Goal: Communication & Community: Answer question/provide support

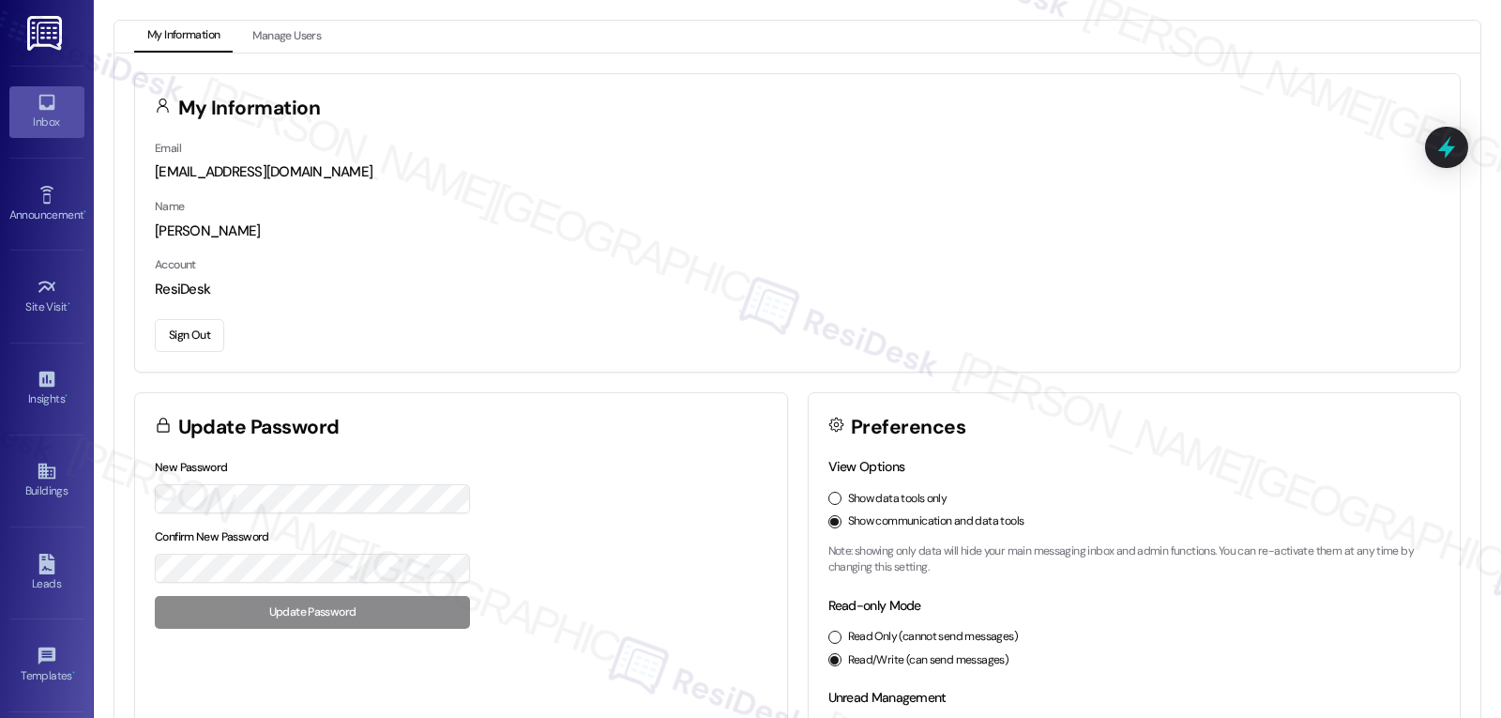
click at [44, 108] on icon at bounding box center [46, 103] width 16 height 16
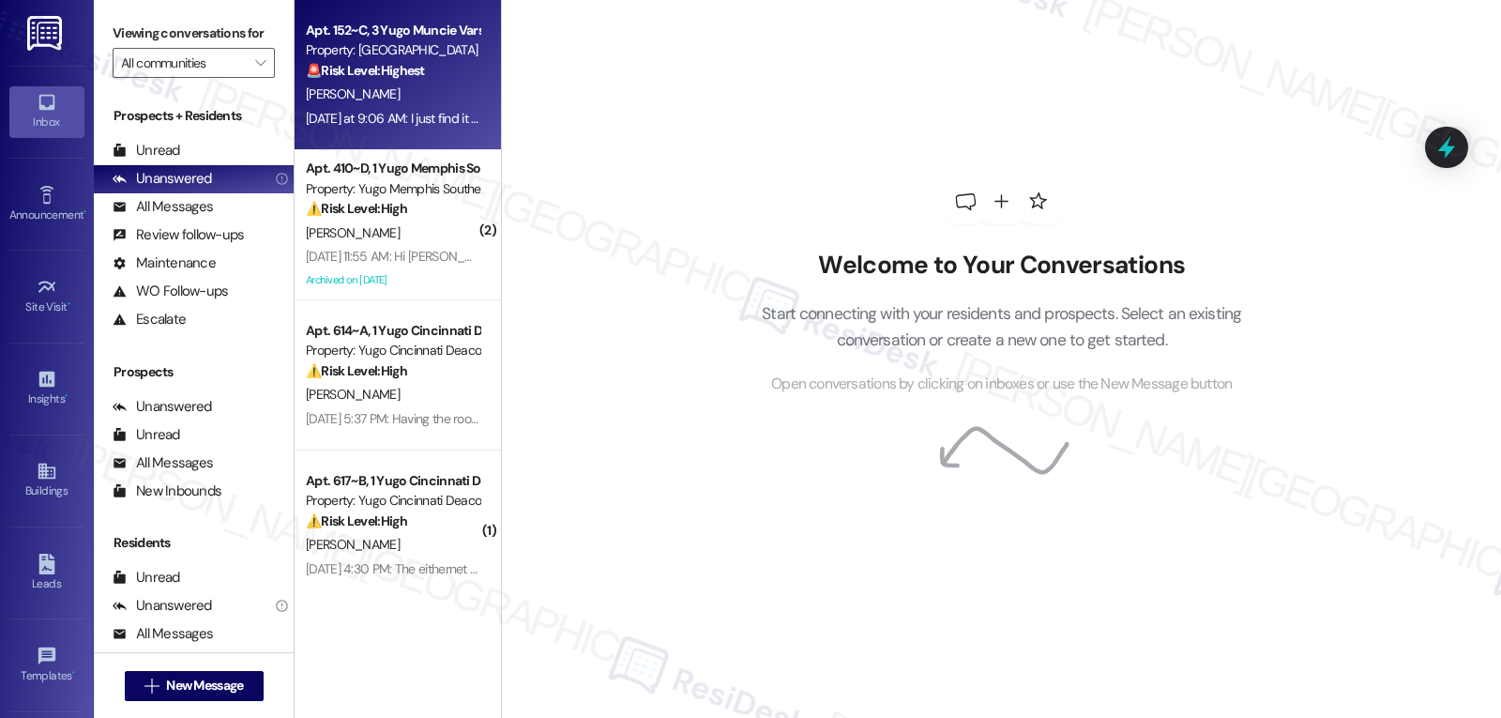
click at [401, 102] on div "[PERSON_NAME]" at bounding box center [392, 94] width 177 height 23
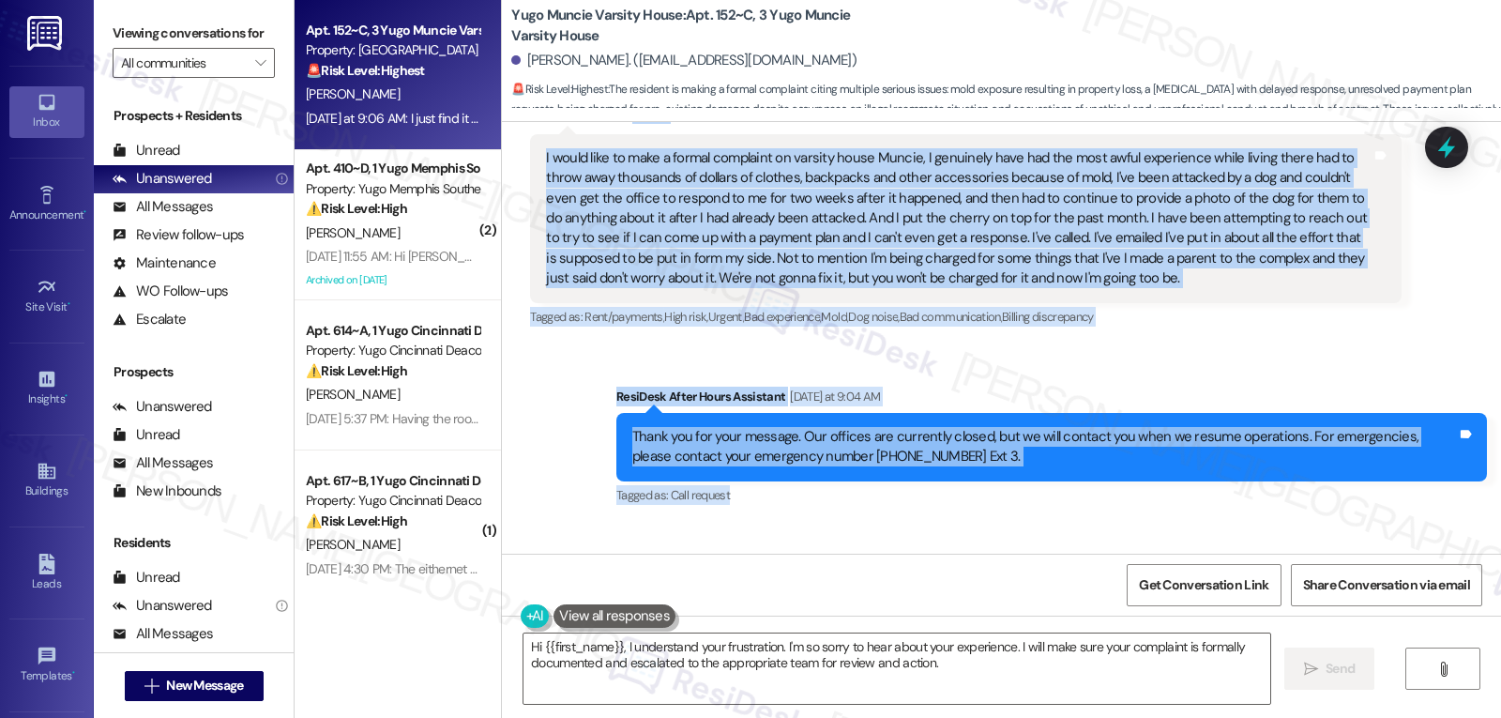
scroll to position [4821, 0]
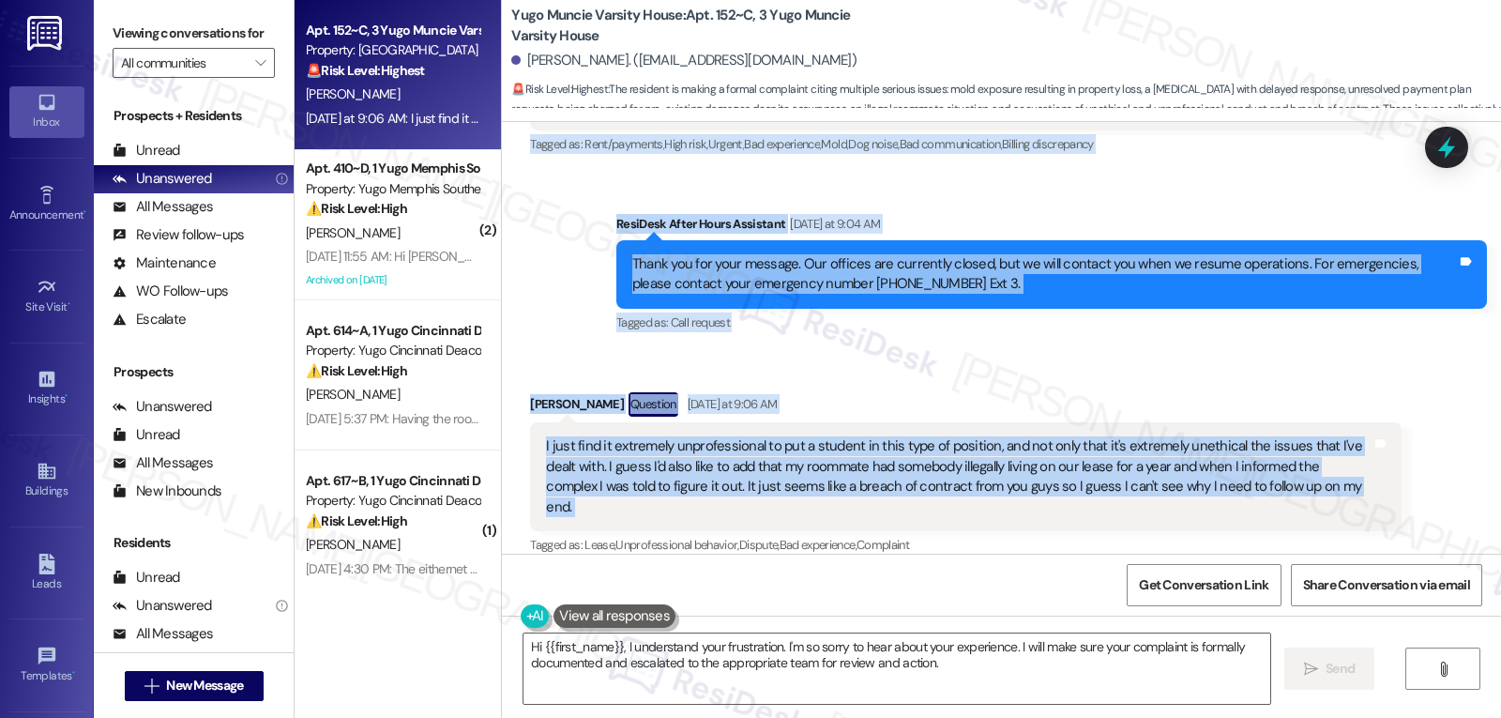
drag, startPoint x: 509, startPoint y: 309, endPoint x: 1390, endPoint y: 465, distance: 894.6
click at [1390, 465] on div "Lease started [DATE] 8:00 PM Review [PERSON_NAME] [DATE] 10:41 AM Probably the …" at bounding box center [1001, 338] width 999 height 432
copy div "[PERSON_NAME] Neutral [DATE] at 9:04 AM I would like to make a formal complaint…"
click at [968, 674] on textarea "Hi {{first_name}}, I understand your frustration. I'm so sorry to hear about yo…" at bounding box center [896, 668] width 747 height 70
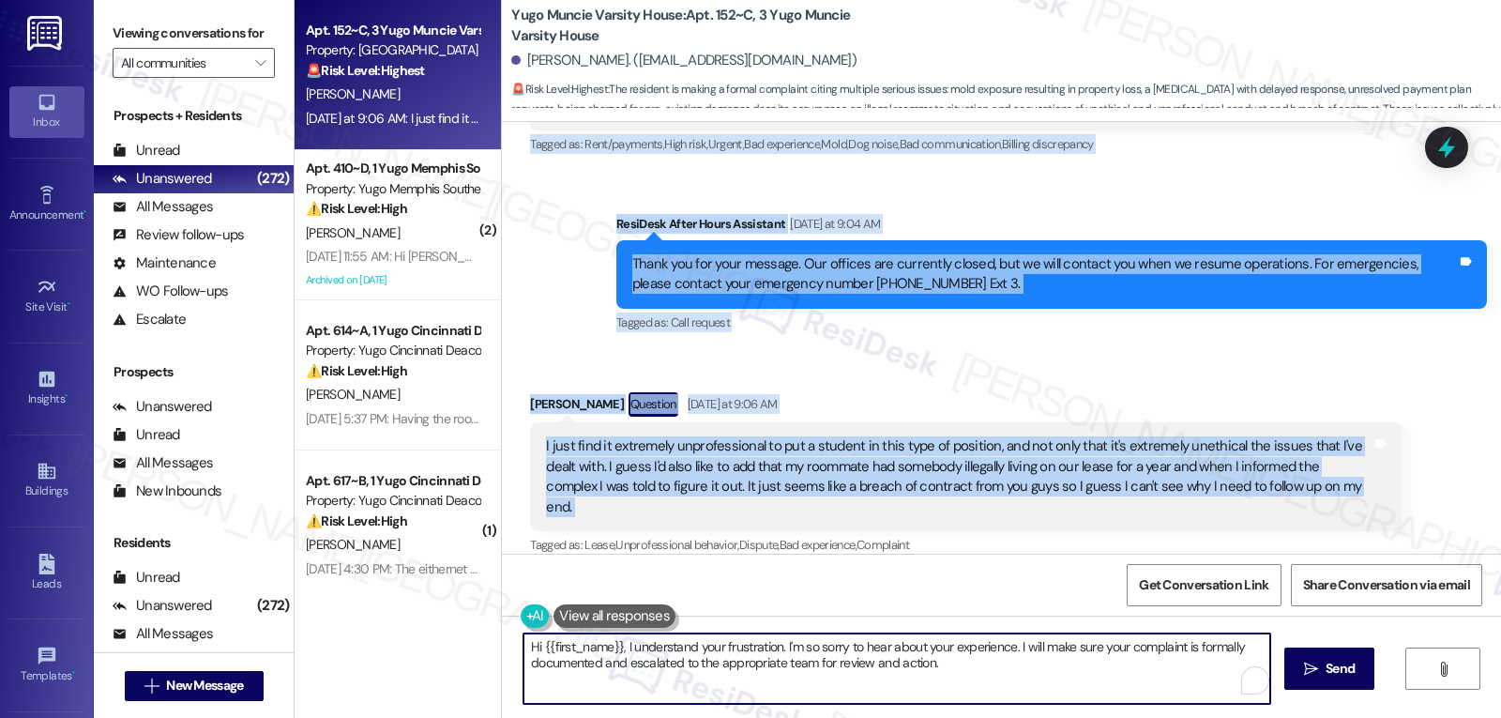
paste textarea "[PERSON_NAME], thank you for taking the time to share your concerns. I want to …"
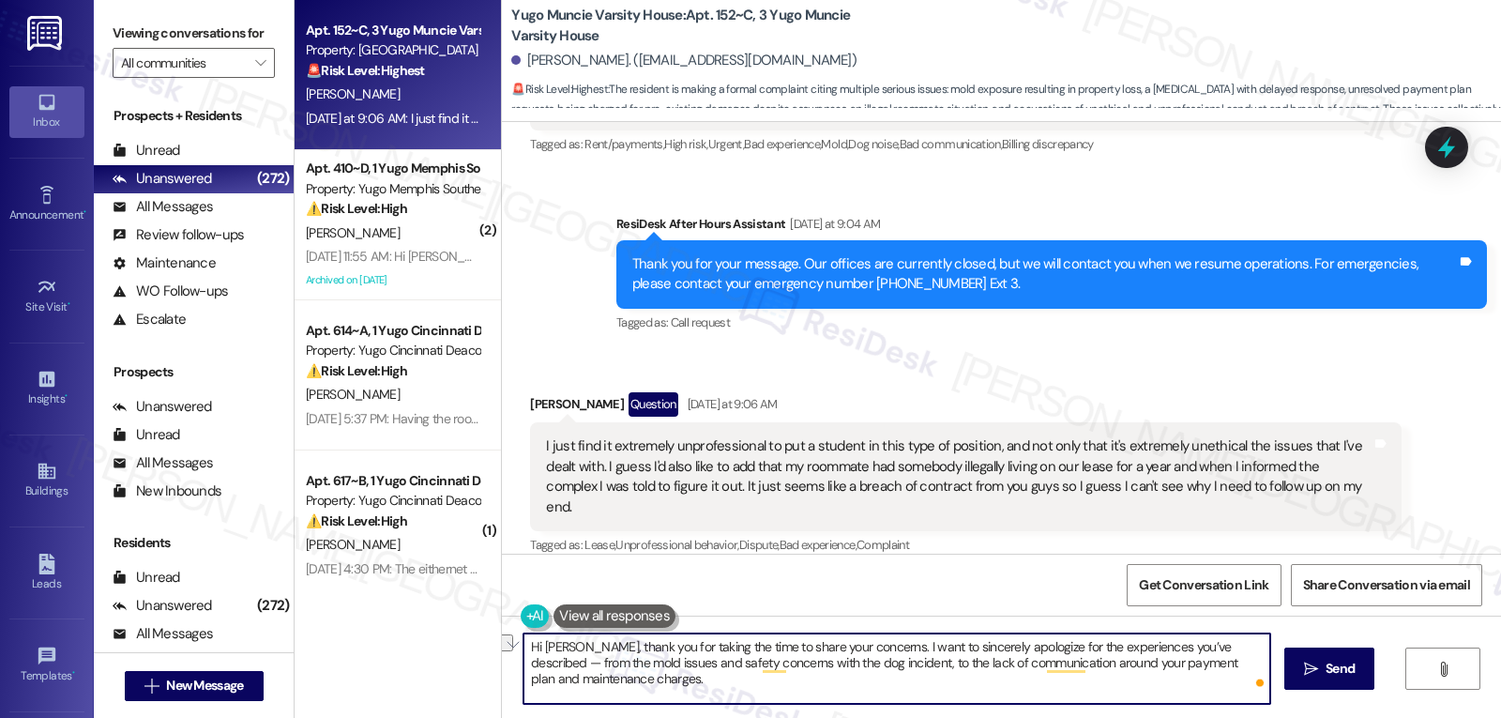
drag, startPoint x: 888, startPoint y: 667, endPoint x: 944, endPoint y: 663, distance: 55.5
click at [944, 663] on textarea "Hi [PERSON_NAME], thank you for taking the time to share your concerns. I want …" at bounding box center [896, 668] width 747 height 70
click at [962, 686] on textarea "Hi [PERSON_NAME], thank you for taking the time to share your concerns. I want …" at bounding box center [896, 668] width 747 height 70
click at [572, 666] on textarea "Hi [PERSON_NAME], thank you for taking the time to share your concerns. I want …" at bounding box center [896, 668] width 747 height 70
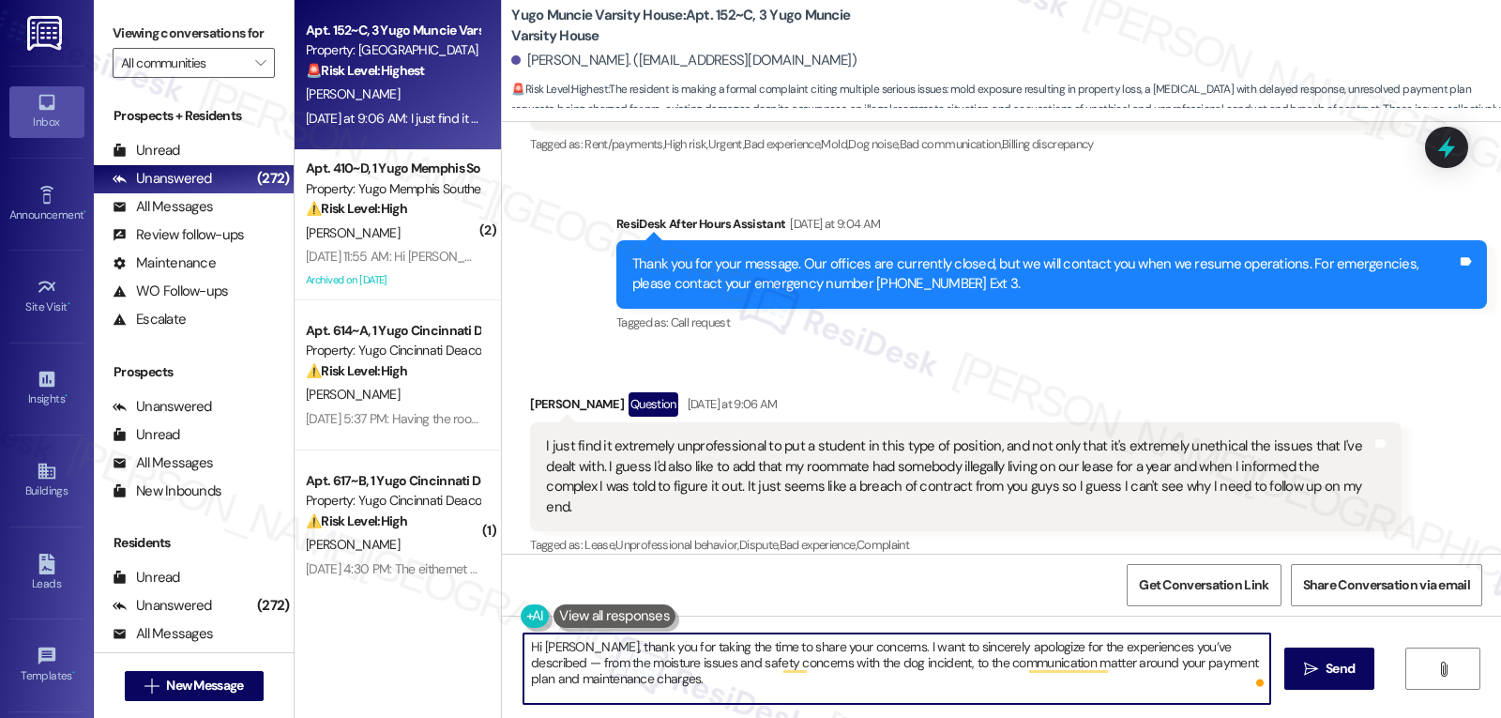
click at [766, 689] on textarea "Hi [PERSON_NAME], thank you for taking the time to share your concerns. I want …" at bounding box center [896, 668] width 747 height 70
click at [1248, 647] on textarea "Hi [PERSON_NAME], thank you for taking the time to share your concerns. I want …" at bounding box center [896, 668] width 747 height 70
click at [929, 680] on textarea "Hi [PERSON_NAME], thank you for taking the time to share your concerns. I want …" at bounding box center [896, 668] width 747 height 70
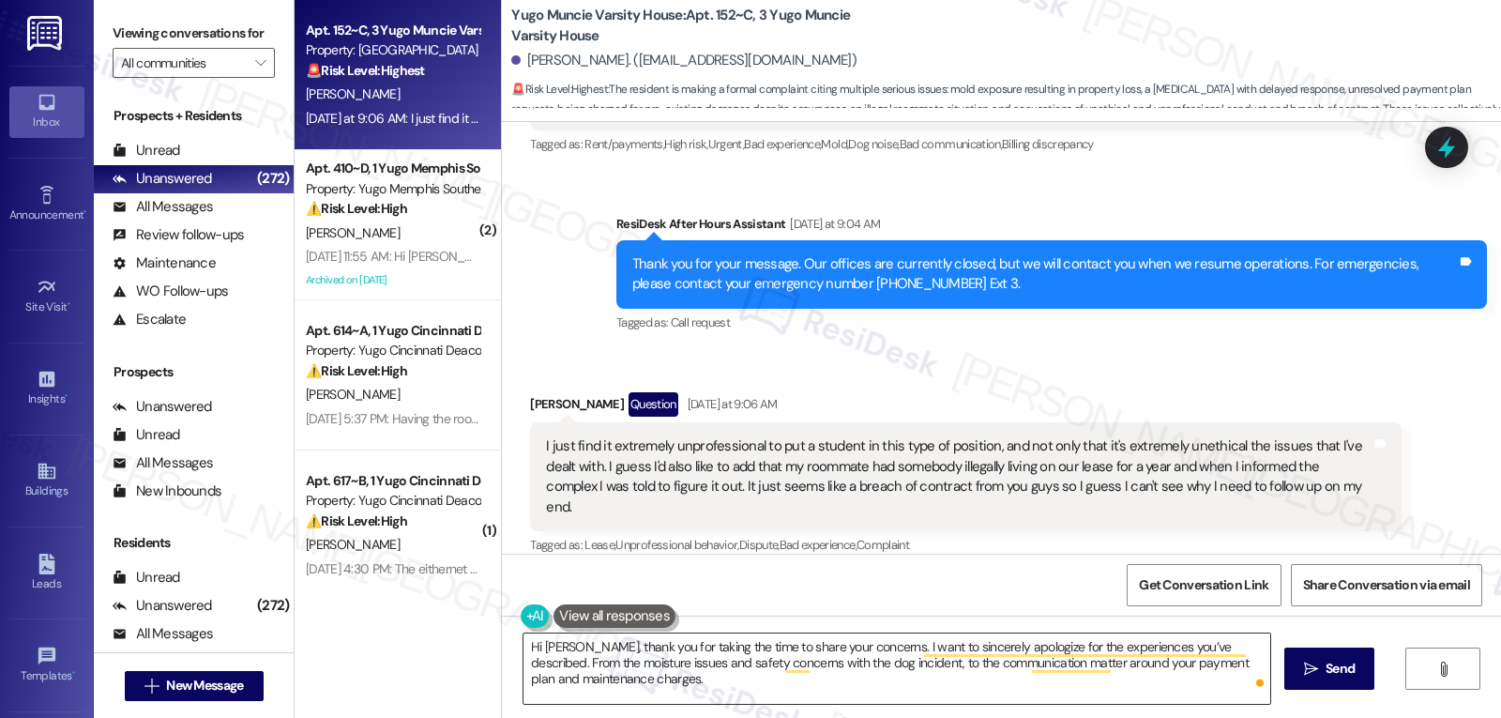
click at [694, 675] on textarea "Hi [PERSON_NAME], thank you for taking the time to share your concerns. I want …" at bounding box center [896, 668] width 747 height 70
paste textarea "I understand how upsetting and frustrating this must have been for you"
click at [1126, 678] on textarea "Hi [PERSON_NAME], thank you for taking the time to share your concerns. I want …" at bounding box center [896, 668] width 747 height 70
paste textarea "I’ll escalate your concerns to our management team"
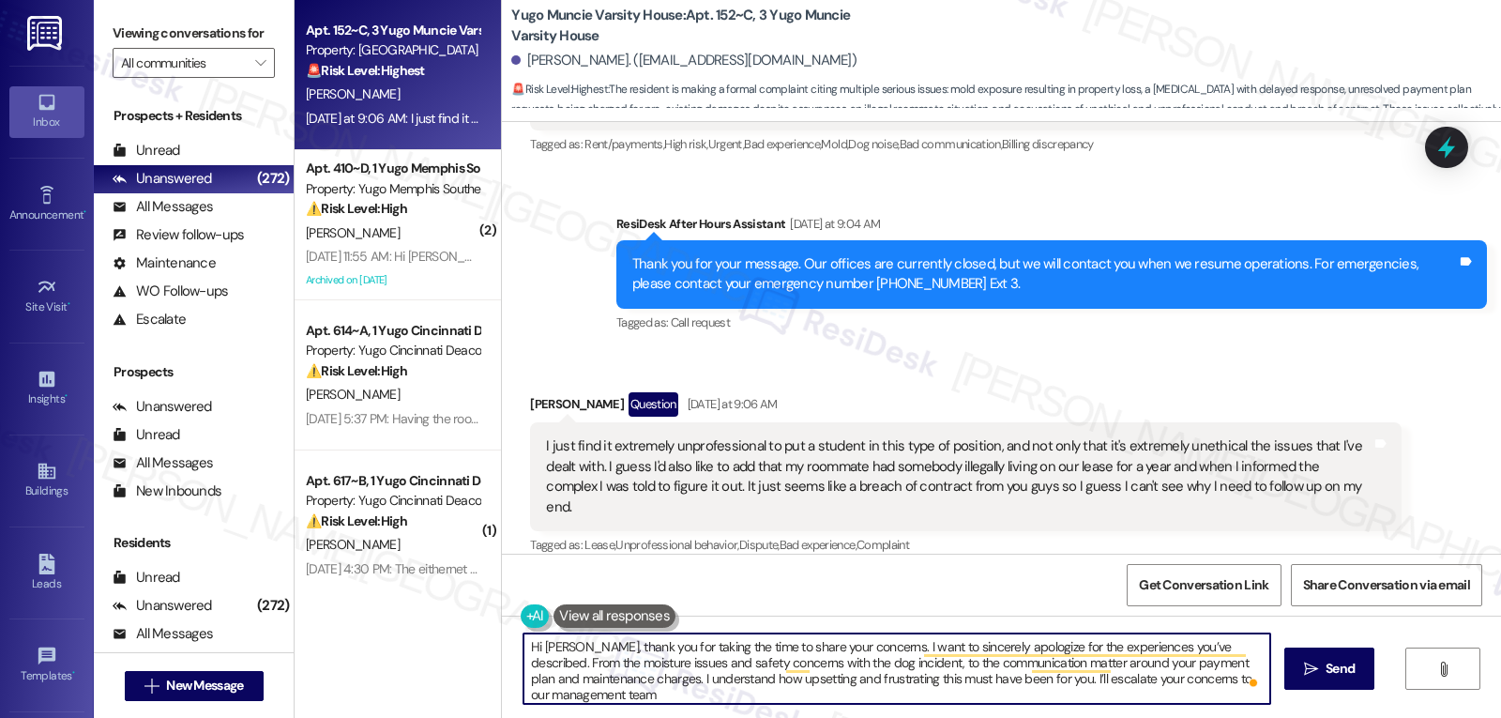
click at [1096, 682] on textarea "Hi [PERSON_NAME], thank you for taking the time to share your concerns. I want …" at bounding box center [896, 668] width 747 height 70
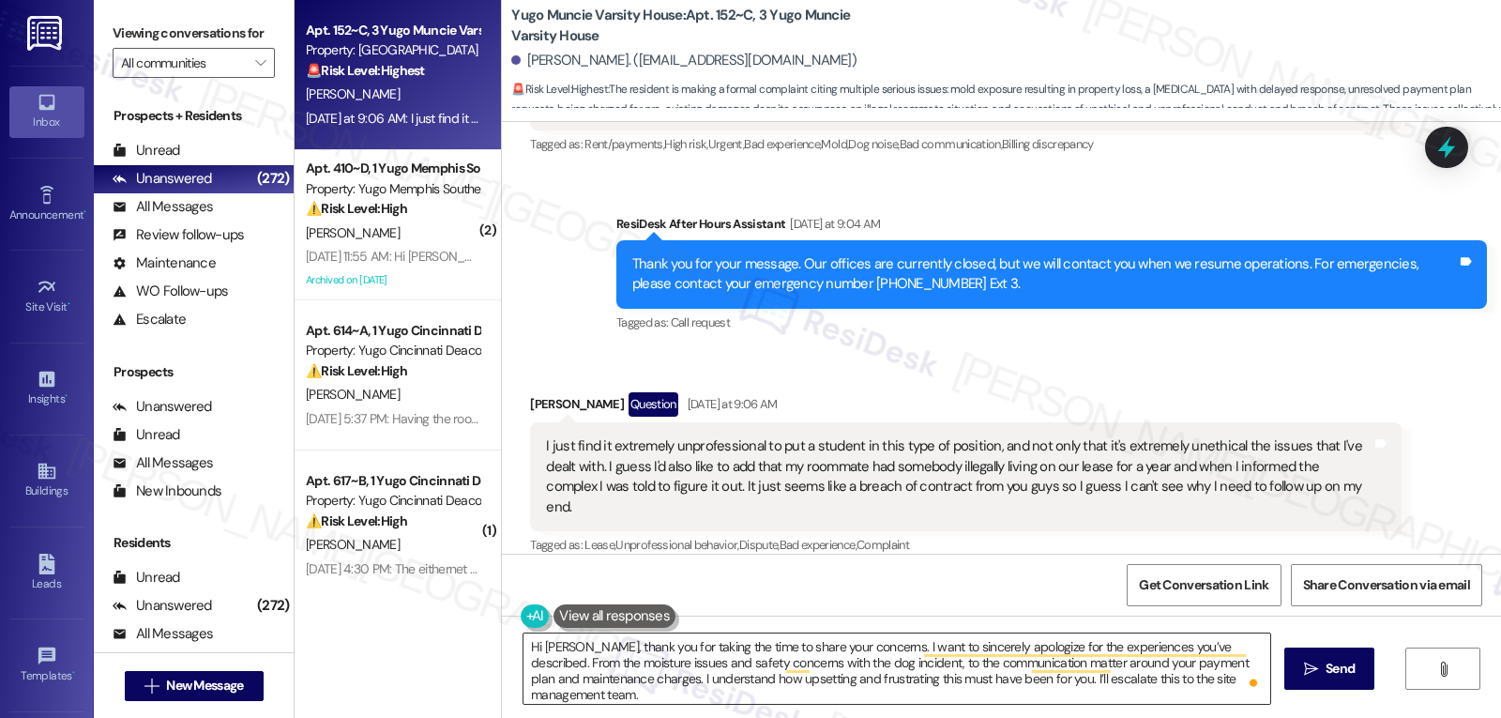
click at [564, 694] on textarea "Hi [PERSON_NAME], thank you for taking the time to share your concerns. I want …" at bounding box center [896, 668] width 747 height 70
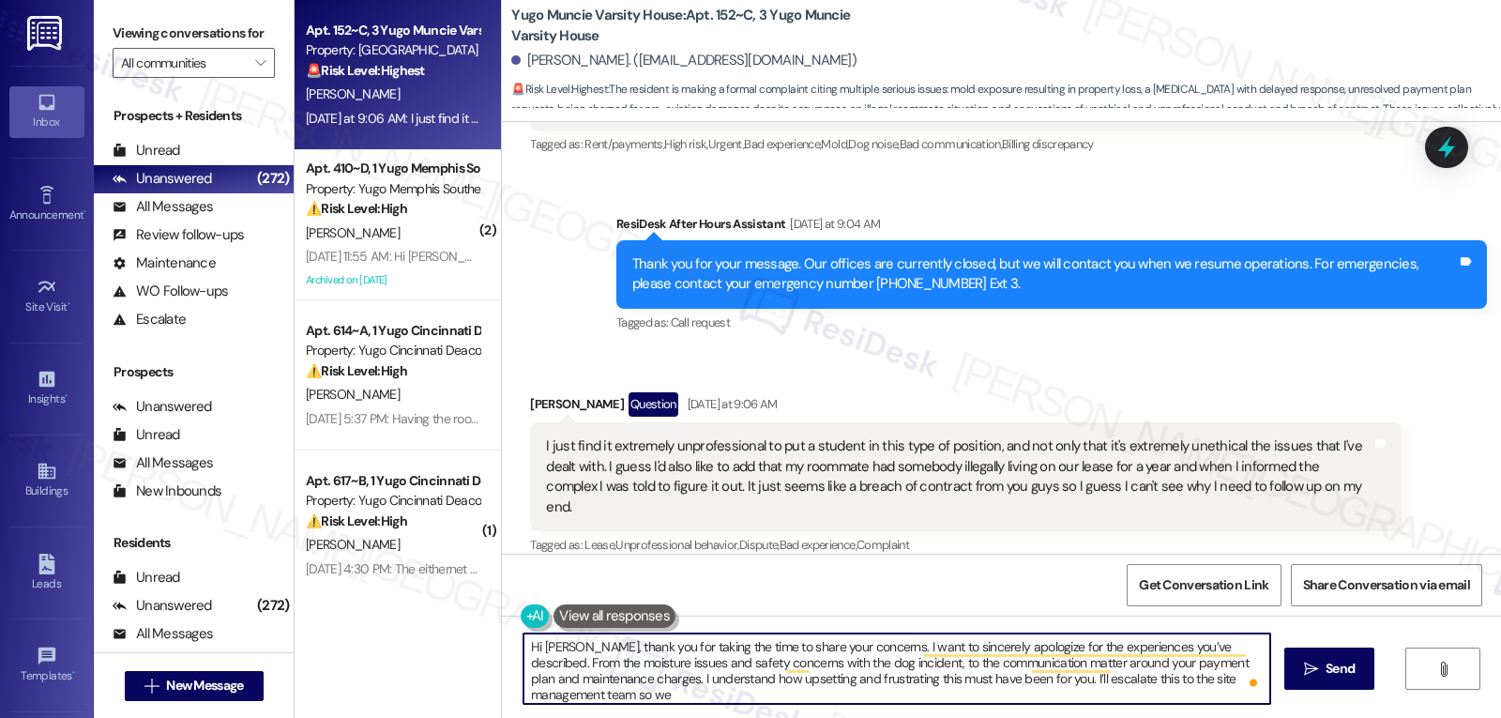
paste textarea "can review everything in detail and get back to you as soon as possible."
type textarea "Hi [PERSON_NAME], thank you for taking the time to share your concerns. I want …"
click at [1326, 676] on span "Send" at bounding box center [1339, 669] width 29 height 20
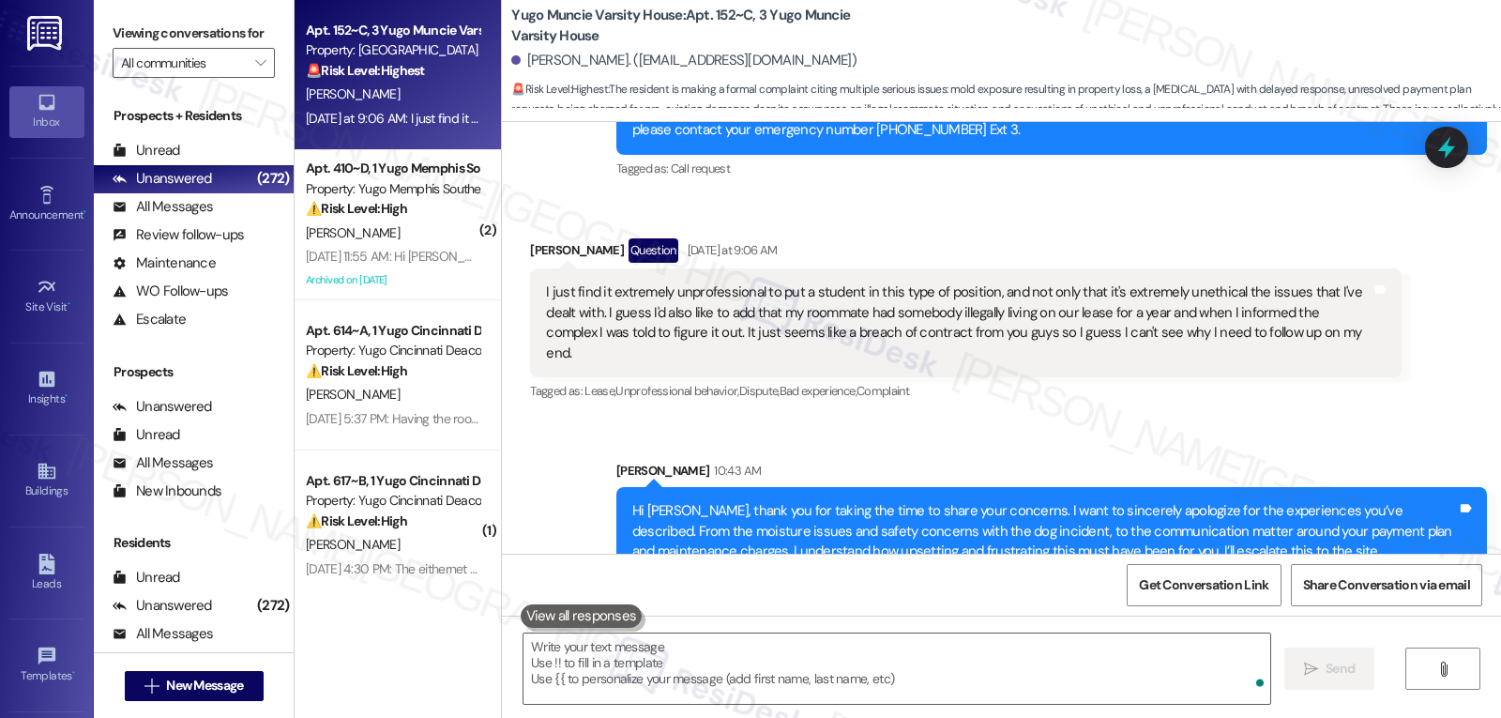
scroll to position [5012, 0]
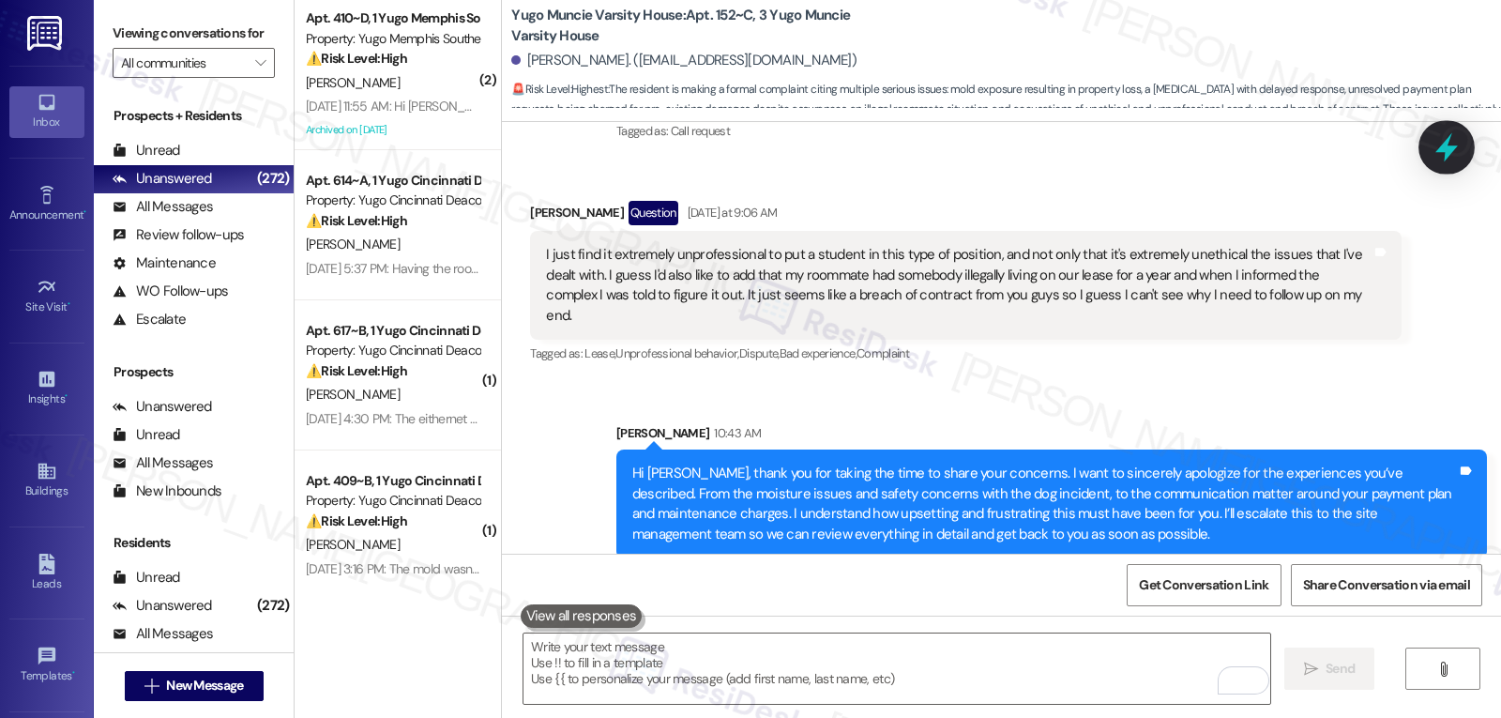
click at [1457, 144] on icon at bounding box center [1447, 147] width 32 height 32
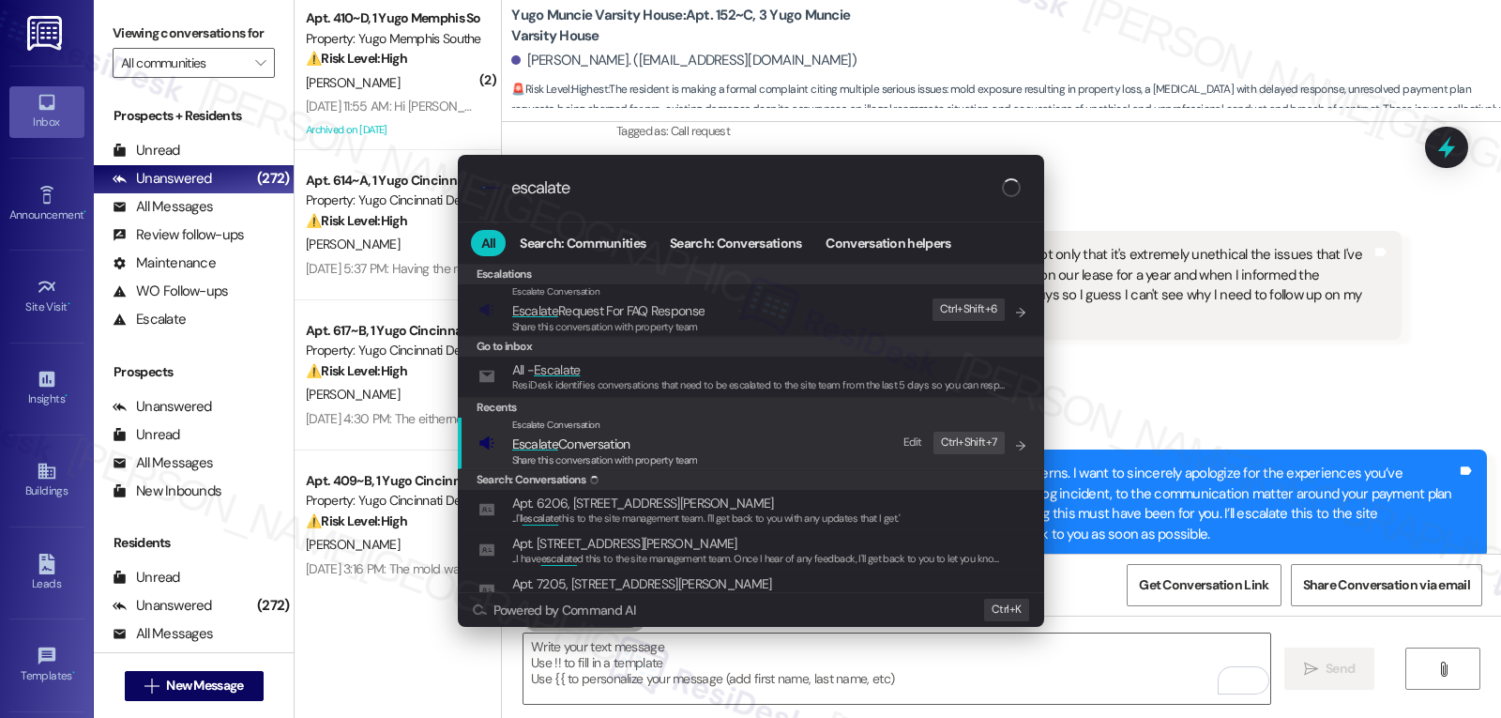
type input "escalate"
click at [556, 455] on span "Share this conversation with property team" at bounding box center [605, 459] width 186 height 13
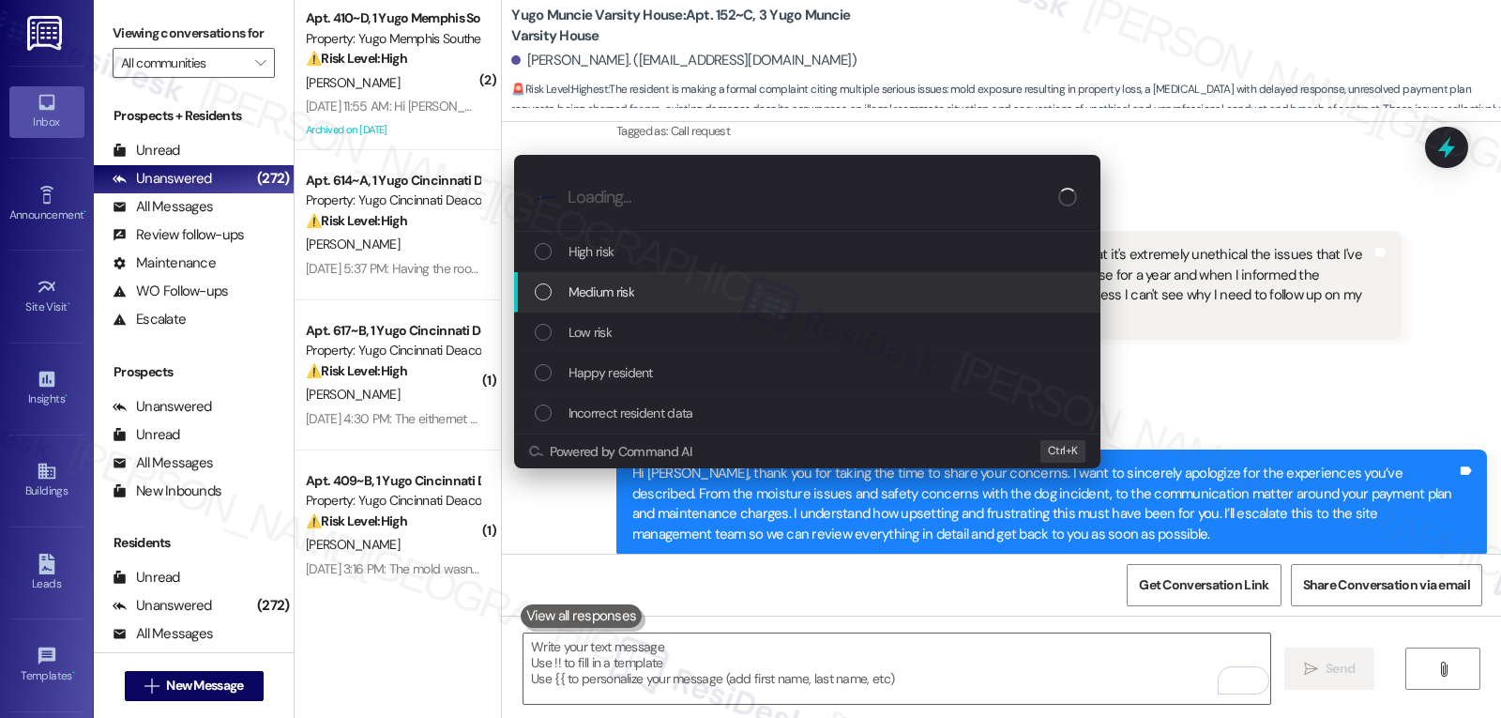
click at [690, 296] on div "Medium risk" at bounding box center [809, 291] width 549 height 21
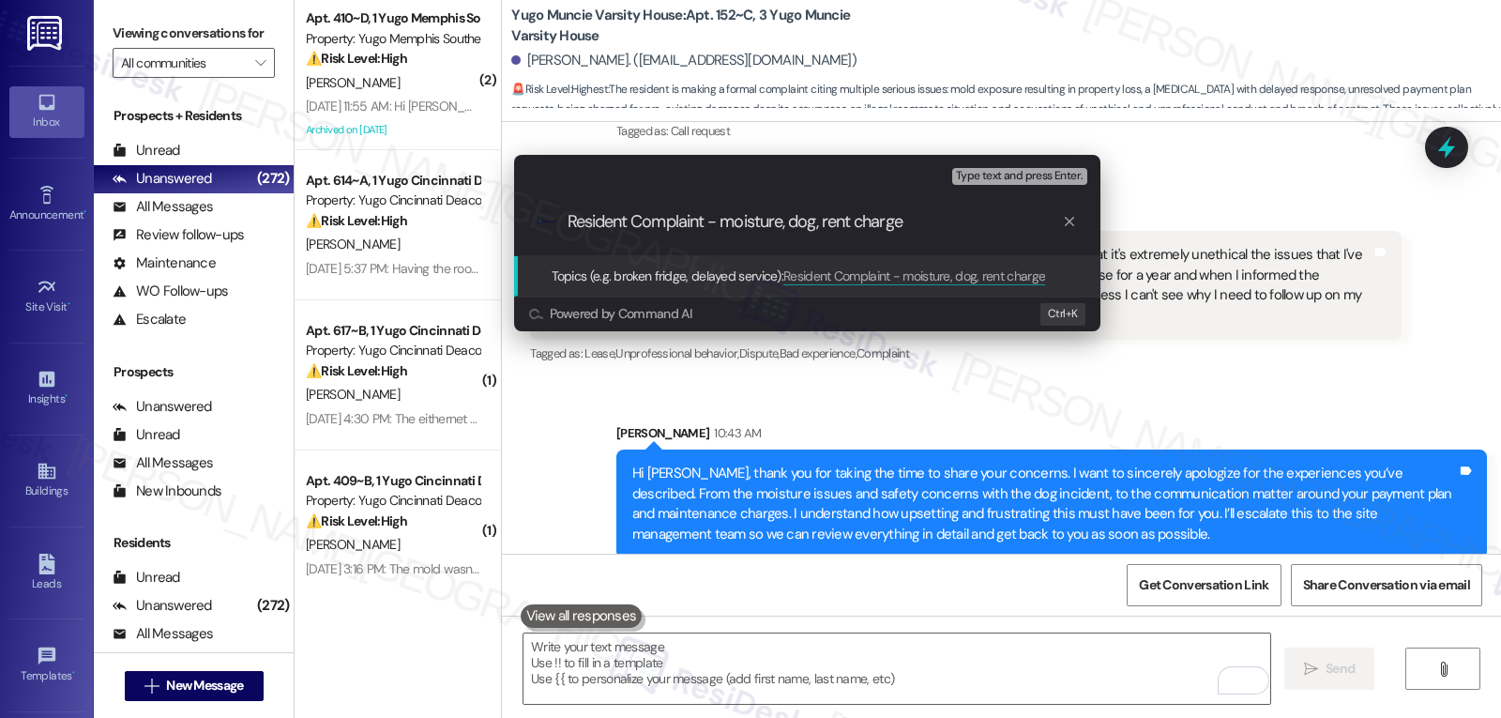
type input "Resident Complaint - moisture, dog, rent charges"
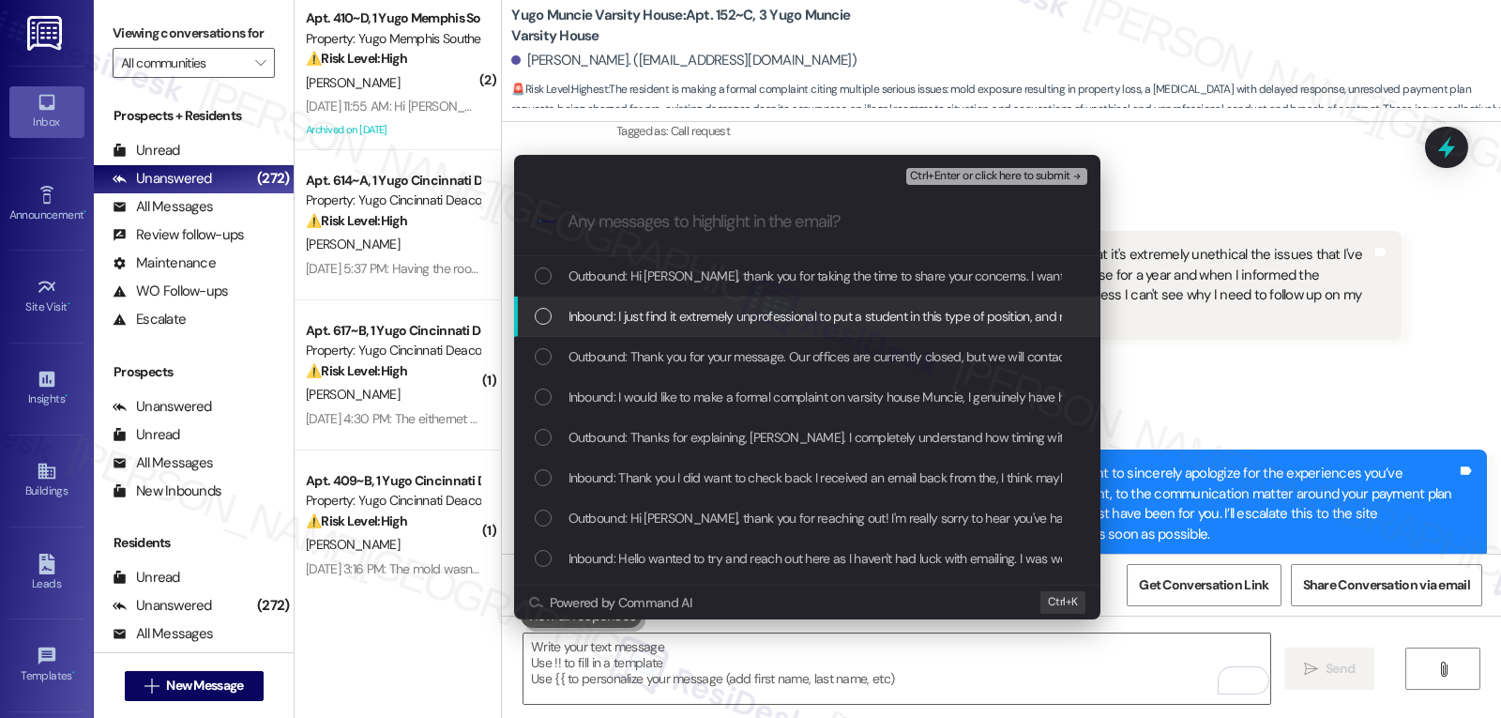
click at [544, 313] on div "List of options" at bounding box center [543, 316] width 17 height 17
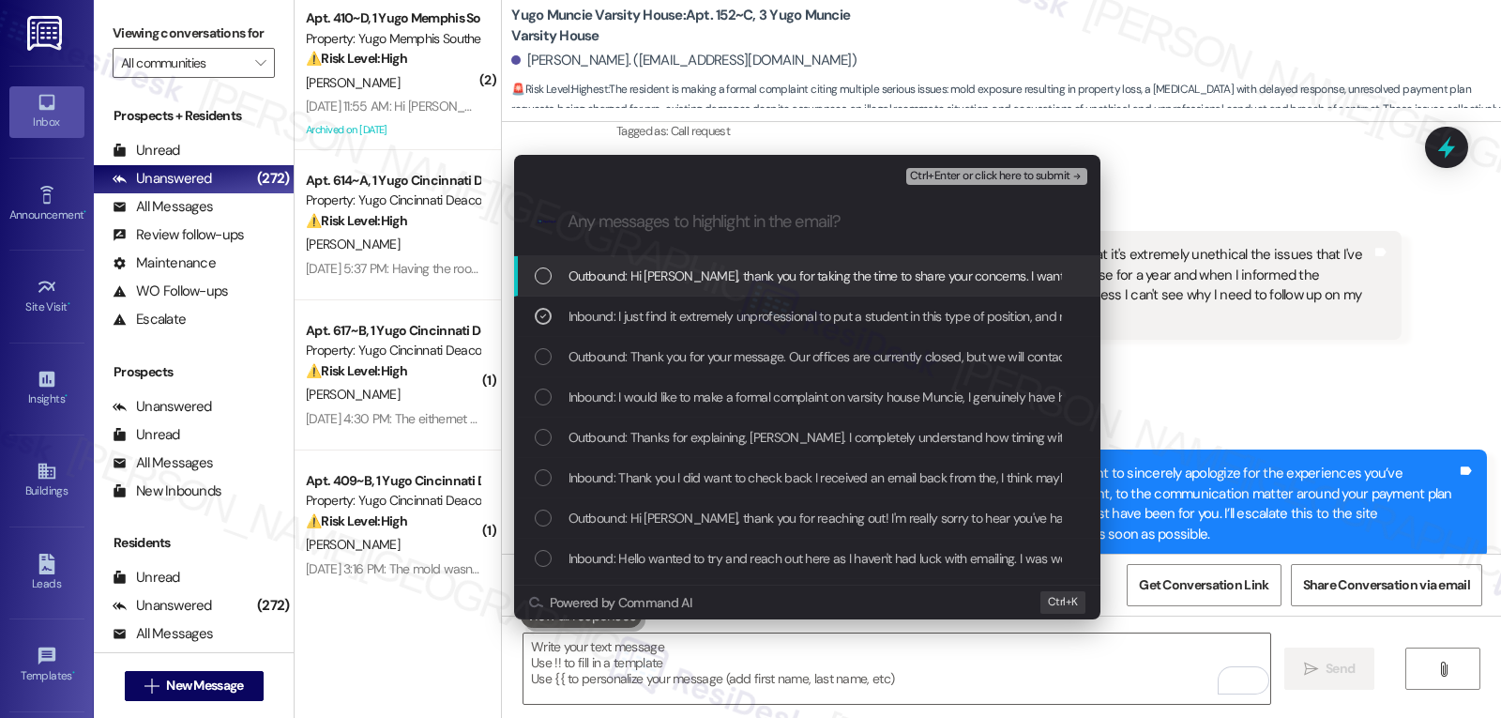
click at [987, 171] on span "Ctrl+Enter or click here to submit" at bounding box center [990, 176] width 160 height 13
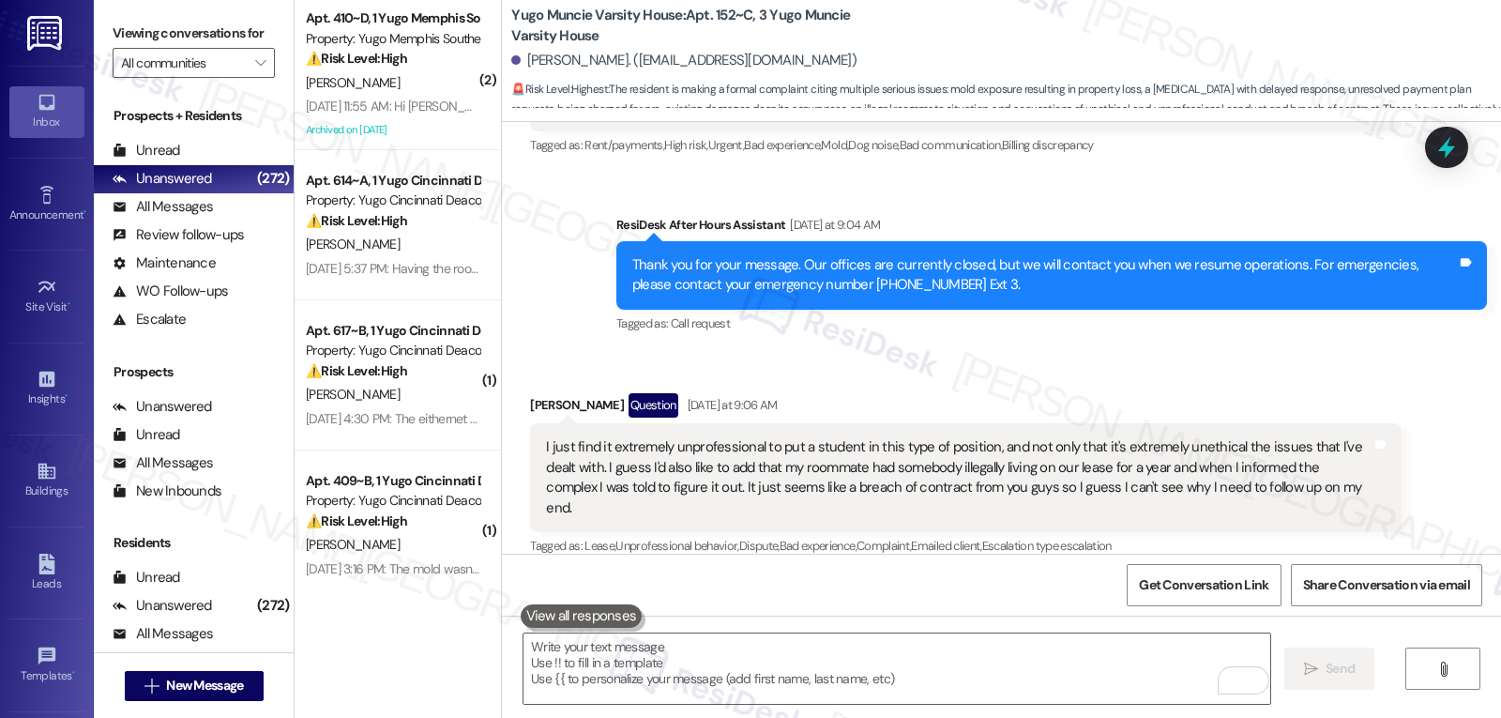
scroll to position [5039, 0]
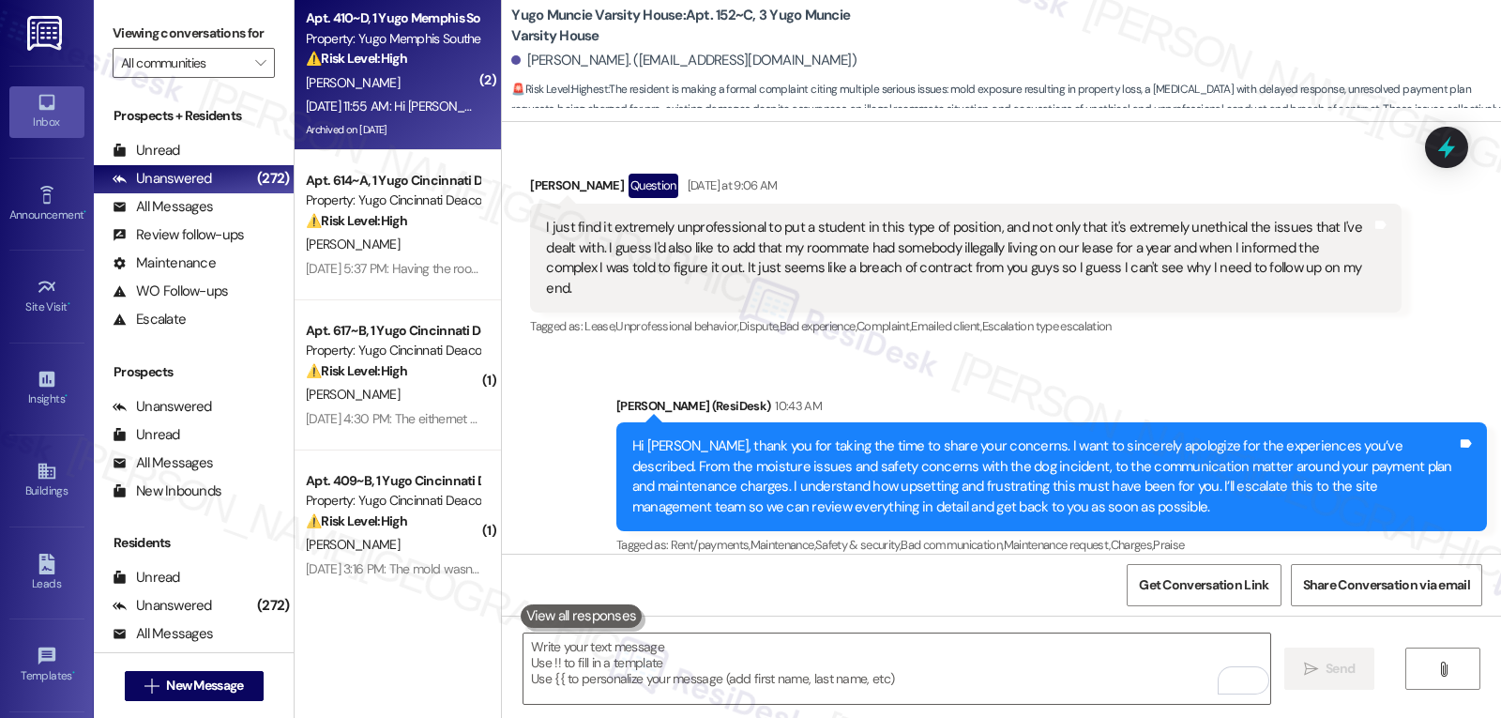
click at [397, 123] on div "Archived on [DATE]" at bounding box center [392, 129] width 177 height 23
type textarea "Fetching suggested responses. Please feel free to read through the conversation…"
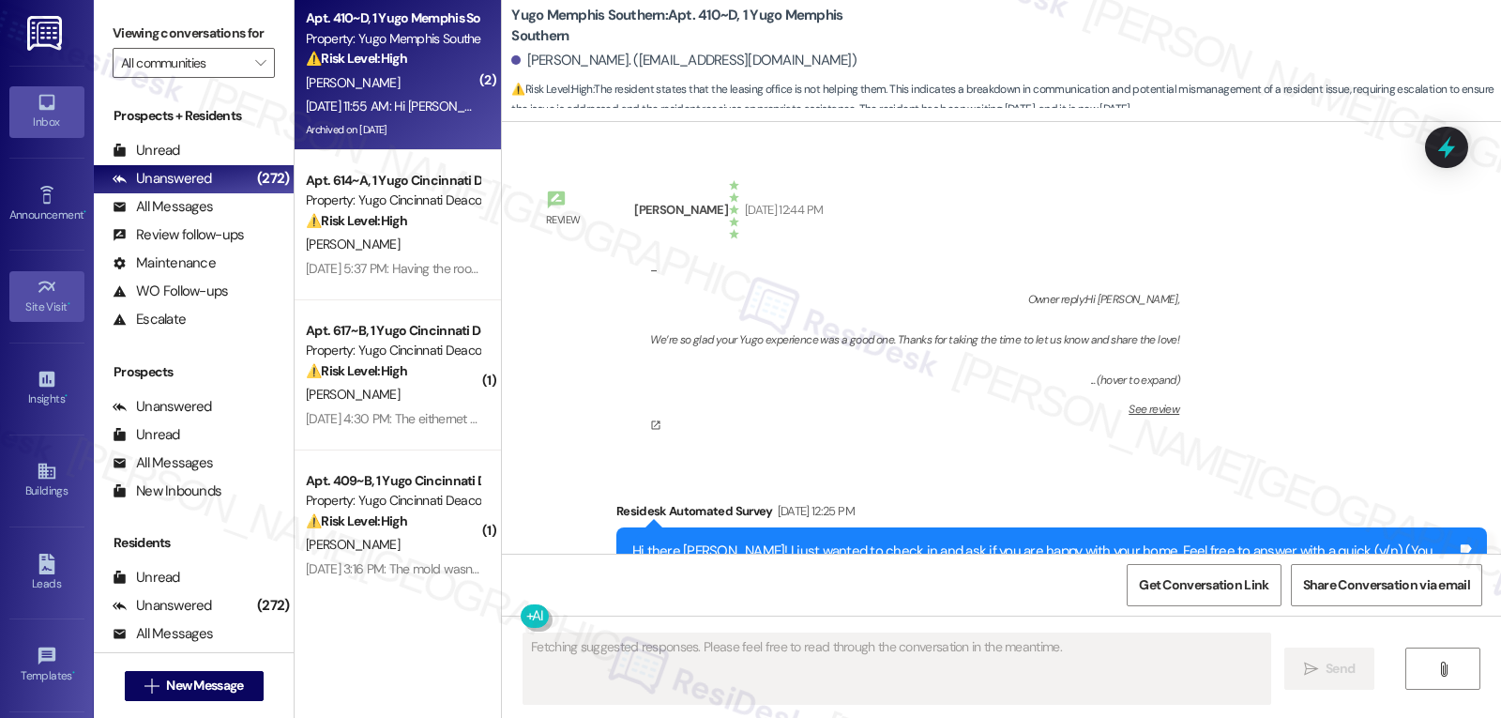
type textarea "Fetching suggested responses. Please feel free to read through the conversation…"
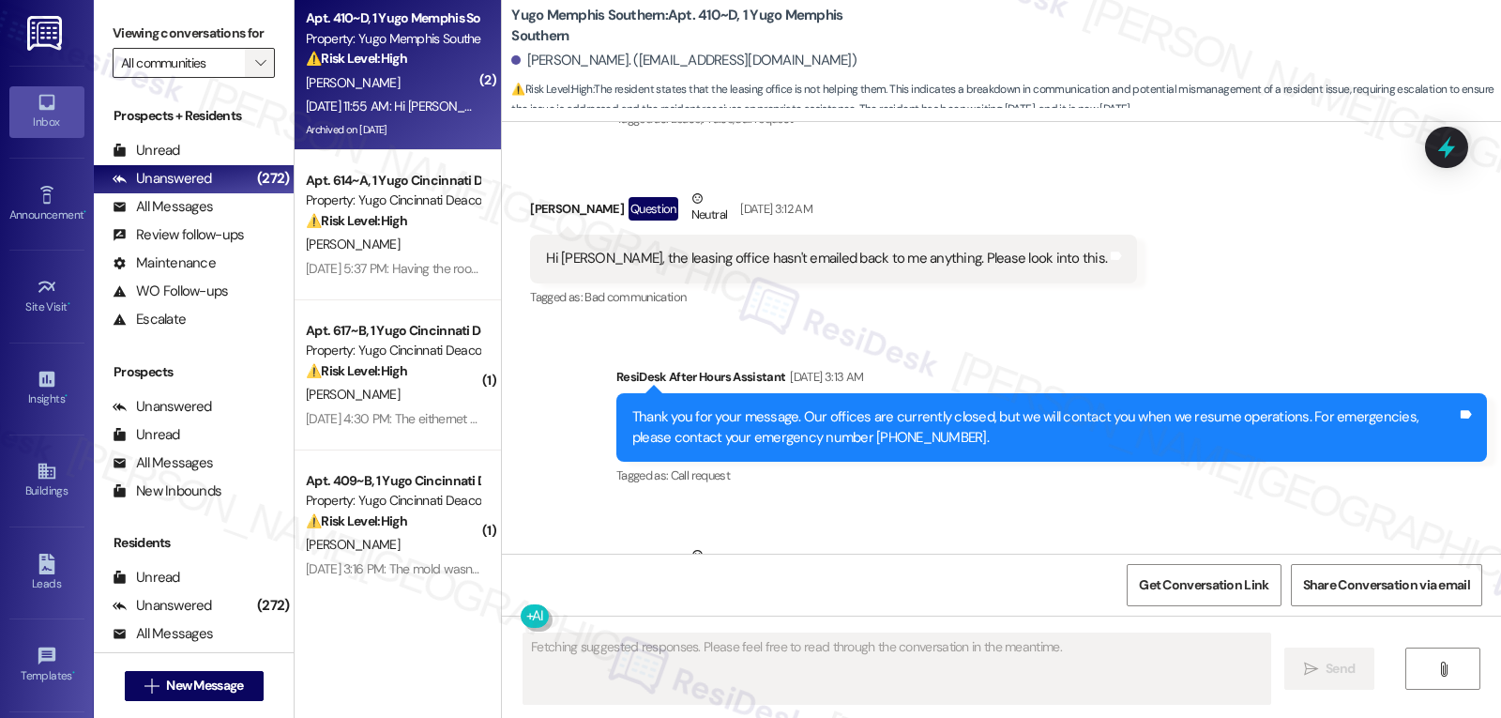
click at [245, 78] on button "" at bounding box center [260, 63] width 30 height 30
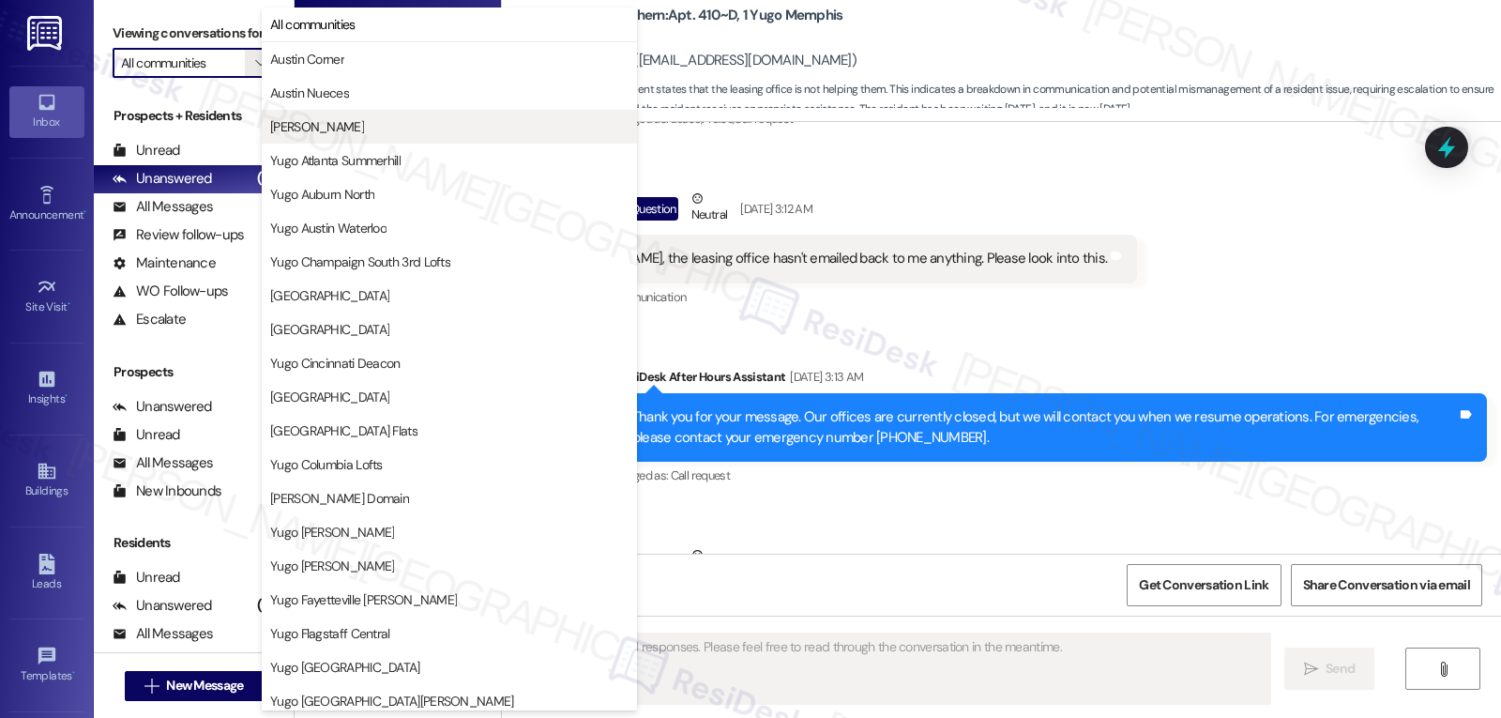
click at [356, 128] on span "Austin Rio" at bounding box center [449, 126] width 358 height 19
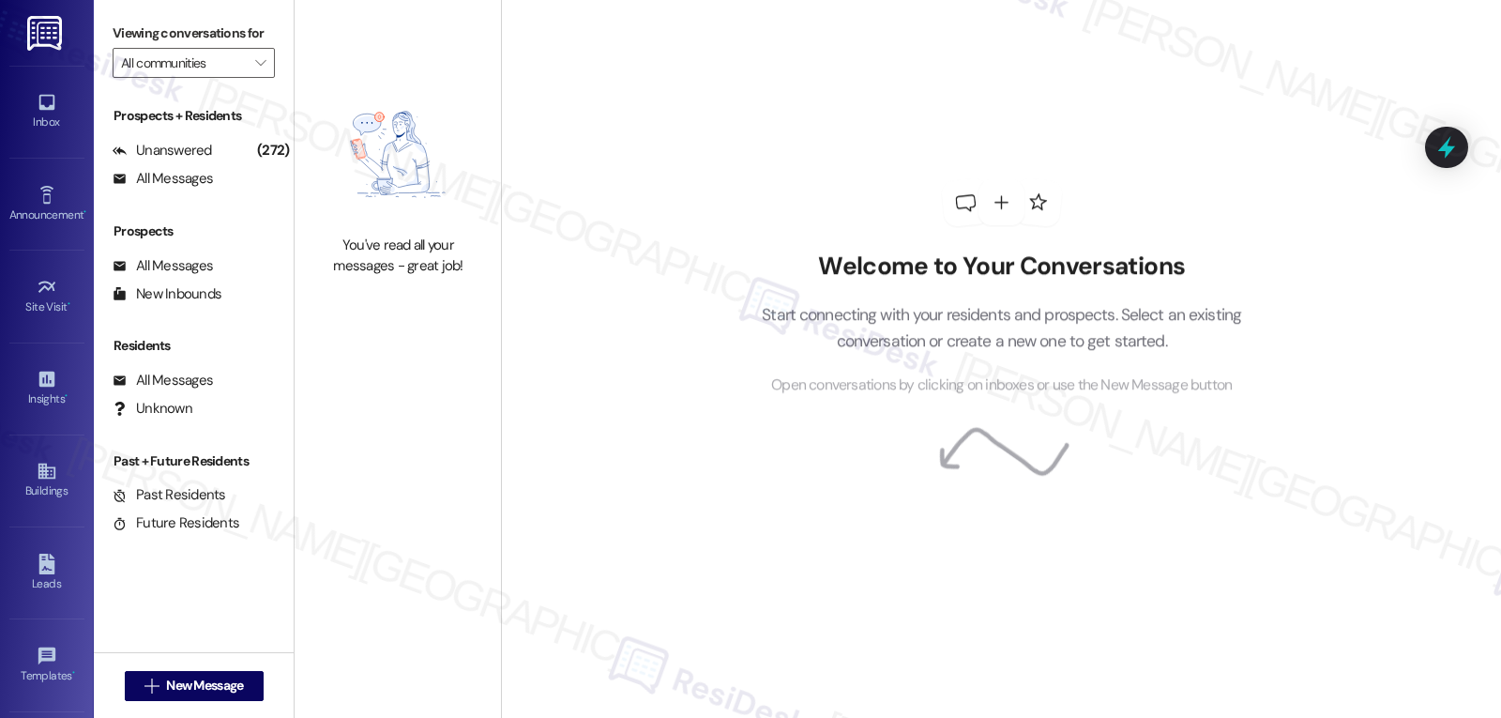
type input "Austin Rio"
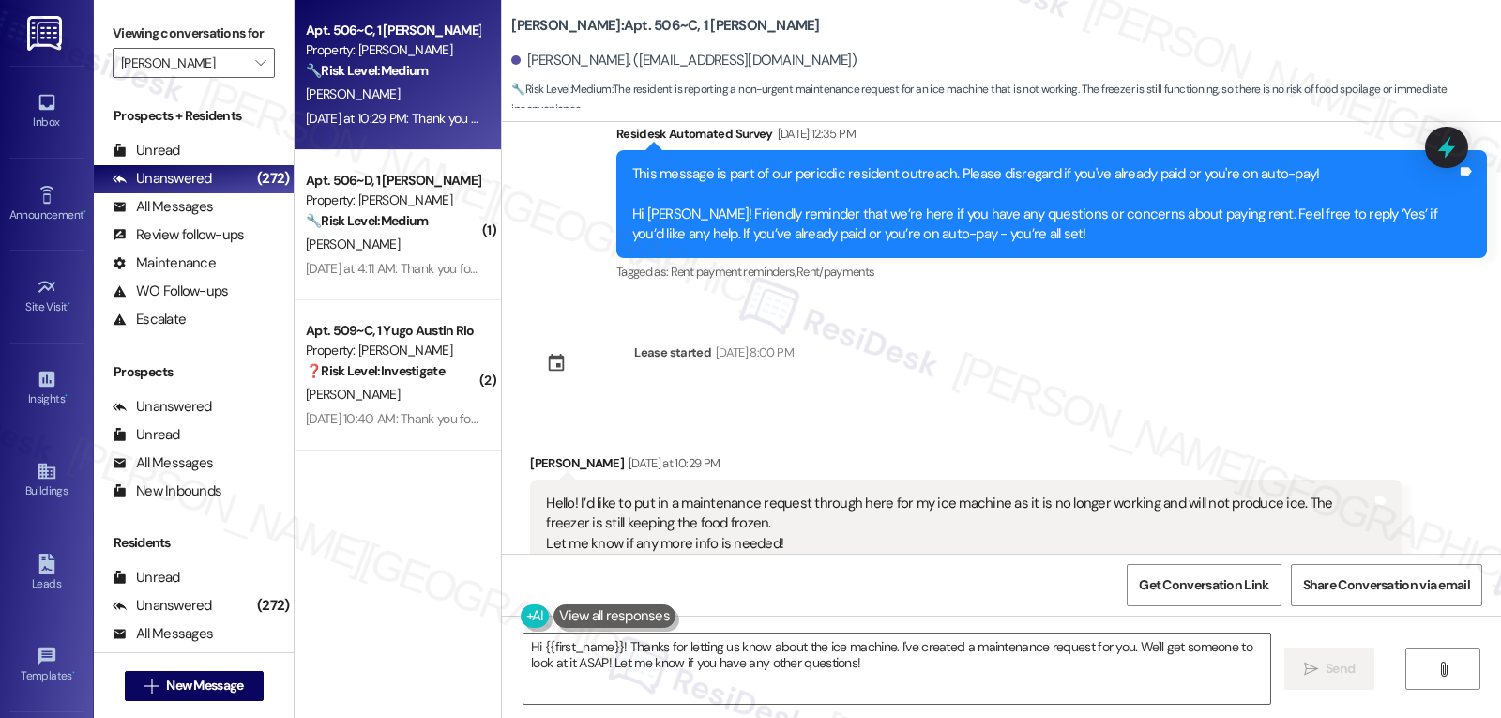
scroll to position [2405, 0]
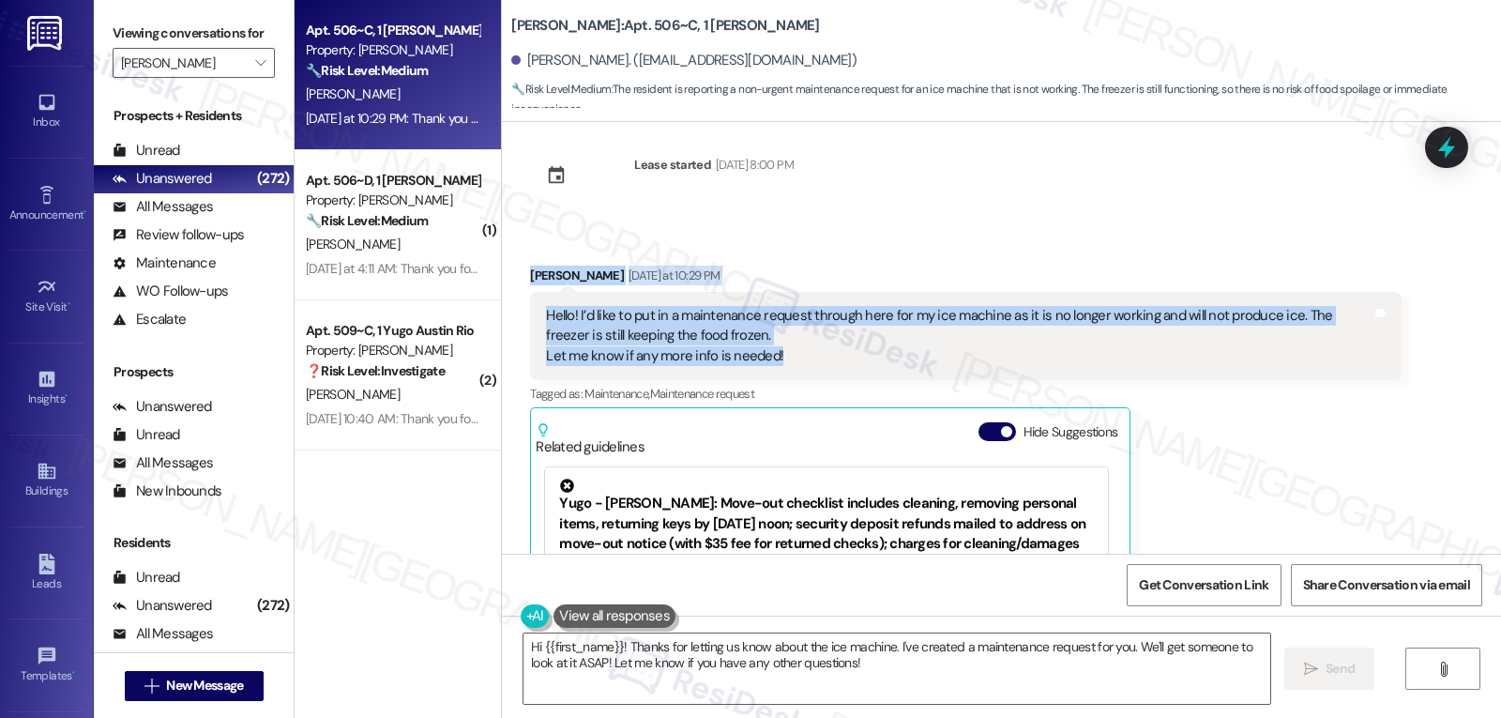
drag, startPoint x: 518, startPoint y: 273, endPoint x: 981, endPoint y: 364, distance: 472.2
click at [981, 364] on div "Morgan Dean Yesterday at 10:29 PM Hello! I’d like to put in a maintenance reque…" at bounding box center [965, 507] width 871 height 485
copy div "Morgan Dean Yesterday at 10:29 PM Hello! I’d like to put in a maintenance reque…"
click at [1143, 683] on textarea "Hi {{first_name}}! Thanks for letting us know about the ice machine. I've creat…" at bounding box center [896, 668] width 747 height 70
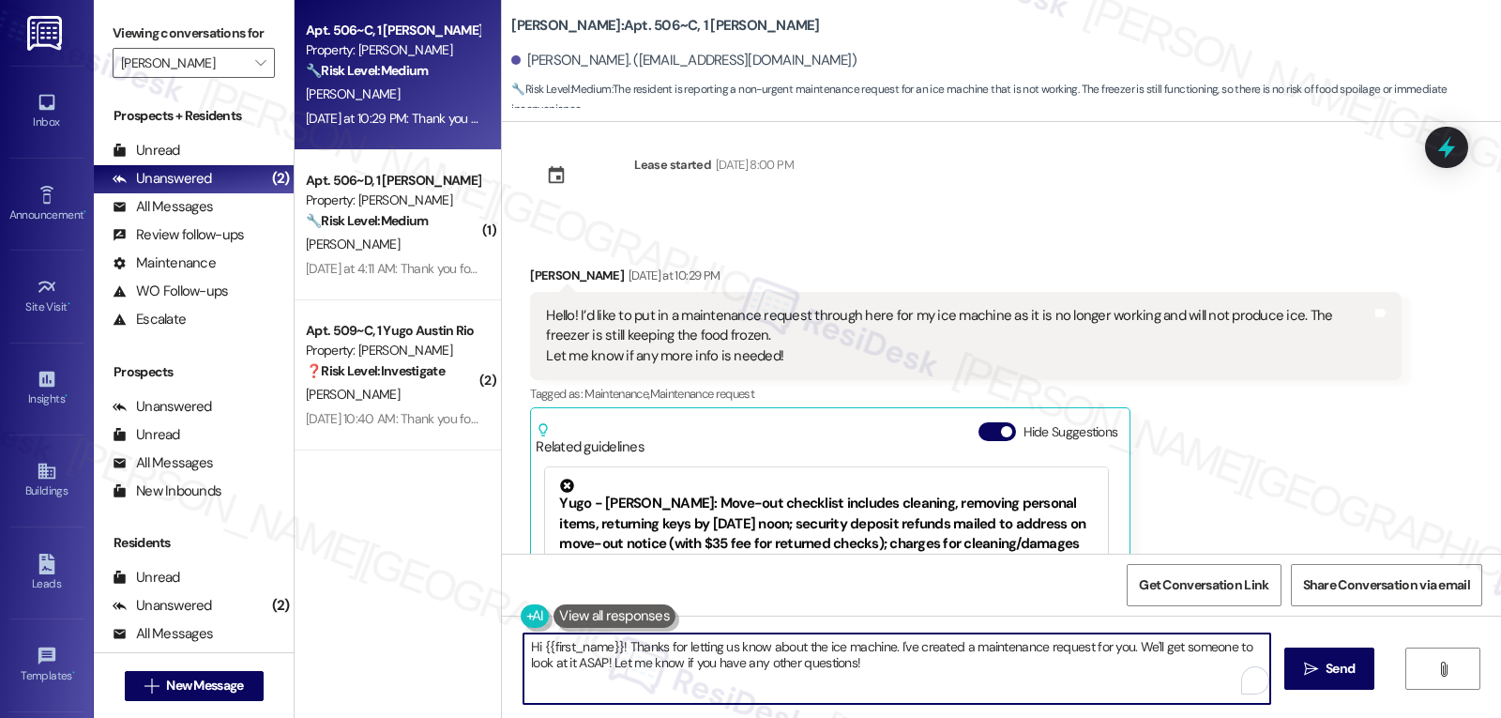
paste textarea "When did you first notice that the ice machine stopped producing ice? Have you …"
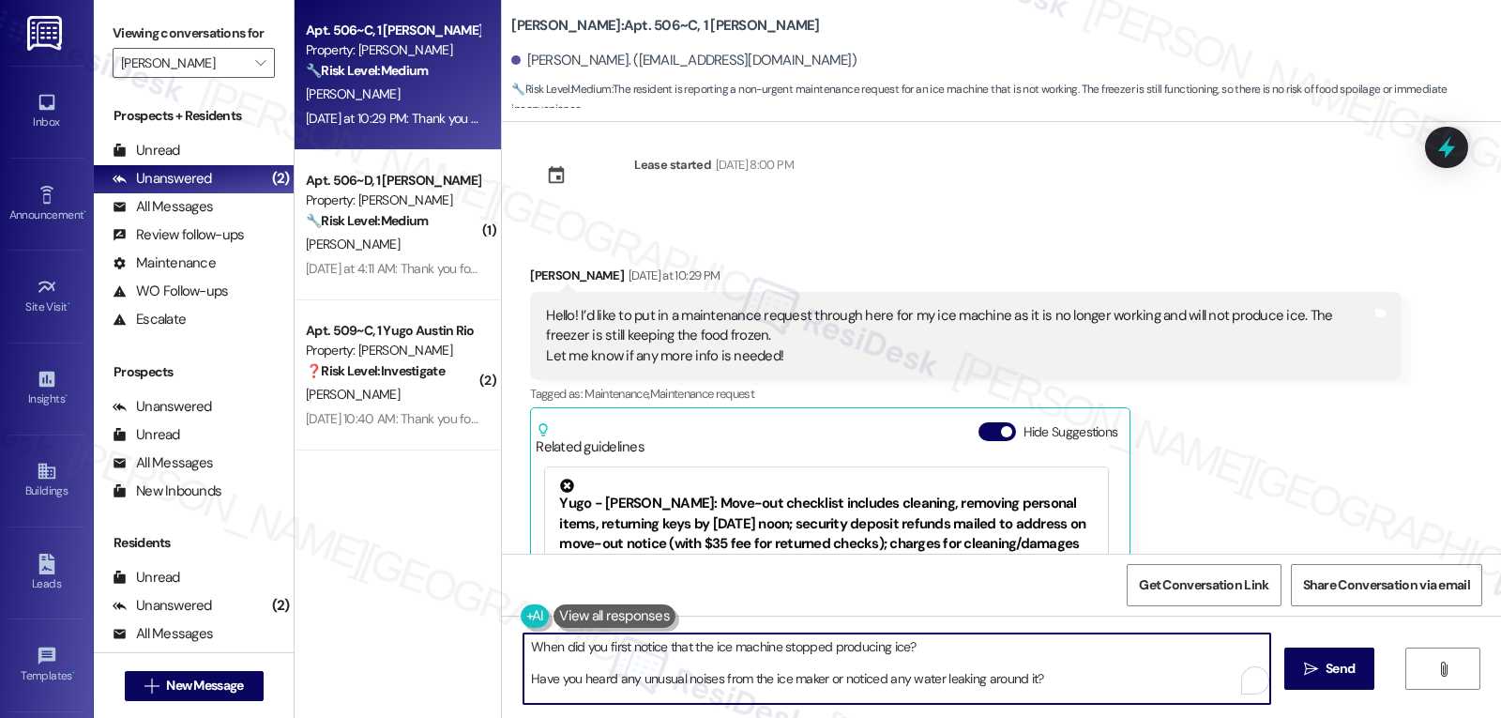
click at [999, 654] on textarea "When did you first notice that the ice machine stopped producing ice? Have you …" at bounding box center [896, 668] width 747 height 70
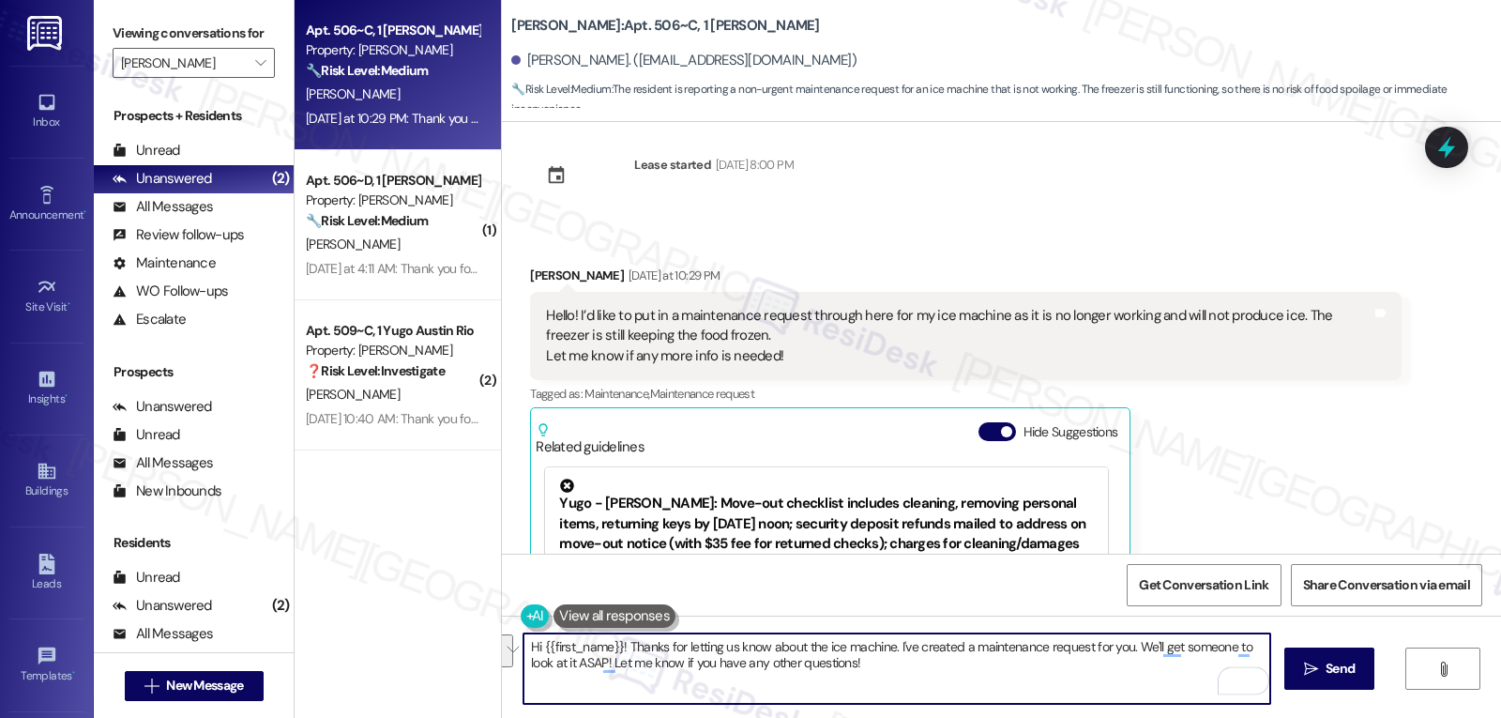
click at [950, 685] on textarea "Hi {{first_name}}! Thanks for letting us know about the ice machine. I've creat…" at bounding box center [896, 668] width 747 height 70
drag, startPoint x: 883, startPoint y: 648, endPoint x: 1067, endPoint y: 737, distance: 205.2
click at [1067, 717] on html "Inbox Go to Inbox Announcement • Send A Text Announcement Site Visit • Go to Si…" at bounding box center [750, 359] width 1501 height 718
paste textarea "When did you first notice that the ice machine stopped producing ice? Have you …"
click at [947, 663] on textarea "Hi {{first_name}}! Thanks for letting us know about the ice machine. I'm really…" at bounding box center [896, 668] width 747 height 70
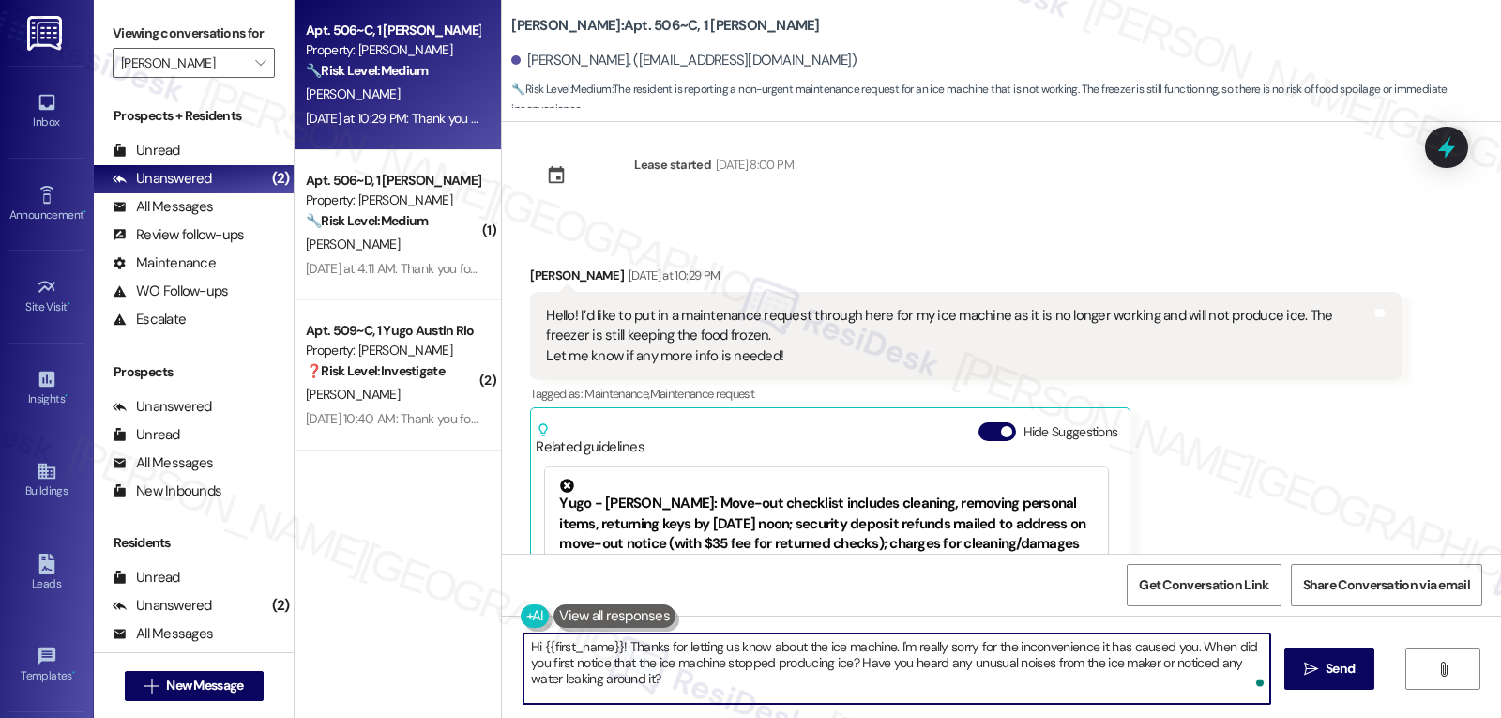
click at [906, 689] on textarea "Hi {{first_name}}! Thanks for letting us know about the ice machine. I'm really…" at bounding box center [896, 668] width 747 height 70
type textarea "Hi {{first_name}}! Thanks for letting us know about the ice machine. I'm really…"
click at [1331, 671] on span "Send" at bounding box center [1339, 669] width 29 height 20
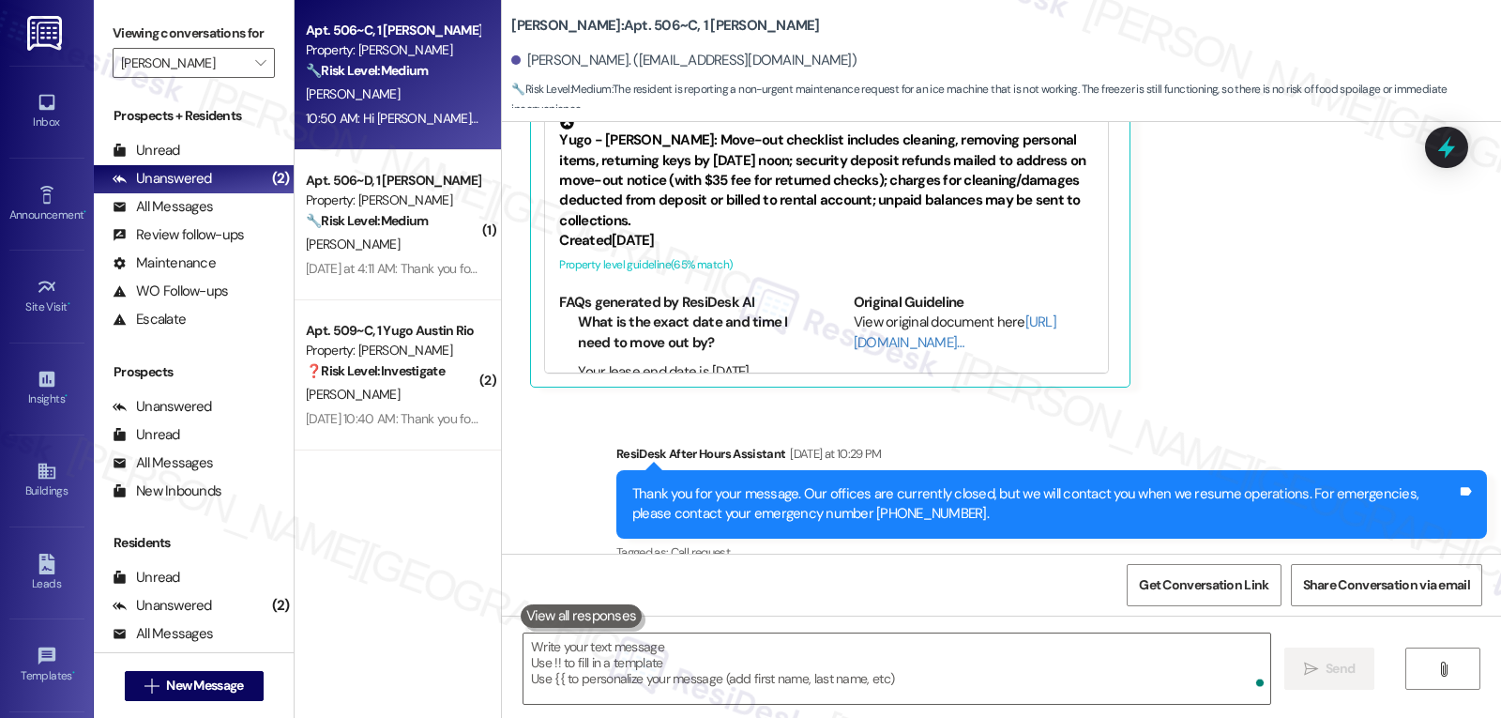
scroll to position [3119, 0]
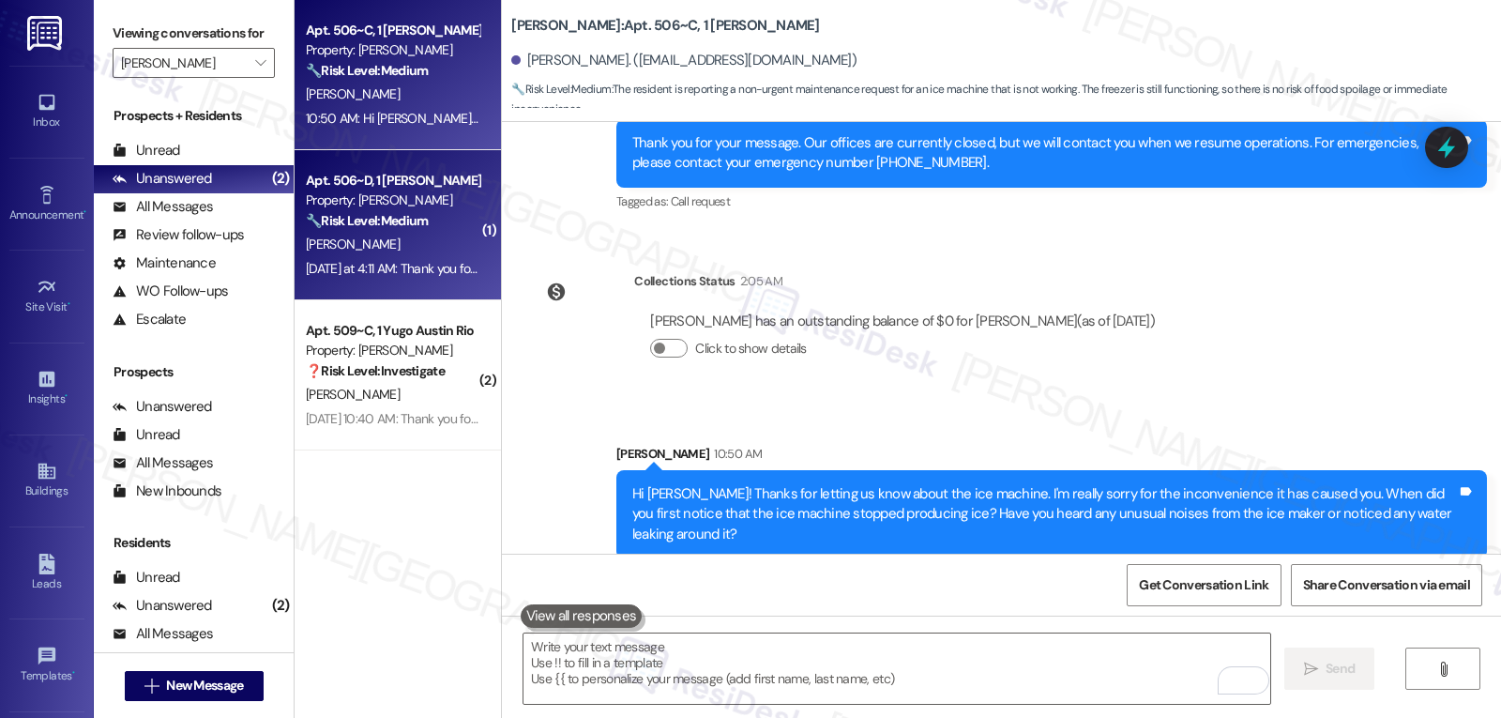
click at [418, 208] on div "Property: Austin Rio" at bounding box center [393, 200] width 174 height 20
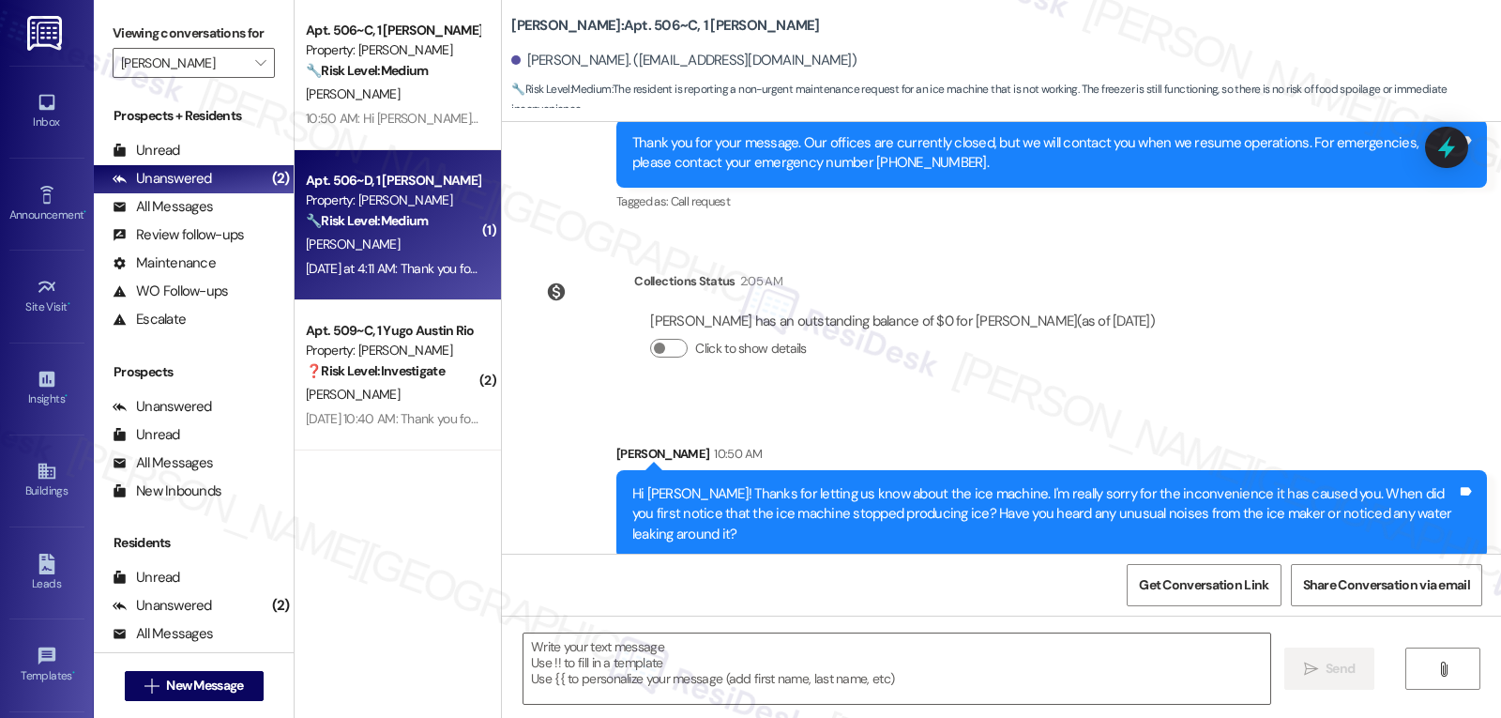
type textarea "Fetching suggested responses. Please feel free to read through the conversation…"
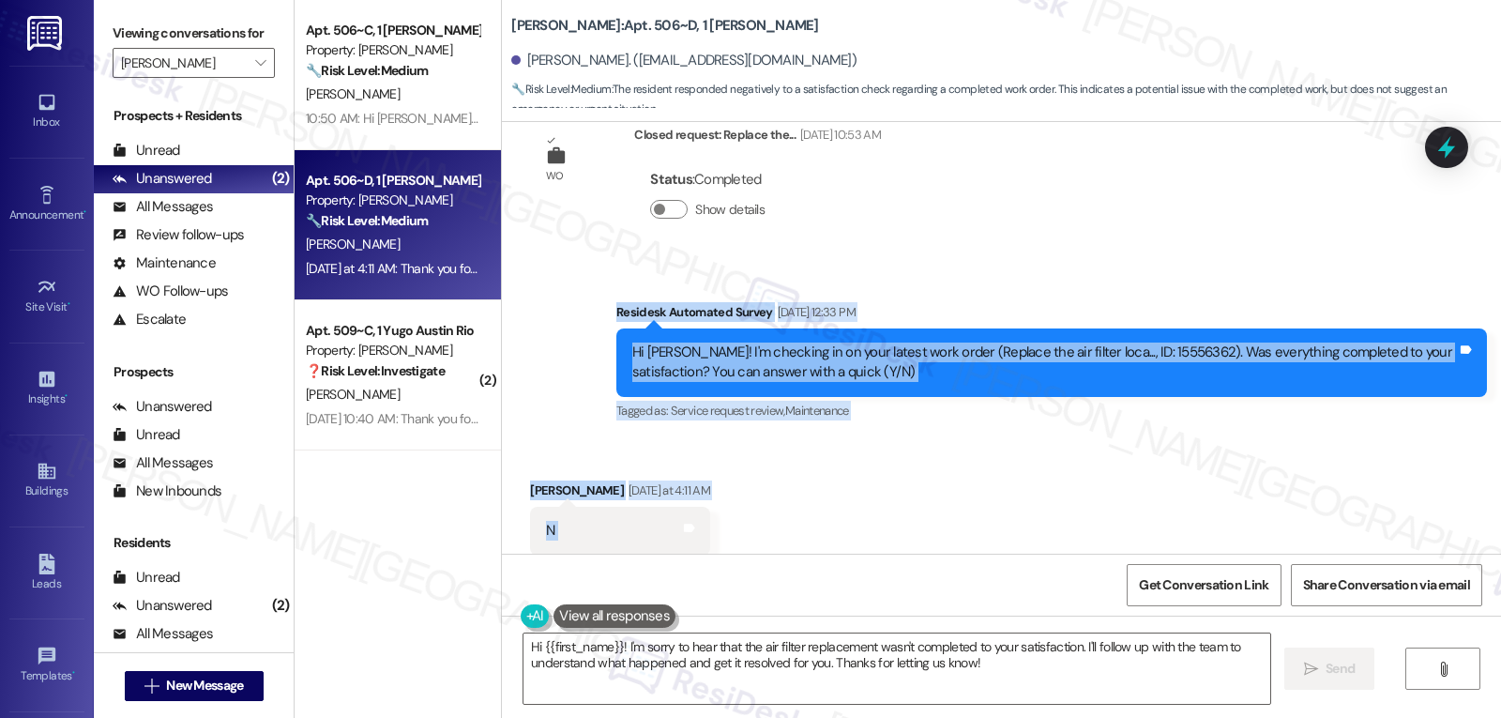
scroll to position [9534, 0]
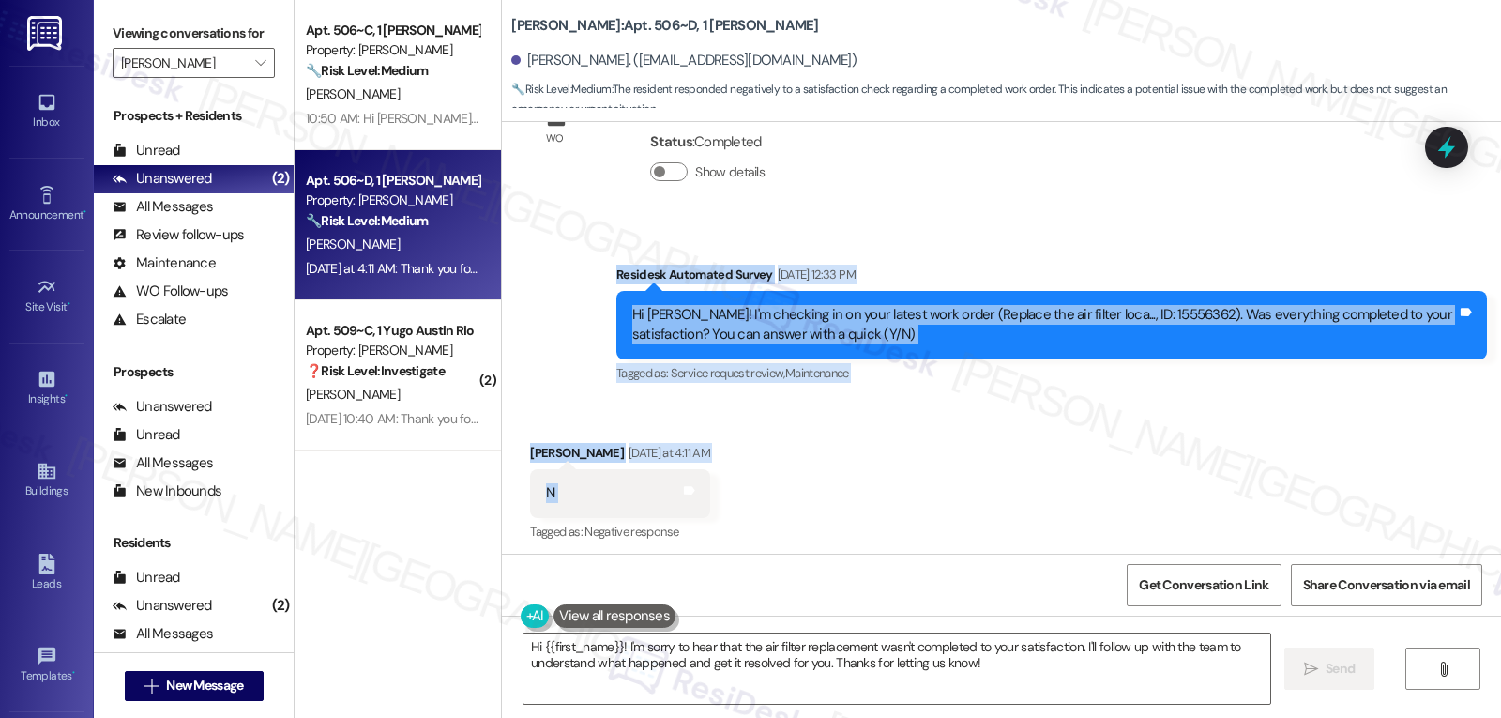
drag, startPoint x: 597, startPoint y: 293, endPoint x: 810, endPoint y: 465, distance: 274.8
click at [810, 465] on div "Lease started Aug 09, 2024 at 8:00 PM Announcement, sent via SMS Sarah (ResiDes…" at bounding box center [1001, 338] width 999 height 432
copy div "Residesk Automated Survey Aug 22, 2025 at 12:33 PM Hi Melissa! I'm checking in …"
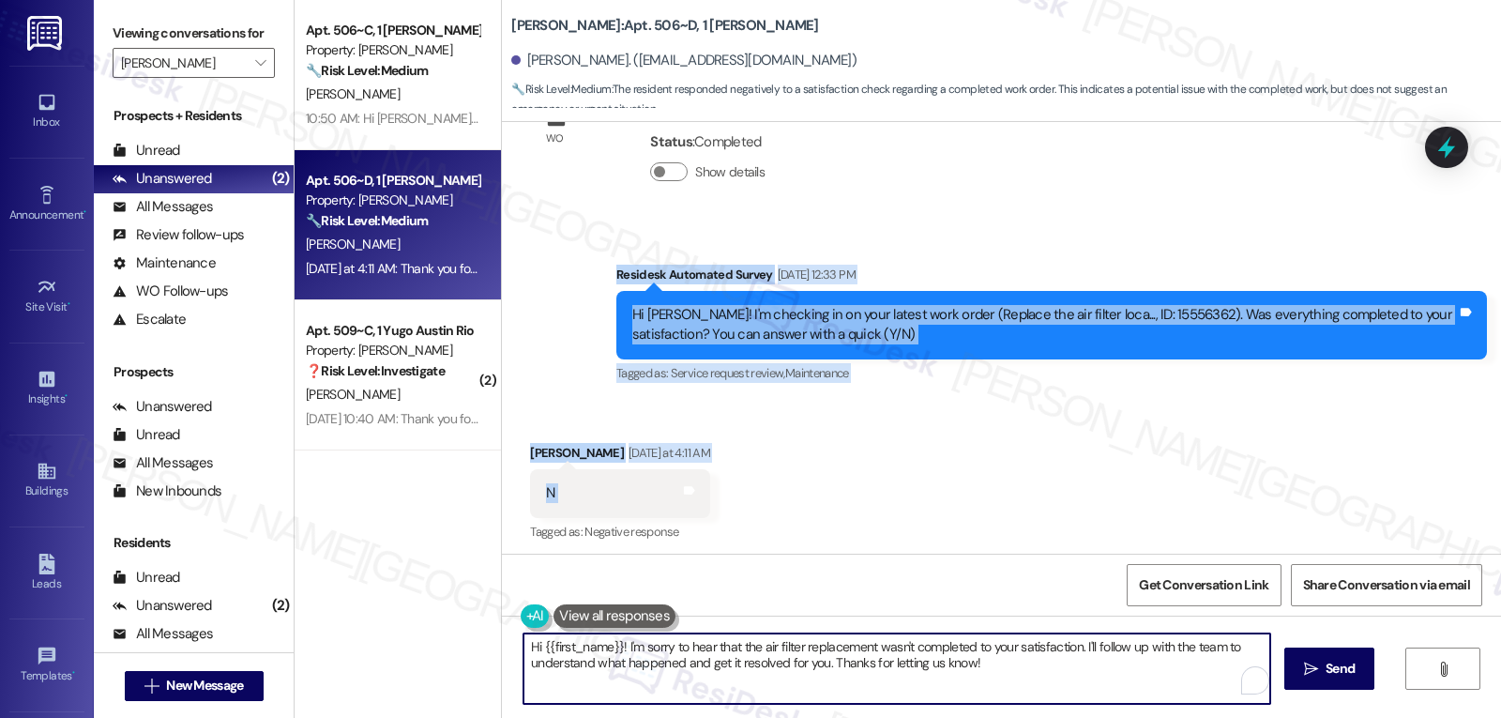
drag, startPoint x: 1121, startPoint y: 689, endPoint x: 1143, endPoint y: 716, distance: 34.6
click at [1143, 716] on div "Hi {{first_name}}! I'm sorry to hear that the air filter replacement wasn't com…" at bounding box center [1001, 685] width 999 height 141
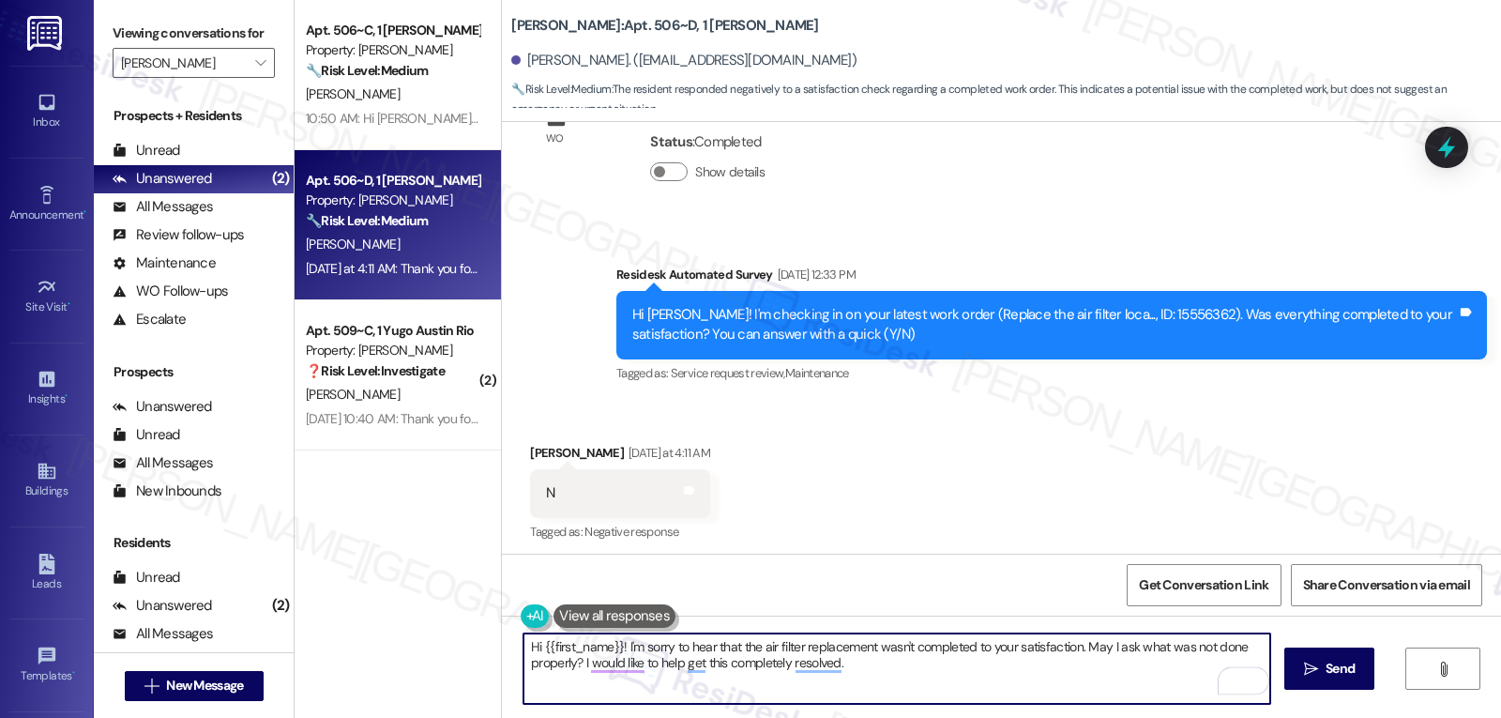
click at [894, 690] on textarea "Hi {{first_name}}! I'm sorry to hear that the air filter replacement wasn't com…" at bounding box center [896, 668] width 747 height 70
type textarea "Hi {{first_name}}! I'm sorry to hear that the air filter replacement wasn't com…"
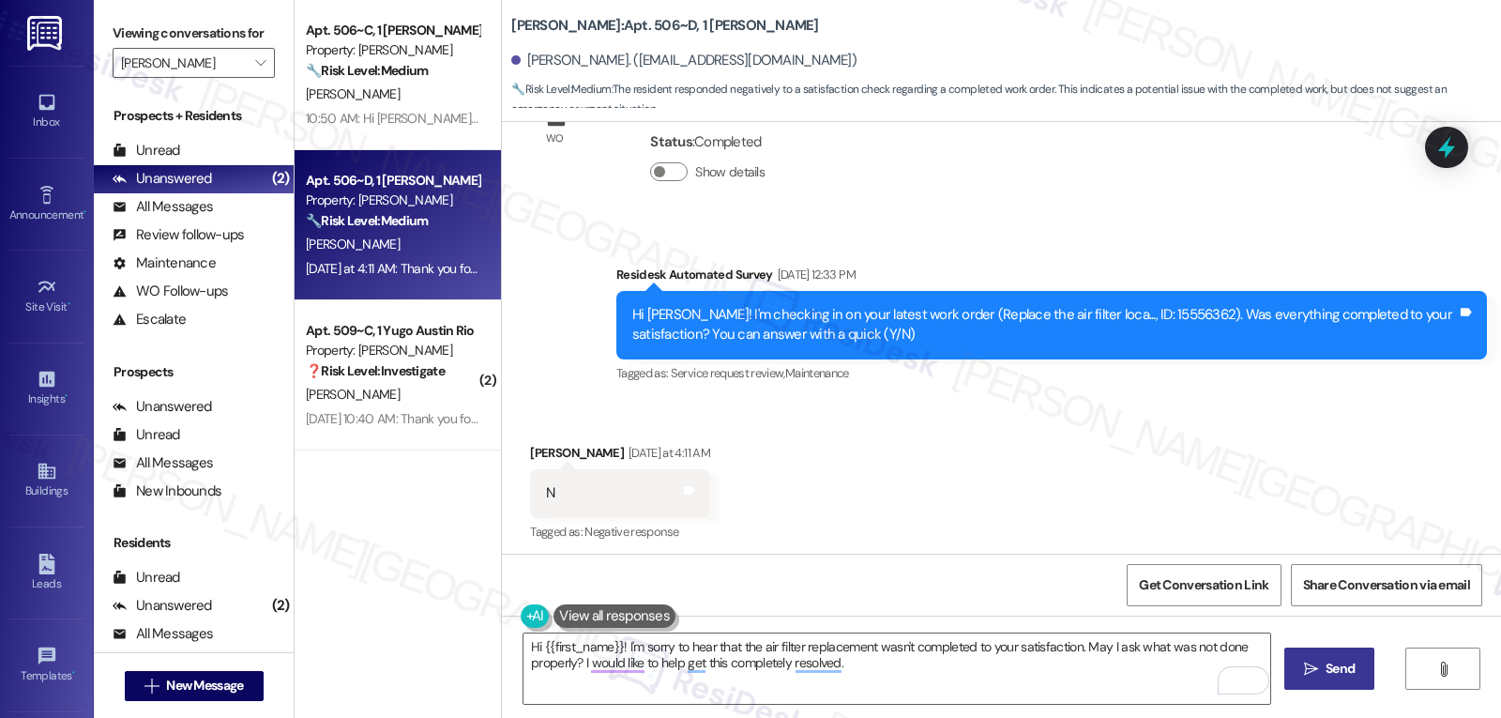
click at [1316, 672] on span " Send" at bounding box center [1329, 669] width 59 height 20
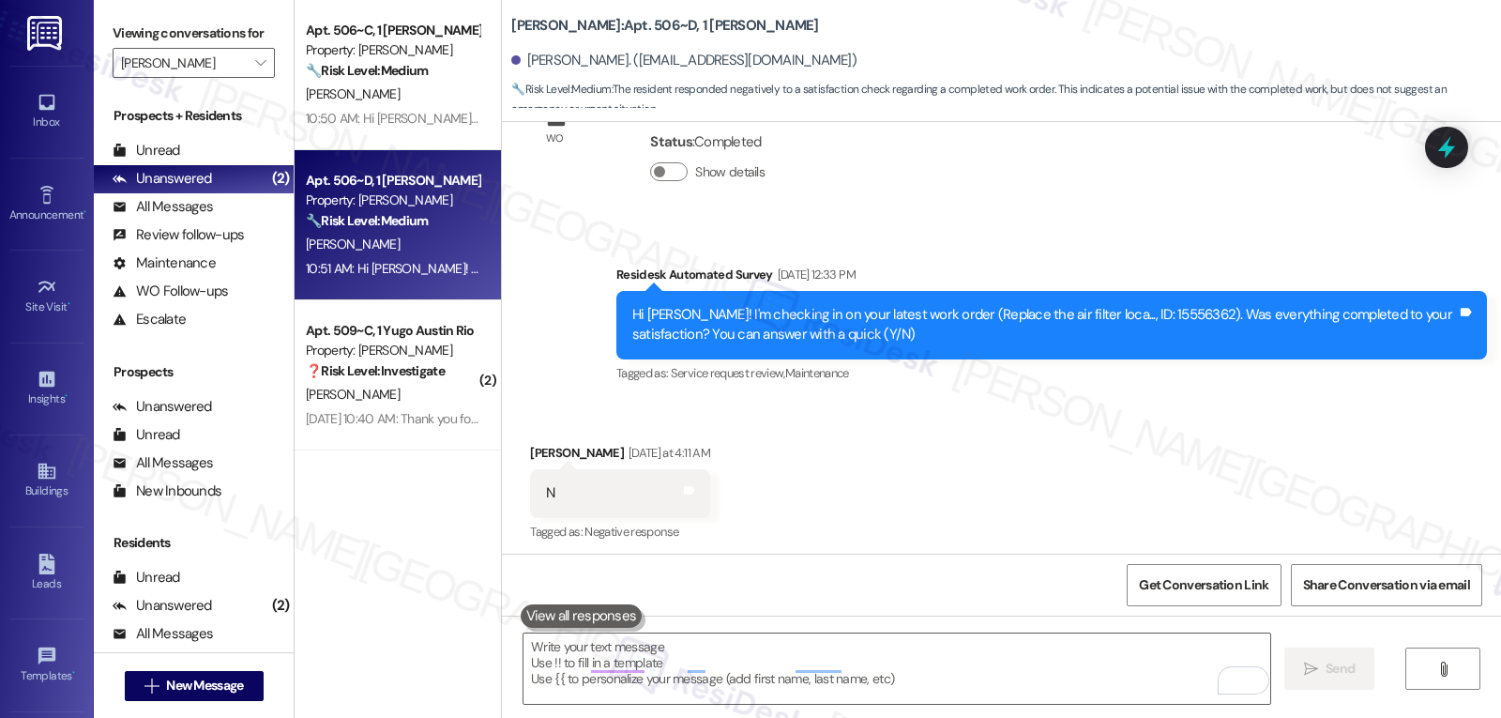
scroll to position [9520, 0]
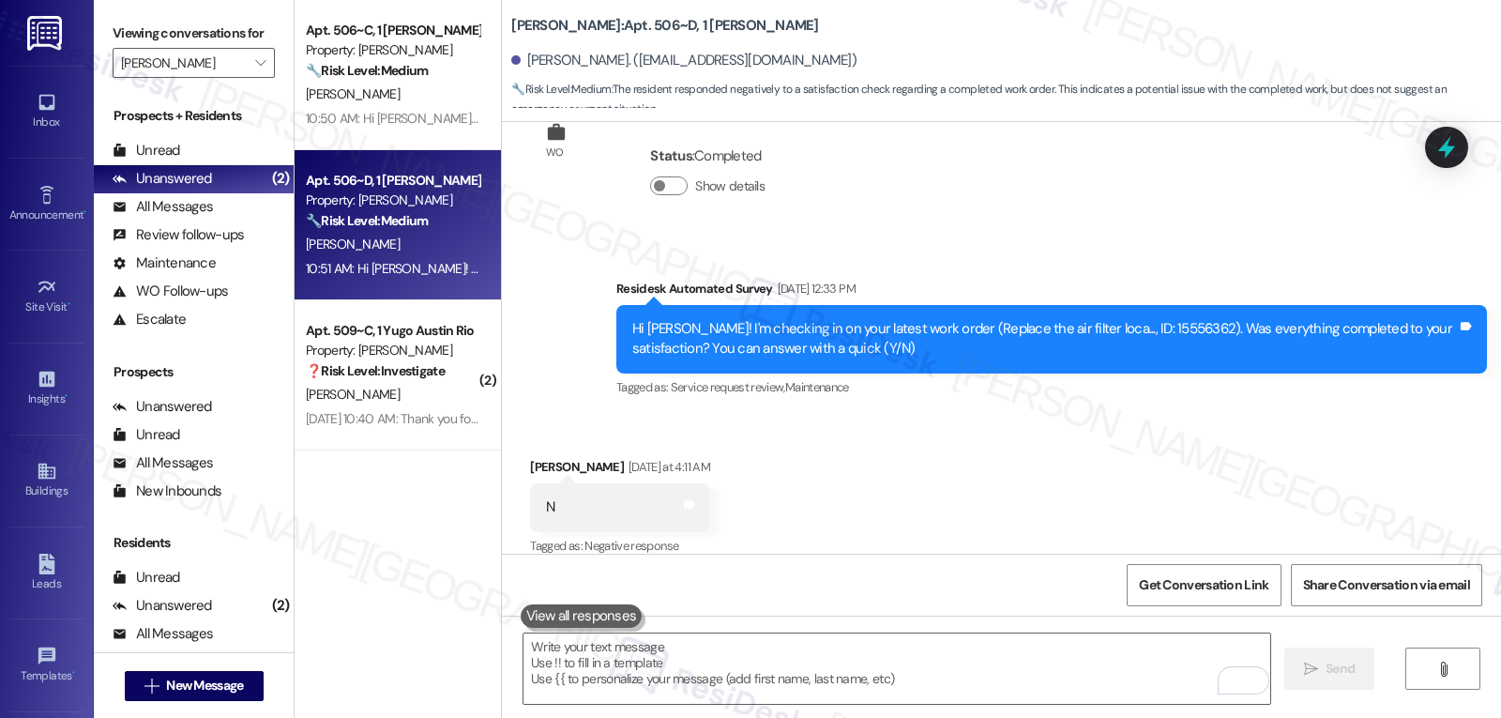
click at [946, 499] on div "Received via SMS Melissa Banda Yesterday at 4:11 AM N Tags and notes Tagged as:…" at bounding box center [1001, 494] width 999 height 159
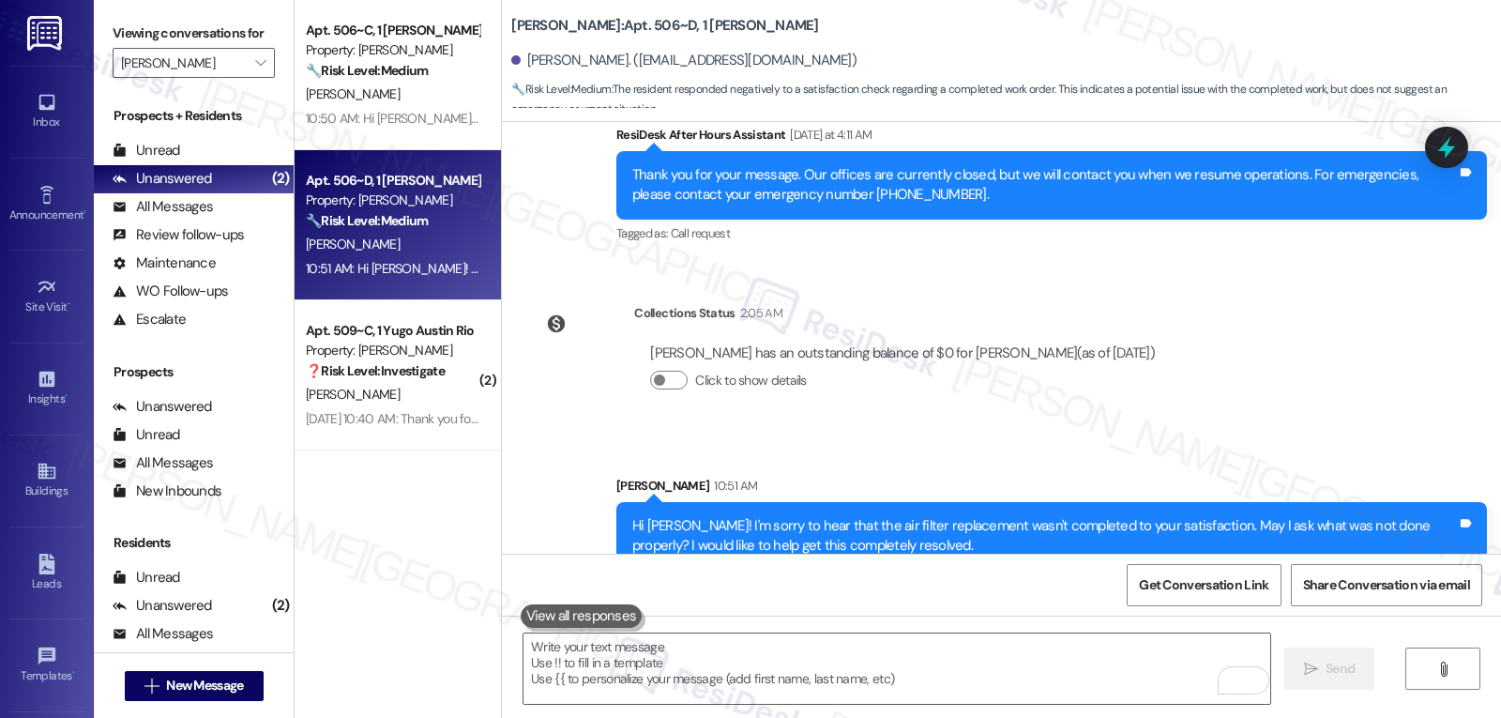
scroll to position [10022, 0]
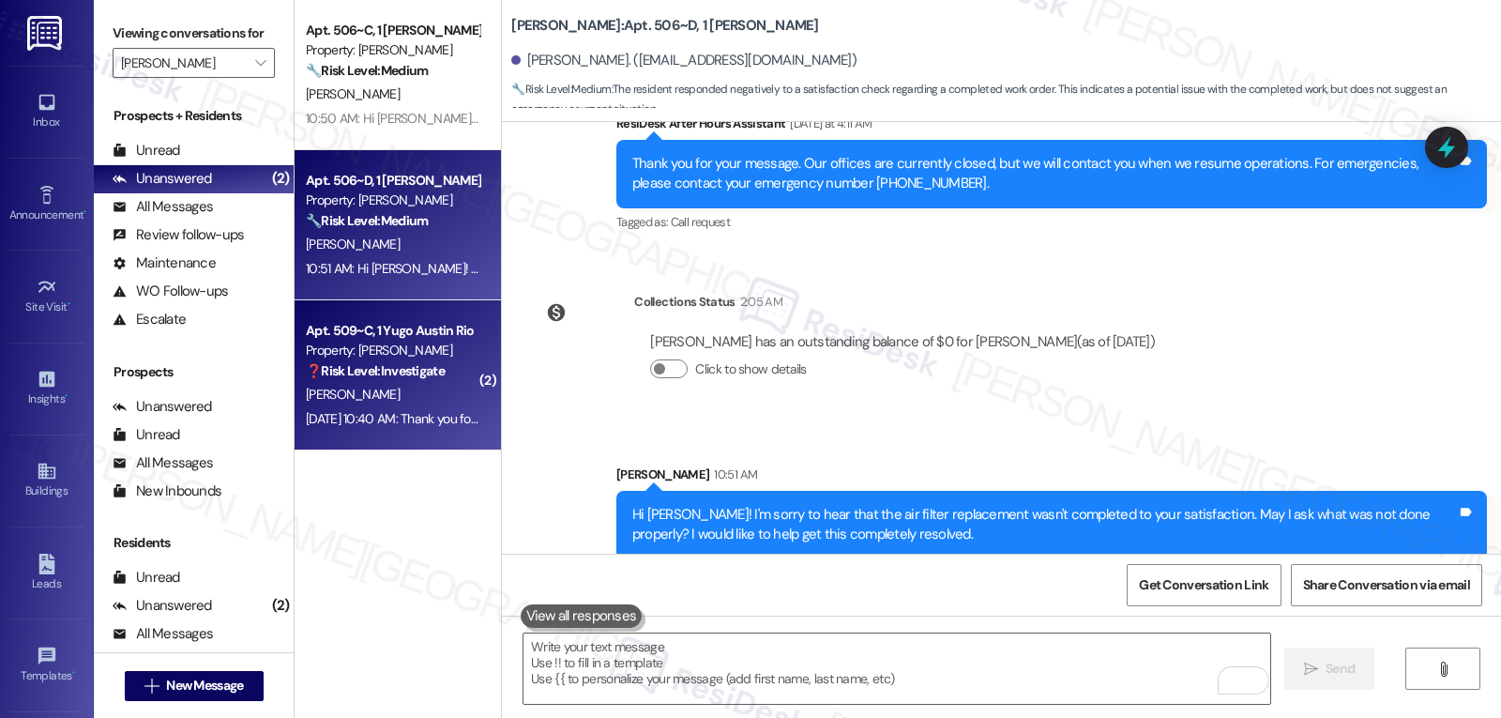
click at [401, 369] on strong "❓ Risk Level: Investigate" at bounding box center [375, 370] width 139 height 17
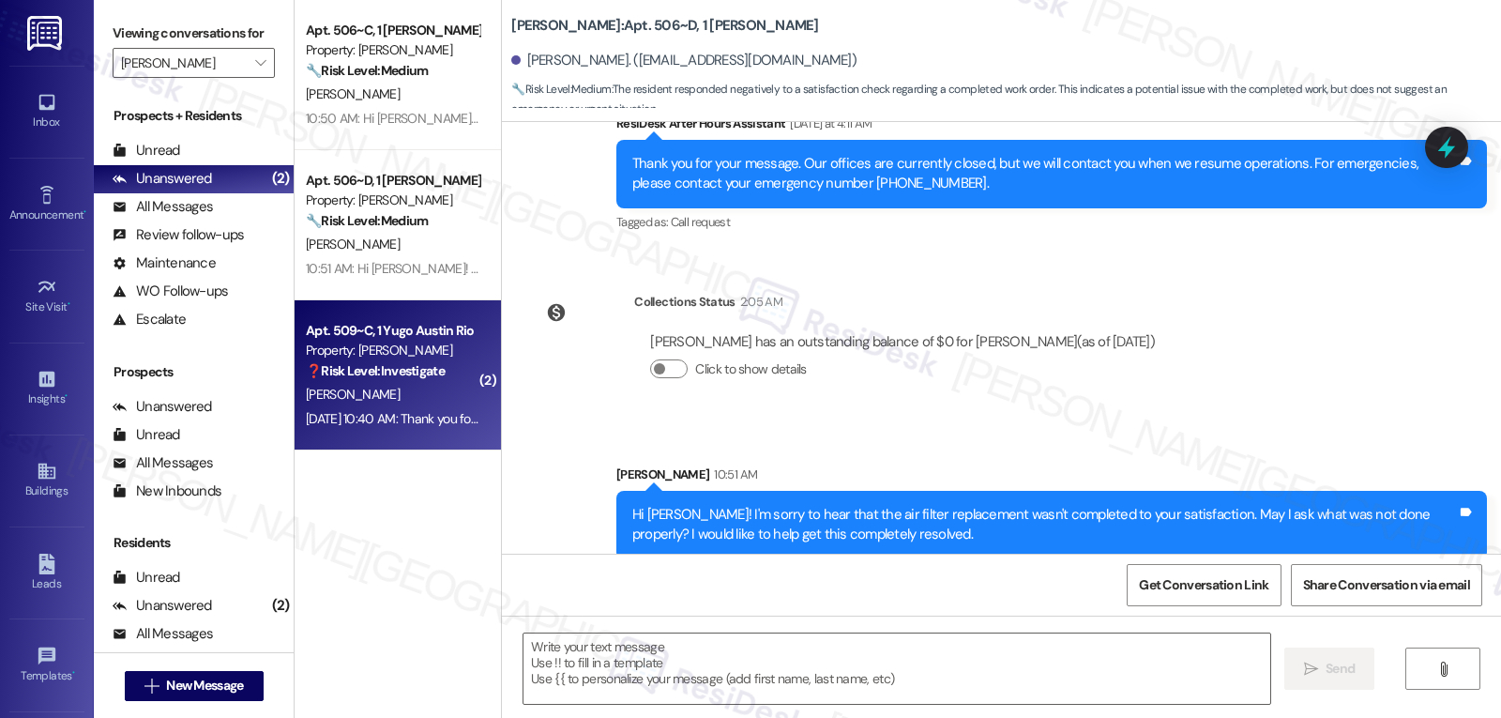
type textarea "Fetching suggested responses. Please feel free to read through the conversation…"
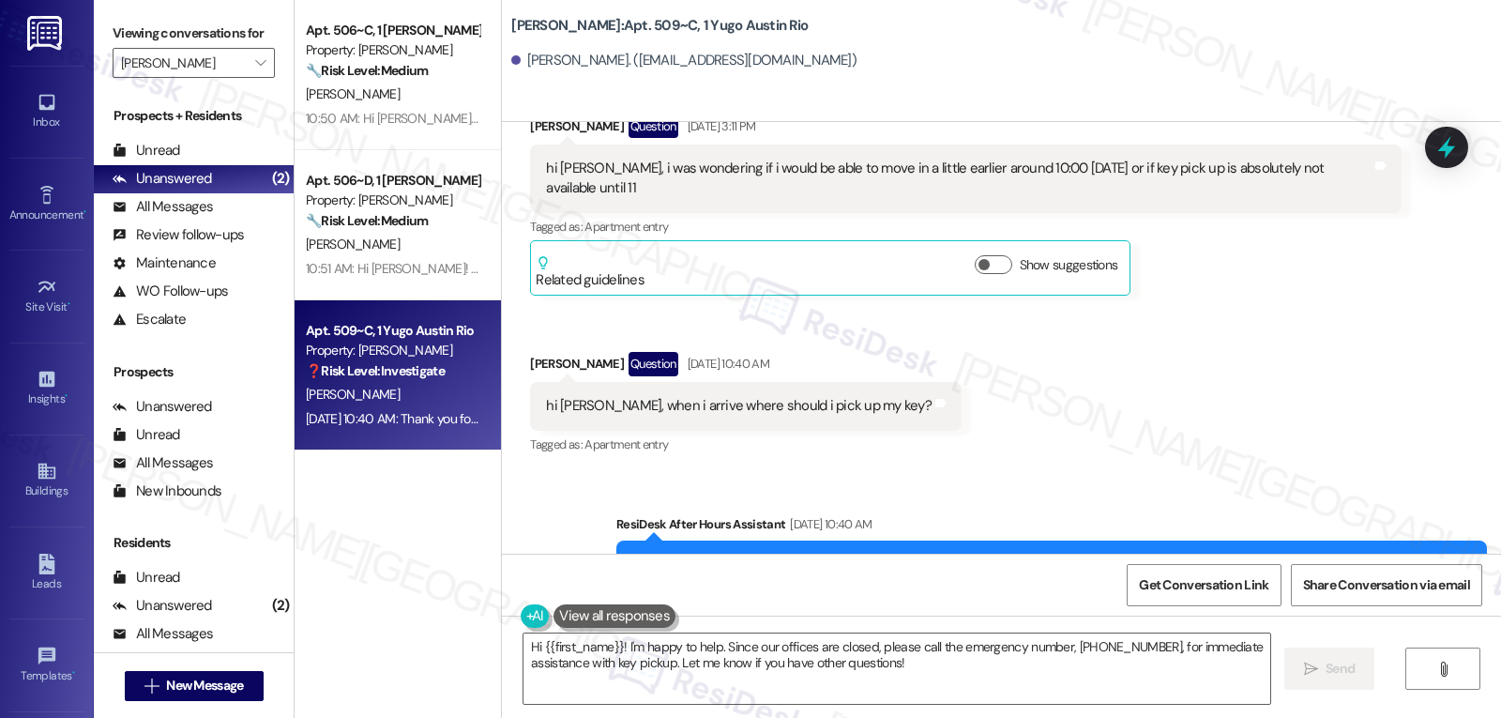
scroll to position [2284, 0]
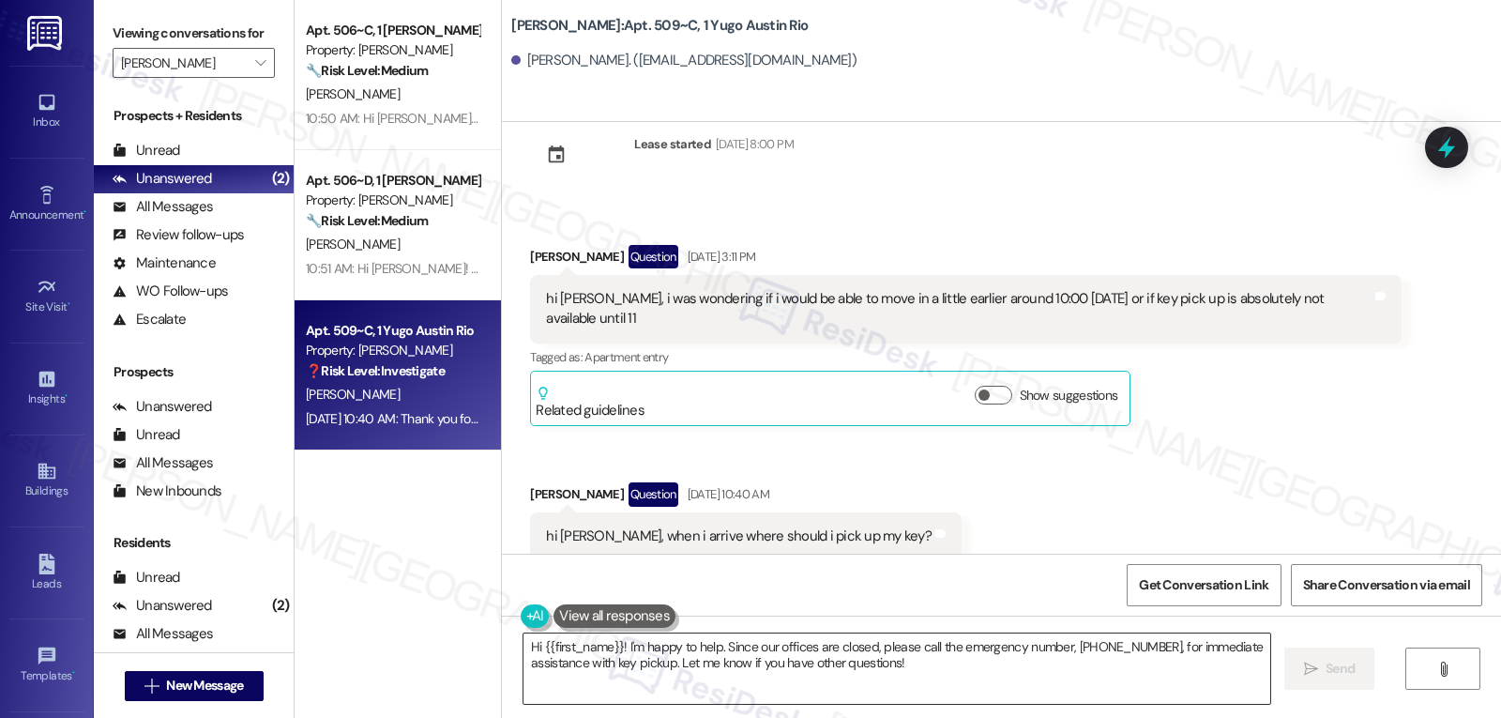
click at [1011, 677] on textarea "Hi {{first_name}}! I'm happy to help. Since our offices are closed, please call…" at bounding box center [896, 668] width 747 height 70
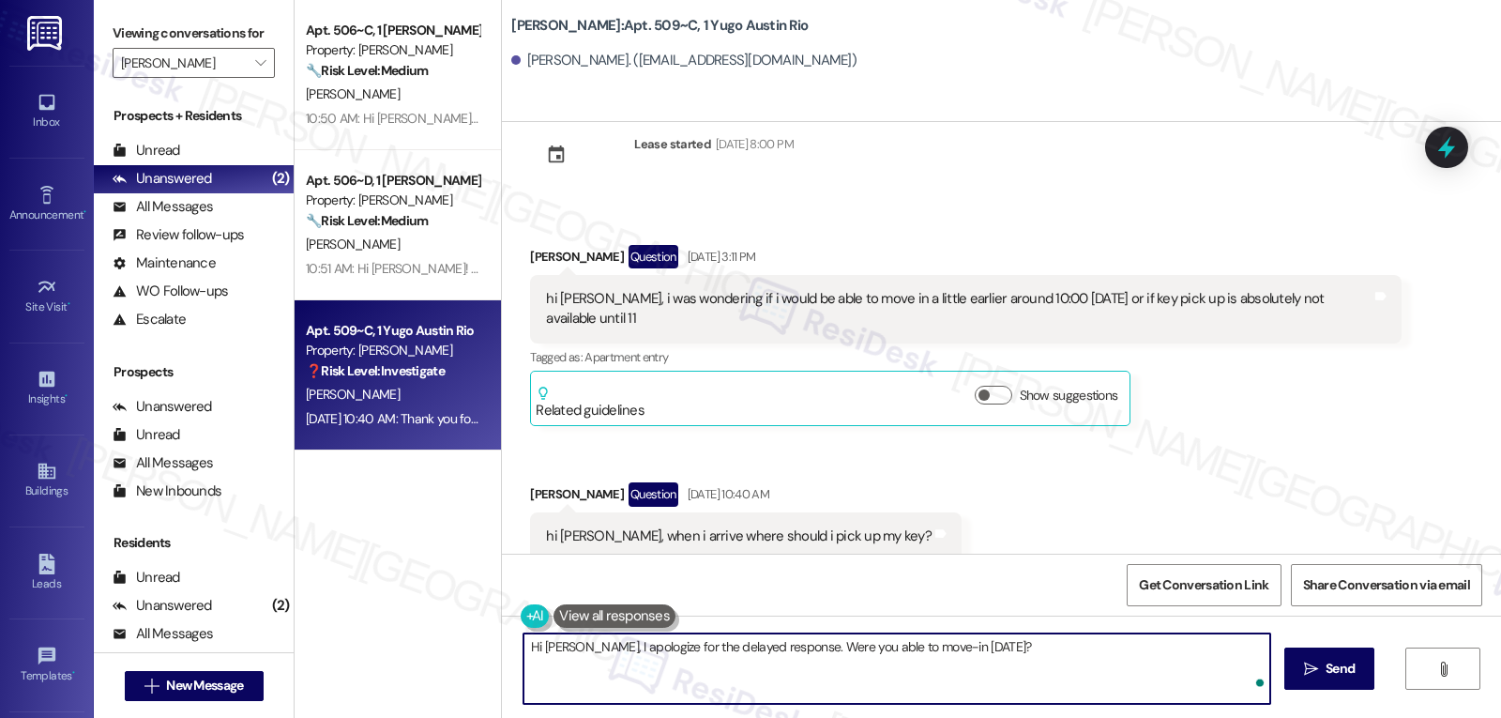
type textarea "Hi Alyson, I apologize for the delayed response. Were you able to move-in last …"
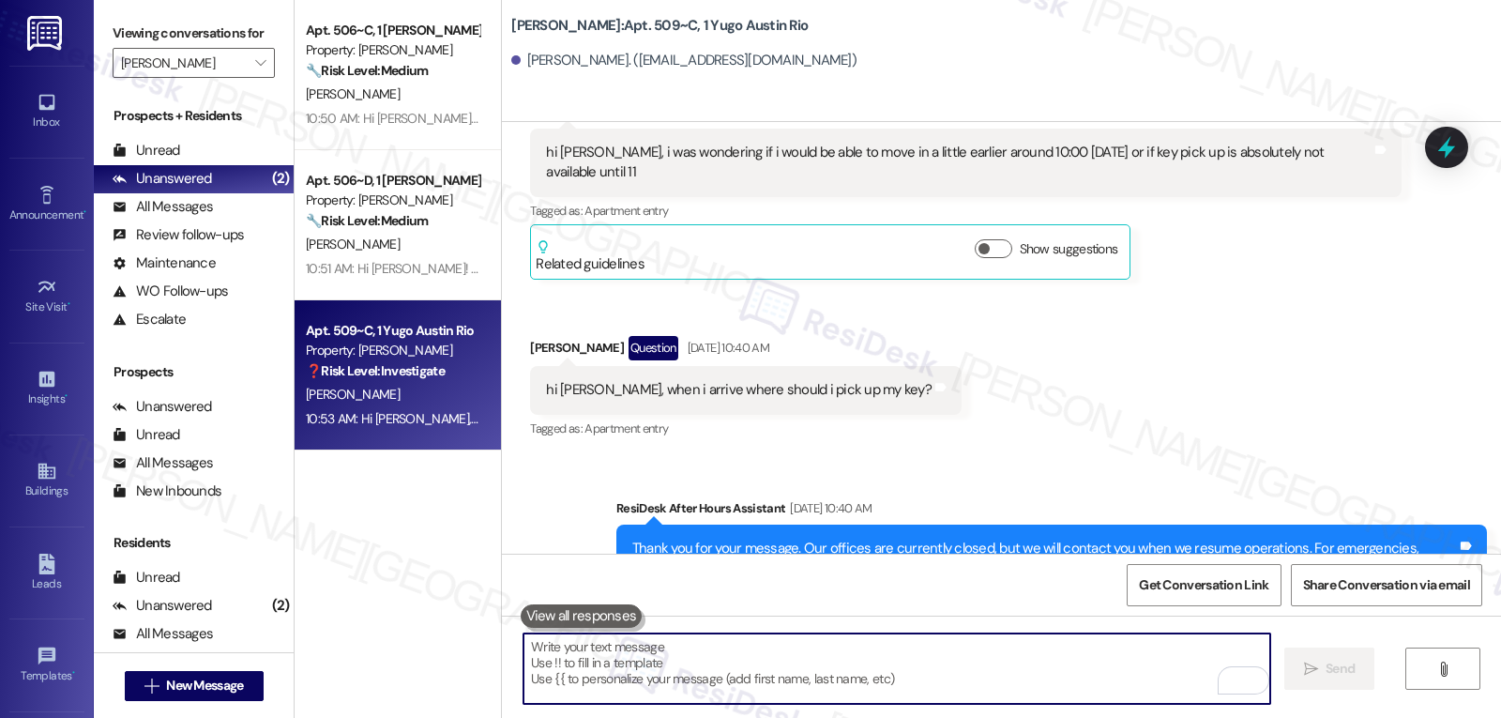
scroll to position [2603, 0]
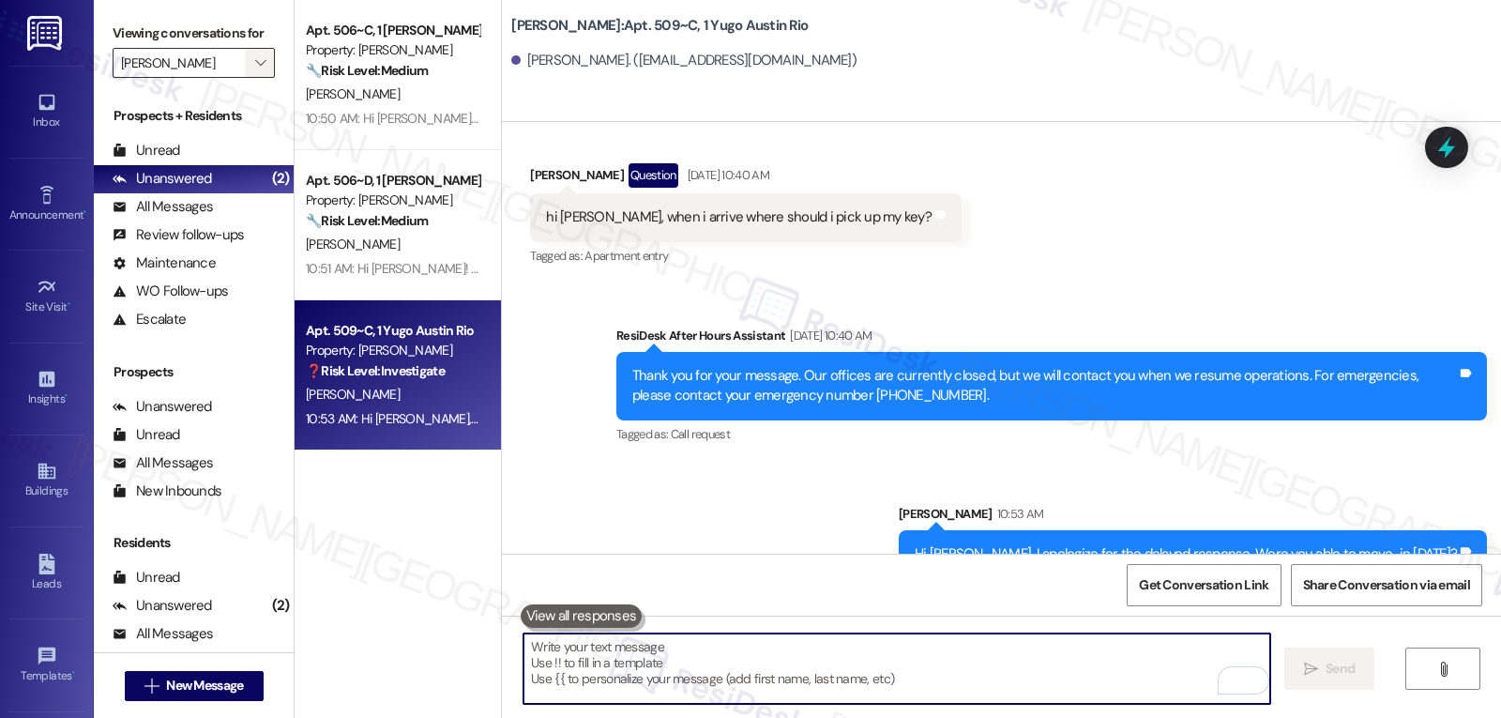
click at [255, 70] on icon "" at bounding box center [260, 62] width 10 height 15
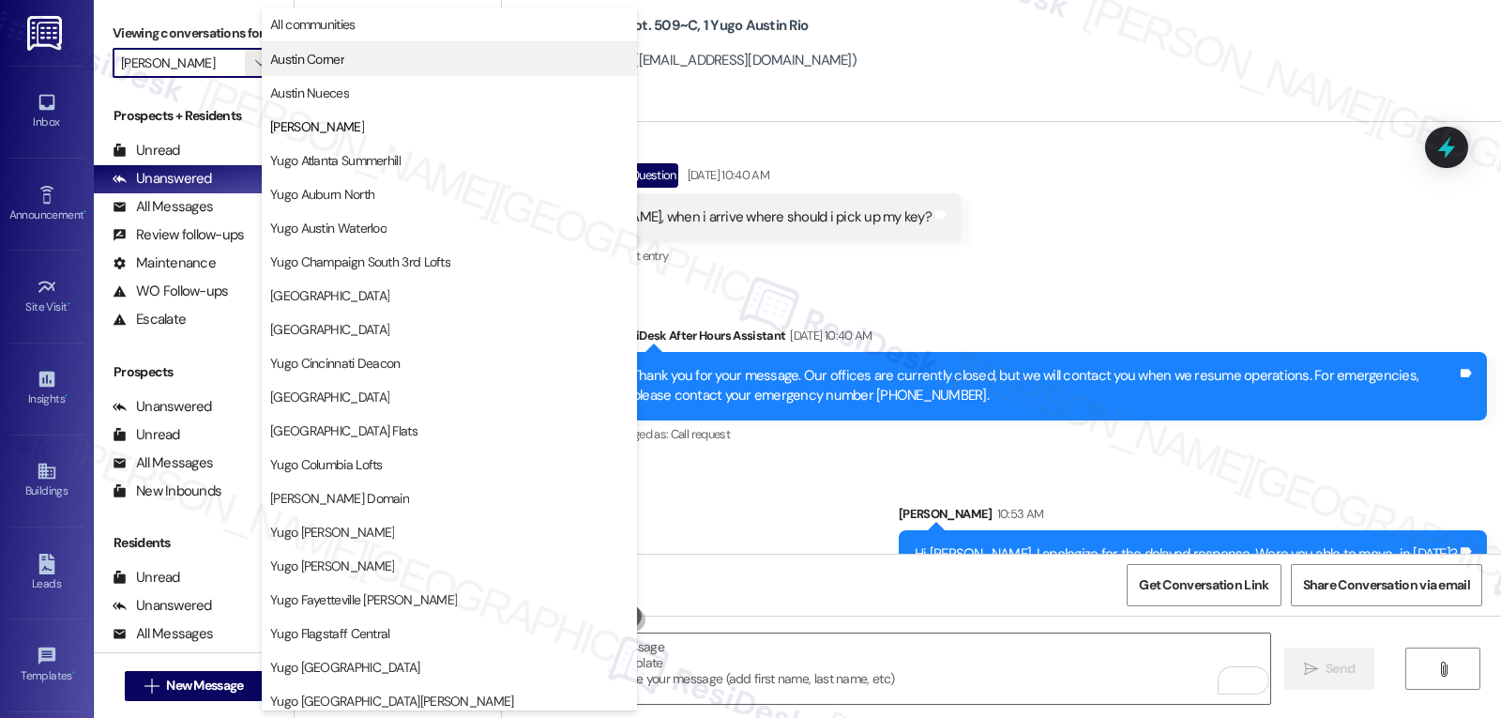
click at [371, 68] on button "Austin Corner" at bounding box center [449, 59] width 375 height 34
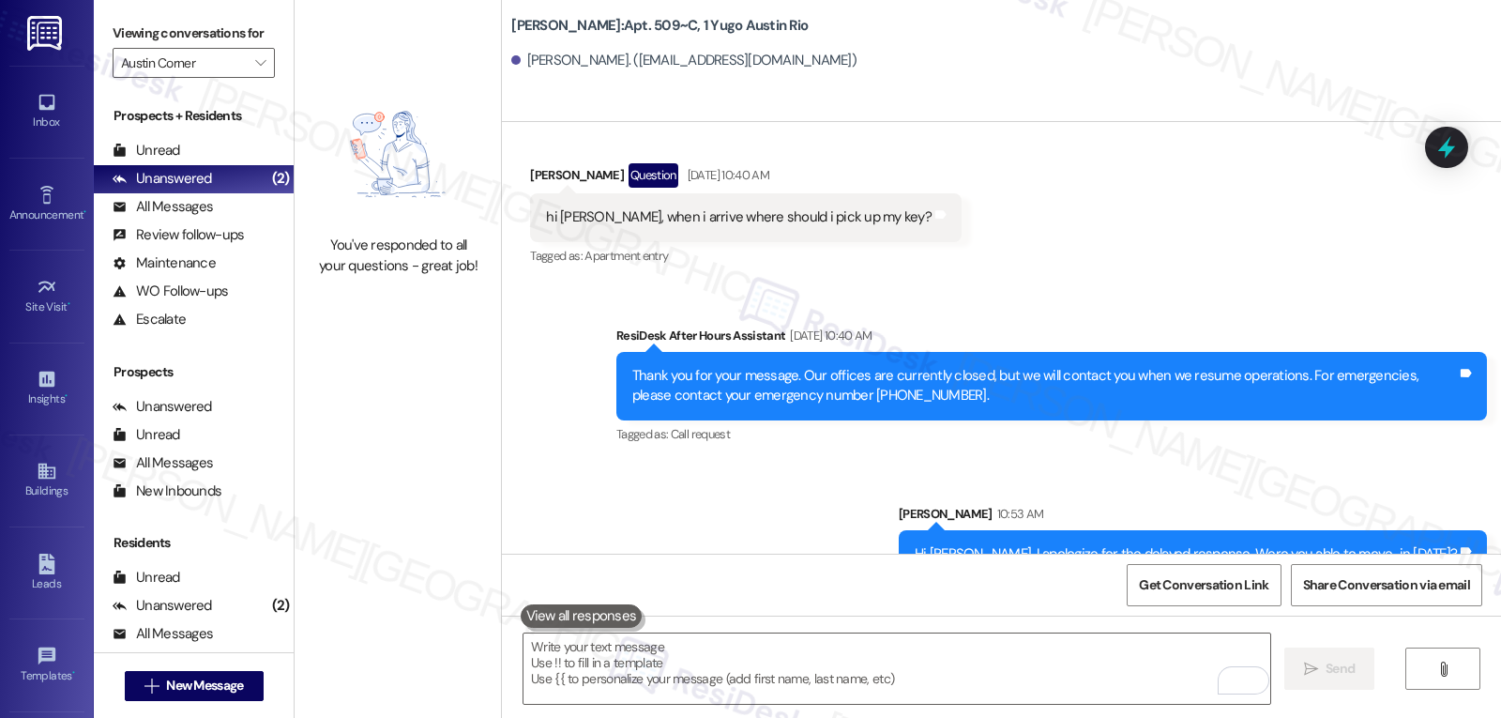
click at [258, 97] on div "Viewing conversations for Austin Corner " at bounding box center [194, 48] width 200 height 97
click at [255, 70] on icon "" at bounding box center [260, 62] width 10 height 15
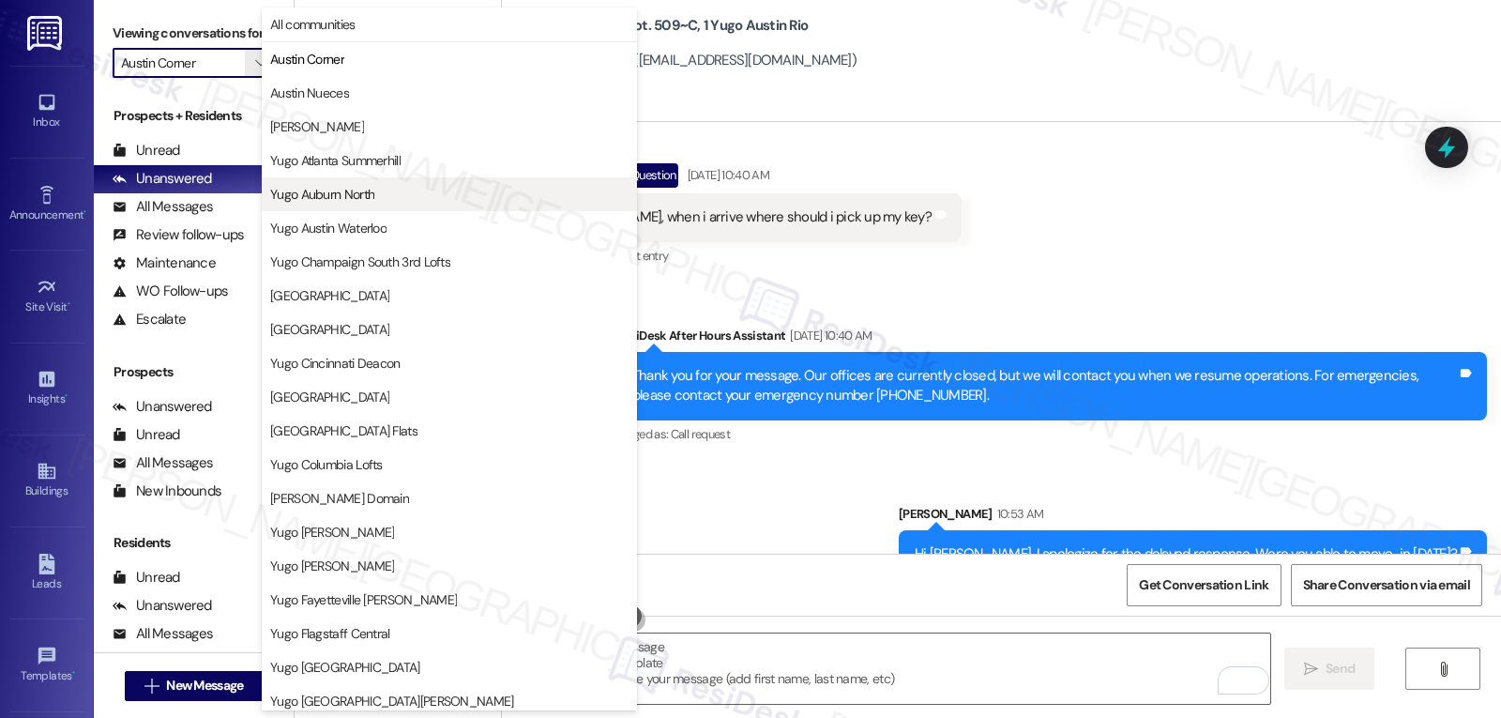
click at [384, 200] on span "Yugo Auburn North" at bounding box center [449, 194] width 358 height 19
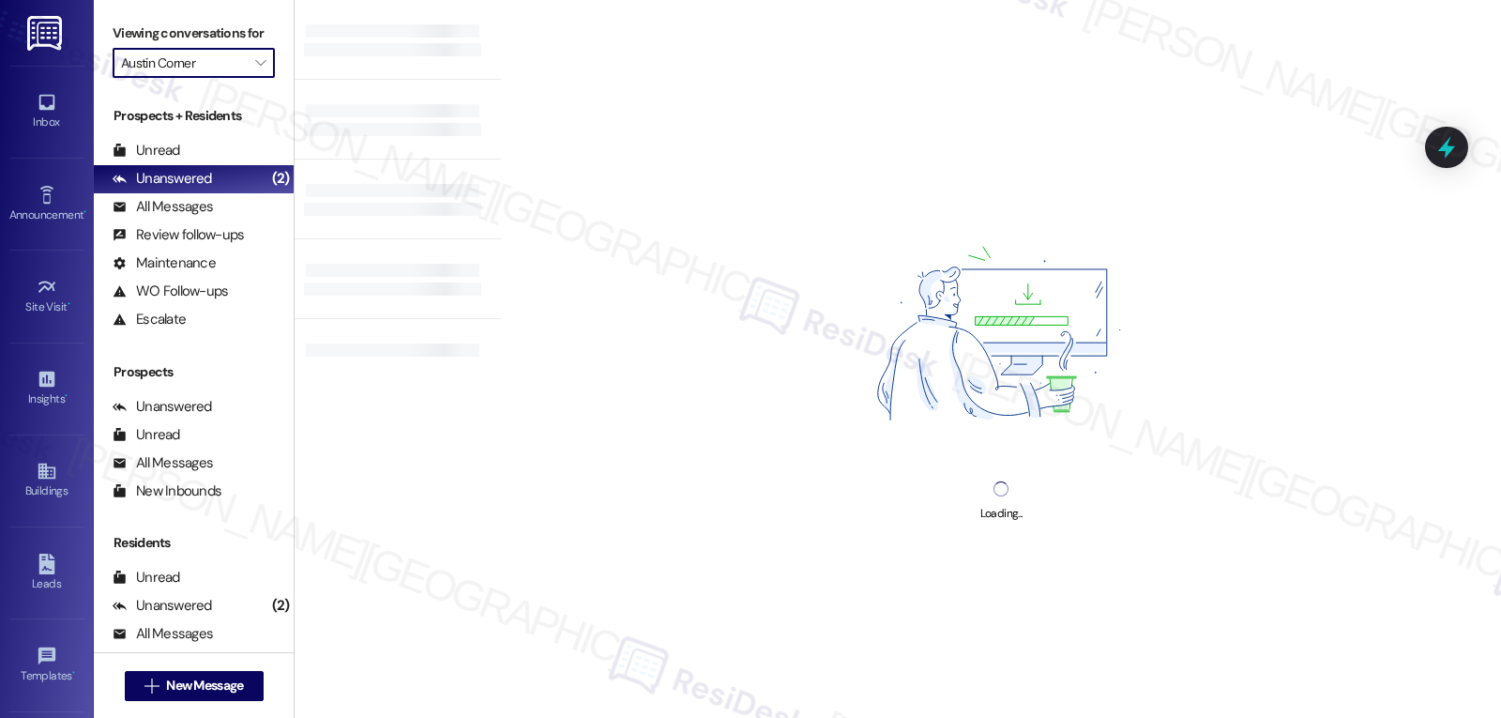
type input "Yugo Auburn North"
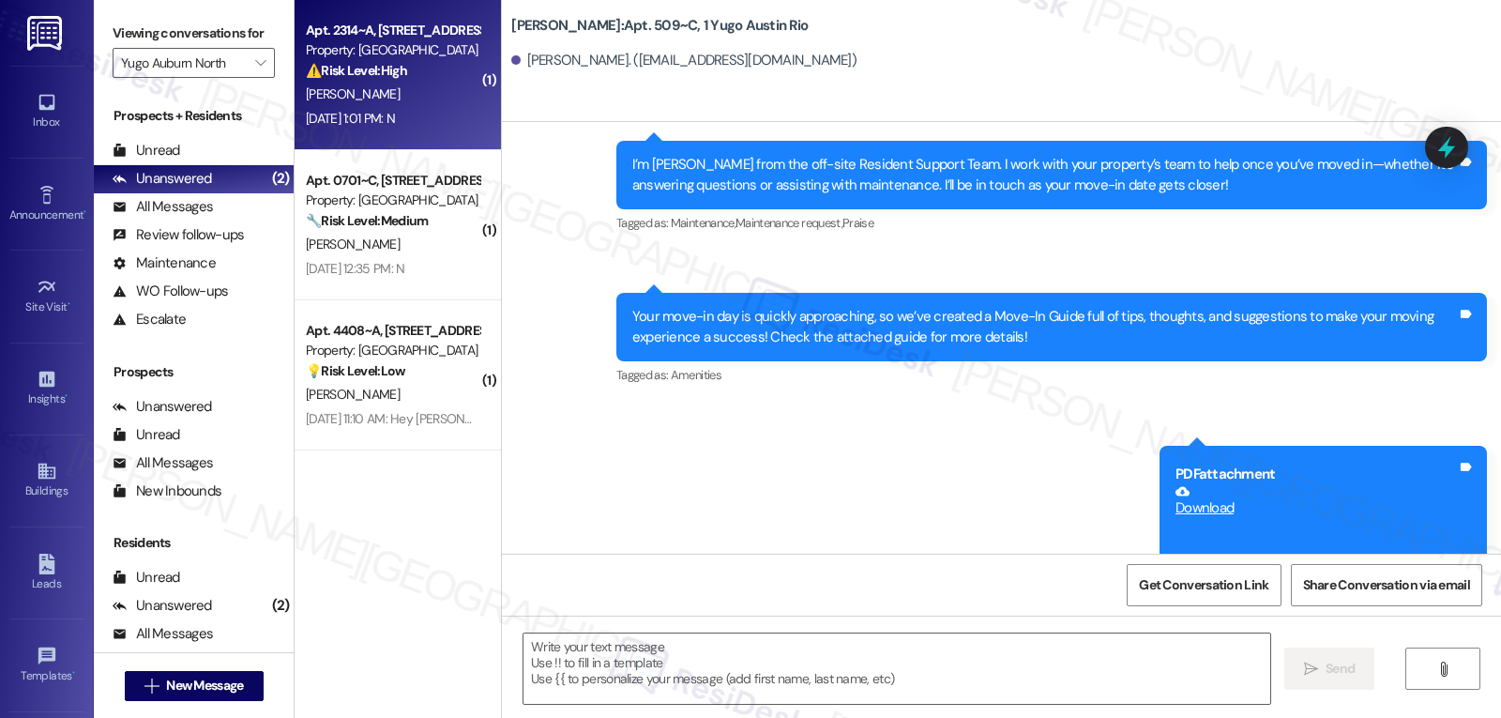
click at [378, 110] on div "Aug 22, 2025 at 1:01 PM: N Aug 22, 2025 at 1:01 PM: N" at bounding box center [350, 118] width 89 height 17
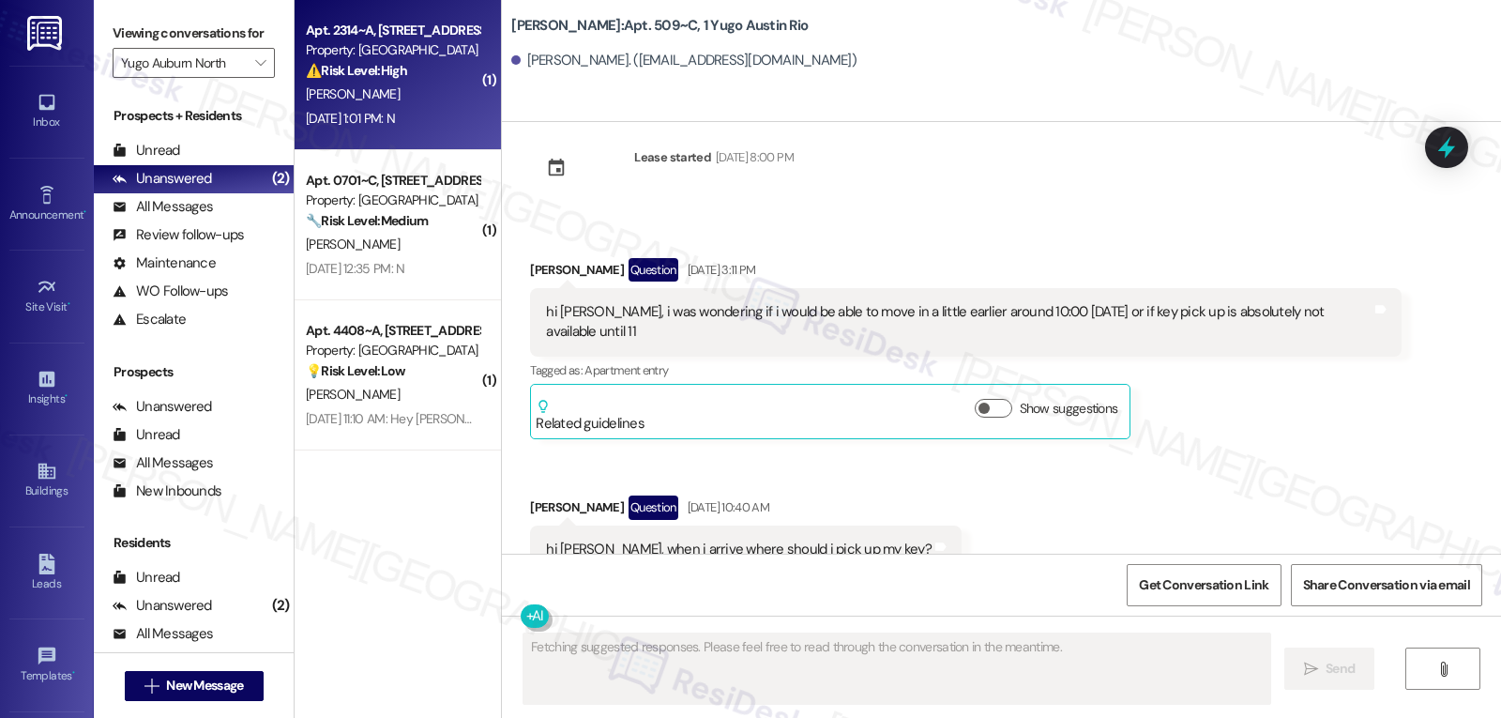
scroll to position [1198, 0]
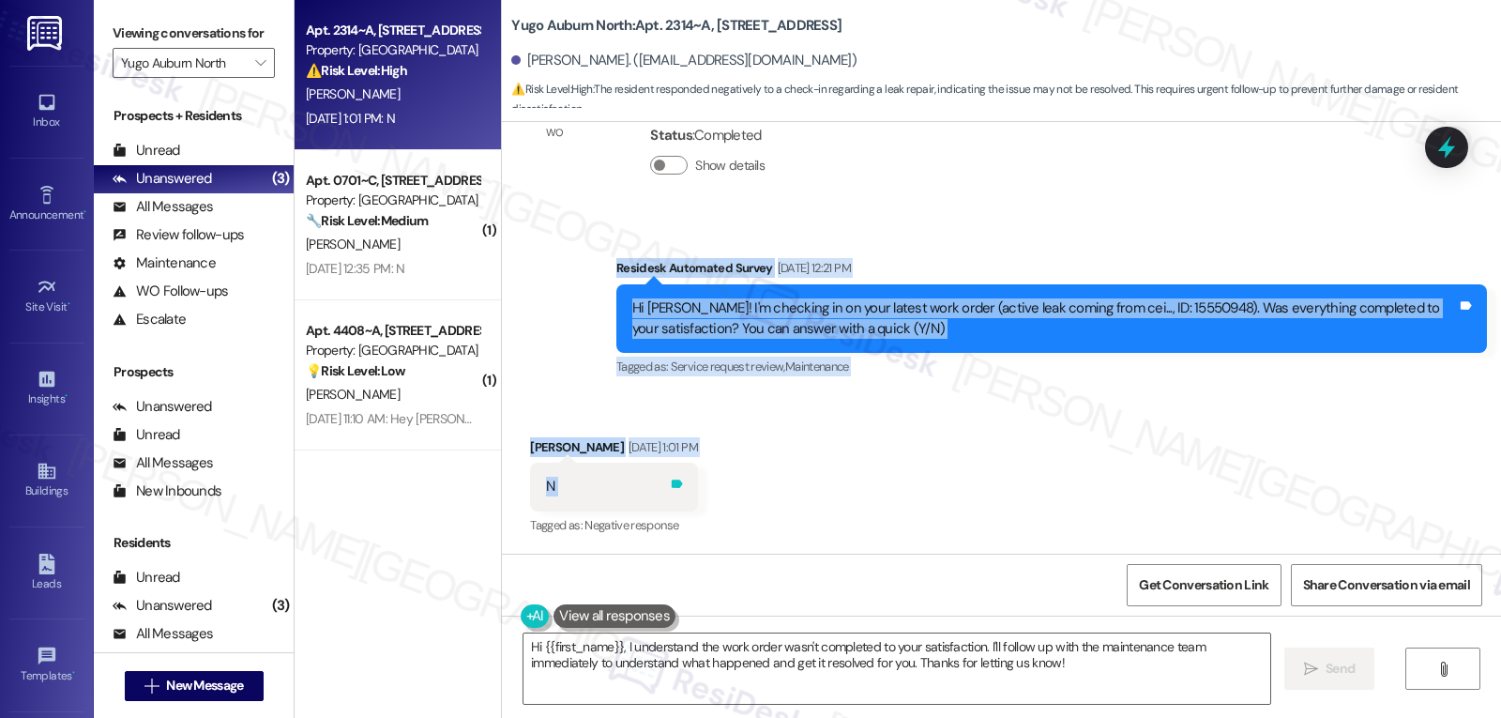
drag, startPoint x: 606, startPoint y: 265, endPoint x: 676, endPoint y: 477, distance: 222.5
click at [676, 477] on div "WO Lease started Aug 26, 2024 at 8:00 PM Show details Survey, sent via SMS Resi…" at bounding box center [1001, 338] width 999 height 432
copy div "Residesk Automated Survey Aug 22, 2025 at 12:21 PM Hi Kaiya! I'm checking in on…"
click at [1051, 670] on textarea "Hi {{first_name}}, I understand the work order wasn't completed to your satisfa…" at bounding box center [896, 668] width 747 height 70
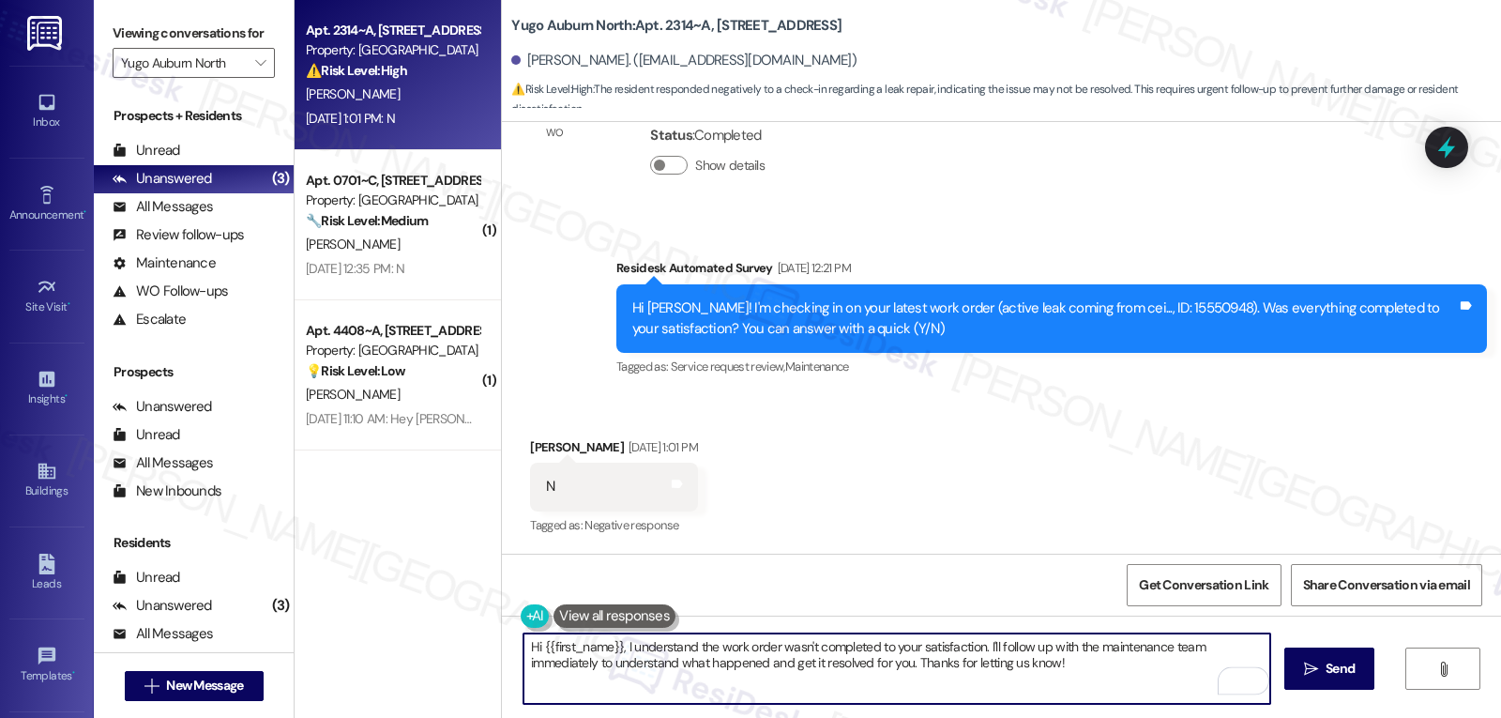
drag, startPoint x: 980, startPoint y: 646, endPoint x: 1438, endPoint y: 762, distance: 472.1
click at [1438, 717] on html "Inbox Go to Inbox Announcement • Send A Text Announcement Site Visit • Go to Si…" at bounding box center [750, 359] width 1501 height 718
type textarea "Hi {{first_name}}, I understand the work order wasn't completed to your satisfa…"
click at [1338, 665] on span "Send" at bounding box center [1339, 669] width 29 height 20
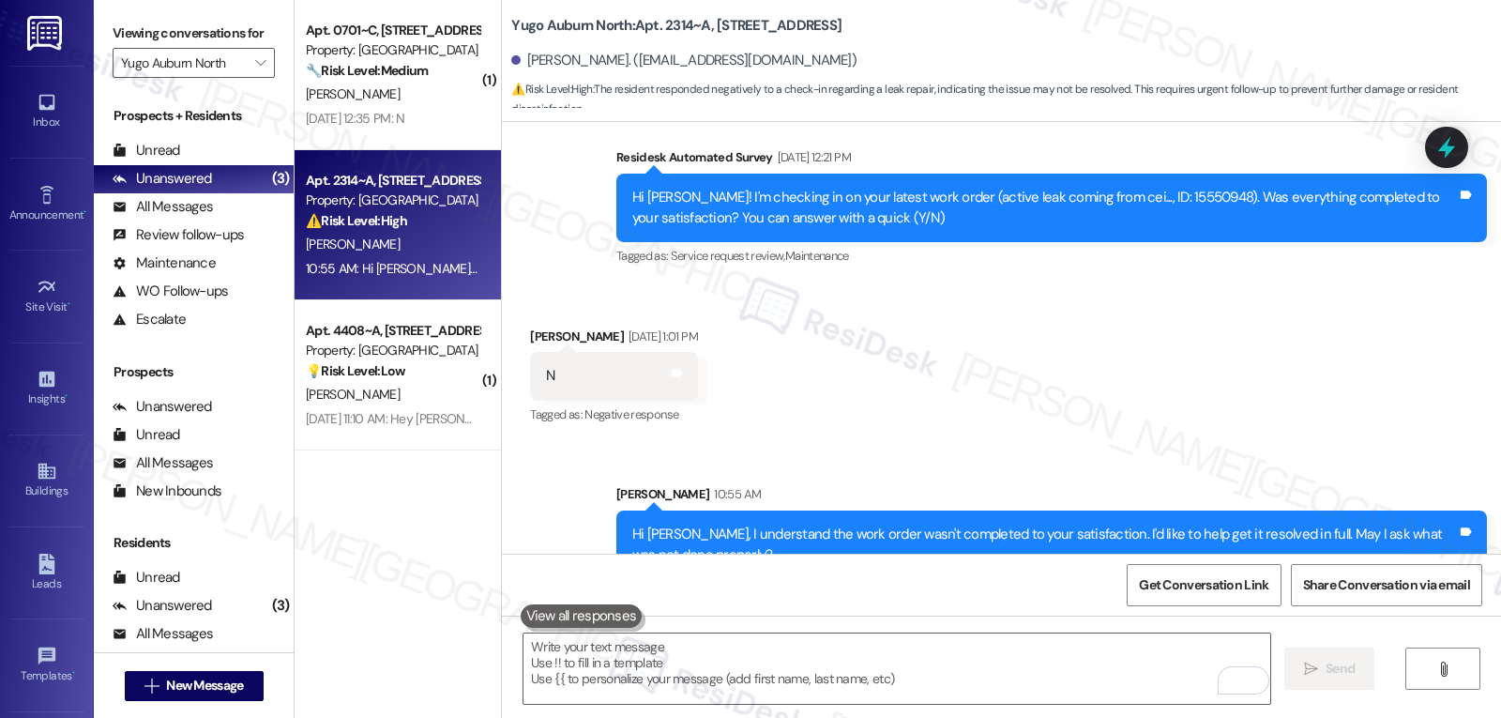
scroll to position [1349, 0]
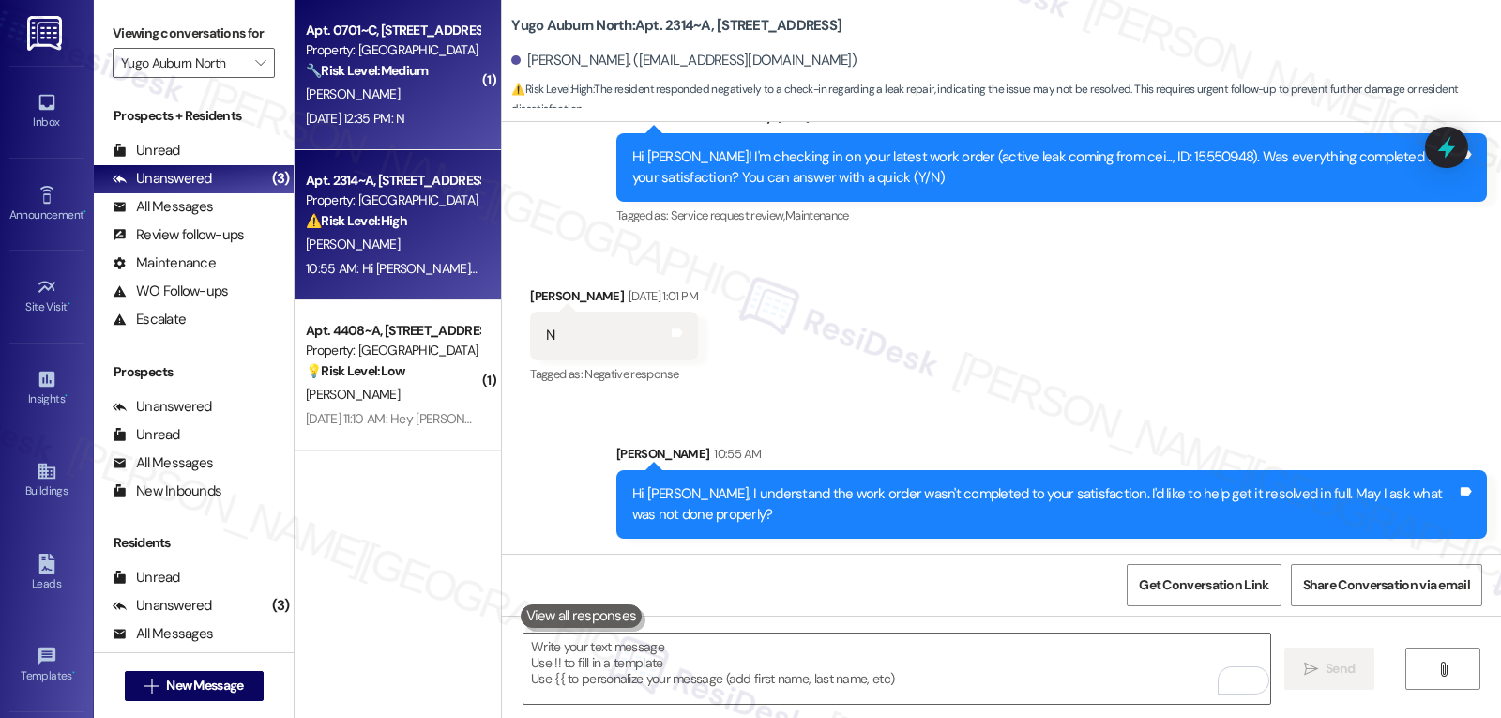
click at [404, 115] on div "Aug 22, 2025 at 12:35 PM: N Aug 22, 2025 at 12:35 PM: N" at bounding box center [355, 118] width 98 height 17
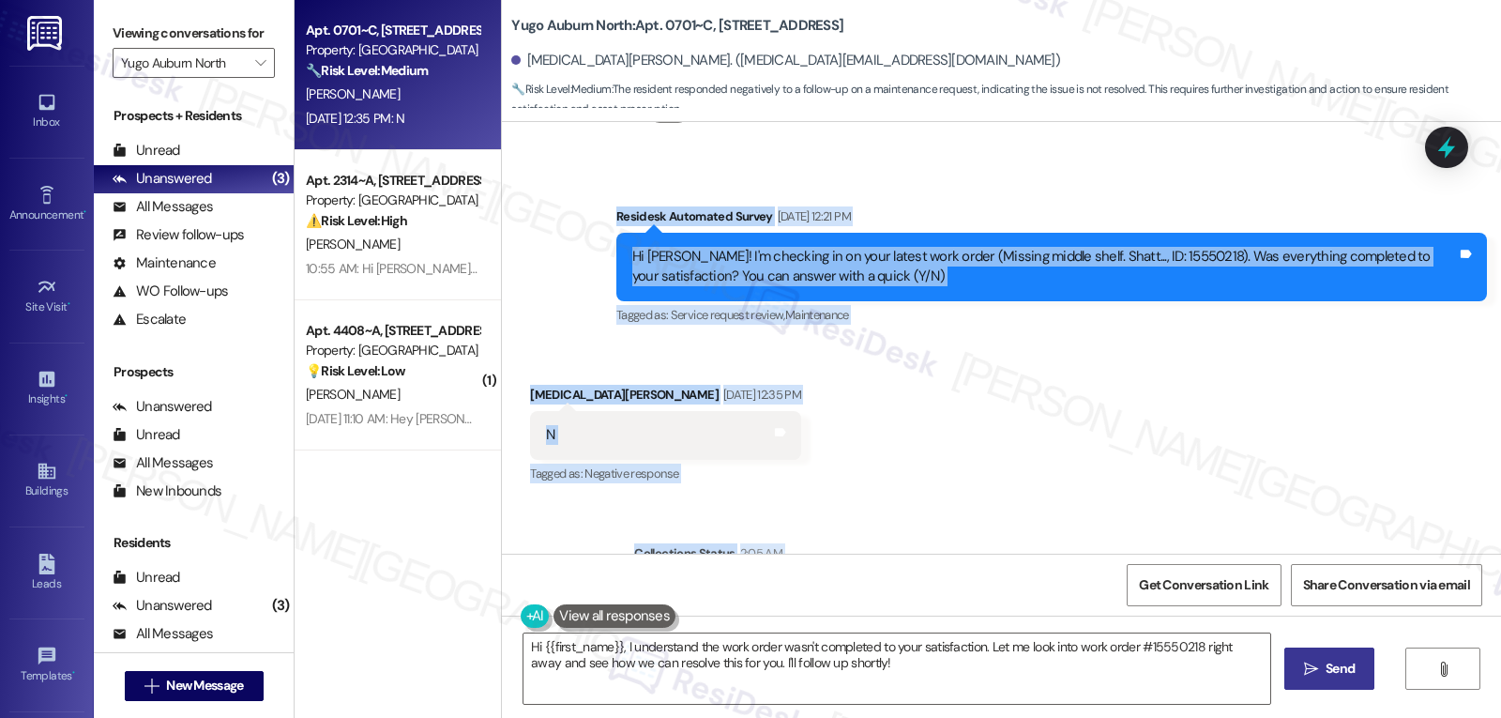
scroll to position [3769, 0]
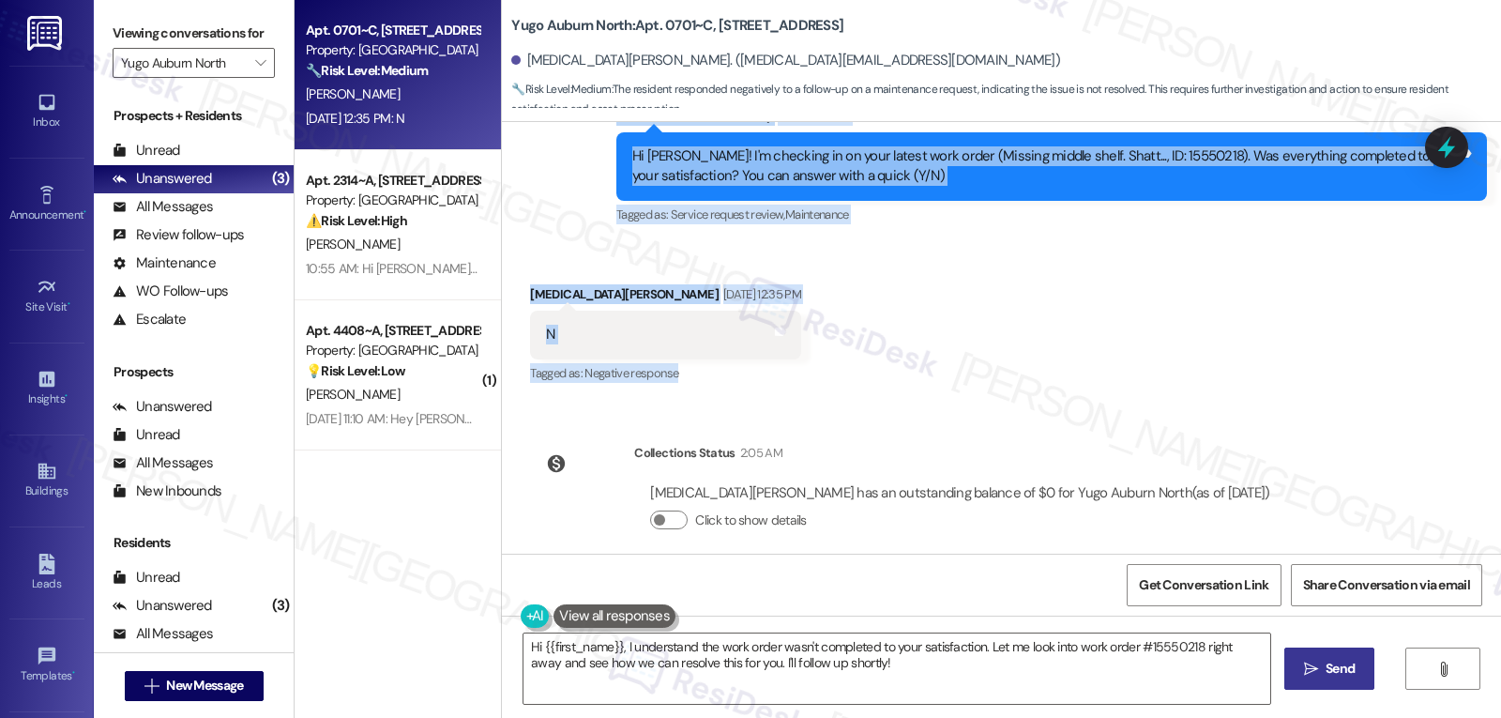
drag, startPoint x: 605, startPoint y: 266, endPoint x: 844, endPoint y: 374, distance: 262.4
click at [844, 374] on div "Lease started Aug 13, 2024 at 8:00 PM Survey, sent via SMS Residesk Automated S…" at bounding box center [1001, 338] width 999 height 432
copy div "Residesk Automated Survey Aug 22, 2025 at 12:21 PM Hi Skyla! I'm checking in on…"
click at [930, 664] on textarea "Hi {{first_name}}, I understand the work order wasn't completed to your satisfa…" at bounding box center [896, 668] width 747 height 70
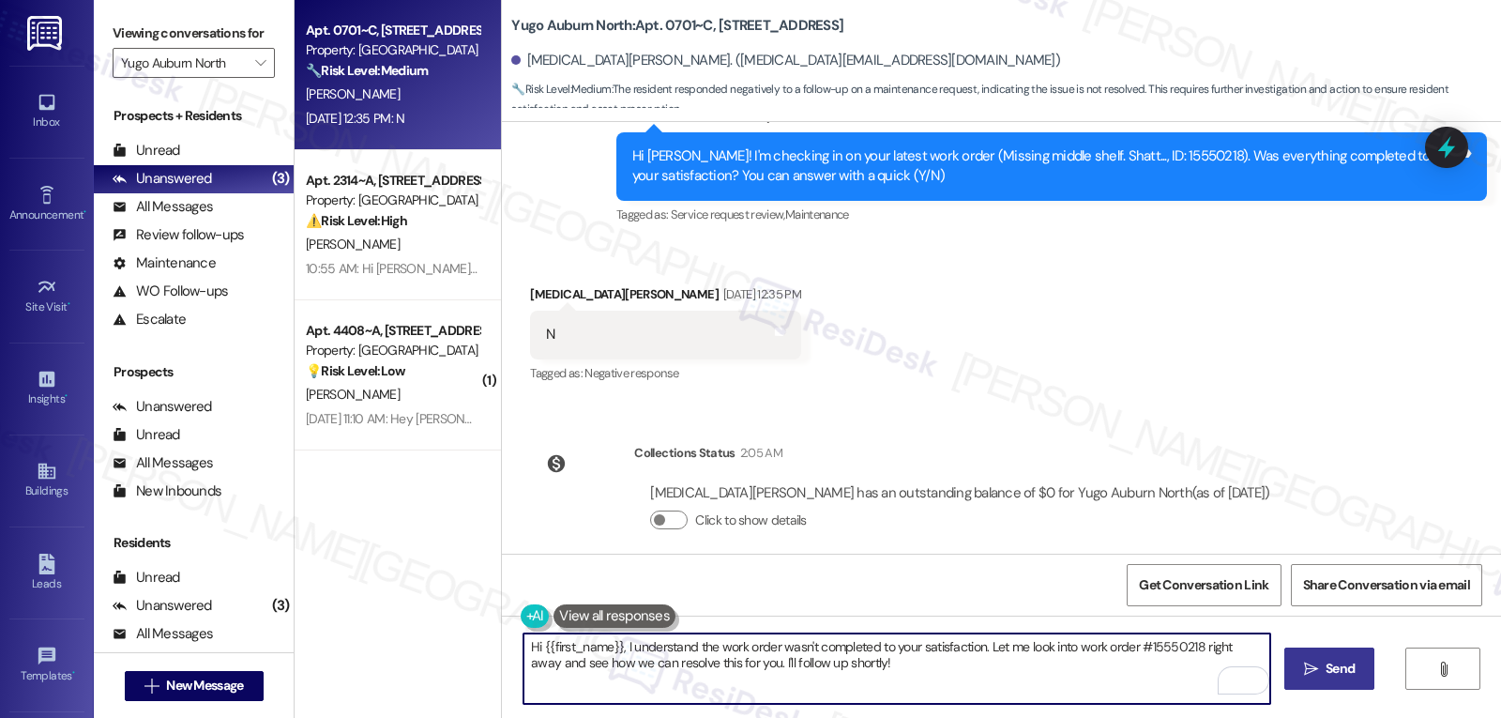
drag, startPoint x: 978, startPoint y: 643, endPoint x: 1123, endPoint y: 762, distance: 186.6
click at [1123, 717] on html "Inbox Go to Inbox Announcement • Send A Text Announcement Site Visit • Go to Si…" at bounding box center [750, 359] width 1501 height 718
type textarea "Hi {{first_name}}, I understand the work order wasn't completed to your satisfa…"
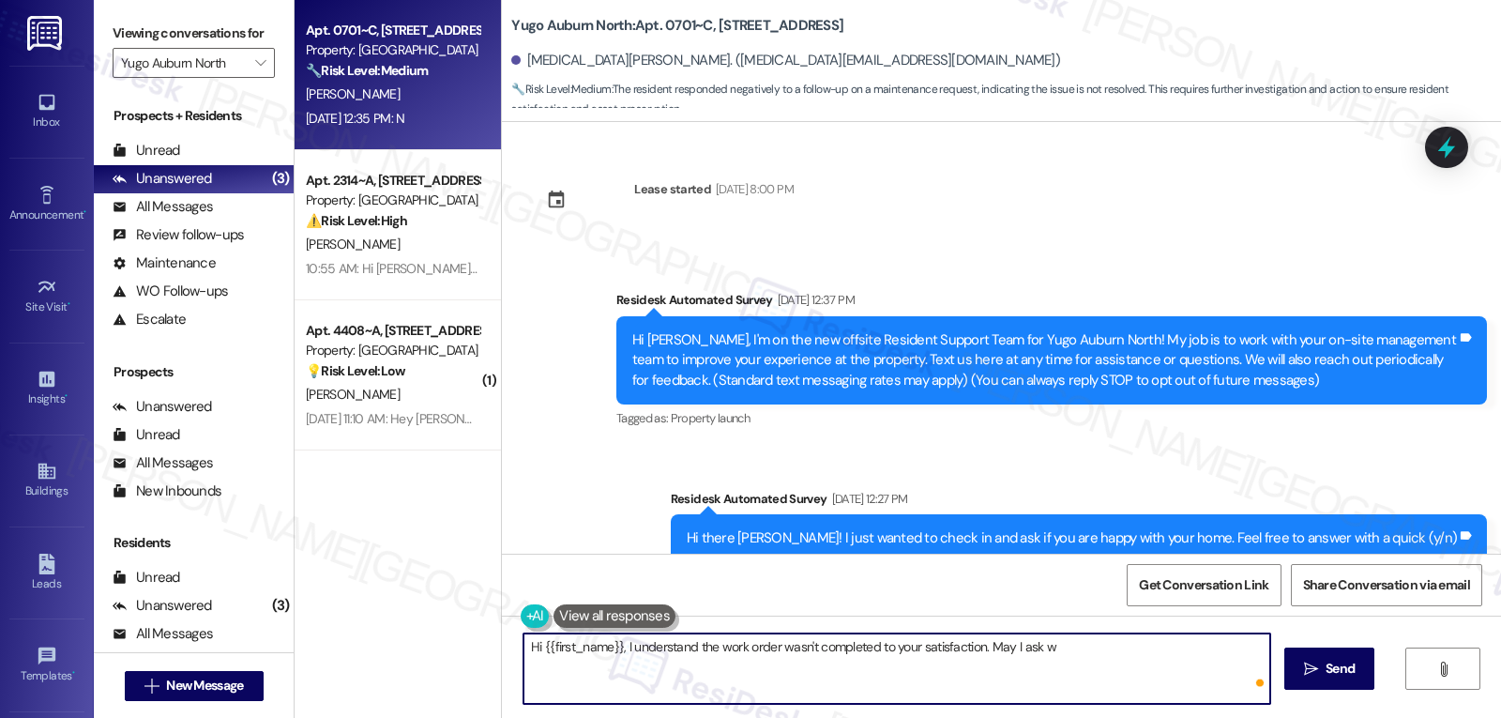
scroll to position [3769, 0]
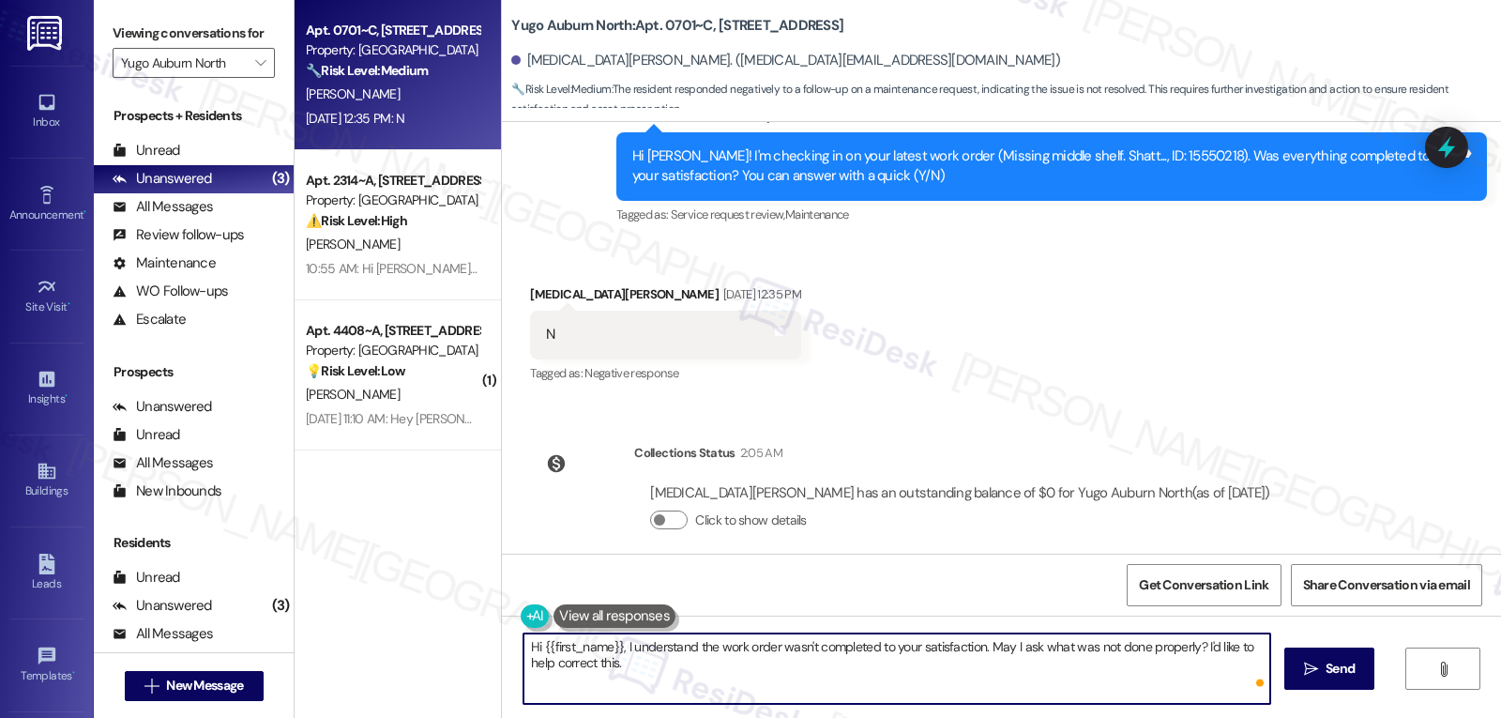
type textarea "Hi {{first_name}}, I understand the work order wasn't completed to your satisfa…"
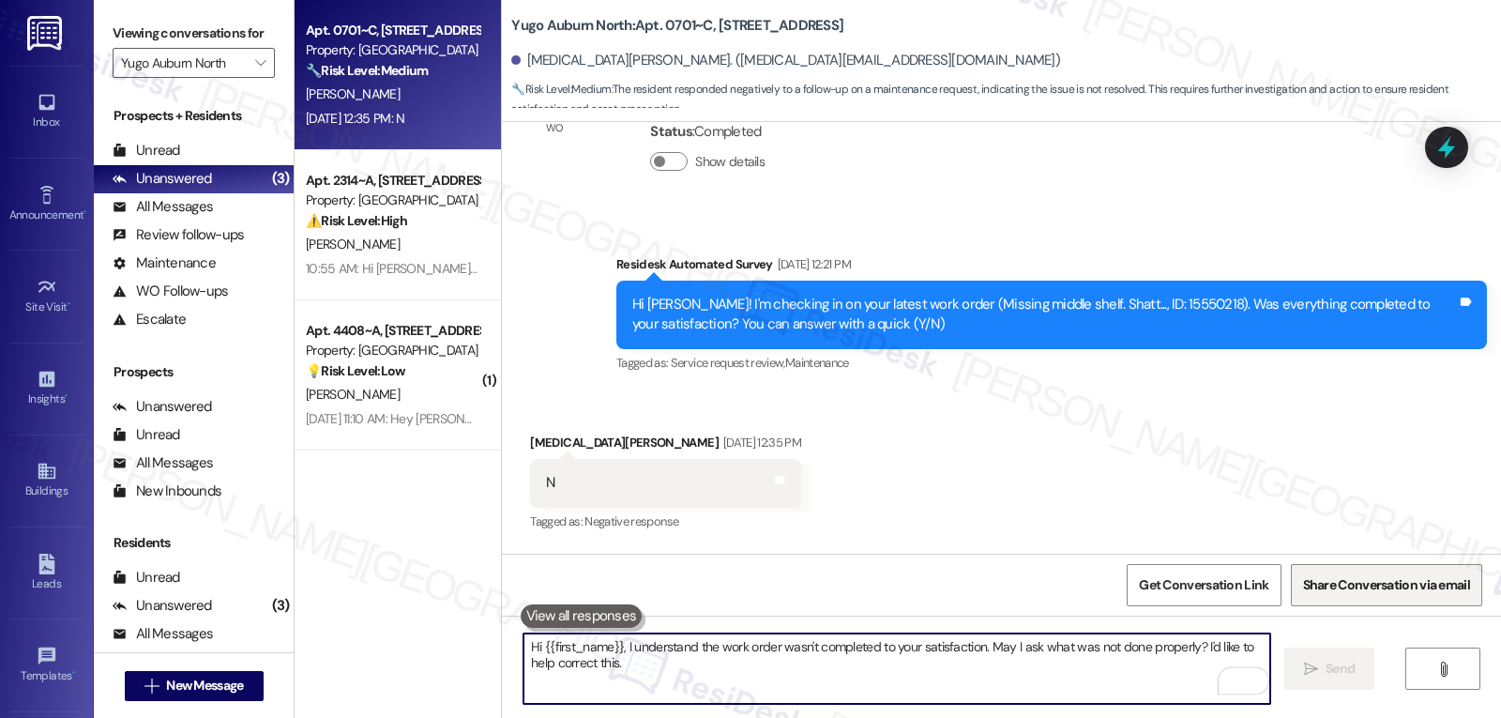
scroll to position [3596, 0]
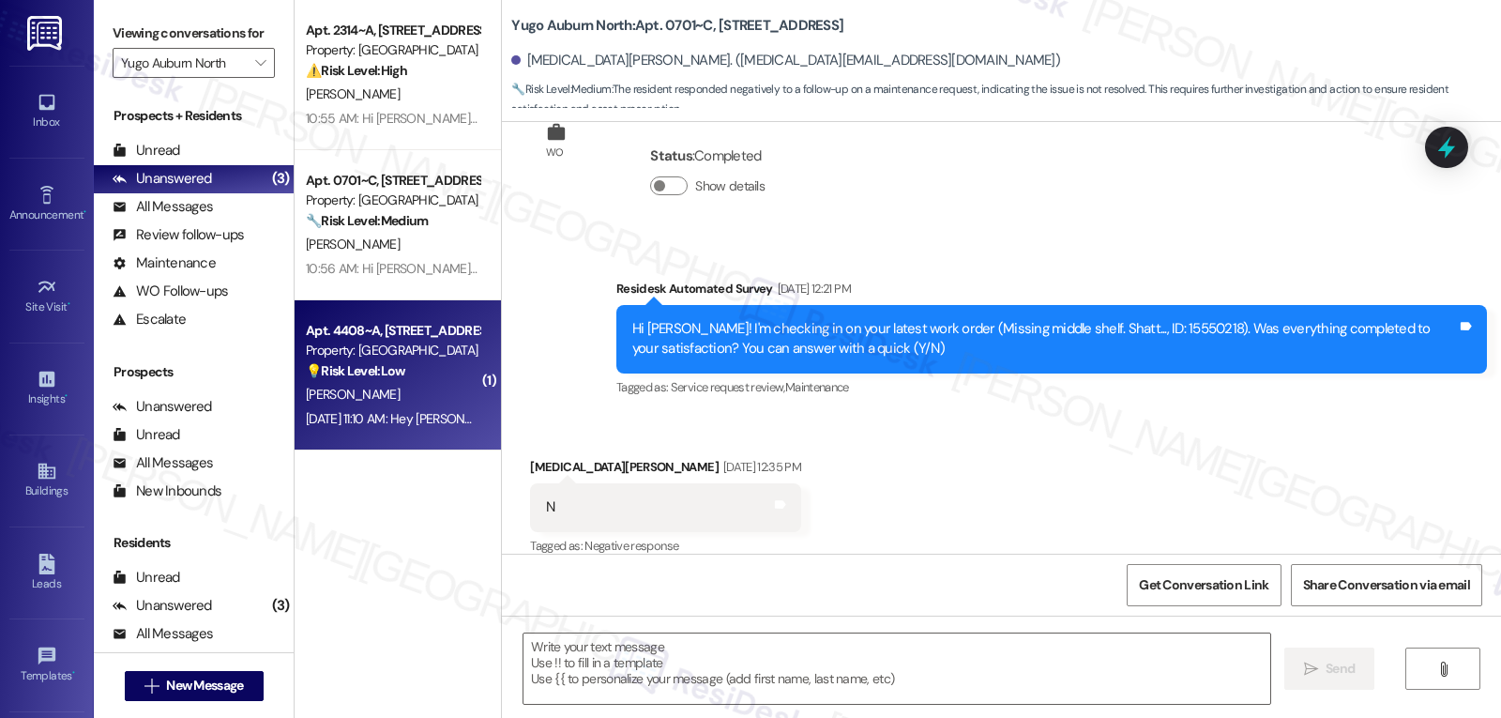
type textarea "Fetching suggested responses. Please feel free to read through the conversation…"
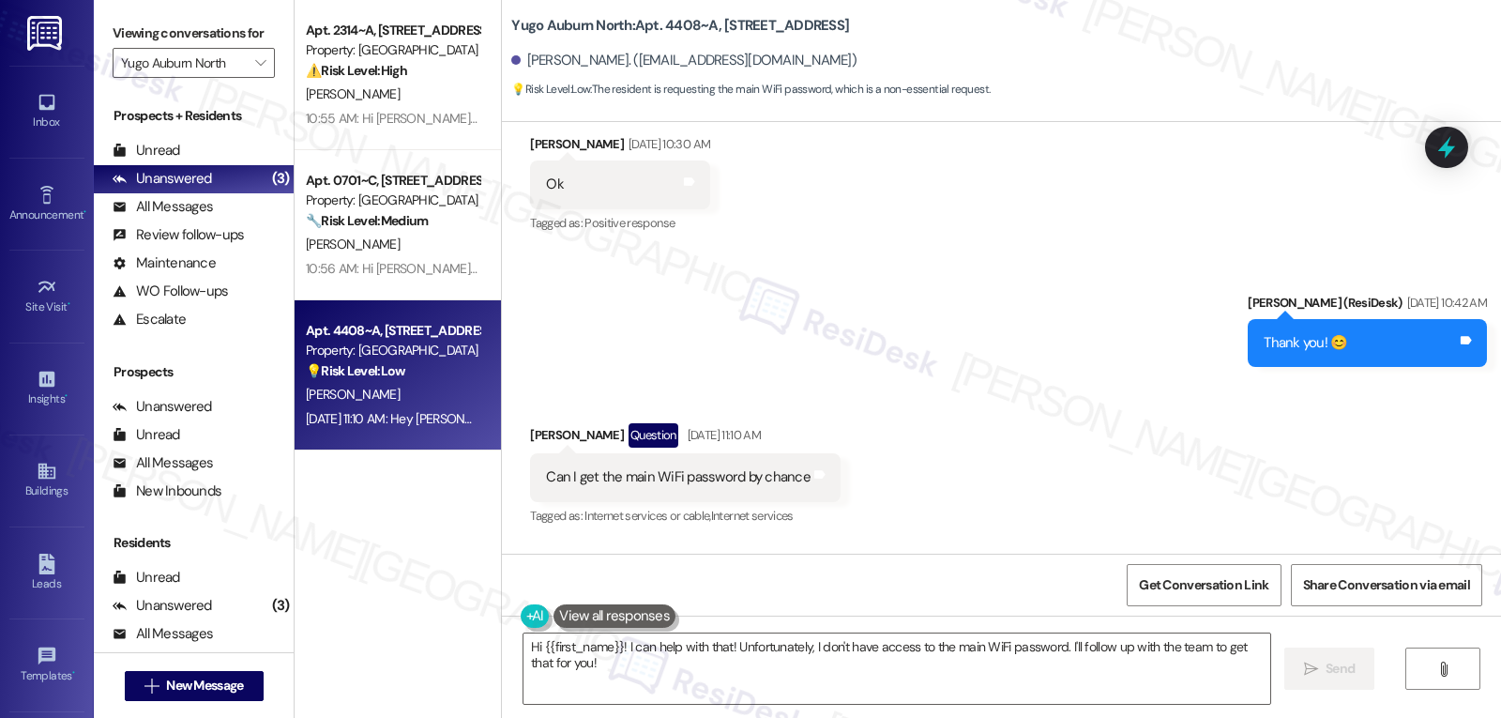
scroll to position [7775, 0]
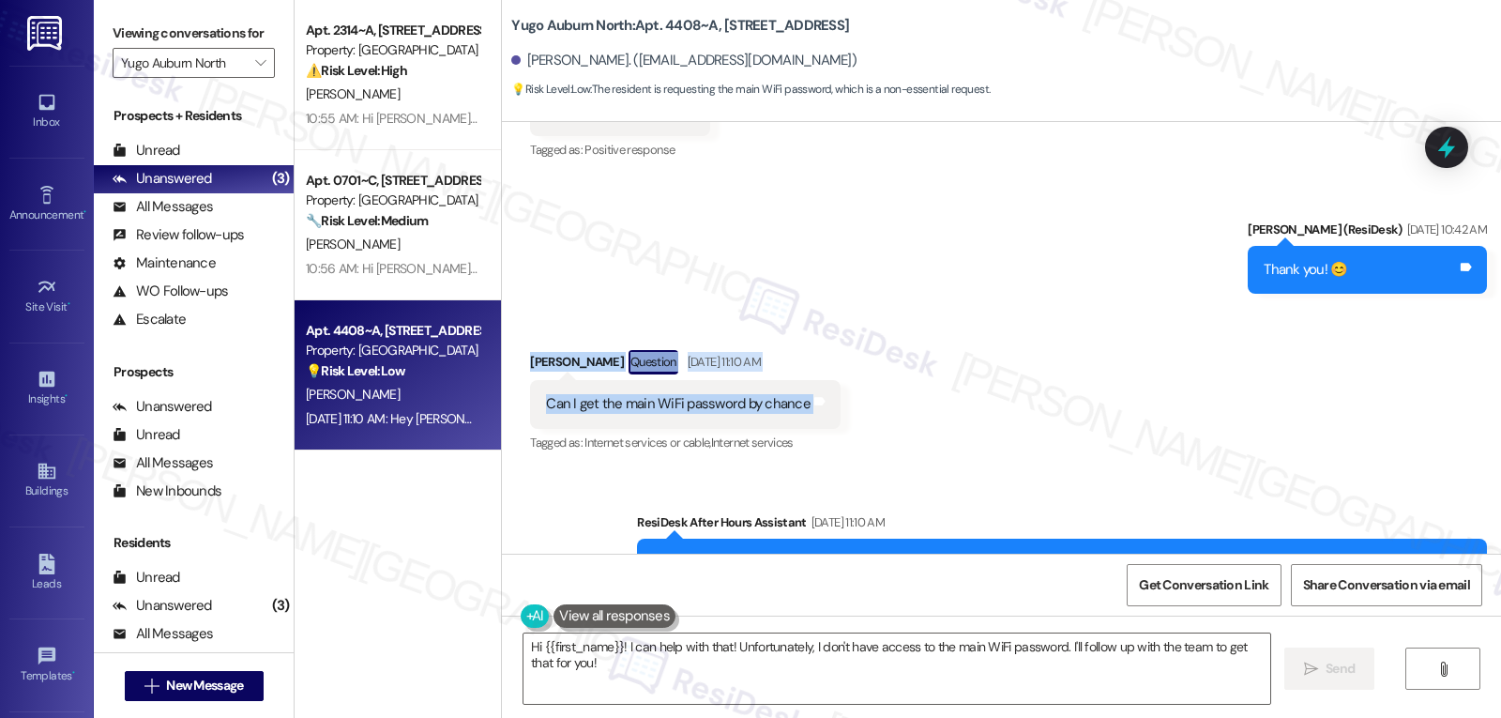
drag, startPoint x: 494, startPoint y: 312, endPoint x: 906, endPoint y: 337, distance: 412.5
click at [906, 337] on div "Received via SMS Calvin Jackson Question Aug 23, 2025 at 11:10 AM Can I get the…" at bounding box center [1001, 389] width 999 height 162
copy div "Calvin Jackson Question Aug 23, 2025 at 11:10 AM Can I get the main WiFi passwo…"
click at [834, 674] on textarea "Hi {{first_name}}! I can help with that! Unfortunately, I don't have access to …" at bounding box center [896, 668] width 747 height 70
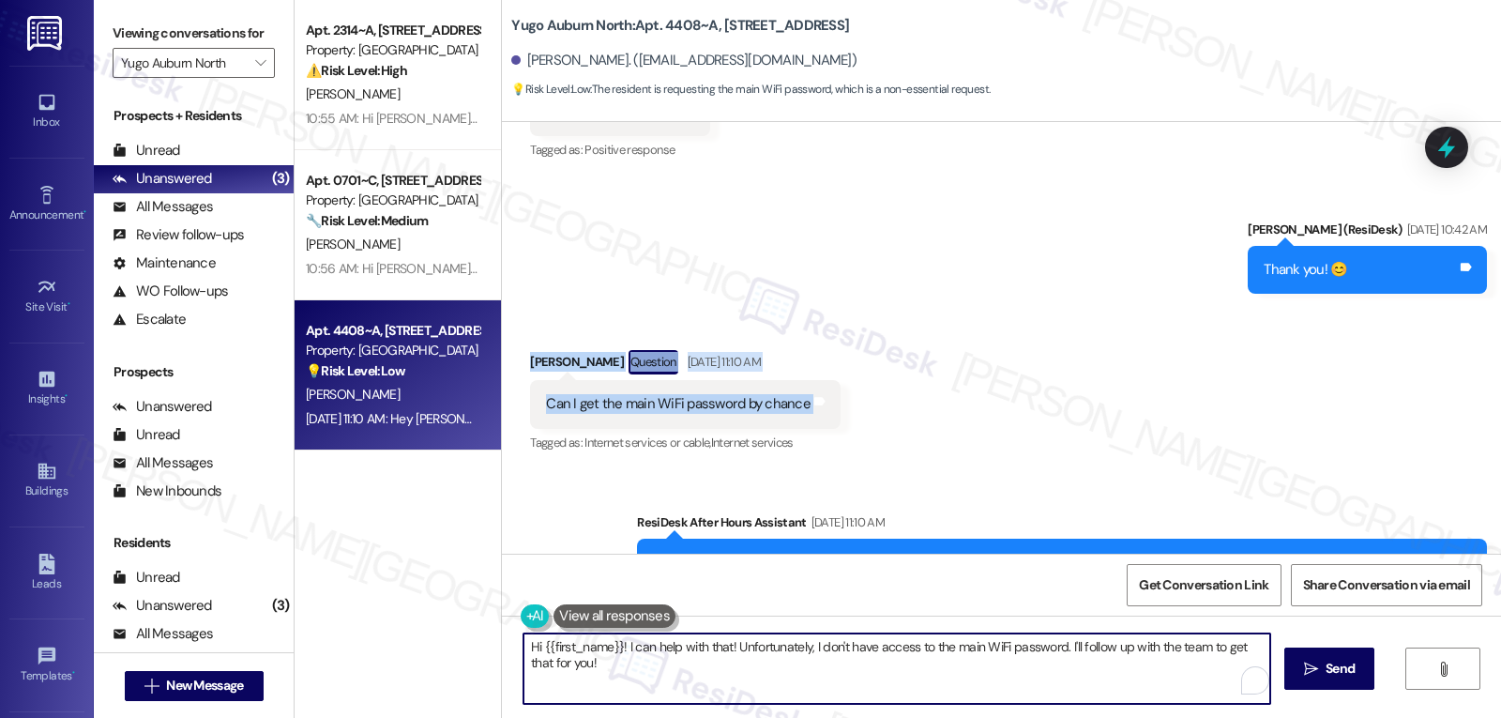
paste textarea "Calvin! Thanks for reaching out. For security reasons, we don’t have access to …"
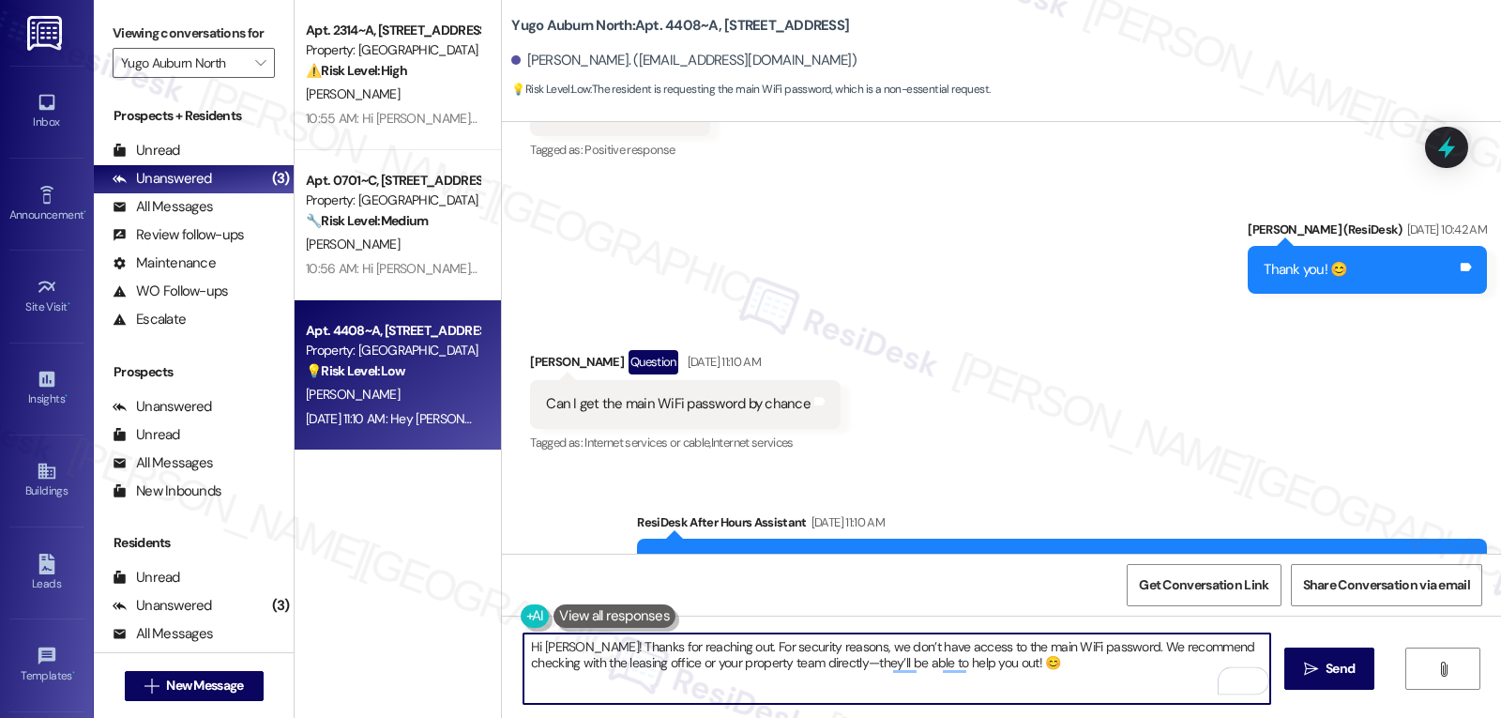
click at [776, 664] on textarea "Hi Calvin! Thanks for reaching out. For security reasons, we don’t have access …" at bounding box center [896, 668] width 747 height 70
click at [733, 645] on textarea "Hi Calvin! Thanks for reaching out. For security reasons, we don’t have access …" at bounding box center [896, 668] width 747 height 70
click at [1074, 650] on textarea "Hi Calvin! Thanks for reaching out. For privacy reasons, we don’t have access t…" at bounding box center [896, 668] width 747 height 70
click at [1022, 678] on textarea "Hi Calvin! Thanks for reaching out. For privacy reasons, we don’t have access t…" at bounding box center [896, 668] width 747 height 70
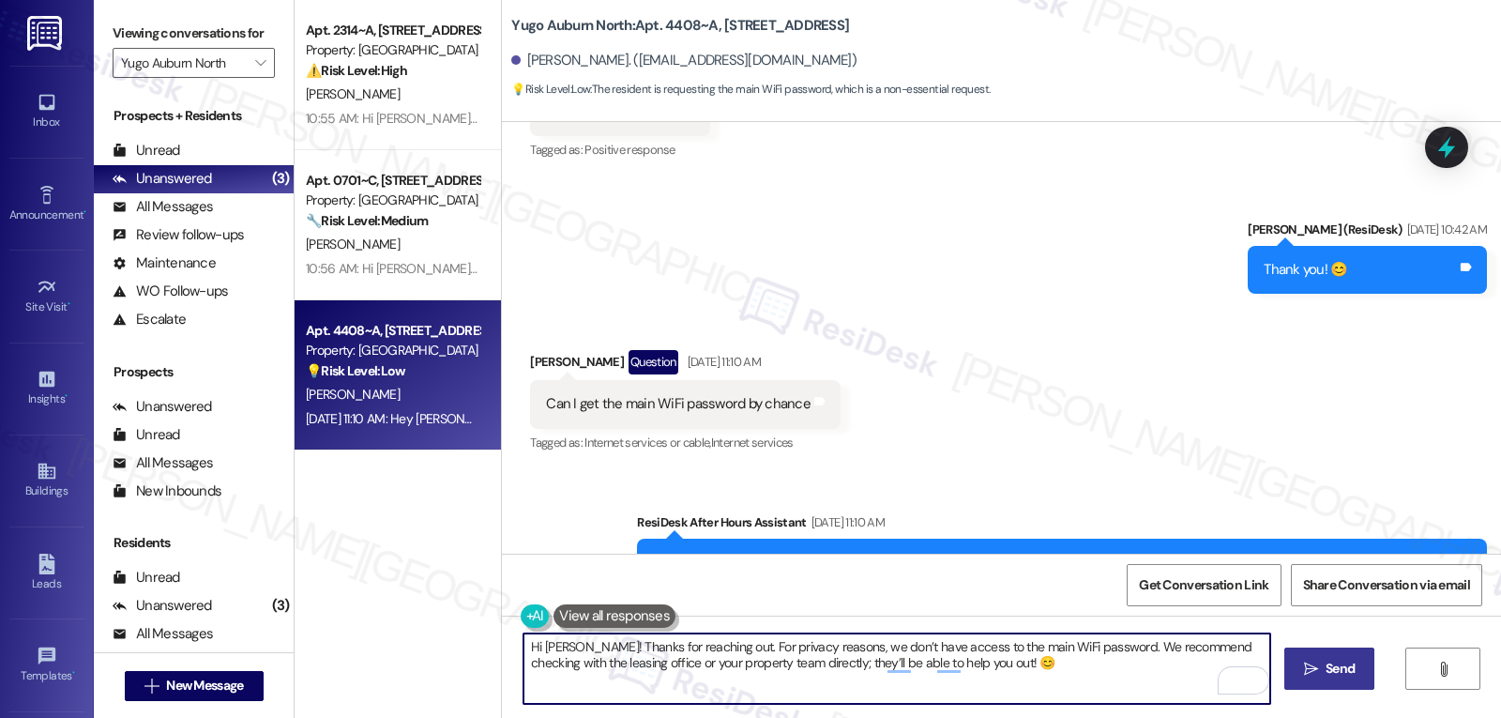
type textarea "Hi Calvin! Thanks for reaching out. For privacy reasons, we don’t have access t…"
click at [1345, 657] on button " Send" at bounding box center [1329, 668] width 91 height 42
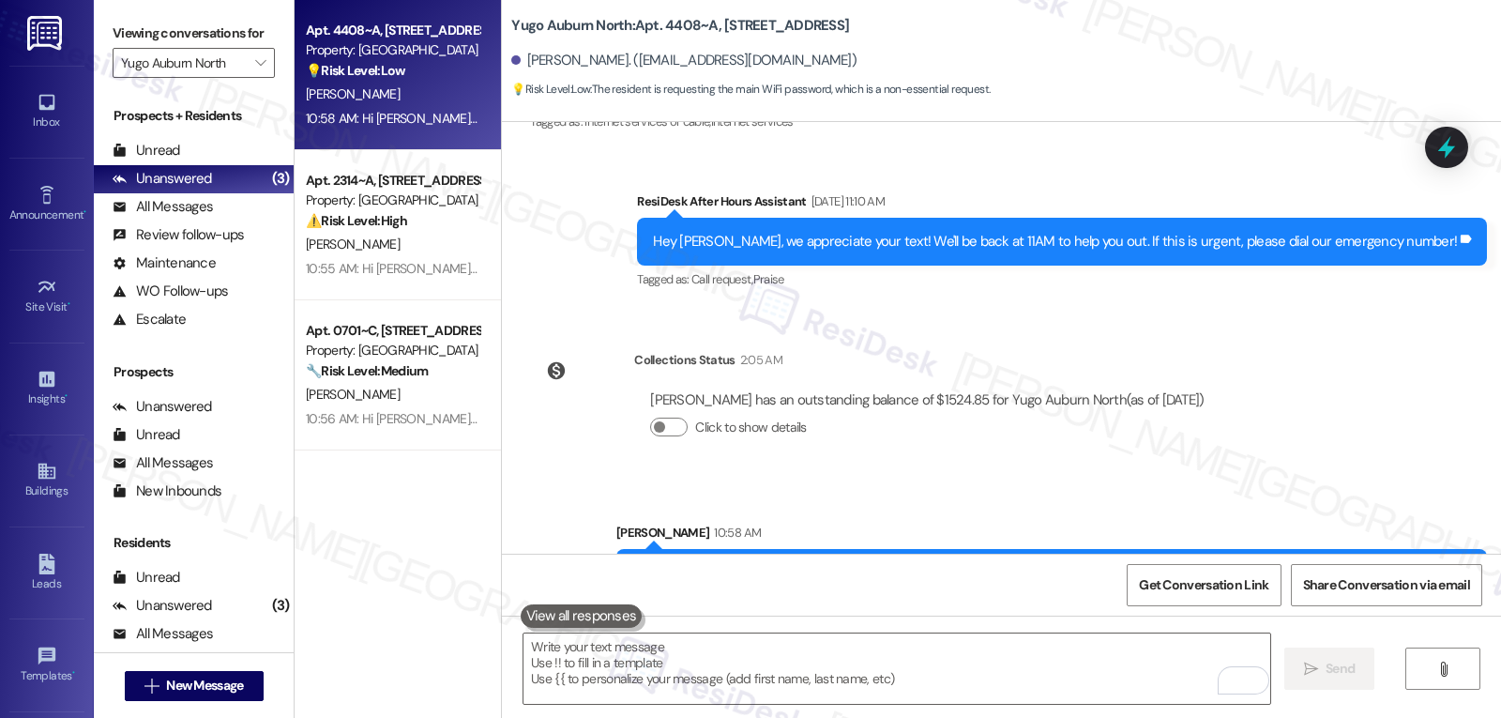
scroll to position [8114, 0]
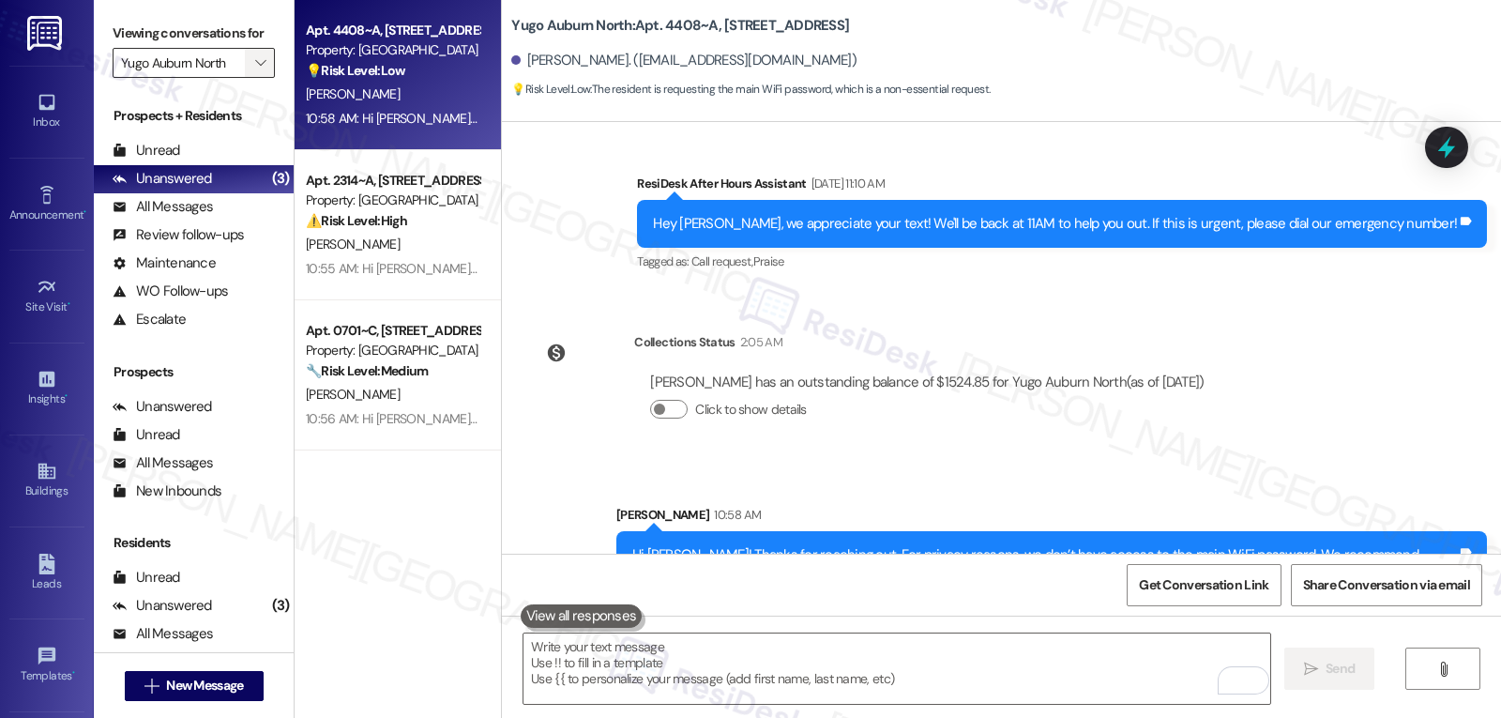
click at [245, 78] on button "" at bounding box center [260, 63] width 30 height 30
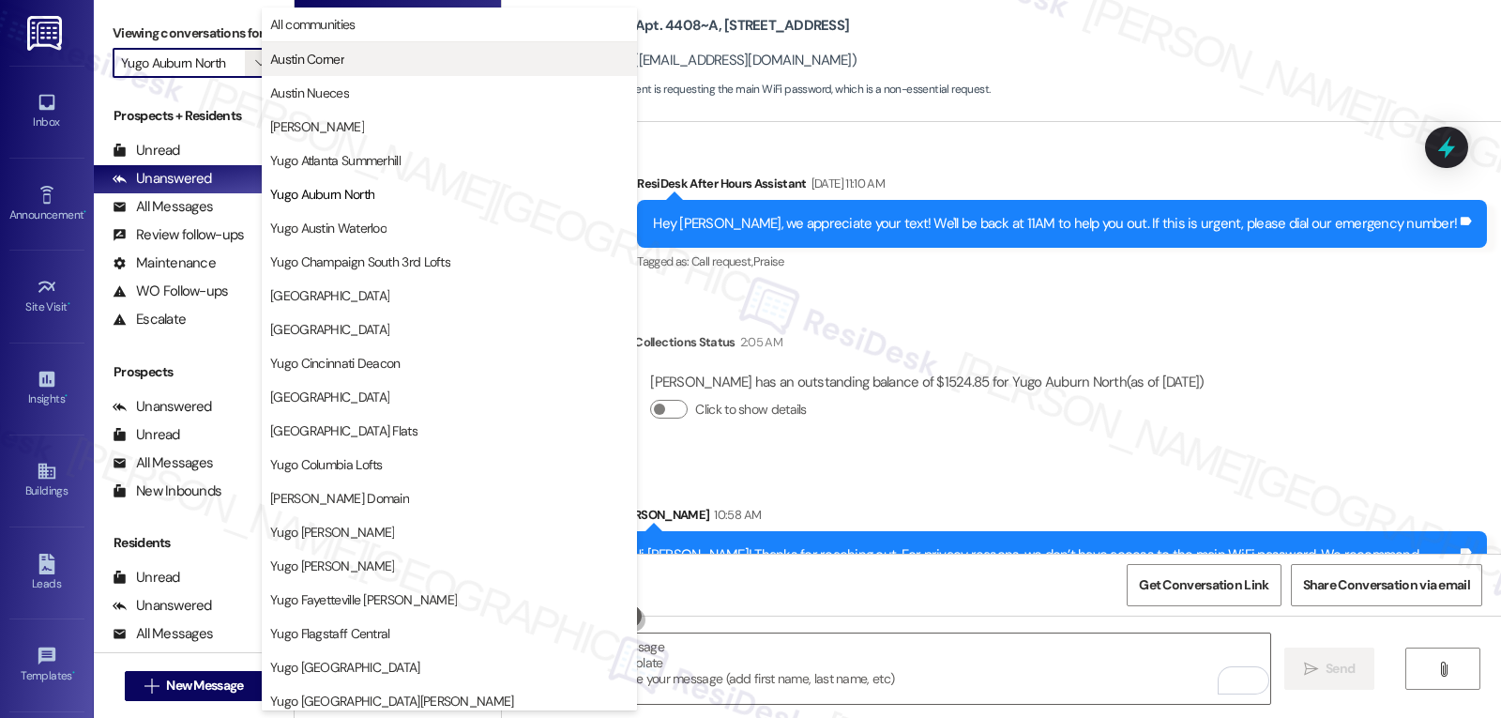
click at [377, 67] on span "Austin Corner" at bounding box center [449, 59] width 358 height 19
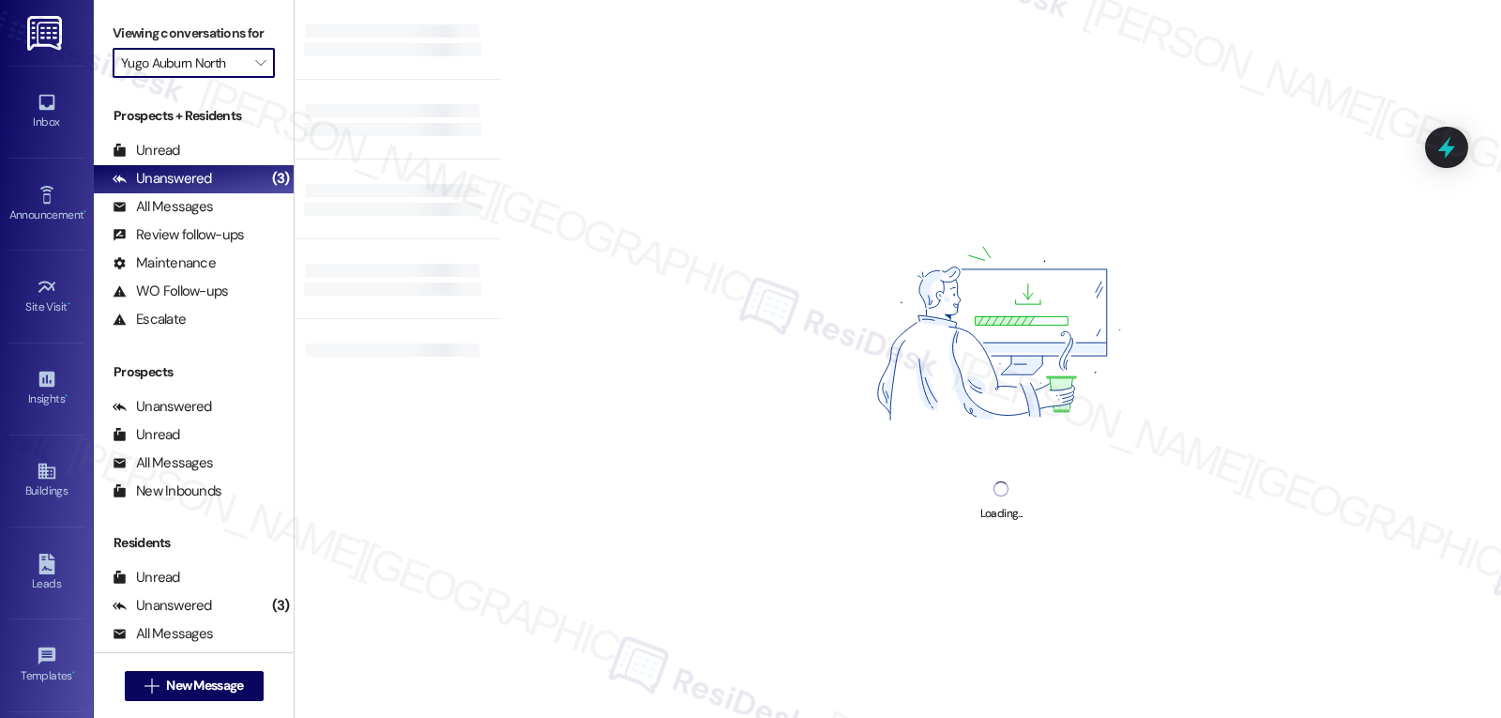
type input "Austin Corner"
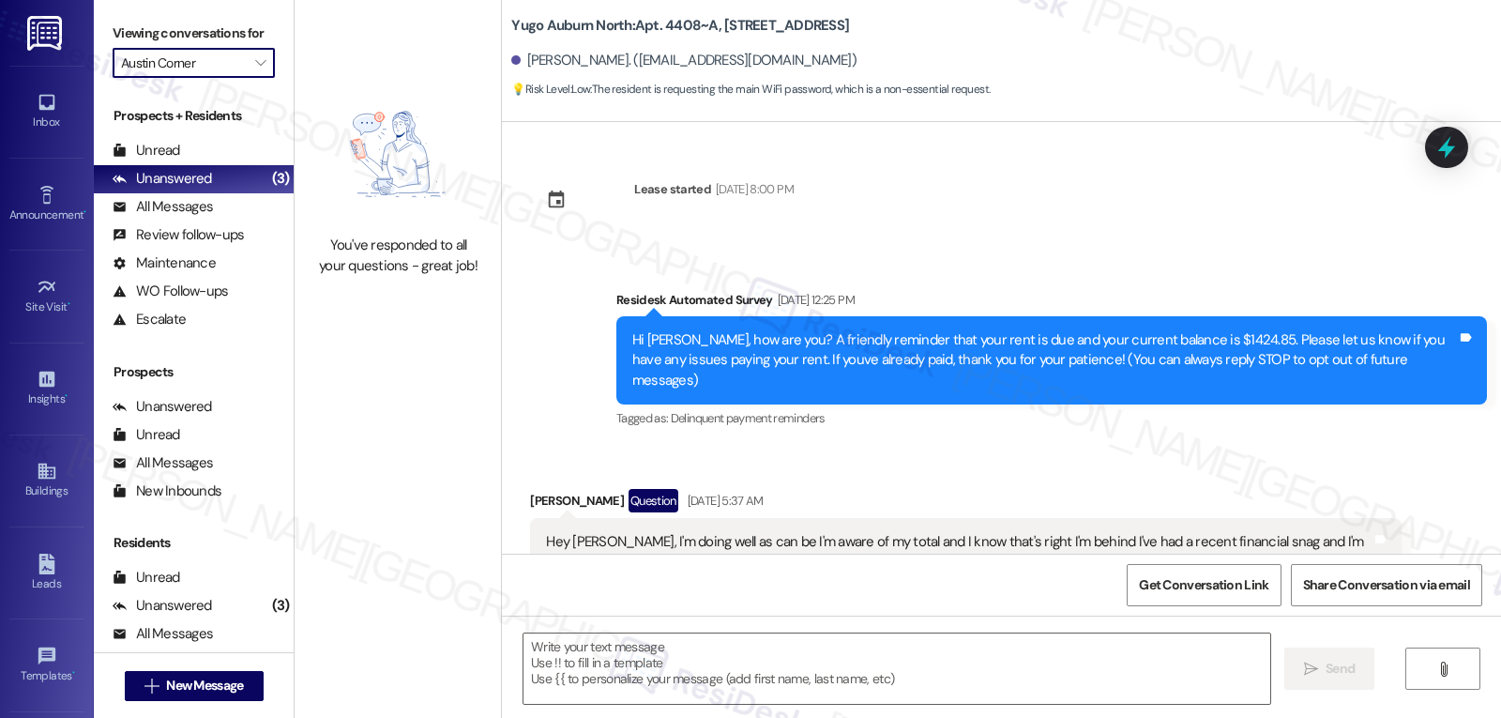
scroll to position [7632, 0]
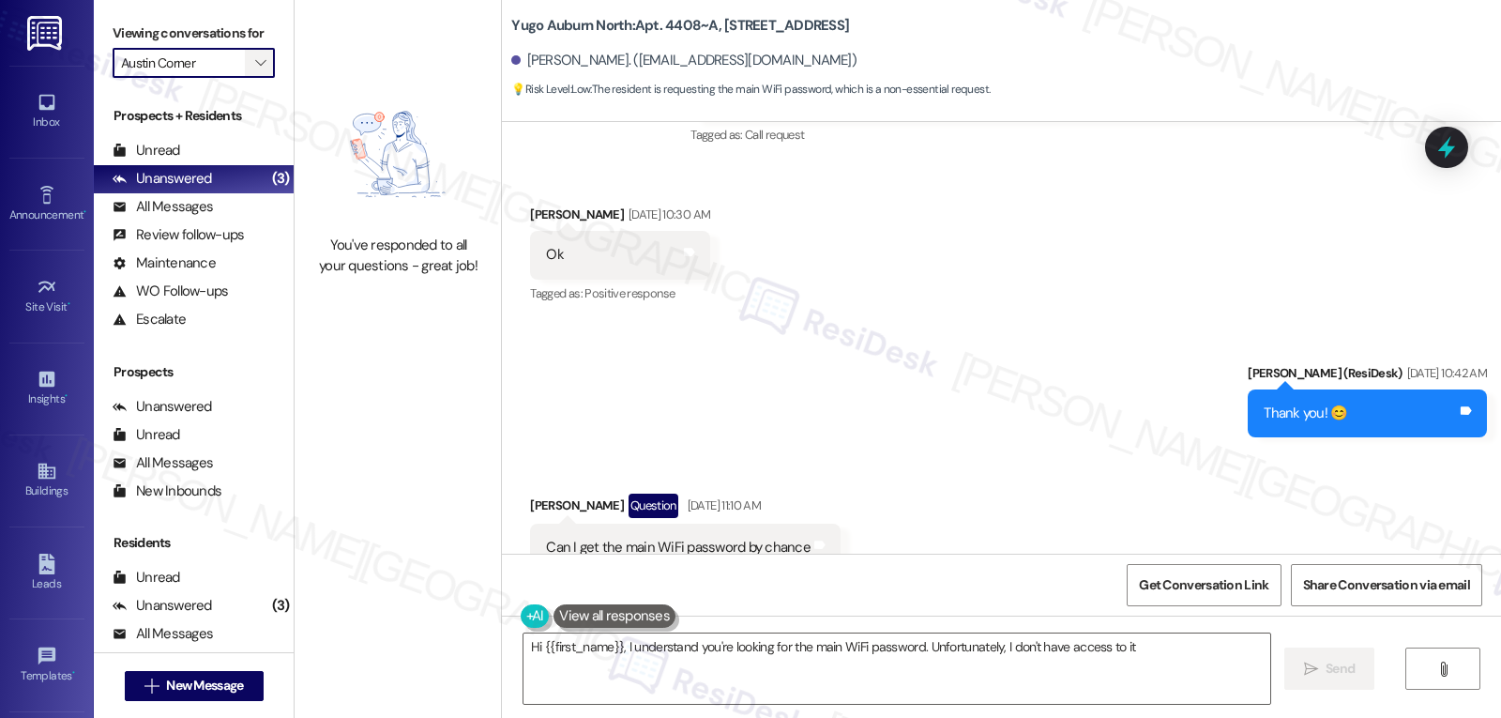
click at [255, 78] on span "" at bounding box center [260, 63] width 18 height 30
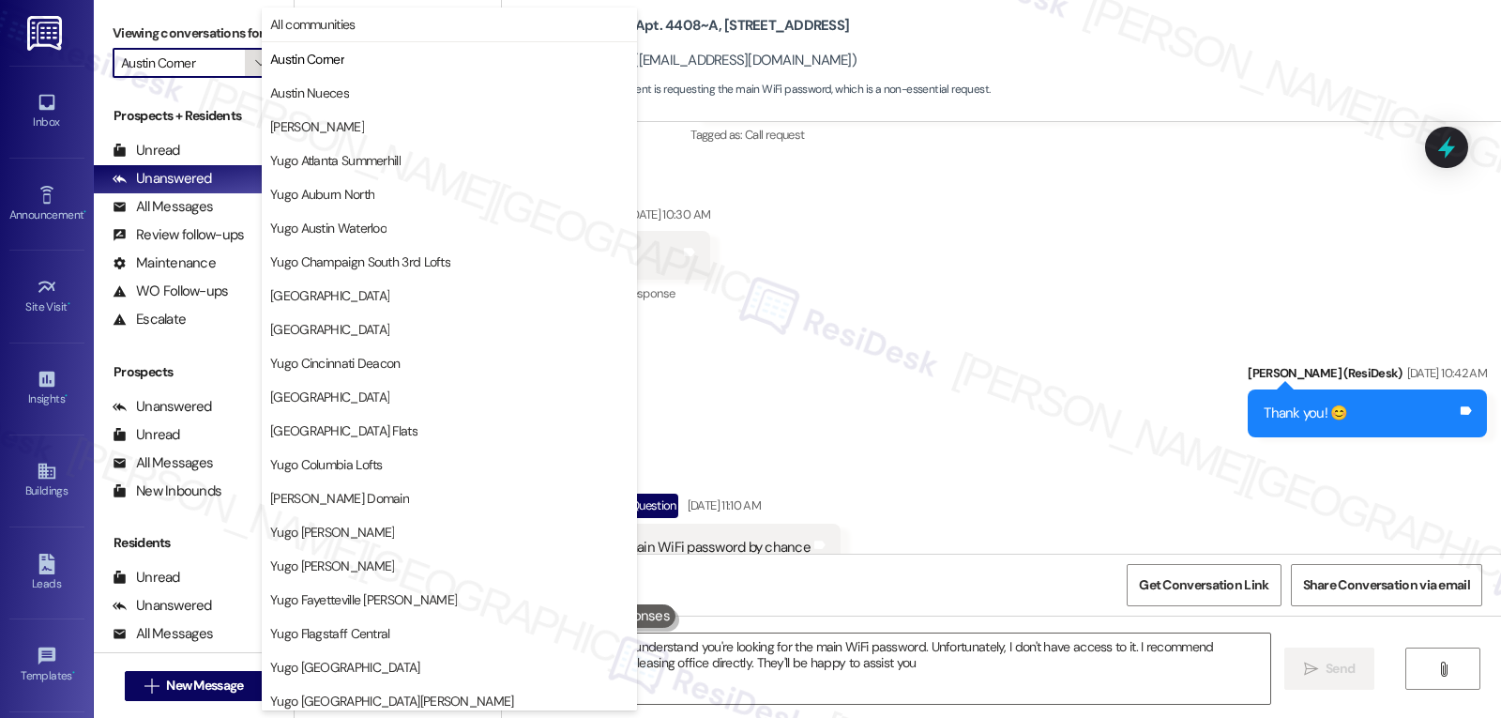
type textarea "Hi {{first_name}}, I understand you're looking for the main WiFi password. Unfo…"
click at [389, 324] on span "[GEOGRAPHIC_DATA]" at bounding box center [329, 329] width 119 height 19
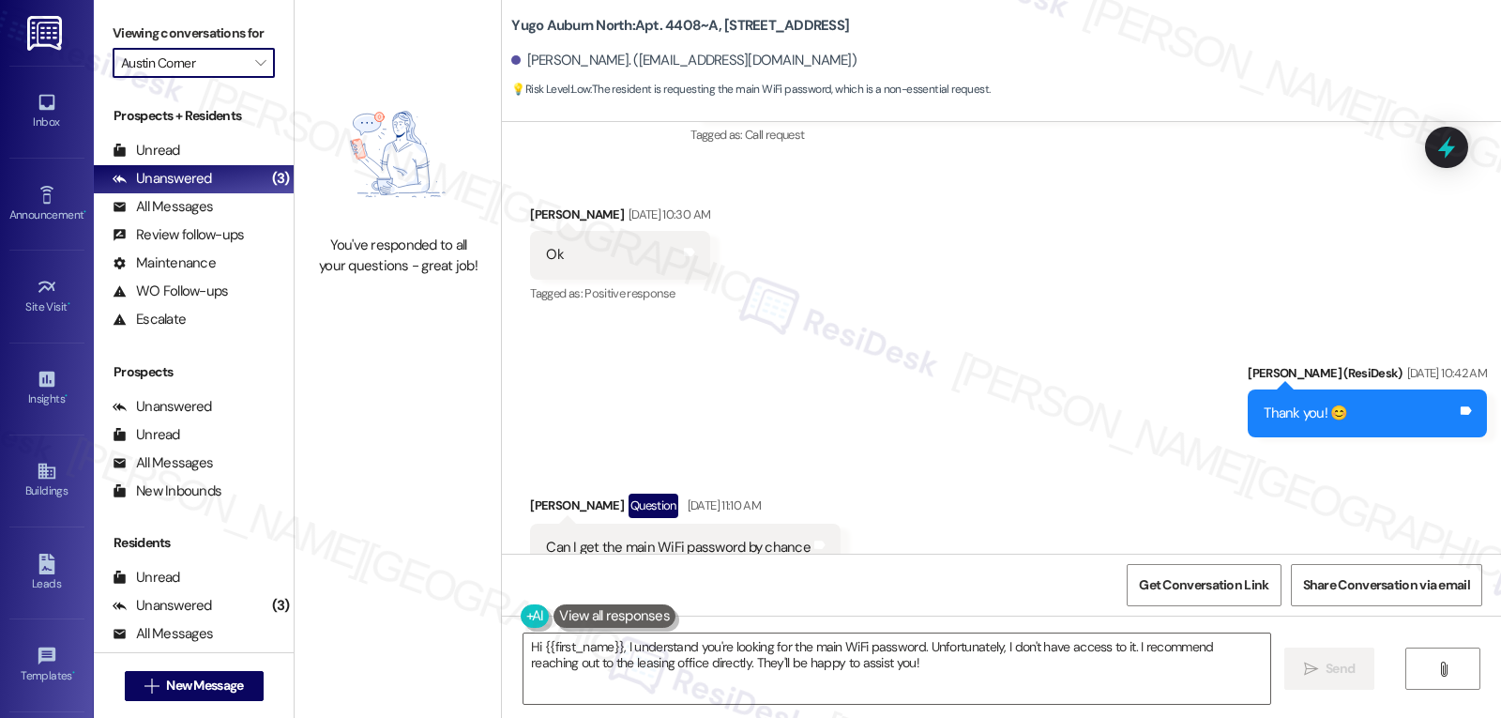
type input "[GEOGRAPHIC_DATA]"
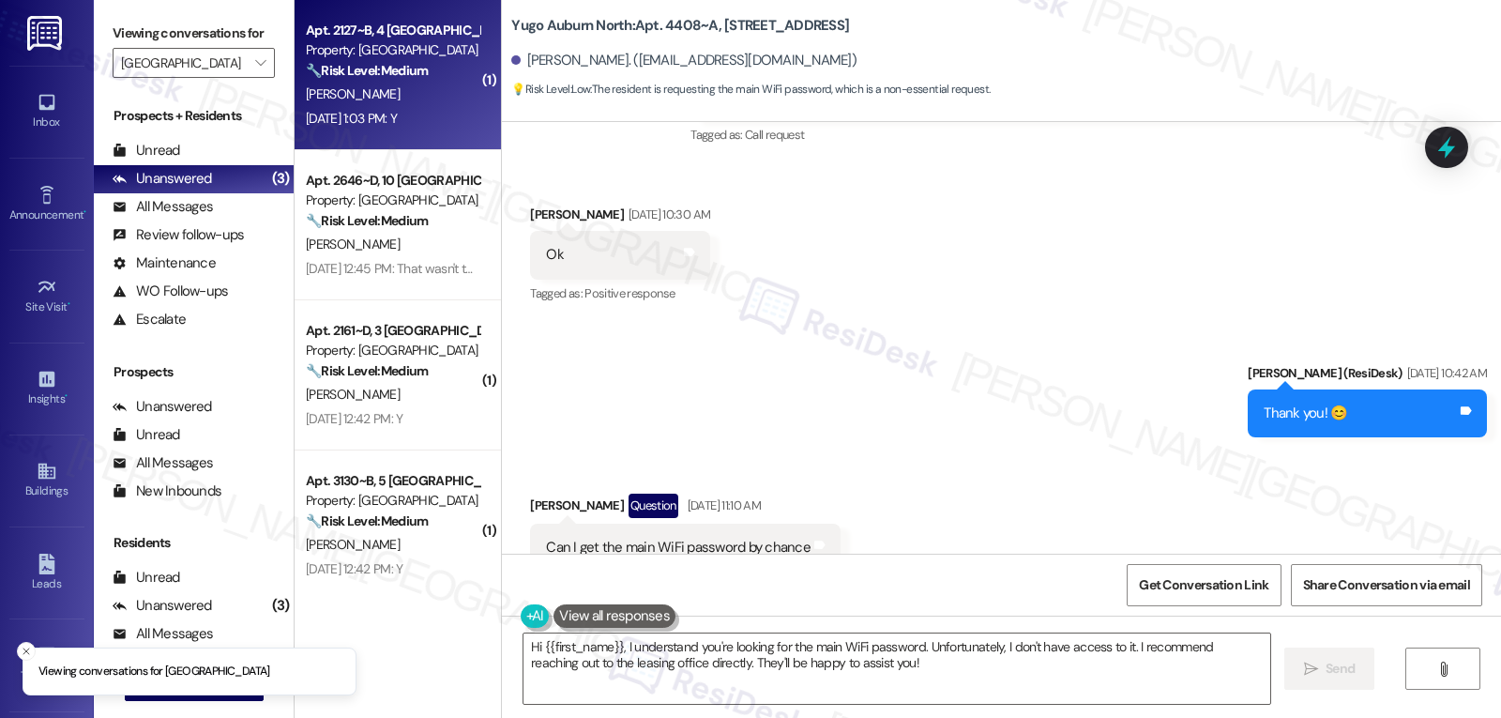
click at [341, 88] on span "P. Hamlin" at bounding box center [353, 93] width 94 height 17
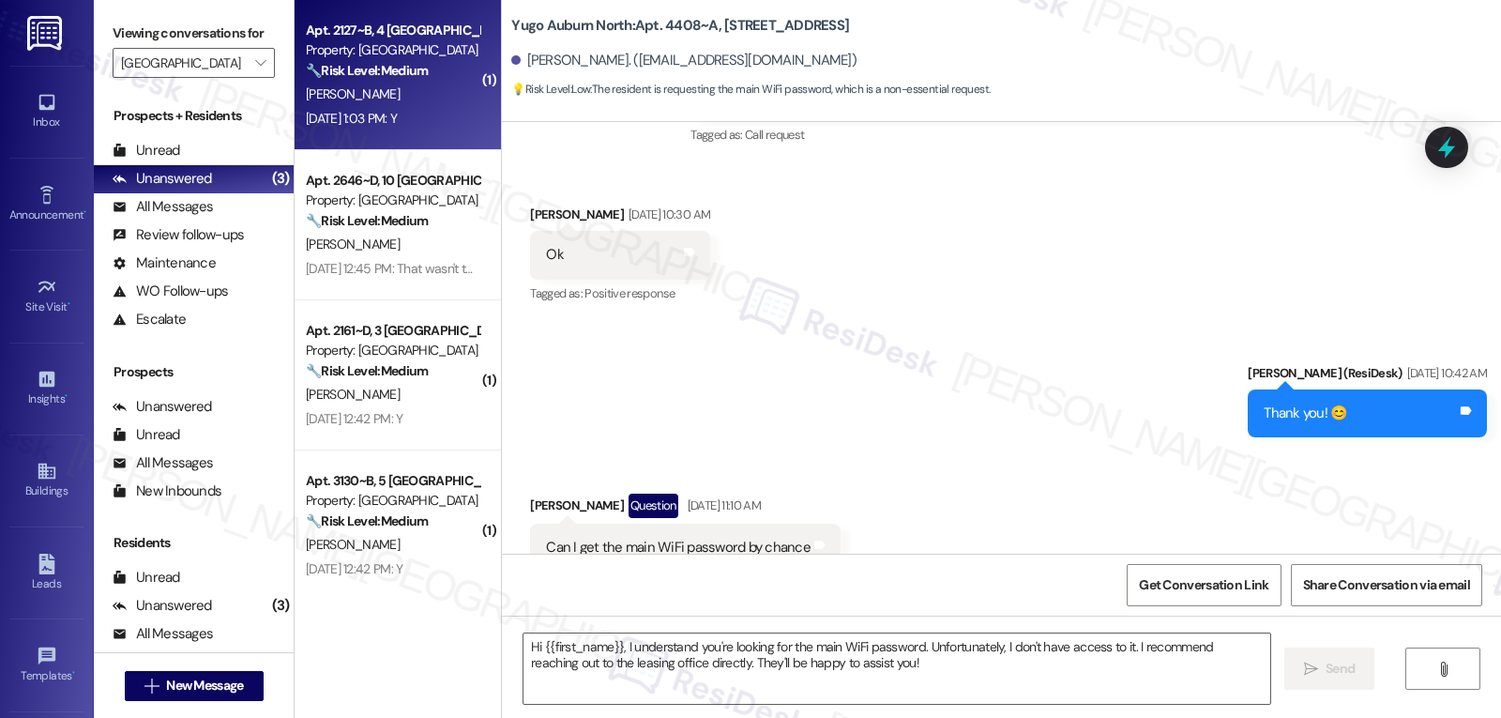
type textarea "Fetching suggested responses. Please feel free to read through the conversation…"
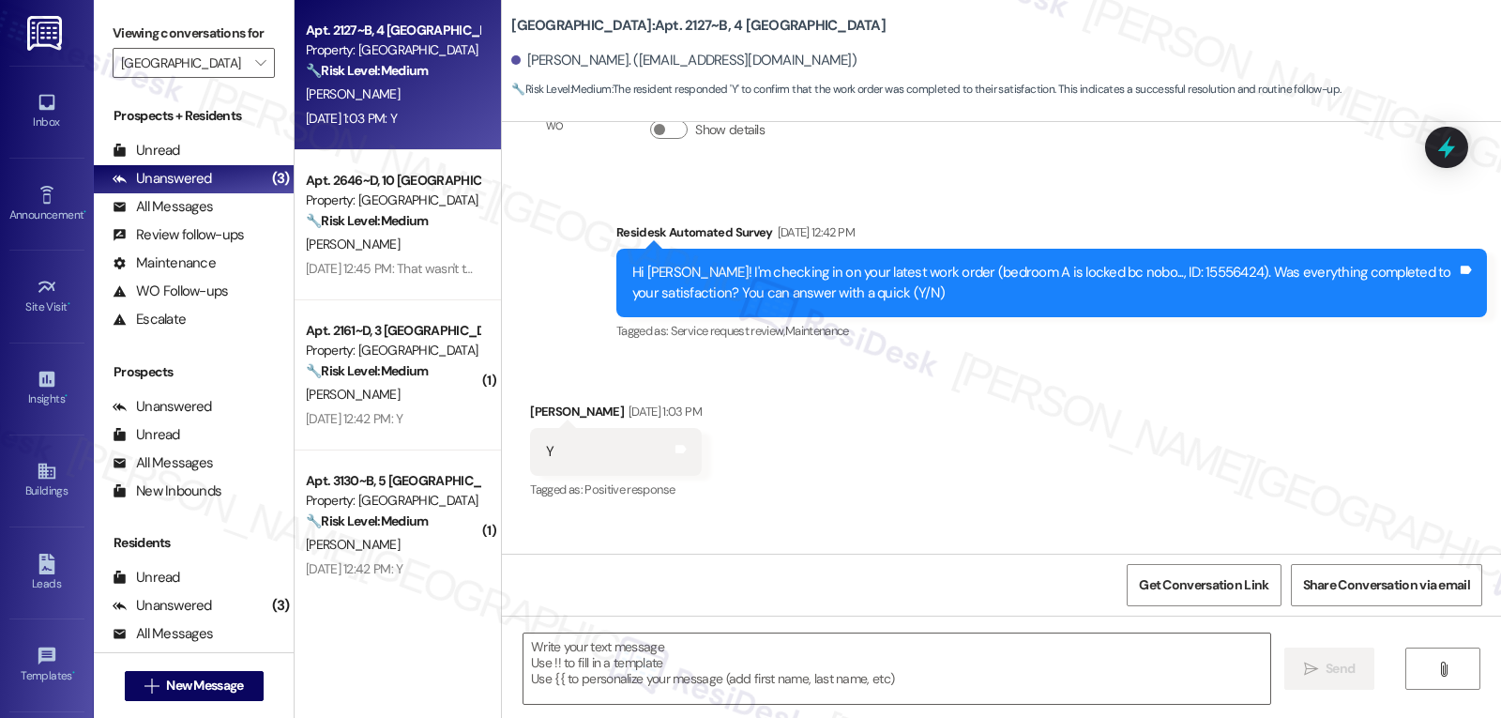
scroll to position [3220, 0]
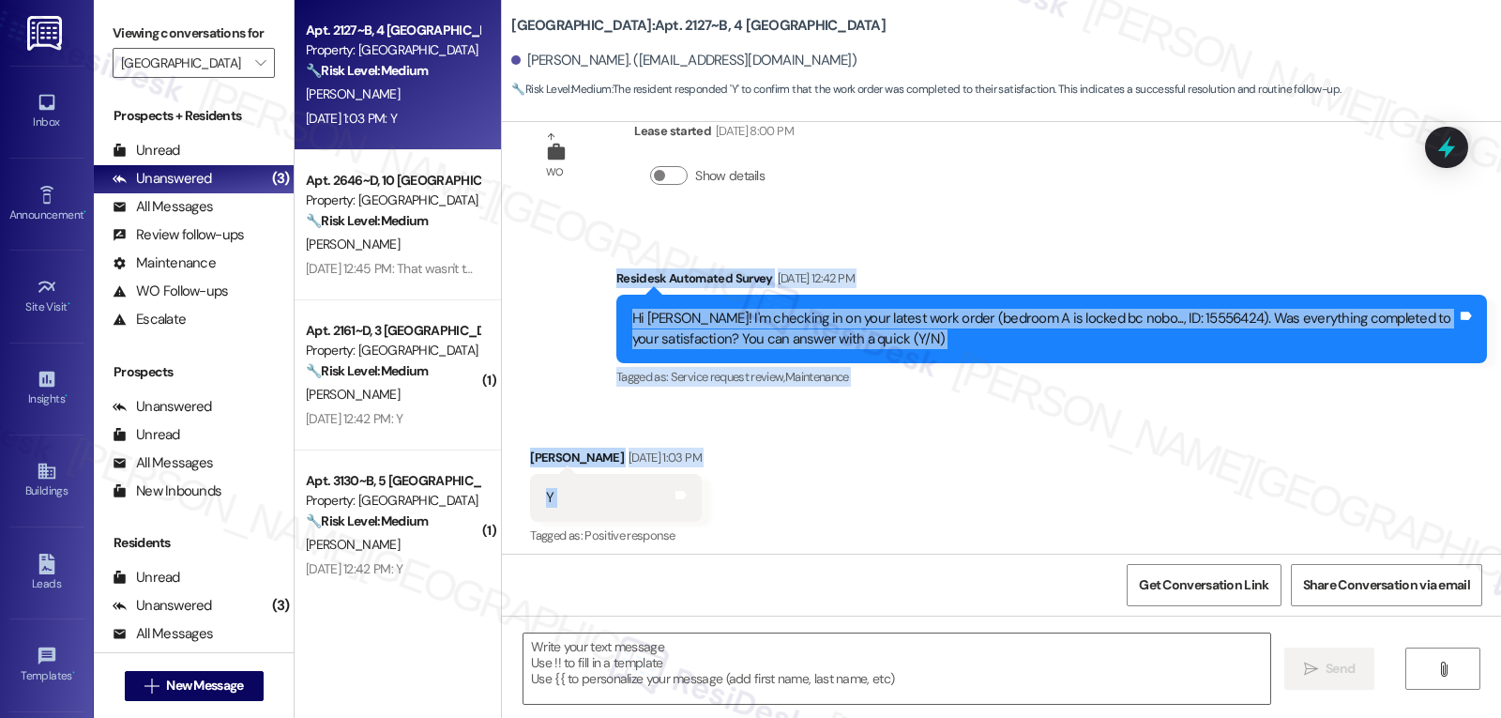
drag, startPoint x: 598, startPoint y: 275, endPoint x: 732, endPoint y: 497, distance: 259.2
click at [730, 499] on div "Survey, sent via SMS Residesk Automated Survey Oct 29, 2024 at 12:22 PM Hi Peyt…" at bounding box center [1001, 338] width 999 height 432
copy div "Residesk Automated Survey Aug 22, 2025 at 12:42 PM Hi Peyton! I'm checking in o…"
click at [889, 684] on textarea at bounding box center [896, 668] width 747 height 70
paste textarea "Hi Peyton, thank you for confirming! I’m glad to hear your work order was compl…"
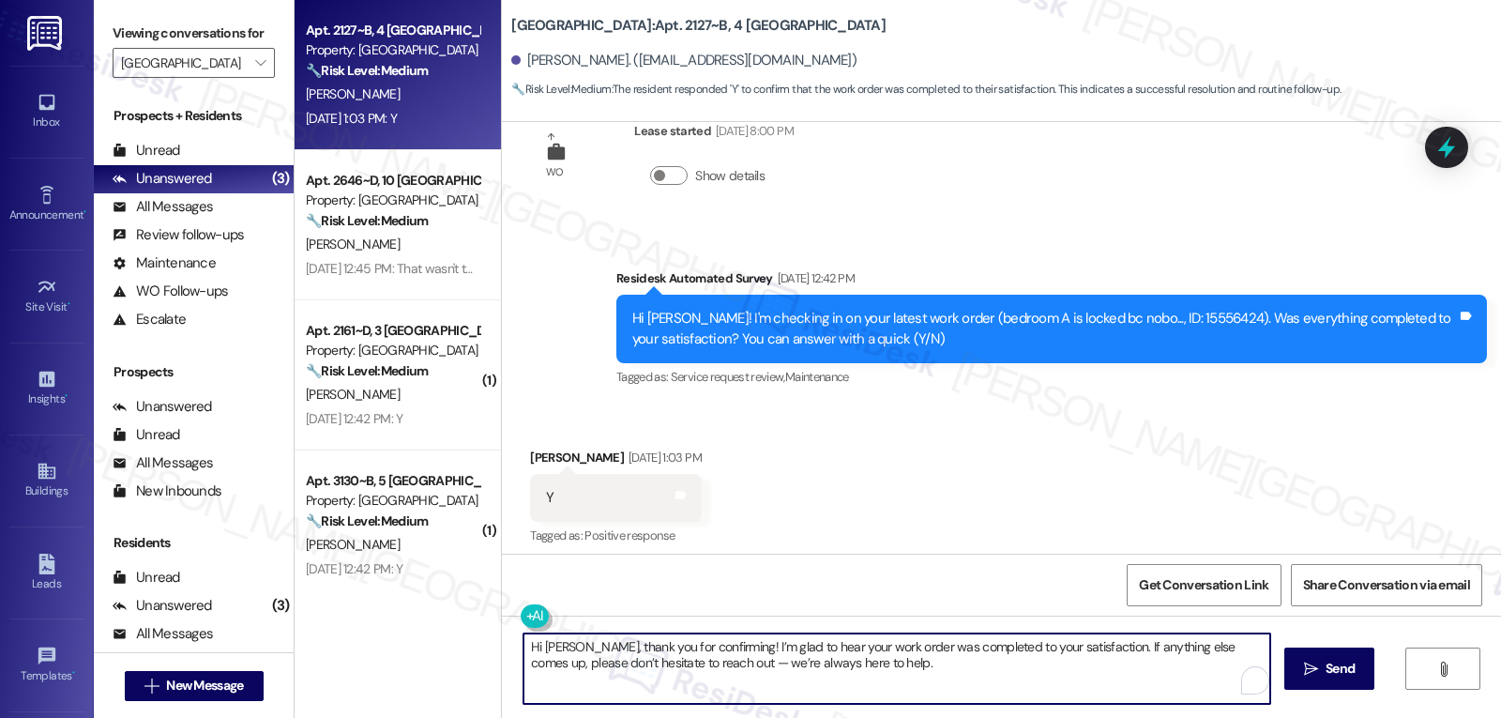
click at [704, 671] on textarea "Hi Peyton, thank you for confirming! I’m glad to hear your work order was compl…" at bounding box center [896, 668] width 747 height 70
click at [881, 674] on textarea "Hi Peyton, thank you for confirming! I’m glad to hear your work order was compl…" at bounding box center [896, 668] width 747 height 70
type textarea "Hi Peyton, thank you for confirming! I’m glad to hear your work order was compl…"
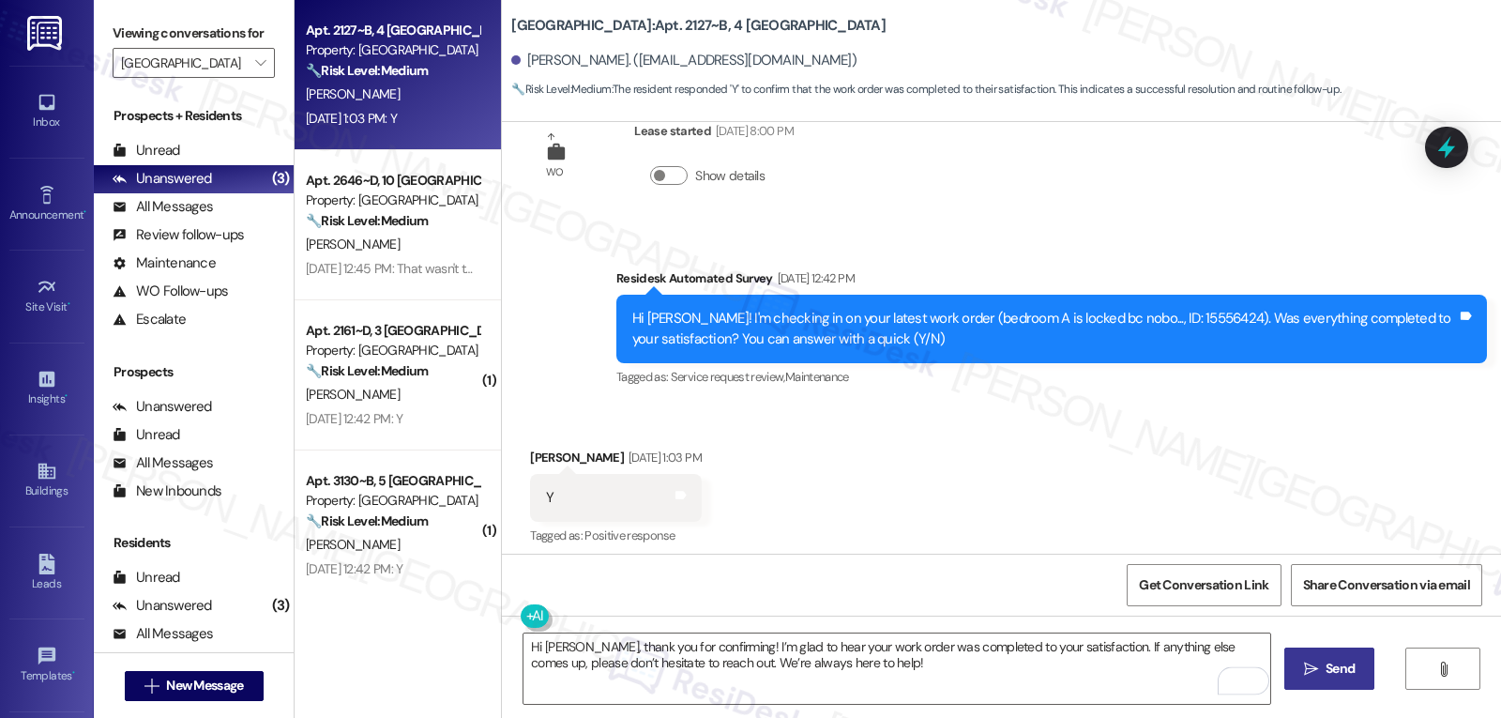
click at [1293, 676] on button " Send" at bounding box center [1329, 668] width 91 height 42
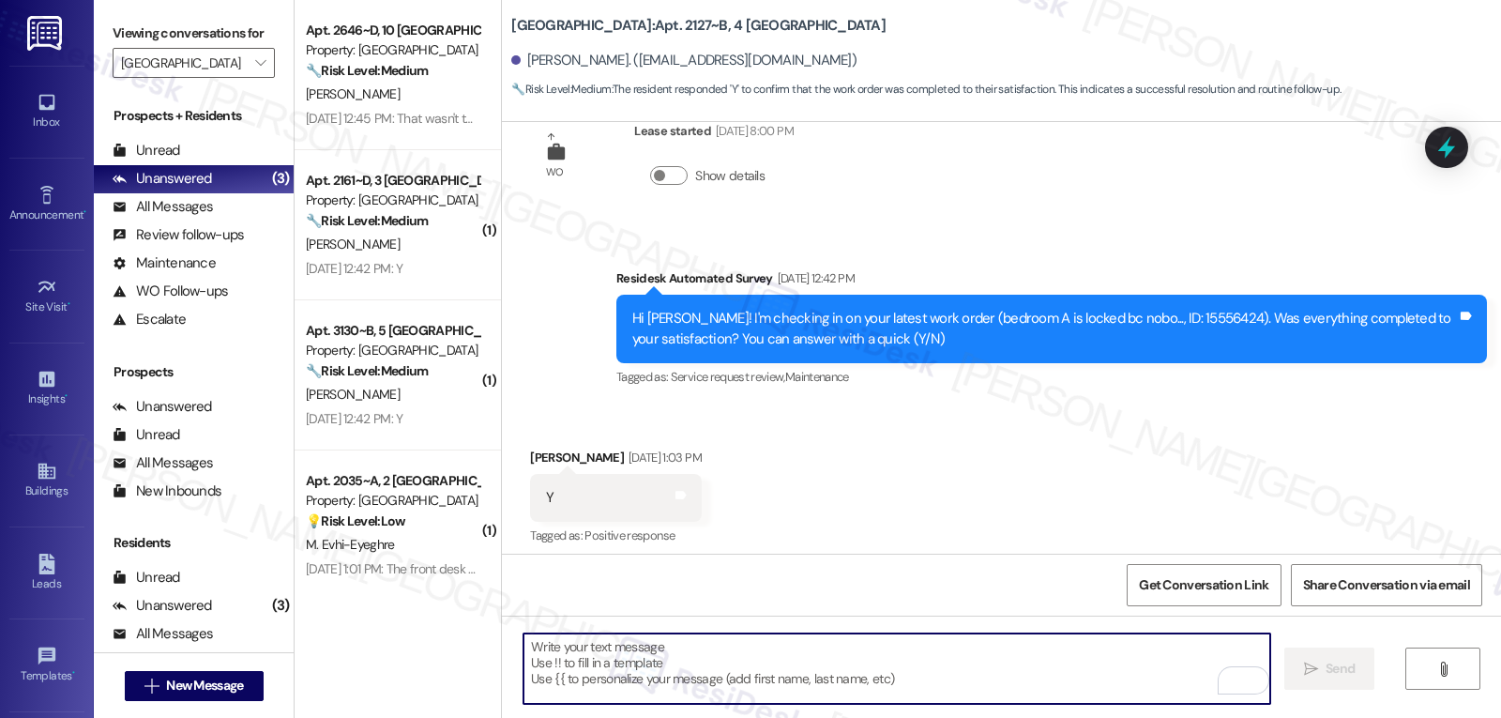
click at [749, 679] on textarea "To enrich screen reader interactions, please activate Accessibility in Grammarl…" at bounding box center [896, 668] width 747 height 70
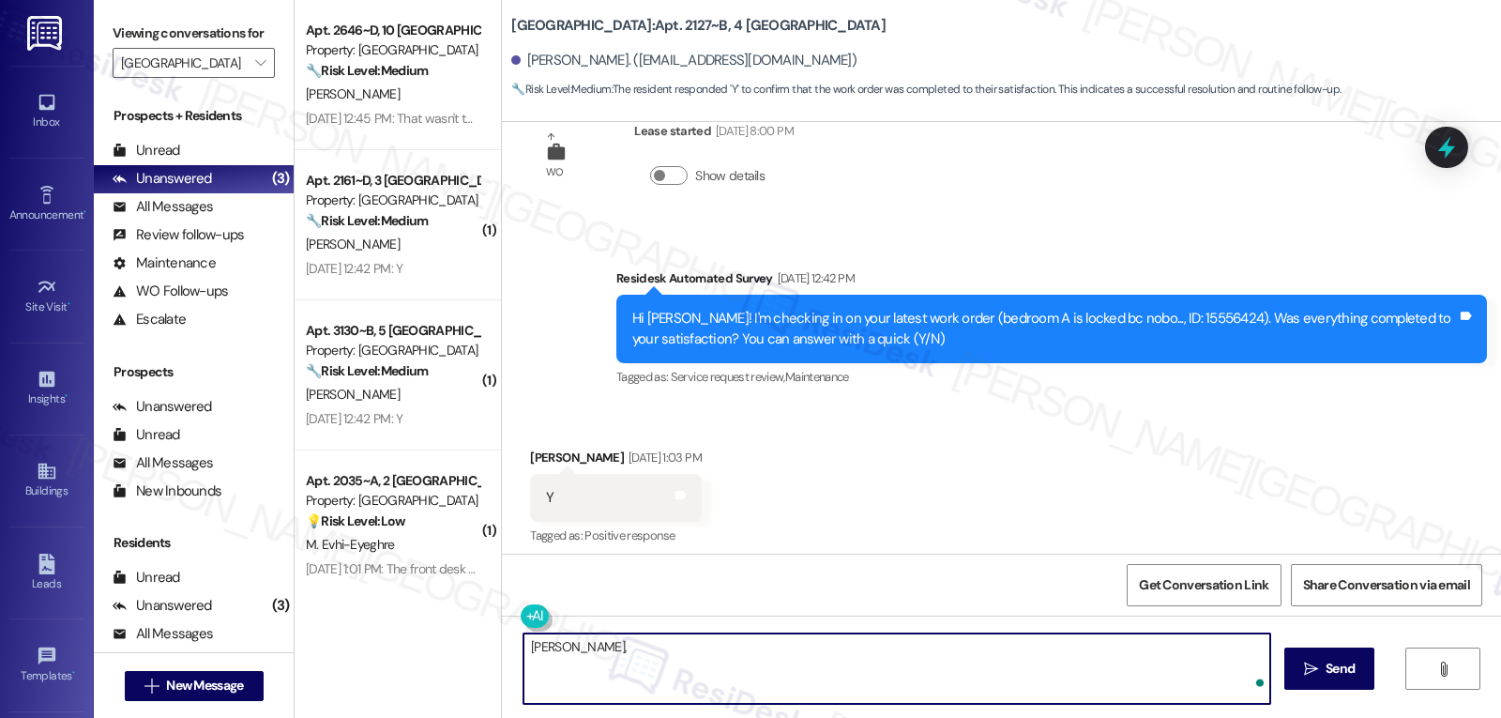
paste textarea "how are things going at {{property}}? Has it been everything you were looking f…"
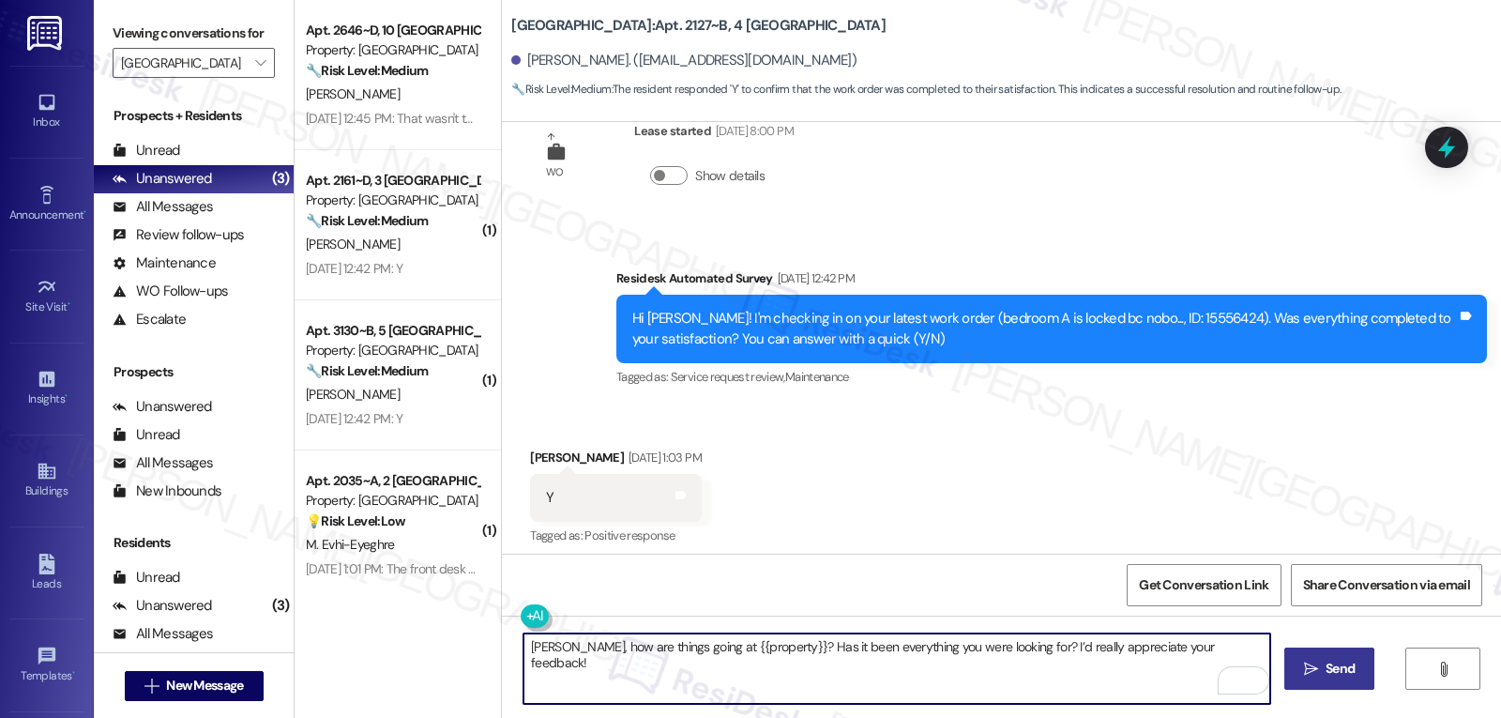
type textarea "Peyton, how are things going at {{property}}? Has it been everything you were l…"
click at [1313, 674] on icon "" at bounding box center [1311, 668] width 14 height 15
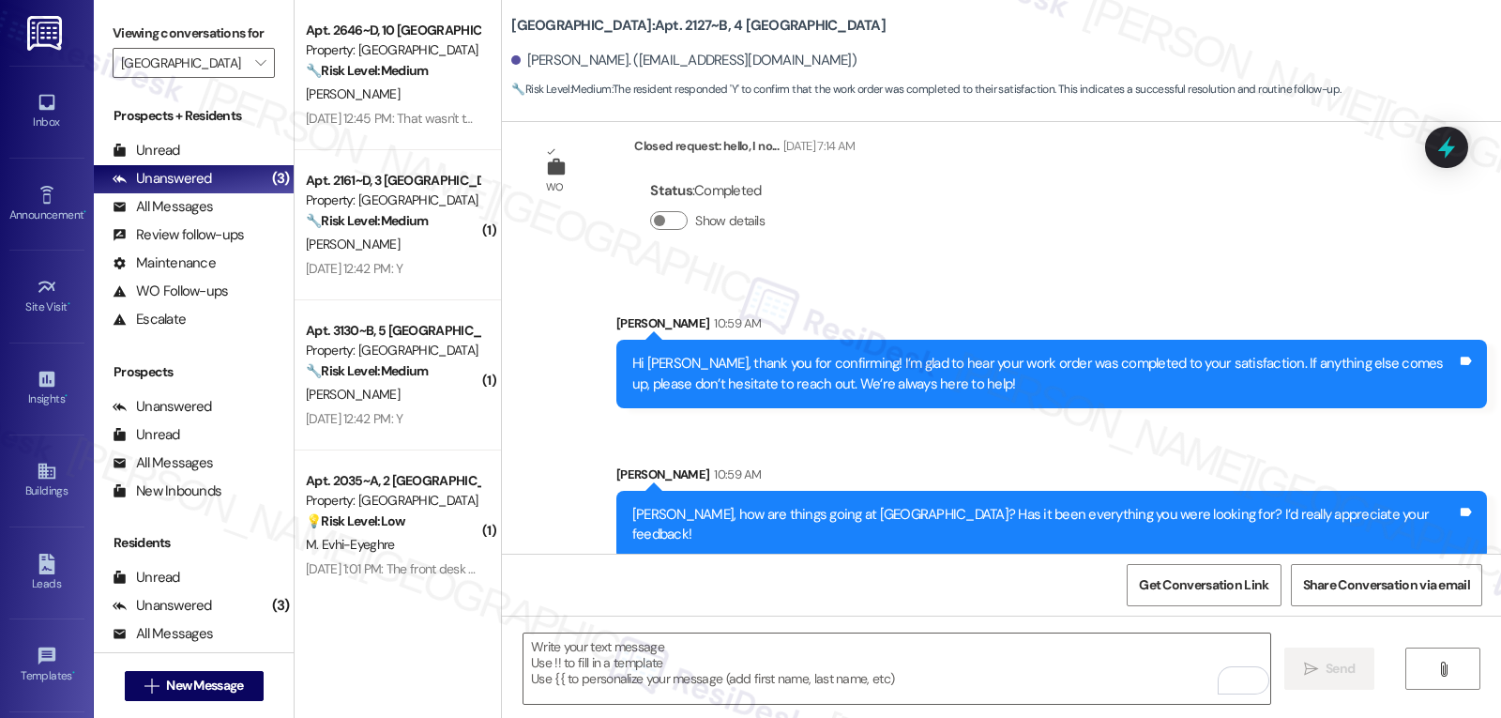
scroll to position [3710, 0]
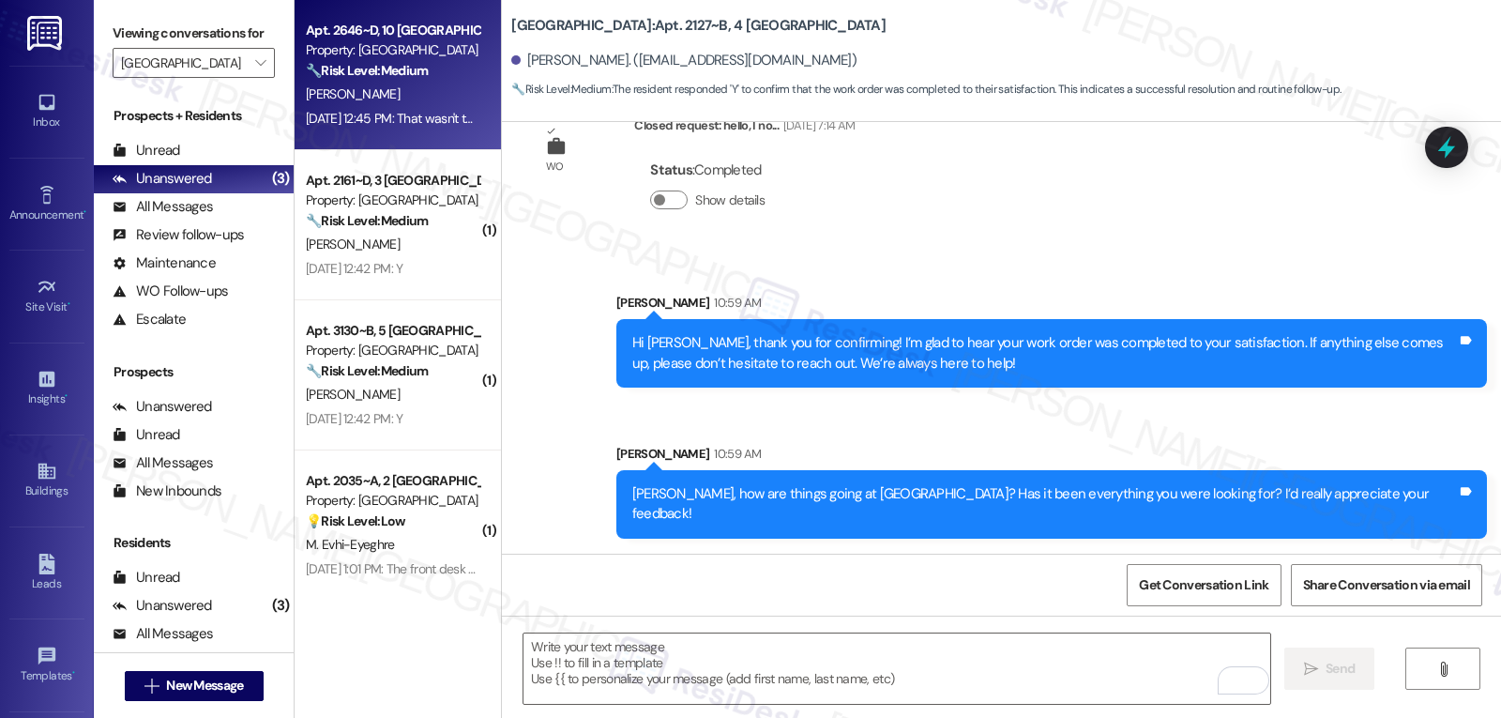
click at [402, 129] on div "Aug 22, 2025 at 12:45 PM: That wasn't the last work order Aug 22, 2025 at 12:45…" at bounding box center [392, 118] width 177 height 23
type textarea "Fetching suggested responses. Please feel free to read through the conversation…"
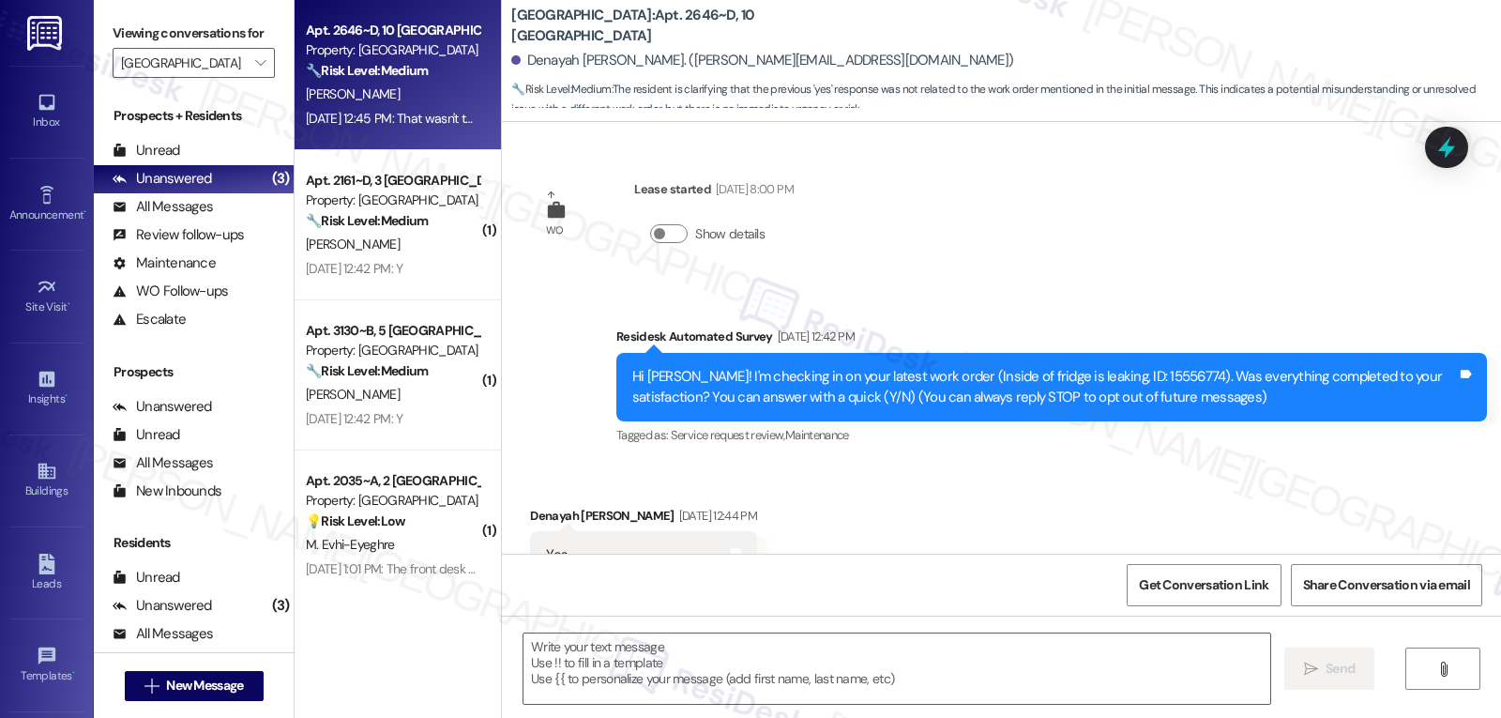
scroll to position [200, 0]
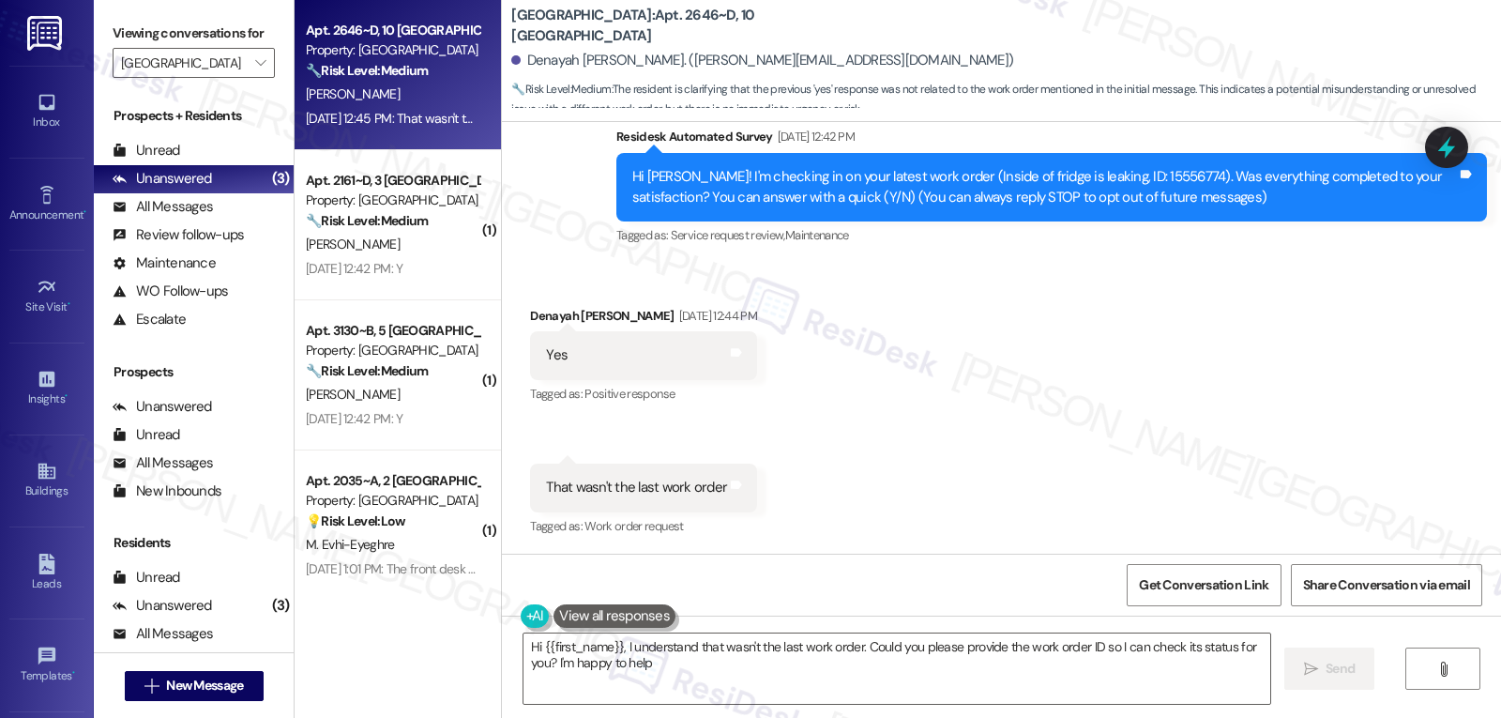
type textarea "Hi {{first_name}}, I understand that wasn't the last work order. Could you plea…"
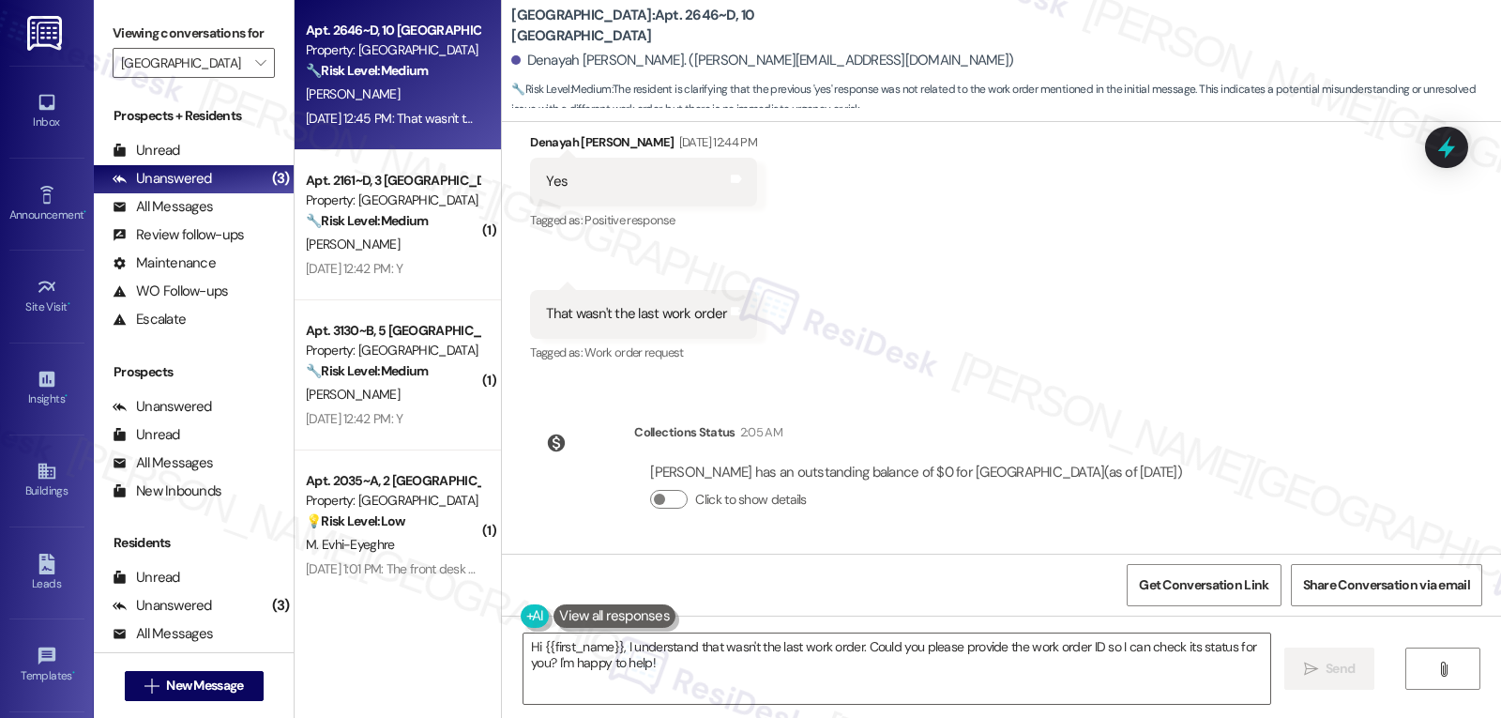
scroll to position [186, 0]
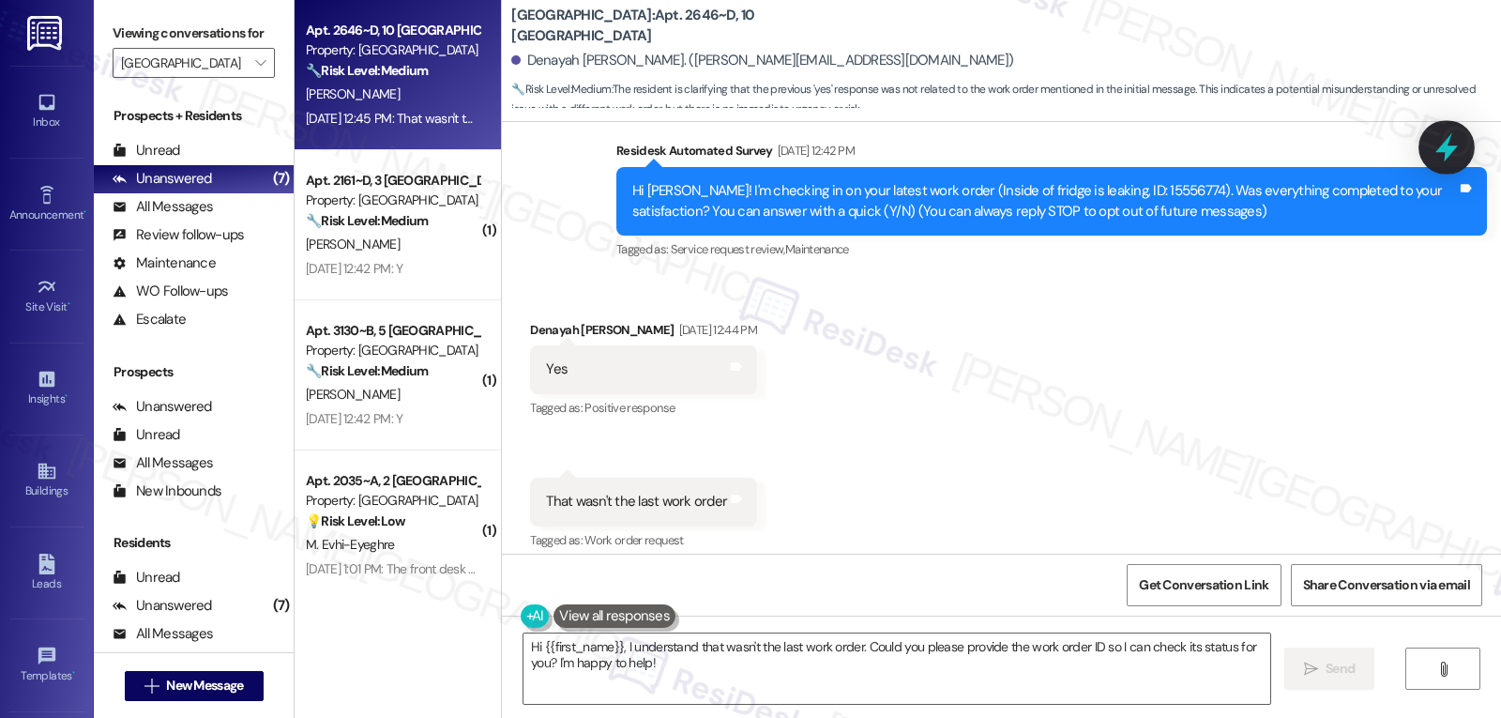
click at [1446, 146] on icon at bounding box center [1446, 147] width 23 height 29
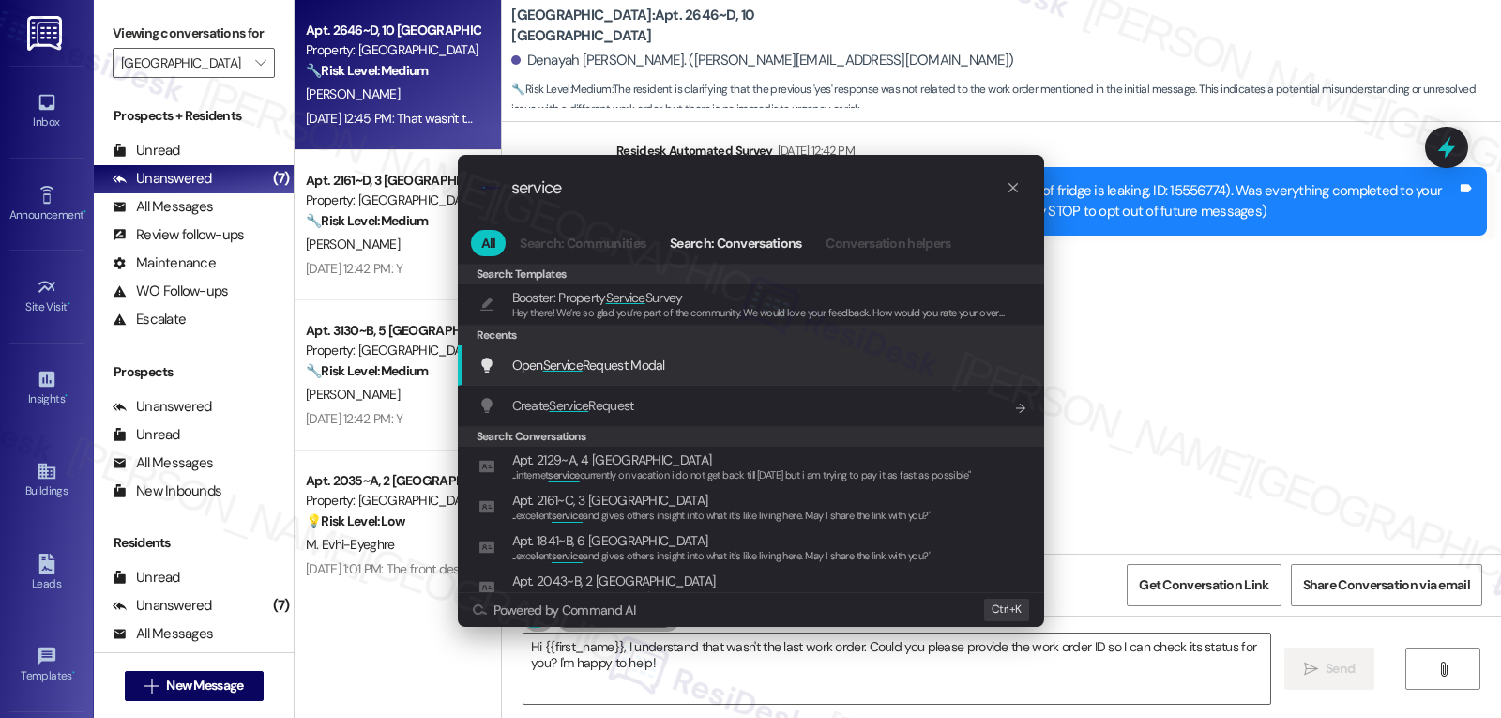
type input "service"
click at [599, 360] on span "Open Service Request Modal" at bounding box center [588, 364] width 153 height 17
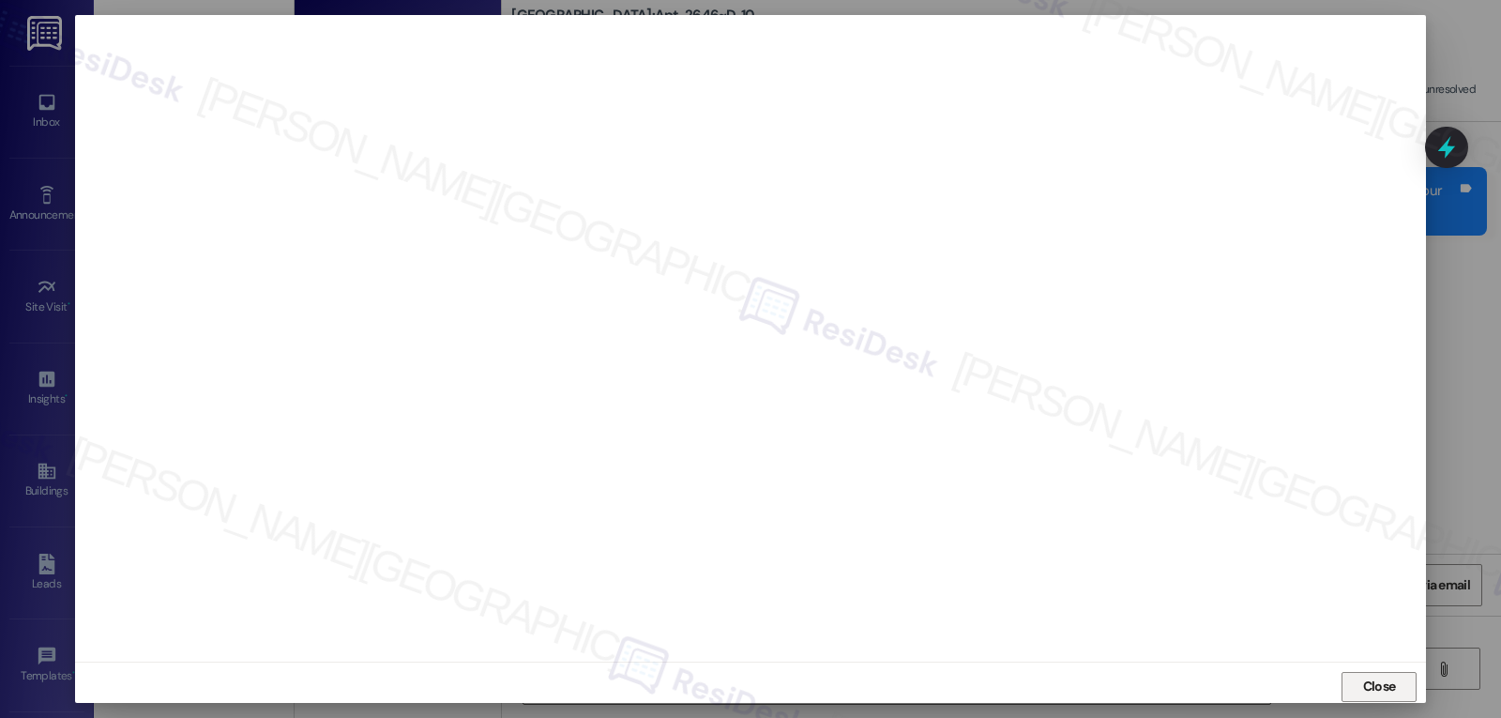
click at [1341, 686] on button "Close" at bounding box center [1378, 687] width 75 height 30
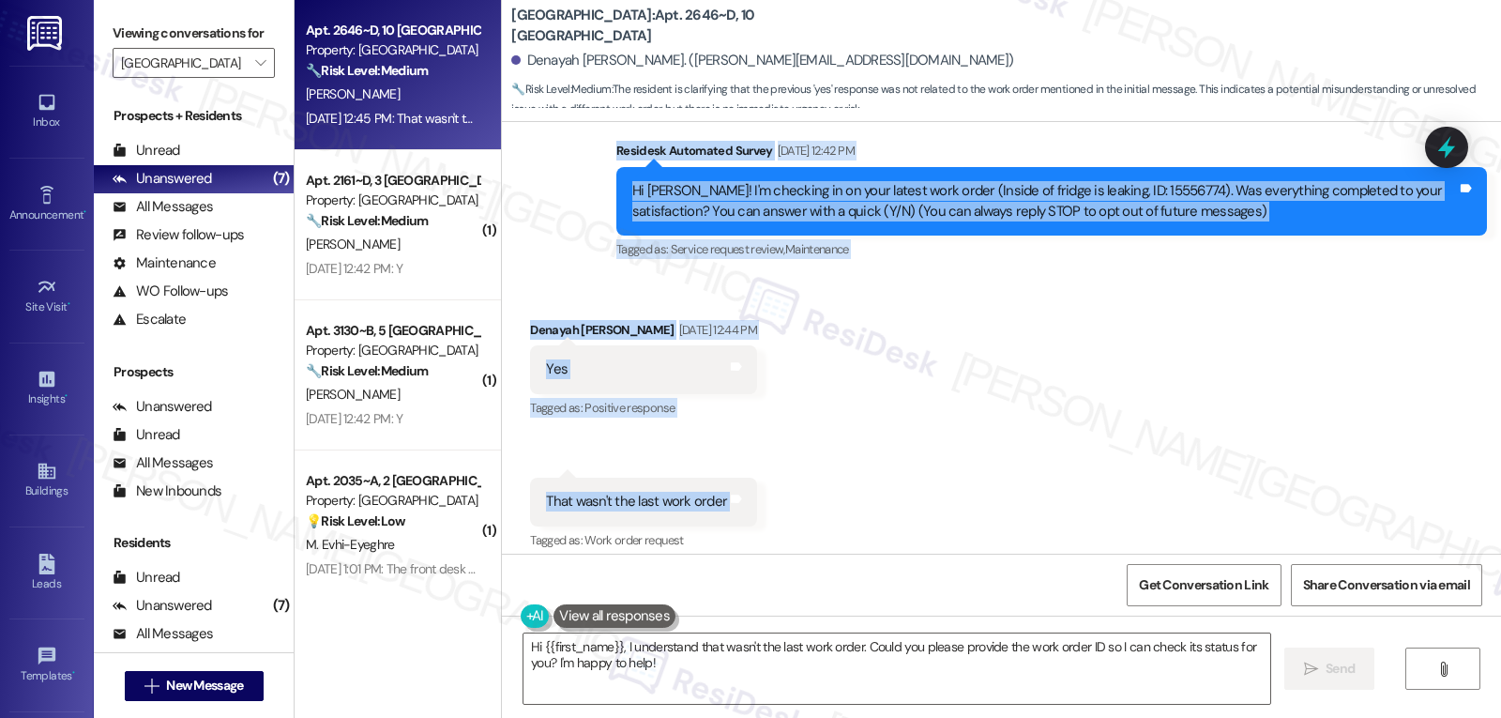
drag, startPoint x: 601, startPoint y: 156, endPoint x: 732, endPoint y: 495, distance: 363.7
click at [729, 495] on div "WO Lease started Aug 14, 2025 at 8:00 PM Show details Survey, sent via SMS Resi…" at bounding box center [1001, 338] width 999 height 432
copy div "Residesk Automated Survey Aug 22, 2025 at 12:42 PM Hi Denayah! I'm checking in …"
click at [944, 433] on div "Received via SMS Denayah Forde Aug 22, 2025 at 12:44 PM Yes Tags and notes Tagg…" at bounding box center [1001, 423] width 999 height 291
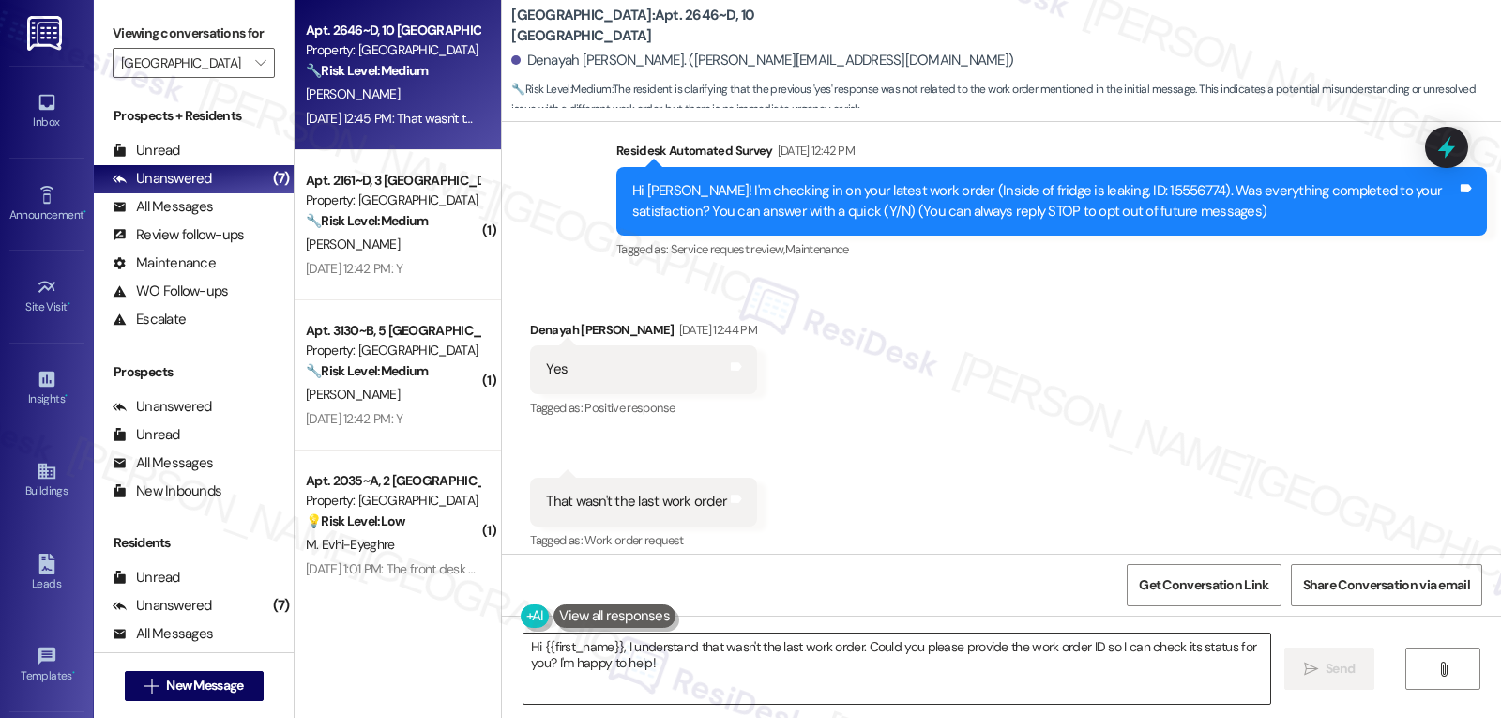
click at [694, 674] on textarea "Hi {{first_name}}, I understand that wasn't the last work order. Could you plea…" at bounding box center [896, 668] width 747 height 70
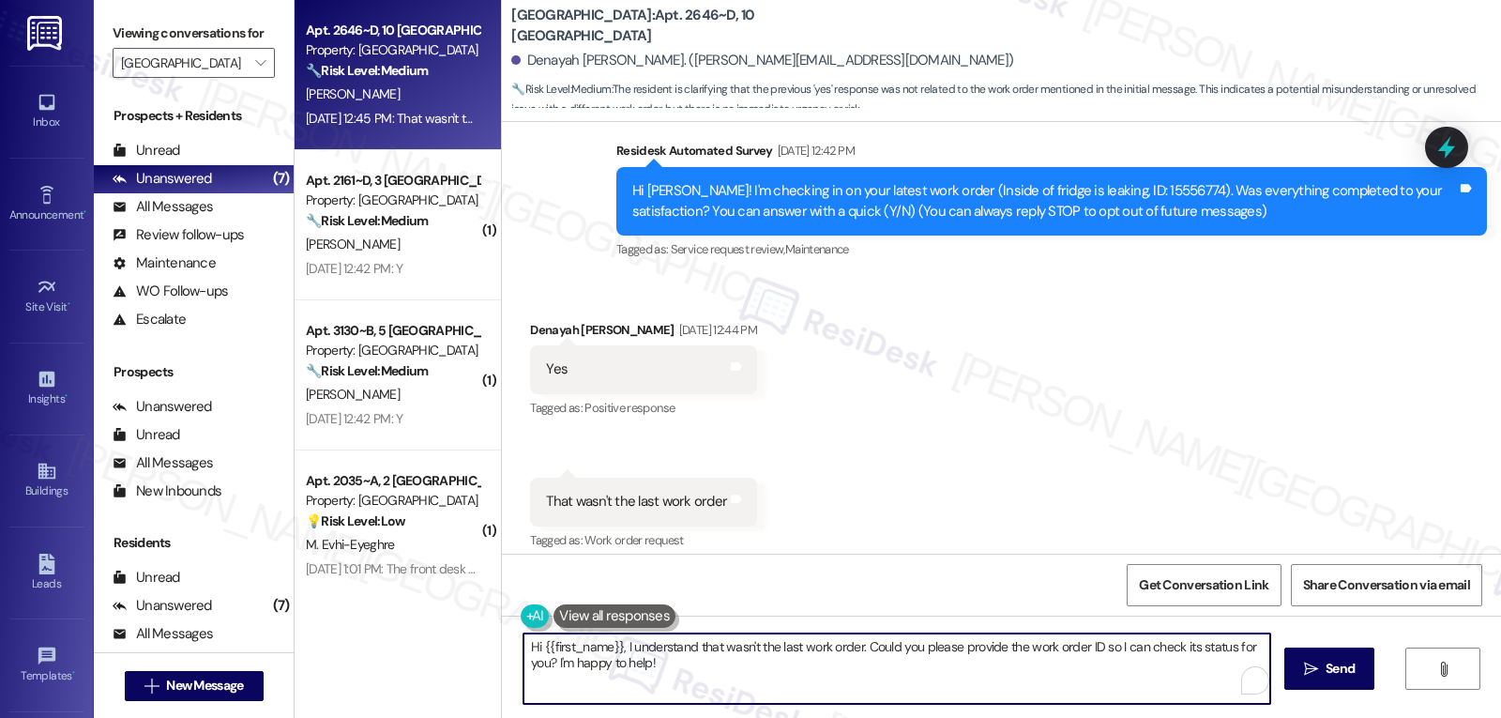
paste textarea "Thanks for your reply, Denayah! Just to make sure we’re on the same page—was th…"
click at [919, 645] on textarea "Thanks for your reply, Denayah! Just to make sure we’re on the same page—was th…" at bounding box center [896, 668] width 747 height 70
type textarea "Thanks for your reply, Denayah! Just to make sure we’re on the same page, was t…"
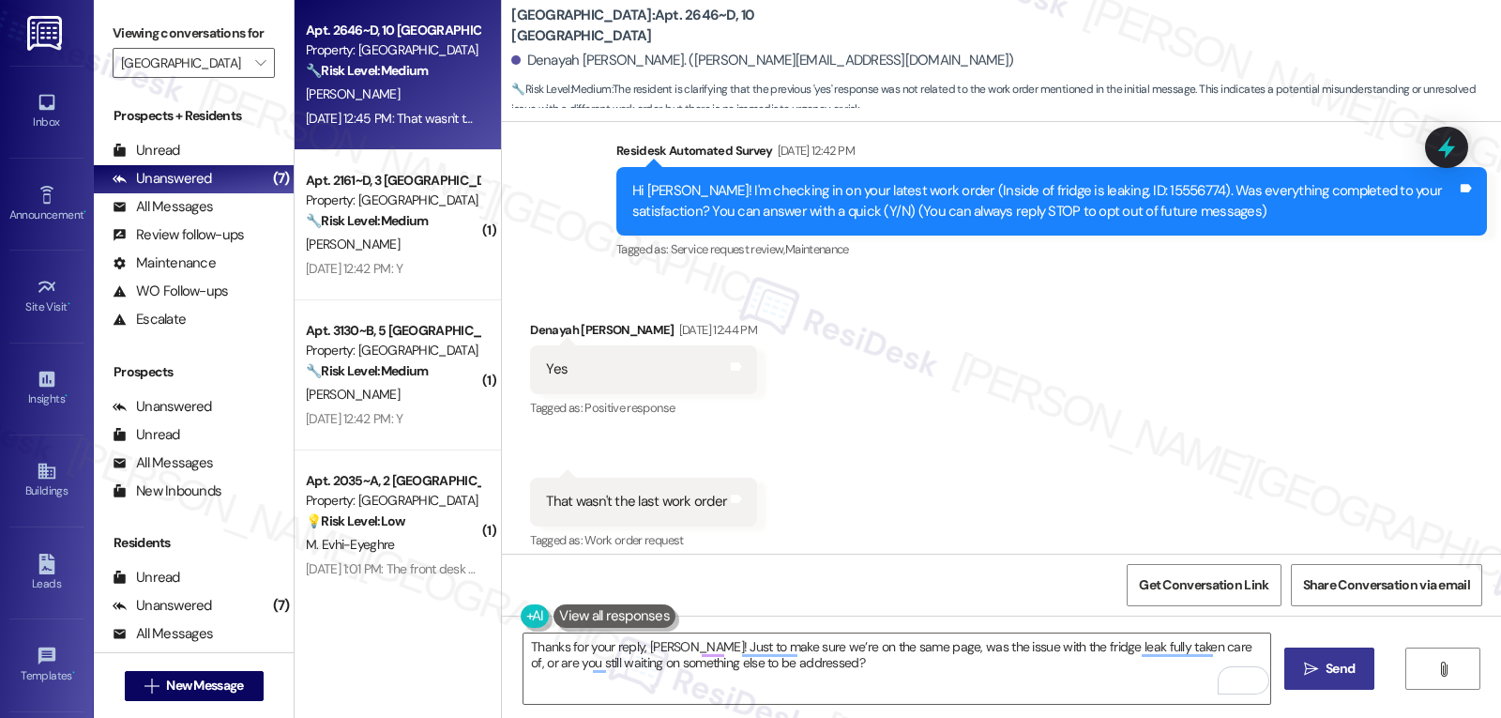
drag, startPoint x: 1342, startPoint y: 672, endPoint x: 1336, endPoint y: 659, distance: 13.9
click at [1340, 671] on span "Send" at bounding box center [1339, 669] width 29 height 20
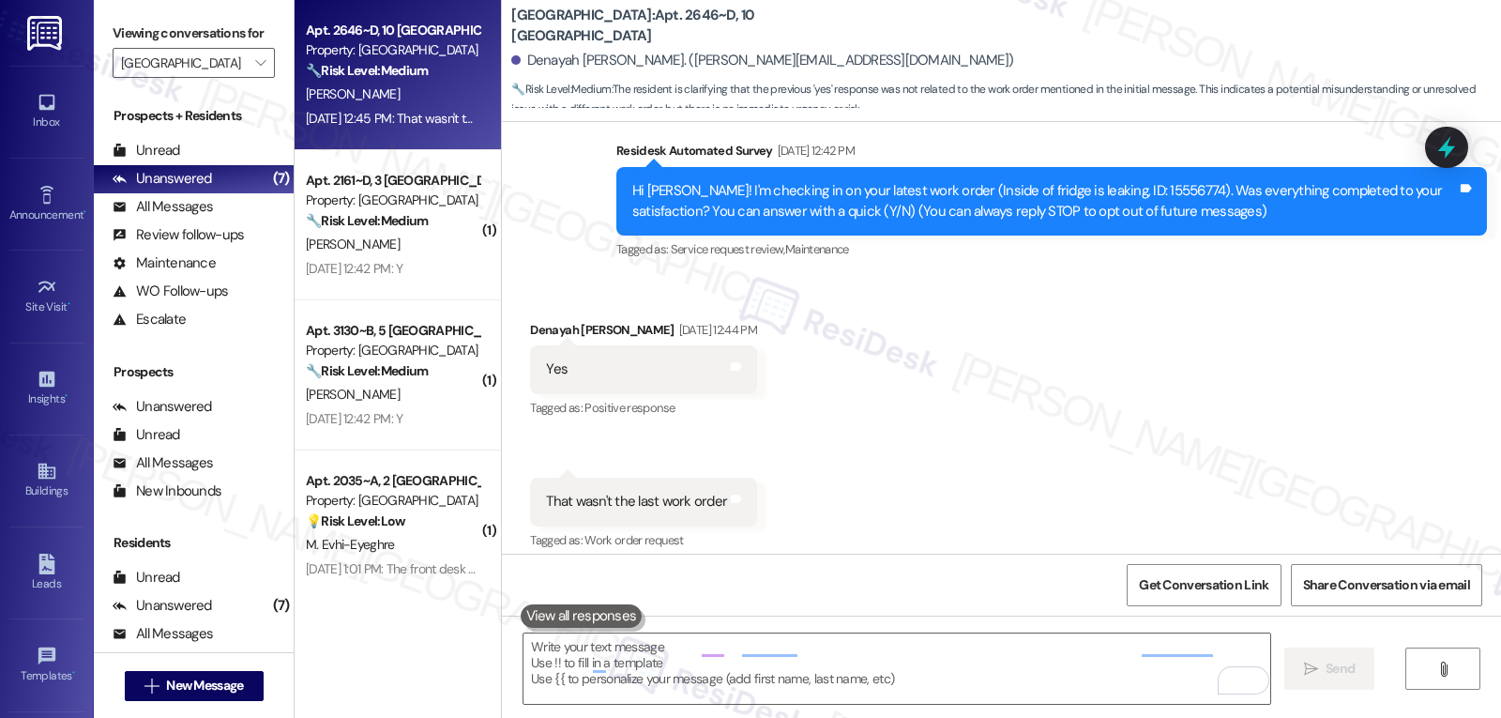
scroll to position [200, 0]
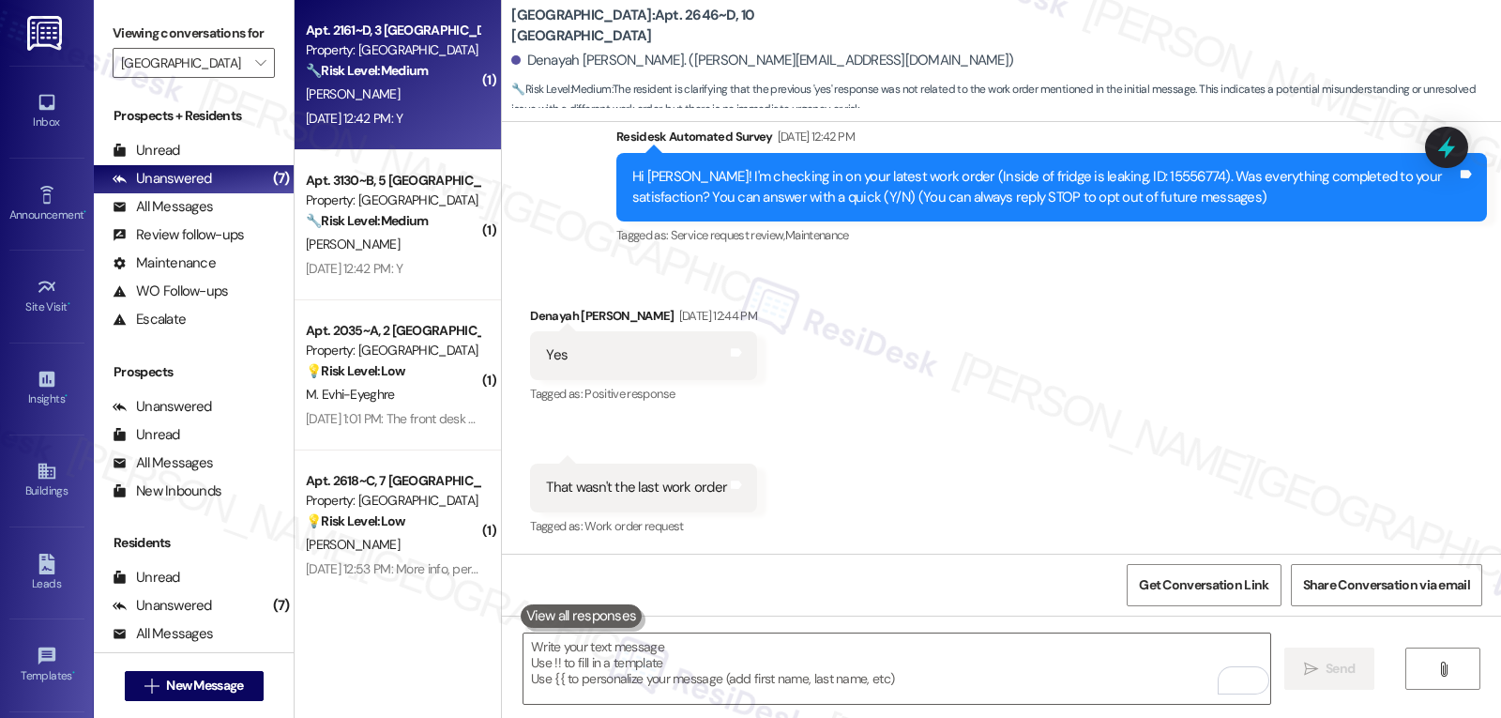
click at [398, 86] on div "M. Anders" at bounding box center [392, 94] width 177 height 23
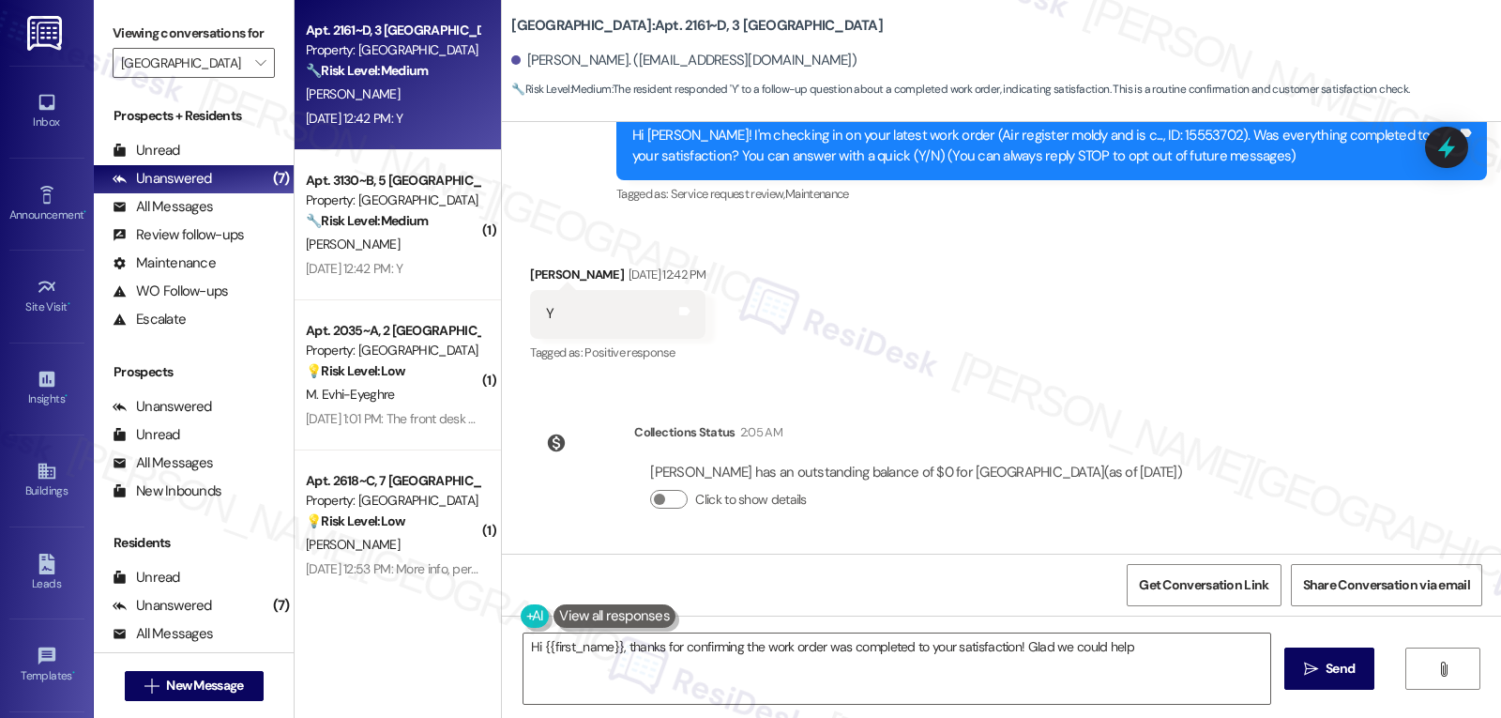
scroll to position [53, 0]
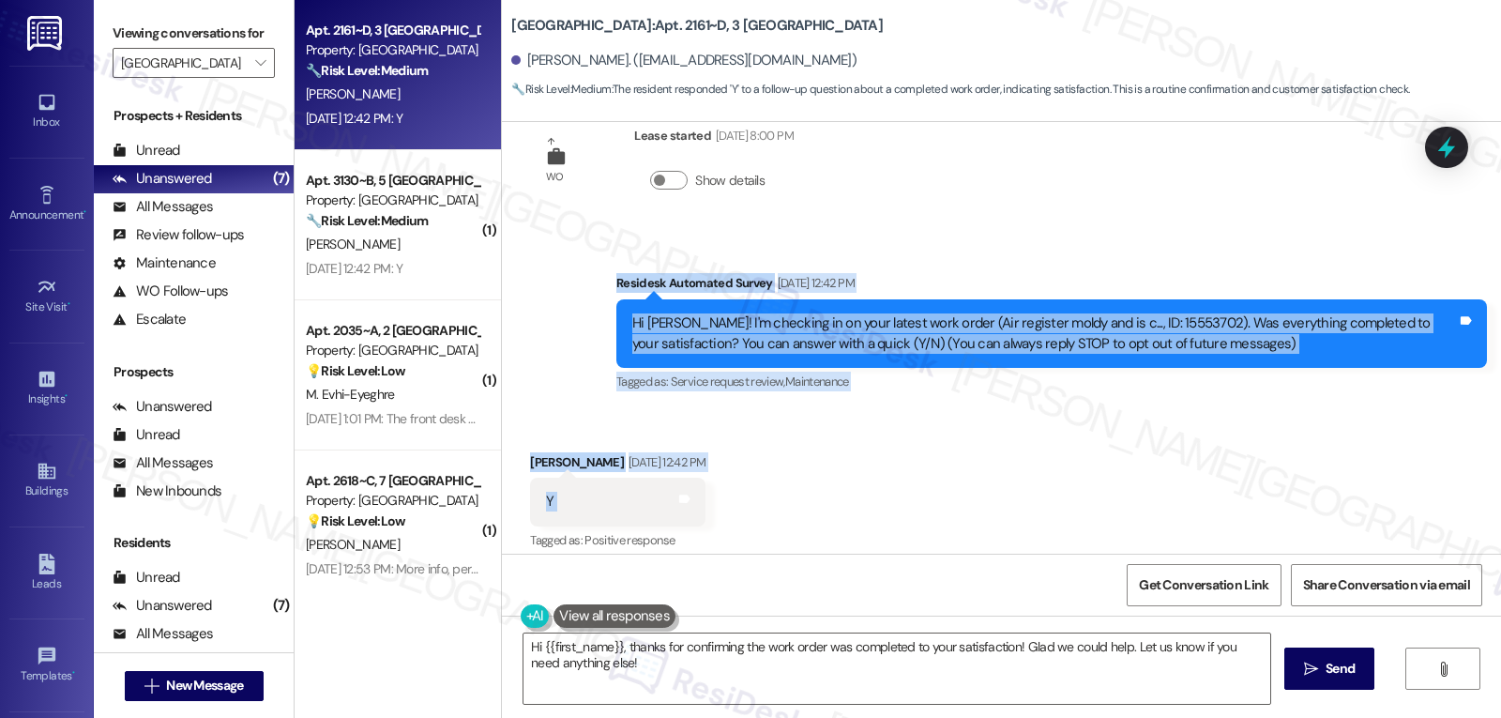
drag, startPoint x: 594, startPoint y: 277, endPoint x: 773, endPoint y: 500, distance: 286.3
click at [773, 504] on div "WO Lease started Aug 14, 2025 at 8:00 PM Show details Survey, sent via SMS Resi…" at bounding box center [1001, 338] width 999 height 432
copy div "Residesk Automated Survey Aug 22, 2025 at 12:42 PM Hi Miles! I'm checking in on…"
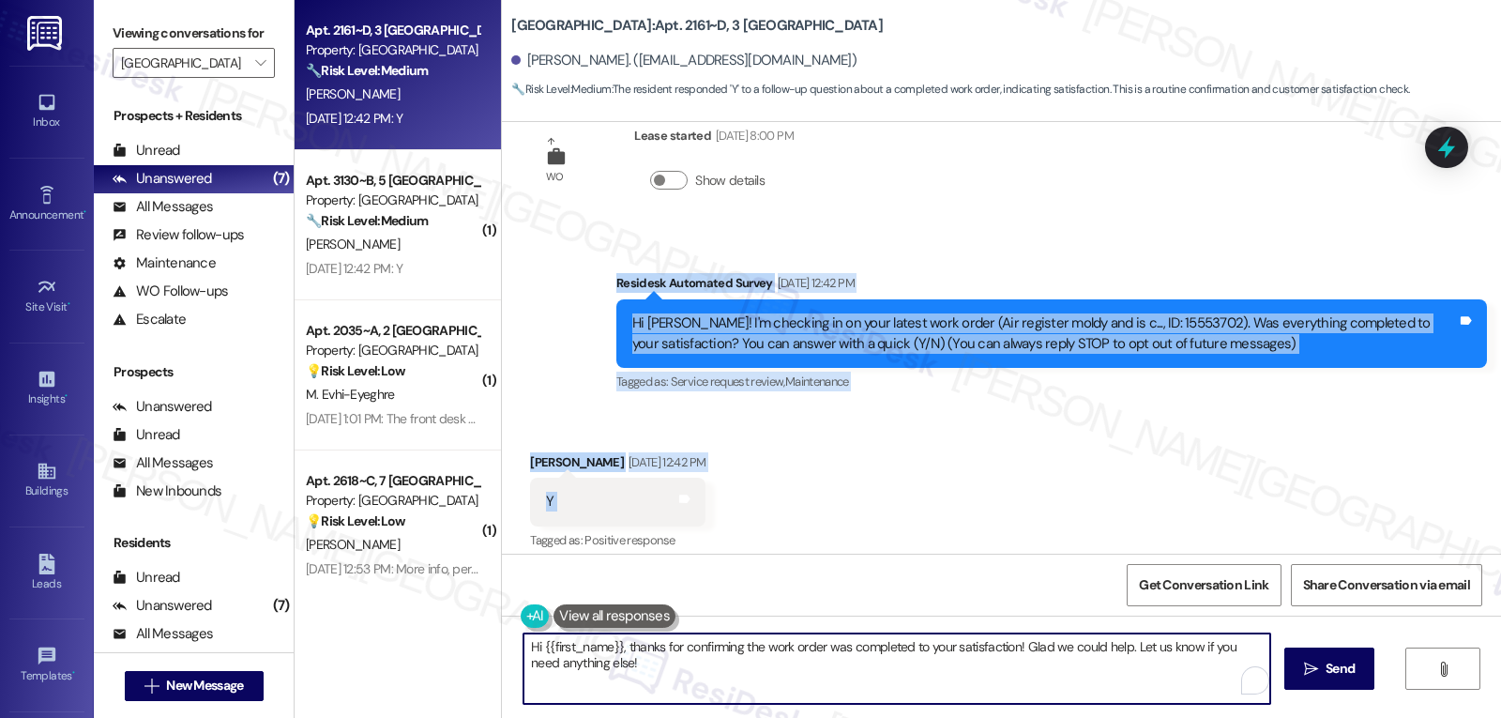
click at [1112, 666] on textarea "Hi {{first_name}}, thanks for confirming the work order was completed to your s…" at bounding box center [896, 668] width 747 height 70
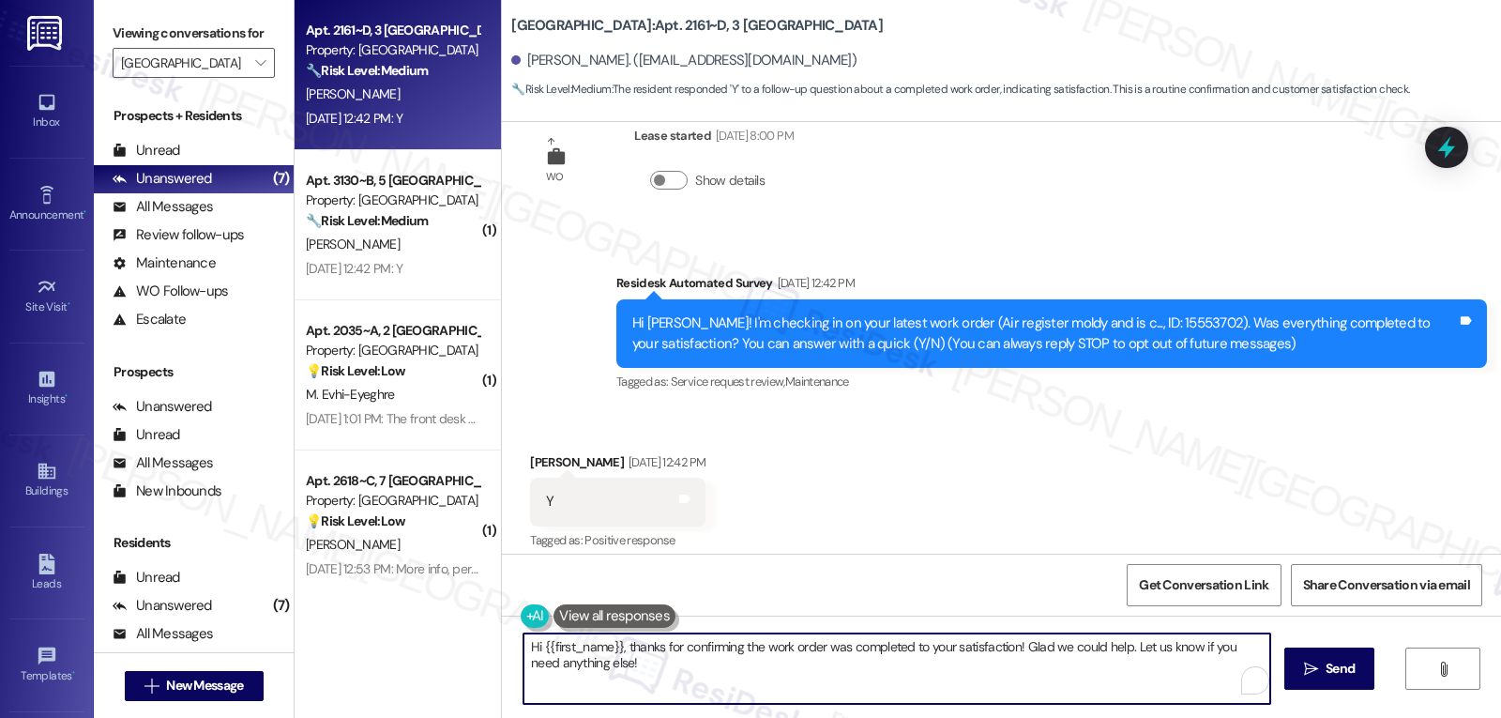
paste textarea "Thanks for confirming, Miles! Glad to hear that got taken care of. Let us know …"
type textarea "Thanks for confirming, Miles! Glad to hear that got taken care of. Let us know …"
click at [1354, 674] on span "Send" at bounding box center [1340, 669] width 37 height 20
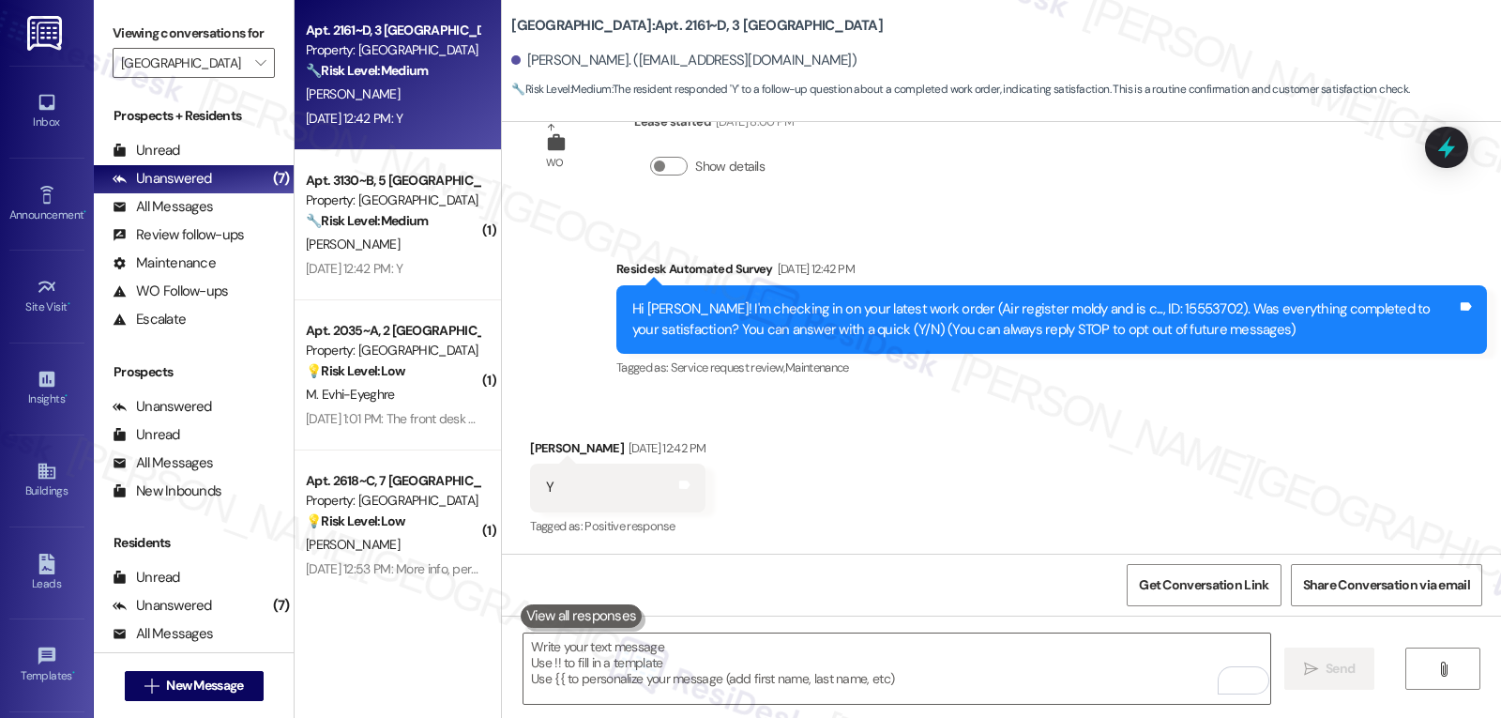
scroll to position [371, 0]
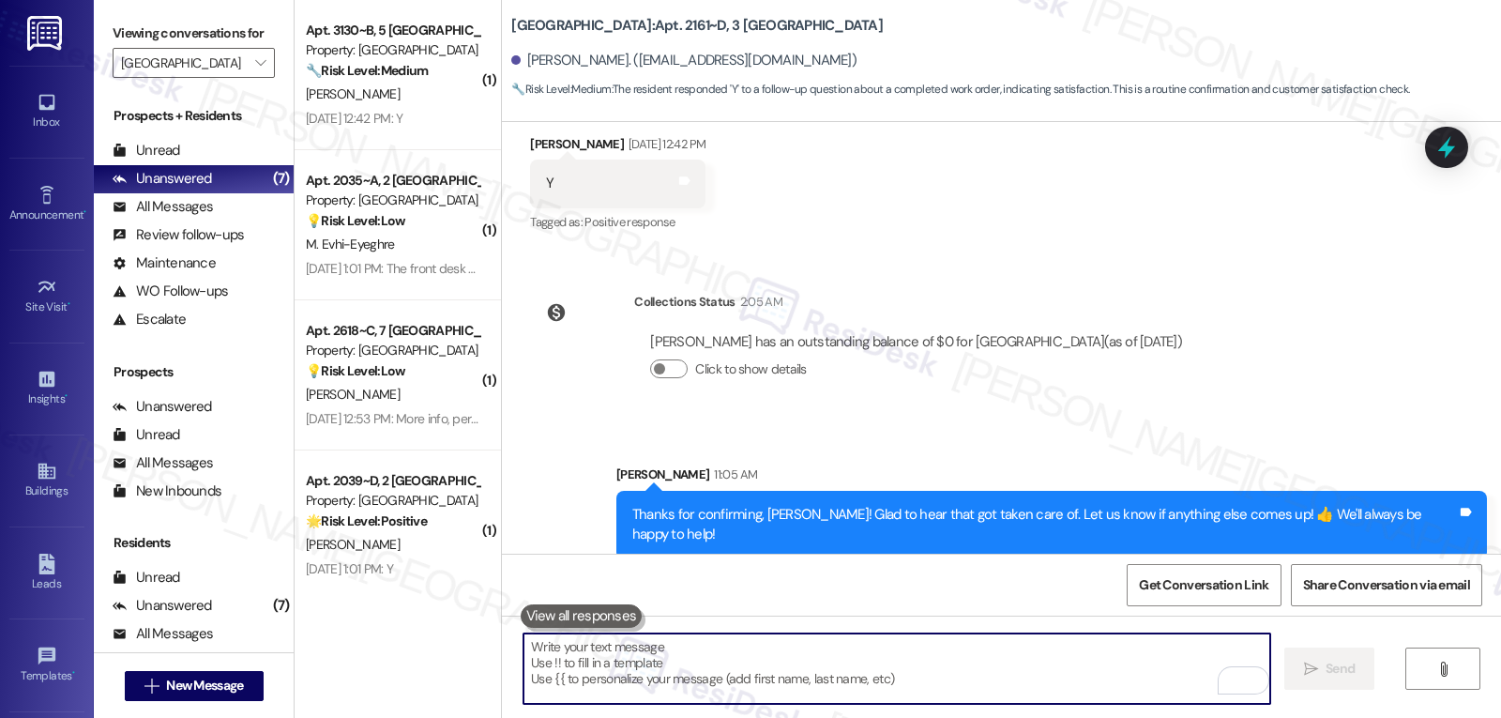
click at [676, 674] on textarea "To enrich screen reader interactions, please activate Accessibility in Grammarl…" at bounding box center [896, 668] width 747 height 70
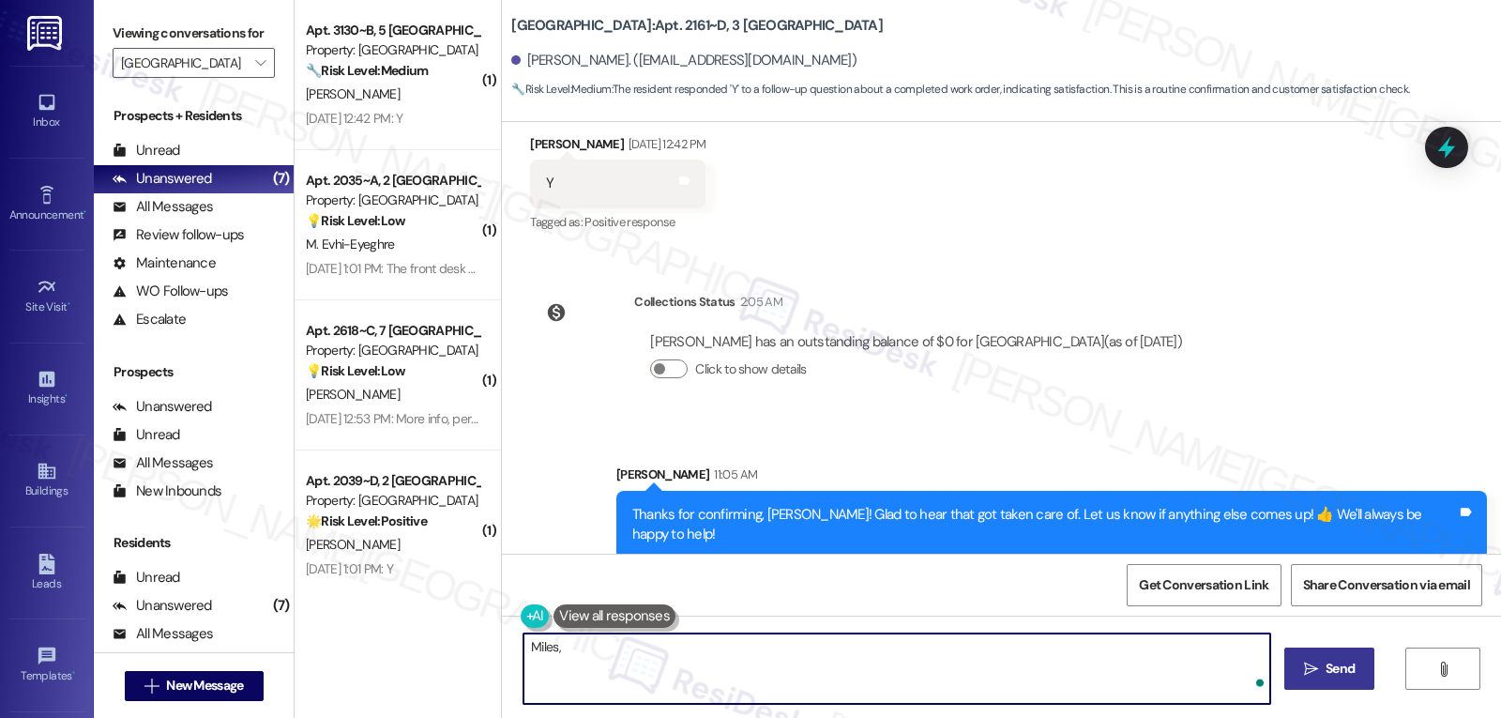
paste textarea "I hope you’ve been loving your time at {{property}}! Has it lived up to what yo…"
type textarea "Miles, I hope you’ve been loving your time at {{property}}! Has it lived up to …"
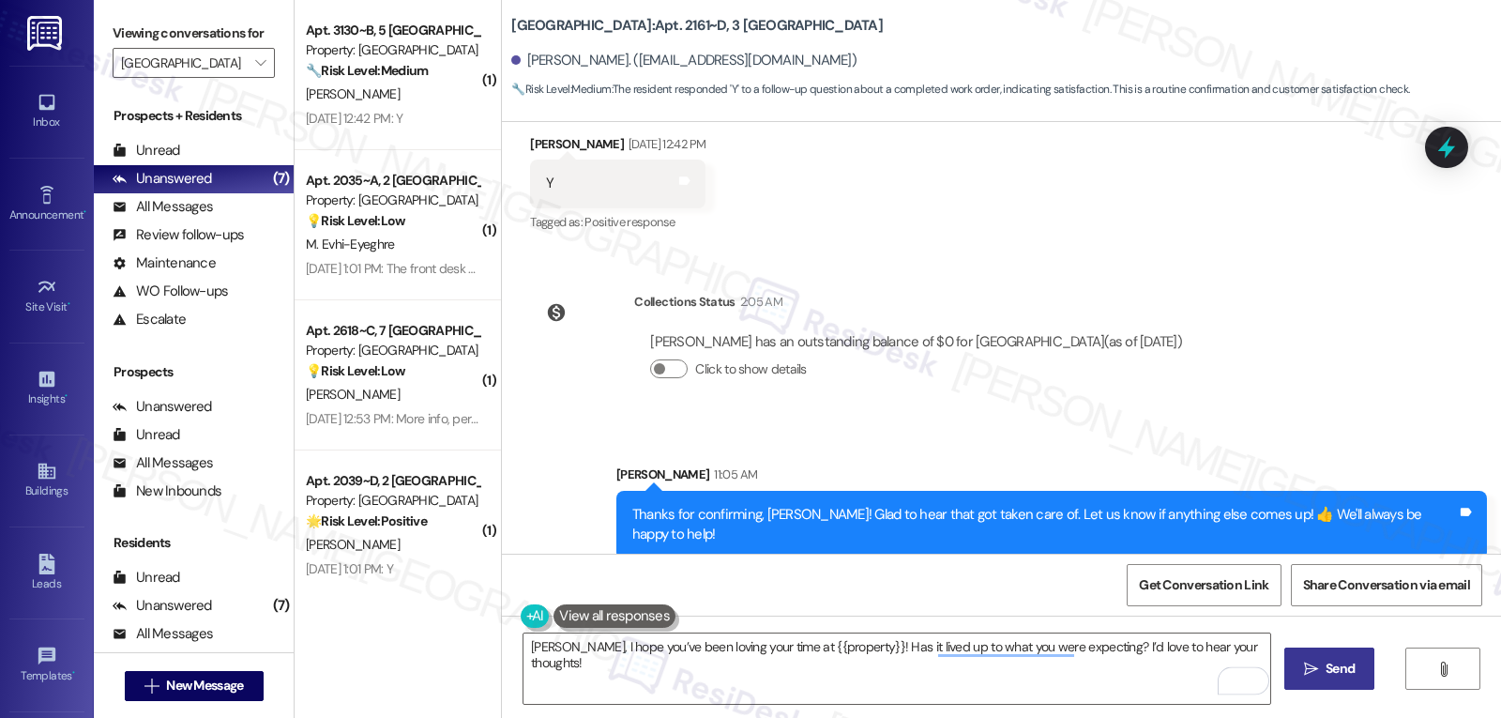
click at [1350, 667] on span "Send" at bounding box center [1339, 669] width 29 height 20
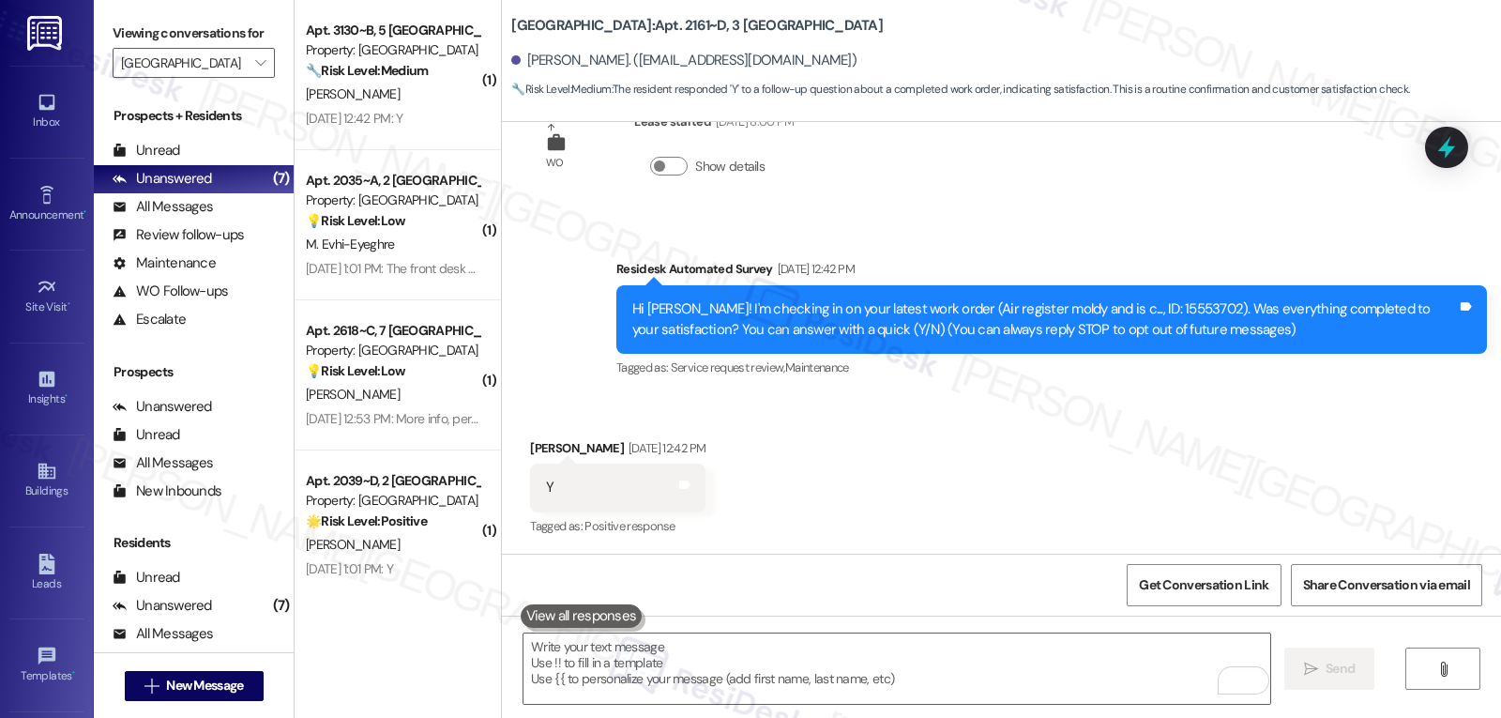
scroll to position [522, 0]
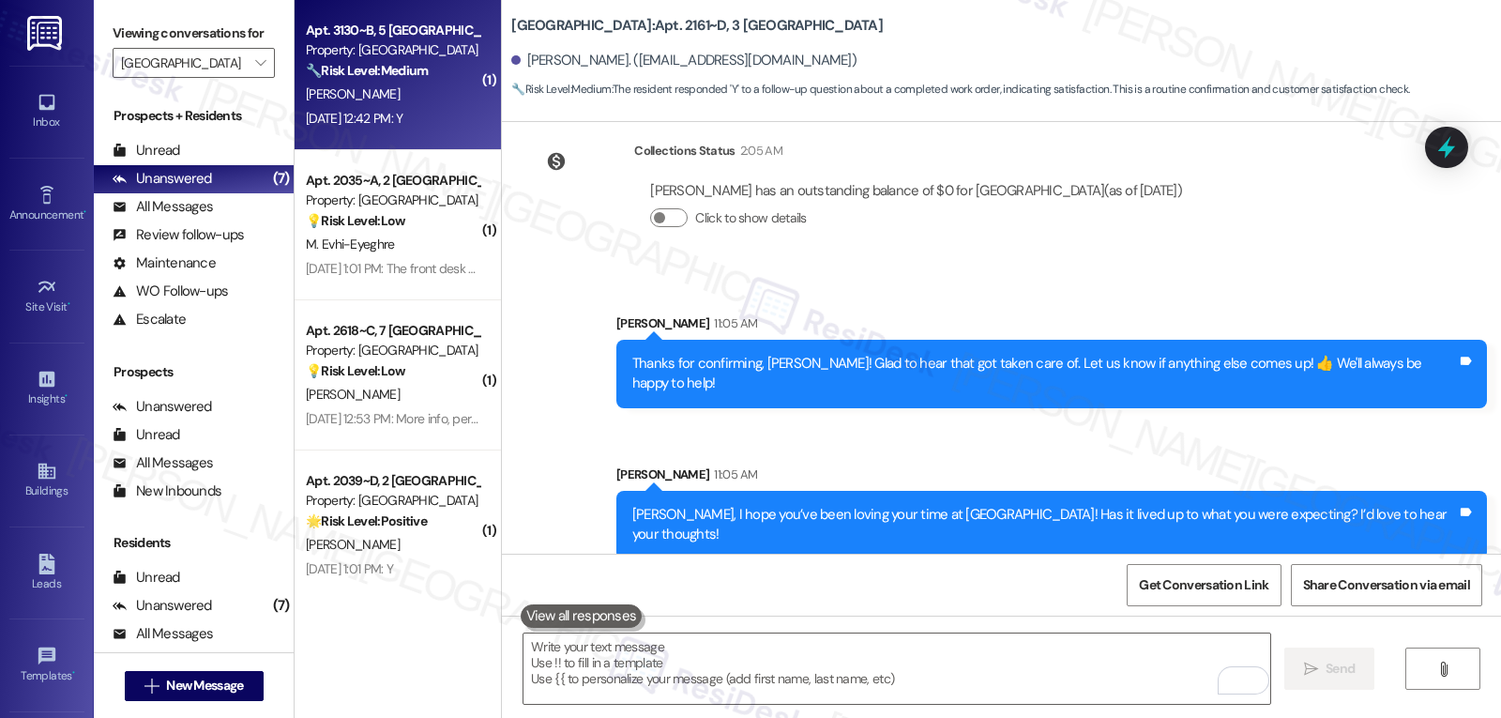
click at [402, 119] on div "Aug 22, 2025 at 12:42 PM: Y Aug 22, 2025 at 12:42 PM: Y" at bounding box center [354, 118] width 97 height 17
type textarea "Fetching suggested responses. Please feel free to read through the conversation…"
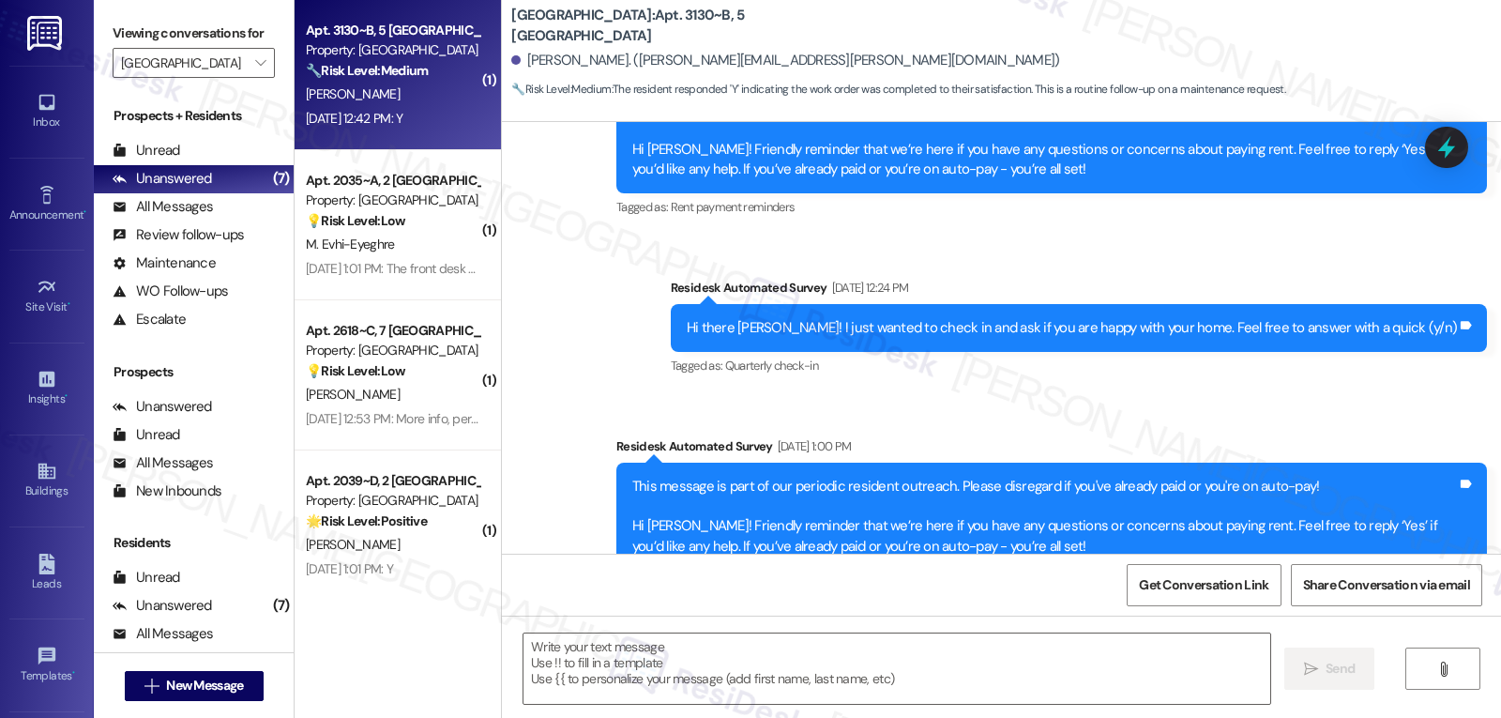
type textarea "Fetching suggested responses. Please feel free to read through the conversation…"
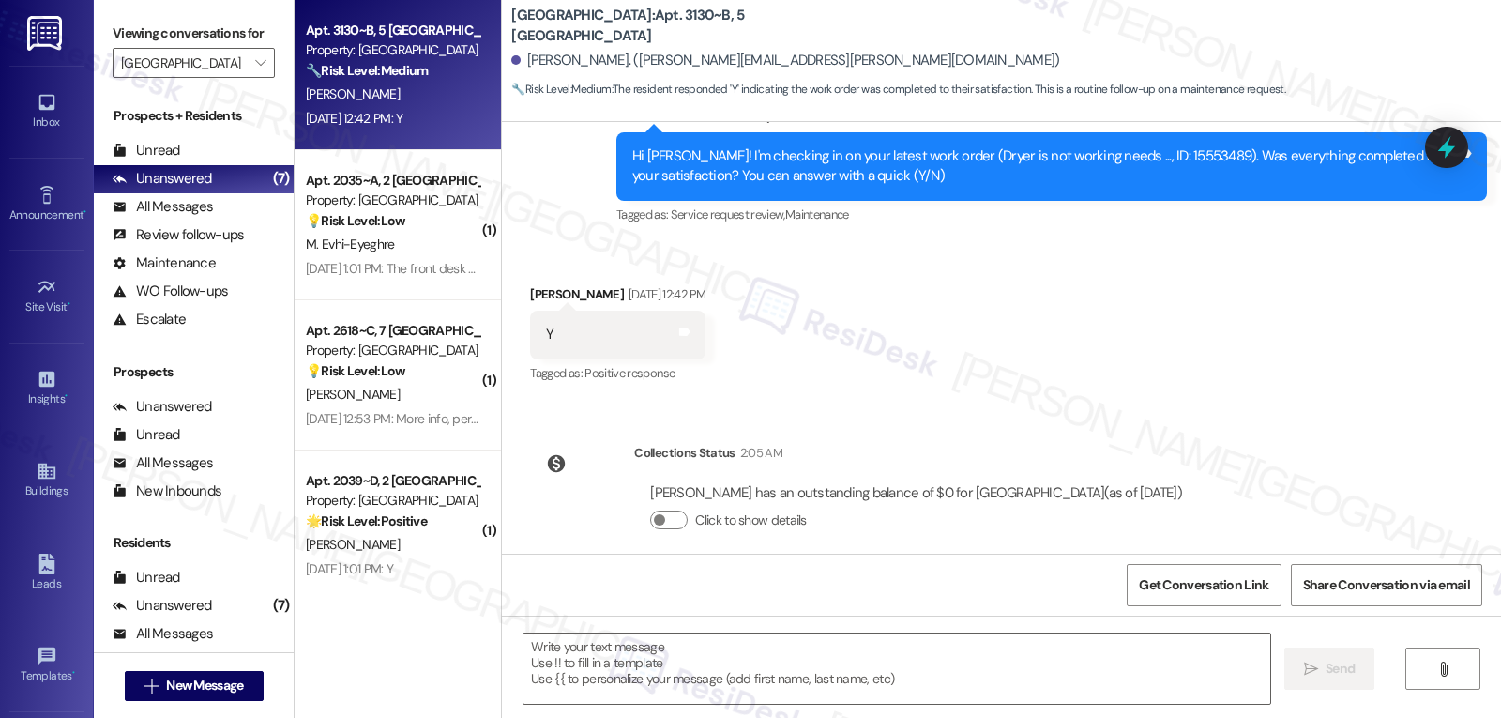
scroll to position [2666, 0]
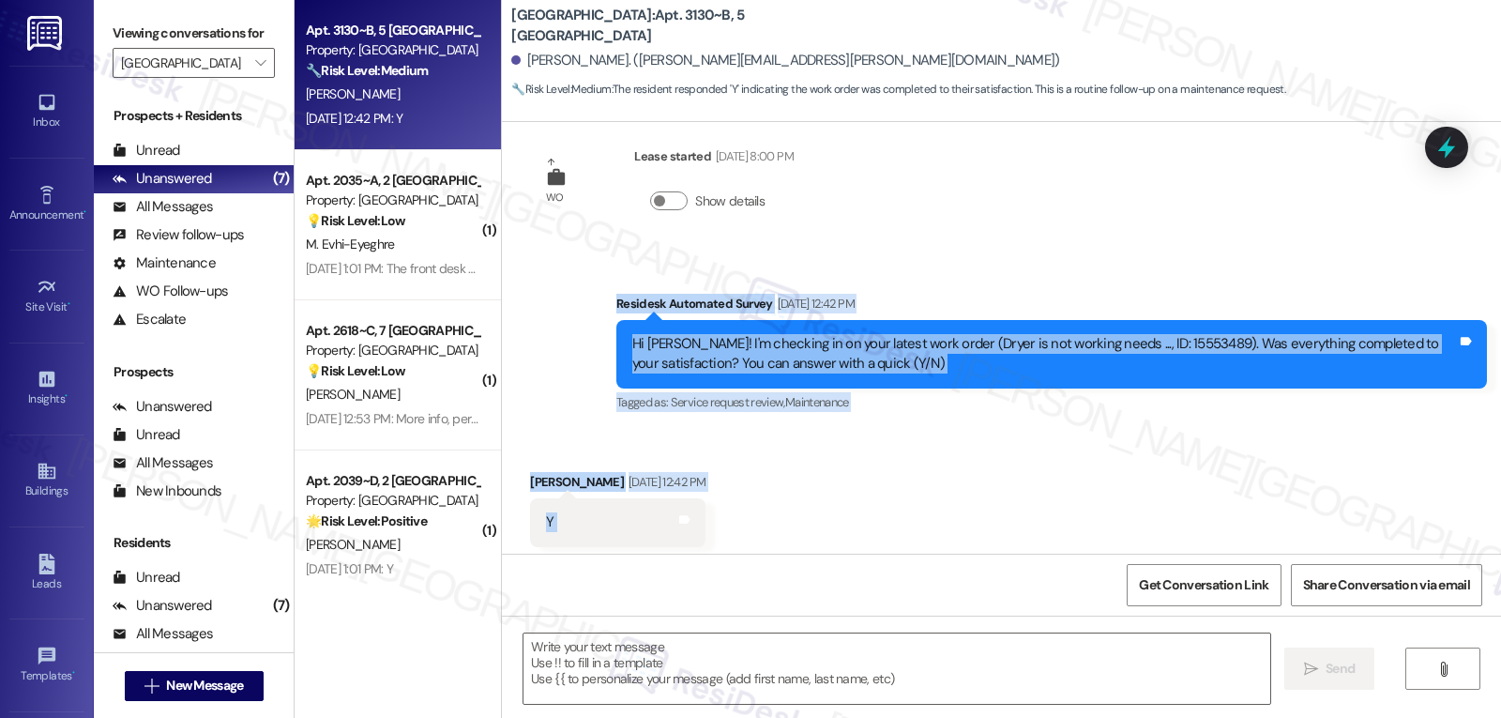
drag, startPoint x: 601, startPoint y: 285, endPoint x: 770, endPoint y: 490, distance: 265.2
click at [768, 498] on div "Survey, sent via SMS Residesk Automated Survey Oct 29, 2024 at 12:31 PM Hi Crai…" at bounding box center [1001, 338] width 999 height 432
copy div "Residesk Automated Survey Aug 22, 2025 at 12:42 PM Hi Craig! I'm checking in on…"
click at [718, 658] on textarea at bounding box center [896, 668] width 747 height 70
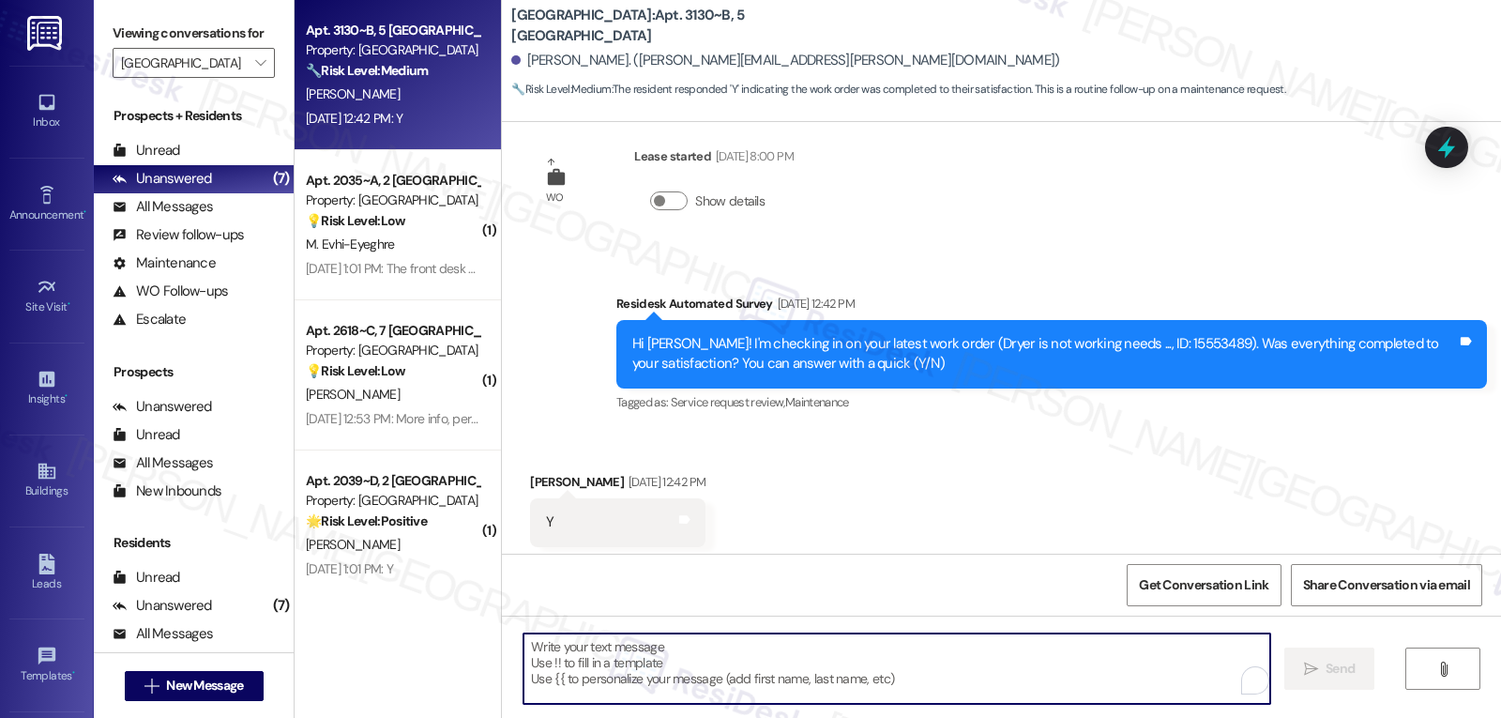
paste textarea "Awesome, thanks for letting us know, Craig! Happy to hear the dryer’s all set. …"
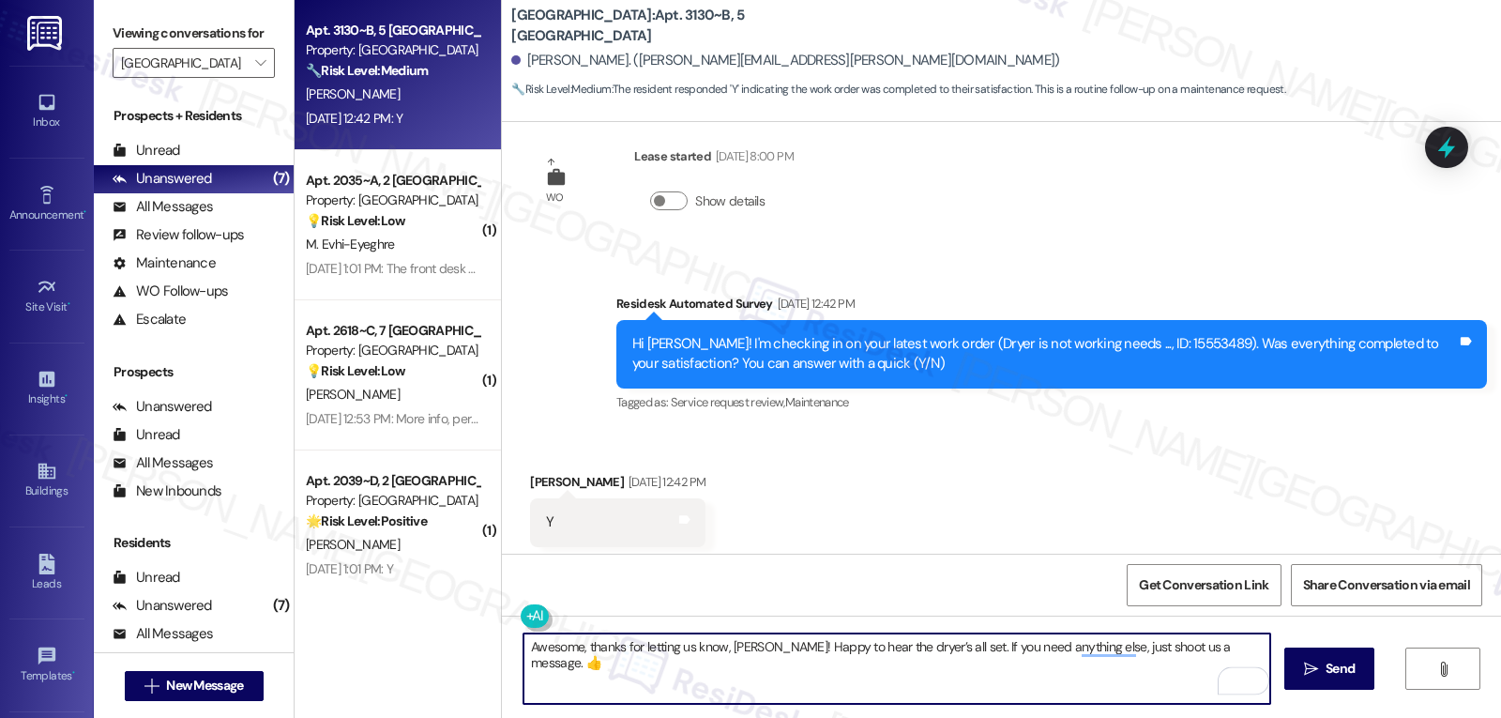
click at [942, 674] on textarea "Awesome, thanks for letting us know, Craig! Happy to hear the dryer’s all set. …" at bounding box center [896, 668] width 747 height 70
click at [1044, 657] on textarea "Awesome, thanks for letting us know, Craig! Happy to hear the dryer’s all set. …" at bounding box center [896, 668] width 747 height 70
click at [1250, 645] on textarea "Awesome, thanks for letting us know, Craig! Happy to hear the dryer’s all set. …" at bounding box center [896, 668] width 747 height 70
type textarea "Awesome, thanks for letting us know, Craig! Happy to hear the dryer’s all set. …"
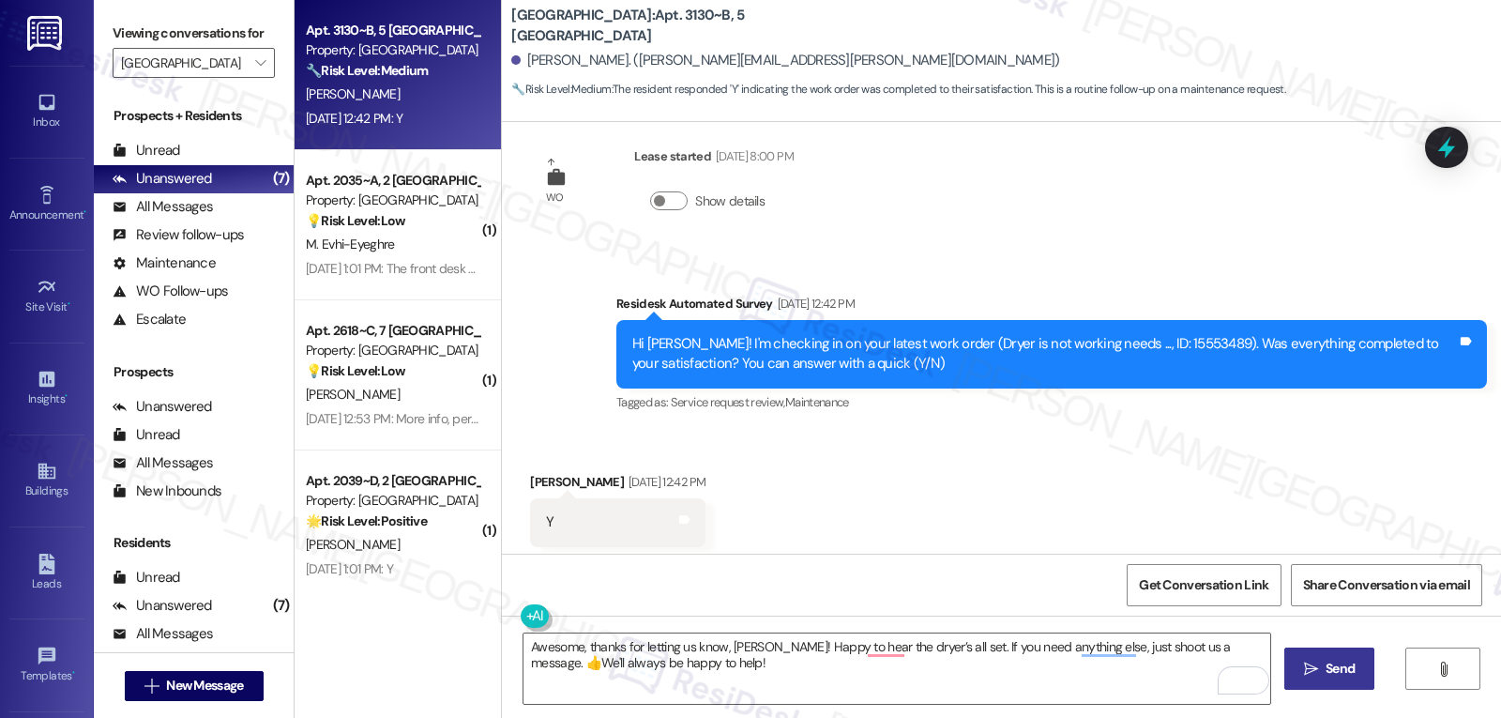
click at [1349, 676] on span "Send" at bounding box center [1339, 669] width 29 height 20
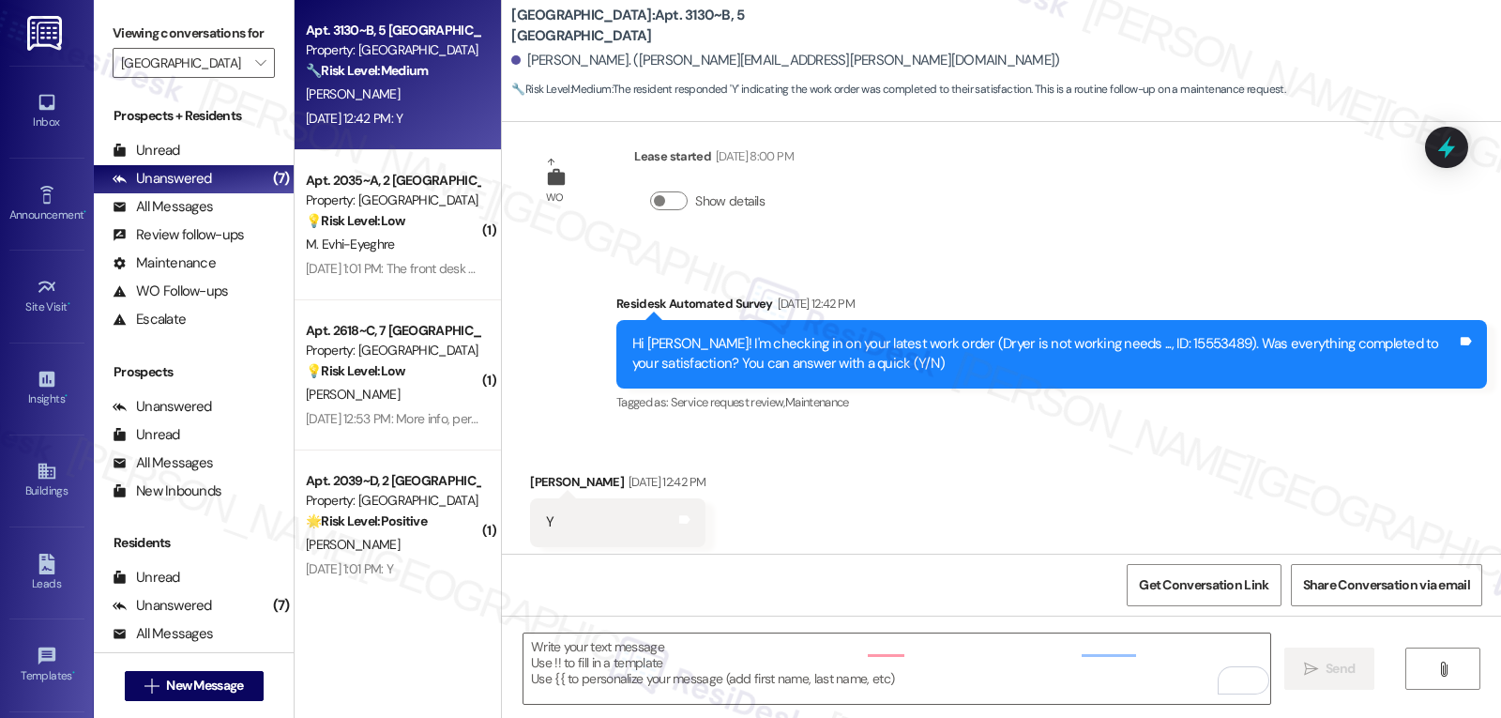
scroll to position [2681, 0]
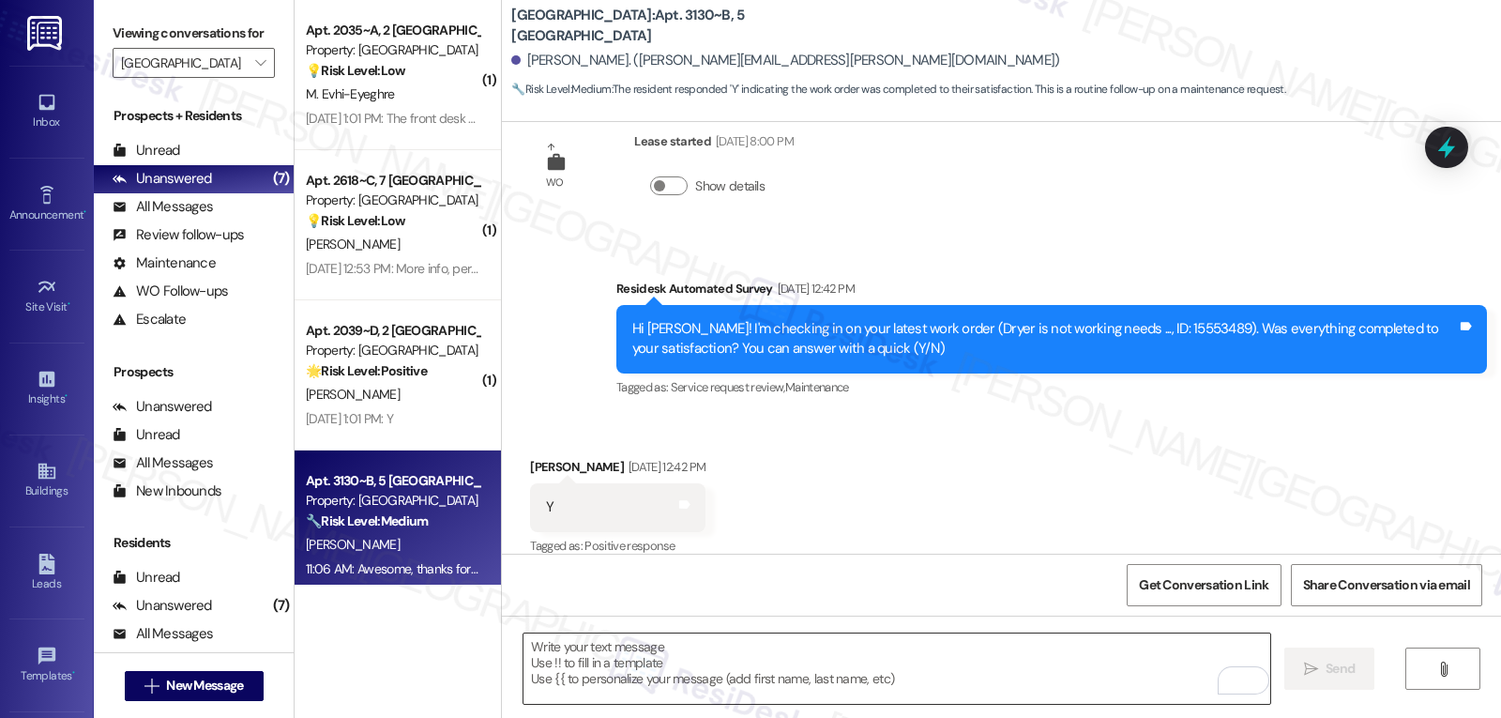
drag, startPoint x: 675, startPoint y: 685, endPoint x: 686, endPoint y: 674, distance: 14.6
click at [675, 684] on textarea "To enrich screen reader interactions, please activate Accessibility in Grammarl…" at bounding box center [896, 668] width 747 height 70
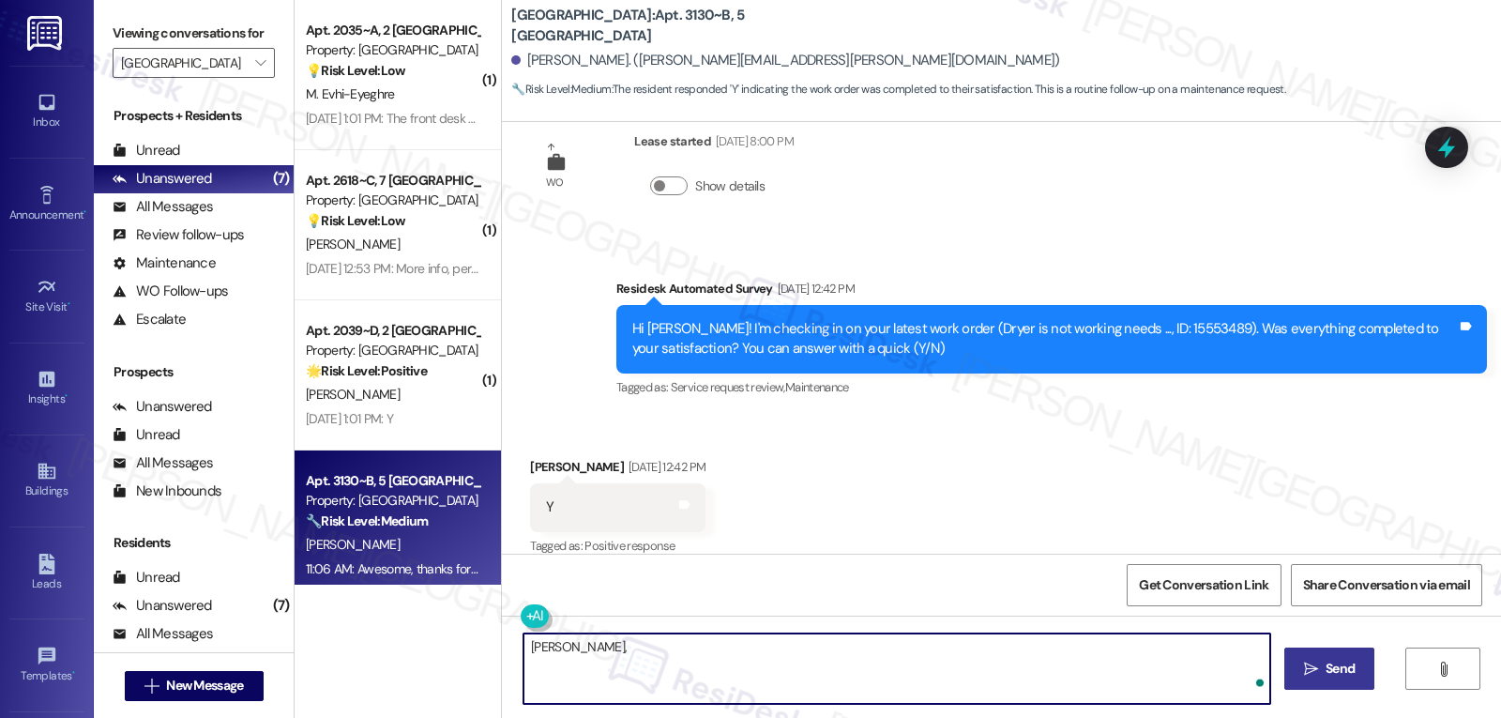
paste textarea "how’s everything going for you at {{property}}? Has it met your expectations so…"
type textarea "Craig, how’s everything going for you at {{property}}? Has it met your expectat…"
click at [1345, 662] on span "Send" at bounding box center [1339, 669] width 29 height 20
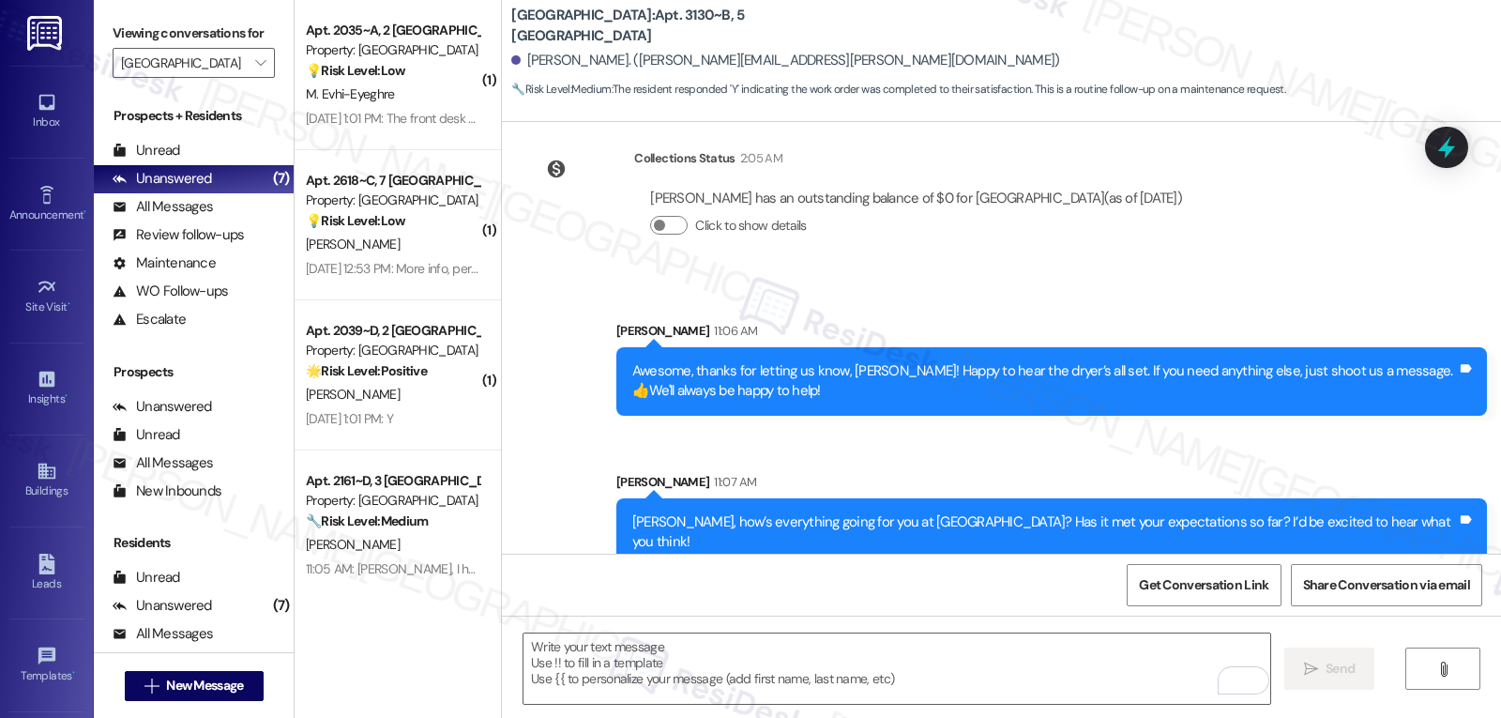
scroll to position [3156, 0]
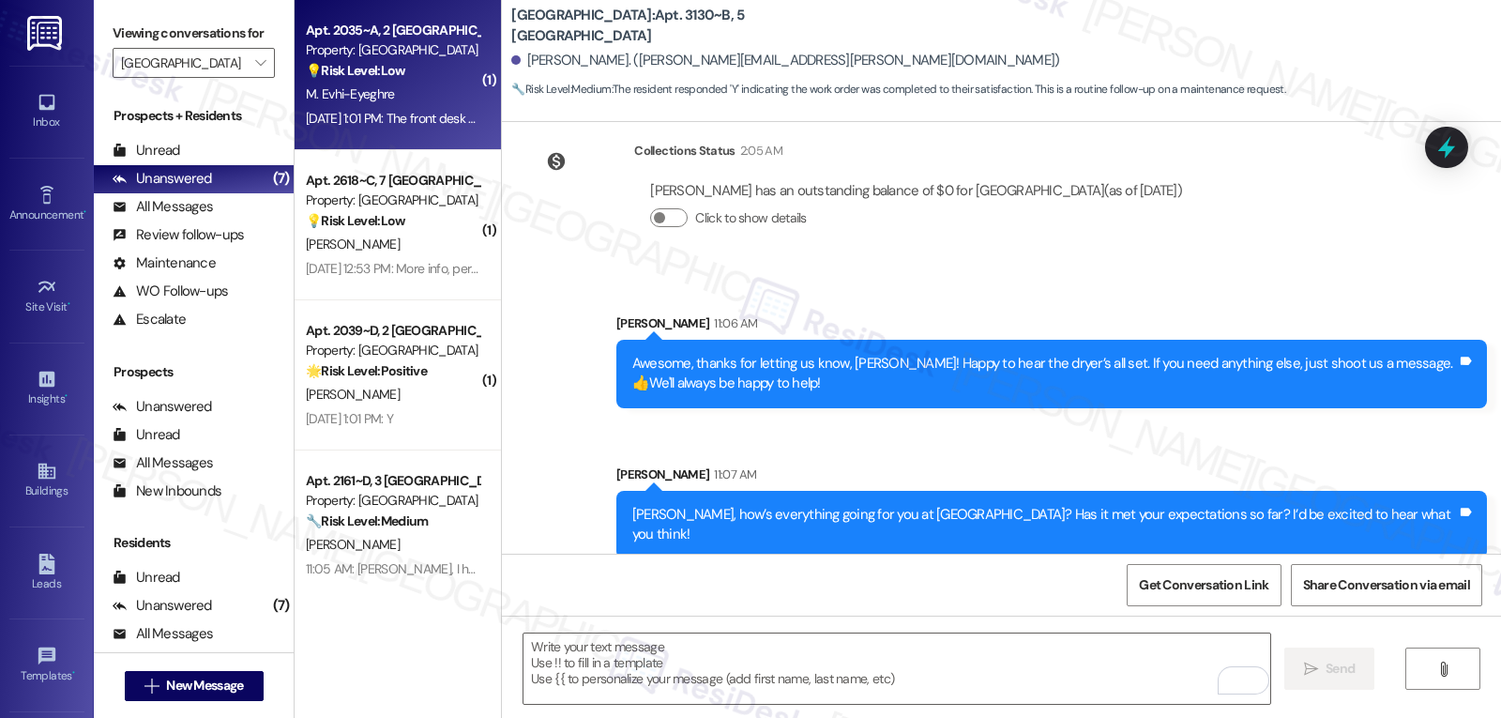
click at [345, 92] on span "M. Evhi-Eyeghre" at bounding box center [350, 93] width 89 height 17
type textarea "Fetching suggested responses. Please feel free to read through the conversation…"
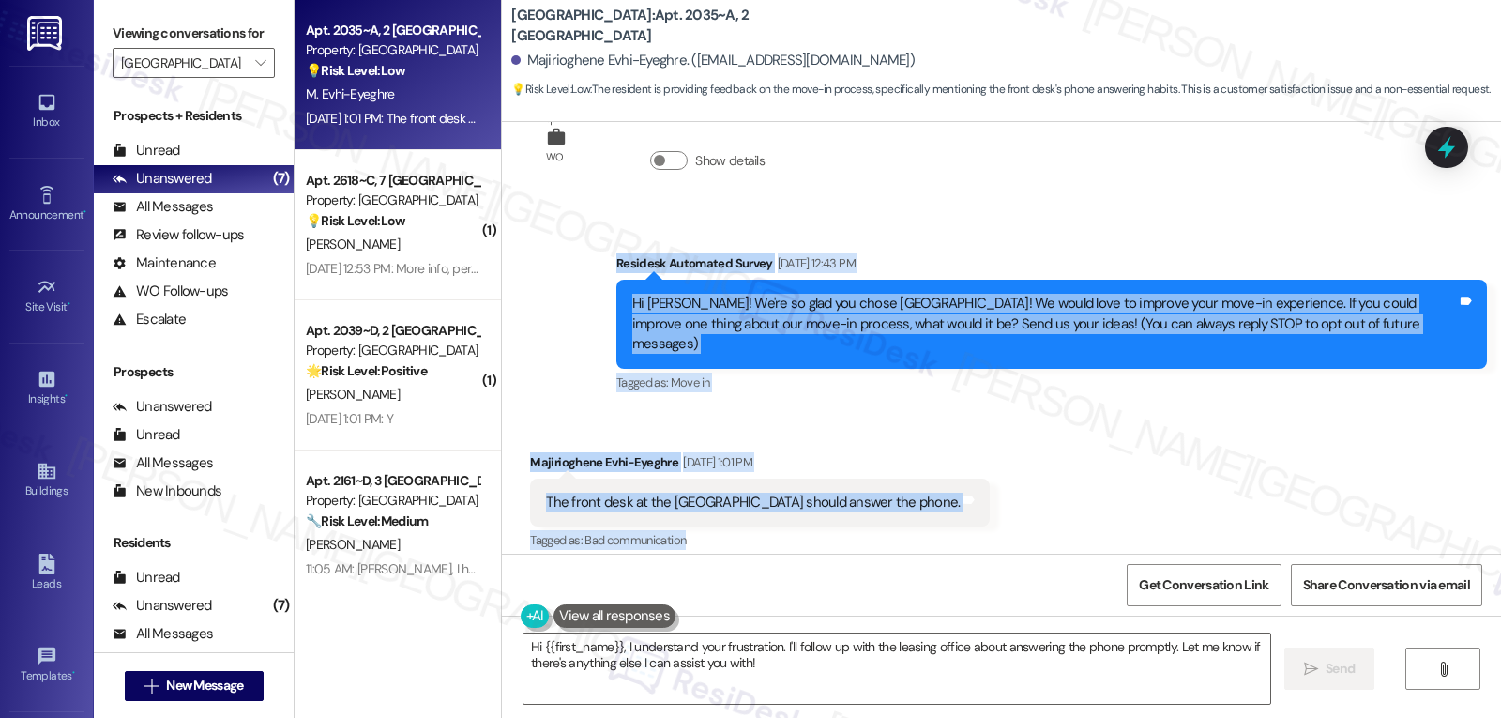
scroll to position [93, 0]
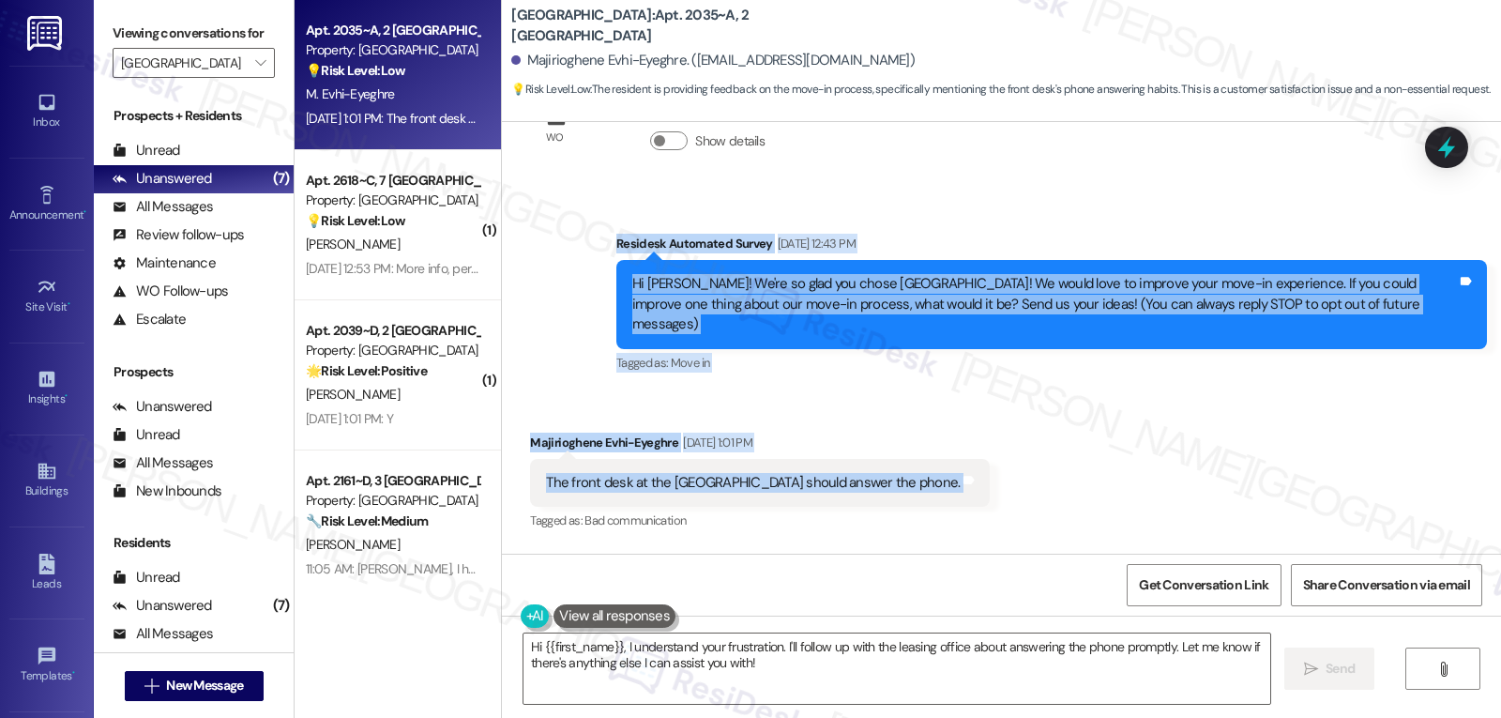
drag, startPoint x: 596, startPoint y: 256, endPoint x: 996, endPoint y: 483, distance: 460.4
click at [996, 483] on div "WO Lease started Aug 14, 2025 at 8:00 PM Show details Survey, sent via SMS Resi…" at bounding box center [1001, 338] width 999 height 432
copy div "Residesk Automated Survey Aug 22, 2025 at 12:43 PM Hi Majirioghene! We're so gl…"
click at [1012, 485] on div "Received via SMS Majirioghene Evhi-Eyeghre Aug 22, 2025 at 1:01 PM The front de…" at bounding box center [1001, 469] width 999 height 159
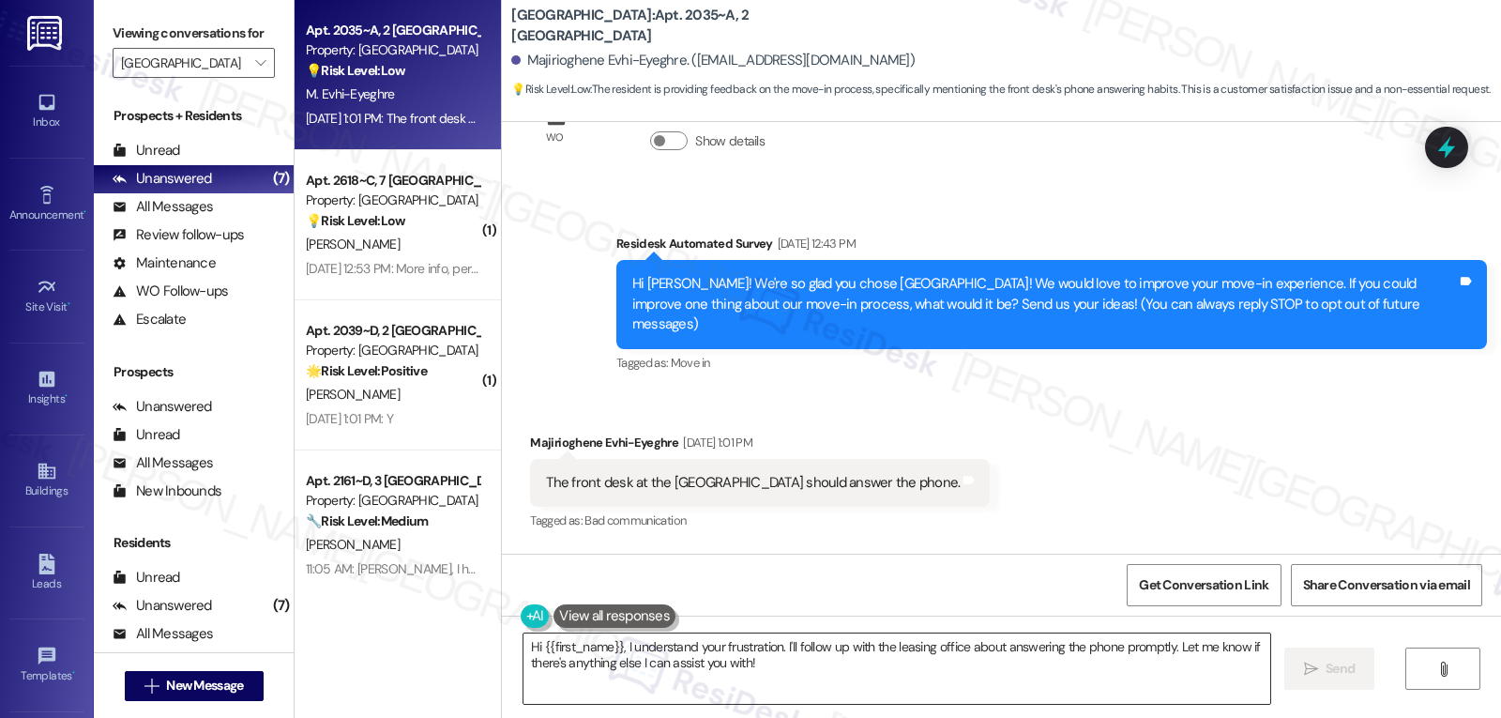
click at [929, 659] on textarea "Hi {{first_name}}, I understand your frustration. I'll follow up with the leasi…" at bounding box center [896, 668] width 747 height 70
paste textarea "Thanks so much for the feedback, Majirioghene! We’re really sorry you had troub…"
type textarea "Thanks so much for the feedback, Majirioghene! We’re really sorry you had troub…"
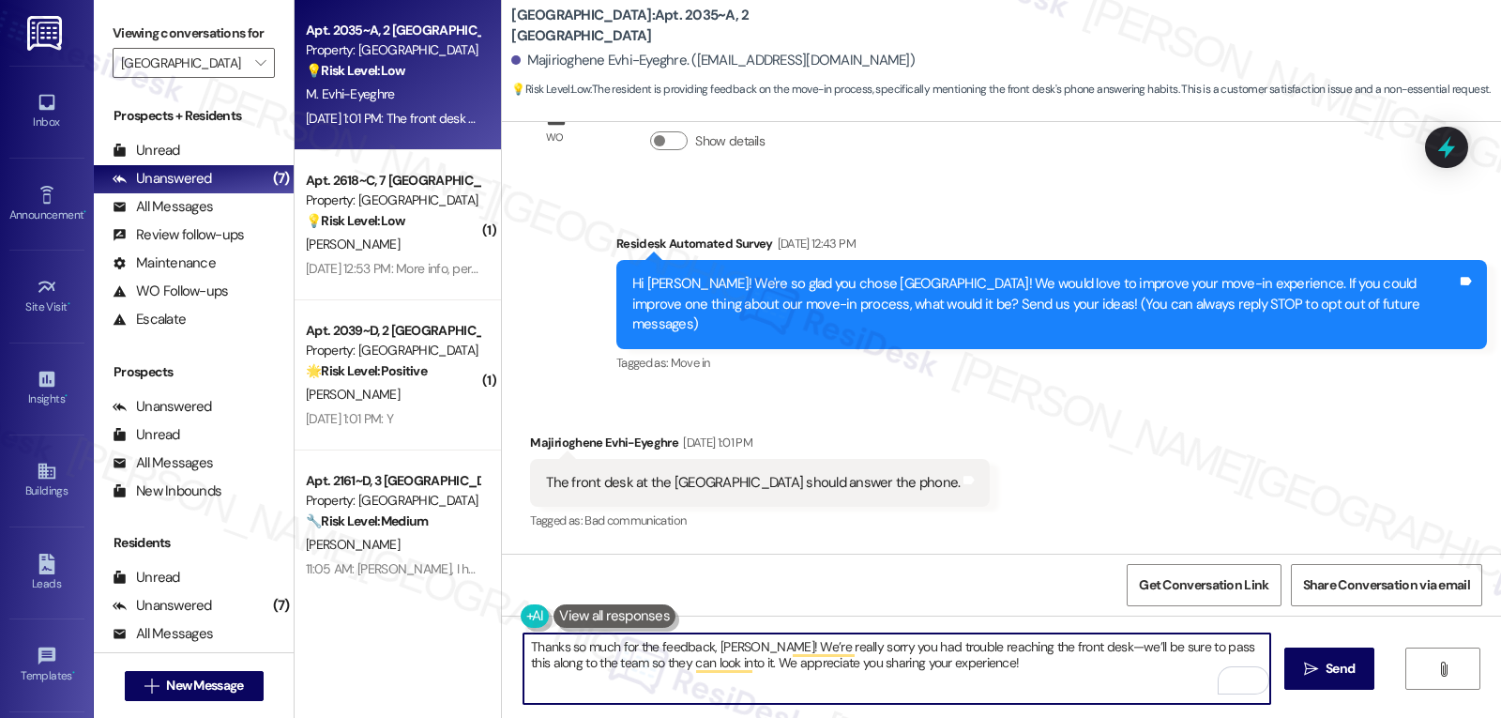
click at [1098, 648] on textarea "Thanks so much for the feedback, Majirioghene! We’re really sorry you had troub…" at bounding box center [896, 668] width 747 height 70
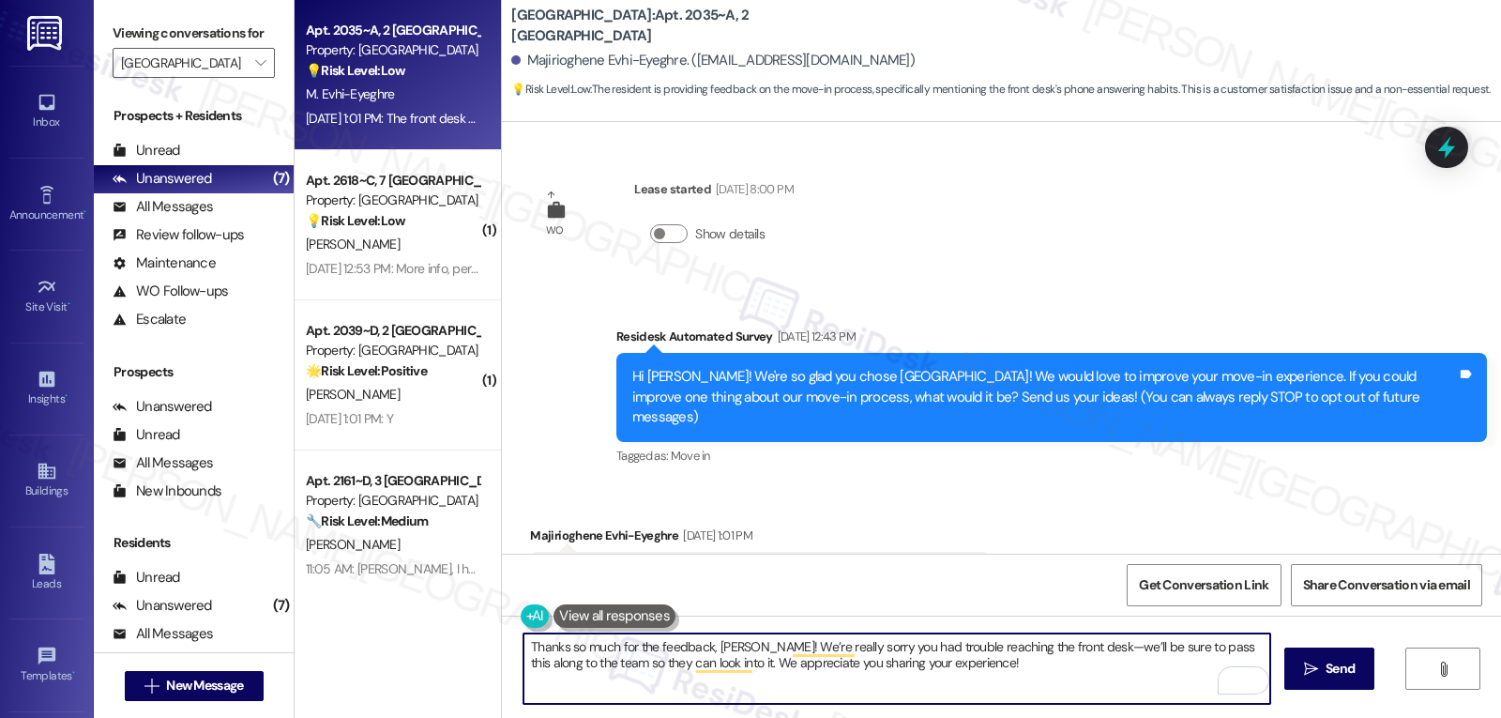
scroll to position [93, 0]
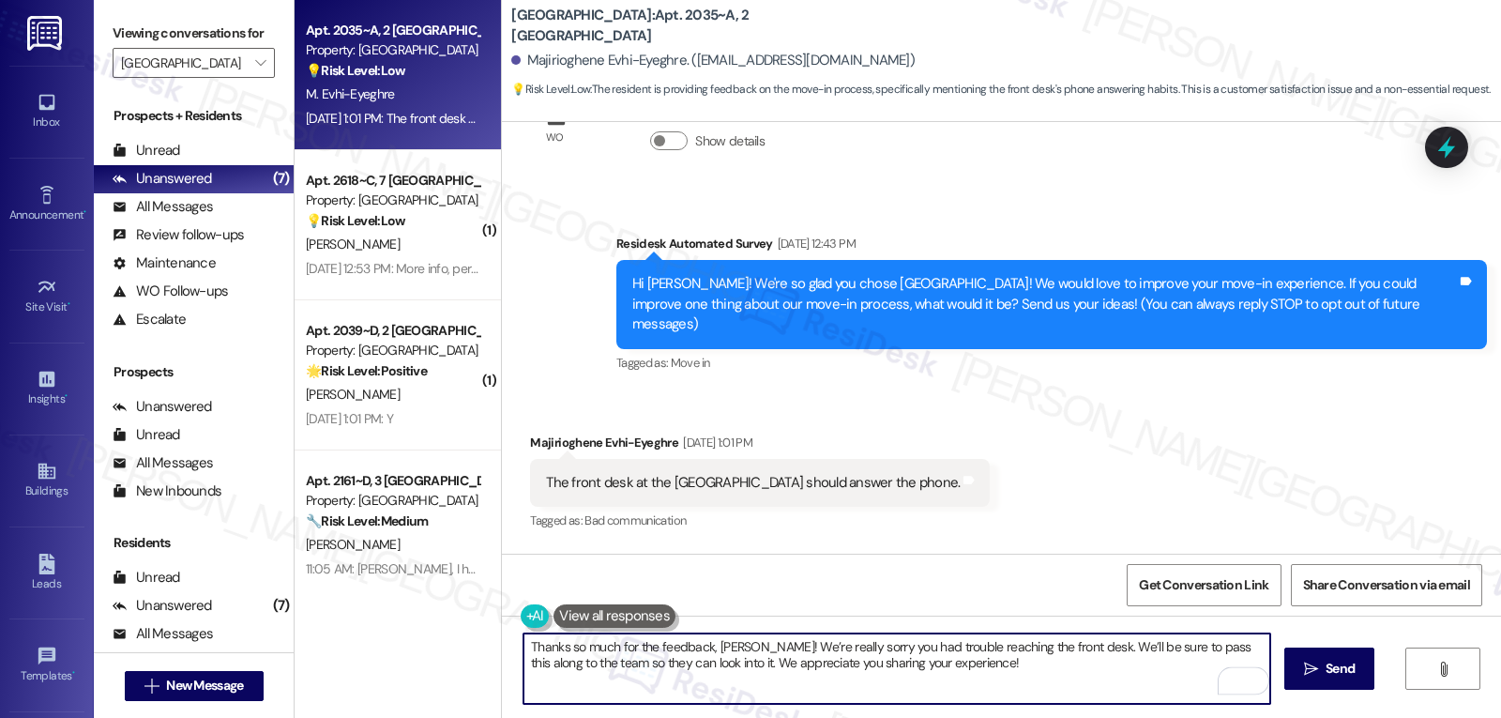
click at [1053, 671] on textarea "Thanks so much for the feedback, Majirioghene! We’re really sorry you had troub…" at bounding box center [896, 668] width 747 height 70
type textarea "Thanks so much for the feedback, Majirioghene! We’re really sorry you had troub…"
click at [1339, 666] on span "Send" at bounding box center [1339, 669] width 29 height 20
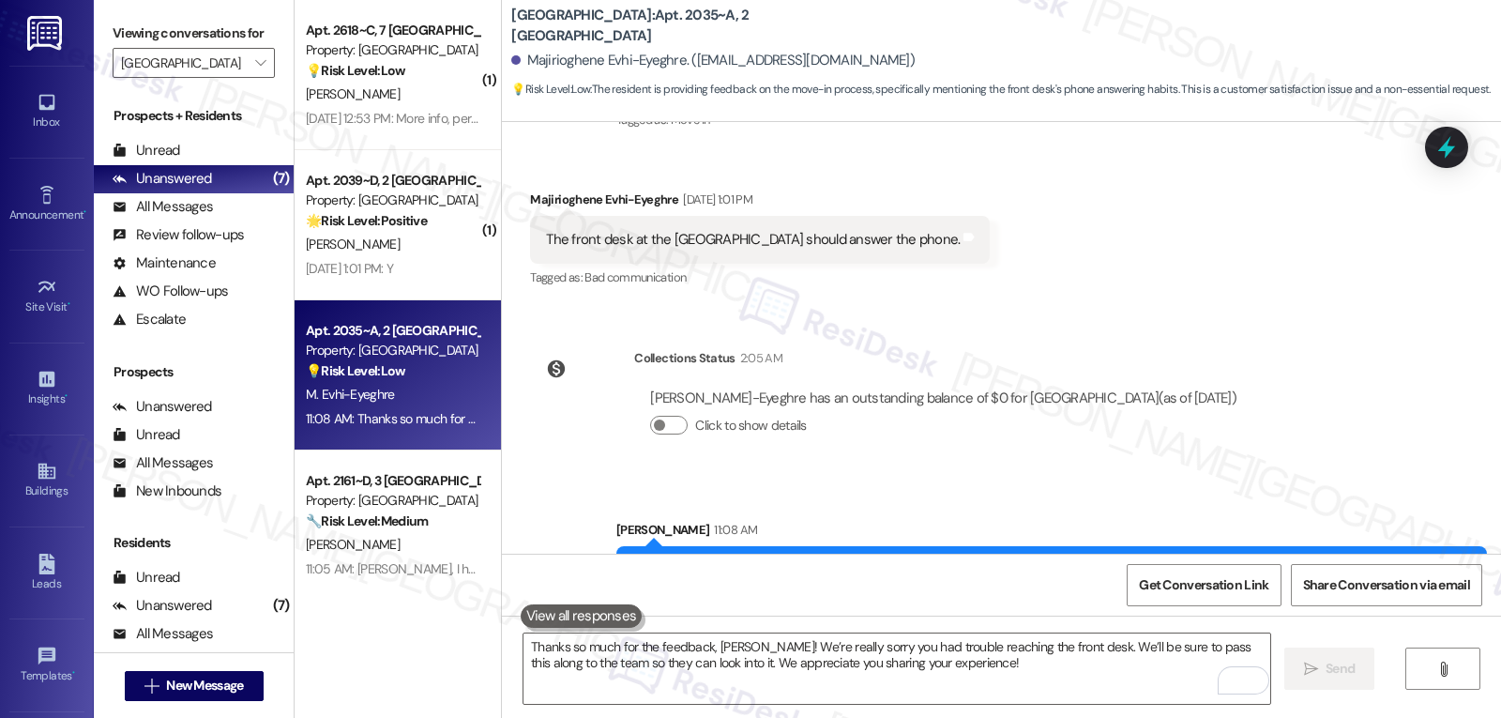
scroll to position [412, 0]
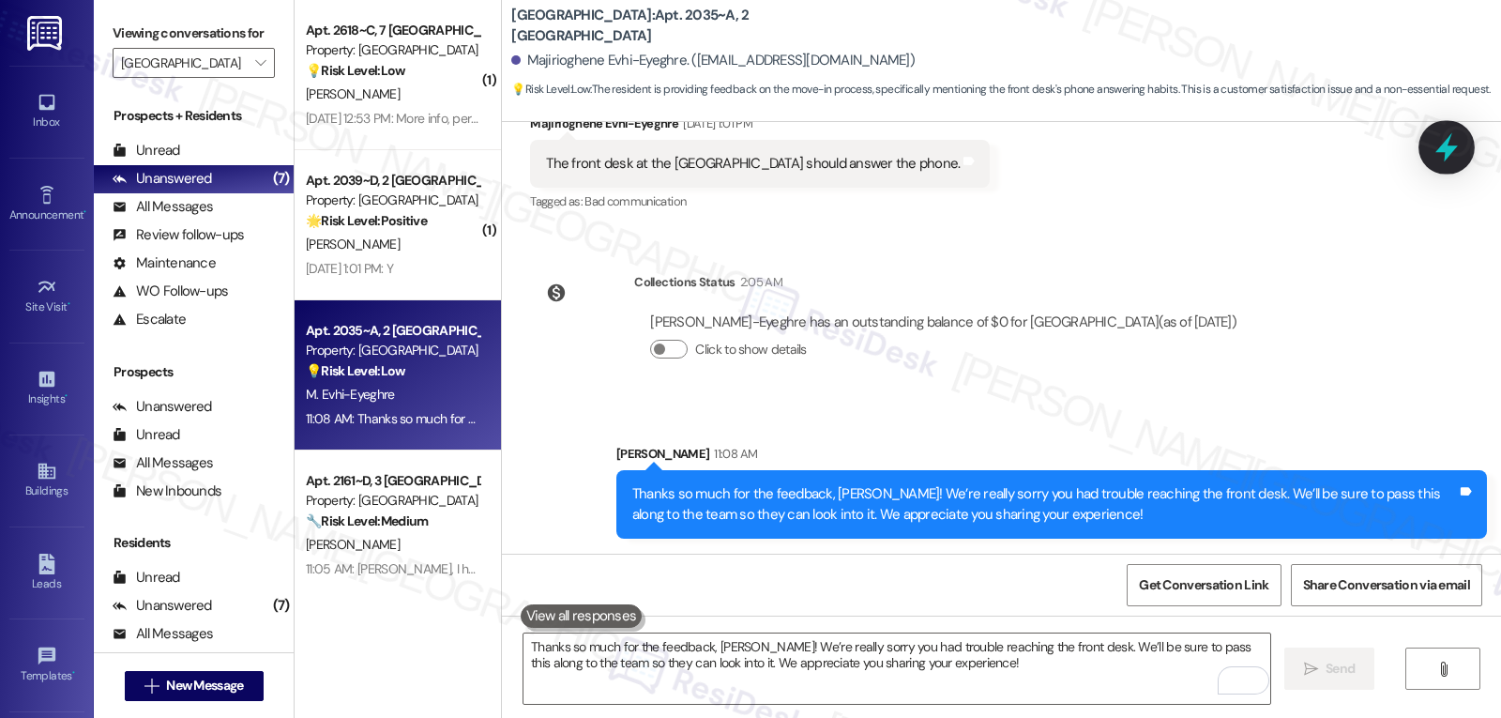
click at [1455, 147] on icon at bounding box center [1446, 147] width 23 height 29
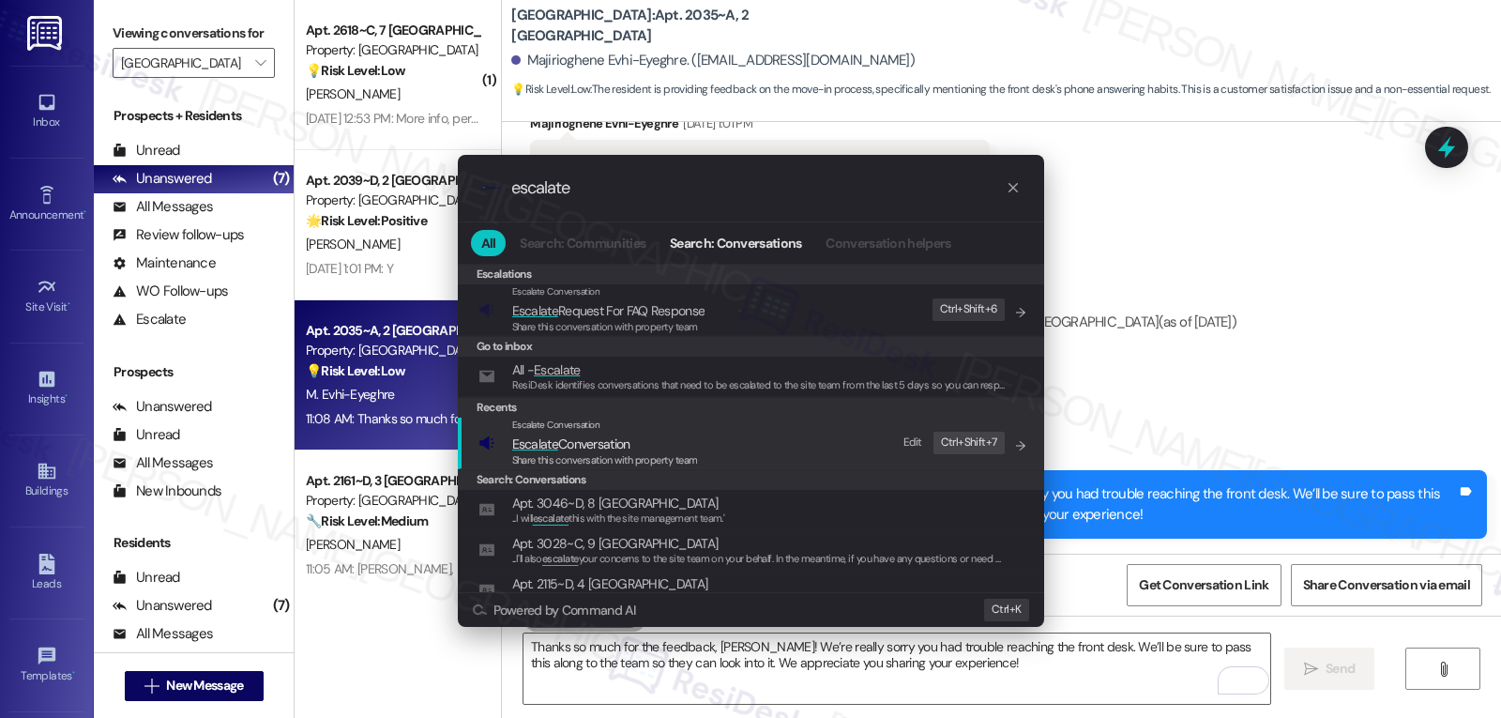
type input "escalate"
click at [613, 452] on div "Share this conversation with property team" at bounding box center [605, 460] width 186 height 17
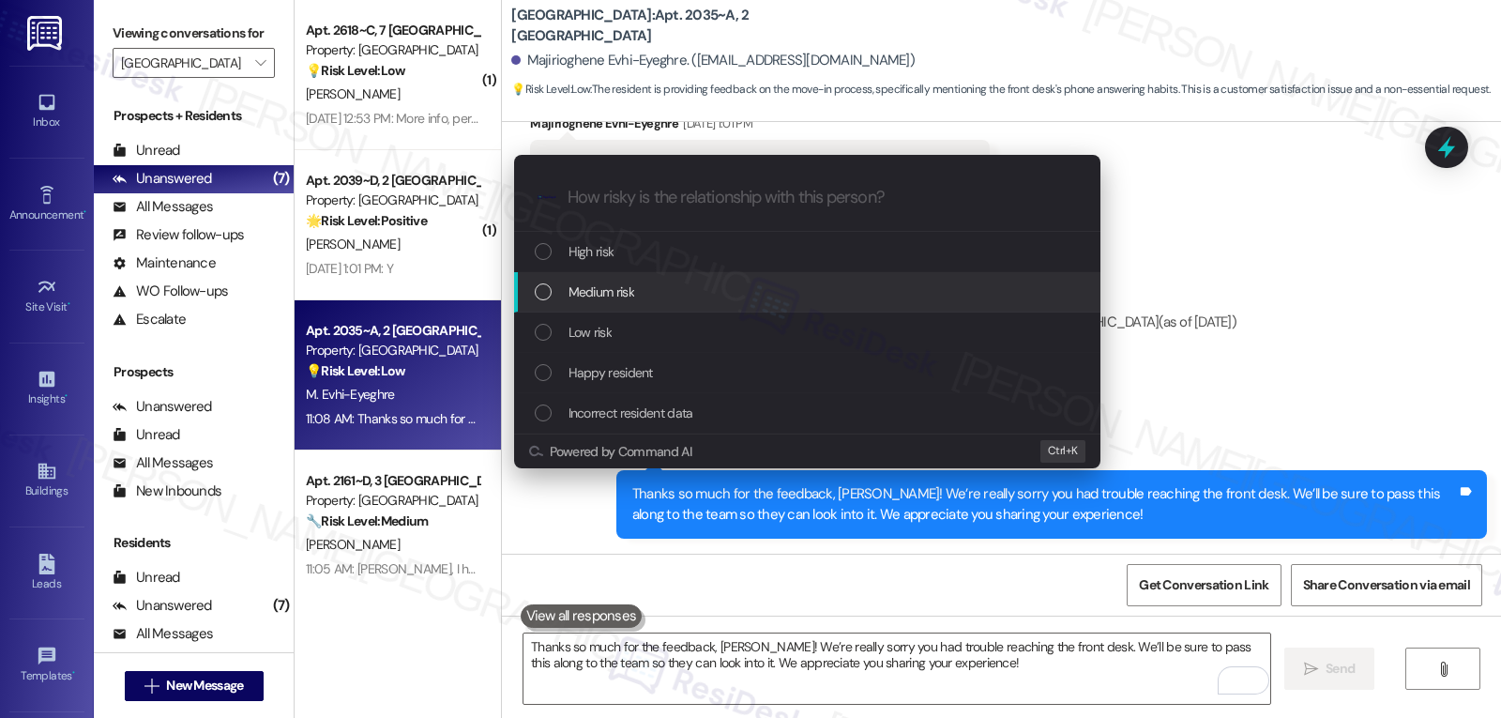
click at [663, 294] on div "Medium risk" at bounding box center [809, 291] width 549 height 21
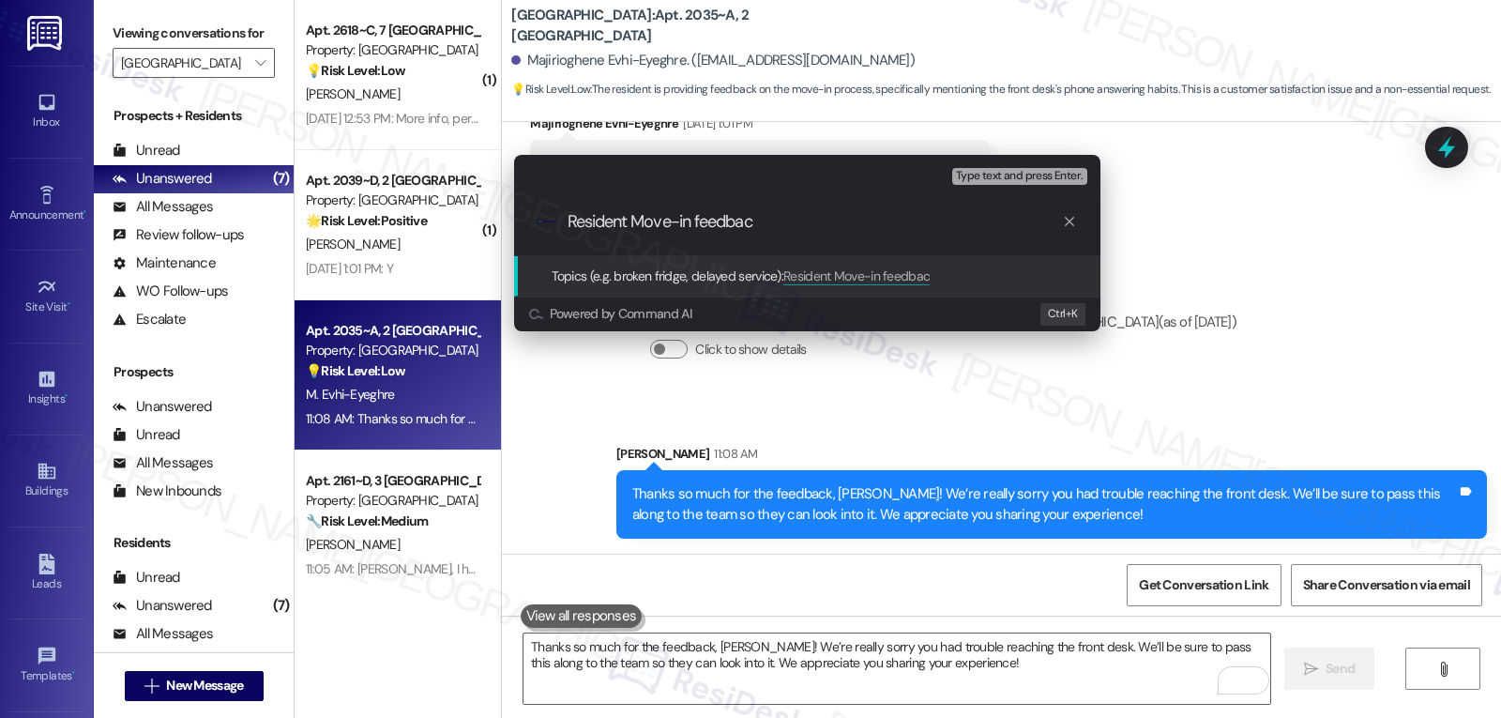
type input "Resident Move-in feedback"
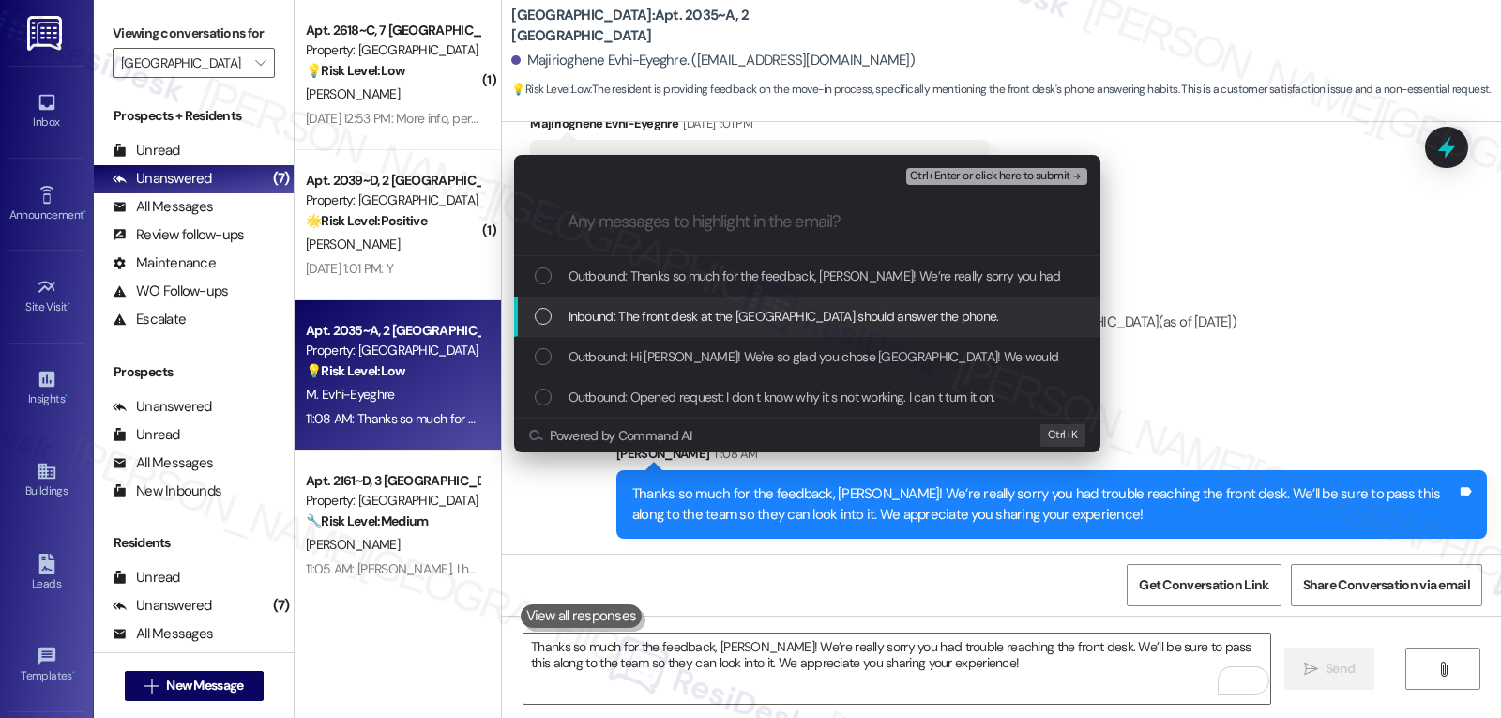
click at [545, 317] on div "List of options" at bounding box center [543, 316] width 17 height 17
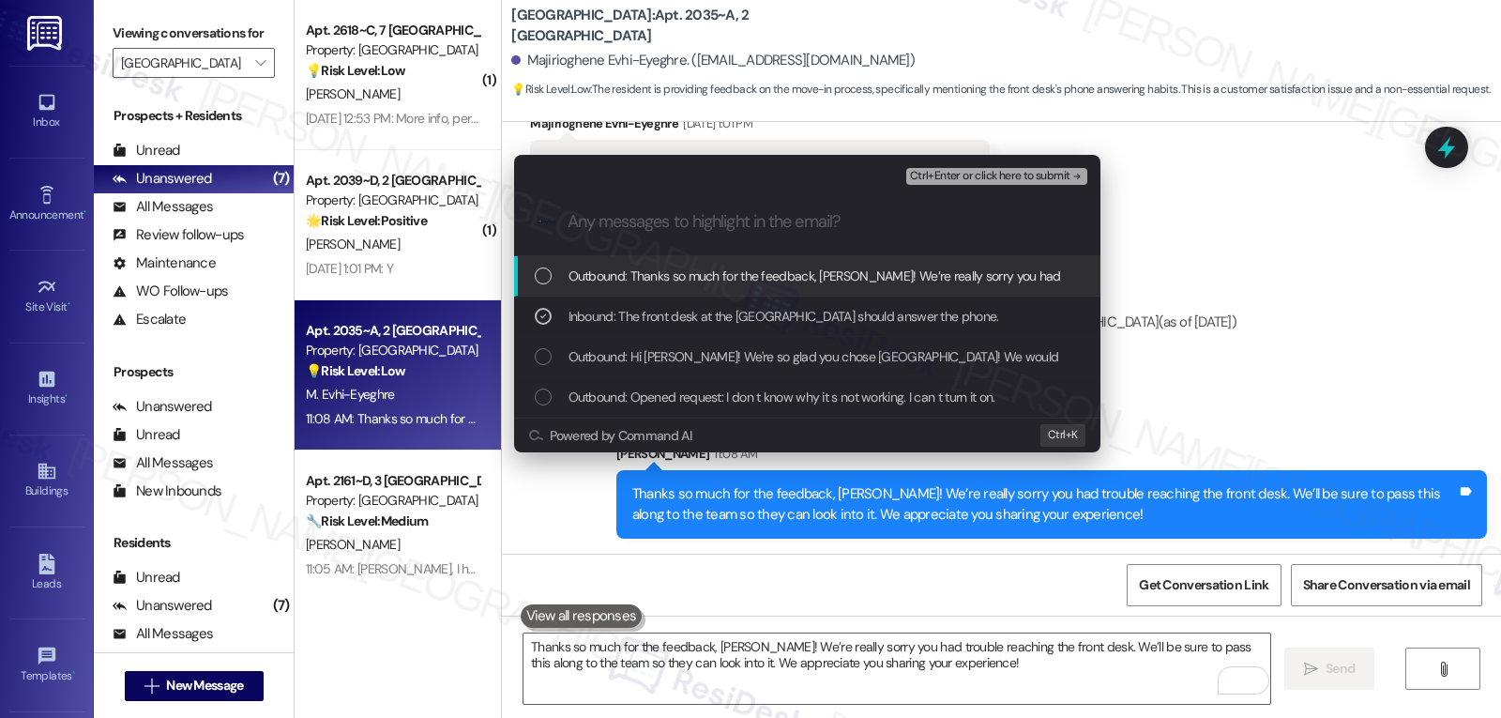
click at [1022, 173] on span "Ctrl+Enter or click here to submit" at bounding box center [990, 176] width 160 height 13
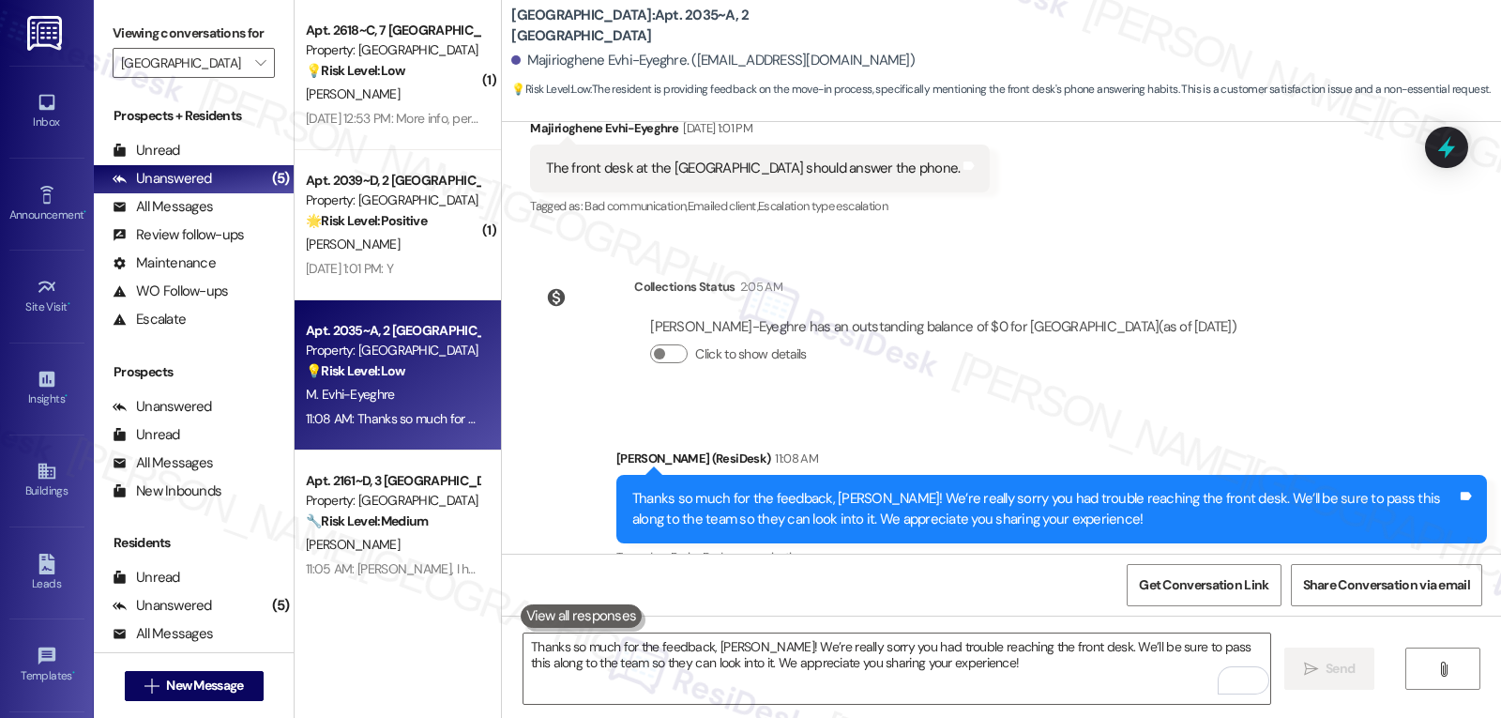
scroll to position [440, 0]
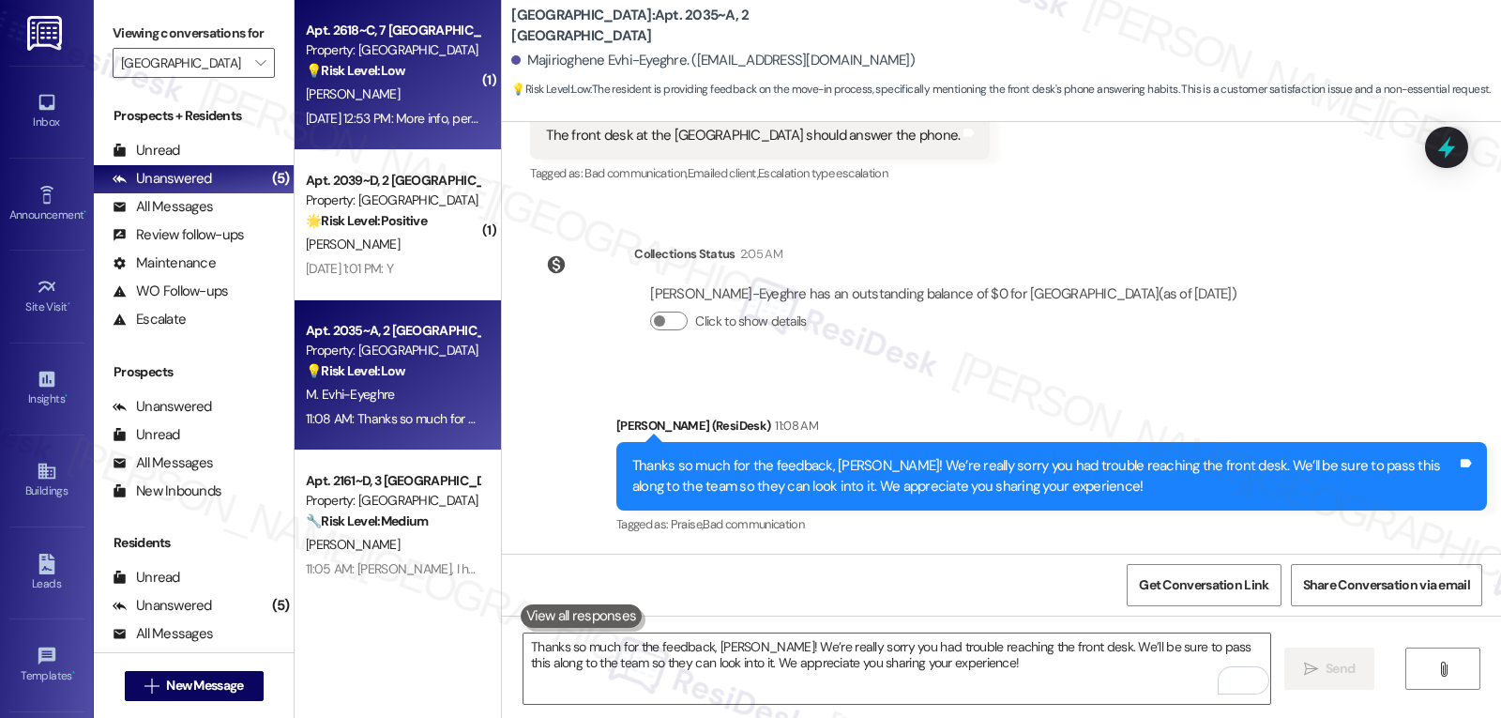
click at [396, 107] on div "Aug 22, 2025 at 12:53 PM: More info, perhaps an information packet containing a…" at bounding box center [392, 118] width 177 height 23
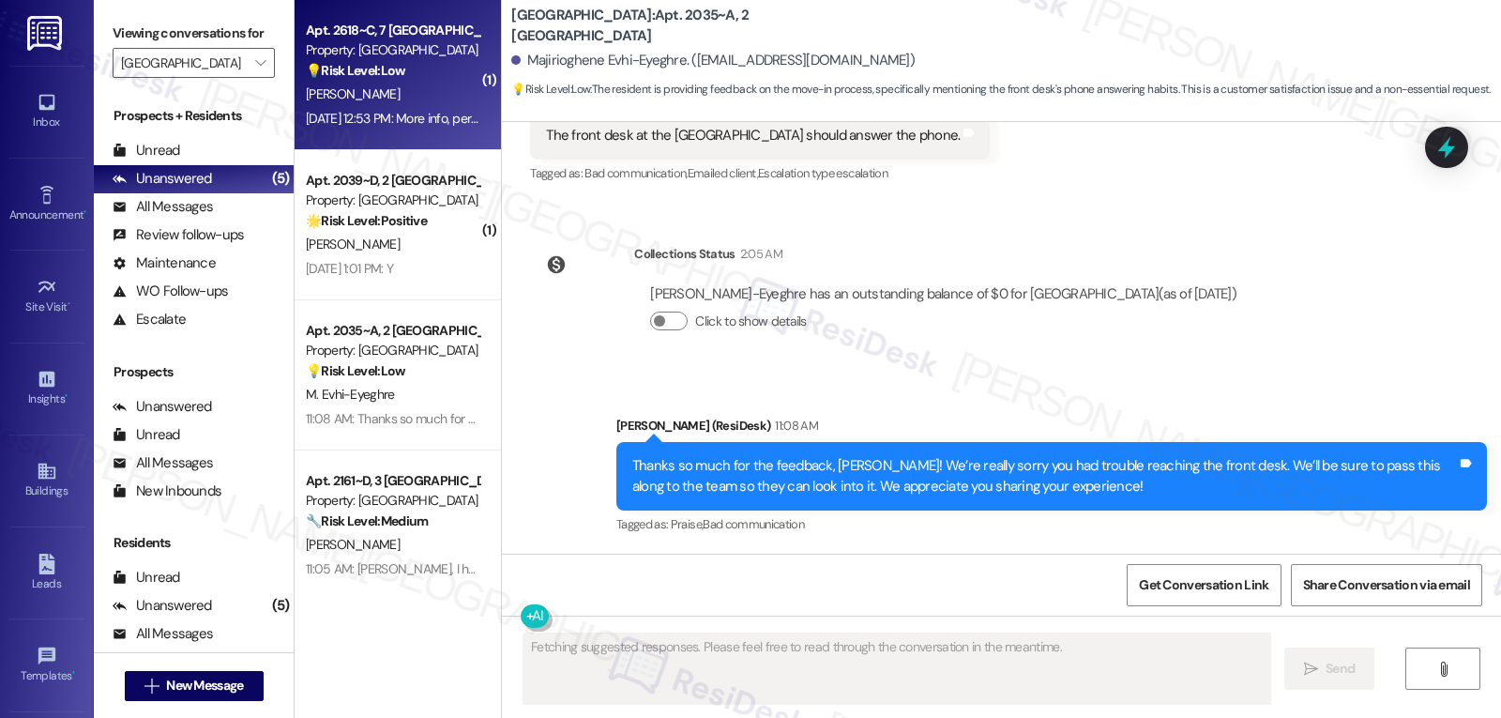
scroll to position [31, 0]
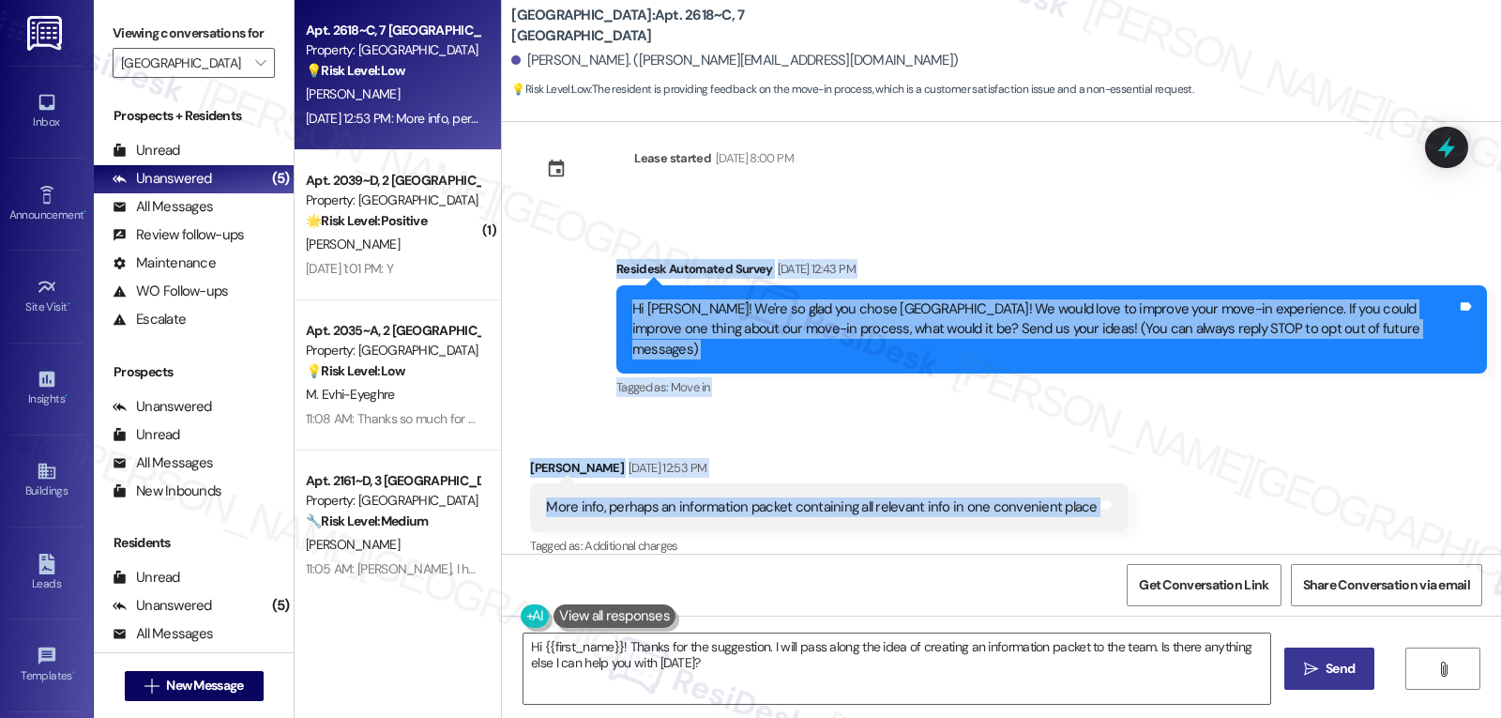
drag, startPoint x: 603, startPoint y: 272, endPoint x: 1128, endPoint y: 491, distance: 568.1
click at [1128, 491] on div "Lease started Aug 14, 2025 at 8:00 PM Survey, sent via SMS Residesk Automated S…" at bounding box center [1001, 338] width 999 height 432
copy div "Residesk Automated Survey Aug 22, 2025 at 12:43 PM Hi Erik! We're so glad you c…"
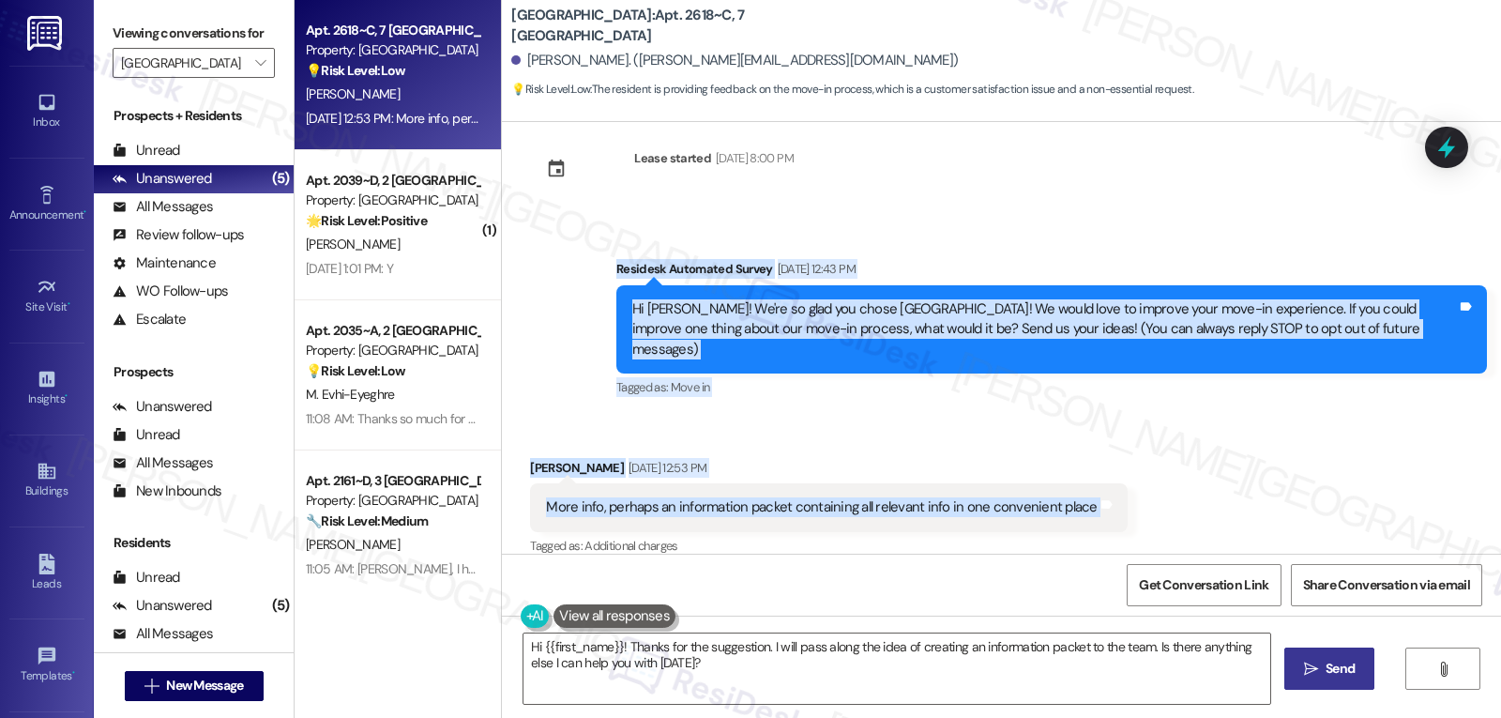
scroll to position [32, 0]
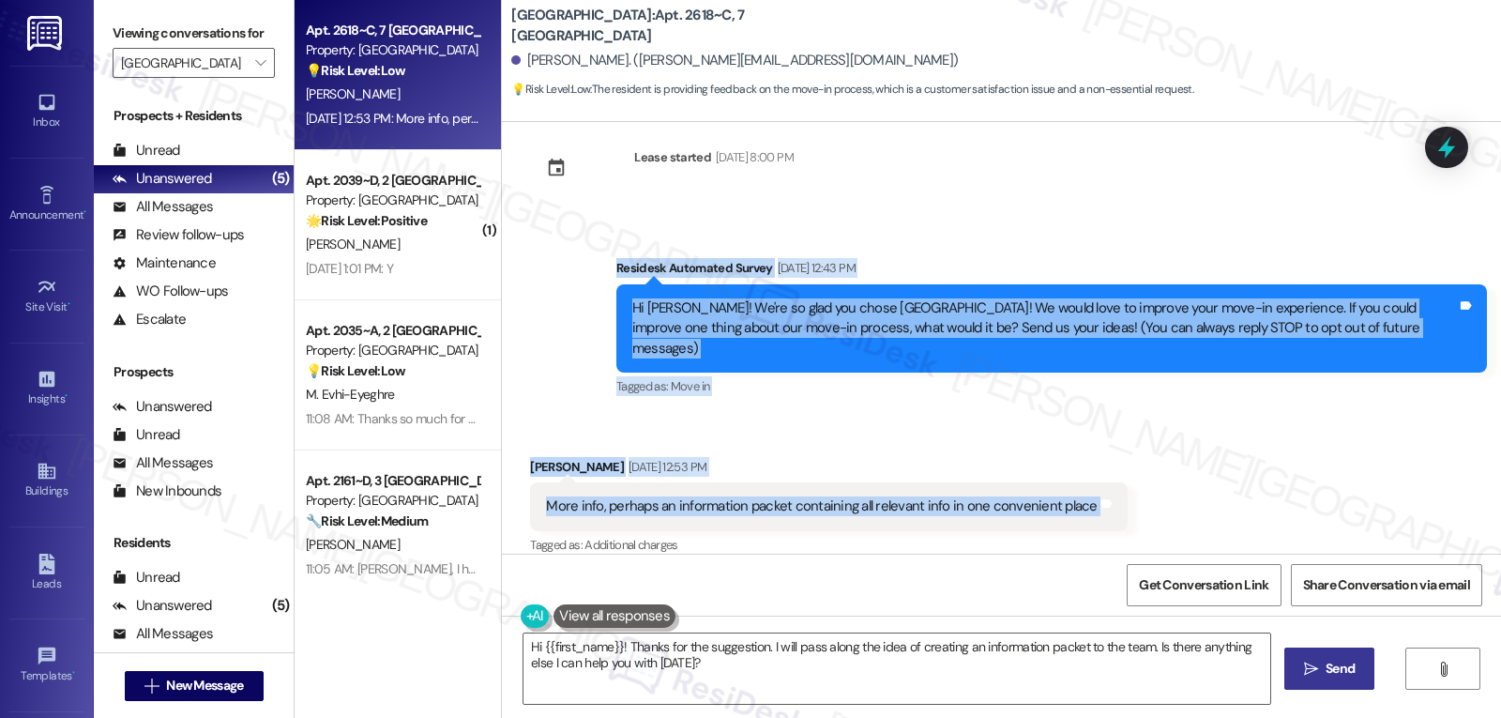
drag, startPoint x: 876, startPoint y: 410, endPoint x: 832, endPoint y: 394, distance: 46.9
click at [876, 415] on div "Received via SMS Erik Harris Aug 22, 2025 at 12:53 PM More info, perhaps an inf…" at bounding box center [1001, 494] width 999 height 159
drag, startPoint x: 601, startPoint y: 273, endPoint x: 1113, endPoint y: 496, distance: 557.9
click at [1113, 496] on div "Lease started Aug 14, 2025 at 8:00 PM Survey, sent via SMS Residesk Automated S…" at bounding box center [1001, 338] width 999 height 432
copy div "Residesk Automated Survey Aug 22, 2025 at 12:43 PM Hi Erik! We're so glad you c…"
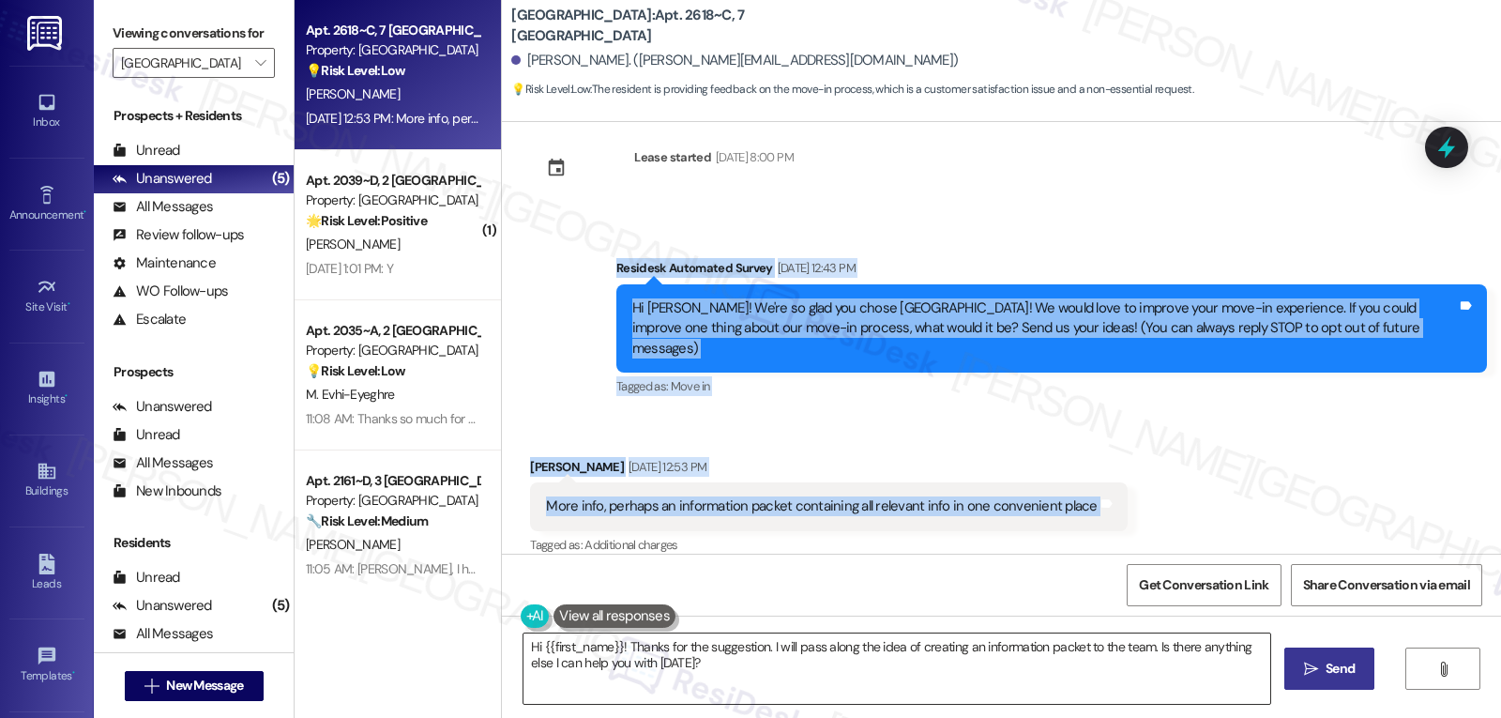
click at [1102, 665] on textarea "Hi {{first_name}}! Thanks for the suggestion. I will pass along the idea of cre…" at bounding box center [896, 668] width 747 height 70
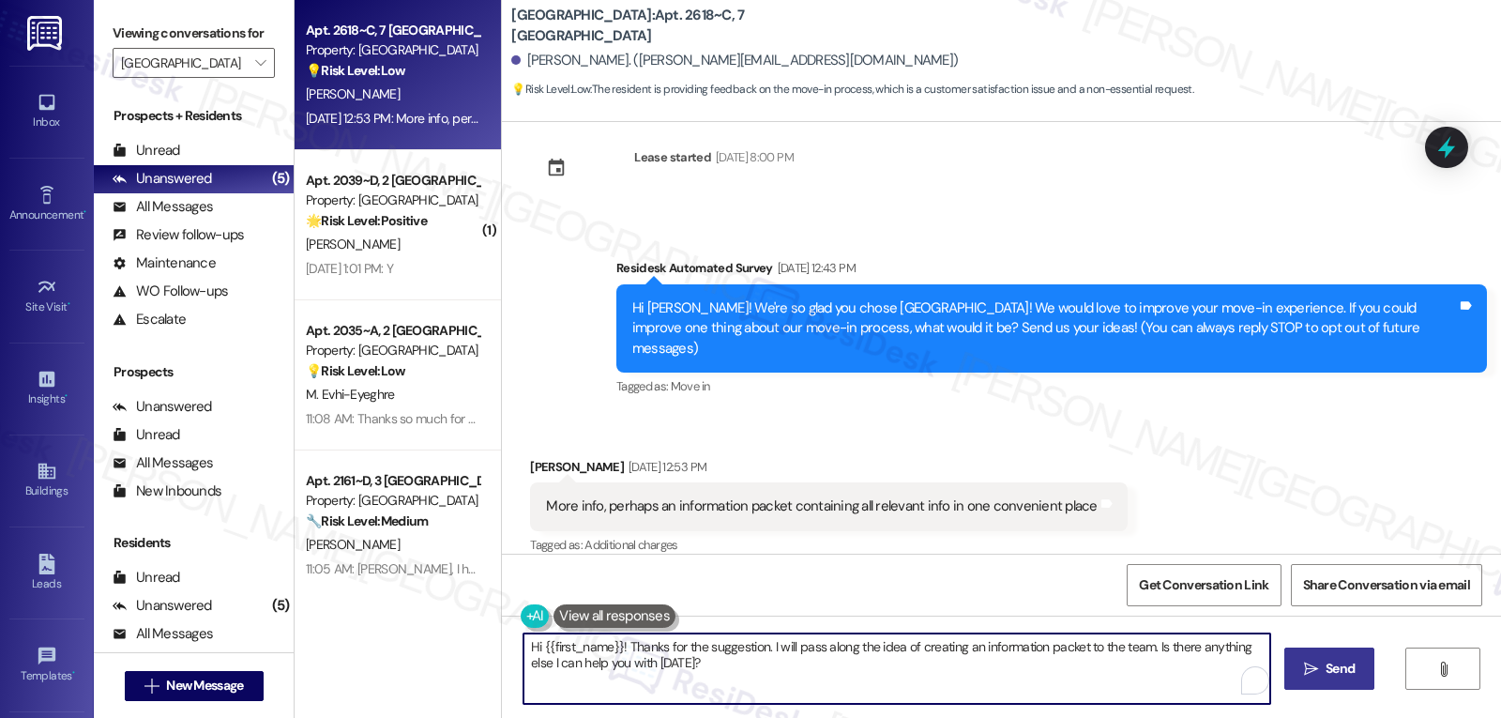
paste textarea "Thanks for the suggestion, Erik! That’s a great idea—having all the important i…"
click at [1095, 679] on textarea "Thanks for the suggestion, Erik! That’s a great idea—having all the important i…" at bounding box center [896, 668] width 747 height 70
drag, startPoint x: 783, startPoint y: 645, endPoint x: 1281, endPoint y: 618, distance: 498.8
click at [802, 646] on textarea "Thanks for the suggestion, Erik! That’s a great idea—having all the important i…" at bounding box center [896, 668] width 747 height 70
drag, startPoint x: 1135, startPoint y: 682, endPoint x: 1145, endPoint y: 676, distance: 11.8
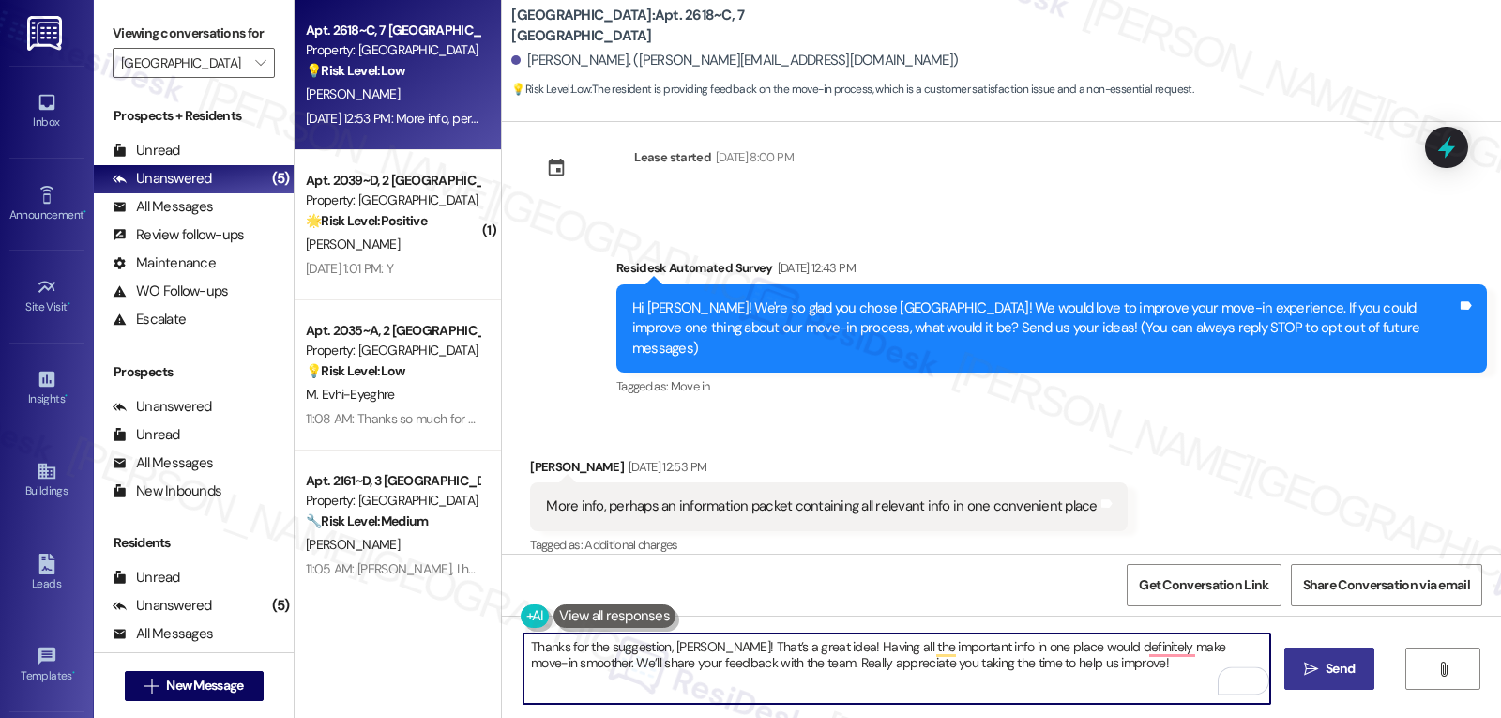
click at [1136, 682] on textarea "Thanks for the suggestion, Erik! That’s a great idea! Having all the important …" at bounding box center [896, 668] width 747 height 70
click at [1136, 679] on textarea "Thanks for the suggestion, Erik! That’s a great idea! Having all the important …" at bounding box center [896, 668] width 747 height 70
type textarea "Thanks for the suggestion, Erik! That’s a great idea! Having all the important …"
click at [1343, 664] on span "Send" at bounding box center [1339, 669] width 29 height 20
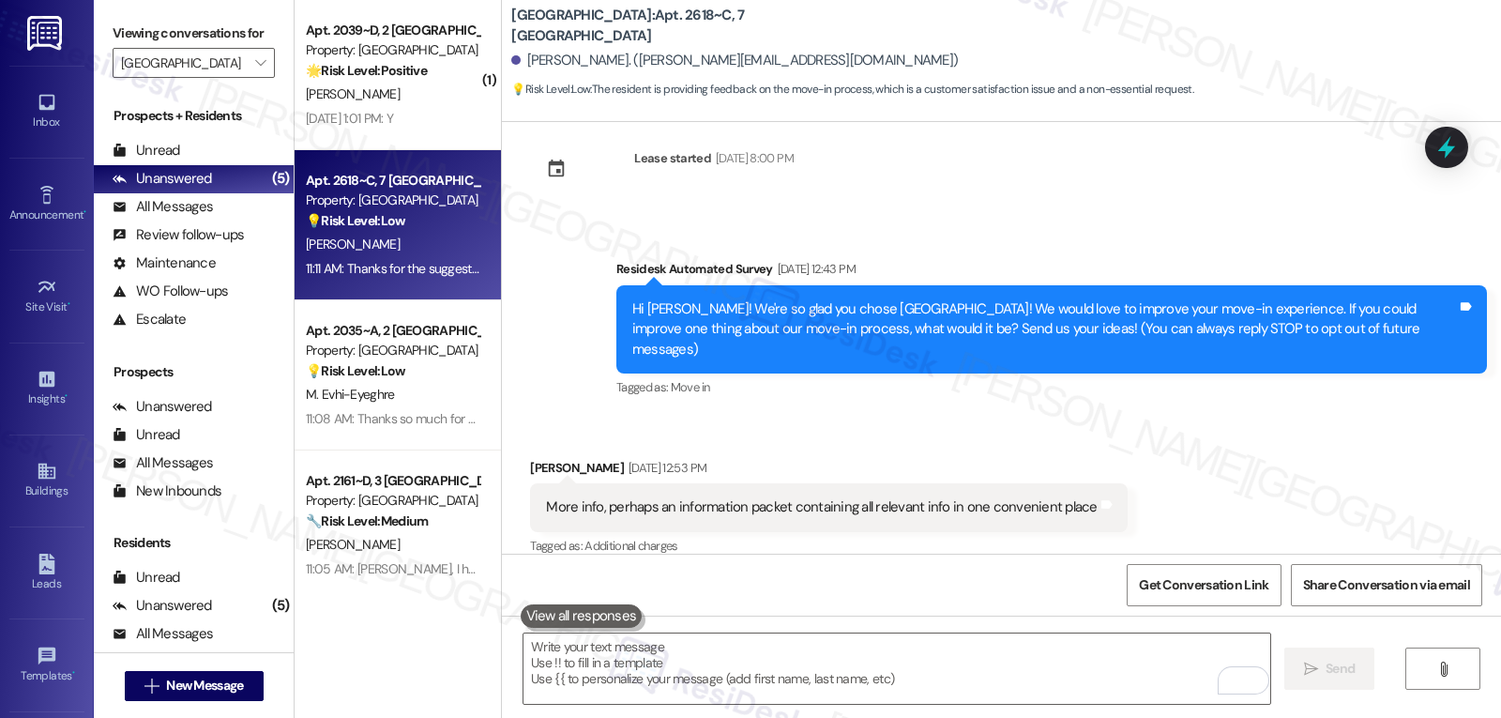
scroll to position [183, 0]
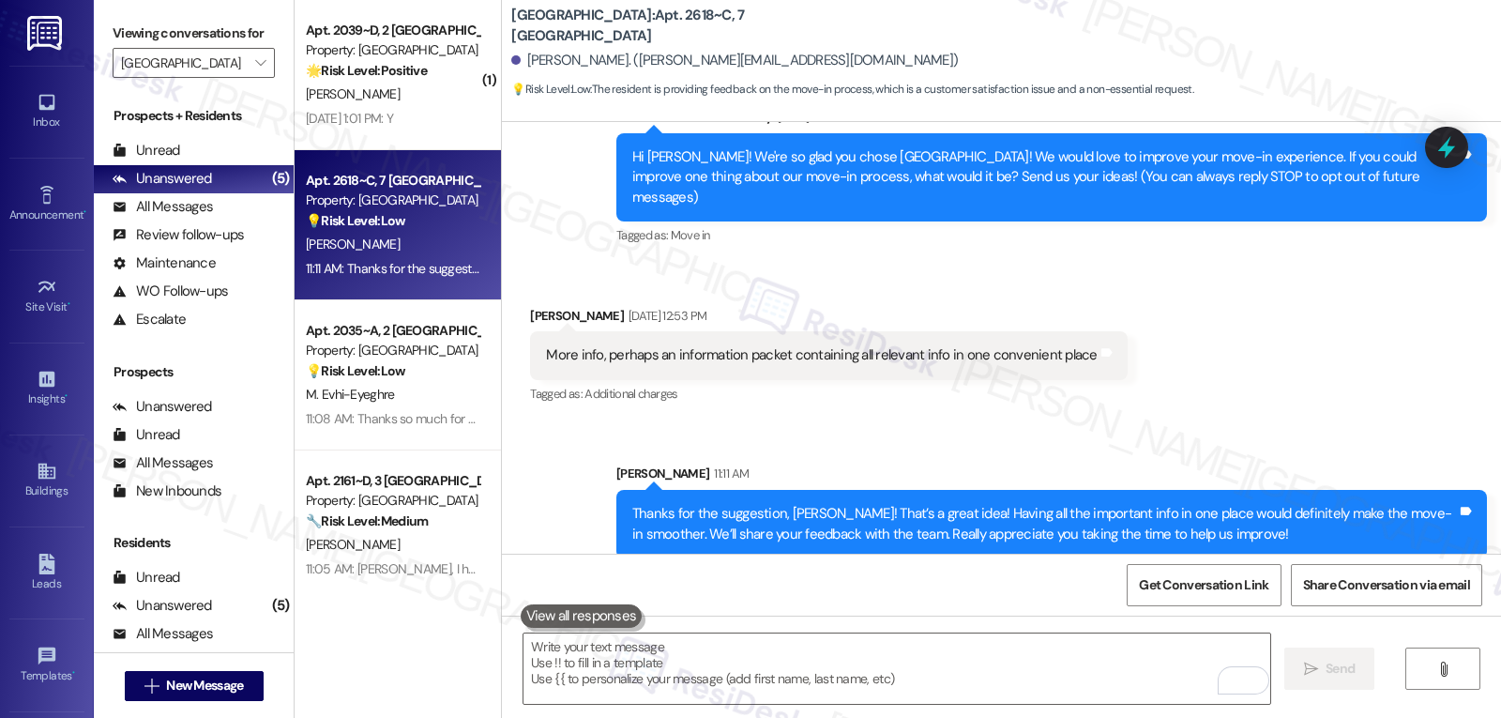
drag, startPoint x: 1444, startPoint y: 148, endPoint x: 1486, endPoint y: 219, distance: 82.0
click at [1446, 150] on icon at bounding box center [1446, 147] width 17 height 23
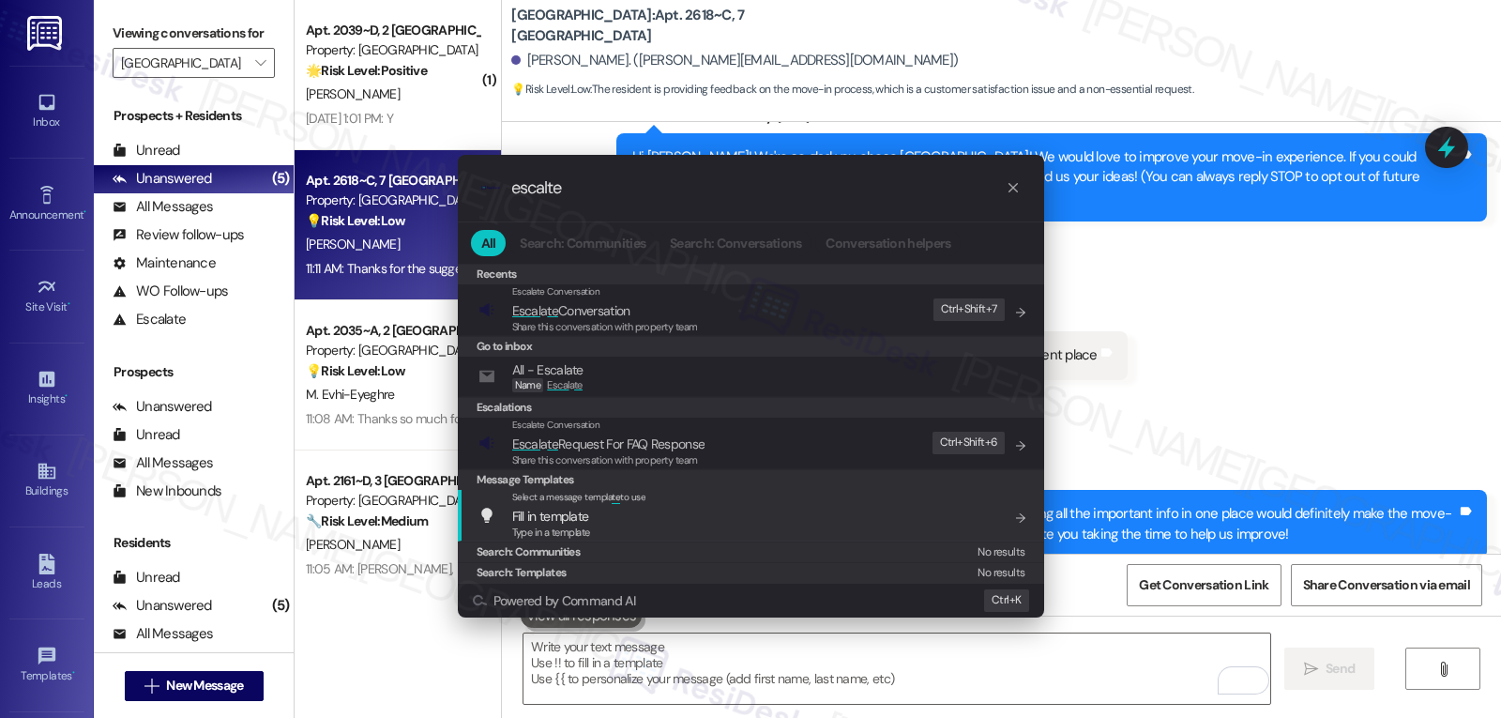
type input "escalte"
click at [1257, 318] on div ".cls-1{fill:#0a055f;}.cls-2{fill:#0cc4c4;} resideskLogoBlueOrange escalte All S…" at bounding box center [750, 359] width 1501 height 718
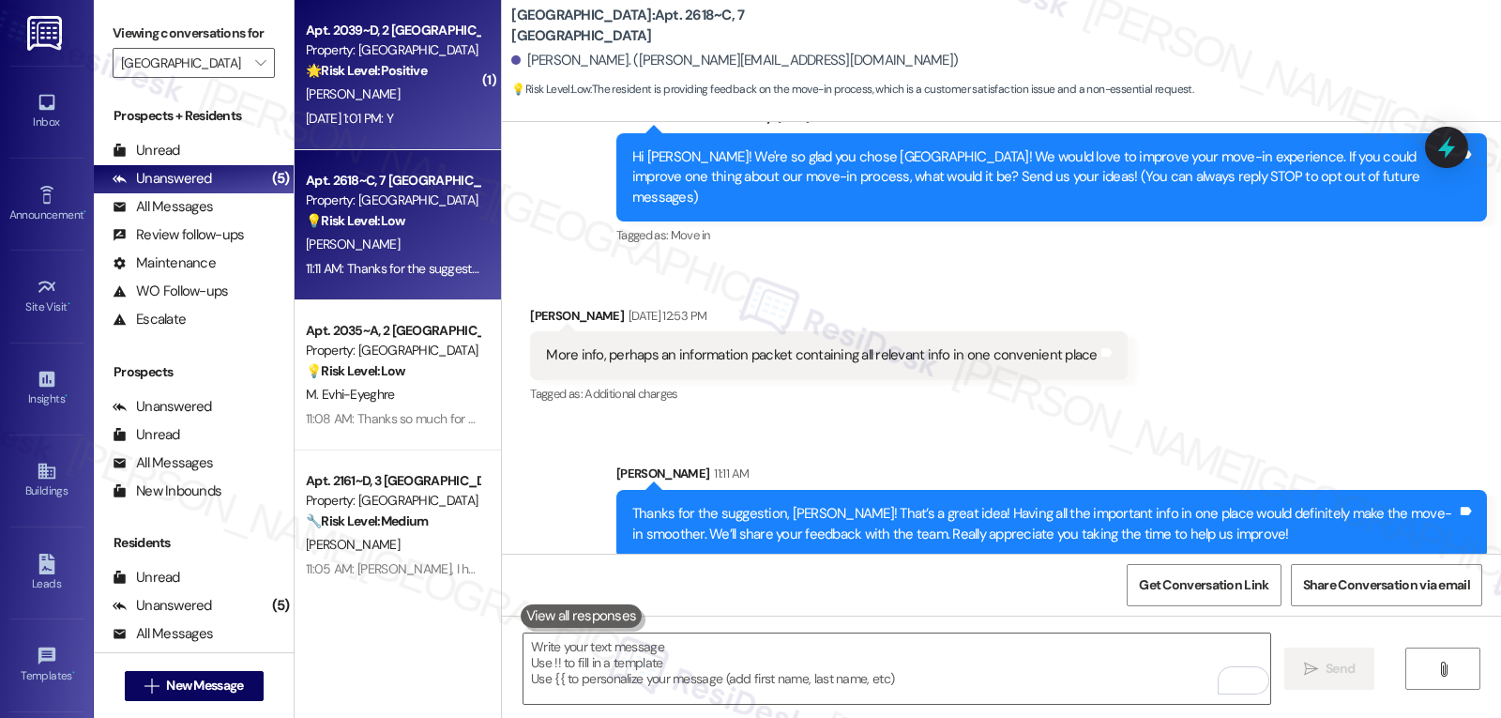
click at [371, 118] on div "Aug 22, 2025 at 1:01 PM: Y Aug 22, 2025 at 1:01 PM: Y" at bounding box center [349, 118] width 87 height 17
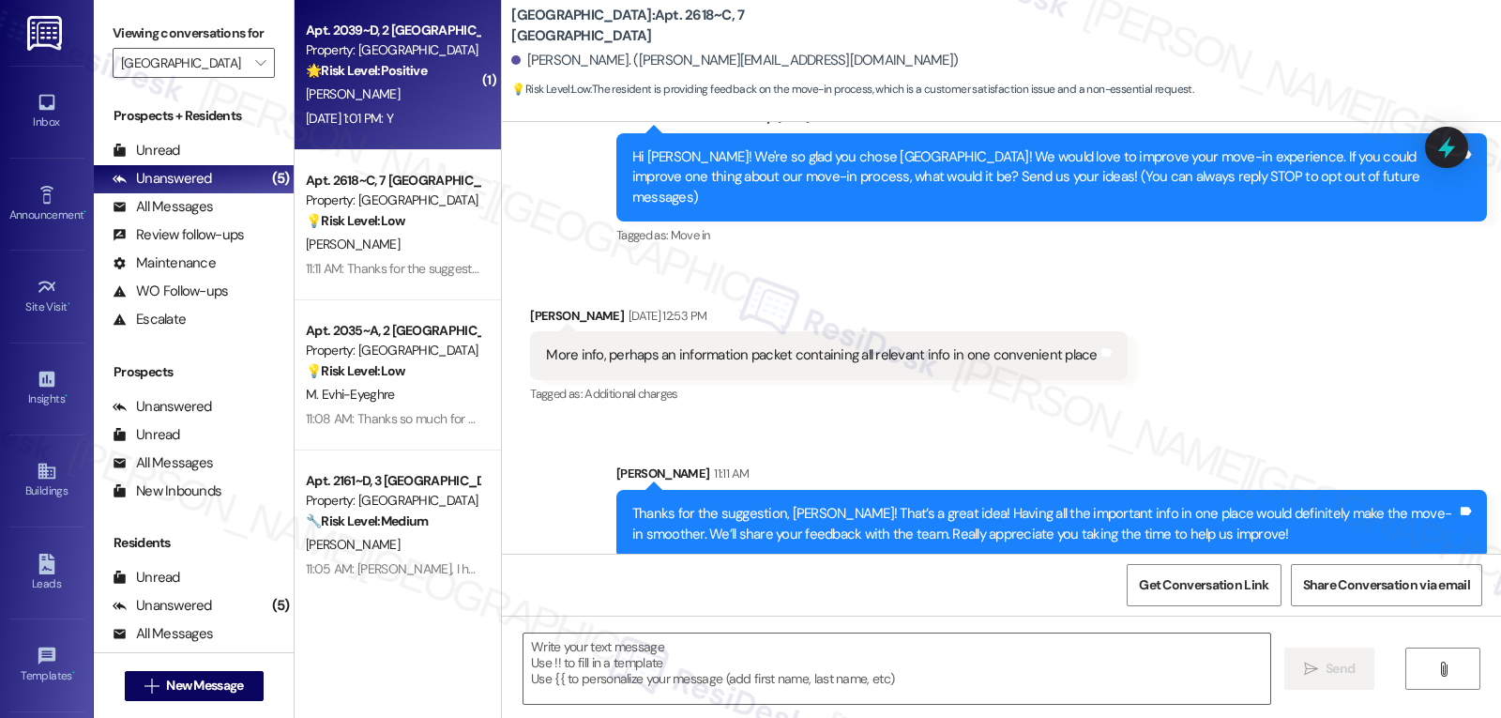
type textarea "Fetching suggested responses. Please feel free to read through the conversation…"
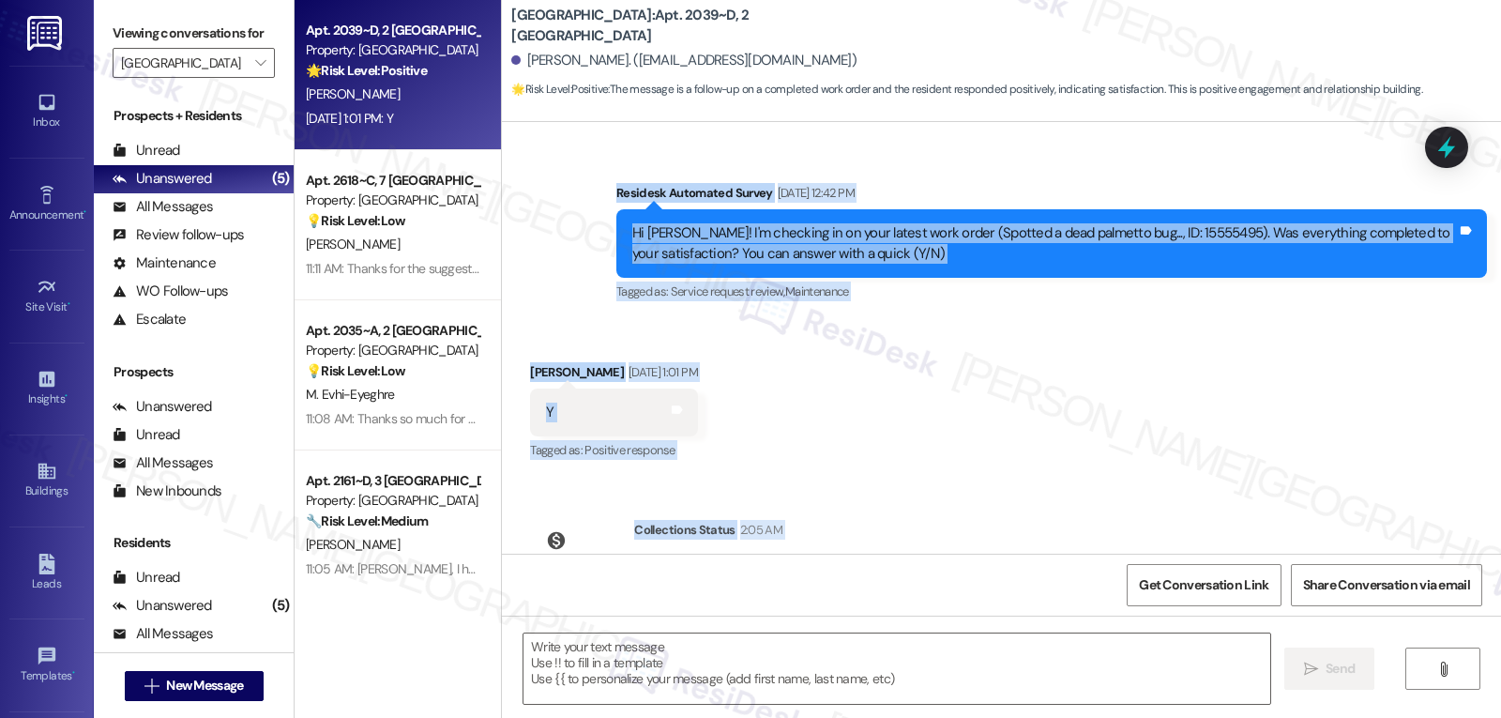
scroll to position [4475, 0]
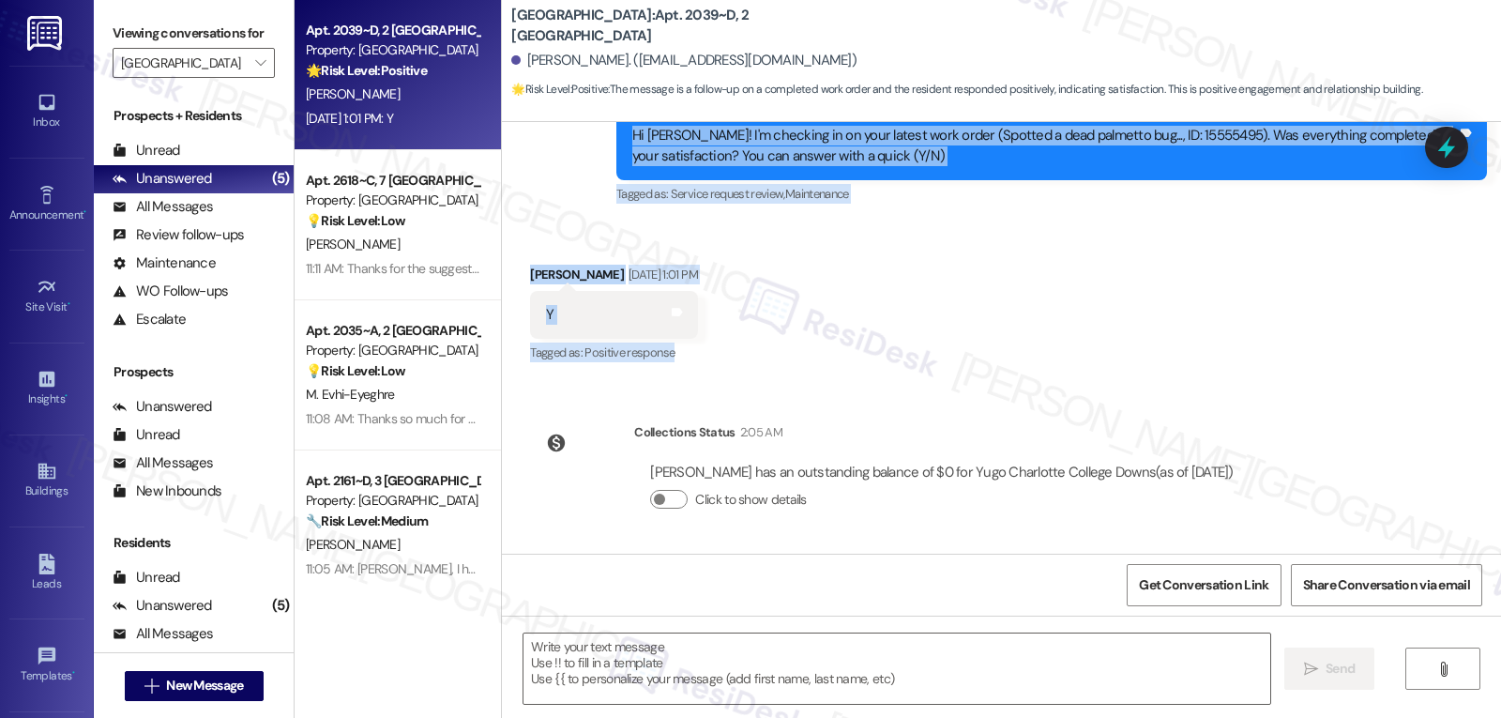
drag, startPoint x: 593, startPoint y: 275, endPoint x: 862, endPoint y: 349, distance: 279.2
click at [861, 350] on div "Lease started Aug 15, 2024 at 8:00 PM Survey, sent via SMS Residesk Automated S…" at bounding box center [1001, 338] width 999 height 432
copy div "Residesk Automated Survey Aug 22, 2025 at 12:42 PM Hi Claude! I'm checking in o…"
click at [708, 693] on textarea at bounding box center [896, 668] width 747 height 70
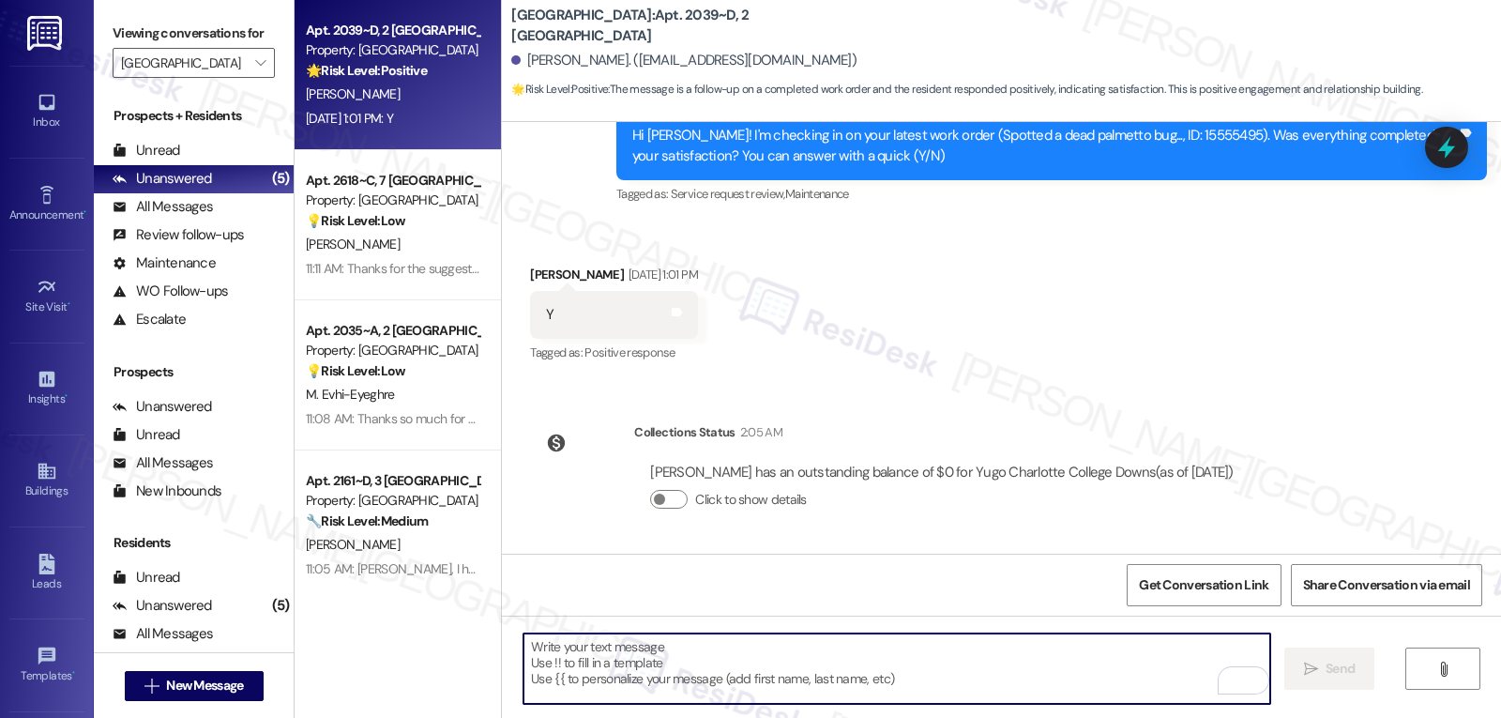
click at [662, 688] on textarea "To enrich screen reader interactions, please activate Accessibility in Grammarl…" at bounding box center [896, 668] width 747 height 70
paste textarea "Hi Claude, thank you for letting us know! I’m glad everything was completed to …"
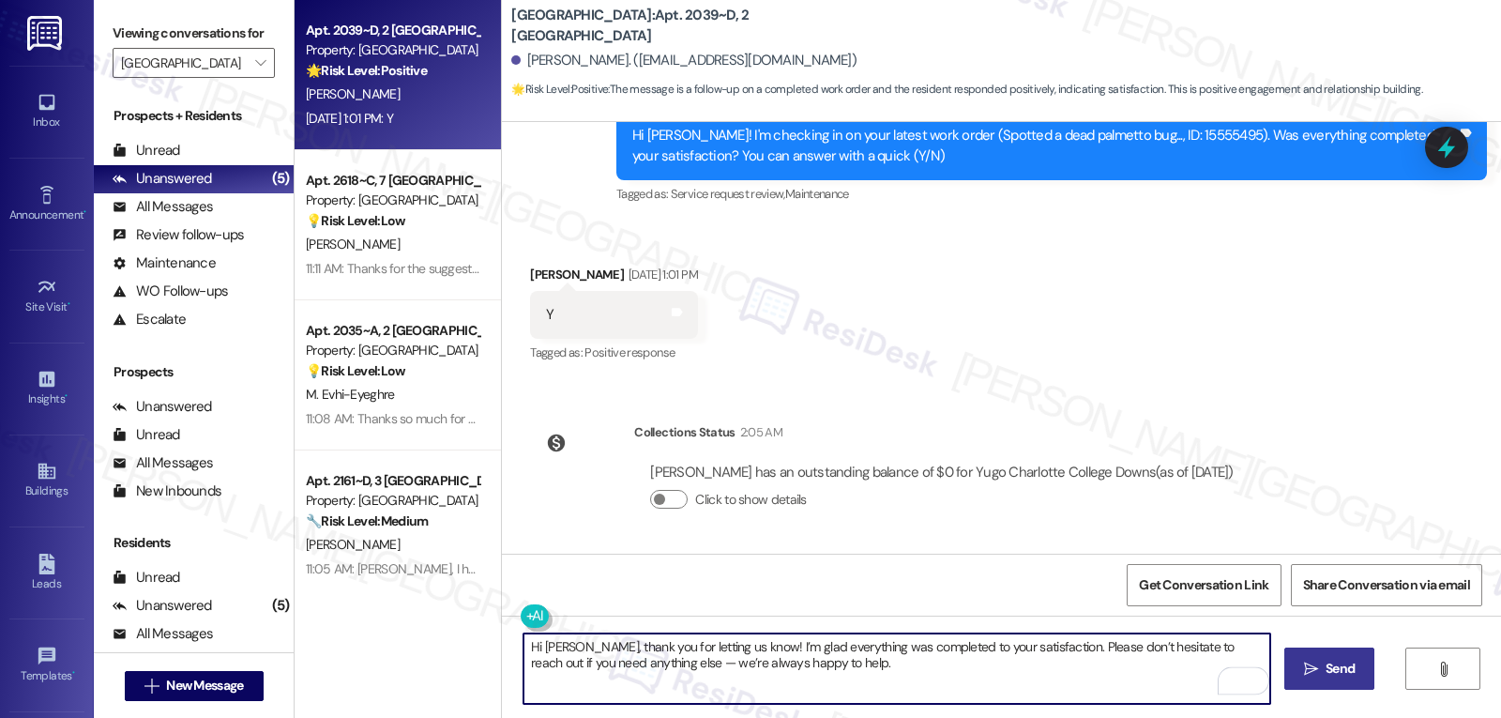
click at [626, 662] on textarea "Hi Claude, thank you for letting us know! I’m glad everything was completed to …" at bounding box center [896, 668] width 747 height 70
click at [893, 682] on textarea "Hi Claude, thank you for letting us know! I’m glad everything was completed to …" at bounding box center [896, 668] width 747 height 70
type textarea "Hi Claude, thank you for letting us know! I’m glad everything was completed to …"
click at [1348, 671] on span "Send" at bounding box center [1339, 669] width 29 height 20
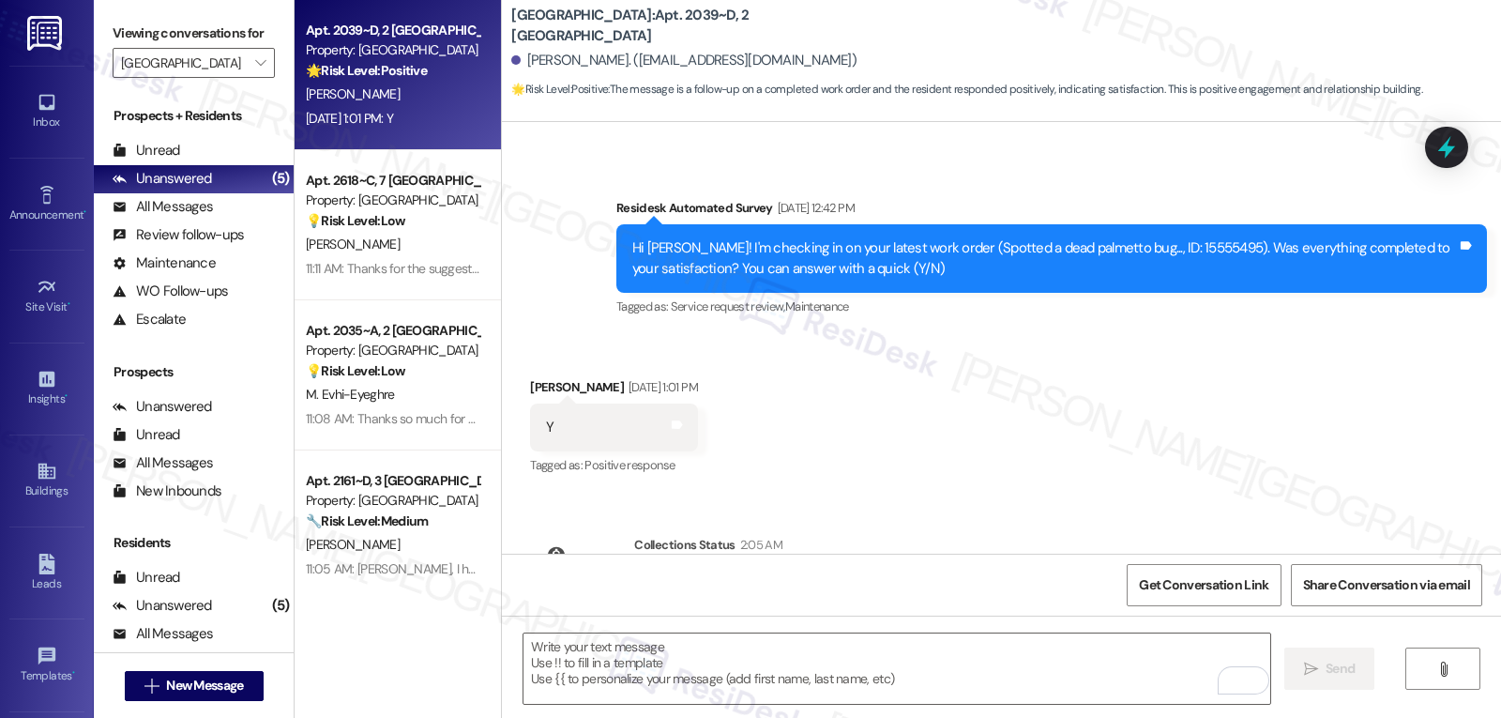
scroll to position [4302, 0]
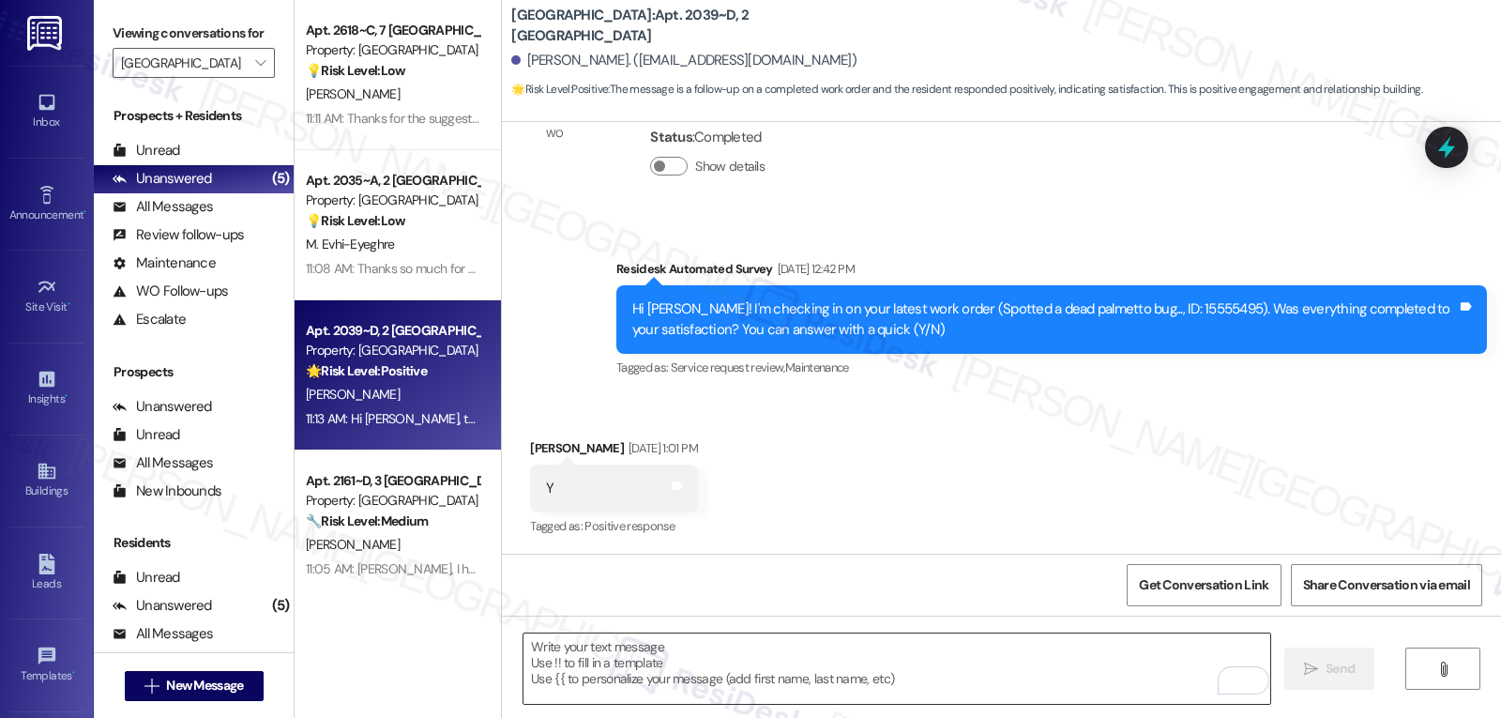
click at [636, 670] on textarea "To enrich screen reader interactions, please activate Accessibility in Grammarl…" at bounding box center [896, 668] width 747 height 70
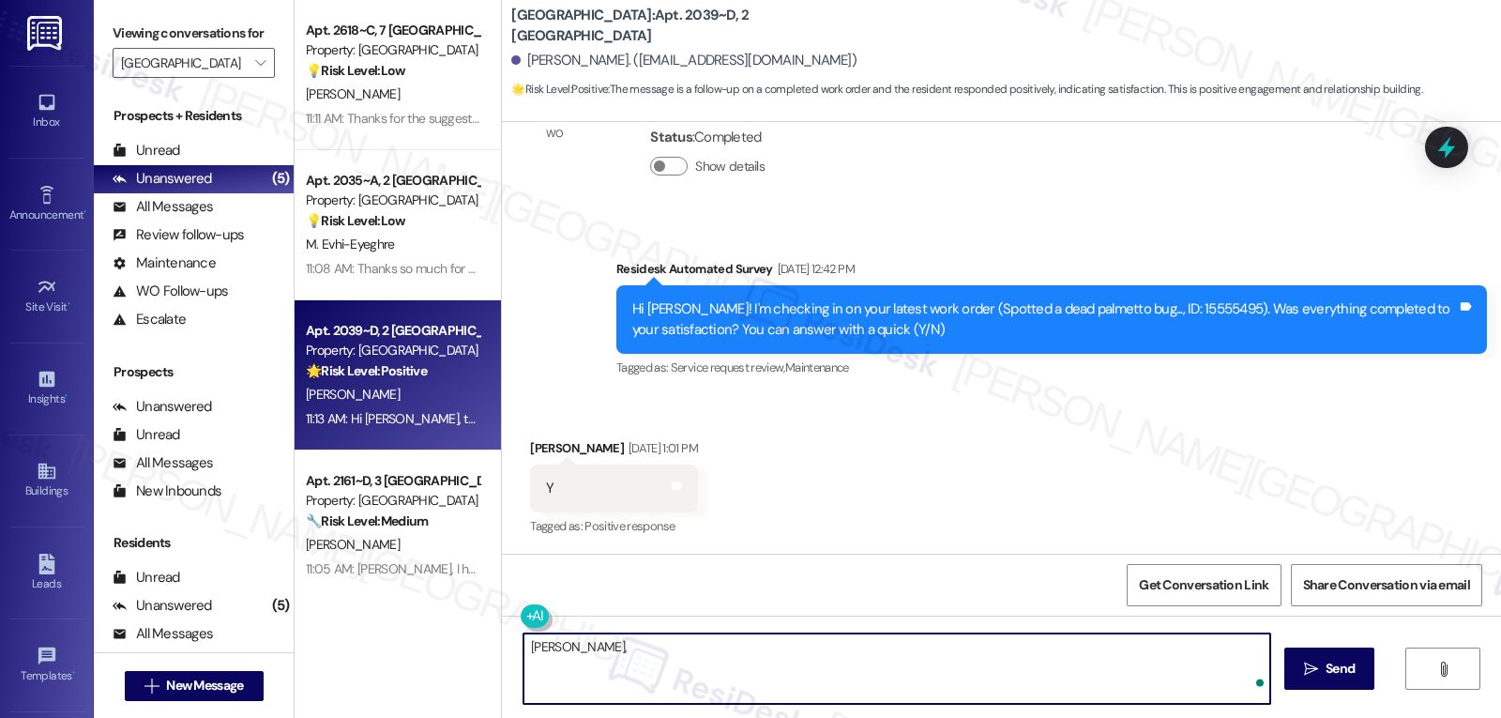
paste textarea "I’ve been meaning to check in—how has your experience at {{property}} been so f…"
type textarea "Claude, I’ve been meaning to check in—how has your experience at {{property}} b…"
click at [1323, 659] on span "Send" at bounding box center [1340, 669] width 37 height 20
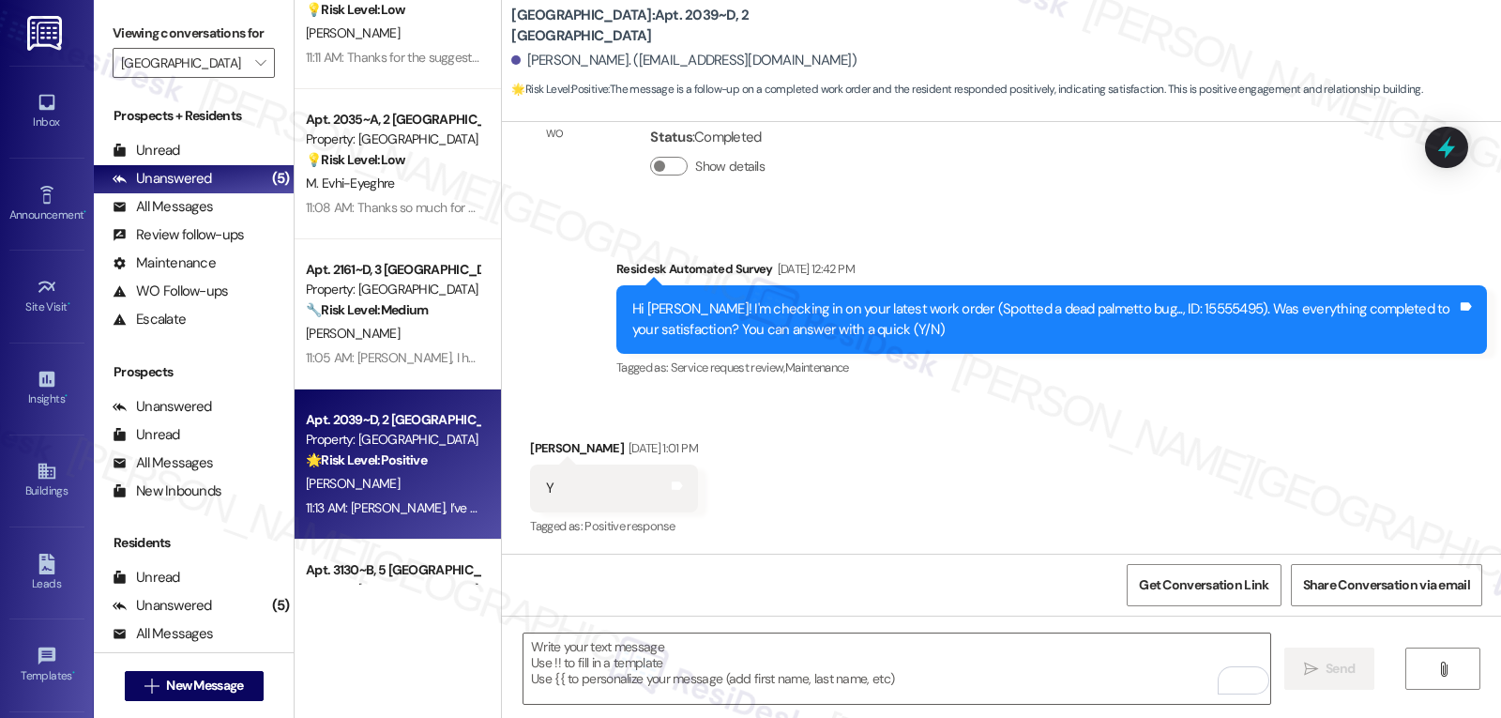
scroll to position [0, 0]
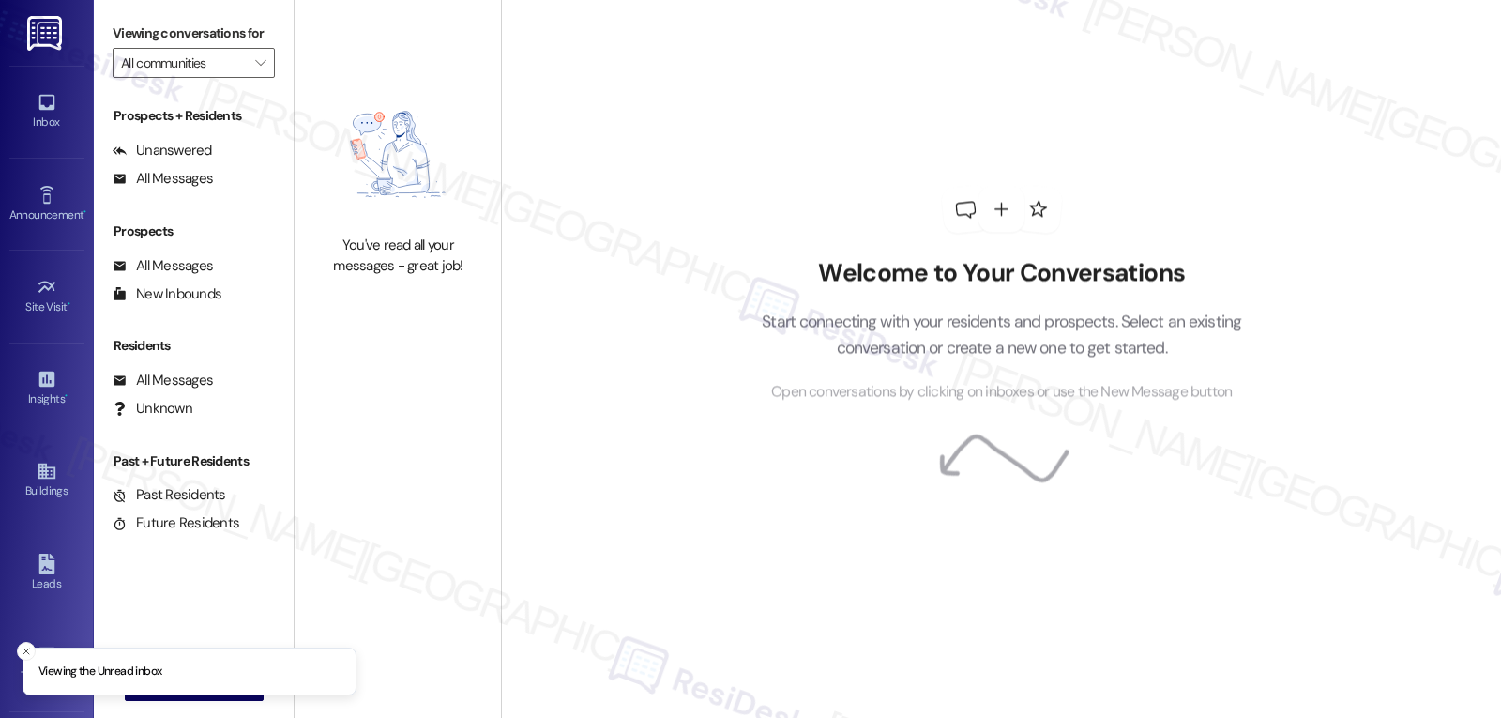
type input "[GEOGRAPHIC_DATA]"
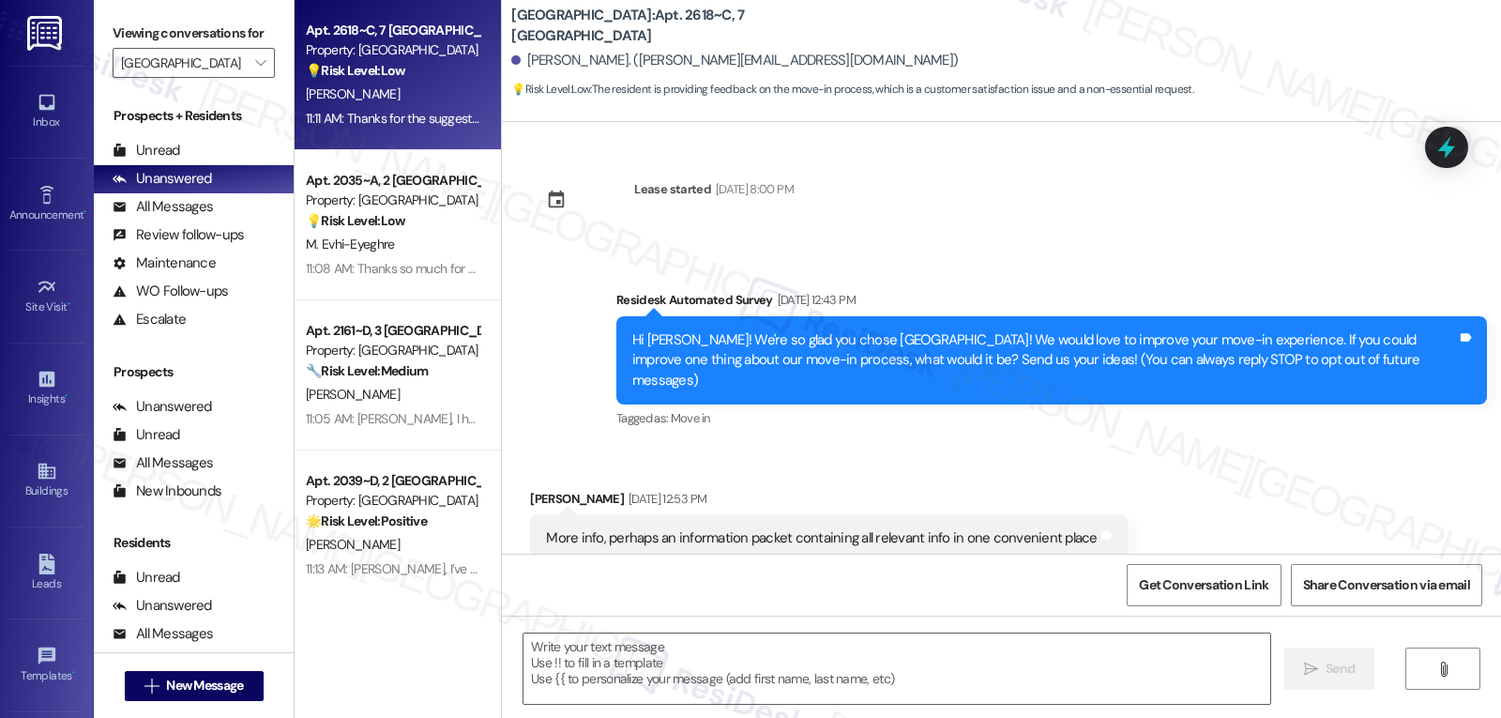
scroll to position [31, 0]
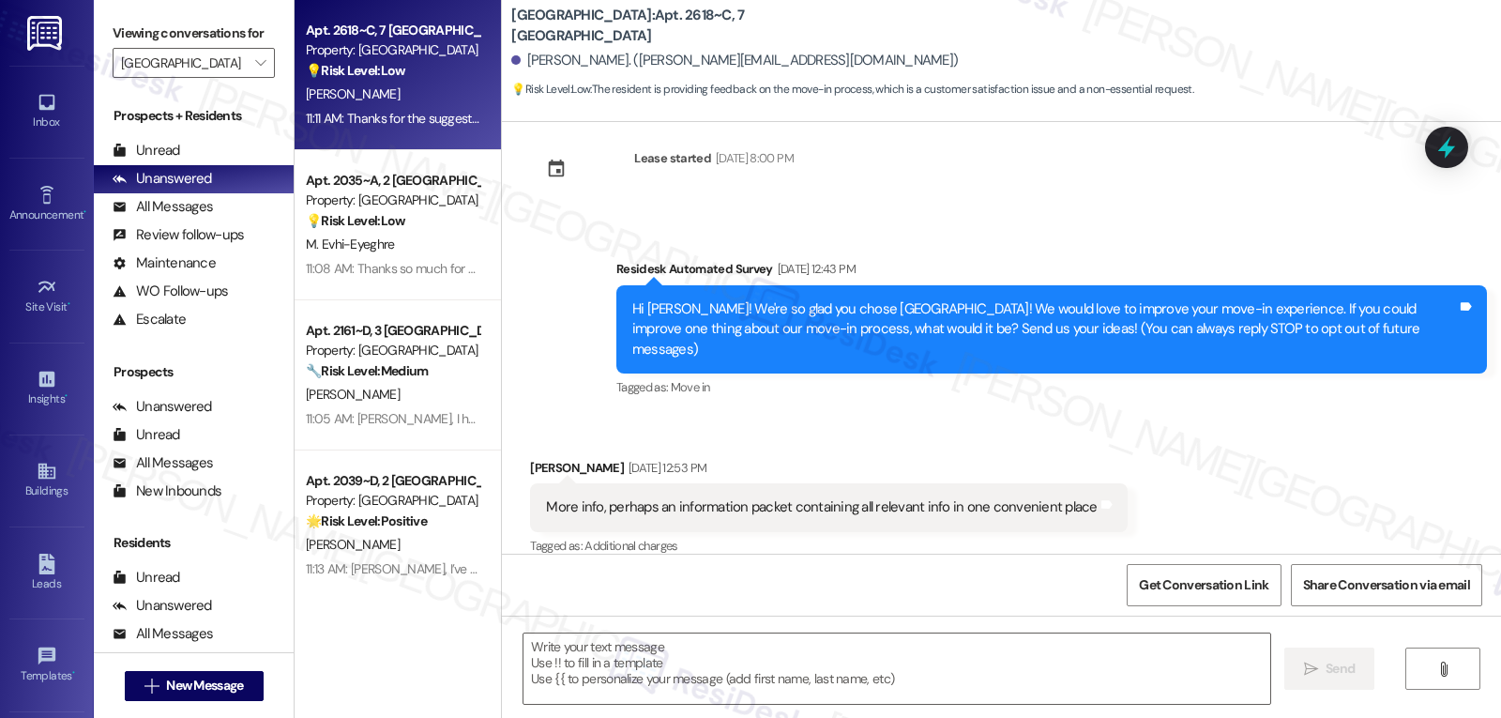
type textarea "Fetching suggested responses. Please feel free to read through the conversation…"
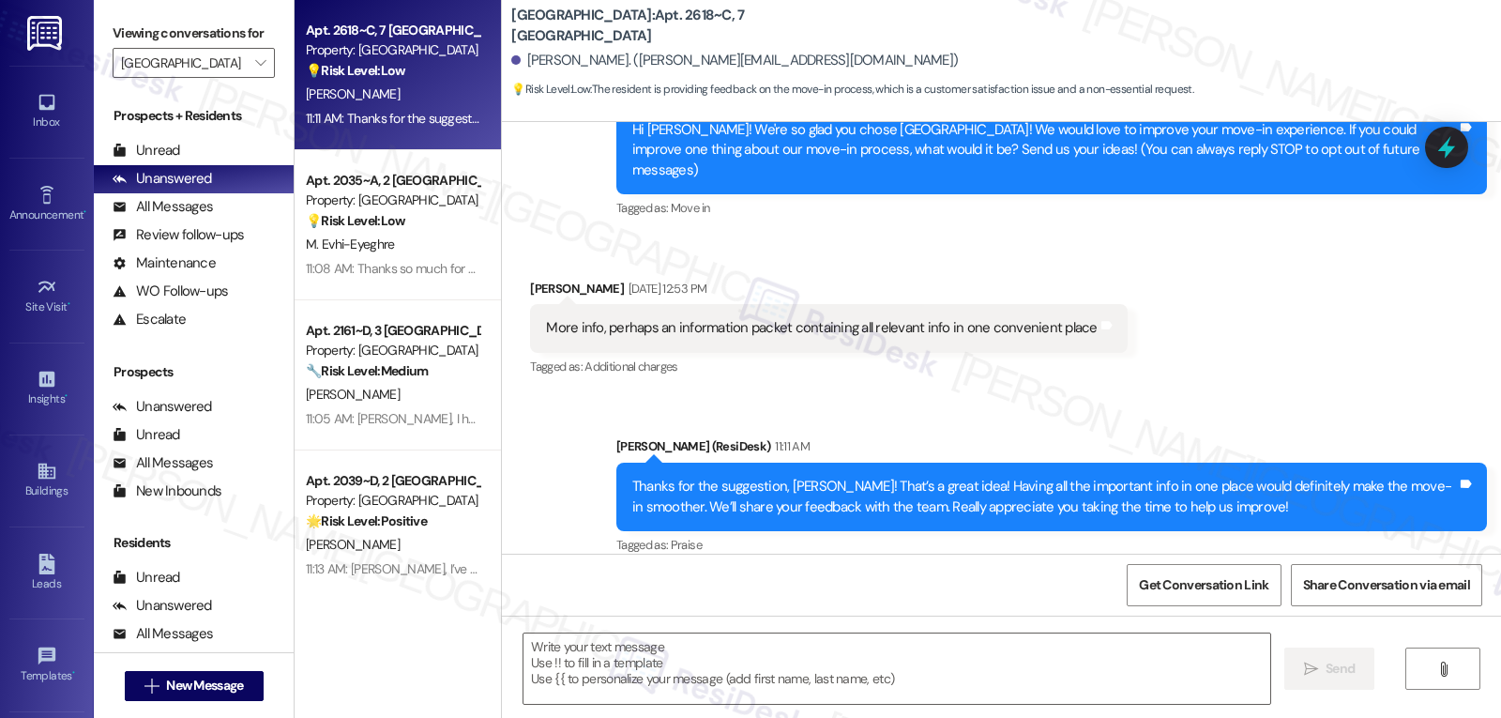
scroll to position [166, 0]
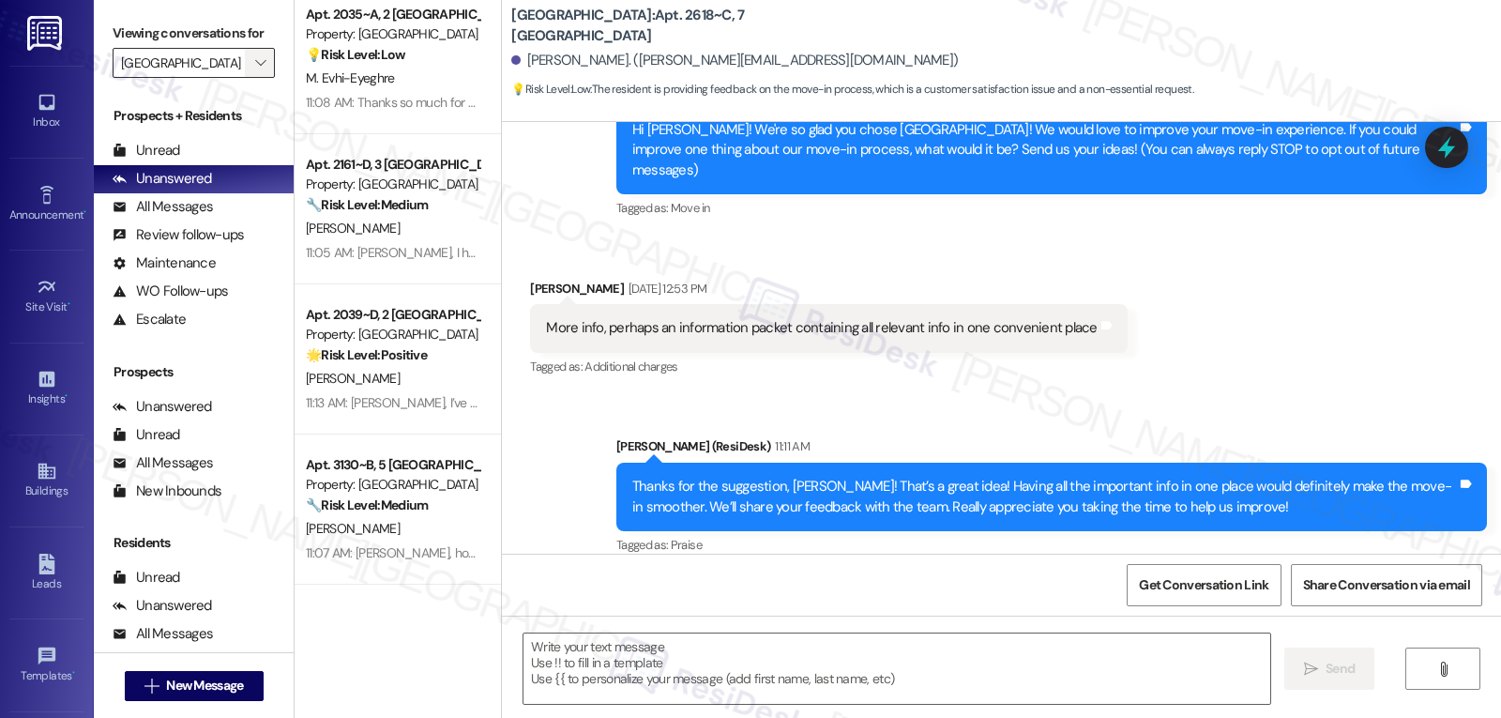
click at [255, 70] on icon "" at bounding box center [260, 62] width 10 height 15
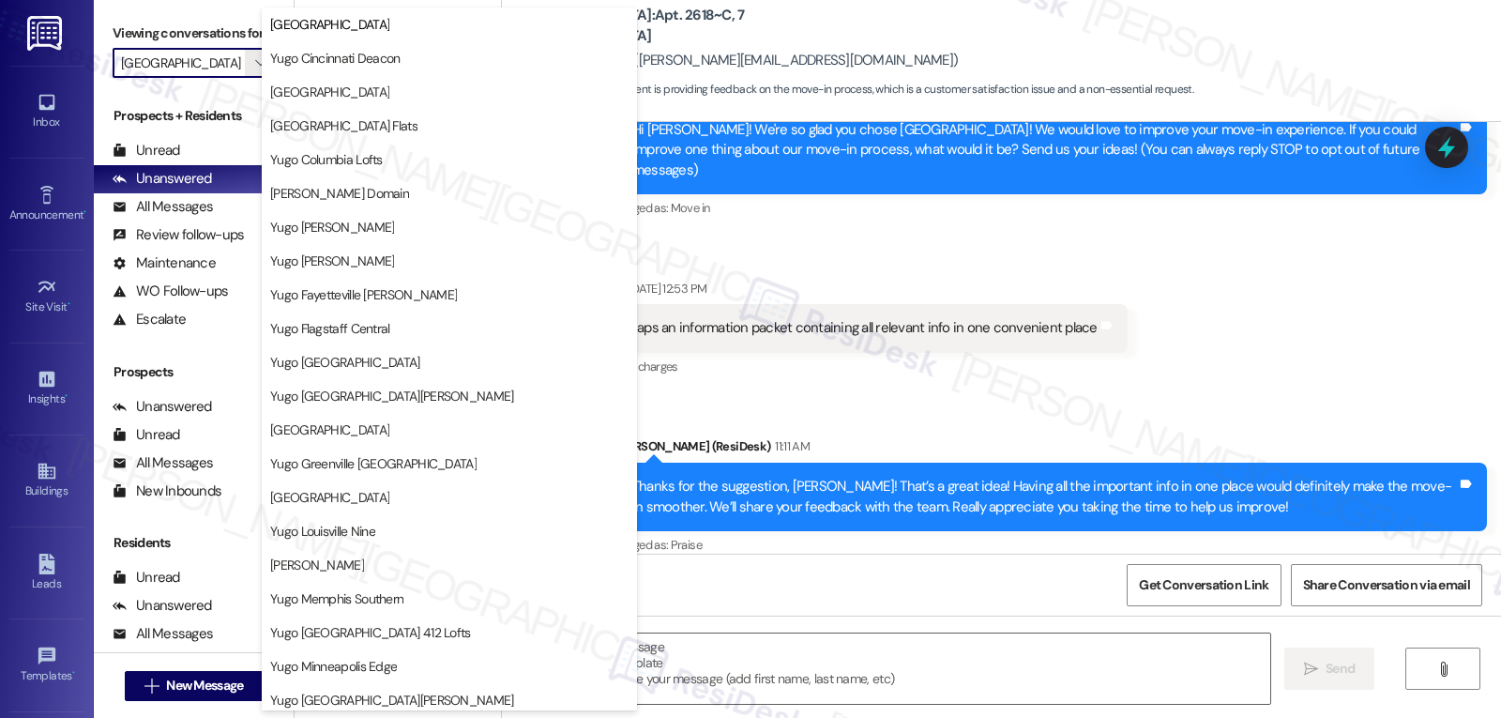
scroll to position [0, 0]
click at [401, 114] on button "[GEOGRAPHIC_DATA] Flats" at bounding box center [449, 126] width 375 height 34
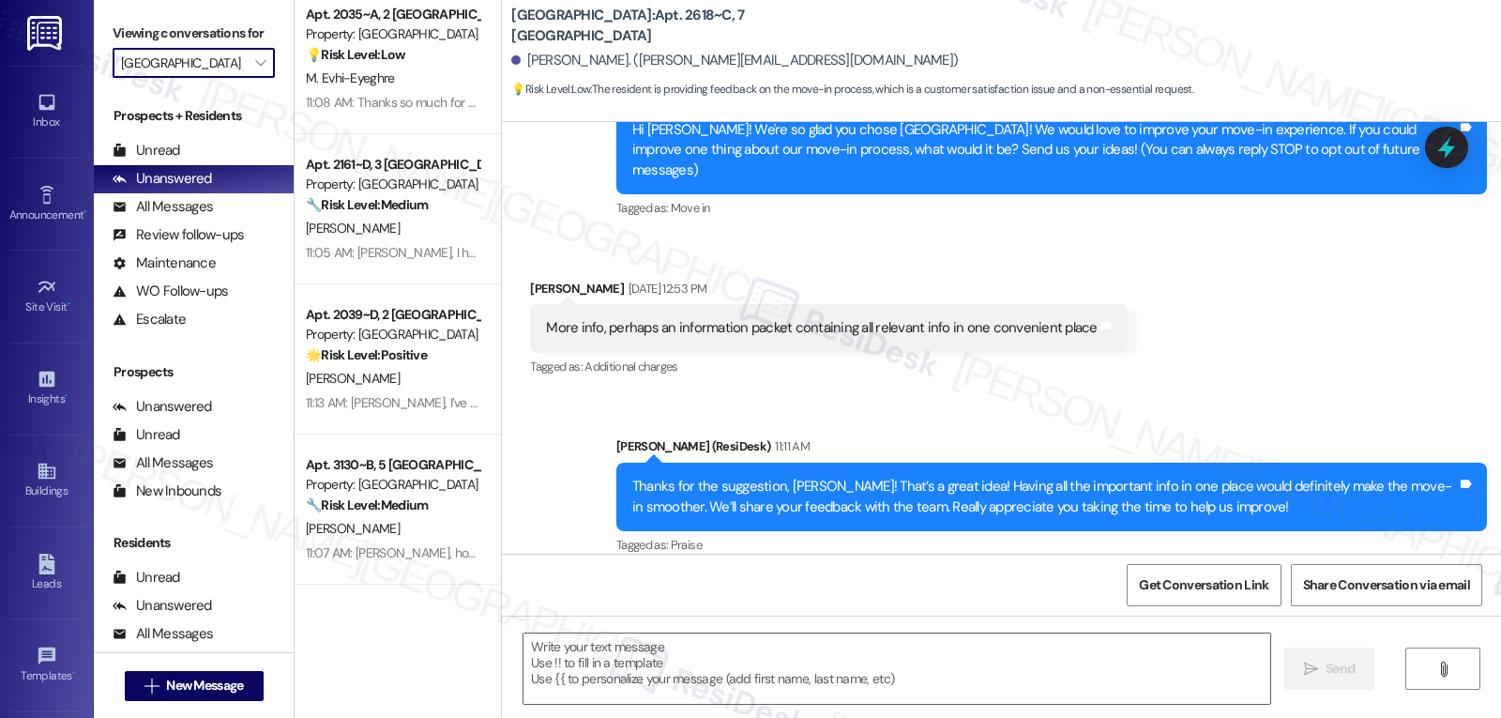
type input "[GEOGRAPHIC_DATA] Flats"
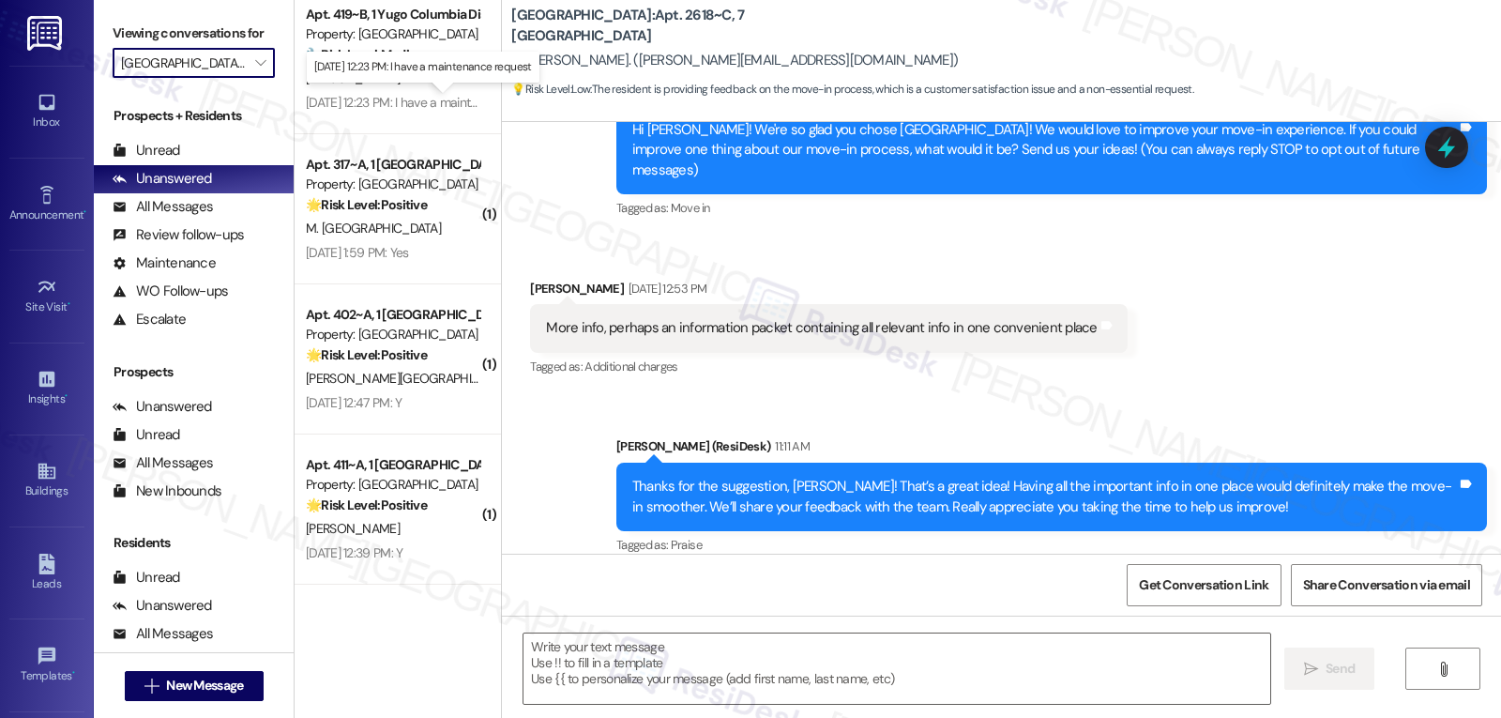
click at [399, 94] on div "Aug 22, 2025 at 12:23 PM: I have a maintenance request Aug 22, 2025 at 12:23 PM…" at bounding box center [431, 102] width 251 height 17
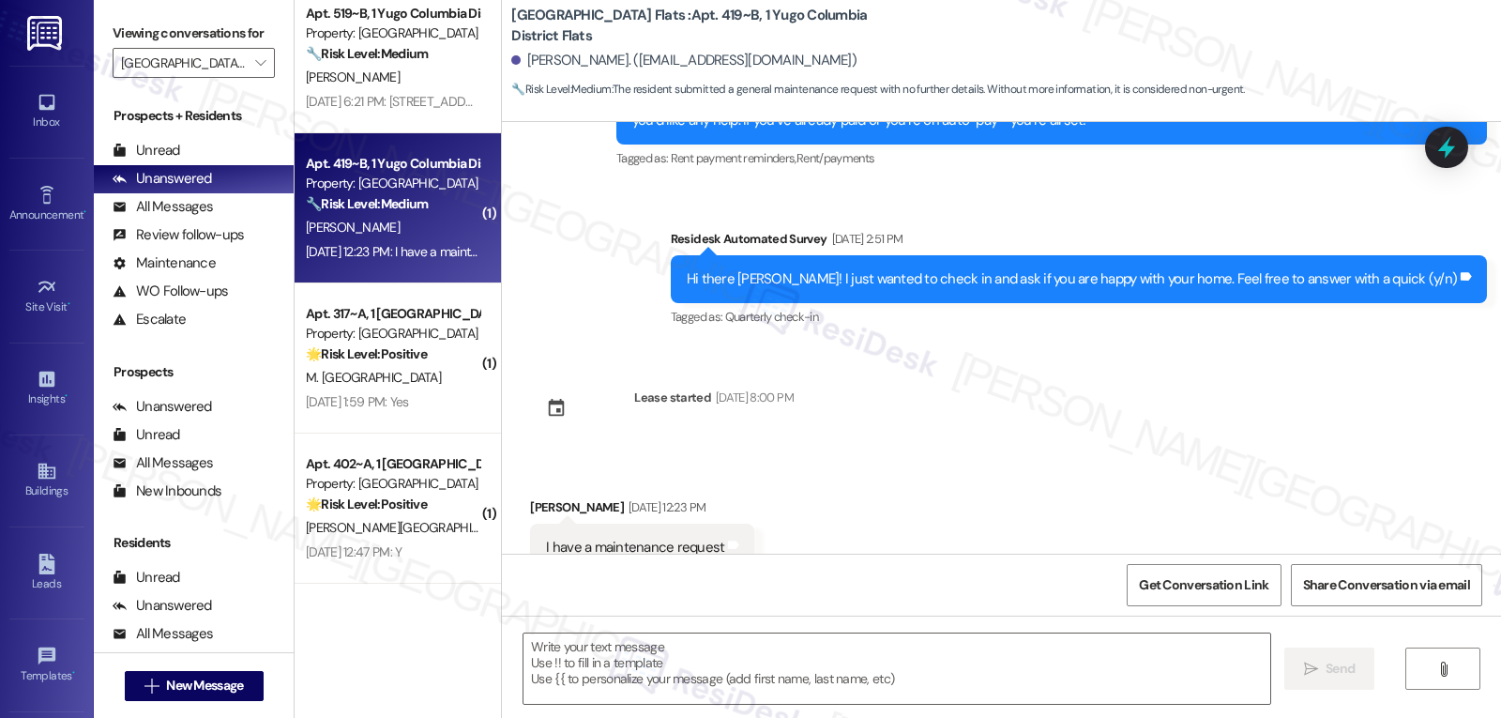
type textarea "Fetching suggested responses. Please feel free to read through the conversation…"
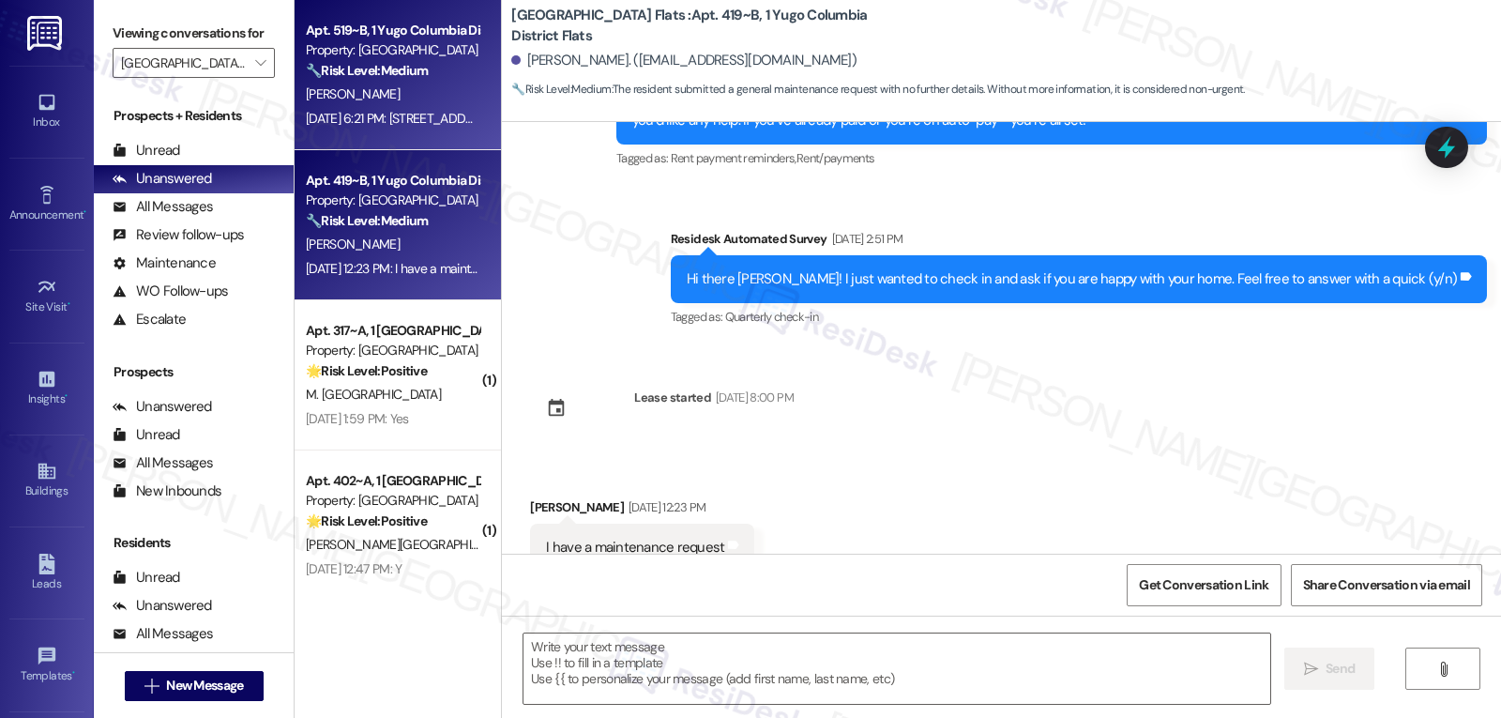
click at [352, 101] on div "R. Cortes" at bounding box center [392, 94] width 177 height 23
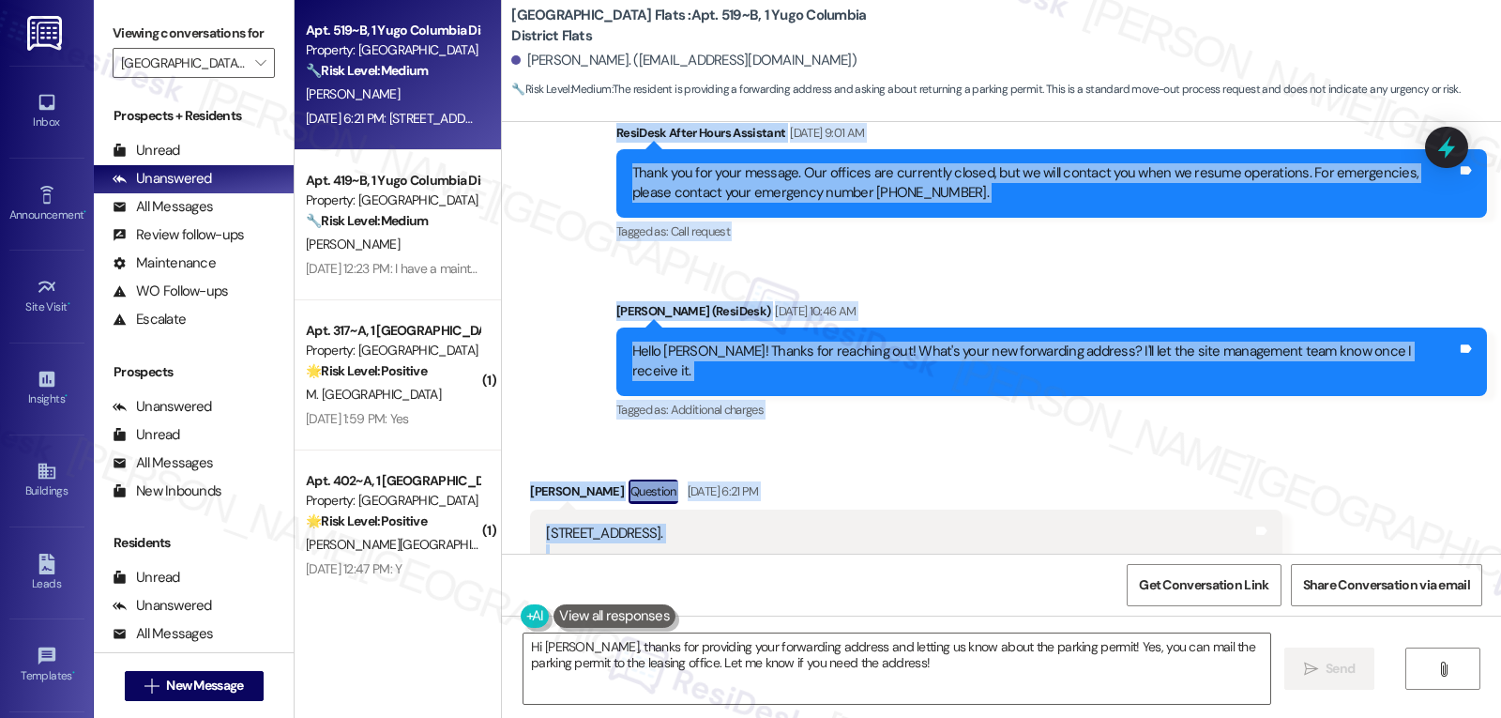
scroll to position [3695, 0]
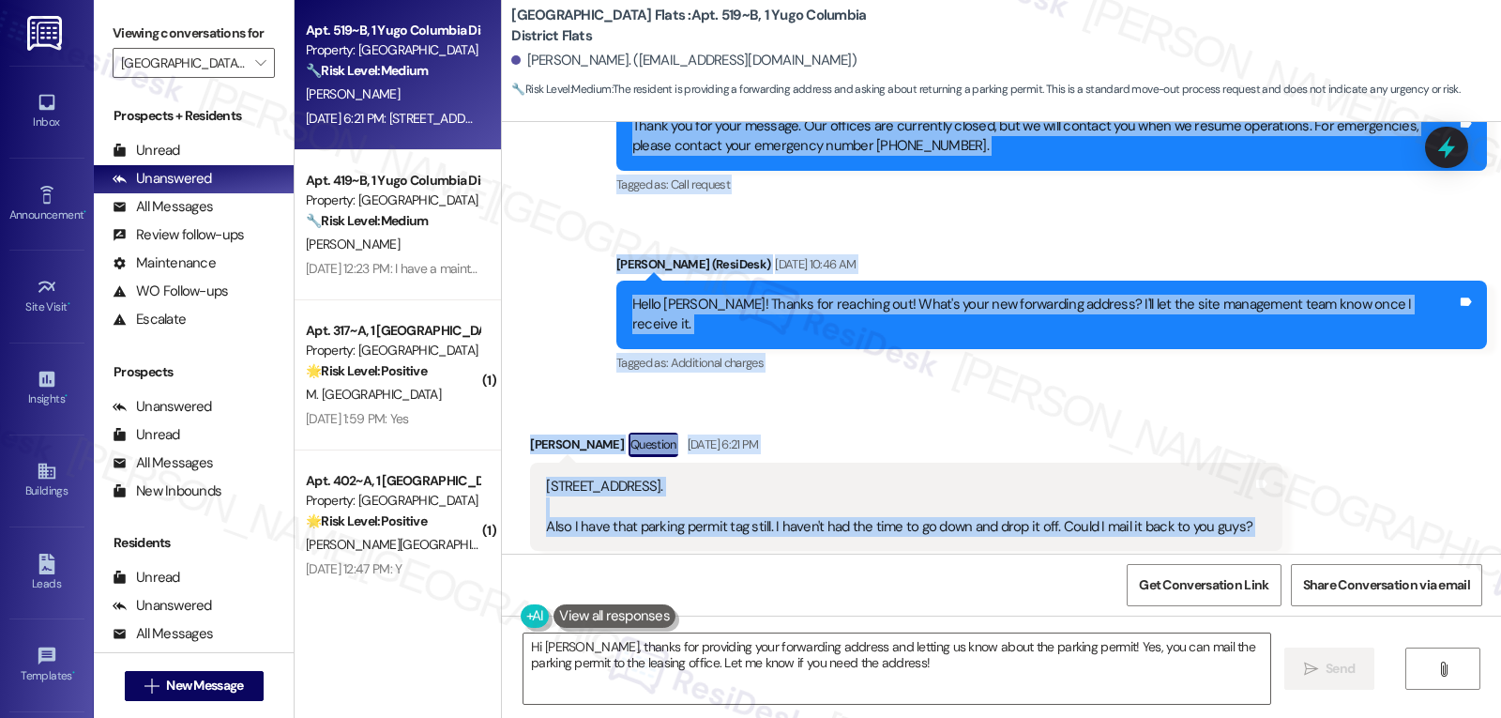
drag, startPoint x: 522, startPoint y: 451, endPoint x: 1345, endPoint y: 506, distance: 825.4
click at [1345, 506] on div "Lease started Jun 20, 2024 at 8:00 PM Survey, sent via SMS Residesk Automated S…" at bounding box center [1001, 338] width 999 height 432
copy div "ogelio Cortes Aug 22, 2025 at 9:01 AM Good morning, I'm sorry for the late repl…"
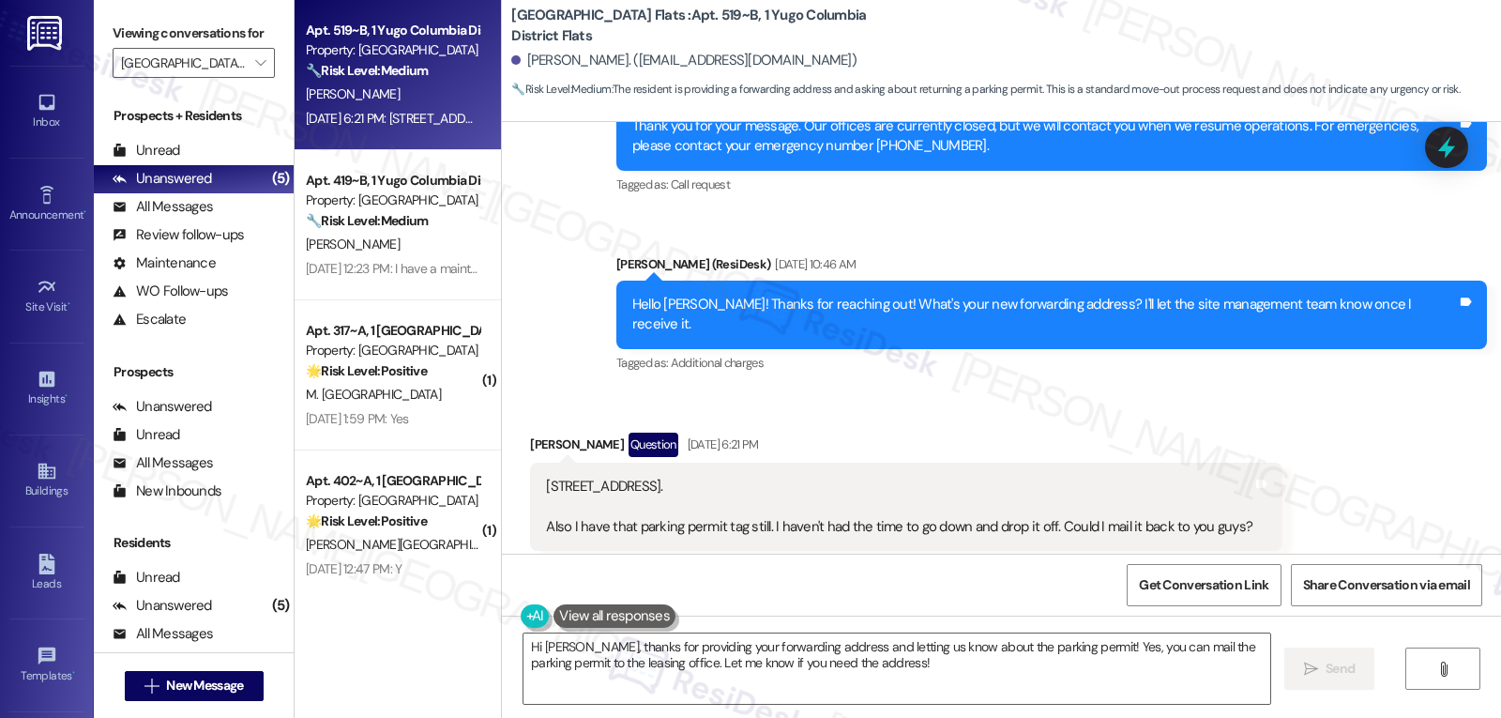
click at [831, 551] on div "Tagged as: Parking , Click to highlight conversations about Parking Parking iss…" at bounding box center [906, 564] width 752 height 27
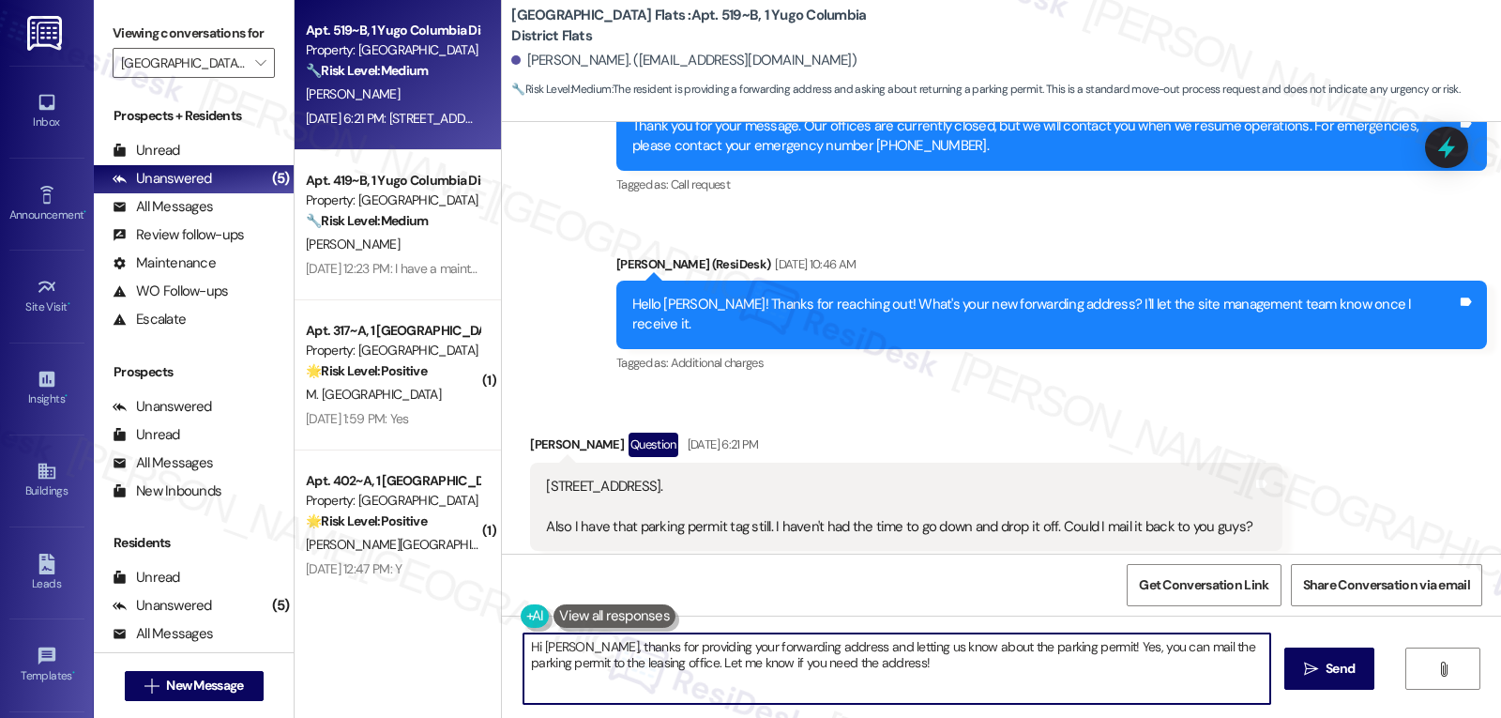
click at [981, 672] on textarea "Hi Rogelio, thanks for providing your forwarding address and letting us know ab…" at bounding box center [896, 668] width 747 height 70
drag, startPoint x: 862, startPoint y: 679, endPoint x: 278, endPoint y: 421, distance: 638.8
click at [471, 545] on div "Apt. 519~B, 1 Yugo Columbia District Flats Property: Yugo Columbia District Fla…" at bounding box center [898, 359] width 1206 height 718
type textarea "Thanks for sending your new forwarding address, Rogelio. I'll forward this to t…"
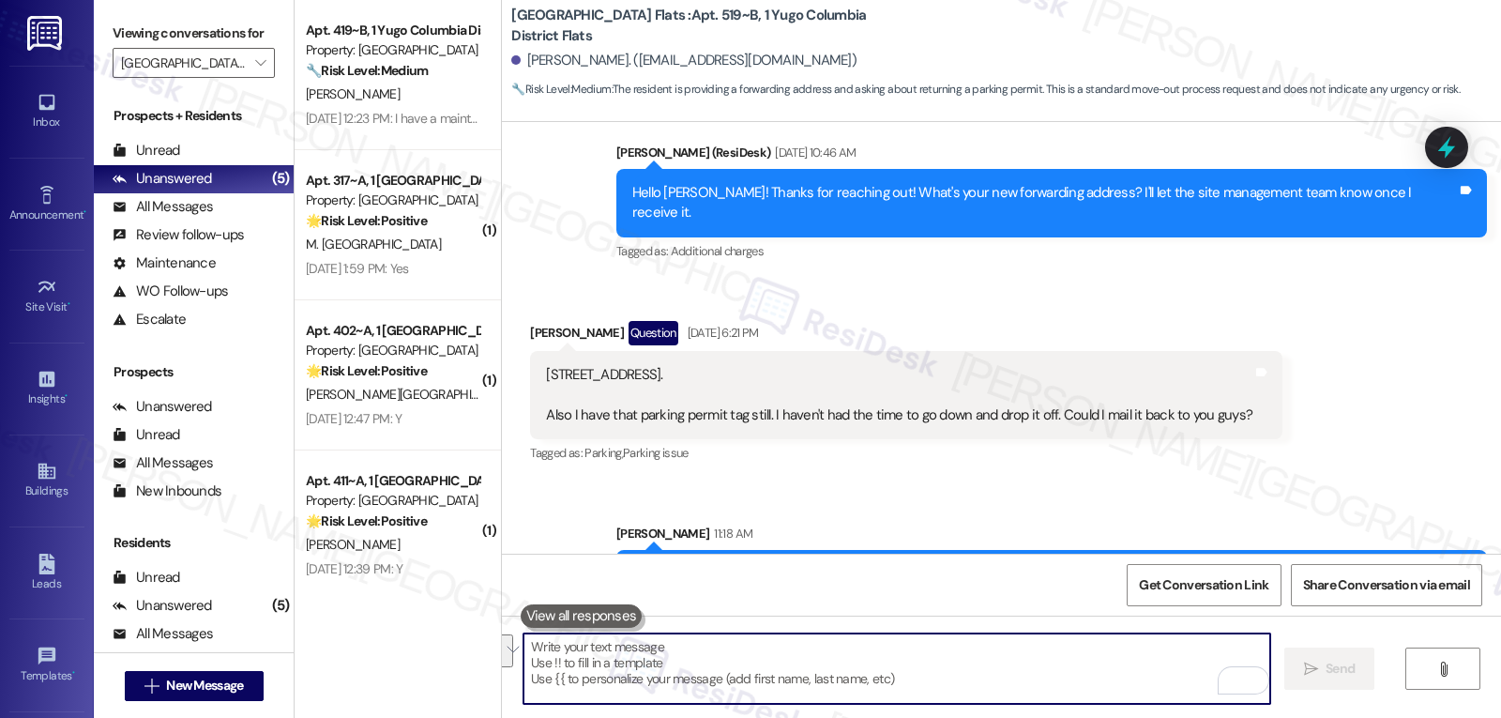
scroll to position [3846, 0]
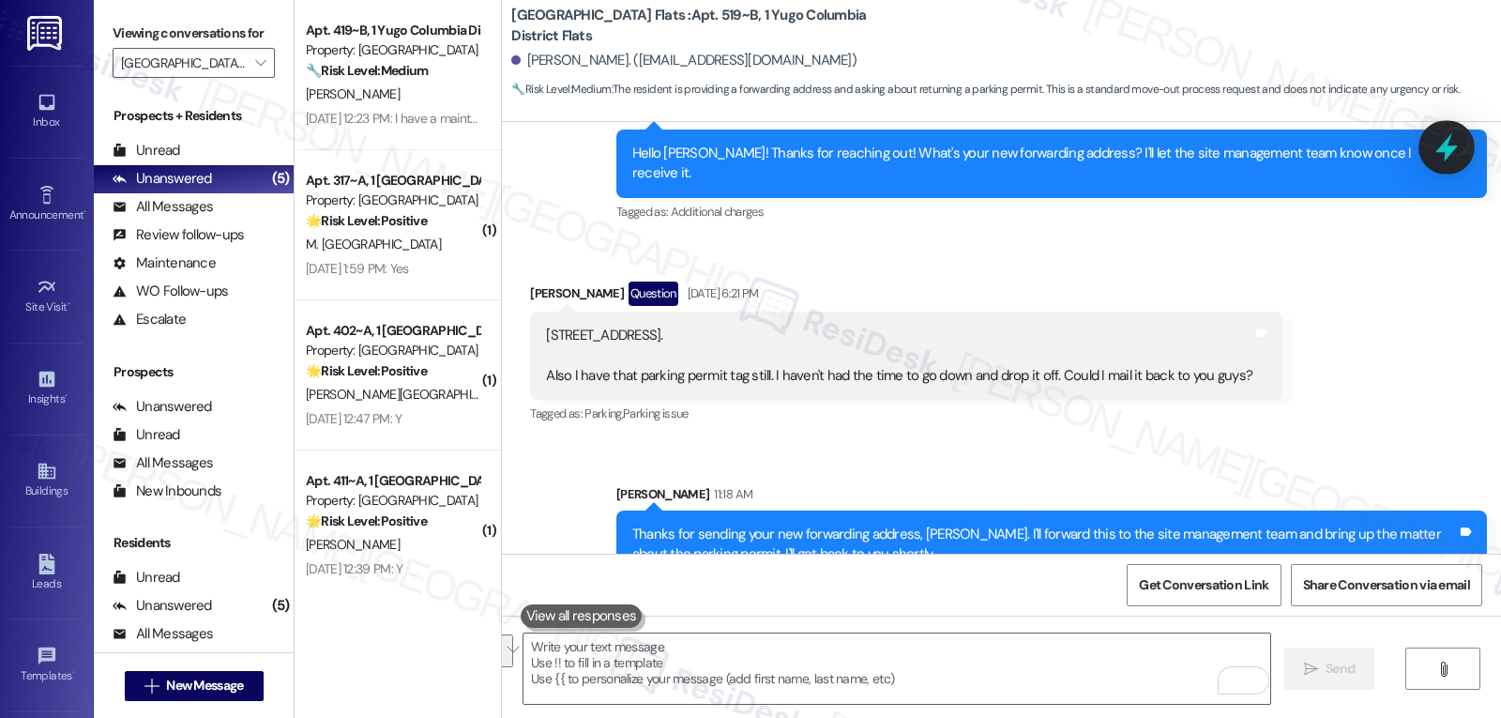
click at [1446, 148] on icon at bounding box center [1446, 147] width 23 height 29
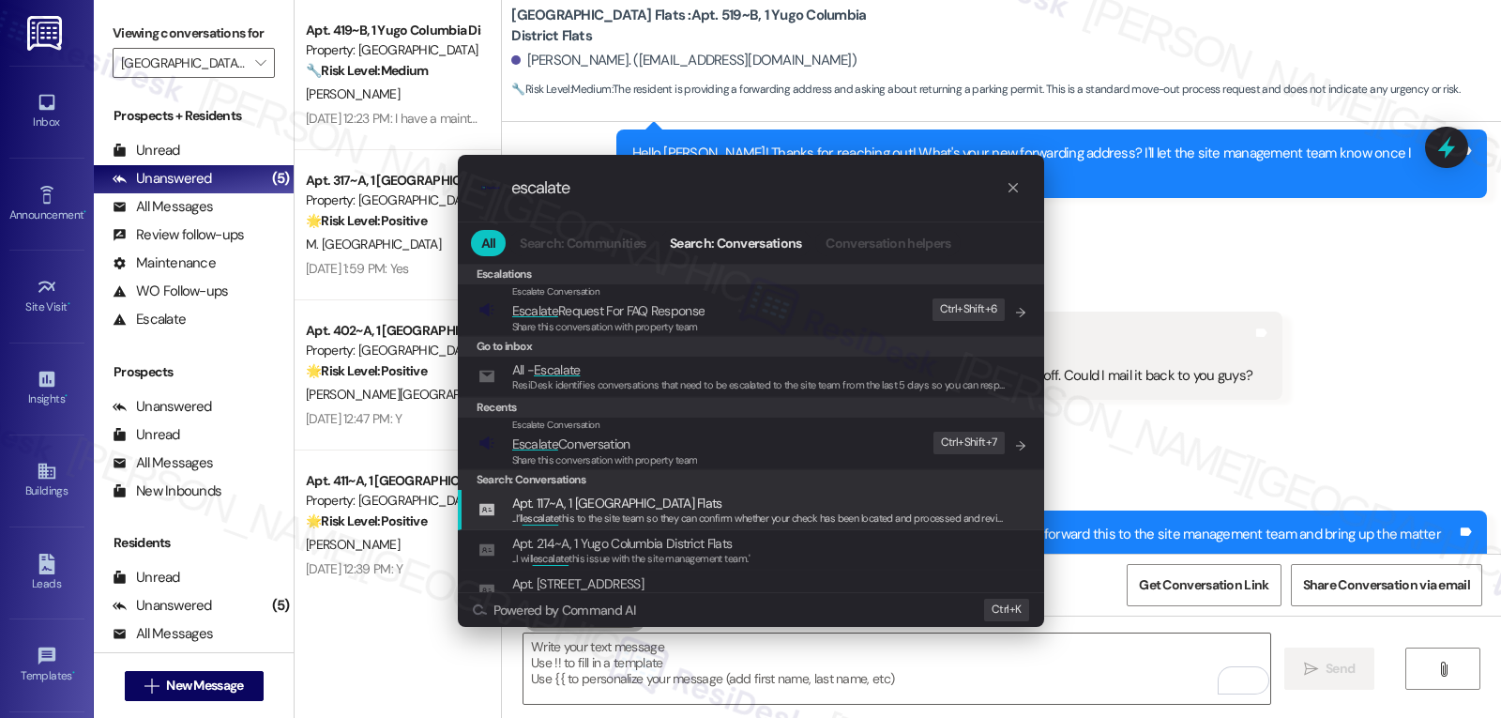
type input "escalate"
click at [625, 466] on div "Share this conversation with property team" at bounding box center [605, 460] width 186 height 17
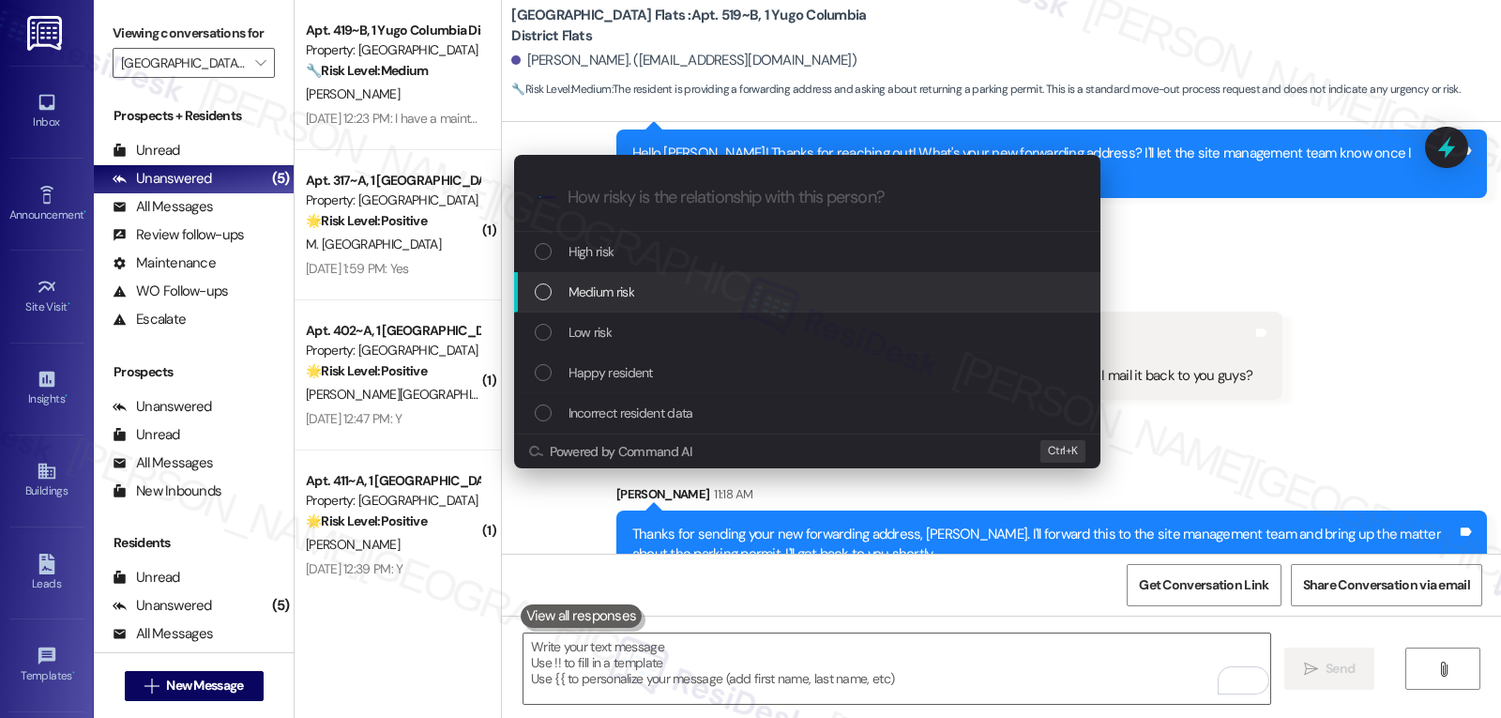
click at [666, 293] on div "Medium risk" at bounding box center [809, 291] width 549 height 21
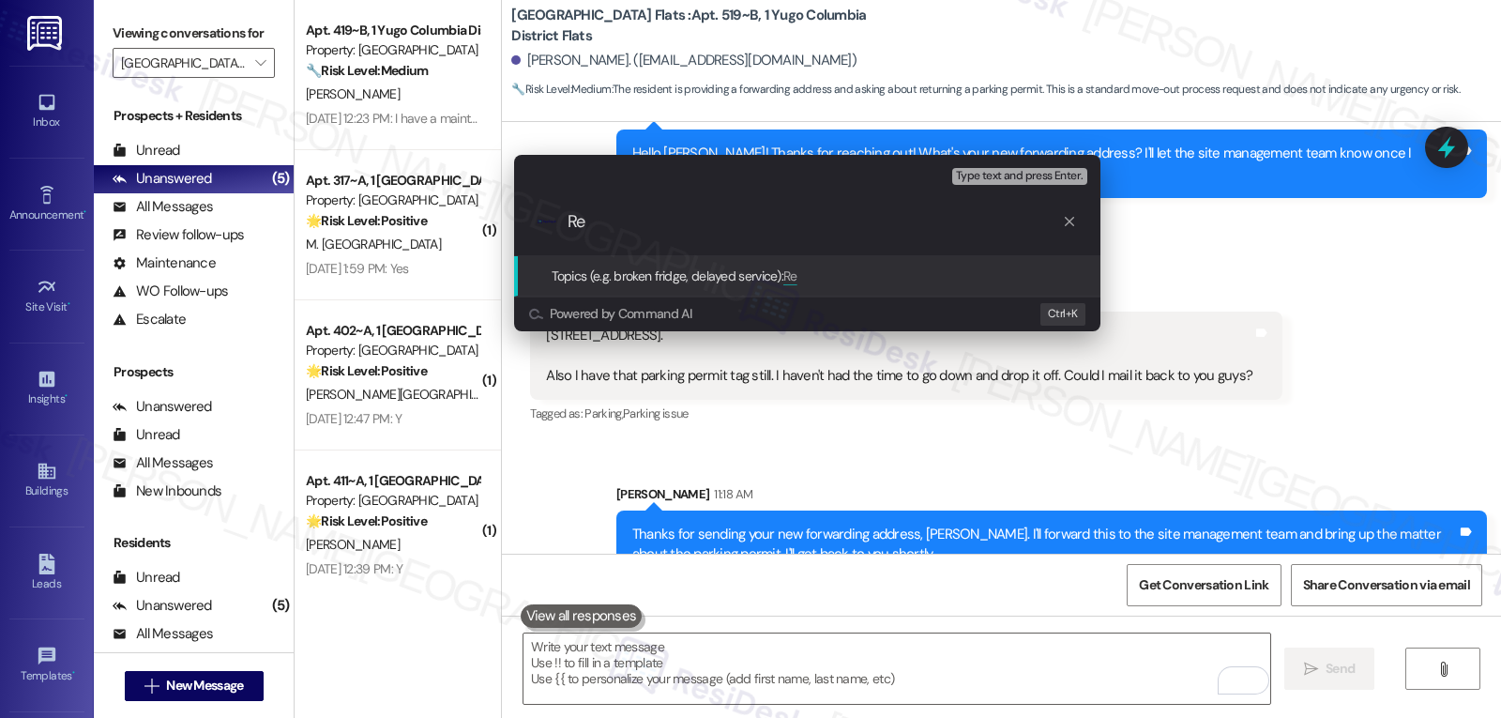
type input "R"
type input "F"
type input "New Forwarding Address - parking permit"
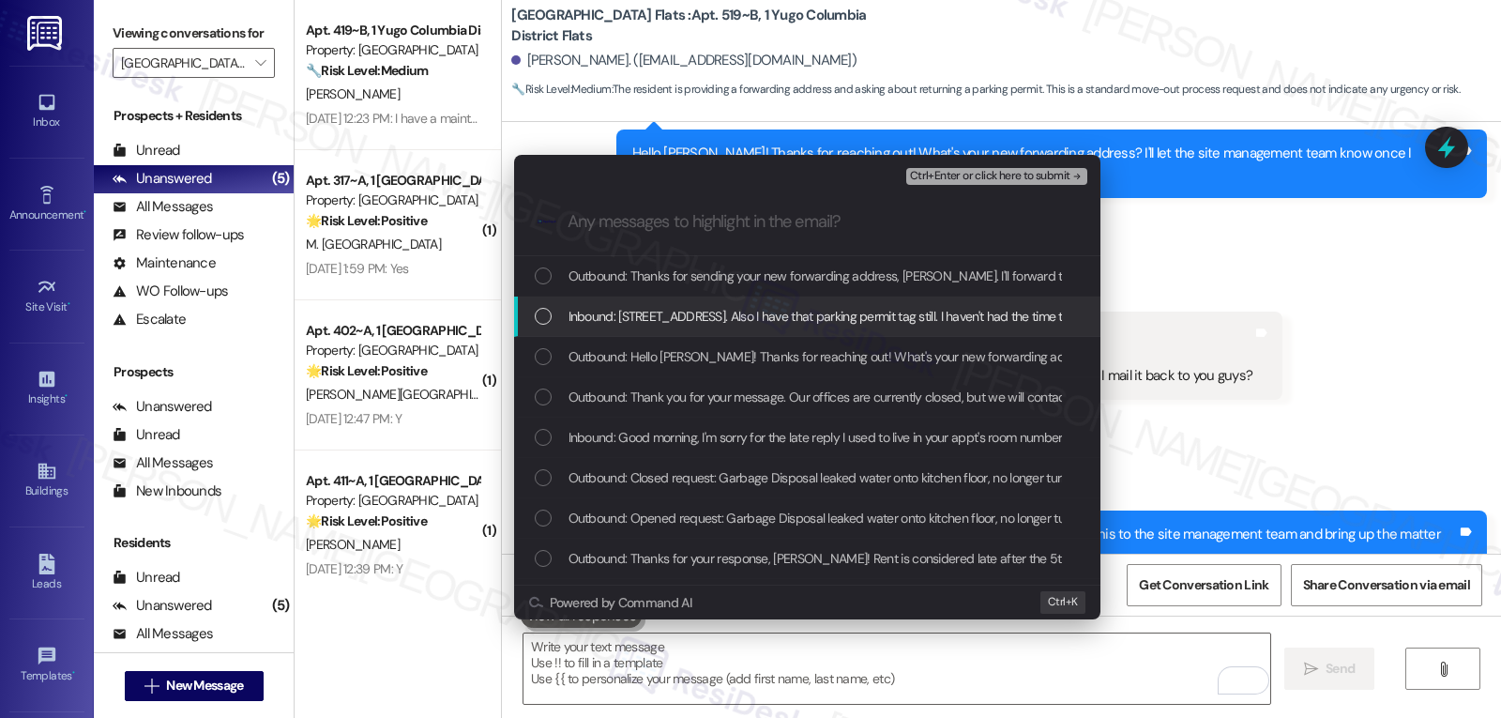
click at [734, 313] on span "Inbound: 2157 CR-612 Freeburg, MO 65035. Also I have that parking permit tag st…" at bounding box center [974, 316] width 813 height 21
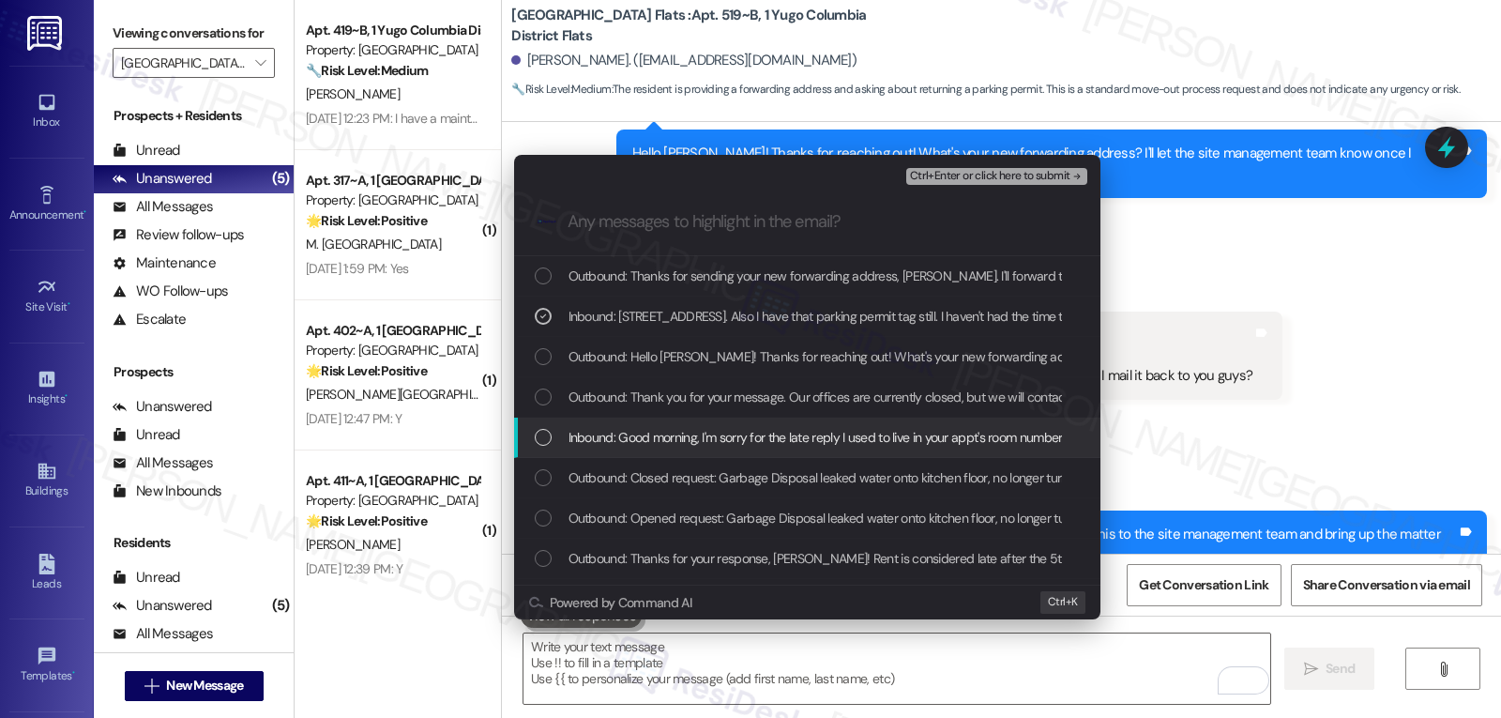
click at [745, 446] on span "Inbound: Good morning, I'm sorry for the late reply I used to live in your appt…" at bounding box center [991, 437] width 847 height 21
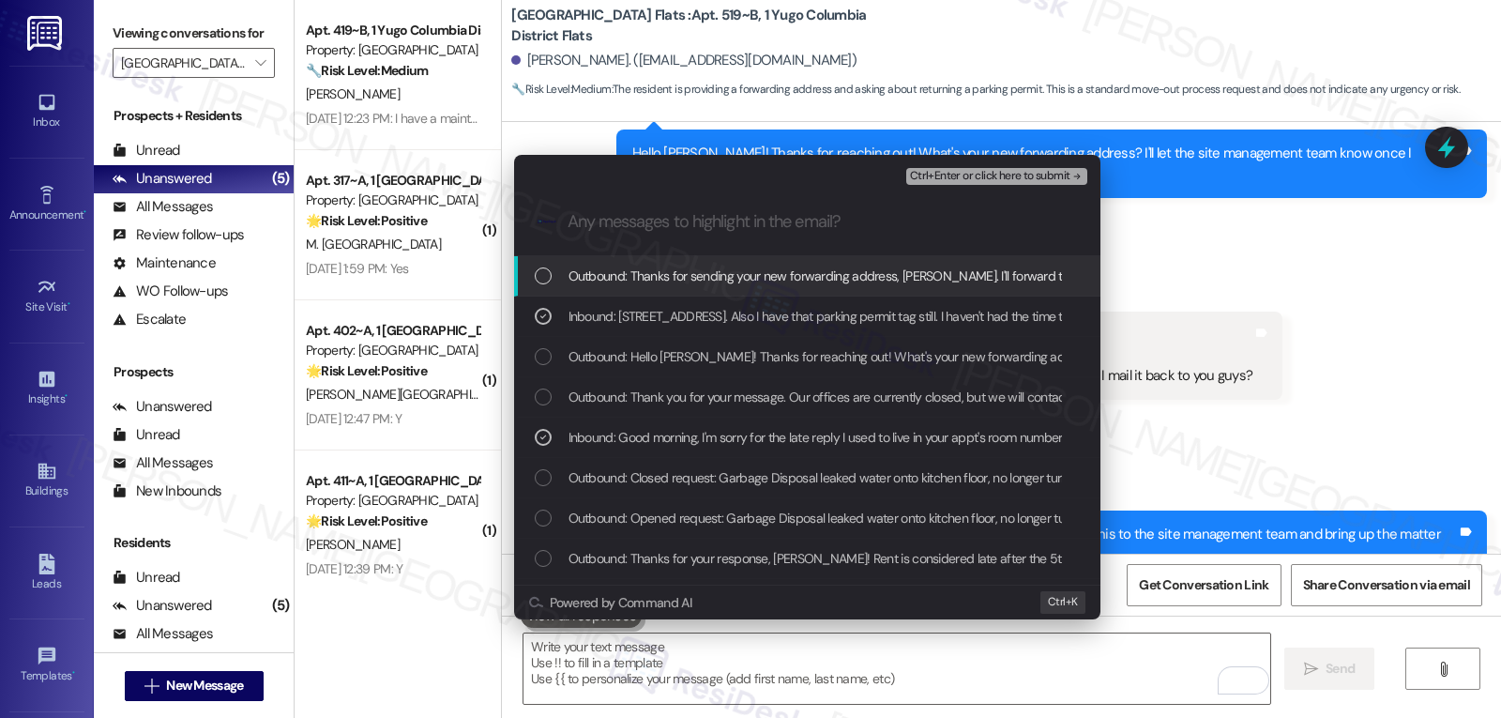
click at [1020, 175] on span "Ctrl+Enter or click here to submit" at bounding box center [990, 176] width 160 height 13
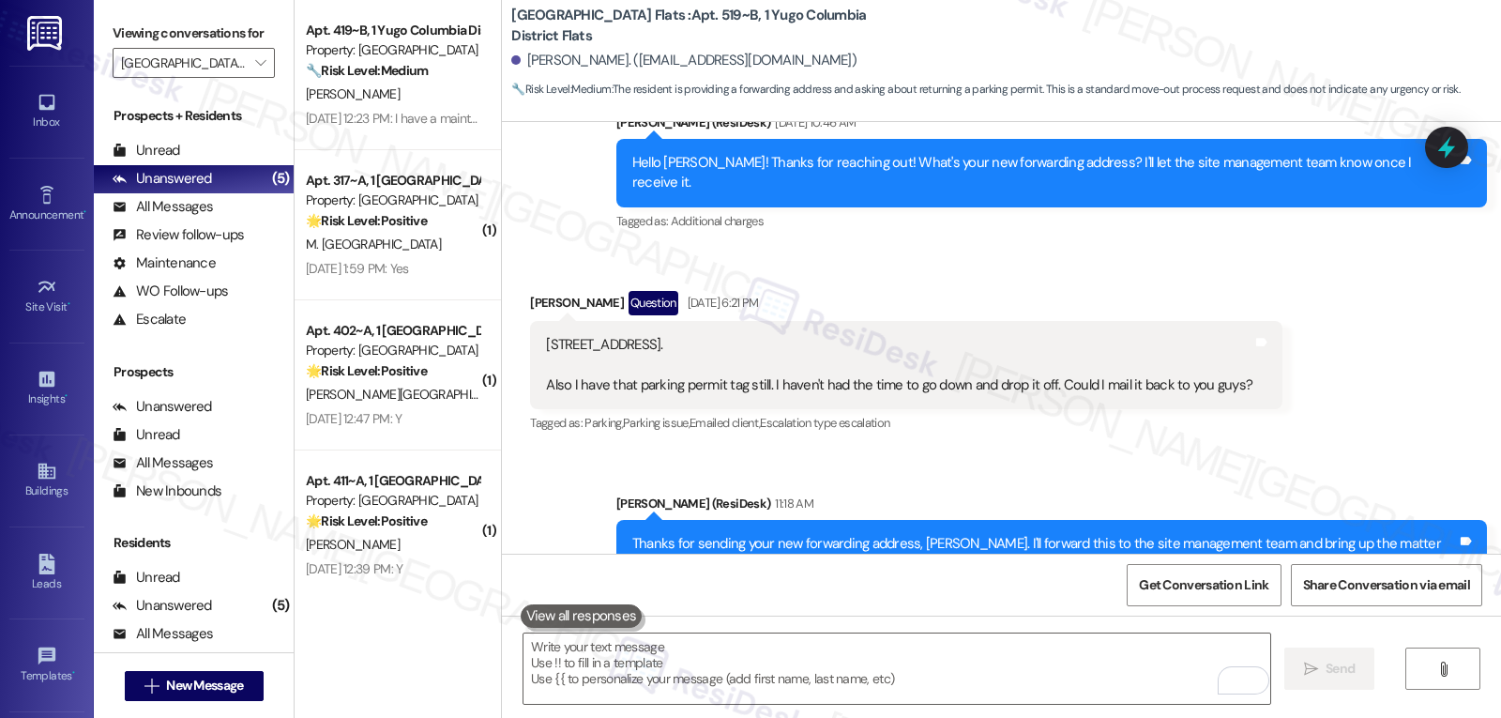
scroll to position [3873, 0]
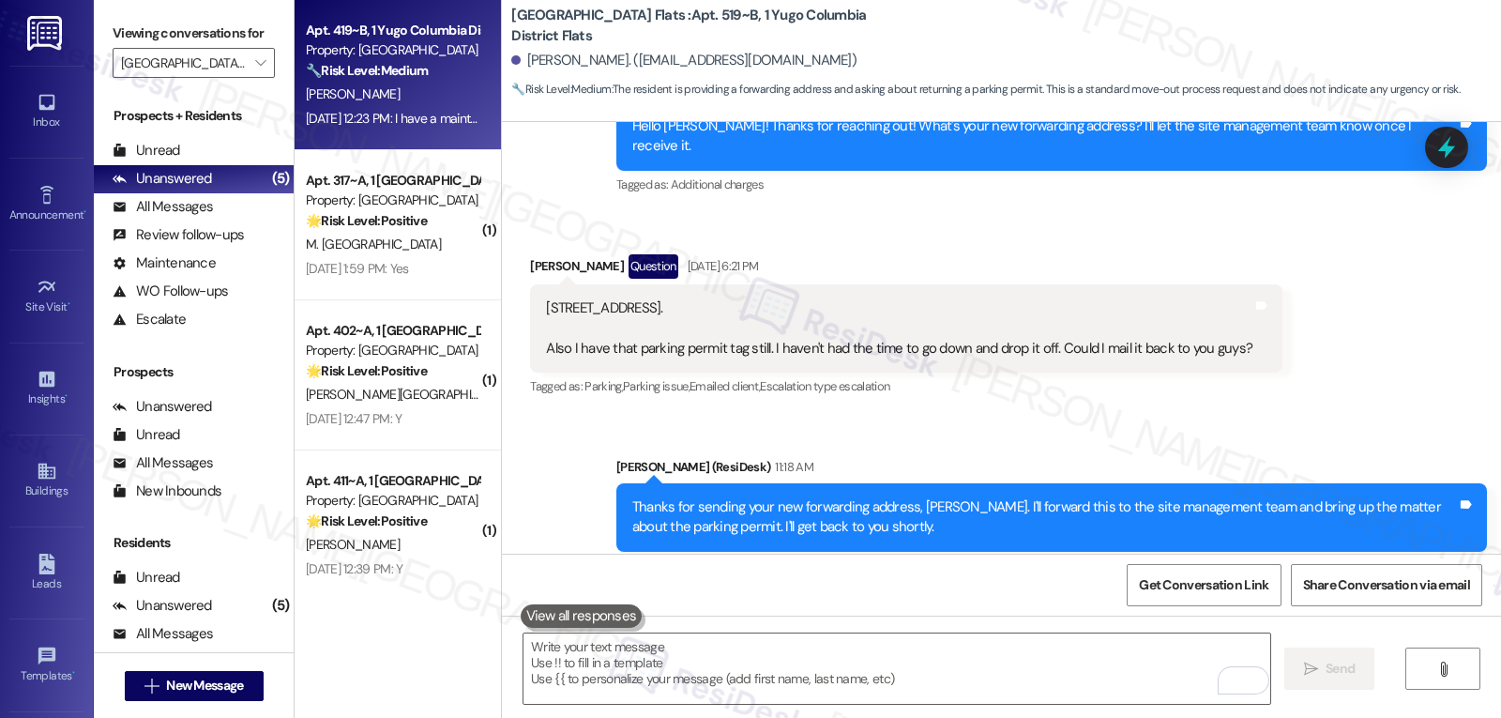
click at [425, 107] on div "Aug 22, 2025 at 12:23 PM: I have a maintenance request Aug 22, 2025 at 12:23 PM…" at bounding box center [392, 118] width 177 height 23
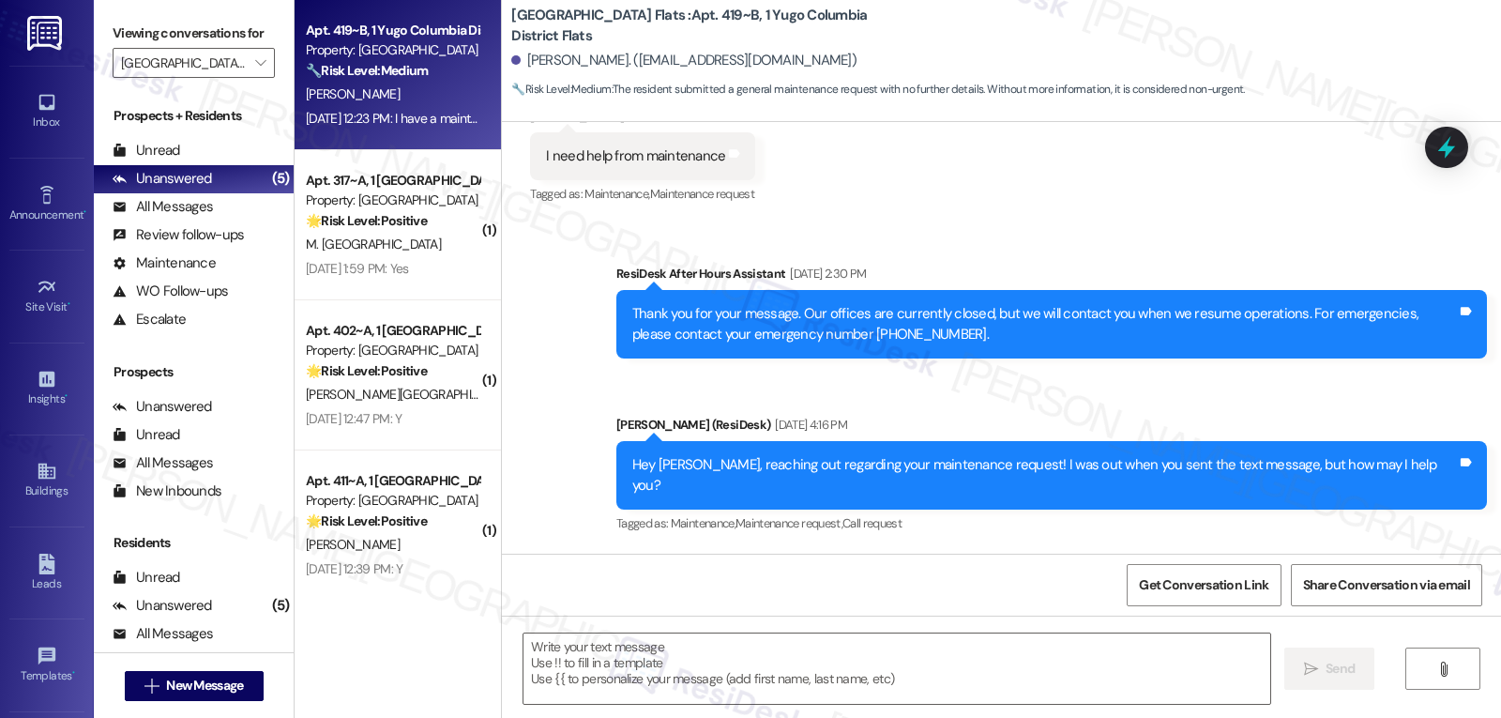
type textarea "Fetching suggested responses. Please feel free to read through the conversation…"
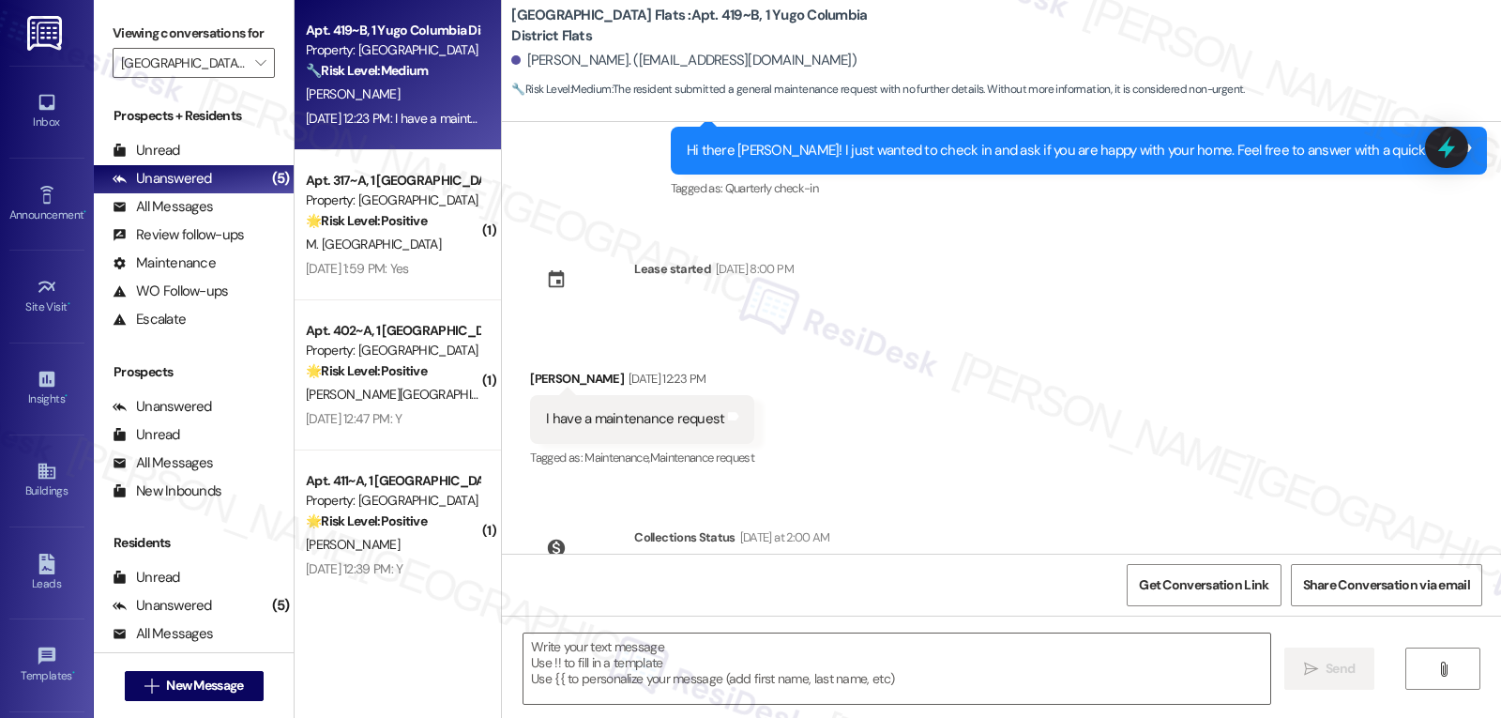
scroll to position [5125, 0]
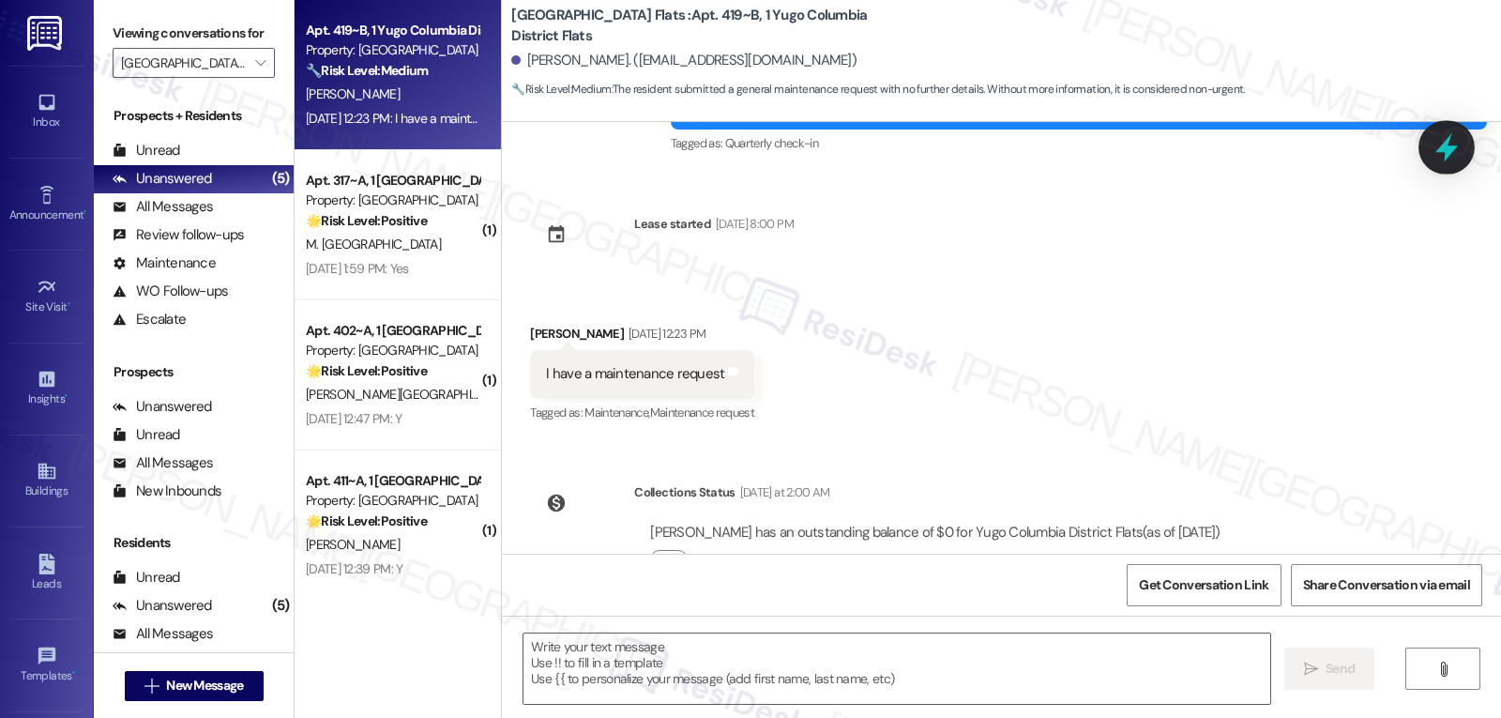
click at [1454, 155] on icon at bounding box center [1447, 147] width 32 height 32
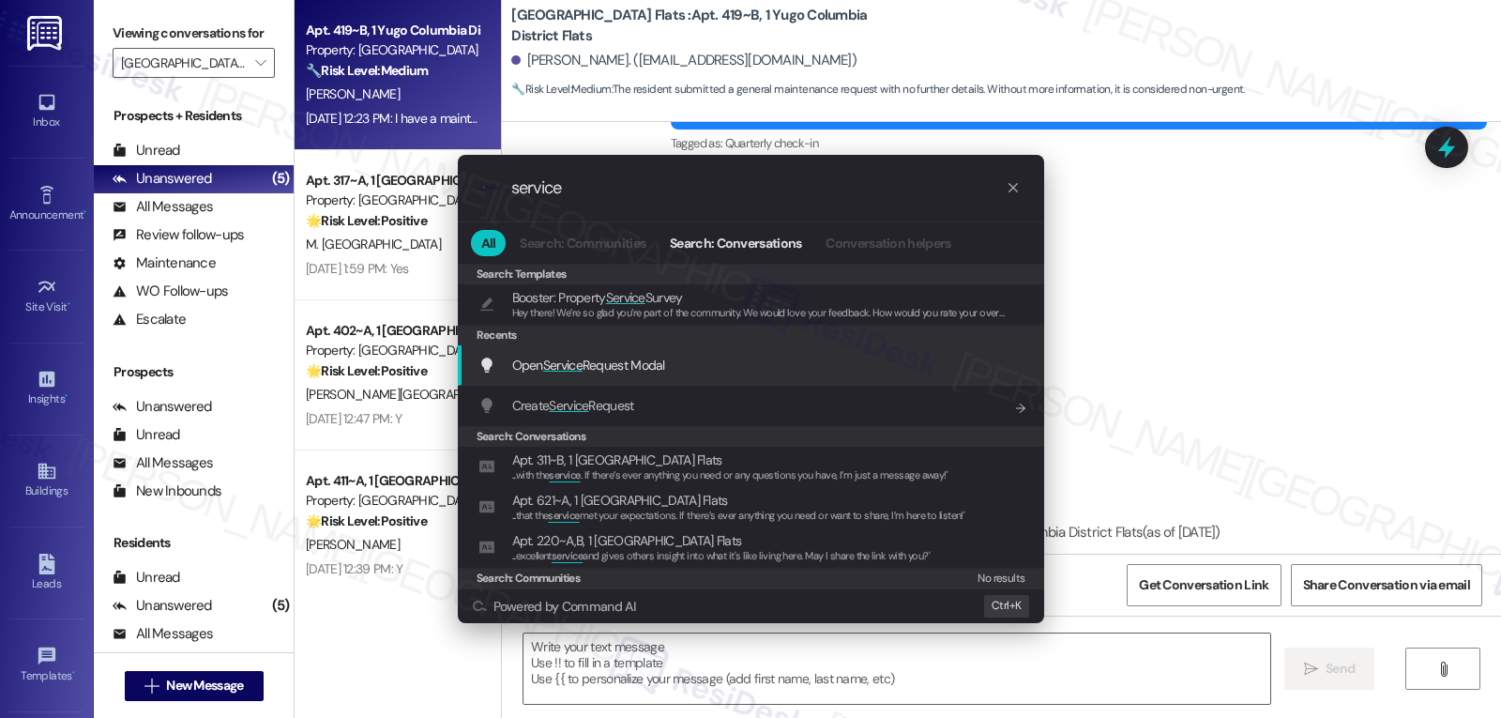
type input "service"
click at [641, 356] on span "Open Service Request Modal" at bounding box center [588, 364] width 153 height 17
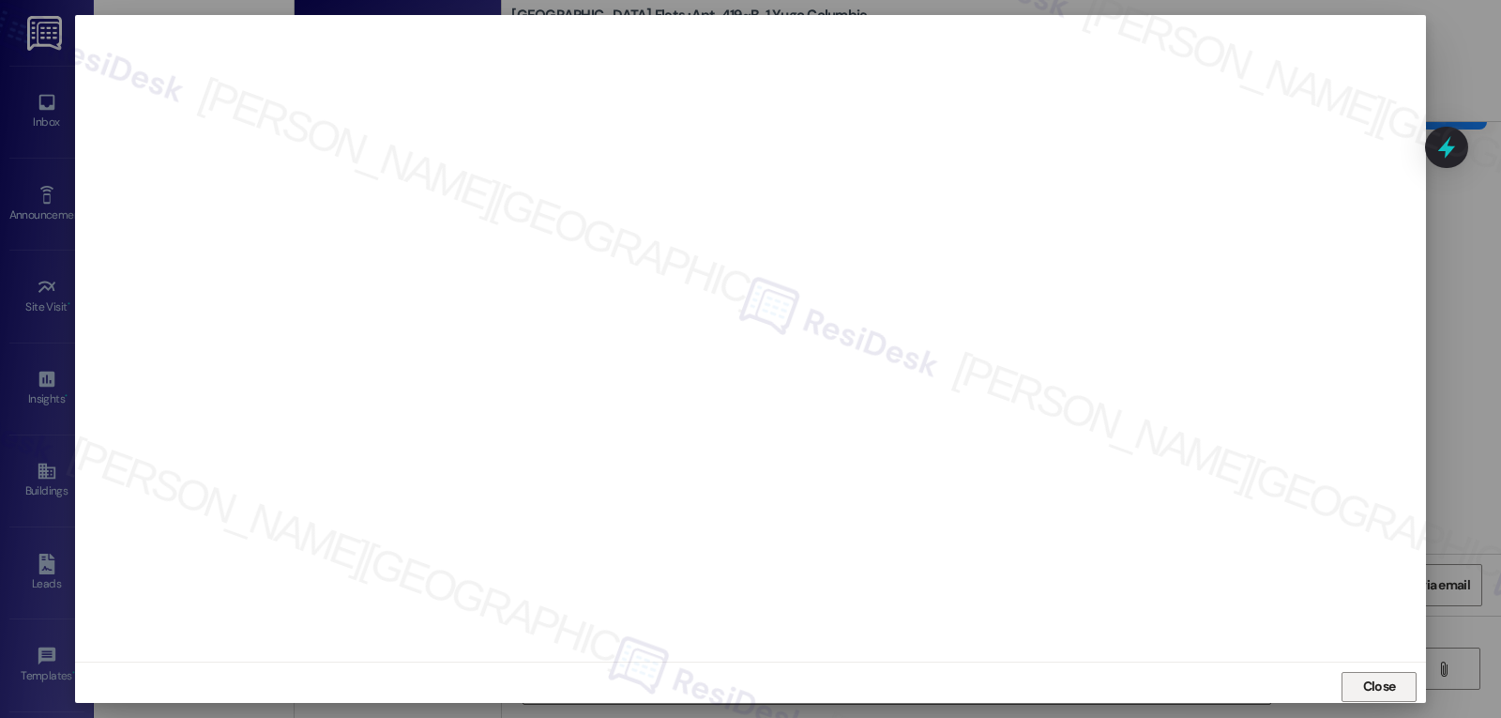
click at [1385, 683] on span "Close" at bounding box center [1379, 686] width 33 height 20
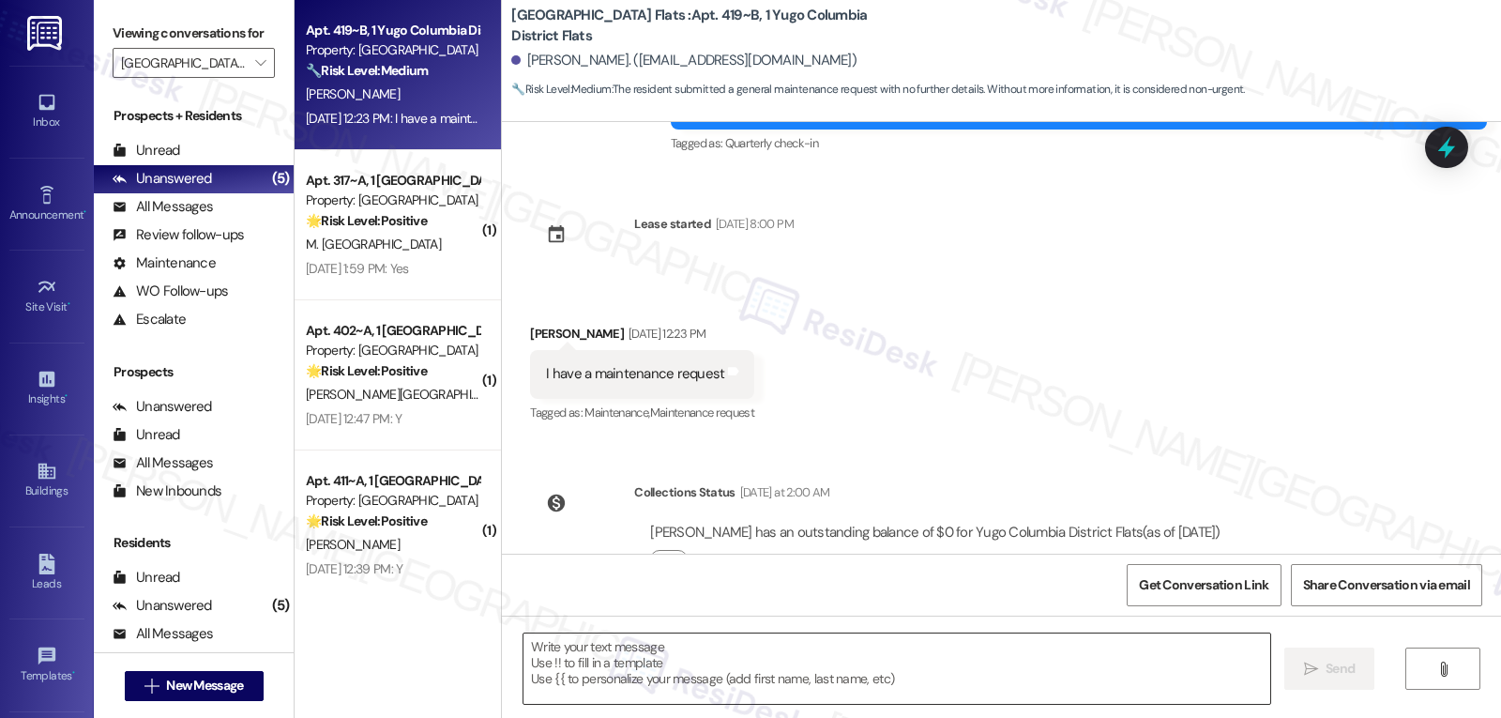
click at [807, 663] on textarea at bounding box center [896, 668] width 747 height 70
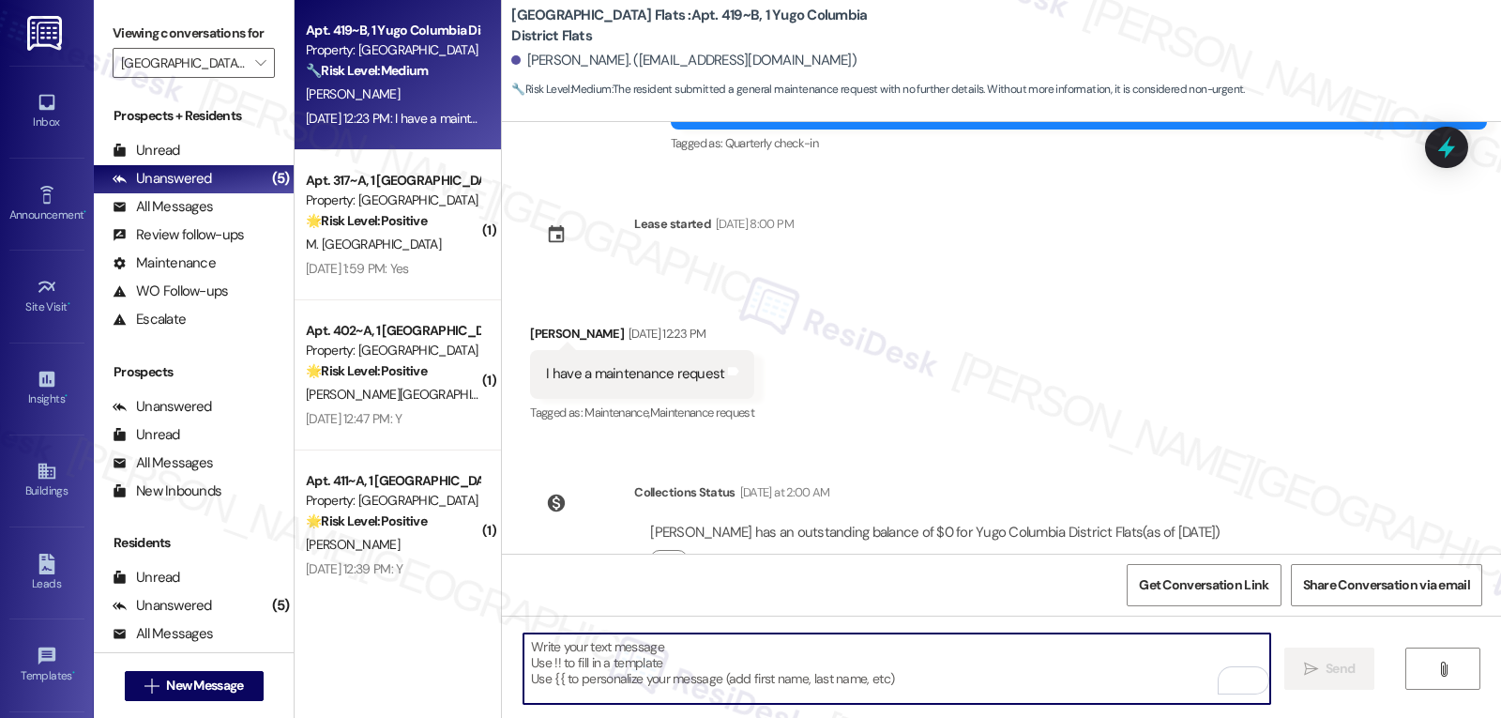
click at [807, 643] on textarea "To enrich screen reader interactions, please activate Accessibility in Grammarl…" at bounding box center [896, 668] width 747 height 70
click at [724, 680] on textarea "To enrich screen reader interactions, please activate Accessibility in Grammarl…" at bounding box center [896, 668] width 747 height 70
click at [524, 65] on div "Matthew Marshall. (matthewryanmarshall@gmail.com)" at bounding box center [683, 61] width 345 height 20
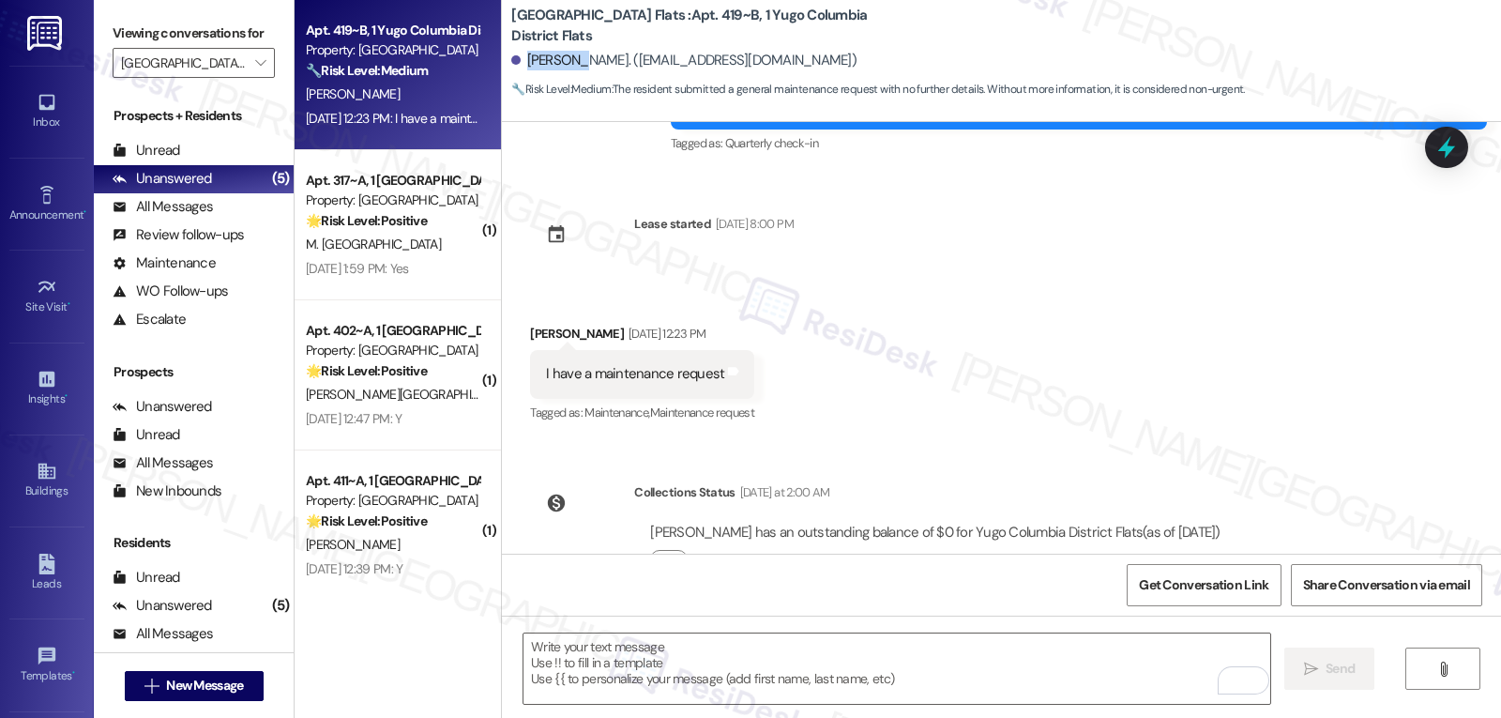
click at [524, 65] on div "Matthew Marshall. (matthewryanmarshall@gmail.com)" at bounding box center [683, 61] width 345 height 20
click at [679, 645] on textarea "To enrich screen reader interactions, please activate Accessibility in Grammarl…" at bounding box center [896, 668] width 747 height 70
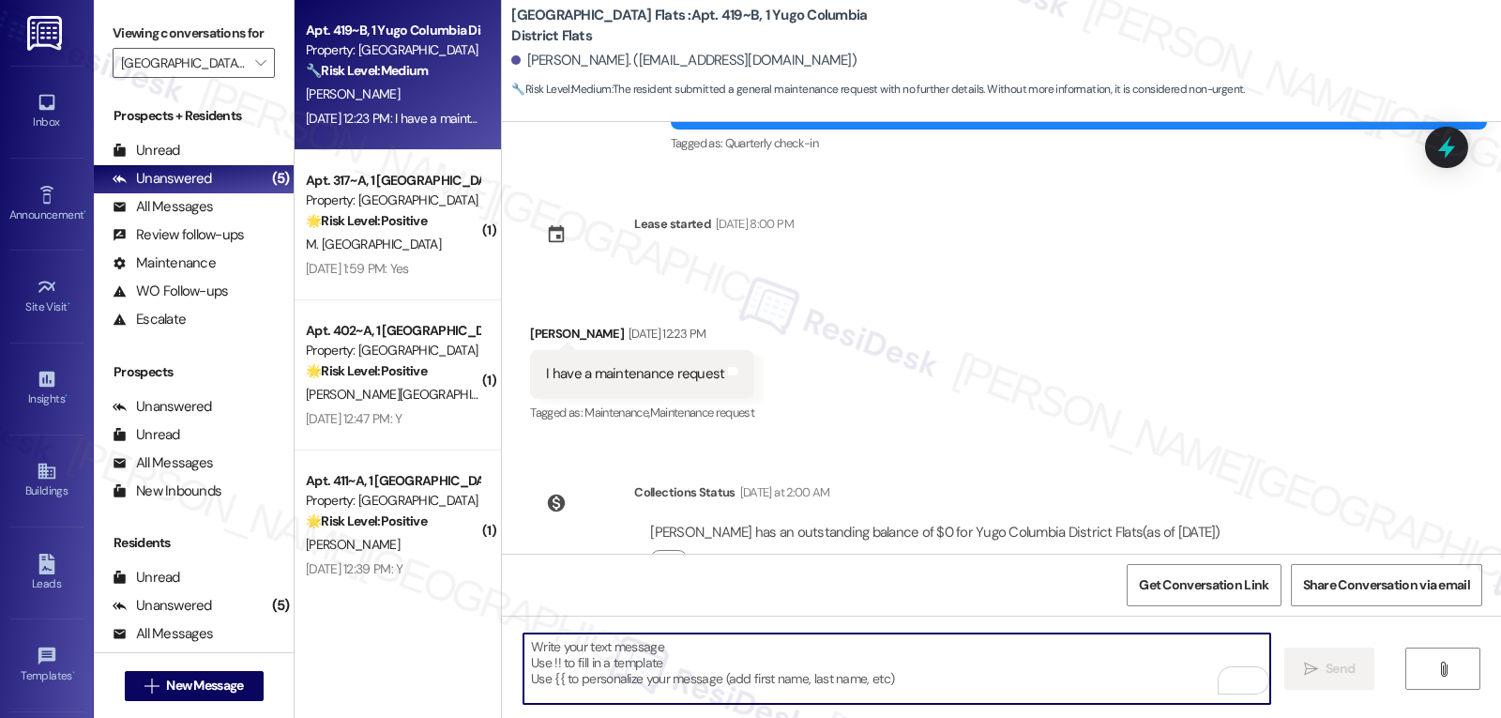
click at [689, 665] on textarea "To enrich screen reader interactions, please activate Accessibility in Grammarl…" at bounding box center [896, 668] width 747 height 70
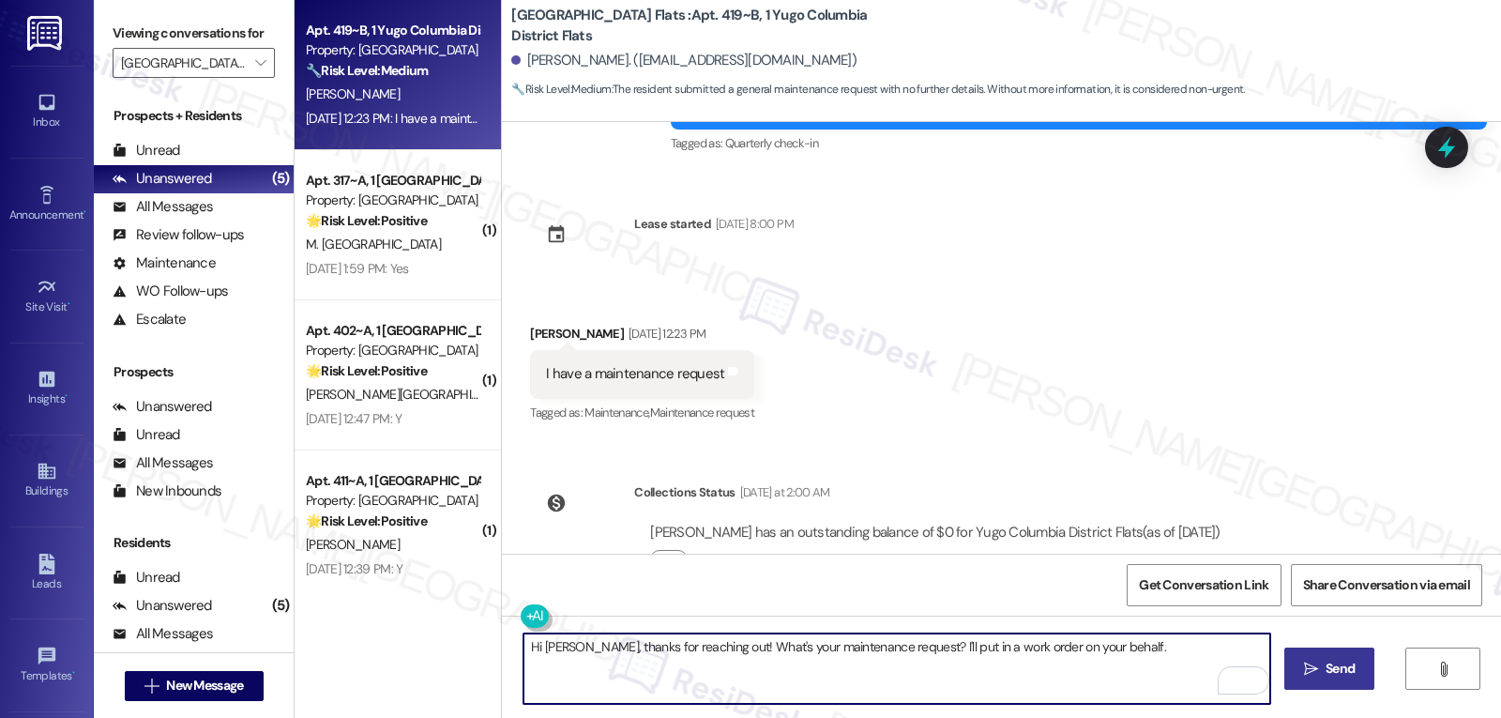
type textarea "Hi Matthew, thanks for reaching out! What's your maintenance request? I'll put …"
click at [1328, 681] on button " Send" at bounding box center [1329, 668] width 91 height 42
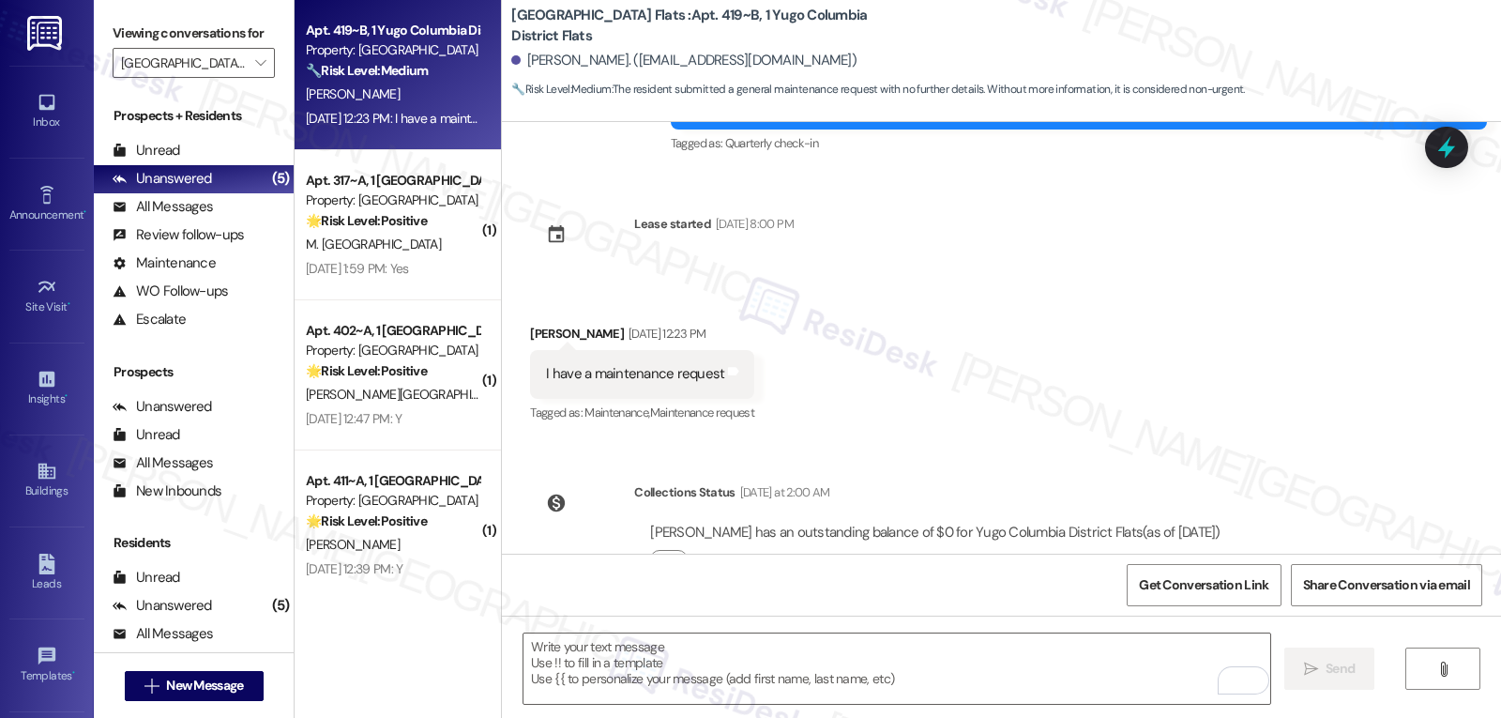
scroll to position [4951, 0]
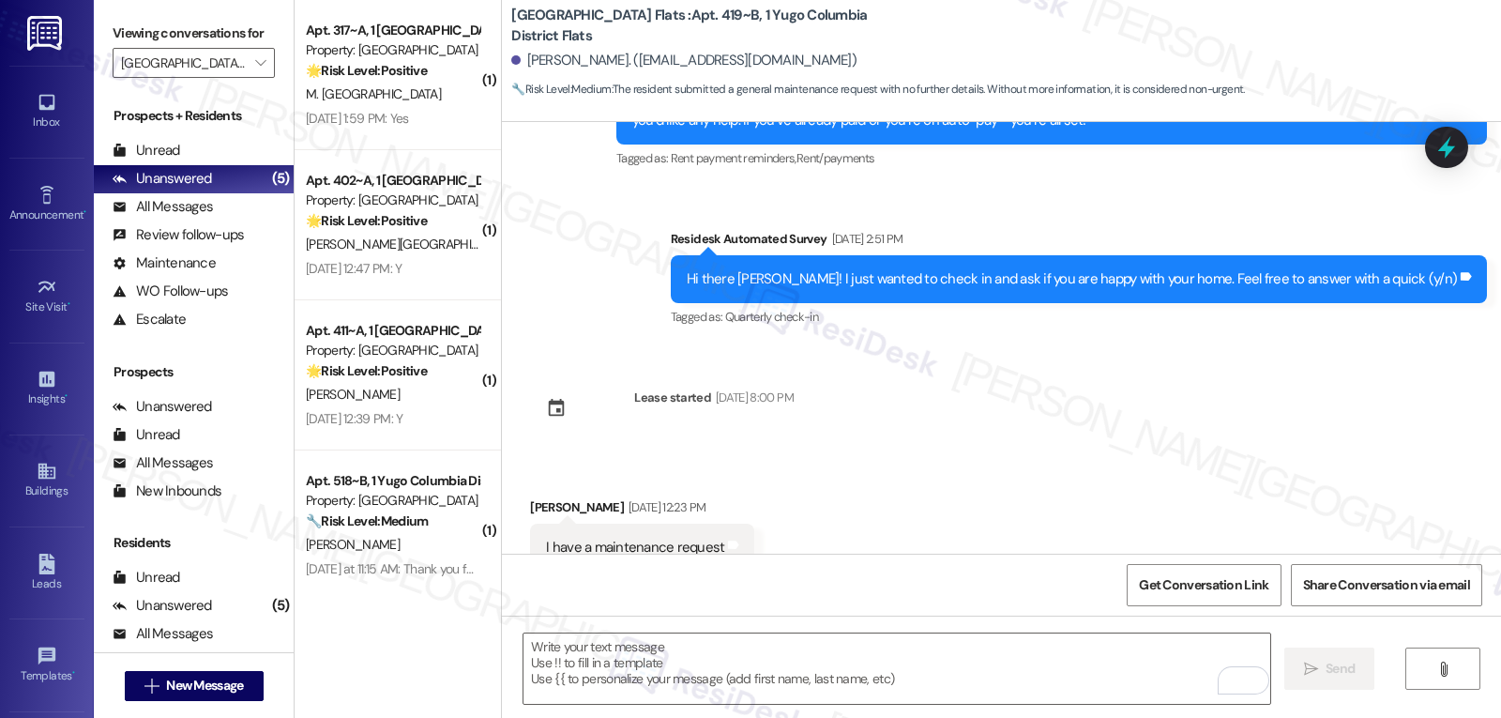
click at [898, 462] on div "Received via SMS Matthew Marshall Aug 22, 2025 at 12:23 PM I have a maintenance…" at bounding box center [1001, 534] width 999 height 159
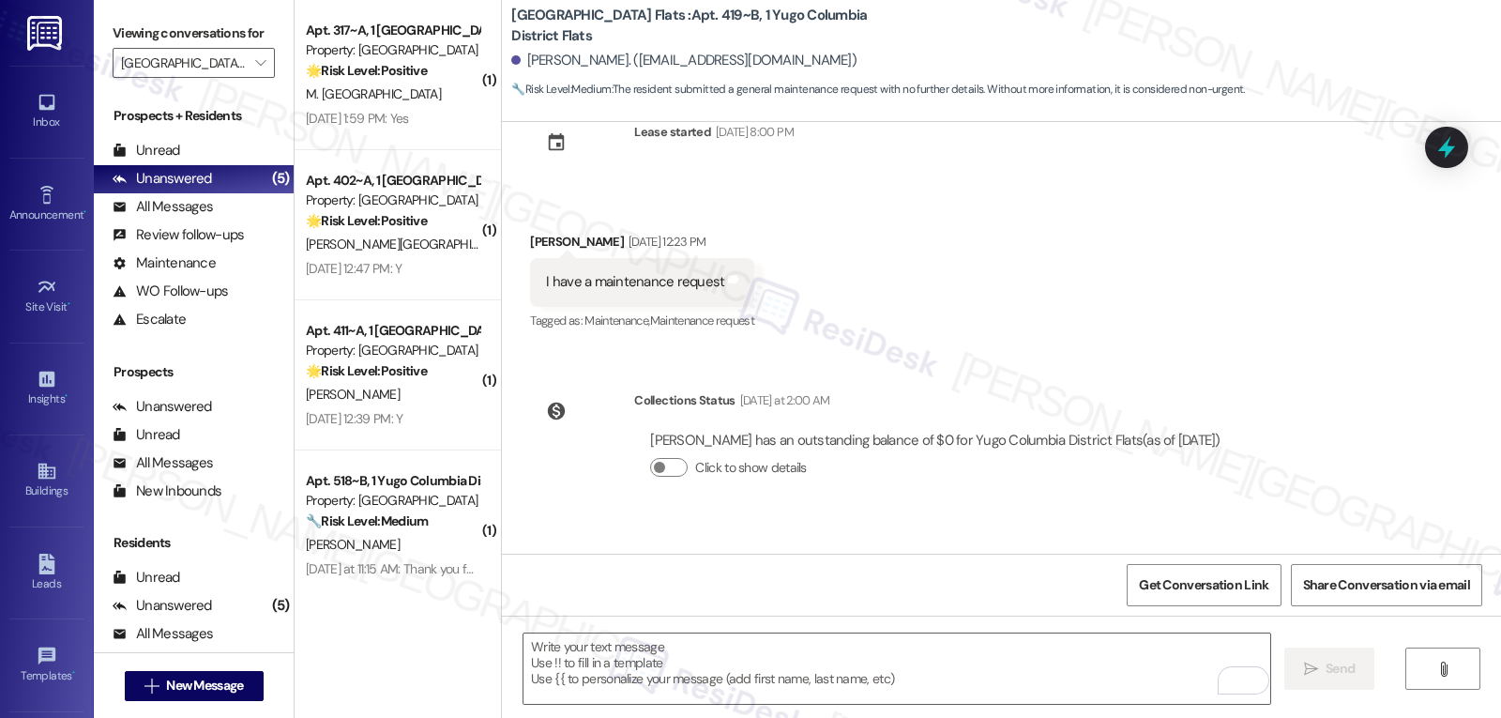
scroll to position [5255, 0]
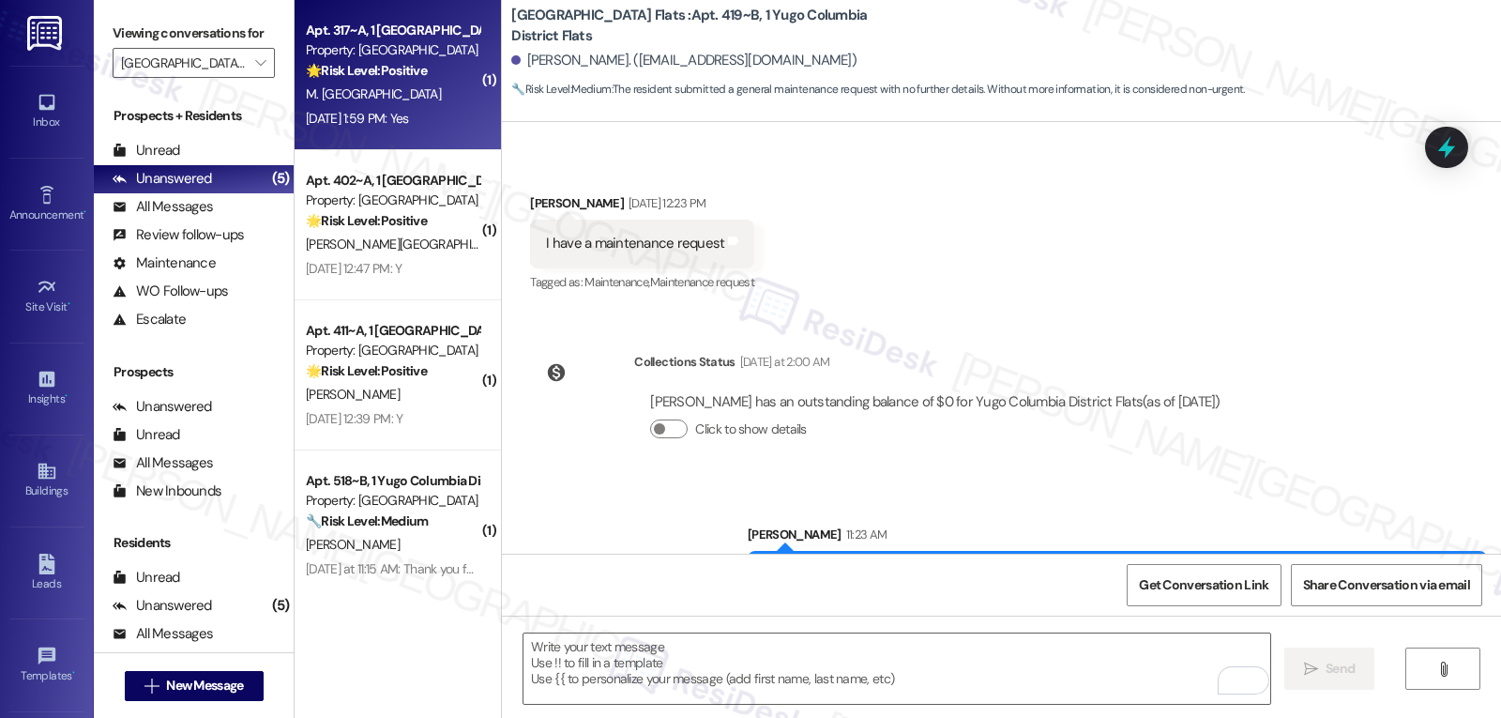
click at [404, 126] on div "Aug 22, 2025 at 1:59 PM: Yes Aug 22, 2025 at 1:59 PM: Yes" at bounding box center [357, 118] width 103 height 17
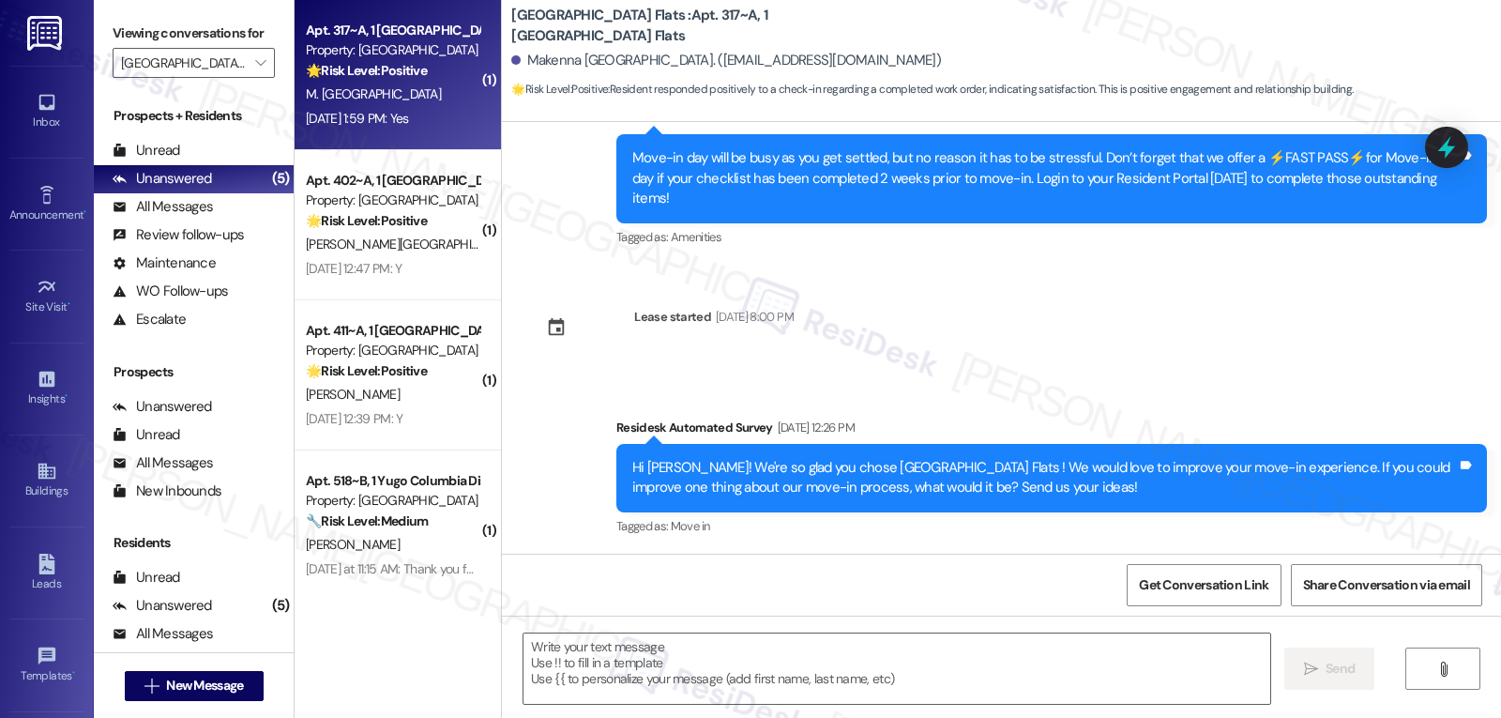
type textarea "Fetching suggested responses. Please feel free to read through the conversation…"
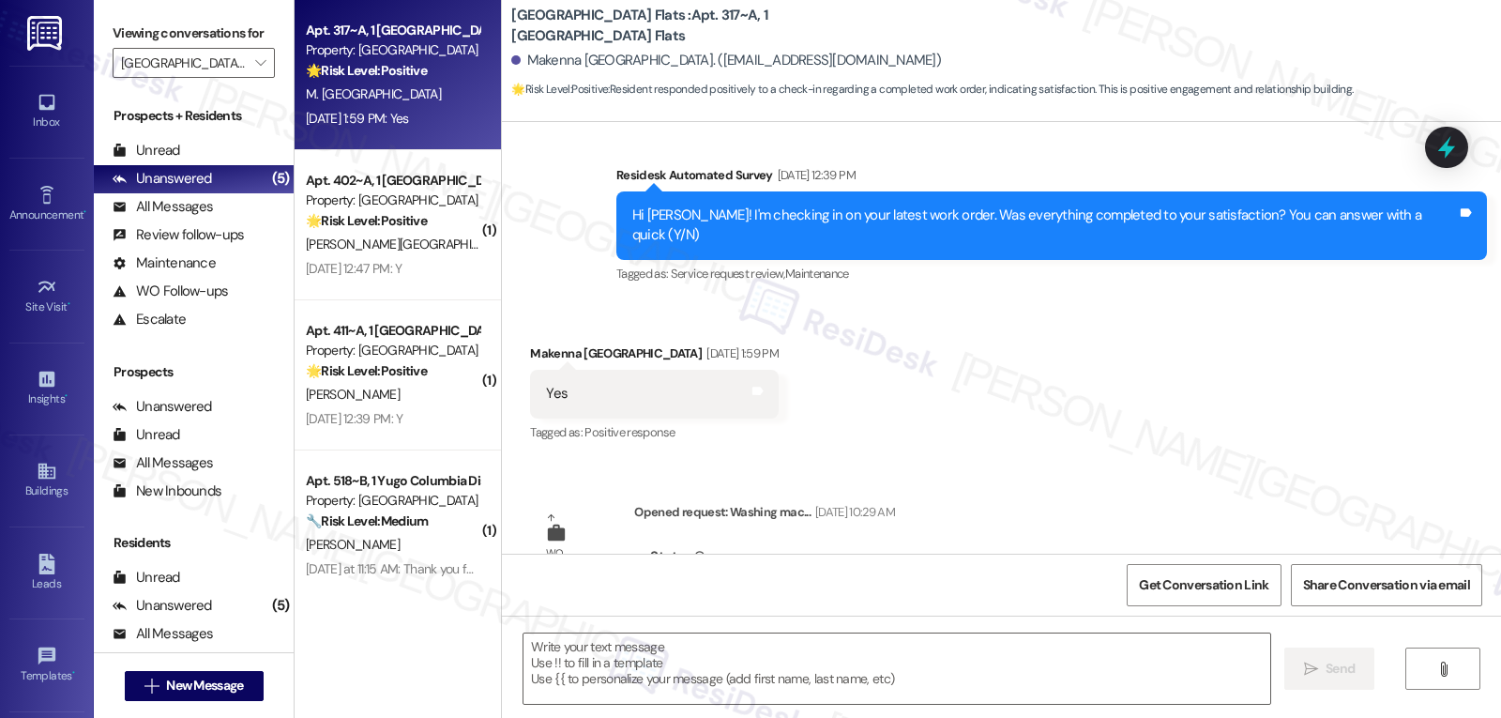
scroll to position [1027, 0]
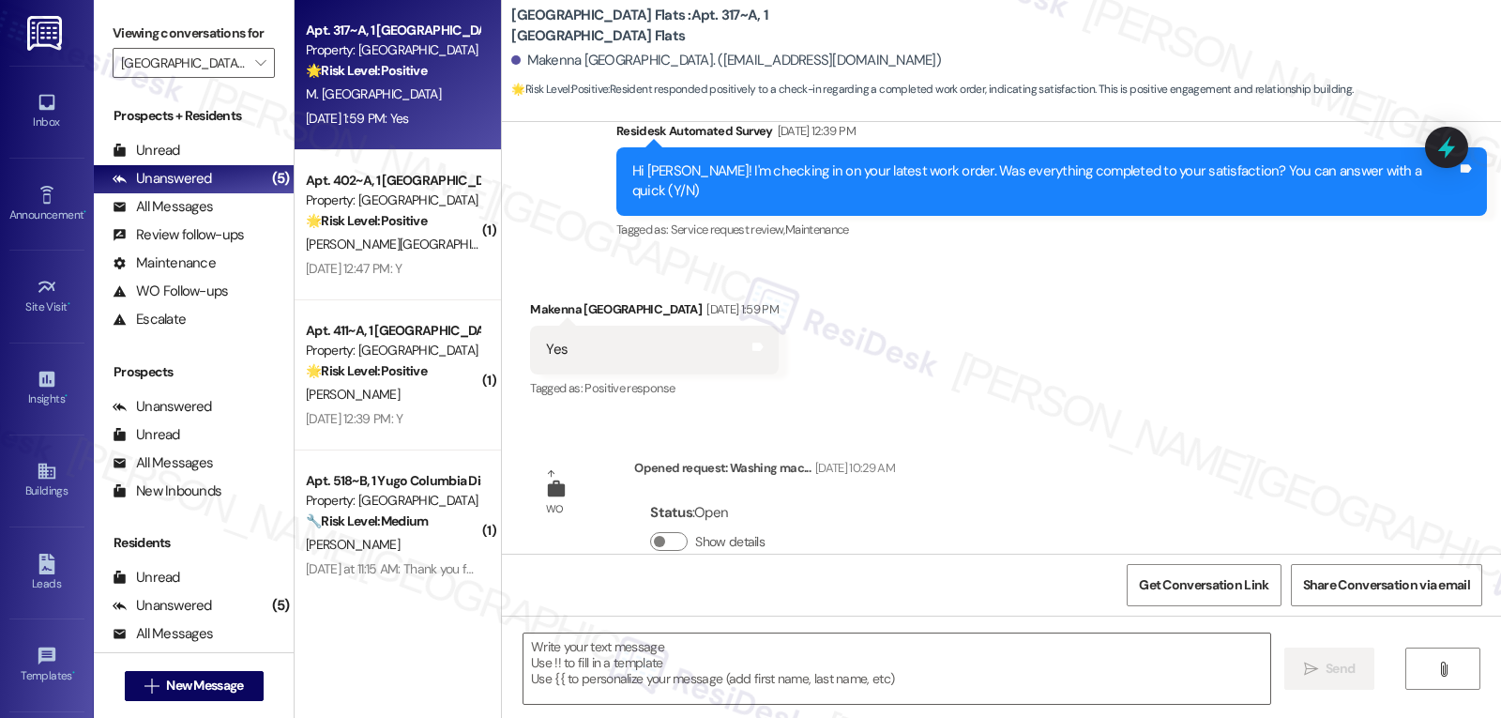
click at [669, 532] on button "Show details" at bounding box center [669, 541] width 38 height 19
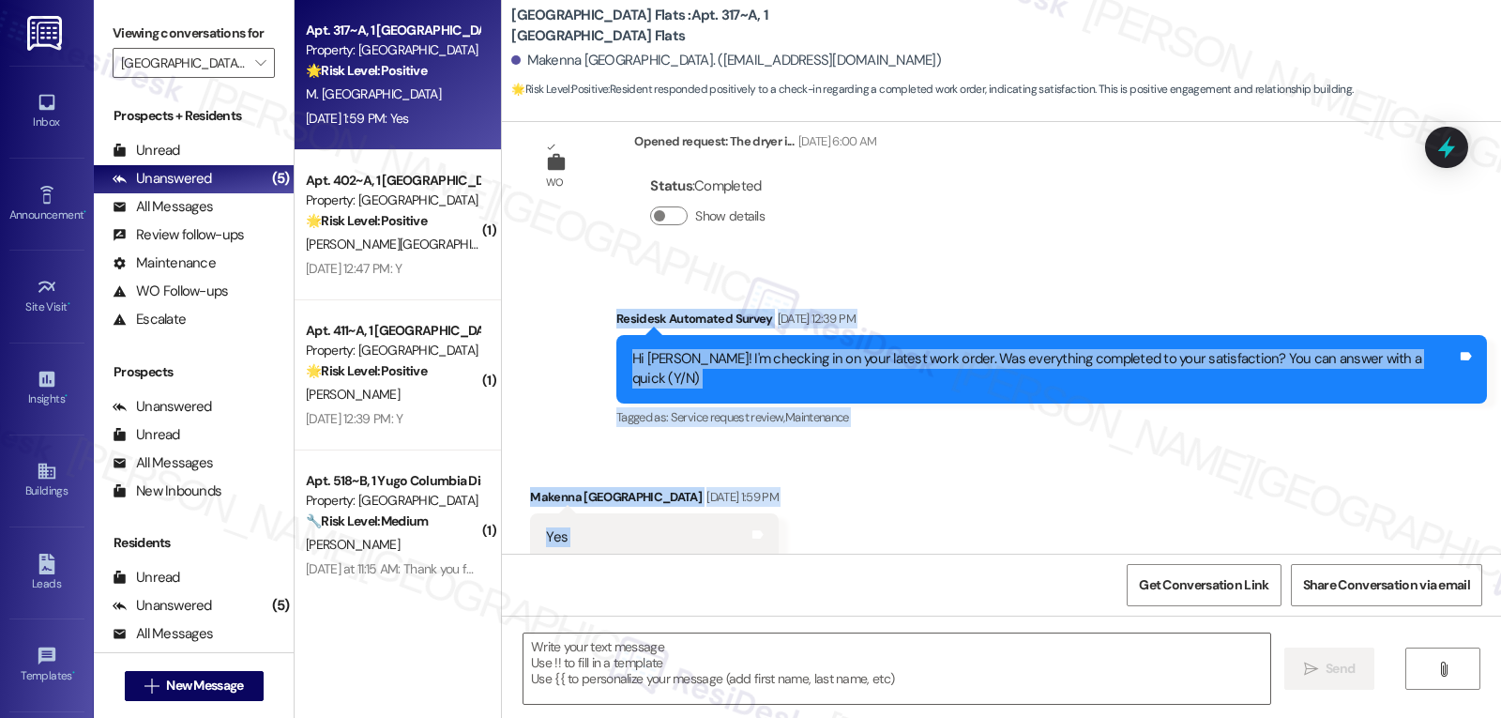
drag, startPoint x: 636, startPoint y: 298, endPoint x: 900, endPoint y: 452, distance: 305.2
click at [719, 495] on div "Sent via SMS Sarah (ResiDesk) Jul 28, 2025 at 6:47 PM Hi Makenna! We’re so exci…" at bounding box center [1001, 338] width 999 height 432
copy div "Residesk Automated Survey Aug 22, 2025 at 12:39 PM Hi Makenna! I'm checking in …"
click at [668, 643] on textarea at bounding box center [896, 668] width 747 height 70
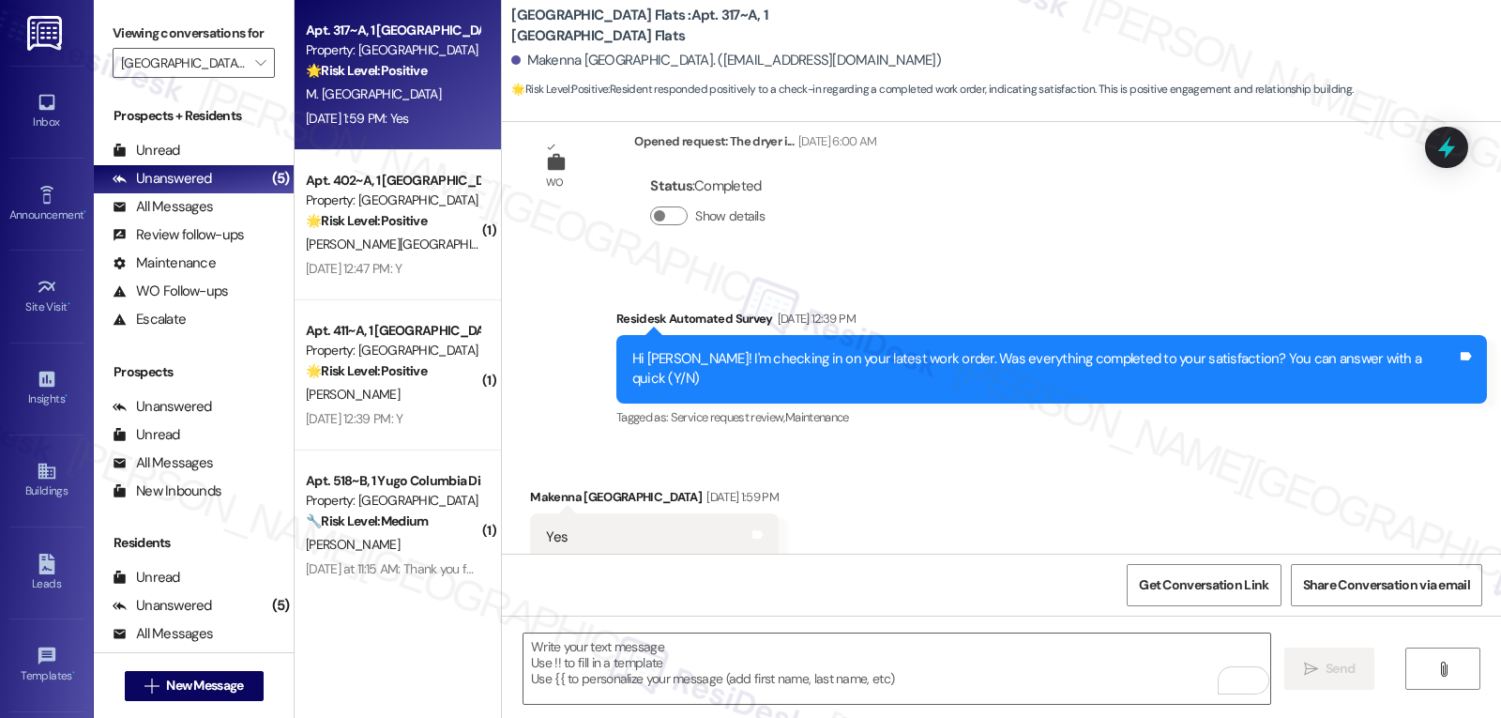
click at [948, 174] on div "Sent via SMS Sarah (ResiDesk) Jul 28, 2025 at 6:47 PM Hi Makenna! We’re so exci…" at bounding box center [1001, 338] width 999 height 432
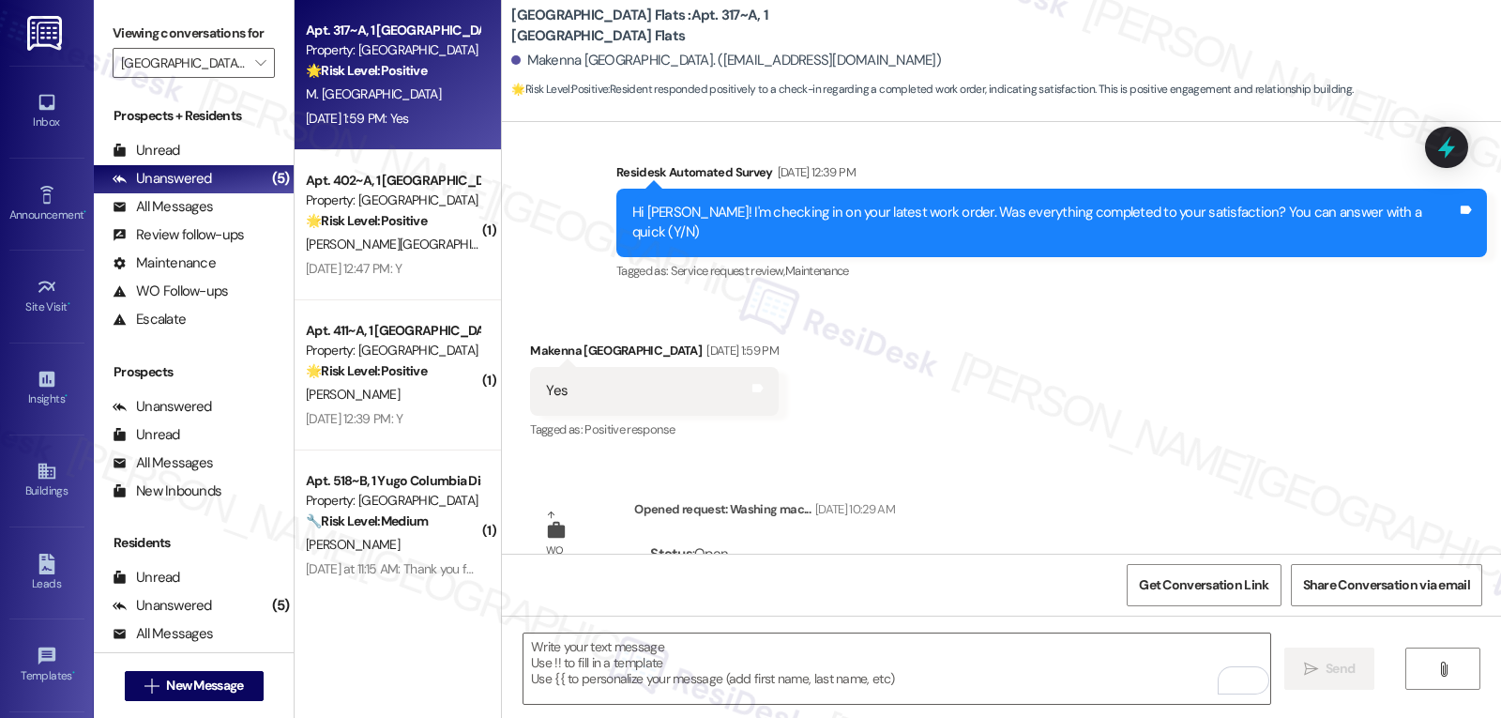
scroll to position [1067, 0]
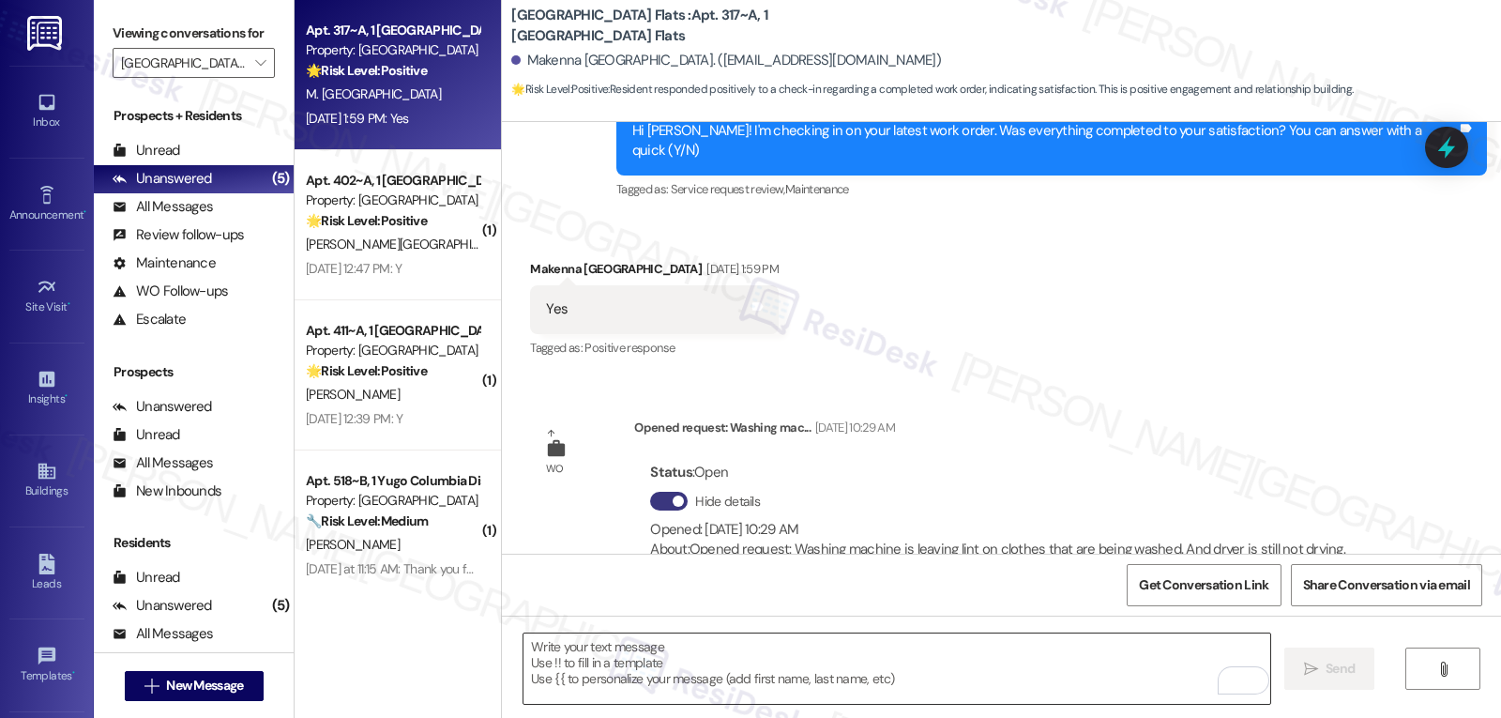
click at [895, 664] on textarea "To enrich screen reader interactions, please activate Accessibility in Grammarl…" at bounding box center [896, 668] width 747 height 70
paste textarea "Hi Makenna, thank you for confirming! I’m glad to hear everything was completed…"
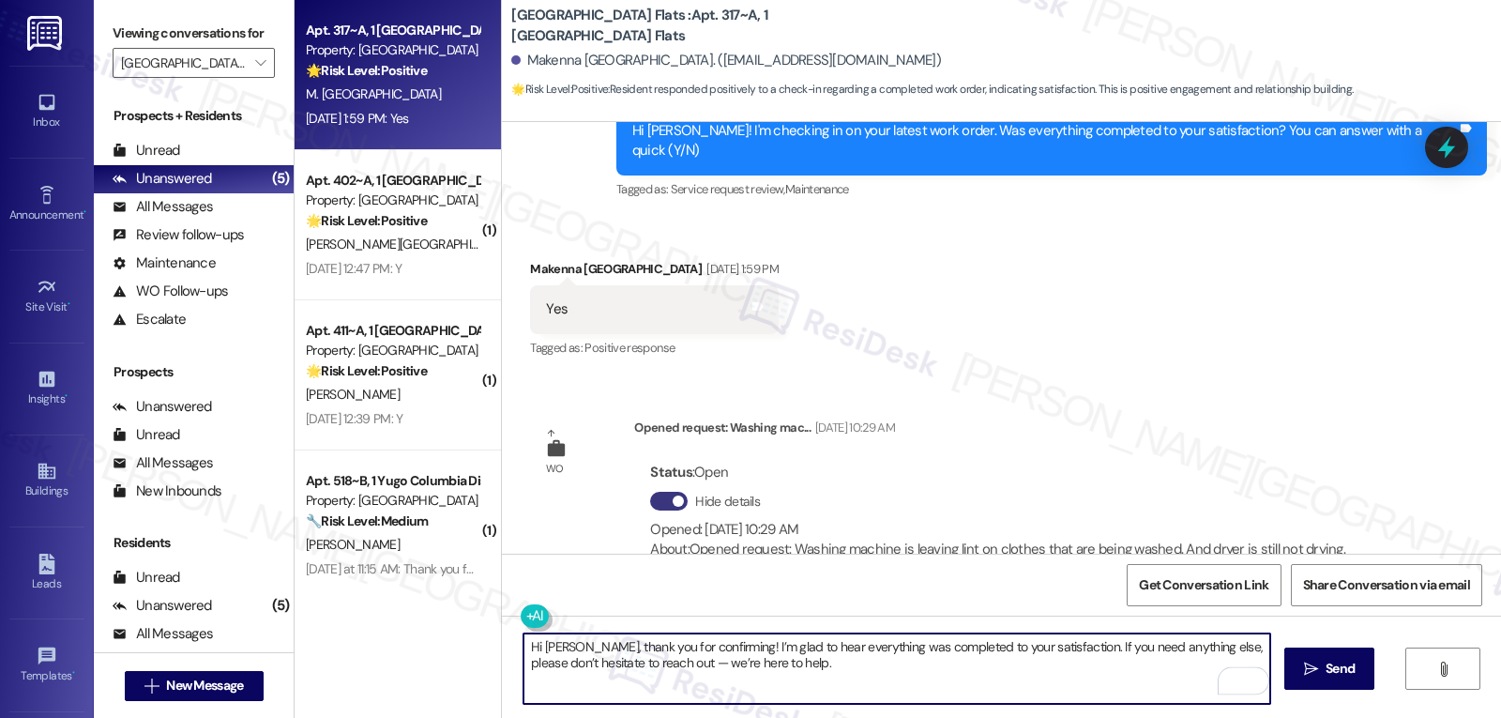
type textarea "Hi Makenna, thank you for confirming! I’m glad to hear everything was completed…"
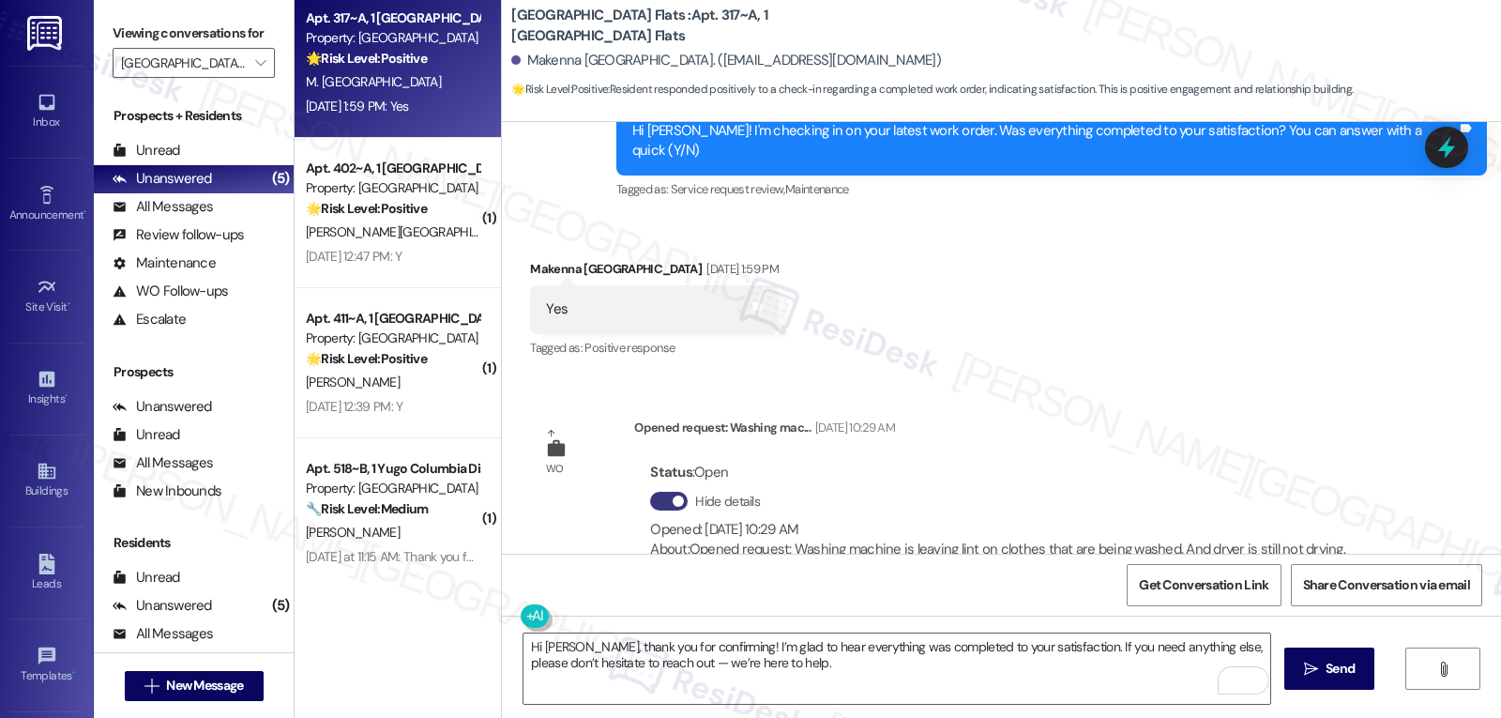
scroll to position [16, 0]
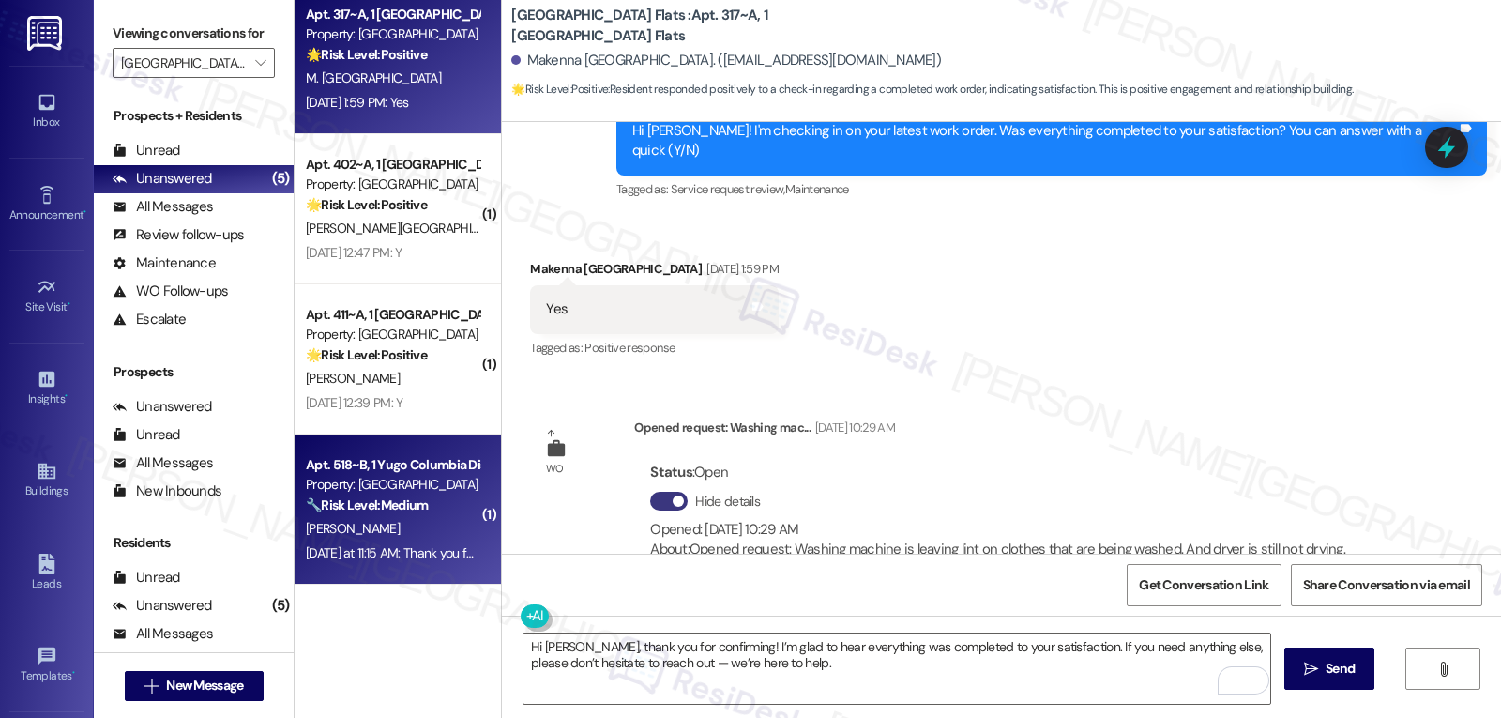
click at [422, 510] on div "🔧 Risk Level: Medium The resident responded 'Y' to a follow-up message about a …" at bounding box center [393, 505] width 174 height 20
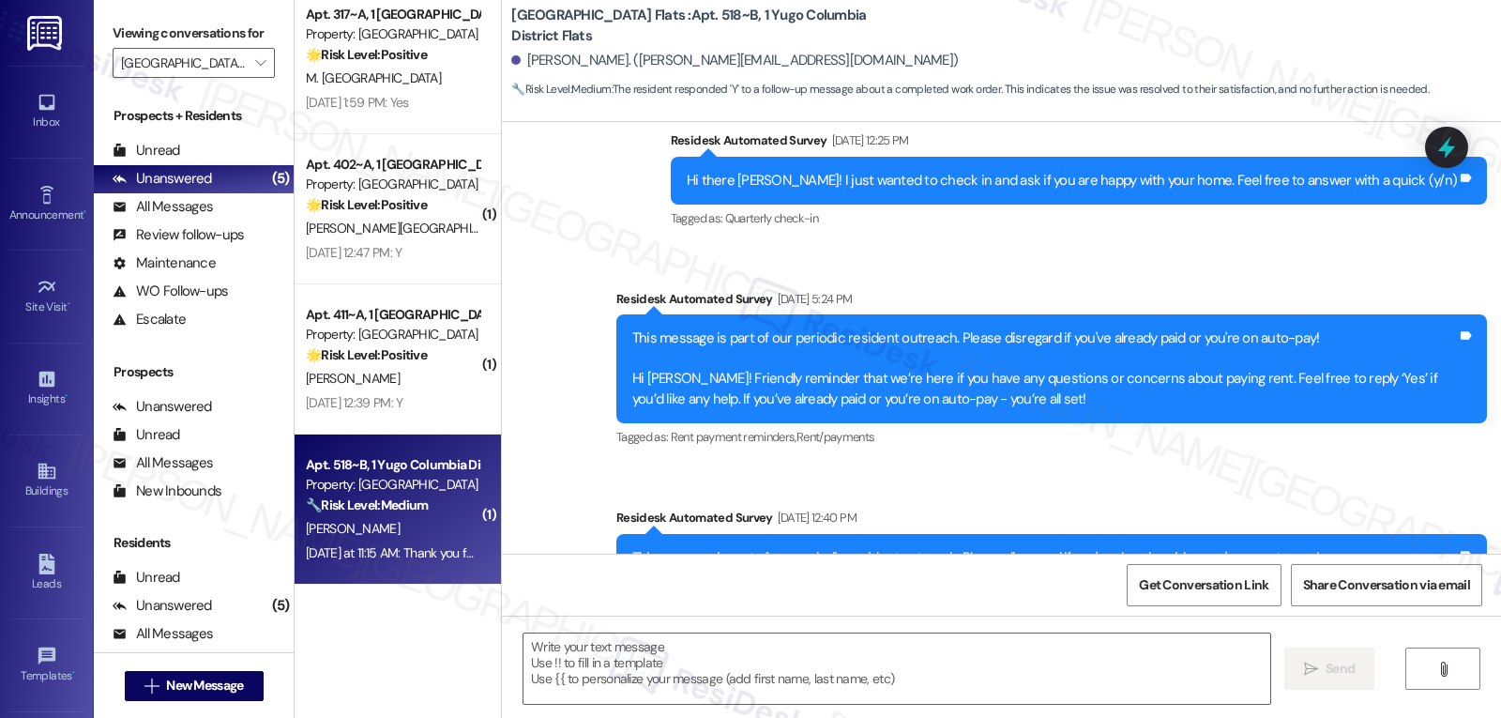
type textarea "Fetching suggested responses. Please feel free to read through the conversation…"
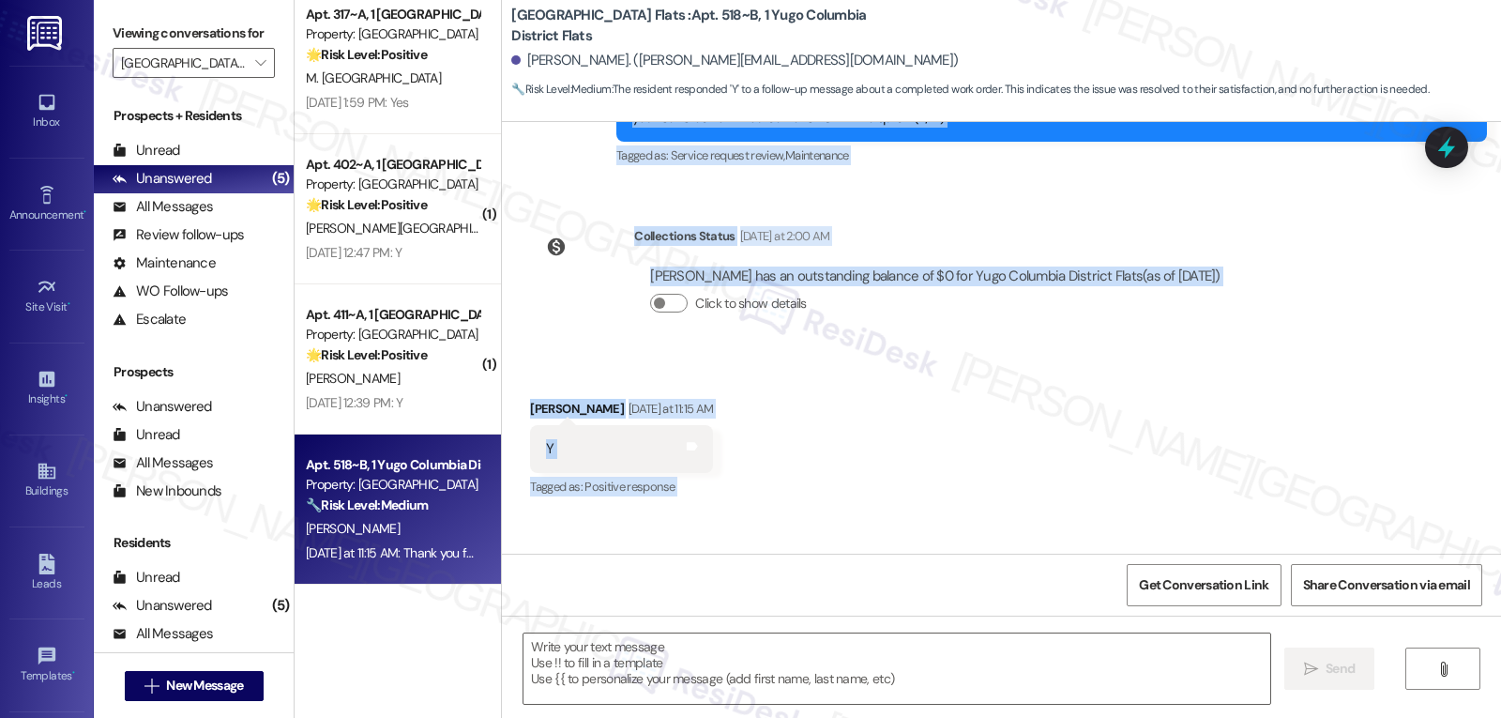
scroll to position [2680, 0]
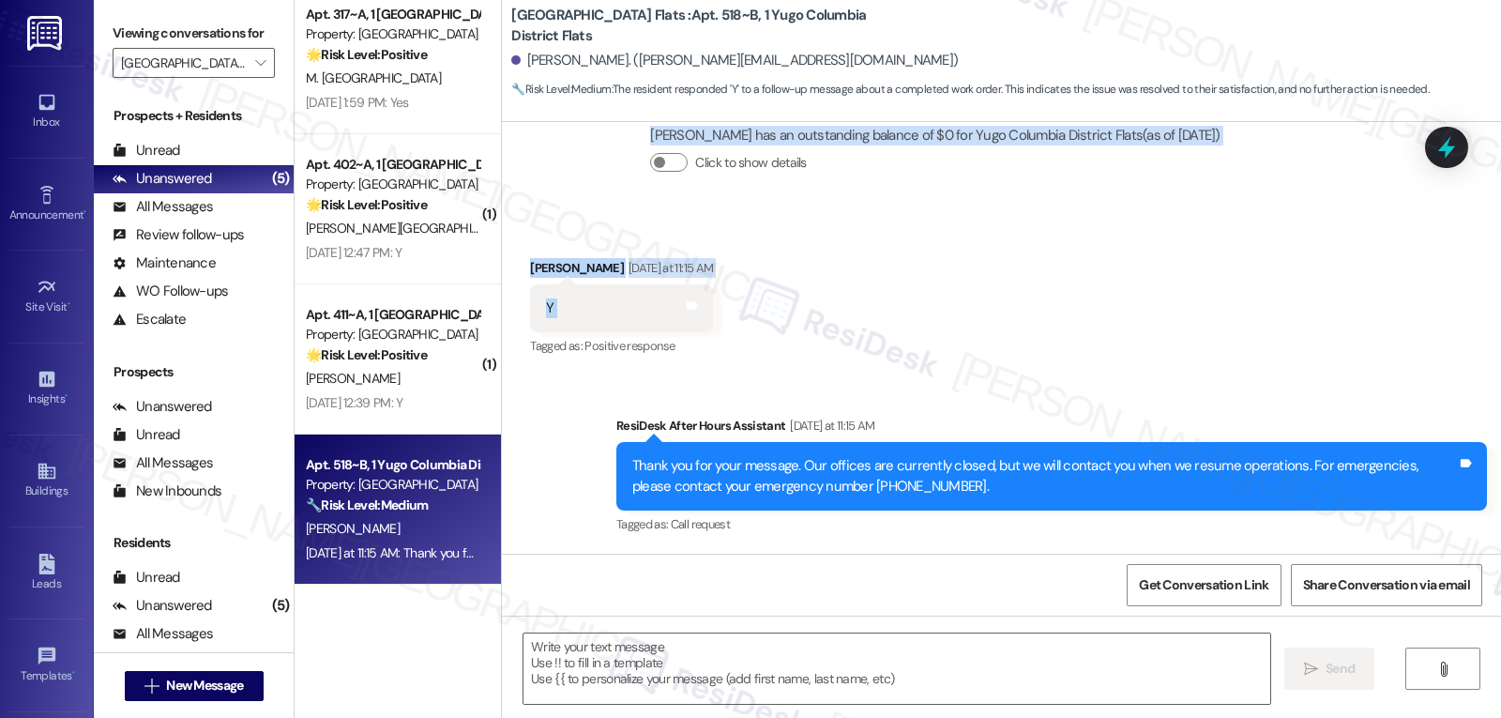
drag, startPoint x: 603, startPoint y: 293, endPoint x: 883, endPoint y: 299, distance: 279.6
click at [883, 299] on div "Survey, sent via SMS Residesk Automated Survey Oct 31, 2024 at 12:18 PM Hi Trav…" at bounding box center [1001, 338] width 999 height 432
copy div "Residesk Automated Survey Aug 22, 2025 at 12:39 PM Hi Travis! I'm checking in o…"
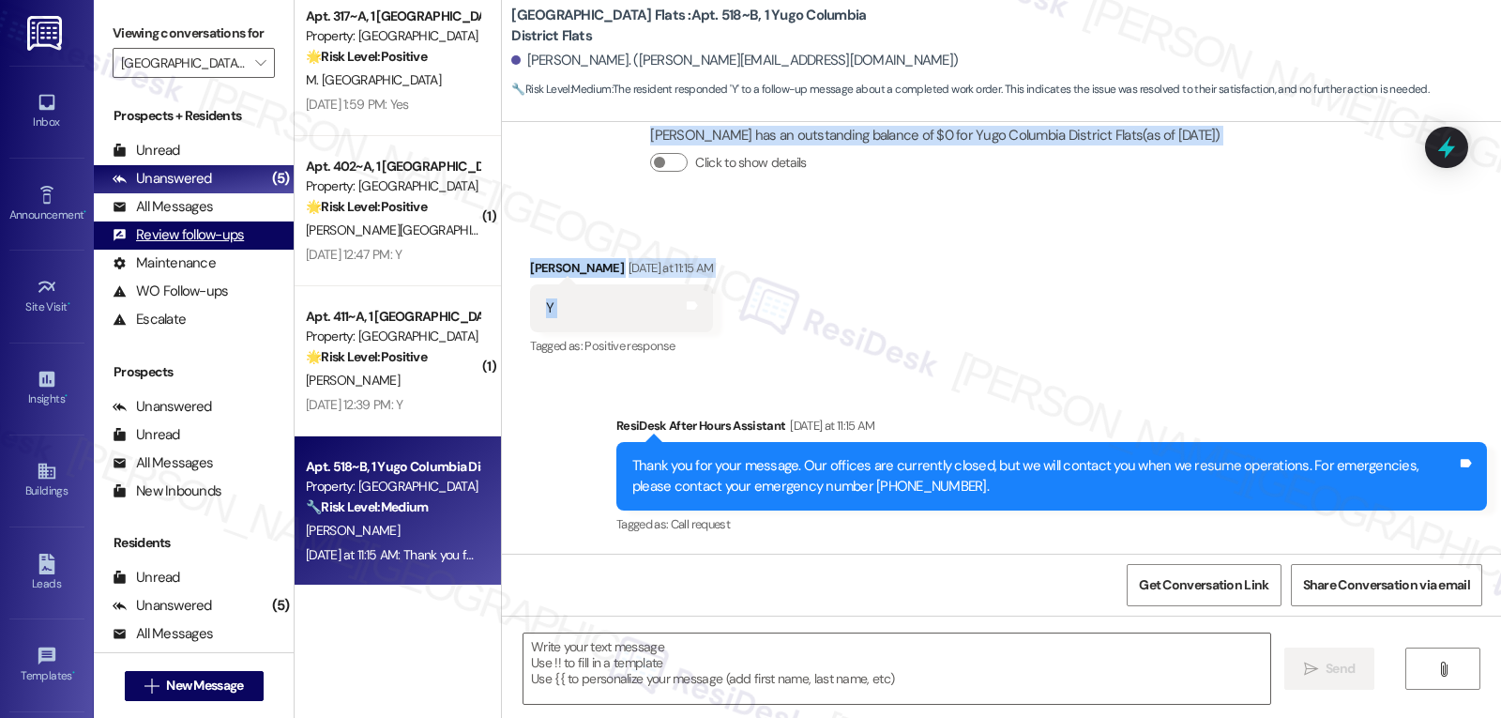
scroll to position [16, 0]
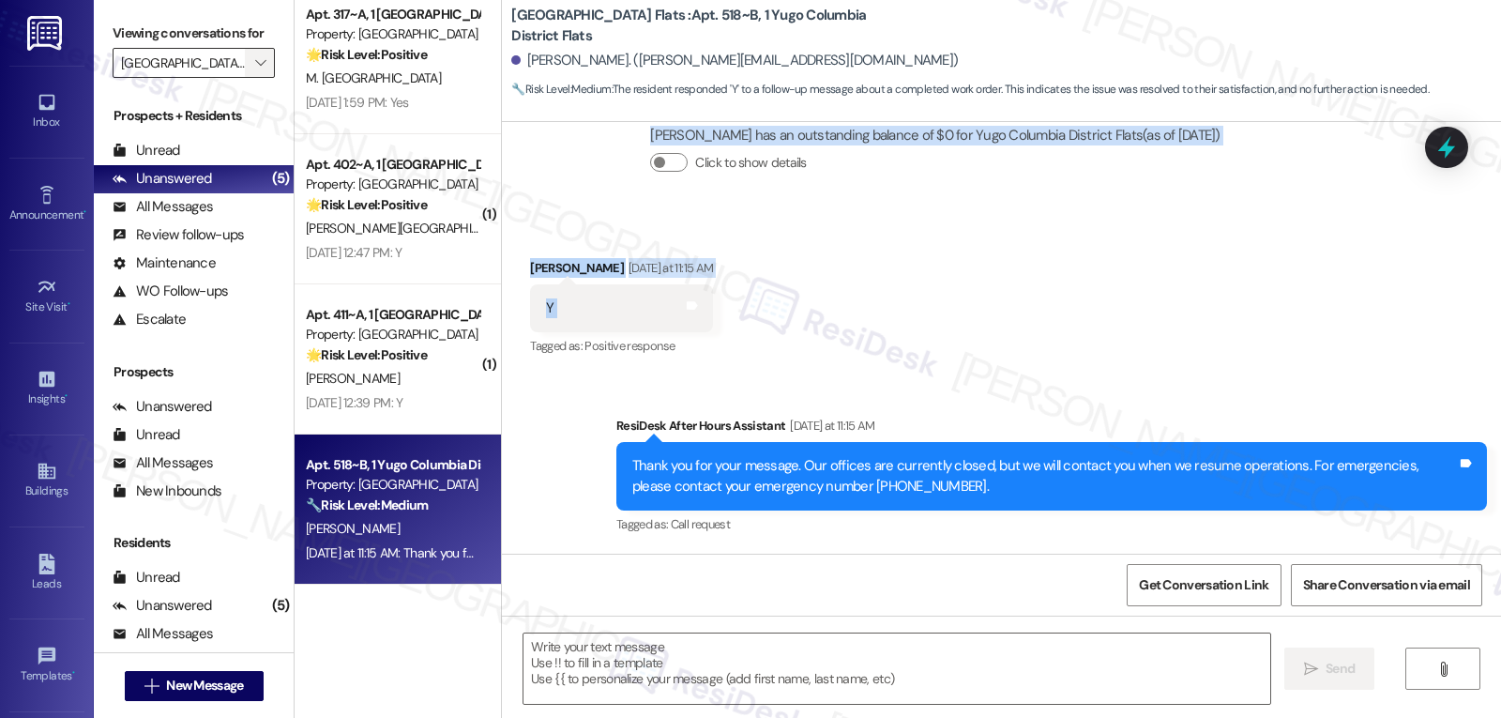
click at [259, 78] on button "" at bounding box center [260, 63] width 30 height 30
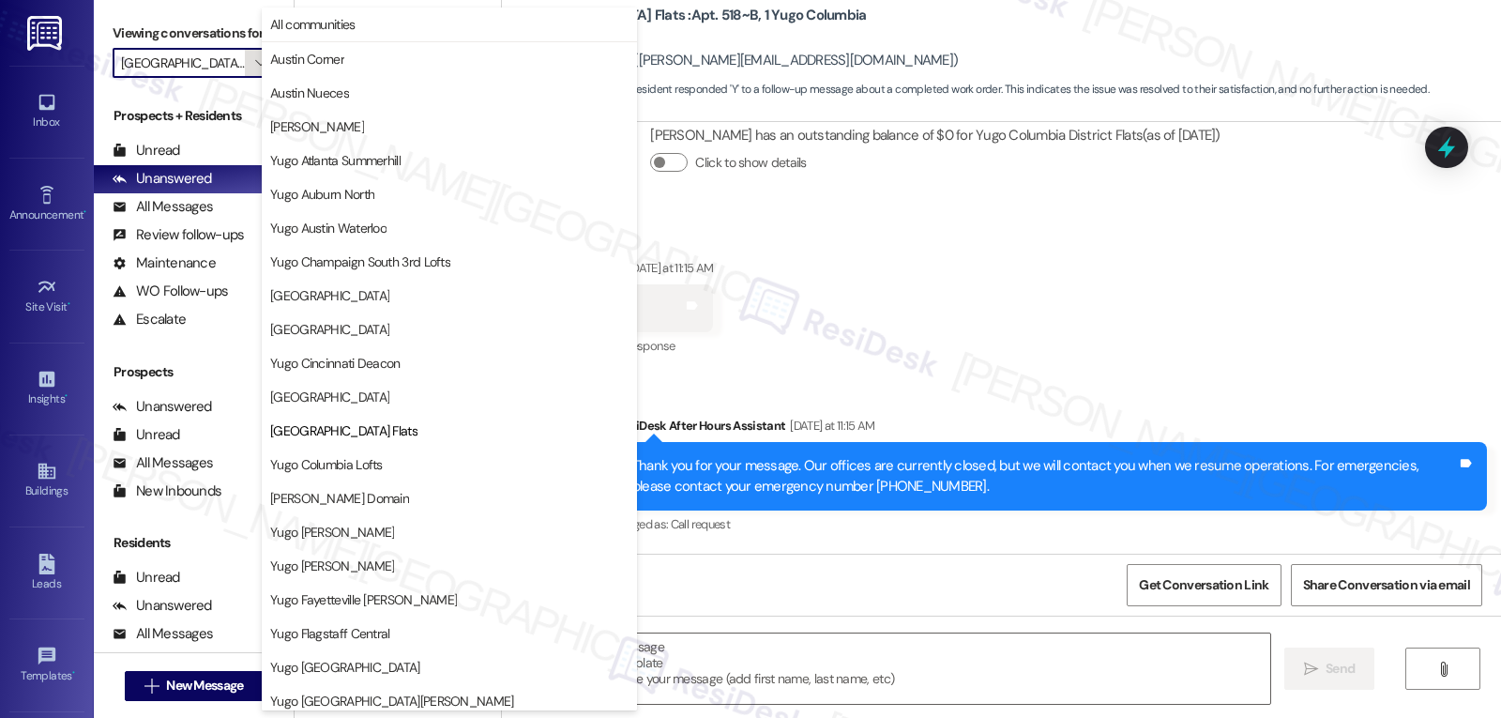
scroll to position [305, 0]
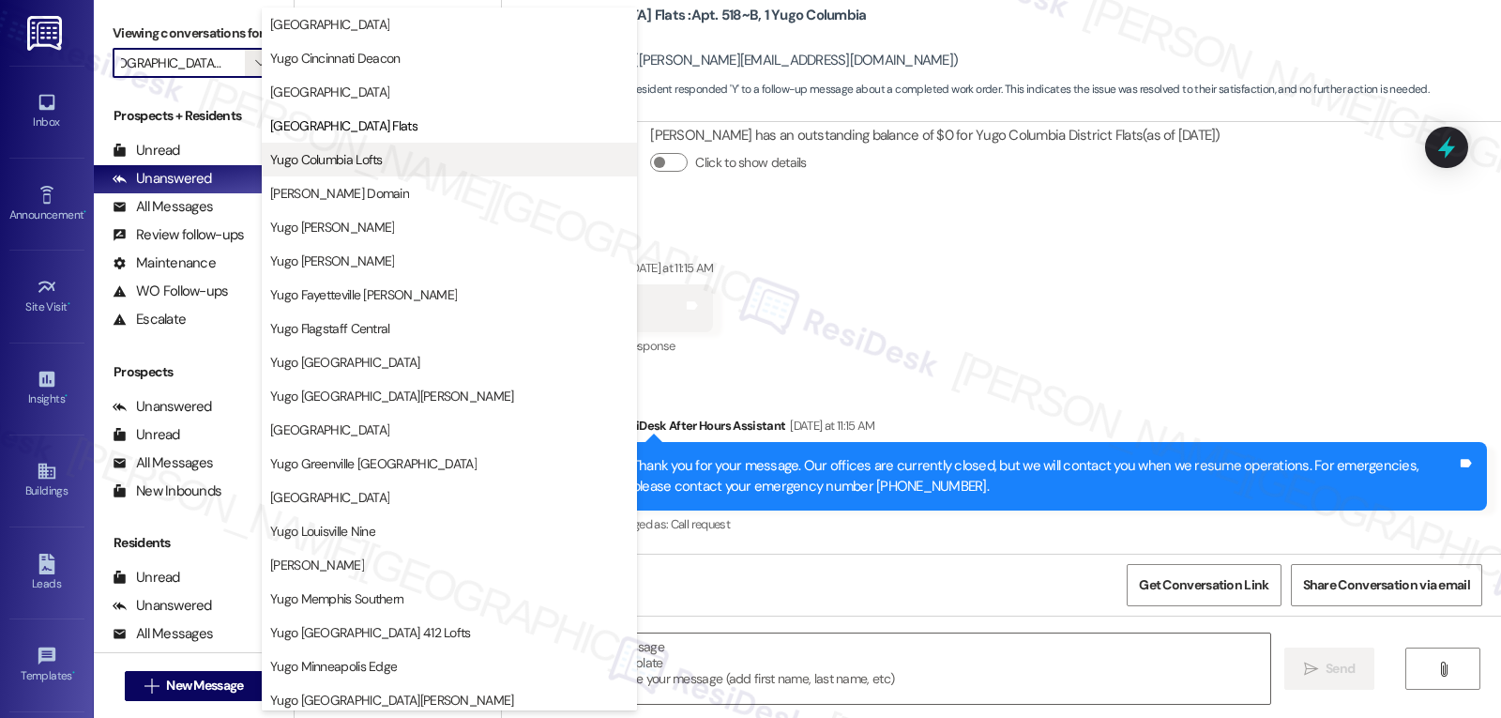
click at [421, 160] on span "Yugo Columbia Lofts" at bounding box center [449, 159] width 358 height 19
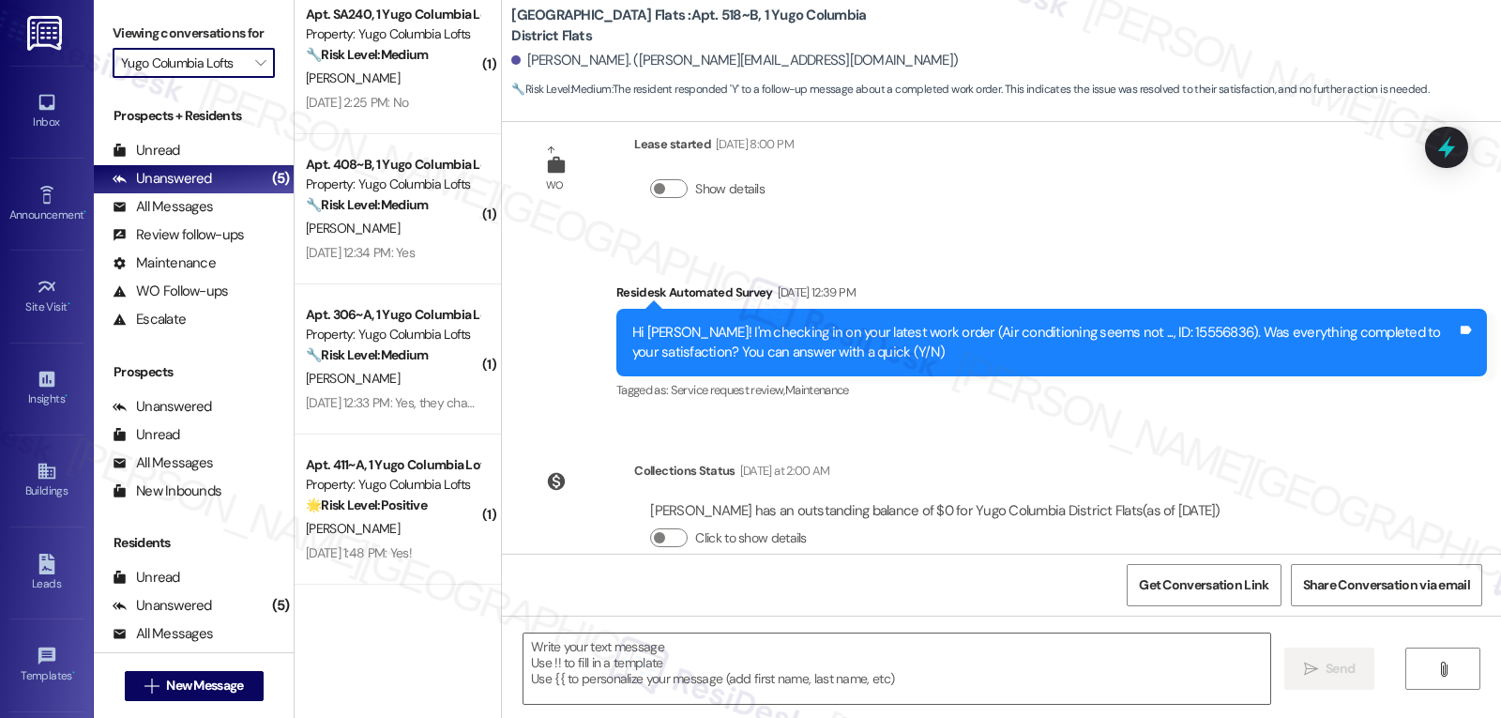
scroll to position [2680, 0]
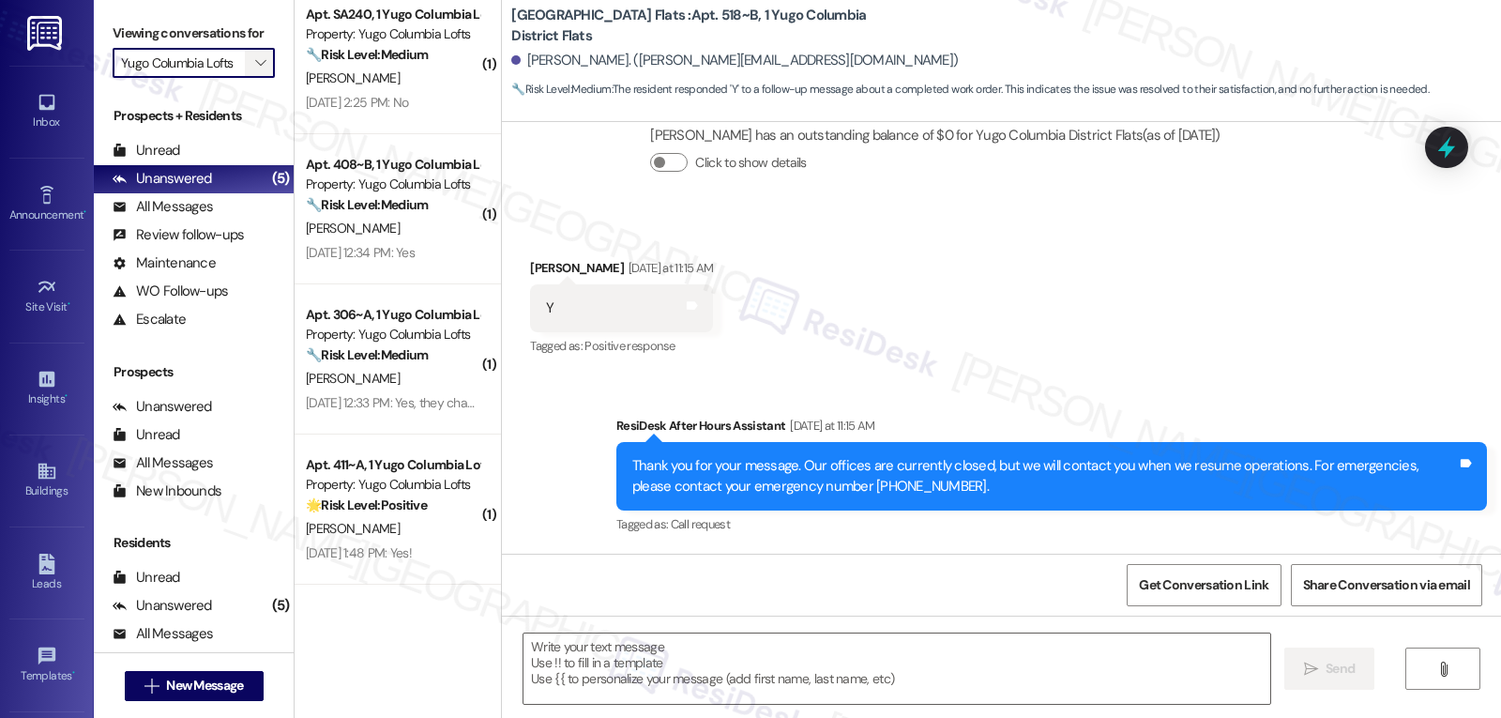
click at [257, 78] on button "" at bounding box center [260, 63] width 30 height 30
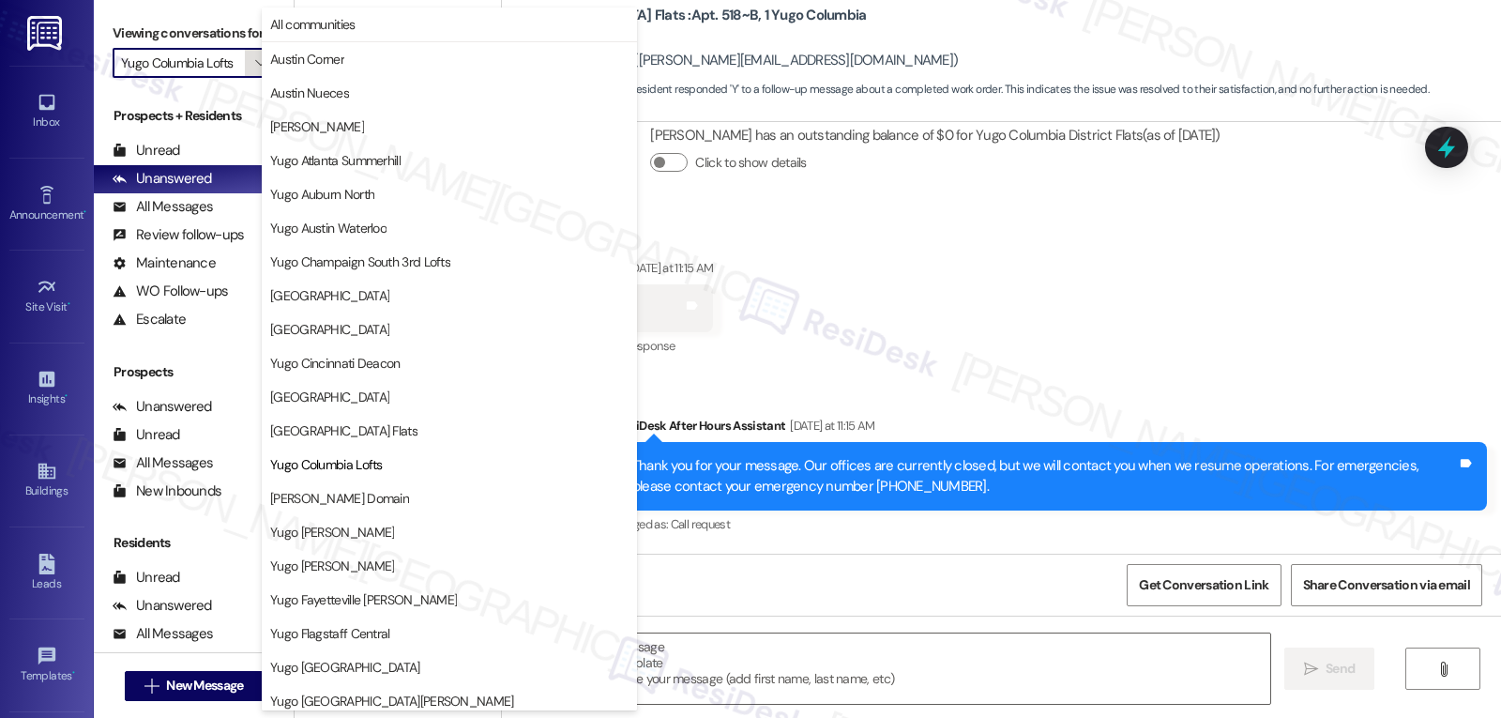
scroll to position [305, 0]
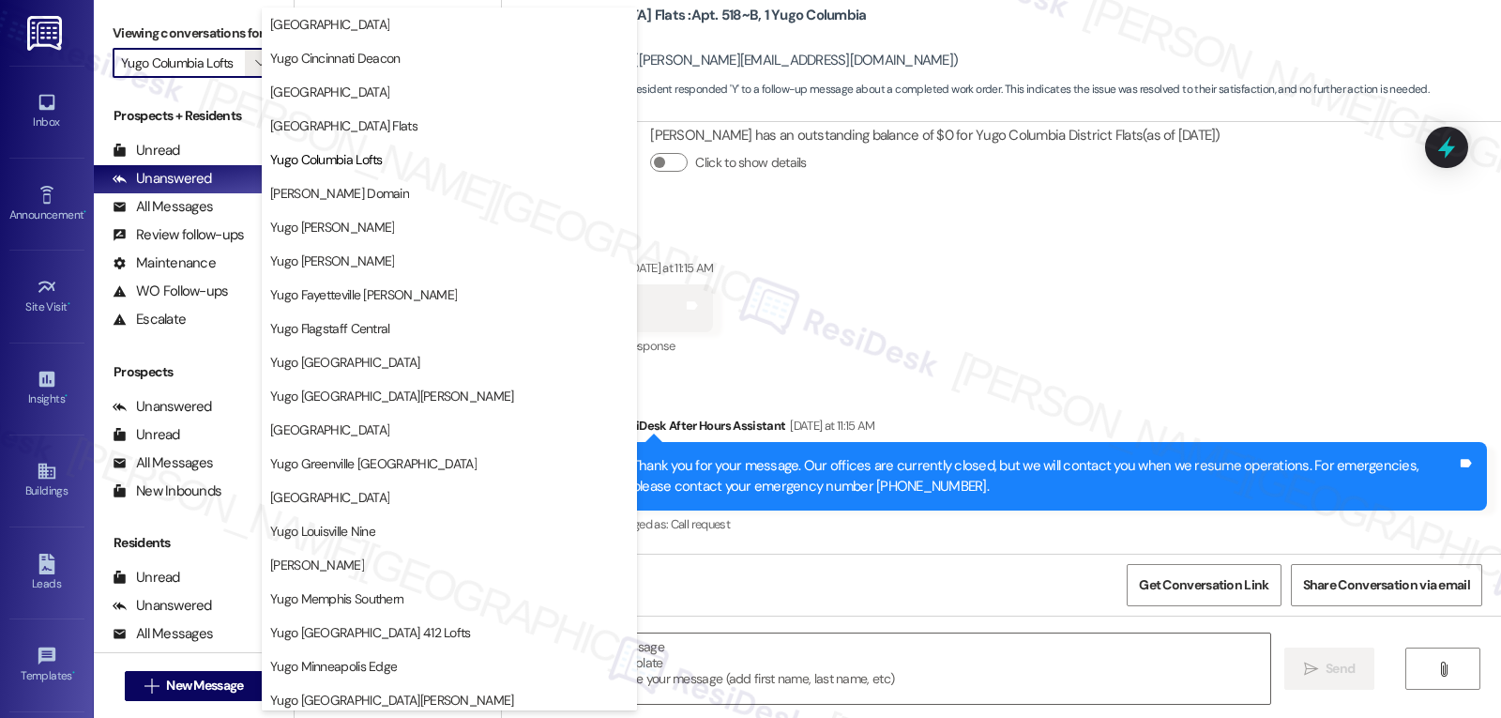
click at [862, 267] on div "Received via SMS Travis Woods Yesterday at 11:15 AM Y Tags and notes Tagged as:…" at bounding box center [1001, 295] width 999 height 159
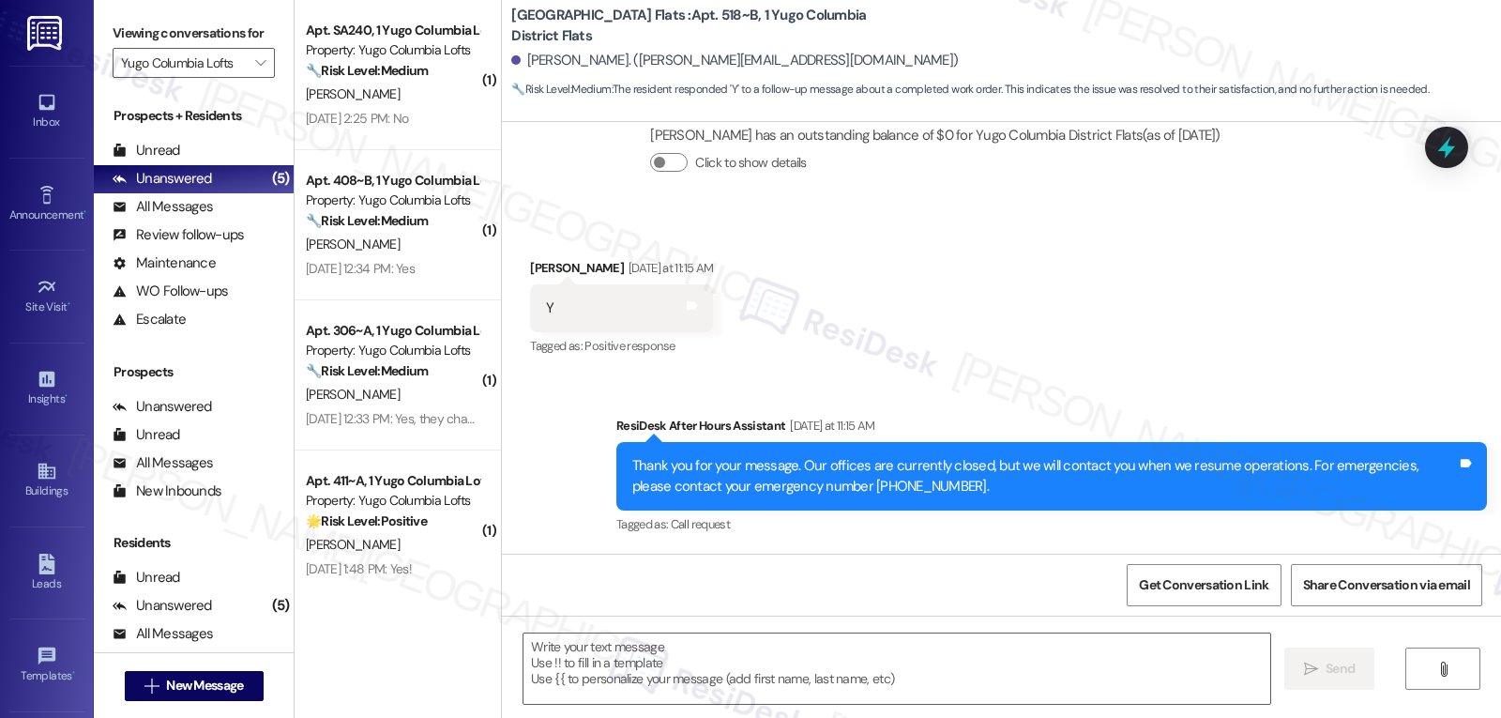
scroll to position [166, 0]
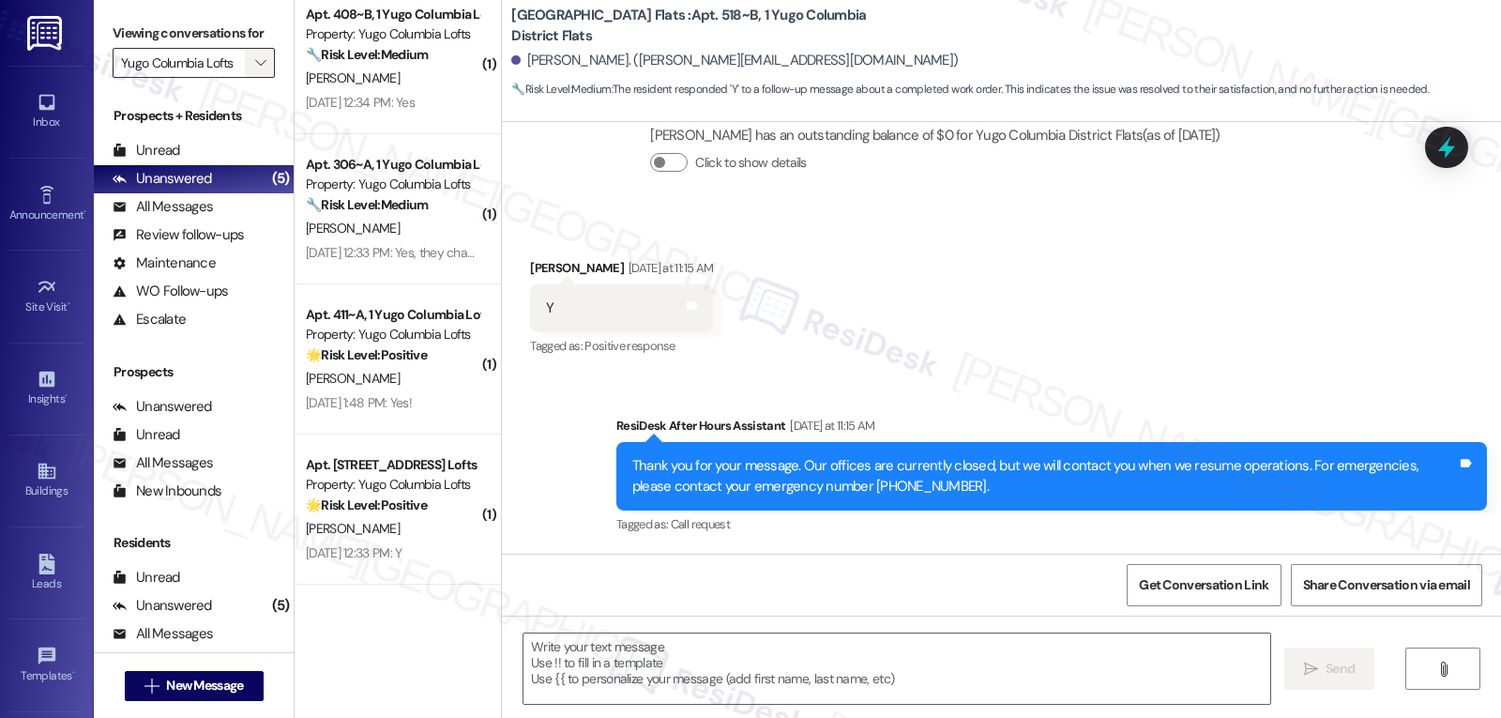
click at [255, 78] on span "" at bounding box center [260, 63] width 18 height 30
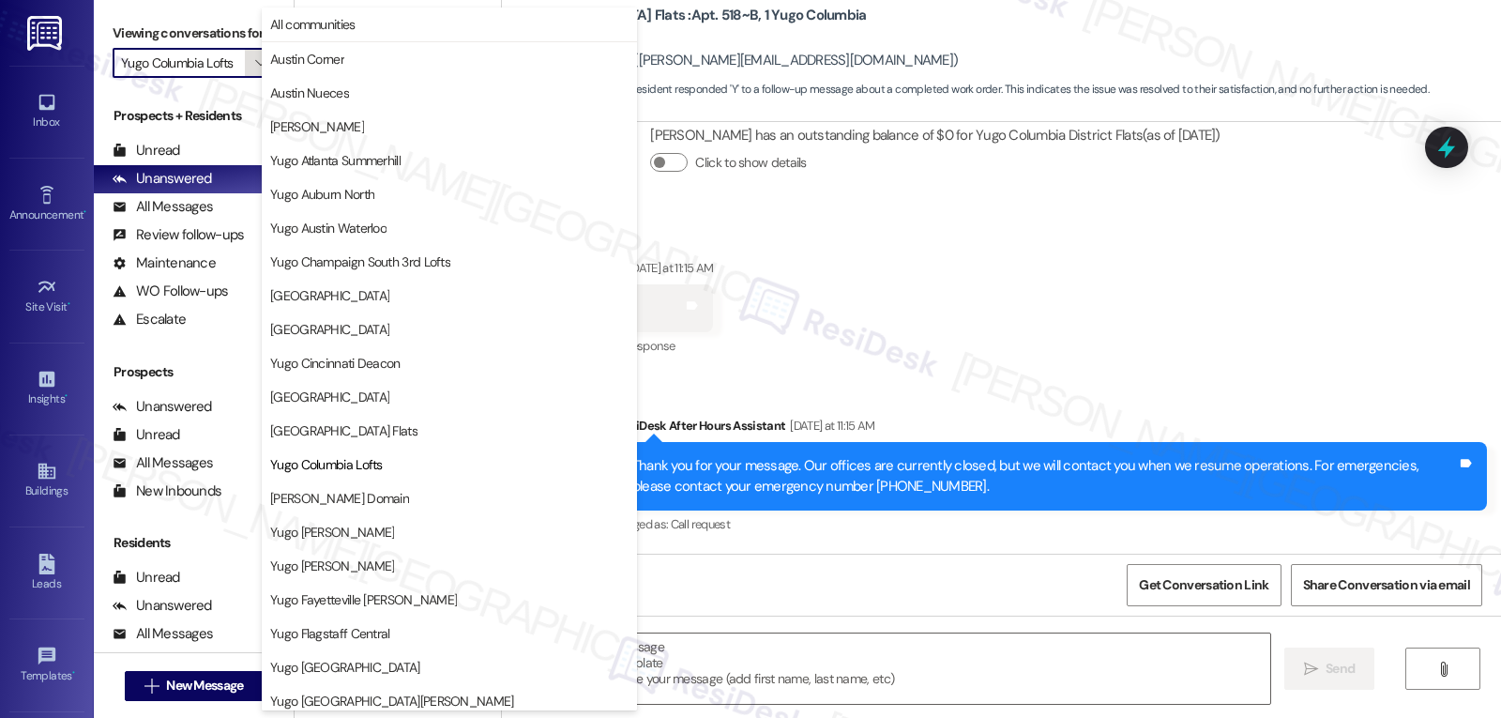
scroll to position [305, 0]
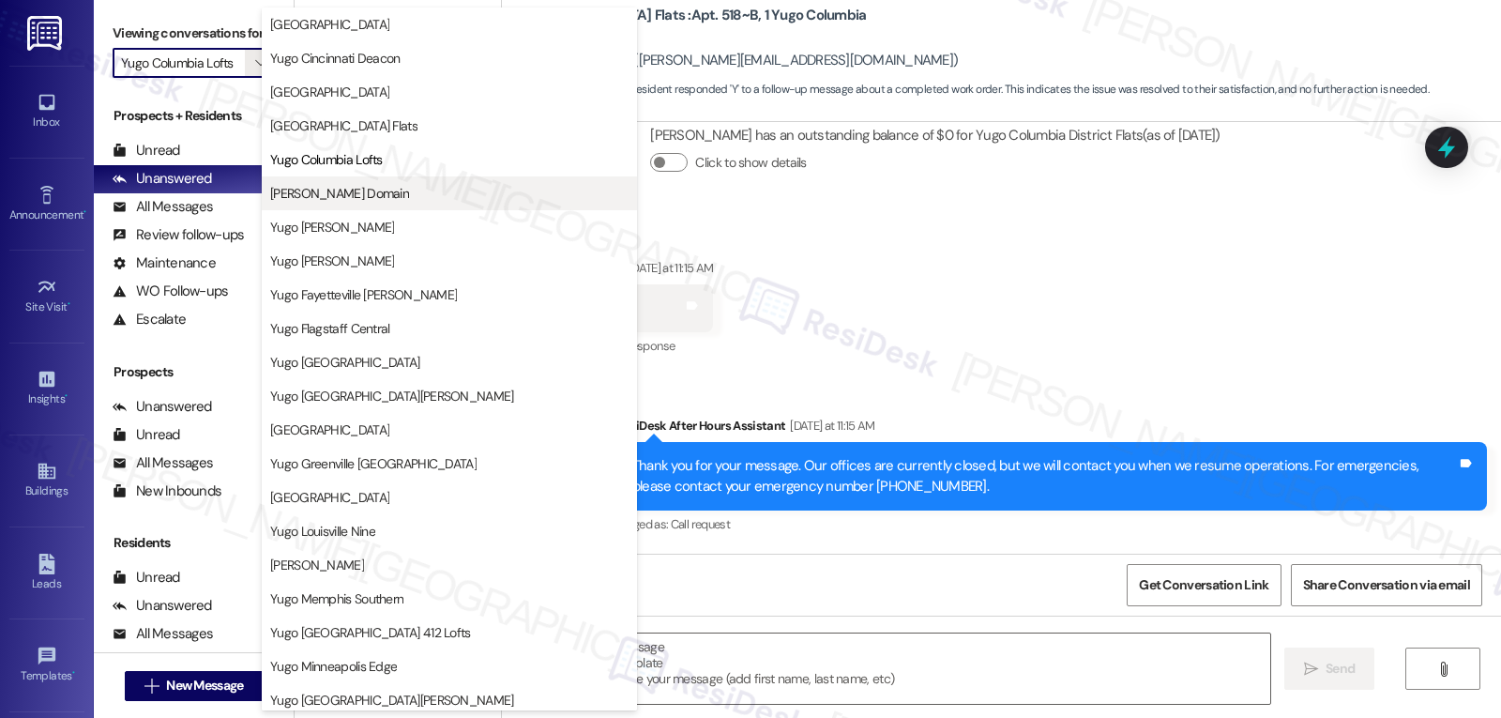
click at [392, 195] on span "[PERSON_NAME] Domain" at bounding box center [449, 193] width 358 height 19
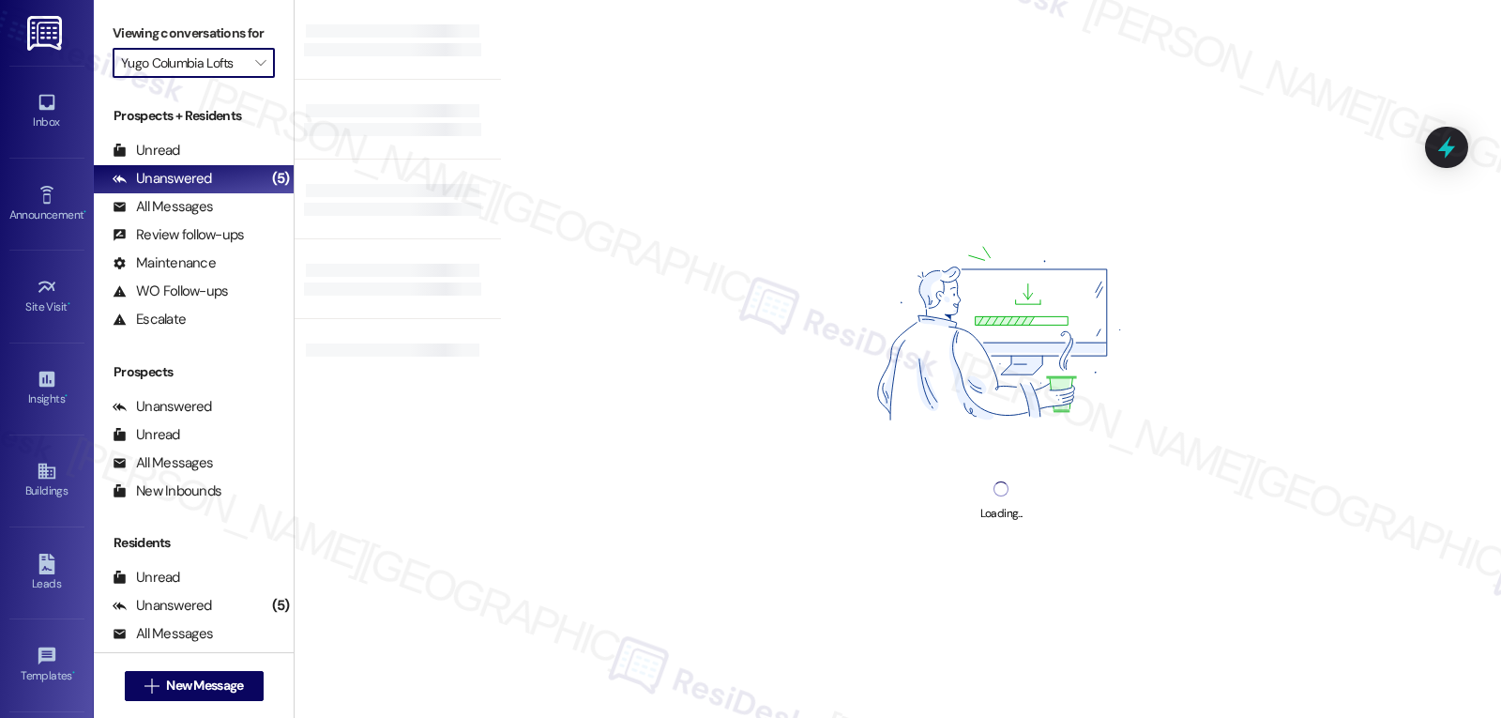
type input "[PERSON_NAME] Domain"
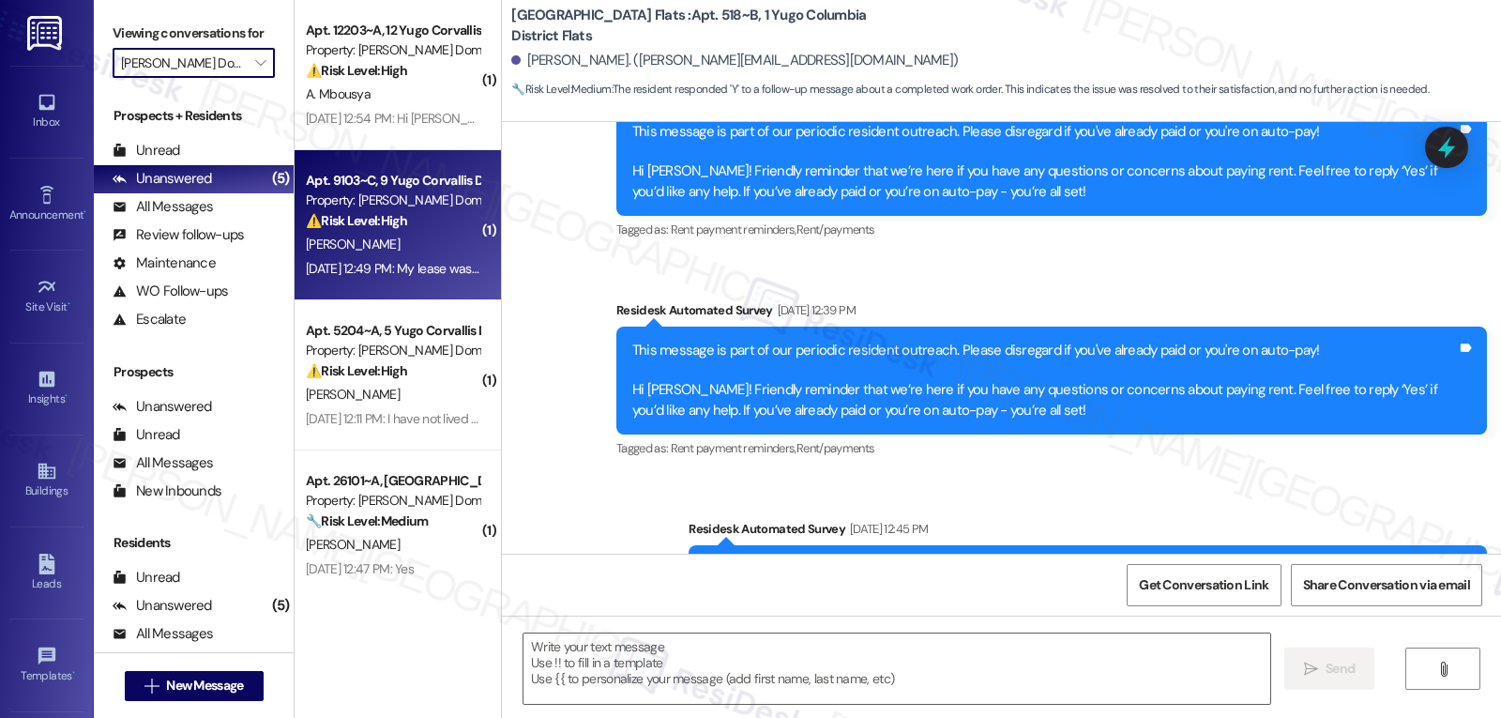
type textarea "Fetching suggested responses. Please feel free to read through the conversation…"
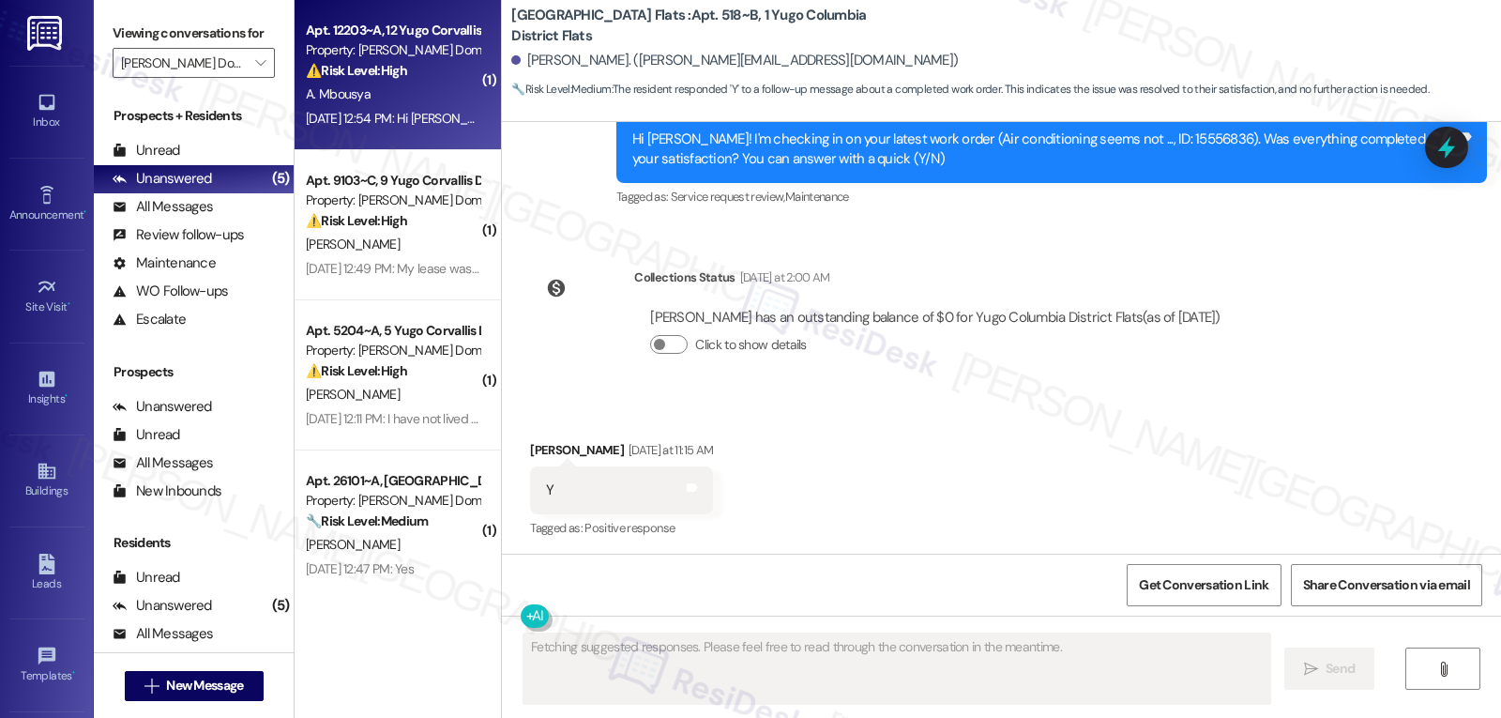
click at [396, 68] on strong "⚠️ Risk Level: High" at bounding box center [356, 70] width 101 height 17
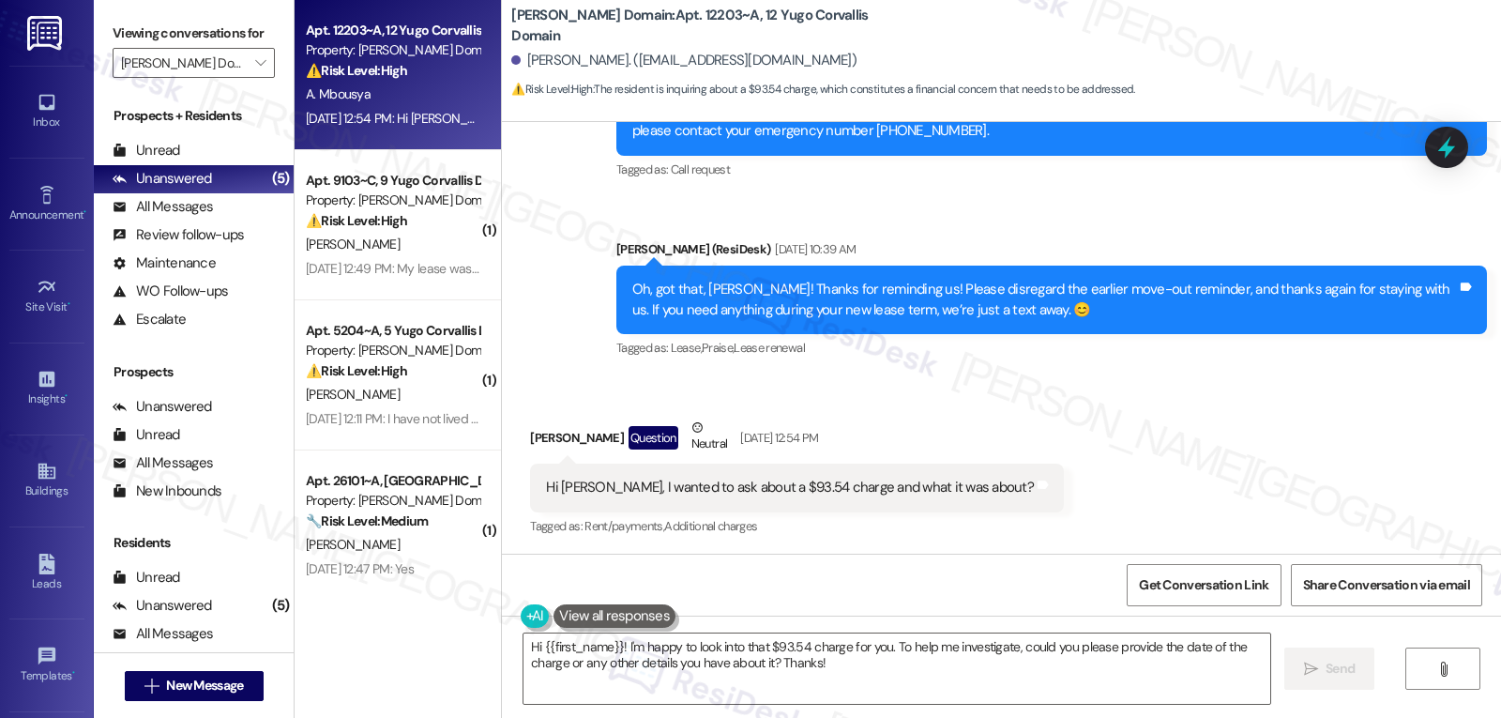
scroll to position [1085, 0]
drag, startPoint x: 606, startPoint y: 247, endPoint x: 1109, endPoint y: 464, distance: 547.9
click at [1073, 455] on div "Announcement, sent via SMS Sarah (ResiDesk) May 12, 2025 at 5:59 PM Hi Axel! Qu…" at bounding box center [1001, 338] width 999 height 432
click at [1130, 471] on div "Received via SMS Axel Mbousya Question Neutral Aug 22, 2025 at 12:54 PM Hi Sara…" at bounding box center [1001, 463] width 999 height 178
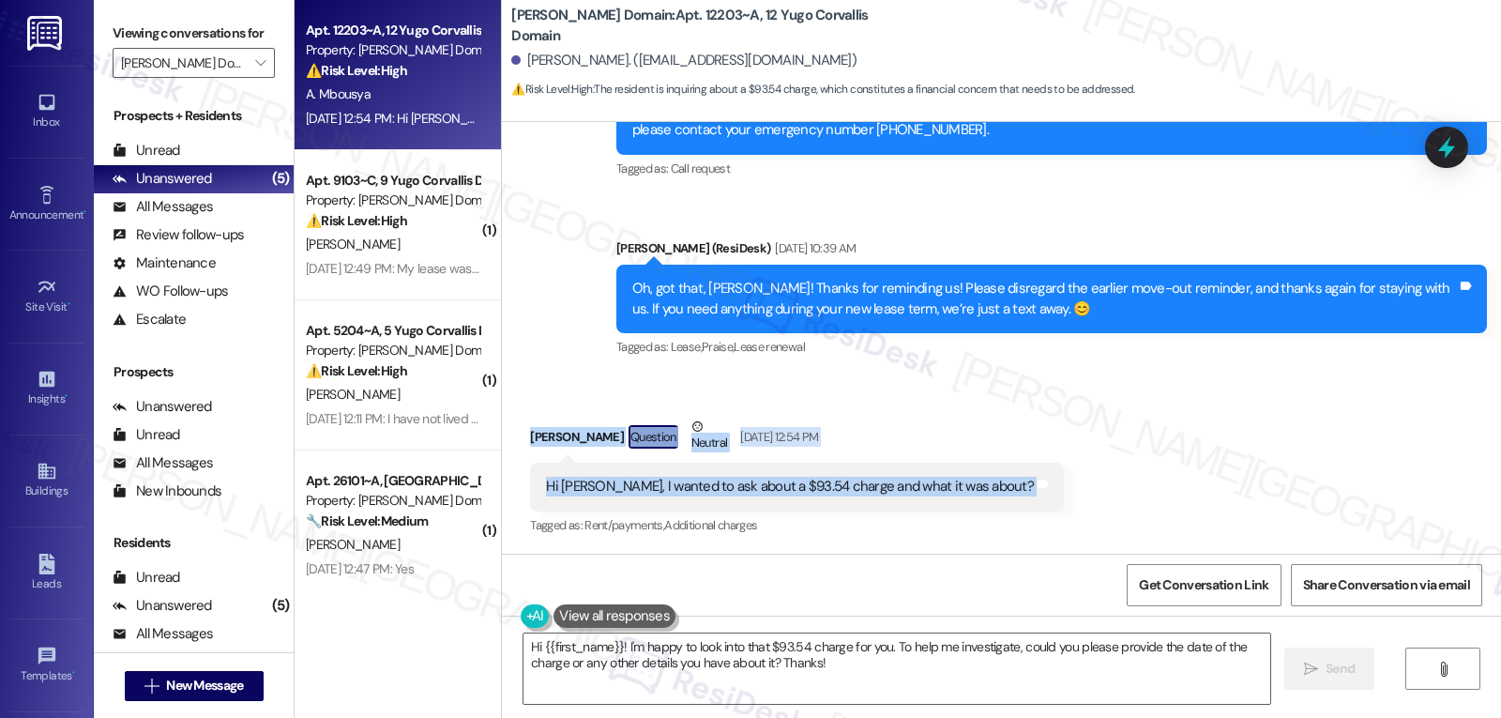
drag, startPoint x: 510, startPoint y: 437, endPoint x: 1073, endPoint y: 492, distance: 565.5
click at [1073, 492] on div "Received via SMS Axel Mbousya Question Neutral Aug 22, 2025 at 12:54 PM Hi Sara…" at bounding box center [1001, 463] width 999 height 178
copy div "Axel Mbousya Question Neutral Aug 22, 2025 at 12:54 PM Hi Sarah, I wanted to as…"
drag, startPoint x: 617, startPoint y: 648, endPoint x: 1200, endPoint y: 762, distance: 593.5
click at [1200, 717] on html "Inbox Go to Inbox Announcement • Send A Text Announcement Site Visit • Go to Si…" at bounding box center [750, 359] width 1501 height 718
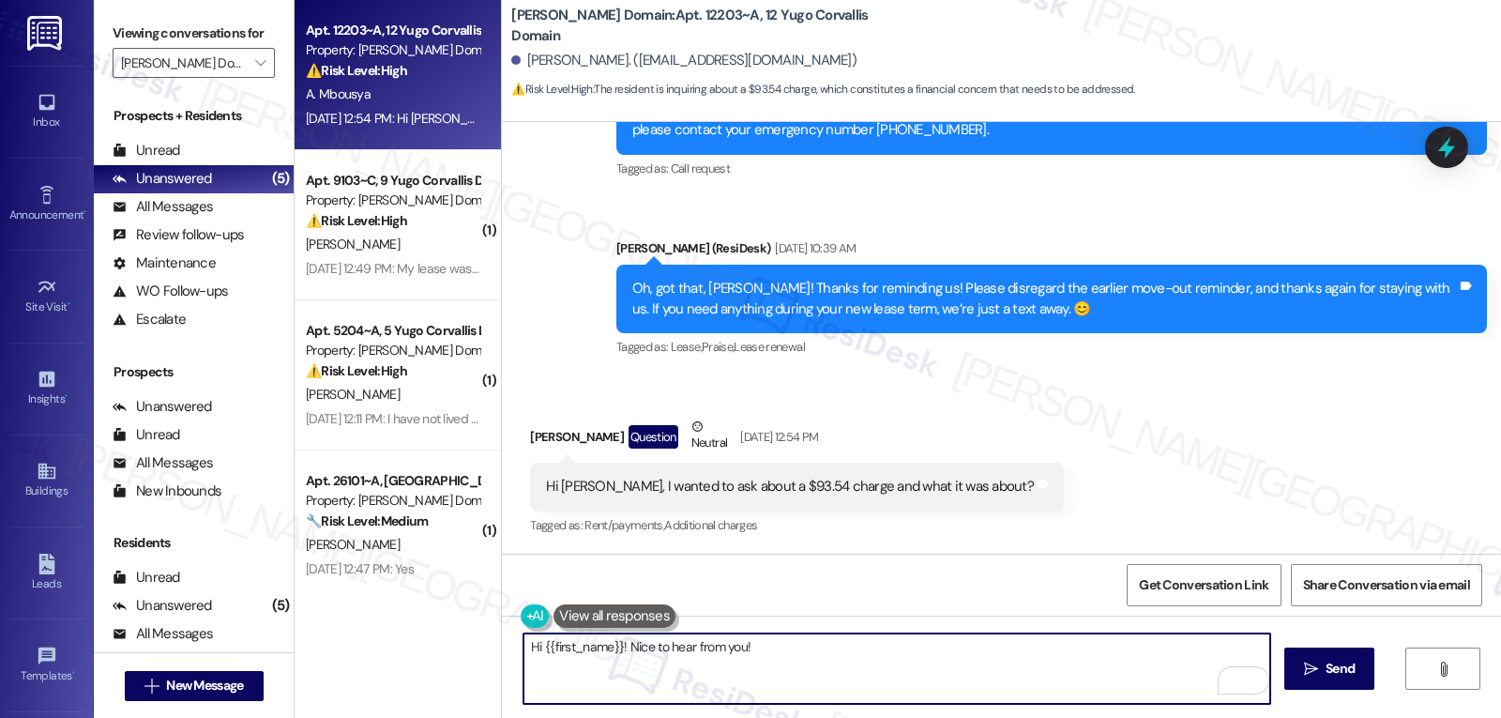
click at [825, 673] on textarea "Hi {{first_name}}! Nice to hear from you!" at bounding box center [896, 668] width 747 height 70
click at [743, 652] on textarea "Hi {{first_name}}! Nice to hear from you! Does it show any descriptions on your…" at bounding box center [896, 668] width 747 height 70
click at [766, 697] on textarea "Hi {{first_name}}! Nice to hear from you! I understand you're asking about the …" at bounding box center [896, 668] width 747 height 70
type textarea "Hi {{first_name}}! Nice to hear from you! I understand you're asking about the …"
click at [1338, 684] on button " Send" at bounding box center [1329, 668] width 91 height 42
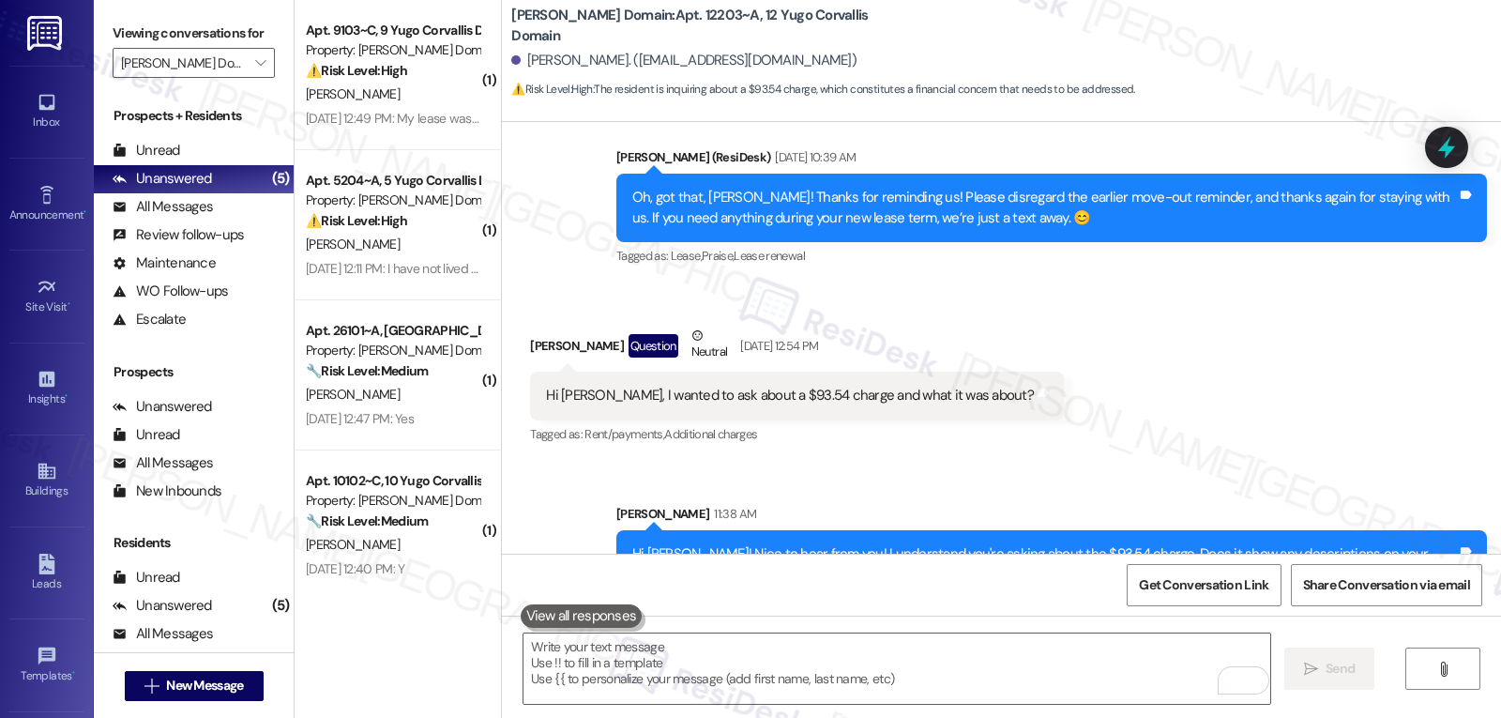
scroll to position [1217, 0]
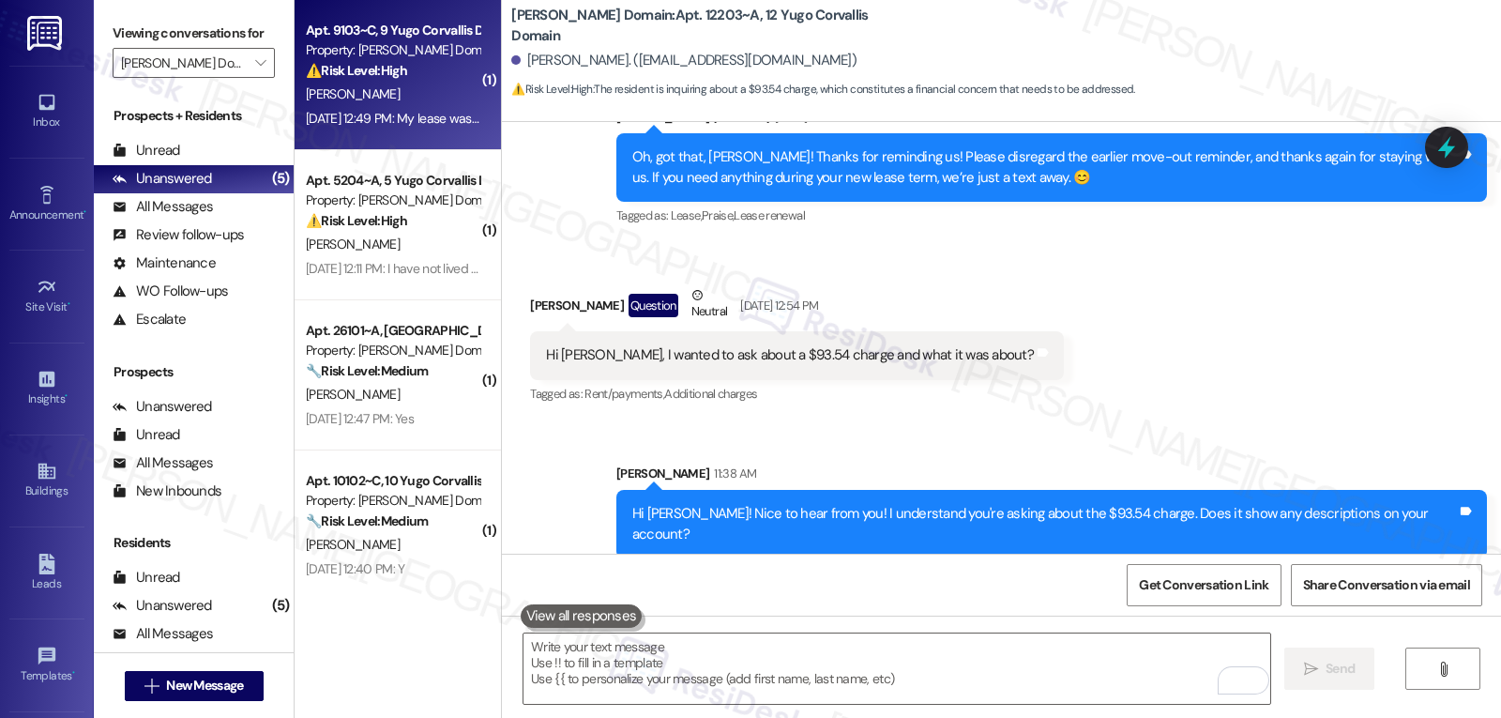
click at [386, 112] on div "Aug 22, 2025 at 12:49 PM: My lease was transfered a while ago. Aug 22, 2025 at …" at bounding box center [452, 118] width 293 height 17
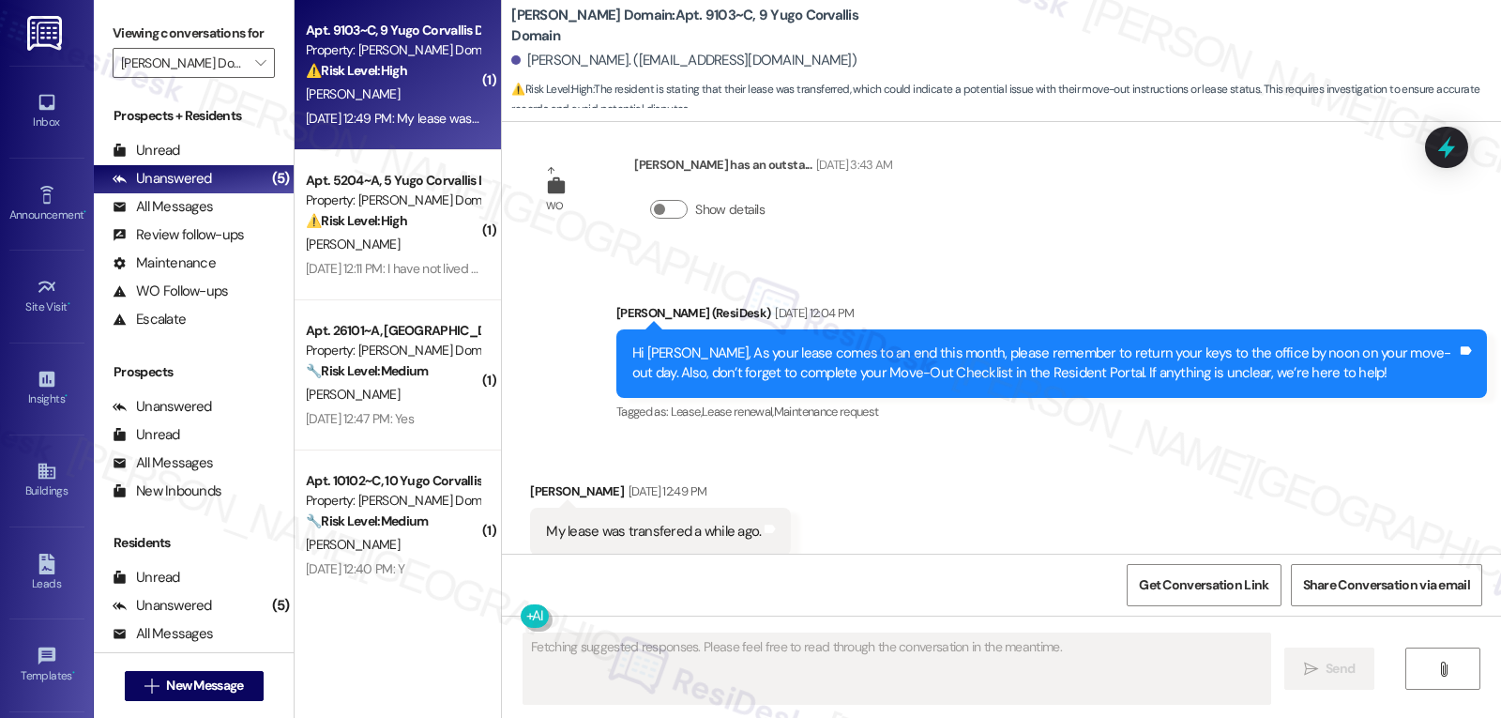
scroll to position [4744, 0]
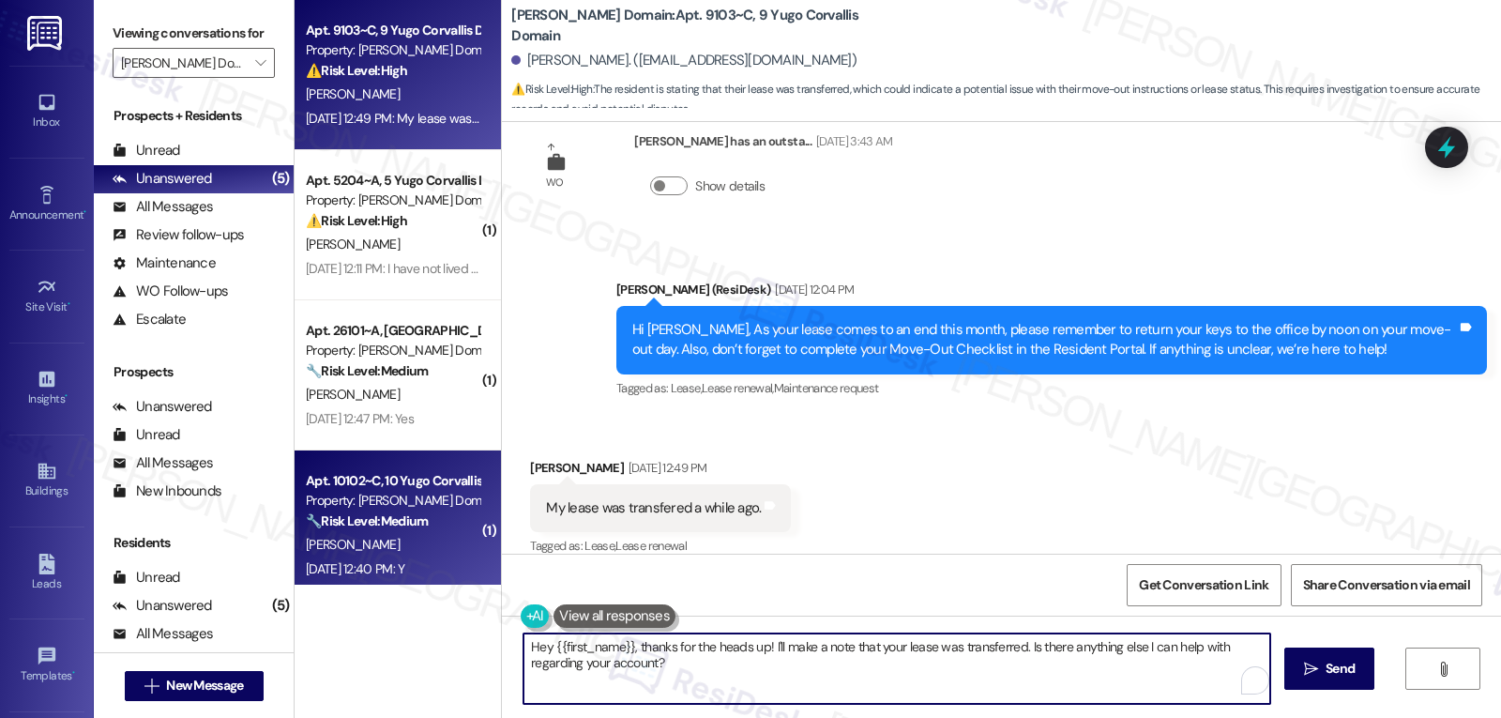
drag, startPoint x: 684, startPoint y: 680, endPoint x: 295, endPoint y: 531, distance: 416.9
click at [327, 555] on div "Apt. 9103~C, 9 Yugo Corvallis Domain Property: Yugo Corvallis Domain ⚠️ Risk Le…" at bounding box center [898, 359] width 1206 height 718
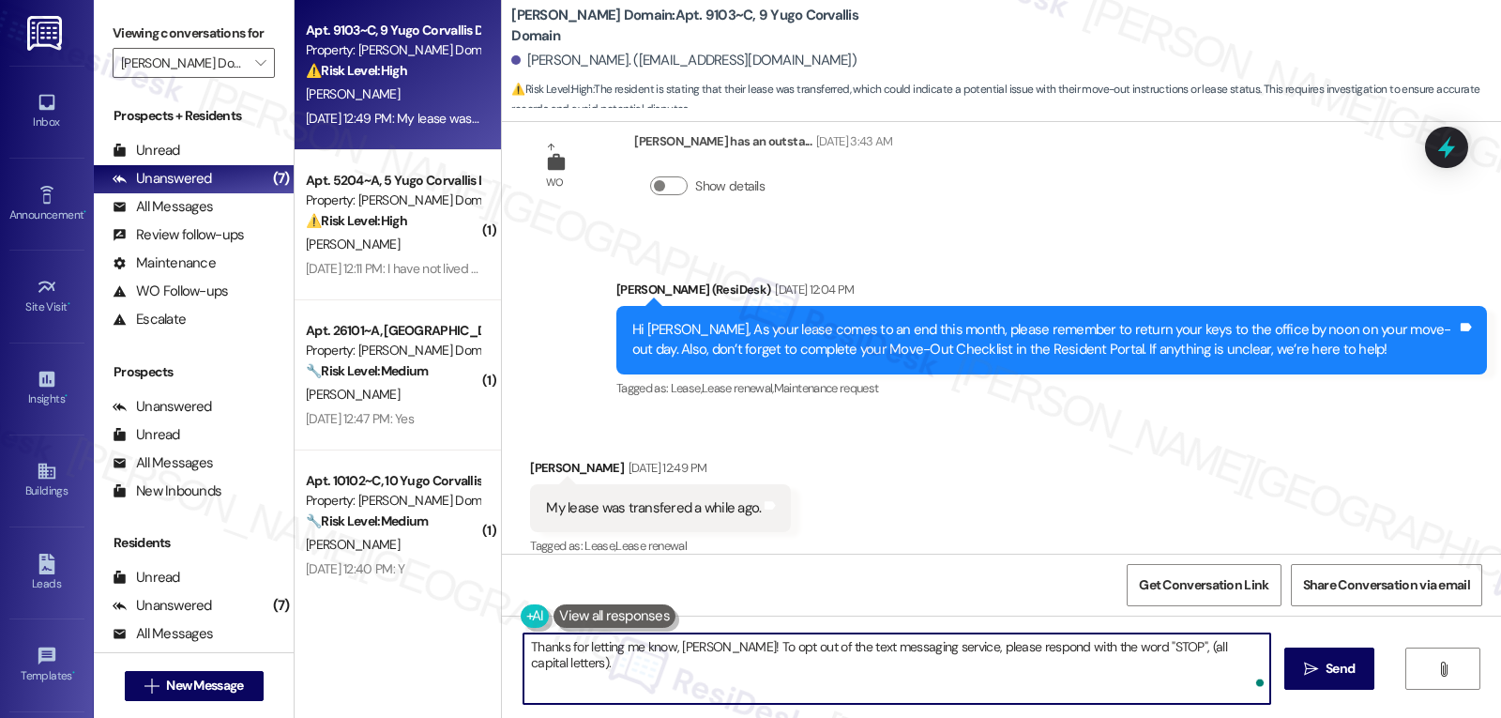
type textarea "Thanks for letting me know, Elijah! To opt out of the text messaging service, p…"
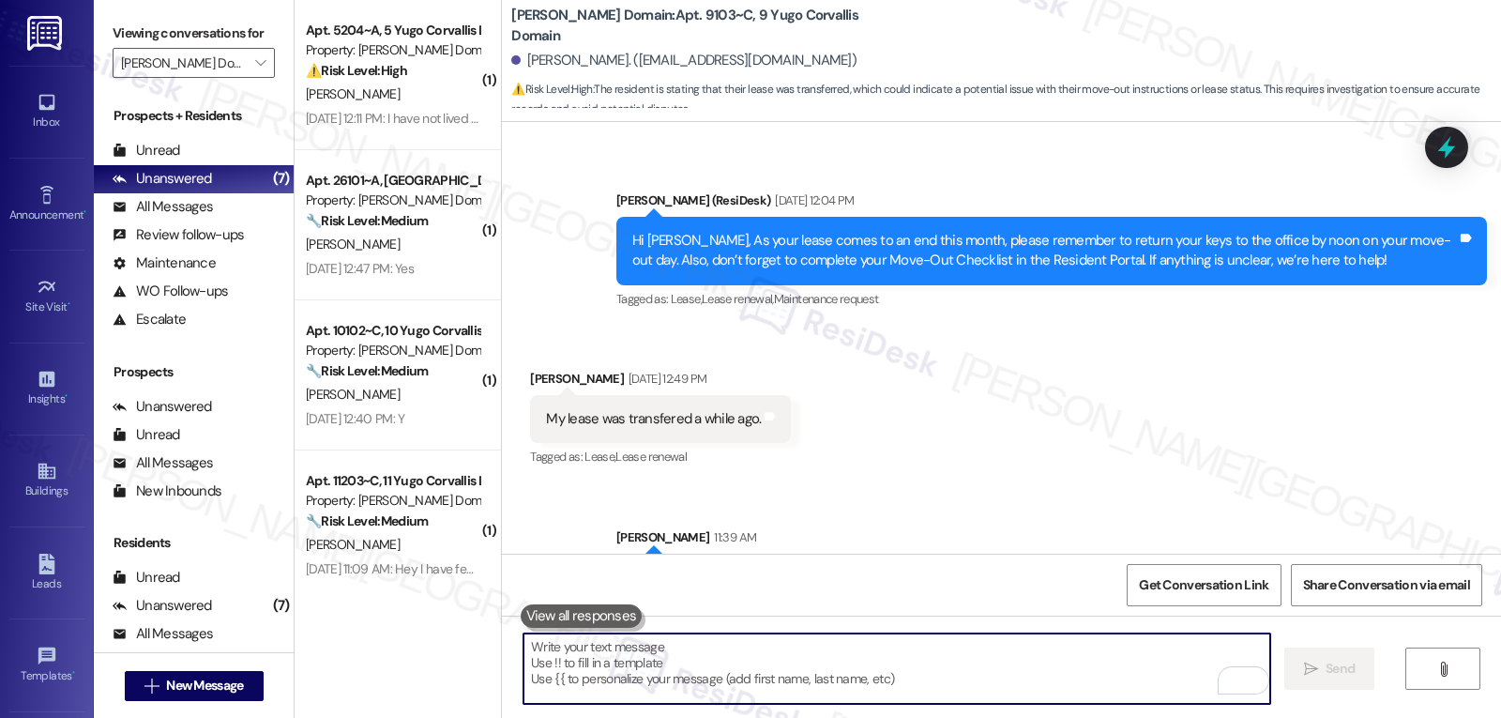
scroll to position [4876, 0]
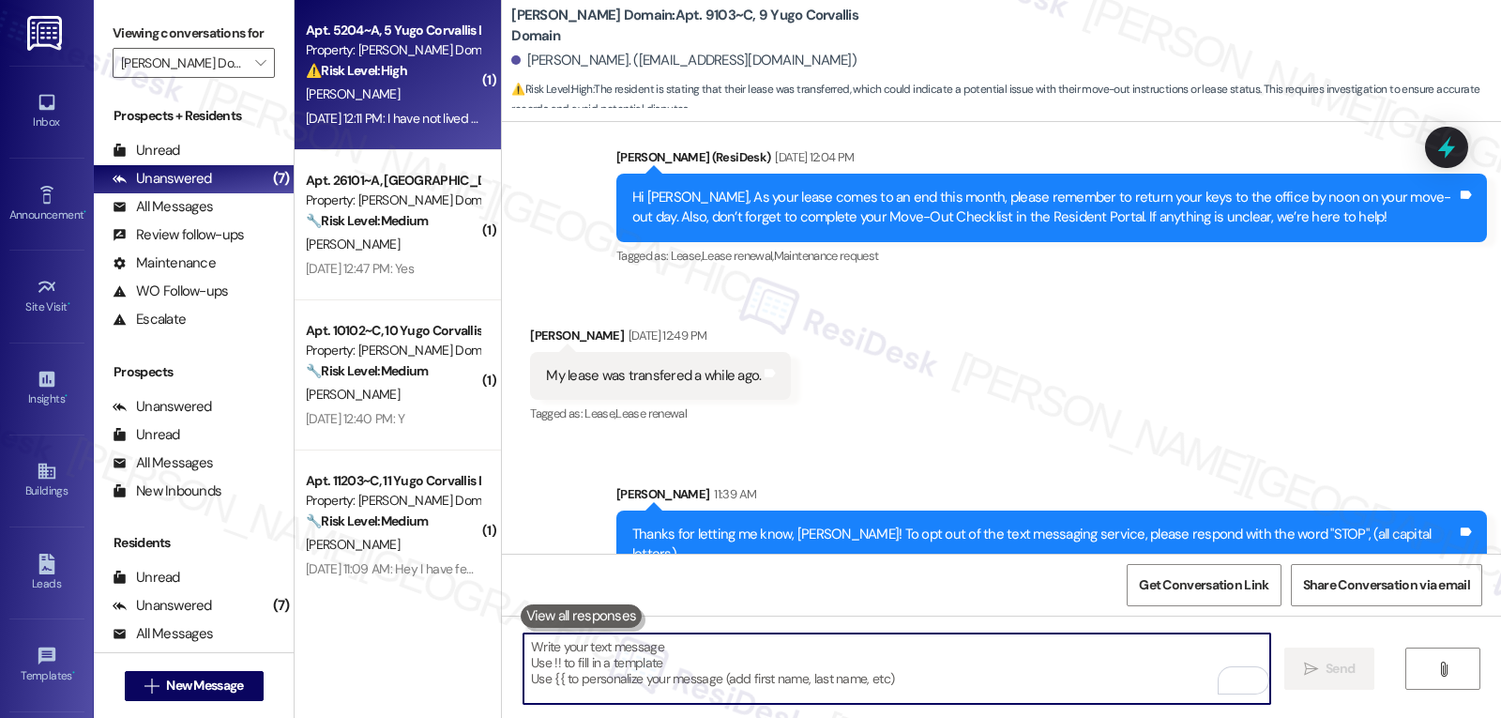
click at [446, 68] on div "⚠️ Risk Level: High The resident is claiming they no longer live at the propert…" at bounding box center [393, 71] width 174 height 20
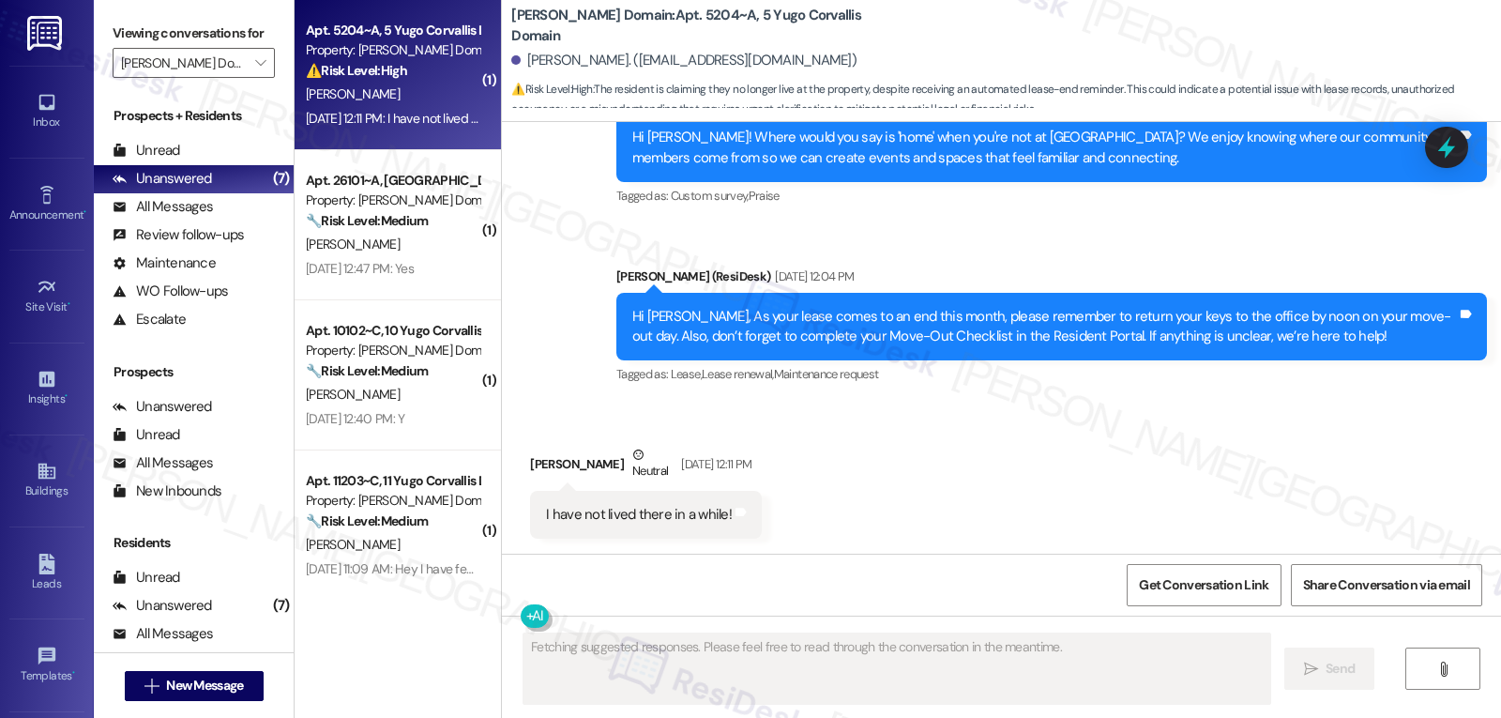
scroll to position [1074, 0]
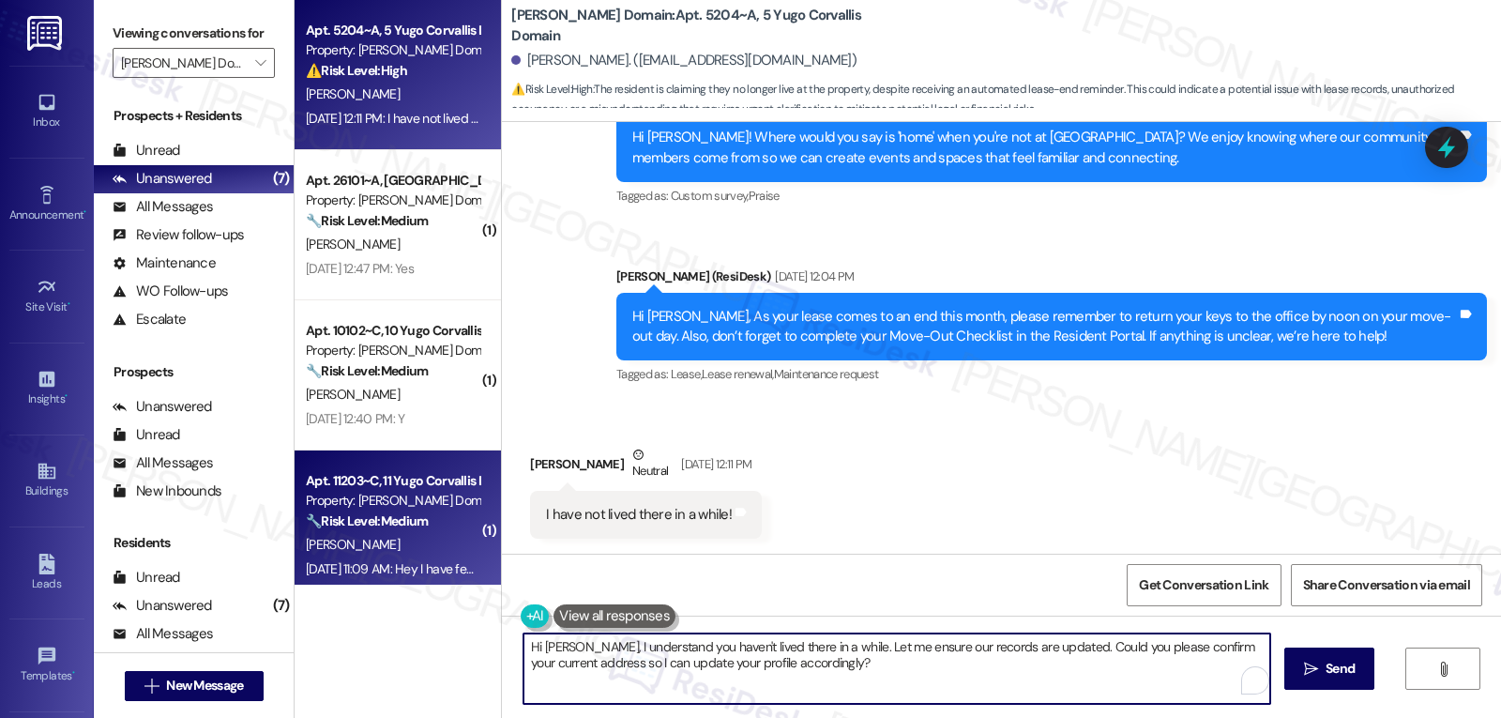
drag, startPoint x: 812, startPoint y: 682, endPoint x: 240, endPoint y: 475, distance: 608.6
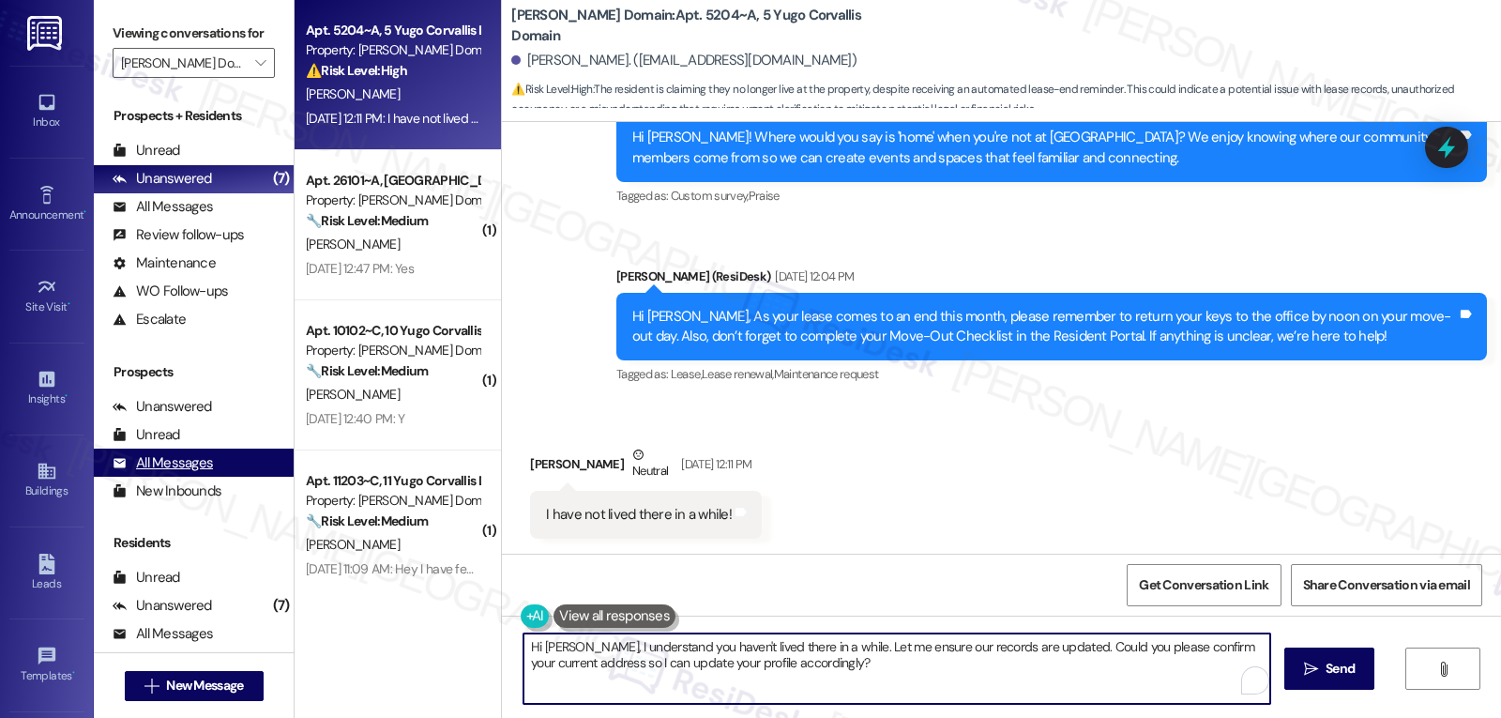
click at [320, 531] on div "Apt. 5204~A, 5 Yugo Corvallis Domain Property: Yugo Corvallis Domain ⚠️ Risk Le…" at bounding box center [898, 359] width 1206 height 718
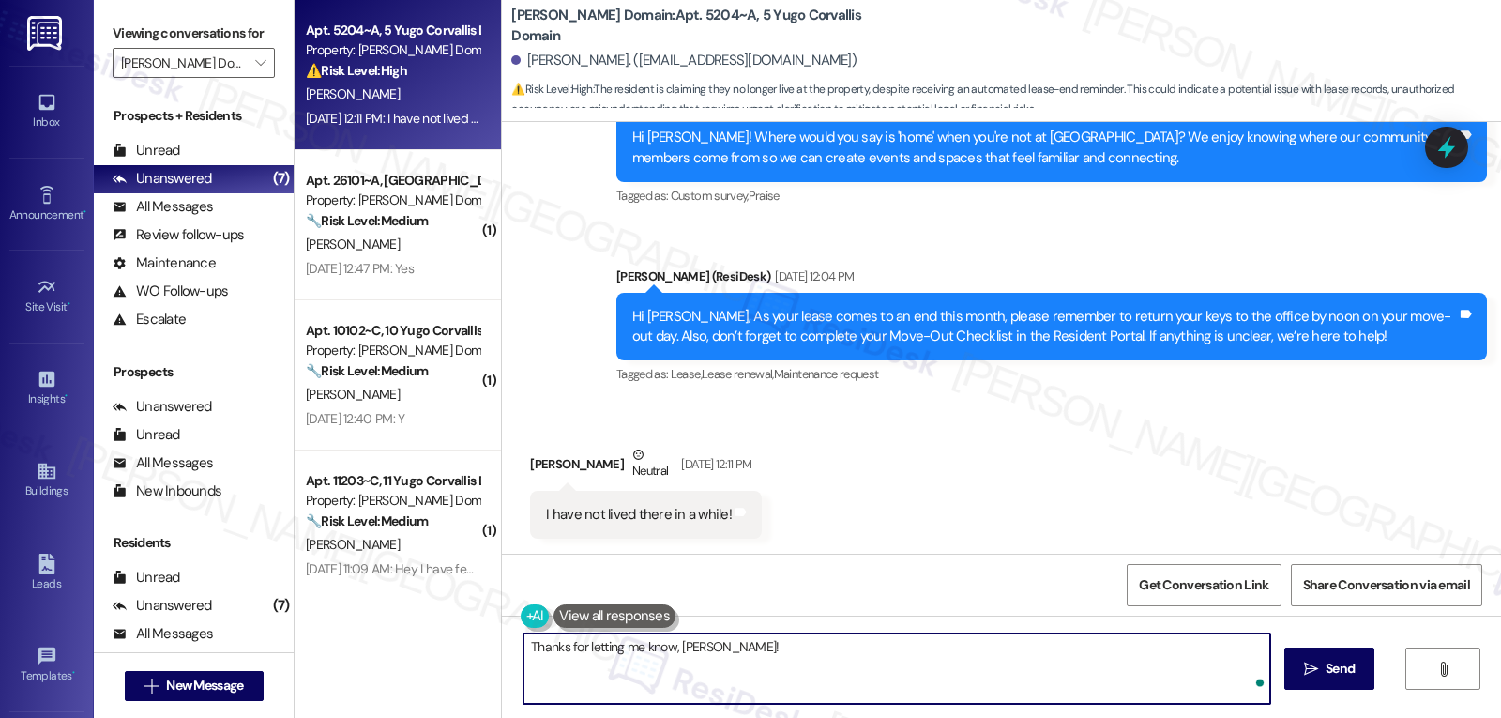
type textarea "Thanks for letting me know, Ella!"
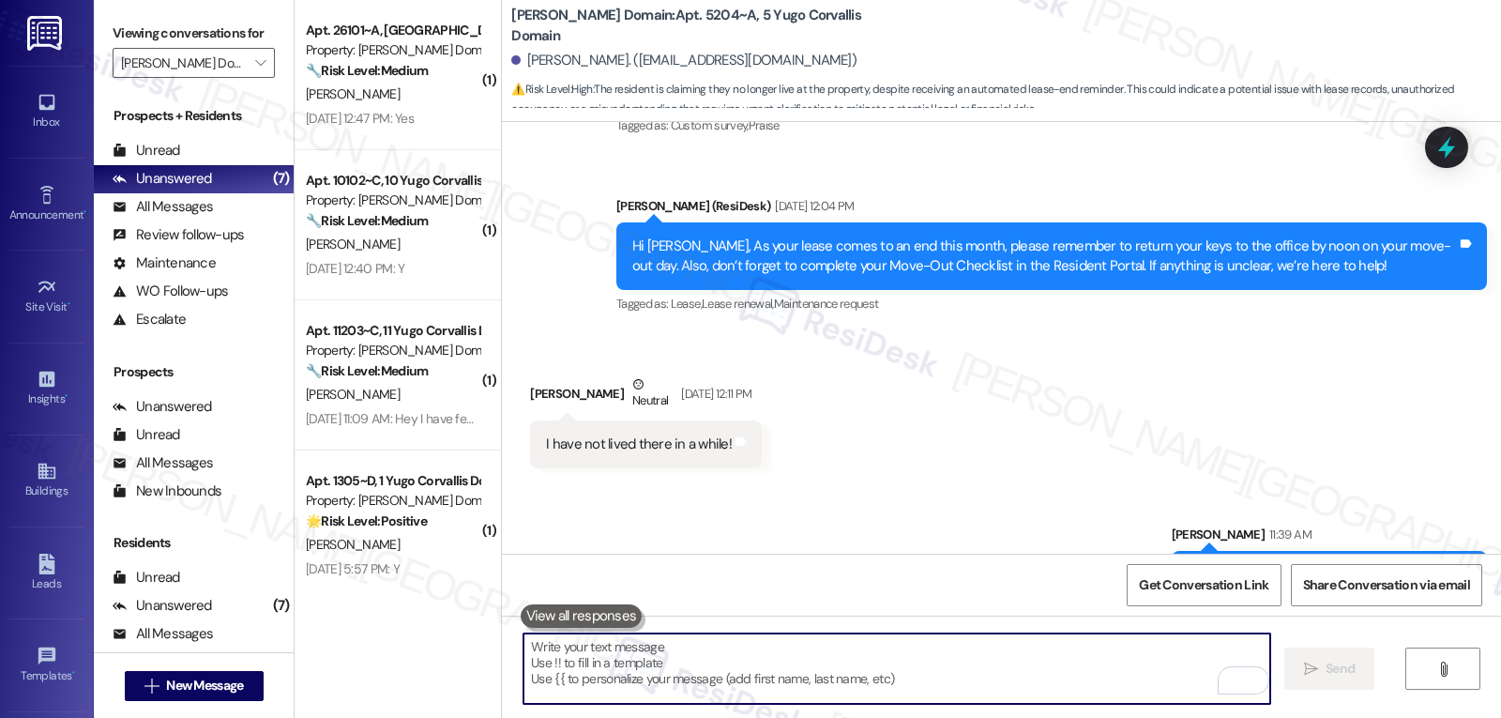
scroll to position [1205, 0]
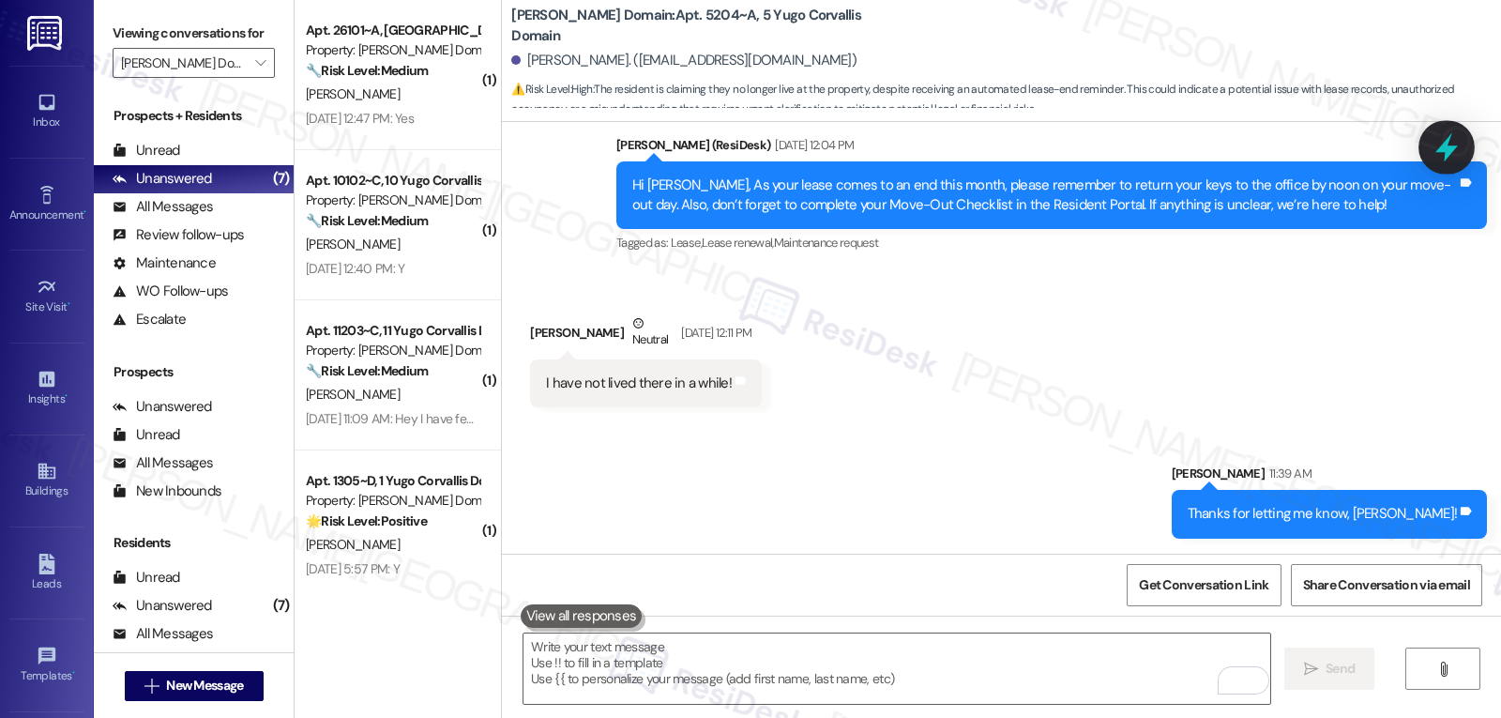
click at [1453, 159] on icon at bounding box center [1447, 147] width 32 height 32
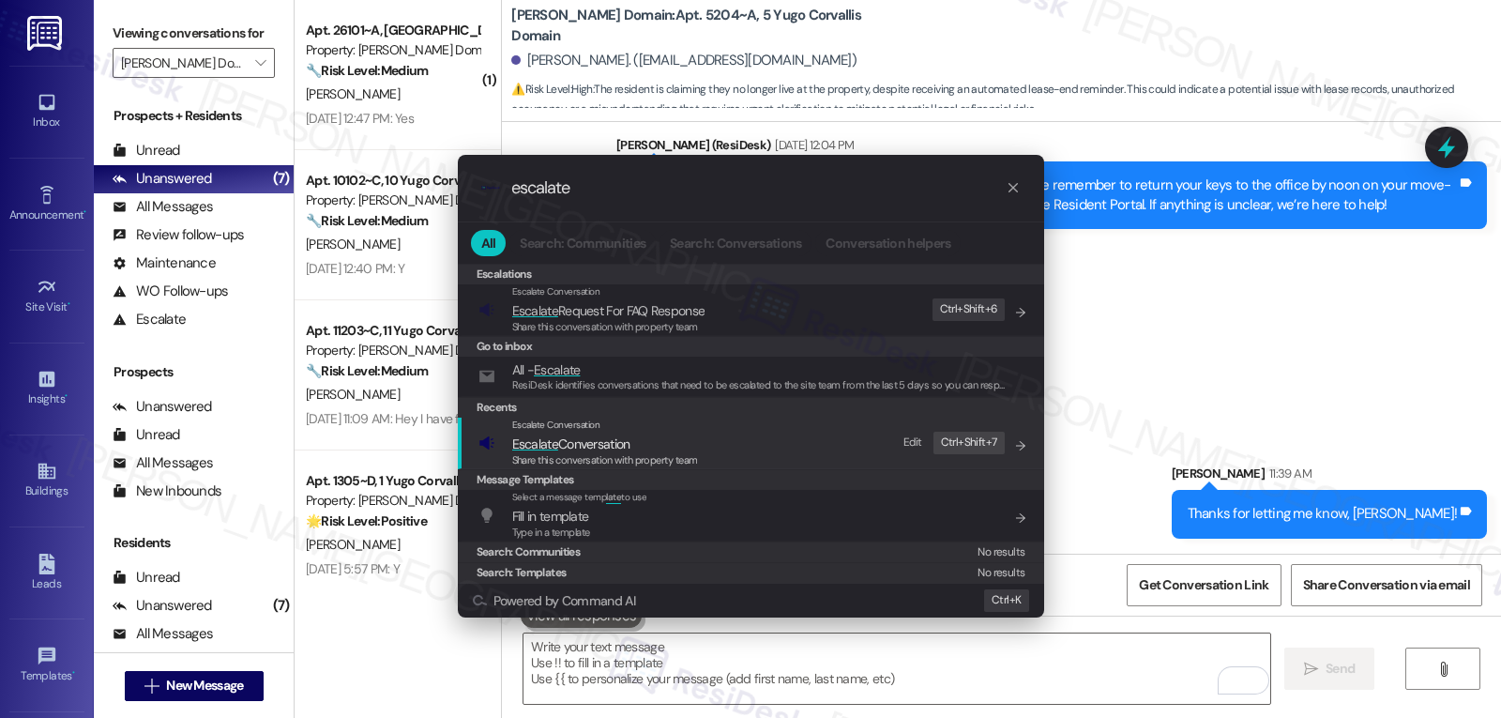
type input "escalate"
click at [631, 460] on span "Share this conversation with property team" at bounding box center [605, 459] width 186 height 13
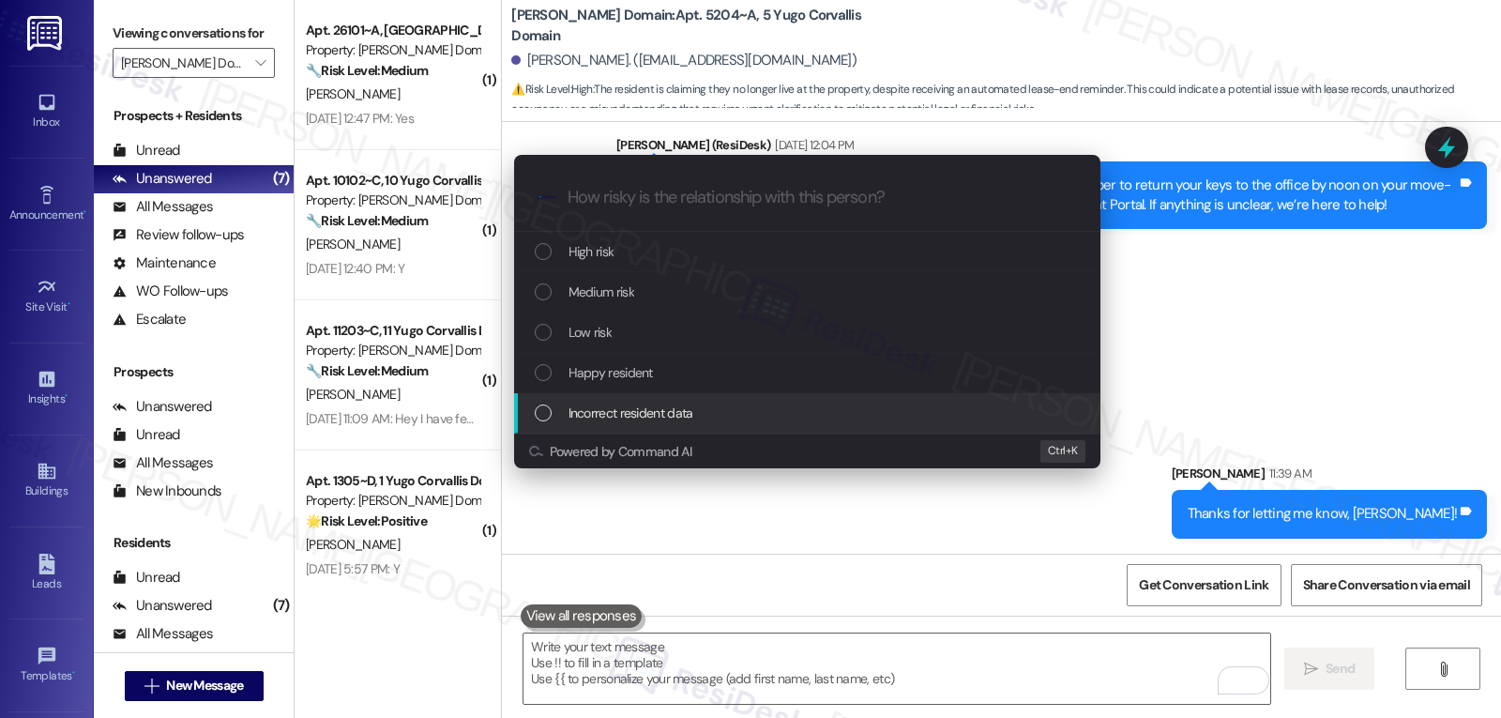
click at [653, 426] on div "Incorrect resident data" at bounding box center [807, 413] width 586 height 40
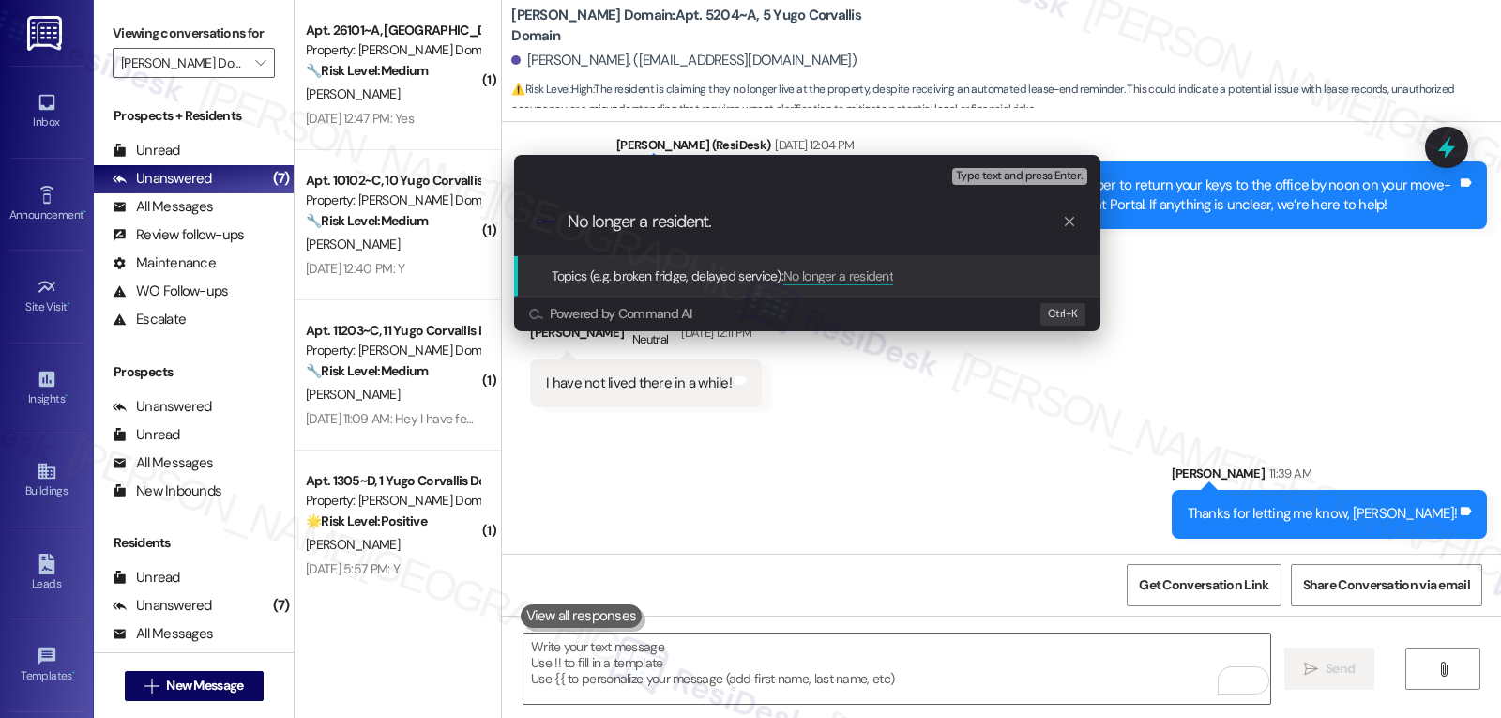
type input "No longer a resident."
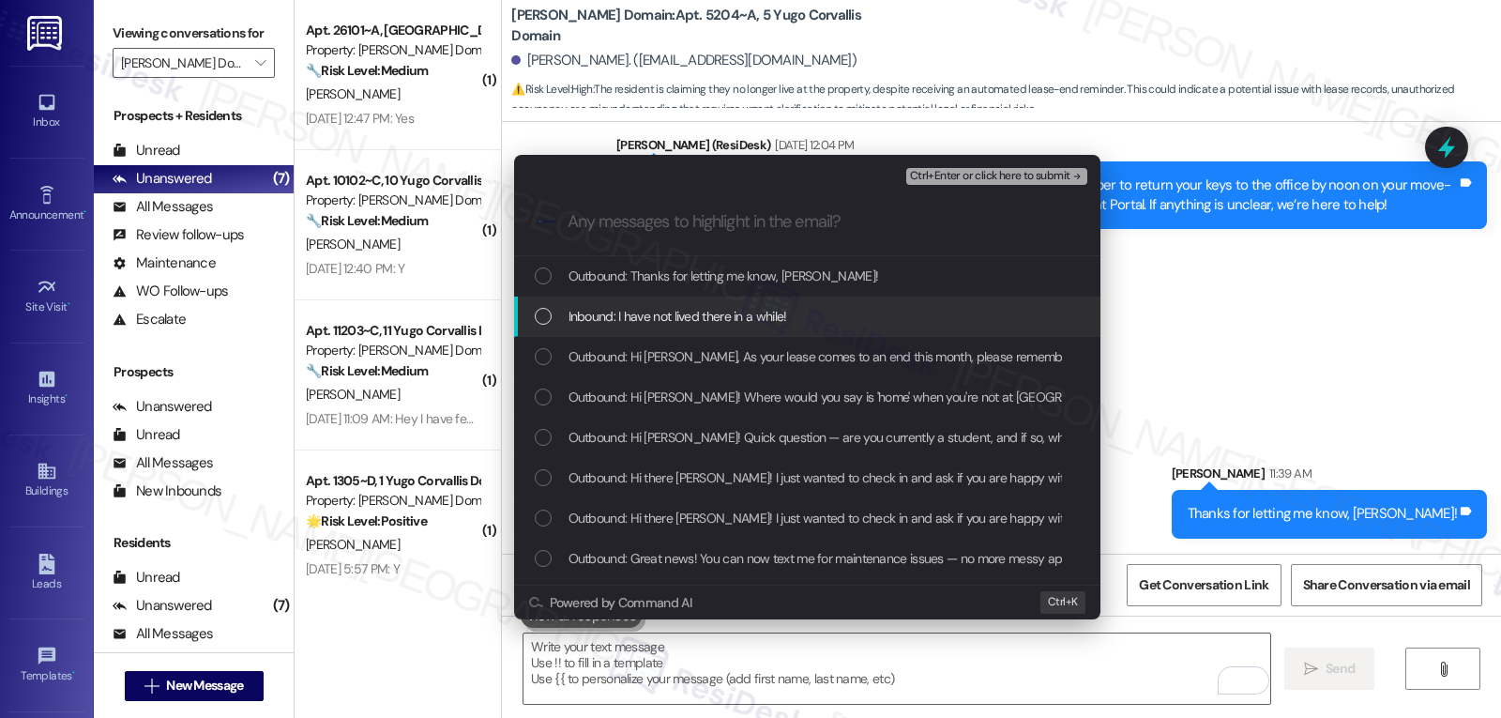
click at [674, 309] on span "Inbound: I have not lived there in a while!" at bounding box center [677, 316] width 219 height 21
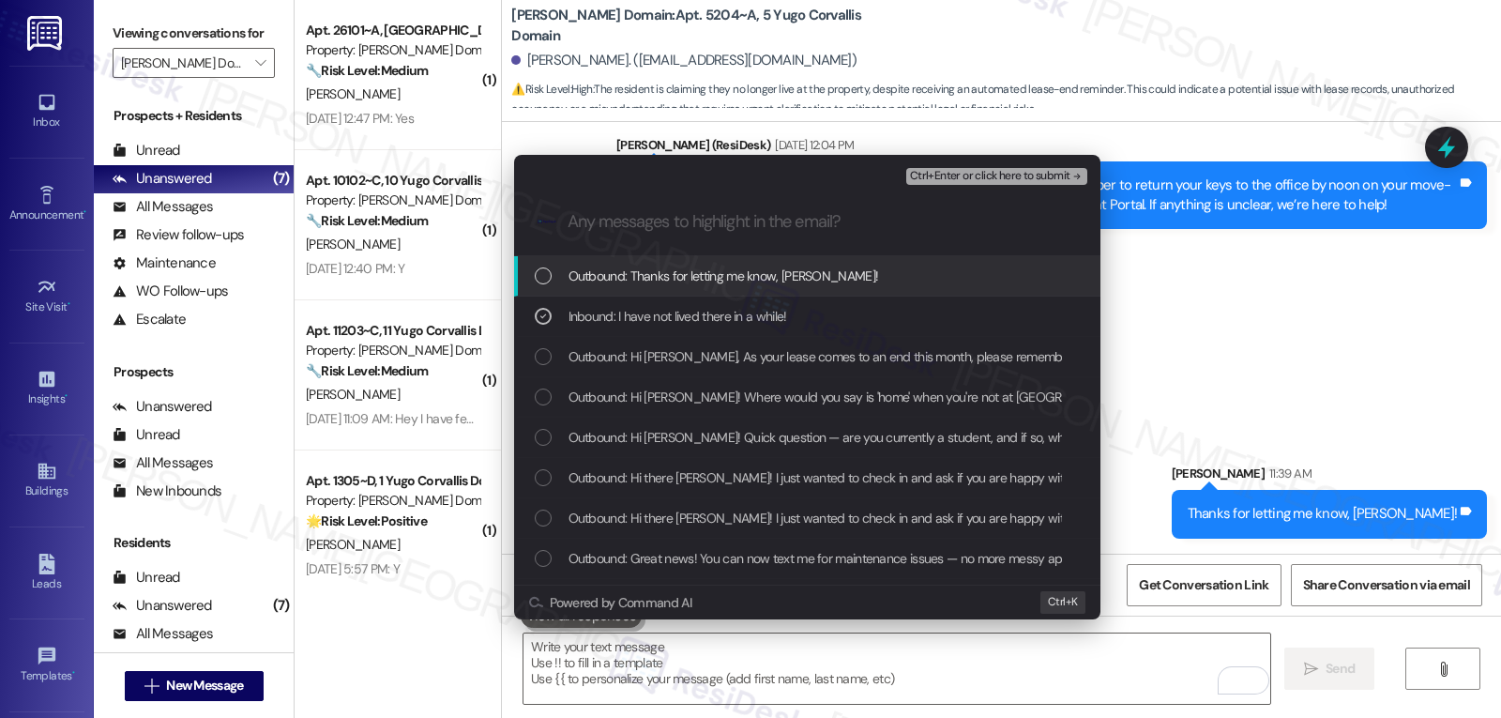
click at [986, 174] on span "Ctrl+Enter or click here to submit" at bounding box center [990, 176] width 160 height 13
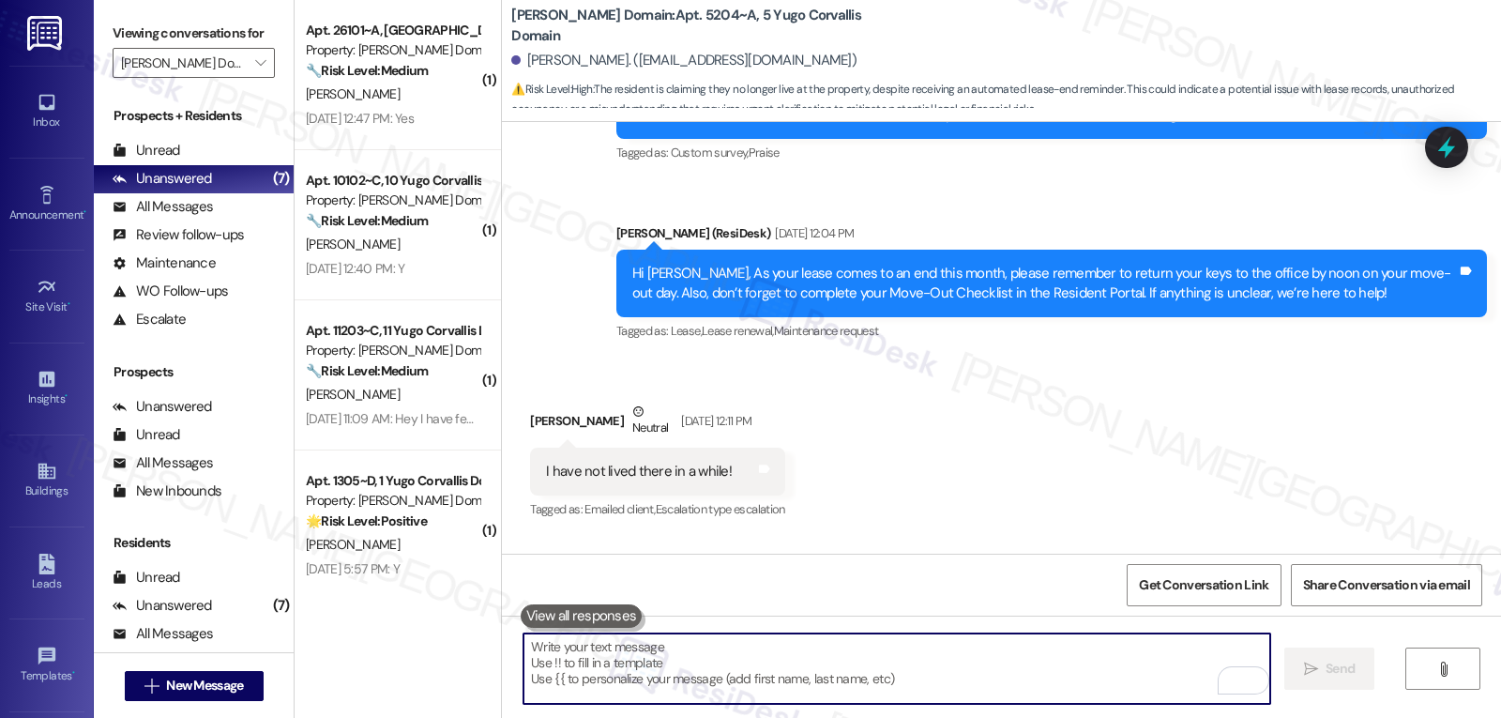
scroll to position [1072, 0]
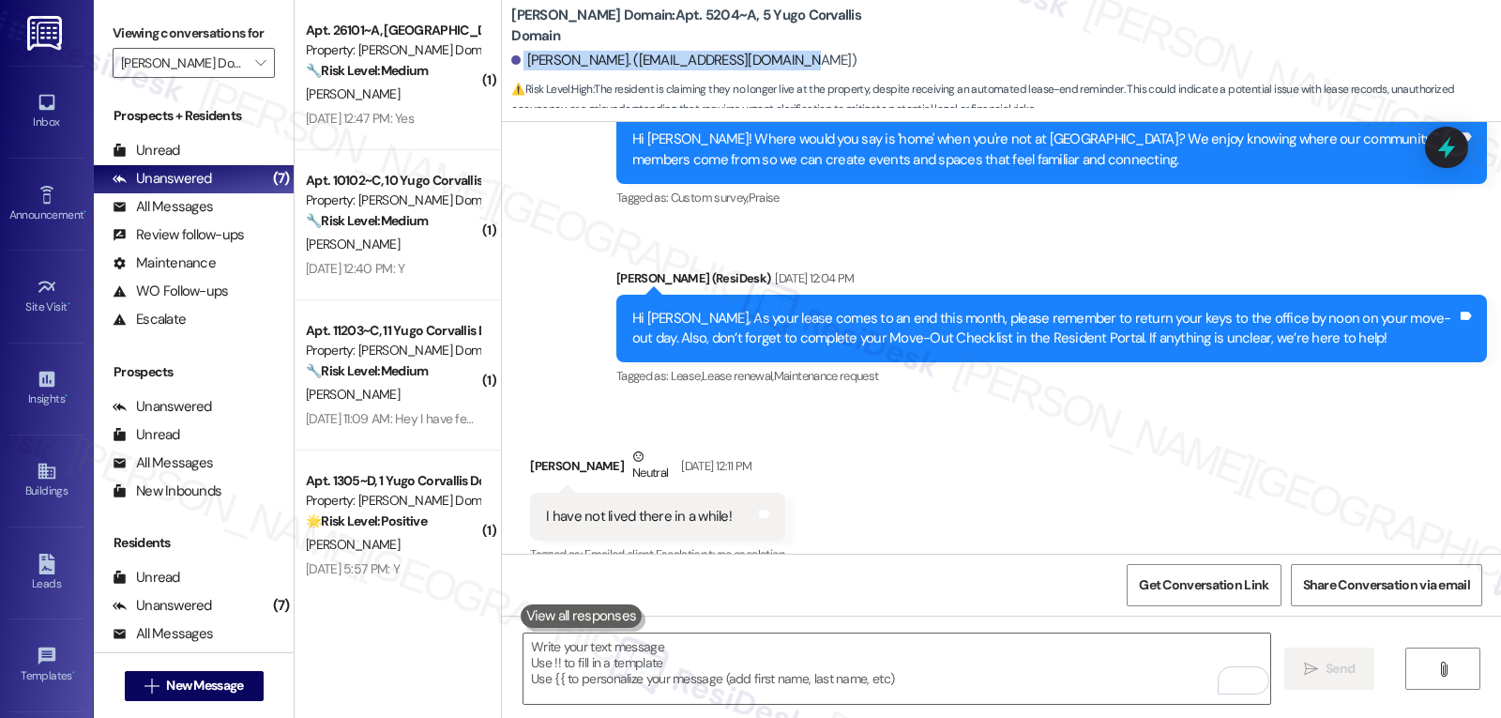
drag, startPoint x: 509, startPoint y: 56, endPoint x: 929, endPoint y: 79, distance: 419.9
click at [927, 79] on div "[PERSON_NAME]. ([EMAIL_ADDRESS][DOMAIN_NAME])" at bounding box center [1006, 61] width 990 height 38
copy div "[PERSON_NAME]. ([EMAIL_ADDRESS][DOMAIN_NAME])"
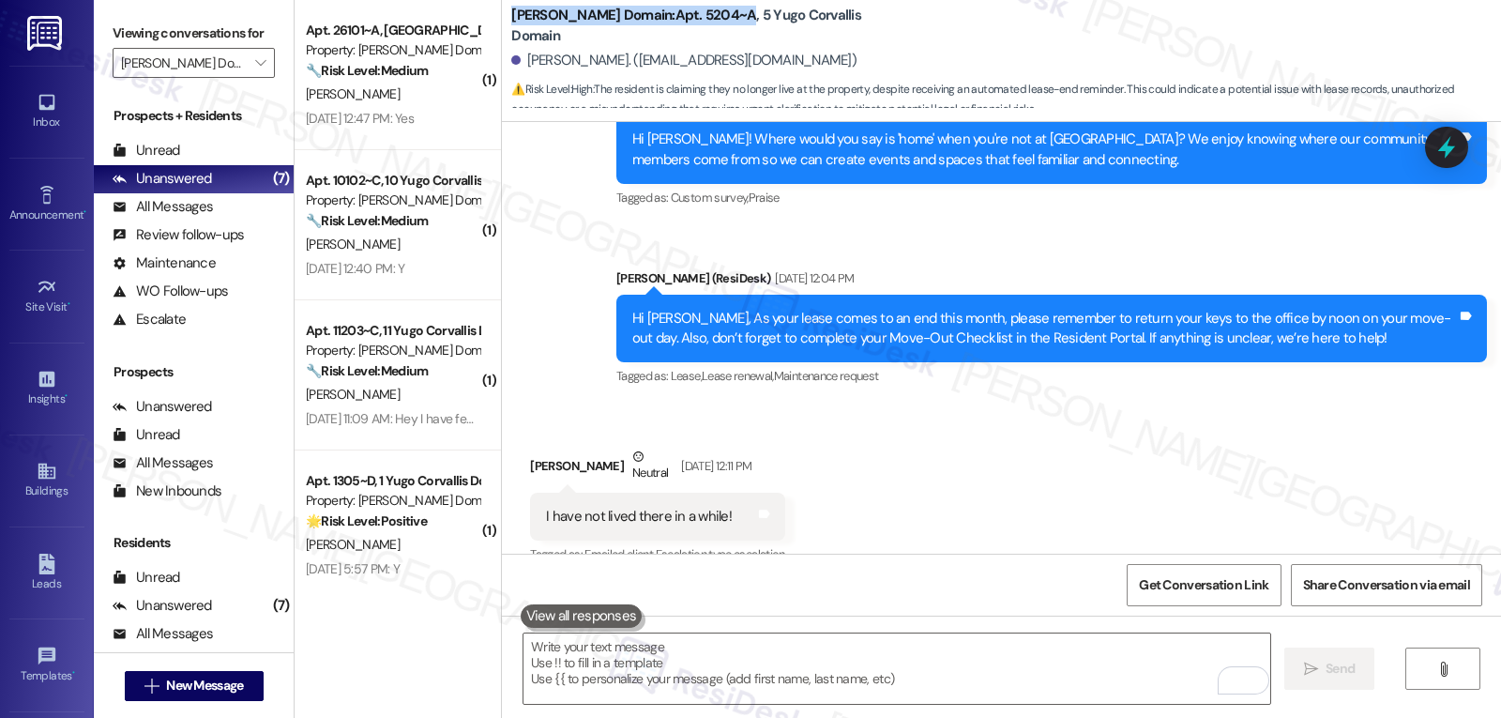
drag, startPoint x: 496, startPoint y: 3, endPoint x: 717, endPoint y: 7, distance: 220.5
click at [717, 7] on div "Yugo Corvallis Domain: Apt. 5204~A, 5 Yugo Corvallis Domain Ella Prentice. (ell…" at bounding box center [1001, 61] width 999 height 122
copy b "Yugo Corvallis Domain: Apt. 5204~A"
click at [1164, 449] on div "Received via SMS Ella Prentice Neutral Aug 22, 2025 at 12:11 PM I have not live…" at bounding box center [1001, 493] width 999 height 178
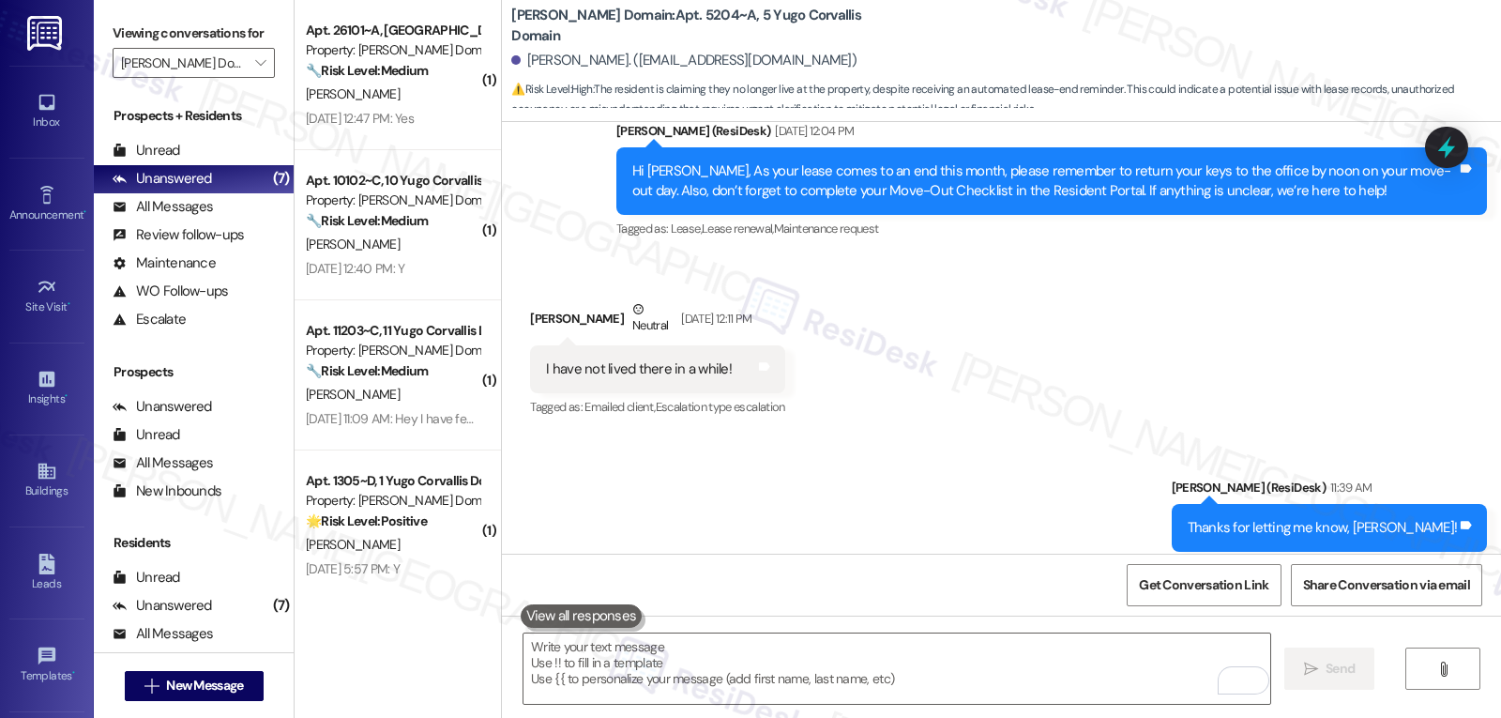
scroll to position [1260, 0]
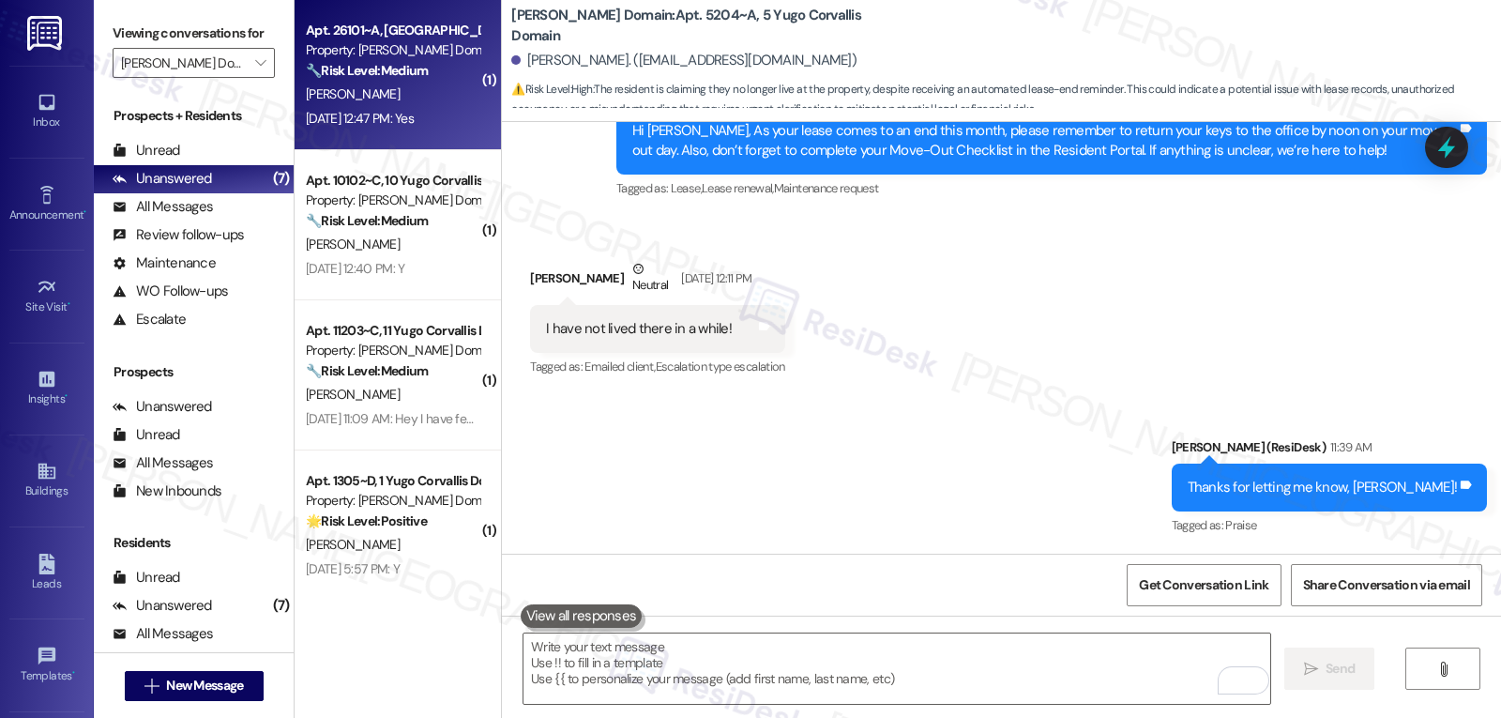
click at [460, 114] on div "Aug 22, 2025 at 12:47 PM: Yes Aug 22, 2025 at 12:47 PM: Yes" at bounding box center [392, 118] width 177 height 23
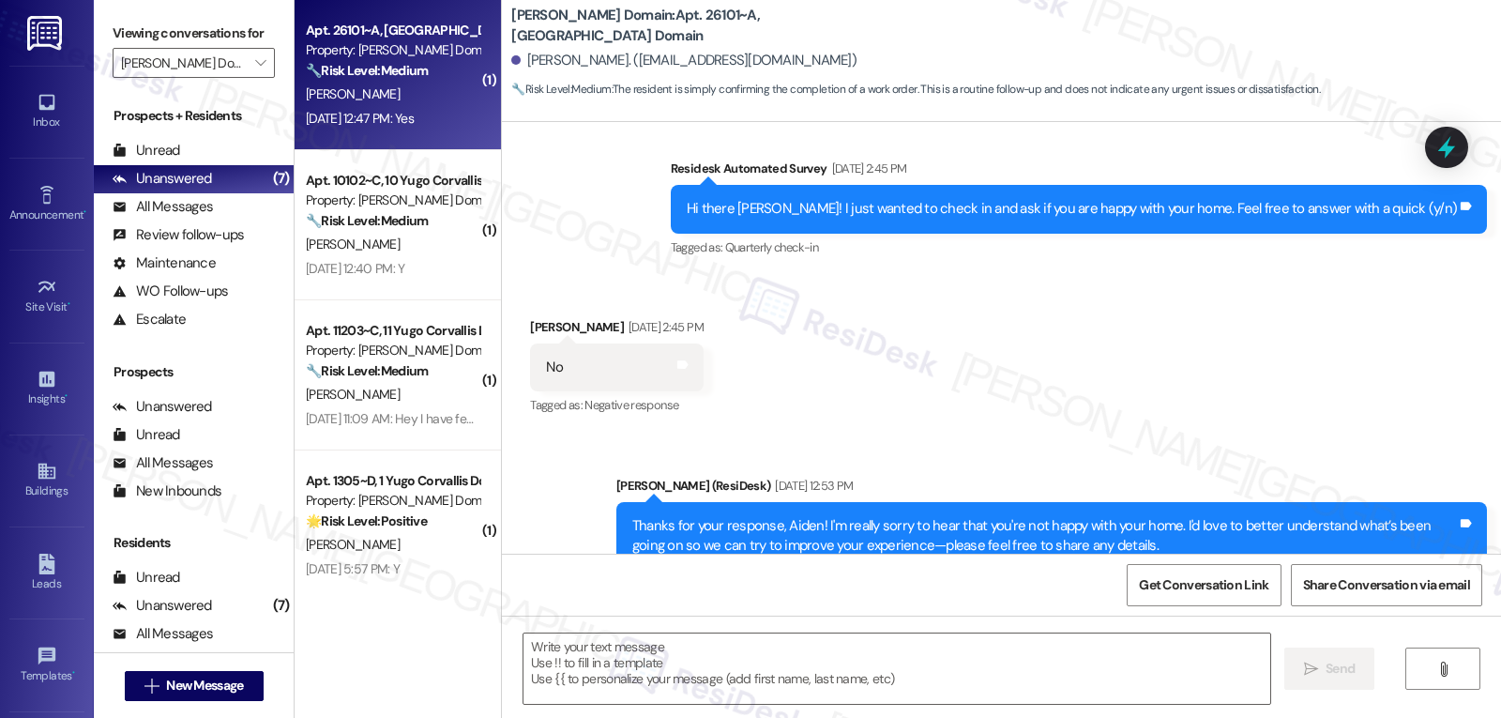
type textarea "Fetching suggested responses. Please feel free to read through the conversation…"
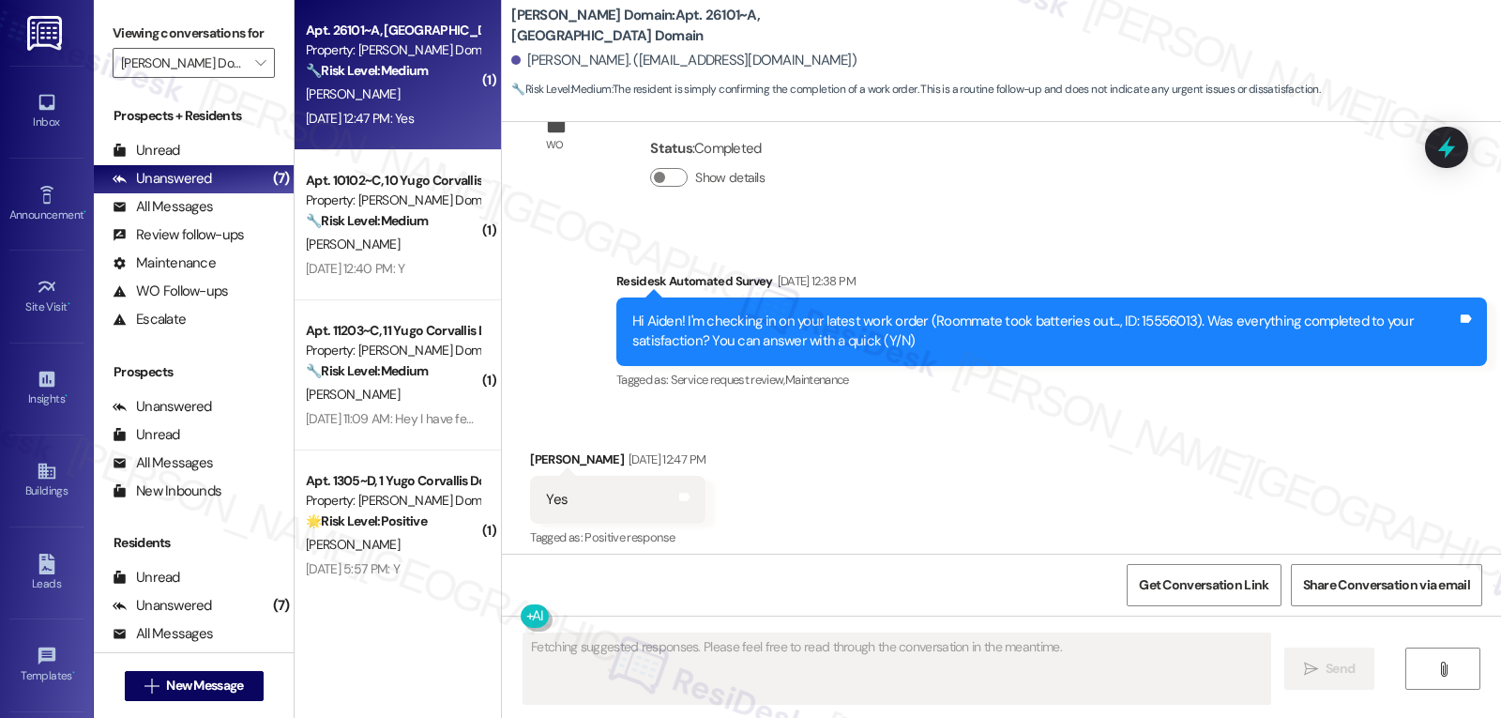
scroll to position [1060, 0]
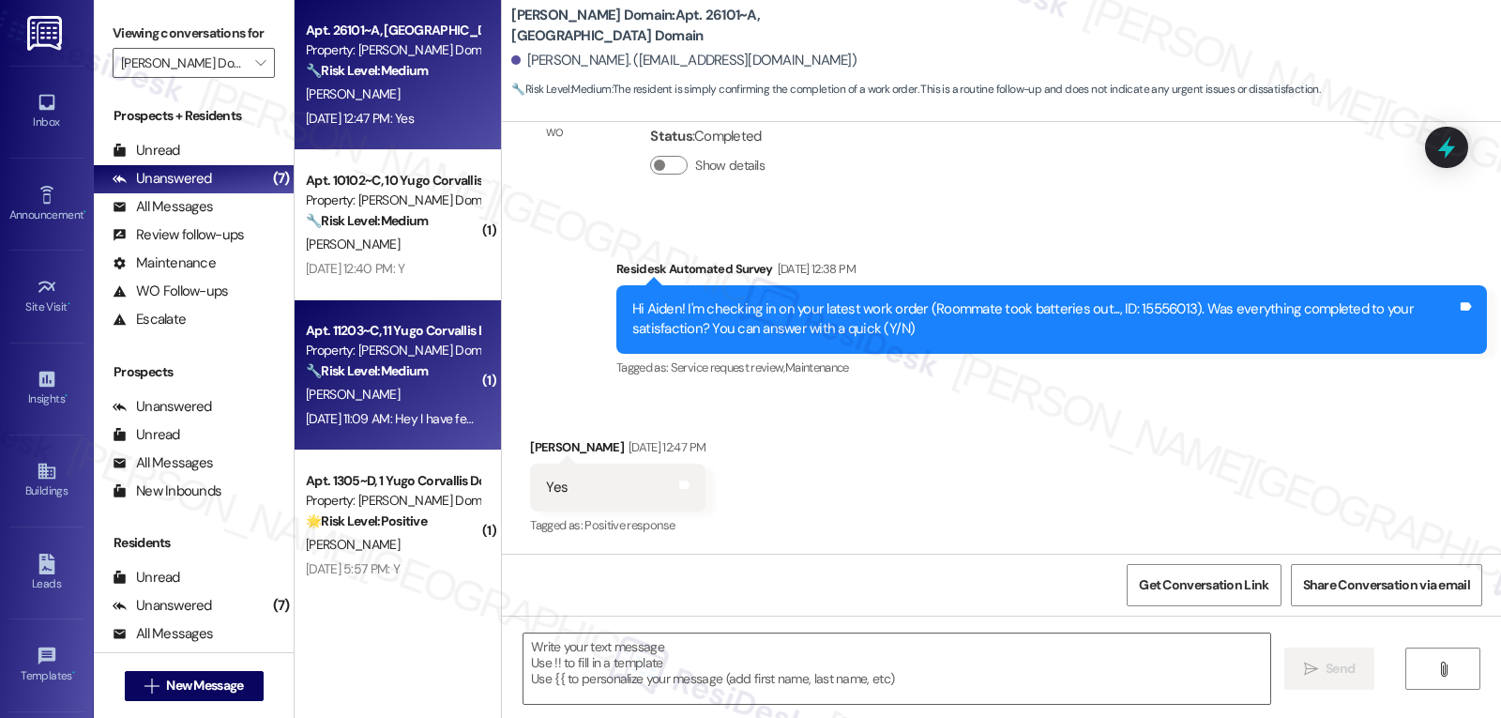
click at [435, 390] on div "[PERSON_NAME]" at bounding box center [392, 394] width 177 height 23
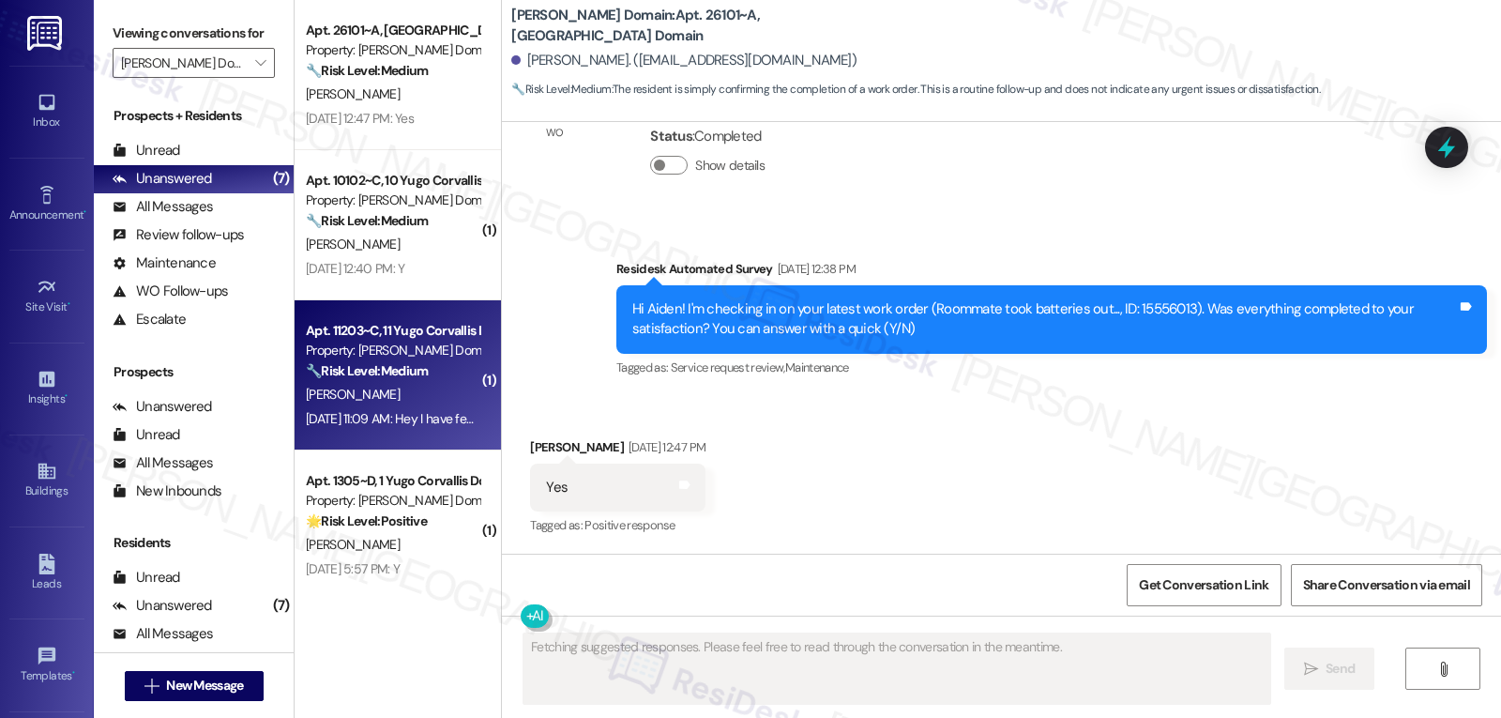
scroll to position [307, 0]
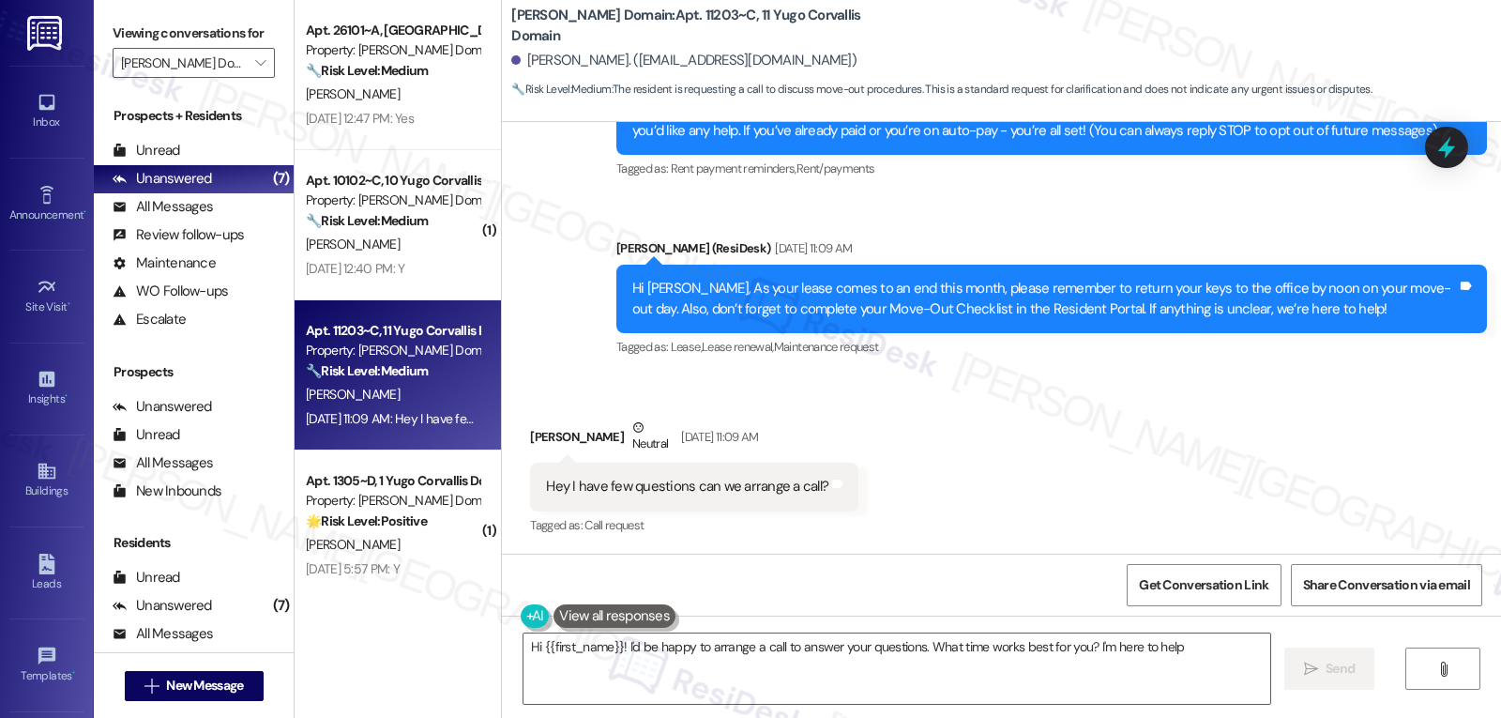
type textarea "Hi {{first_name}}! I'd be happy to arrange a call to answer your questions. Wha…"
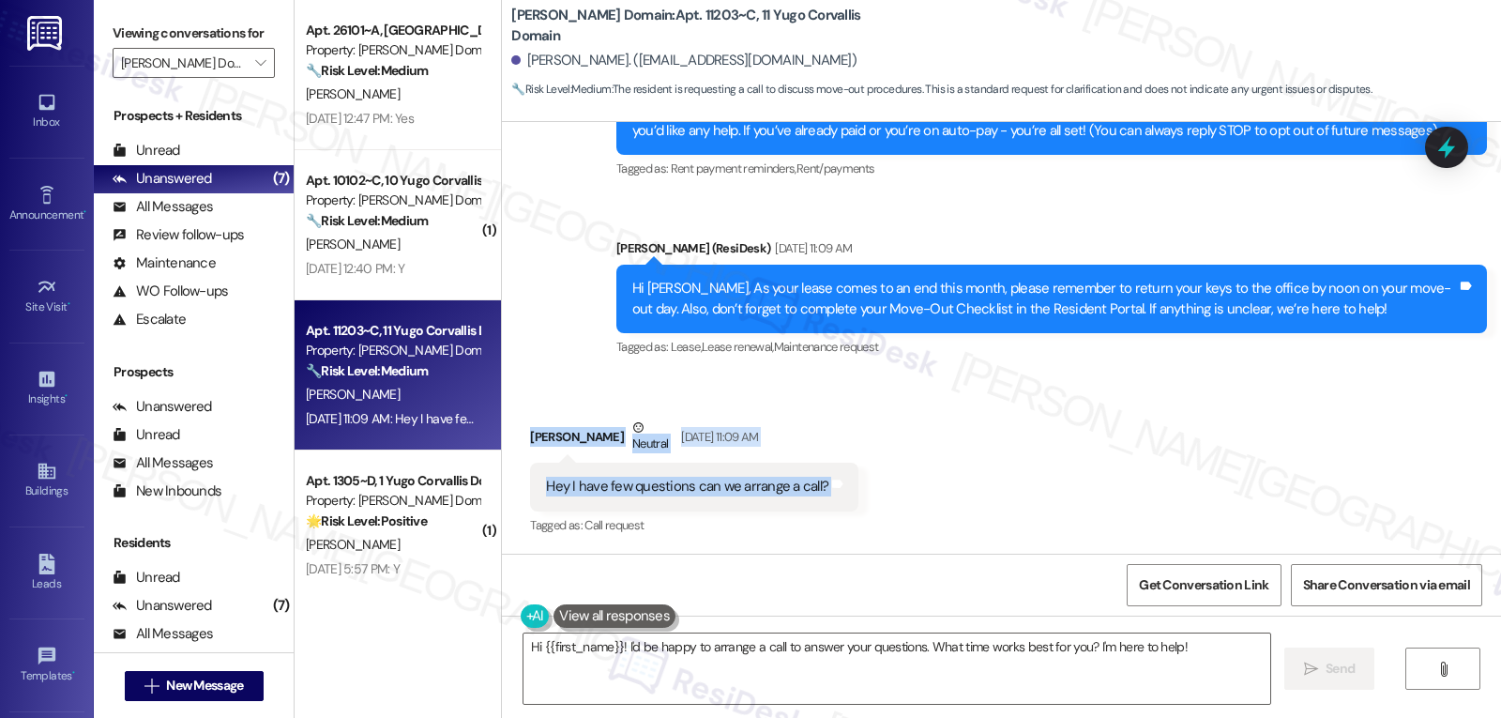
drag, startPoint x: 507, startPoint y: 432, endPoint x: 931, endPoint y: 491, distance: 428.1
click at [931, 491] on div "Received via SMS Gnani Harsha Somepalli Neutral Aug 22, 2025 at 11:09 AM Hey I …" at bounding box center [1001, 464] width 999 height 178
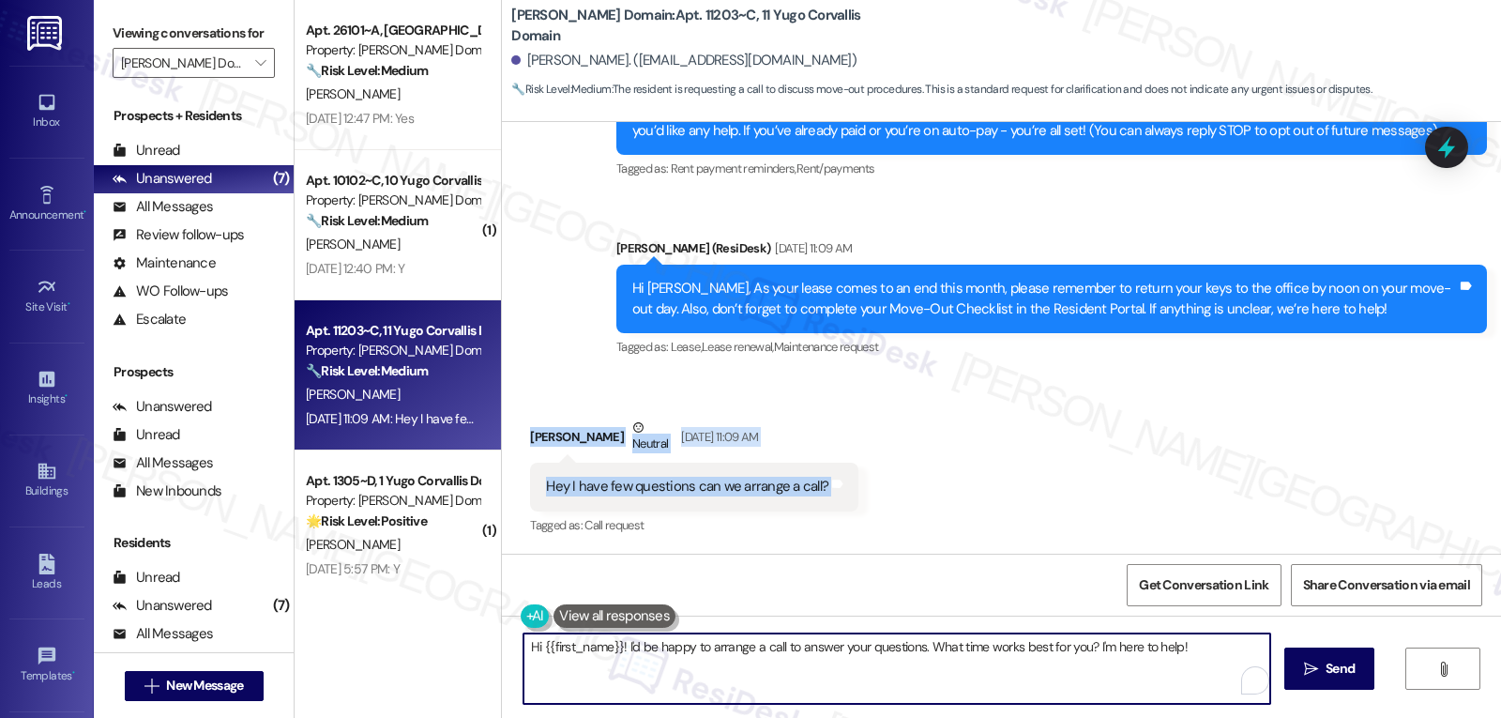
click at [789, 699] on textarea "Hi {{first_name}}! I'd be happy to arrange a call to answer your questions. Wha…" at bounding box center [896, 668] width 747 height 70
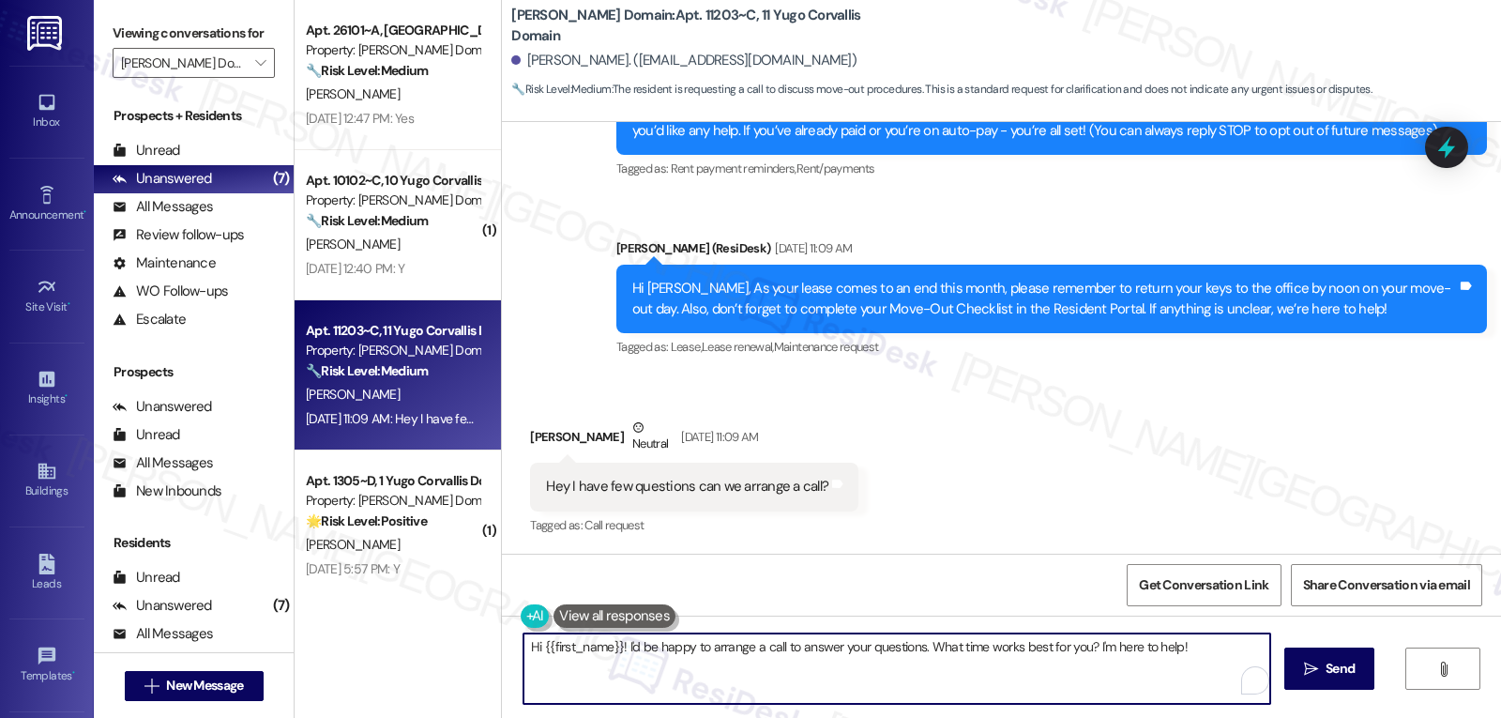
click at [1189, 678] on textarea "Hi {{first_name}}! I'd be happy to arrange a call to answer your questions. Wha…" at bounding box center [896, 668] width 747 height 70
drag, startPoint x: 1202, startPoint y: 658, endPoint x: 613, endPoint y: 642, distance: 589.3
click at [613, 642] on textarea "Hi {{first_name}}! I'd be happy to arrange a call to answer your questions. Wha…" at bounding box center [896, 668] width 747 height 70
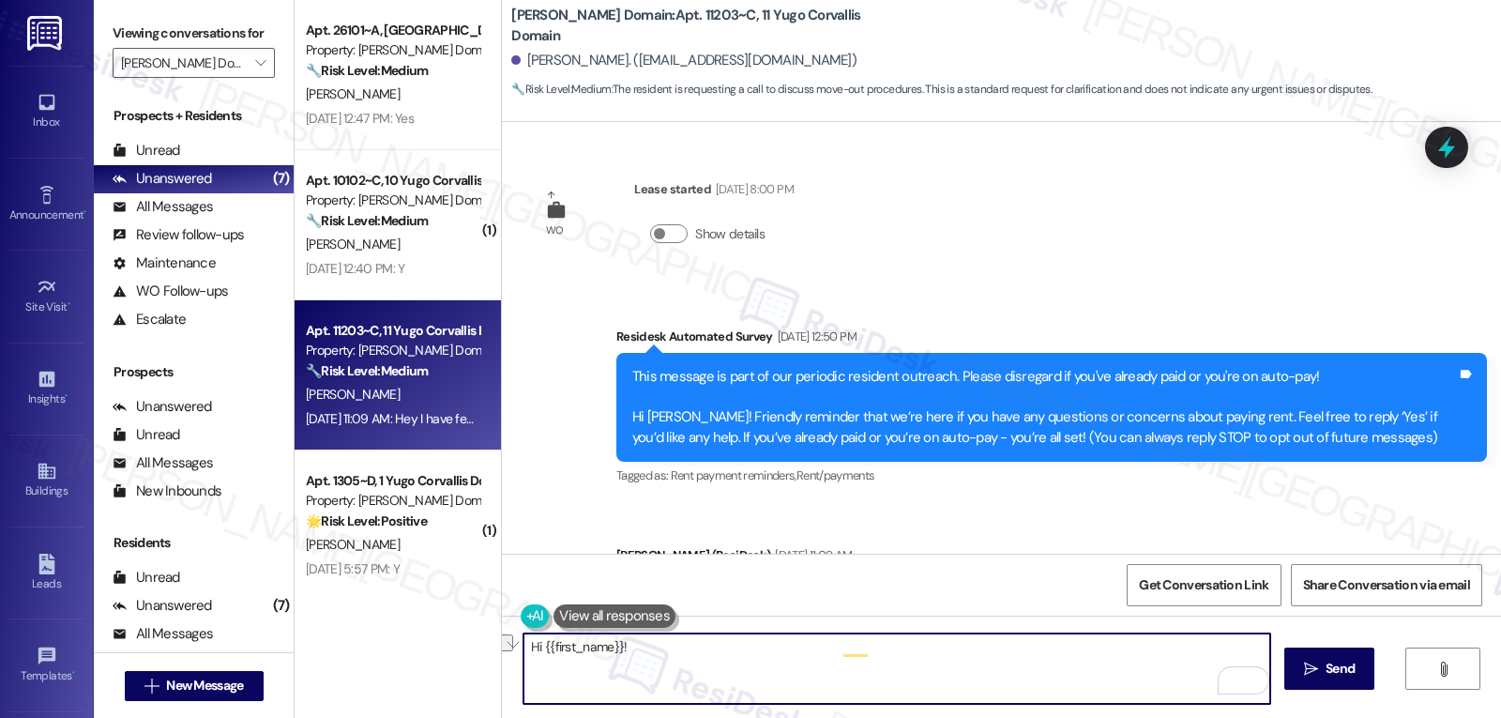
scroll to position [307, 0]
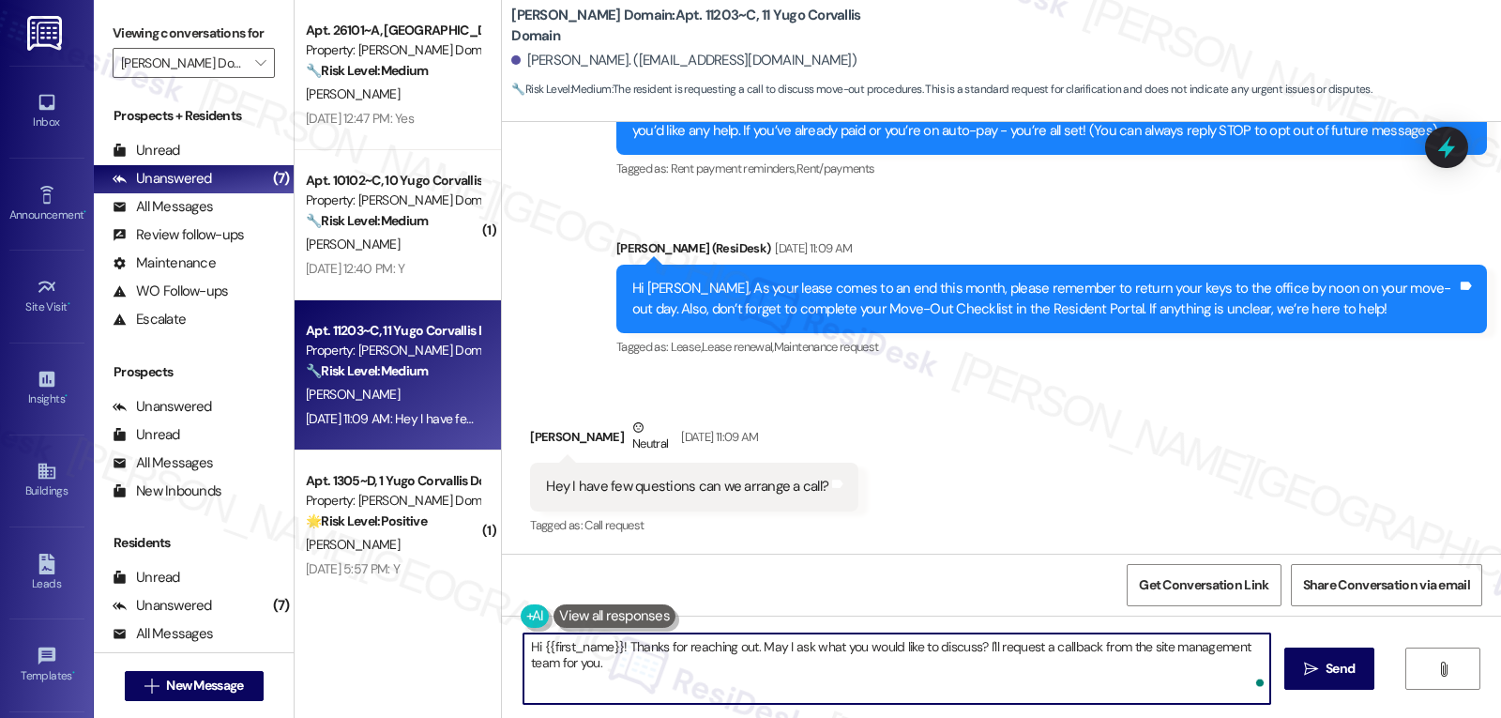
type textarea "Hi {{first_name}}! Thanks for reaching out. May I ask what you would like to di…"
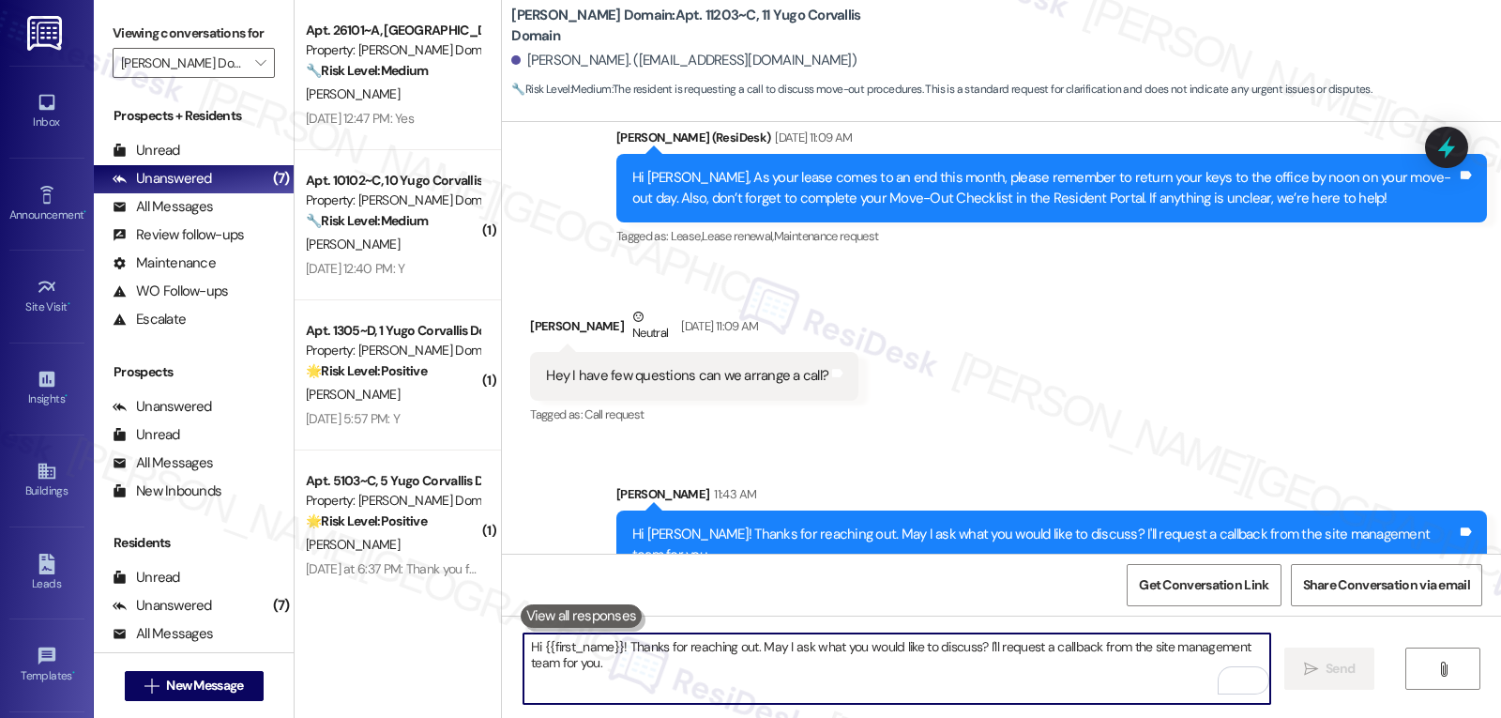
scroll to position [458, 0]
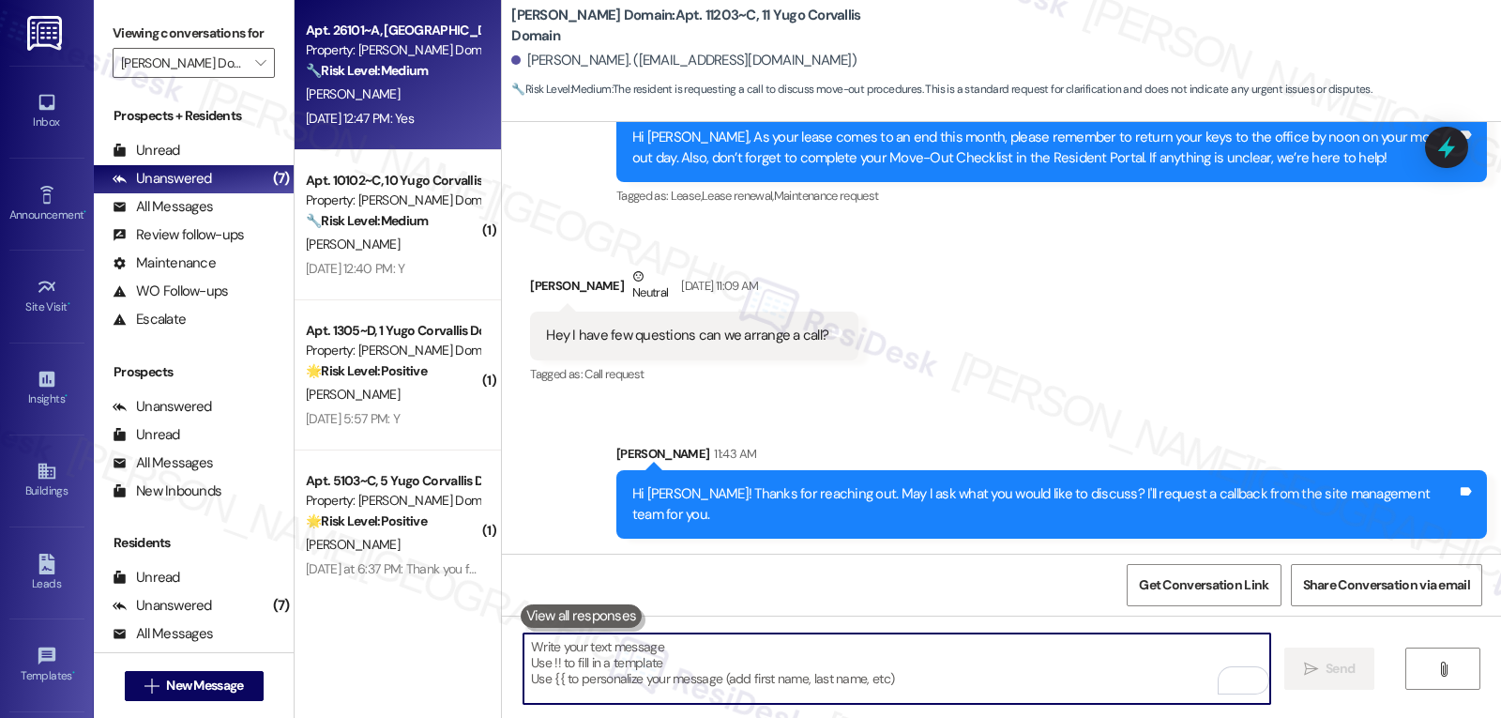
click at [326, 100] on span "[PERSON_NAME]" at bounding box center [353, 93] width 94 height 17
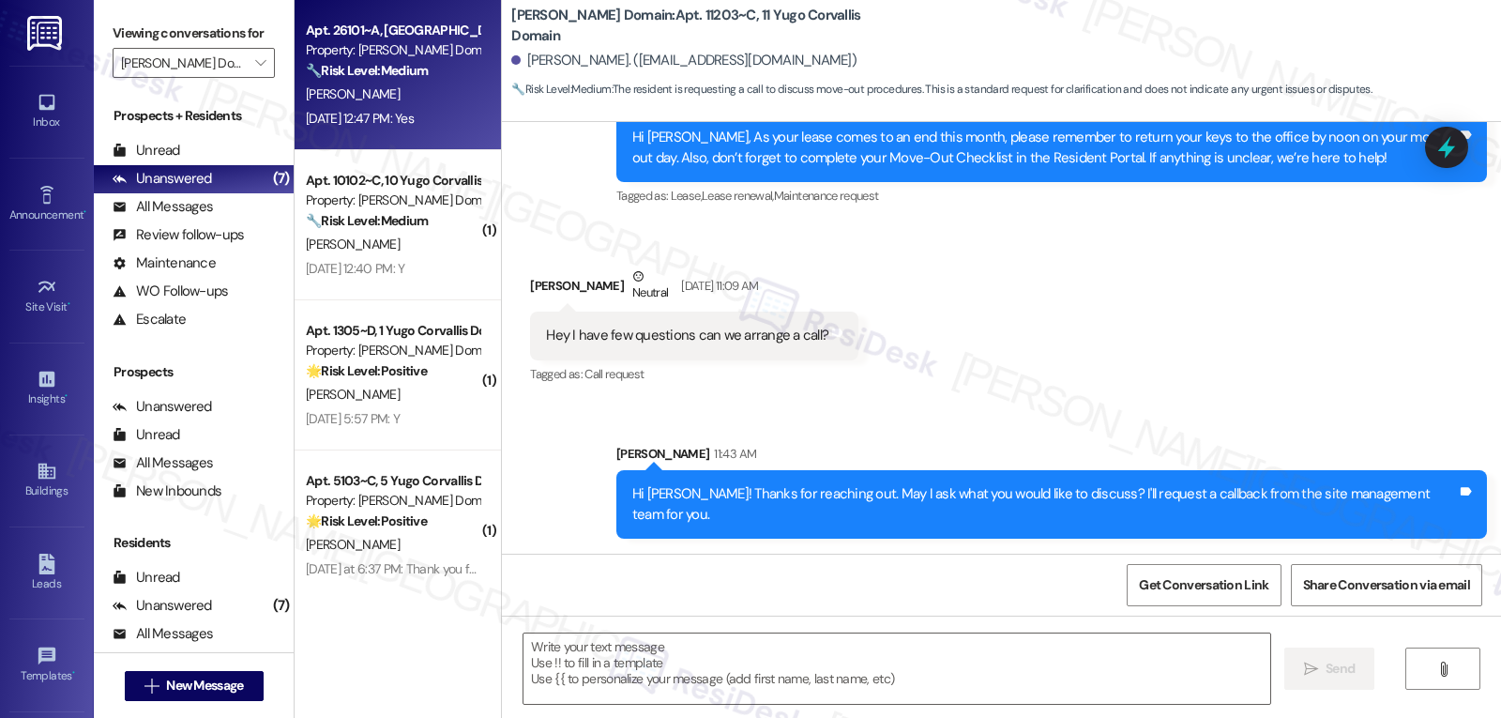
type textarea "Fetching suggested responses. Please feel free to read through the conversation…"
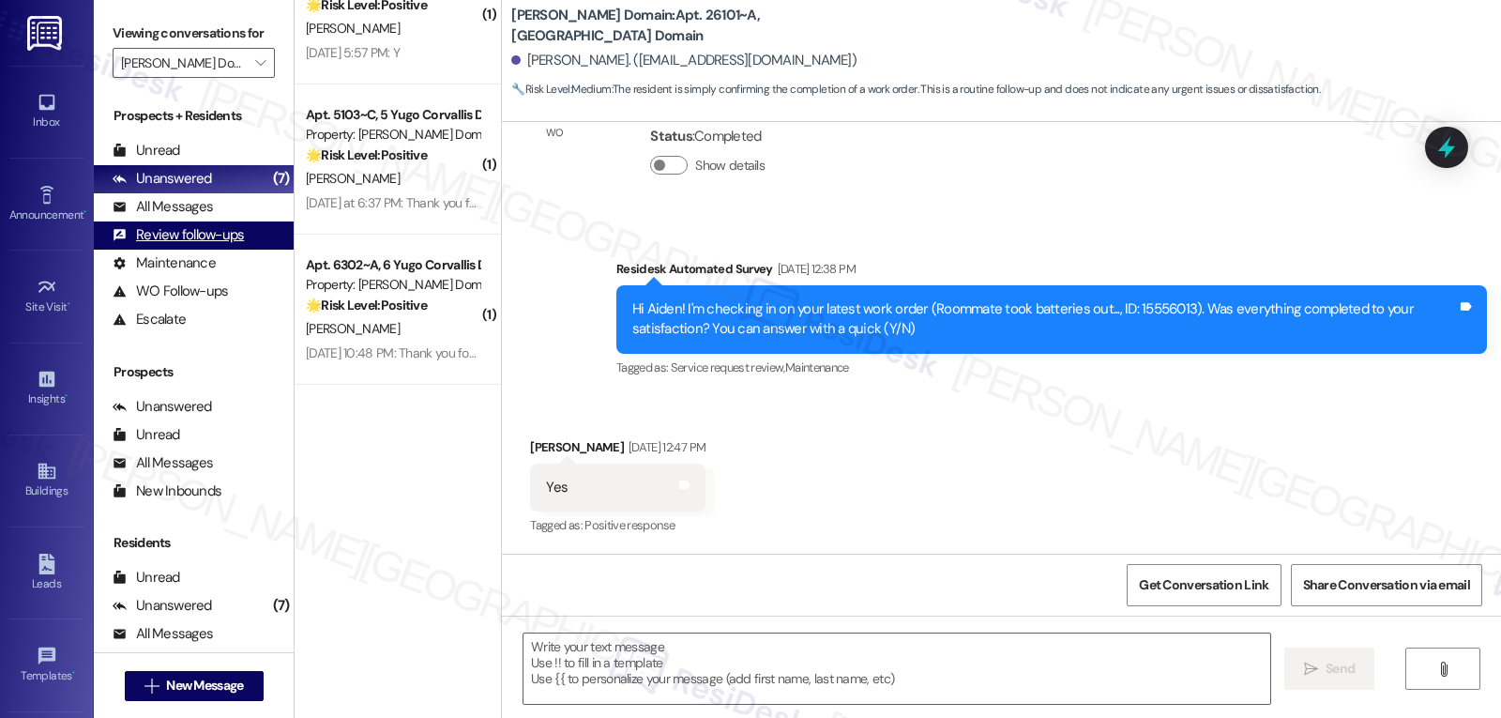
scroll to position [16, 0]
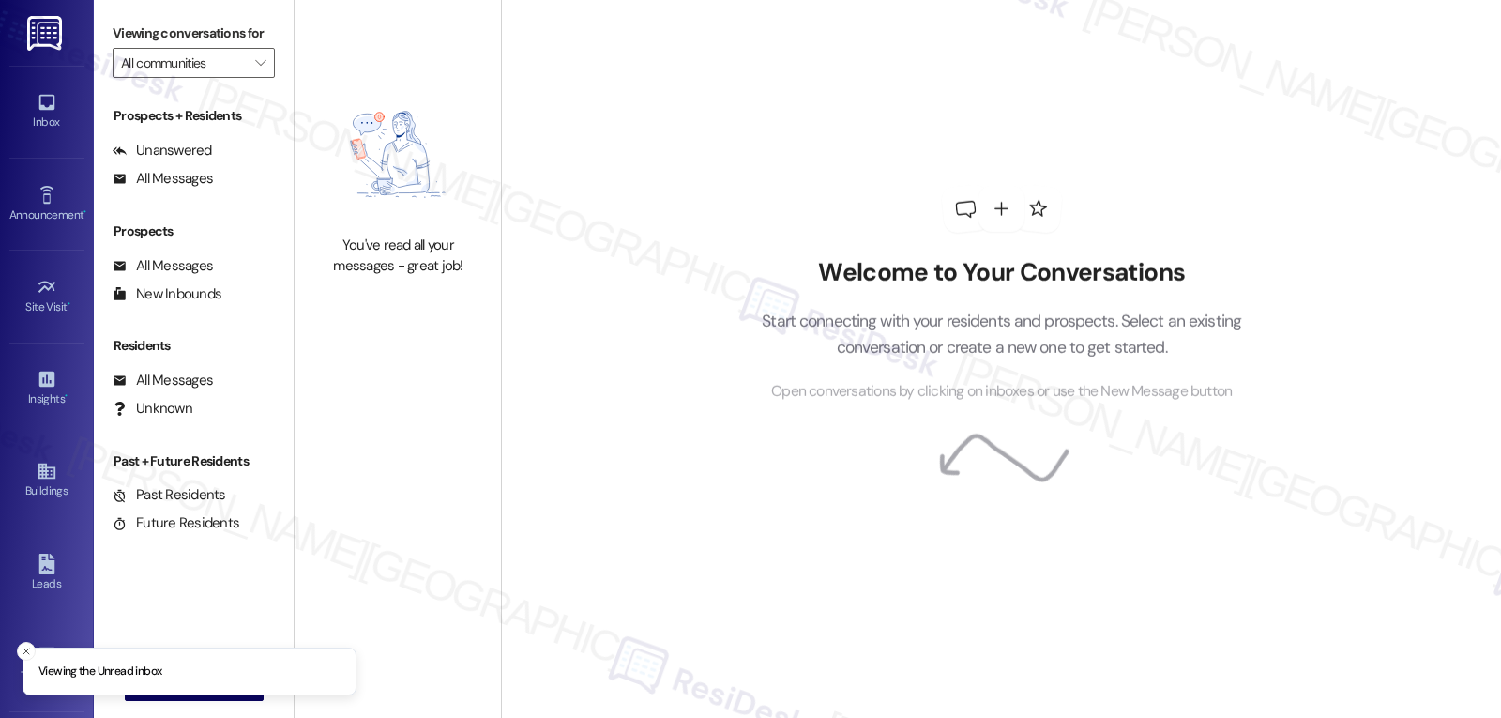
type input "[PERSON_NAME] Domain"
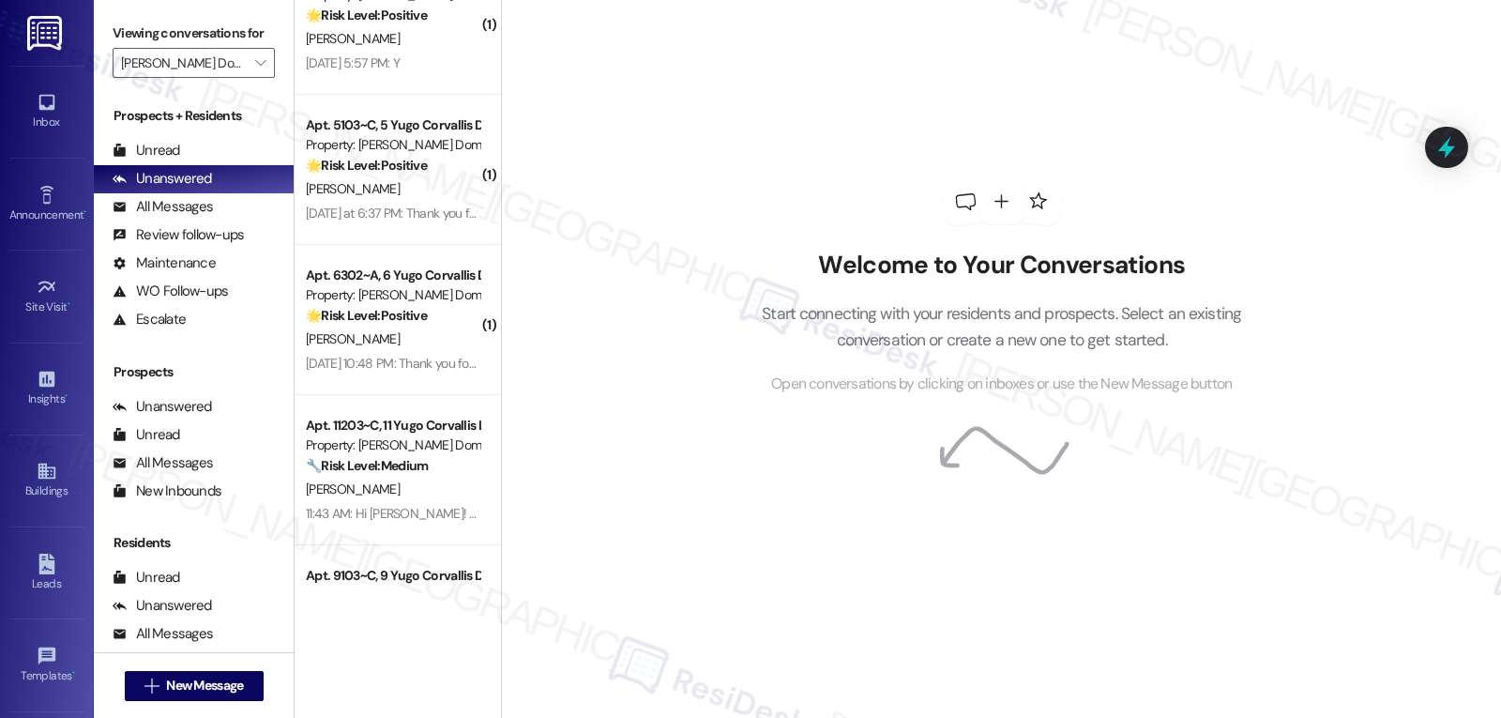
scroll to position [375, 0]
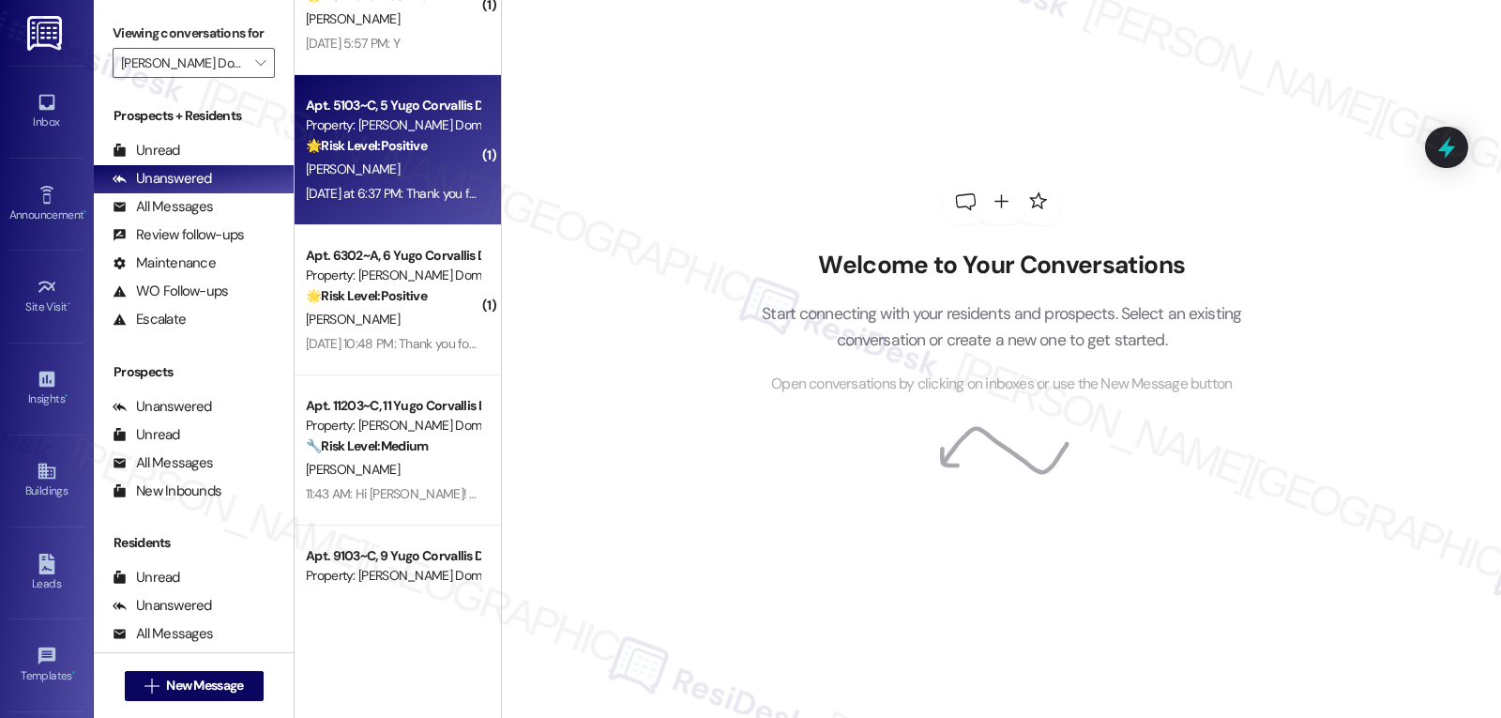
click at [419, 177] on div "[PERSON_NAME]" at bounding box center [392, 169] width 177 height 23
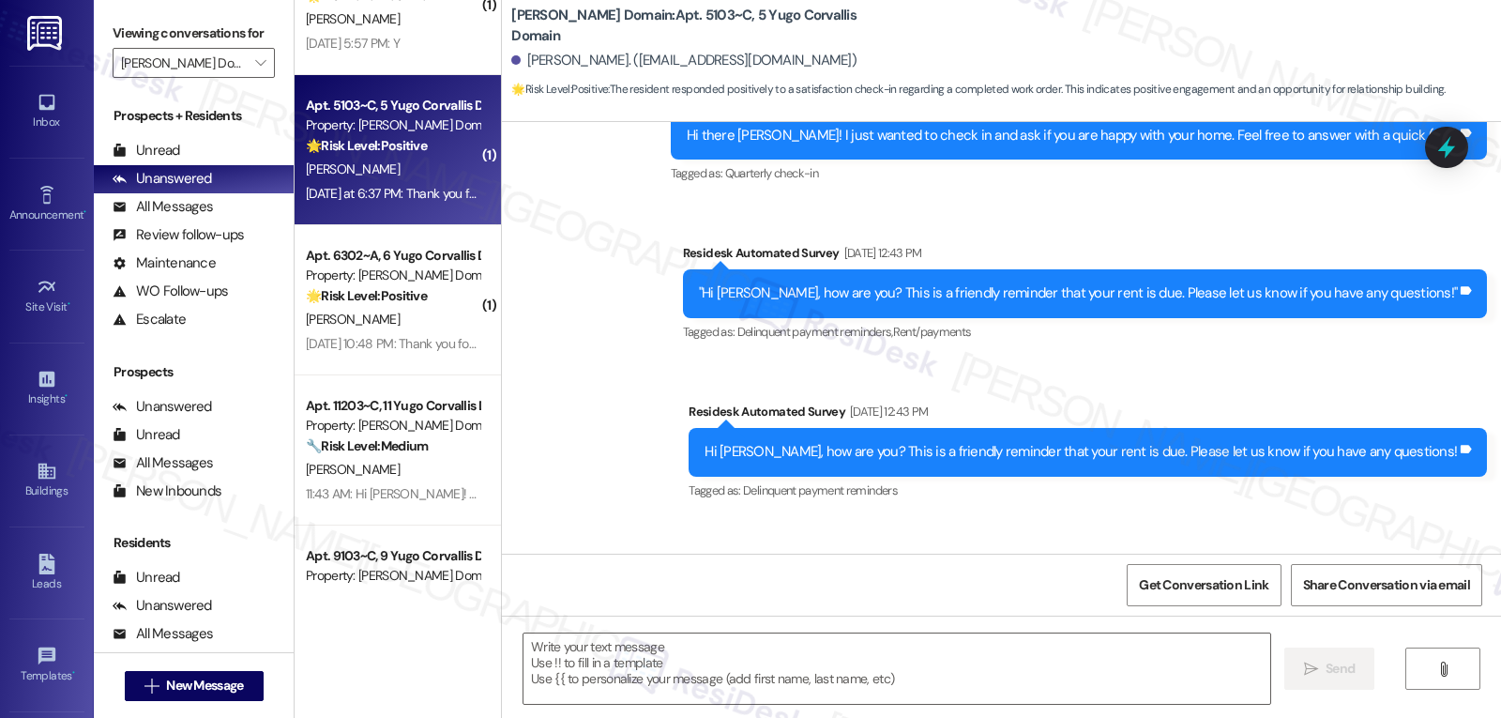
type textarea "Fetching suggested responses. Please feel free to read through the conversation…"
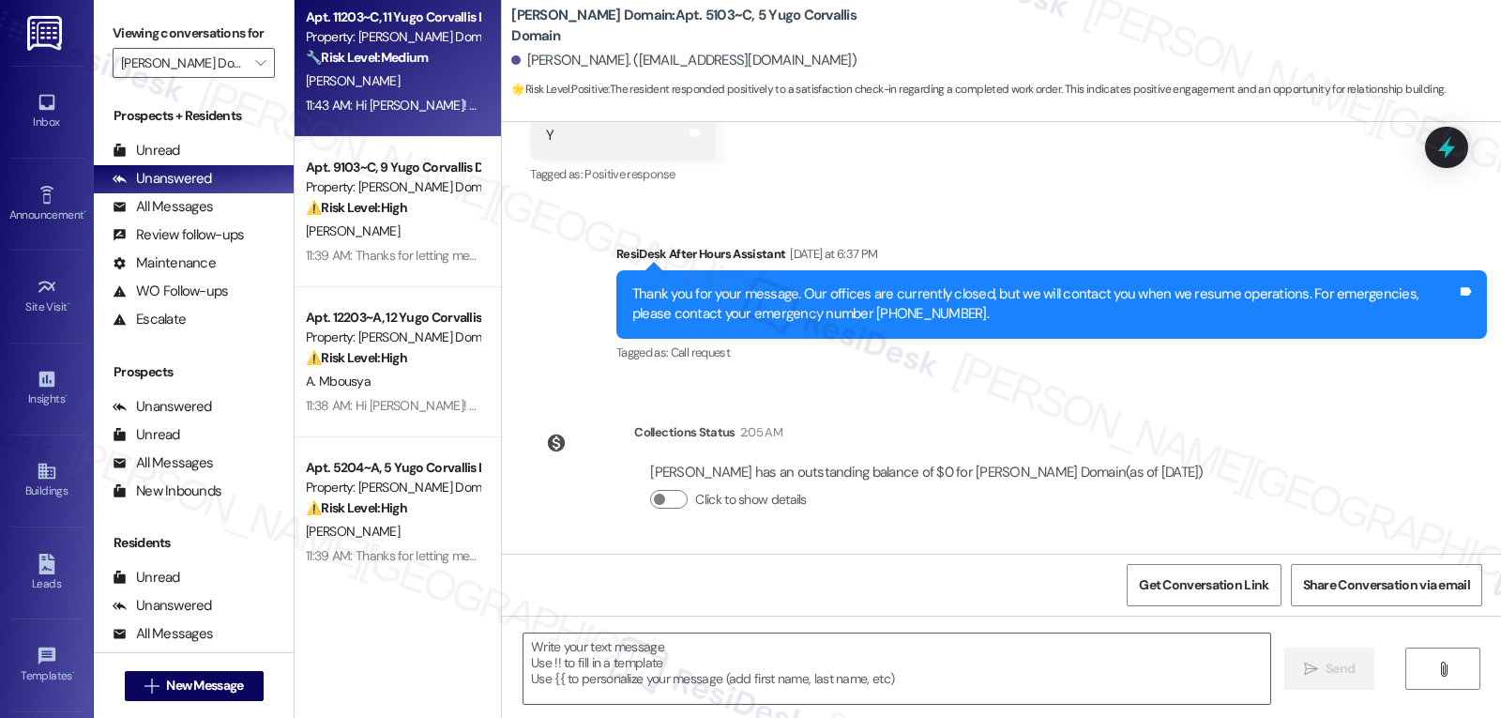
scroll to position [766, 0]
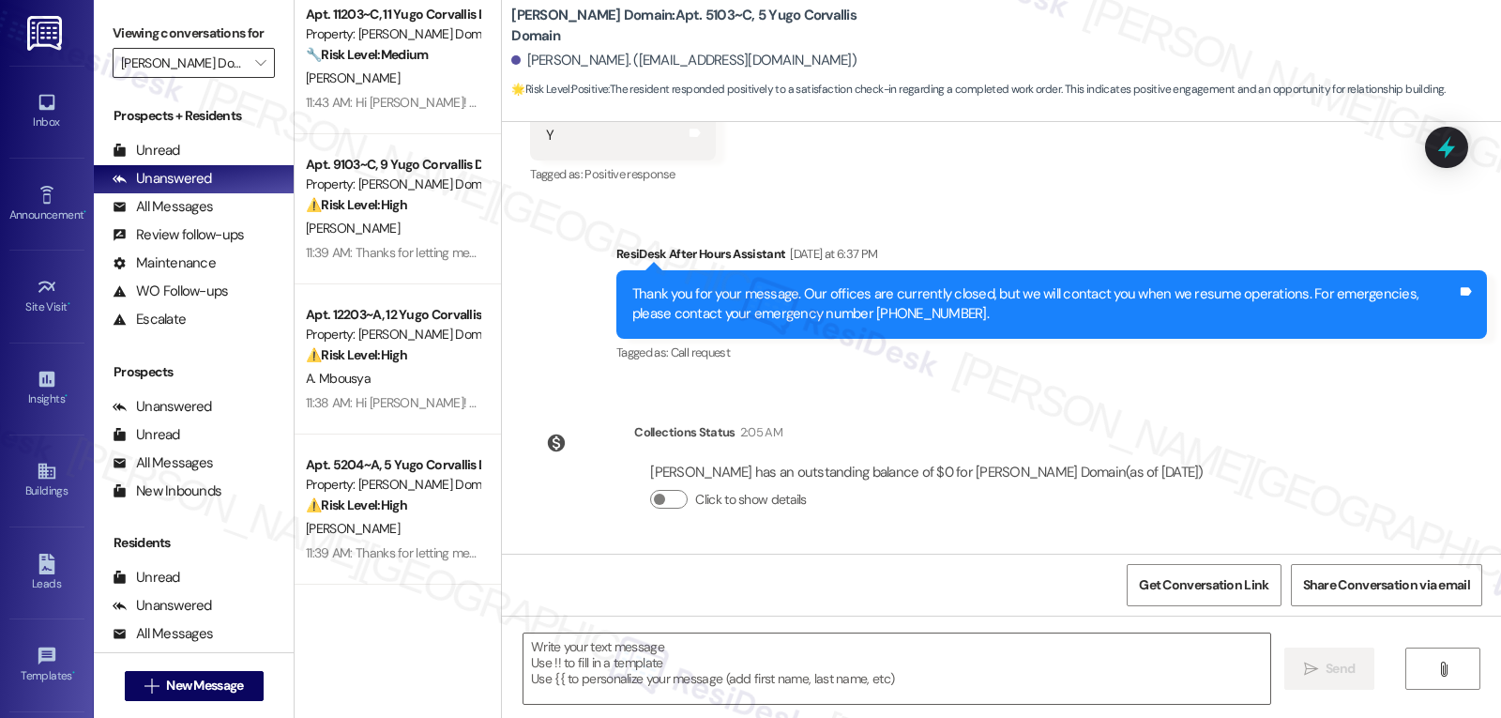
click at [227, 78] on input "[PERSON_NAME] Domain" at bounding box center [183, 63] width 124 height 30
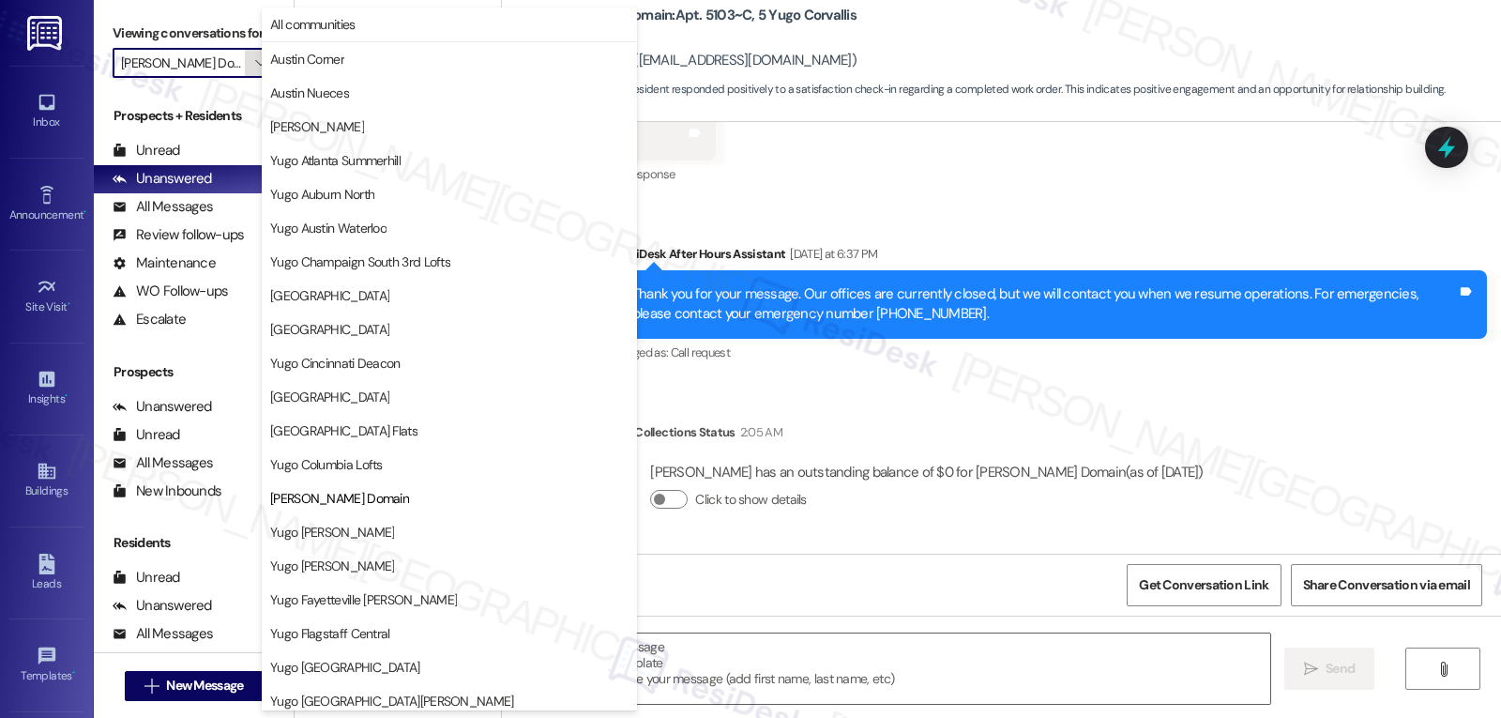
scroll to position [305, 0]
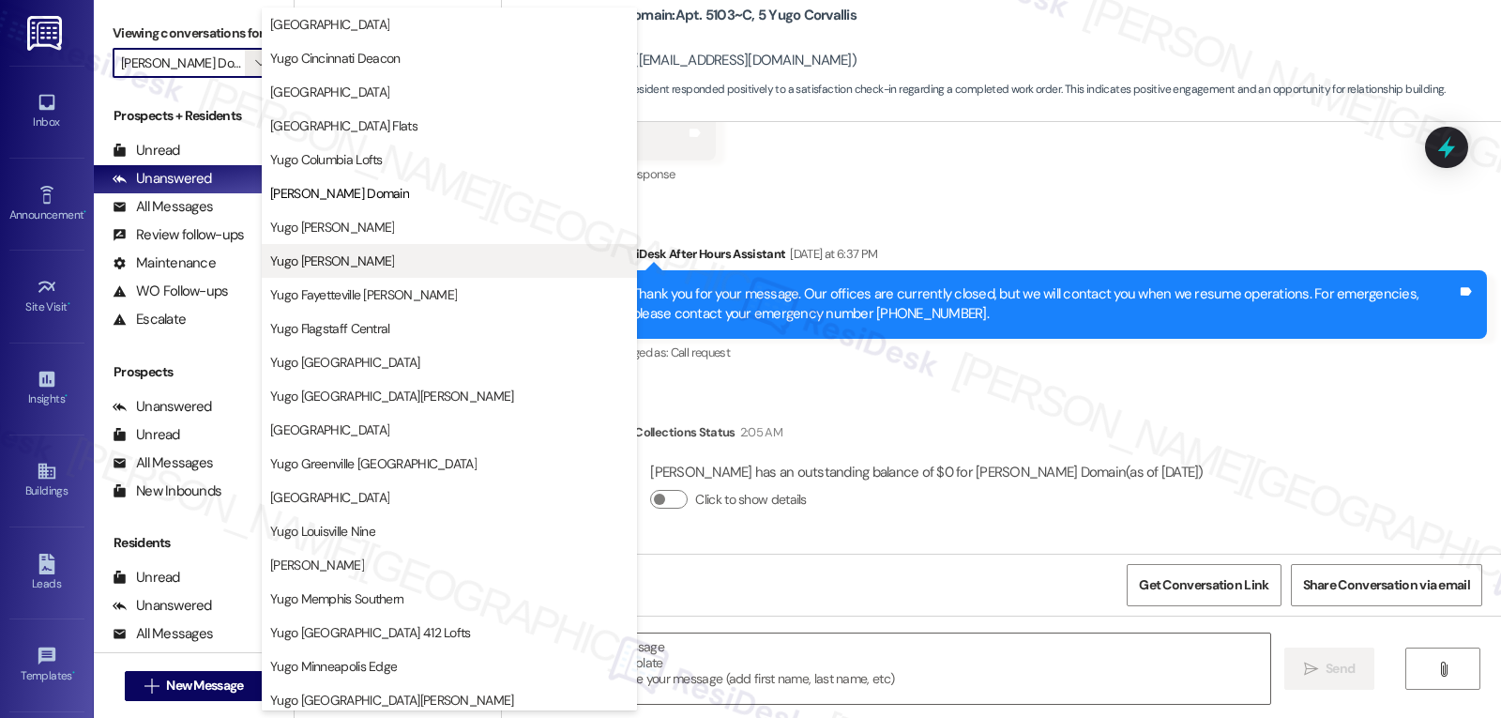
click at [405, 257] on span "Yugo Eugene Skybox" at bounding box center [449, 260] width 358 height 19
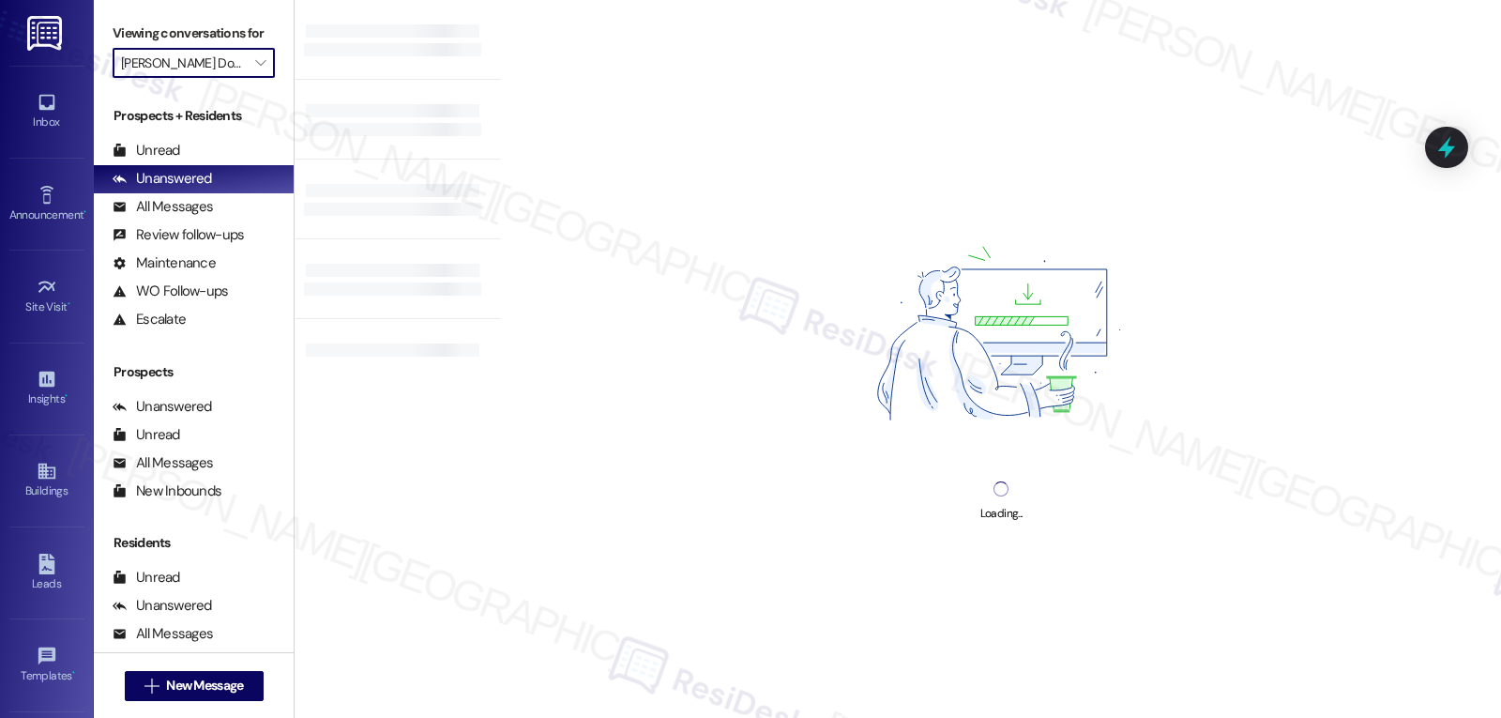
type input "Yugo Eugene Skybox"
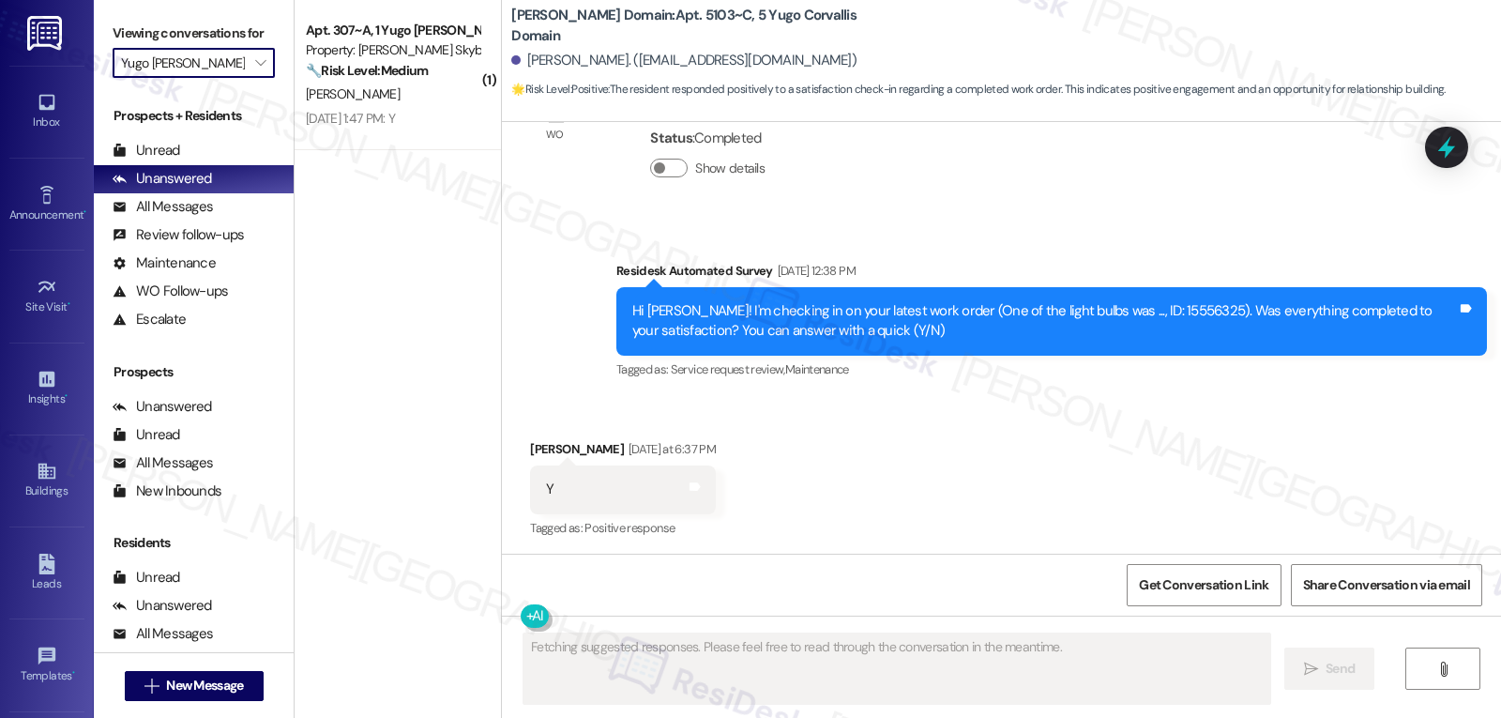
scroll to position [2227, 0]
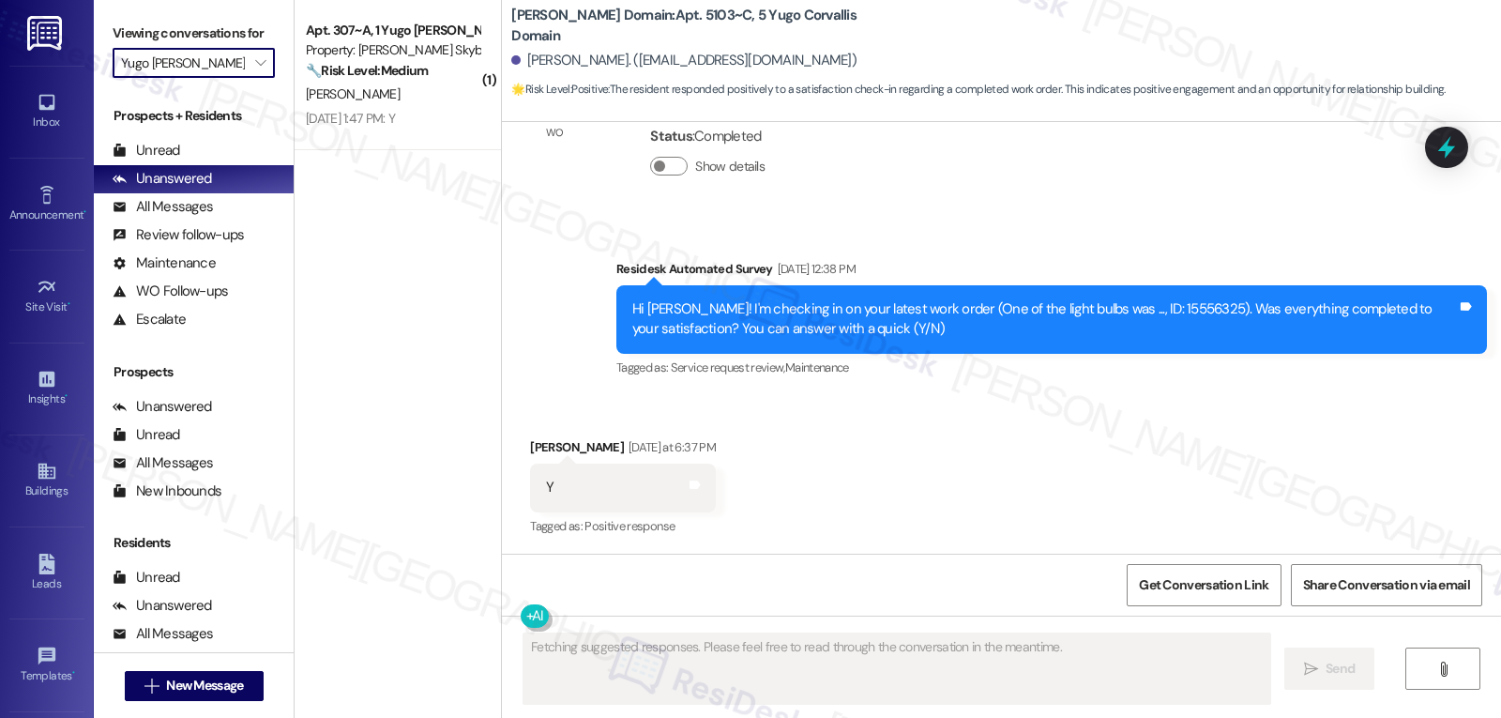
click at [230, 78] on input "Yugo Eugene Skybox" at bounding box center [183, 63] width 124 height 30
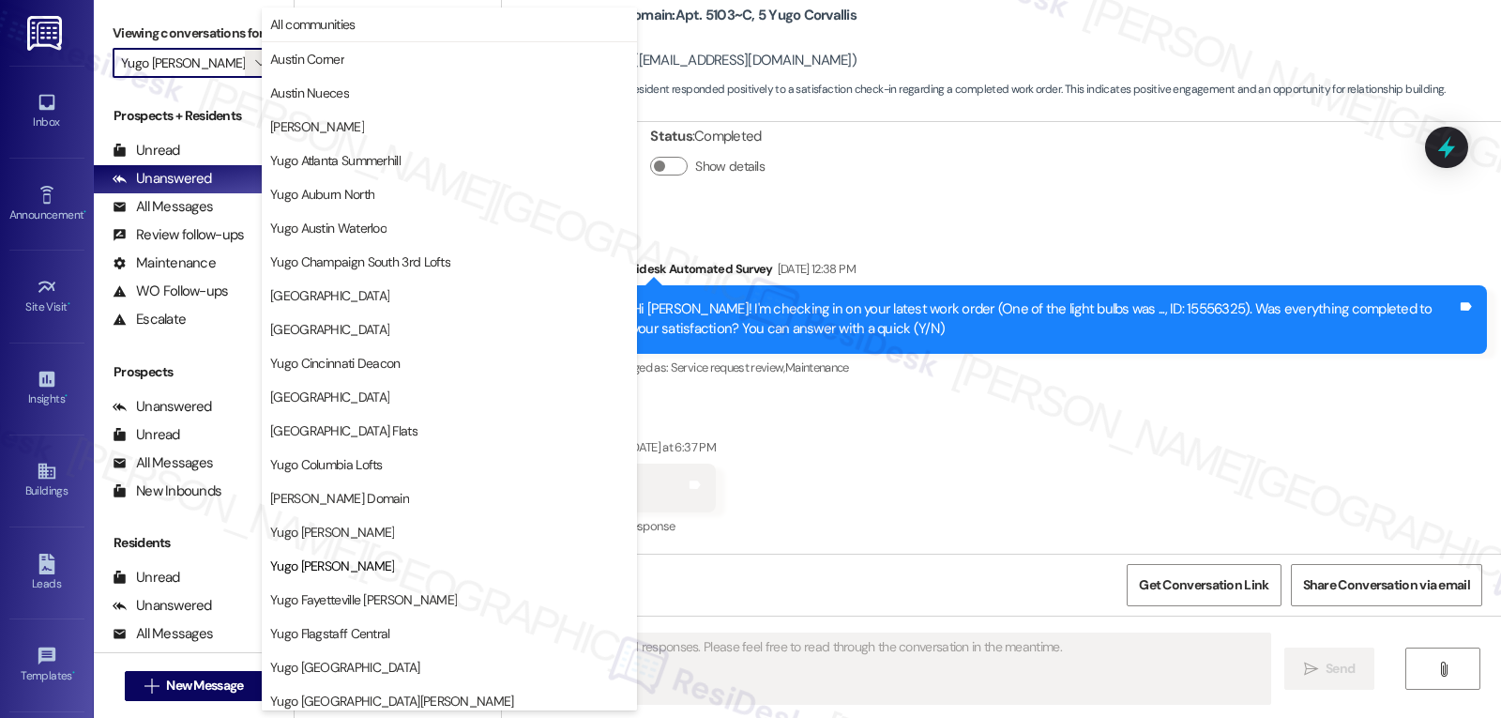
scroll to position [305, 0]
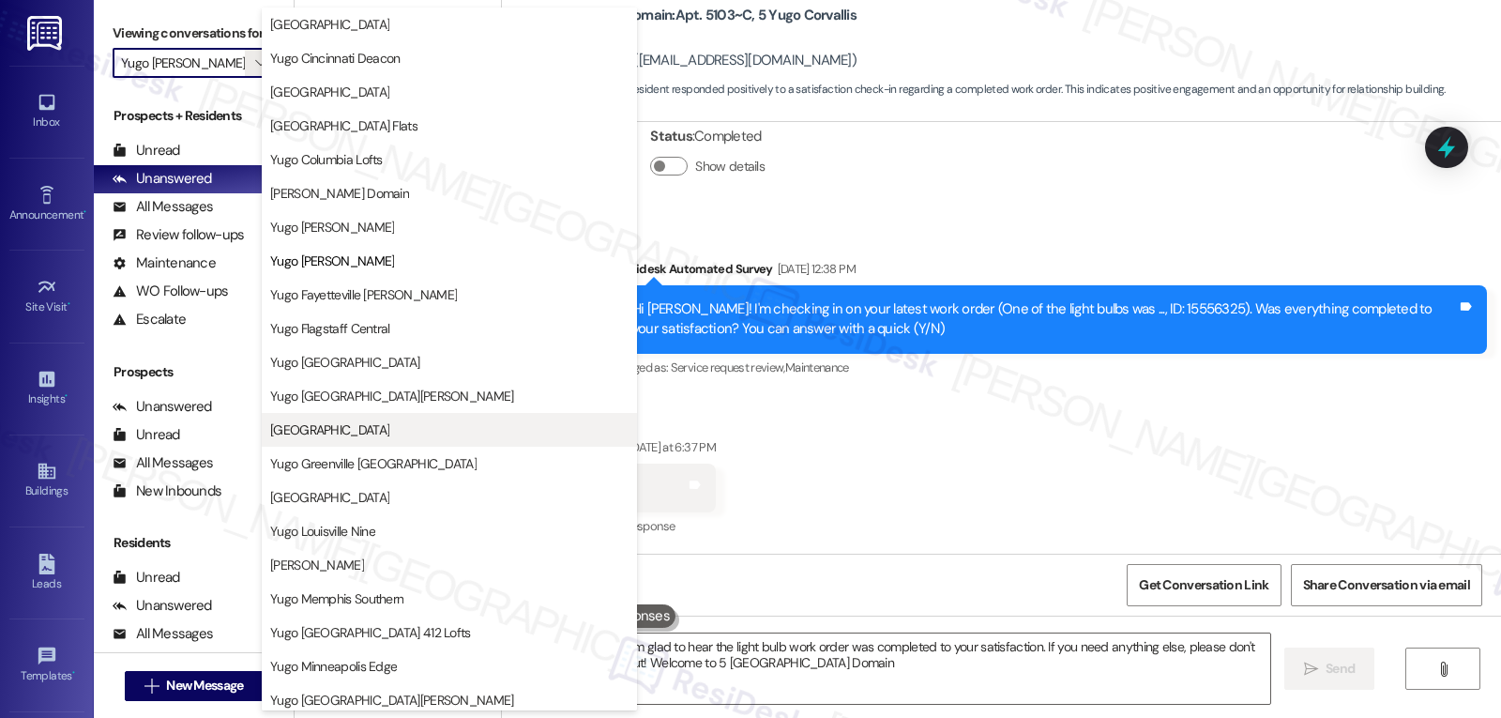
type textarea "Hi {{first_name}}! I'm glad to hear the light bulb work order was completed to …"
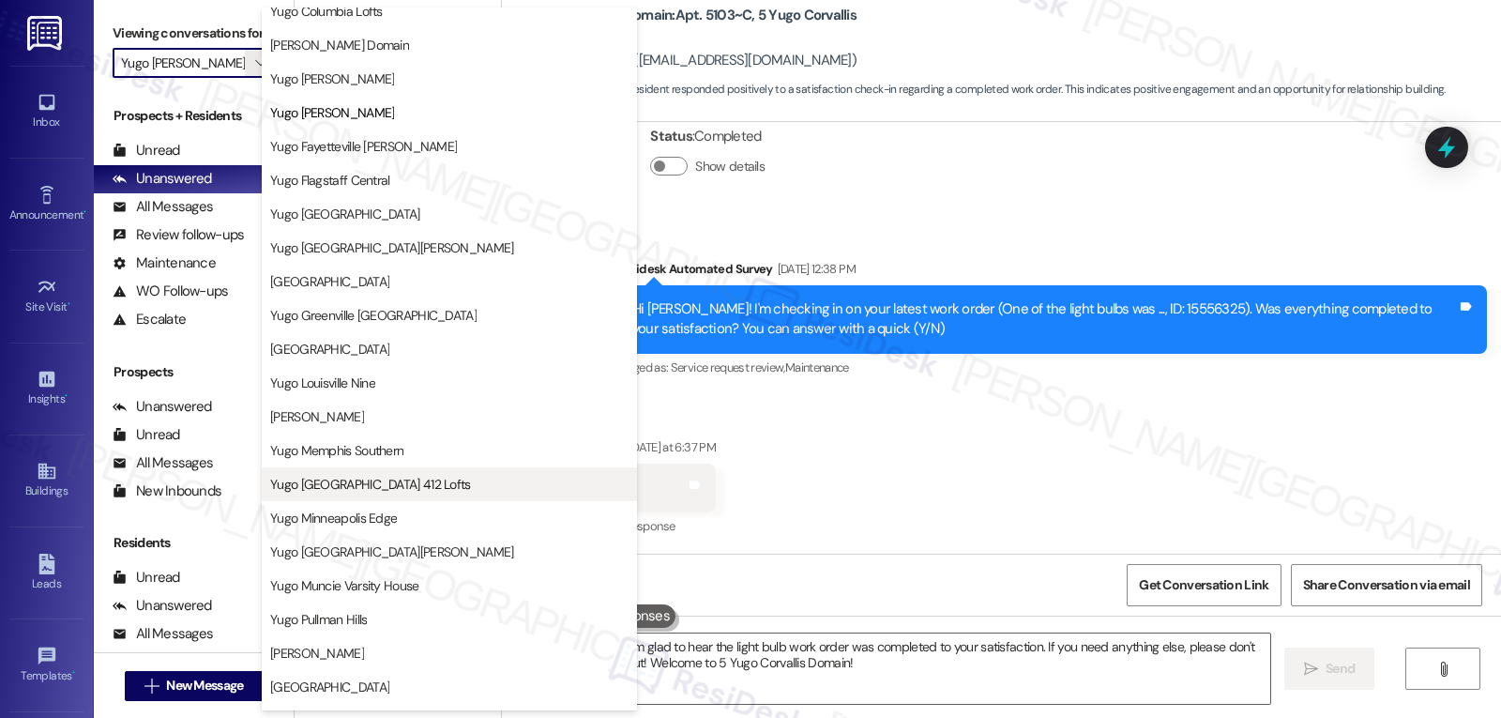
scroll to position [492, 0]
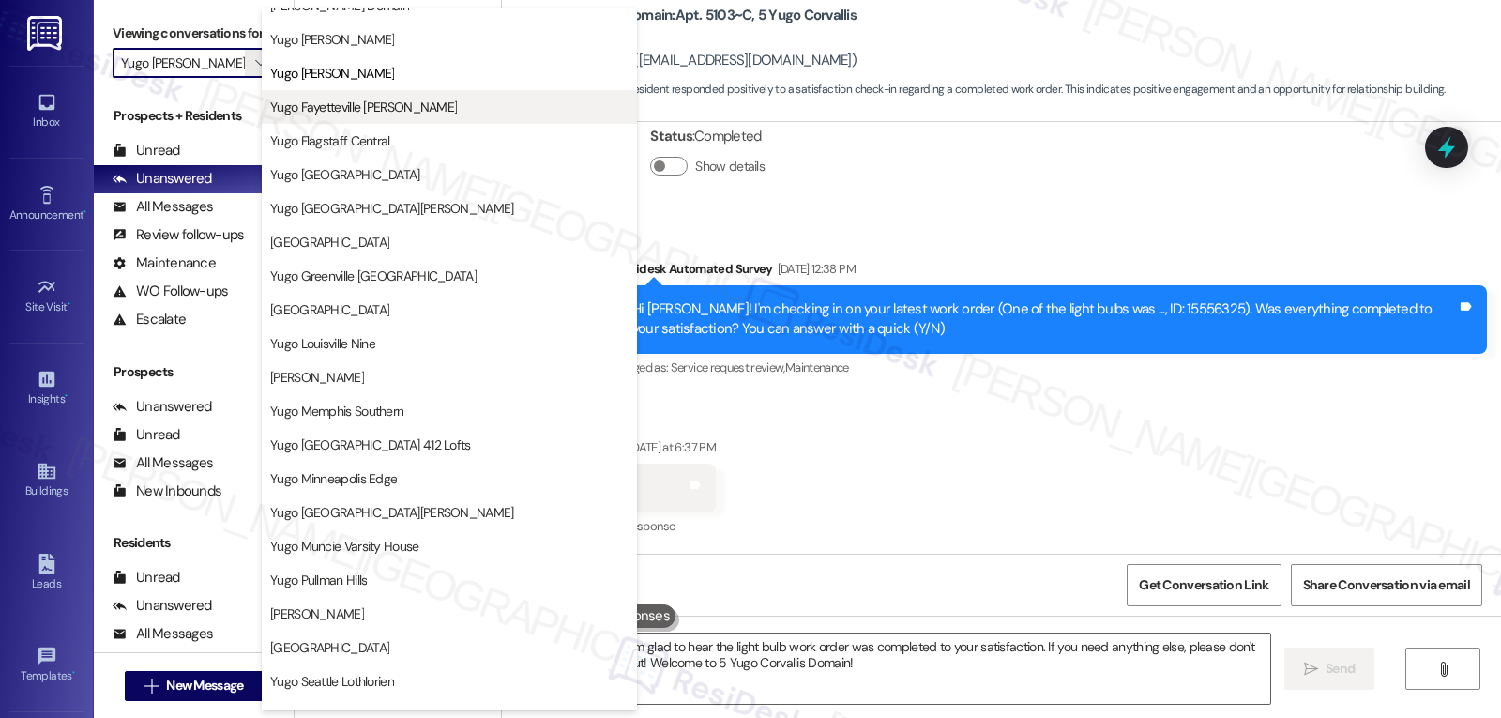
click at [419, 106] on span "Yugo Fayetteville [PERSON_NAME]" at bounding box center [449, 107] width 358 height 19
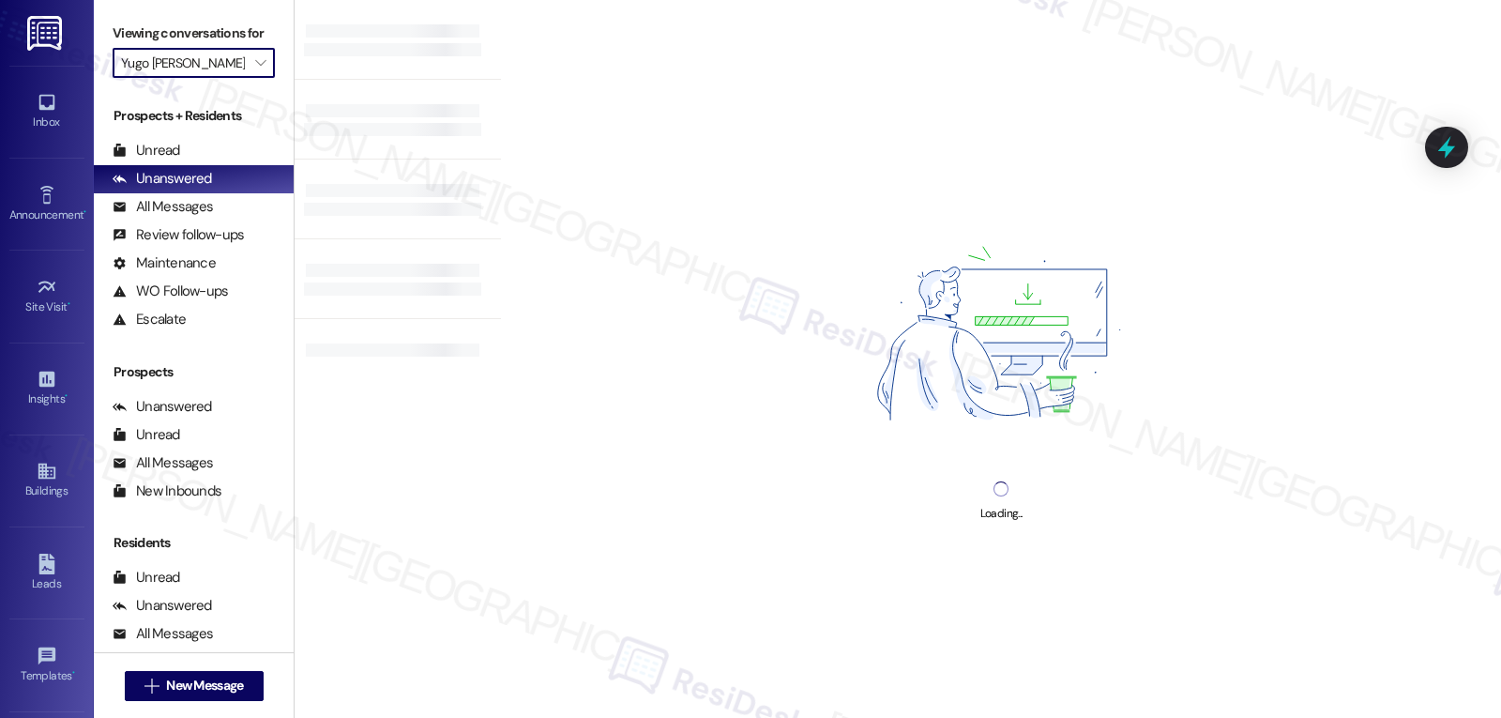
type input "Yugo Fayetteville [PERSON_NAME]"
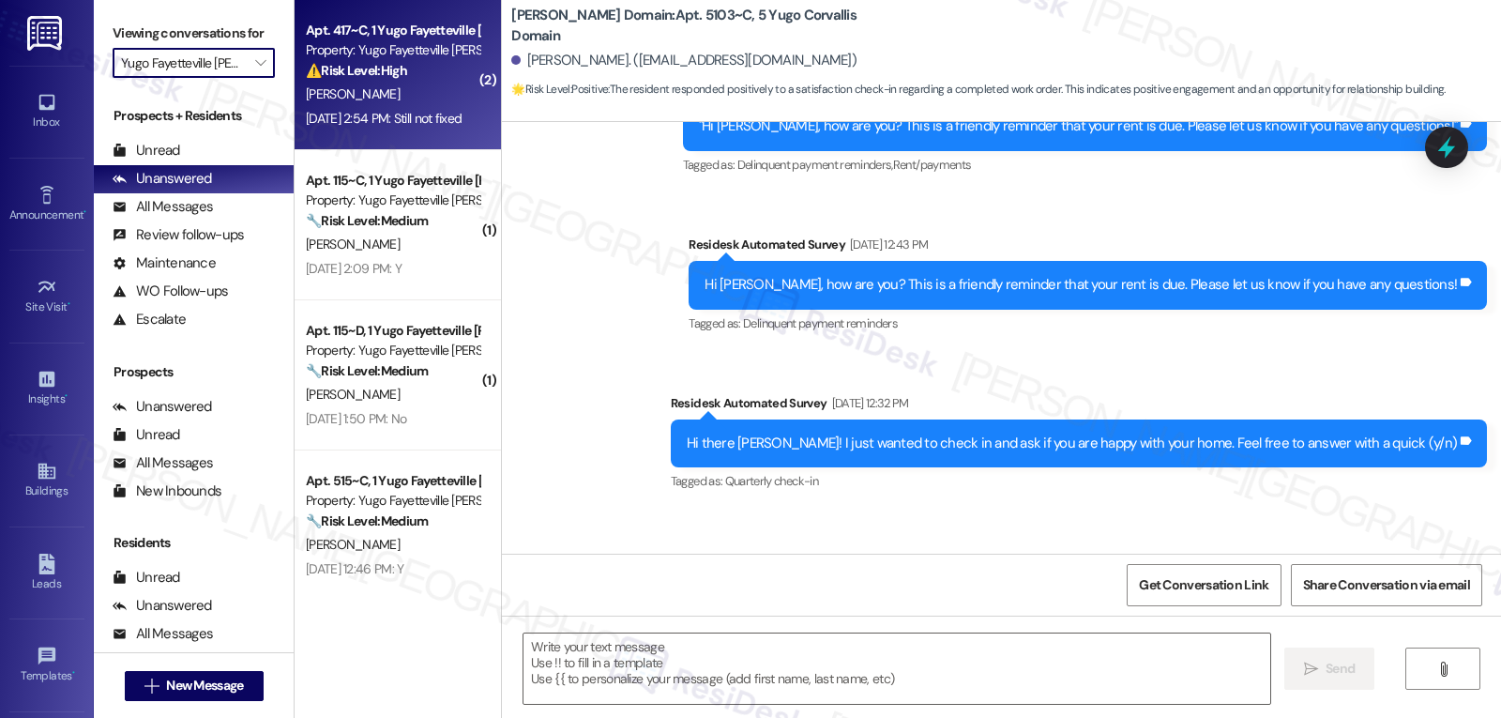
type textarea "Fetching suggested responses. Please feel free to read through the conversation…"
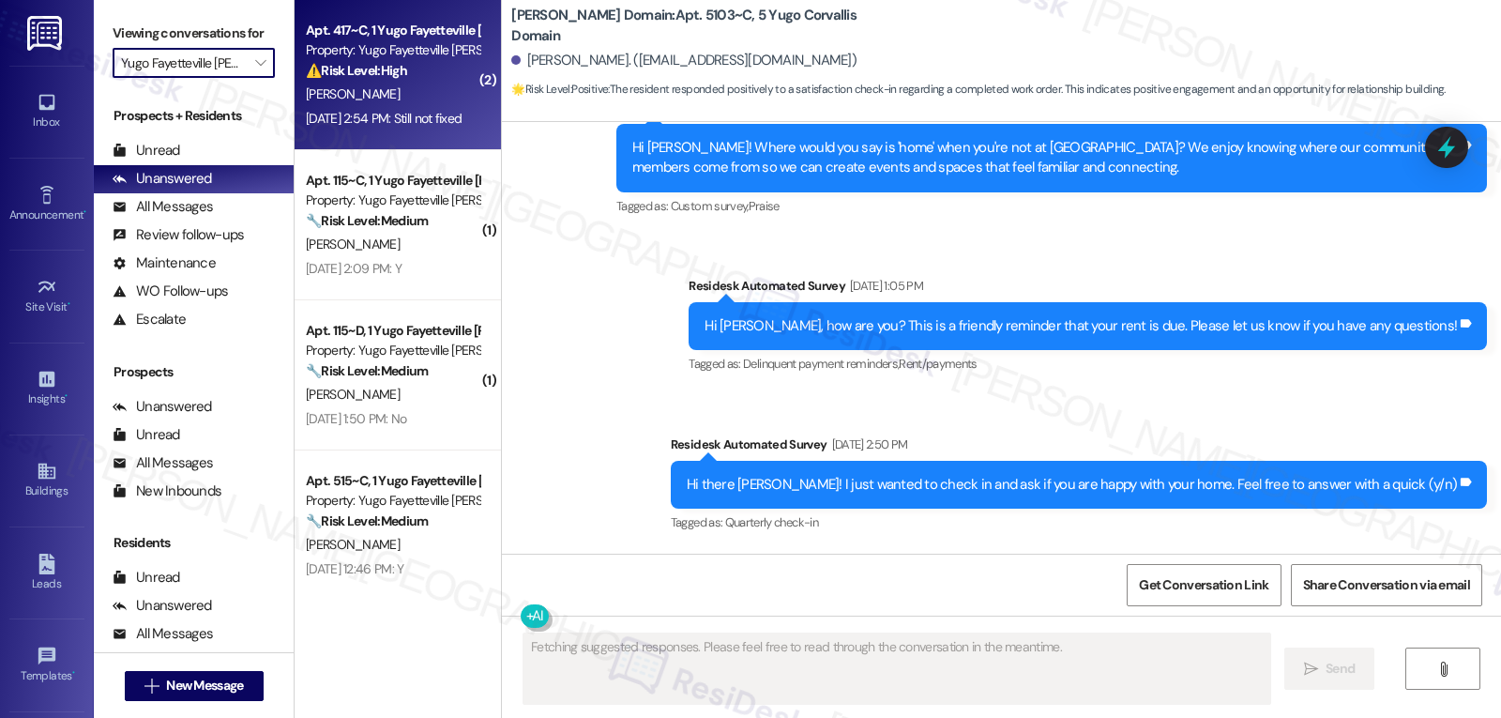
click at [374, 120] on div "Aug 22, 2025 at 2:54 PM: Still not fixed Aug 22, 2025 at 2:54 PM: Still not fix…" at bounding box center [384, 118] width 156 height 17
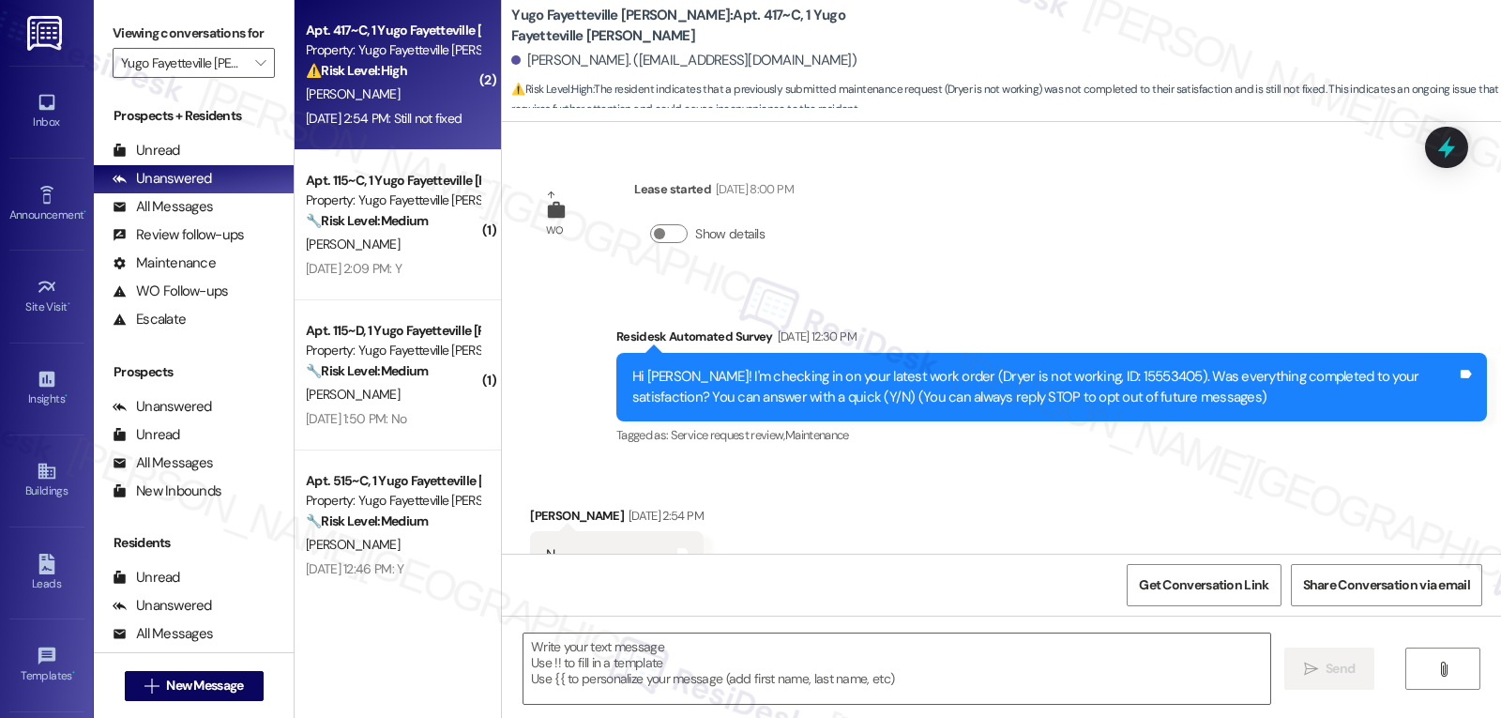
scroll to position [200, 0]
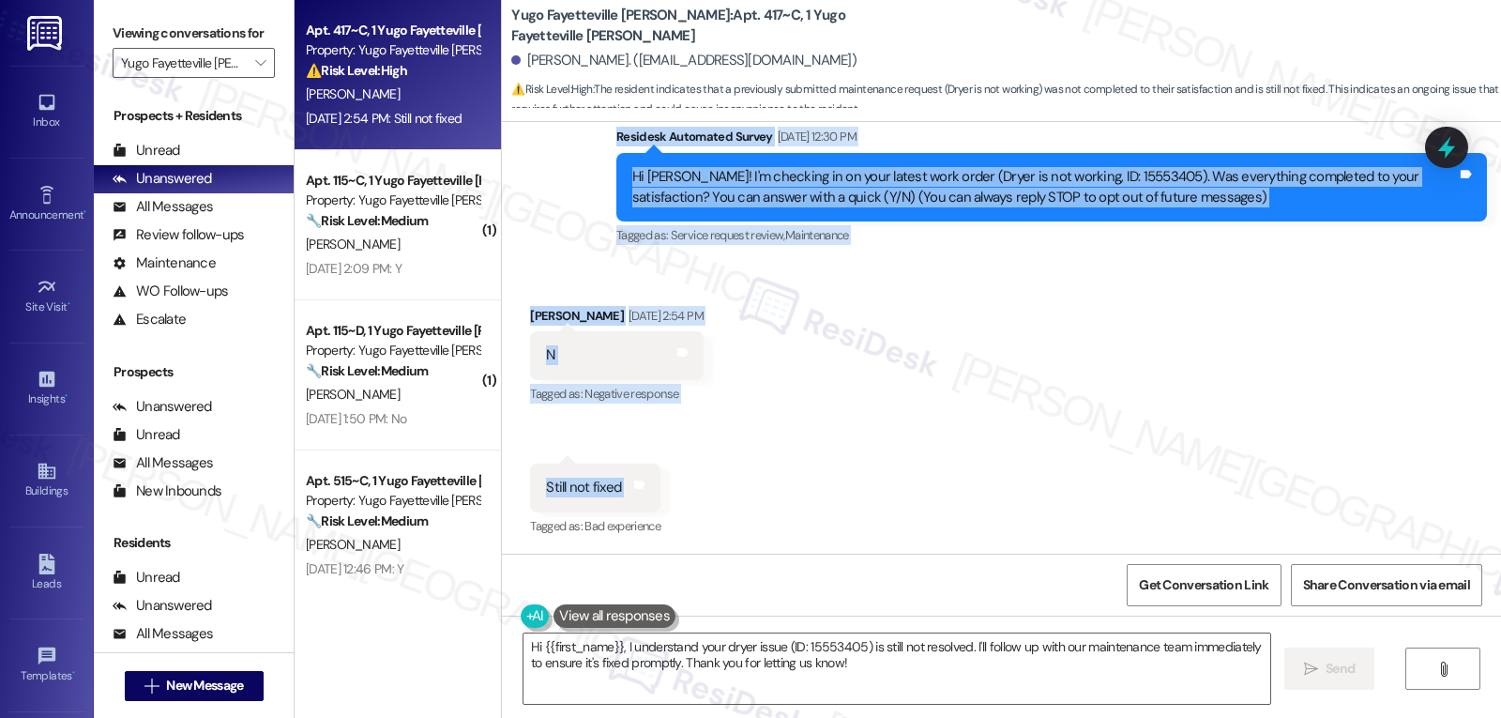
drag, startPoint x: 598, startPoint y: 135, endPoint x: 619, endPoint y: 494, distance: 359.9
click at [619, 494] on div "WO Lease started Aug 14, 2025 at 8:00 PM Show details Survey, sent via SMS Resi…" at bounding box center [1001, 338] width 999 height 432
copy div "Residesk Automated Survey Aug 22, 2025 at 12:30 PM Hi Isaac! I'm checking in on…"
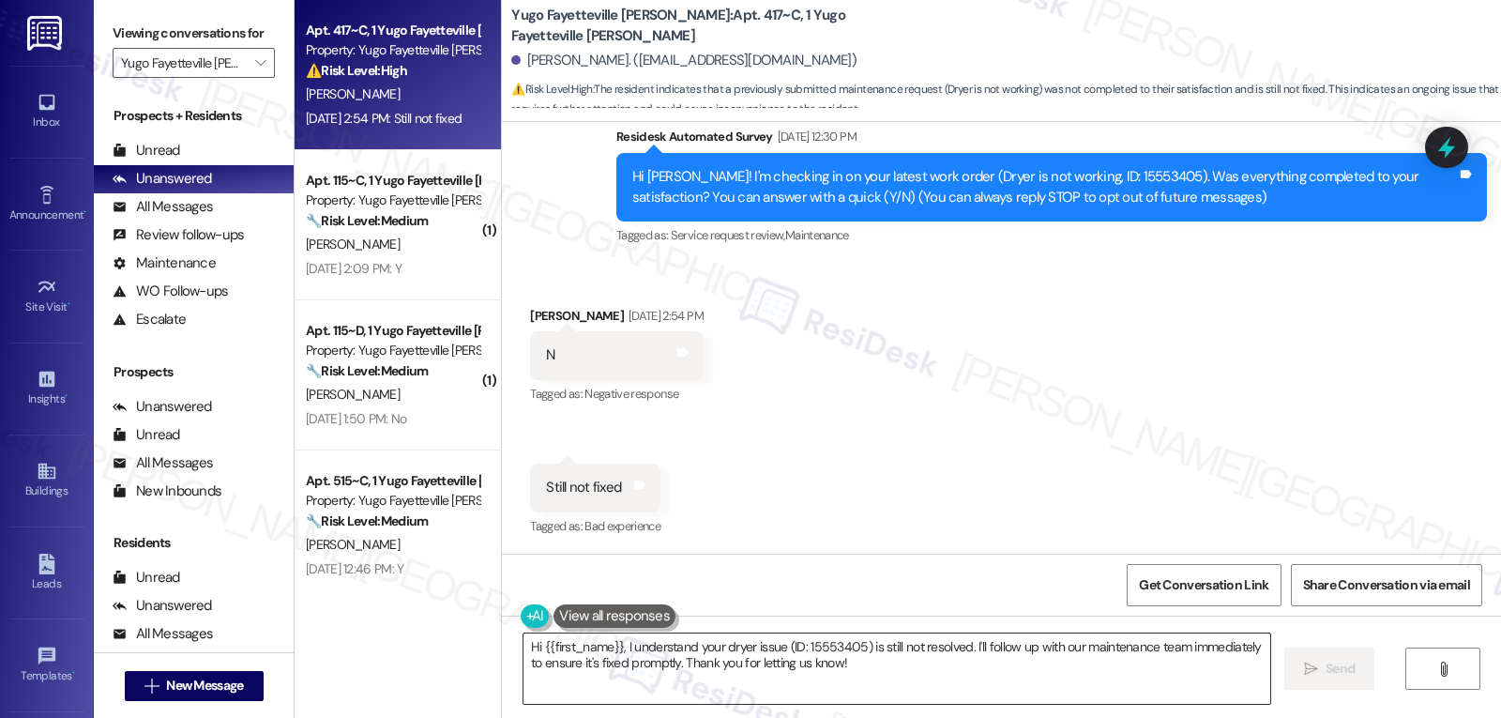
click at [965, 676] on textarea "Hi {{first_name}}, I understand your dryer issue (ID: 15553405) is still not re…" at bounding box center [896, 668] width 747 height 70
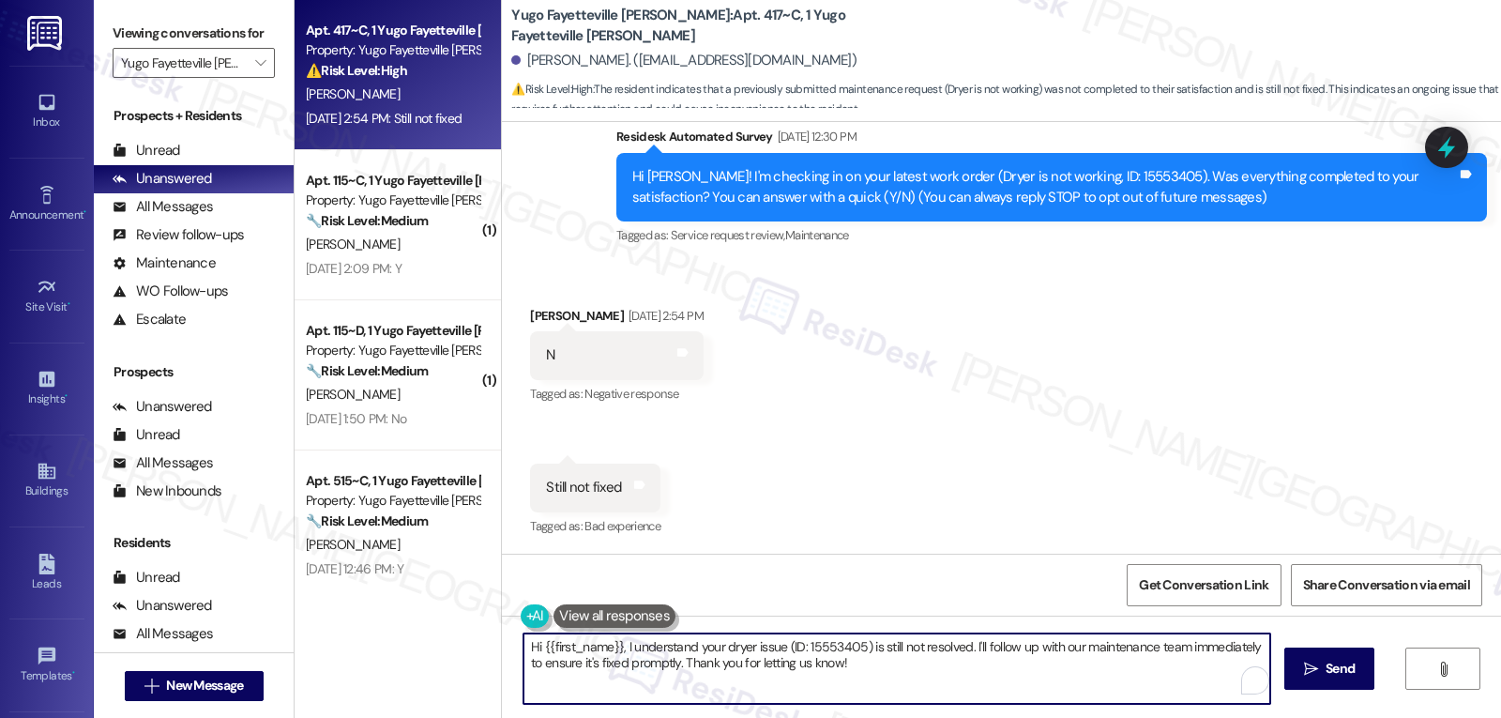
drag, startPoint x: 962, startPoint y: 643, endPoint x: 1092, endPoint y: 750, distance: 168.5
click at [1092, 717] on html "Inbox Go to Inbox Announcement • Send A Text Announcement Site Visit • Go to Si…" at bounding box center [750, 359] width 1501 height 718
type textarea "Hi {{first_name}}, I understand your dryer issue (ID: 15553405) is still not re…"
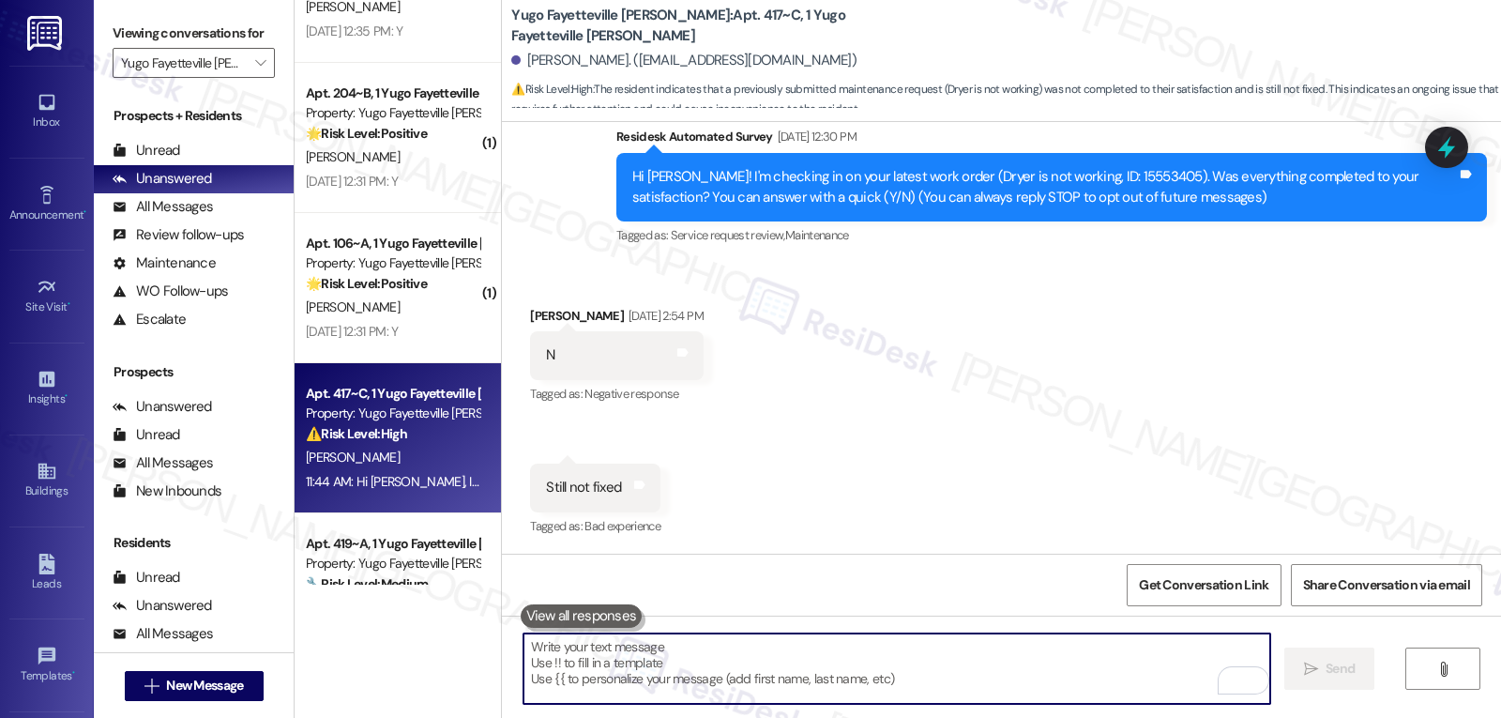
scroll to position [1967, 0]
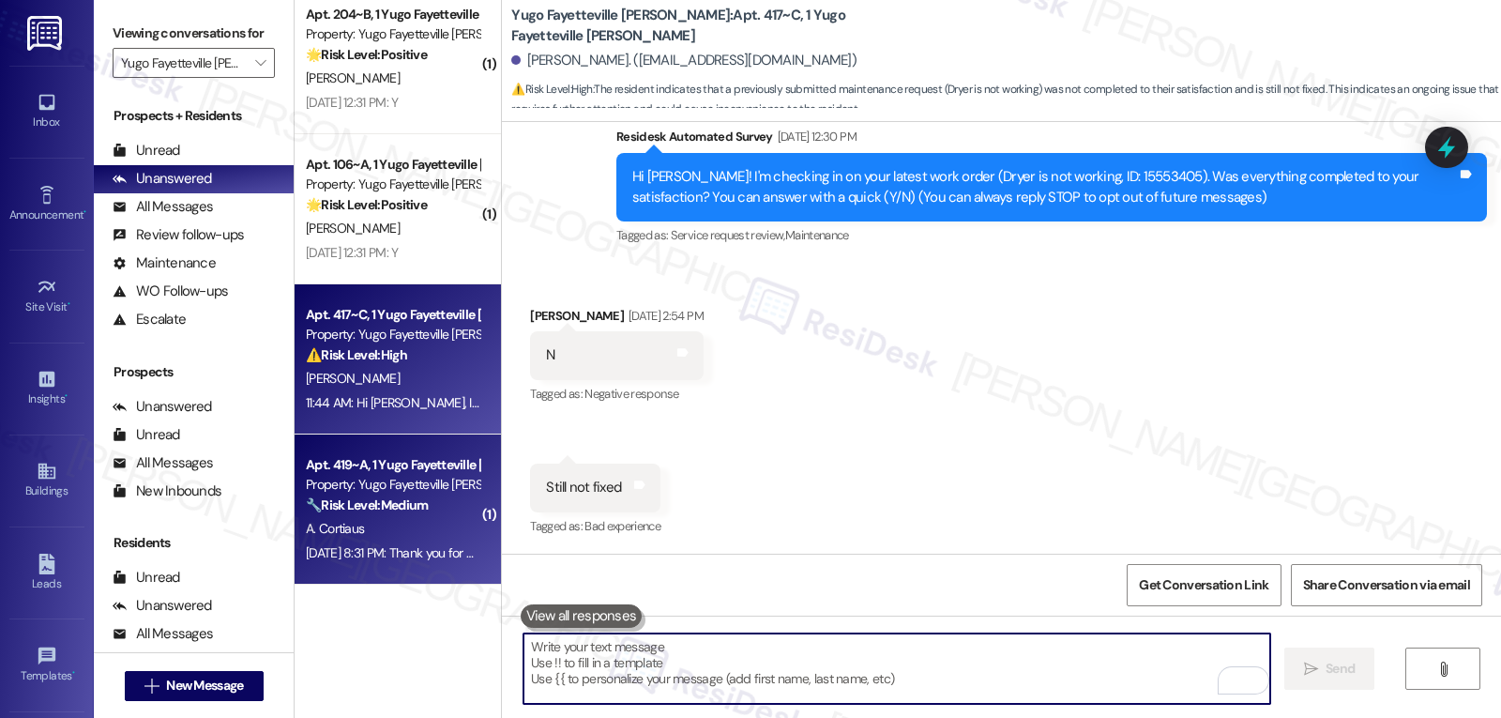
click at [401, 508] on strong "🔧 Risk Level: Medium" at bounding box center [367, 504] width 122 height 17
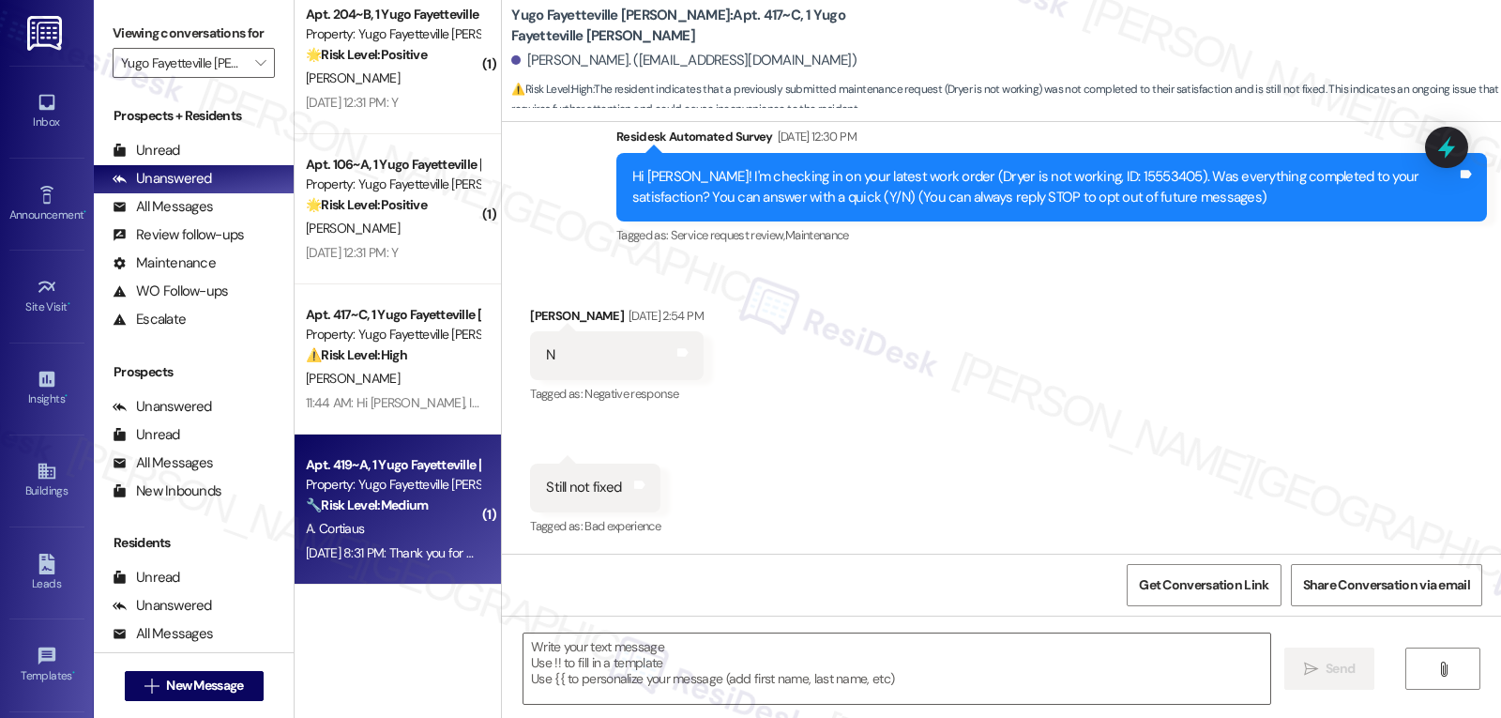
type textarea "Fetching suggested responses. Please feel free to read through the conversation…"
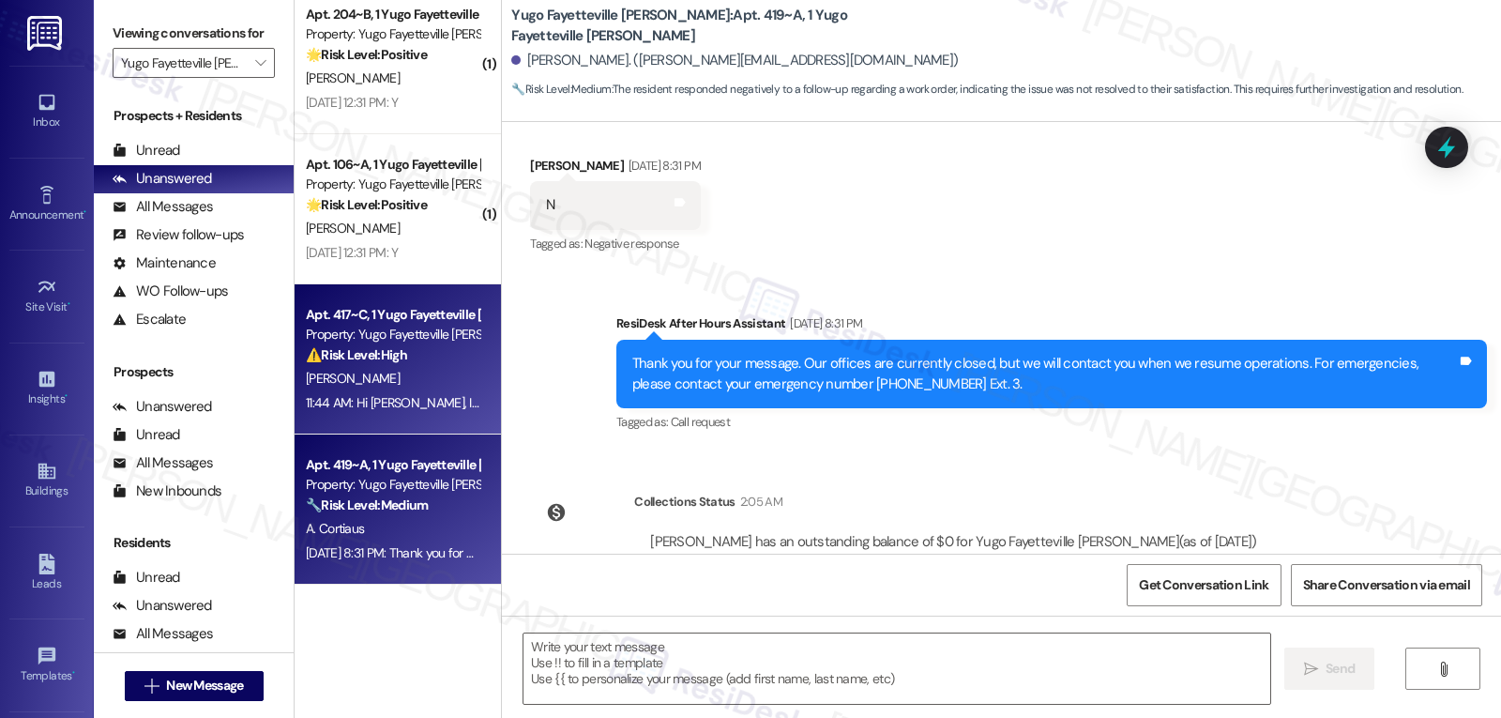
scroll to position [1749, 0]
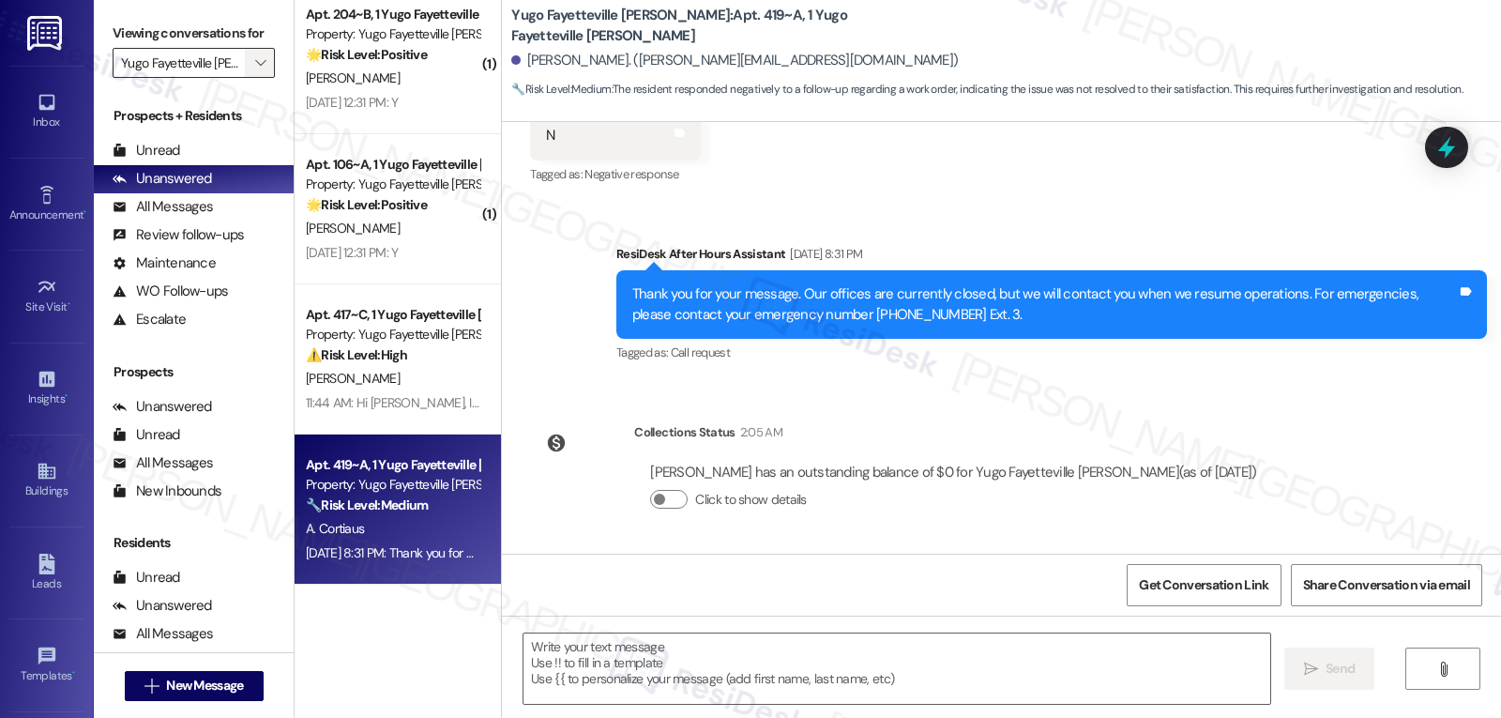
click at [251, 78] on span "" at bounding box center [260, 63] width 18 height 30
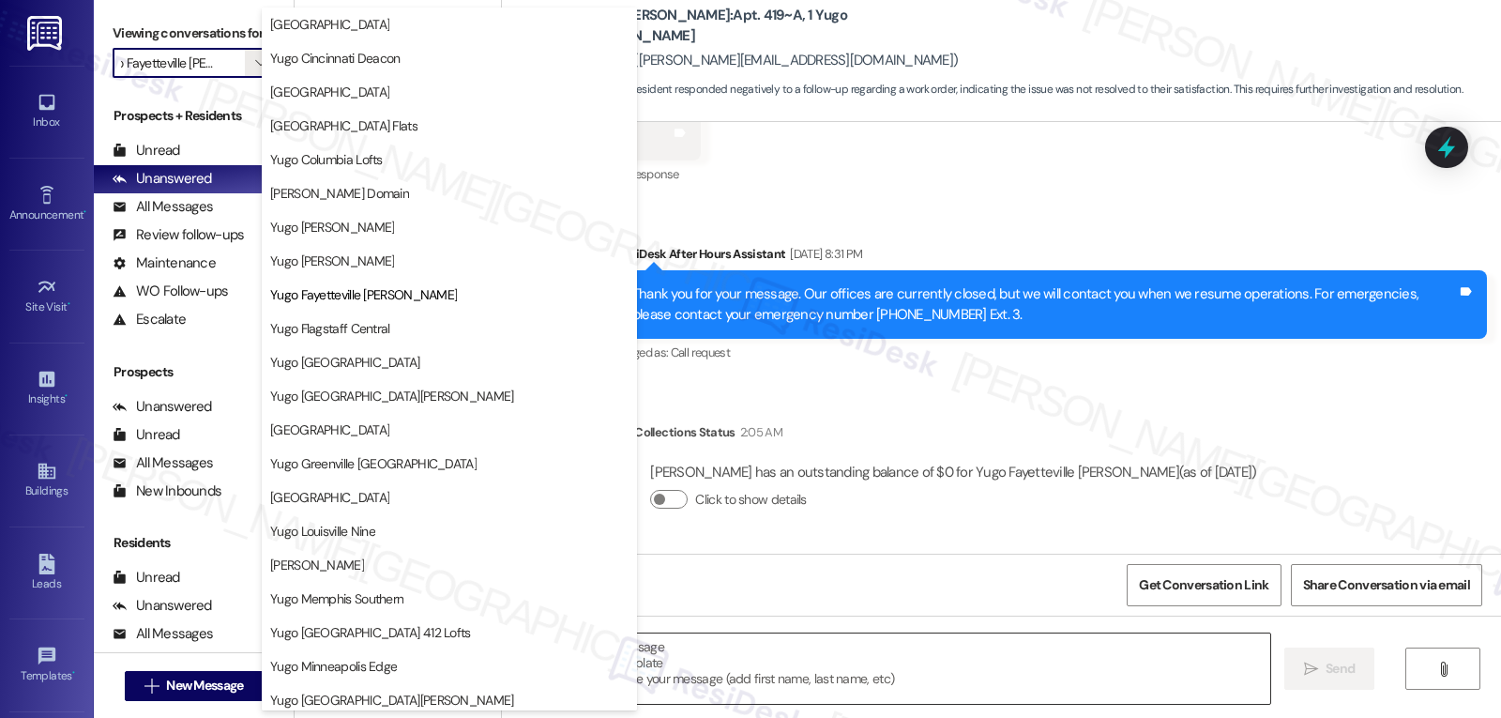
scroll to position [0, 0]
click at [372, 403] on span "Yugo [GEOGRAPHIC_DATA][PERSON_NAME]" at bounding box center [392, 395] width 244 height 19
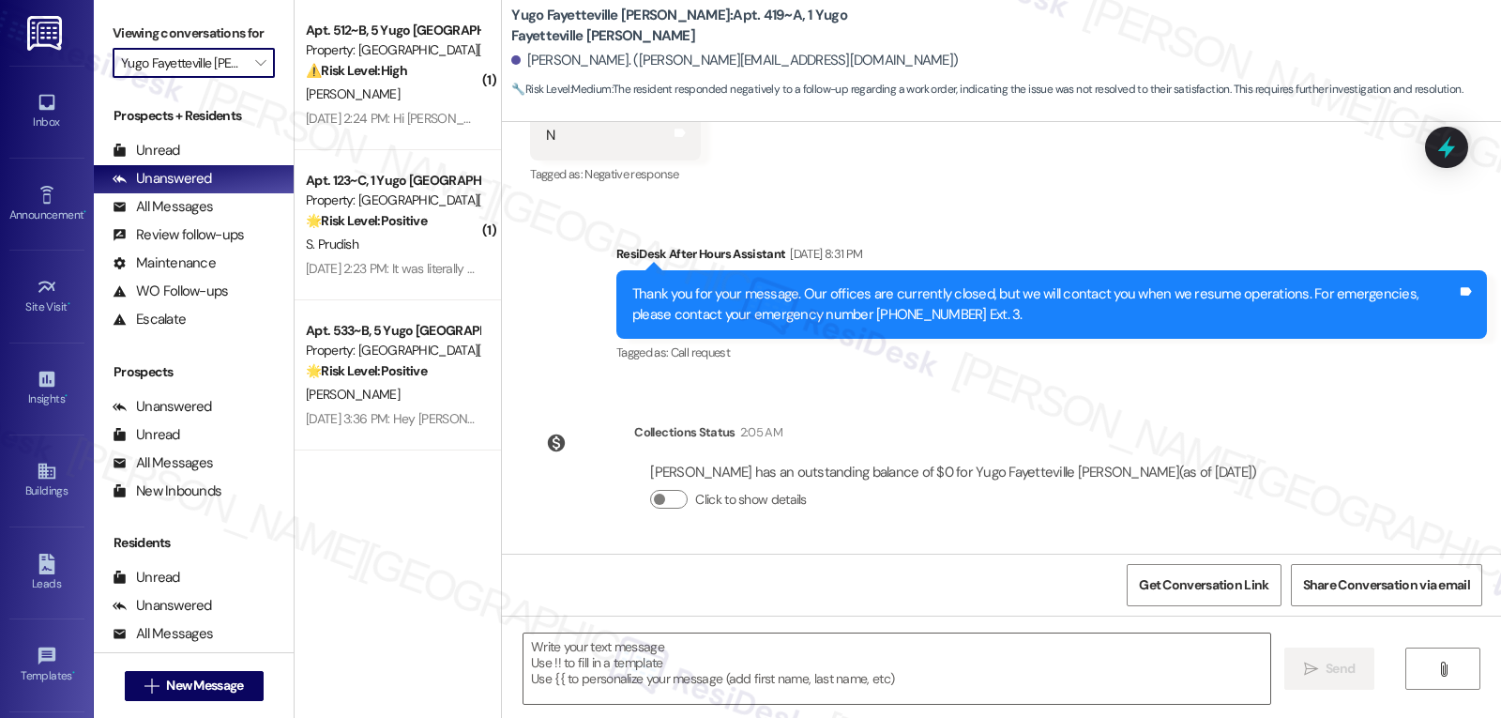
type input "Yugo [GEOGRAPHIC_DATA][PERSON_NAME]"
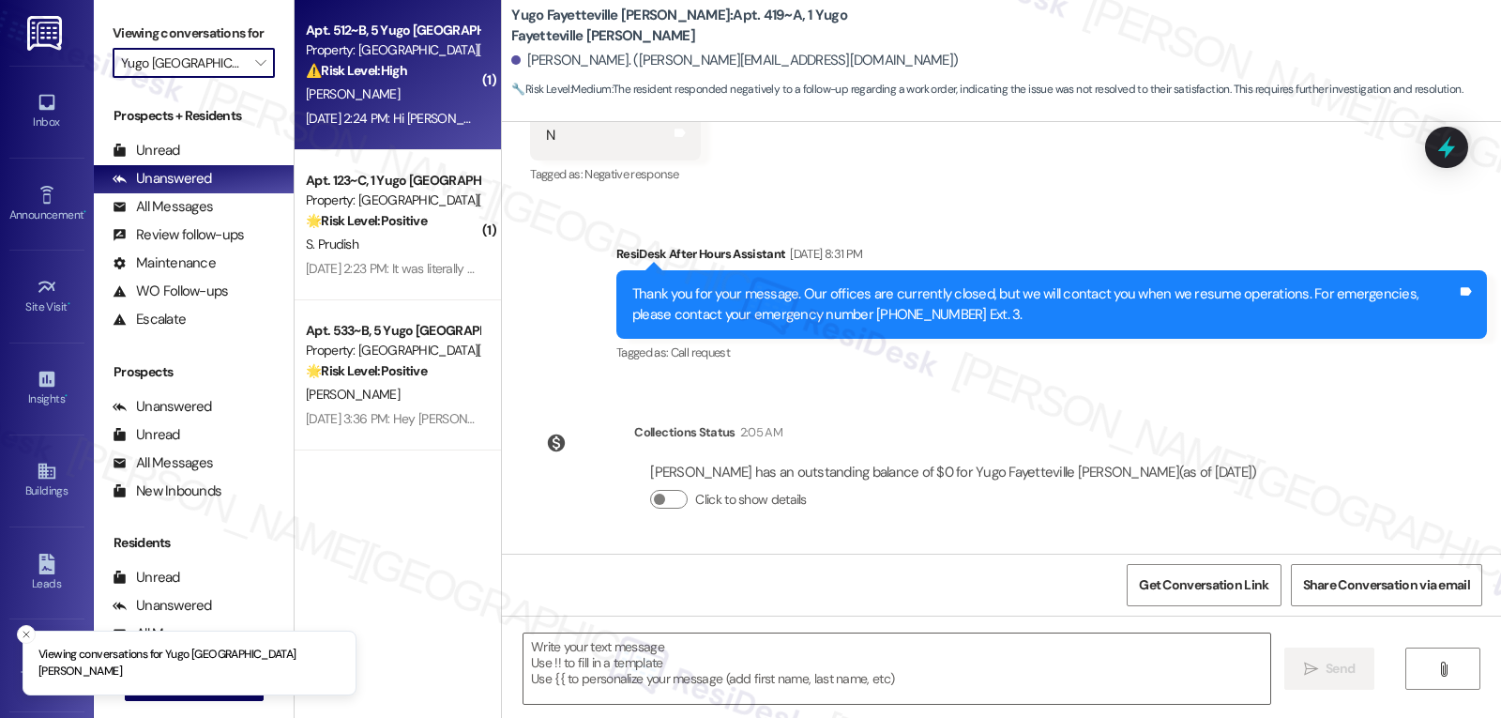
click at [447, 102] on div "T. Barton" at bounding box center [392, 94] width 177 height 23
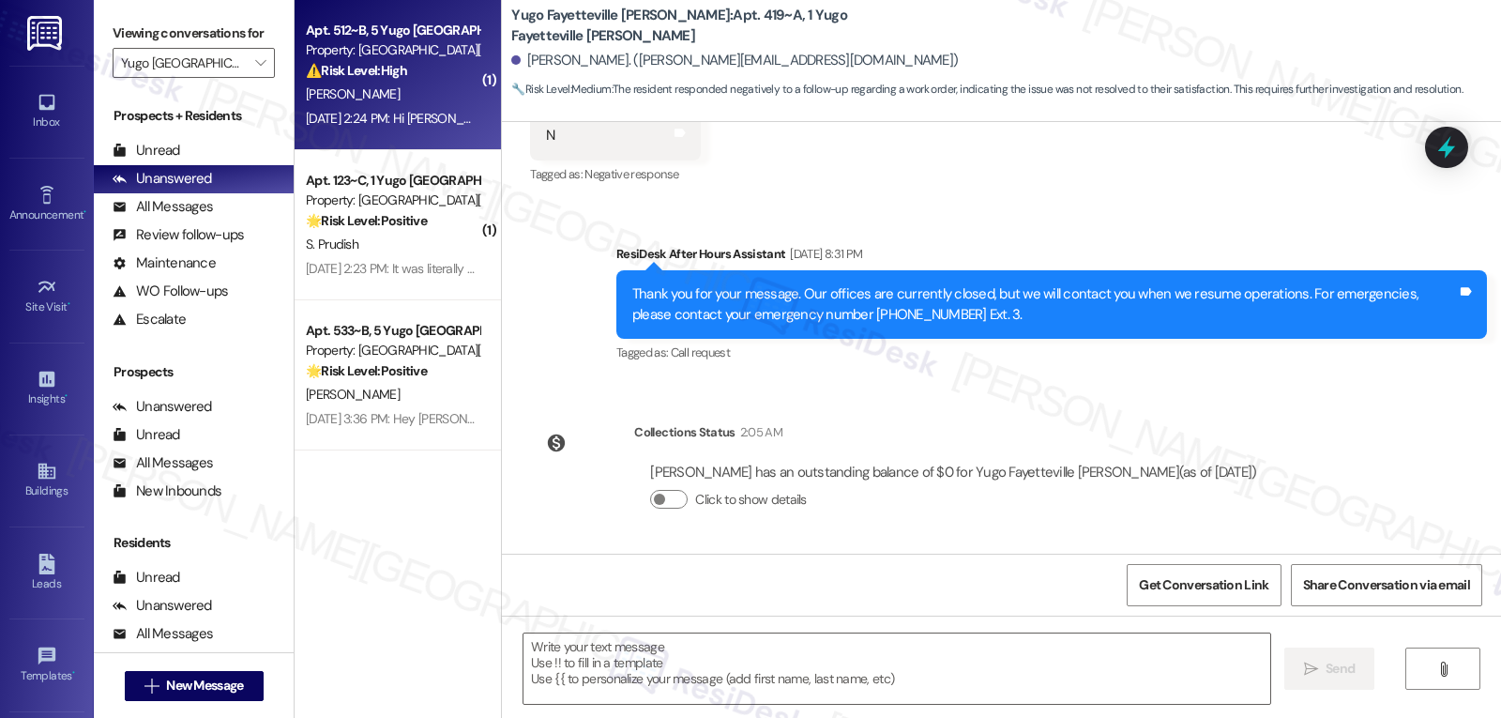
type textarea "Fetching suggested responses. Please feel free to read through the conversation…"
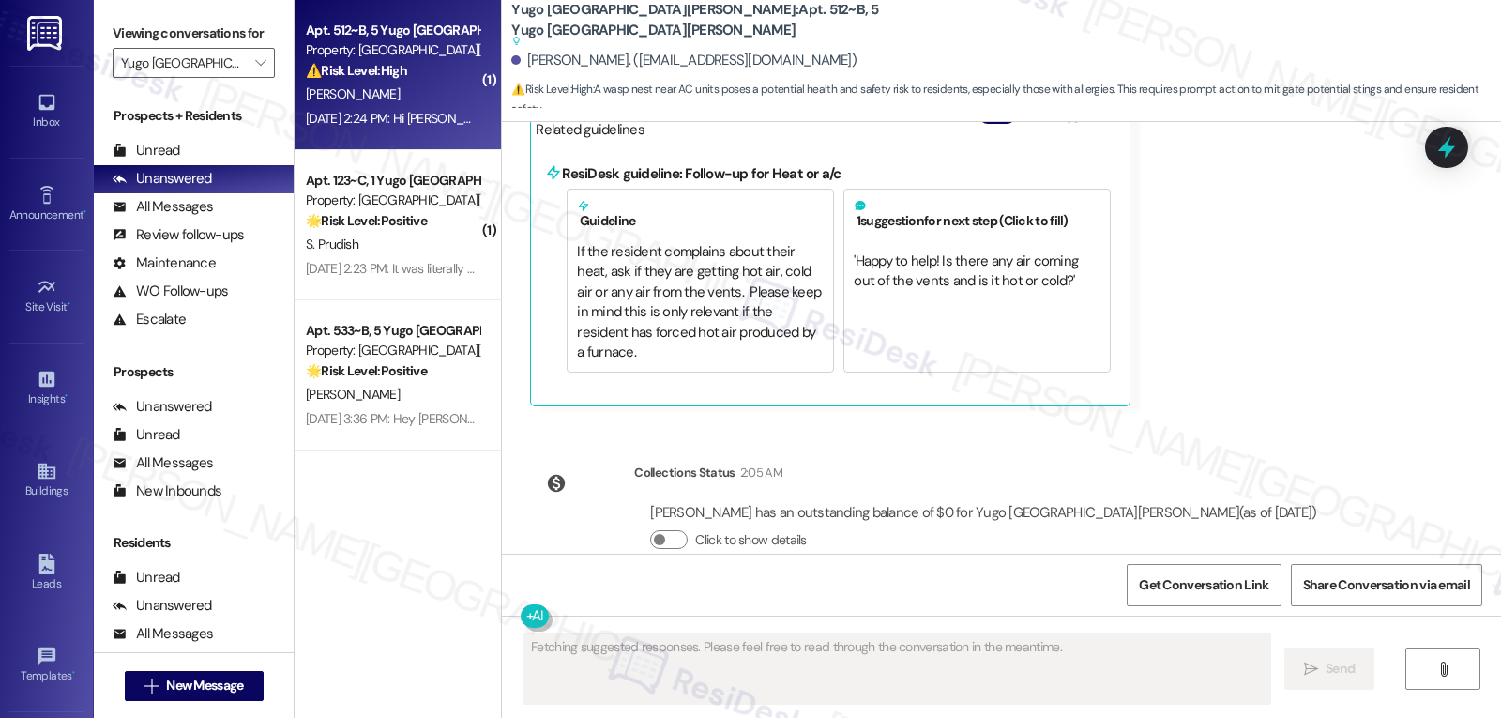
scroll to position [1397, 0]
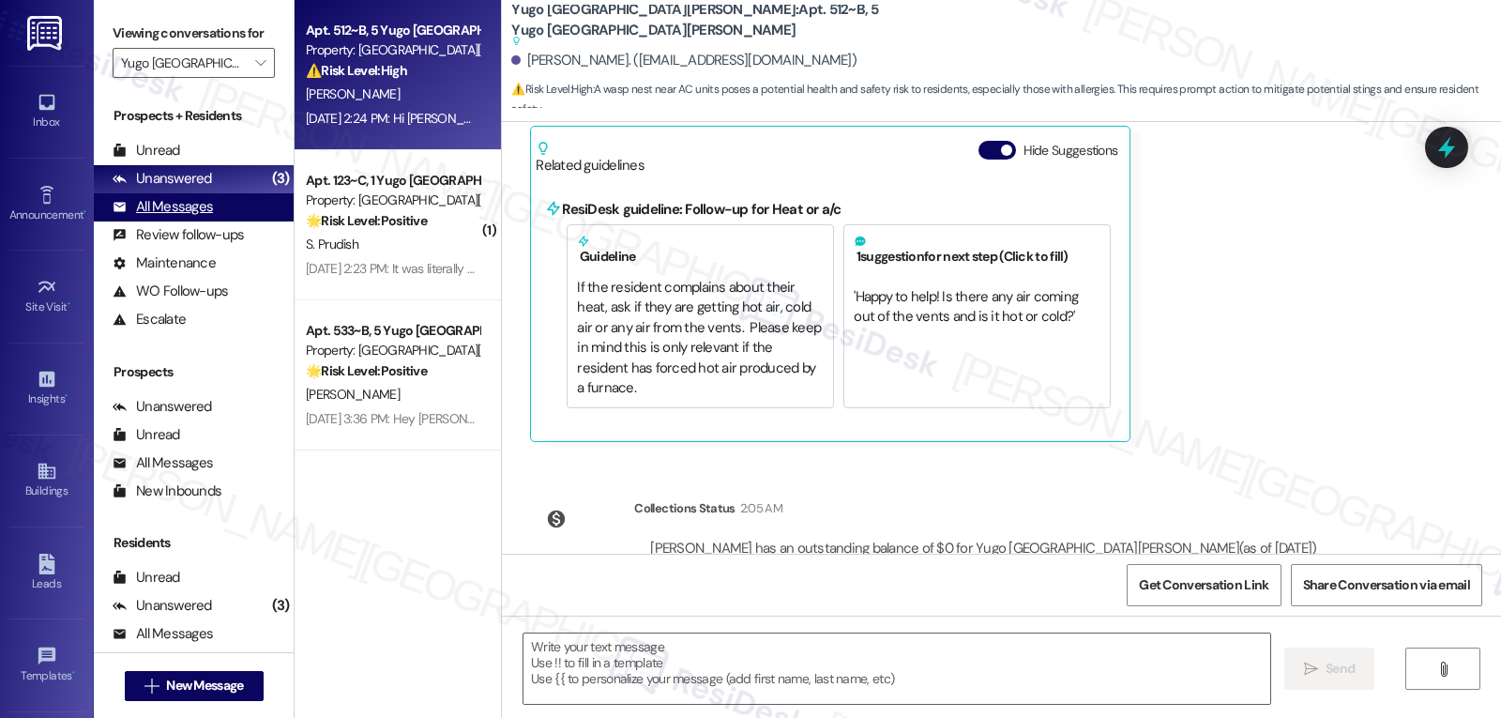
click at [159, 217] on div "All Messages" at bounding box center [163, 207] width 100 height 20
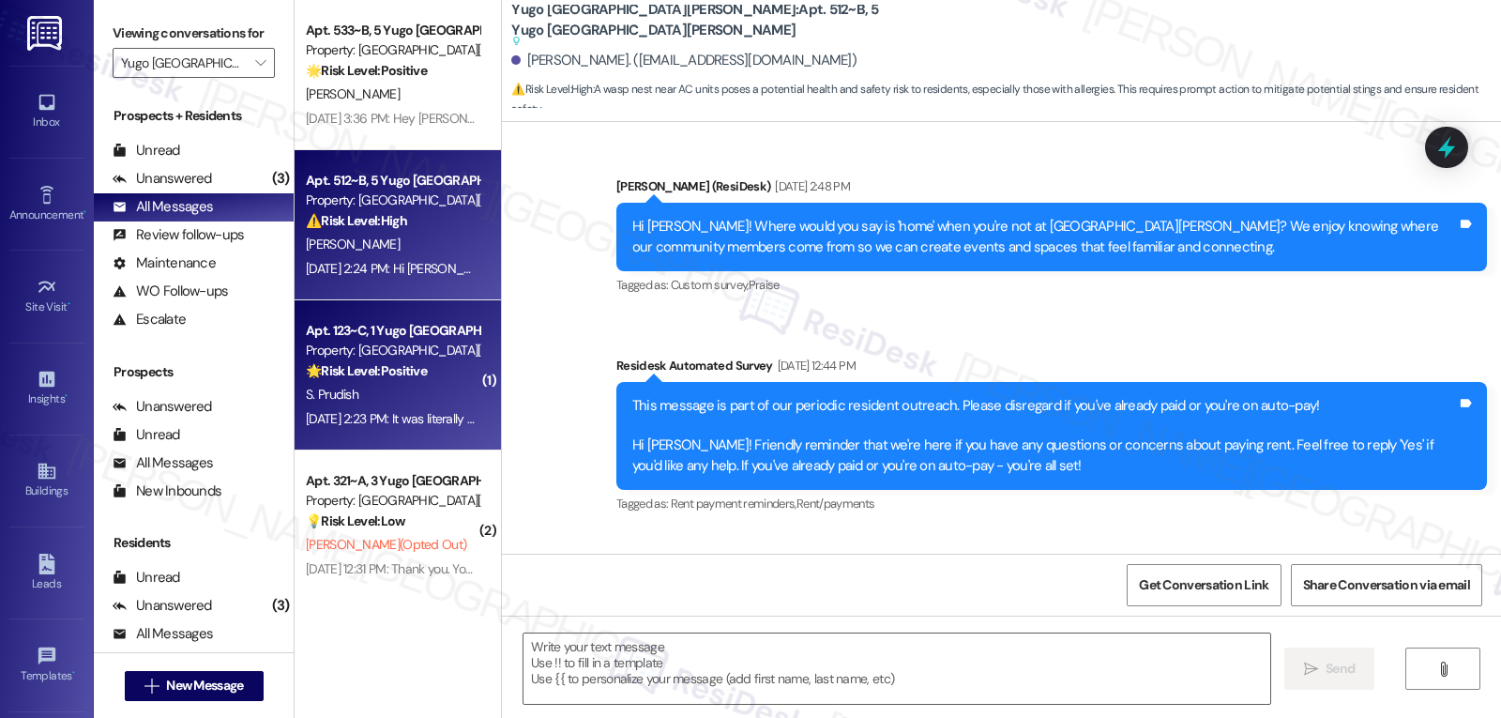
type textarea "Fetching suggested responses. Please feel free to read through the conversation…"
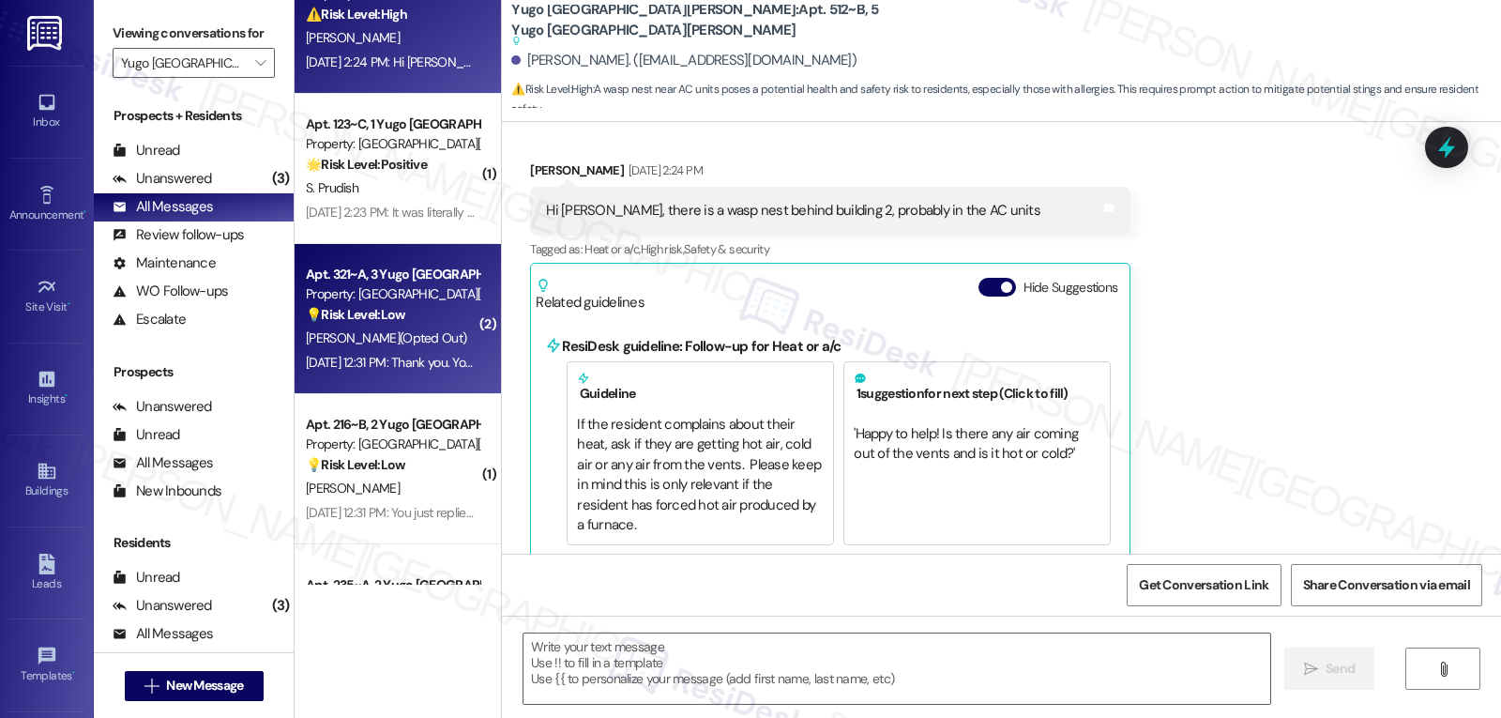
scroll to position [375, 0]
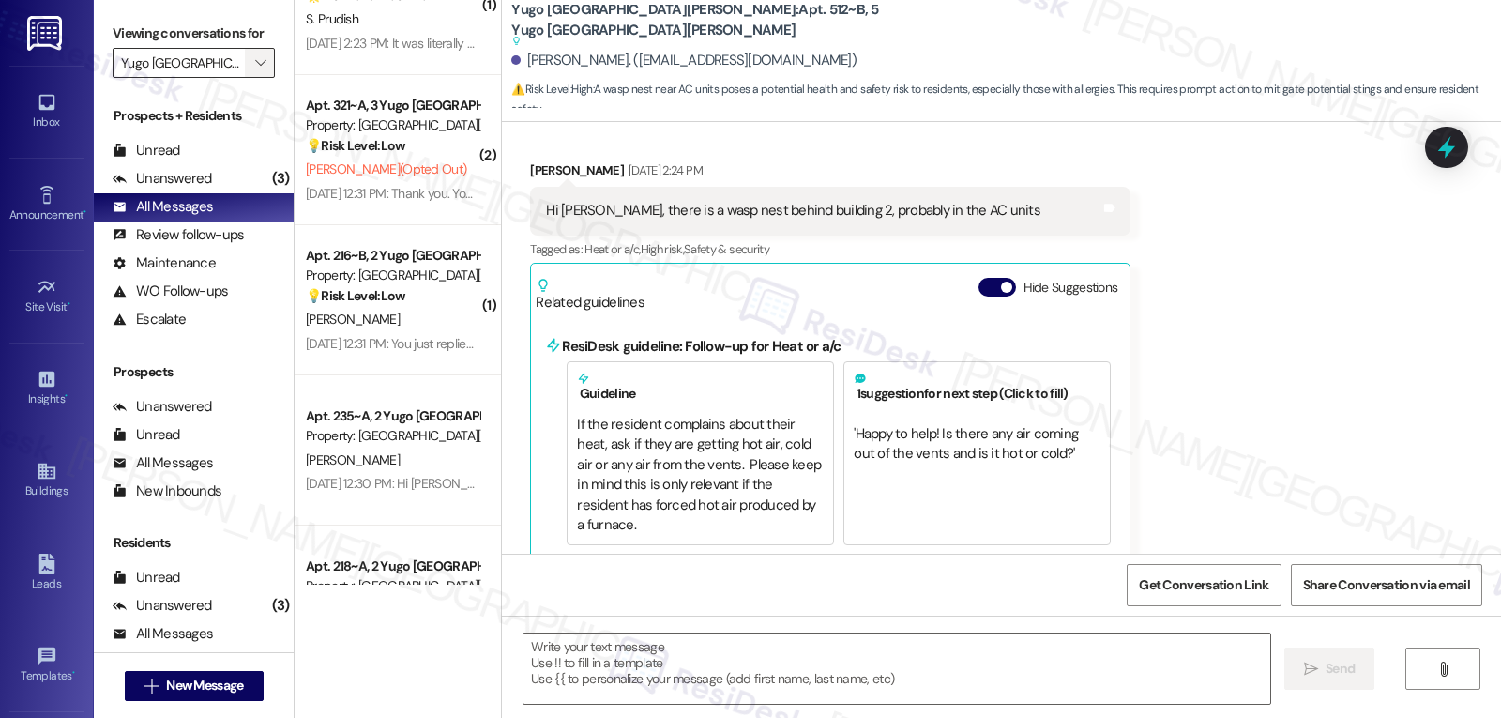
click at [253, 78] on span "" at bounding box center [260, 63] width 18 height 30
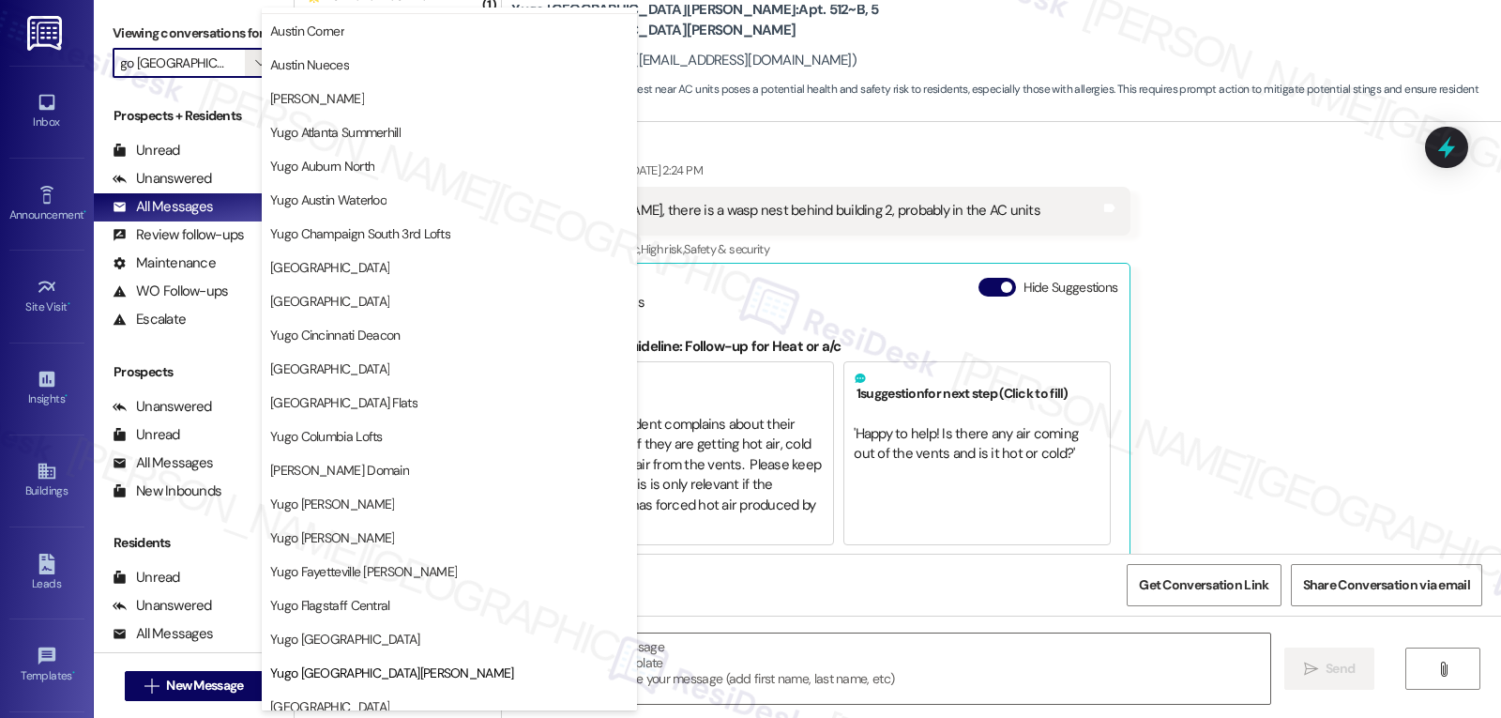
scroll to position [0, 0]
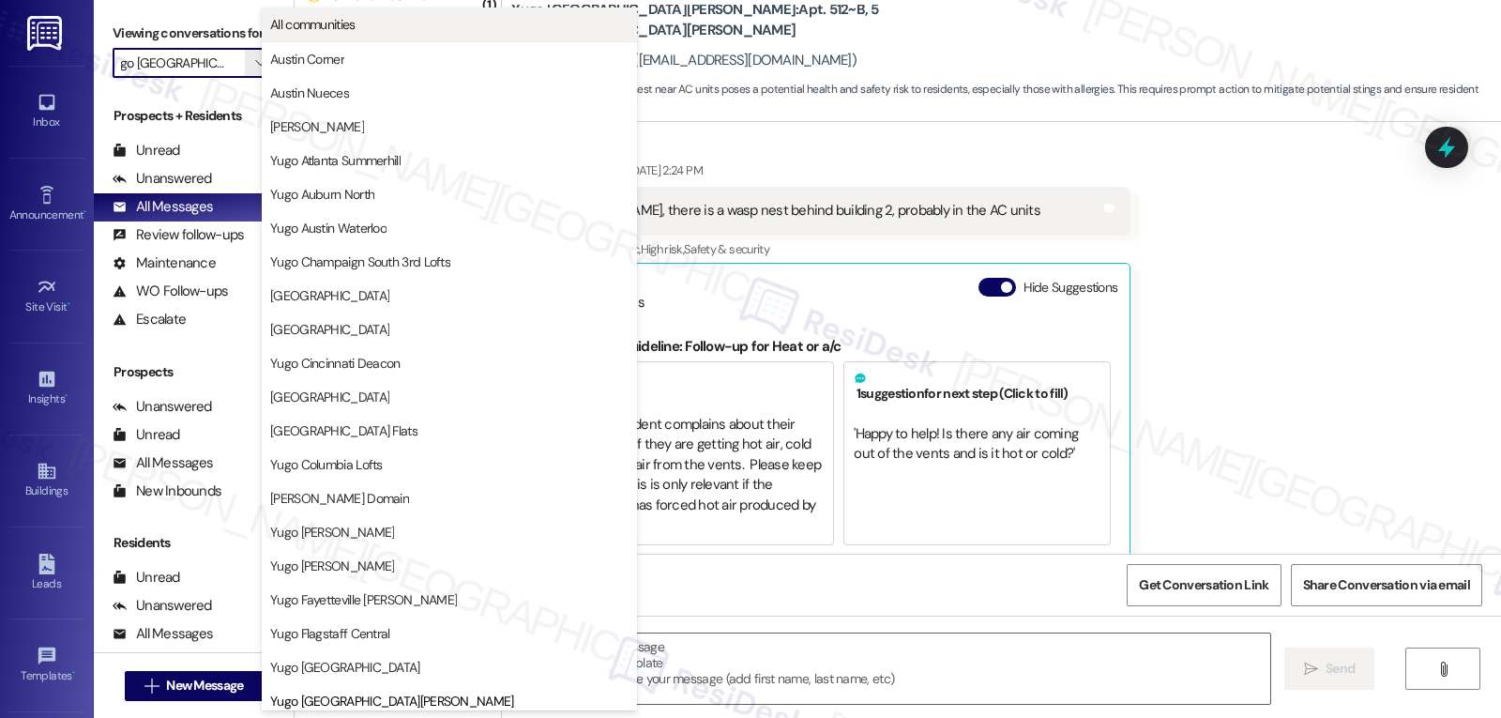
click at [432, 17] on span "All communities" at bounding box center [449, 24] width 358 height 19
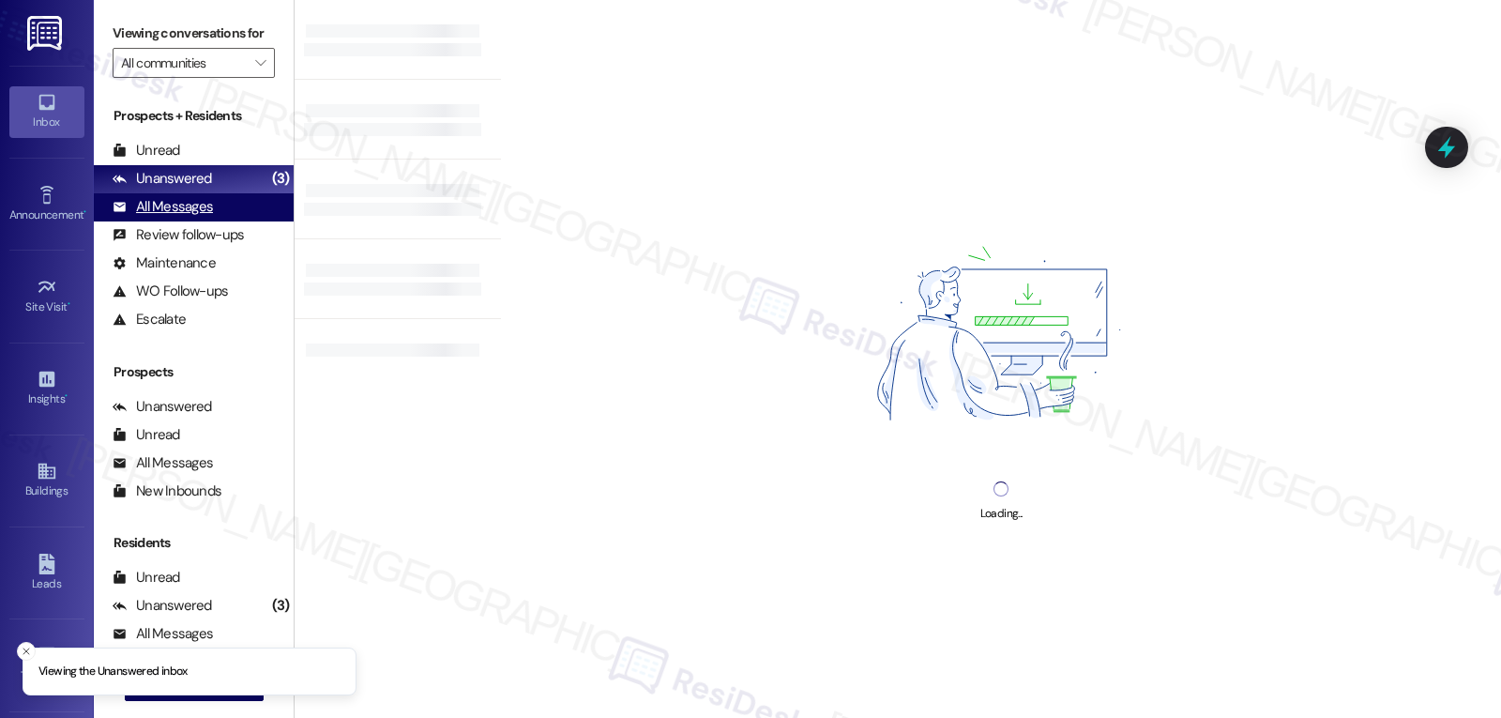
click at [163, 217] on div "All Messages" at bounding box center [163, 207] width 100 height 20
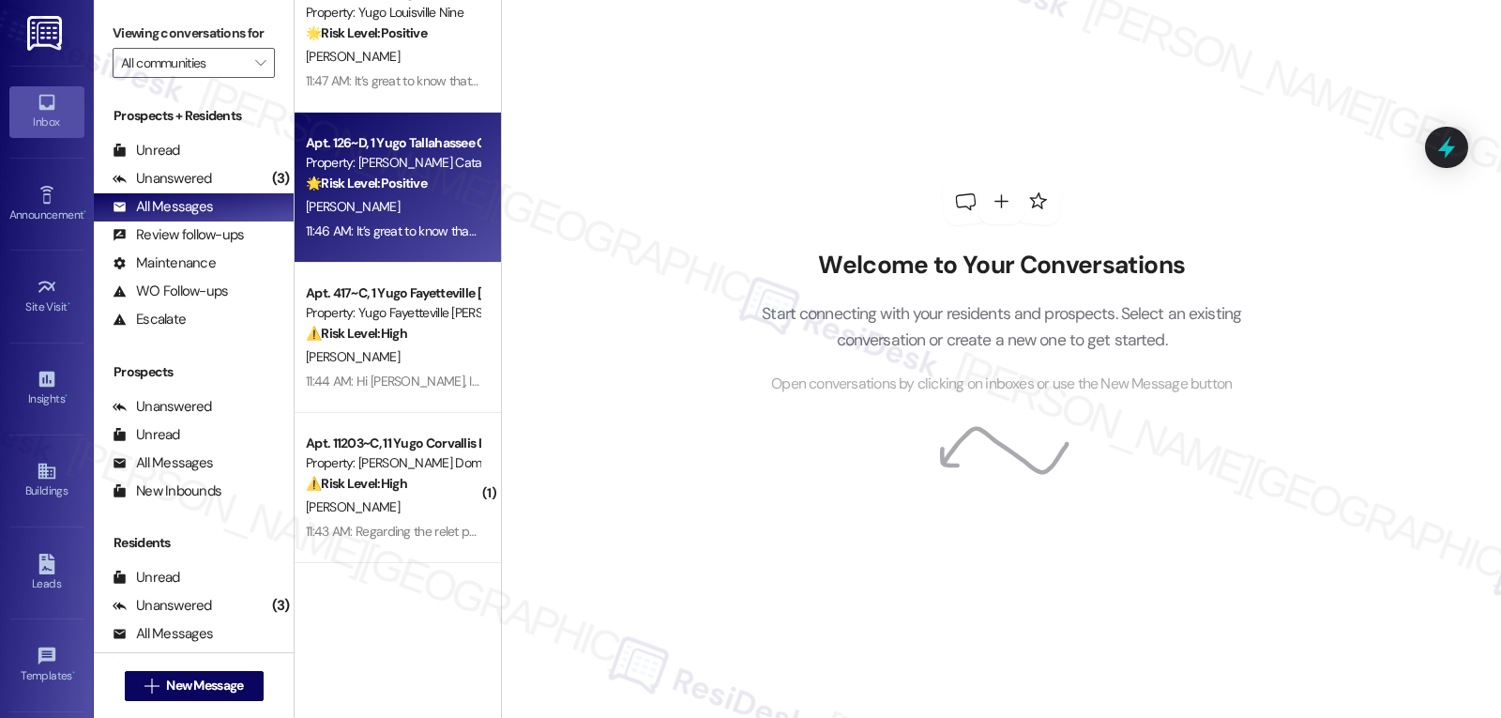
scroll to position [375, 0]
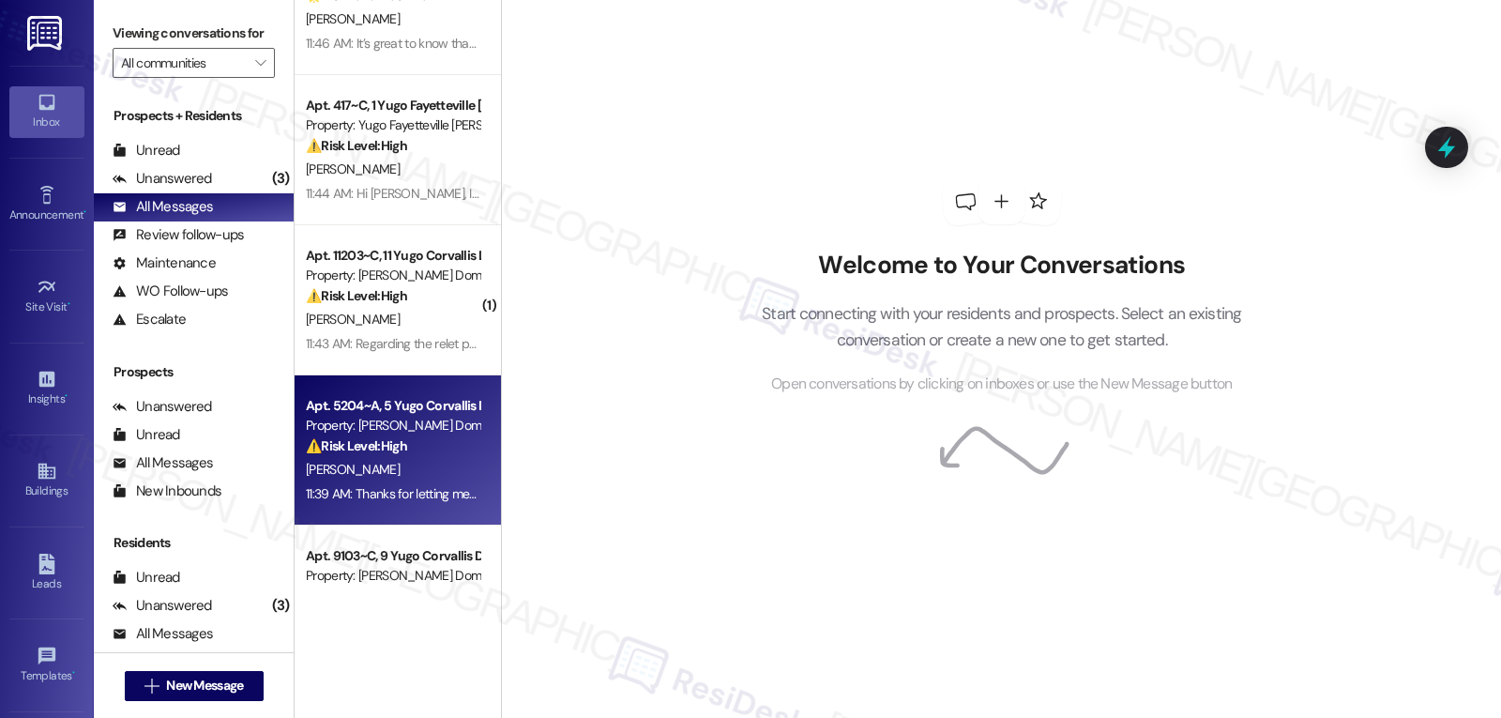
click at [437, 454] on div "⚠️ Risk Level: High The resident is claiming they no longer live at the propert…" at bounding box center [393, 446] width 174 height 20
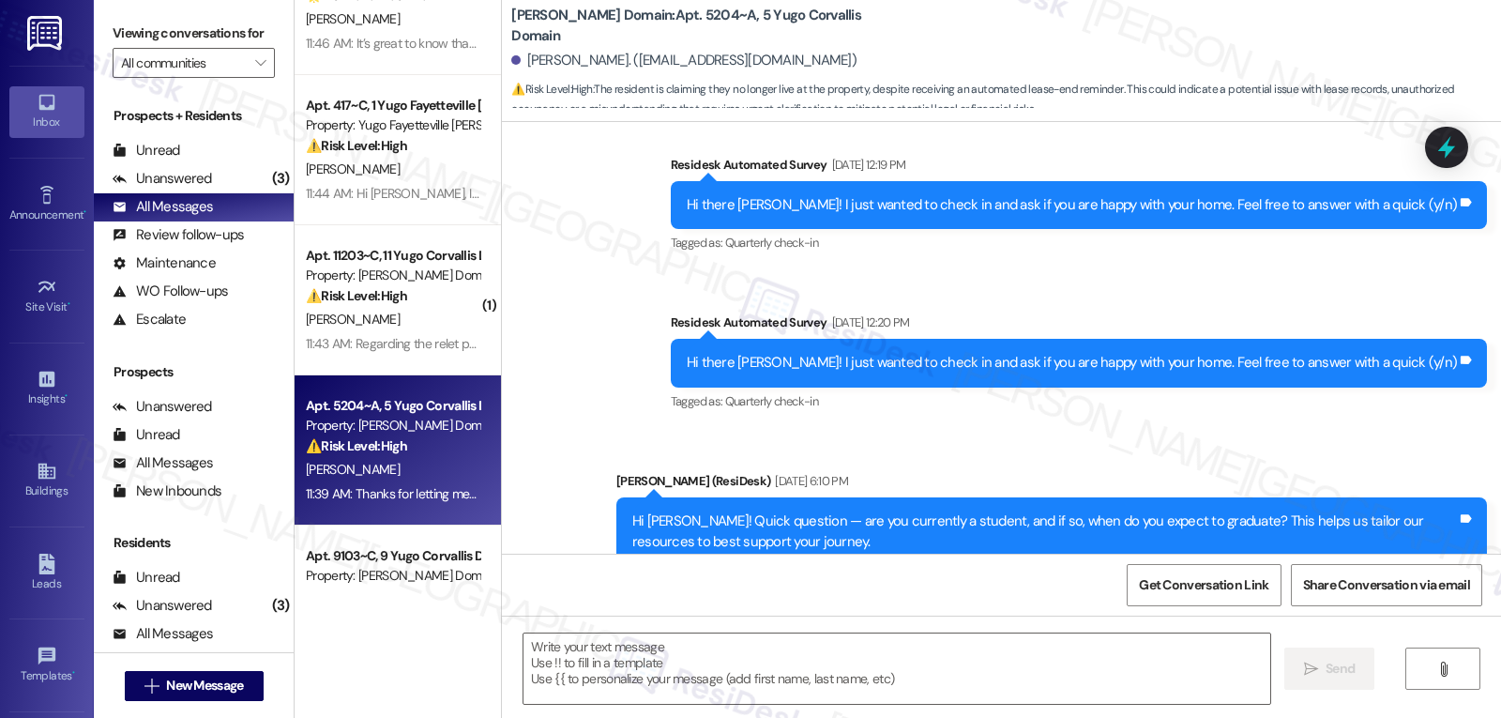
type textarea "Fetching suggested responses. Please feel free to read through the conversation…"
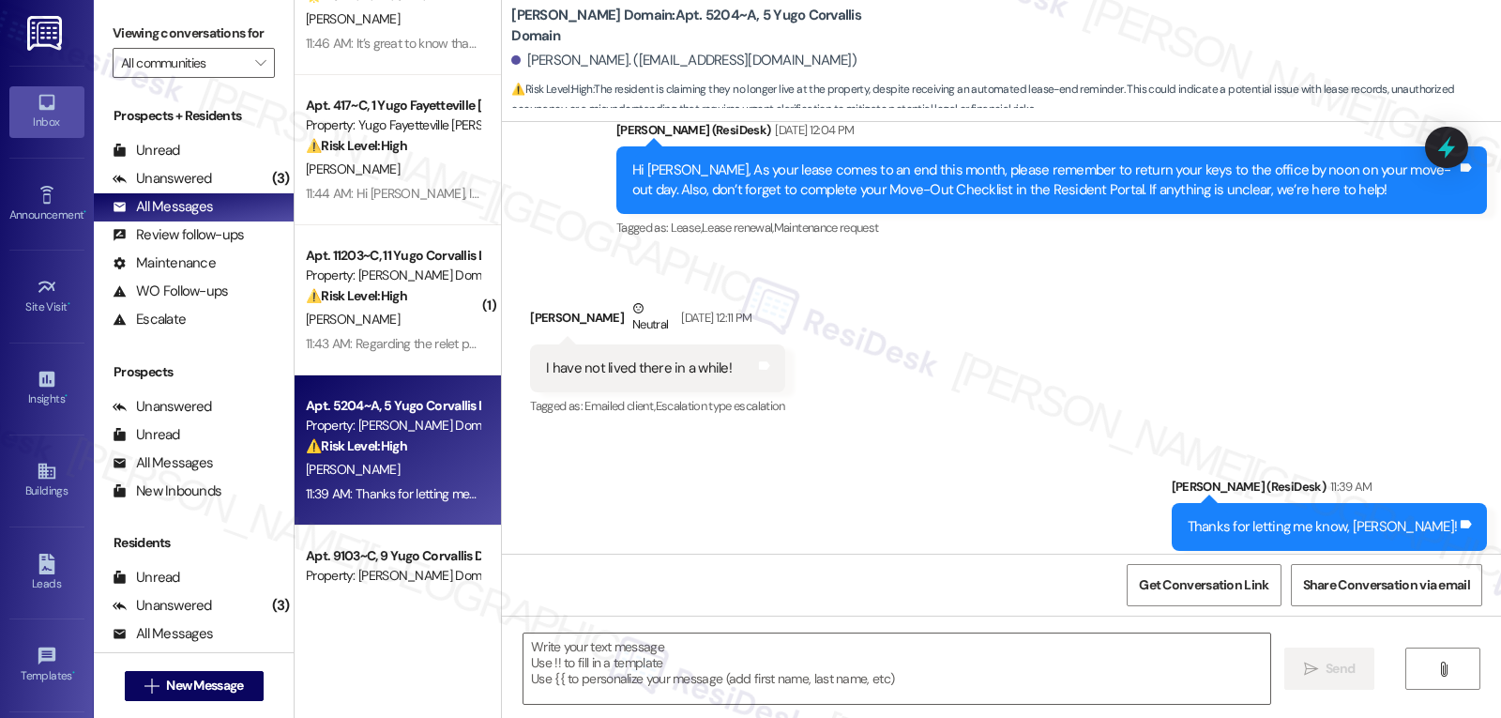
scroll to position [1491, 0]
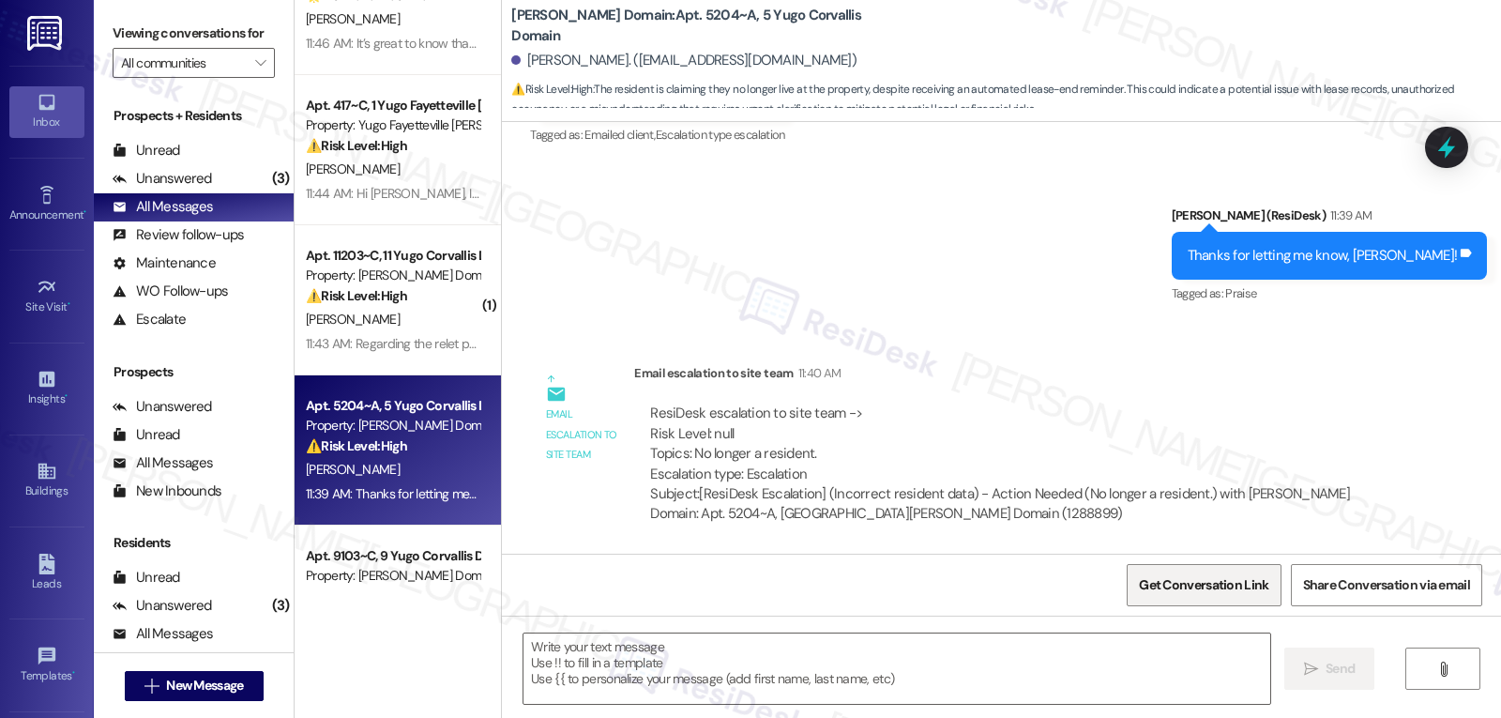
click at [1214, 583] on span "Get Conversation Link" at bounding box center [1203, 585] width 129 height 20
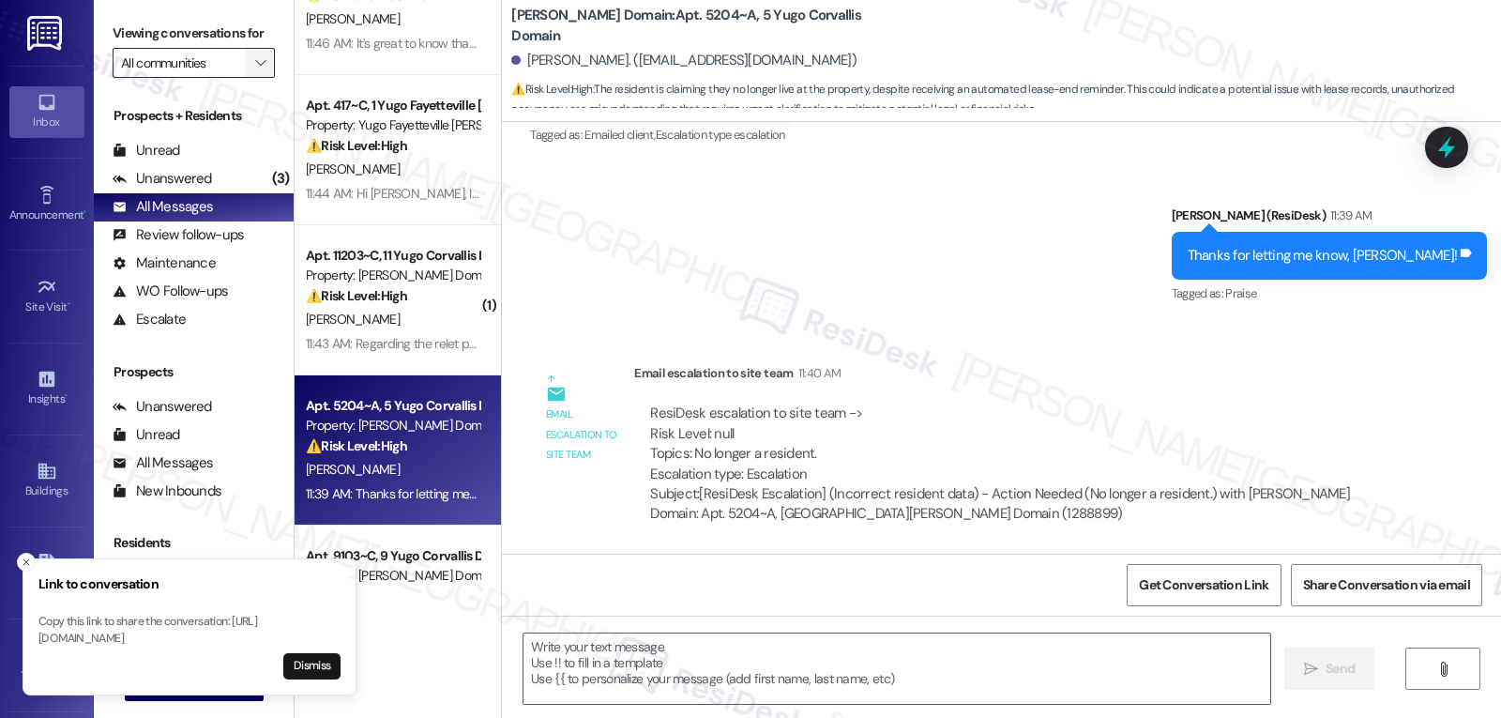
click at [245, 70] on button "" at bounding box center [260, 63] width 30 height 30
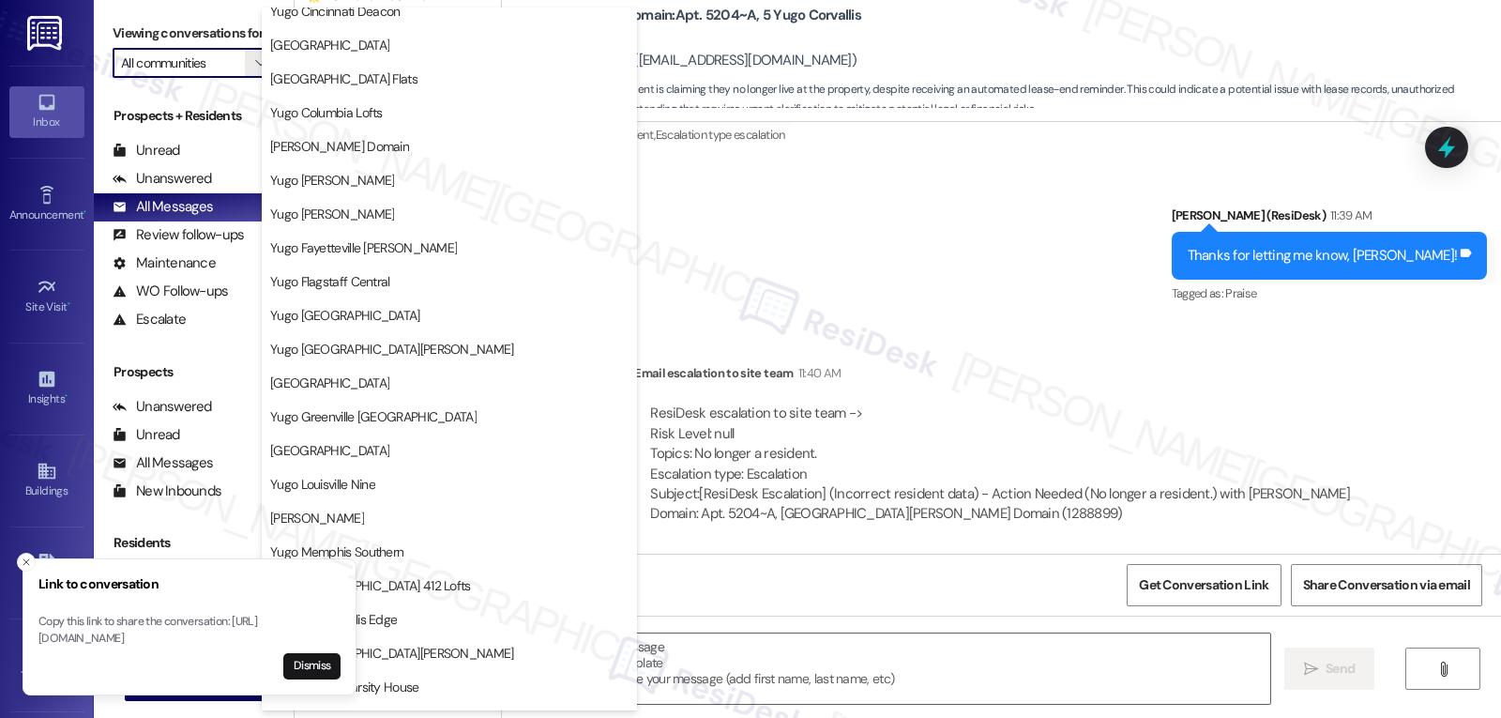
scroll to position [375, 0]
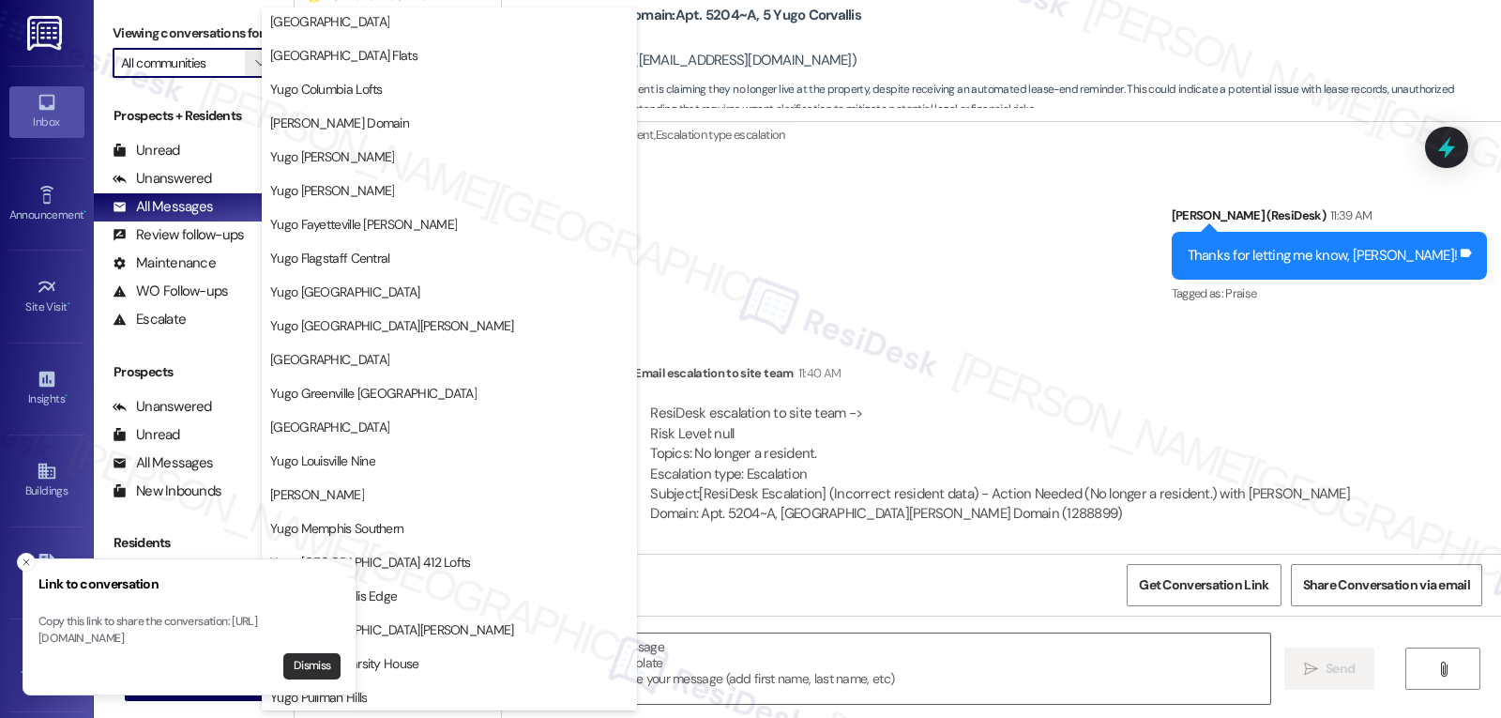
click at [318, 664] on button "Dismiss" at bounding box center [311, 666] width 57 height 26
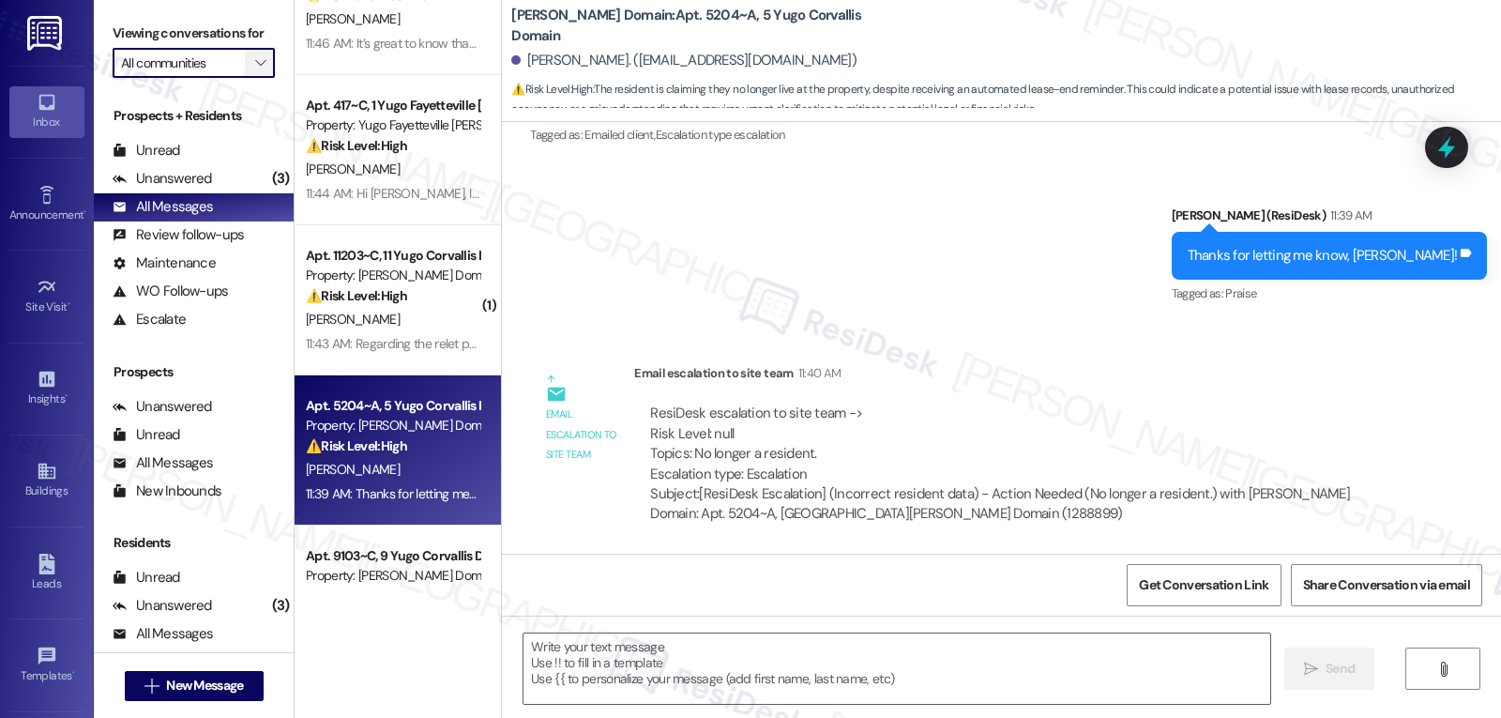
click at [251, 78] on span "" at bounding box center [260, 63] width 18 height 30
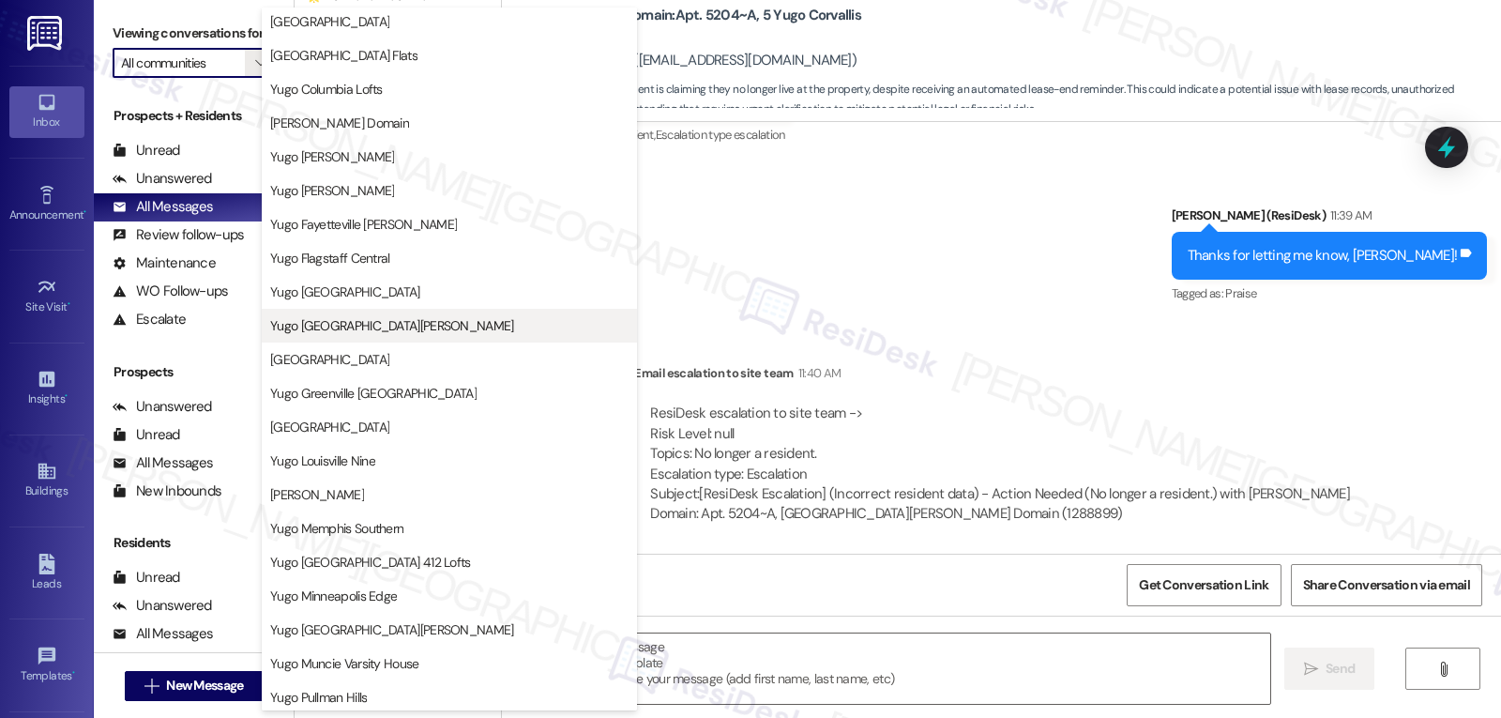
click at [389, 333] on span "Yugo [GEOGRAPHIC_DATA][PERSON_NAME]" at bounding box center [392, 325] width 244 height 19
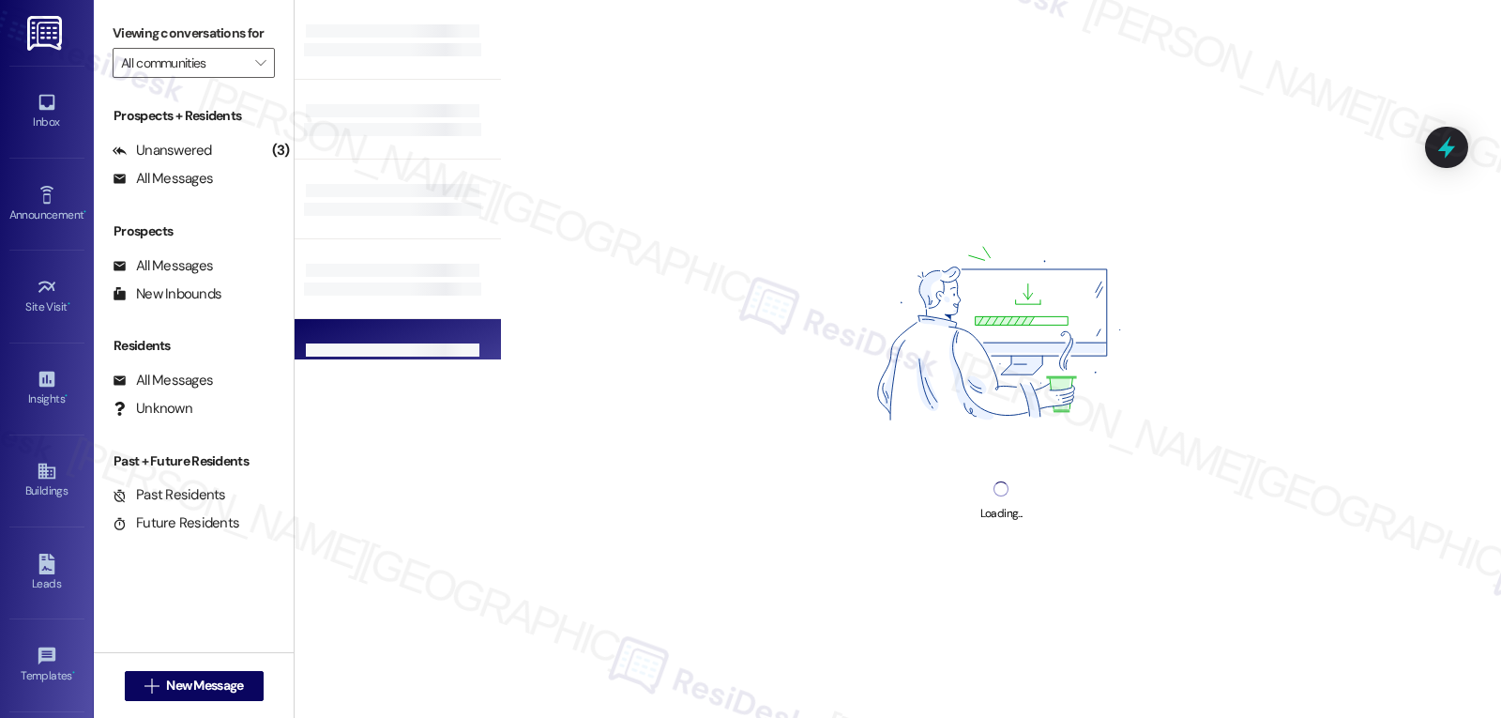
type input "Yugo [GEOGRAPHIC_DATA][PERSON_NAME]"
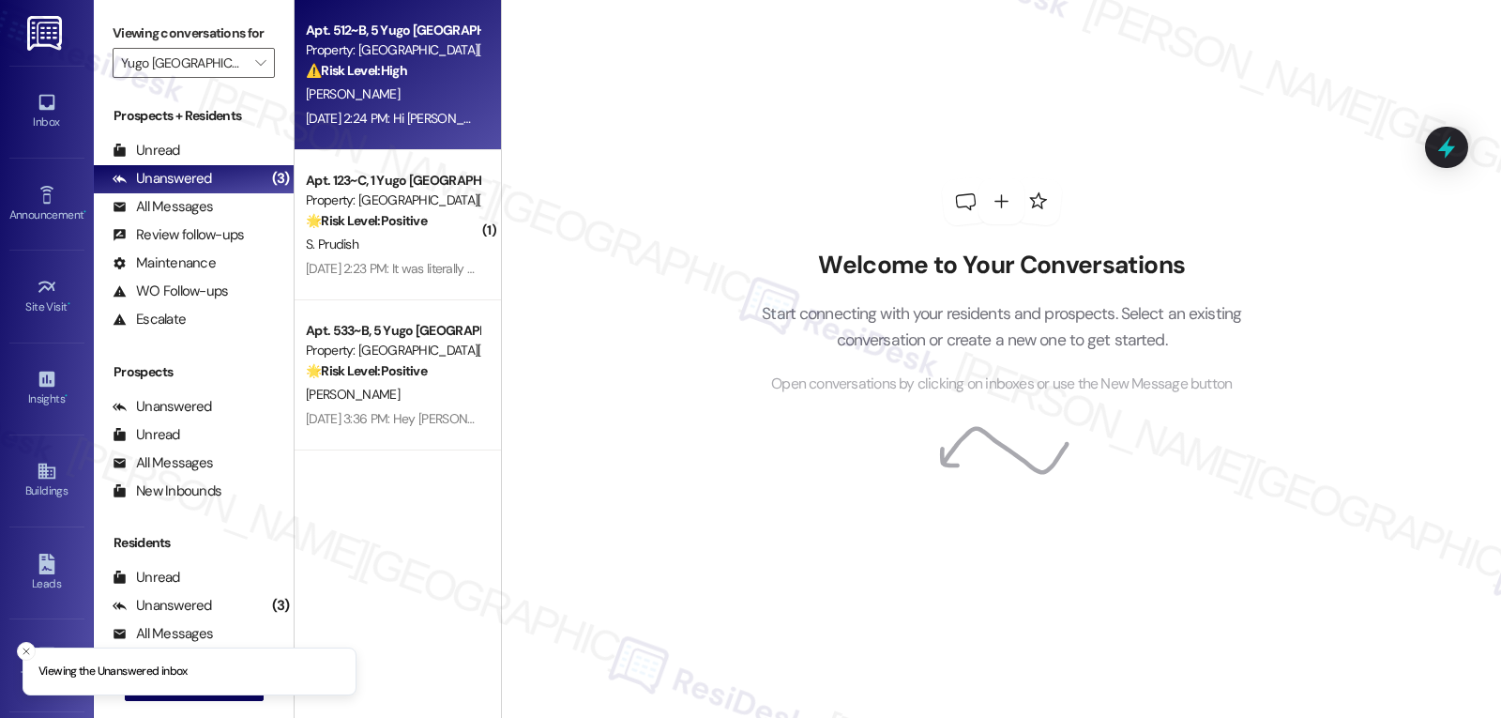
click at [397, 89] on div "T. Barton" at bounding box center [392, 94] width 177 height 23
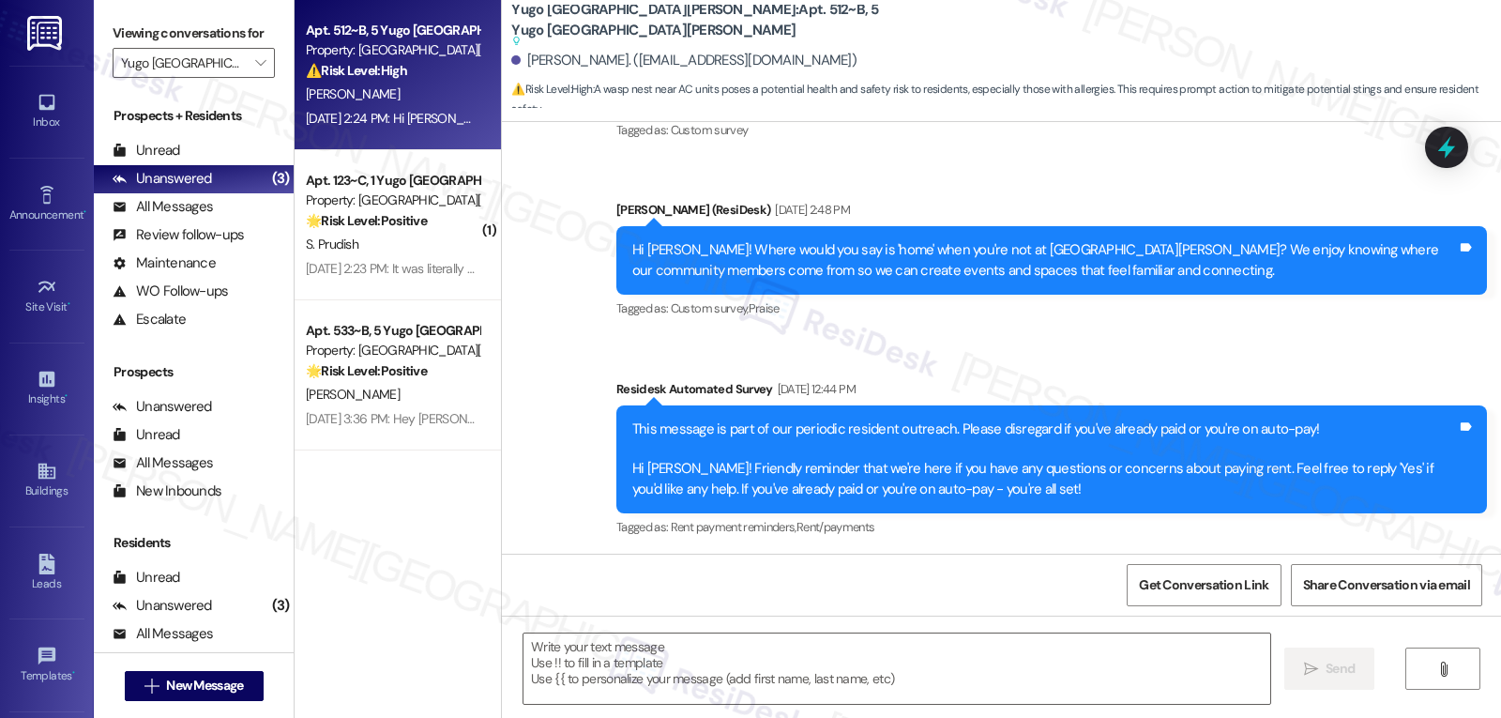
type textarea "Fetching suggested responses. Please feel free to read through the conversation…"
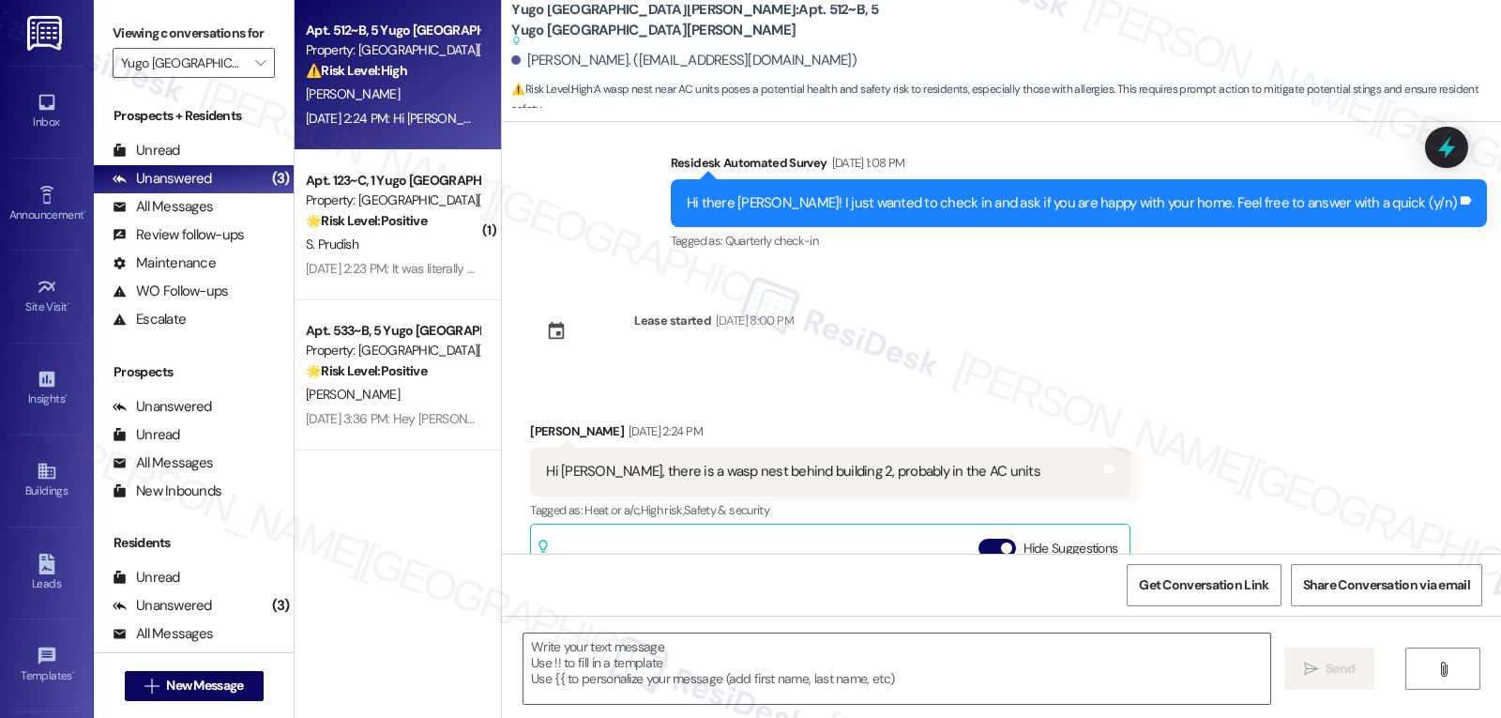
scroll to position [1072, 0]
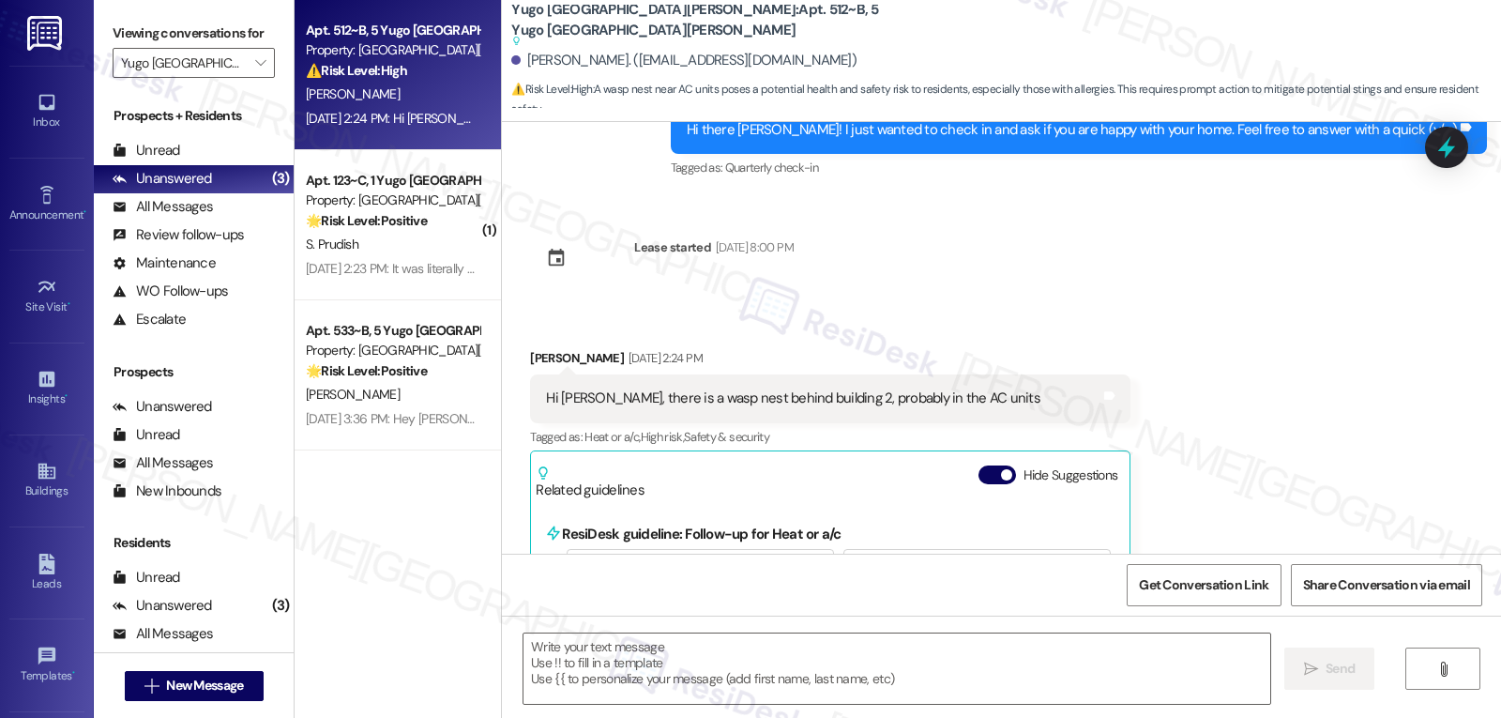
drag, startPoint x: 507, startPoint y: 348, endPoint x: 1029, endPoint y: 351, distance: 521.6
click at [1029, 351] on div "Received via SMS Tobias Barton Aug 22, 2025 at 2:24 PM Hi Sarah, there is a was…" at bounding box center [830, 557] width 628 height 447
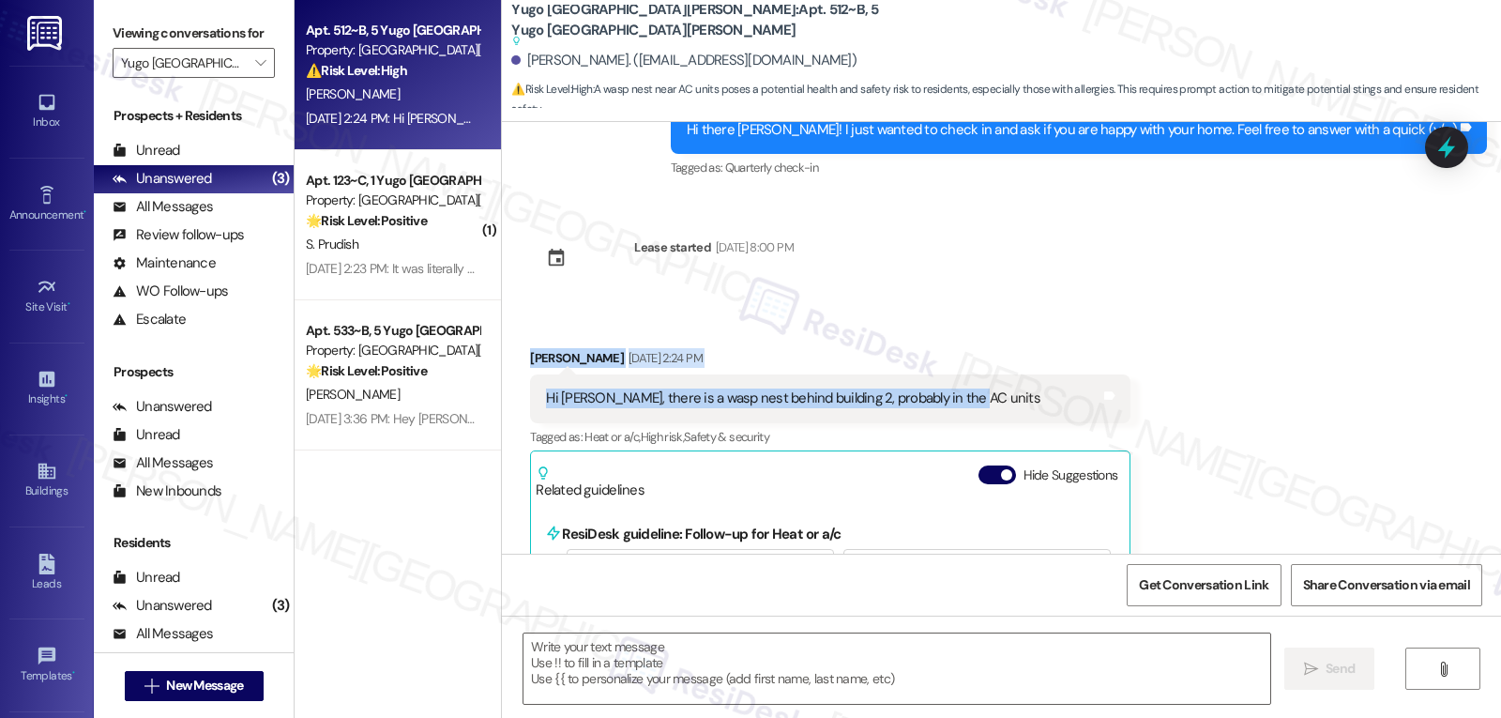
drag, startPoint x: 968, startPoint y: 377, endPoint x: 500, endPoint y: 344, distance: 469.2
click at [502, 344] on div "Received via SMS Tobias Barton Aug 22, 2025 at 2:24 PM Hi Sarah, there is a was…" at bounding box center [1001, 543] width 999 height 475
copy div "Tobias Barton Aug 22, 2025 at 2:24 PM Hi Sarah, there is a wasp nest behind bui…"
click at [801, 678] on textarea at bounding box center [896, 668] width 747 height 70
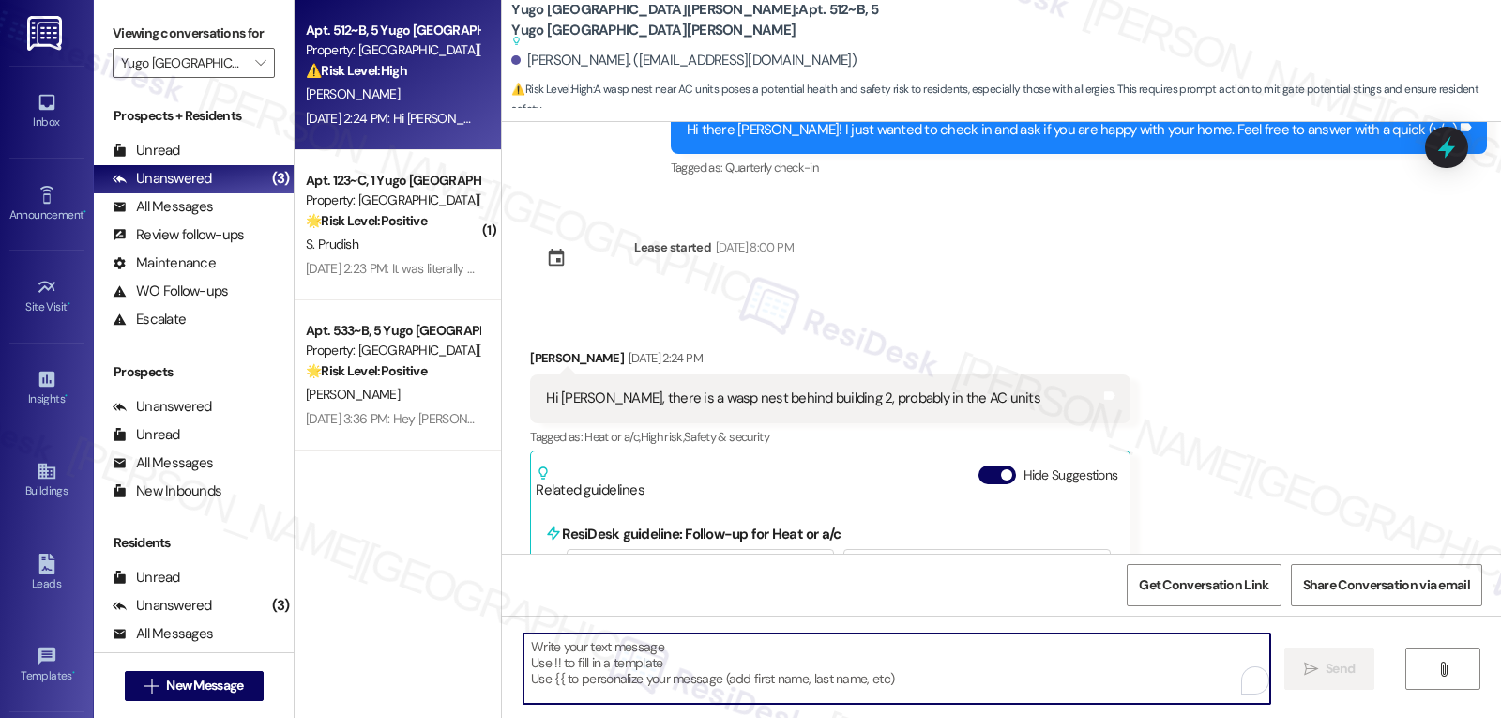
paste textarea "Thanks for letting us know, Tobias! We’ll go ahead and notify the site team abo…"
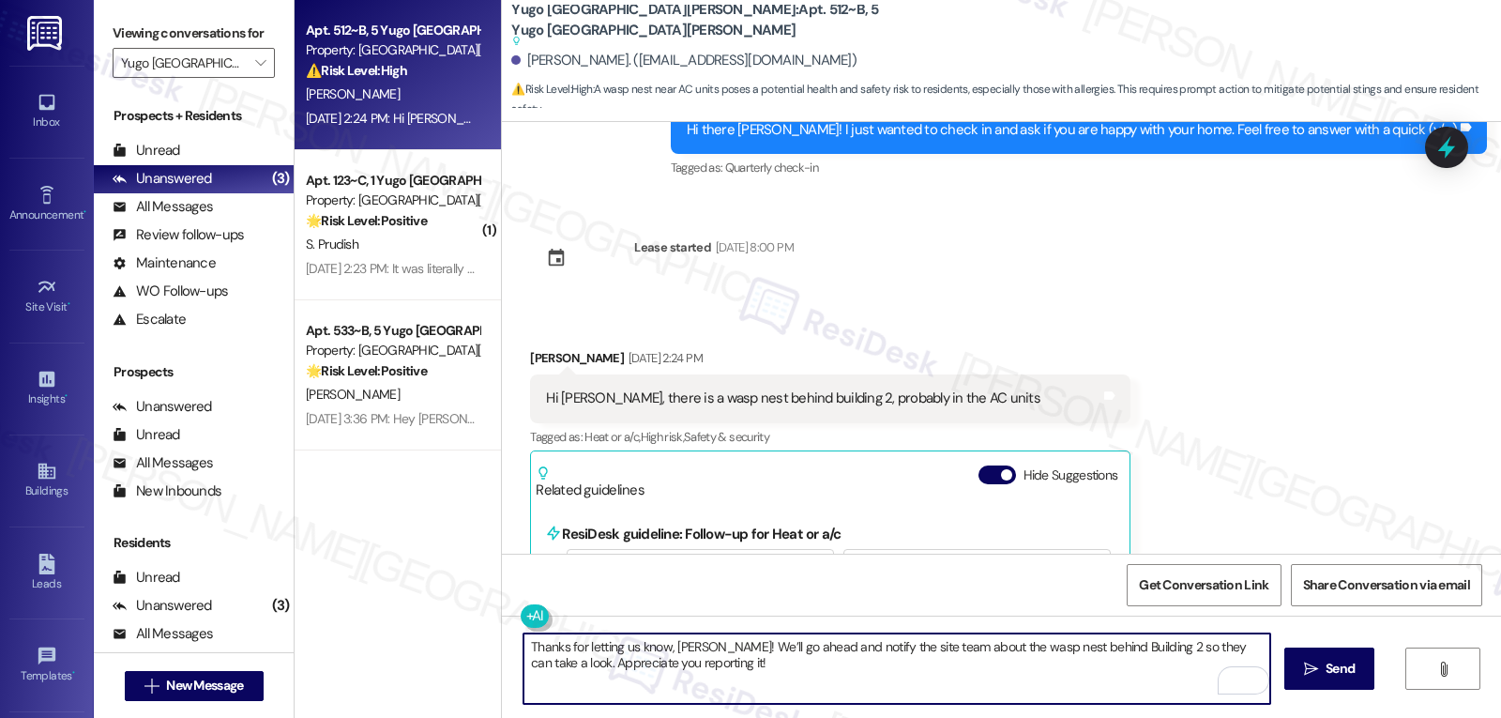
click at [703, 646] on textarea "Thanks for letting us know, Tobias! We’ll go ahead and notify the site team abo…" at bounding box center [896, 668] width 747 height 70
drag, startPoint x: 705, startPoint y: 648, endPoint x: 723, endPoint y: 647, distance: 17.8
click at [723, 647] on textarea "Thanks for letting us know, Tobias! We’ll go ahead and notify the site team abo…" at bounding box center [896, 668] width 747 height 70
click at [803, 634] on textarea "Thanks for letting us know, Tobias! I'll go ahead and notify the site team abou…" at bounding box center [896, 668] width 747 height 70
click at [752, 685] on textarea "Thanks for letting us know, Tobias! I'll go ahead and notify the site team abou…" at bounding box center [896, 668] width 747 height 70
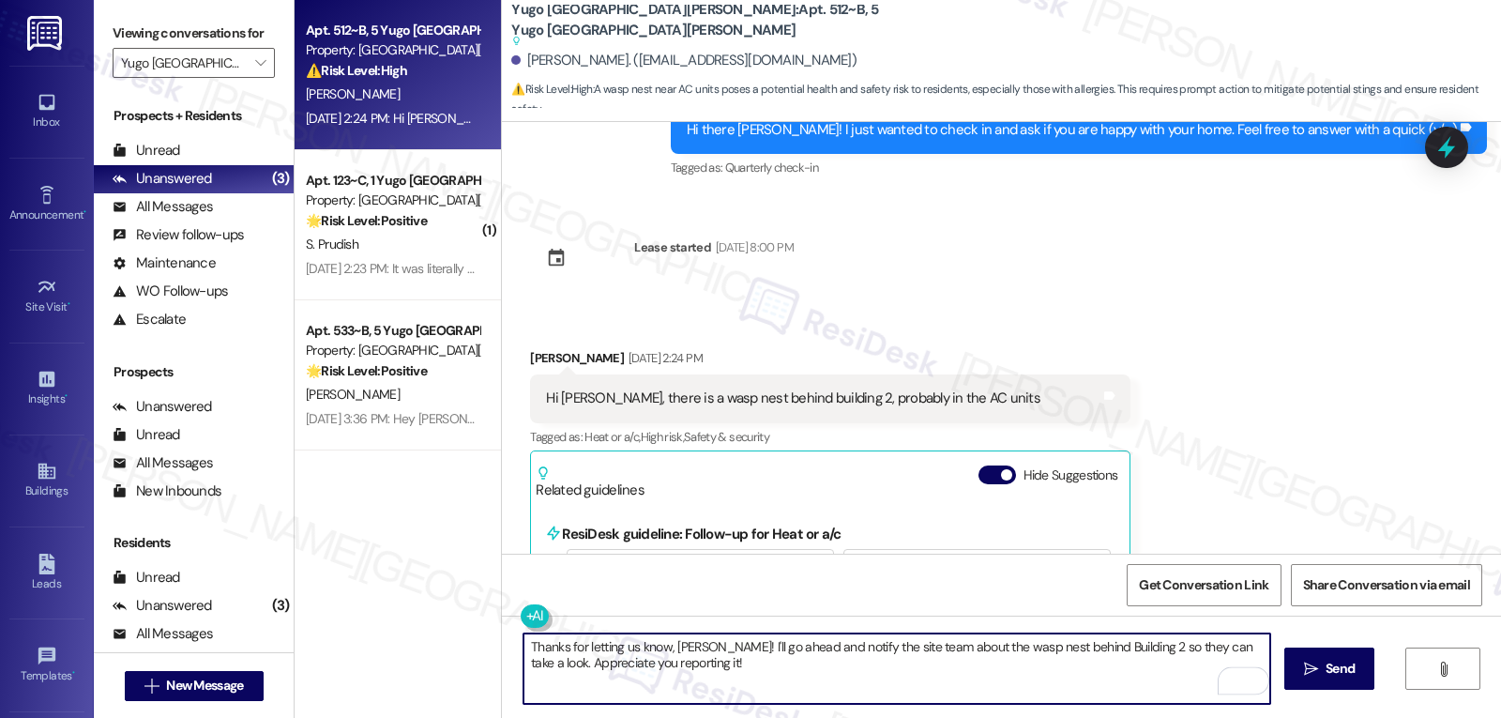
click at [838, 651] on textarea "Thanks for letting us know, Tobias! I'll go ahead and notify the site team abou…" at bounding box center [896, 668] width 747 height 70
click at [870, 645] on textarea "Thanks for letting us know, Tobias! I'll go ahead and notify the site team abou…" at bounding box center [896, 668] width 747 height 70
click at [757, 666] on textarea "Thanks for letting us know, Tobias! I'll go ahead and notify the site managemen…" at bounding box center [896, 668] width 747 height 70
type textarea "Thanks for letting us know, Tobias! I'll go ahead and notify the site managemen…"
click at [1290, 666] on button " Send" at bounding box center [1329, 668] width 91 height 42
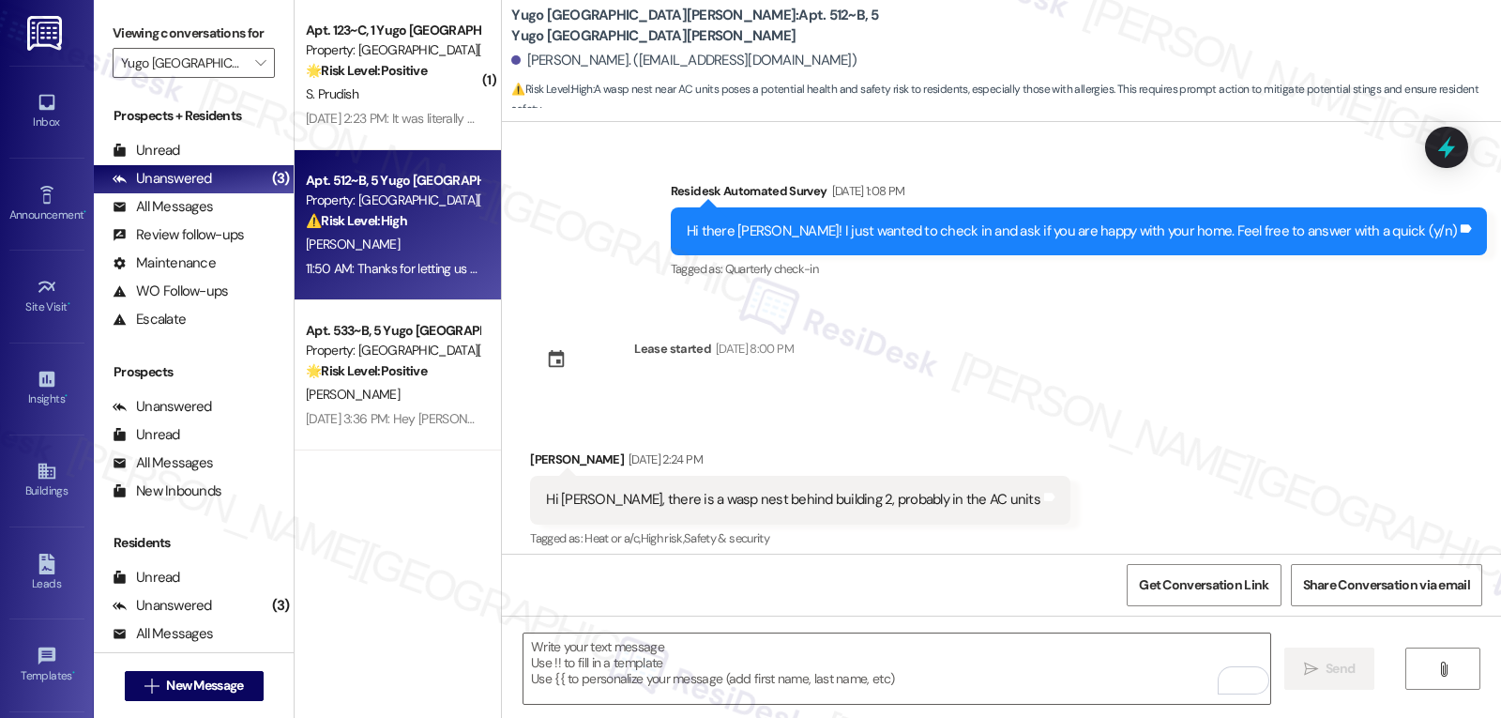
scroll to position [1287, 0]
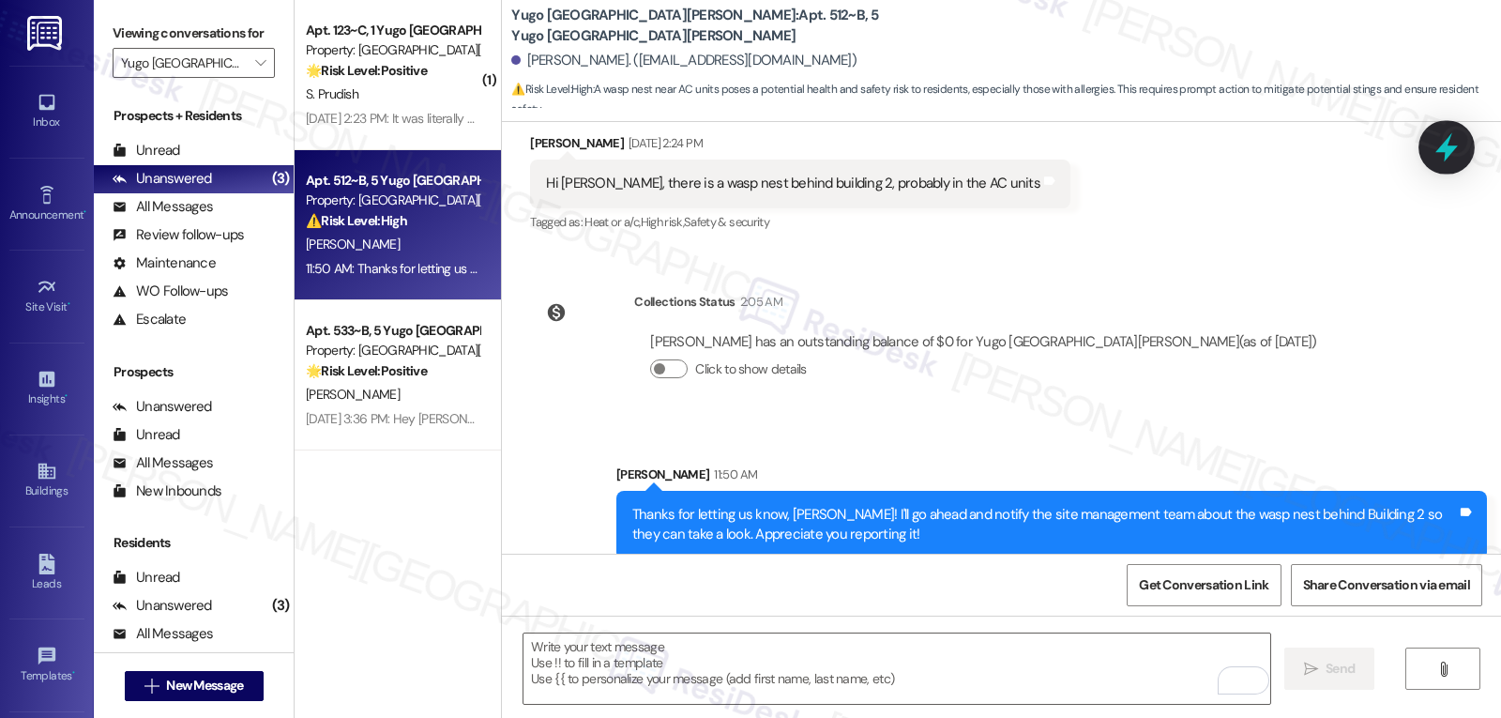
click at [1452, 147] on icon at bounding box center [1446, 147] width 23 height 29
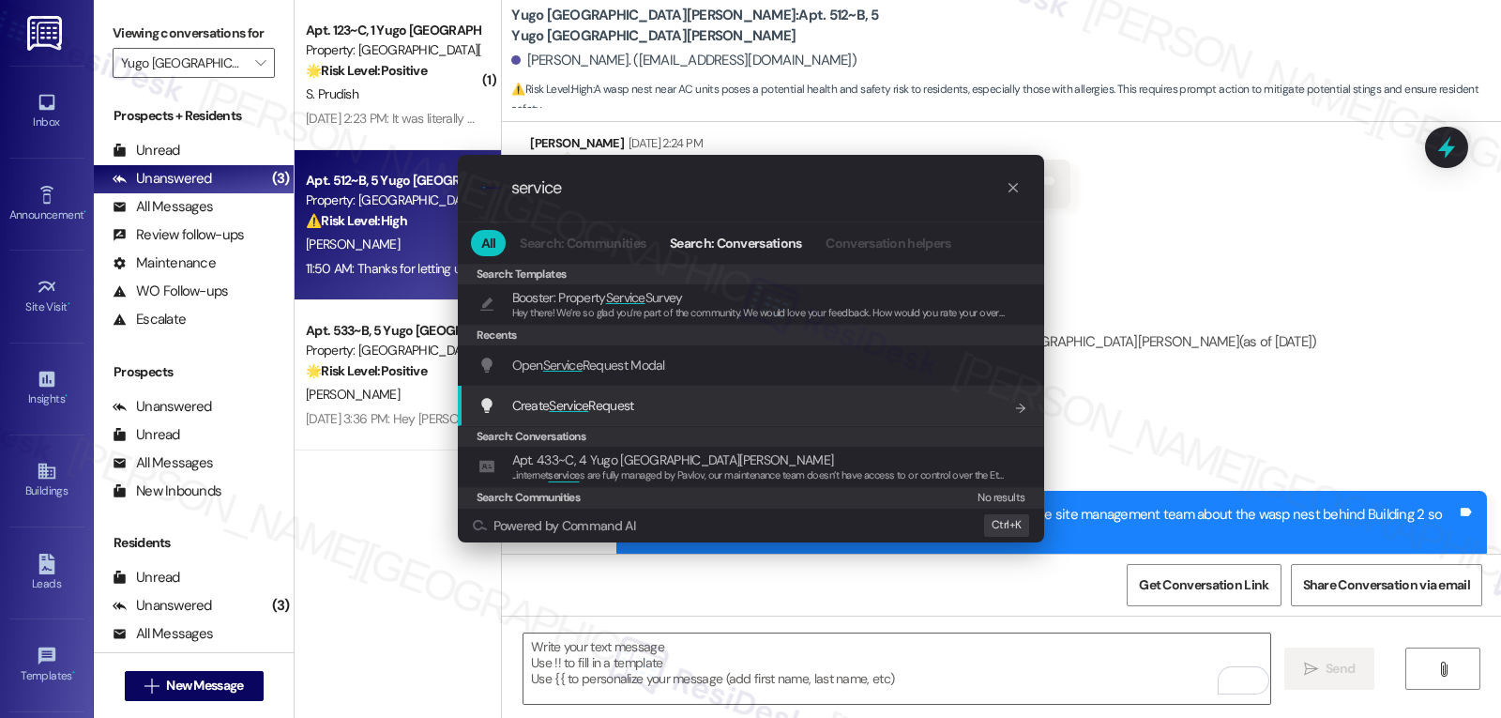
type input "service"
click at [633, 406] on span "Create Service Request" at bounding box center [573, 405] width 122 height 17
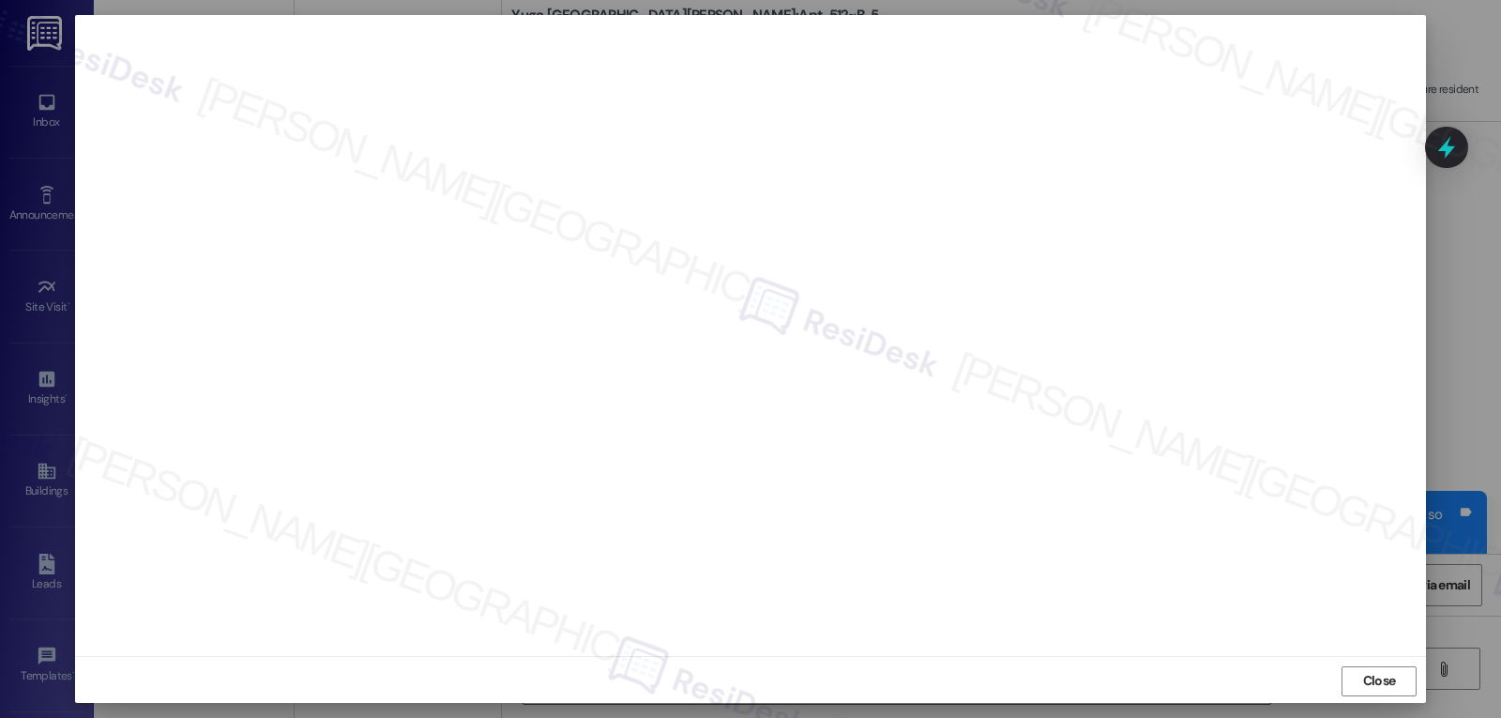
scroll to position [8, 0]
click at [556, 654] on div "Close" at bounding box center [750, 678] width 1351 height 50
click at [1403, 681] on button "Close" at bounding box center [1378, 678] width 75 height 30
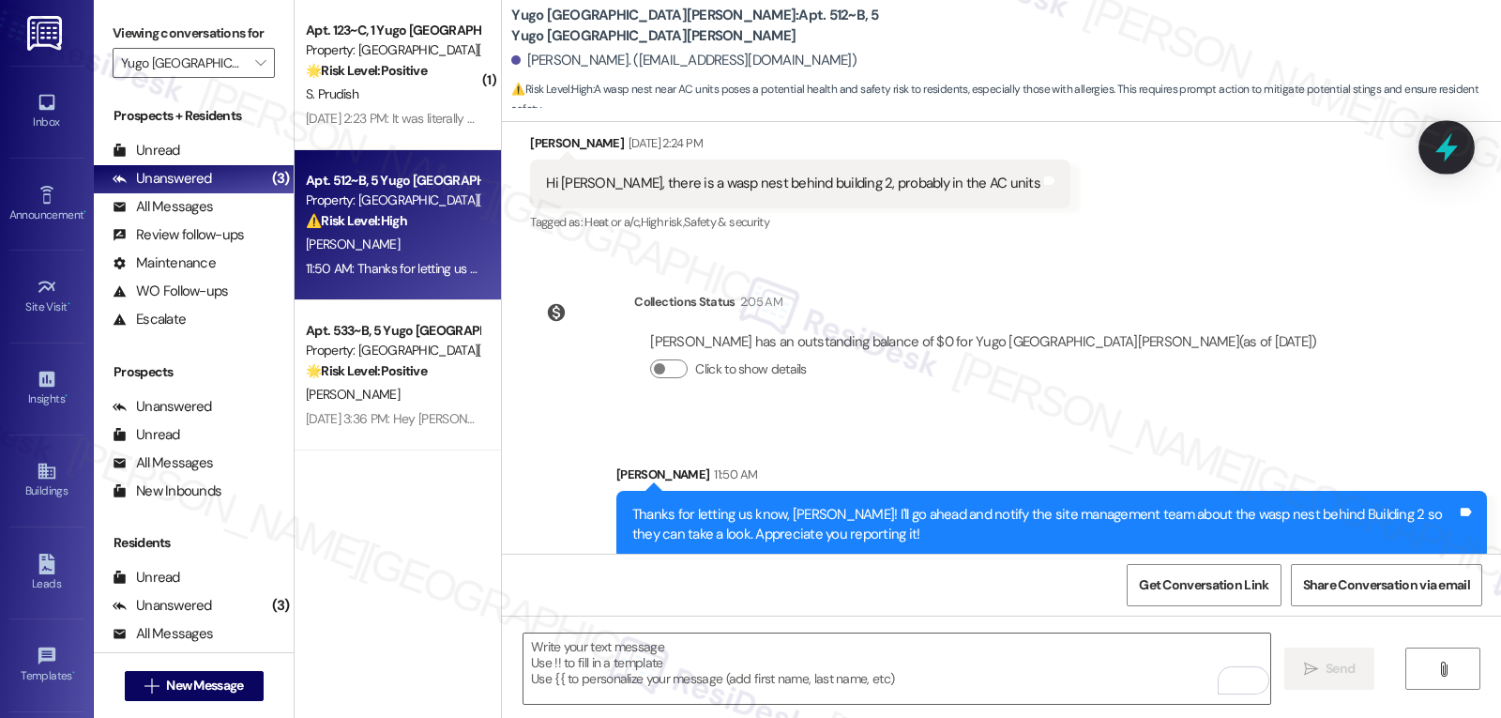
click at [1453, 148] on icon at bounding box center [1446, 147] width 23 height 29
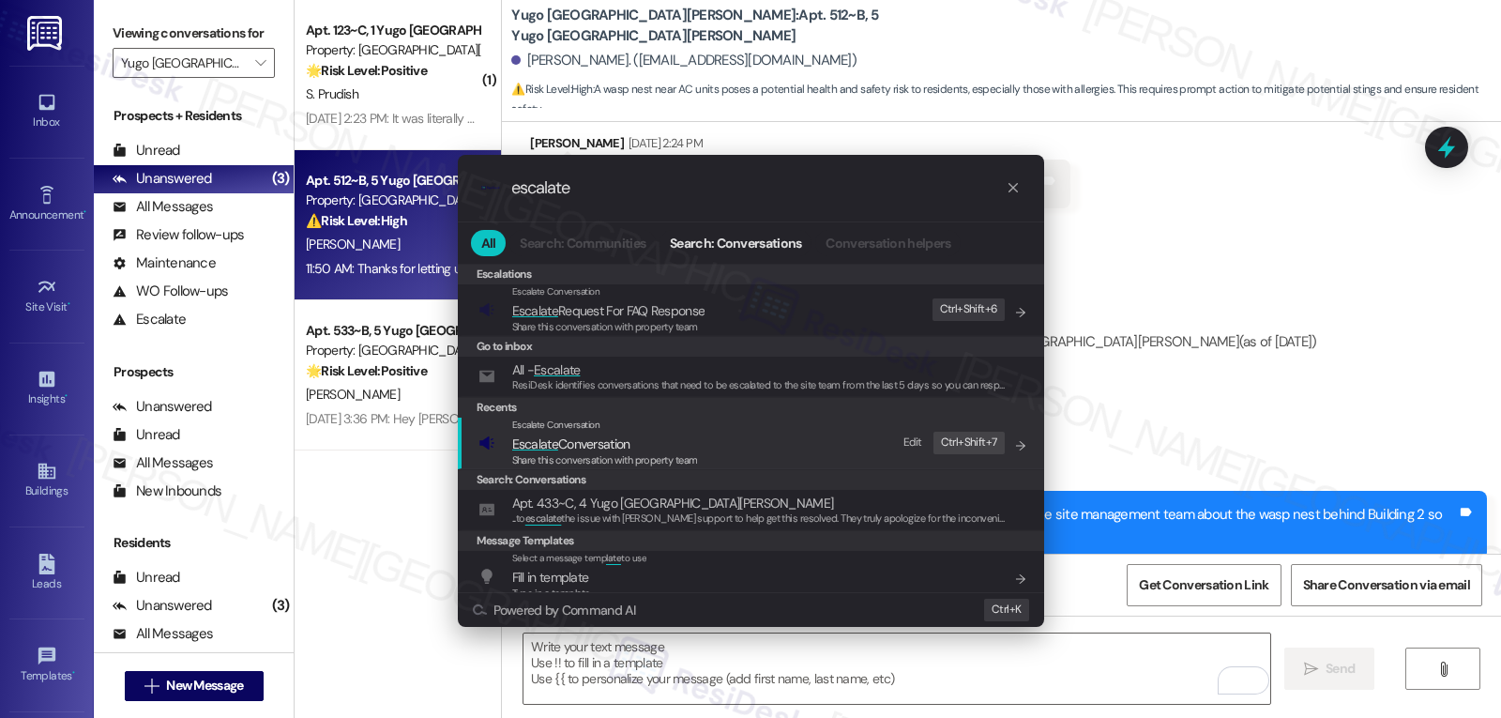
type input "escalate"
click at [599, 449] on span "Escalate Conversation" at bounding box center [571, 443] width 118 height 17
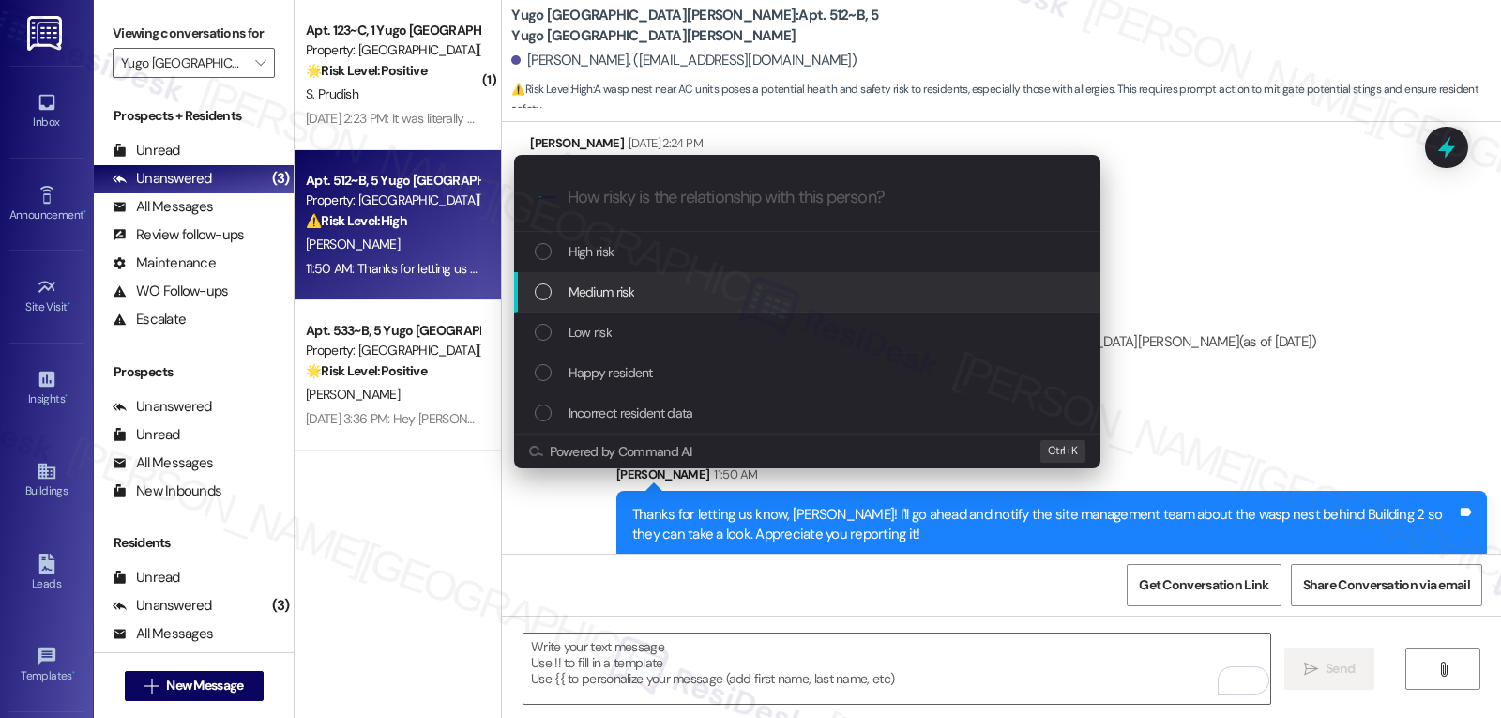
click at [699, 297] on div "Medium risk" at bounding box center [809, 291] width 549 height 21
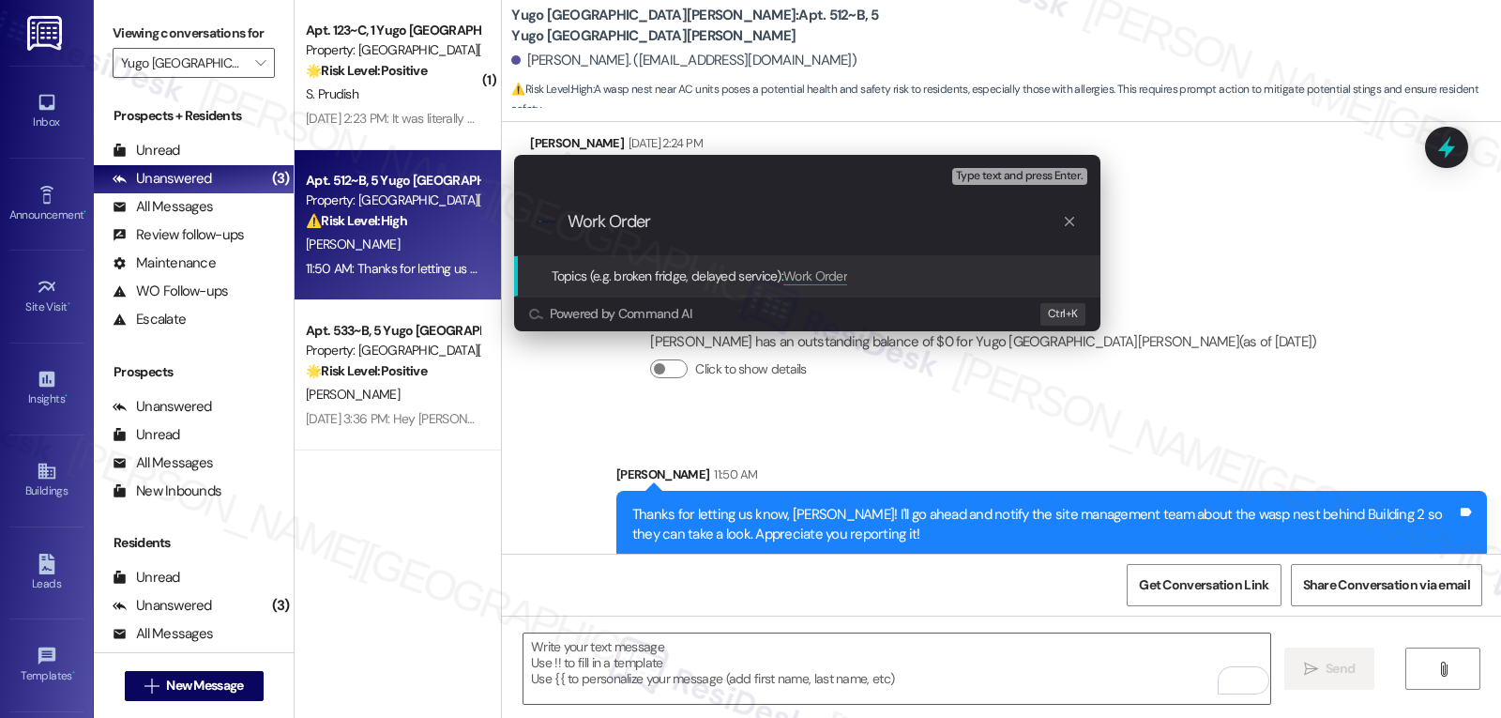
paste input "15560095"
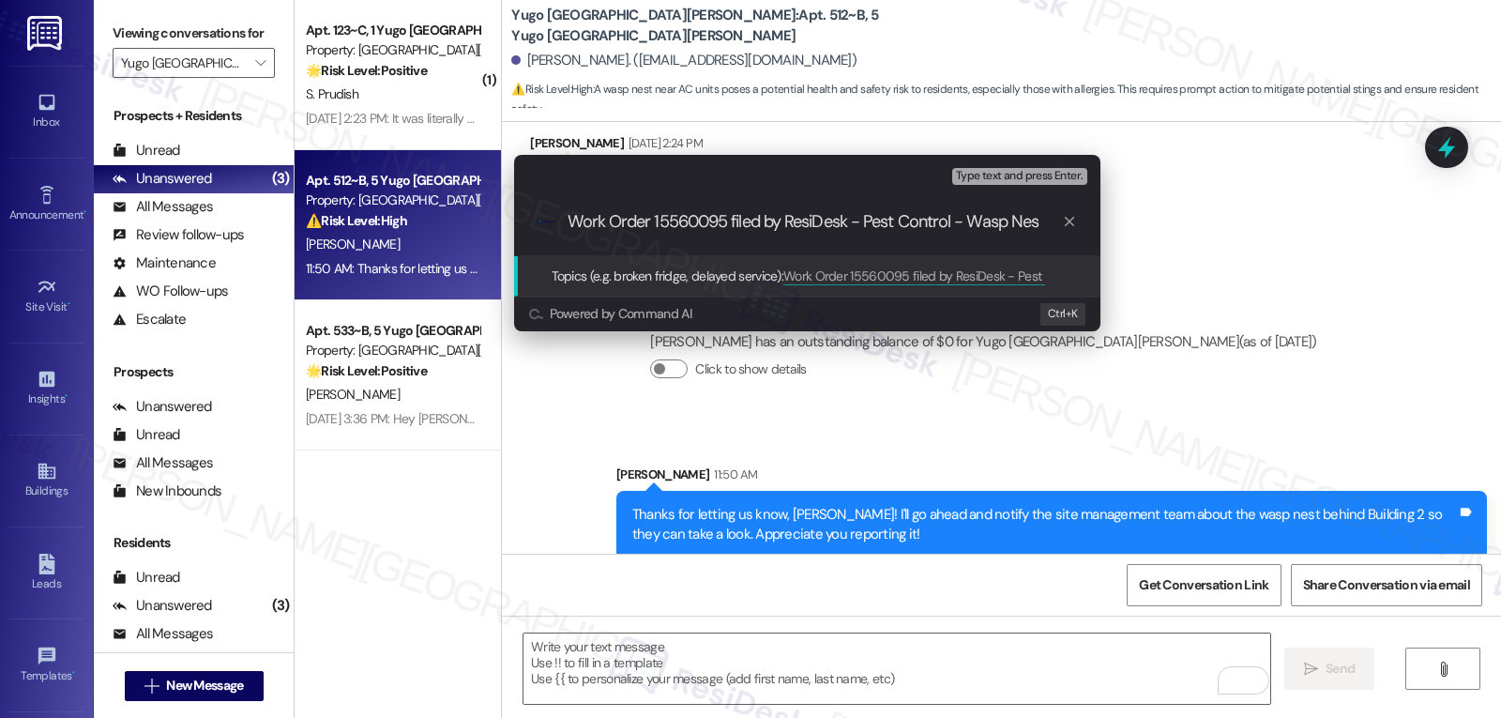
type input "Work Order 15560095 filed by ResiDesk - Pest Control - Wasp Nest"
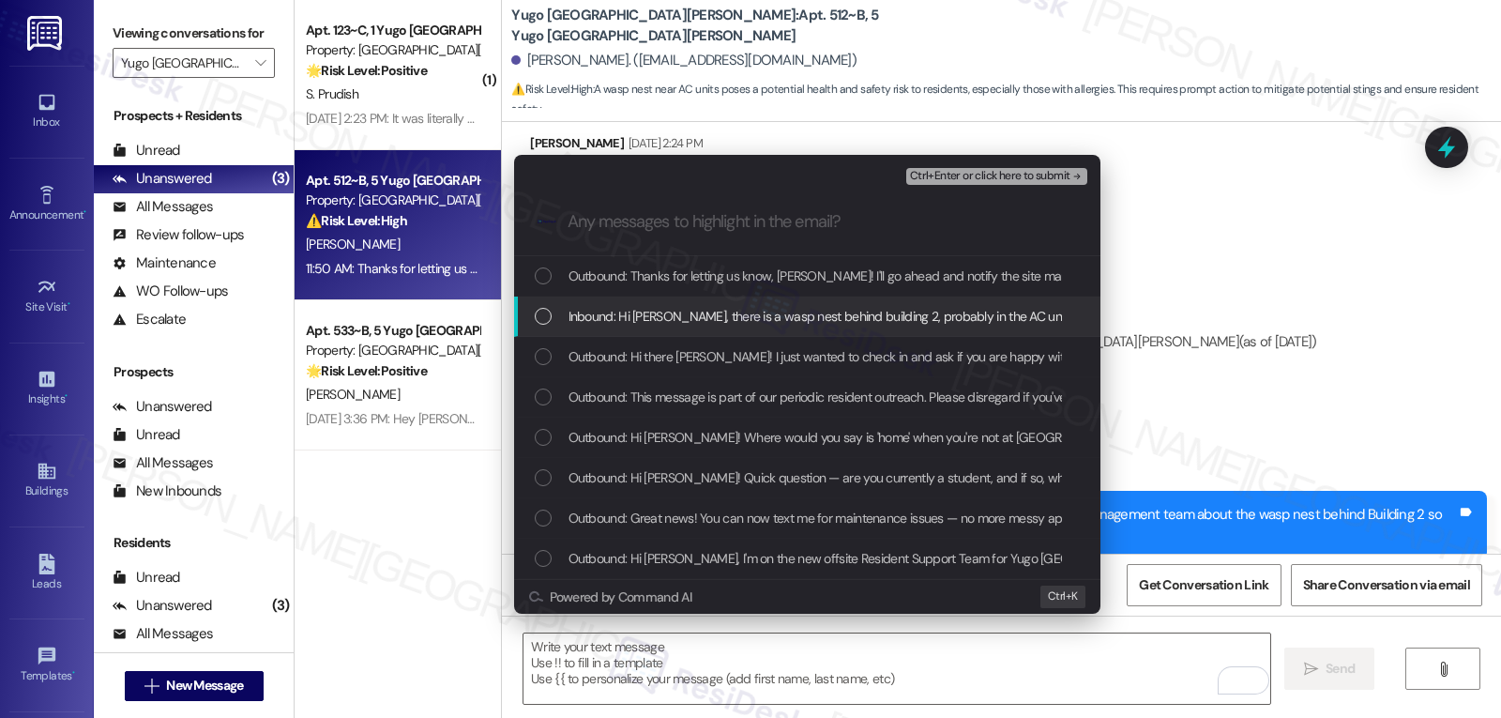
click at [758, 311] on span "Inbound: Hi Sarah, there is a wasp nest behind building 2, probably in the AC u…" at bounding box center [821, 316] width 506 height 21
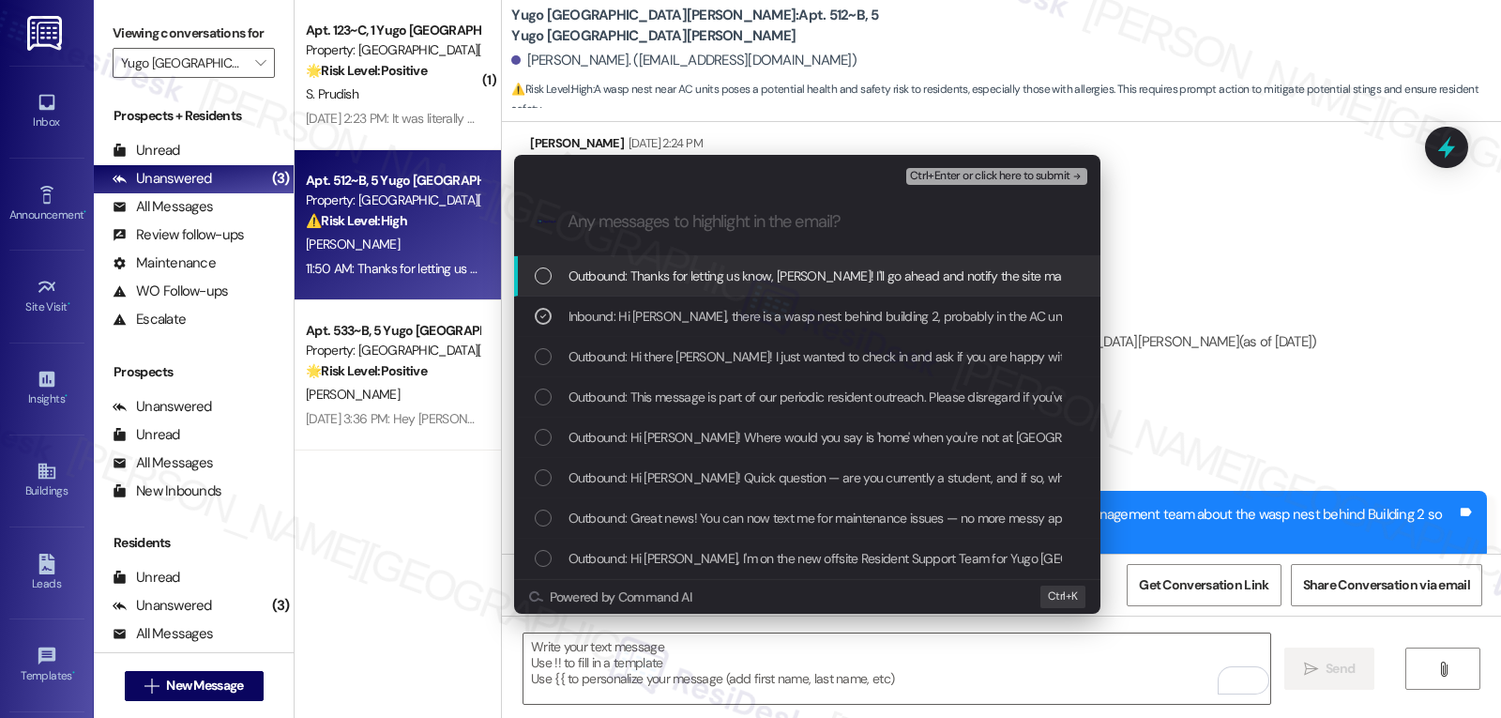
click at [1055, 177] on span "Ctrl+Enter or click here to submit" at bounding box center [990, 176] width 160 height 13
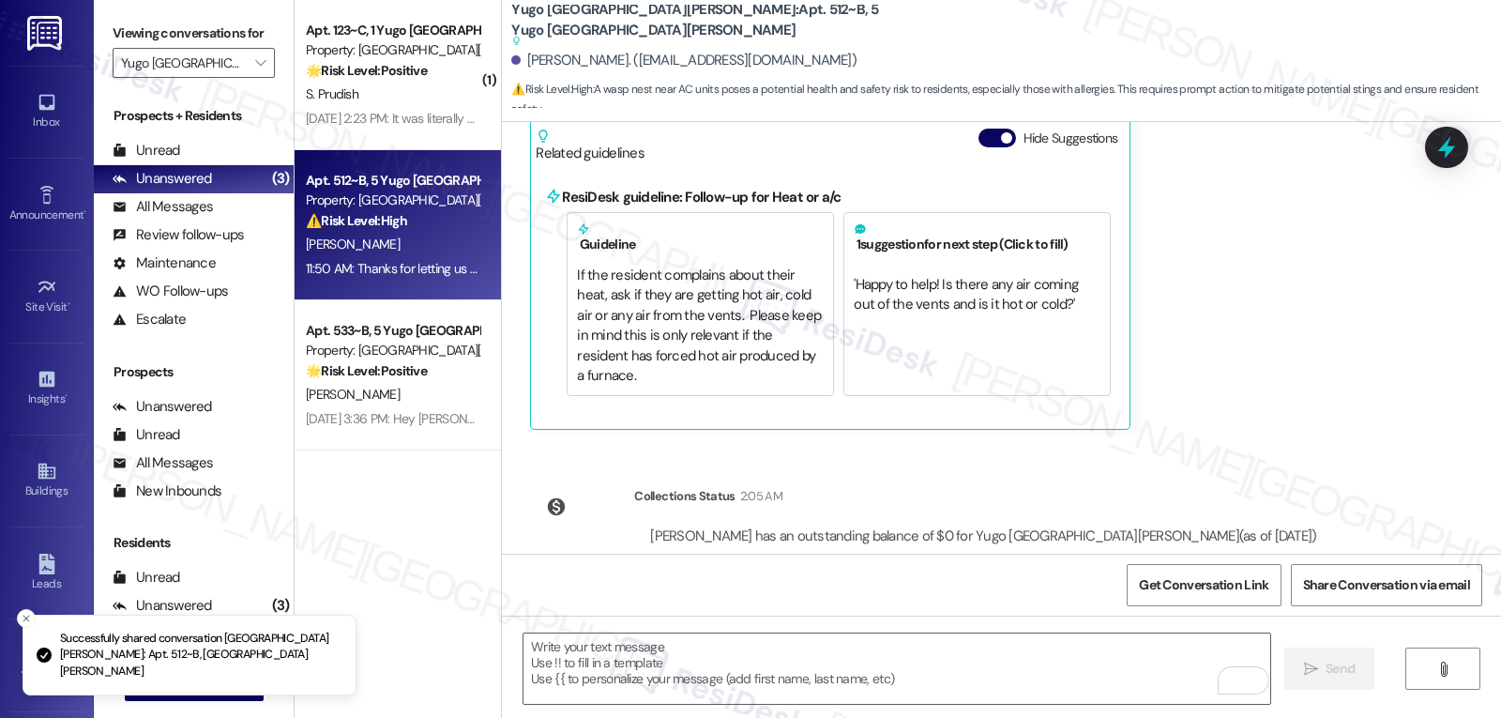
scroll to position [1612, 0]
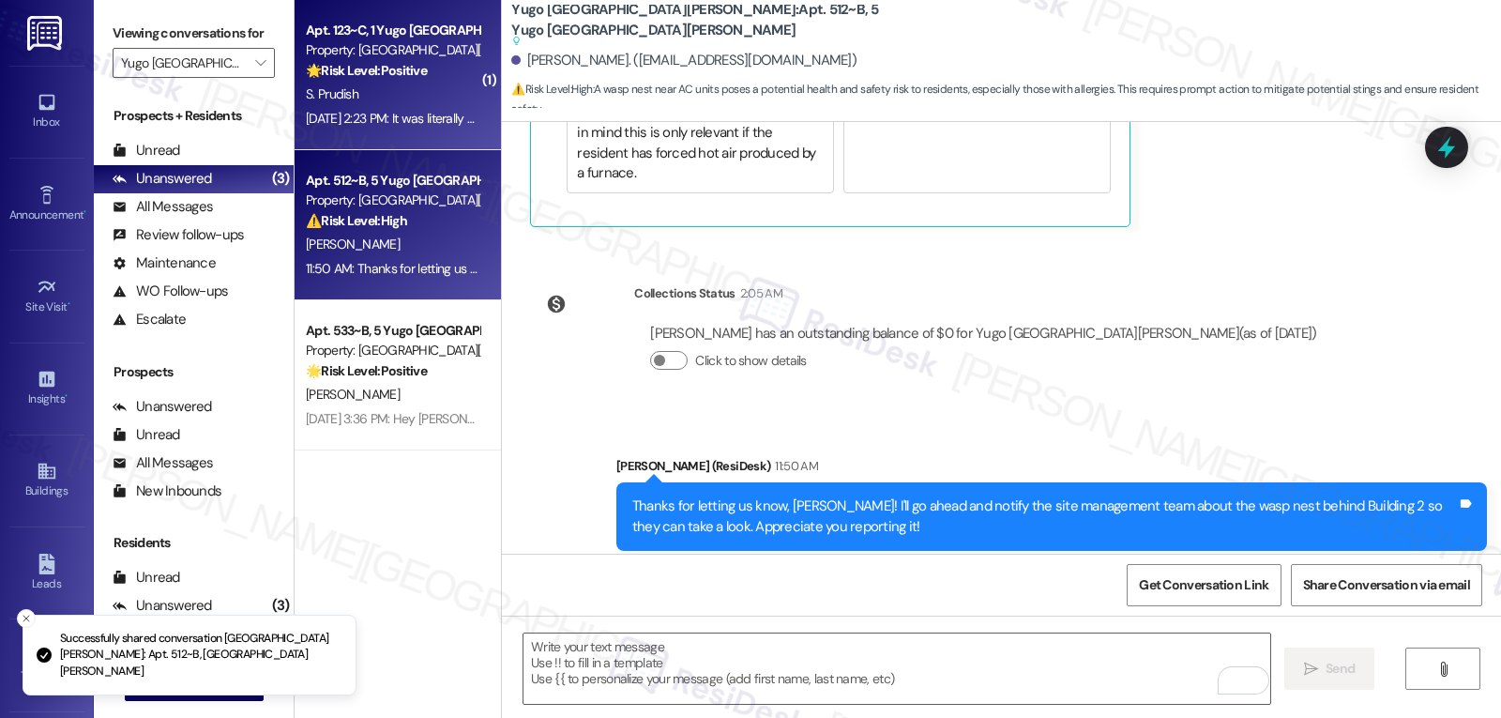
click at [413, 97] on div "S. Prudish" at bounding box center [392, 94] width 177 height 23
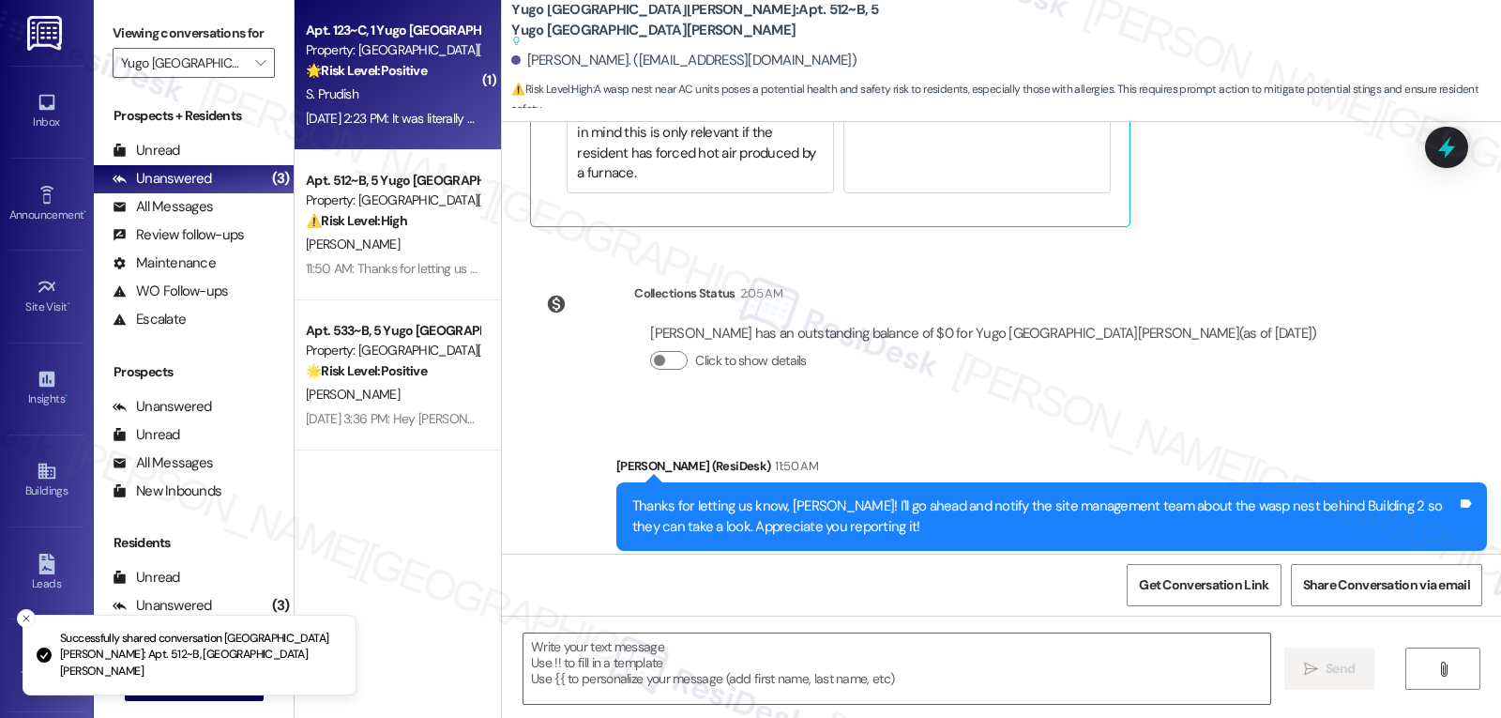
type textarea "Fetching suggested responses. Please feel free to read through the conversation…"
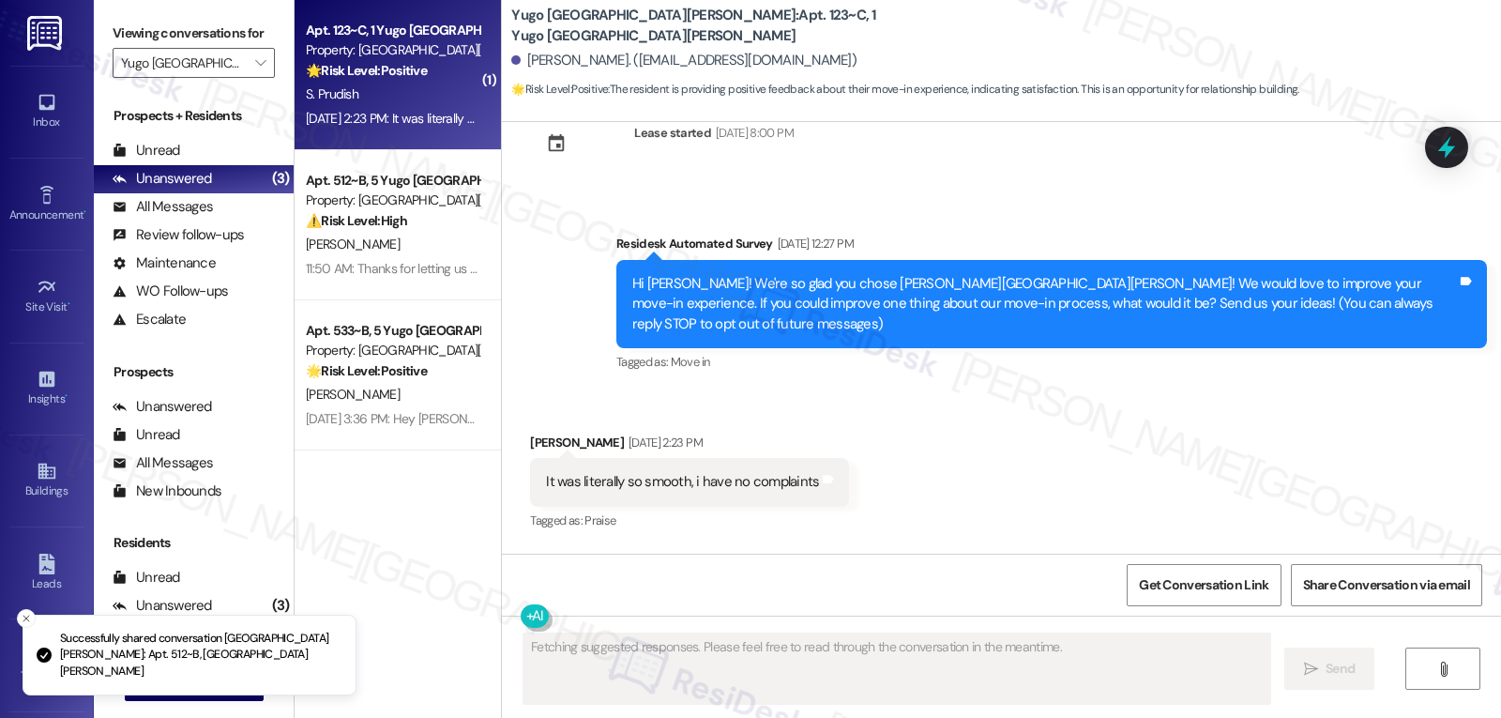
scroll to position [31, 0]
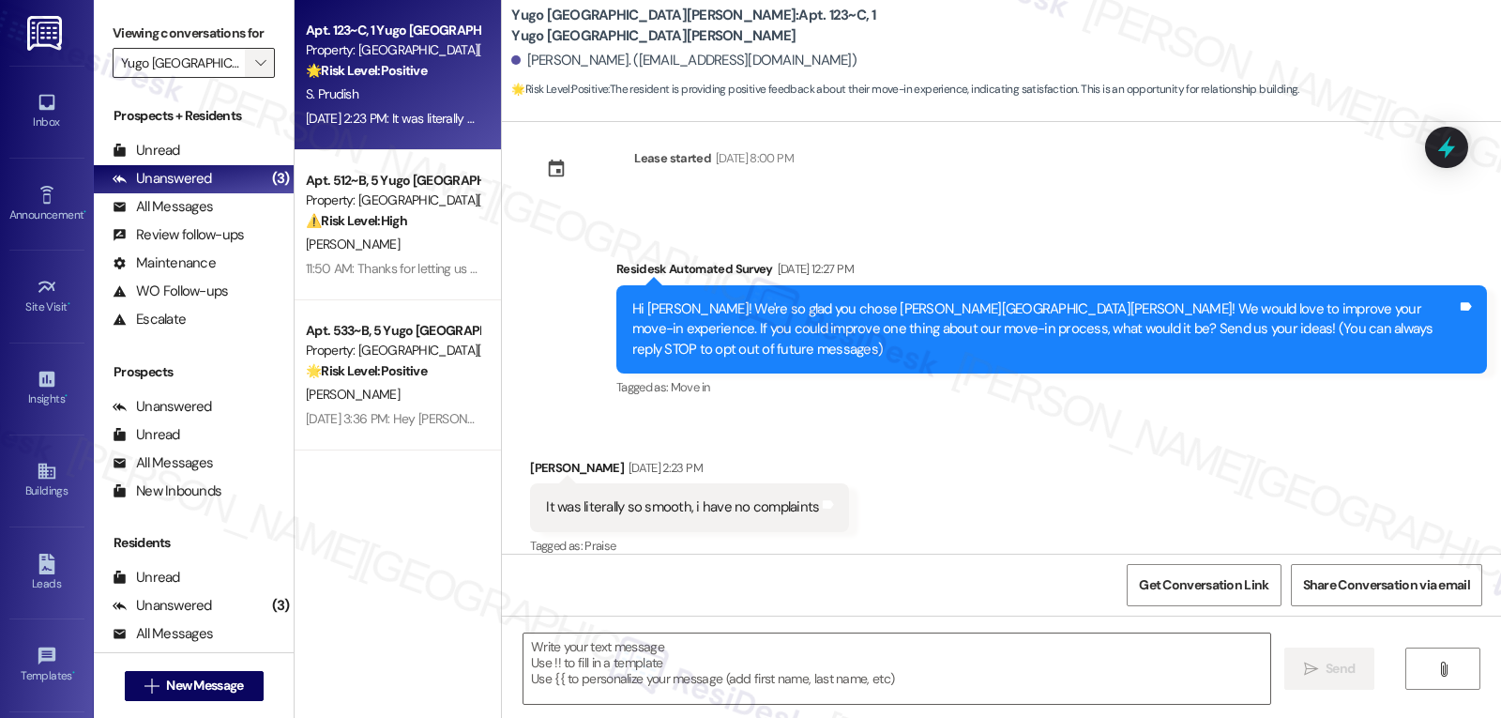
click at [245, 78] on button "" at bounding box center [260, 63] width 30 height 30
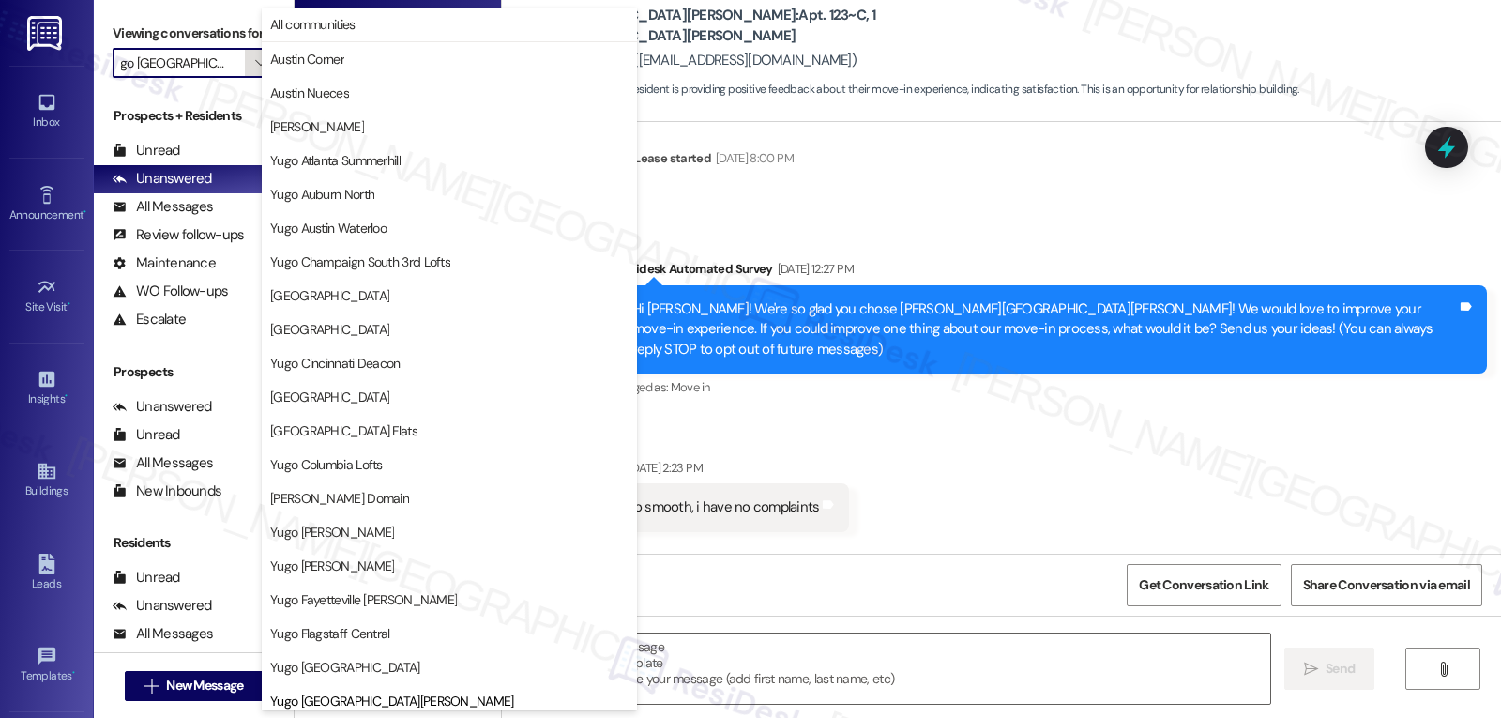
scroll to position [643, 0]
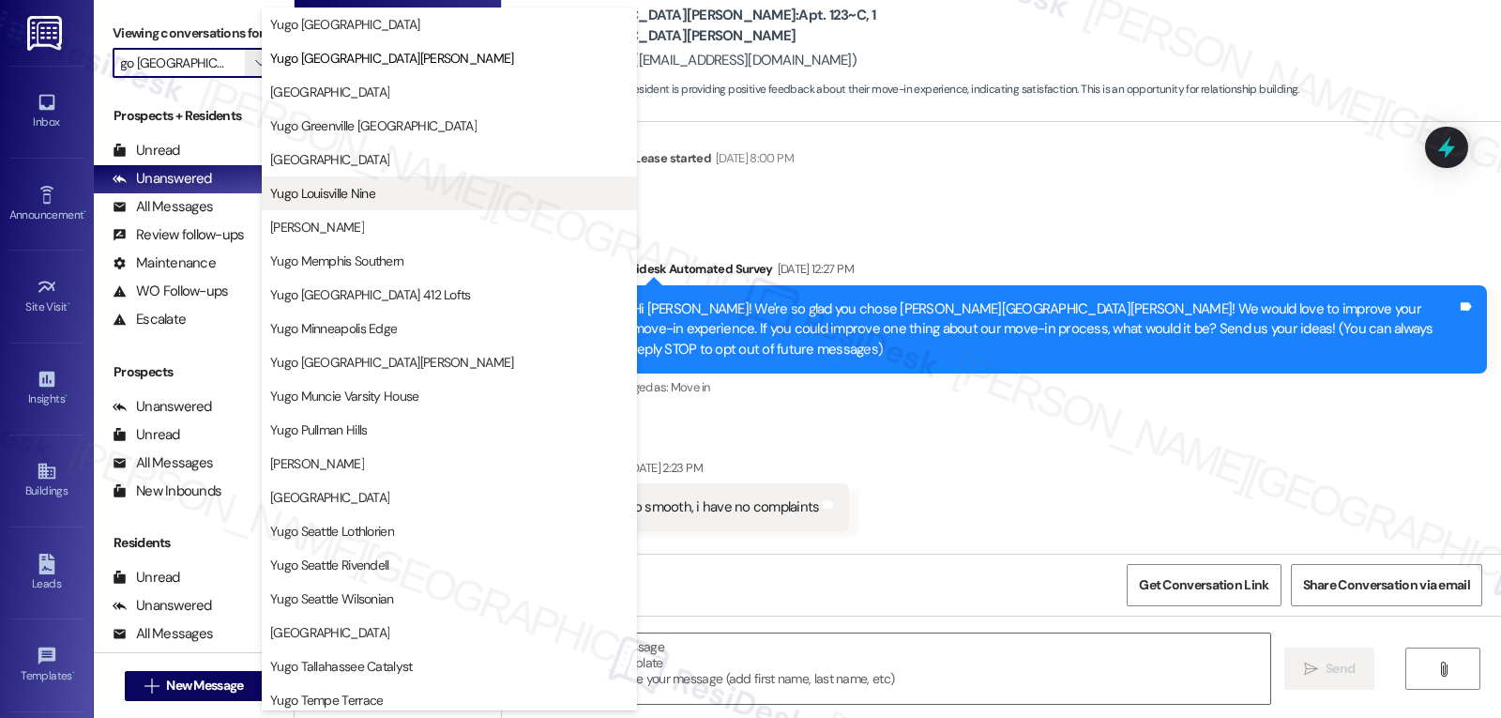
click at [380, 196] on span "Yugo Louisville Nine" at bounding box center [449, 193] width 358 height 19
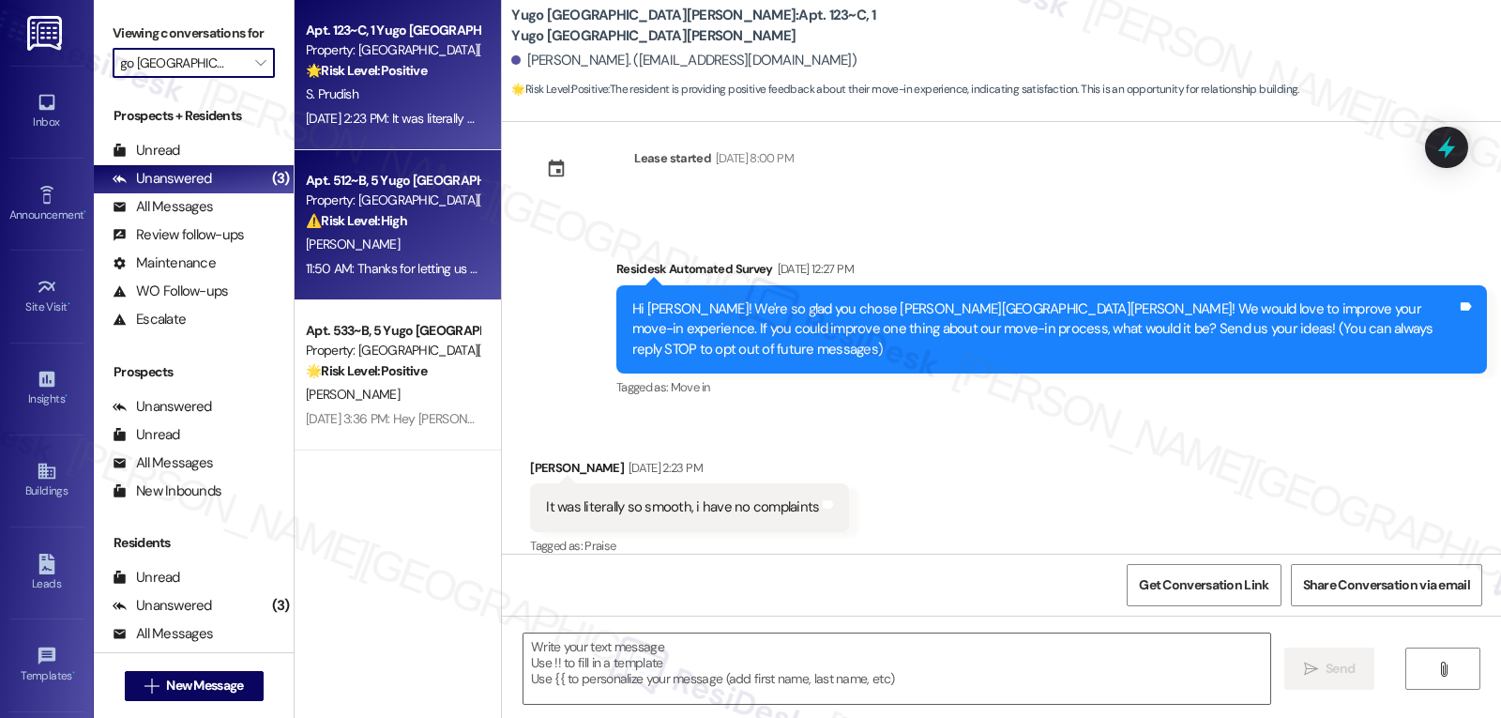
type input "Yugo Louisville Nine"
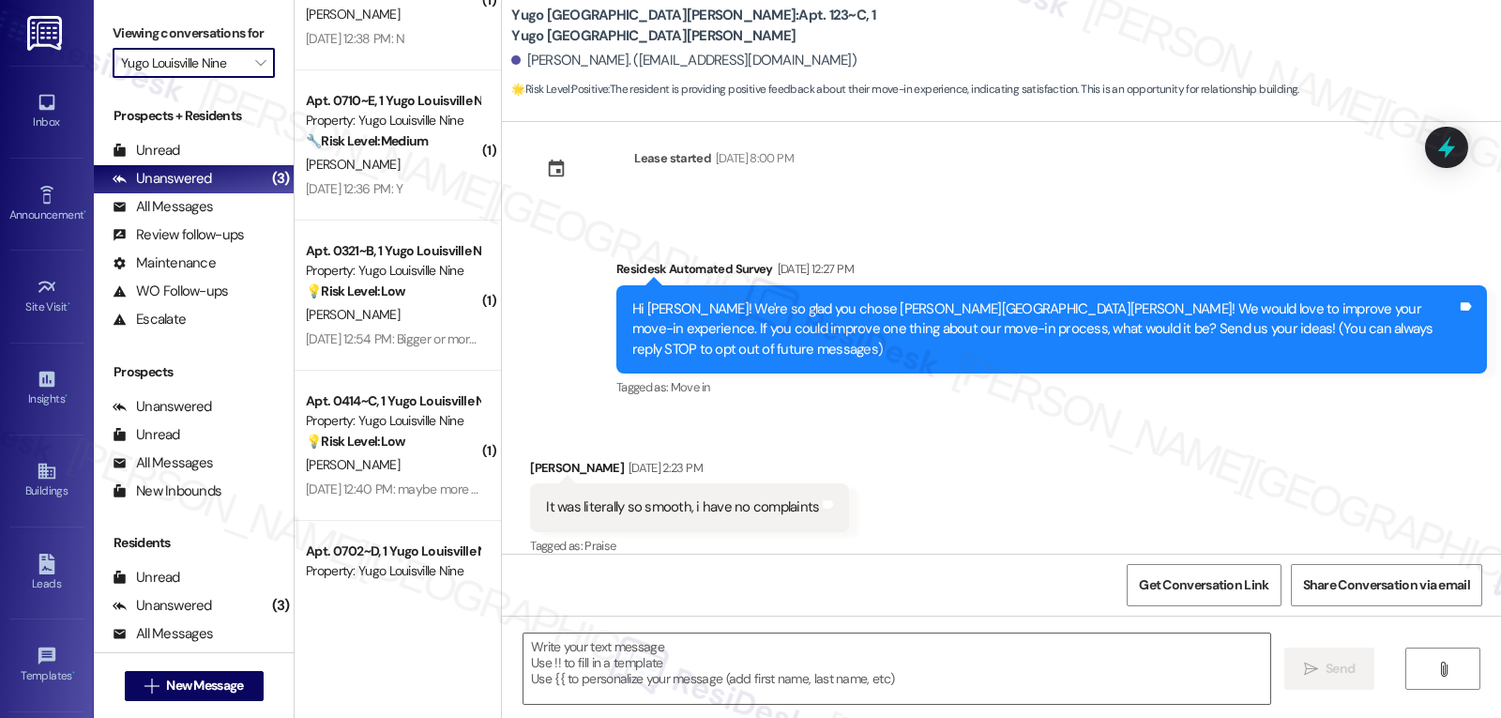
scroll to position [1501, 0]
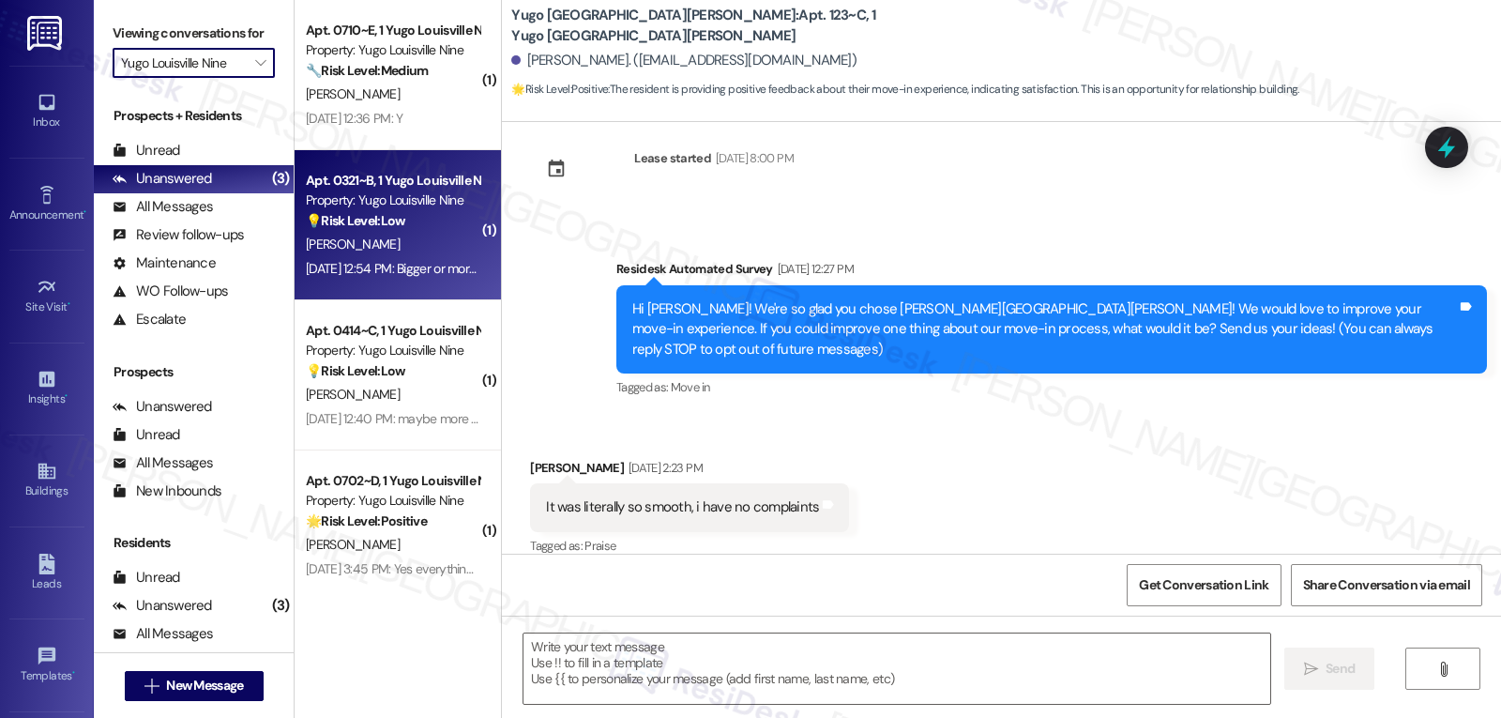
click at [402, 198] on div "Property: Yugo Louisville Nine" at bounding box center [393, 200] width 174 height 20
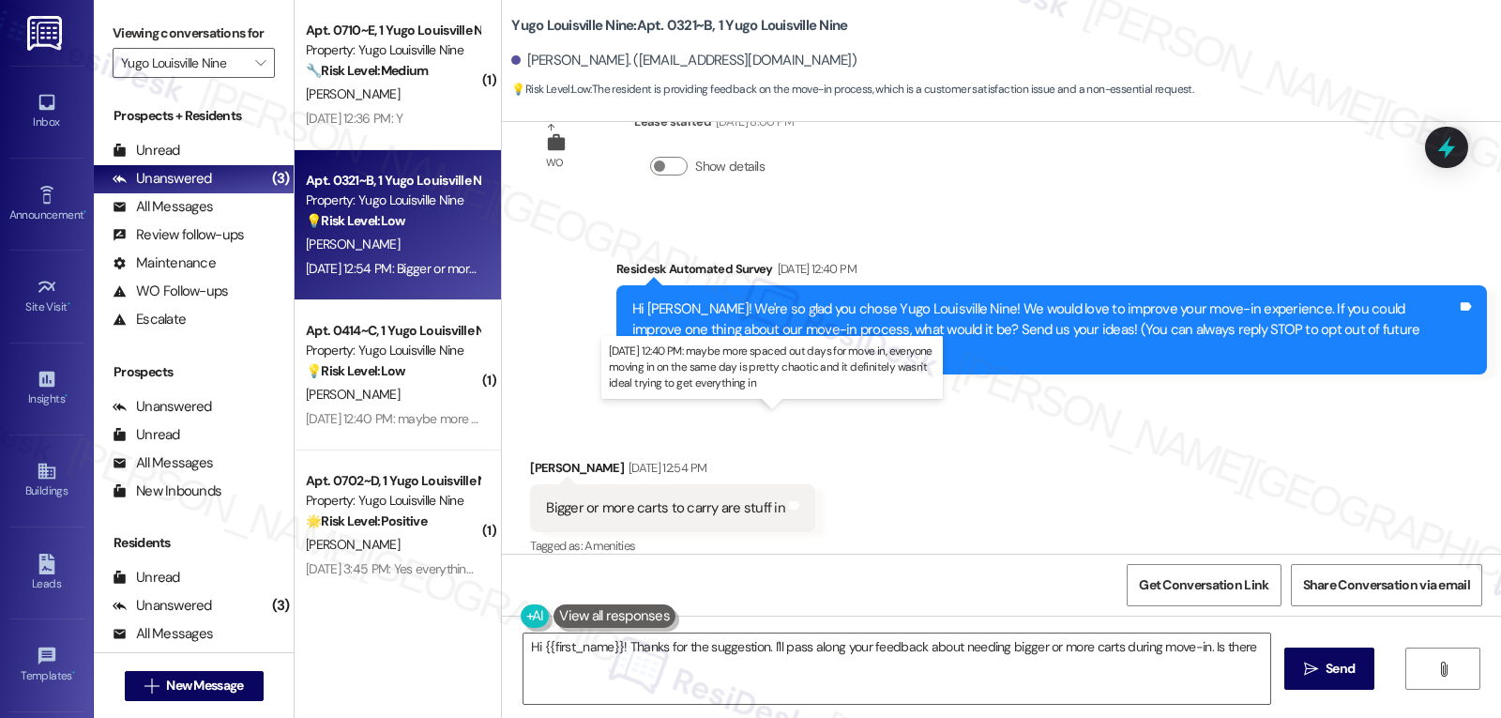
scroll to position [1688, 0]
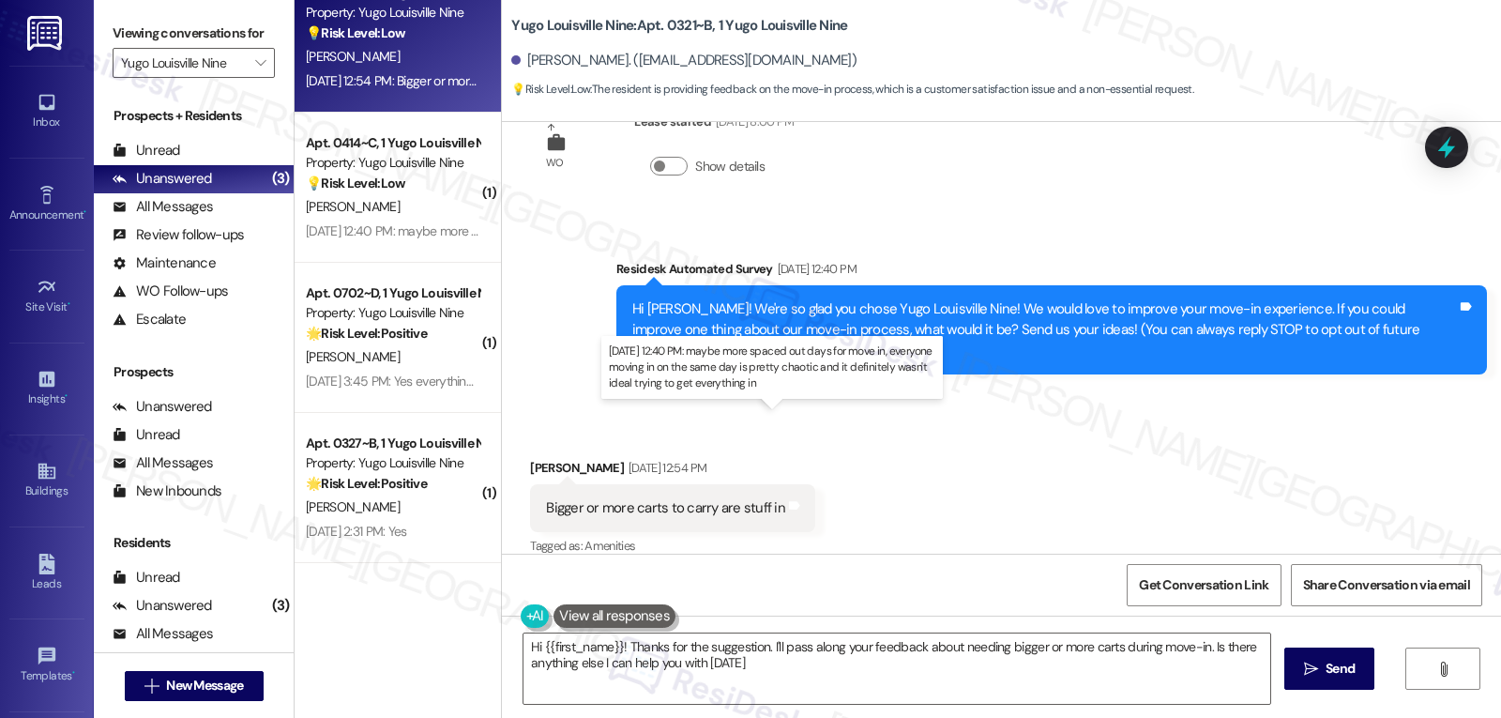
type textarea "Hi {{first_name}}! Thanks for the suggestion. I'll pass along your feedback abo…"
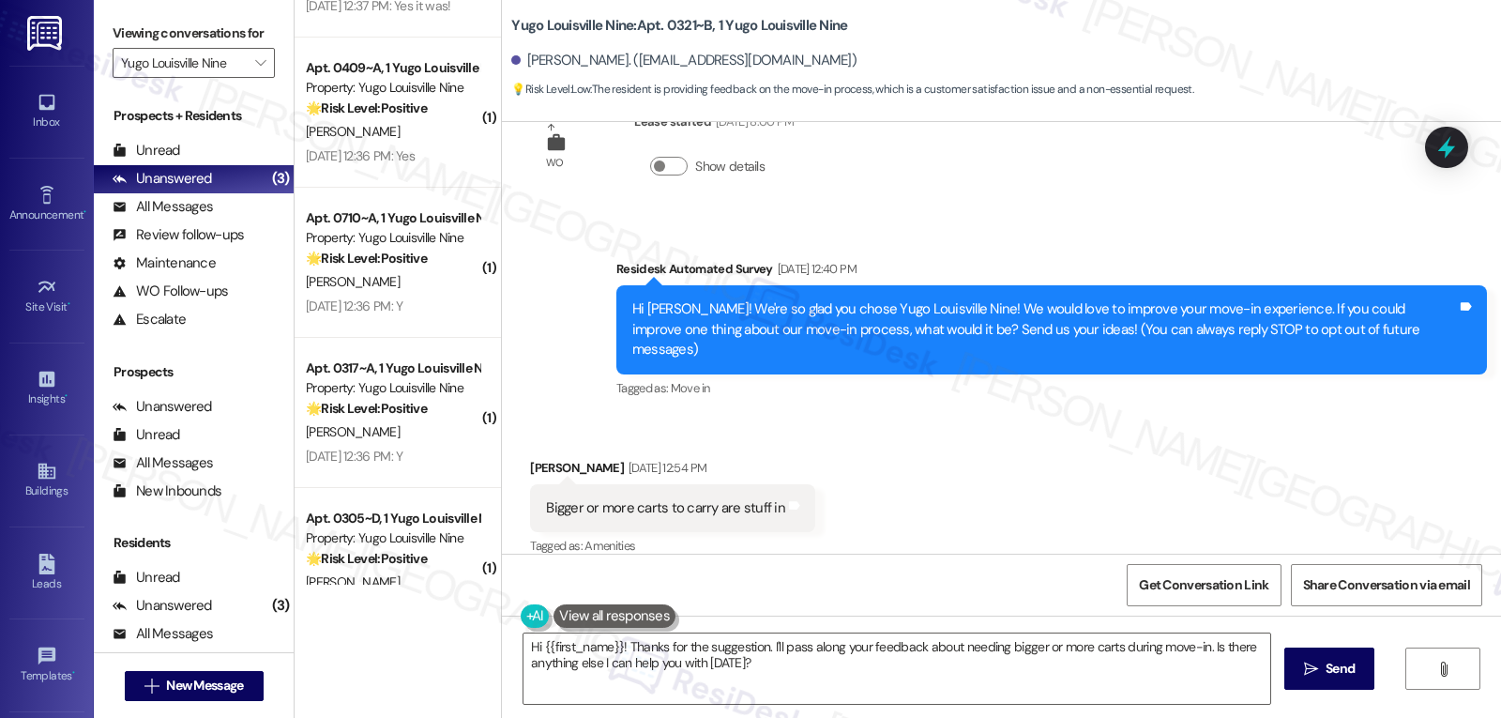
scroll to position [3018, 0]
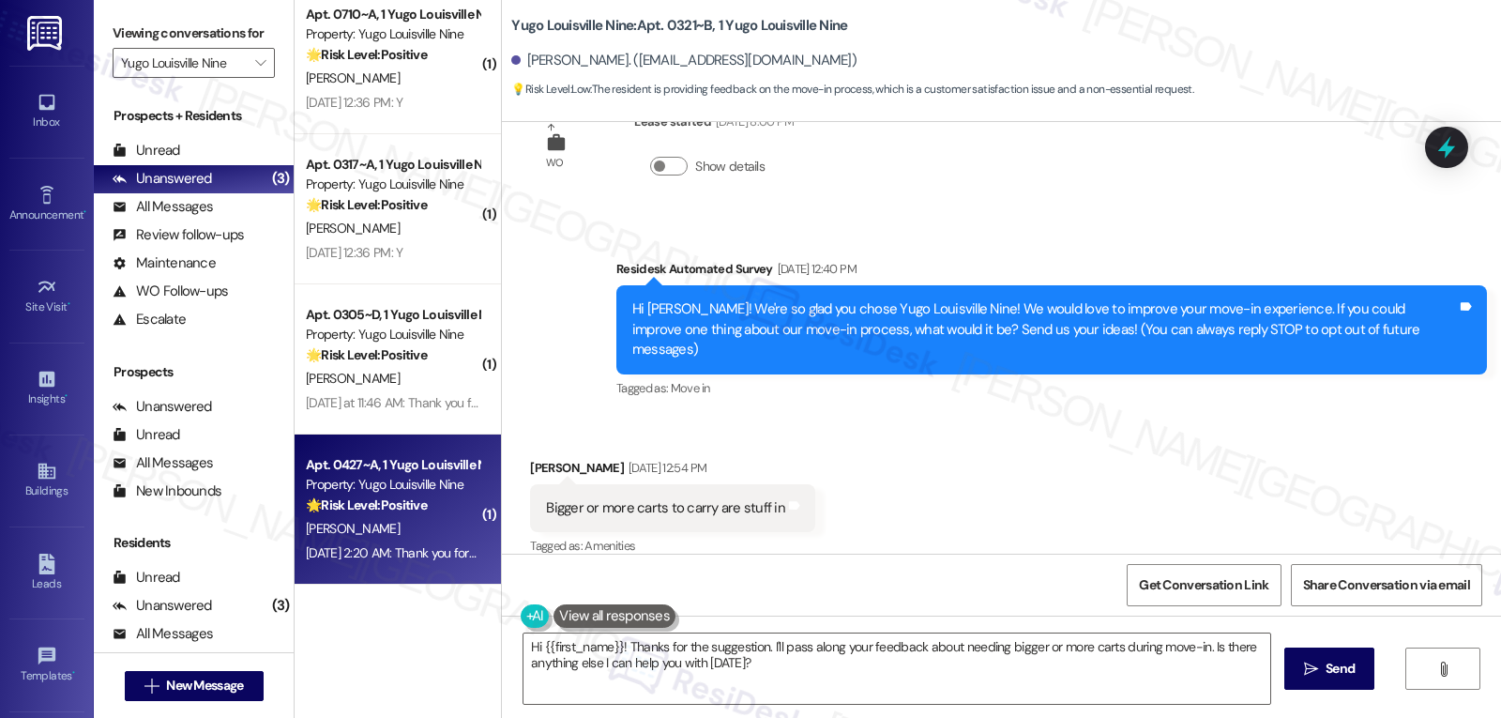
click at [417, 569] on div "Apt. 0427~A, 1 Yugo Louisville Nine Property: Yugo Louisville Nine 🌟 Risk Level…" at bounding box center [398, 509] width 206 height 150
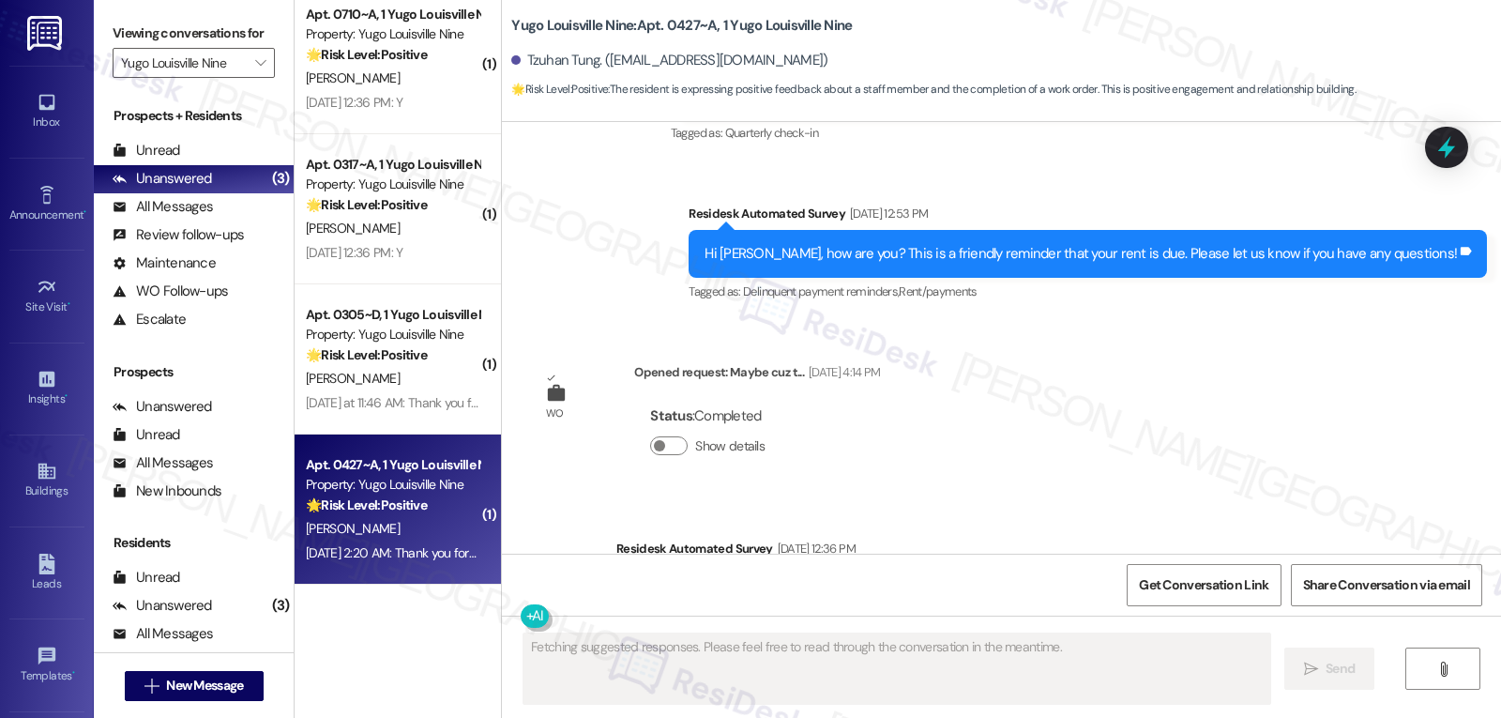
scroll to position [3611, 0]
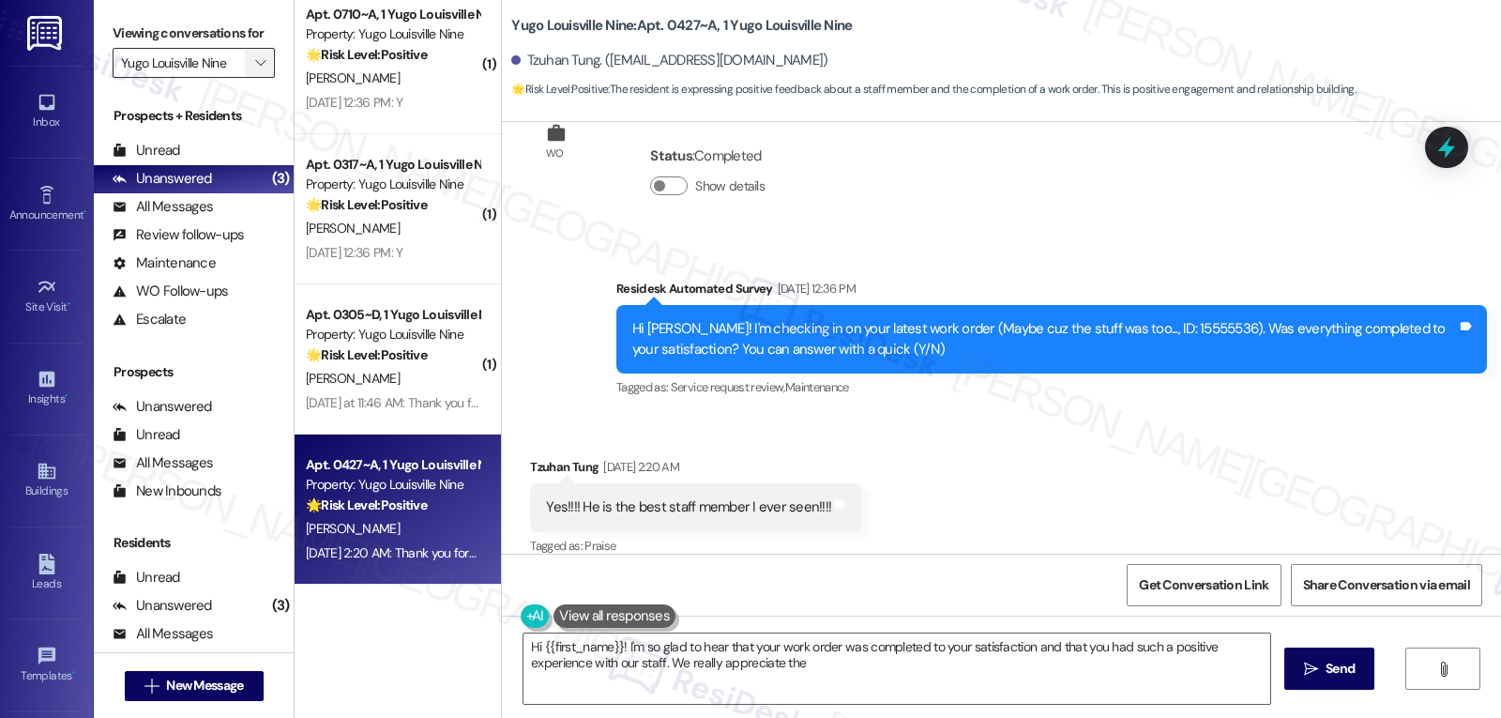
click at [255, 70] on icon "" at bounding box center [260, 62] width 10 height 15
type textarea "Hi {{first_name}}! I'm so glad to hear that your work order was completed to yo…"
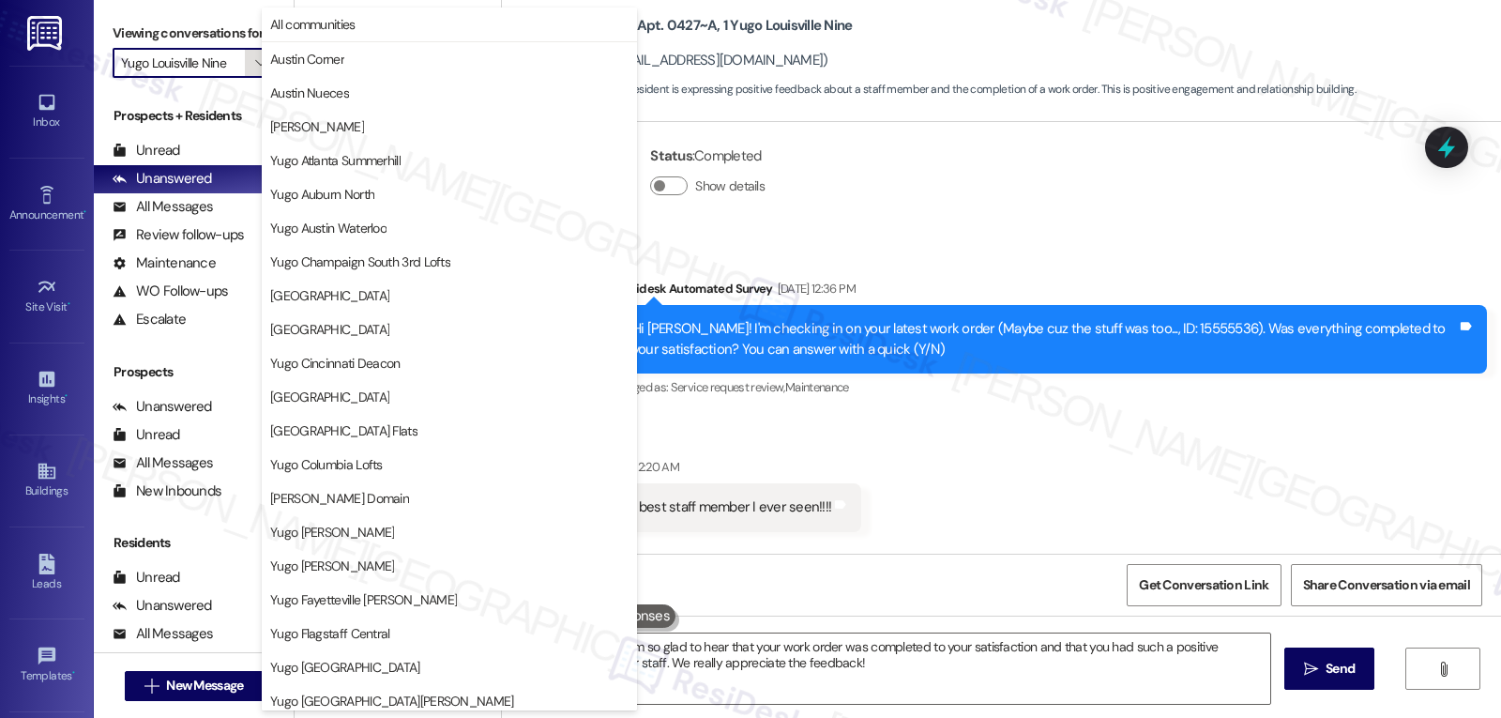
scroll to position [643, 0]
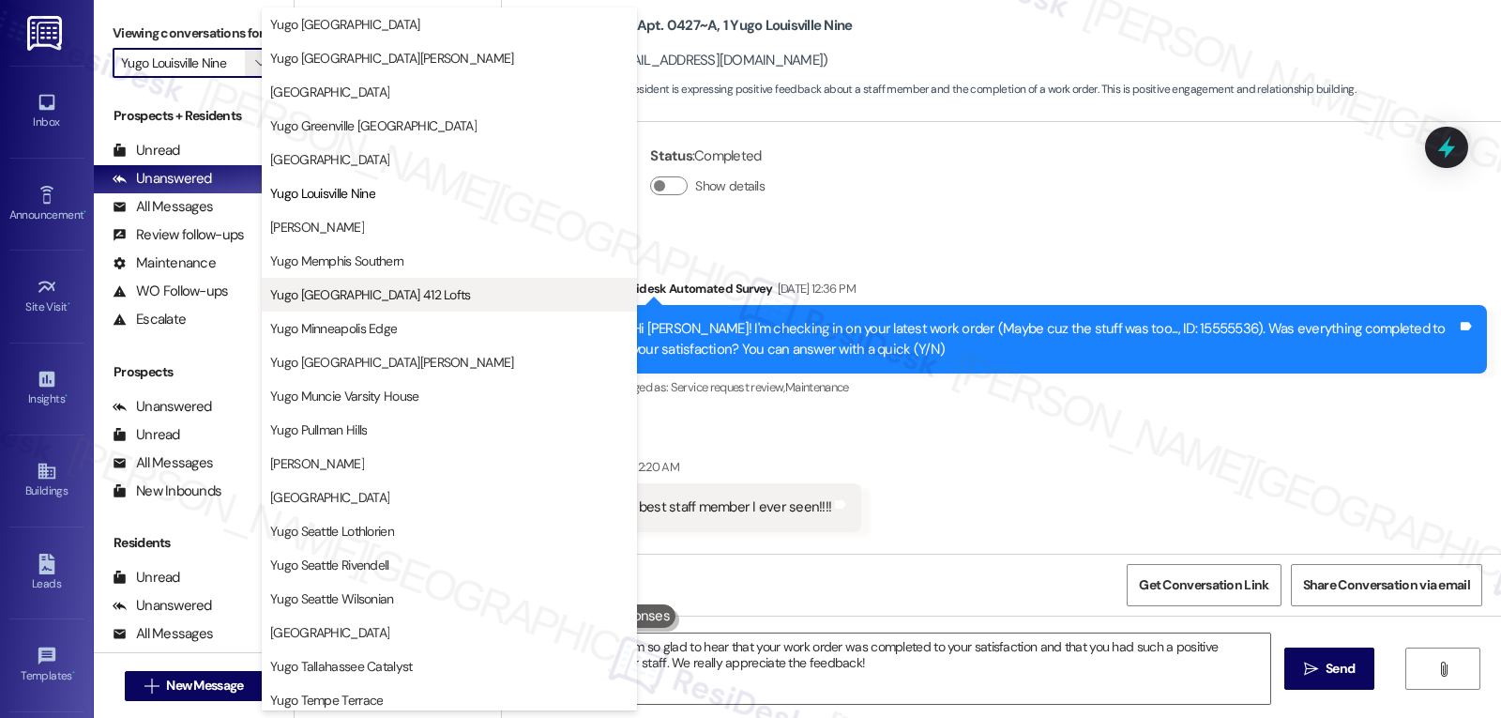
click at [350, 295] on span "Yugo Minneapolis 412 Lofts" at bounding box center [370, 294] width 201 height 19
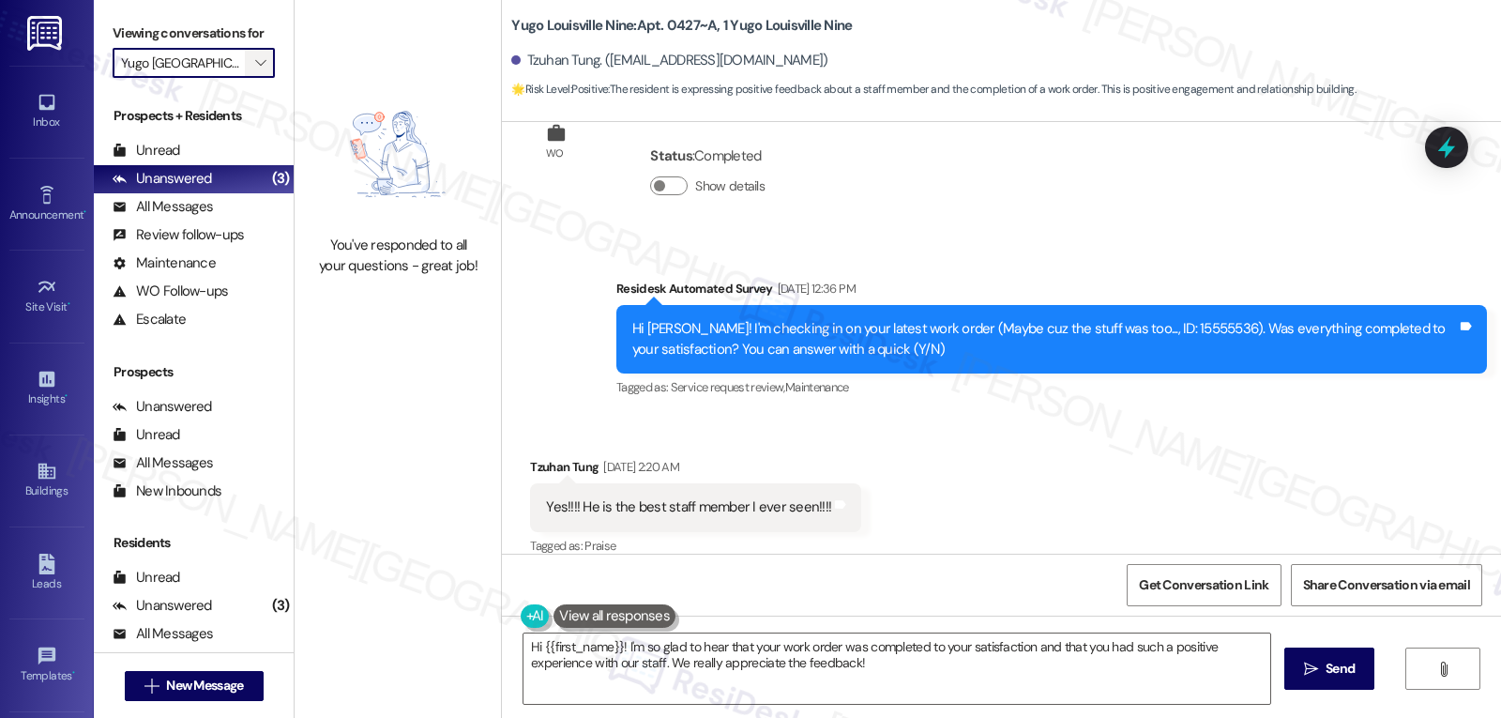
click at [255, 70] on icon "" at bounding box center [260, 62] width 10 height 15
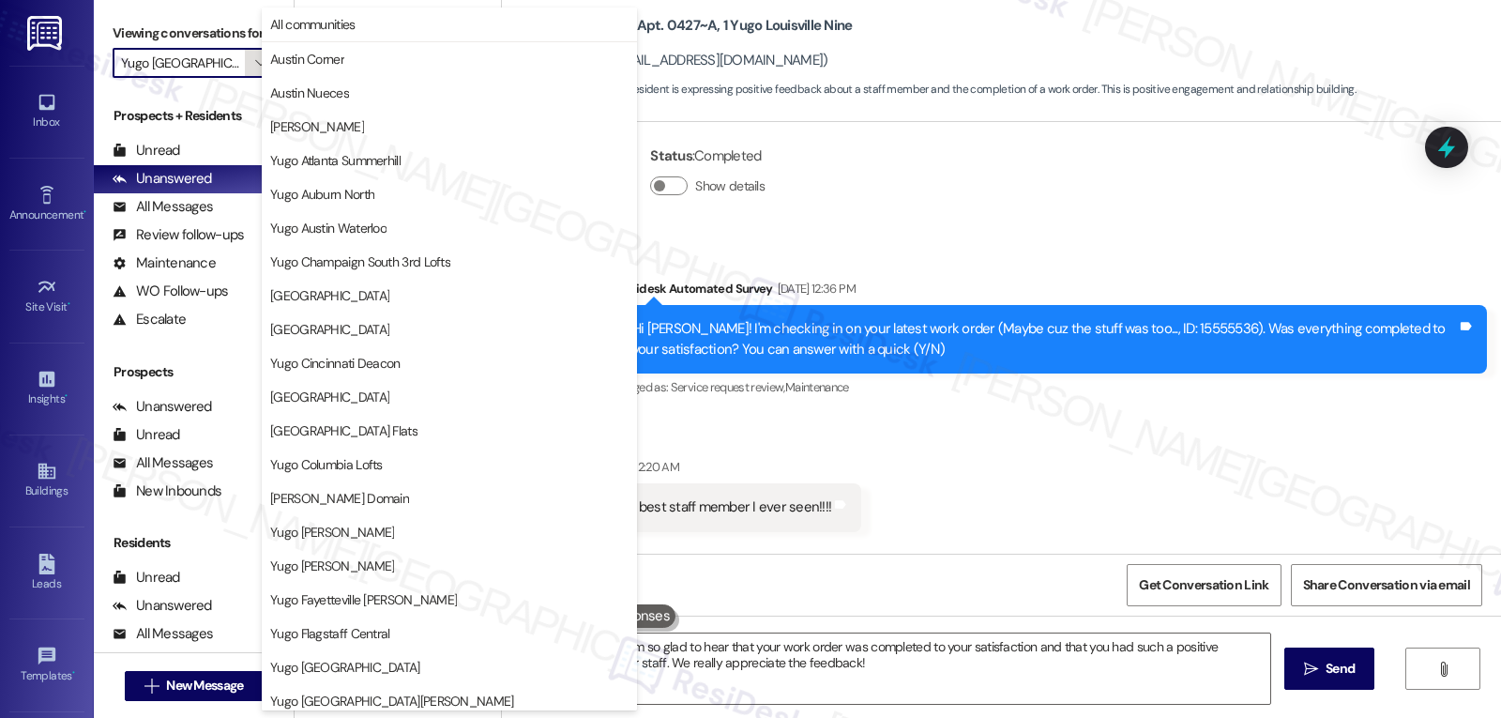
scroll to position [643, 0]
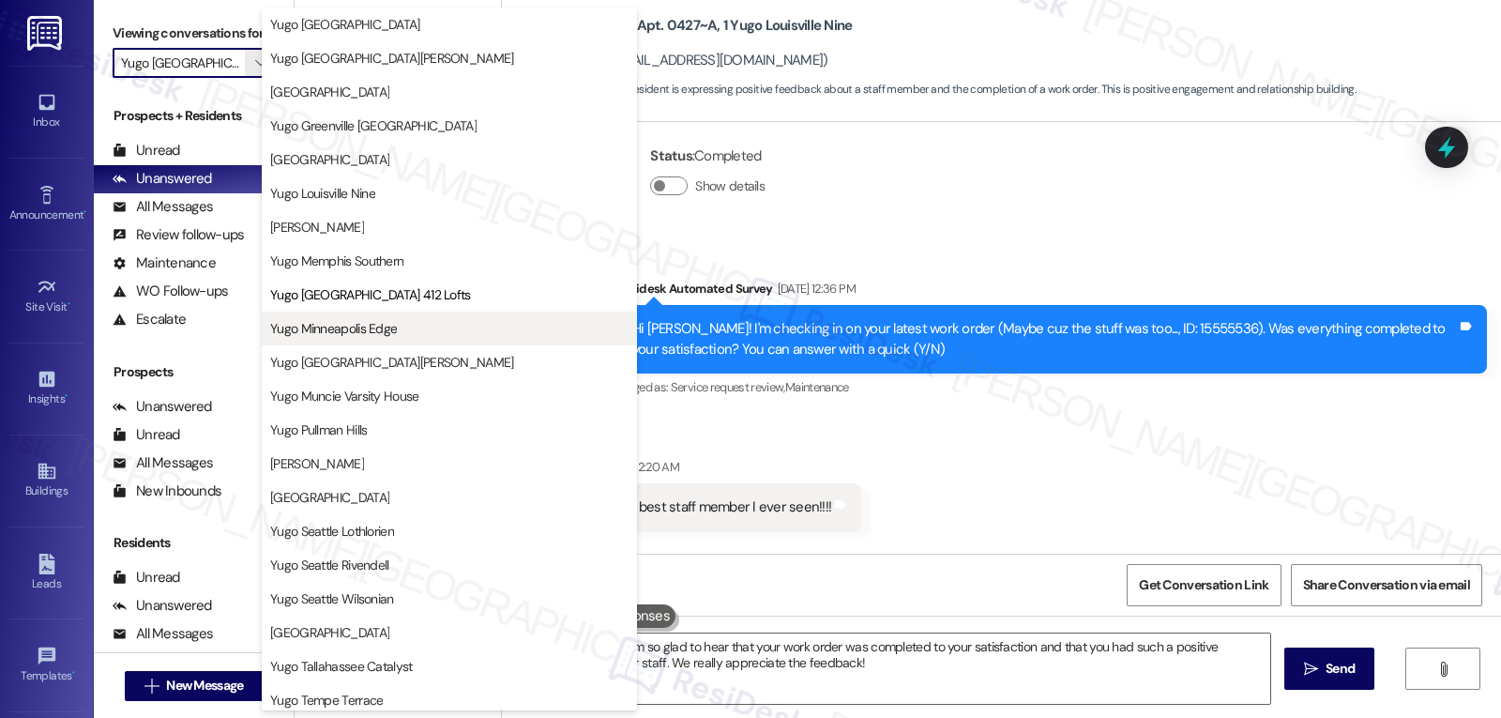
click at [339, 325] on span "Yugo Minneapolis Edge" at bounding box center [333, 328] width 127 height 19
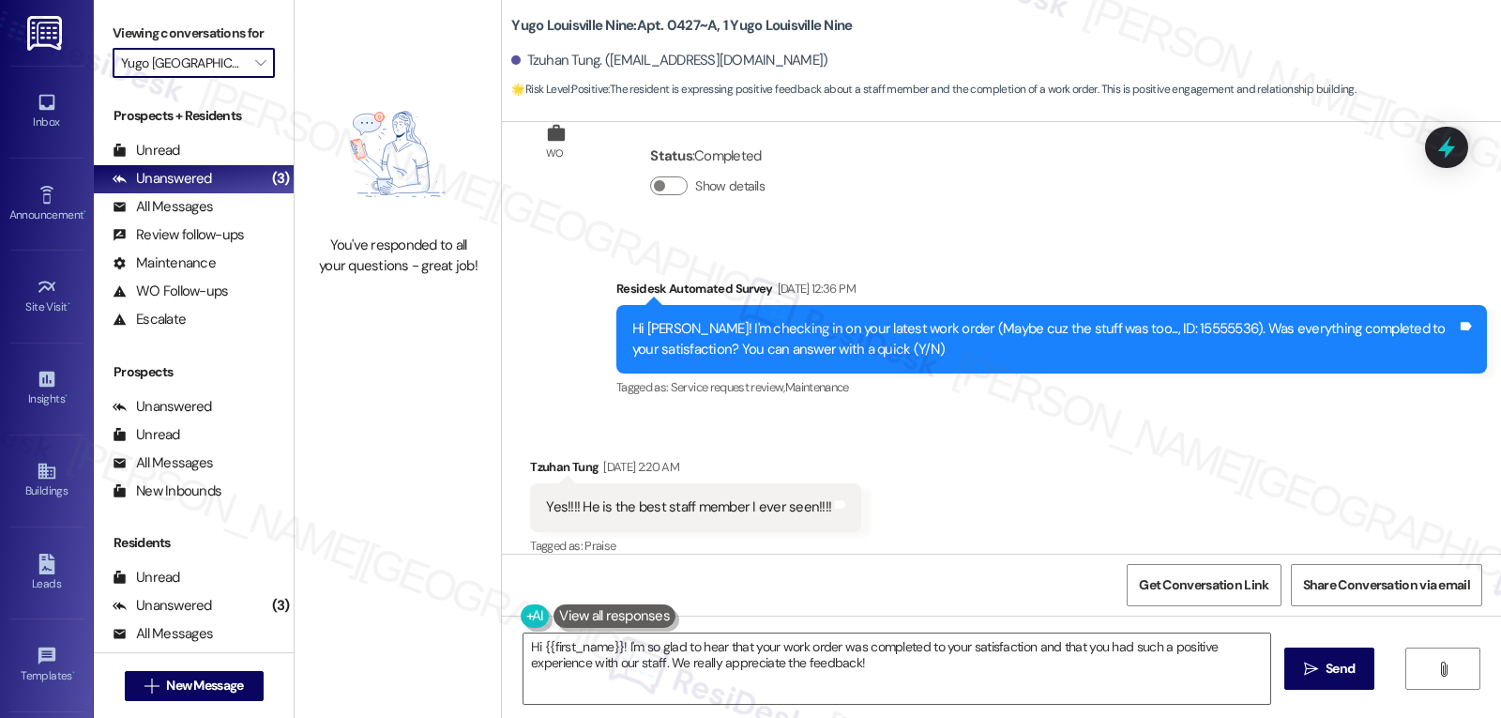
type input "Yugo Minneapolis Edge"
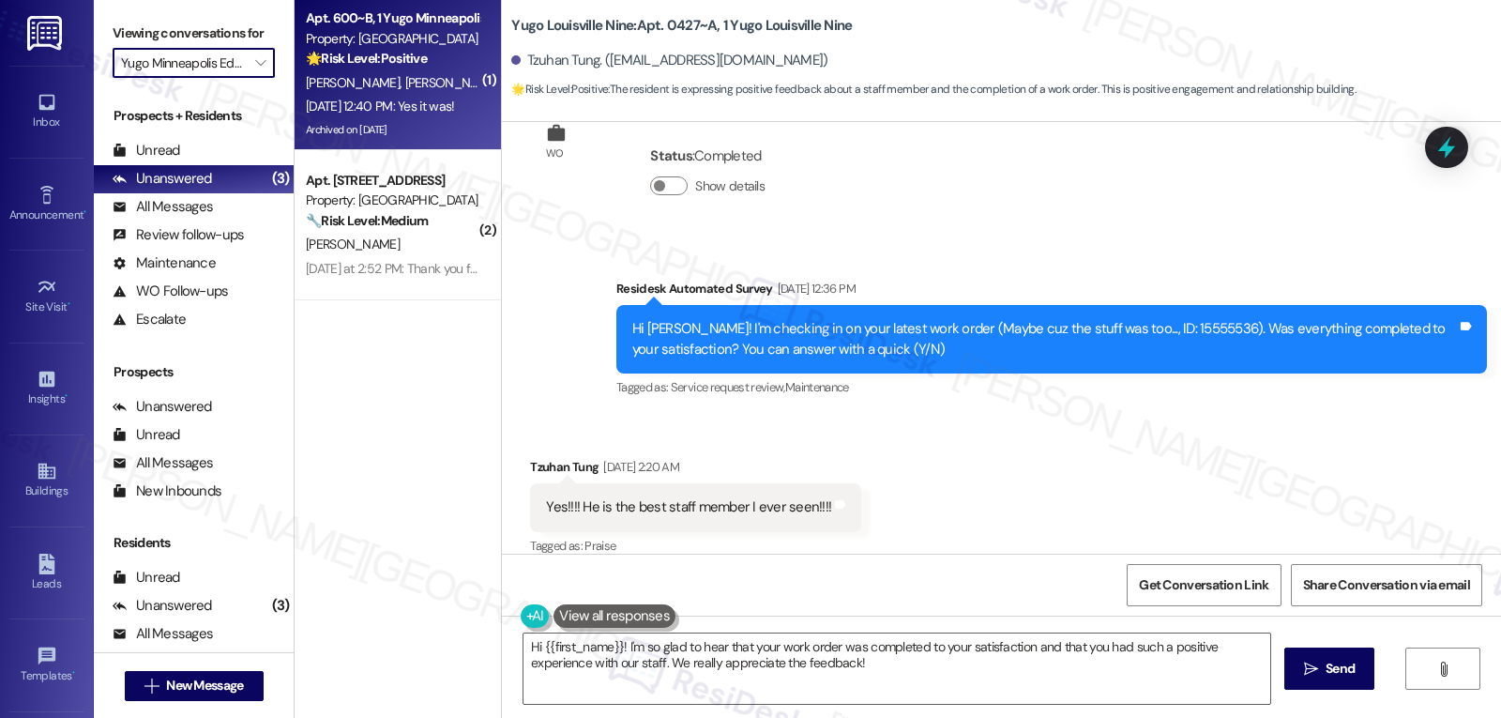
click at [402, 67] on strong "🌟 Risk Level: Positive" at bounding box center [366, 58] width 121 height 17
type textarea "Fetching suggested responses. Please feel free to read through the conversation…"
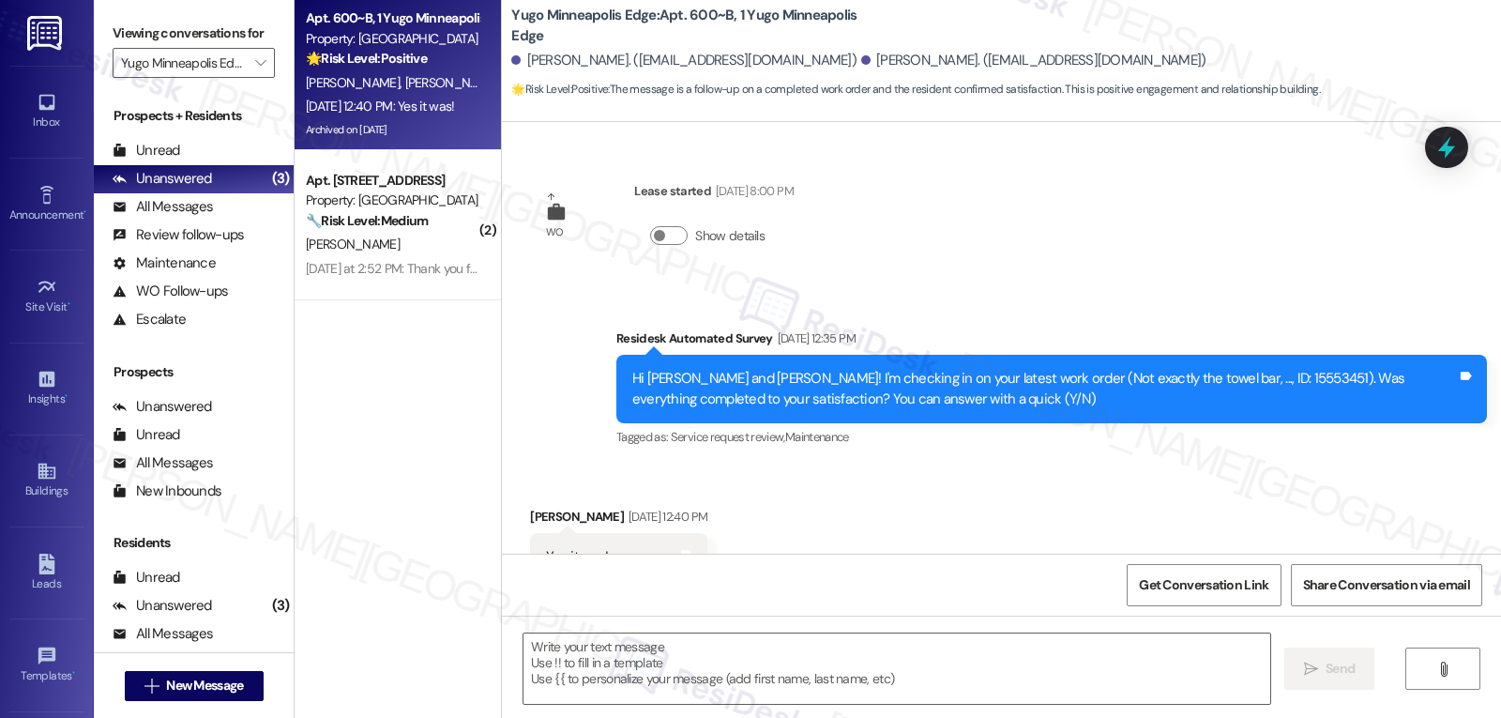
scroll to position [5871, 0]
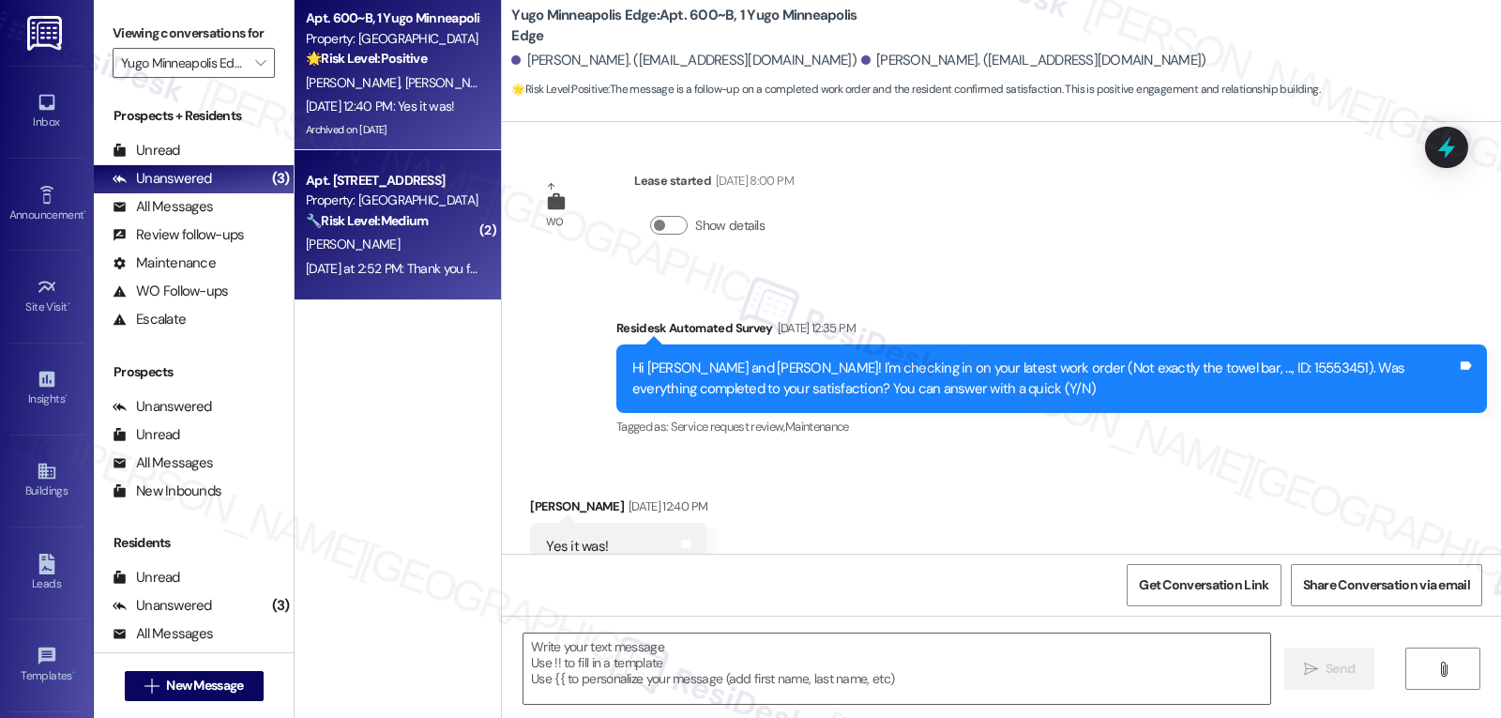
click at [306, 269] on div "Yesterday at 2:52 PM: Thank you for your message. Our offices are currently clo…" at bounding box center [881, 268] width 1150 height 17
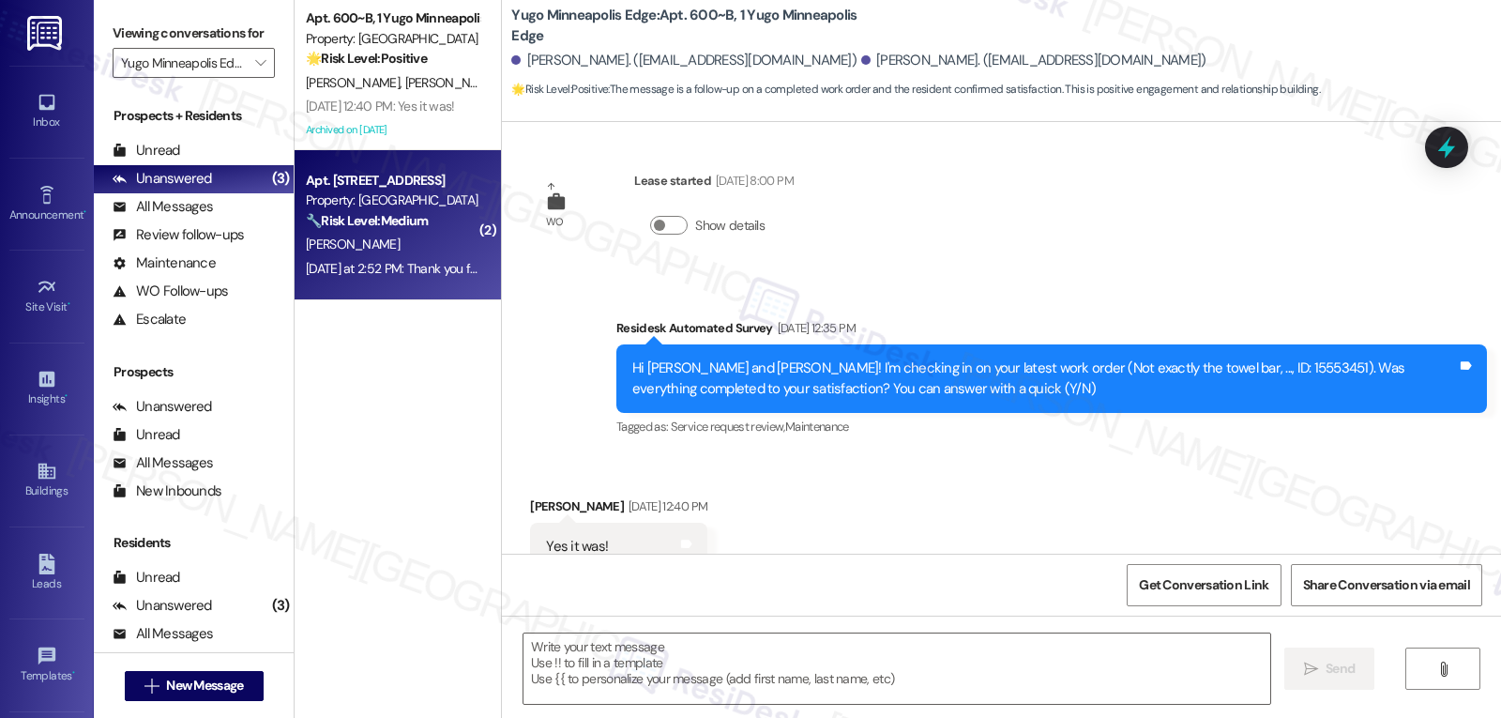
type textarea "Fetching suggested responses. Please feel free to read through the conversation…"
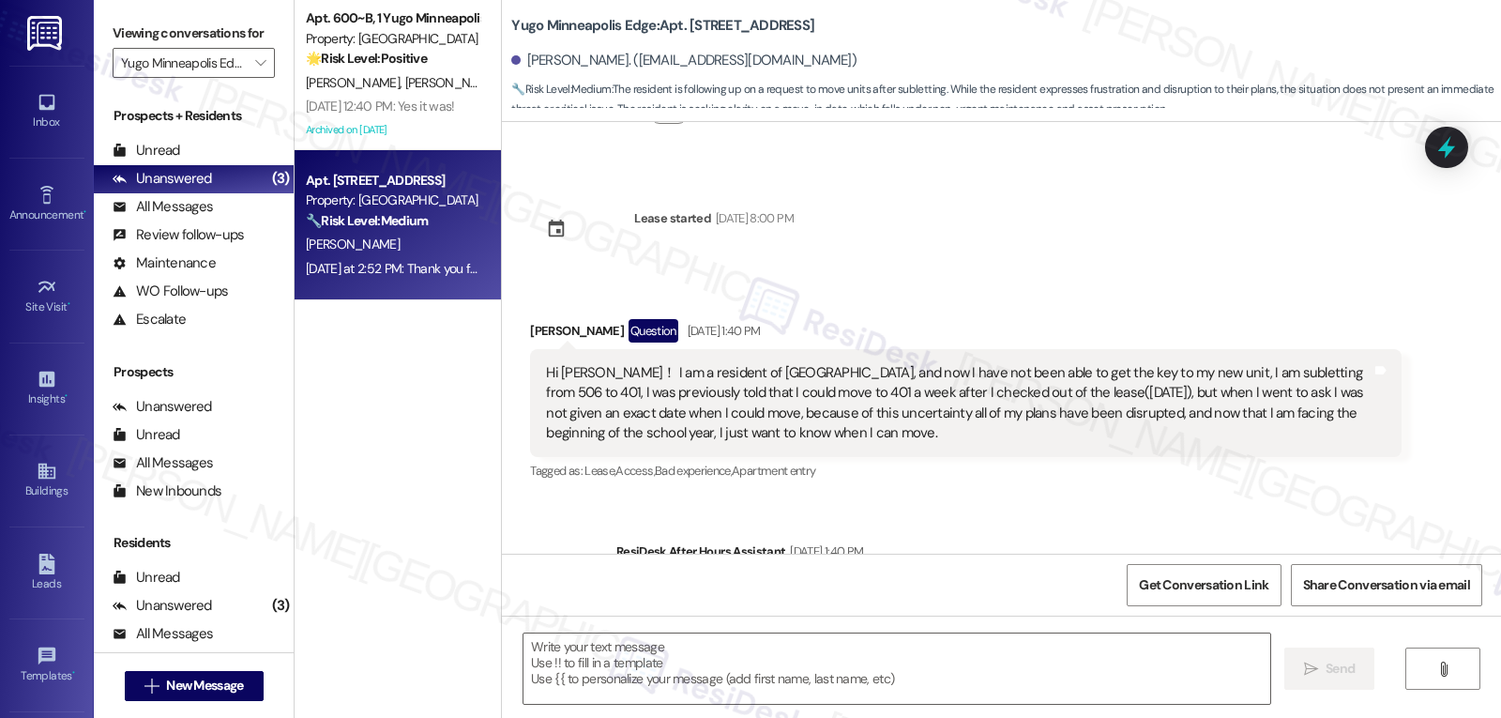
scroll to position [753, 0]
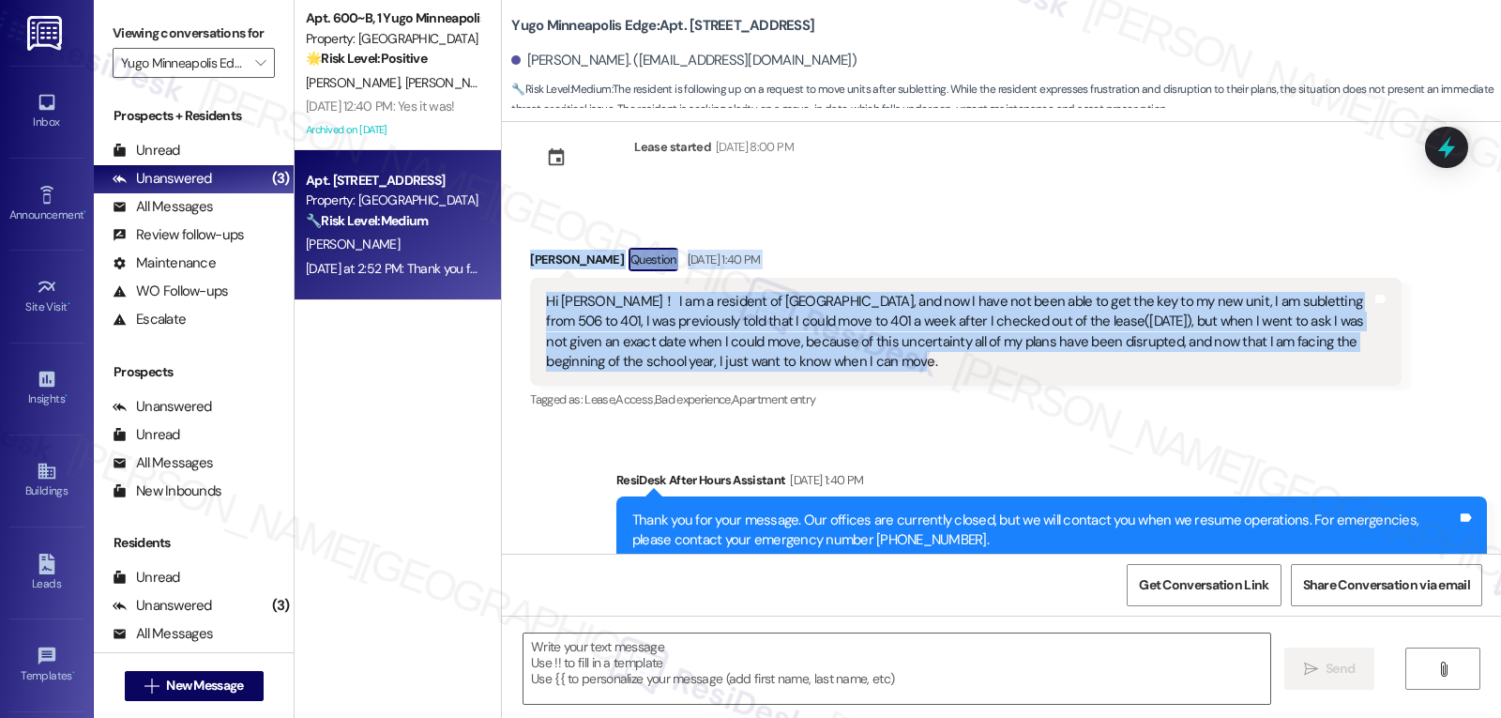
drag, startPoint x: 535, startPoint y: 267, endPoint x: 945, endPoint y: 366, distance: 421.6
click at [945, 366] on div "Received via SMS Chenxi Zhao Question Aug 23, 2025 at 1:40 PM Hi Sarah！ I am a …" at bounding box center [1001, 316] width 999 height 222
copy div "Chenxi Zhao Question Aug 23, 2025 at 1:40 PM Hi Sarah！ I am a resident of Yugo …"
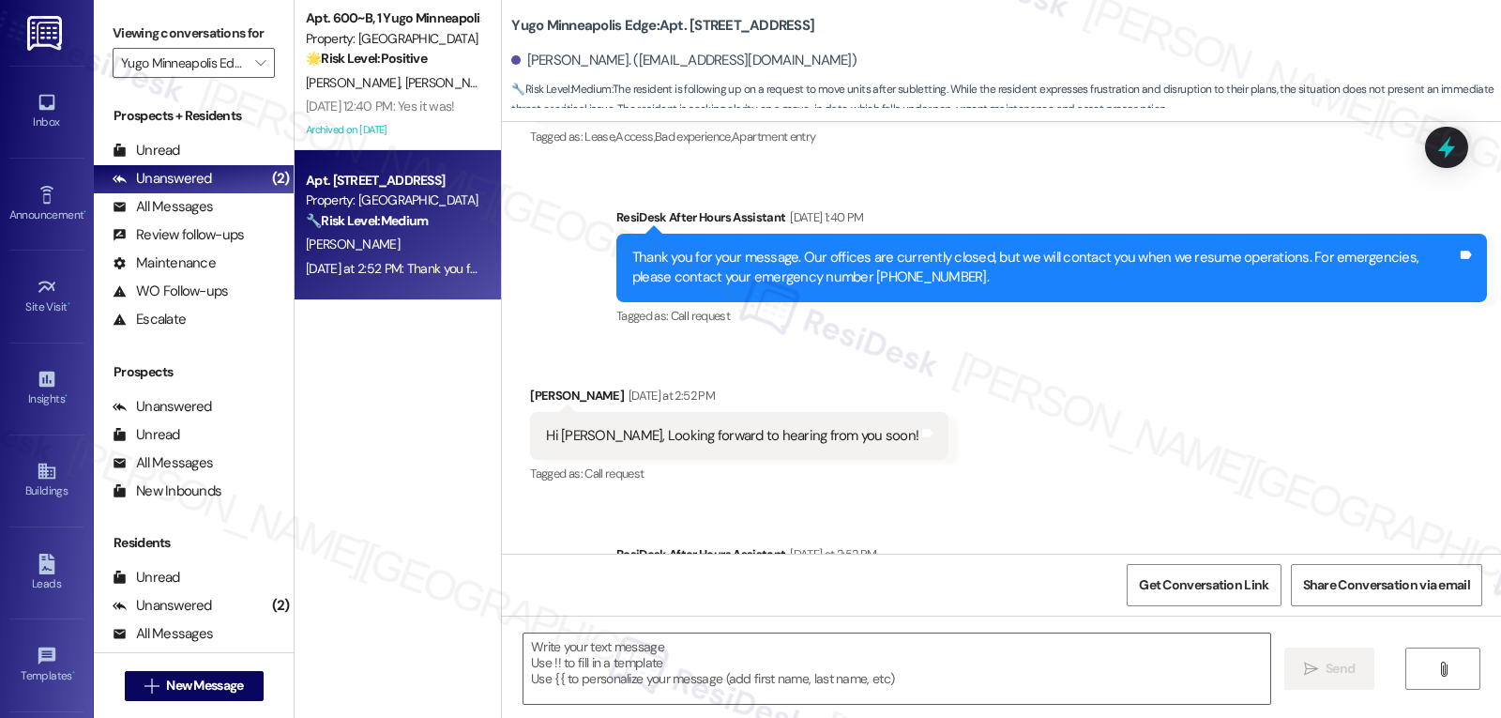
scroll to position [941, 0]
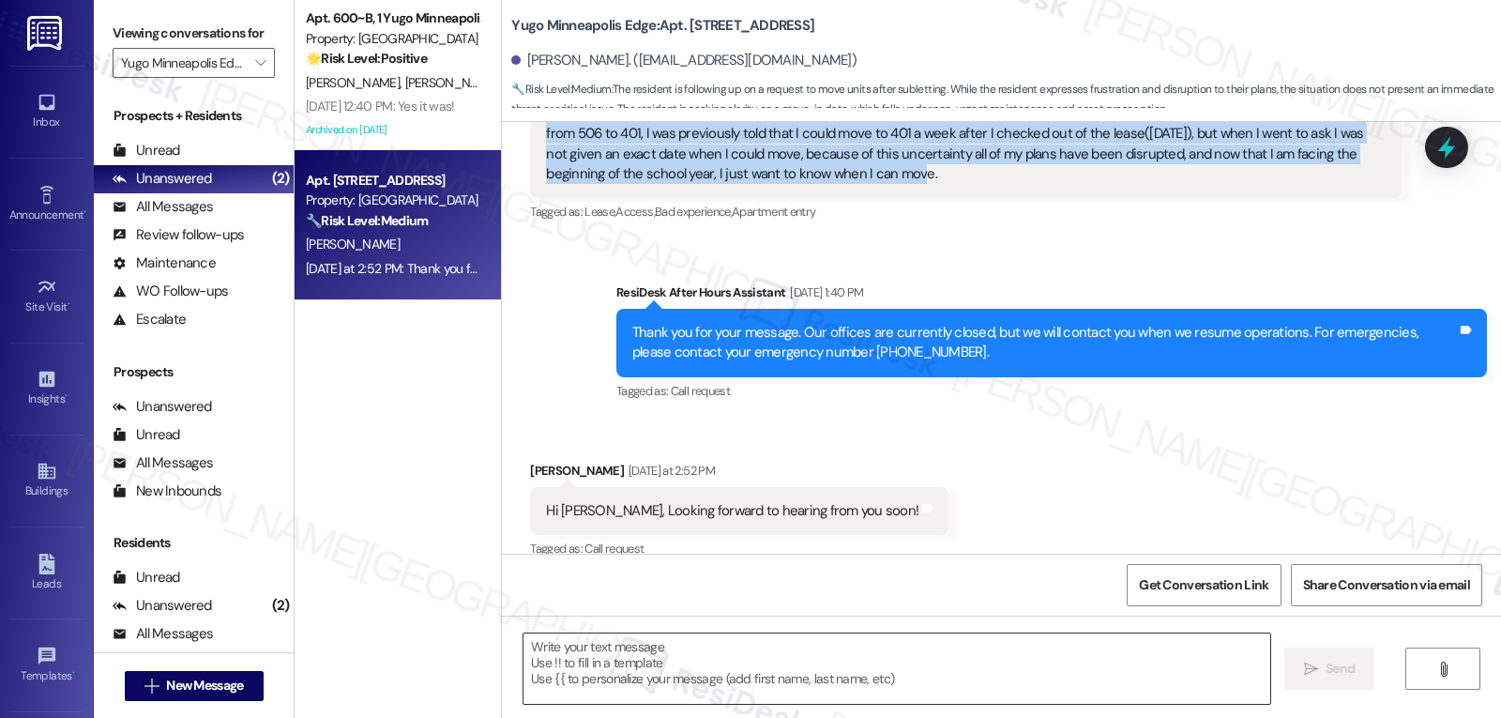
click at [933, 639] on textarea at bounding box center [896, 668] width 747 height 70
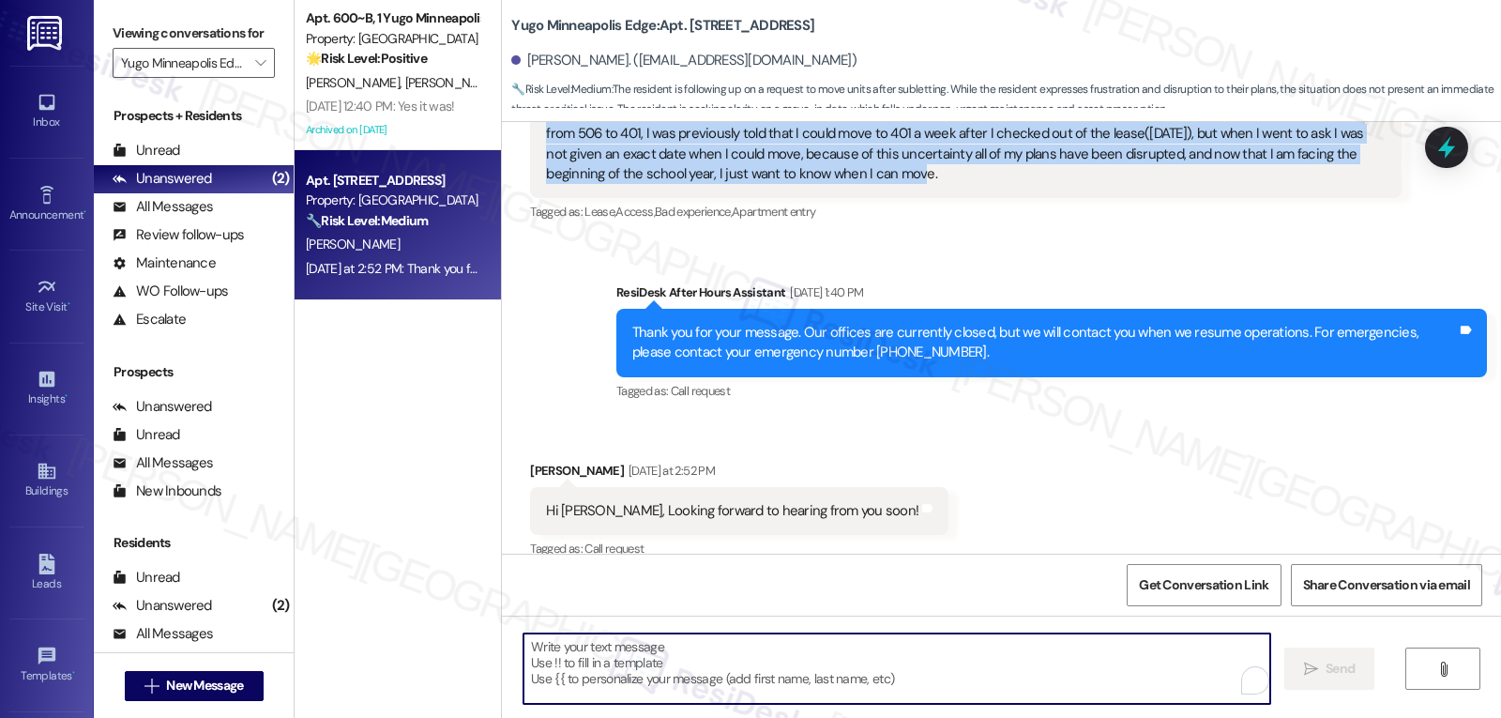
paste textarea "Response: Hi Chenxi, thank you for reaching out and for sharing the situation w…"
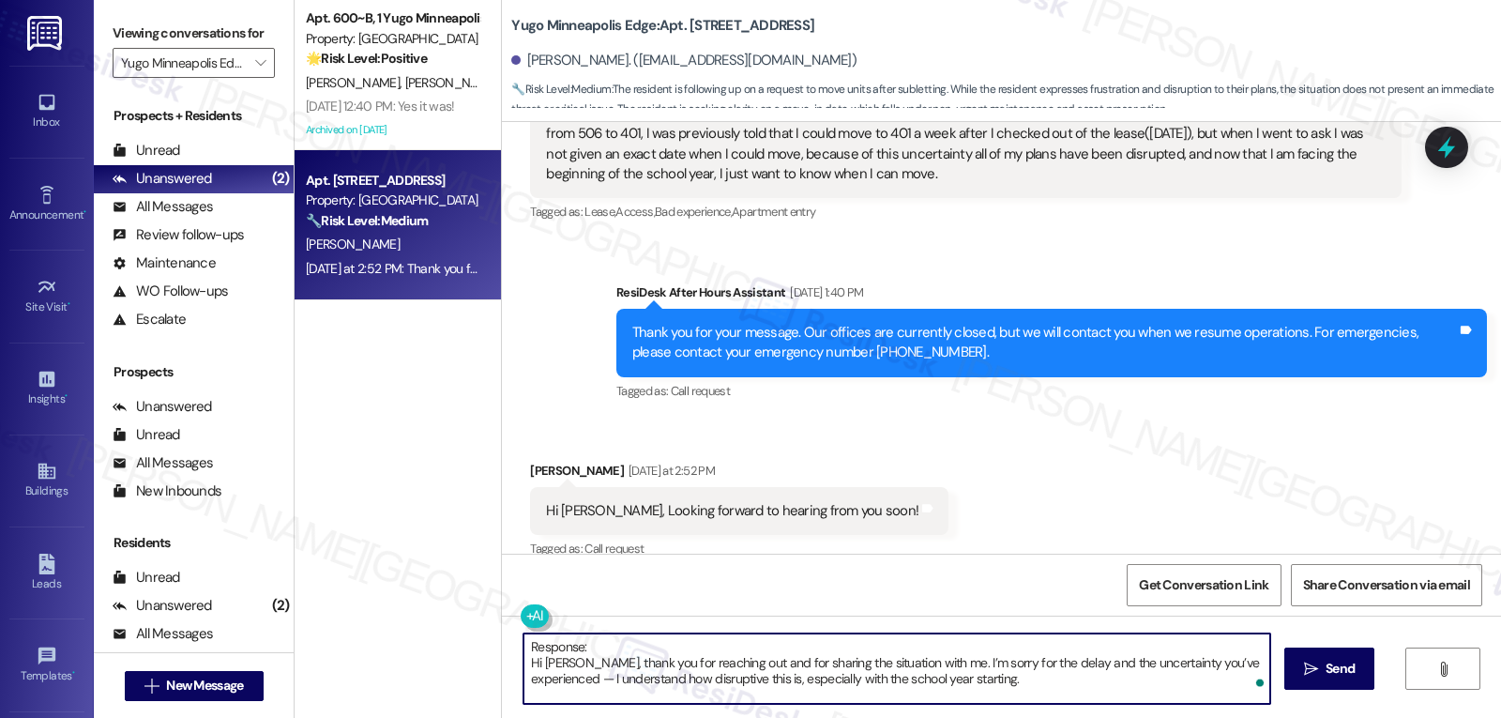
click at [680, 651] on textarea "Response: Hi Chenxi, thank you for reaching out and for sharing the situation w…" at bounding box center [896, 668] width 747 height 70
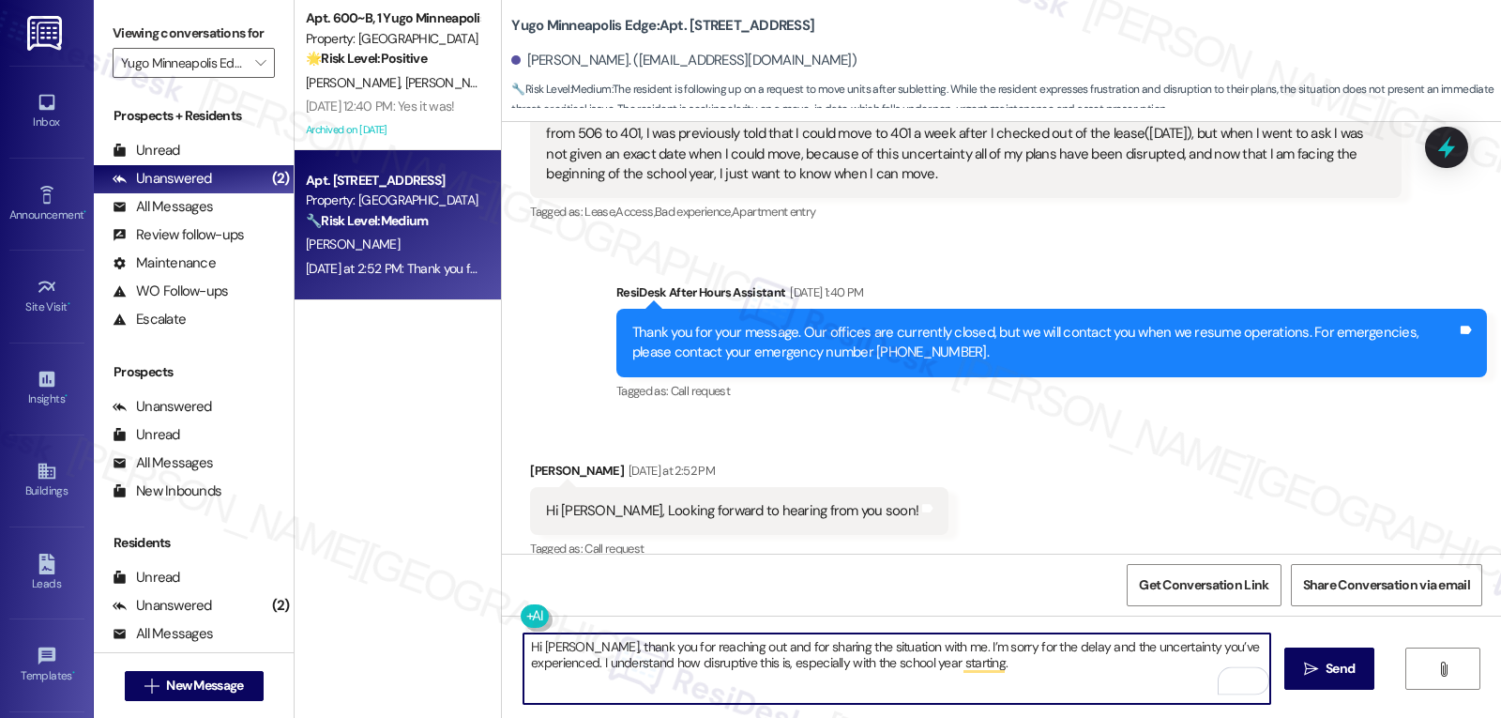
click at [1071, 664] on textarea "Hi Chenxi, thank you for reaching out and for sharing the situation with me. I’…" at bounding box center [896, 668] width 747 height 70
click at [1089, 670] on textarea "Hi Chenxi, thank you for reaching out and for sharing the situation with me. I’…" at bounding box center [896, 668] width 747 height 70
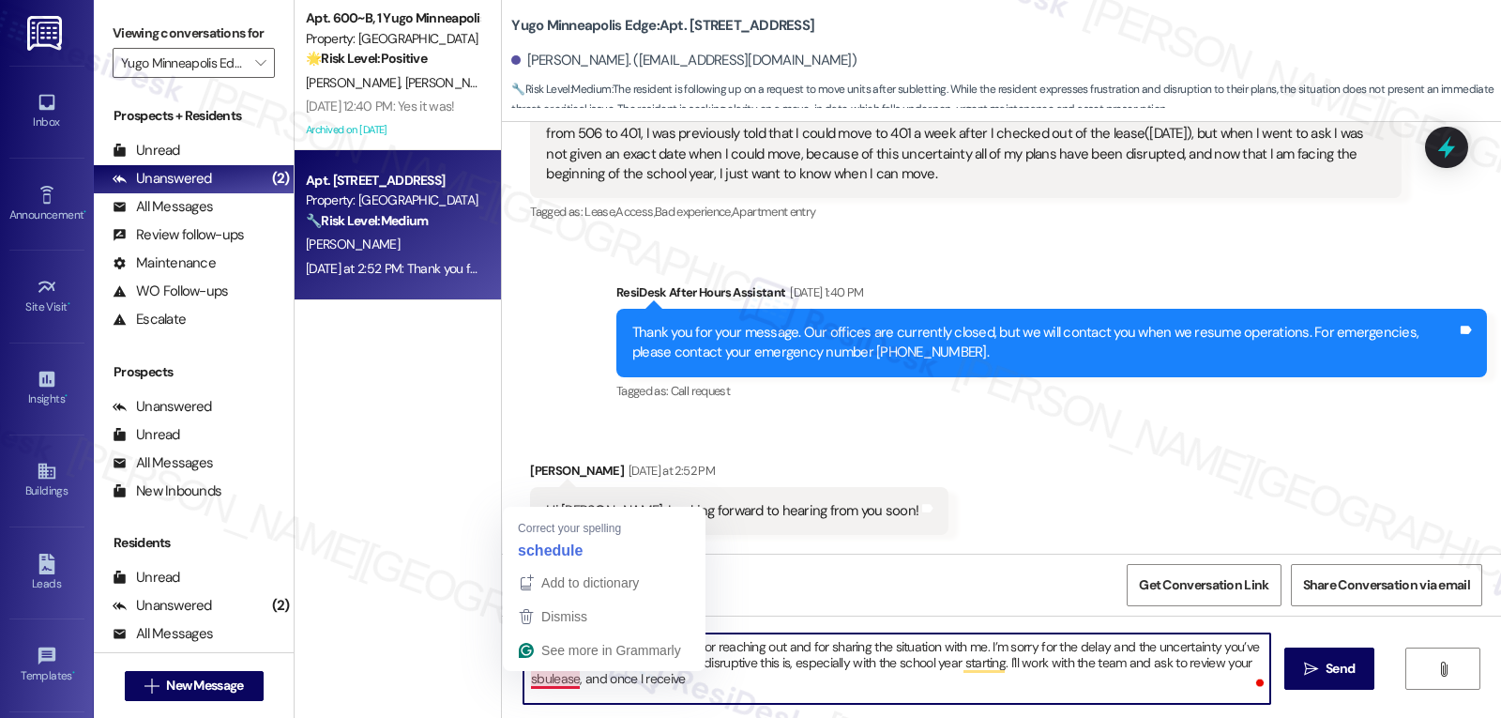
click at [531, 680] on textarea "Hi Chenxi, thank you for reaching out and for sharing the situation with me. I’…" at bounding box center [896, 668] width 747 height 70
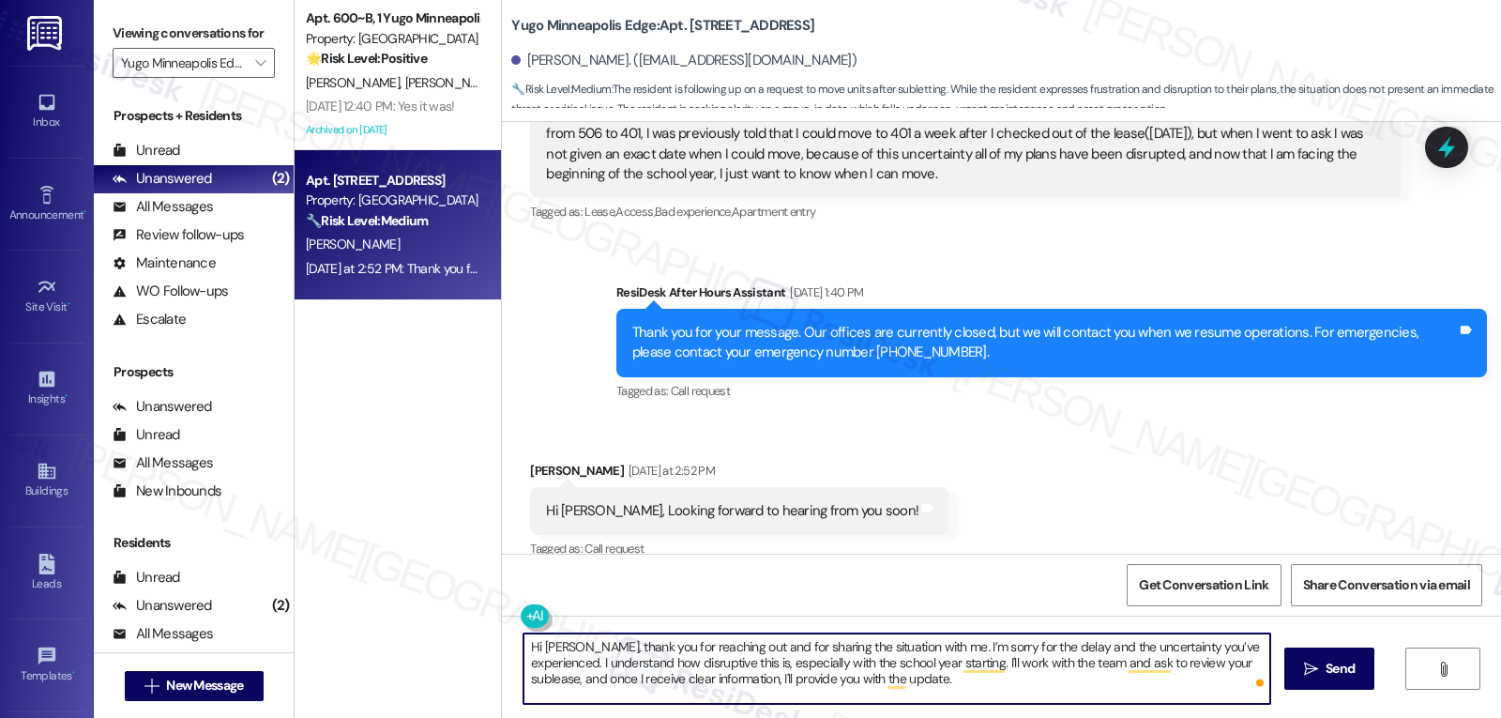
click at [1037, 680] on textarea "Hi Chenxi, thank you for reaching out and for sharing the situation with me. I’…" at bounding box center [896, 668] width 747 height 70
type textarea "Hi Chenxi, thank you for reaching out and for sharing the situation with me. I’…"
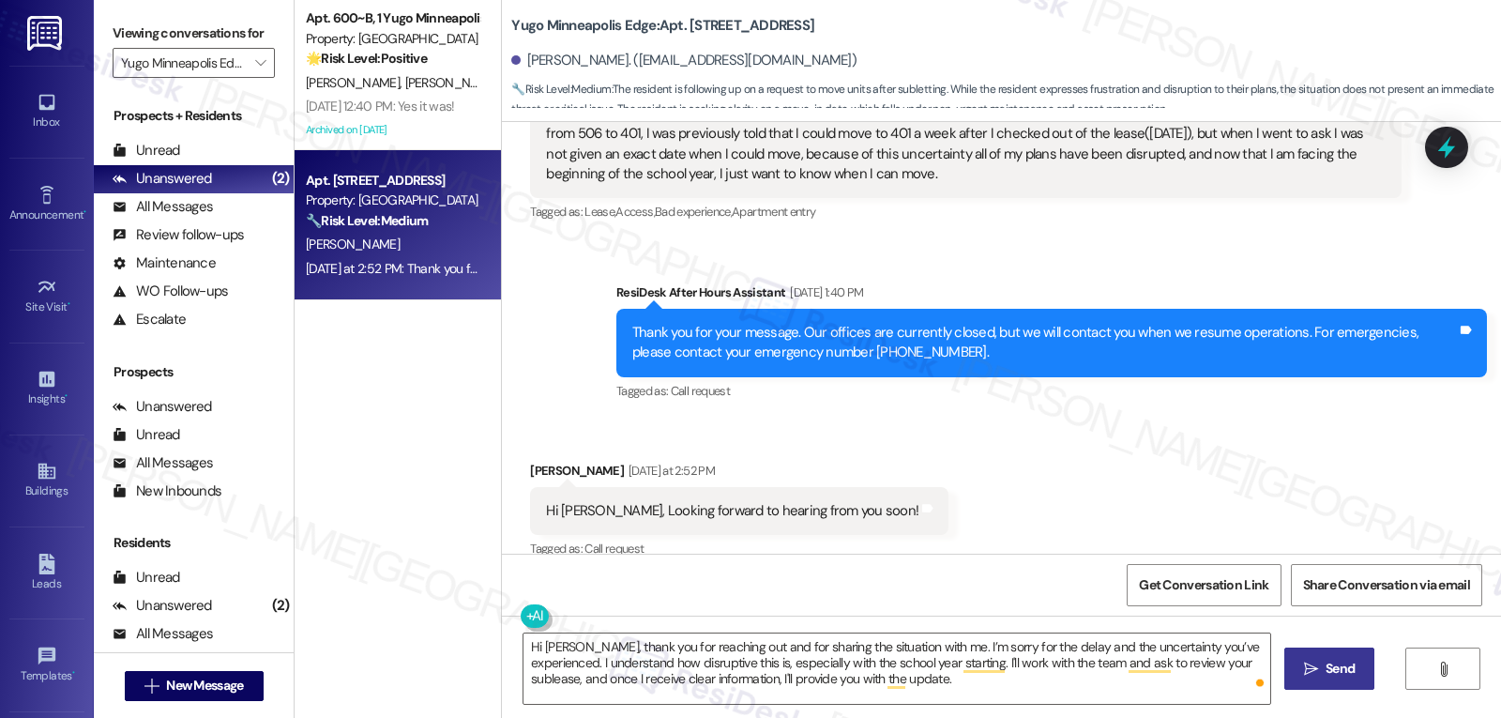
click at [1348, 670] on span "Send" at bounding box center [1339, 669] width 29 height 20
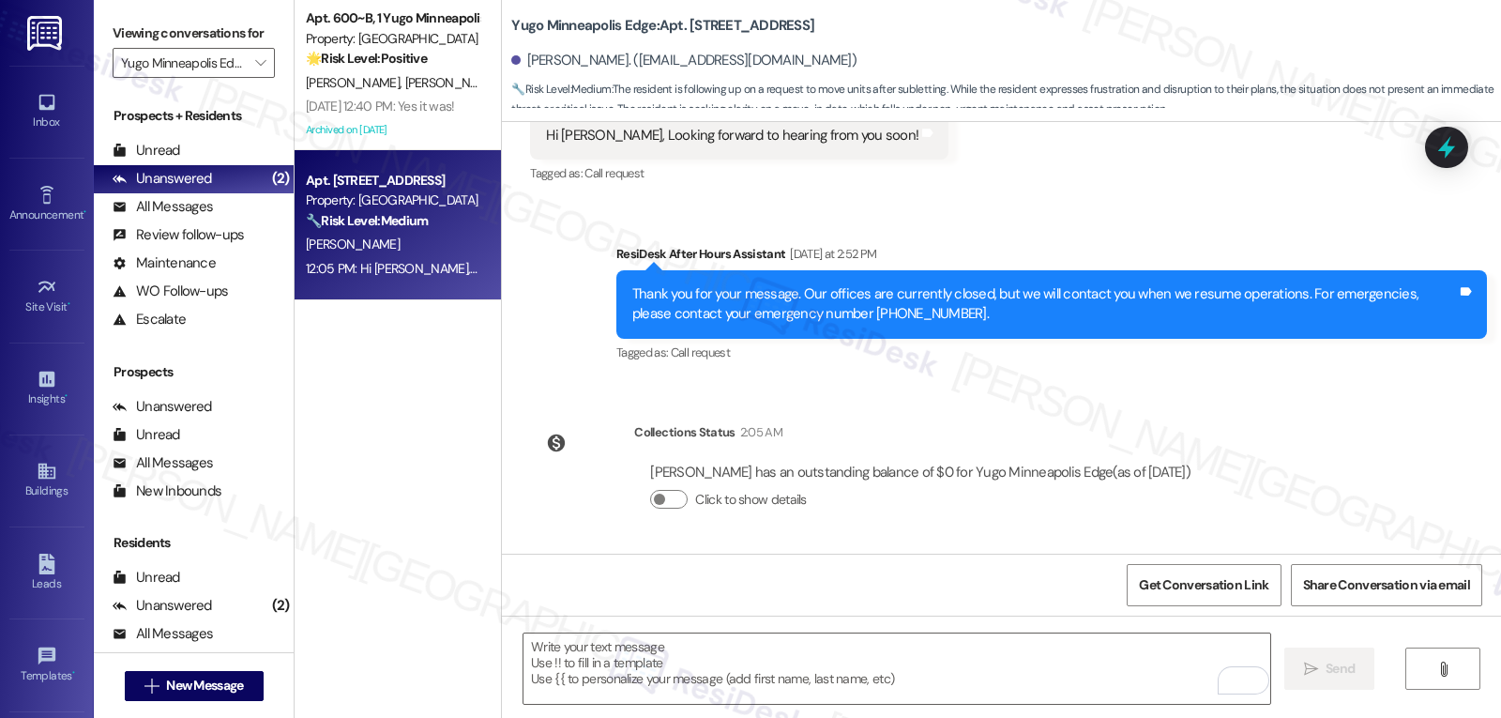
scroll to position [1487, 0]
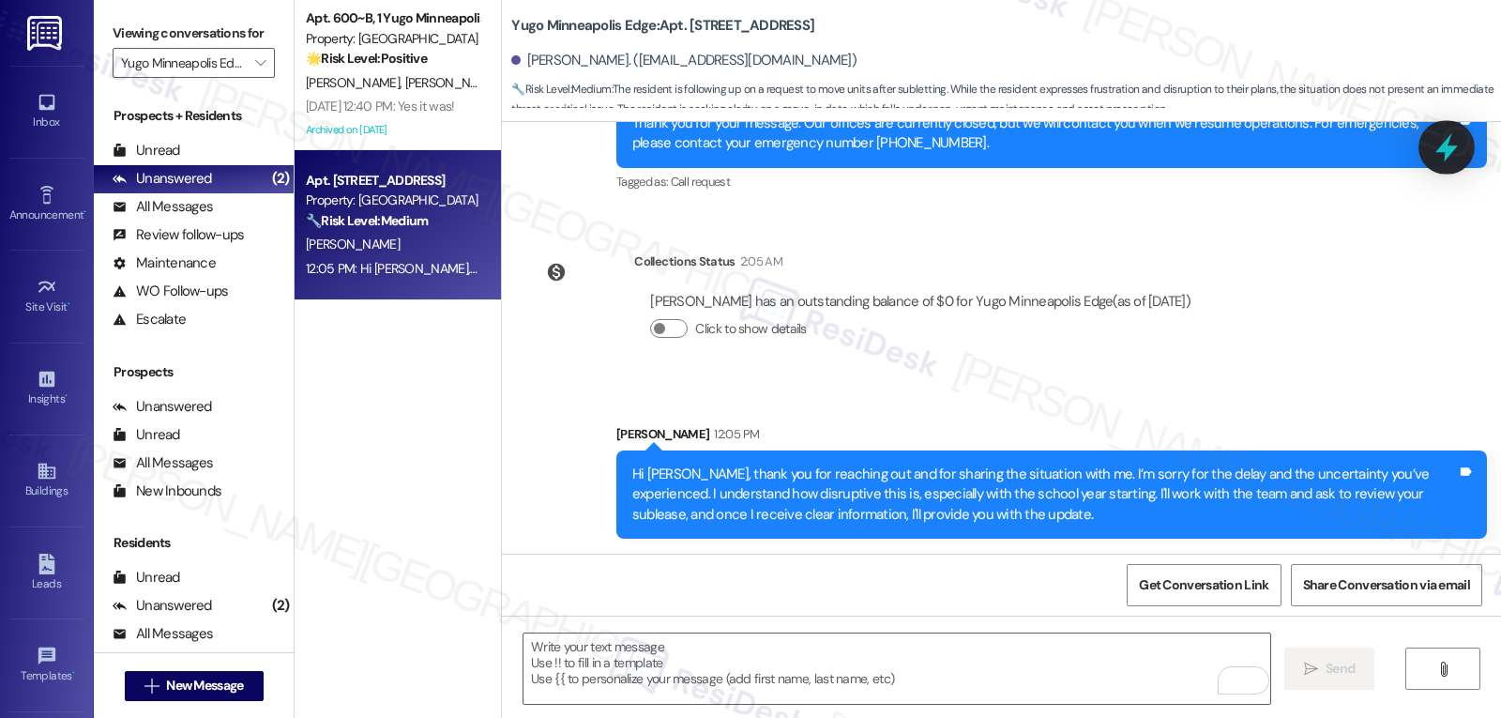
click at [1458, 149] on icon at bounding box center [1447, 147] width 32 height 32
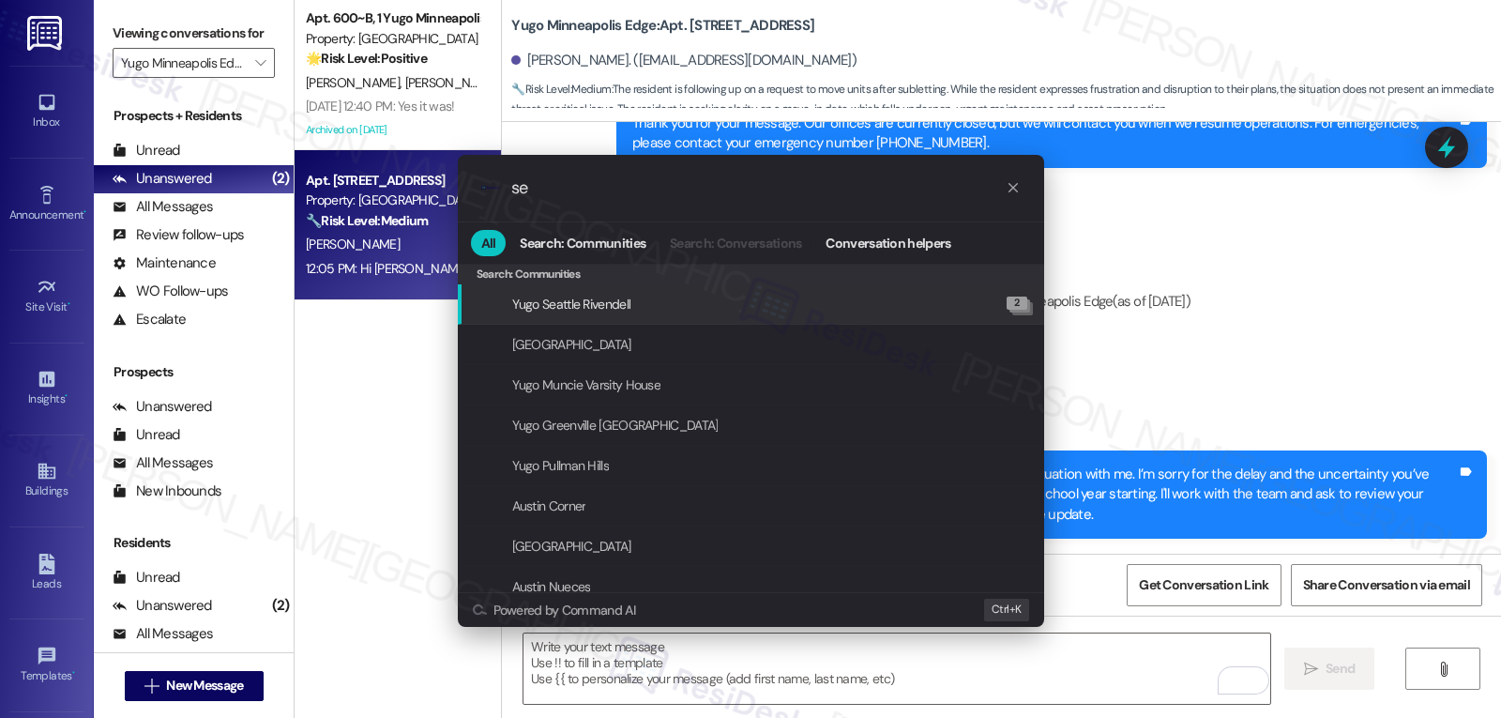
type input "s"
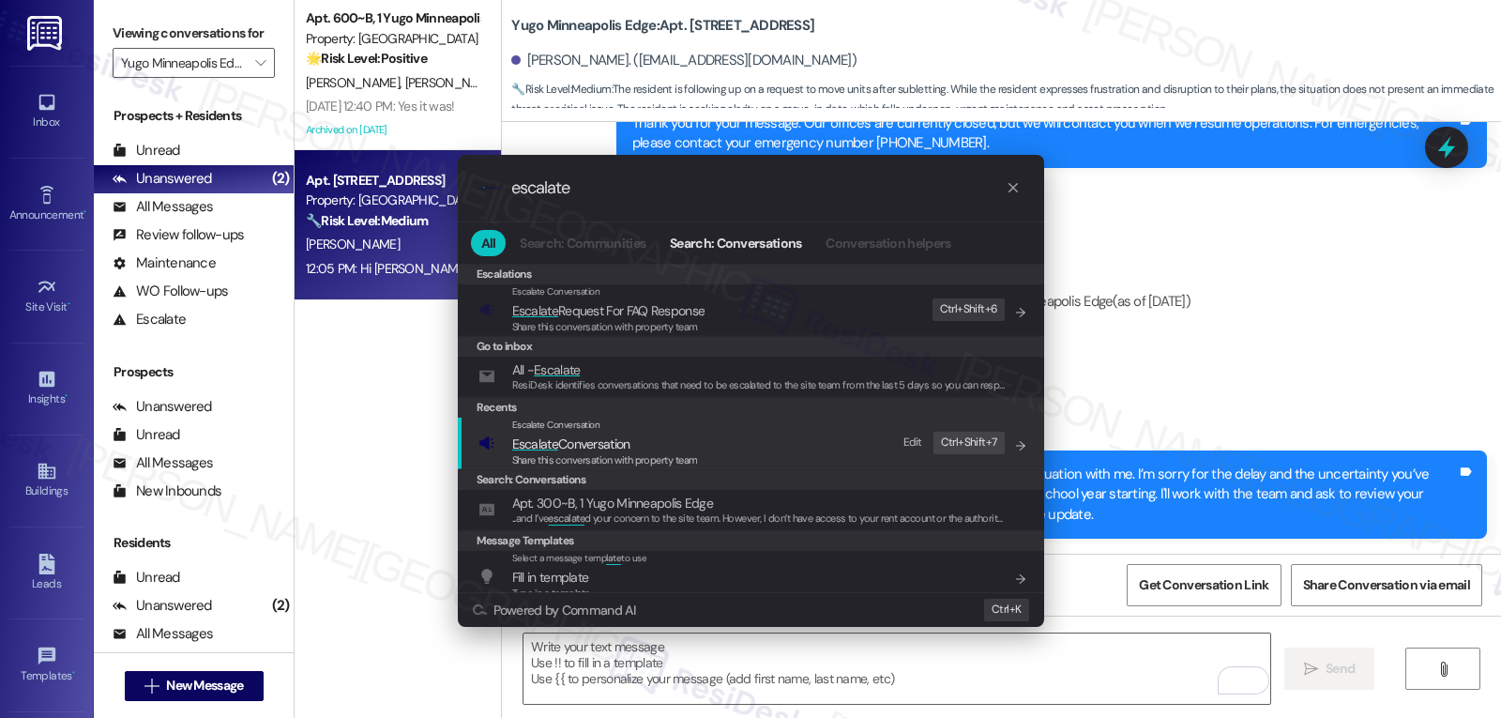
type input "escalate"
click at [658, 436] on span "Escalate Conversation" at bounding box center [605, 443] width 186 height 21
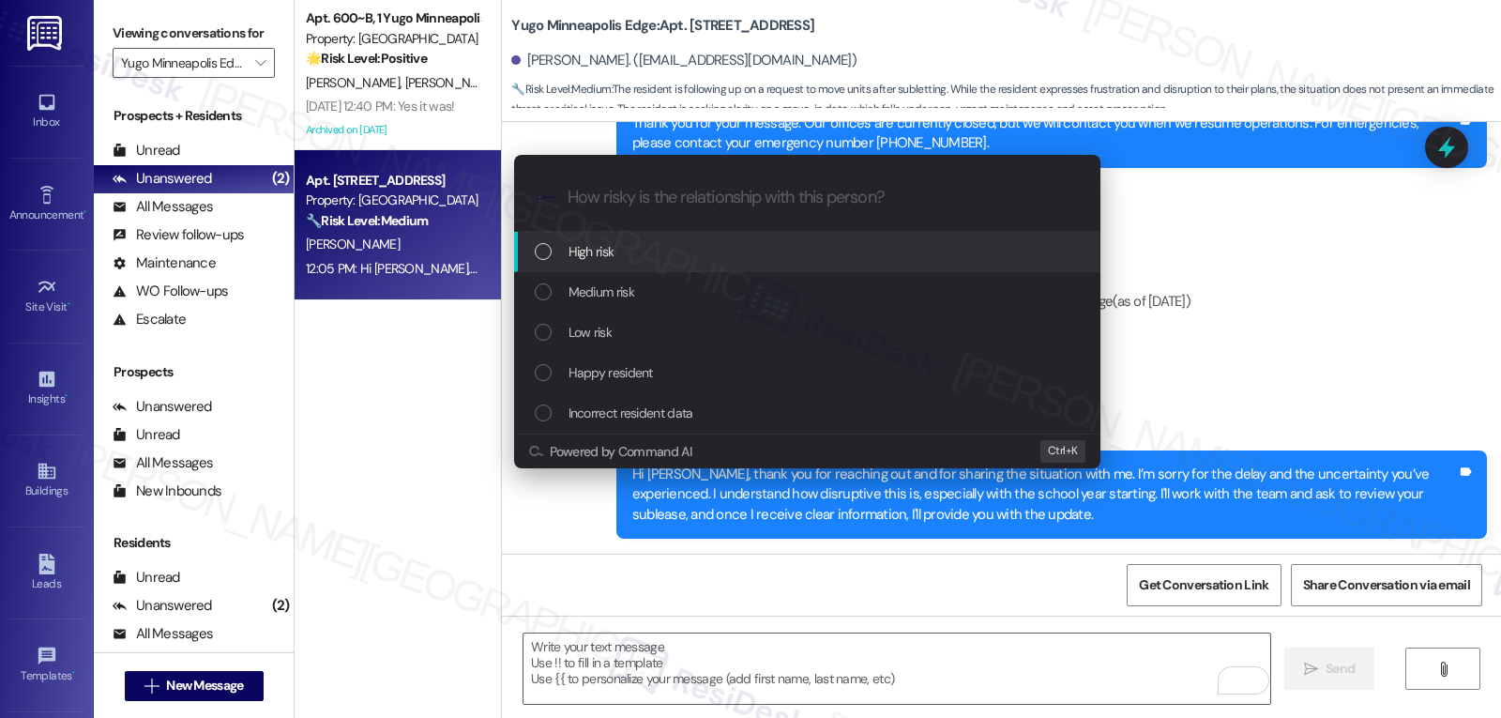
click at [687, 257] on div "High risk" at bounding box center [809, 251] width 549 height 21
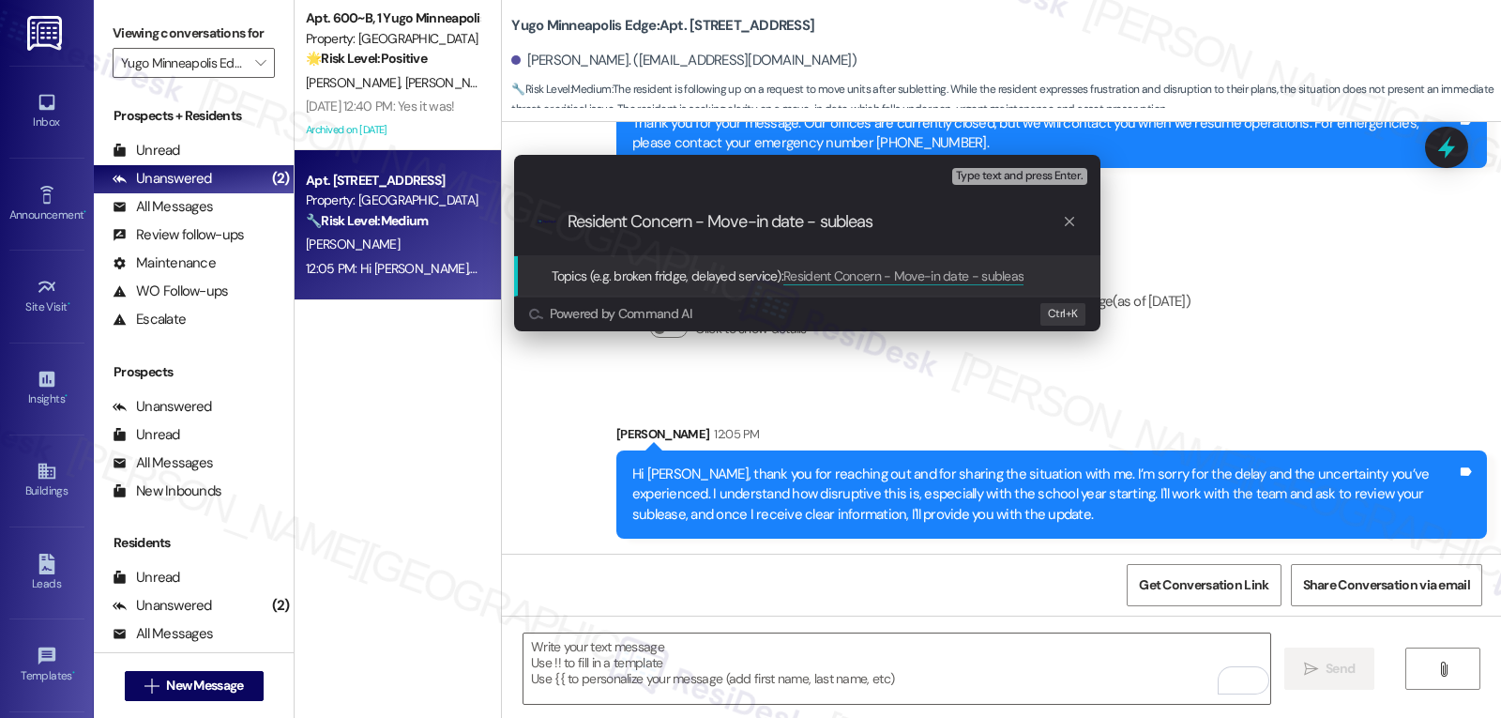
type input "Resident Concern - Move-in date - sublease"
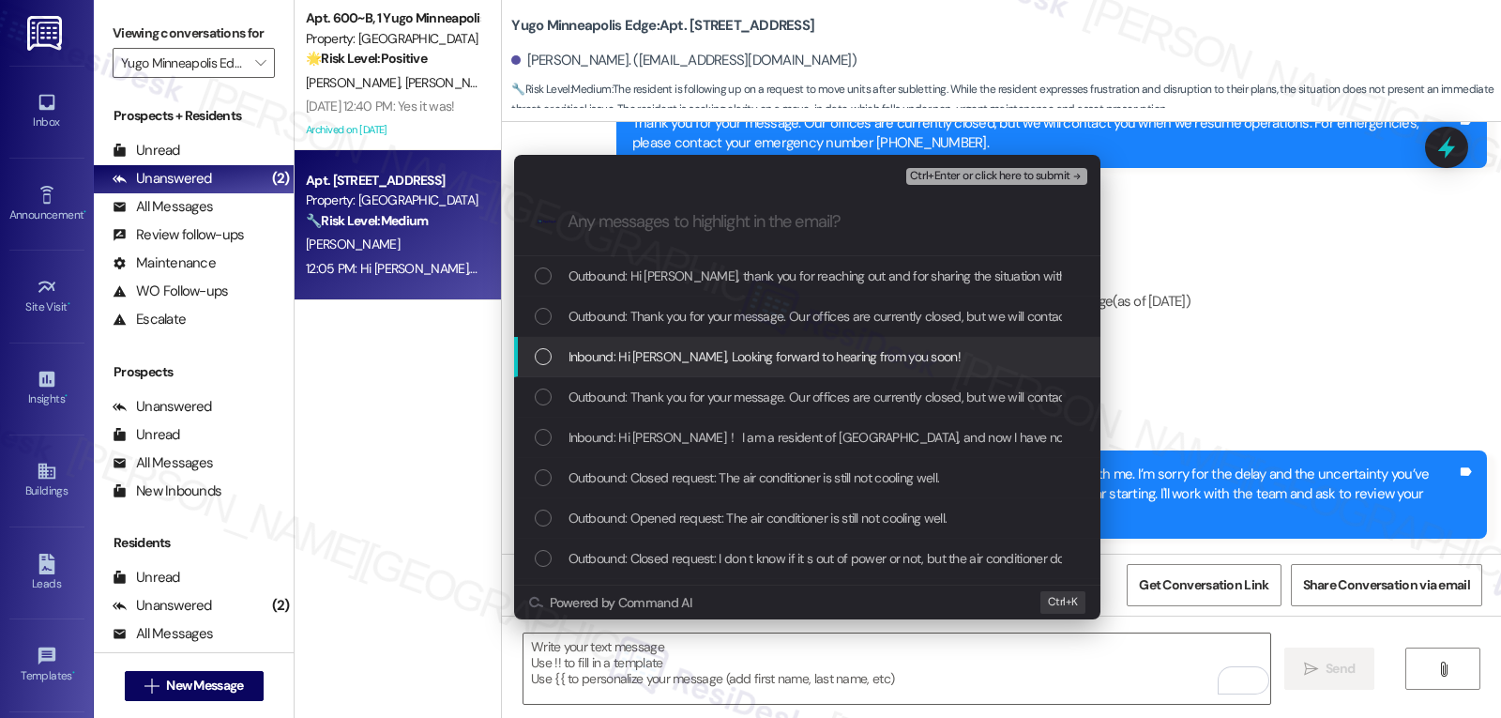
click at [544, 356] on div "List of options" at bounding box center [543, 356] width 17 height 17
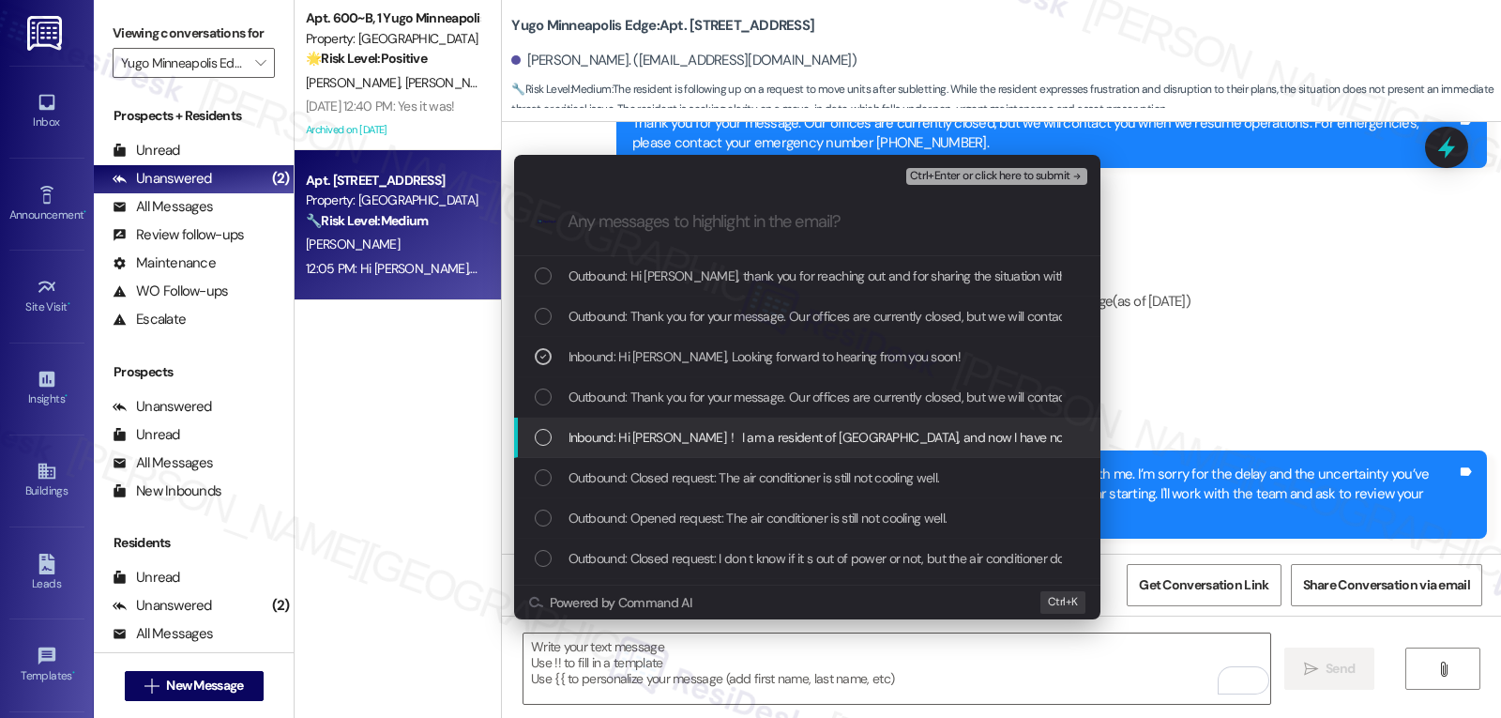
click at [538, 430] on div "List of options" at bounding box center [543, 437] width 17 height 17
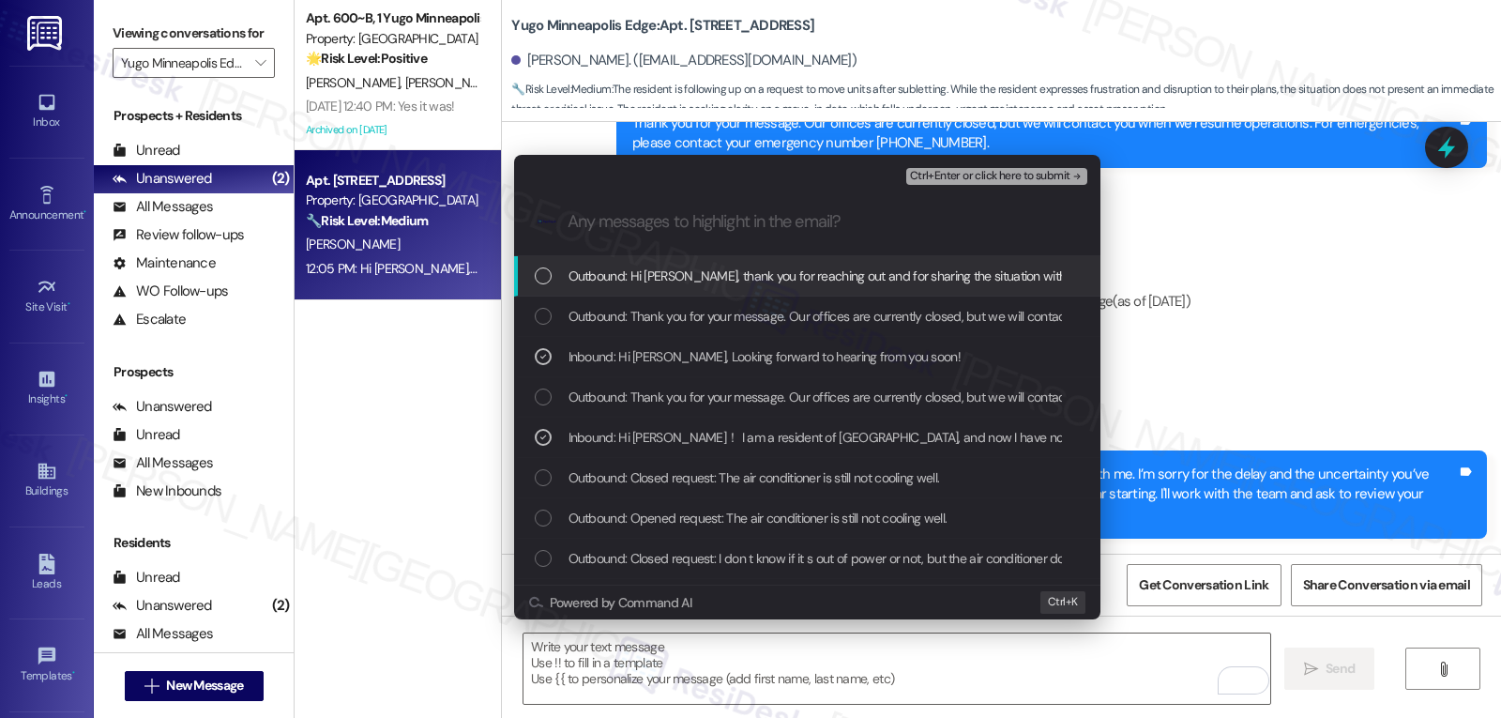
click at [1053, 177] on span "Ctrl+Enter or click here to submit" at bounding box center [990, 176] width 160 height 13
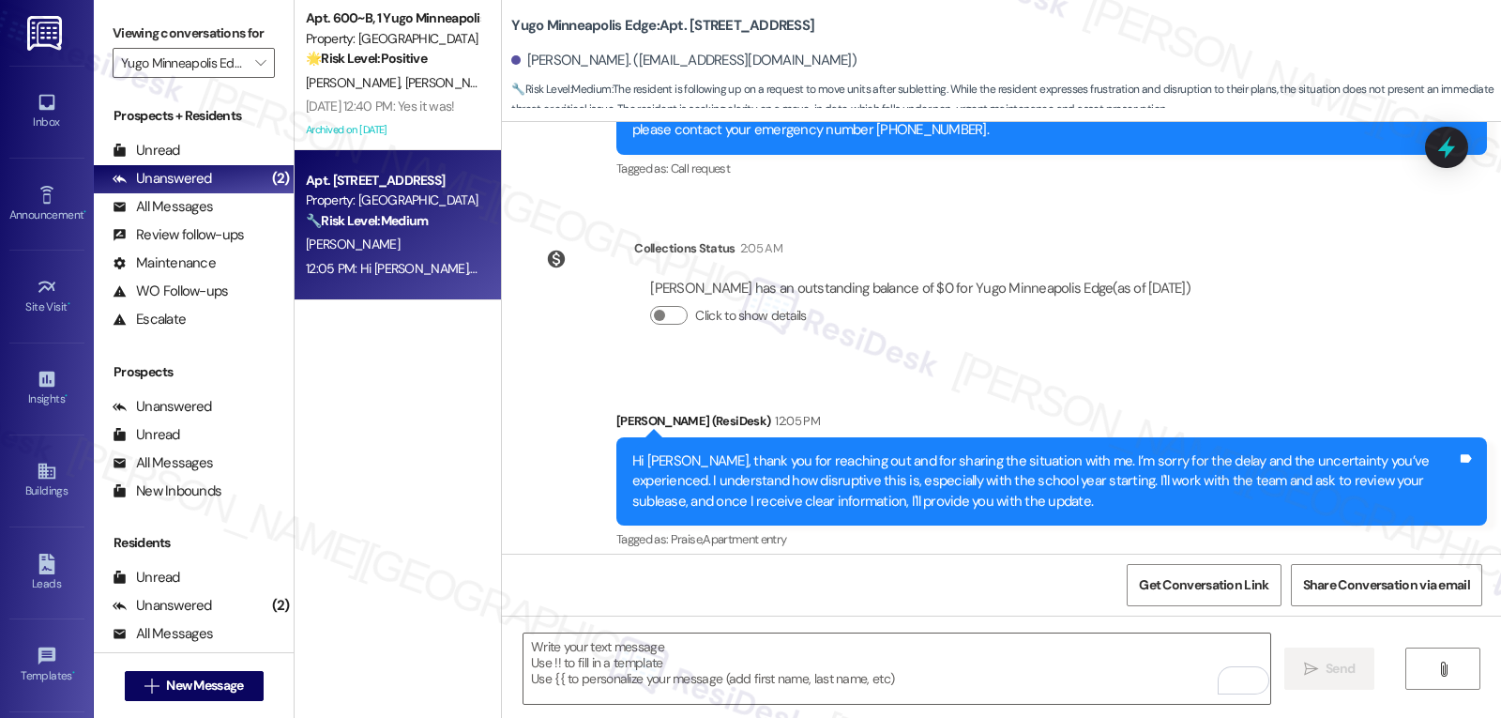
scroll to position [1514, 0]
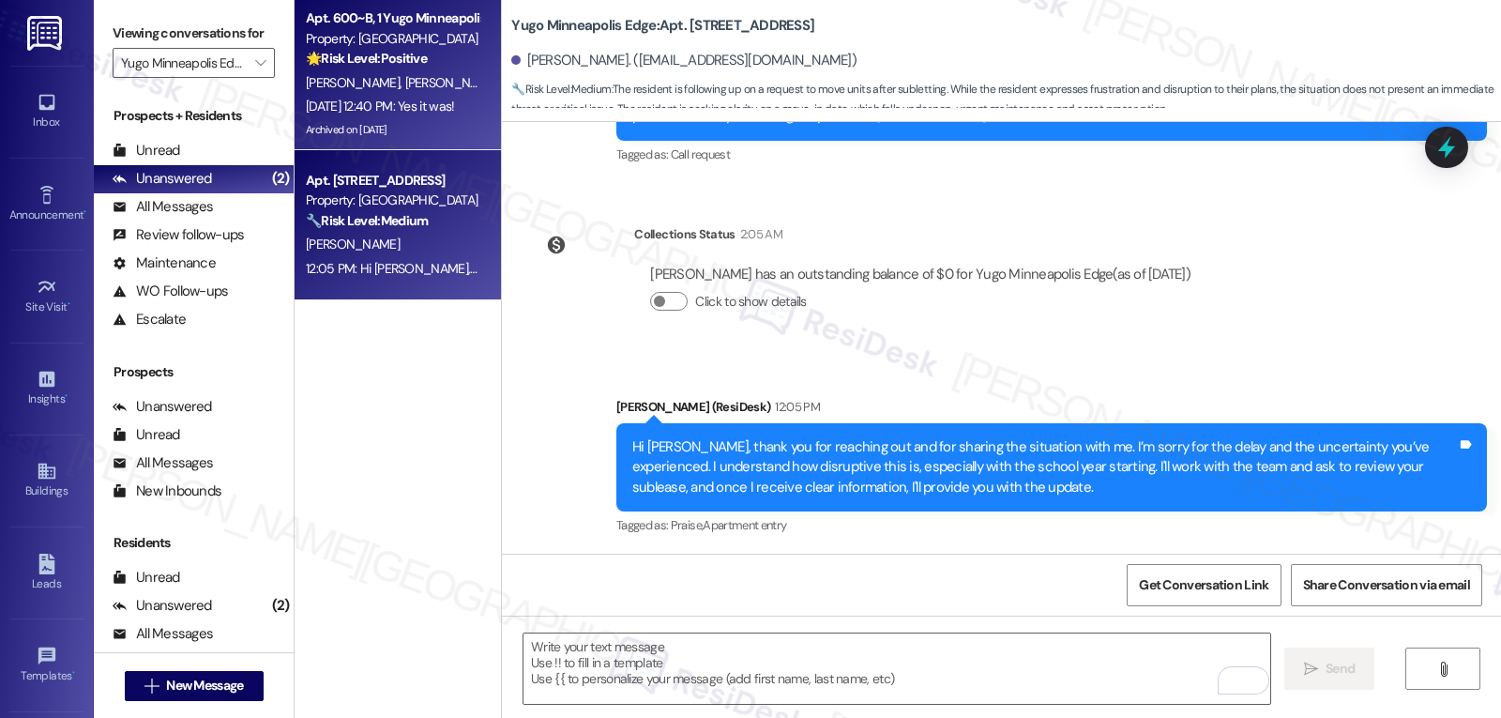
click at [382, 71] on div "A. Blanton P. Mckeehen" at bounding box center [392, 82] width 177 height 23
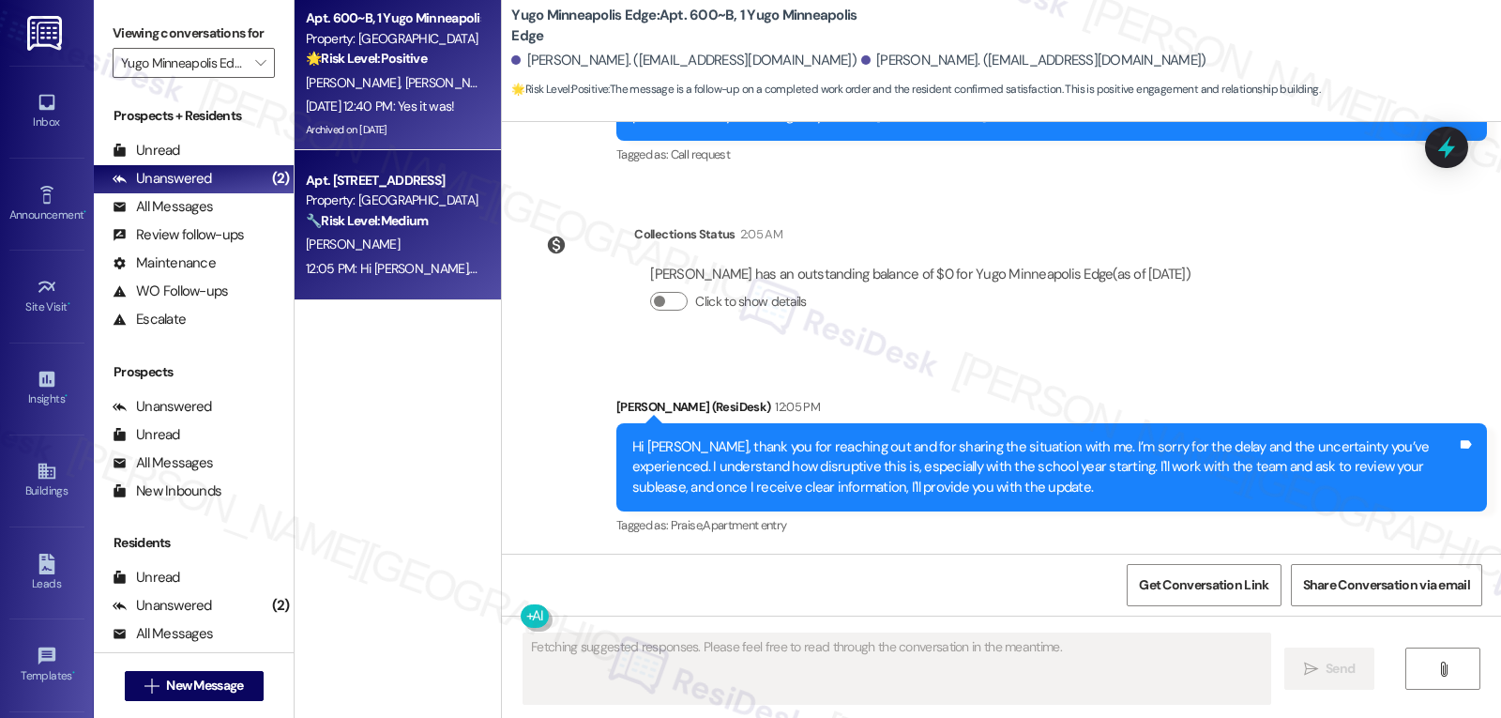
scroll to position [4811, 0]
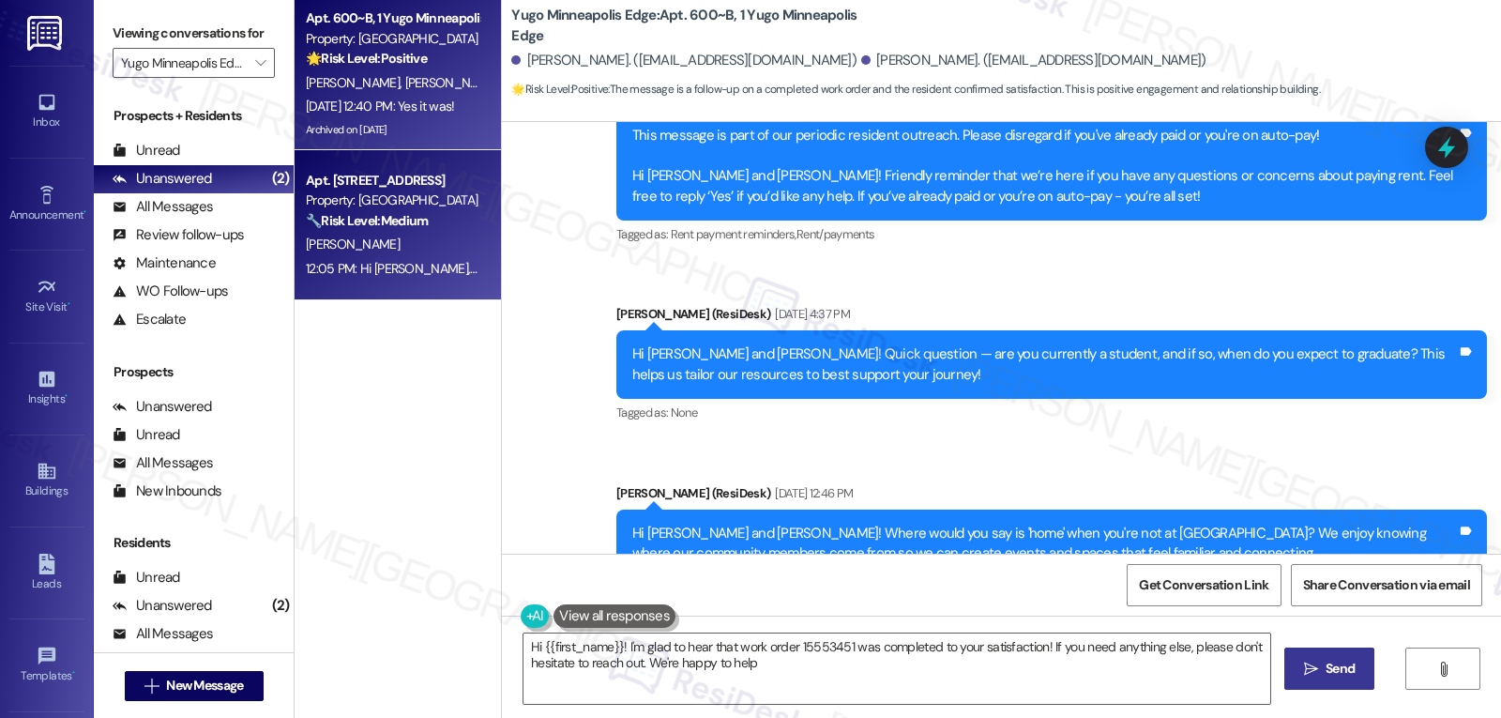
type textarea "Hi {{first_name}}! I'm glad to hear that work order 15553451 was completed to y…"
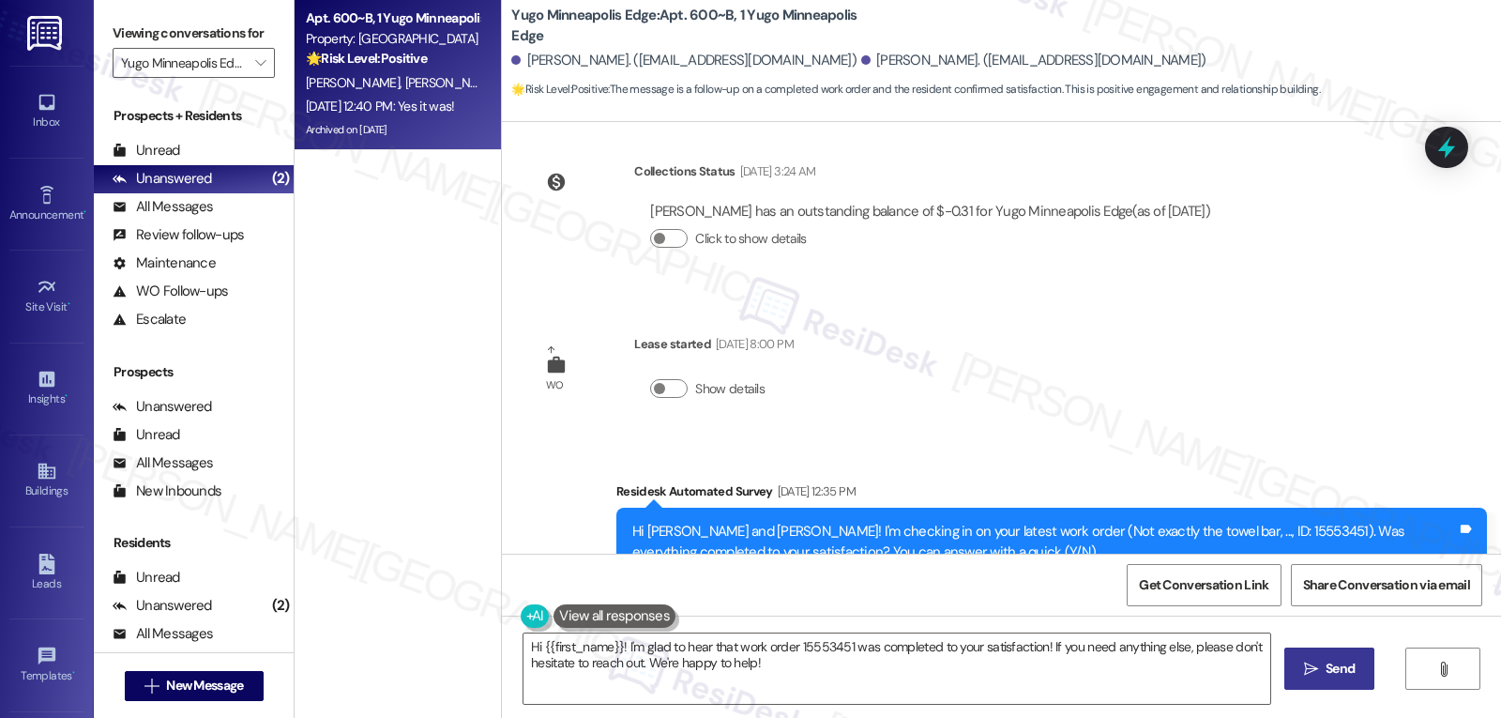
scroll to position [5871, 0]
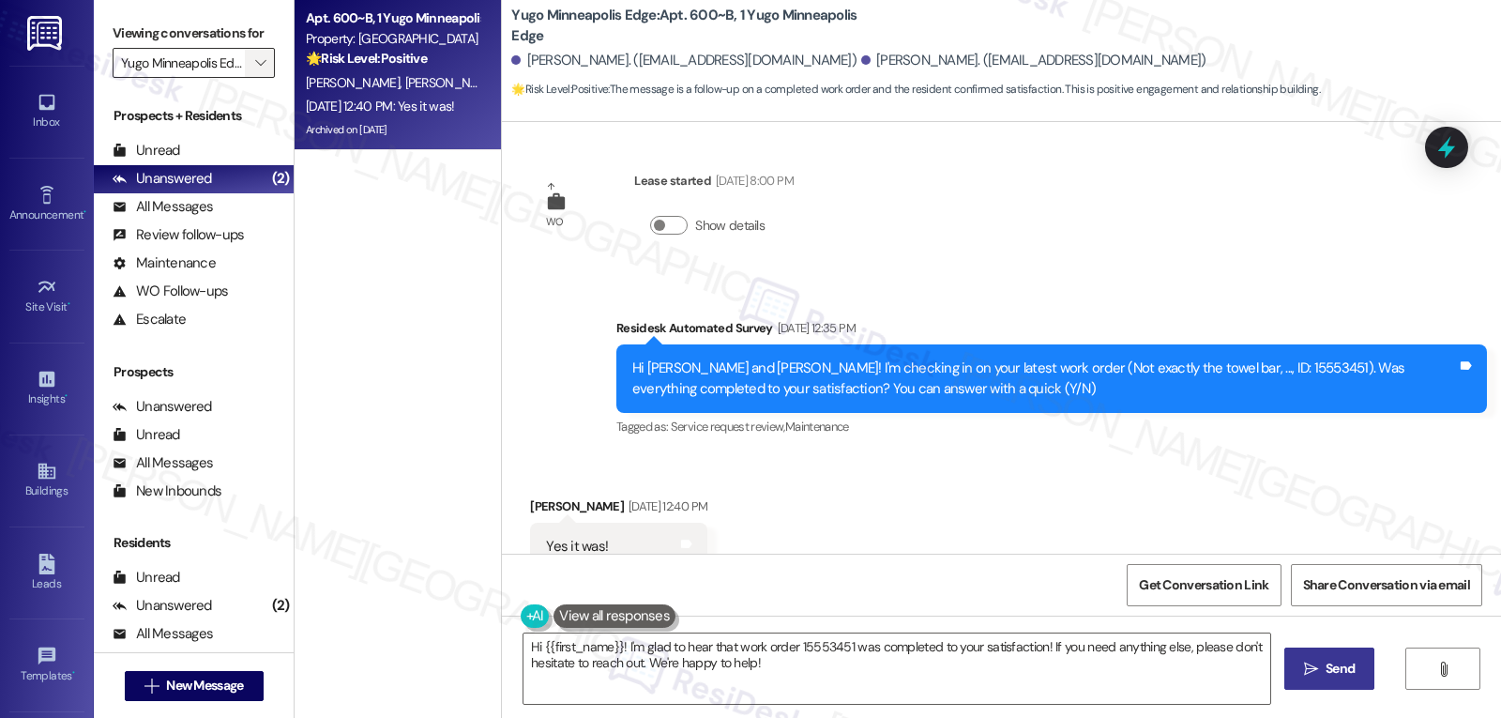
click at [251, 78] on span "" at bounding box center [260, 63] width 18 height 30
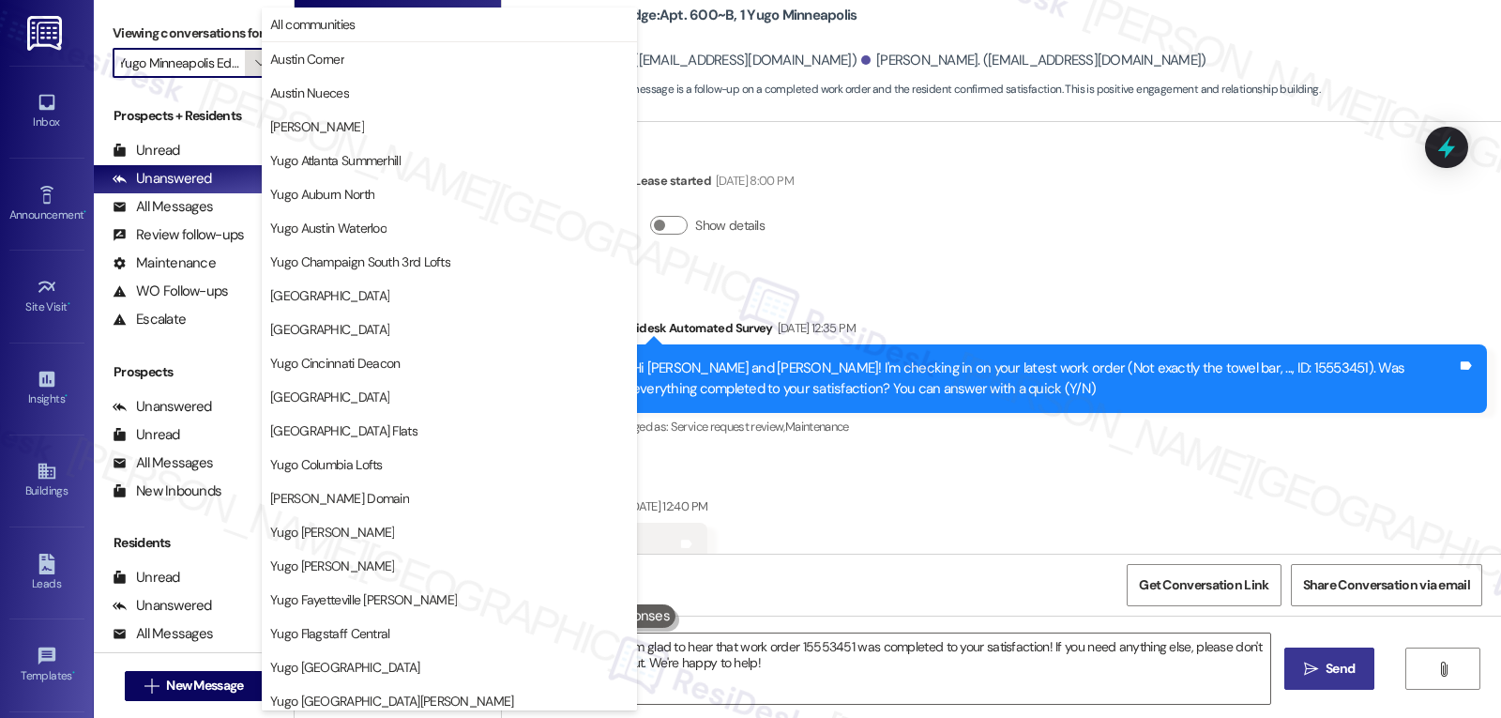
scroll to position [643, 0]
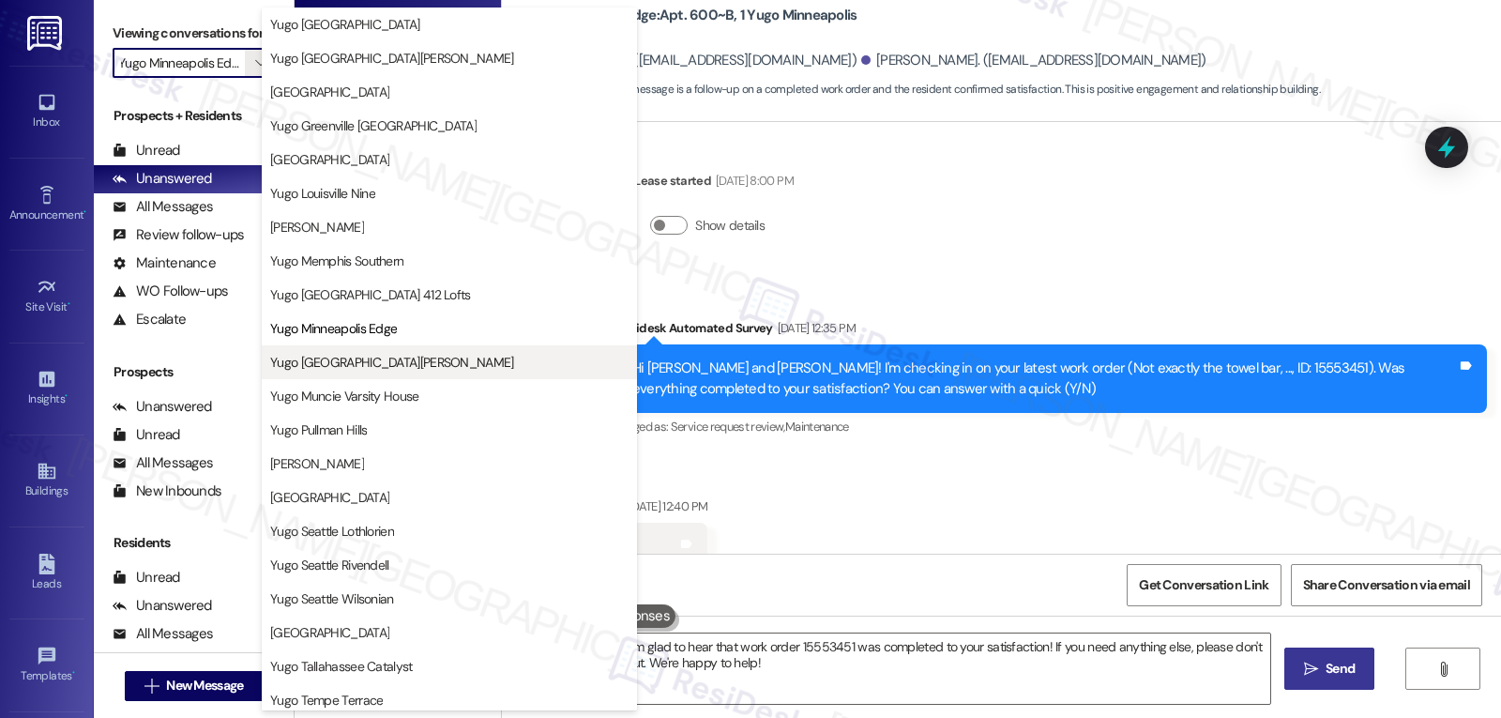
click at [414, 355] on span "Yugo Minneapolis Sydney Hall" at bounding box center [392, 362] width 244 height 19
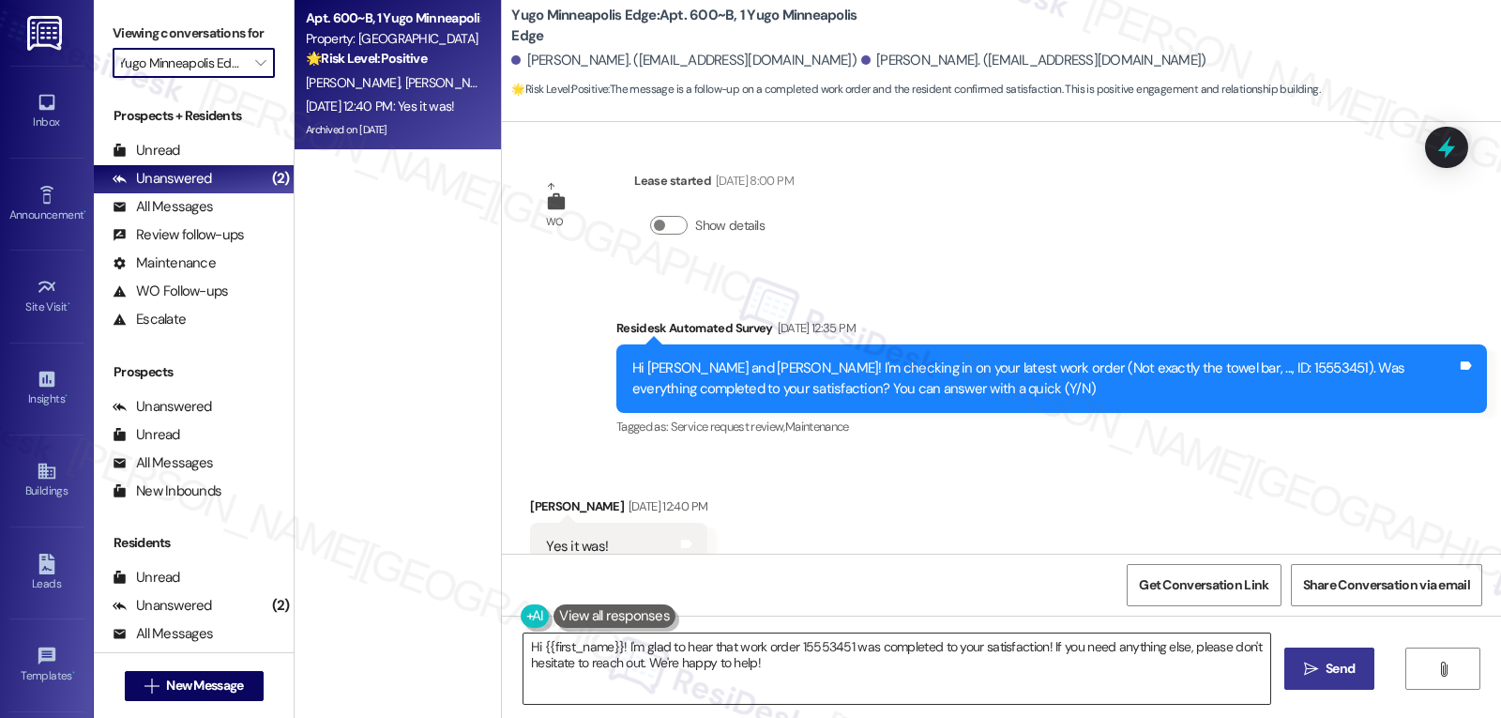
type input "Yugo Minneapolis Sydney Hall"
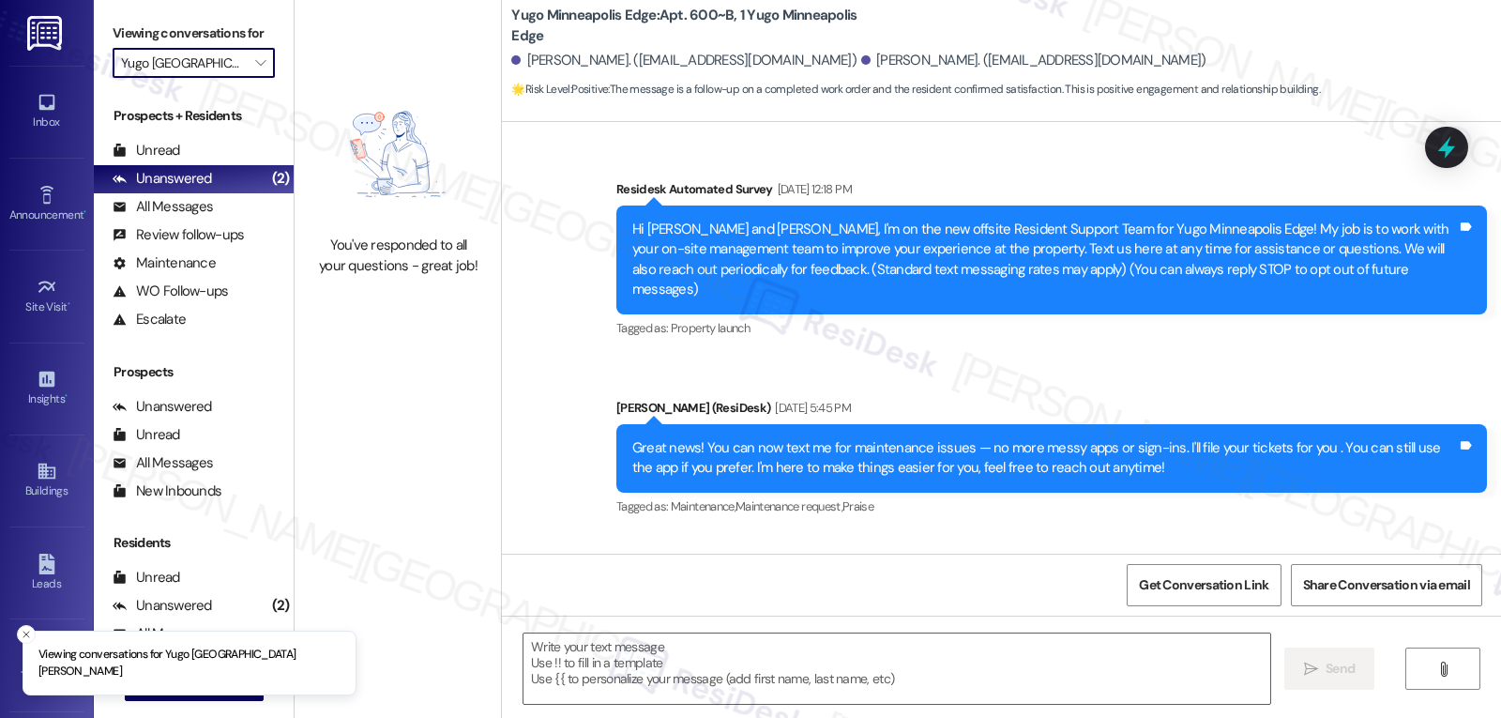
scroll to position [5870, 0]
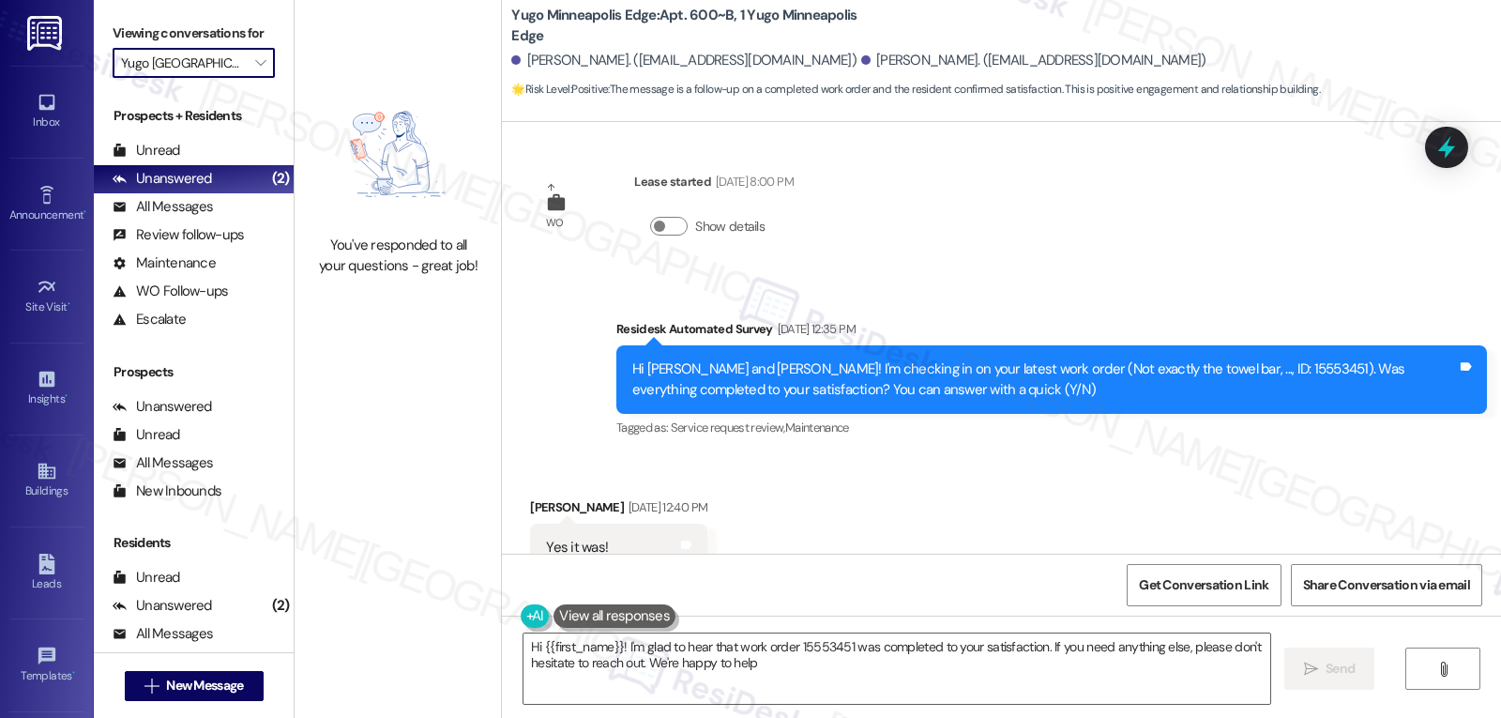
type textarea "Hi {{first_name}}! I'm glad to hear that work order 15553451 was completed to y…"
click at [245, 78] on button "" at bounding box center [260, 63] width 30 height 30
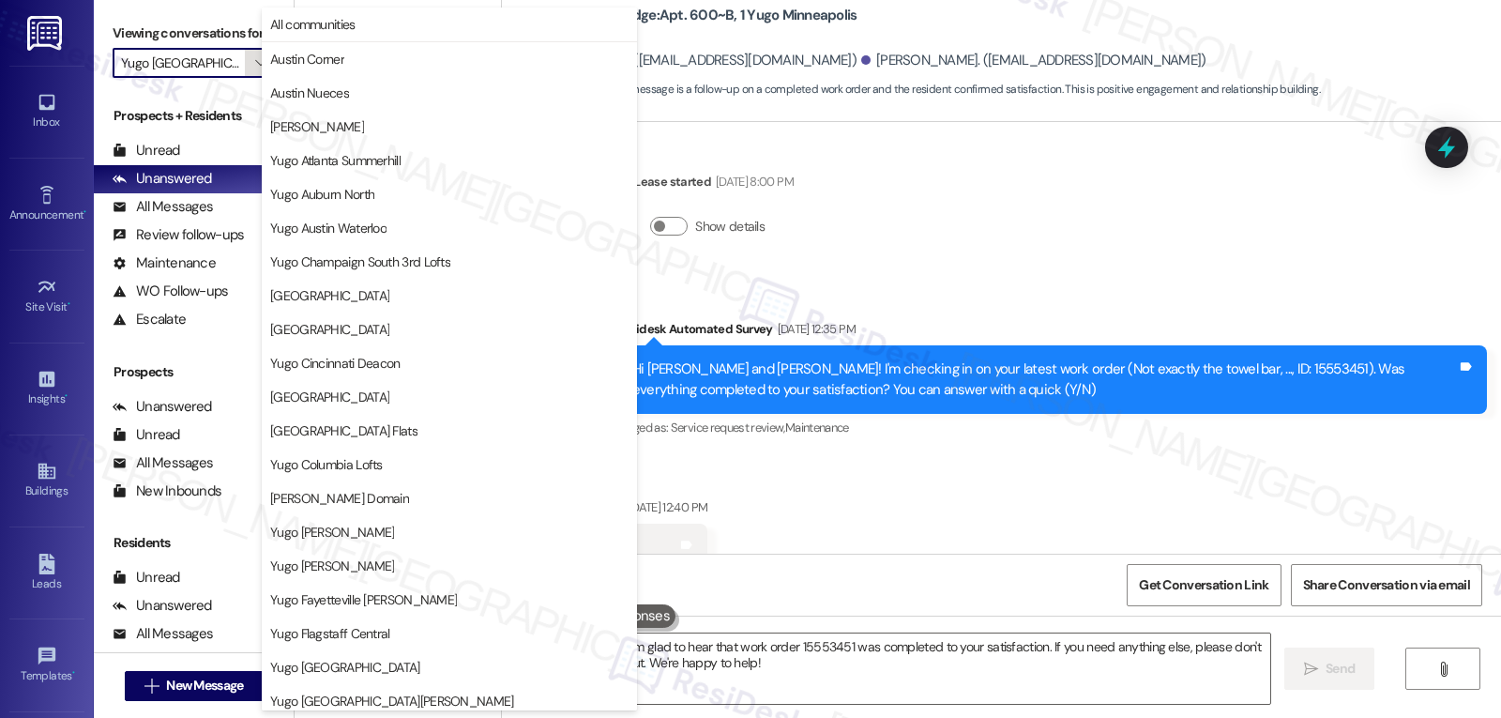
scroll to position [784, 0]
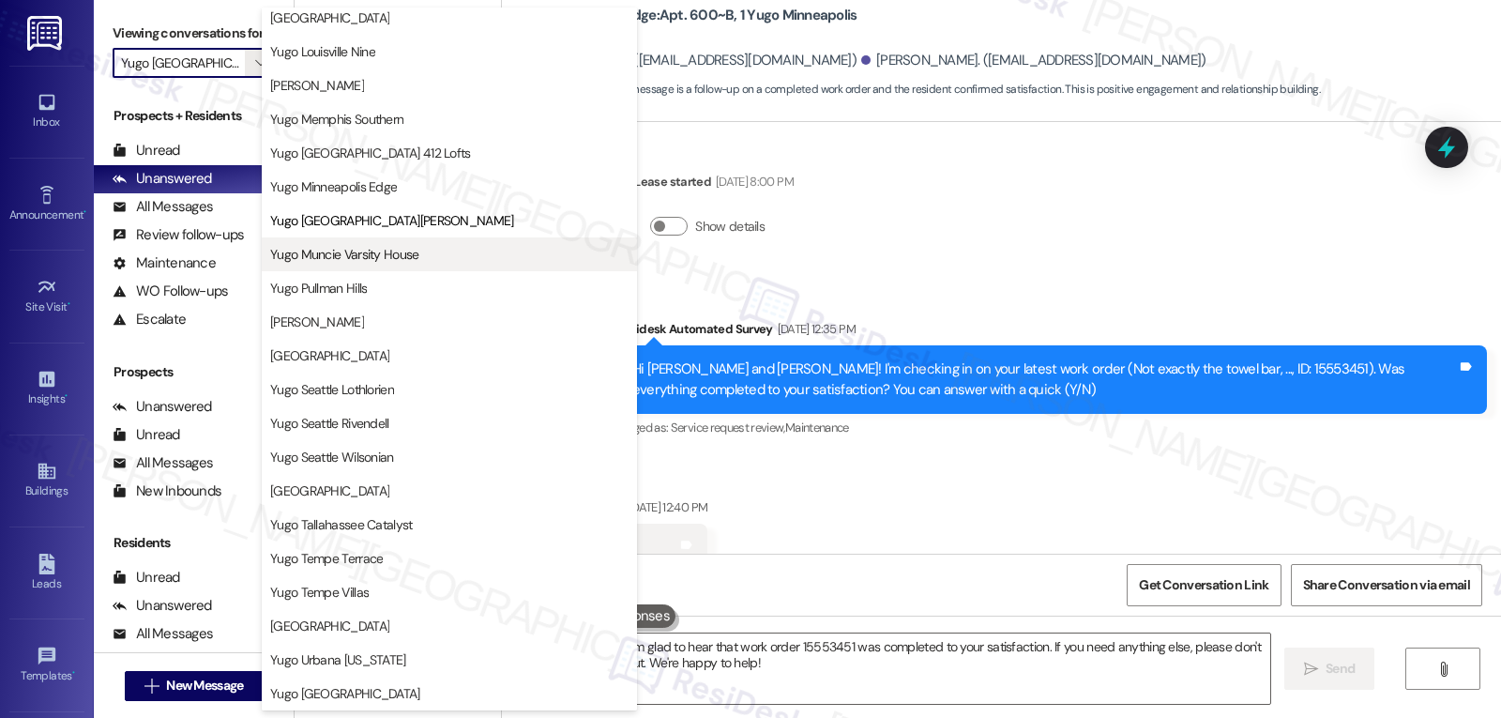
click at [361, 245] on span "Yugo Muncie Varsity House" at bounding box center [344, 254] width 149 height 19
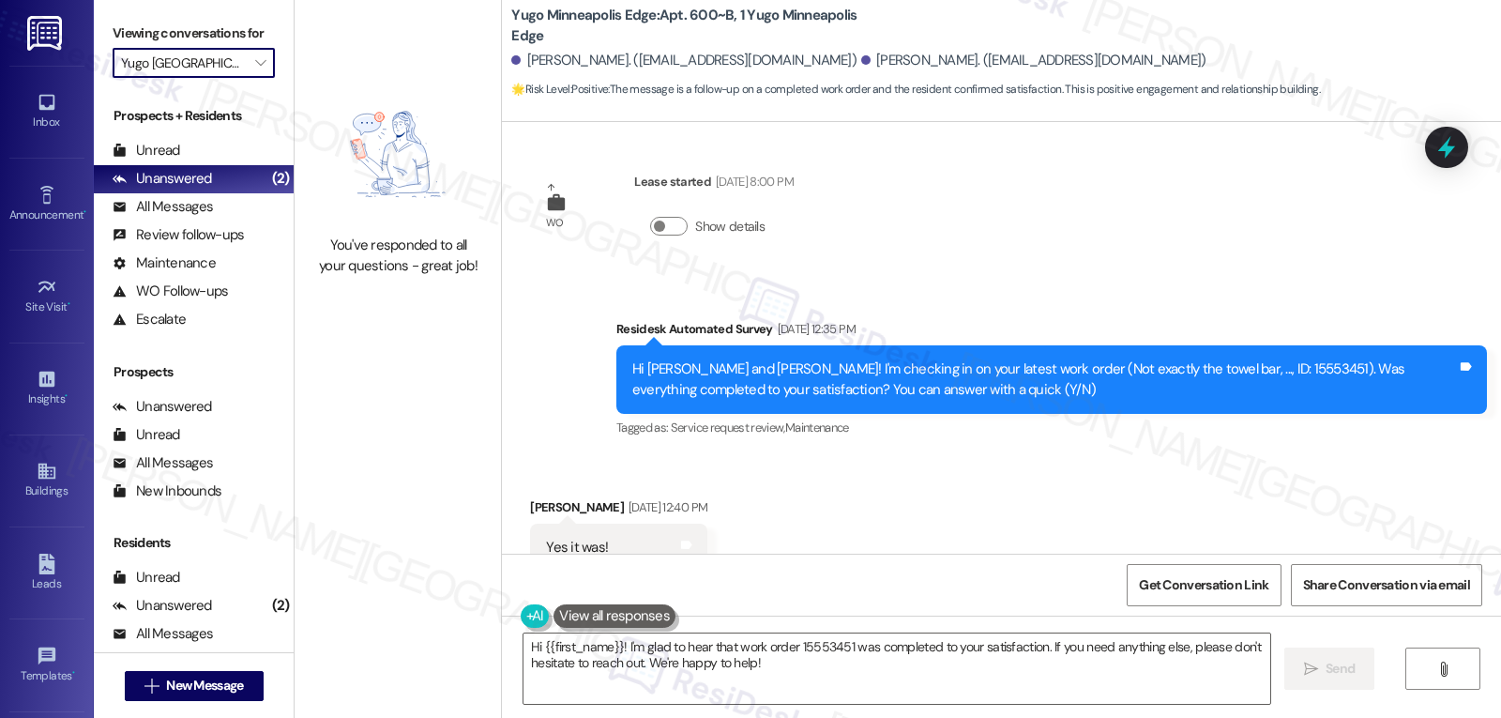
type input "Yugo Muncie Varsity House"
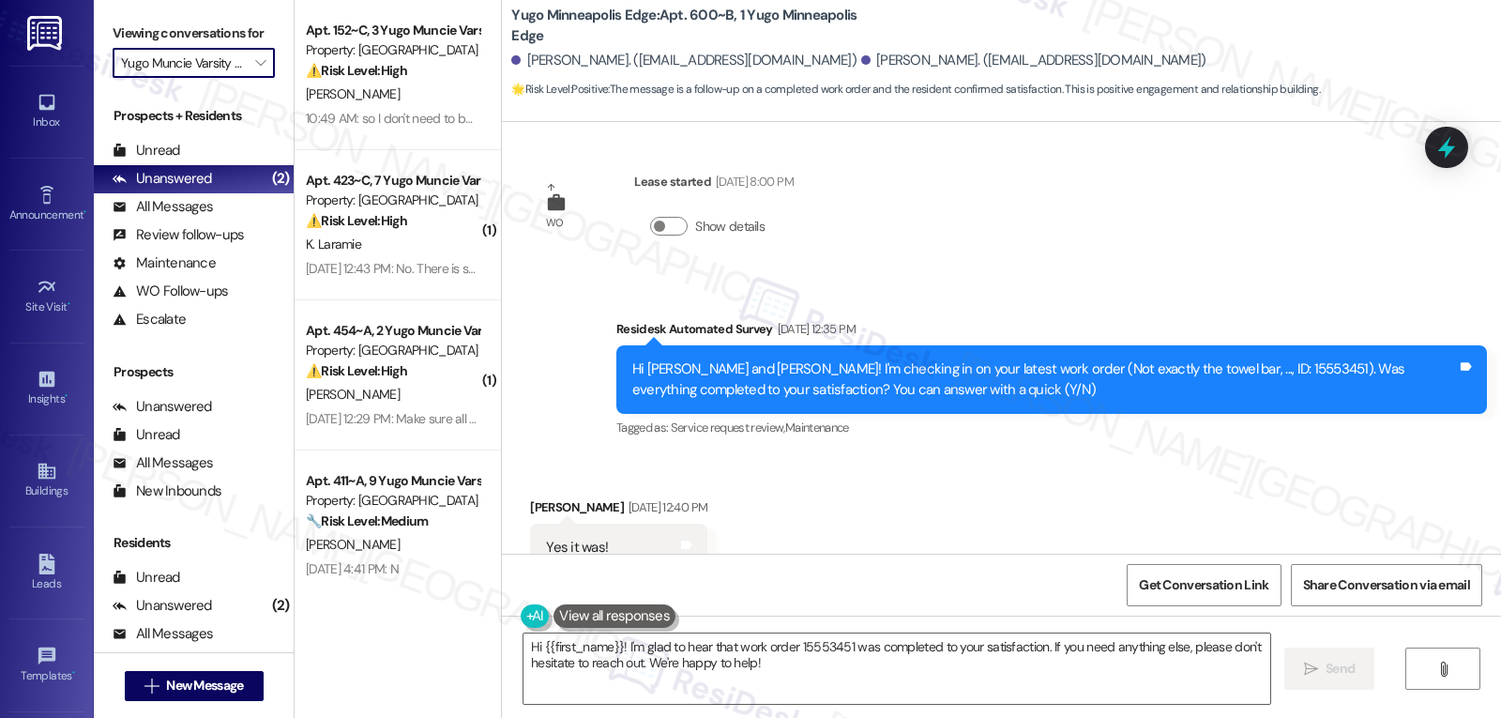
scroll to position [5871, 0]
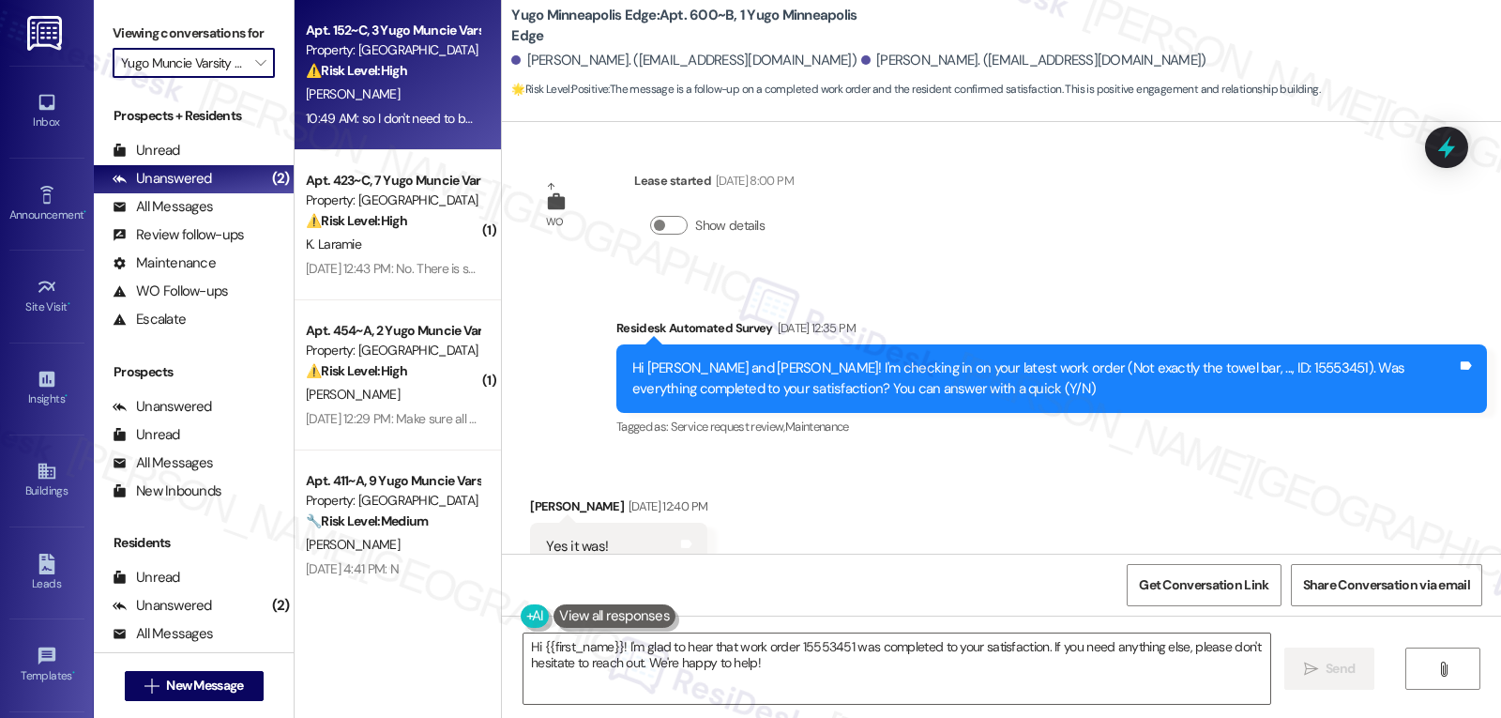
click at [450, 118] on div "10:49 AM: so I don't need to be reach out by anyone from the facility thank you…" at bounding box center [520, 118] width 428 height 17
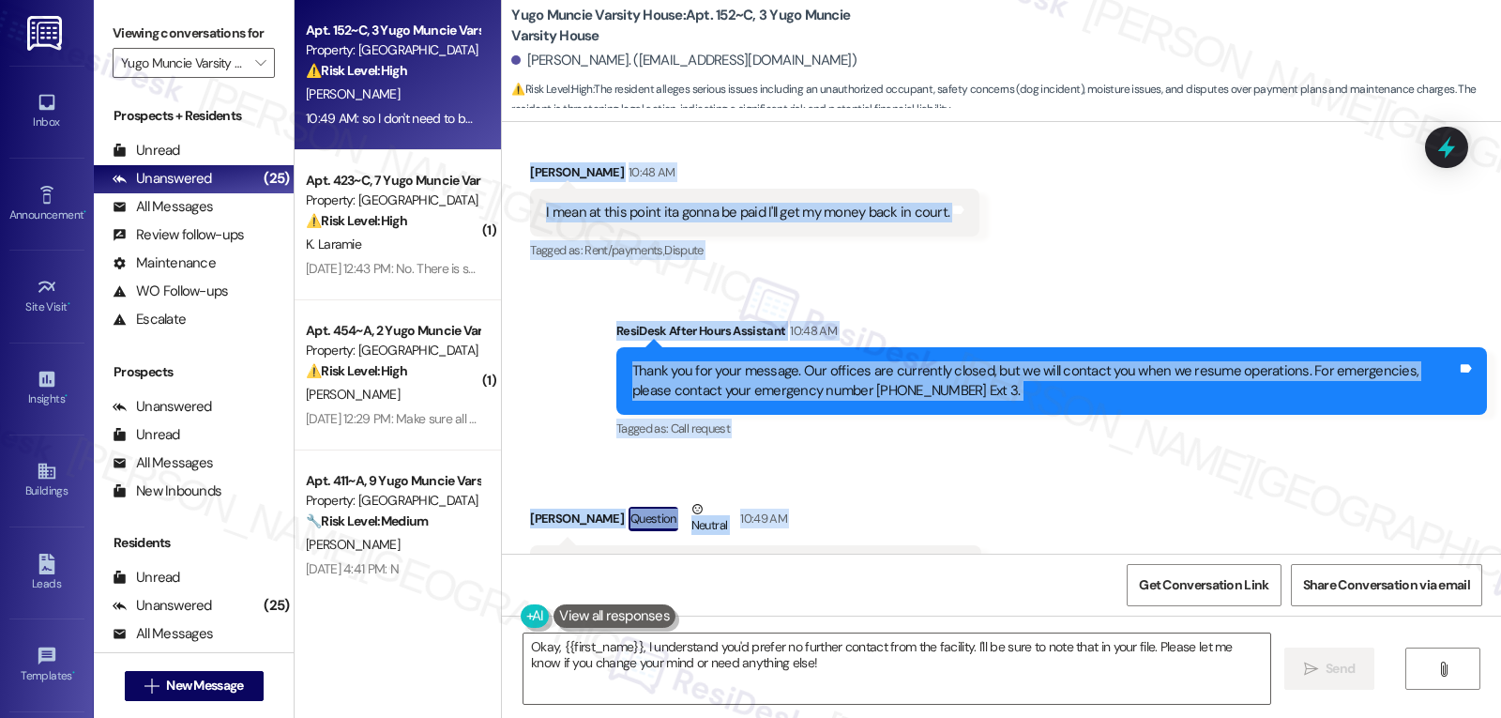
scroll to position [5785, 0]
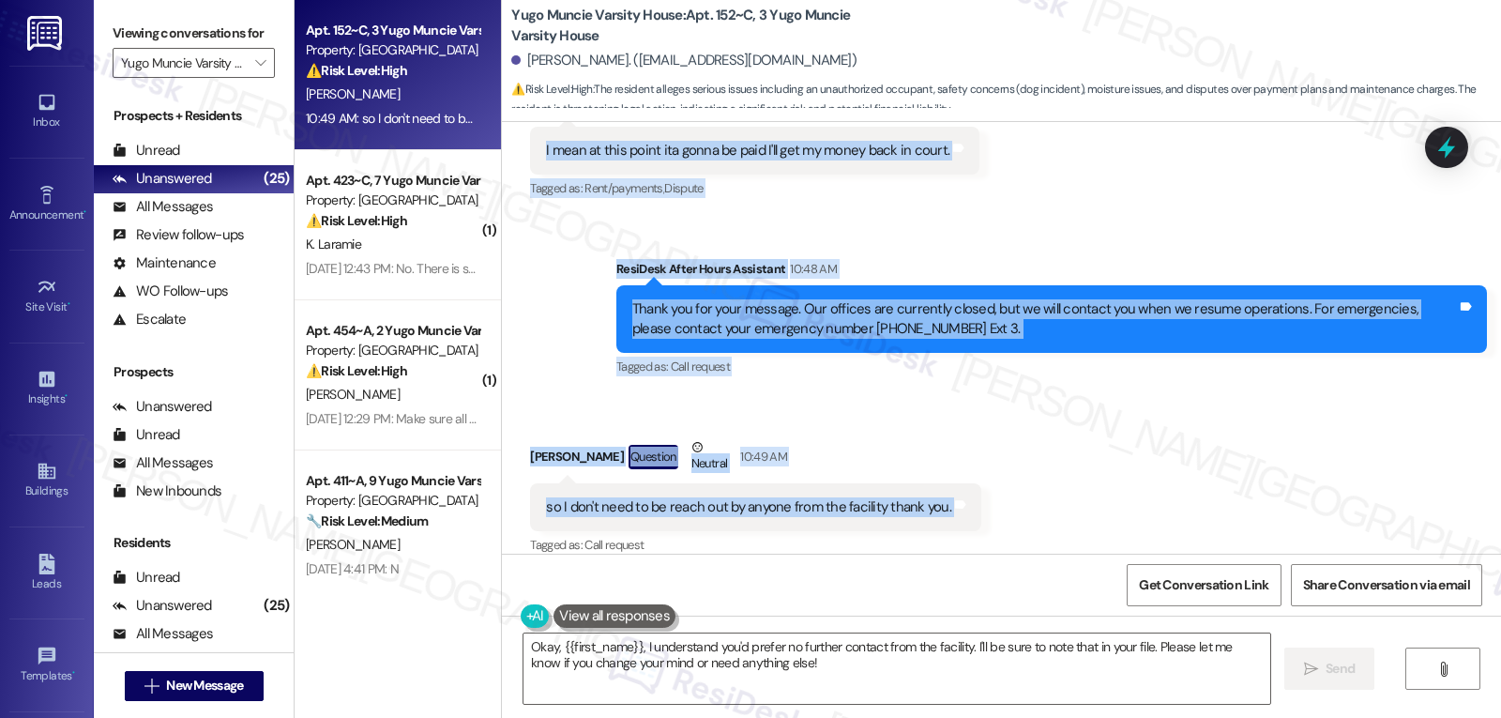
drag, startPoint x: 510, startPoint y: 464, endPoint x: 1125, endPoint y: 485, distance: 614.8
click at [1125, 485] on div "Lease started Aug 15, 2024 at 8:00 PM Review Benjamin Boushehry Feb 19, 2025 at…" at bounding box center [1001, 338] width 999 height 432
copy div "Benjamin Boushehry 10:48 AM I mean at this point ita gonna be paid I'll get my …"
click at [760, 679] on textarea "Okay, {{first_name}}, I understand you'd prefer no further contact from the fac…" at bounding box center [896, 668] width 747 height 70
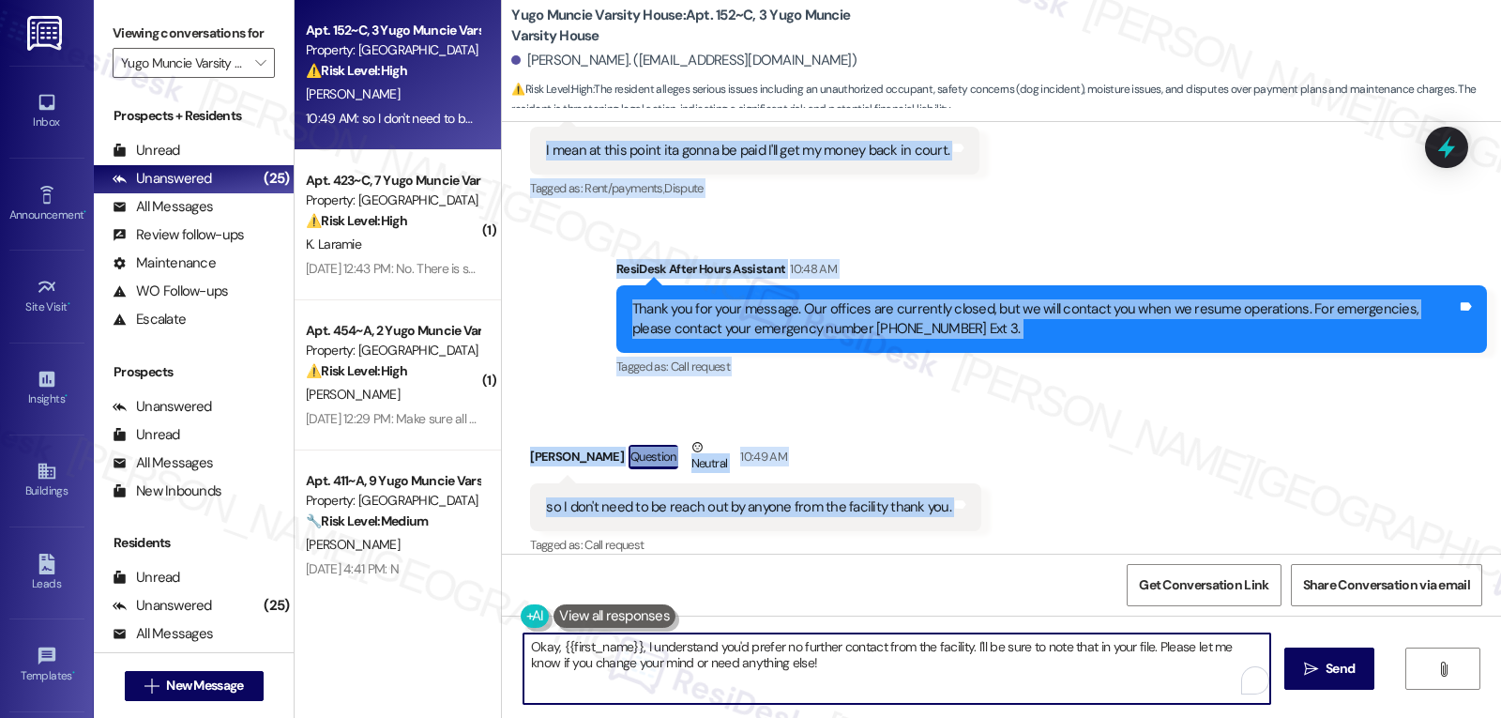
paste textarea "Hi Benjamin, thank you for your message. I understand your position and will re…"
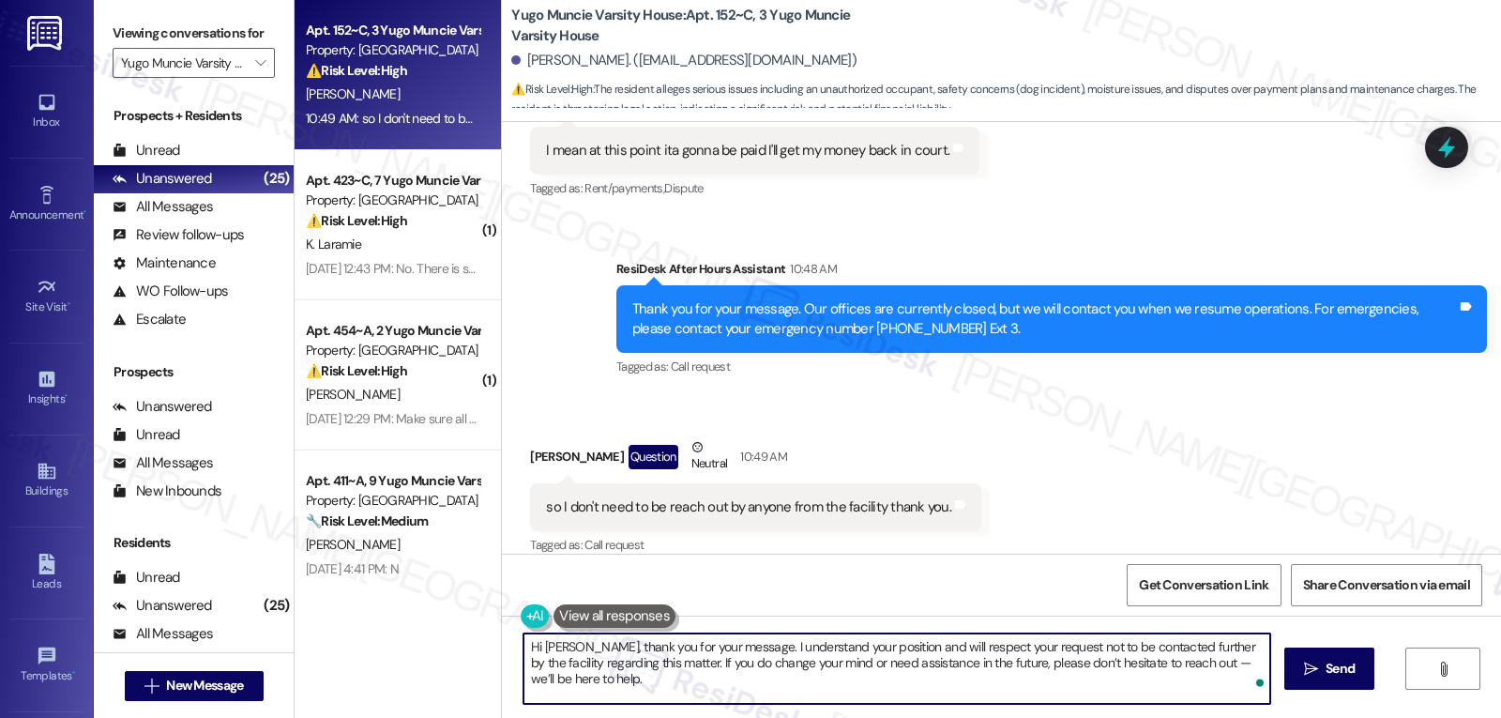
click at [1192, 666] on textarea "Hi Benjamin, thank you for your message. I understand your position and will re…" at bounding box center [896, 668] width 747 height 70
click at [737, 682] on textarea "Hi Benjamin, thank you for your message. I understand your position and will re…" at bounding box center [896, 668] width 747 height 70
type textarea "Hi Benjamin, thank you for your message. I understand your position and will re…"
click at [1297, 662] on button " Send" at bounding box center [1329, 668] width 91 height 42
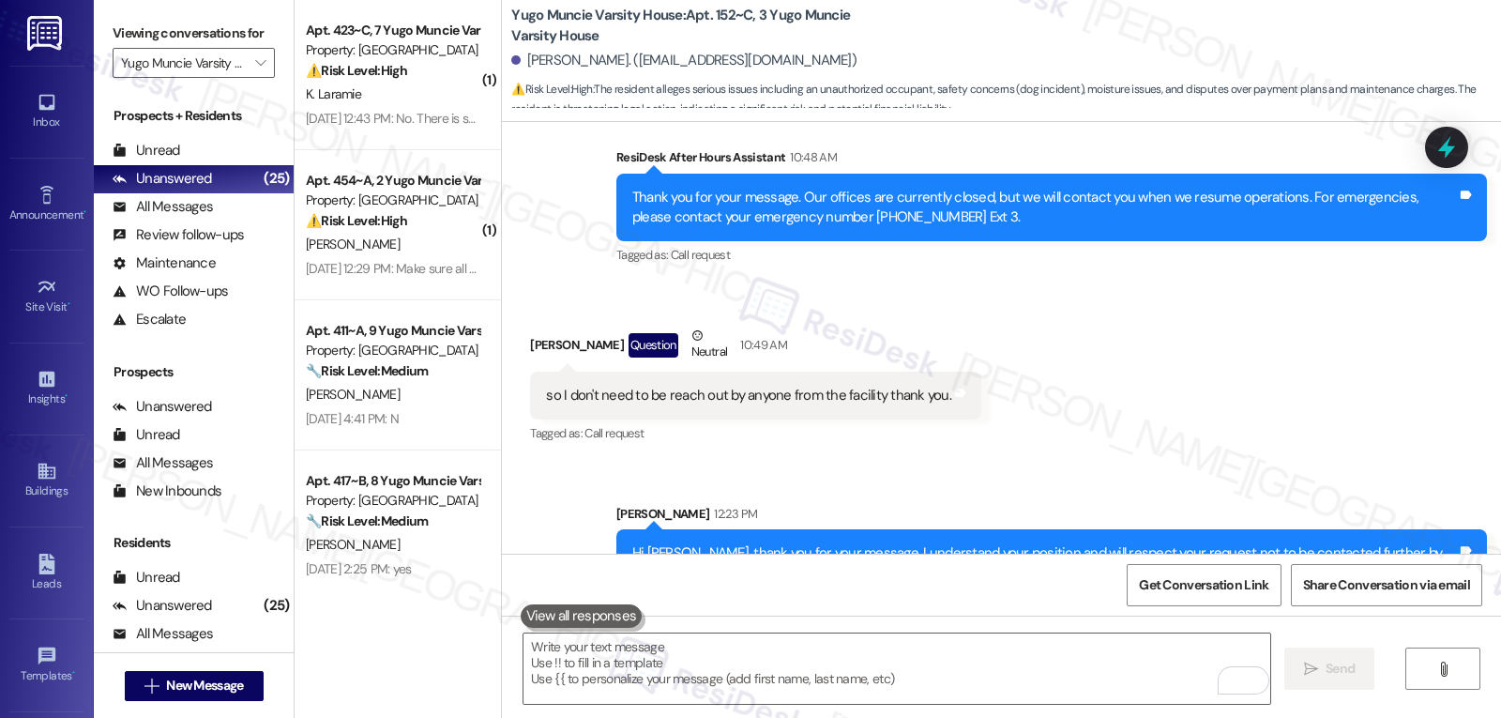
scroll to position [5936, 0]
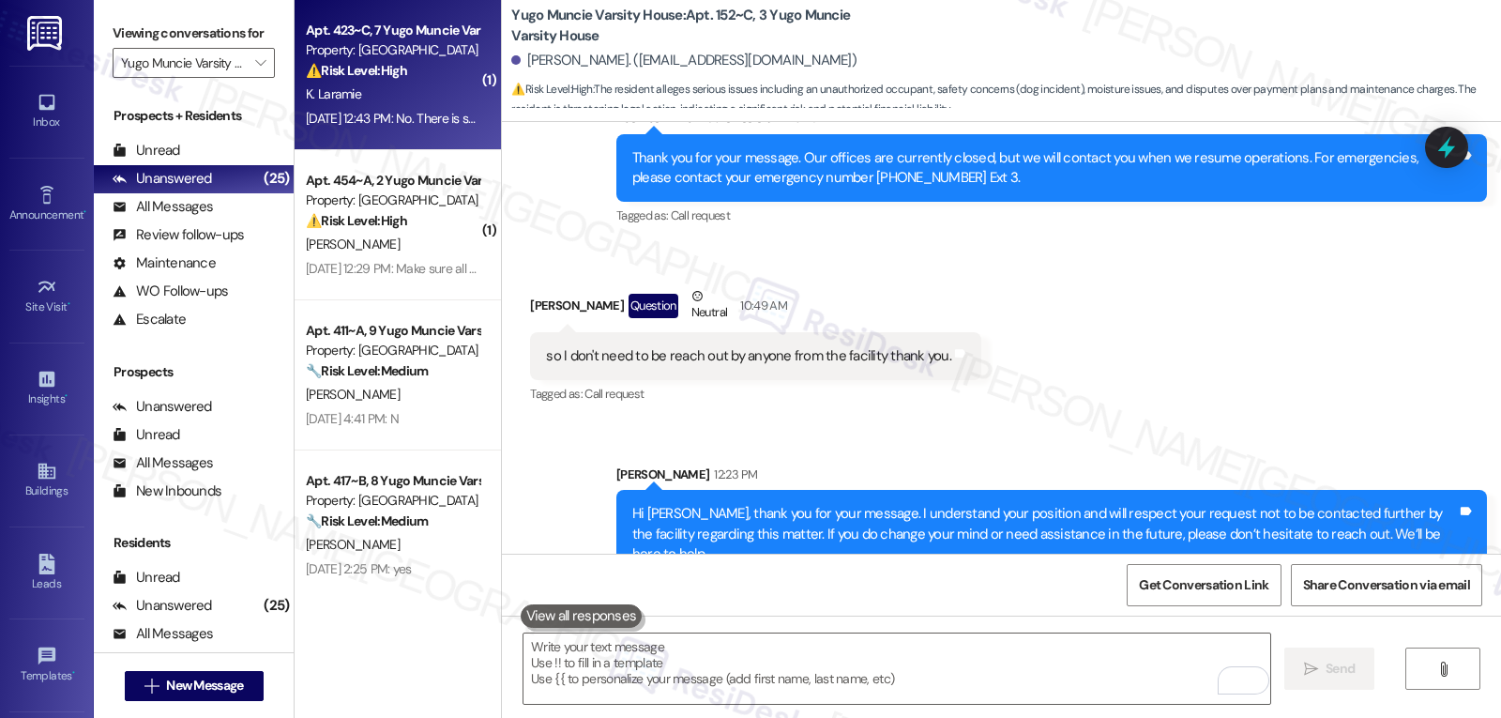
click at [365, 85] on div "K. Laramie" at bounding box center [392, 94] width 177 height 23
type textarea "Fetching suggested responses. Please feel free to read through the conversation…"
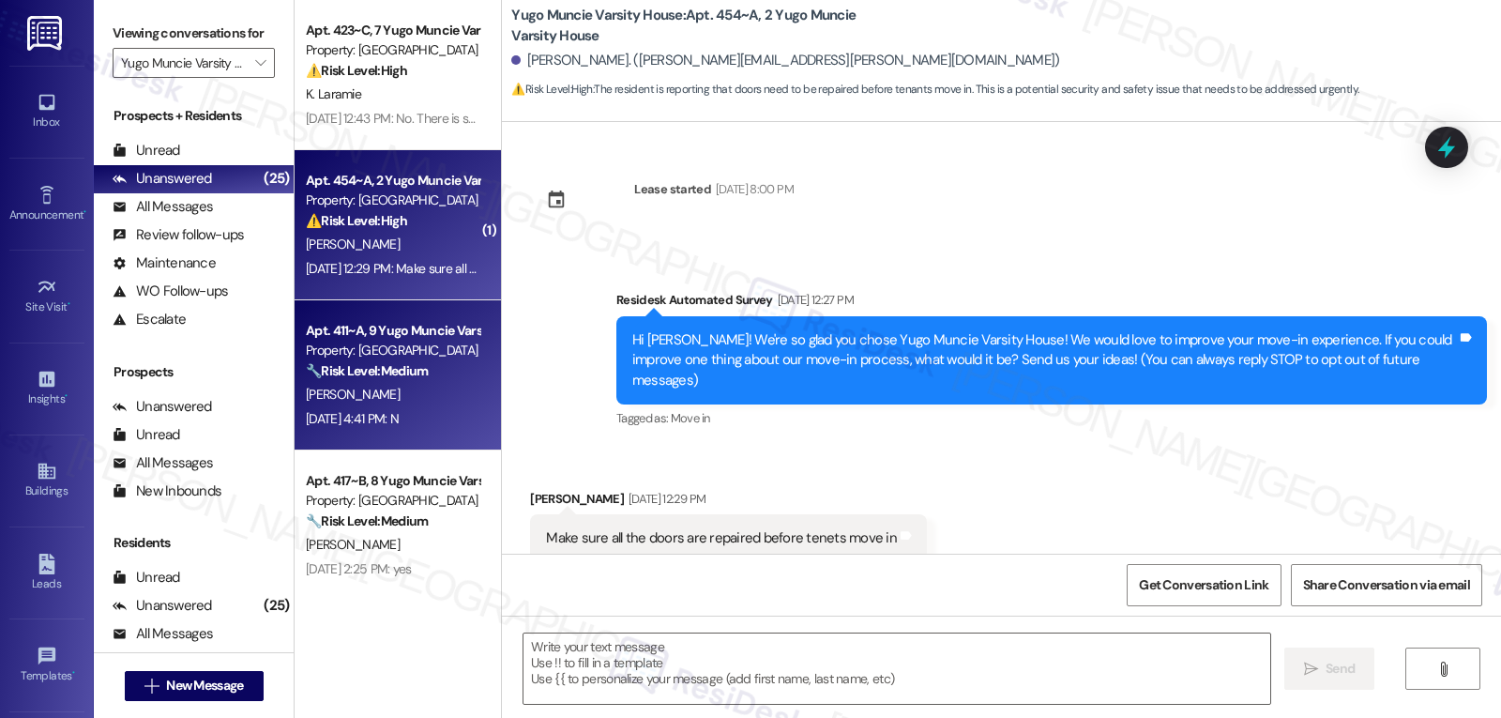
scroll to position [31, 0]
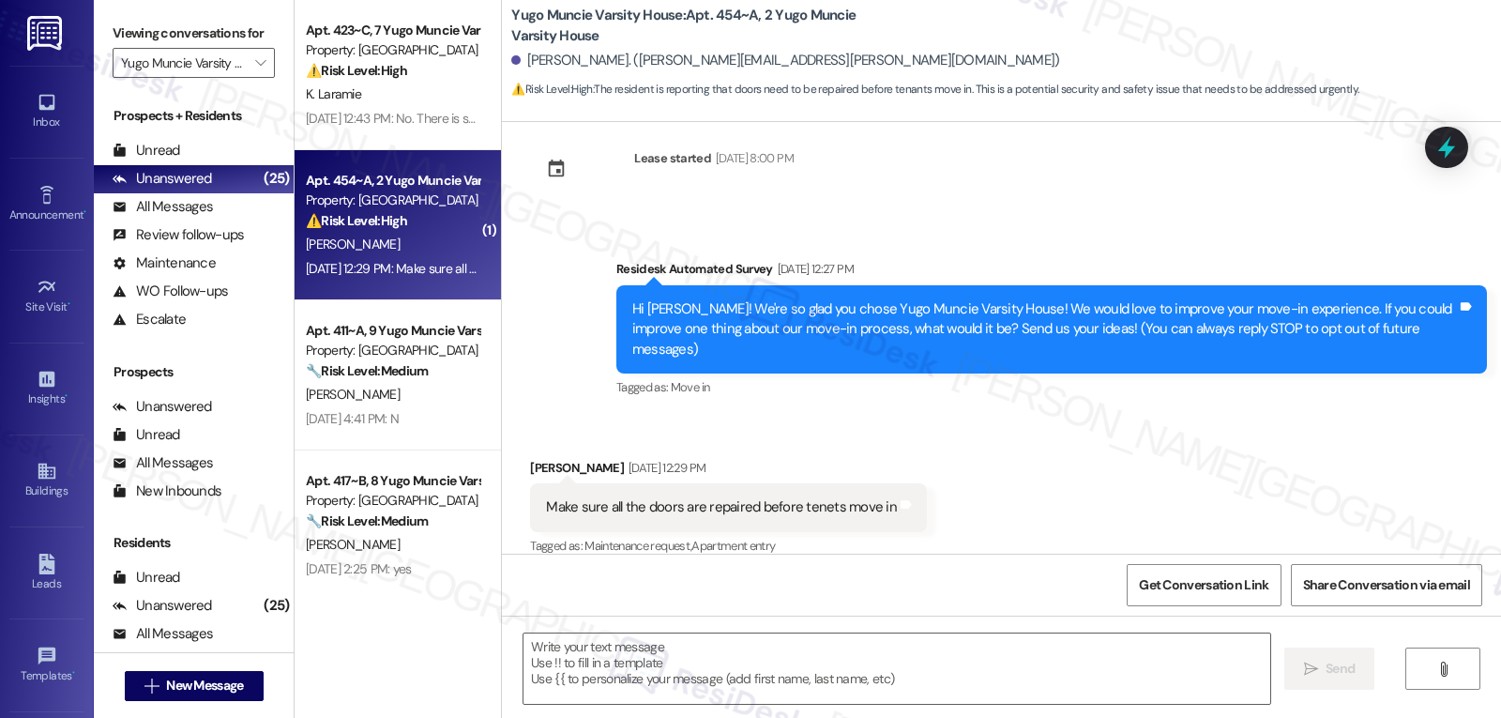
type textarea "Fetching suggested responses. Please feel free to read through the conversation…"
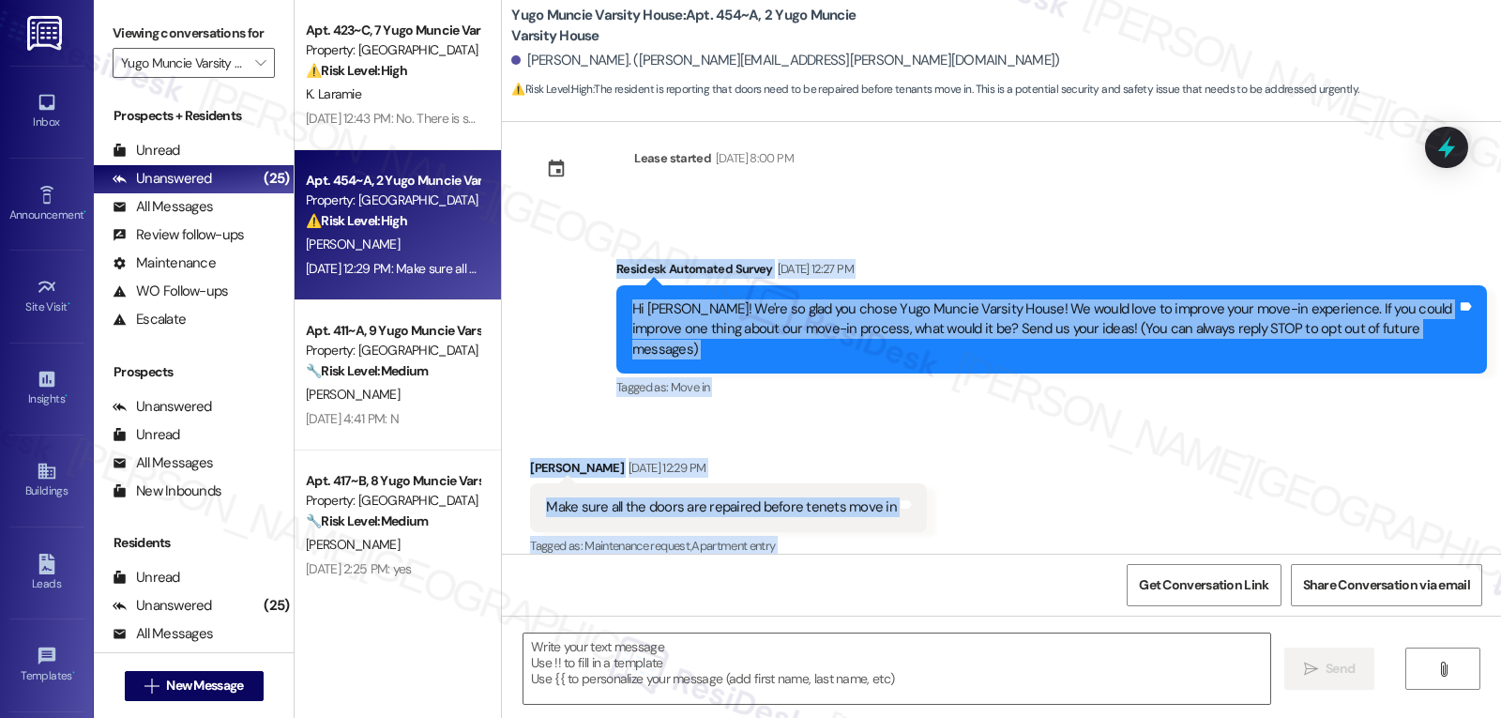
scroll to position [204, 0]
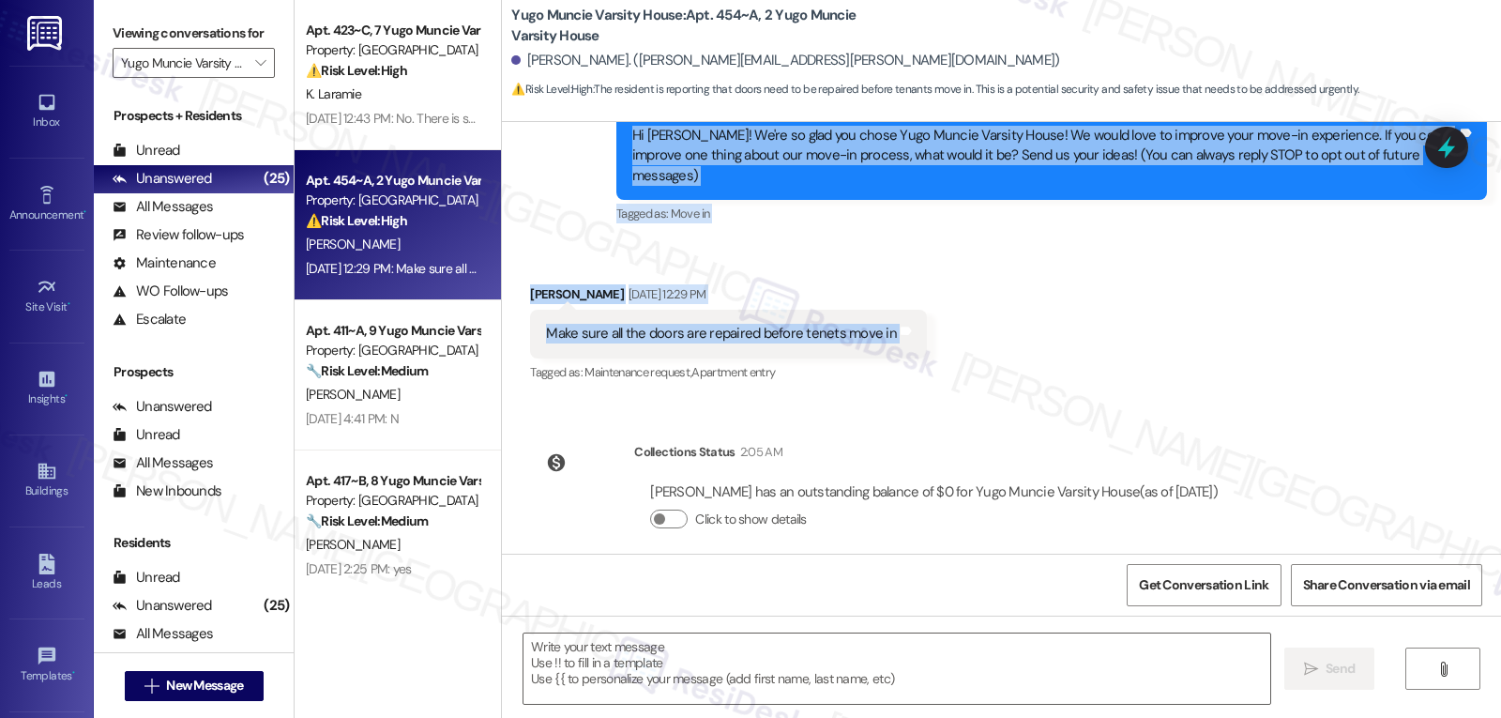
drag, startPoint x: 597, startPoint y: 271, endPoint x: 1038, endPoint y: 312, distance: 443.7
click at [1038, 312] on div "Lease started Aug 14, 2025 at 8:00 PM Survey, sent via SMS Residesk Automated S…" at bounding box center [1001, 338] width 999 height 432
copy div "Residesk Automated Survey Aug 22, 2025 at 12:27 PM Hi Marek! We're so glad you …"
click at [620, 681] on textarea at bounding box center [896, 668] width 747 height 70
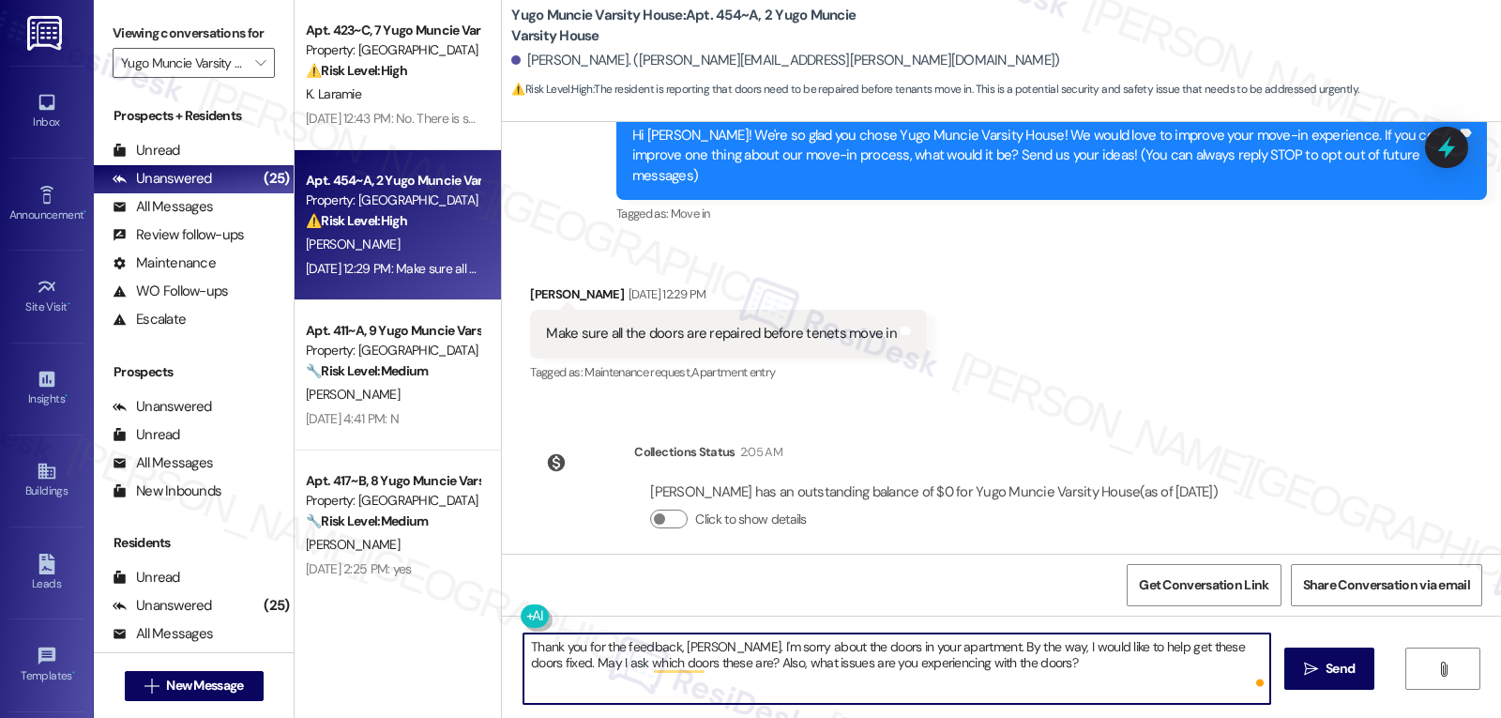
type textarea "Thank you for the feedback, Marek. I'm sorry about the doors in your apartment.…"
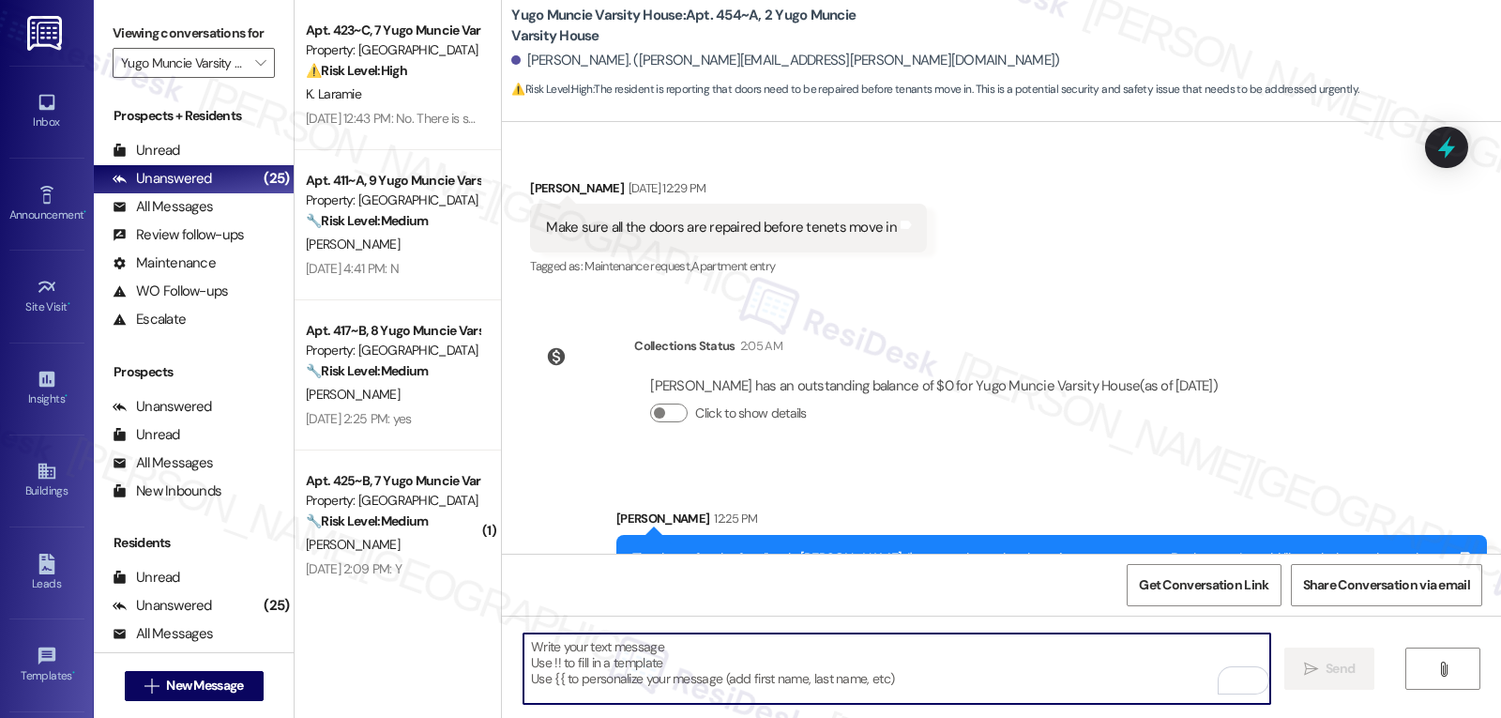
scroll to position [355, 0]
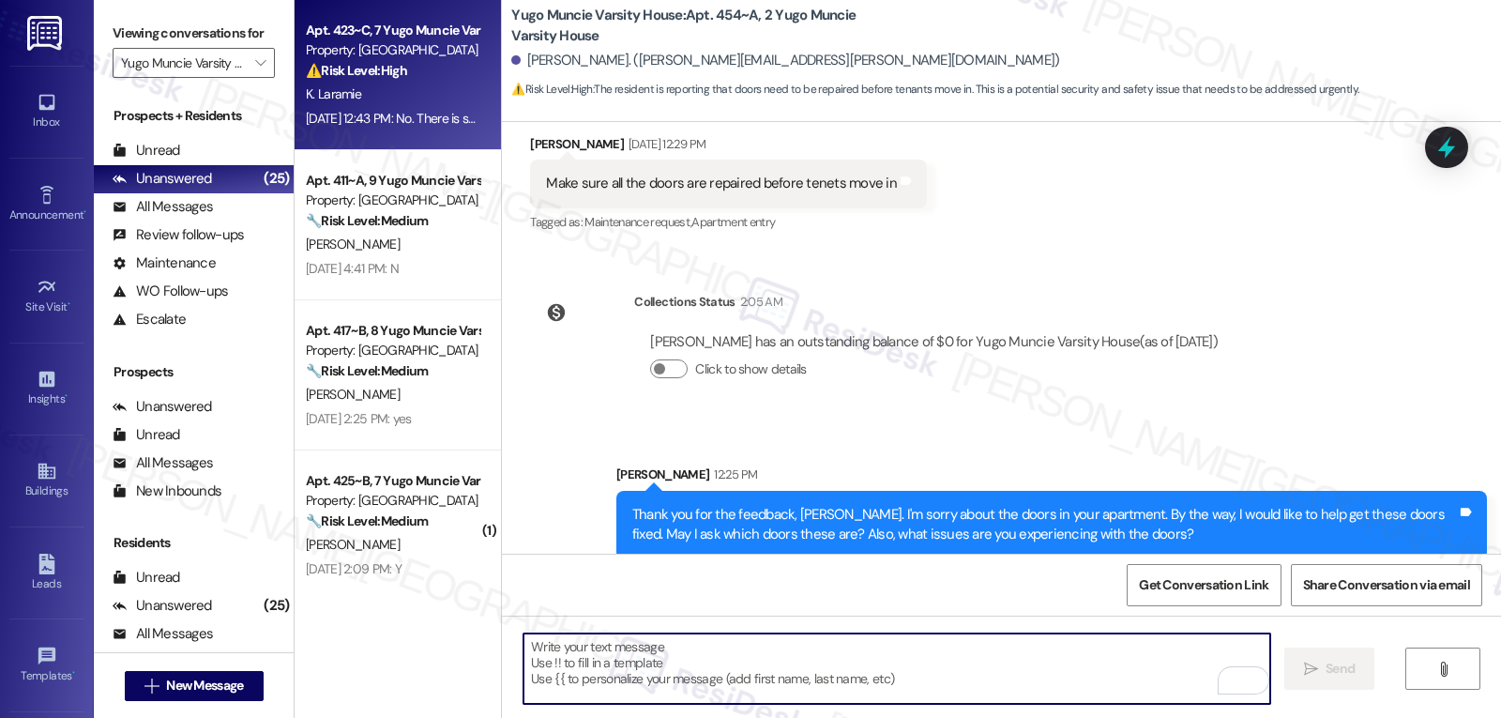
click at [371, 82] on div "Apt. 423~C, 7 Yugo Muncie Varsity House Property: Yugo Muncie Varsity House ⚠️ …" at bounding box center [392, 51] width 177 height 64
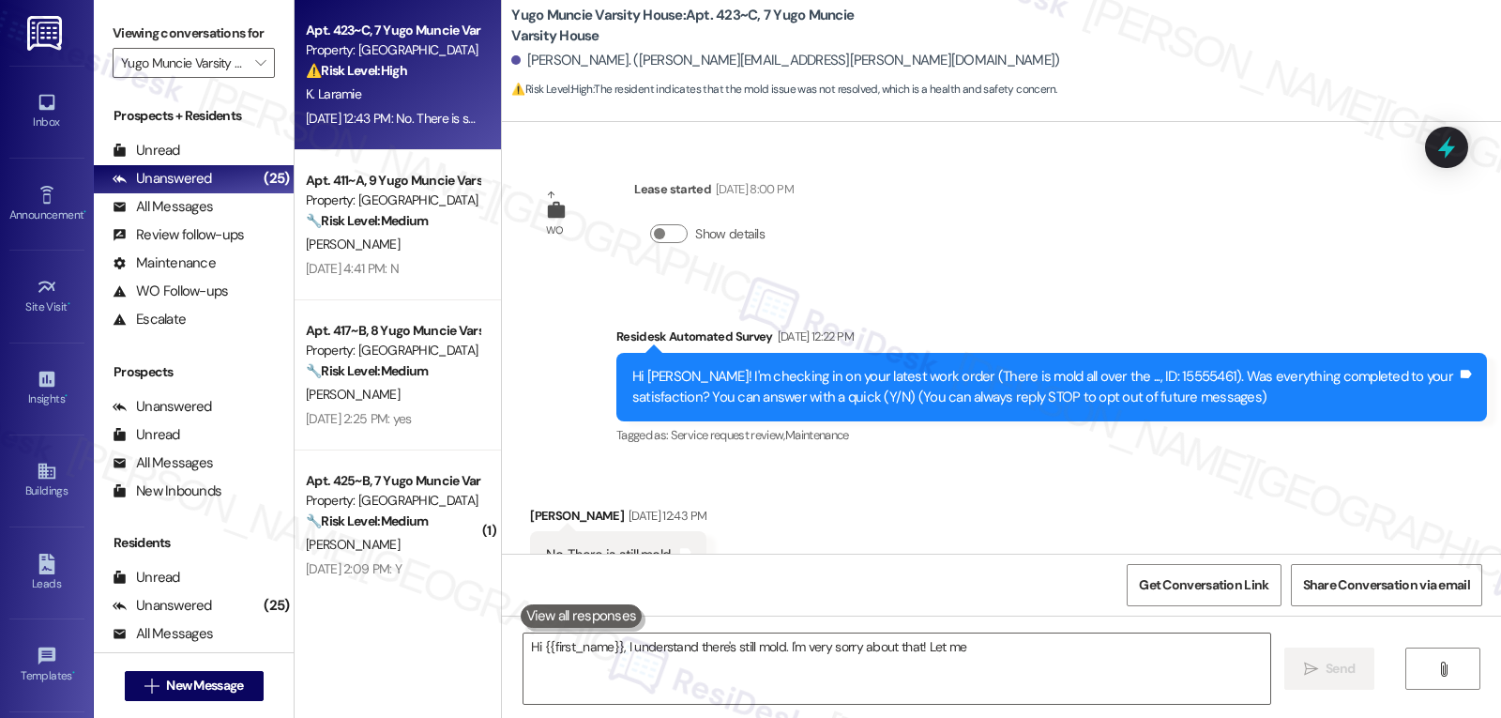
scroll to position [68, 0]
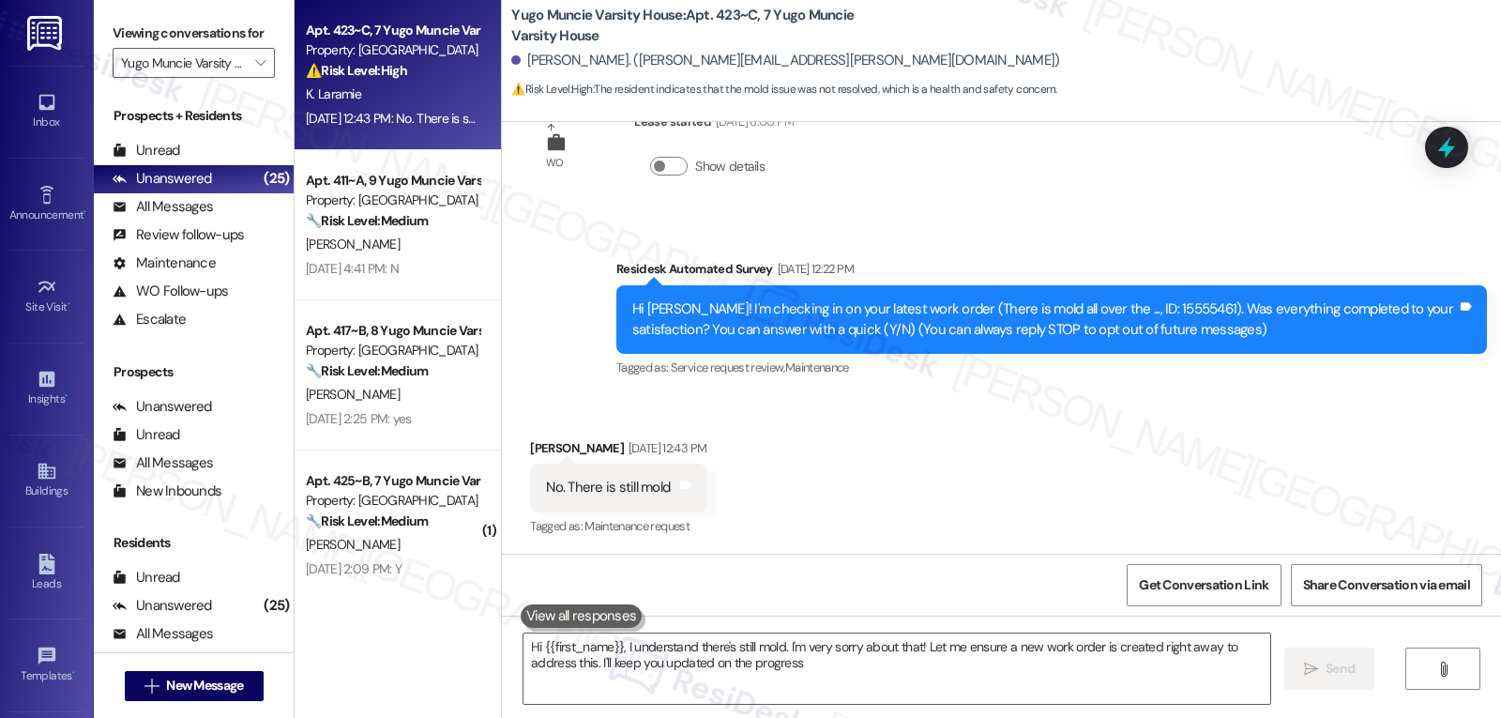
type textarea "Hi {{first_name}}, I understand there's still mold. I'm very sorry about that! …"
click at [1434, 155] on icon at bounding box center [1447, 147] width 32 height 32
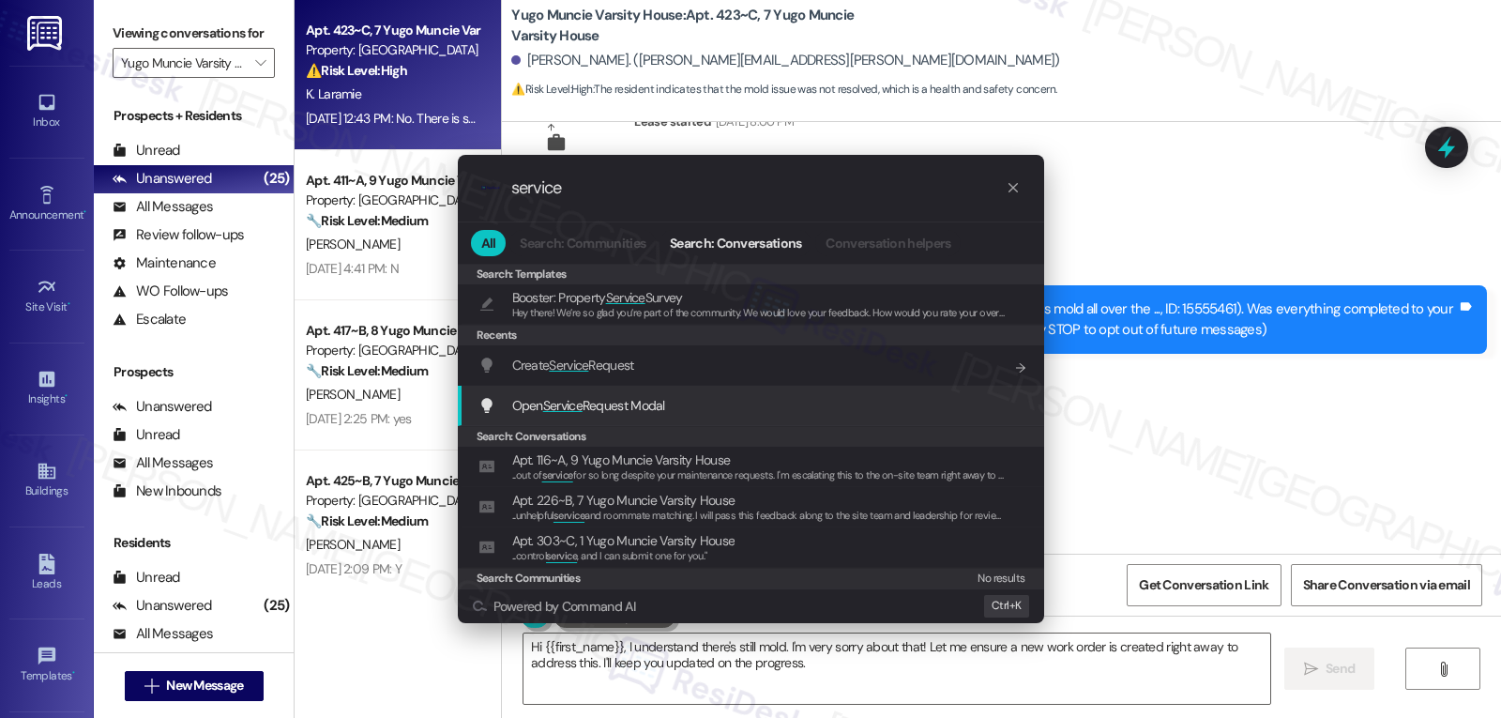
type input "service"
click at [597, 415] on span "Open Service Request Modal" at bounding box center [588, 405] width 153 height 21
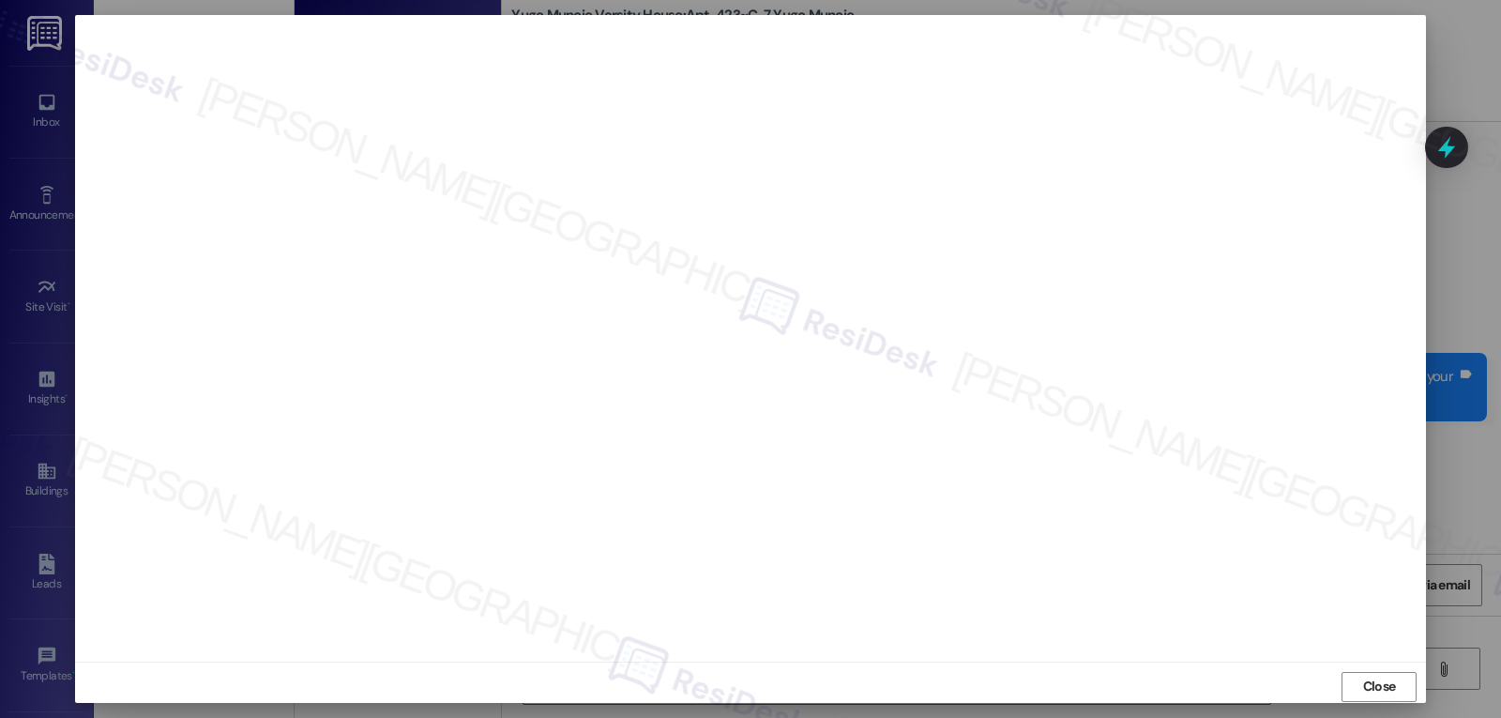
scroll to position [68, 0]
click at [1376, 684] on span "Close" at bounding box center [1379, 686] width 33 height 20
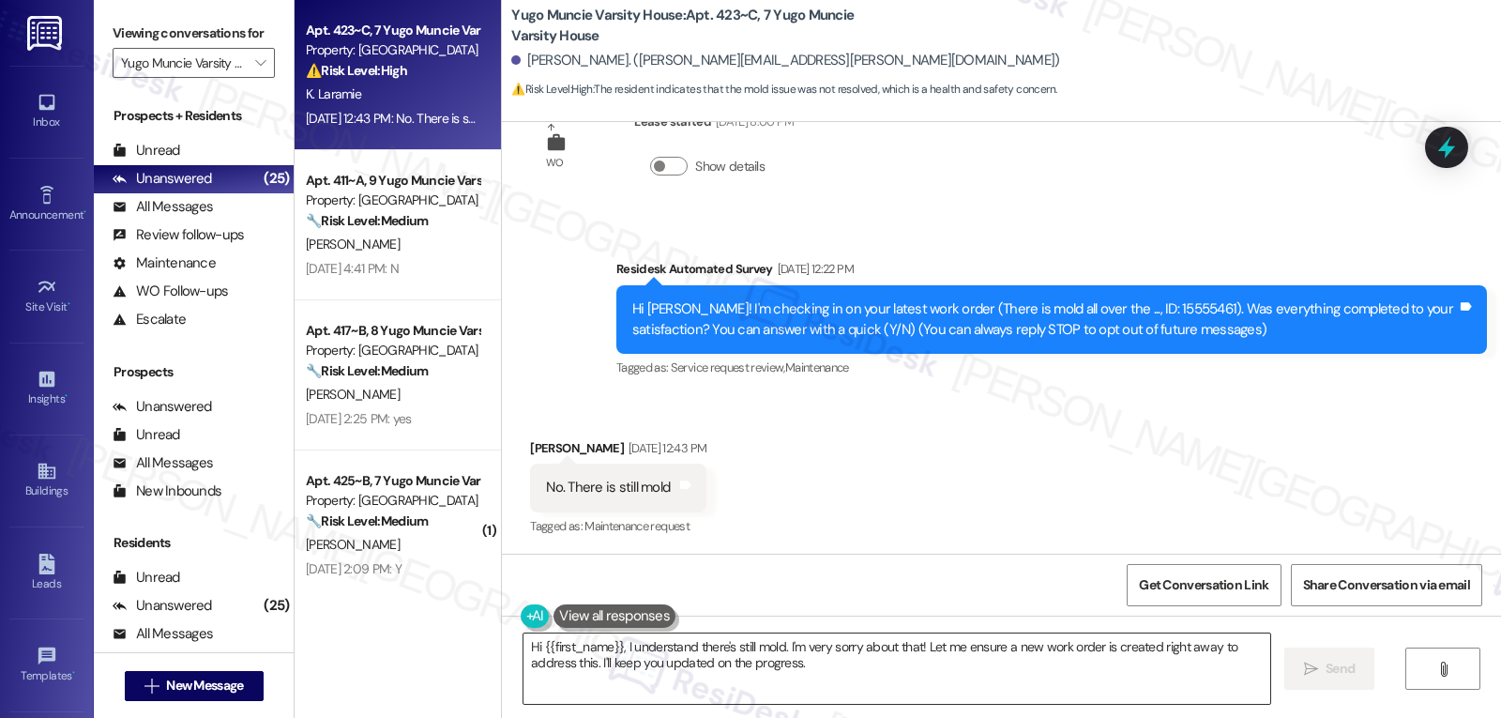
click at [854, 666] on textarea "Hi {{first_name}}, I understand there's still mold. I'm very sorry about that! …" at bounding box center [896, 668] width 747 height 70
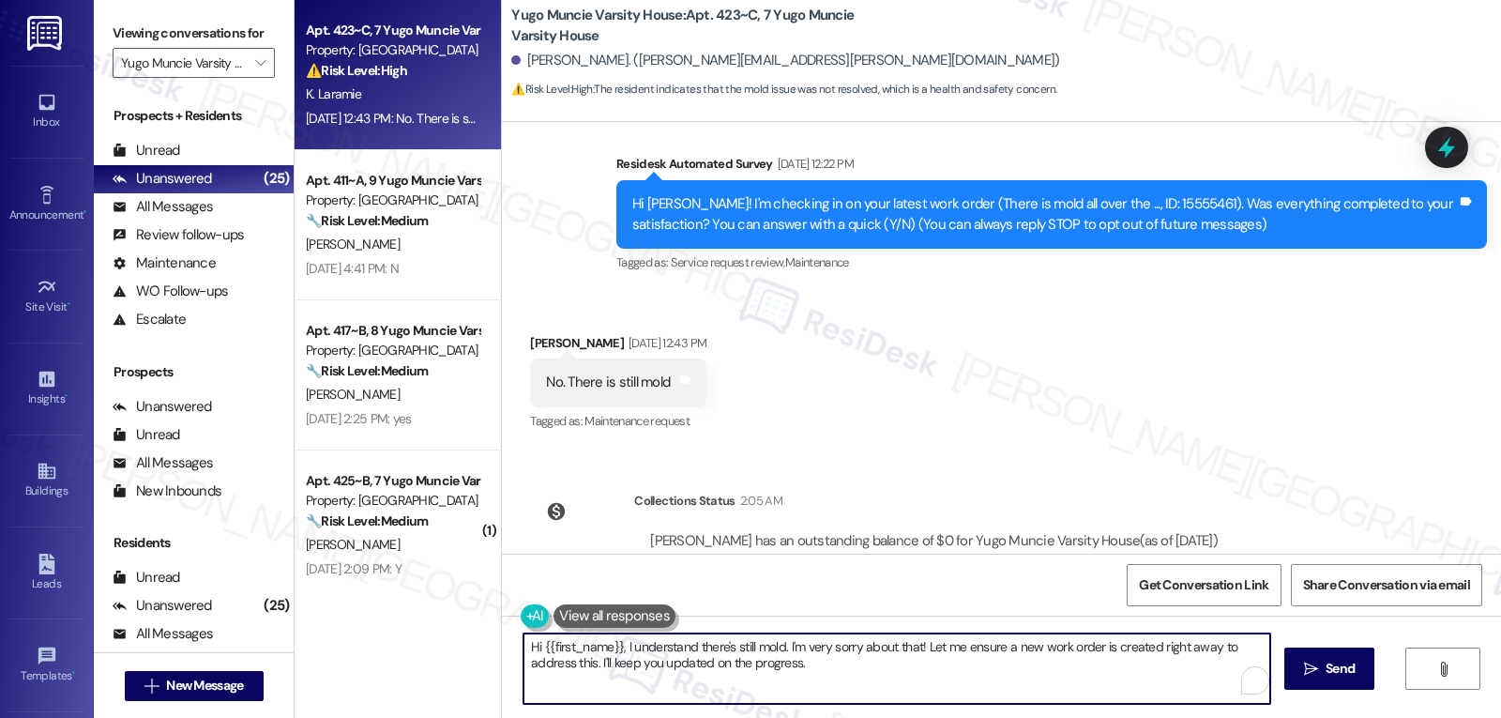
scroll to position [241, 0]
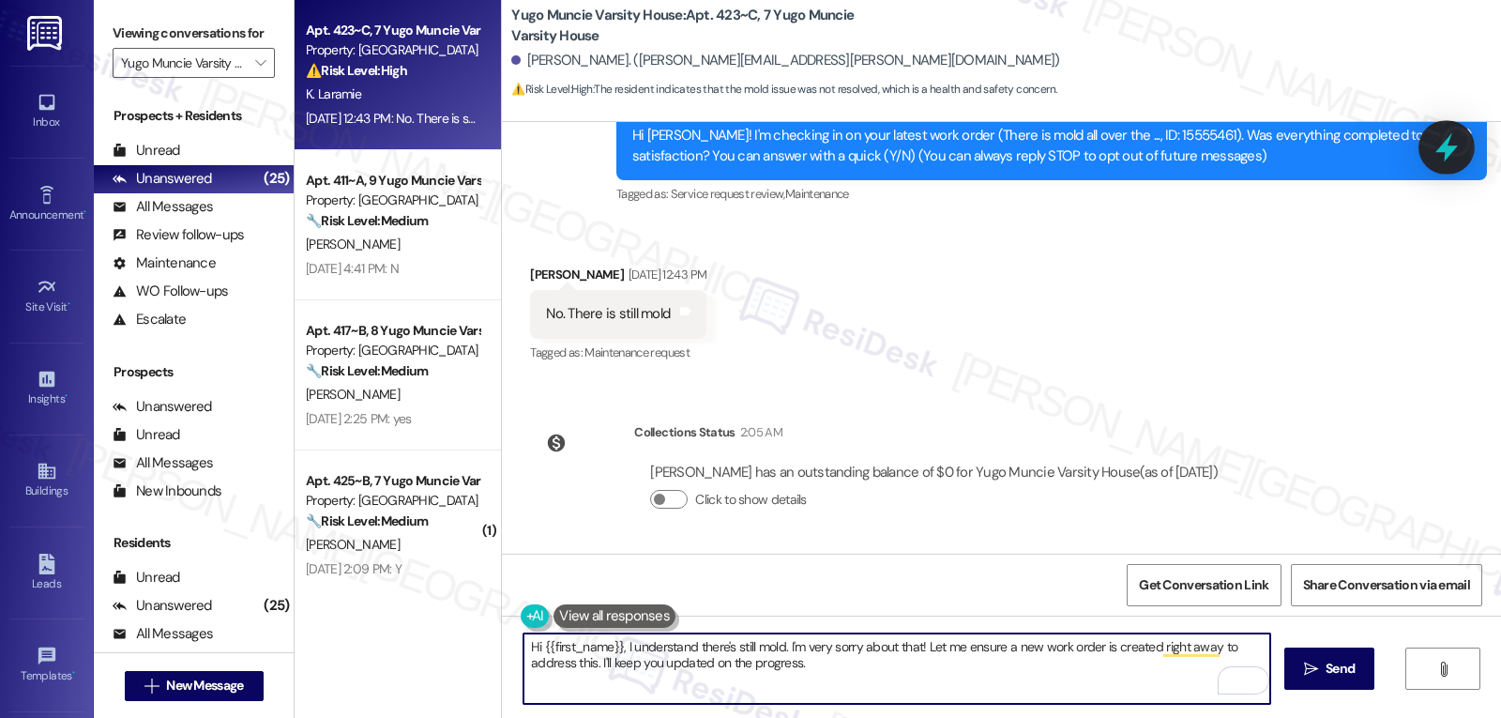
click at [1448, 162] on icon at bounding box center [1447, 147] width 32 height 32
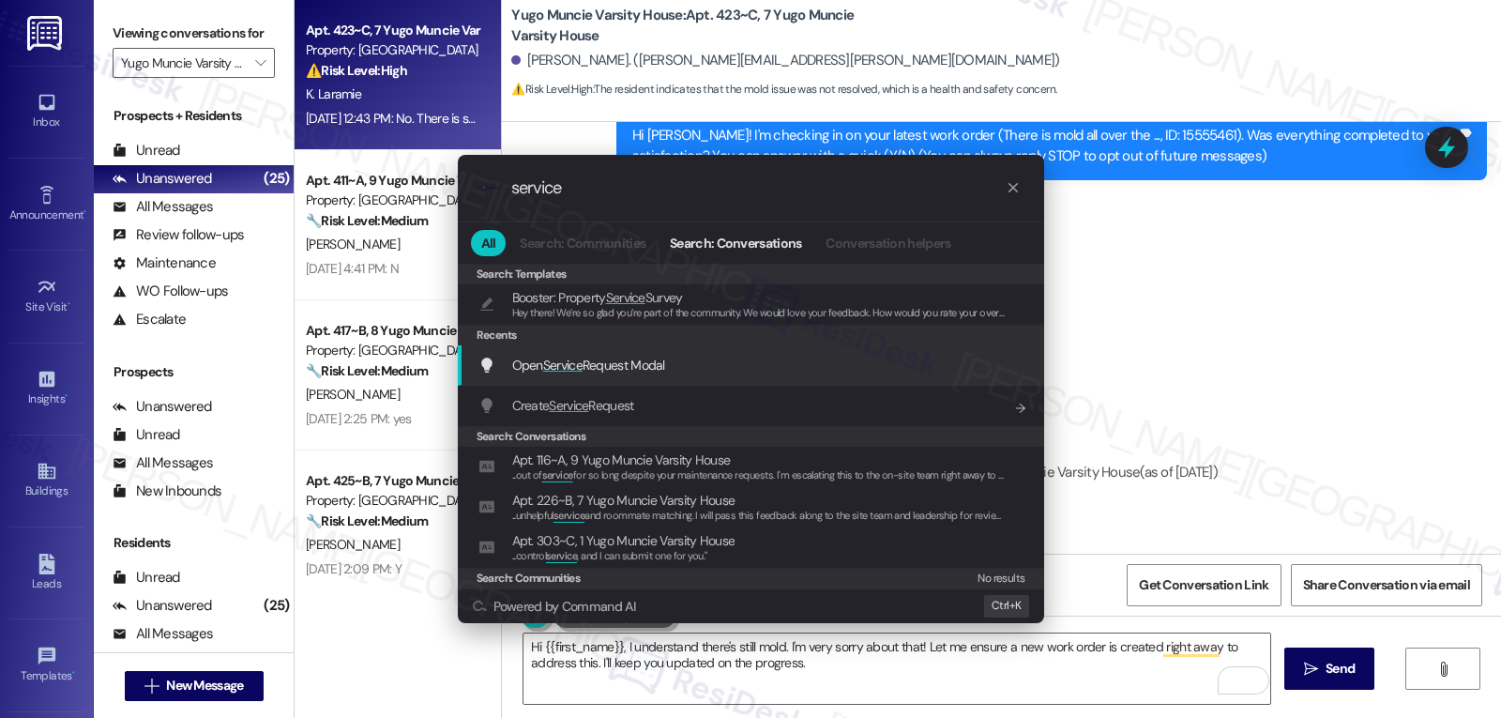
type input "service"
click at [593, 375] on span "Open Service Request Modal" at bounding box center [588, 365] width 153 height 21
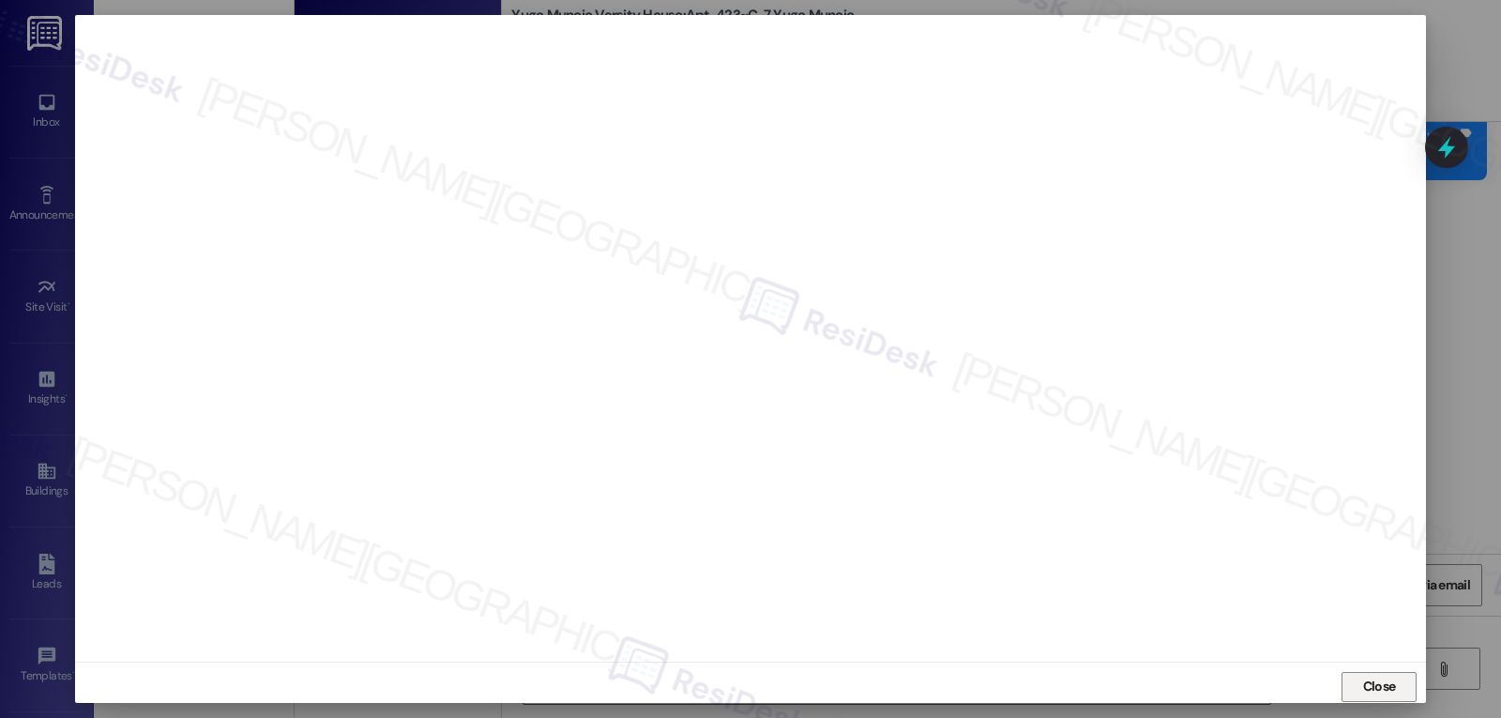
click at [1392, 694] on span "Close" at bounding box center [1379, 686] width 40 height 20
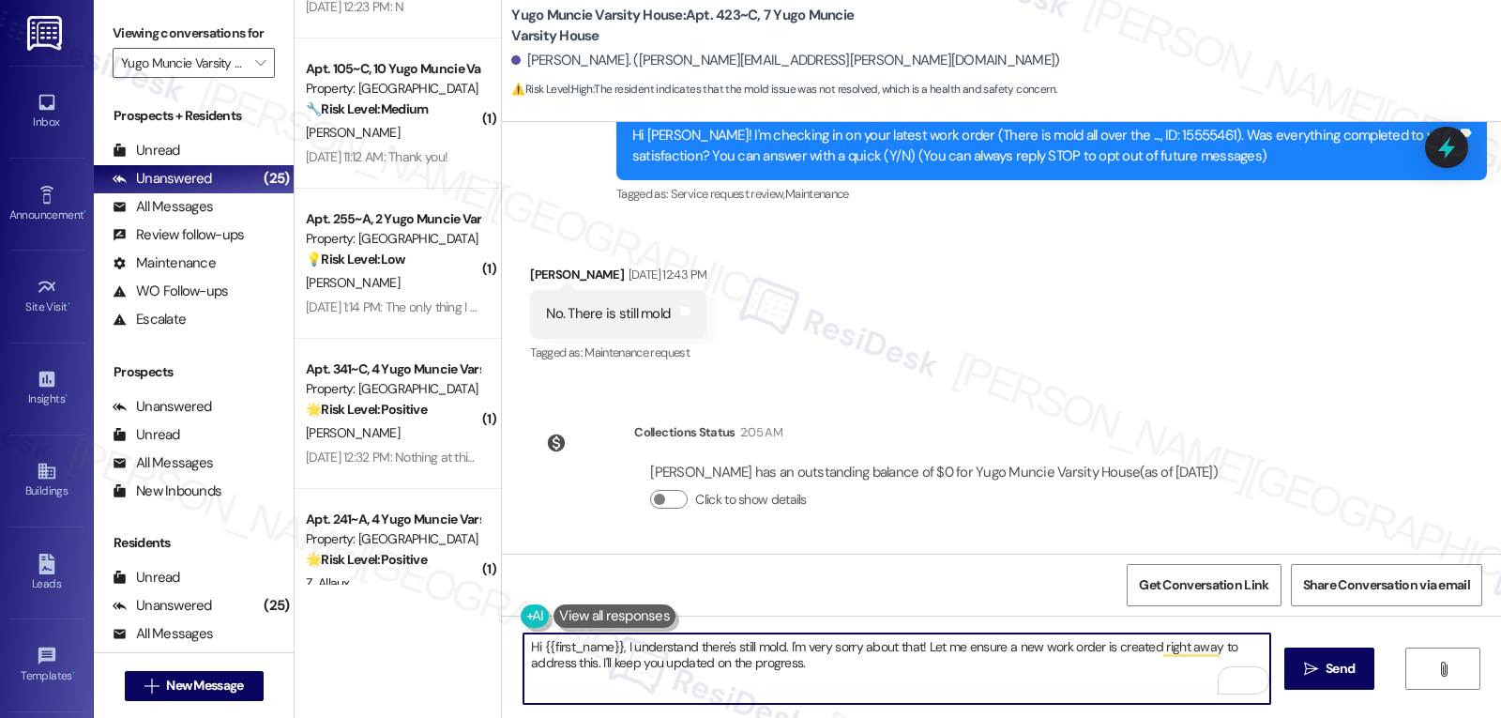
scroll to position [2251, 0]
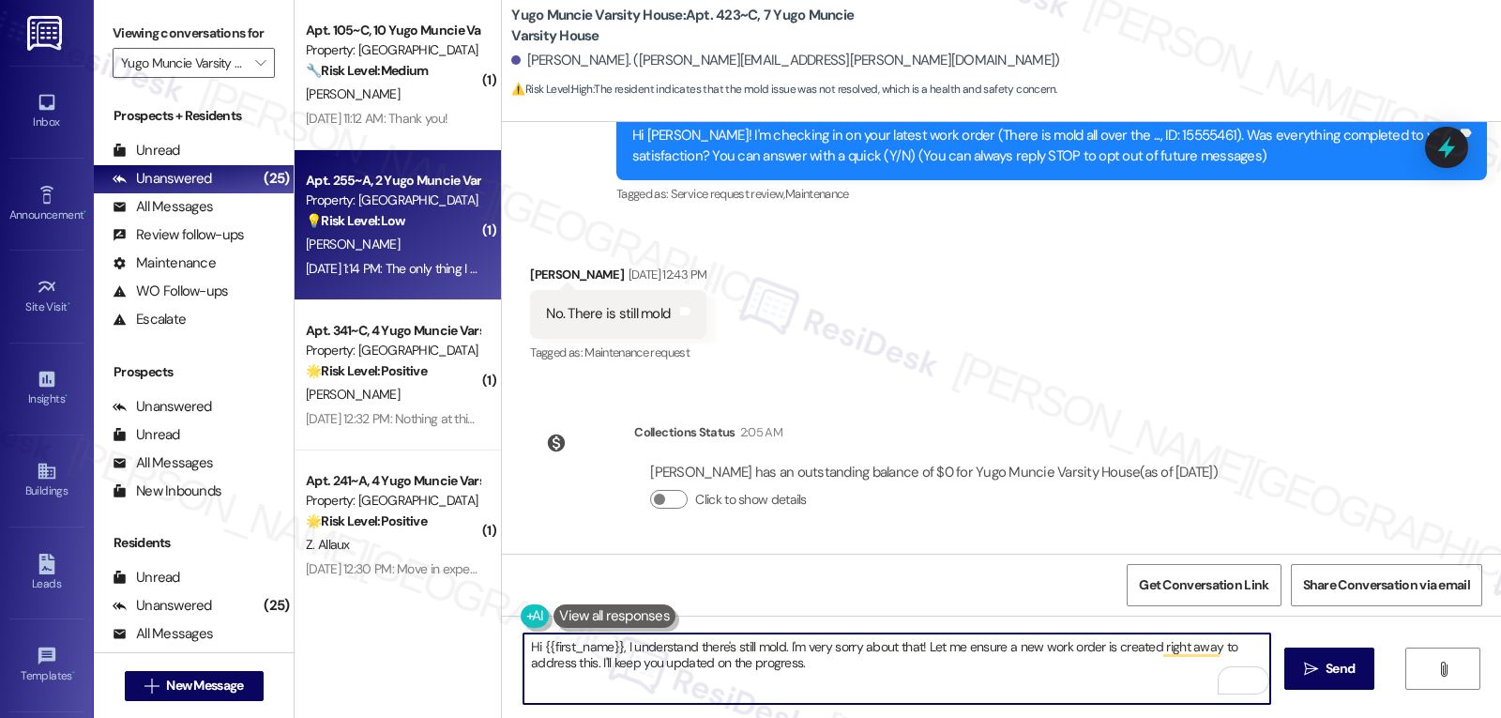
click at [348, 221] on strong "💡 Risk Level: Low" at bounding box center [355, 220] width 99 height 17
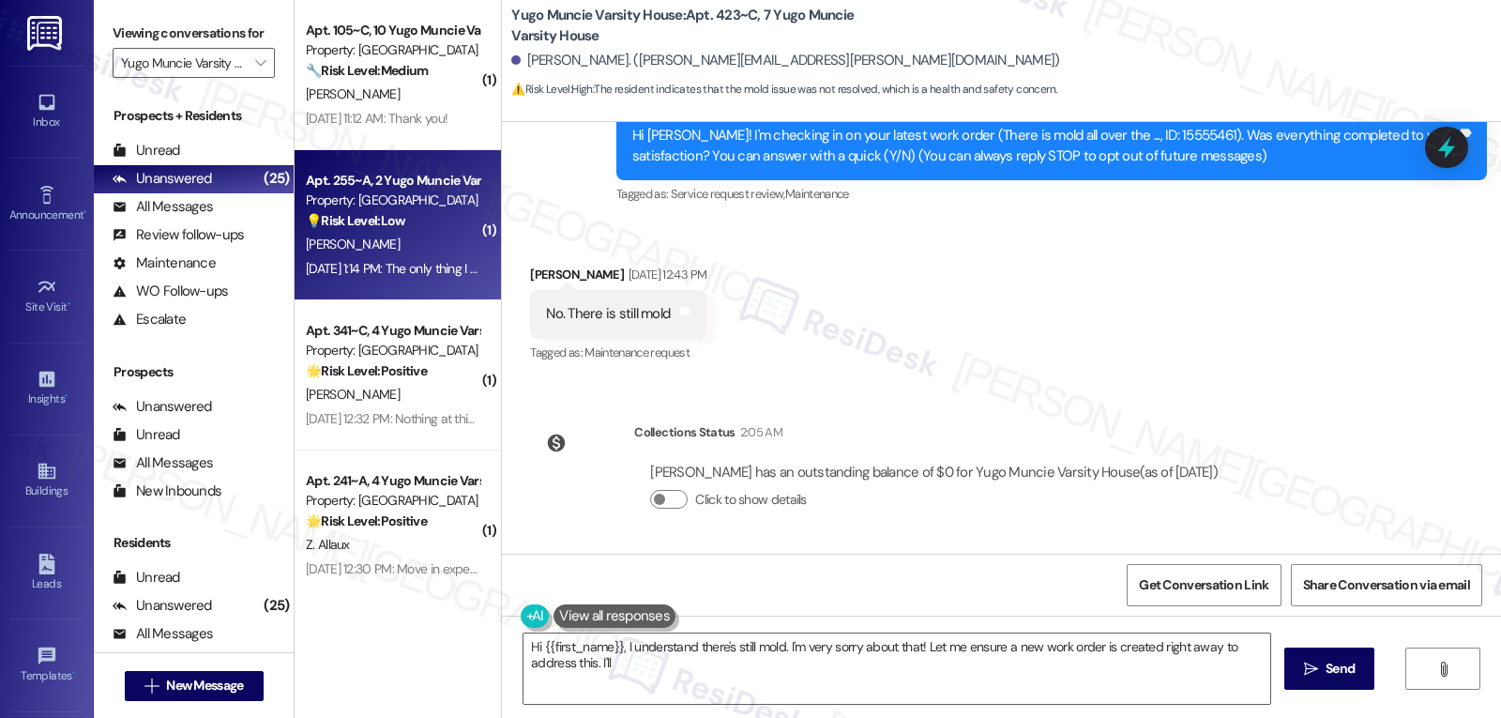
type textarea "Hi {{first_name}}, I understand there's still mold. I'm very sorry about that! …"
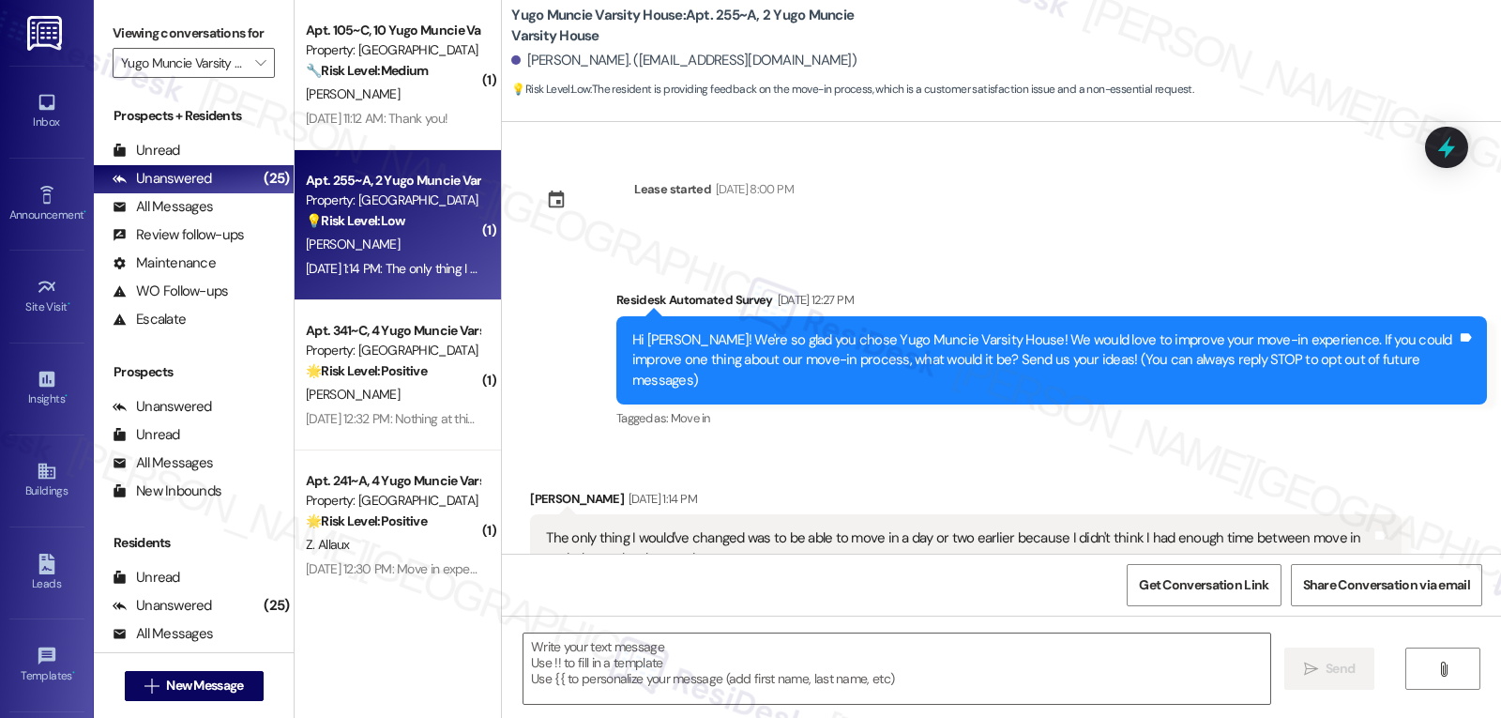
type textarea "Fetching suggested responses. Please feel free to read through the conversation…"
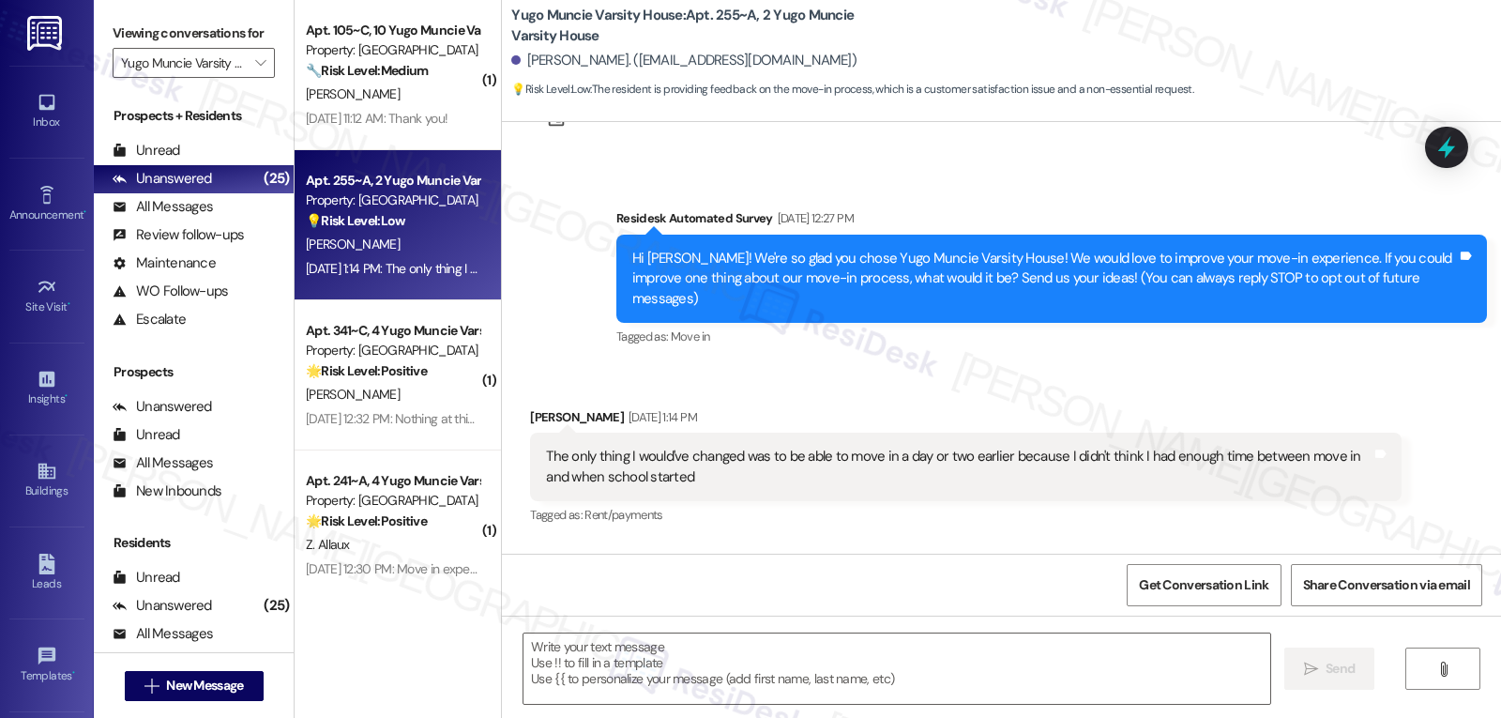
scroll to position [37, 0]
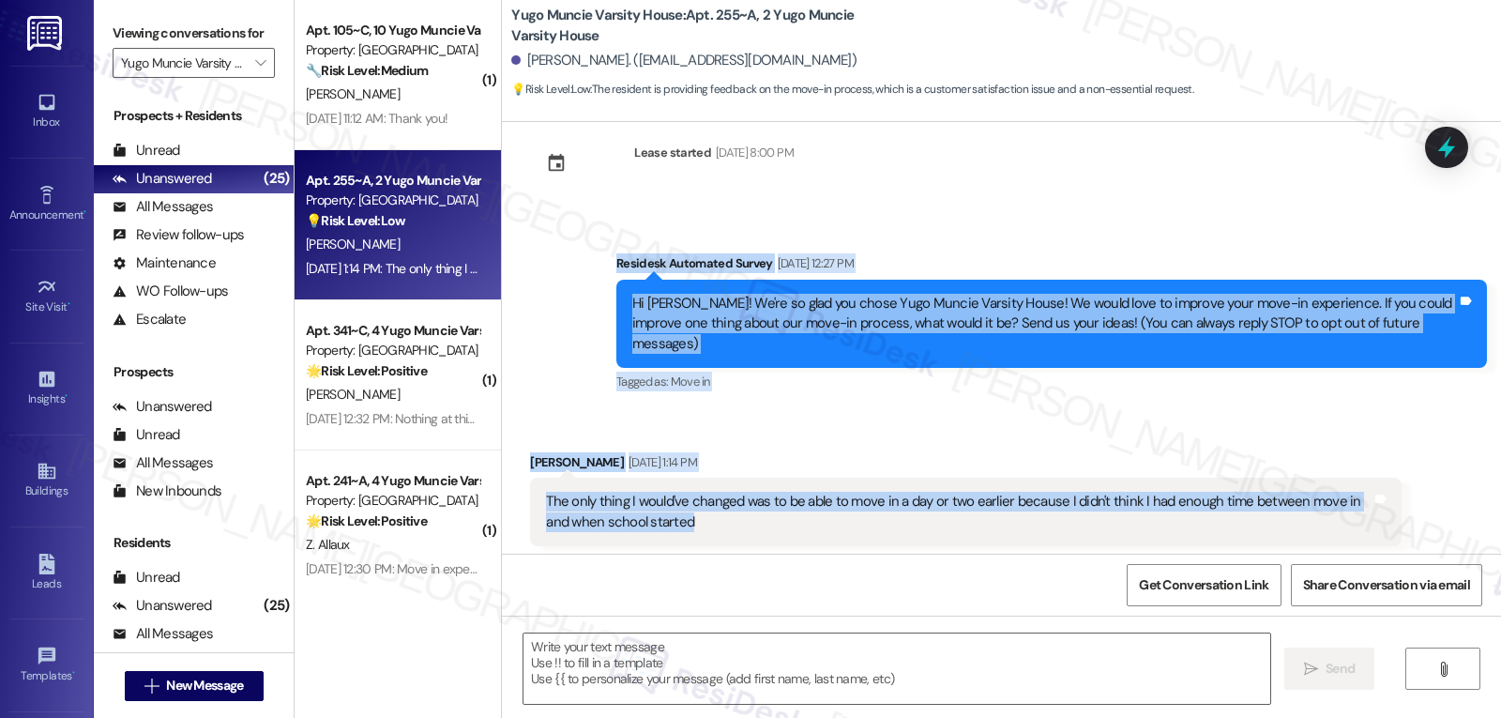
drag, startPoint x: 606, startPoint y: 295, endPoint x: 711, endPoint y: 512, distance: 240.8
click at [711, 512] on div "Lease started Aug 14, 2025 at 8:00 PM Survey, sent via SMS Residesk Automated S…" at bounding box center [1001, 338] width 999 height 432
copy div "Residesk Automated Survey Aug 22, 2025 at 12:27 PM Hi Emma! We're so glad you c…"
click at [945, 662] on textarea at bounding box center [896, 668] width 747 height 70
paste textarea "Thanks for sharing that, Emma! We totally understand how helpful a little extra…"
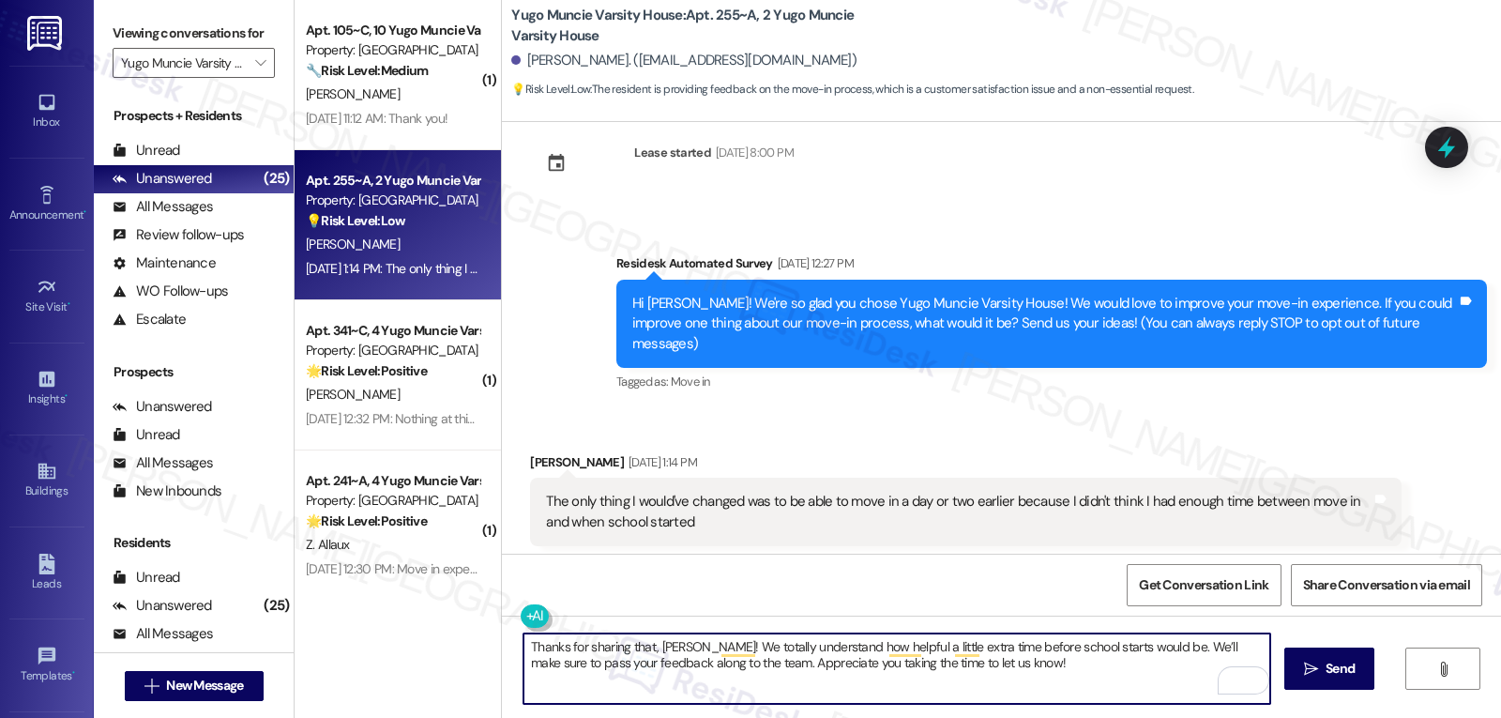
type textarea "Thanks for sharing that, Emma! We totally understand how helpful a little extra…"
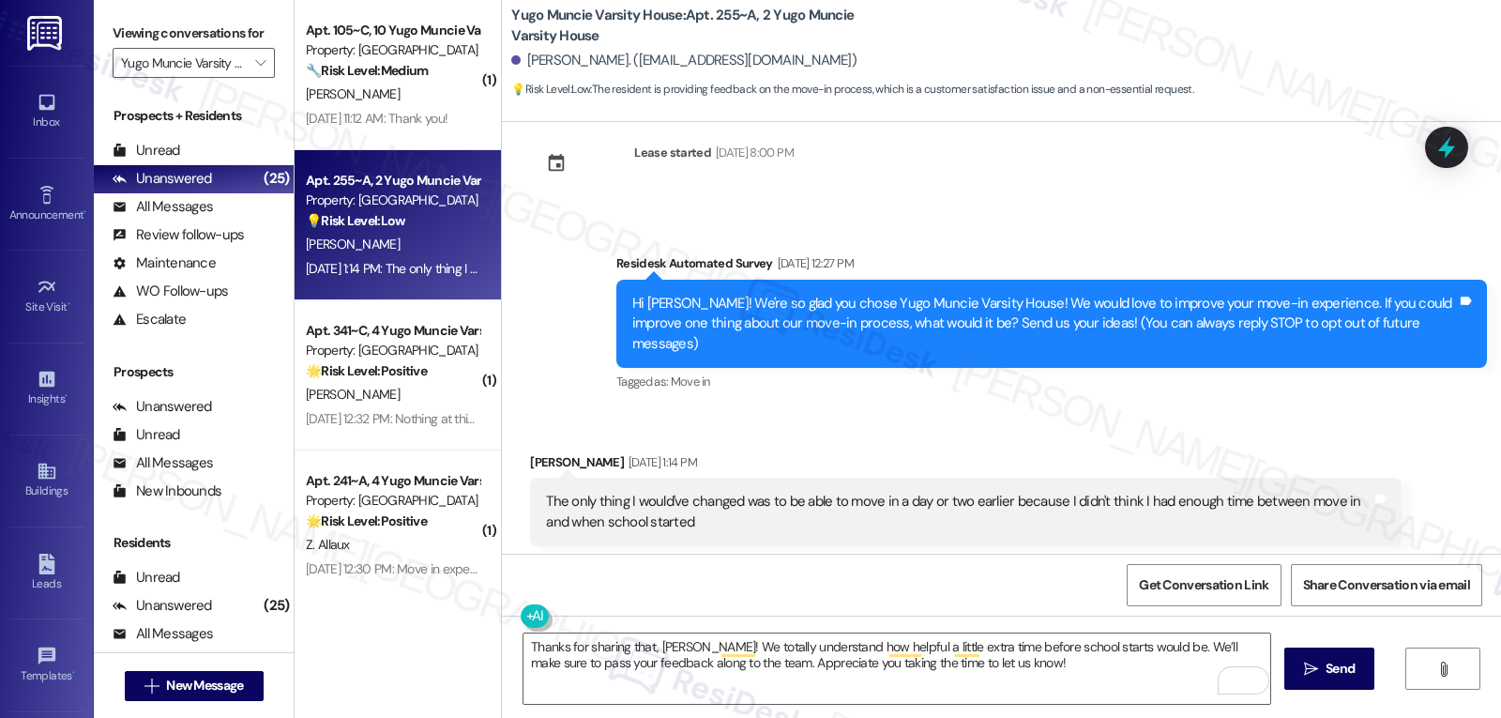
click at [1378, 655] on div "Thanks for sharing that, Emma! We totally understand how helpful a little extra…" at bounding box center [1001, 685] width 999 height 141
click at [1344, 664] on span "Send" at bounding box center [1339, 669] width 29 height 20
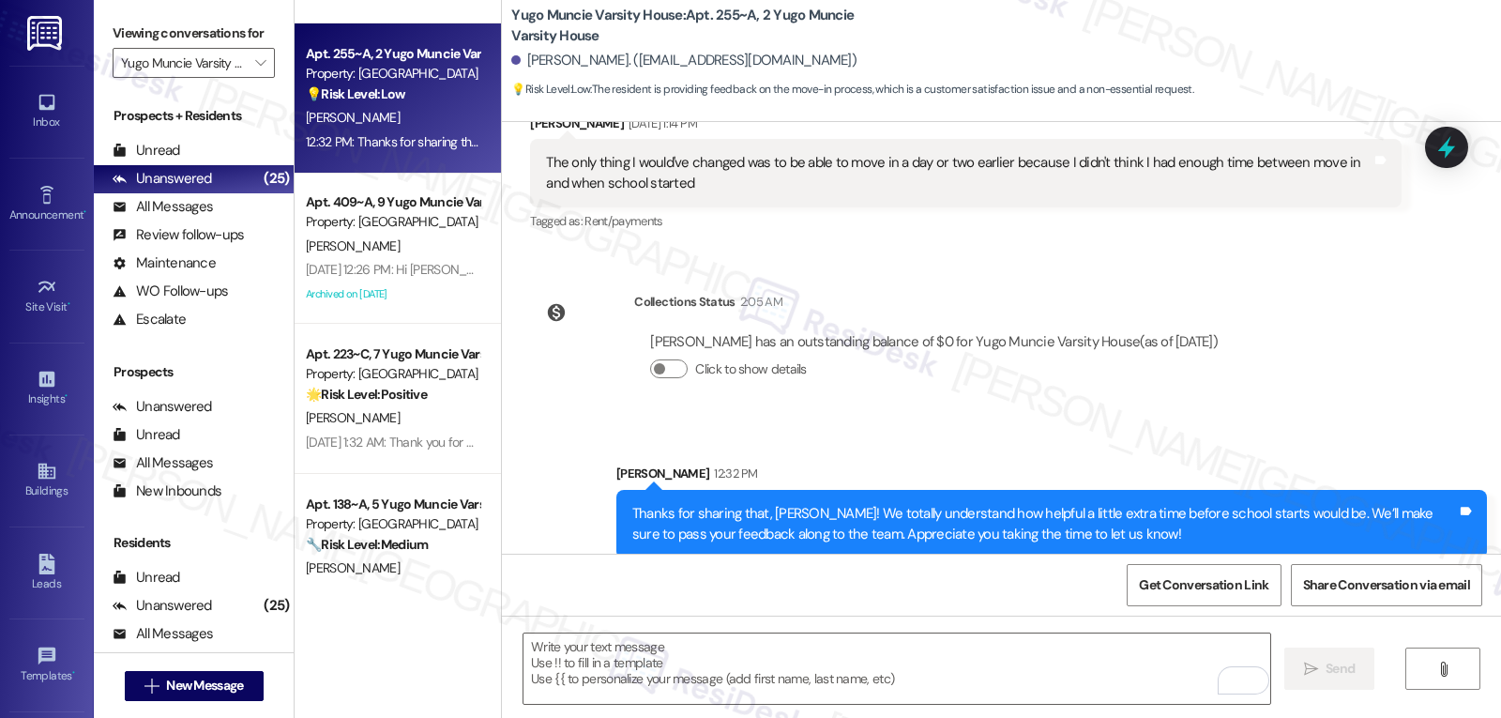
scroll to position [3168, 0]
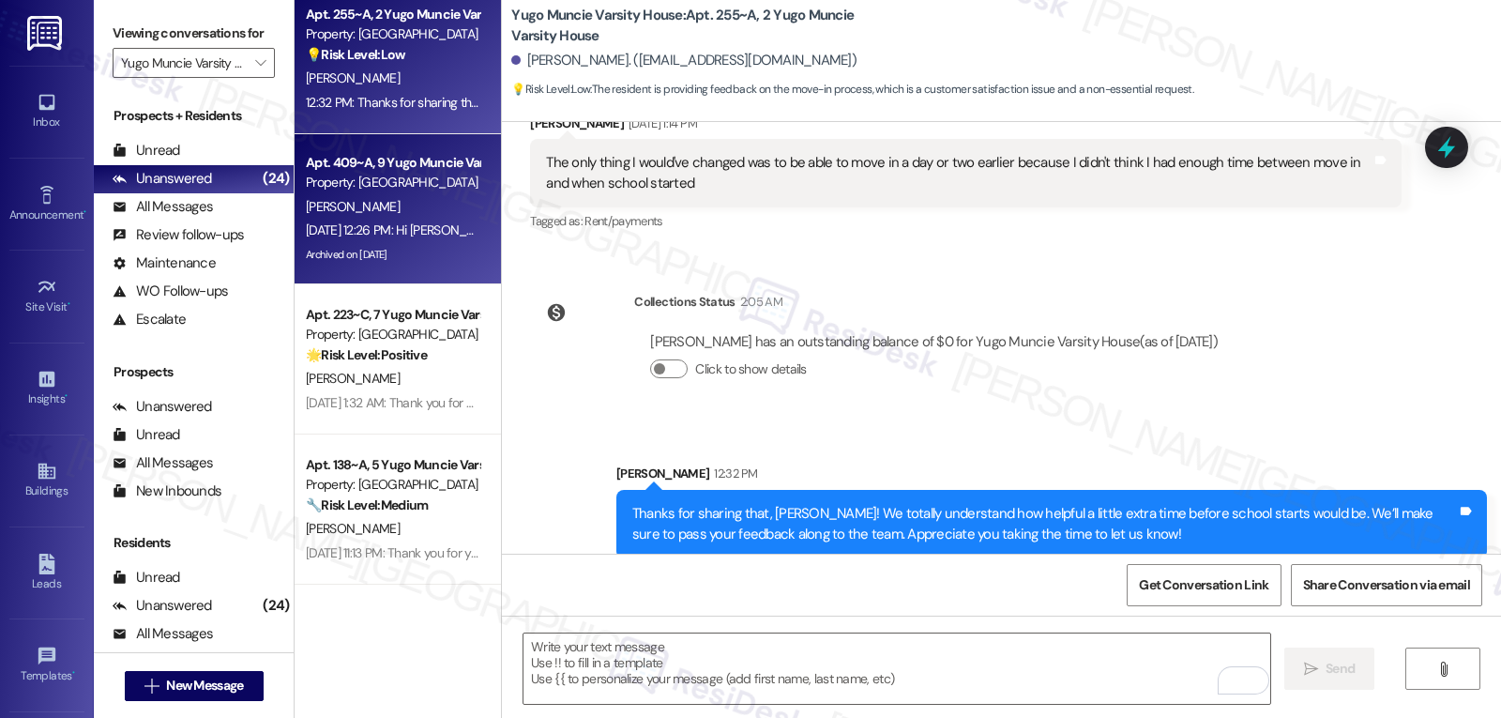
click at [413, 238] on div "Aug 22, 2025 at 12:26 PM: Hi Julio! We're so glad you chose Yugo Muncie Varsity…" at bounding box center [959, 229] width 1307 height 17
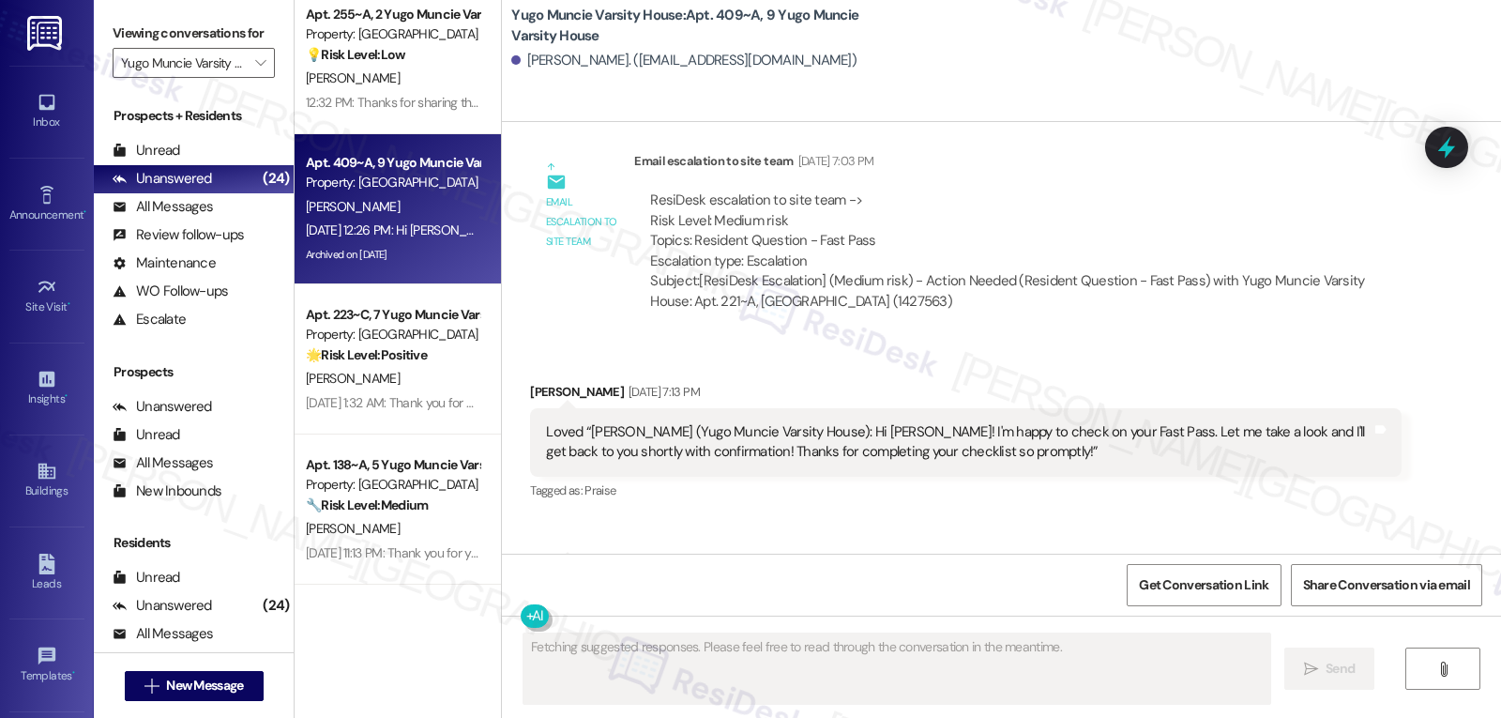
scroll to position [1504, 0]
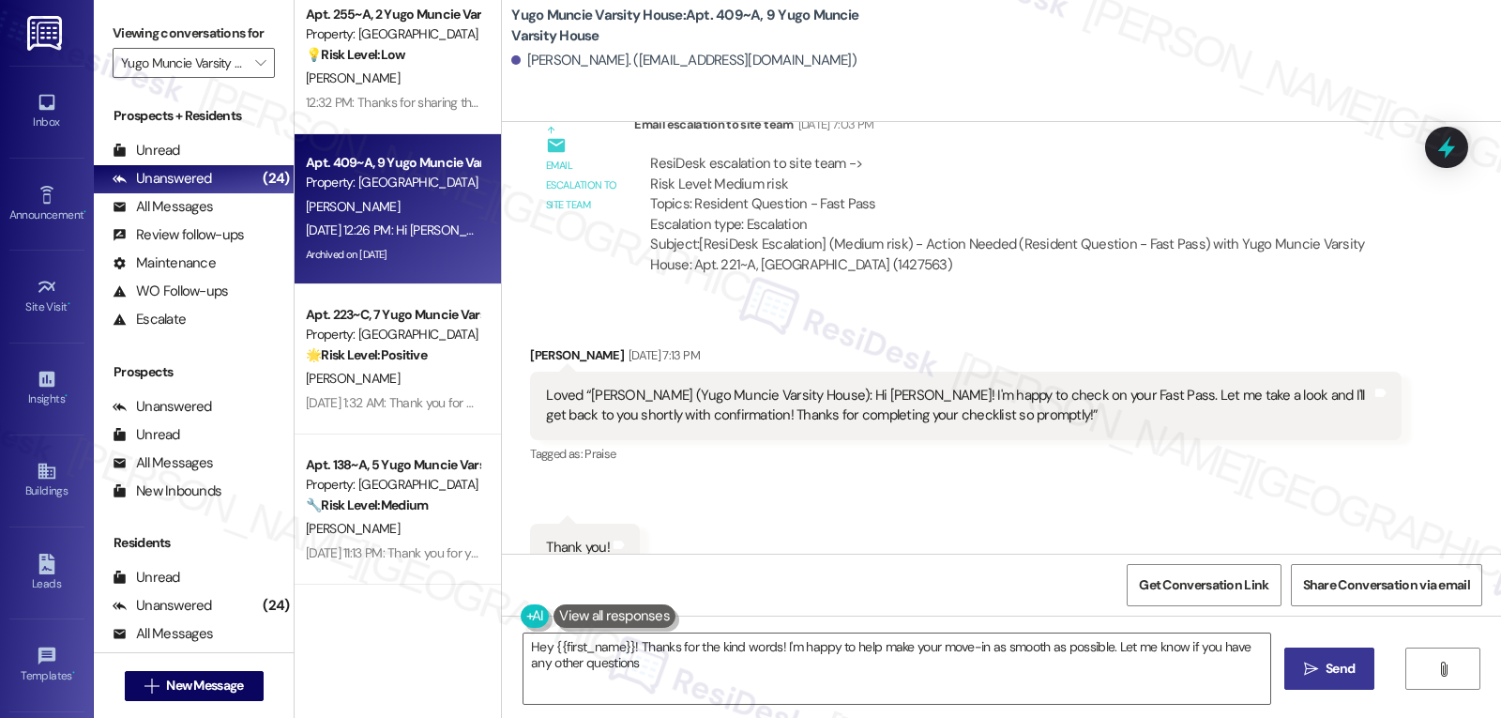
type textarea "Hey {{first_name}}! Thanks for the kind words! I'm happy to help make your move…"
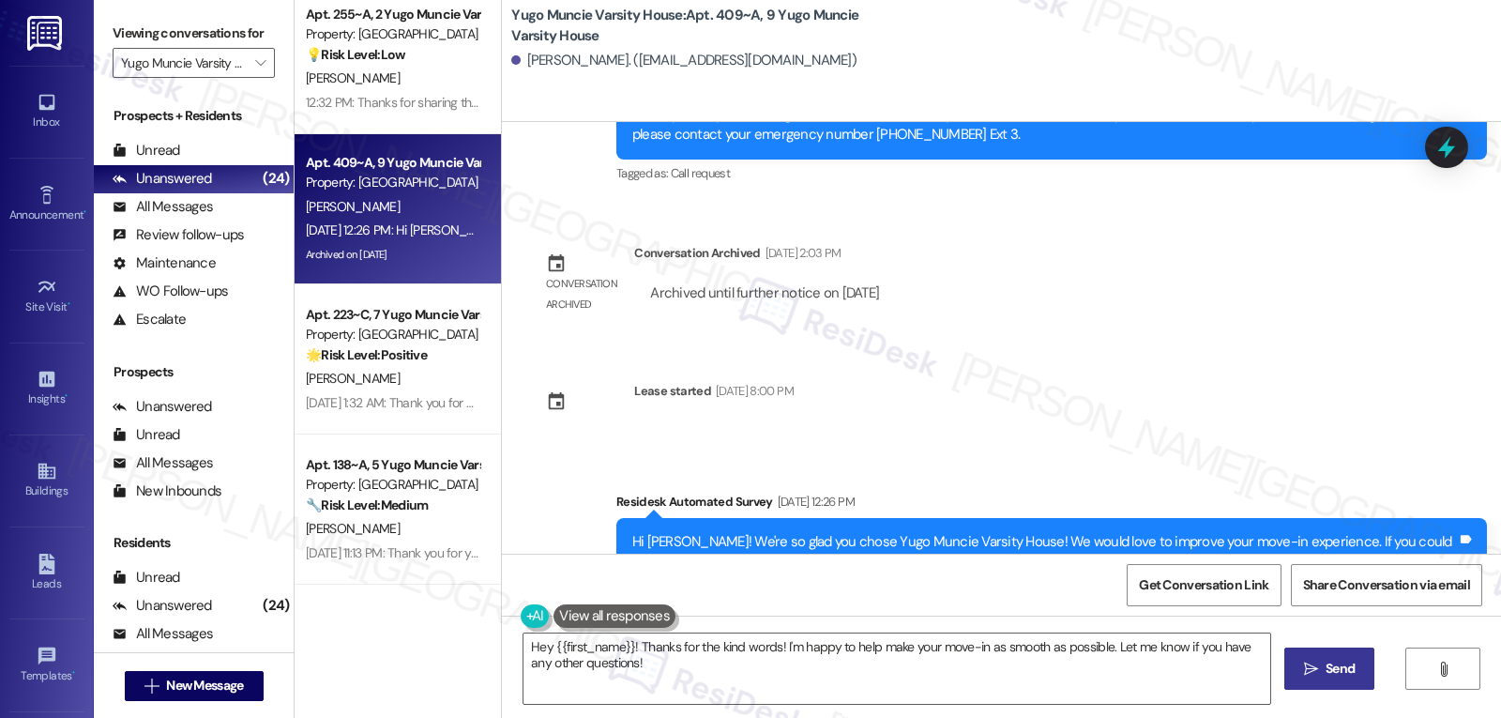
scroll to position [2282, 0]
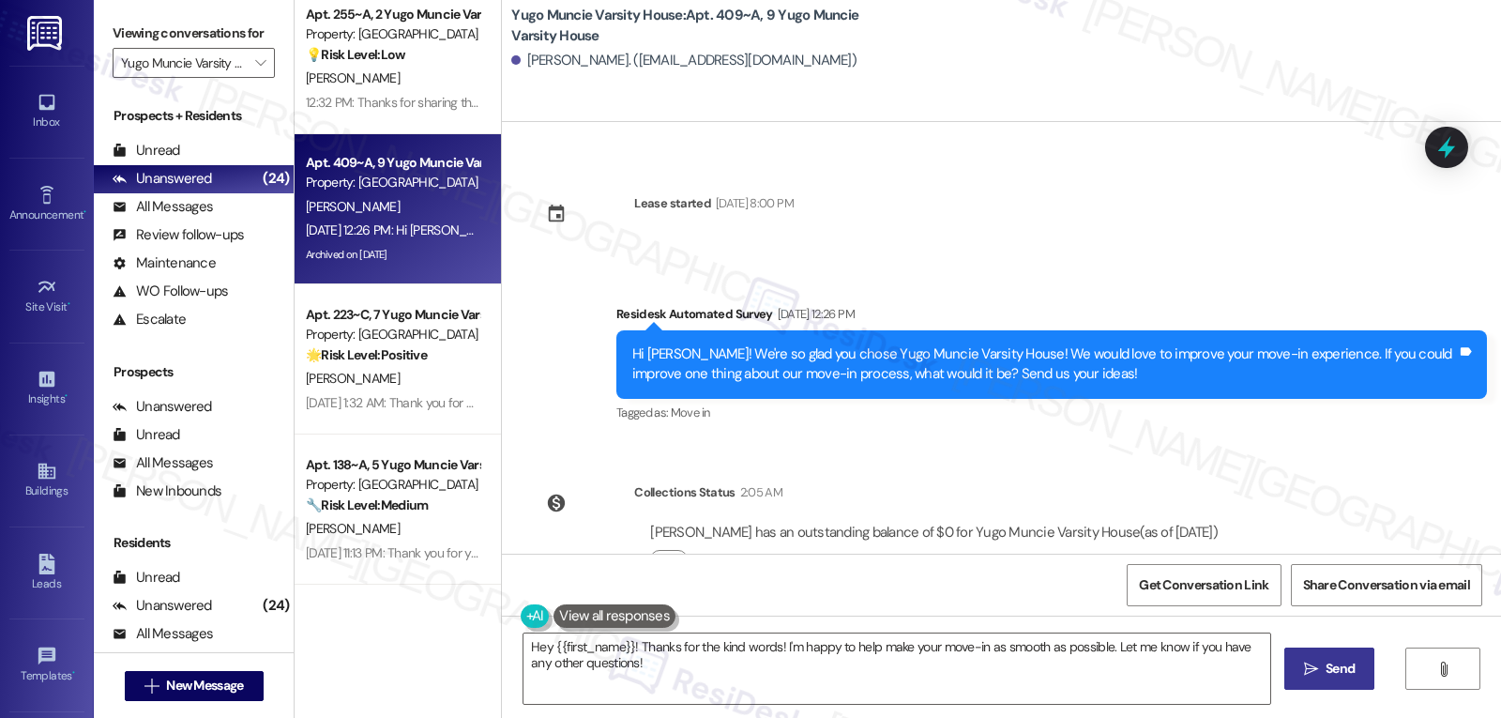
click at [1434, 142] on icon at bounding box center [1446, 147] width 24 height 24
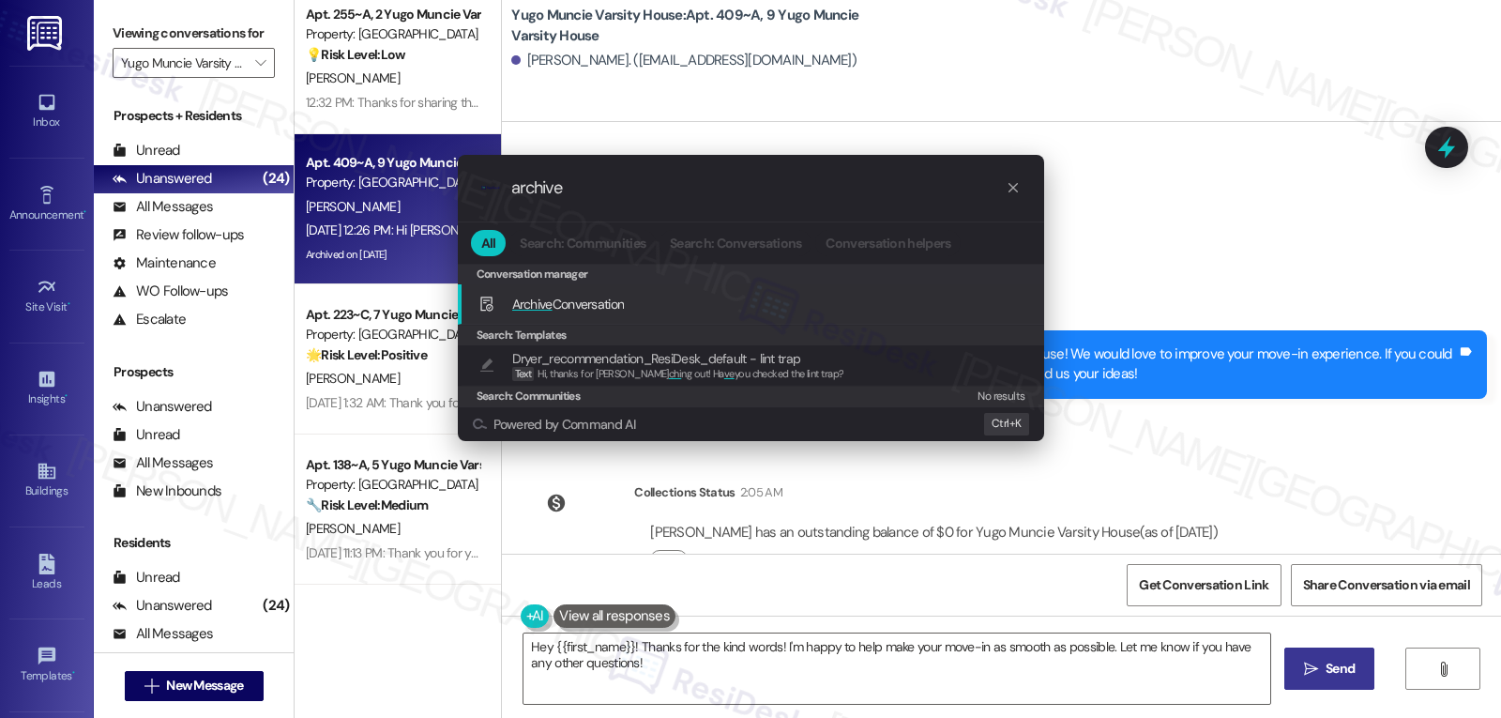
type input "archive"
click at [658, 305] on div "Archive Conversation Add shortcut" at bounding box center [752, 304] width 549 height 21
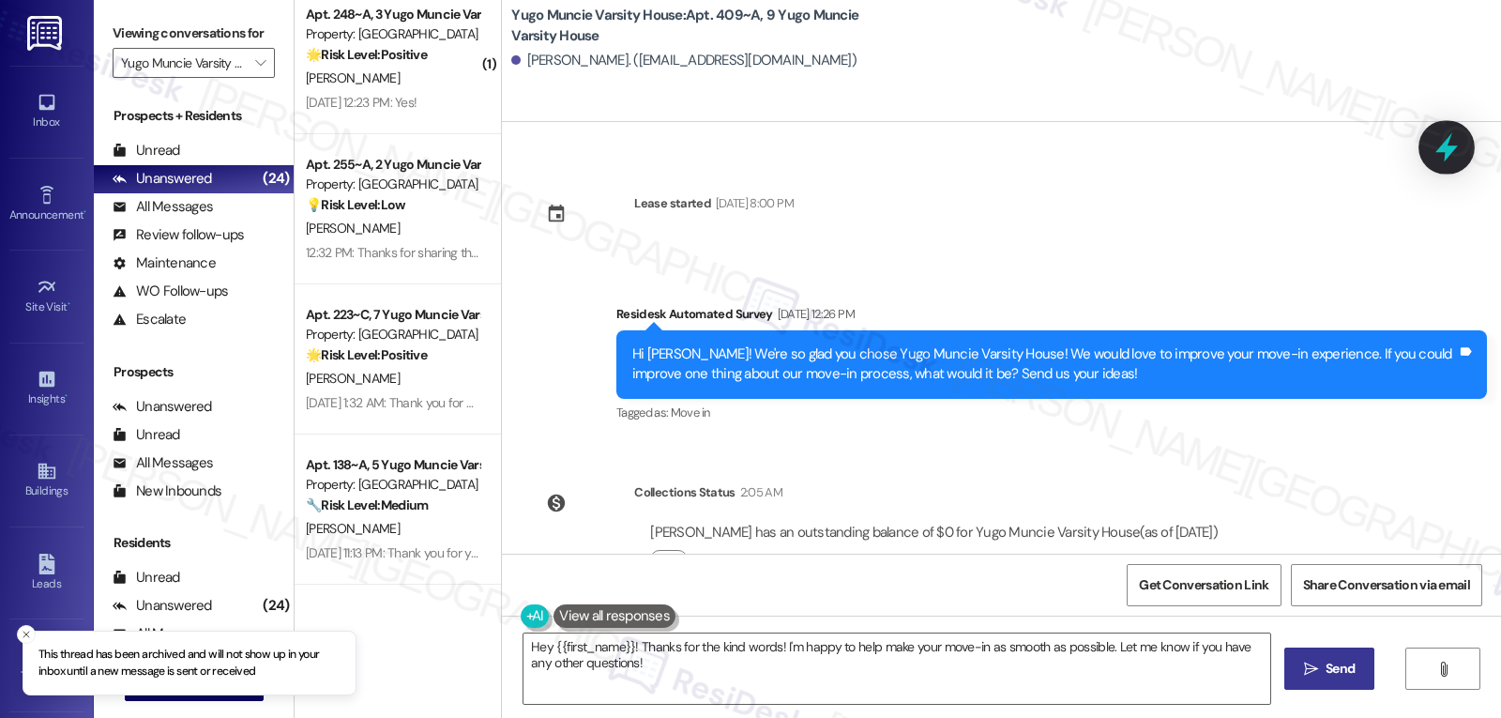
scroll to position [3018, 0]
click at [1451, 150] on icon at bounding box center [1446, 147] width 23 height 29
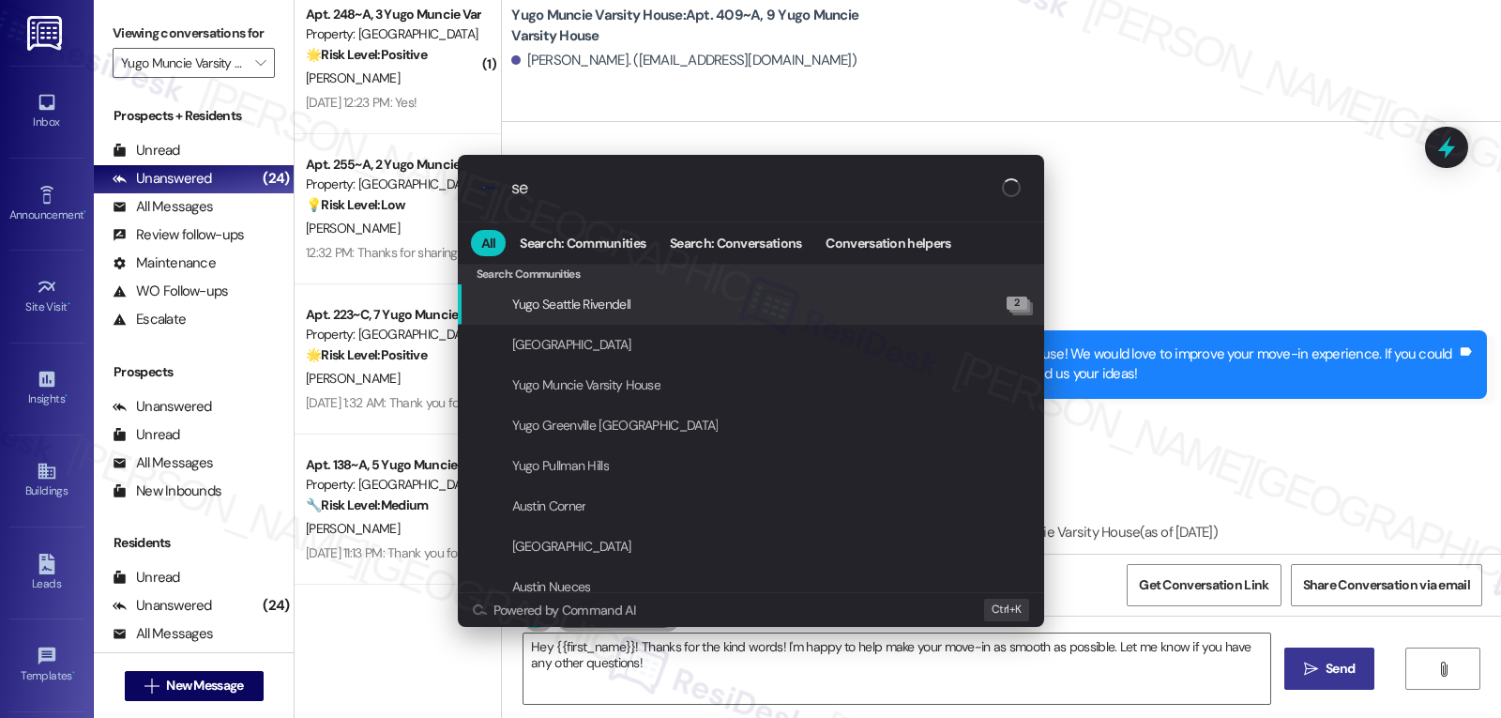
type input "s"
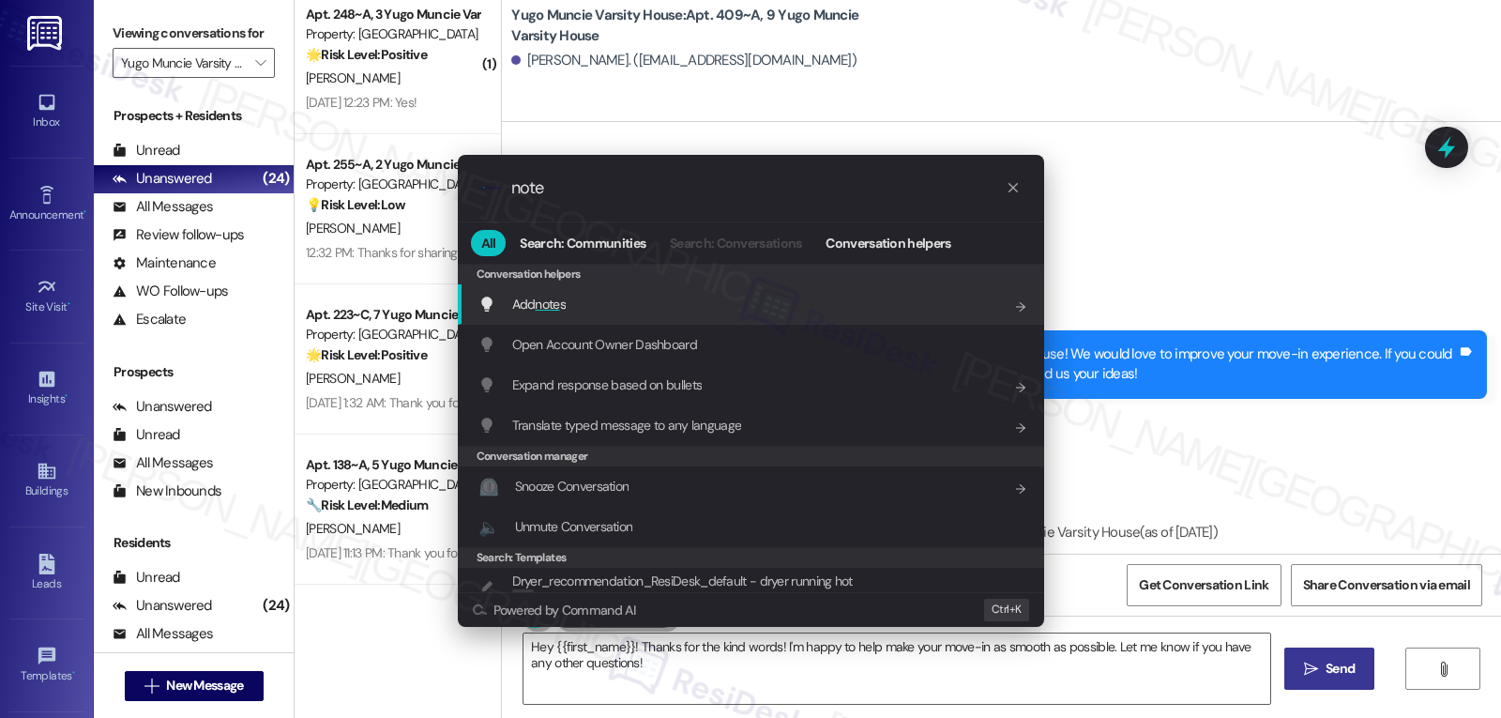
type input "note"
click at [566, 305] on span "Add note s" at bounding box center [538, 303] width 53 height 17
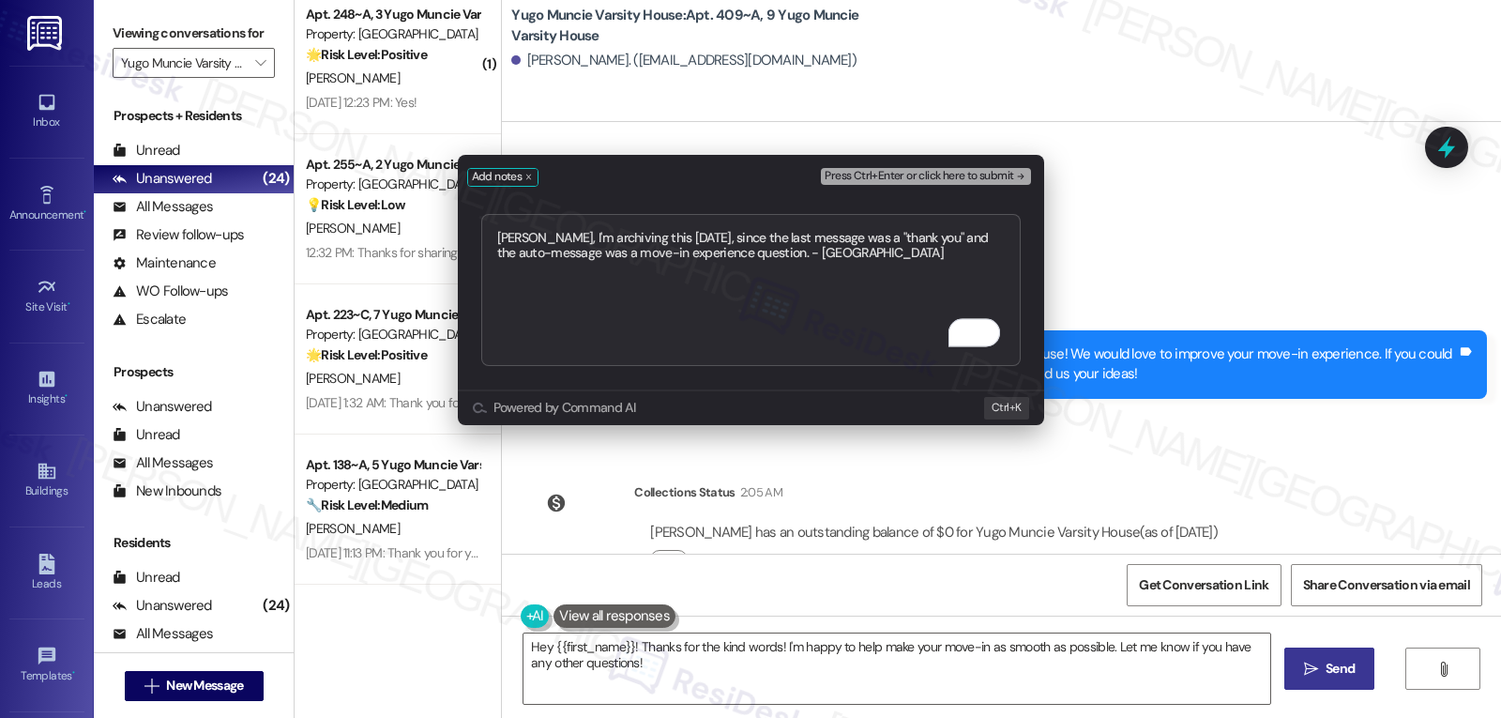
type textarea "Maria, I'm archiving this today, since the last message was a "thank you" and t…"
click at [951, 173] on span "Press Ctrl+Enter or click here to submit" at bounding box center [919, 176] width 189 height 13
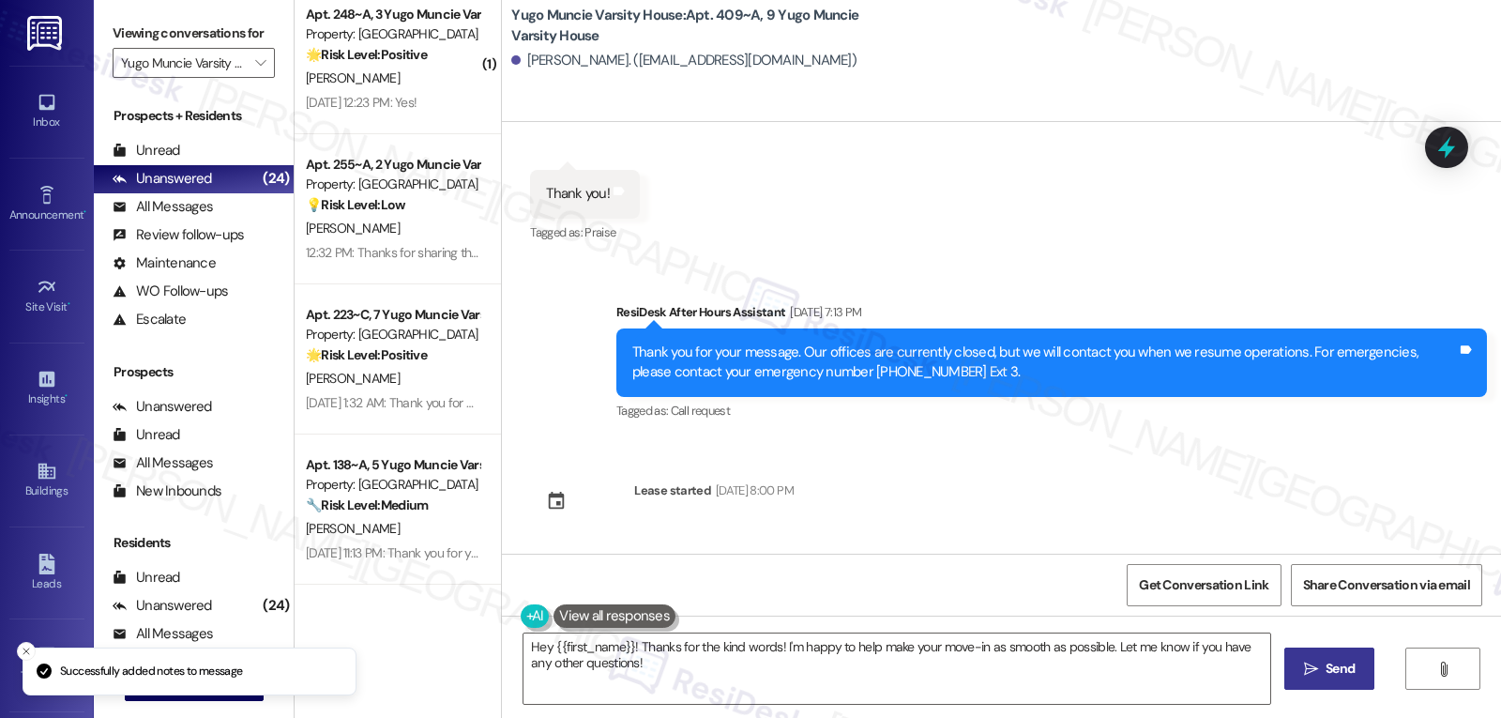
scroll to position [2261, 0]
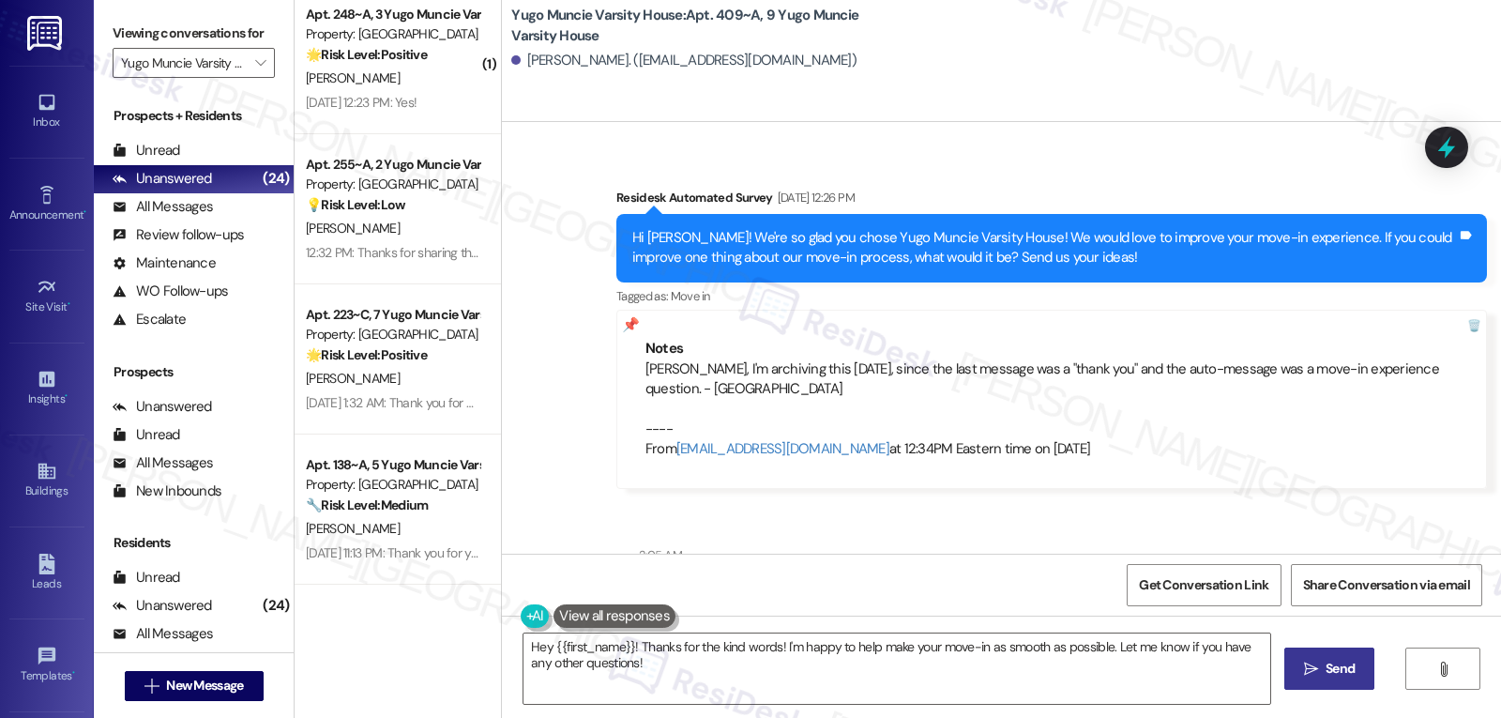
click at [411, 98] on div "Aug 22, 2025 at 12:23 PM: Yes! Aug 22, 2025 at 12:23 PM: Yes!" at bounding box center [361, 102] width 111 height 17
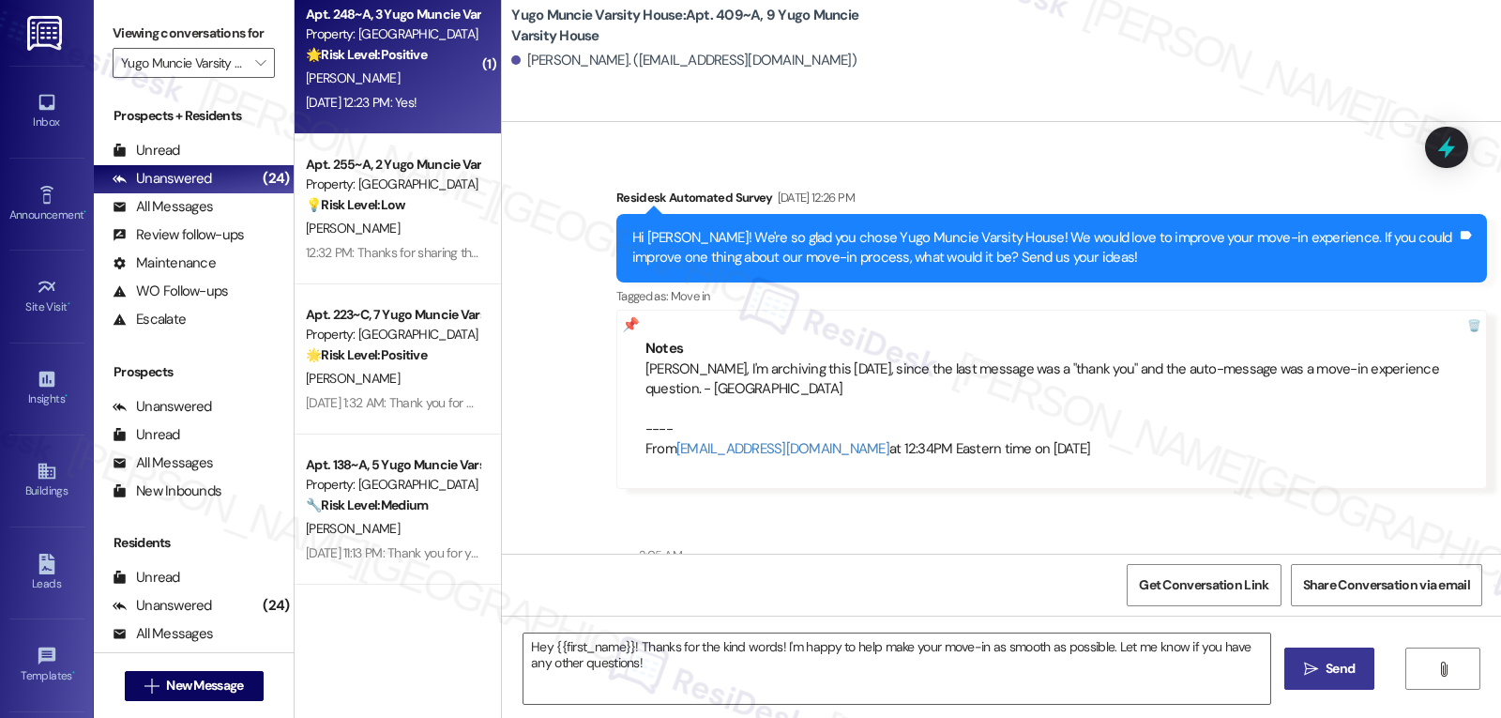
type textarea "Fetching suggested responses. Please feel free to read through the conversation…"
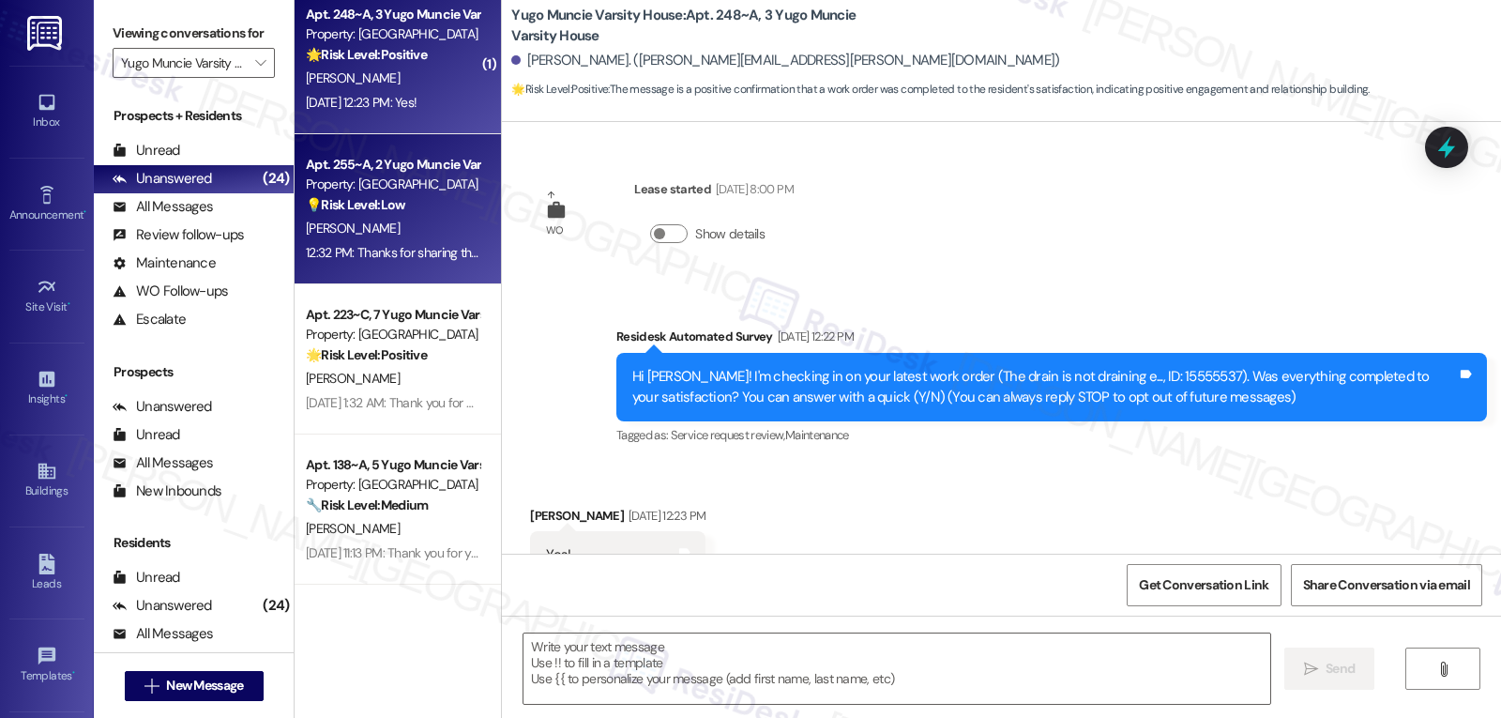
scroll to position [68, 0]
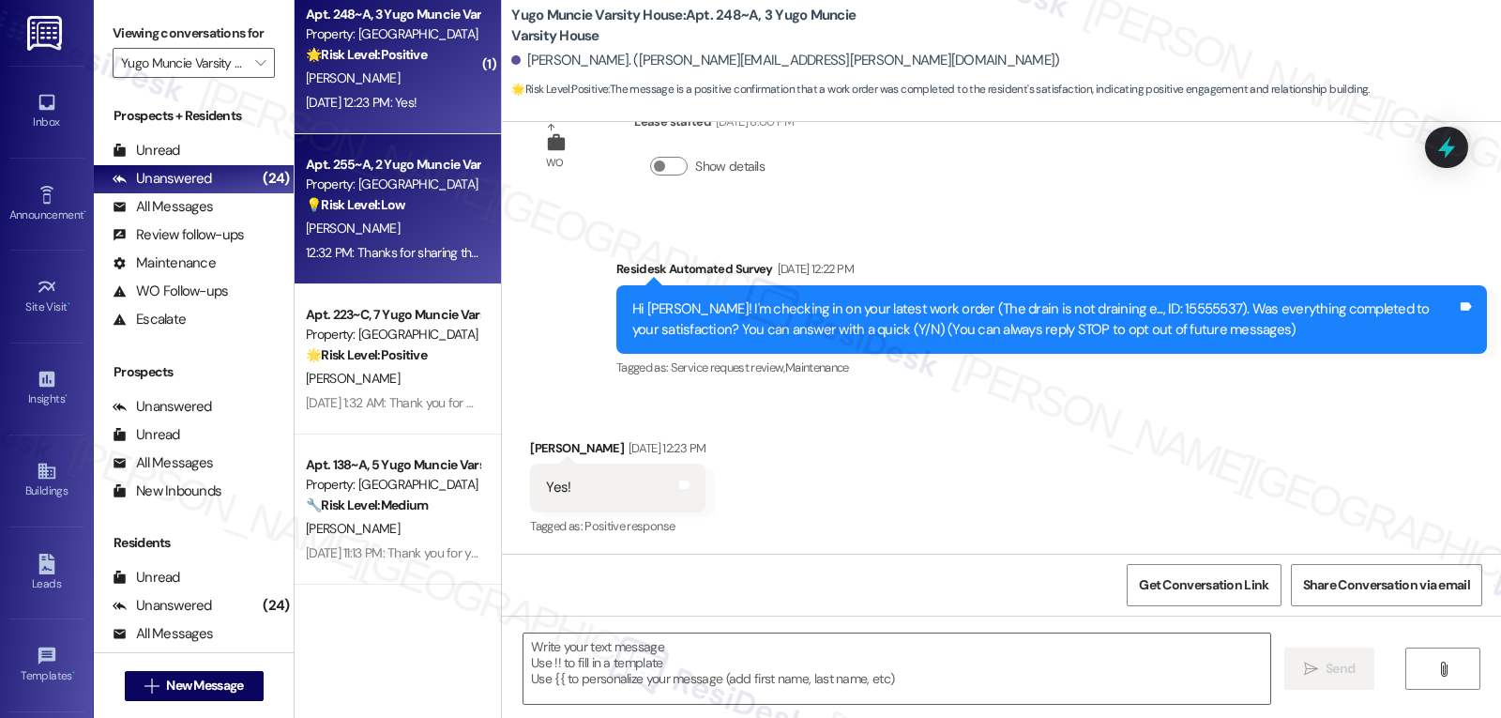
type textarea "Fetching suggested responses. Please feel free to read through the conversation…"
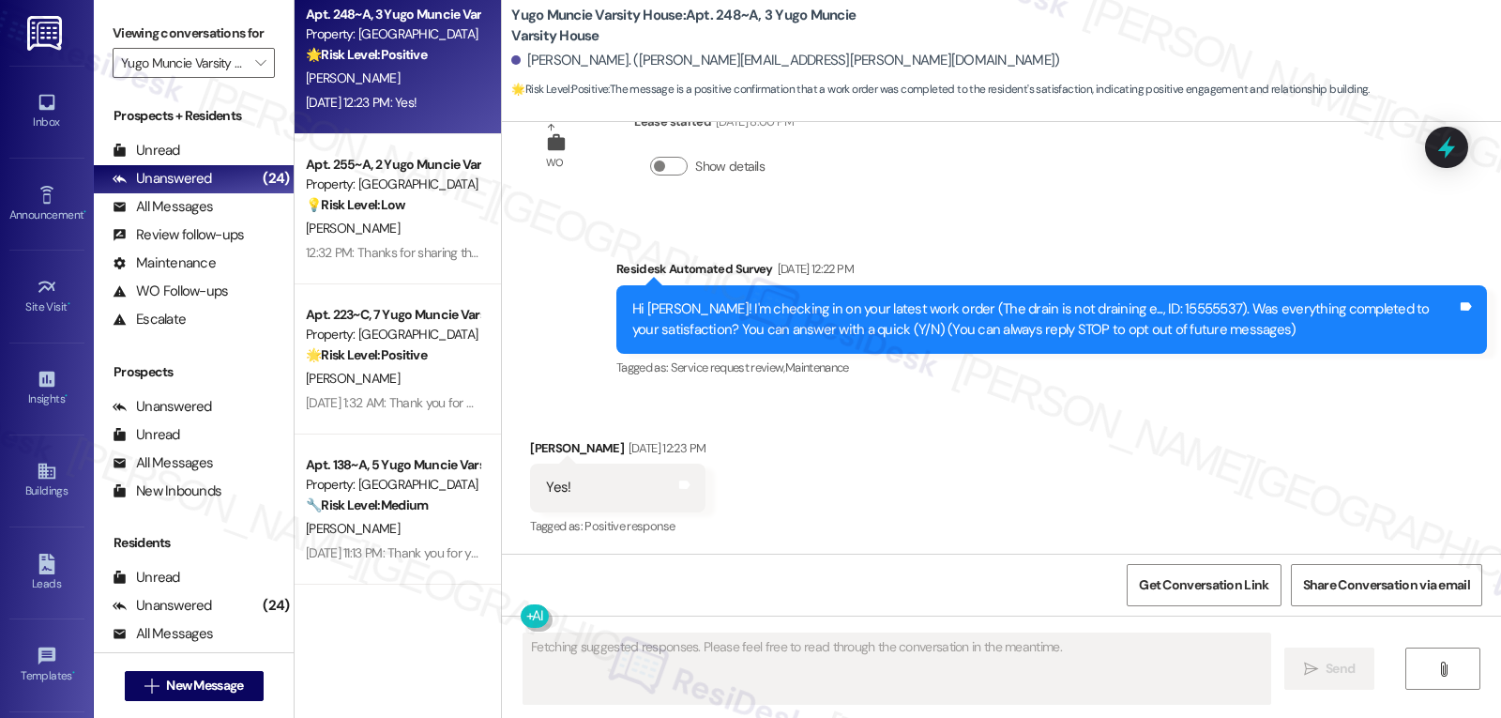
click at [388, 266] on div "Apt. 255~A, 2 Yugo Muncie Varsity House Property: Yugo Muncie Varsity House 💡 R…" at bounding box center [398, 209] width 206 height 150
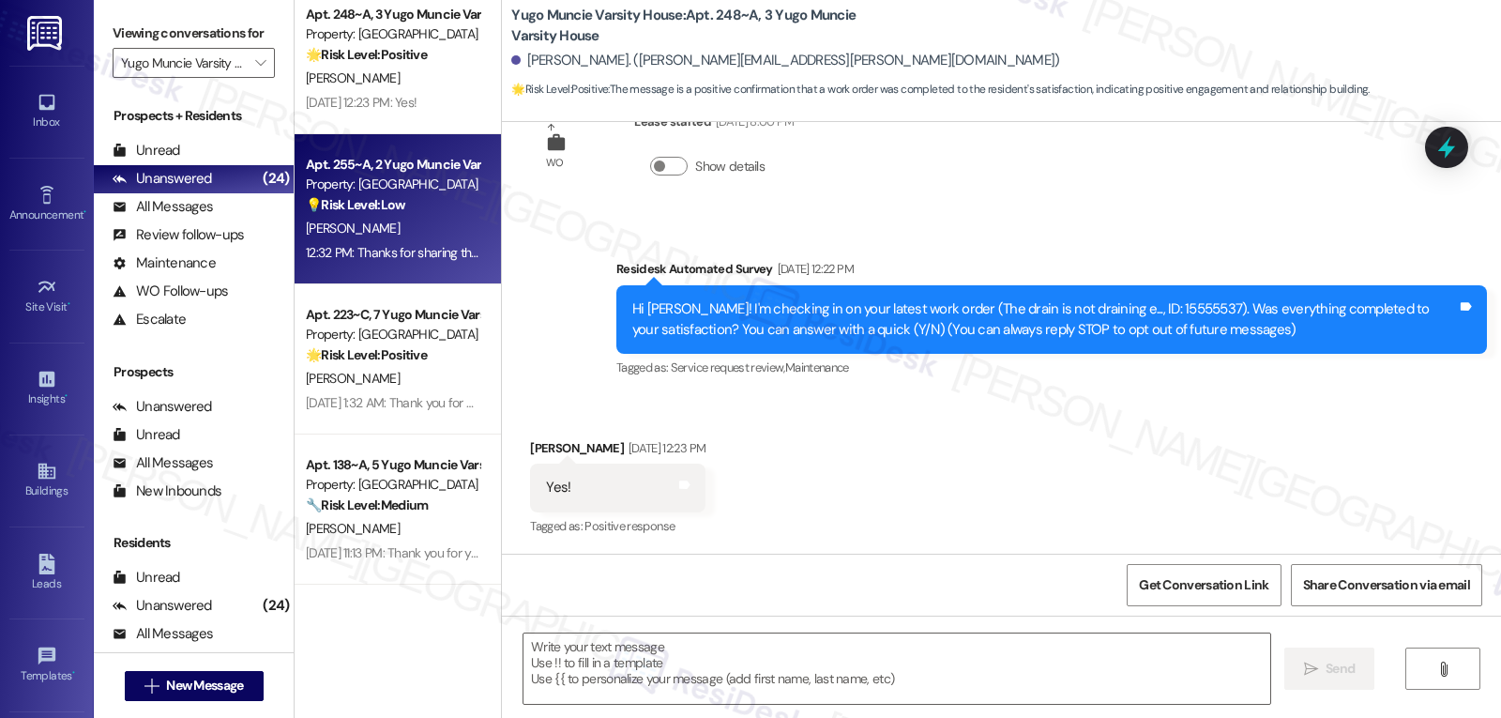
type textarea "Fetching suggested responses. Please feel free to read through the conversation…"
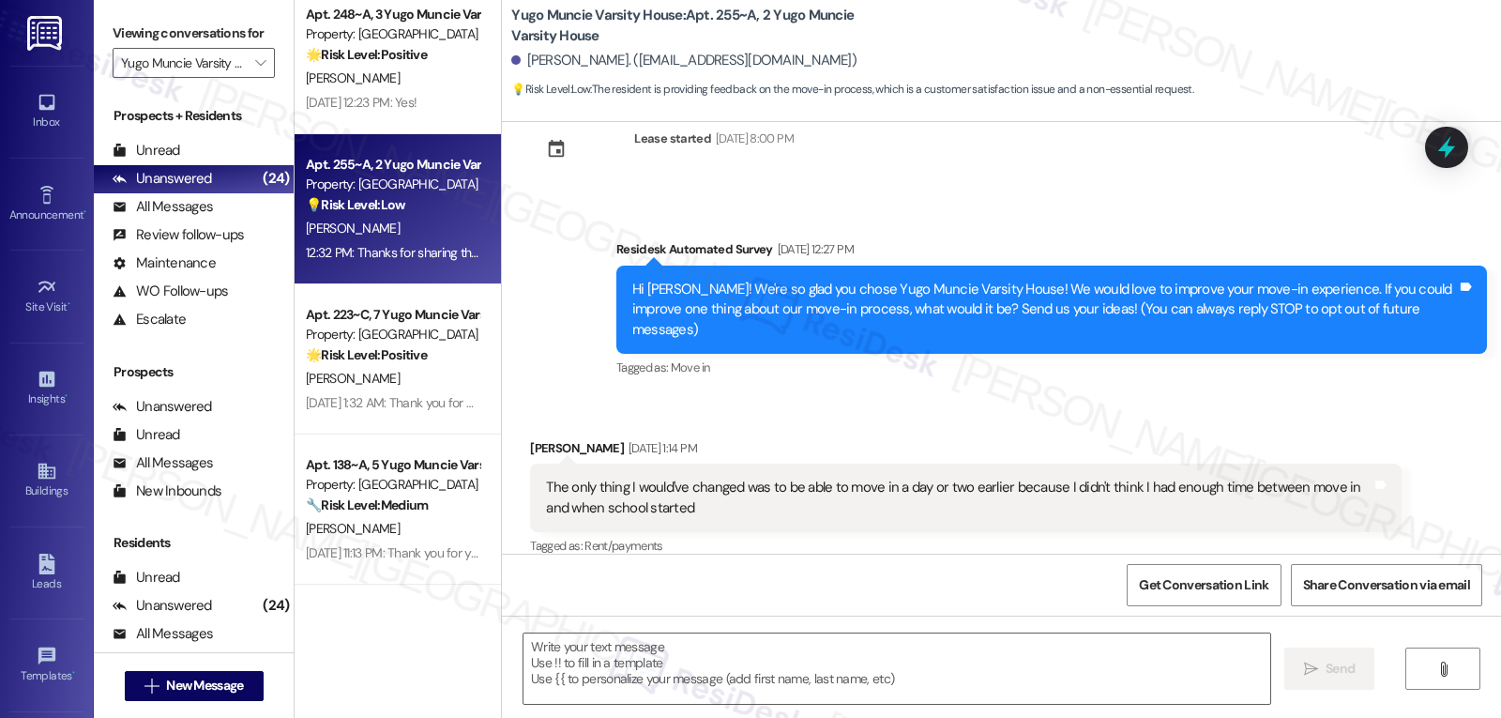
scroll to position [402, 0]
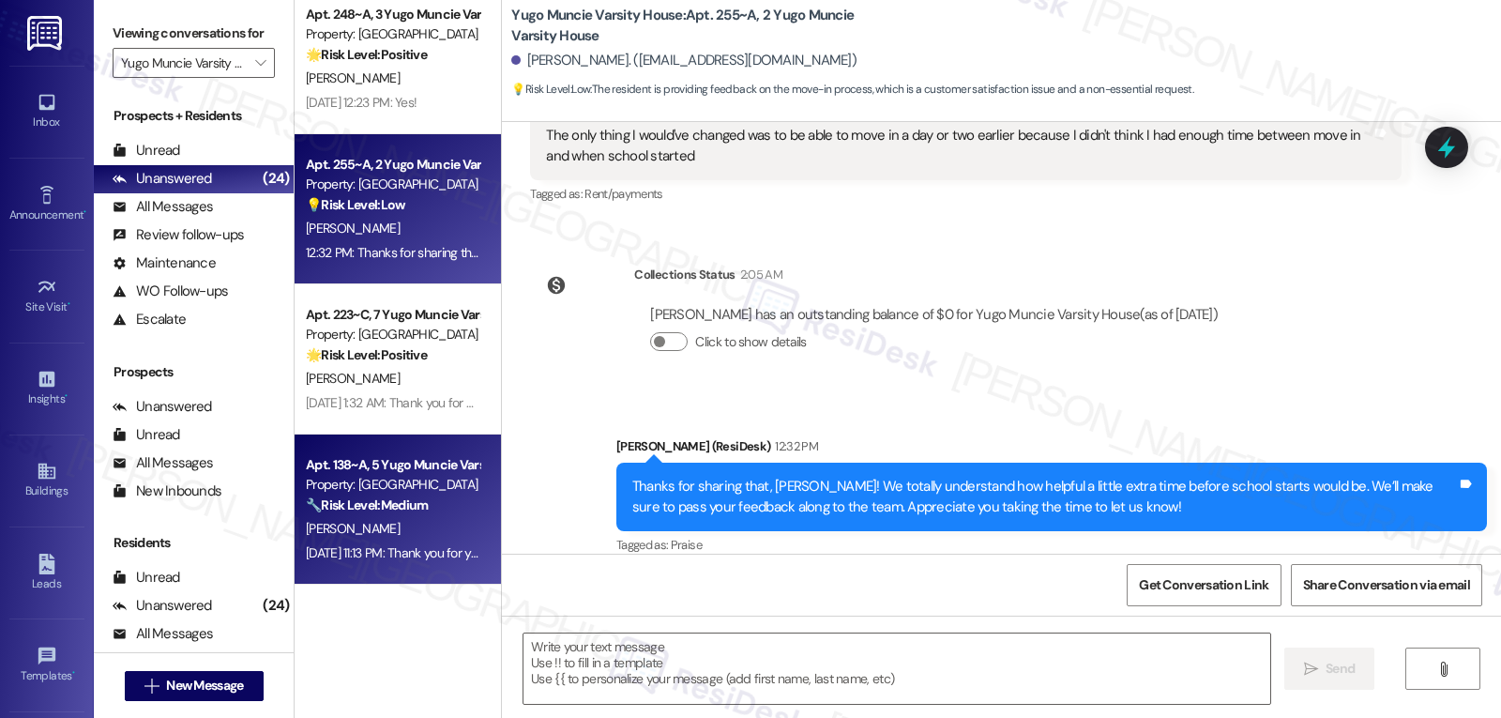
click at [392, 515] on div "🔧 Risk Level: Medium The resident suggests improving the move-in process by hav…" at bounding box center [393, 505] width 174 height 20
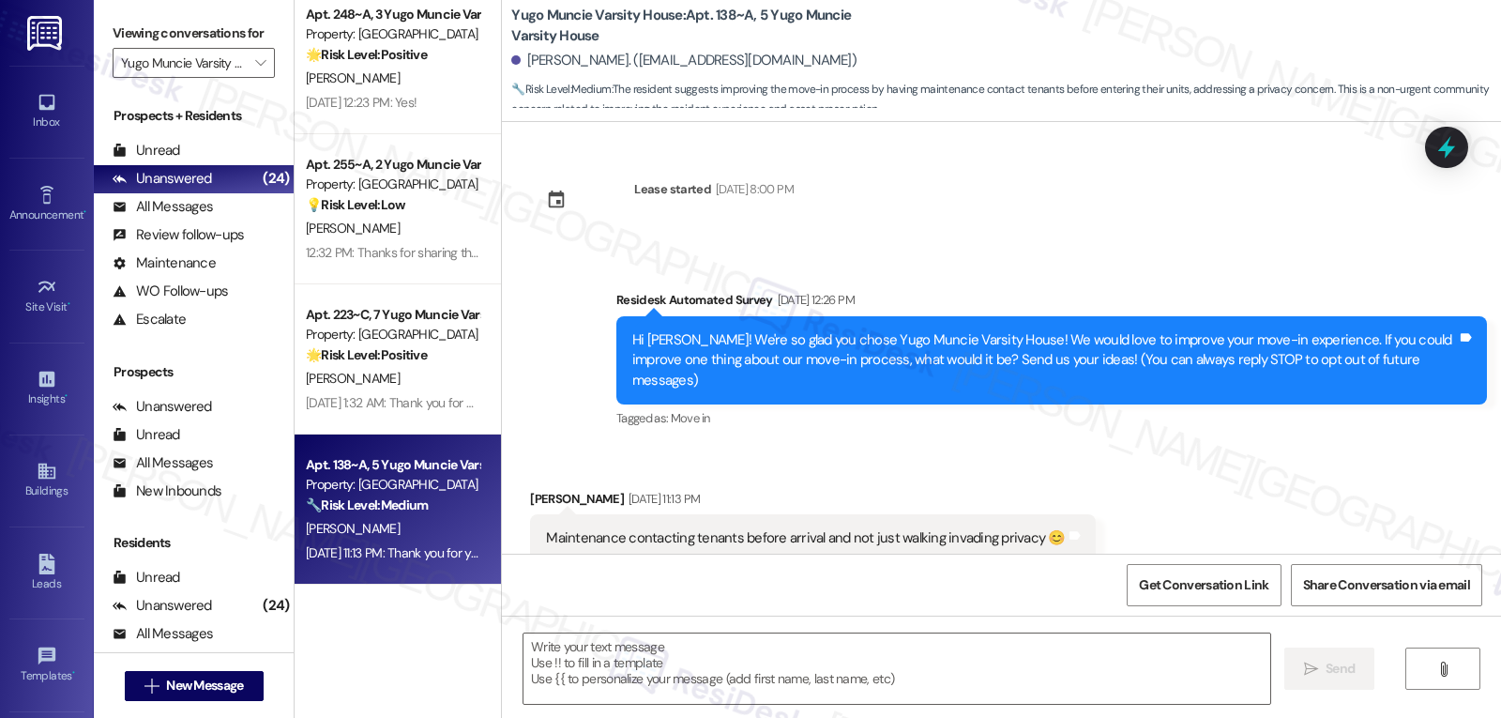
scroll to position [31, 0]
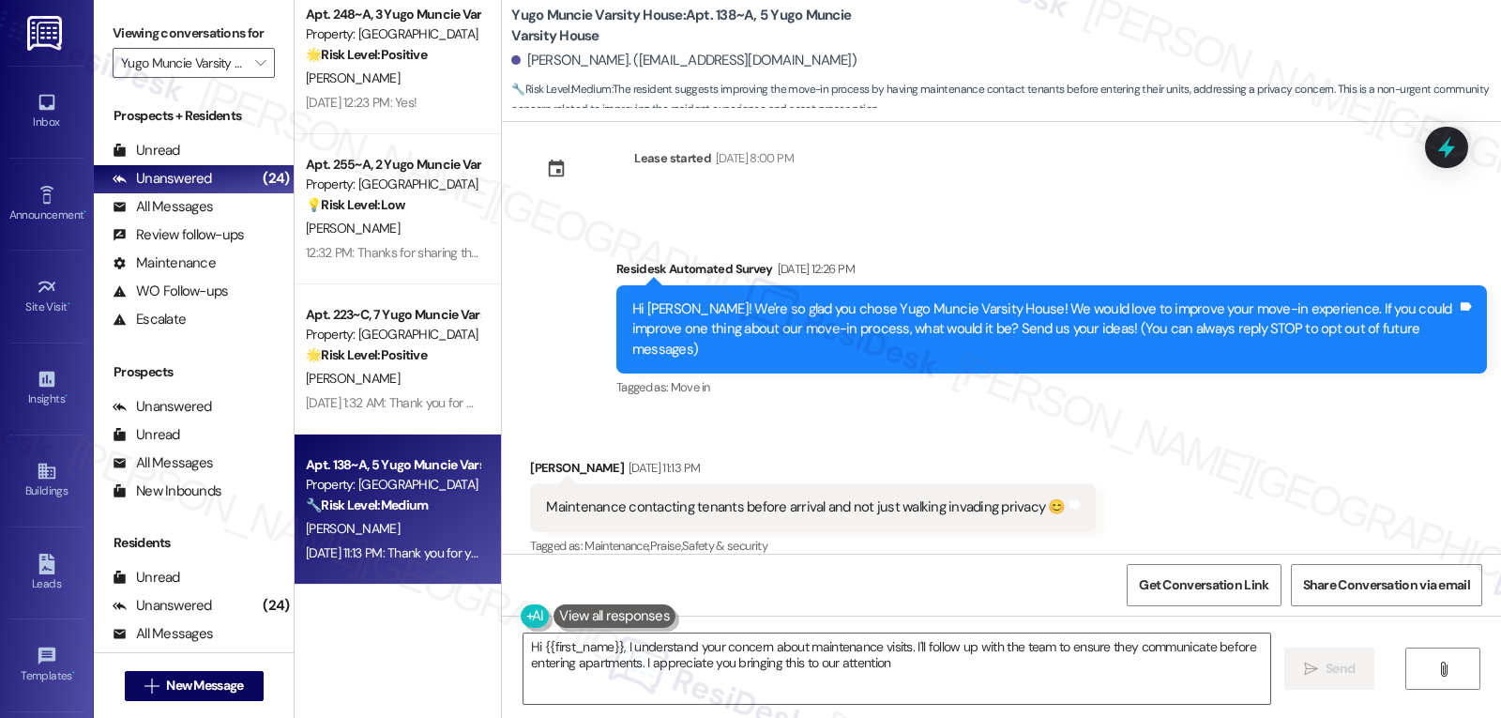
type textarea "Hi {{first_name}}, I understand your concern about maintenance visits. I'll fol…"
click at [255, 70] on icon "" at bounding box center [260, 62] width 10 height 15
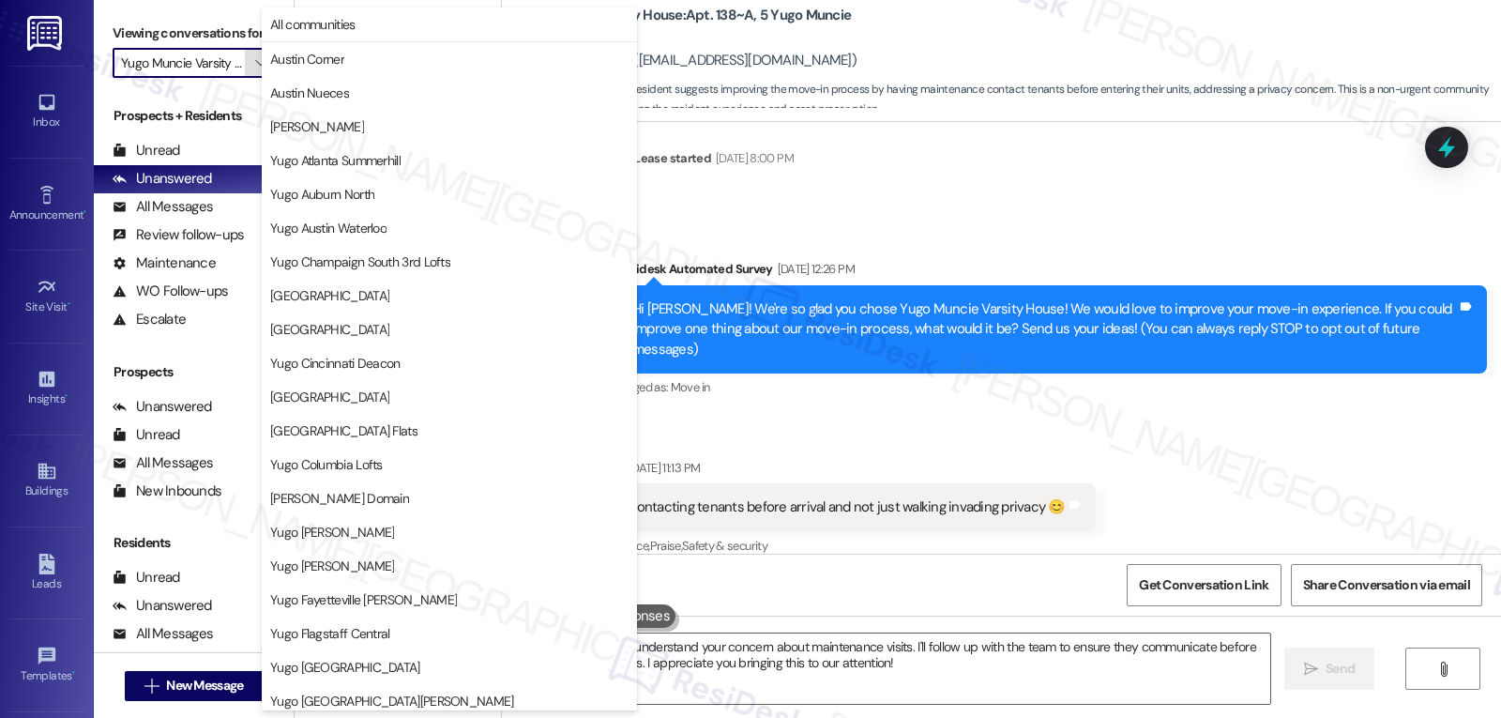
scroll to position [784, 0]
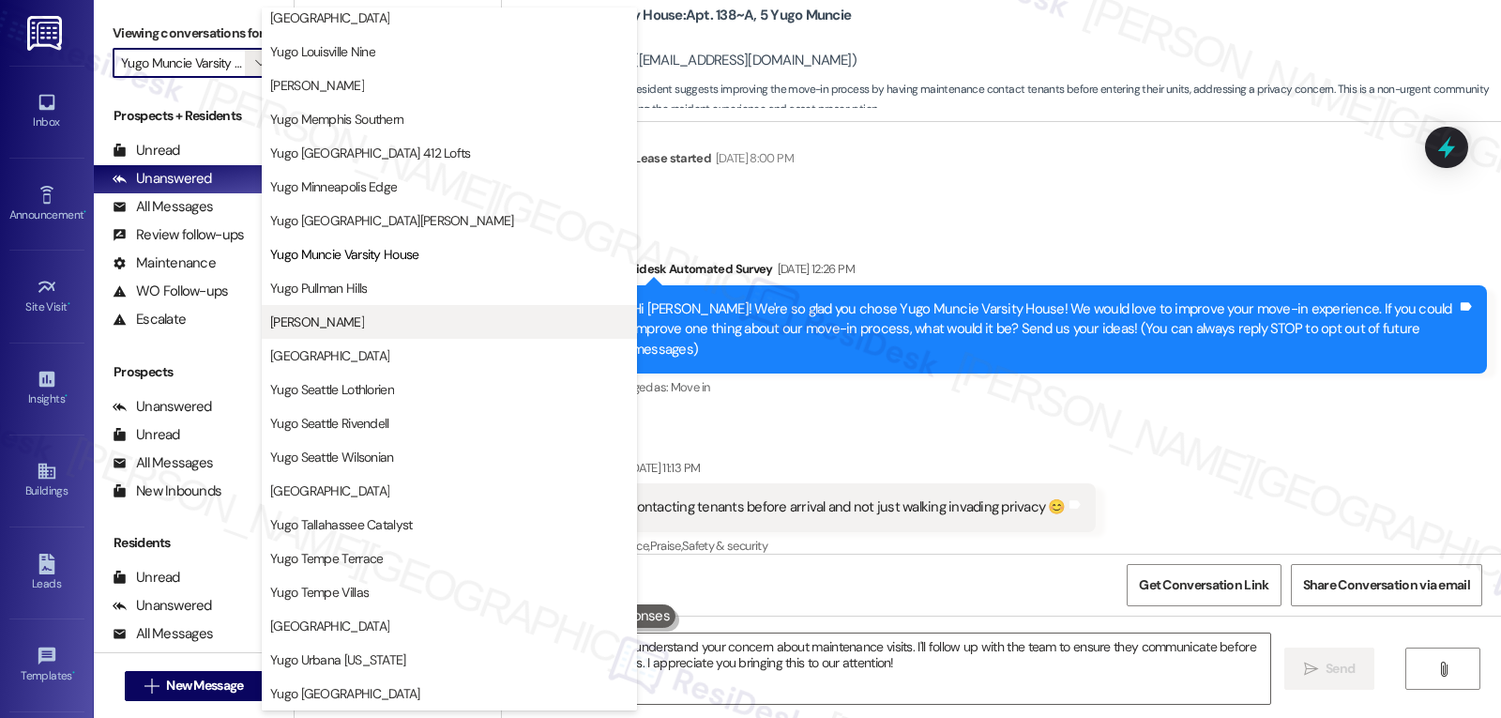
click at [362, 326] on span "[PERSON_NAME]" at bounding box center [317, 321] width 94 height 19
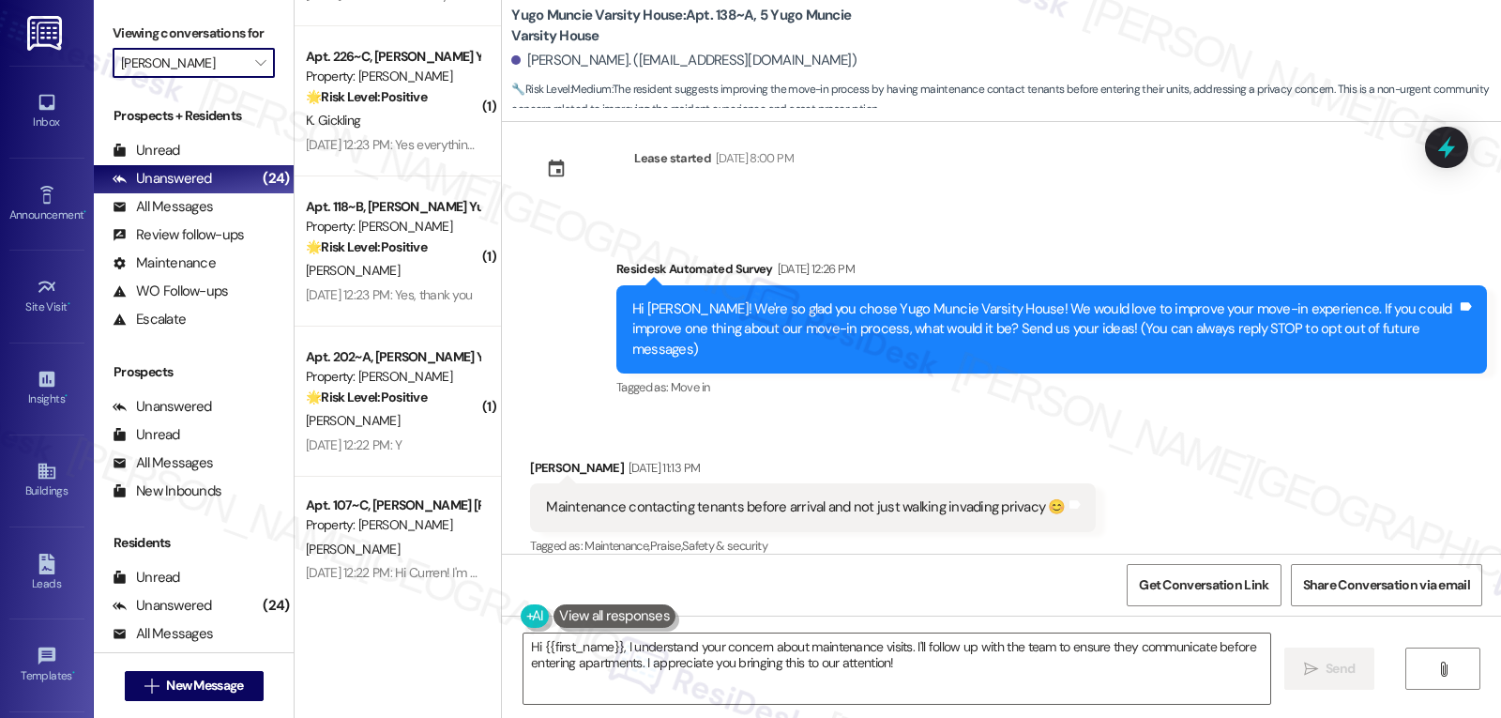
scroll to position [1067, 0]
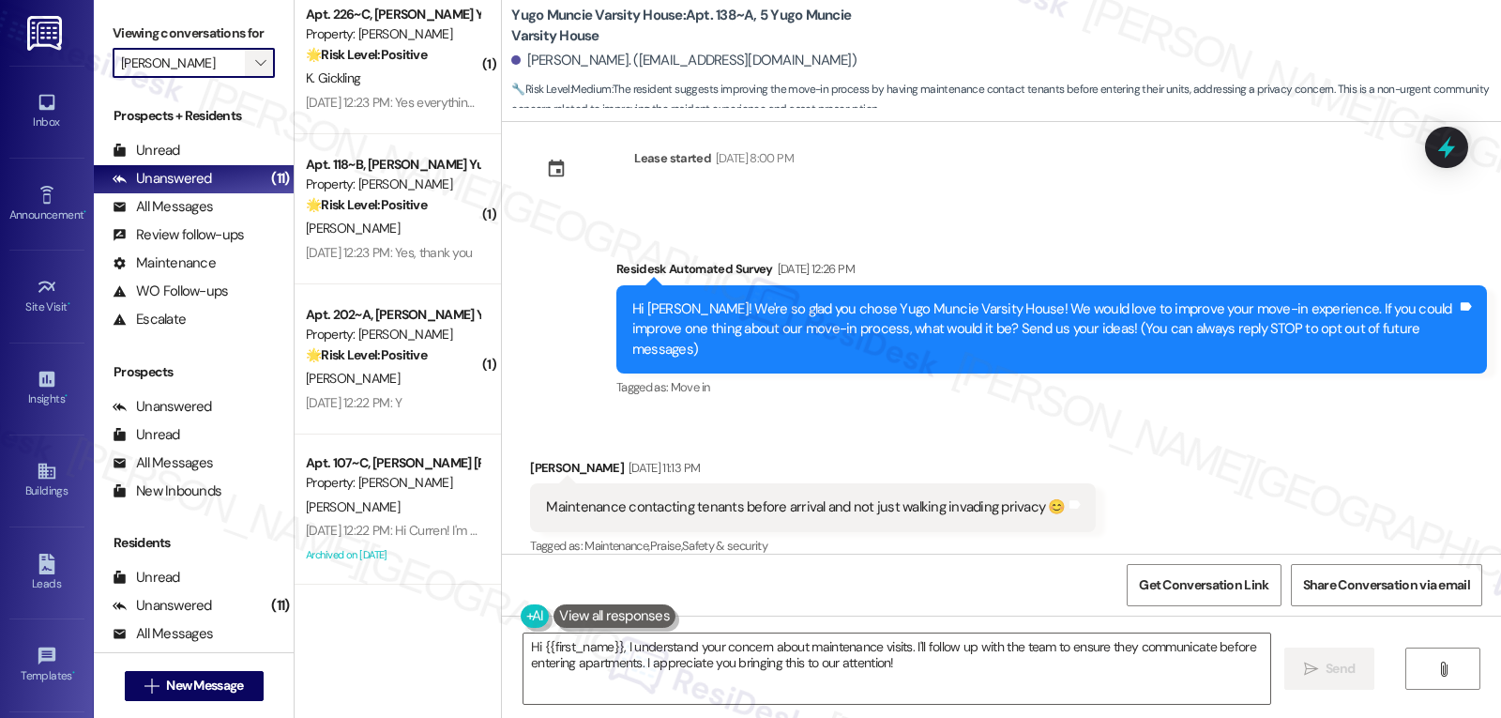
click at [251, 78] on span "" at bounding box center [260, 63] width 18 height 30
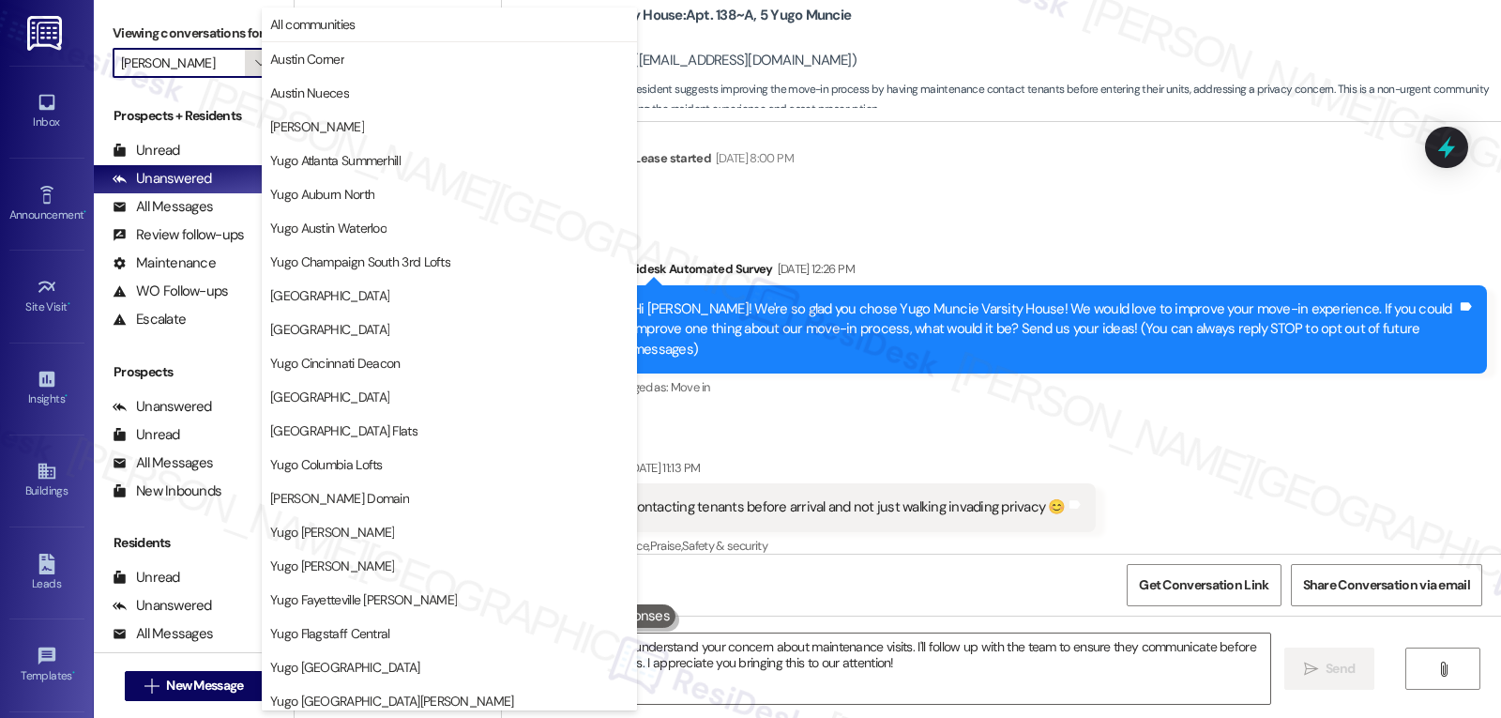
scroll to position [784, 0]
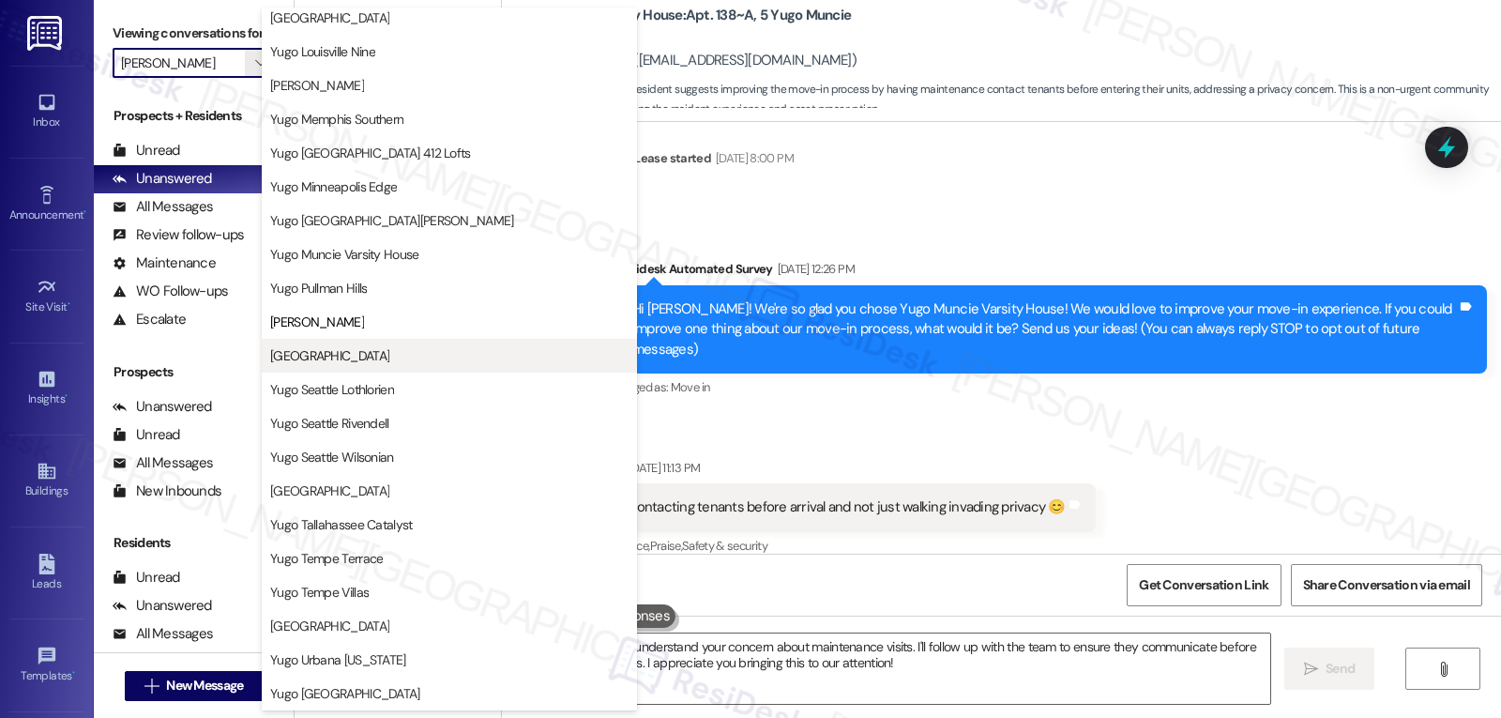
click at [372, 357] on span "[GEOGRAPHIC_DATA]" at bounding box center [329, 355] width 119 height 19
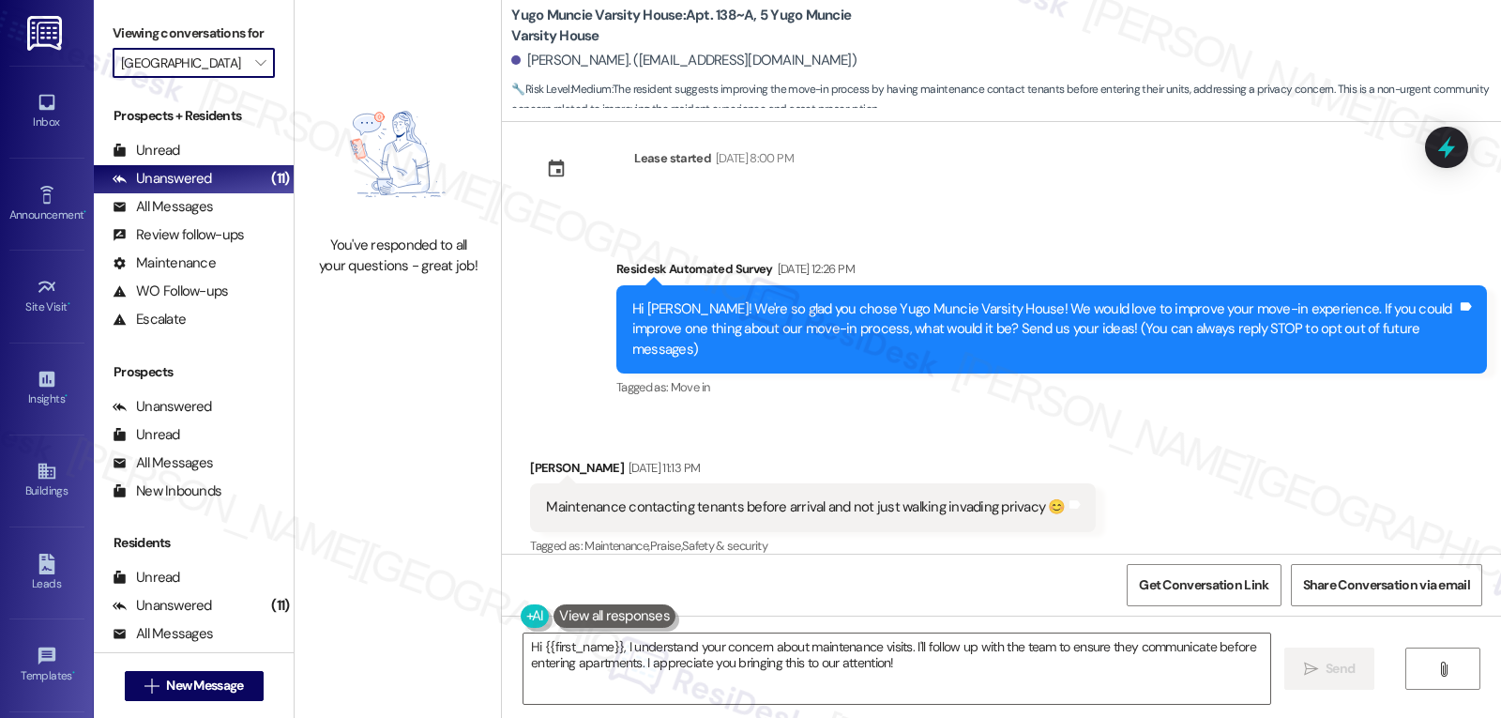
click at [230, 77] on input "[GEOGRAPHIC_DATA]" at bounding box center [183, 63] width 124 height 30
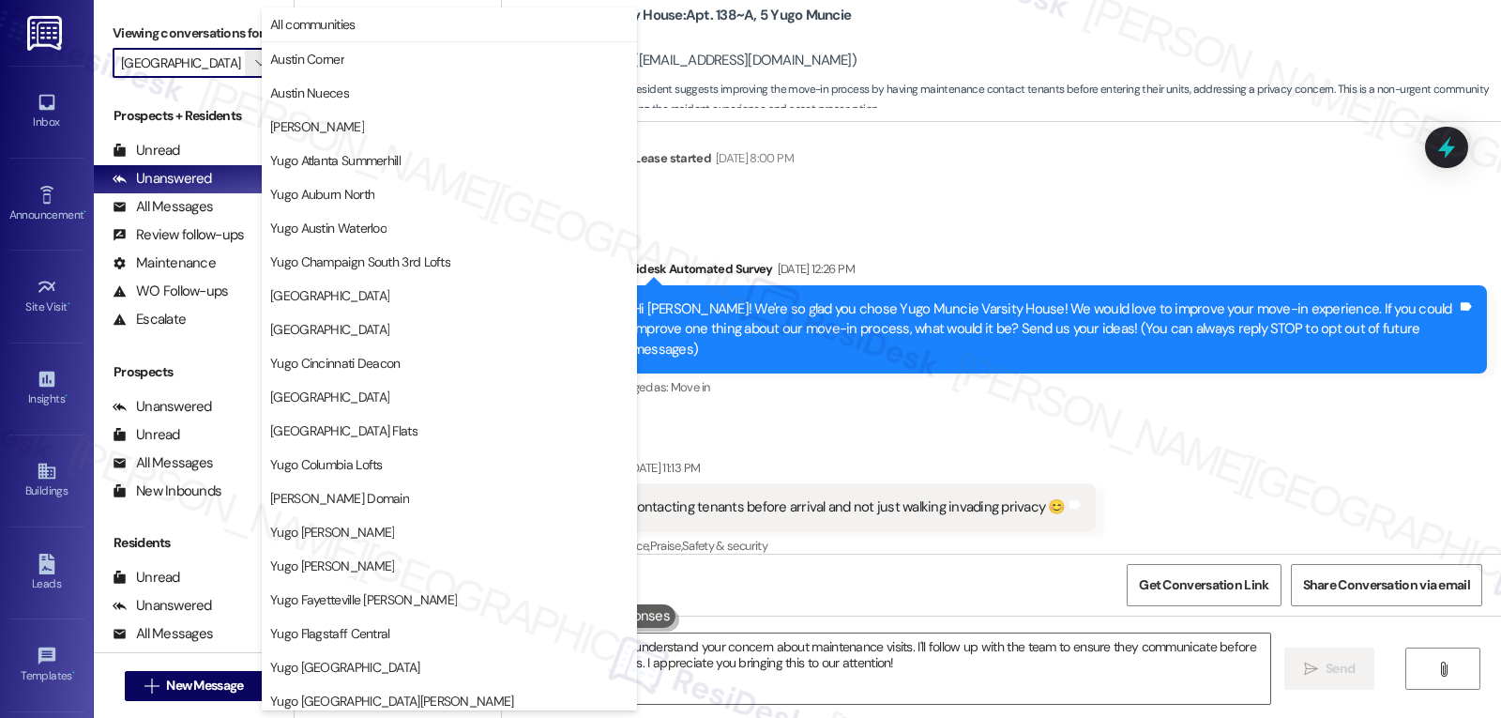
scroll to position [784, 0]
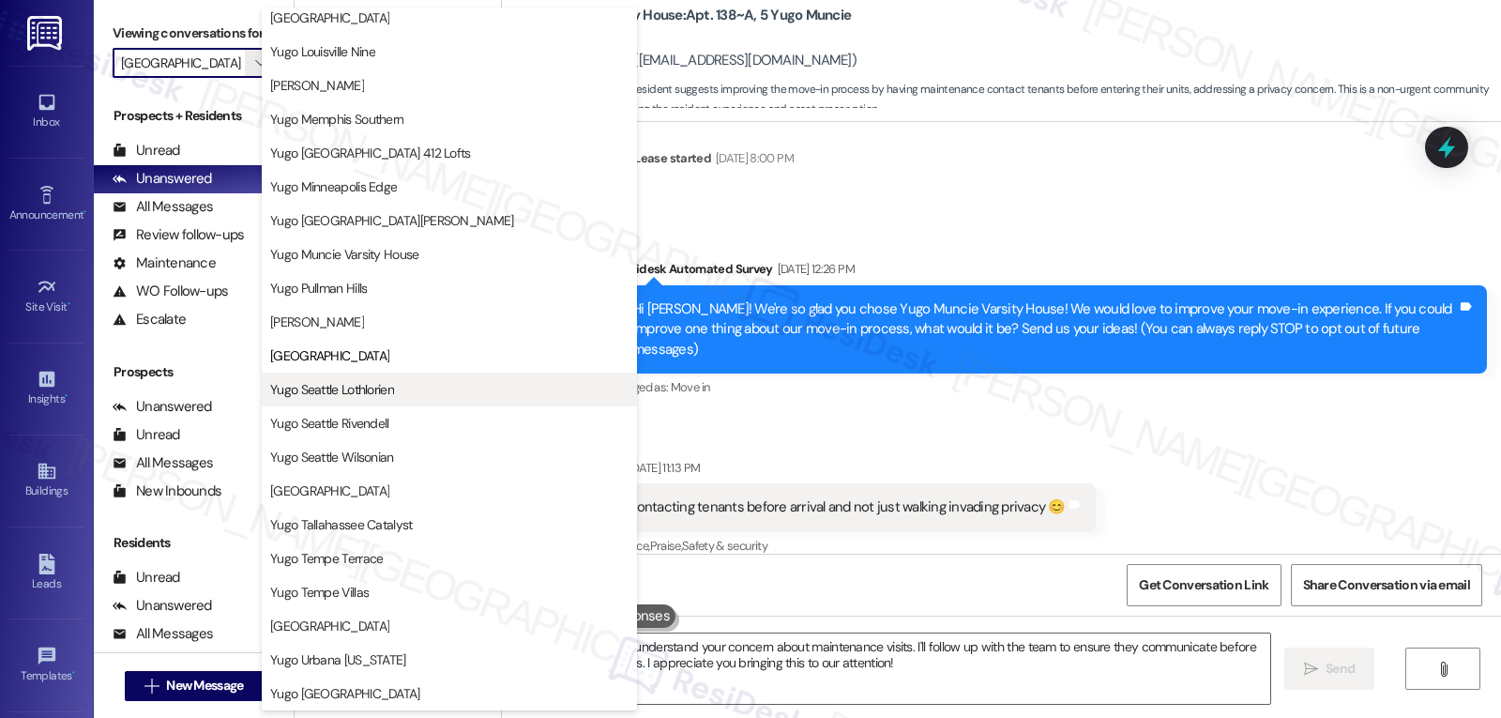
click at [405, 398] on span "Yugo Seattle Lothlorien" at bounding box center [449, 389] width 358 height 19
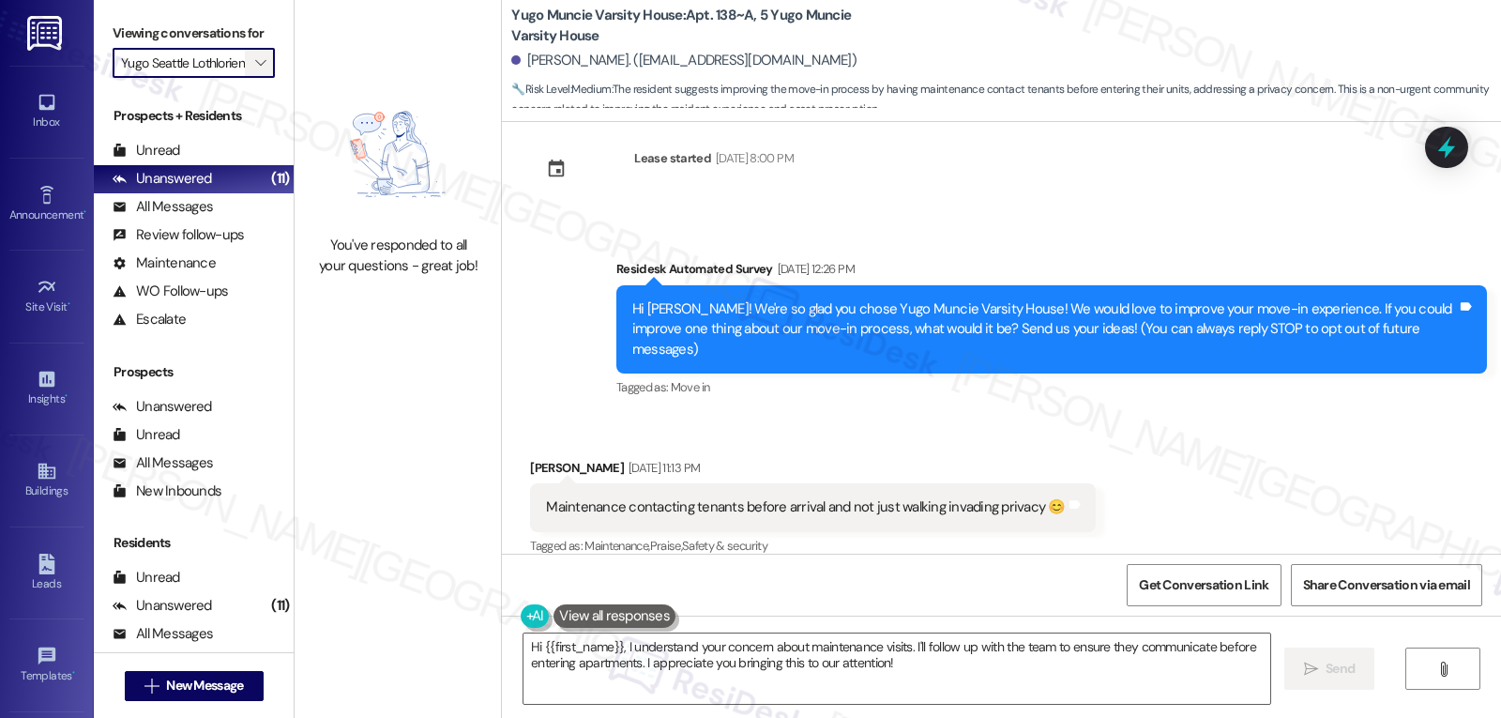
click at [258, 78] on button "" at bounding box center [260, 63] width 30 height 30
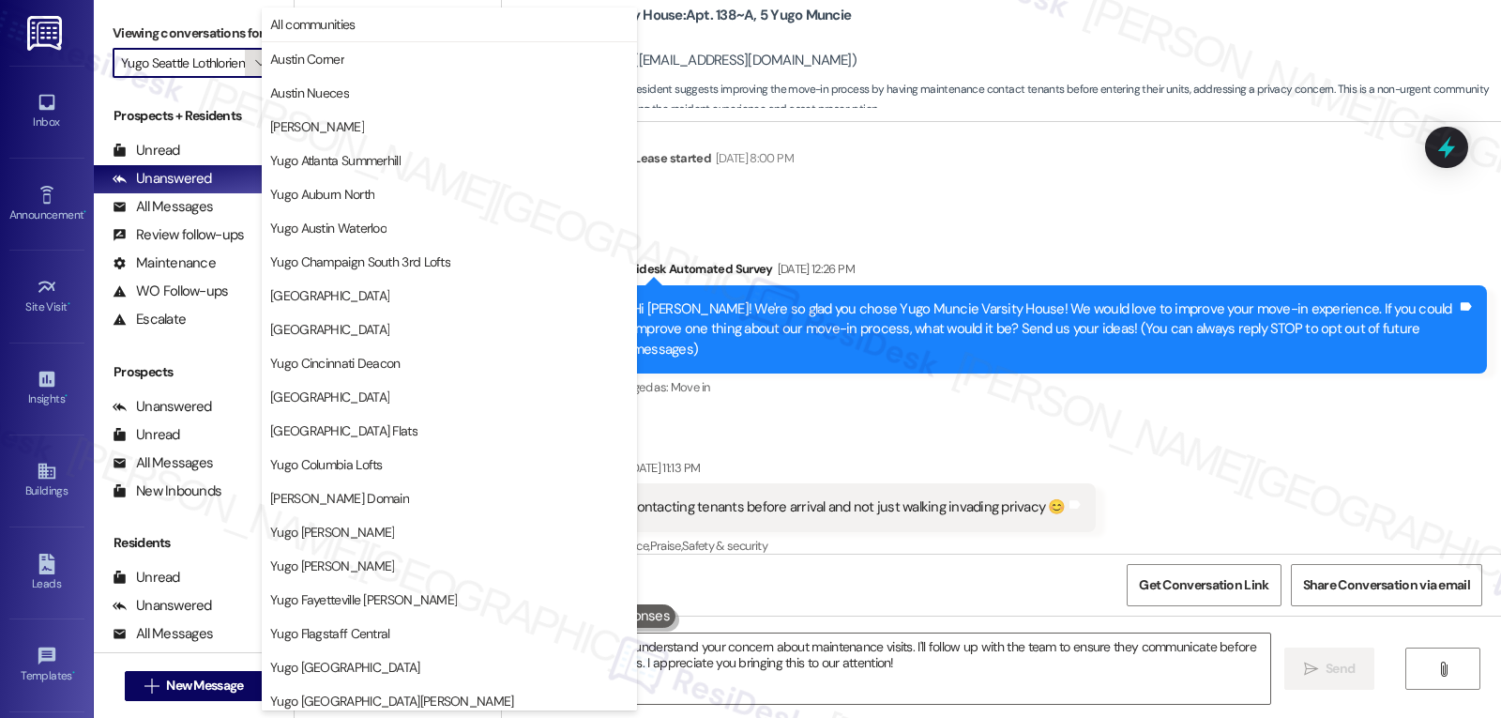
scroll to position [784, 0]
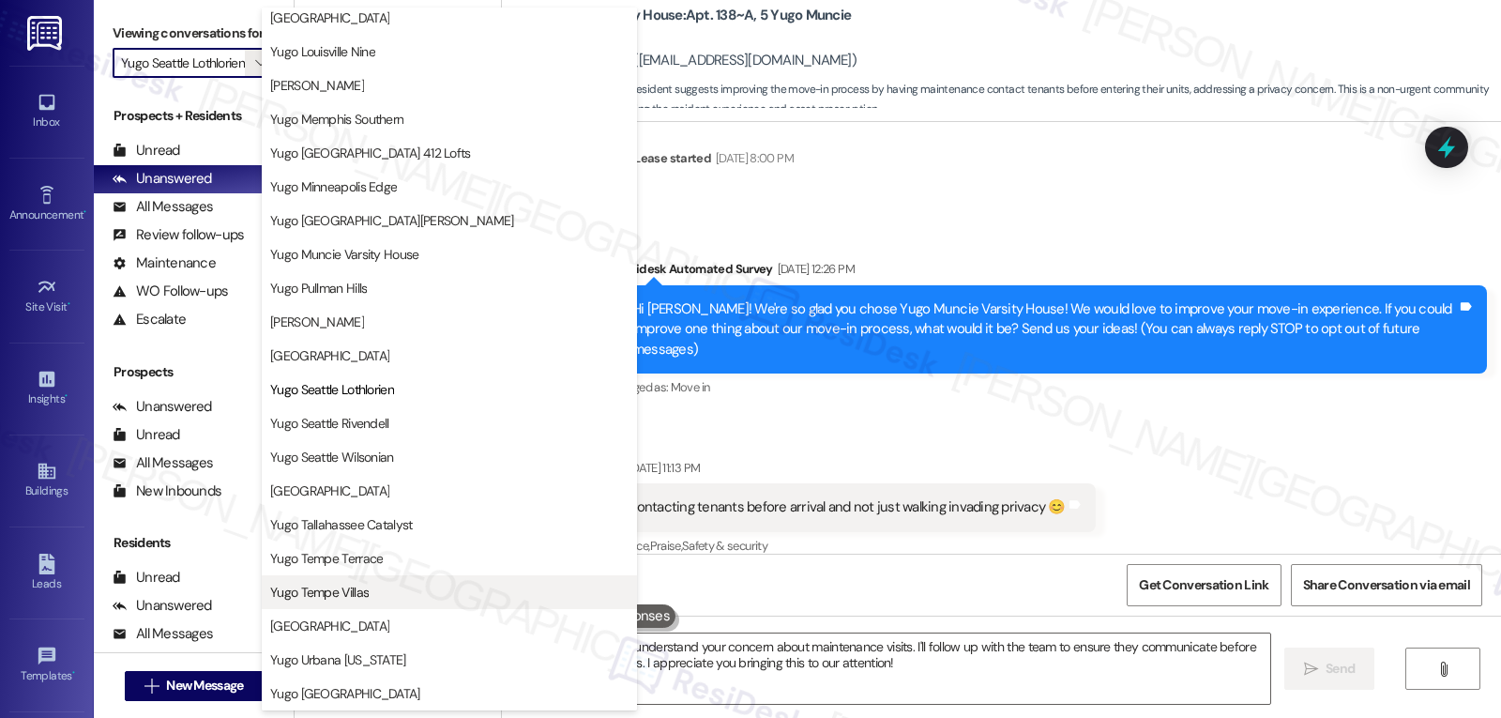
click at [400, 581] on button "Yugo Tempe Villas" at bounding box center [449, 592] width 375 height 34
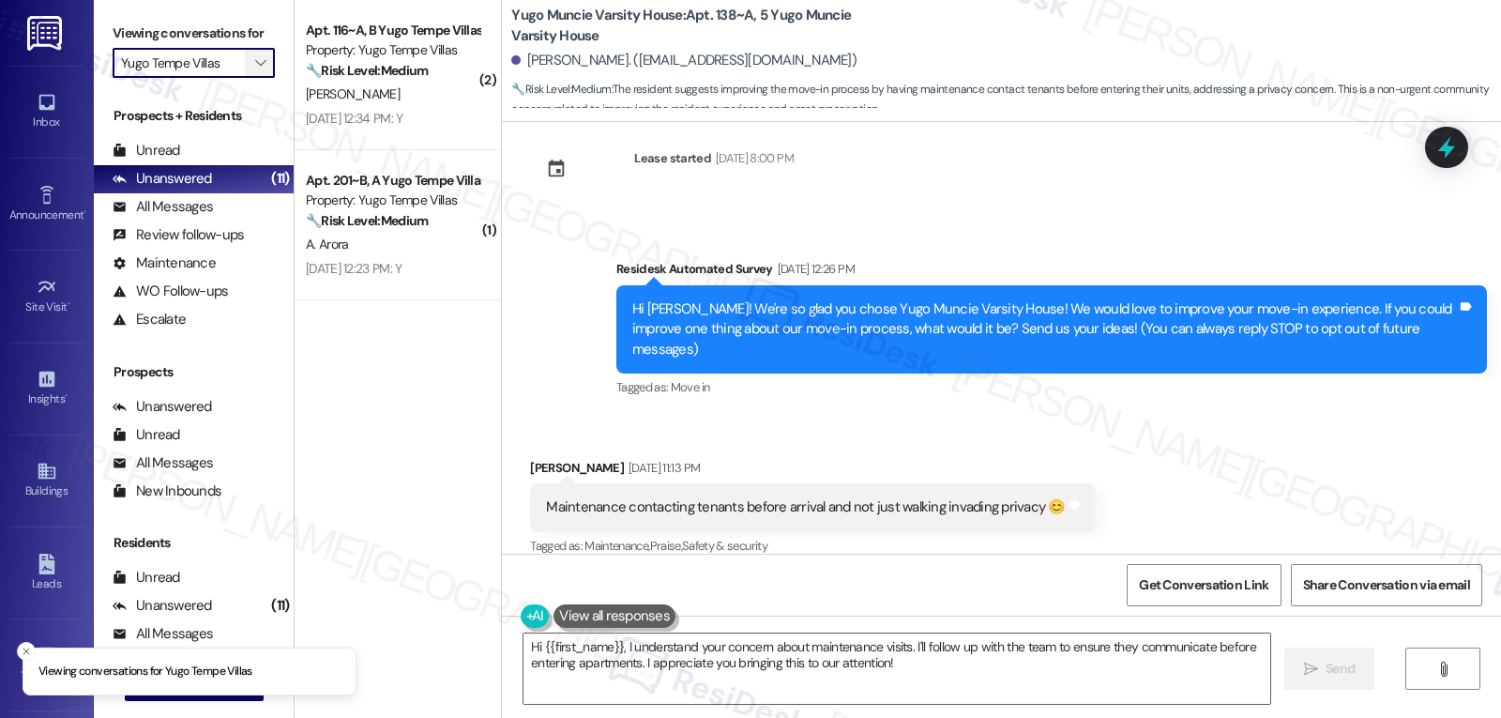
click at [245, 69] on button "" at bounding box center [260, 63] width 30 height 30
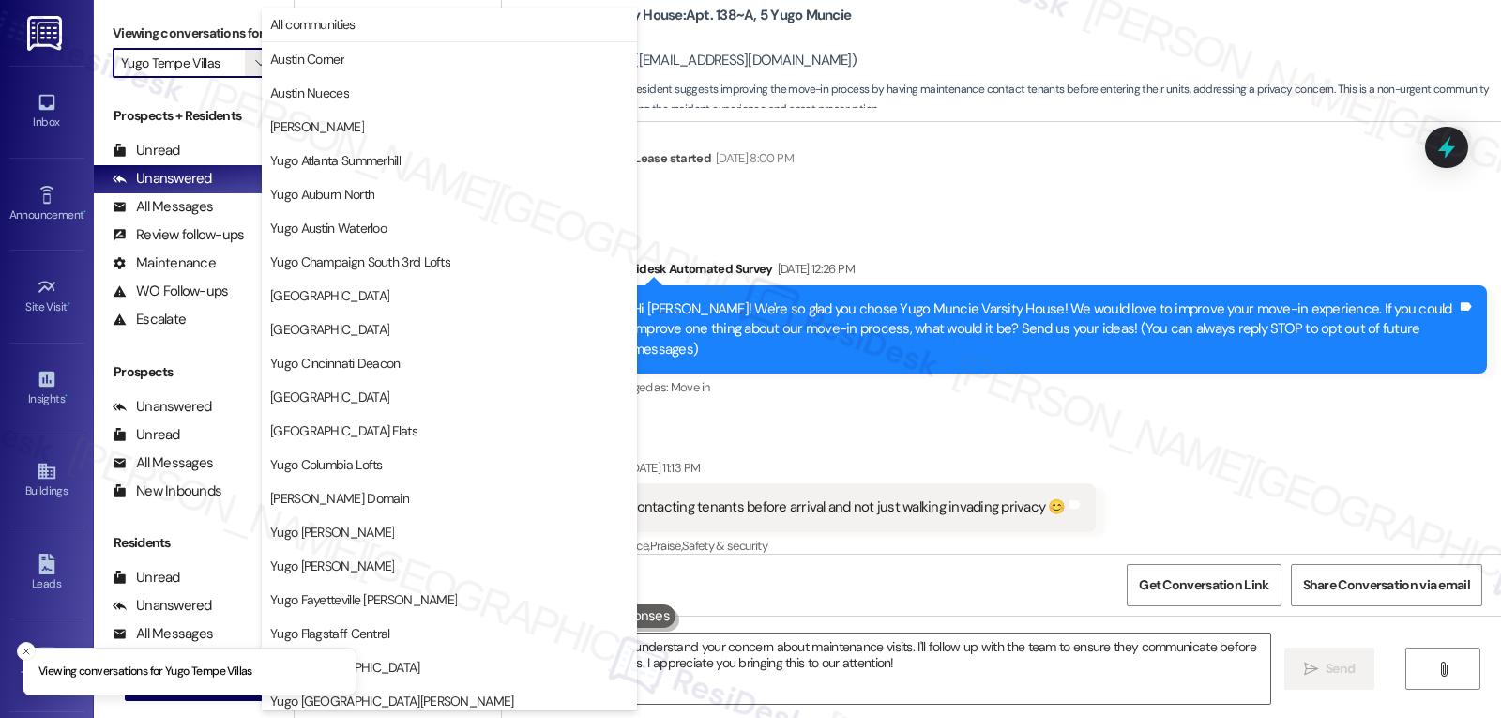
scroll to position [784, 0]
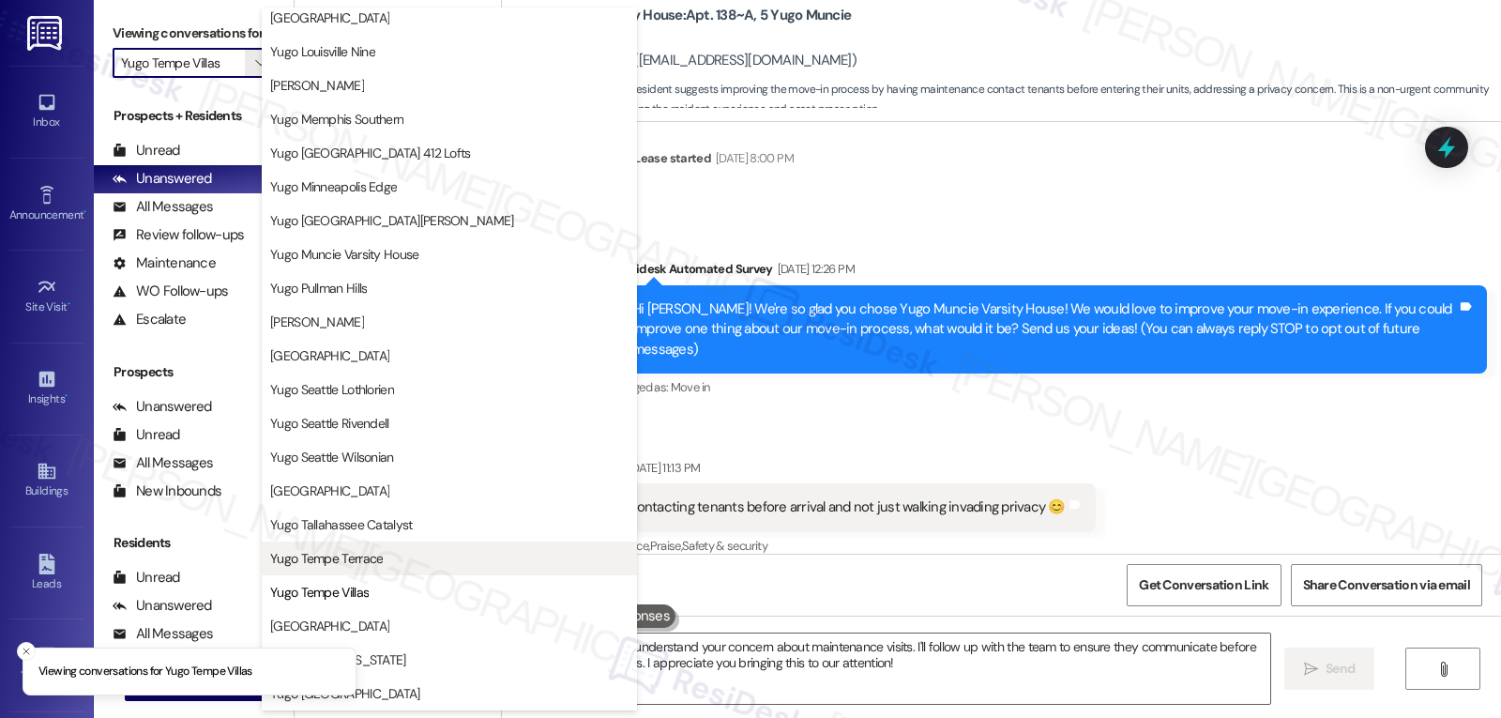
click at [387, 549] on span "Yugo Tempe Terrace" at bounding box center [449, 558] width 358 height 19
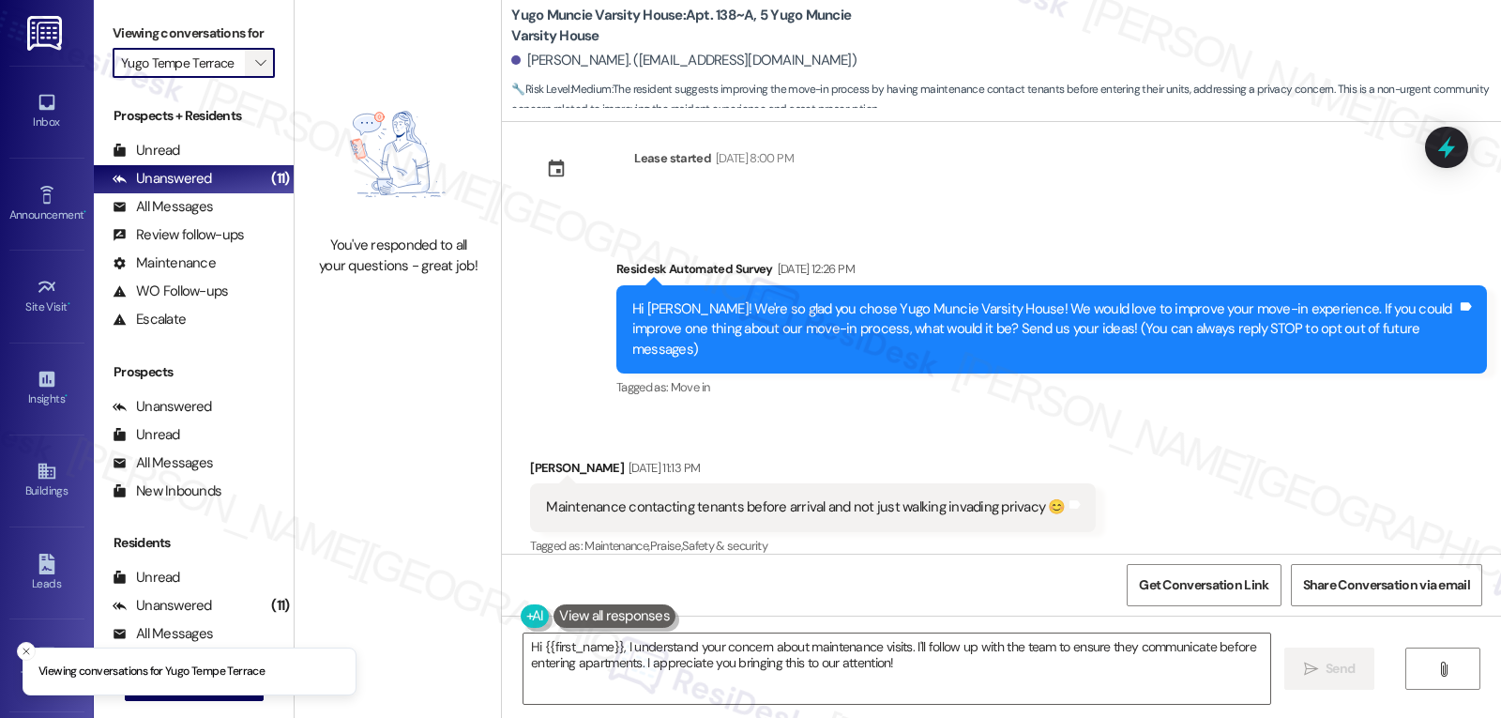
click at [256, 78] on button "" at bounding box center [260, 63] width 30 height 30
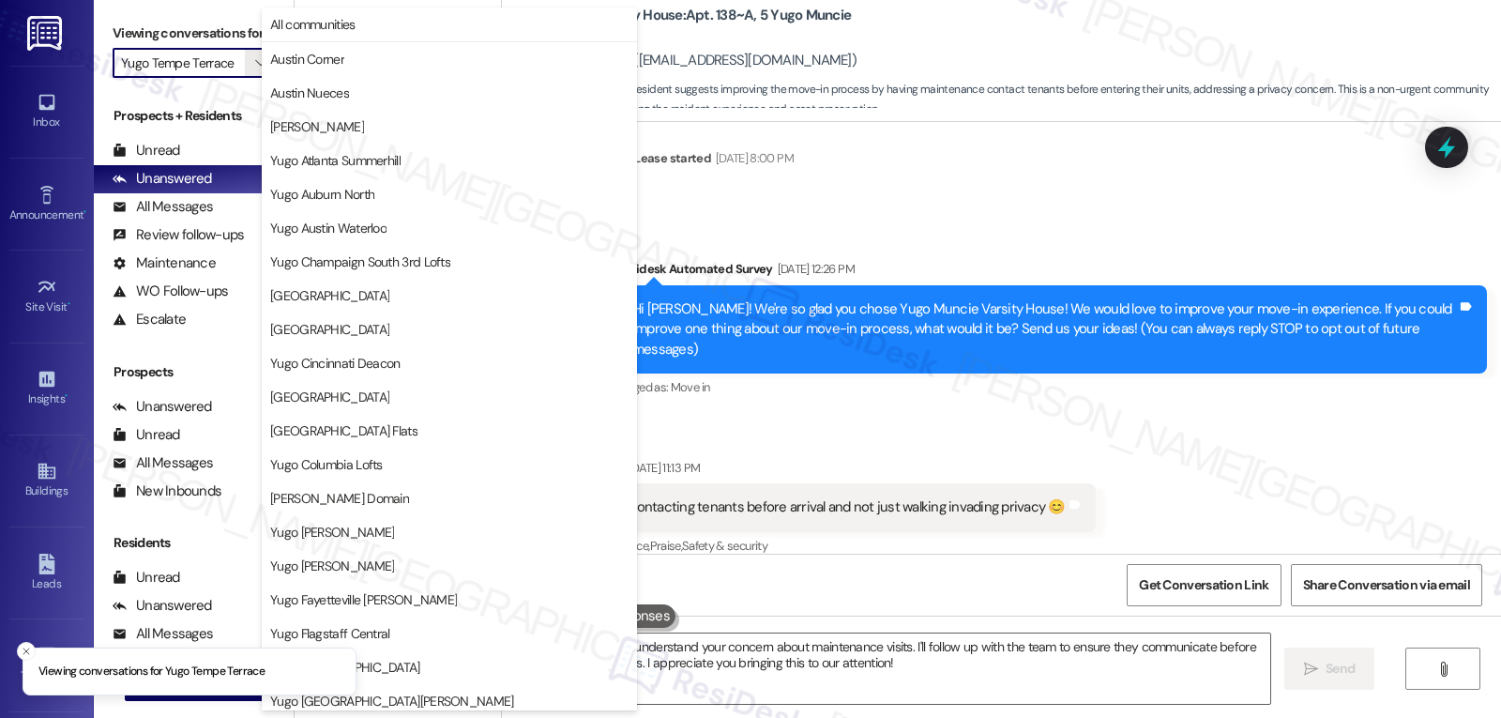
scroll to position [784, 0]
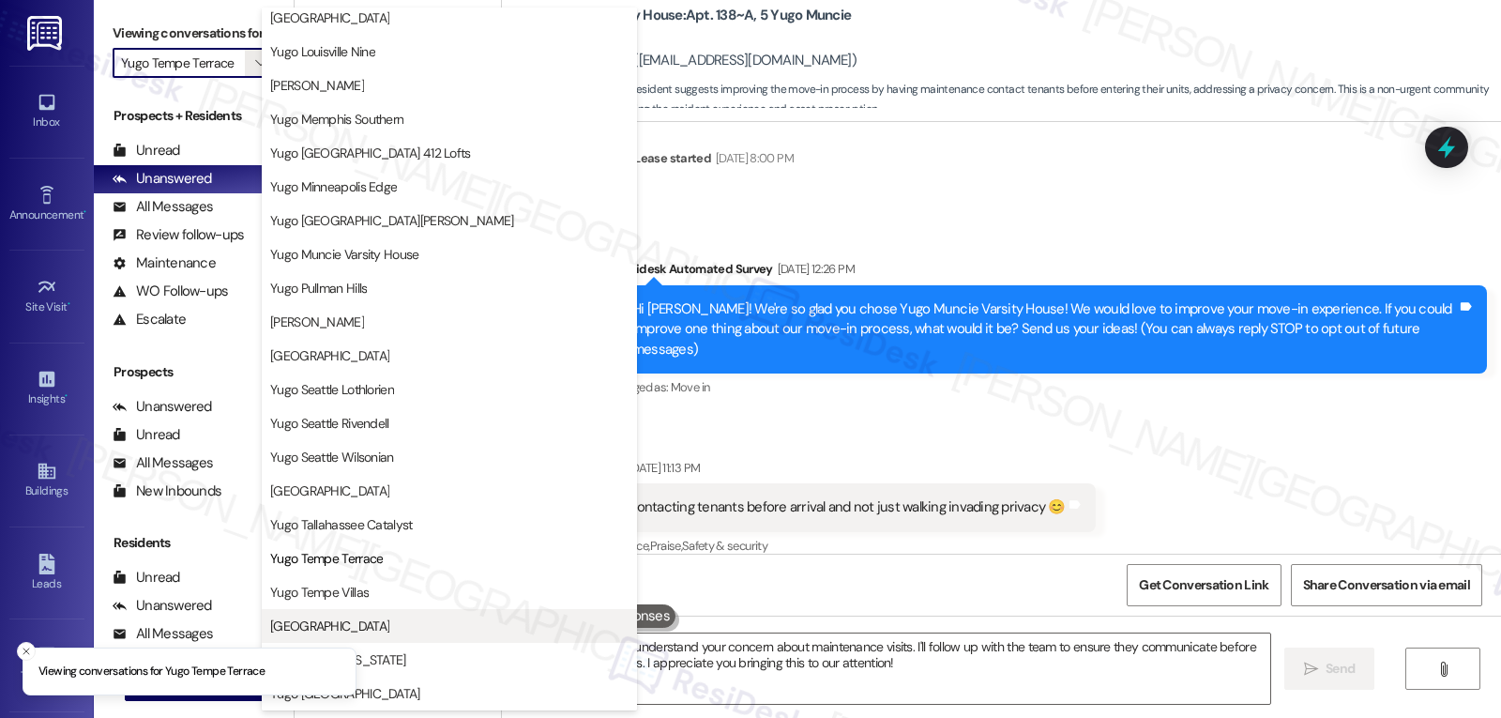
click at [414, 637] on button "[GEOGRAPHIC_DATA]" at bounding box center [449, 626] width 375 height 34
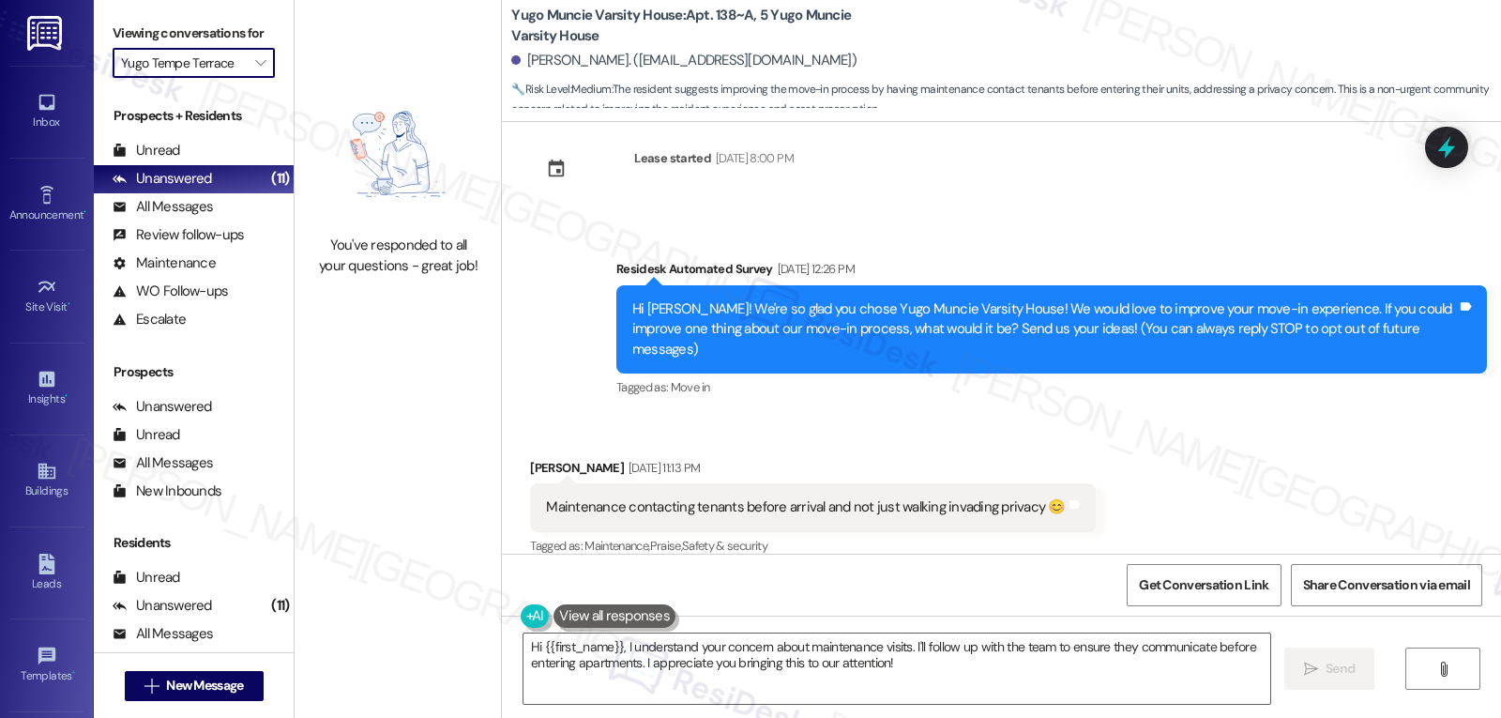
type input "[GEOGRAPHIC_DATA]"
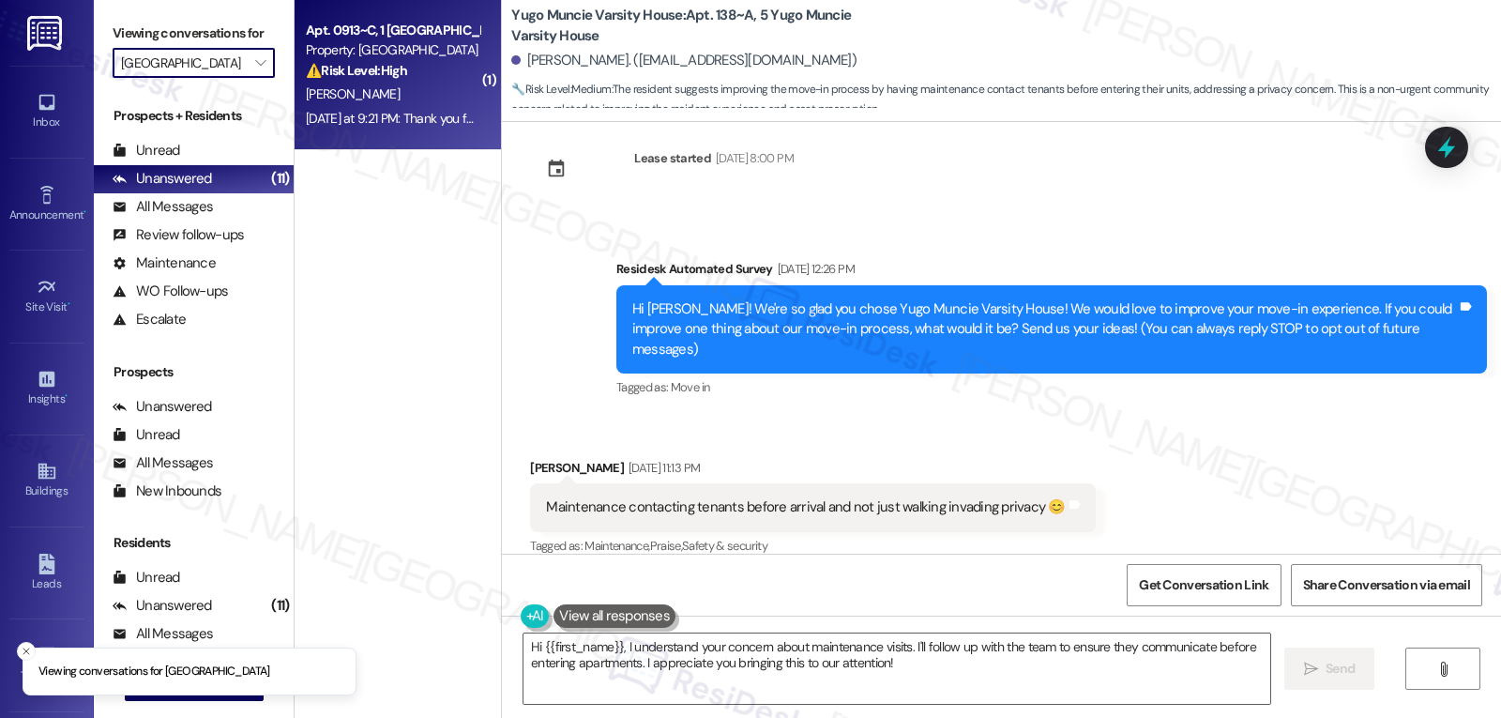
click at [413, 121] on div "Yesterday at 9:21 PM: Thank you for your message. Our offices are currently clo…" at bounding box center [895, 118] width 1178 height 17
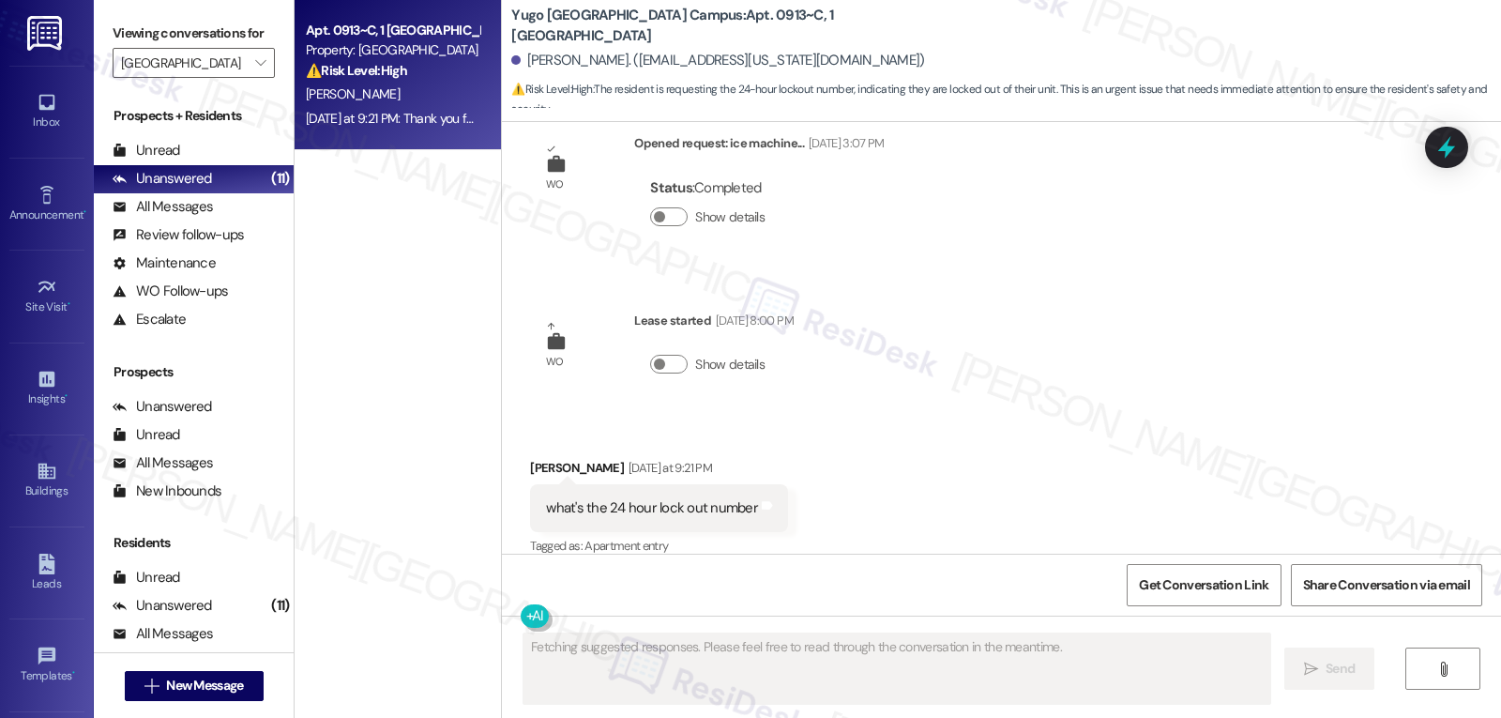
scroll to position [5359, 0]
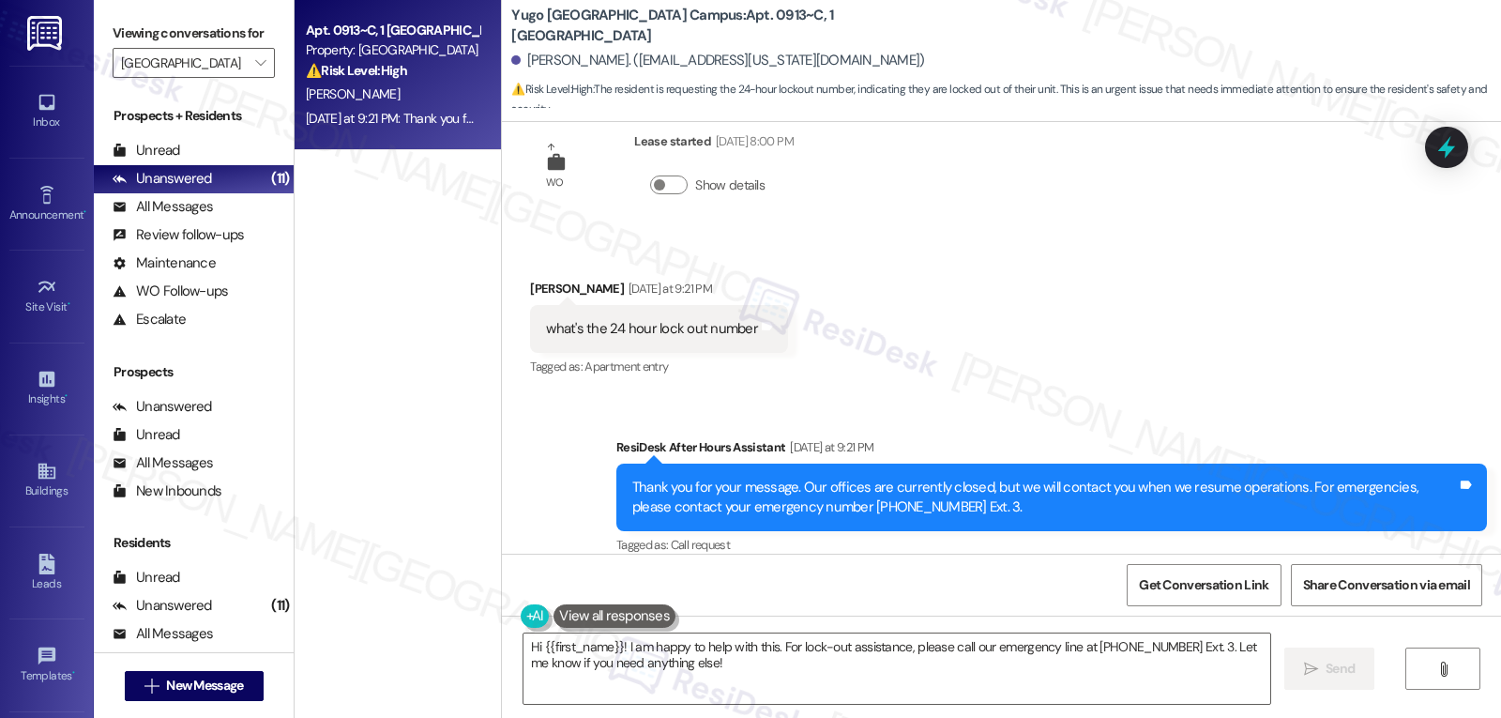
click at [537, 279] on div "Jason Lockwood Yesterday at 9:21 PM" at bounding box center [659, 292] width 258 height 26
click at [536, 279] on div "Jason Lockwood Yesterday at 9:21 PM" at bounding box center [659, 292] width 258 height 26
copy div "Jason"
click at [812, 677] on textarea "Hi {{first_name}}! I am happy to help with this. For lock-out assistance, pleas…" at bounding box center [896, 668] width 747 height 70
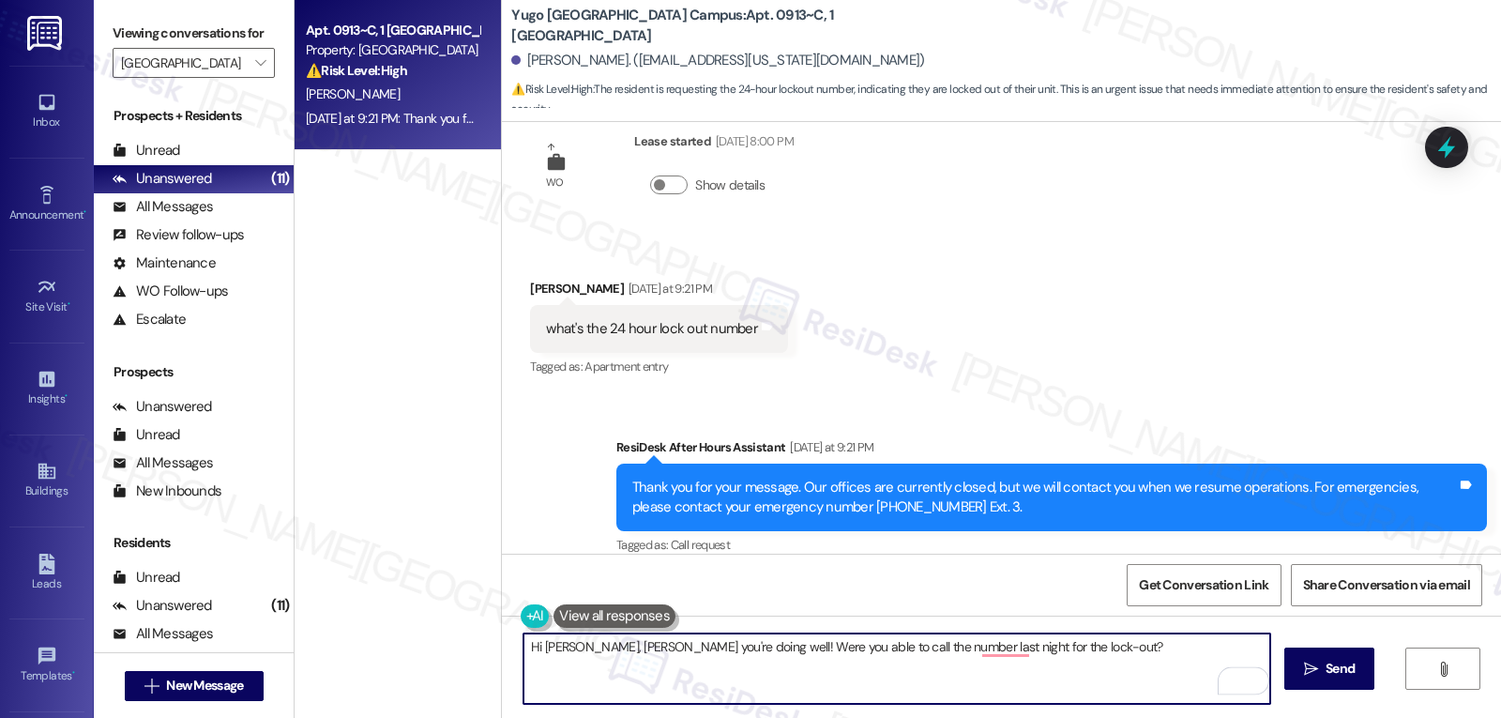
click at [696, 641] on textarea "Hi Jason, Hope you're doing well! Were you able to call the number last night f…" at bounding box center [896, 668] width 747 height 70
drag, startPoint x: 1091, startPoint y: 649, endPoint x: 1230, endPoint y: 657, distance: 139.0
click at [1230, 657] on textarea "Hi Jason, Hope you're doing well! I'm sorry you were locked out last night. Wer…" at bounding box center [896, 668] width 747 height 70
type textarea "Hi Jason, Hope you're doing well! I'm sorry you were locked out last night. Wer…"
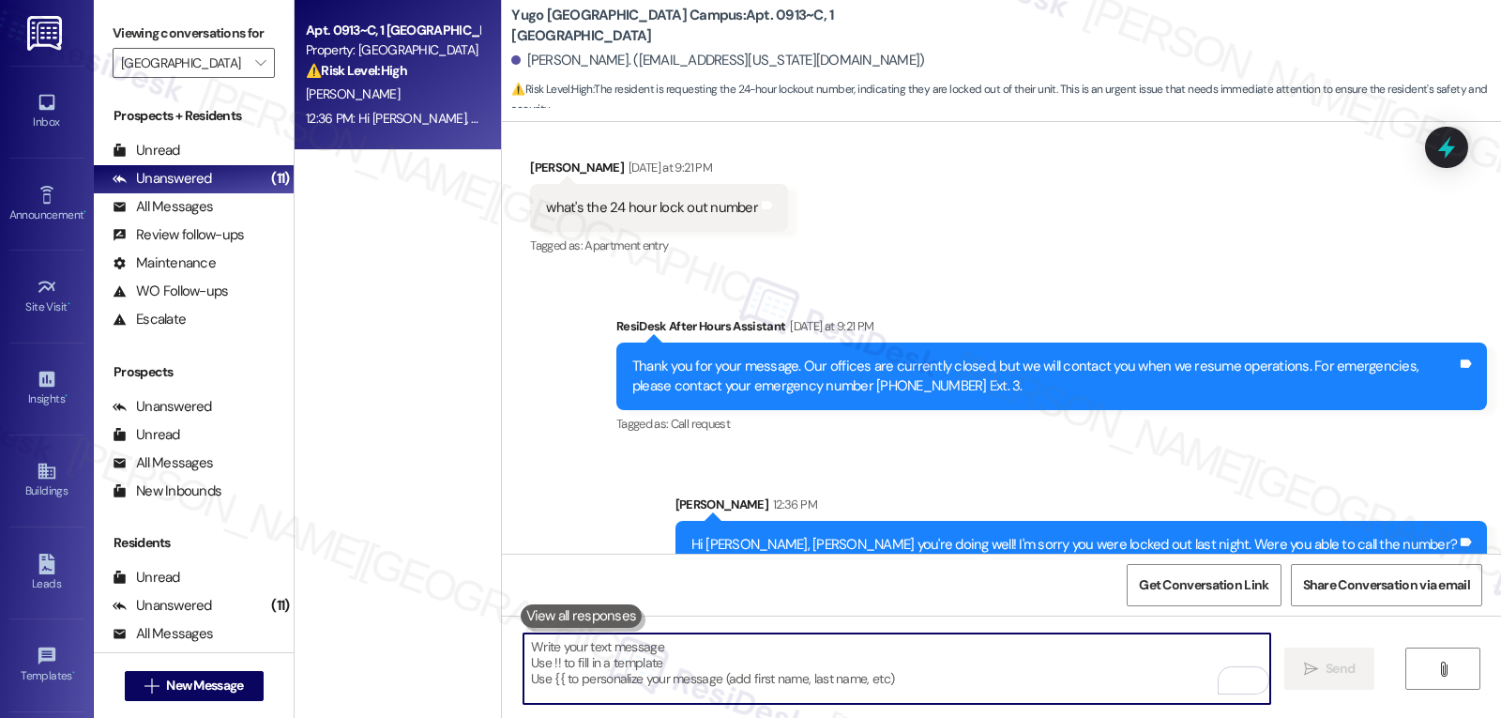
scroll to position [5490, 0]
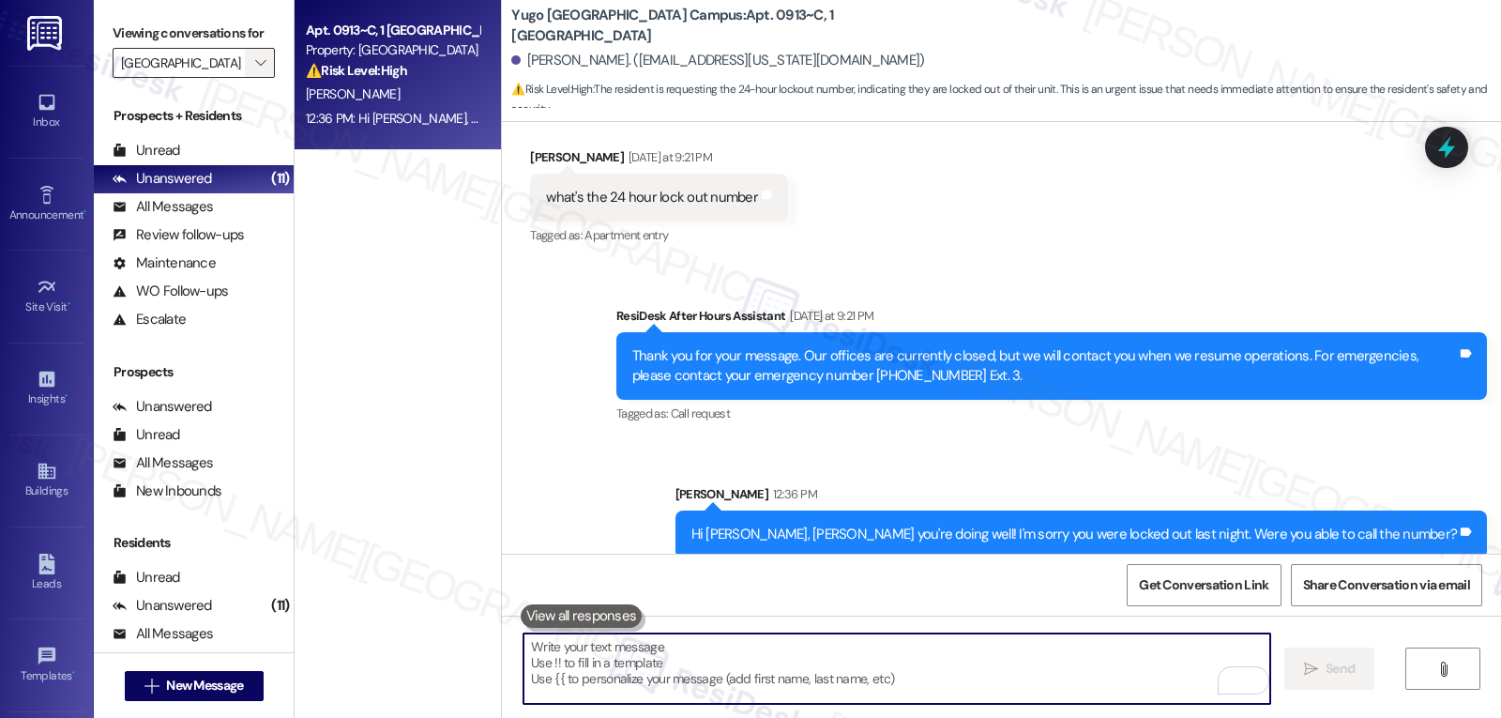
drag, startPoint x: 246, startPoint y: 85, endPoint x: 236, endPoint y: 80, distance: 10.9
click at [255, 70] on icon "" at bounding box center [260, 62] width 10 height 15
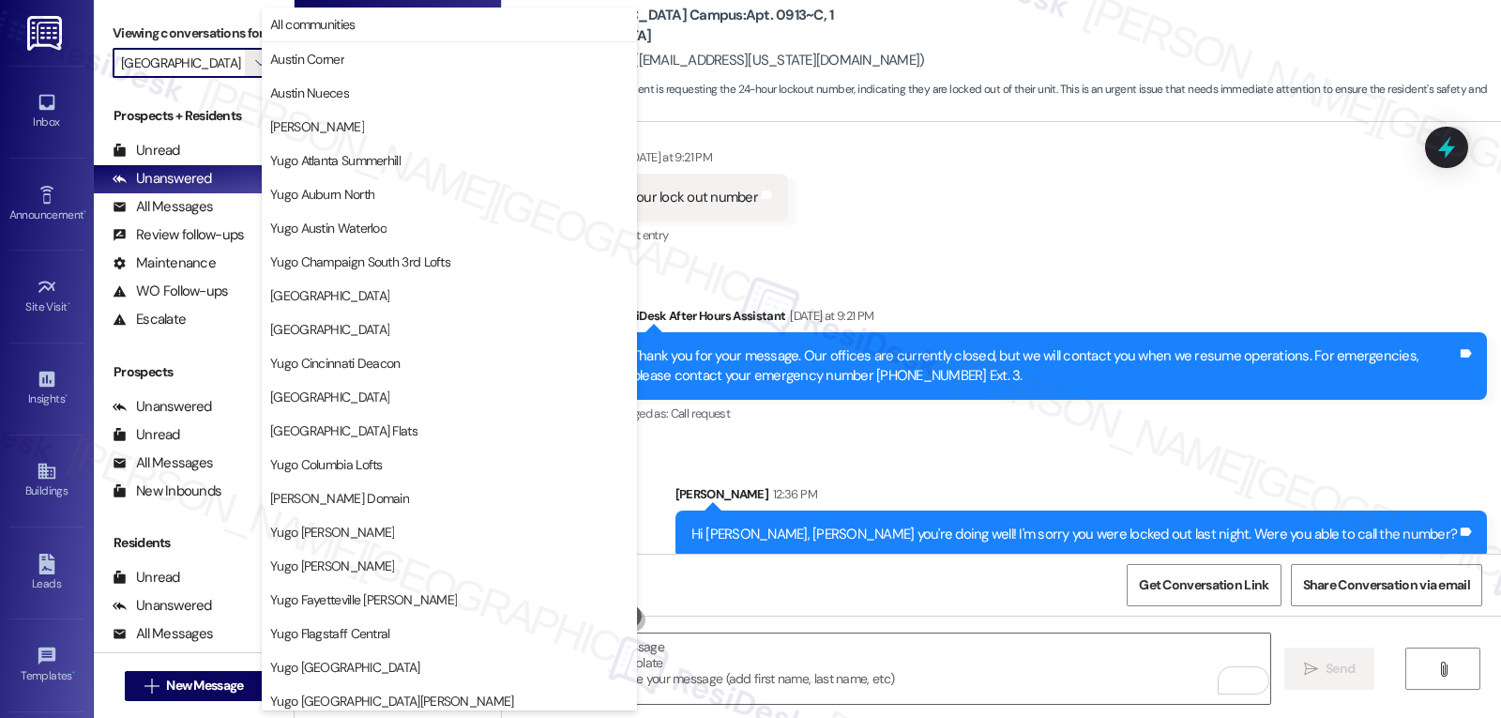
scroll to position [784, 0]
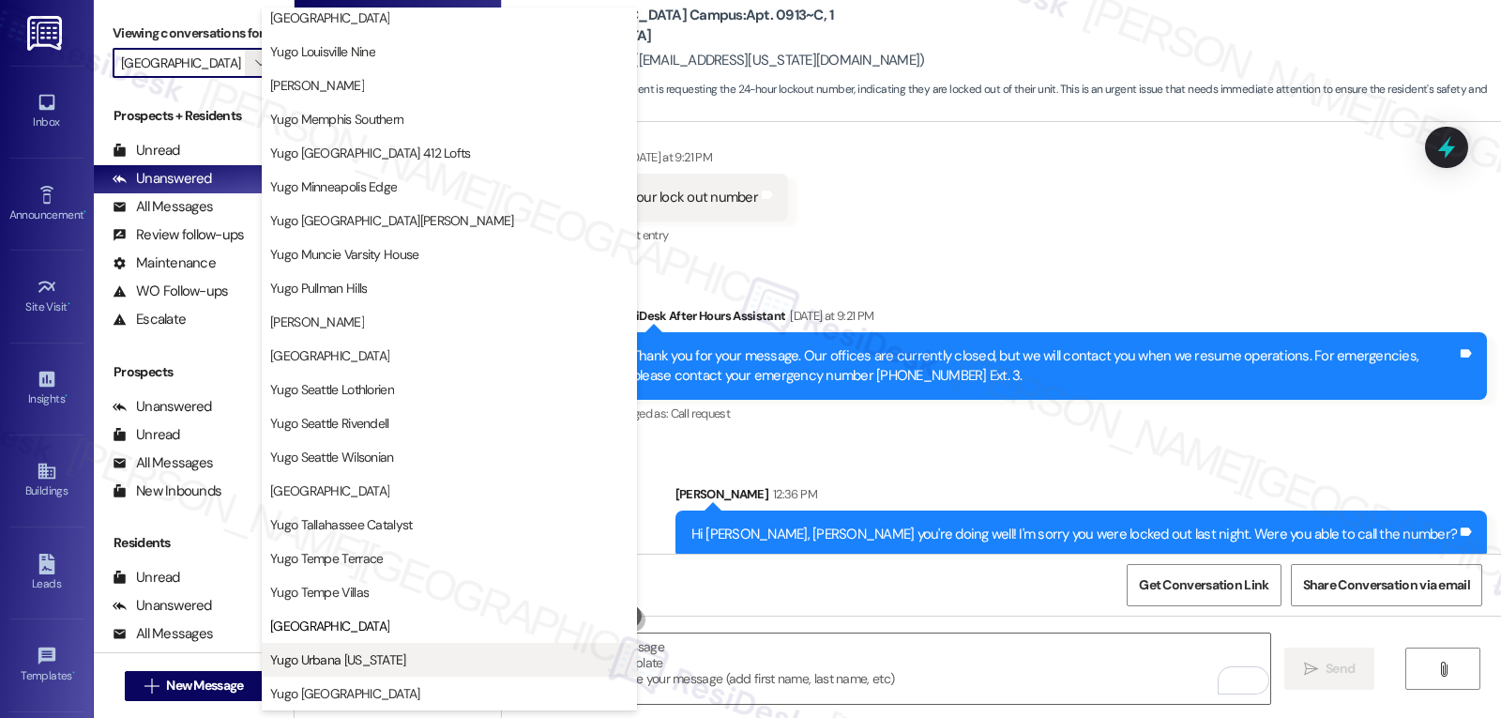
click at [381, 662] on span "Yugo Urbana [US_STATE]" at bounding box center [449, 659] width 358 height 19
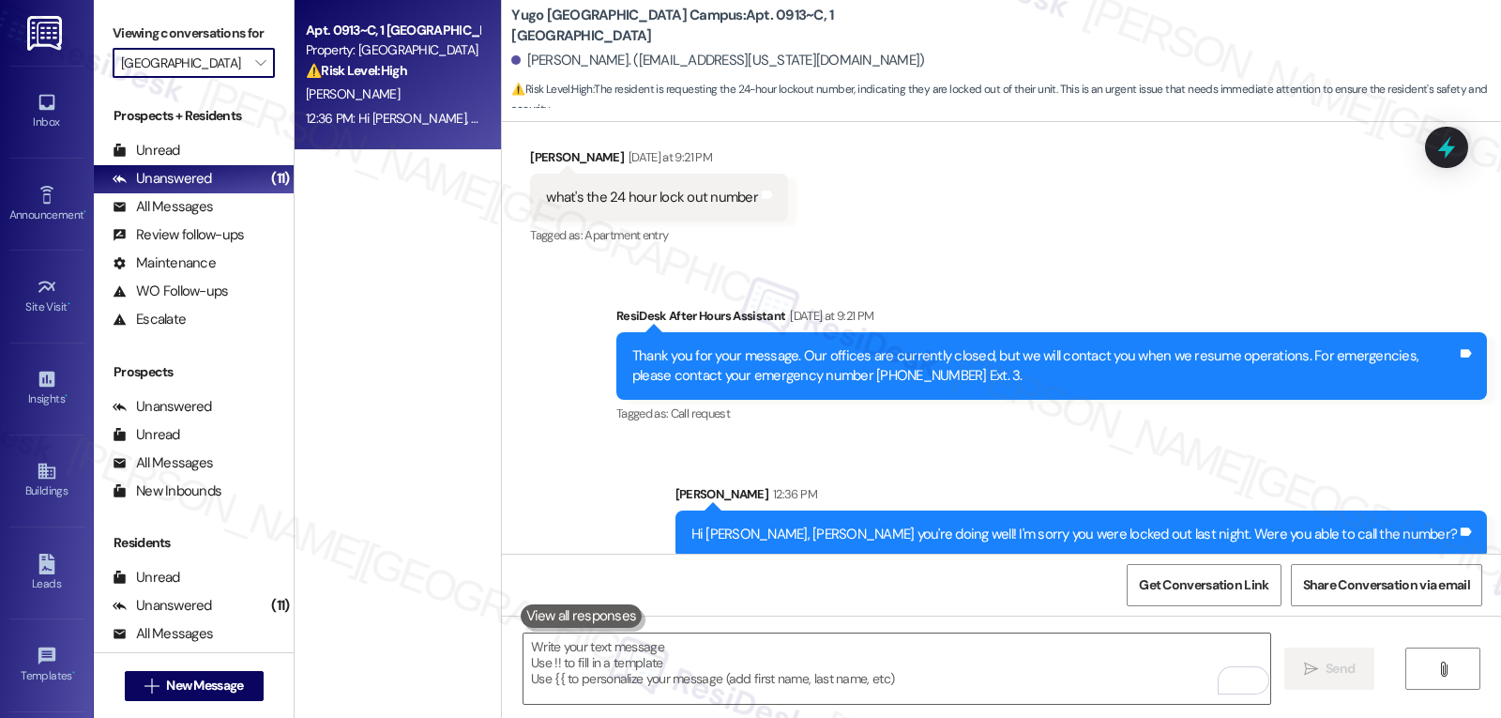
type input "Yugo Urbana [US_STATE]"
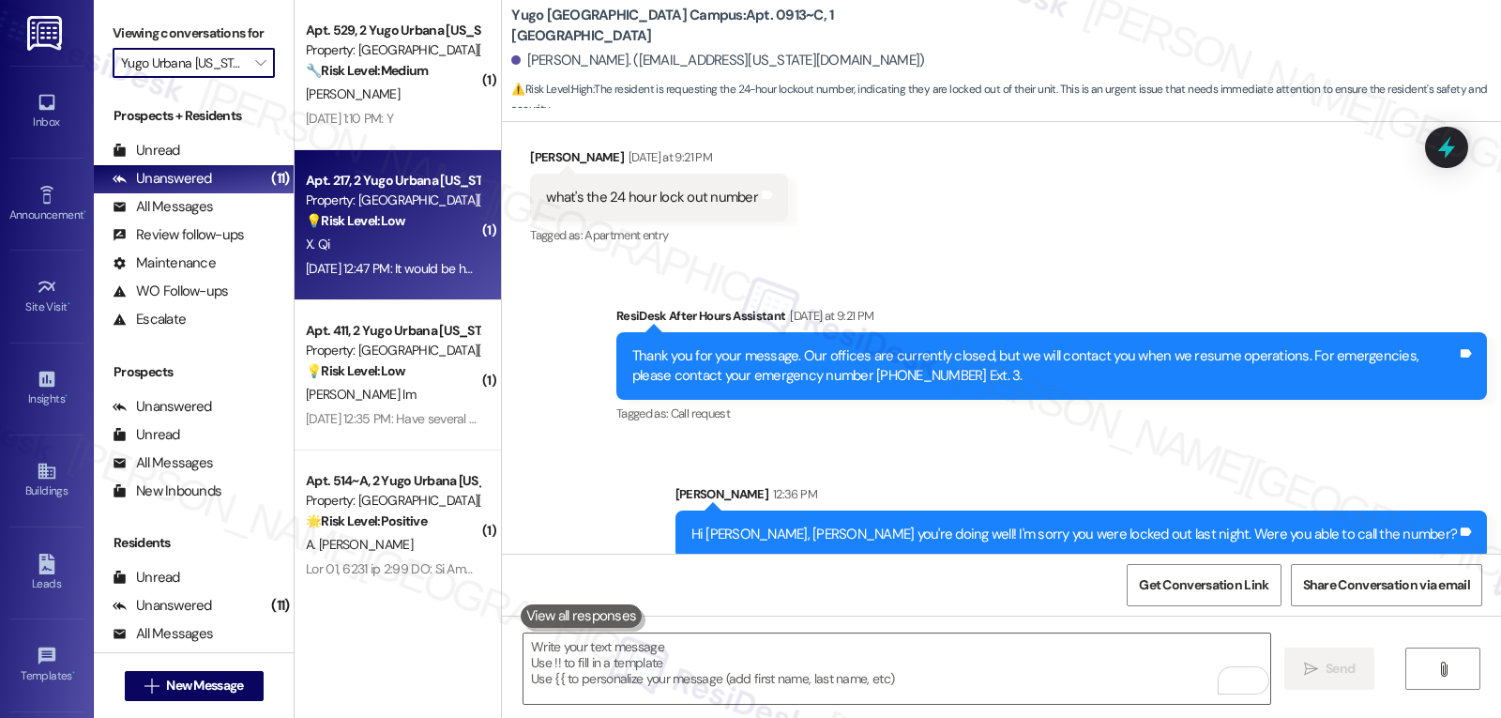
click at [416, 280] on div "Aug 22, 2025 at 12:47 PM: It would be helpful to have carts for rental Aug 22, …" at bounding box center [392, 268] width 177 height 23
type textarea "Fetching suggested responses. Please feel free to read through the conversation…"
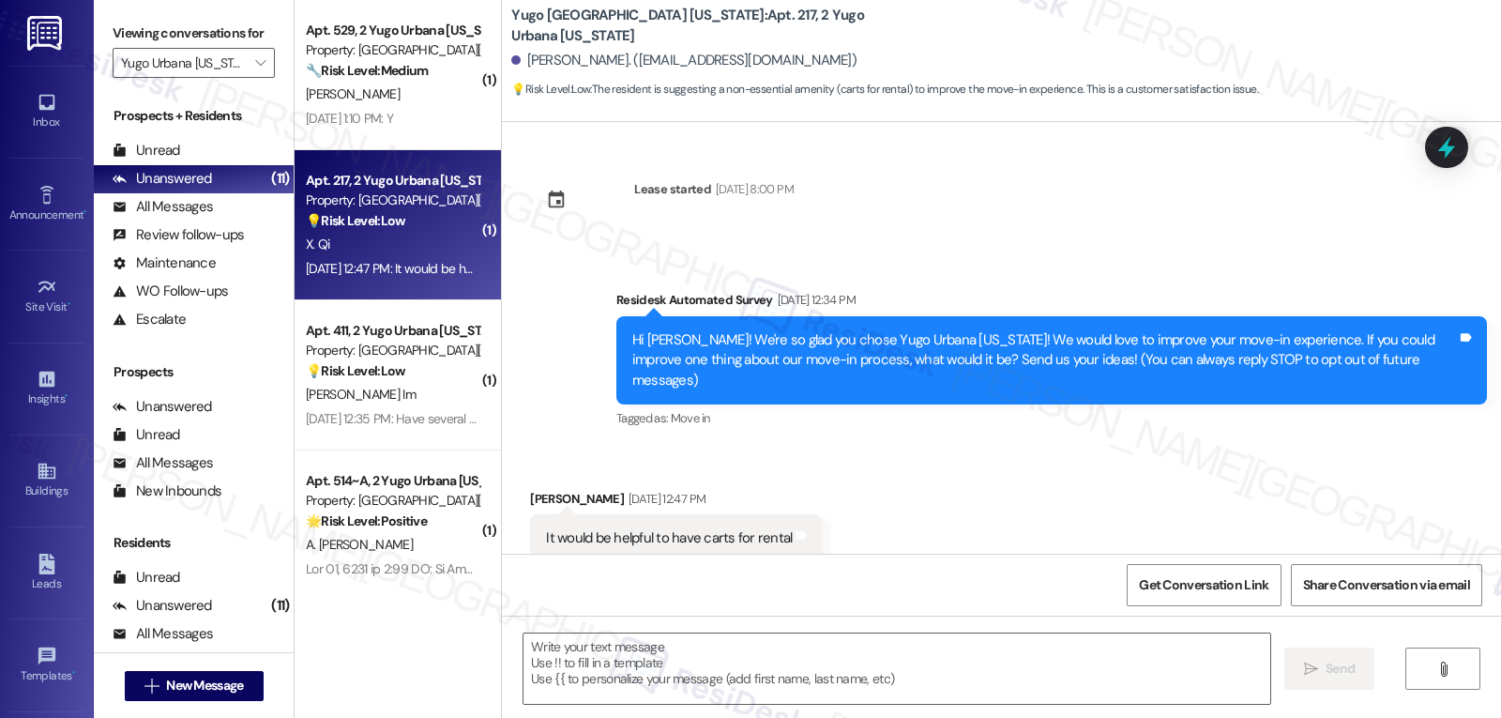
scroll to position [31, 0]
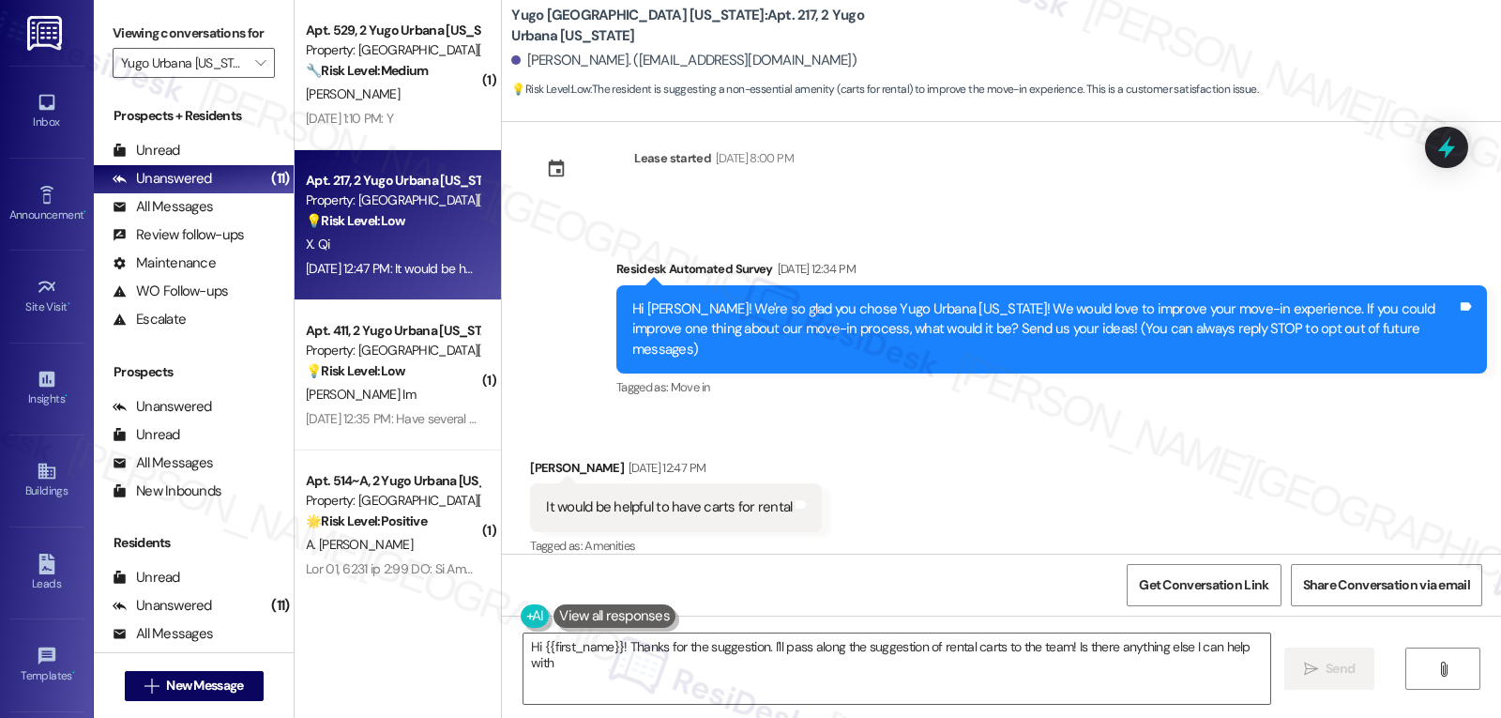
type textarea "Hi {{first_name}}! Thanks for the suggestion. I'll pass along the suggestion of…"
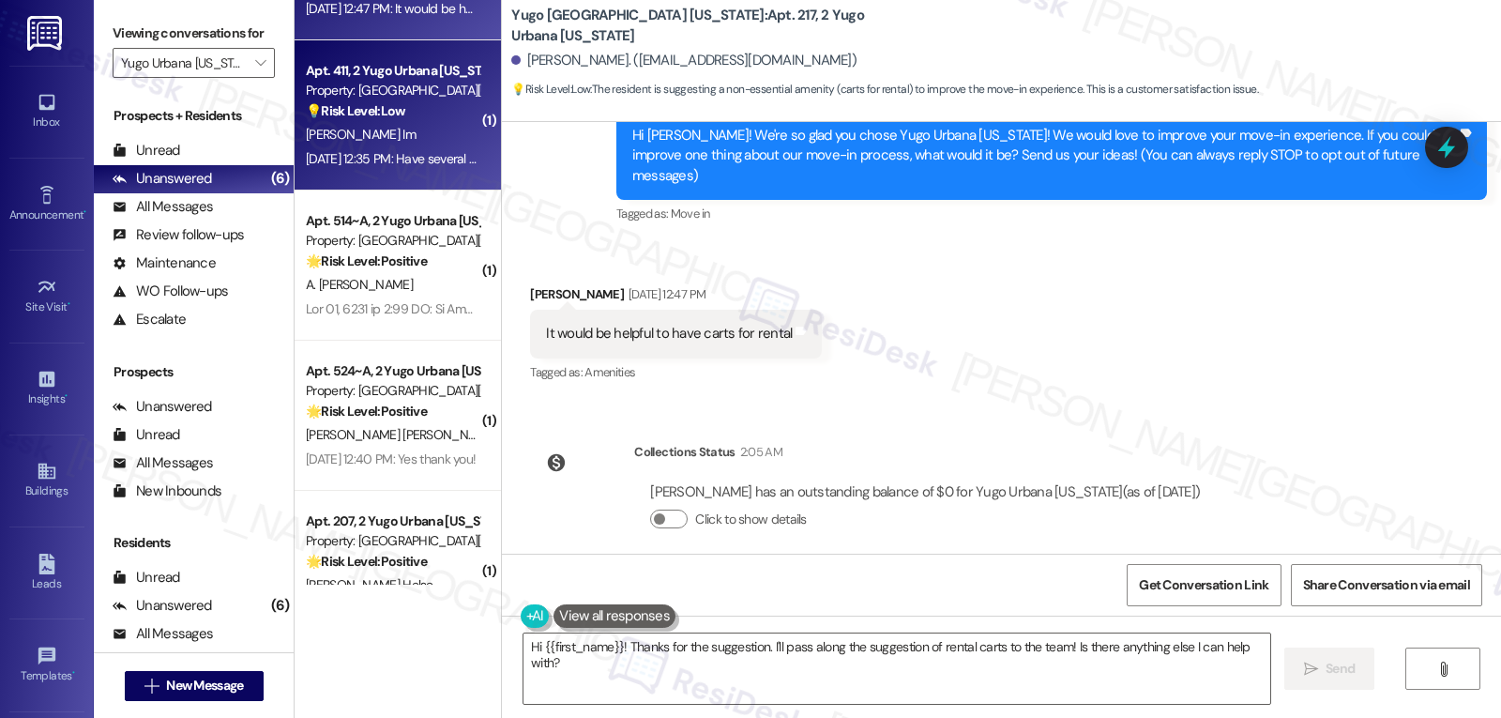
scroll to position [316, 0]
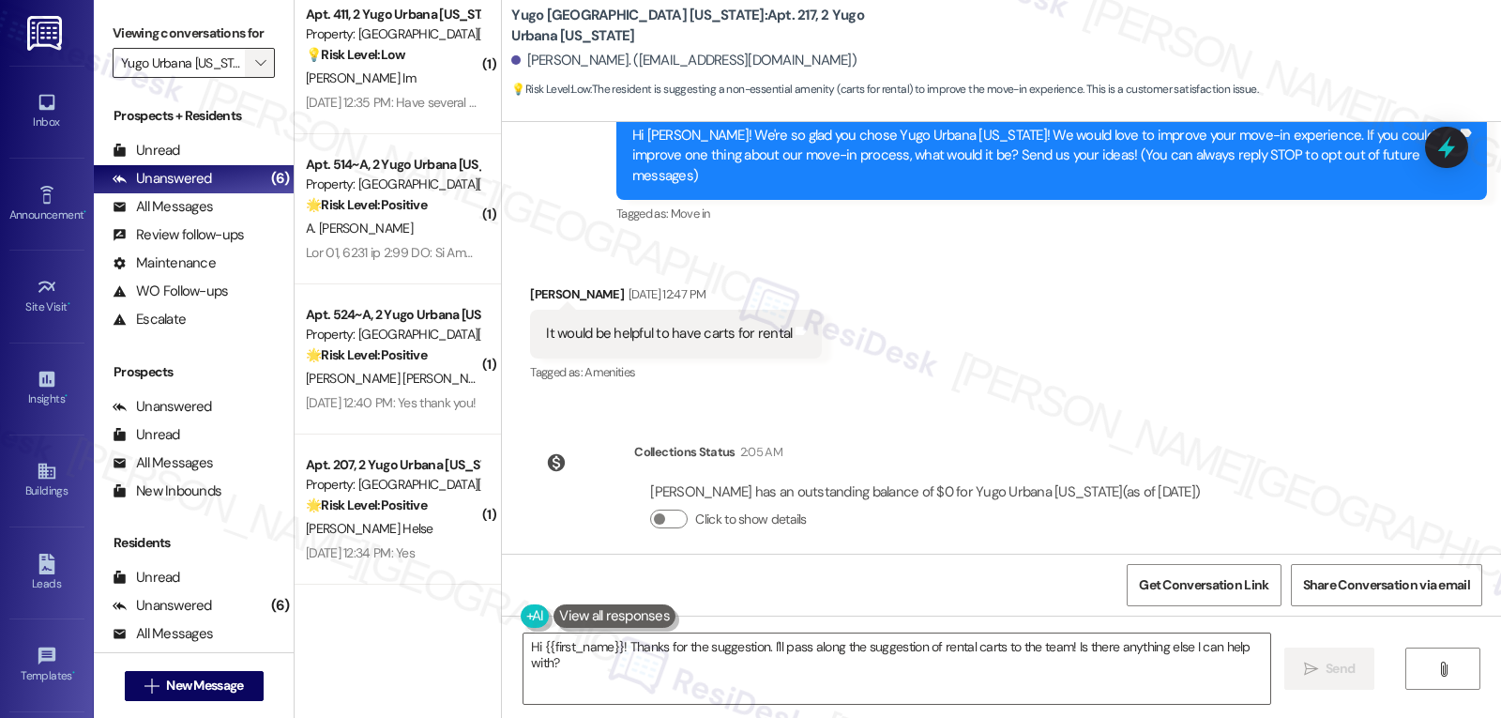
click at [255, 70] on icon "" at bounding box center [260, 62] width 10 height 15
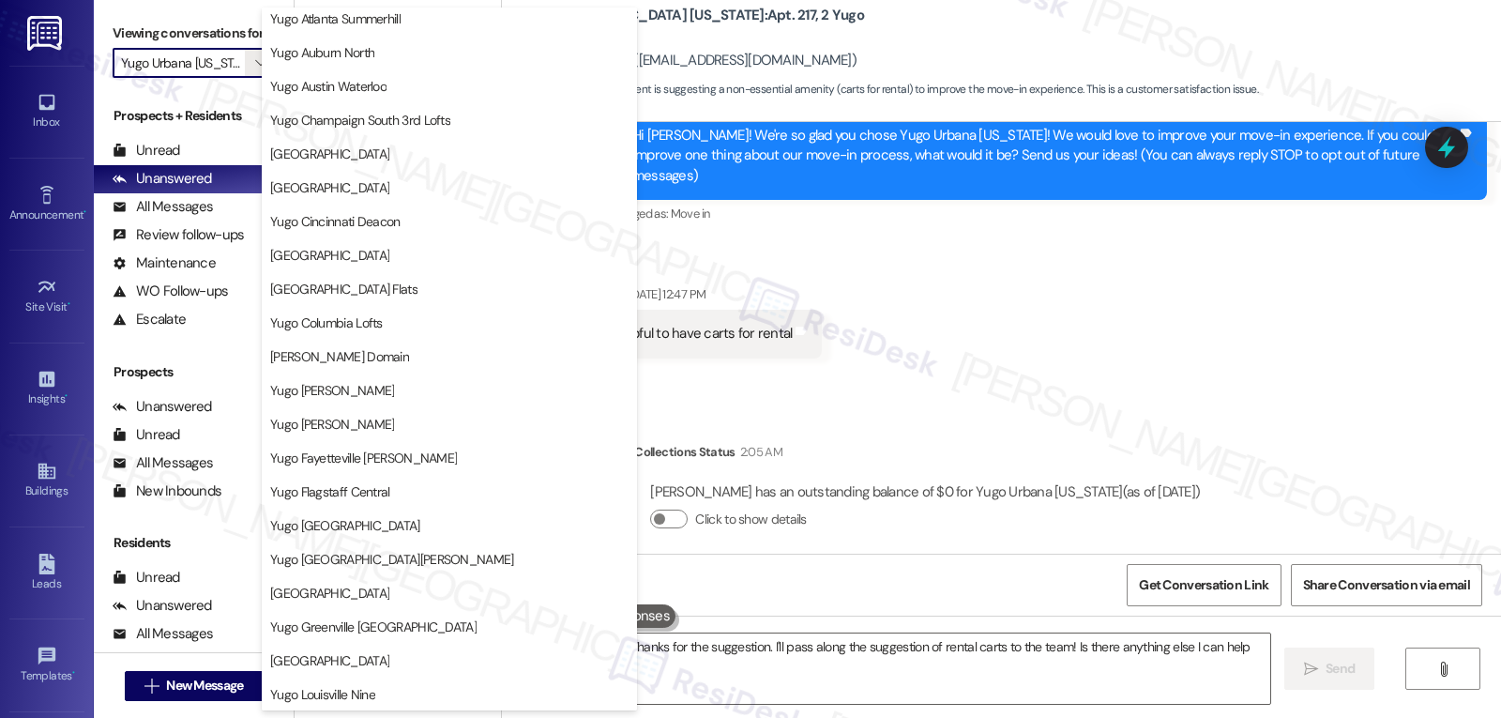
scroll to position [0, 0]
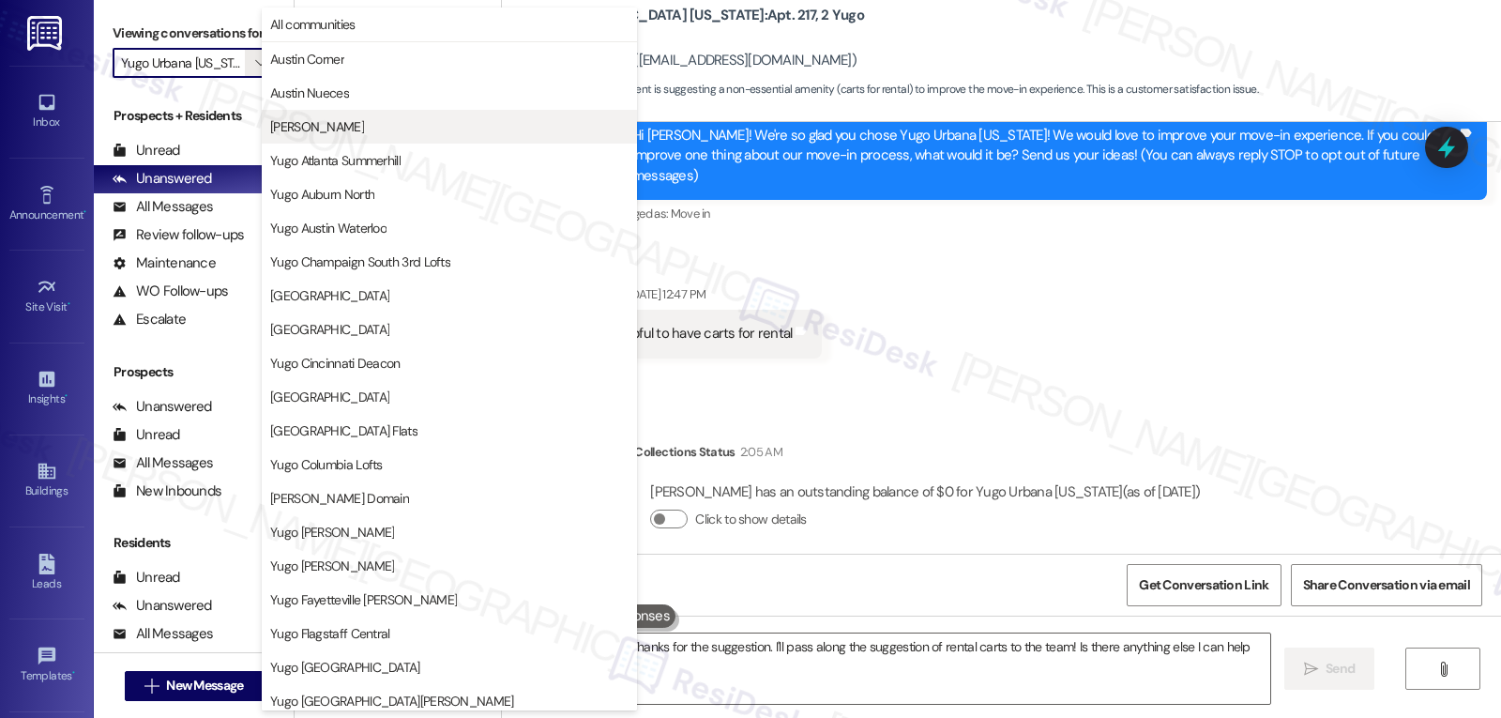
click at [341, 133] on span "[PERSON_NAME]" at bounding box center [449, 126] width 358 height 19
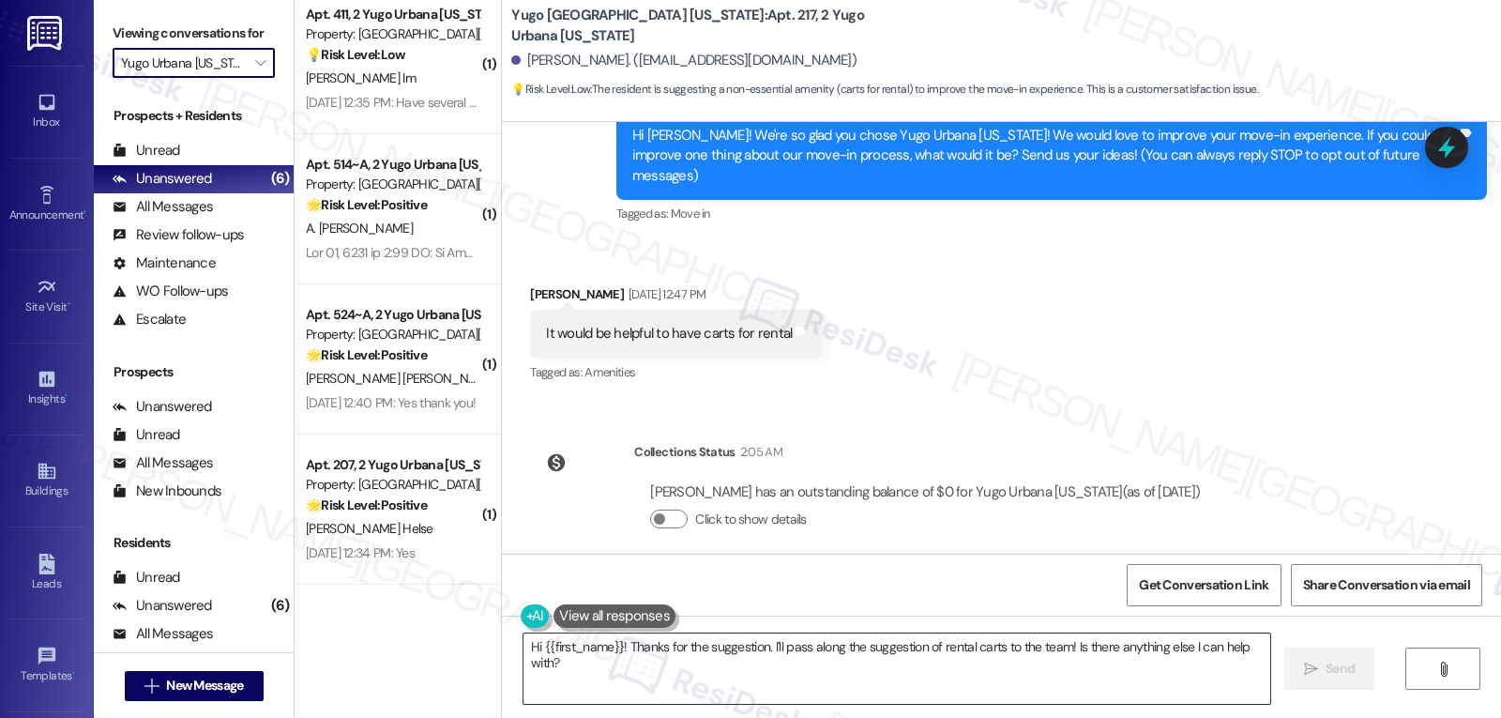
type input "[PERSON_NAME]"
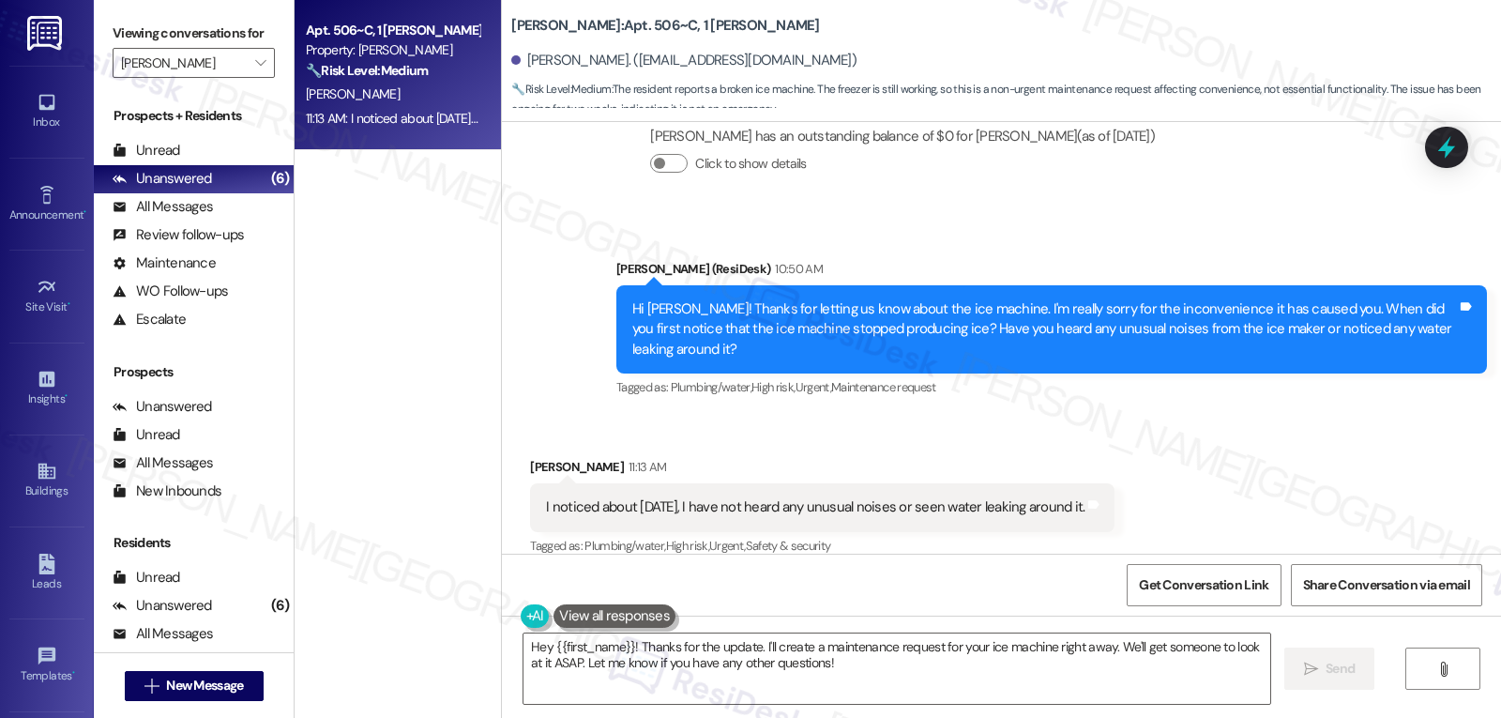
scroll to position [3018, 0]
click at [874, 677] on textarea "Hey {{first_name}}! Thanks for the update. I'll create a maintenance request fo…" at bounding box center [896, 668] width 747 height 70
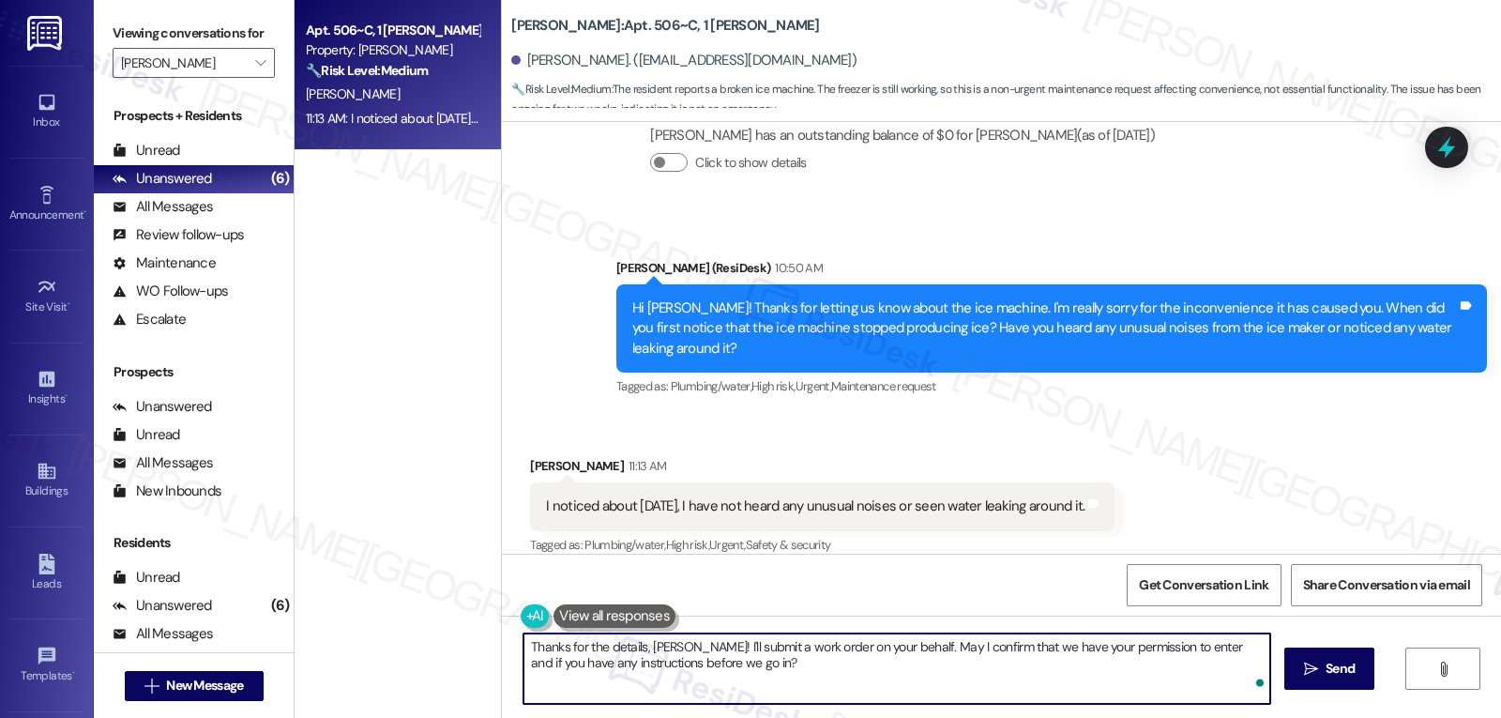
type textarea "Thanks for the details, Morgan! I'll submit a work order on your behalf. May I …"
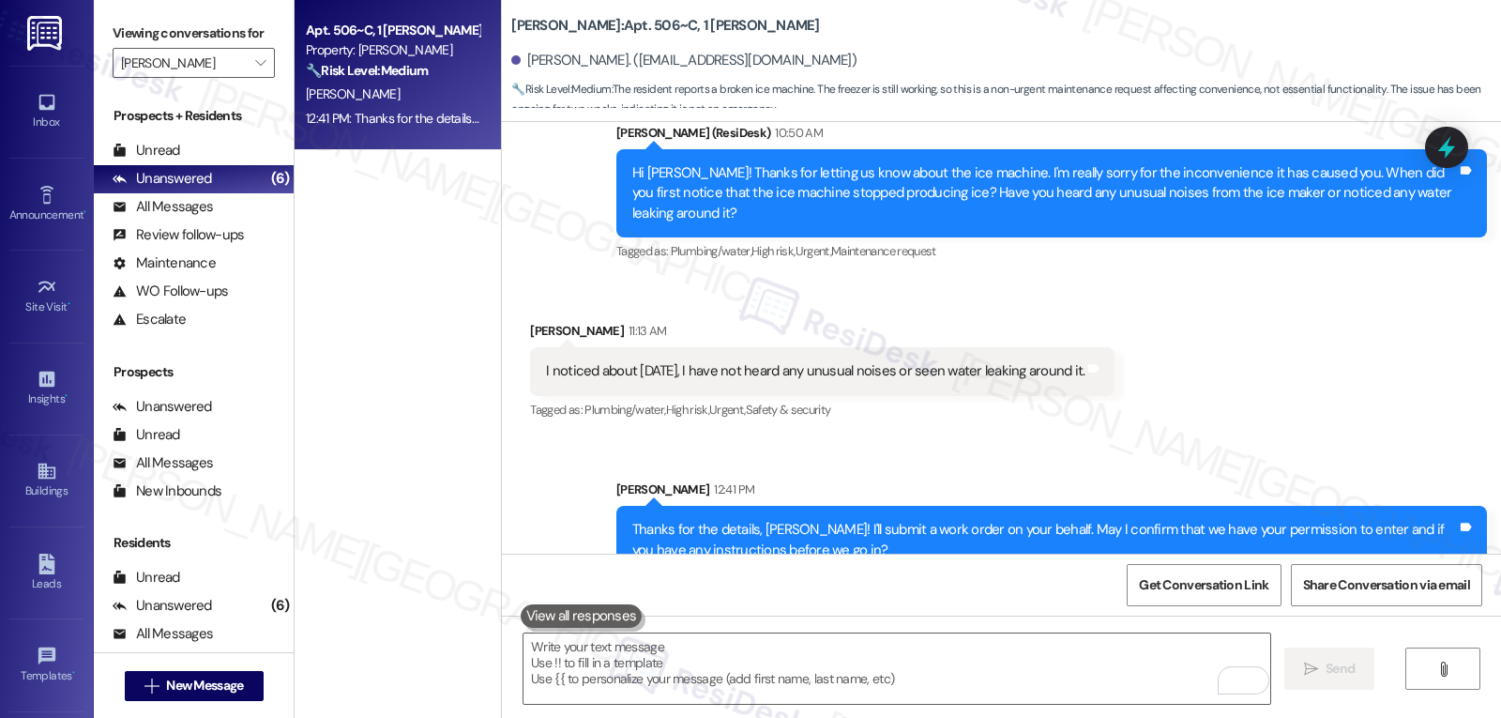
scroll to position [3169, 0]
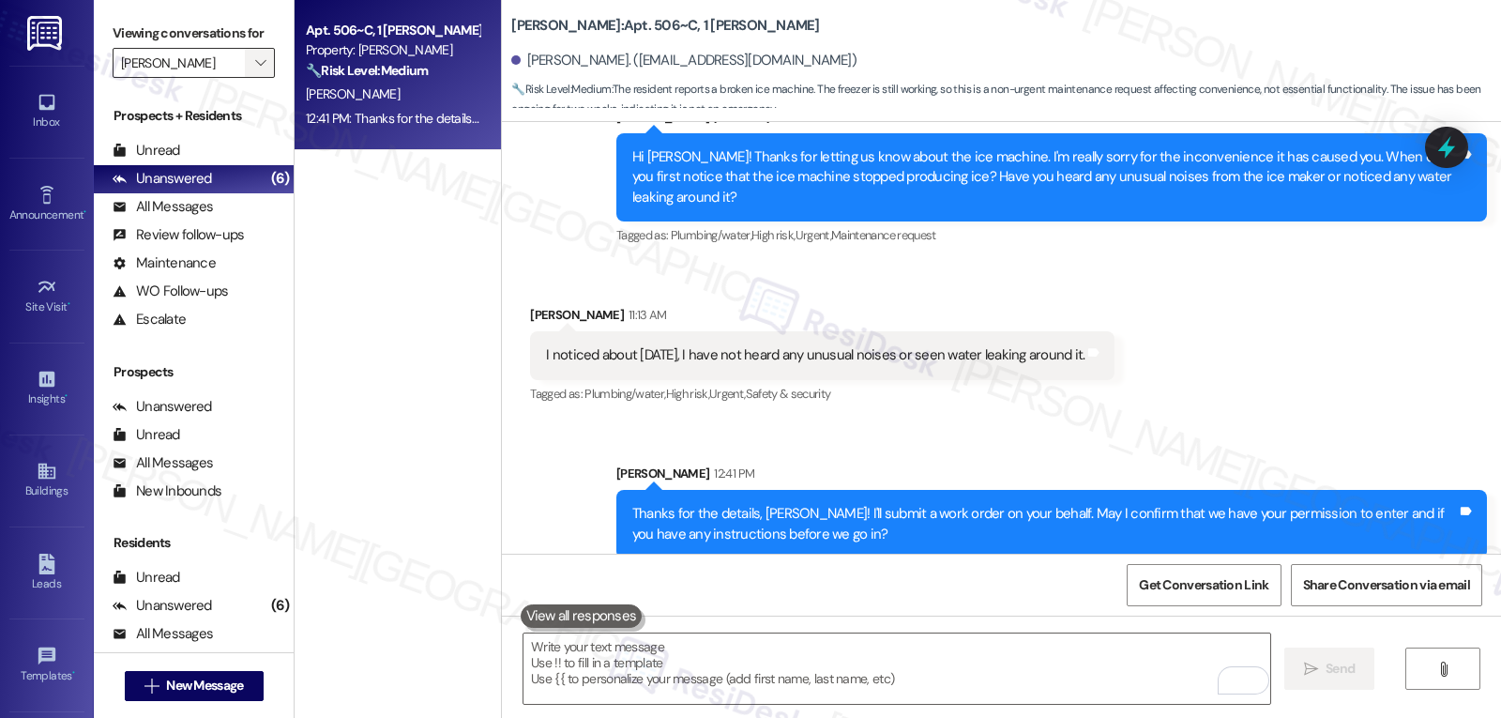
click at [255, 70] on icon "" at bounding box center [260, 62] width 10 height 15
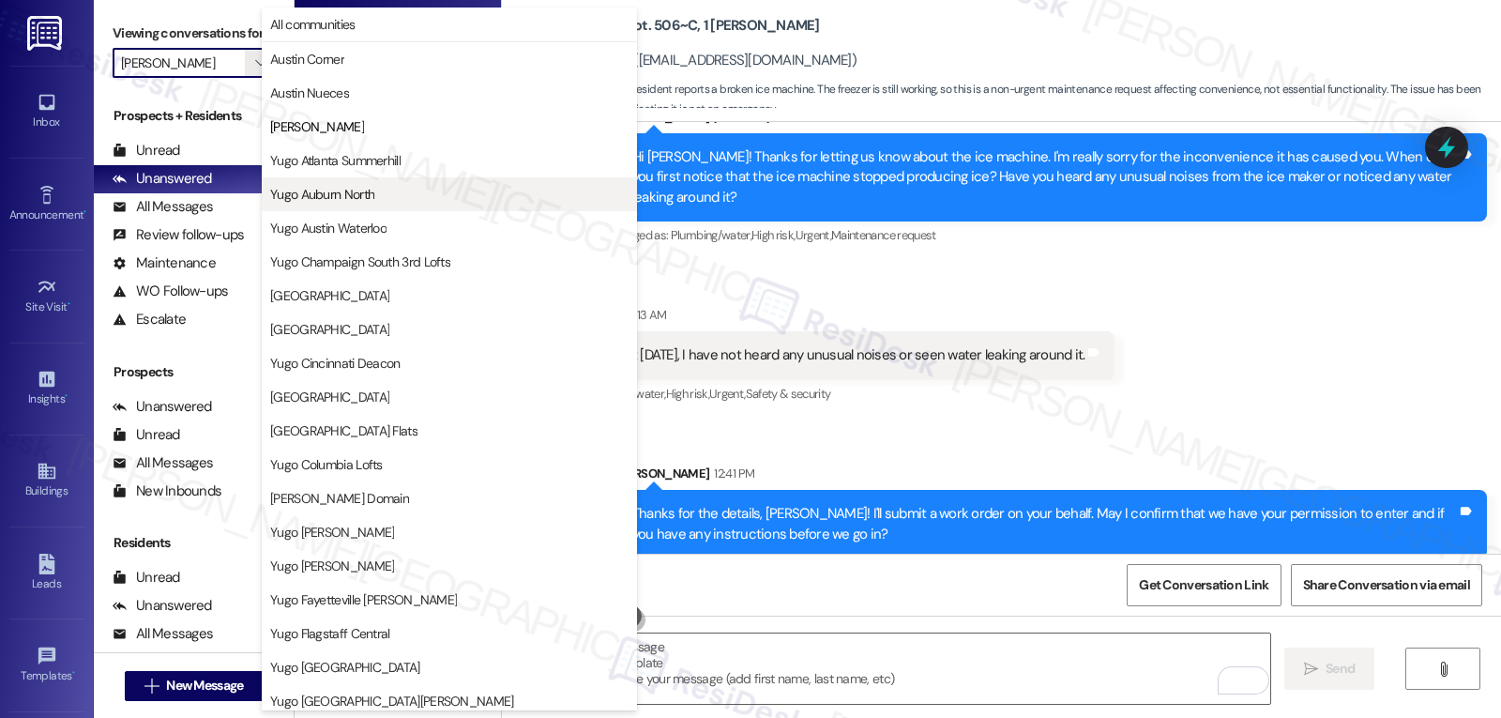
click at [361, 193] on span "Yugo Auburn North" at bounding box center [322, 194] width 104 height 19
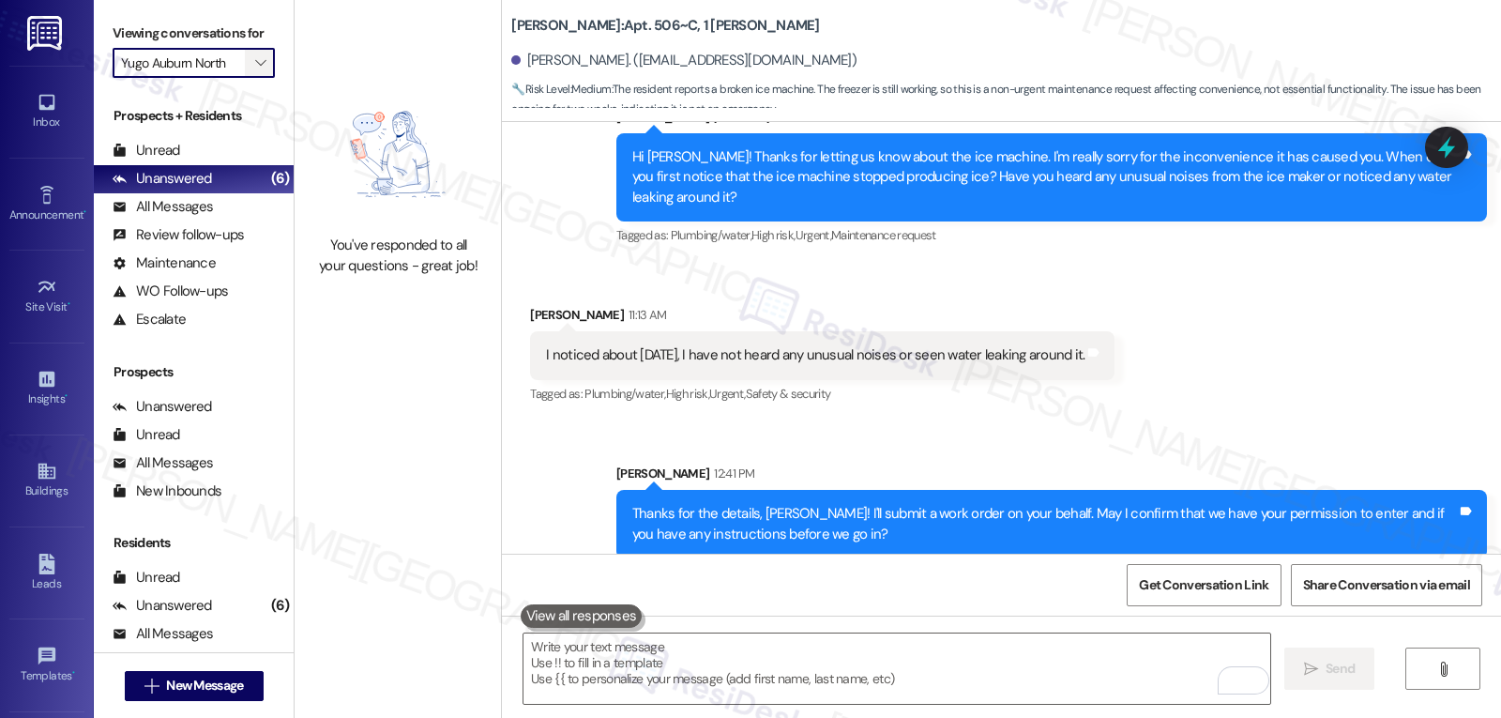
click at [251, 78] on span "" at bounding box center [260, 63] width 18 height 30
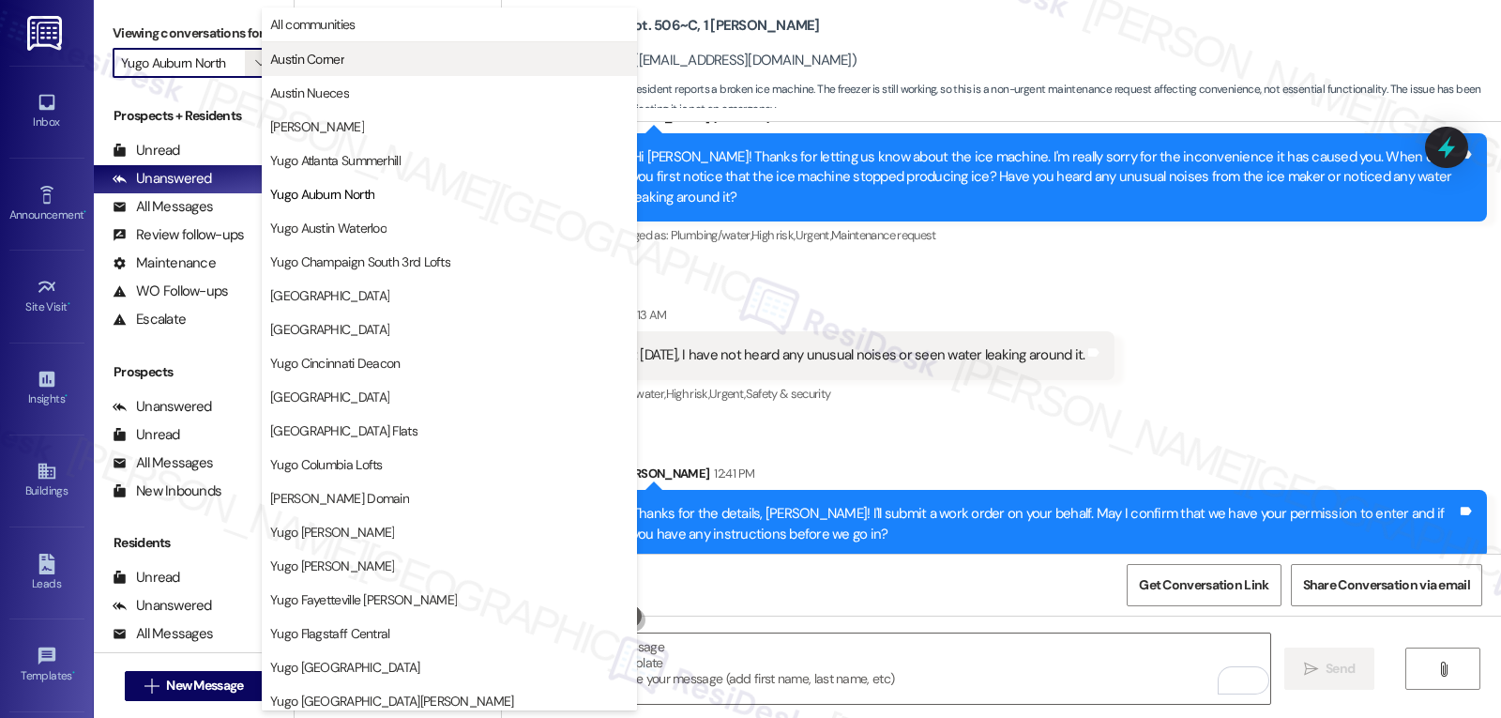
click at [383, 68] on span "Austin Corner" at bounding box center [449, 59] width 358 height 19
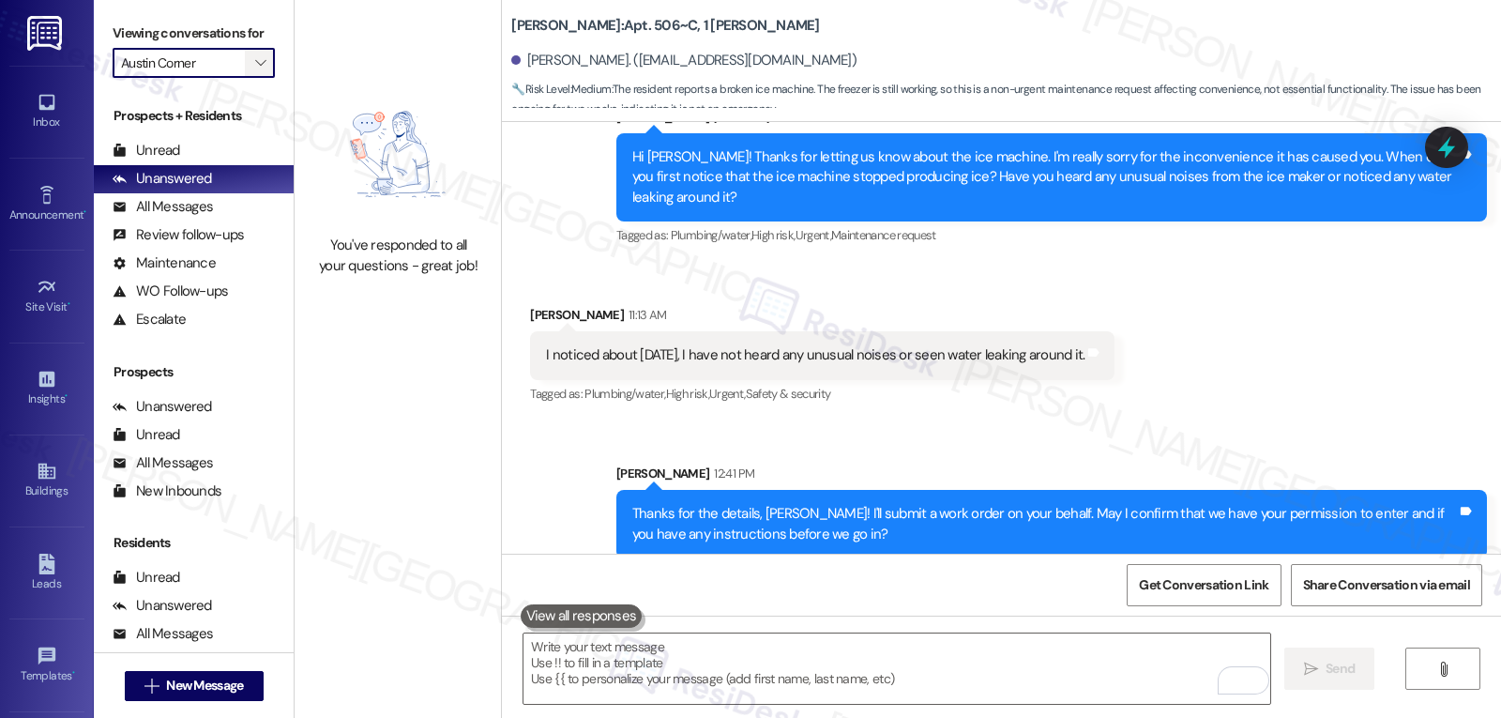
click at [251, 78] on span "" at bounding box center [260, 63] width 18 height 30
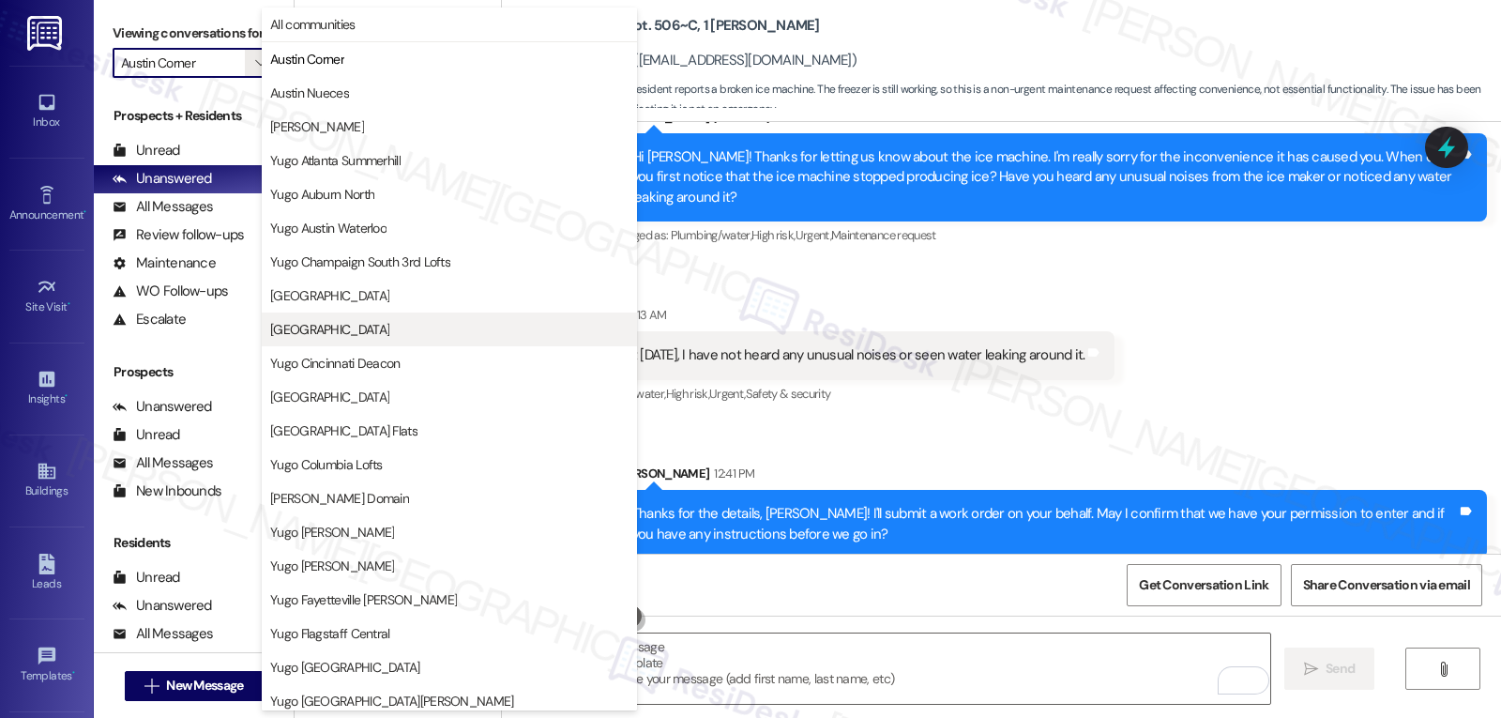
click at [389, 326] on span "Yugo Charlotte College Downs" at bounding box center [329, 329] width 119 height 19
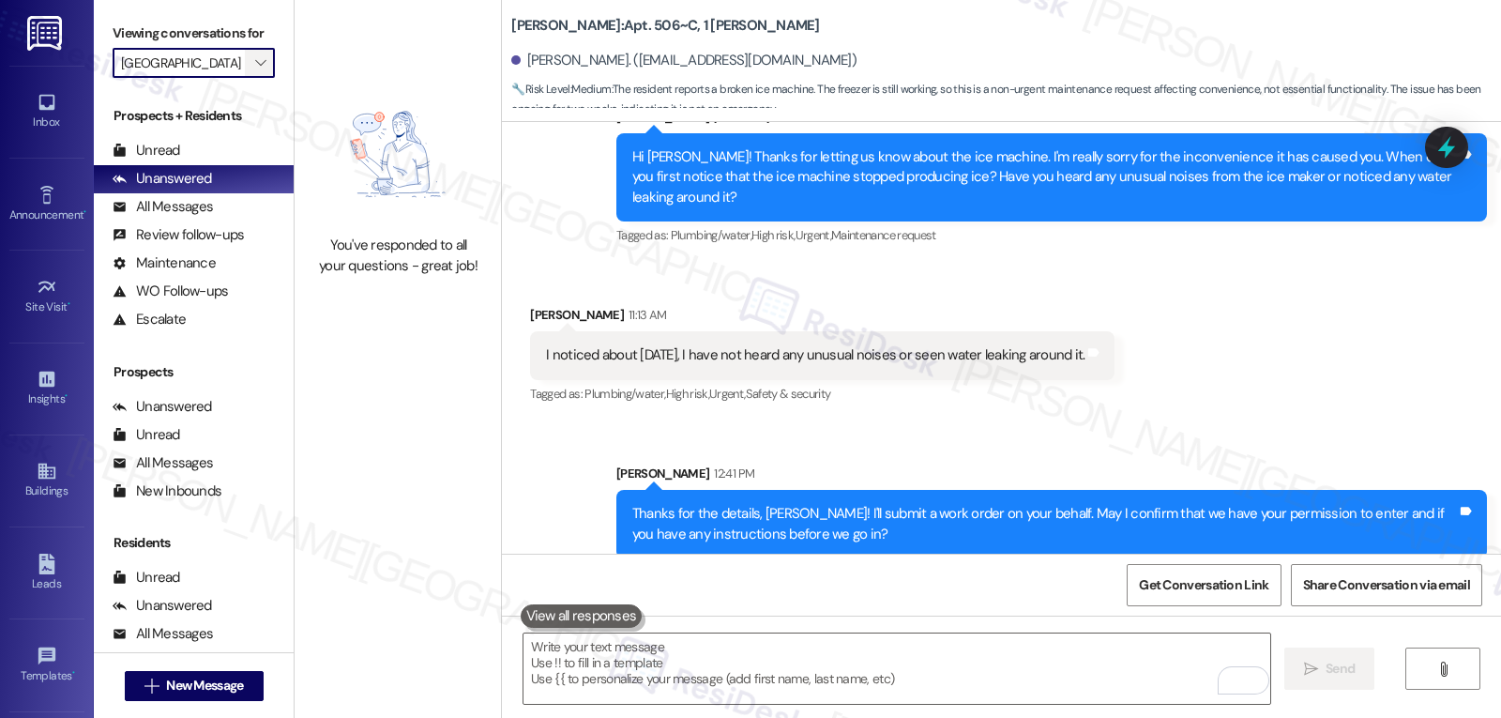
click at [255, 70] on icon "" at bounding box center [260, 62] width 10 height 15
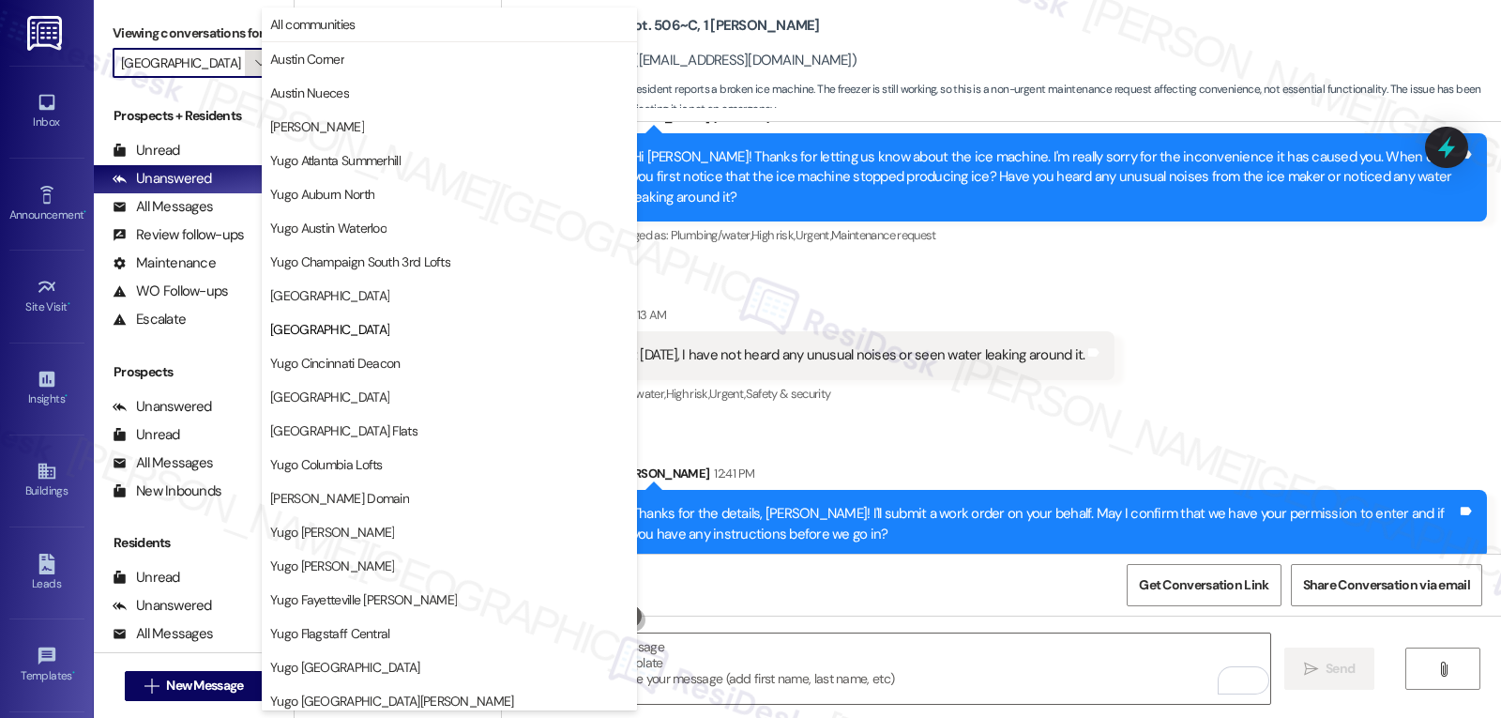
scroll to position [305, 0]
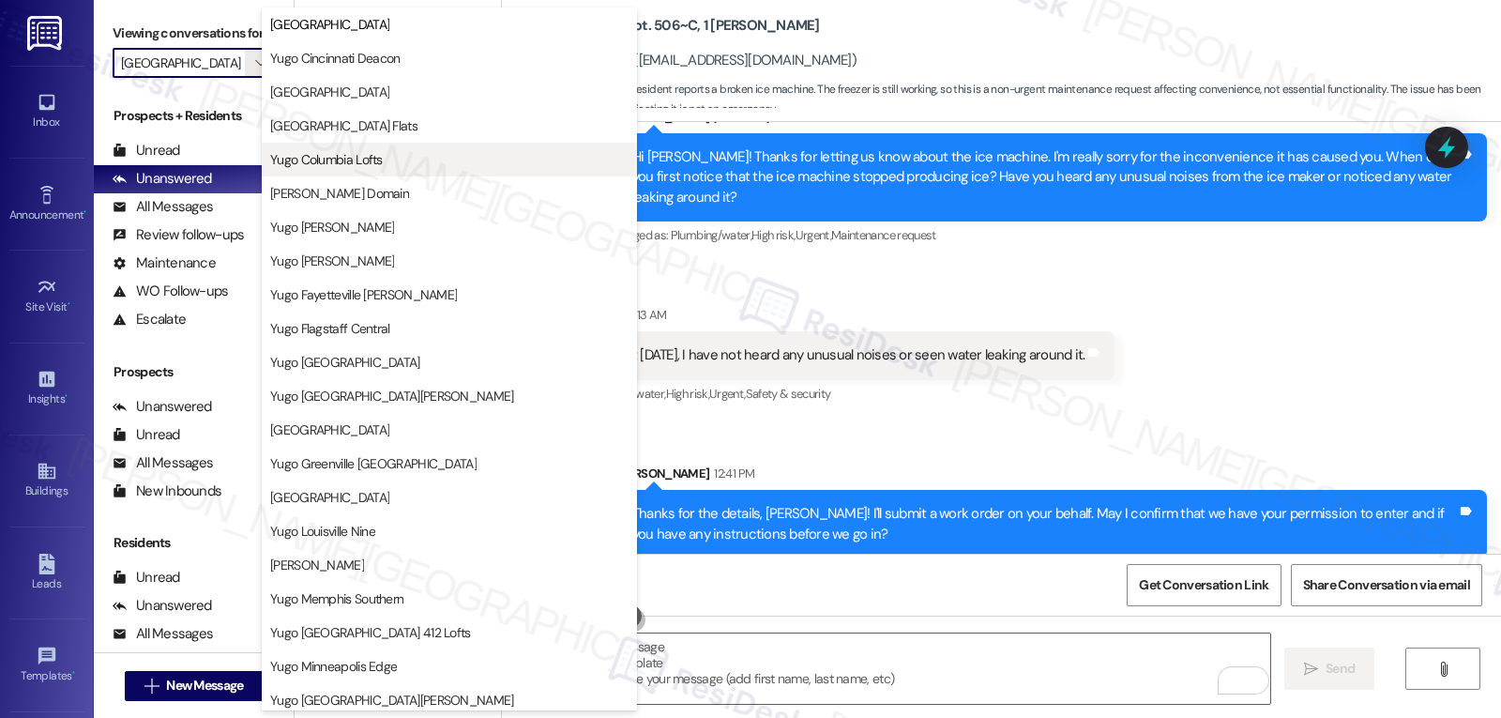
click at [451, 150] on span "Yugo Columbia Lofts" at bounding box center [449, 159] width 358 height 19
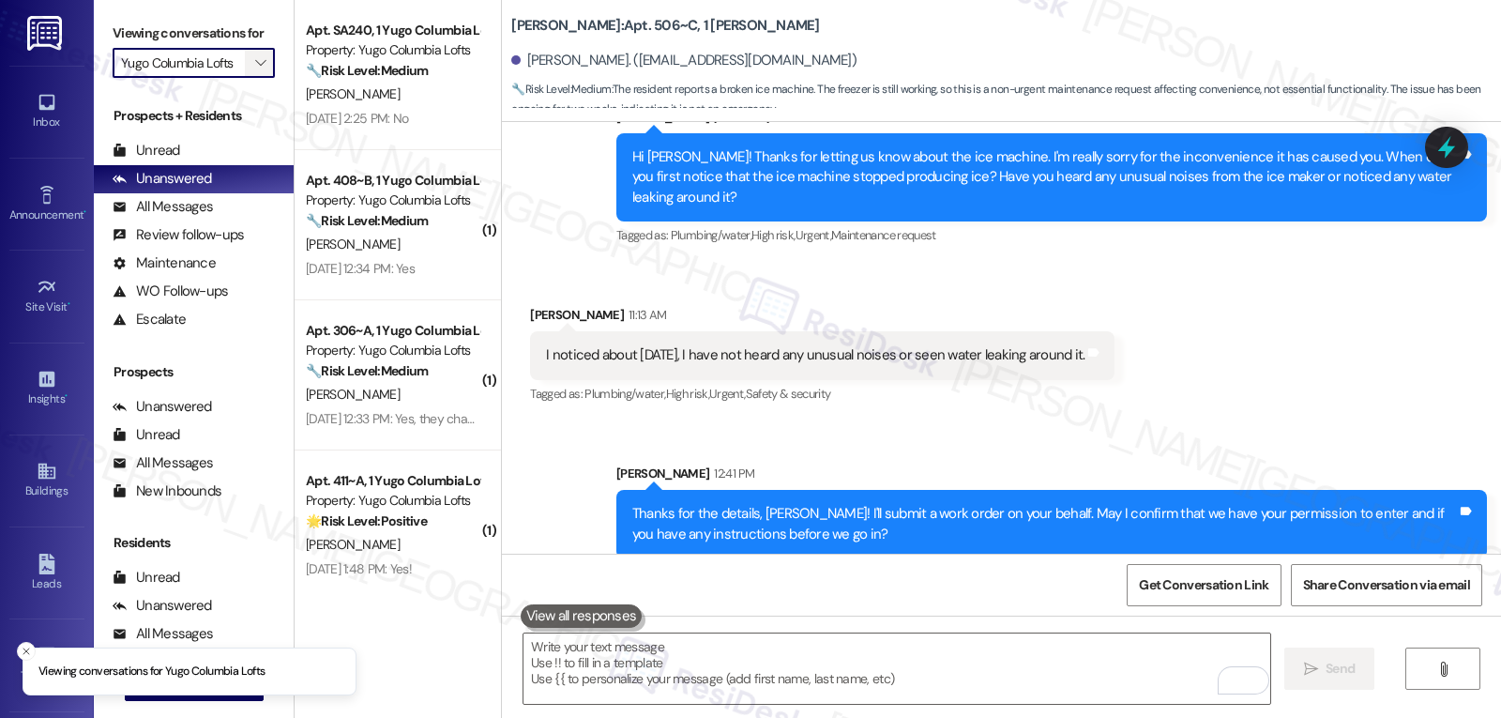
click at [255, 70] on icon "" at bounding box center [260, 62] width 10 height 15
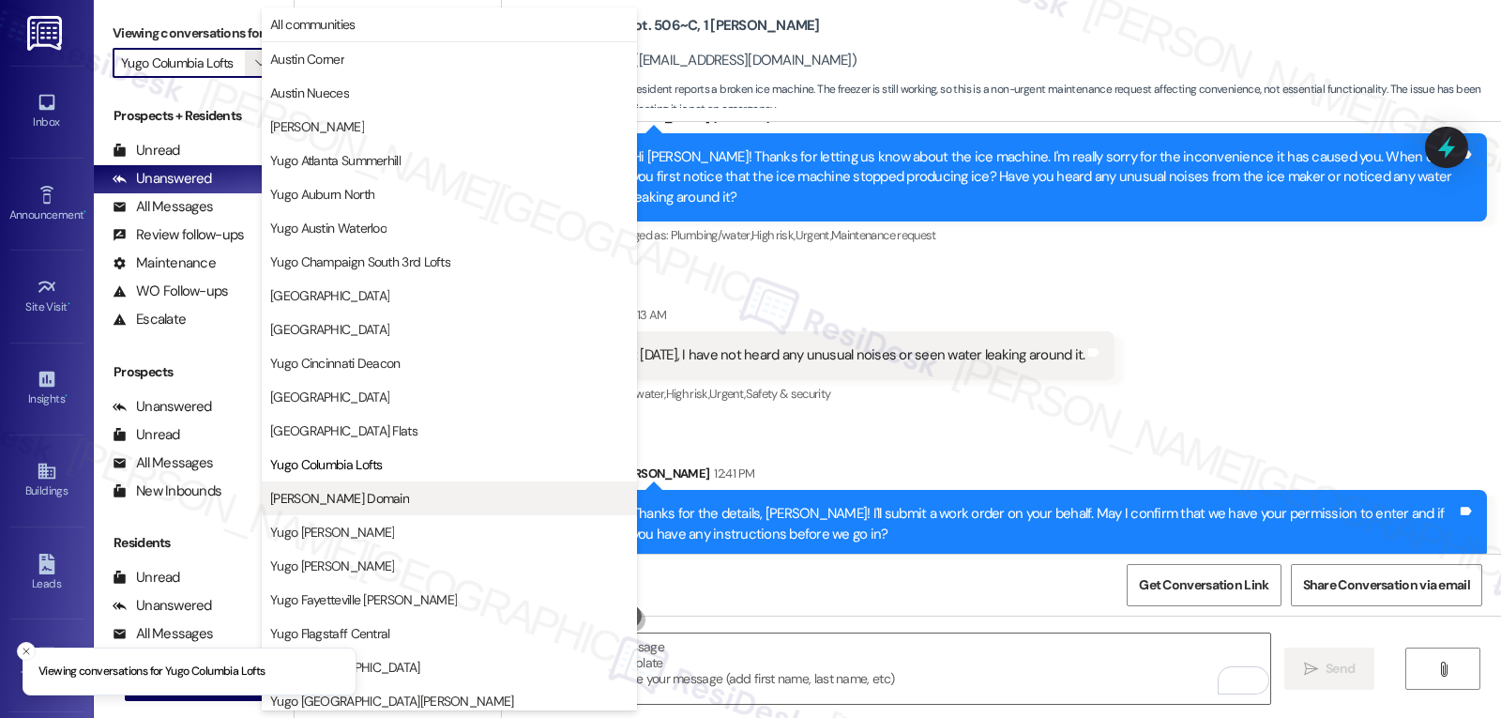
scroll to position [305, 0]
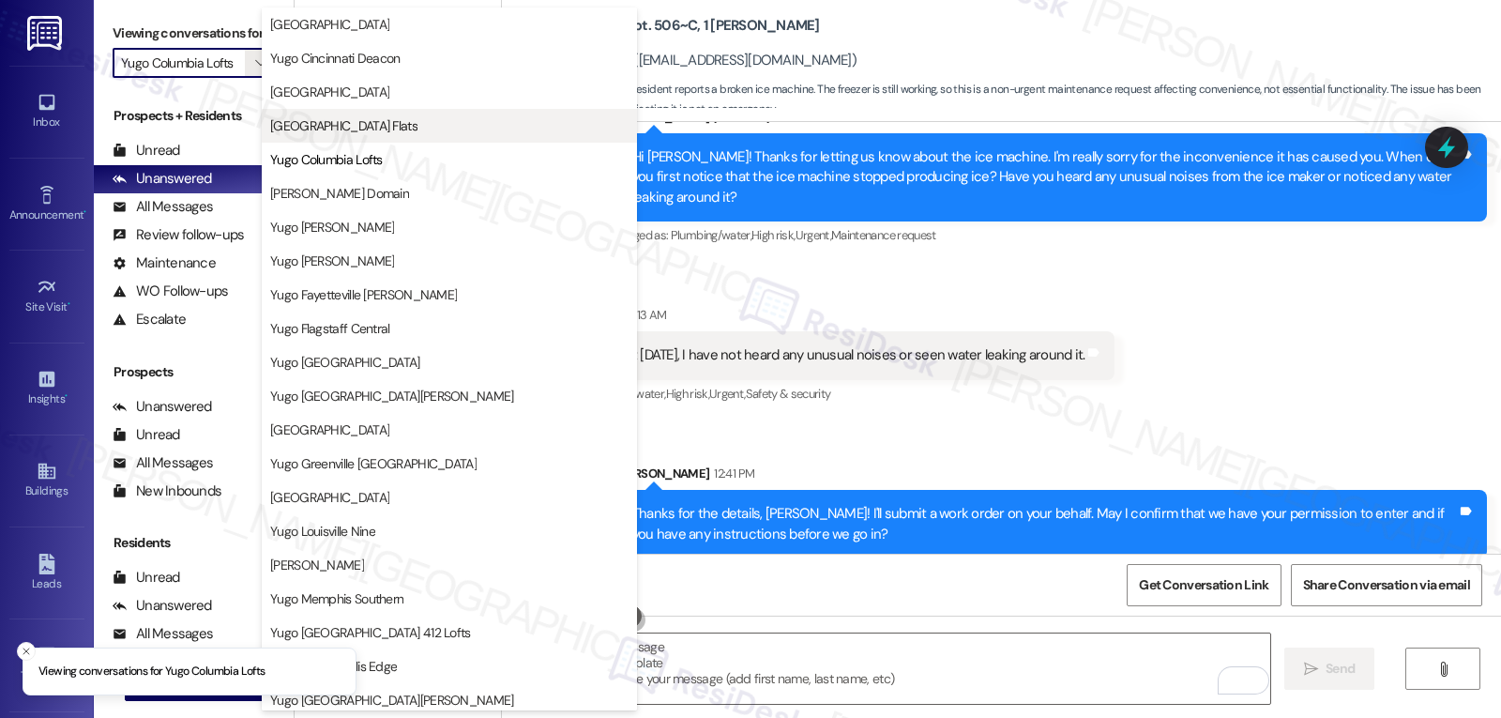
click at [398, 132] on span "Yugo Columbia District Flats" at bounding box center [343, 125] width 147 height 19
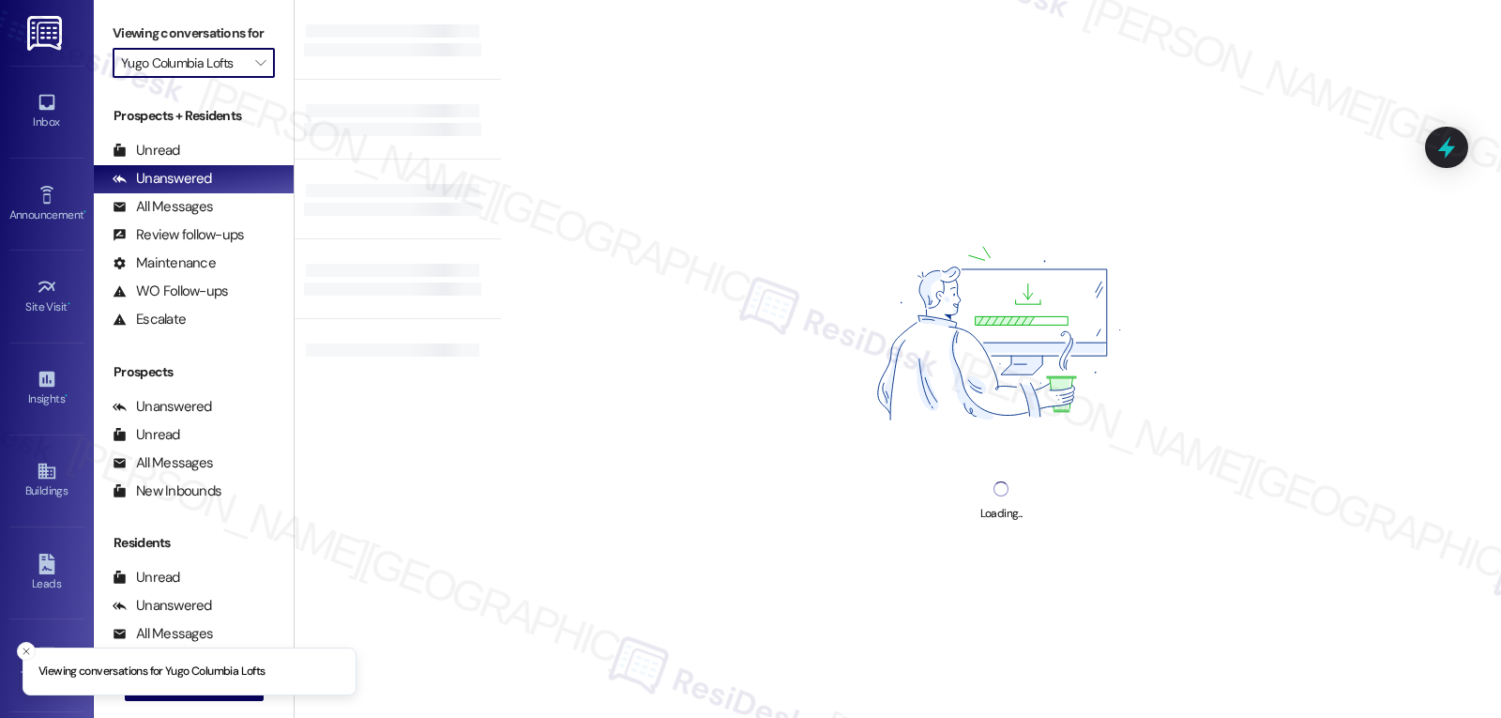
type input "Yugo Columbia District Flats"
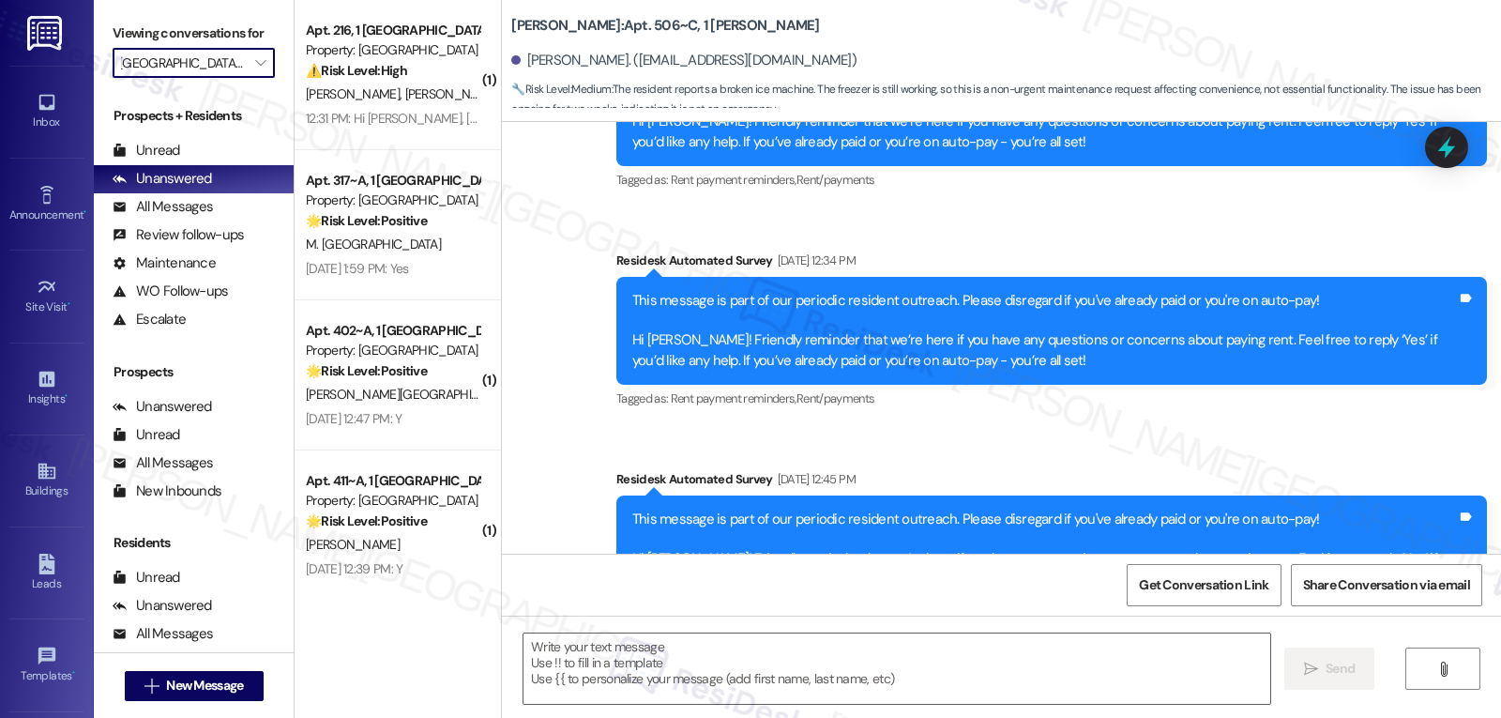
type textarea "Fetching suggested responses. Please feel free to read through the conversation…"
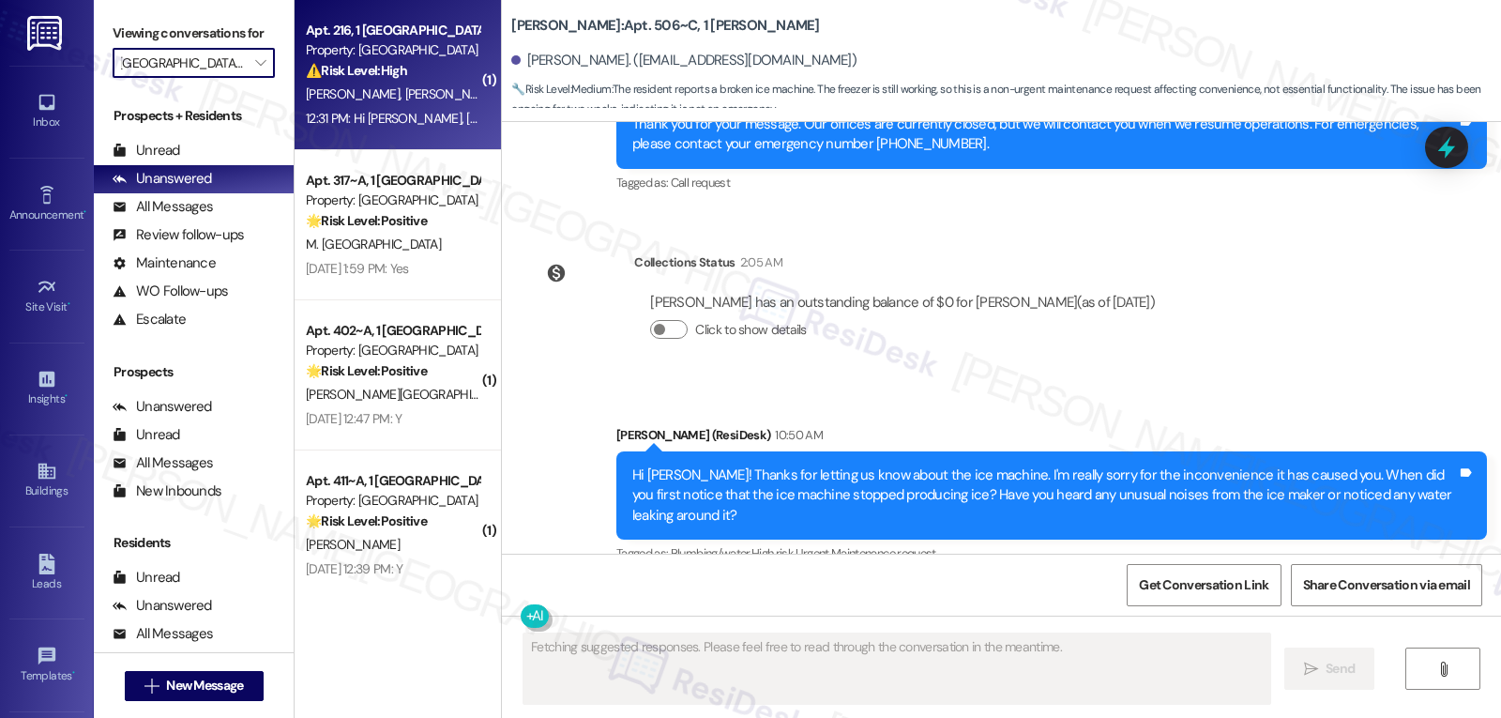
scroll to position [3017, 0]
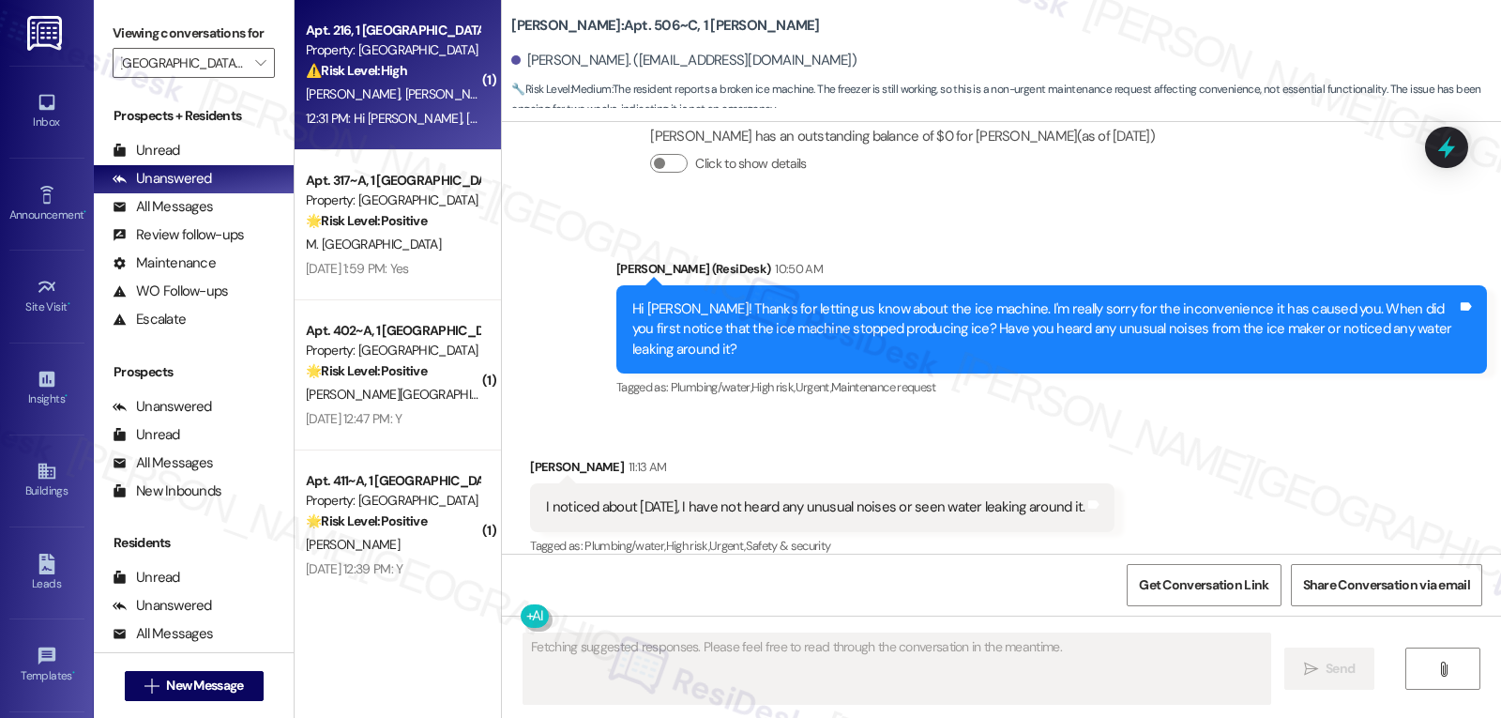
click at [406, 128] on div "12:31 PM: Hi Sarah, Bobby and I are no longer residents at District Flats 12:31…" at bounding box center [392, 118] width 177 height 23
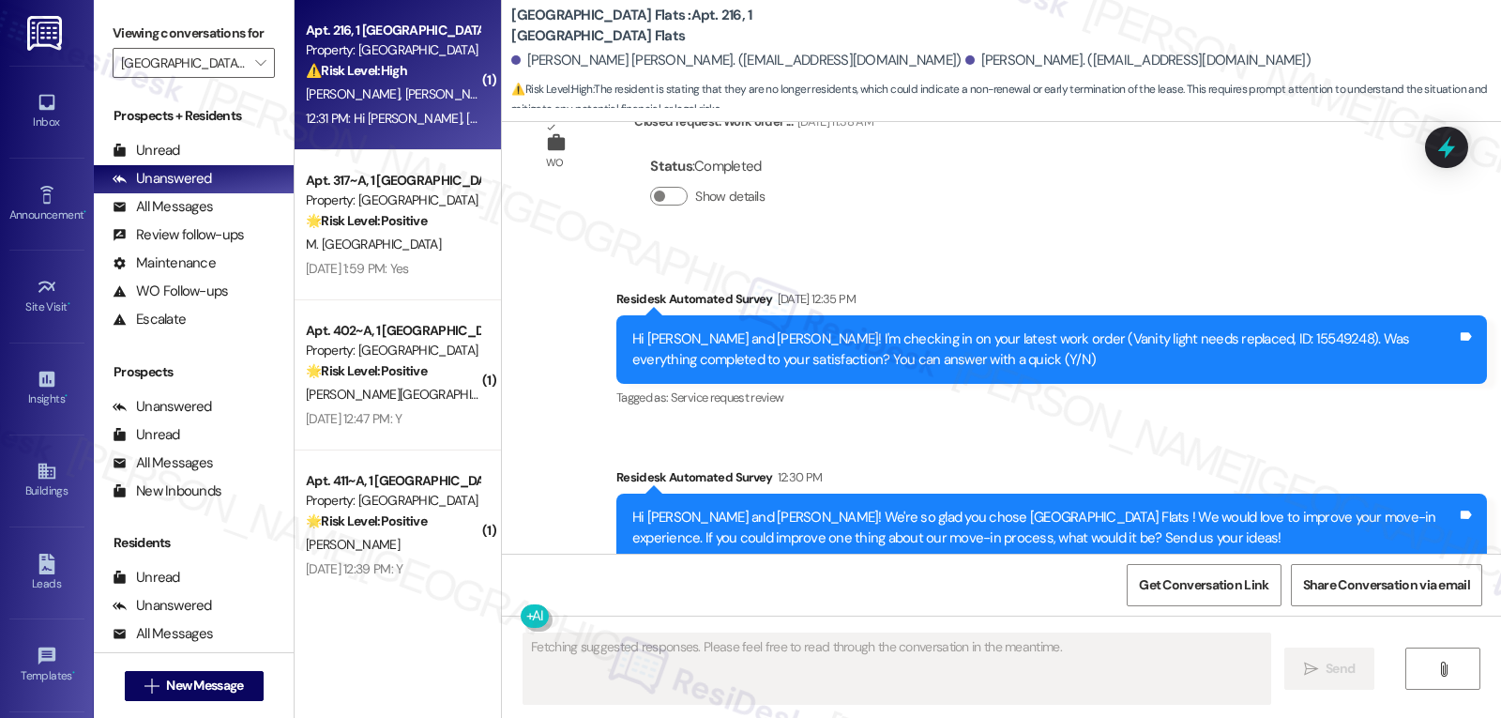
scroll to position [1810, 0]
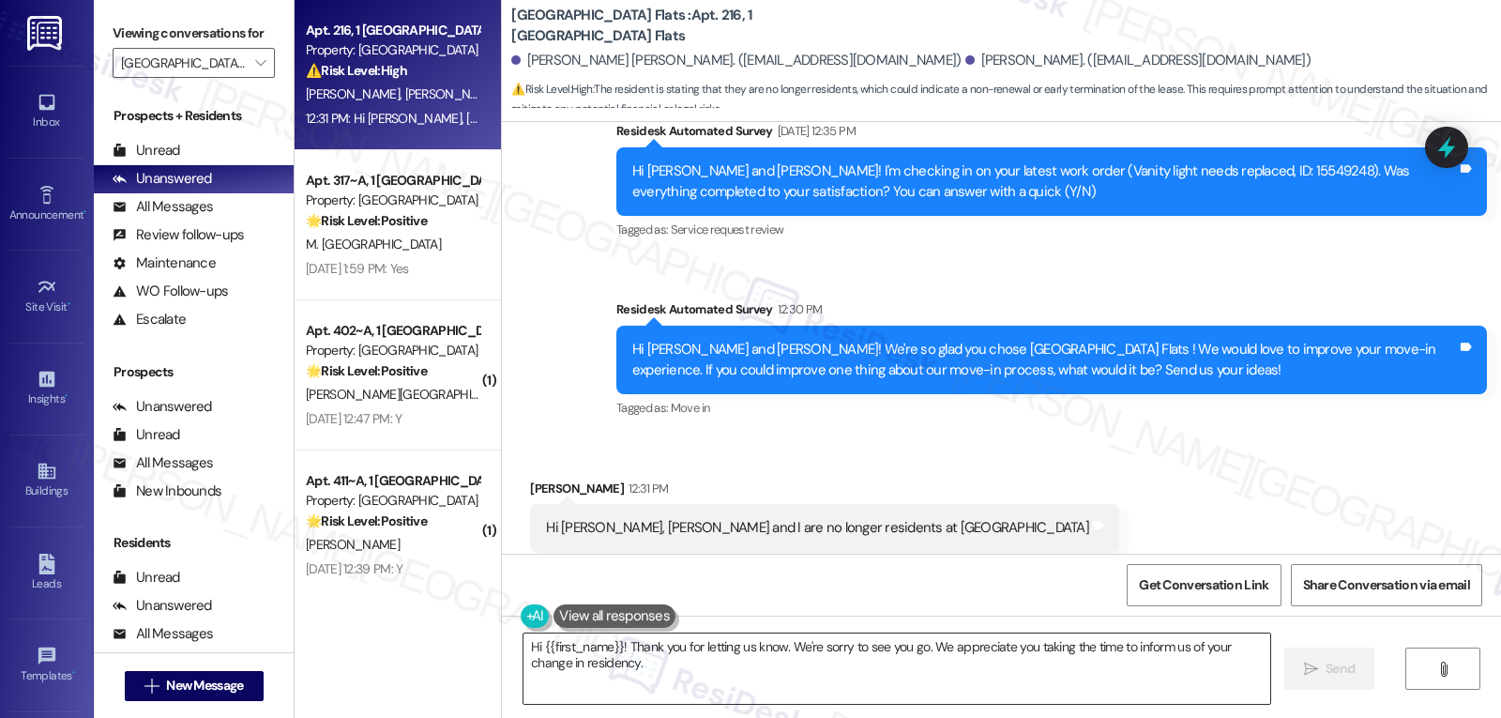
click at [774, 662] on textarea "Hi {{first_name}}! Thank you for letting us know. We're sorry to see you go. We…" at bounding box center [896, 668] width 747 height 70
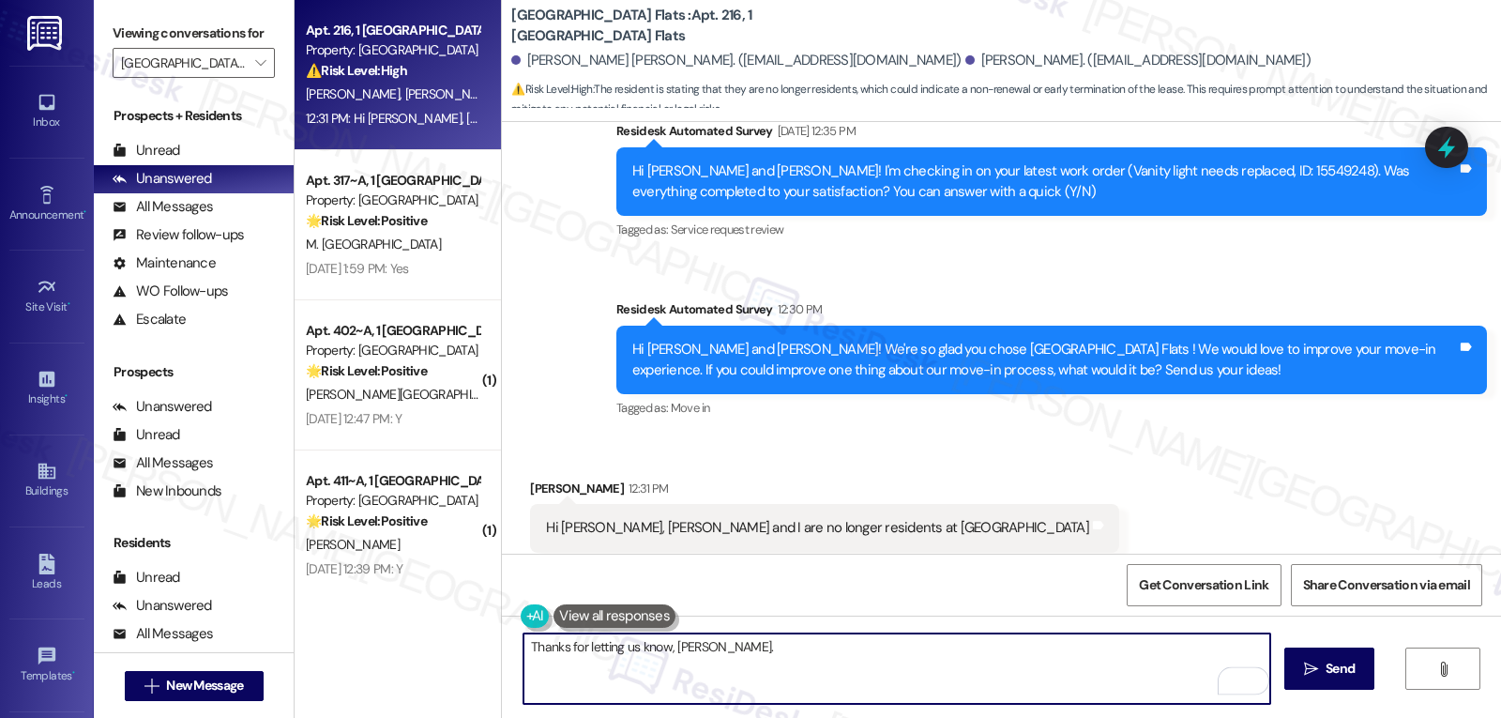
type textarea "Thanks for letting us know, Isabella."
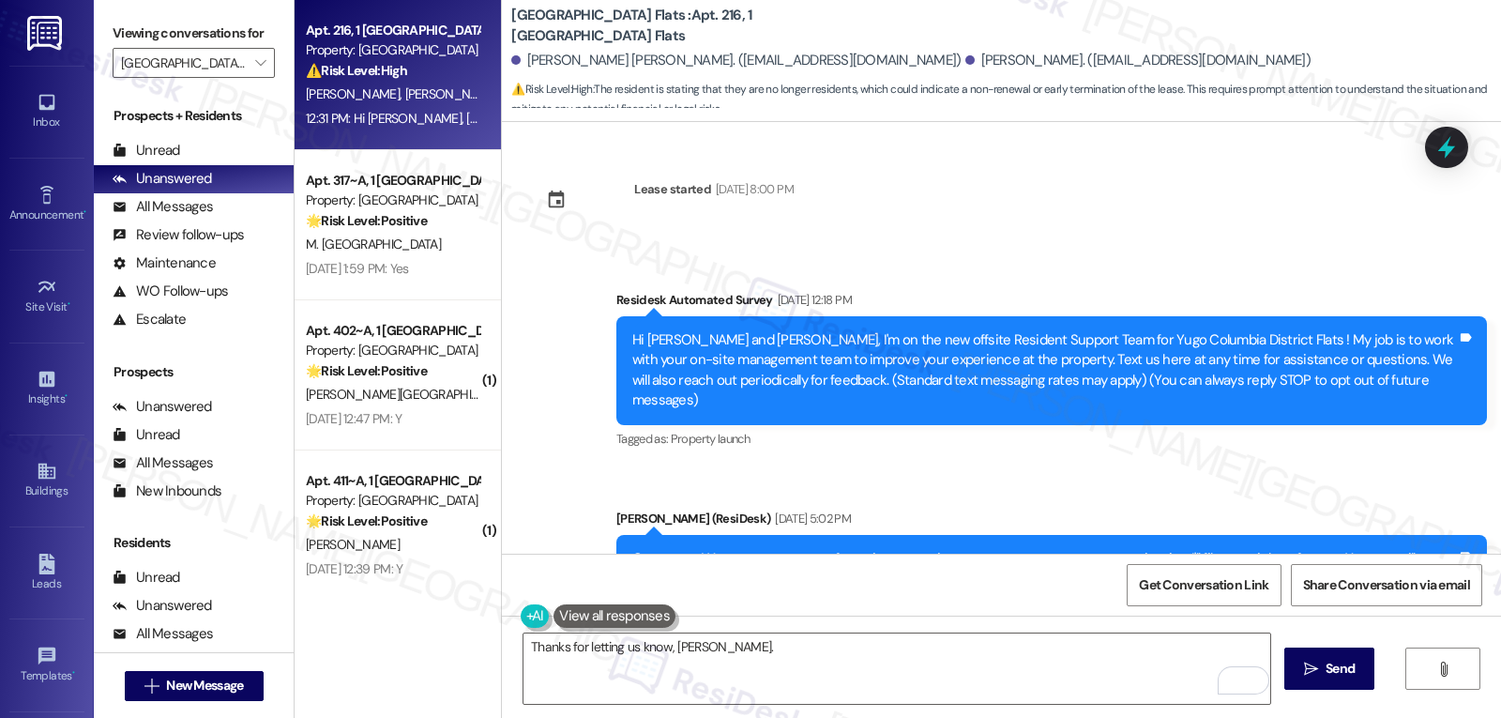
scroll to position [1810, 0]
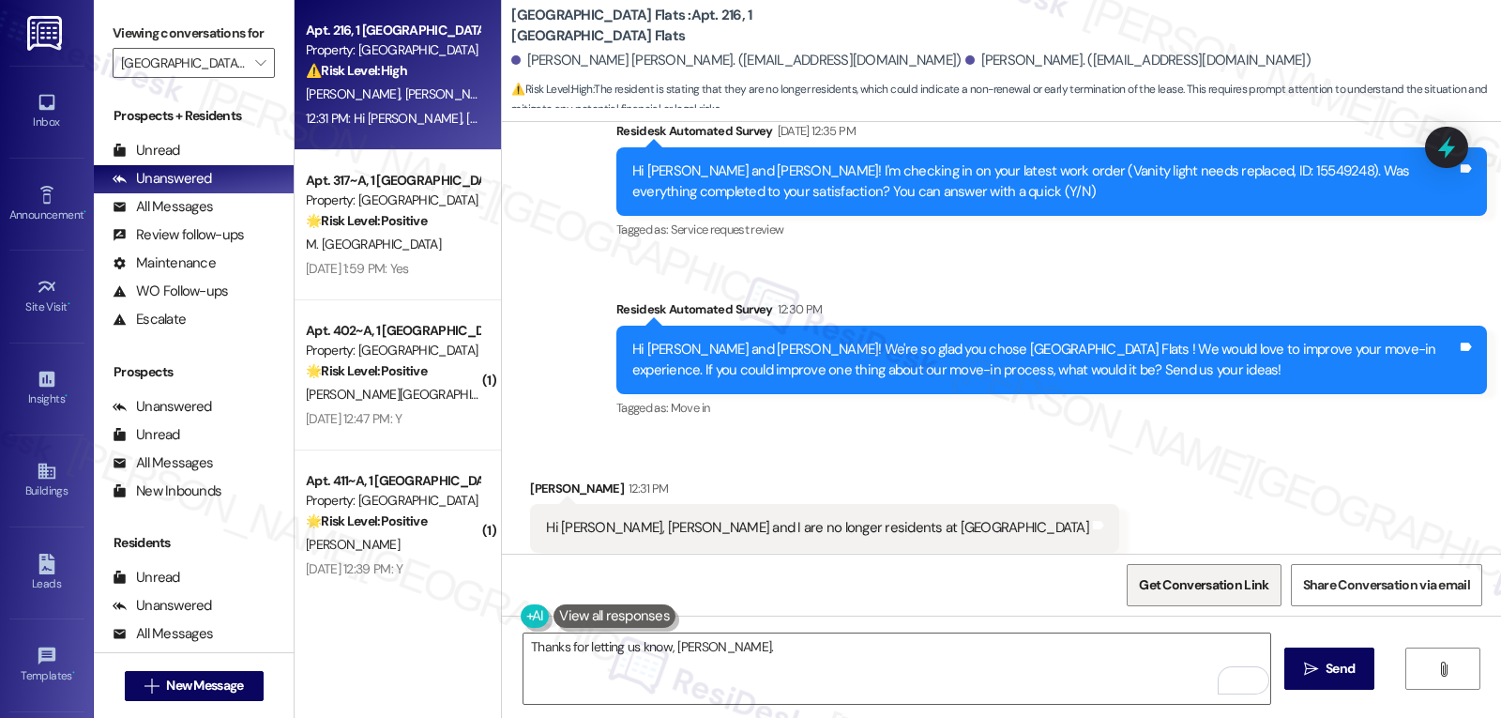
click at [1150, 589] on span "Get Conversation Link" at bounding box center [1203, 585] width 129 height 20
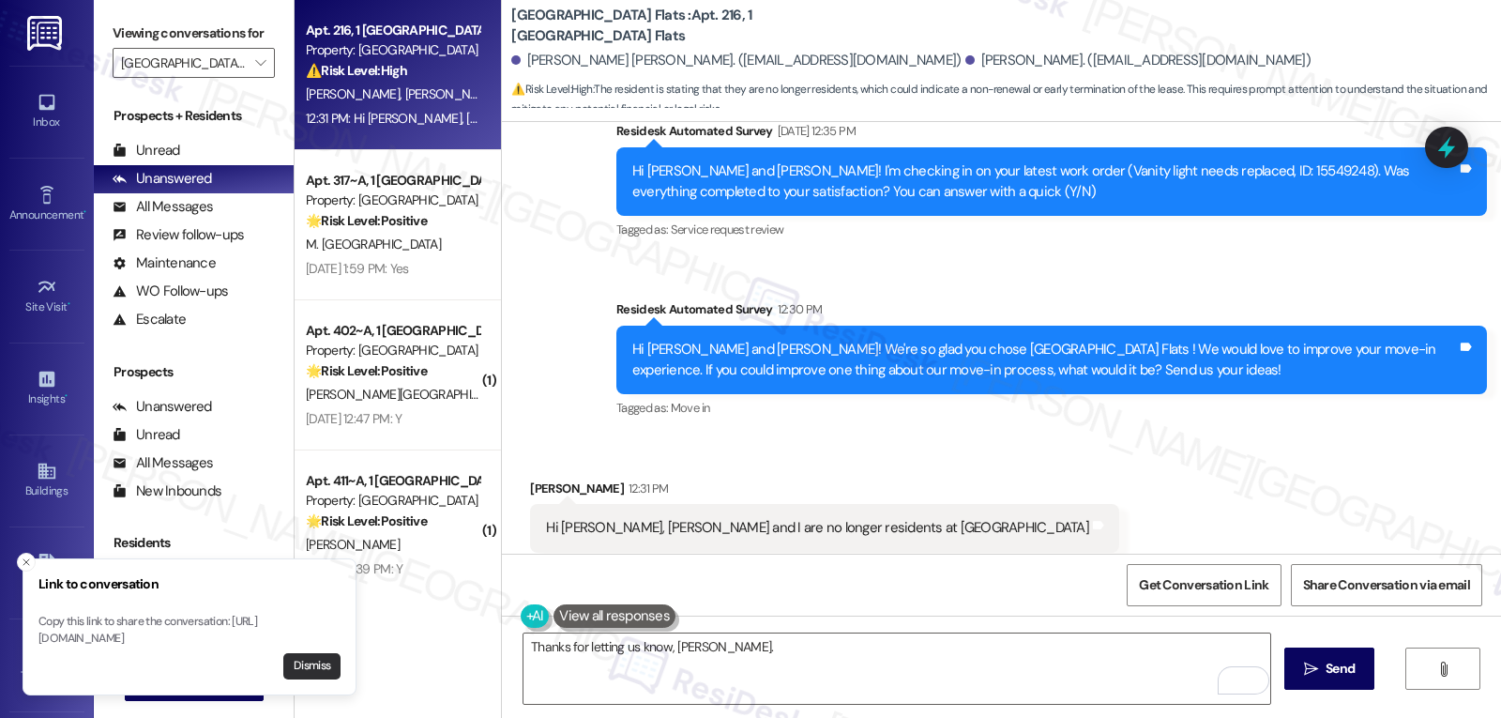
click at [310, 666] on button "Dismiss" at bounding box center [311, 666] width 57 height 26
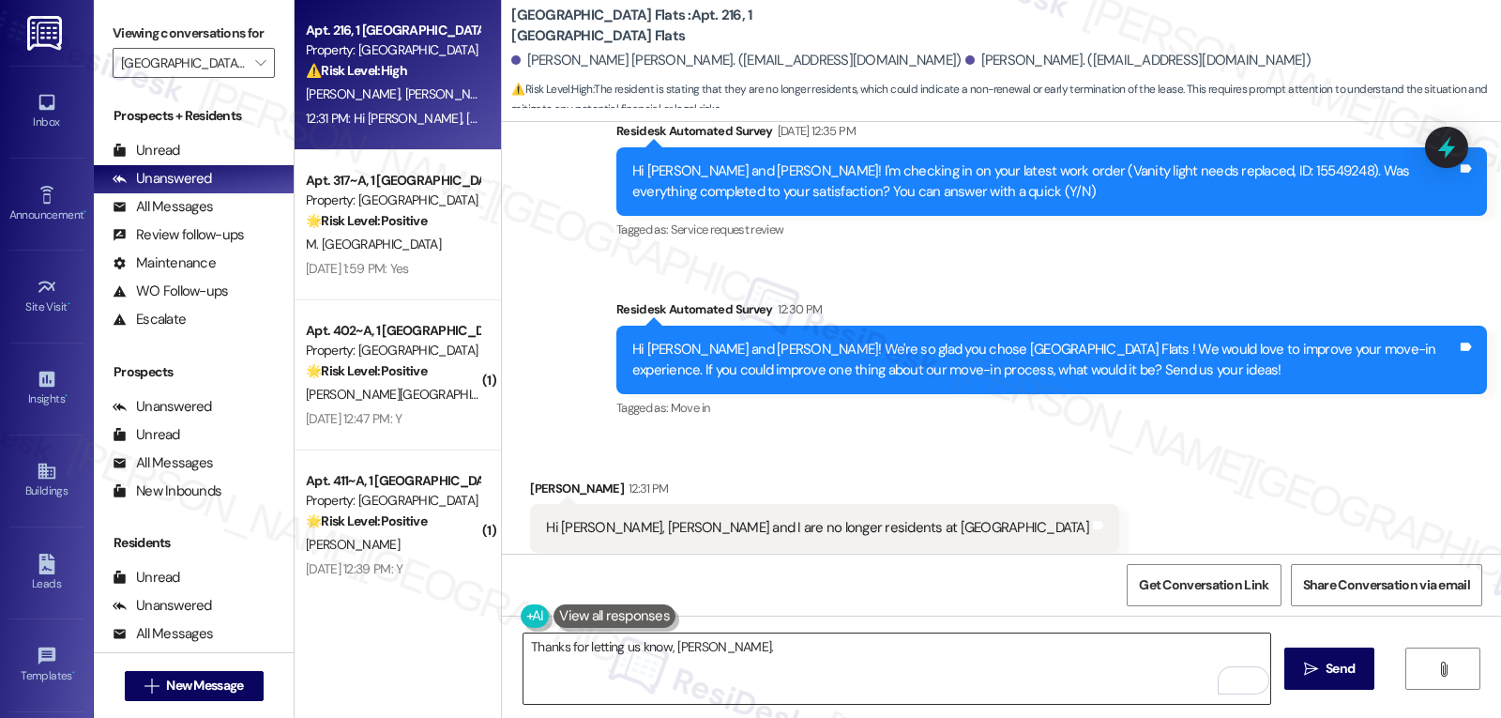
click at [840, 672] on textarea "Thanks for letting us know, [PERSON_NAME]." at bounding box center [896, 668] width 747 height 70
drag, startPoint x: 859, startPoint y: 647, endPoint x: 884, endPoint y: 649, distance: 24.5
click at [859, 647] on textarea "Thanks for letting us know, [PERSON_NAME]. If you don't mind me asking, what da…" at bounding box center [896, 668] width 747 height 70
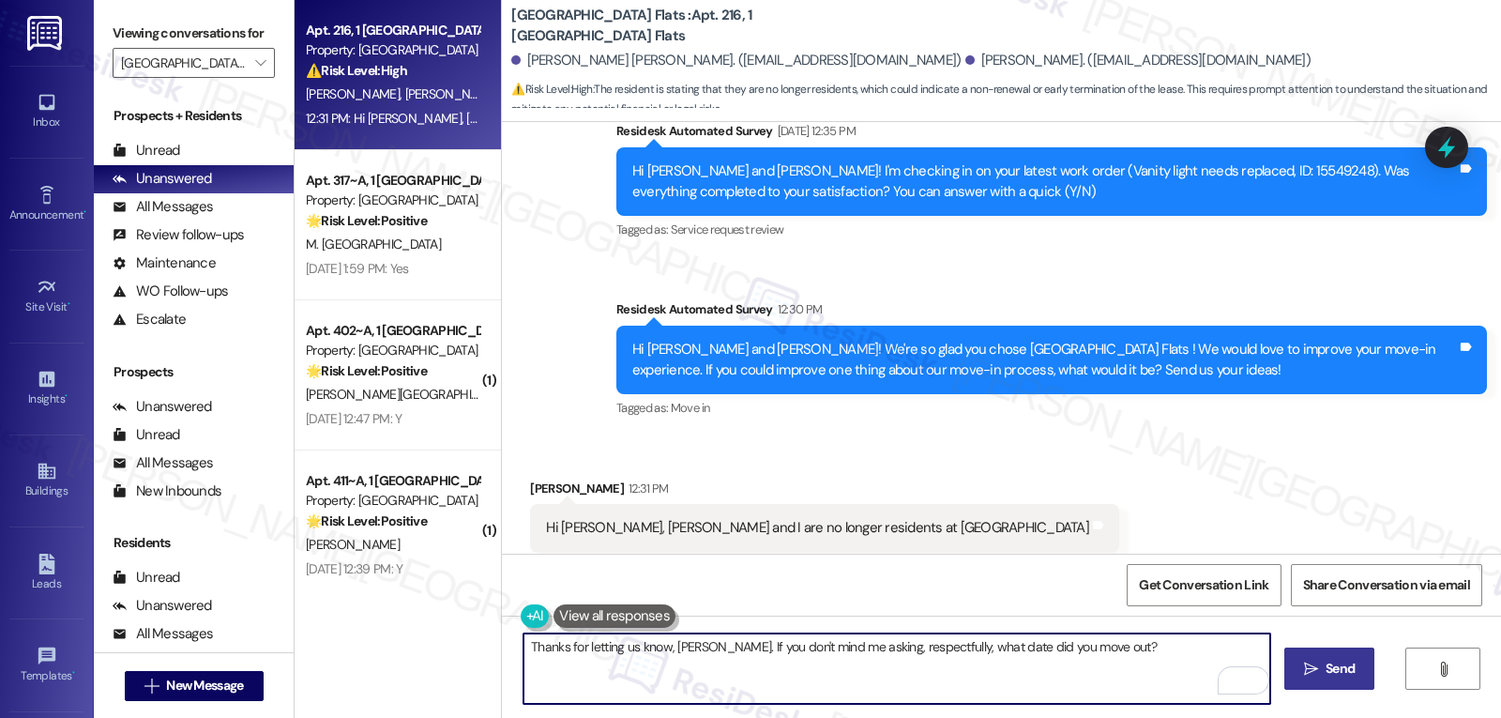
type textarea "Thanks for letting us know, [PERSON_NAME]. If you don't mind me asking, respect…"
click at [1312, 674] on icon "" at bounding box center [1311, 668] width 14 height 15
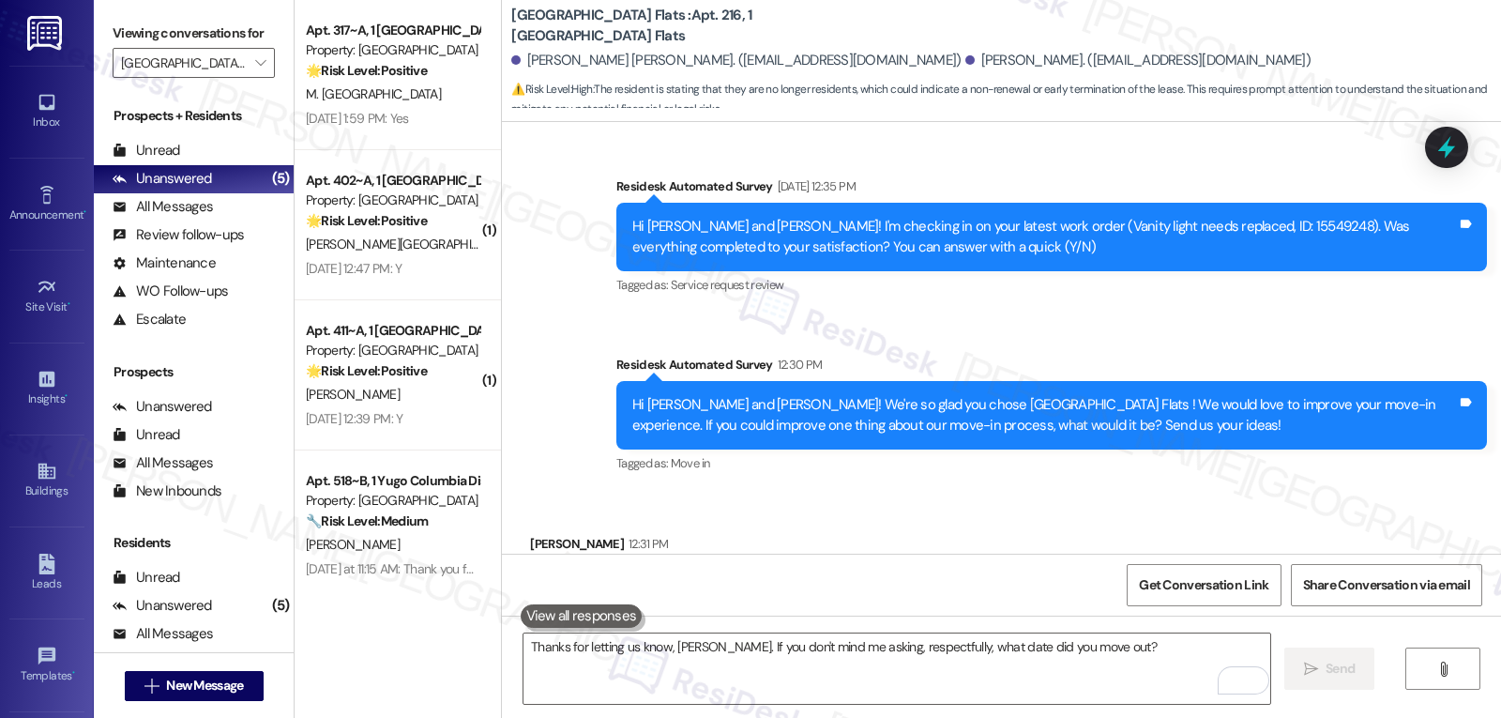
scroll to position [1943, 0]
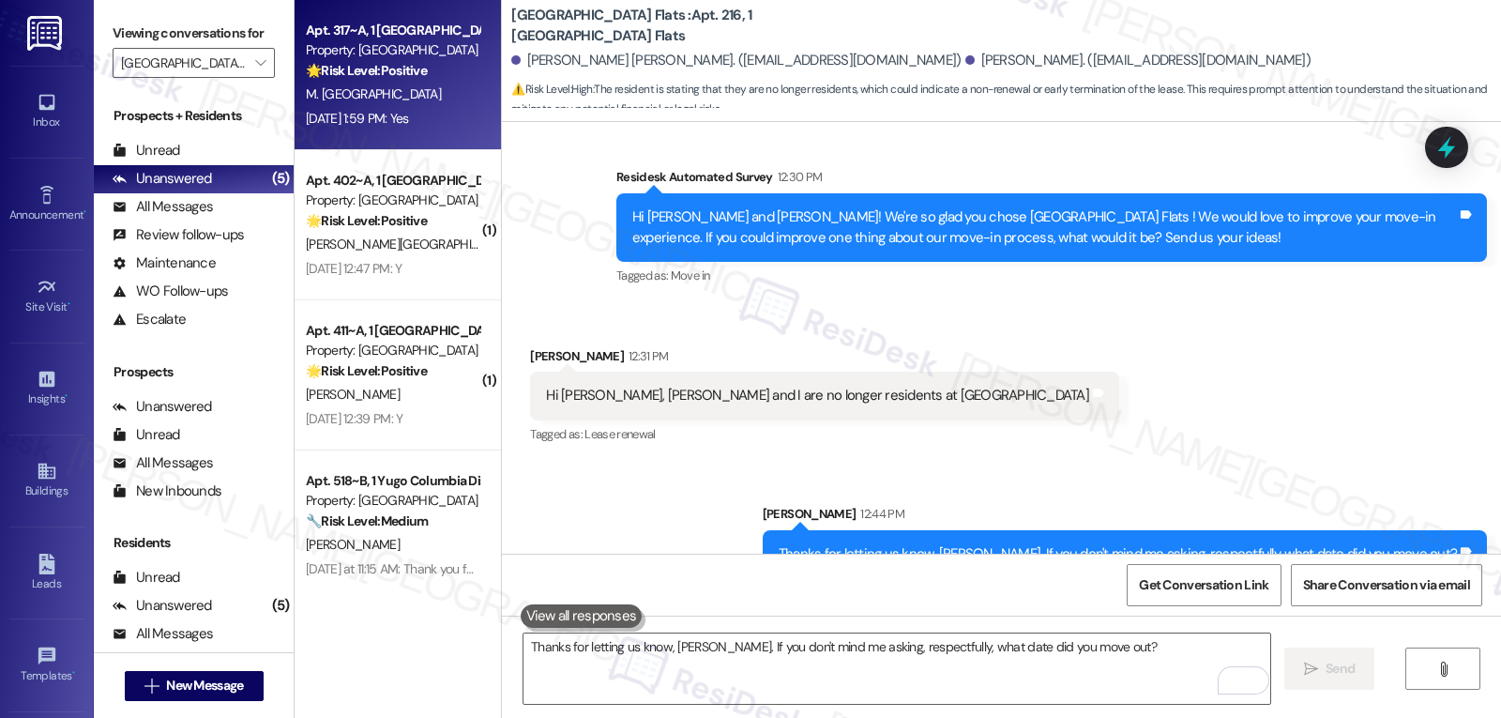
click at [419, 105] on div "M. [GEOGRAPHIC_DATA]" at bounding box center [392, 94] width 177 height 23
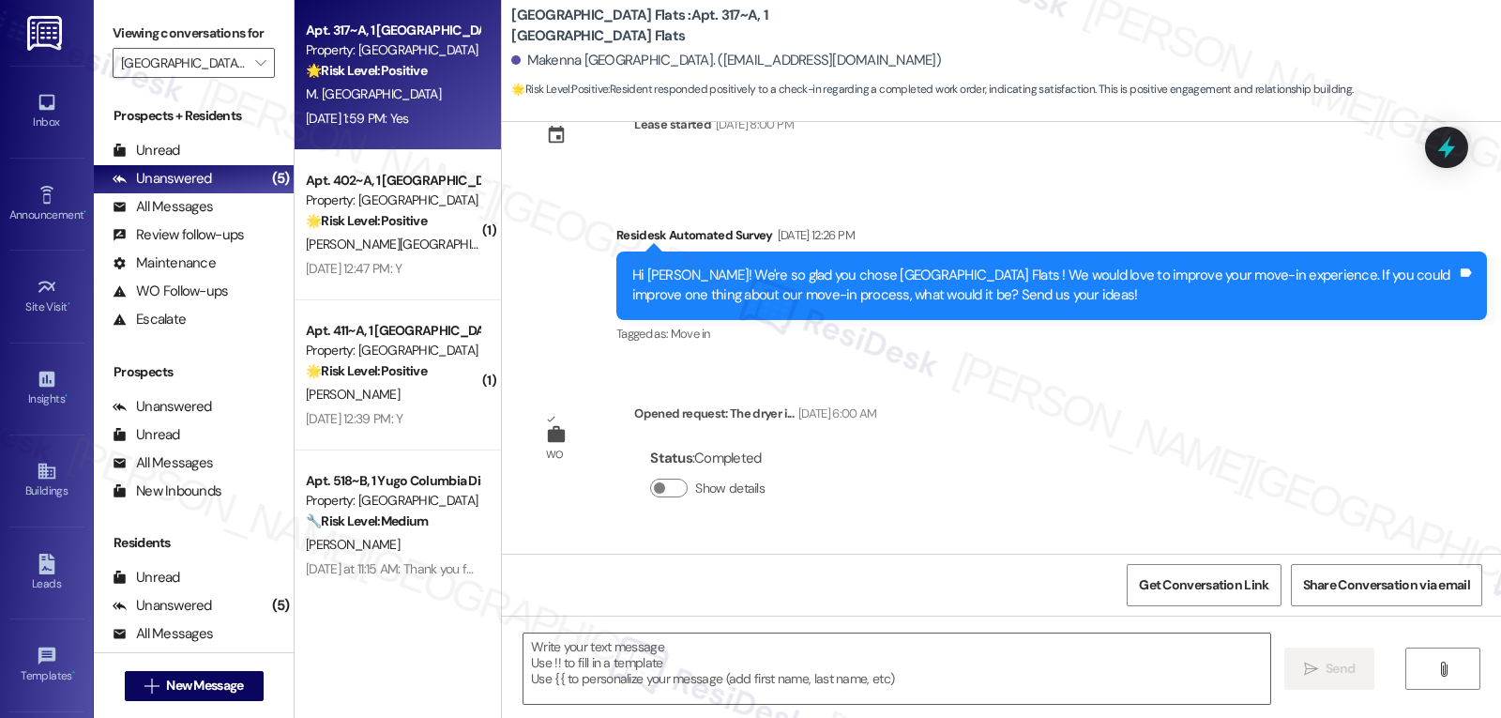
type textarea "Fetching suggested responses. Please feel free to read through the conversation…"
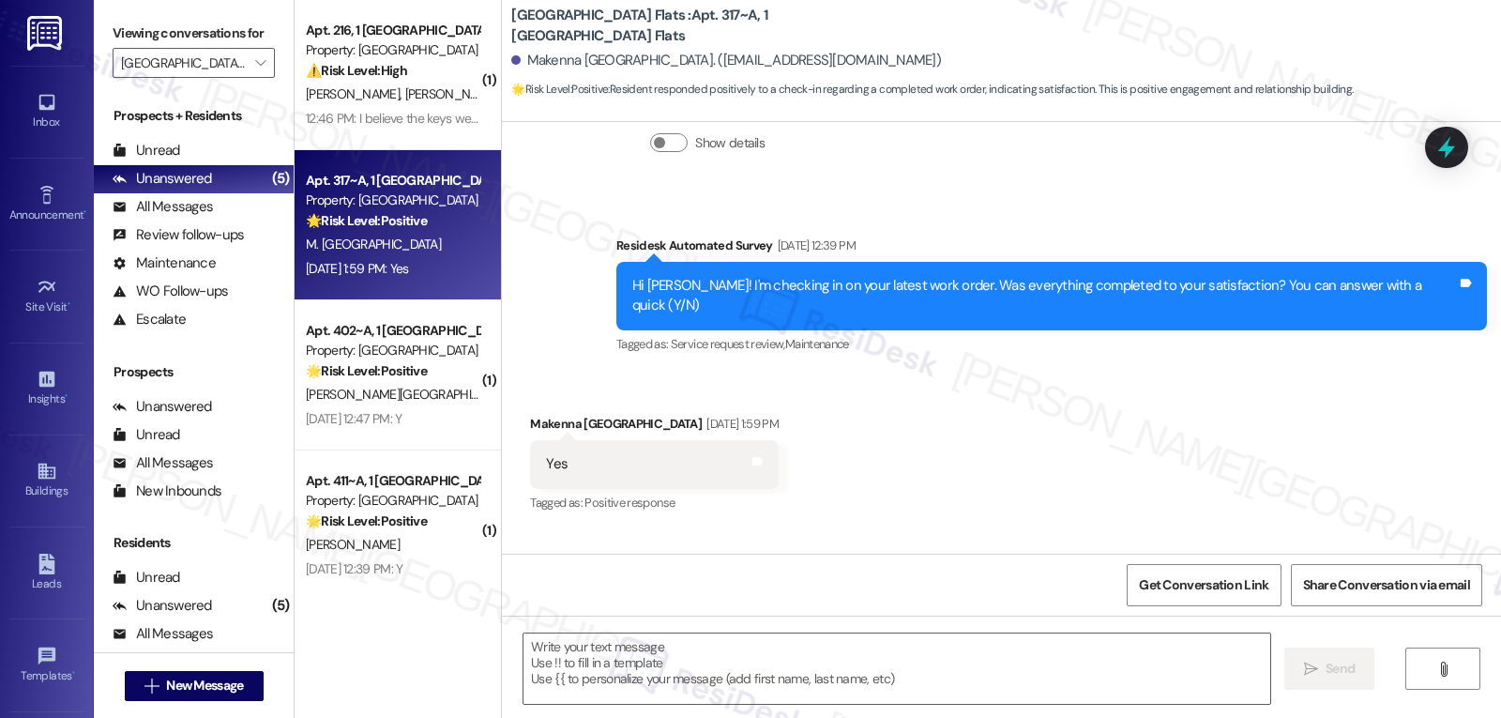
scroll to position [840, 0]
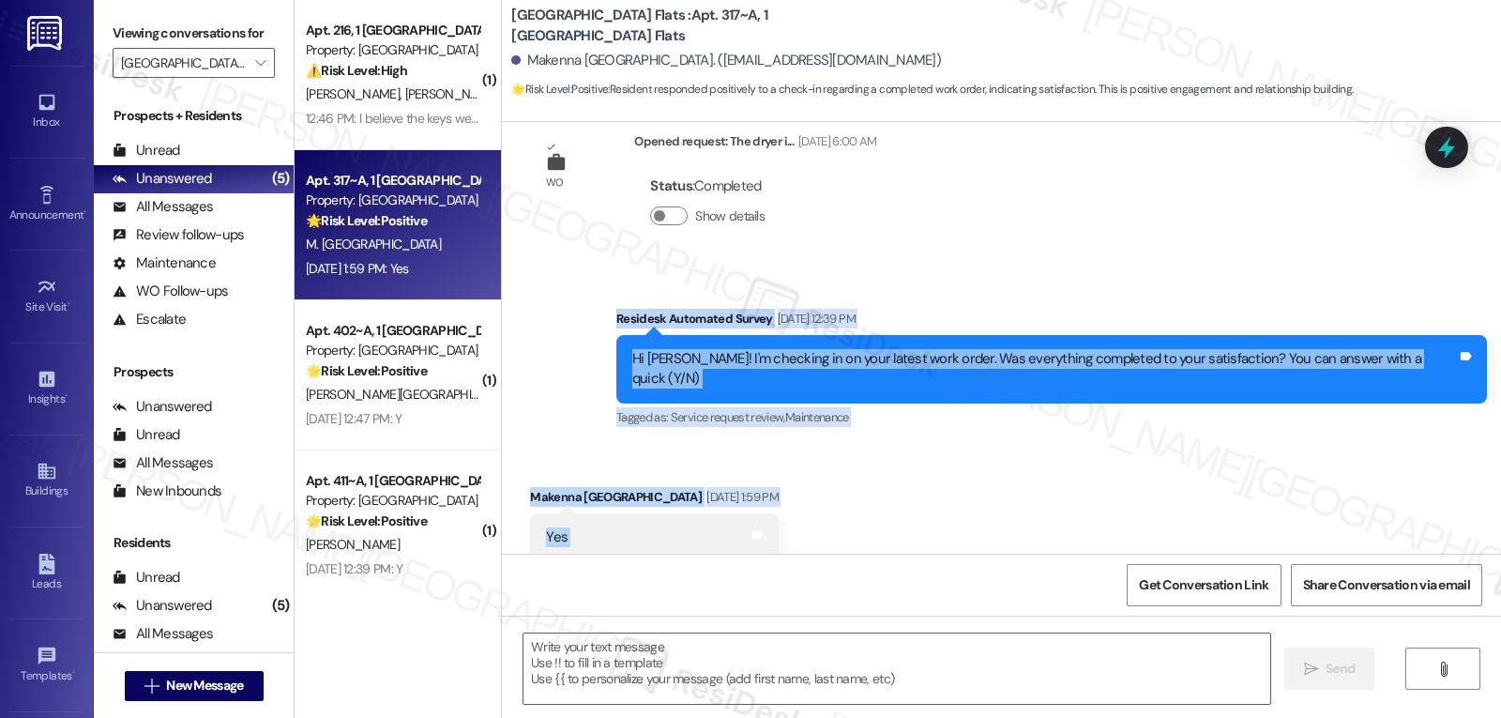
drag, startPoint x: 636, startPoint y: 299, endPoint x: 785, endPoint y: 490, distance: 241.9
click at [785, 490] on div "Sent via SMS [PERSON_NAME] (ResiDesk) [DATE] 6:47 PM Hi [PERSON_NAME]! We’re so…" at bounding box center [1001, 338] width 999 height 432
copy div "Residesk Automated Survey [DATE] 12:39 PM Hi [PERSON_NAME]! I'm checking in on …"
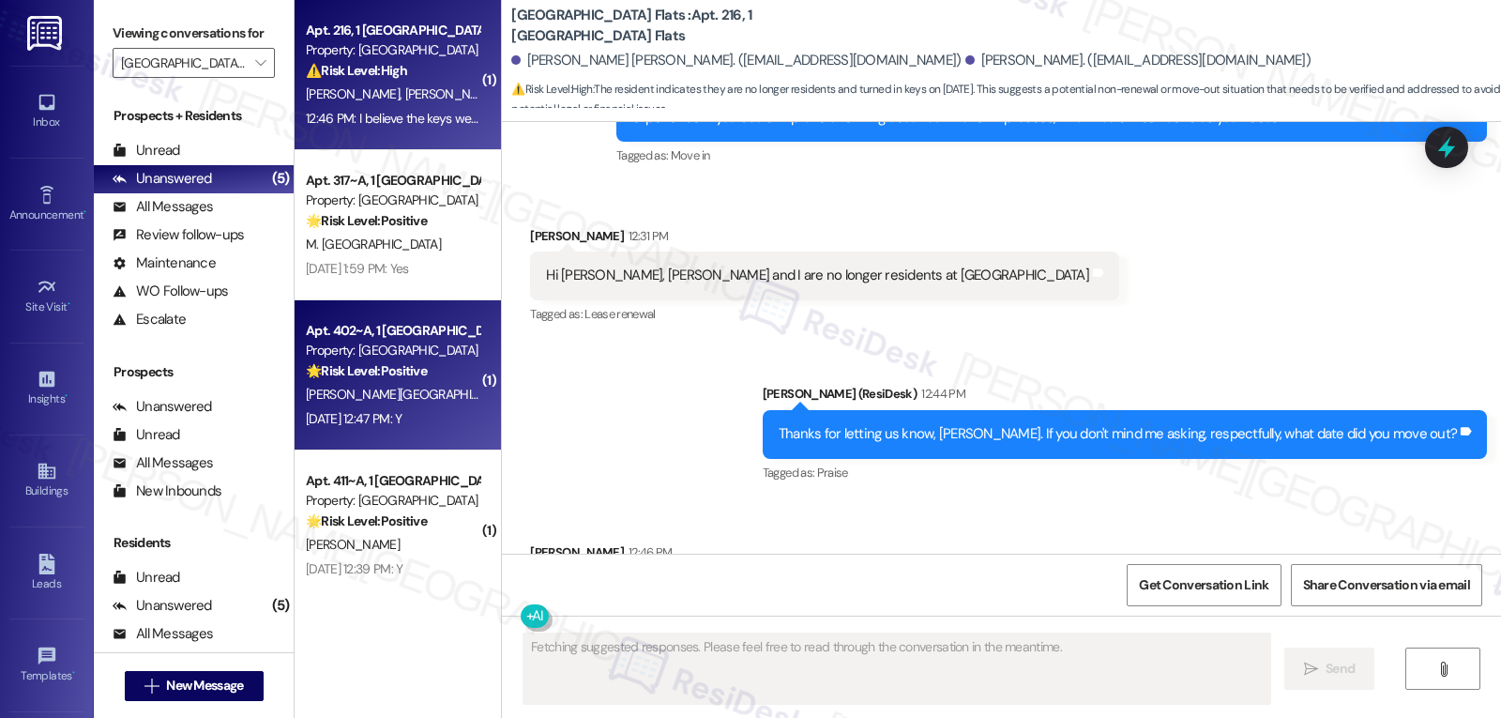
scroll to position [2127, 0]
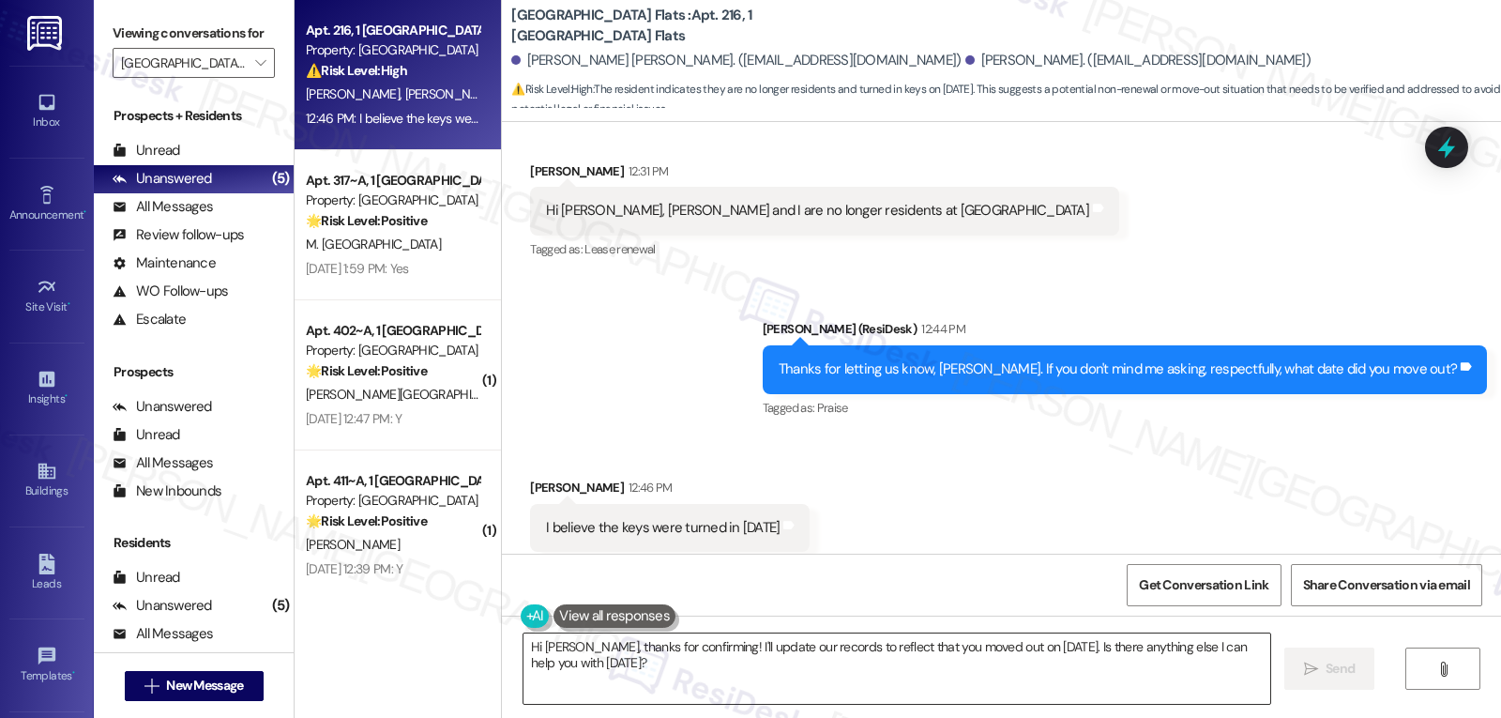
click at [812, 654] on textarea "Hi [PERSON_NAME], thanks for confirming! I'll update our records to reflect tha…" at bounding box center [896, 668] width 747 height 70
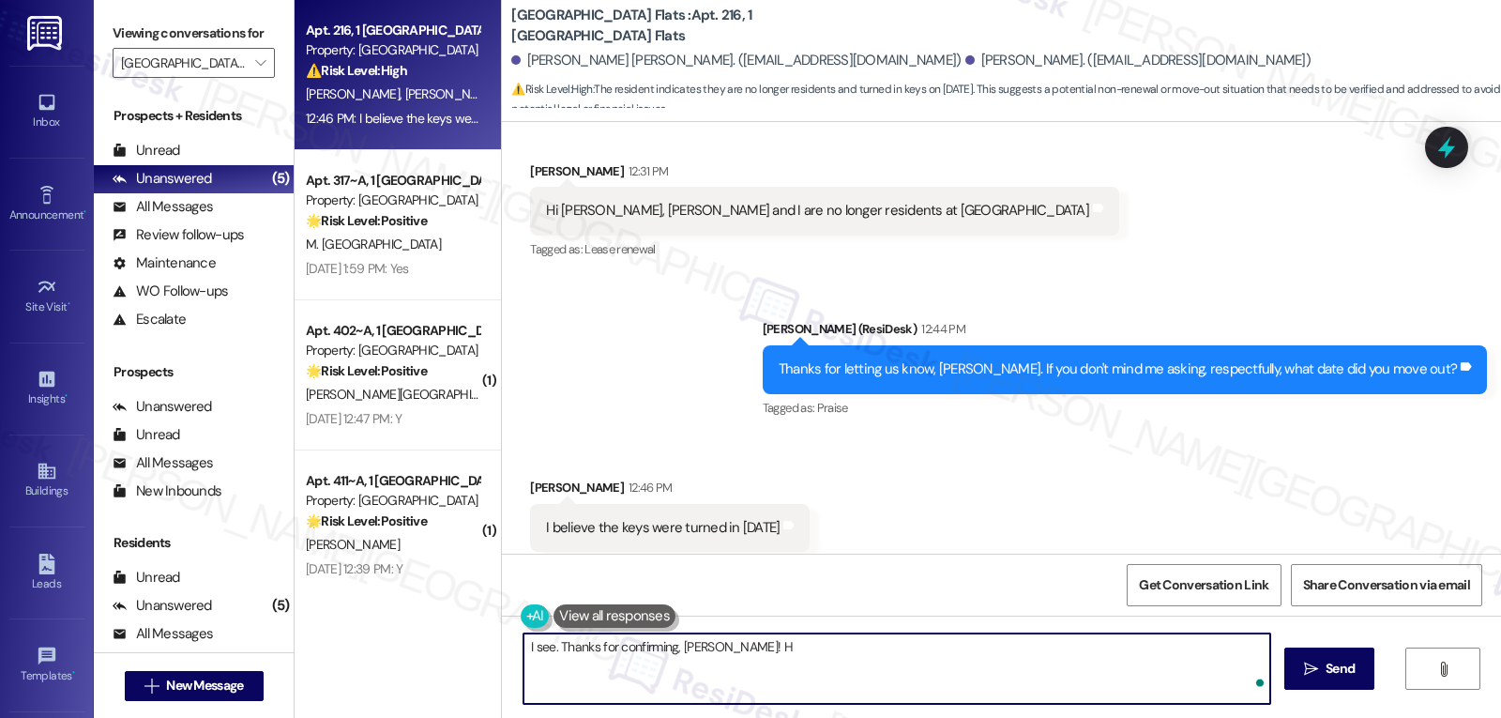
type textarea "I see. Thanks for confirming, [PERSON_NAME]!"
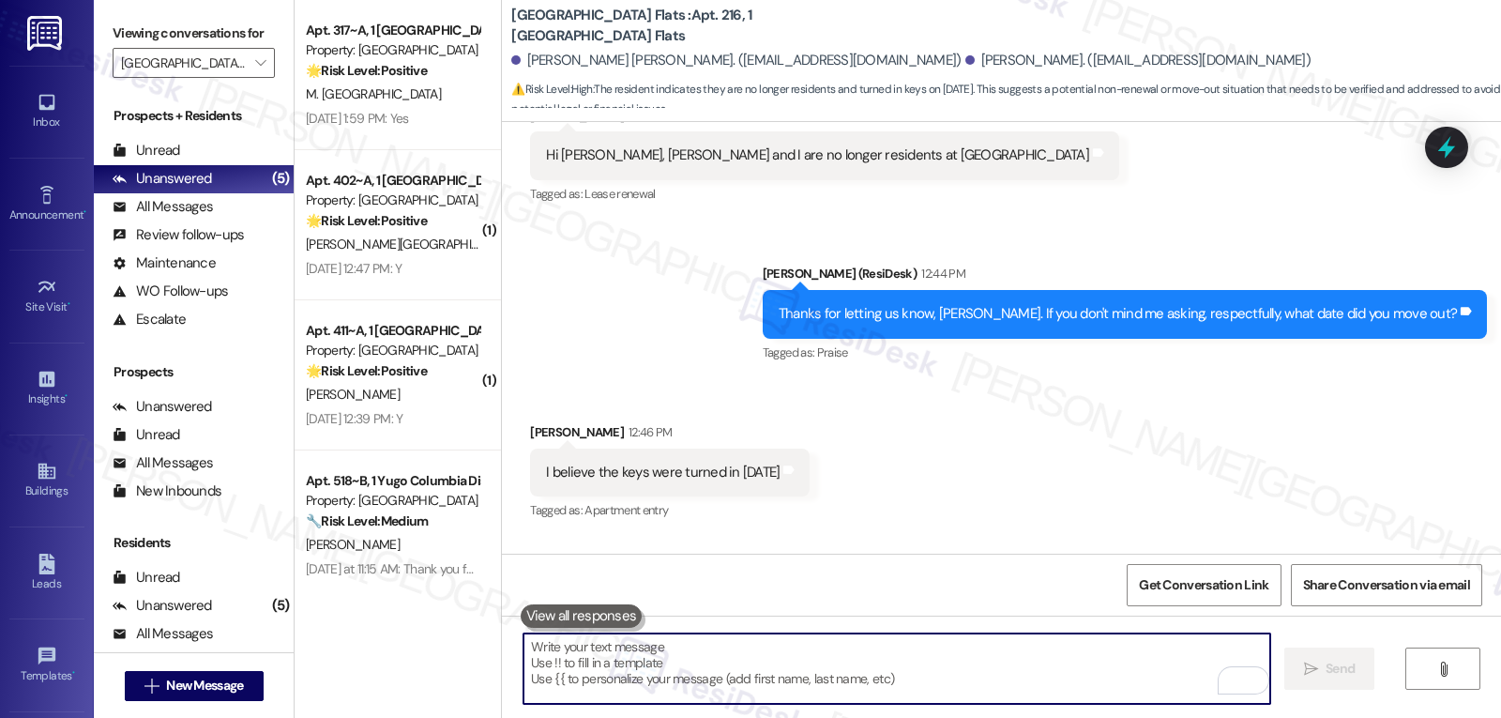
scroll to position [2259, 0]
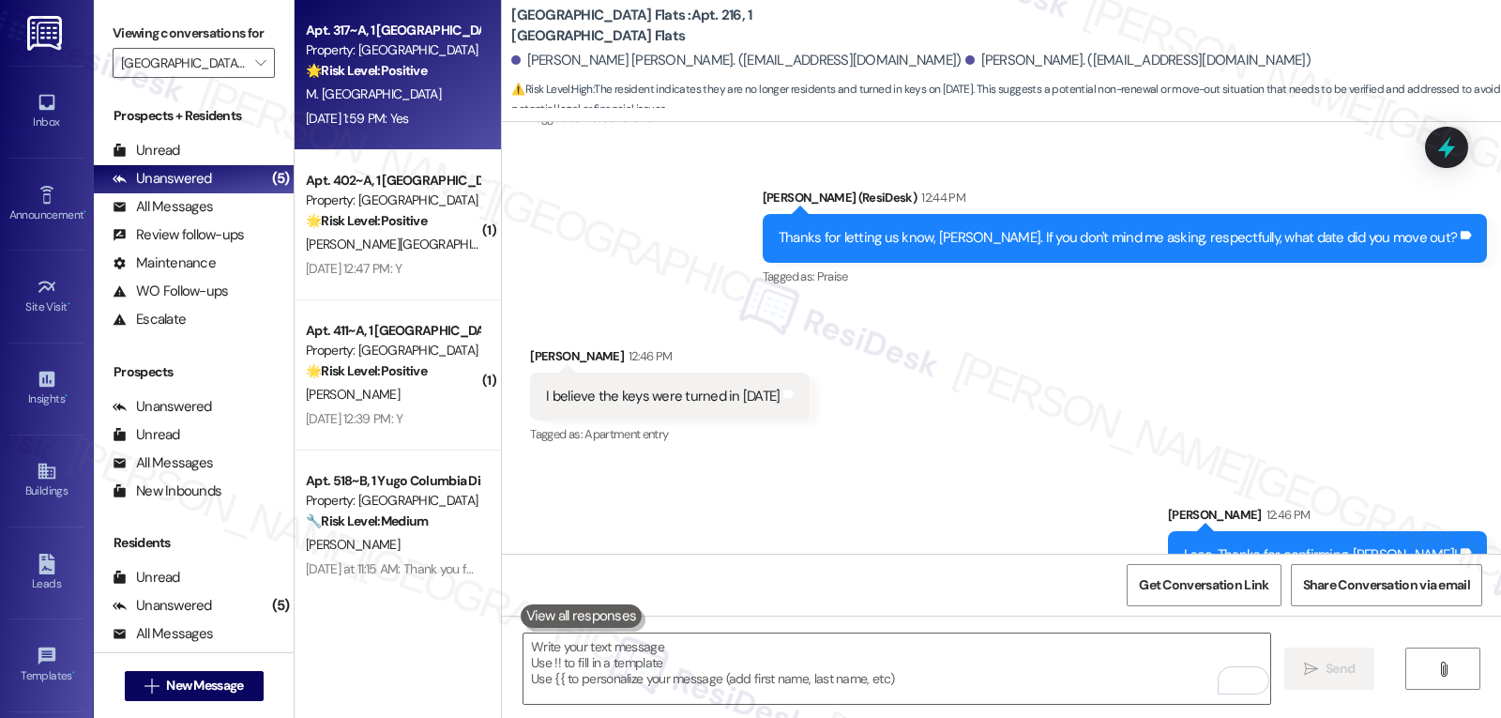
click at [385, 58] on div "Property: [GEOGRAPHIC_DATA] Flats" at bounding box center [393, 50] width 174 height 20
type textarea "Fetching suggested responses. Please feel free to read through the conversation…"
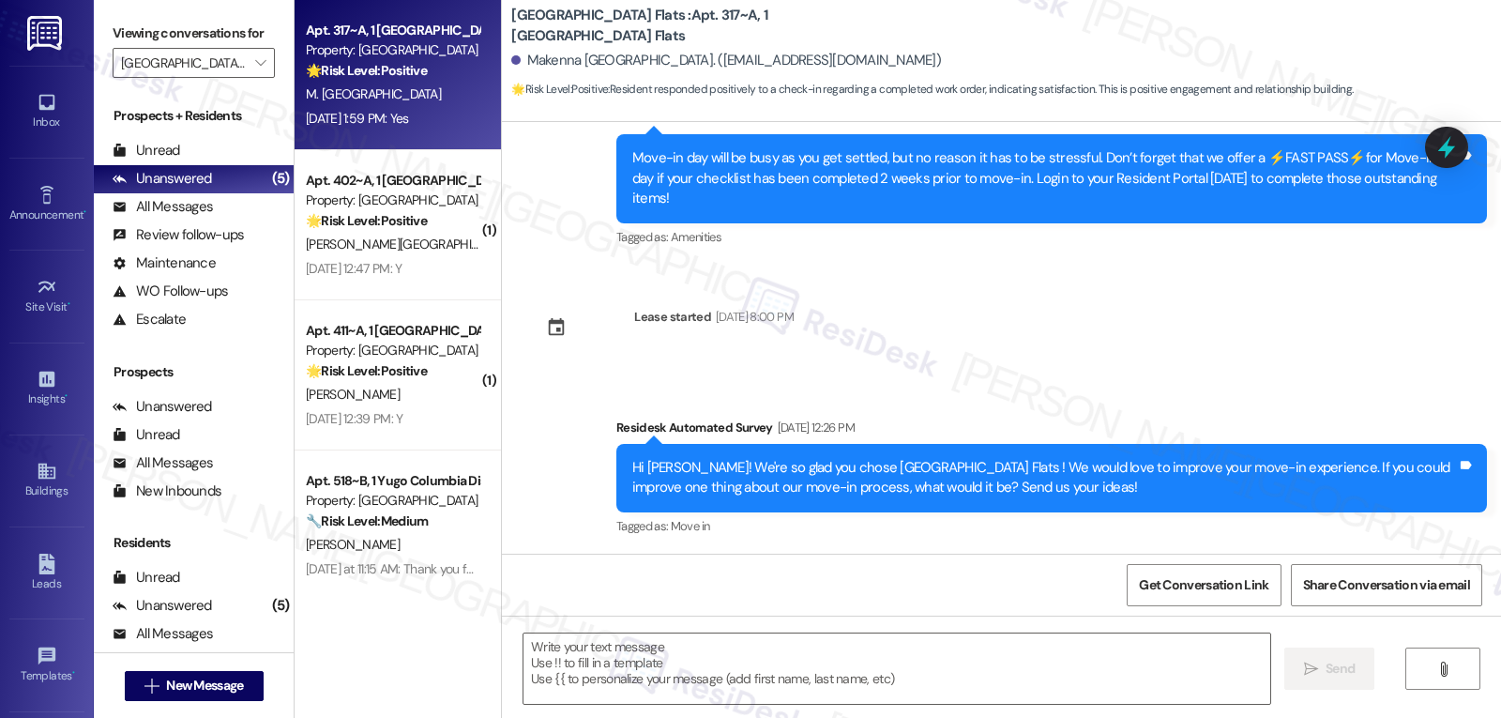
type textarea "Fetching suggested responses. Please feel free to read through the conversation…"
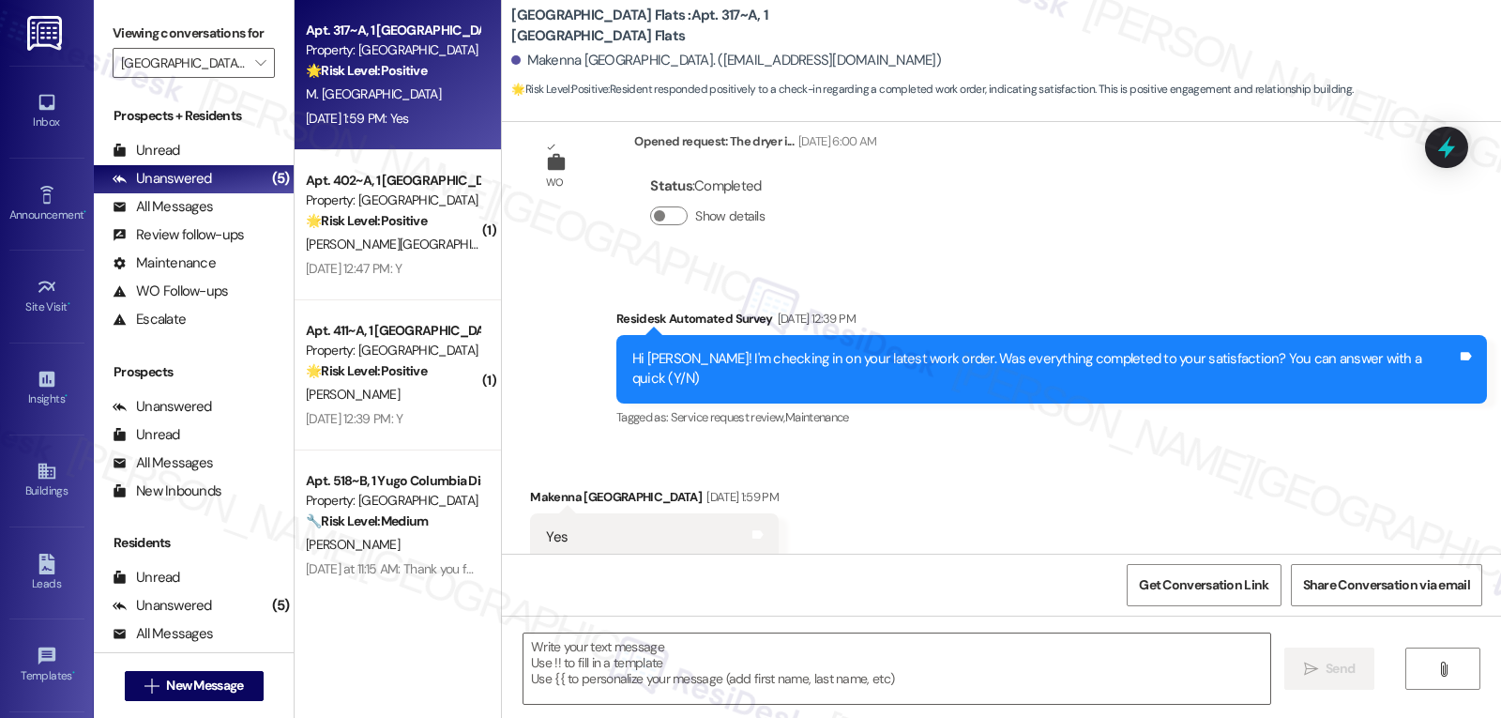
scroll to position [1027, 0]
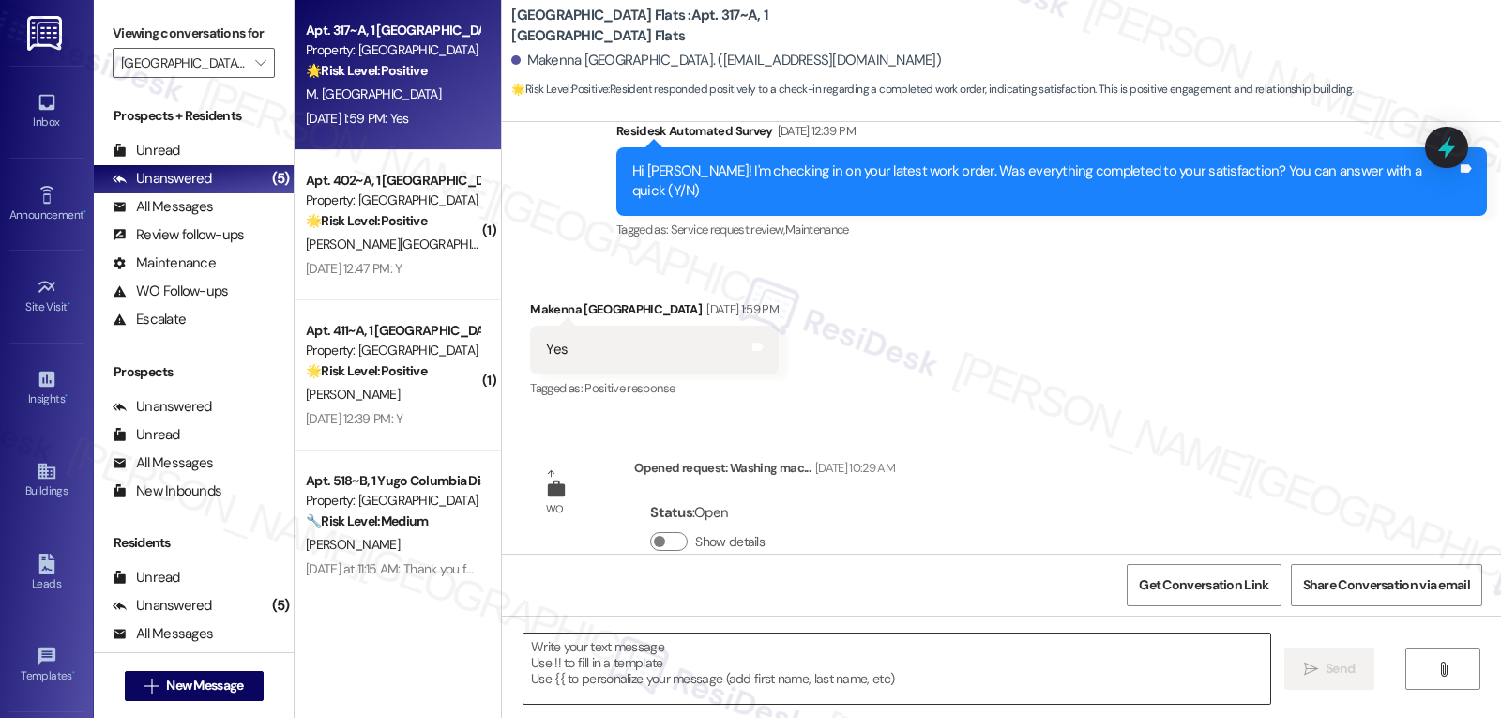
click at [765, 688] on textarea at bounding box center [896, 668] width 747 height 70
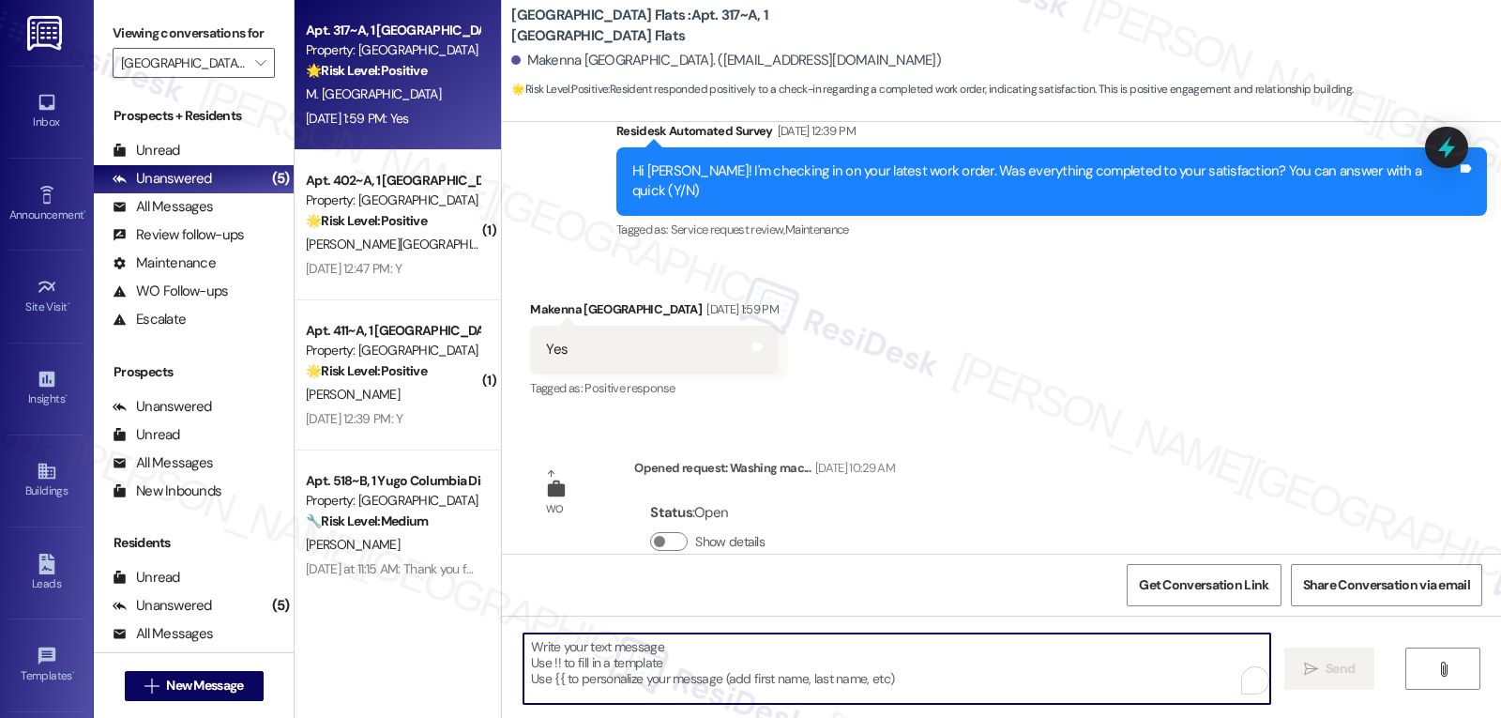
paste textarea "Hi Makenna, thank you for confirming! I’m glad to hear your work order was comp…"
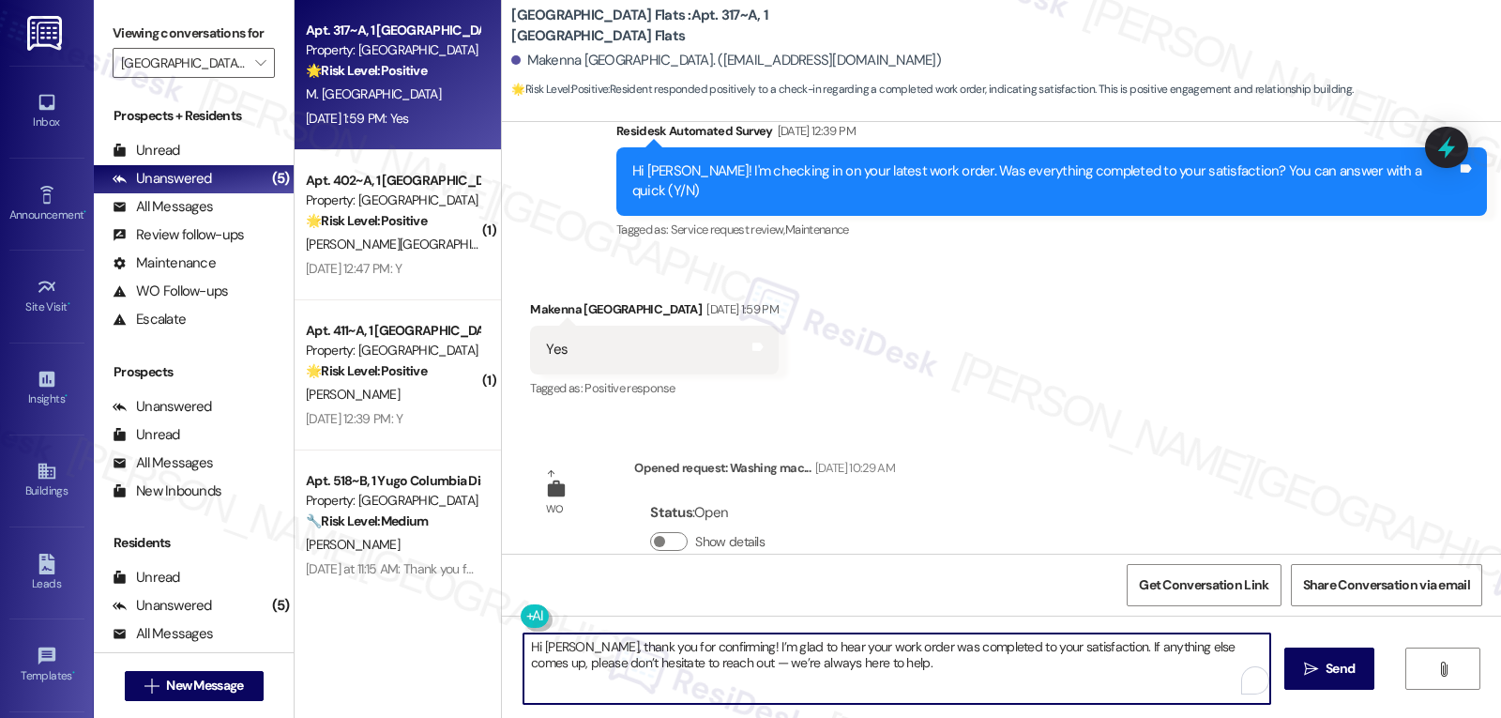
click at [719, 659] on textarea "Hi Makenna, thank you for confirming! I’m glad to hear your work order was comp…" at bounding box center [896, 668] width 747 height 70
click at [905, 671] on textarea "Hi Makenna, thank you for confirming! I’m glad to hear your work order was comp…" at bounding box center [896, 668] width 747 height 70
type textarea "Hi Makenna, thank you for confirming! I’m glad to hear your work order was comp…"
click at [1311, 678] on span " Send" at bounding box center [1329, 669] width 59 height 20
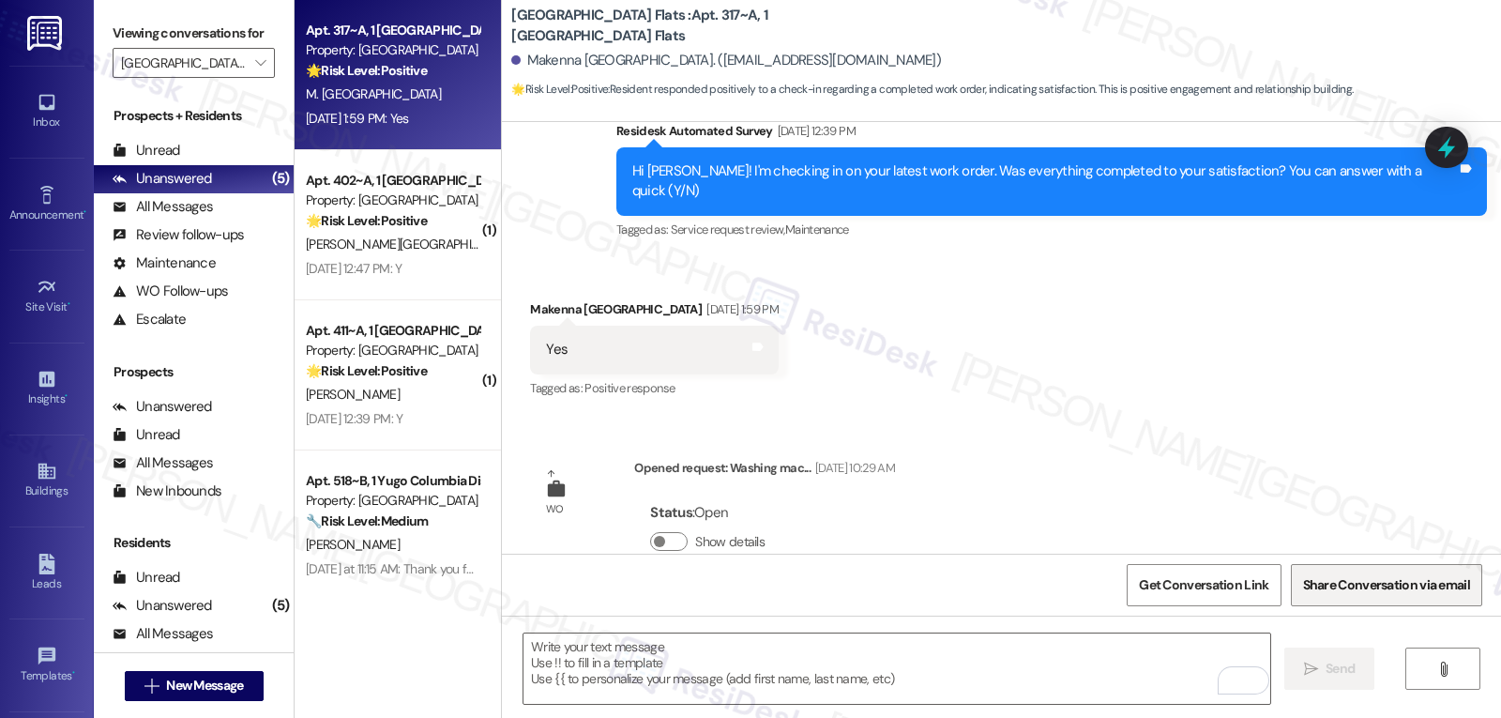
scroll to position [849, 0]
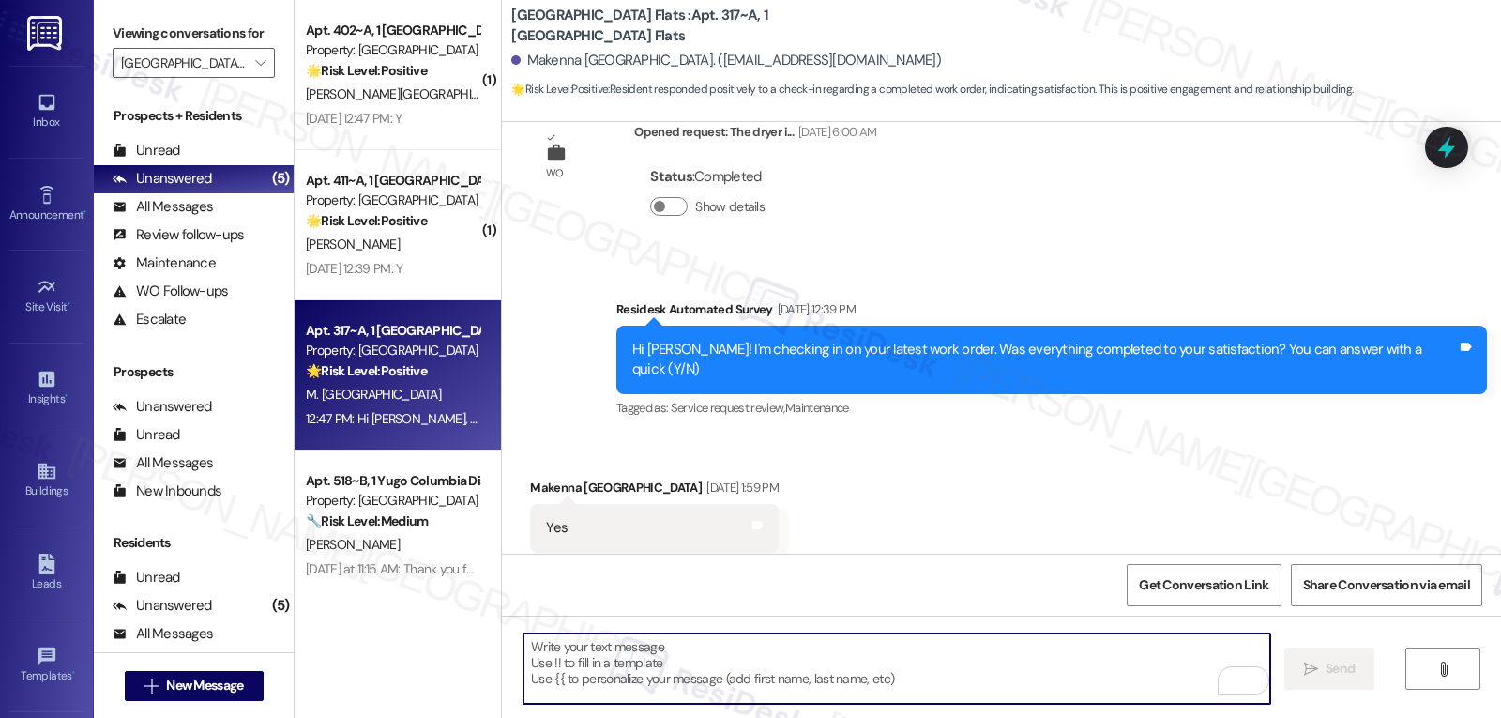
click at [754, 683] on textarea "To enrich screen reader interactions, please activate Accessibility in Grammarl…" at bounding box center [896, 668] width 747 height 70
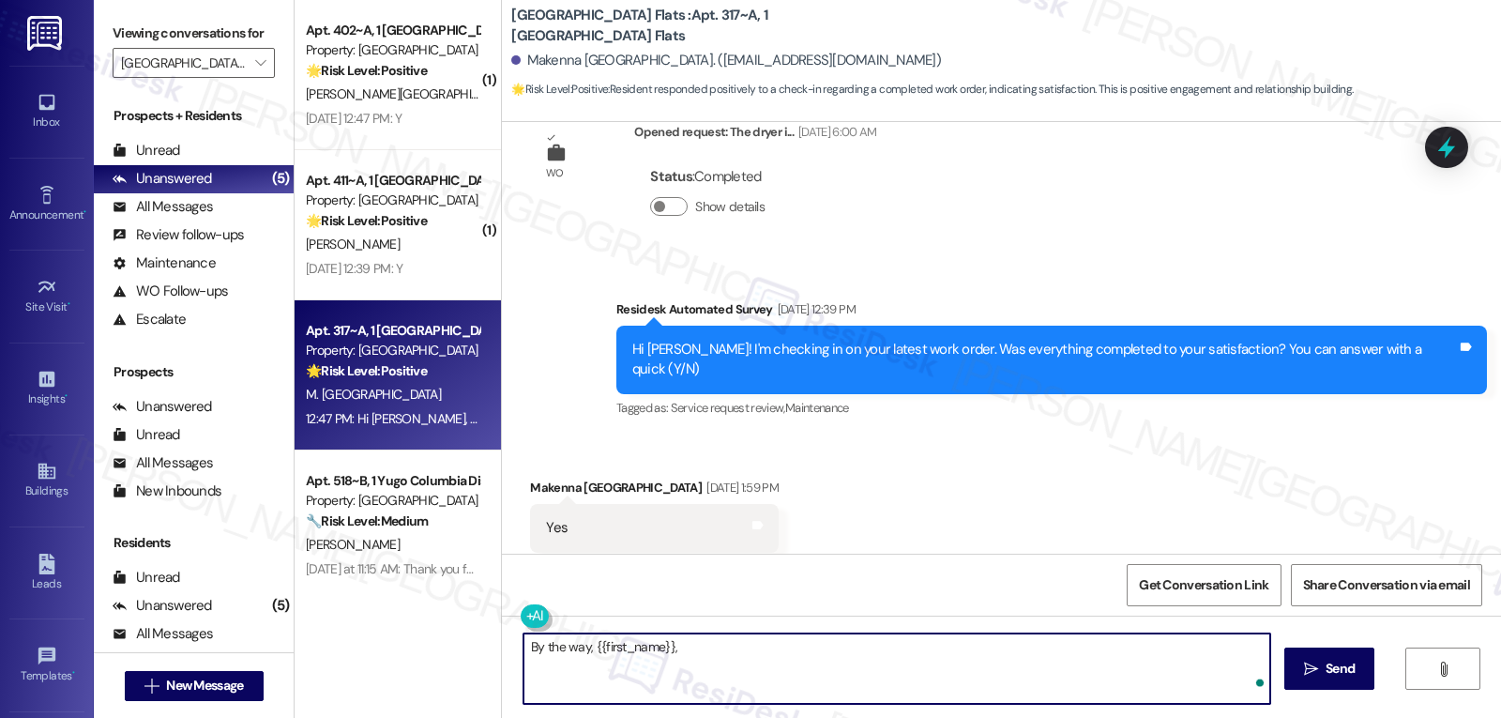
paste textarea "Hi Makenna, thank you for confirming! I’m glad to hear your work order was comp…"
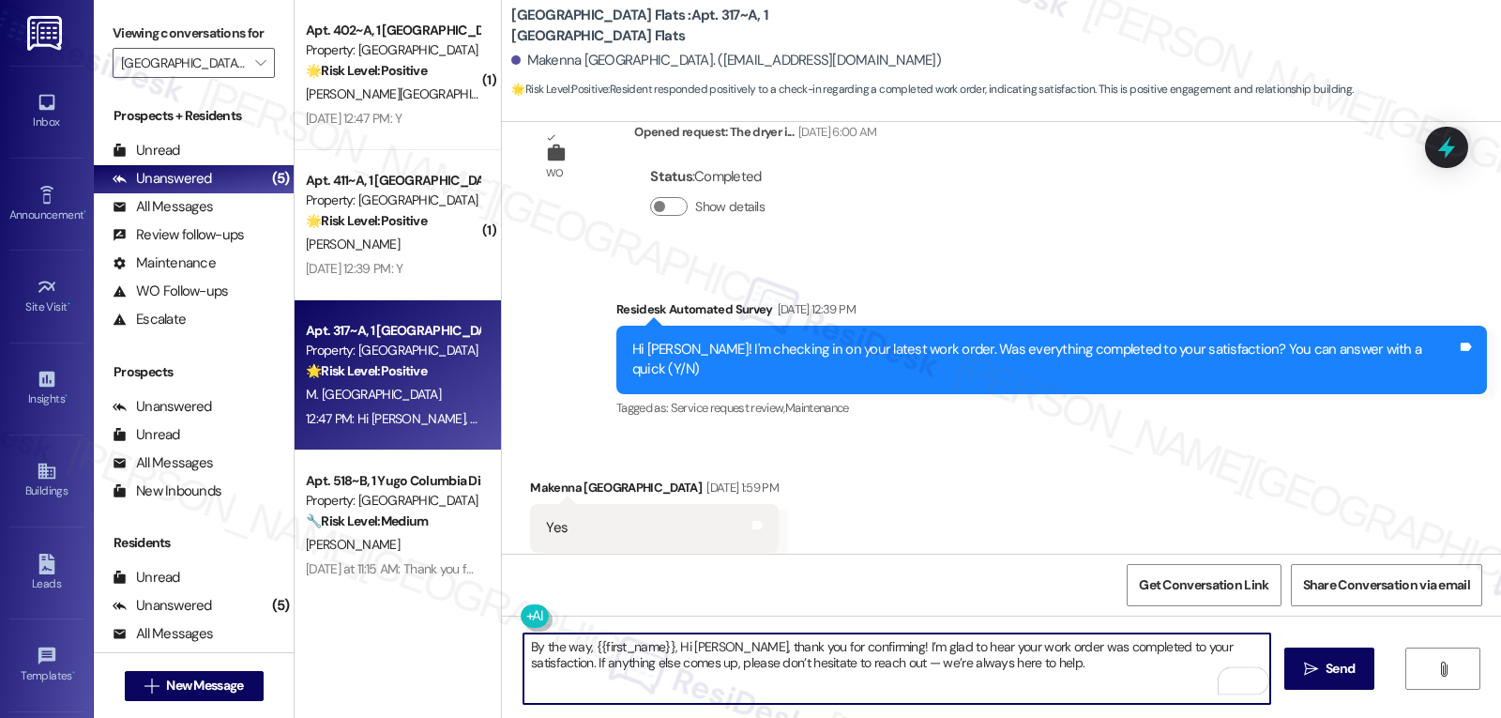
drag, startPoint x: 667, startPoint y: 649, endPoint x: 681, endPoint y: 648, distance: 14.1
click at [681, 648] on textarea "By the way, {{first_name}}, Hi Makenna, thank you for confirming! I’m glad to h…" at bounding box center [896, 668] width 747 height 70
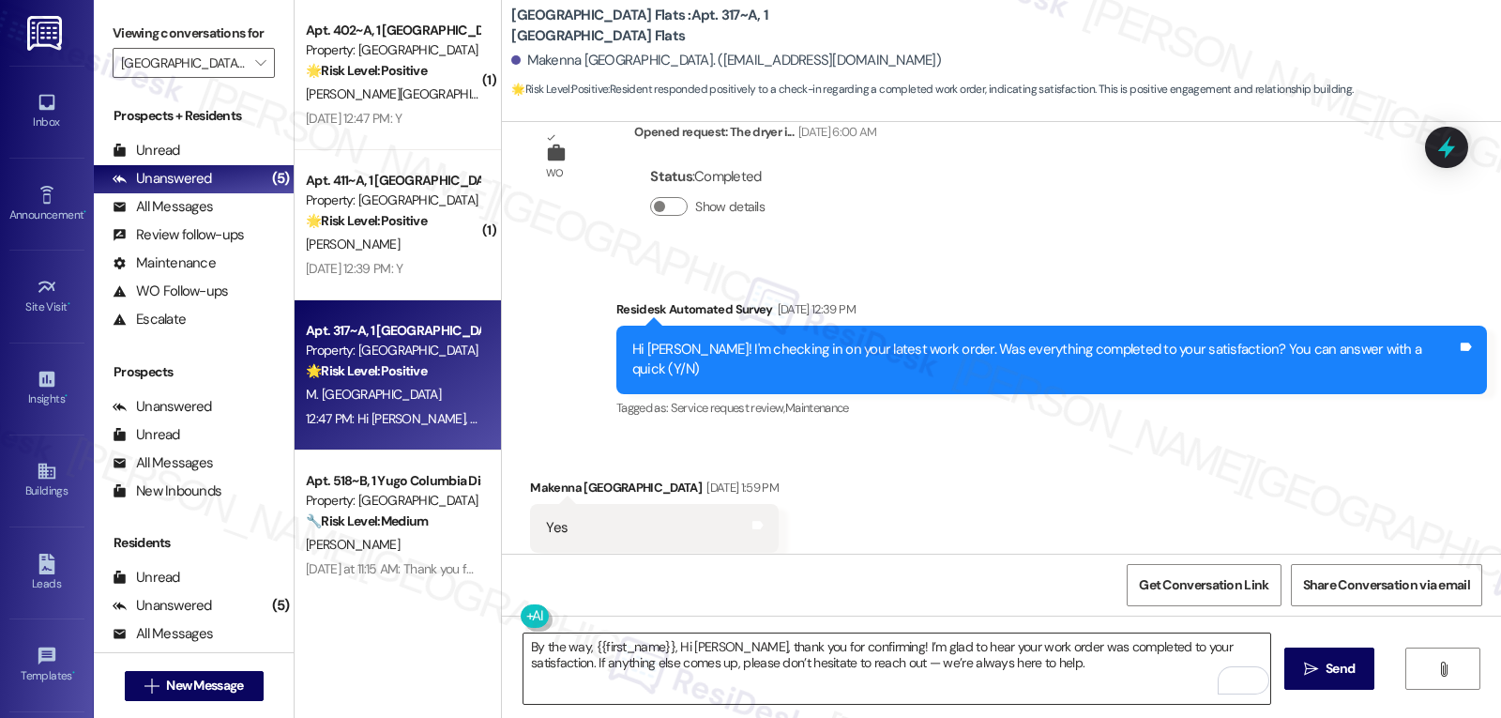
click at [683, 659] on textarea "By the way, {{first_name}}, Hi Makenna, thank you for confirming! I’m glad to h…" at bounding box center [896, 668] width 747 height 70
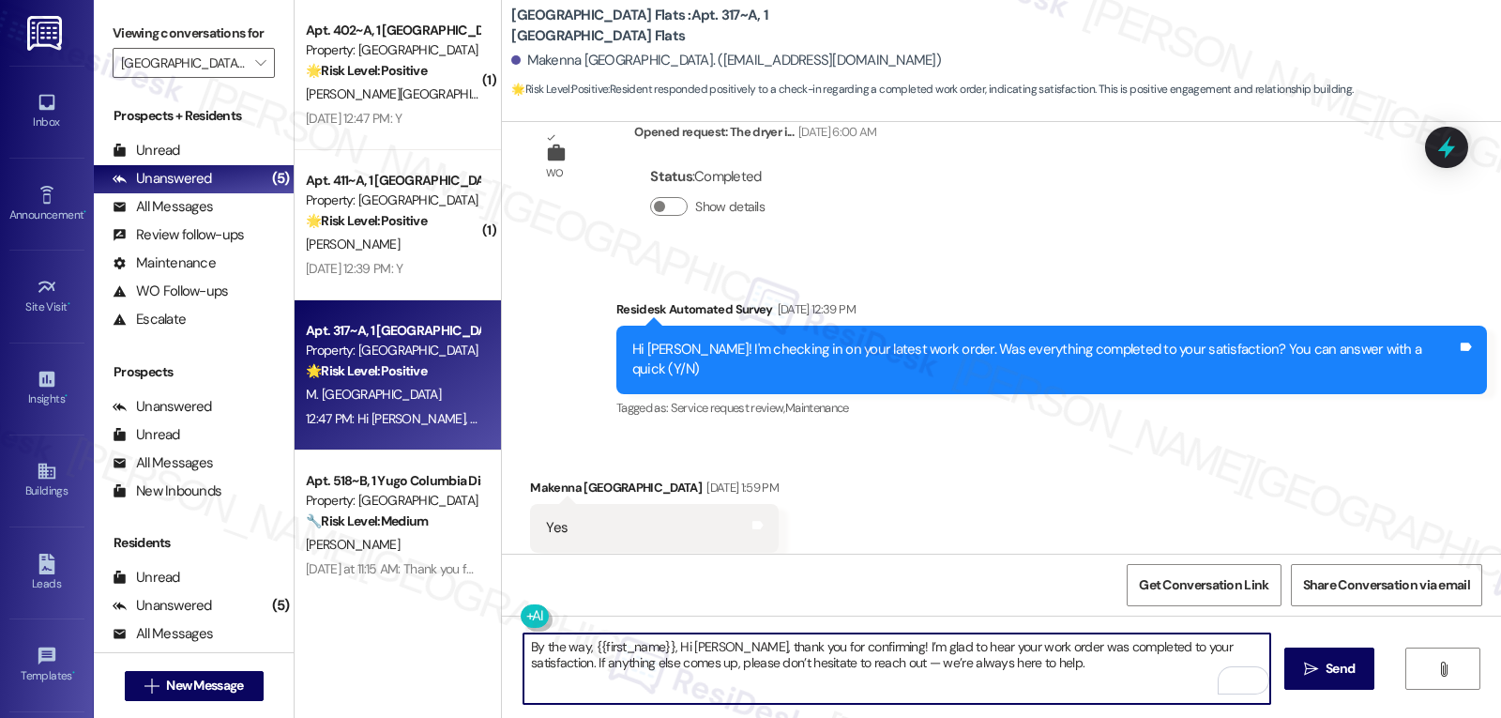
drag, startPoint x: 660, startPoint y: 645, endPoint x: 1361, endPoint y: 728, distance: 705.6
click at [1361, 717] on html "Inbox Go to Inbox Announcement • Send A Text Announcement Site Visit • Go to Si…" at bounding box center [750, 359] width 1501 height 718
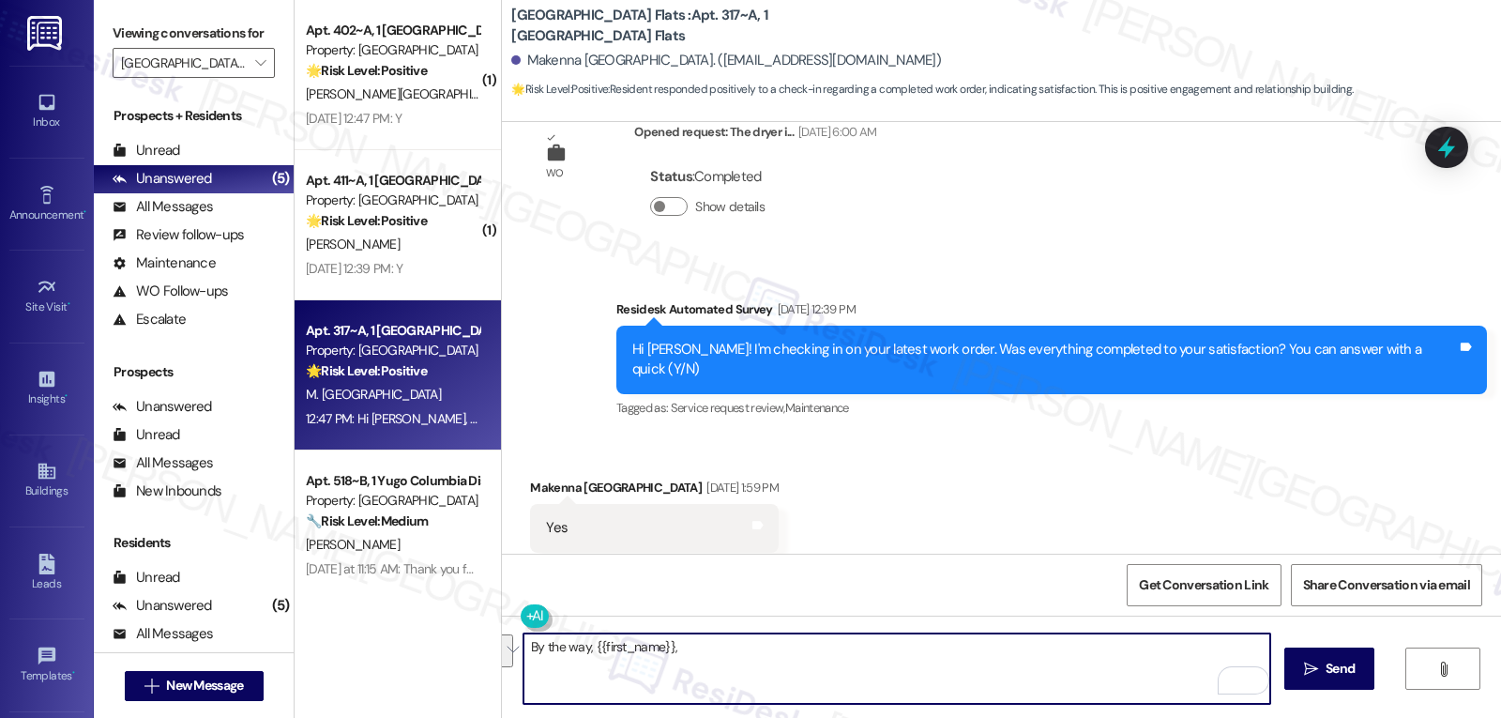
paste textarea "Just curious—has {{property}} been everything you hoped for? I’d love to hear y…"
click at [802, 677] on textarea "By the way, {{first_name}}, just curious—has {{property}} been everything you h…" at bounding box center [896, 668] width 747 height 70
click at [1200, 650] on textarea "By the way, {{first_name}}, just curious—has {{property}} been everything you h…" at bounding box center [896, 668] width 747 height 70
type textarea "By the way, {{first_name}}, just curious—has {{property}} been everything you h…"
click at [1292, 666] on button " Send" at bounding box center [1329, 668] width 91 height 42
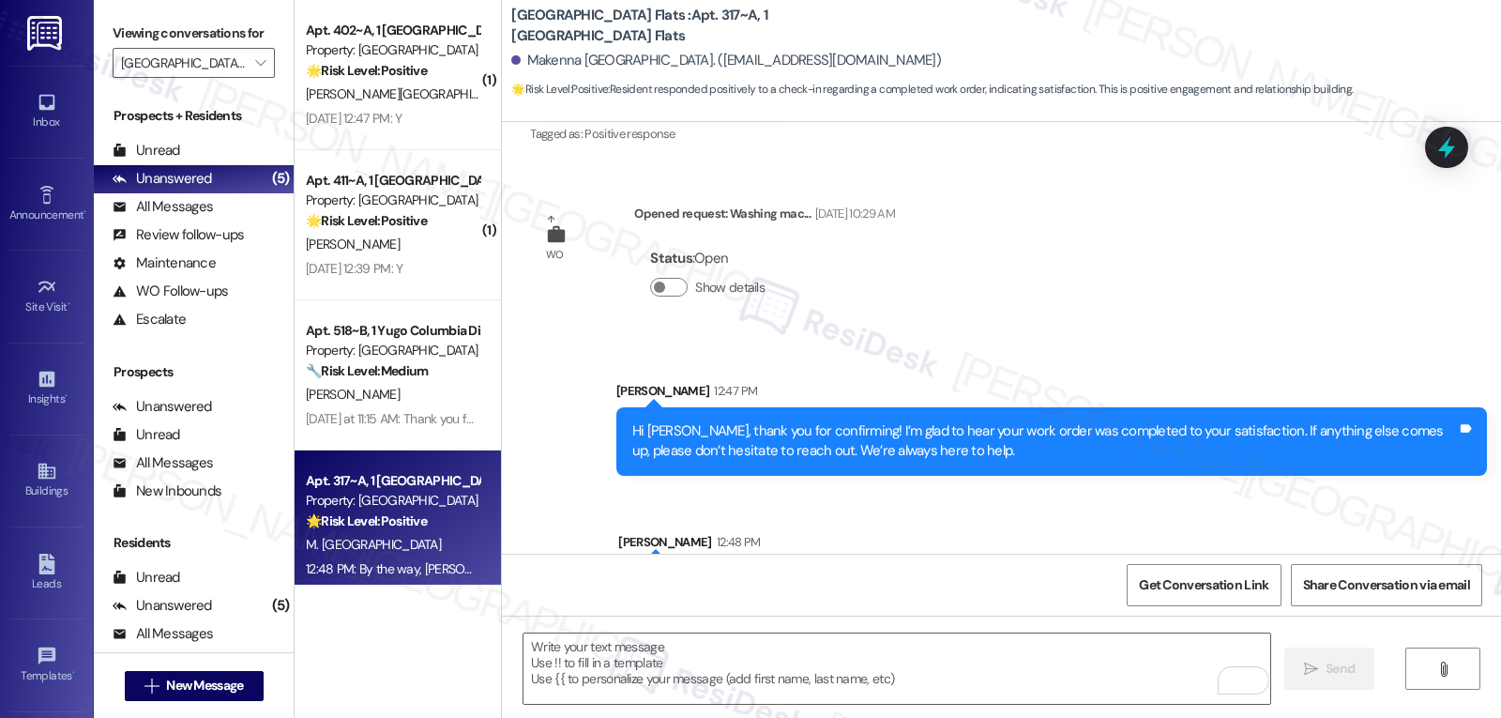
scroll to position [1309, 0]
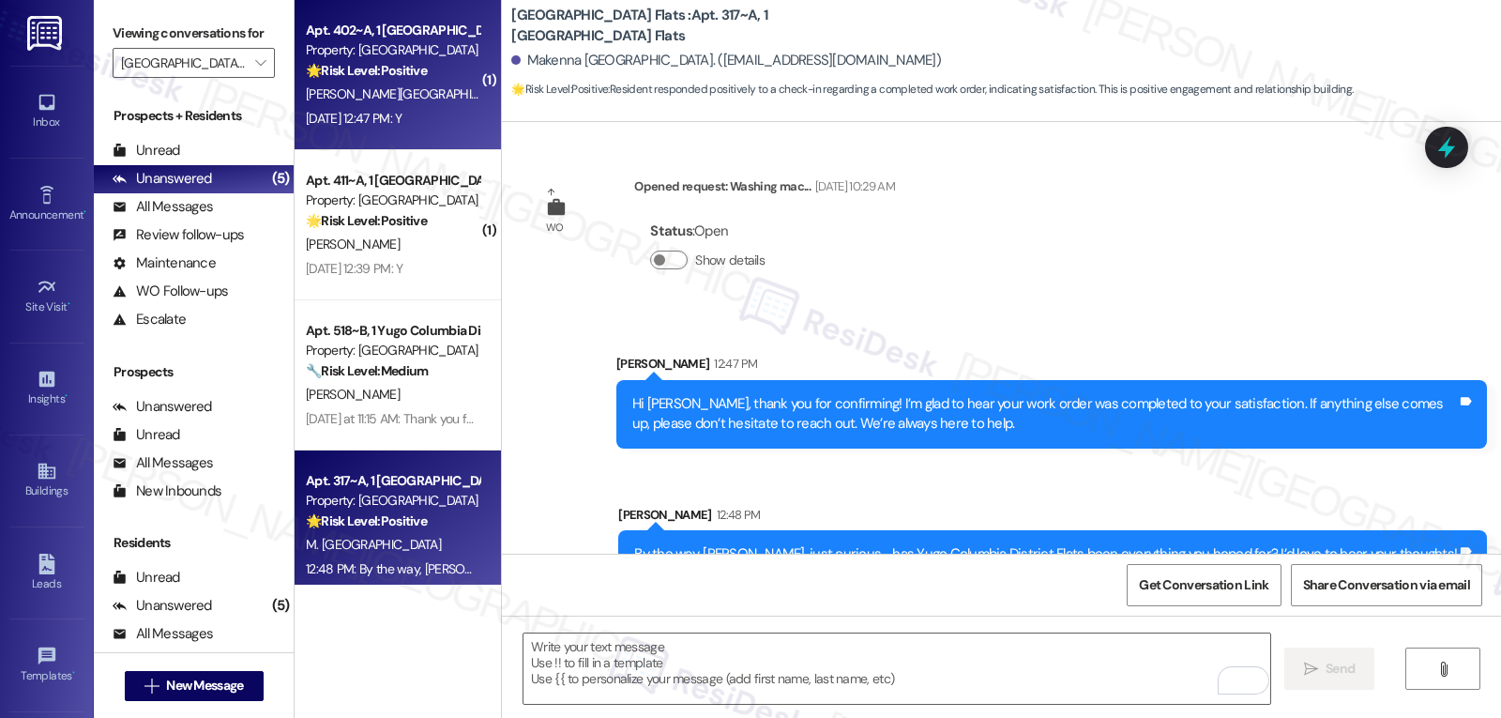
click at [391, 135] on div "Apt. 402~A, 1 Yugo Columbia District Flats Property: Yugo Columbia District Fla…" at bounding box center [398, 75] width 206 height 150
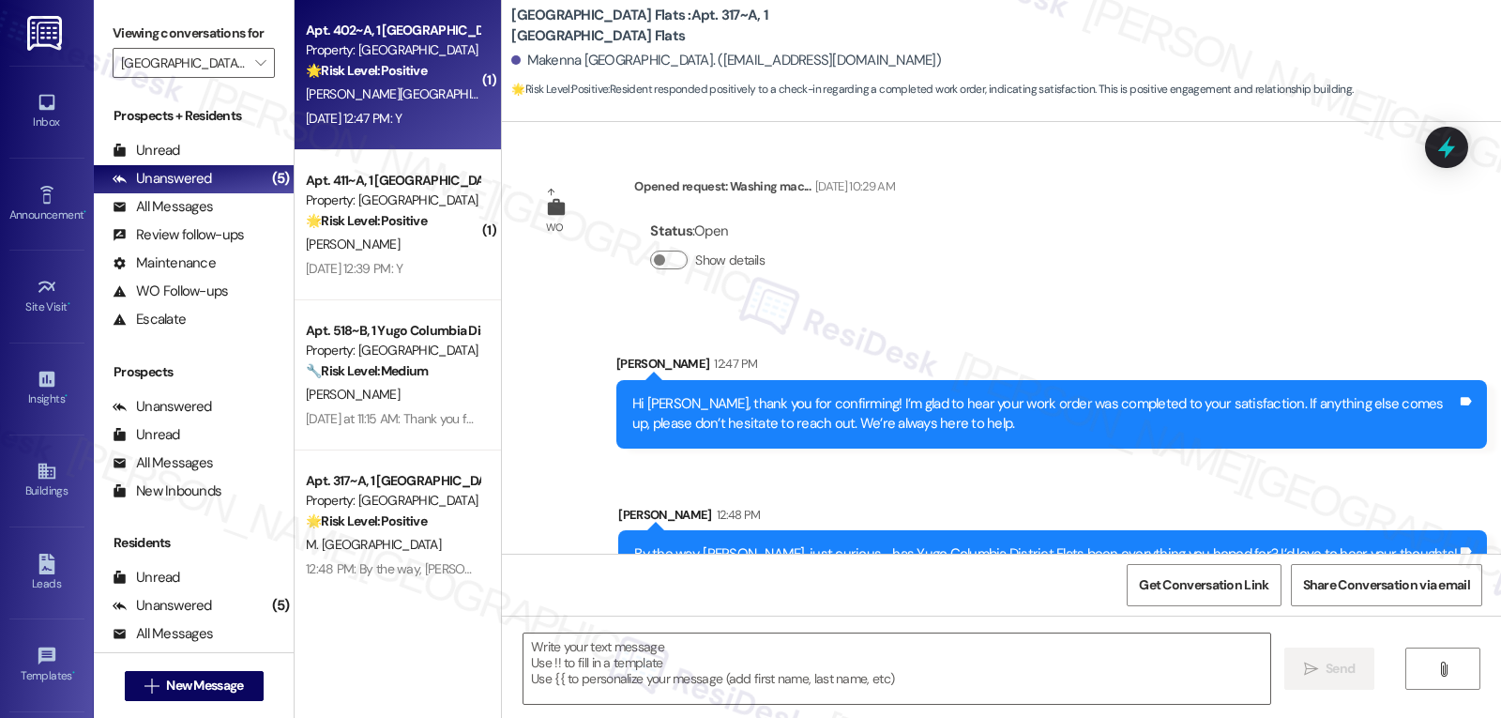
type textarea "Fetching suggested responses. Please feel free to read through the conversation…"
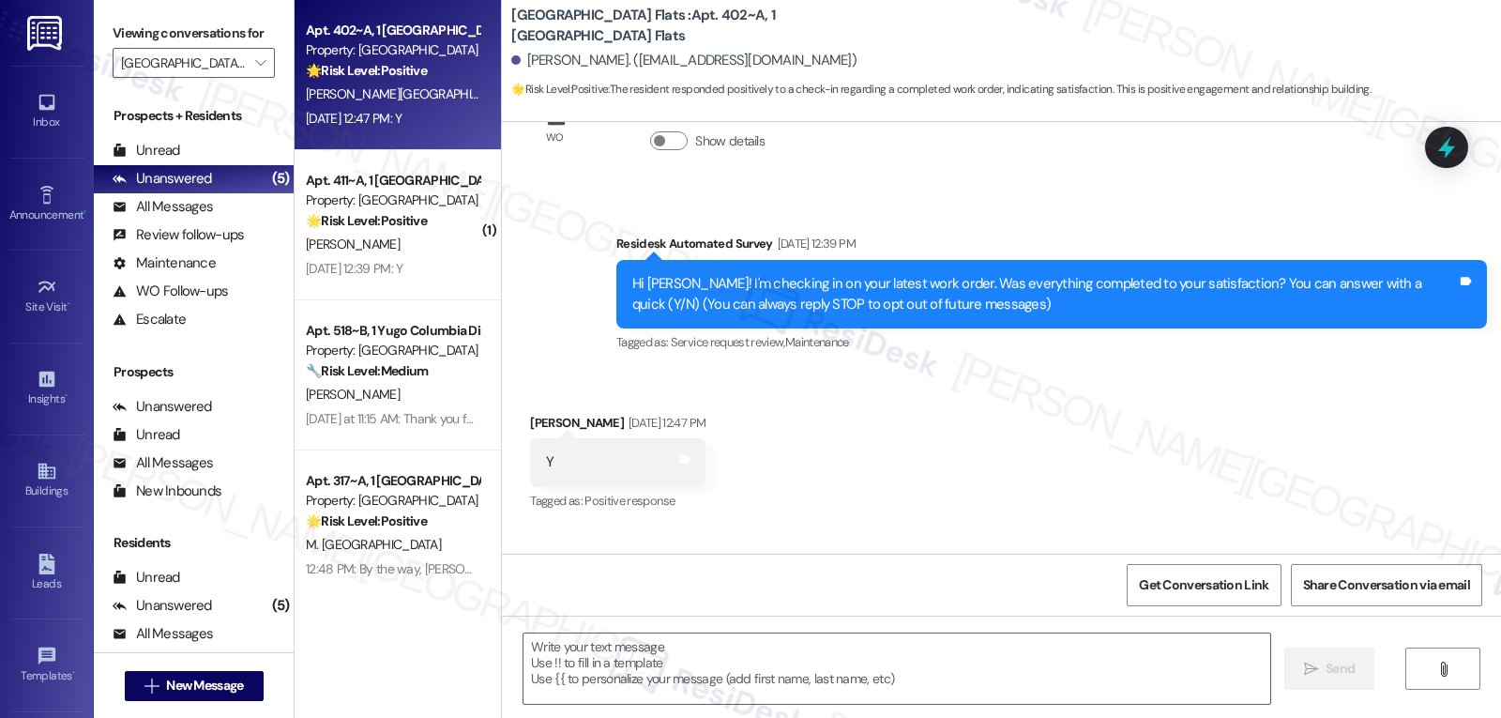
scroll to position [53, 0]
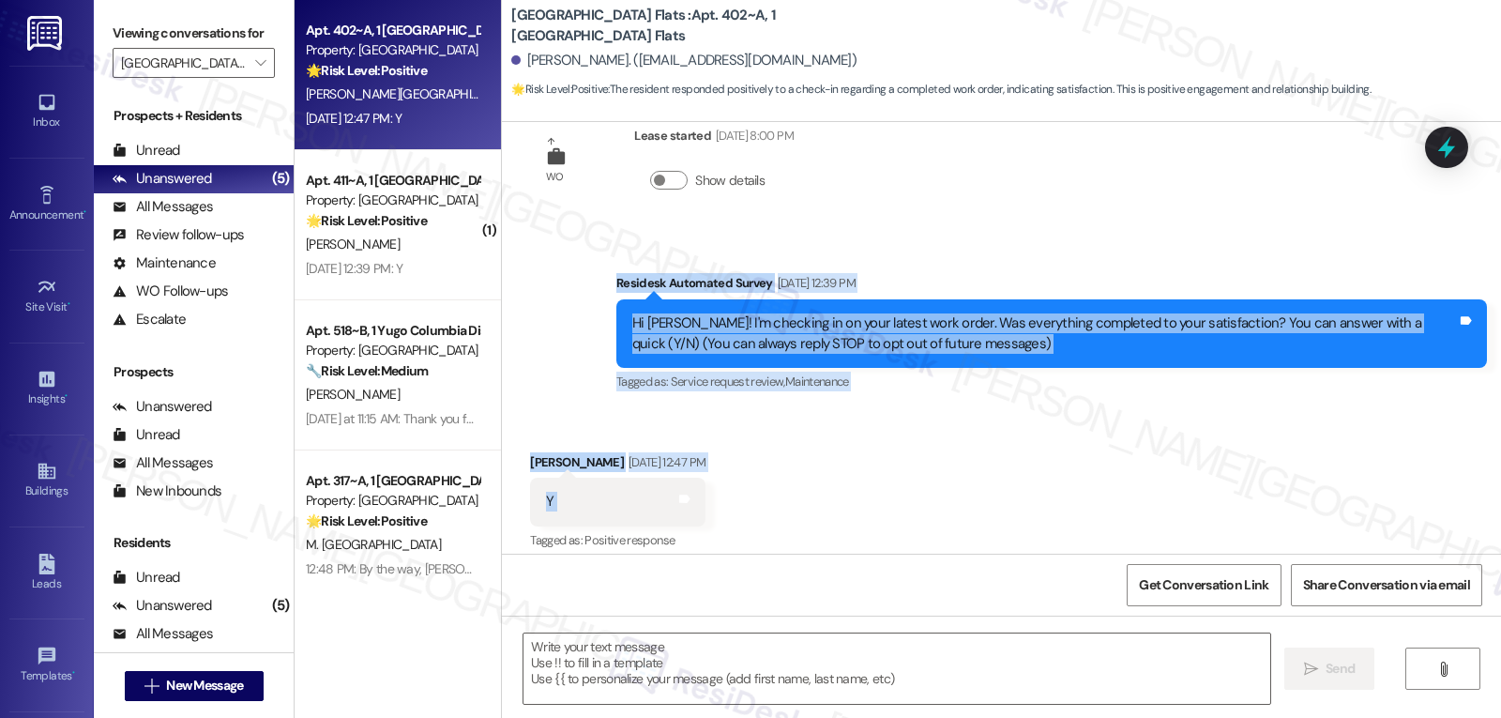
drag, startPoint x: 605, startPoint y: 275, endPoint x: 801, endPoint y: 507, distance: 304.2
click at [801, 507] on div "WO Lease started Aug 15, 2025 at 8:00 PM Show details Survey, sent via SMS Resi…" at bounding box center [1001, 338] width 999 height 432
copy div "Residesk Automated Survey Aug 22, 2025 at 12:39 PM Hi Eva! I'm checking in on y…"
drag, startPoint x: 919, startPoint y: 676, endPoint x: 885, endPoint y: 671, distance: 35.2
click at [919, 676] on textarea at bounding box center [896, 668] width 747 height 70
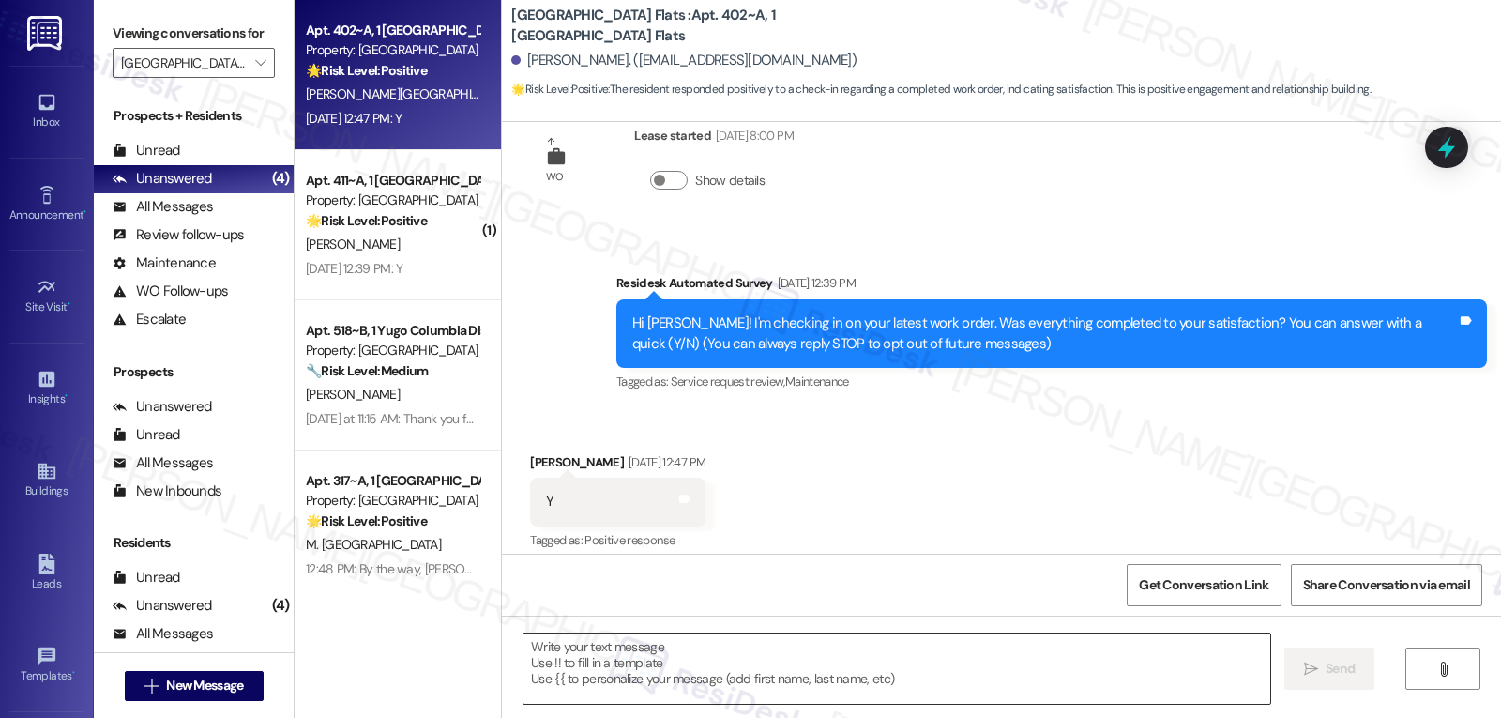
paste textarea "Thanks for confirming, Eva! Glad to hear everything’s all set. If you ever need…"
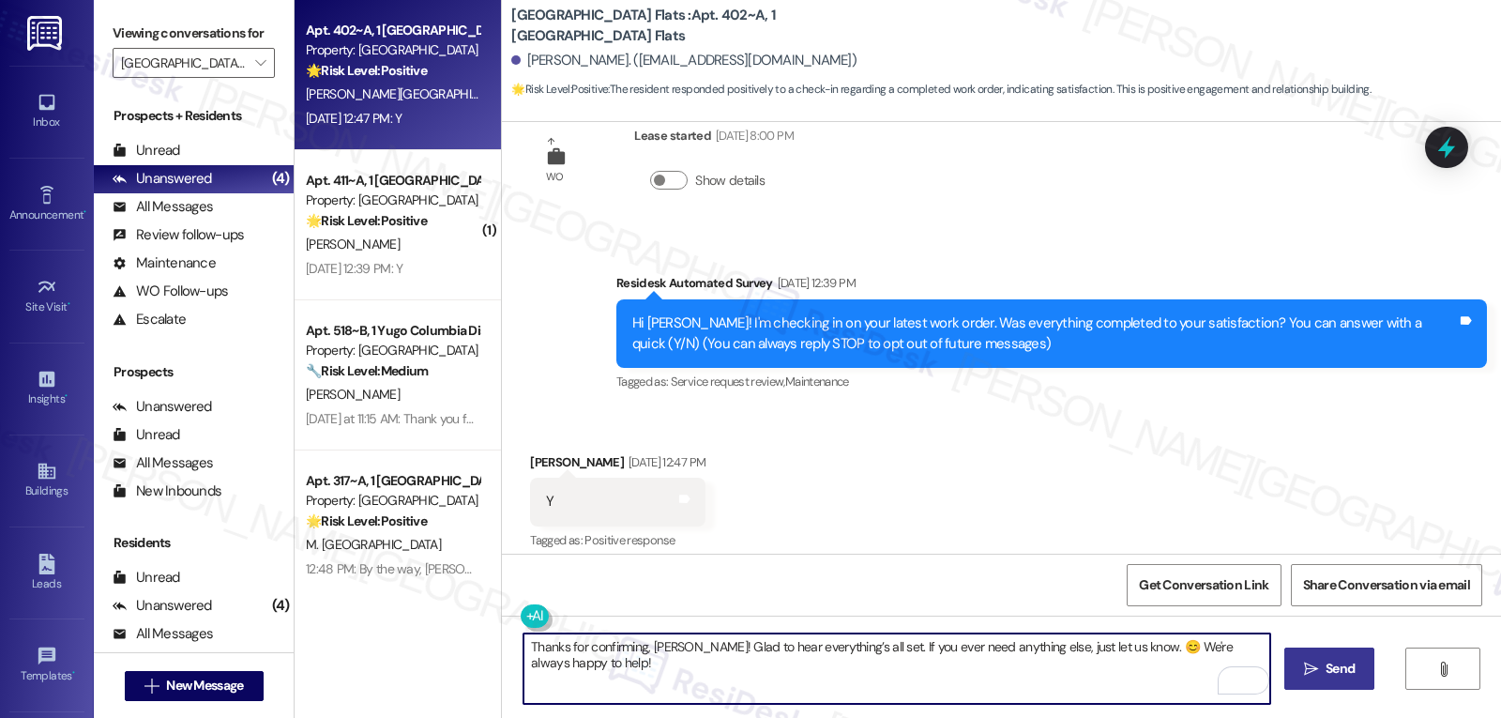
type textarea "Thanks for confirming, Eva! Glad to hear everything’s all set. If you ever need…"
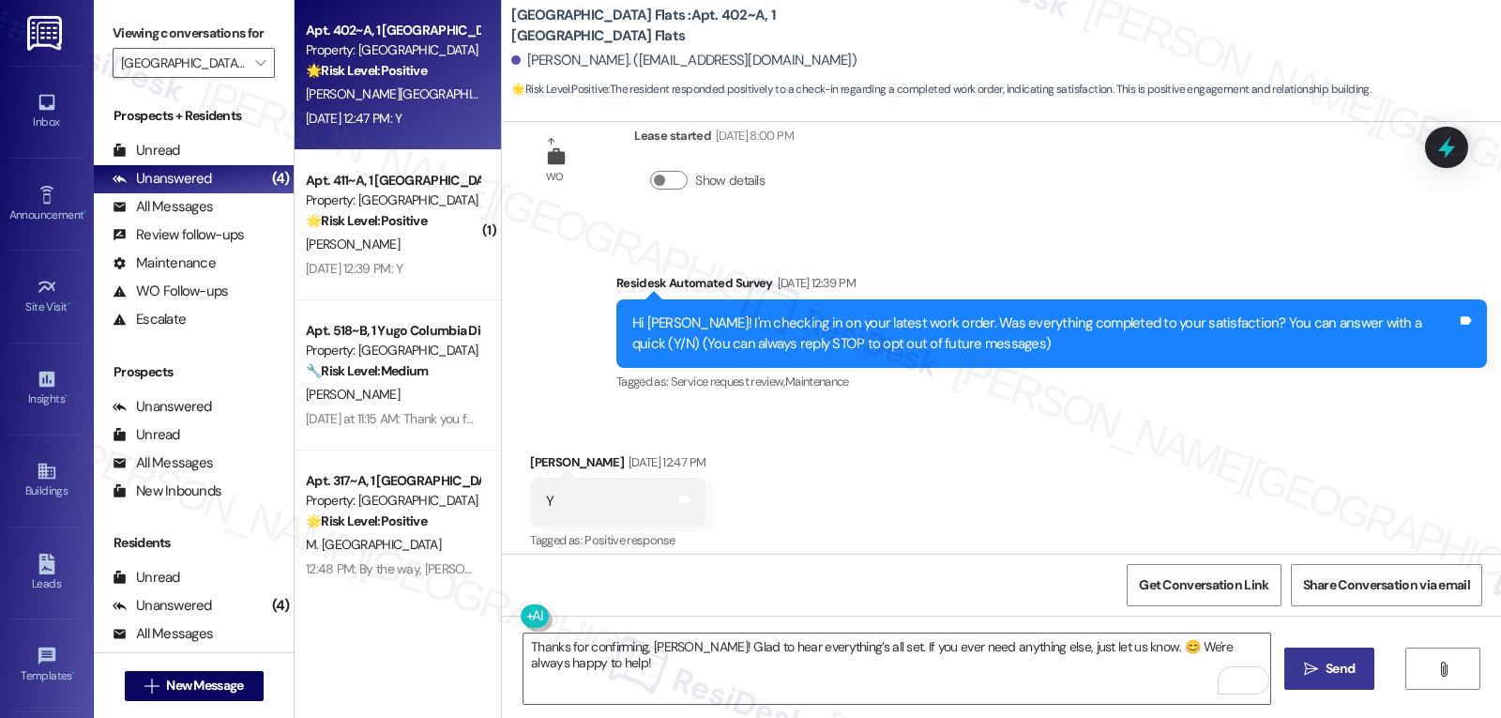
click at [1343, 669] on span "Send" at bounding box center [1339, 669] width 29 height 20
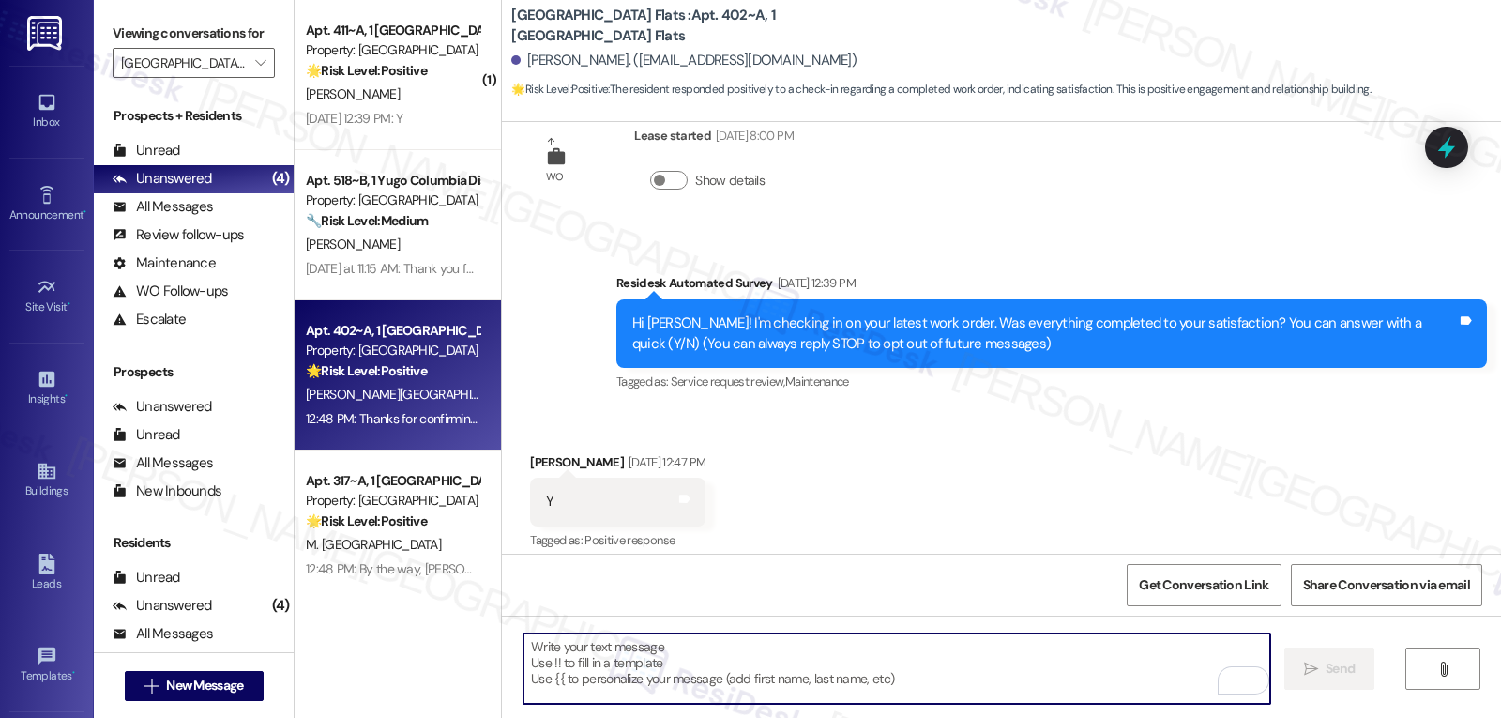
click at [925, 671] on textarea "To enrich screen reader interactions, please activate Accessibility in Grammarl…" at bounding box center [896, 668] width 747 height 70
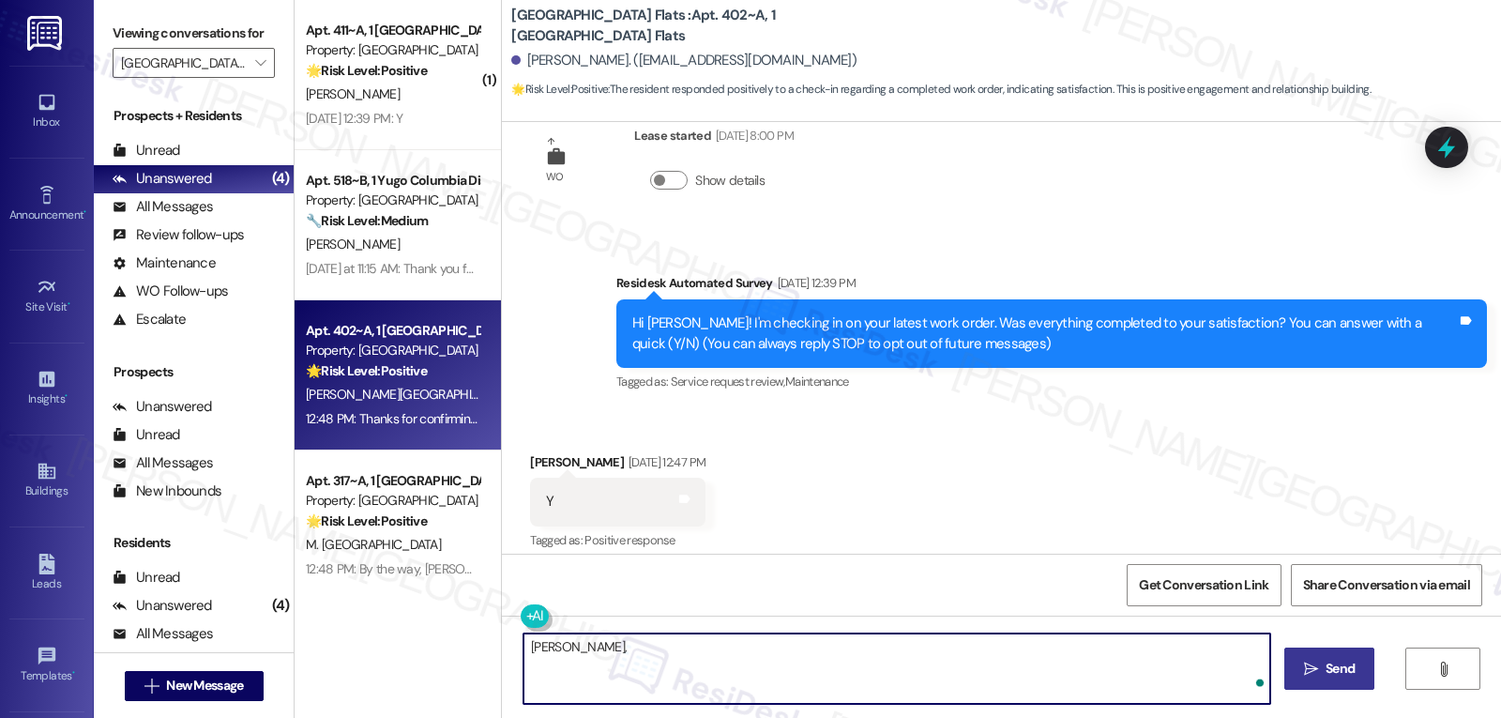
paste textarea "I hope you’re enjoying your time at {{property}}! Has it been meeting your expe…"
type textarea "Eva, I hope you’re enjoying your time at {{property}}! Has it been meeting your…"
click at [1340, 677] on span "Send" at bounding box center [1339, 669] width 29 height 20
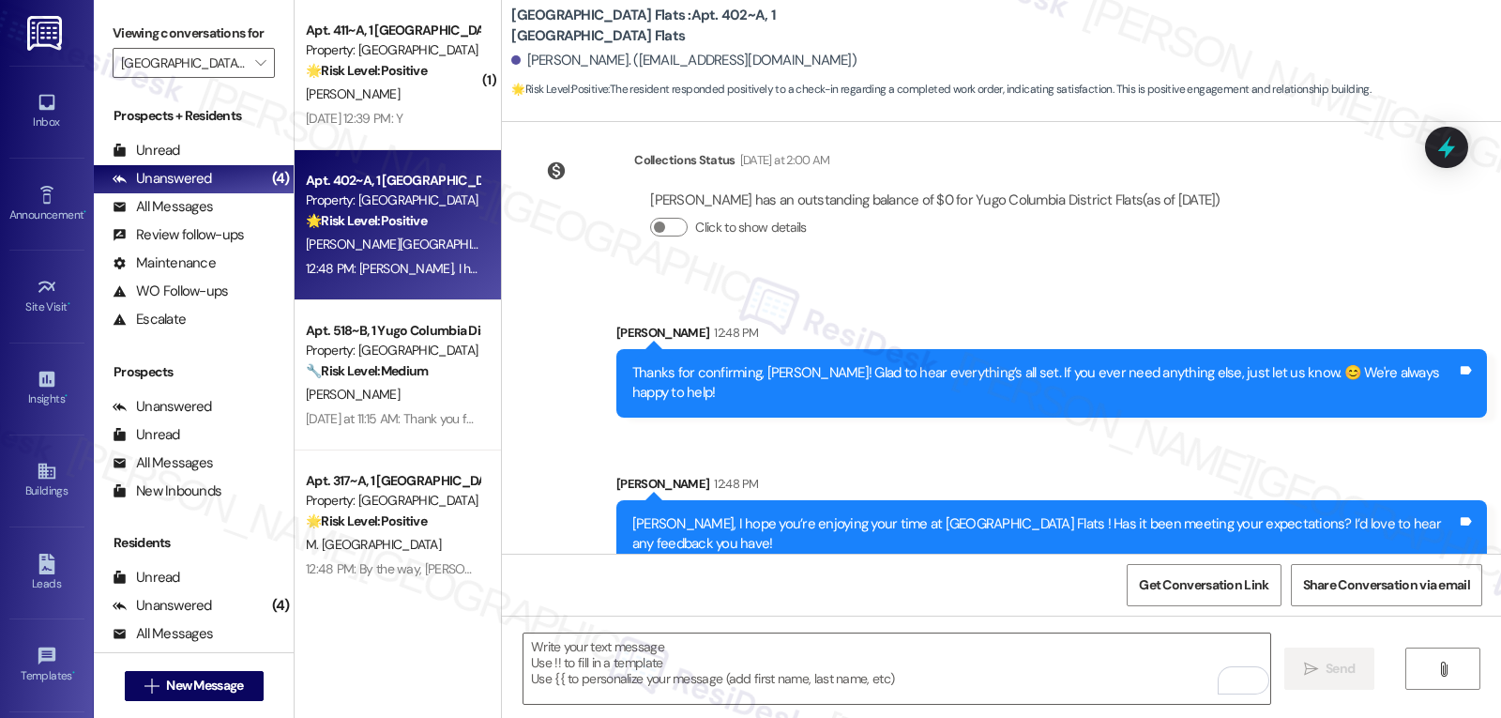
scroll to position [522, 0]
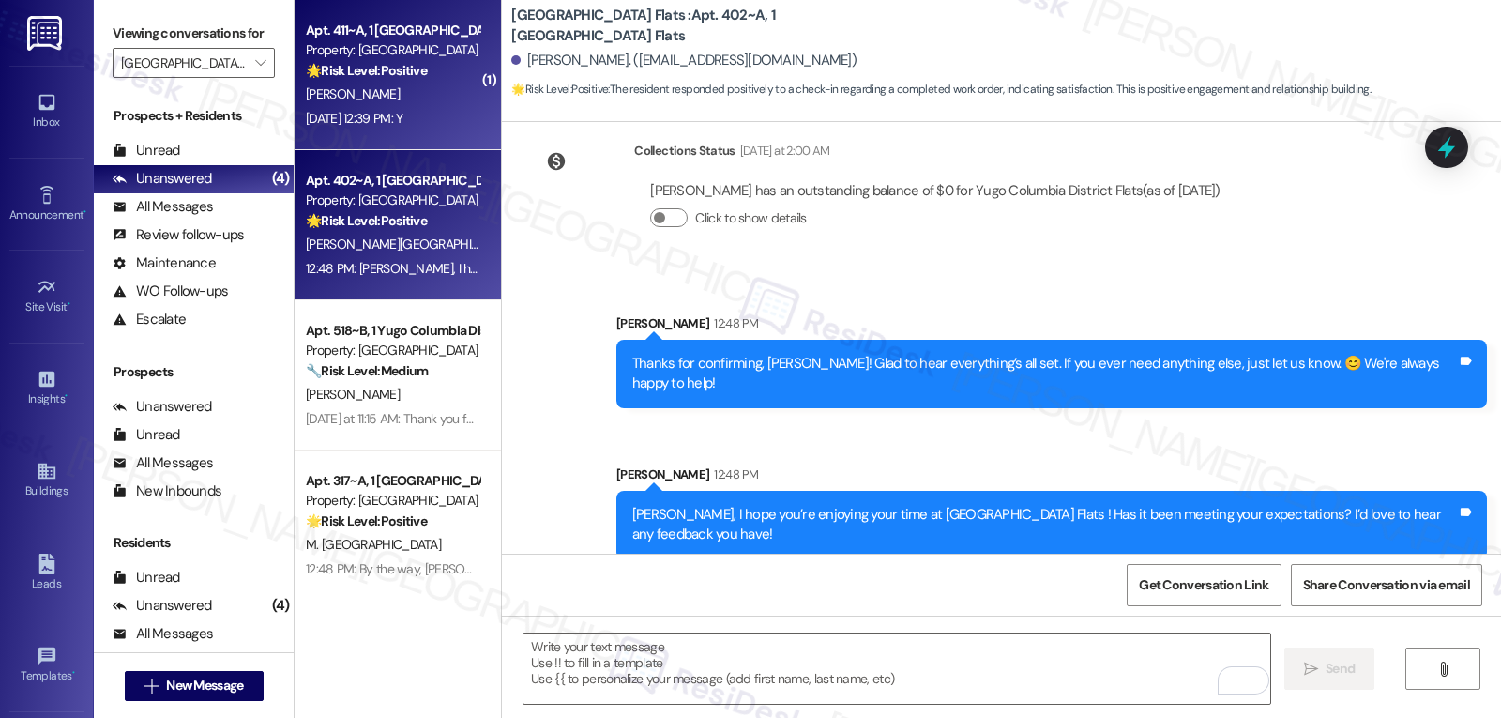
click at [403, 101] on div "[PERSON_NAME]" at bounding box center [392, 94] width 177 height 23
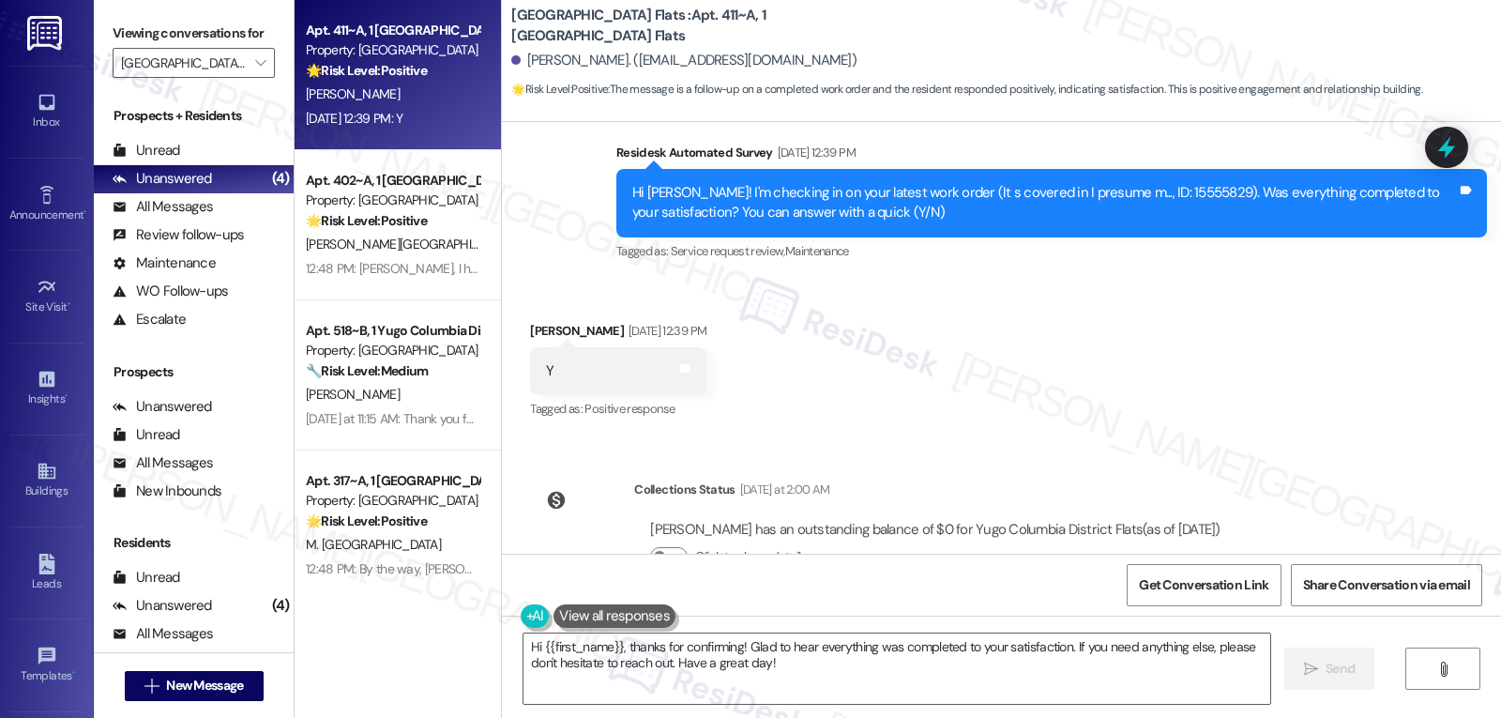
scroll to position [2995, 0]
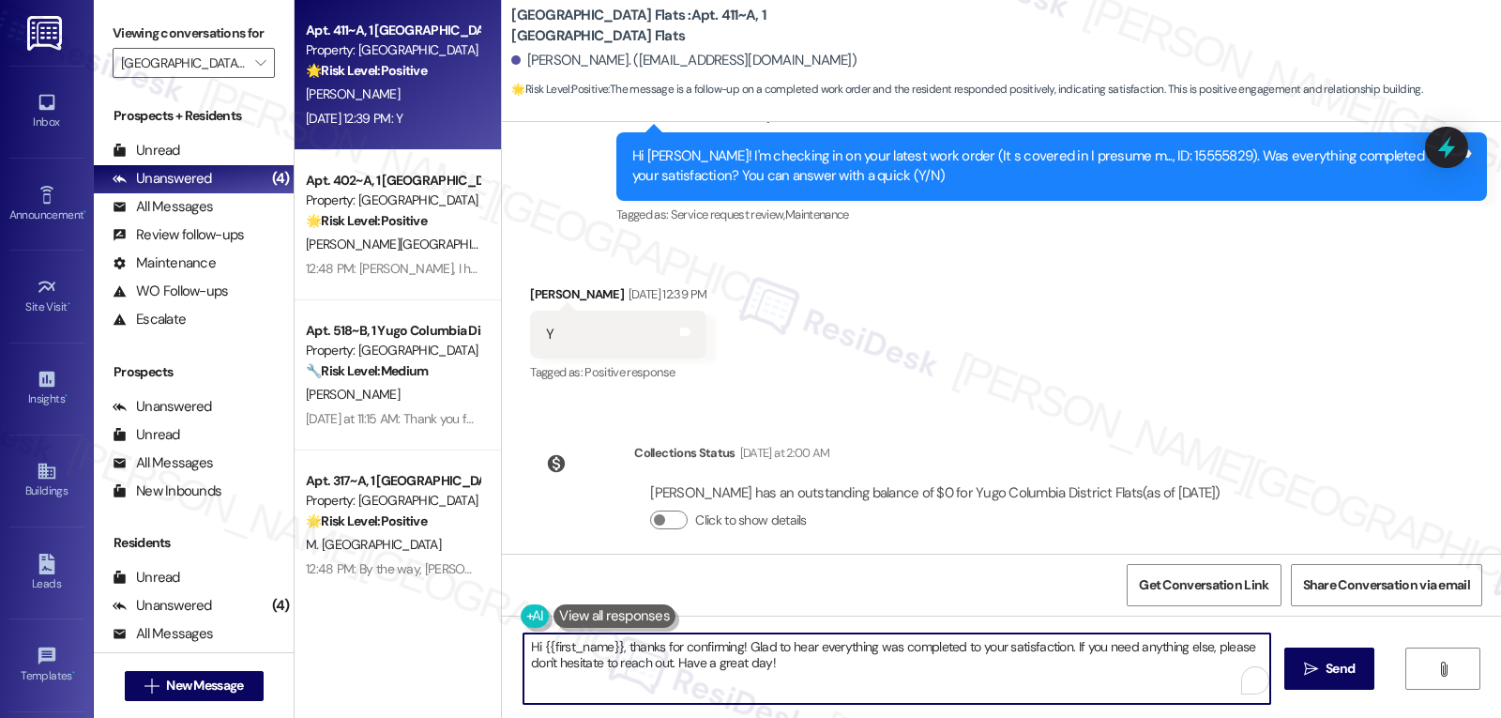
drag, startPoint x: 669, startPoint y: 665, endPoint x: 1166, endPoint y: 656, distance: 497.3
click at [1139, 653] on textarea "Hi {{first_name}}, thanks for confirming! Glad to hear everything was completed…" at bounding box center [896, 668] width 747 height 70
type textarea "Hi {{first_name}}, thanks for confirming! Glad to hear everything was completed…"
click at [1304, 674] on icon "" at bounding box center [1311, 668] width 14 height 15
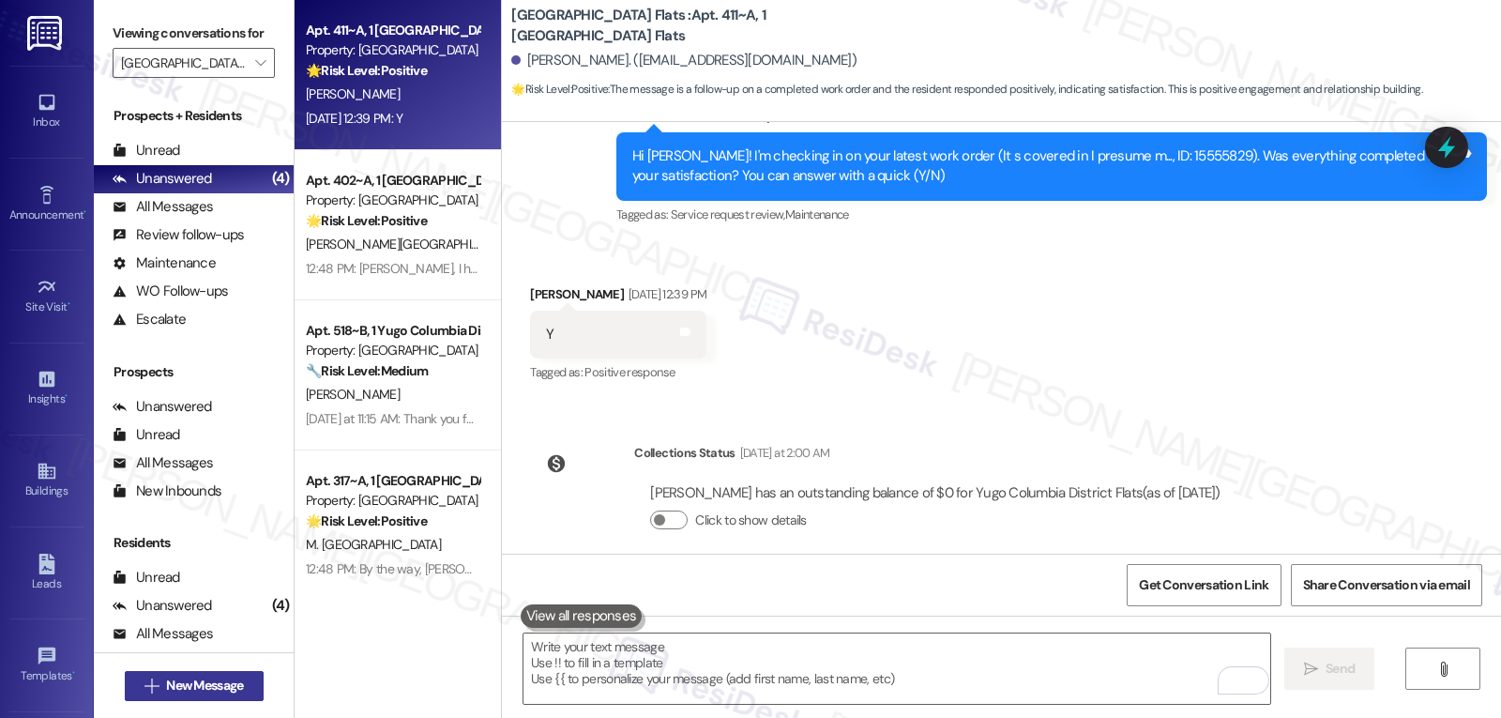
click at [183, 682] on span "New Message" at bounding box center [204, 685] width 77 height 20
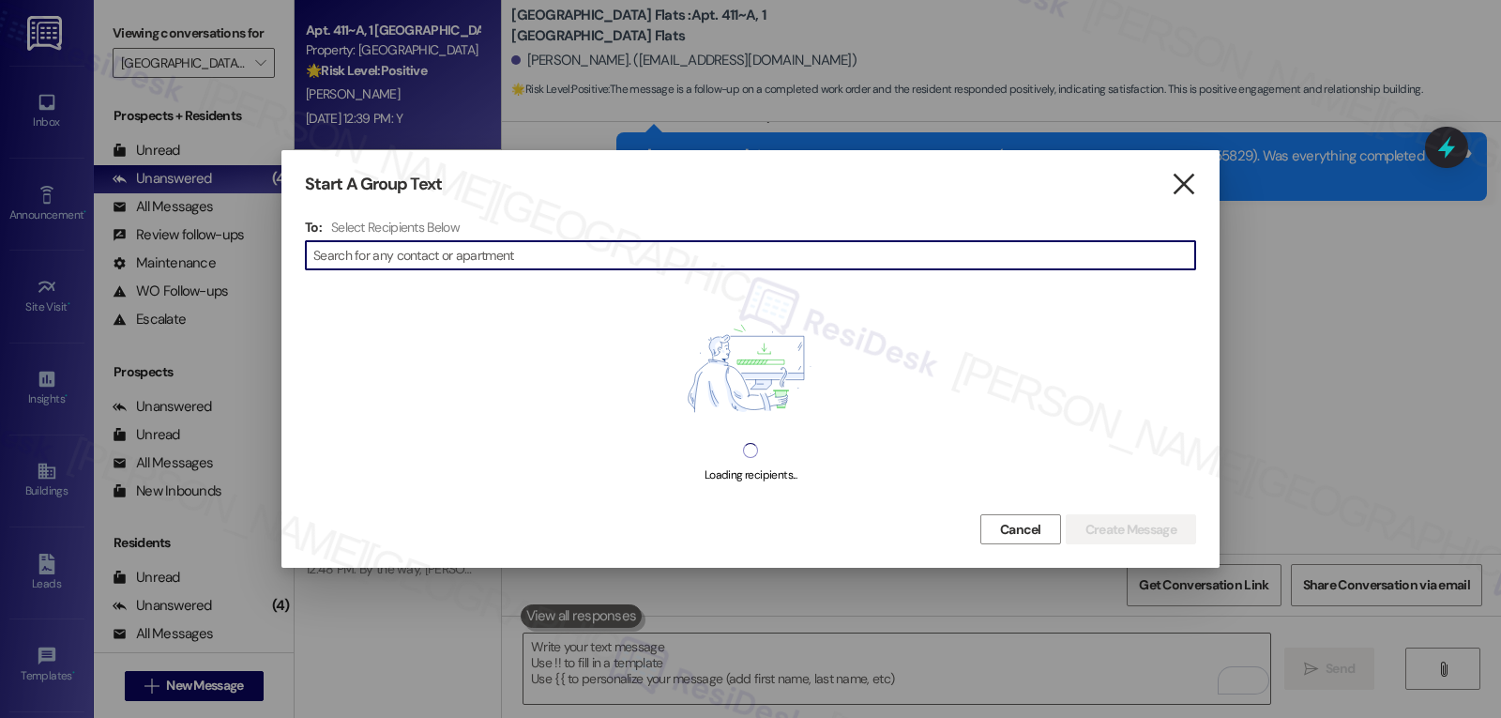
click at [1172, 174] on icon "" at bounding box center [1183, 184] width 25 height 20
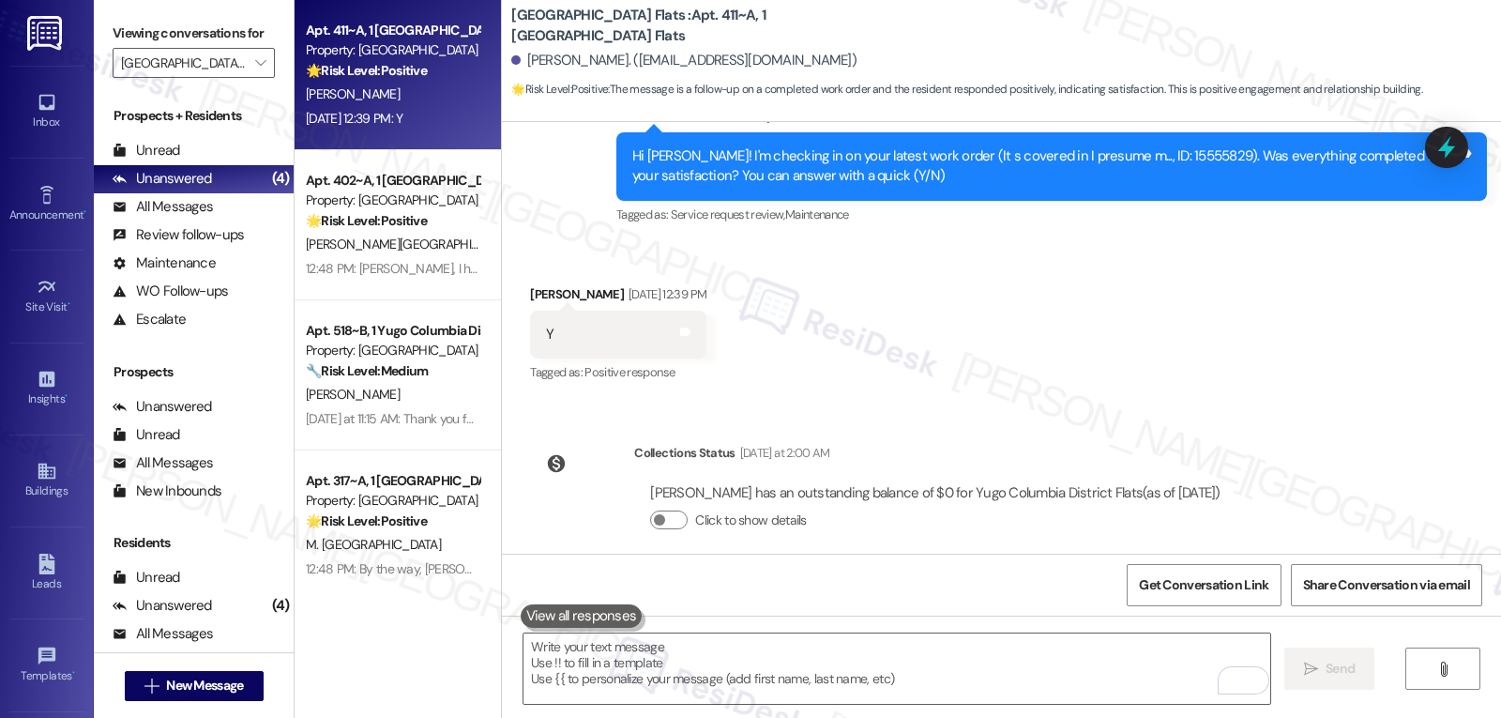
click at [546, 617] on button at bounding box center [582, 615] width 122 height 23
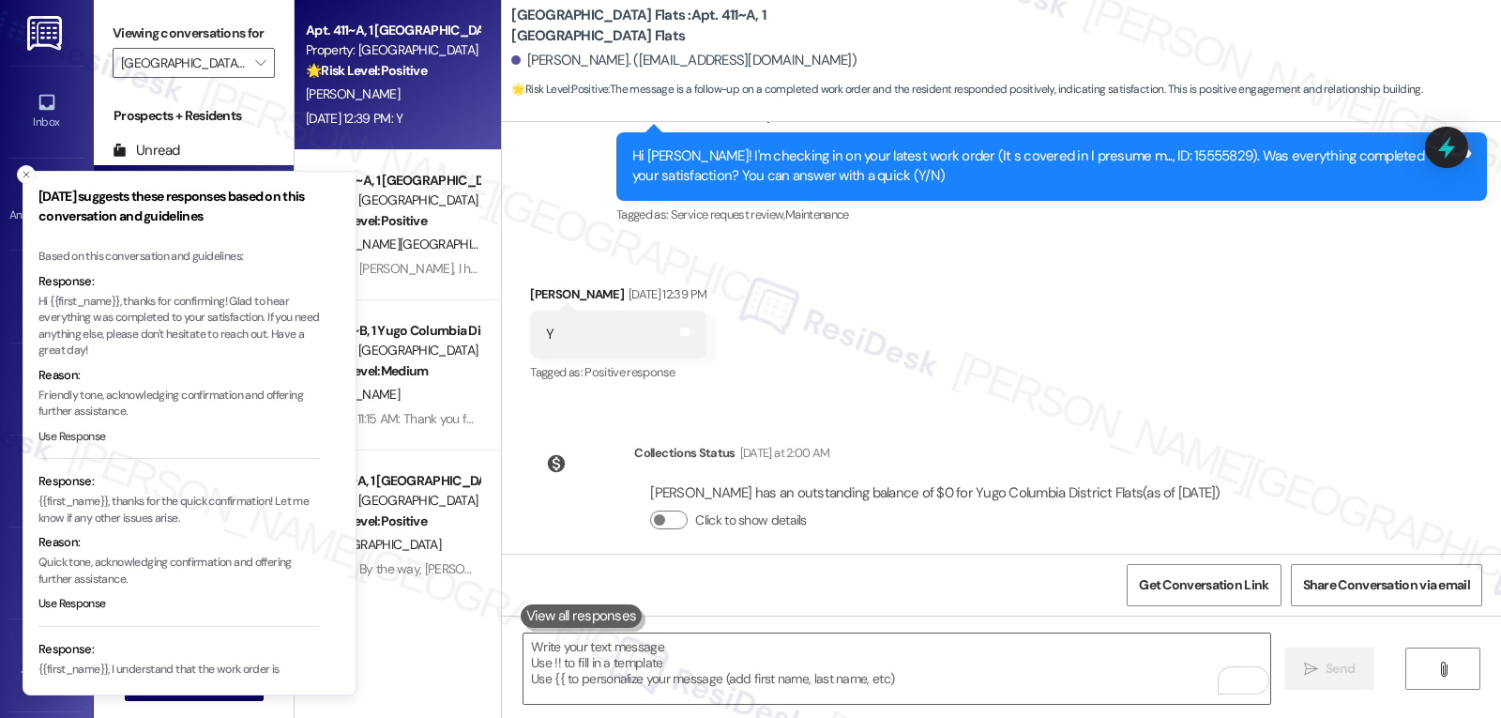
click at [57, 438] on button "Use Response" at bounding box center [72, 437] width 68 height 17
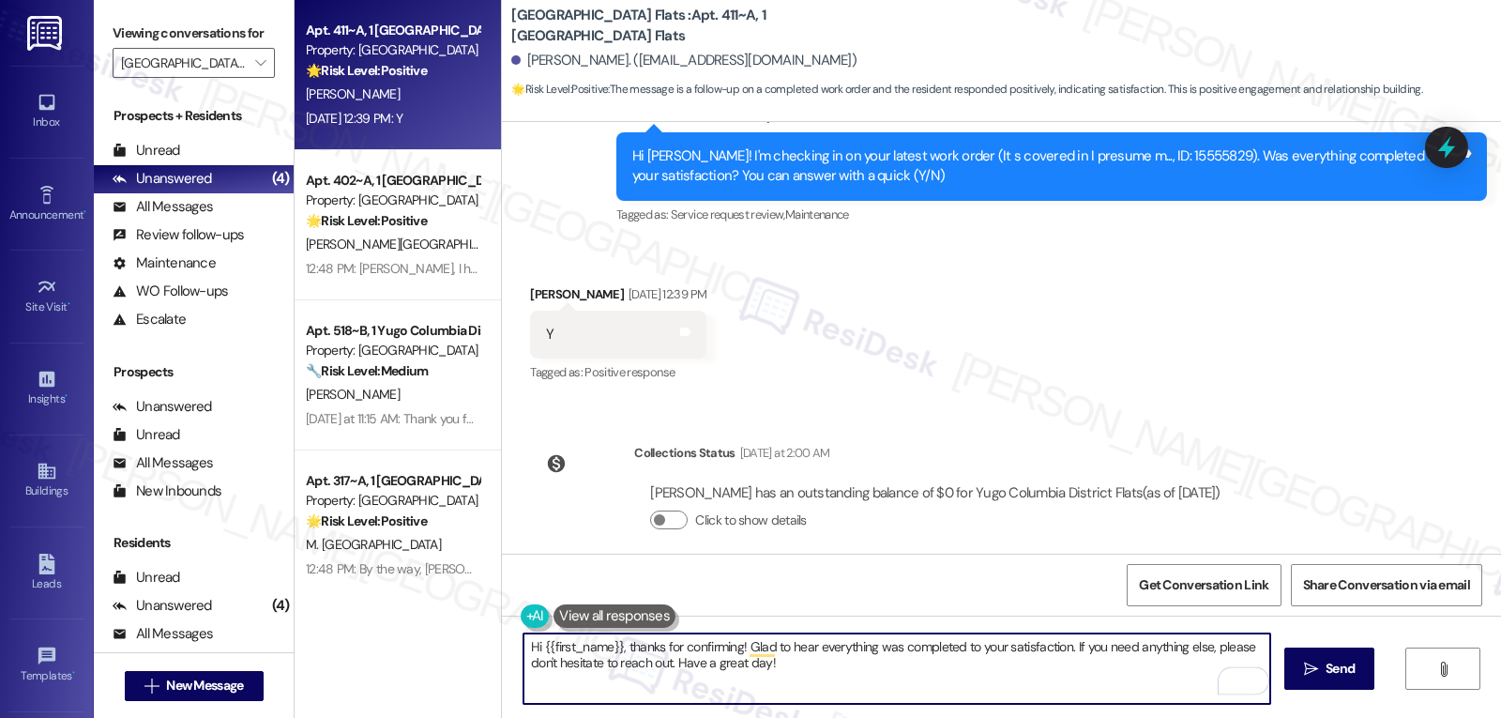
drag, startPoint x: 667, startPoint y: 664, endPoint x: 1361, endPoint y: 689, distance: 694.6
click at [1345, 684] on div "Hi {{first_name}}, thanks for confirming! Glad to hear everything was completed…" at bounding box center [1001, 685] width 999 height 141
type textarea "Hi {{first_name}}, thanks for confirming! Glad to hear everything was completed…"
click at [1330, 676] on span "Send" at bounding box center [1339, 669] width 29 height 20
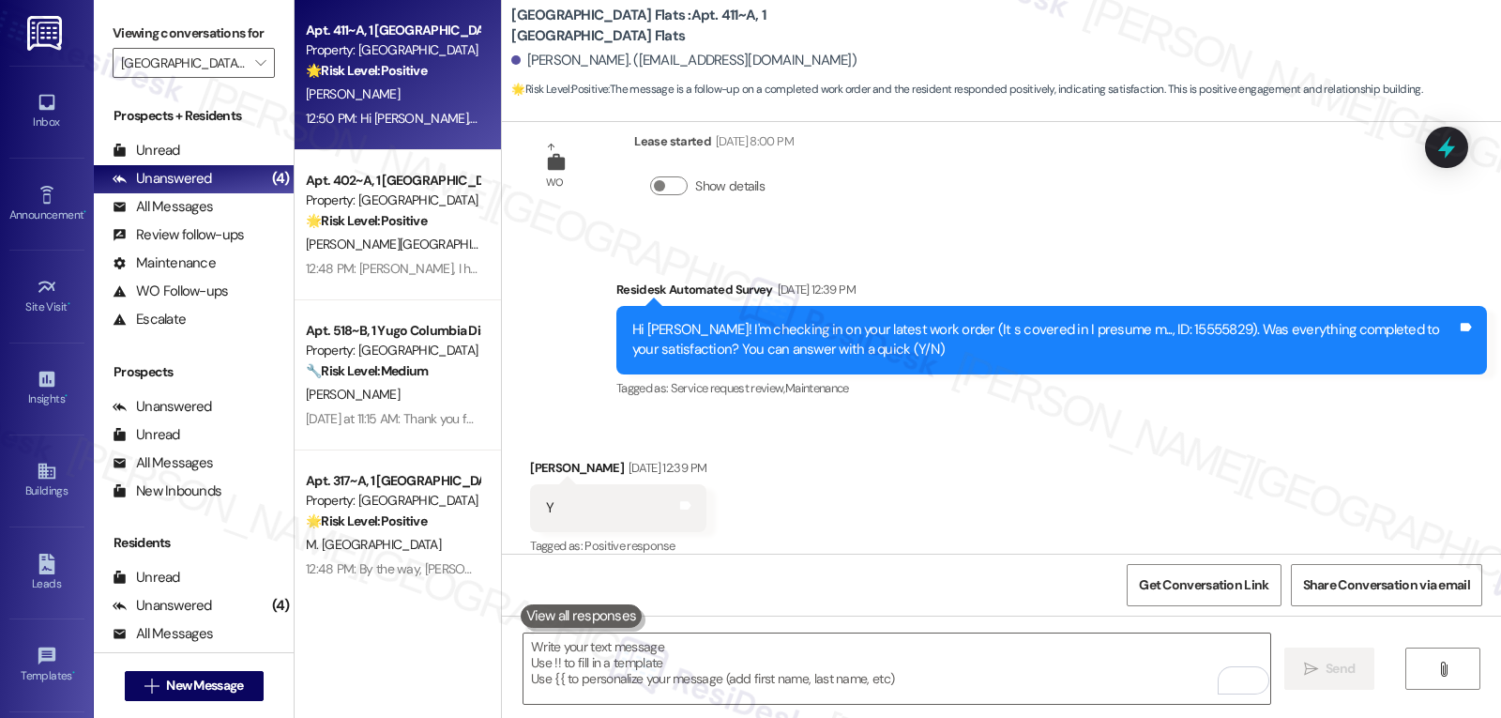
scroll to position [3146, 0]
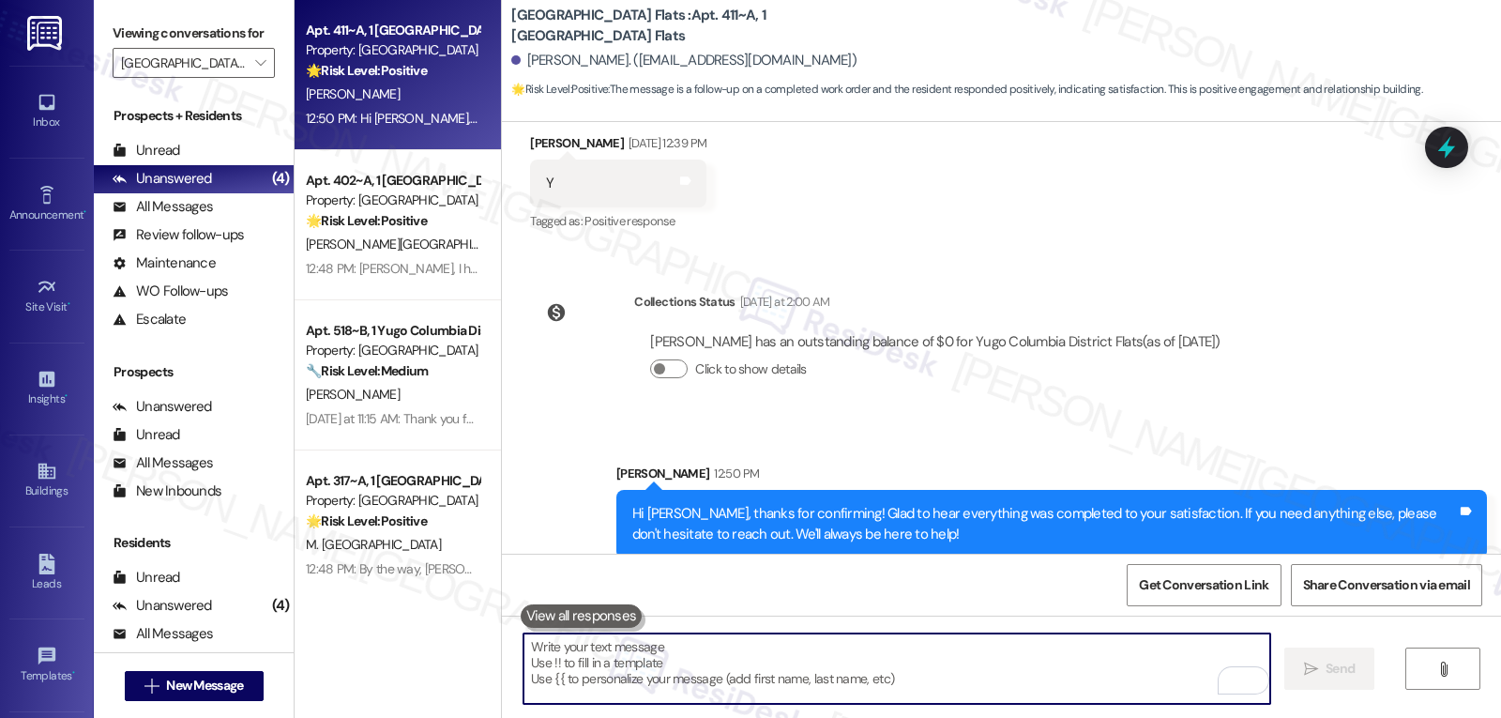
click at [662, 682] on textarea "To enrich screen reader interactions, please activate Accessibility in Grammarl…" at bounding box center [896, 668] width 747 height 70
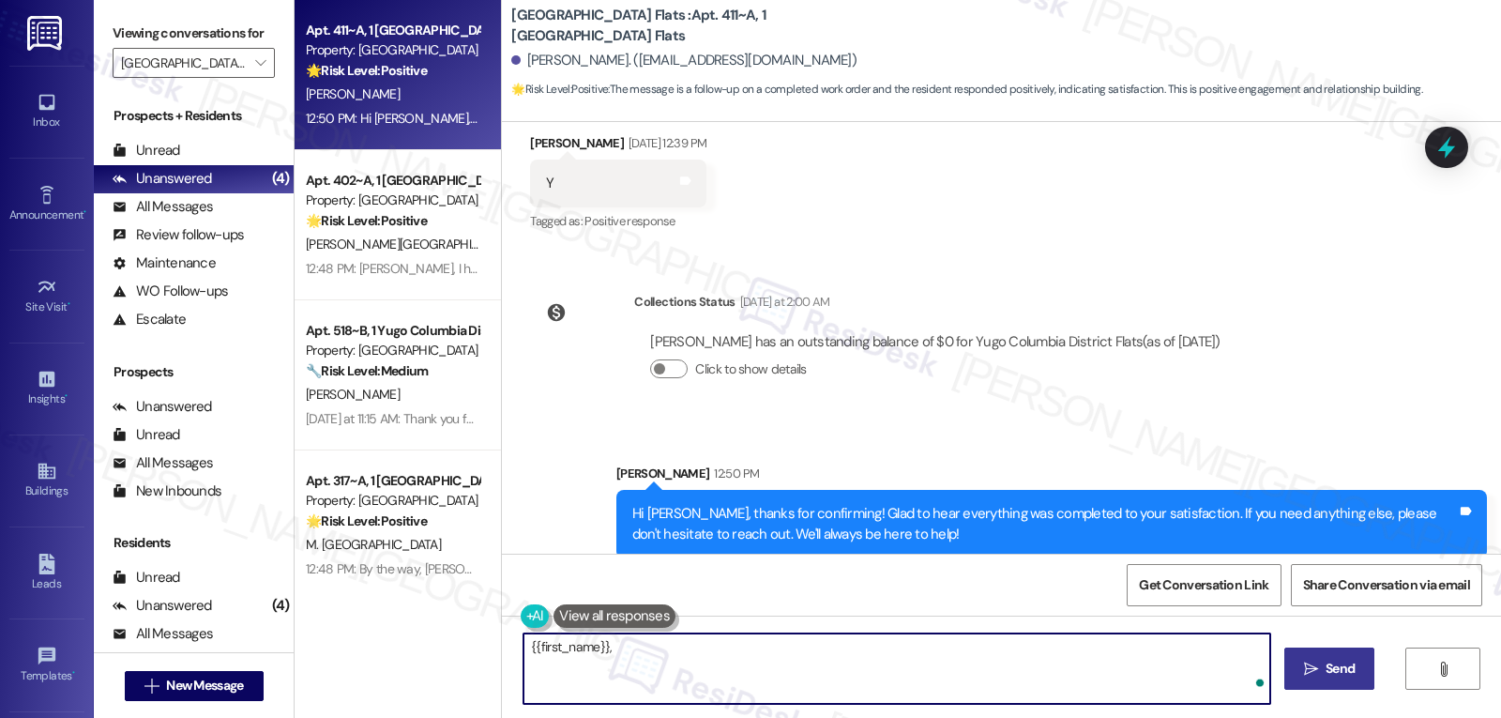
paste textarea "I’d love to know—has your experience at {{property}} been what you expected? Yo…"
type textarea "{{first_name}}, I’d love to know—has your experience at {{property}} been what …"
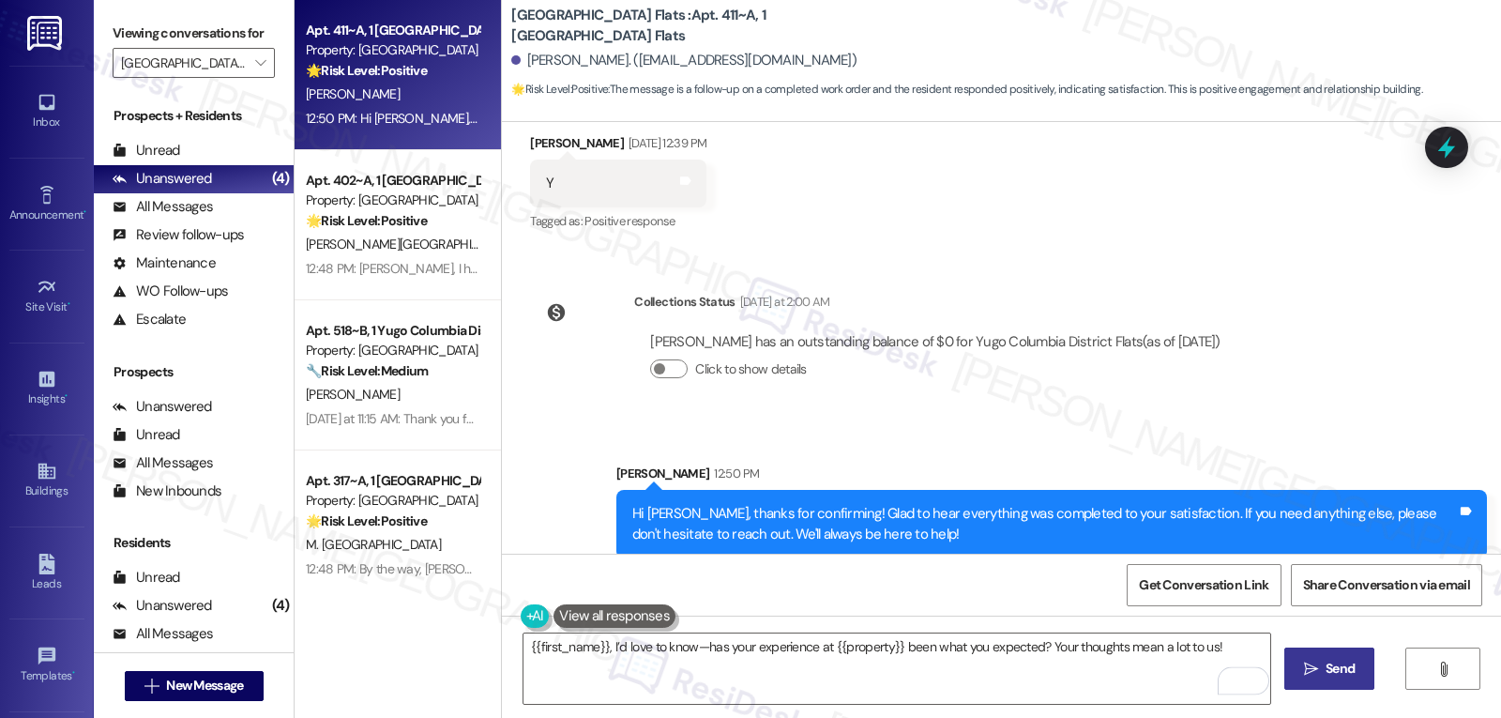
click at [1331, 667] on span "Send" at bounding box center [1339, 669] width 29 height 20
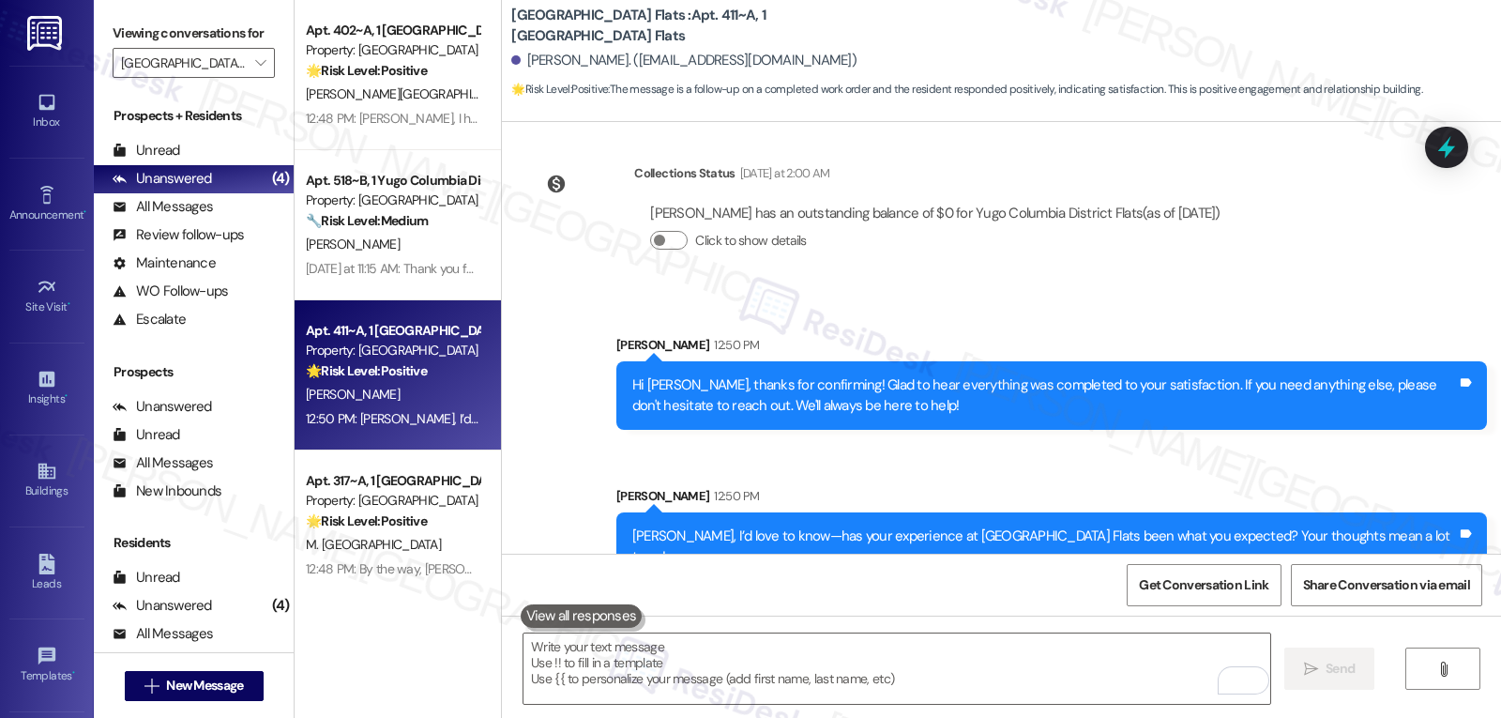
scroll to position [3277, 0]
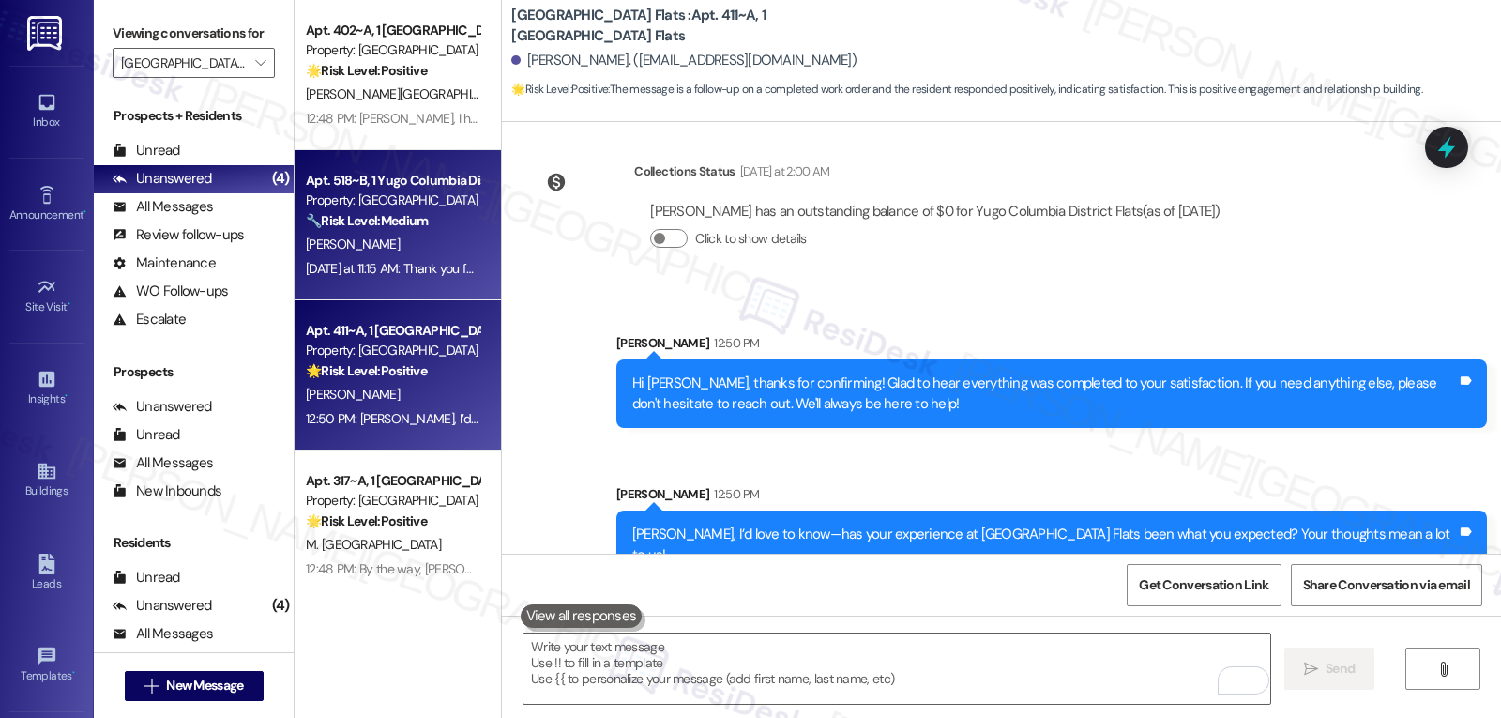
click at [407, 254] on div "[PERSON_NAME]" at bounding box center [392, 244] width 177 height 23
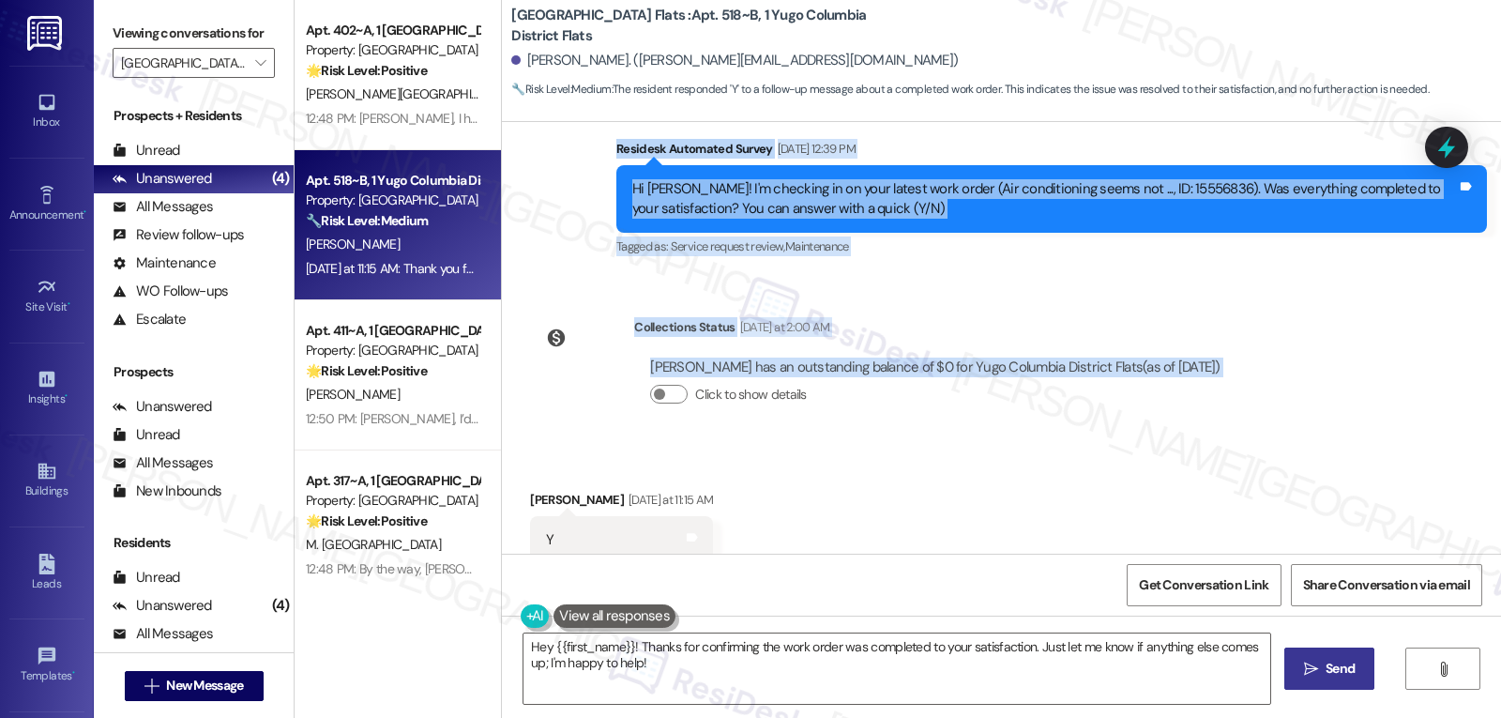
scroll to position [2680, 0]
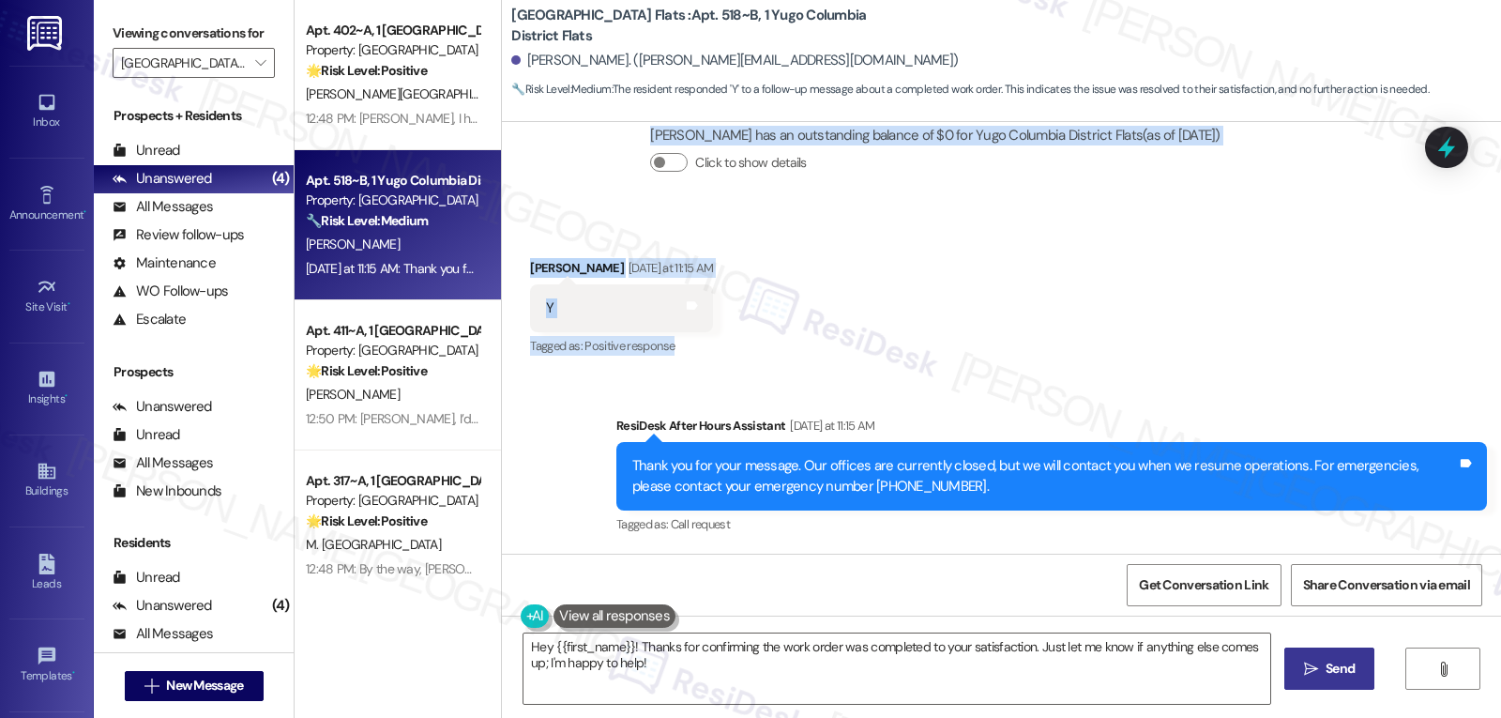
drag, startPoint x: 604, startPoint y: 296, endPoint x: 730, endPoint y: 338, distance: 132.3
click at [730, 338] on div "Survey, sent via SMS Residesk Automated Survey Oct 31, 2024 at 12:18 PM Hi Trav…" at bounding box center [1001, 338] width 999 height 432
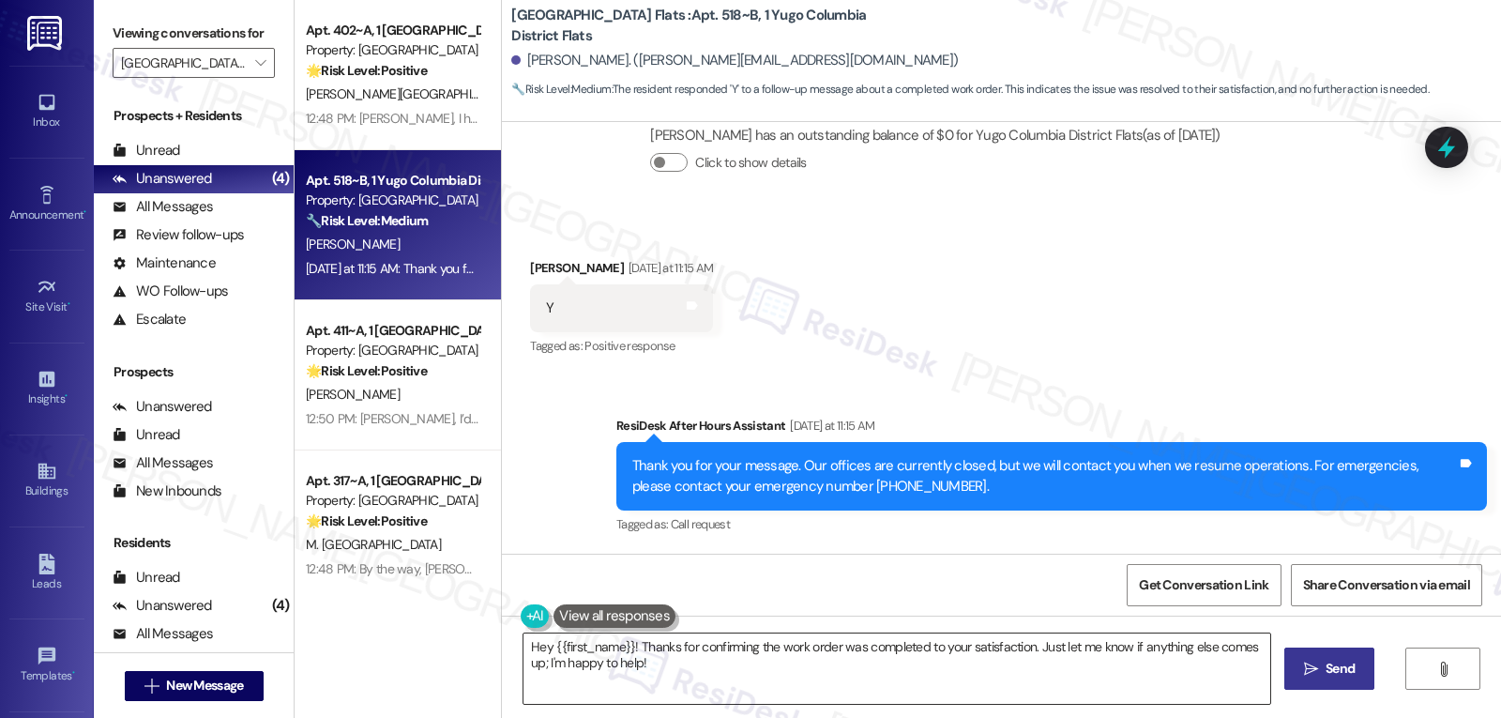
click at [745, 665] on textarea "Hey {{first_name}}! Thanks for confirming the work order was completed to your …" at bounding box center [896, 668] width 747 height 70
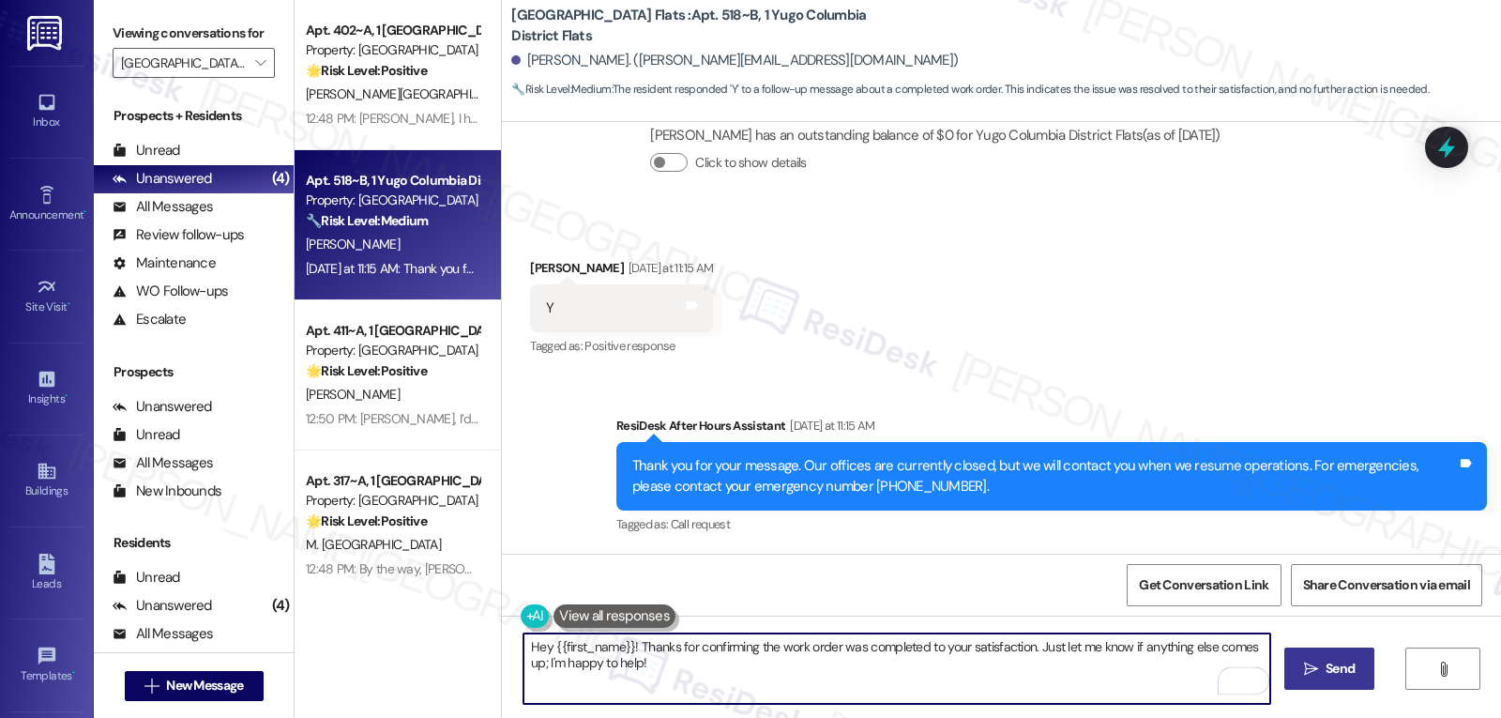
click at [539, 664] on textarea "Hey {{first_name}}! Thanks for confirming the work order was completed to your …" at bounding box center [896, 668] width 747 height 70
click at [714, 689] on textarea "Hey {{first_name}}! Thanks for confirming the work order was completed to your …" at bounding box center [896, 668] width 747 height 70
type textarea "Hey {{first_name}}! Thanks for confirming the work order was completed to your …"
click at [1322, 666] on span "Send" at bounding box center [1340, 669] width 37 height 20
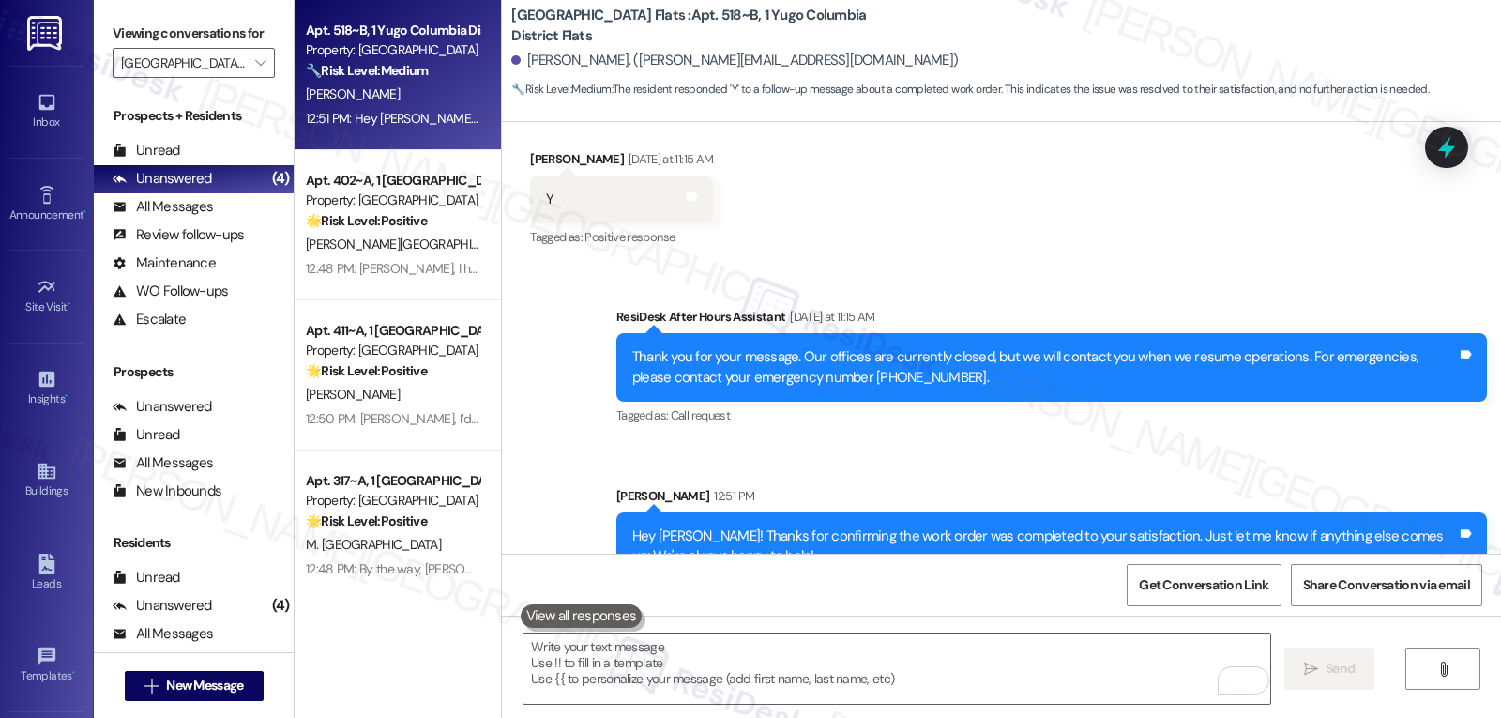
scroll to position [2830, 0]
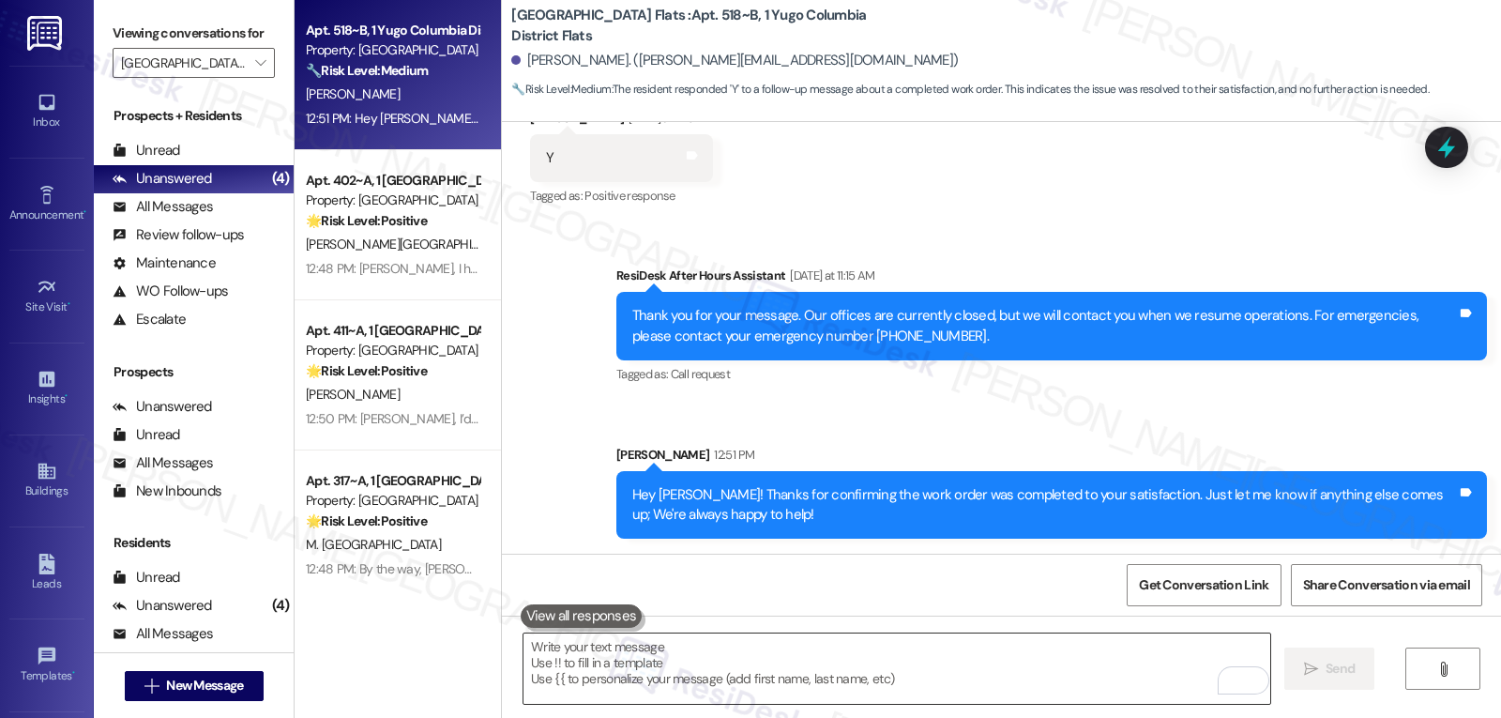
click at [599, 684] on textarea "To enrich screen reader interactions, please activate Accessibility in Grammarl…" at bounding box center [896, 668] width 747 height 70
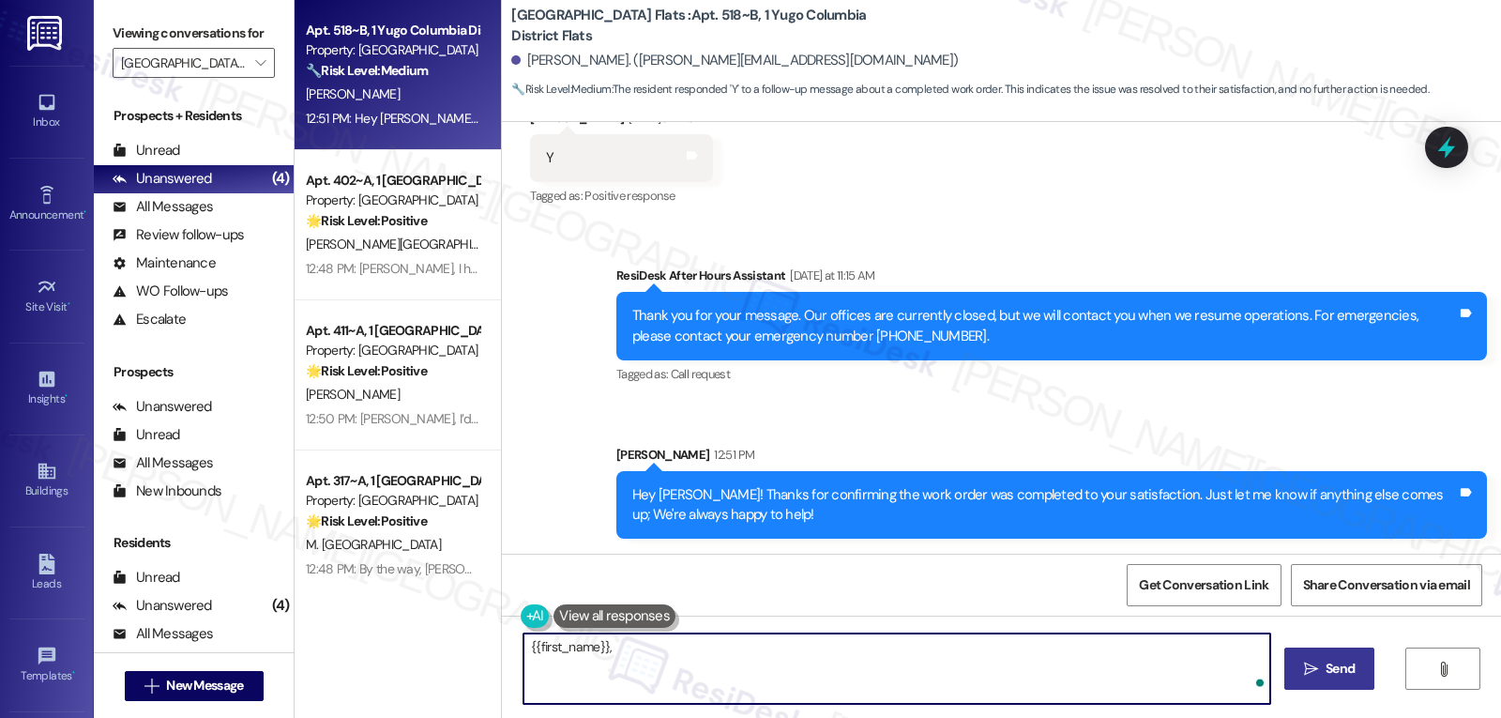
paste textarea "how are things going at {{property}}? Has it been everything you were looking f…"
click at [598, 645] on textarea "{{first_name}},how are things going at {{property}}? Has it been everything you…" at bounding box center [896, 668] width 747 height 70
click at [833, 684] on textarea "{{first_name}}, how are things going at {{property}}? Has it been everything yo…" at bounding box center [896, 668] width 747 height 70
type textarea "{{first_name}}, how are things going at {{property}}? Has it been everything yo…"
click at [1331, 674] on span "Send" at bounding box center [1339, 669] width 29 height 20
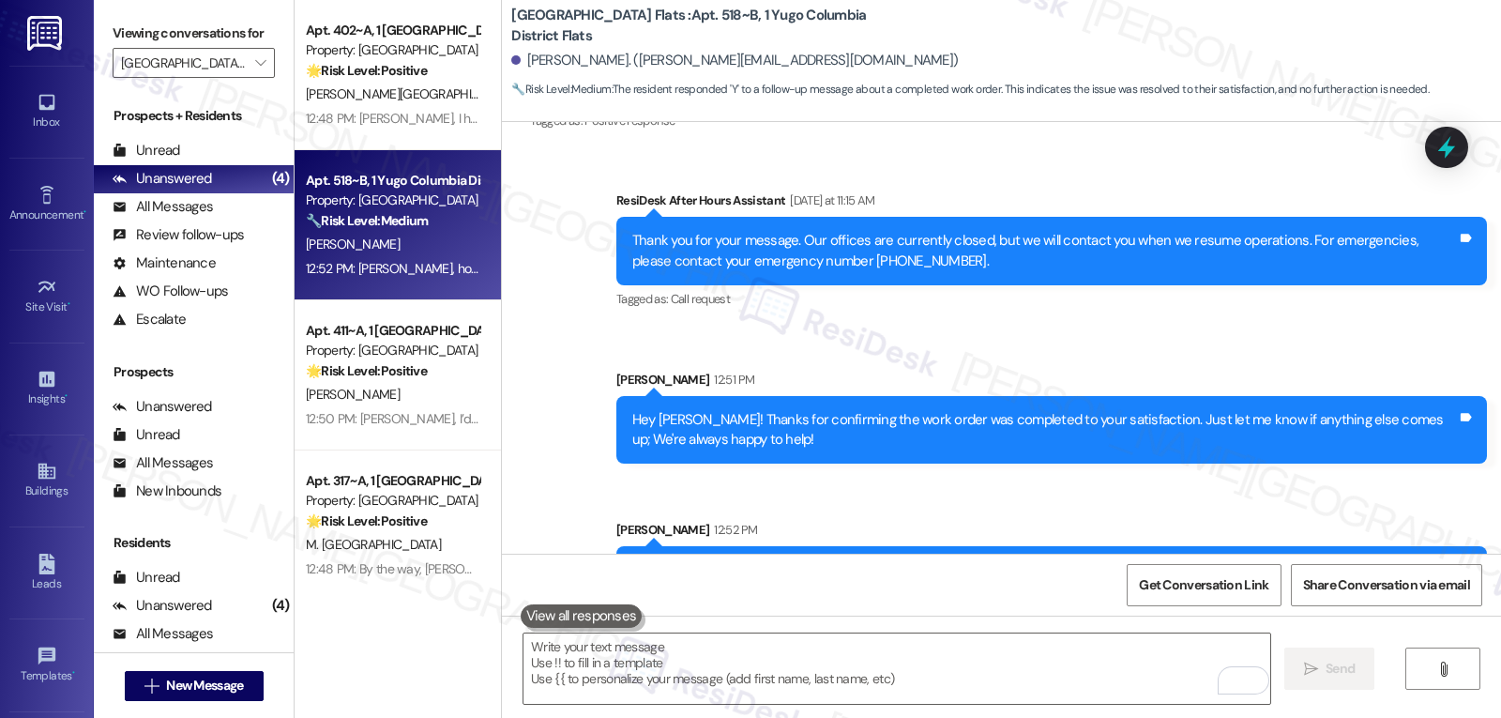
scroll to position [2961, 0]
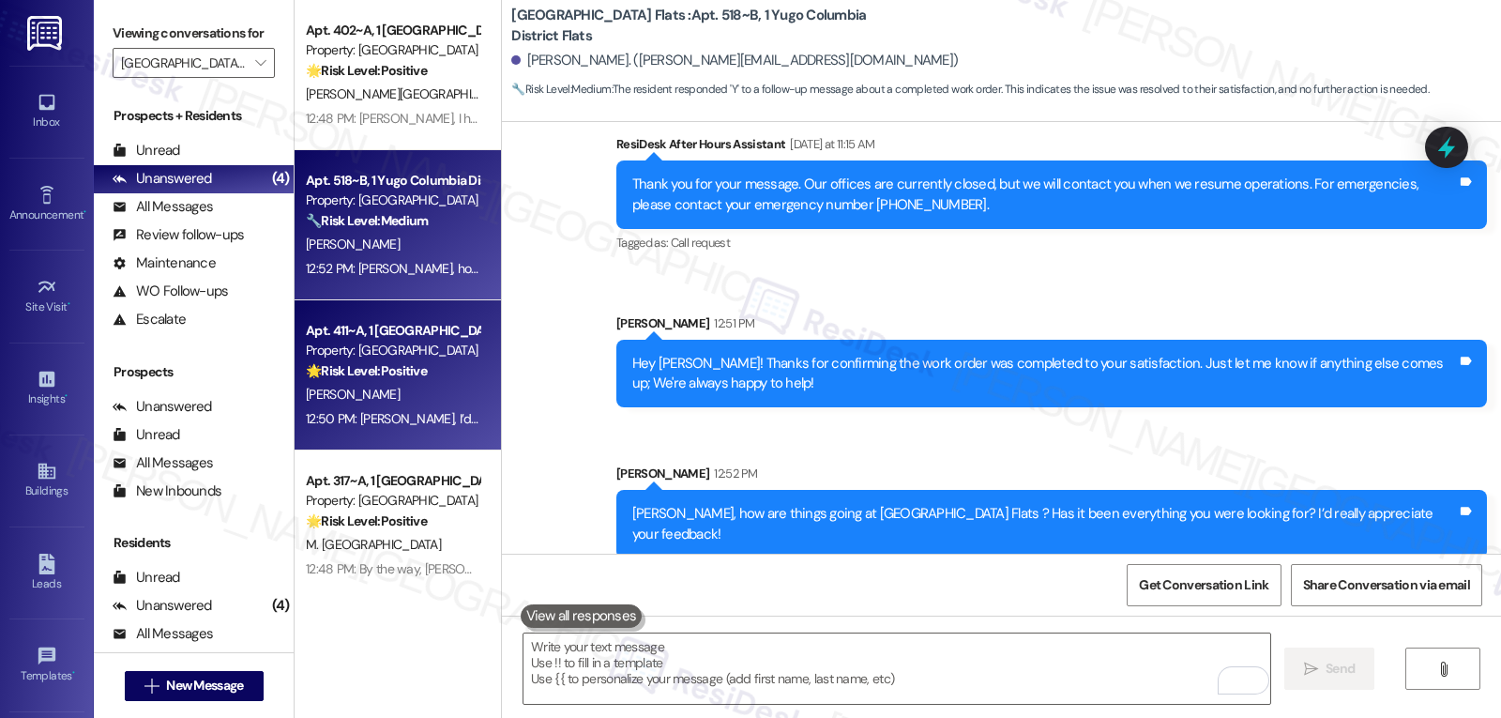
click at [388, 423] on div "12:50 PM: Timothy, I’d love to know—has your experience at Yugo Columbia Distri…" at bounding box center [726, 418] width 840 height 17
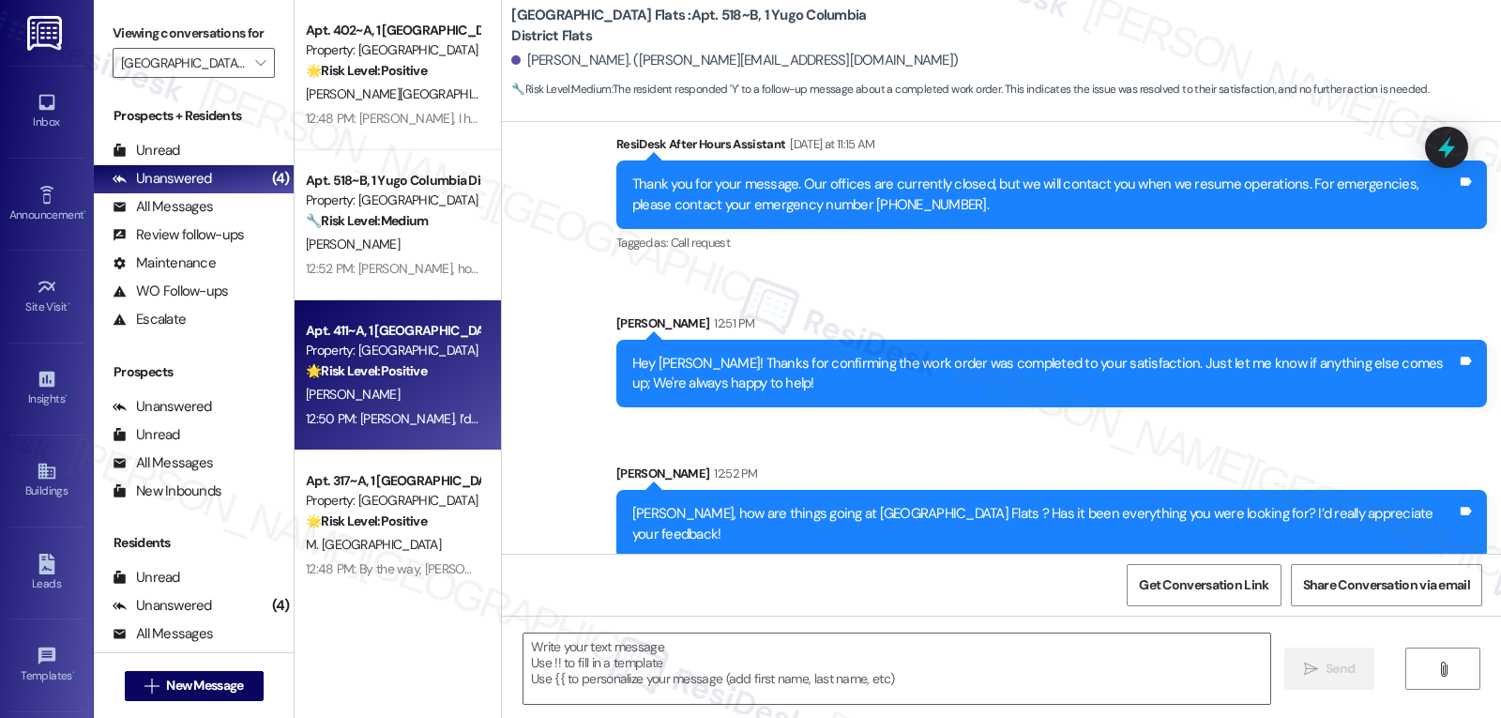
type textarea "Fetching suggested responses. Please feel free to read through the conversation…"
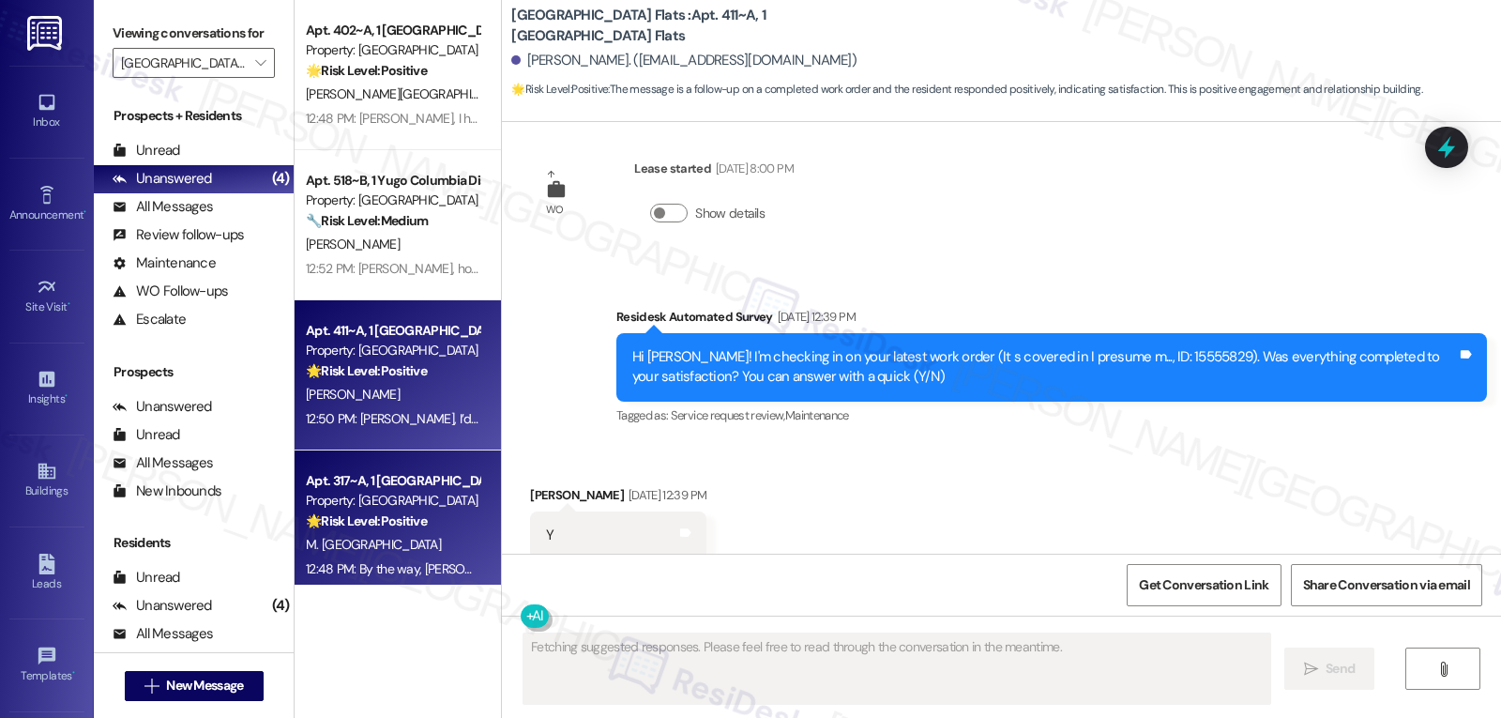
click at [375, 516] on strong "🌟 Risk Level: Positive" at bounding box center [366, 520] width 121 height 17
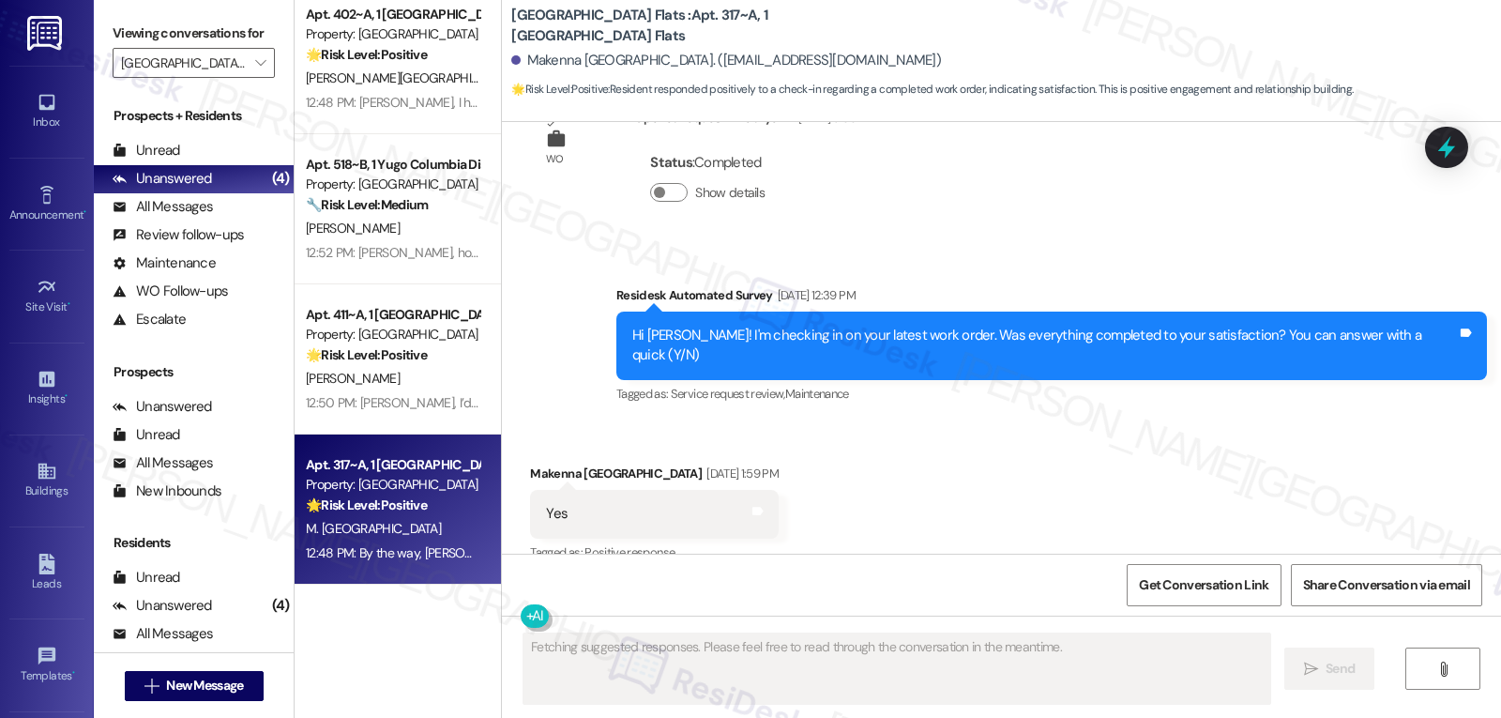
scroll to position [849, 0]
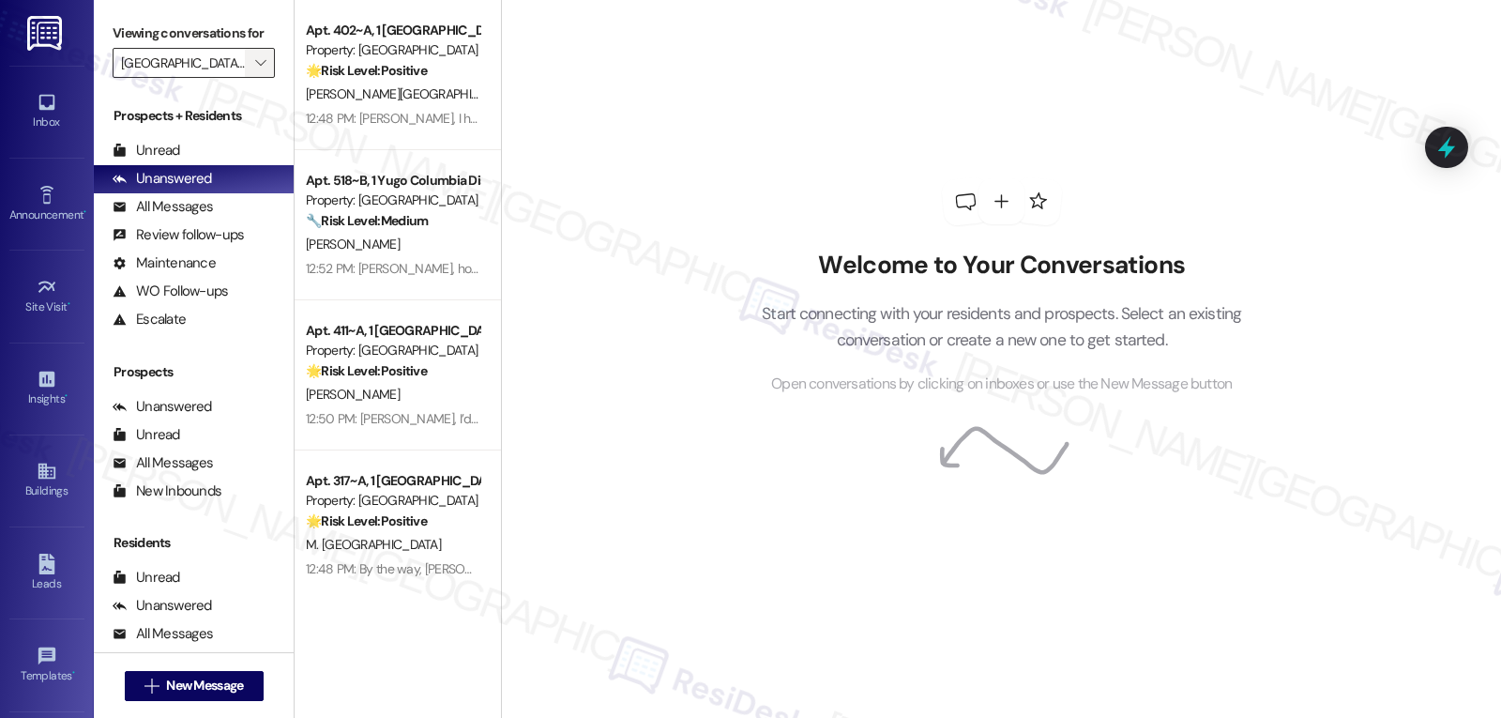
click at [255, 70] on icon "" at bounding box center [260, 62] width 10 height 15
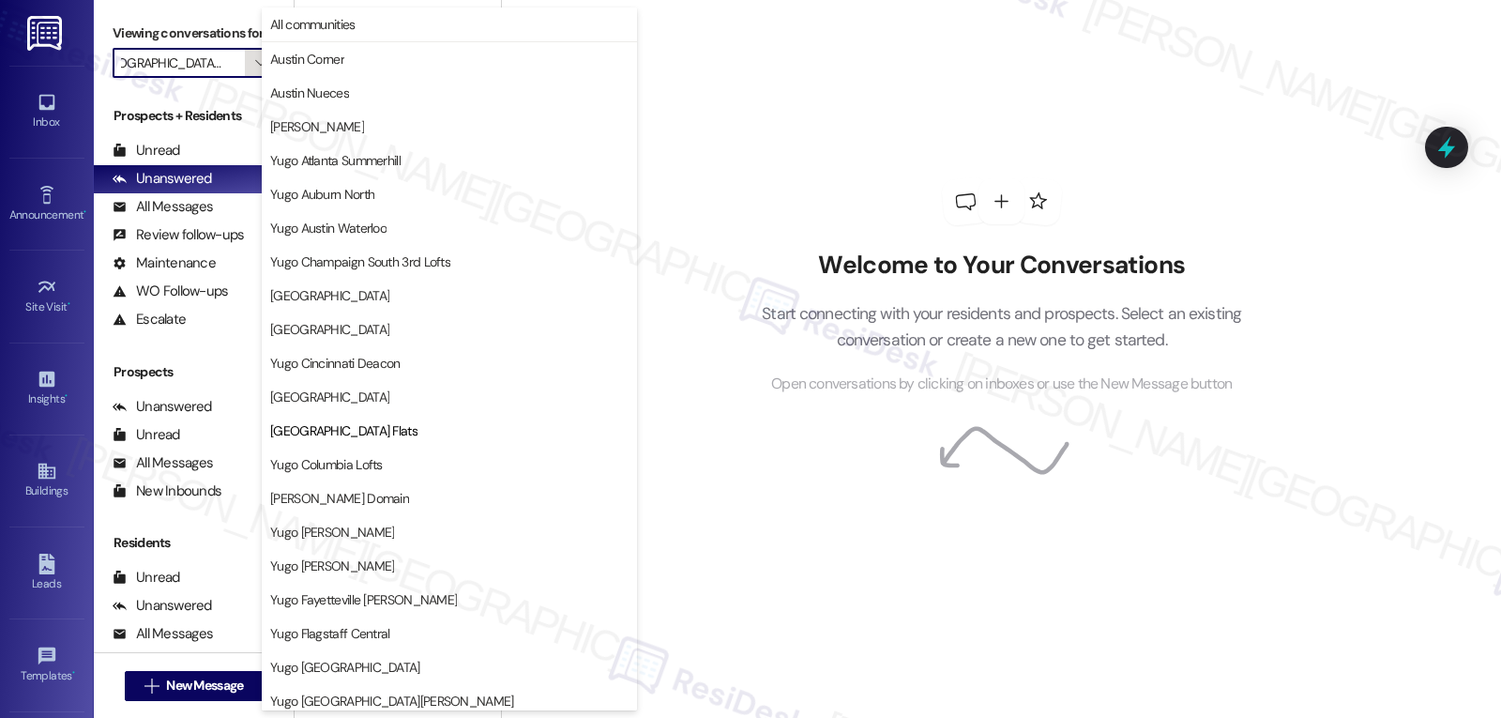
scroll to position [305, 0]
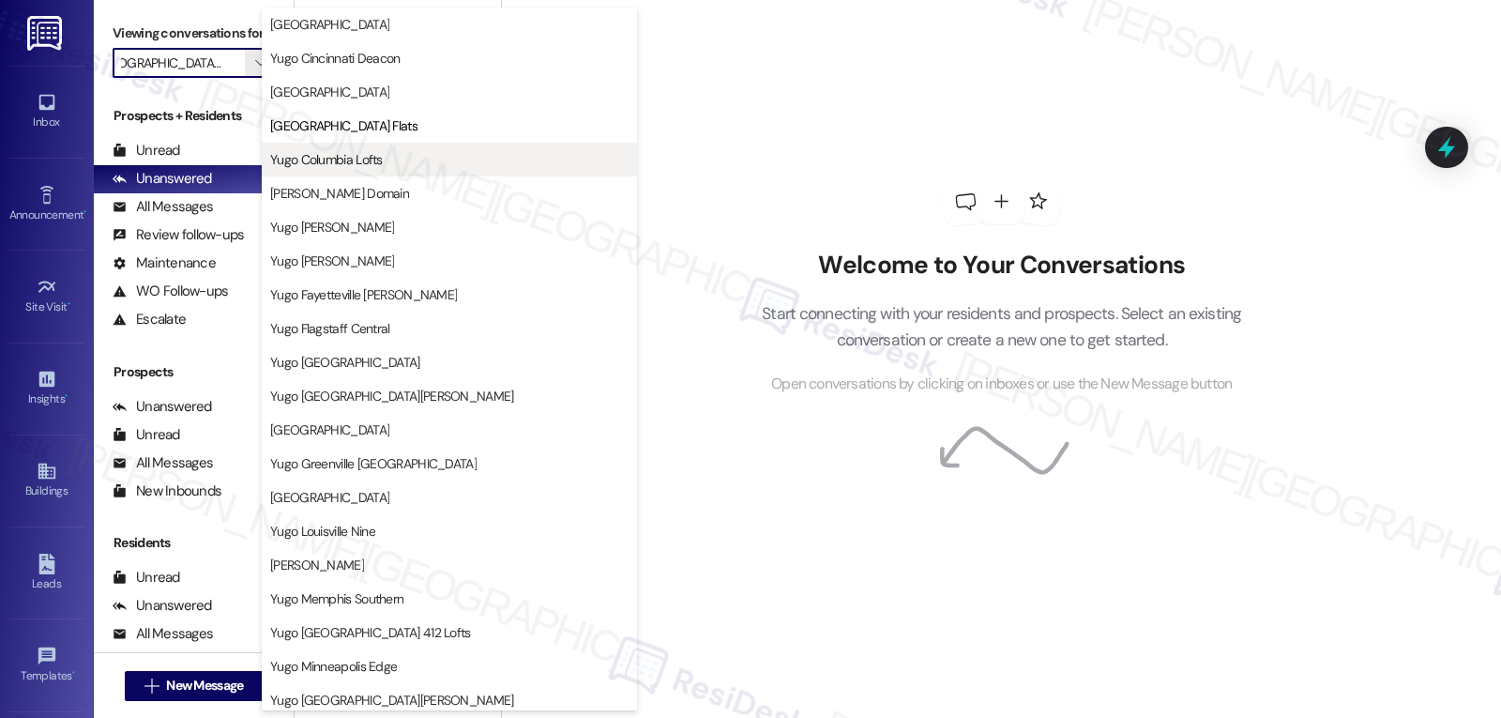
click at [337, 159] on span "Yugo Columbia Lofts" at bounding box center [326, 159] width 113 height 19
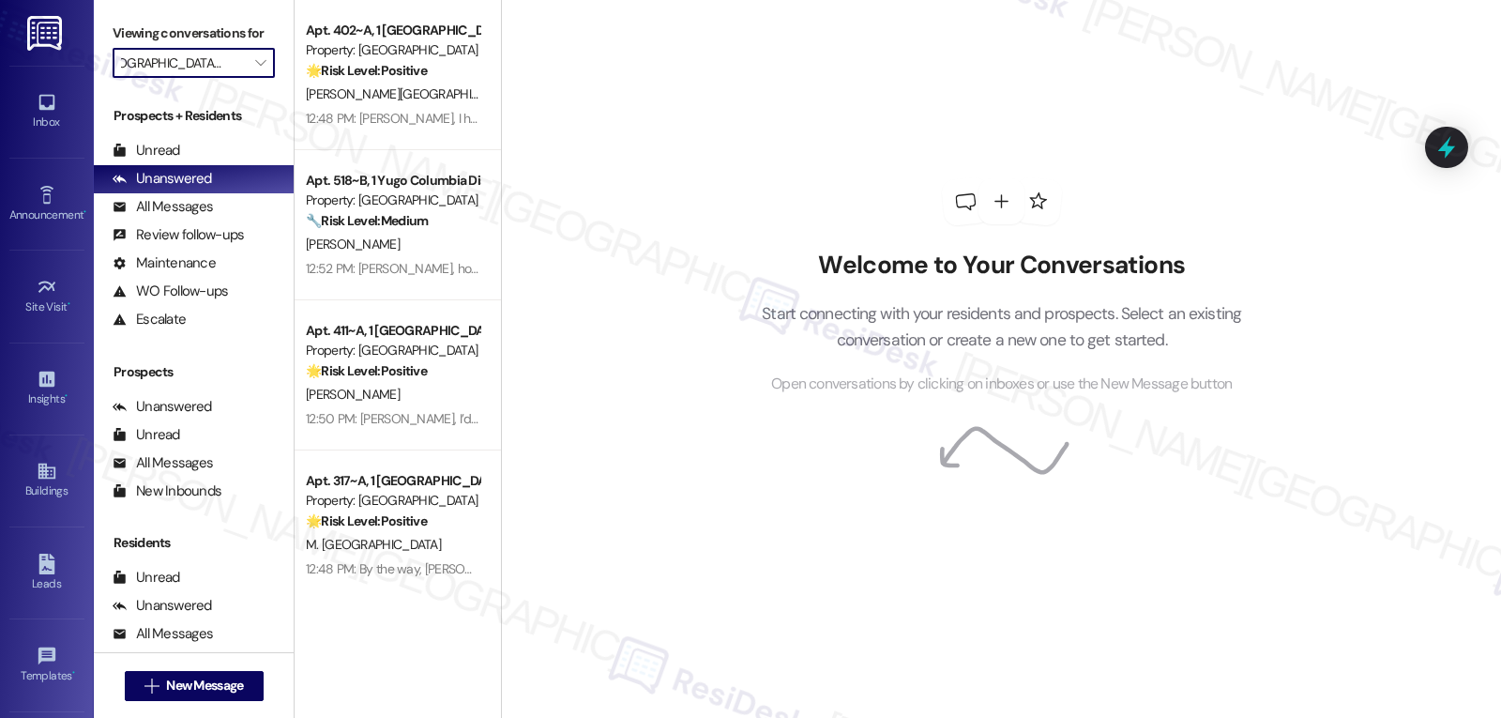
type input "Yugo Columbia Lofts"
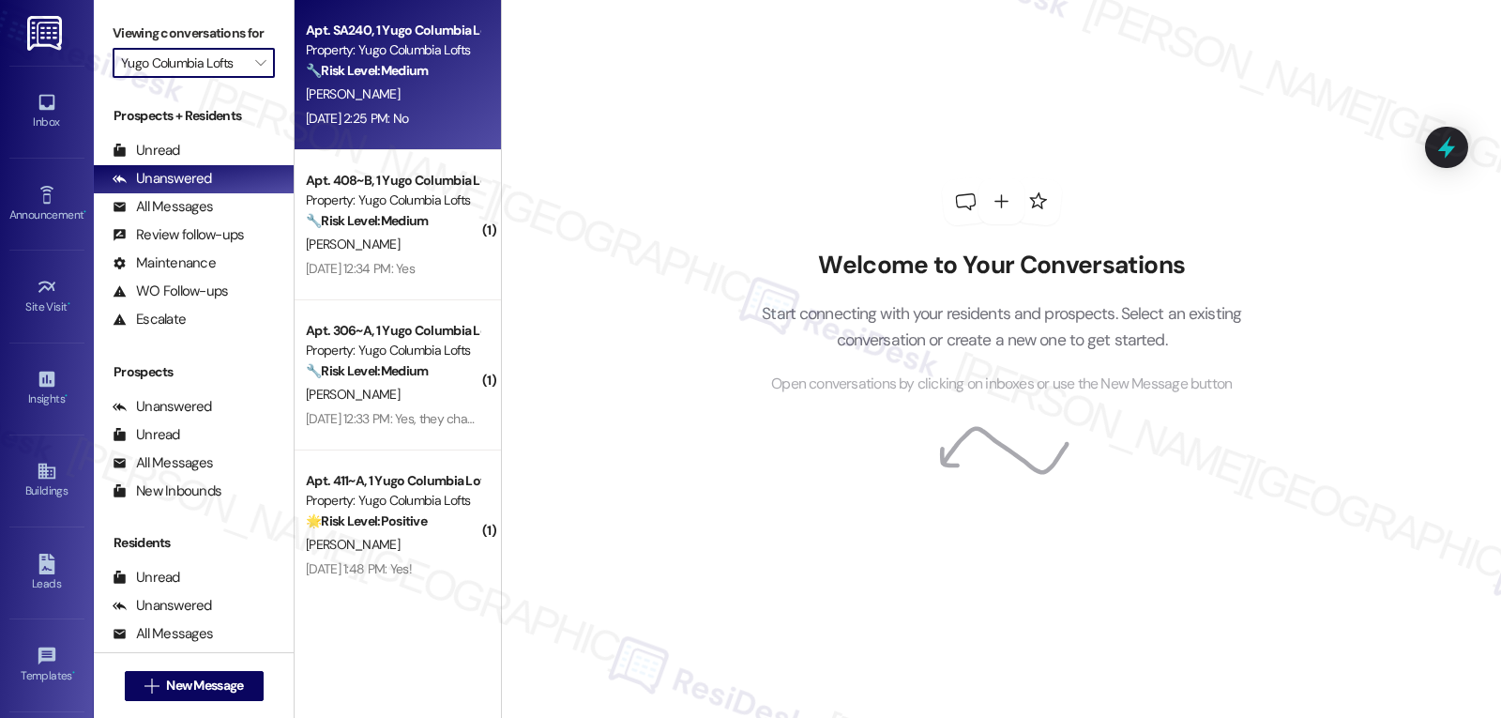
click at [325, 115] on div "[DATE] 2:25 PM: No [DATE] 2:25 PM: No" at bounding box center [357, 118] width 102 height 17
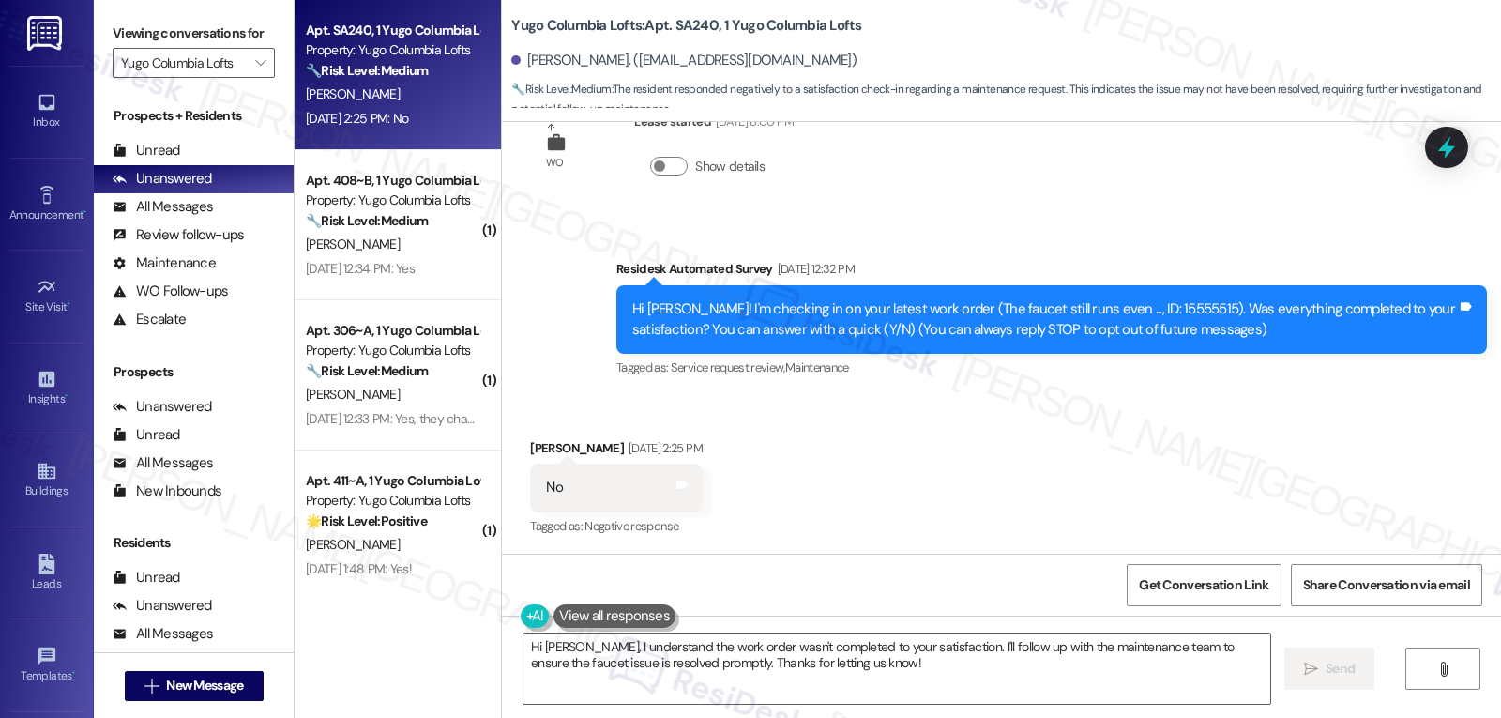
scroll to position [68, 0]
drag, startPoint x: 938, startPoint y: 647, endPoint x: 1137, endPoint y: 762, distance: 229.4
click at [1137, 717] on html "Inbox Go to Inbox Announcement • Send A Text Announcement Site Visit • Go to Si…" at bounding box center [750, 359] width 1501 height 718
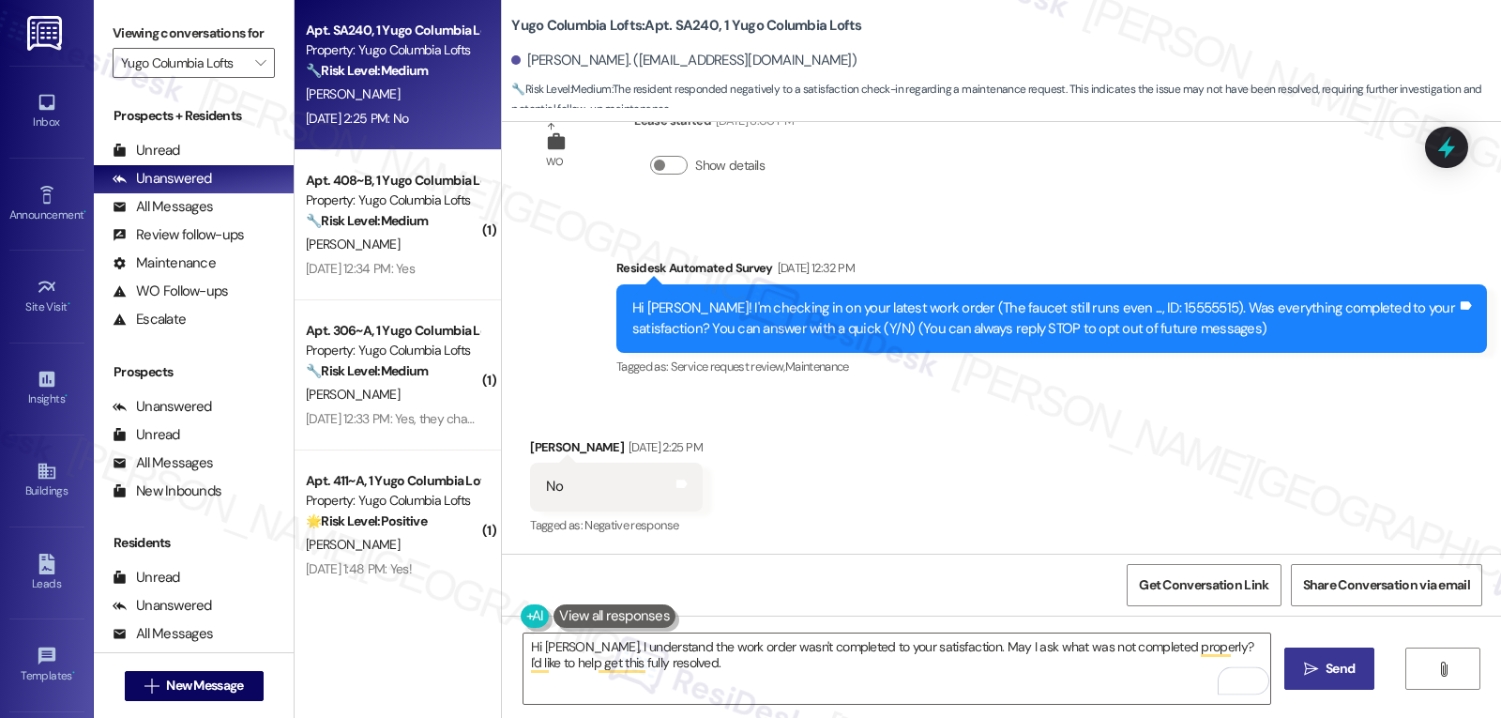
click at [1317, 665] on span " Send" at bounding box center [1329, 669] width 59 height 20
type textarea "Fetching suggested responses. Please feel free to read through the conversation…"
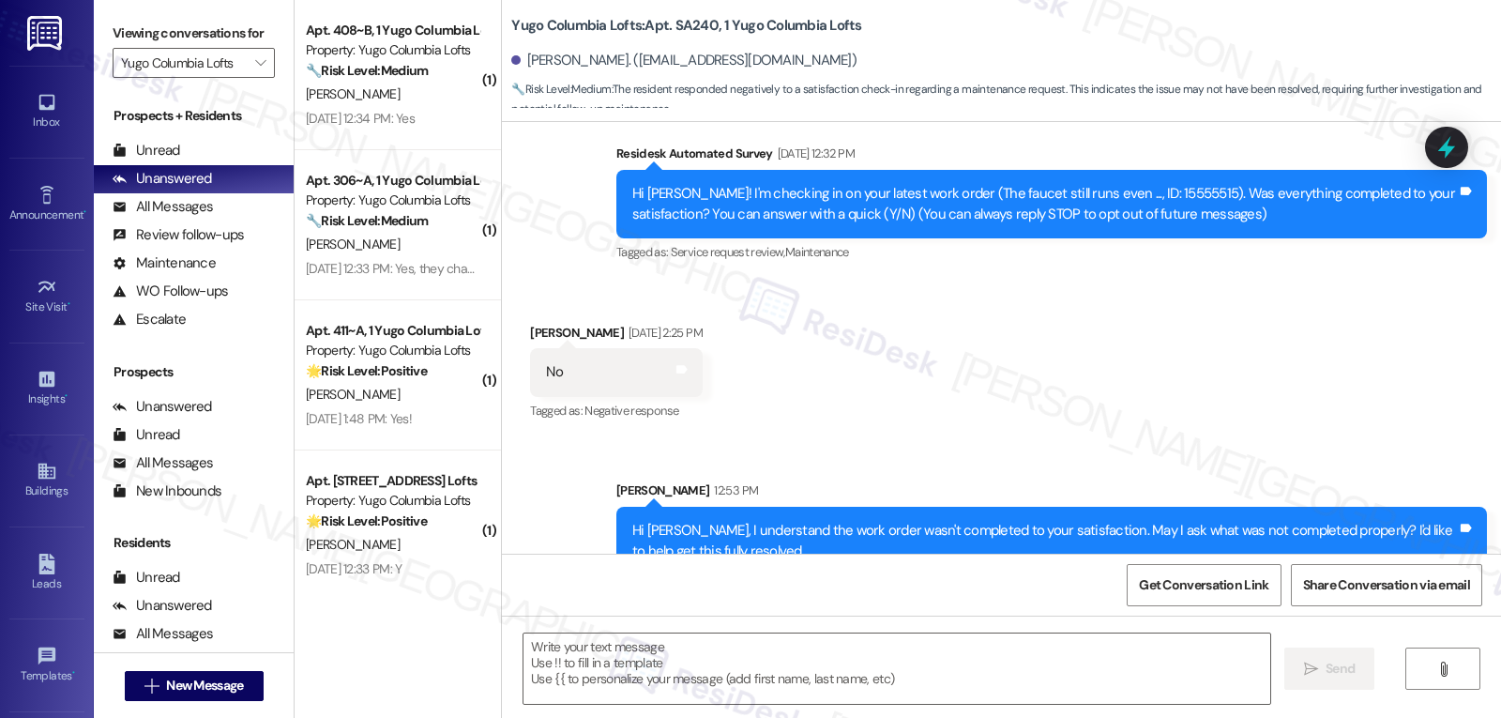
scroll to position [220, 0]
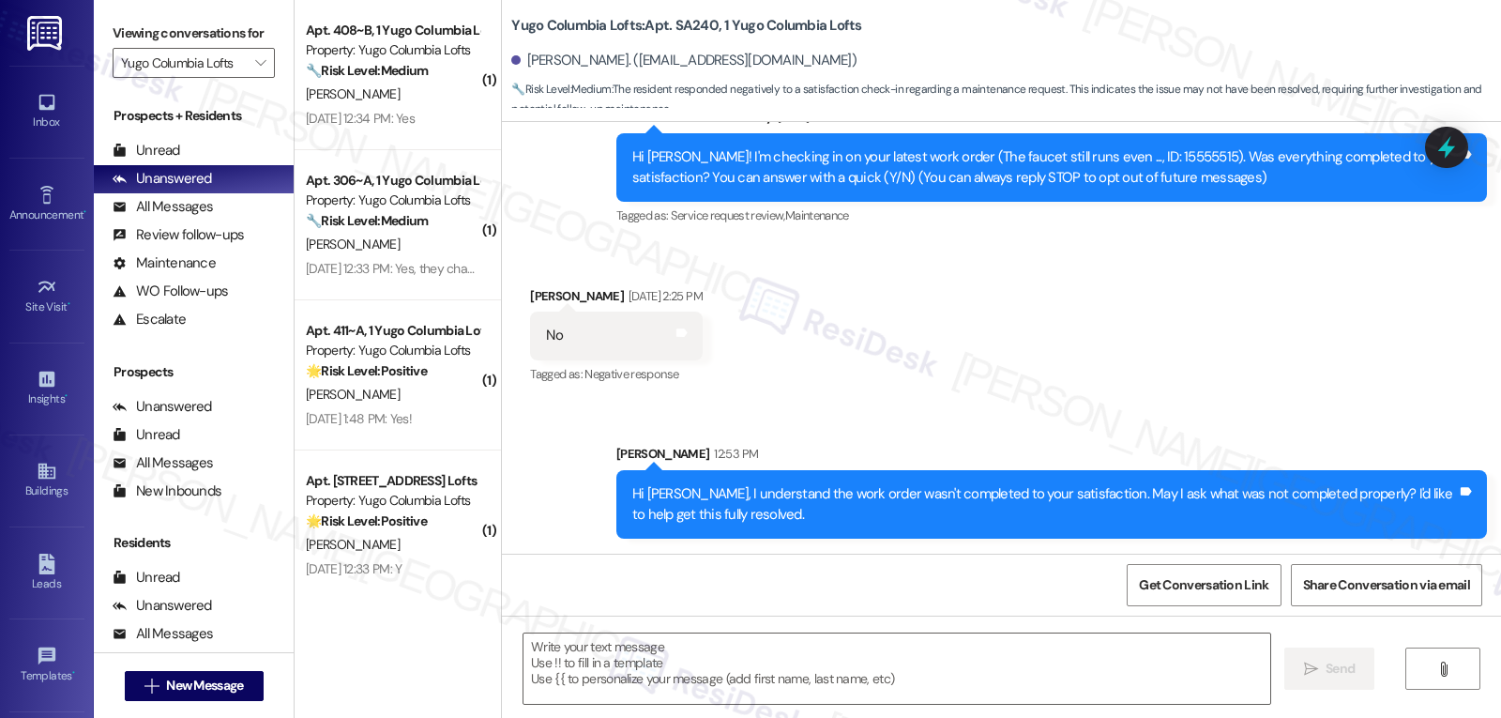
click at [1162, 327] on div "Received via SMS [PERSON_NAME] [DATE] 2:25 PM No Tags and notes Tagged as: Nega…" at bounding box center [1001, 323] width 999 height 159
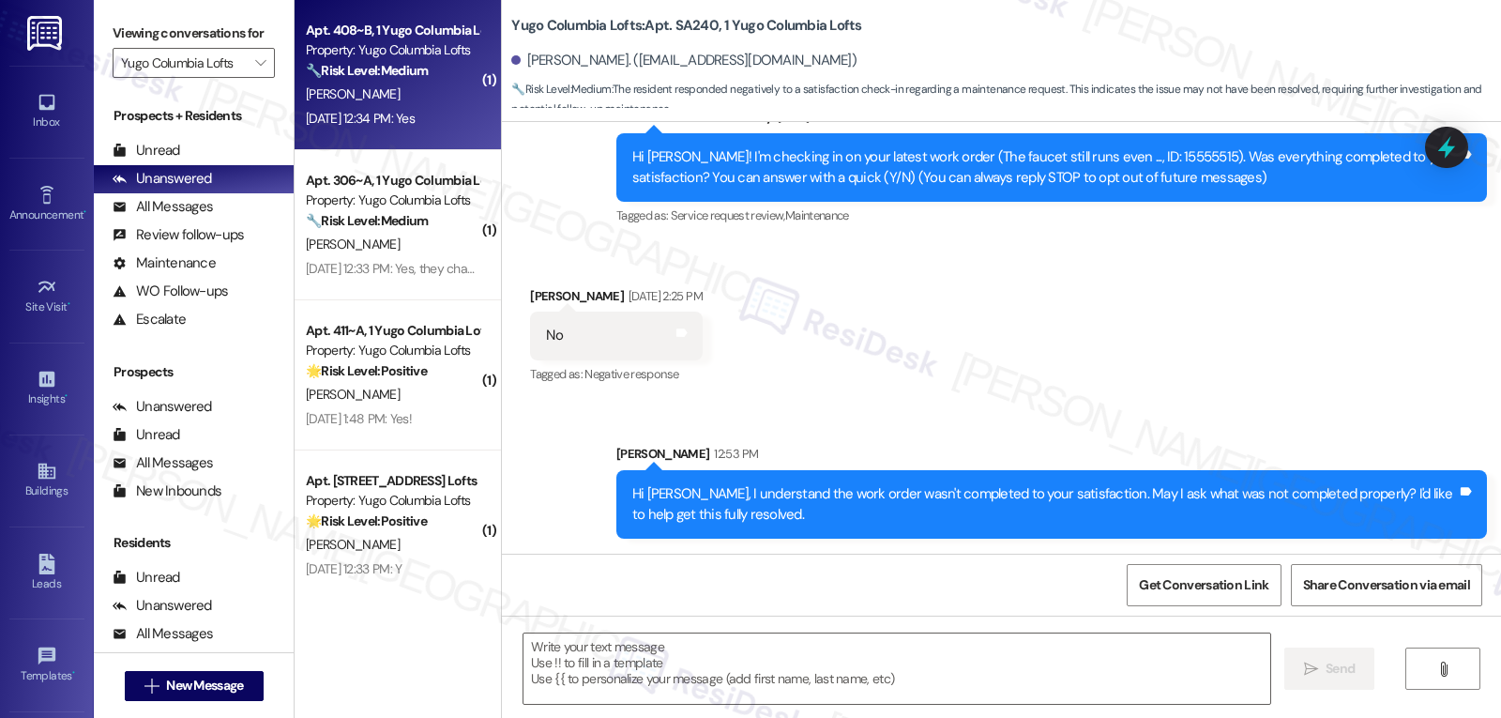
click at [415, 122] on div "[DATE] 12:34 PM: Yes [DATE] 12:34 PM: Yes" at bounding box center [360, 118] width 109 height 17
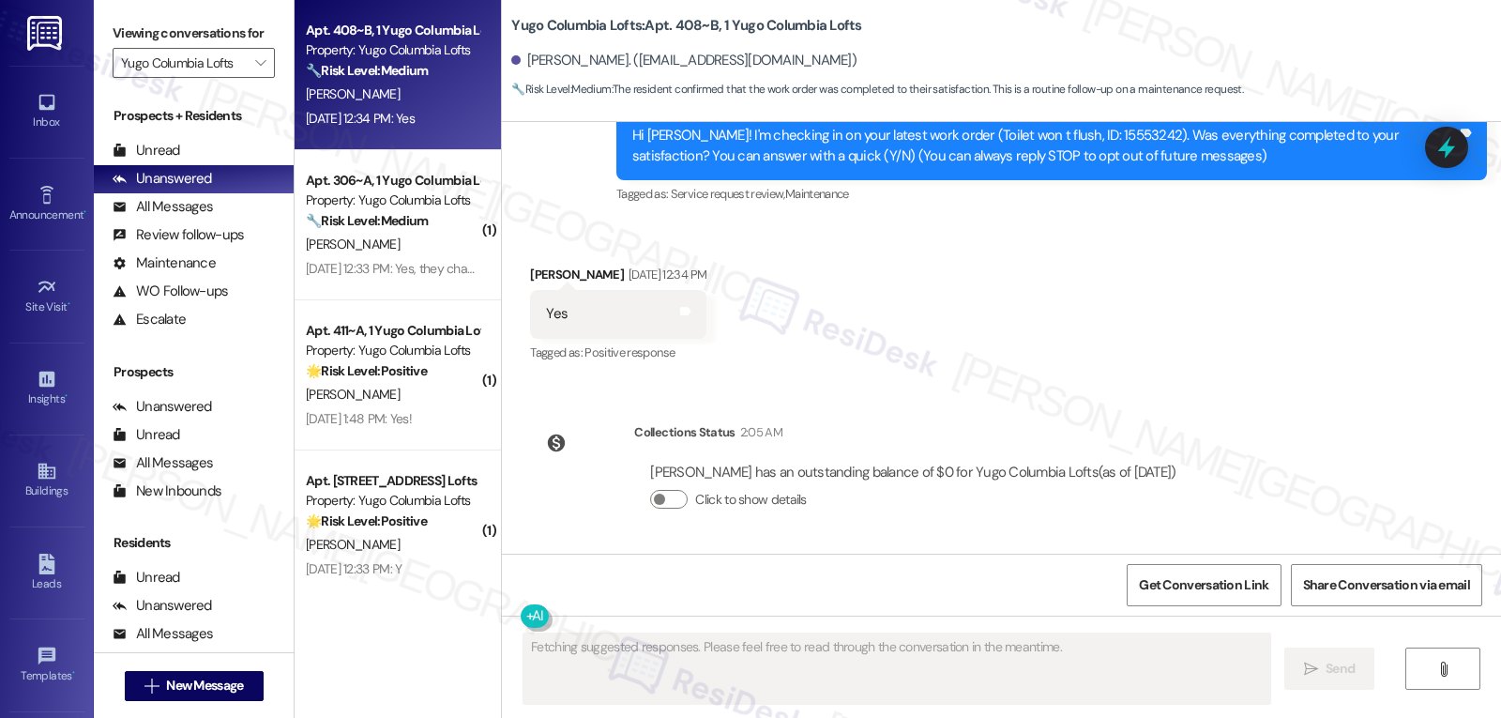
scroll to position [53, 0]
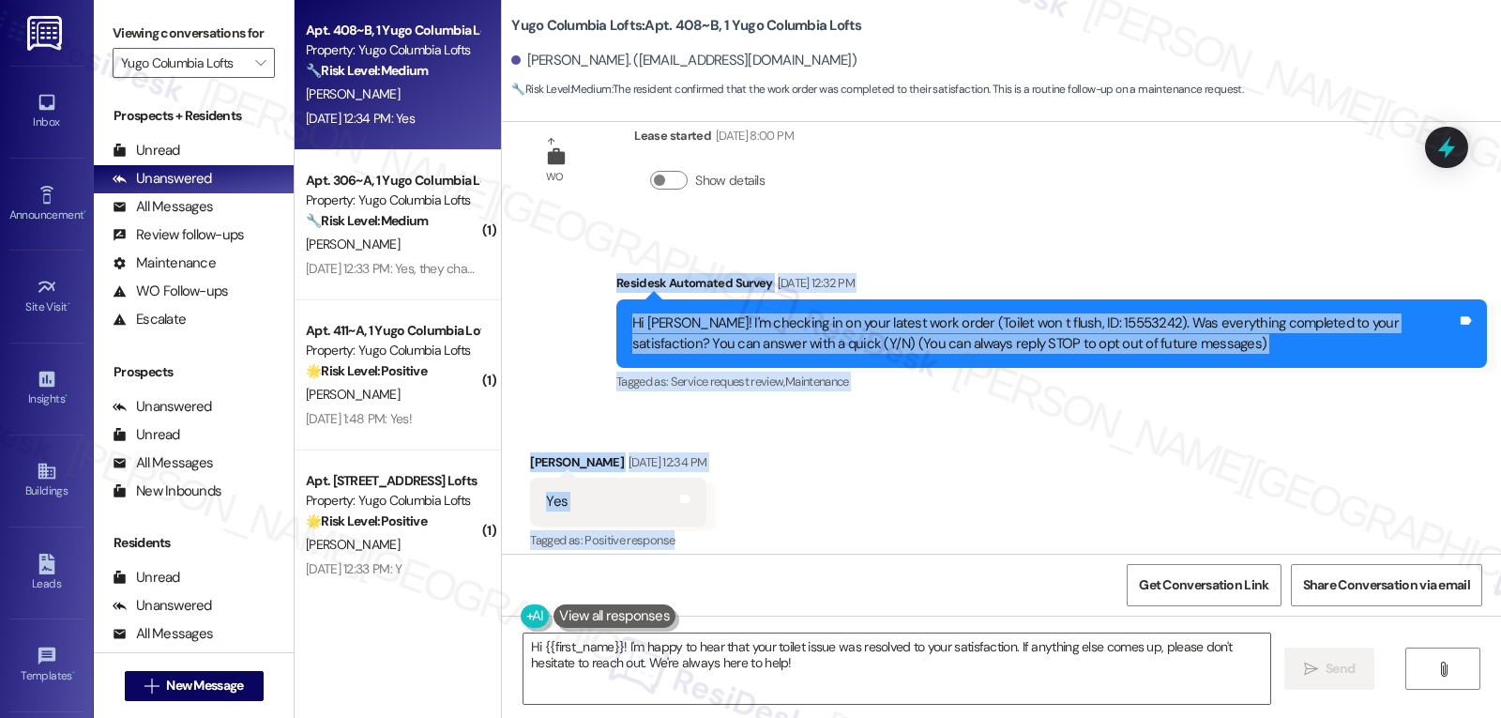
drag, startPoint x: 604, startPoint y: 278, endPoint x: 799, endPoint y: 530, distance: 319.0
click at [799, 530] on div "WO Lease started [DATE] 8:00 PM Show details Survey, sent via SMS Residesk Auto…" at bounding box center [1001, 338] width 999 height 432
copy div "Residesk Automated Survey [DATE] 12:32 PM Hi [PERSON_NAME]! I'm checking in on …"
click at [798, 675] on textarea "Hi {{first_name}}! I'm happy to hear that your toilet issue was resolved to you…" at bounding box center [896, 668] width 747 height 70
paste textarea "[PERSON_NAME], thank you for letting us know! I’m glad your work order was comp…"
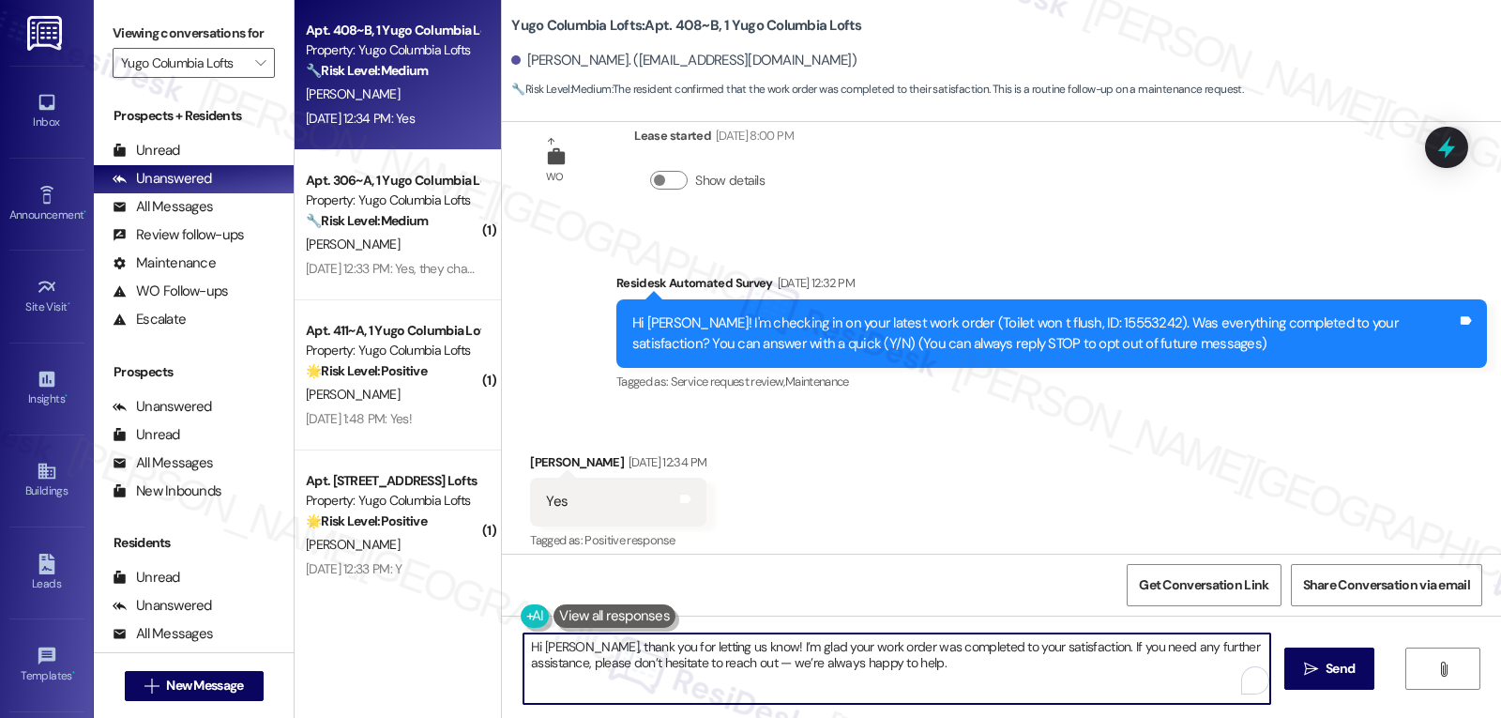
click at [777, 660] on textarea "Hi [PERSON_NAME], thank you for letting us know! I’m glad your work order was c…" at bounding box center [896, 668] width 747 height 70
type textarea "Hi [PERSON_NAME], thank you for letting us know! I’m glad your work order was c…"
click at [1351, 675] on span "Send" at bounding box center [1339, 669] width 29 height 20
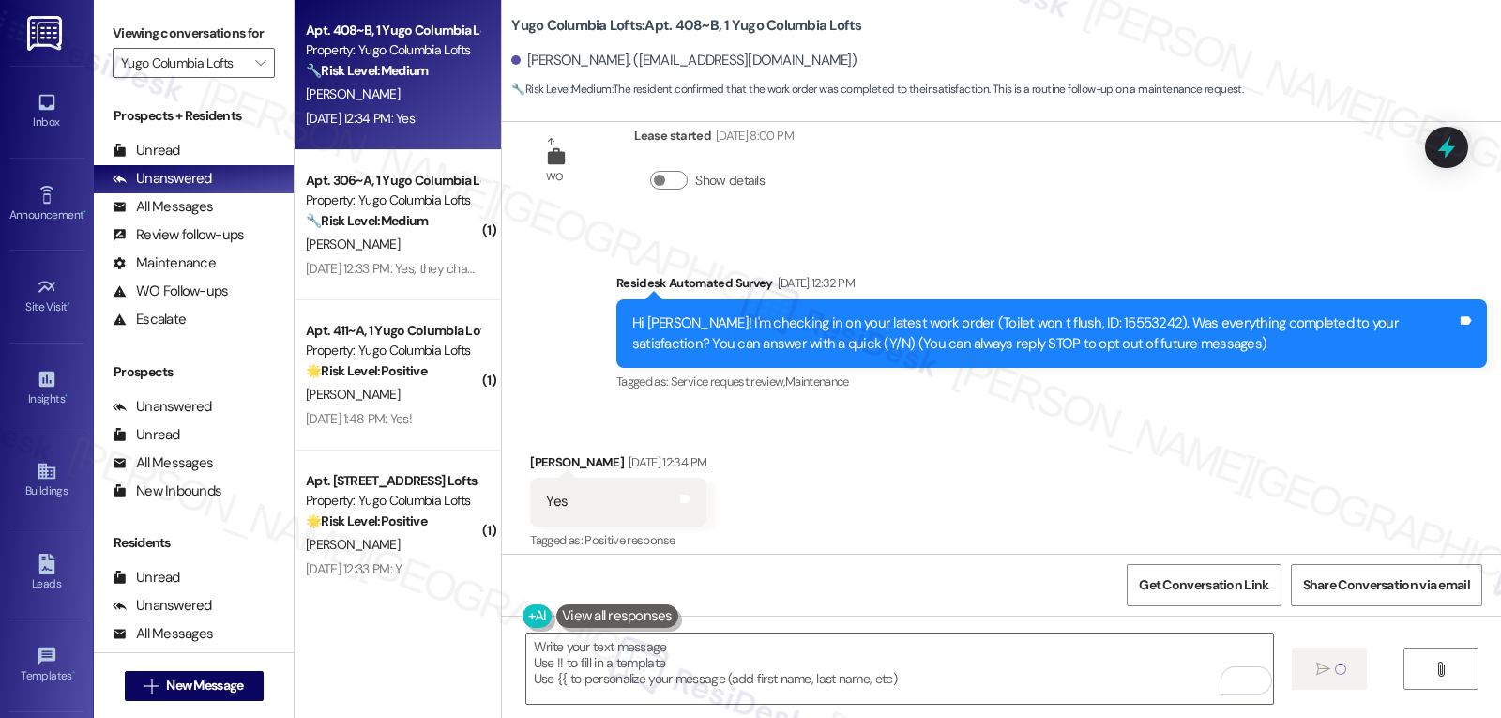
scroll to position [68, 0]
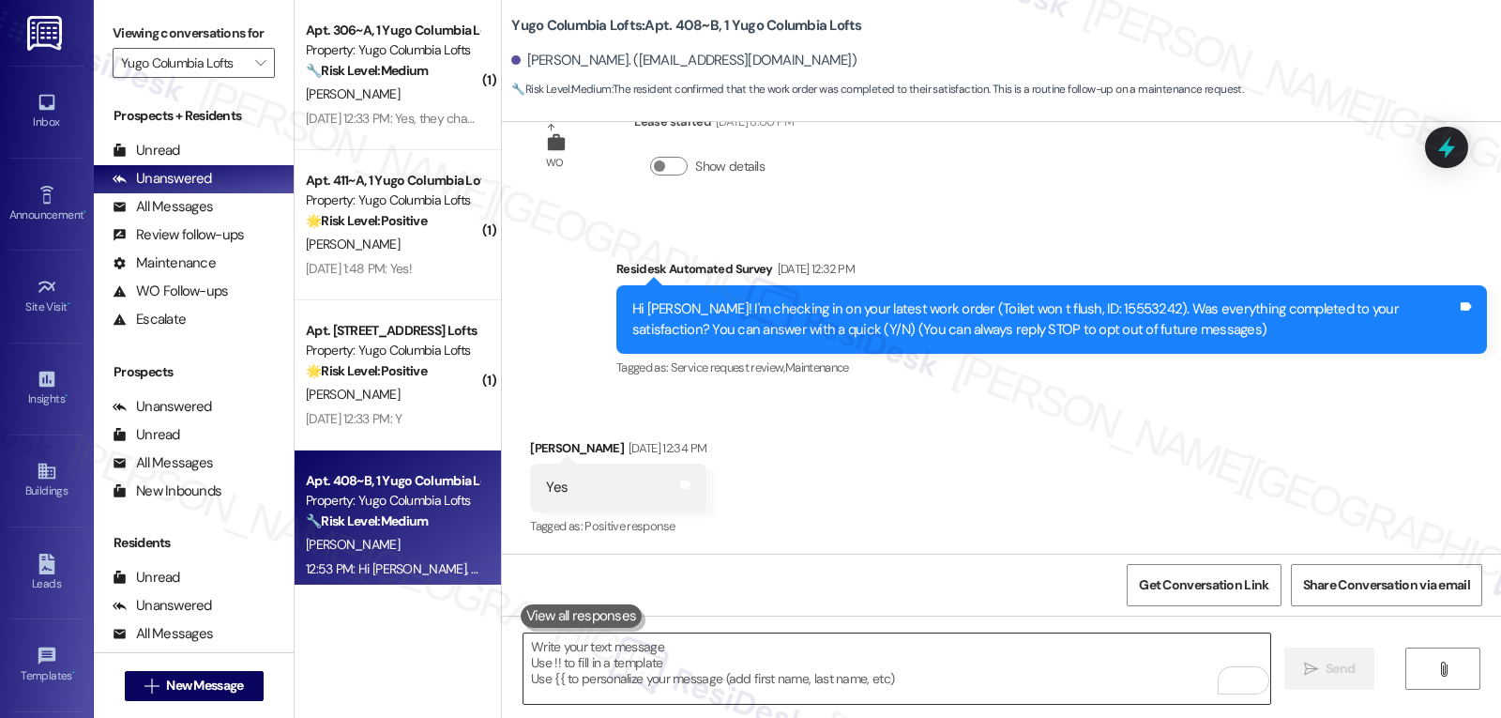
click at [932, 681] on textarea "To enrich screen reader interactions, please activate Accessibility in Grammarl…" at bounding box center [896, 668] width 747 height 70
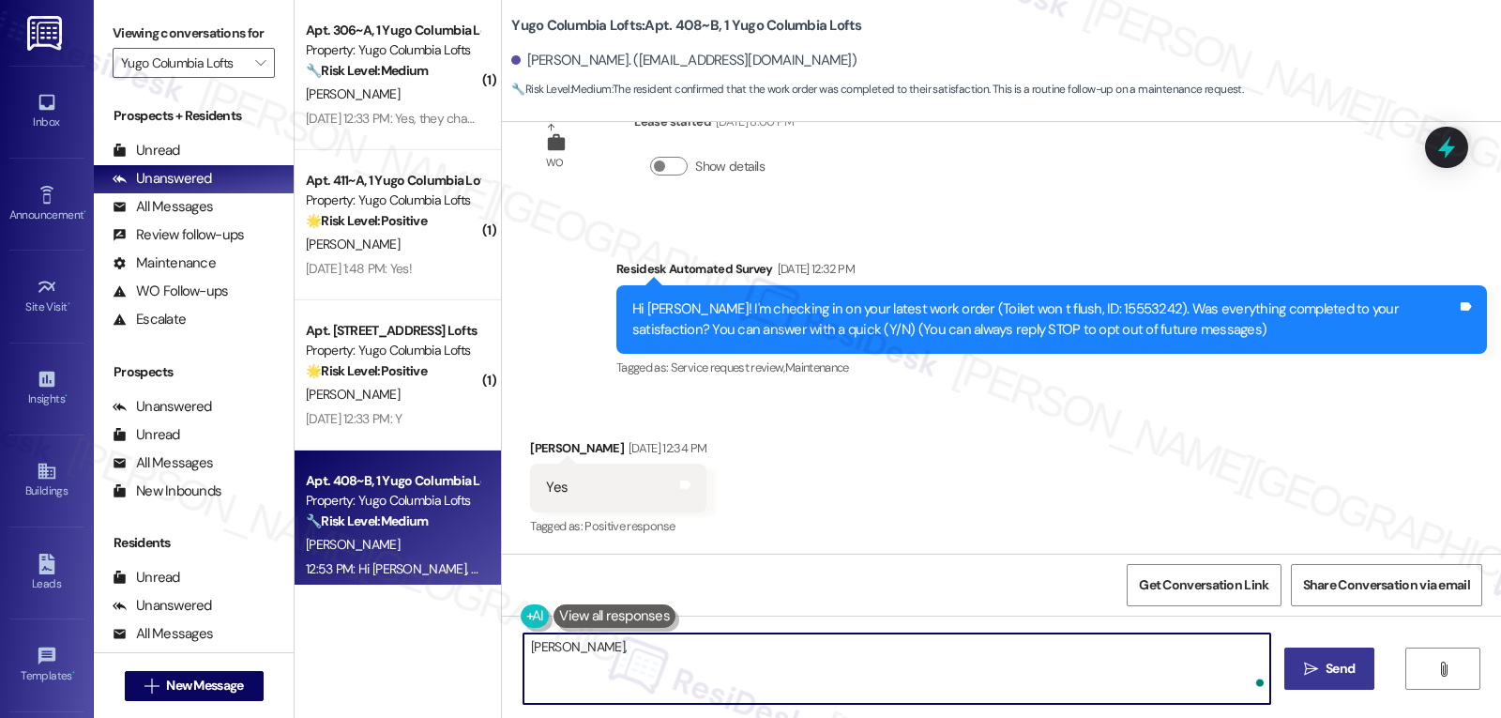
paste textarea "I hope you’ve been loving your time at {{property}}! Has it lived up to what yo…"
type textarea "[PERSON_NAME], I hope you’ve been loving your time at {{property}}! Has it live…"
click at [1326, 675] on span "Send" at bounding box center [1339, 669] width 29 height 20
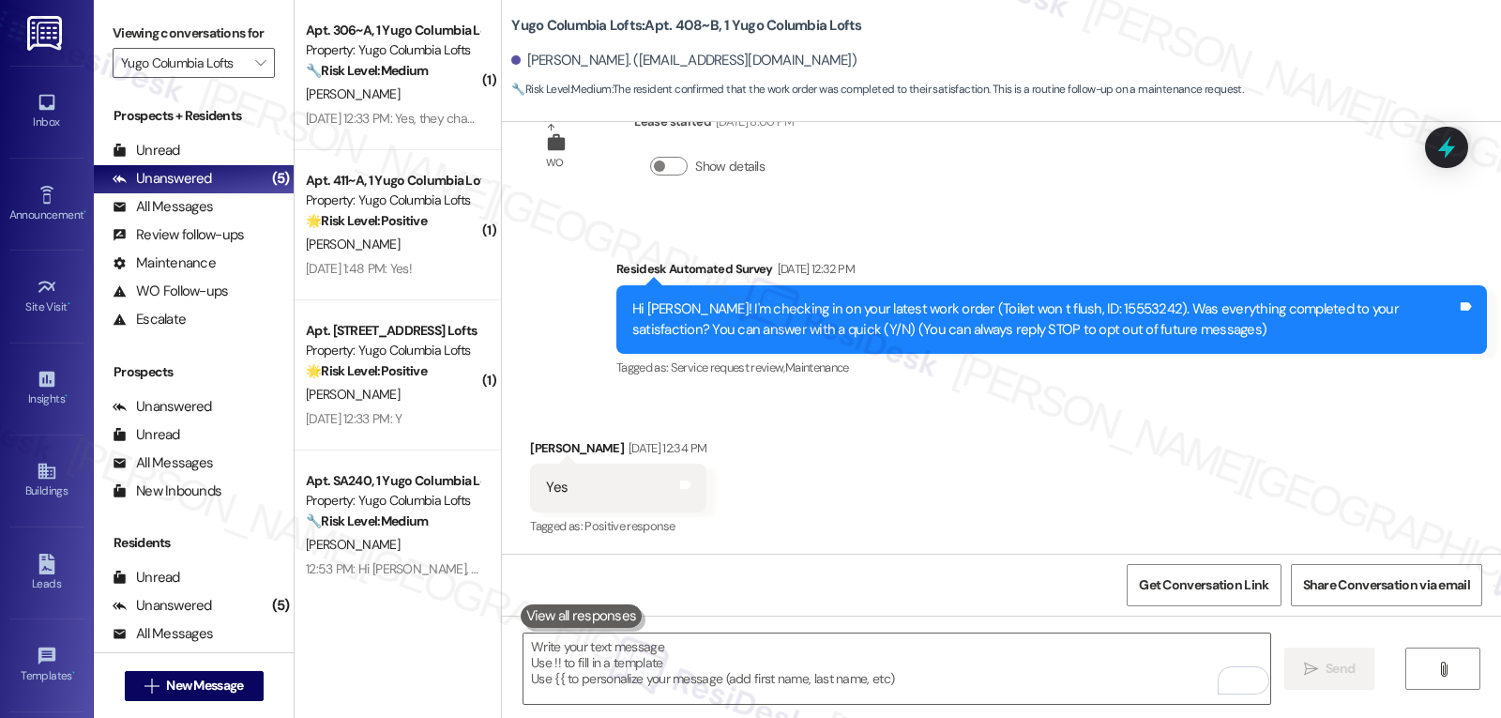
click at [628, 483] on div "Yes Tags and notes" at bounding box center [618, 487] width 176 height 48
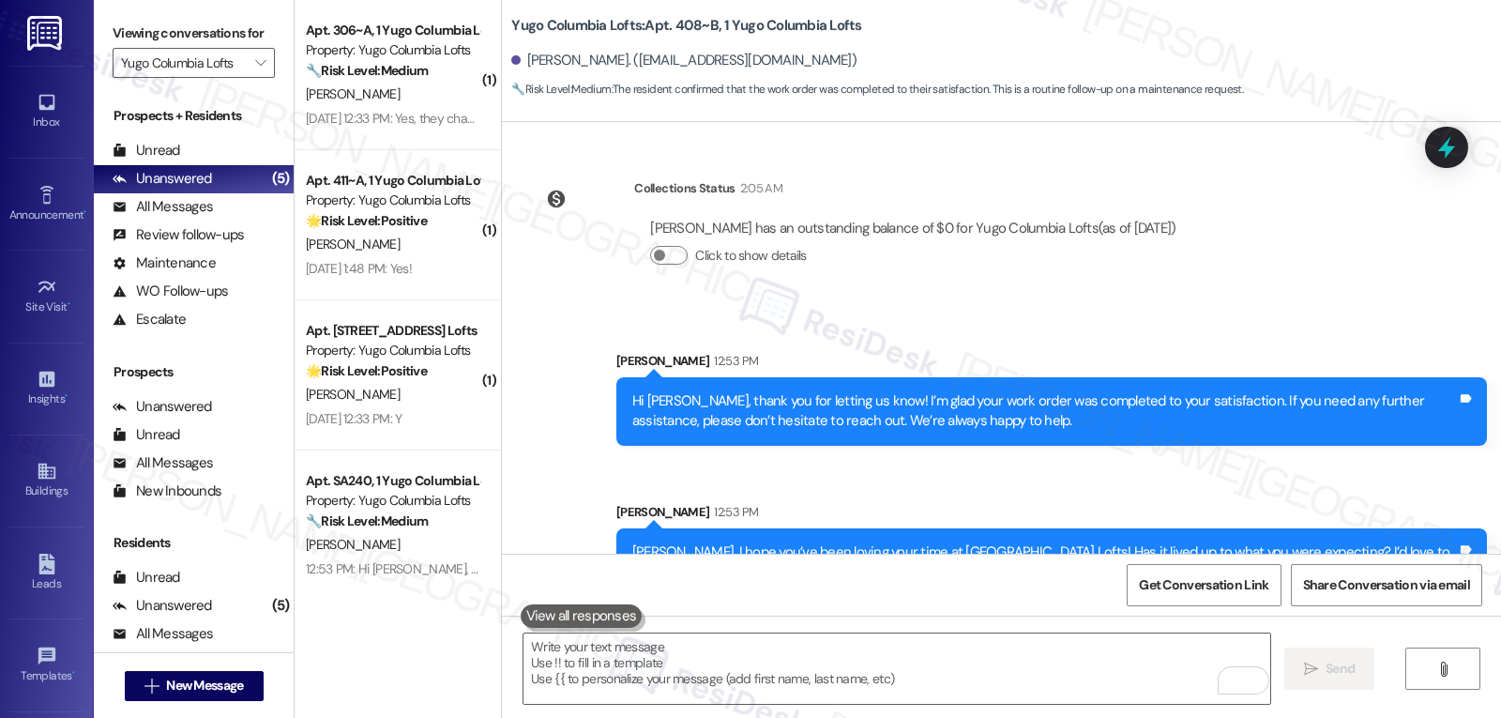
scroll to position [543, 0]
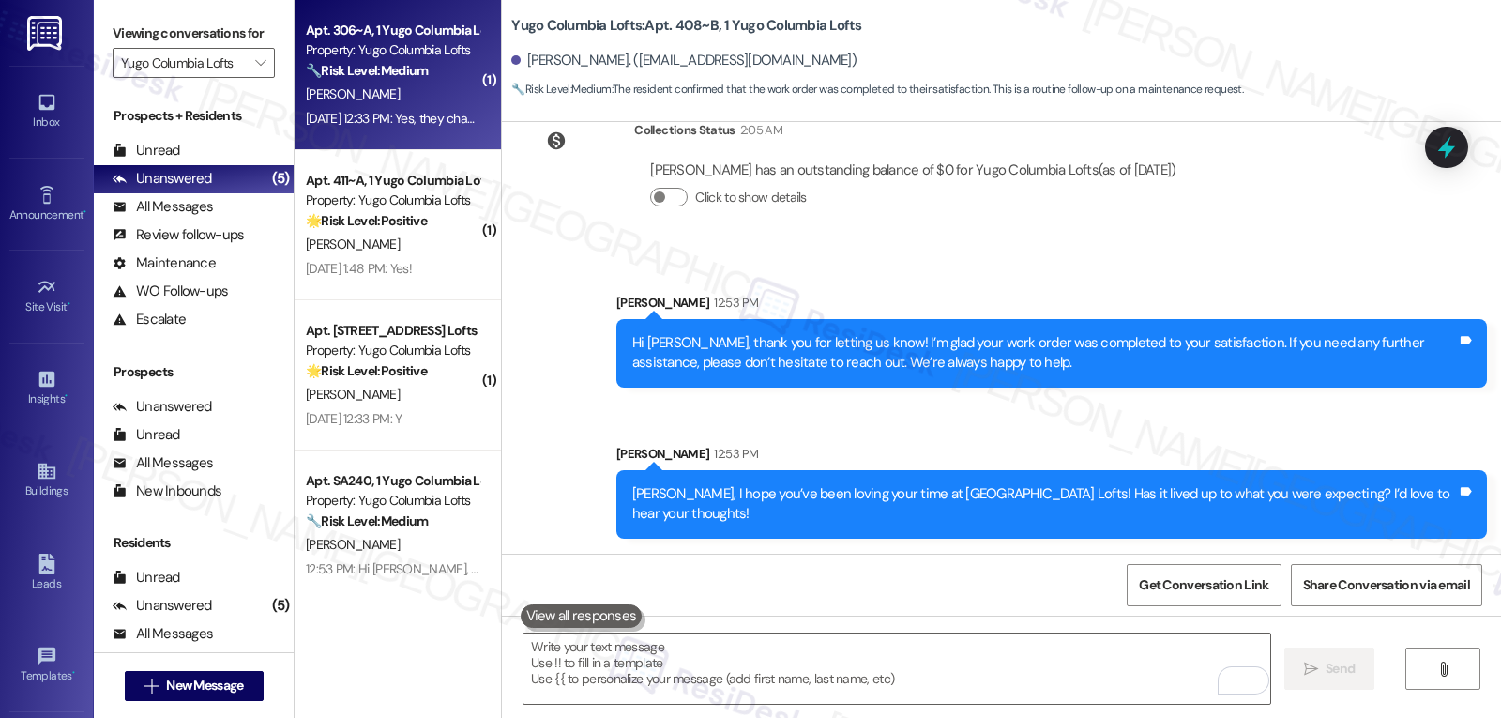
click at [398, 107] on div "[DATE] 12:33 PM: Yes, they changed my carpet ! [DATE] 12:33 PM: Yes, they chang…" at bounding box center [392, 118] width 177 height 23
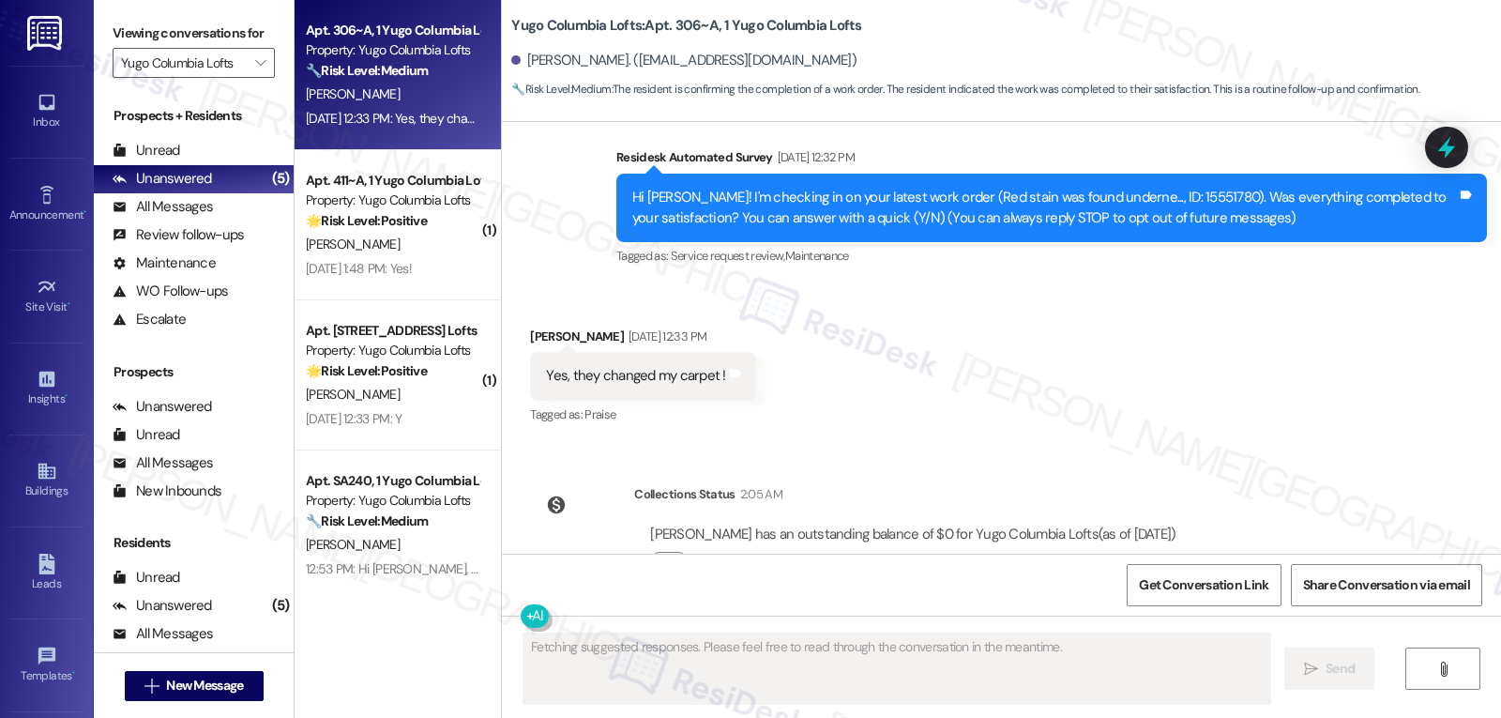
scroll to position [241, 0]
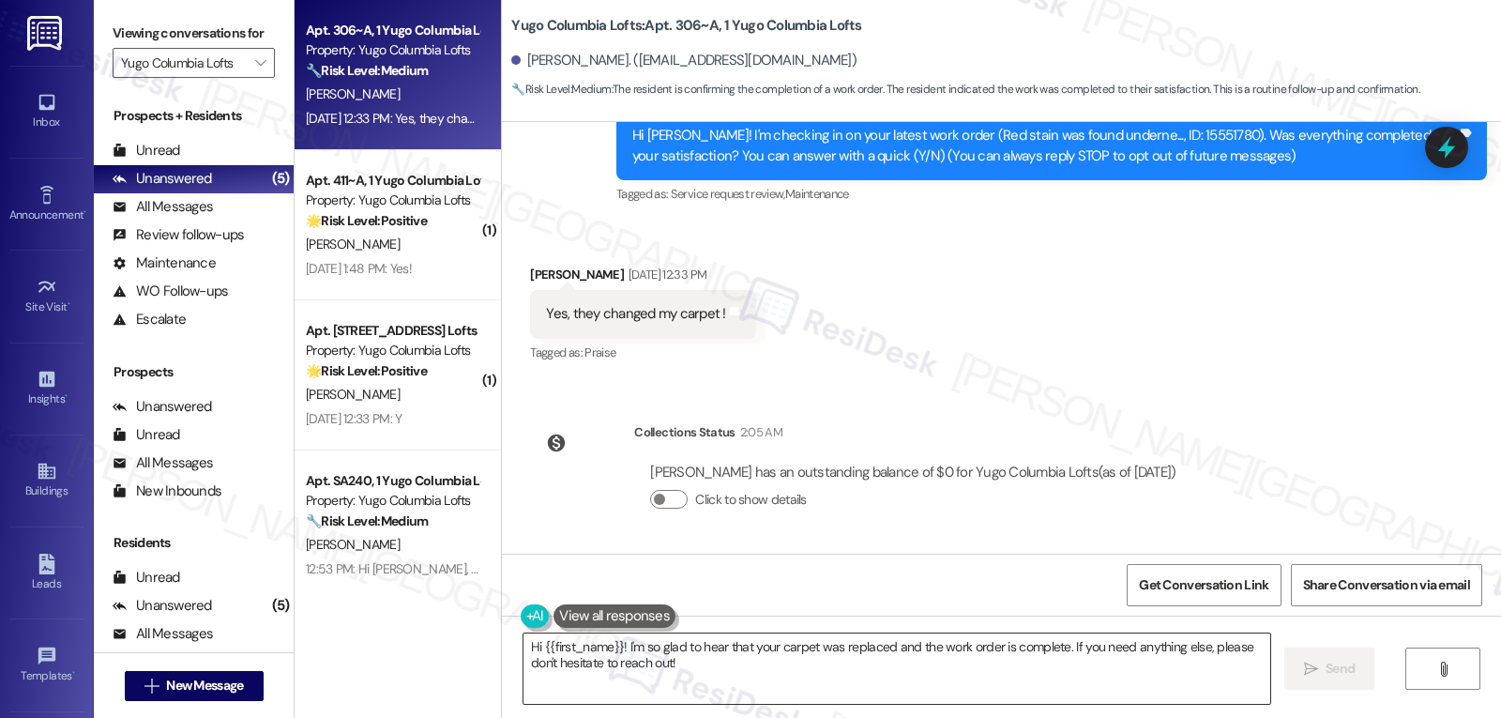
click at [691, 661] on textarea "Hi {{first_name}}! I'm so glad to hear that your carpet was replaced and the wo…" at bounding box center [896, 668] width 747 height 70
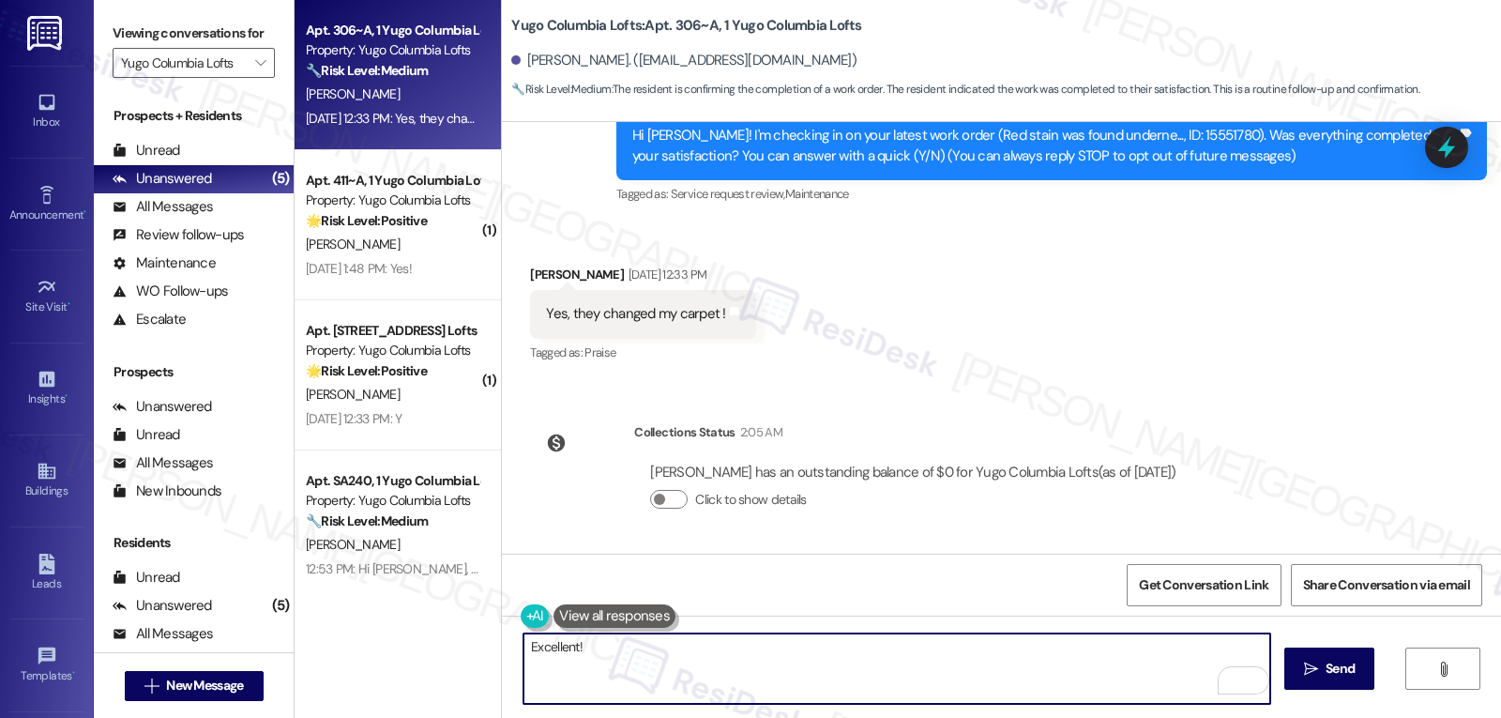
scroll to position [53, 0]
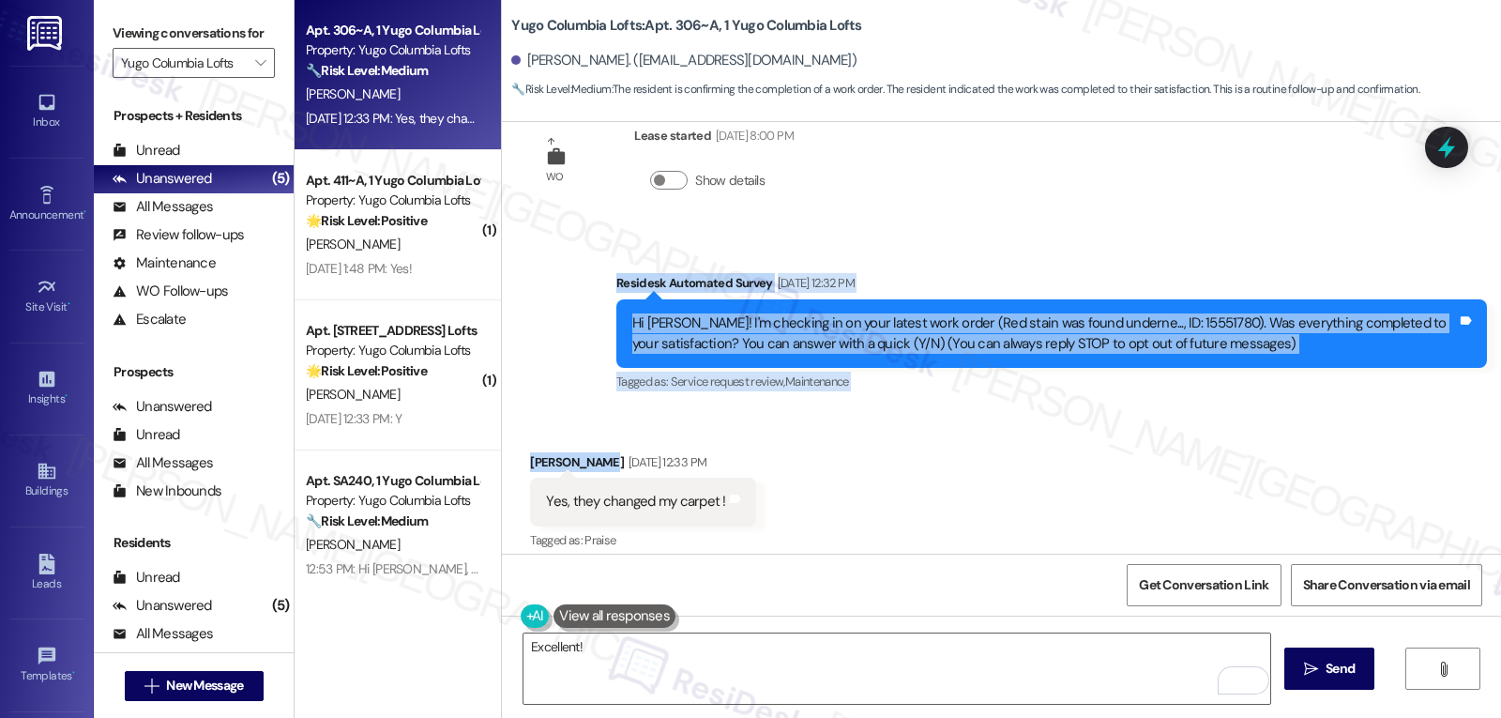
drag, startPoint x: 596, startPoint y: 291, endPoint x: 770, endPoint y: 414, distance: 213.4
click at [778, 421] on div "WO Lease started [DATE] 8:00 PM Show details Survey, sent via SMS Residesk Auto…" at bounding box center [1001, 338] width 999 height 432
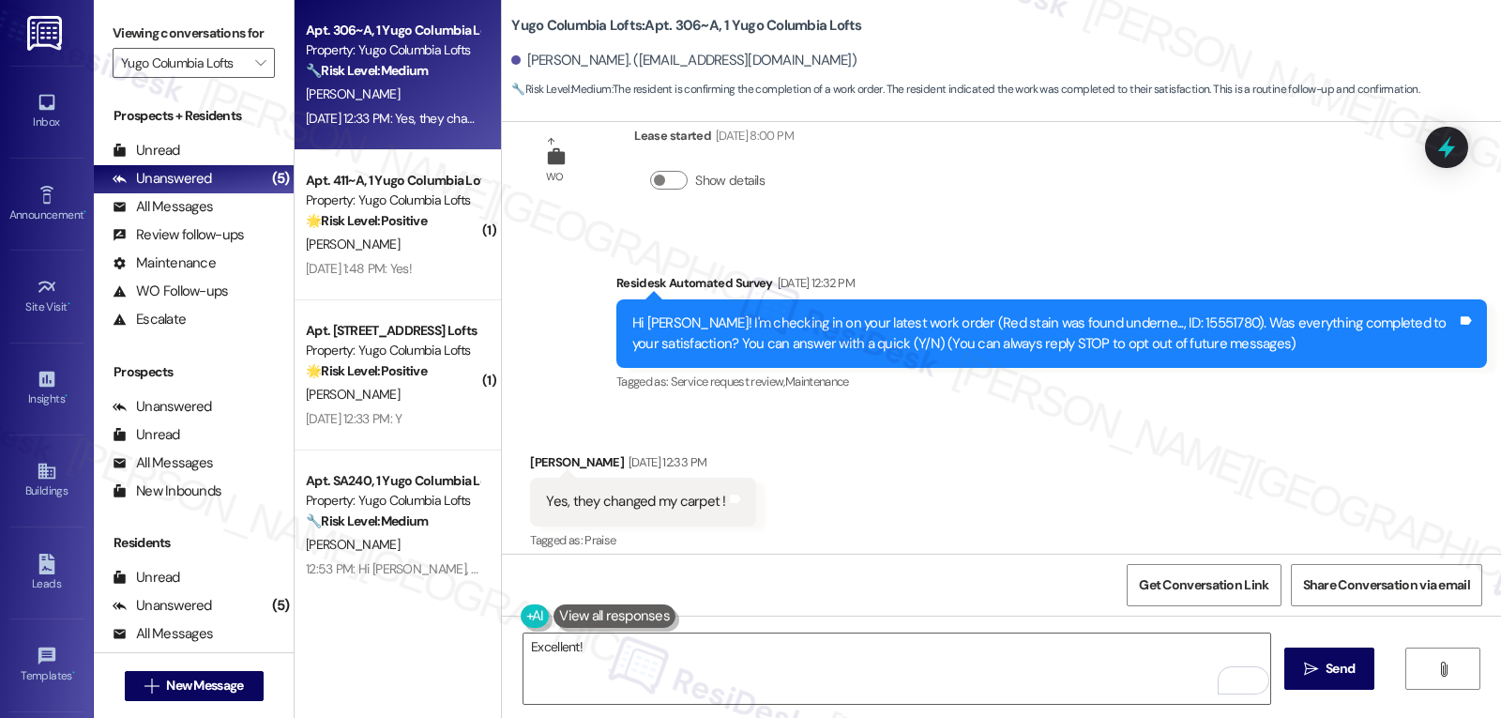
click at [852, 561] on div "Get Conversation Link Share Conversation via email" at bounding box center [1001, 584] width 999 height 62
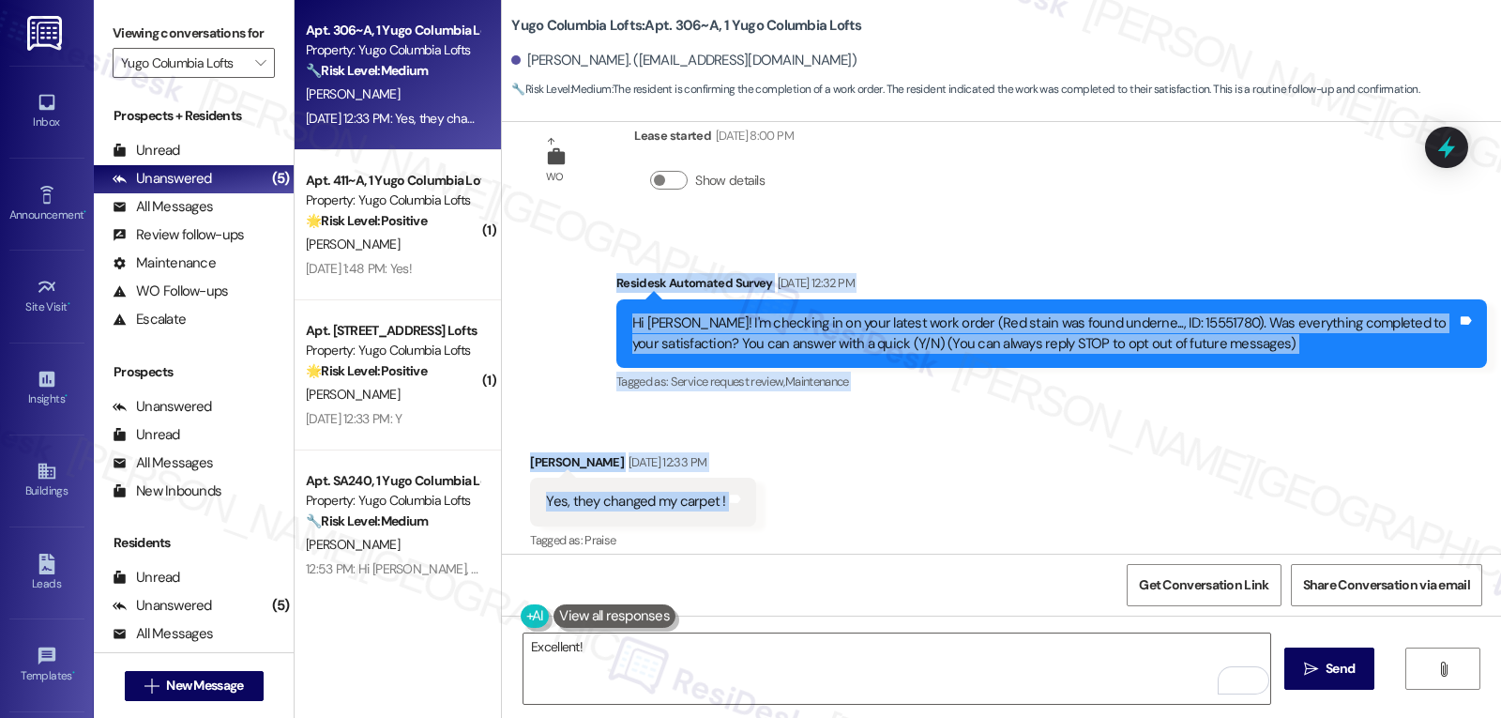
drag, startPoint x: 599, startPoint y: 280, endPoint x: 777, endPoint y: 504, distance: 285.1
click at [777, 504] on div "WO Lease started [DATE] 8:00 PM Show details Survey, sent via SMS Residesk Auto…" at bounding box center [1001, 338] width 999 height 432
copy div "Residesk Automated Survey [DATE] 12:32 PM Hi Anais! I'm checking in on your lat…"
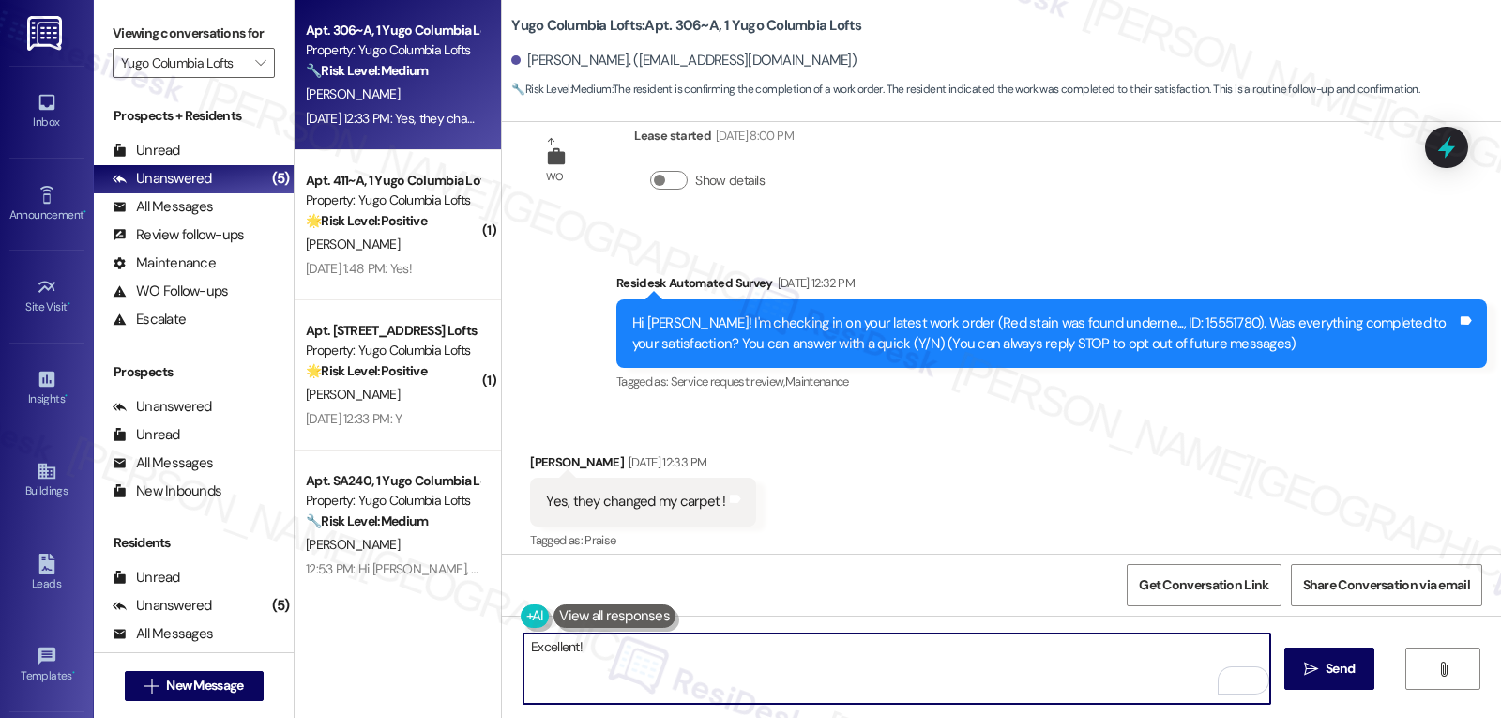
click at [873, 689] on textarea "Excellent!" at bounding box center [896, 668] width 747 height 70
paste textarea "That’s wonderful to hear, [PERSON_NAME]! Glad the team was able to get your car…"
click at [1262, 646] on textarea "That’s wonderful to hear, [PERSON_NAME]! Glad the team was able to get your car…" at bounding box center [896, 668] width 747 height 70
paste textarea "If you ever have any questions or need anything, don’t hesitate to reach out. I…"
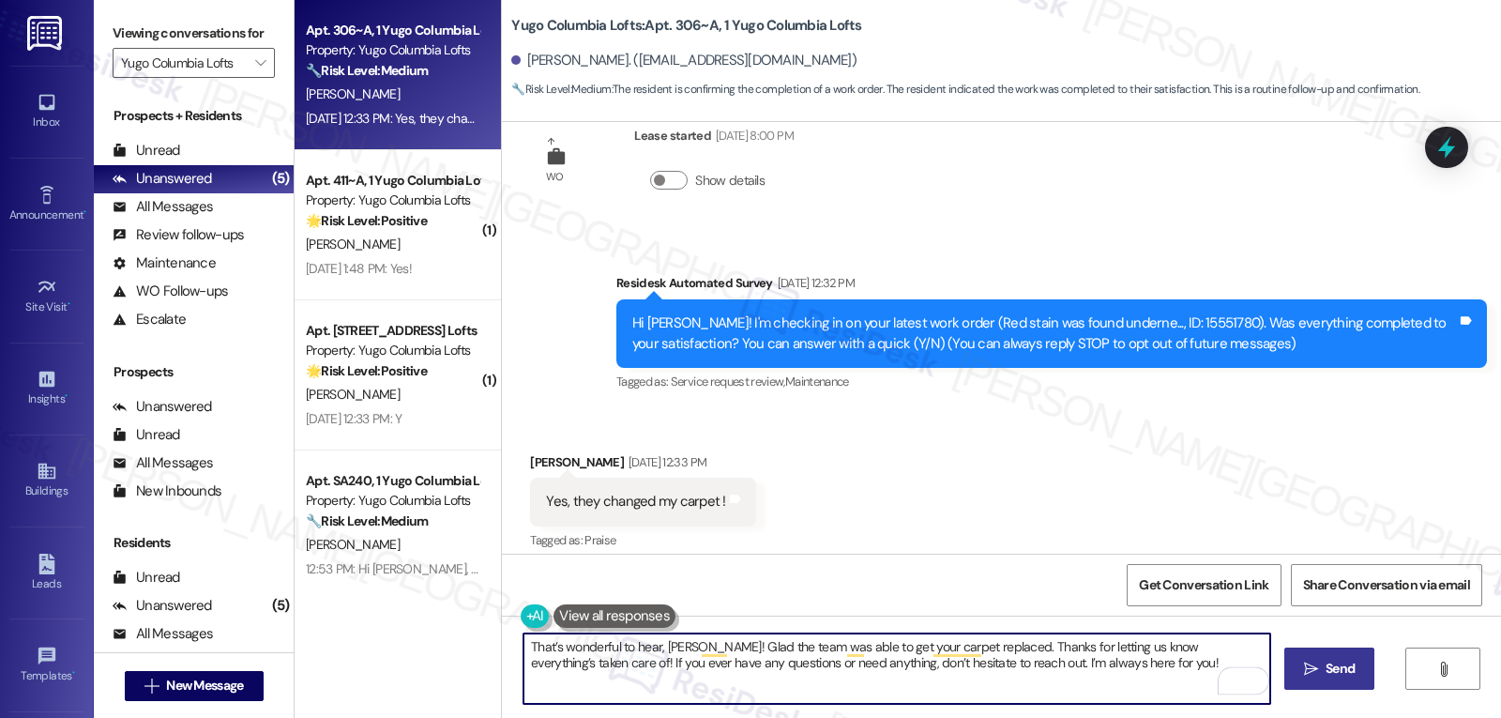
type textarea "That’s wonderful to hear, [PERSON_NAME]! Glad the team was able to get your car…"
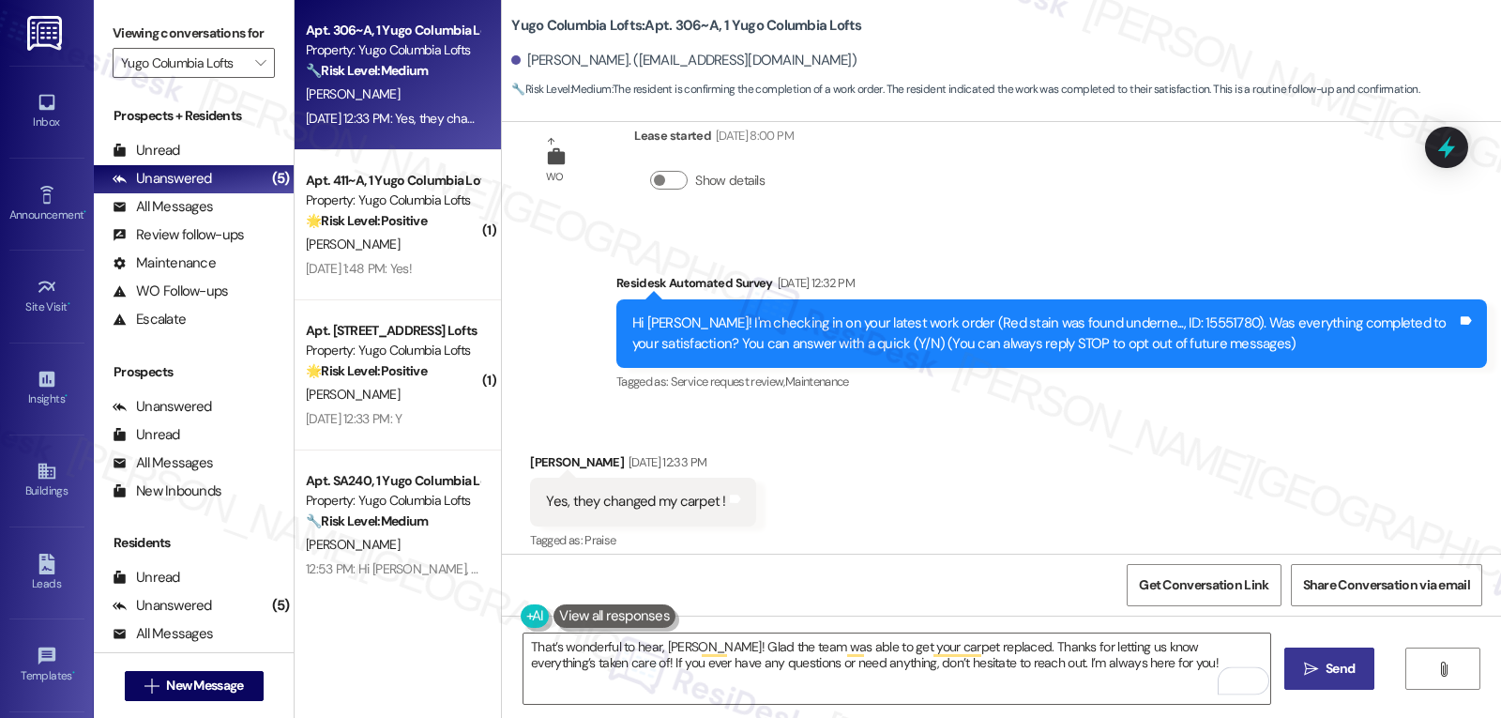
click at [1318, 657] on button " Send" at bounding box center [1329, 668] width 91 height 42
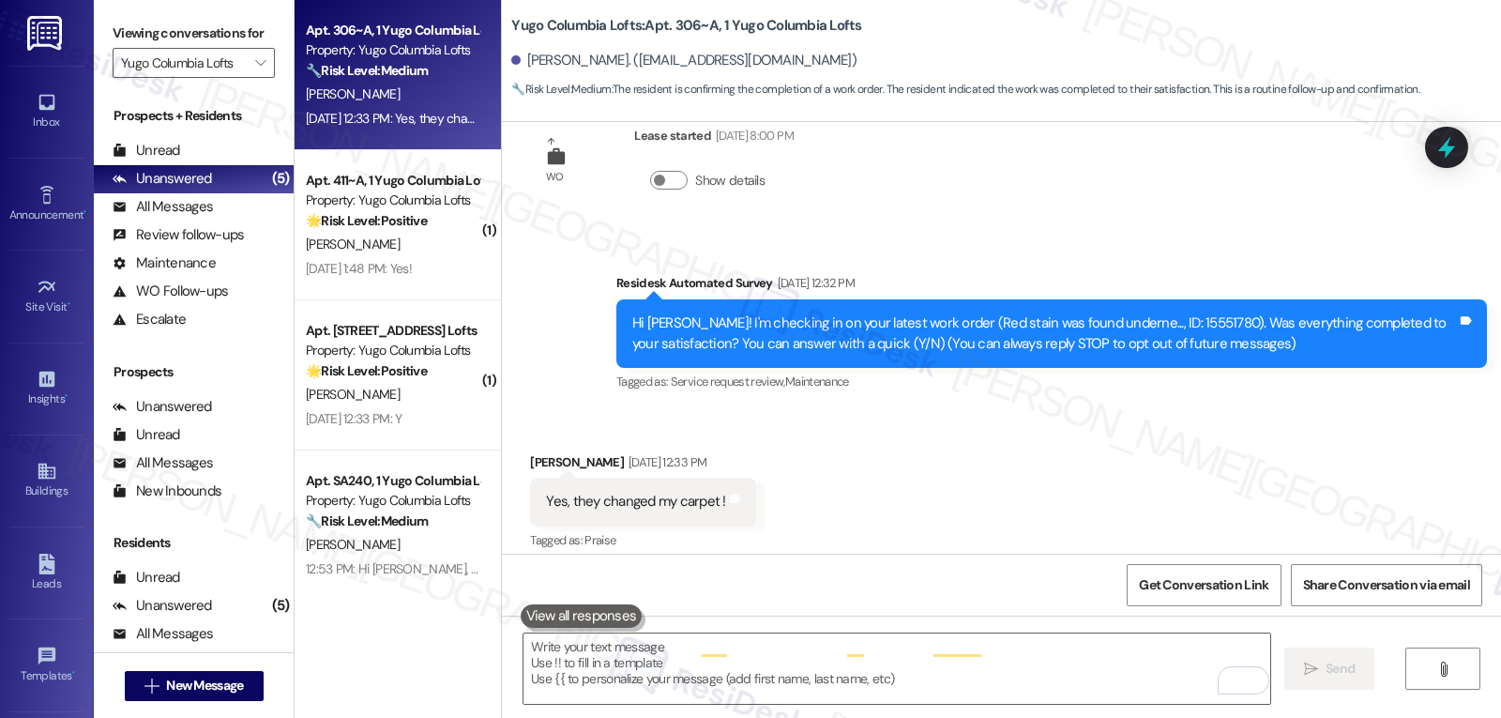
scroll to position [68, 0]
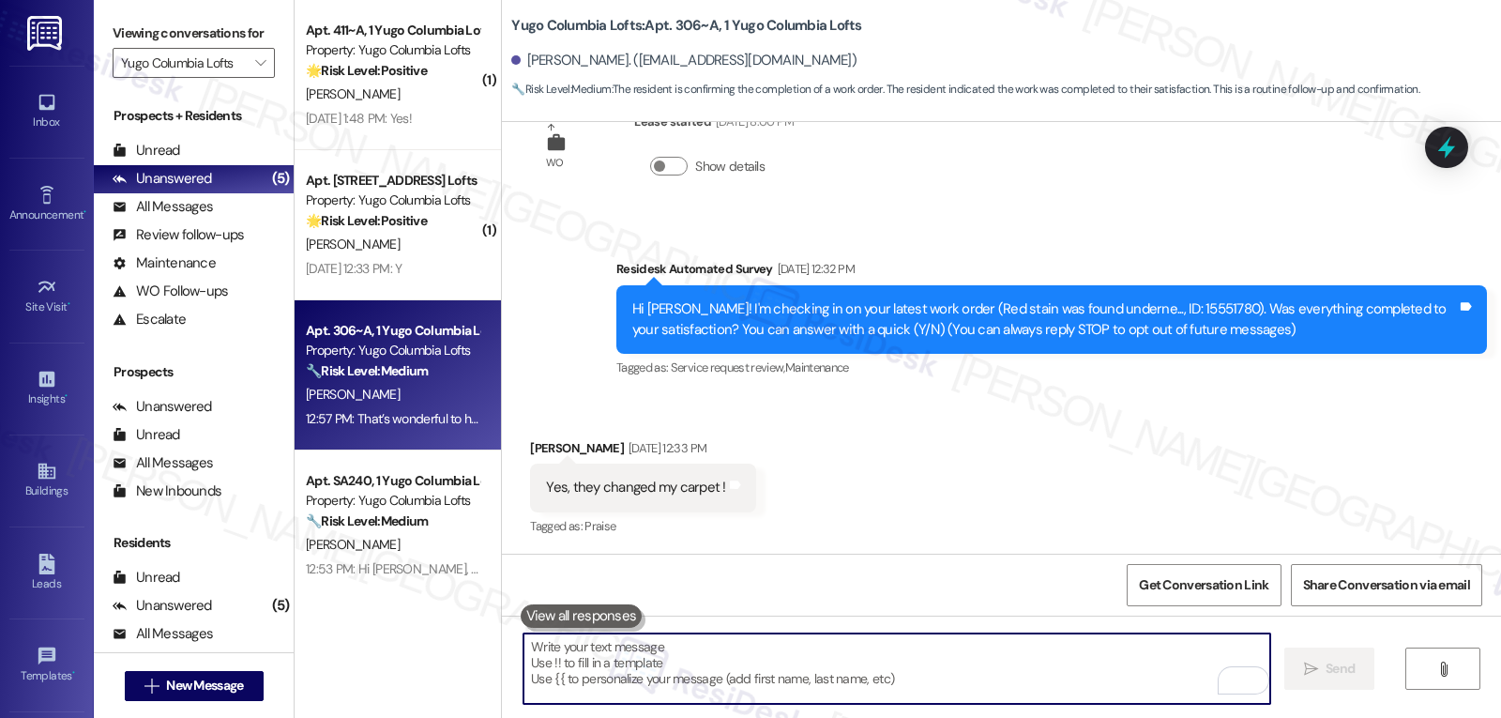
click at [913, 700] on textarea "To enrich screen reader interactions, please activate Accessibility in Grammarl…" at bounding box center [896, 668] width 747 height 70
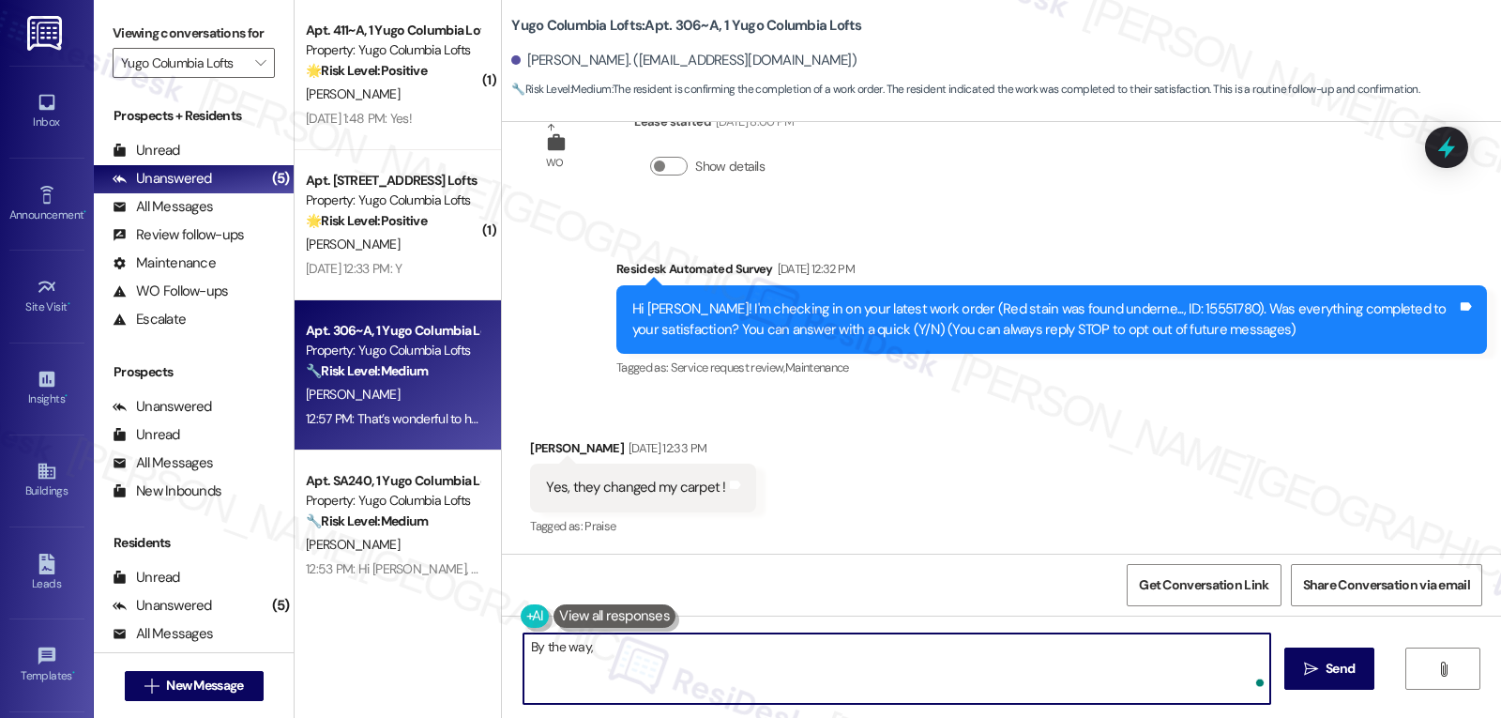
paste textarea "I’d love to know—has your experience at {{property}} been what you expected? Yo…"
click at [580, 645] on textarea "By the way, I’d love to know—has your experience at {{property}} been what you …" at bounding box center [896, 668] width 747 height 70
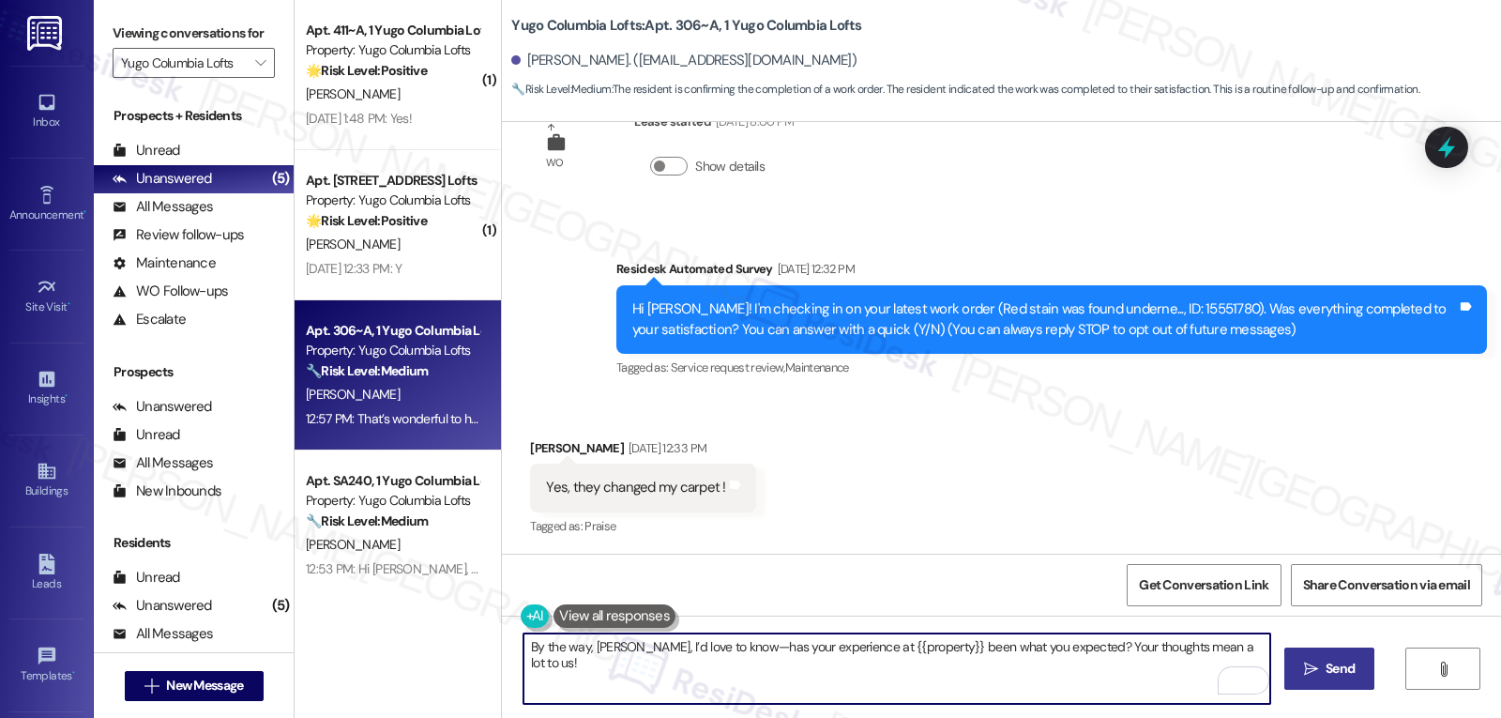
type textarea "By the way, [PERSON_NAME], I’d love to know—has your experience at {{property}}…"
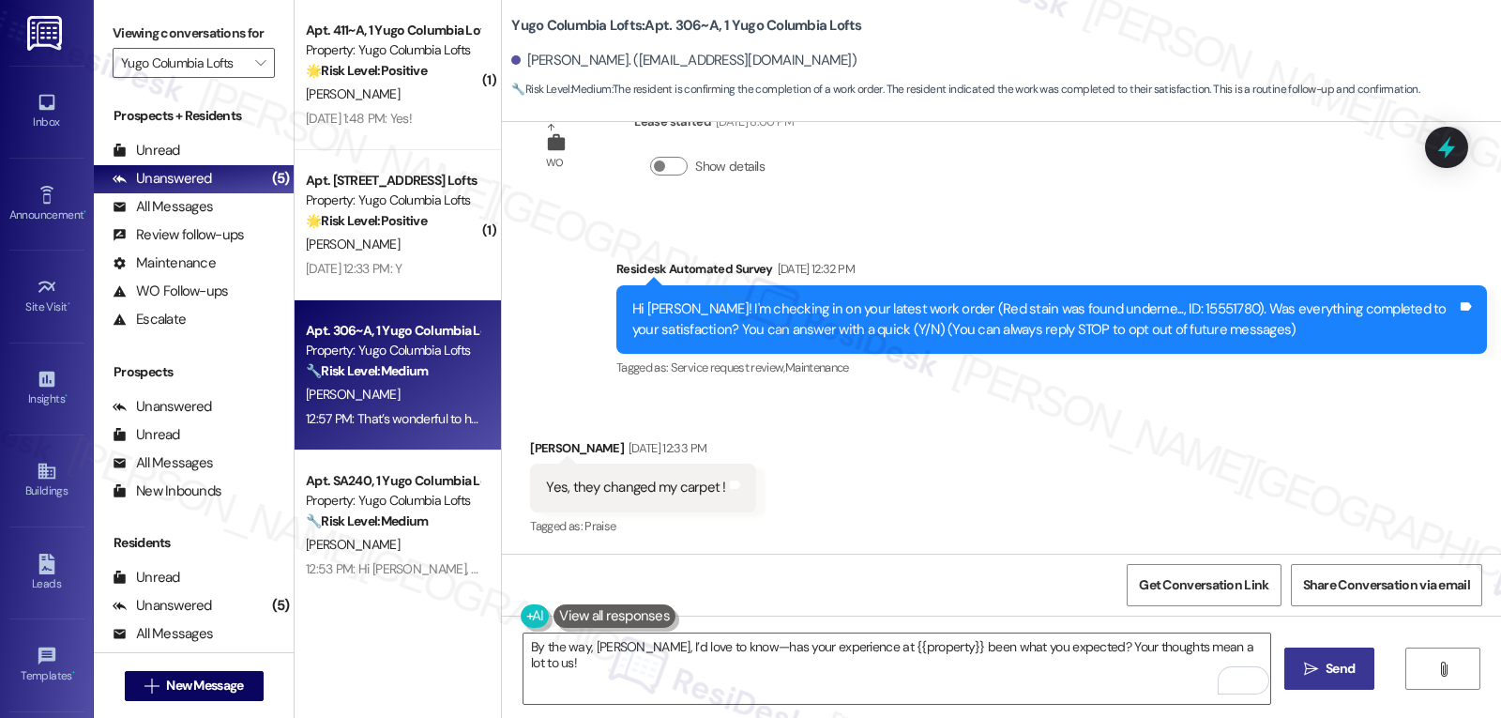
click at [1318, 669] on span " Send" at bounding box center [1329, 669] width 59 height 20
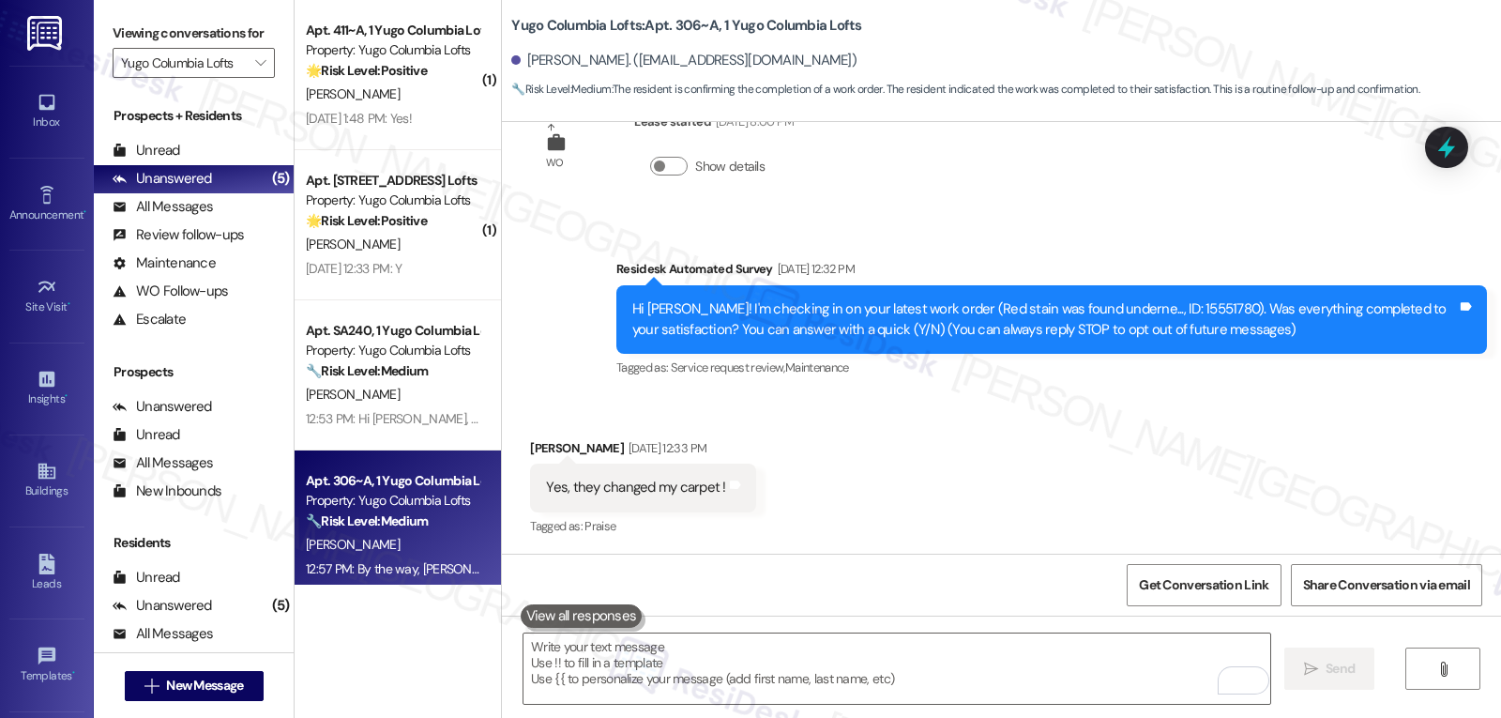
scroll to position [522, 0]
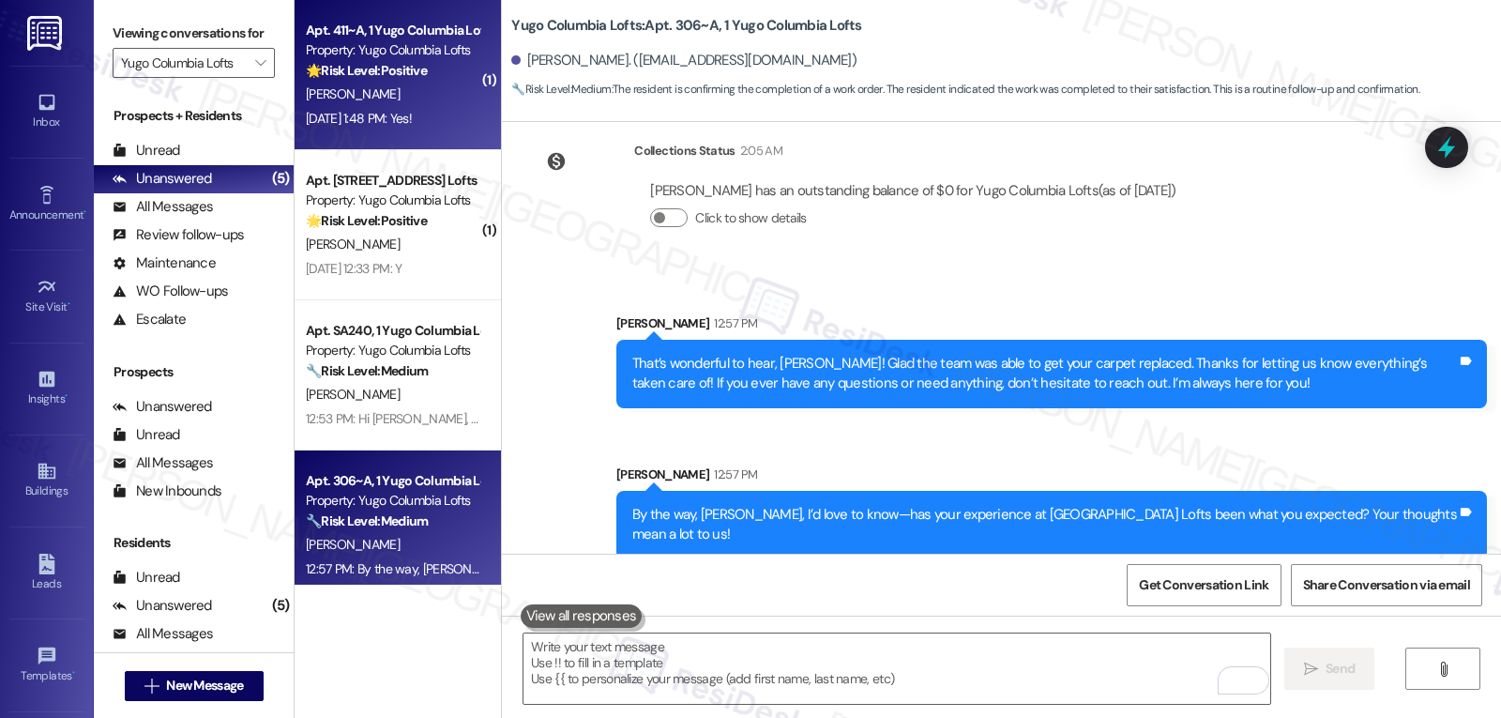
click at [319, 91] on span "[PERSON_NAME]" at bounding box center [353, 93] width 94 height 17
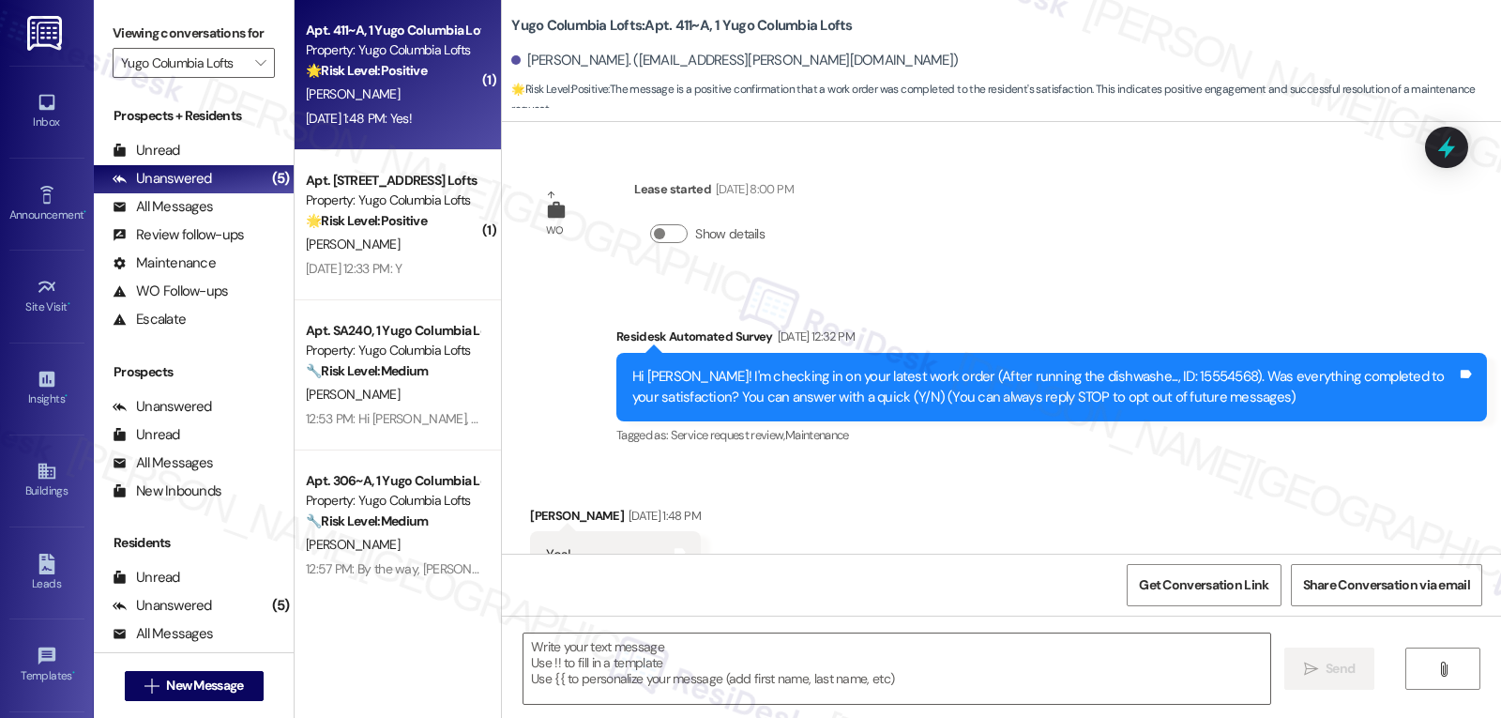
type textarea "Fetching suggested responses. Please feel free to read through the conversation…"
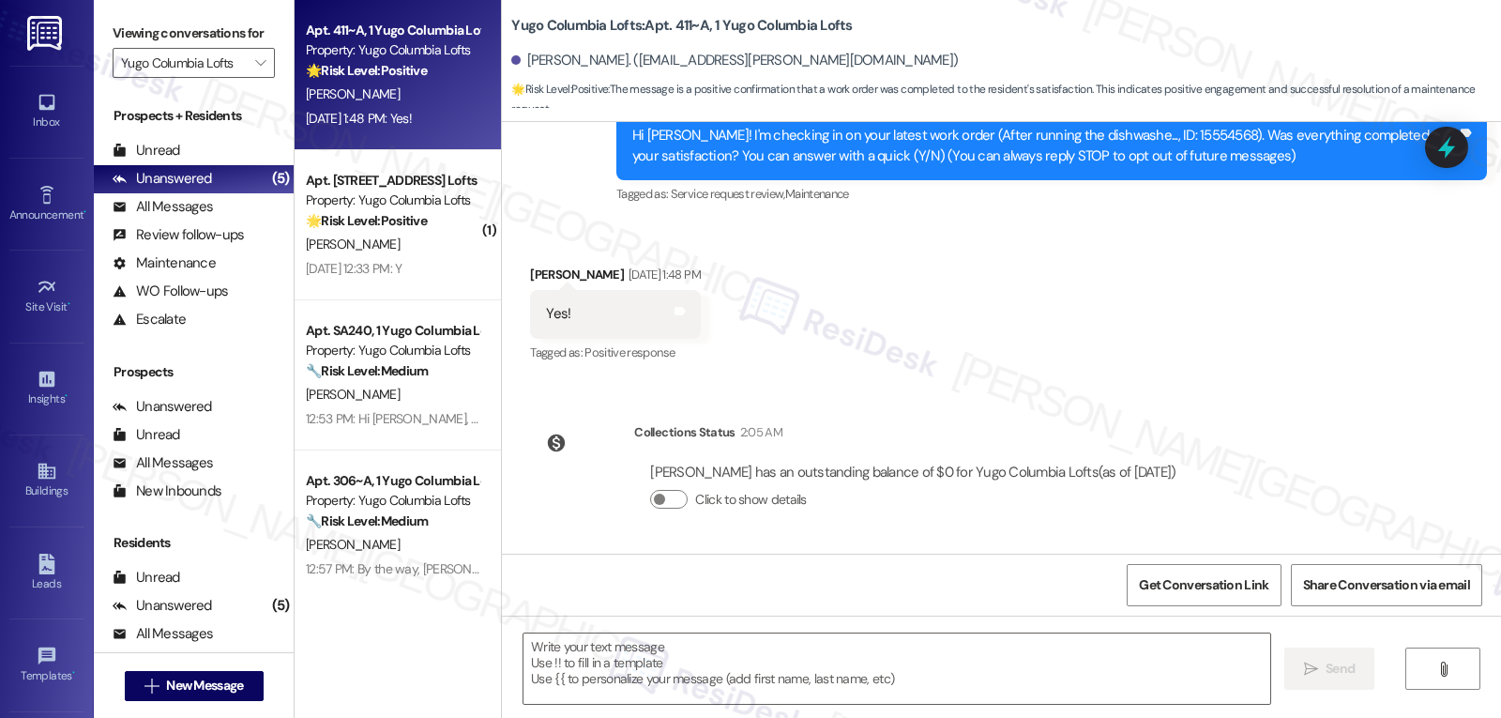
scroll to position [53, 0]
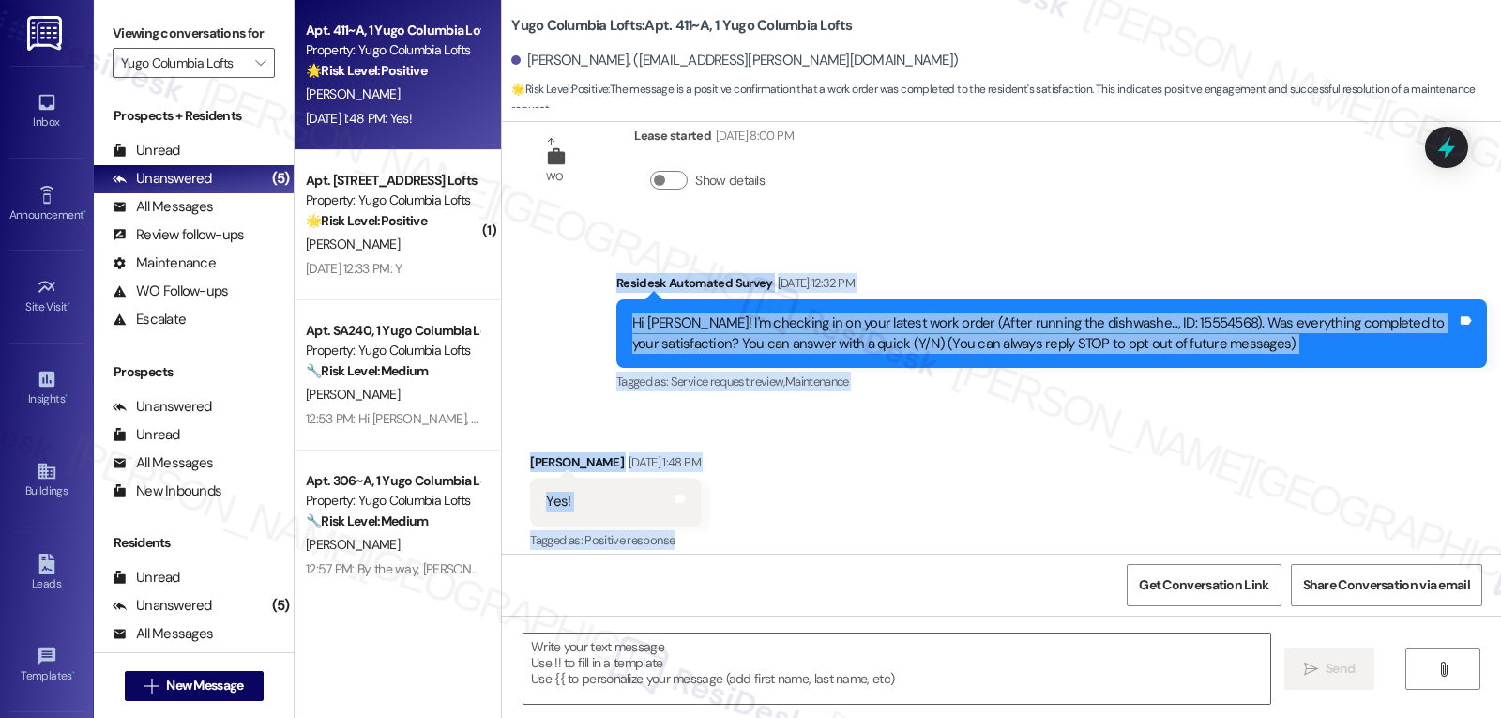
drag, startPoint x: 589, startPoint y: 281, endPoint x: 871, endPoint y: 529, distance: 374.9
click at [871, 529] on div "WO Lease started [DATE] 8:00 PM Show details Survey, sent via SMS Residesk Auto…" at bounding box center [1001, 338] width 999 height 432
copy div "Residesk Automated Survey [DATE] 12:32 PM Hi [PERSON_NAME]! I'm checking in on …"
drag, startPoint x: 833, startPoint y: 690, endPoint x: 833, endPoint y: 675, distance: 15.0
click at [834, 689] on textarea at bounding box center [896, 668] width 747 height 70
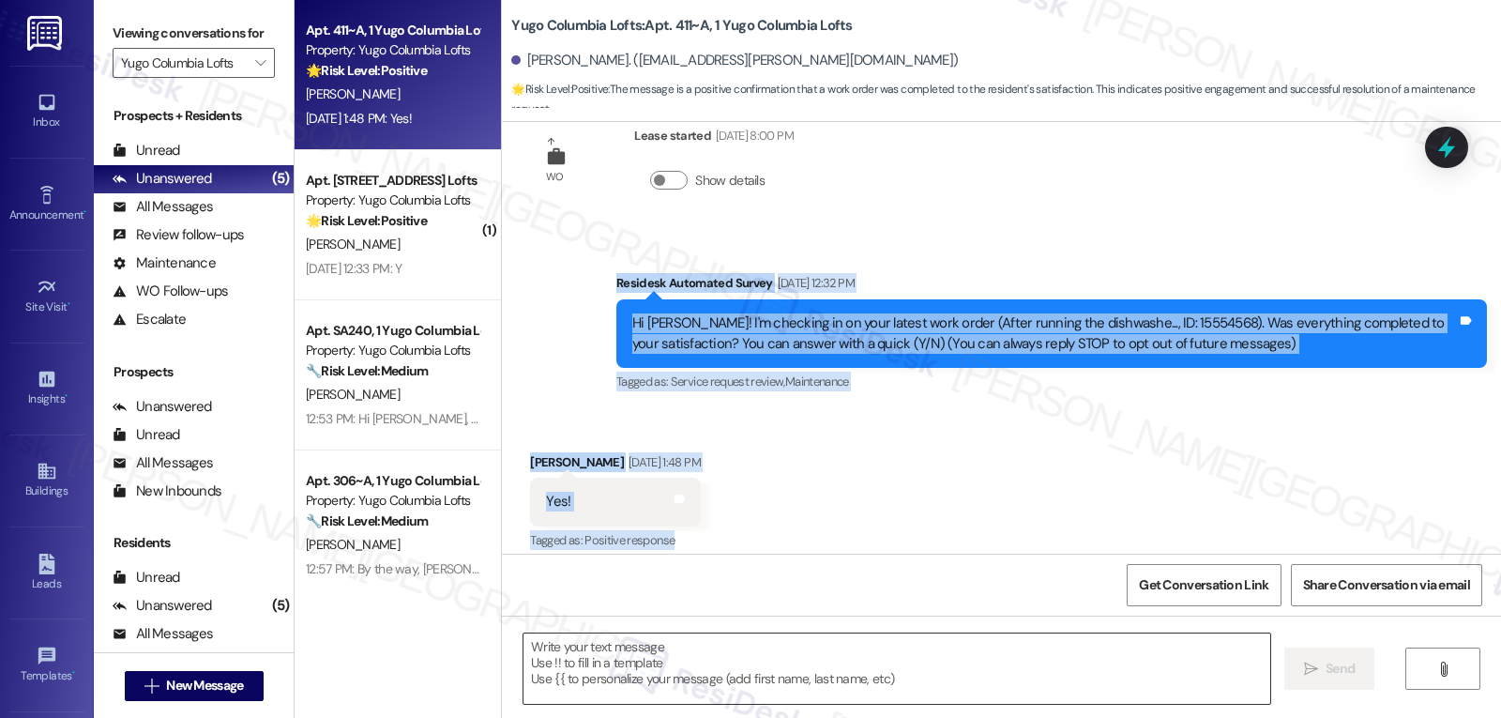
paste textarea "Awesome, thanks for confirming, [PERSON_NAME]! Glad to hear everything’s workin…"
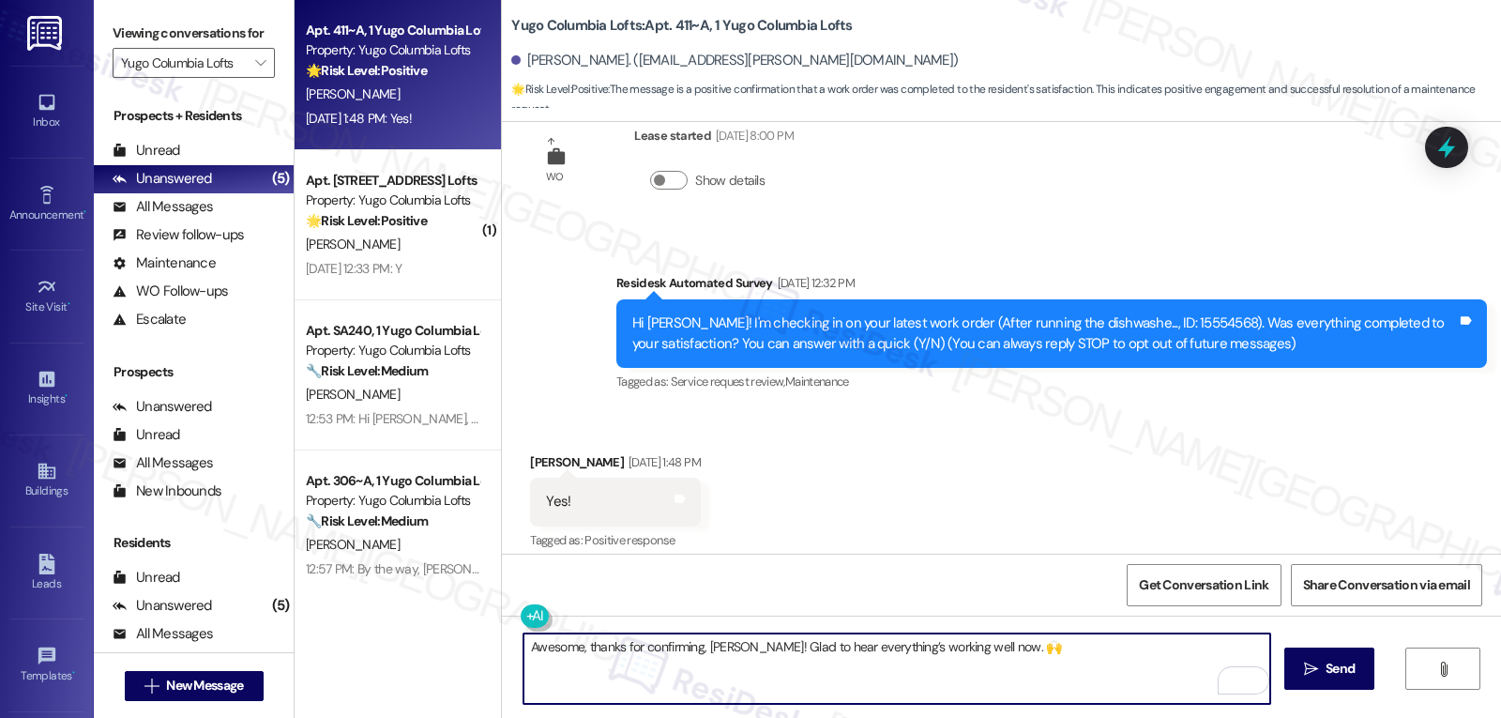
click at [1038, 648] on textarea "Awesome, thanks for confirming, [PERSON_NAME]! Glad to hear everything’s workin…" at bounding box center [896, 668] width 747 height 70
paste textarea "If anything comes up or if you have any questions, just give me a shout. I’m he…"
type textarea "Awesome, thanks for confirming, [PERSON_NAME]! Glad to hear everything’s workin…"
click at [1310, 672] on icon "" at bounding box center [1311, 668] width 14 height 15
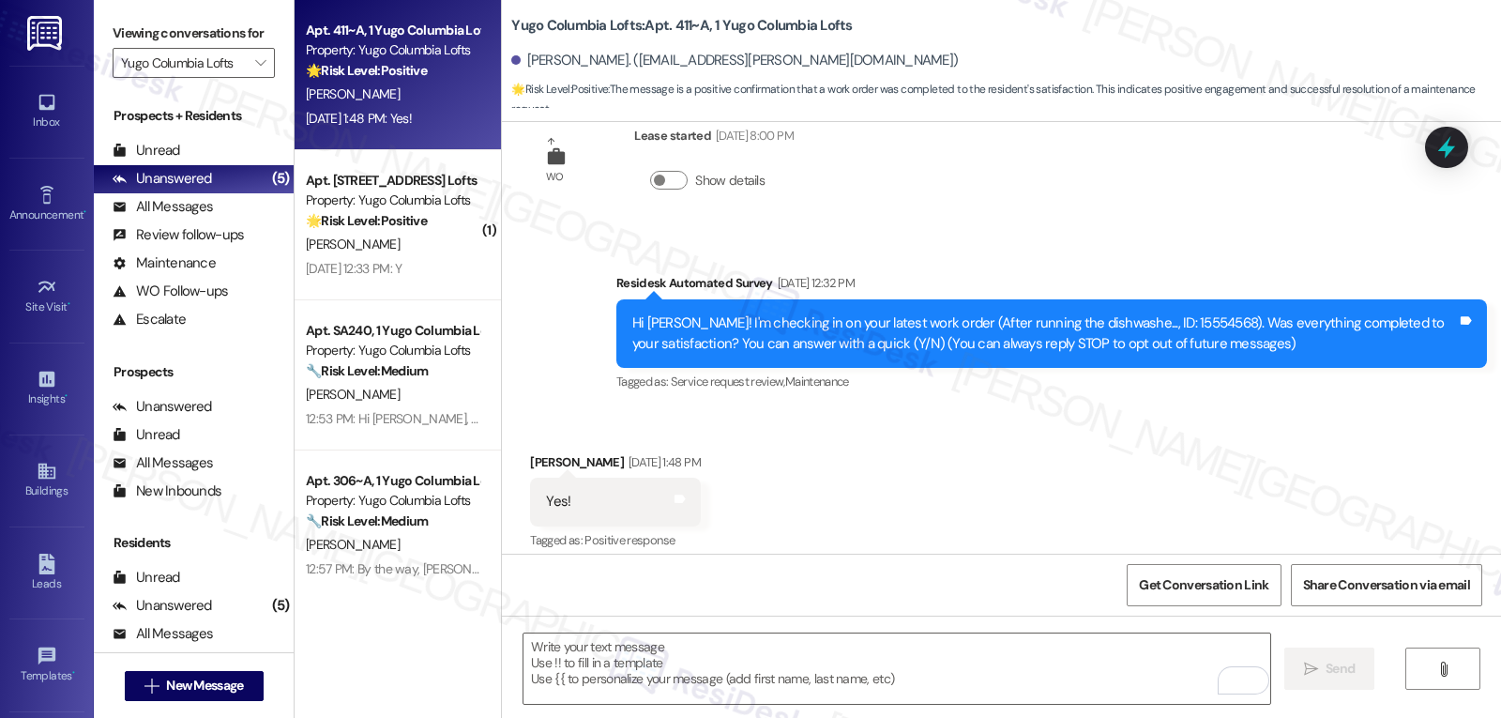
scroll to position [68, 0]
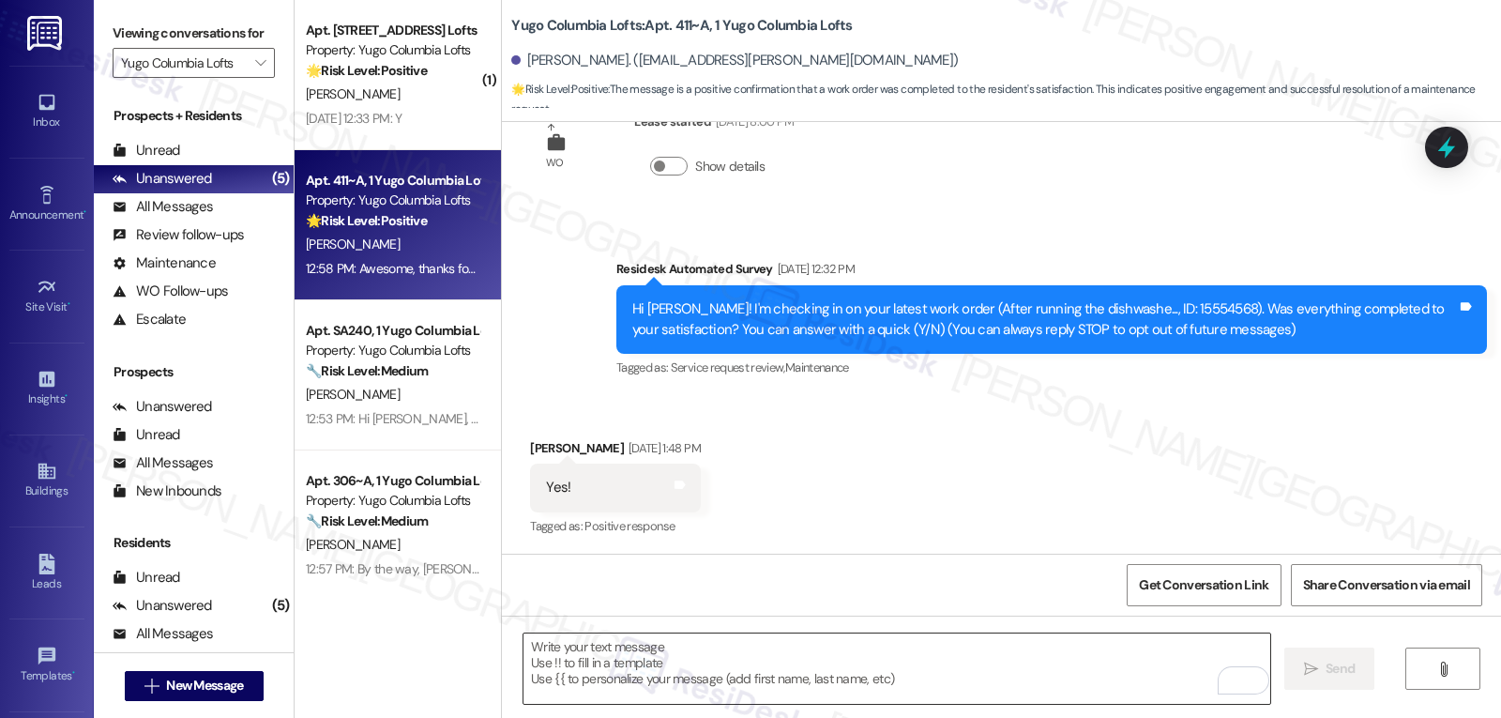
click at [909, 652] on textarea "To enrich screen reader interactions, please activate Accessibility in Grammarl…" at bounding box center [896, 668] width 747 height 70
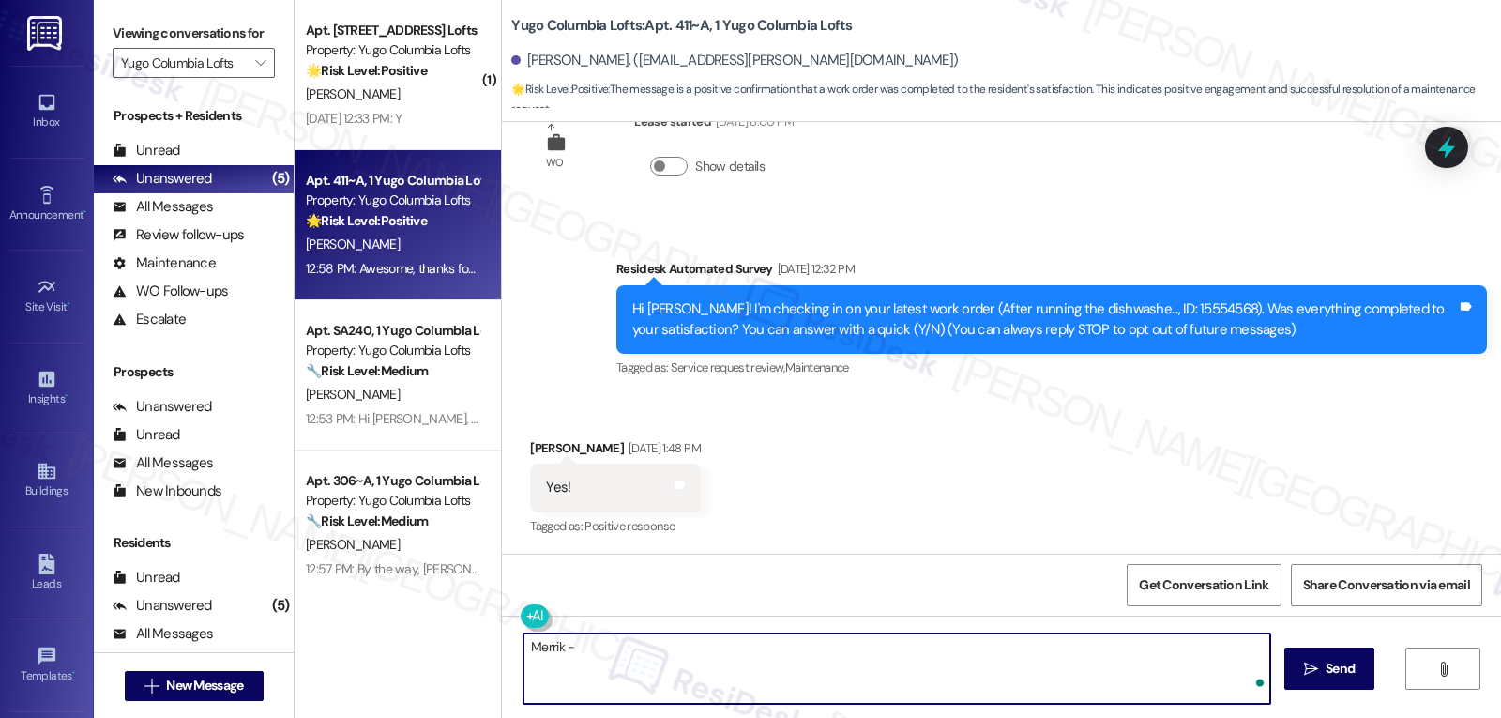
paste textarea "how are things going at {{property}}? Has it been everything you were looking f…"
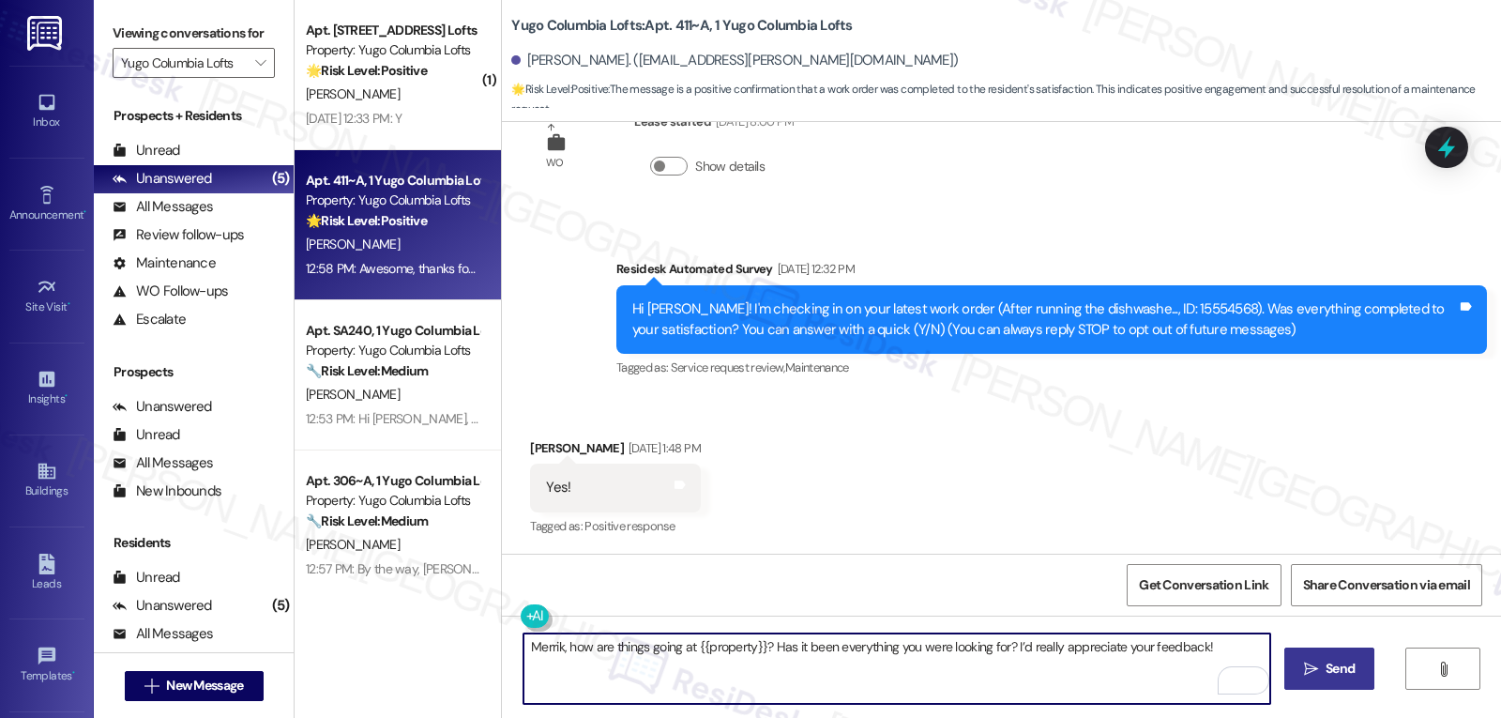
type textarea "Merrik, how are things going at {{property}}? Has it been everything you were l…"
click at [1312, 667] on icon "" at bounding box center [1311, 668] width 14 height 15
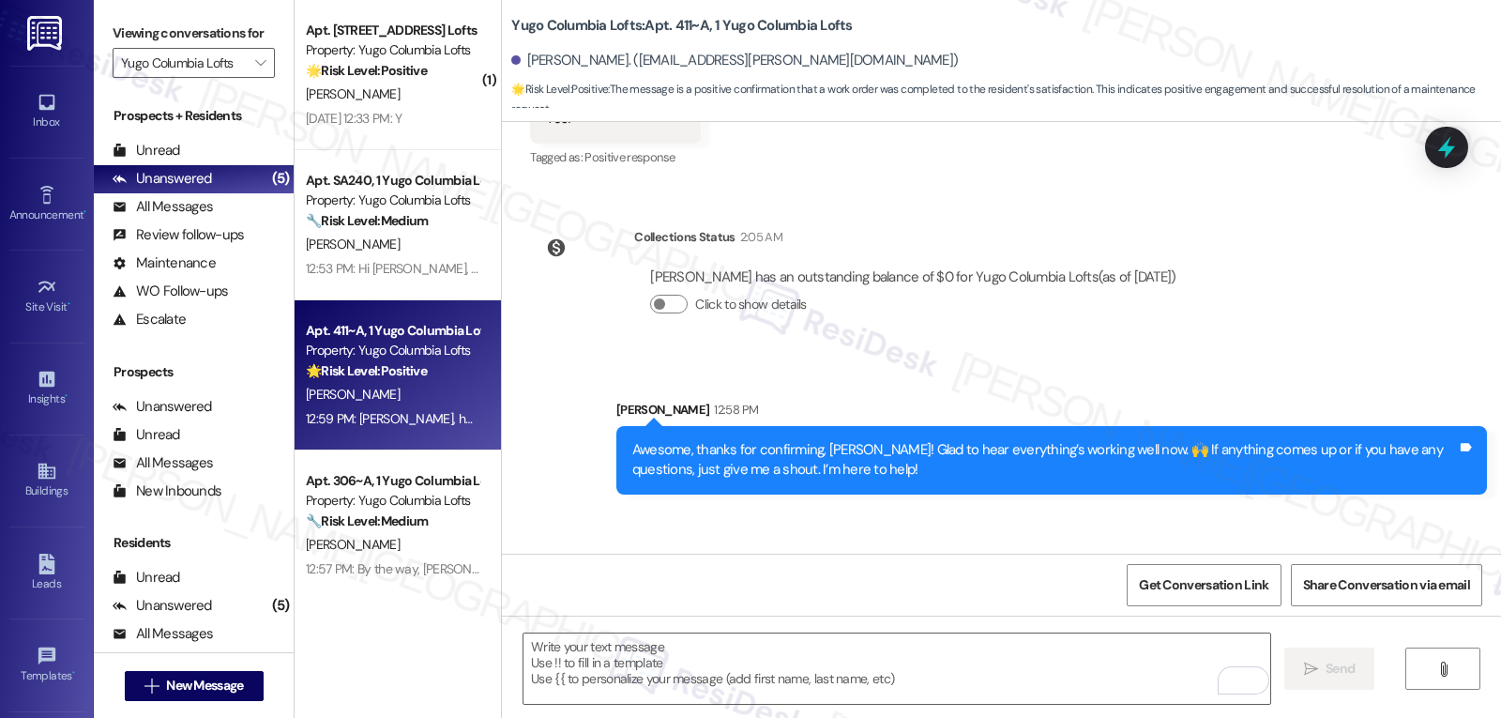
scroll to position [522, 0]
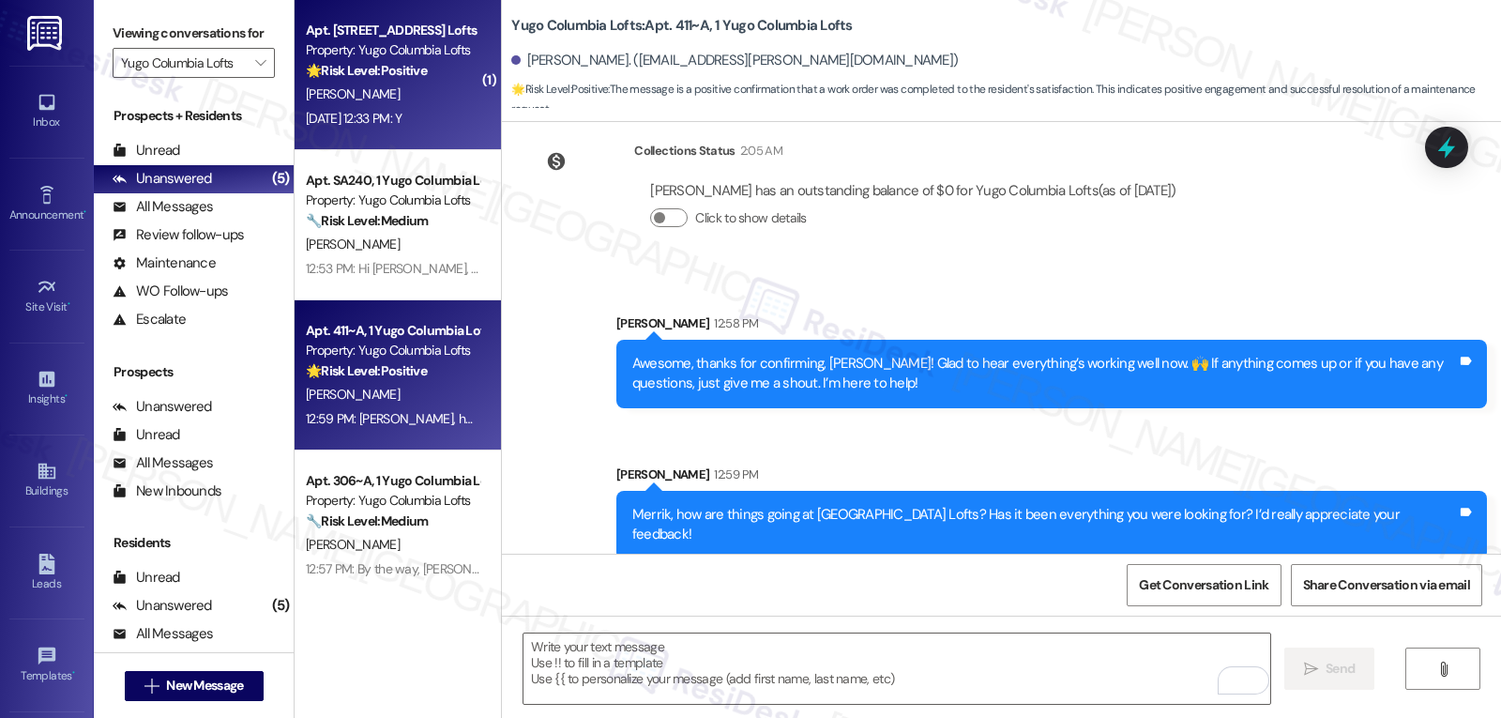
click at [392, 116] on div "[DATE] 12:33 PM: Y [DATE] 12:33 PM: Y" at bounding box center [354, 118] width 96 height 17
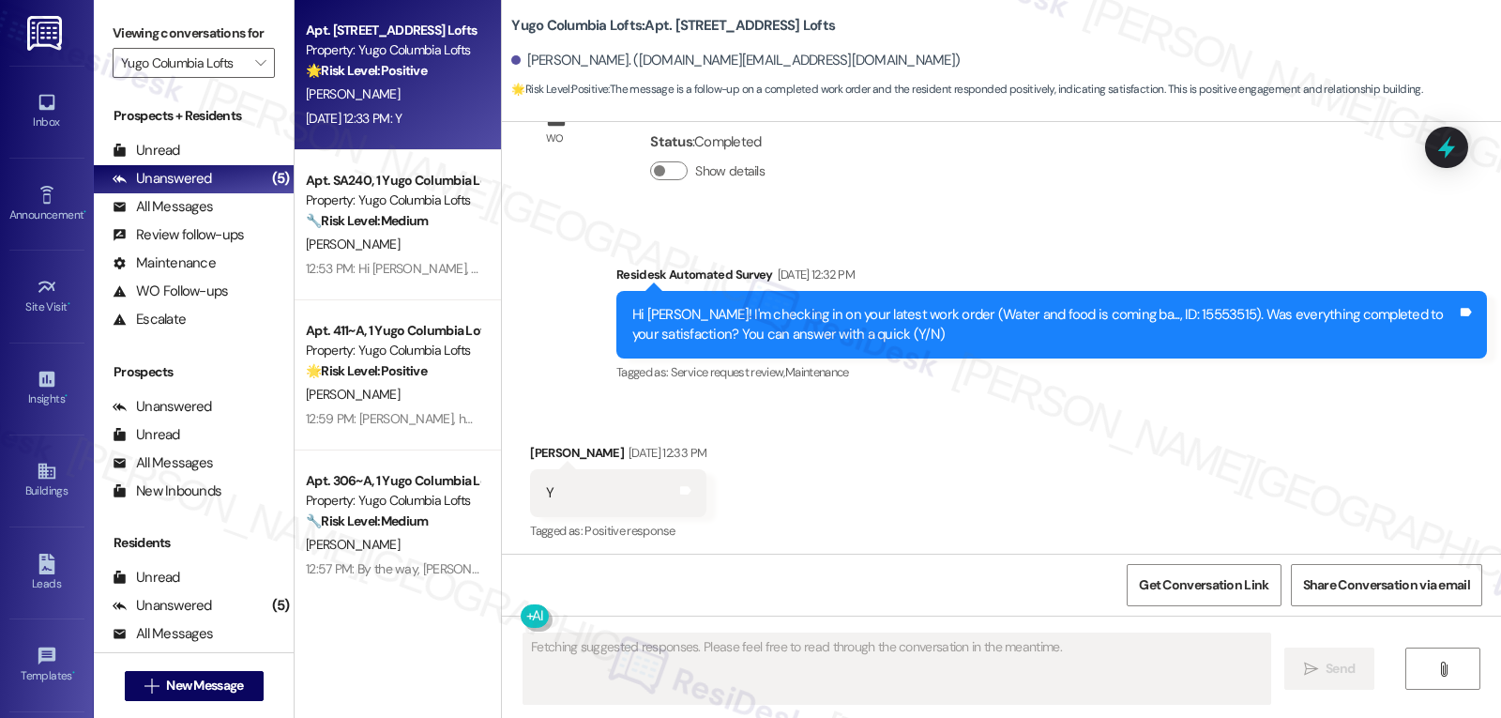
scroll to position [1340, 0]
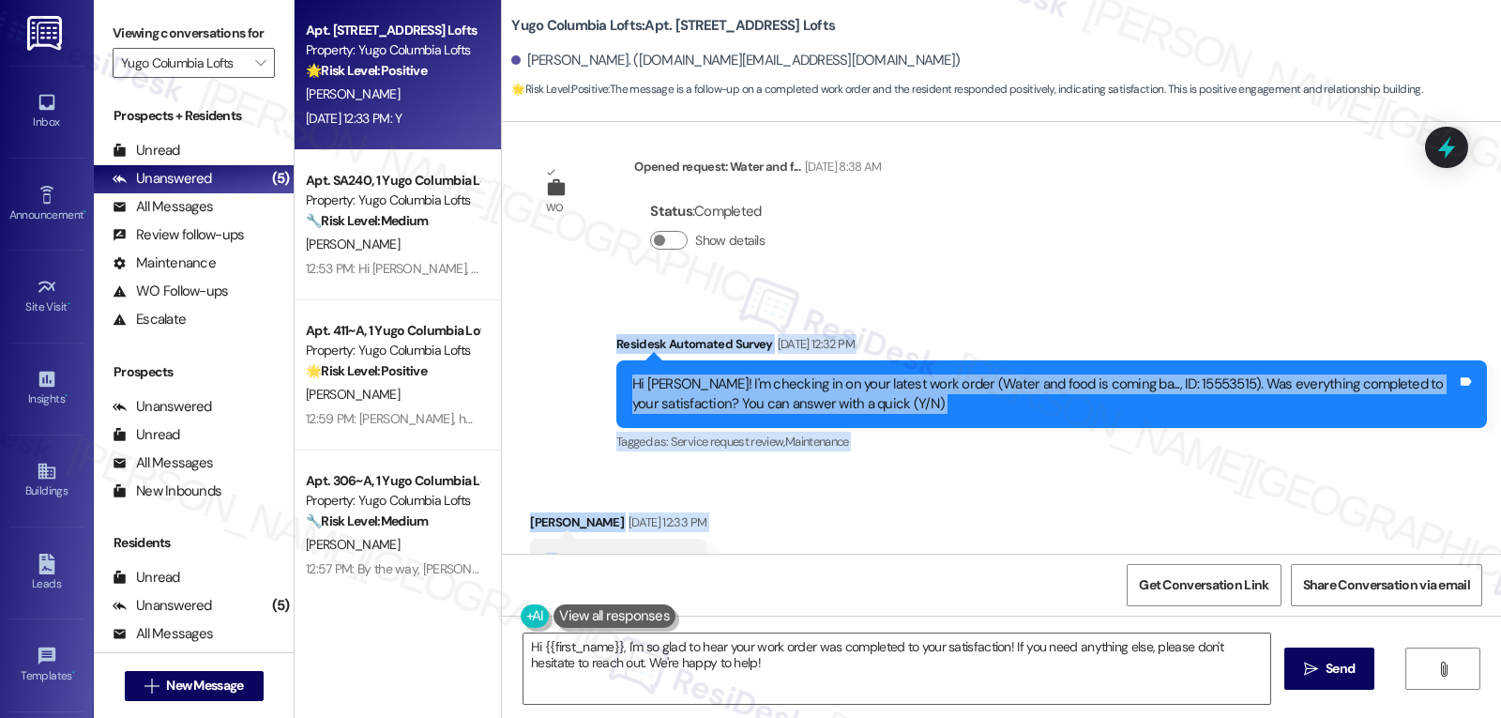
drag, startPoint x: 596, startPoint y: 282, endPoint x: 869, endPoint y: 514, distance: 358.0
click at [869, 514] on div "Sent via SMS [PERSON_NAME] (ResiDesk) [DATE] 5:36 PM Hi [PERSON_NAME]! We’re so…" at bounding box center [1001, 338] width 999 height 432
copy div "Residesk Automated Survey [DATE] 12:32 PM Hi [PERSON_NAME]! I'm checking in on …"
click at [783, 672] on textarea "Hi {{first_name}}, I'm so glad to hear your work order was completed to your sa…" at bounding box center [896, 668] width 747 height 70
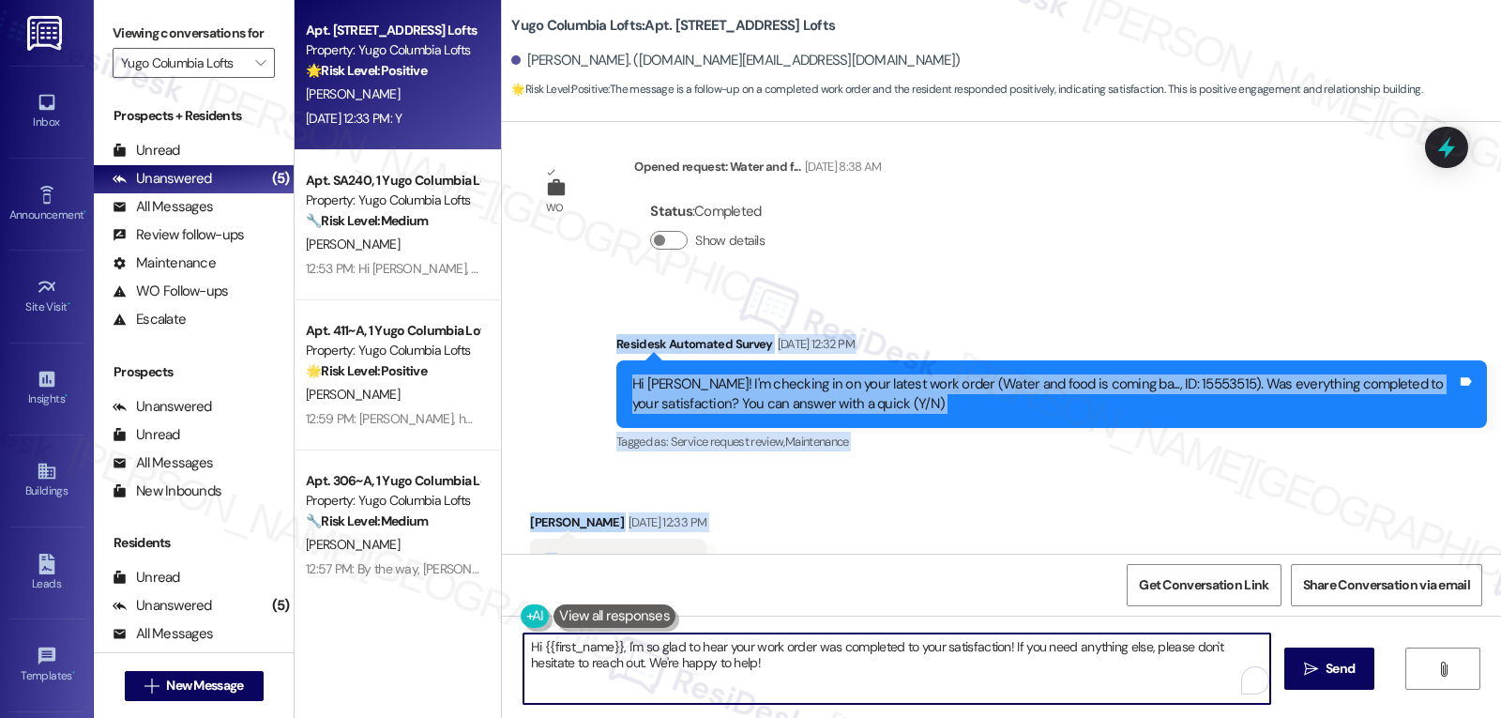
paste textarea "[PERSON_NAME], thank you for confirming! I’m glad to hear your work order was c…"
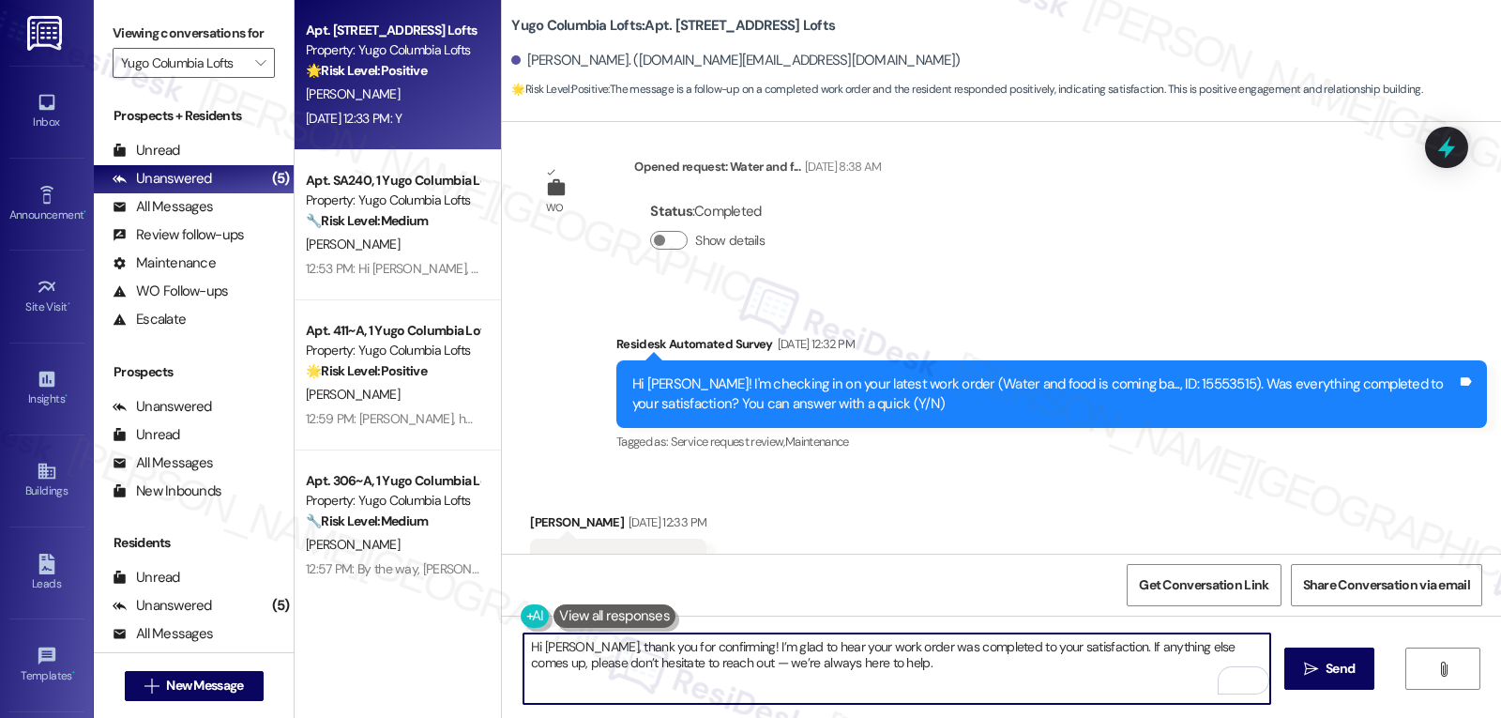
click at [675, 674] on textarea "Hi [PERSON_NAME], thank you for confirming! I’m glad to hear your work order wa…" at bounding box center [896, 668] width 747 height 70
click at [899, 682] on textarea "Hi [PERSON_NAME], thank you for confirming! I’m glad to hear your work order wa…" at bounding box center [896, 668] width 747 height 70
type textarea "Hi [PERSON_NAME], thank you for confirming! I’m glad to hear your work order wa…"
click at [1325, 673] on span "Send" at bounding box center [1339, 669] width 29 height 20
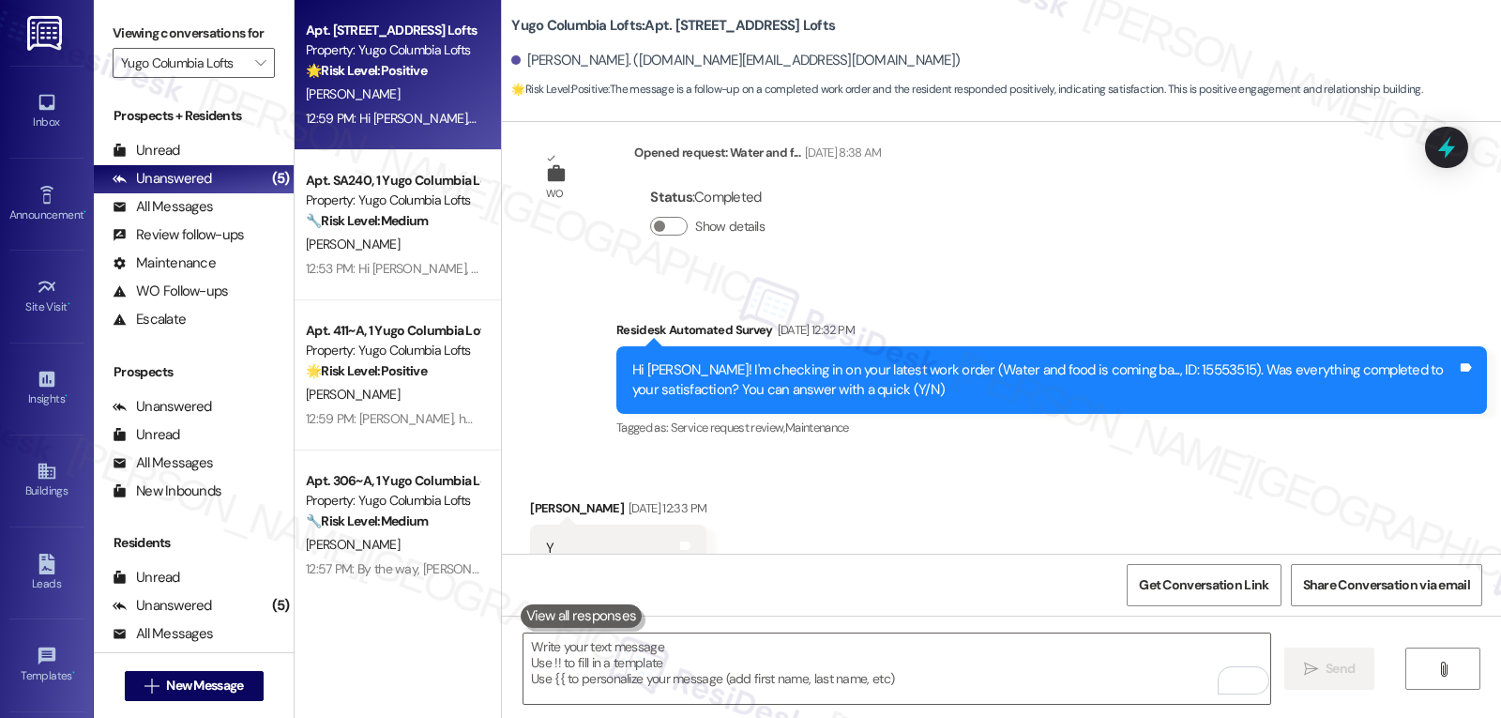
scroll to position [1679, 0]
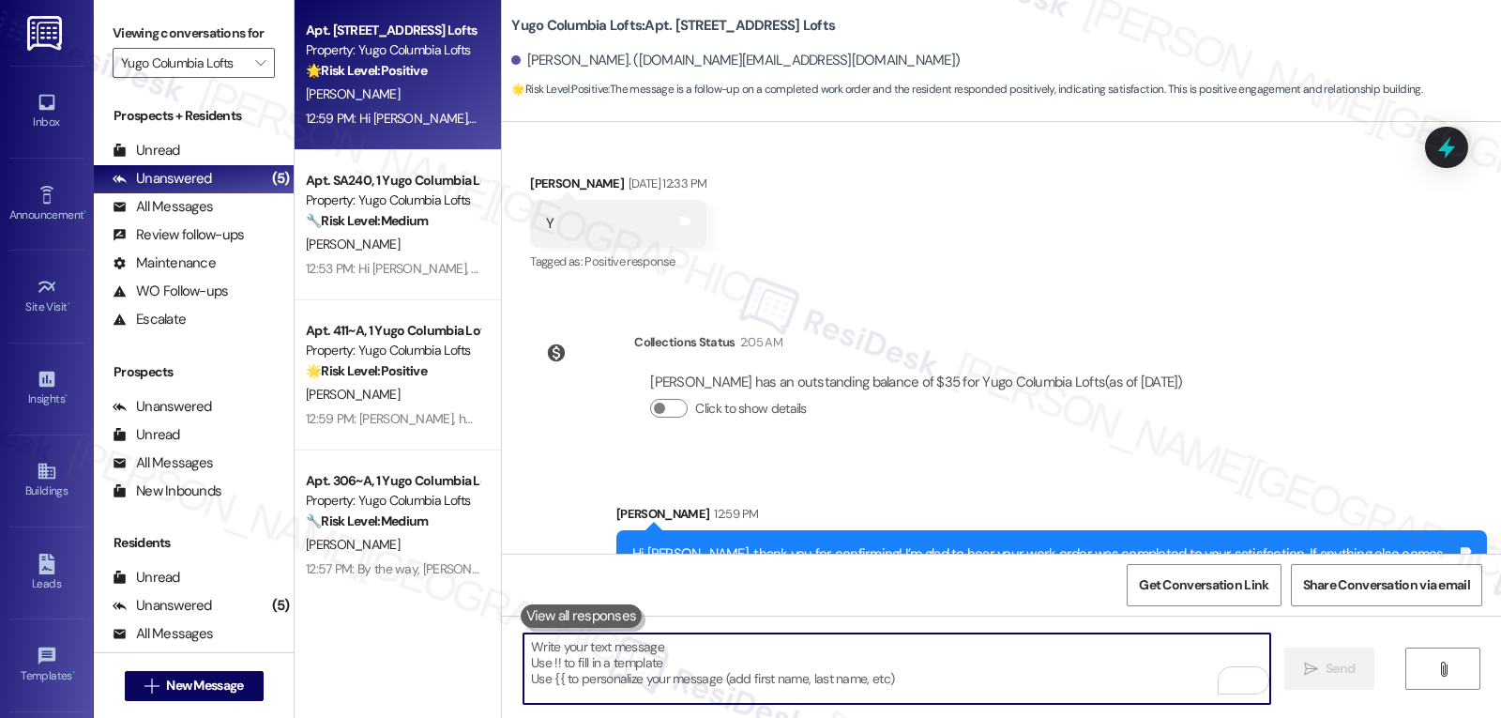
click at [656, 676] on textarea "To enrich screen reader interactions, please activate Accessibility in Grammarl…" at bounding box center [896, 668] width 747 height 70
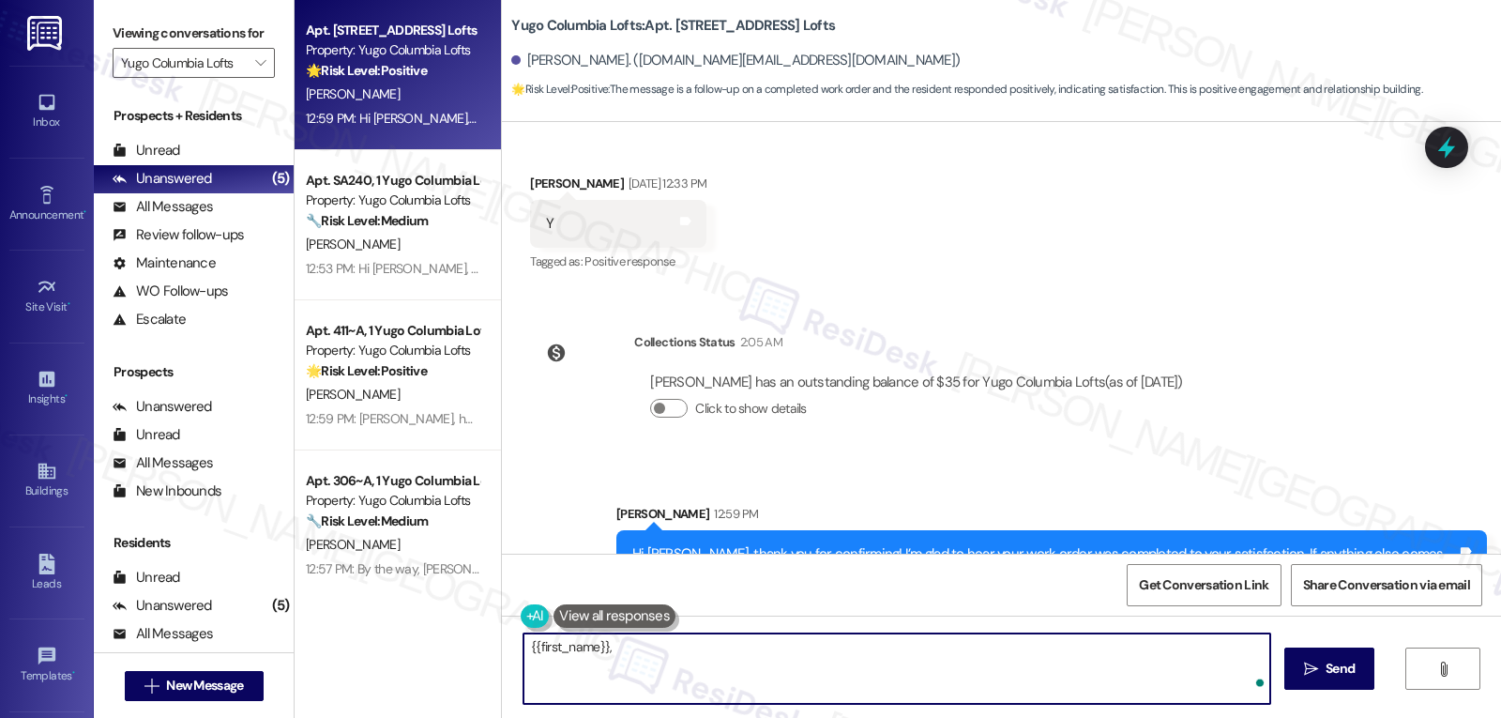
paste textarea "I hope you’ve been loving your time at {{property}}! Has it lived up to what yo…"
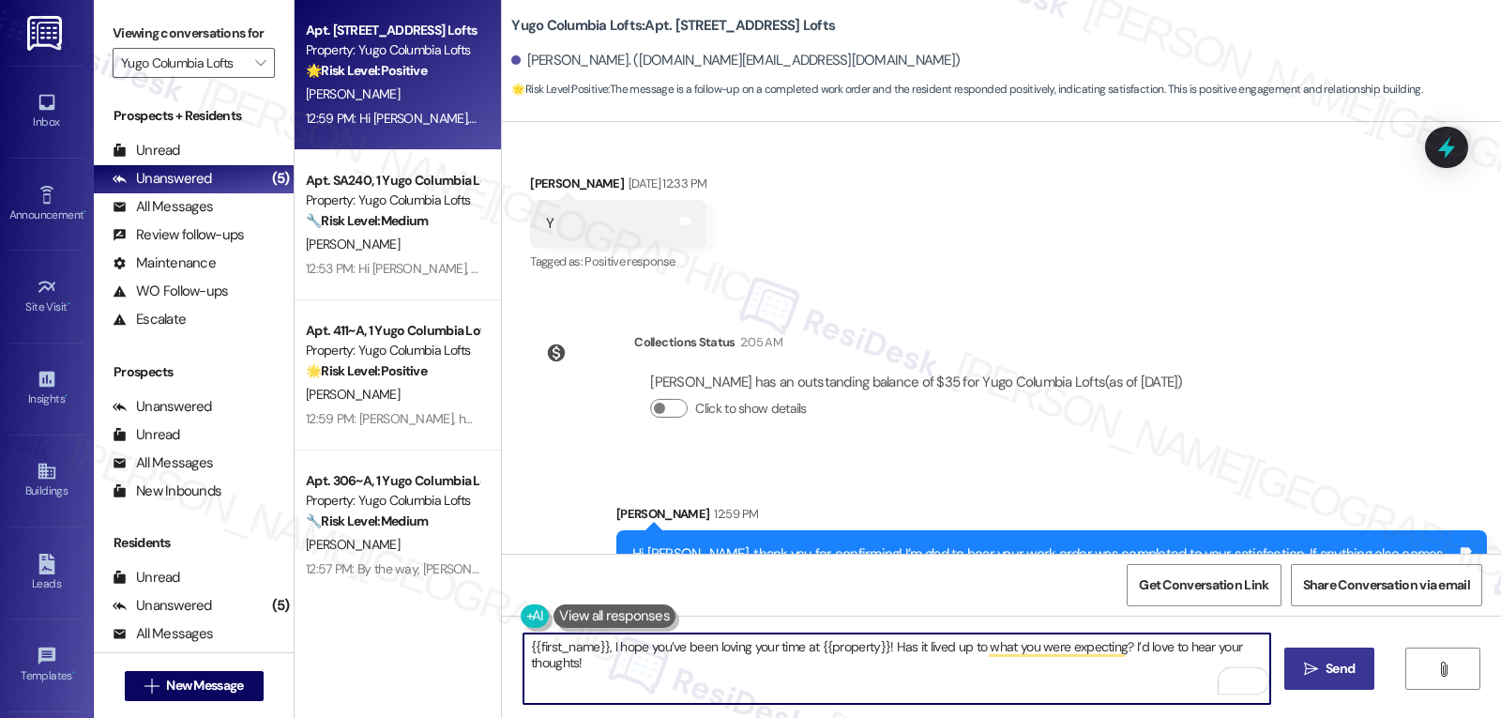
type textarea "{{first_name}}, I hope you’ve been loving your time at {{property}}! Has it liv…"
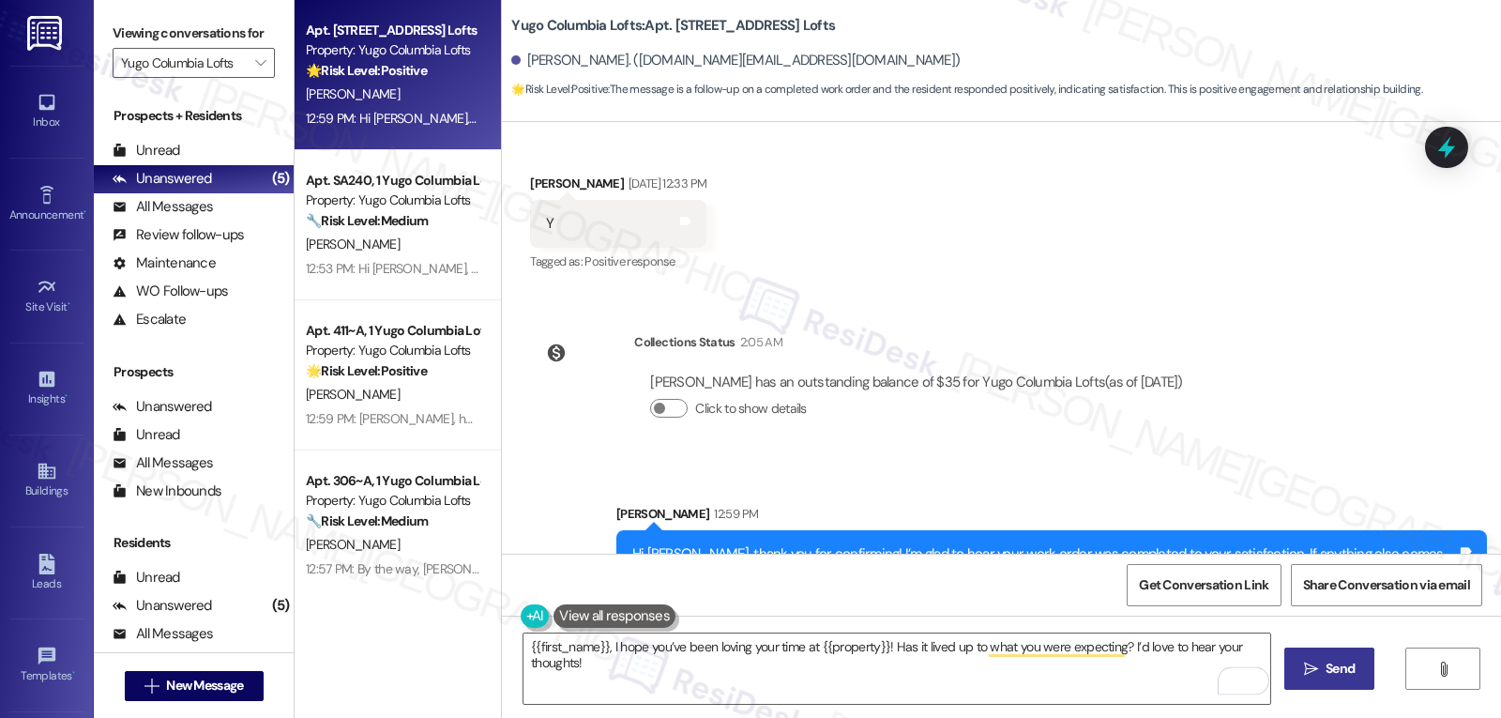
click at [1363, 677] on button " Send" at bounding box center [1329, 668] width 91 height 42
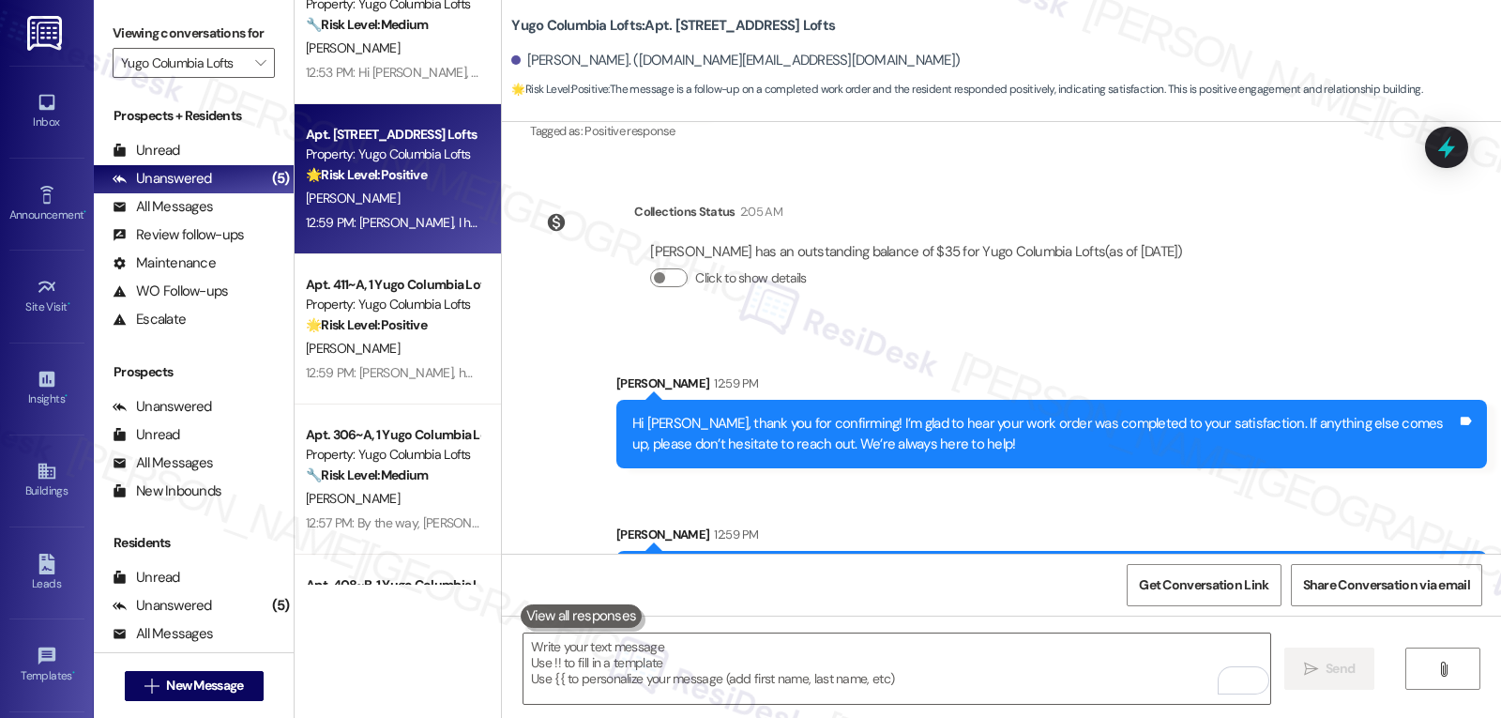
scroll to position [0, 0]
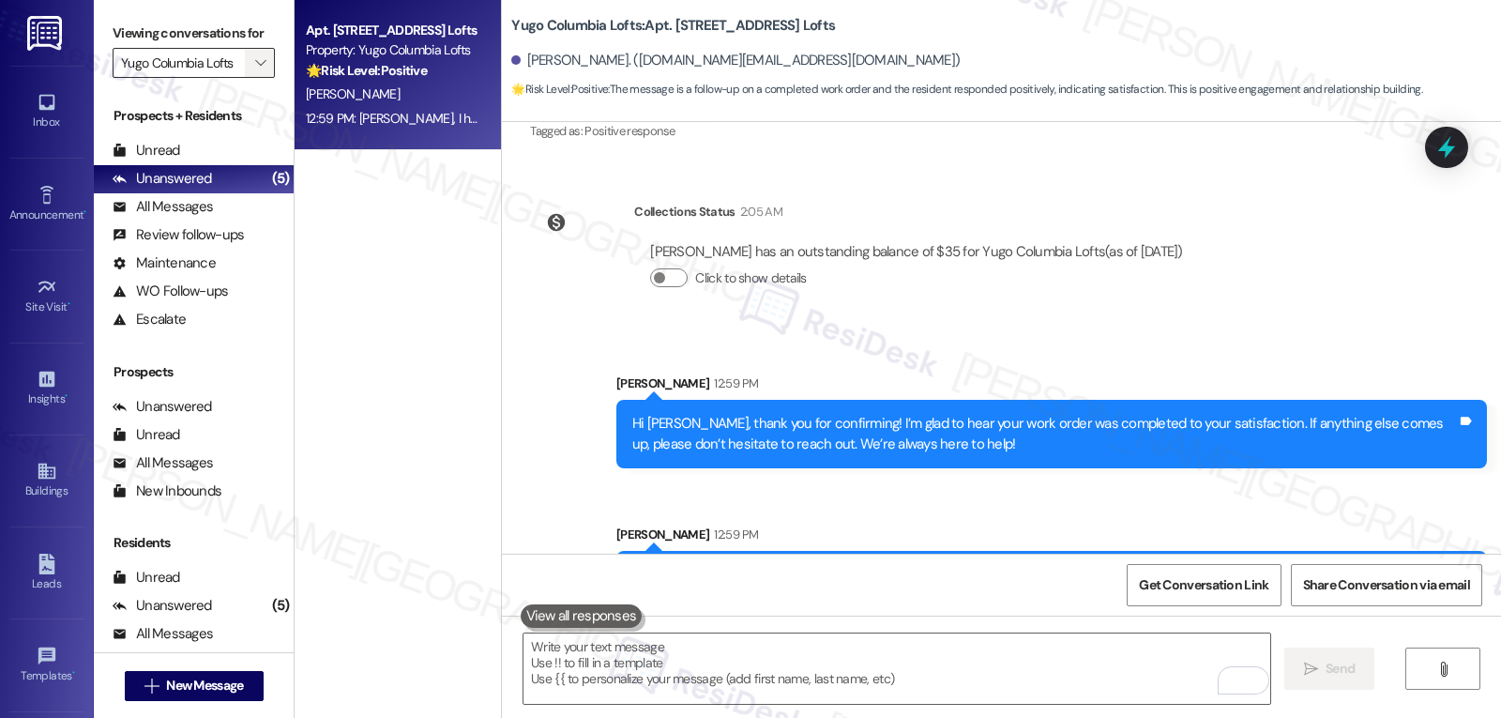
click at [255, 70] on icon "" at bounding box center [260, 62] width 10 height 15
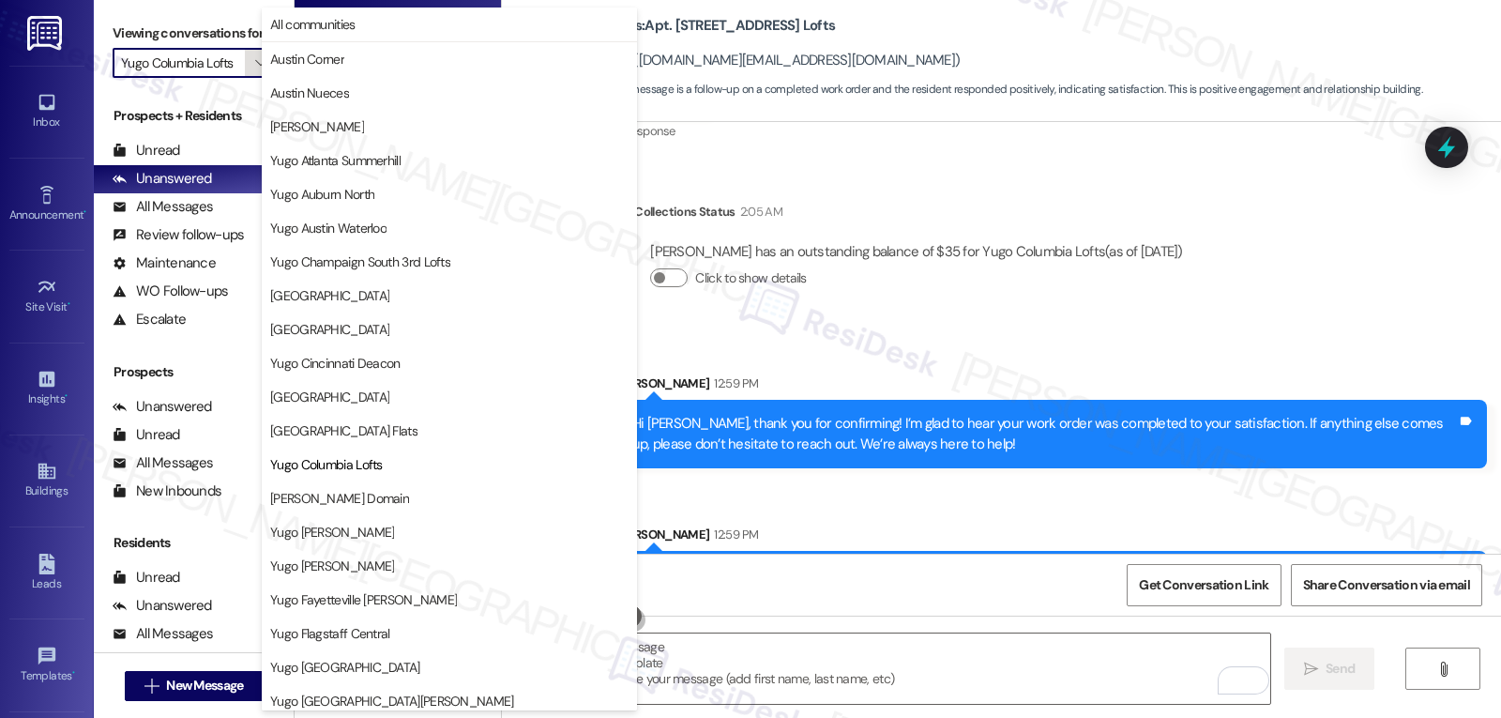
scroll to position [305, 0]
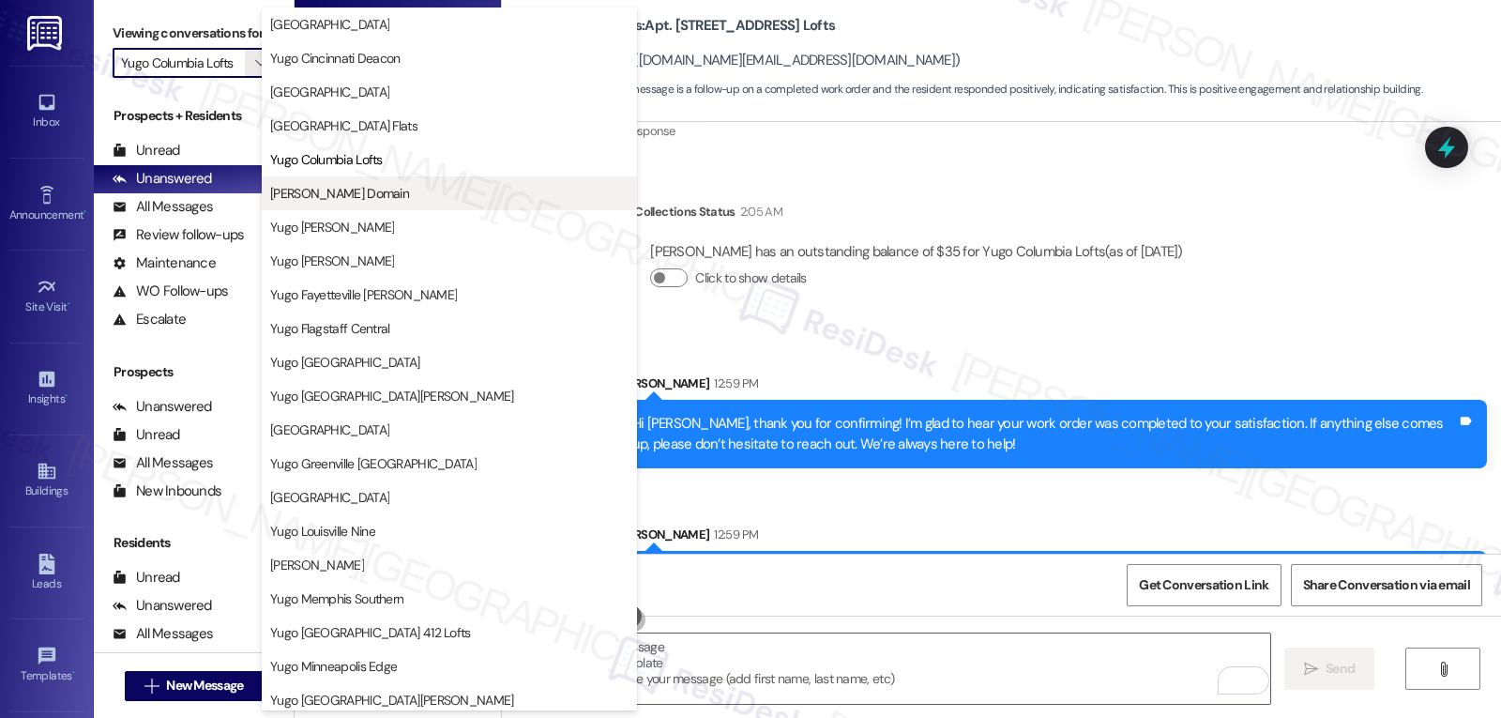
click at [403, 186] on span "[PERSON_NAME] Domain" at bounding box center [449, 193] width 358 height 19
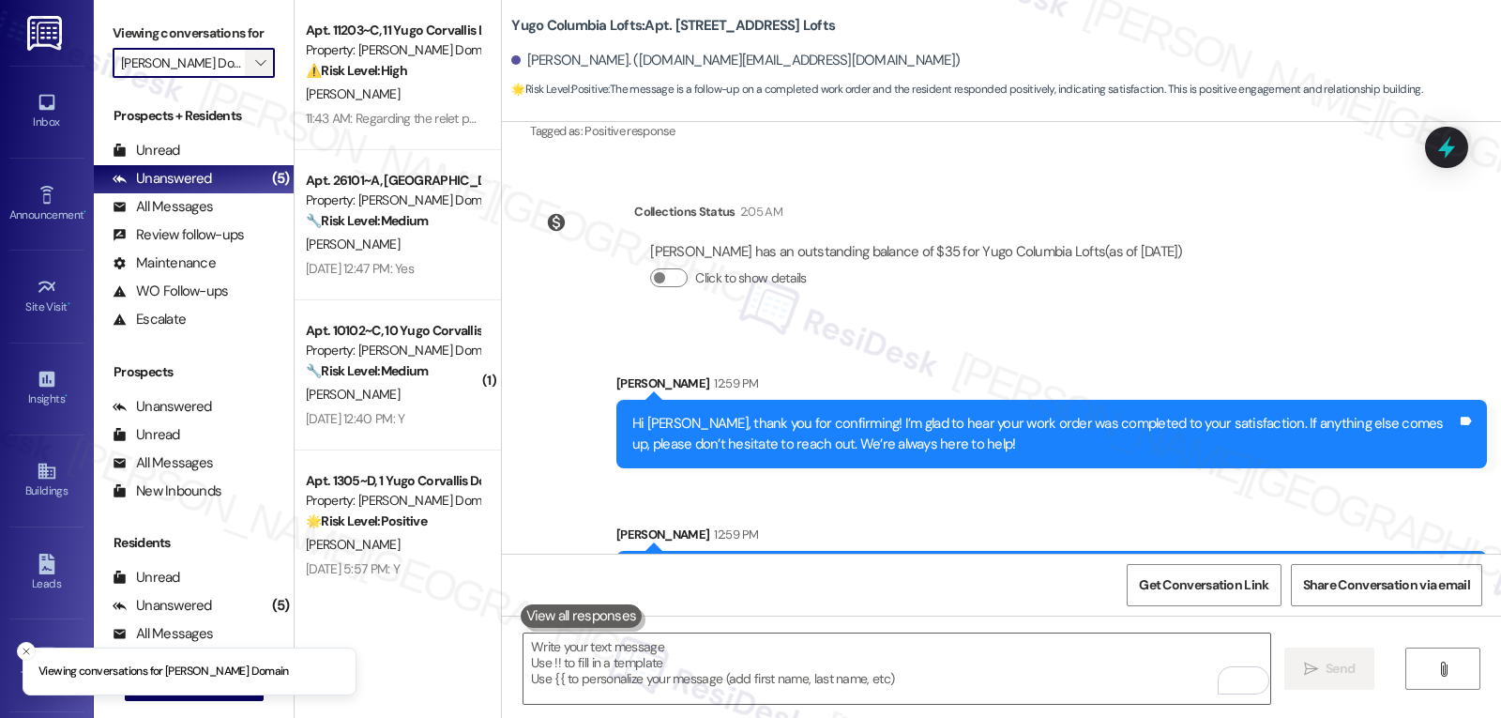
click at [255, 70] on icon "" at bounding box center [260, 62] width 10 height 15
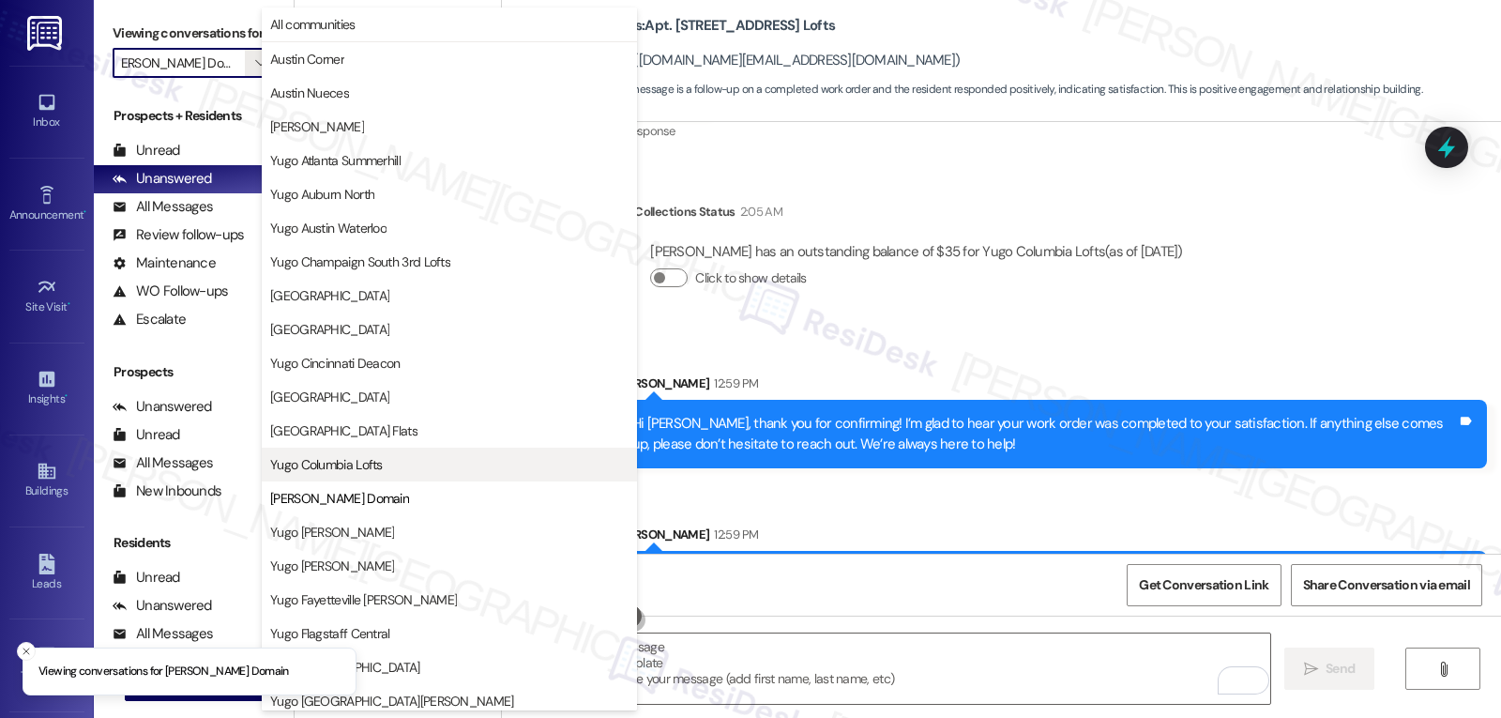
scroll to position [305, 0]
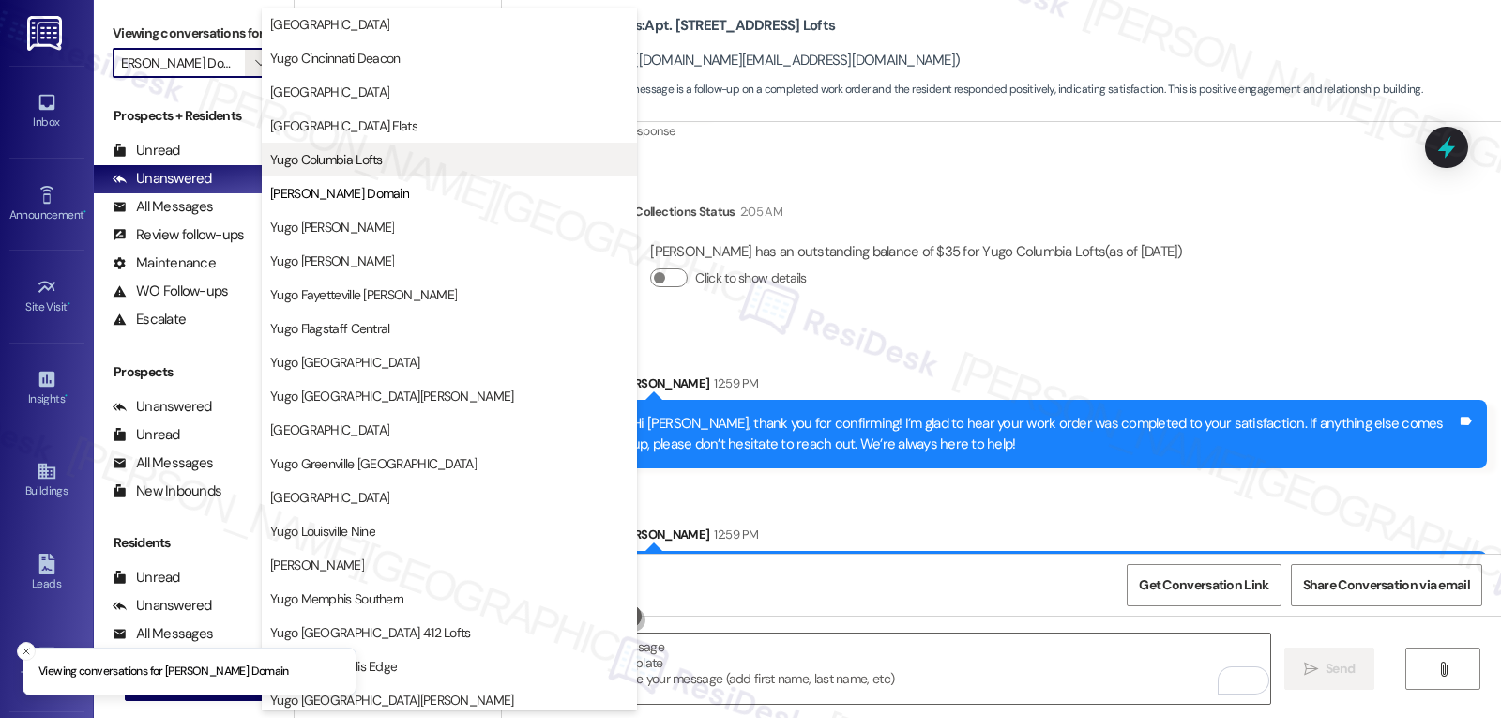
click at [371, 172] on button "Yugo Columbia Lofts" at bounding box center [449, 160] width 375 height 34
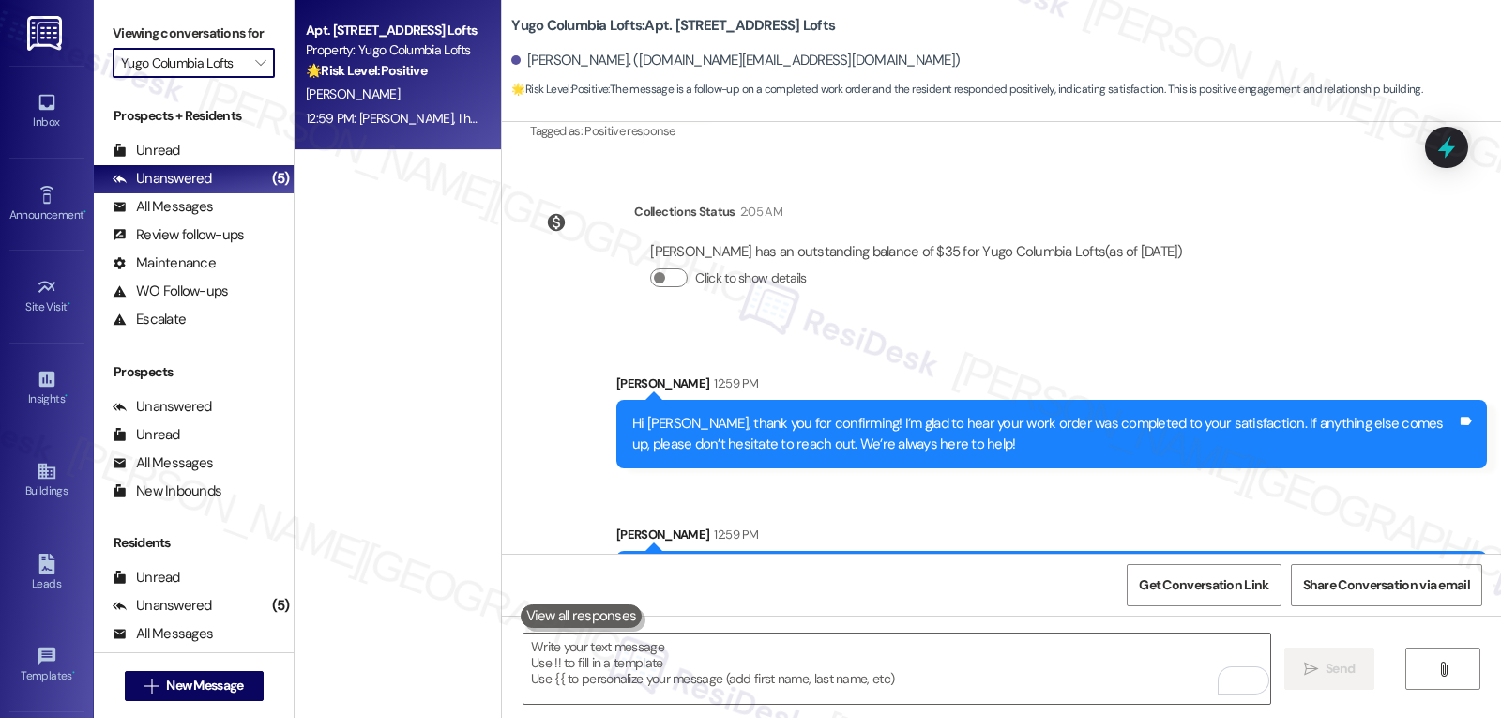
scroll to position [0, 2]
click at [356, 98] on div "[PERSON_NAME]" at bounding box center [392, 94] width 177 height 23
click at [251, 78] on span "" at bounding box center [260, 63] width 18 height 30
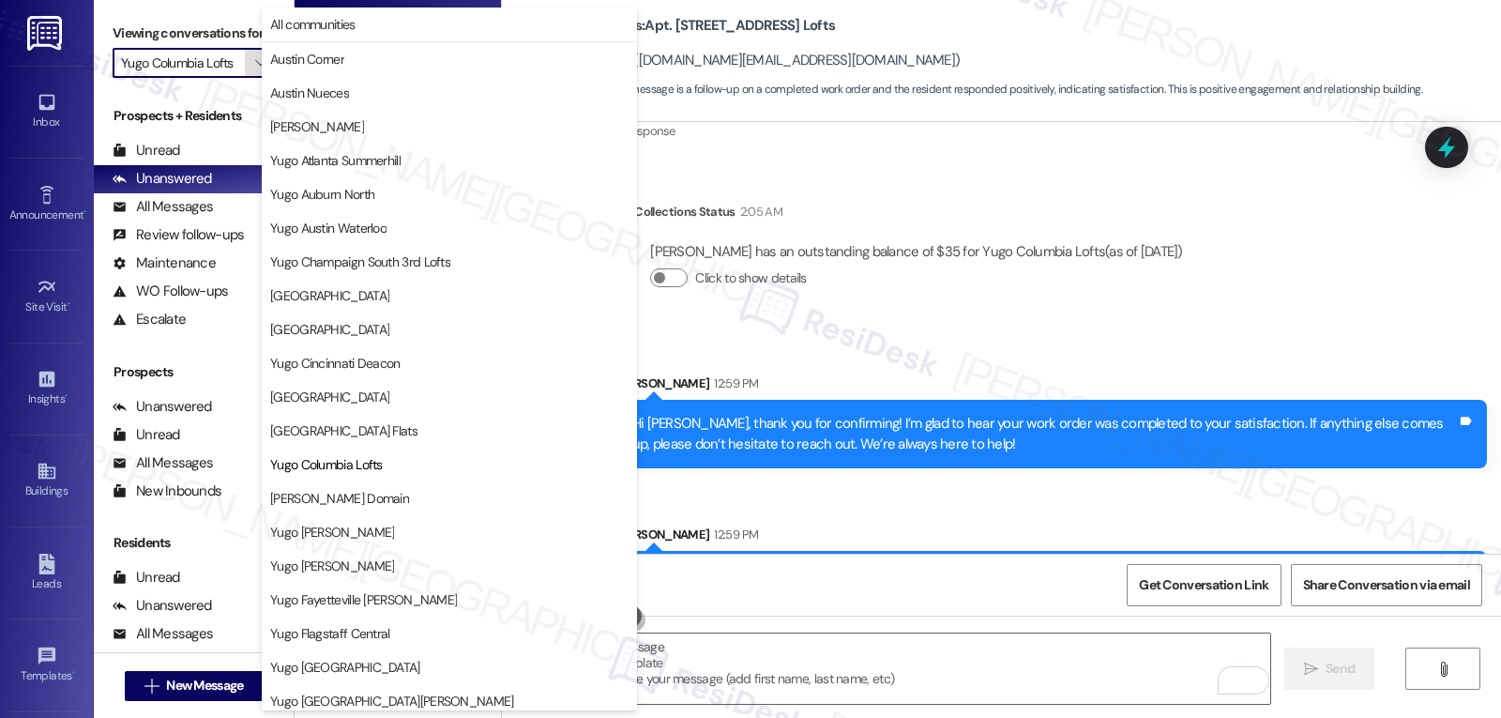
scroll to position [305, 0]
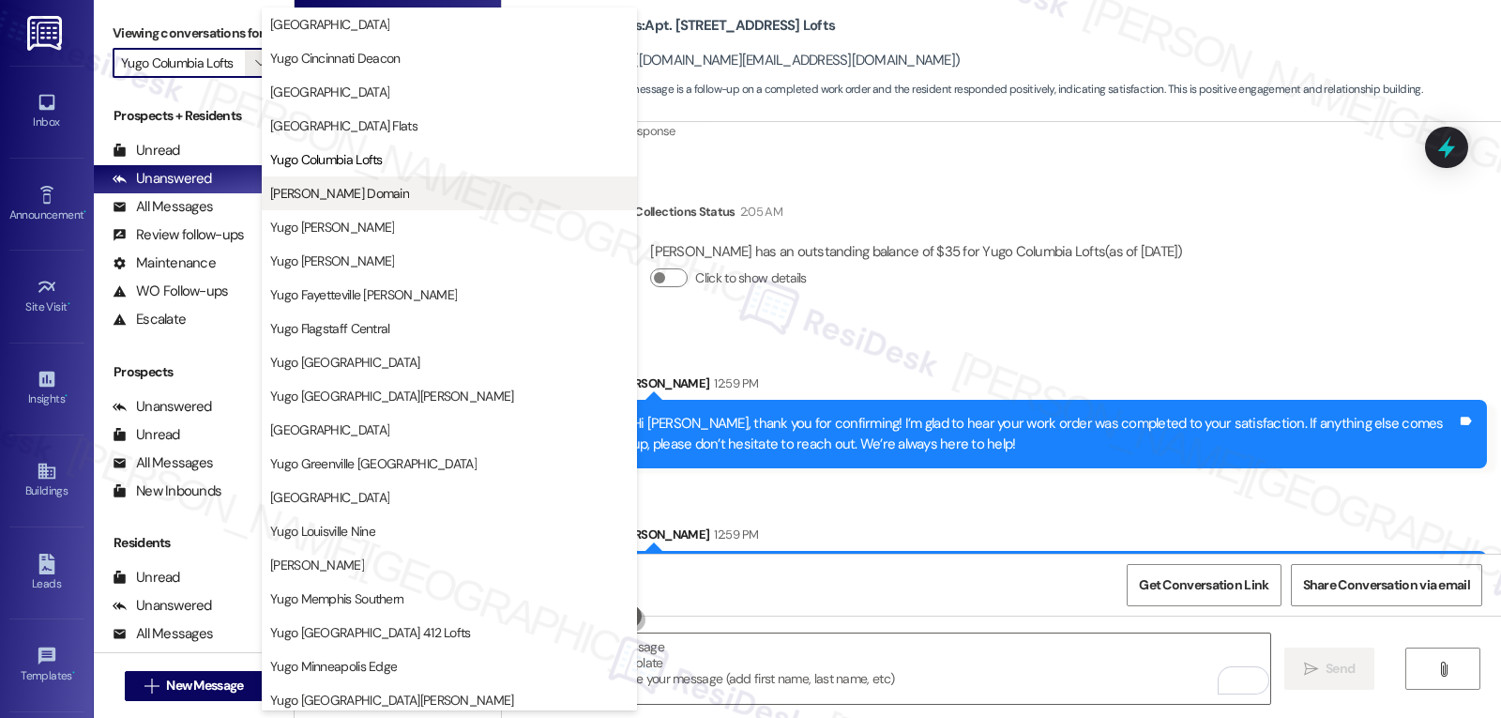
click at [370, 198] on span "[PERSON_NAME] Domain" at bounding box center [339, 193] width 139 height 19
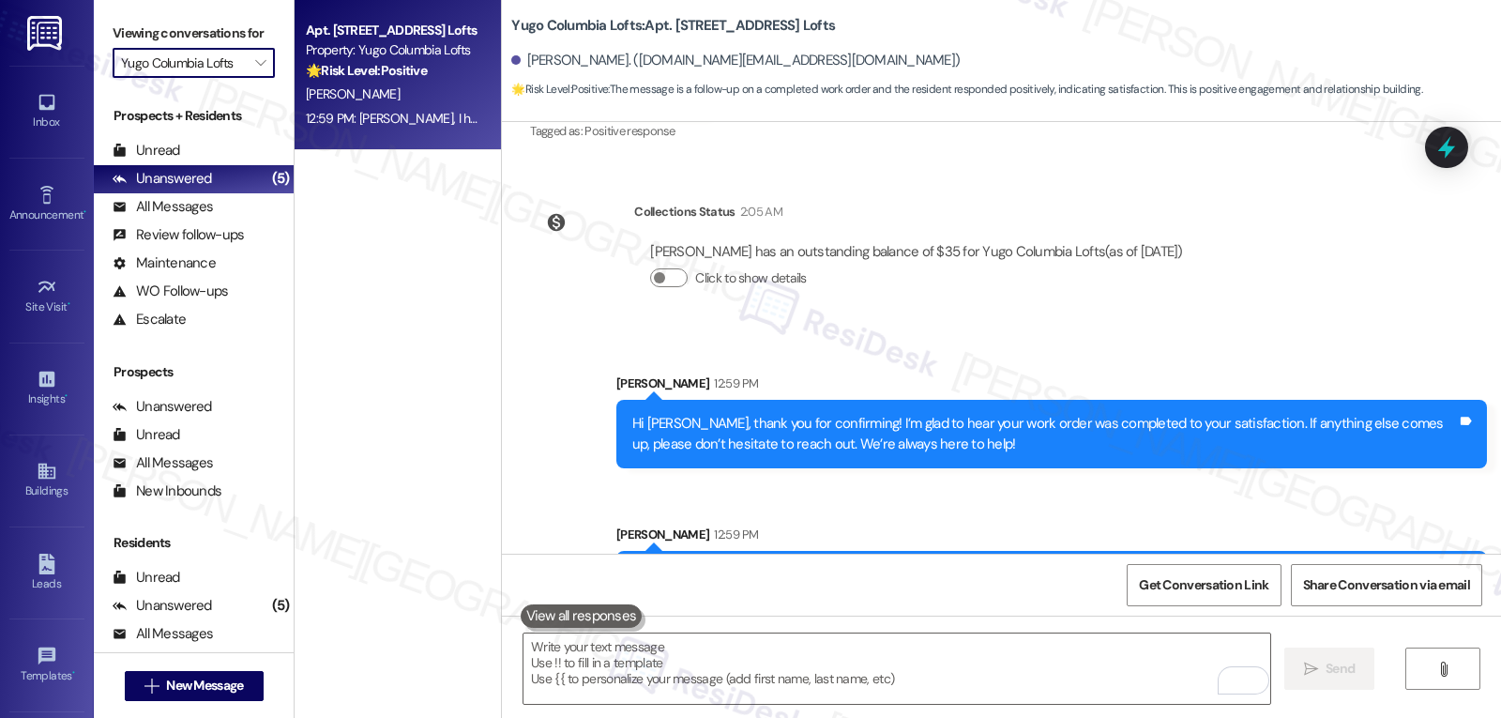
type input "[PERSON_NAME] Domain"
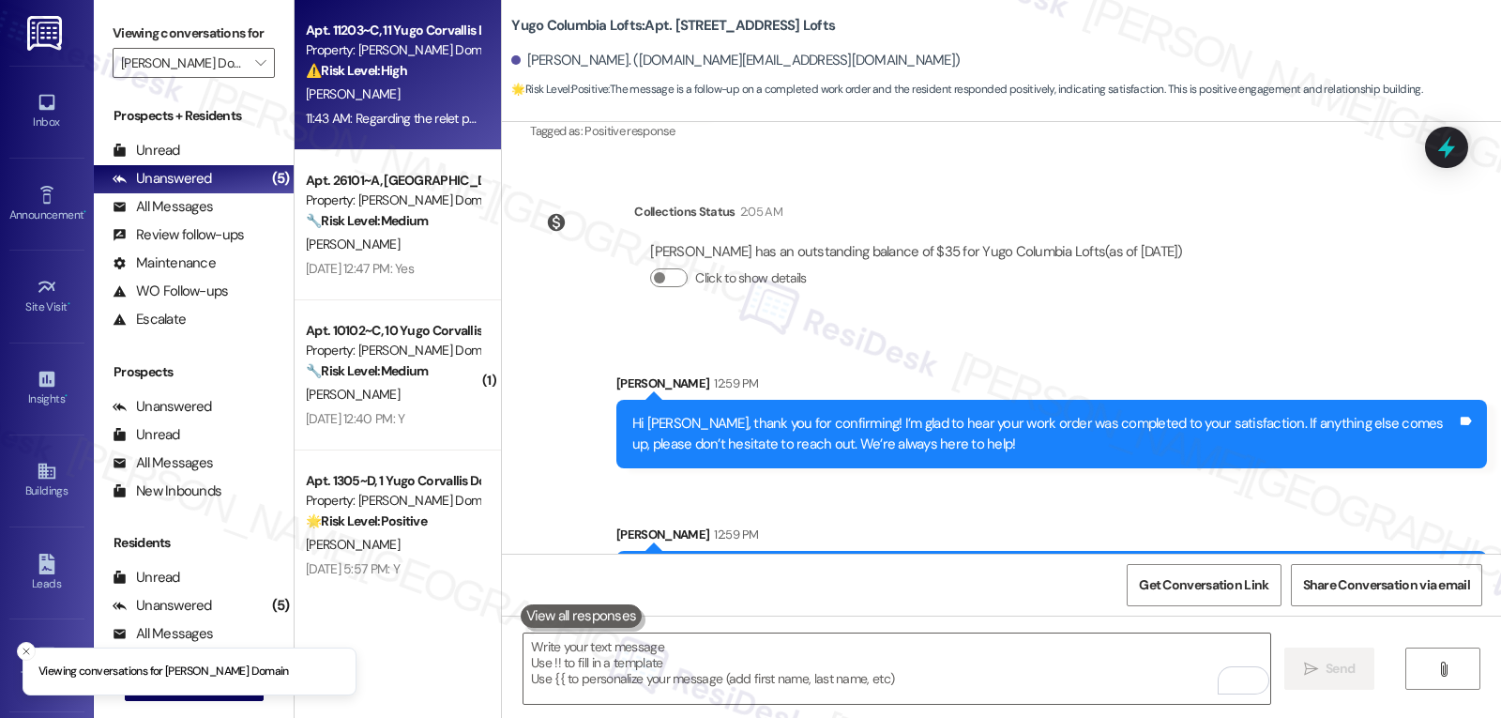
click at [401, 83] on div "[PERSON_NAME]" at bounding box center [392, 94] width 177 height 23
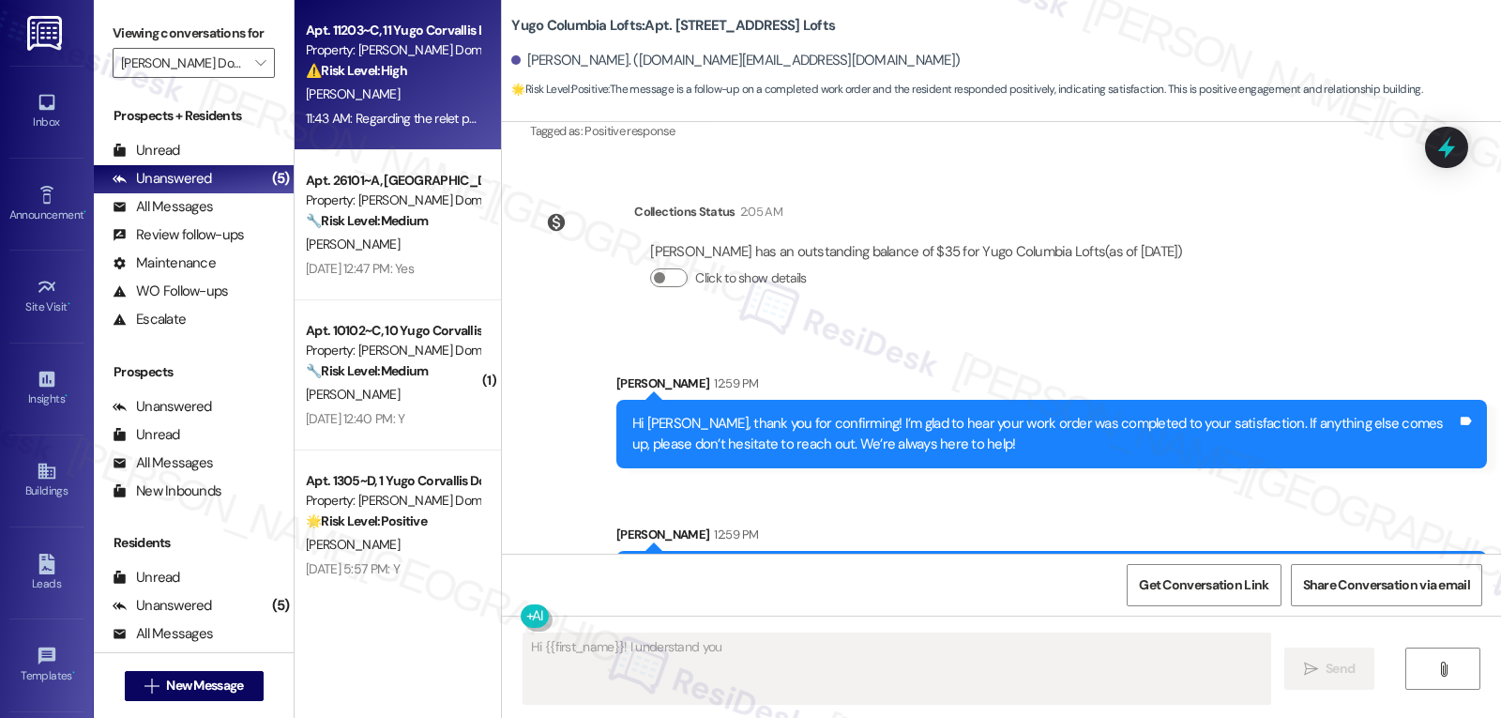
scroll to position [643, 0]
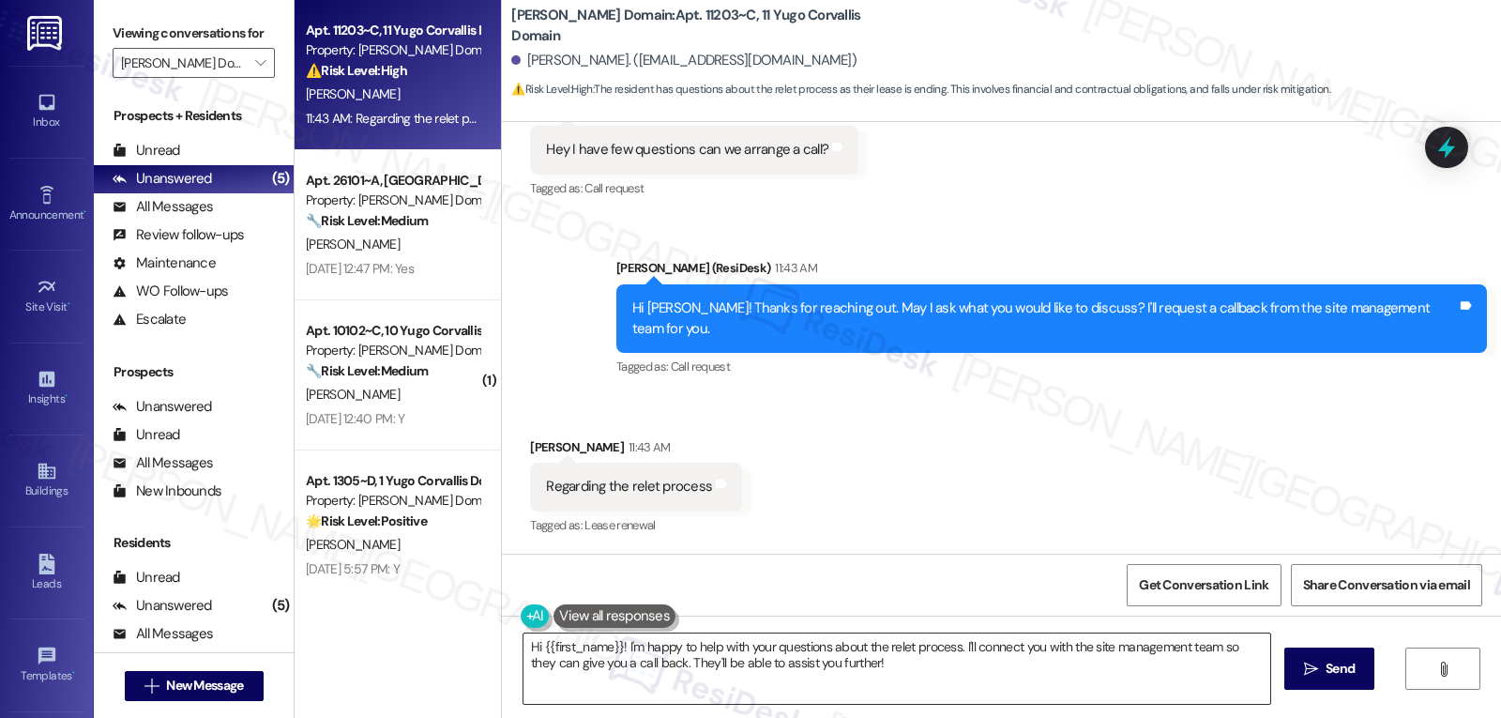
click at [868, 682] on textarea "Hi {{first_name}}! I'm happy to help with your questions about the relet proces…" at bounding box center [896, 668] width 747 height 70
click at [637, 610] on button at bounding box center [614, 615] width 122 height 23
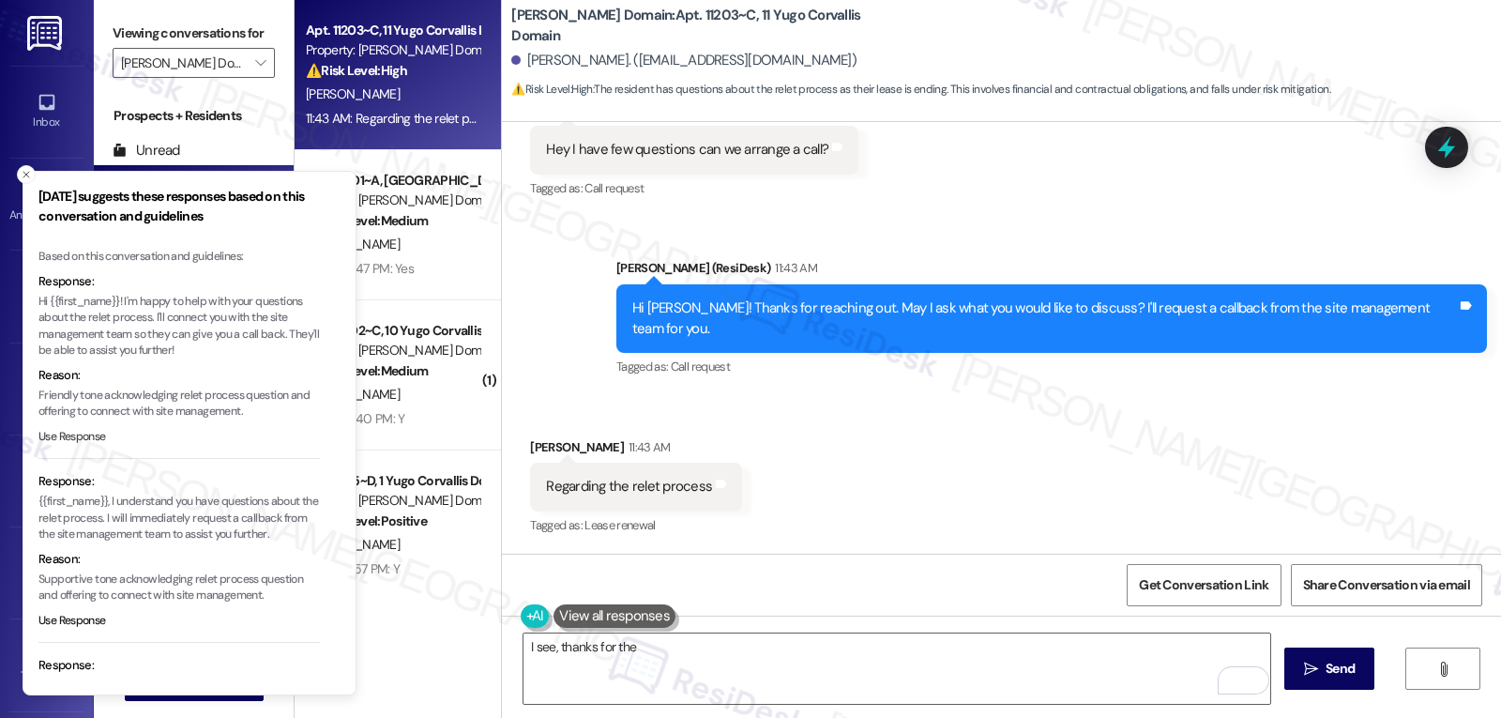
click at [98, 442] on button "Use Response" at bounding box center [72, 437] width 68 height 17
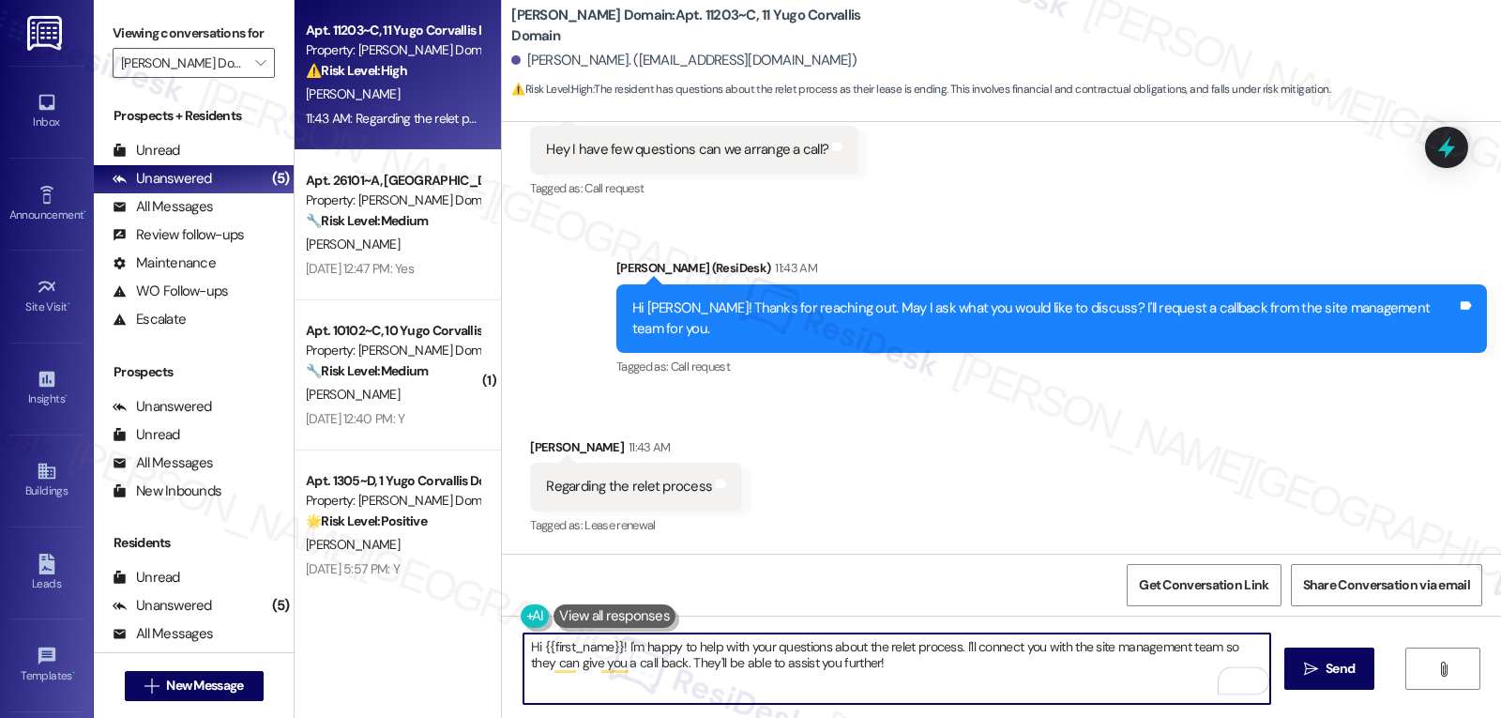
drag, startPoint x: 536, startPoint y: 653, endPoint x: 430, endPoint y: 637, distance: 107.2
click at [443, 641] on div "Apt. 11203~C, [GEOGRAPHIC_DATA] Domain Property: [GEOGRAPHIC_DATA] Domain ⚠️ Ri…" at bounding box center [898, 359] width 1206 height 718
click at [659, 648] on textarea "Thanks, {{first_name}}! I'm happy to help with your questions about the relet p…" at bounding box center [896, 668] width 747 height 70
drag, startPoint x: 993, startPoint y: 648, endPoint x: 1204, endPoint y: 762, distance: 238.8
click at [1204, 717] on html "Inbox Go to Inbox Announcement • Send A Text Announcement Site Visit • Go to Si…" at bounding box center [750, 359] width 1501 height 718
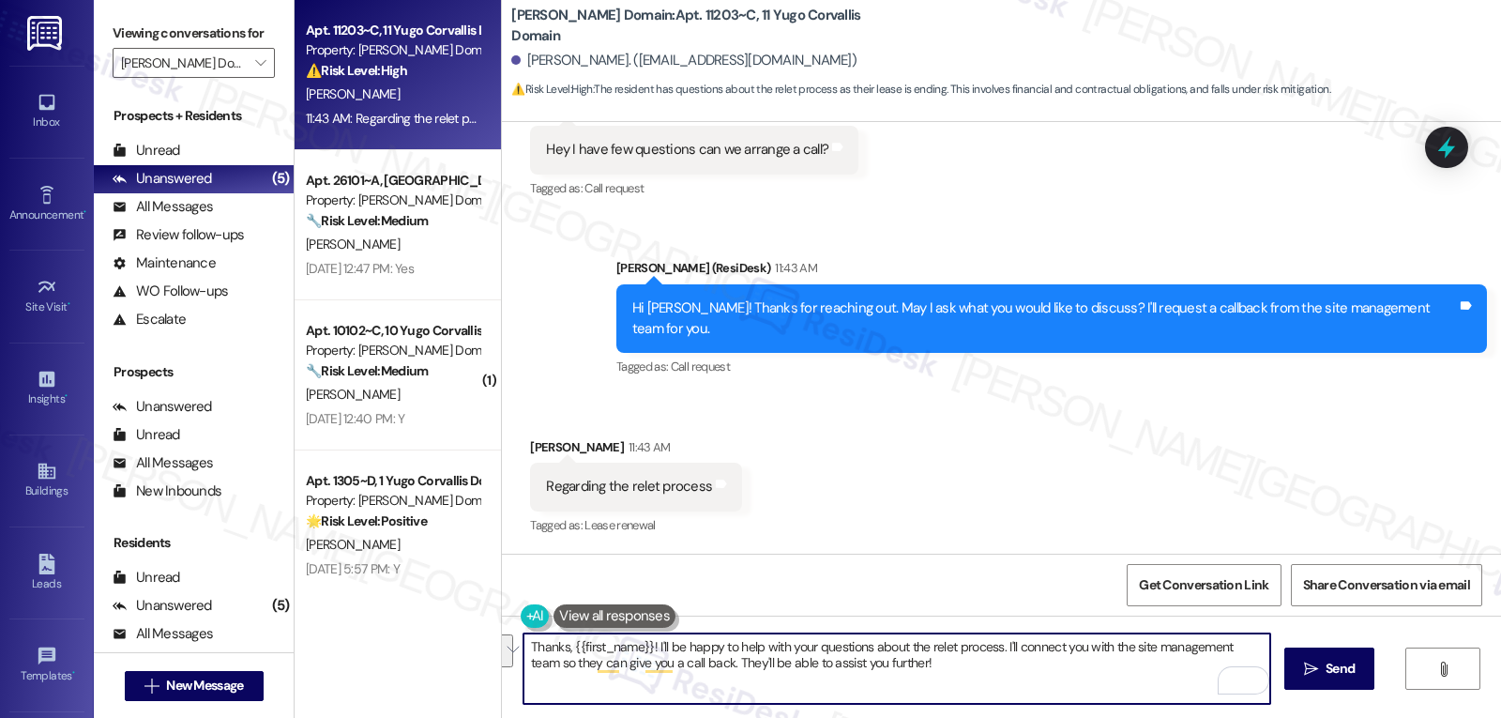
click at [1087, 665] on textarea "Thanks, {{first_name}}! I'll be happy to help with your questions about the rel…" at bounding box center [896, 668] width 747 height 70
drag, startPoint x: 993, startPoint y: 644, endPoint x: 1071, endPoint y: 647, distance: 77.9
click at [1071, 647] on textarea "Thanks, {{first_name}}! I'll be happy to help with your questions about the rel…" at bounding box center [896, 668] width 747 height 70
click at [908, 689] on textarea "Thanks, {{first_name}}! I'll be happy to help with your questions about the rel…" at bounding box center [896, 668] width 747 height 70
click at [941, 671] on textarea "Thanks, {{first_name}}! I'll be happy to help with your questions about the rel…" at bounding box center [896, 668] width 747 height 70
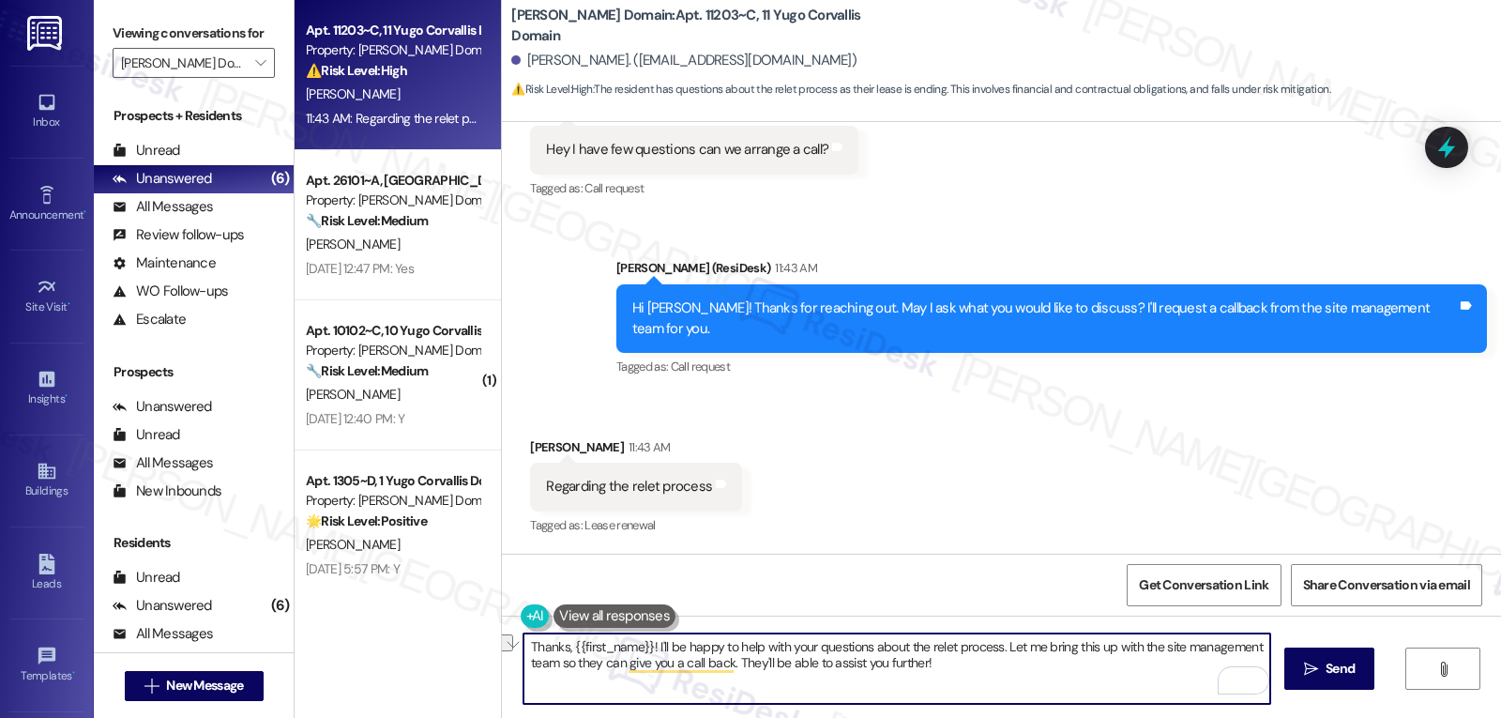
drag, startPoint x: 941, startPoint y: 671, endPoint x: 728, endPoint y: 673, distance: 212.9
click at [728, 673] on textarea "Thanks, {{first_name}}! I'll be happy to help with your questions about the rel…" at bounding box center [896, 668] width 747 height 70
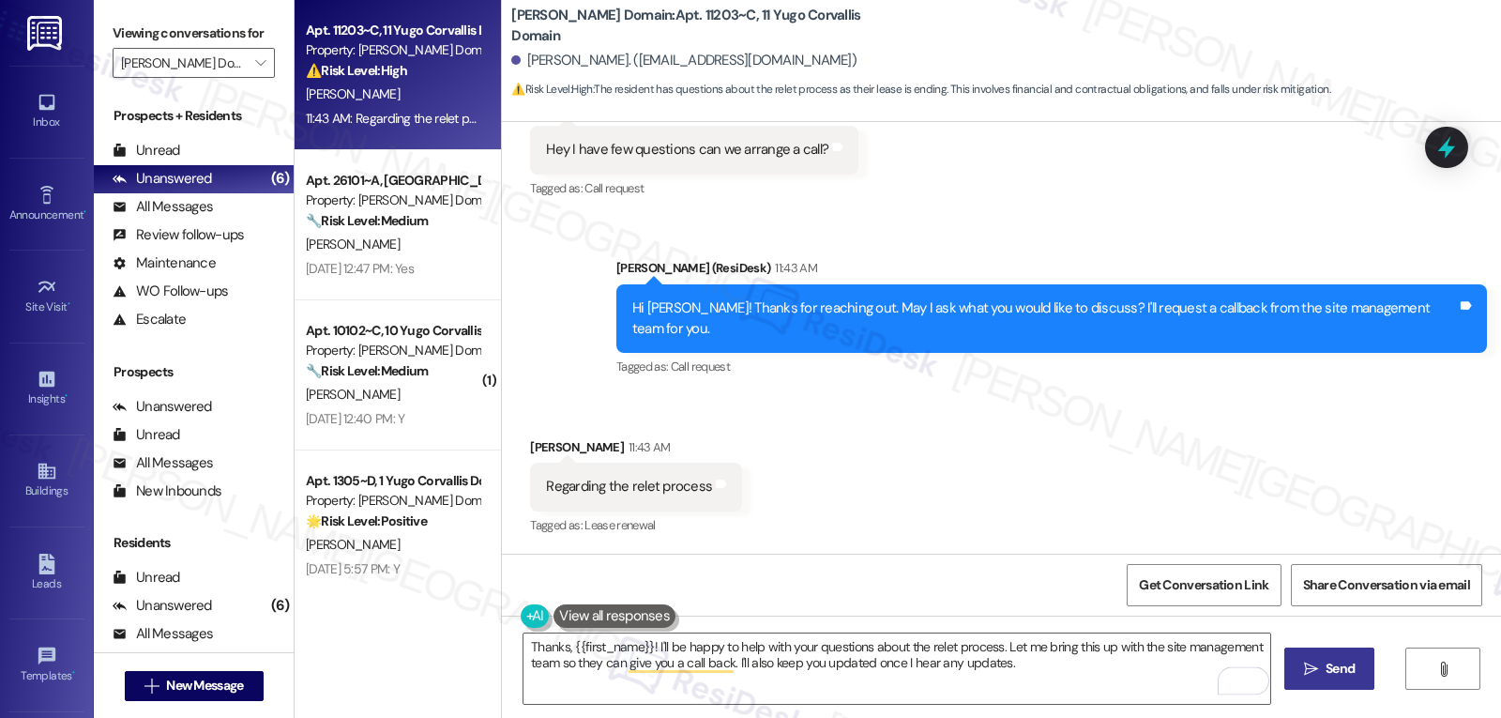
click at [1310, 666] on icon "" at bounding box center [1311, 668] width 14 height 15
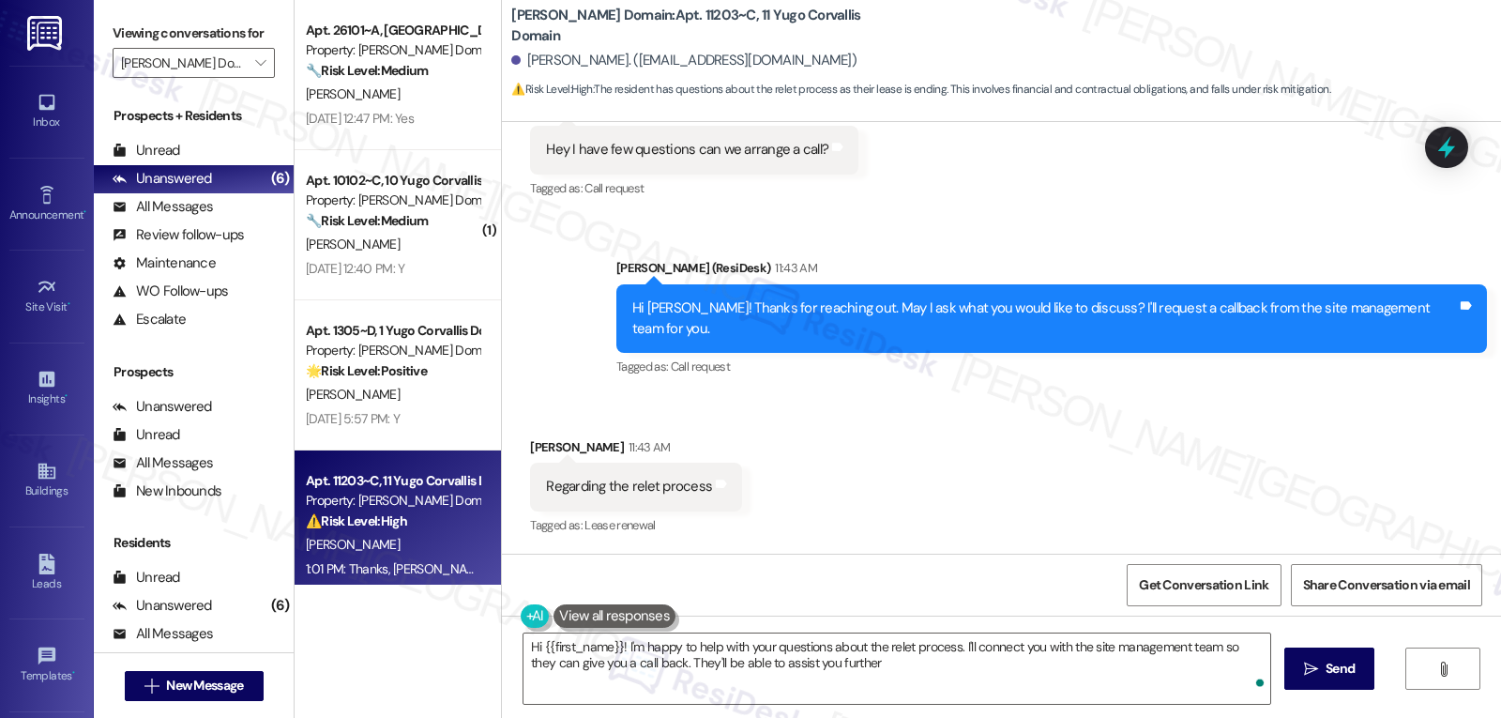
type textarea "Hi {{first_name}}! I'm happy to help with your questions about the relet proces…"
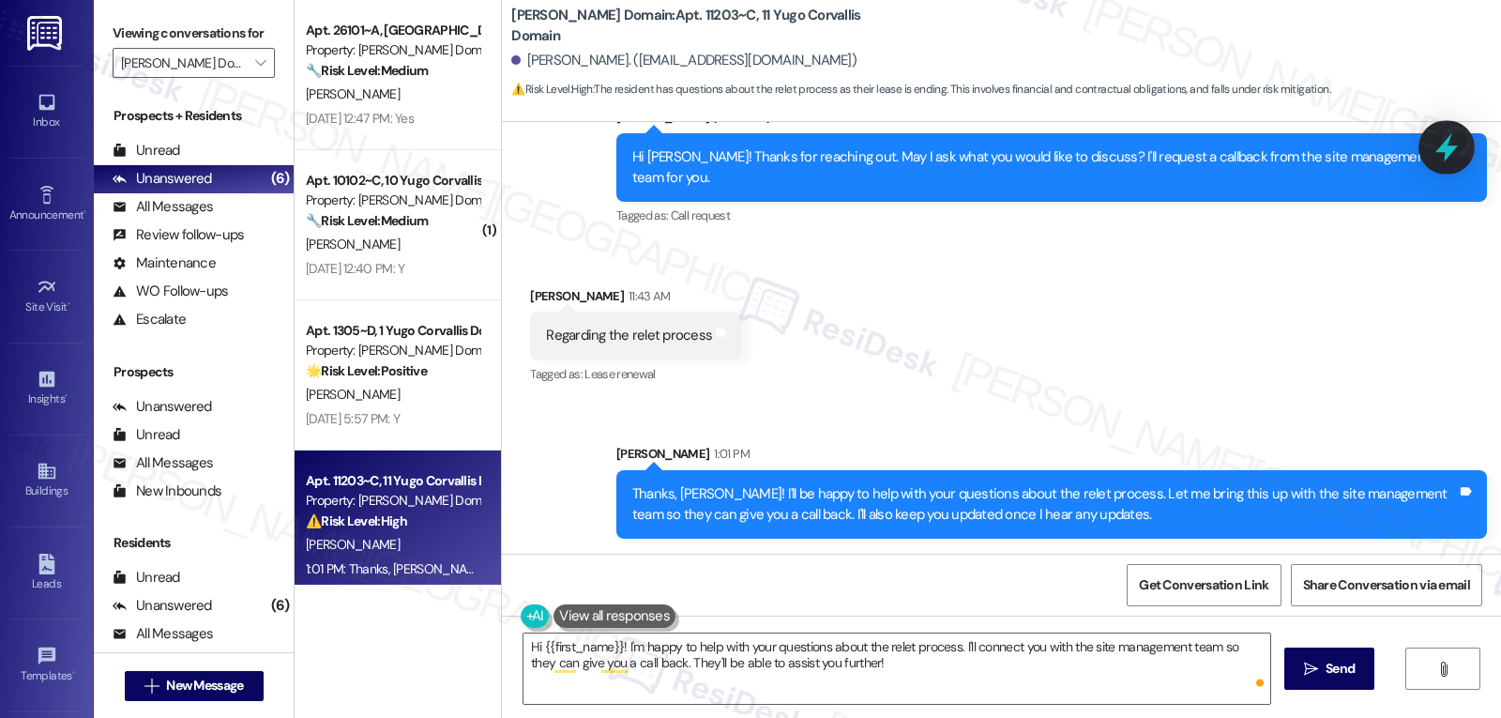
click at [1461, 155] on icon at bounding box center [1447, 147] width 32 height 32
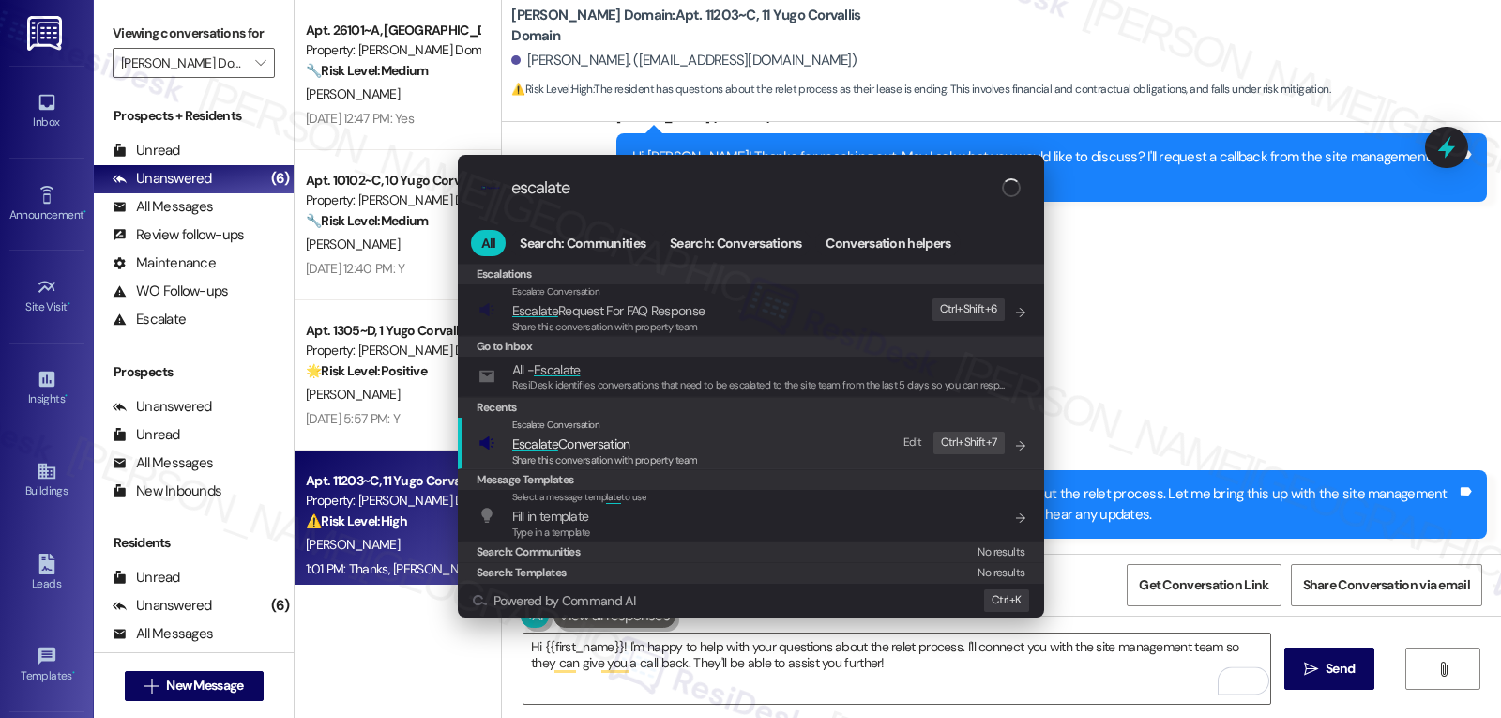
type input "escalate"
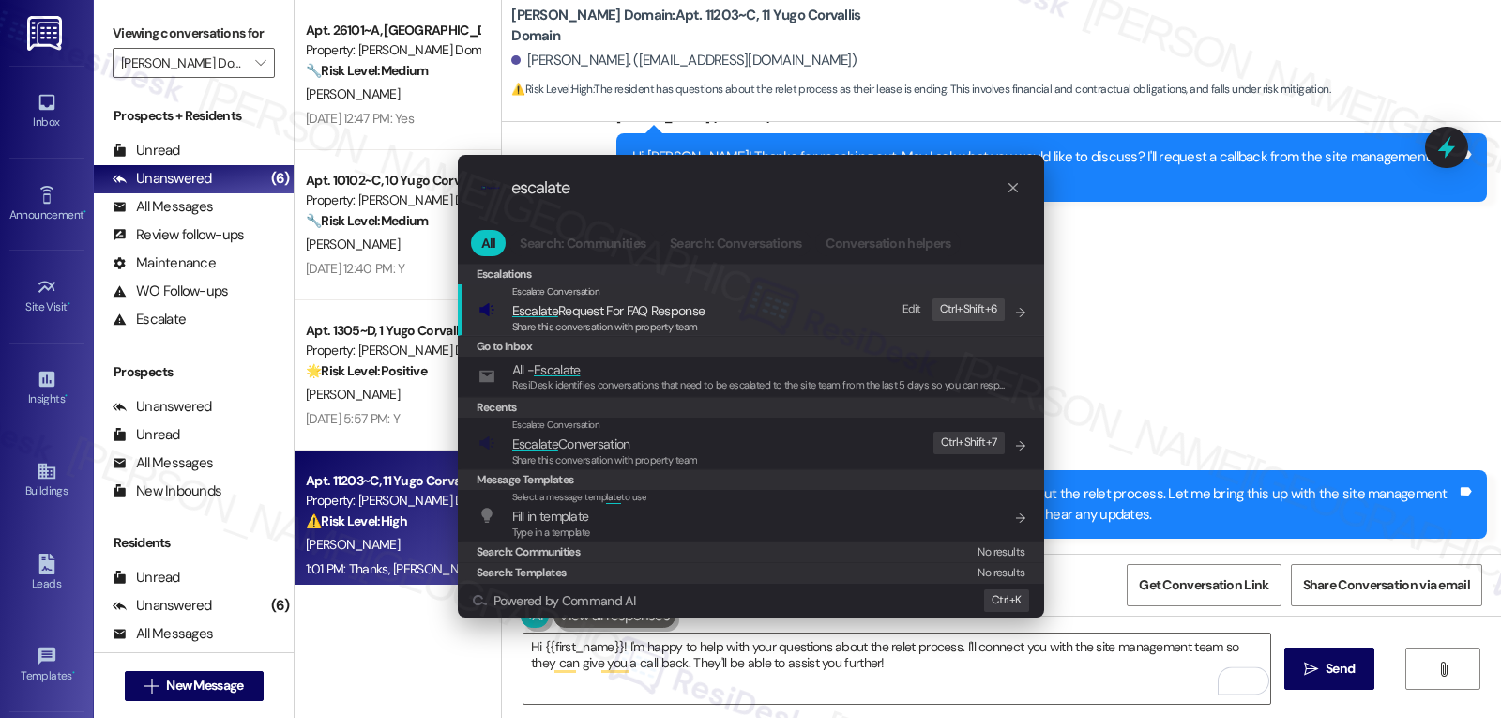
click at [652, 447] on span "Escalate Conversation" at bounding box center [605, 443] width 186 height 21
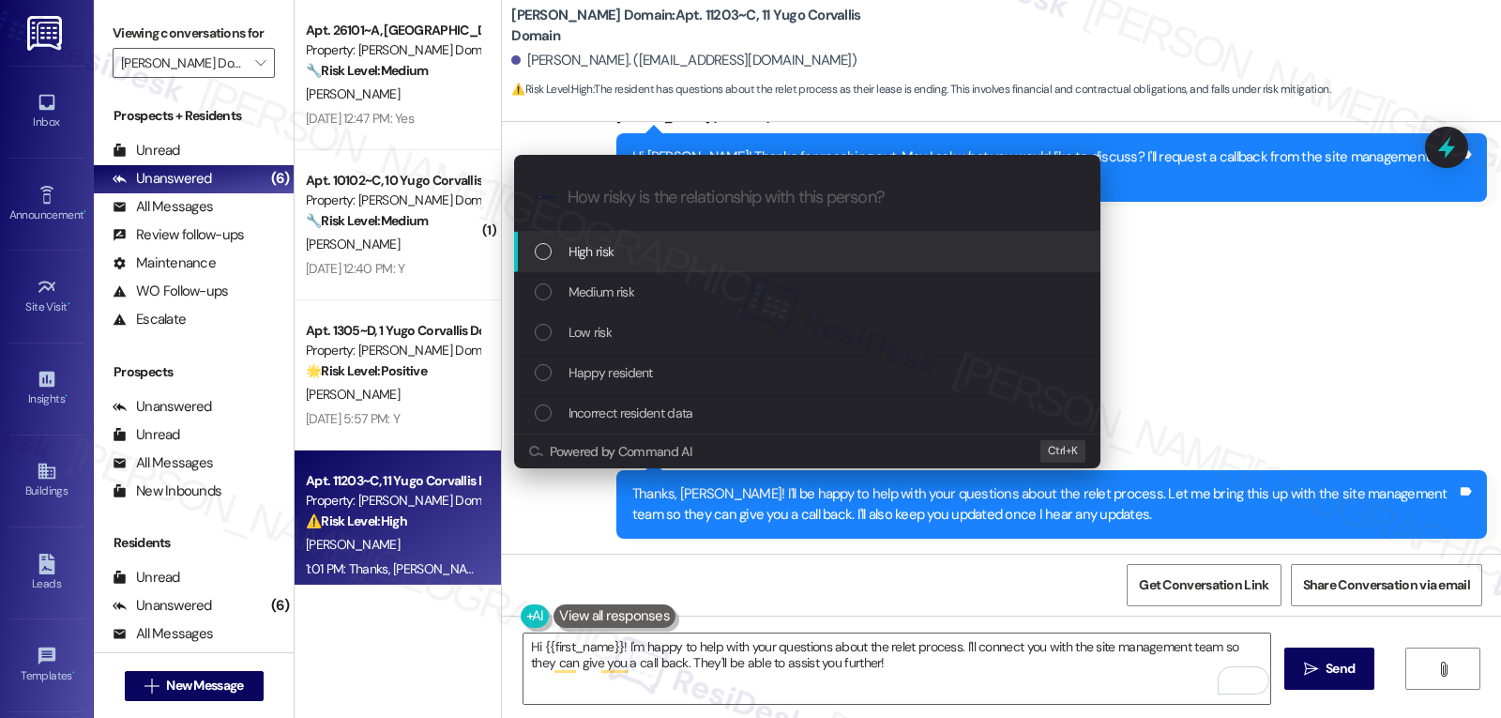
click at [657, 268] on div "High risk" at bounding box center [807, 252] width 586 height 40
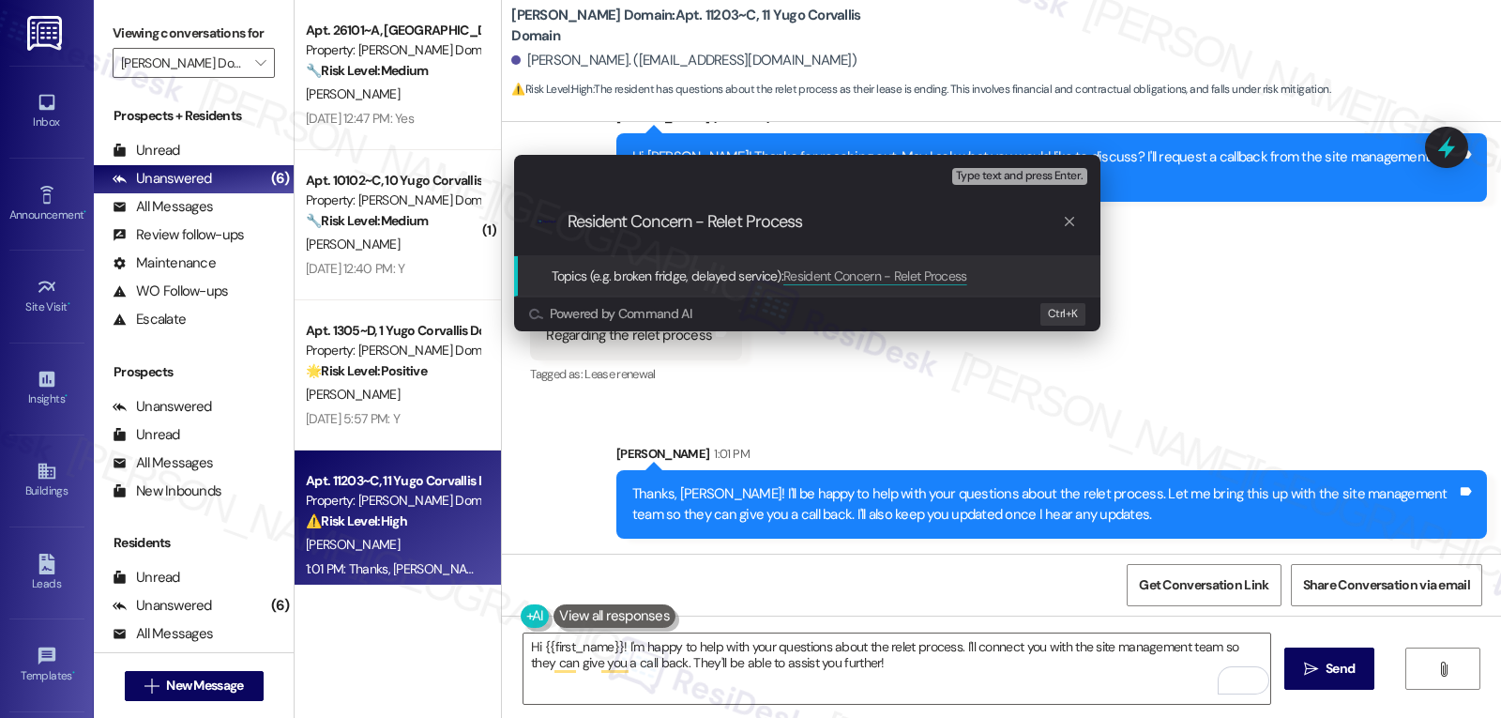
type input "Resident Concern - Relet Process"
click at [1291, 272] on div "Escalate Conversation High risk Topics (e.g. broken fridge, delayed service) An…" at bounding box center [750, 359] width 1501 height 718
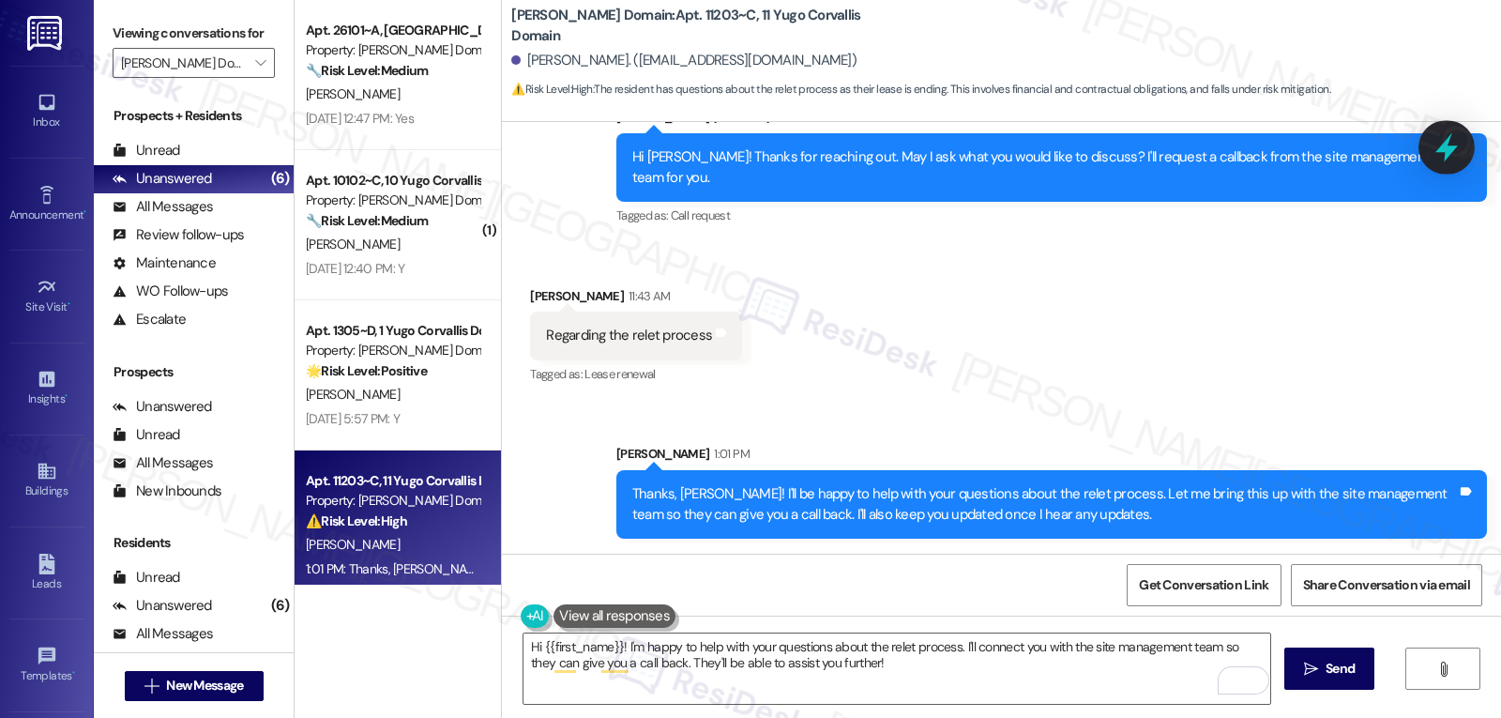
click at [1450, 144] on icon at bounding box center [1447, 147] width 32 height 32
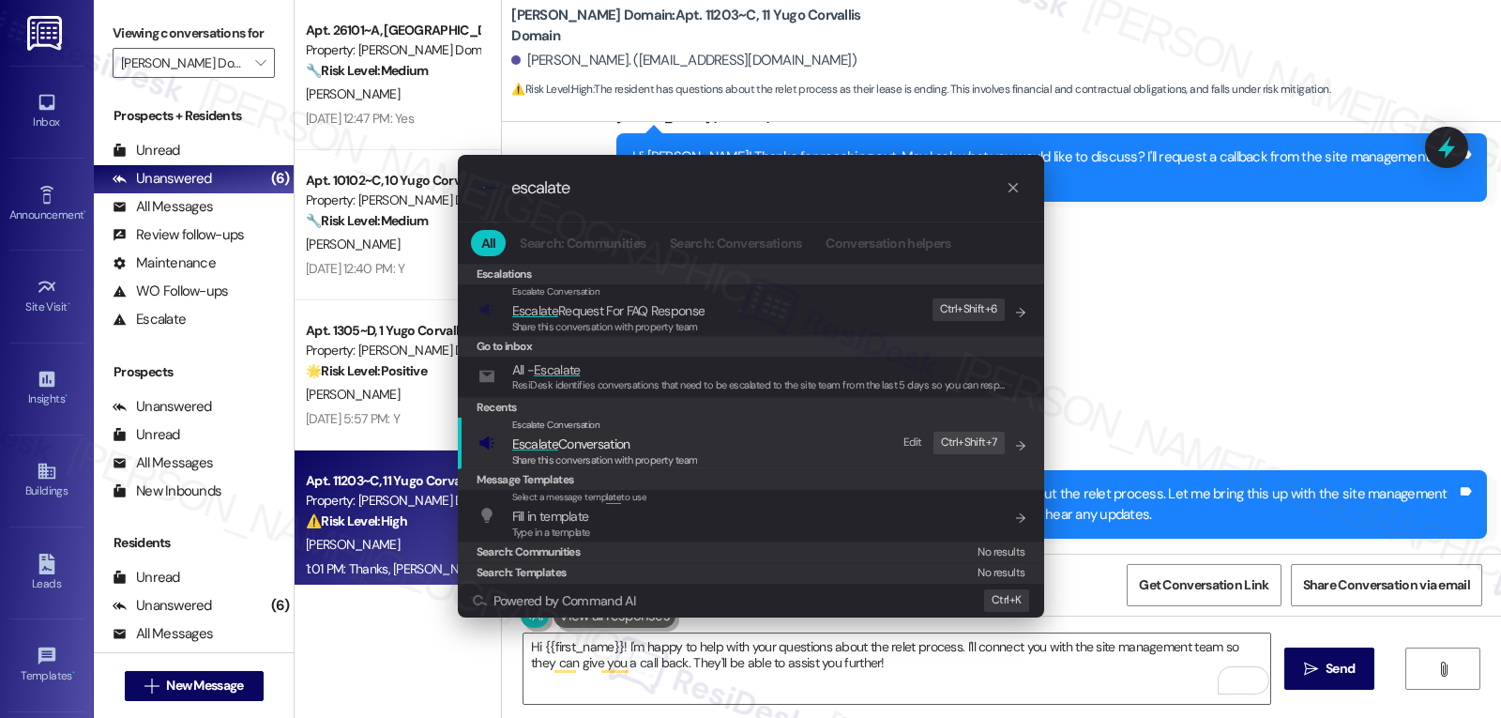
type input "escalate"
click at [613, 452] on div "Share this conversation with property team" at bounding box center [605, 460] width 186 height 17
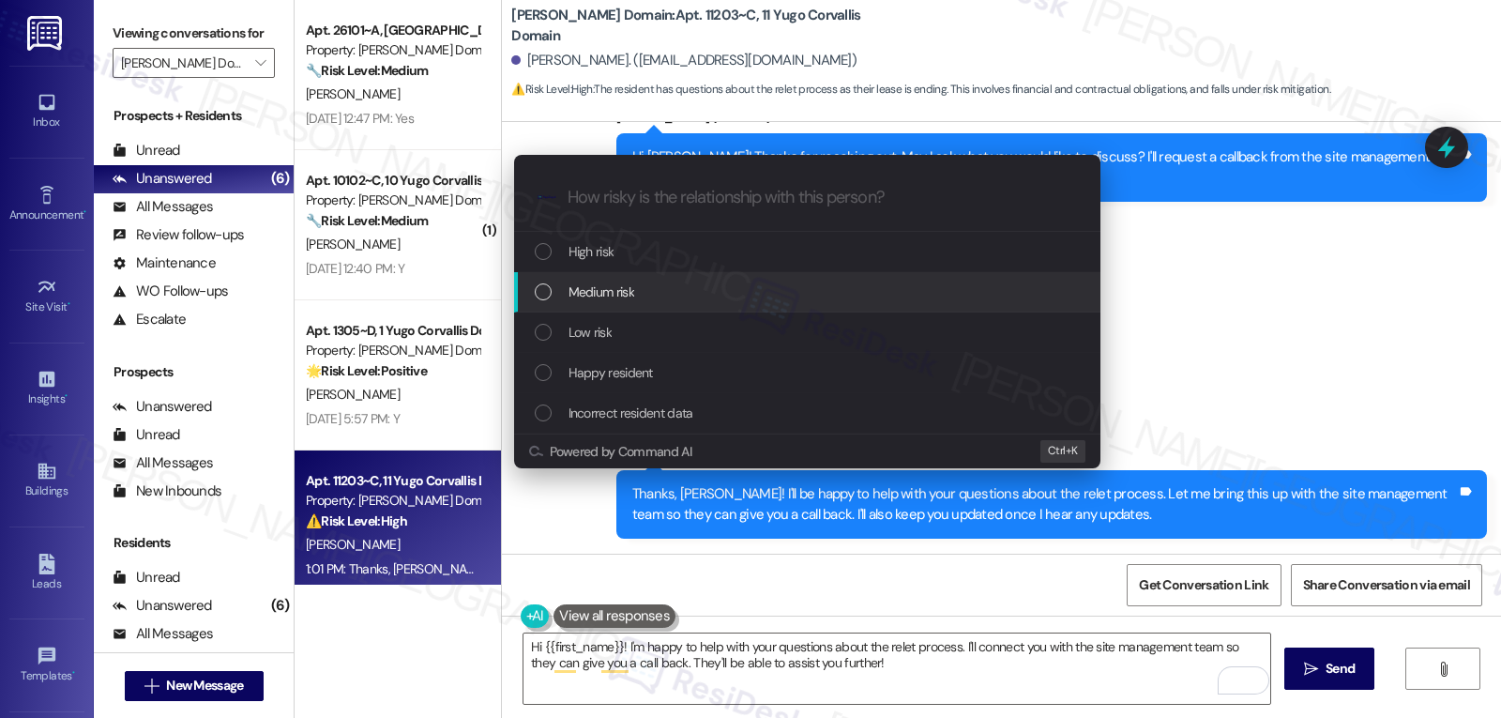
click at [643, 289] on div "Medium risk" at bounding box center [809, 291] width 549 height 21
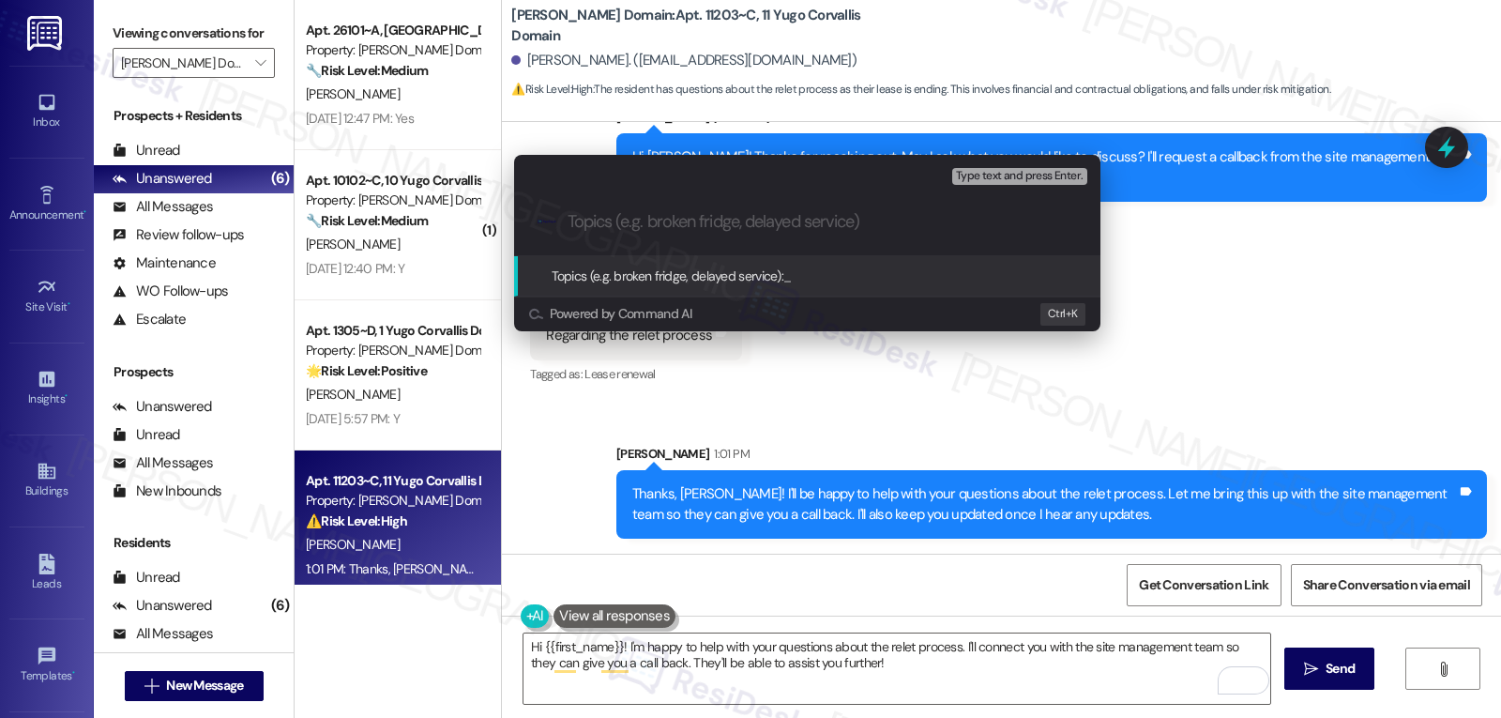
paste input "Resident Concern - Relet Process"
type input "Resident Concern - Relet Process"
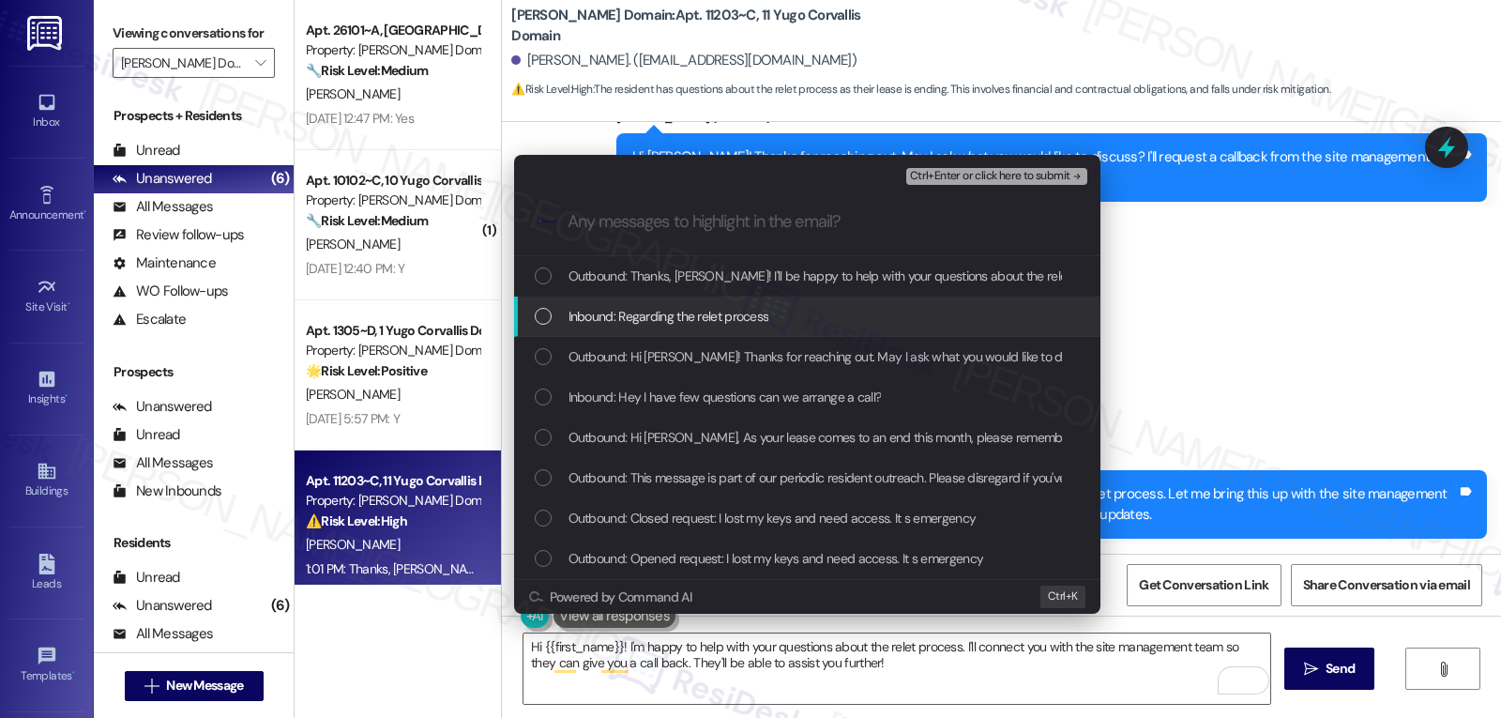
click at [680, 311] on span "Inbound: Regarding the relet process" at bounding box center [668, 316] width 201 height 21
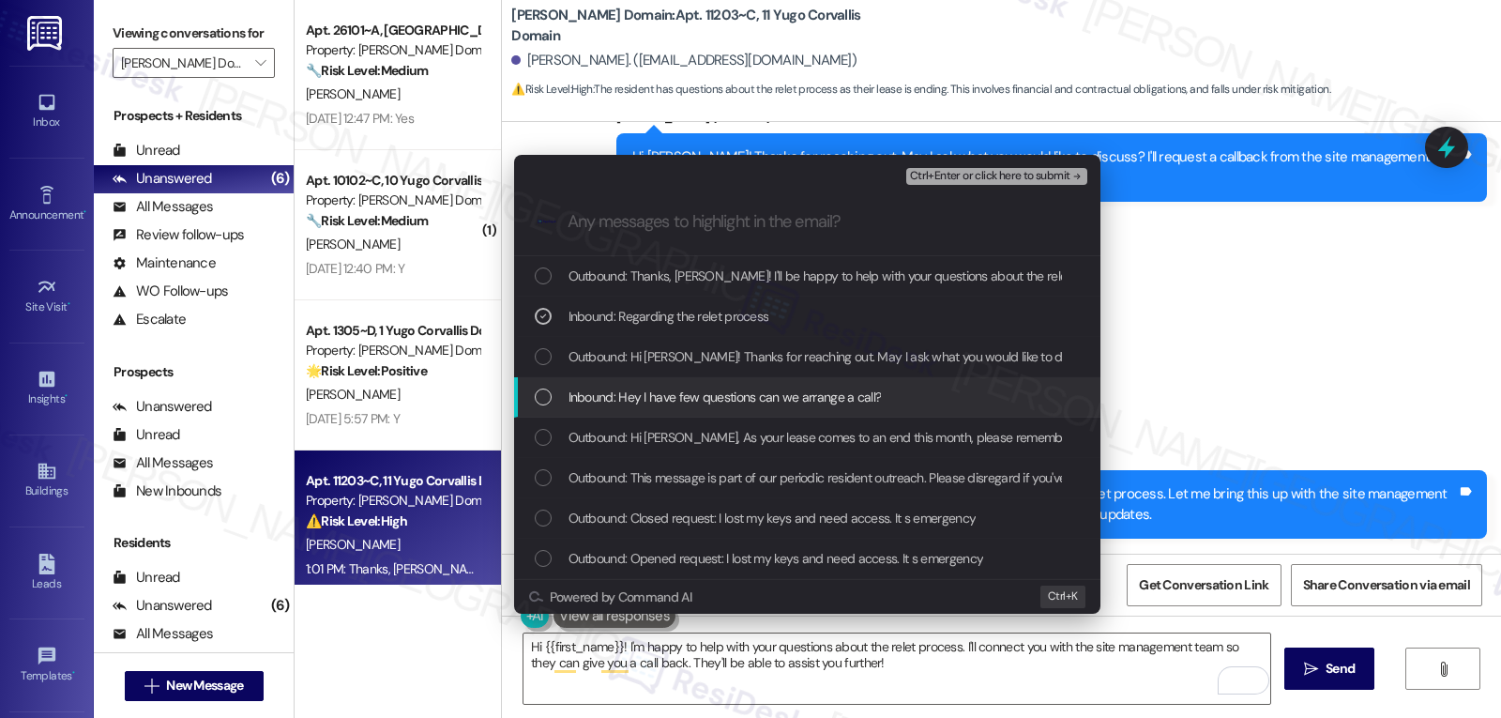
click at [659, 402] on span "Inbound: Hey I have few questions can we arrange a call?" at bounding box center [724, 396] width 313 height 21
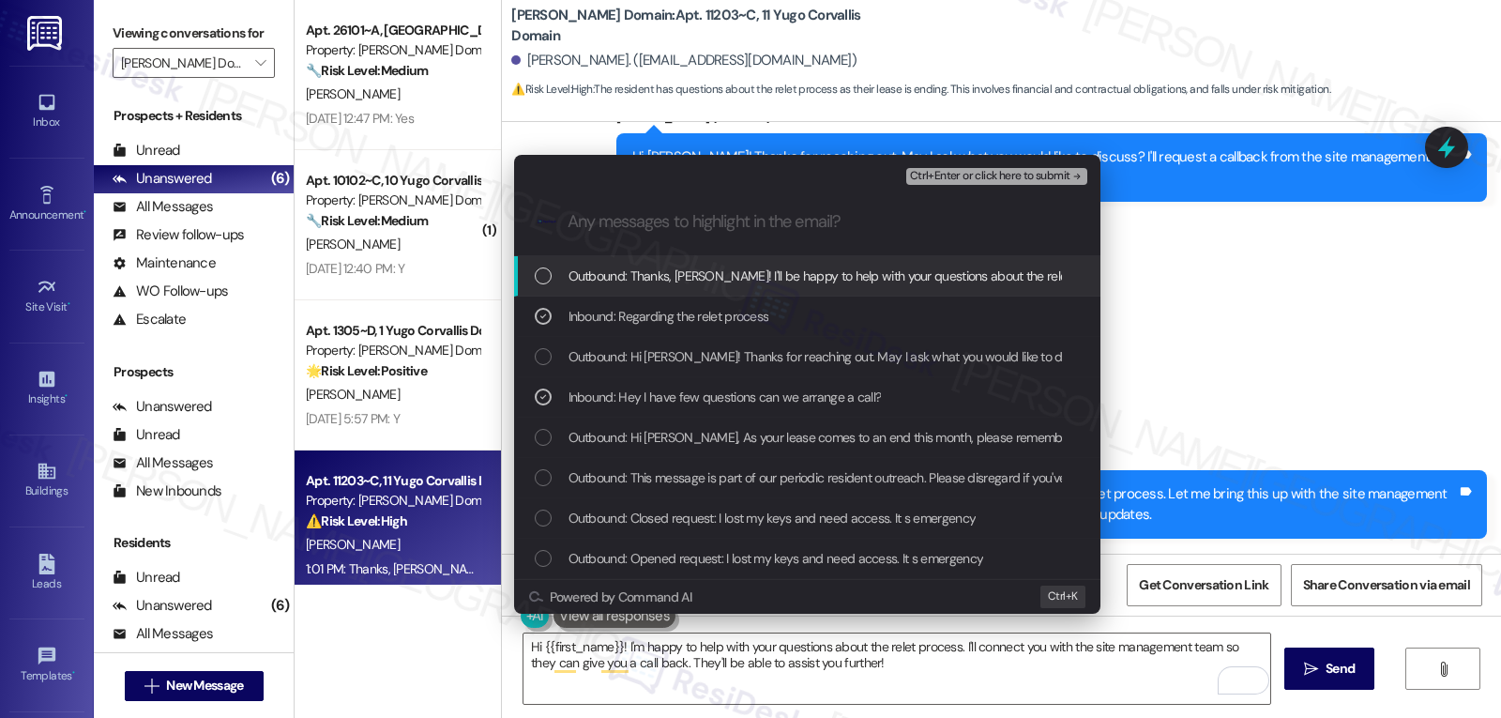
click at [1056, 174] on span "Ctrl+Enter or click here to submit" at bounding box center [990, 176] width 160 height 13
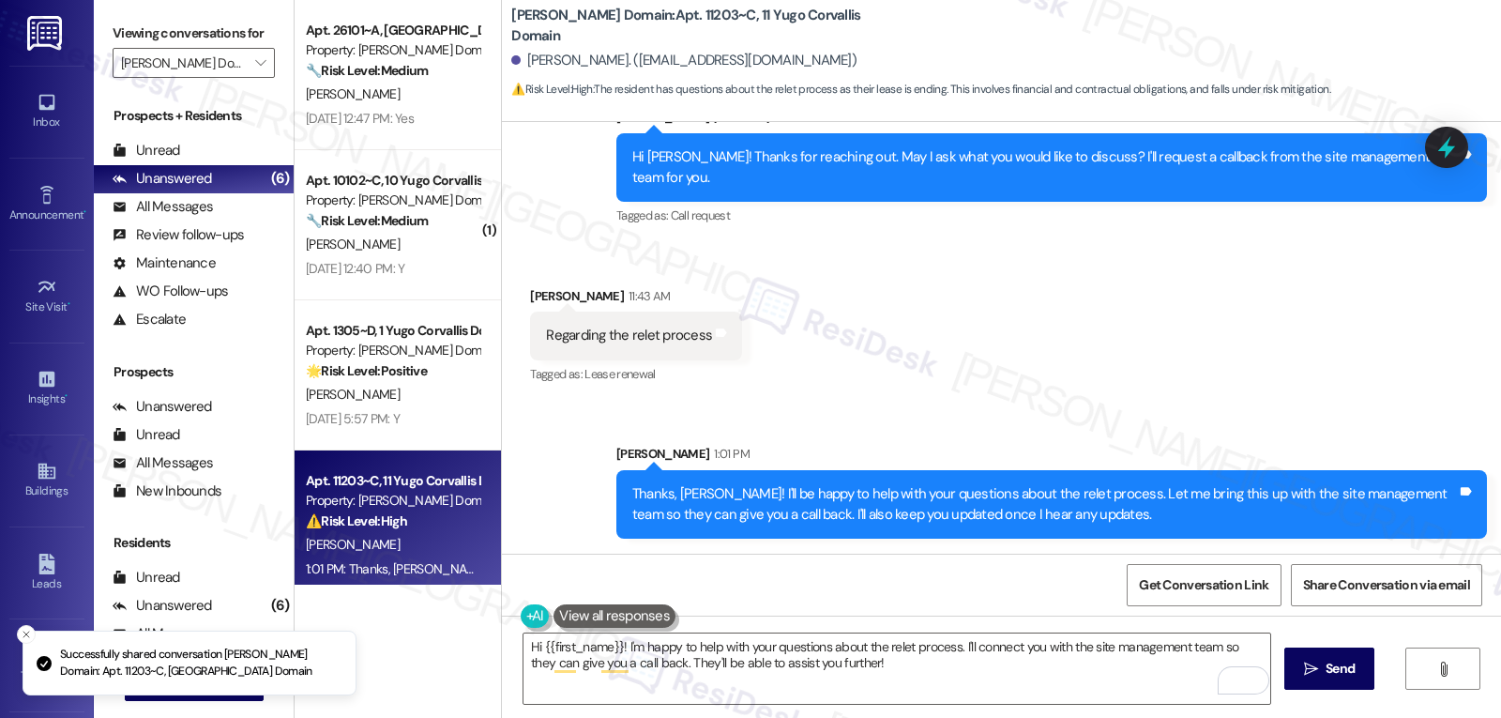
scroll to position [643, 0]
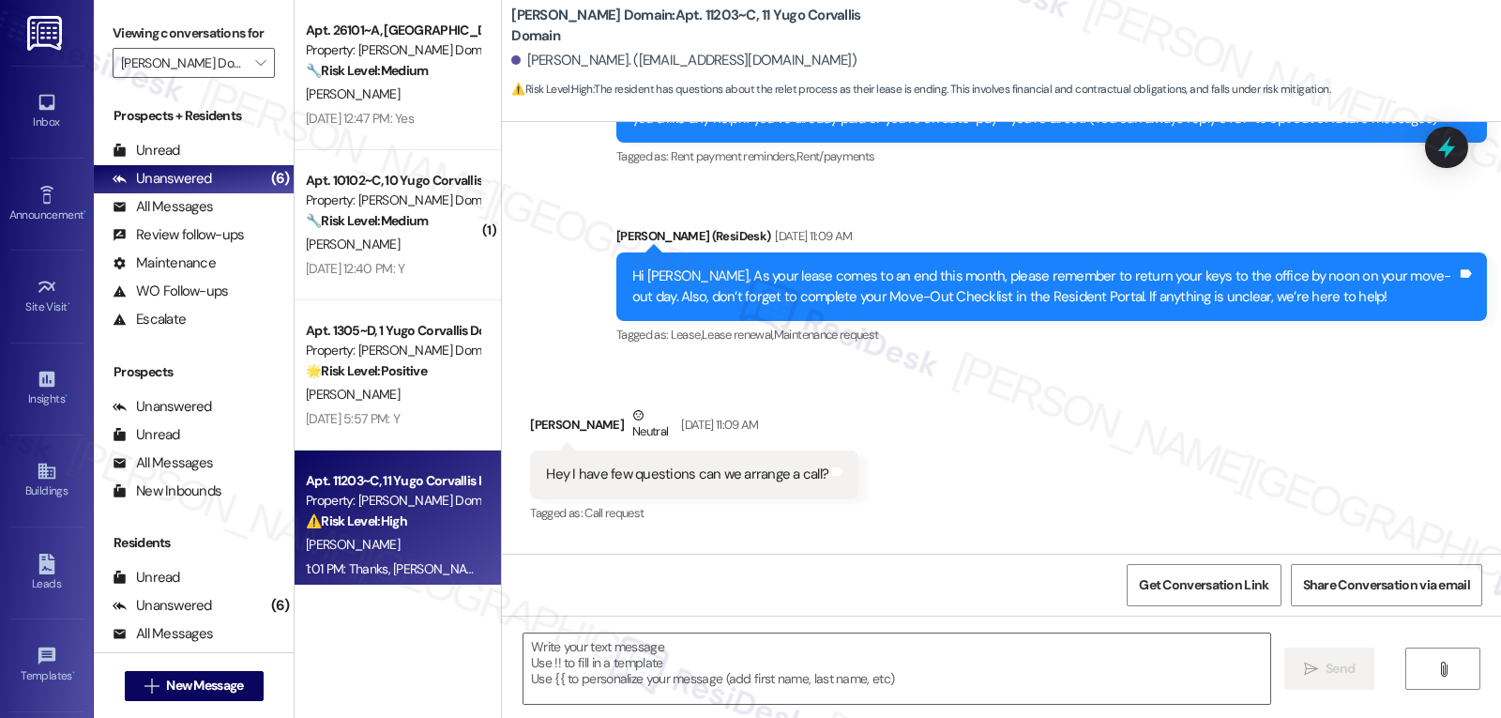
type textarea "Fetching suggested responses. Please feel free to read through the conversation…"
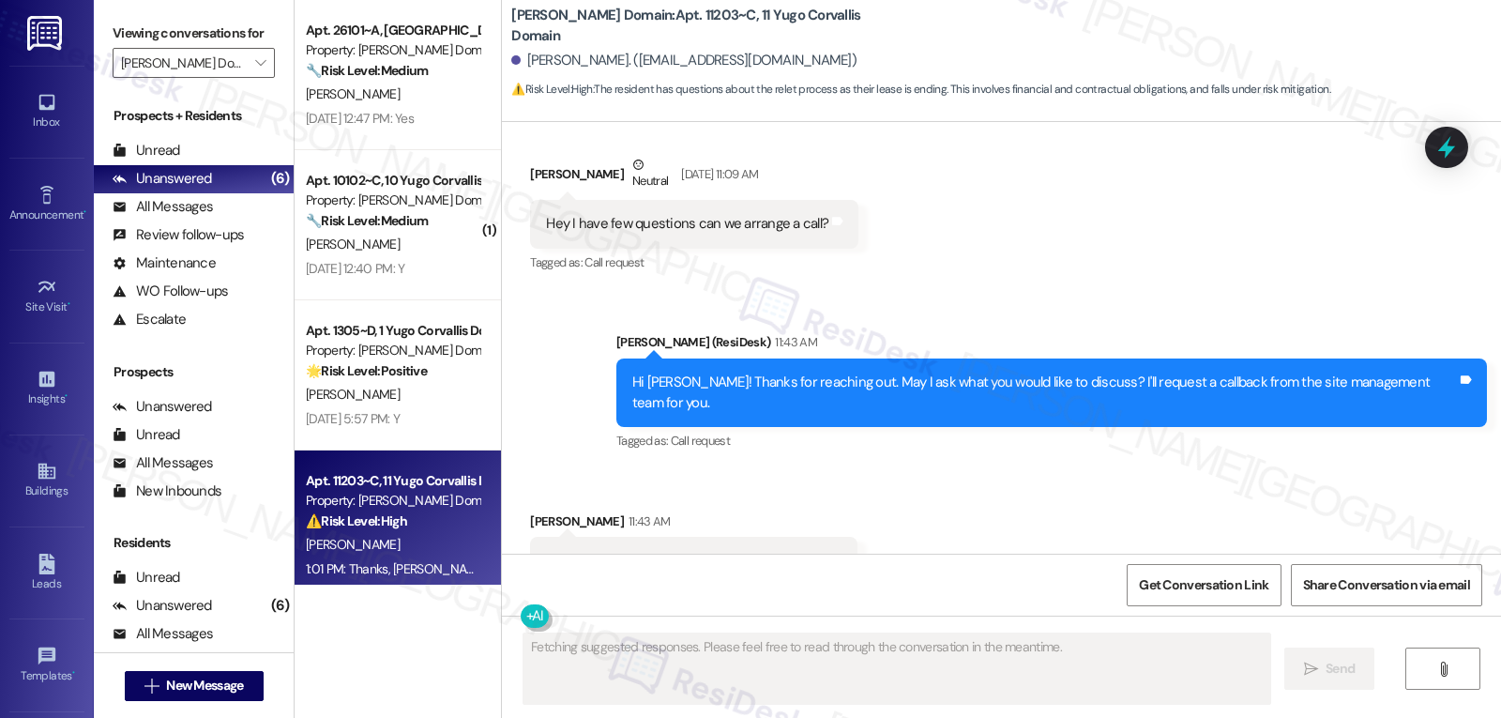
scroll to position [822, 0]
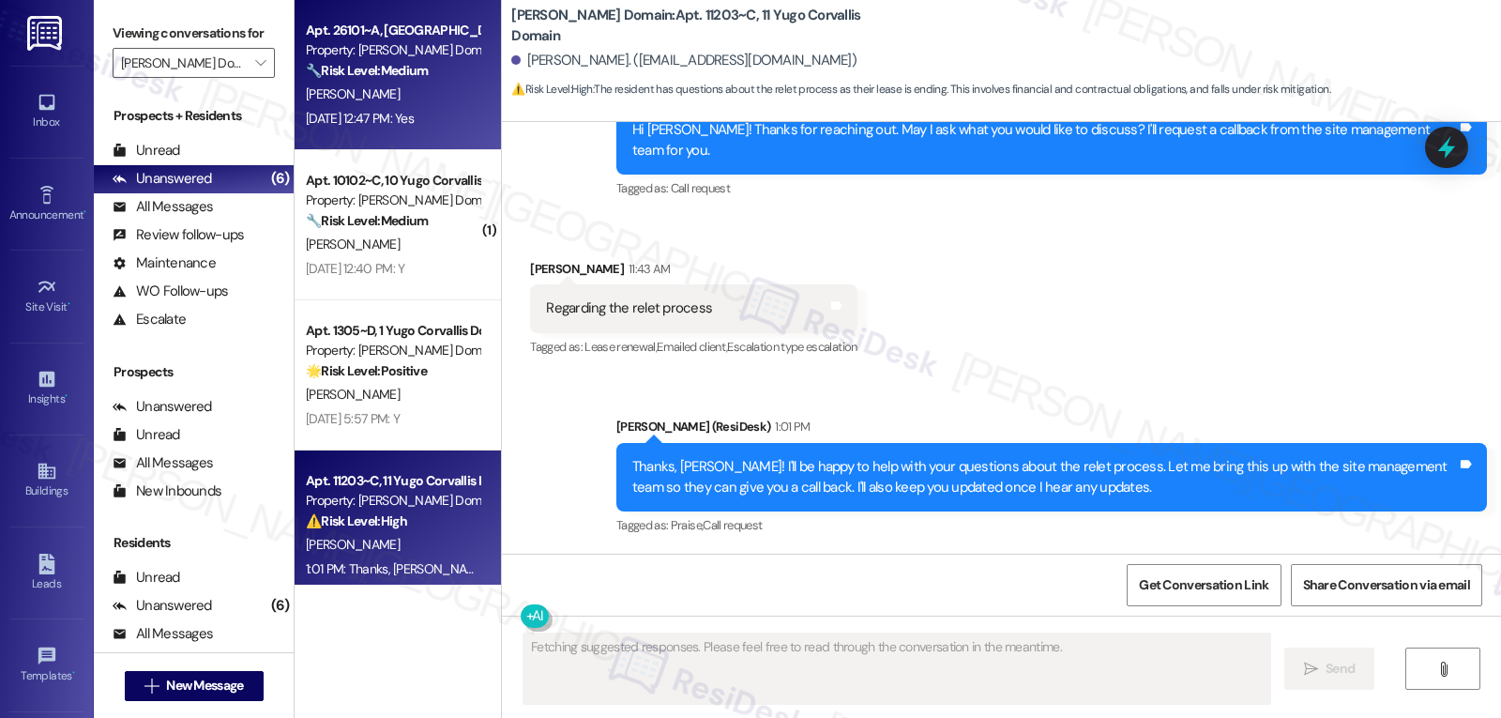
click at [420, 127] on div "Aug 22, 2025 at 12:47 PM: Yes Aug 22, 2025 at 12:47 PM: Yes" at bounding box center [392, 118] width 177 height 23
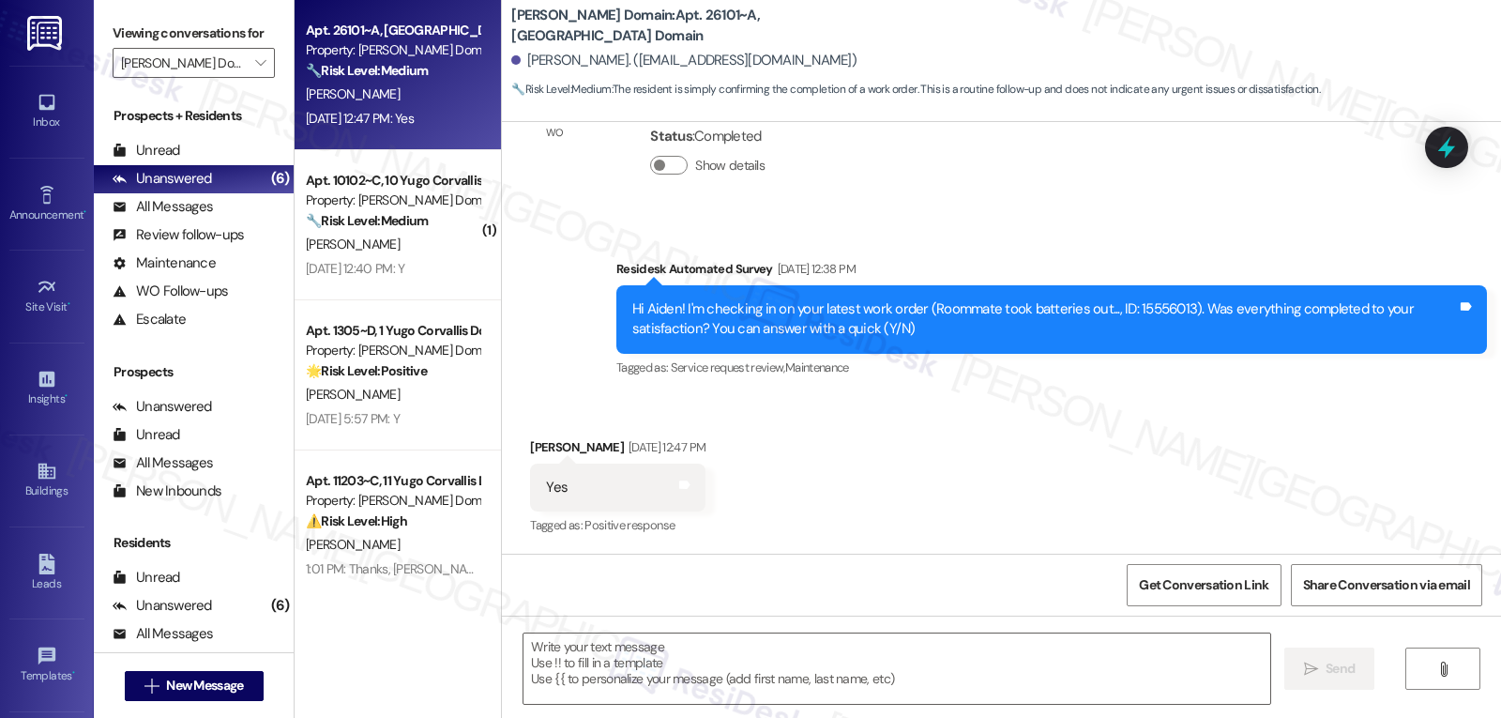
scroll to position [1061, 0]
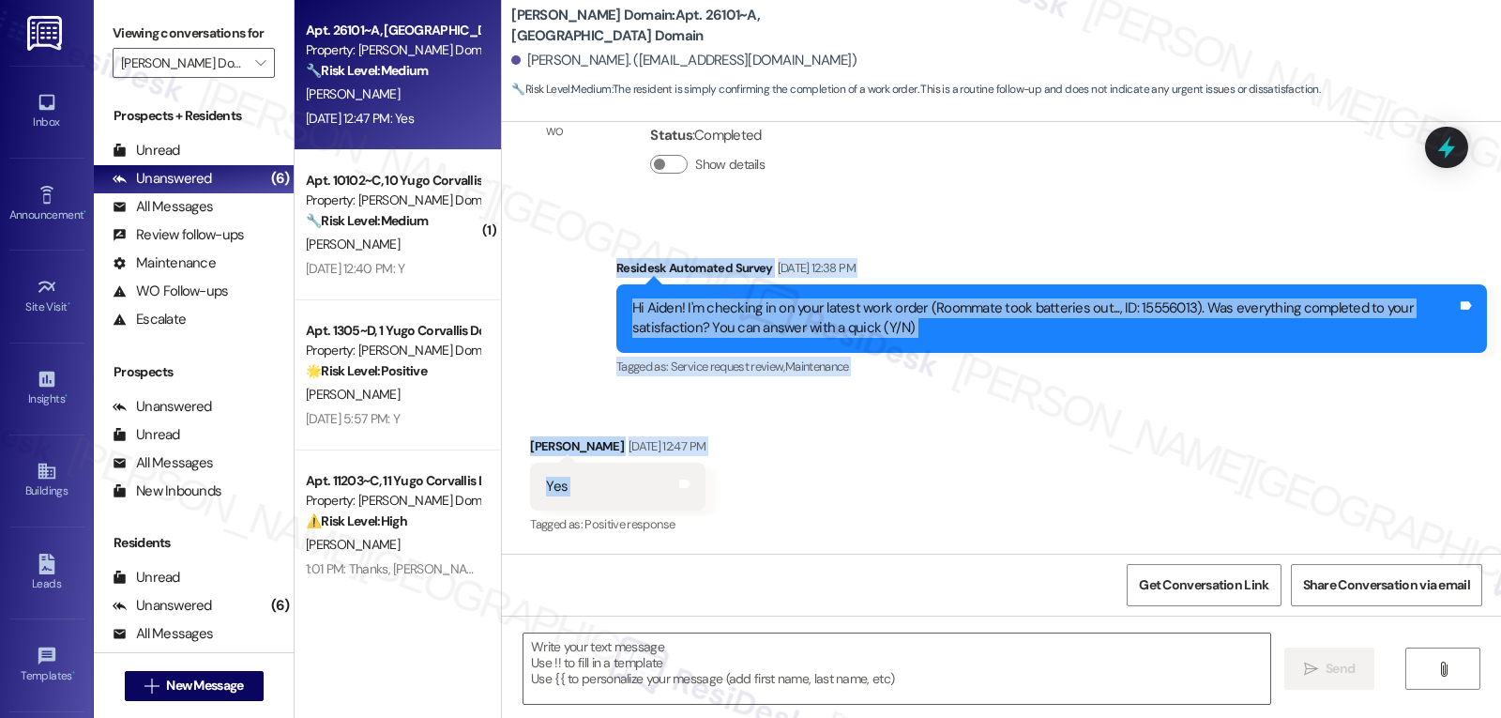
drag, startPoint x: 592, startPoint y: 275, endPoint x: 812, endPoint y: 502, distance: 316.4
click at [812, 506] on div "Lease started Aug 31, 2024 at 8:00 PM Announcement, sent via SMS Sarah (ResiDes…" at bounding box center [1001, 338] width 999 height 432
copy div "Residesk Automated Survey Aug 22, 2025 at 12:38 PM Hi Aiden! I'm checking in on…"
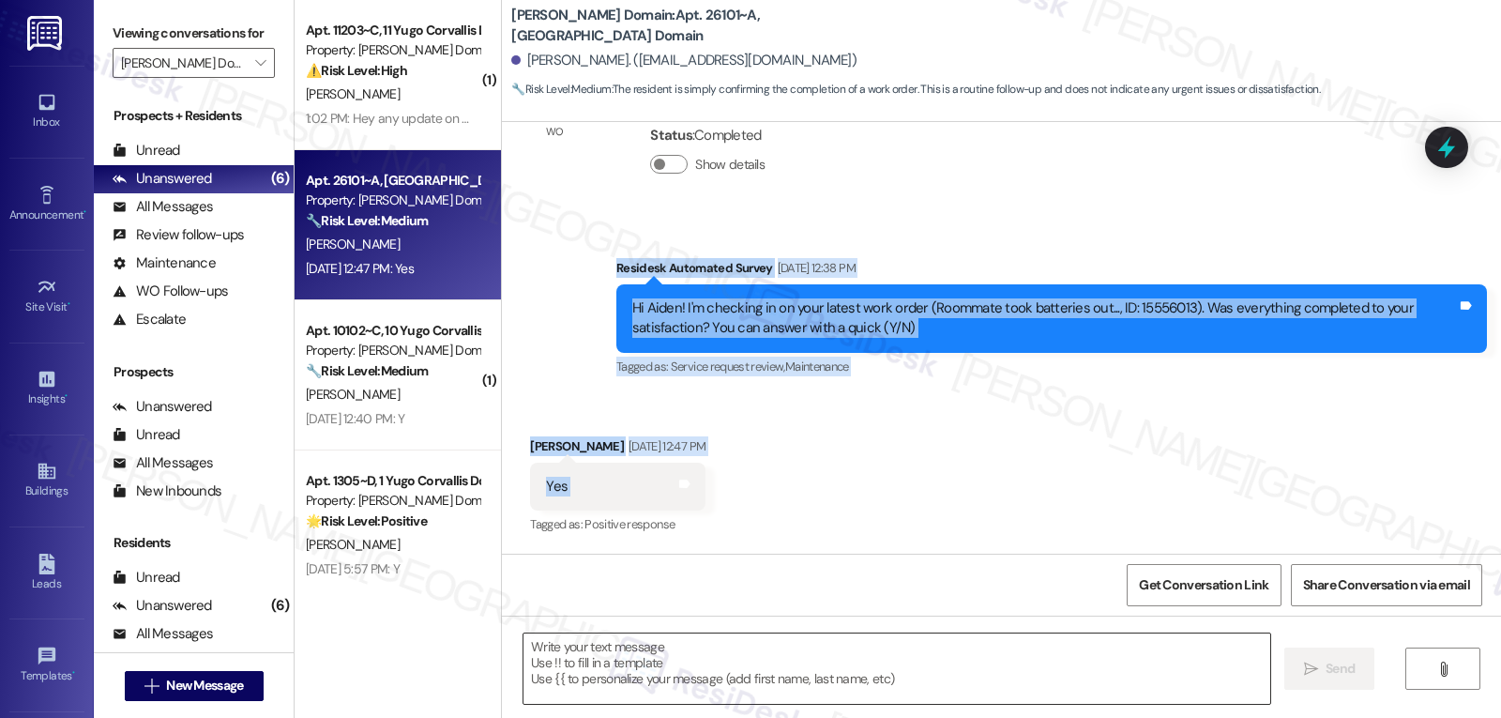
click at [948, 655] on textarea at bounding box center [896, 668] width 747 height 70
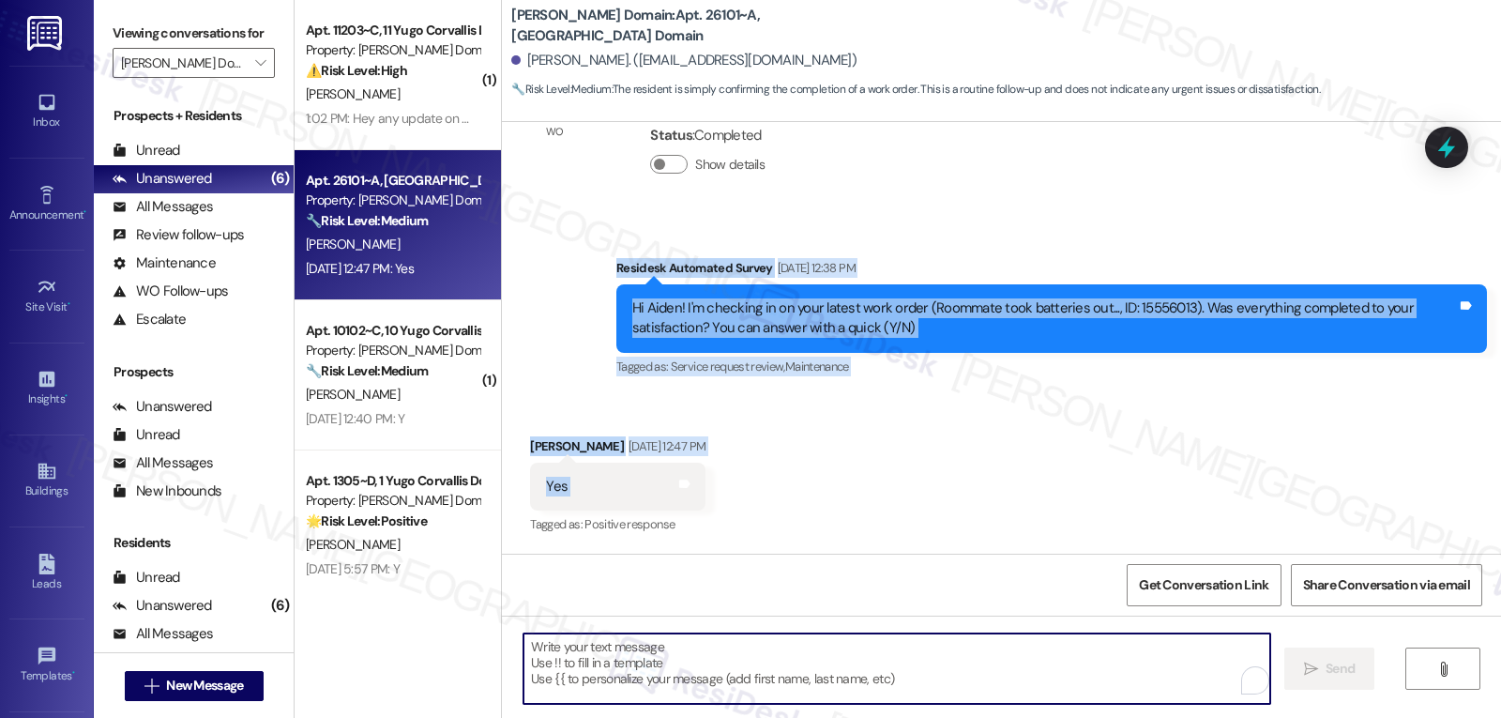
paste textarea "Thanks for letting us know, Aiden! Glad everything’s all set. If anything else …"
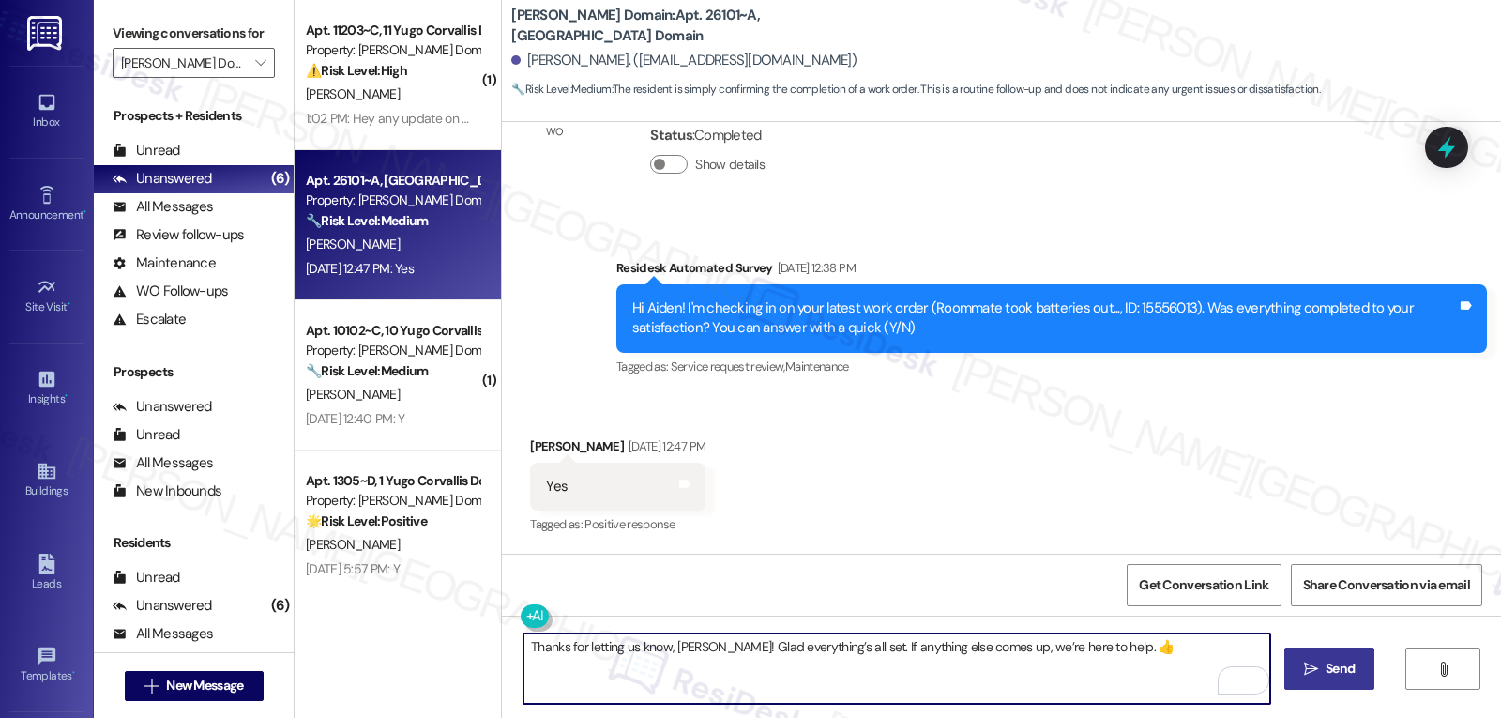
type textarea "Thanks for letting us know, Aiden! Glad everything’s all set. If anything else …"
click at [1307, 684] on button " Send" at bounding box center [1329, 668] width 91 height 42
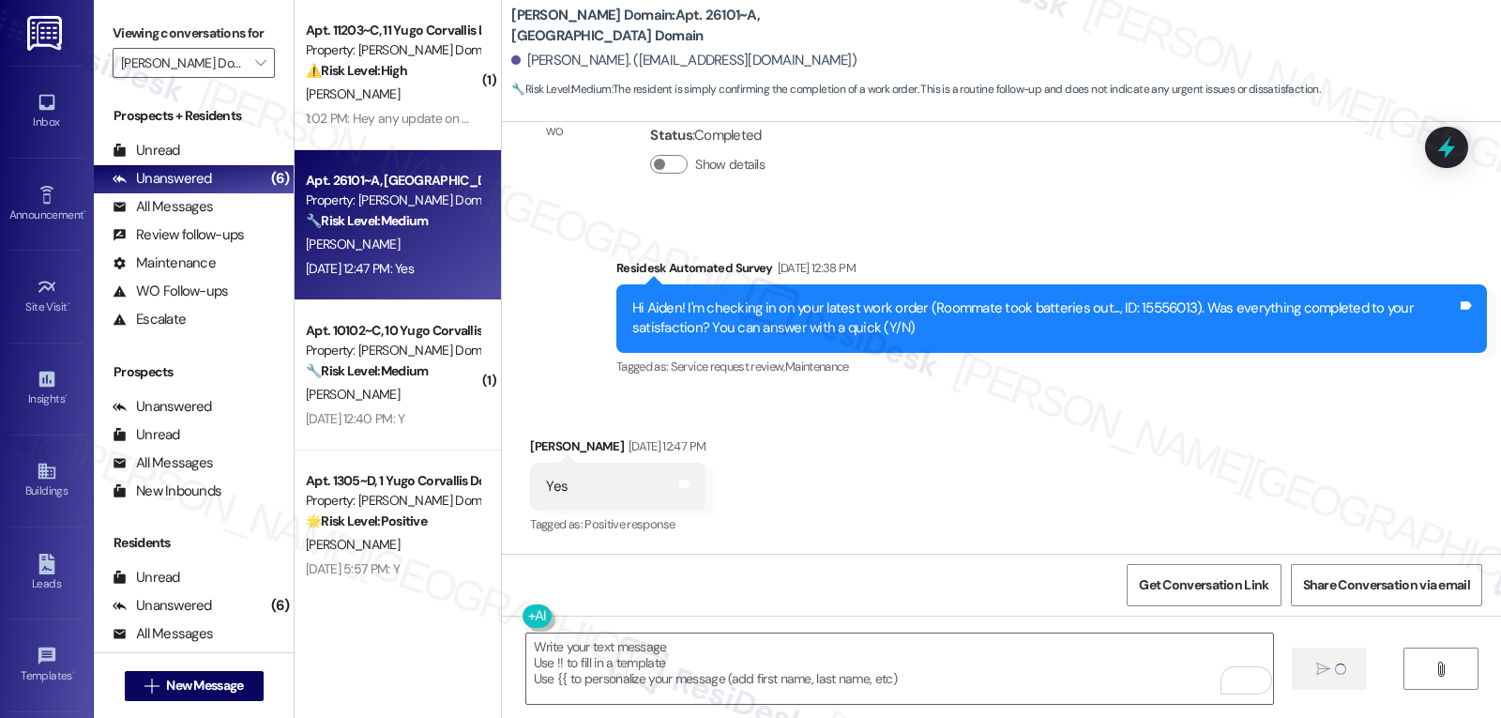
scroll to position [1060, 0]
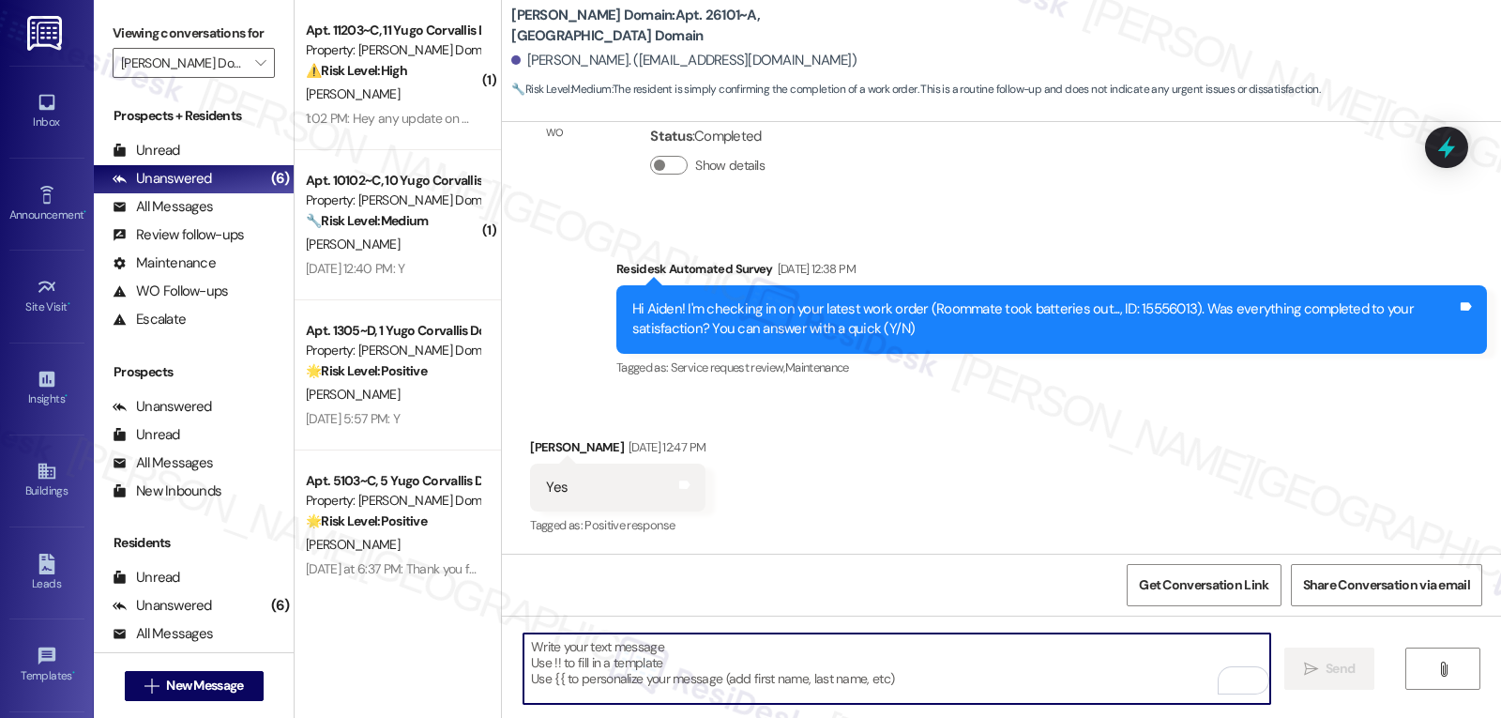
click at [901, 660] on textarea "To enrich screen reader interactions, please activate Accessibility in Grammarl…" at bounding box center [896, 668] width 747 height 70
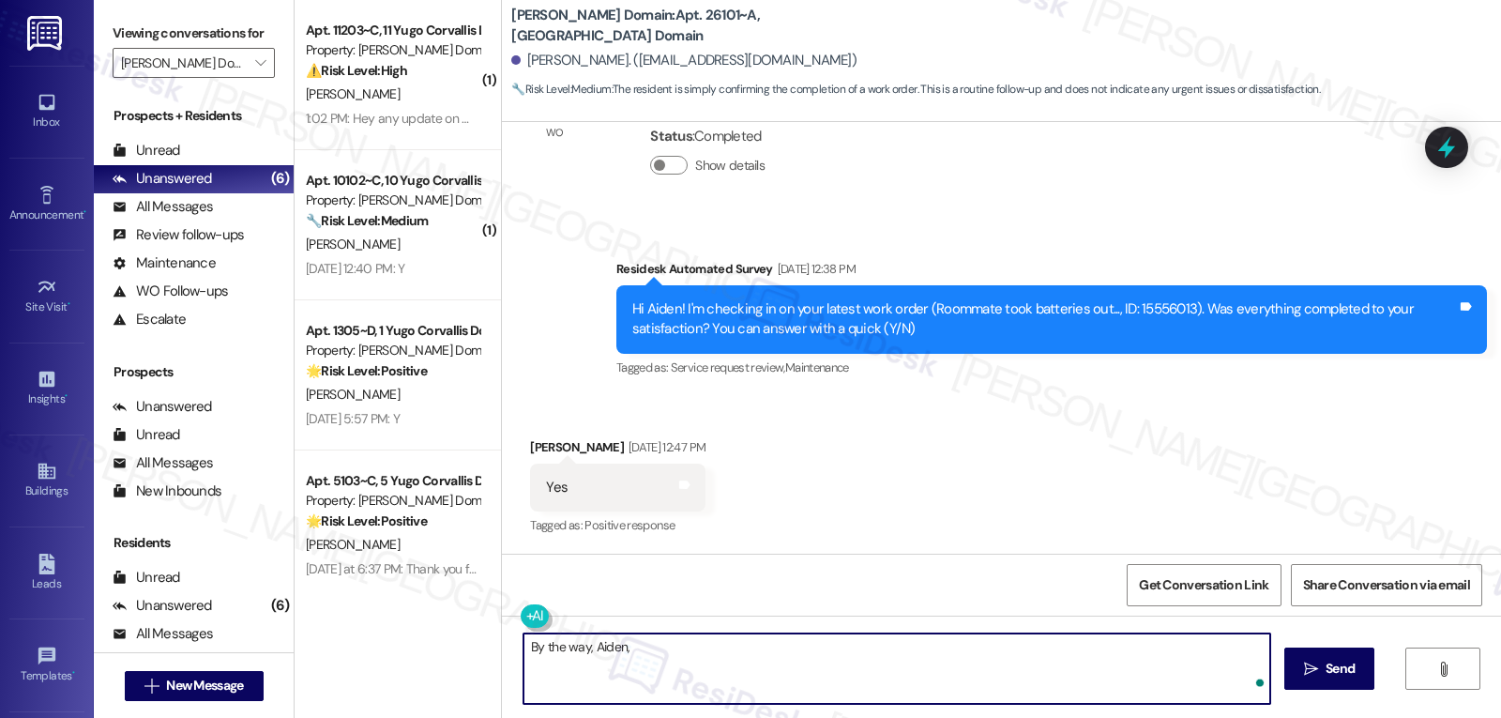
paste textarea "how’s everything going for you at {{property}}? Has it met your expectations so…"
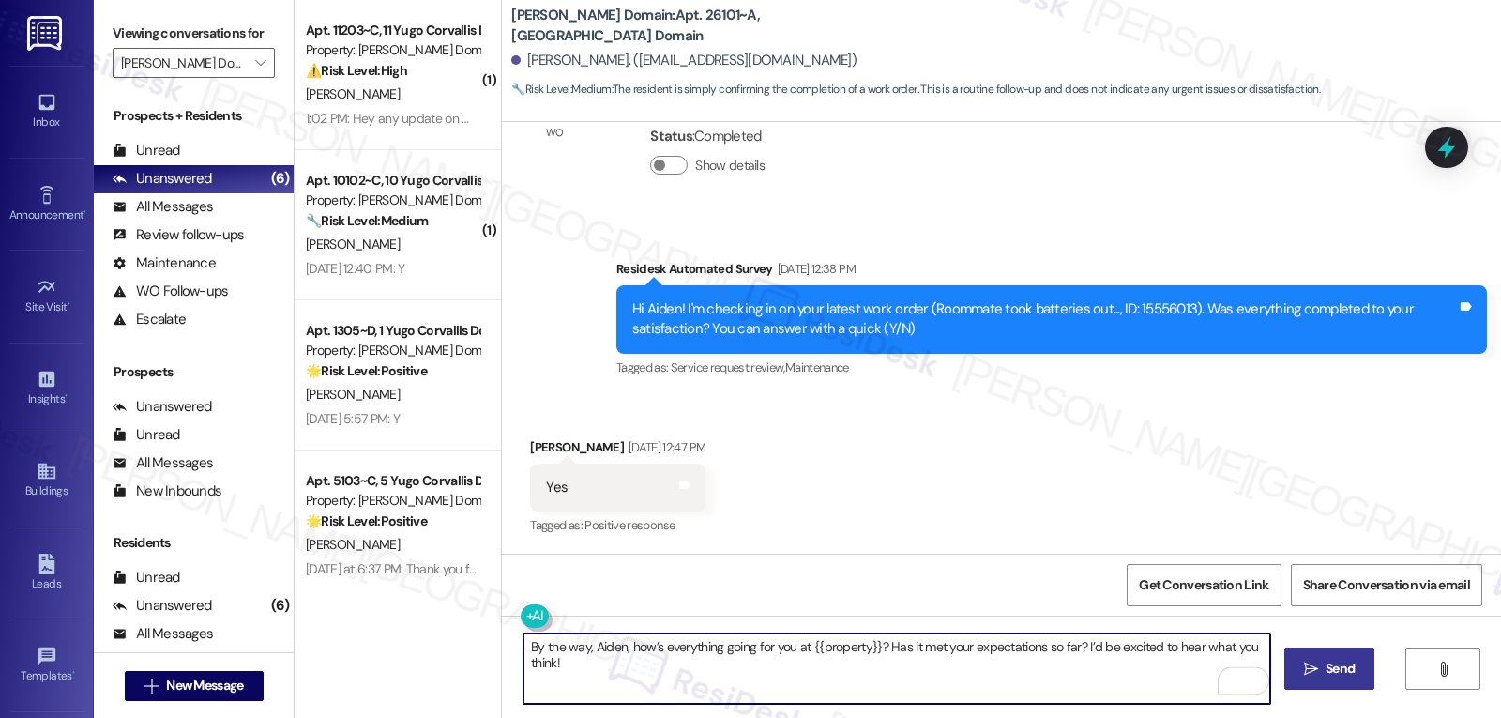
type textarea "By the way, Aiden, how’s everything going for you at {{property}}? Has it met y…"
click at [1335, 657] on button " Send" at bounding box center [1329, 668] width 91 height 42
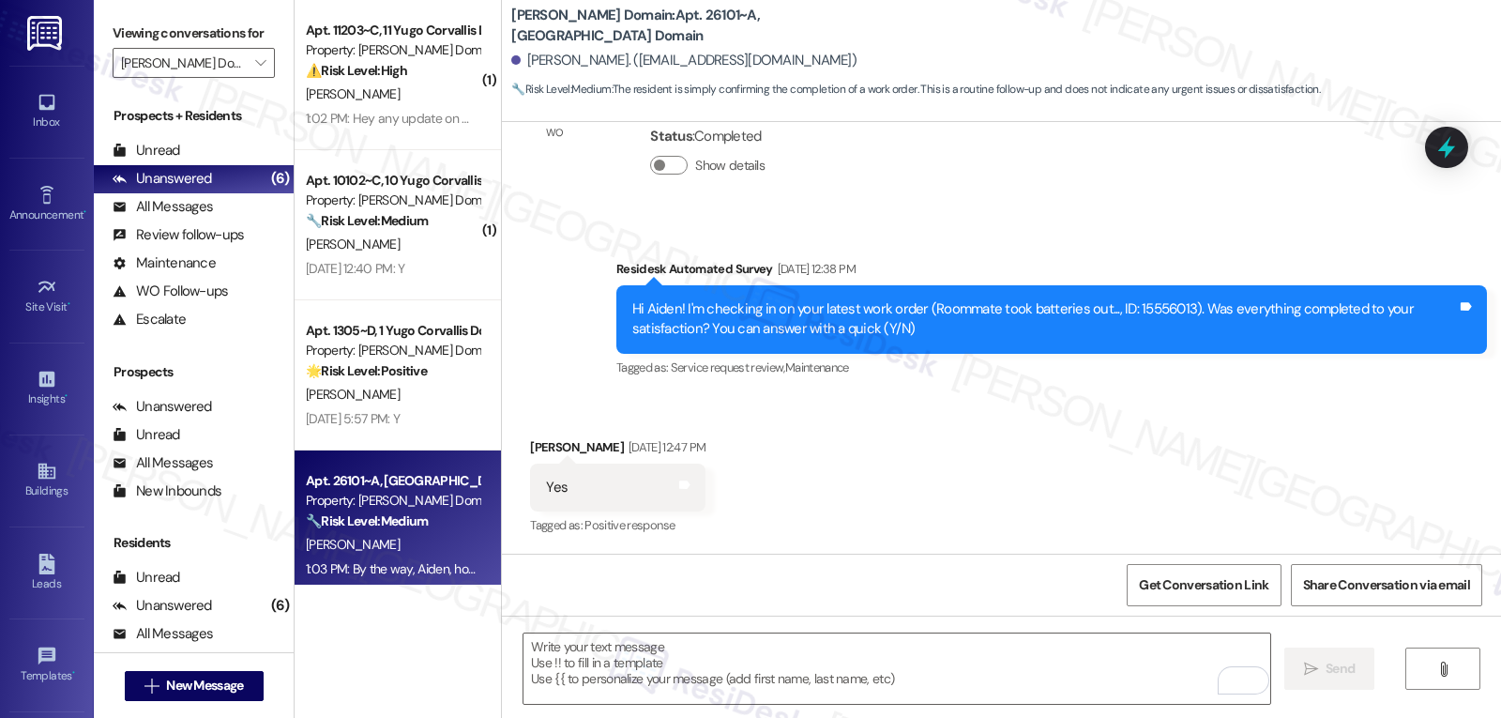
scroll to position [1342, 0]
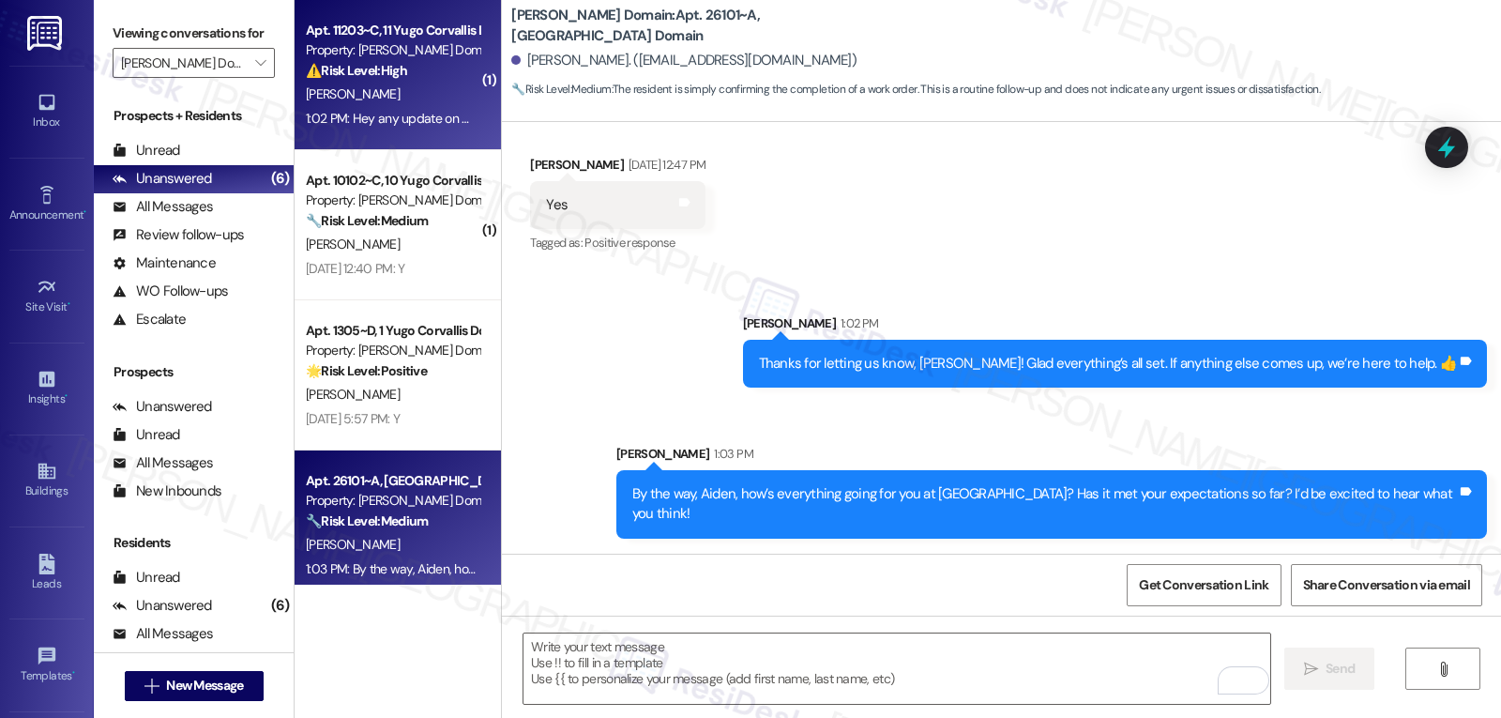
click at [383, 76] on div "⚠️ Risk Level: High The resident is inquiring about the status of their relet r…" at bounding box center [393, 71] width 174 height 20
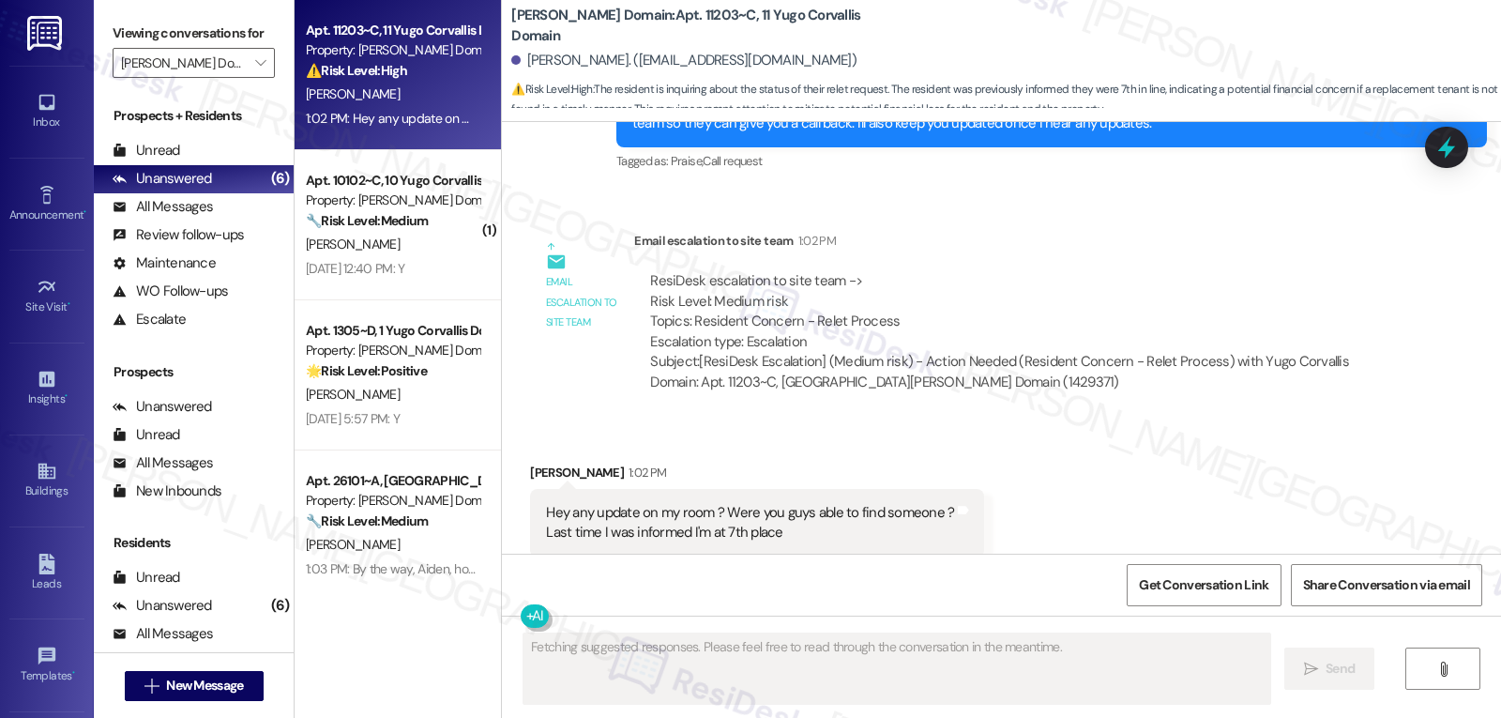
scroll to position [1232, 0]
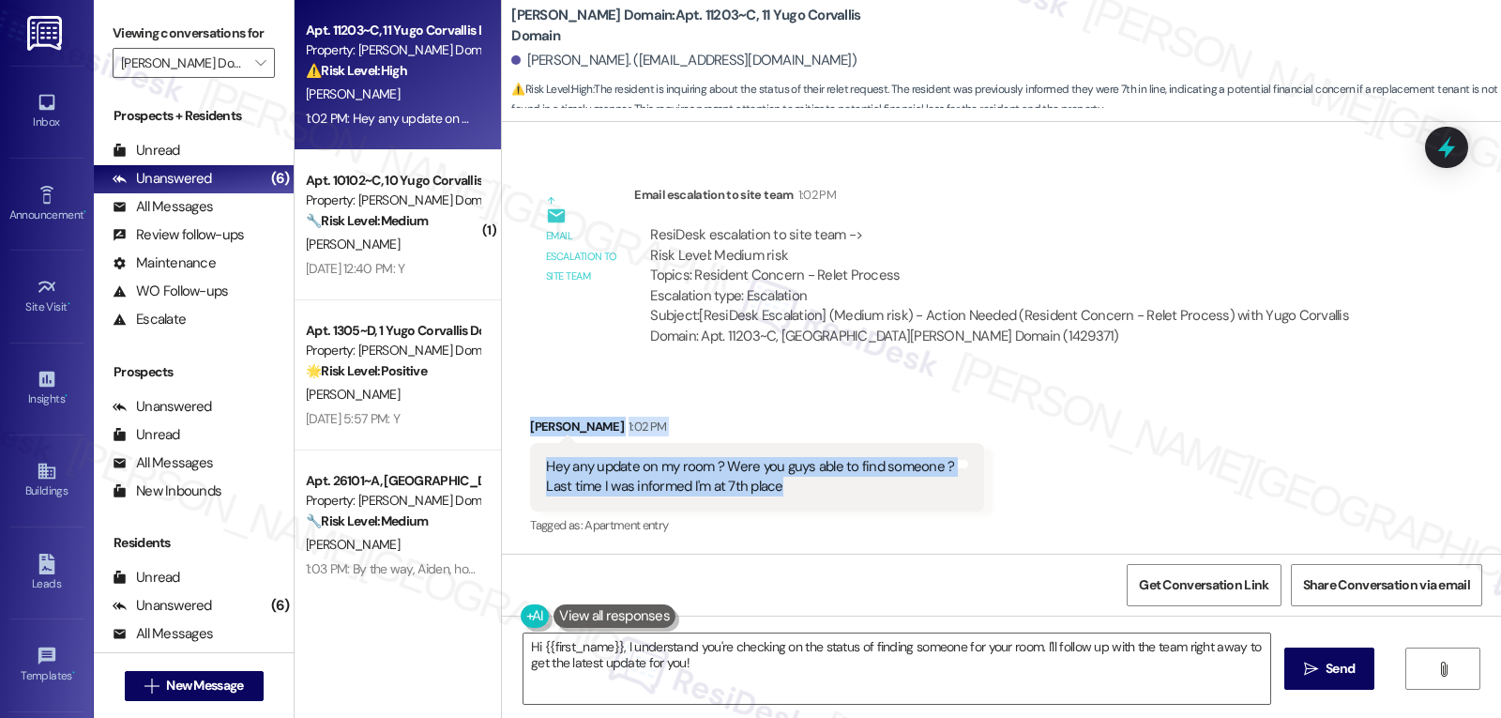
drag, startPoint x: 510, startPoint y: 418, endPoint x: 914, endPoint y: 493, distance: 410.3
click at [914, 493] on div "Received via SMS Gnani Harsha Somepalli 1:02 PM Hey any update on my room ? Wer…" at bounding box center [757, 477] width 482 height 150
copy div "Gnani Harsha Somepalli 1:02 PM Hey any update on my room ? Were you guys able t…"
click at [765, 679] on textarea "Hi {{first_name}}, I understand you're checking on the status of finding someon…" at bounding box center [896, 668] width 747 height 70
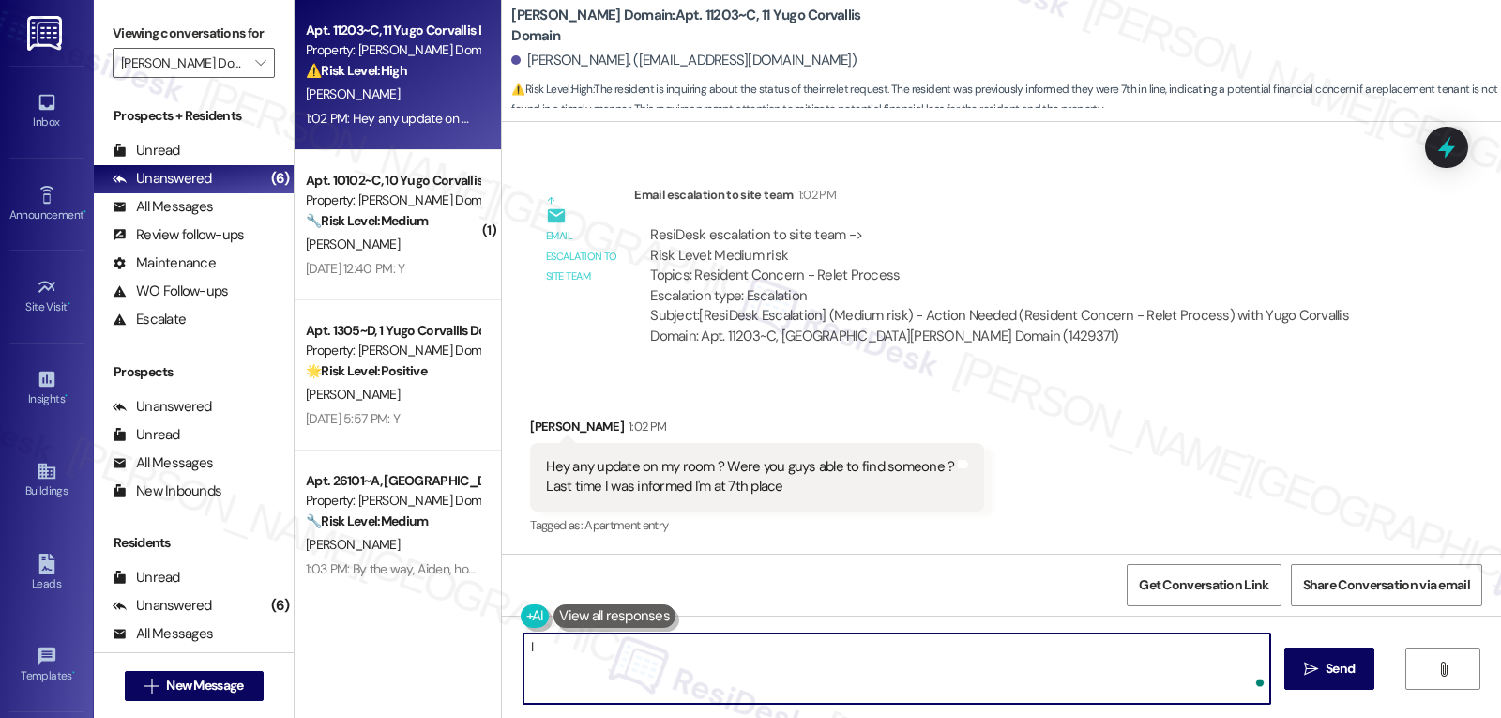
type textarea "I"
type textarea "I have just"
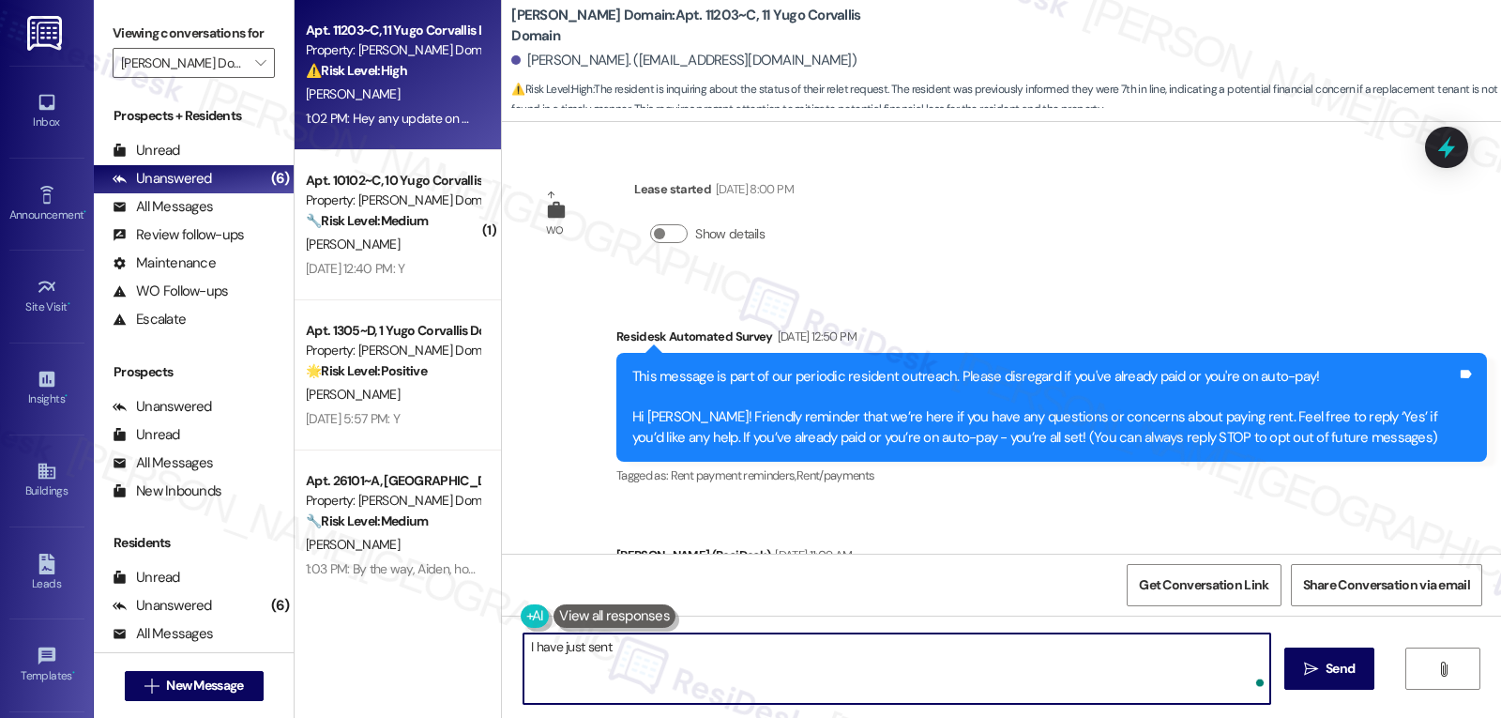
scroll to position [1232, 0]
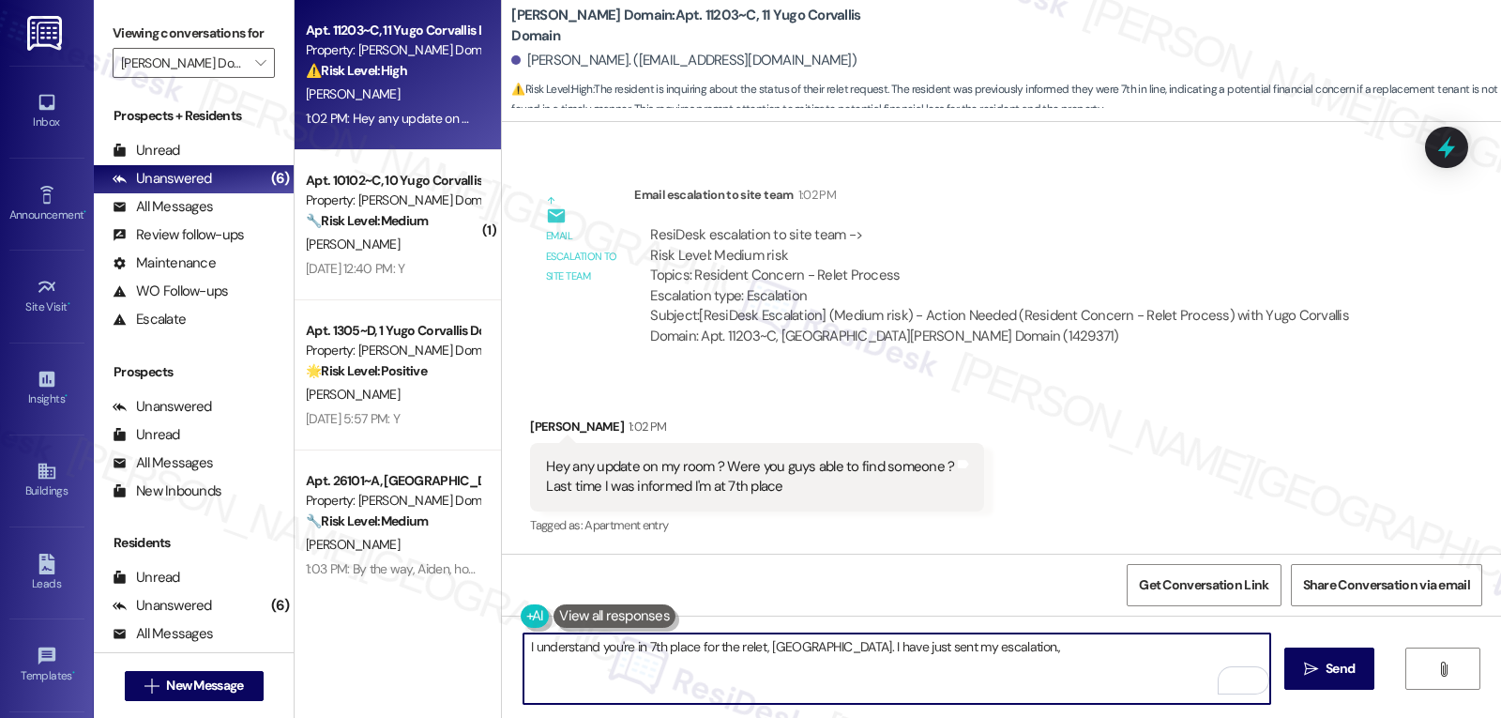
click at [987, 650] on textarea "I understand you're in 7th place for the relet, [GEOGRAPHIC_DATA]. I have just …" at bounding box center [896, 668] width 747 height 70
click at [1116, 654] on textarea "I understand you're in 7th place for the relet, [GEOGRAPHIC_DATA]. I have just …" at bounding box center [896, 668] width 747 height 70
click at [1113, 664] on textarea "I understand you're in 7th place for the relet, [GEOGRAPHIC_DATA]. I have just …" at bounding box center [896, 668] width 747 height 70
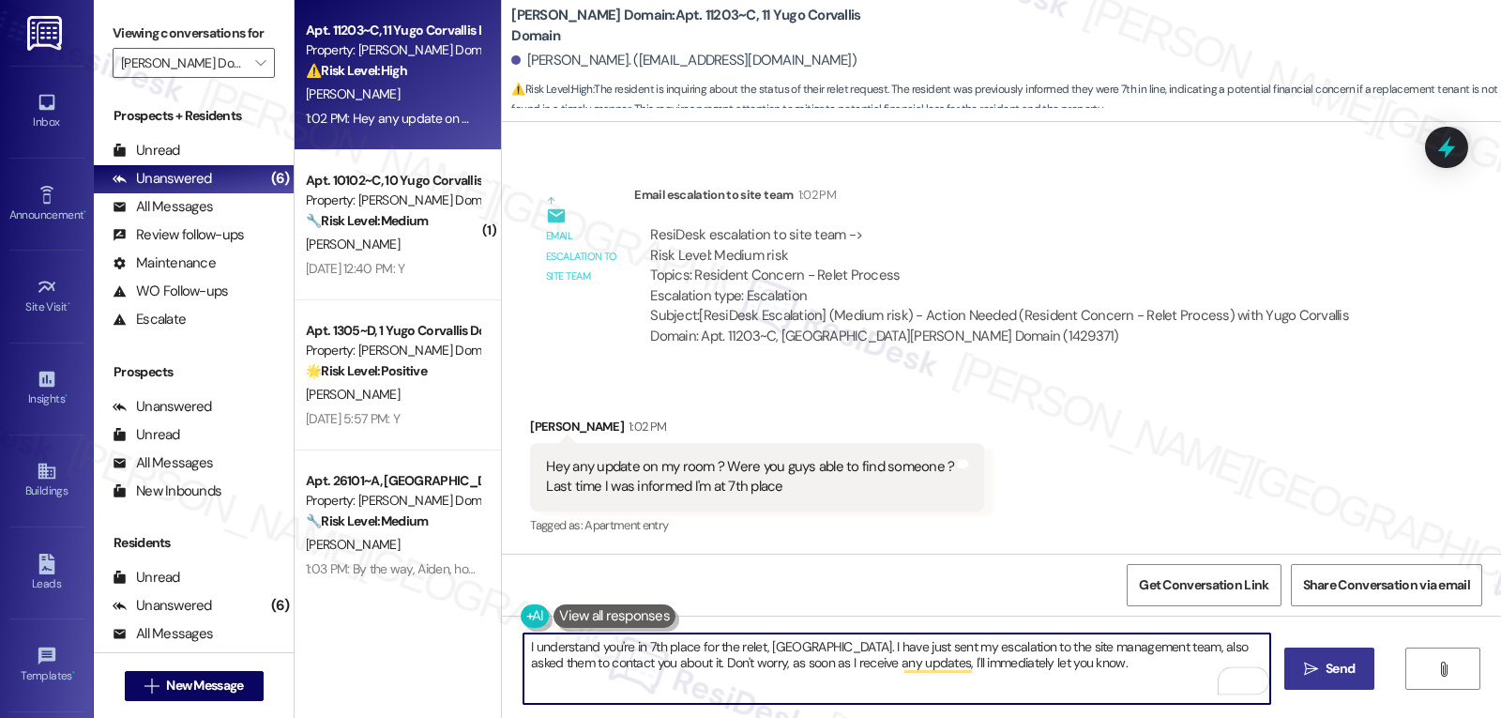
type textarea "I understand you're in 7th place for the relet, [GEOGRAPHIC_DATA]. I have just …"
click at [1330, 672] on span "Send" at bounding box center [1339, 669] width 29 height 20
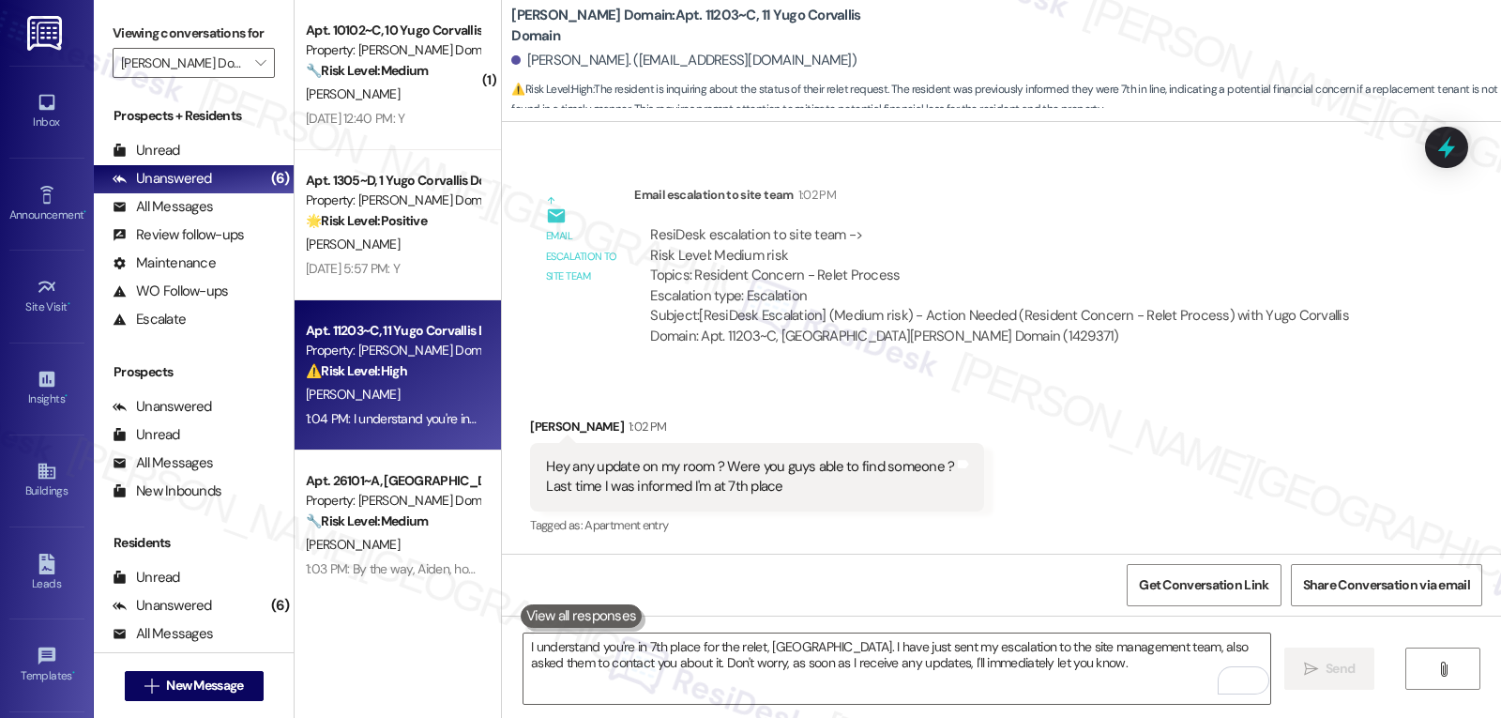
scroll to position [1383, 0]
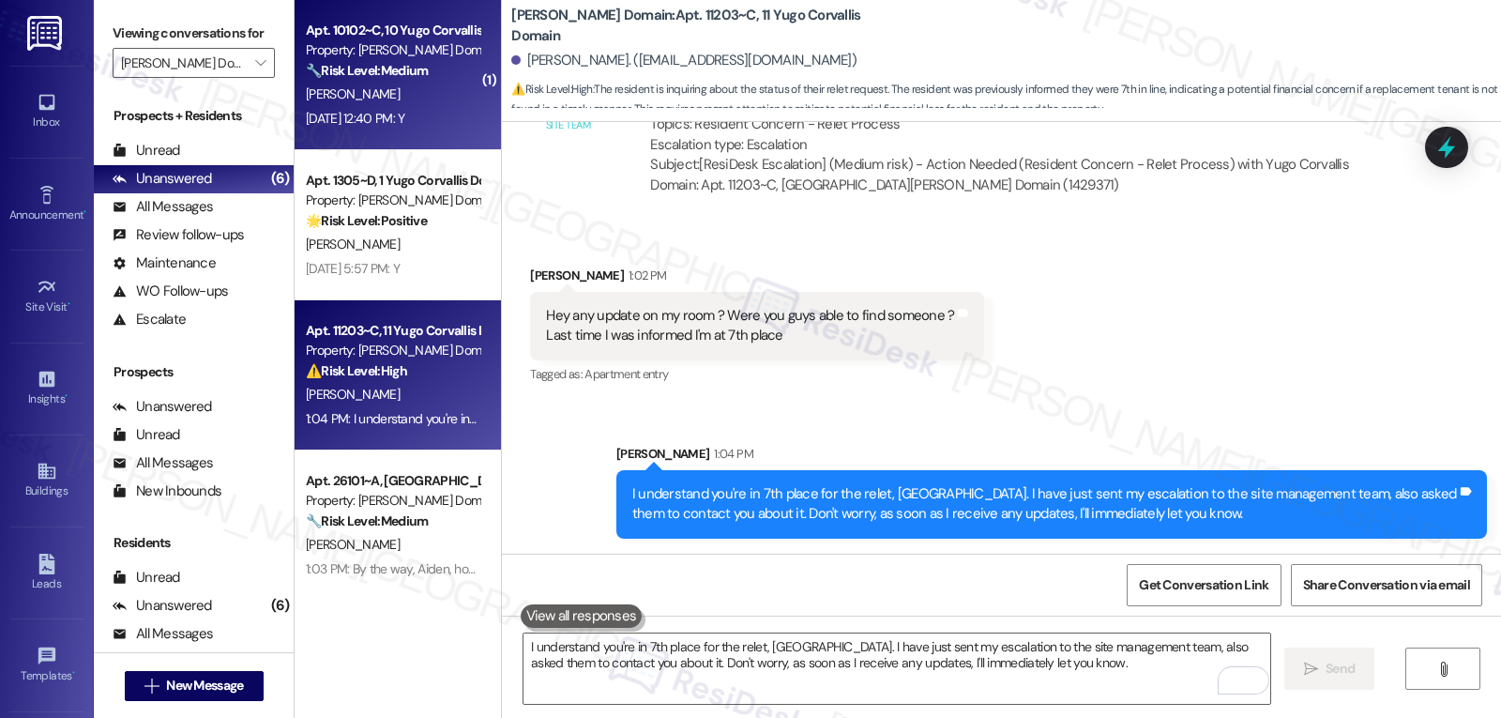
click at [401, 146] on div "Apt. 10102~C, 10 Yugo Corvallis Domain Property: [GEOGRAPHIC_DATA] Domain 🔧 Ris…" at bounding box center [398, 75] width 206 height 150
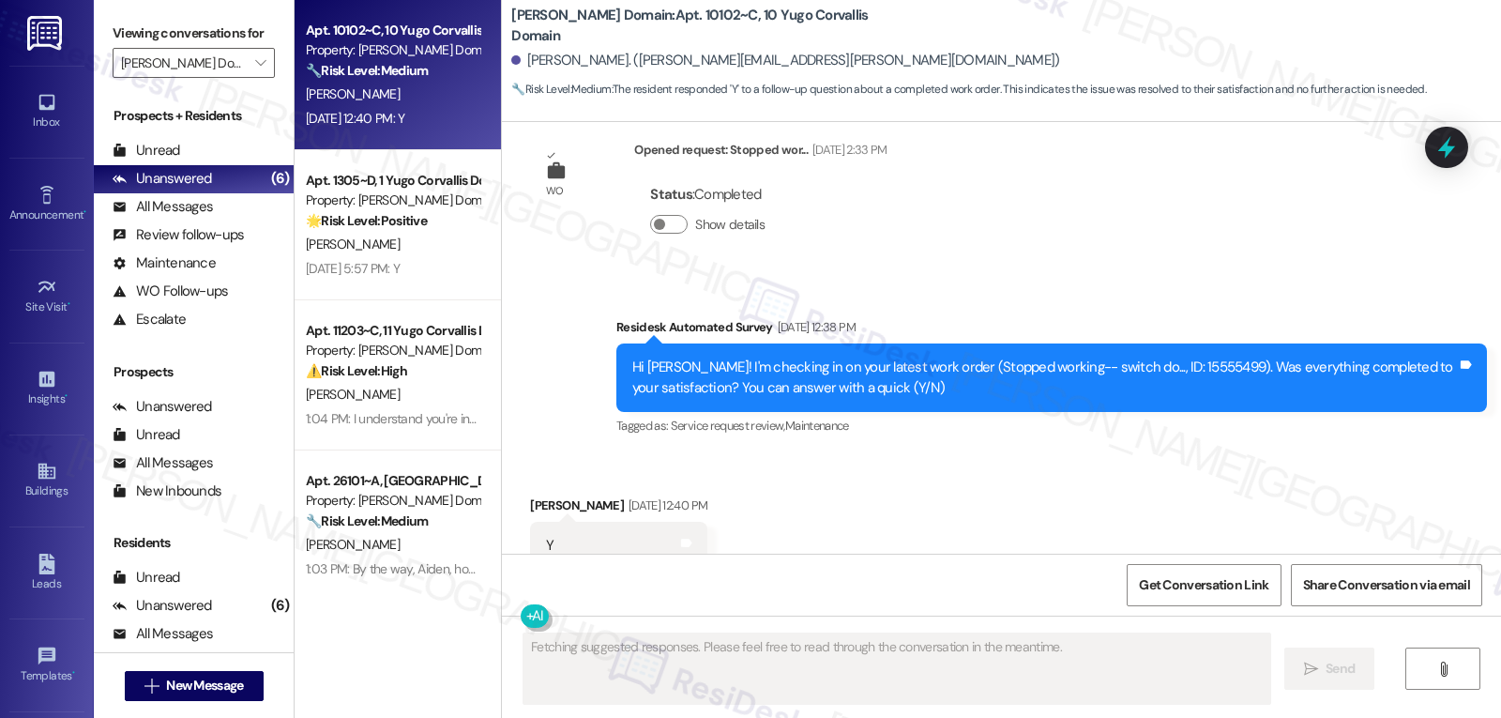
scroll to position [2749, 0]
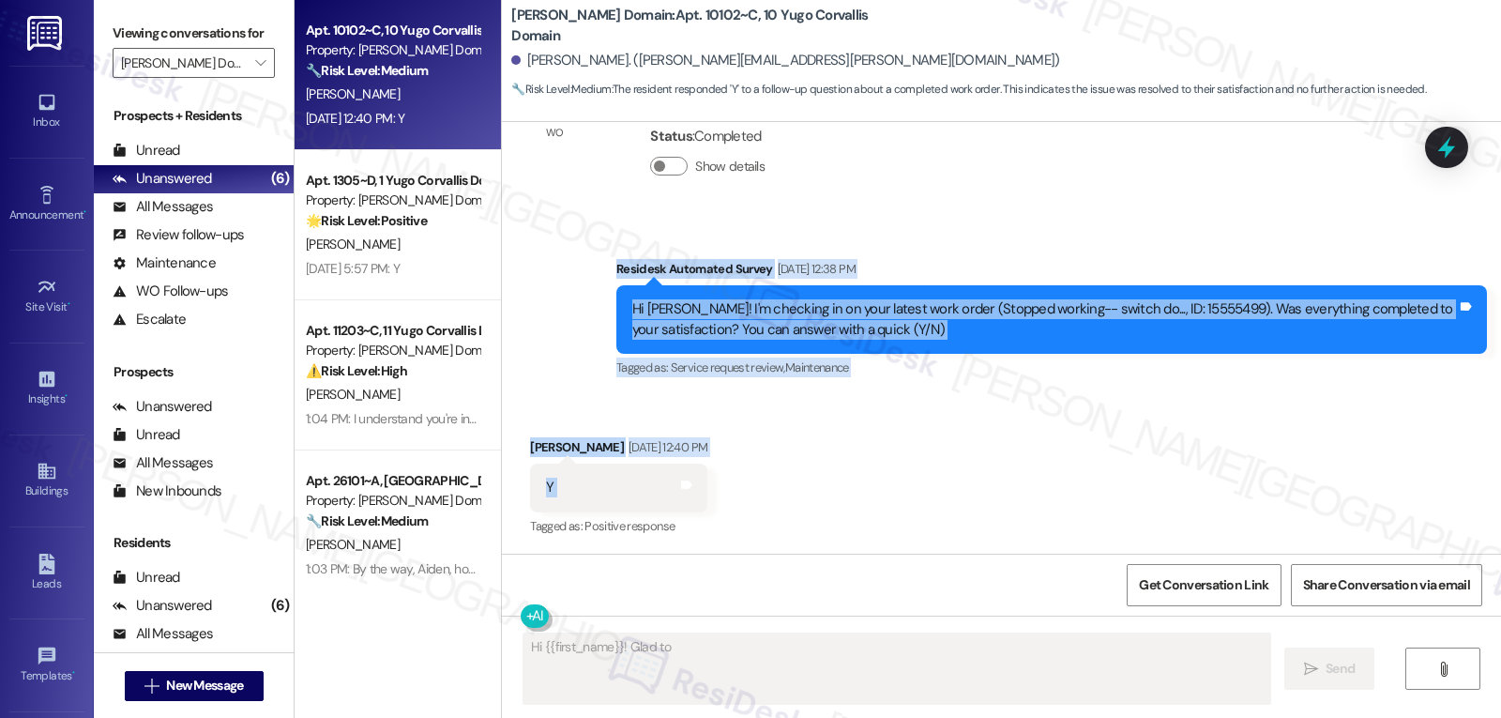
drag, startPoint x: 580, startPoint y: 270, endPoint x: 896, endPoint y: 499, distance: 390.3
click at [895, 499] on div "Lease started [DATE] 8:00 PM Survey, sent via SMS Residesk Automated Survey [DA…" at bounding box center [1001, 338] width 999 height 432
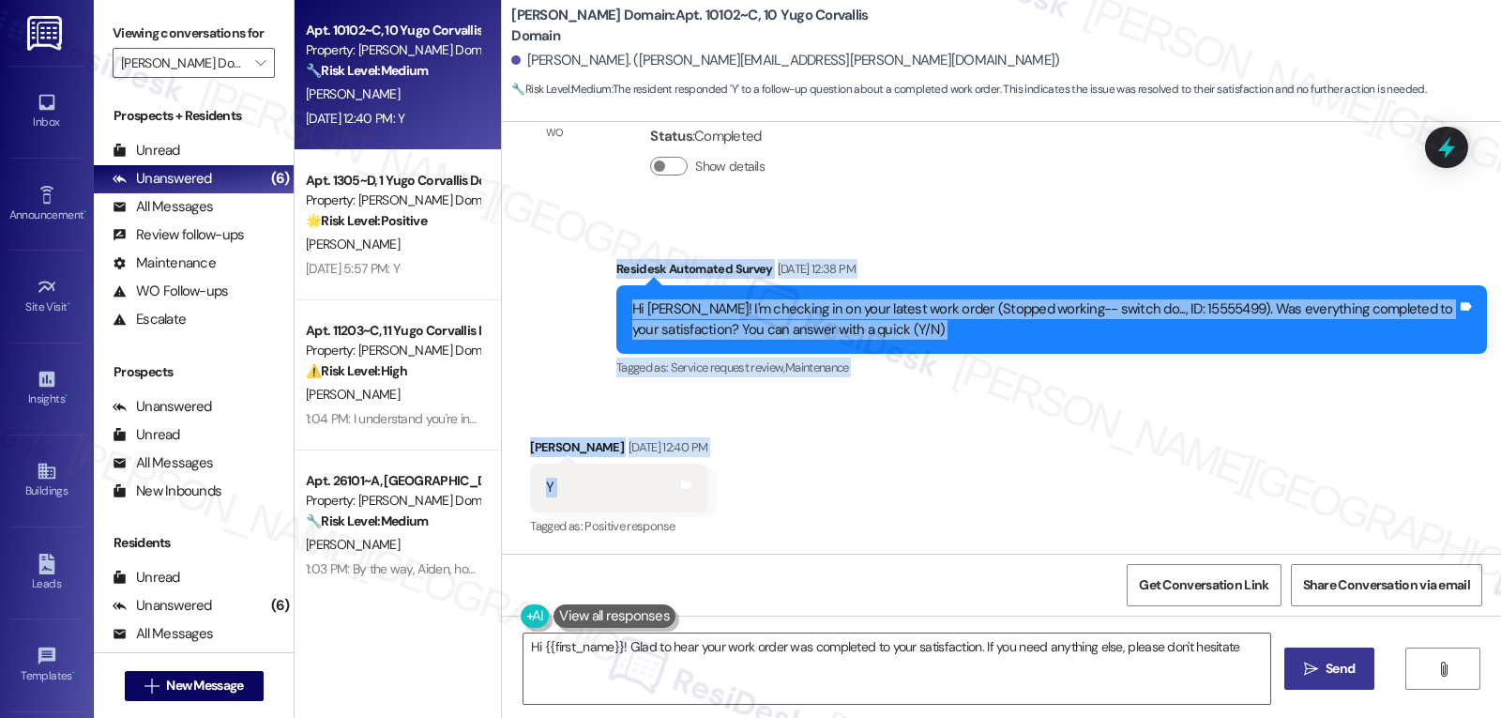
copy div "Residesk Automated Survey [DATE] 12:38 PM Hi [PERSON_NAME]! I'm checking in on …"
click at [810, 665] on textarea "Hi {{first_name}}! Glad to hear your work order was completed to your satisfact…" at bounding box center [896, 668] width 747 height 70
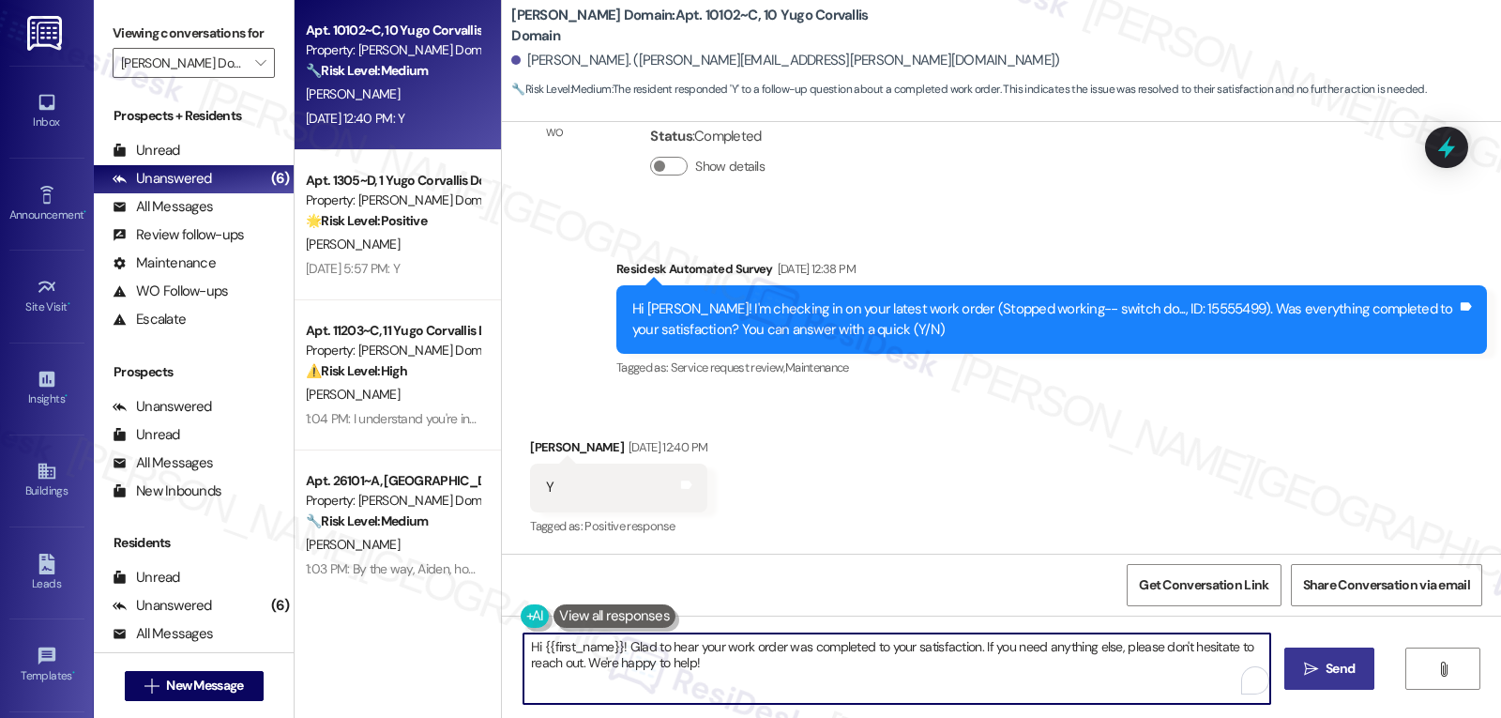
paste textarea "Hi [PERSON_NAME], thank you for letting us know! I’m glad your work order was c…"
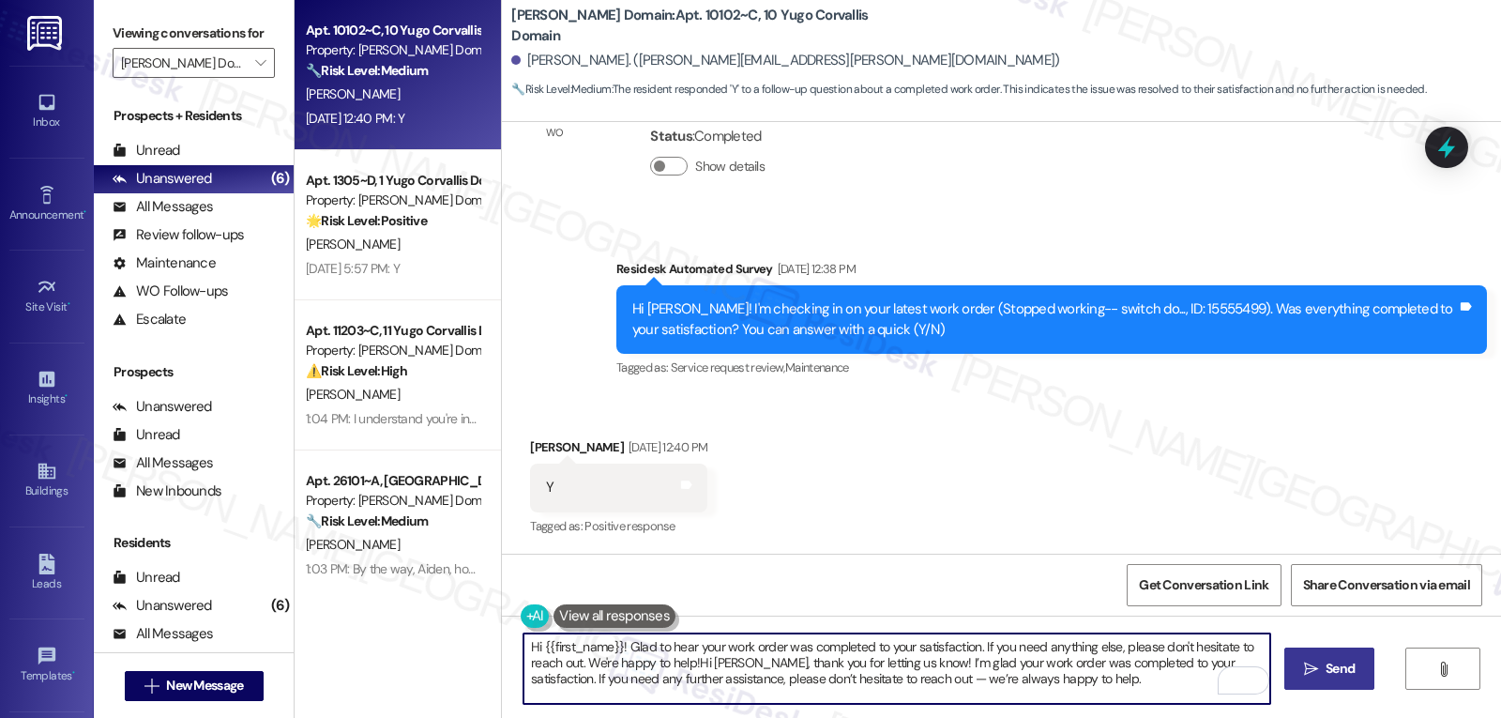
type textarea "Hi {{first_name}}! Glad to hear your work order was completed to your satisfact…"
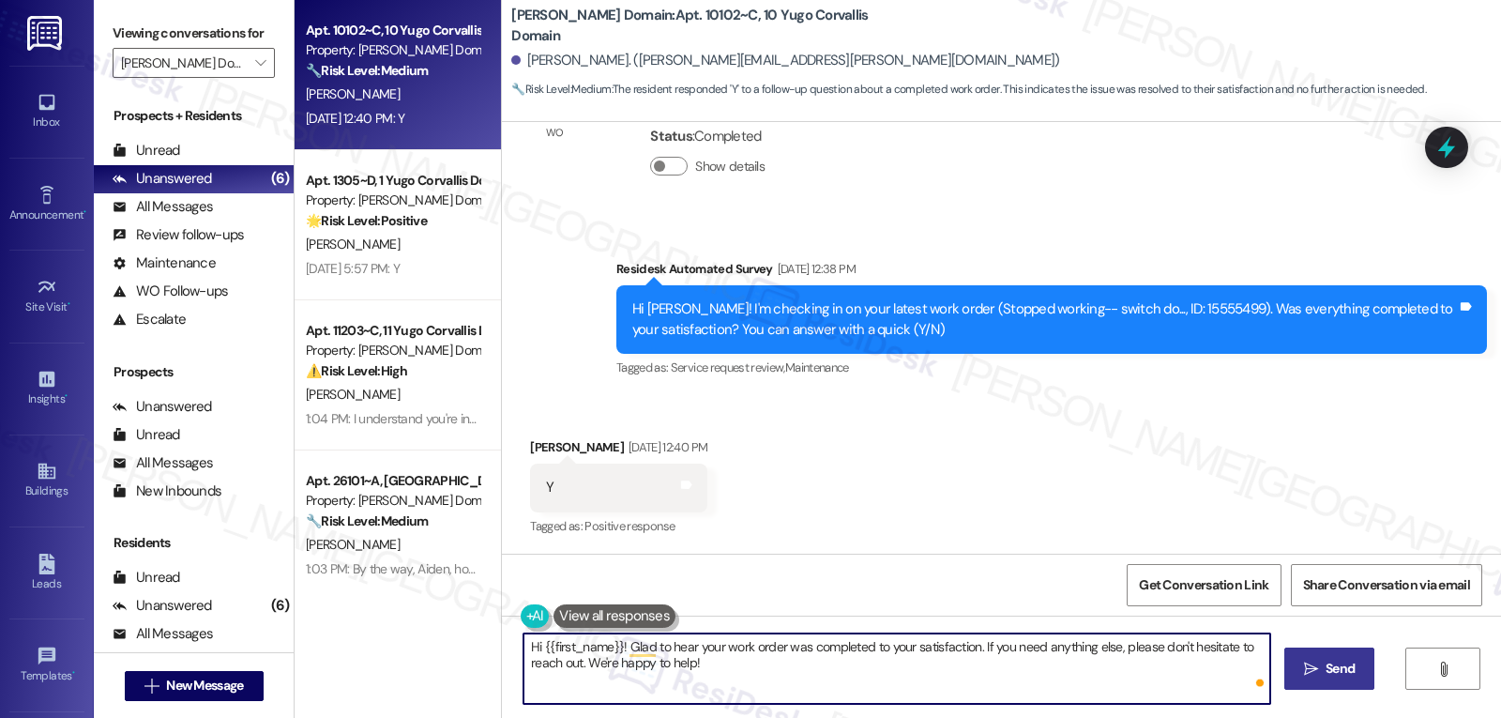
click at [843, 675] on textarea "Hi {{first_name}}! Glad to hear your work order was completed to your satisfact…" at bounding box center [896, 668] width 747 height 70
click at [1345, 665] on span "Send" at bounding box center [1339, 669] width 29 height 20
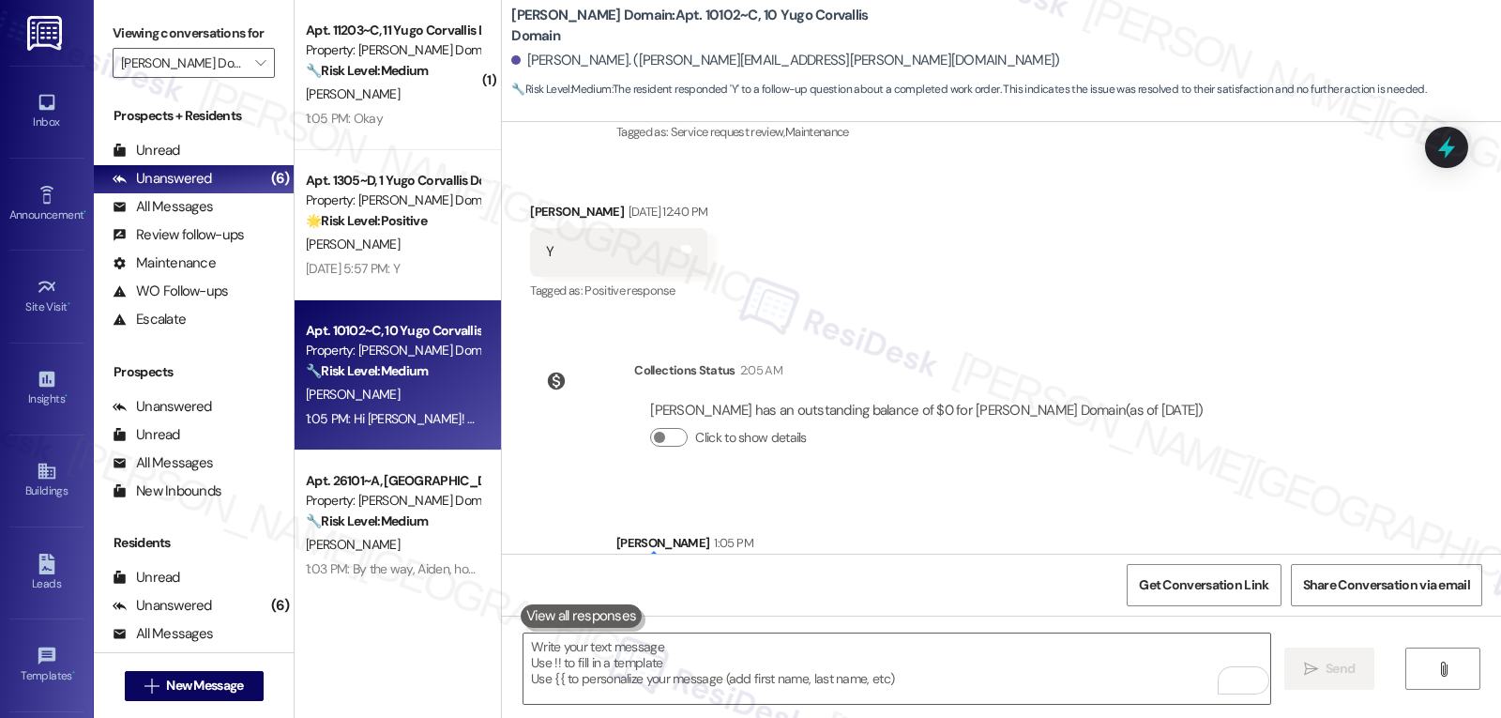
scroll to position [3074, 0]
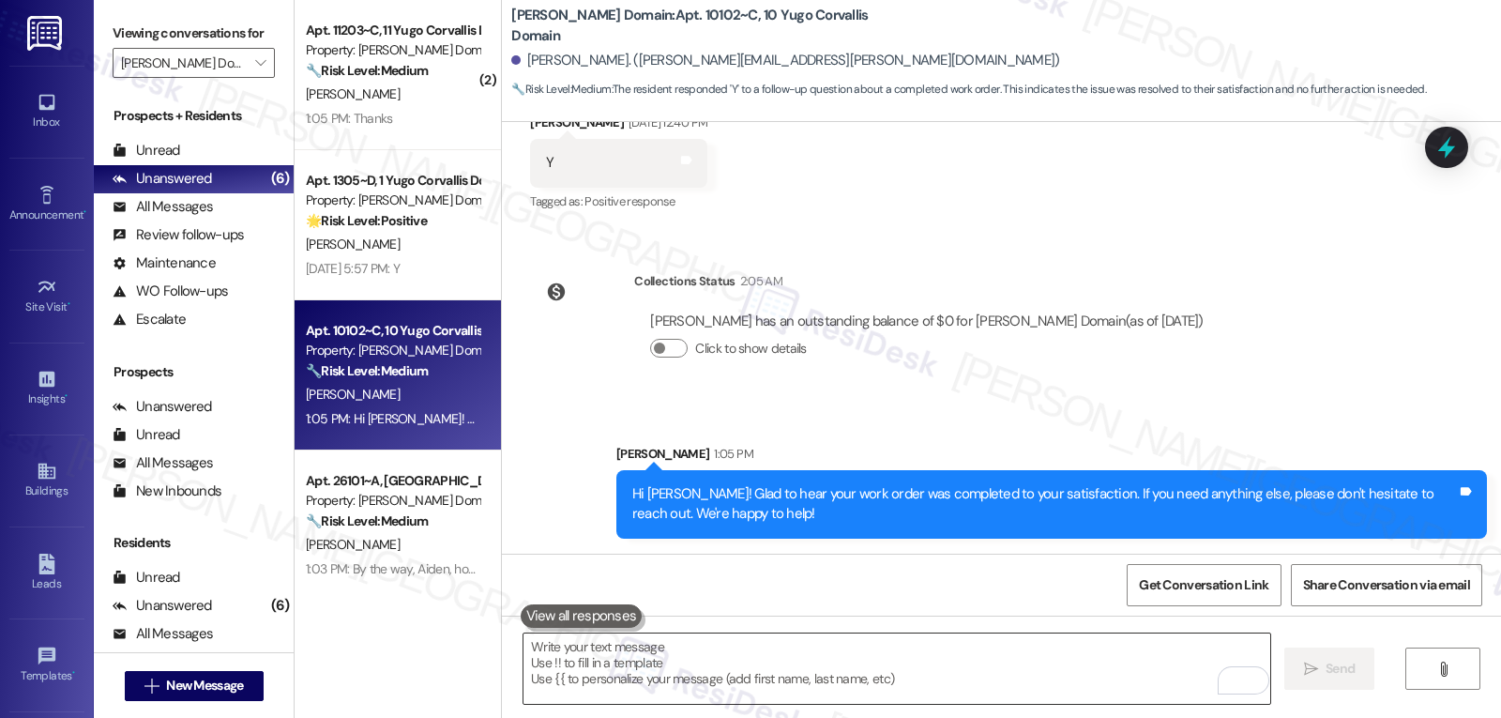
click at [797, 699] on textarea "To enrich screen reader interactions, please activate Accessibility in Grammarl…" at bounding box center [896, 668] width 747 height 70
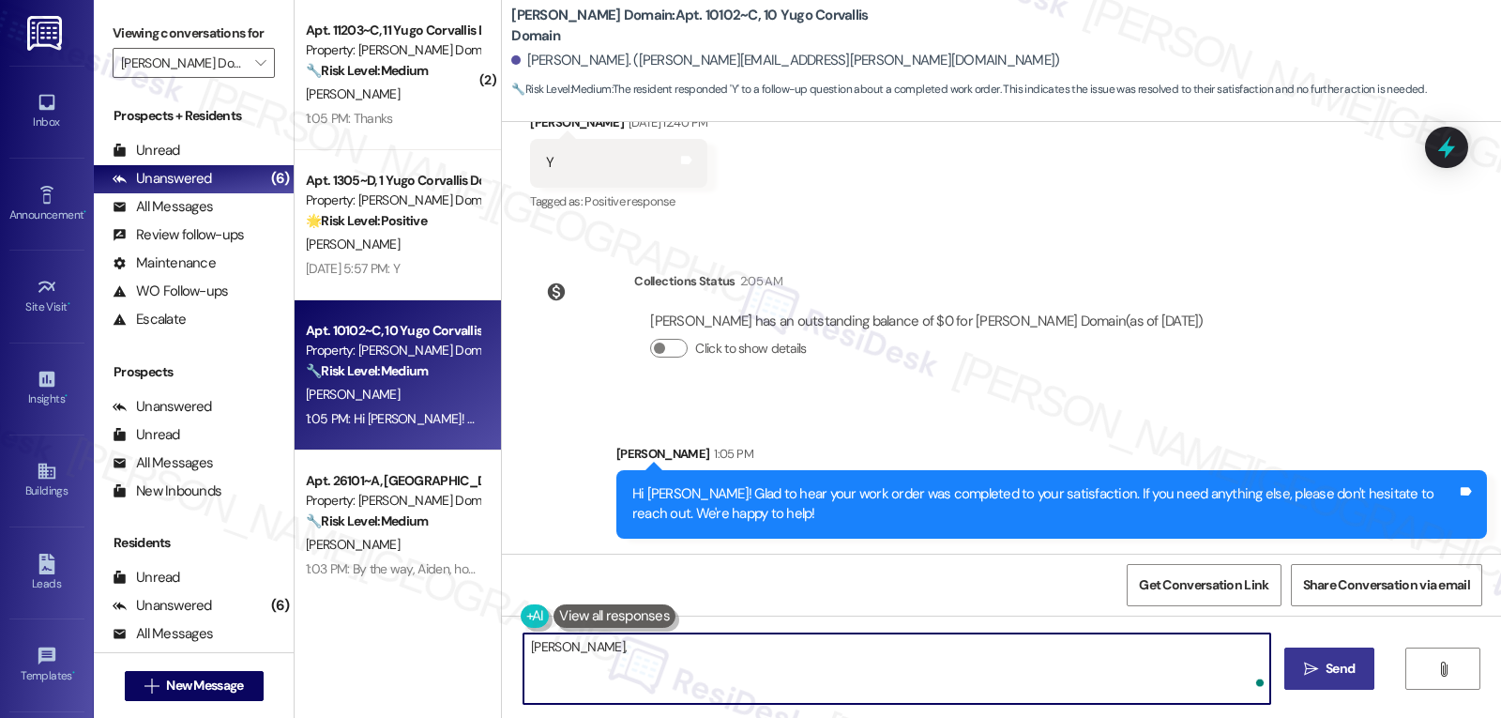
paste textarea "I’ve been meaning to check in—how has your experience at {{property}} been so f…"
type textarea "[PERSON_NAME], I’ve been meaning to check in—how has your experience at {{prope…"
click at [1340, 659] on span "Send" at bounding box center [1339, 669] width 29 height 20
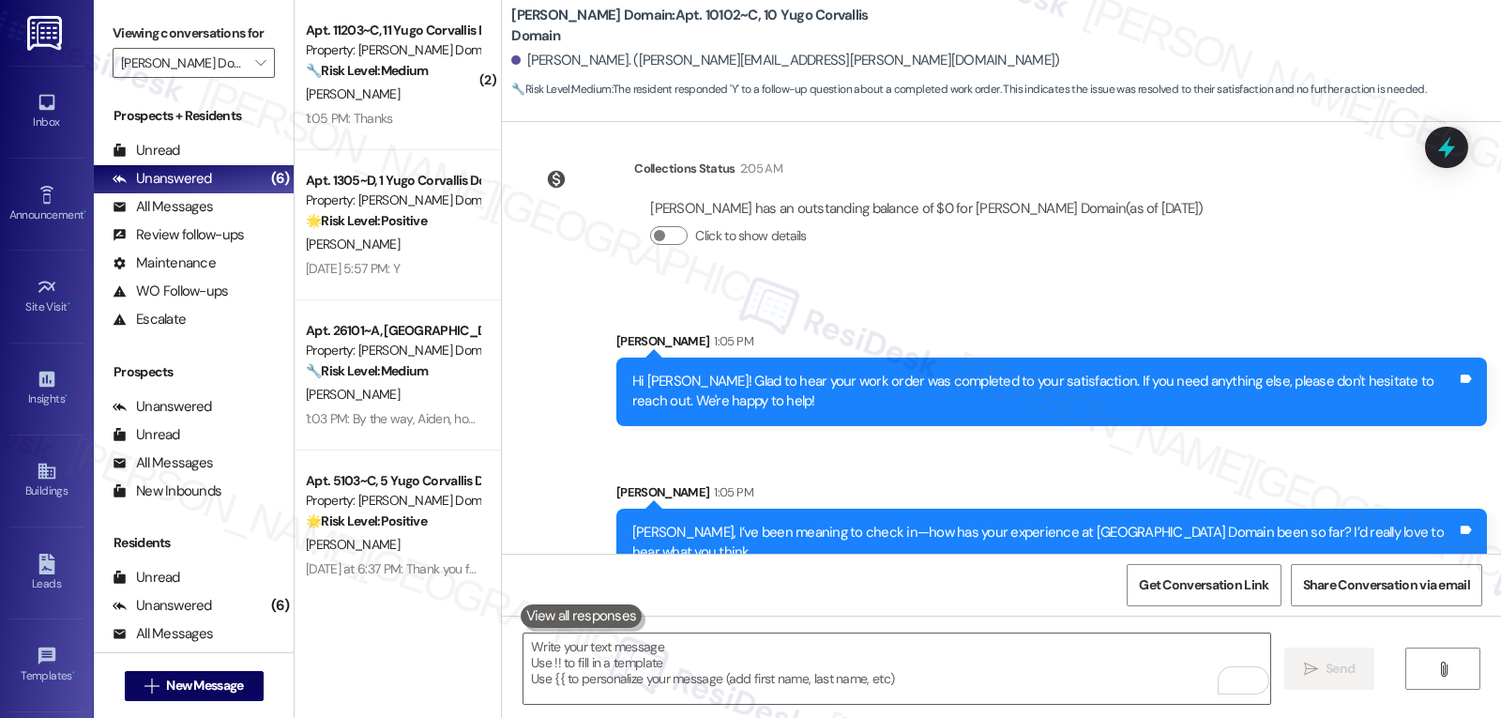
scroll to position [3204, 0]
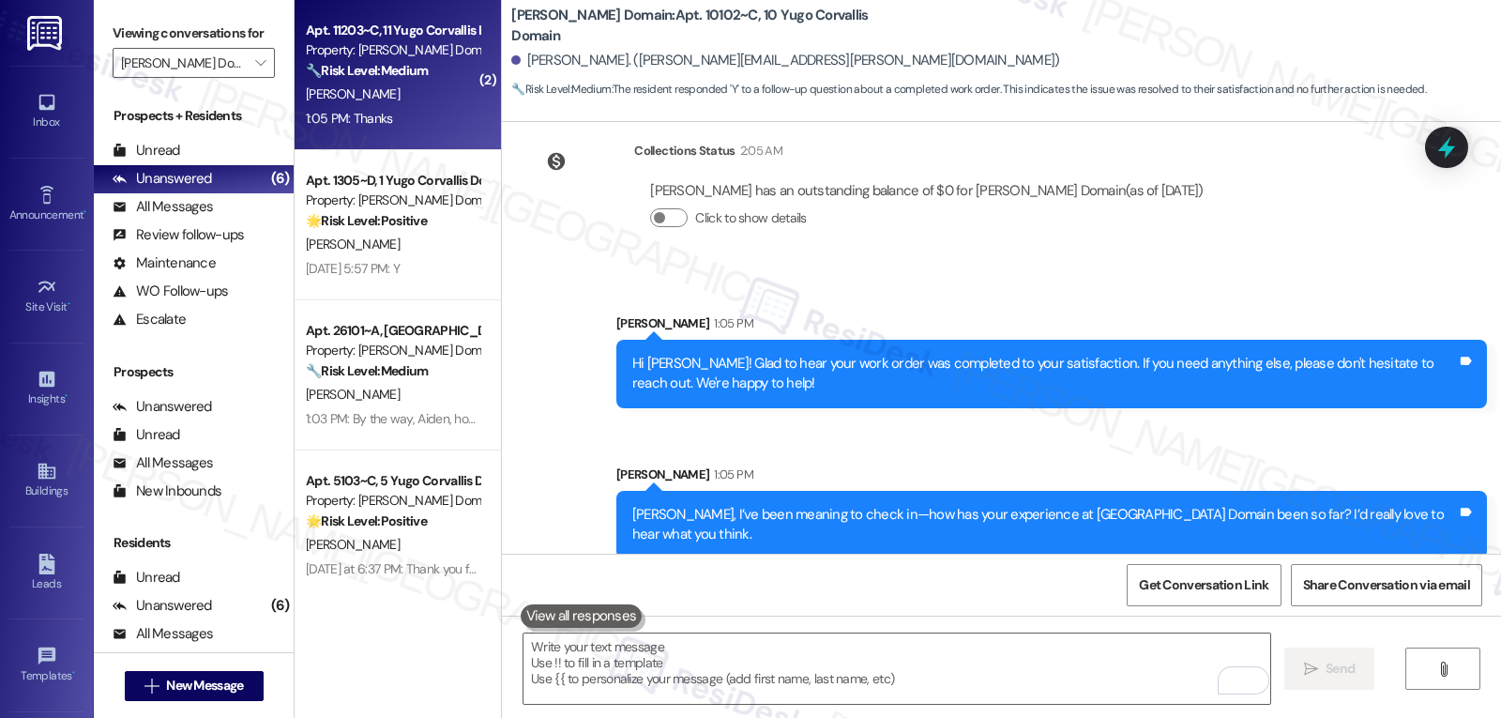
click at [344, 94] on span "[PERSON_NAME]" at bounding box center [353, 93] width 94 height 17
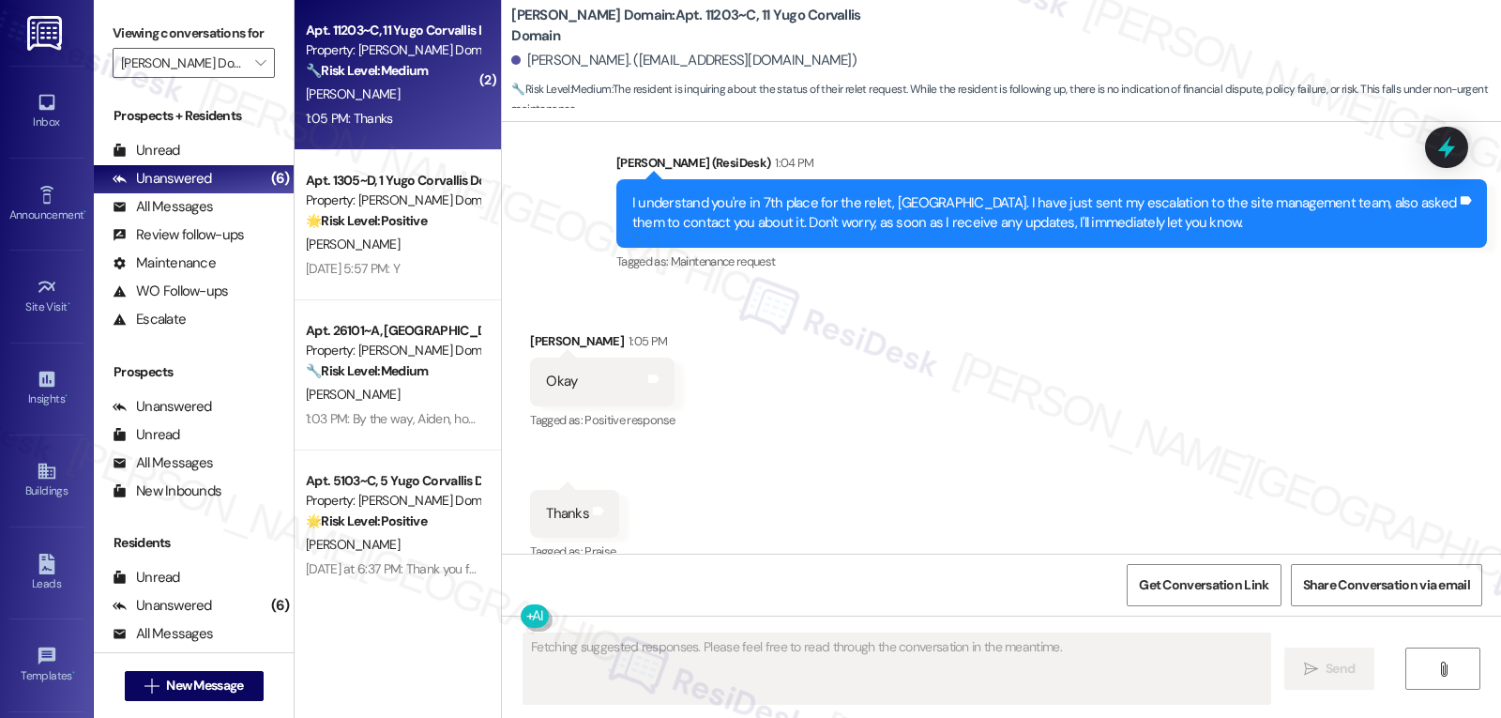
scroll to position [1700, 0]
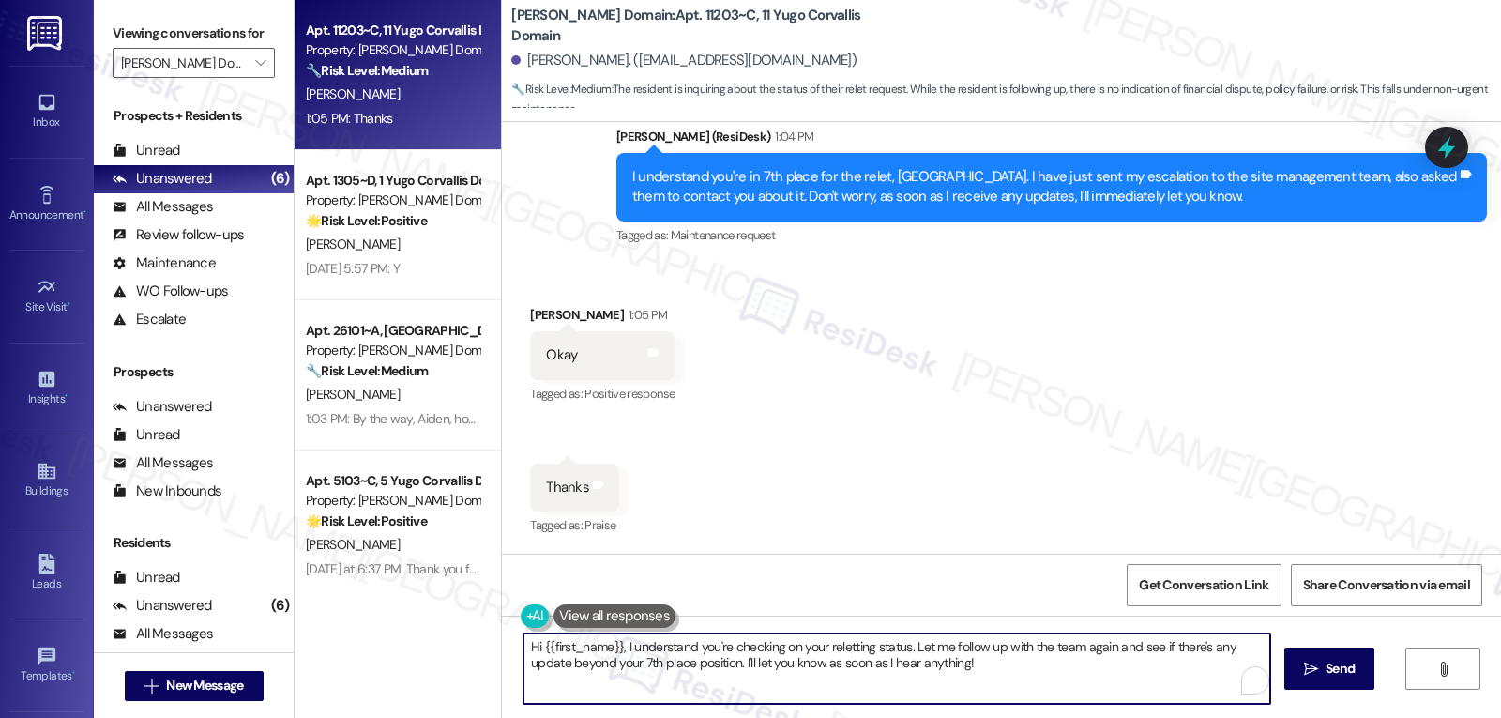
click at [778, 662] on textarea "Hi {{first_name}}, I understand you're checking on your reletting status. Let m…" at bounding box center [896, 668] width 747 height 70
type textarea "You're very welcome, {{first_name}}!"
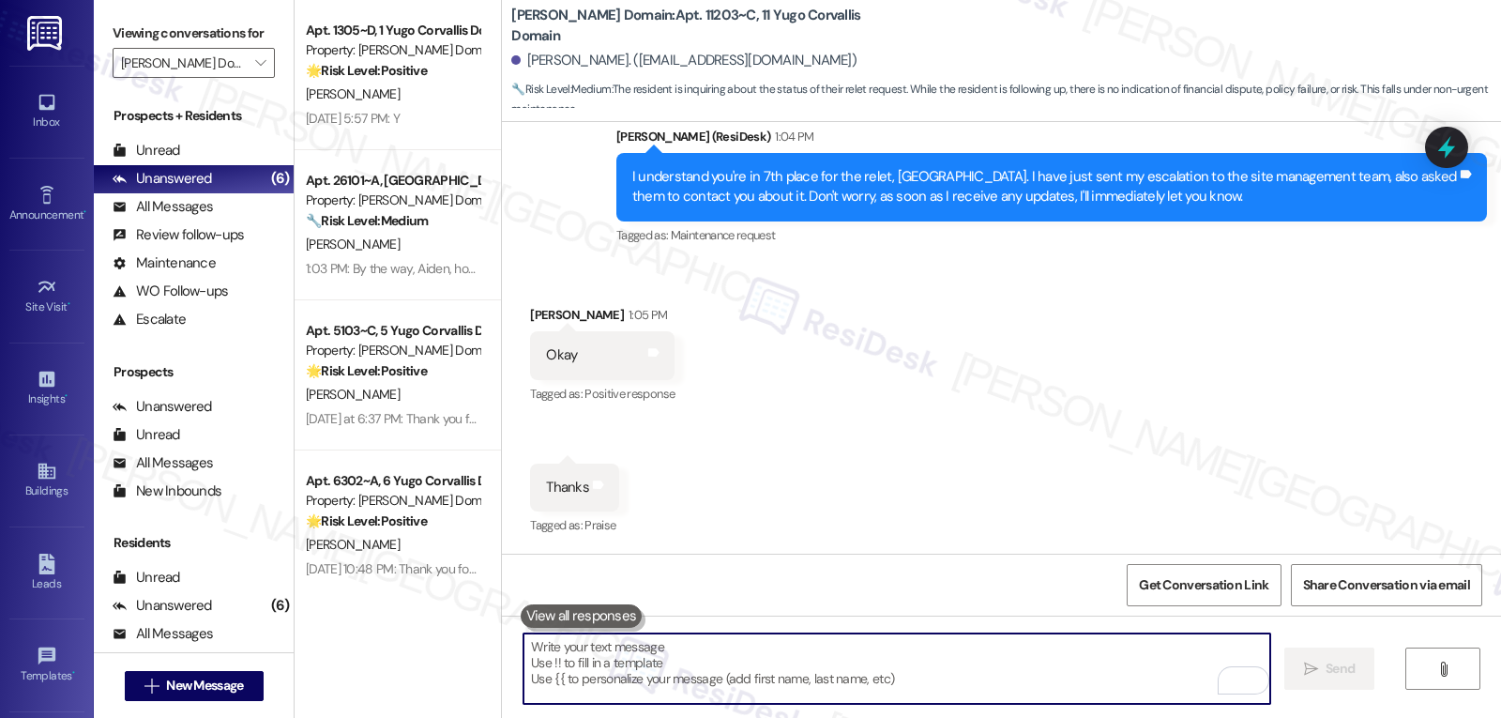
scroll to position [1831, 0]
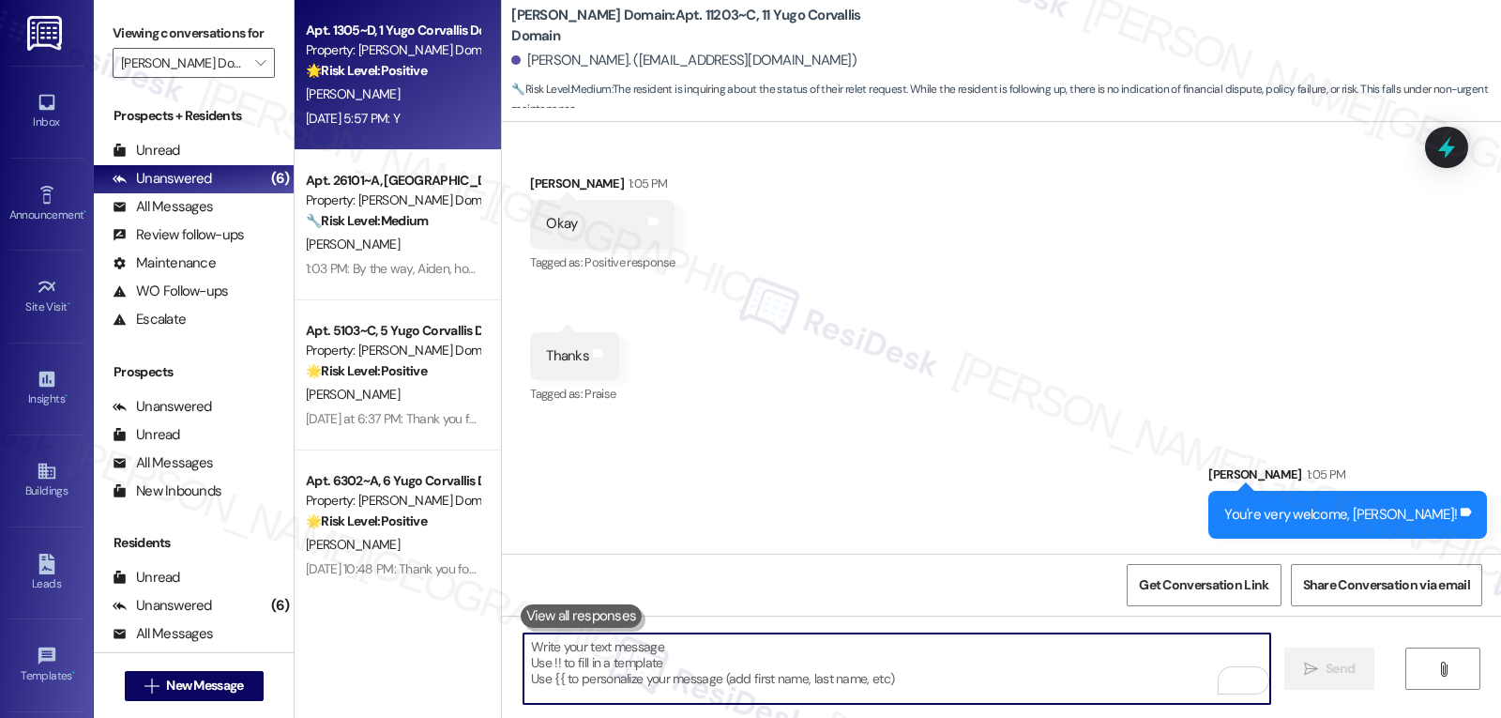
click at [421, 105] on div "[PERSON_NAME]" at bounding box center [392, 94] width 177 height 23
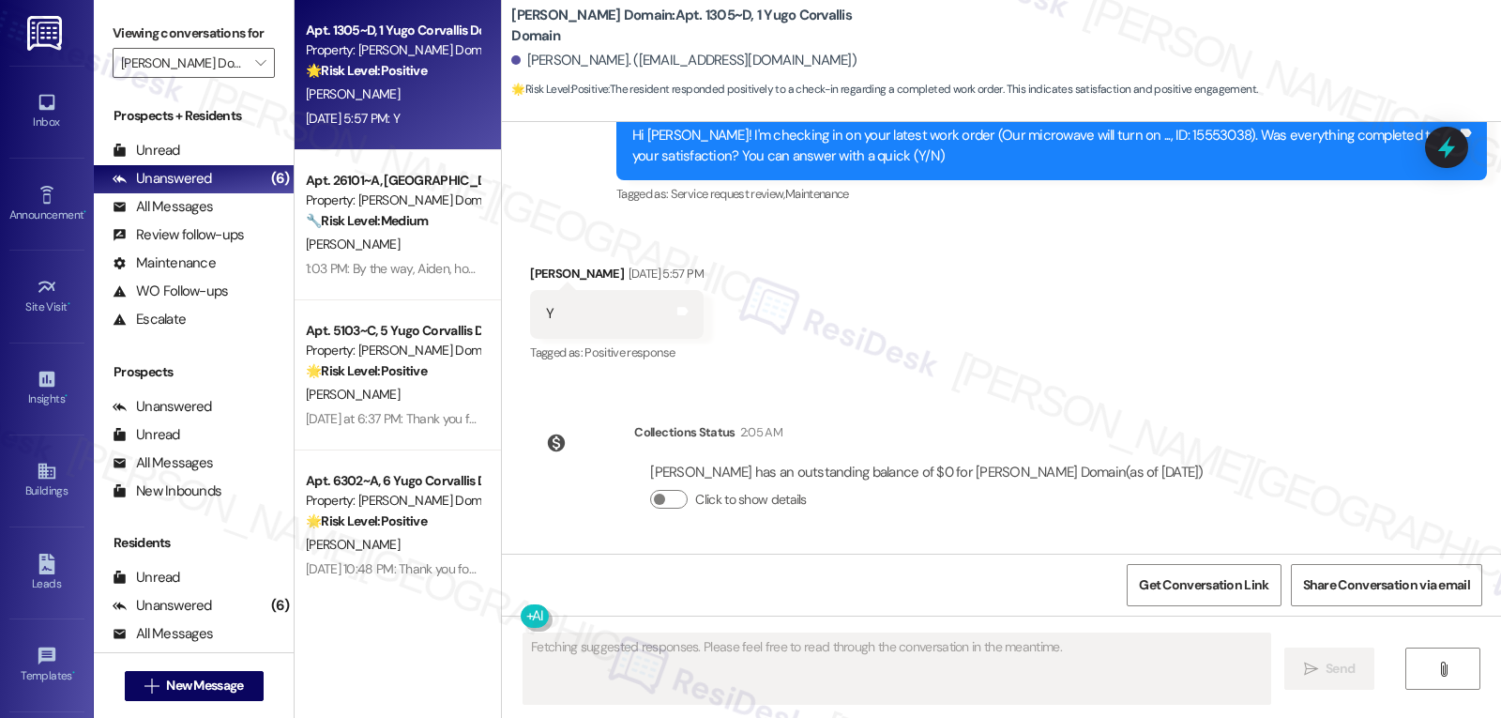
scroll to position [2632, 0]
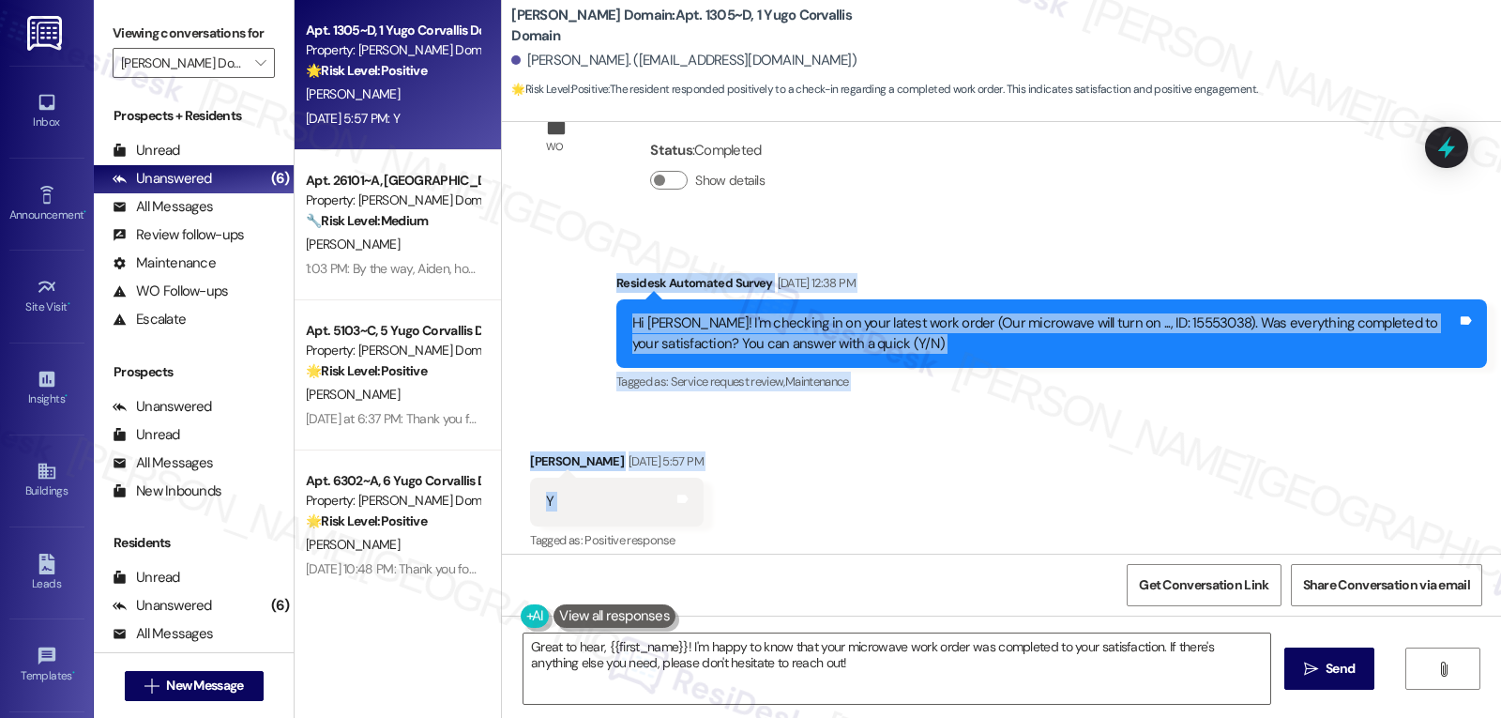
drag, startPoint x: 597, startPoint y: 280, endPoint x: 749, endPoint y: 499, distance: 267.0
click at [749, 499] on div "Lease started [DATE] 8:00 PM Survey, sent via SMS Residesk Automated Survey [DA…" at bounding box center [1001, 338] width 999 height 432
copy div "Residesk Automated Survey [DATE] 12:38 PM Hi [PERSON_NAME]! I'm checking in on …"
click at [908, 655] on textarea "Great to hear, {{first_name}}! I'm happy to know that your microwave work order…" at bounding box center [896, 668] width 747 height 70
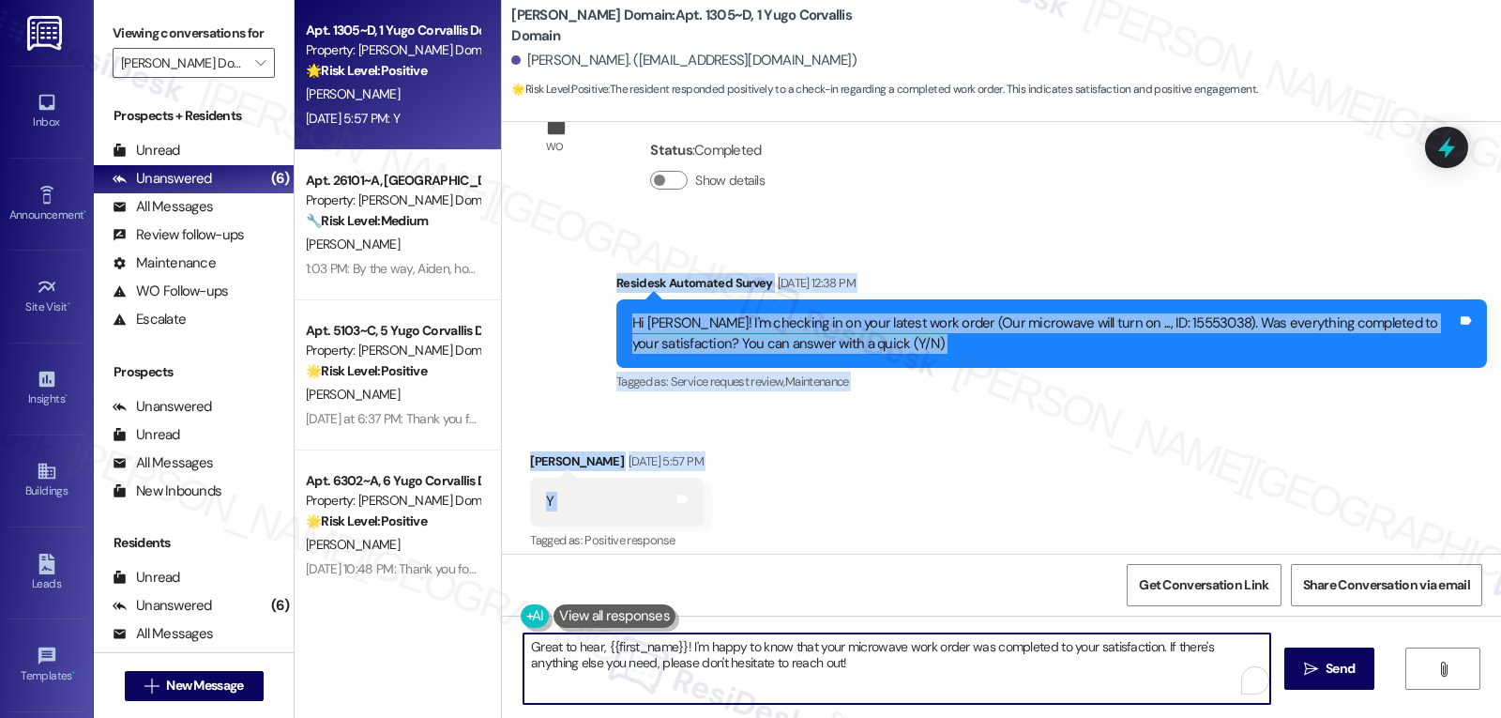
paste textarea "Hi Rebecca, thank you for confirming! I’m glad to hear your work order was comp…"
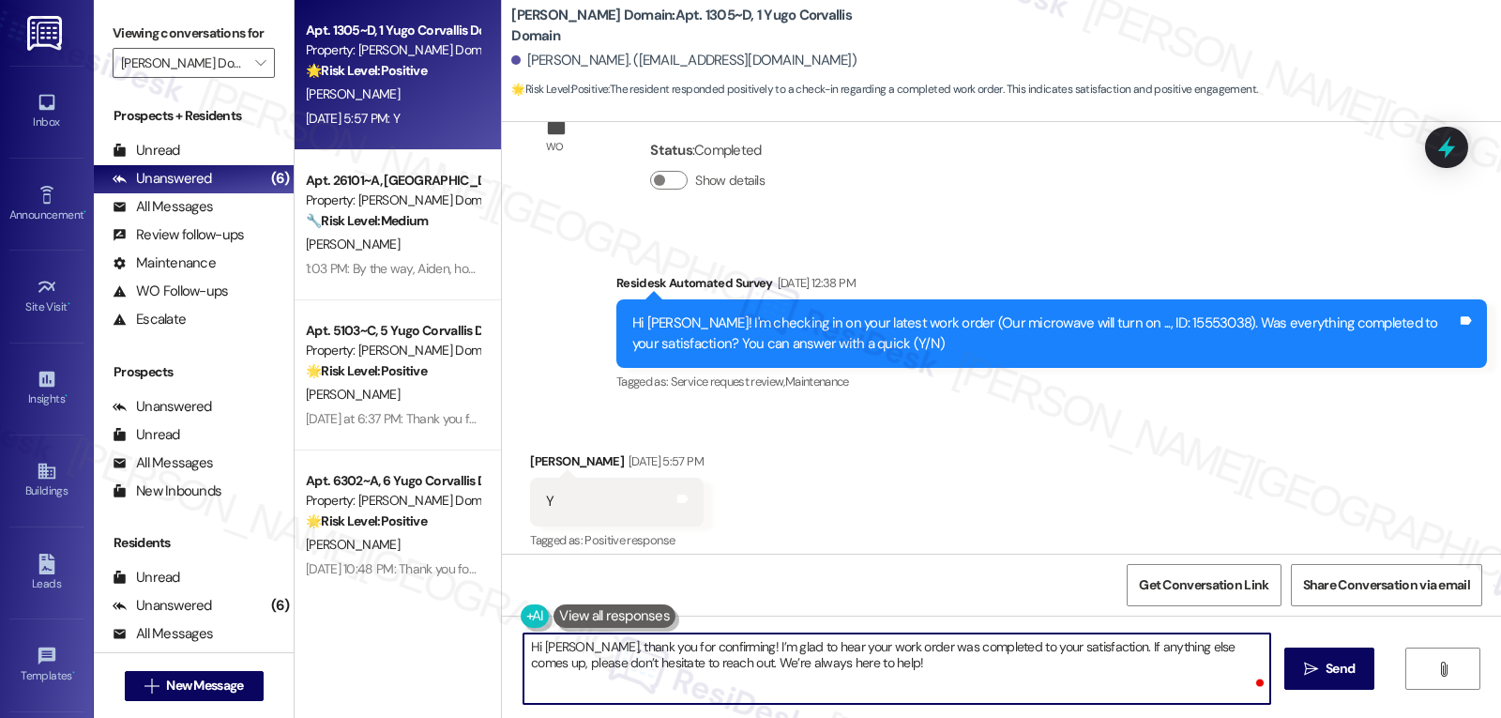
click at [908, 660] on textarea "Hi Rebecca, thank you for confirming! I’m glad to hear your work order was comp…" at bounding box center [896, 668] width 747 height 70
type textarea "Hi Rebecca, thank you for confirming! I’m glad to hear your work order was comp…"
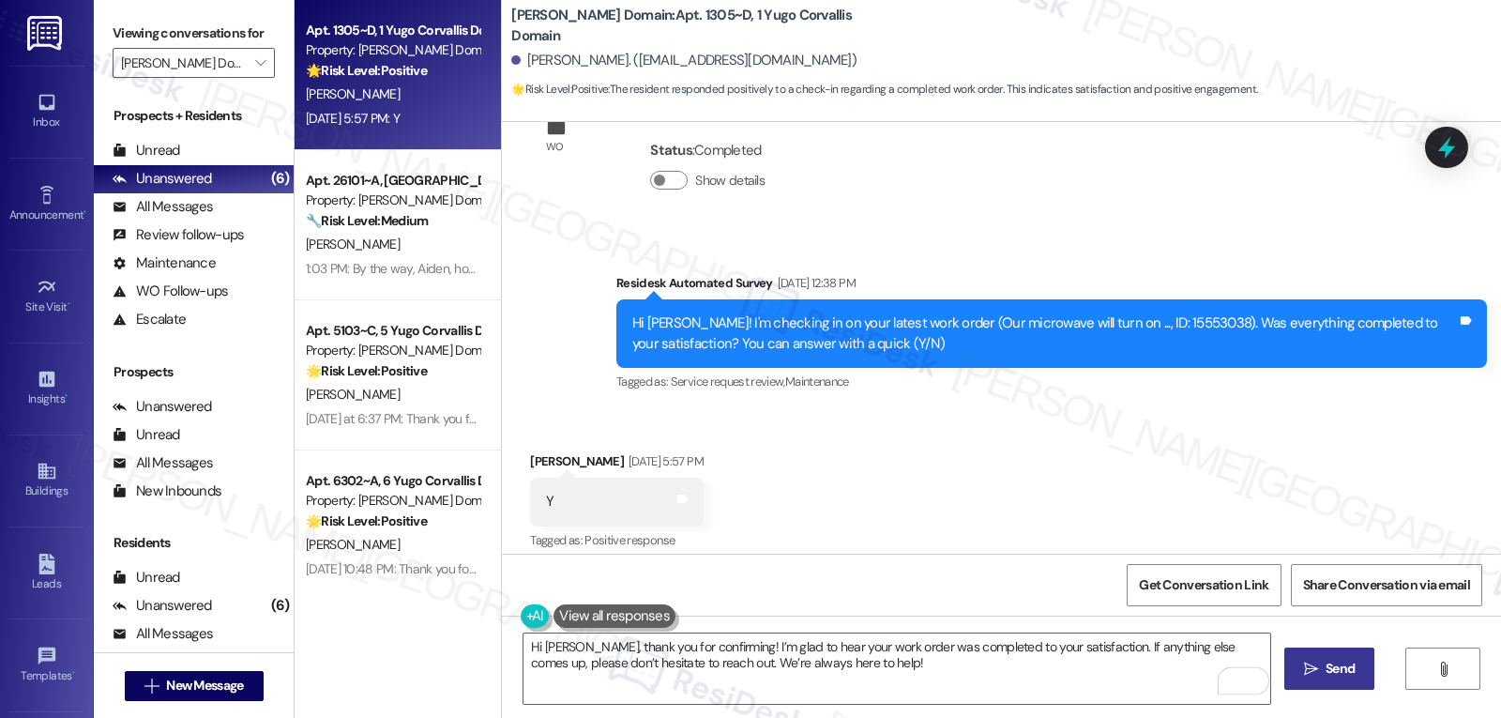
click at [1300, 679] on button " Send" at bounding box center [1329, 668] width 91 height 42
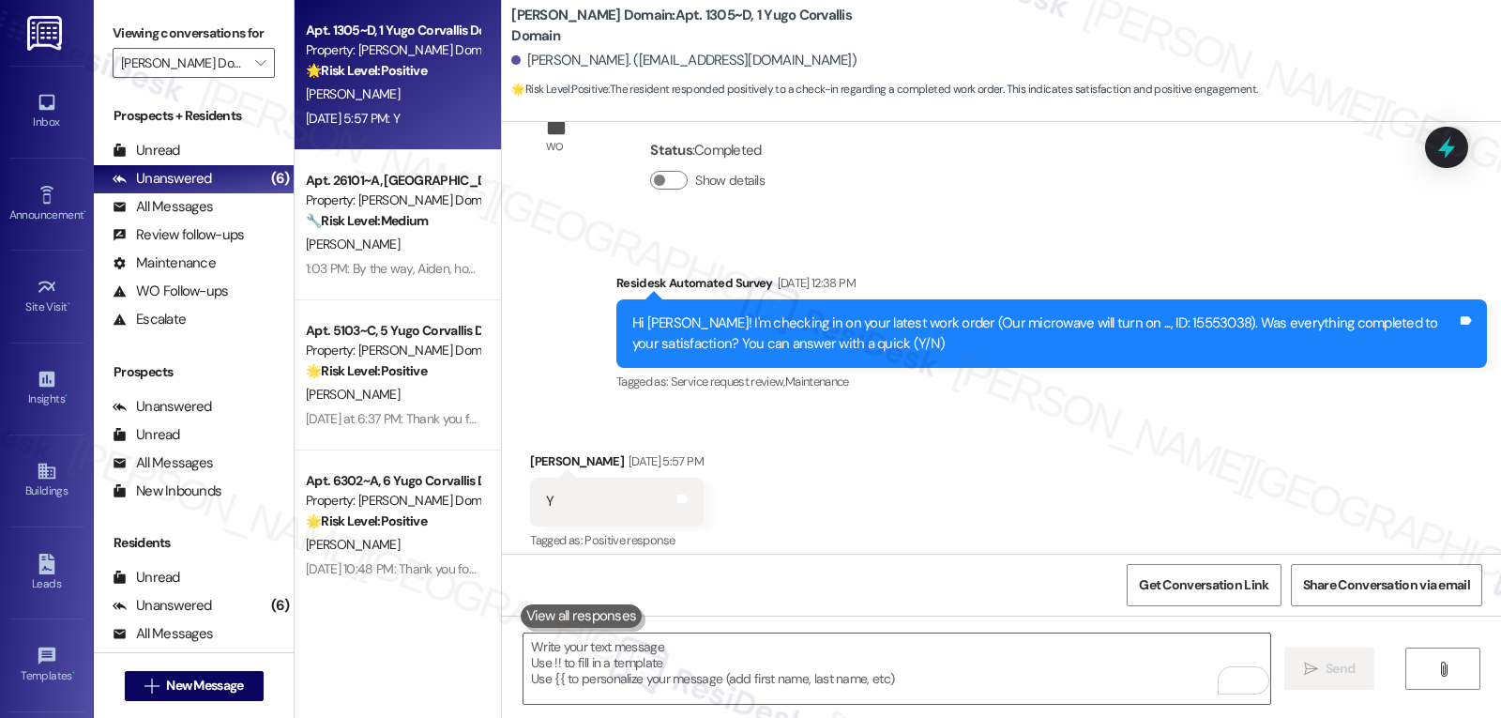
scroll to position [2646, 0]
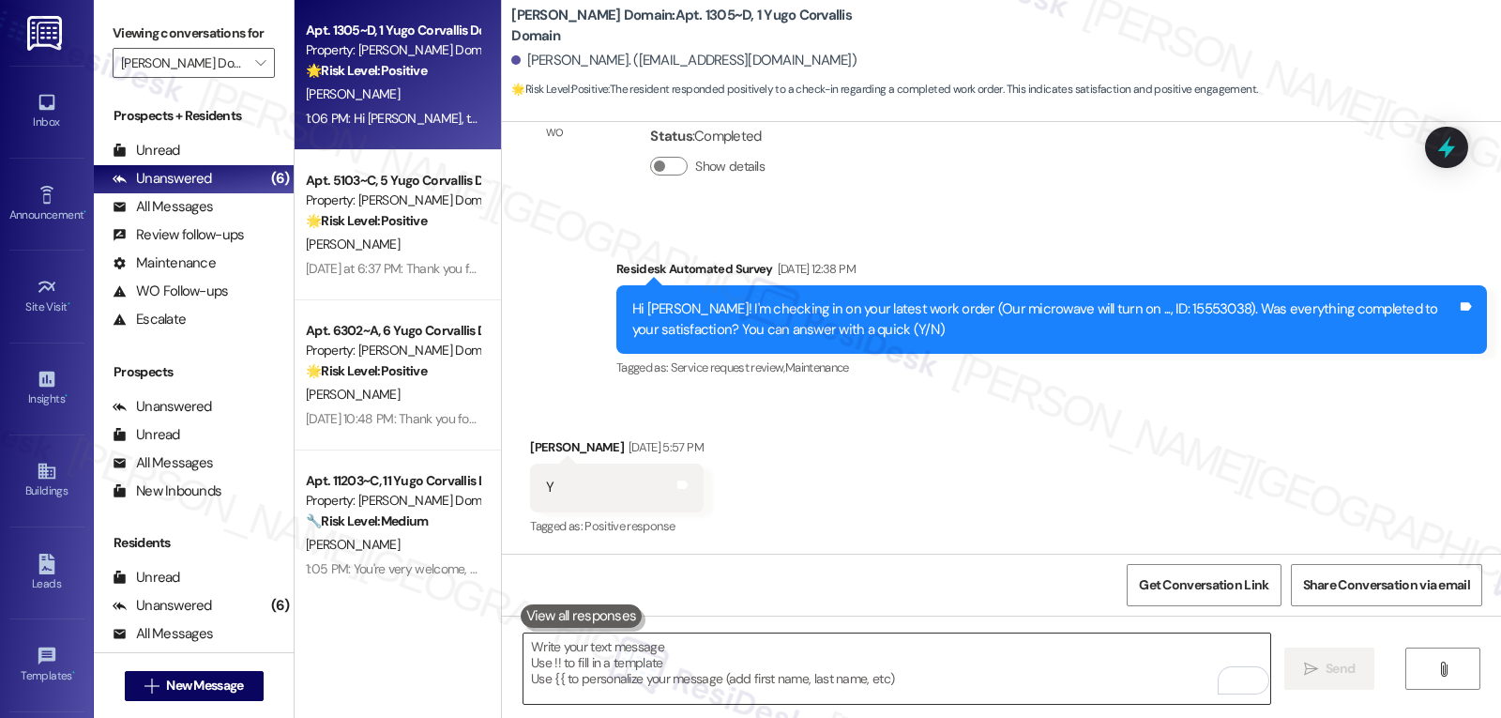
drag, startPoint x: 765, startPoint y: 683, endPoint x: 777, endPoint y: 670, distance: 17.9
click at [765, 683] on textarea "To enrich screen reader interactions, please activate Accessibility in Grammarl…" at bounding box center [896, 668] width 747 height 70
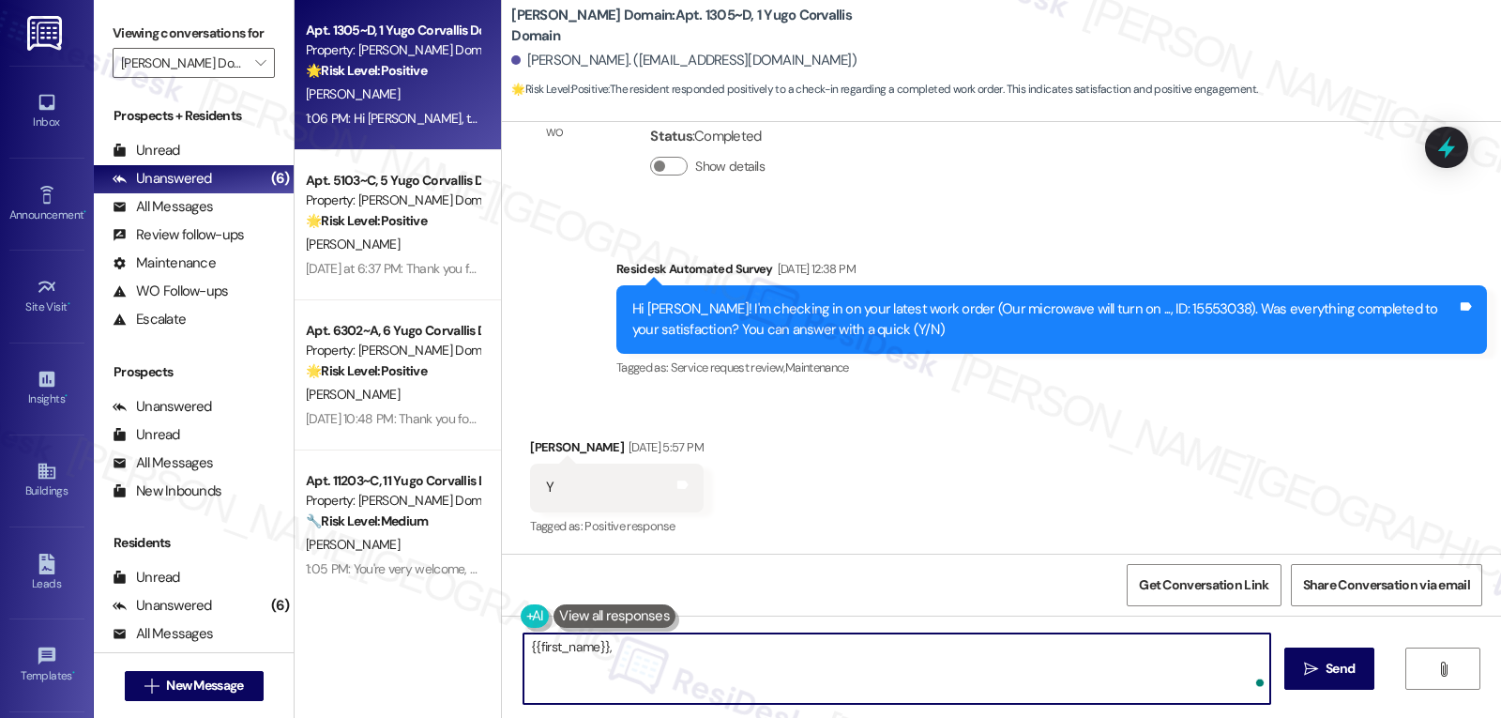
paste textarea "how’s everything going for you at {{property}}? Has it met your expectations so…"
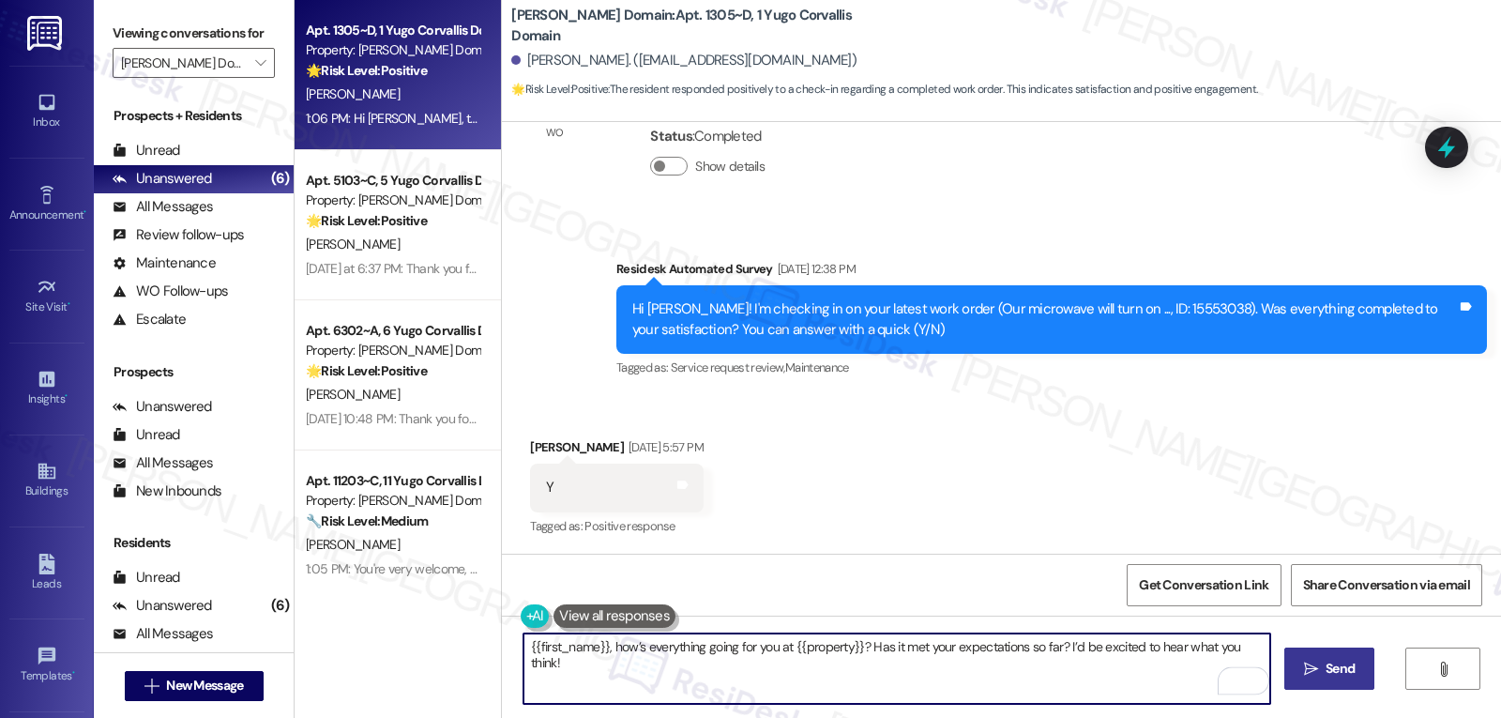
type textarea "{{first_name}}, how’s everything going for you at {{property}}? Has it met your…"
click at [1325, 673] on span "Send" at bounding box center [1339, 669] width 29 height 20
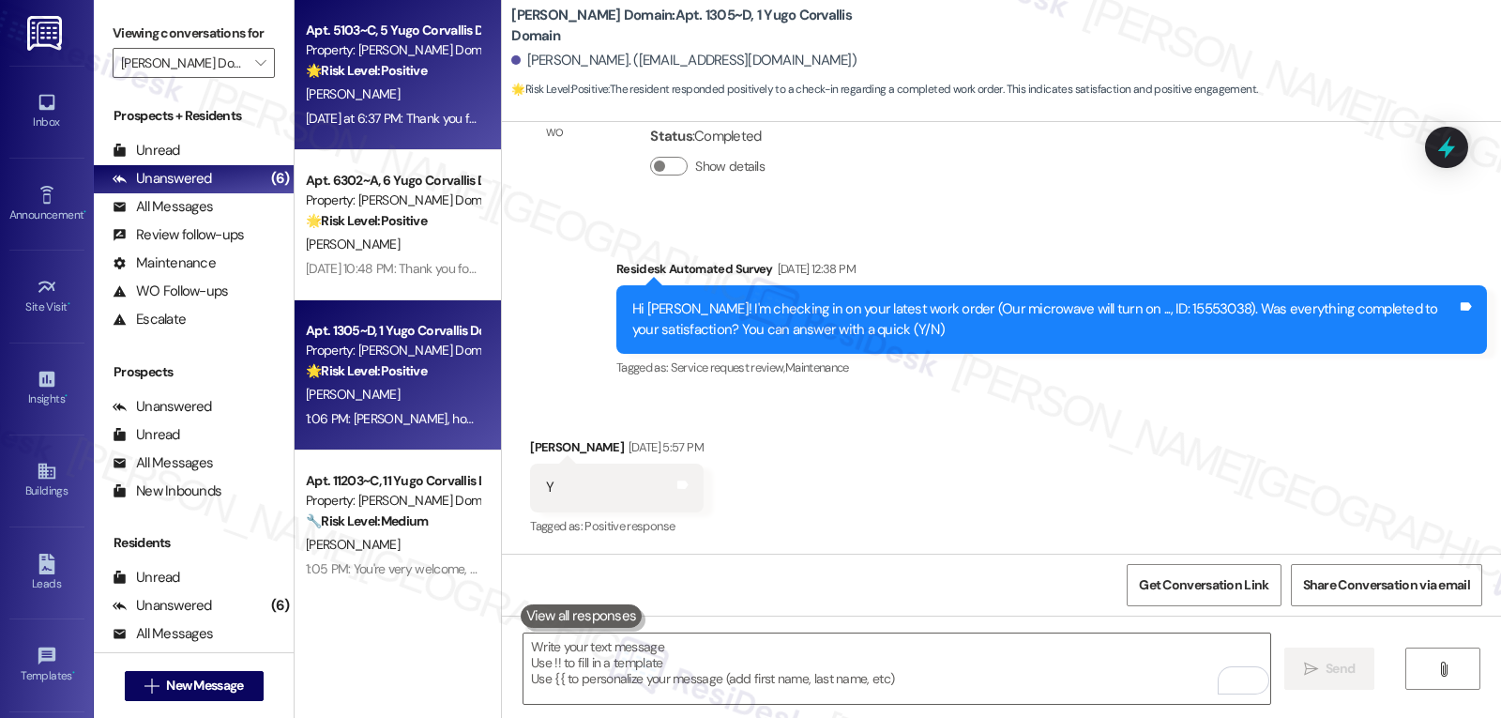
click at [391, 92] on div "H. Shukur" at bounding box center [392, 94] width 177 height 23
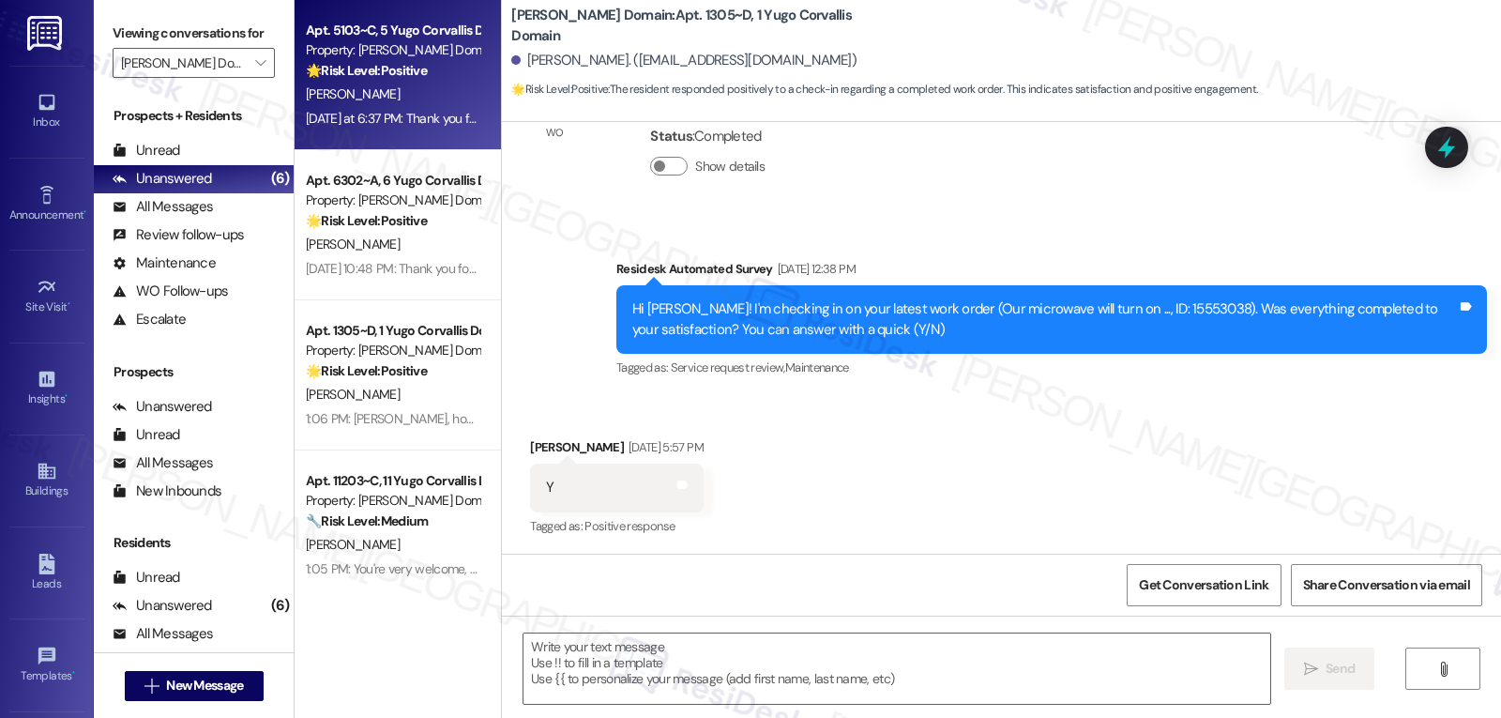
type textarea "Fetching suggested responses. Please feel free to read through the conversation…"
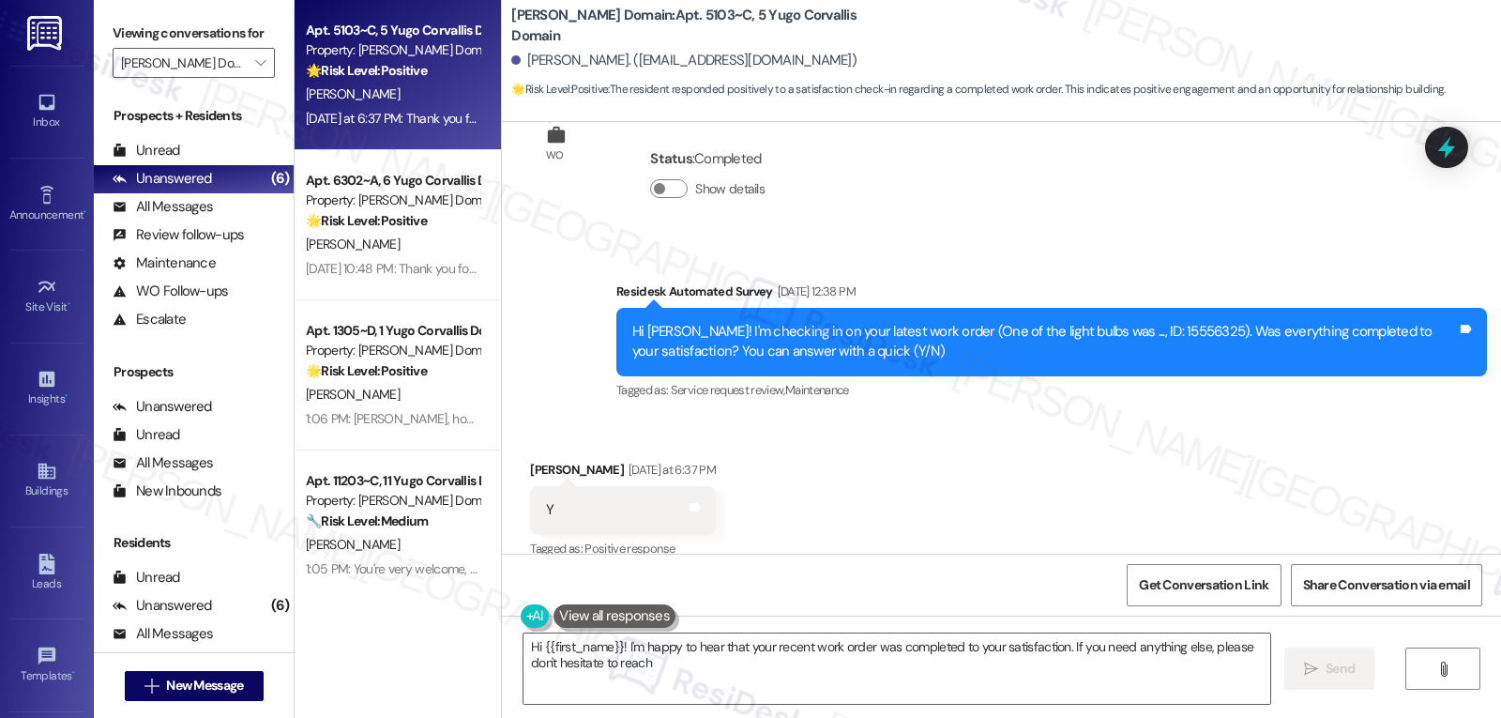
scroll to position [2203, 0]
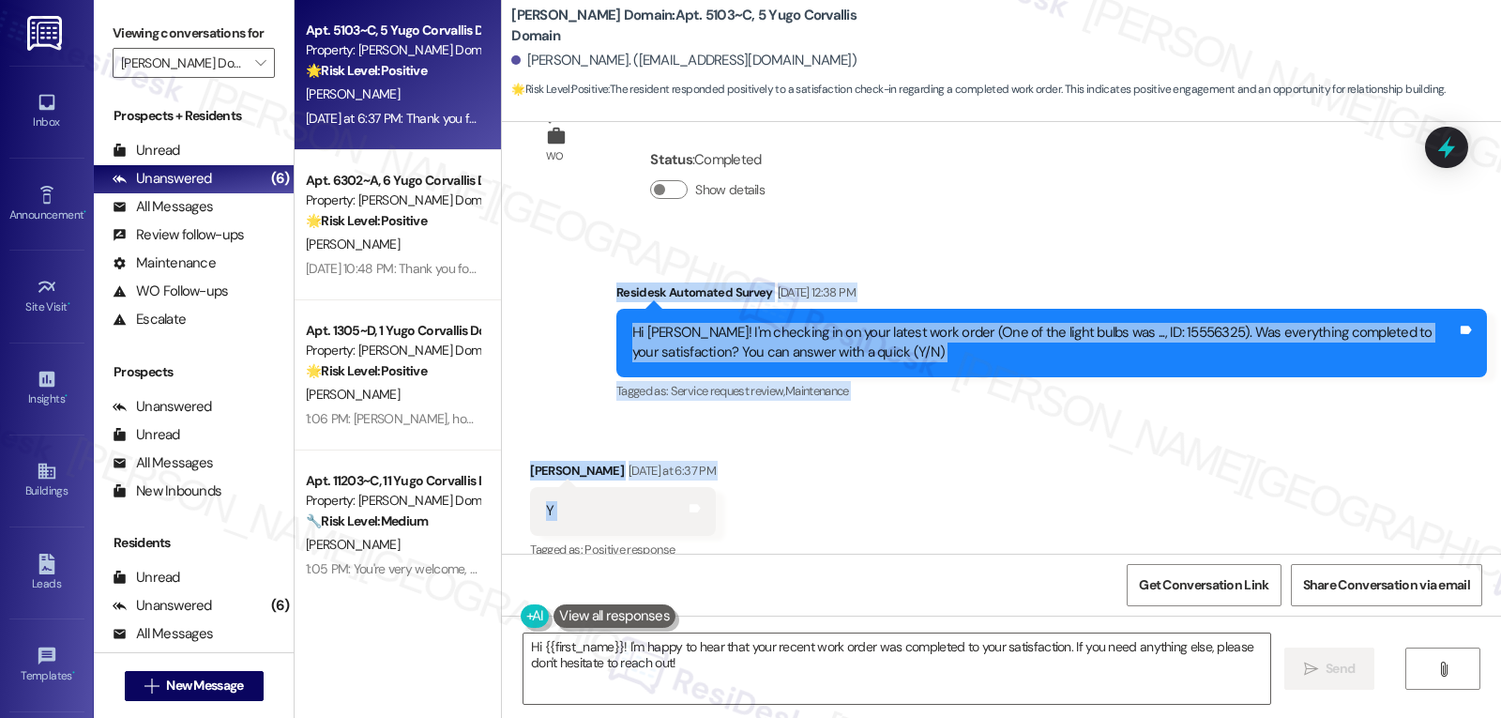
drag, startPoint x: 603, startPoint y: 291, endPoint x: 849, endPoint y: 506, distance: 326.4
click at [849, 506] on div "Lease started Sep 19, 2024 at 8:00 PM Survey, sent via SMS Residesk Automated S…" at bounding box center [1001, 338] width 999 height 432
copy div "Residesk Automated Survey Aug 22, 2025 at 12:38 PM Hi Hasina! I'm checking in o…"
click at [723, 662] on textarea "Hi {{first_name}}! I'm happy to hear that your recent work order was completed …" at bounding box center [896, 668] width 747 height 70
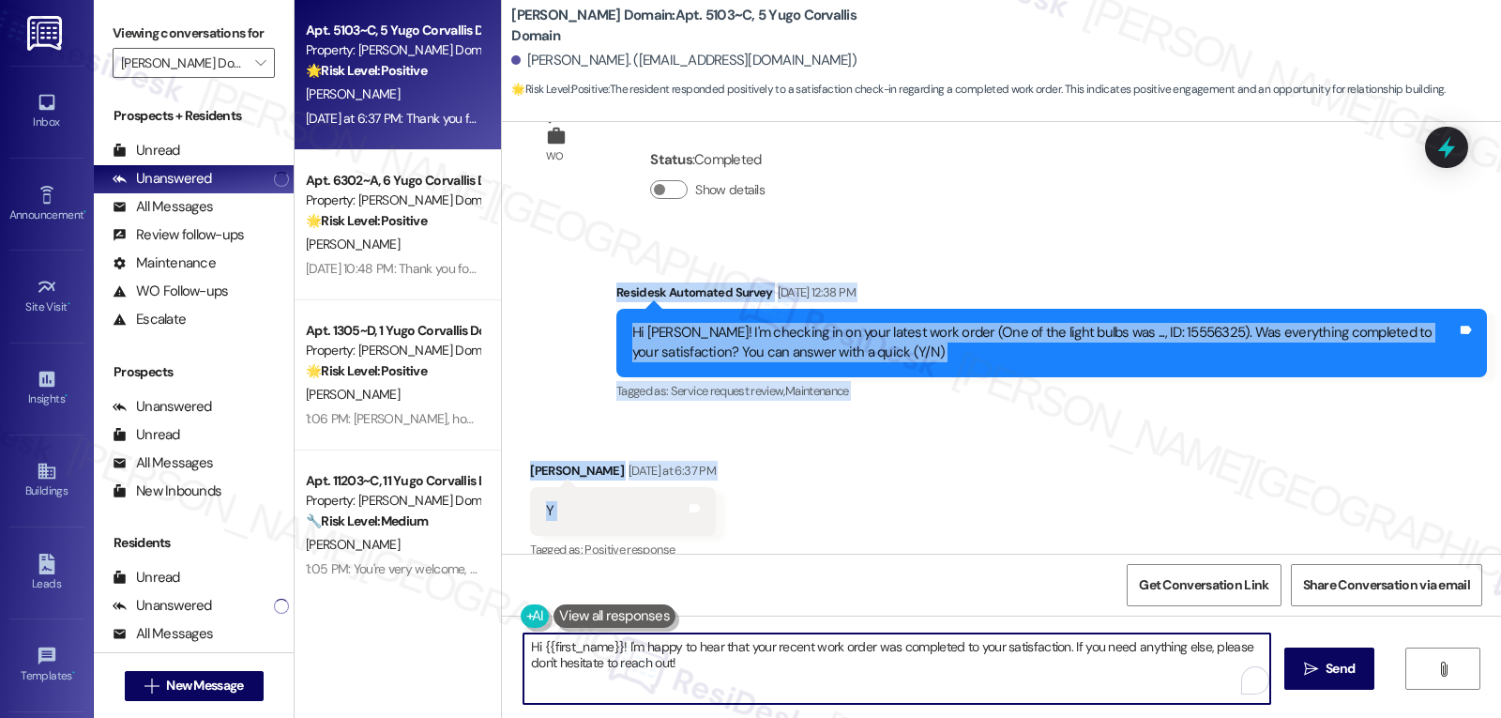
paste textarea "Thanks for confirming, Hasina! Happy to hear that’s taken care of. If you need …"
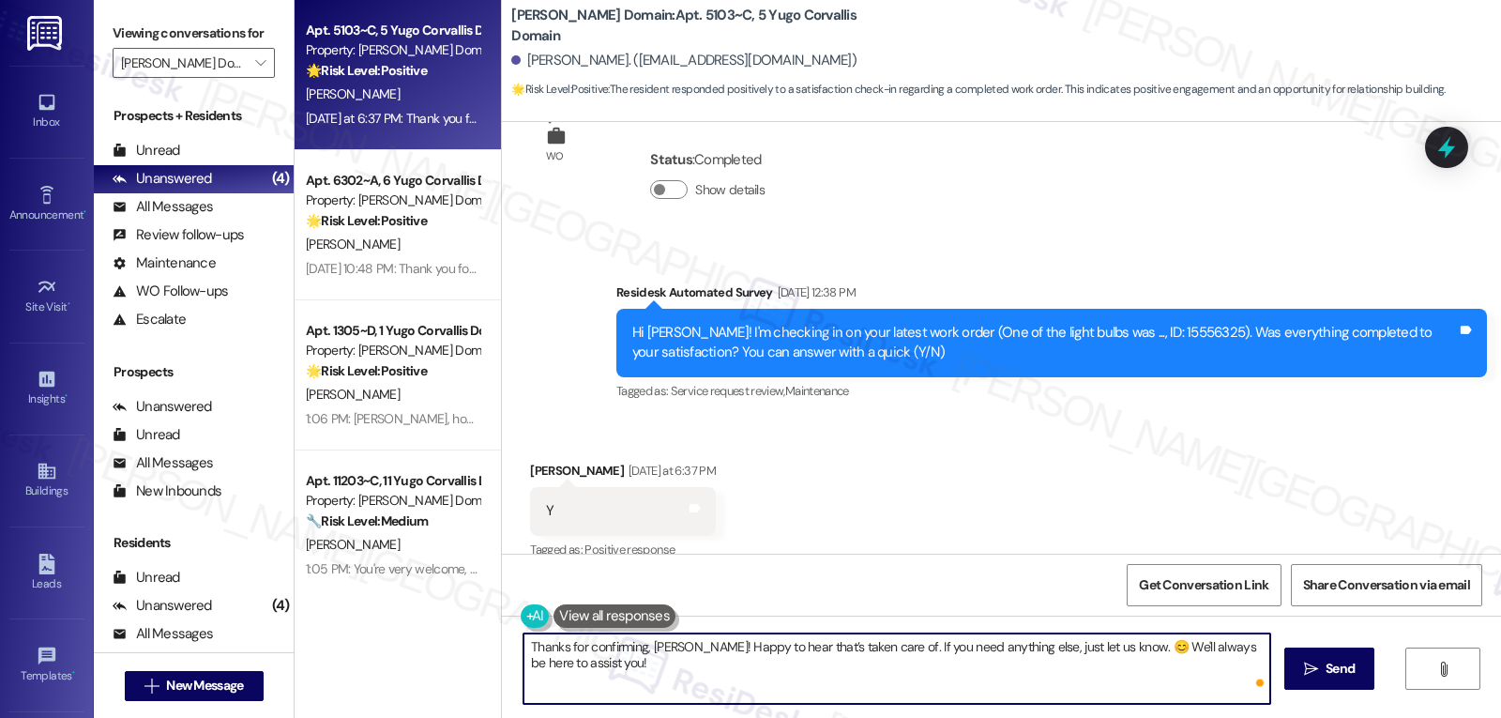
type textarea "Thanks for confirming, Hasina! Happy to hear that’s taken care of. If you need …"
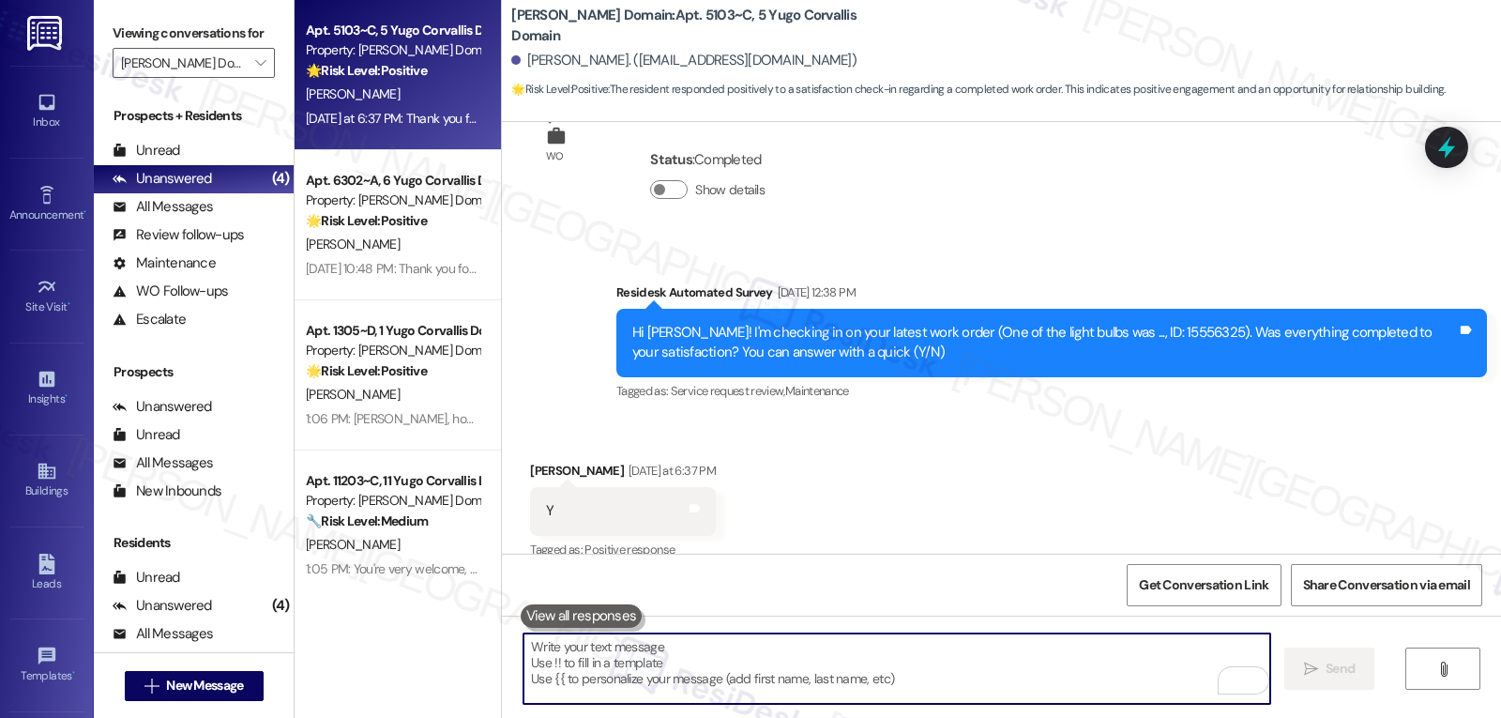
scroll to position [2227, 0]
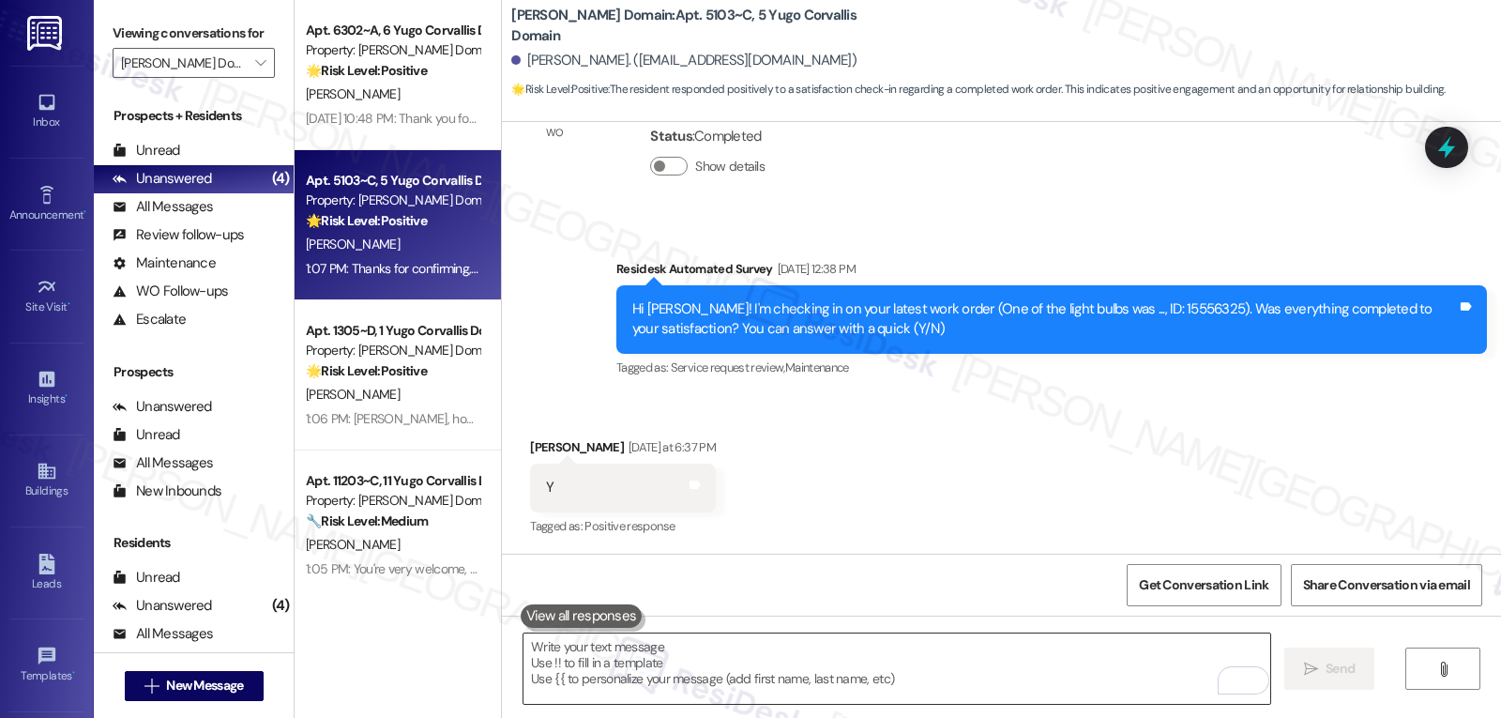
click at [733, 685] on textarea "To enrich screen reader interactions, please activate Accessibility in Grammarl…" at bounding box center [896, 668] width 747 height 70
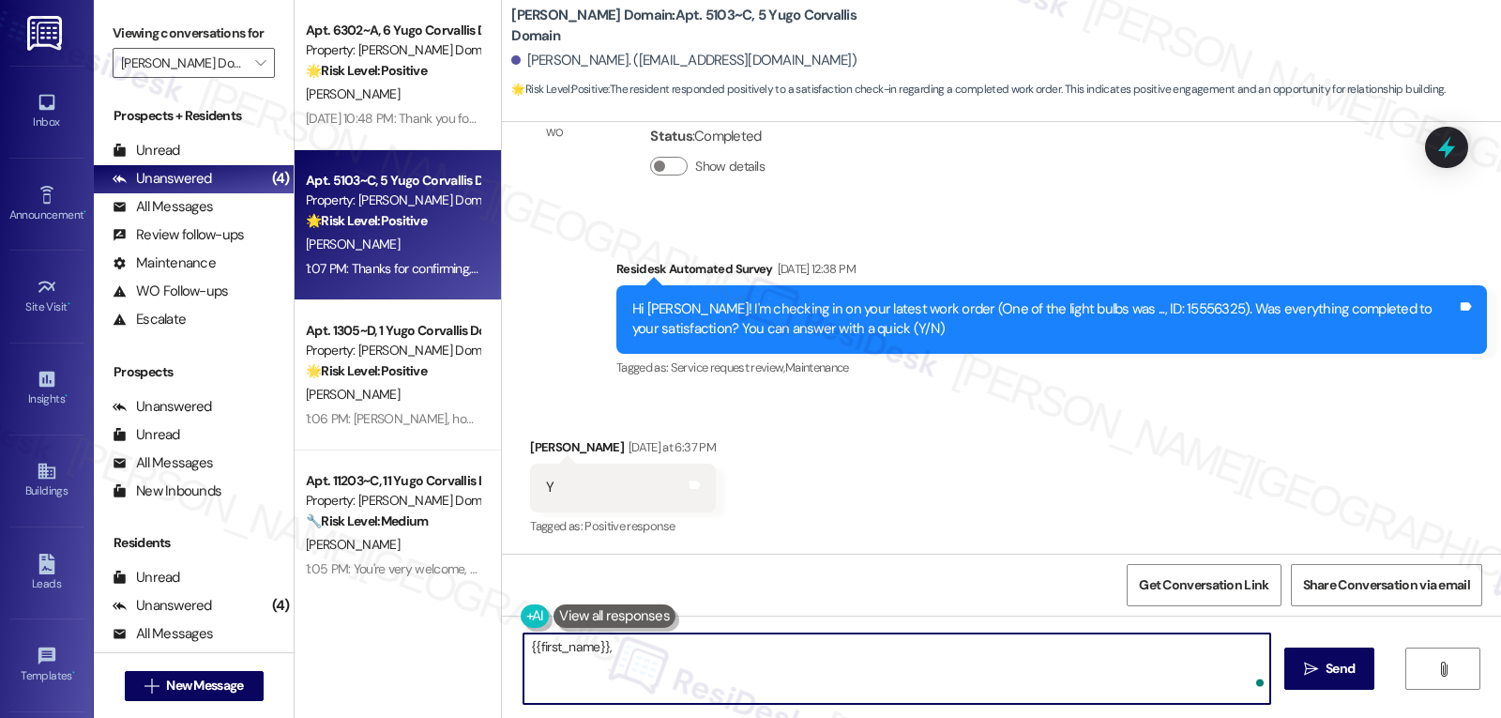
paste textarea "I hope you’ve been loving your time at {{property}}! Has it lived up to what yo…"
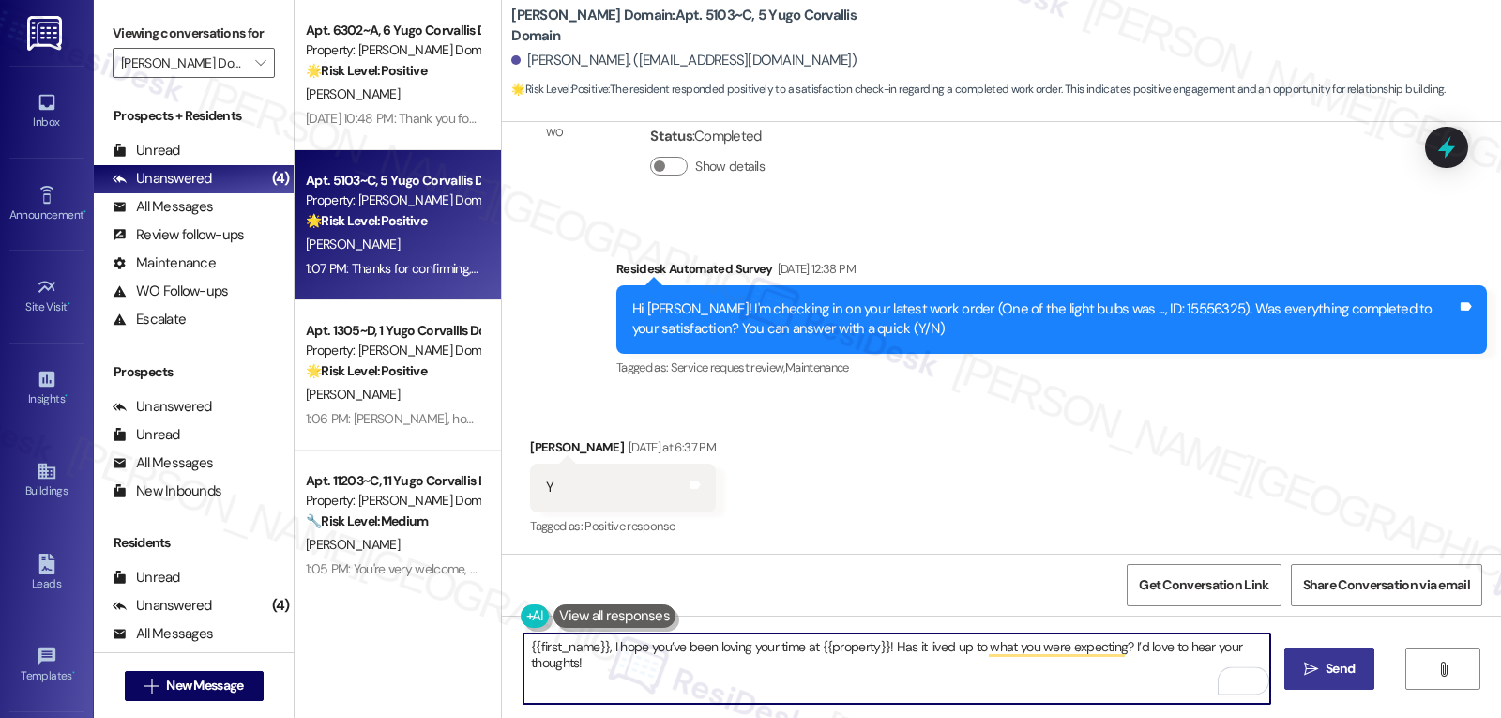
type textarea "{{first_name}}, I hope you’ve been loving your time at {{property}}! Has it liv…"
click at [1315, 676] on span " Send" at bounding box center [1329, 669] width 59 height 20
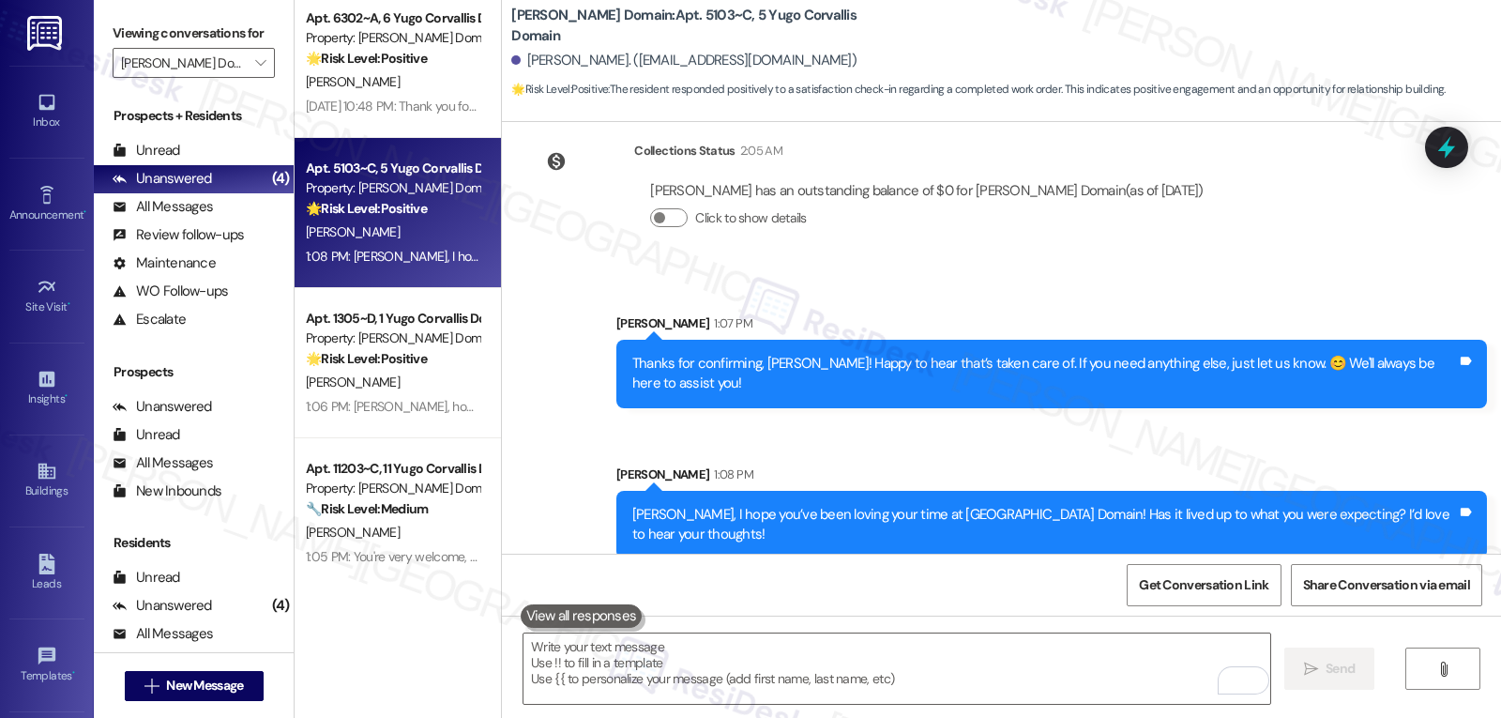
scroll to position [16, 0]
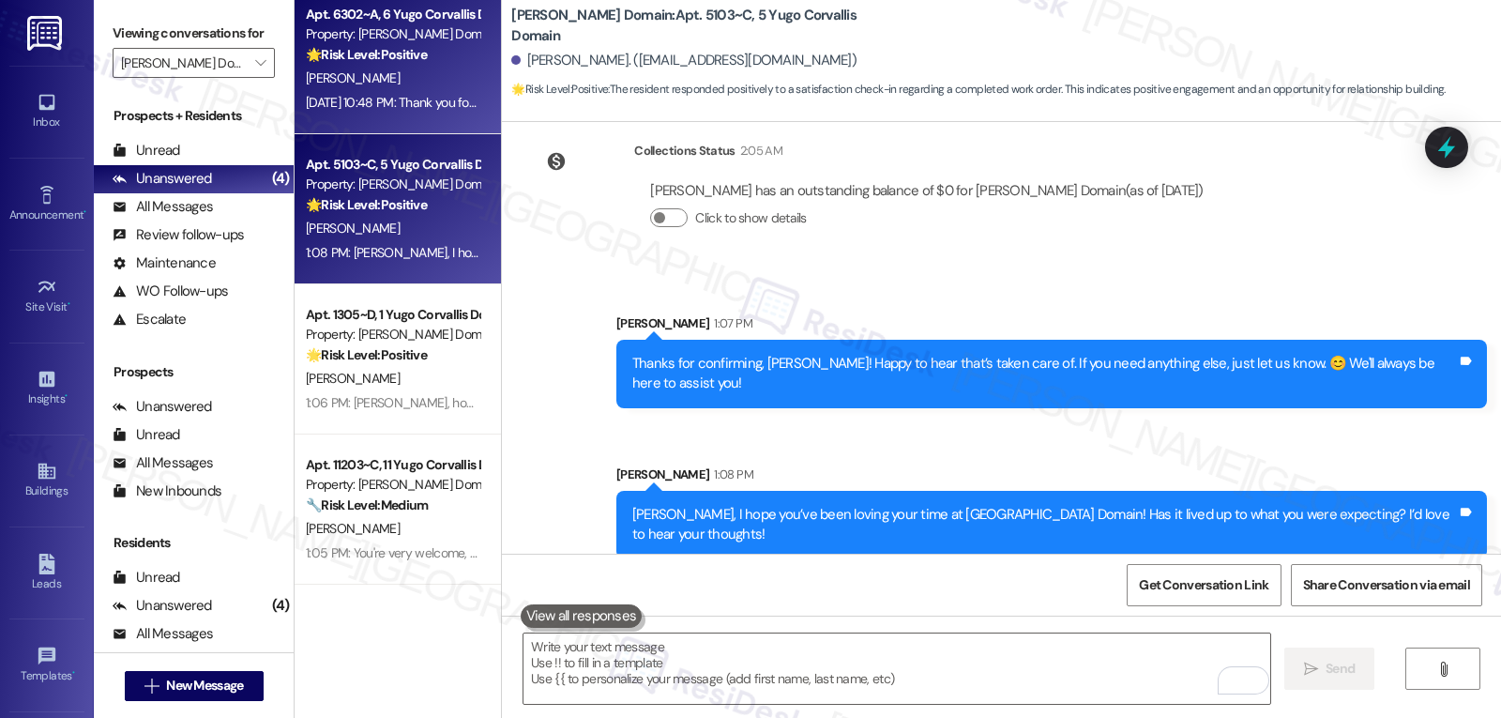
click at [400, 98] on div "Aug 22, 2025 at 10:48 PM: Thank you for your message. Our offices are currently…" at bounding box center [877, 102] width 1143 height 17
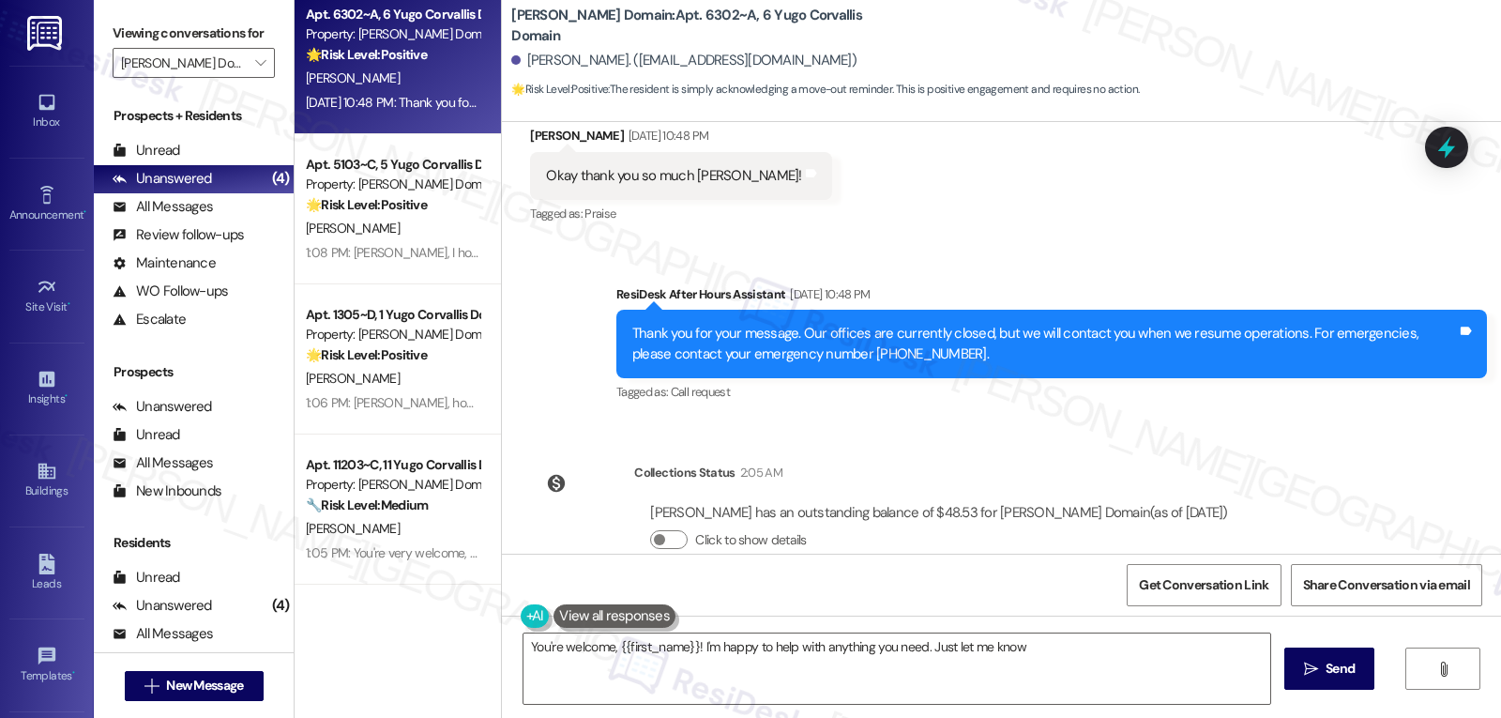
type textarea "You're welcome, {{first_name}}! I'm happy to help with anything you need. Just …"
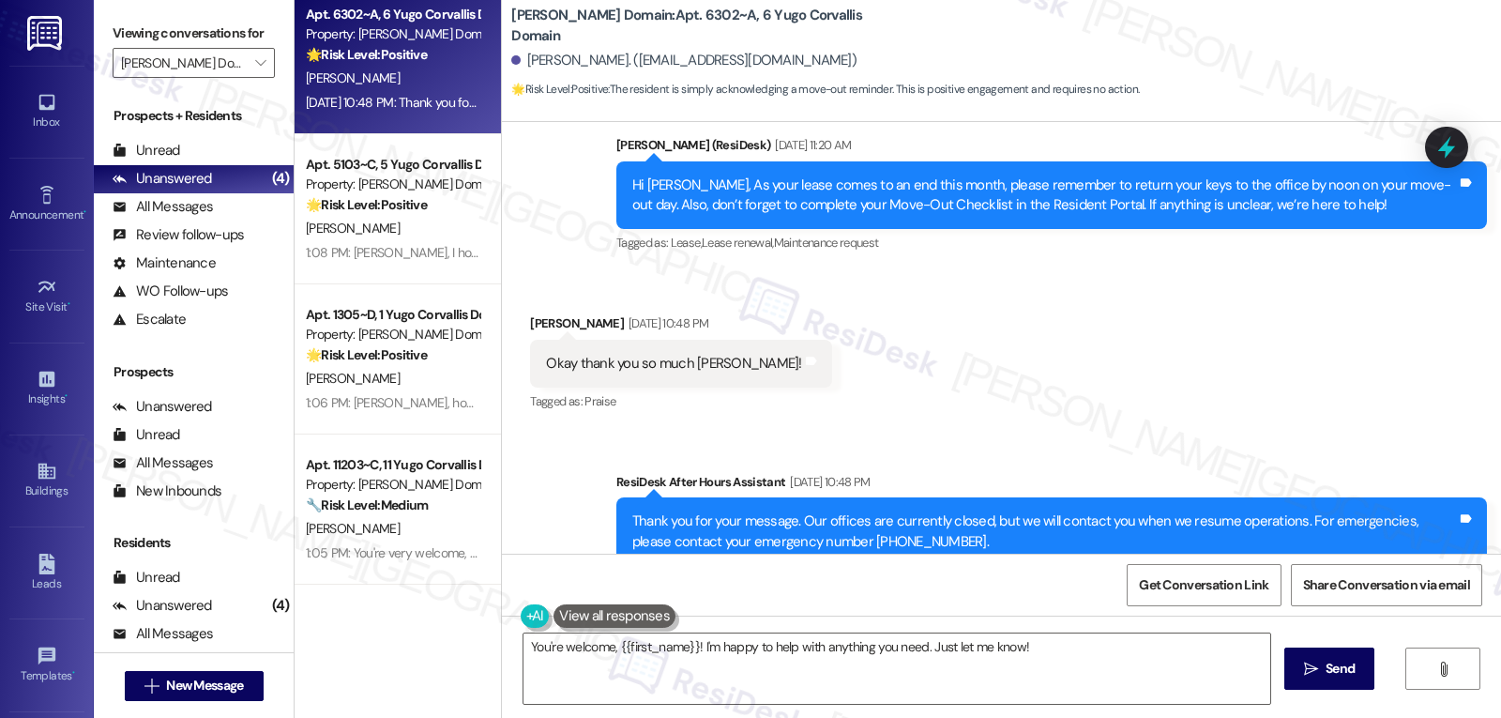
click at [530, 313] on div "Bryce Calhoun Aug 22, 2025 at 10:48 PM" at bounding box center [680, 326] width 301 height 26
copy div "Bryce"
click at [673, 698] on textarea "You're welcome, {{first_name}}! I'm happy to help with anything you need. Just …" at bounding box center [896, 668] width 747 height 70
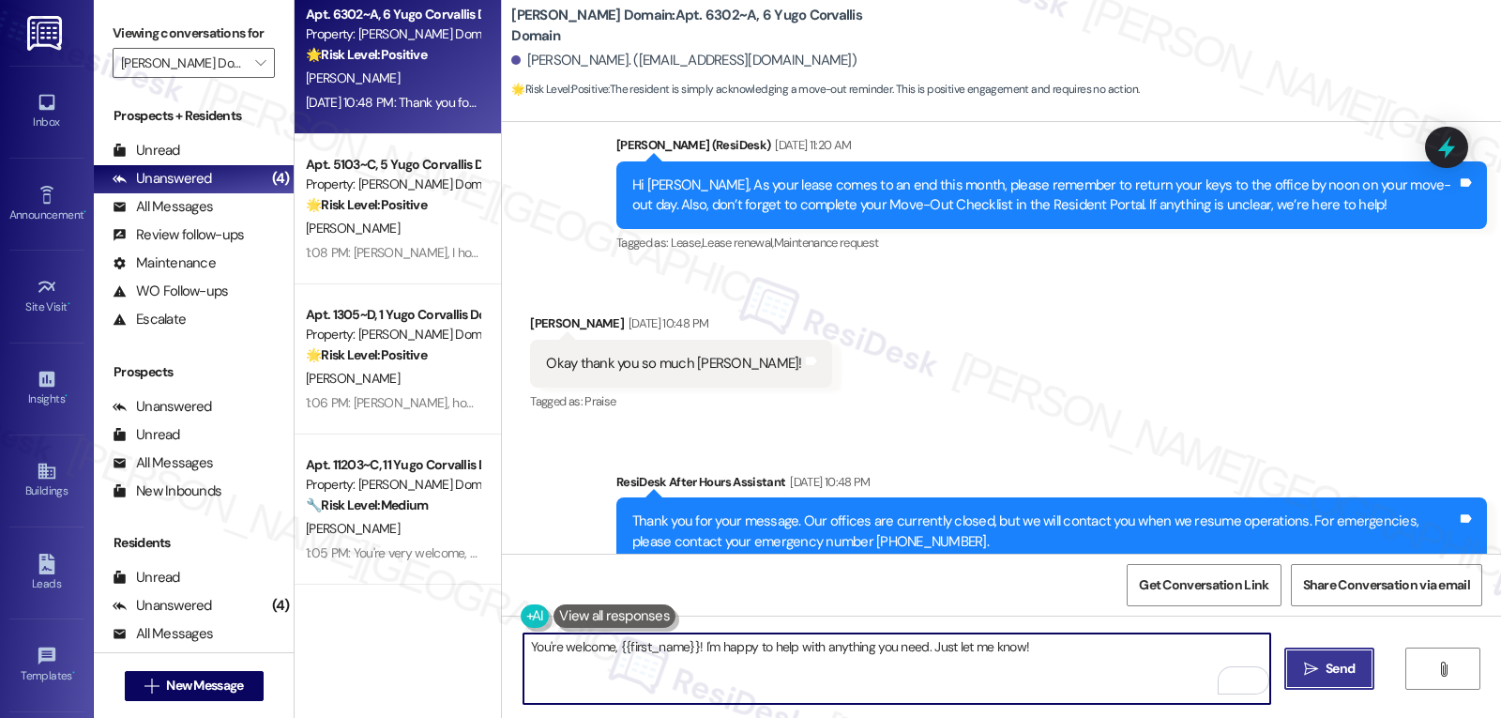
click at [1308, 663] on icon "" at bounding box center [1311, 668] width 14 height 15
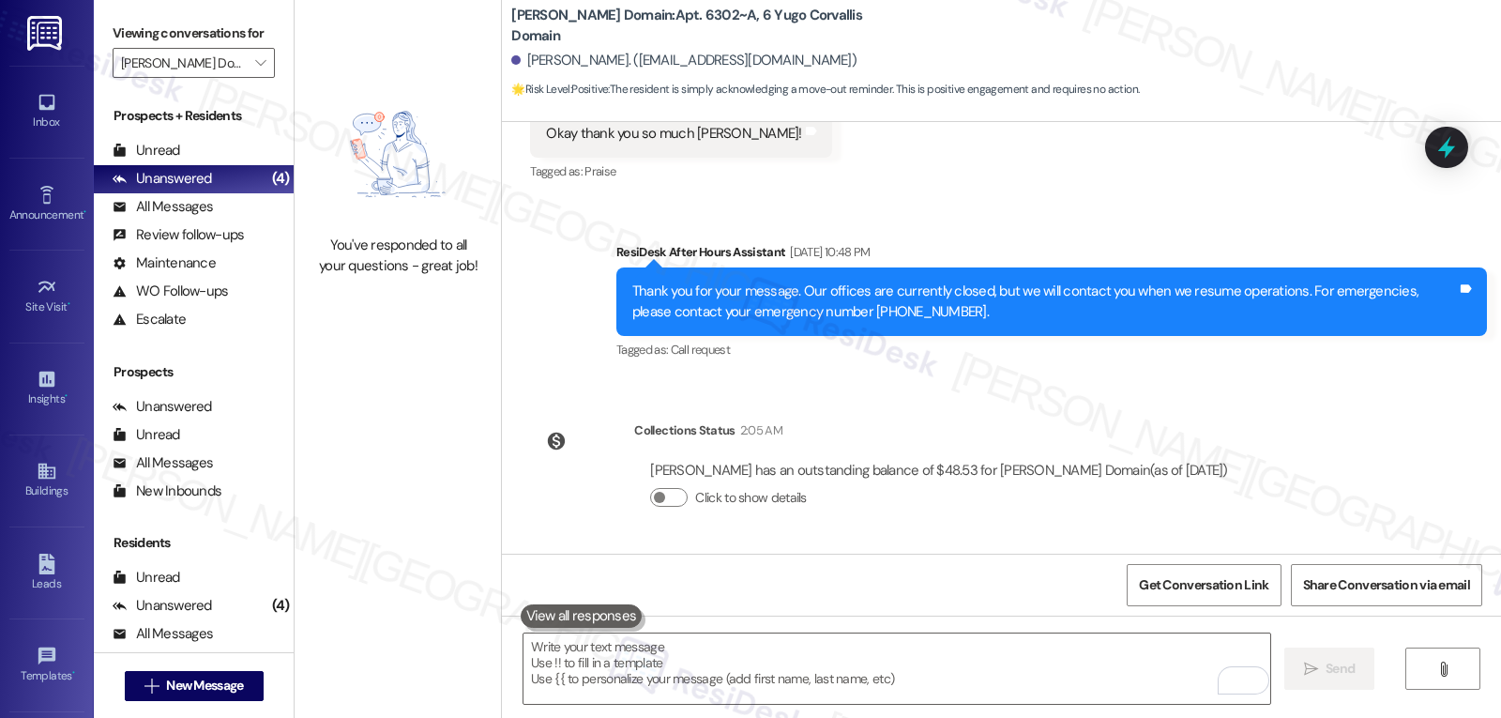
scroll to position [4891, 0]
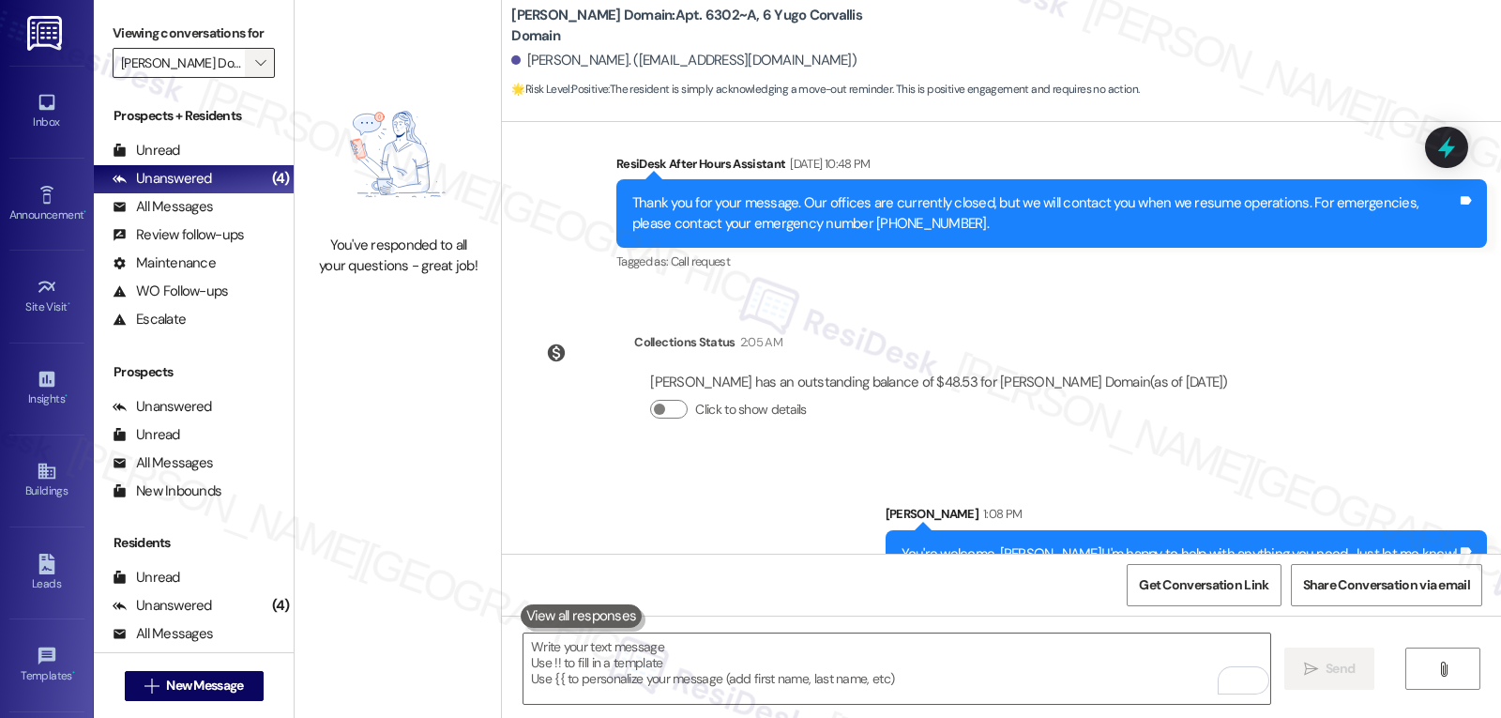
click at [245, 72] on button "" at bounding box center [260, 63] width 30 height 30
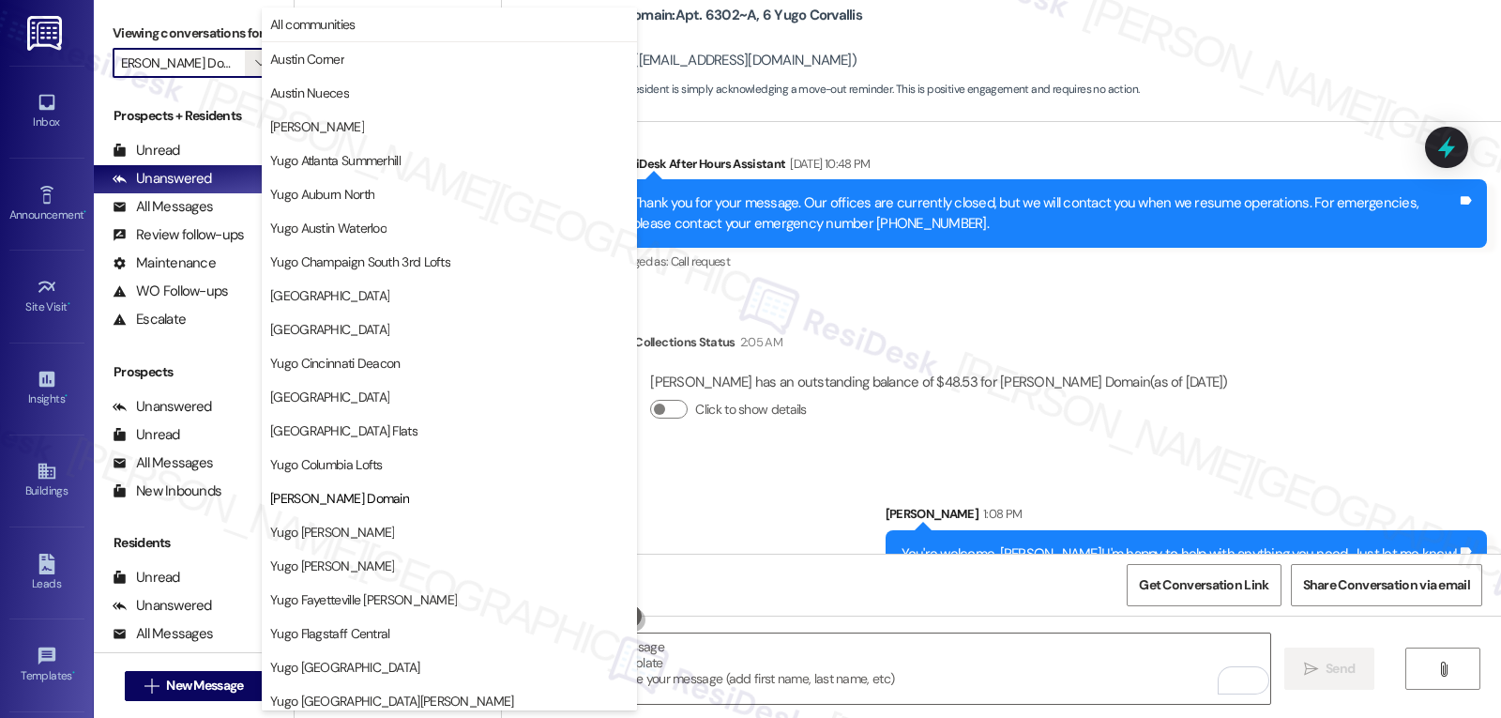
scroll to position [305, 0]
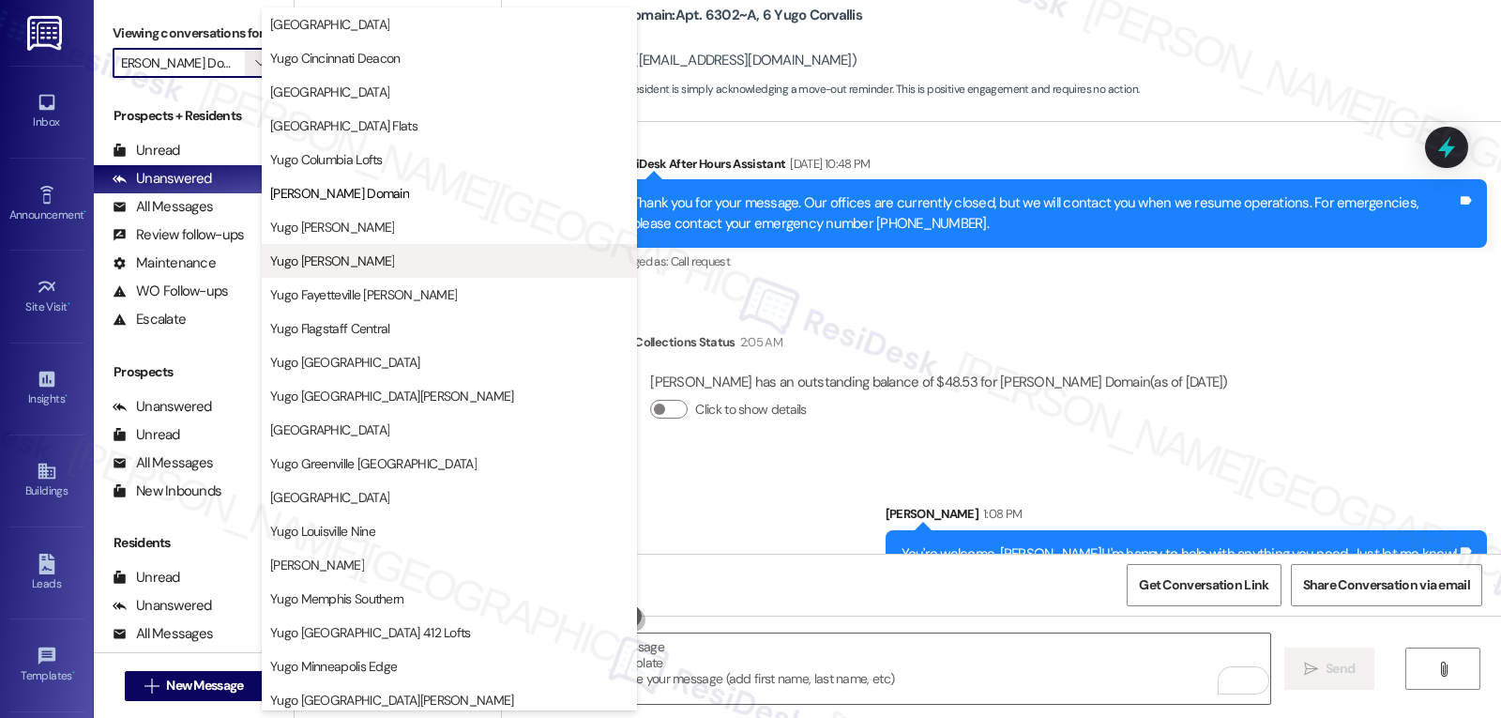
click at [388, 265] on span "Yugo Eugene Skybox" at bounding box center [449, 260] width 358 height 19
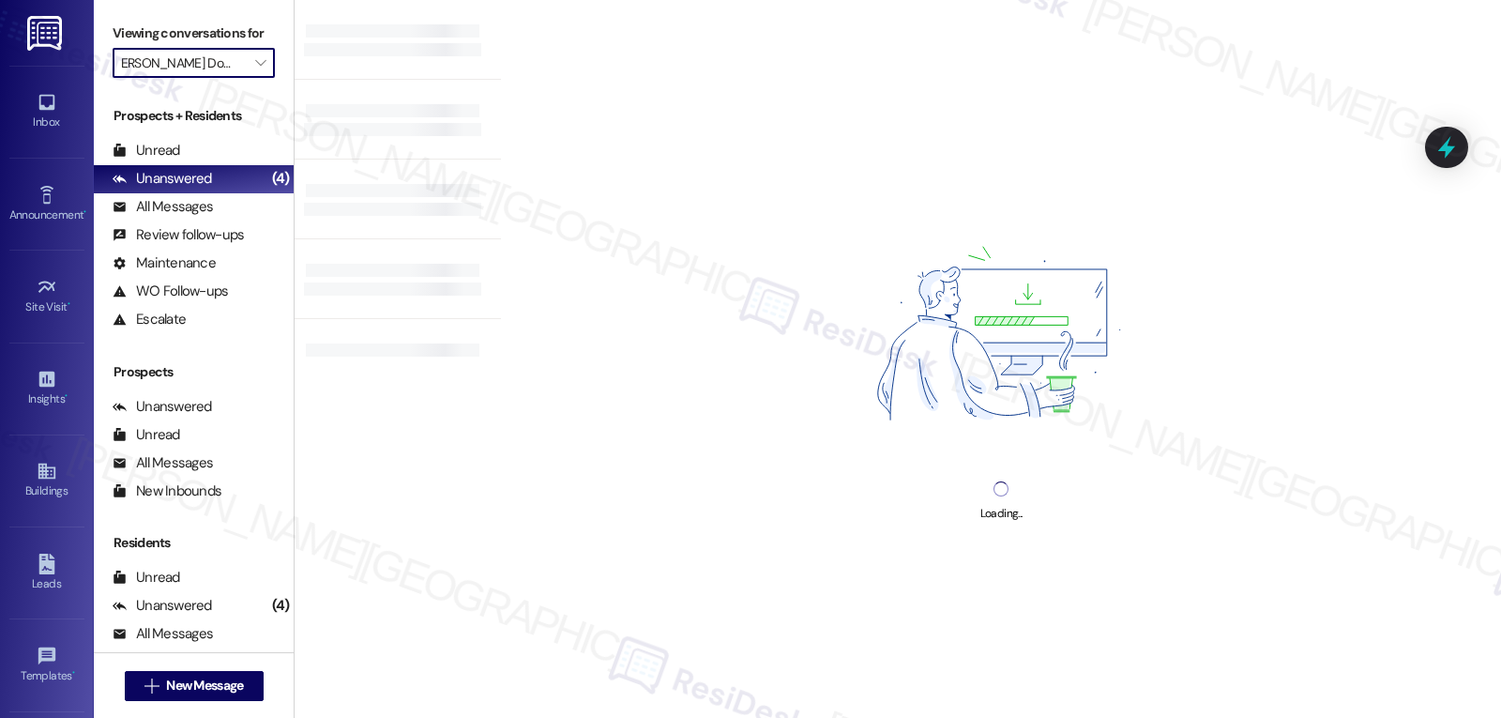
type input "Yugo Eugene Skybox"
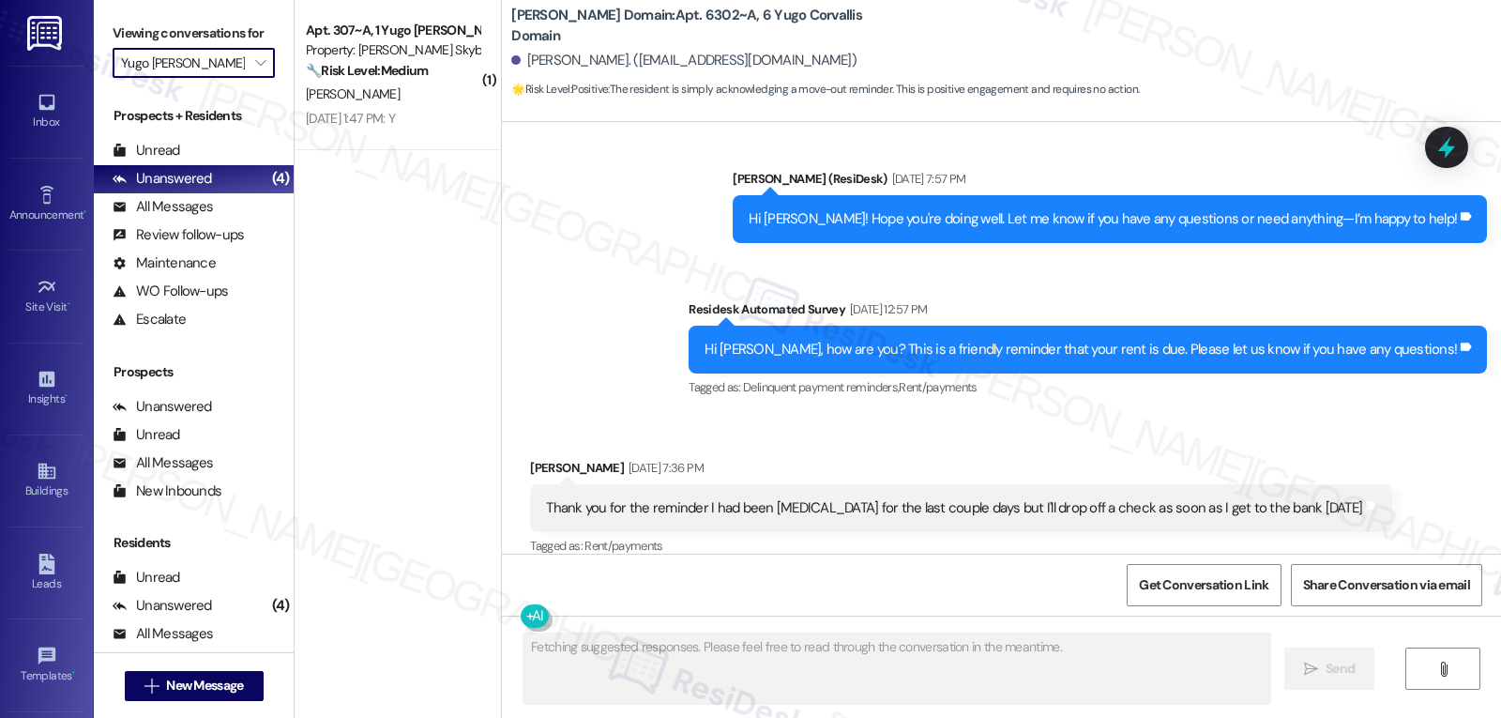
scroll to position [4409, 0]
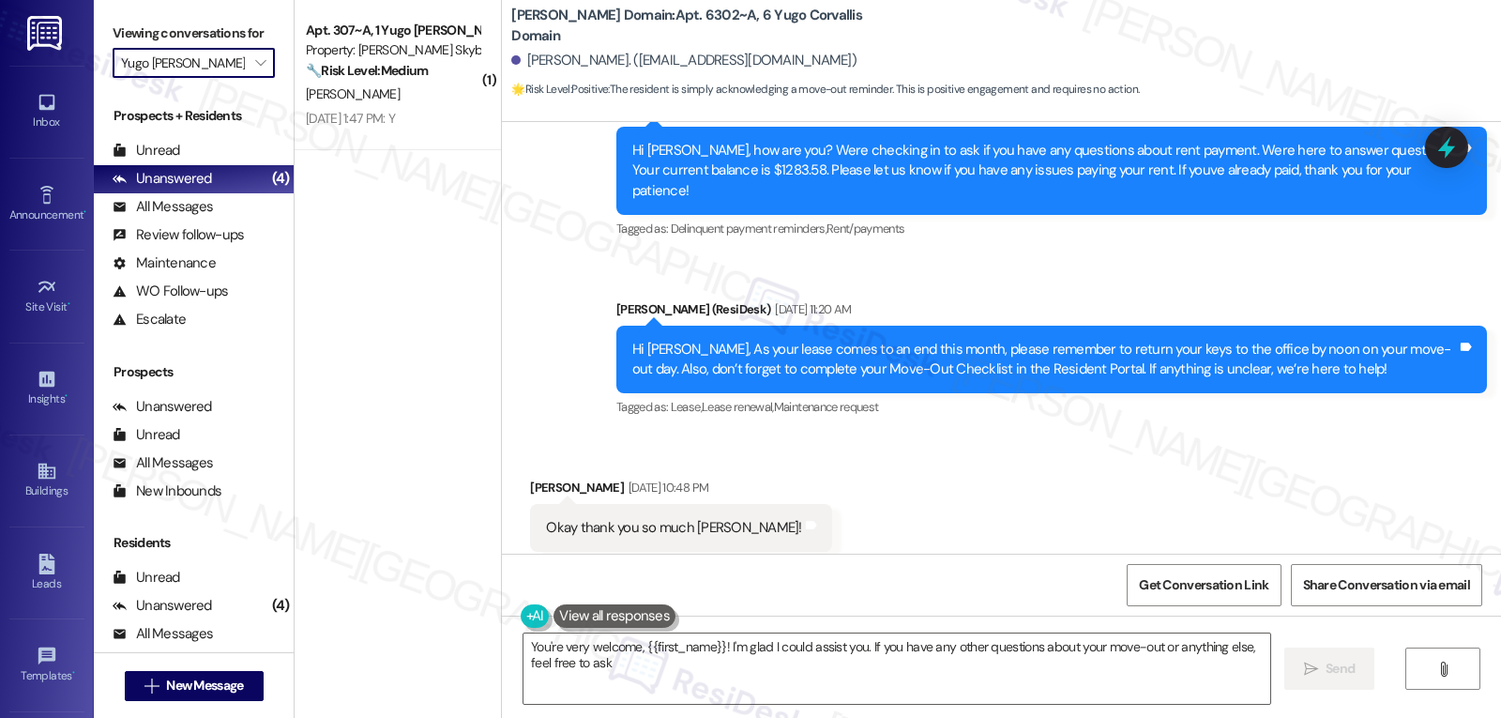
type textarea "You're very welcome, {{first_name}}! I'm glad I could assist you. If you have a…"
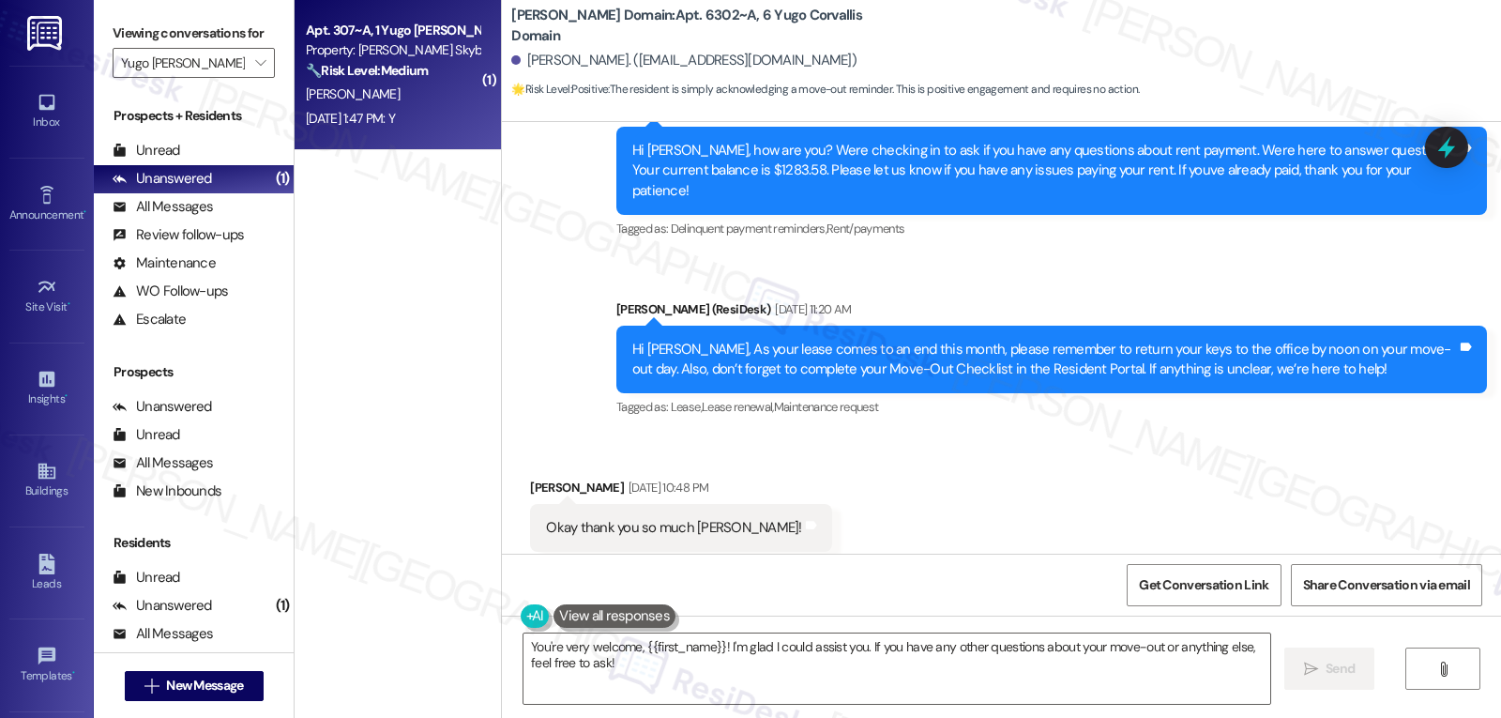
click at [410, 97] on div "S. Bavineni" at bounding box center [392, 94] width 177 height 23
type textarea "Fetching suggested responses. Please feel free to read through the conversation…"
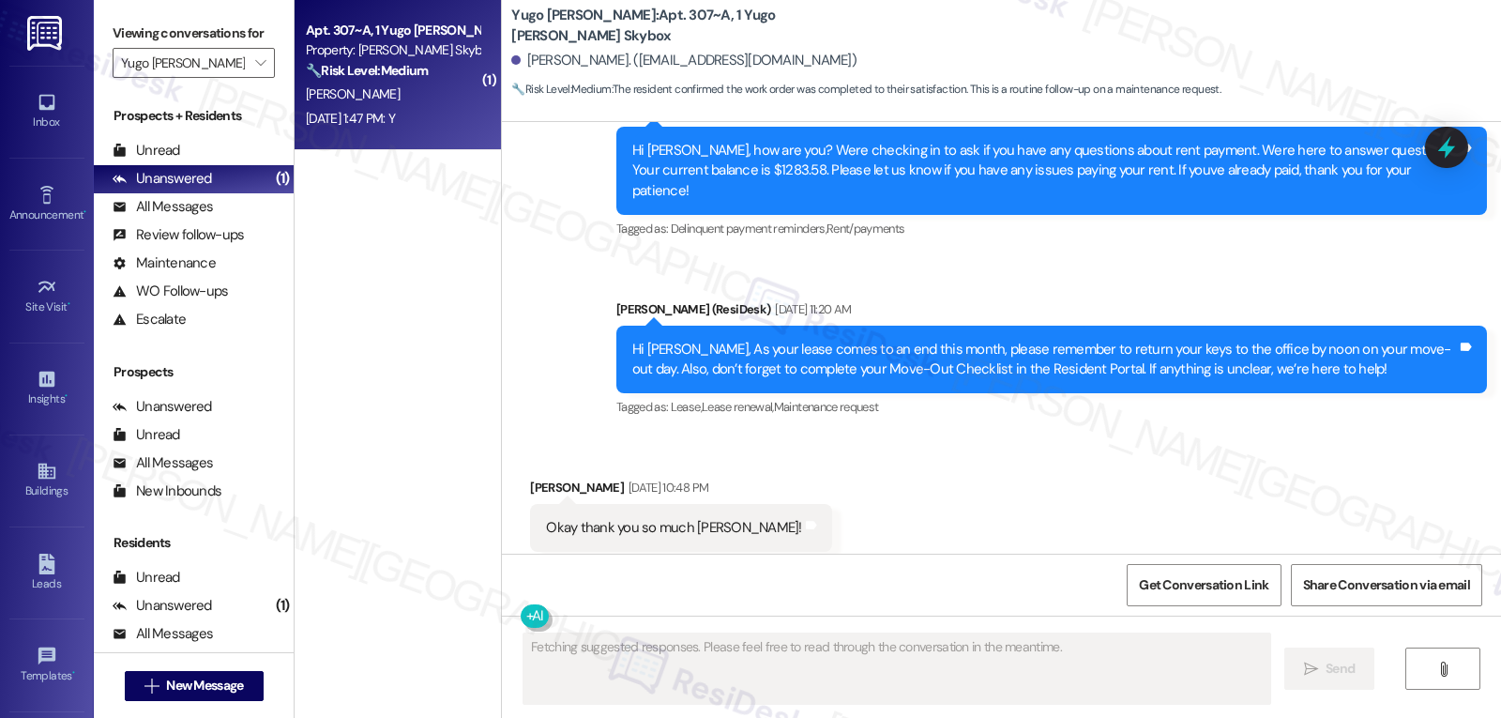
scroll to position [2093, 0]
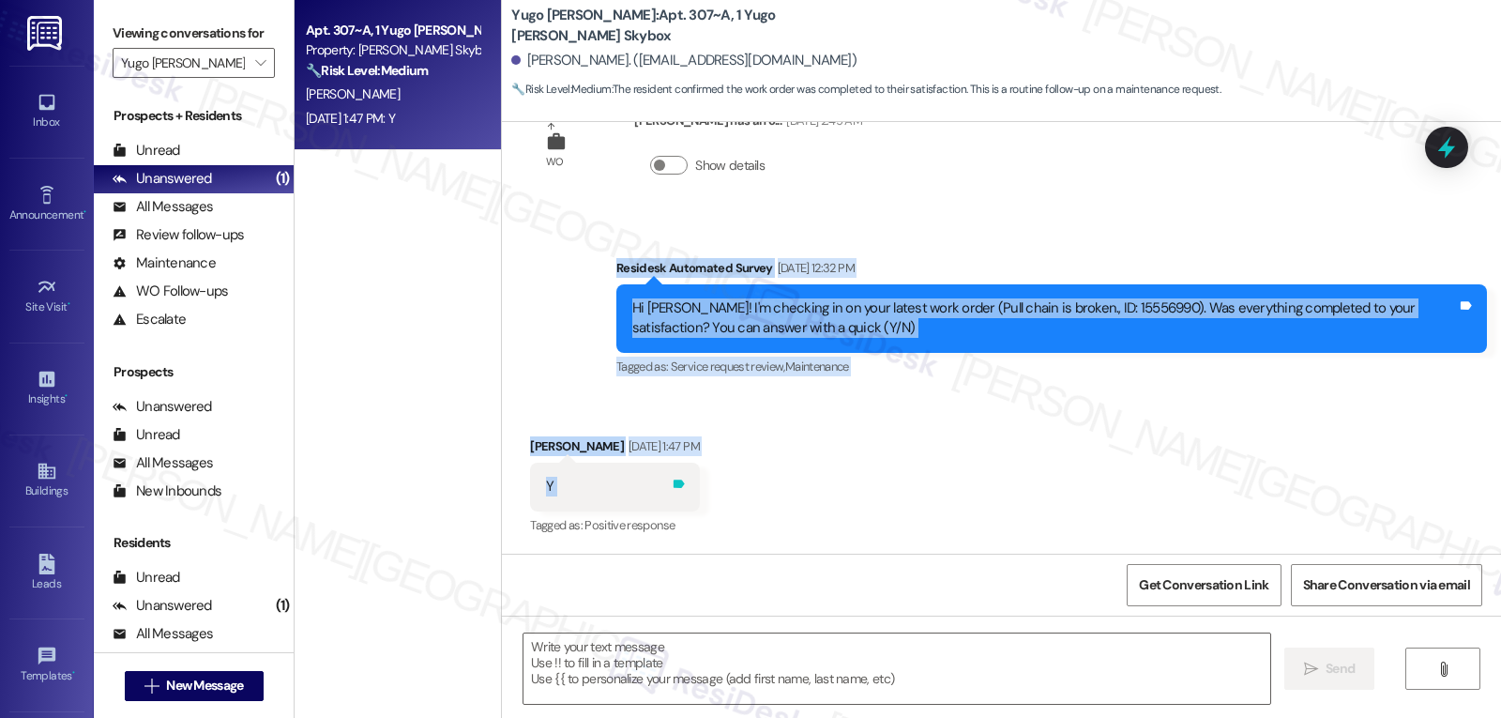
drag, startPoint x: 602, startPoint y: 264, endPoint x: 720, endPoint y: 482, distance: 248.5
click at [720, 482] on div "Lease started Sep 18, 2024 at 8:00 PM Survey, sent via SMS Residesk Automated S…" at bounding box center [1001, 338] width 999 height 432
copy div "Residesk Automated Survey Aug 22, 2025 at 12:32 PM Hi Sriraghav! I'm checking i…"
click at [659, 676] on textarea at bounding box center [896, 668] width 747 height 70
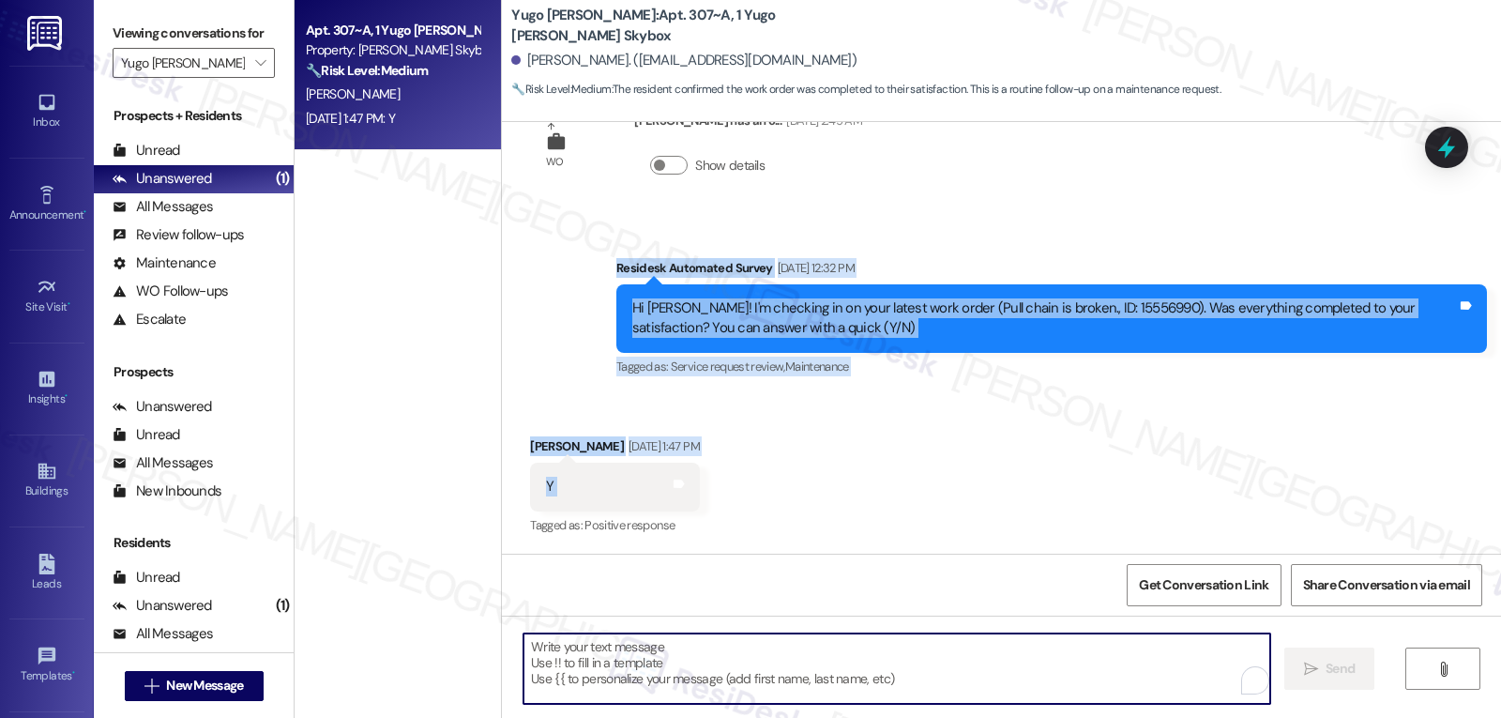
paste textarea "Hi Sriraghav, thank you for confirming! I’m glad to hear your work order was co…"
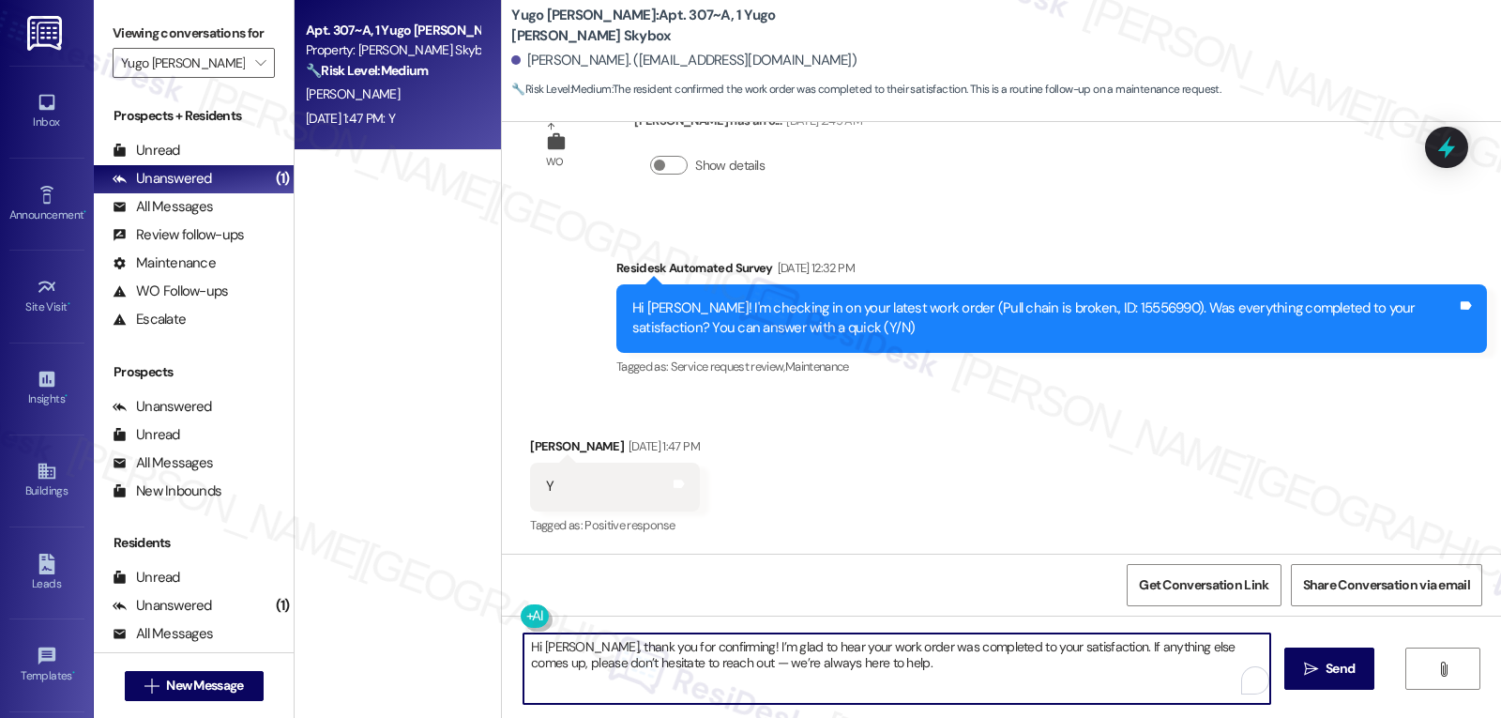
click at [719, 665] on textarea "Hi Sriraghav, thank you for confirming! I’m glad to hear your work order was co…" at bounding box center [896, 668] width 747 height 70
click at [953, 678] on textarea "Hi Sriraghav, thank you for confirming! I’m glad to hear your work order was co…" at bounding box center [896, 668] width 747 height 70
click at [900, 684] on textarea "Hi Sriraghav, thank you for confirming! I’m glad to hear your work order was co…" at bounding box center [896, 668] width 747 height 70
type textarea "Hi Sriraghav, thank you for confirming! I’m glad to hear your work order was co…"
click at [1329, 661] on span "Send" at bounding box center [1339, 669] width 29 height 20
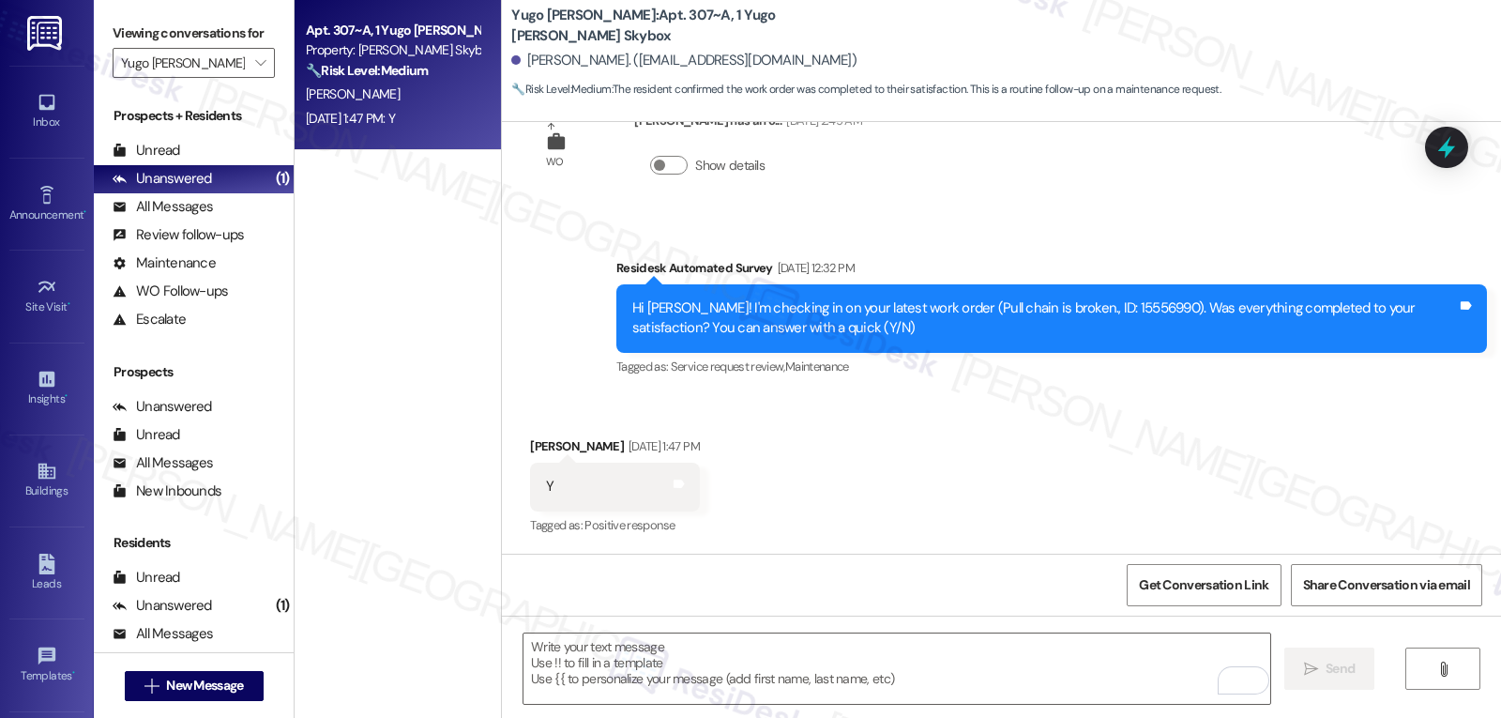
scroll to position [2244, 0]
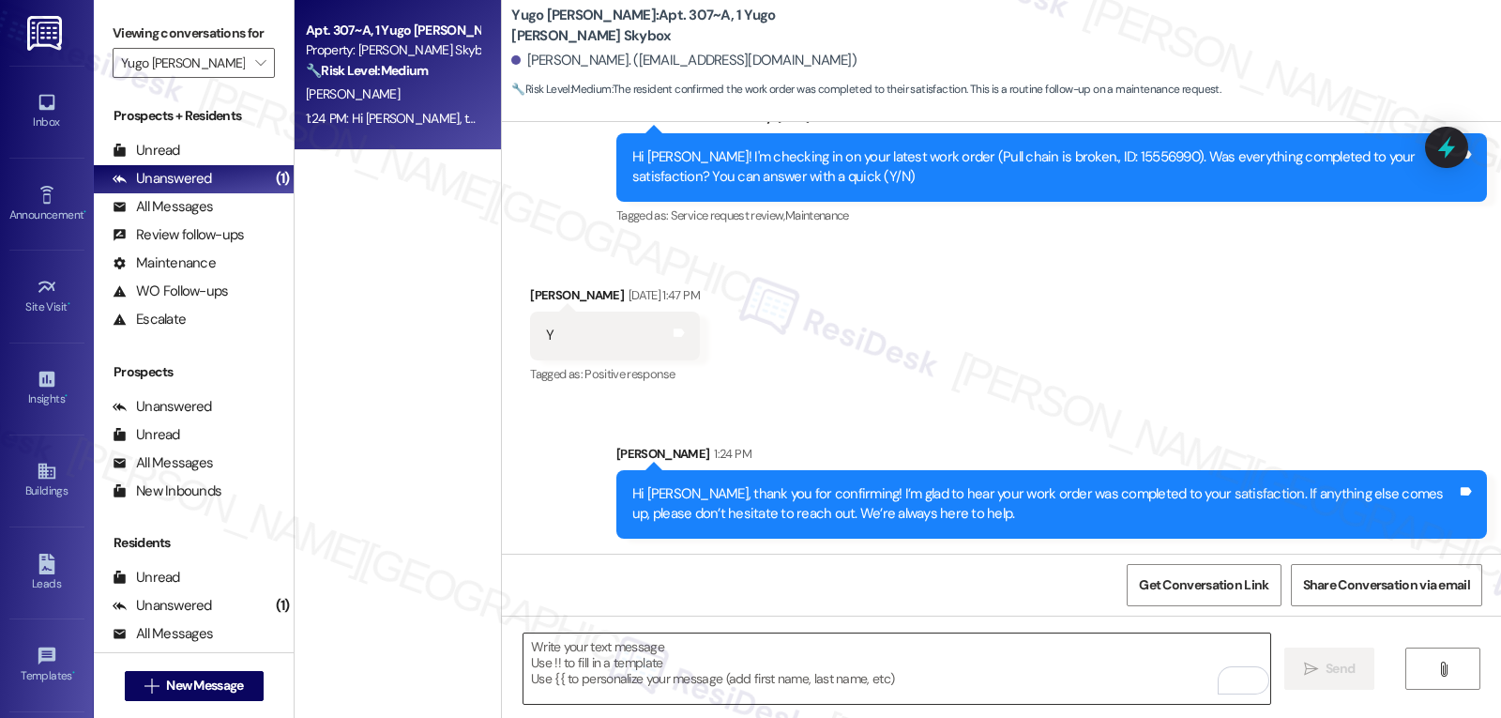
click at [625, 679] on textarea "To enrich screen reader interactions, please activate Accessibility in Grammarl…" at bounding box center [896, 668] width 747 height 70
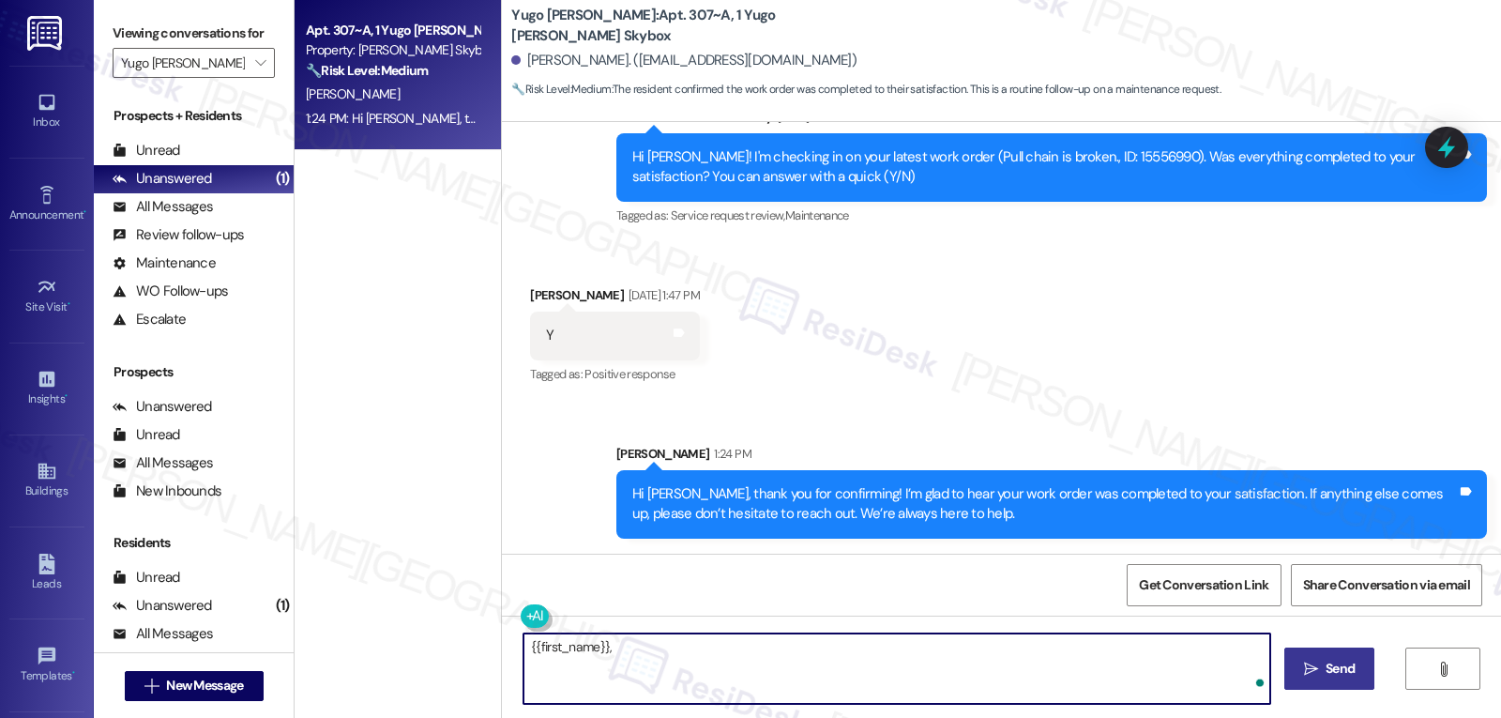
paste textarea "how are things going at {{property}}? Has it been everything you were looking f…"
type textarea "{{first_name}}, how are things going at {{property}}? Has it been everything yo…"
click at [1355, 670] on span "Send" at bounding box center [1340, 669] width 37 height 20
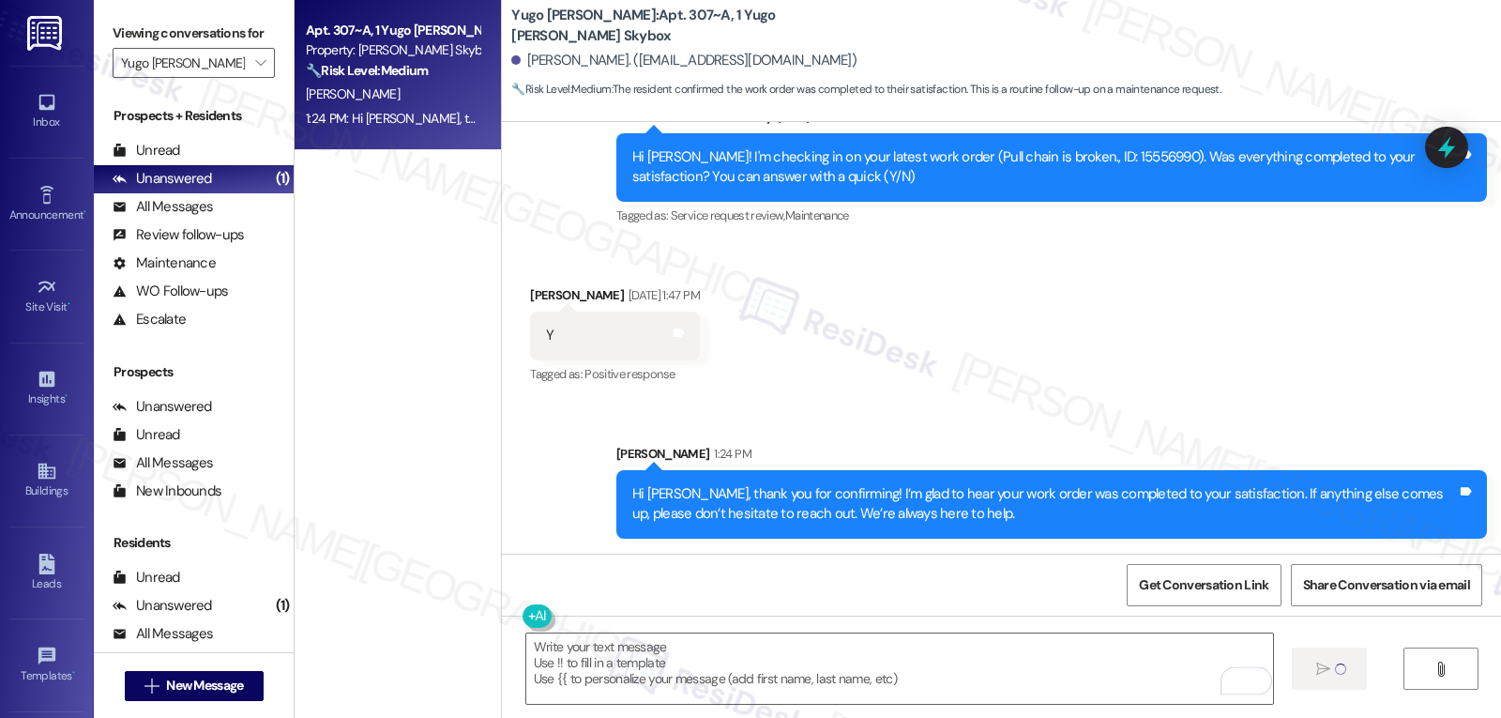
scroll to position [2374, 0]
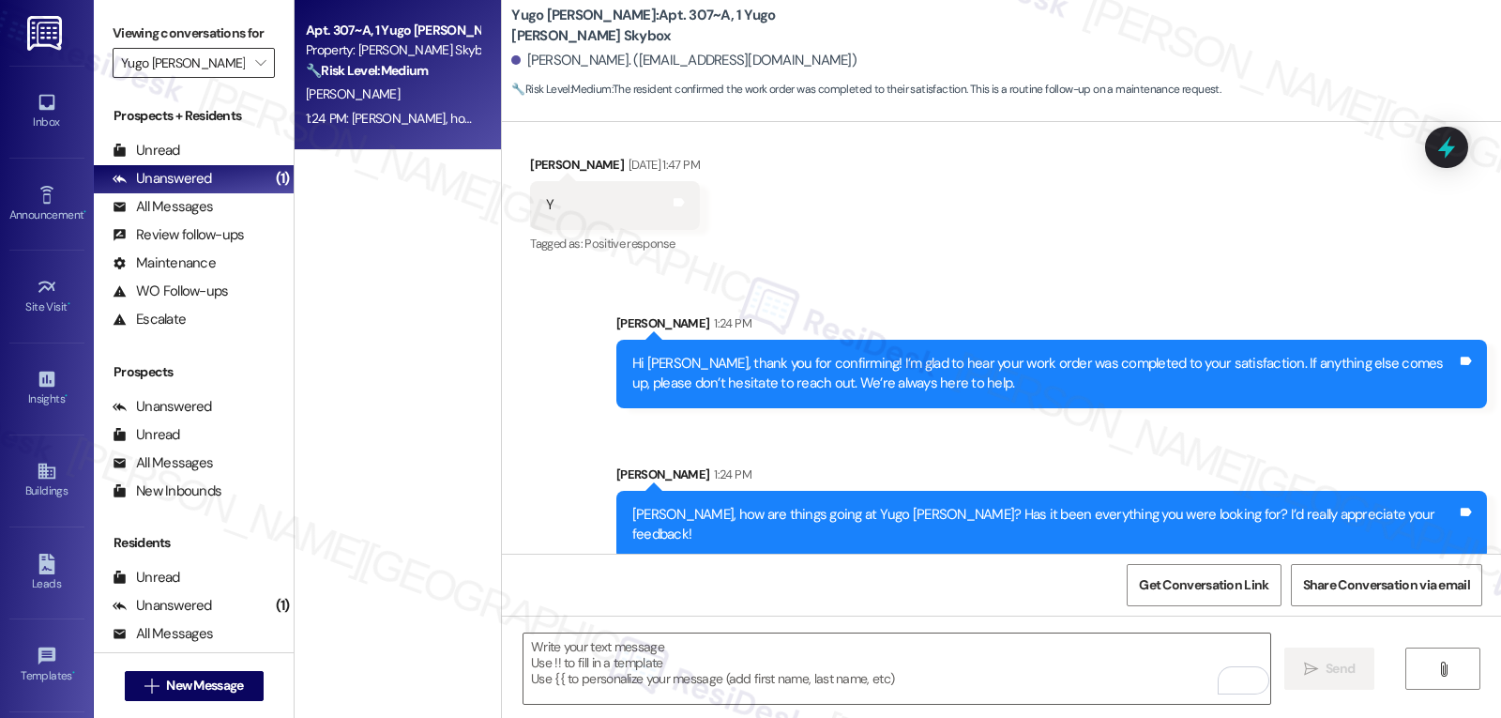
click at [224, 78] on input "Yugo Eugene Skybox" at bounding box center [183, 63] width 124 height 30
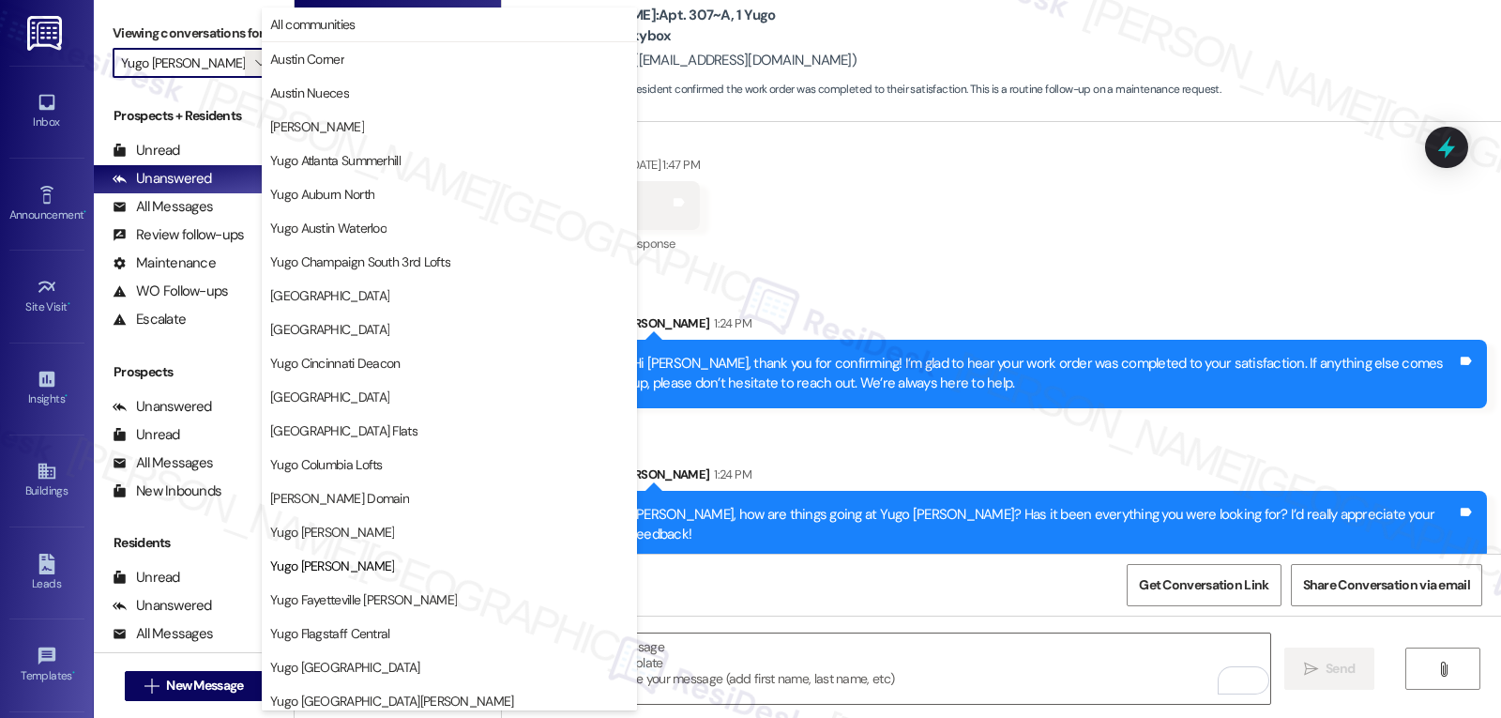
scroll to position [305, 0]
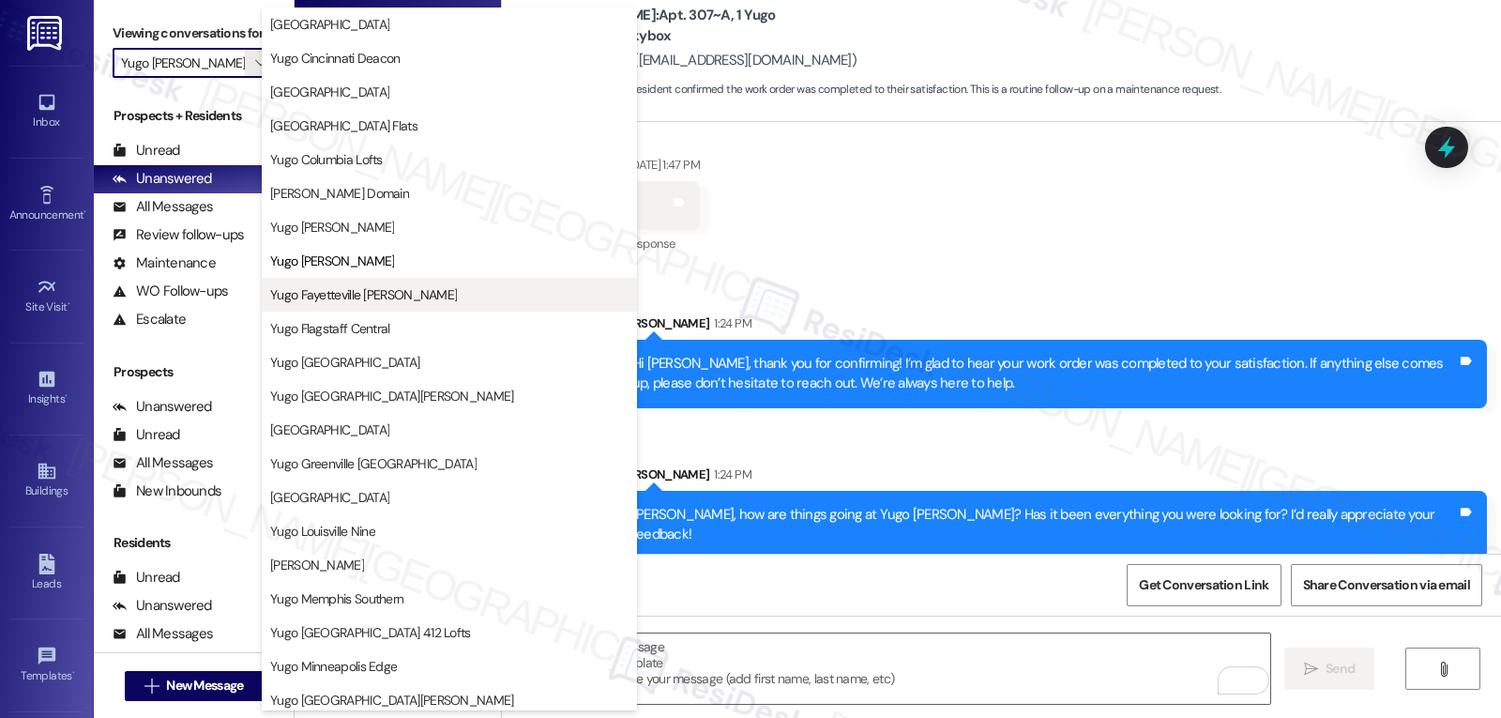
click at [377, 302] on span "Yugo Fayetteville [PERSON_NAME]" at bounding box center [363, 294] width 187 height 19
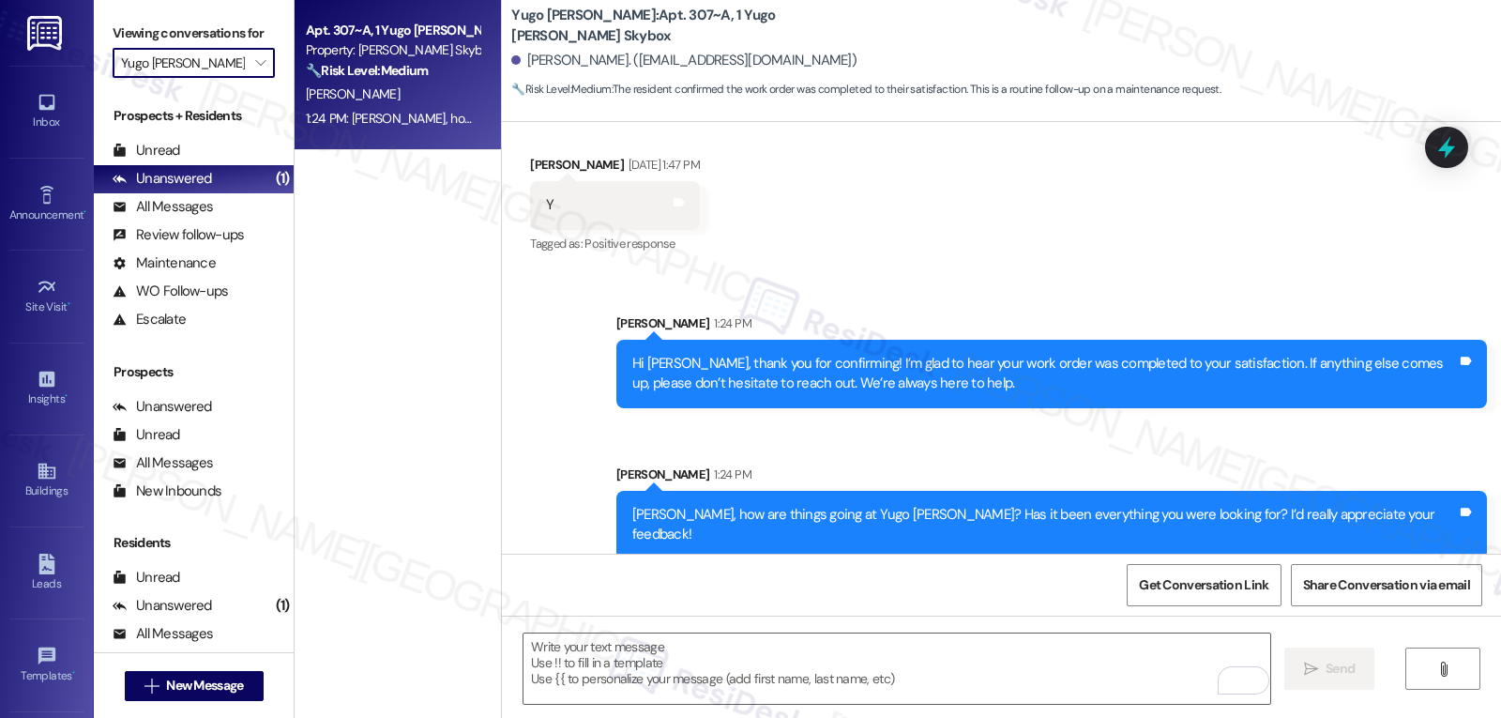
type input "Yugo Fayetteville [PERSON_NAME]"
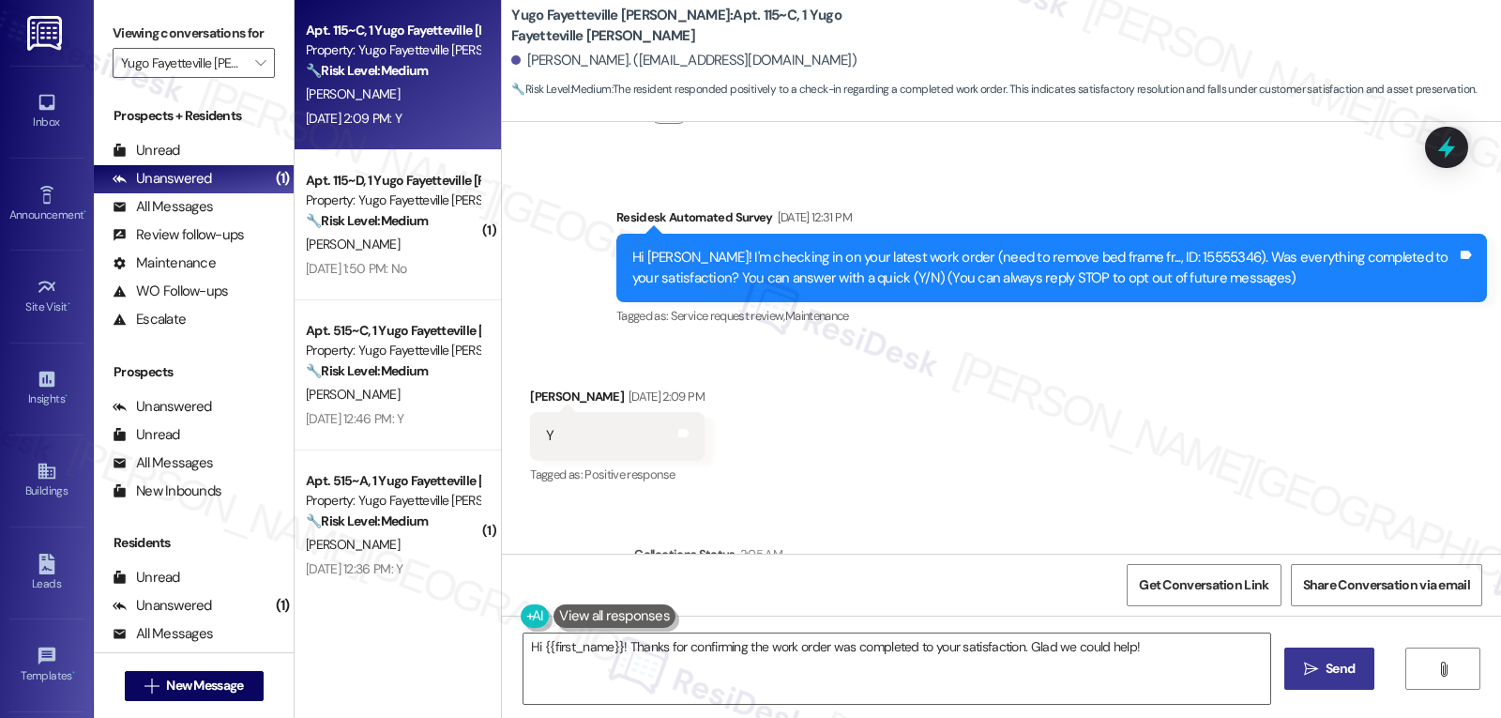
scroll to position [53, 0]
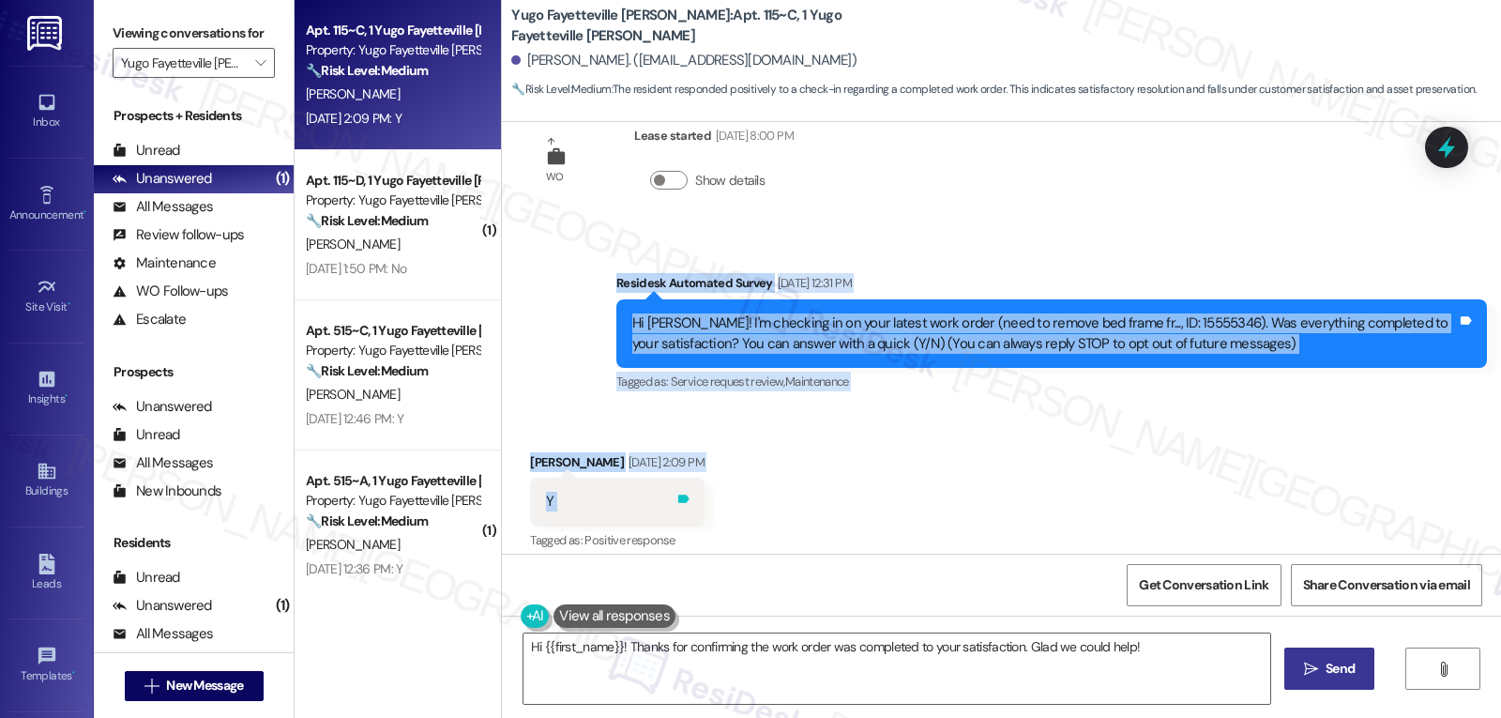
drag, startPoint x: 599, startPoint y: 278, endPoint x: 695, endPoint y: 500, distance: 242.0
click at [695, 500] on div "WO Lease started Aug 14, 2025 at 8:00 PM Show details Survey, sent via SMS Resi…" at bounding box center [1001, 338] width 999 height 432
copy div "Residesk Automated Survey Aug 22, 2025 at 12:31 PM Hi Dylan! I'm checking in on…"
click at [1142, 648] on textarea "Hi {{first_name}}! Thanks for confirming the work order was completed to your s…" at bounding box center [896, 668] width 747 height 70
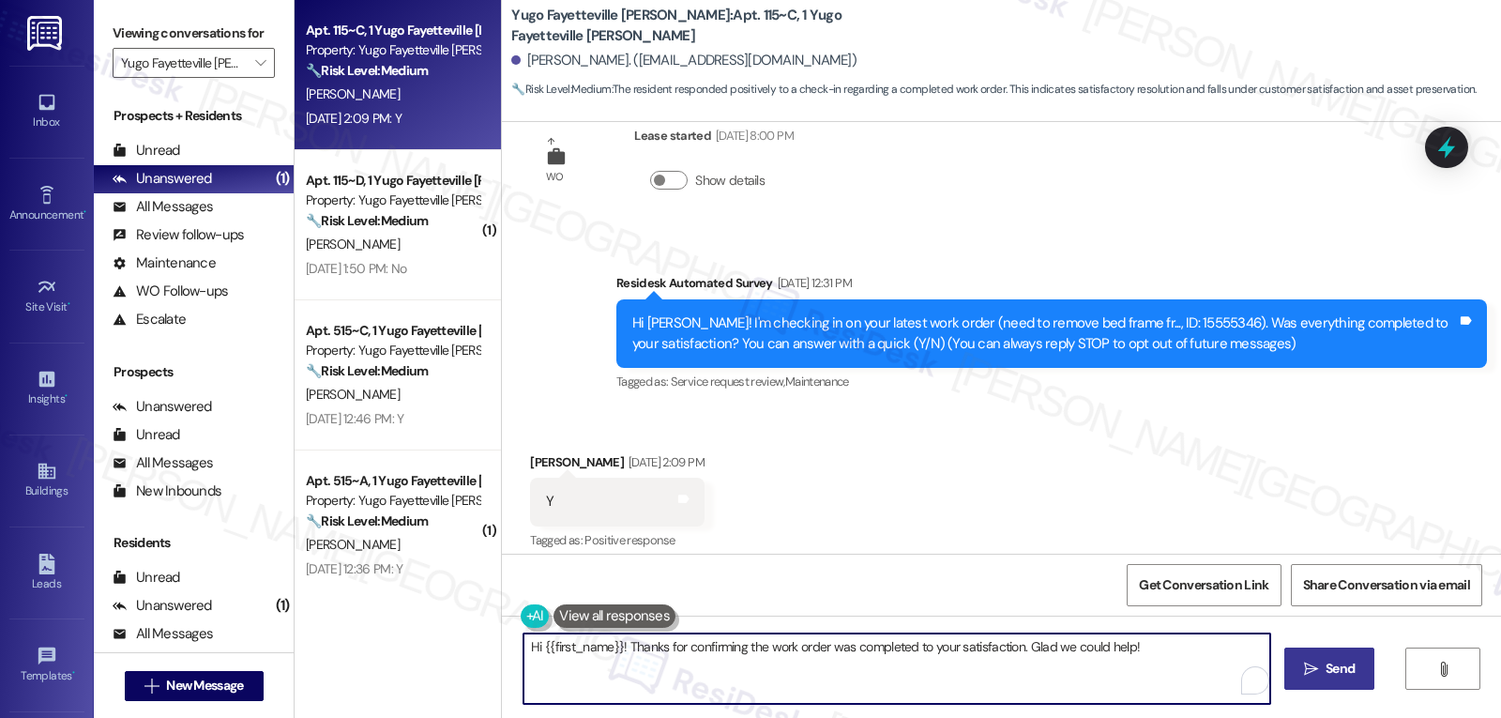
paste textarea "Dylan, thank you for letting us know! I’m glad your work order was completed to…"
drag, startPoint x: 700, startPoint y: 664, endPoint x: 733, endPoint y: 659, distance: 33.3
click at [708, 665] on textarea "Hi Dylan, thank you for letting us know! I’m glad your work order was completed…" at bounding box center [896, 668] width 747 height 70
click at [1090, 670] on textarea "Hi Dylan, thank you for letting us know! I’m glad your work order was completed…" at bounding box center [896, 668] width 747 height 70
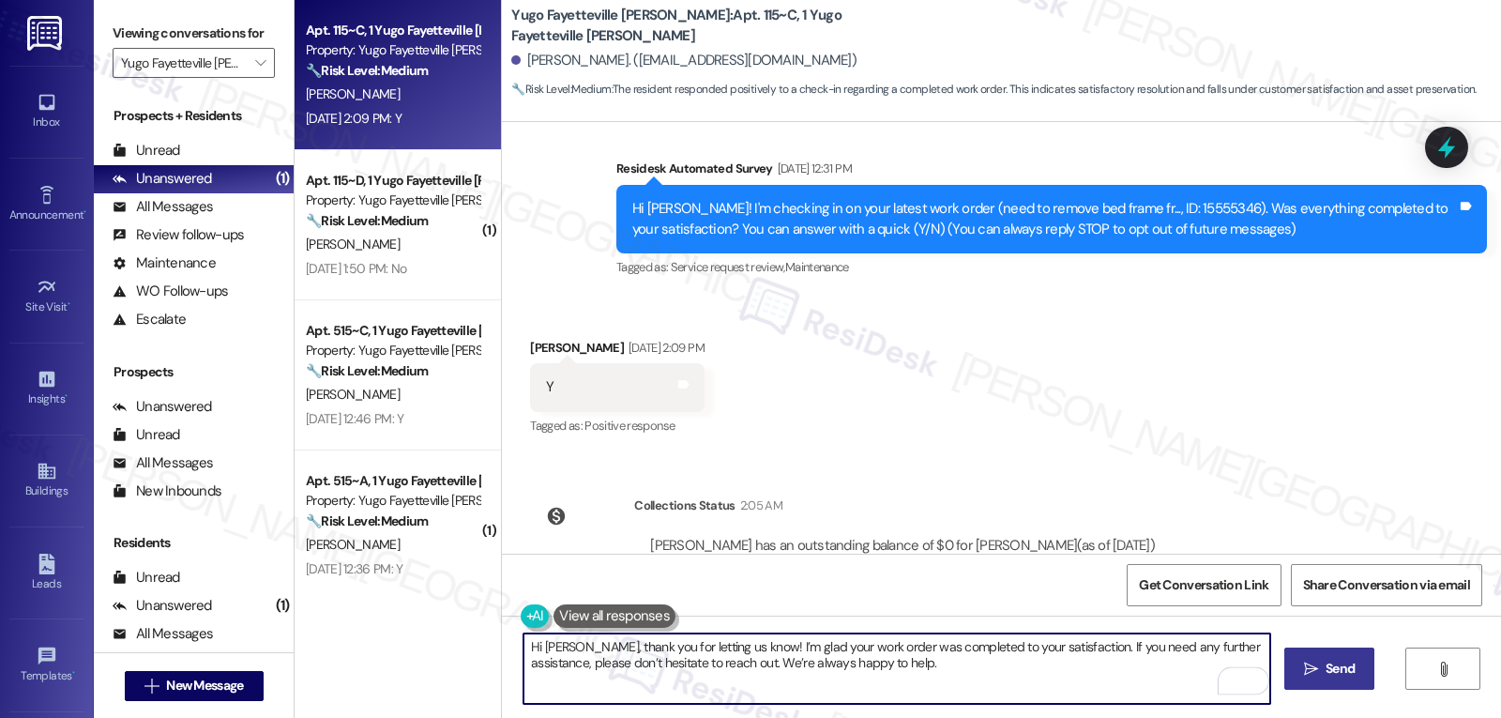
scroll to position [241, 0]
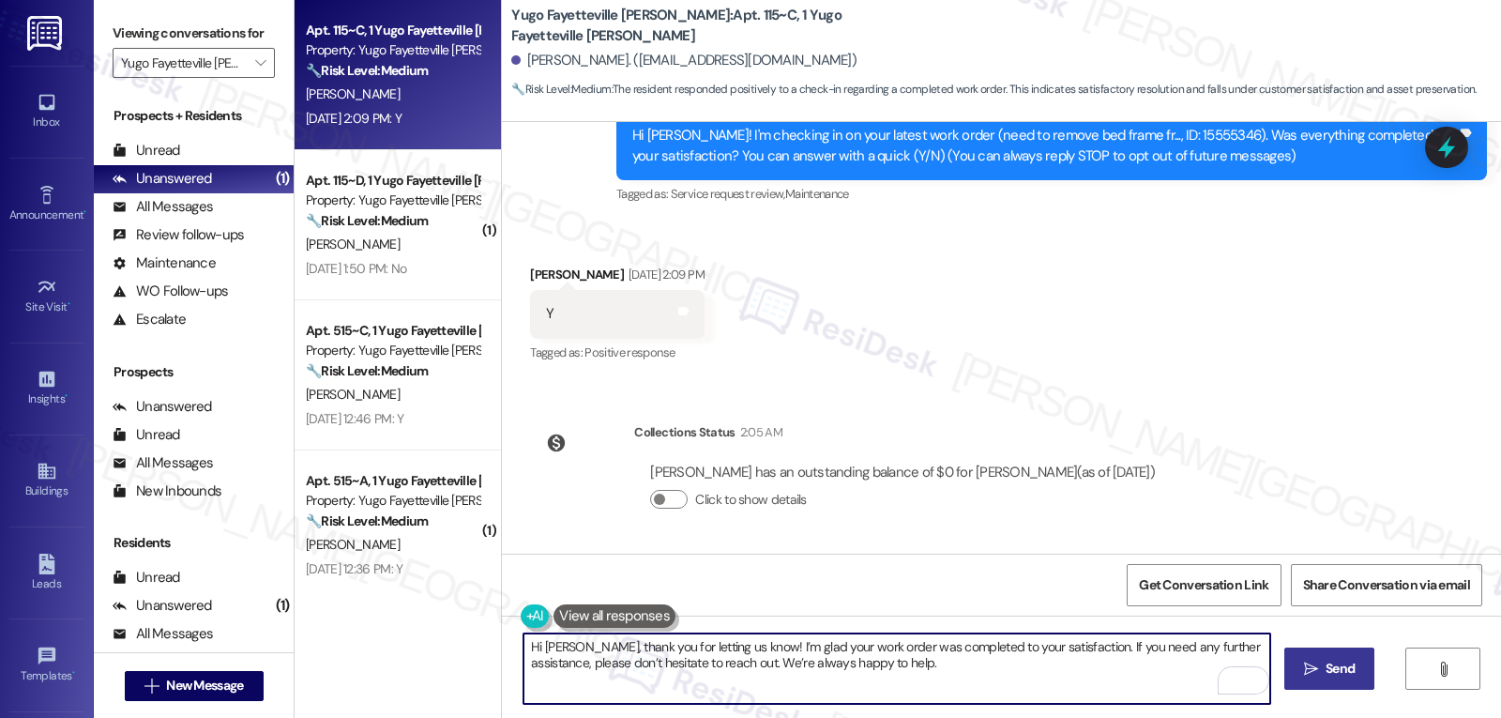
type textarea "Hi Dylan, thank you for letting us know! I’m glad your work order was completed…"
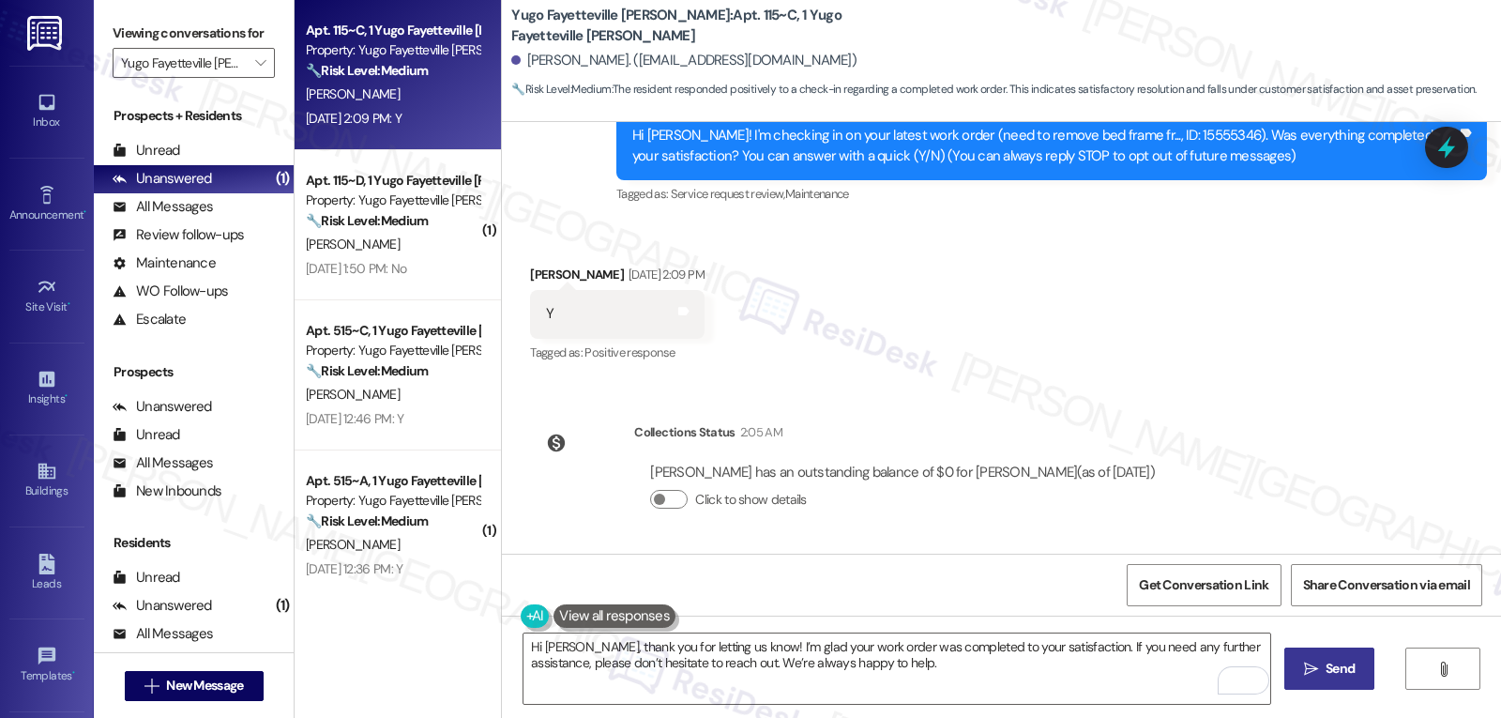
click at [1315, 666] on icon "" at bounding box center [1311, 668] width 14 height 15
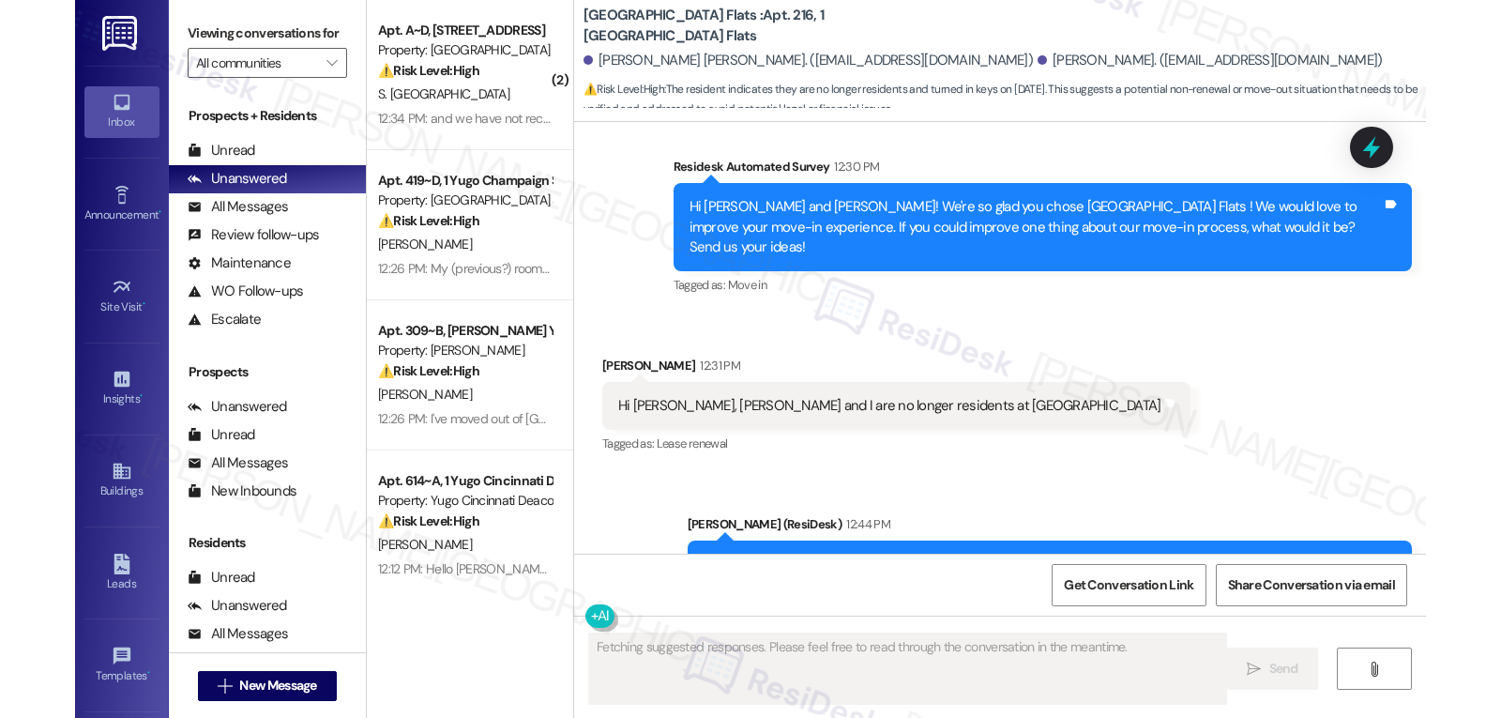
scroll to position [1972, 0]
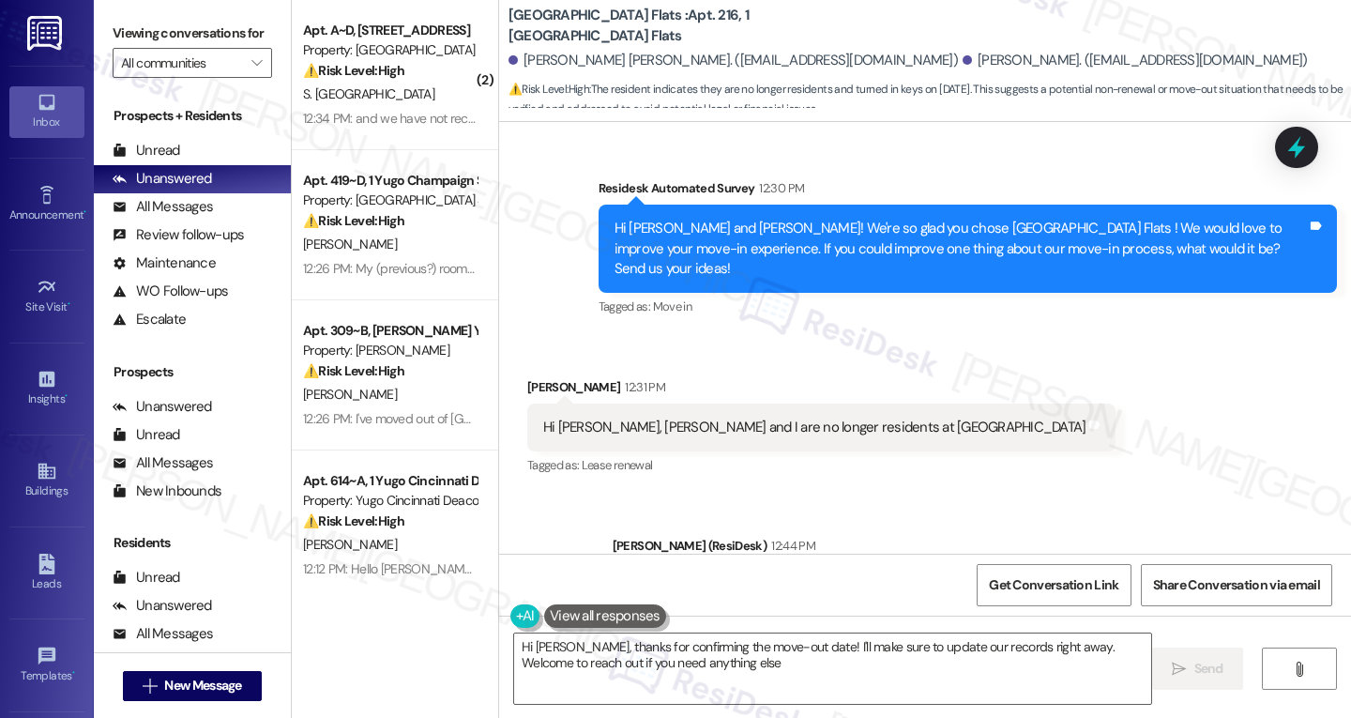
type textarea "Hi [PERSON_NAME], thanks for confirming the move-out date! I'll make sure to up…"
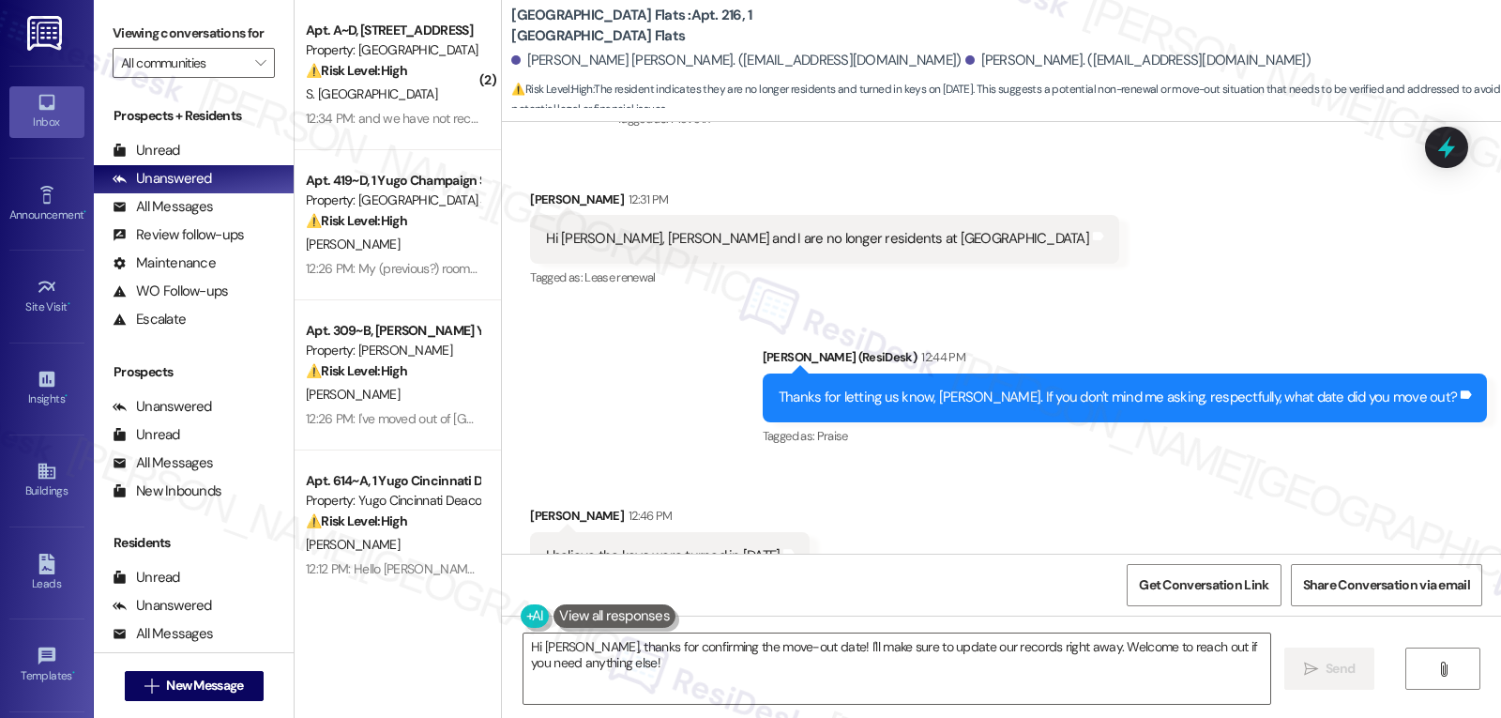
scroll to position [1912, 0]
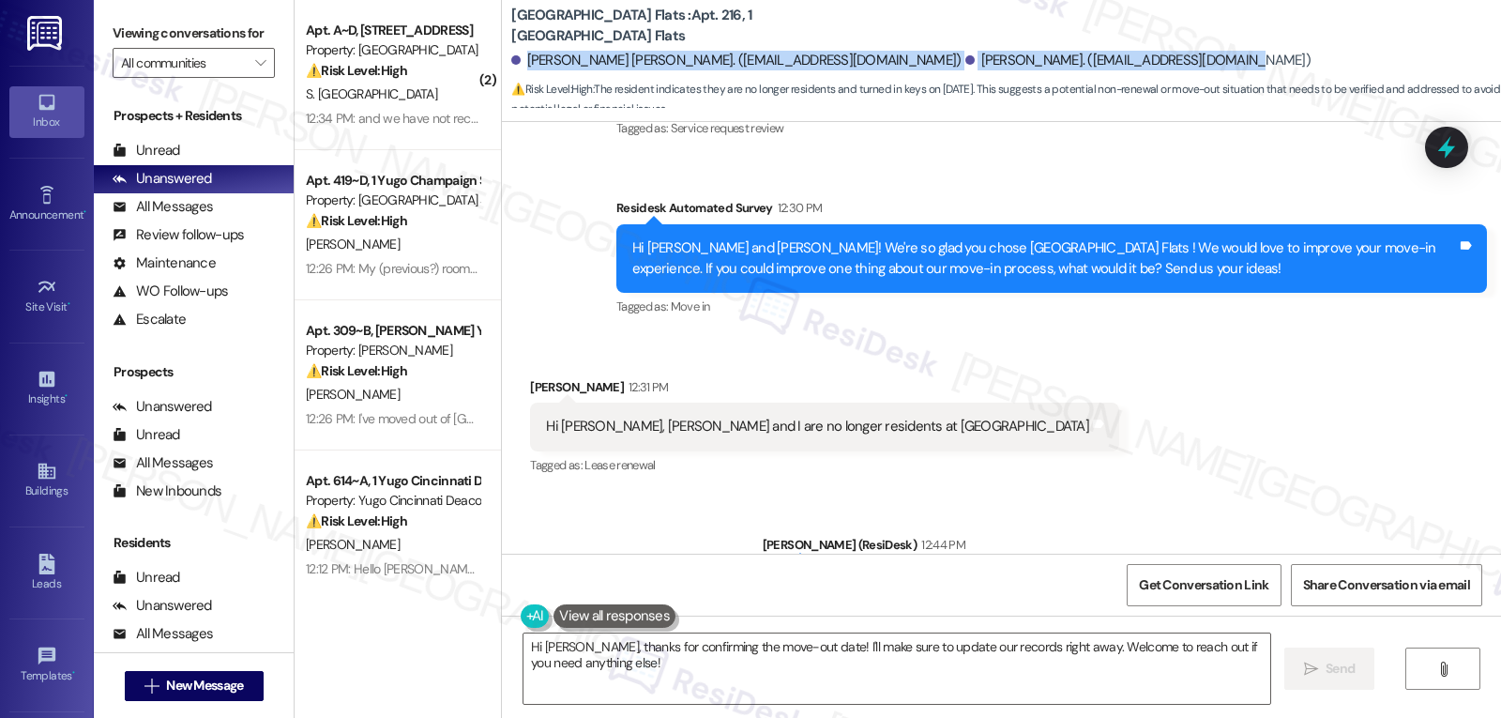
drag, startPoint x: 513, startPoint y: 60, endPoint x: 1130, endPoint y: 60, distance: 617.2
click at [1130, 60] on div "[PERSON_NAME] [PERSON_NAME]. ([EMAIL_ADDRESS][DOMAIN_NAME]) [PERSON_NAME]. ([EM…" at bounding box center [1006, 61] width 990 height 38
copy div "[PERSON_NAME] [PERSON_NAME]. ([EMAIL_ADDRESS][DOMAIN_NAME]) [PERSON_NAME]. ([EM…"
click at [1092, 75] on div "[PERSON_NAME] [PERSON_NAME]. ([EMAIL_ADDRESS][DOMAIN_NAME]) [PERSON_NAME]. ([EM…" at bounding box center [1006, 61] width 990 height 38
click at [1073, 48] on div "[PERSON_NAME] [PERSON_NAME]. ([EMAIL_ADDRESS][DOMAIN_NAME]) [PERSON_NAME]. ([EM…" at bounding box center [1006, 61] width 990 height 38
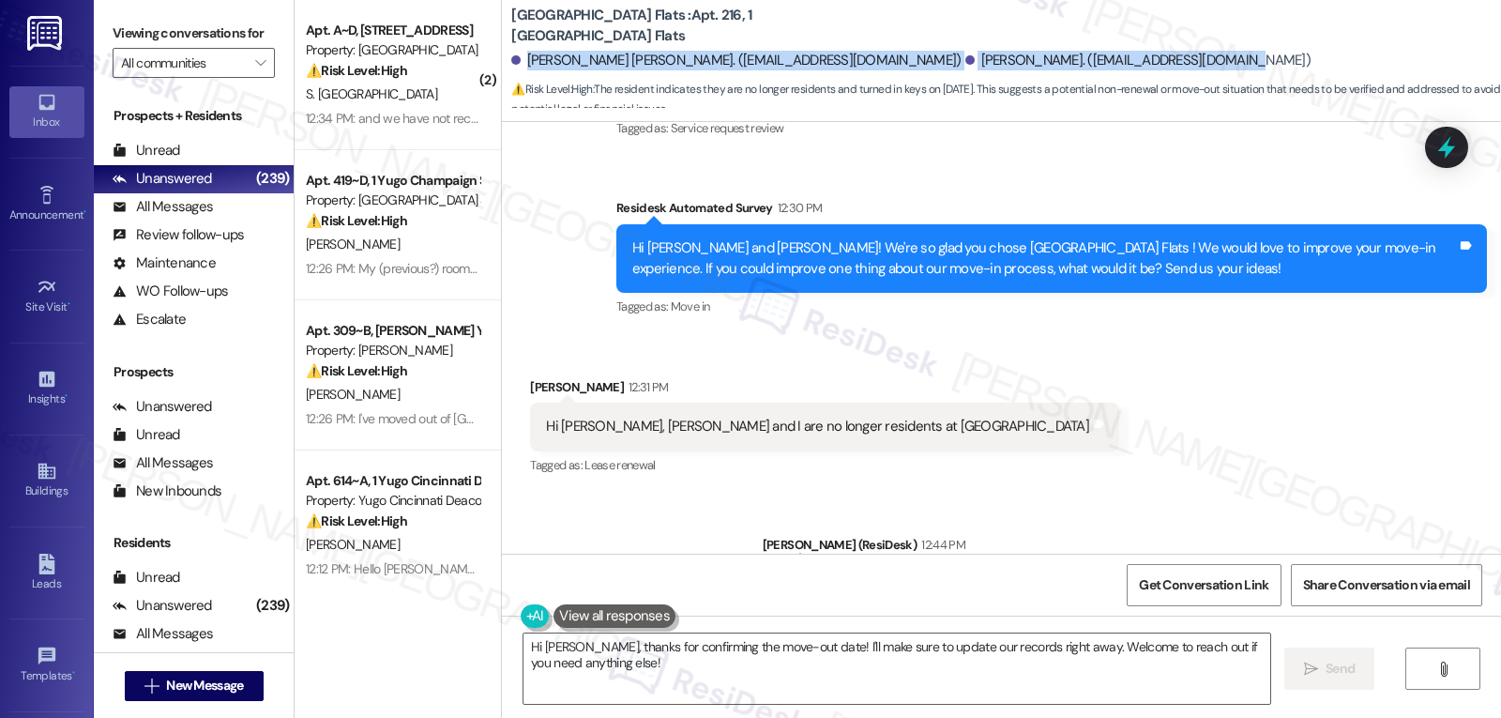
drag, startPoint x: 515, startPoint y: 59, endPoint x: 1084, endPoint y: 71, distance: 569.5
click at [1084, 71] on div "[PERSON_NAME] [PERSON_NAME]. ([EMAIL_ADDRESS][DOMAIN_NAME]) [PERSON_NAME]. ([EM…" at bounding box center [1006, 61] width 990 height 38
copy div "[PERSON_NAME] [PERSON_NAME]. ([EMAIL_ADDRESS][DOMAIN_NAME]) [PERSON_NAME]. ([EM…"
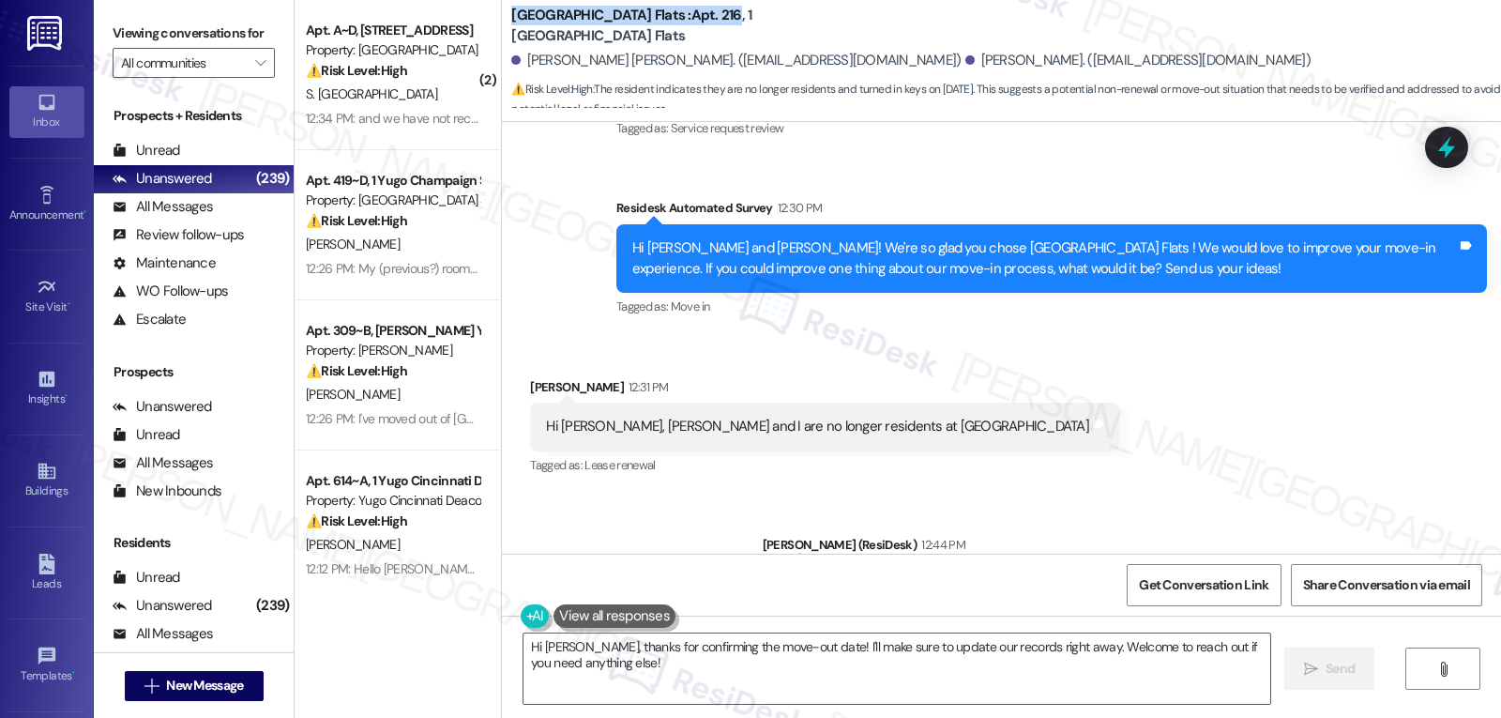
drag, startPoint x: 497, startPoint y: 12, endPoint x: 731, endPoint y: 9, distance: 233.6
click at [731, 9] on div "[GEOGRAPHIC_DATA] Flats : Apt. 216, 1 [GEOGRAPHIC_DATA] Flats [PERSON_NAME] [PE…" at bounding box center [1001, 56] width 999 height 103
copy b "[GEOGRAPHIC_DATA] Flats : Apt. 216"
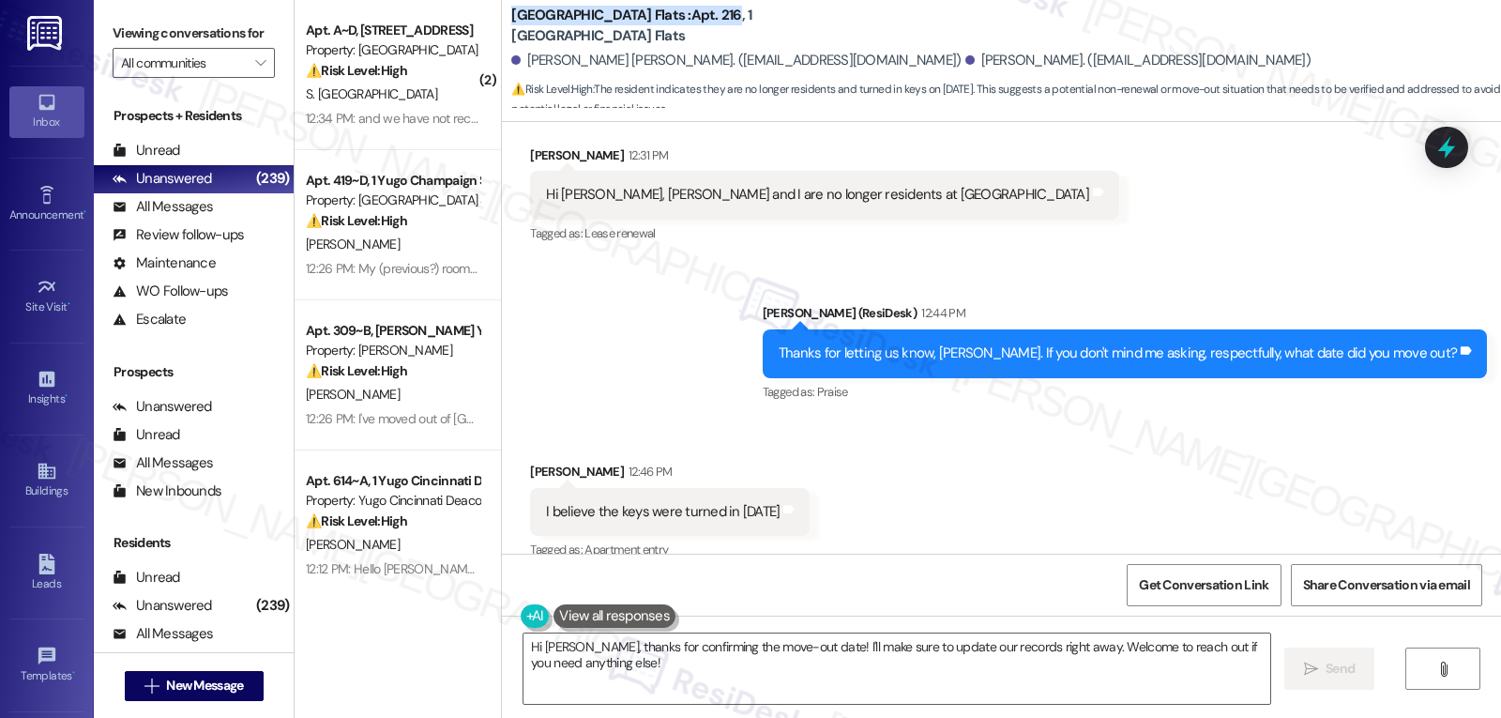
scroll to position [2287, 0]
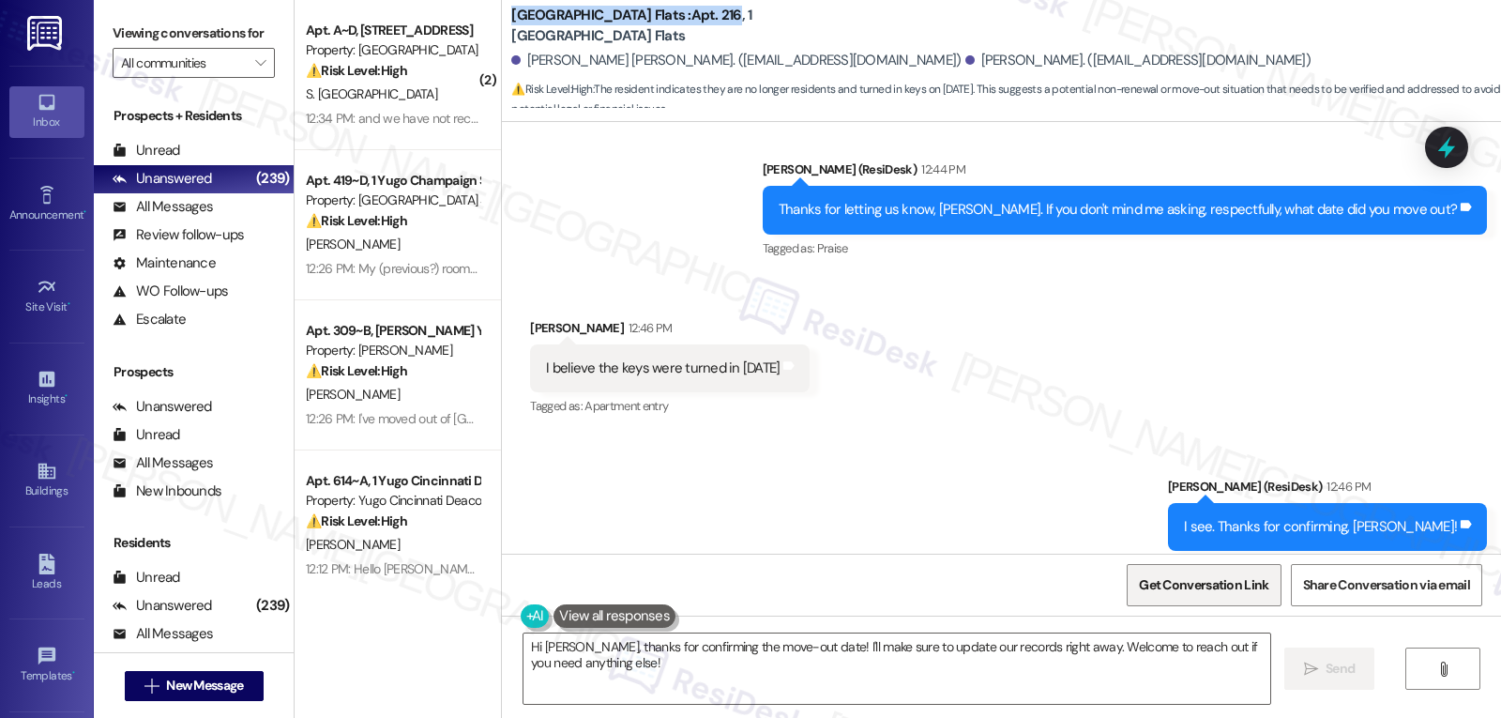
click at [1241, 586] on span "Get Conversation Link" at bounding box center [1203, 585] width 129 height 20
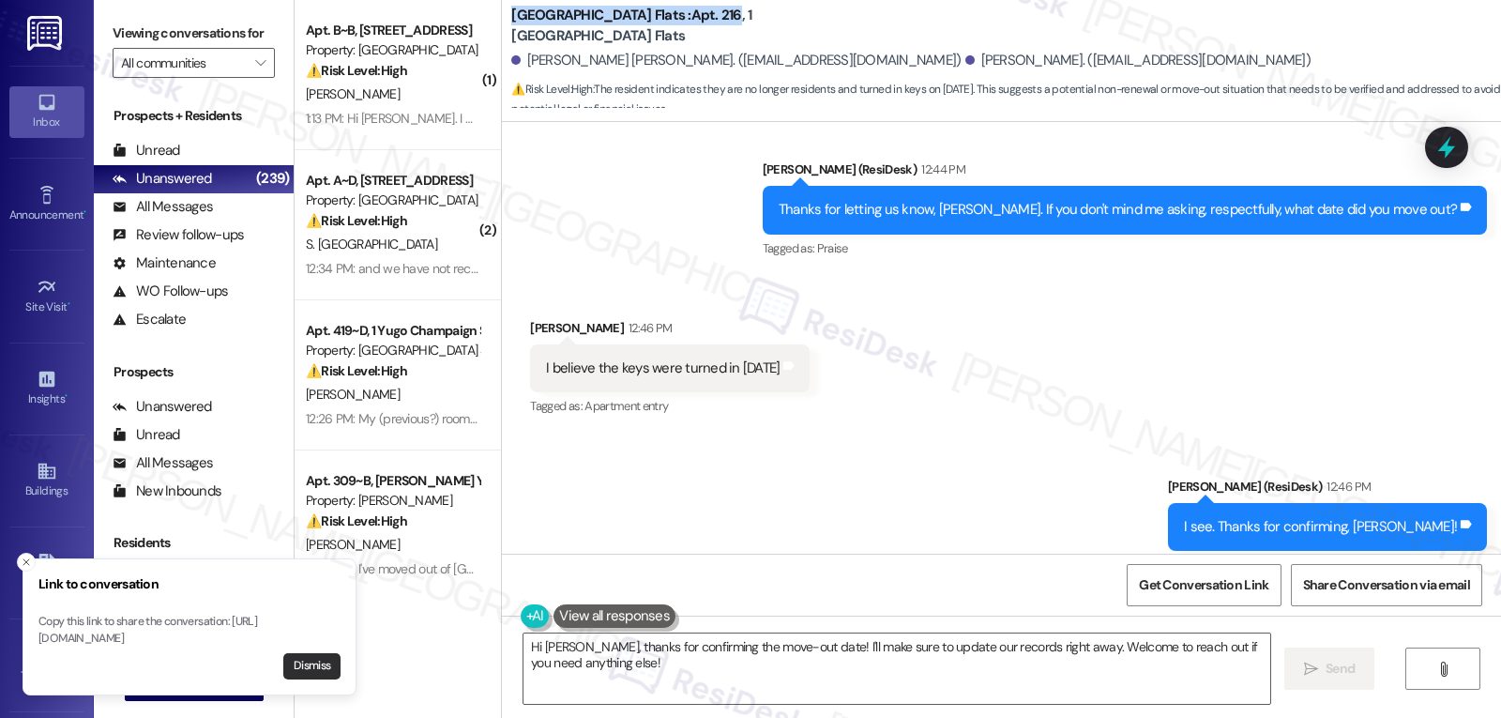
click at [315, 665] on button "Dismiss" at bounding box center [311, 666] width 57 height 26
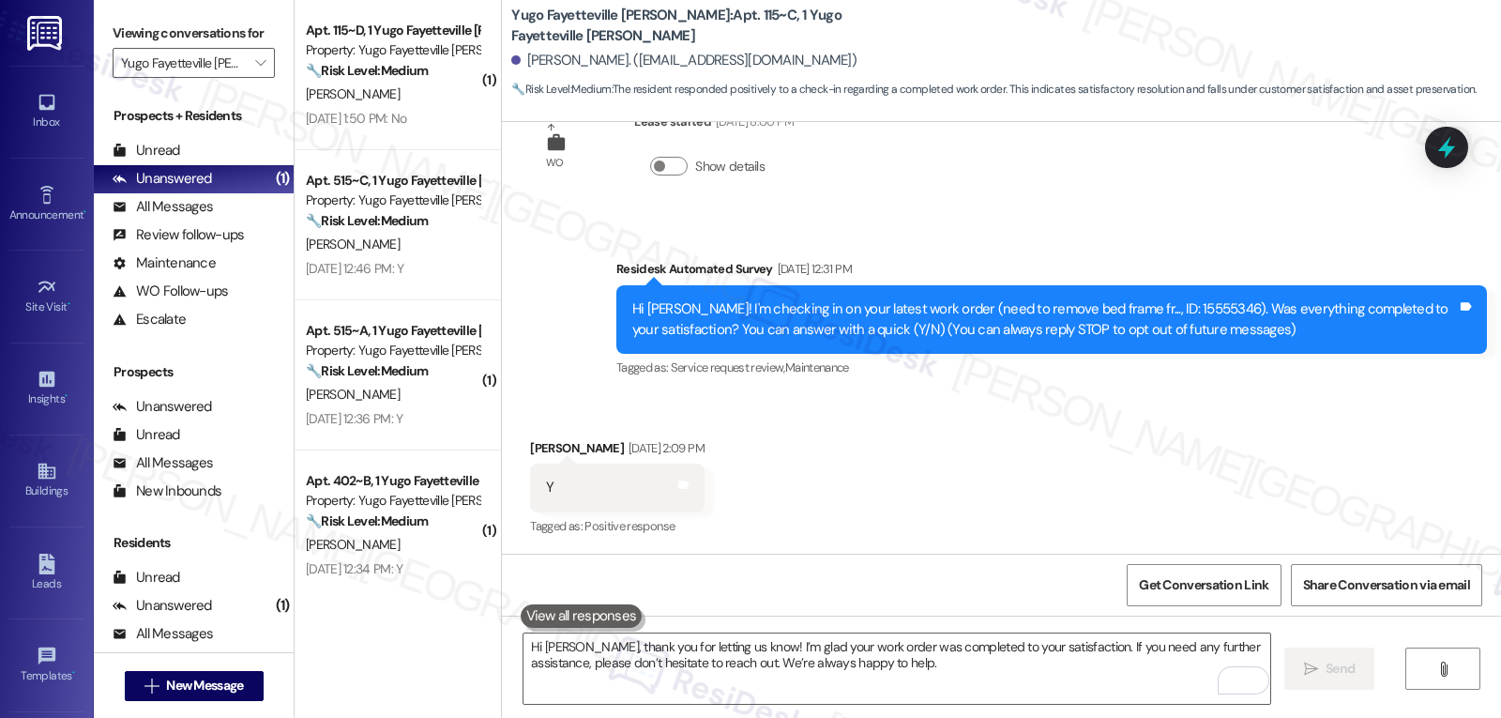
scroll to position [392, 0]
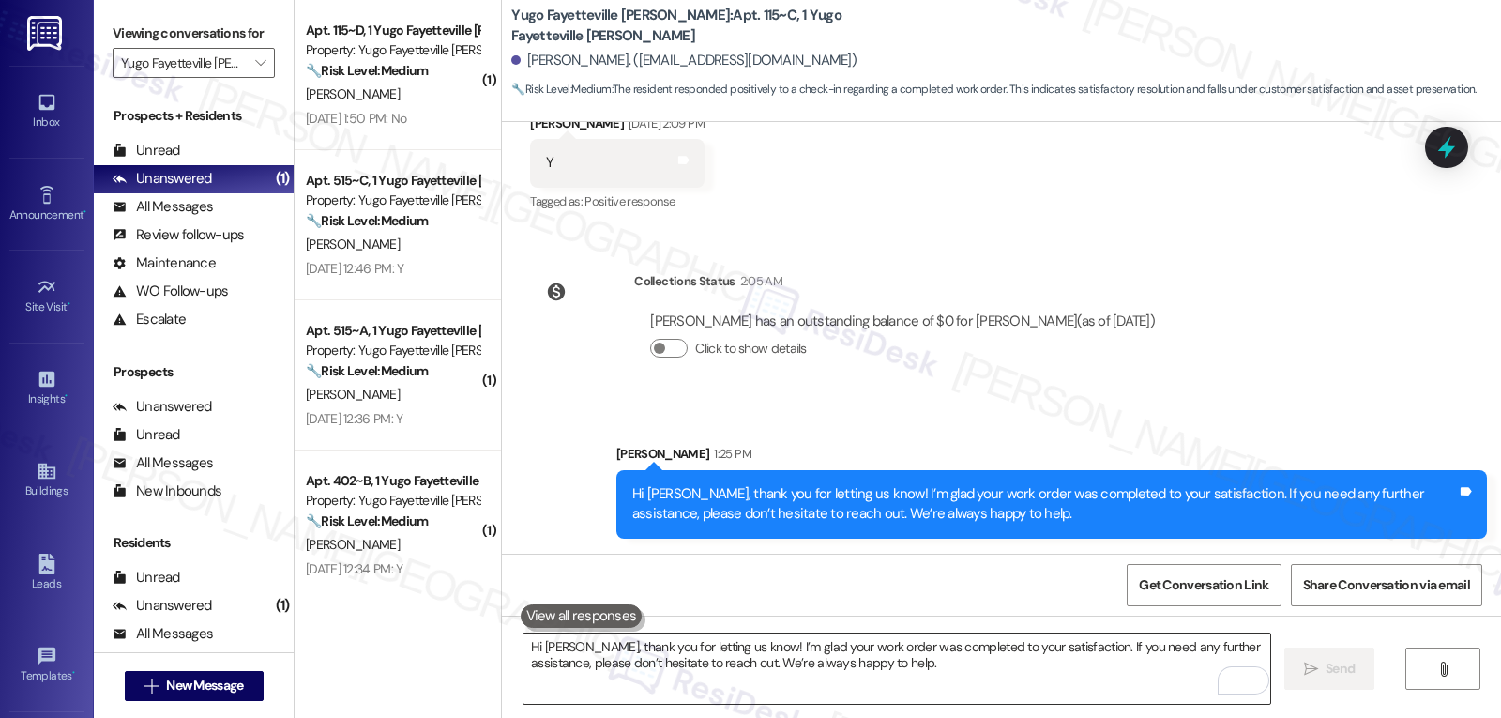
click at [564, 684] on textarea "Hi [PERSON_NAME], thank you for letting us know! I’m glad your work order was c…" at bounding box center [896, 668] width 747 height 70
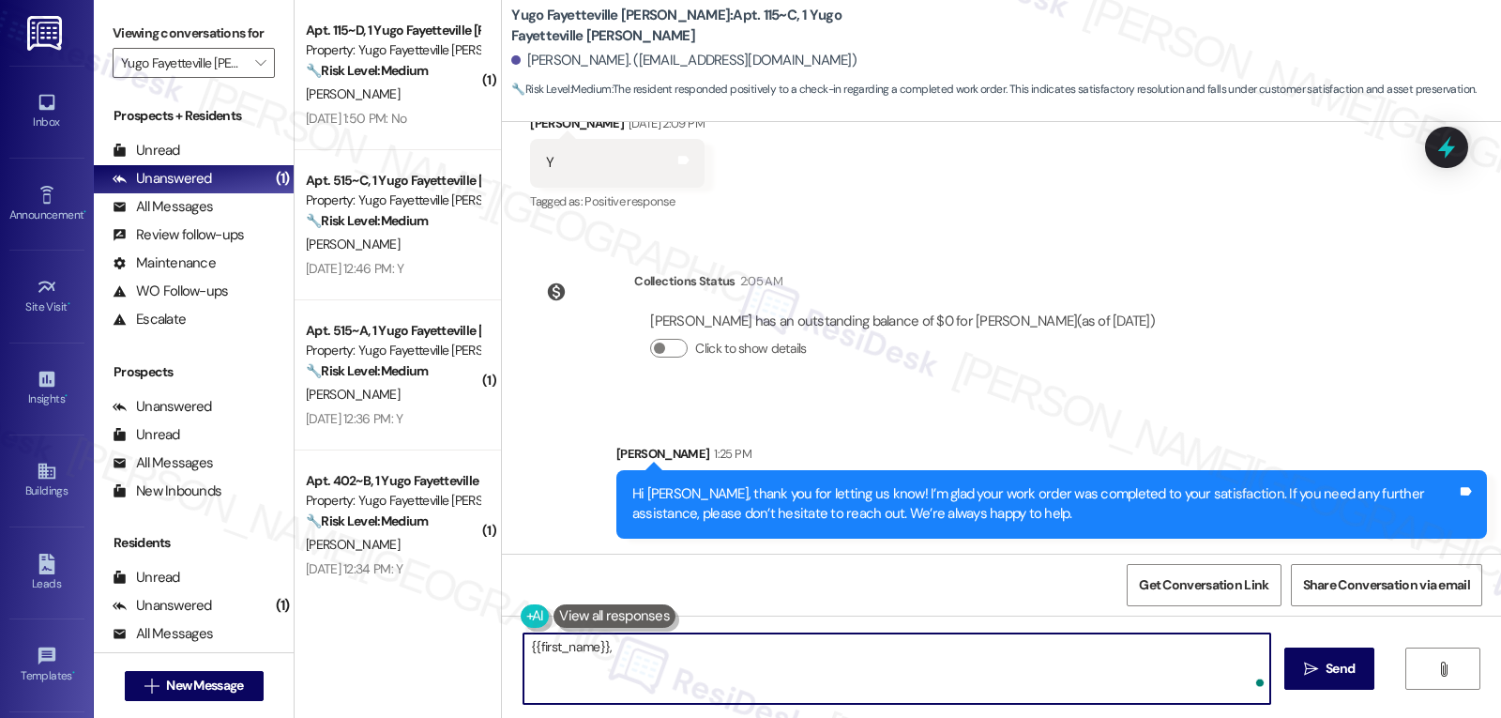
paste textarea "I’d love to know—has your experience at {{property}} been what you expected? Yo…"
type textarea "{{first_name}}, I’d love to know—has your experience at {{property}} been what …"
click at [1310, 667] on icon "" at bounding box center [1311, 668] width 14 height 15
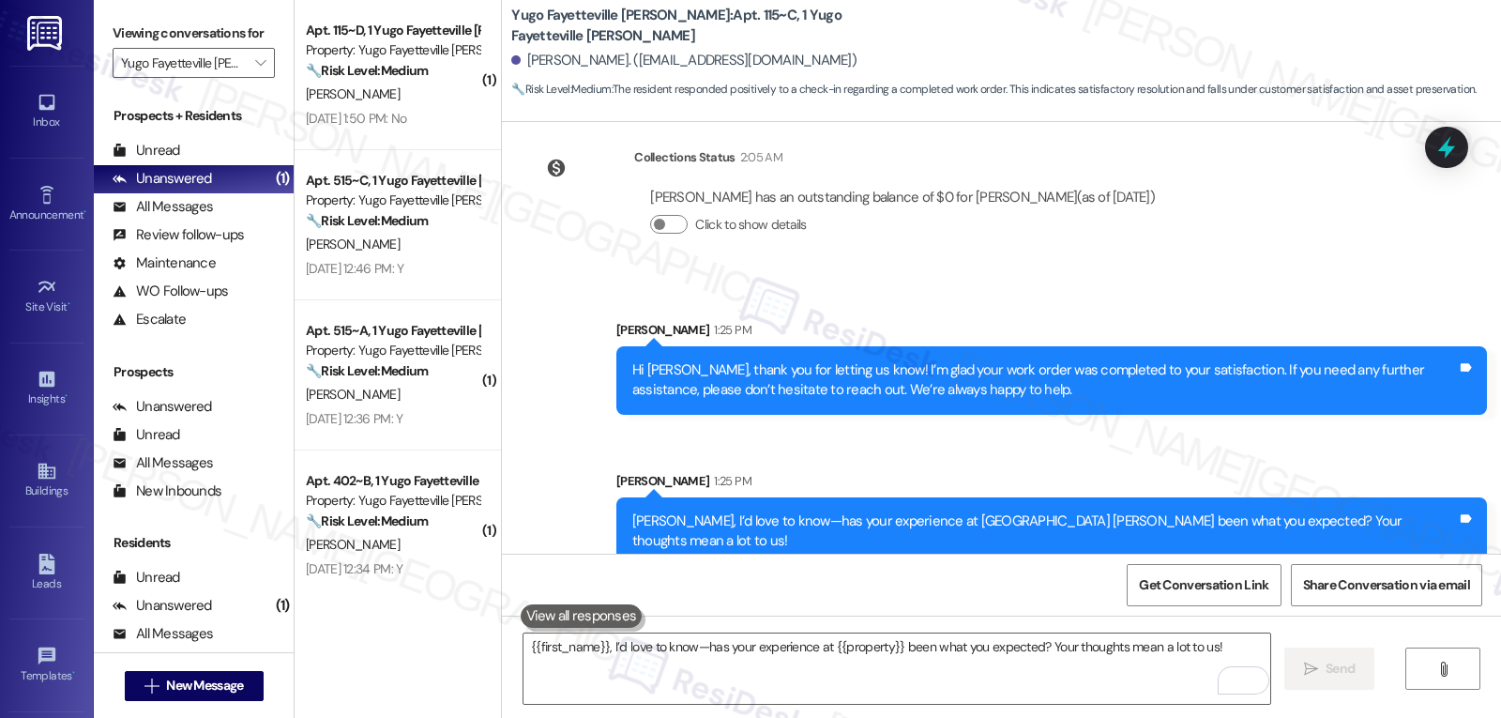
scroll to position [522, 0]
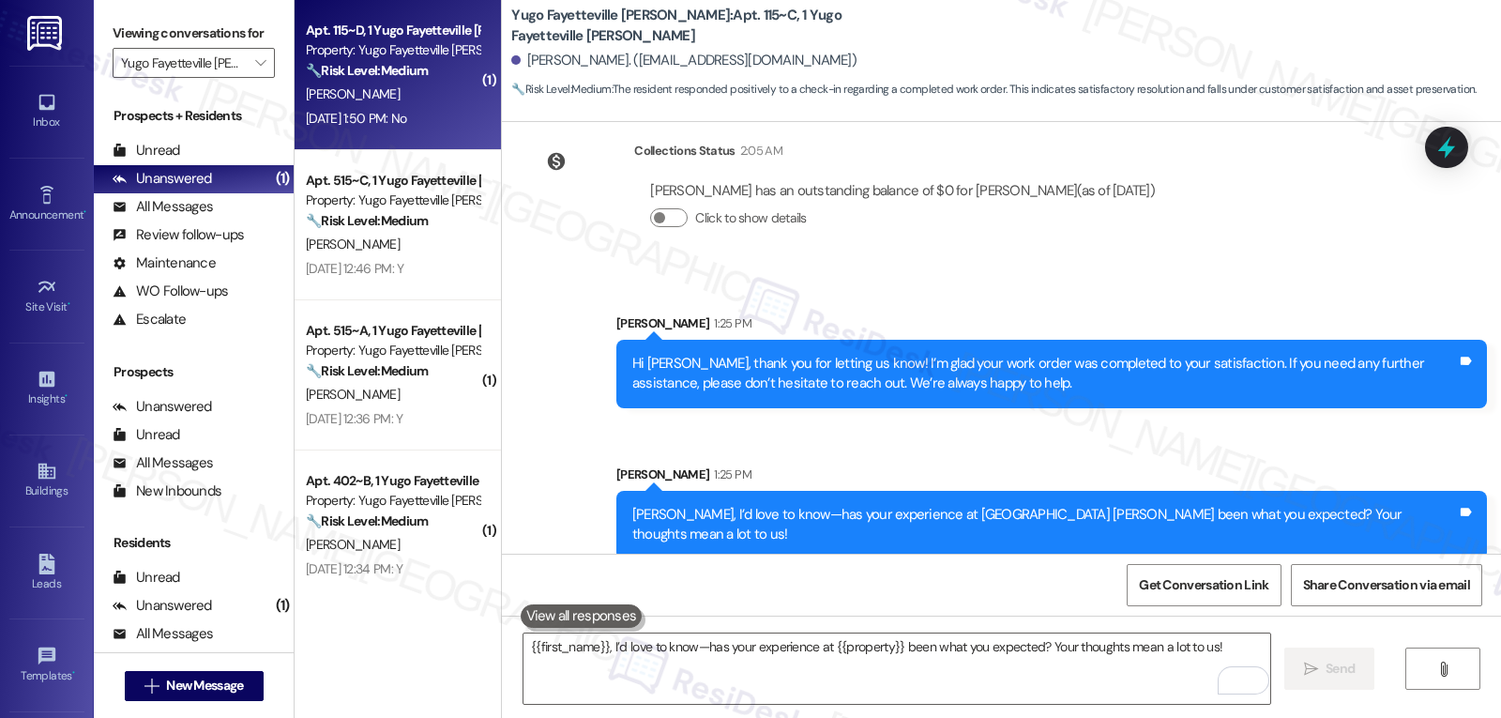
click at [406, 111] on div "[DATE] 1:50 PM: No [DATE] 1:50 PM: No" at bounding box center [356, 118] width 100 height 17
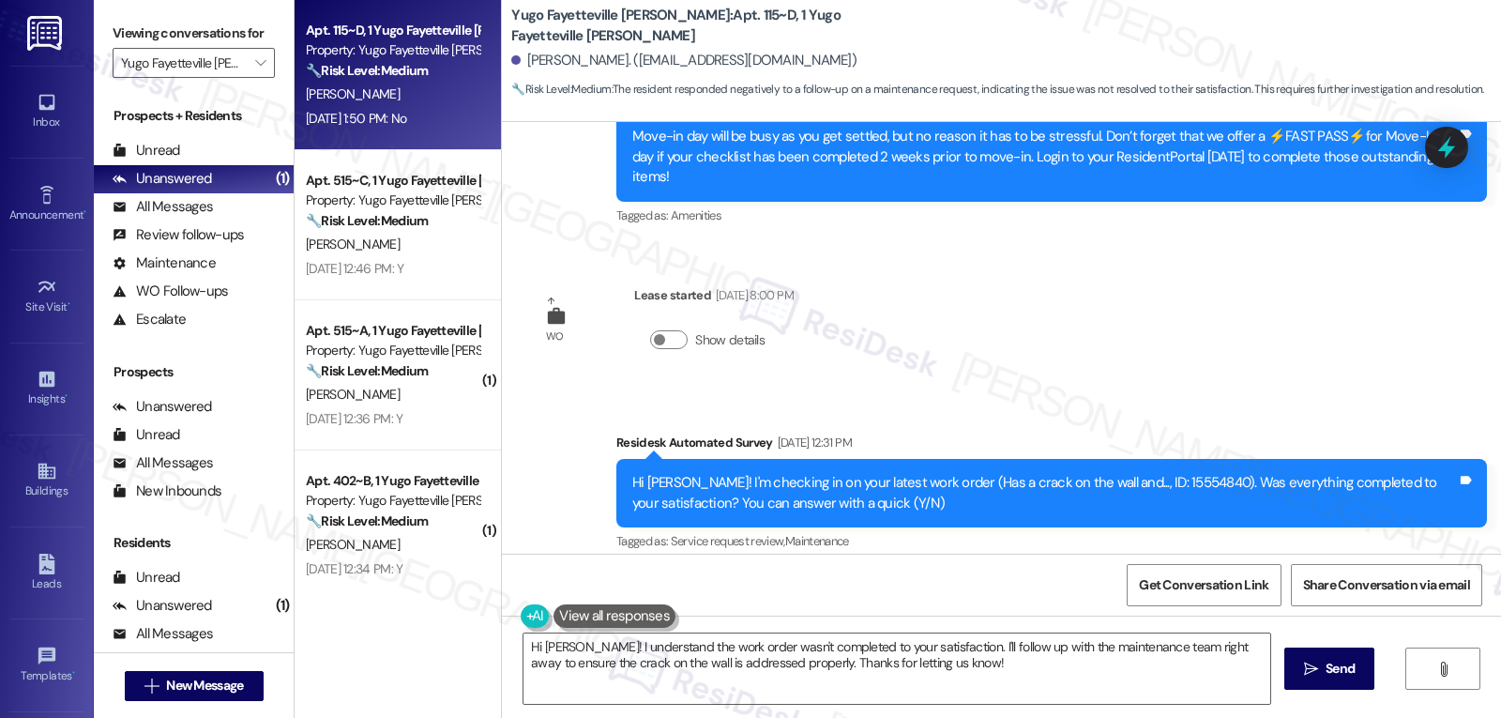
scroll to position [724, 0]
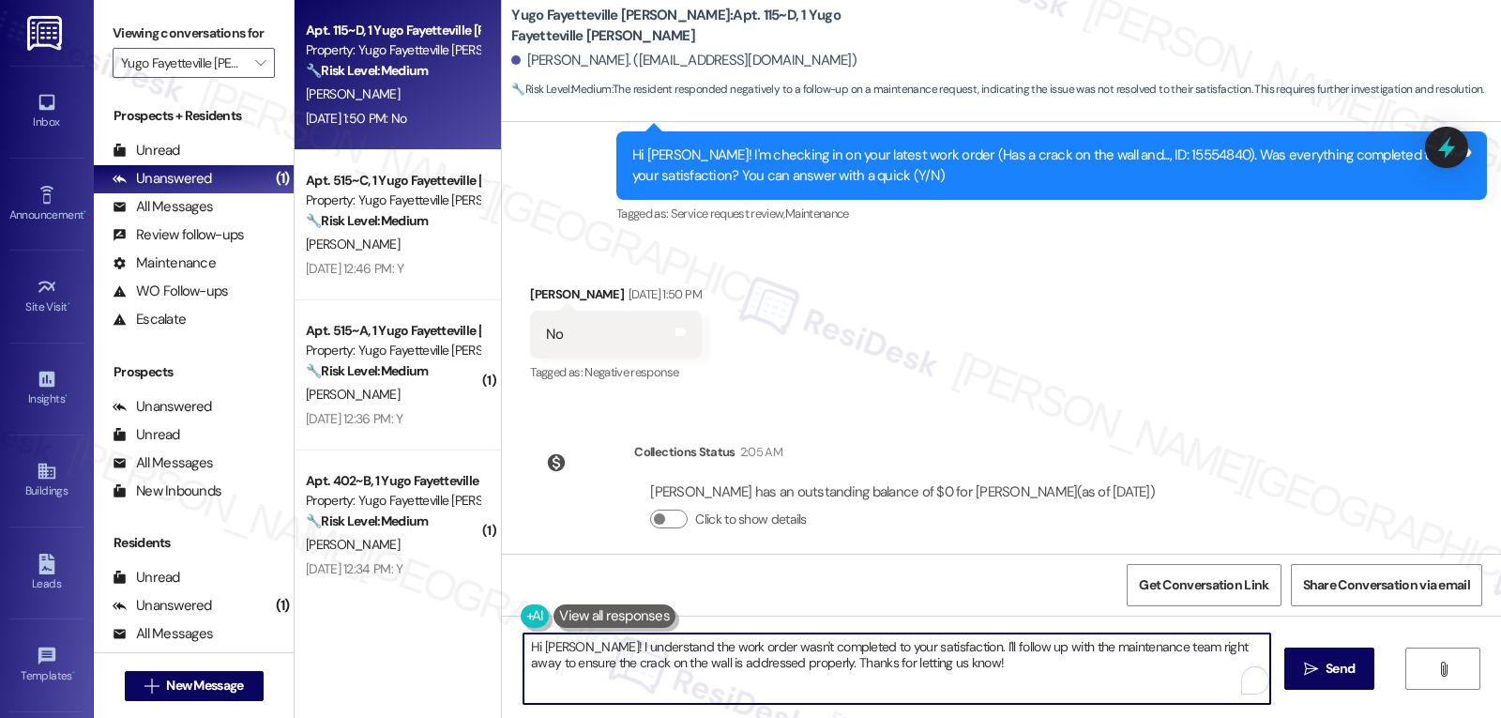
drag, startPoint x: 961, startPoint y: 666, endPoint x: 1500, endPoint y: 762, distance: 547.8
click at [1500, 717] on html "Inbox Go to Inbox Announcement • Send A Text Announcement Site Visit • Go to Si…" at bounding box center [750, 359] width 1501 height 718
type textarea "Hi [PERSON_NAME]! I understand the work order wasn't completed to your satisfac…"
click at [1355, 674] on span "Send" at bounding box center [1340, 669] width 37 height 20
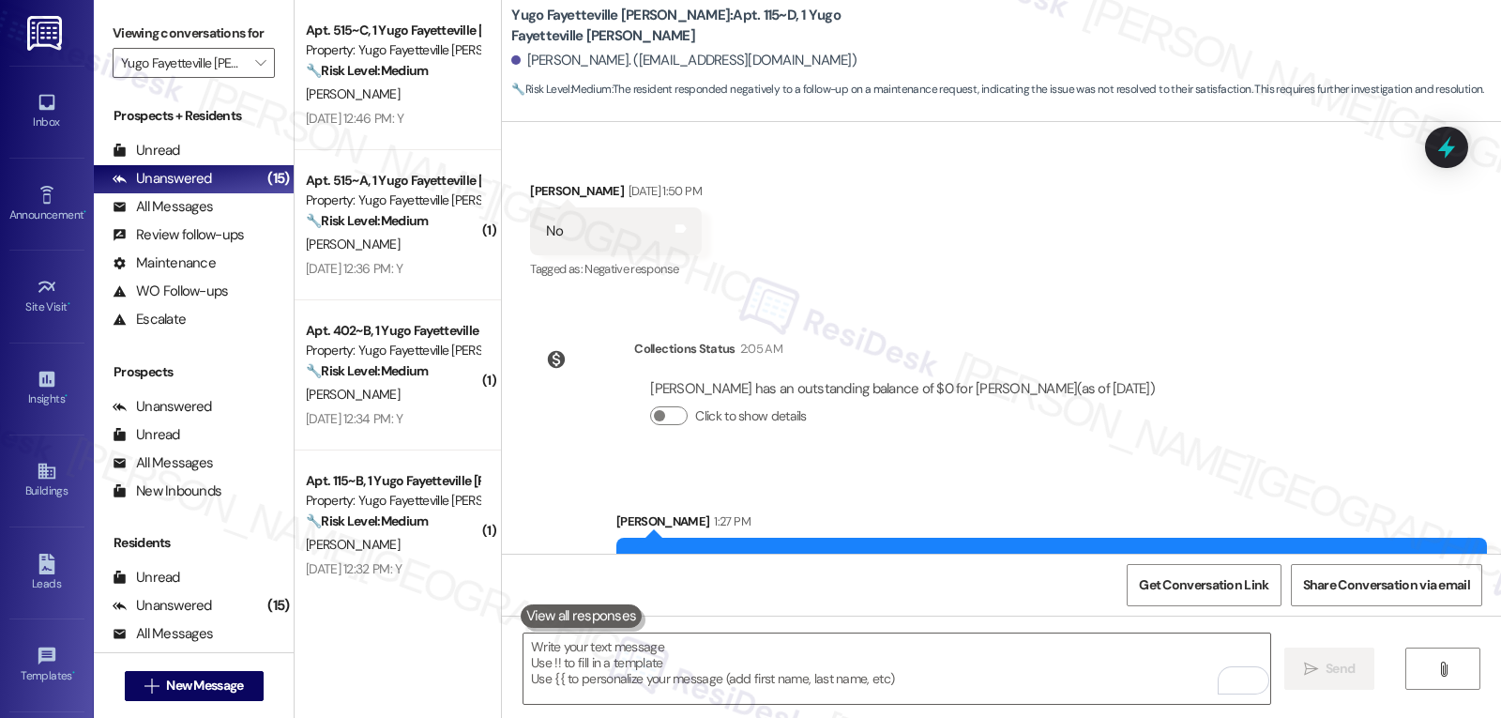
scroll to position [875, 0]
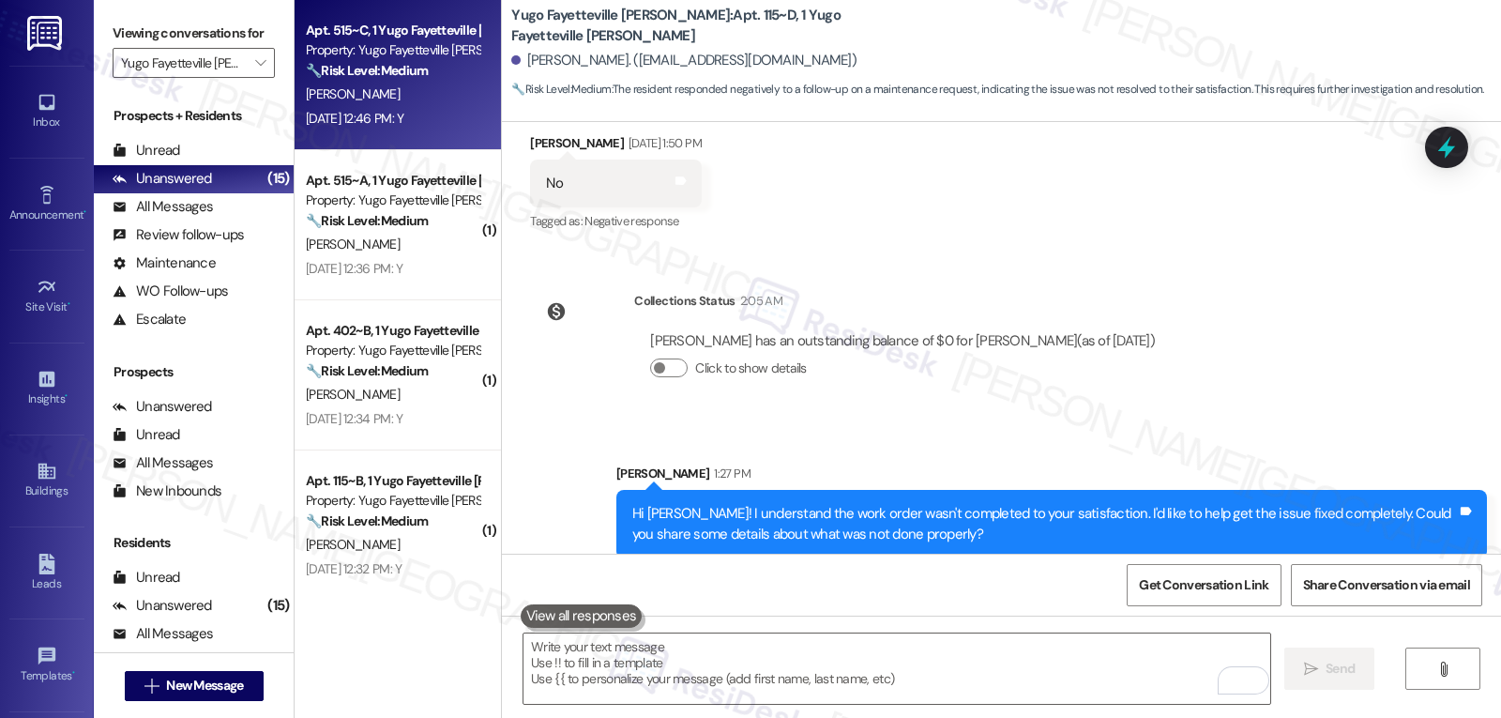
click at [381, 101] on div "[PERSON_NAME]" at bounding box center [392, 94] width 177 height 23
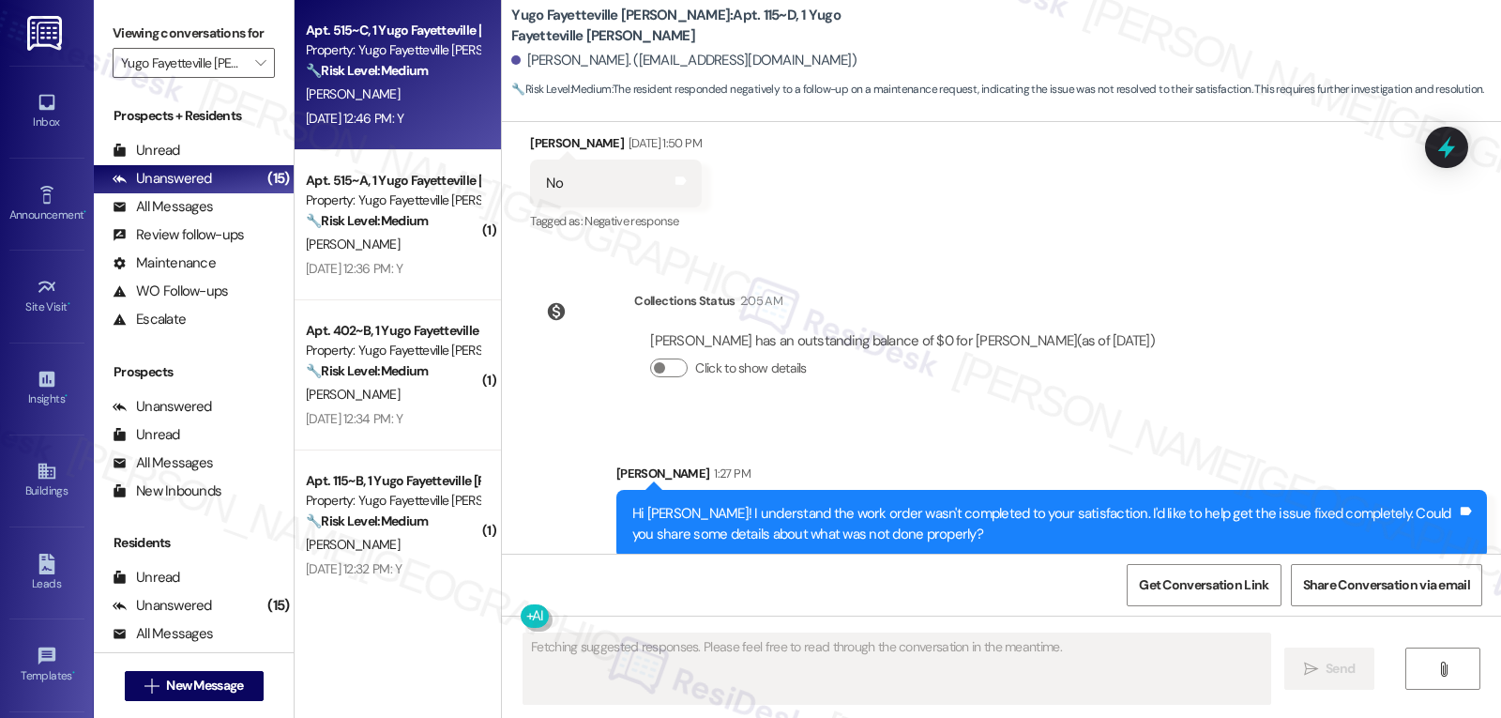
scroll to position [241, 0]
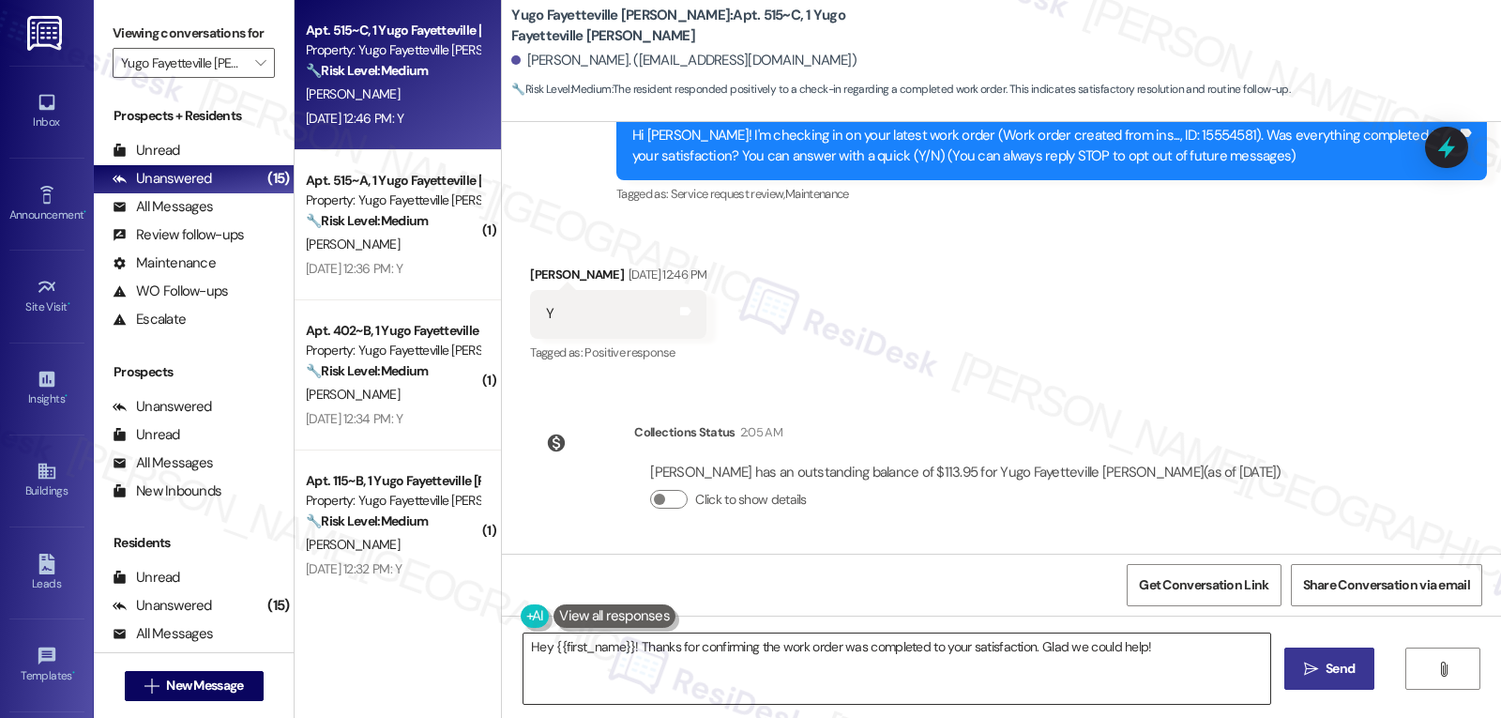
click at [1163, 648] on textarea "Hey {{first_name}}! Thanks for confirming the work order was completed to your …" at bounding box center [896, 668] width 747 height 70
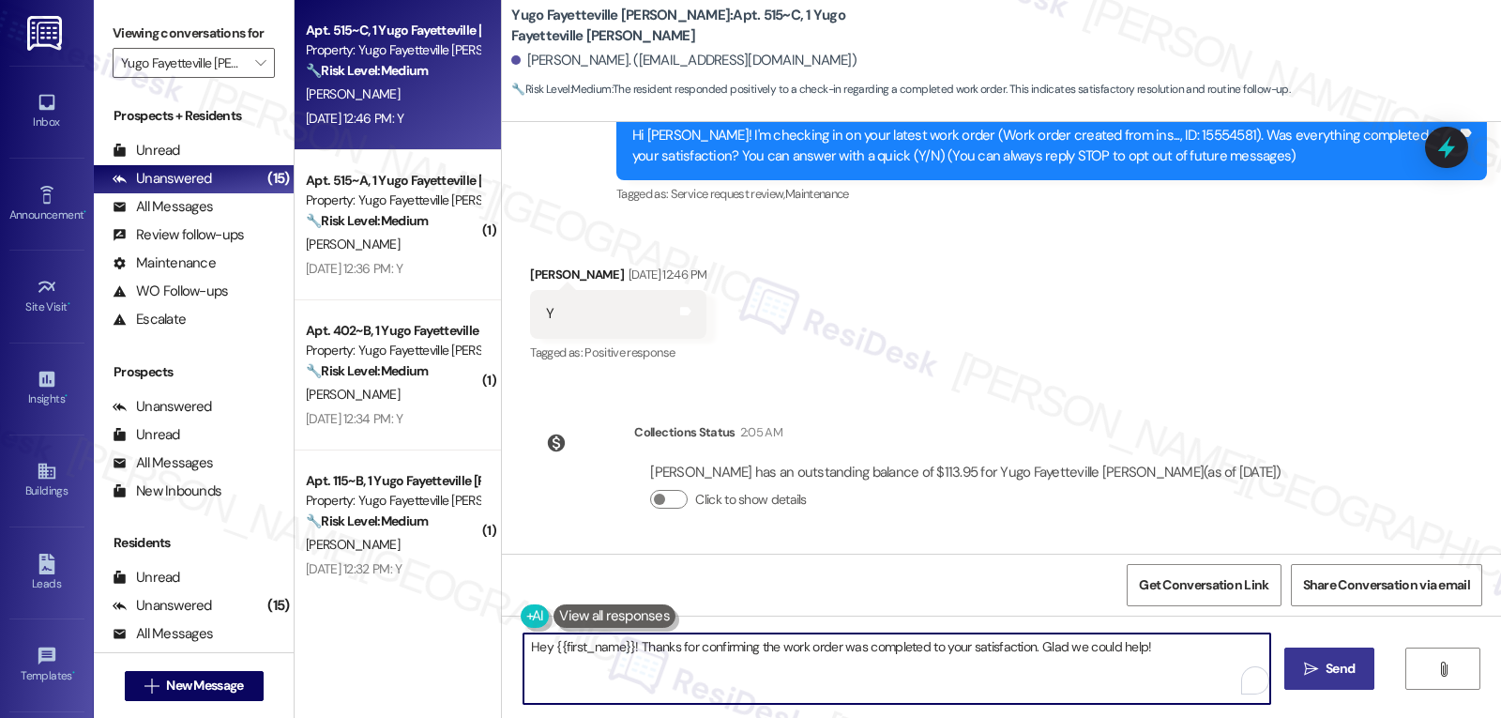
scroll to position [53, 0]
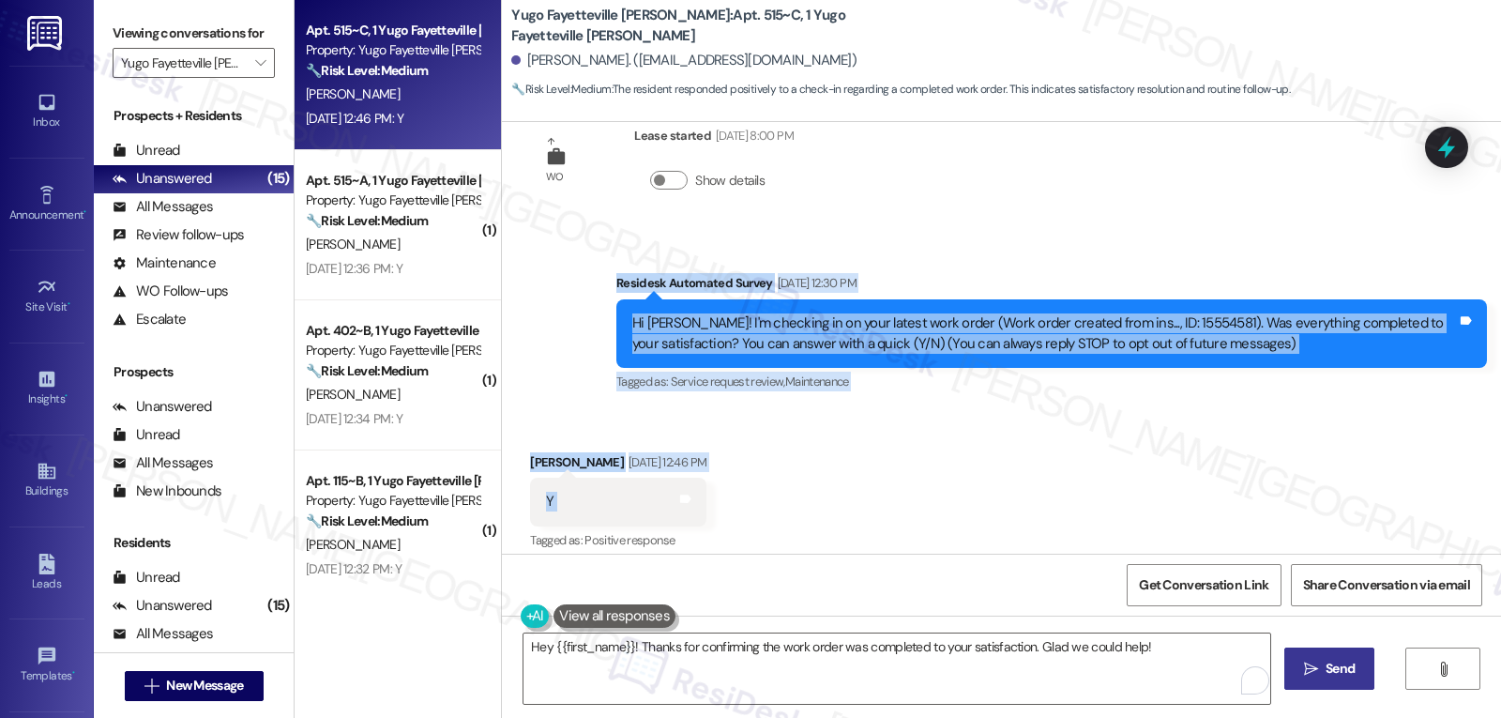
drag, startPoint x: 601, startPoint y: 290, endPoint x: 762, endPoint y: 496, distance: 261.4
click at [762, 496] on div "WO Lease started [DATE] 8:00 PM Show details Survey, sent via SMS Residesk Auto…" at bounding box center [1001, 338] width 999 height 432
copy div "Residesk Automated Survey [DATE] 12:30 PM Hi [PERSON_NAME]! I'm checking in on …"
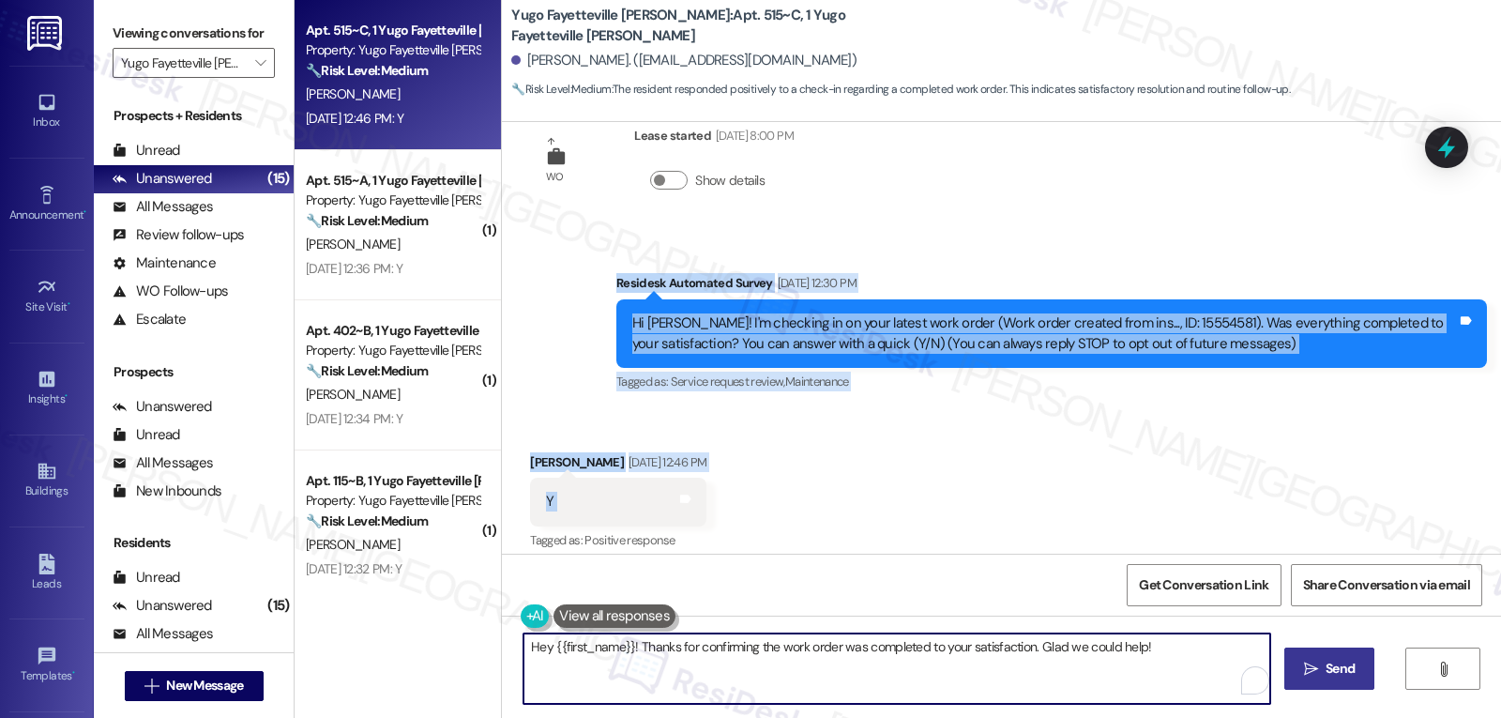
click at [678, 679] on textarea "Hey {{first_name}}! Thanks for confirming the work order was completed to your …" at bounding box center [896, 668] width 747 height 70
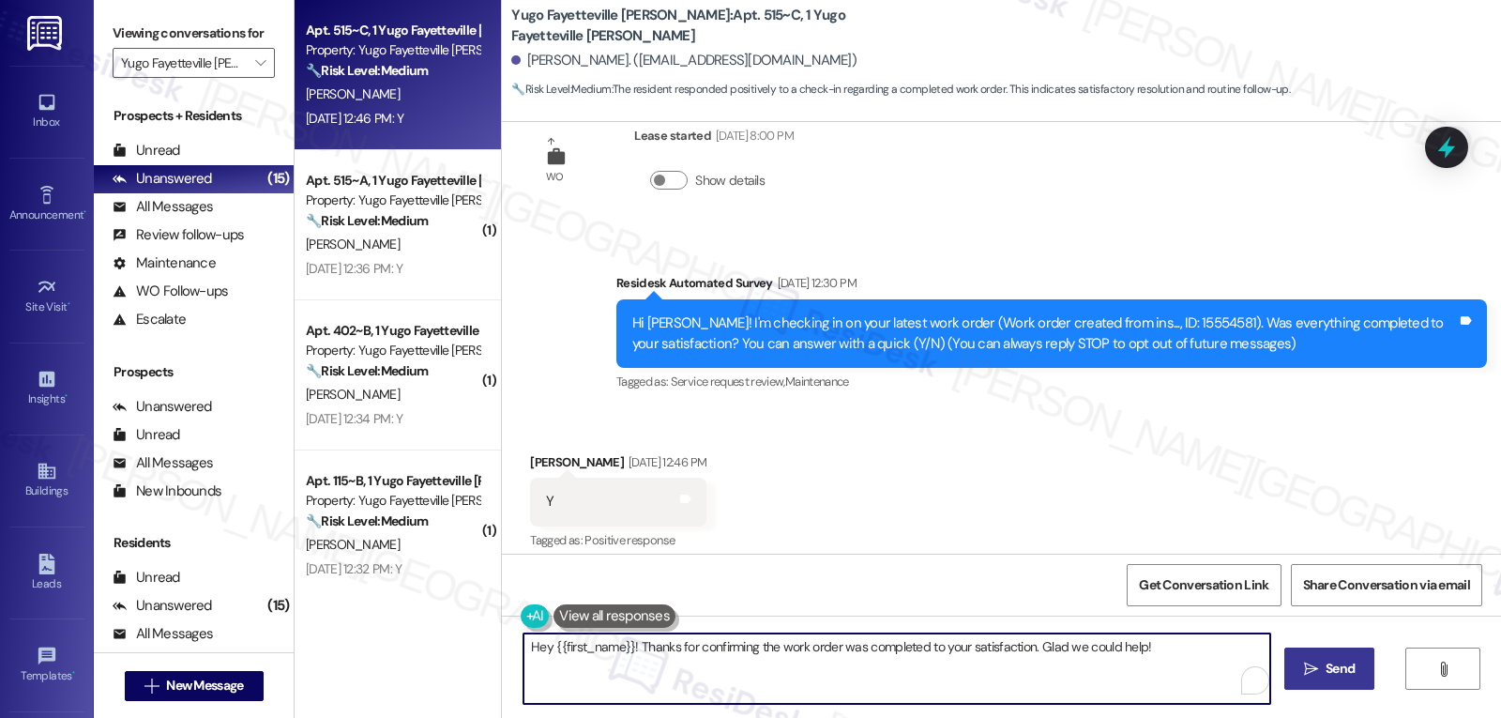
paste textarea "Thanks for confirming, [PERSON_NAME]! Glad everything’s all set. If anything el…"
click at [1104, 646] on textarea "Thanks for confirming, [PERSON_NAME]! Glad everything’s all set. If anything el…" at bounding box center [896, 668] width 747 height 70
type textarea "Thanks for confirming, [PERSON_NAME]! Glad everything’s all set. If anything el…"
click at [1269, 643] on div "Thanks for confirming, [PERSON_NAME]! Glad everything’s all set. If anything el…" at bounding box center [1001, 685] width 999 height 141
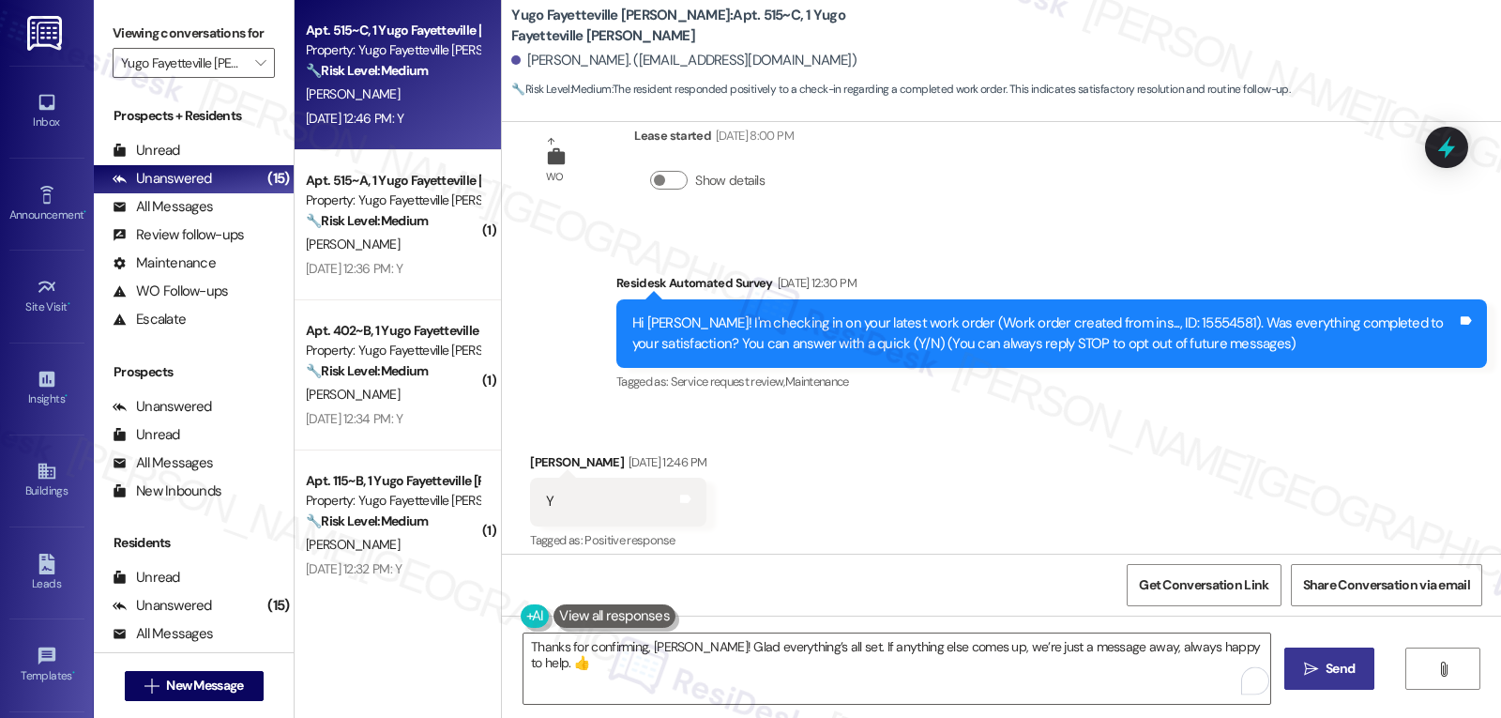
click at [1304, 663] on icon "" at bounding box center [1311, 668] width 14 height 15
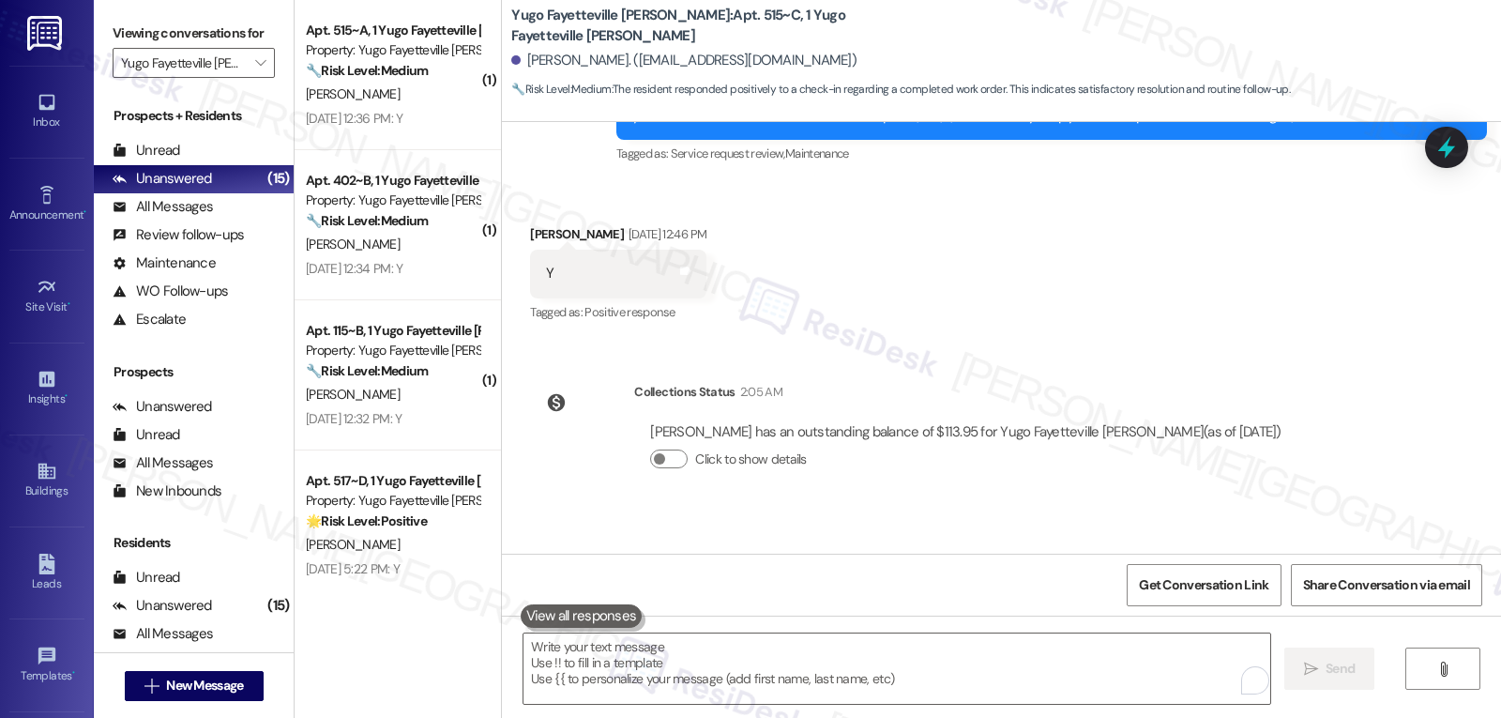
scroll to position [371, 0]
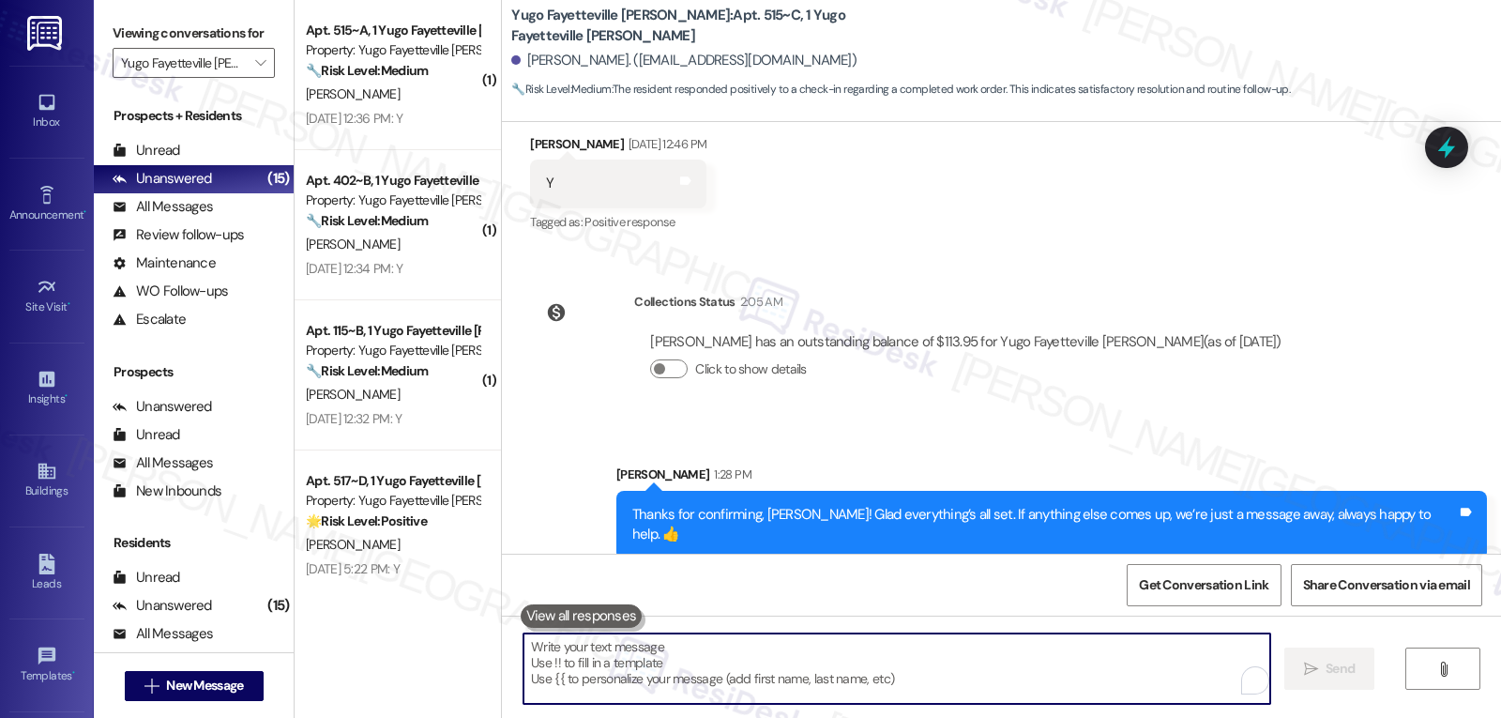
click at [754, 677] on textarea "To enrich screen reader interactions, please activate Accessibility in Grammarl…" at bounding box center [896, 668] width 747 height 70
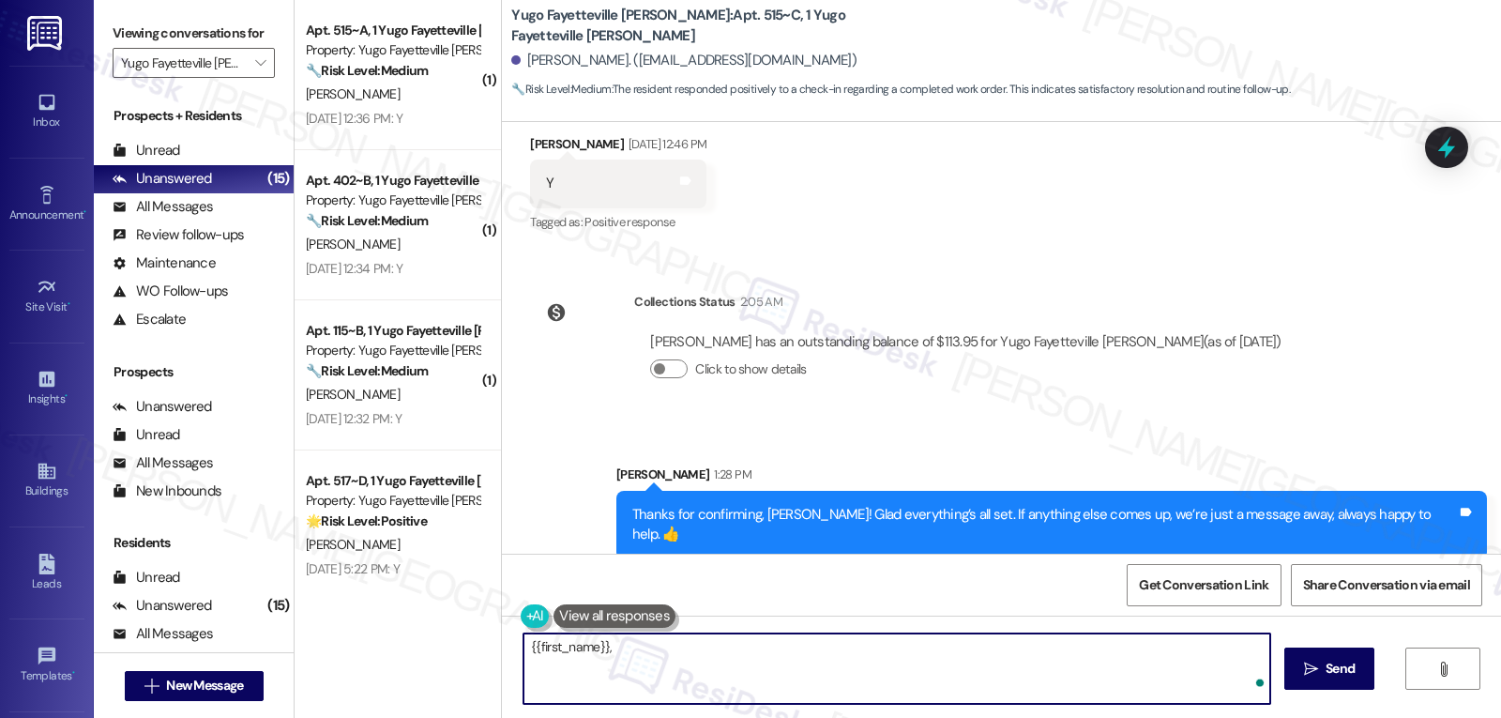
paste textarea "I hope you’re enjoying your time at {{property}}! Has it been meeting your expe…"
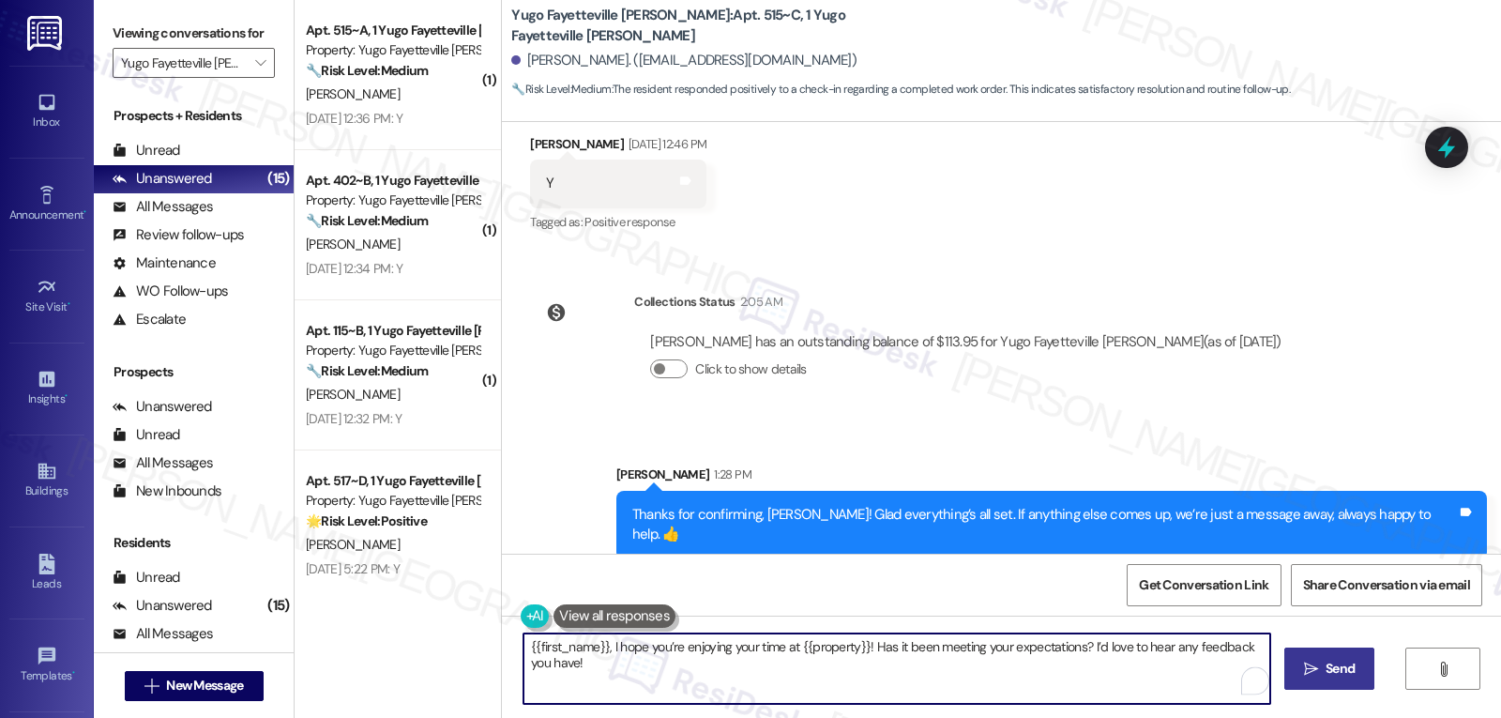
type textarea "{{first_name}}, I hope you’re enjoying your time at {{property}}! Has it been m…"
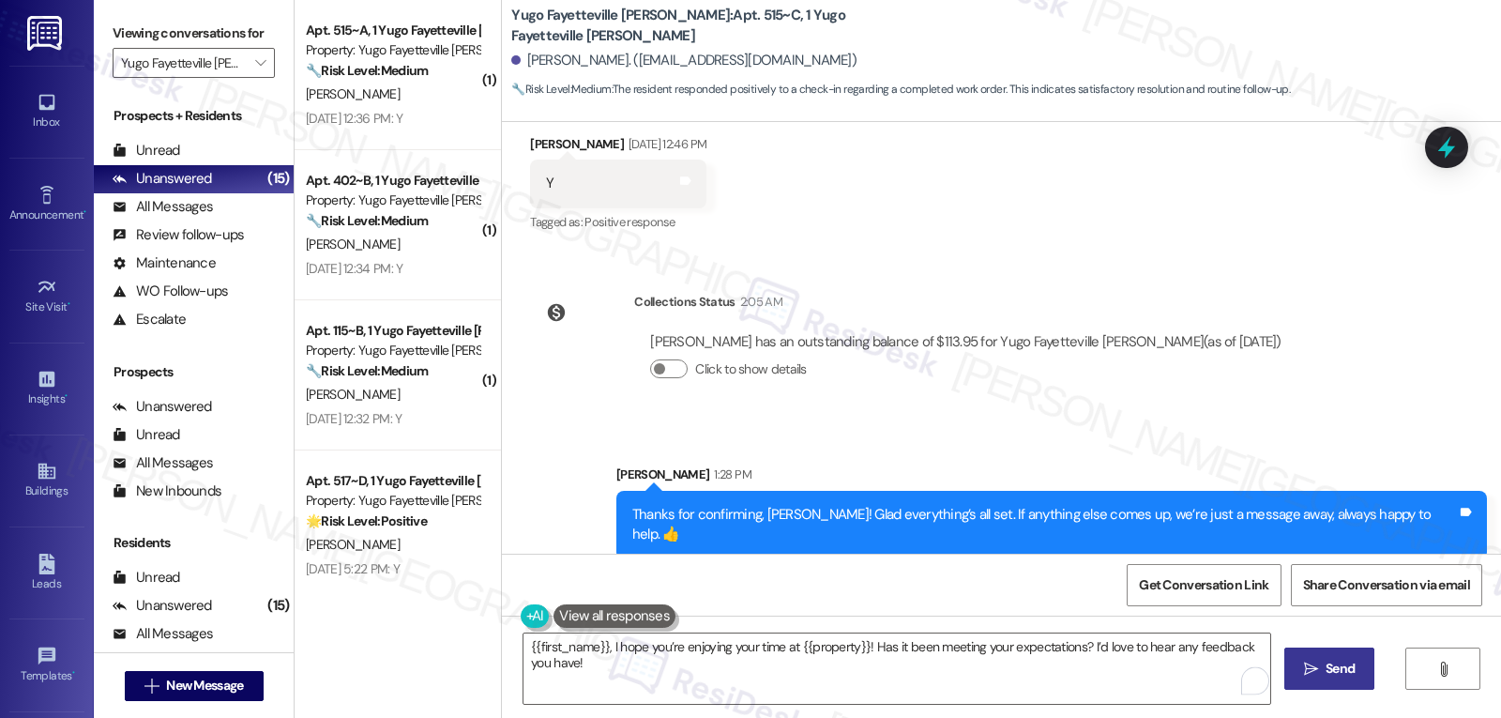
click at [1333, 675] on span "Send" at bounding box center [1339, 669] width 29 height 20
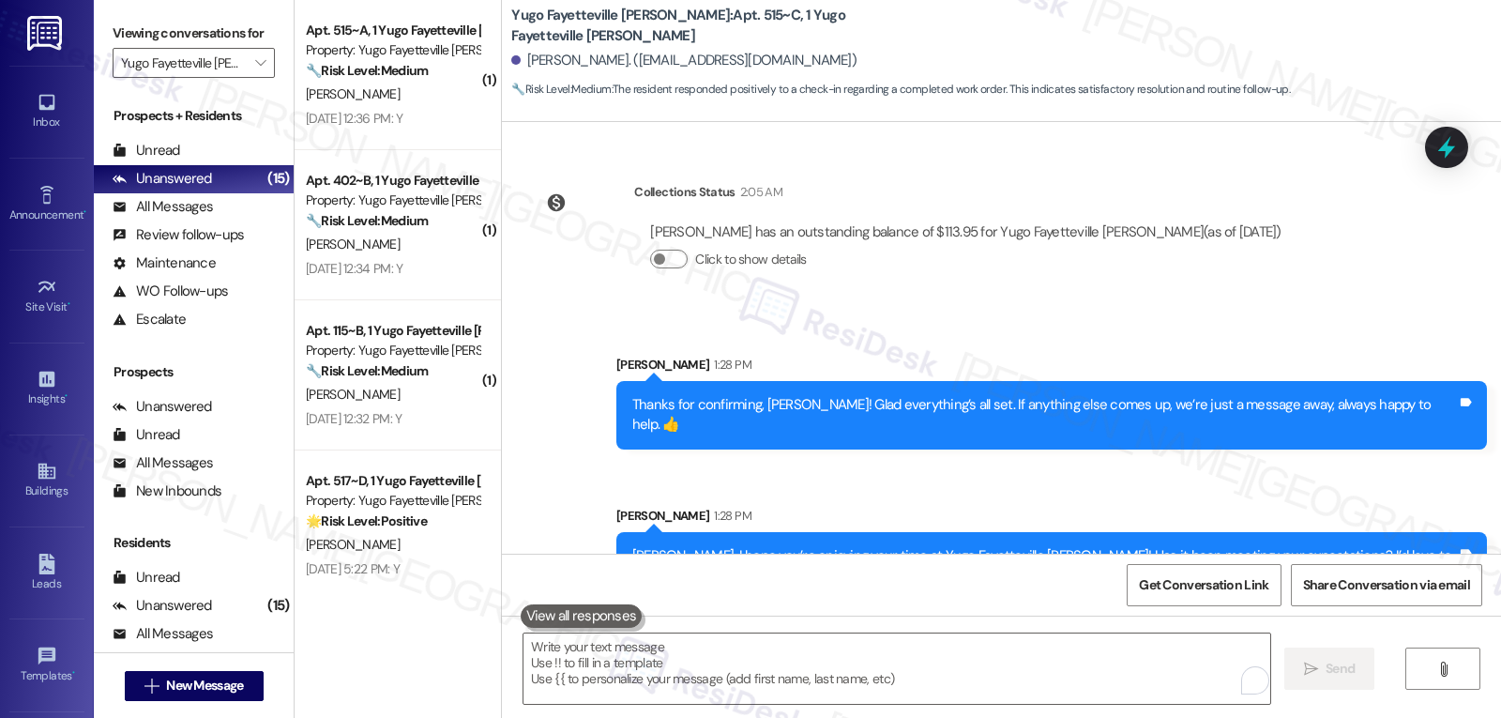
scroll to position [522, 0]
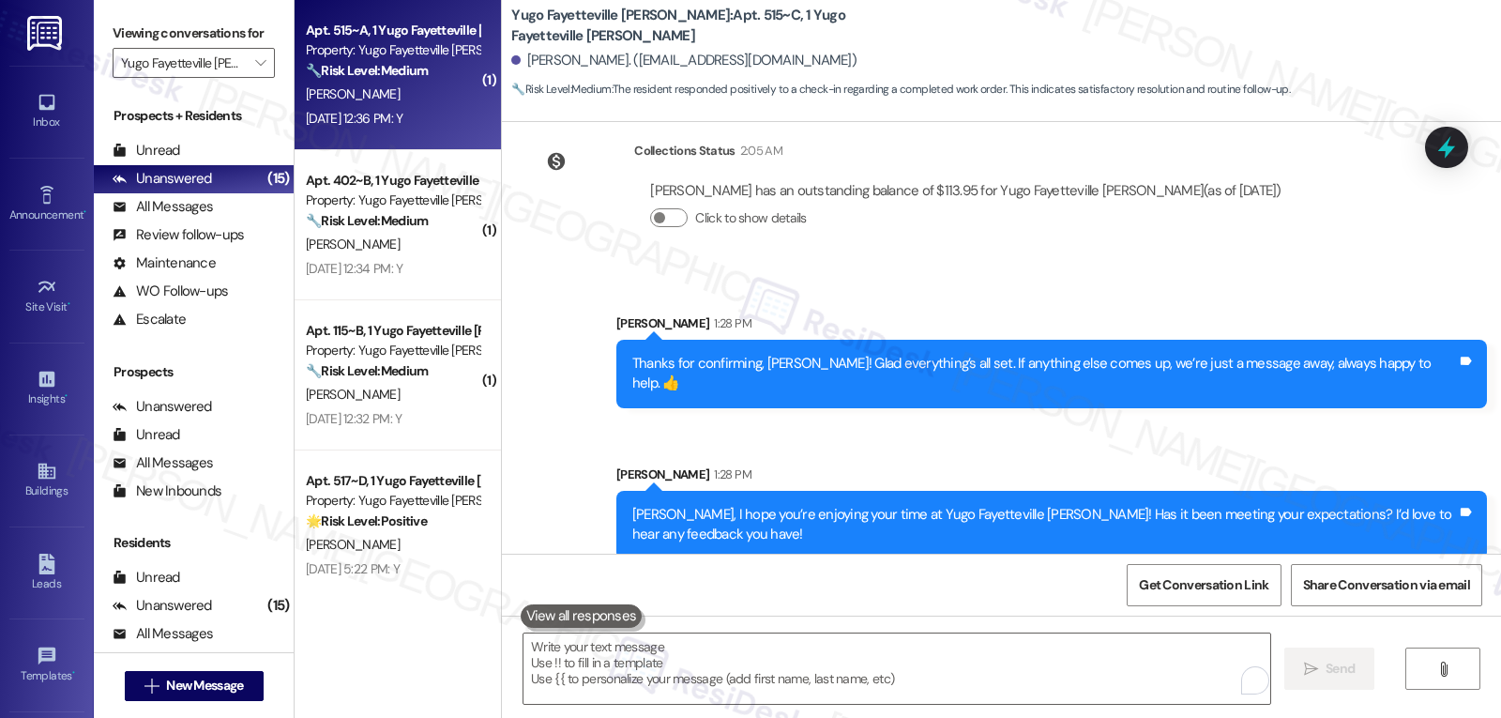
click at [332, 95] on span "T. Holden" at bounding box center [353, 93] width 94 height 17
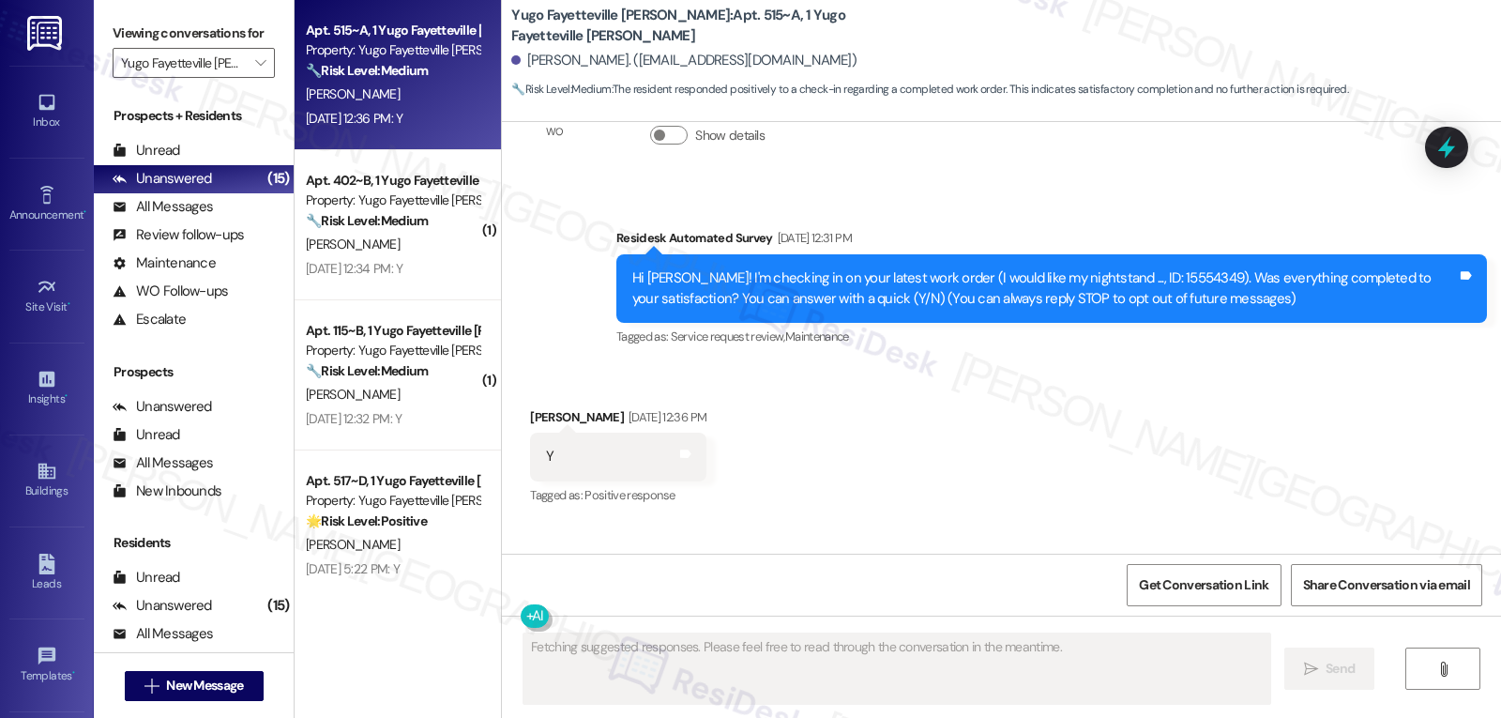
scroll to position [53, 0]
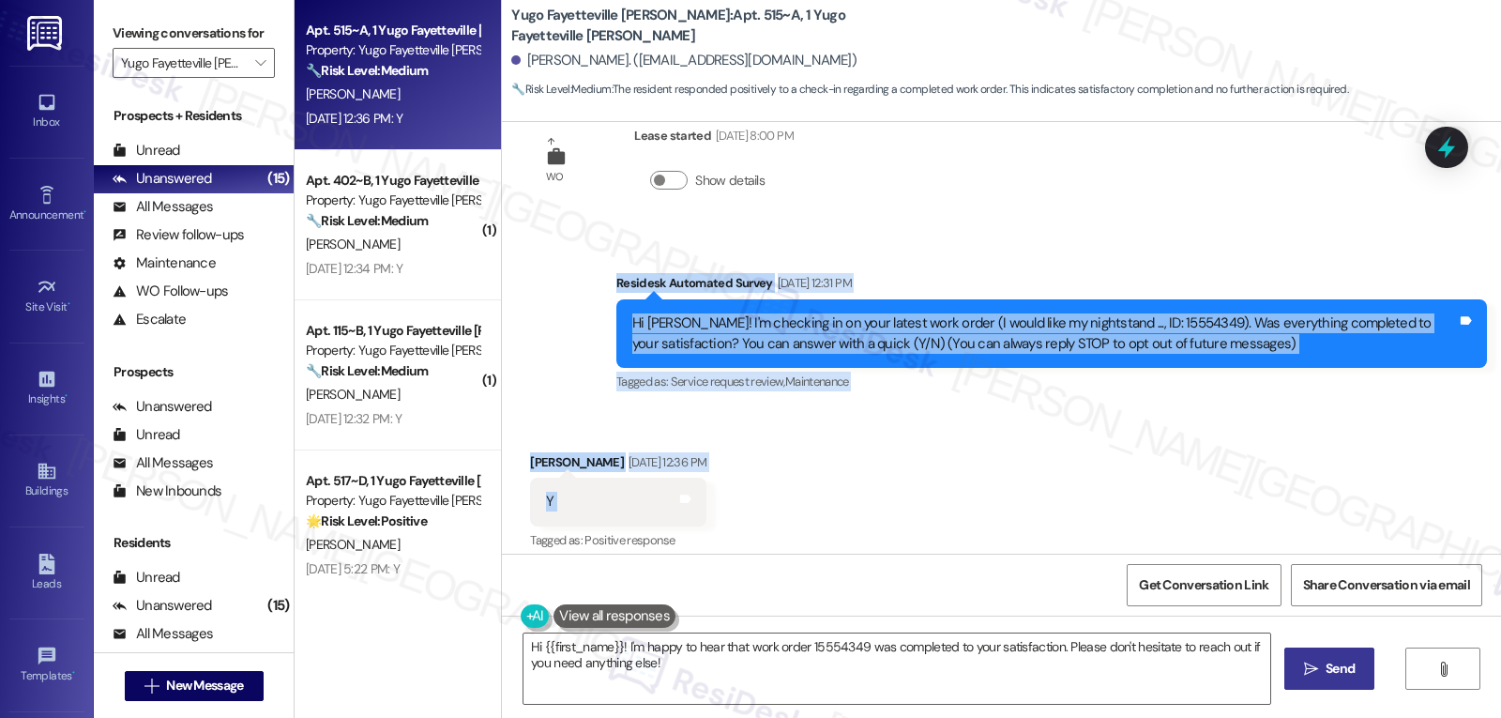
drag, startPoint x: 651, startPoint y: 324, endPoint x: 813, endPoint y: 514, distance: 250.2
click at [813, 514] on div "WO Lease started Aug 14, 2025 at 8:00 PM Show details Survey, sent via SMS Resi…" at bounding box center [1001, 338] width 999 height 432
copy div "Residesk Automated Survey Aug 22, 2025 at 12:31 PM Hi Tanner! I'm checking in o…"
click at [644, 681] on textarea "Hi {{first_name}}! I'm happy to hear that work order 15554349 was completed to …" at bounding box center [896, 668] width 747 height 70
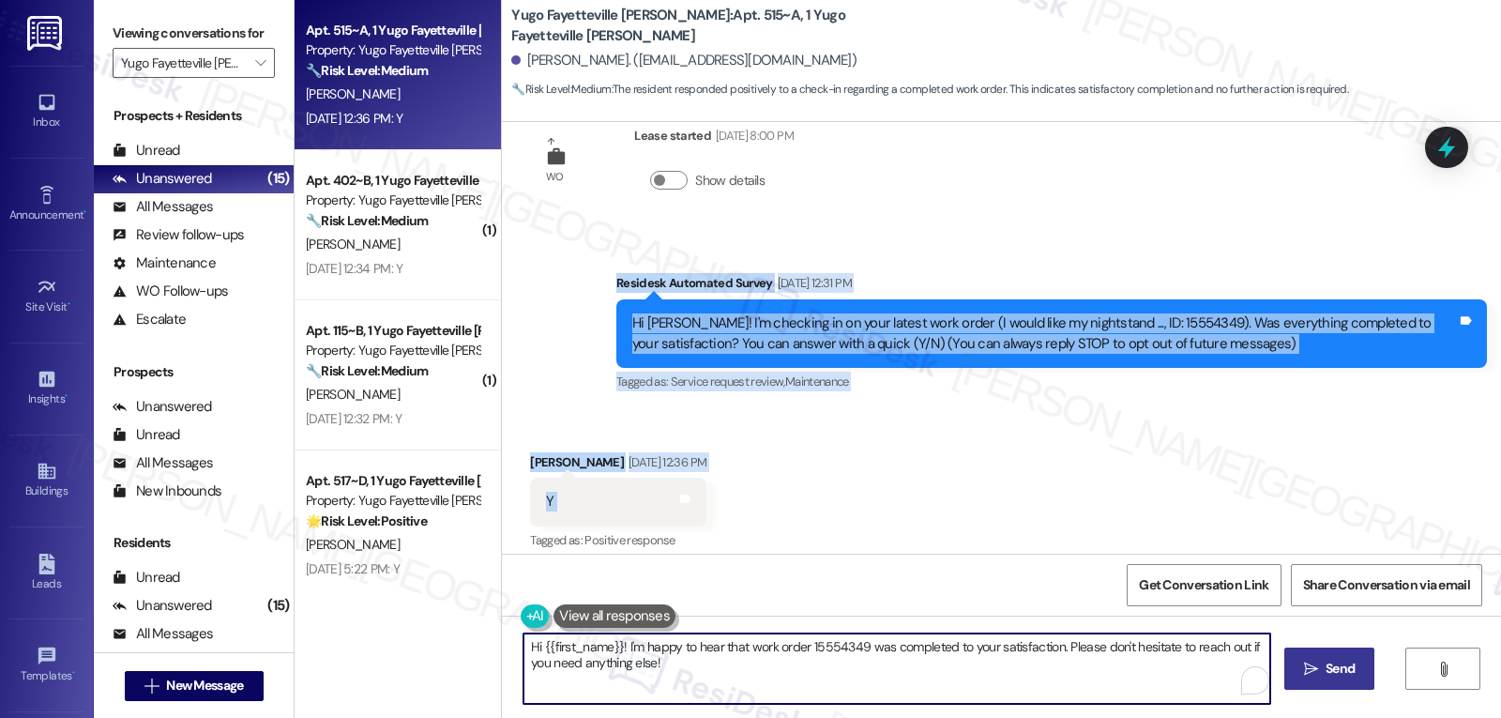
paste textarea "Tanner, thank you for confirming! I’m glad your work order was completed to you…"
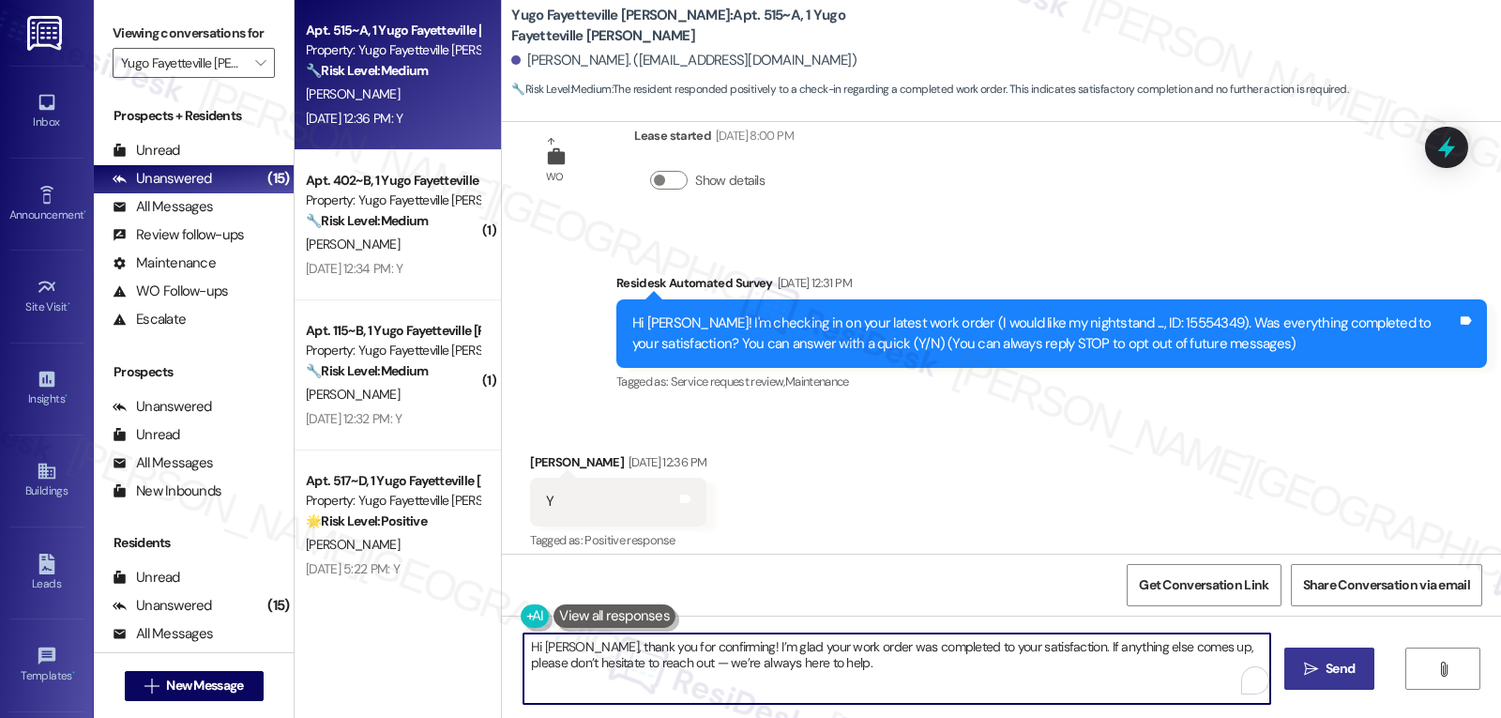
click at [648, 670] on textarea "Hi Tanner, thank you for confirming! I’m glad your work order was completed to …" at bounding box center [896, 668] width 747 height 70
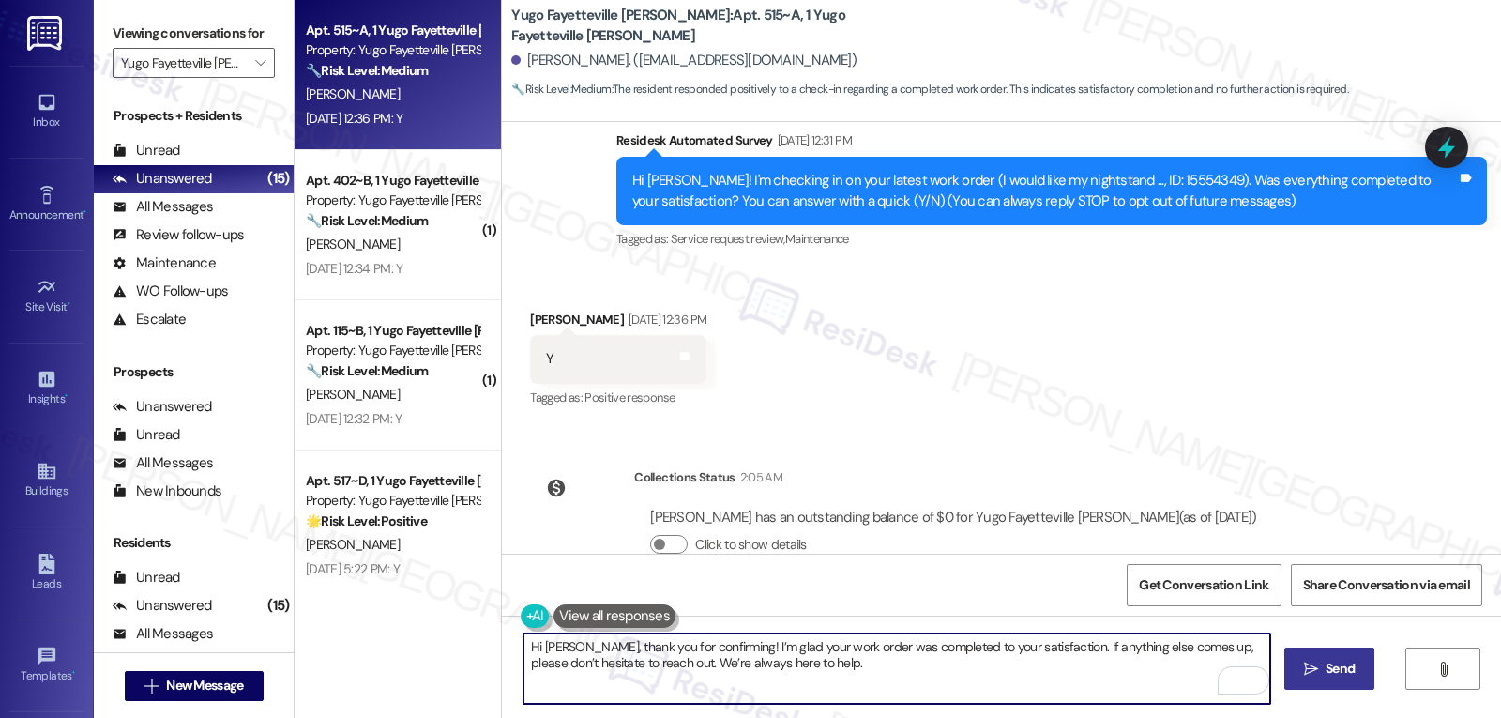
scroll to position [241, 0]
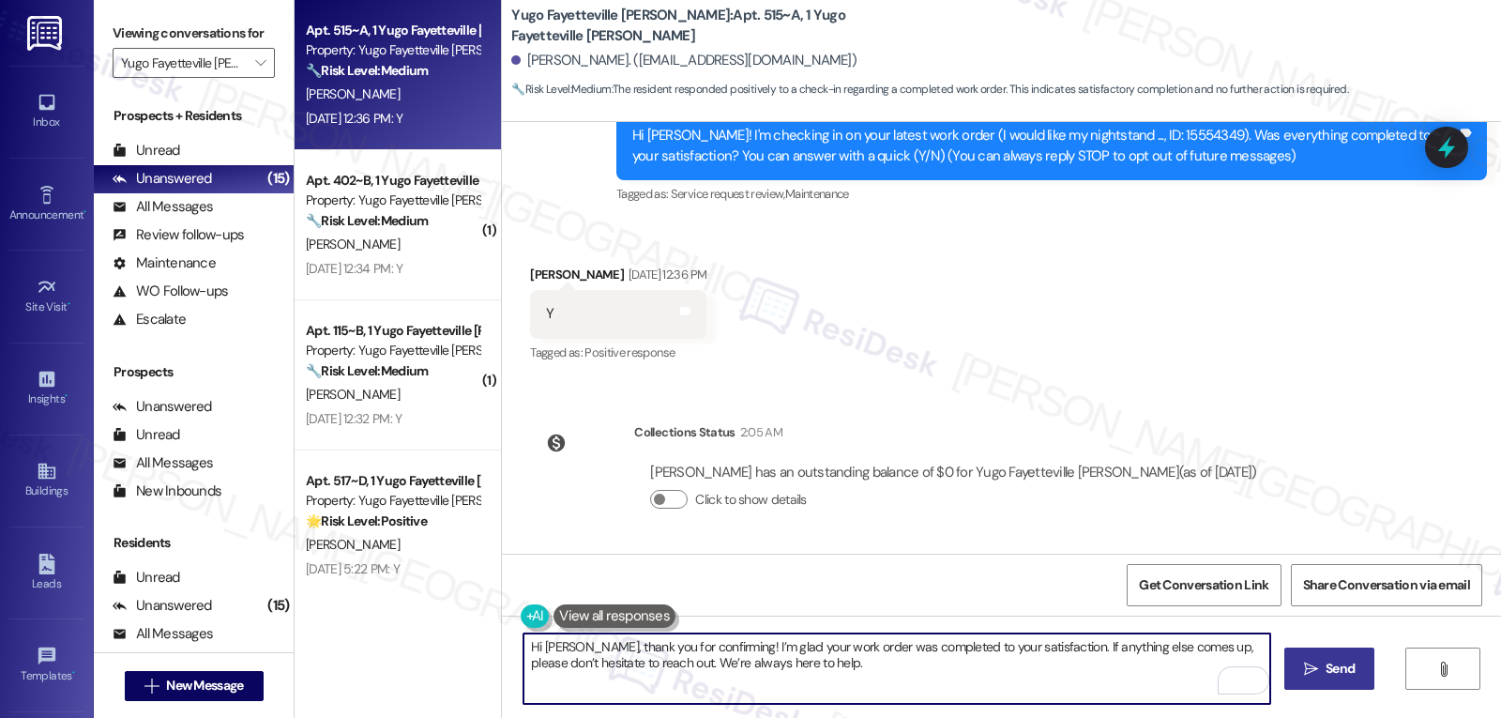
type textarea "Hi Tanner, thank you for confirming! I’m glad your work order was completed to …"
click at [1331, 663] on span "Send" at bounding box center [1339, 669] width 29 height 20
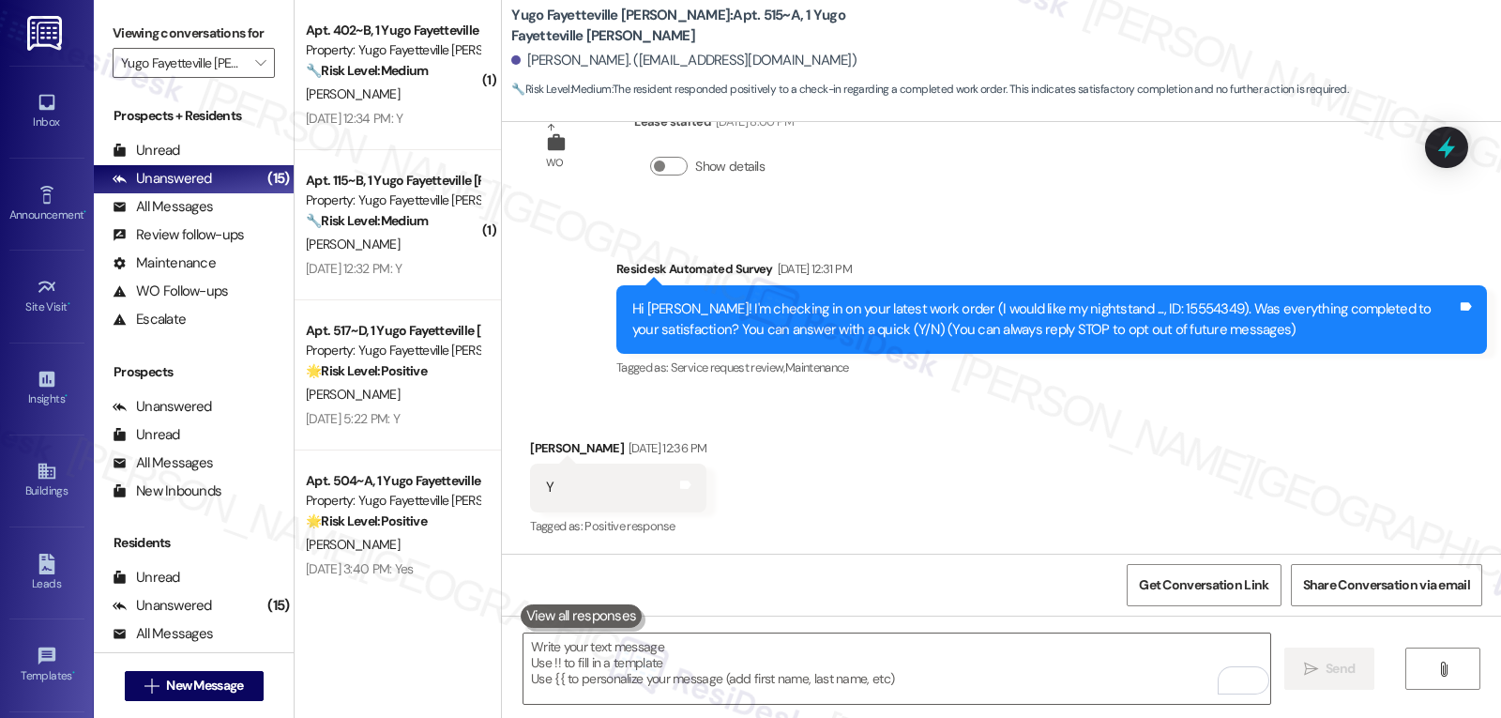
scroll to position [392, 0]
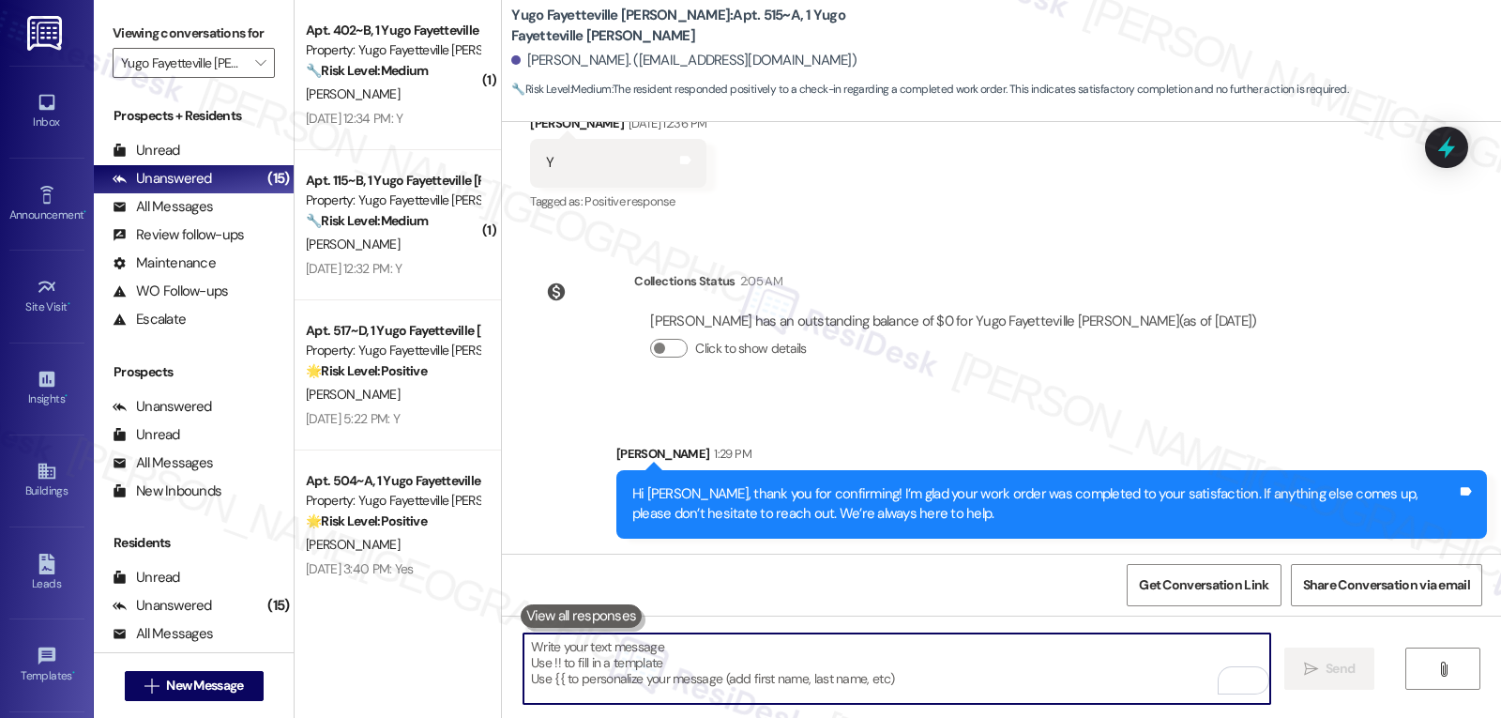
drag, startPoint x: 710, startPoint y: 654, endPoint x: 716, endPoint y: 597, distance: 57.5
click at [710, 654] on textarea "To enrich screen reader interactions, please activate Accessibility in Grammarl…" at bounding box center [896, 668] width 747 height 70
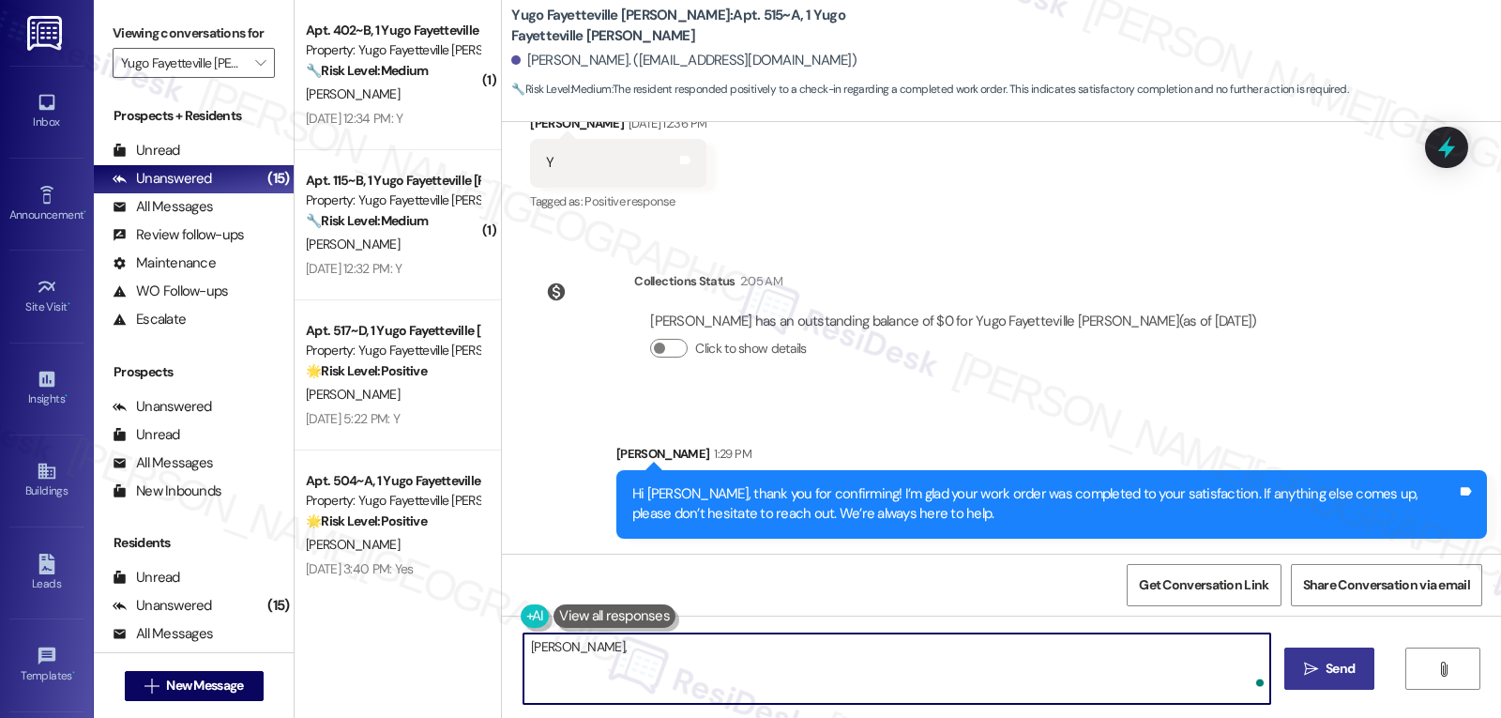
paste textarea "Just curious—has {{property}} been everything you hoped for? I’d love to hear y…"
click at [567, 643] on textarea "Tanner, Just curious—has {{property}} been everything you hoped for? I’d love t…" at bounding box center [896, 668] width 747 height 70
click at [1138, 656] on textarea "Tanner, just curious—has {{property}} been everything you hoped for? I’d love t…" at bounding box center [896, 668] width 747 height 70
type textarea "Tanner, just curious—has {{property}} been everything you hoped for? I’d love t…"
drag, startPoint x: 1331, startPoint y: 666, endPoint x: 1356, endPoint y: 643, distance: 34.5
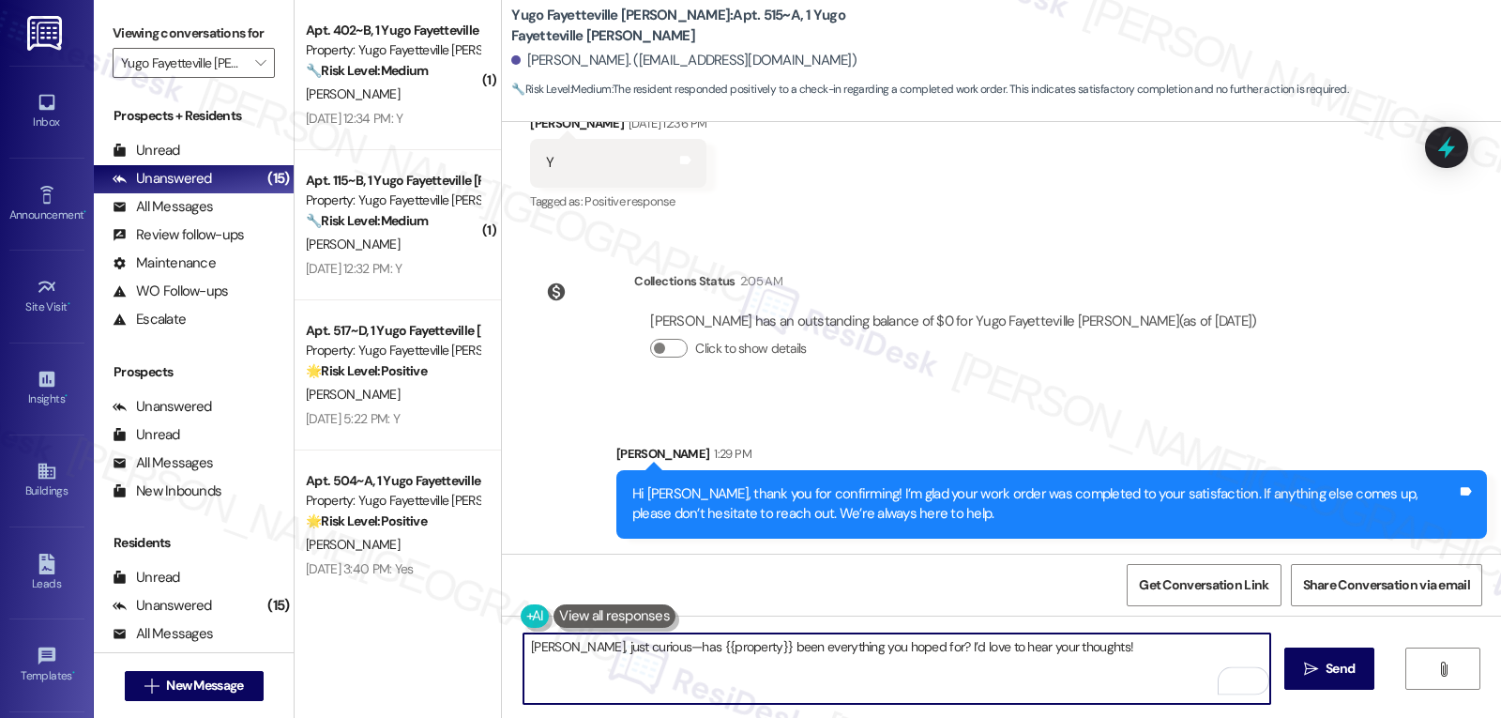
click at [1333, 662] on span "Send" at bounding box center [1339, 669] width 29 height 20
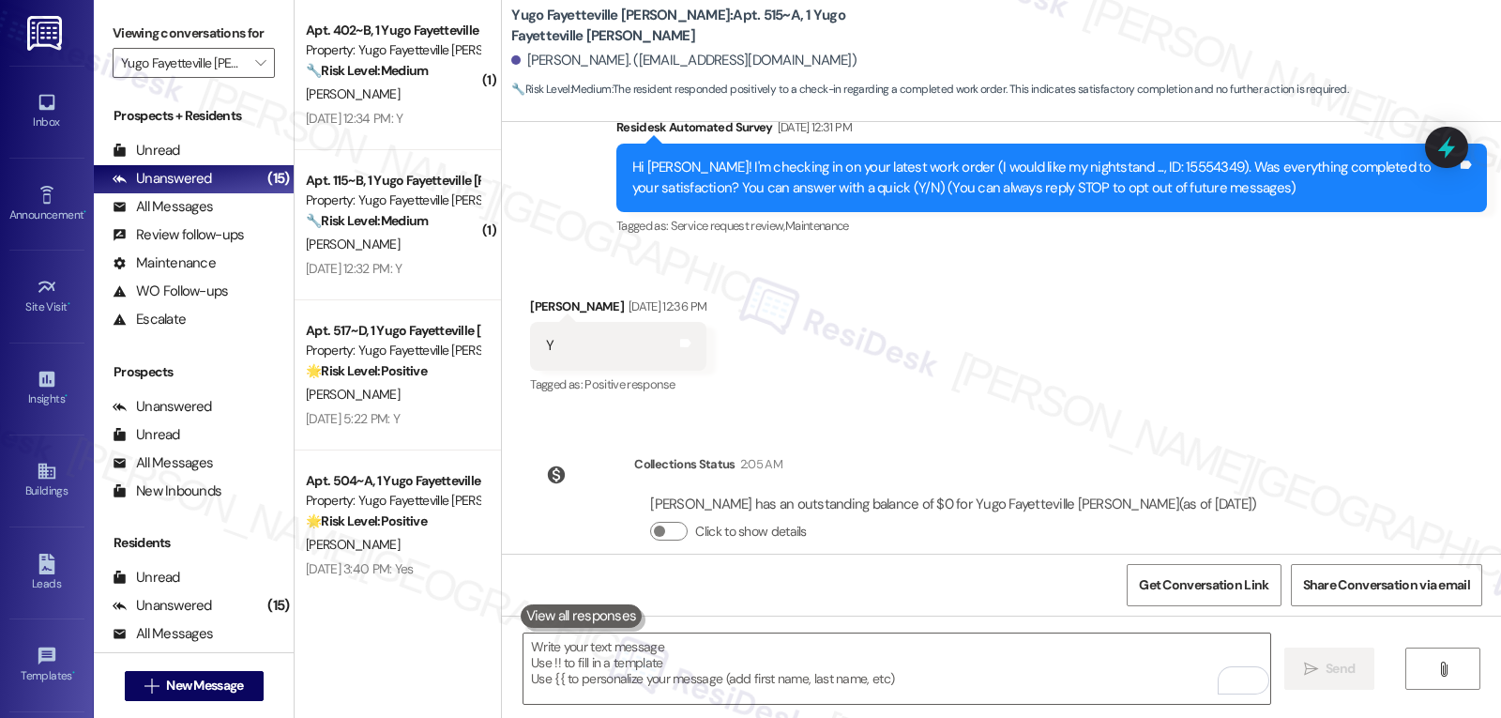
scroll to position [522, 0]
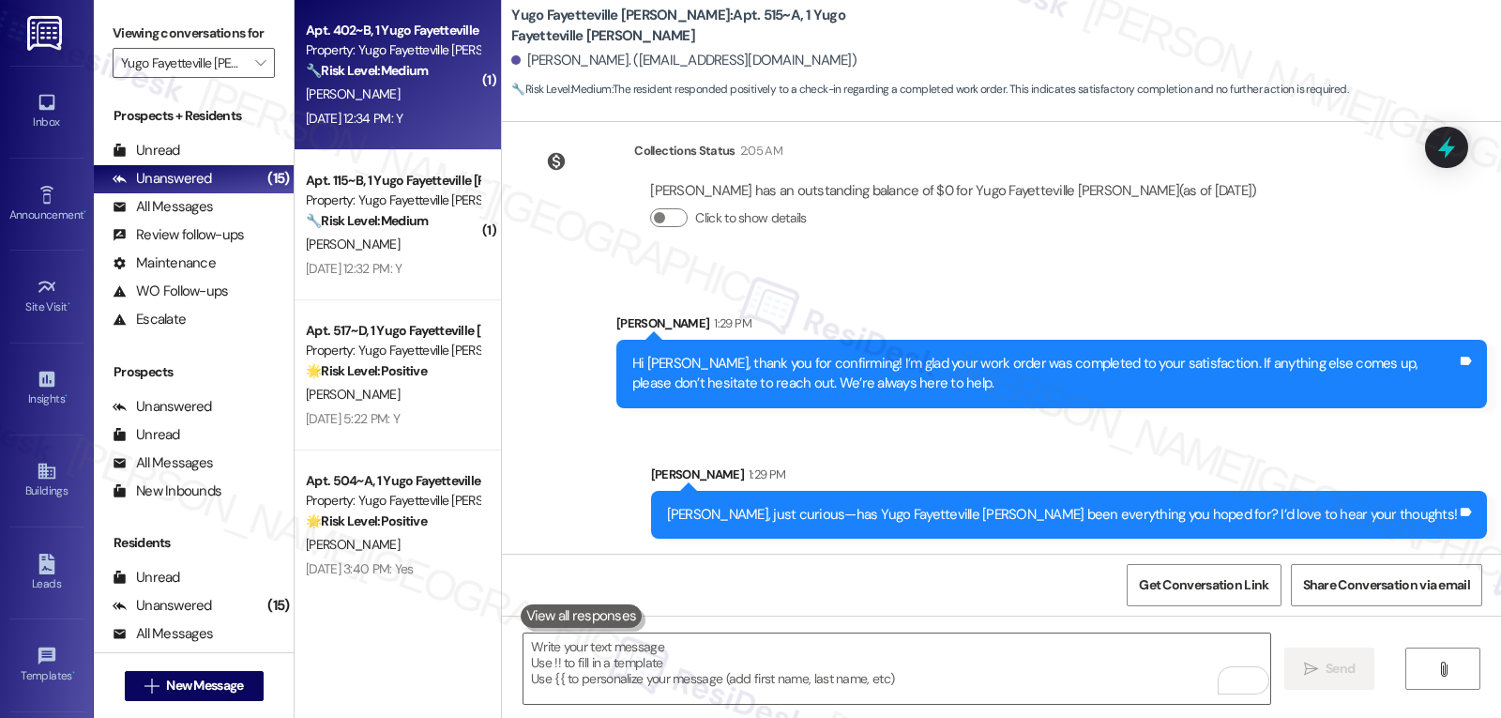
click at [397, 100] on div "S. Kook" at bounding box center [392, 94] width 177 height 23
type textarea "Fetching suggested responses. Please feel free to read through the conversation…"
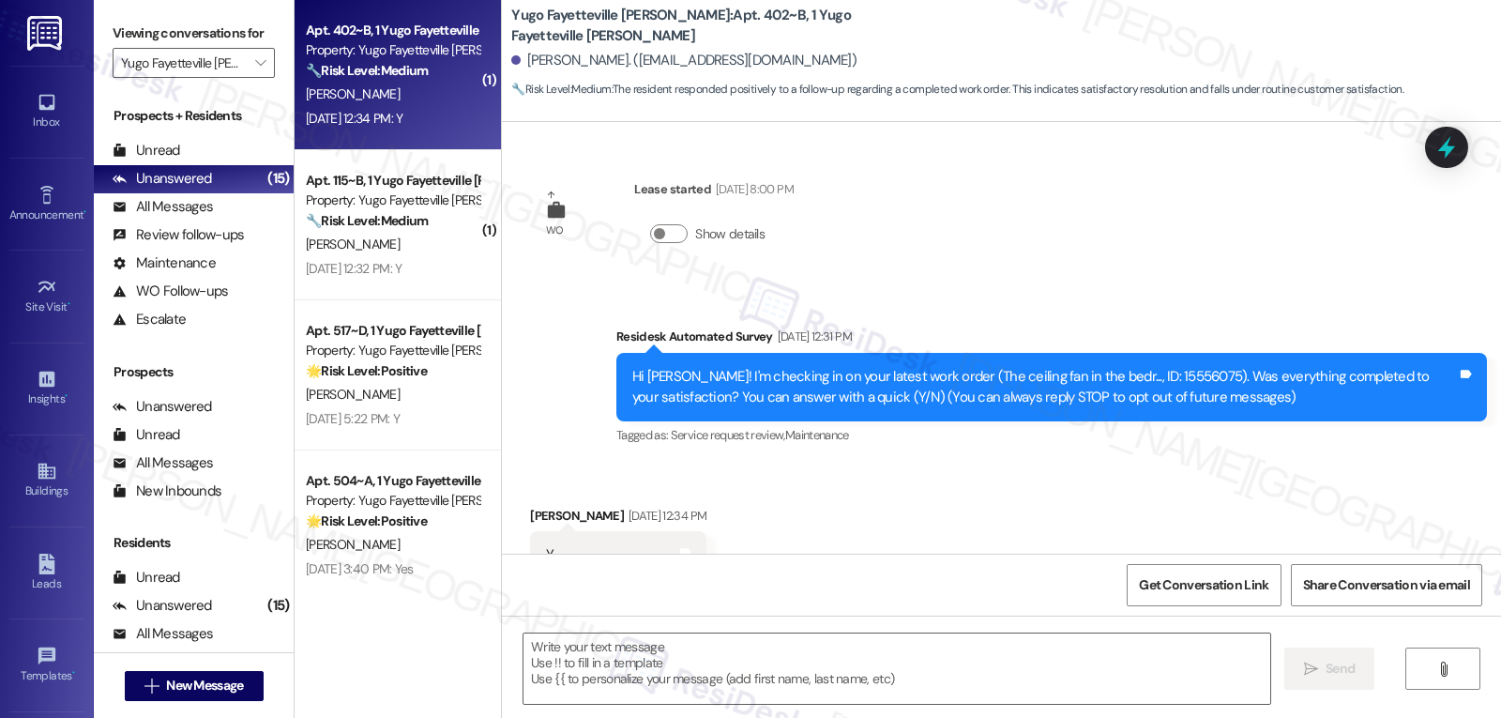
scroll to position [68, 0]
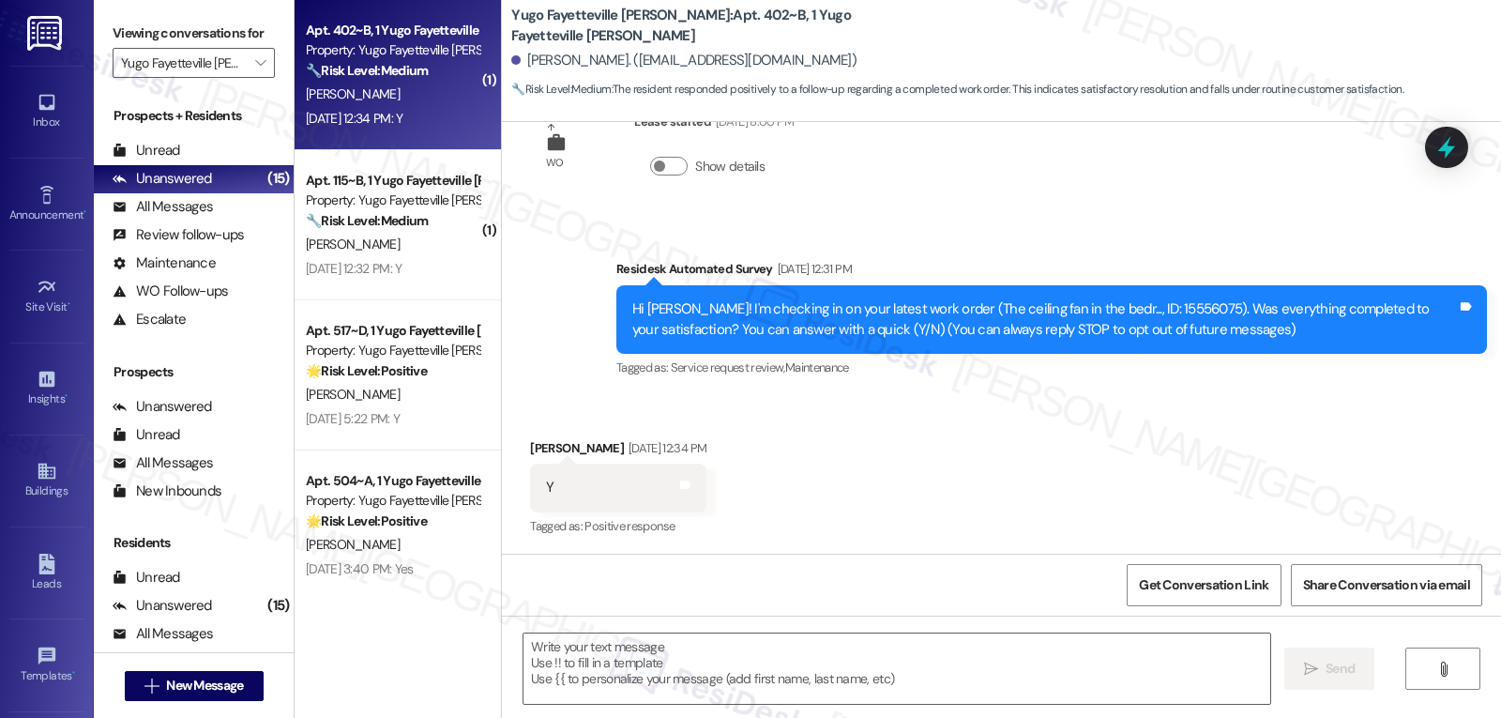
type textarea "Fetching suggested responses. Please feel free to read through the conversation…"
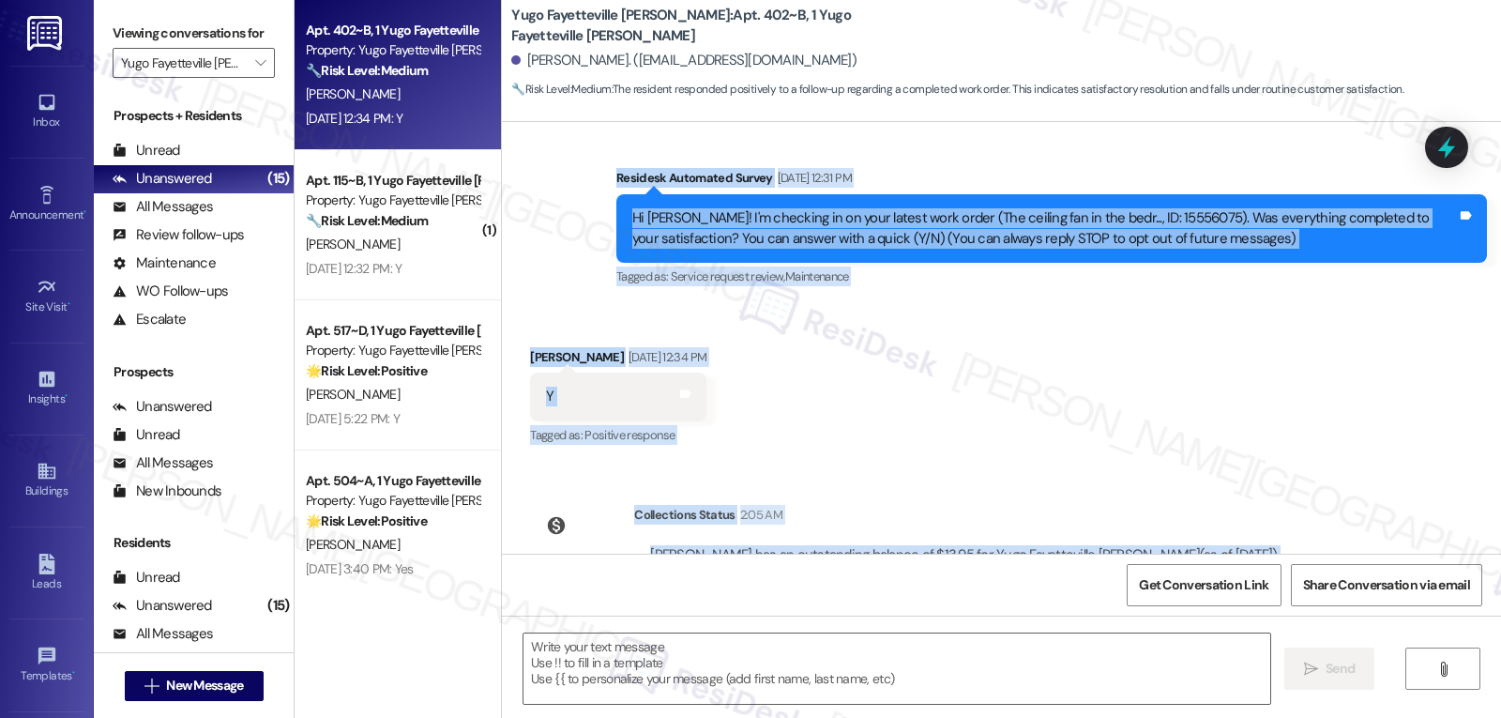
scroll to position [241, 0]
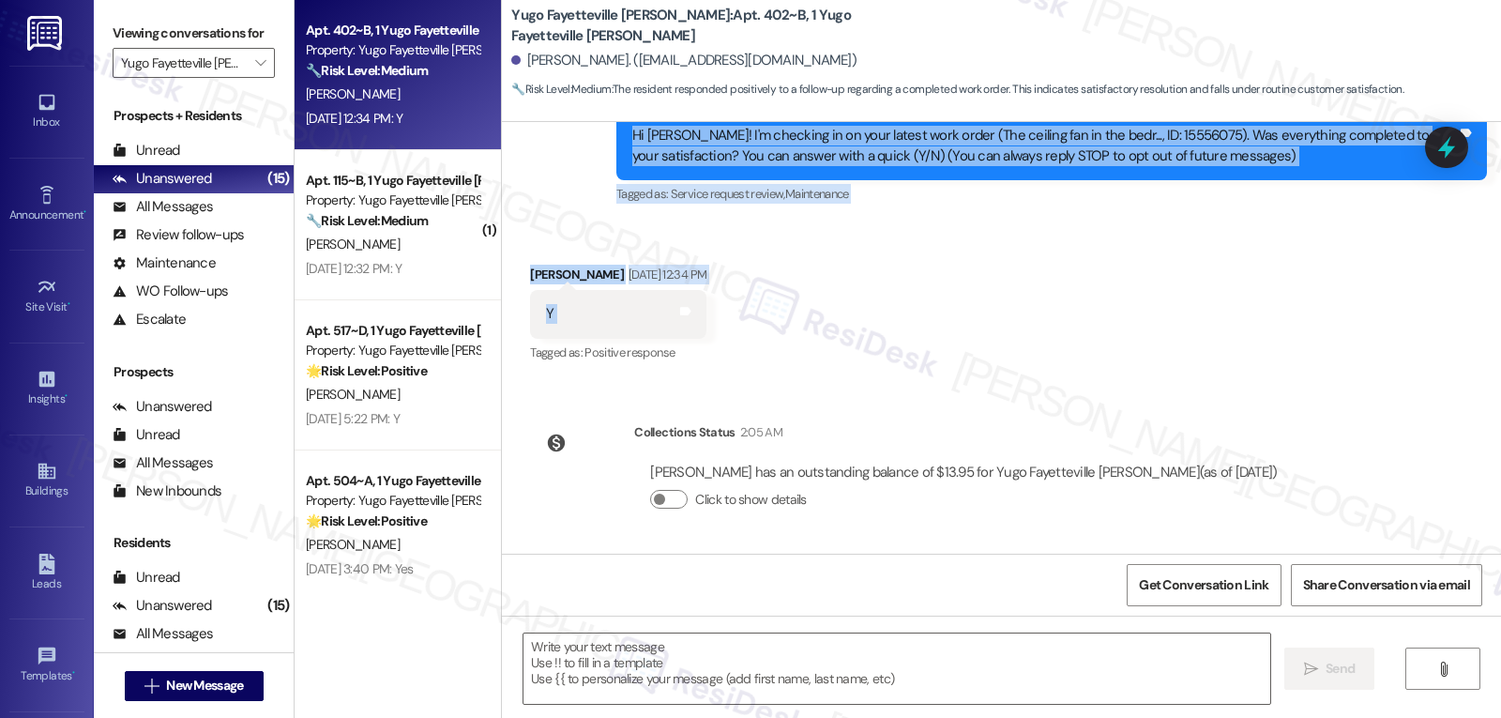
drag, startPoint x: 603, startPoint y: 282, endPoint x: 777, endPoint y: 331, distance: 180.3
click at [777, 331] on div "WO Lease started Aug 14, 2025 at 8:00 PM Show details Survey, sent via SMS Resi…" at bounding box center [1001, 338] width 999 height 432
copy div "Residesk Automated Survey Aug 22, 2025 at 12:31 PM Hi Shelby! I'm checking in o…"
drag, startPoint x: 656, startPoint y: 669, endPoint x: 685, endPoint y: 600, distance: 74.4
click at [656, 669] on textarea at bounding box center [896, 668] width 747 height 70
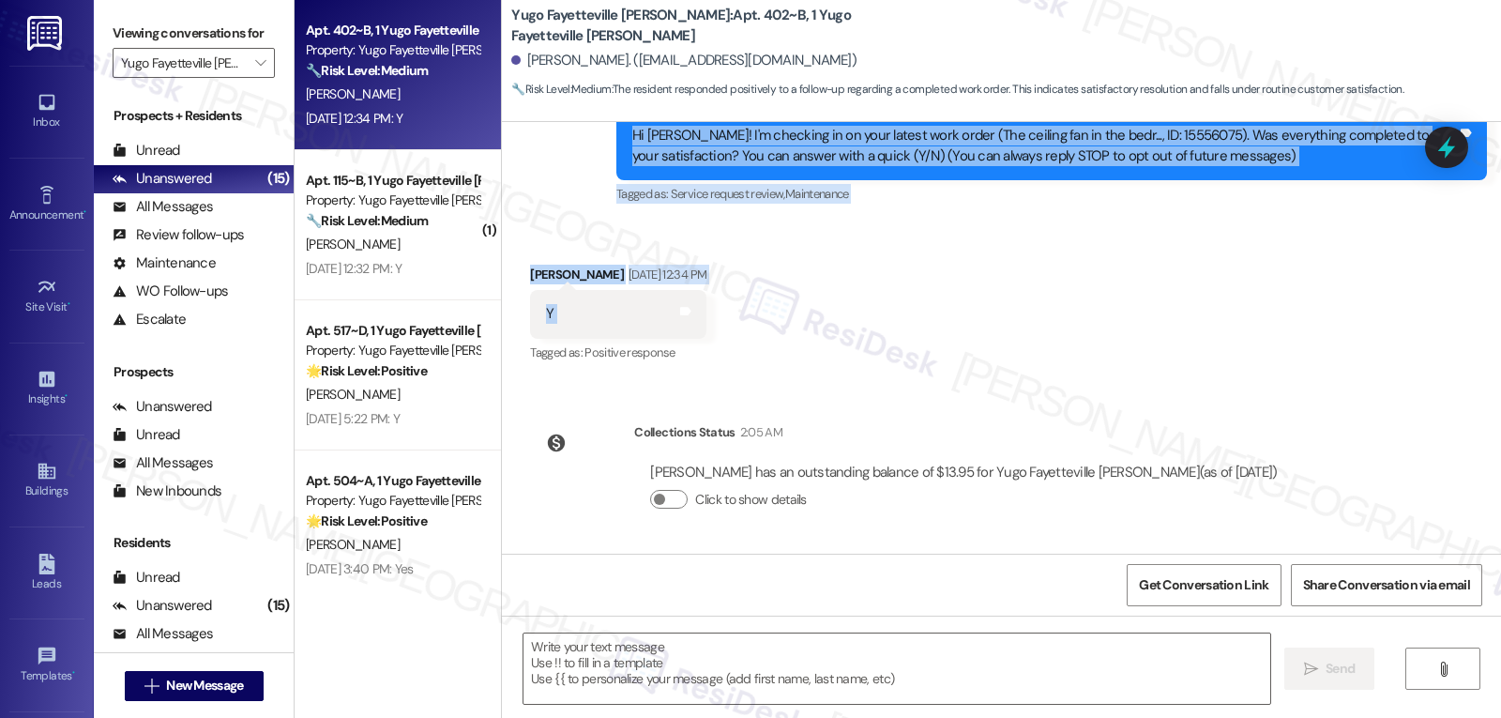
paste textarea "Hi Shelby, thank you for confirming! I’m glad your work order was completed to …"
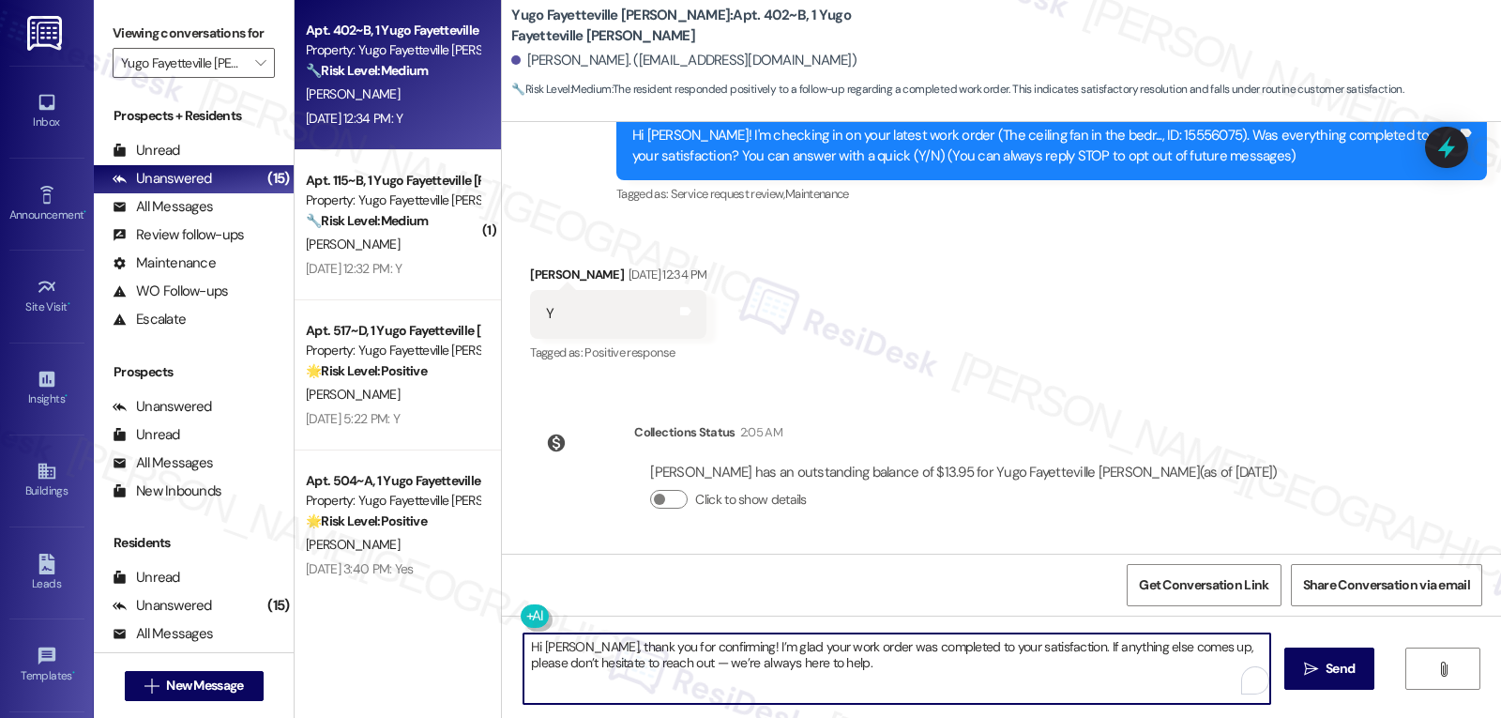
click at [639, 654] on textarea "Hi Shelby, thank you for confirming! I’m glad your work order was completed to …" at bounding box center [896, 668] width 747 height 70
click at [819, 676] on textarea "Hi Shelby, thank you for confirming! I’m glad your work order was completed to …" at bounding box center [896, 668] width 747 height 70
type textarea "Hi Shelby, thank you for confirming! I’m glad your work order was completed to …"
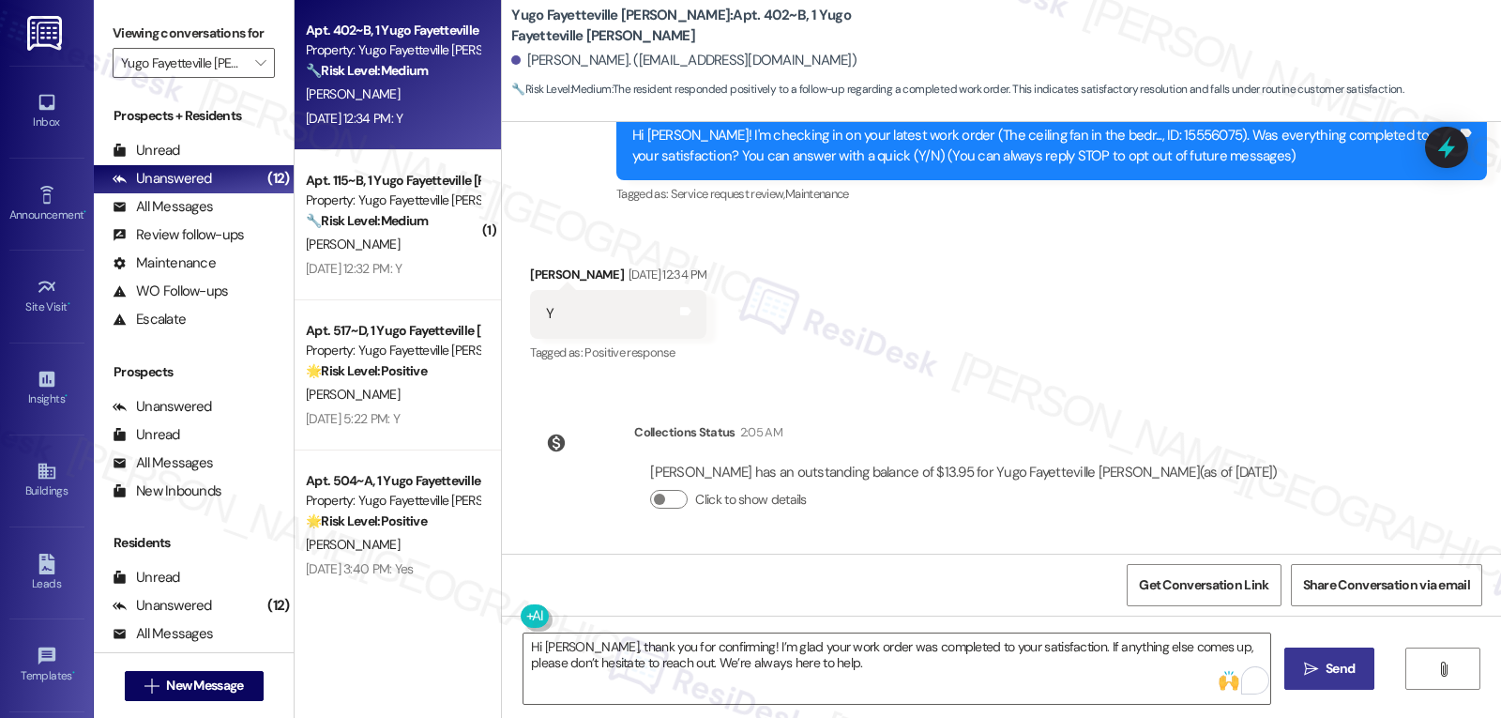
click at [1341, 678] on span "Send" at bounding box center [1339, 669] width 29 height 20
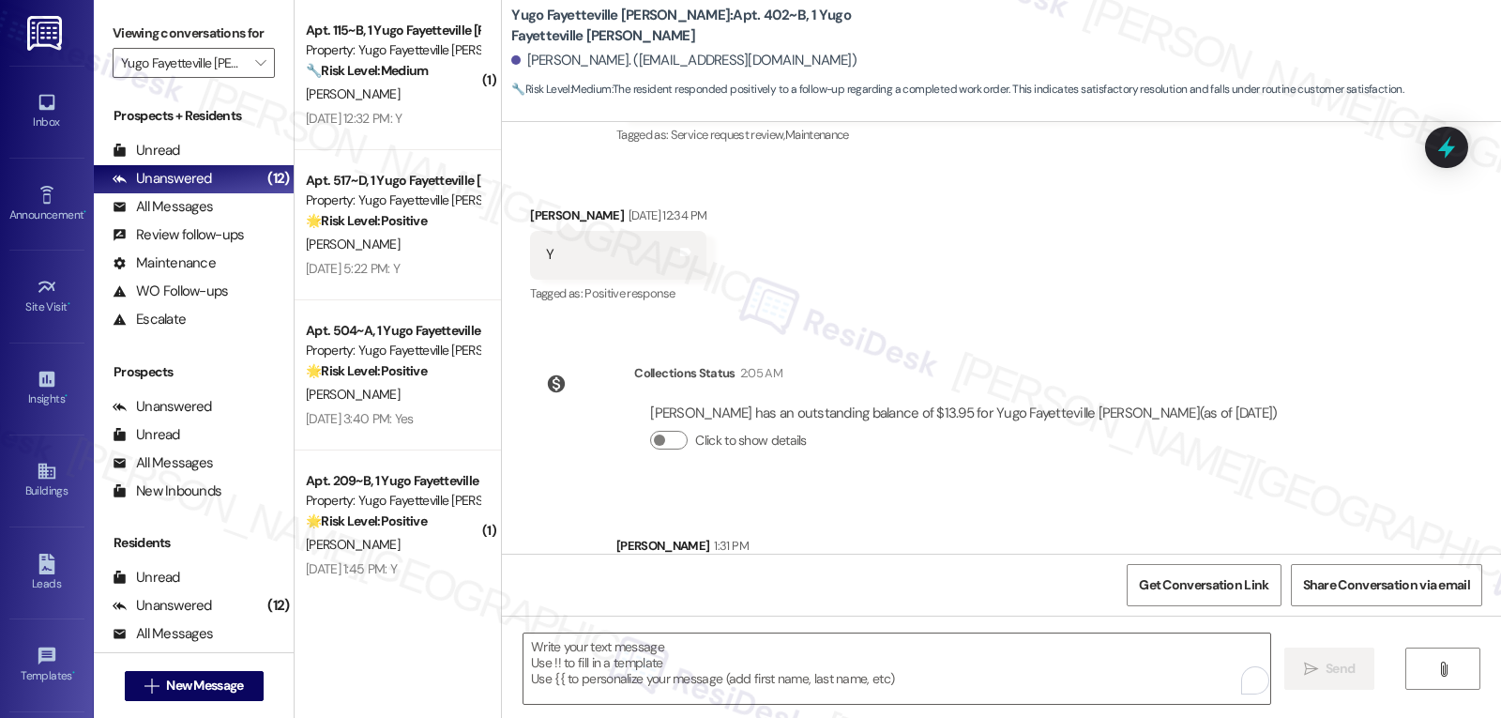
scroll to position [392, 0]
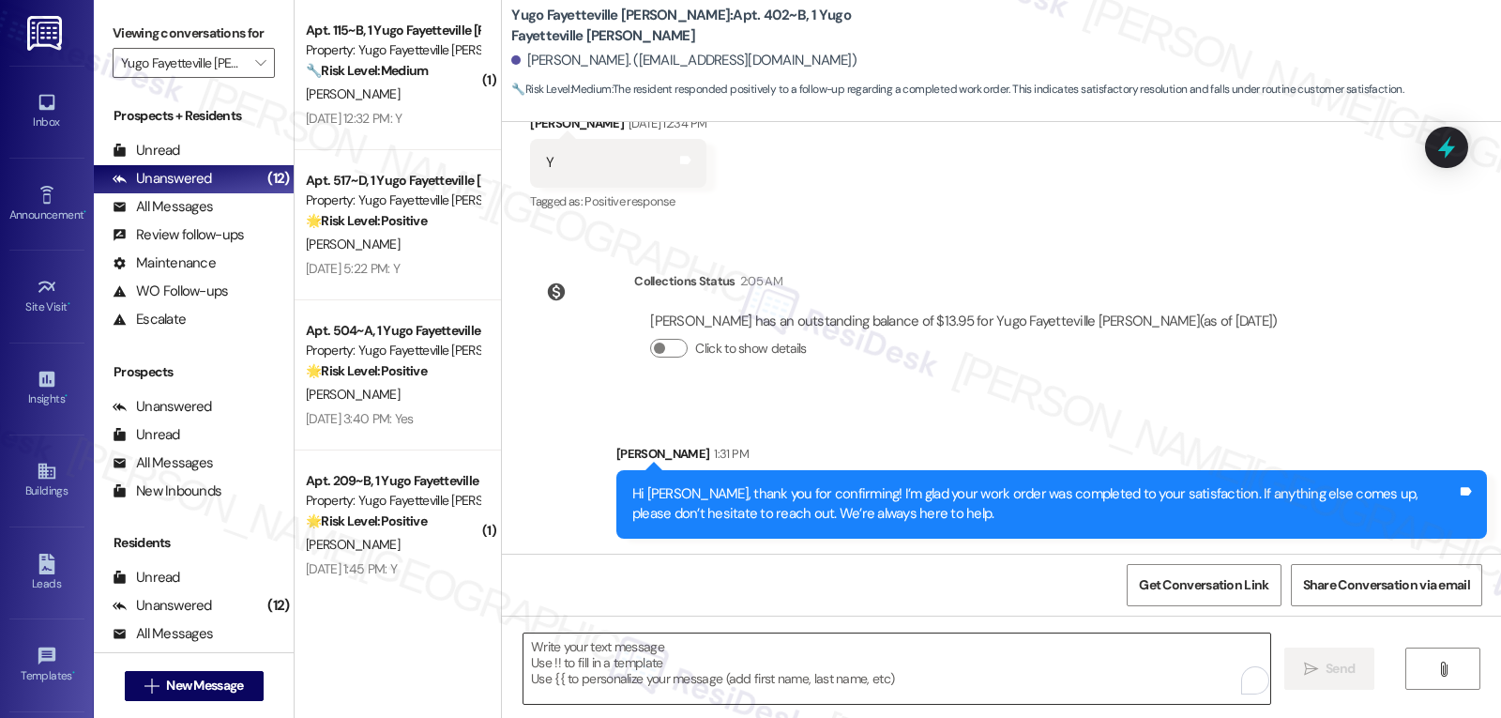
click at [691, 685] on textarea "To enrich screen reader interactions, please activate Accessibility in Grammarl…" at bounding box center [896, 668] width 747 height 70
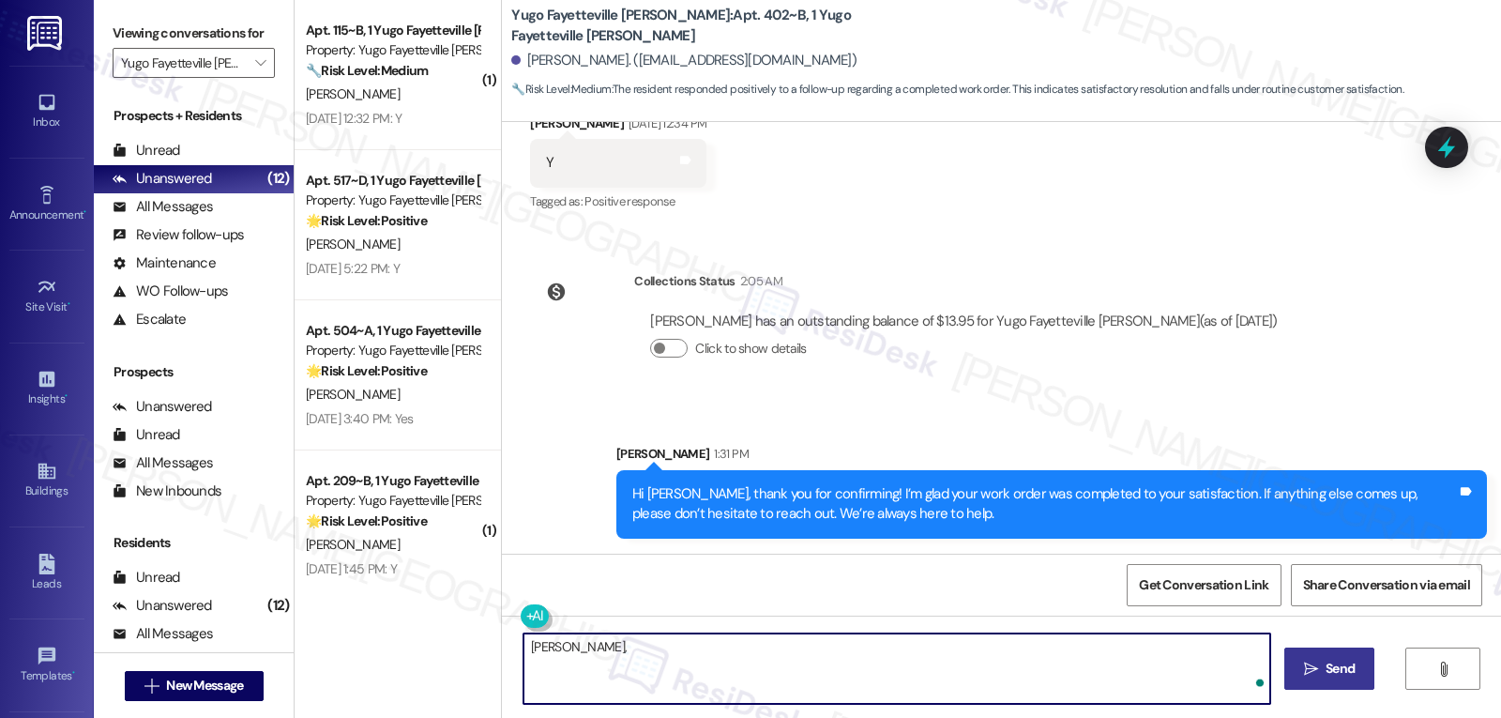
paste textarea "I hope you’re enjoying your time at {{property}}! Has it been meeting your expe…"
type textarea "Shelby, I hope you’re enjoying your time at {{property}}! Has it been meeting y…"
click at [1313, 679] on button " Send" at bounding box center [1329, 668] width 91 height 42
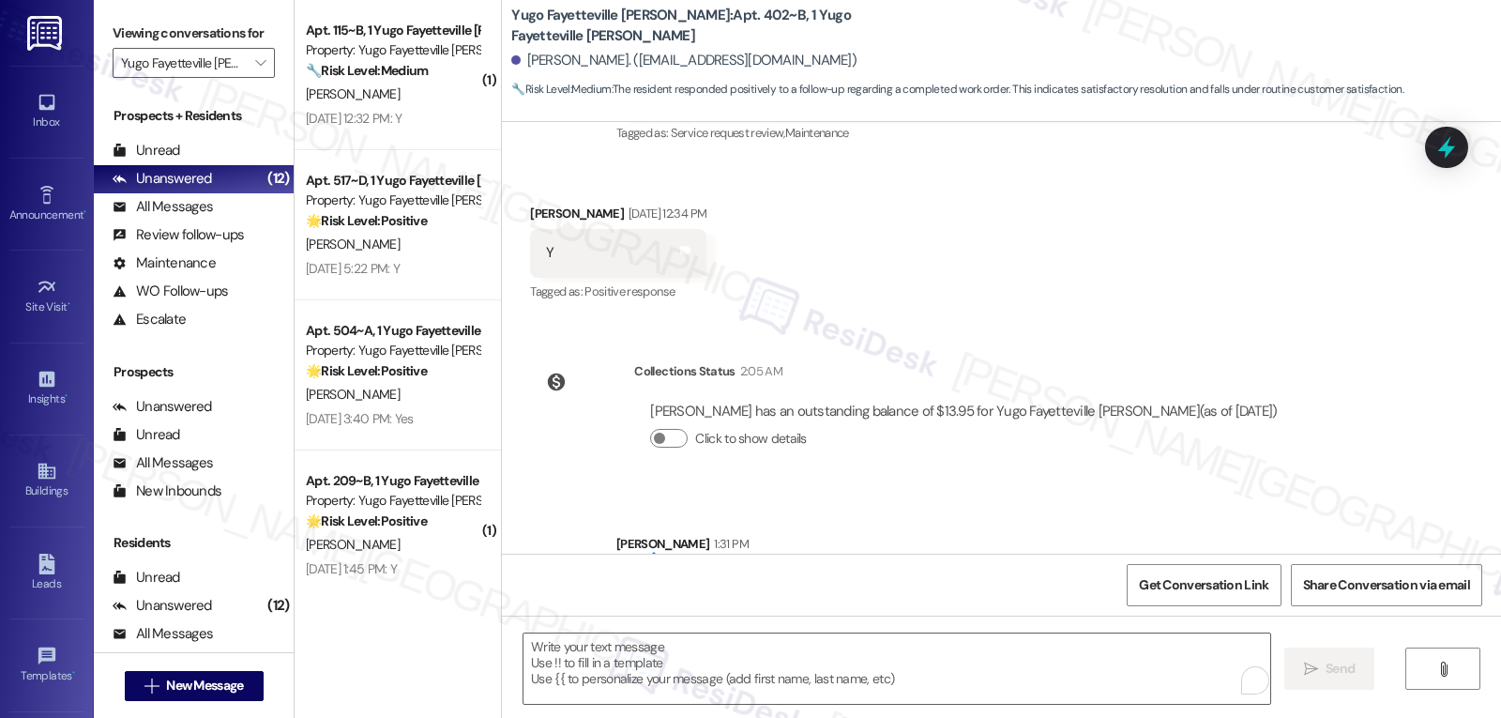
scroll to position [543, 0]
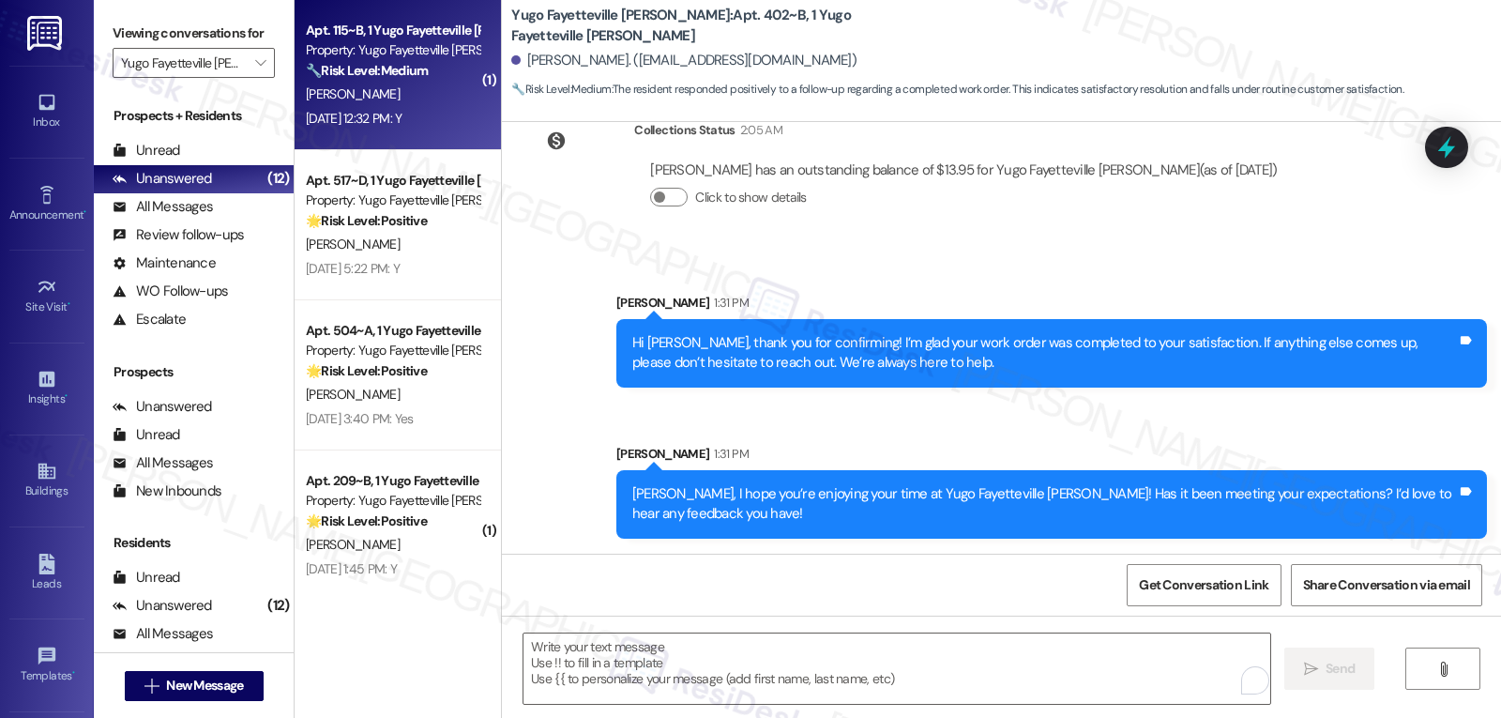
click at [401, 125] on div "Aug 22, 2025 at 12:32 PM: Y Aug 22, 2025 at 12:32 PM: Y" at bounding box center [354, 118] width 96 height 17
type textarea "Fetching suggested responses. Please feel free to read through the conversation…"
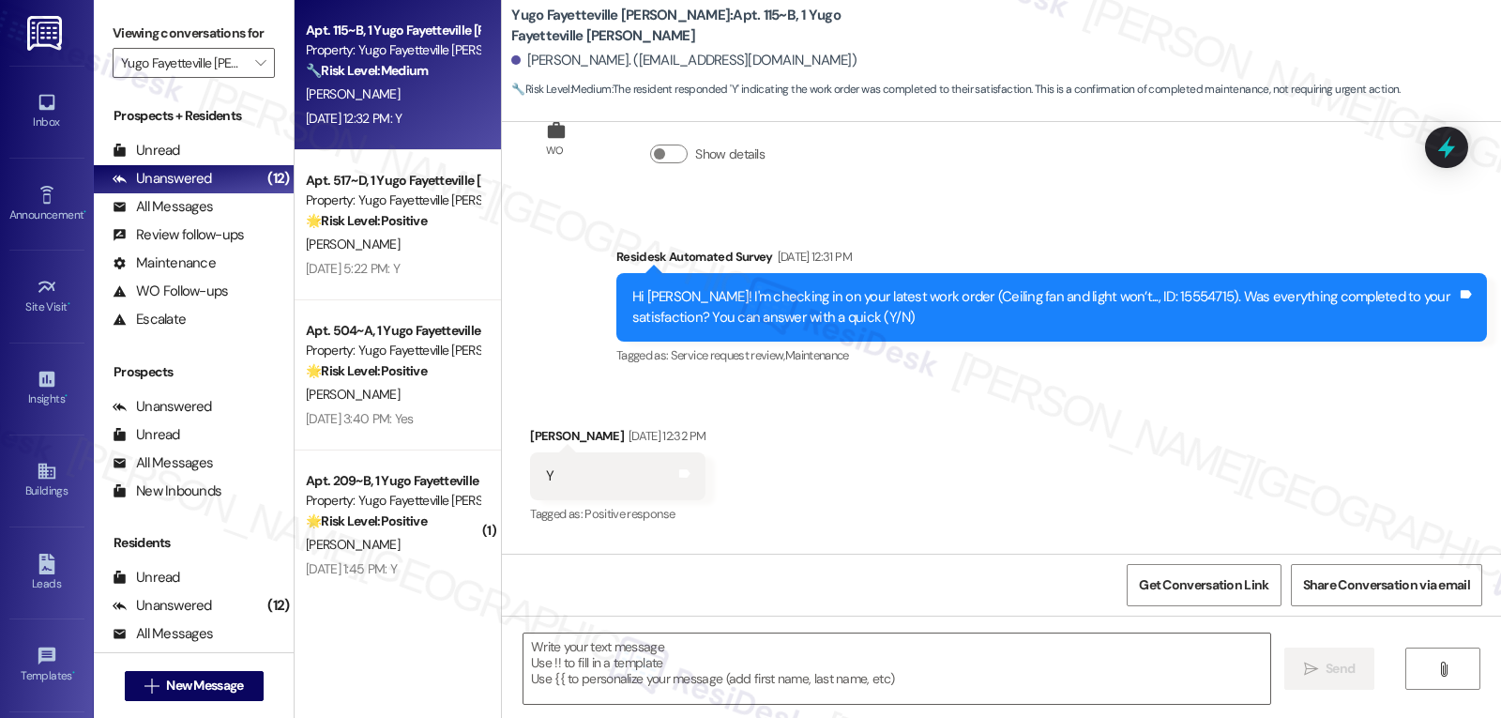
scroll to position [537, 0]
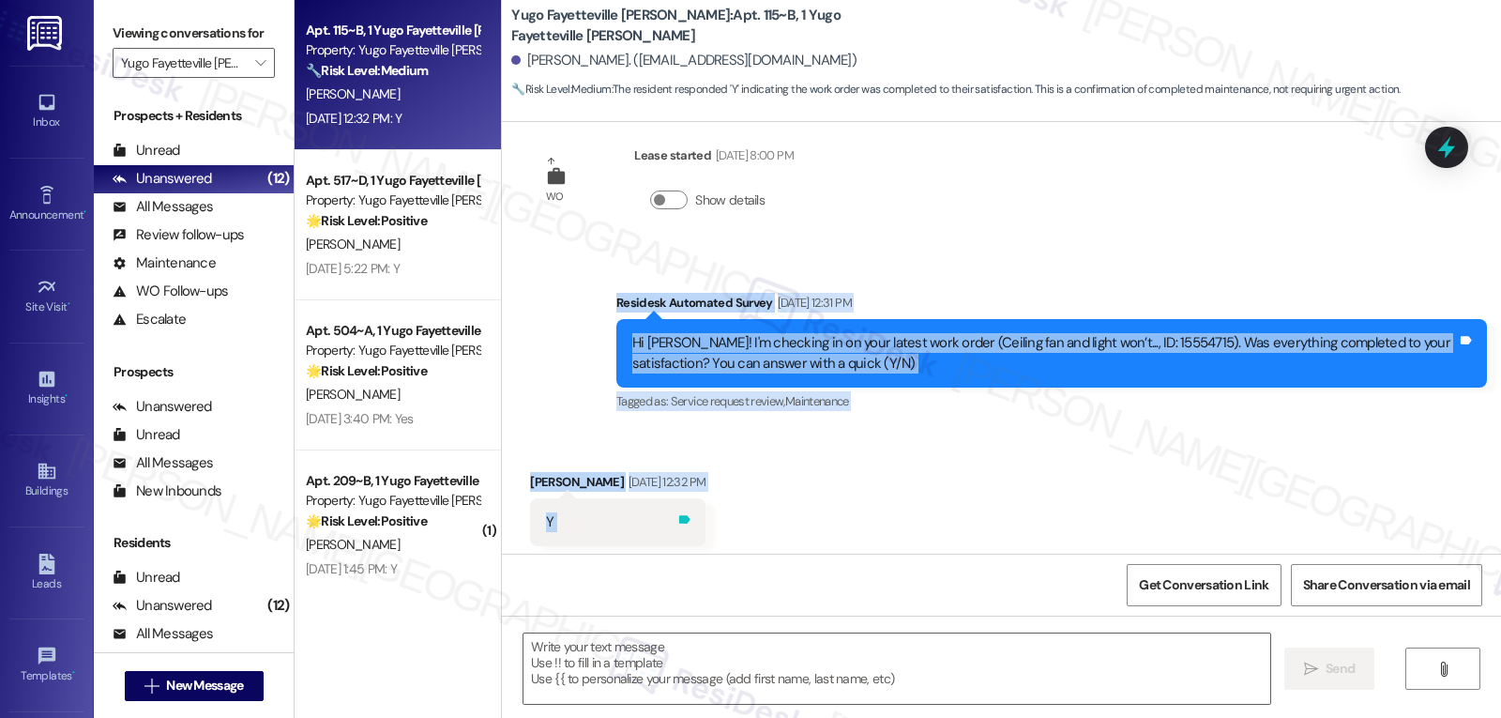
drag, startPoint x: 599, startPoint y: 282, endPoint x: 689, endPoint y: 503, distance: 238.1
click at [689, 503] on div "Sent via SMS Sarah (ResiDesk) Jul 16, 2025 at 6:43 PM Hi Jack! We’re so excited…" at bounding box center [1001, 338] width 999 height 432
copy div "Residesk Automated Survey Aug 22, 2025 at 12:31 PM Hi Jack! I'm checking in on …"
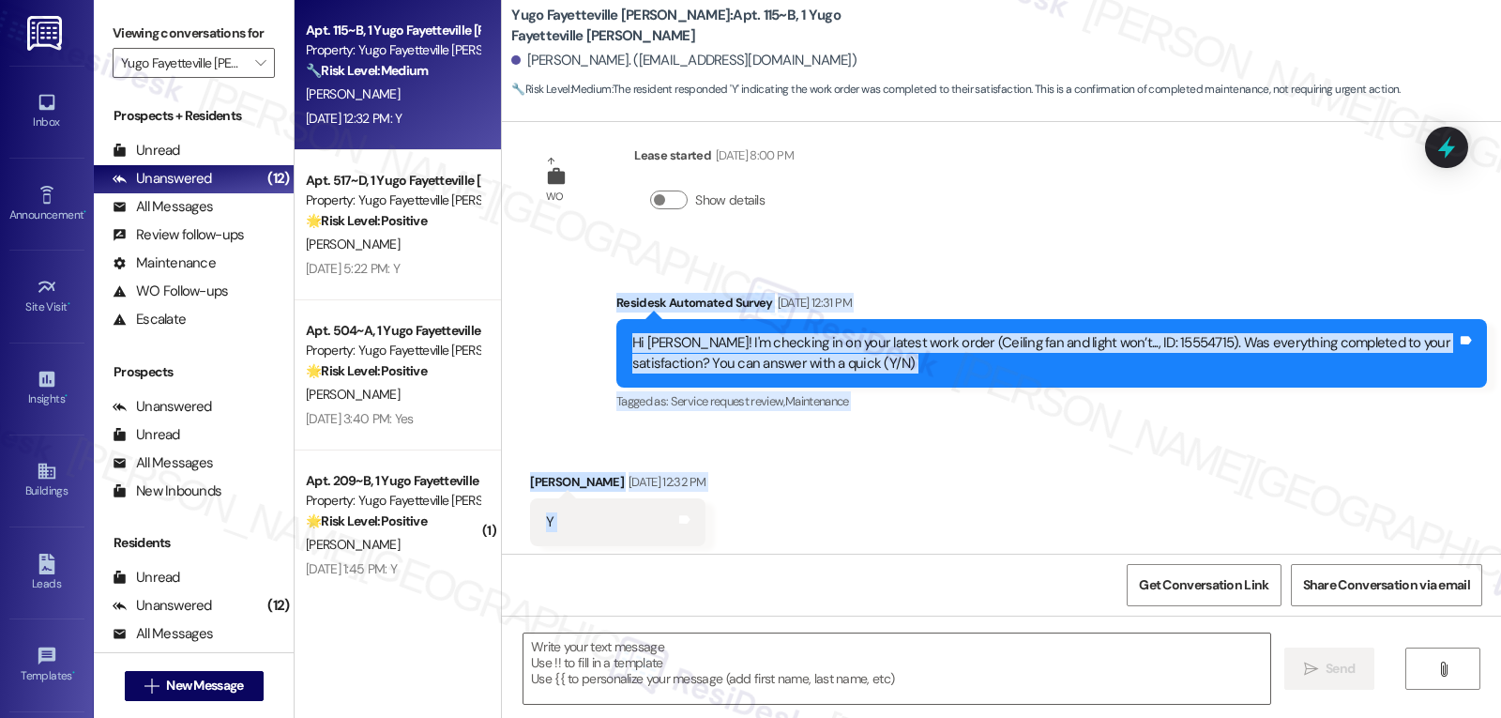
scroll to position [724, 0]
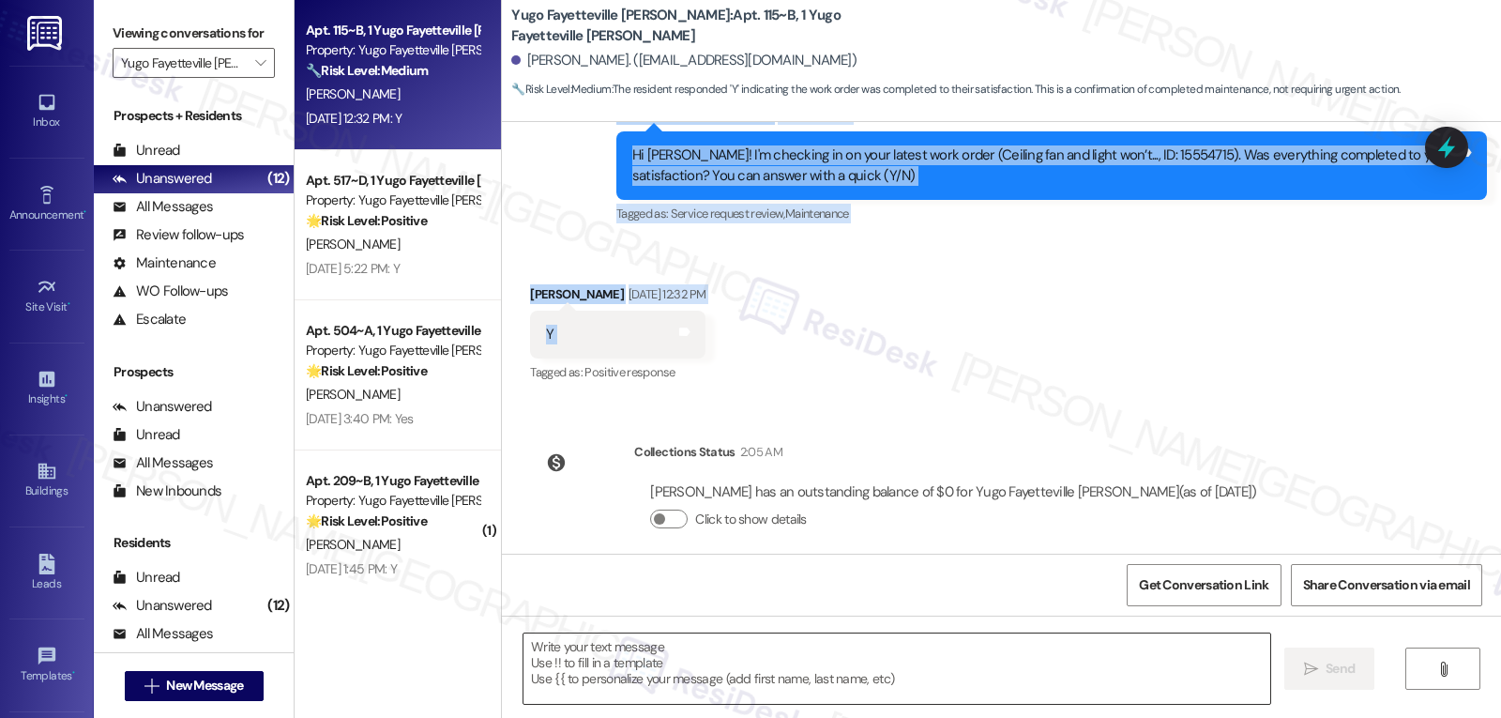
click at [685, 642] on textarea at bounding box center [896, 668] width 747 height 70
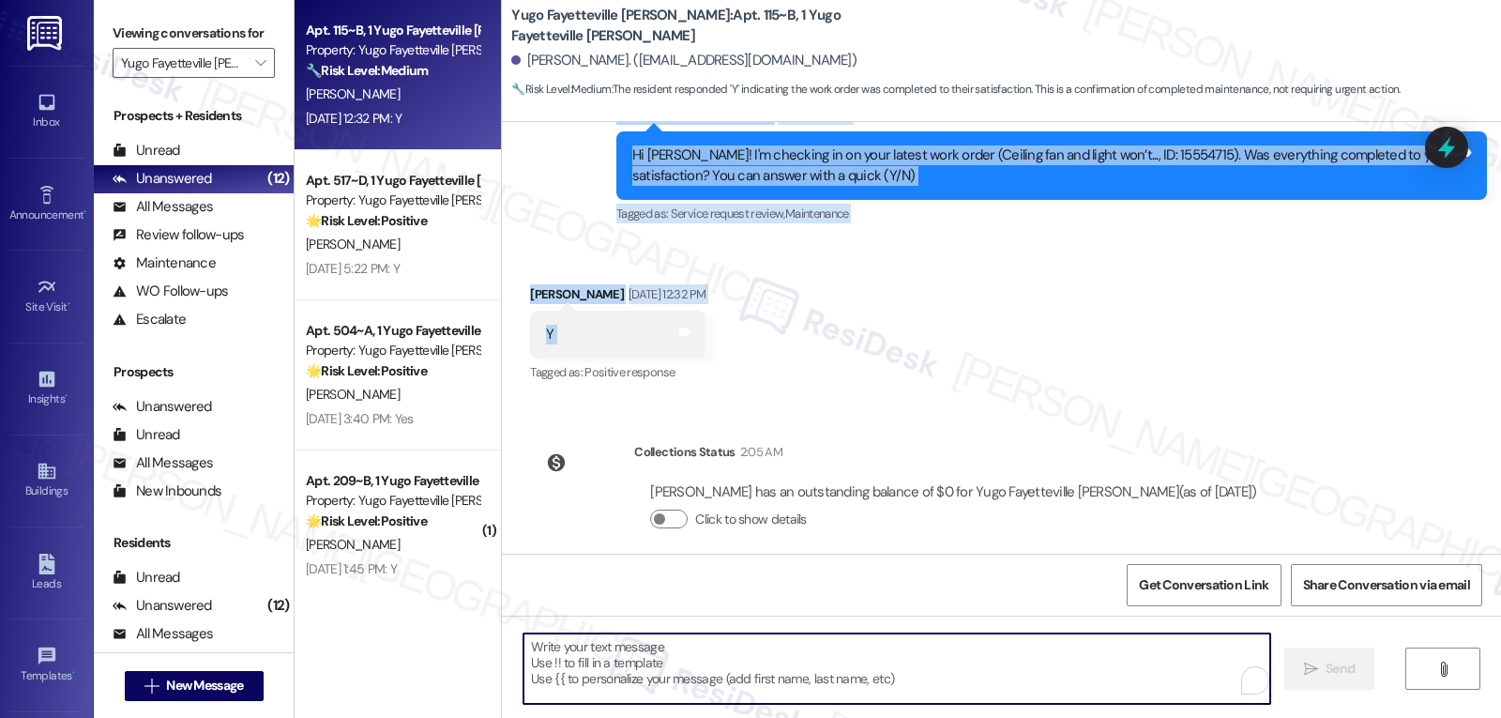
paste textarea "Hi Jack, thank you for confirming! I’m glad to hear your work order was complet…"
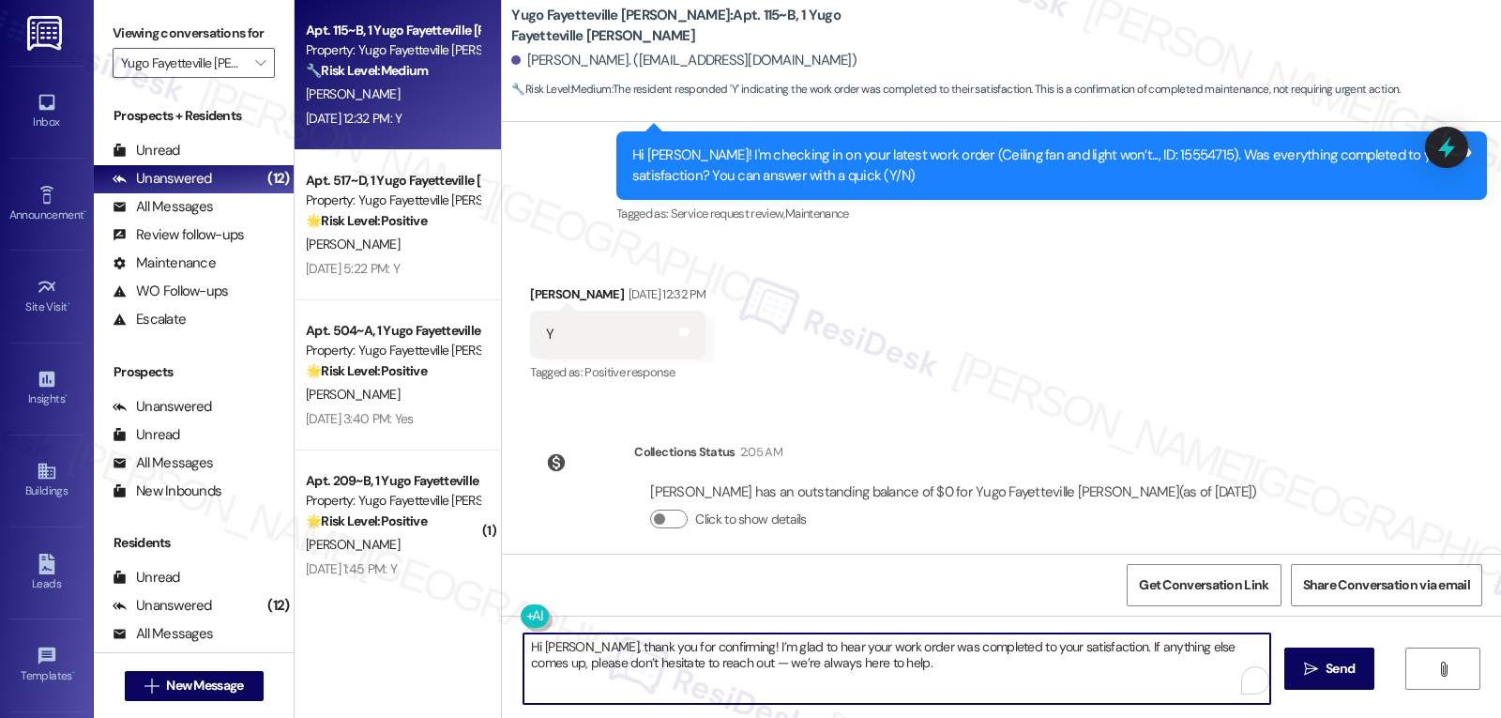
click at [679, 663] on textarea "Hi Jack, thank you for confirming! I’m glad to hear your work order was complet…" at bounding box center [896, 668] width 747 height 70
click at [861, 674] on textarea "Hi Jack, thank you for confirming! I’m glad to hear your work order was complet…" at bounding box center [896, 668] width 747 height 70
type textarea "Hi Jack, thank you for confirming! I’m glad to hear your work order was complet…"
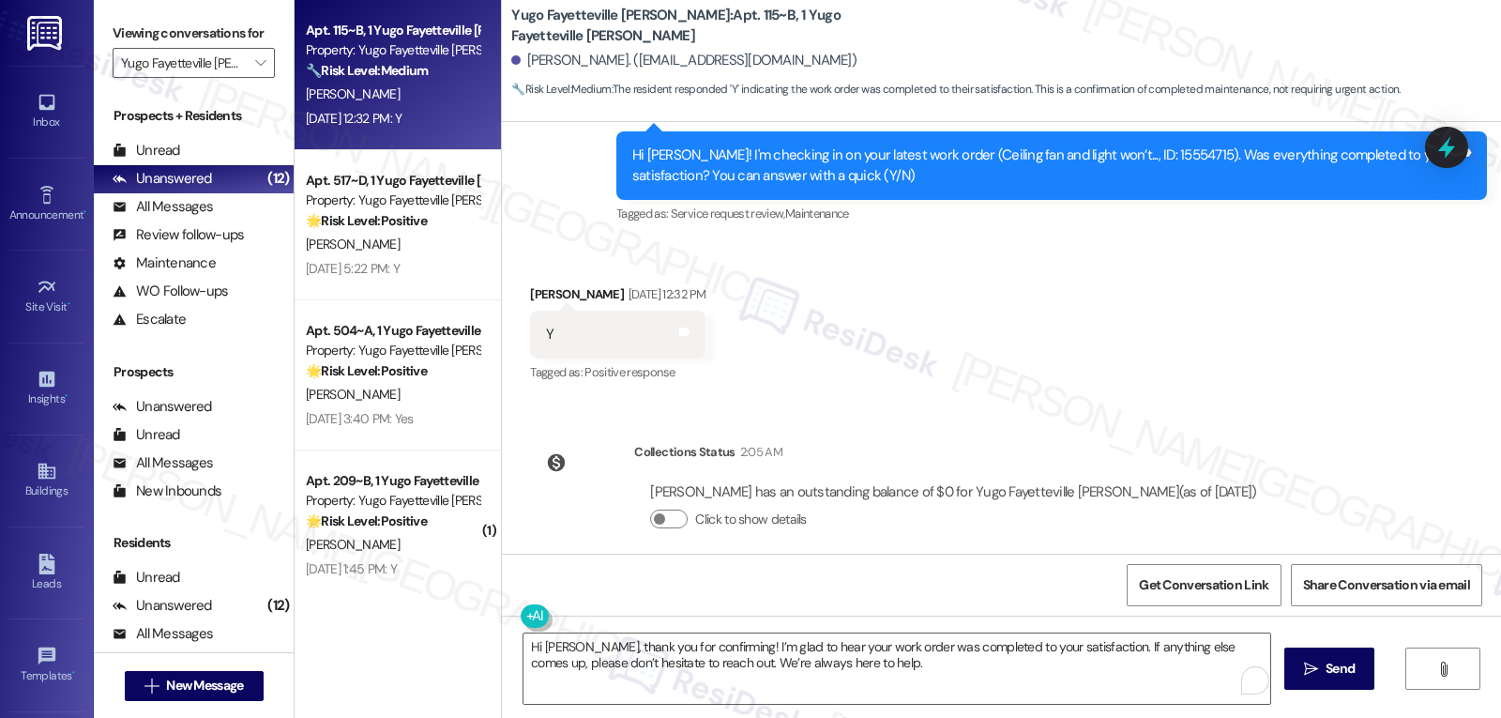
click at [1337, 661] on span "Send" at bounding box center [1339, 669] width 29 height 20
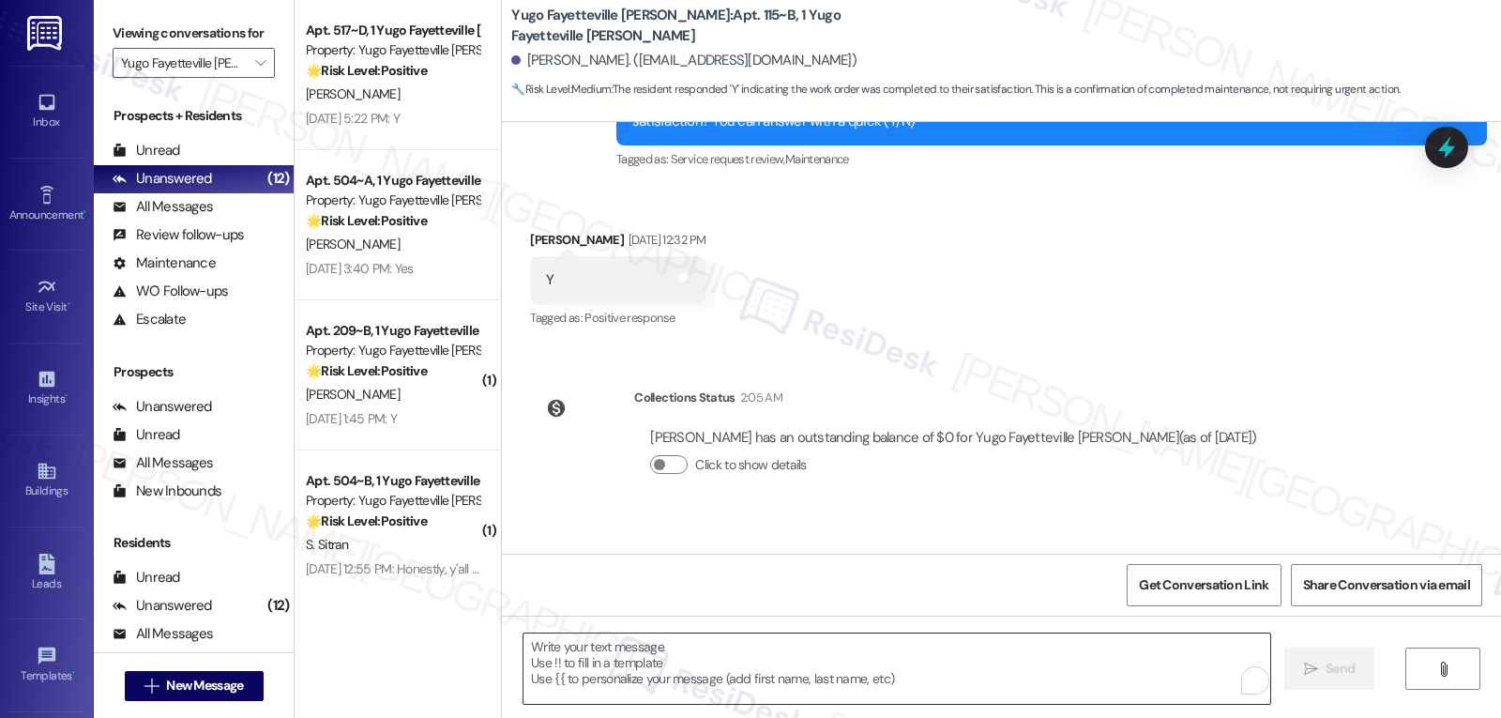
scroll to position [875, 0]
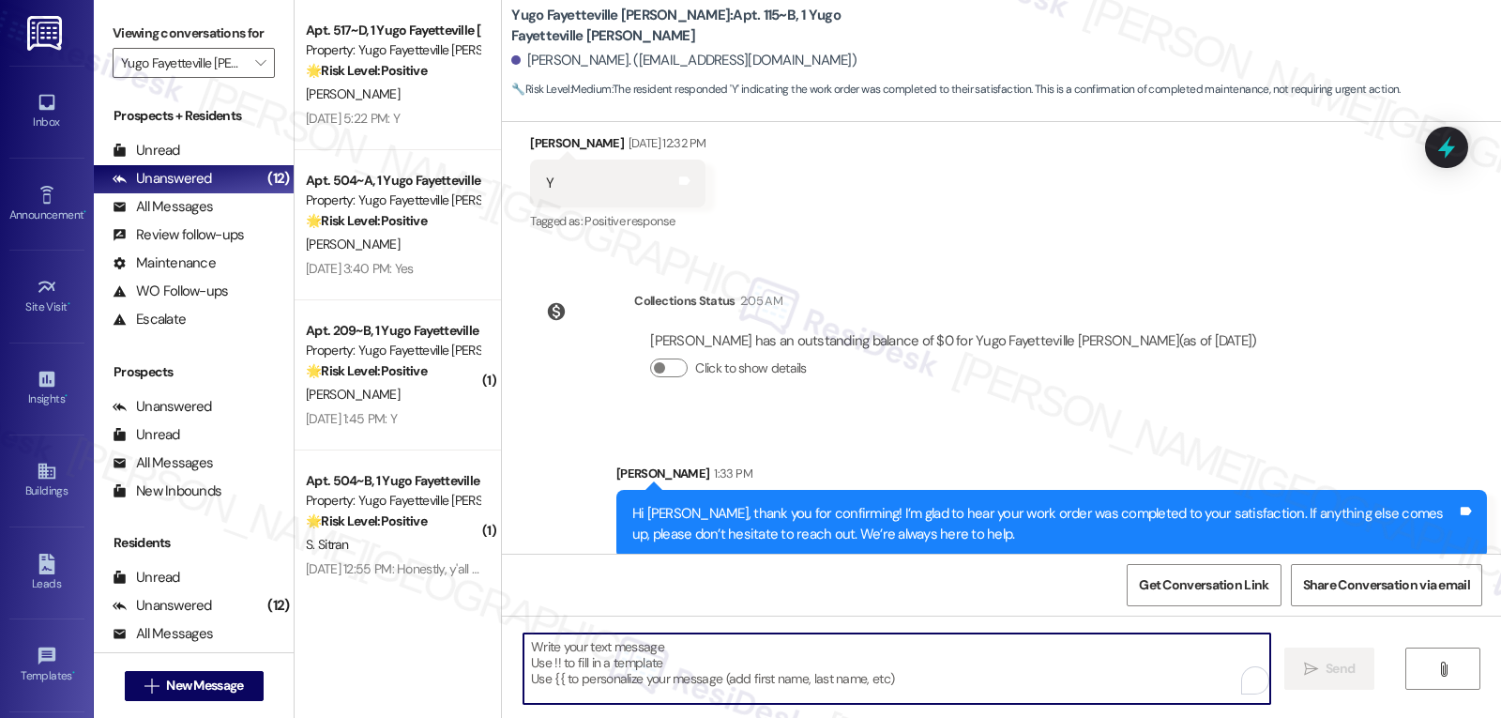
click at [761, 680] on textarea "To enrich screen reader interactions, please activate Accessibility in Grammarl…" at bounding box center [896, 668] width 747 height 70
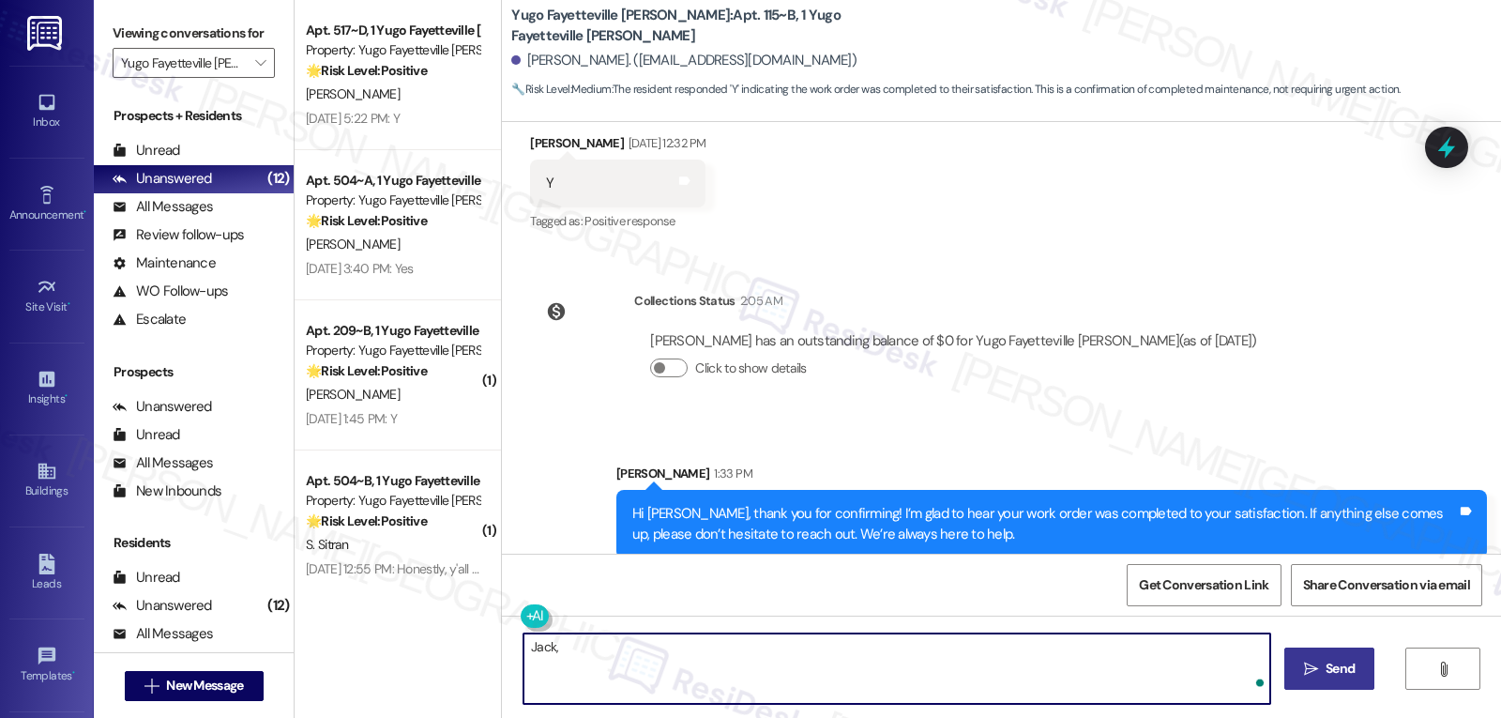
paste textarea "I’d love to know—has your experience at {{property}} been what you expected? Yo…"
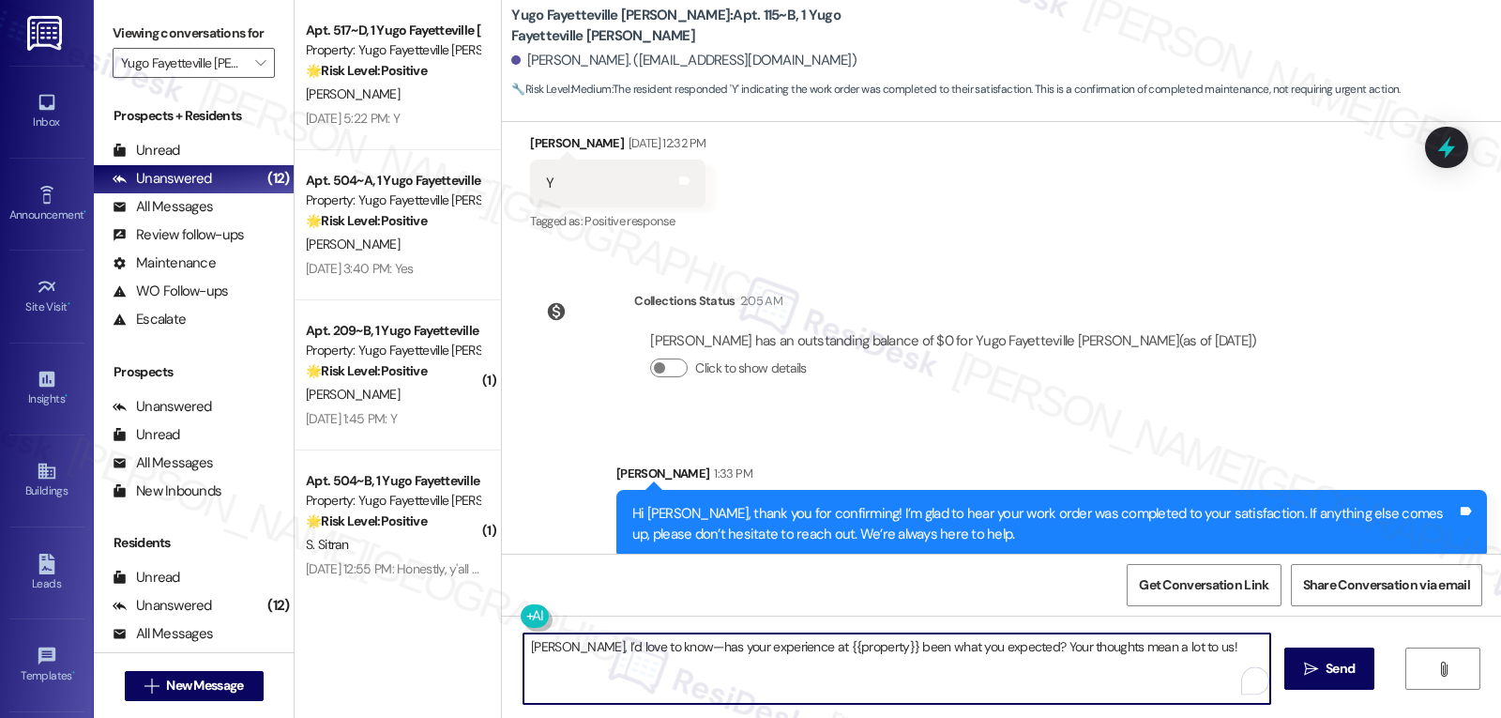
type textarea "Jack, I’d love to know—has your experience at {{property}} been what you expect…"
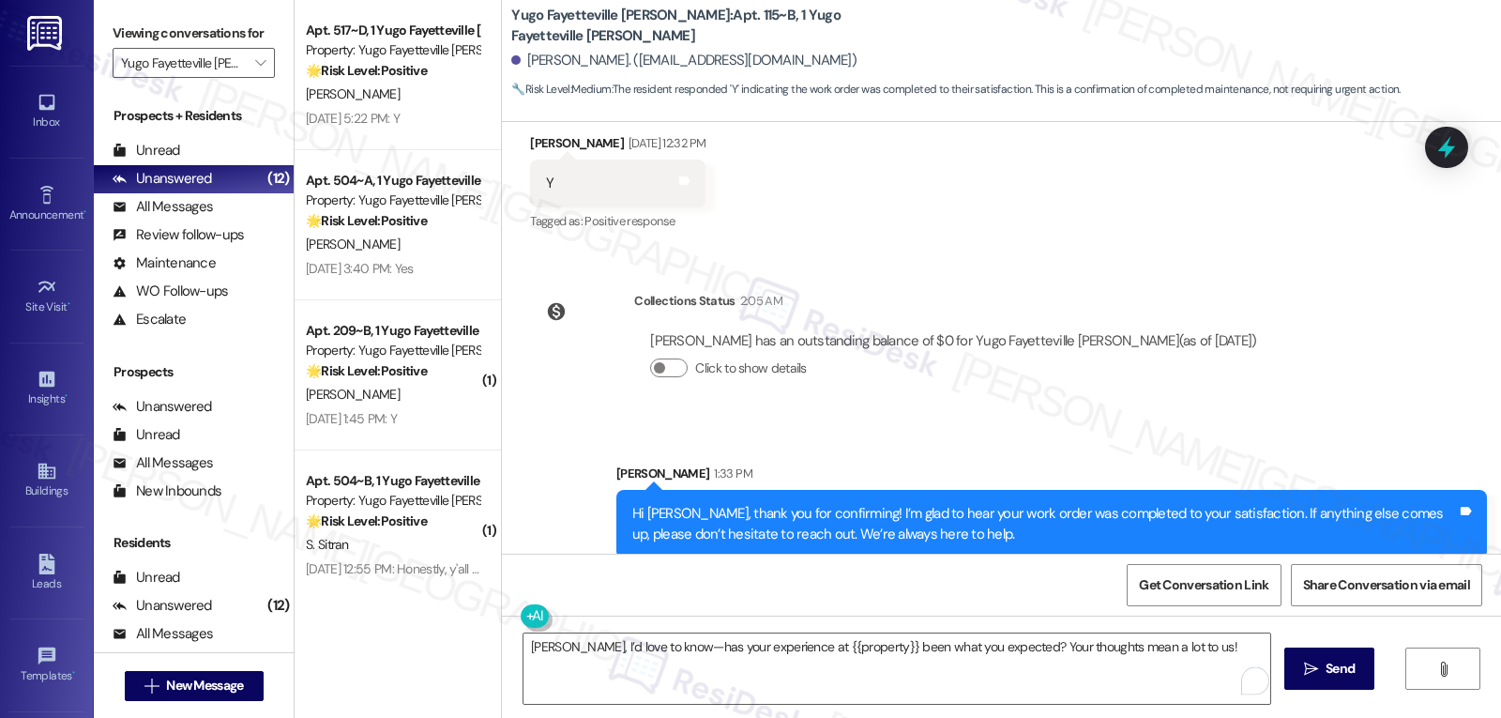
click at [1336, 676] on span "Send" at bounding box center [1339, 669] width 29 height 20
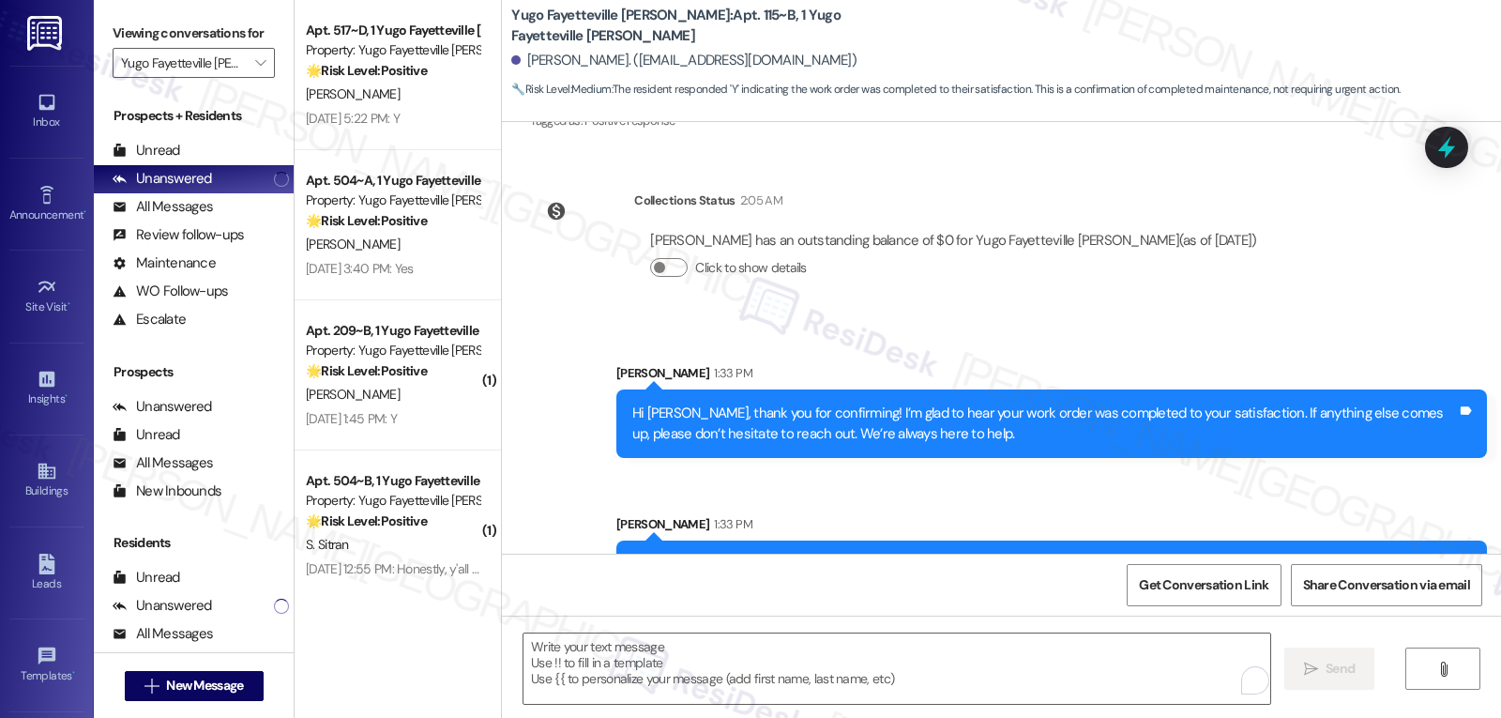
scroll to position [1006, 0]
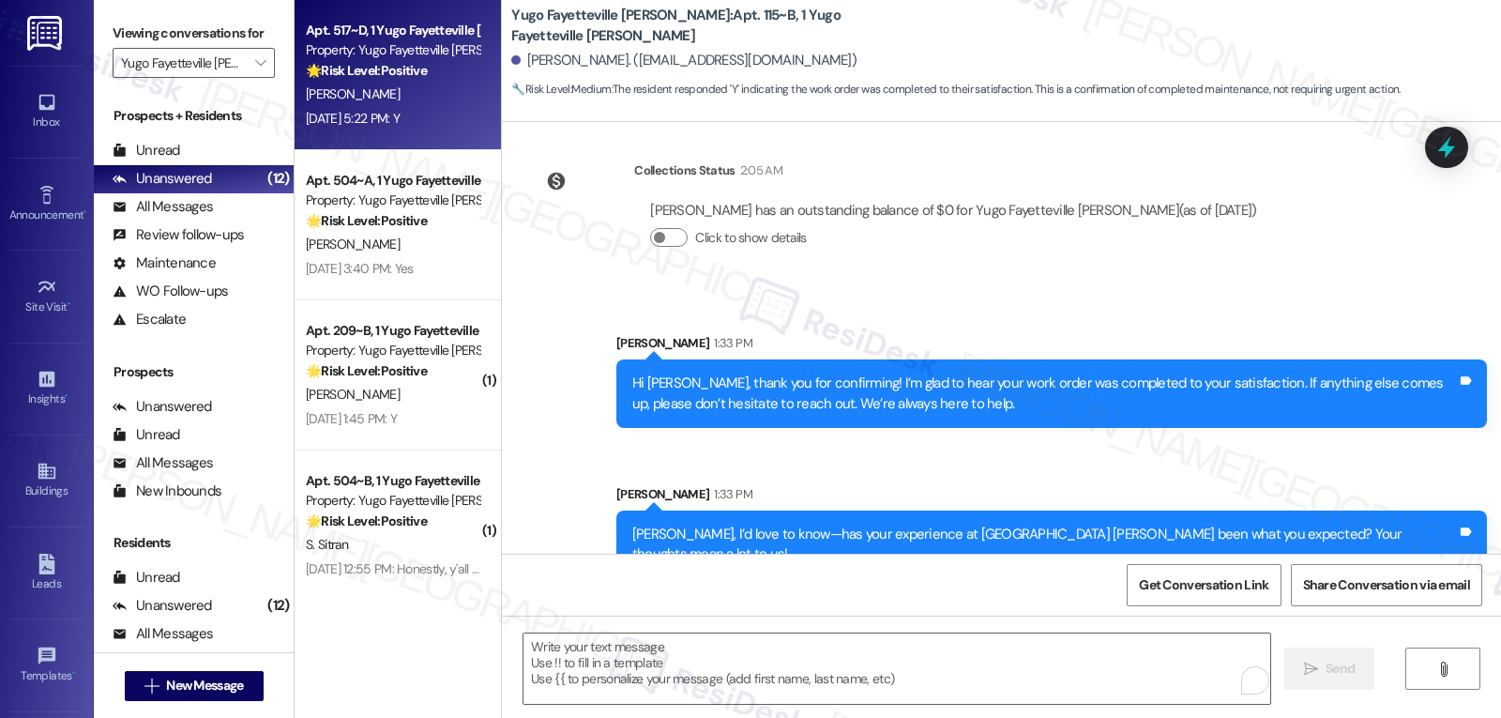
click at [381, 88] on div "S. Keller" at bounding box center [392, 94] width 177 height 23
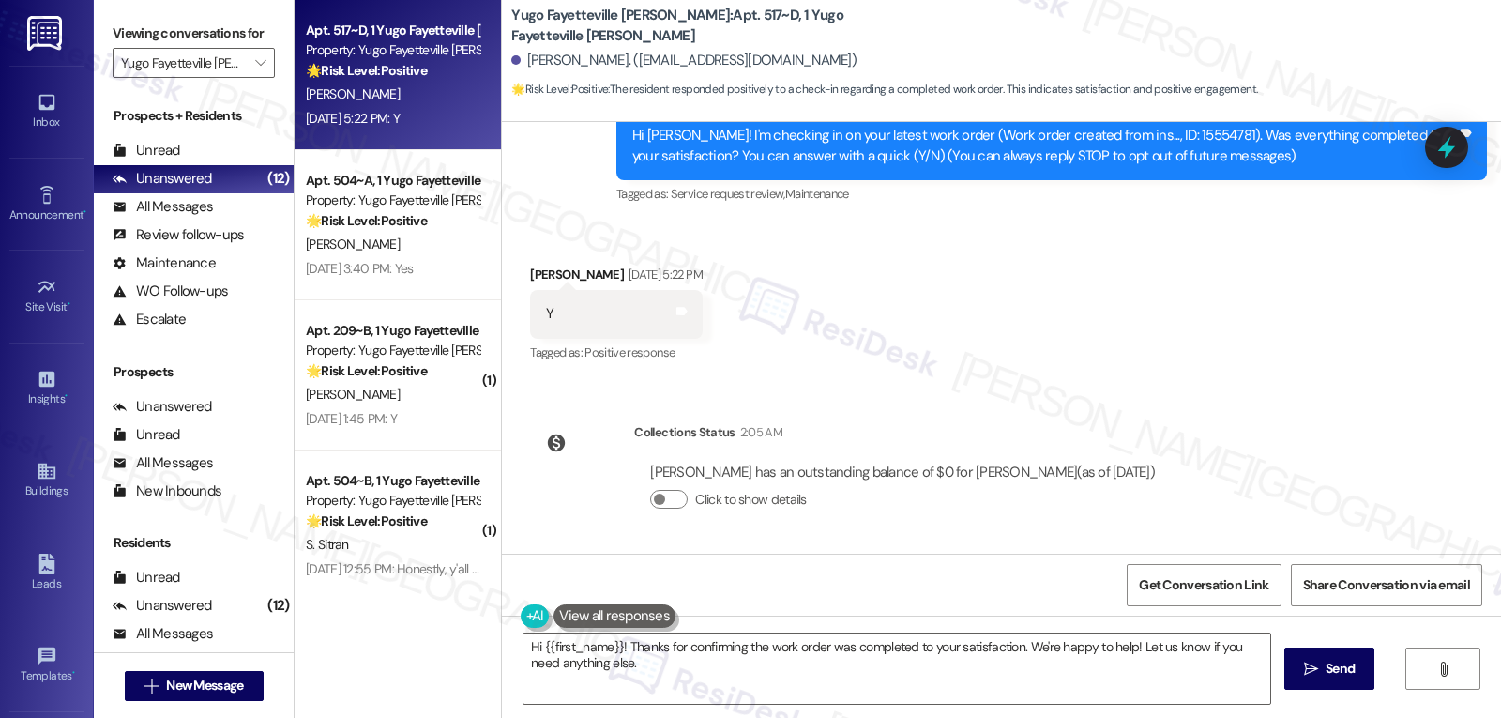
scroll to position [53, 0]
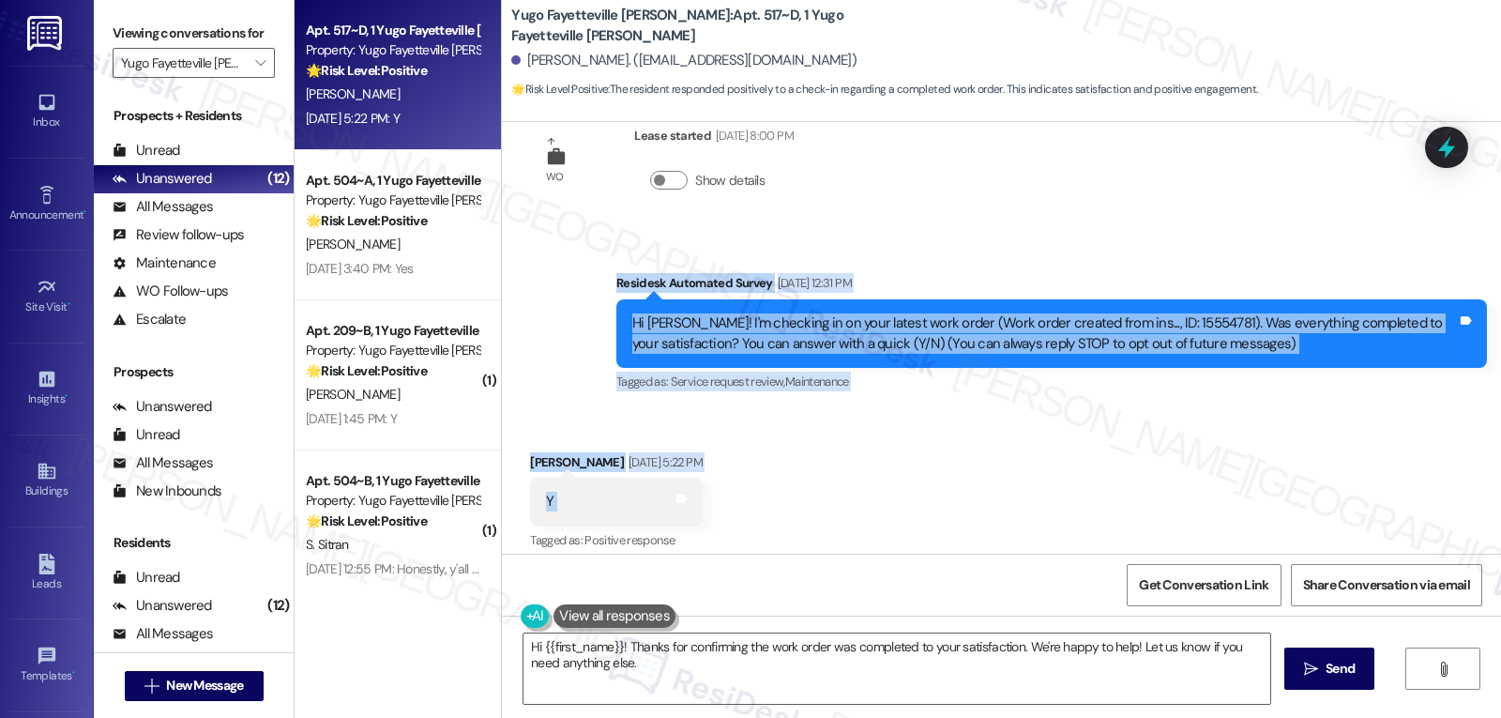
drag, startPoint x: 603, startPoint y: 287, endPoint x: 757, endPoint y: 492, distance: 255.9
click at [757, 492] on div "WO Lease started Aug 14, 2025 at 8:00 PM Show details Survey, sent via SMS Resi…" at bounding box center [1001, 338] width 999 height 432
copy div "Residesk Automated Survey Aug 22, 2025 at 12:31 PM Hi Sarah! I'm checking in on…"
click at [702, 672] on textarea "Hi {{first_name}}! Thanks for confirming the work order was completed to your s…" at bounding box center [896, 668] width 747 height 70
paste textarea "Thanks for confirming, Sarah! Glad to hear everything’s all set. If you need an…"
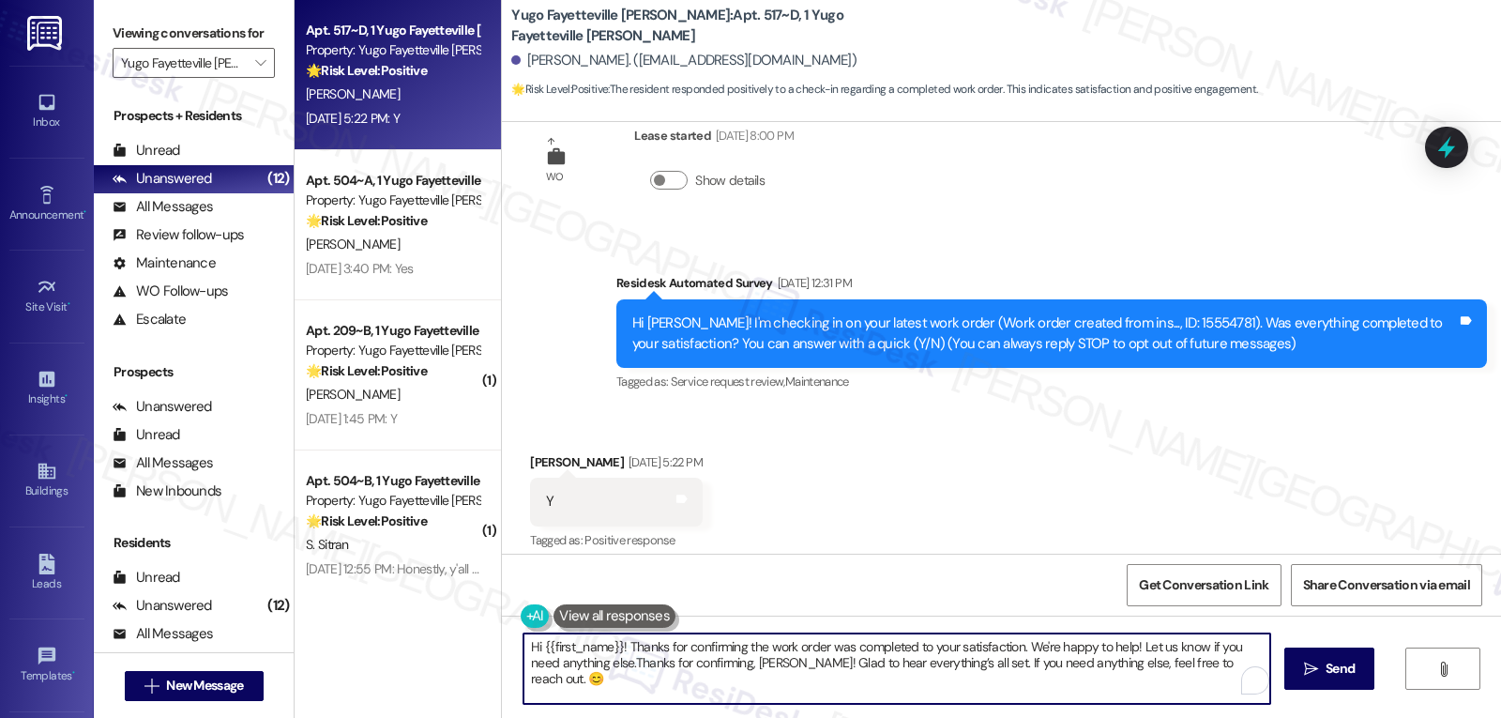
paste textarea "To enrich screen reader interactions, please activate Accessibility in Grammarl…"
click at [1304, 667] on icon "" at bounding box center [1311, 668] width 14 height 15
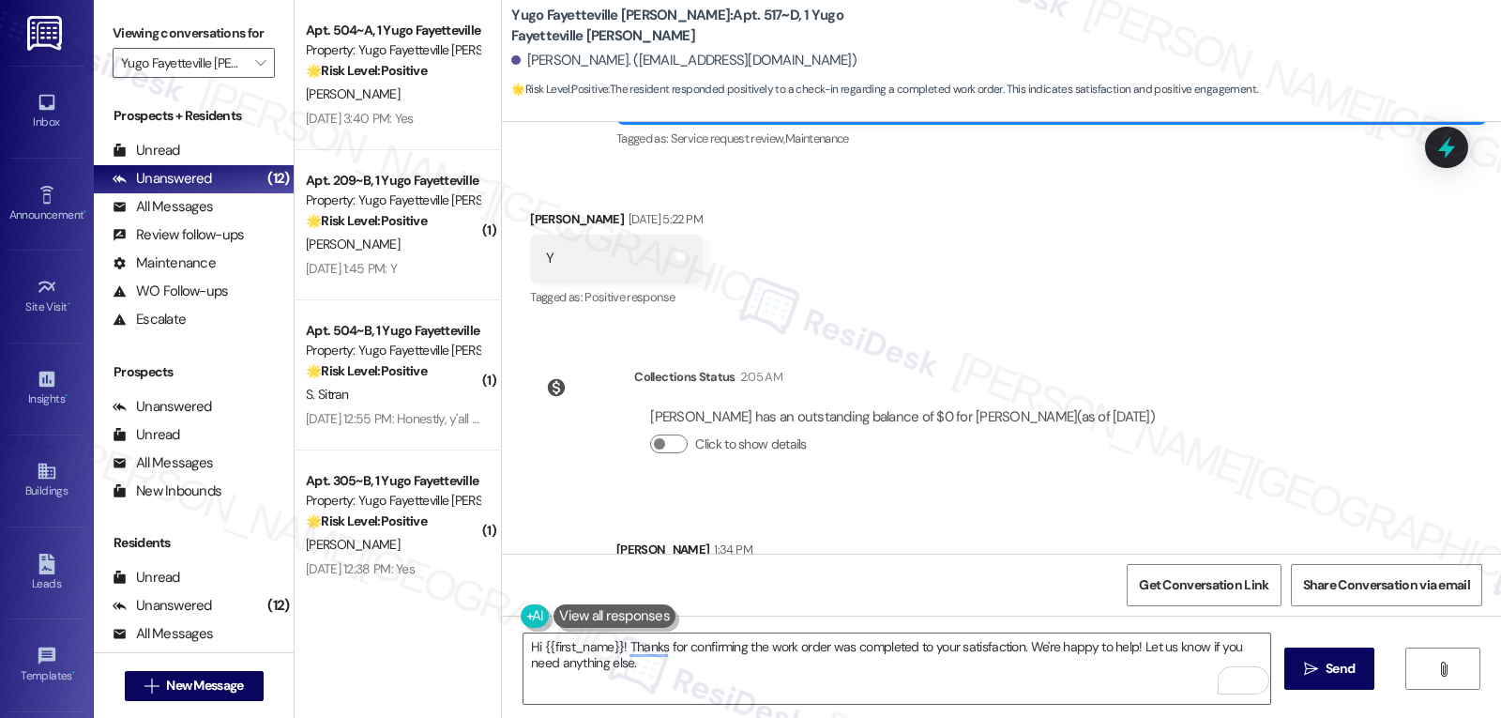
scroll to position [371, 0]
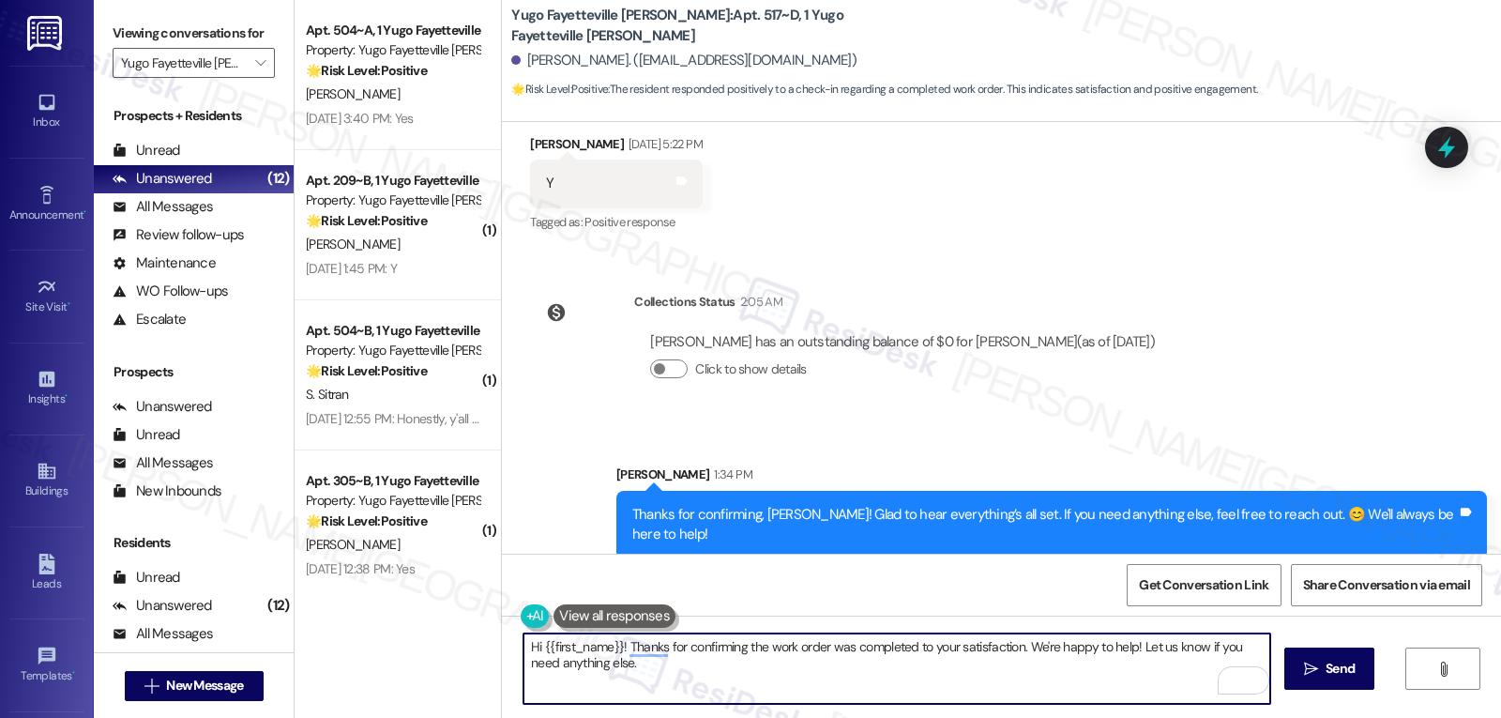
drag, startPoint x: 622, startPoint y: 674, endPoint x: 645, endPoint y: 658, distance: 28.4
click at [622, 674] on textarea "Hi {{first_name}}! Thanks for confirming the work order was completed to your s…" at bounding box center [896, 668] width 747 height 70
paste textarea "how are things going at {{property}}? Has it been everything you were looking f…"
type textarea "Sarah, how are things going at {{property}}? Has it been everything you were lo…"
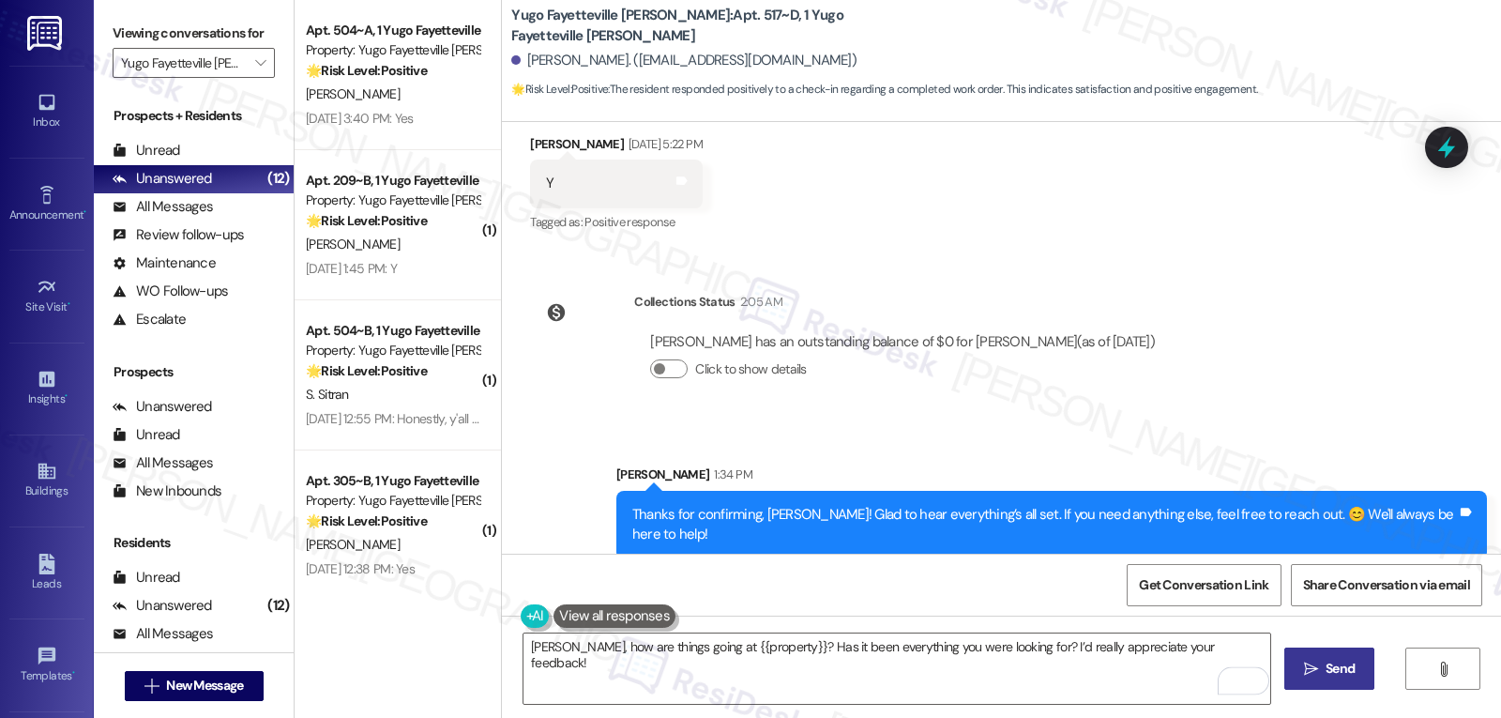
click at [1325, 664] on span "Send" at bounding box center [1339, 669] width 29 height 20
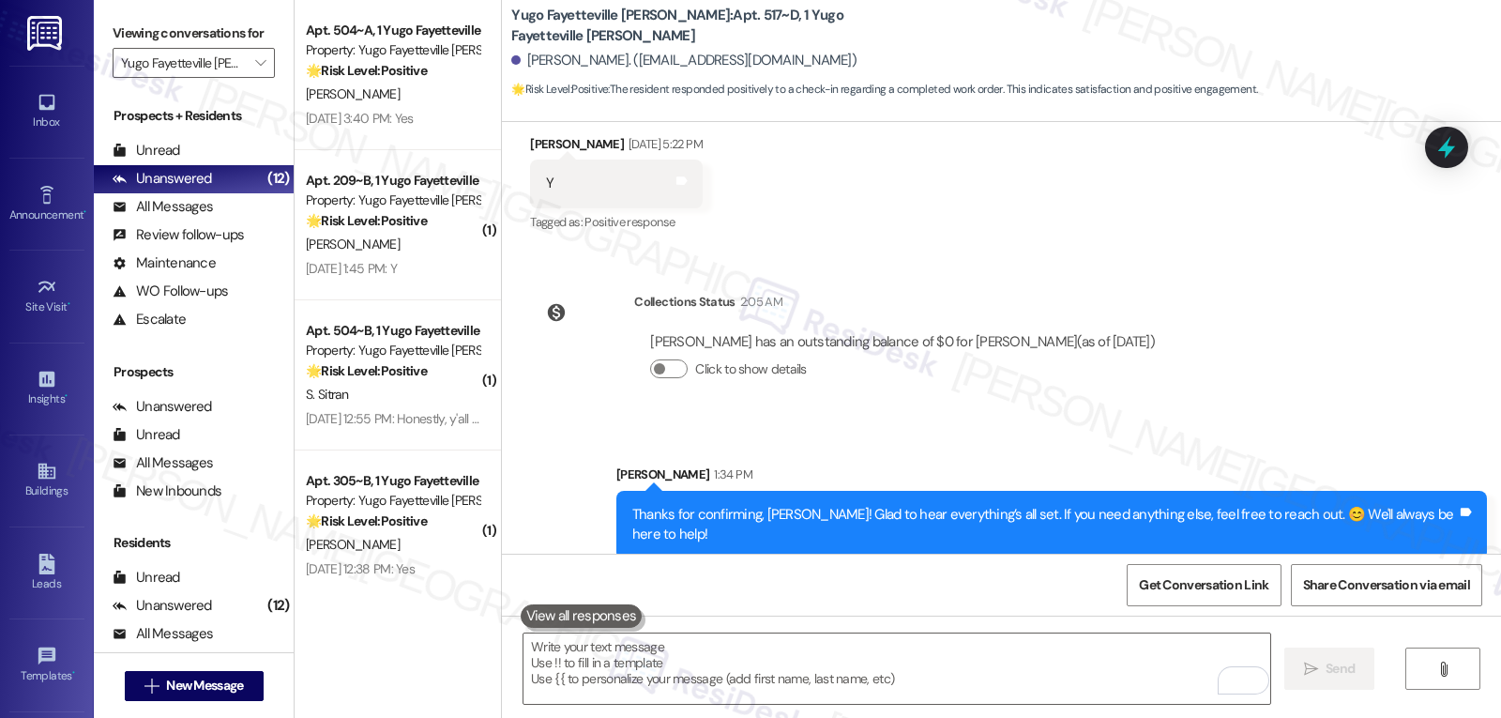
scroll to position [503, 0]
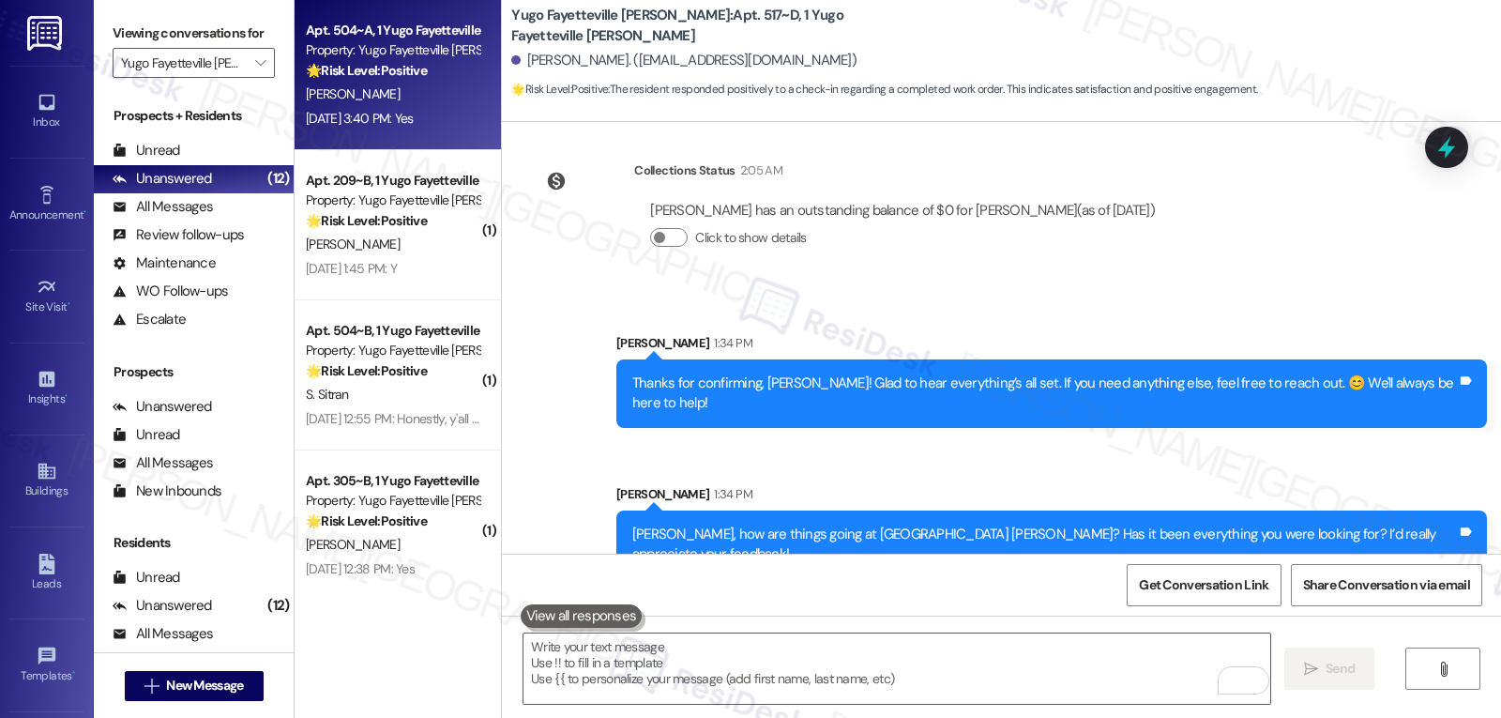
click at [391, 107] on div "Aug 22, 2025 at 3:40 PM: Yes Aug 22, 2025 at 3:40 PM: Yes" at bounding box center [392, 118] width 177 height 23
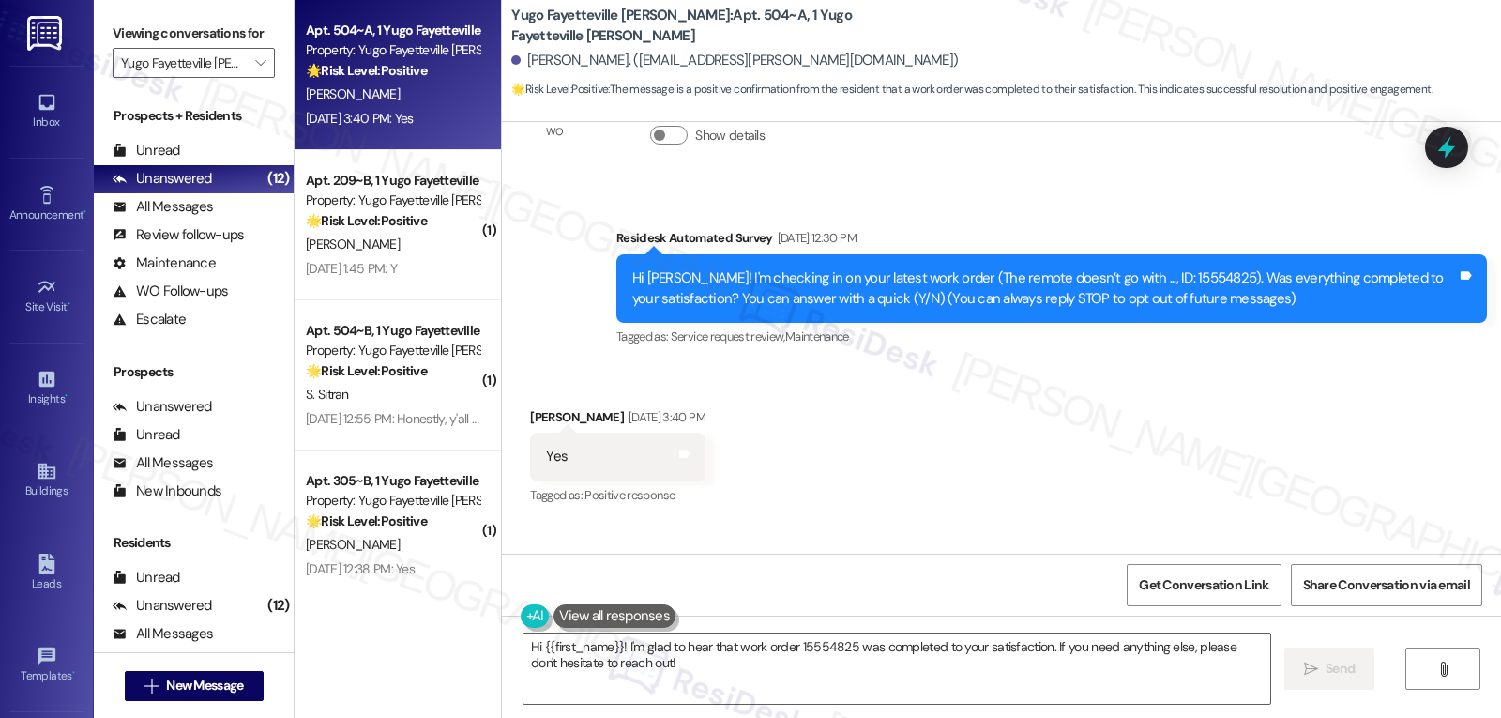
scroll to position [53, 0]
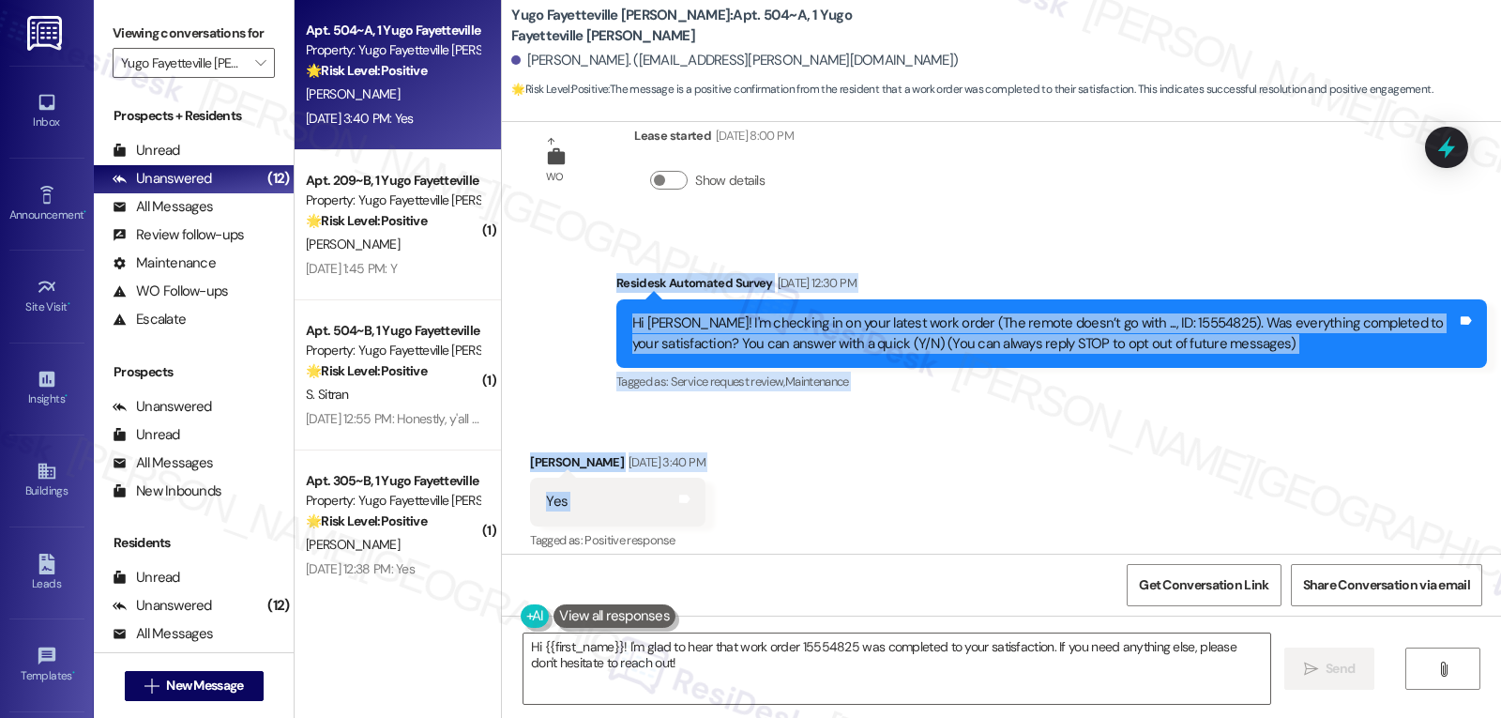
drag, startPoint x: 599, startPoint y: 285, endPoint x: 699, endPoint y: 512, distance: 247.8
click at [699, 512] on div "WO Lease started Aug 14, 2025 at 8:00 PM Show details Survey, sent via SMS Resi…" at bounding box center [1001, 338] width 999 height 432
copy div "Residesk Automated Survey Aug 22, 2025 at 12:30 PM Hi Vivian! I'm checking in o…"
click at [743, 670] on textarea "Hi {{first_name}}! I'm glad to hear that work order 15554825 was completed to y…" at bounding box center [896, 668] width 747 height 70
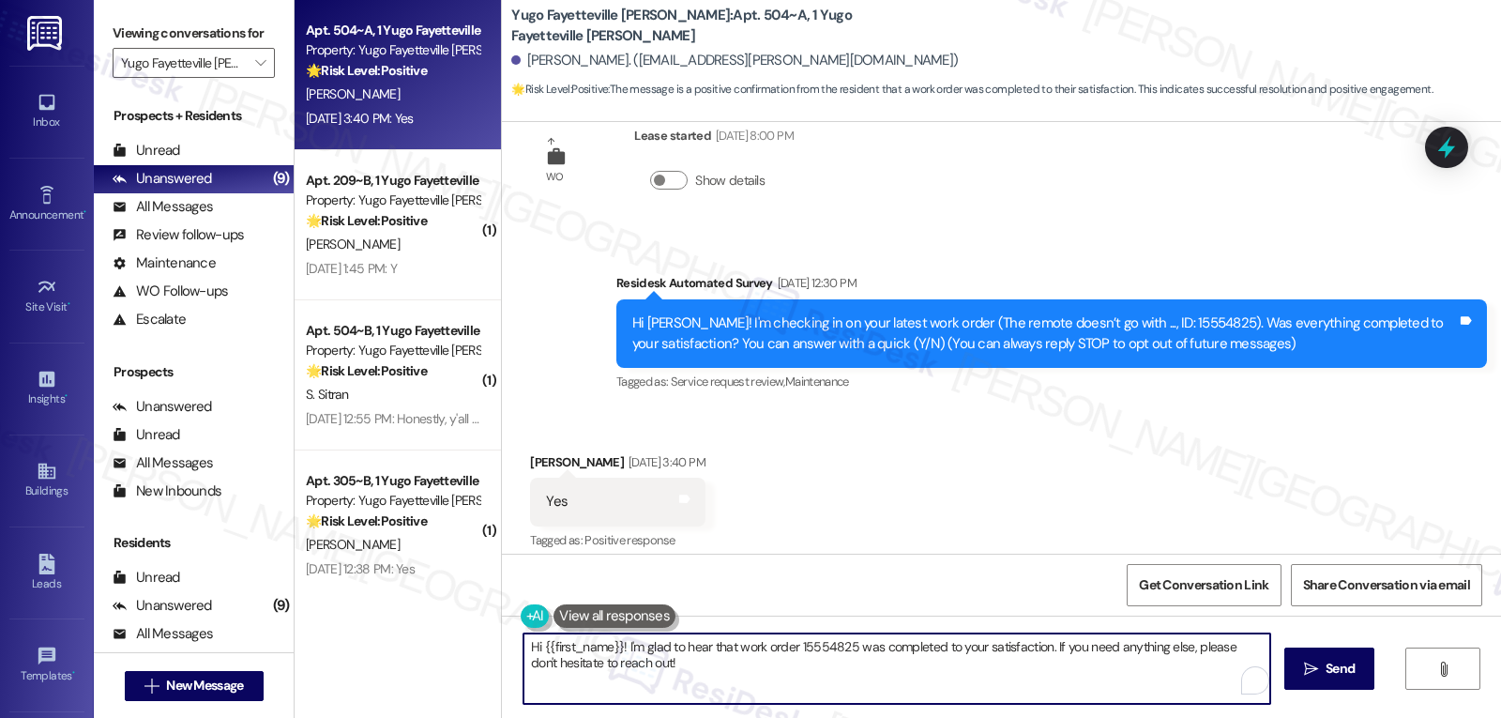
paste textarea "Thanks for letting us know, Vivian! Glad everything’s taken care of. If you nee…"
type textarea "Thanks for letting us know, Vivian! Glad everything’s taken care of. If you nee…"
click at [1316, 672] on span " Send" at bounding box center [1329, 669] width 59 height 20
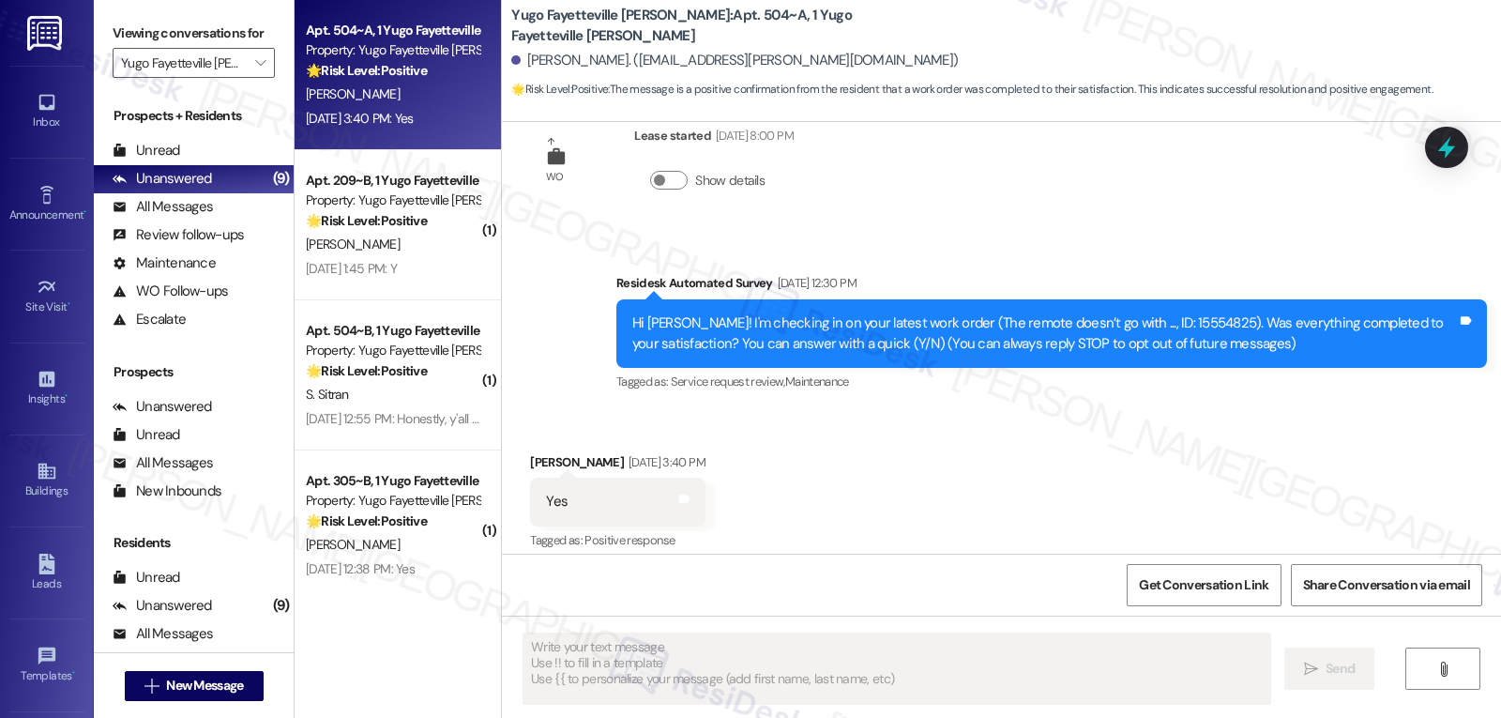
scroll to position [68, 0]
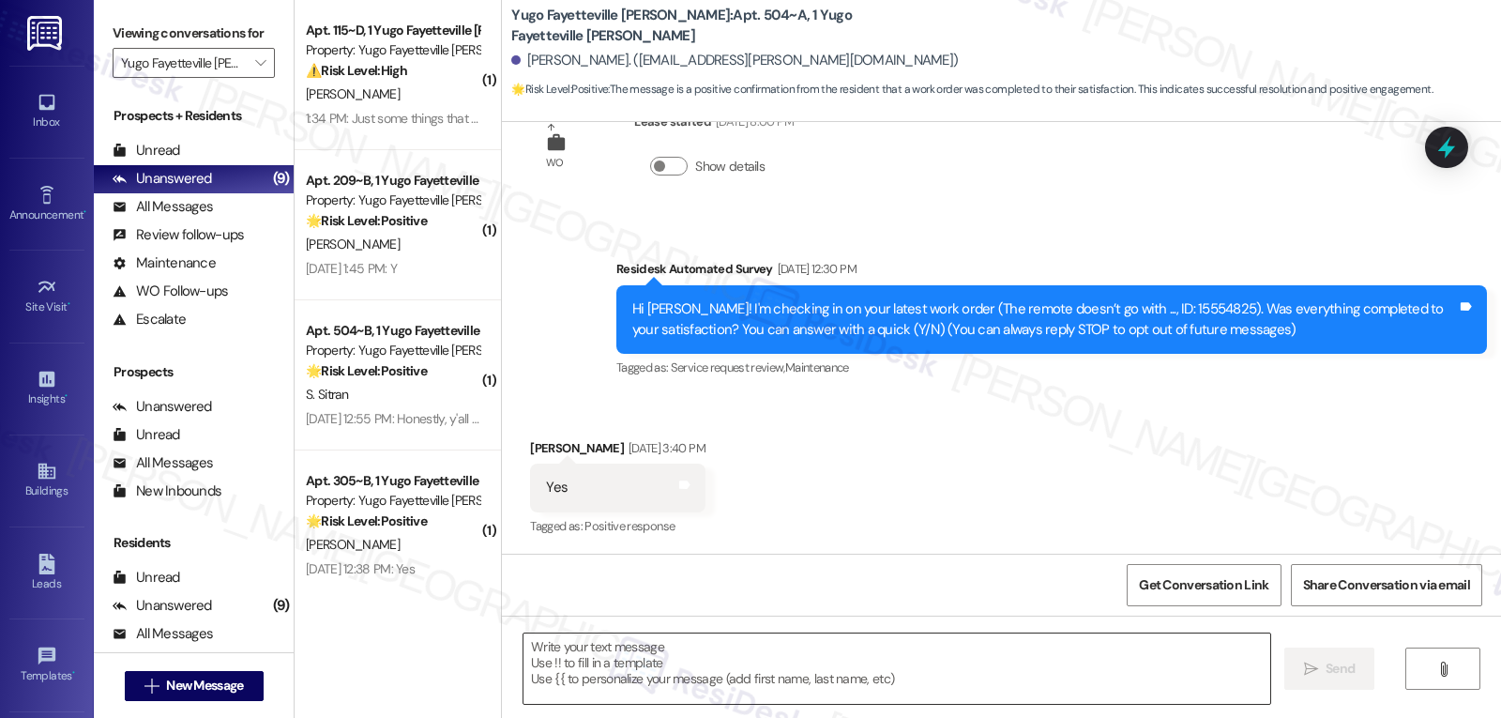
click at [887, 662] on textarea "To enrich screen reader interactions, please activate Accessibility in Grammarl…" at bounding box center [896, 668] width 747 height 70
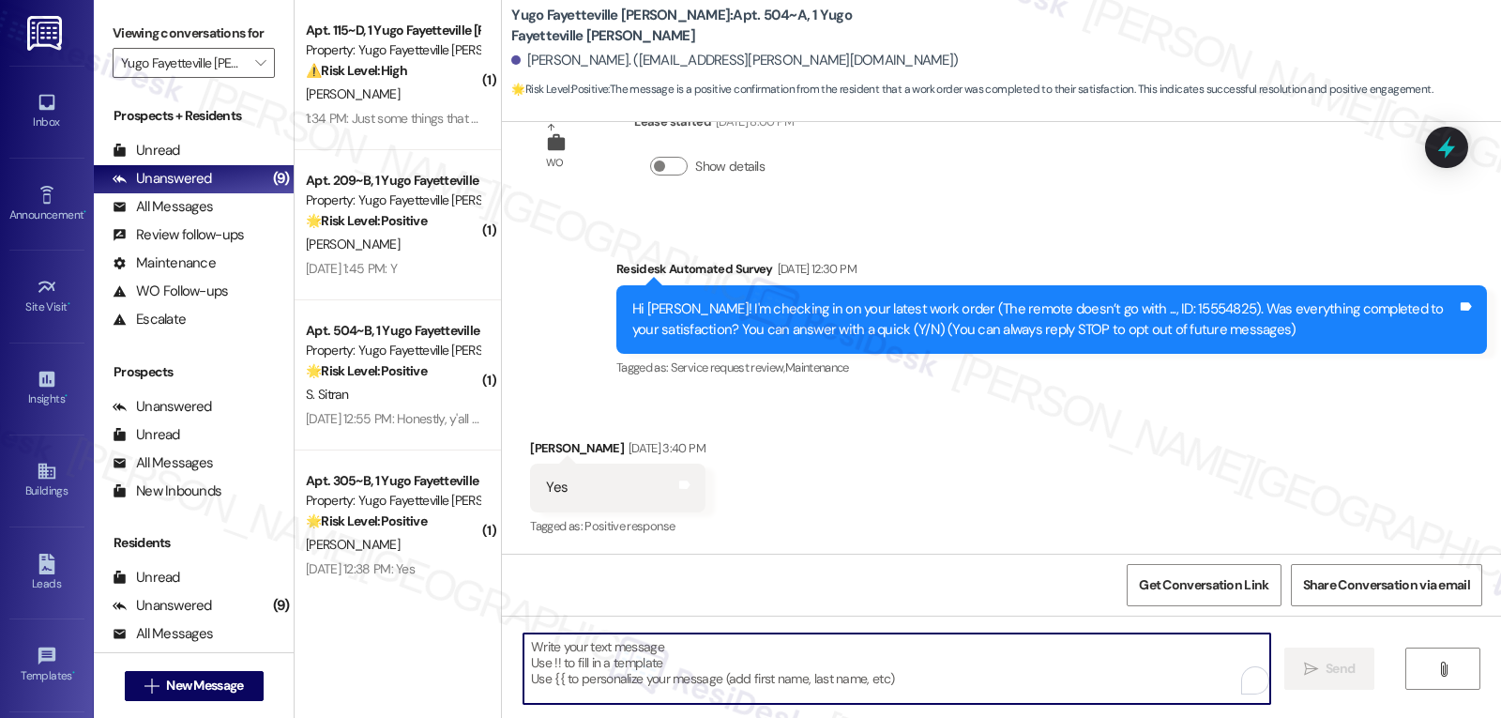
paste textarea "I hope you’ve been loving your time at {{property}}! Has it lived up to what yo…"
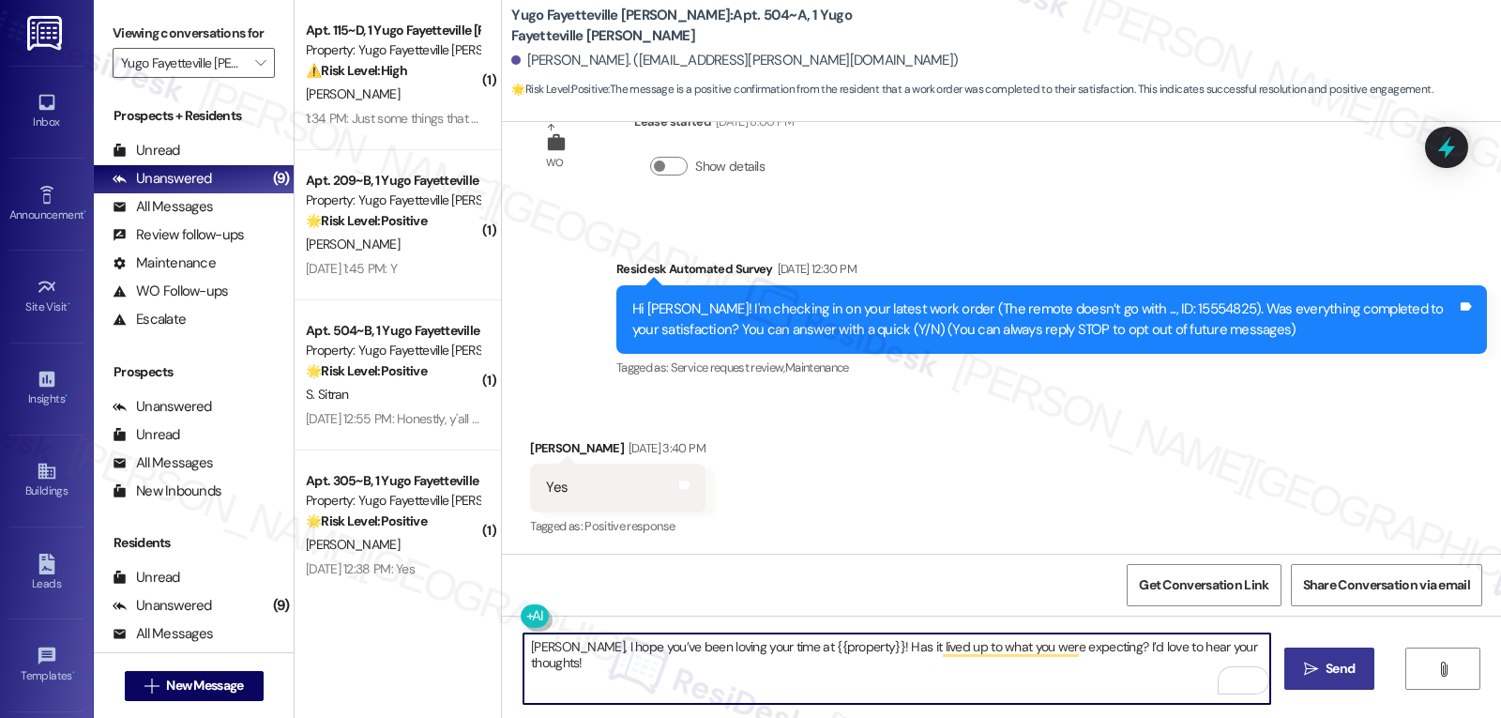
type textarea "Vivian, I hope you’ve been loving your time at {{property}}! Has it lived up to…"
click at [1295, 677] on button " Send" at bounding box center [1329, 668] width 91 height 42
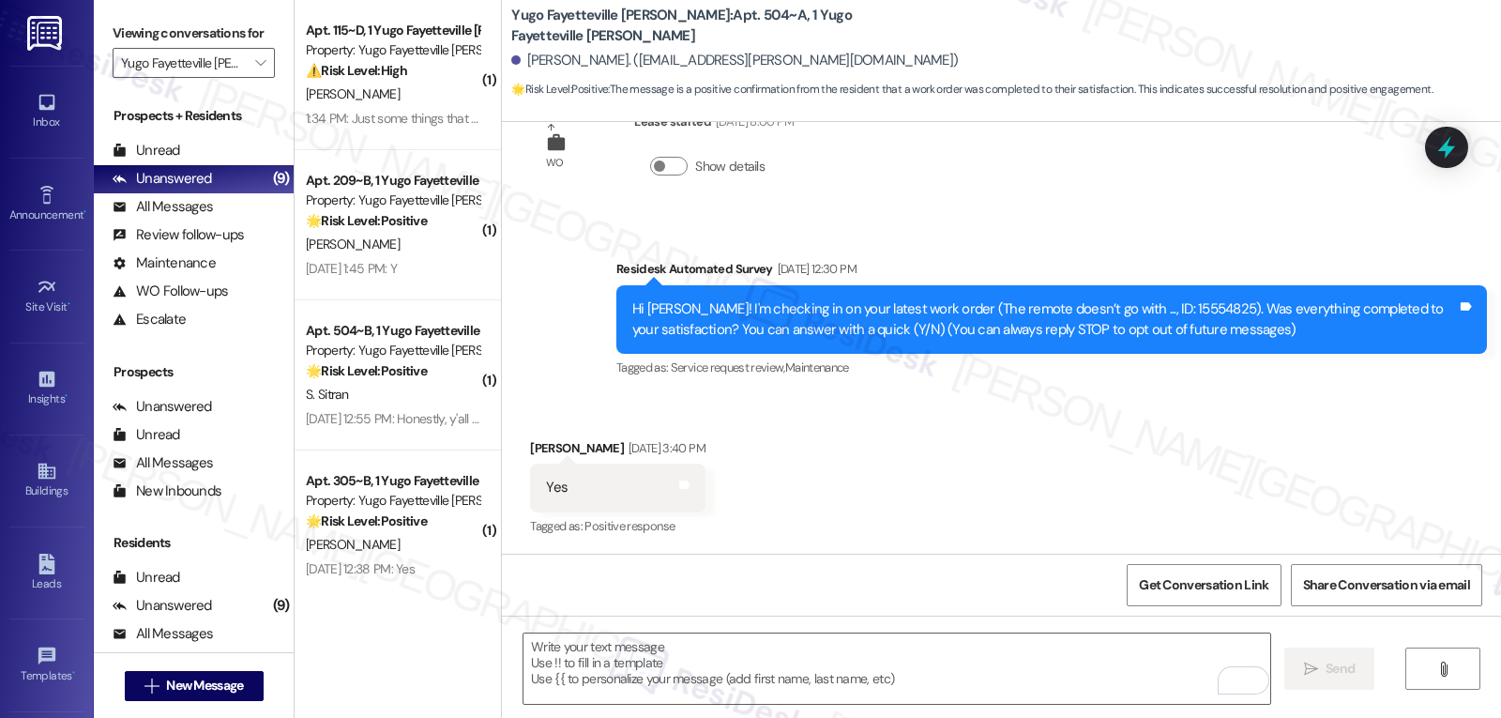
scroll to position [543, 0]
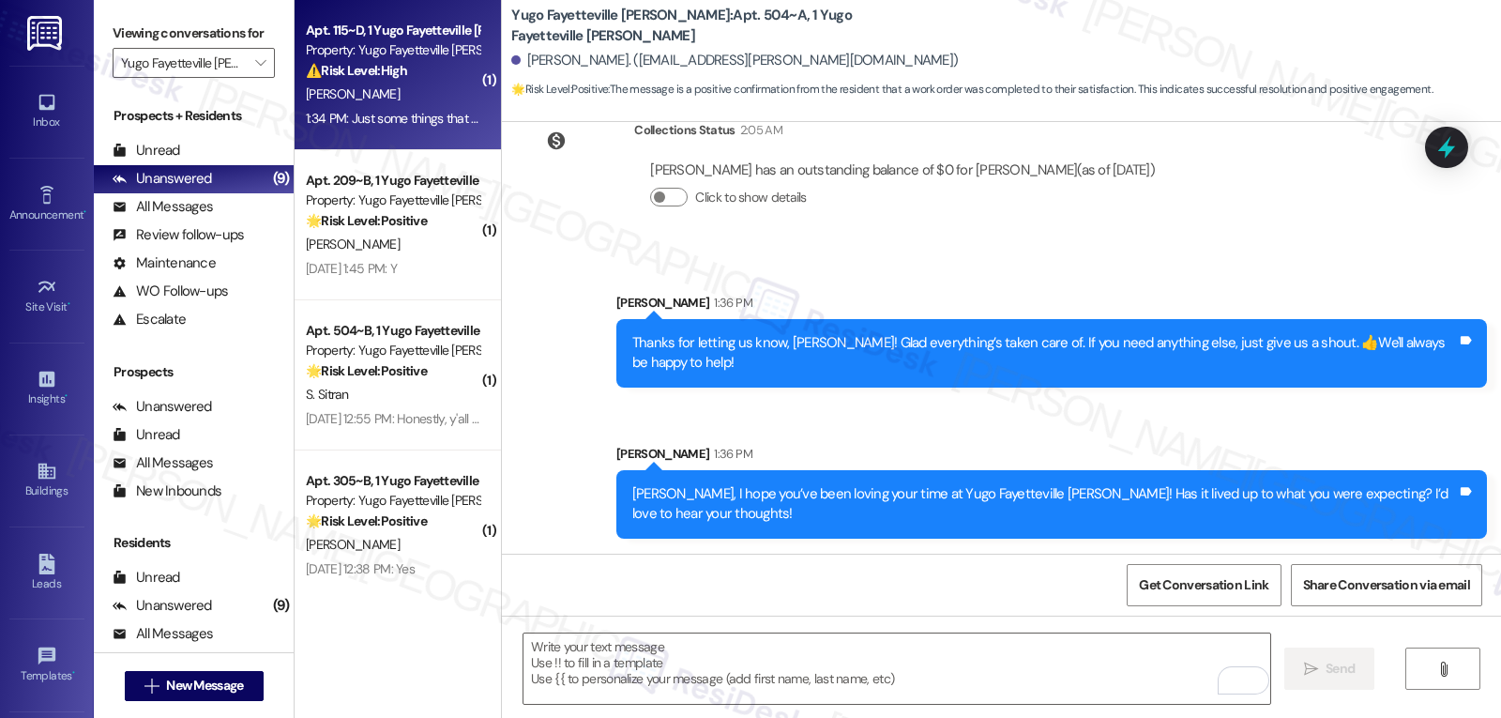
click at [375, 105] on div "[PERSON_NAME]" at bounding box center [392, 94] width 177 height 23
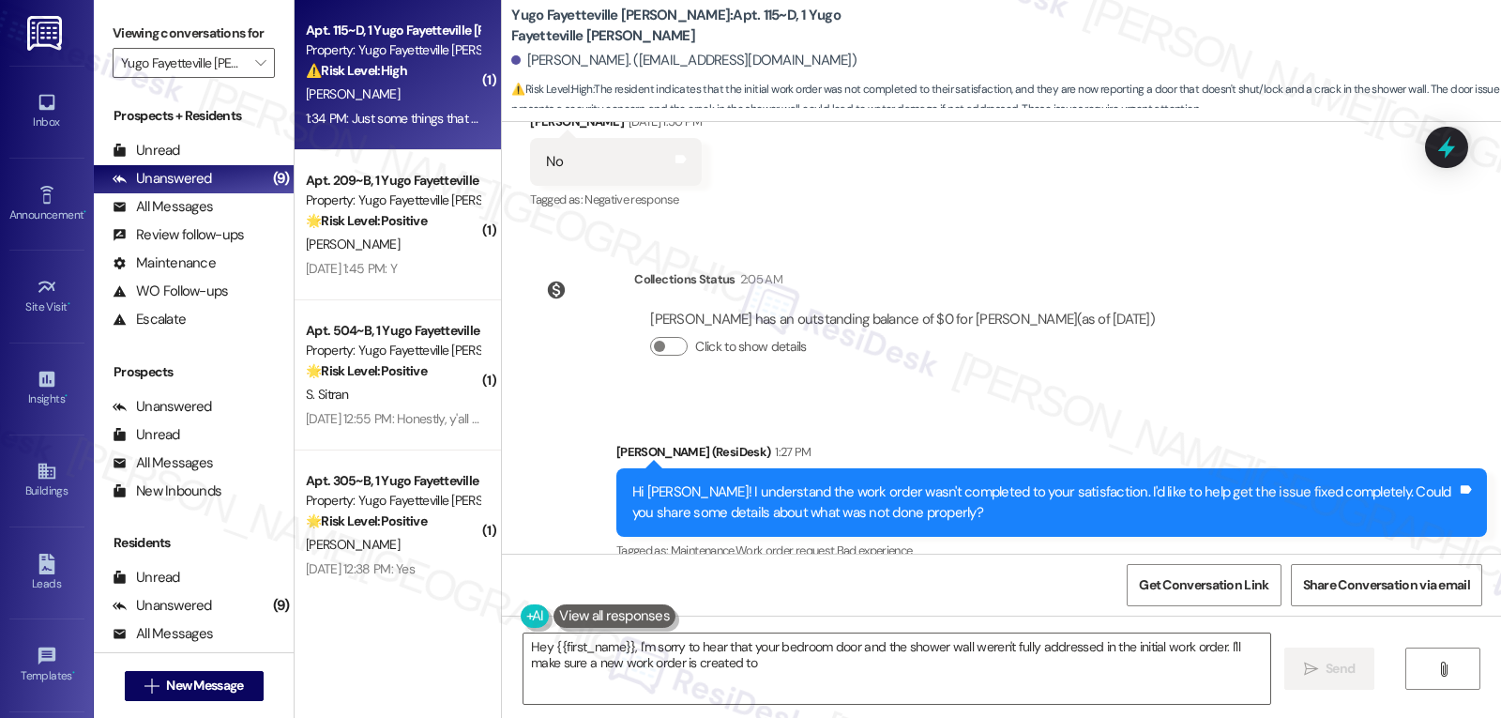
scroll to position [1099, 0]
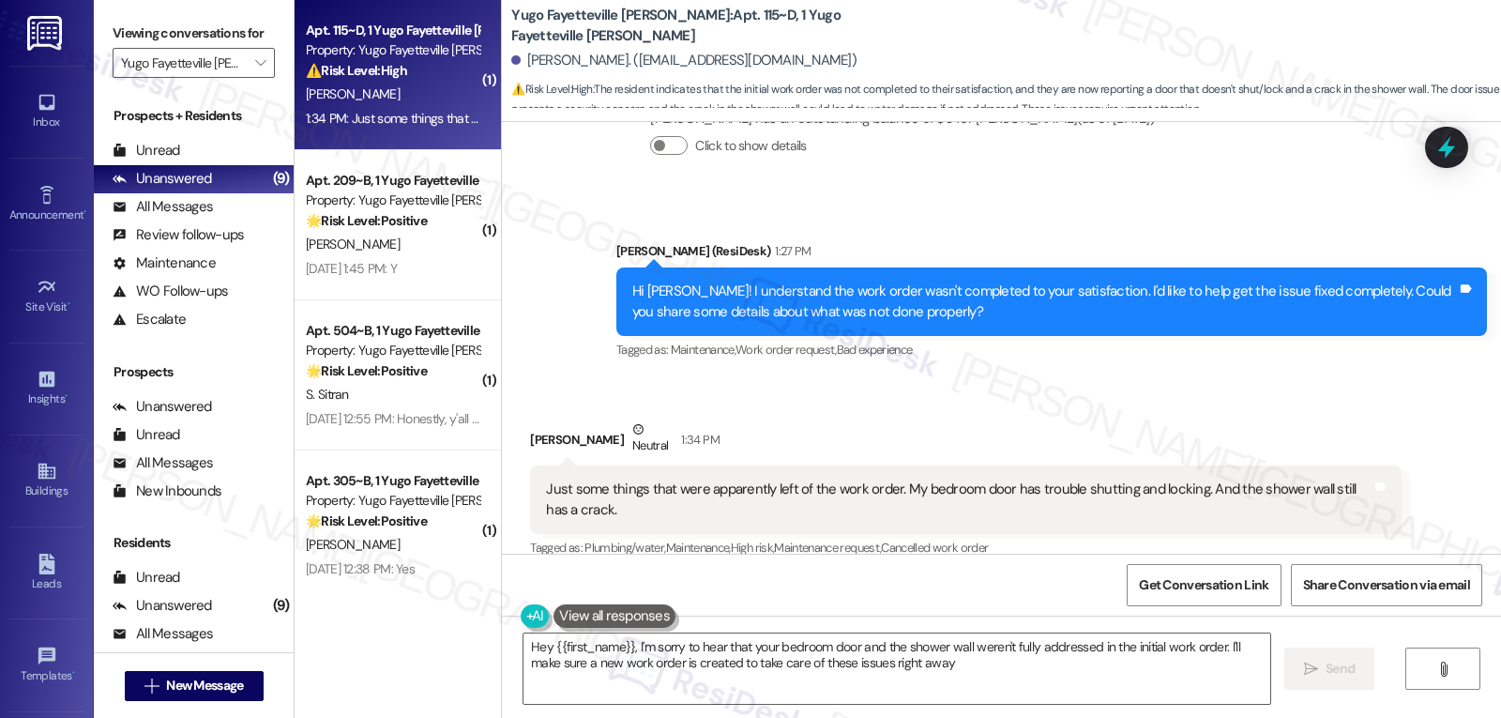
type textarea "Hey {{first_name}}, I'm sorry to hear that your bedroom door and the shower wal…"
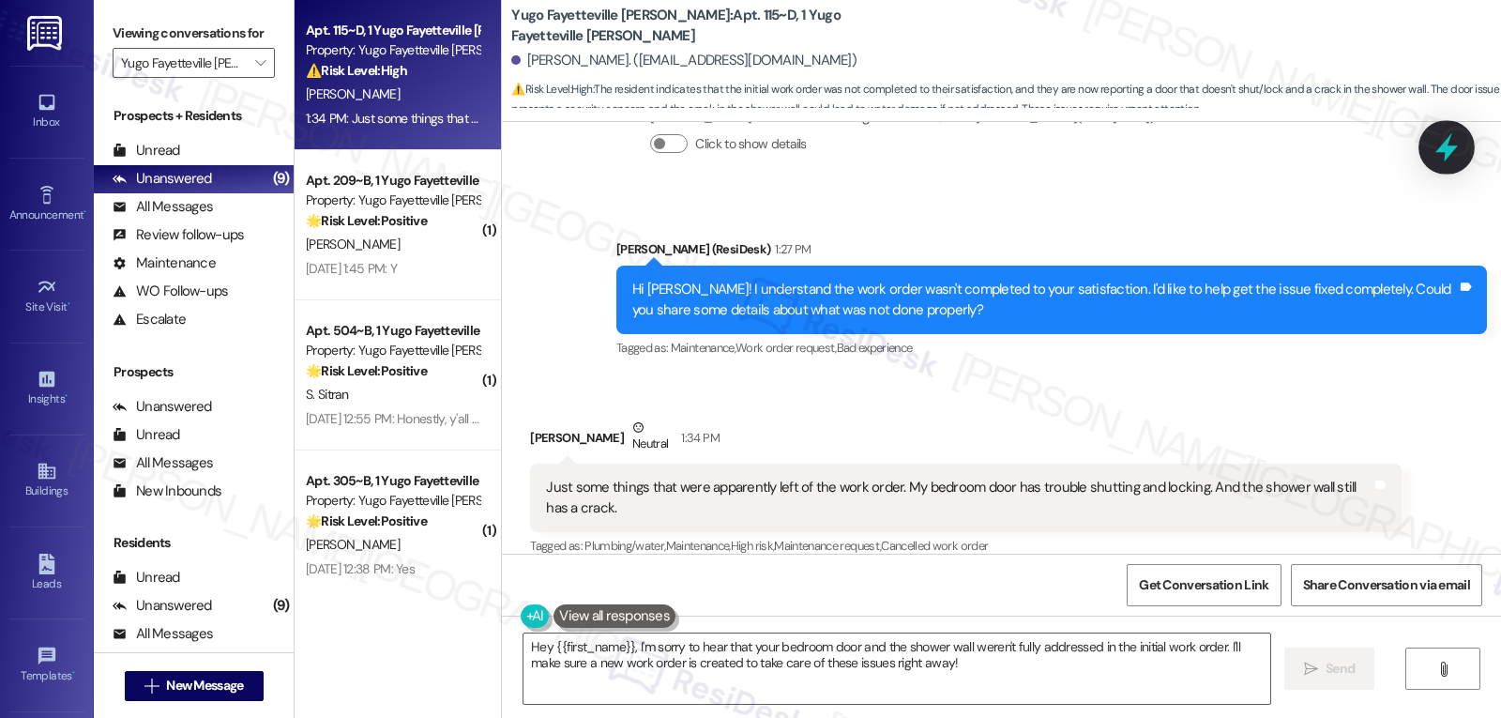
click at [1446, 144] on icon at bounding box center [1446, 147] width 23 height 29
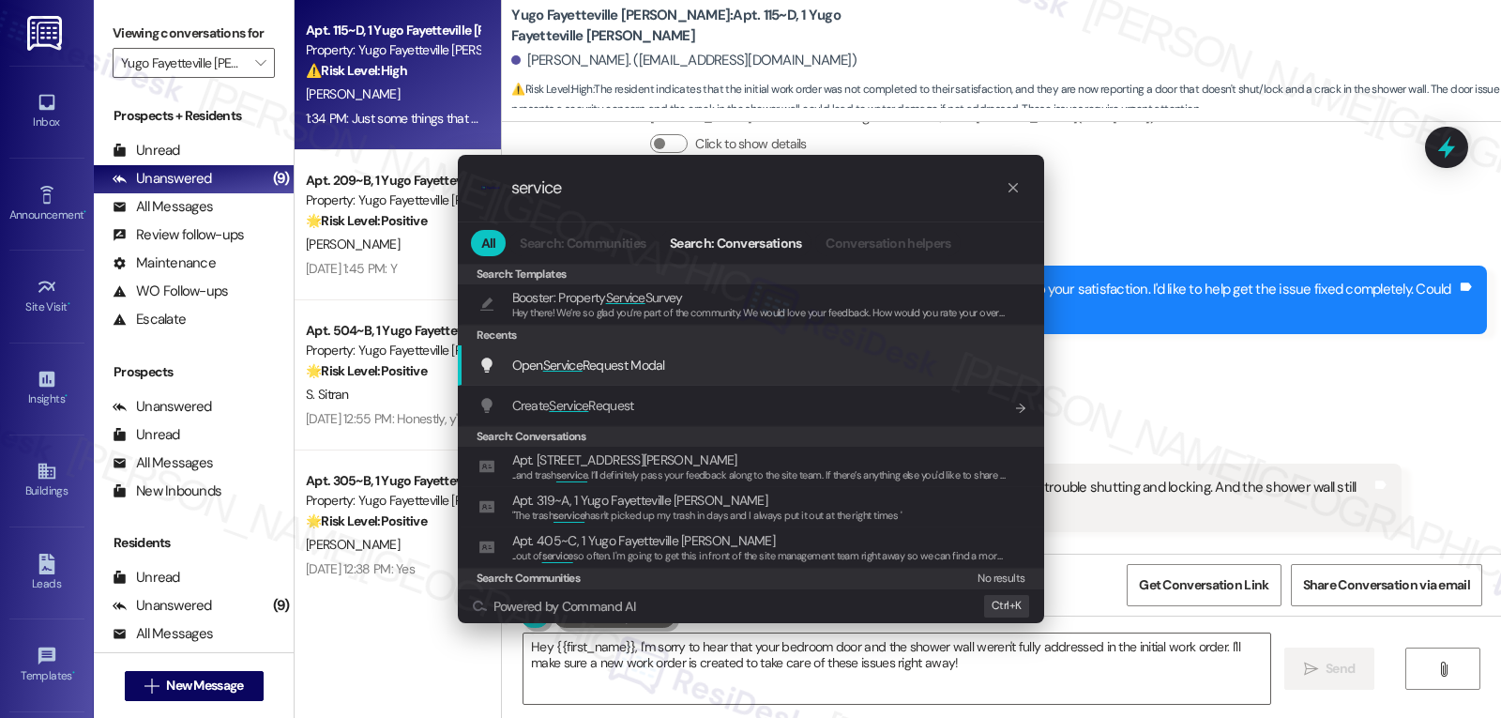
type input "service"
click at [630, 367] on span "Open Service Request Modal" at bounding box center [588, 364] width 153 height 17
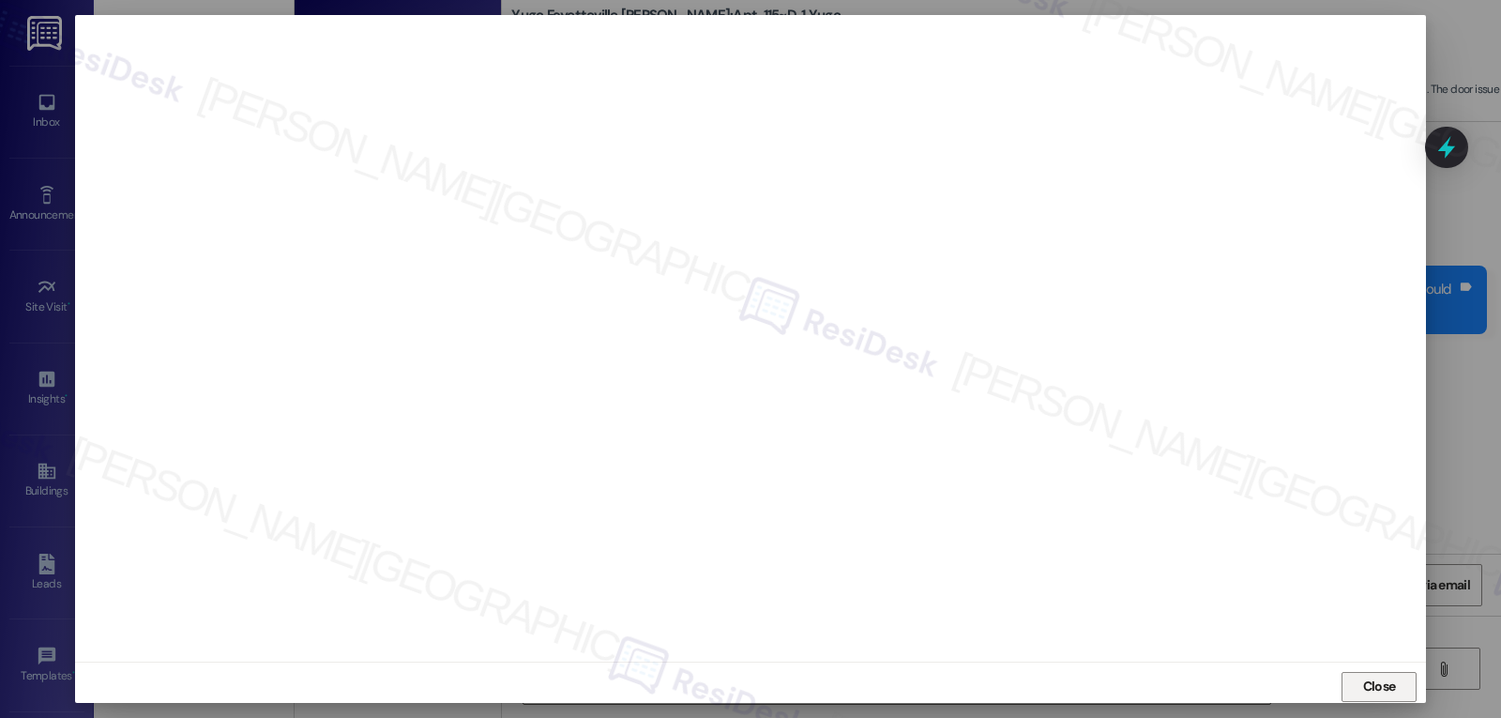
click at [1379, 693] on span "Close" at bounding box center [1379, 686] width 33 height 20
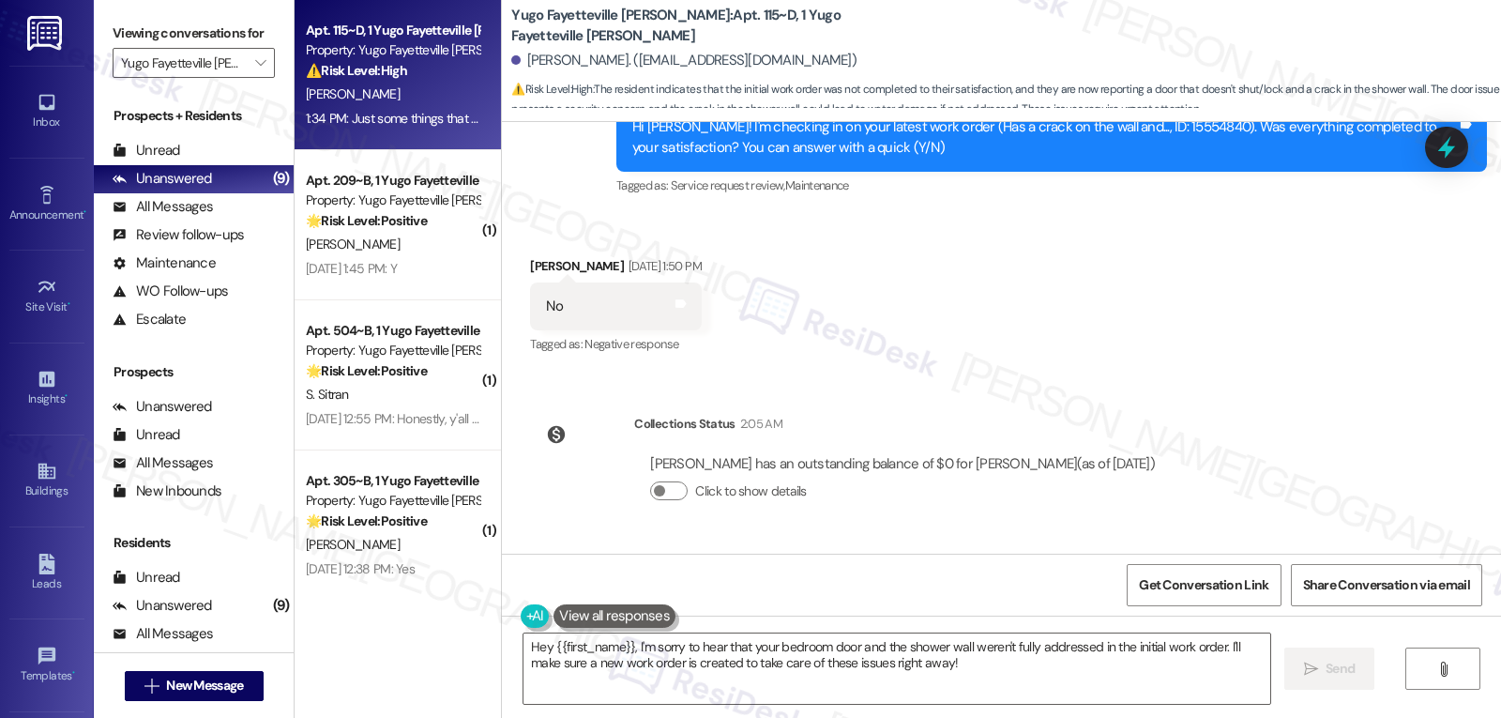
scroll to position [1100, 0]
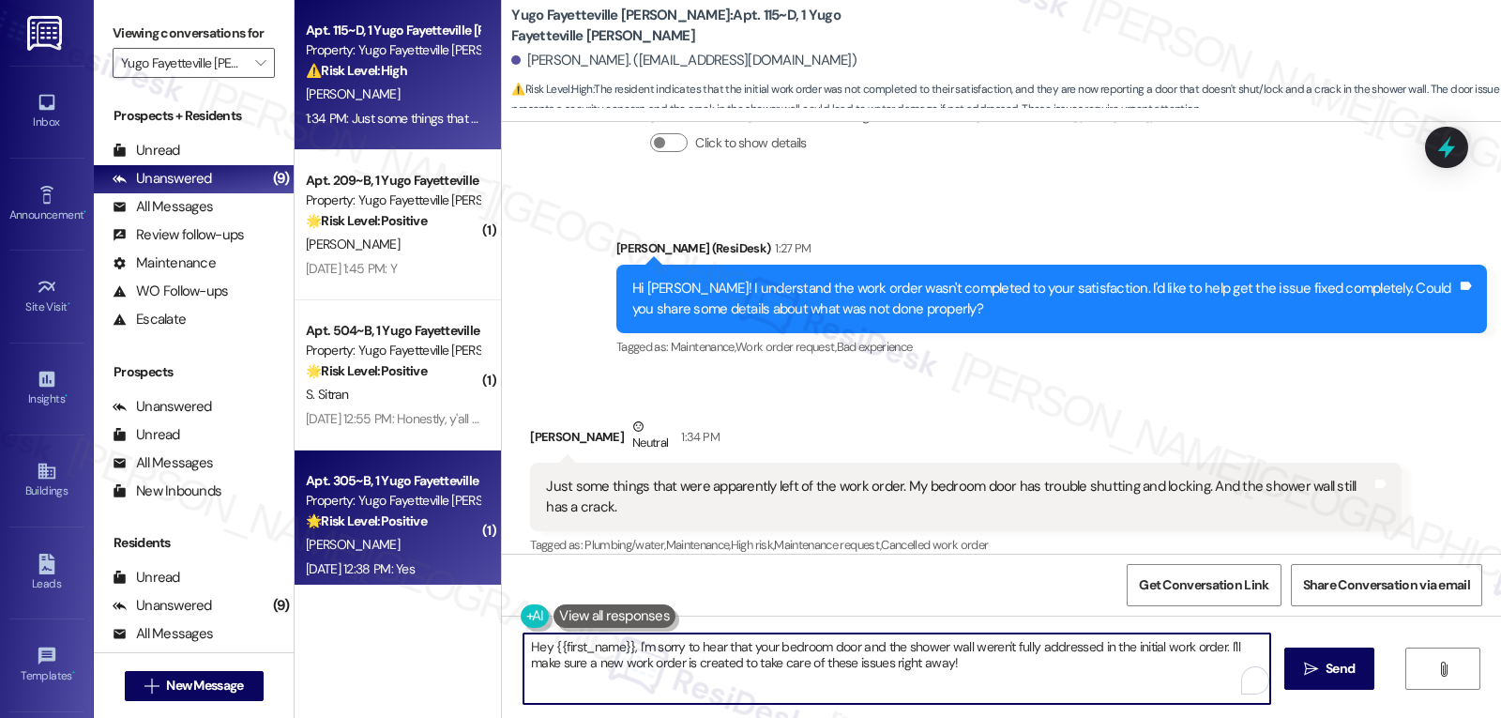
drag, startPoint x: 949, startPoint y: 666, endPoint x: 282, endPoint y: 583, distance: 672.0
click at [295, 583] on div "Apt. 115~D, 1 Yugo Fayetteville Dickson Property: Yugo Fayetteville Dickson ⚠️ …" at bounding box center [898, 359] width 1206 height 718
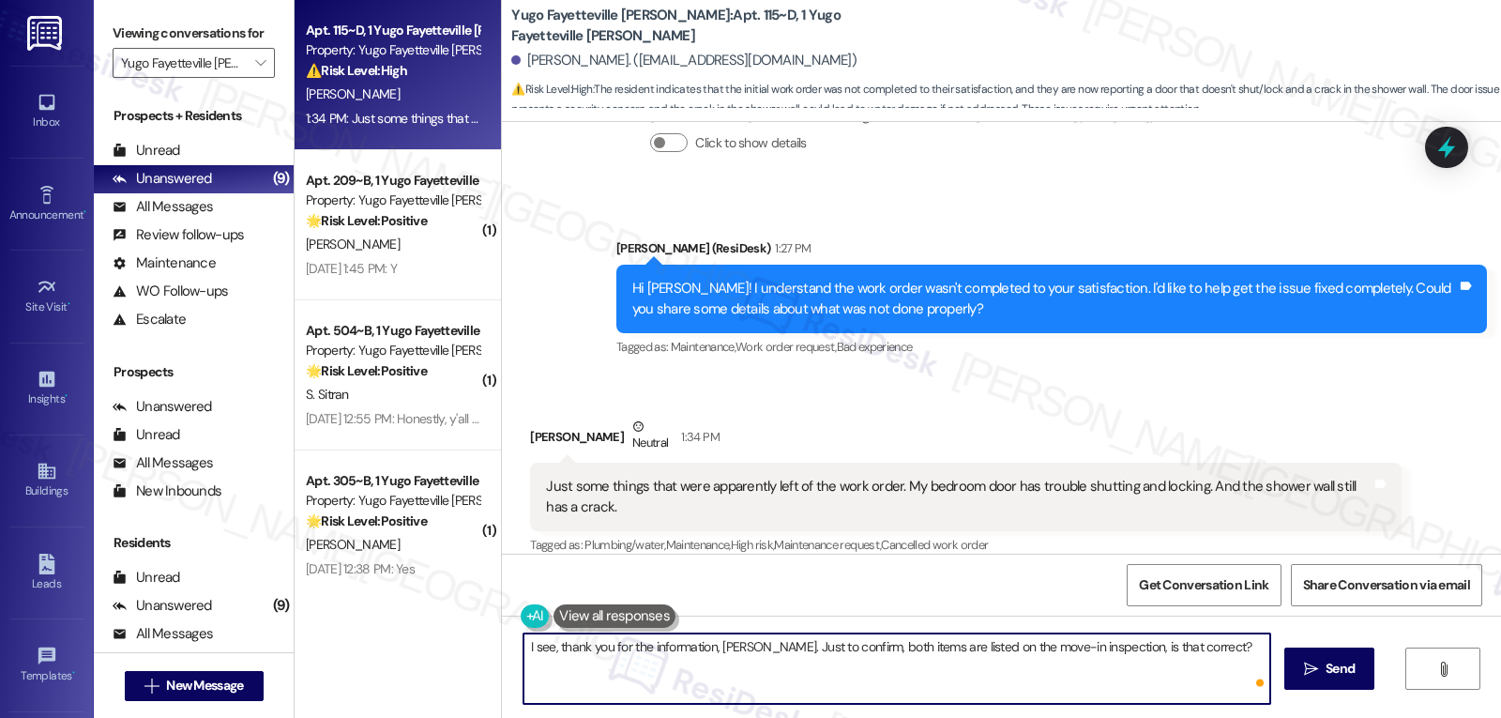
type textarea "I see, thank you for the information, Andrew. Just to confirm, both items are l…"
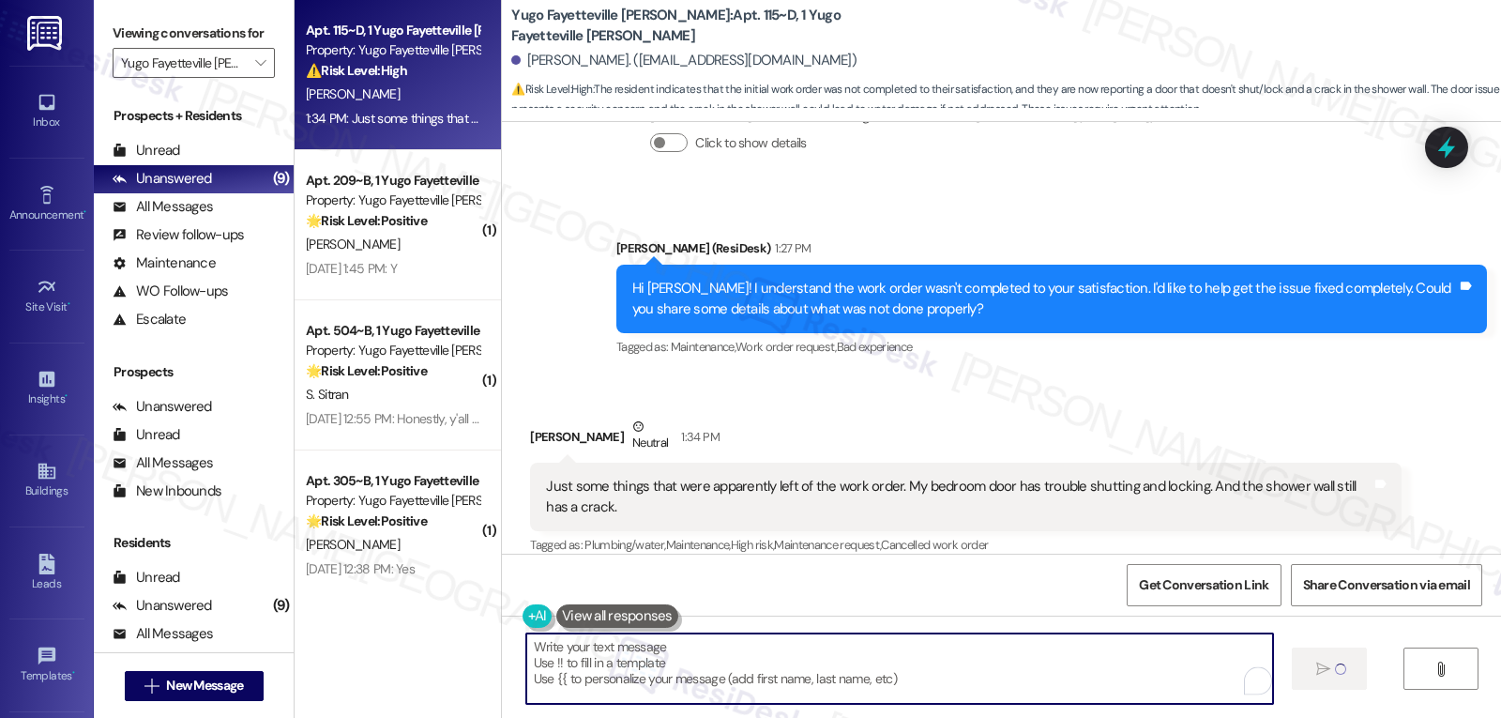
type textarea "Fetching suggested responses. Please feel free to read through the conversation…"
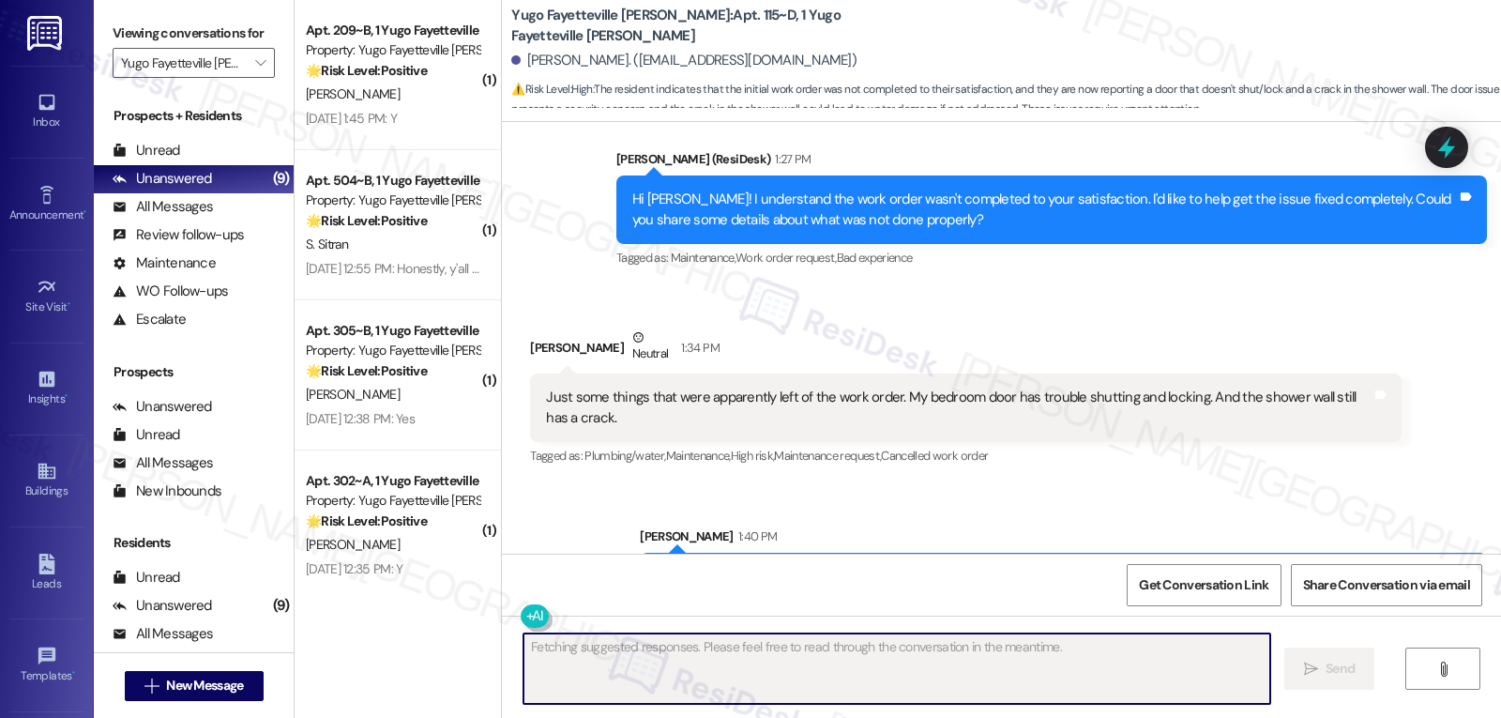
scroll to position [1232, 0]
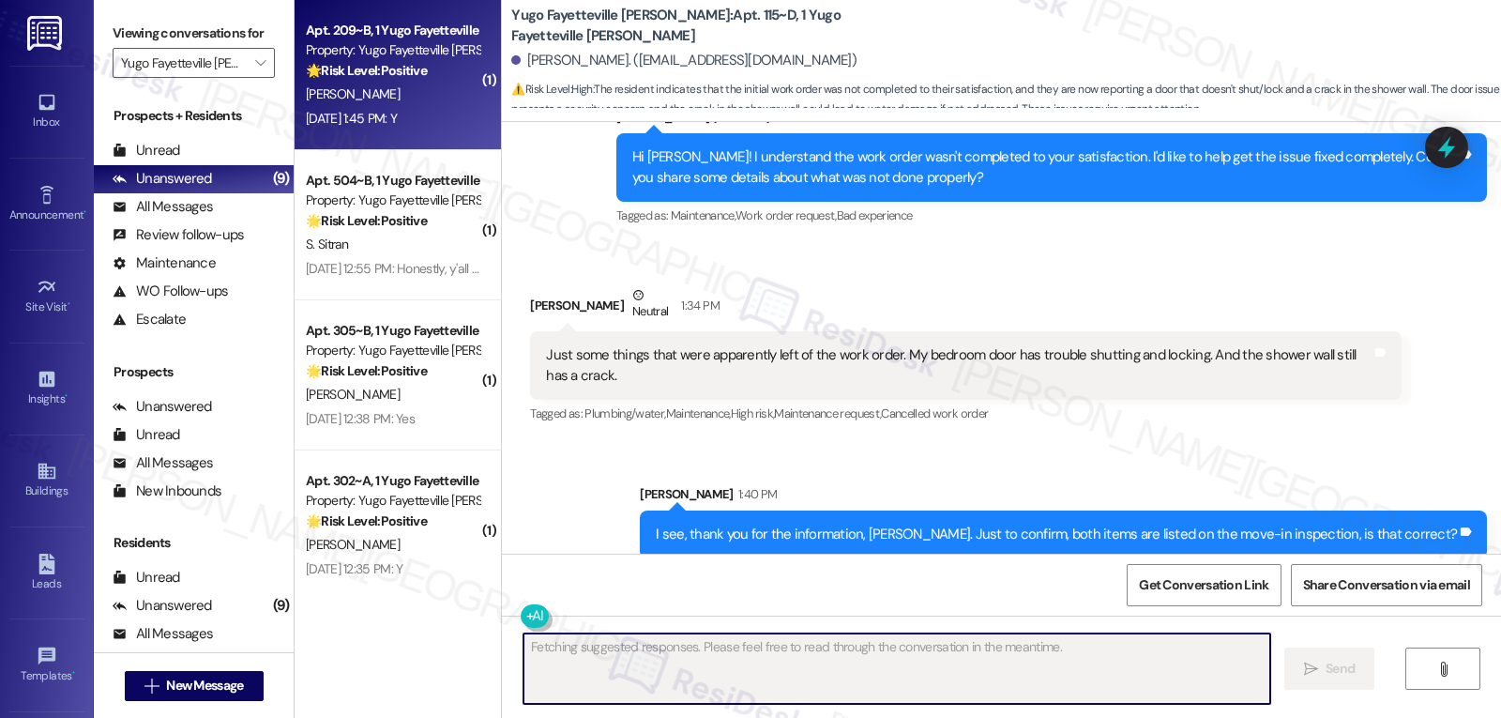
click at [395, 90] on div "M. Acevedo" at bounding box center [392, 94] width 177 height 23
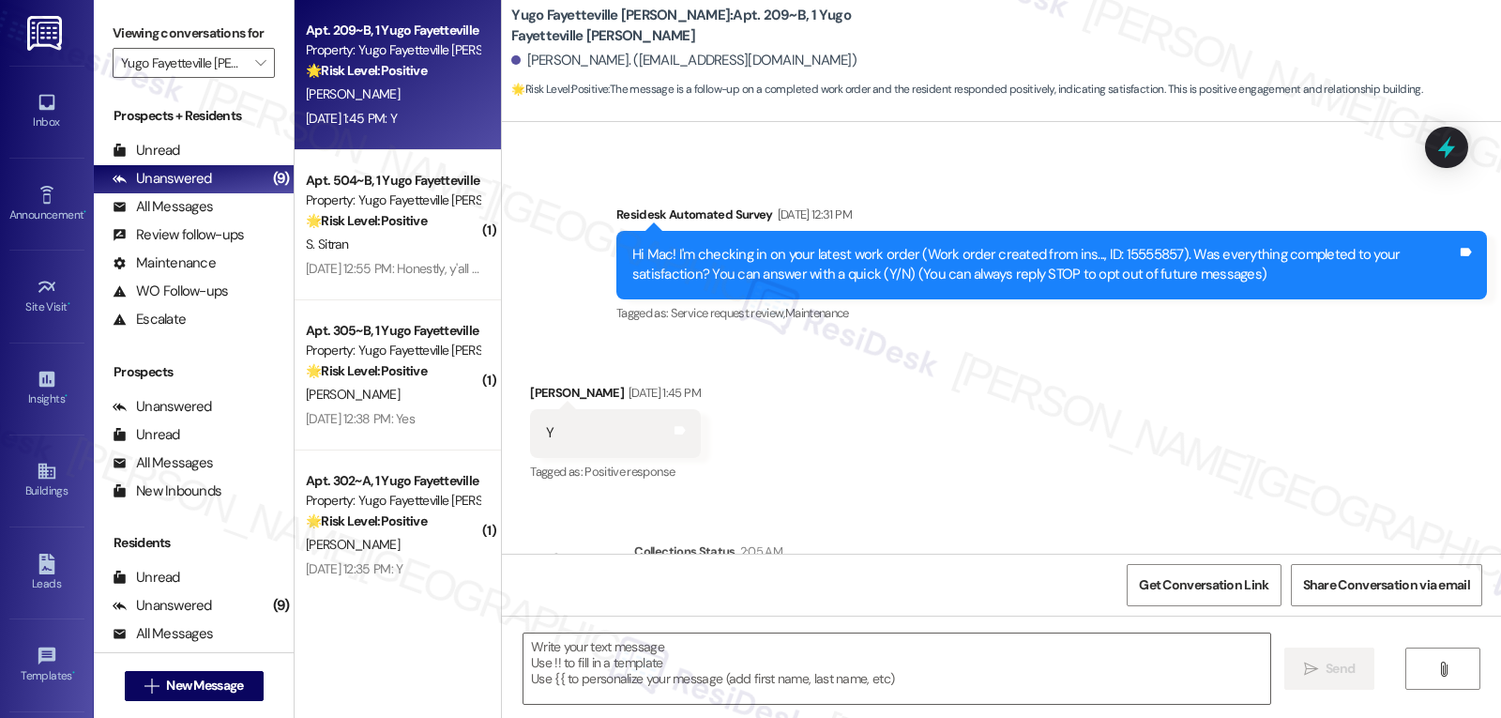
scroll to position [231, 0]
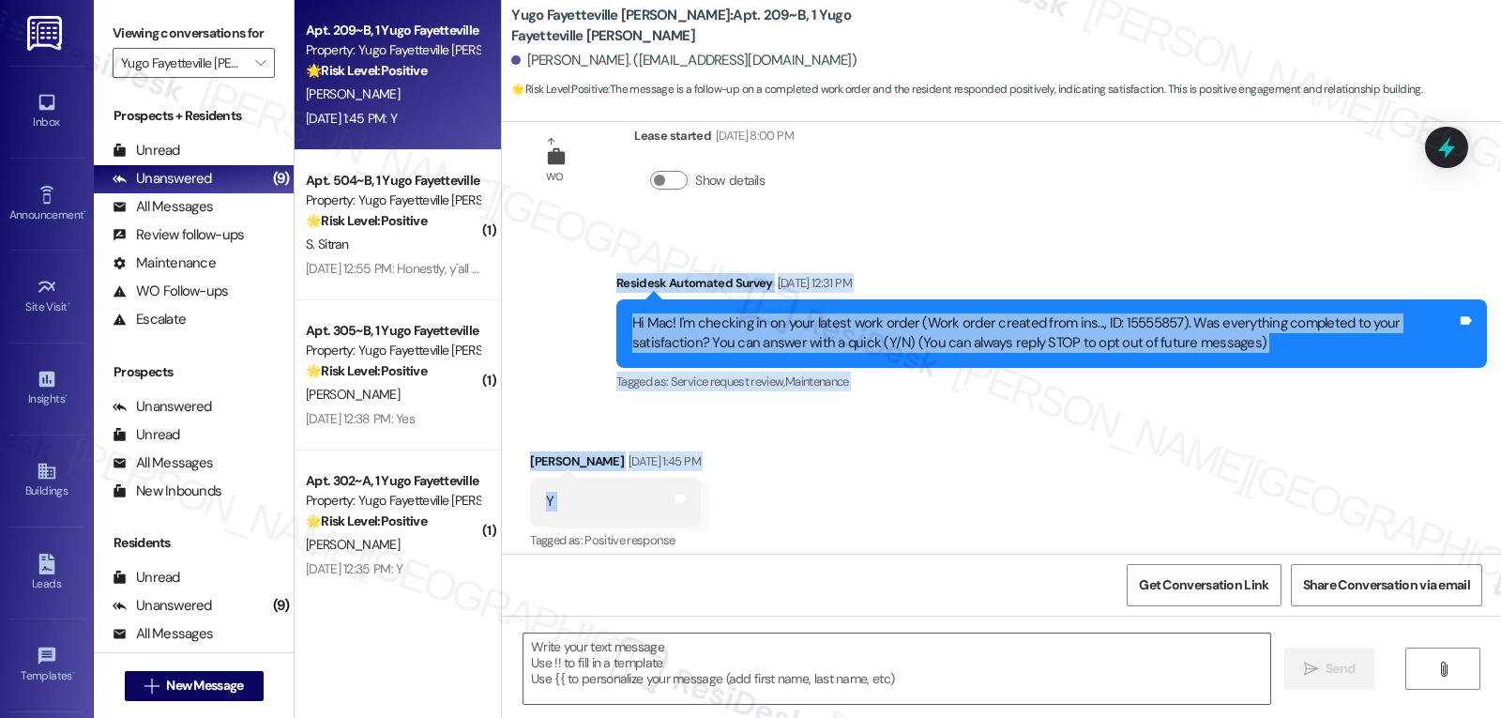
drag, startPoint x: 600, startPoint y: 287, endPoint x: 728, endPoint y: 515, distance: 261.2
click at [728, 515] on div "WO Opened request: Bathroom ca... Aug 27, 2023 at 5:14 PM Status : New Show det…" at bounding box center [1001, 338] width 999 height 432
copy div "Residesk Automated Survey Aug 22, 2025 at 12:31 PM Hi Mac! I'm checking in on y…"
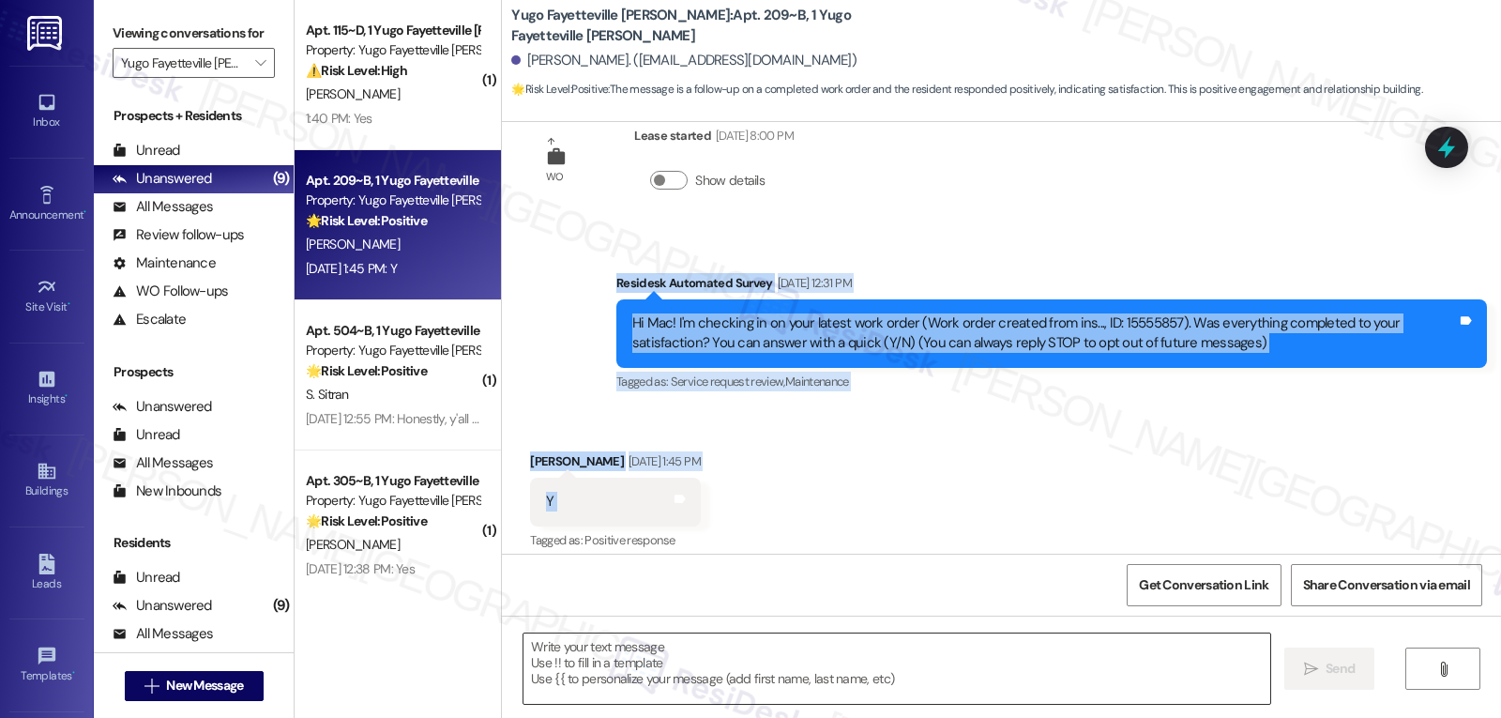
click at [618, 675] on textarea at bounding box center [896, 668] width 747 height 70
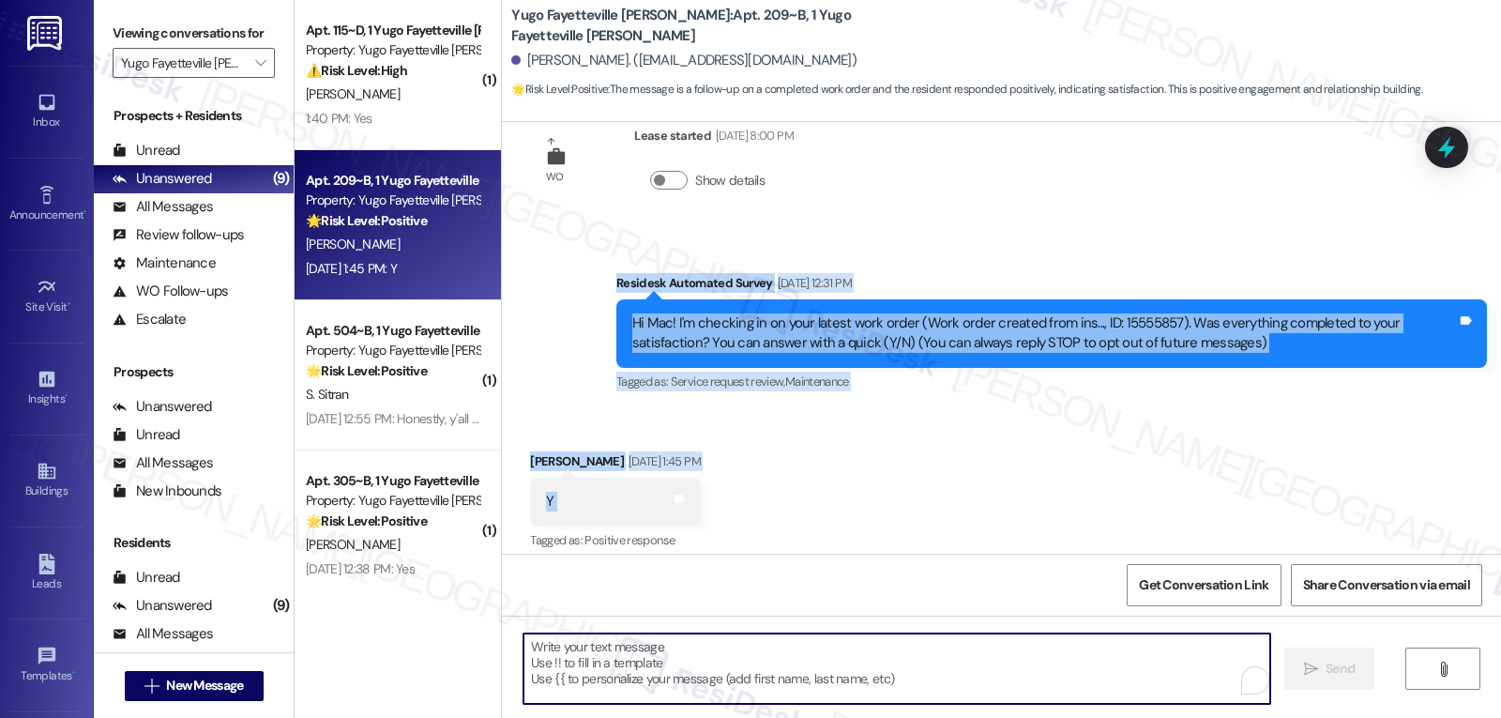
paste textarea "Thanks for confirming, Mac! Happy to hear everything’s all set. If anything els…"
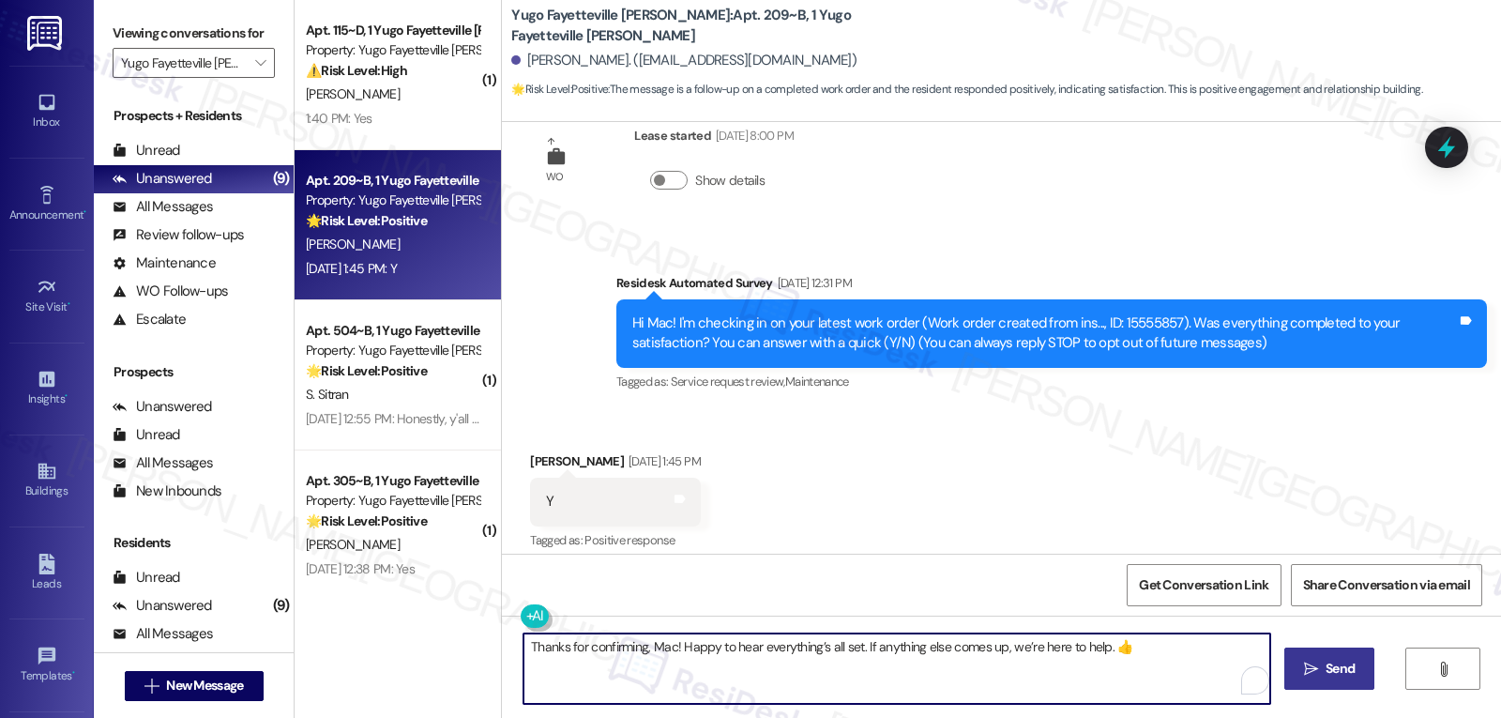
type textarea "Thanks for confirming, Mac! Happy to hear everything’s all set. If anything els…"
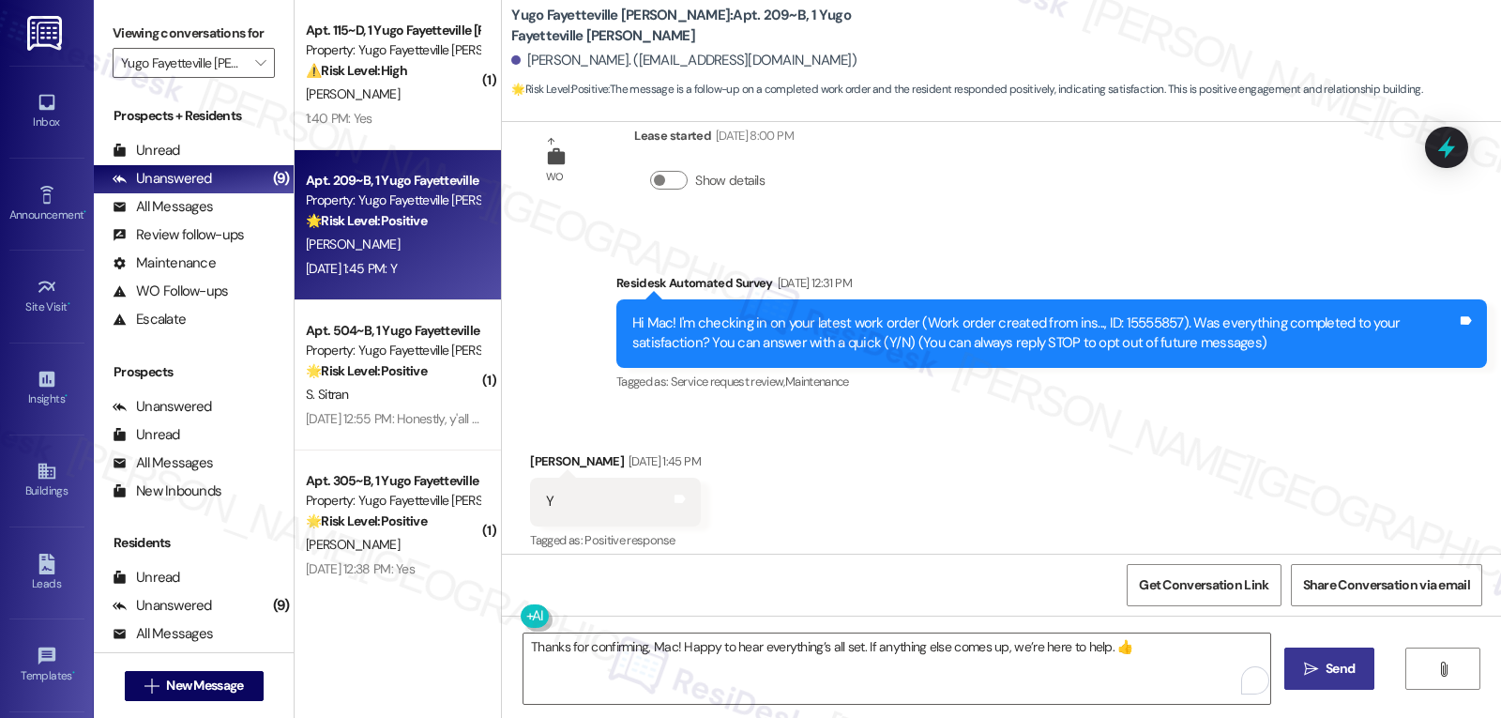
click at [1339, 680] on button " Send" at bounding box center [1329, 668] width 91 height 42
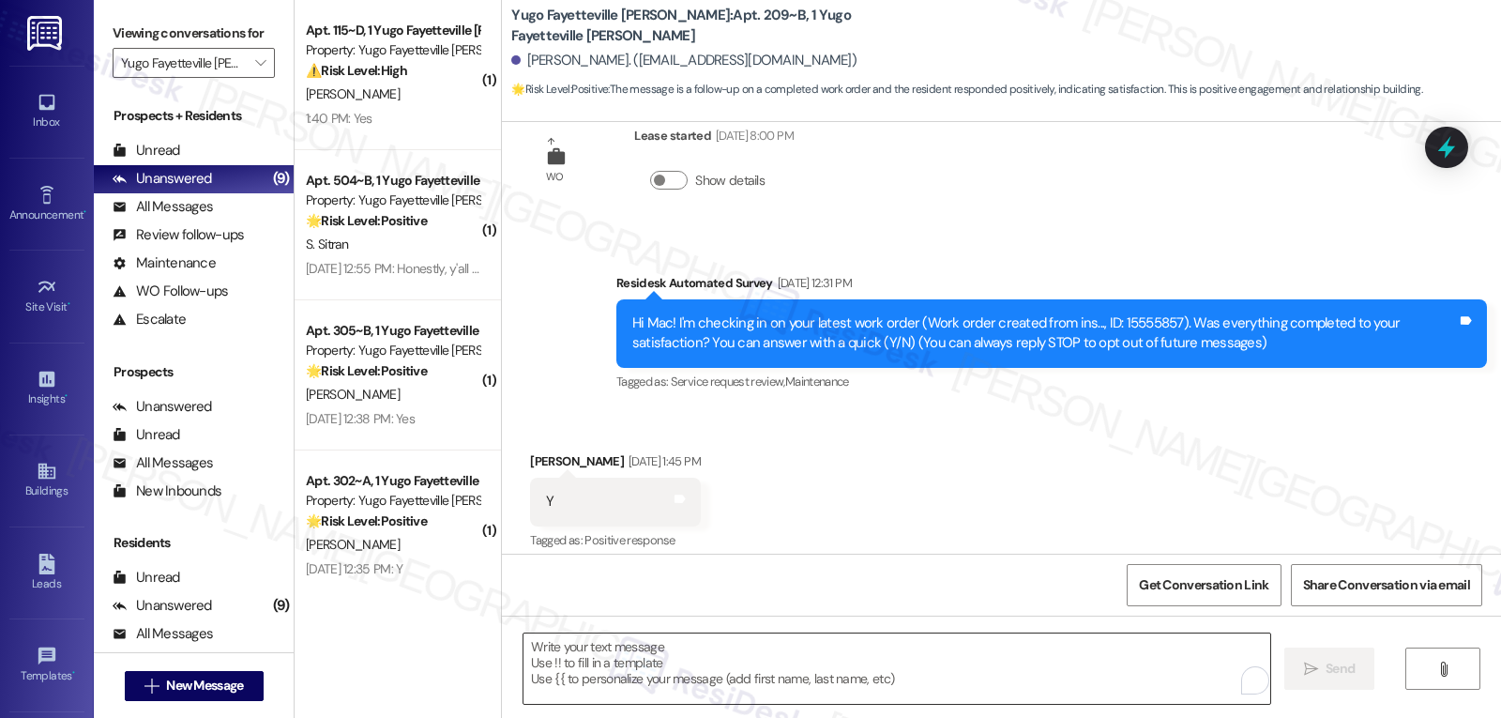
click at [564, 659] on textarea "To enrich screen reader interactions, please activate Accessibility in Grammarl…" at bounding box center [896, 668] width 747 height 70
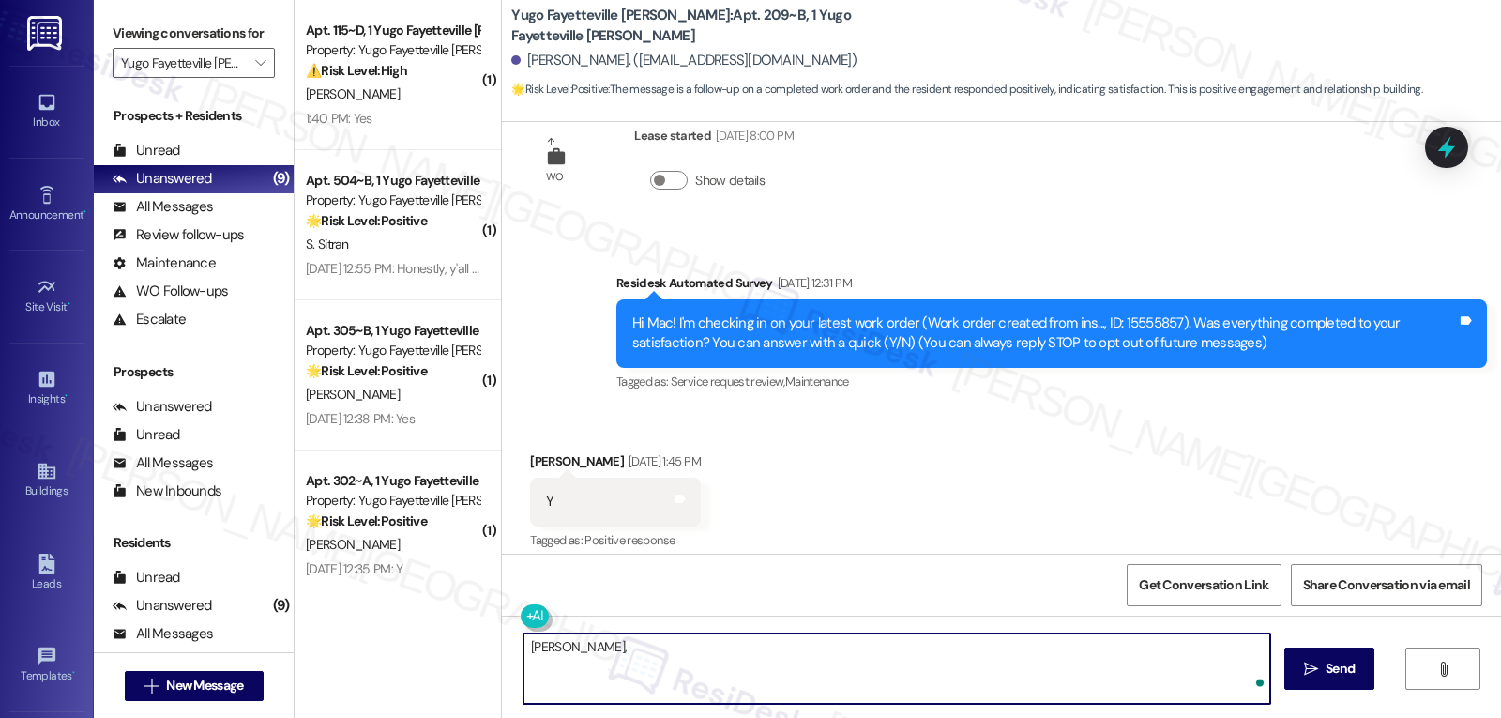
paste textarea "how’s everything going for you at {{property}}? Has it met your expectations so…"
type textarea "Mac, how’s everything going for you at {{property}}? Has it met your expectatio…"
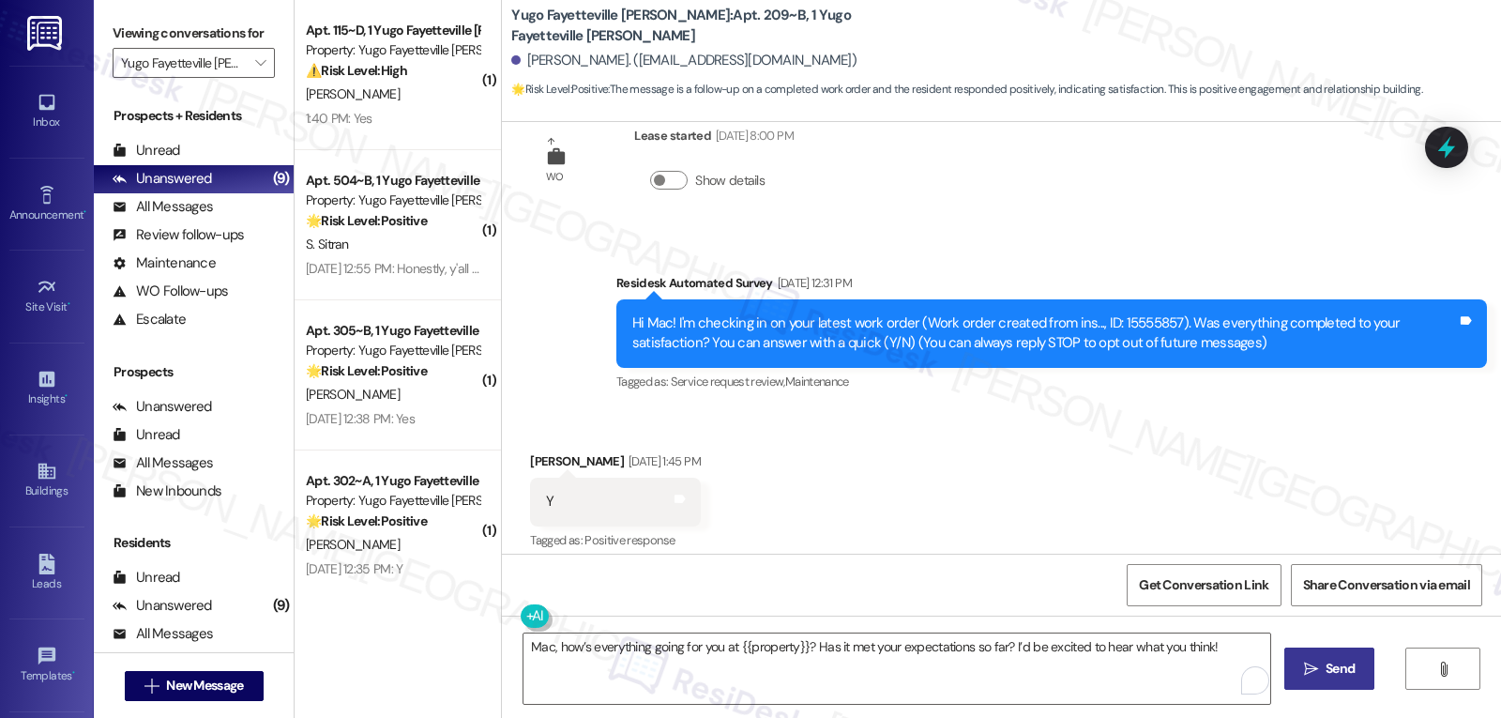
click at [1334, 665] on span "Send" at bounding box center [1339, 669] width 29 height 20
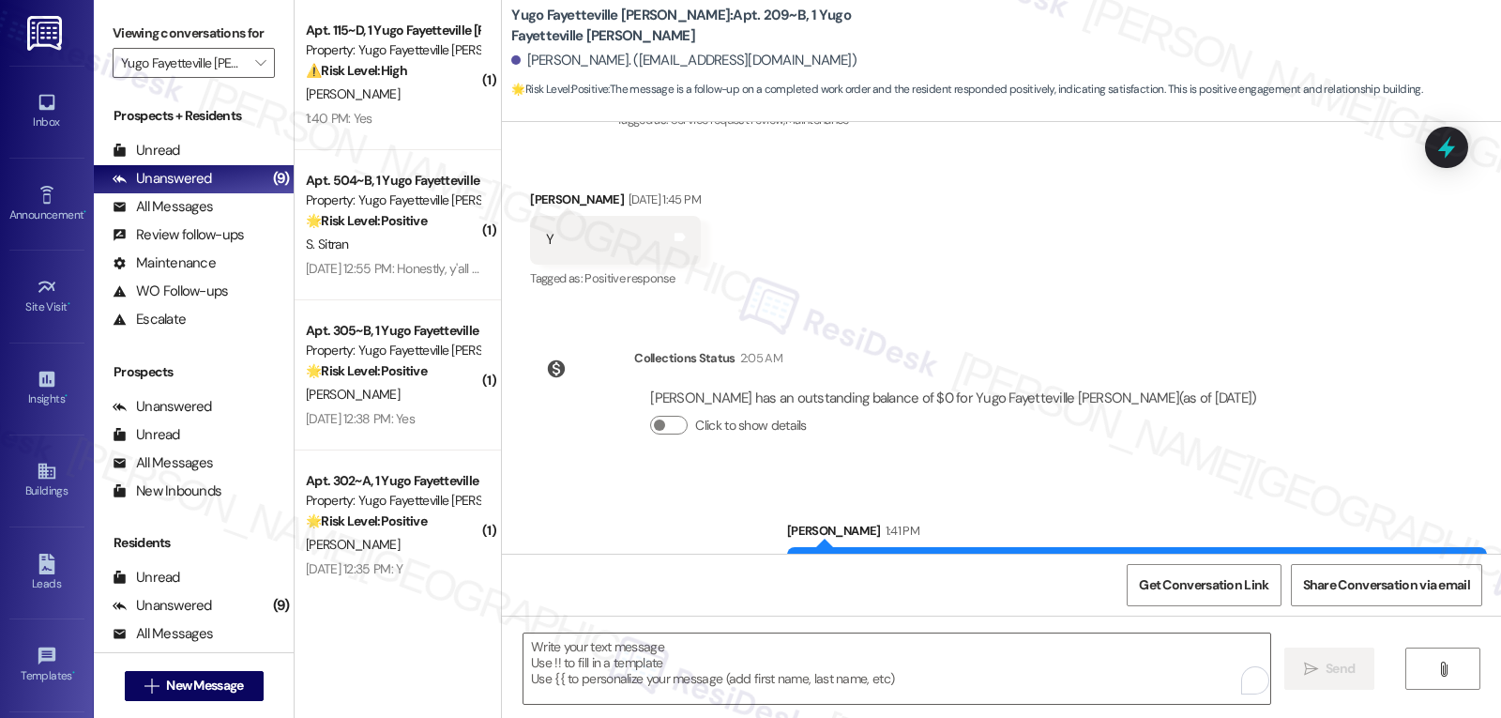
scroll to position [680, 0]
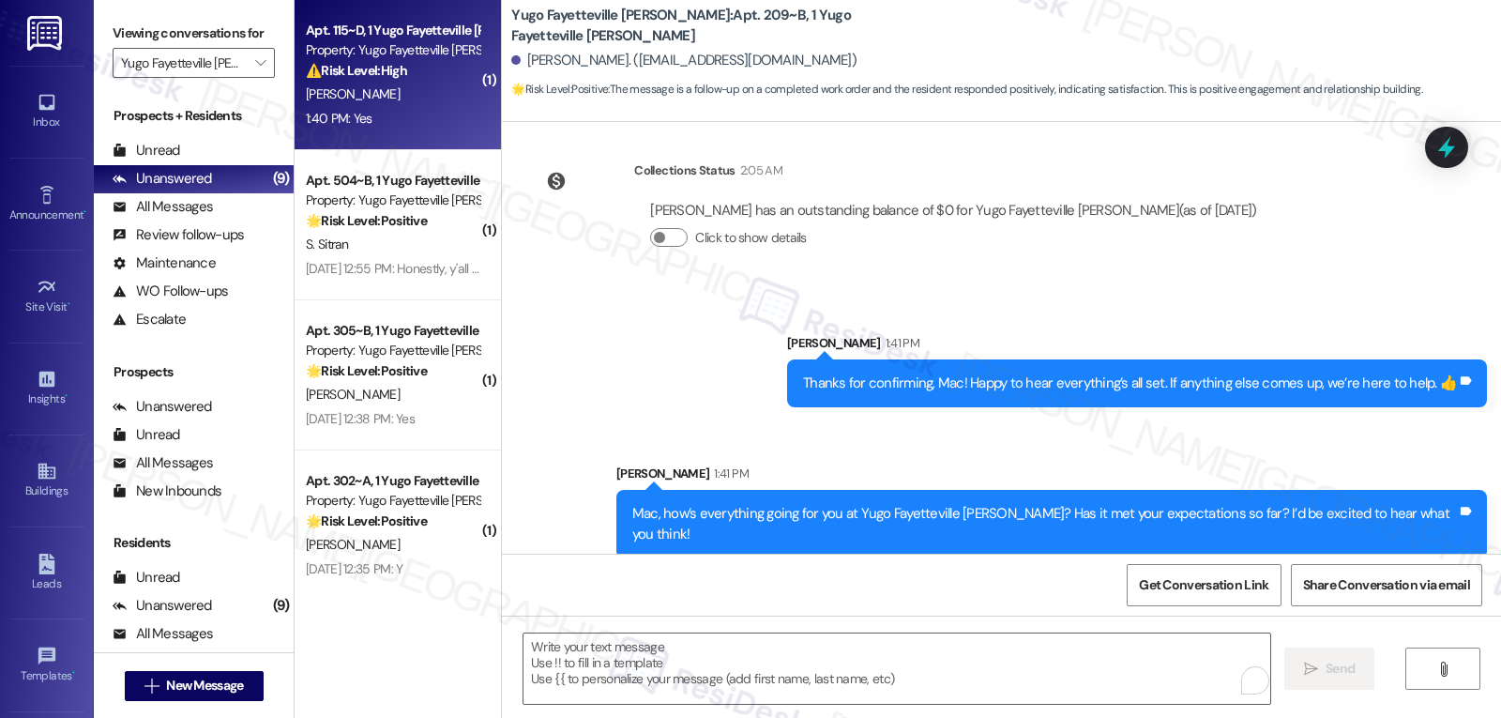
click at [385, 108] on div "1:40 PM: Yes 1:40 PM: Yes" at bounding box center [392, 118] width 177 height 23
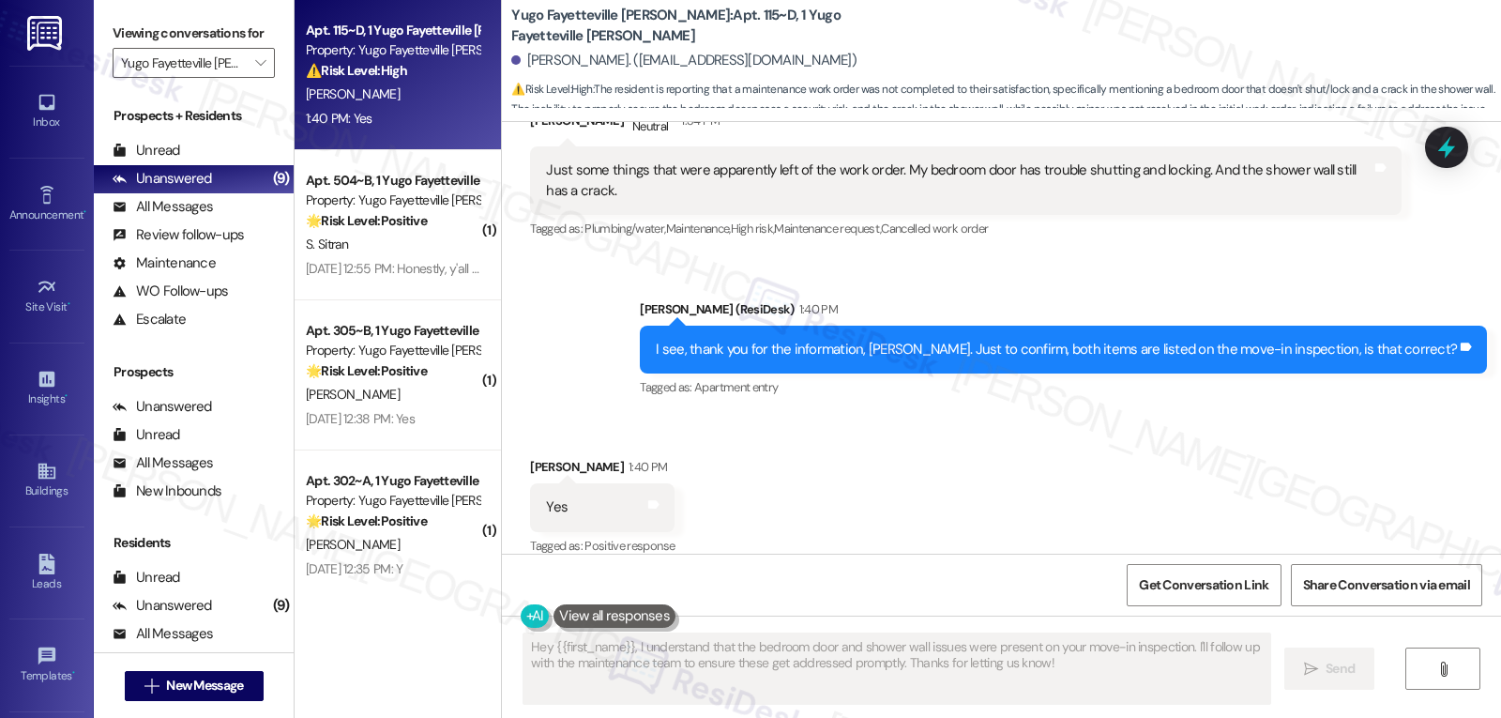
scroll to position [1417, 0]
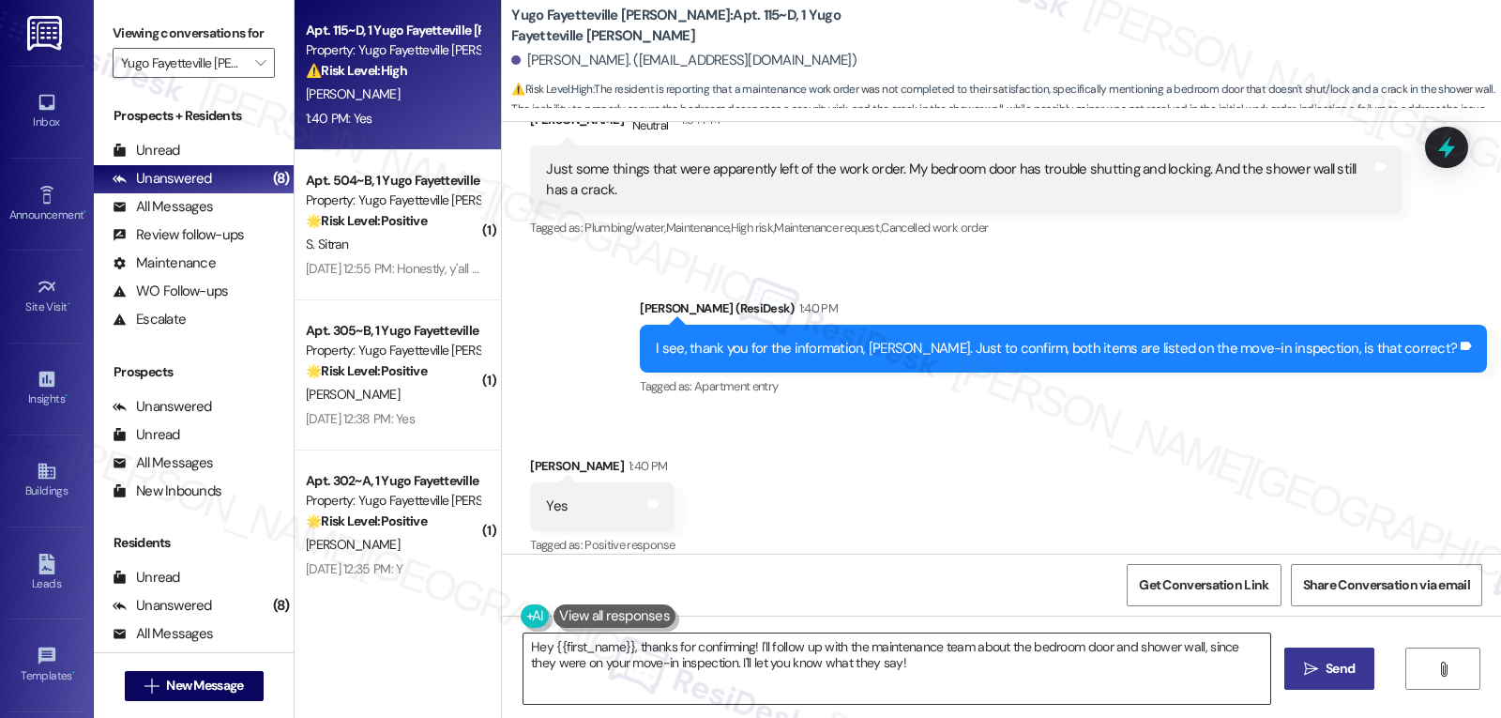
click at [890, 669] on textarea "Hey {{first_name}}, thanks for confirming! I'll follow up with the maintenance …" at bounding box center [896, 668] width 747 height 70
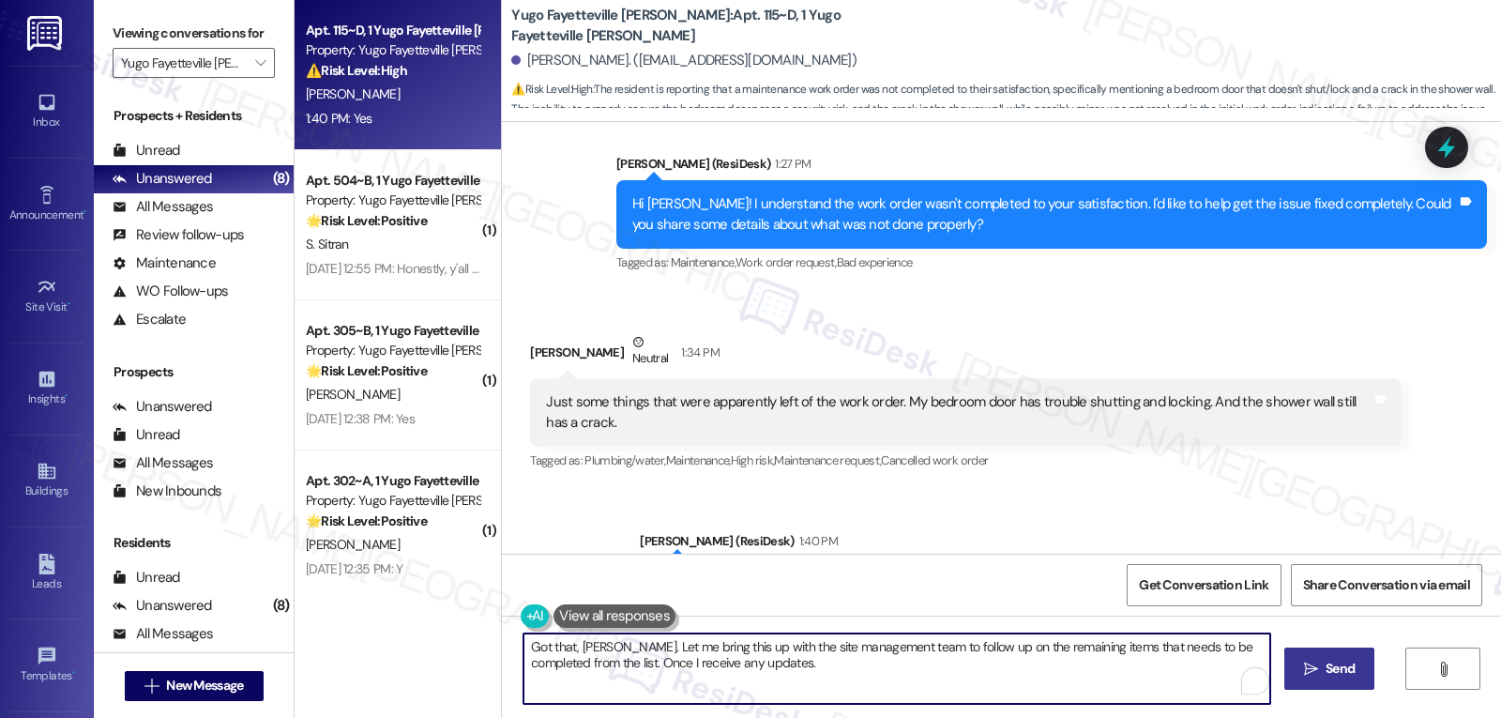
scroll to position [1230, 0]
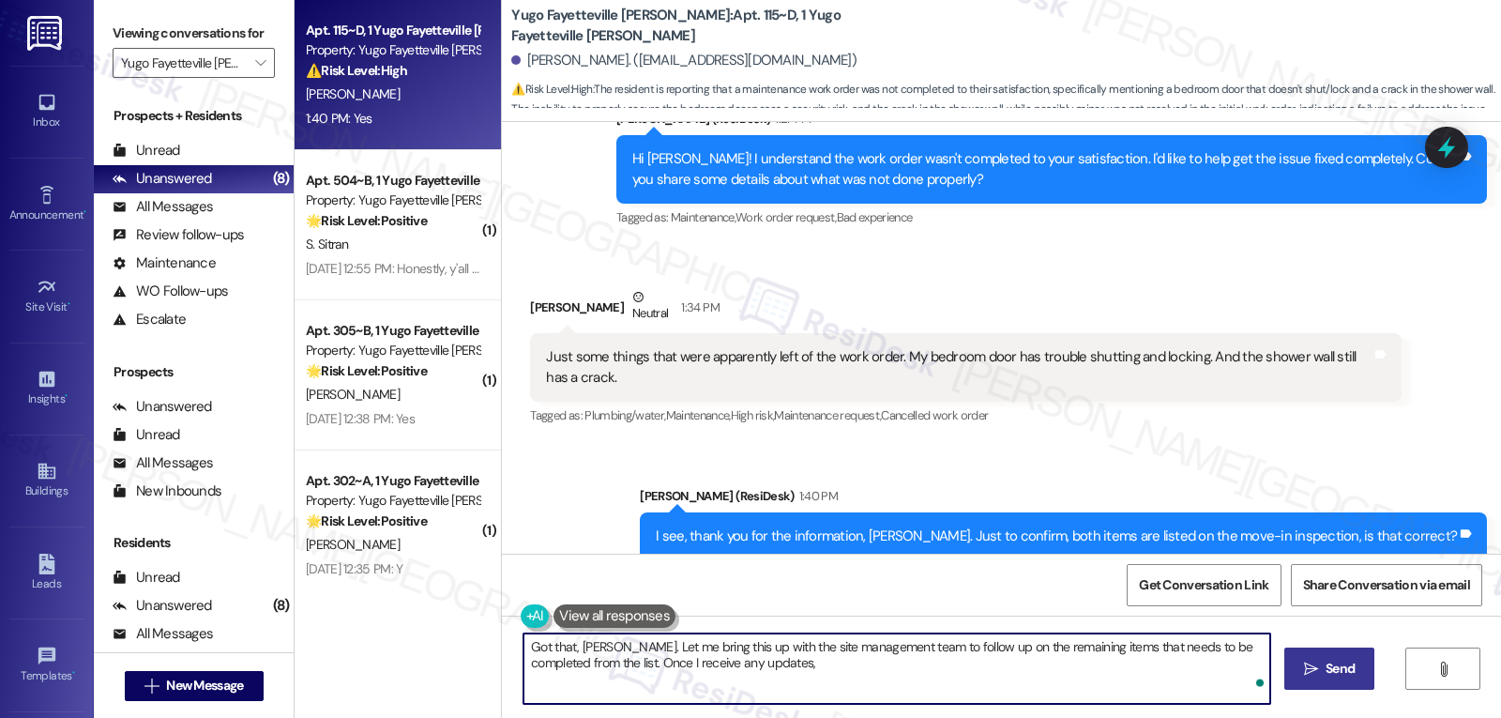
type textarea "Got that, Andrew. Let me bring this up with the site management team to follow …"
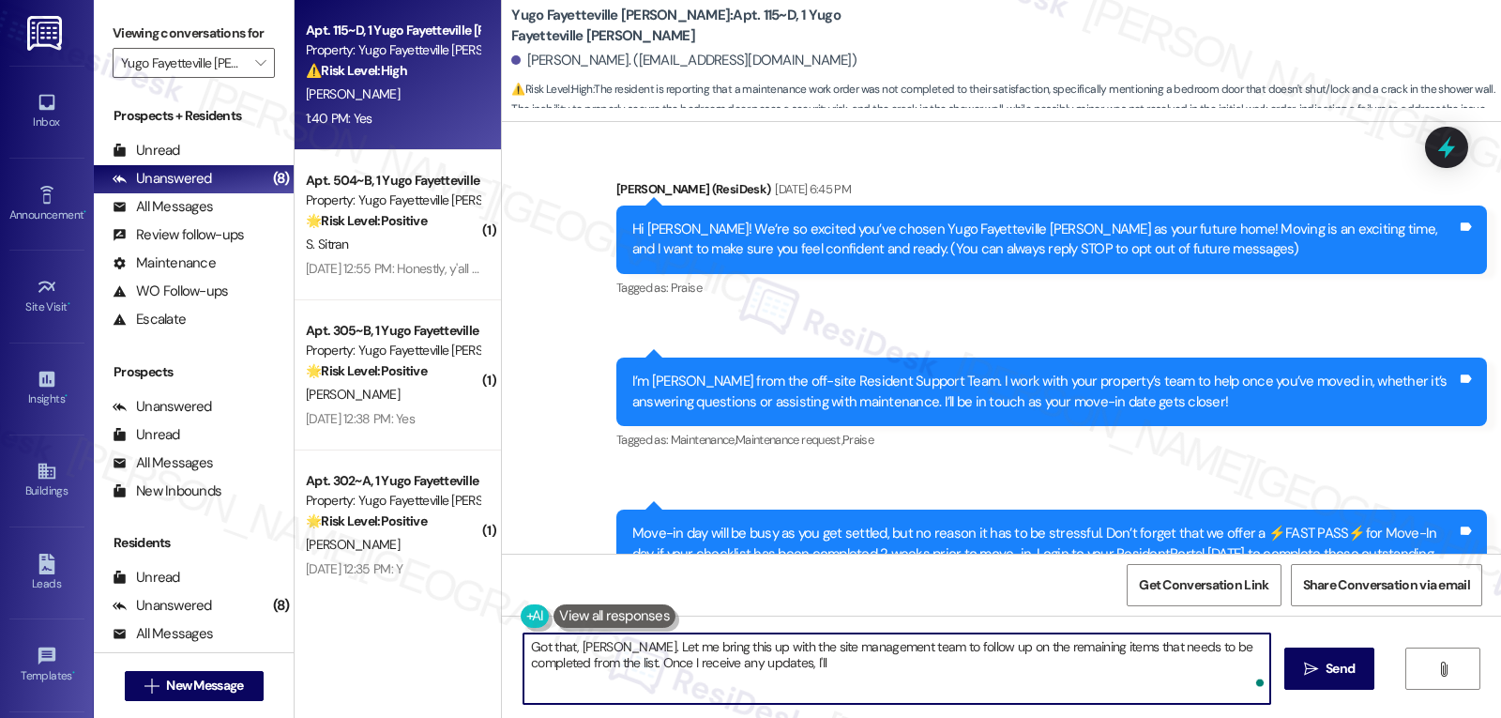
scroll to position [1230, 0]
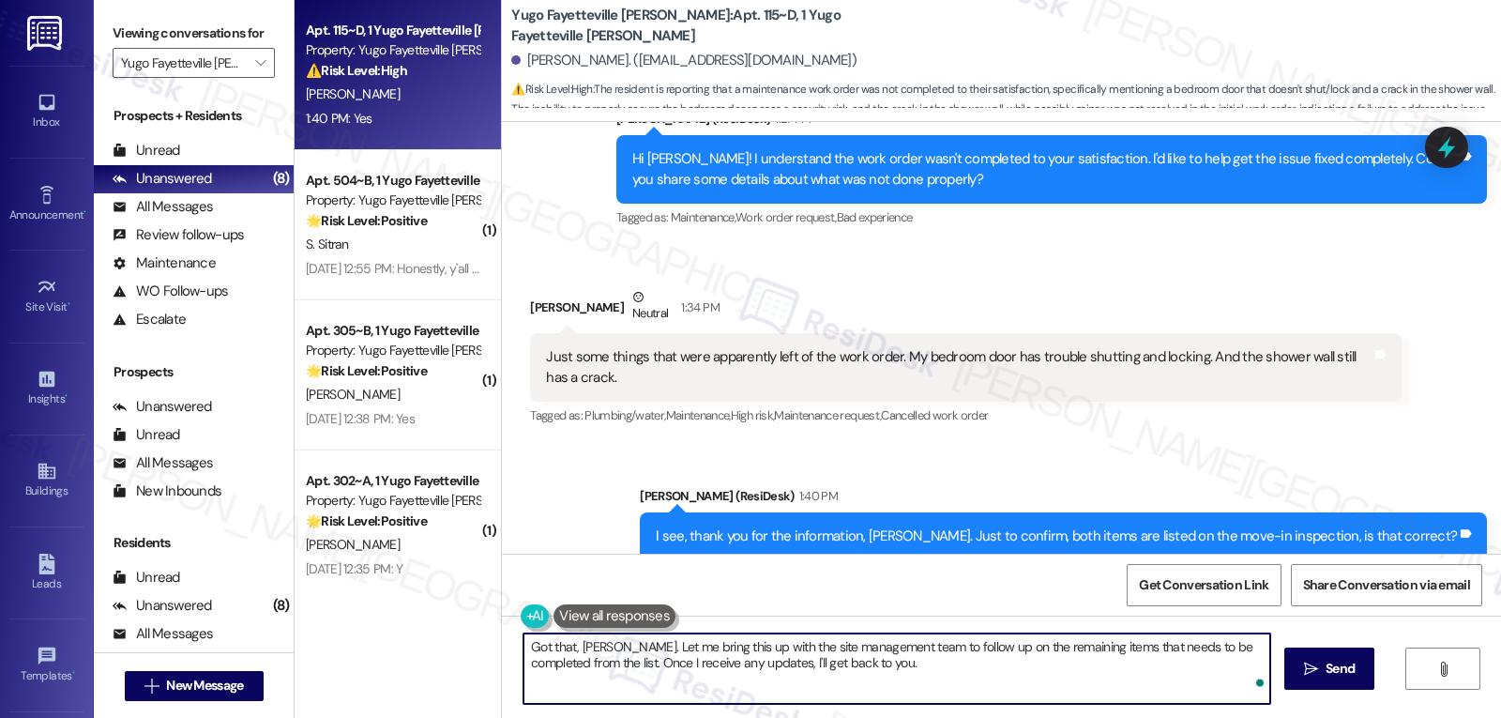
type textarea "Got that, [PERSON_NAME]. Let me bring this up with the site management team to …"
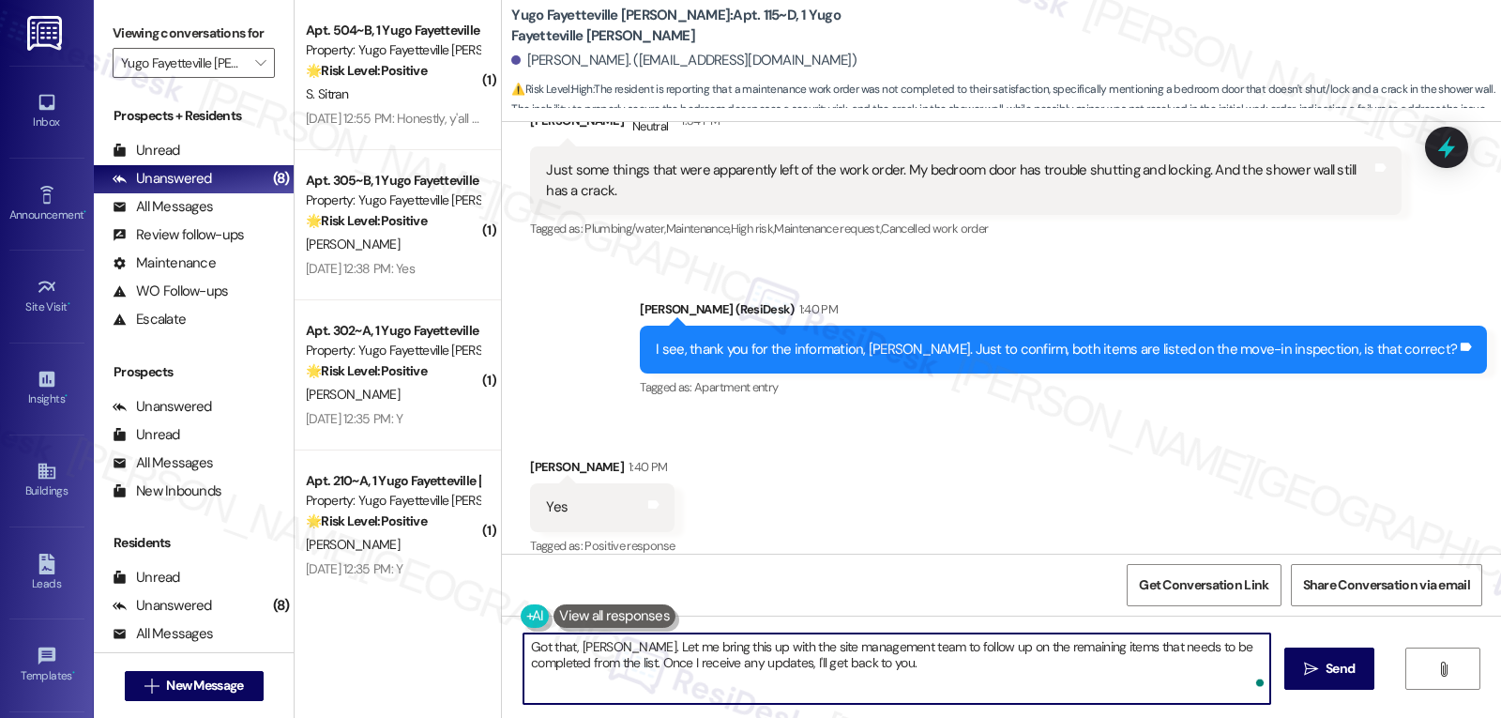
scroll to position [1567, 0]
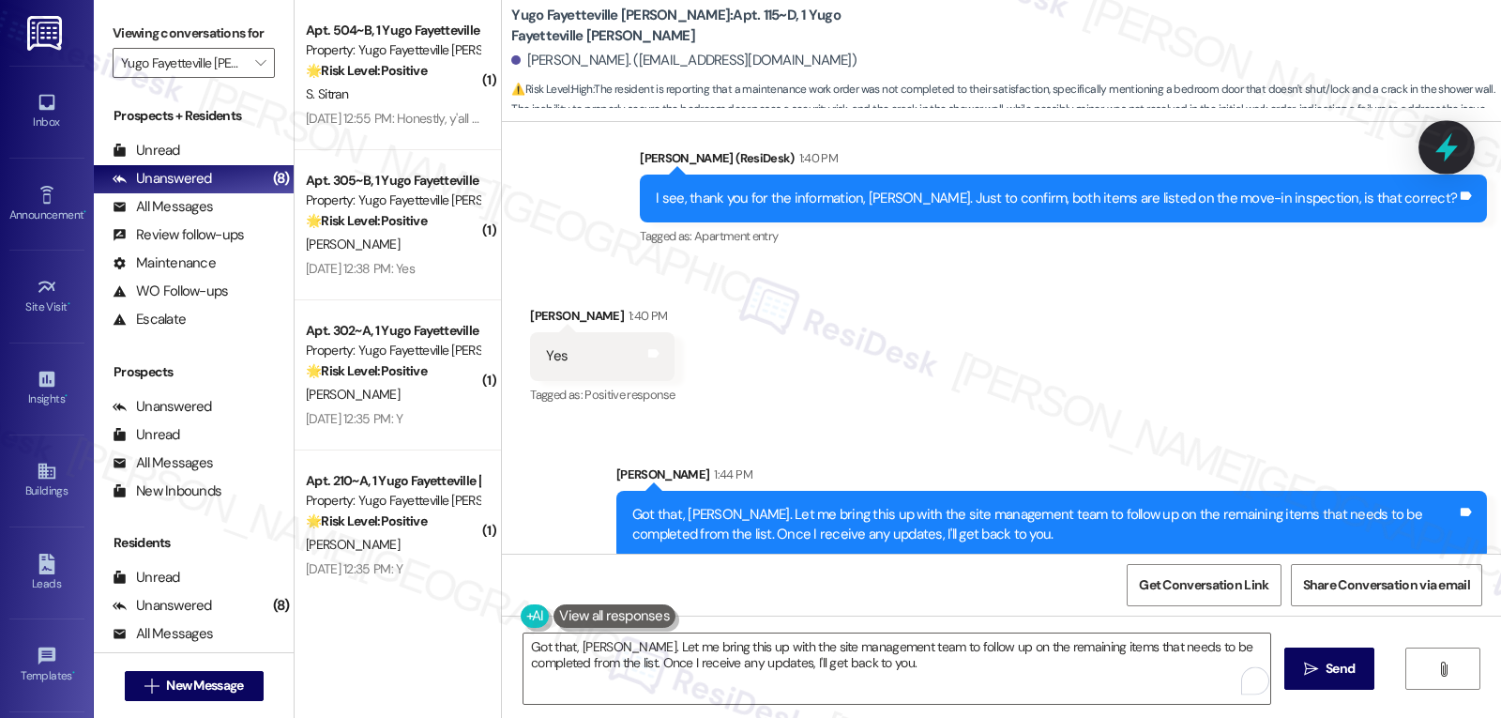
click at [1462, 144] on div at bounding box center [1446, 146] width 56 height 53
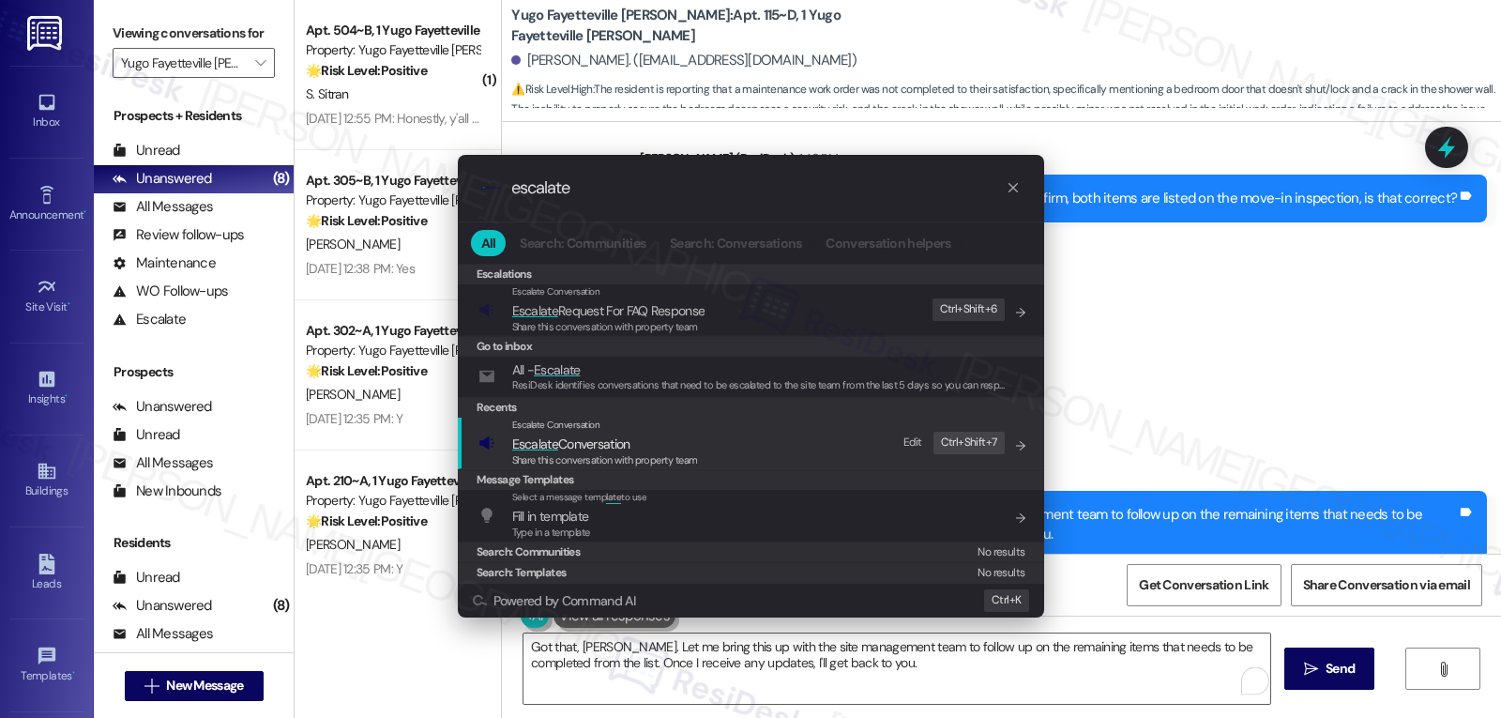
type input "escalate"
click at [568, 457] on span "Share this conversation with property team" at bounding box center [605, 459] width 186 height 13
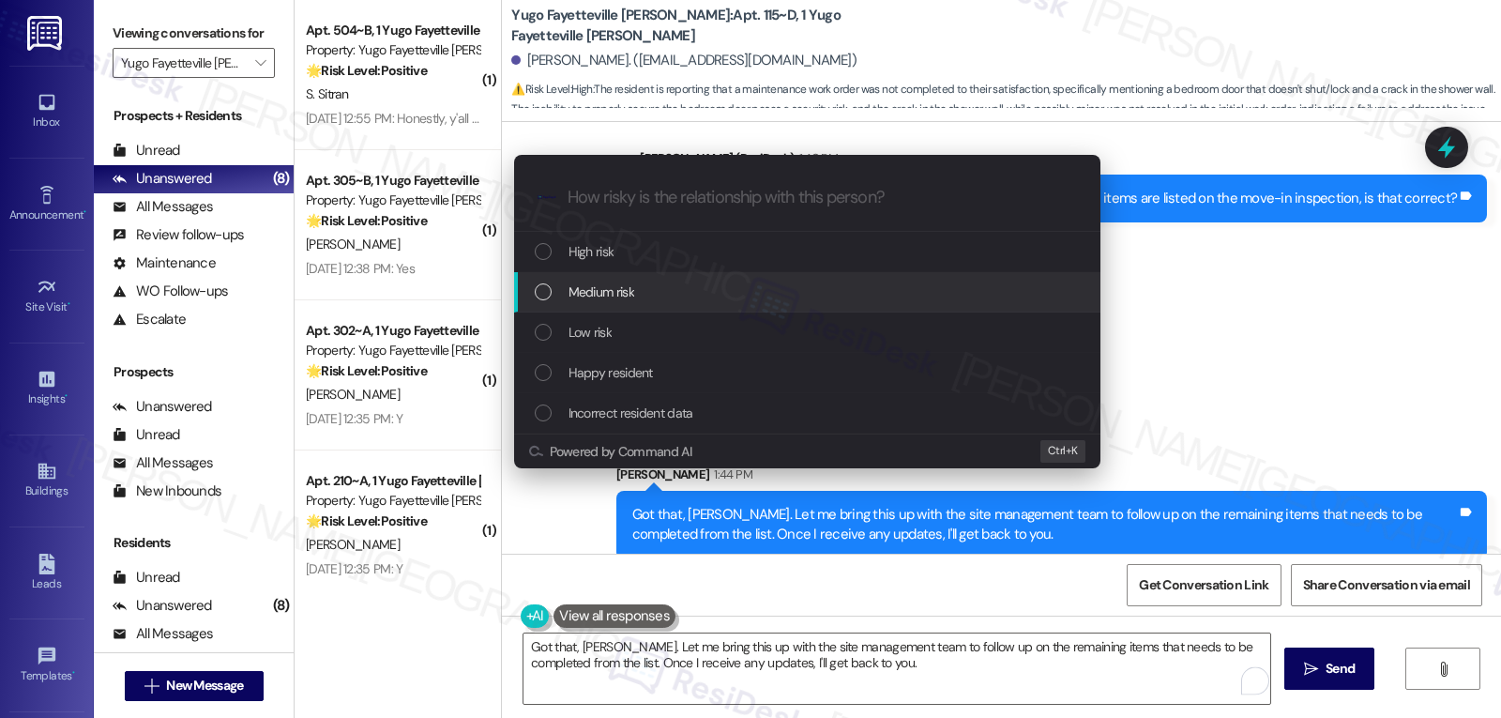
click at [702, 293] on div "Medium risk" at bounding box center [809, 291] width 549 height 21
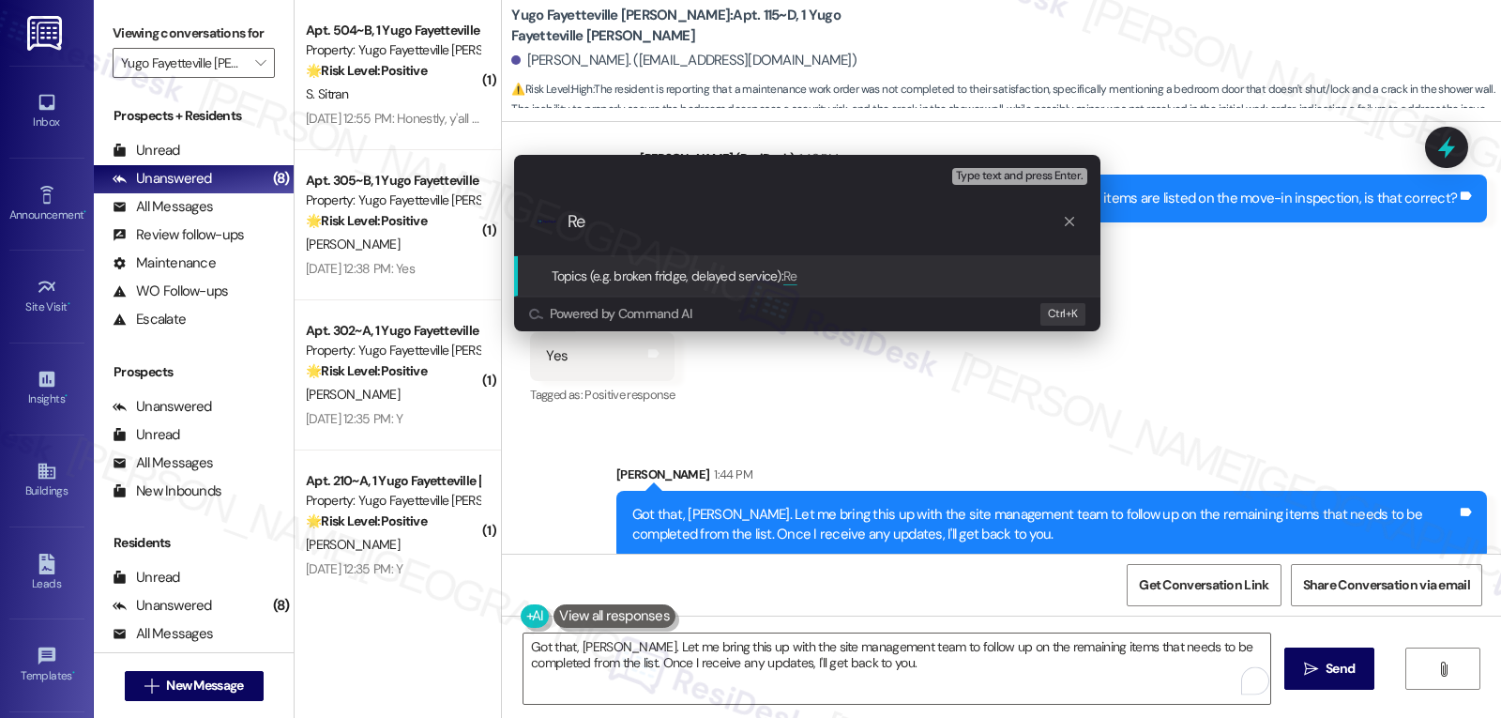
type input "R"
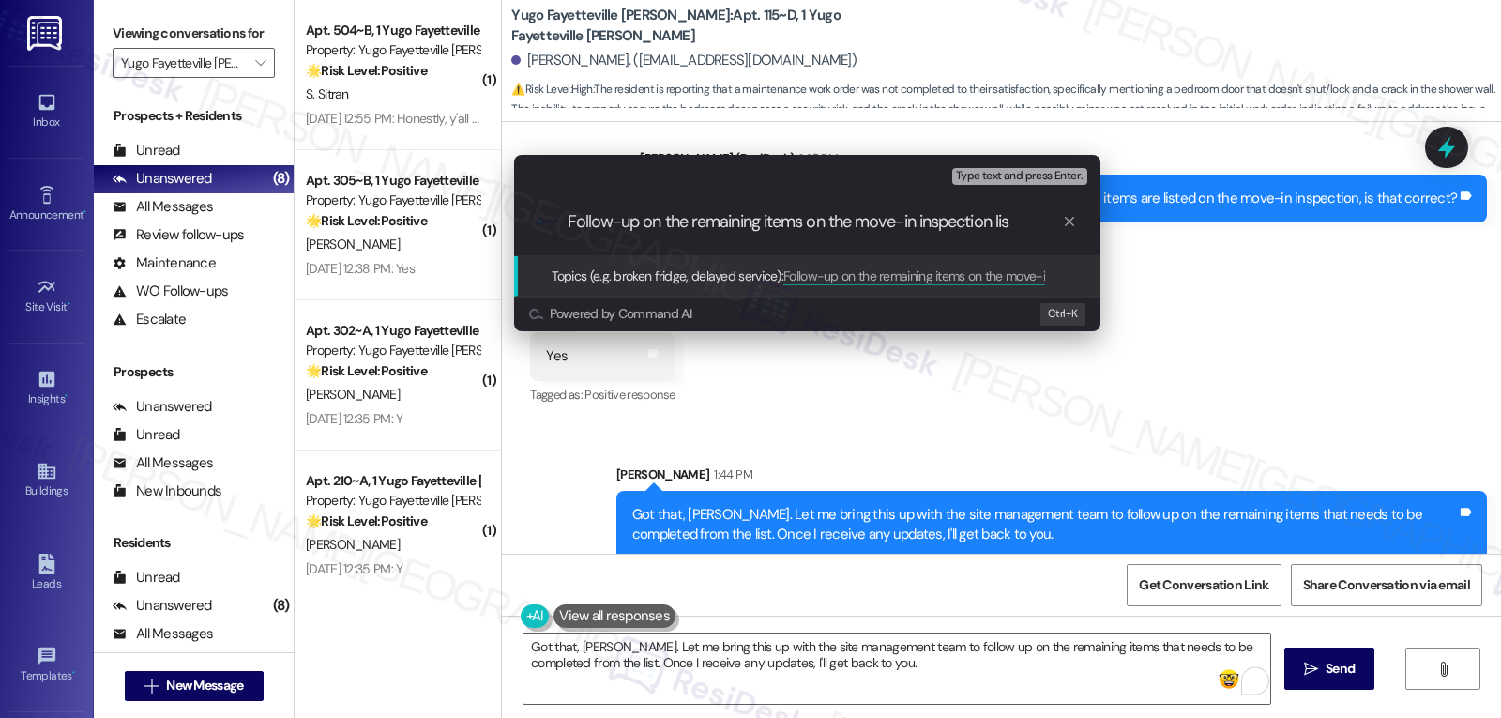
type input "Follow-up on the remaining items on the move-in inspection list"
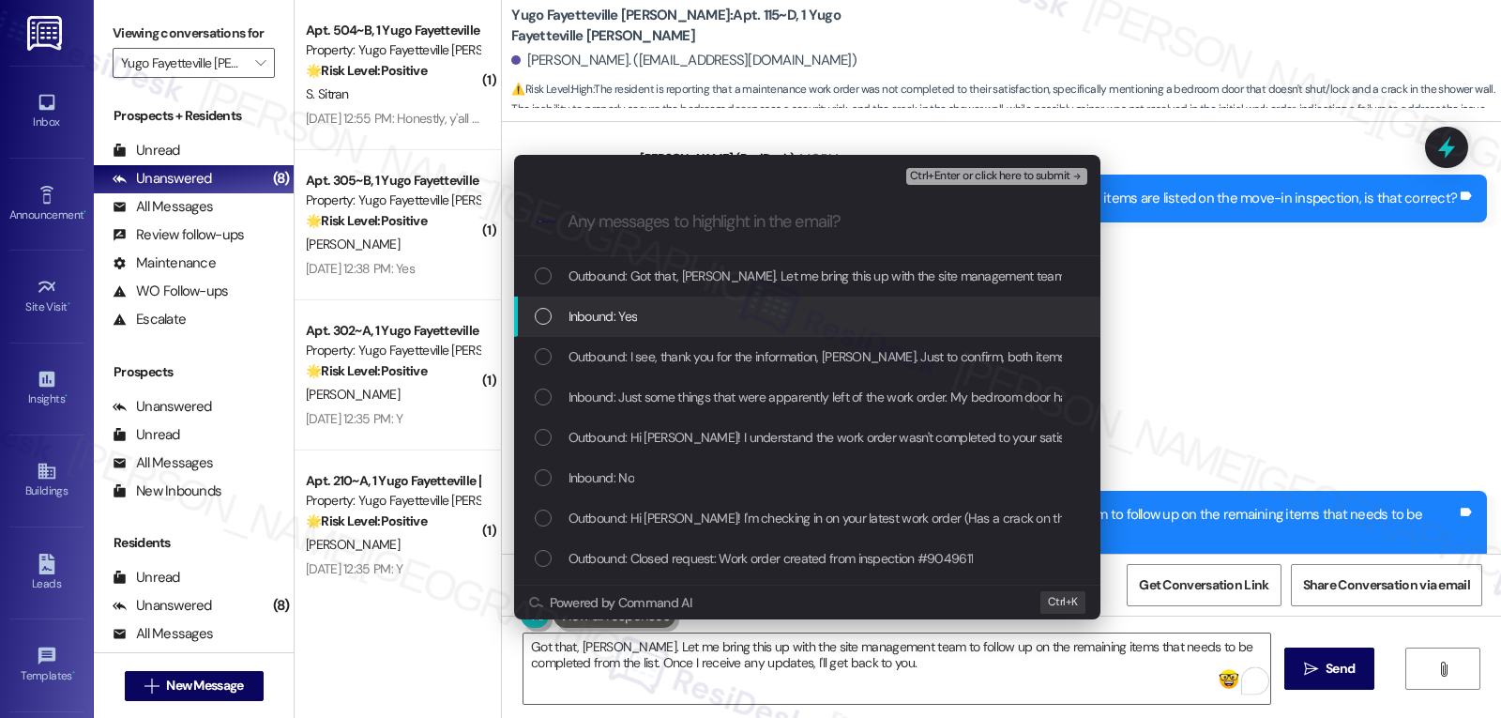
click at [543, 318] on div "List of options" at bounding box center [543, 316] width 17 height 17
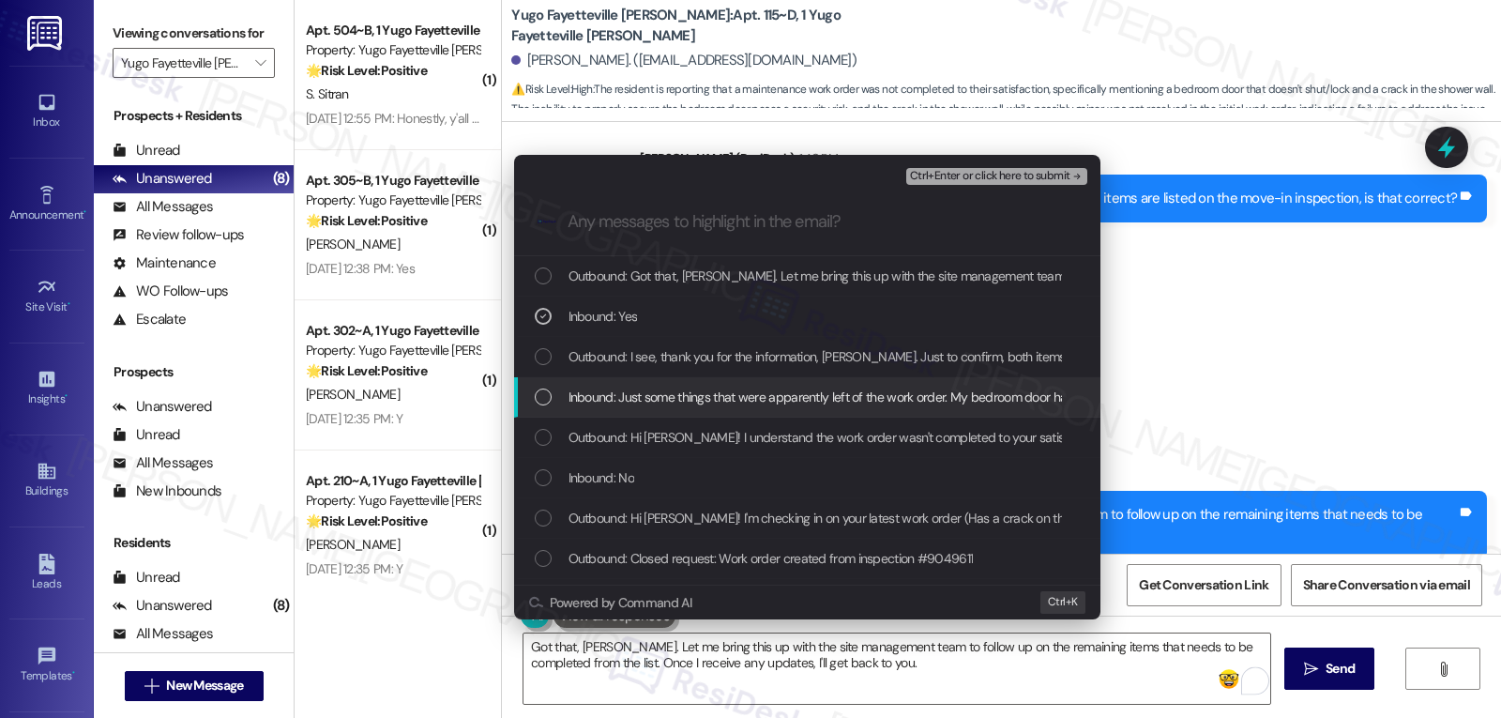
click at [546, 403] on div "List of options" at bounding box center [543, 396] width 17 height 17
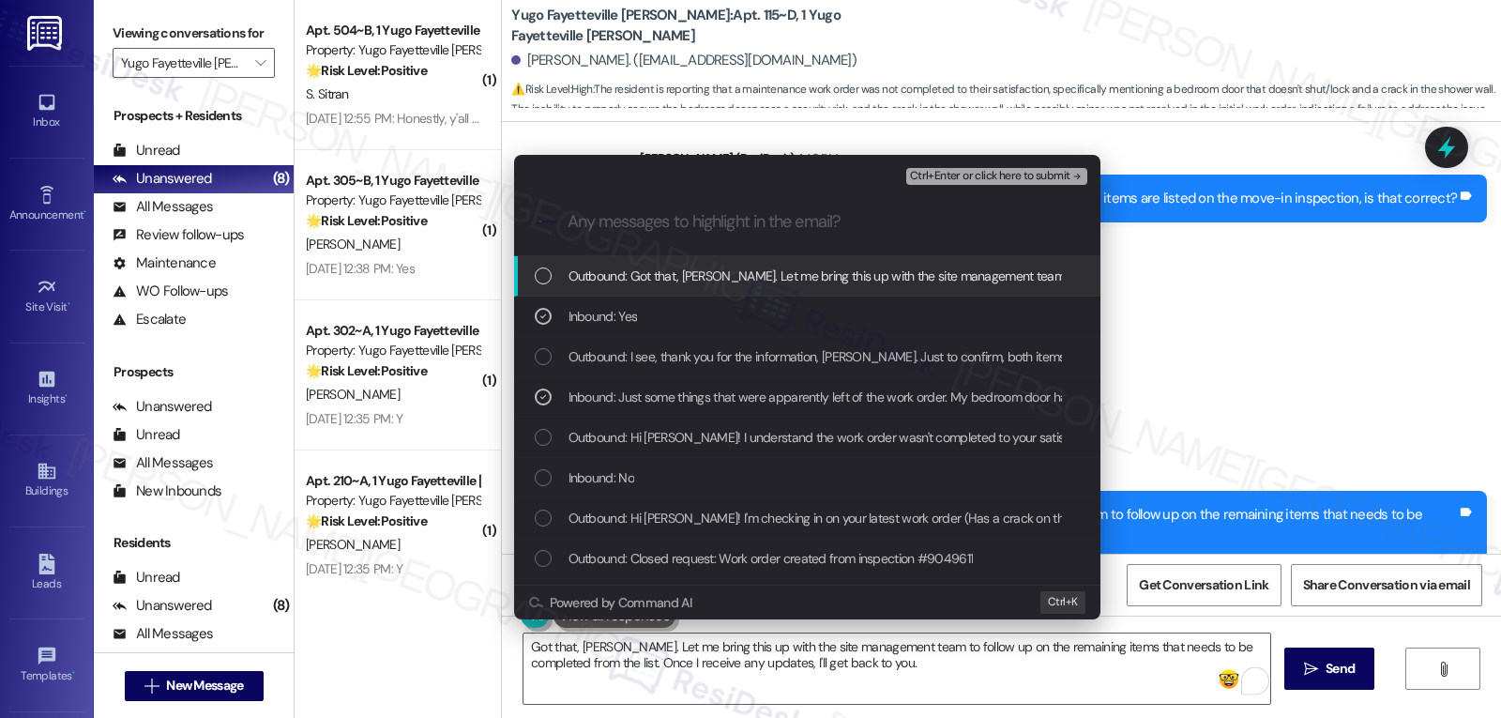
click at [1032, 178] on span "Ctrl+Enter or click here to submit" at bounding box center [990, 176] width 160 height 13
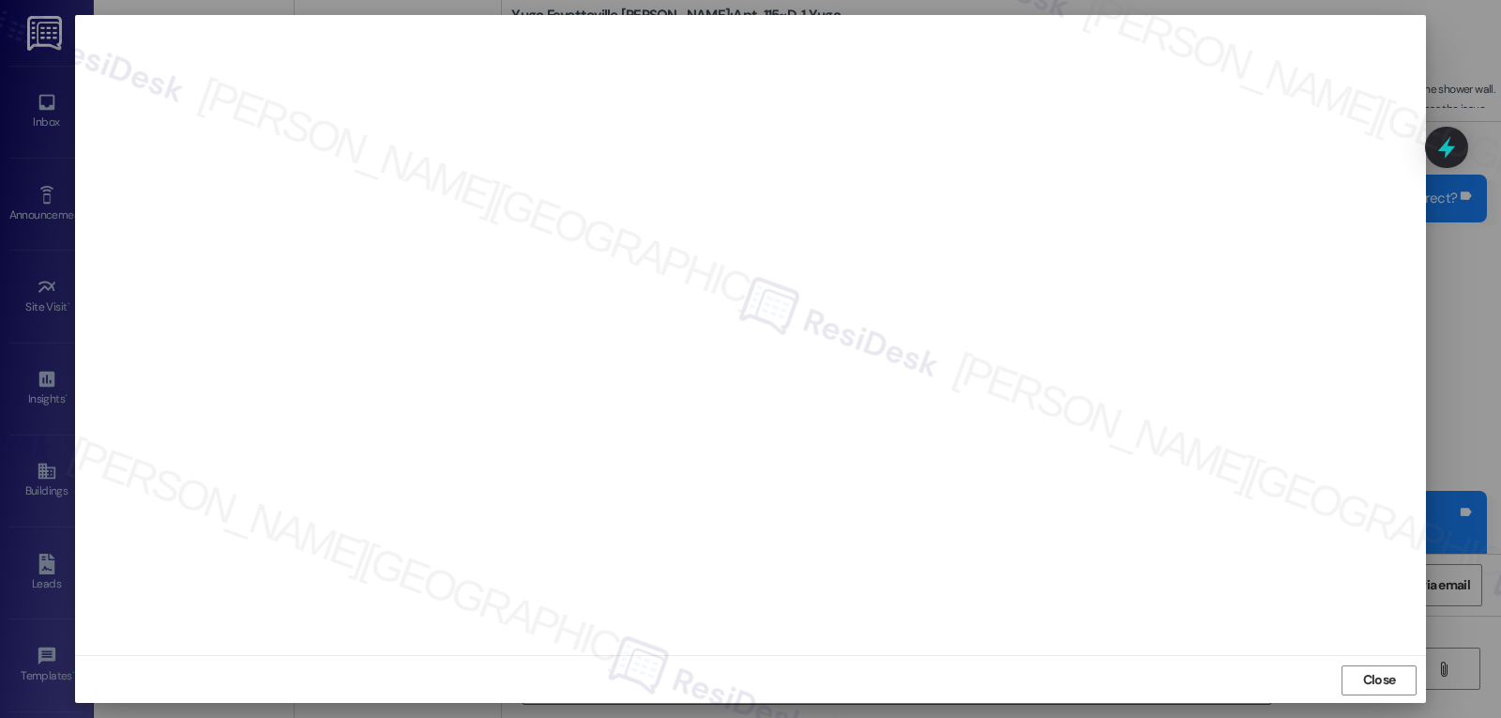
scroll to position [8, 0]
click at [1359, 672] on span "Close" at bounding box center [1379, 678] width 40 height 20
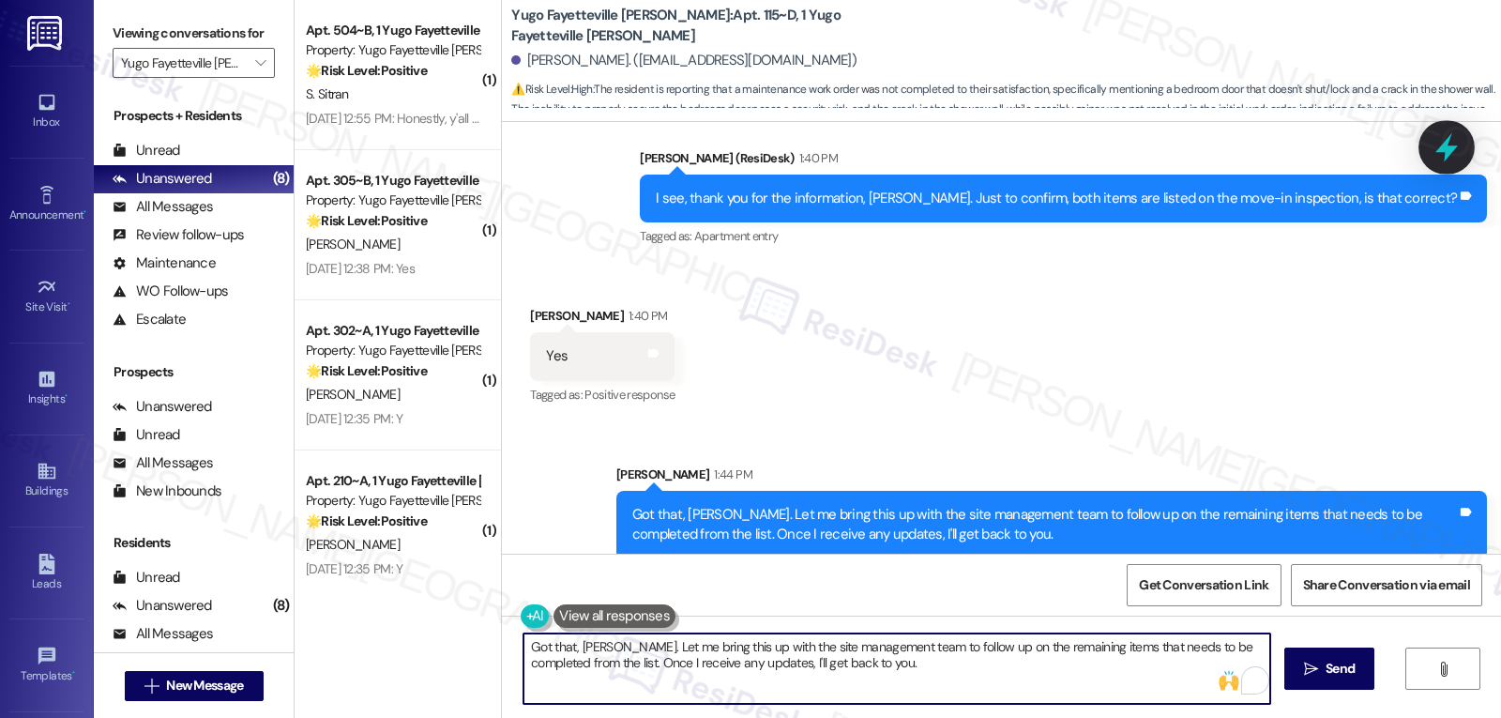
click at [1444, 139] on icon at bounding box center [1447, 147] width 32 height 32
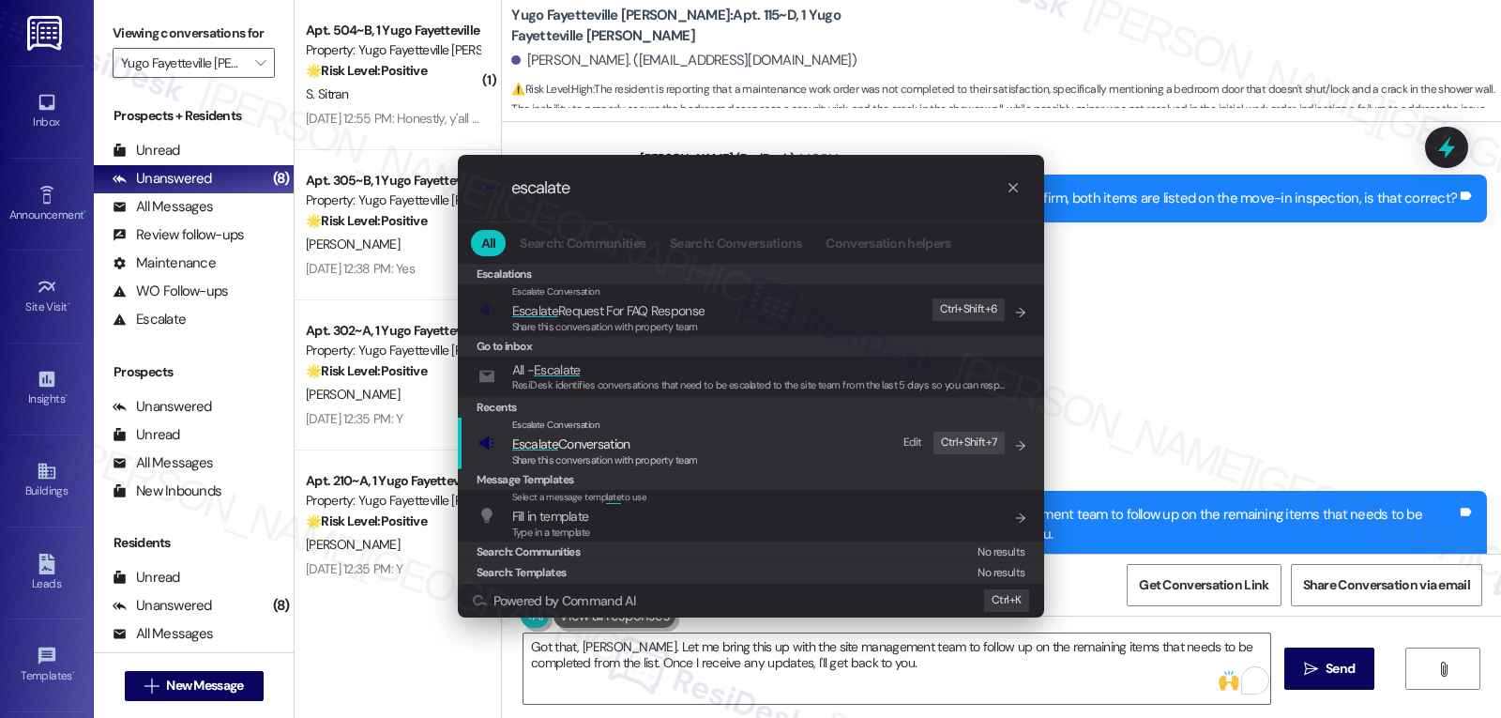
type input "escalate"
click at [705, 458] on div "Escalate Conversation Escalate Conversation Share this conversation with proper…" at bounding box center [752, 442] width 549 height 51
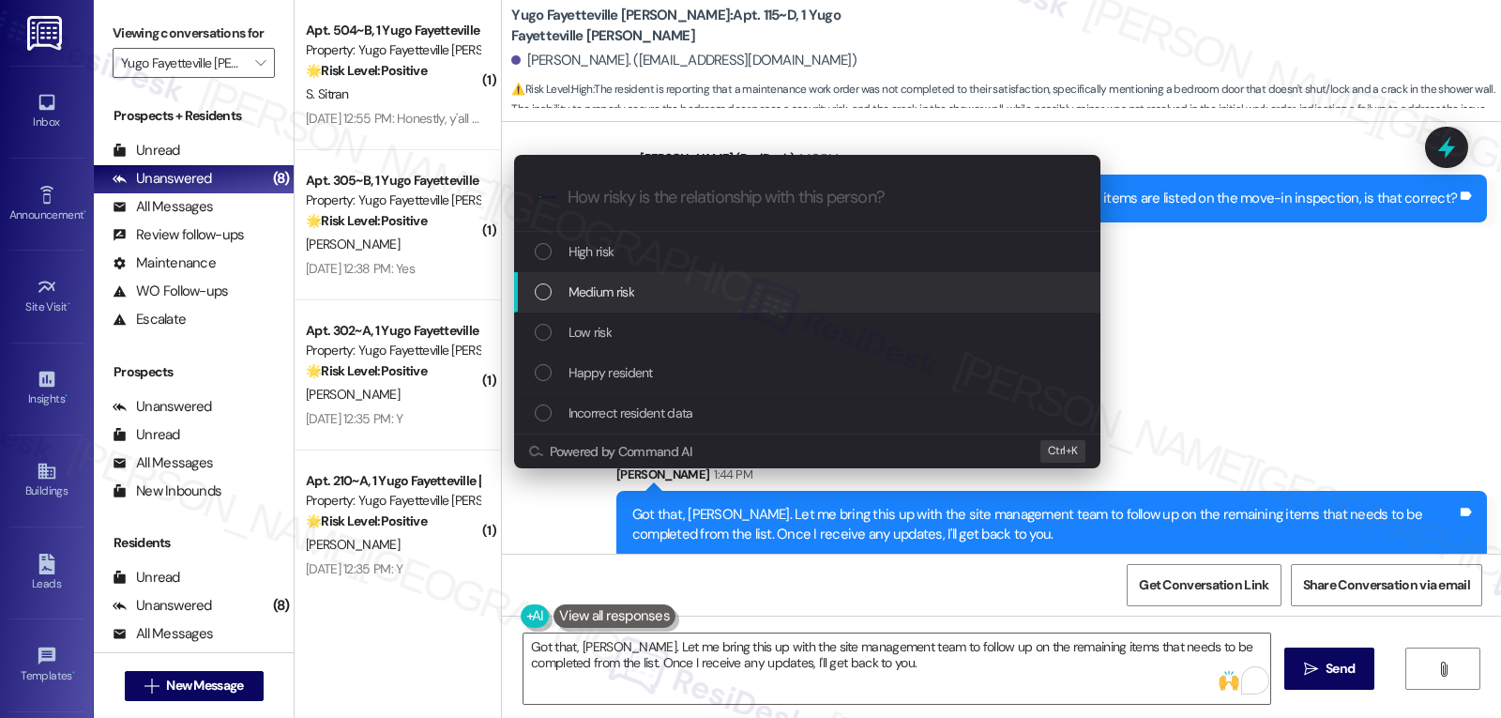
click at [656, 285] on div "Medium risk" at bounding box center [809, 291] width 549 height 21
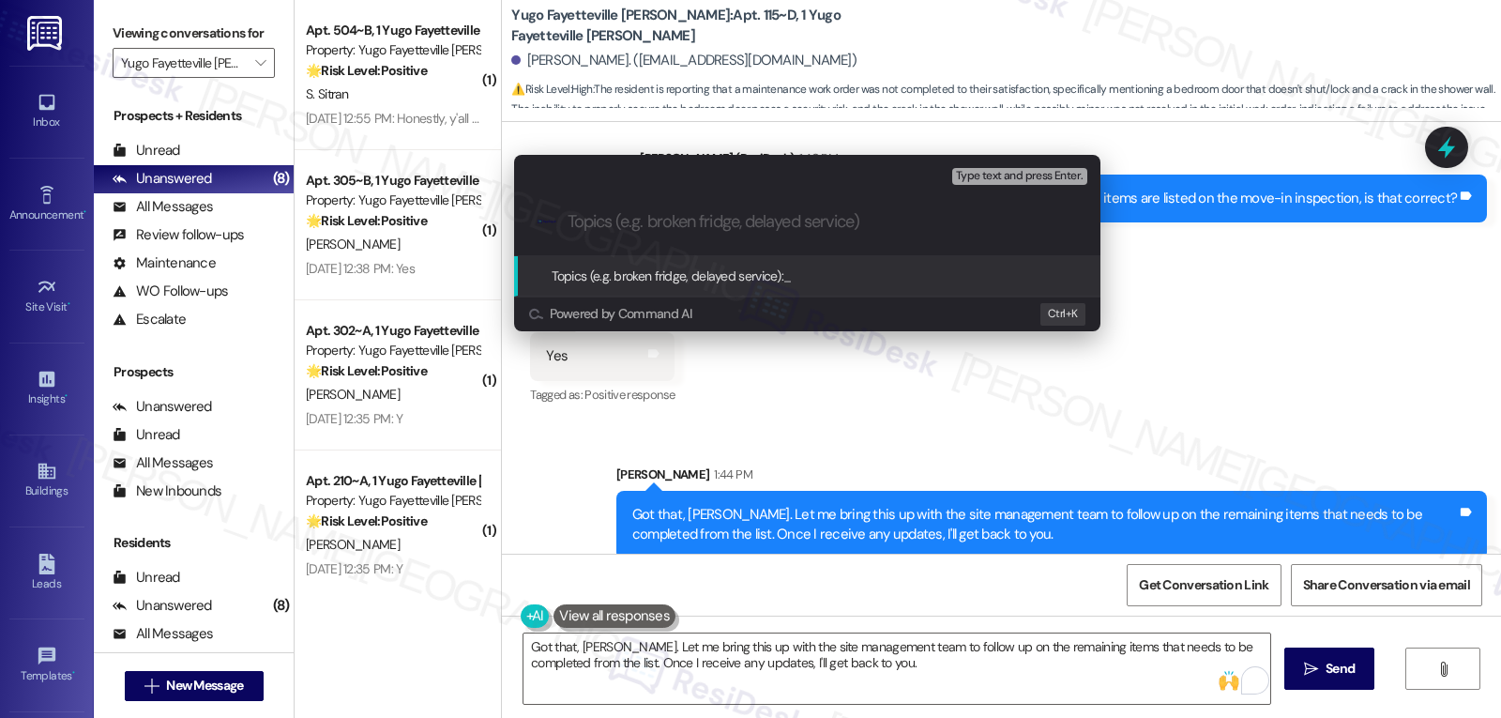
paste input "Follow-up on the remaining items on the move-in inspection list"
type input "Follow-up on the remaining items on the move-in inspection list"
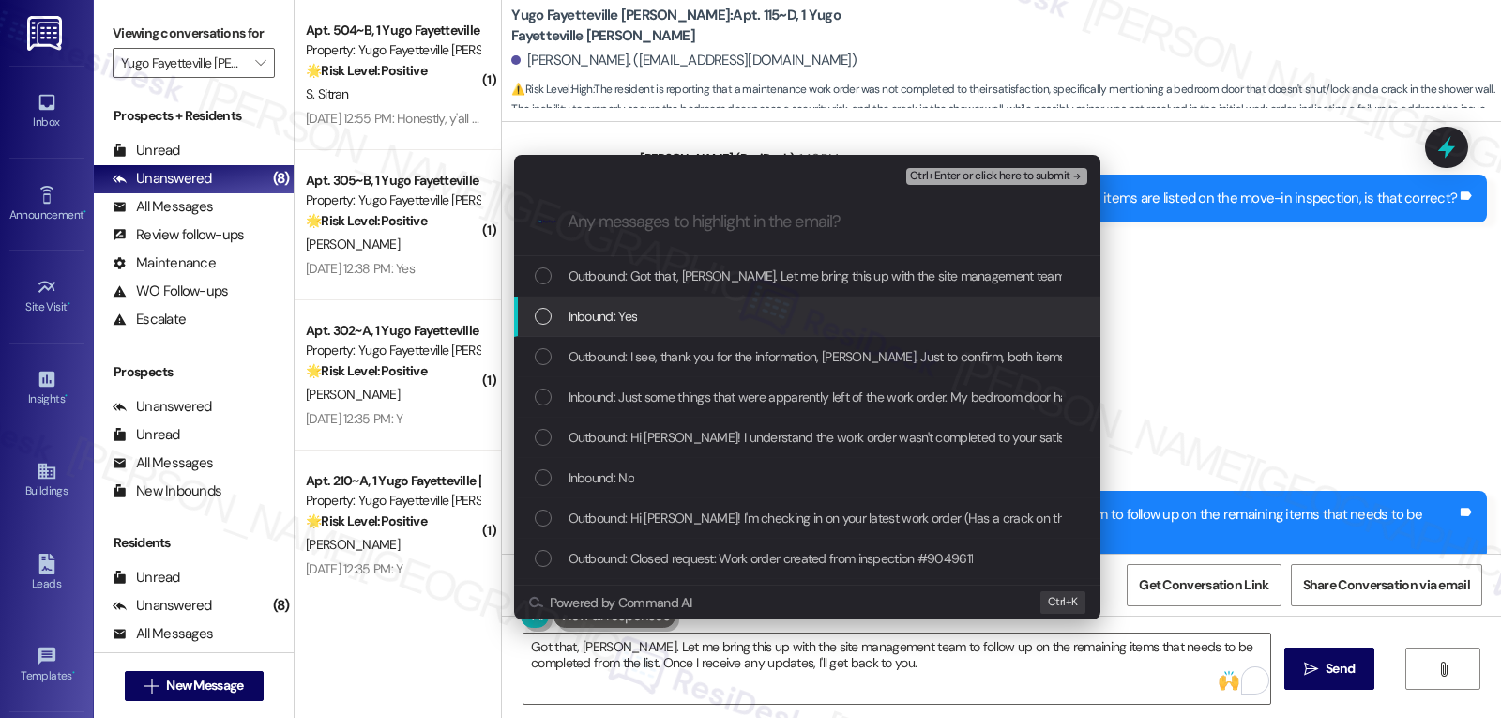
click at [689, 302] on div "Inbound: Yes" at bounding box center [807, 316] width 586 height 40
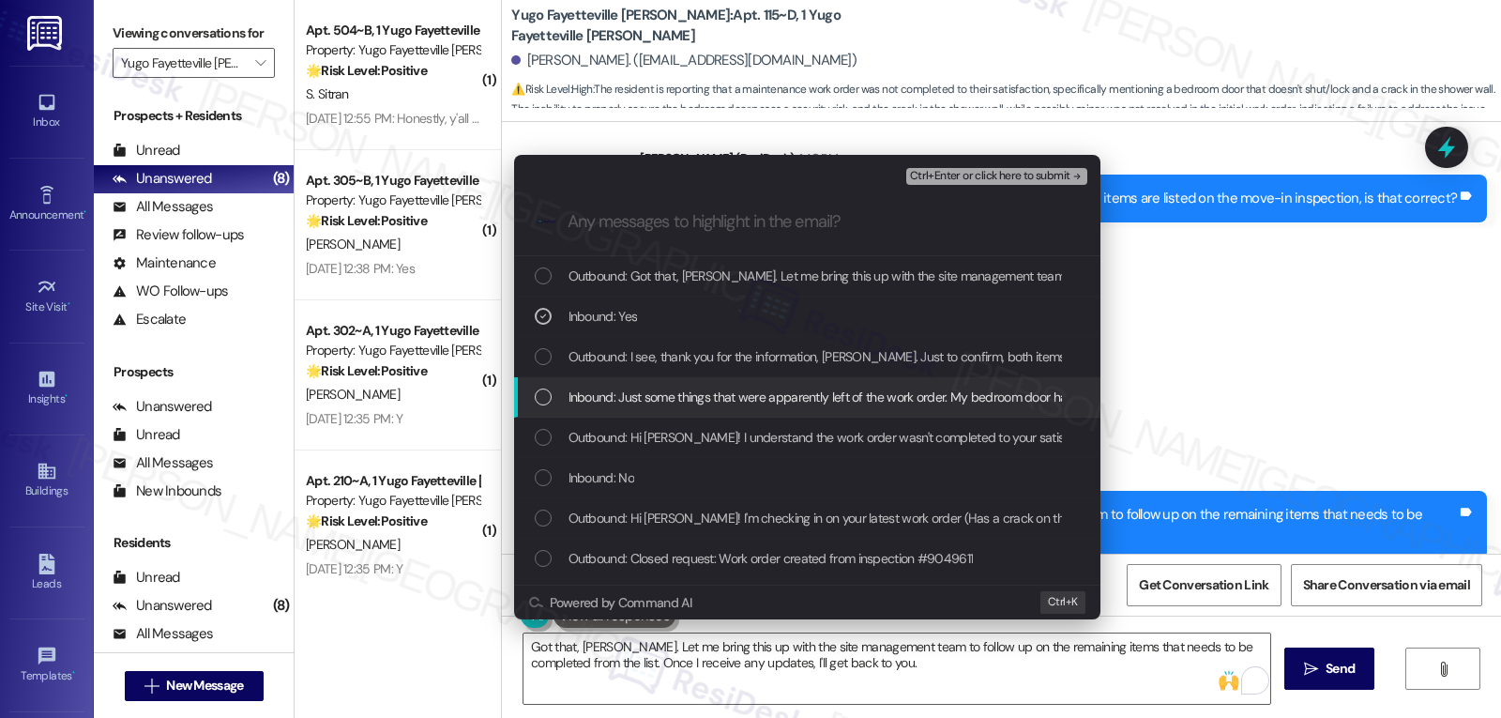
click at [591, 410] on div "Inbound: Just some things that were apparently left of the work order. My bedro…" at bounding box center [807, 397] width 586 height 40
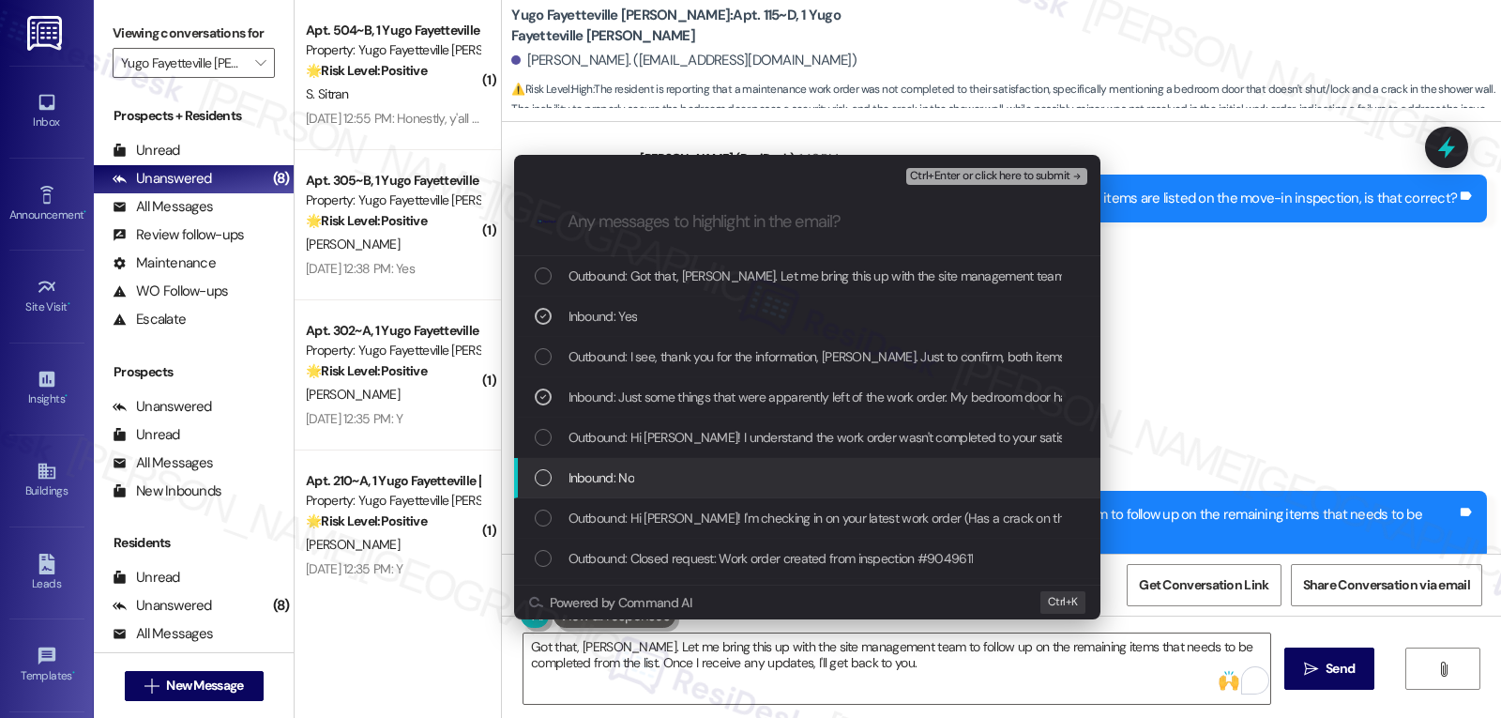
click at [694, 478] on div "Inbound: No" at bounding box center [809, 477] width 549 height 21
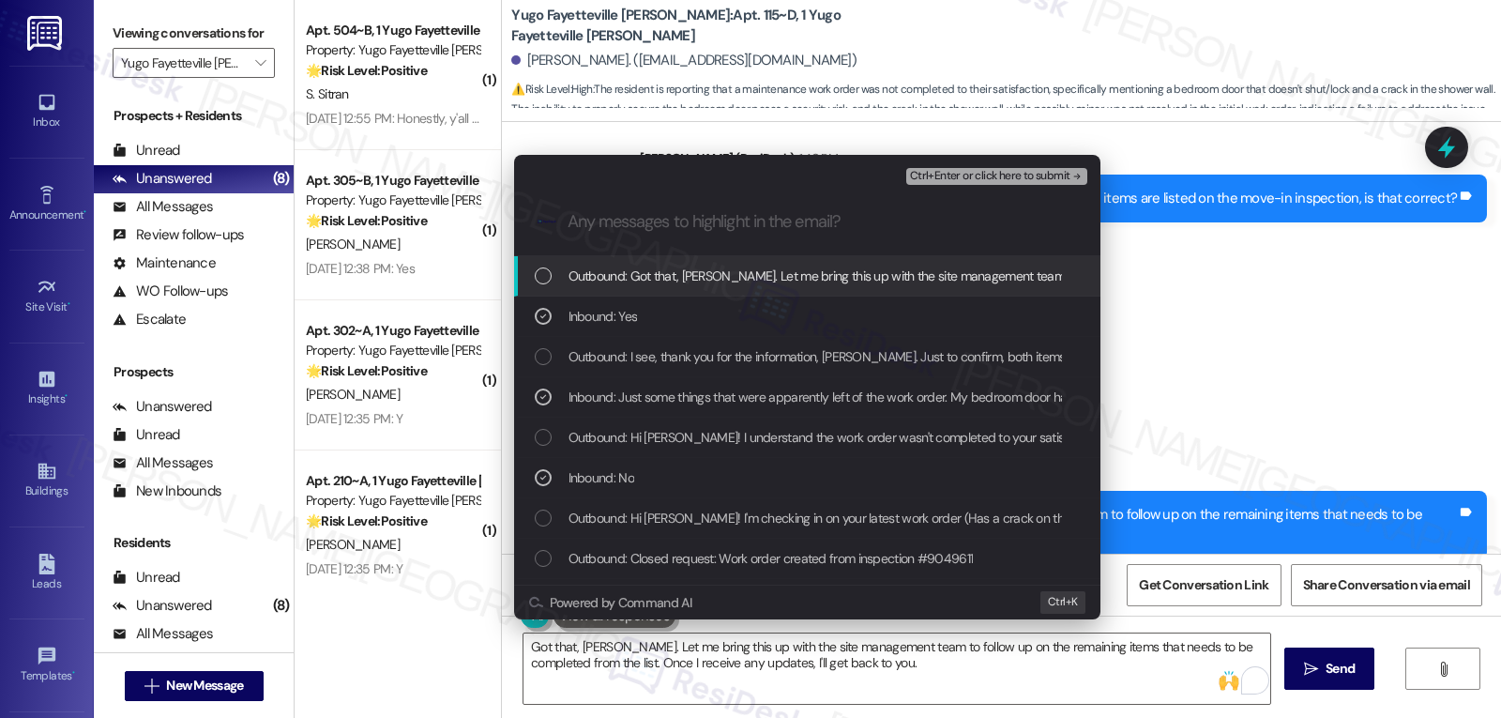
click at [1001, 175] on span "Ctrl+Enter or click here to submit" at bounding box center [990, 176] width 160 height 13
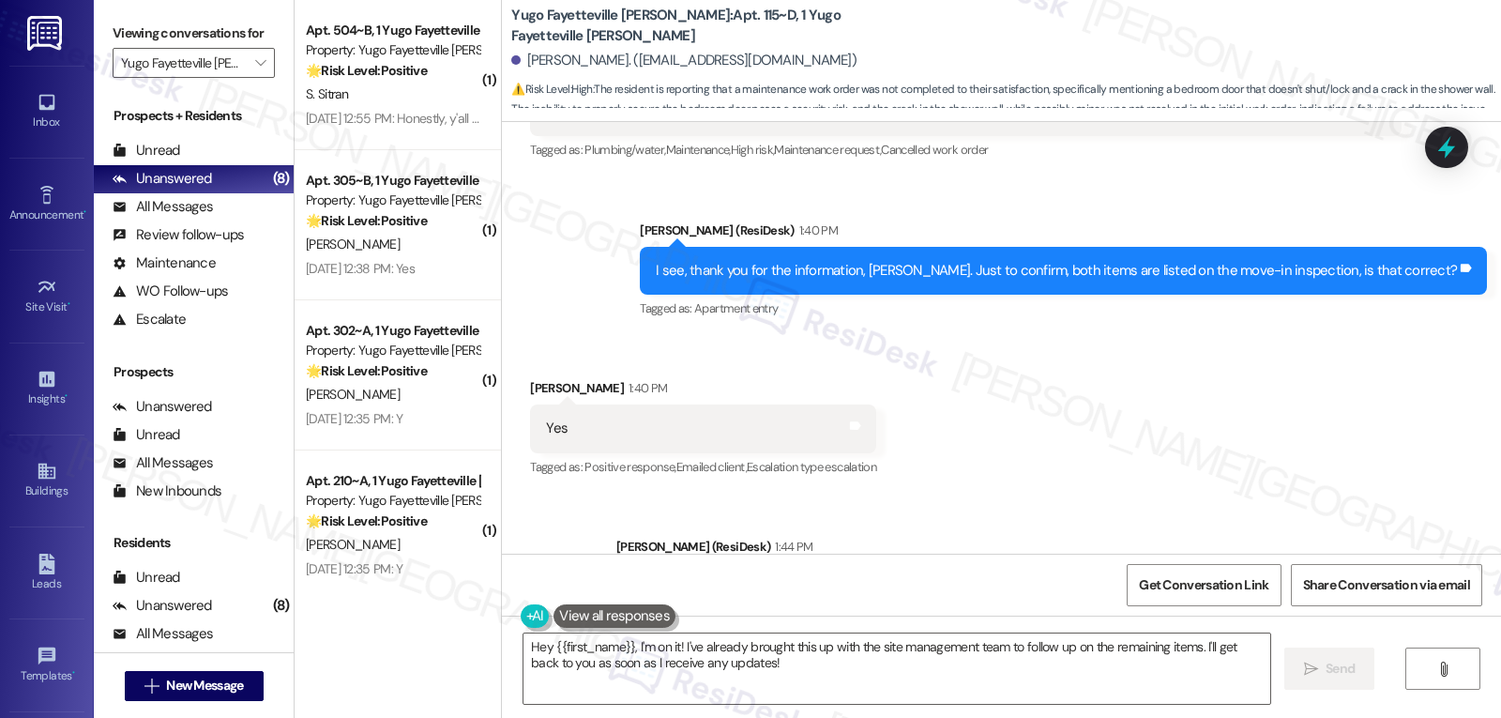
scroll to position [1596, 0]
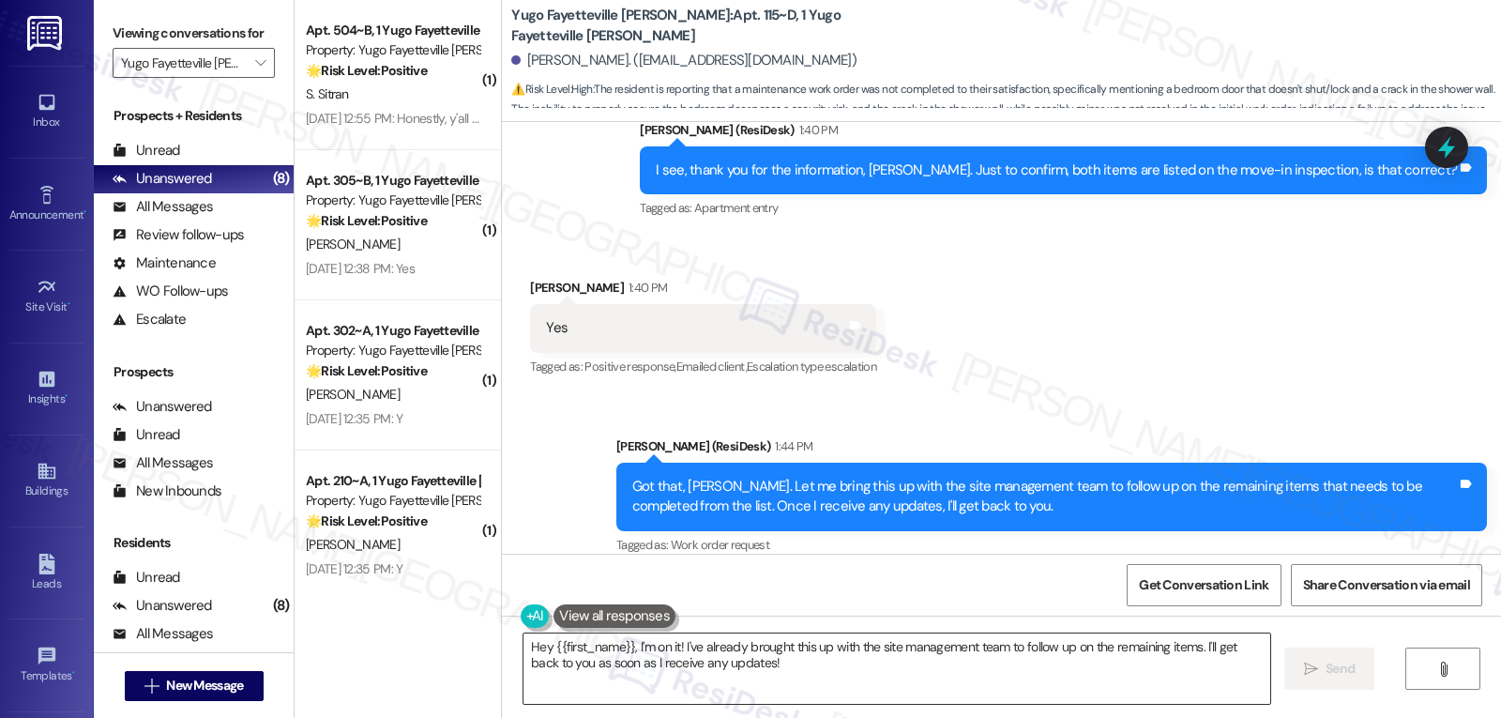
click at [722, 675] on textarea "Hey {{first_name}}, I'm on it! I've already brought this up with the site manag…" at bounding box center [896, 668] width 747 height 70
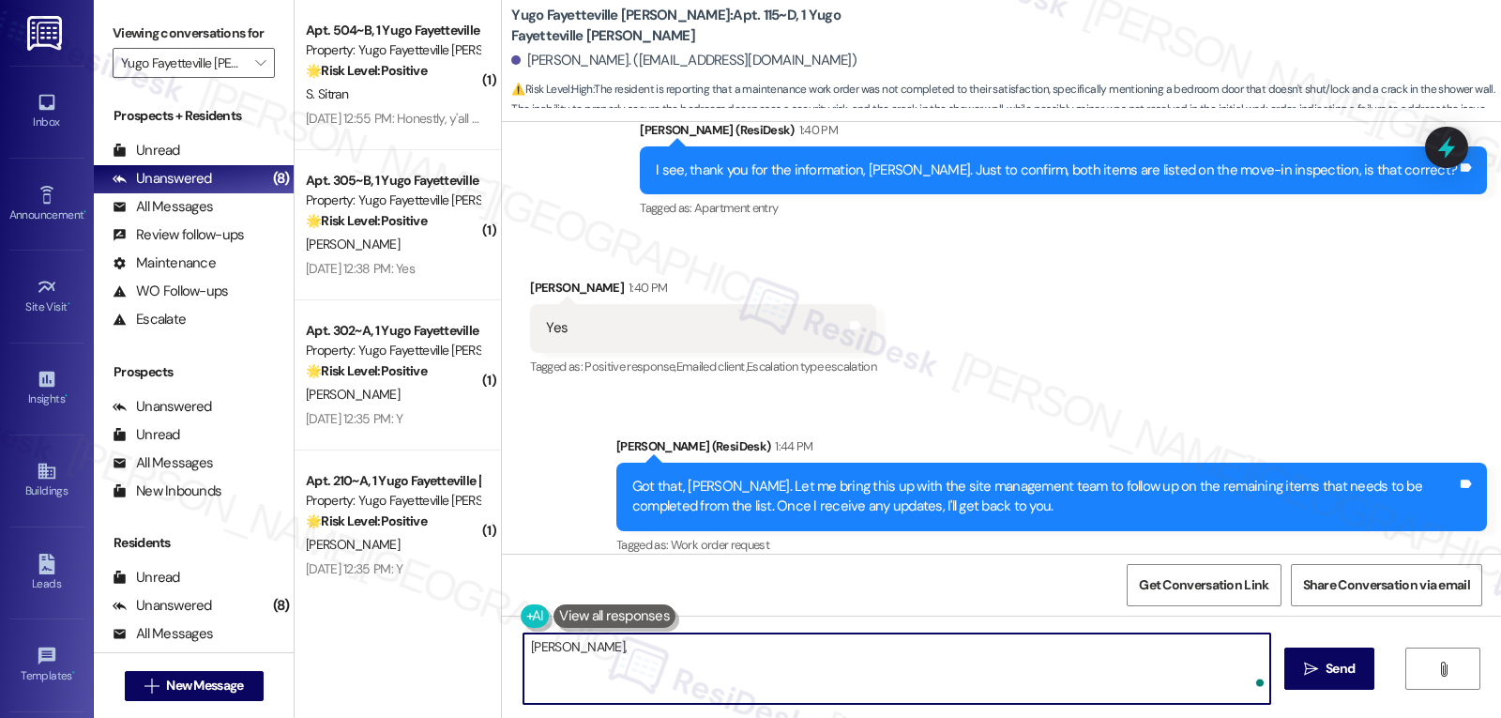
paste textarea "I’ve been meaning to check in—how has your experience at {{property}} been so f…"
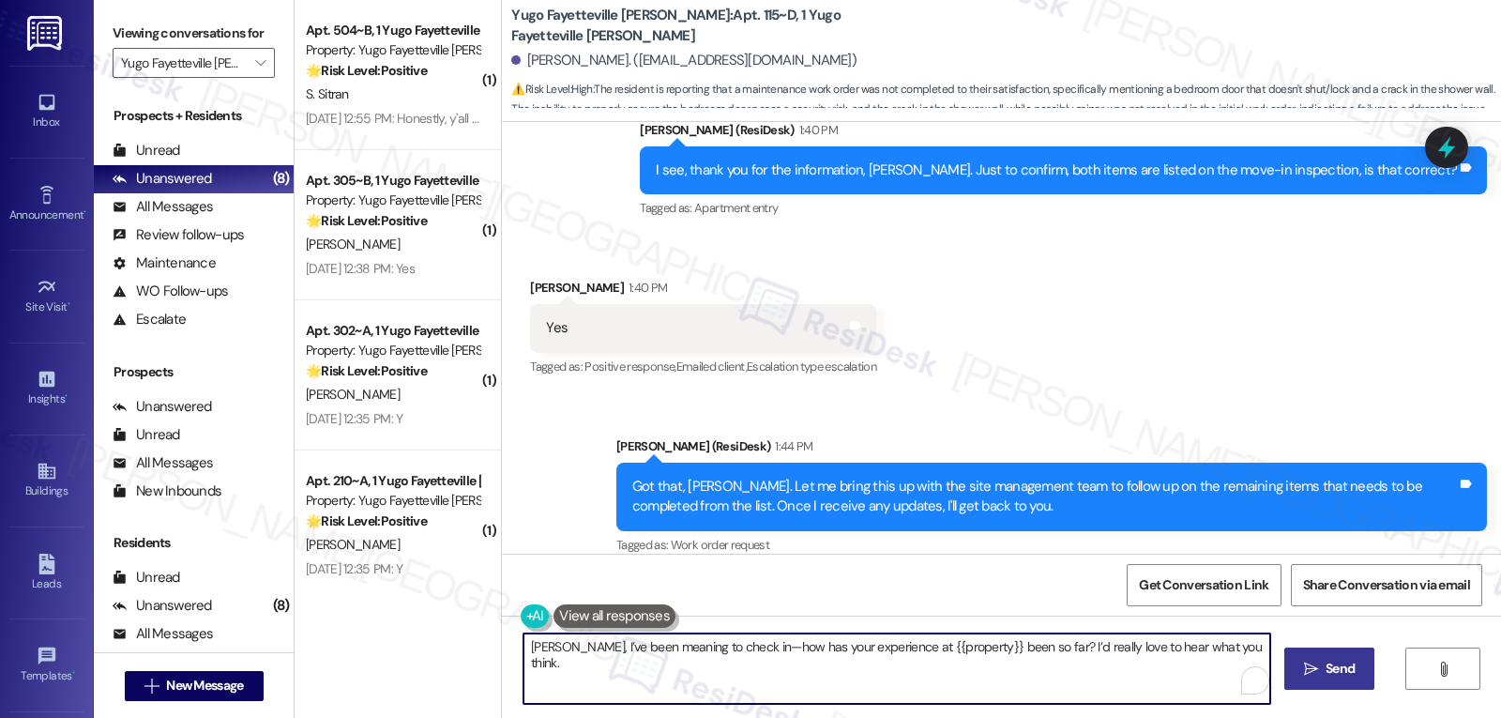
type textarea "[PERSON_NAME], I’ve been meaning to check in—how has your experience at {{prope…"
click at [1328, 657] on button " Send" at bounding box center [1329, 668] width 91 height 42
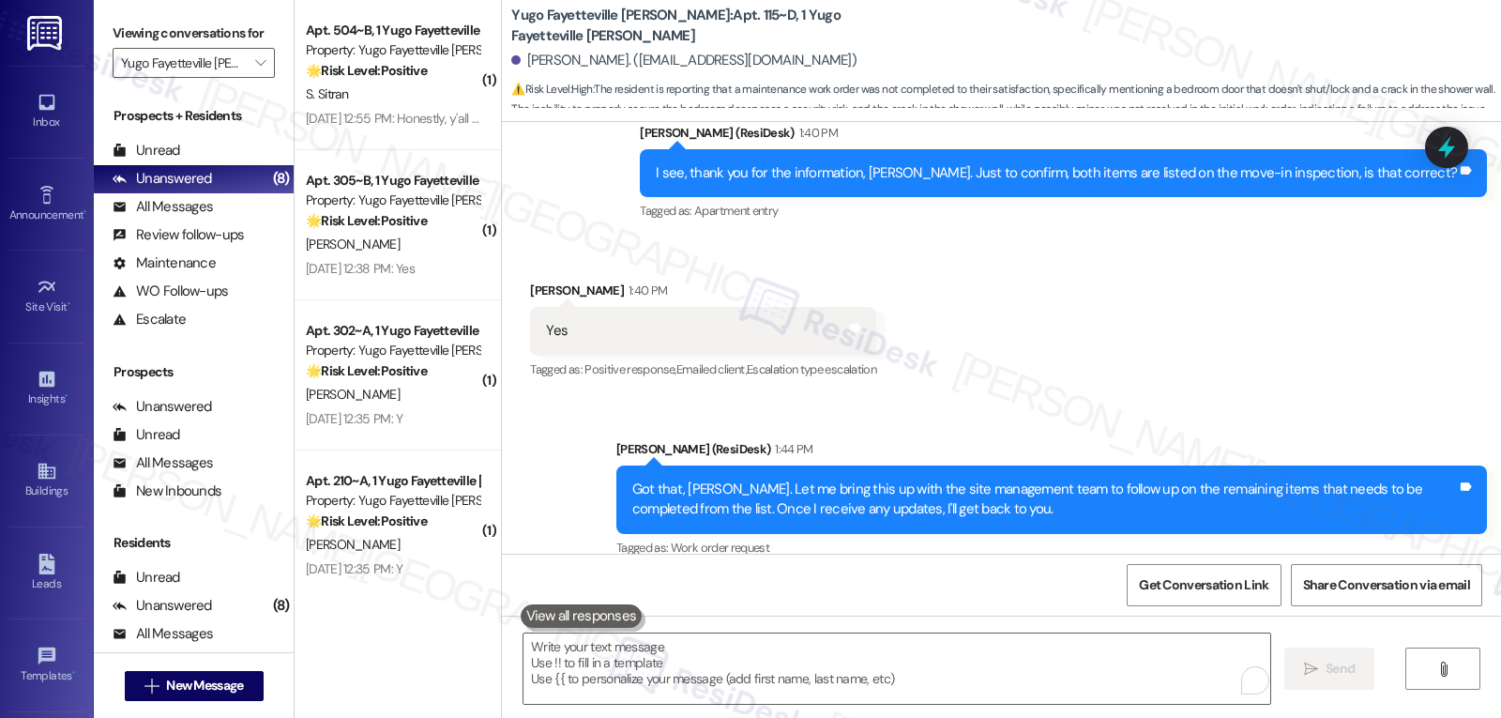
scroll to position [1726, 0]
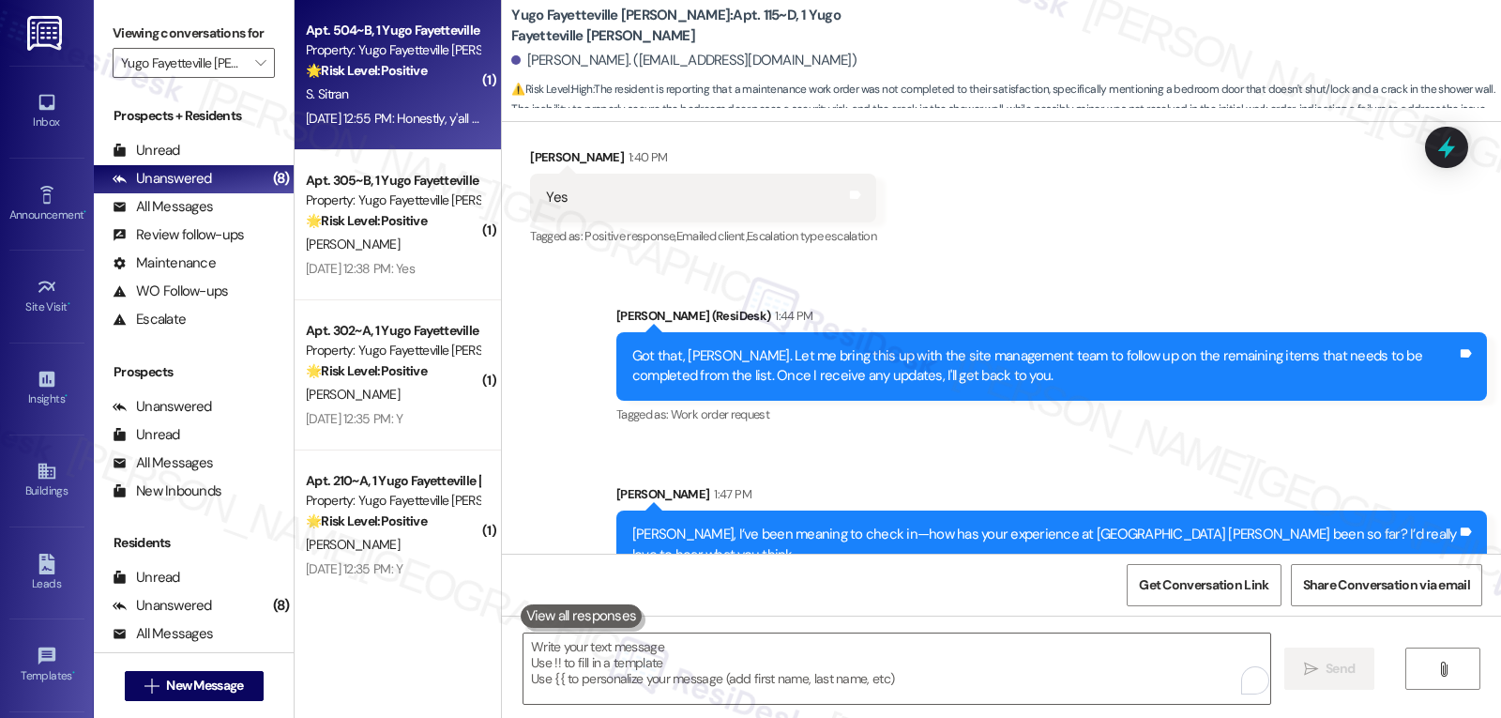
click at [428, 118] on div "[DATE] 12:55 PM: Honestly, y'all were the best move in experience I ever had. N…" at bounding box center [538, 118] width 465 height 17
type textarea "Fetching suggested responses. Please feel free to read through the conversation…"
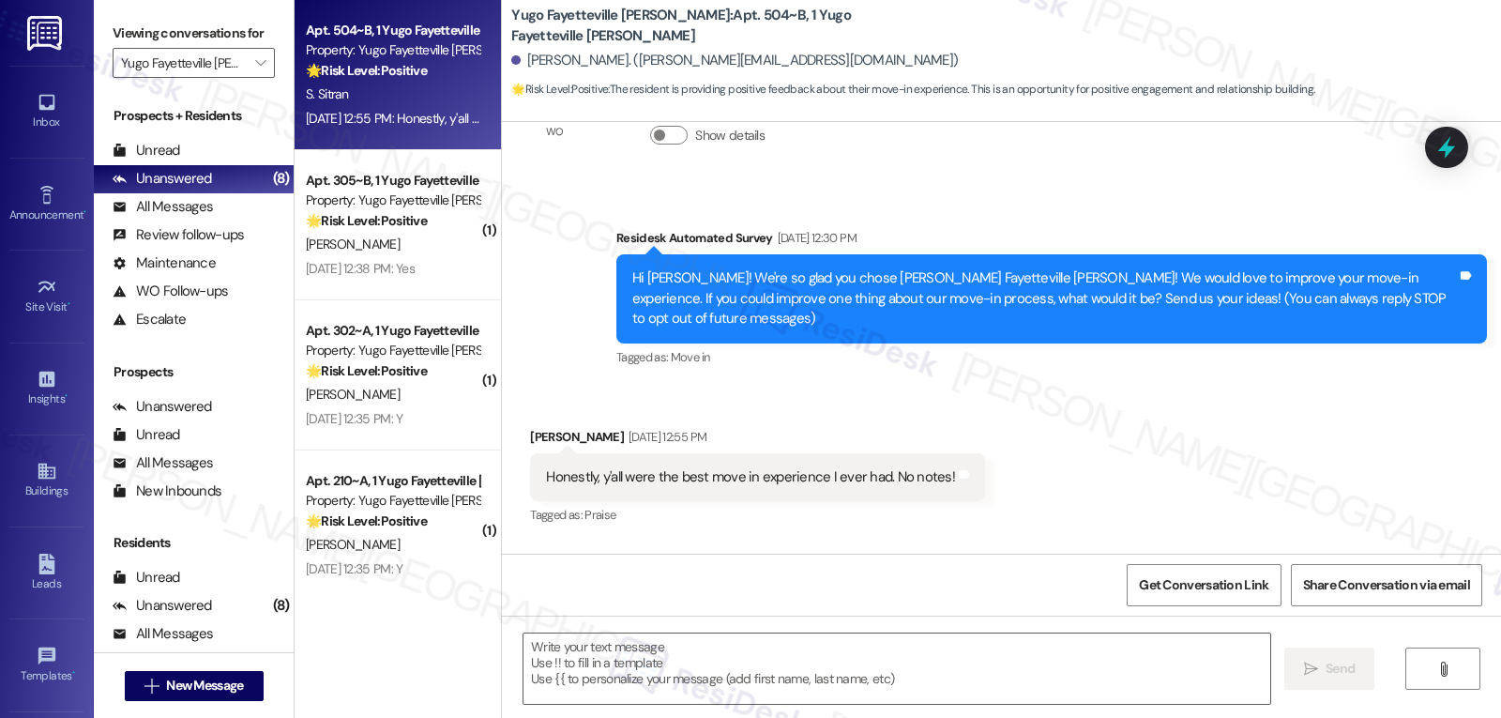
scroll to position [53, 0]
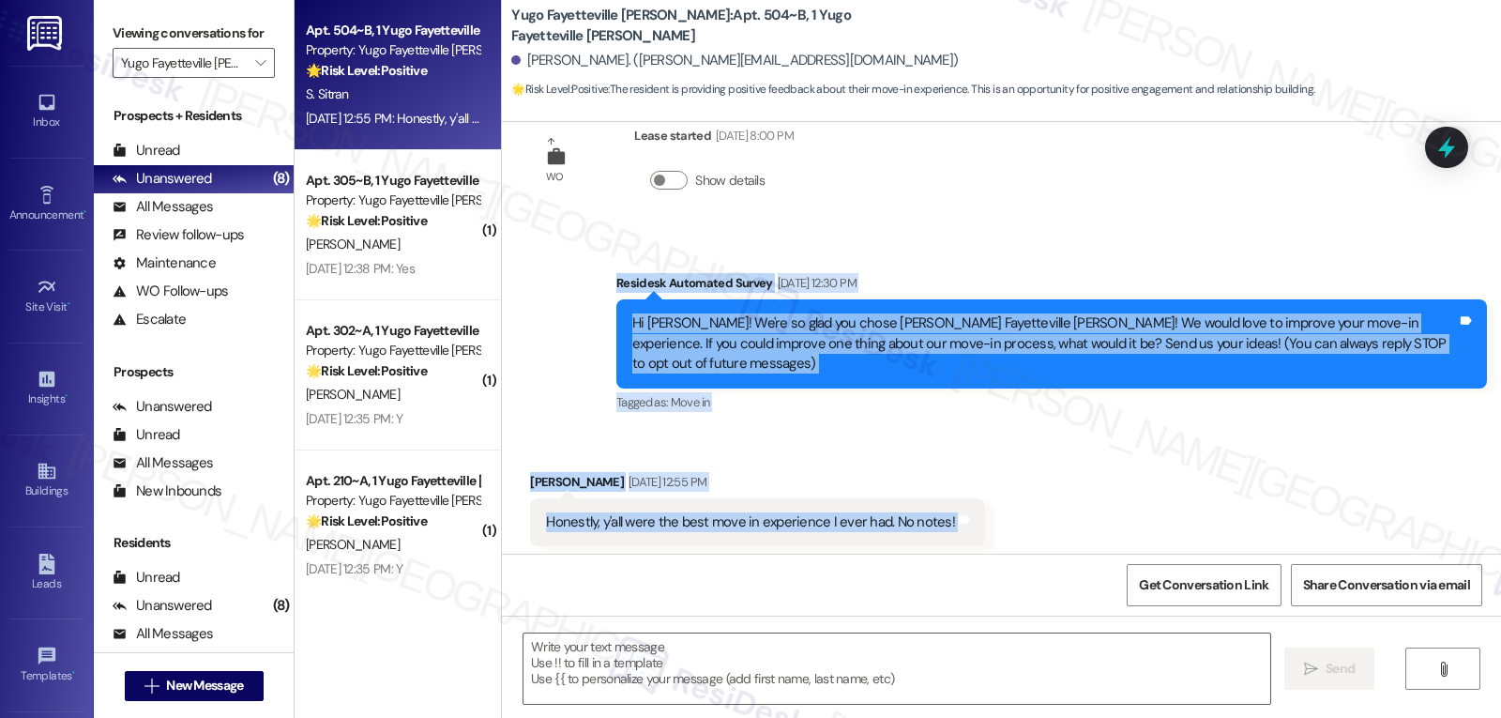
drag, startPoint x: 604, startPoint y: 280, endPoint x: 1024, endPoint y: 493, distance: 471.1
click at [1024, 493] on div "WO Lease started [DATE] 8:00 PM Show details Survey, sent via SMS Residesk Auto…" at bounding box center [1001, 338] width 999 height 432
copy div "Residesk Automated Survey [DATE] 12:30 PM Hi [PERSON_NAME]! We're so glad you c…"
click at [648, 660] on textarea at bounding box center [896, 668] width 747 height 70
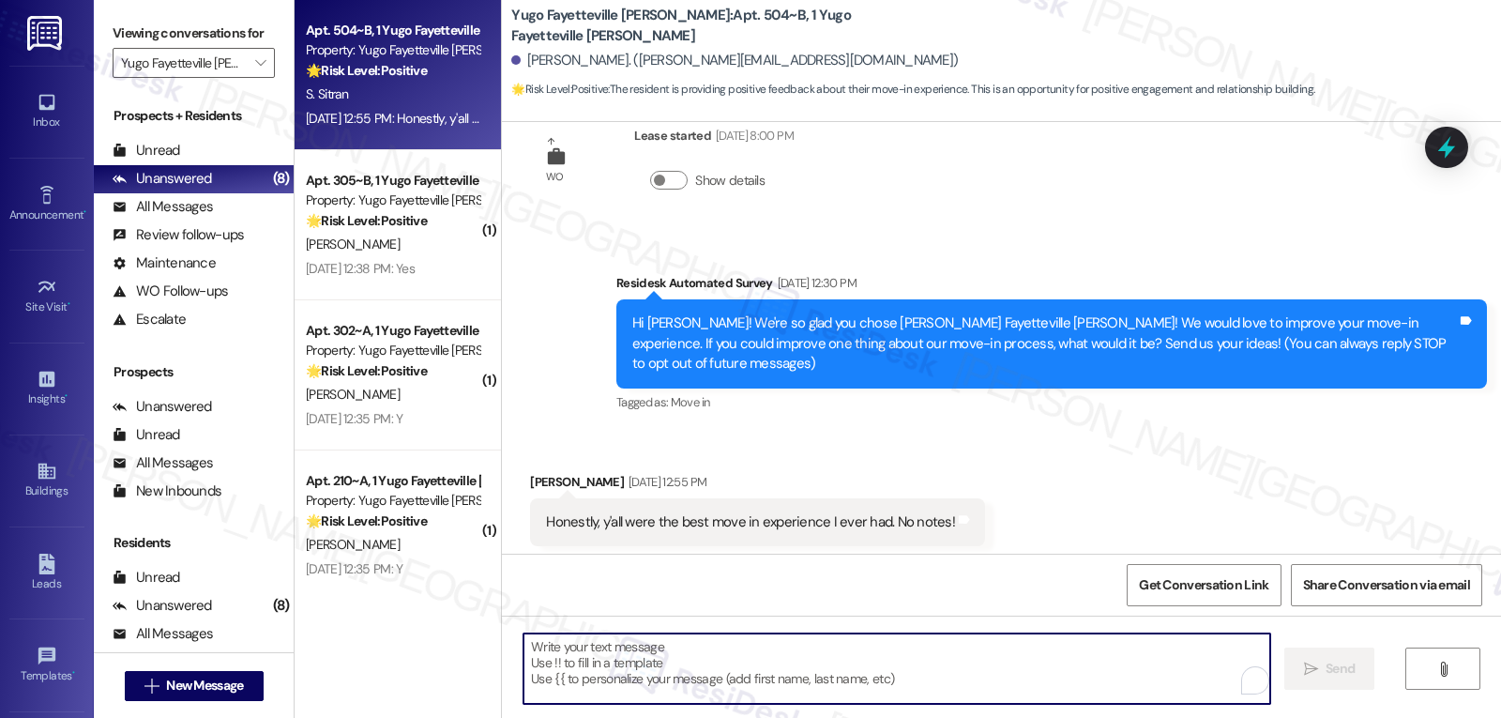
paste textarea "Hi [PERSON_NAME], thank you so much for your kind words! We’re thrilled to hear…"
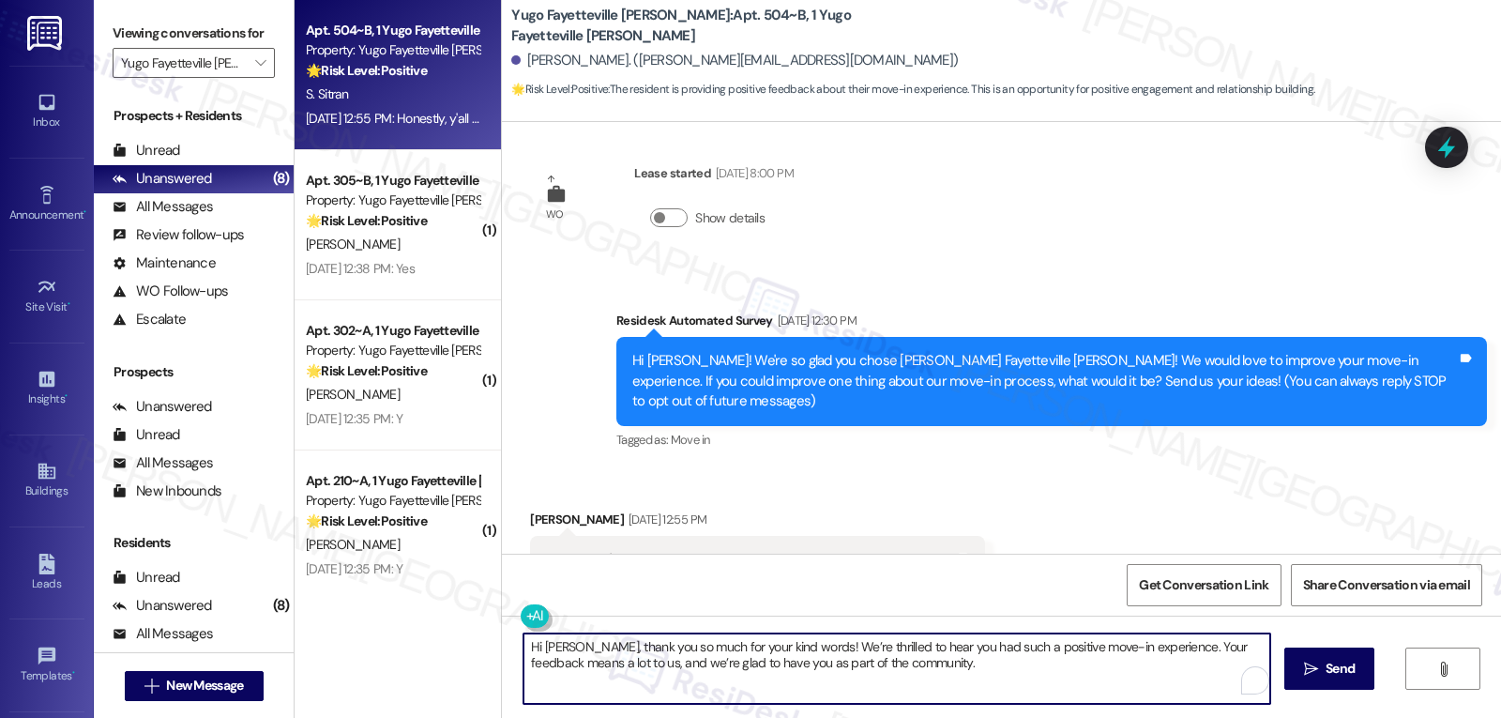
scroll to position [0, 0]
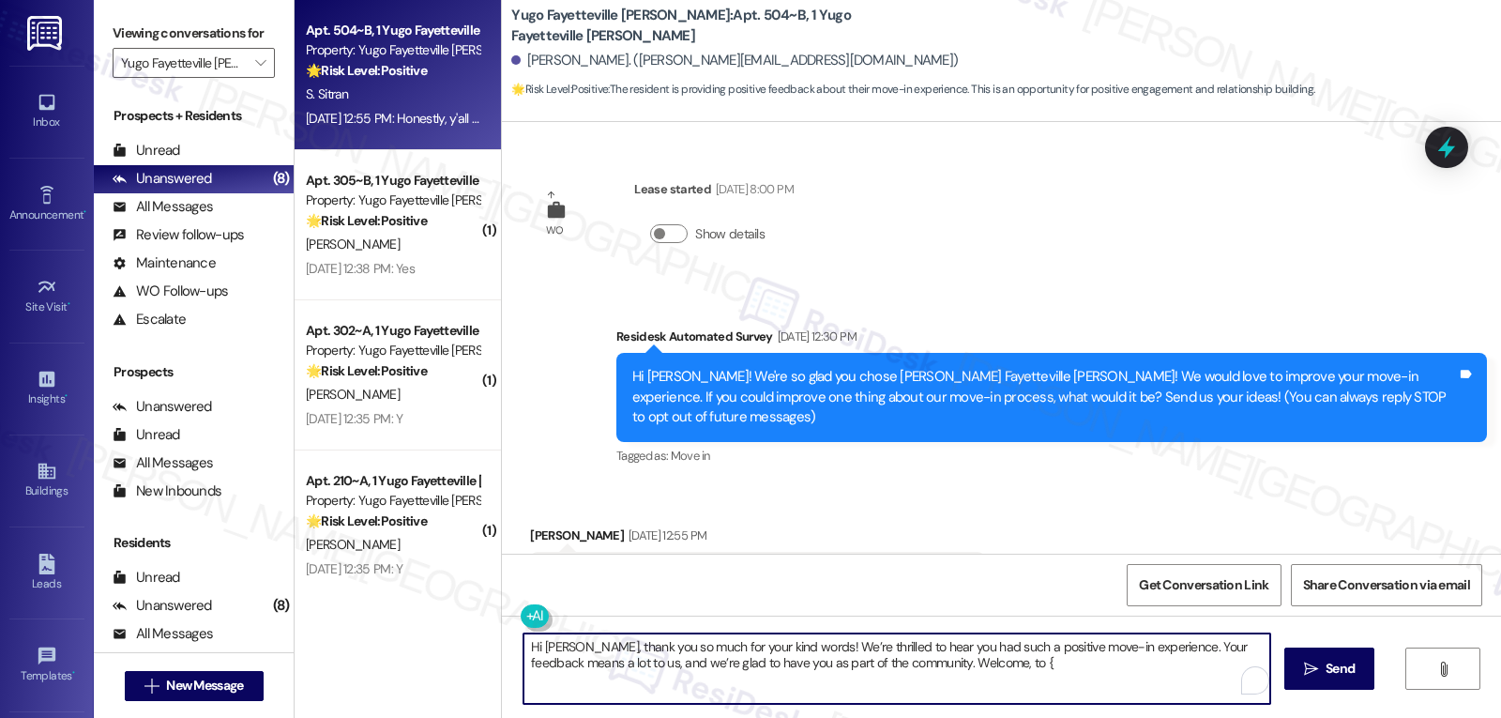
type textarea "Hi [PERSON_NAME], thank you so much for your kind words! We’re thrilled to hear…"
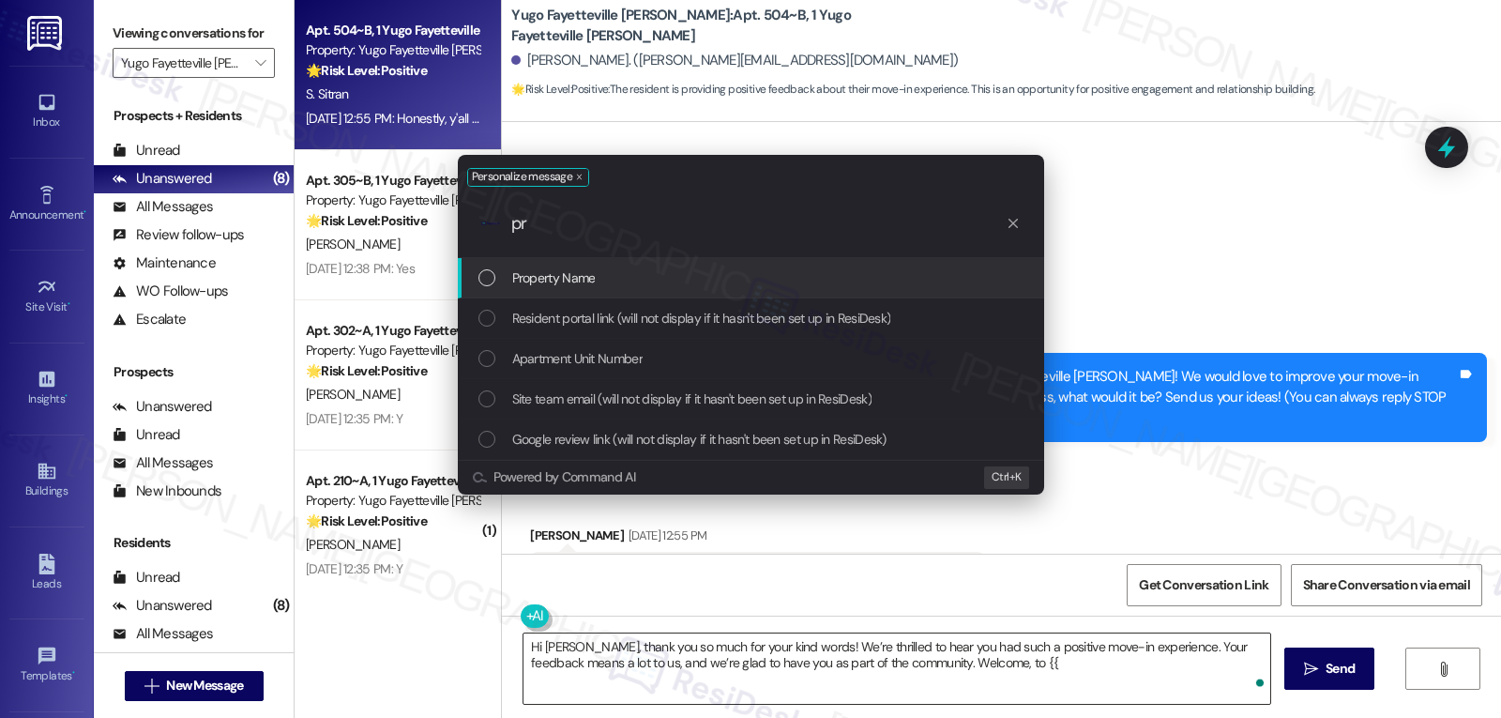
type input "pro"
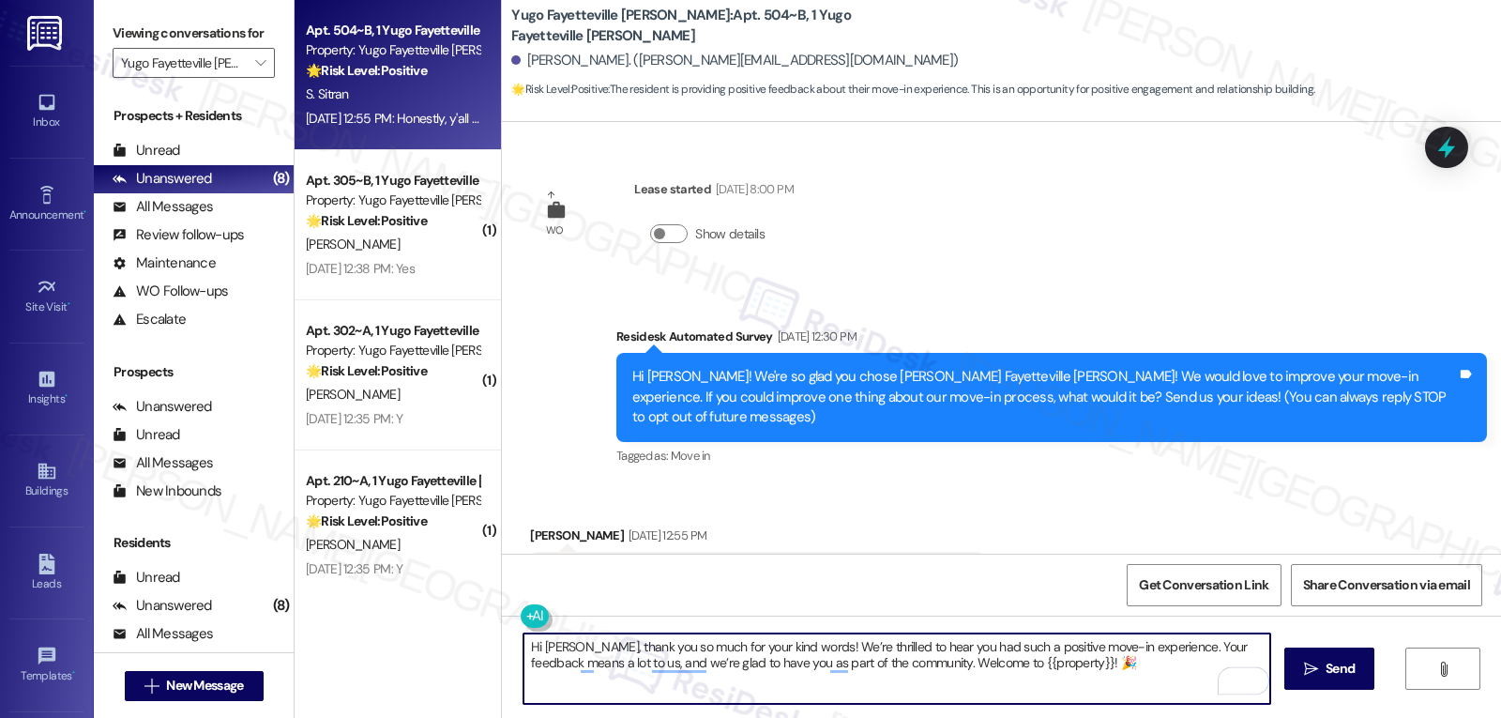
click at [1109, 672] on textarea "Hi [PERSON_NAME], thank you so much for your kind words! We’re thrilled to hear…" at bounding box center [896, 668] width 747 height 70
paste textarea "If anything comes up or if you have any questions, just give me a shout. I’m he…"
type textarea "Hi [PERSON_NAME], thank you so much for your kind words! We’re thrilled to hear…"
click at [1333, 675] on span "Send" at bounding box center [1339, 669] width 29 height 20
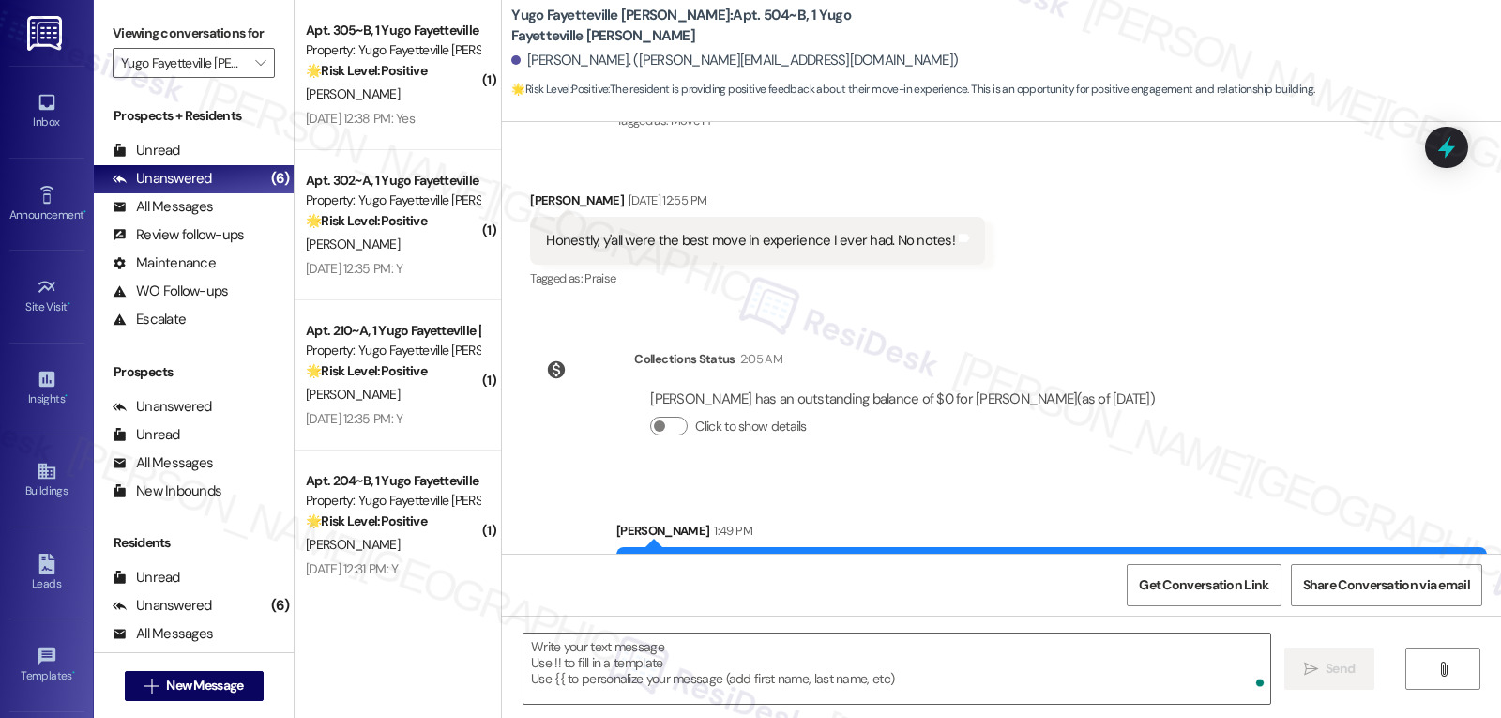
scroll to position [412, 0]
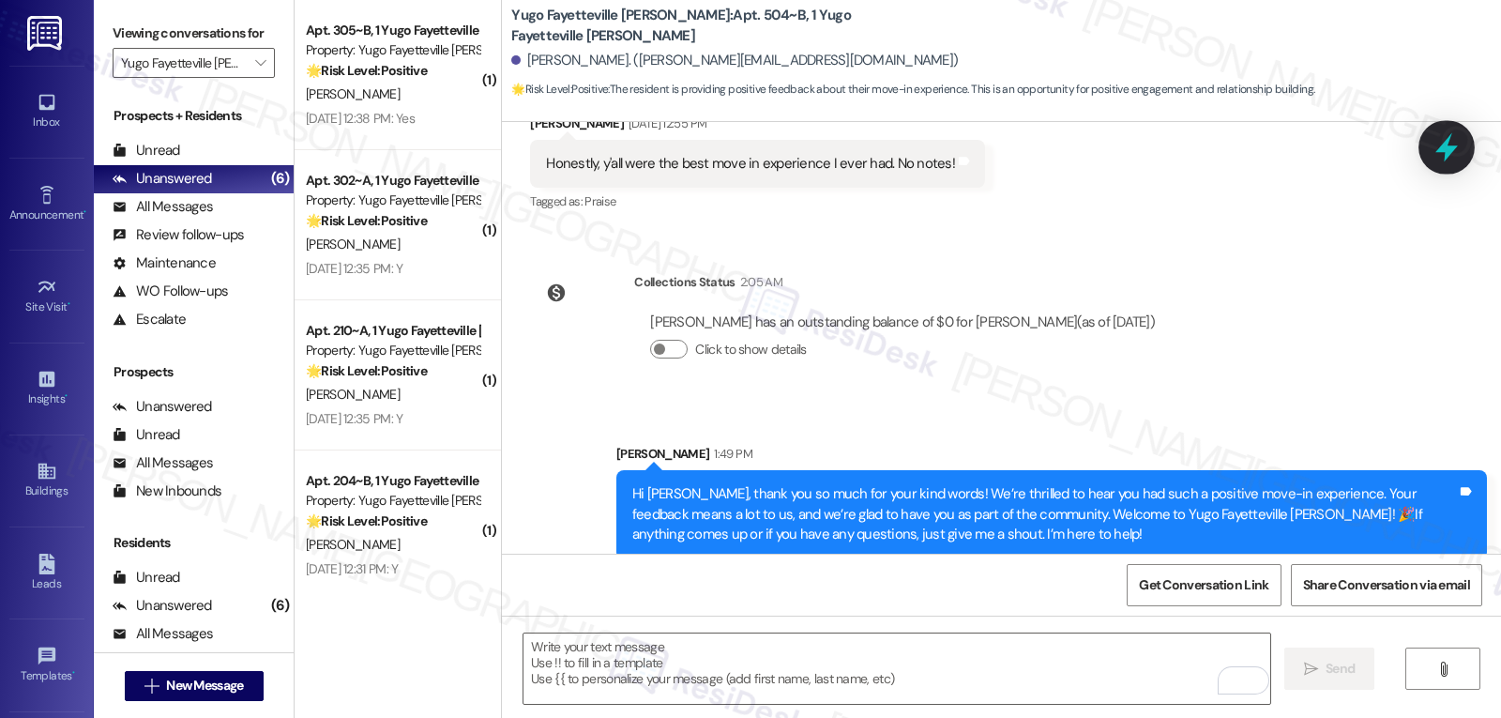
click at [1463, 146] on div at bounding box center [1446, 146] width 56 height 53
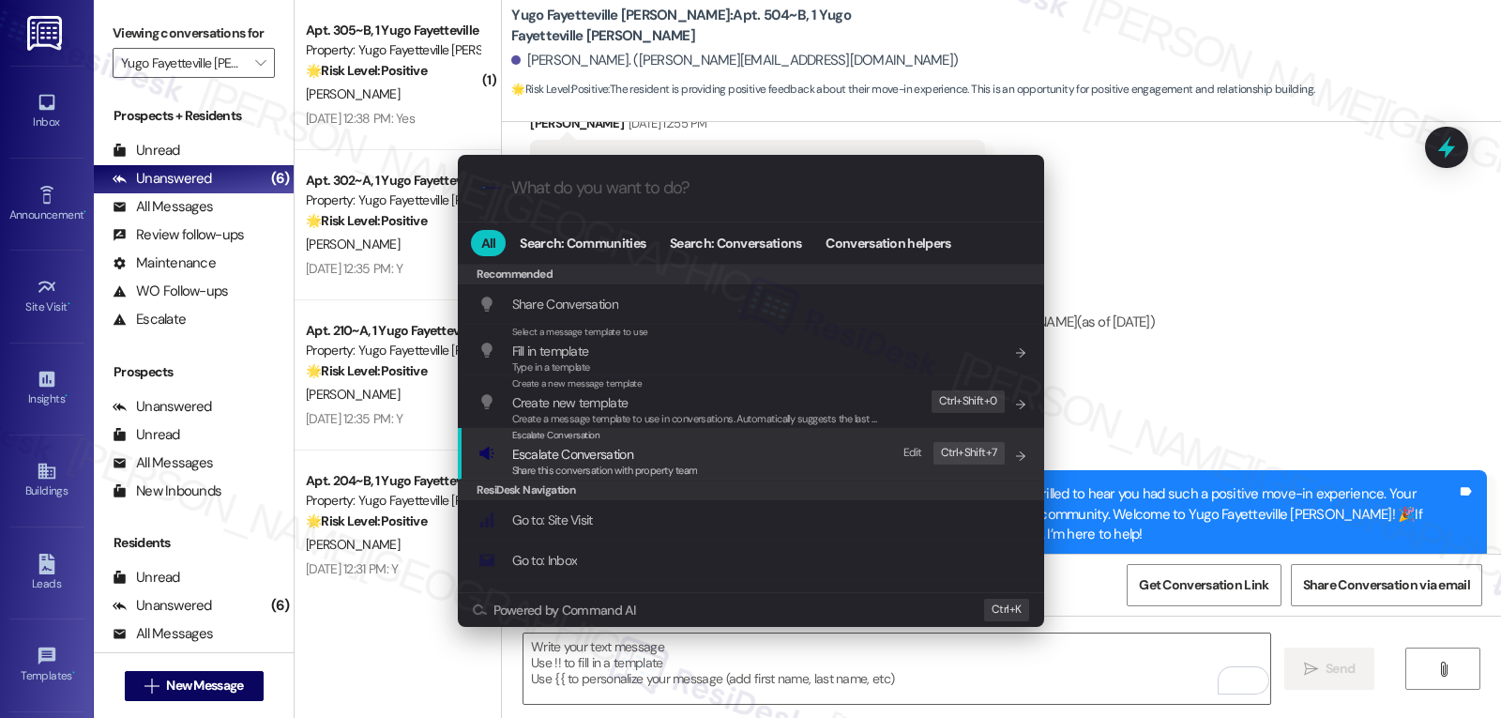
click at [628, 465] on span "Share this conversation with property team" at bounding box center [605, 469] width 186 height 13
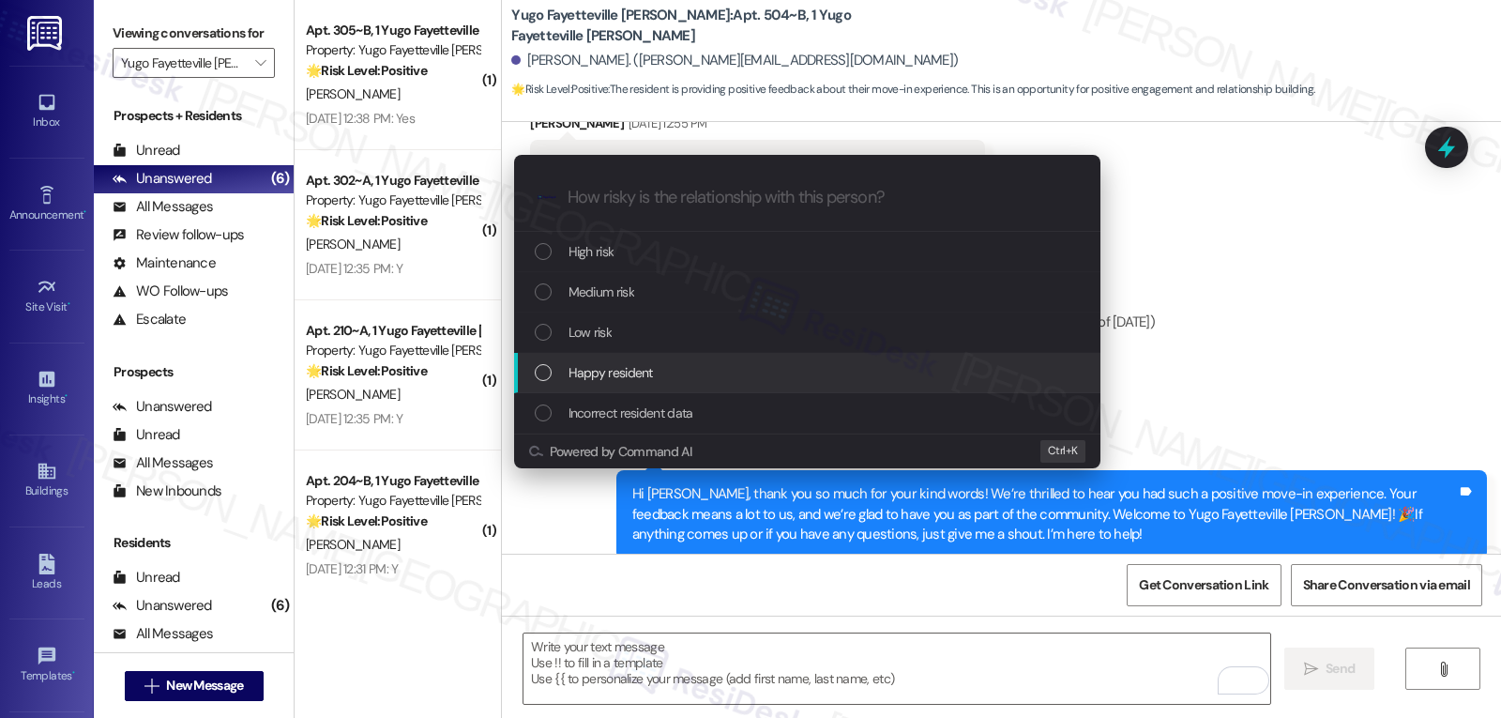
click at [636, 375] on span "Happy resident" at bounding box center [610, 372] width 84 height 21
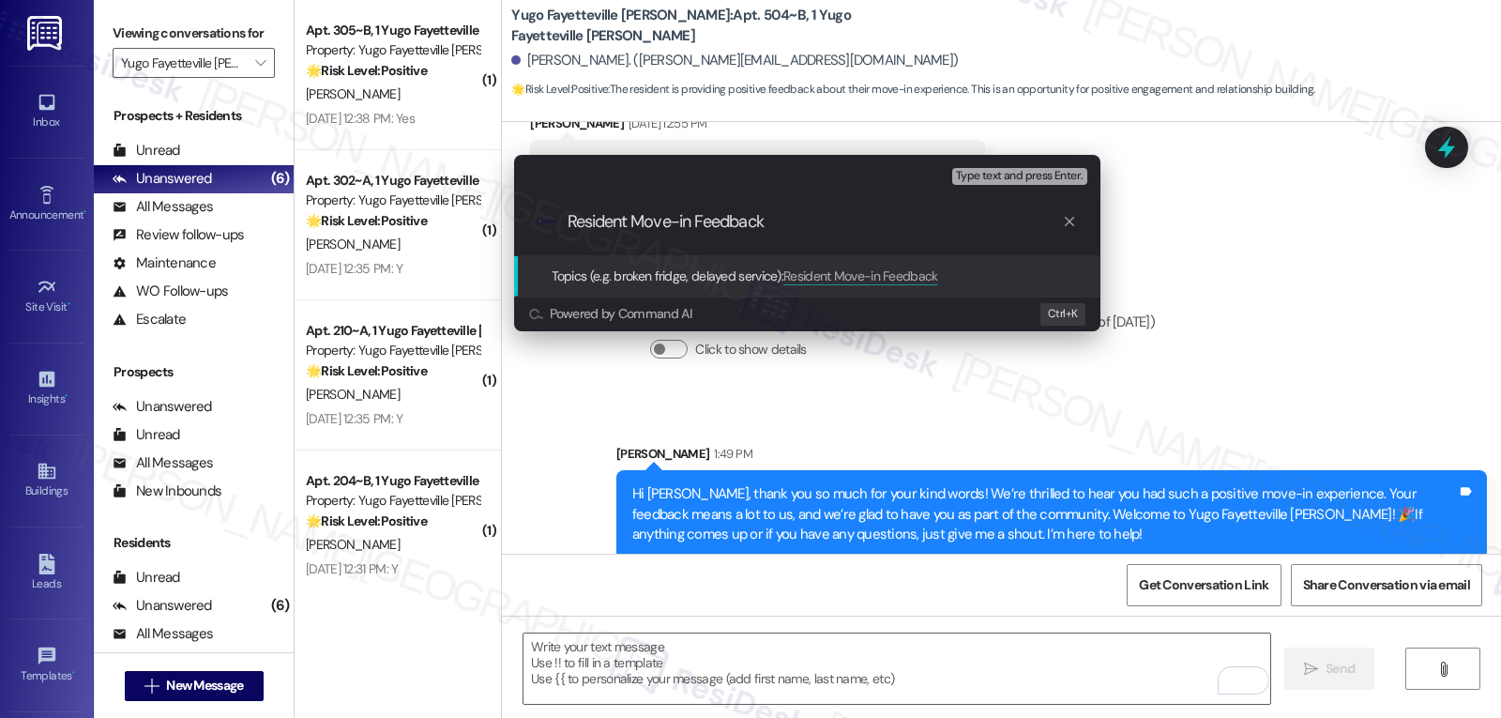
type input "Resident Move-in Feedback"
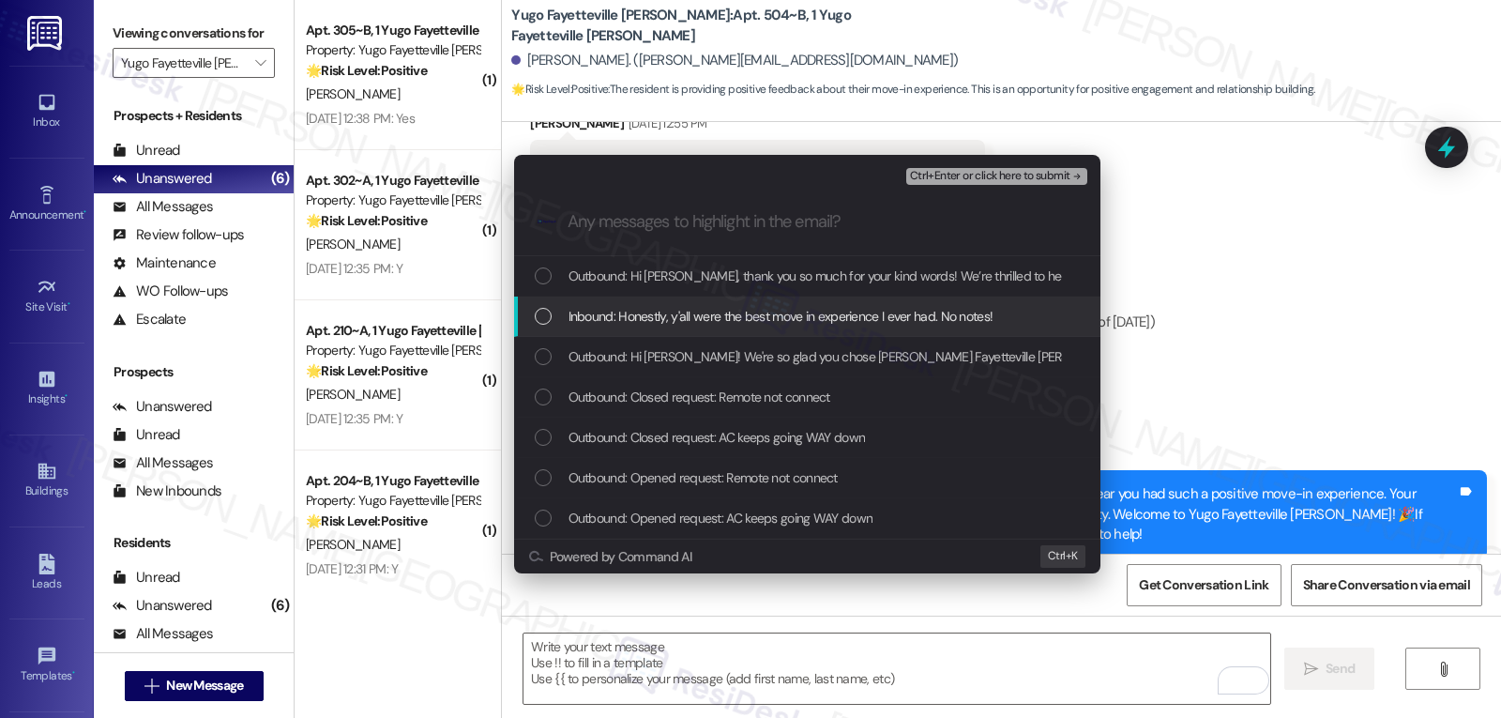
click at [580, 322] on span "Inbound: Honestly, y'all were the best move in experience I ever had. No notes!" at bounding box center [780, 316] width 425 height 21
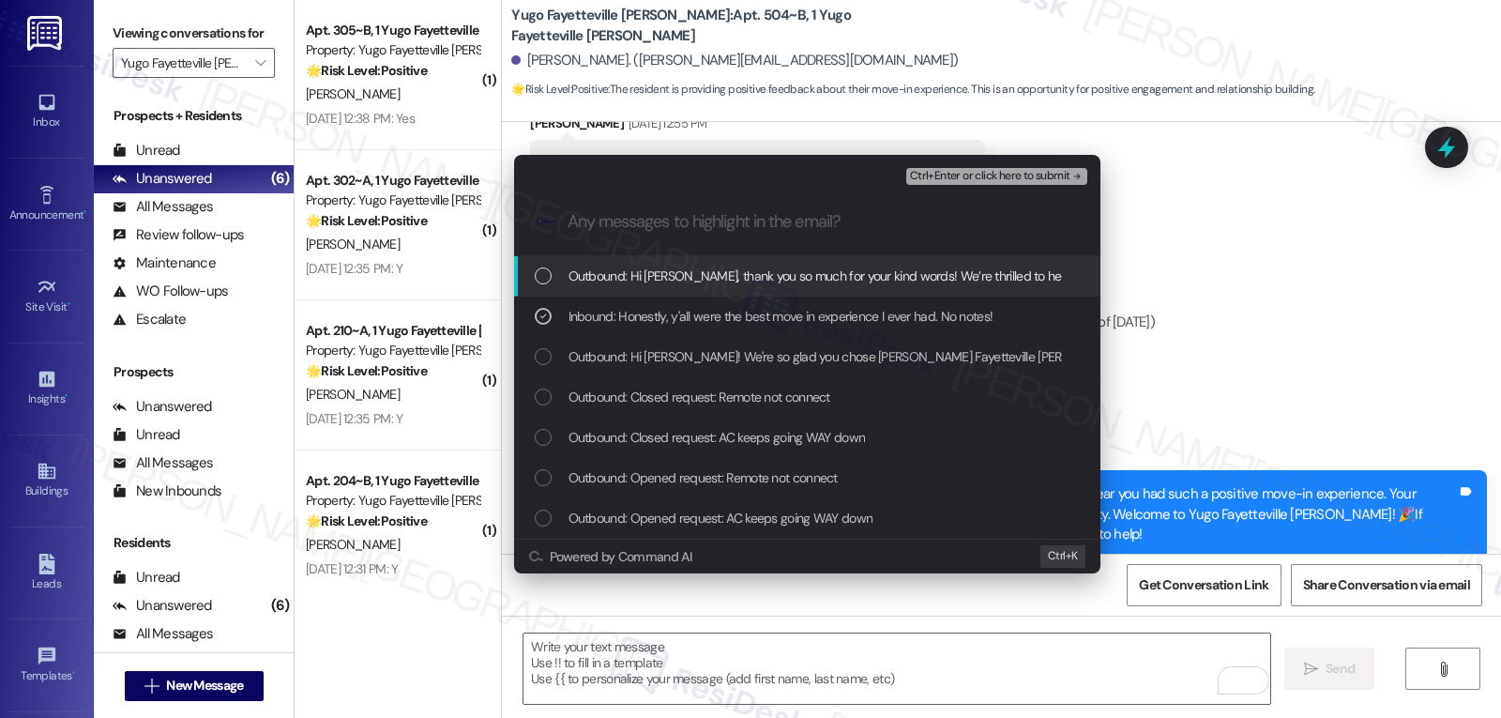
click at [1003, 175] on span "Ctrl+Enter or click here to submit" at bounding box center [990, 176] width 160 height 13
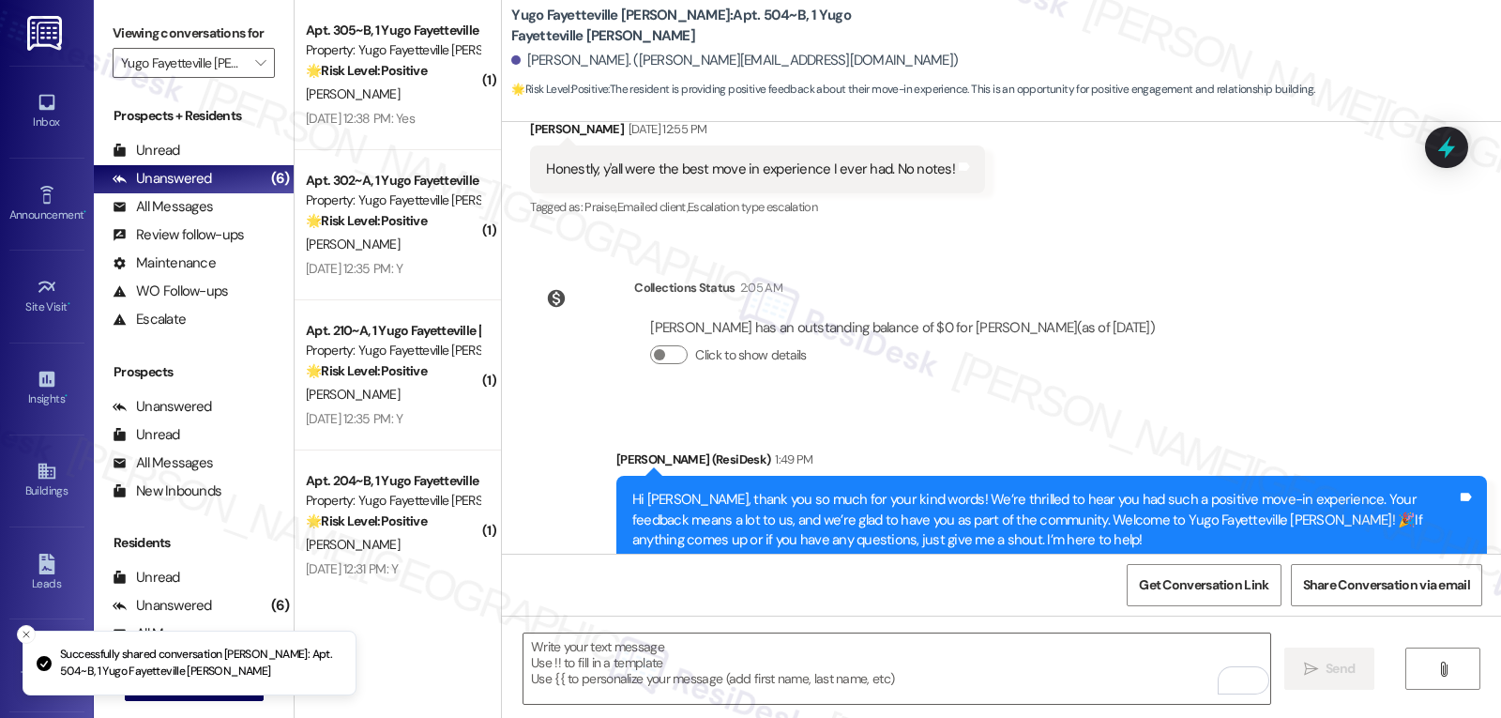
scroll to position [440, 0]
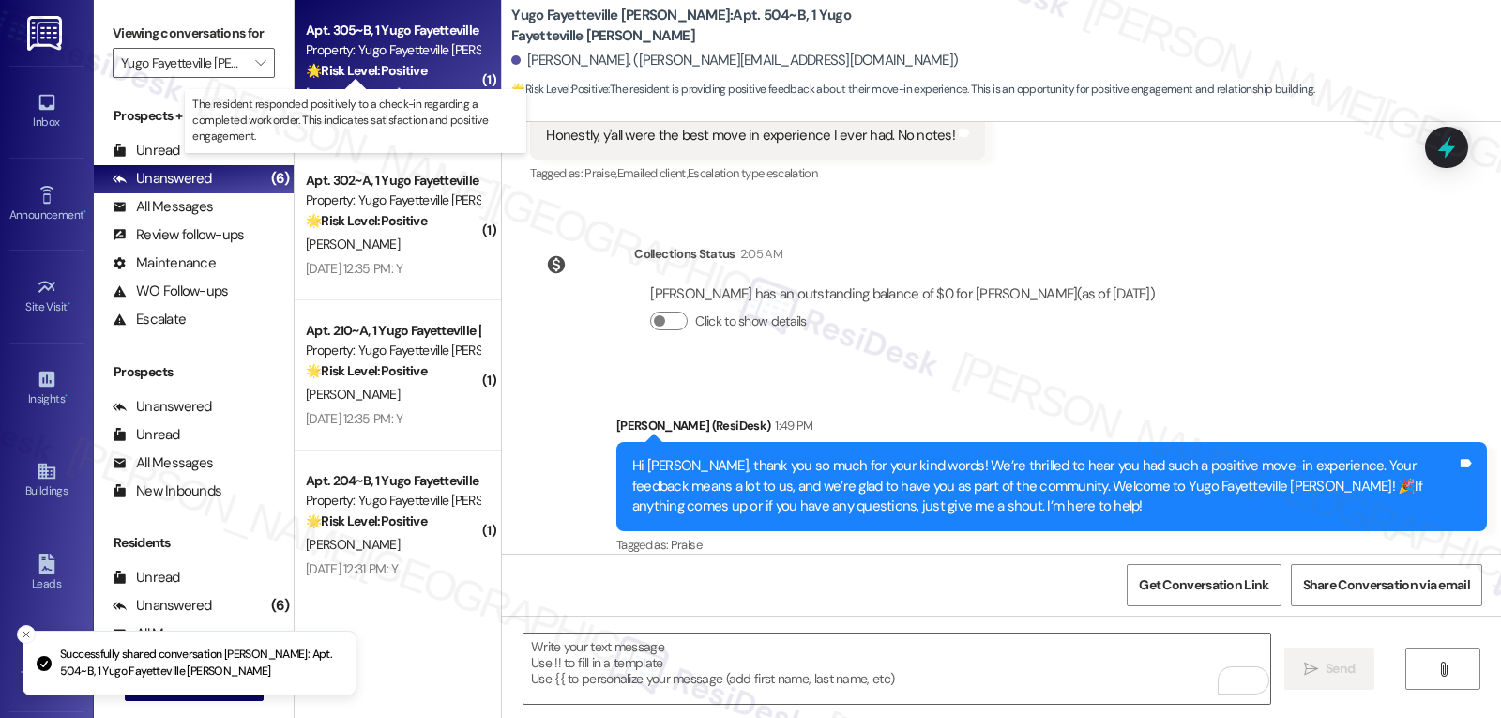
click at [398, 67] on strong "🌟 Risk Level: Positive" at bounding box center [366, 70] width 121 height 17
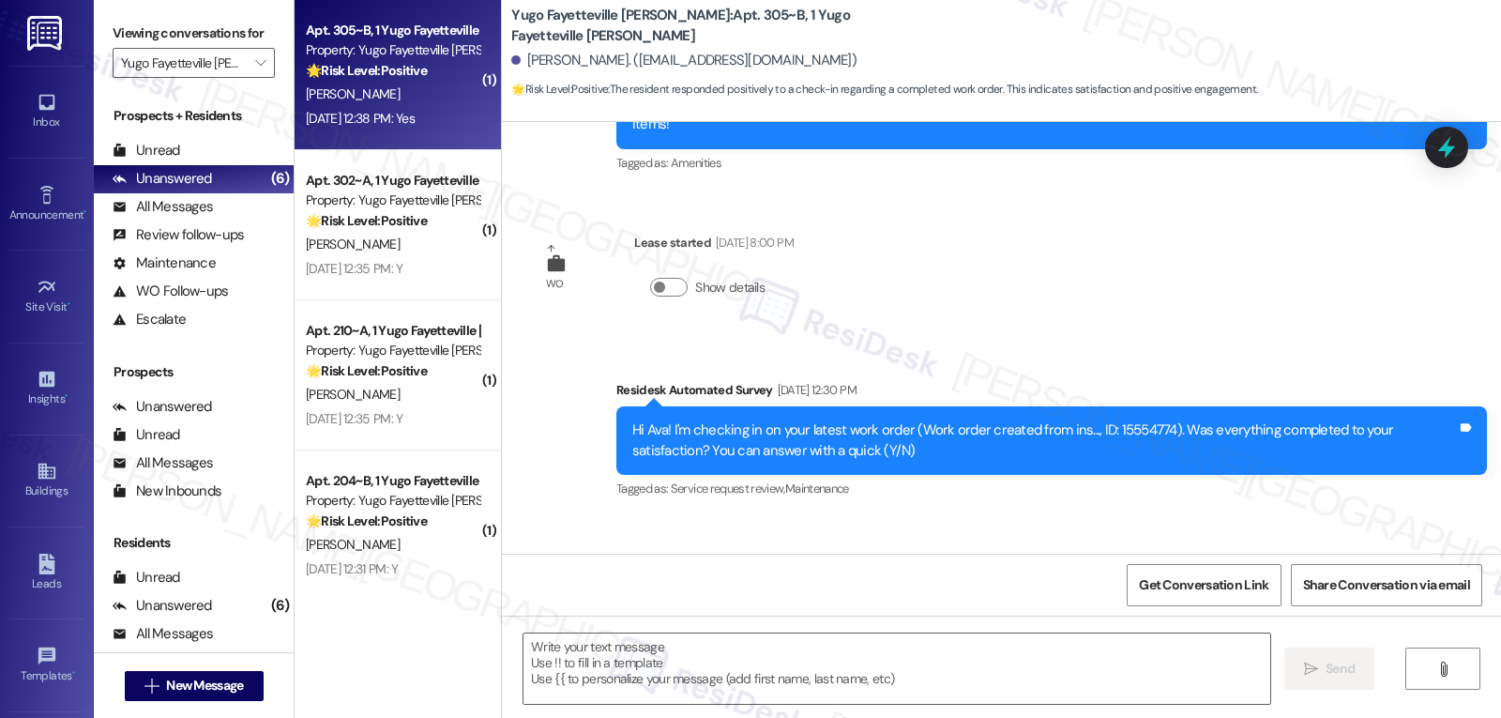
type textarea "Fetching suggested responses. Please feel free to read through the conversation…"
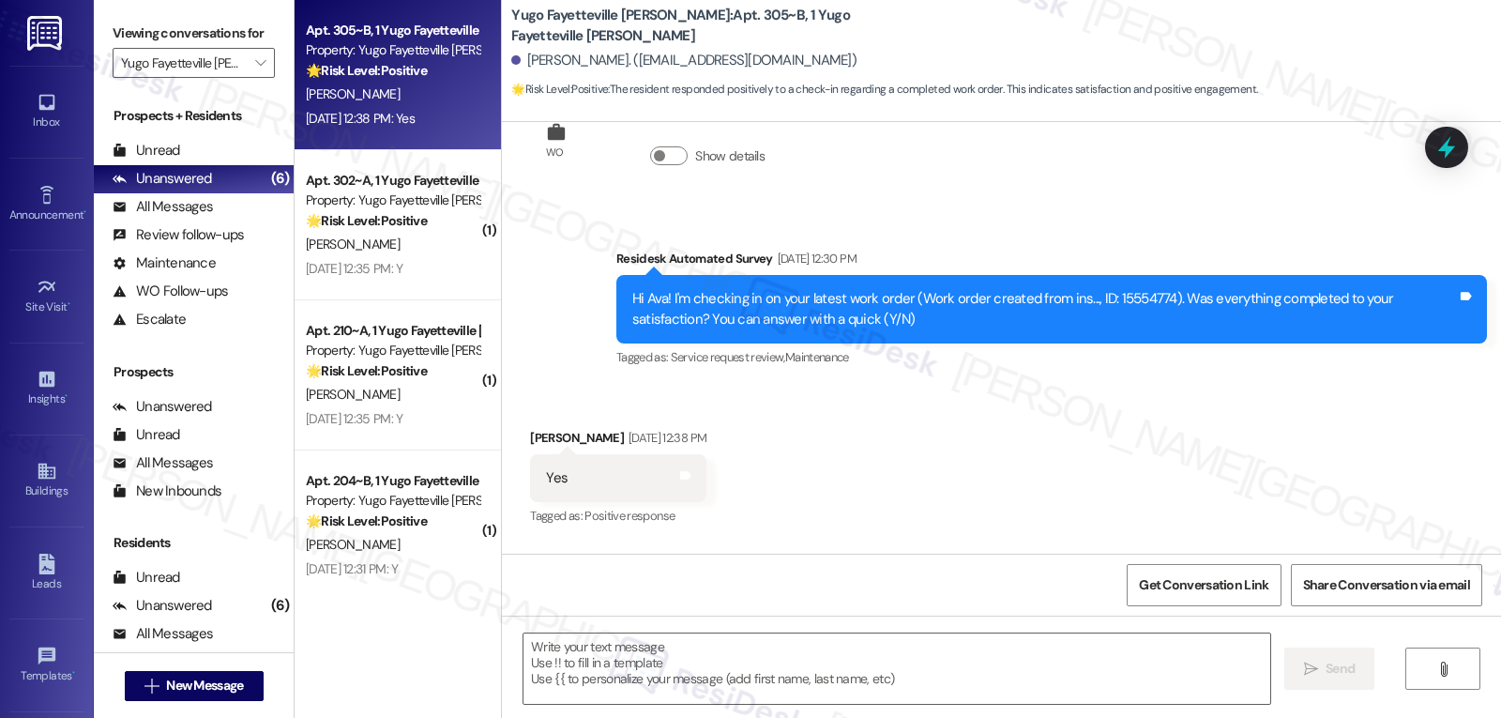
scroll to position [537, 0]
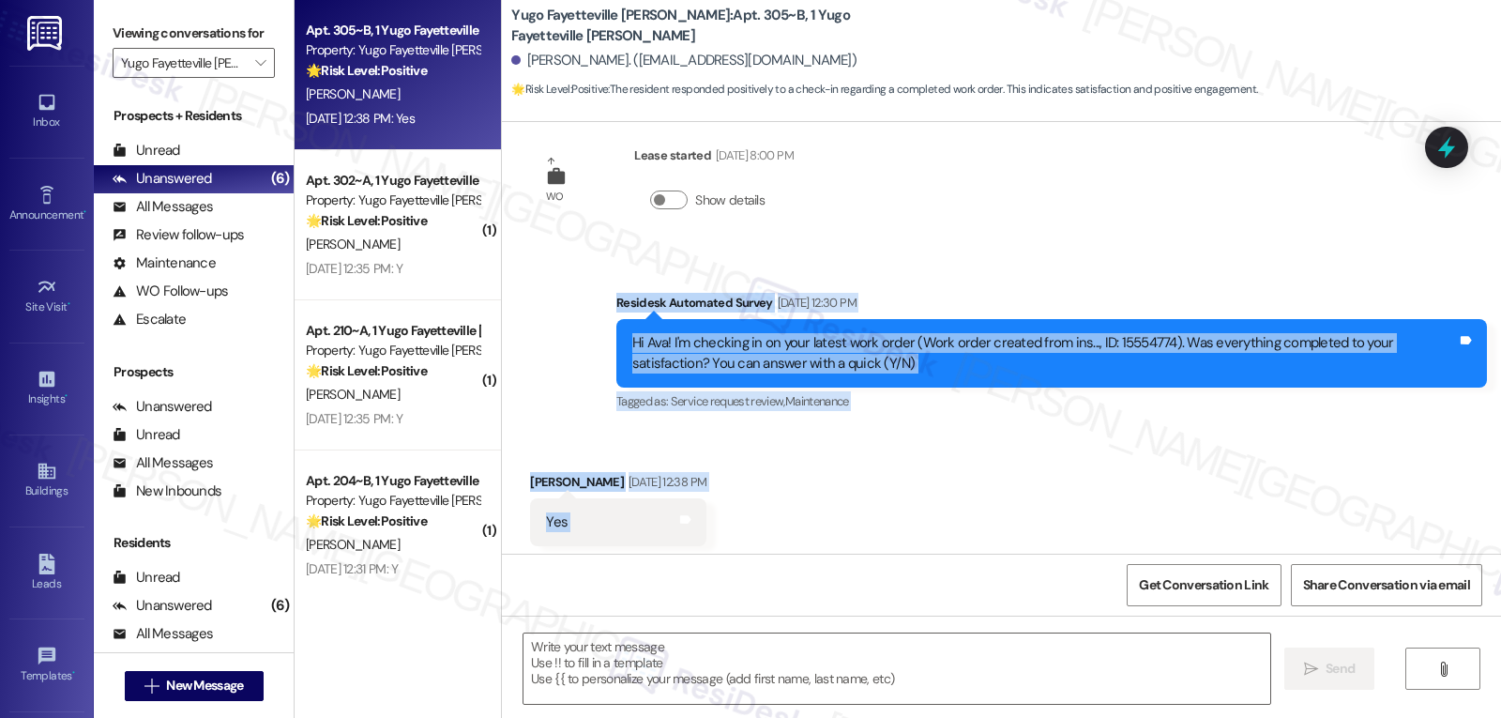
drag, startPoint x: 606, startPoint y: 284, endPoint x: 778, endPoint y: 520, distance: 291.4
click at [778, 520] on div "Sent via SMS [PERSON_NAME] (ResiDesk) [DATE] 7:20 PM Hi Ava! We’re so excited y…" at bounding box center [1001, 338] width 999 height 432
copy div "Residesk Automated Survey [DATE] 12:30 PM Hi Ava! I'm checking in on your lates…"
click at [749, 652] on textarea at bounding box center [896, 668] width 747 height 70
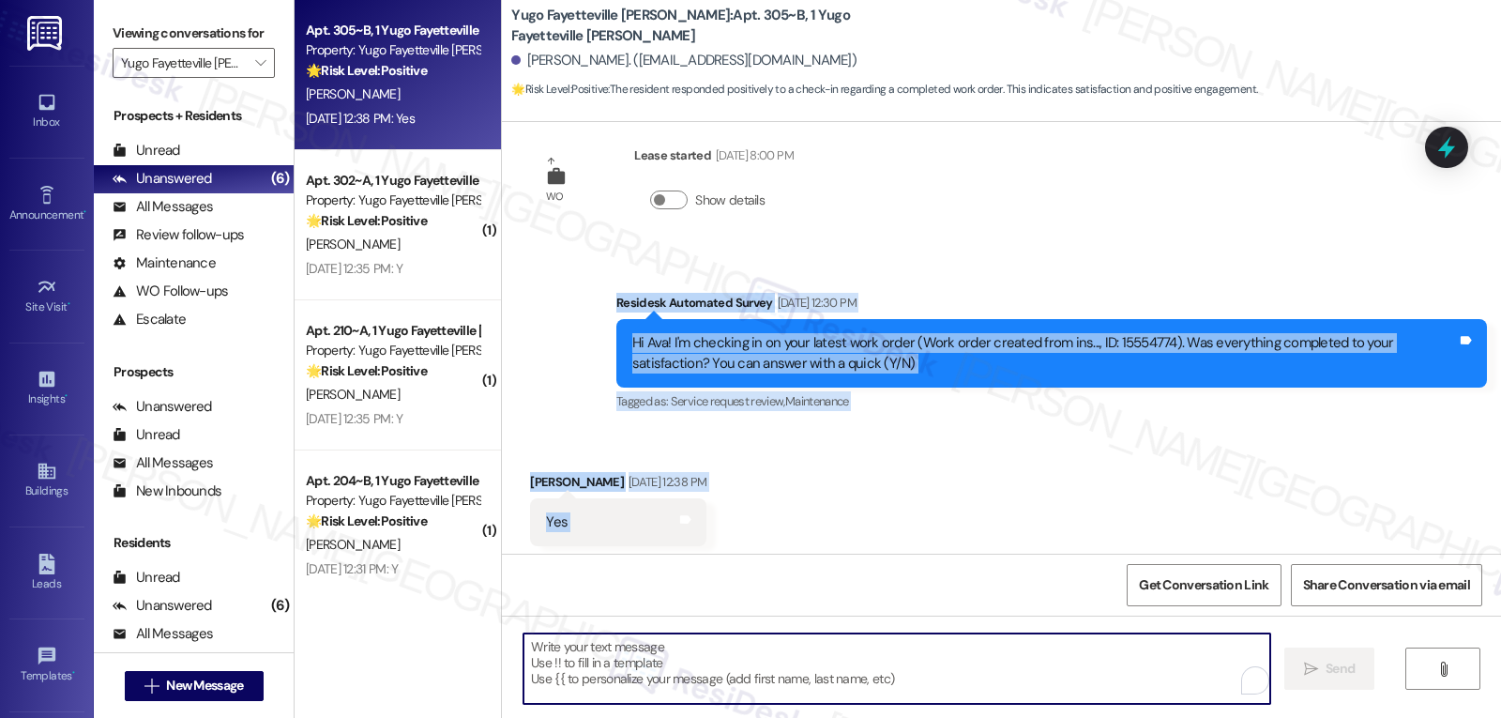
paste textarea "Thanks for letting us know, Ava! Glad everything’s taken care of. If you need a…"
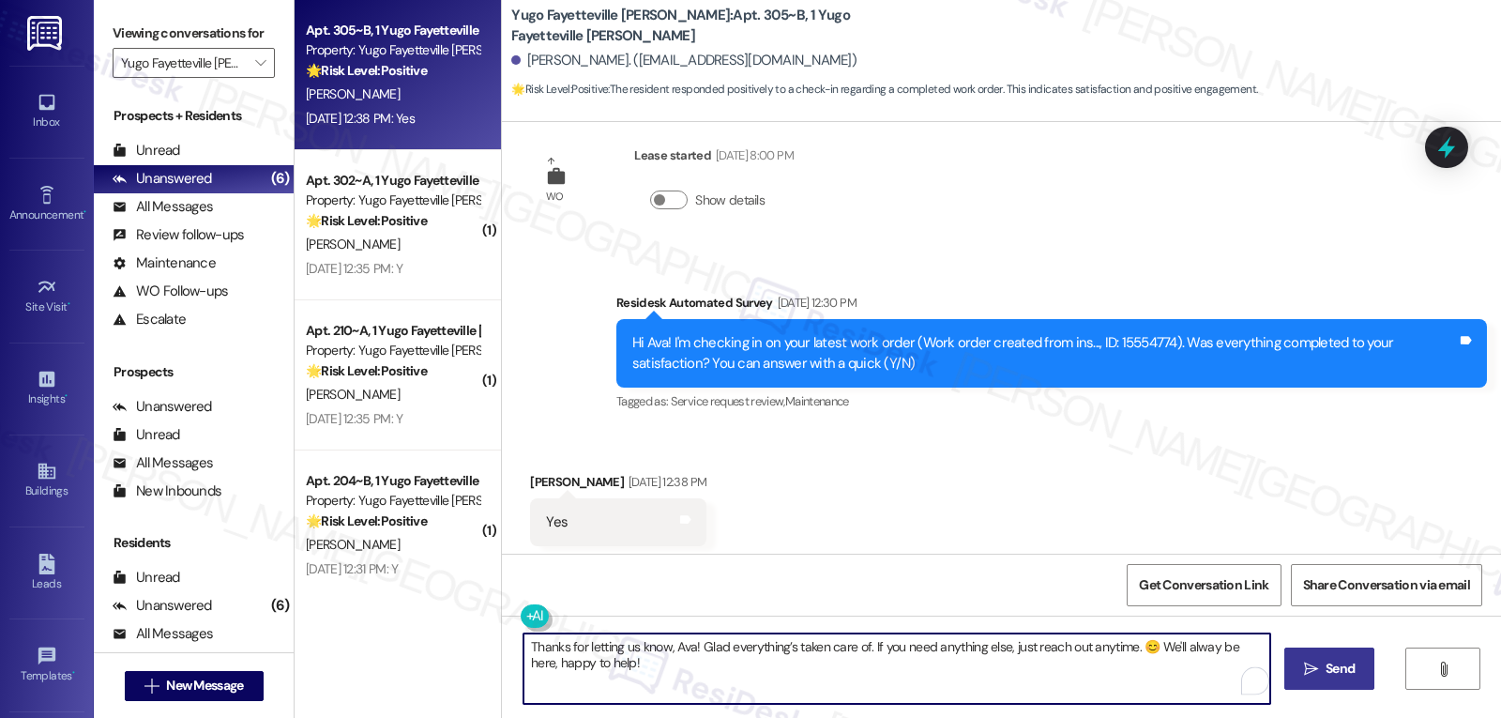
type textarea "Thanks for letting us know, Ava! Glad everything’s taken care of. If you need a…"
click at [1331, 664] on span "Send" at bounding box center [1339, 669] width 29 height 20
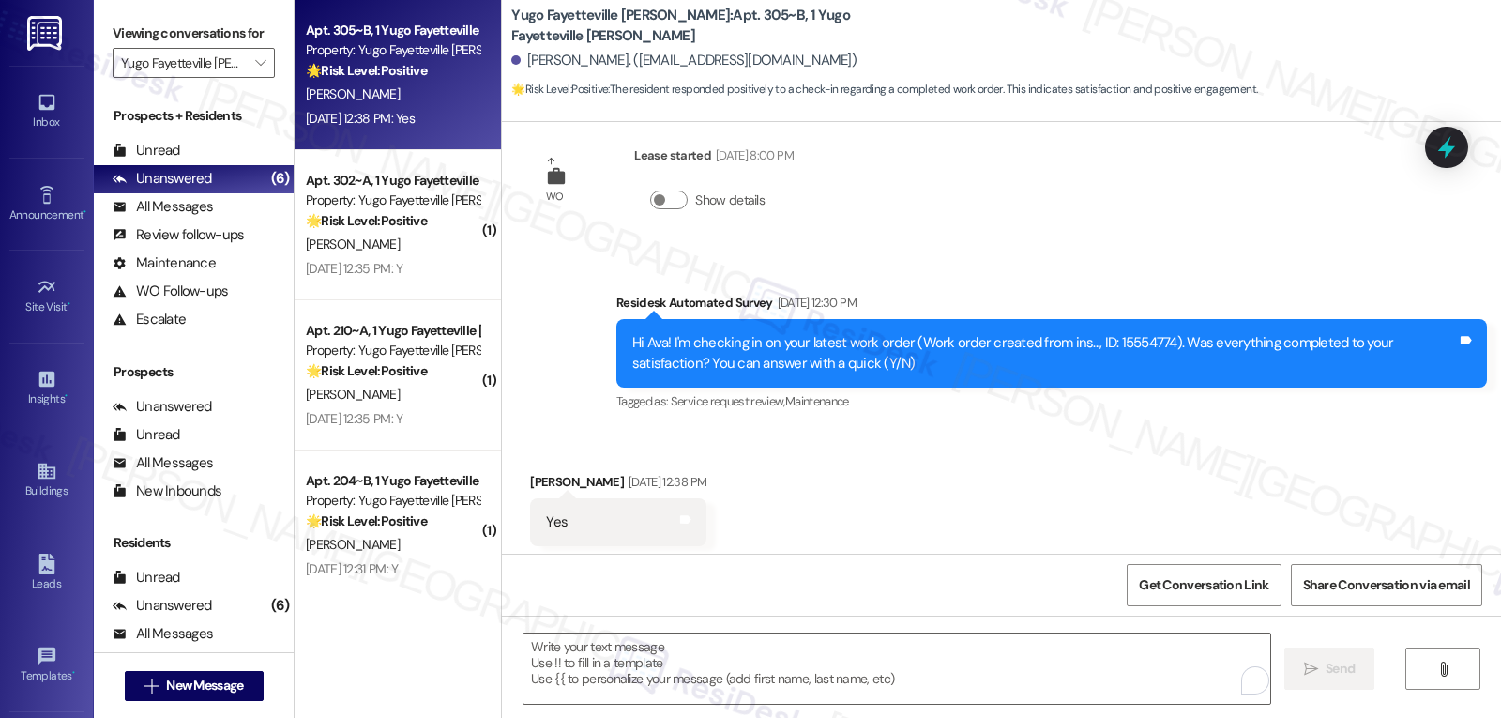
scroll to position [551, 0]
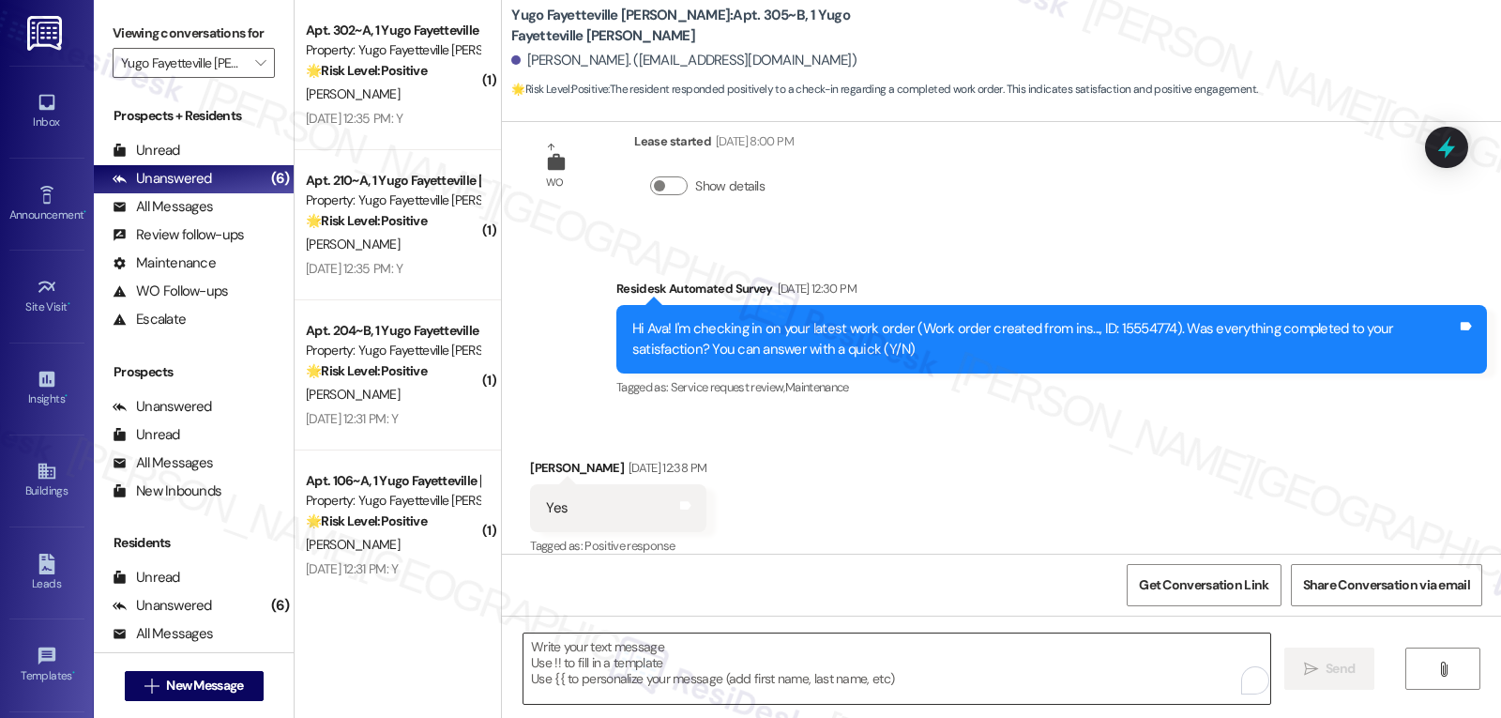
click at [746, 669] on textarea "To enrich screen reader interactions, please activate Accessibility in Grammarl…" at bounding box center [896, 668] width 747 height 70
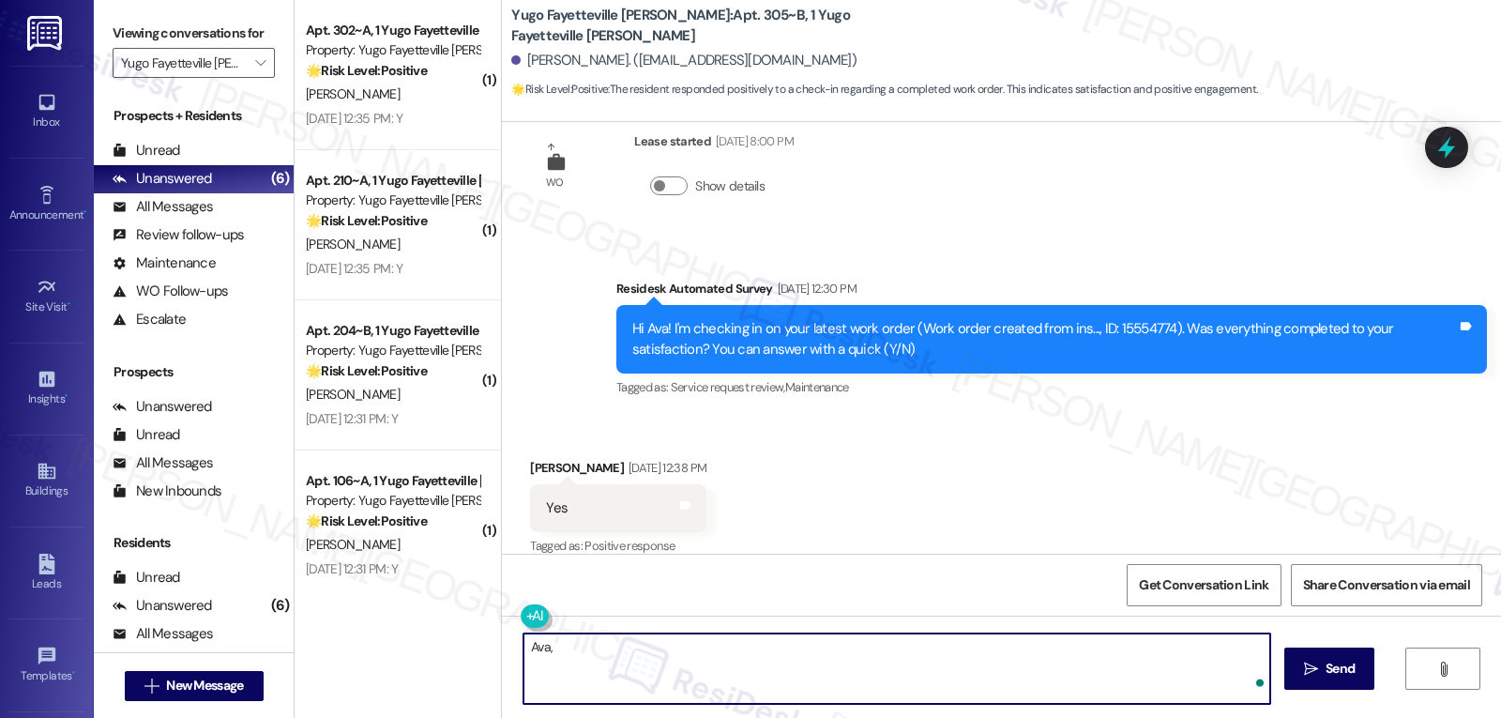
paste textarea "Just curious—has {{property}} been everything you hoped for? I’d love to hear y…"
click at [543, 648] on textarea "Ava, Just curious—has {{property}} been everything you hoped for? I’d love to h…" at bounding box center [896, 668] width 747 height 70
click at [1097, 662] on textarea "Ava, just curious—has {{property}} been everything you hoped for? I’d love to h…" at bounding box center [896, 668] width 747 height 70
type textarea "Ava, just curious—has {{property}} been everything you hoped for? I’d love to h…"
click at [1347, 676] on span "Send" at bounding box center [1339, 669] width 29 height 20
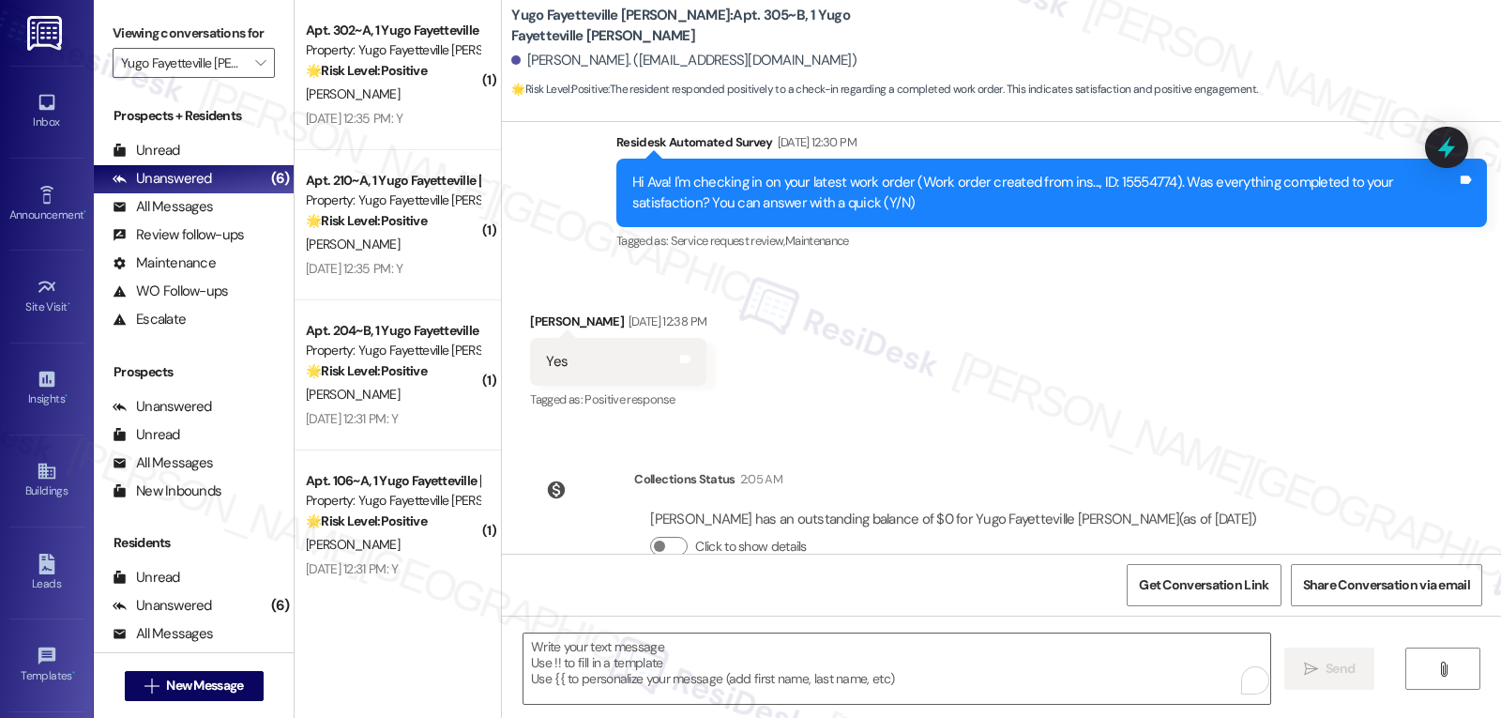
scroll to position [1006, 0]
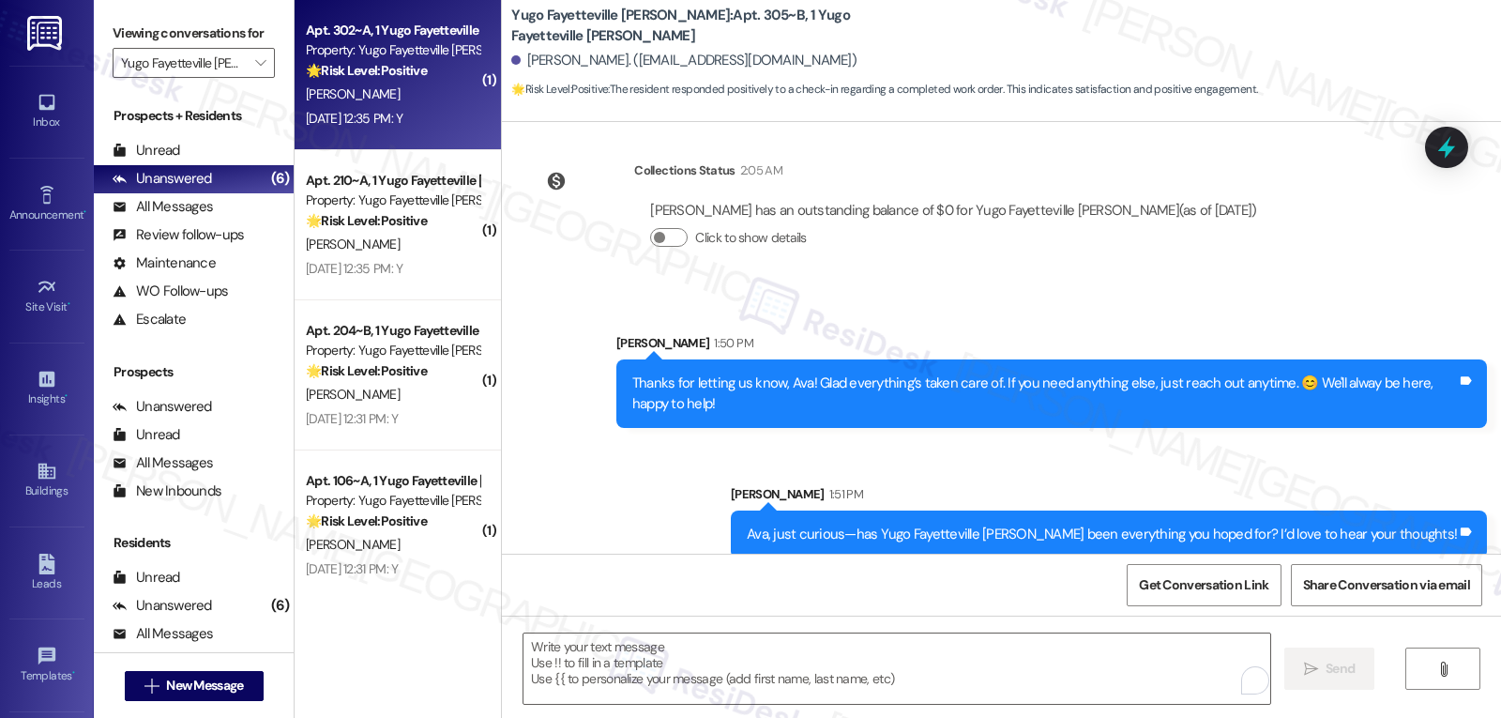
click at [425, 75] on div "🌟 Risk Level: Positive The resident responded positively to a check-in regardin…" at bounding box center [393, 71] width 174 height 20
type textarea "Fetching suggested responses. Please feel free to read through the conversation…"
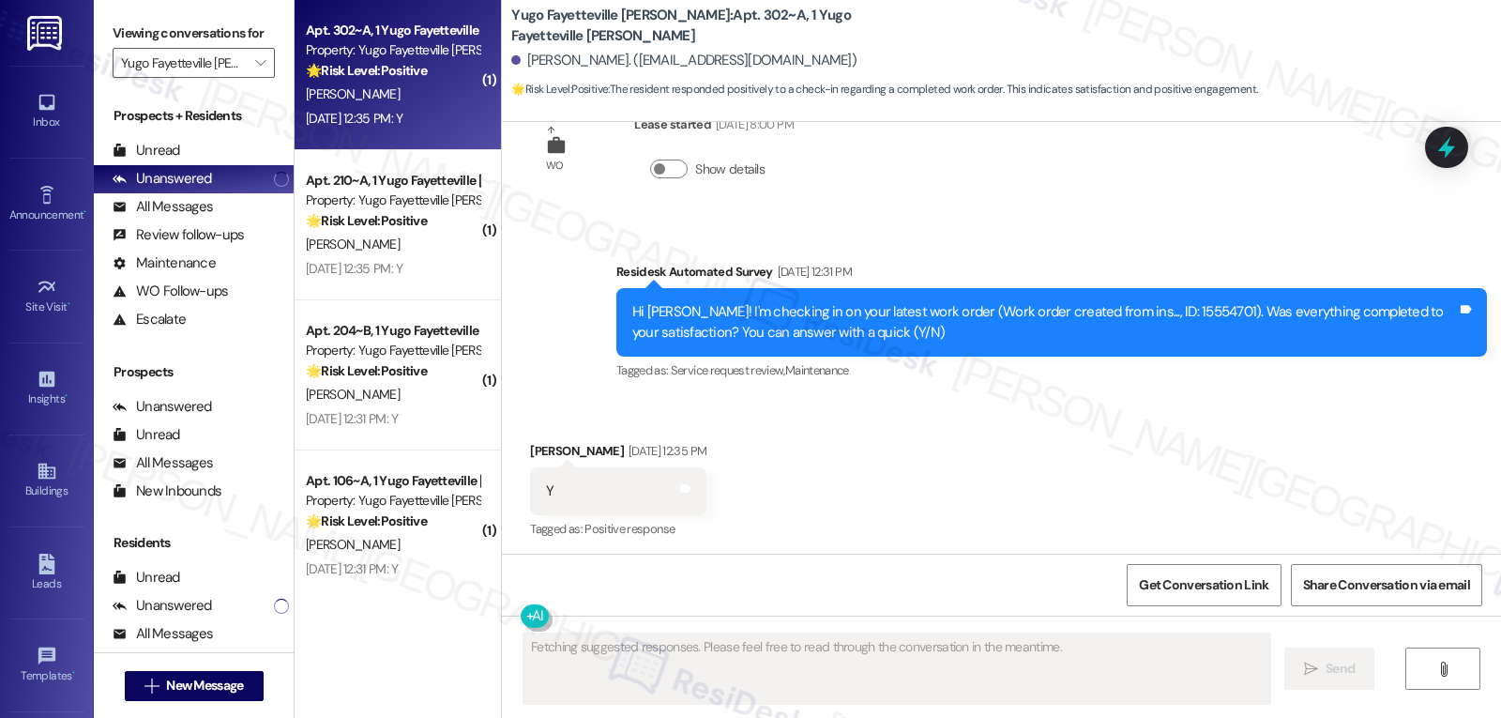
scroll to position [551, 0]
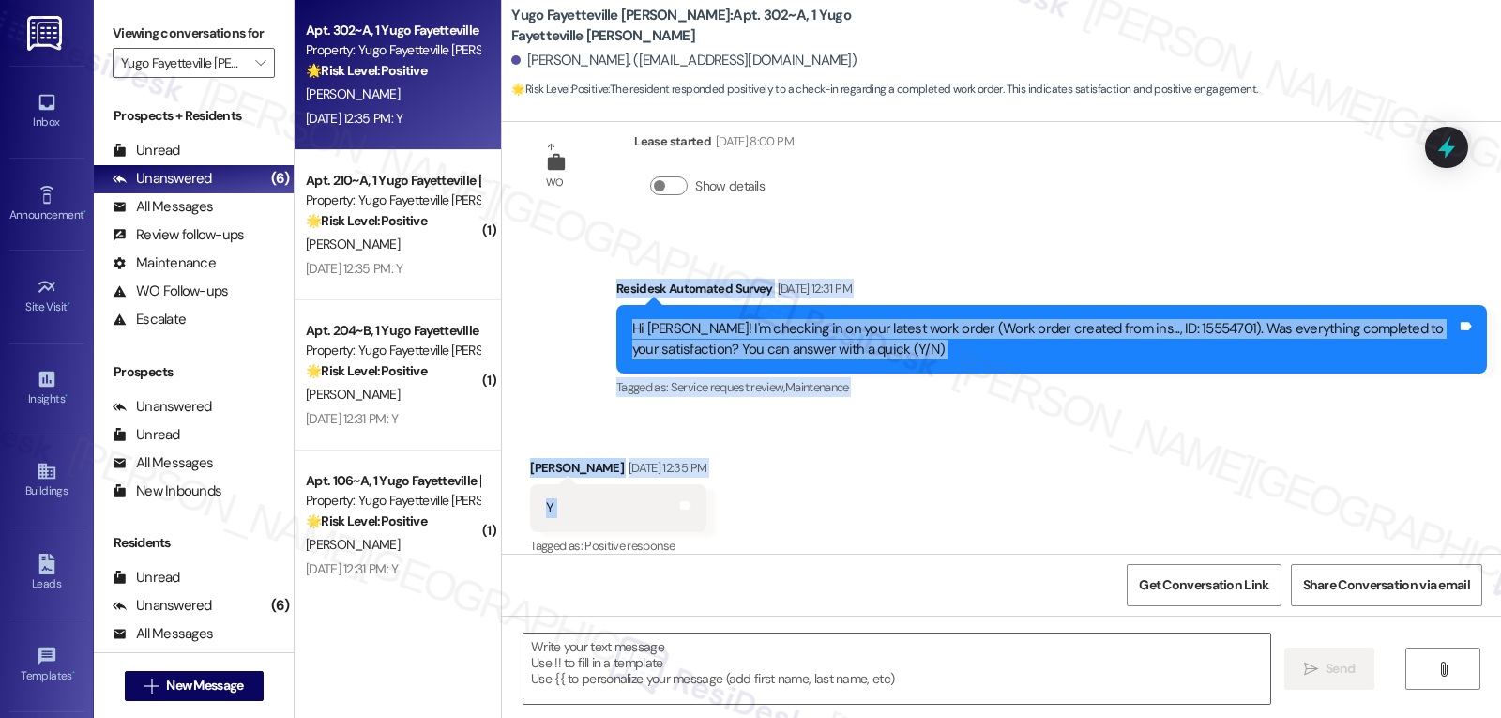
drag, startPoint x: 597, startPoint y: 265, endPoint x: 790, endPoint y: 498, distance: 302.4
click at [790, 498] on div "Sent via SMS [PERSON_NAME] (ResiDesk) [DATE] 7:12 PM Hi [PERSON_NAME]! We’re so…" at bounding box center [1001, 338] width 999 height 432
copy div "Residesk Automated Survey [DATE] 12:31 PM Hi [PERSON_NAME]! I'm checking in on …"
click at [657, 670] on textarea at bounding box center [896, 668] width 747 height 70
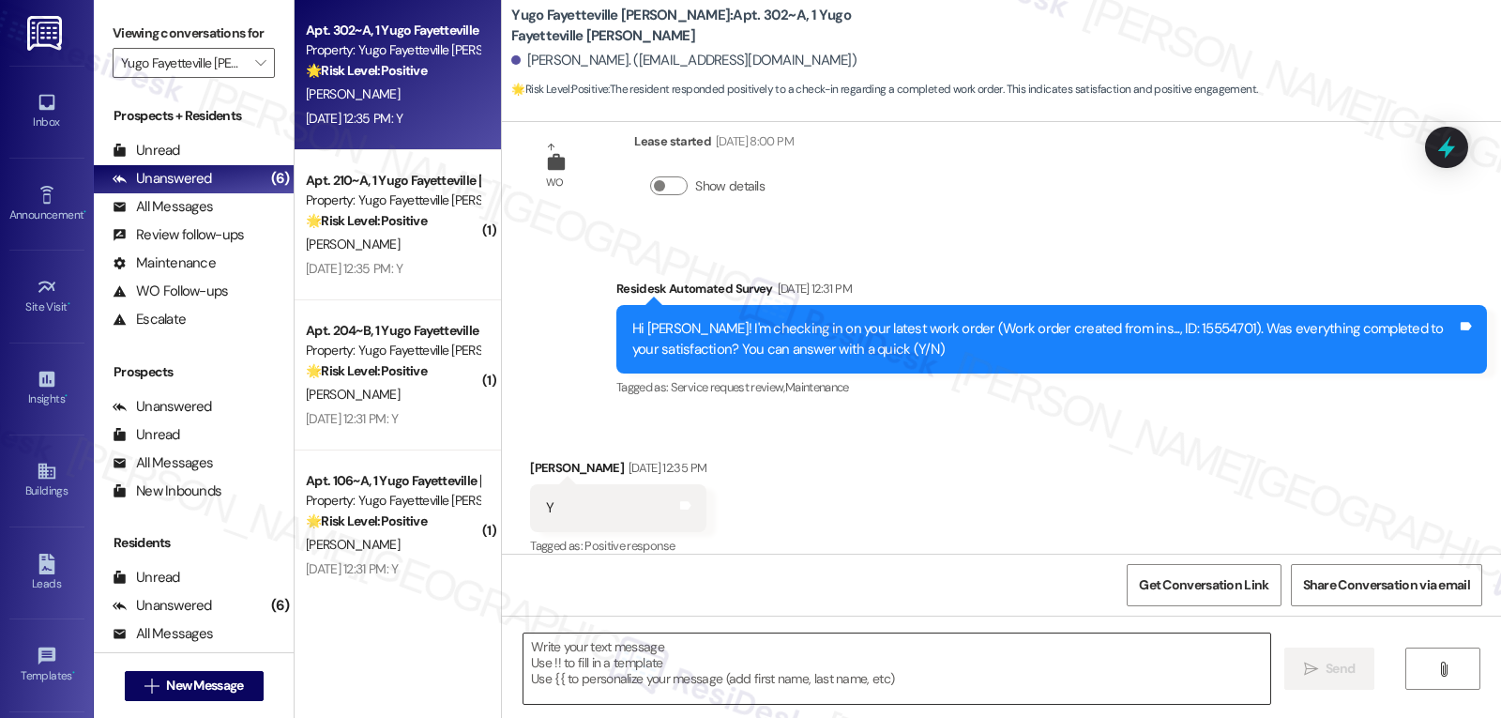
paste textarea "Hi [PERSON_NAME], thank you for confirming! I’m glad your work order was comple…"
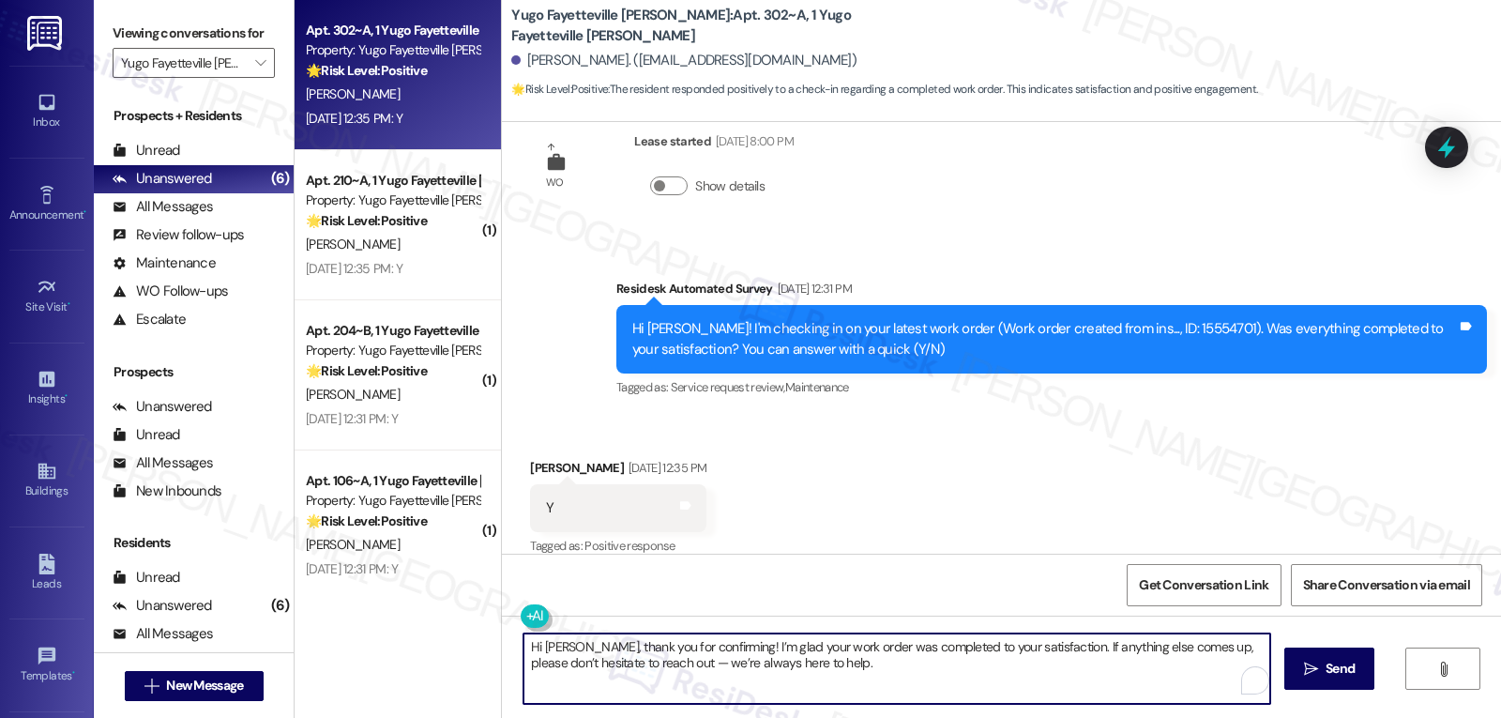
click at [643, 660] on textarea "Hi [PERSON_NAME], thank you for confirming! I’m glad your work order was comple…" at bounding box center [896, 668] width 747 height 70
click at [785, 671] on textarea "Hi [PERSON_NAME], thank you for confirming! I’m glad your work order was comple…" at bounding box center [896, 668] width 747 height 70
type textarea "Hi [PERSON_NAME], thank you for confirming! I’m glad your work order was comple…"
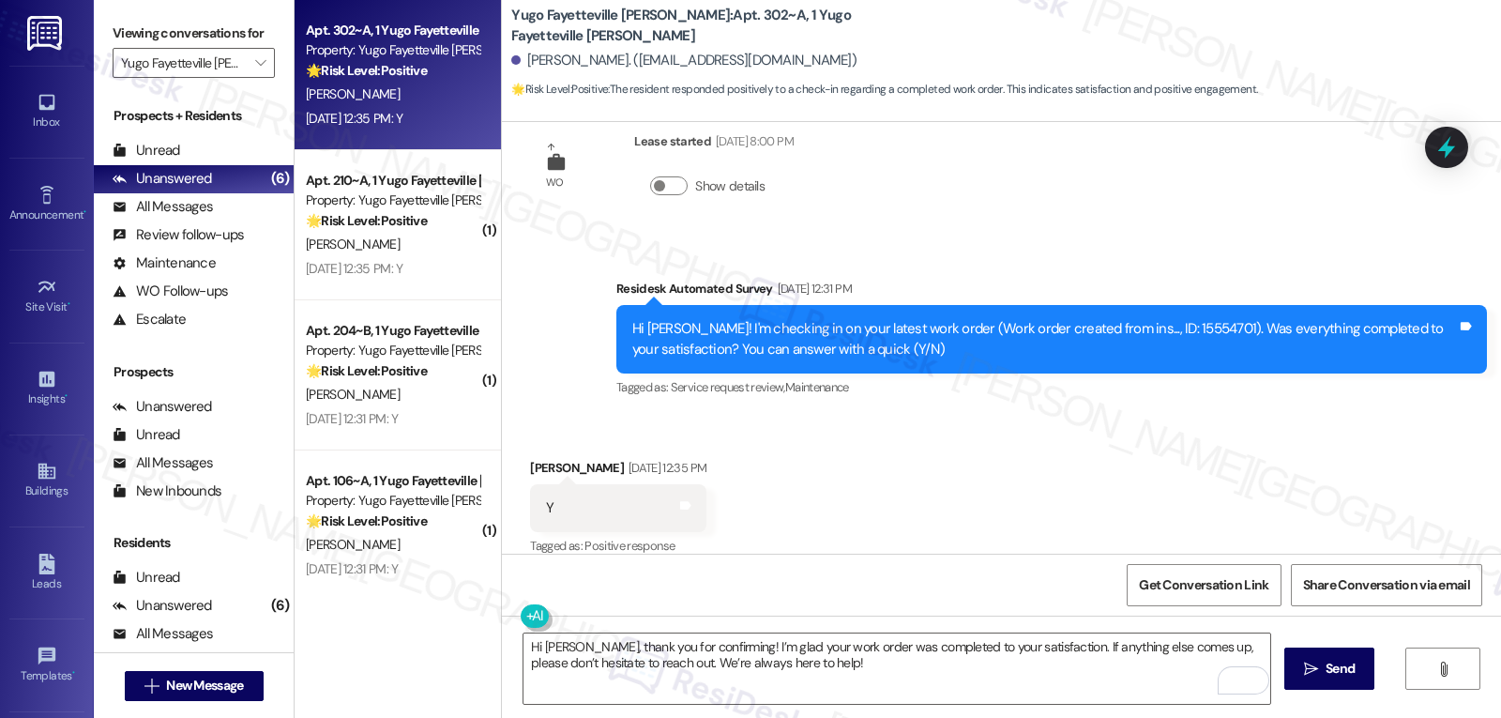
click at [1334, 662] on span "Send" at bounding box center [1339, 669] width 29 height 20
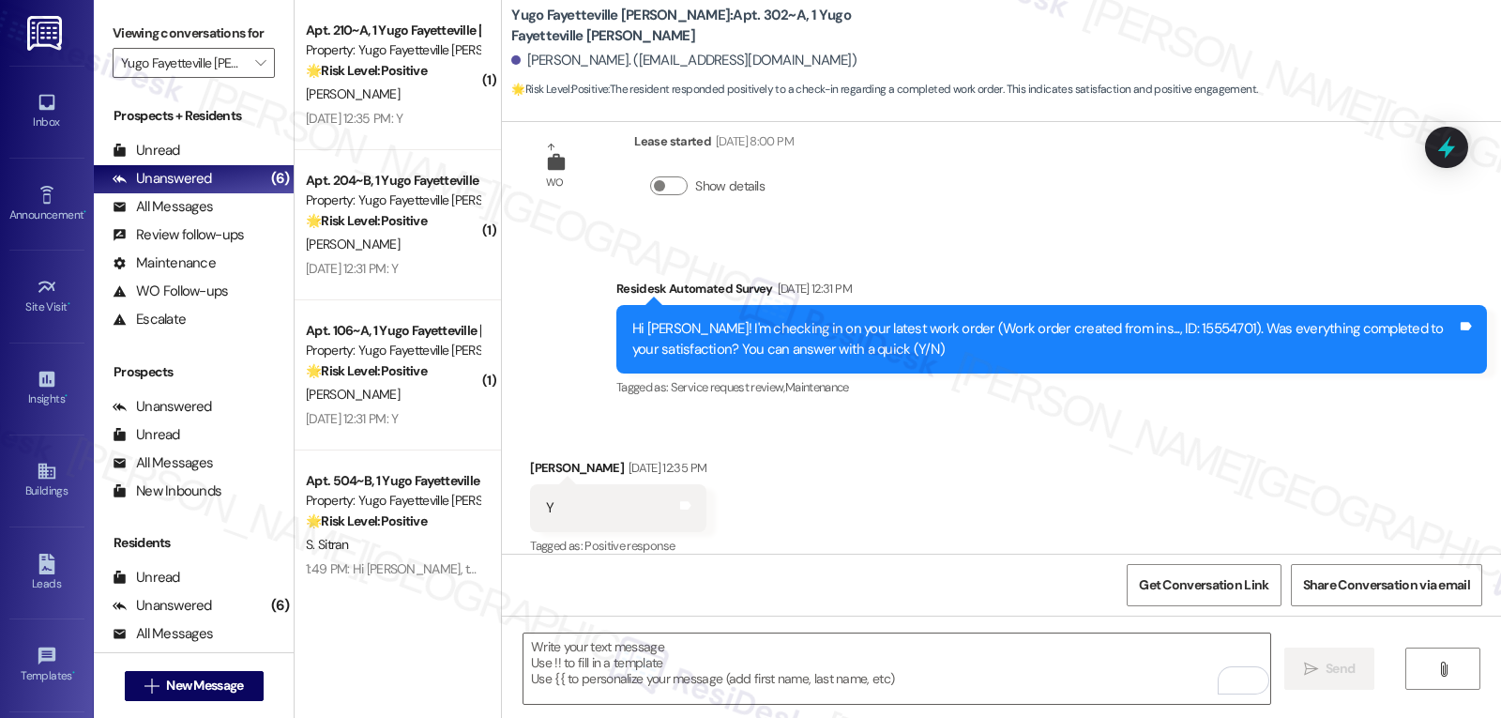
scroll to position [875, 0]
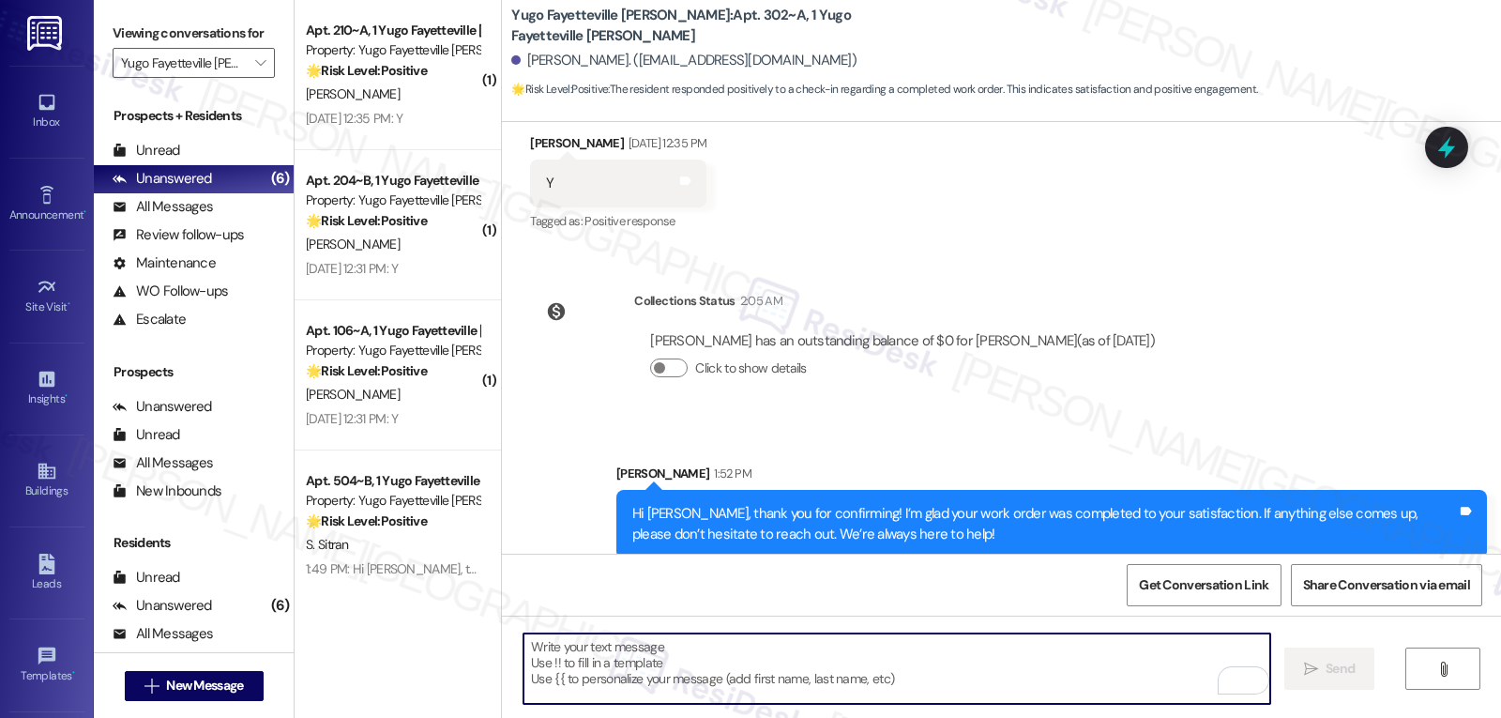
click at [684, 666] on textarea "To enrich screen reader interactions, please activate Accessibility in Grammarl…" at bounding box center [896, 668] width 747 height 70
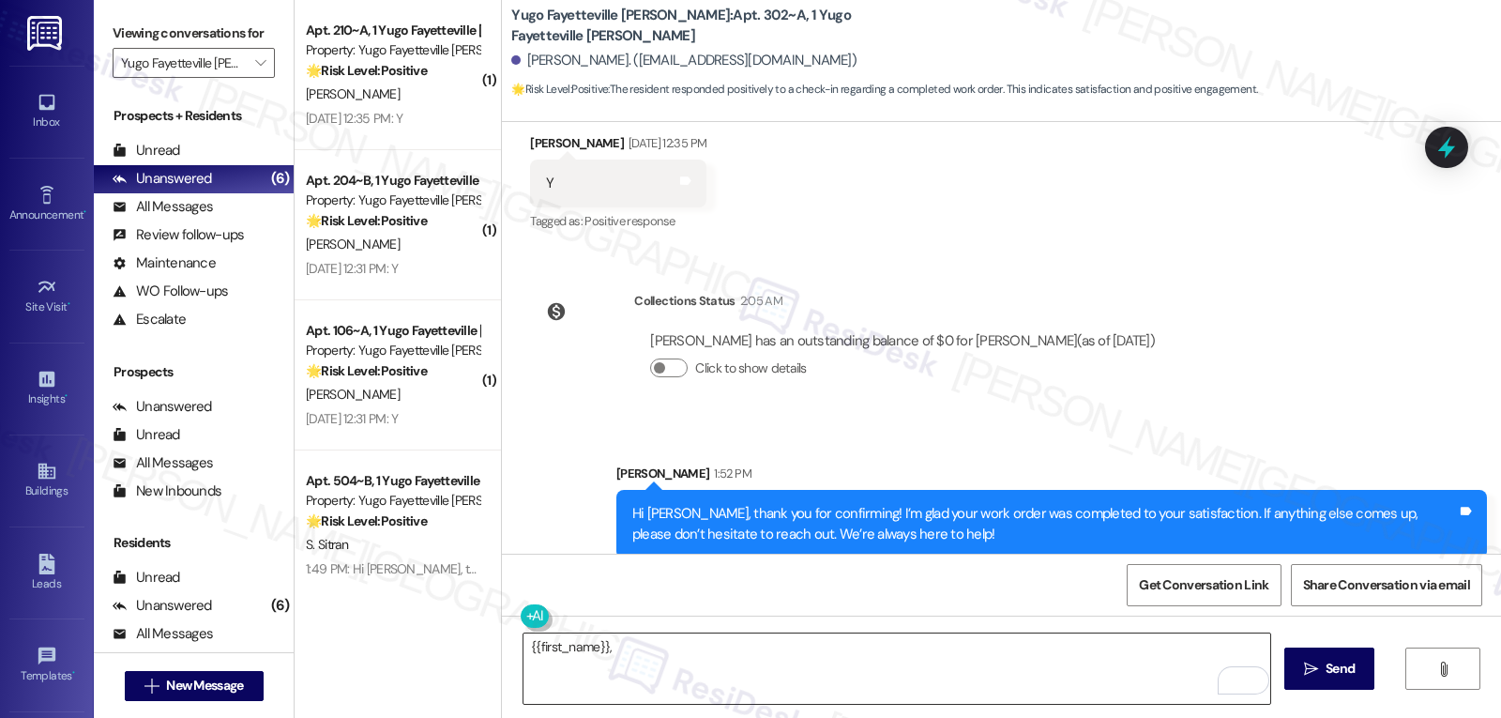
click at [645, 653] on textarea "{{first_name}}," at bounding box center [896, 668] width 747 height 70
paste textarea "I hope you’re enjoying your time at {{property}}! Has it been meeting your expe…"
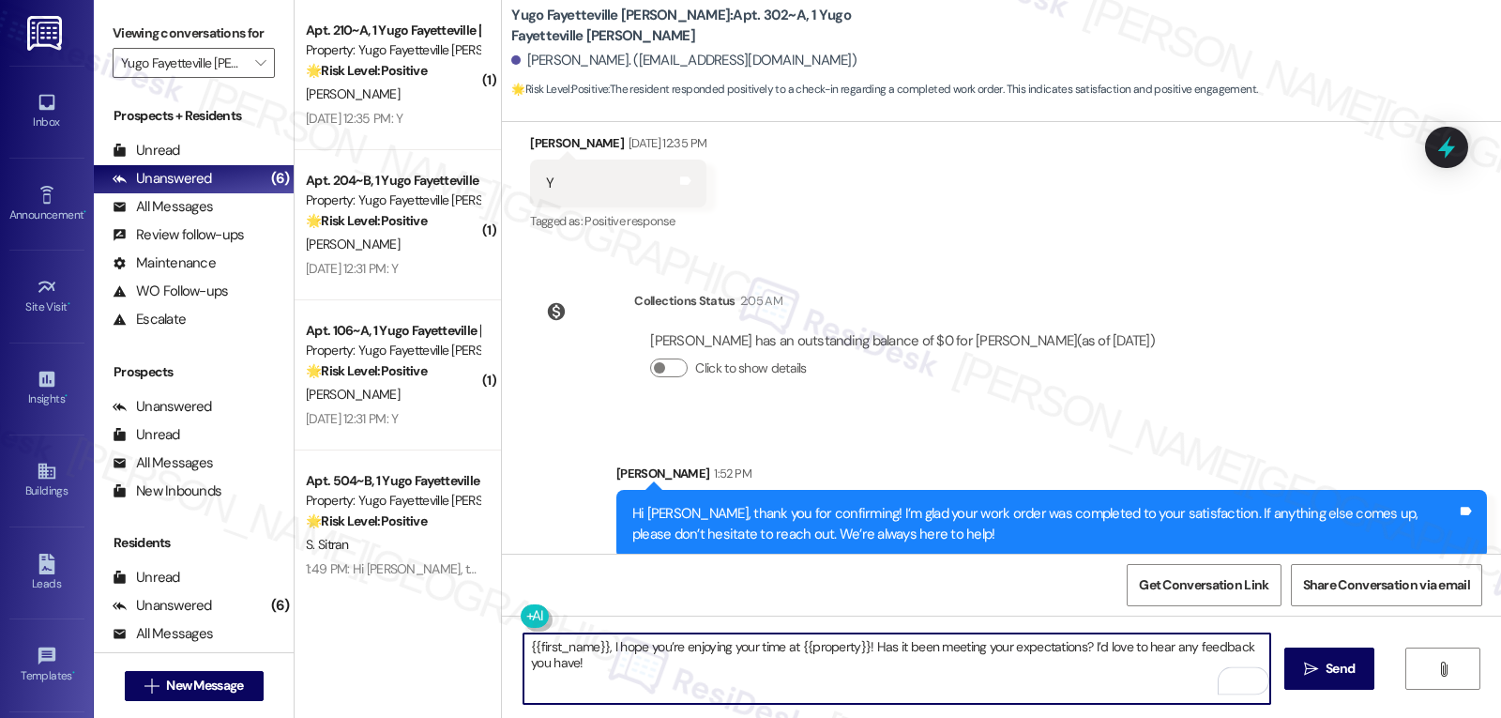
type textarea "{{first_name}}, I hope you’re enjoying your time at {{property}}! Has it been m…"
click at [1345, 661] on span "Send" at bounding box center [1339, 669] width 29 height 20
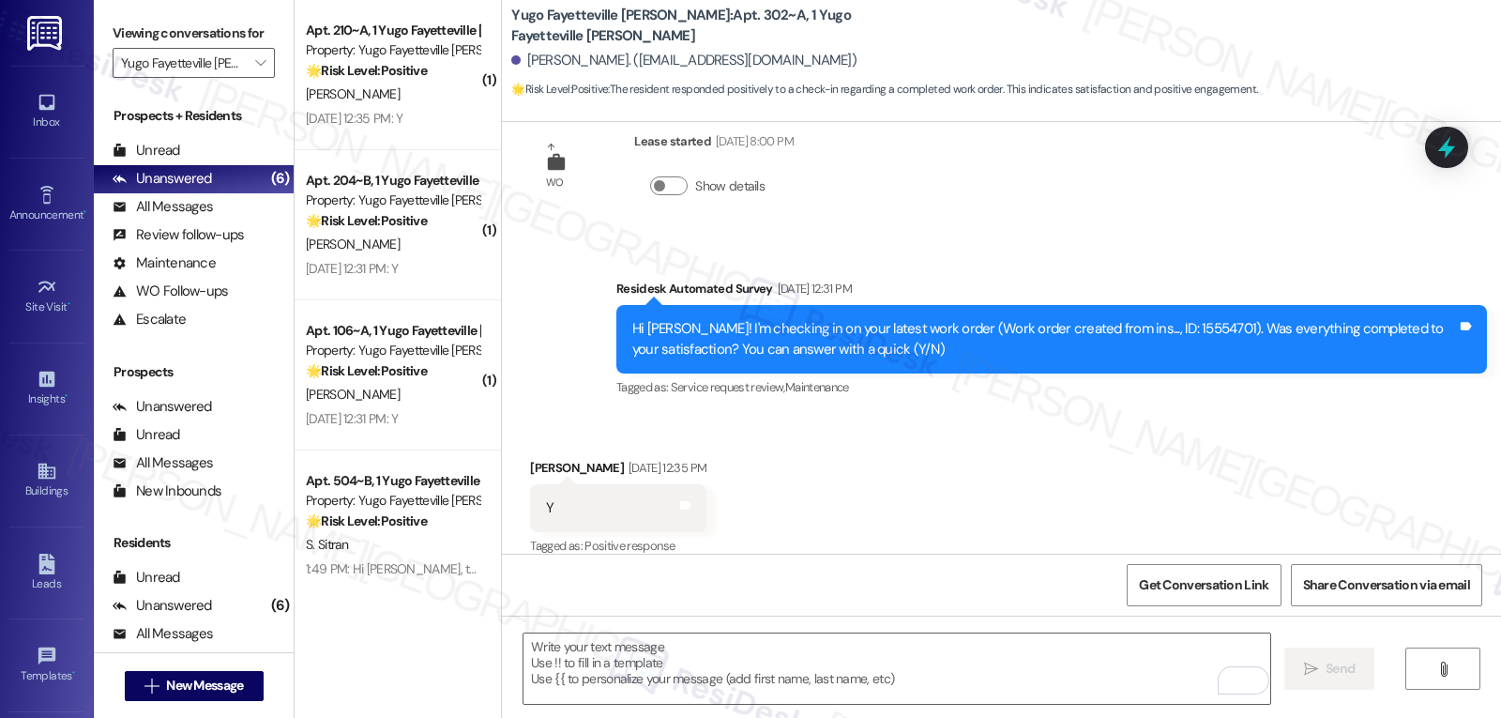
scroll to position [1025, 0]
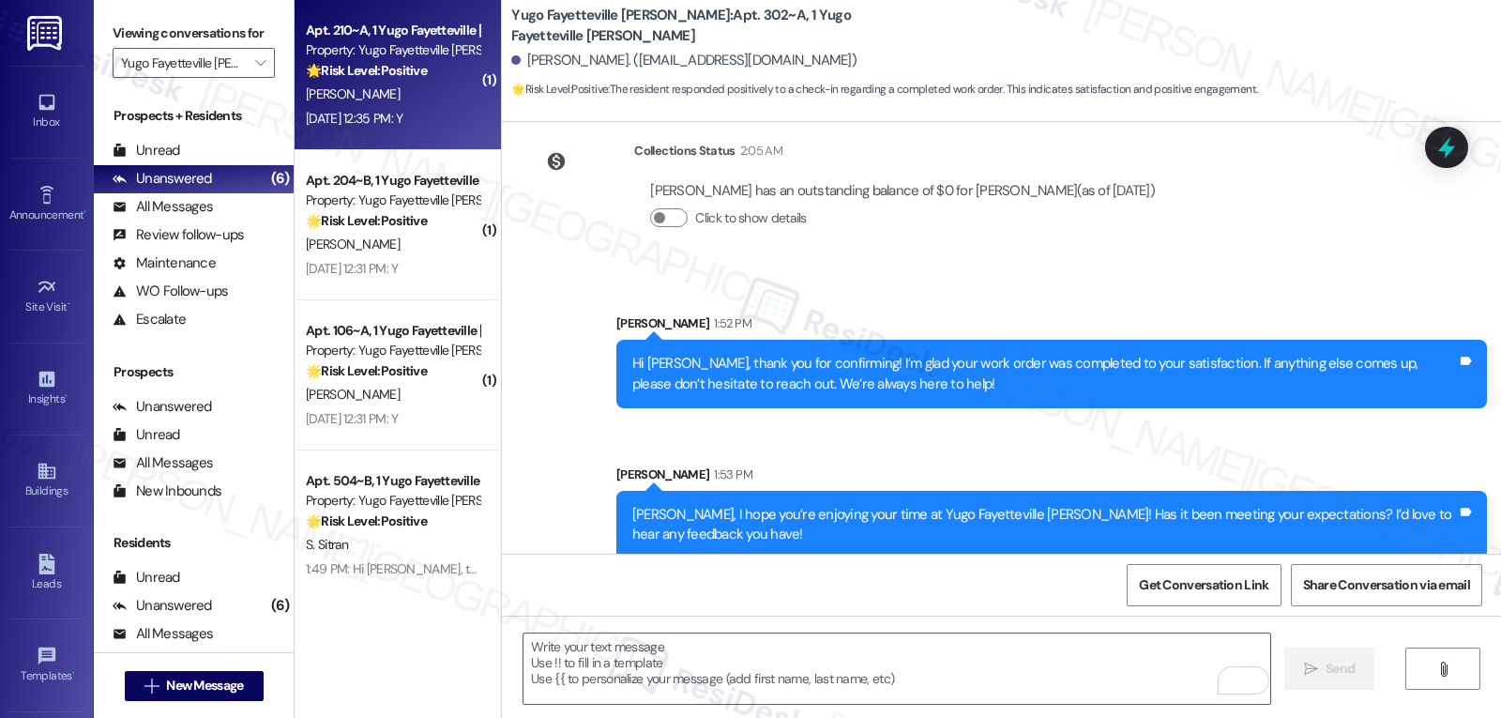
click at [389, 114] on div "[DATE] 12:35 PM: Y [DATE] 12:35 PM: Y" at bounding box center [354, 118] width 97 height 17
type textarea "Fetching suggested responses. Please feel free to read through the conversation…"
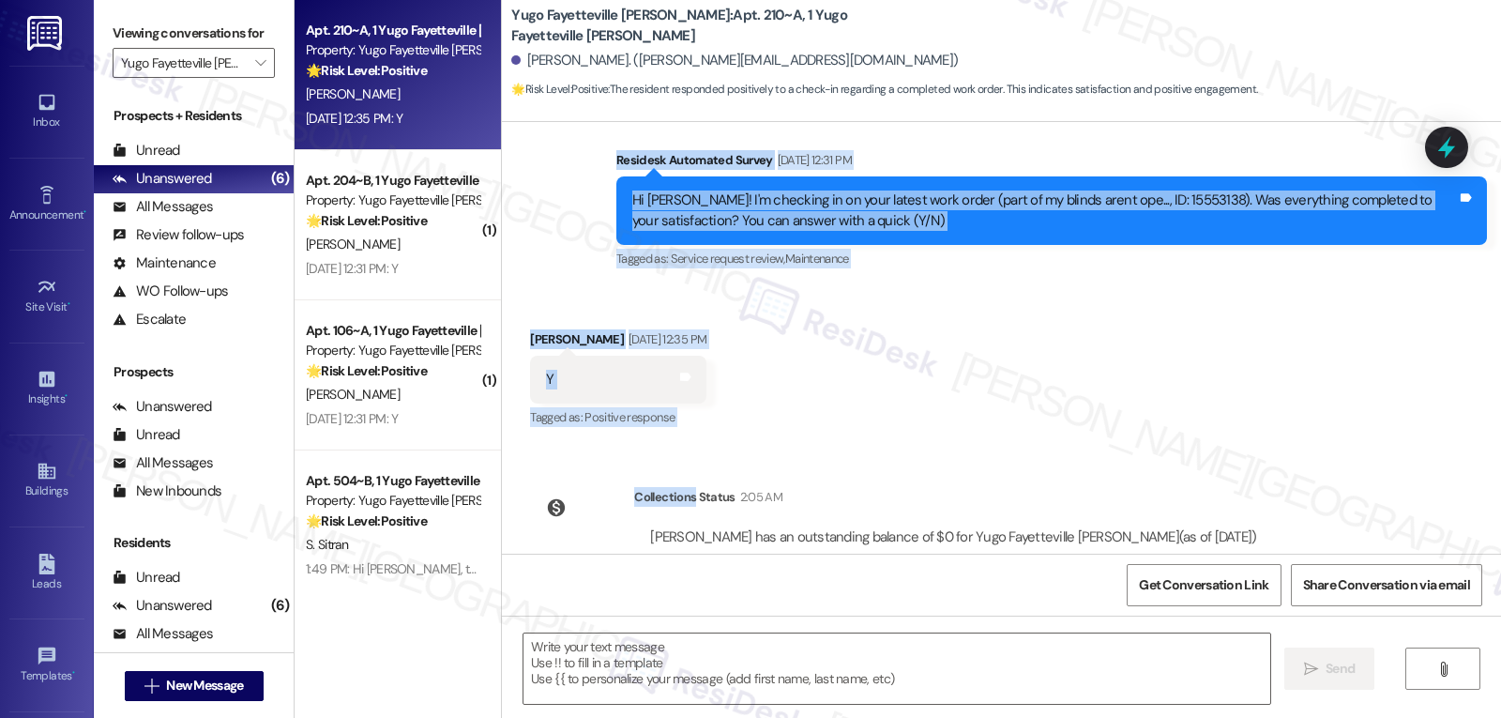
scroll to position [724, 0]
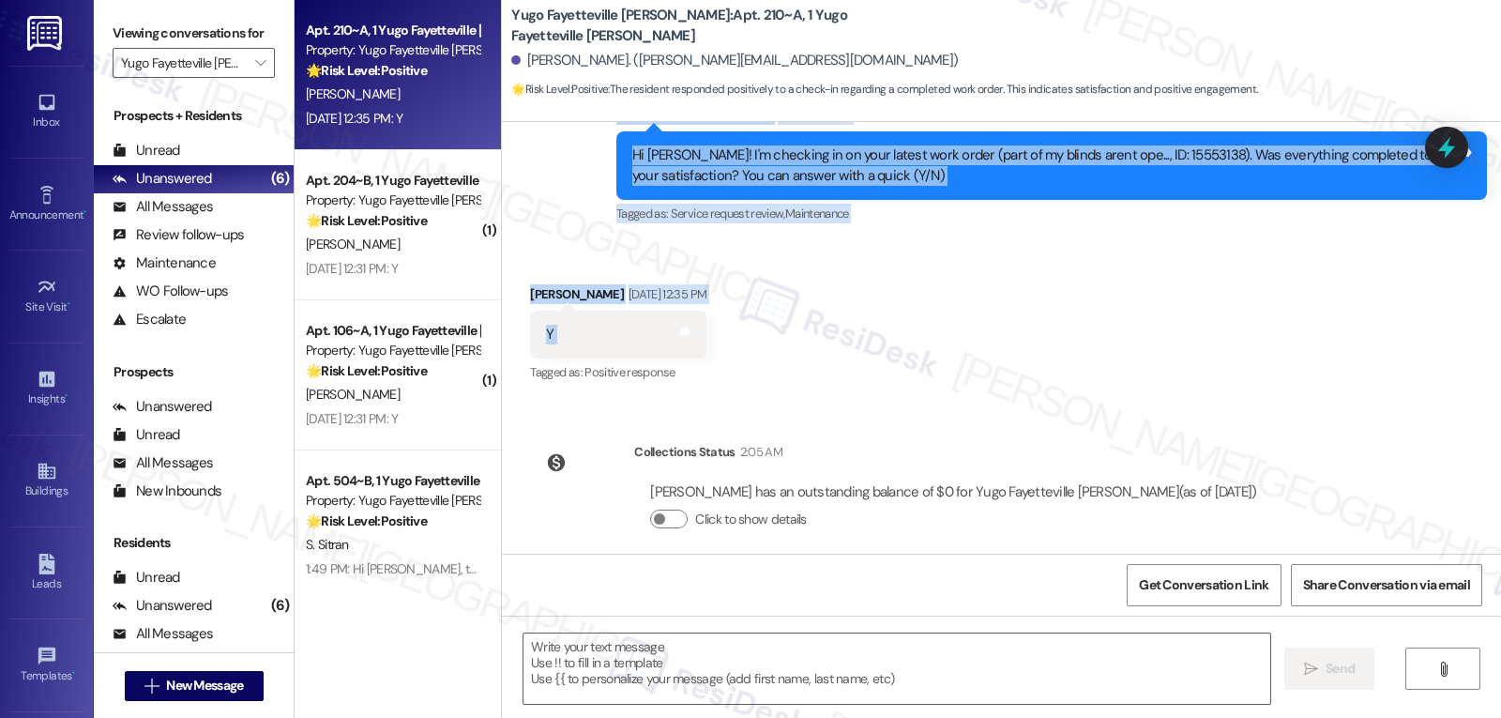
drag, startPoint x: 598, startPoint y: 266, endPoint x: 847, endPoint y: 323, distance: 255.8
click at [847, 323] on div "Sent via SMS [PERSON_NAME] (ResiDesk) [DATE] 6:59 PM Hi [PERSON_NAME]! We’re so…" at bounding box center [1001, 338] width 999 height 432
copy div "Residesk Automated Survey [DATE] 12:31 PM Hi [PERSON_NAME]! I'm checking in on …"
click at [646, 654] on textarea at bounding box center [896, 668] width 747 height 70
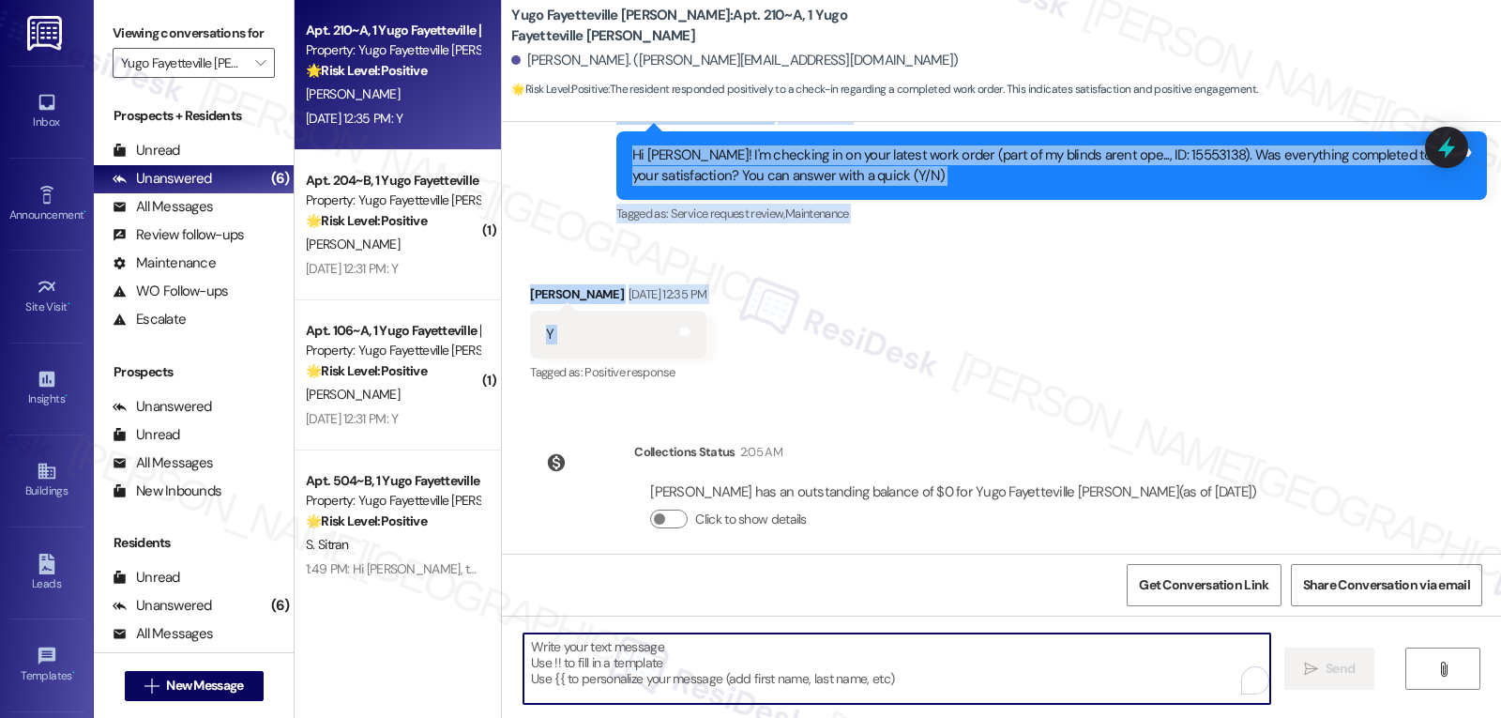
paste textarea "Hi [PERSON_NAME], thank you for confirming! I’m glad your work order was comple…"
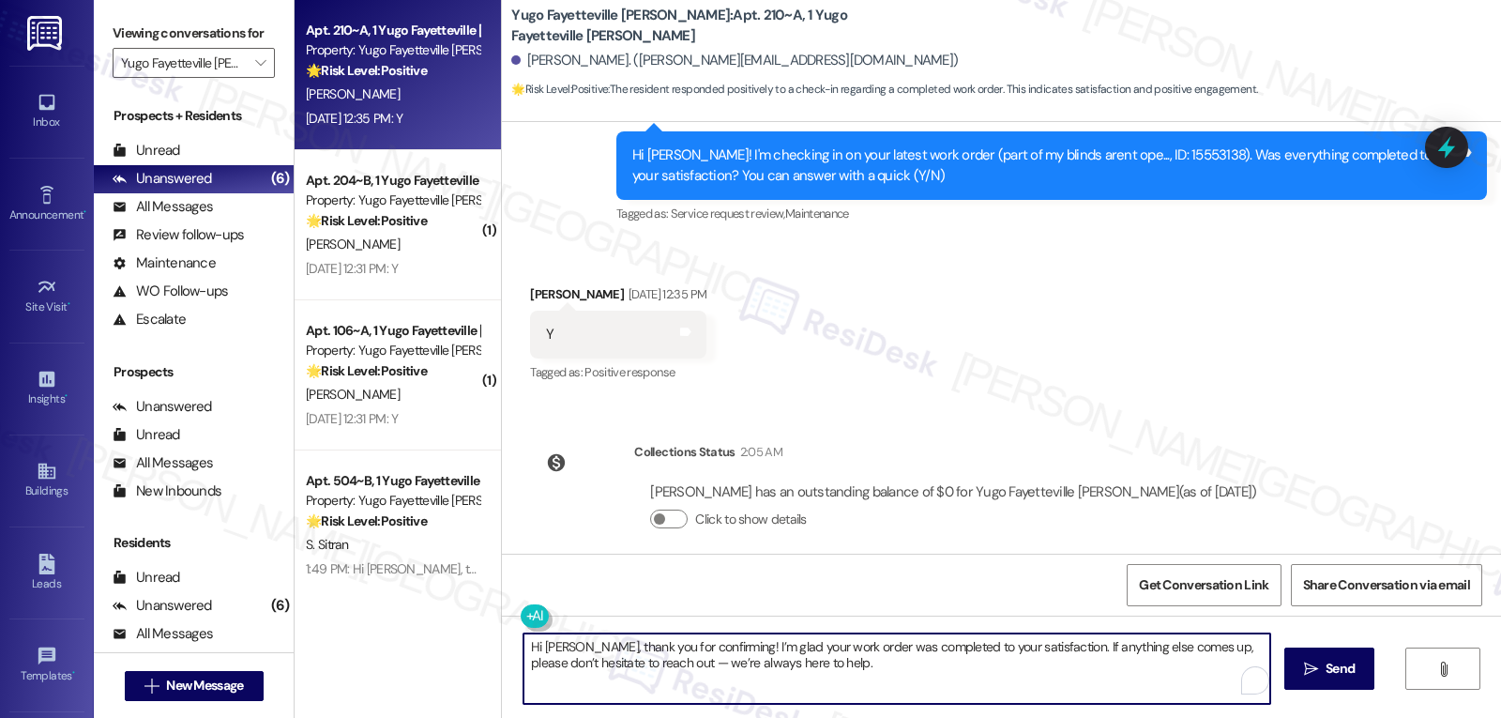
click at [641, 670] on textarea "Hi [PERSON_NAME], thank you for confirming! I’m glad your work order was comple…" at bounding box center [896, 668] width 747 height 70
type textarea "Hi [PERSON_NAME], thank you for confirming! I’m glad your work order was comple…"
click at [1340, 671] on span "Send" at bounding box center [1339, 669] width 29 height 20
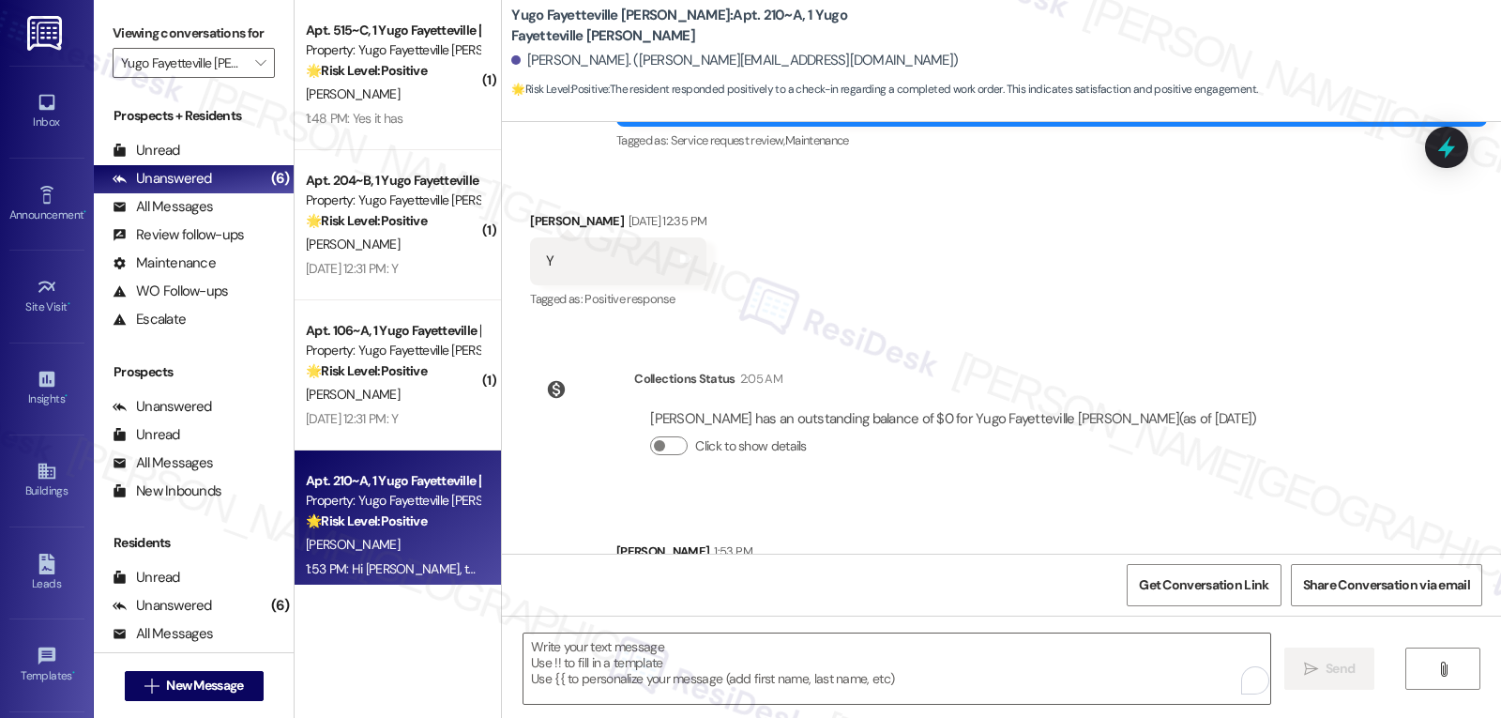
scroll to position [875, 0]
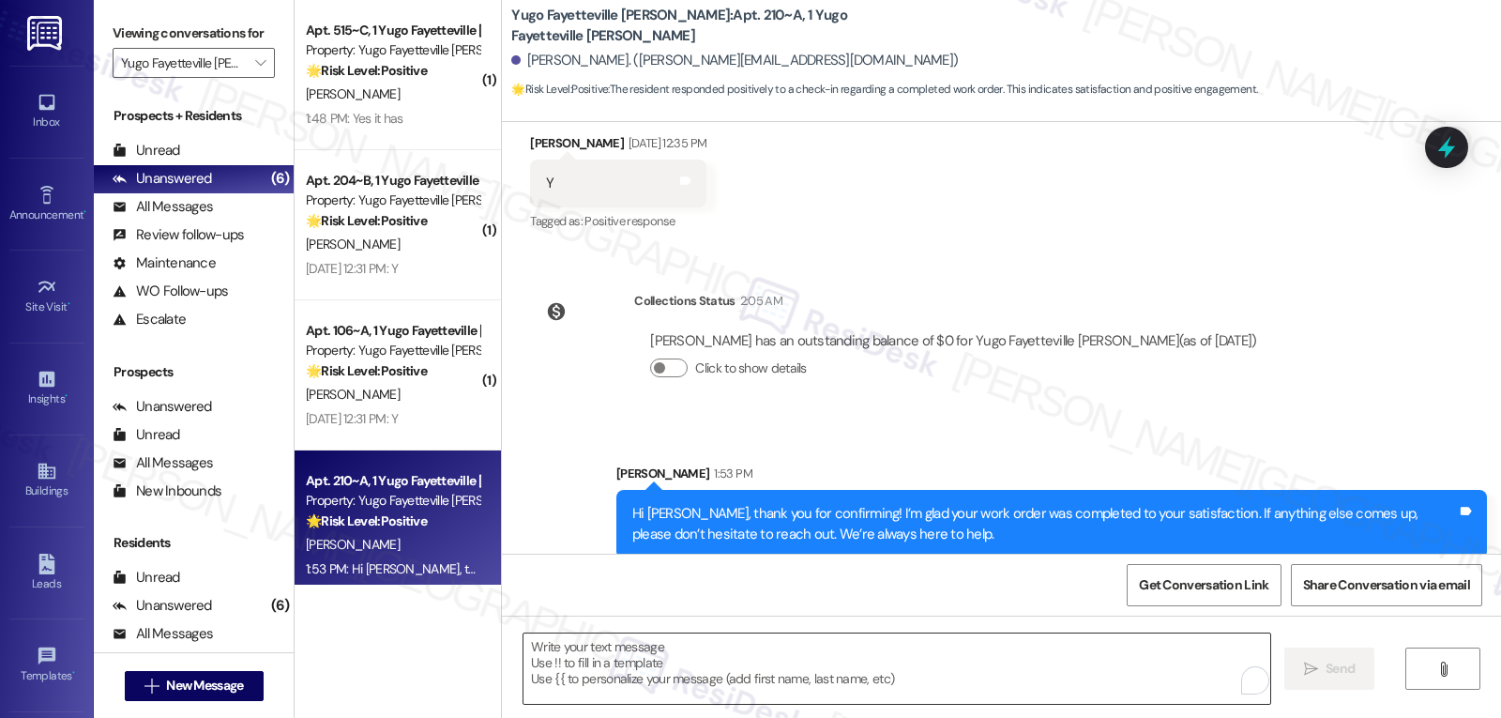
click at [734, 685] on textarea "To enrich screen reader interactions, please activate Accessibility in Grammarl…" at bounding box center [896, 668] width 747 height 70
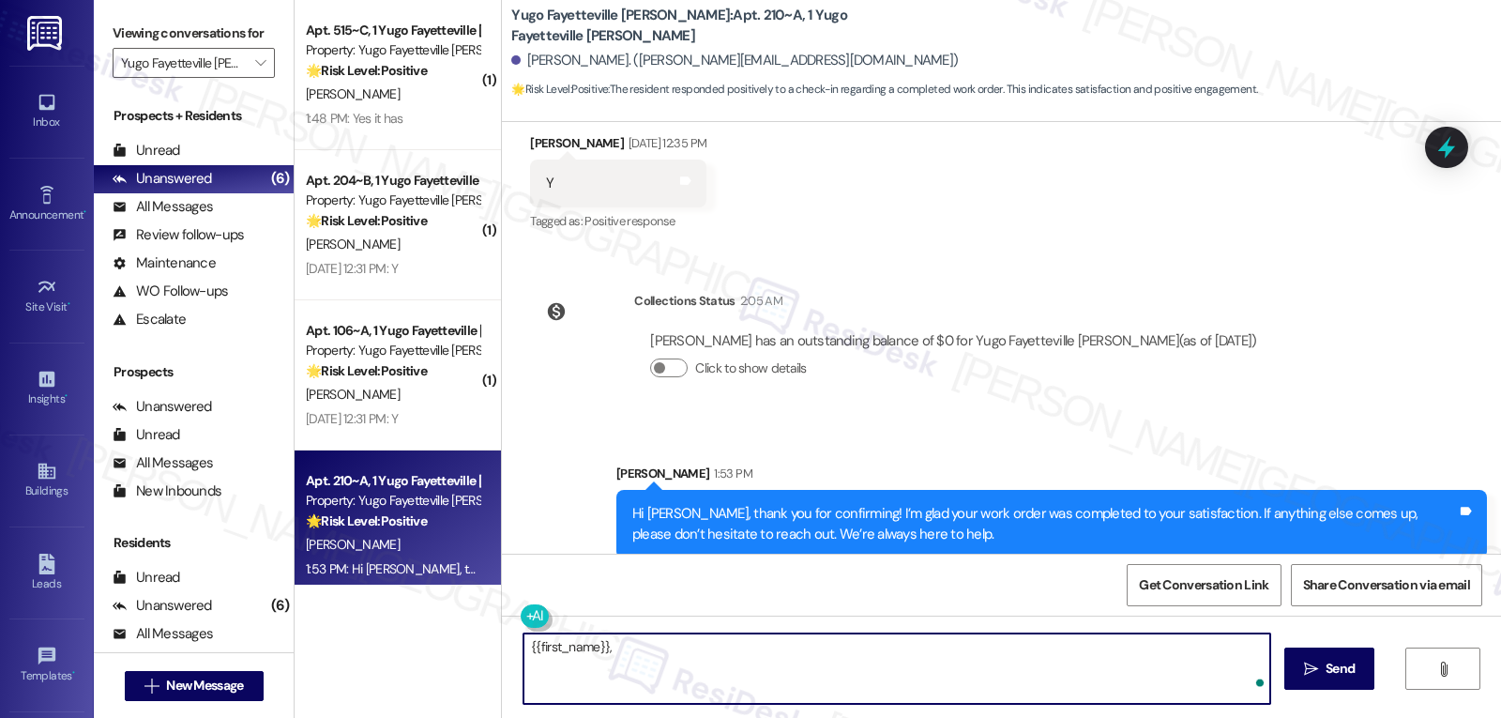
paste textarea "I’d love to know—has your experience at {{property}} been what you expected? Yo…"
type textarea "{{first_name}}, I’d love to know—has your experience at {{property}} been what …"
click at [1348, 669] on span "Send" at bounding box center [1339, 669] width 29 height 20
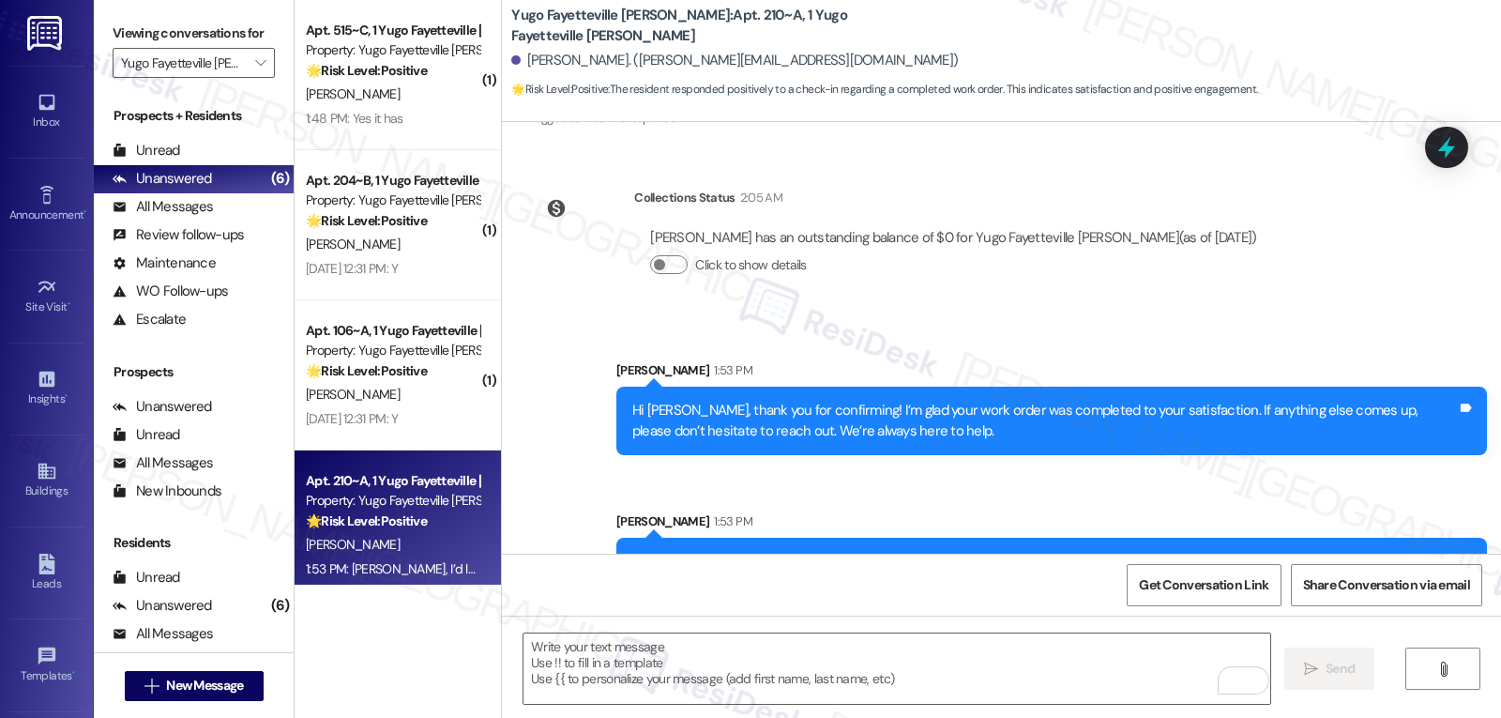
scroll to position [1006, 0]
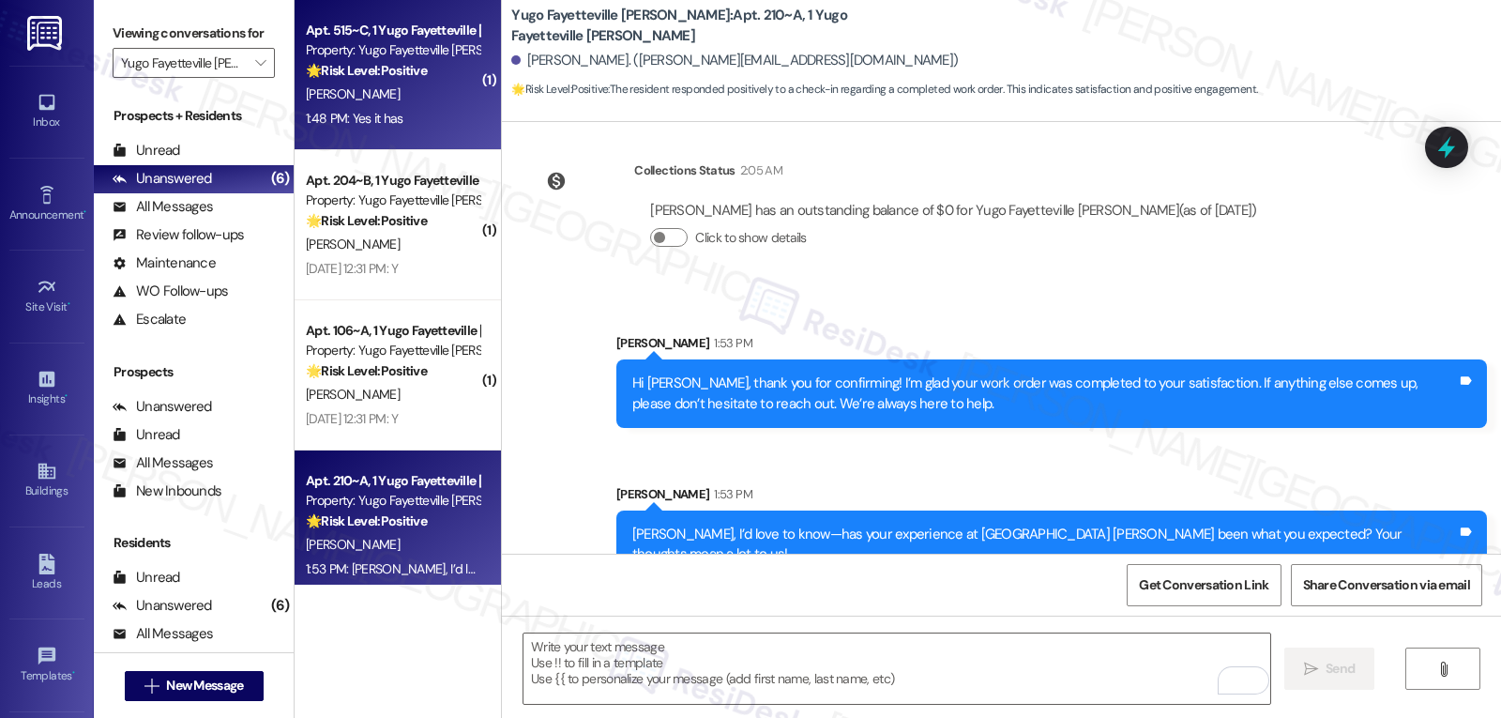
click at [442, 114] on div "1:48 PM: Yes it has 1:48 PM: Yes it has" at bounding box center [392, 118] width 177 height 23
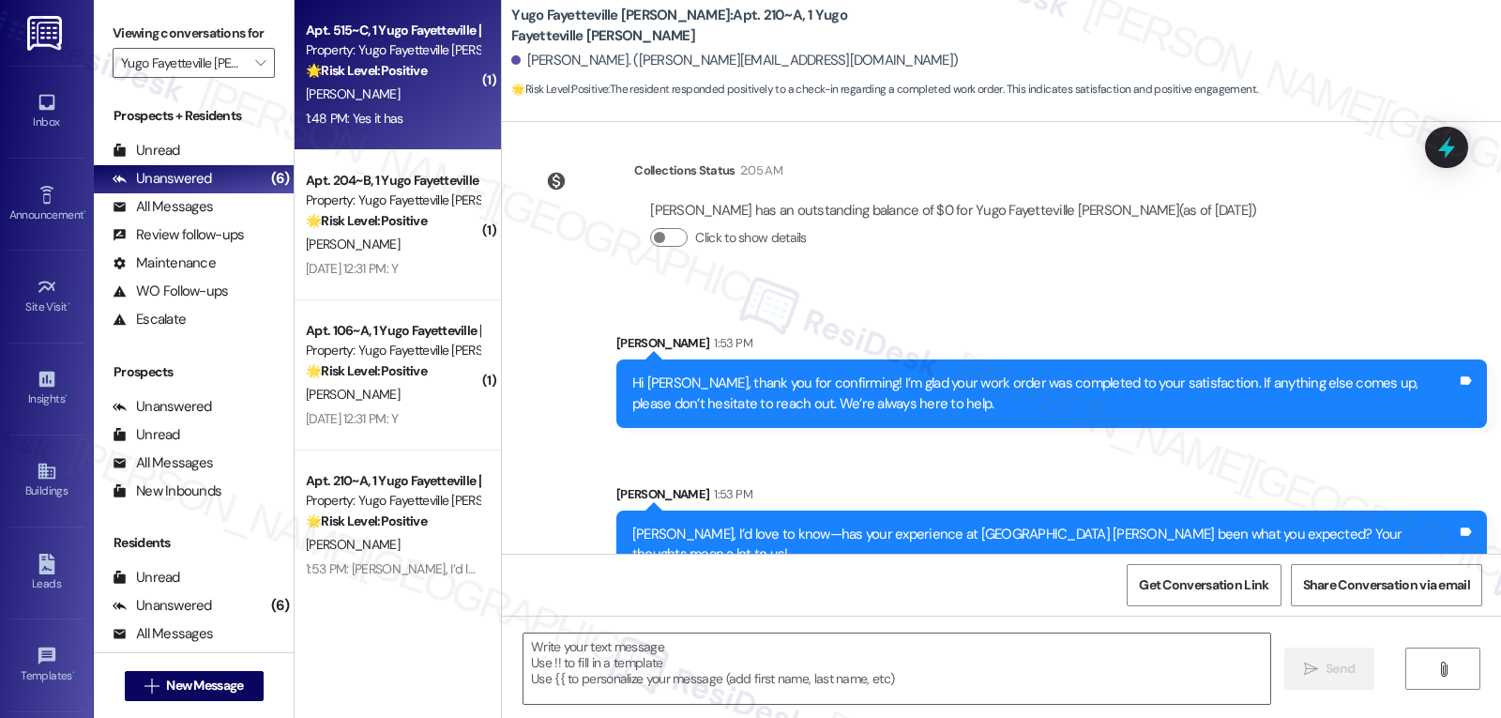
type textarea "Fetching suggested responses. Please feel free to read through the conversation…"
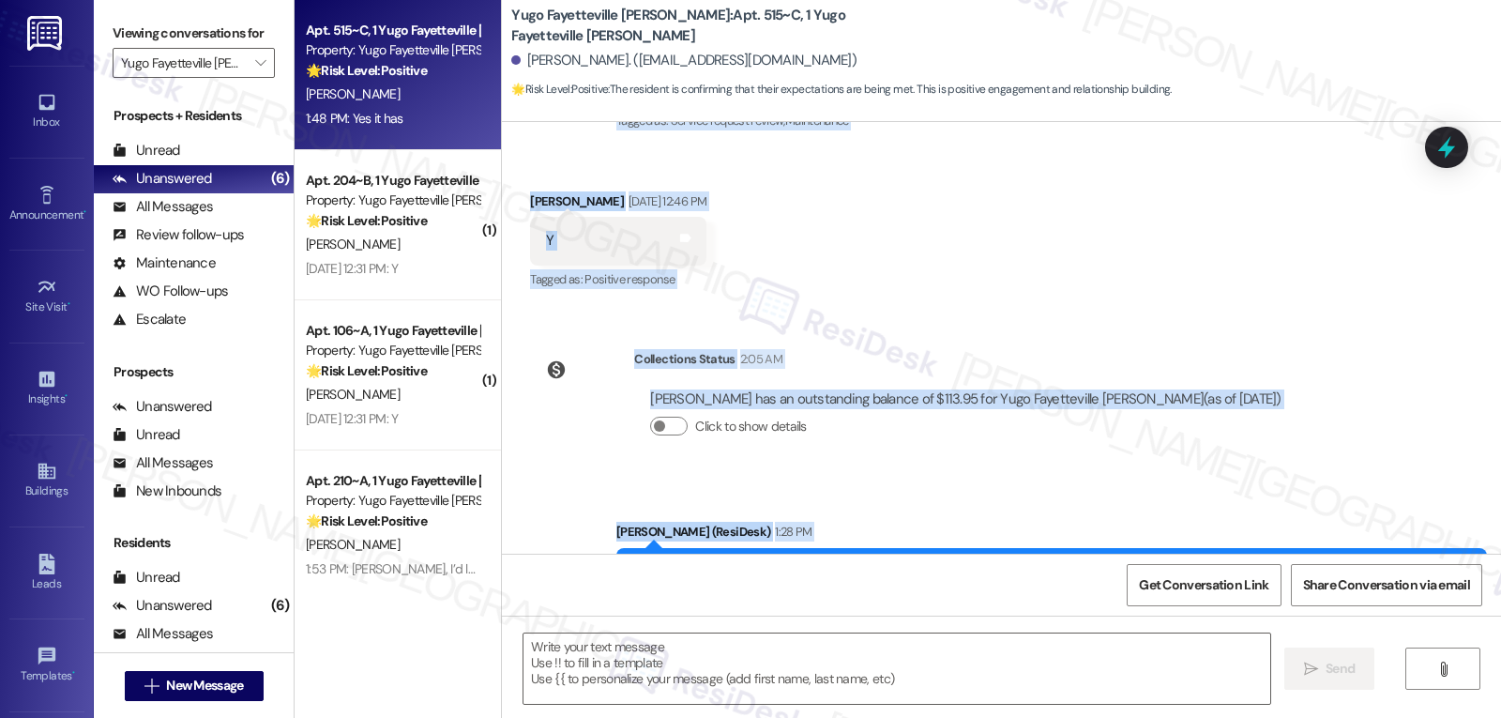
scroll to position [710, 0]
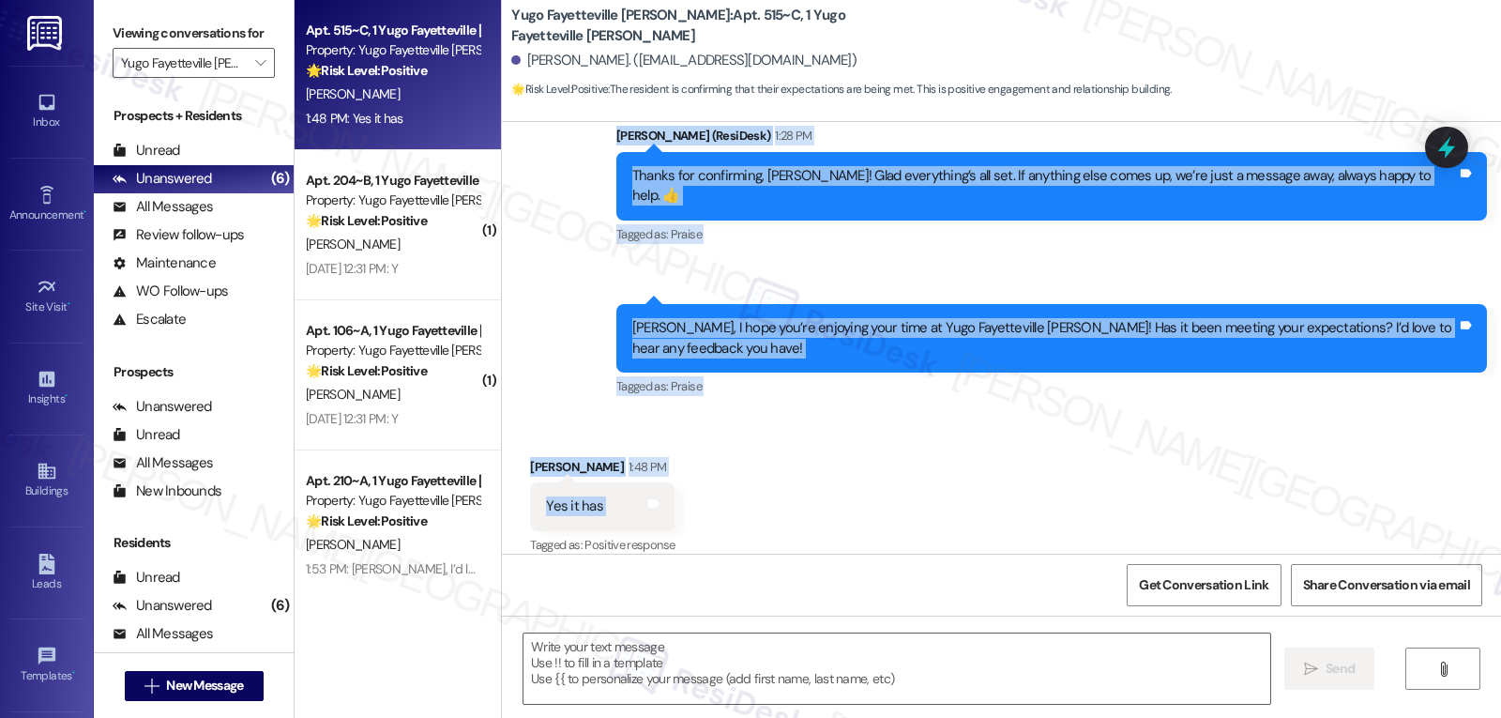
drag, startPoint x: 600, startPoint y: 188, endPoint x: 733, endPoint y: 504, distance: 342.7
click at [733, 504] on div "WO Lease started Aug 14, 2025 at 8:00 PM Show details Survey, sent via SMS Resi…" at bounding box center [1001, 338] width 999 height 432
copy div "Residesk Automated Survey Aug 22, 2025 at 12:30 PM Hi Jakwon! I'm checking in o…"
click at [629, 654] on textarea at bounding box center [896, 668] width 747 height 70
paste textarea "That’s great to hear, Jakwon — thank you for sharing your feedback!"
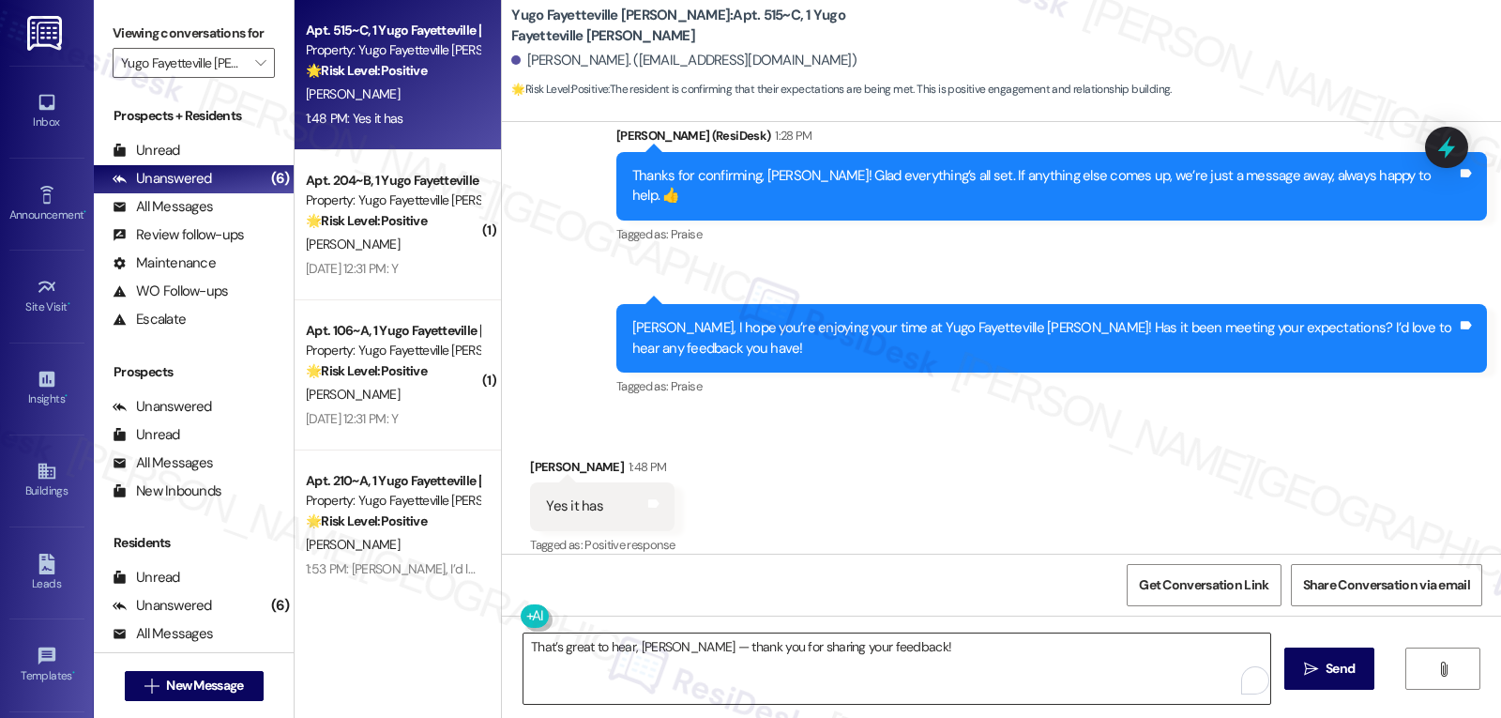
click at [937, 659] on textarea "That’s great to hear, Jakwon — thank you for sharing your feedback!" at bounding box center [896, 668] width 747 height 70
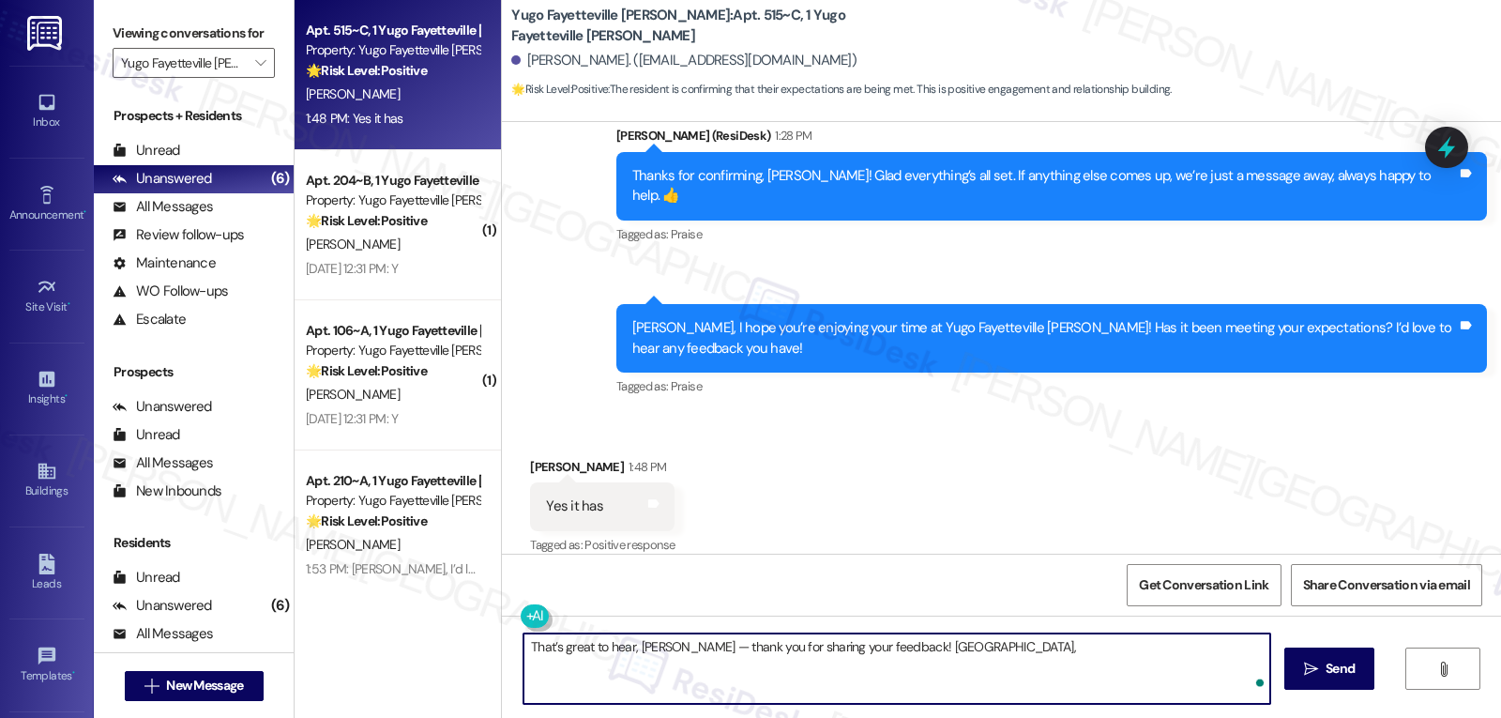
paste textarea "we’d be so grateful if you could share your great experience in a Google Review…"
click at [680, 647] on textarea "That’s great to hear, Jakwon — thank you for sharing your feedback! Jakwon, we’…" at bounding box center [896, 668] width 747 height 70
click at [1040, 655] on textarea "That’s great to hear, Jakwon. Thank you for sharing your feedback! Jakwon, we’d…" at bounding box center [896, 668] width 747 height 70
click at [1042, 660] on textarea "That’s great to hear, Jakwon. Thank you for sharing your feedback! Jakwon, we’d…" at bounding box center [896, 668] width 747 height 70
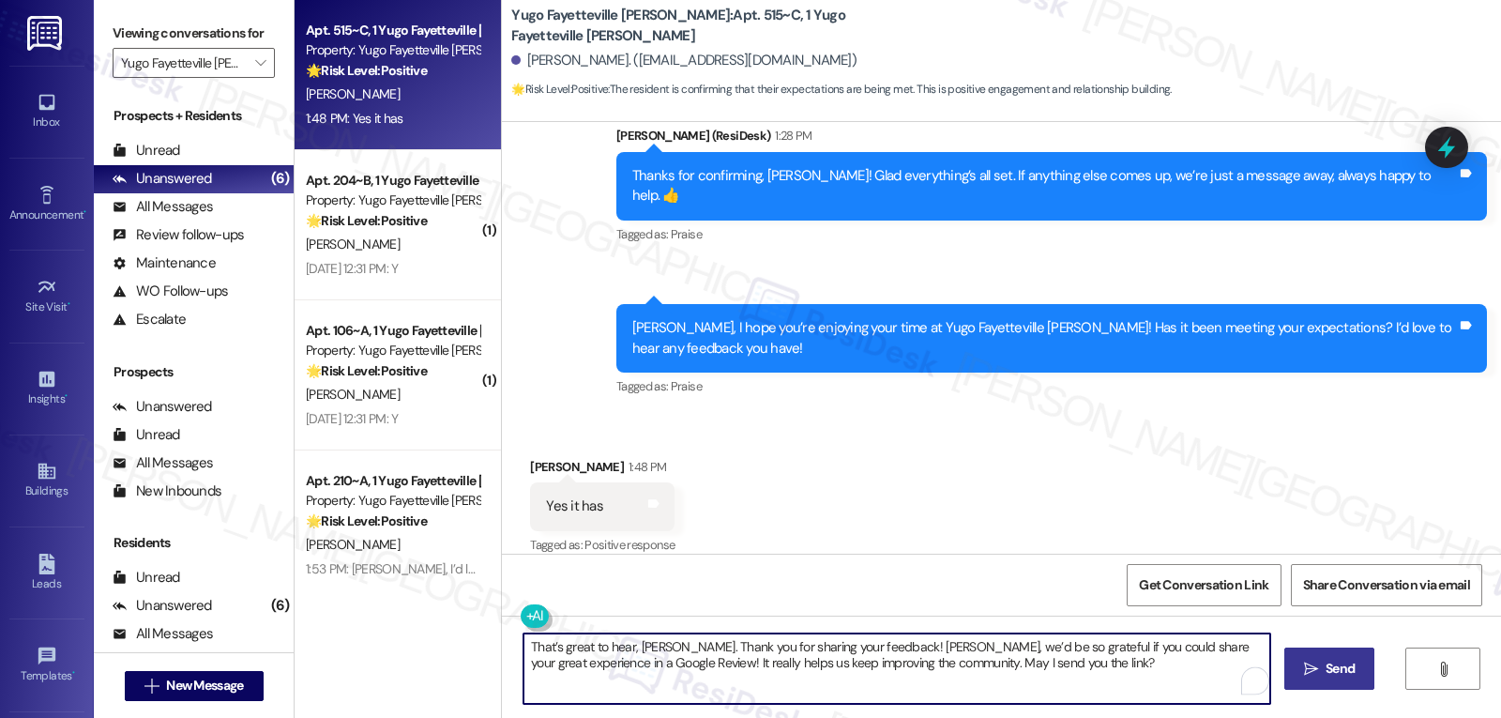
type textarea "That’s great to hear, Jakwon. Thank you for sharing your feedback! Jakwon, we’d…"
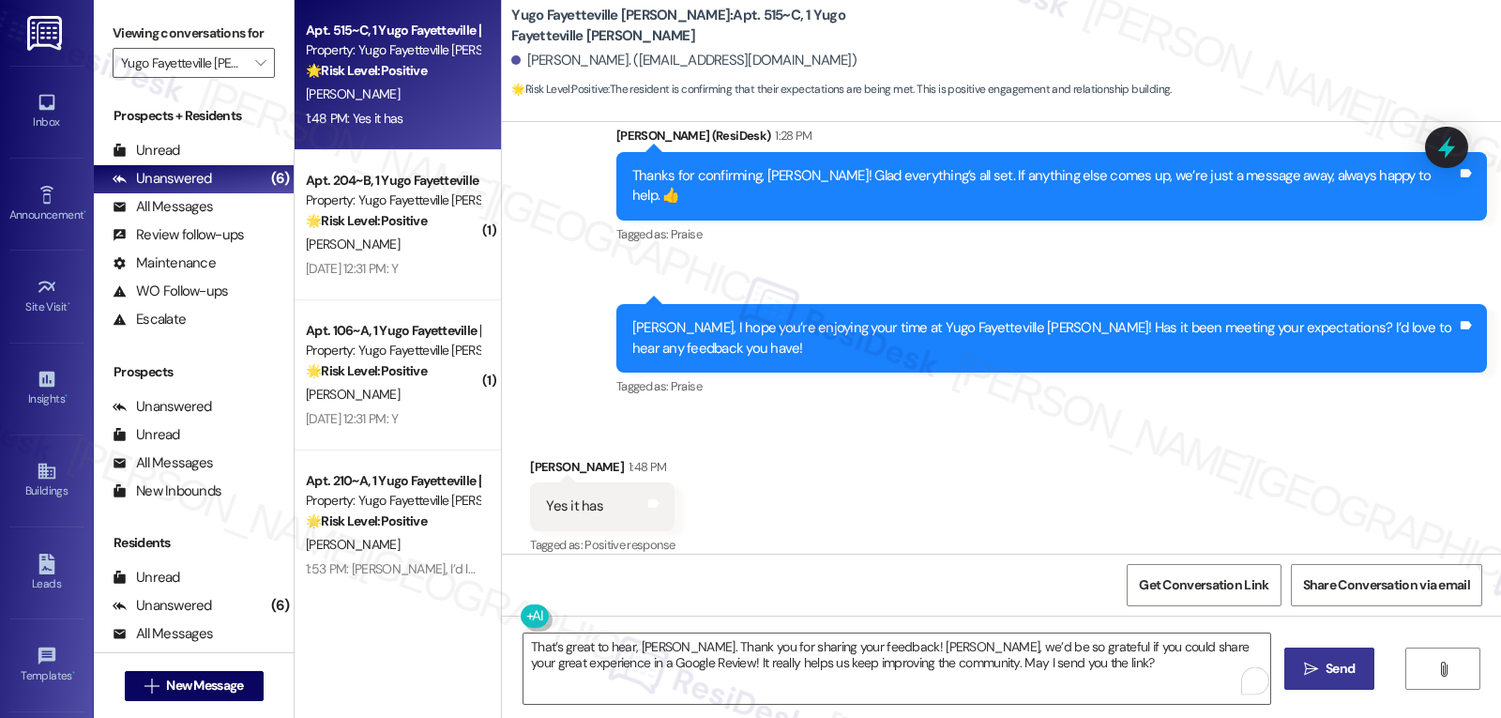
click at [1326, 684] on button " Send" at bounding box center [1329, 668] width 91 height 42
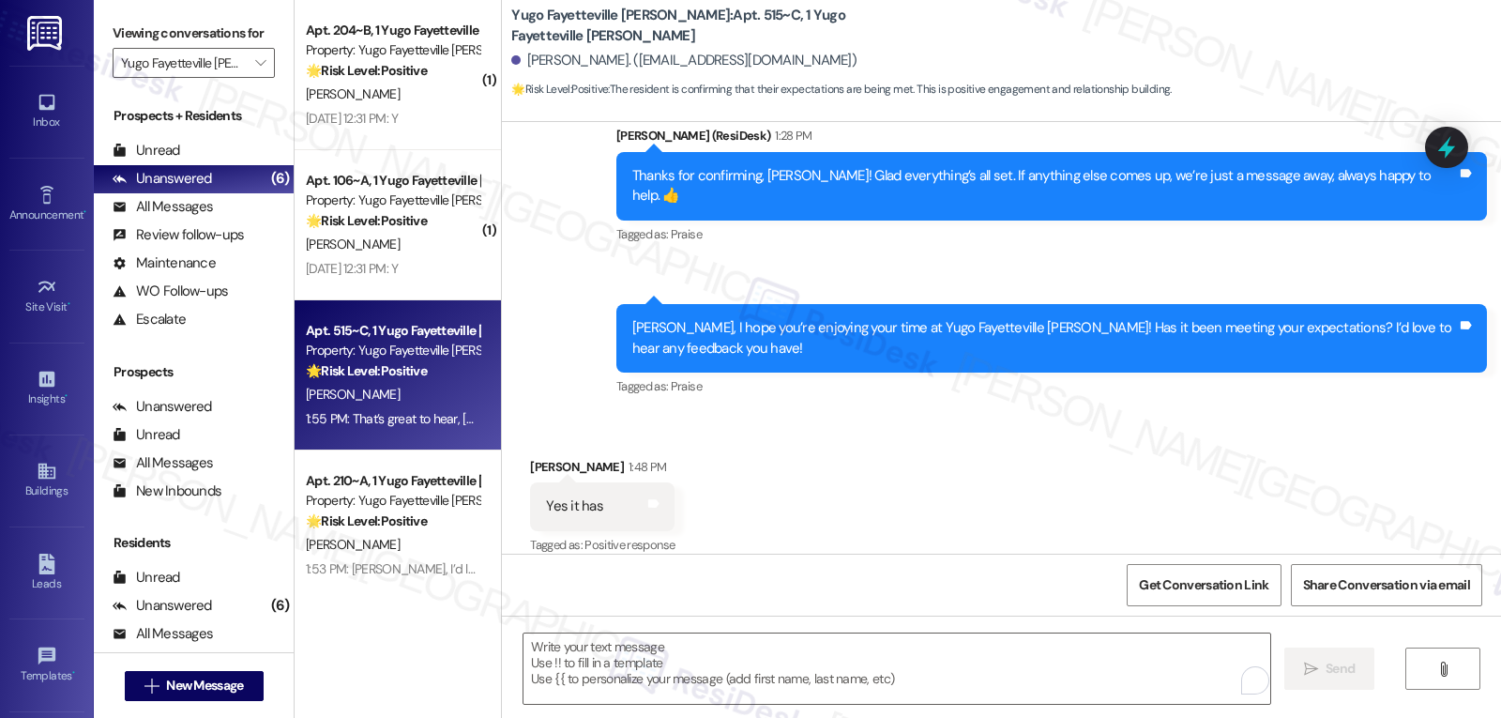
scroll to position [861, 0]
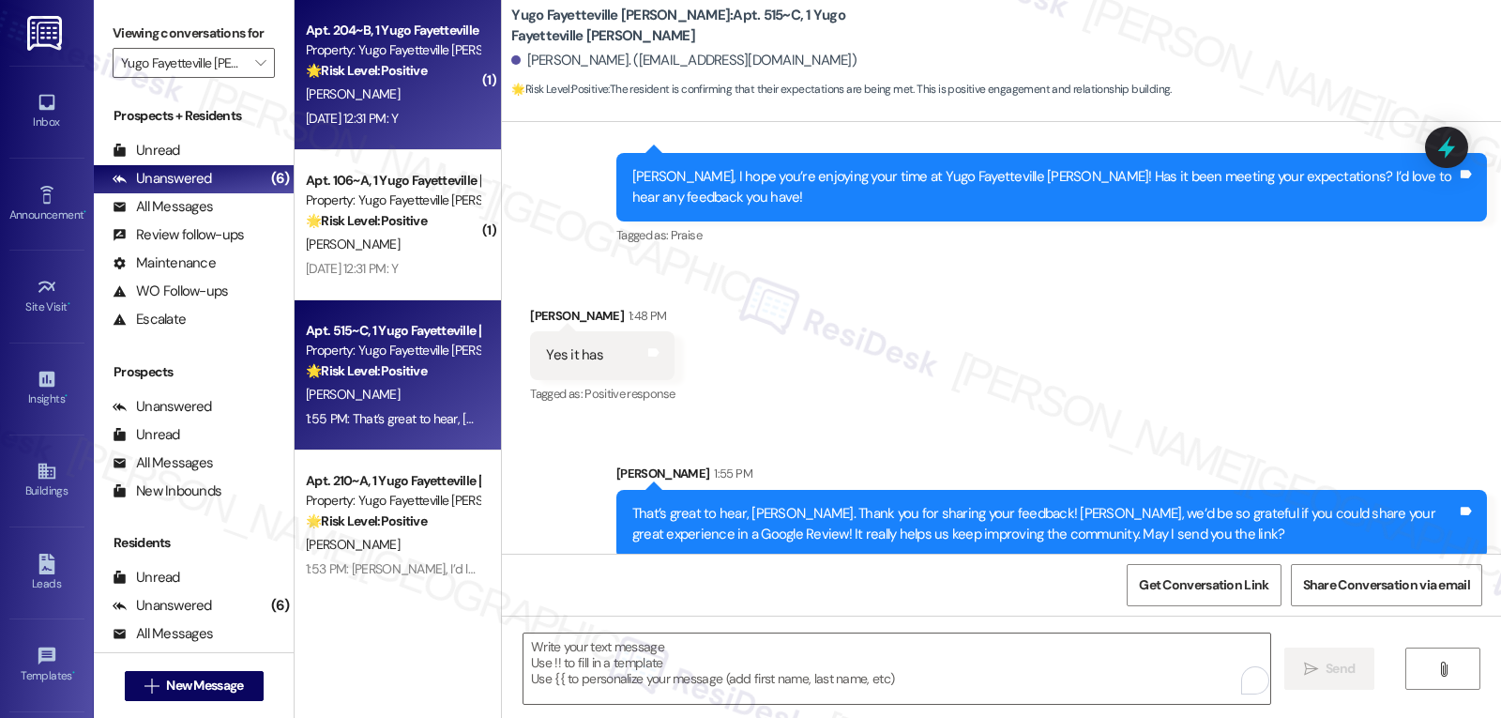
click at [398, 124] on div "Aug 22, 2025 at 12:31 PM: Y Aug 22, 2025 at 12:31 PM: Y" at bounding box center [352, 118] width 92 height 17
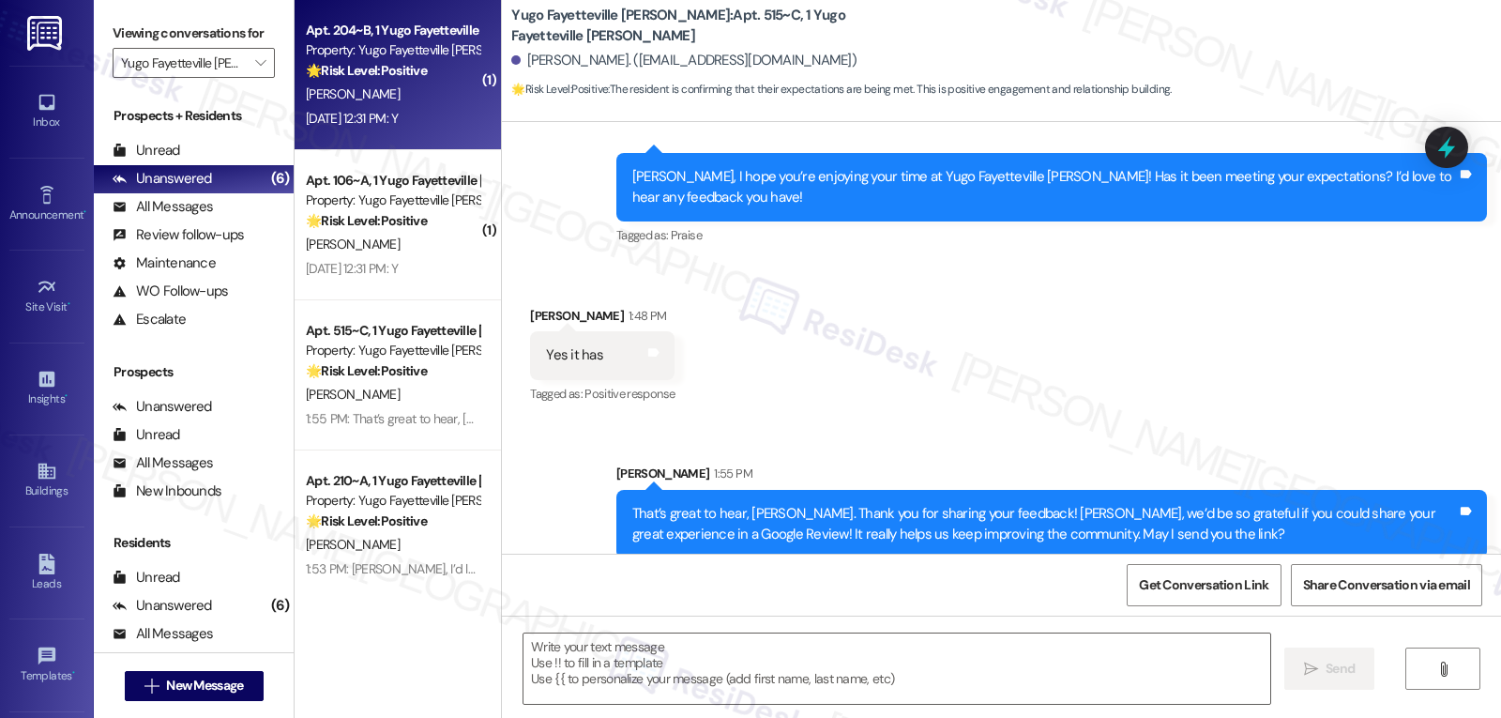
type textarea "Fetching suggested responses. Please feel free to read through the conversation…"
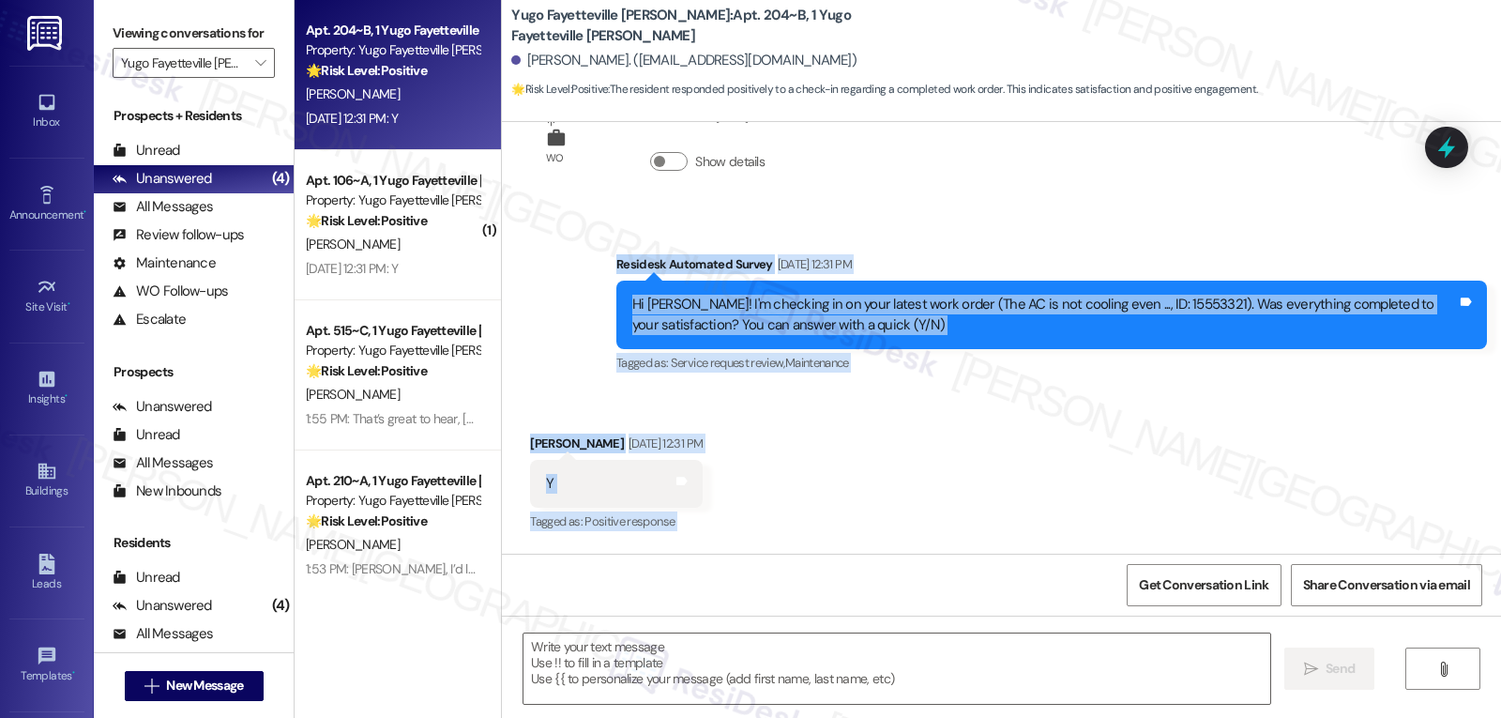
scroll to position [640, 0]
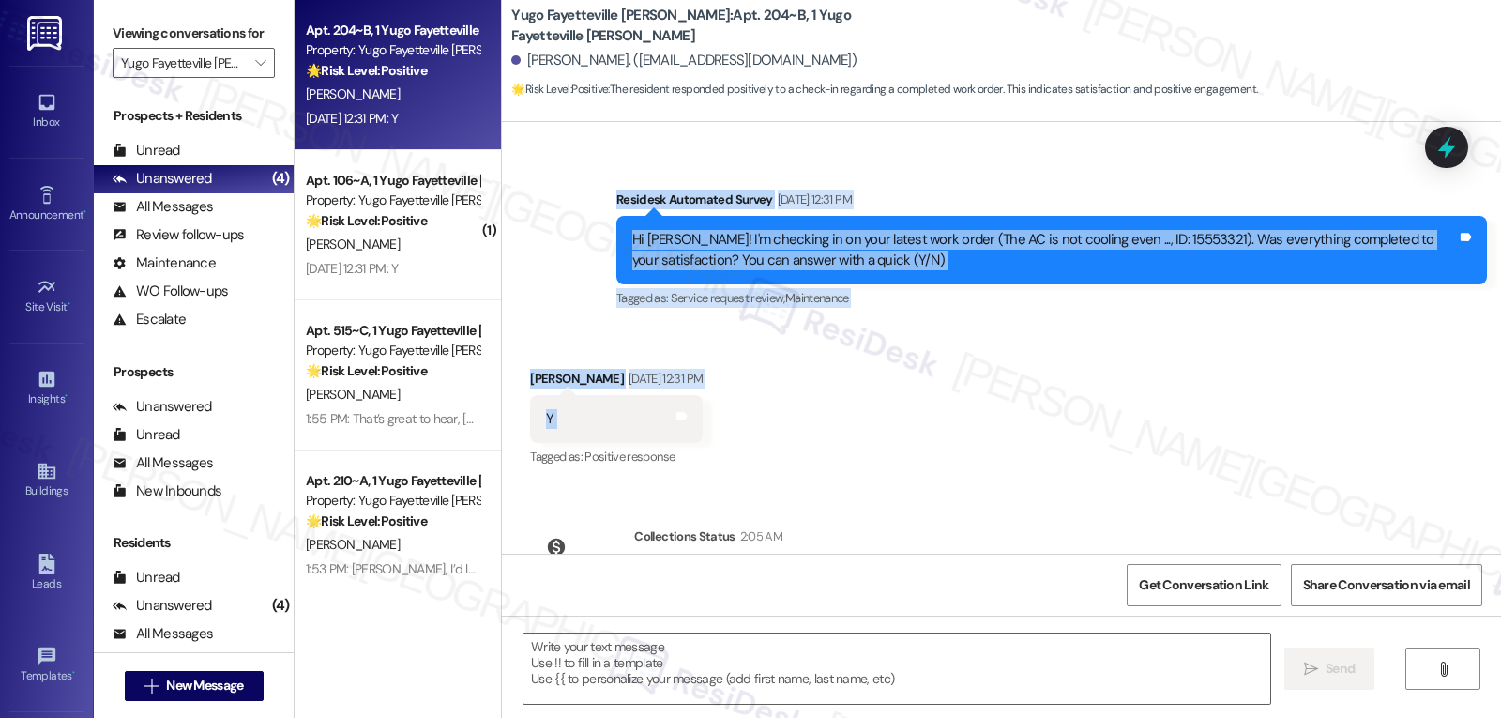
drag, startPoint x: 604, startPoint y: 280, endPoint x: 742, endPoint y: 401, distance: 183.5
click at [742, 401] on div "Sent via SMS Sarah (ResiDesk) Jul 16, 2025 at 6:52 PM Hi Hannah! We’re so excit…" at bounding box center [1001, 338] width 999 height 432
copy div "Residesk Automated Survey Aug 22, 2025 at 12:31 PM Hi Hannah! I'm checking in o…"
click at [665, 688] on textarea at bounding box center [896, 668] width 747 height 70
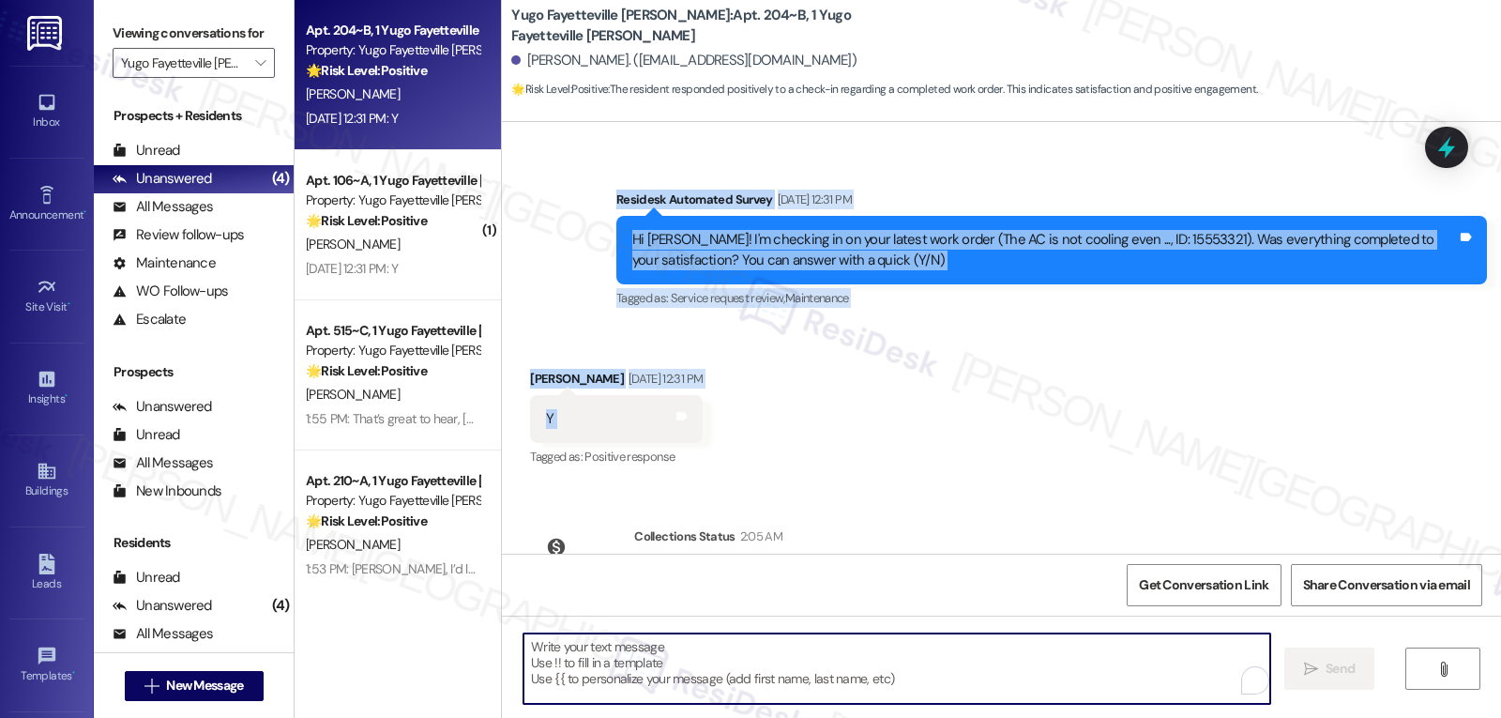
paste textarea "Thanks for confirming, Hannah! Glad to hear your AC is working now. If anything…"
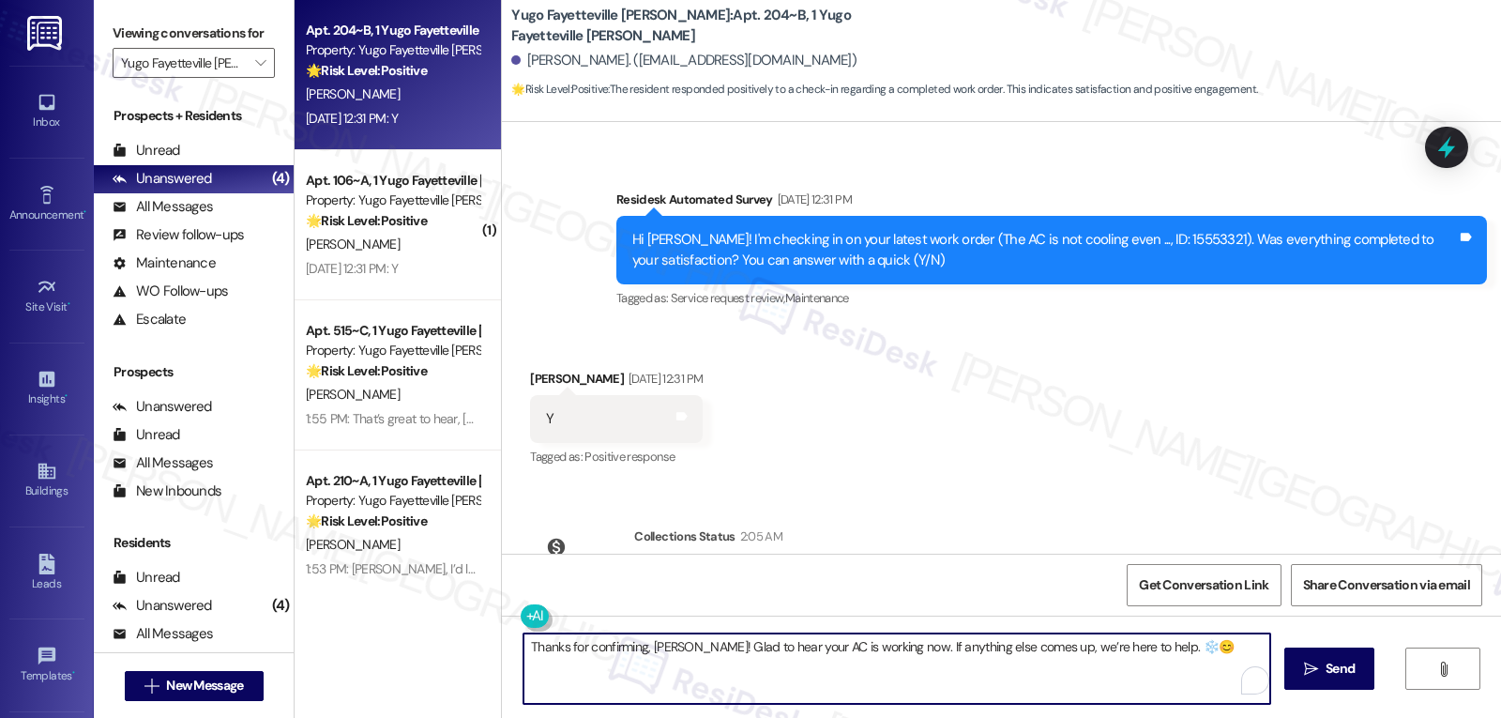
click at [1141, 643] on textarea "Thanks for confirming, Hannah! Glad to hear your AC is working now. If anything…" at bounding box center [896, 668] width 747 height 70
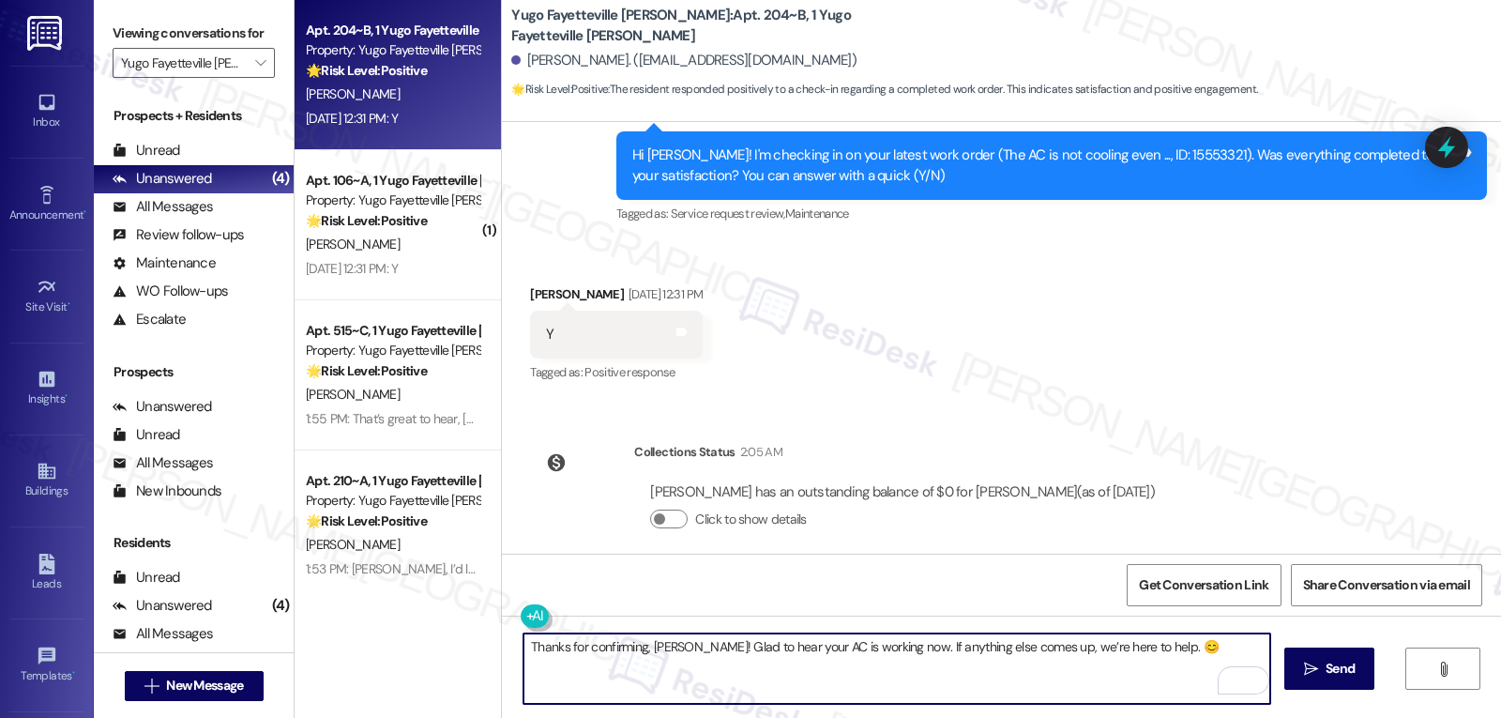
type textarea "Thanks for confirming, Hannah! Glad to hear your AC is working now. If anything…"
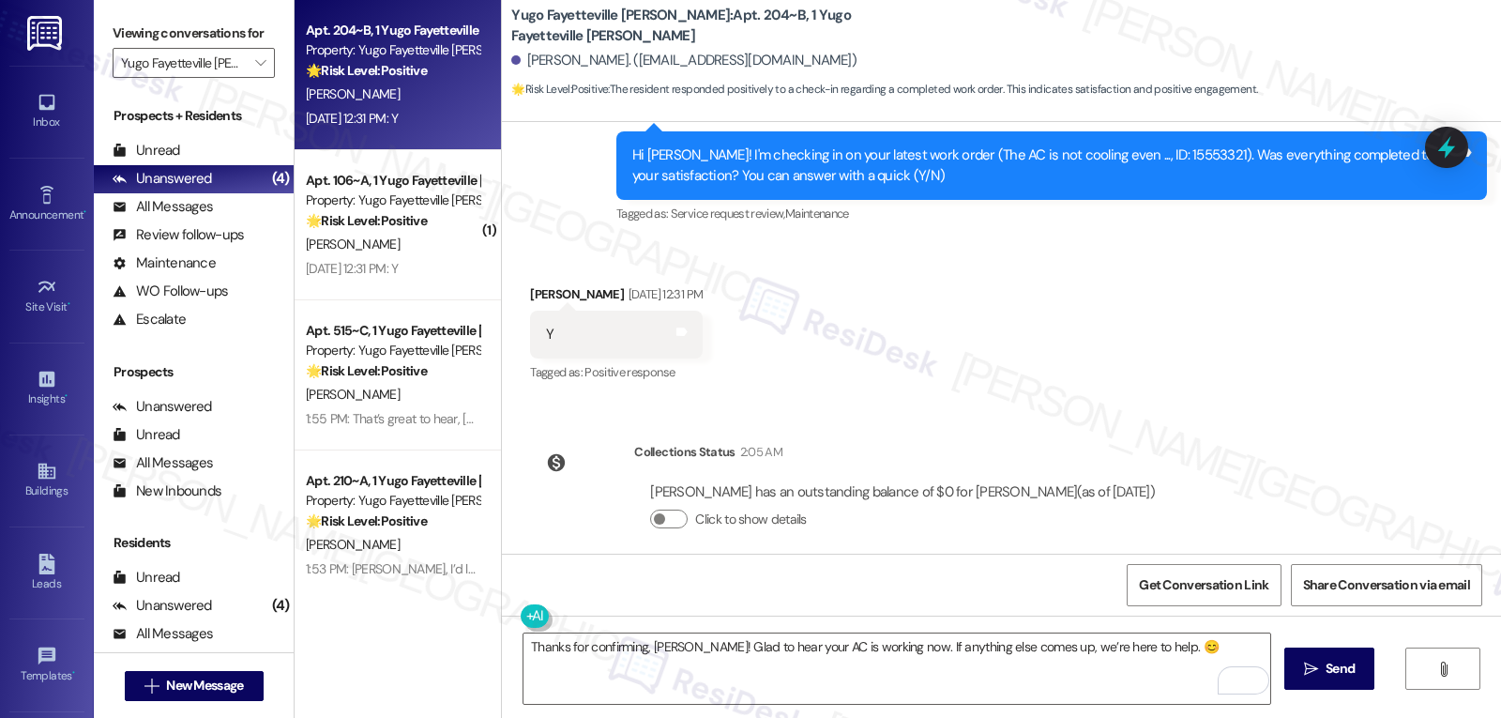
click at [1307, 675] on icon "" at bounding box center [1311, 668] width 14 height 15
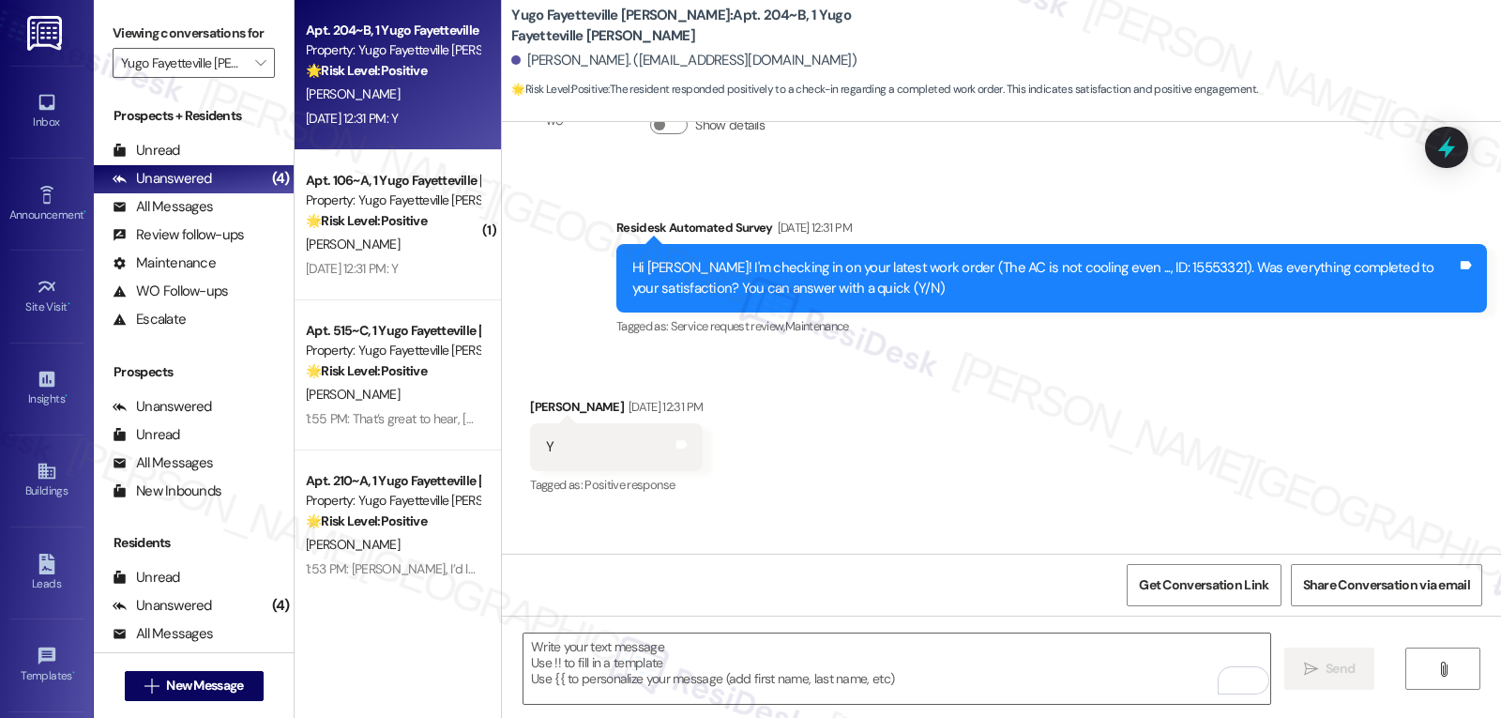
scroll to position [551, 0]
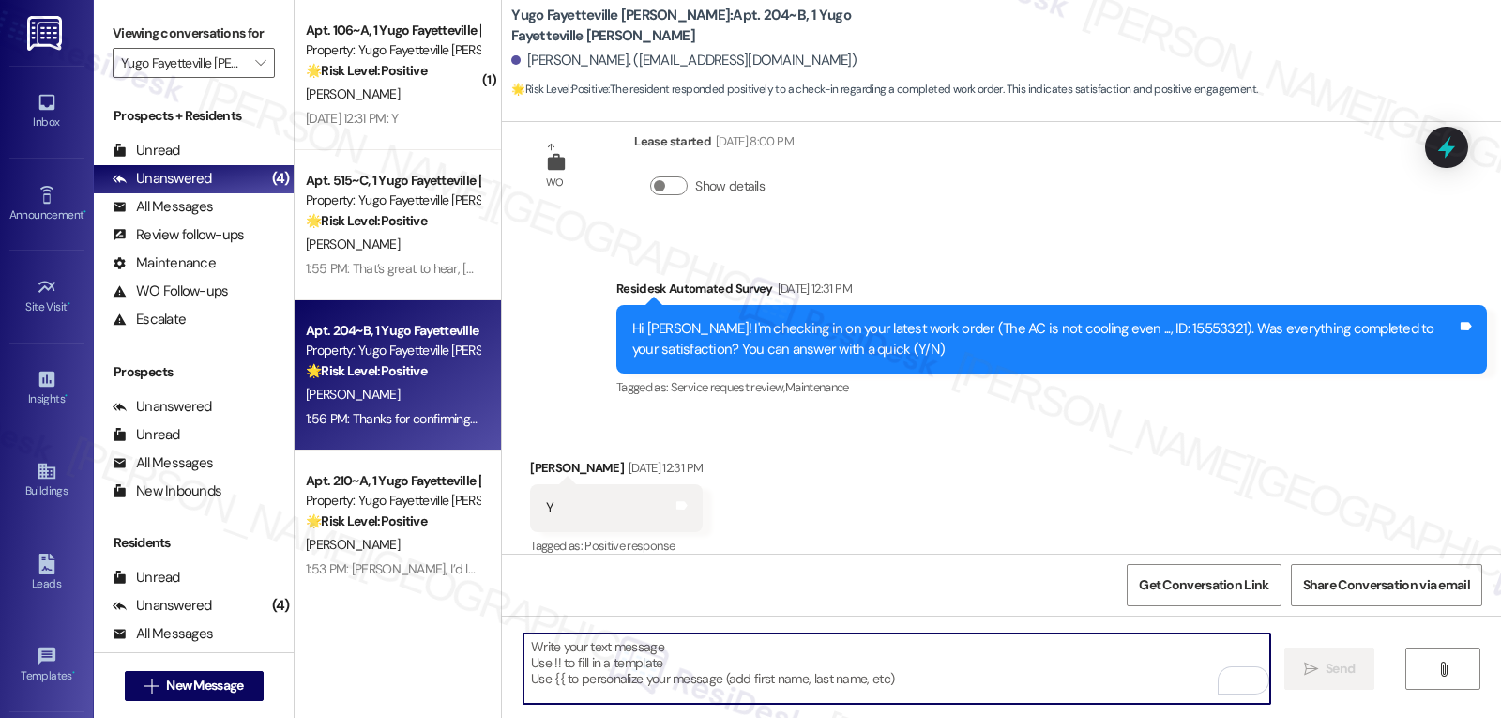
click at [683, 658] on textarea "To enrich screen reader interactions, please activate Accessibility in Grammarl…" at bounding box center [896, 668] width 747 height 70
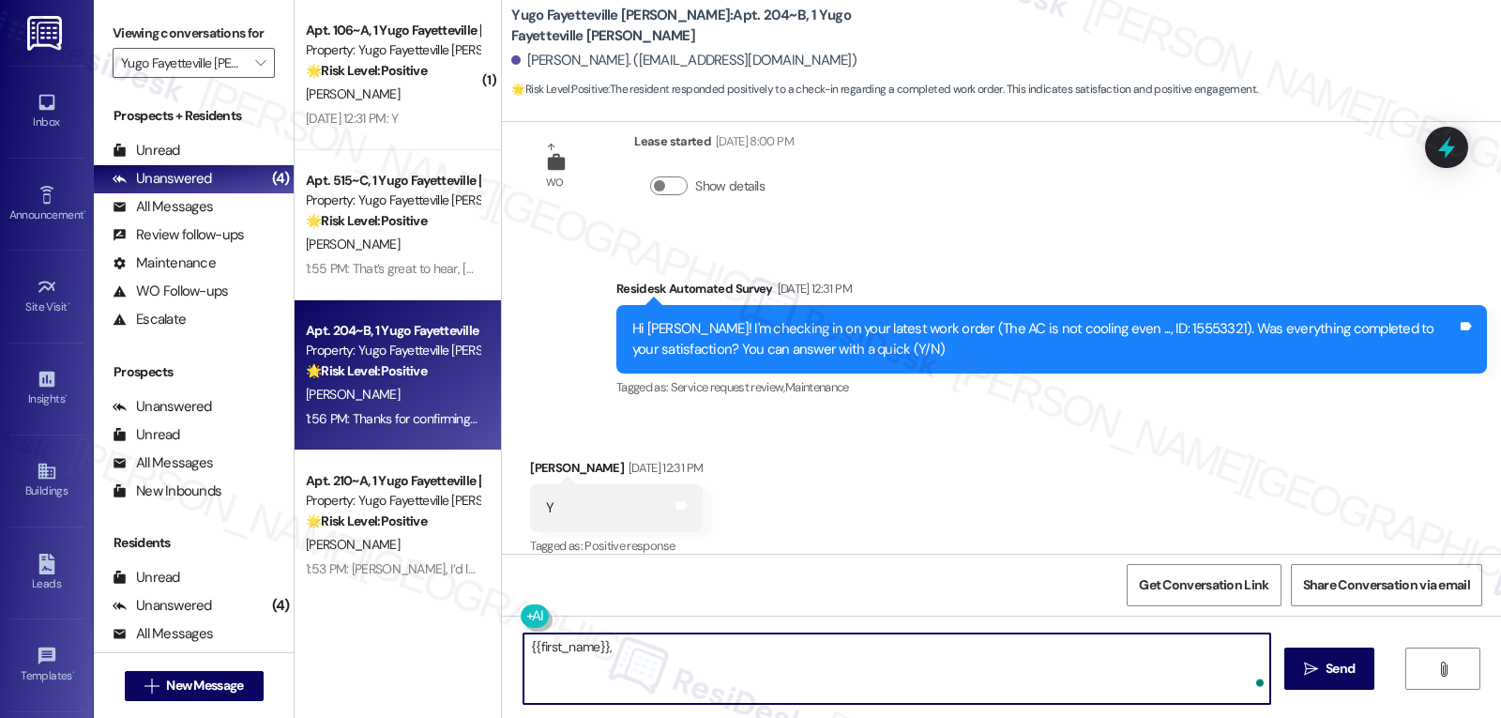
paste textarea "I hope you’re enjoying your time at {{property}}! Has it been meeting your expe…"
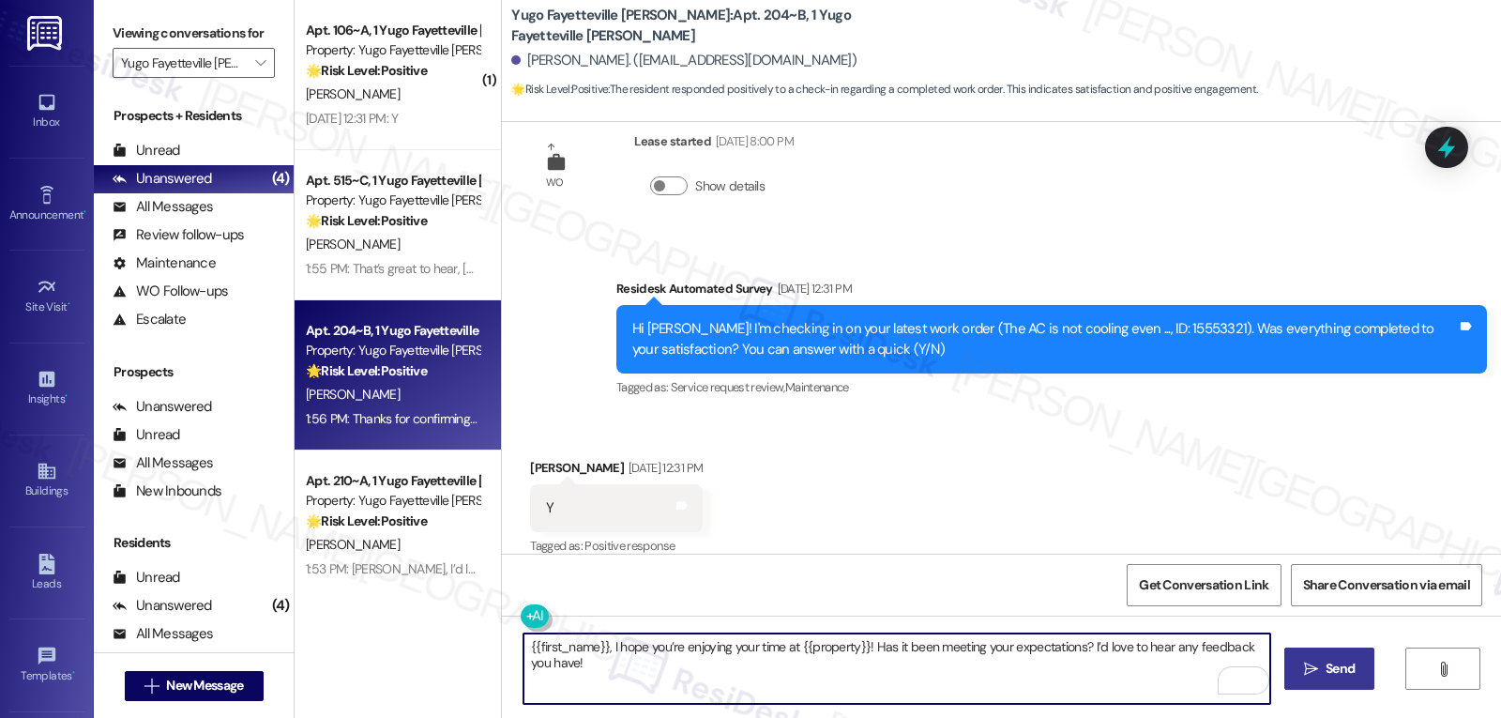
type textarea "{{first_name}}, I hope you’re enjoying your time at {{property}}! Has it been m…"
click at [1333, 676] on span "Send" at bounding box center [1339, 669] width 29 height 20
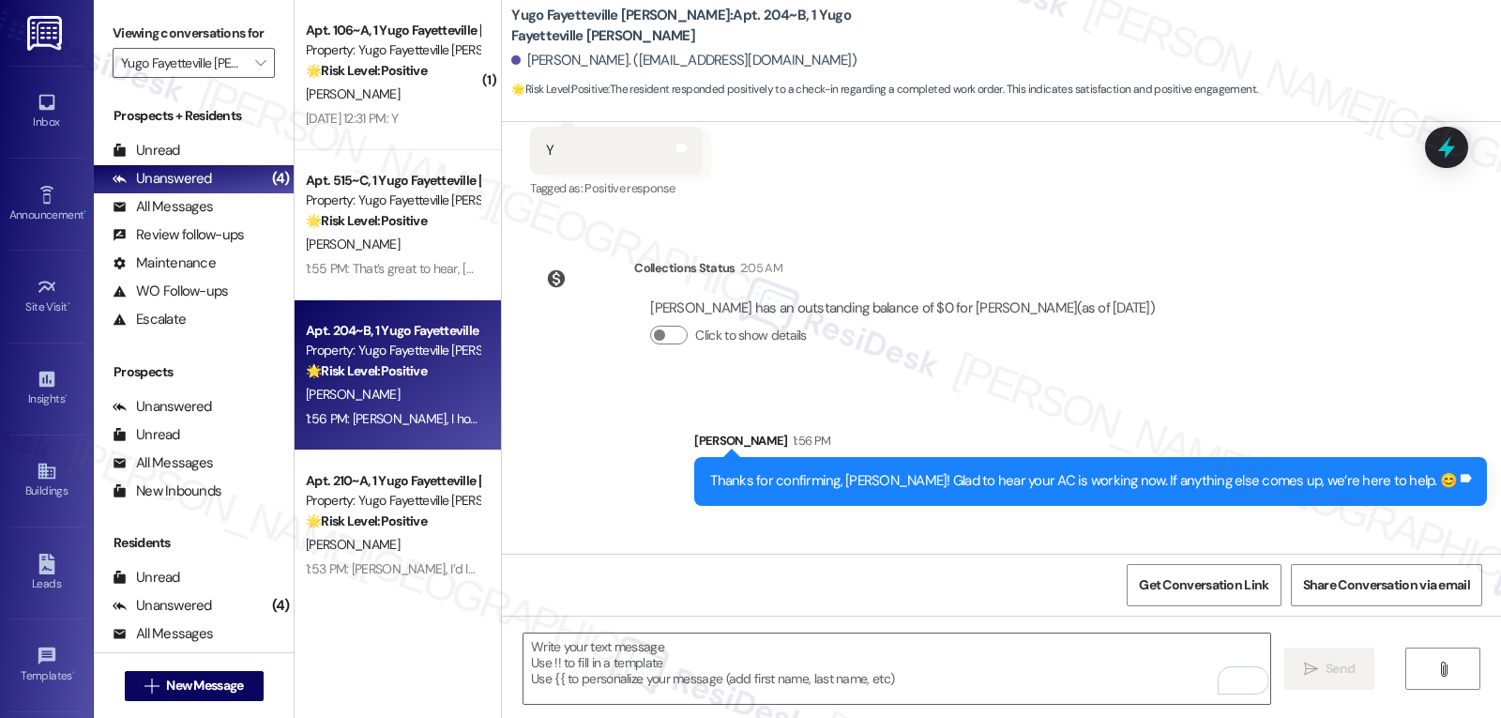
scroll to position [1006, 0]
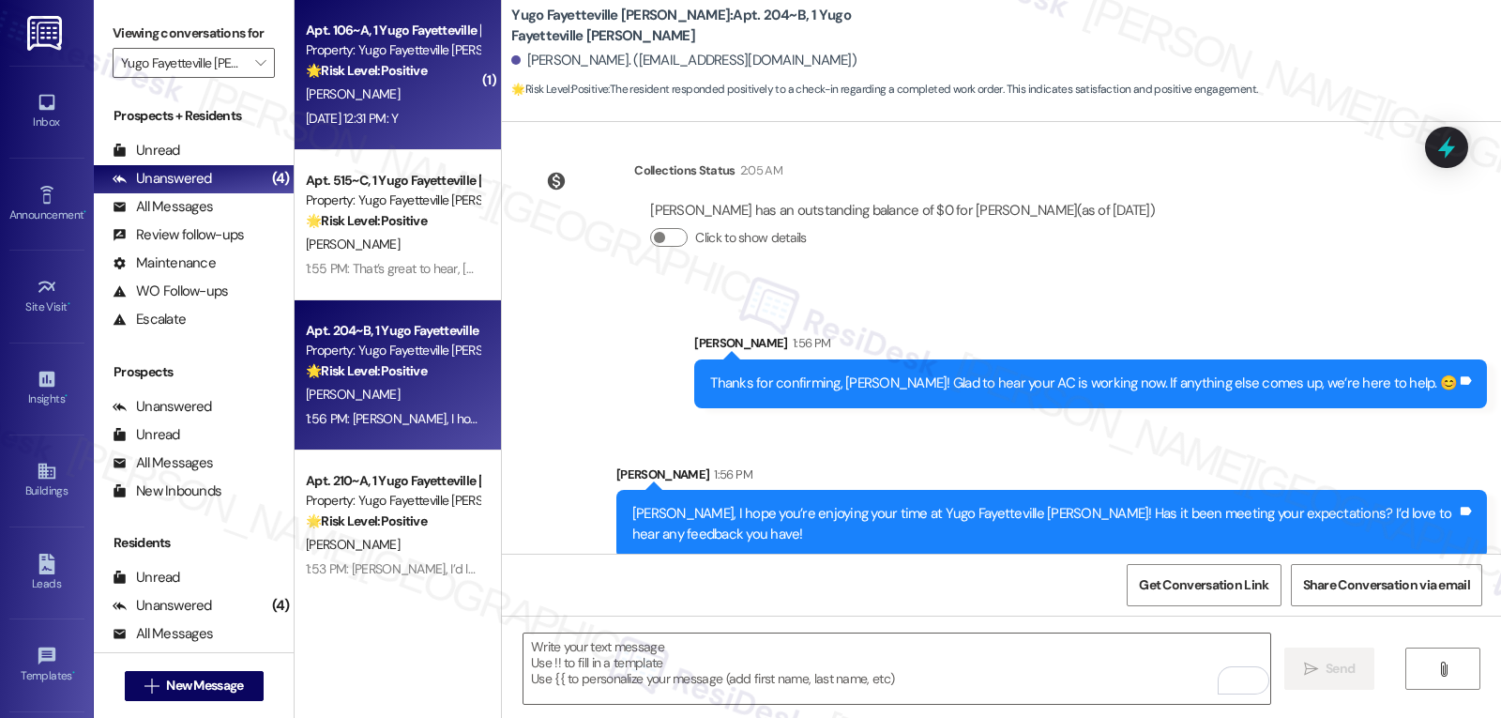
click at [397, 103] on div "G. Mccurtain" at bounding box center [392, 94] width 177 height 23
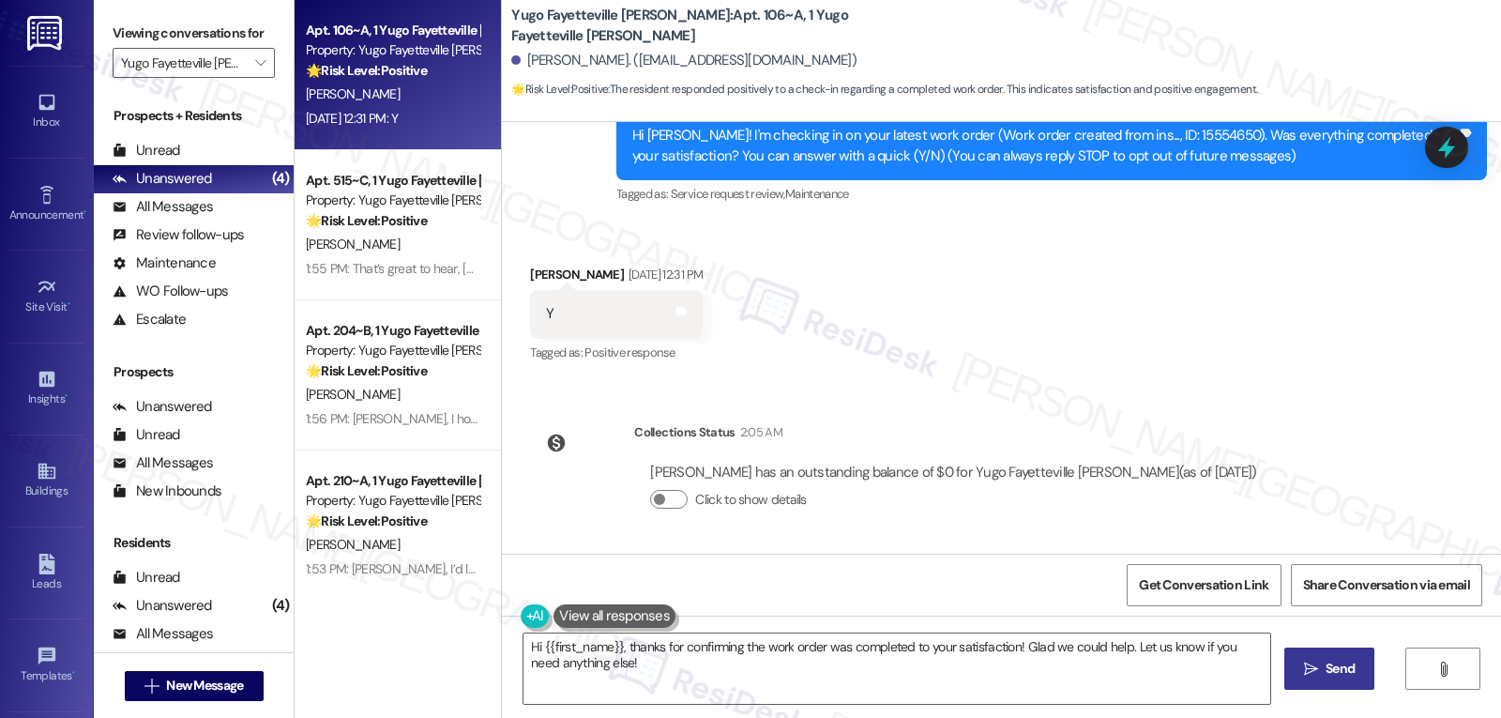
scroll to position [53, 0]
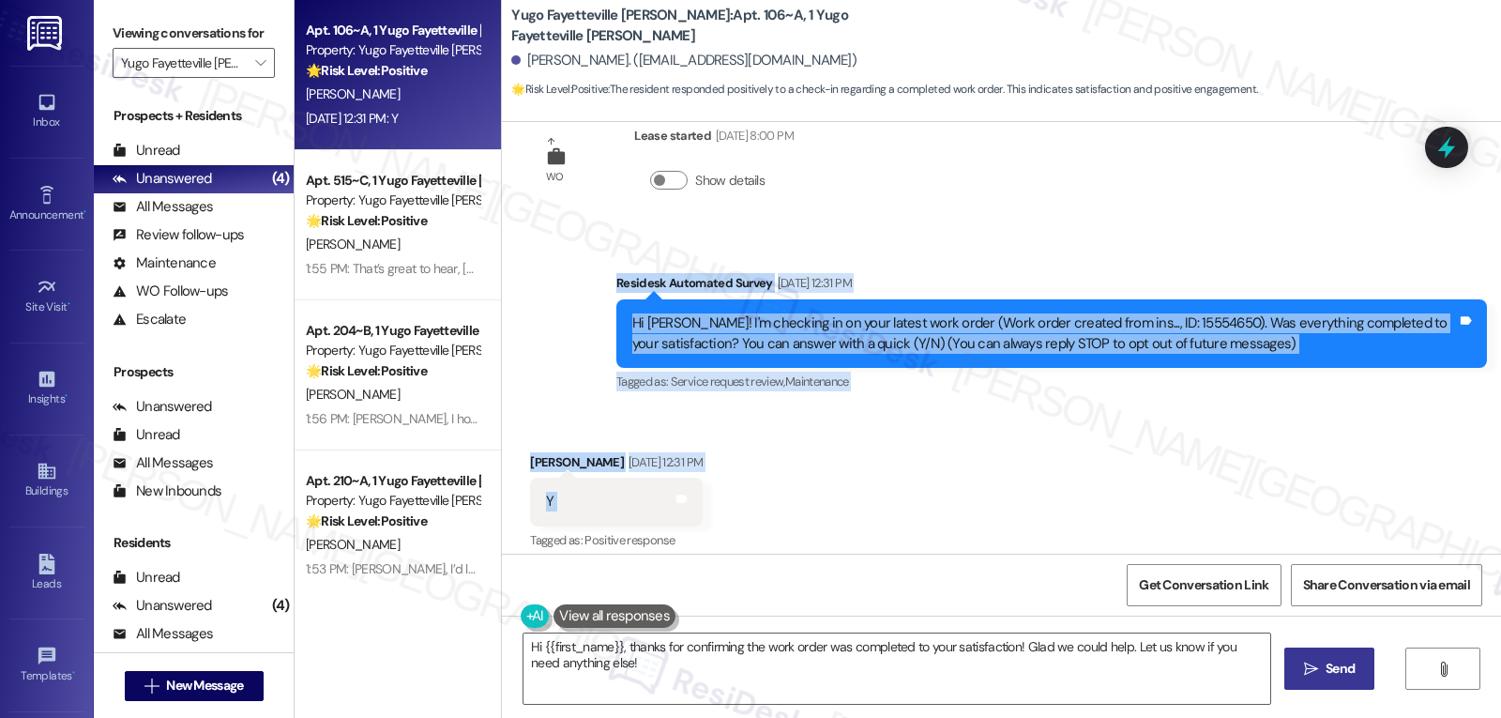
drag, startPoint x: 602, startPoint y: 290, endPoint x: 931, endPoint y: 504, distance: 392.6
click at [931, 504] on div "WO Lease started Aug 14, 2025 at 8:00 PM Show details Survey, sent via SMS Resi…" at bounding box center [1001, 338] width 999 height 432
copy div "Residesk Automated Survey Aug 22, 2025 at 12:31 PM Hi Garrett! I'm checking in …"
click at [759, 681] on textarea "Hi {{first_name}}, thanks for confirming the work order was completed to your s…" at bounding box center [896, 668] width 747 height 70
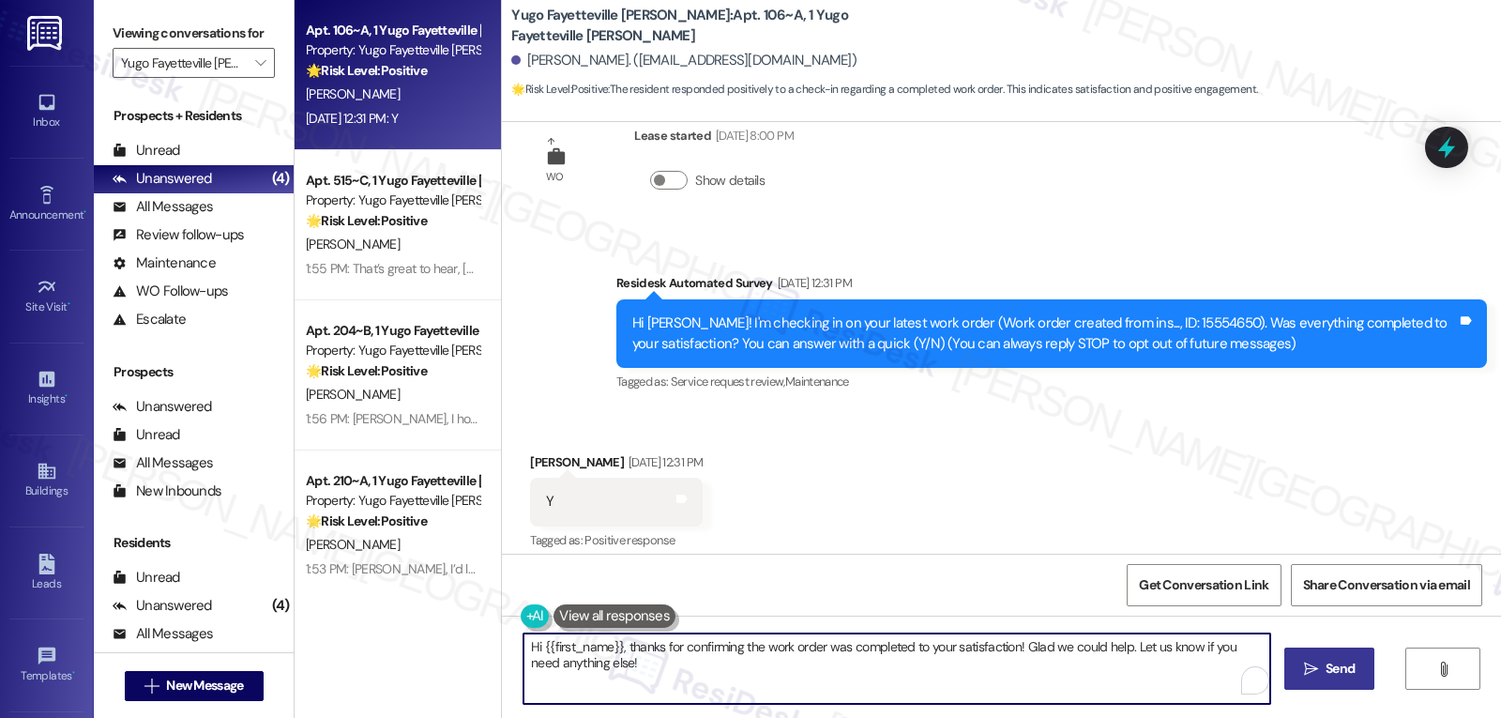
paste textarea "Thanks for confirming, Garrett! Glad everything’s all set. If you need anything…"
type textarea "Thanks for confirming, Garrett! Glad everything’s all set. If you need anything…"
click at [1334, 674] on span "Send" at bounding box center [1339, 669] width 29 height 20
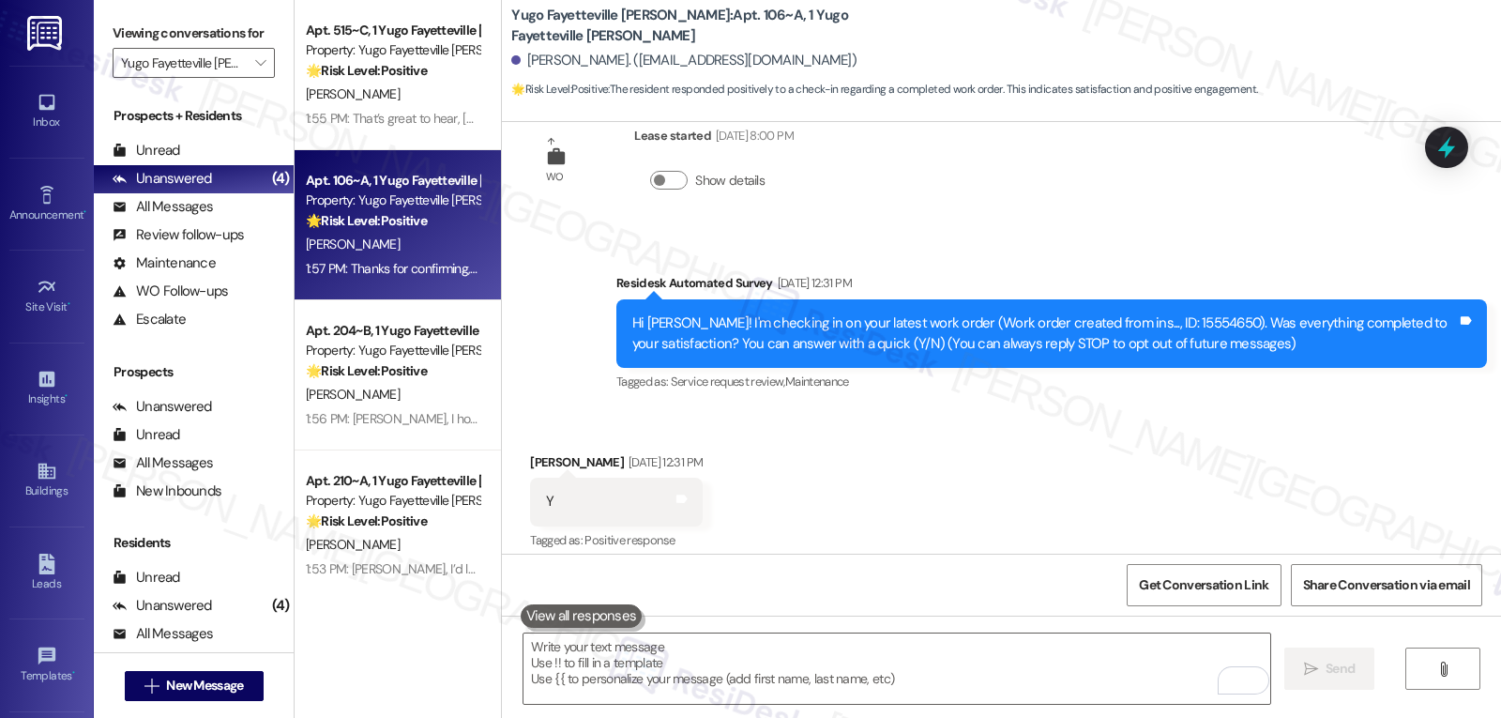
scroll to position [371, 0]
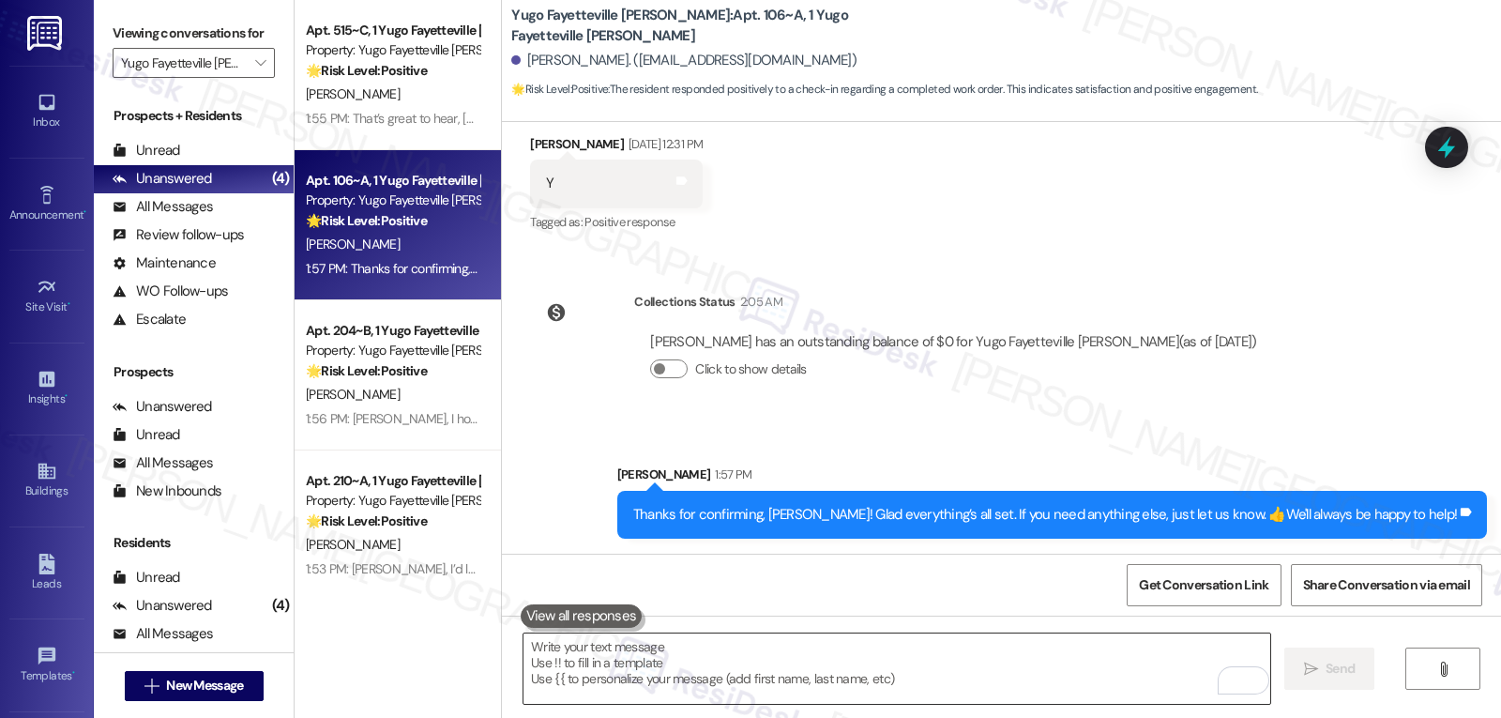
click at [735, 679] on textarea "To enrich screen reader interactions, please activate Accessibility in Grammarl…" at bounding box center [896, 668] width 747 height 70
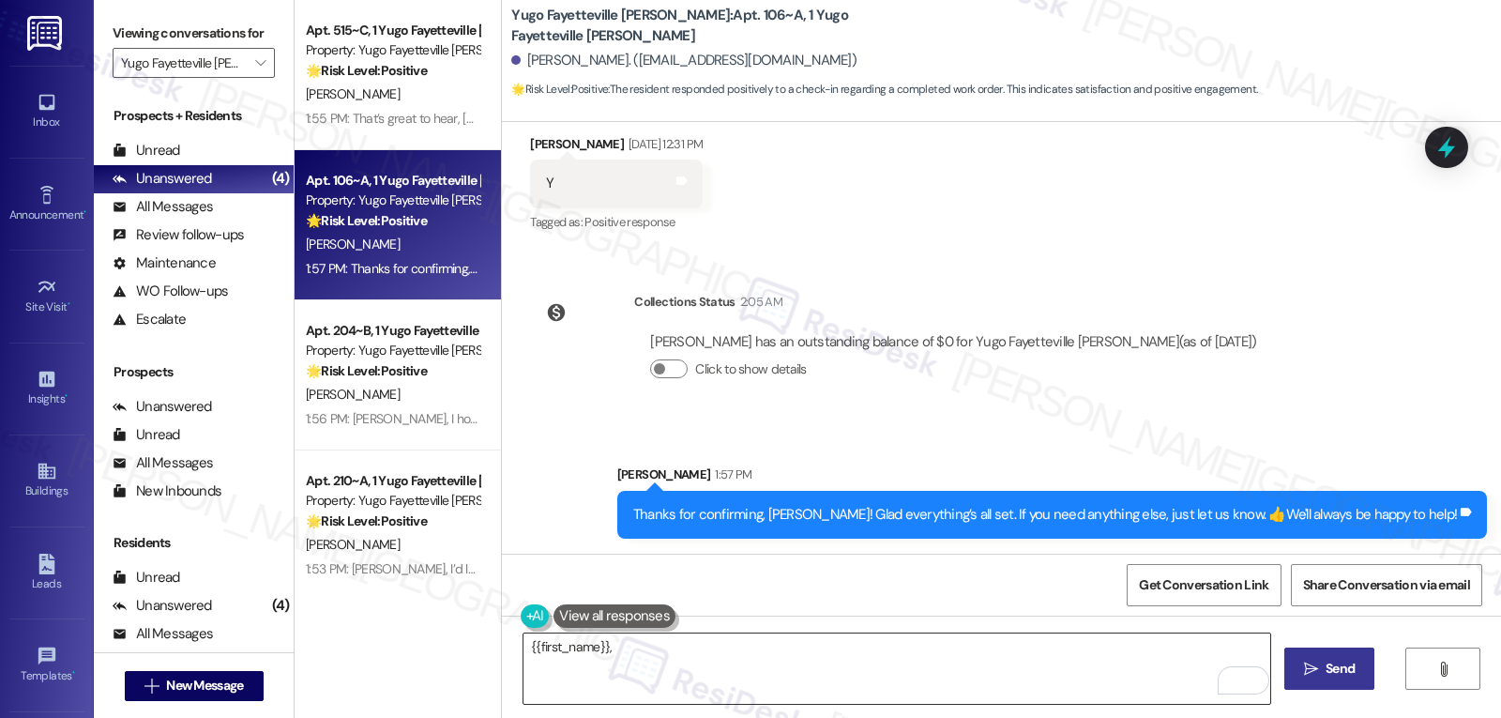
click at [838, 661] on textarea "{{first_name}}," at bounding box center [896, 668] width 747 height 70
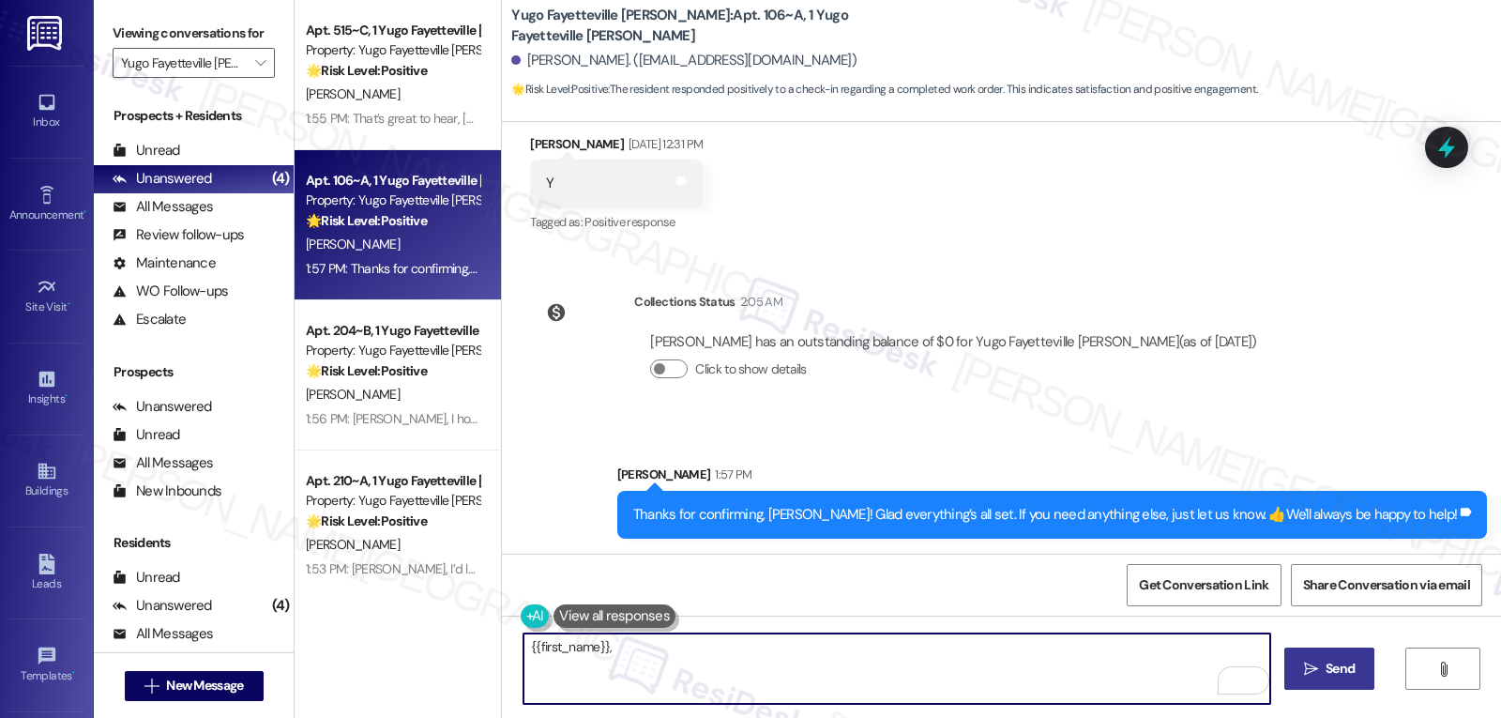
paste textarea "I’d love to know—has your experience at {{property}} been what you expected? Yo…"
type textarea "{{first_name}}, I’d love to know—has your experience at {{property}} been what …"
click at [1310, 674] on icon "" at bounding box center [1311, 668] width 14 height 15
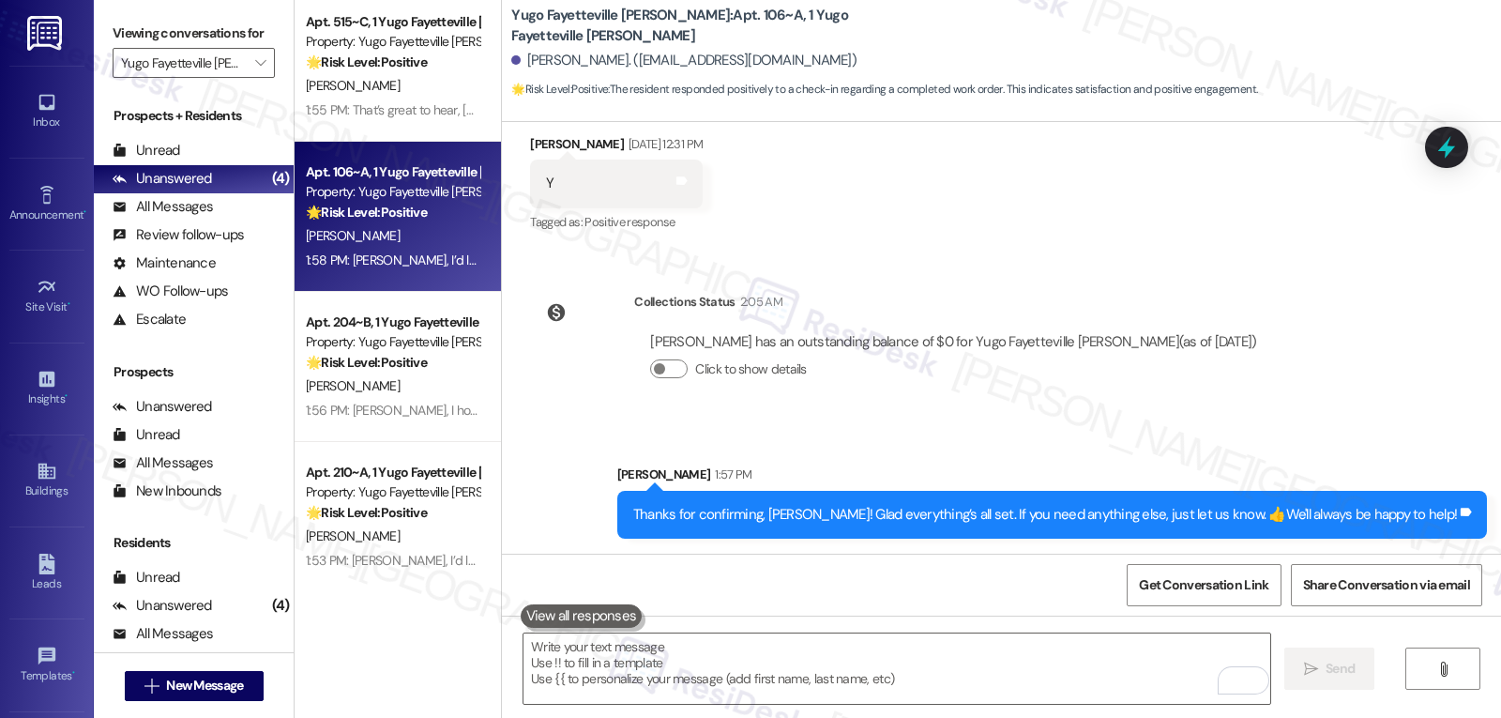
scroll to position [16, 0]
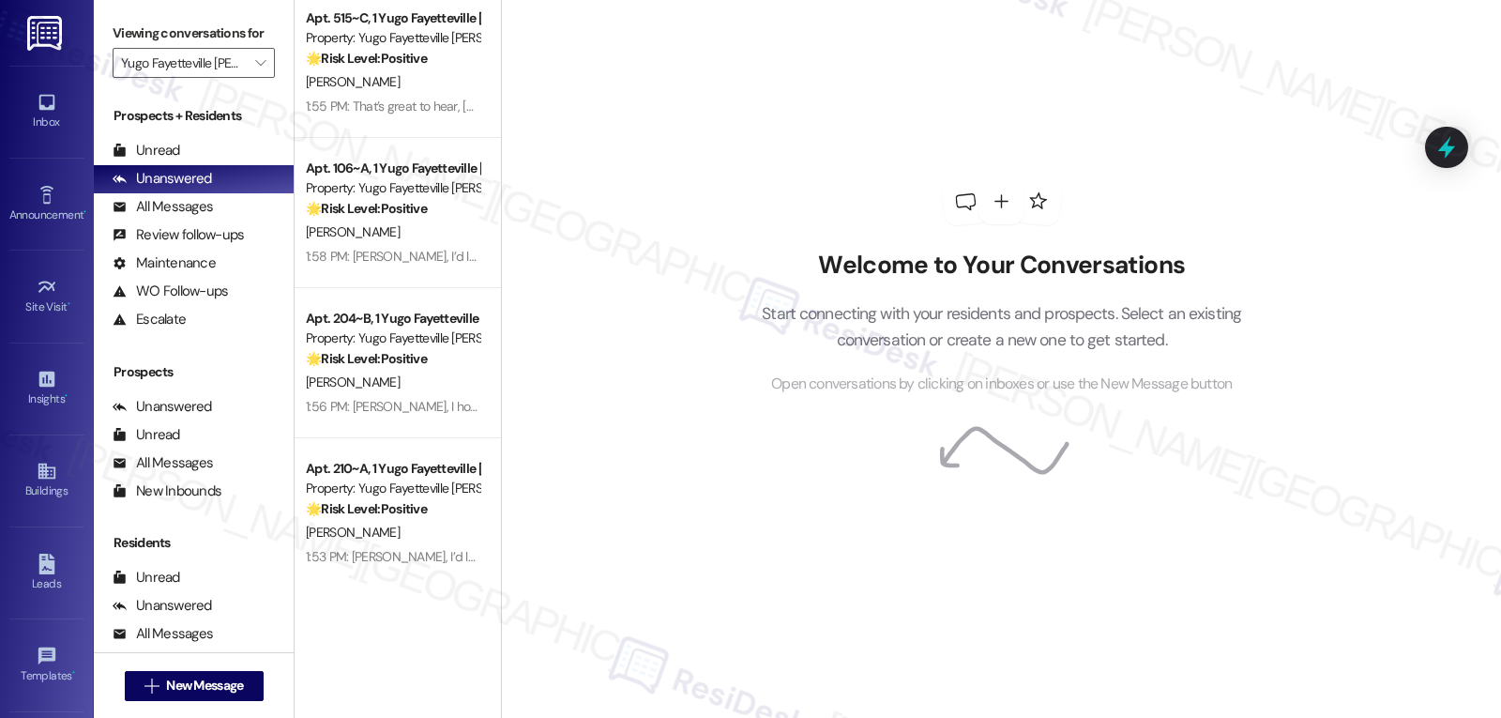
scroll to position [16, 0]
click at [251, 78] on span "" at bounding box center [260, 63] width 18 height 30
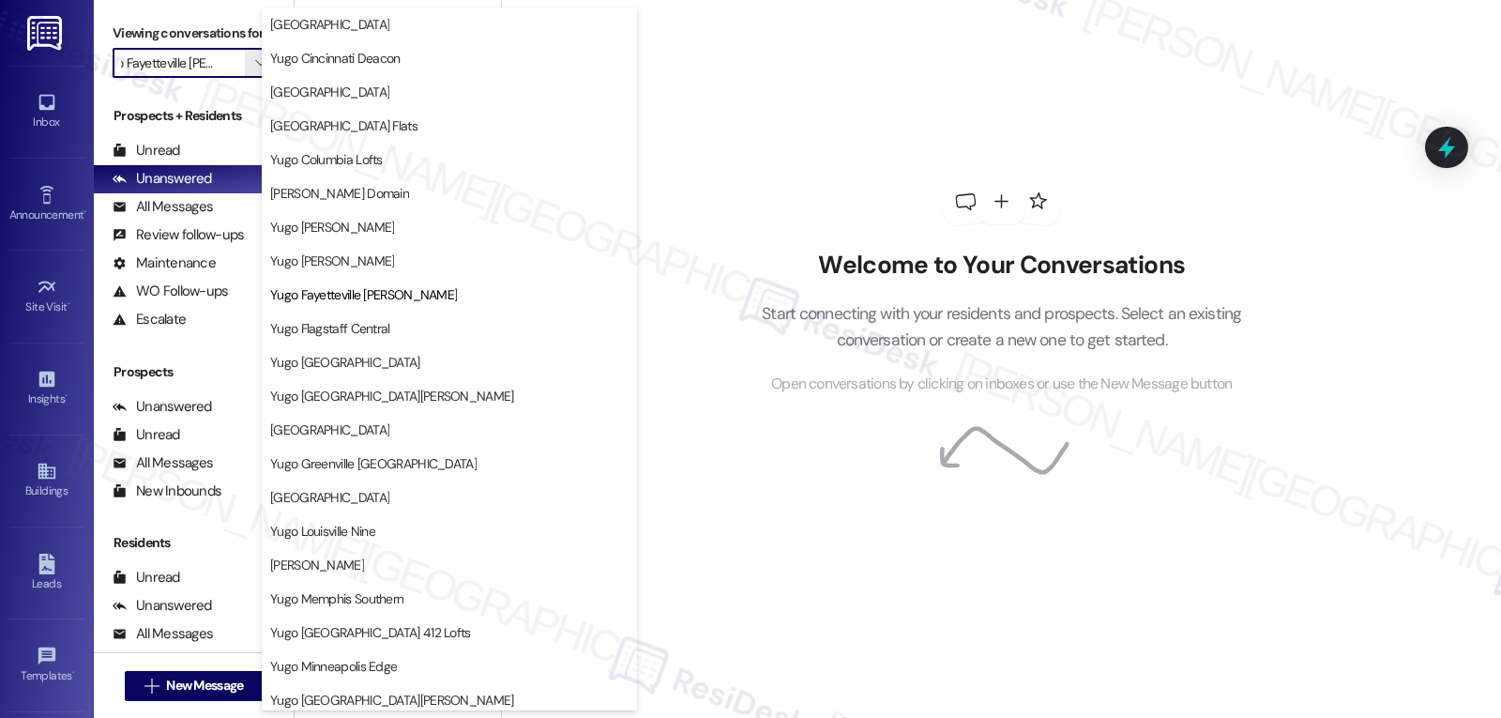
scroll to position [0, 0]
click at [379, 410] on button "Yugo [GEOGRAPHIC_DATA][PERSON_NAME]" at bounding box center [449, 396] width 375 height 34
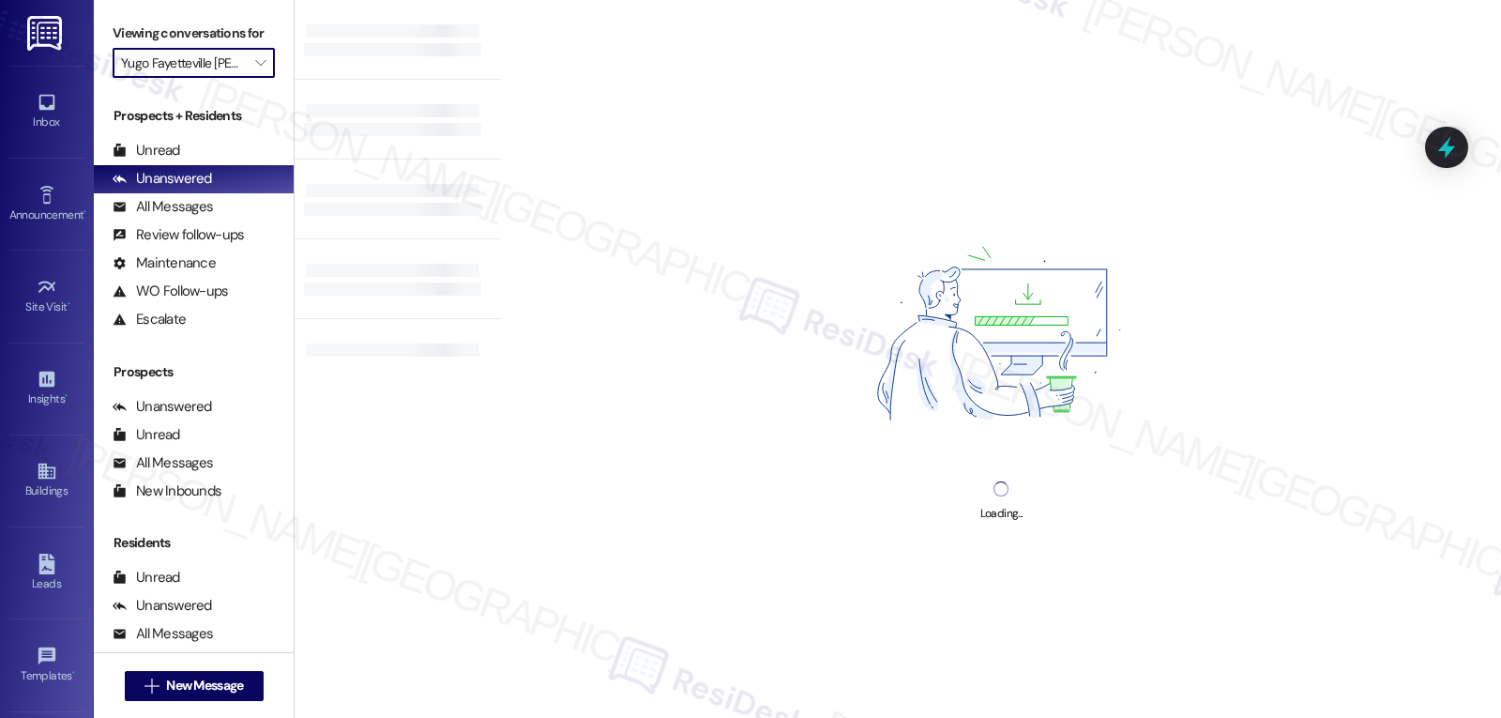
type input "Yugo [GEOGRAPHIC_DATA][PERSON_NAME]"
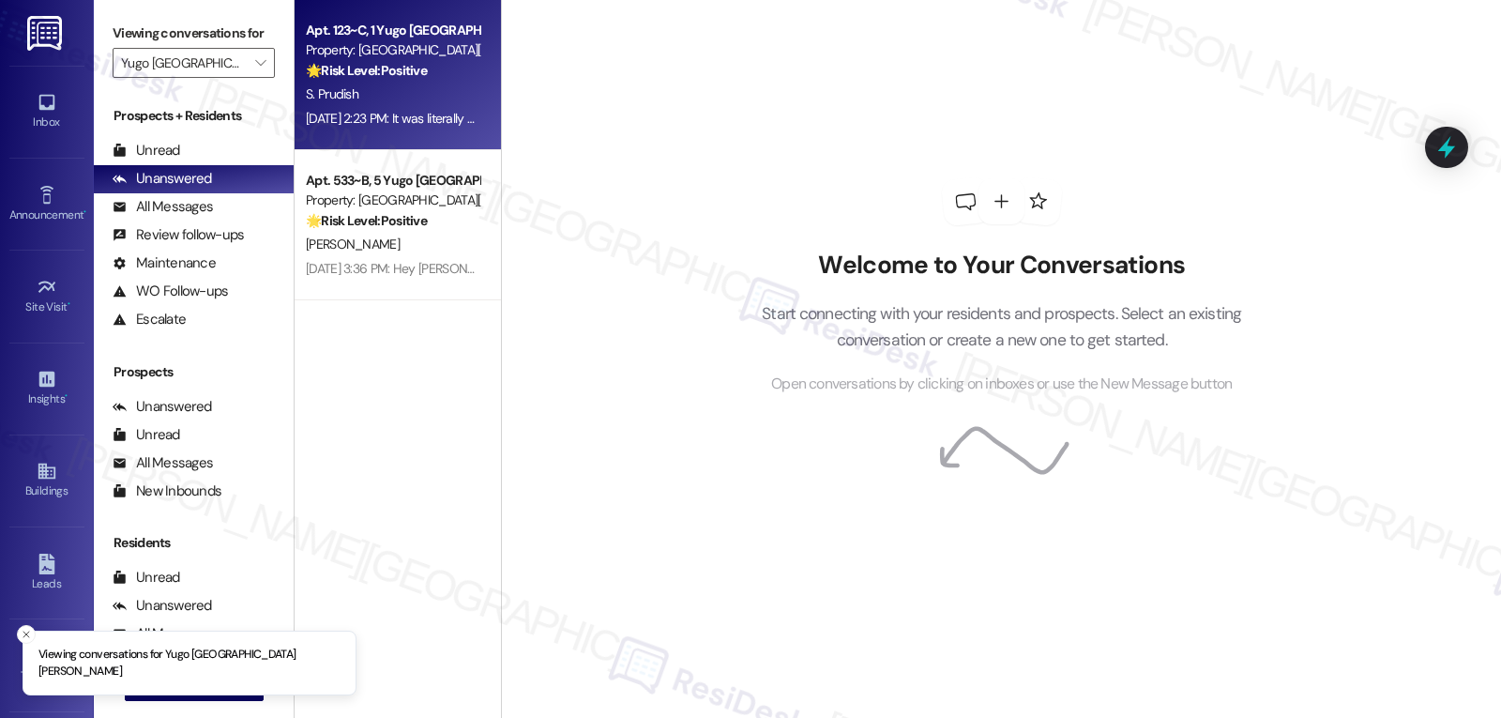
click at [439, 115] on div "[DATE] 2:23 PM: It was literally so smooth, i have no complaints [DATE] 2:23 PM…" at bounding box center [473, 118] width 335 height 17
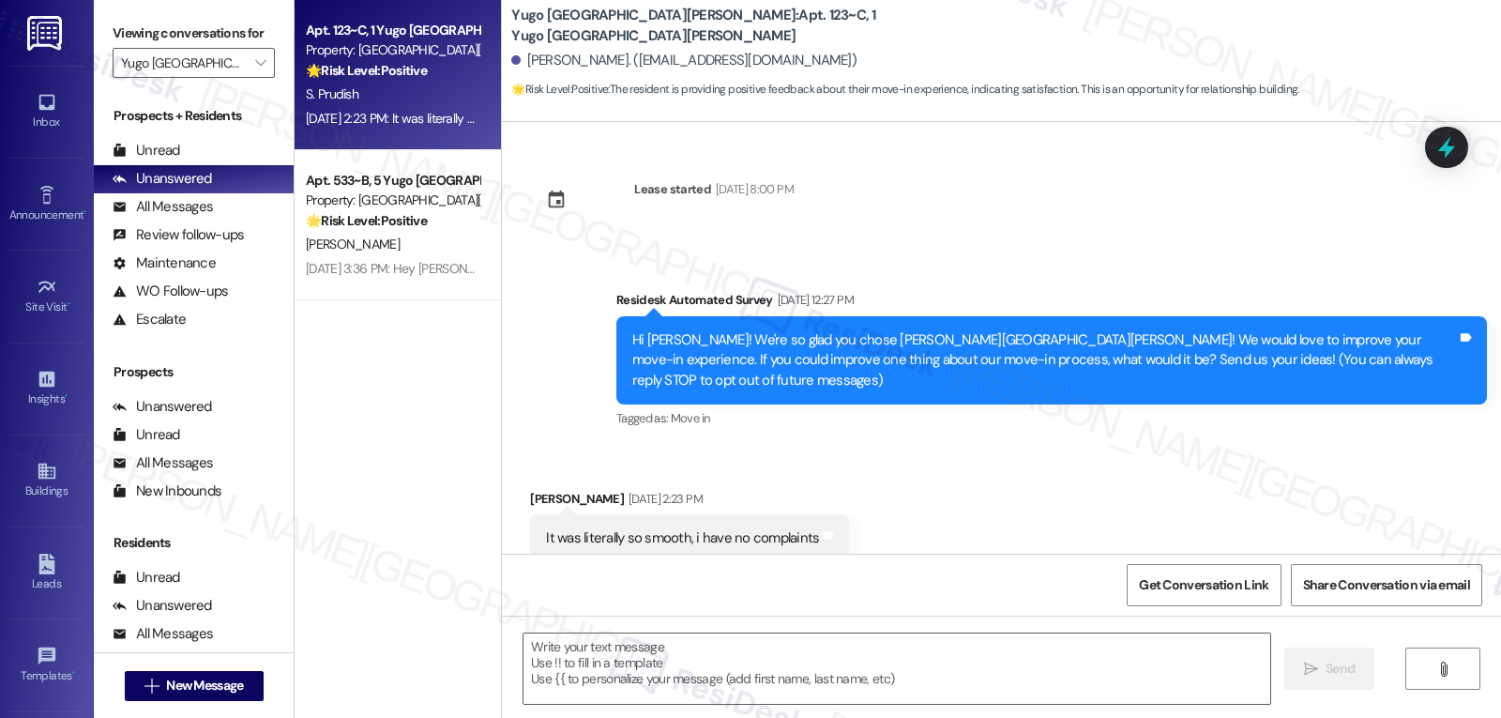
scroll to position [31, 0]
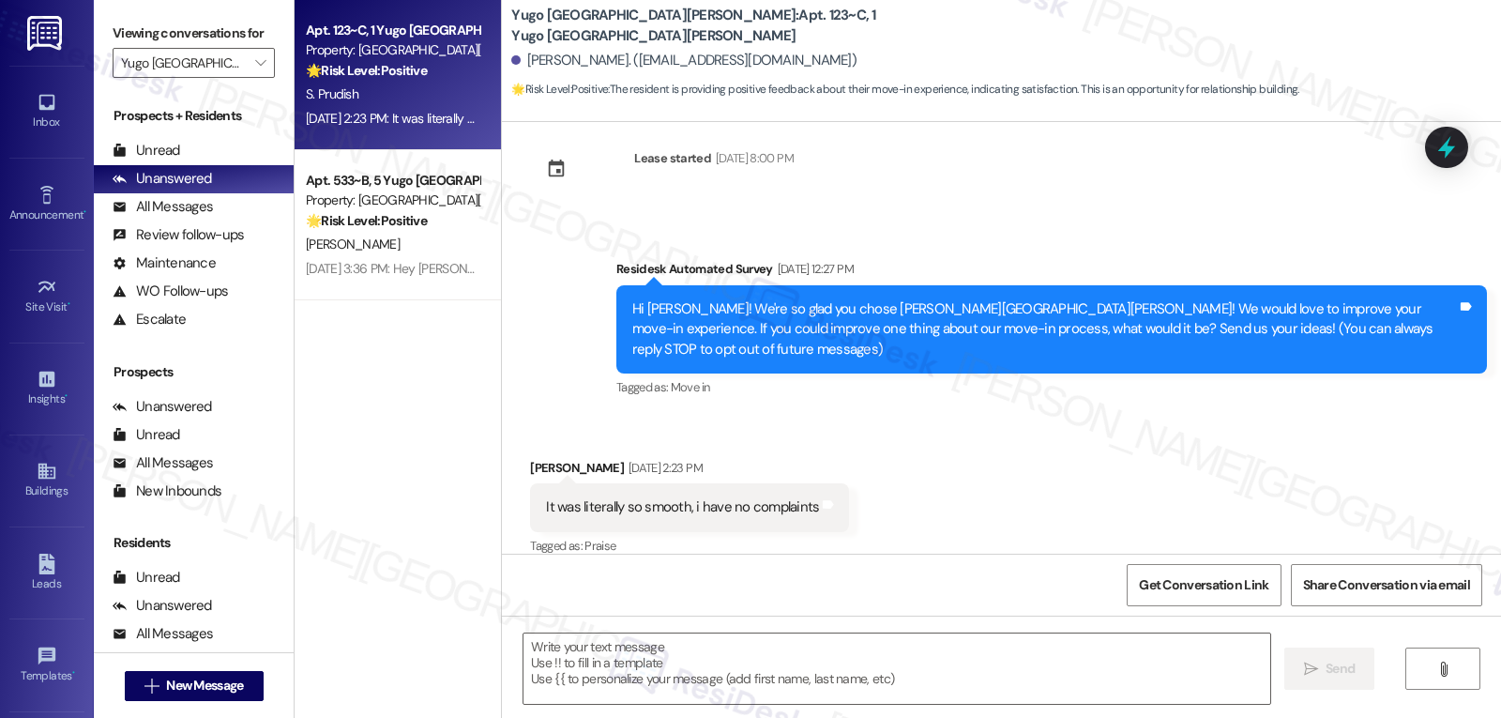
type textarea "Fetching suggested responses. Please feel free to read through the conversation…"
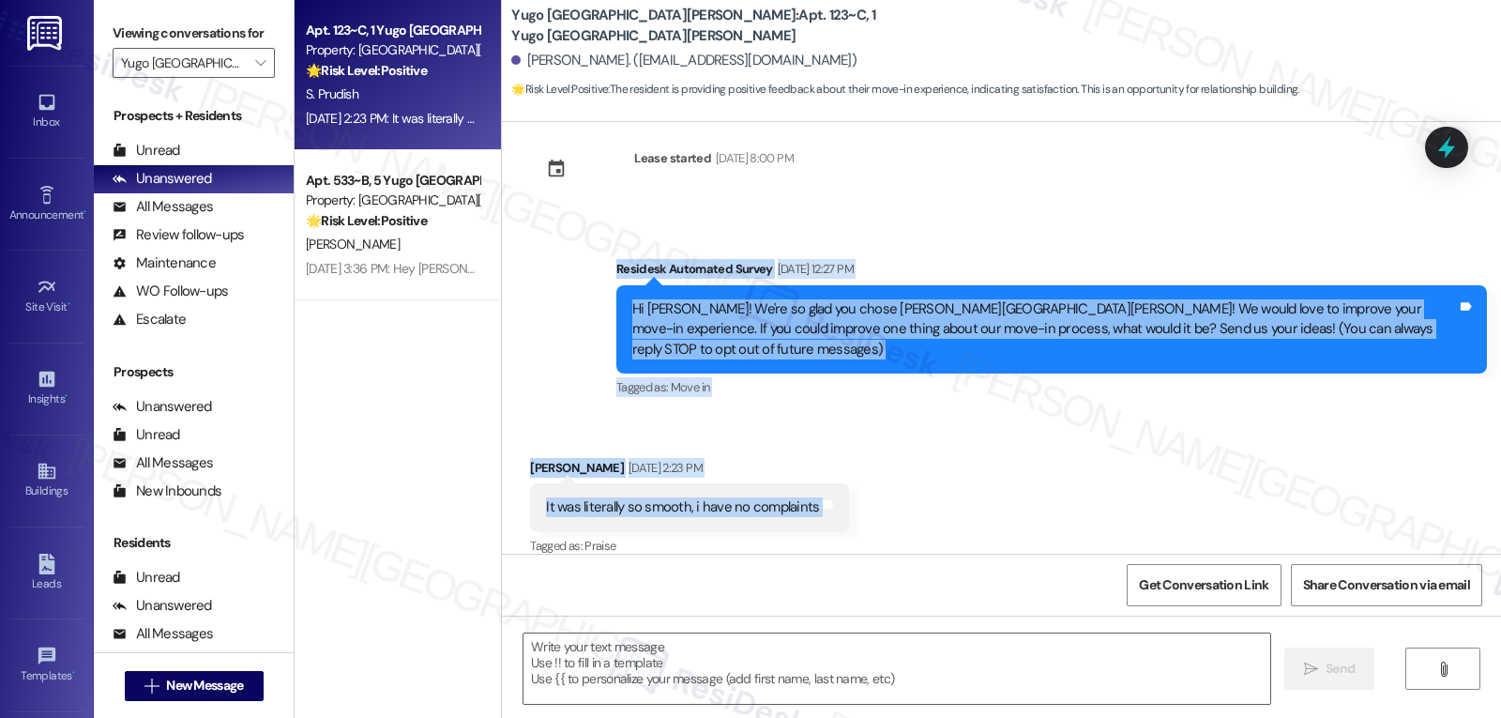
drag, startPoint x: 598, startPoint y: 271, endPoint x: 827, endPoint y: 501, distance: 324.4
click at [827, 501] on div "Lease started [DATE] 8:00 PM Survey, sent via SMS Residesk Automated Survey [DA…" at bounding box center [1001, 338] width 999 height 432
copy div "Residesk Automated Survey [DATE] 12:27 PM Hi [PERSON_NAME]! We're so glad you c…"
click at [765, 684] on textarea at bounding box center [896, 668] width 747 height 70
paste textarea "Hi [PERSON_NAME], thank you so much for your feedback! We’re thrilled to hear y…"
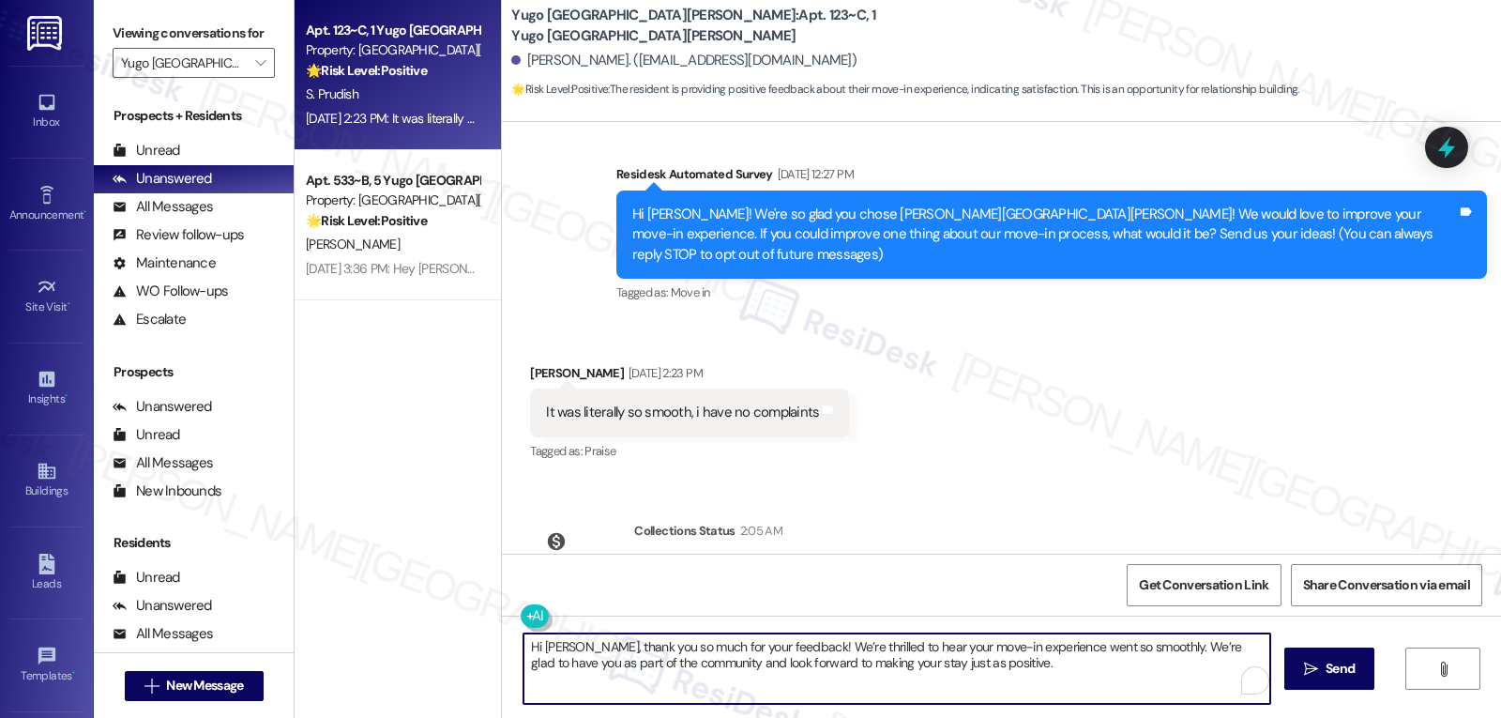
scroll to position [204, 0]
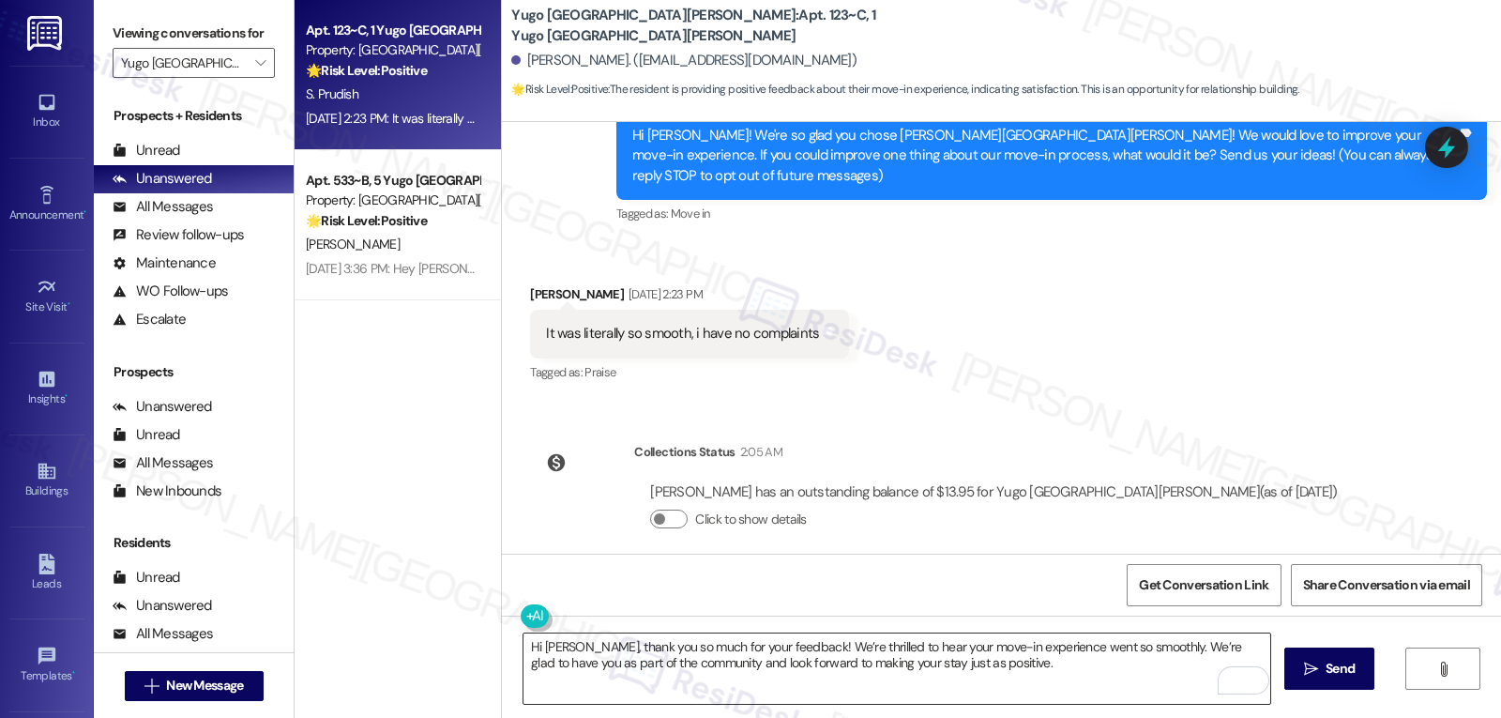
click at [1019, 675] on textarea "Hi [PERSON_NAME], thank you so much for your feedback! We’re thrilled to hear y…" at bounding box center [896, 668] width 747 height 70
paste textarea "If there’s ever anything you need or any questions you have, I’m just a message…"
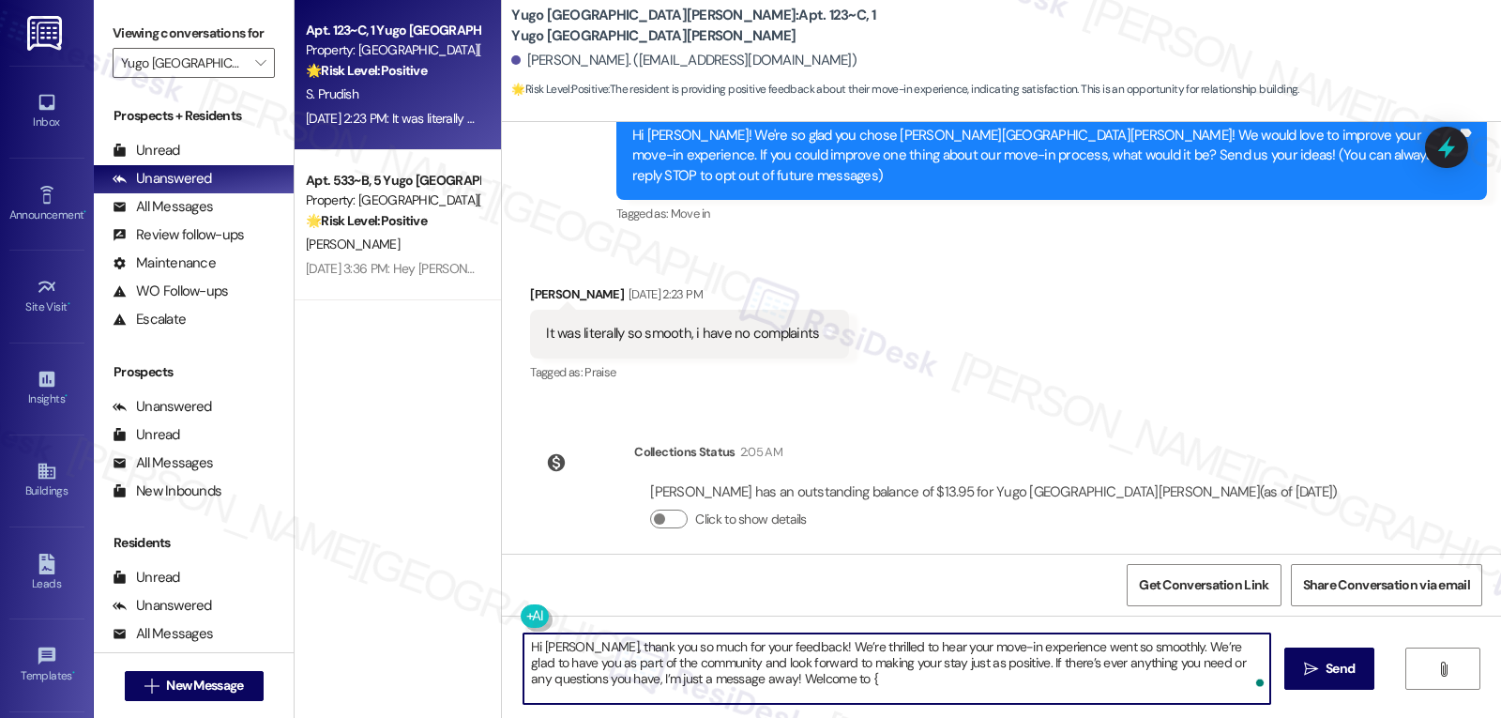
type textarea "Hi [PERSON_NAME], thank you so much for your feedback! We’re thrilled to hear y…"
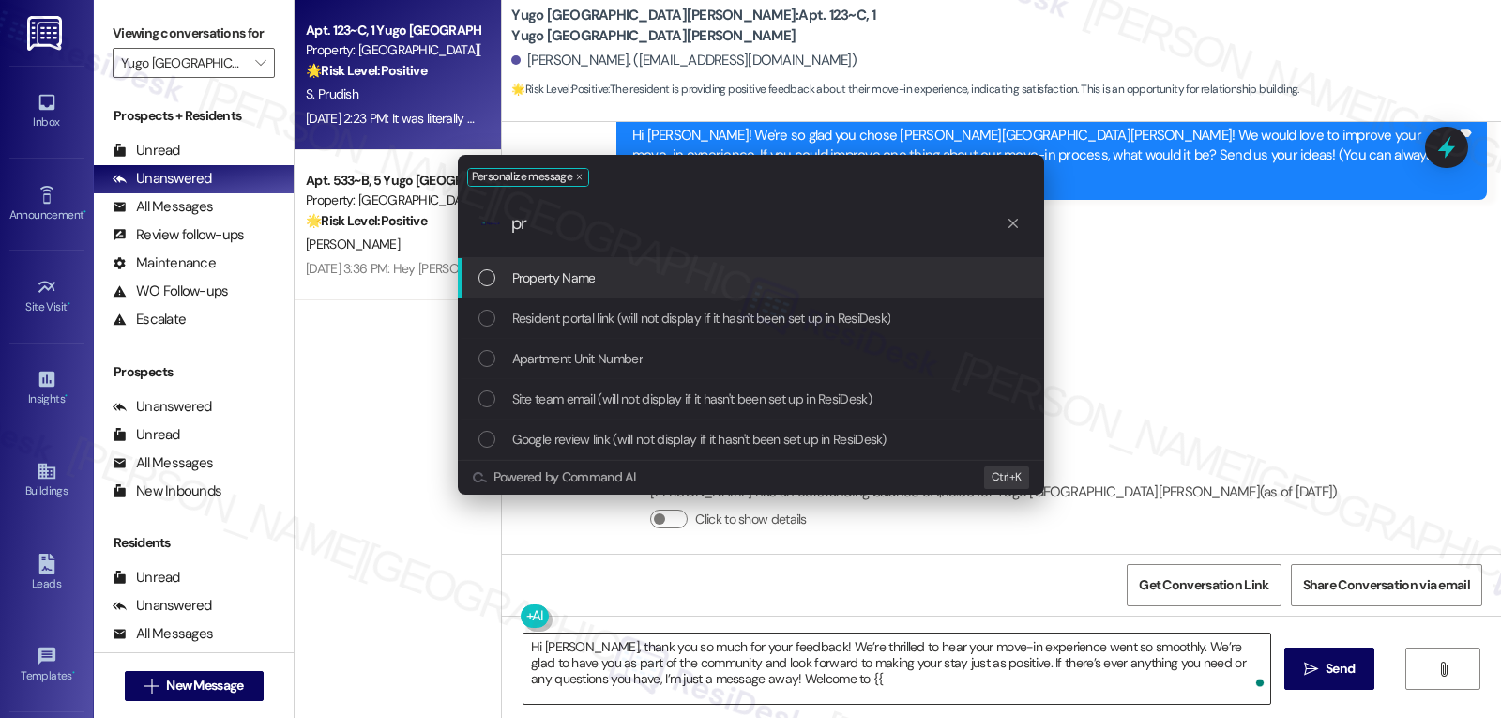
type input "pro"
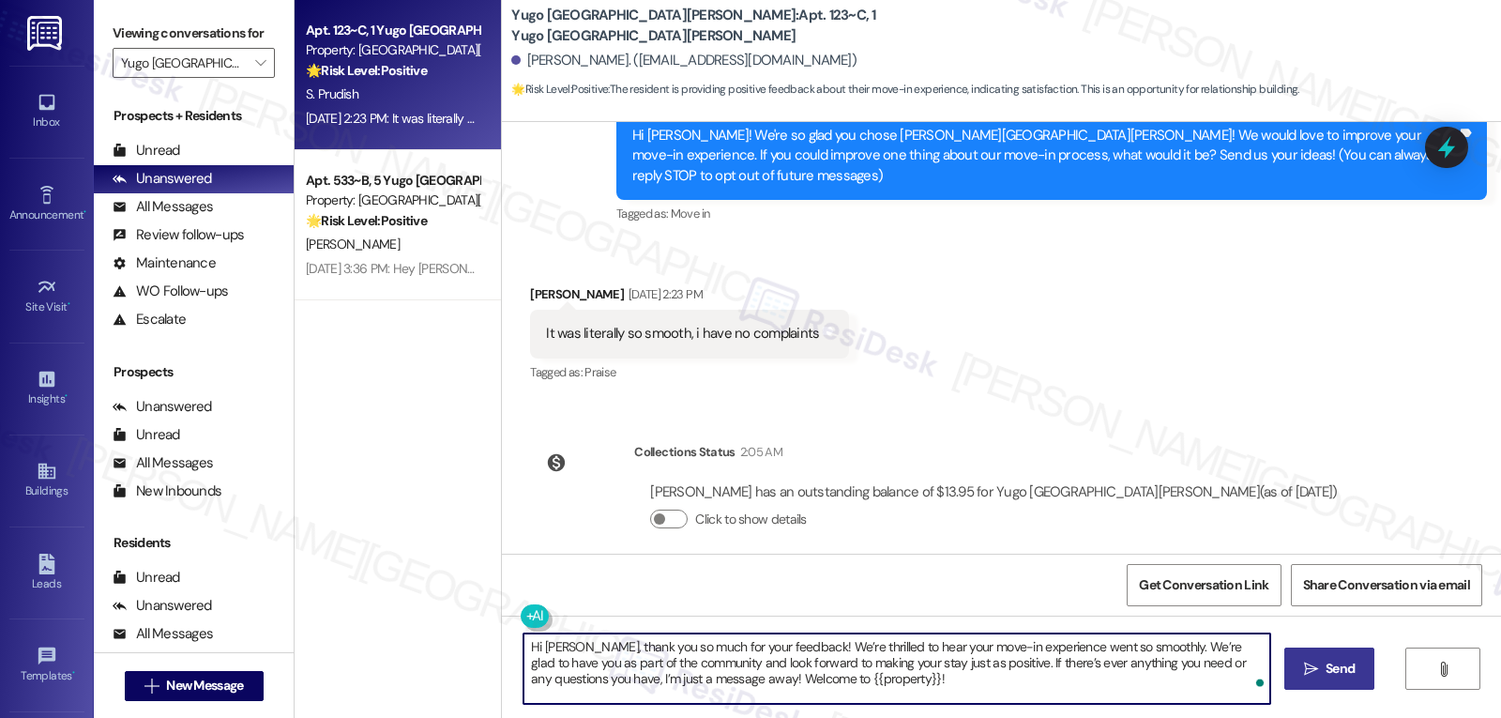
type textarea "Hi [PERSON_NAME], thank you so much for your feedback! We’re thrilled to hear y…"
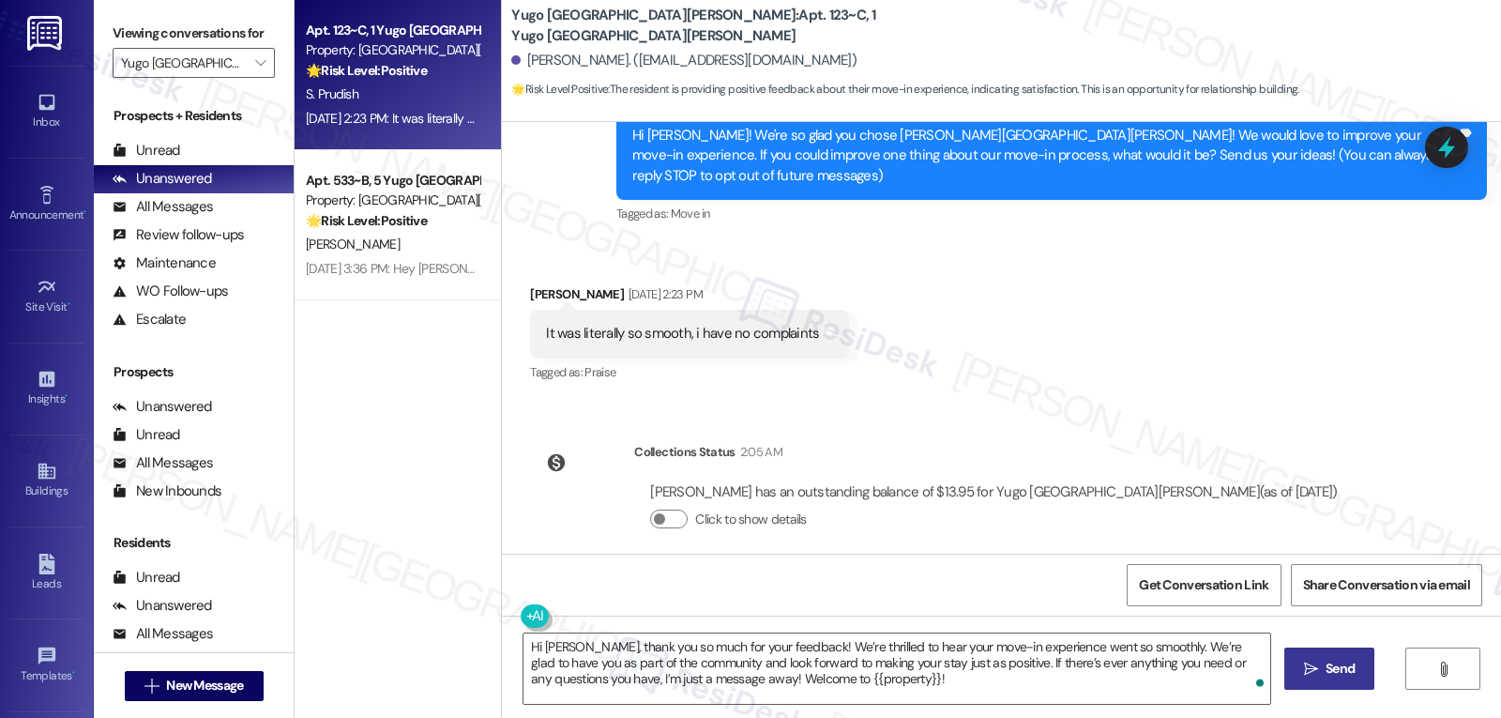
click at [1304, 668] on icon "" at bounding box center [1311, 668] width 14 height 15
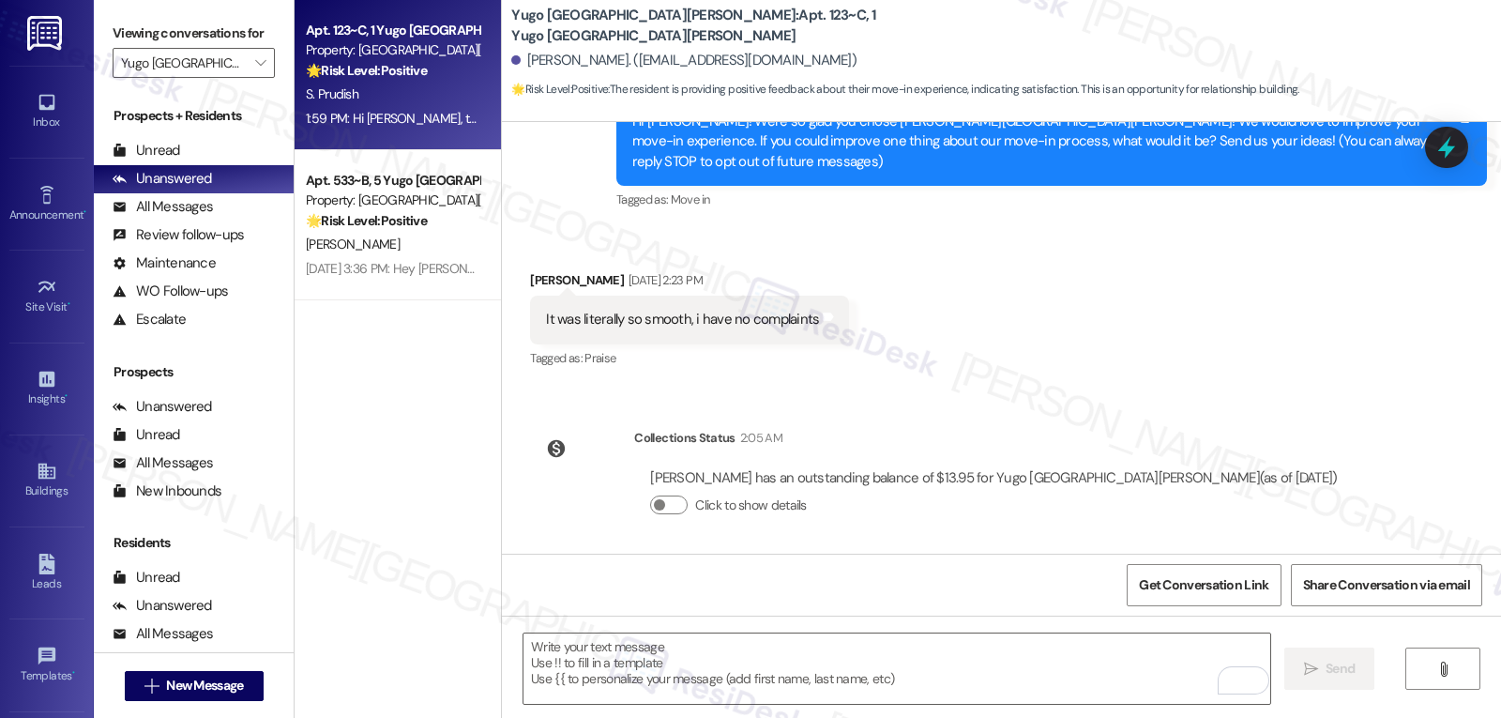
scroll to position [375, 0]
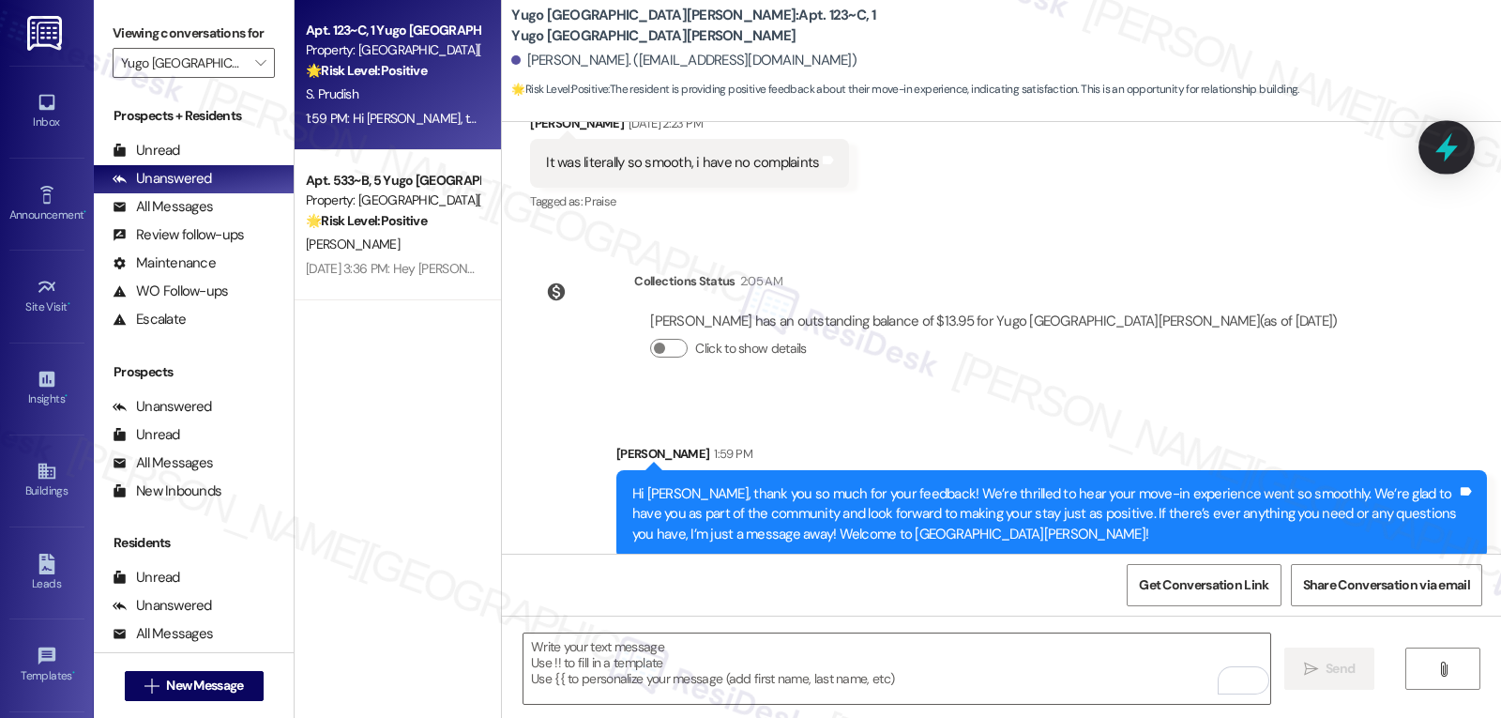
click at [1452, 140] on icon at bounding box center [1447, 147] width 32 height 32
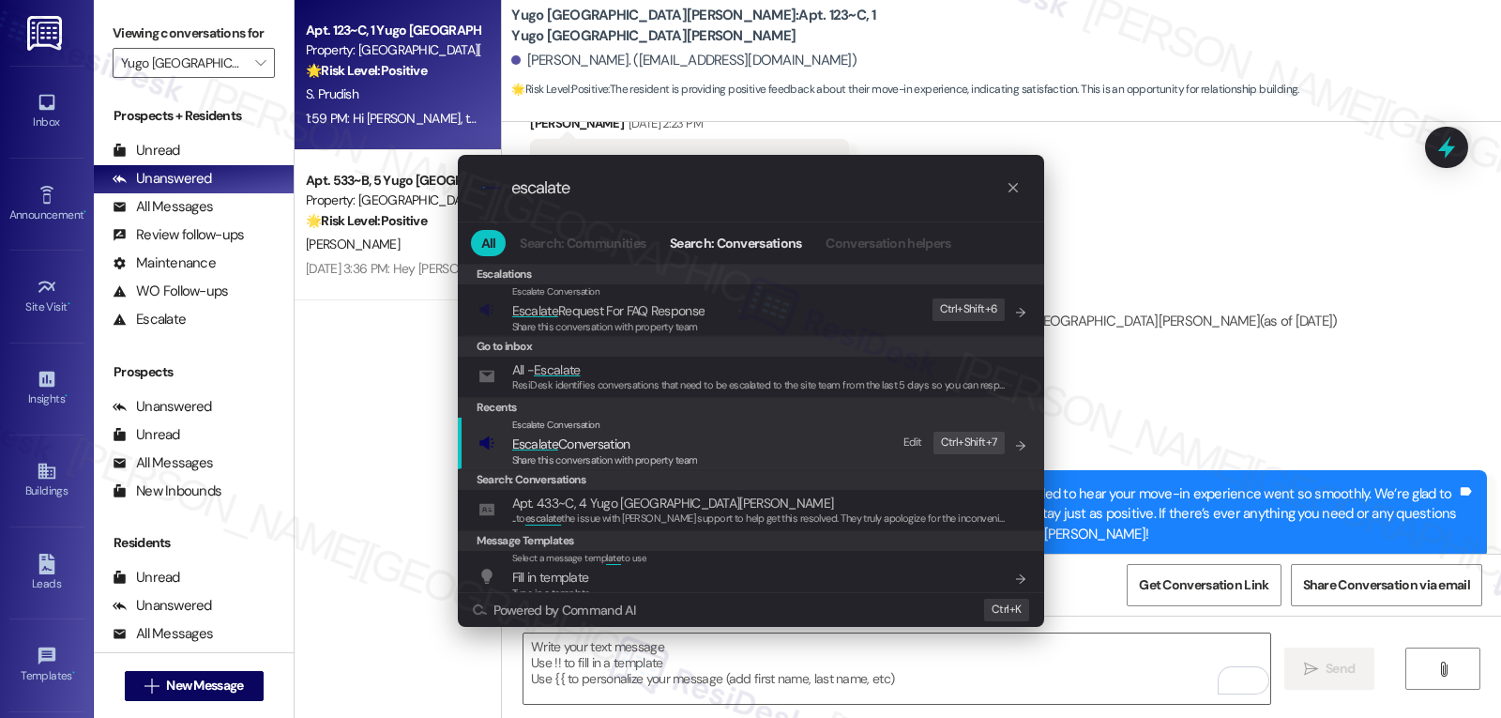
type input "escalate"
click at [694, 443] on span "Escalate Conversation" at bounding box center [605, 443] width 186 height 21
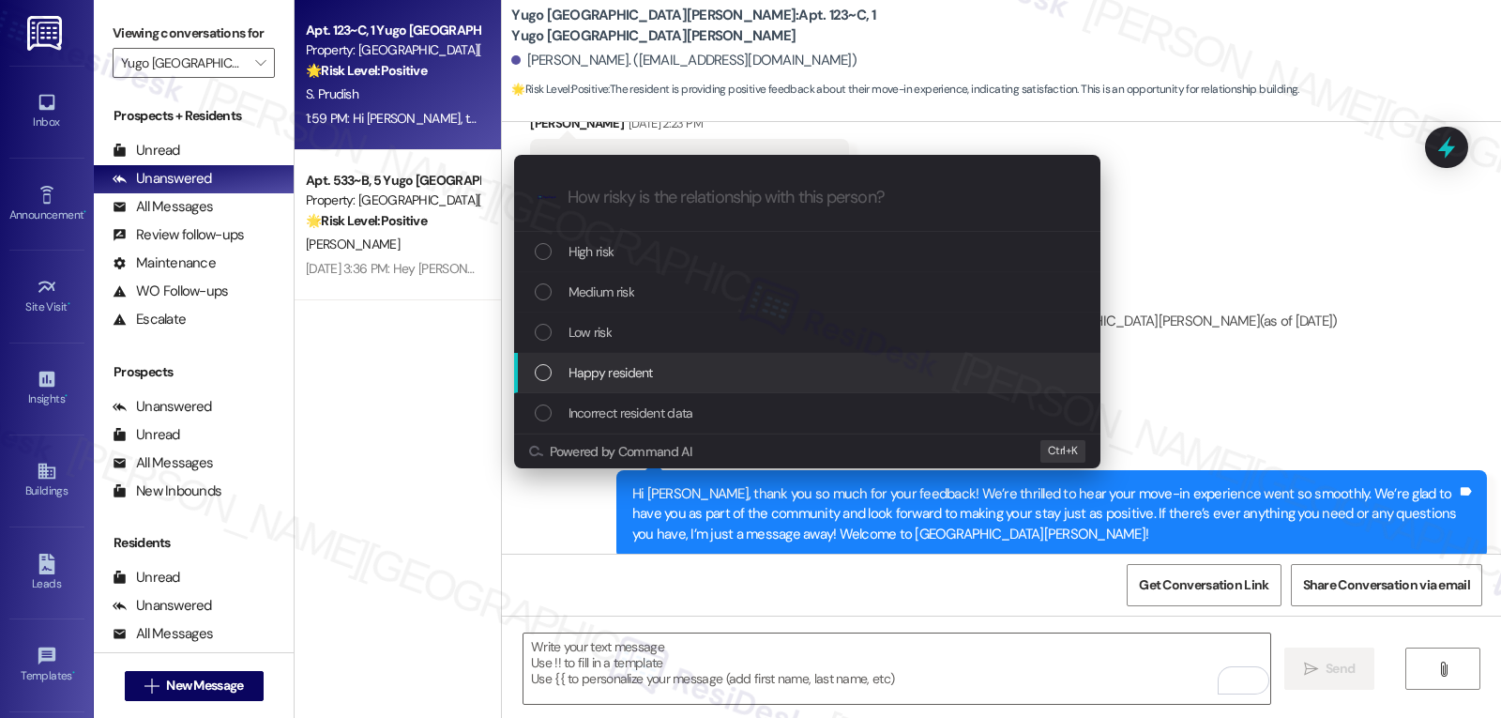
click at [665, 383] on div "Happy resident" at bounding box center [809, 372] width 549 height 21
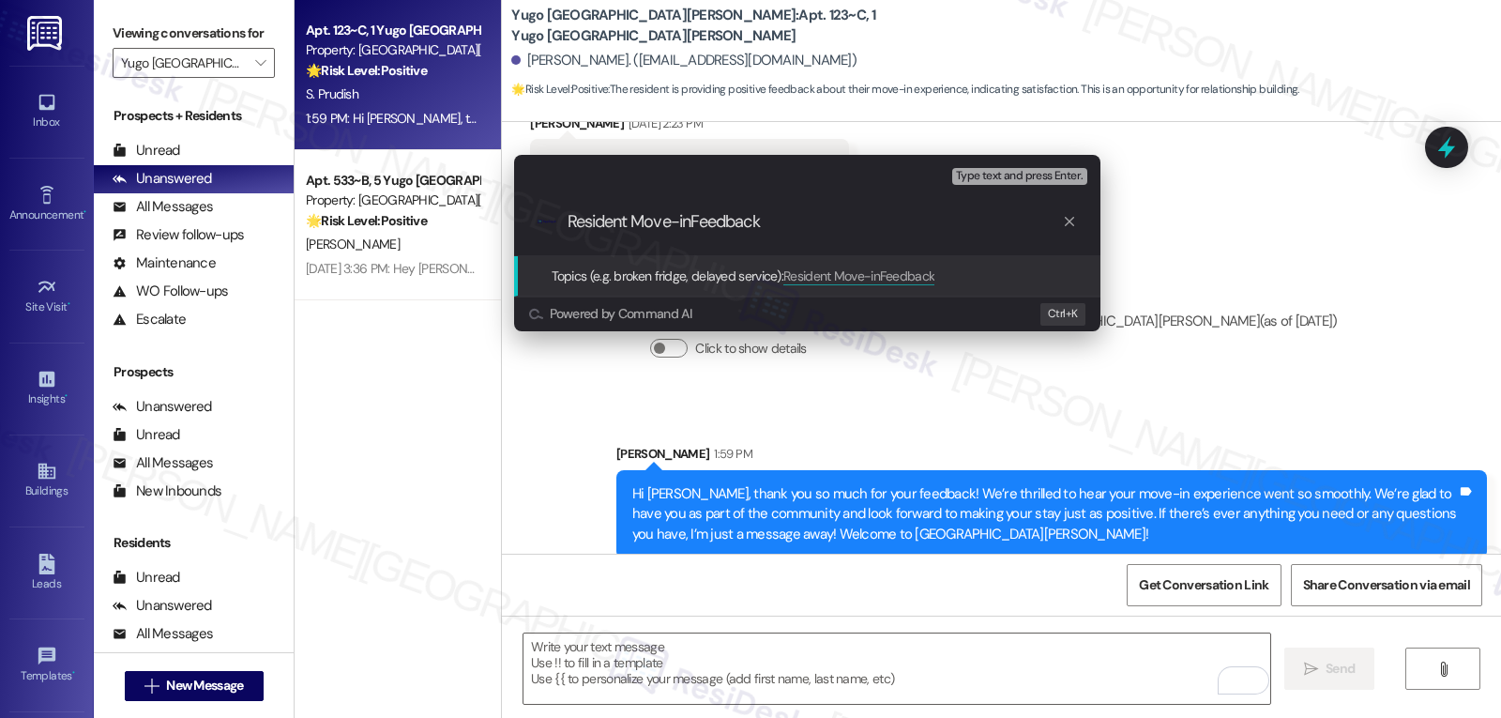
type input "Resident Move-in Feedback"
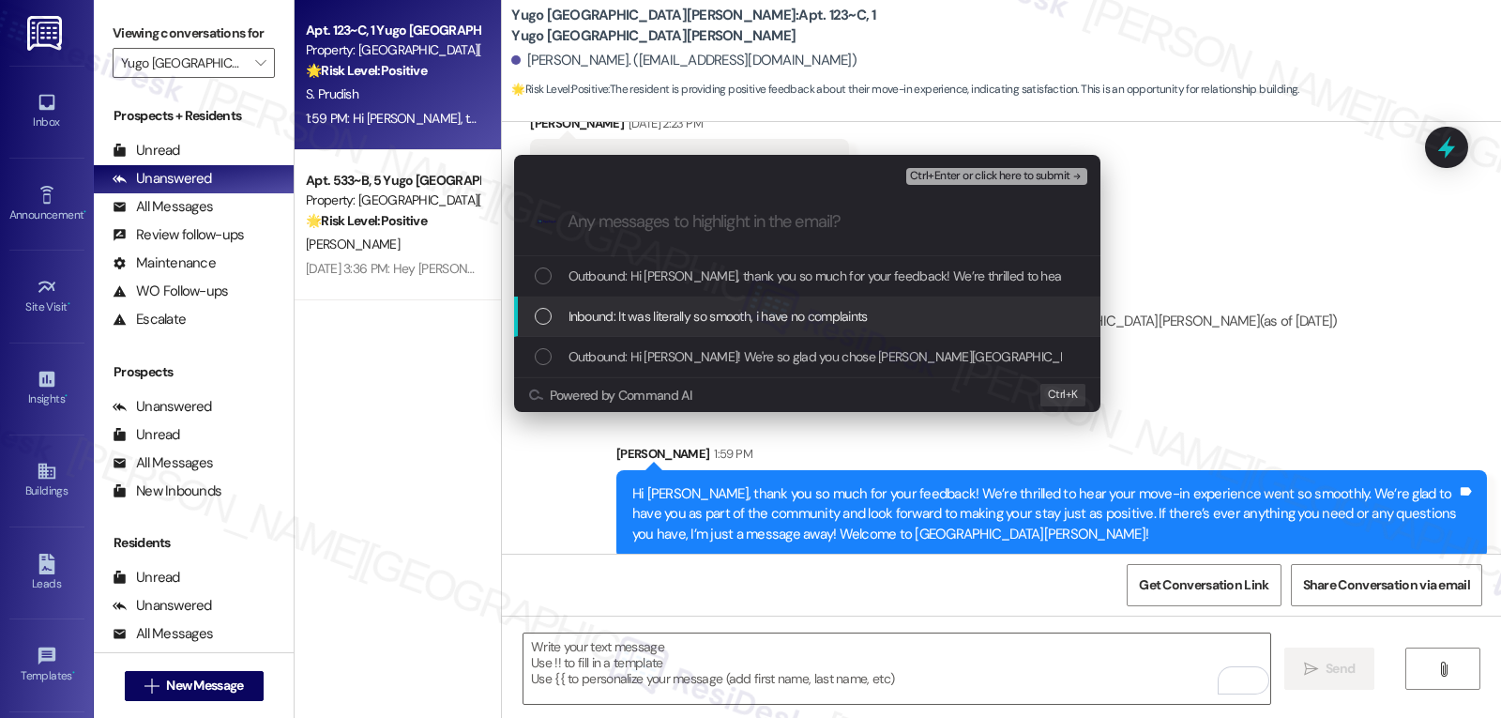
click at [722, 303] on div "Inbound: It was literally so smooth, i have no complaints" at bounding box center [807, 316] width 586 height 40
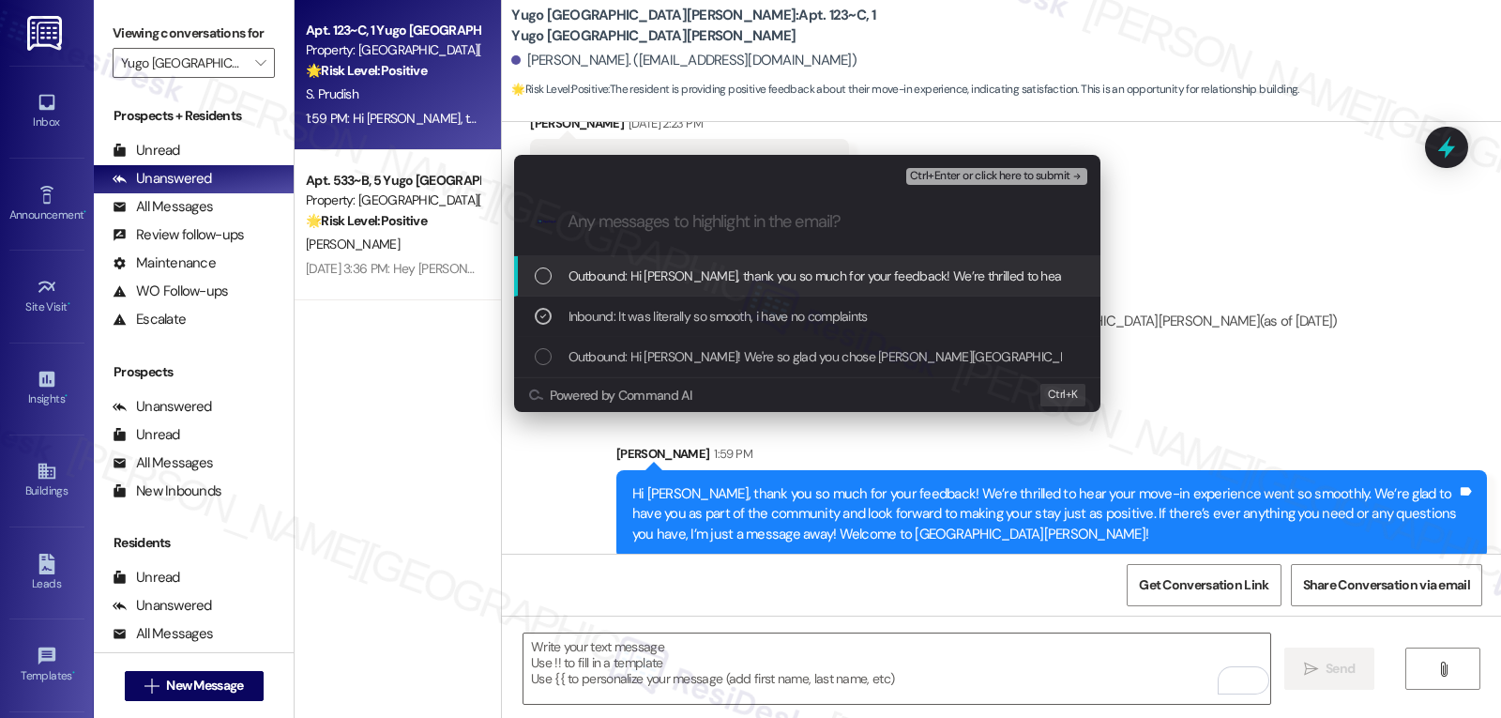
click at [1040, 181] on span "Ctrl+Enter or click here to submit" at bounding box center [990, 176] width 160 height 13
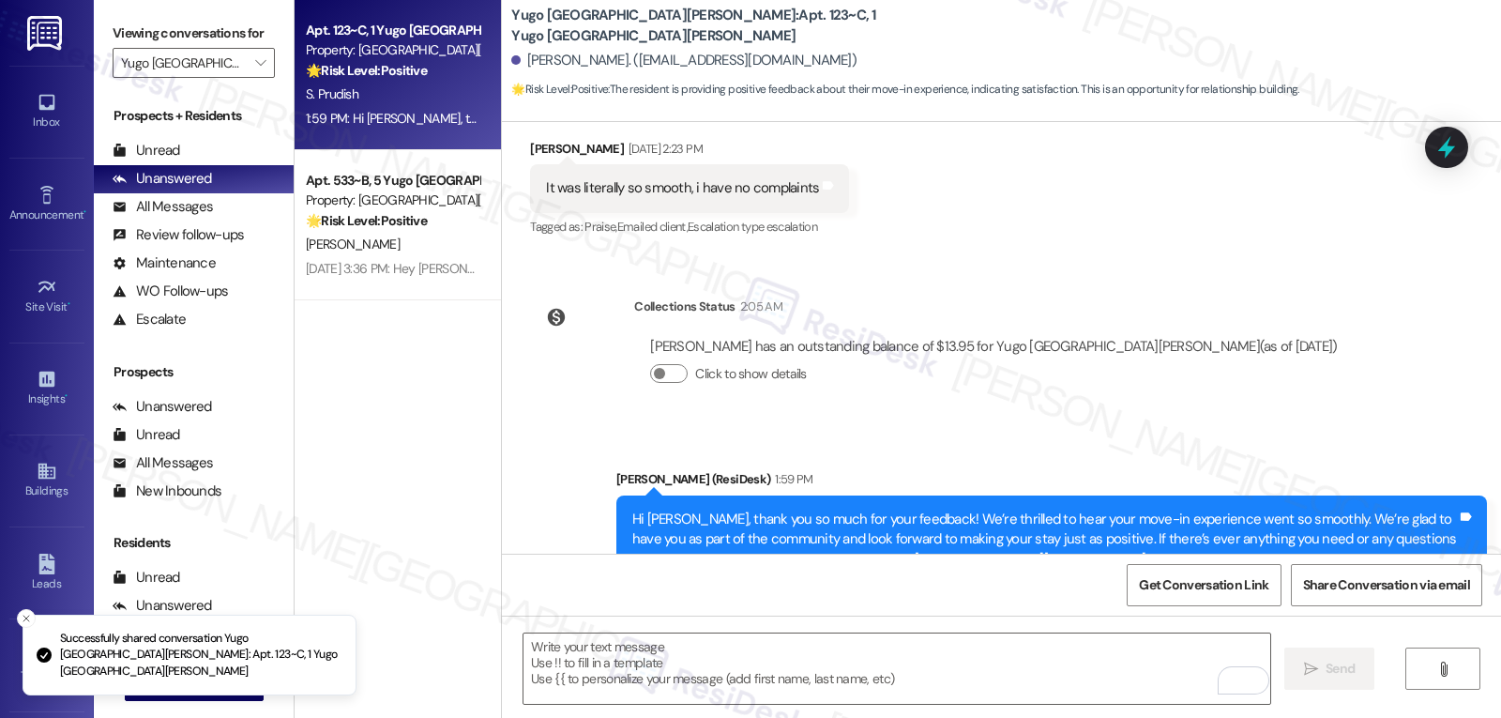
scroll to position [402, 0]
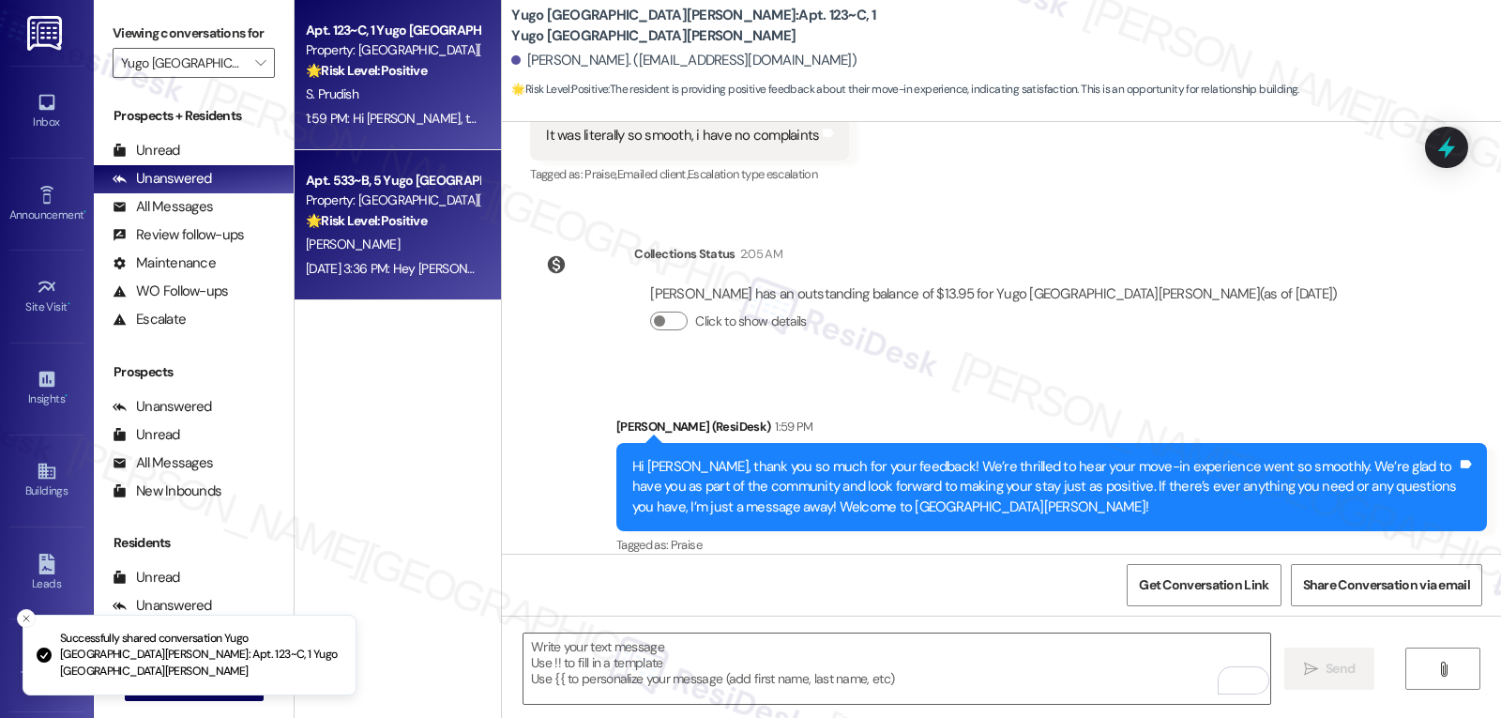
click at [378, 254] on div "[PERSON_NAME]" at bounding box center [392, 244] width 177 height 23
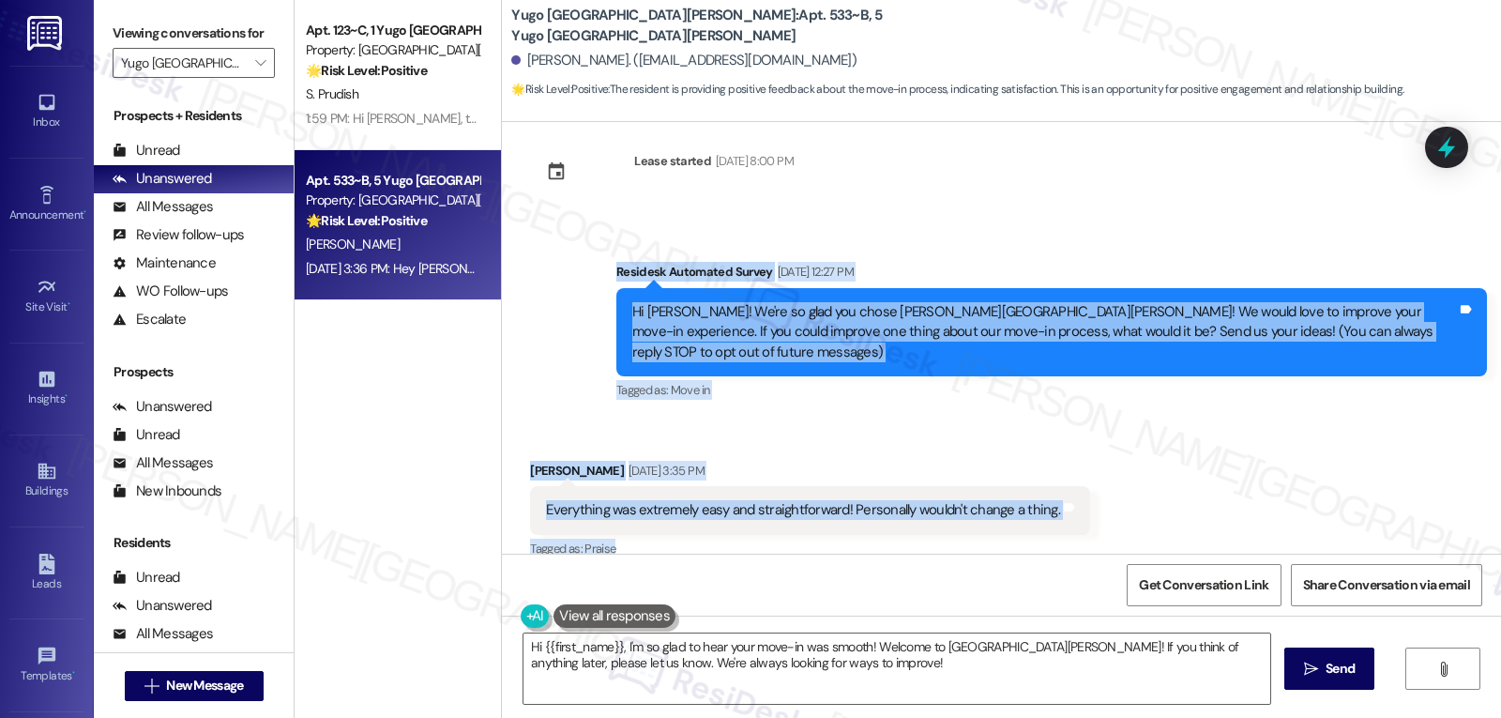
scroll to position [31, 0]
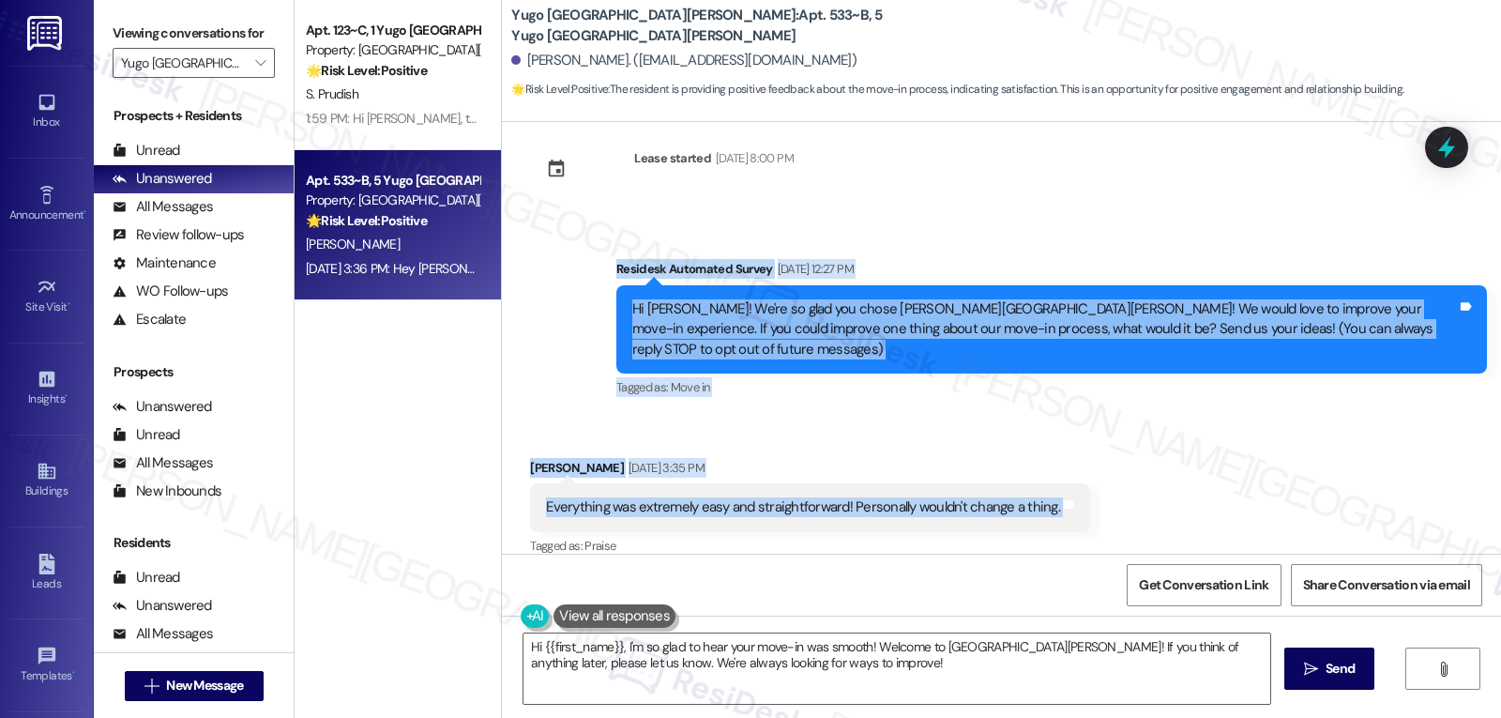
drag, startPoint x: 594, startPoint y: 308, endPoint x: 1128, endPoint y: 483, distance: 561.8
click at [1128, 483] on div "Lease started [DATE] 8:00 PM Survey, sent via SMS Residesk Automated Survey [DA…" at bounding box center [1001, 338] width 999 height 432
copy div "Residesk Automated Survey Aug 22, 2025 at 12:27 PM Hi Lauren! We're so glad you…"
click at [705, 659] on textarea "Hi {{first_name}}, I'm so glad to hear your move-in was smooth! Welcome to Yugo…" at bounding box center [896, 668] width 747 height 70
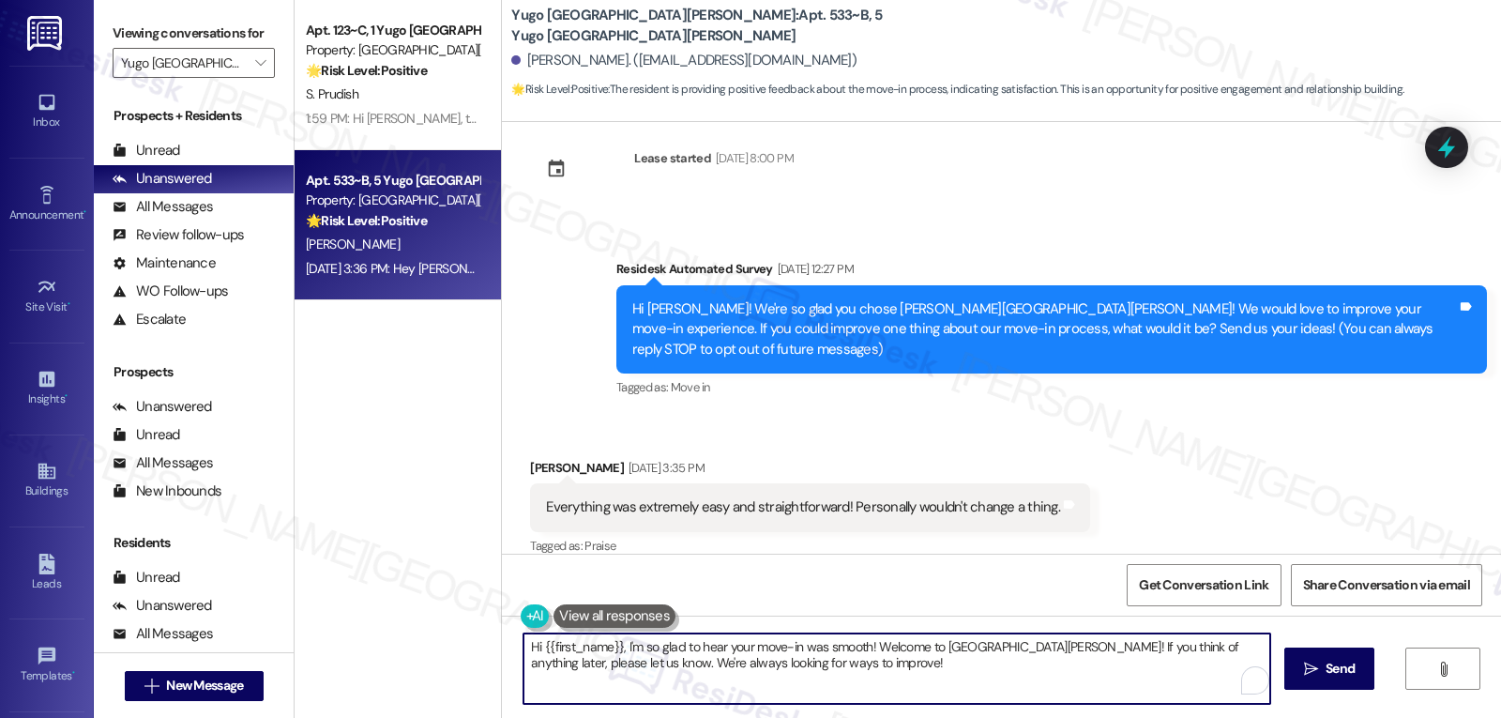
paste textarea "Lauren, thank you for your kind words! We’re so glad to hear your move-in exper…"
type textarea "Hi Lauren, thank you for your kind words! We’re so glad to hear your move-in ex…"
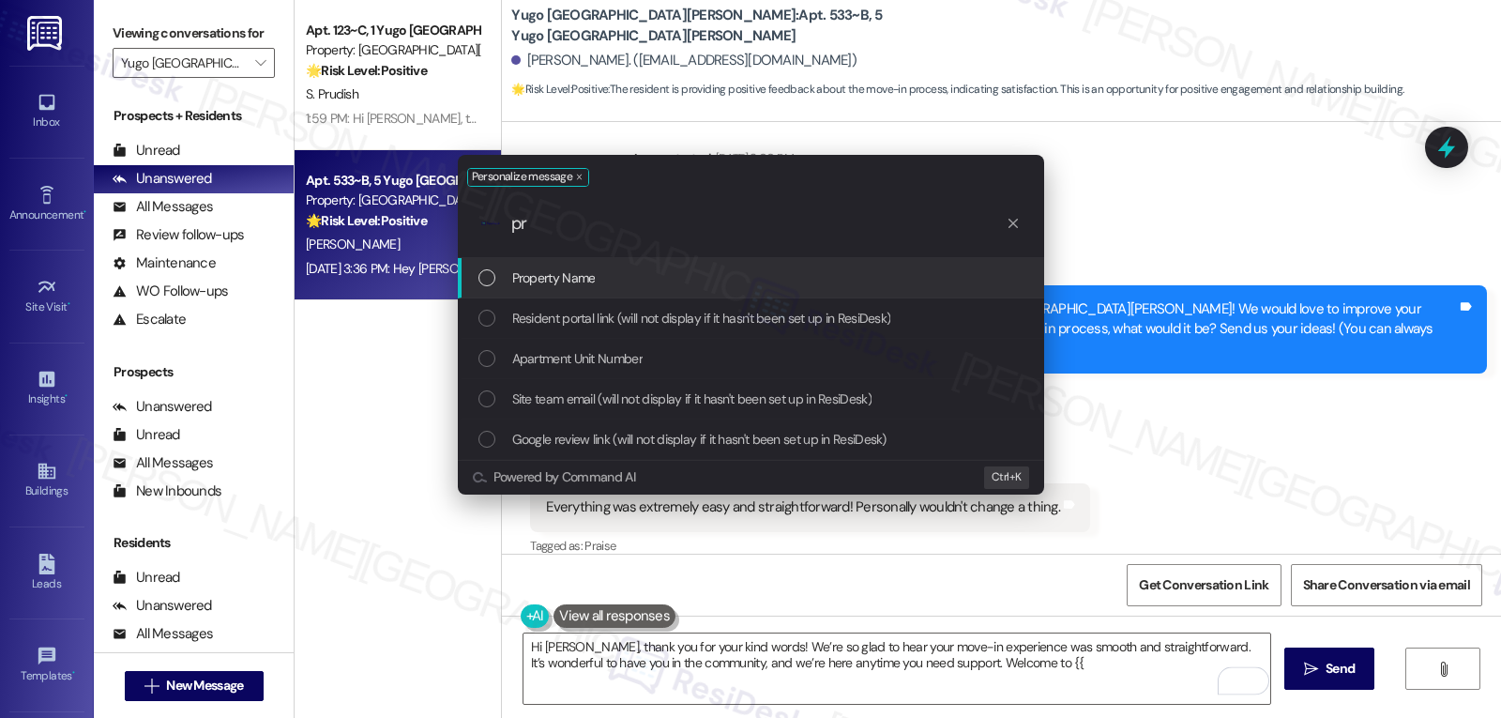
type input "pro"
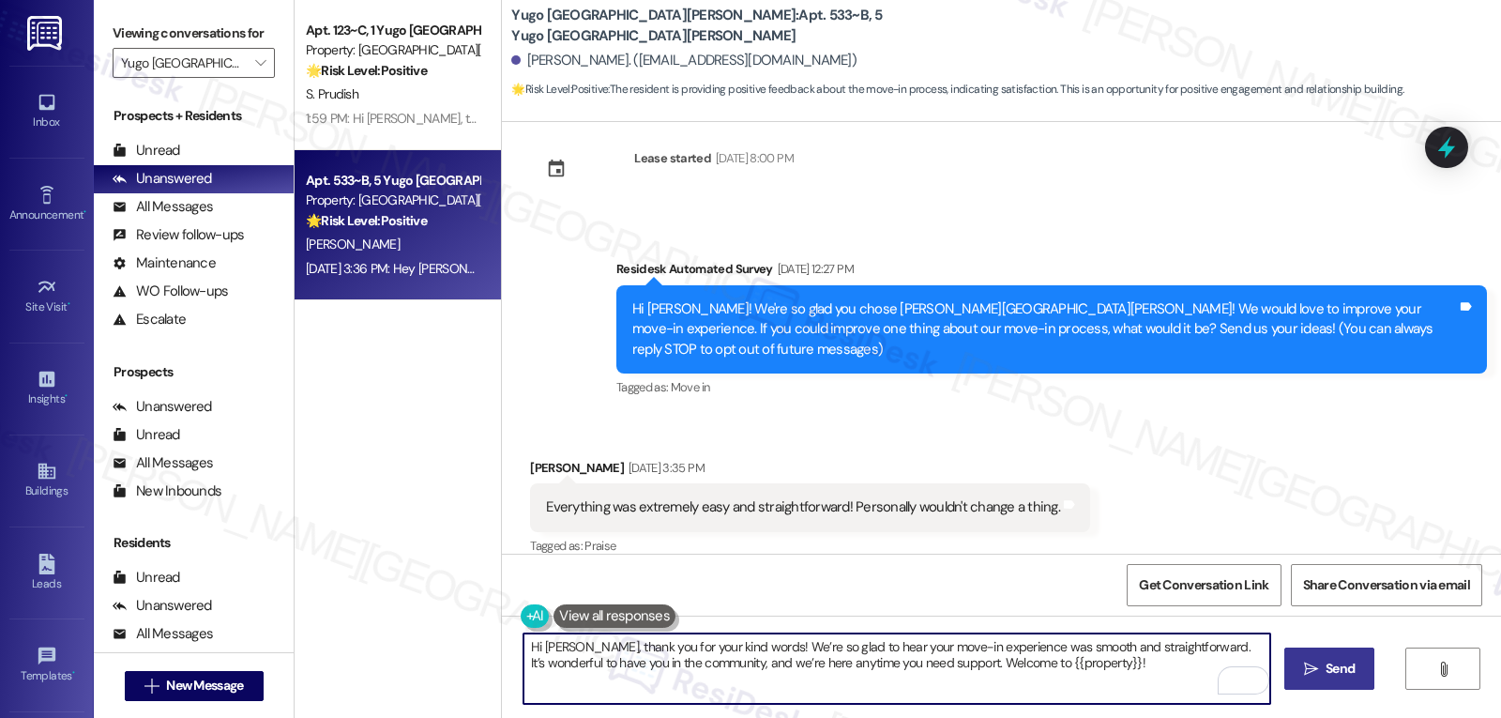
type textarea "Hi Lauren, thank you for your kind words! We’re so glad to hear your move-in ex…"
click at [1300, 671] on span " Send" at bounding box center [1329, 669] width 59 height 20
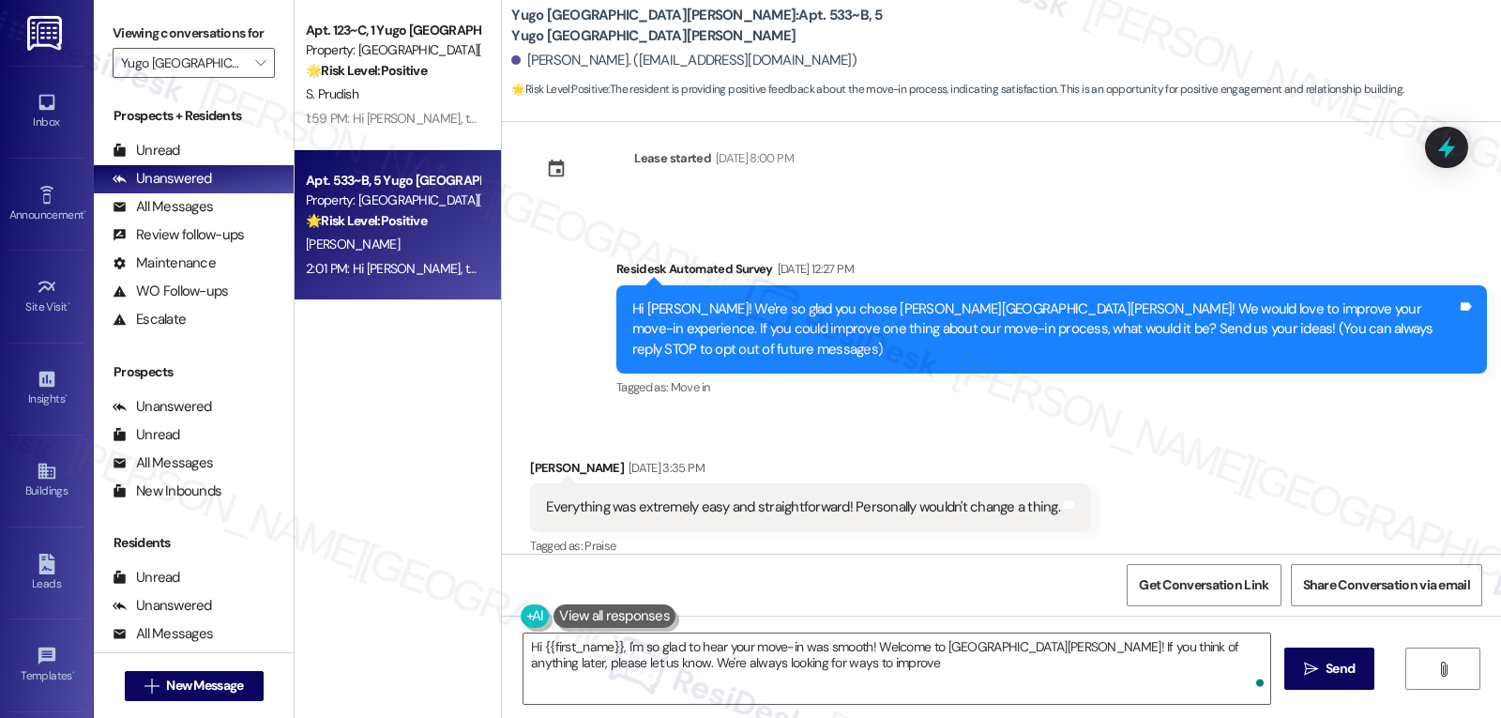
type textarea "Hi {{first_name}}, I'm so glad to hear your move-in was smooth! Welcome to Yugo…"
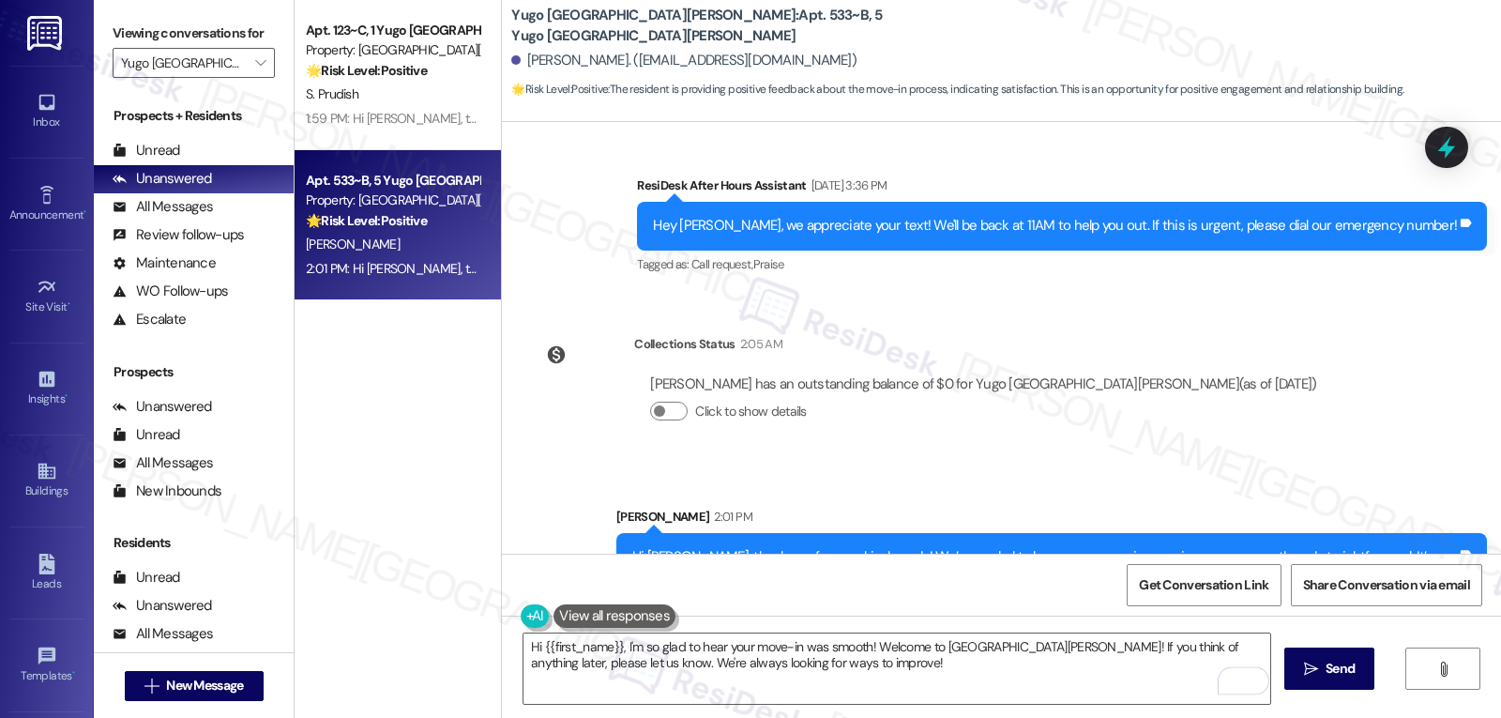
scroll to position [513, 0]
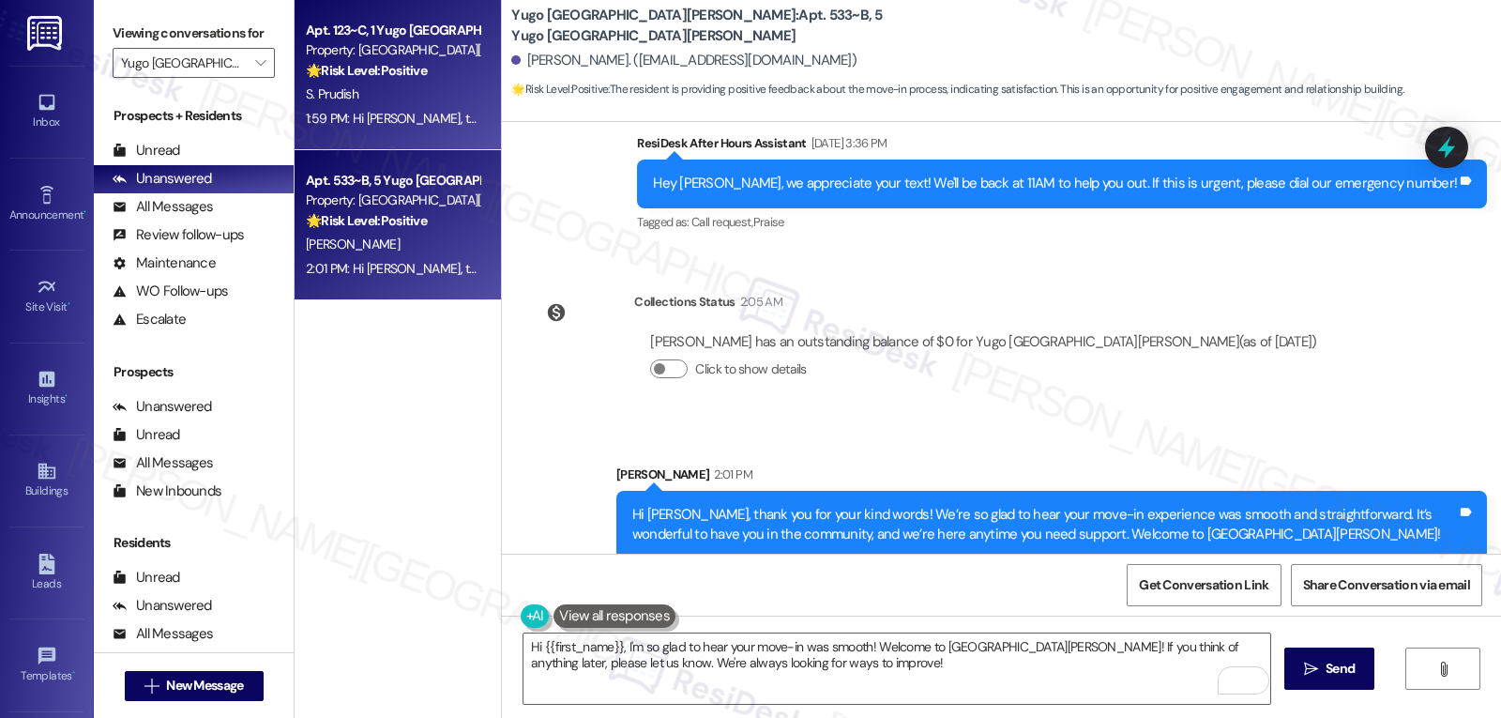
click at [427, 121] on div "1:59 PM: Hi Shayne, thank you so much for your feedback! We’re thrilled to hear…" at bounding box center [1324, 118] width 2036 height 17
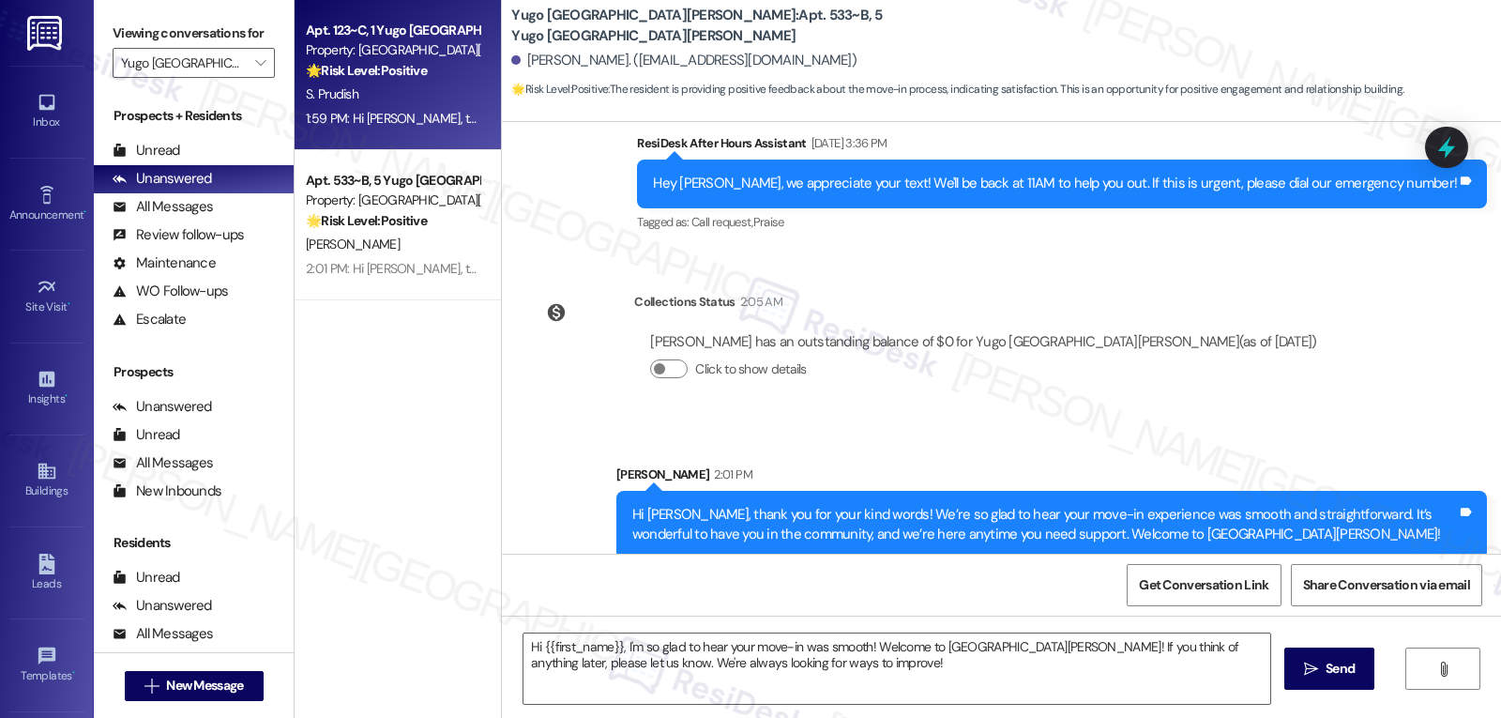
type textarea "Fetching suggested responses. Please feel free to read through the conversation…"
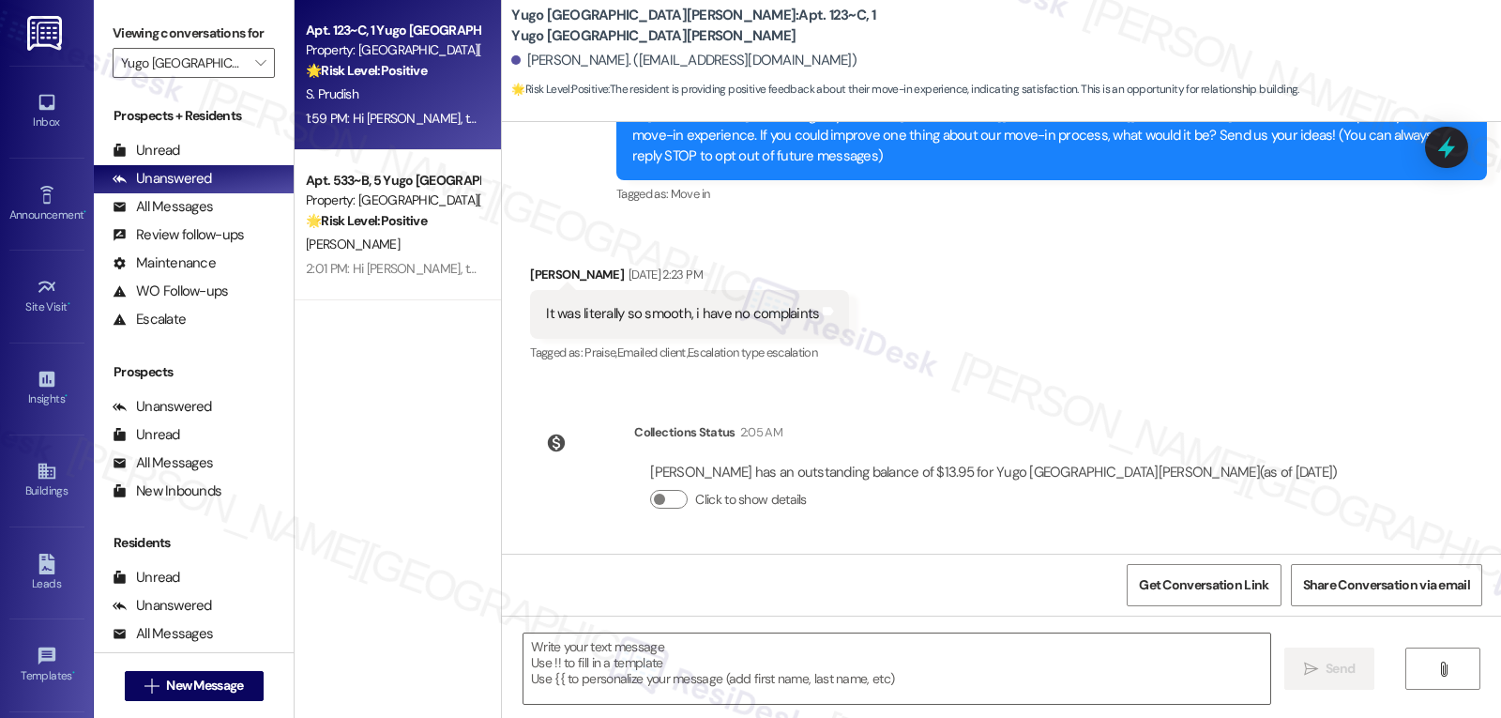
scroll to position [406, 0]
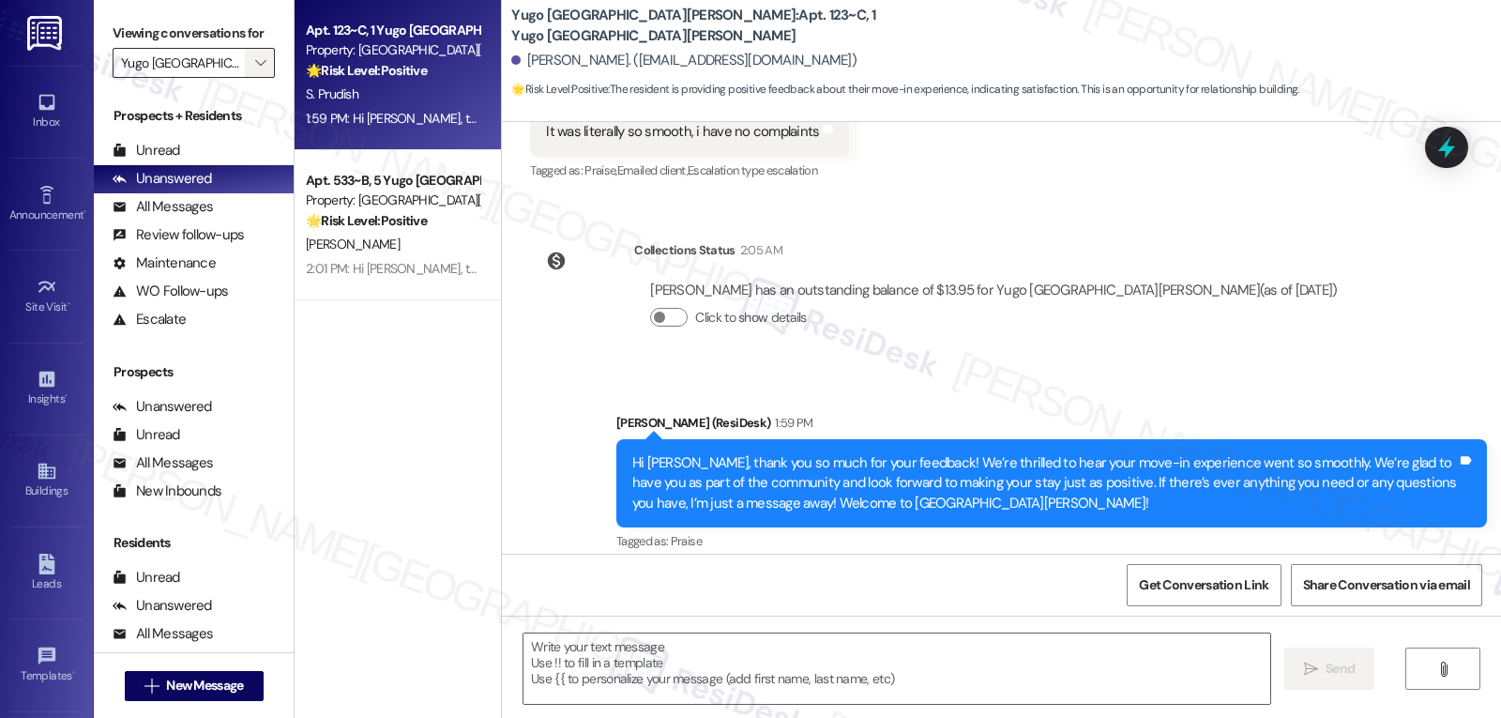
click at [255, 70] on icon "" at bounding box center [260, 62] width 10 height 15
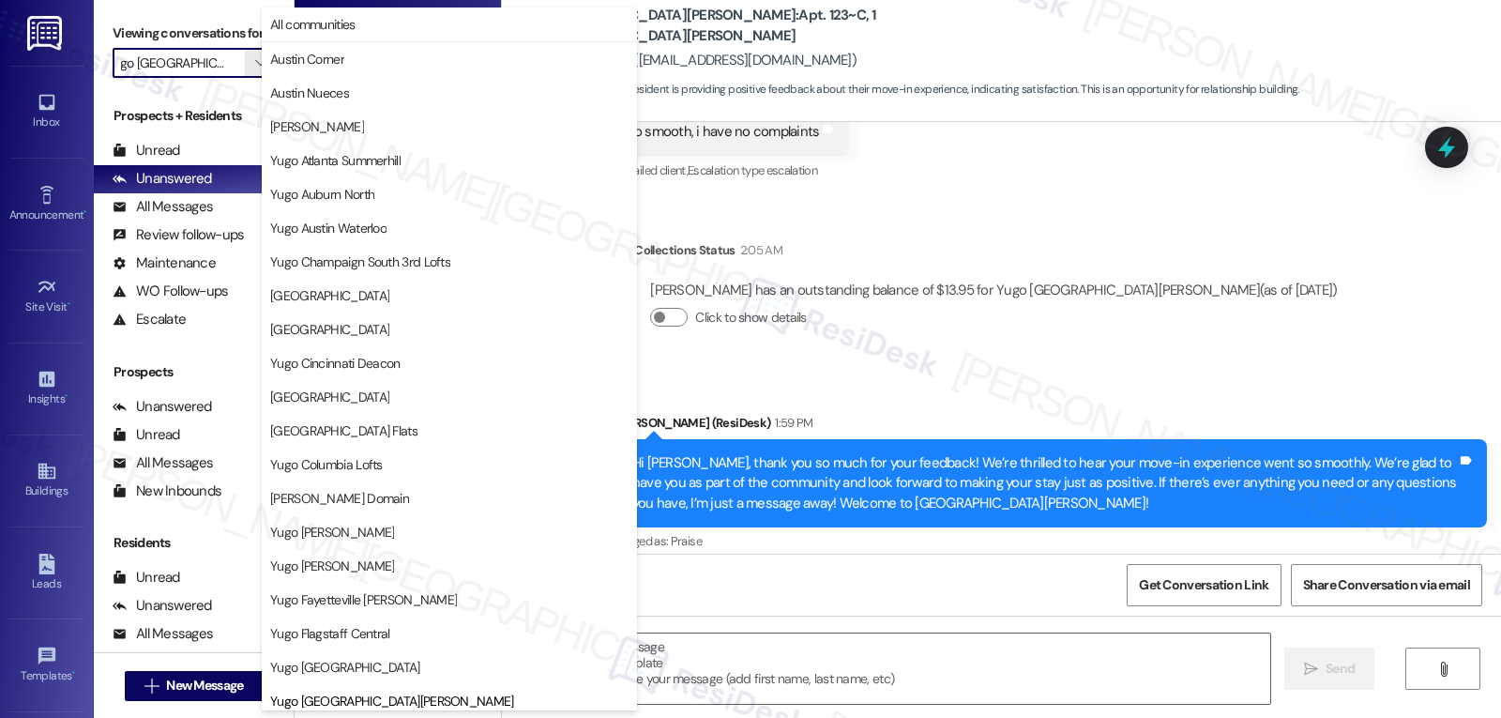
scroll to position [643, 0]
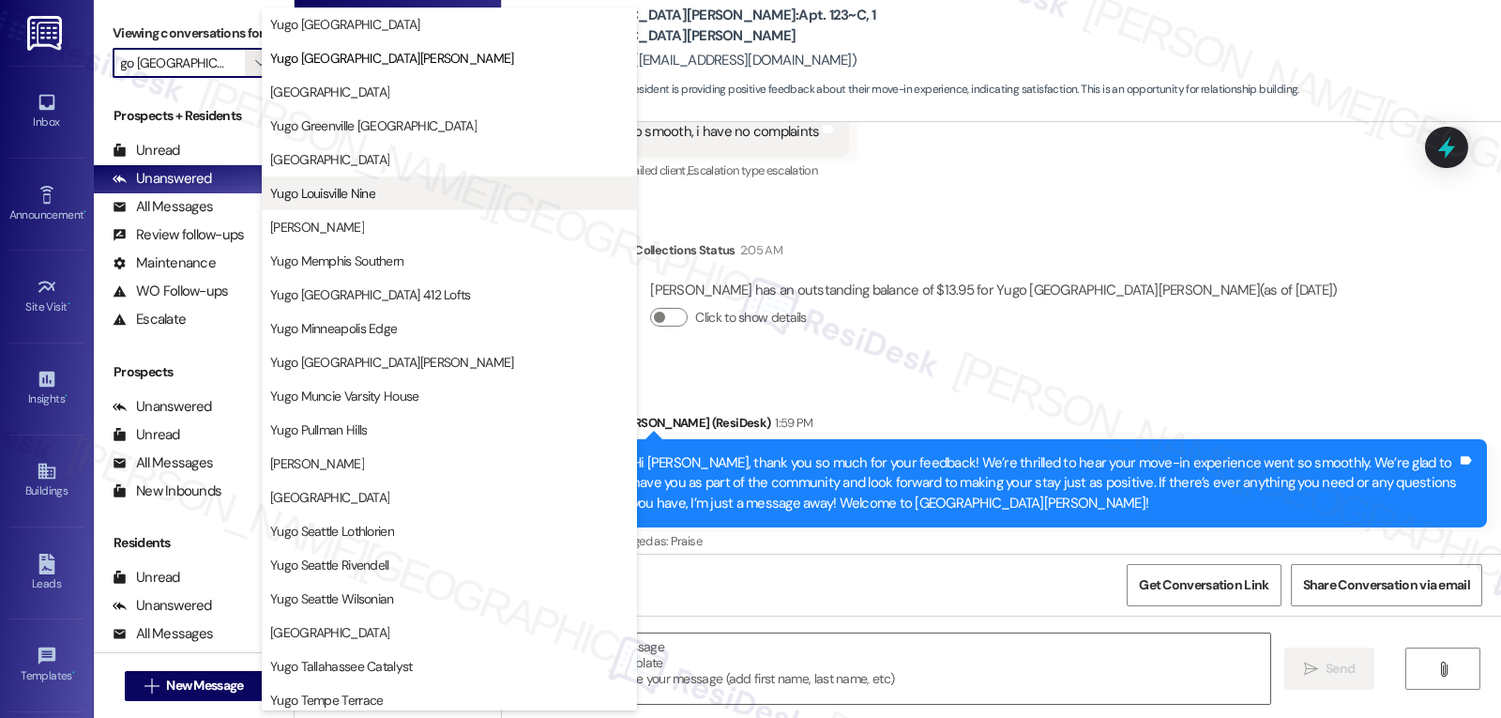
click at [357, 191] on span "Yugo Louisville Nine" at bounding box center [322, 193] width 105 height 19
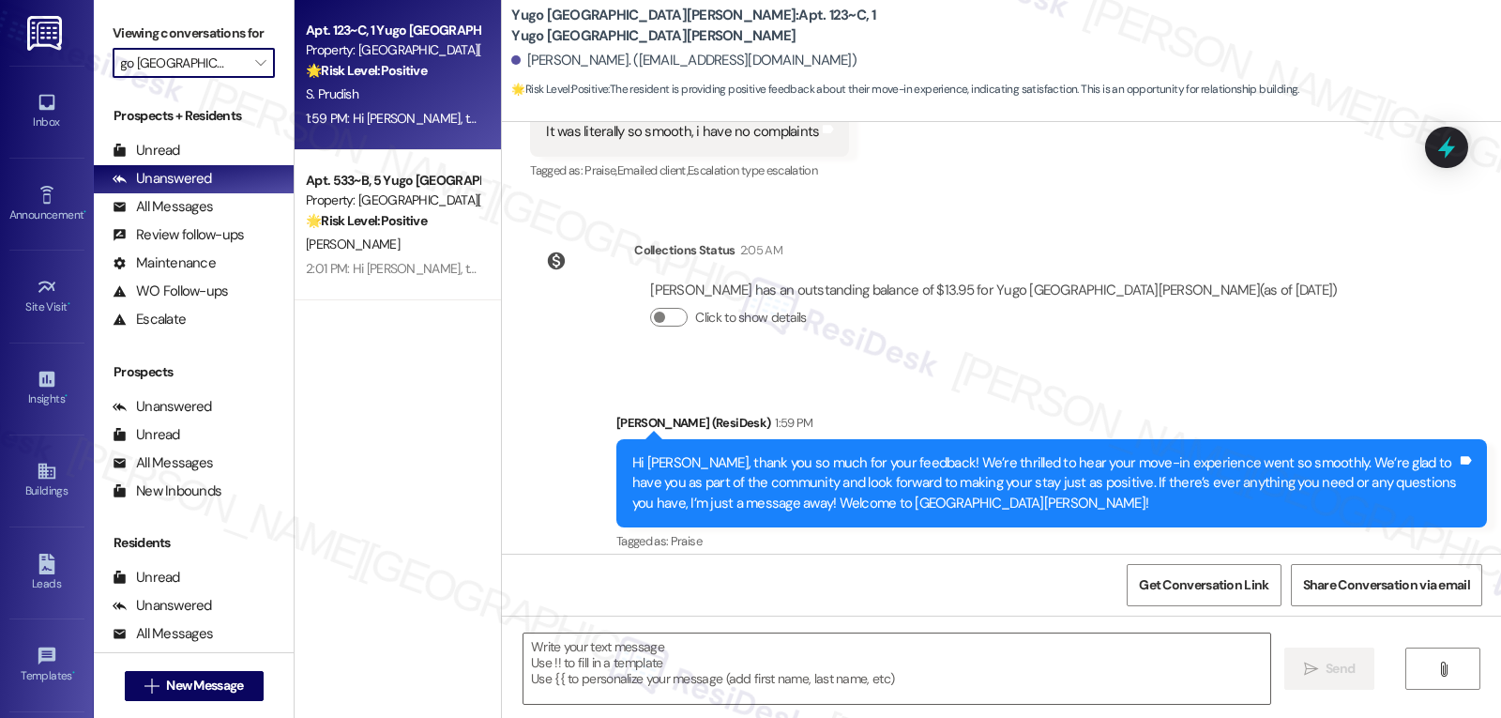
type input "Yugo Louisville Nine"
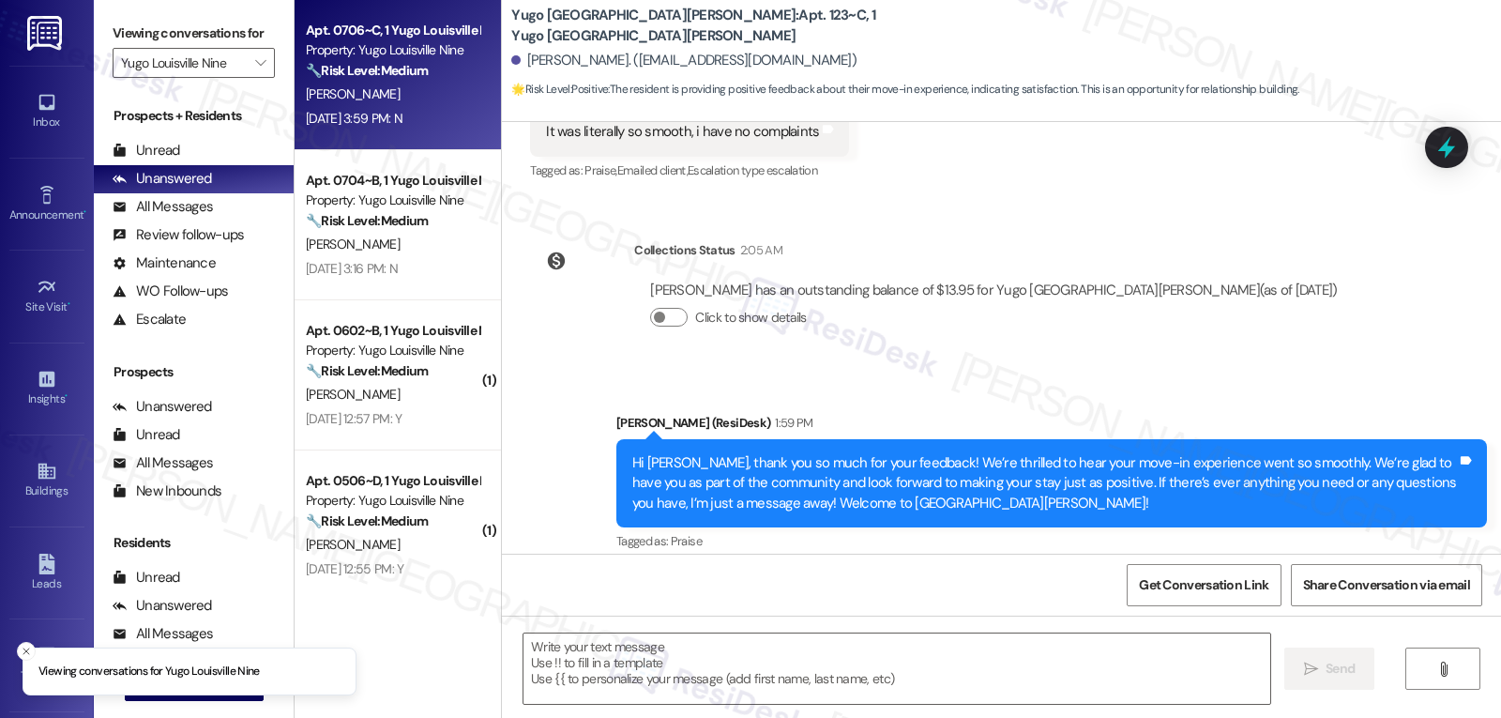
click at [402, 112] on div "Aug 22, 2025 at 3:59 PM: N Aug 22, 2025 at 3:59 PM: N" at bounding box center [354, 118] width 97 height 17
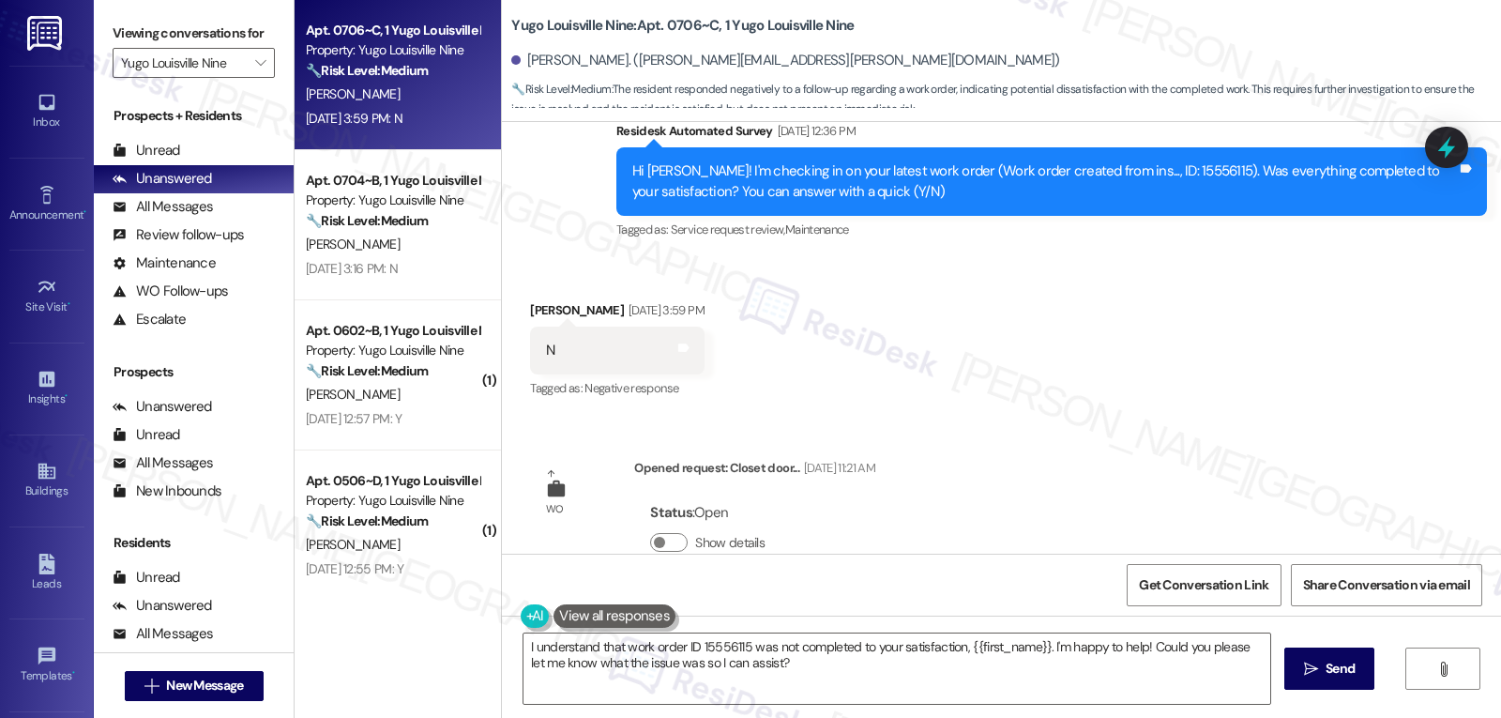
scroll to position [1777, 0]
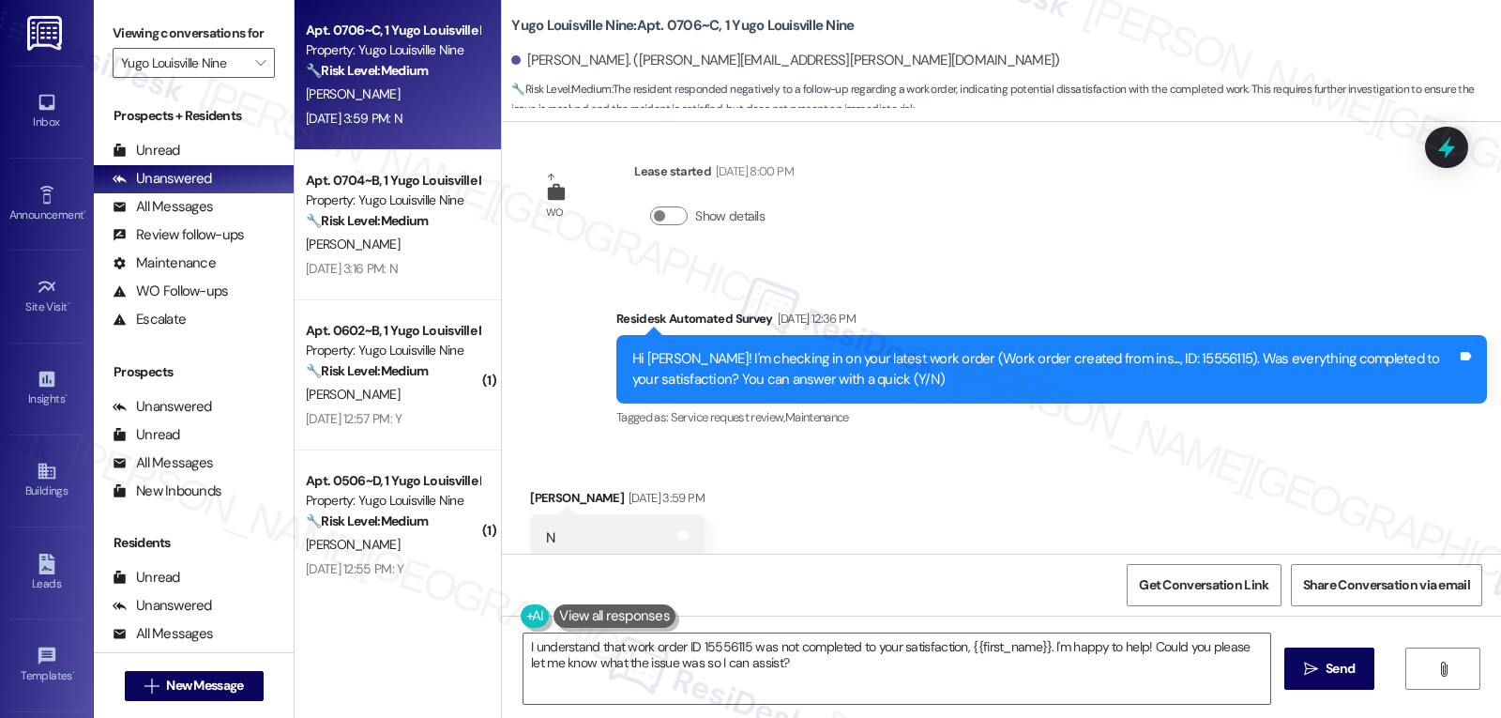
click at [613, 613] on button at bounding box center [614, 615] width 122 height 23
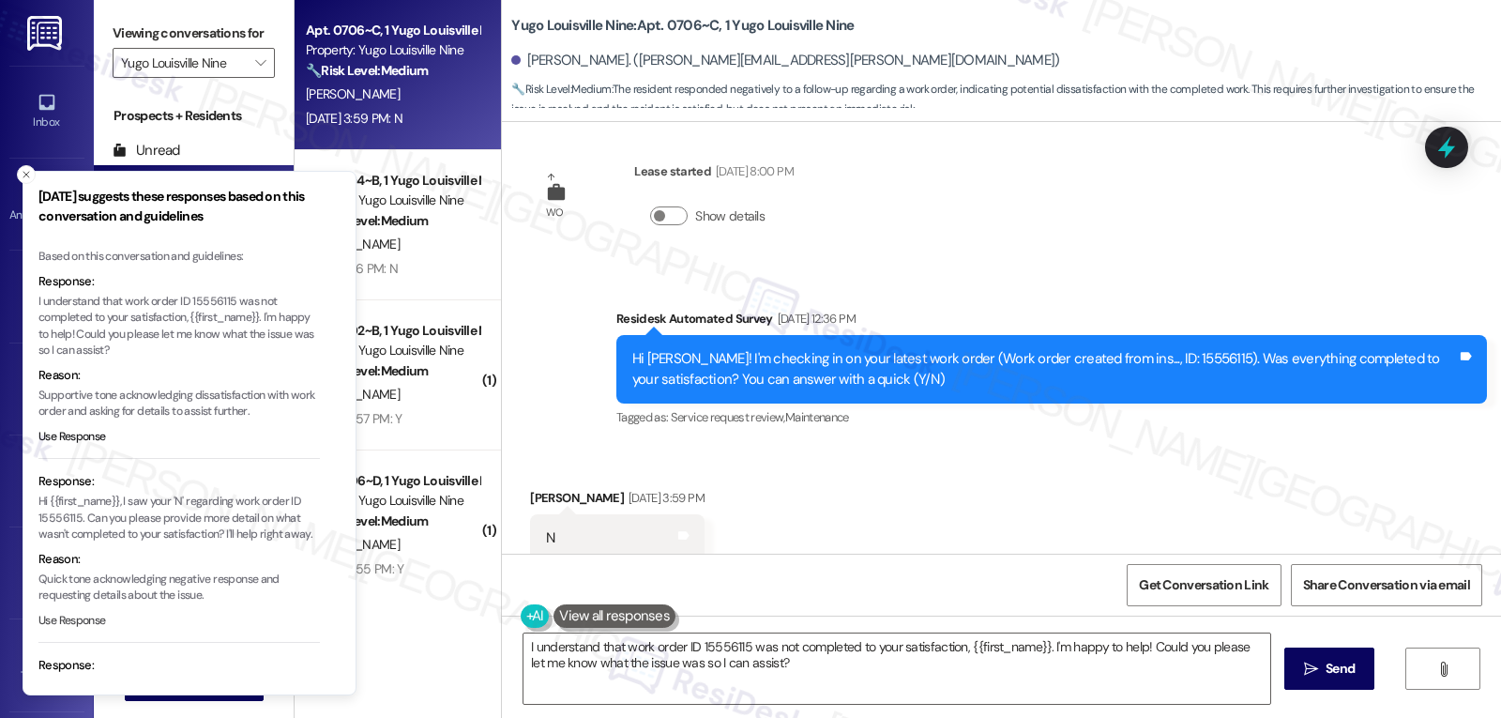
click at [67, 620] on button "Use Response" at bounding box center [72, 621] width 68 height 17
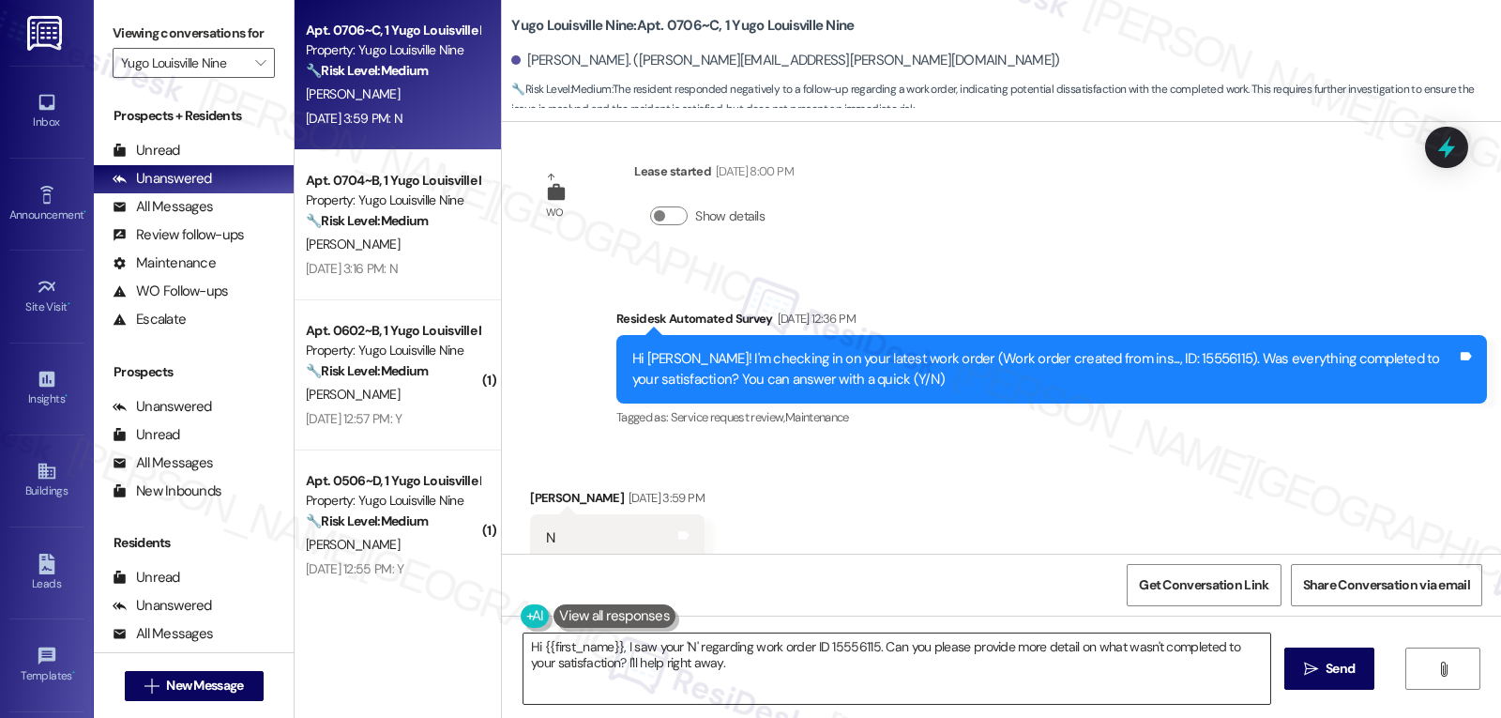
click at [1030, 663] on textarea "Hi {{first_name}}, I saw your 'N' regarding work order ID 15556115. Can you ple…" at bounding box center [896, 668] width 747 height 70
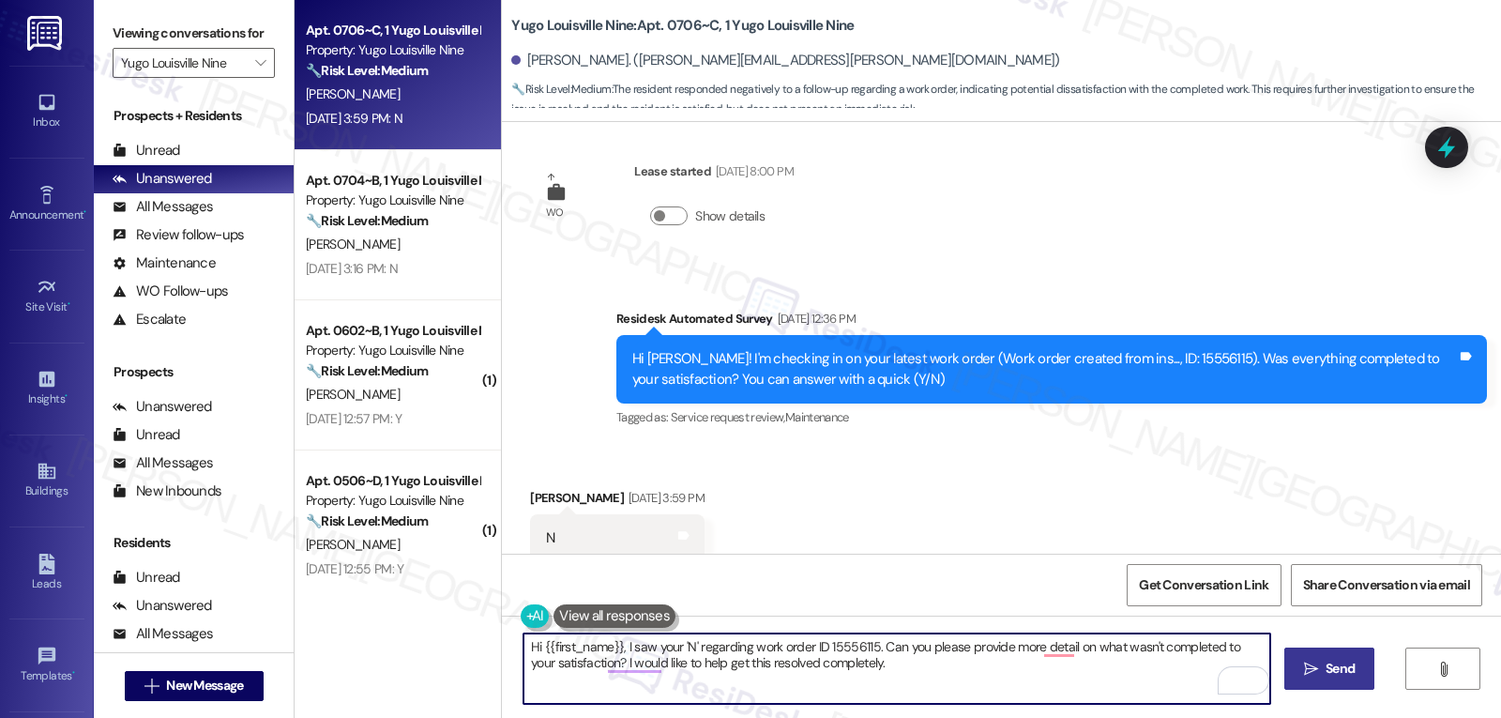
type textarea "Hi {{first_name}}, I saw your 'N' regarding work order ID 15556115. Can you ple…"
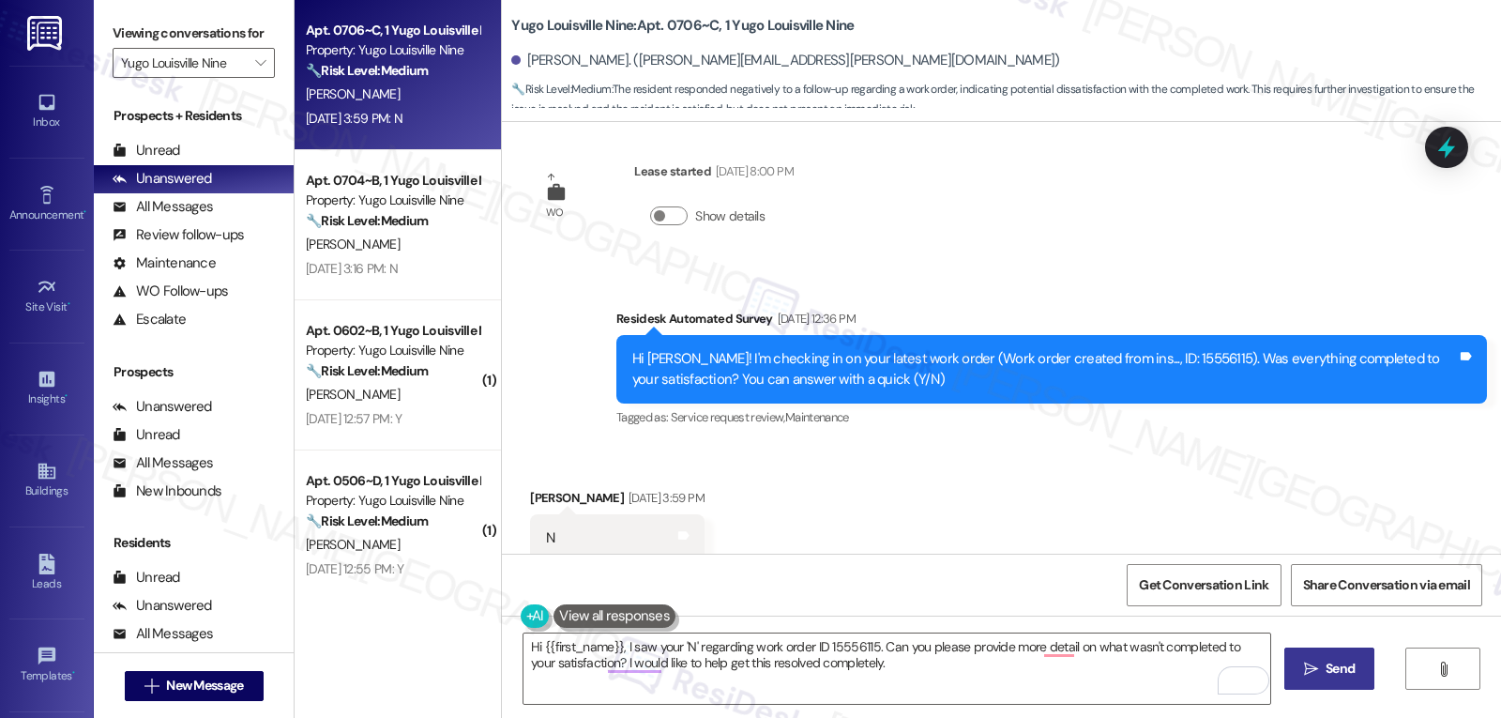
click at [1339, 674] on span "Send" at bounding box center [1339, 669] width 29 height 20
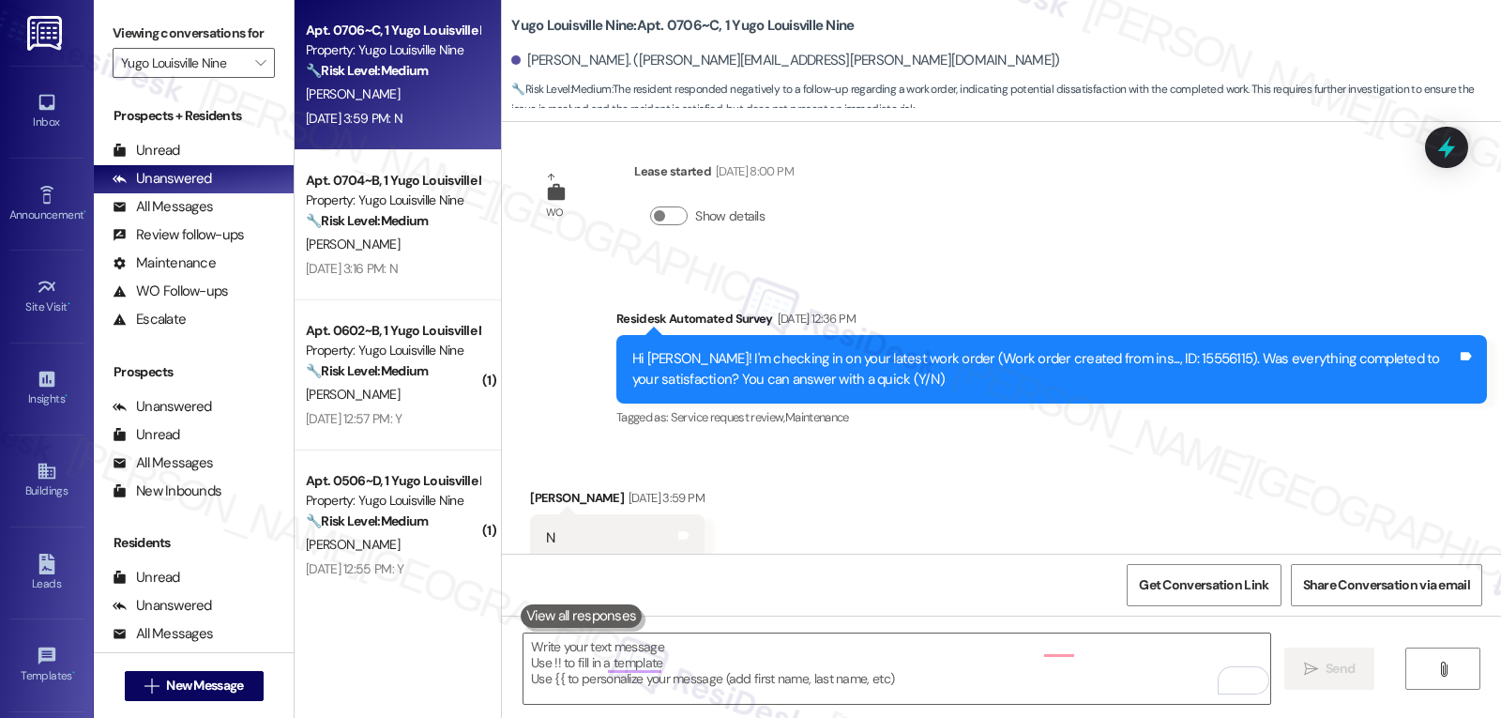
scroll to position [1787, 0]
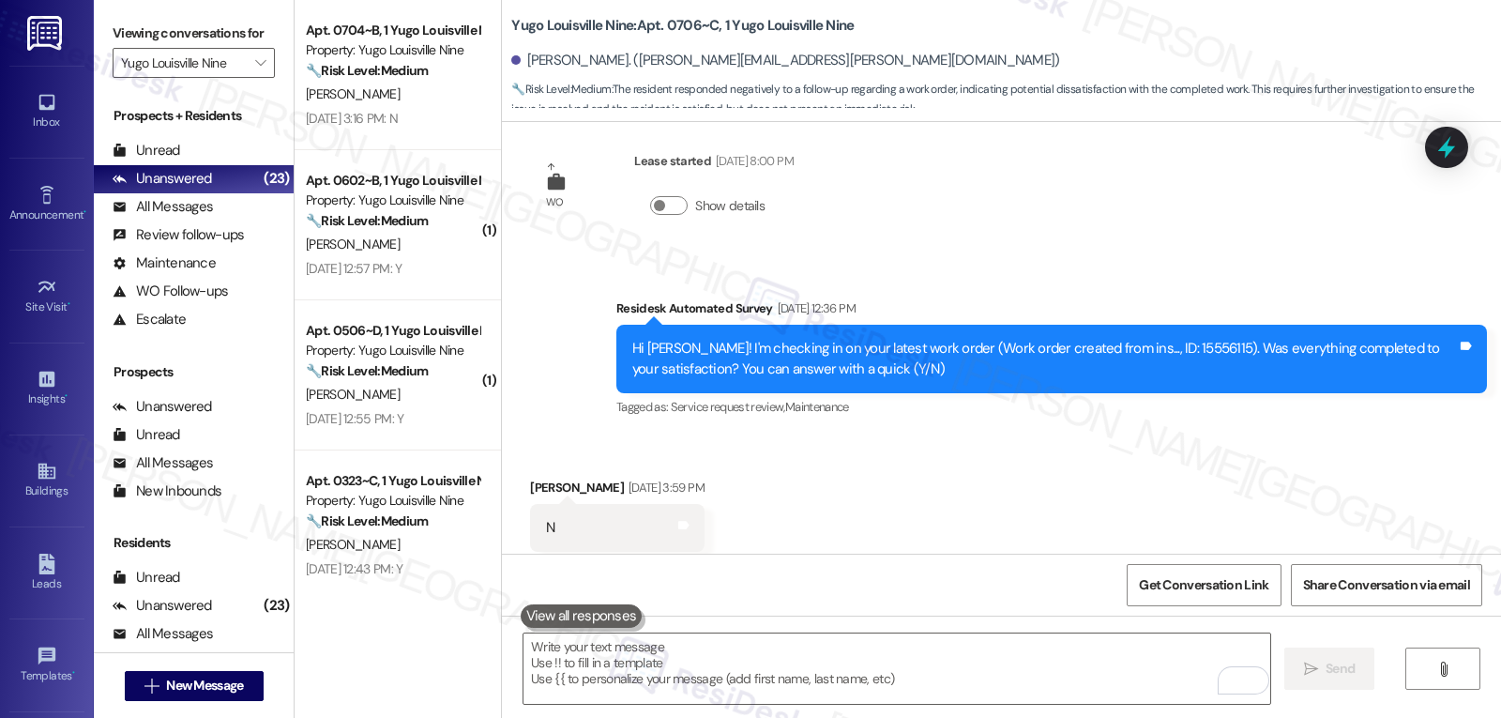
click at [976, 490] on div "Received via SMS Harshith Jella Aug 22, 2025 at 3:59 PM N Tags and notes Tagged…" at bounding box center [1001, 514] width 999 height 159
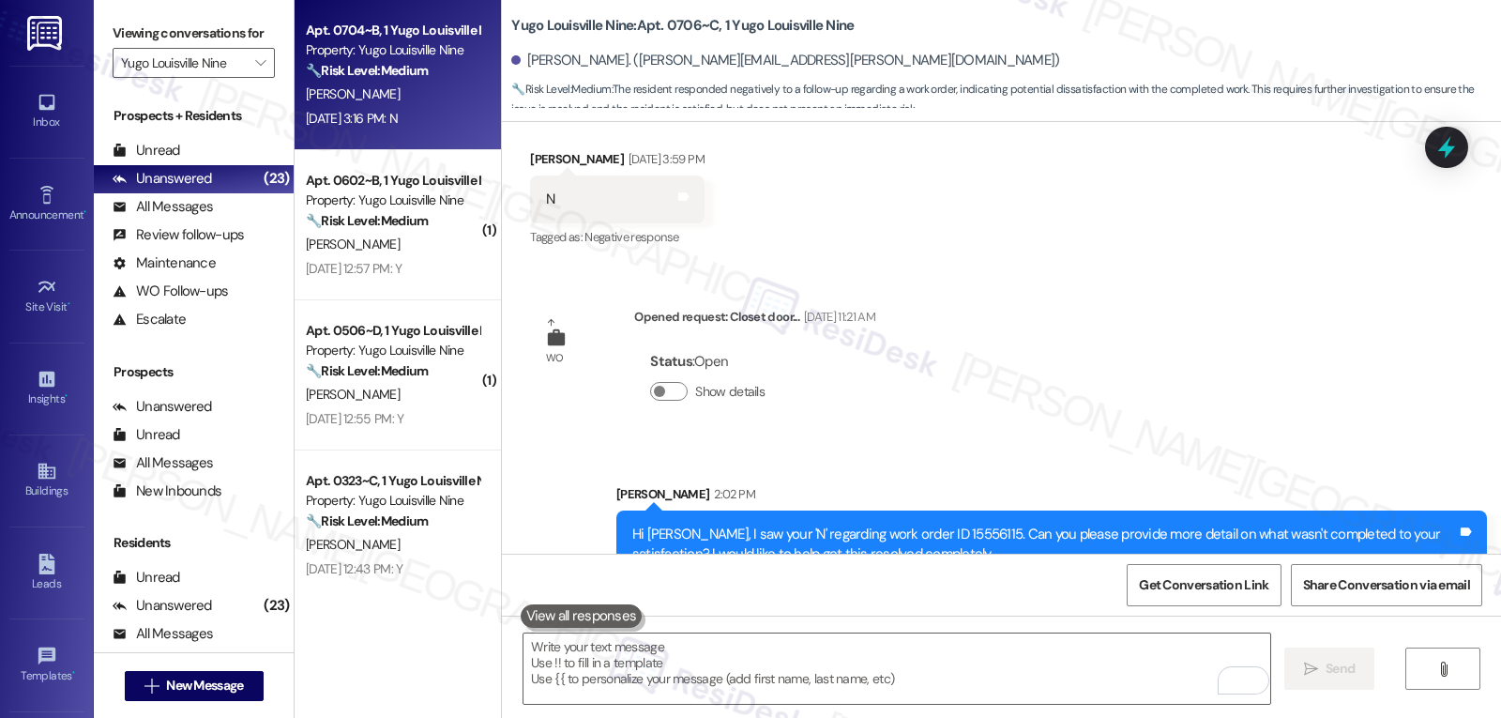
click at [448, 122] on div "Aug 22, 2025 at 3:16 PM: N Aug 22, 2025 at 3:16 PM: N" at bounding box center [392, 118] width 177 height 23
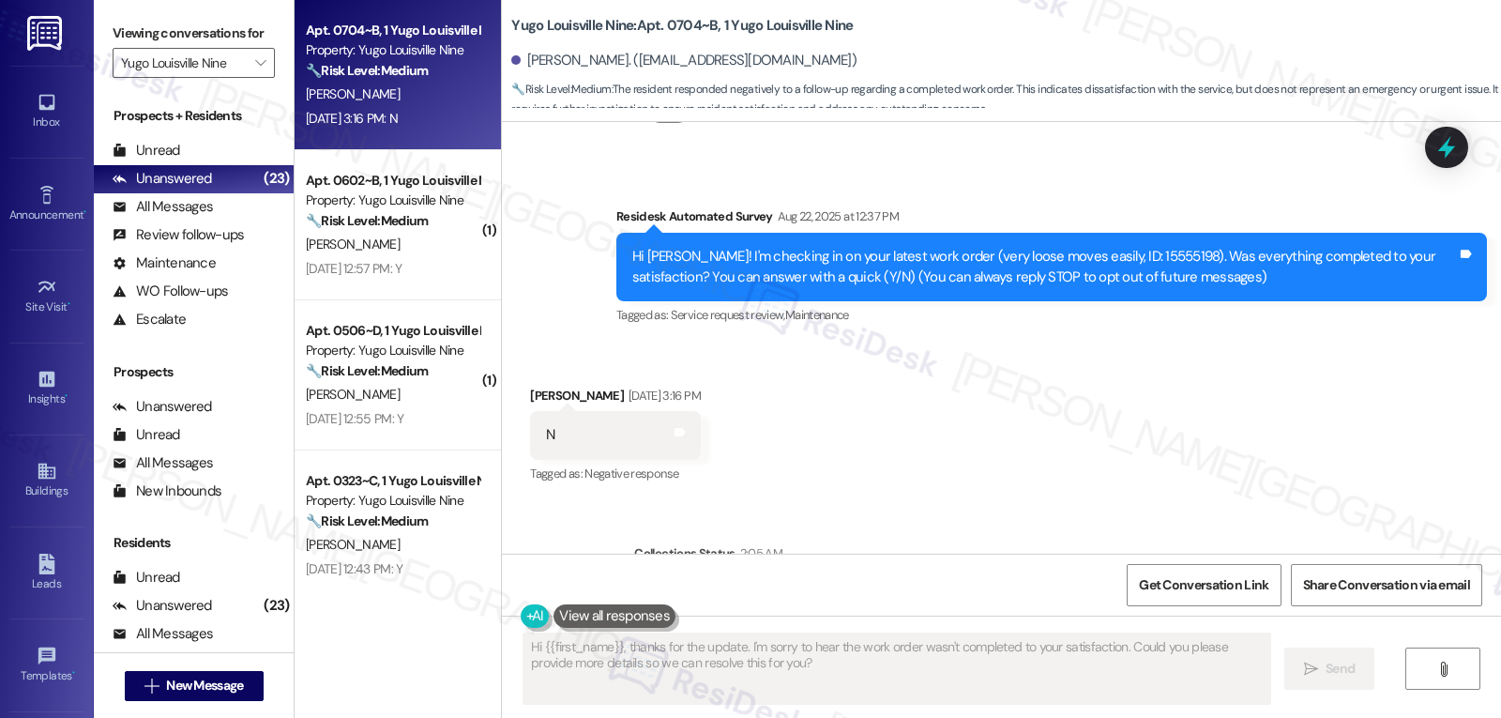
scroll to position [53, 0]
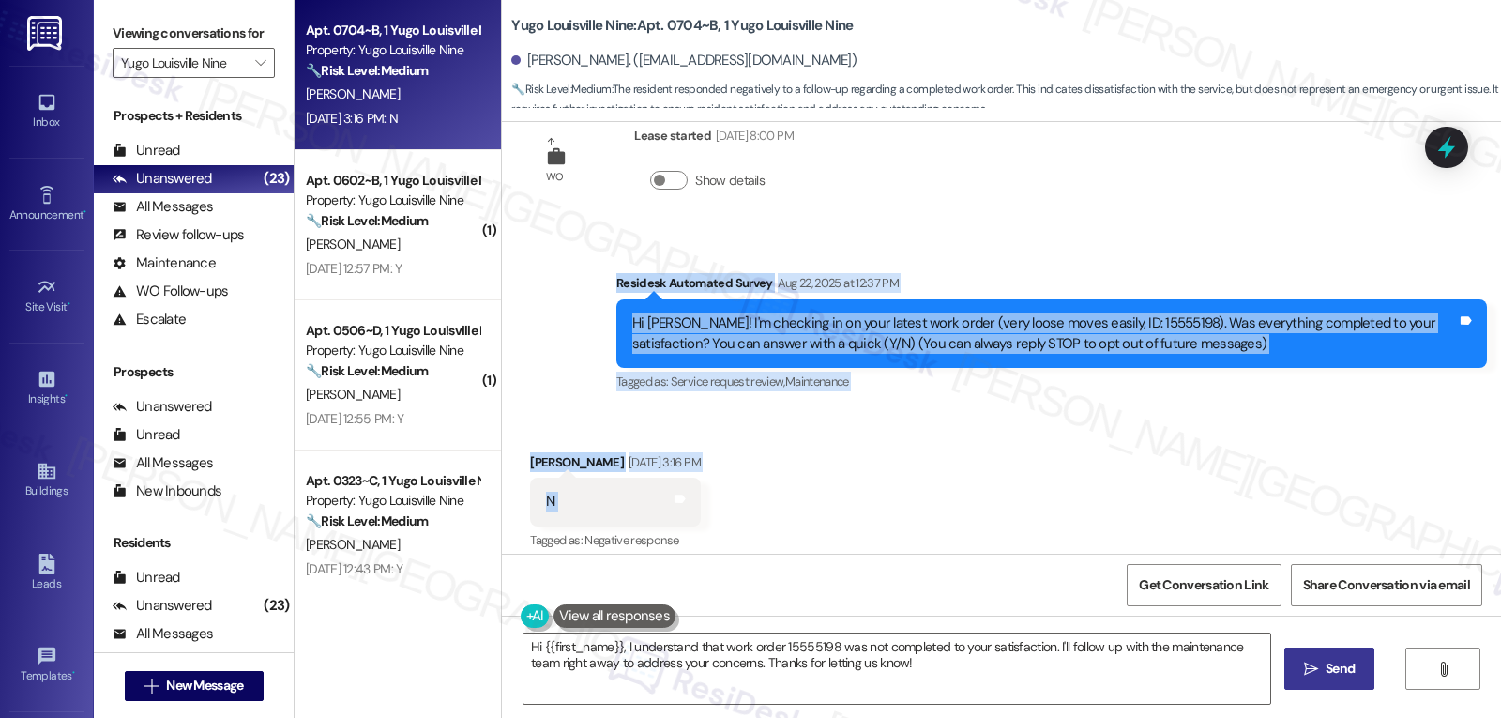
drag, startPoint x: 601, startPoint y: 285, endPoint x: 779, endPoint y: 495, distance: 274.9
click at [779, 495] on div "WO Lease started Aug 14, 2025 at 8:00 PM Show details Survey, sent via SMS Resi…" at bounding box center [1001, 338] width 999 height 432
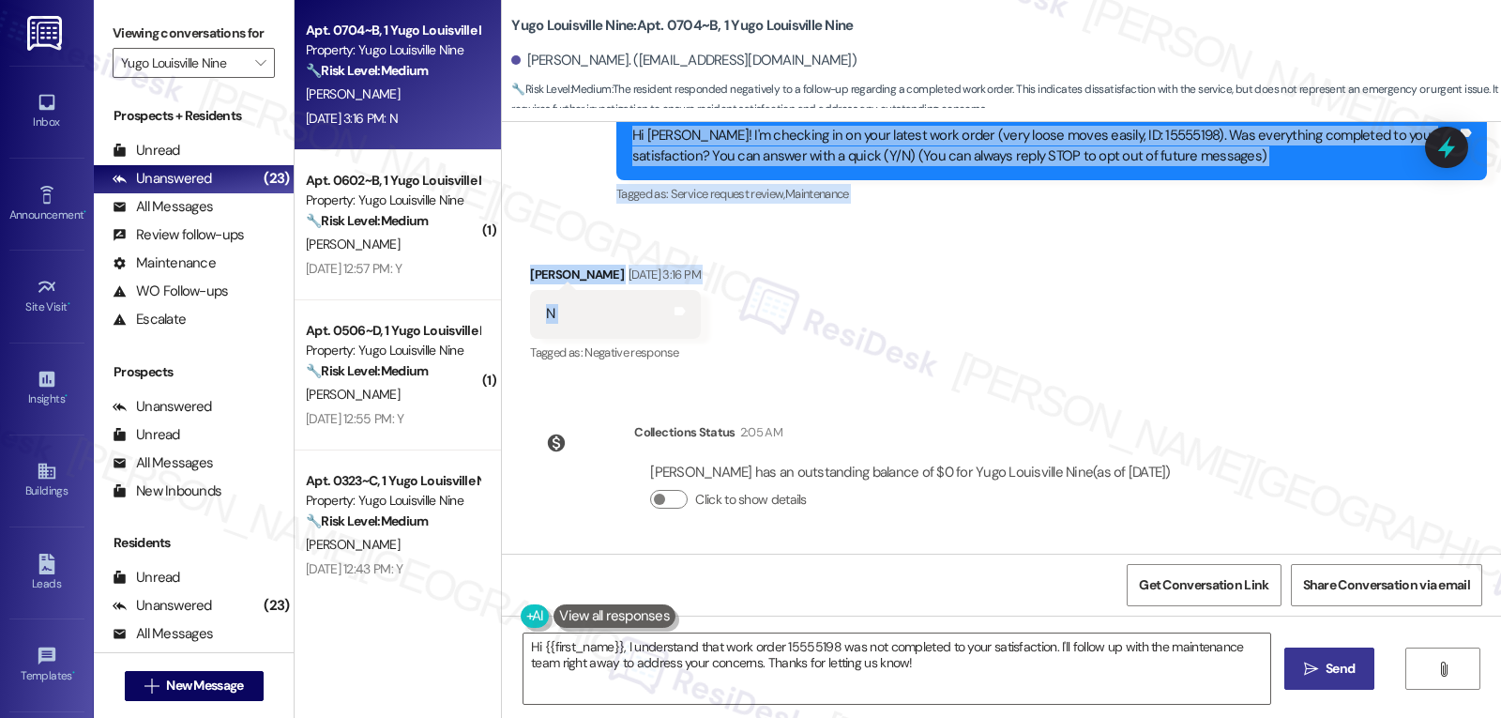
click at [613, 607] on button at bounding box center [614, 615] width 122 height 23
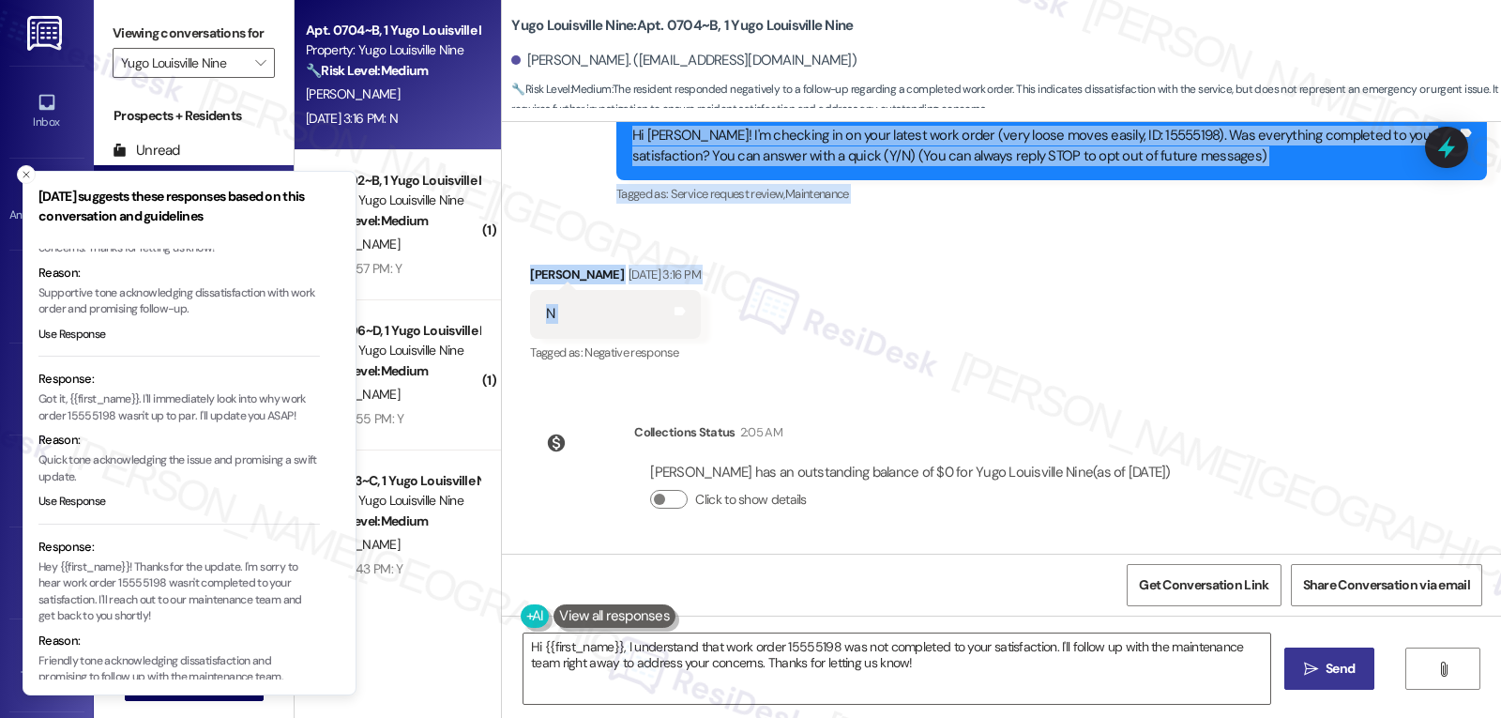
scroll to position [146, 0]
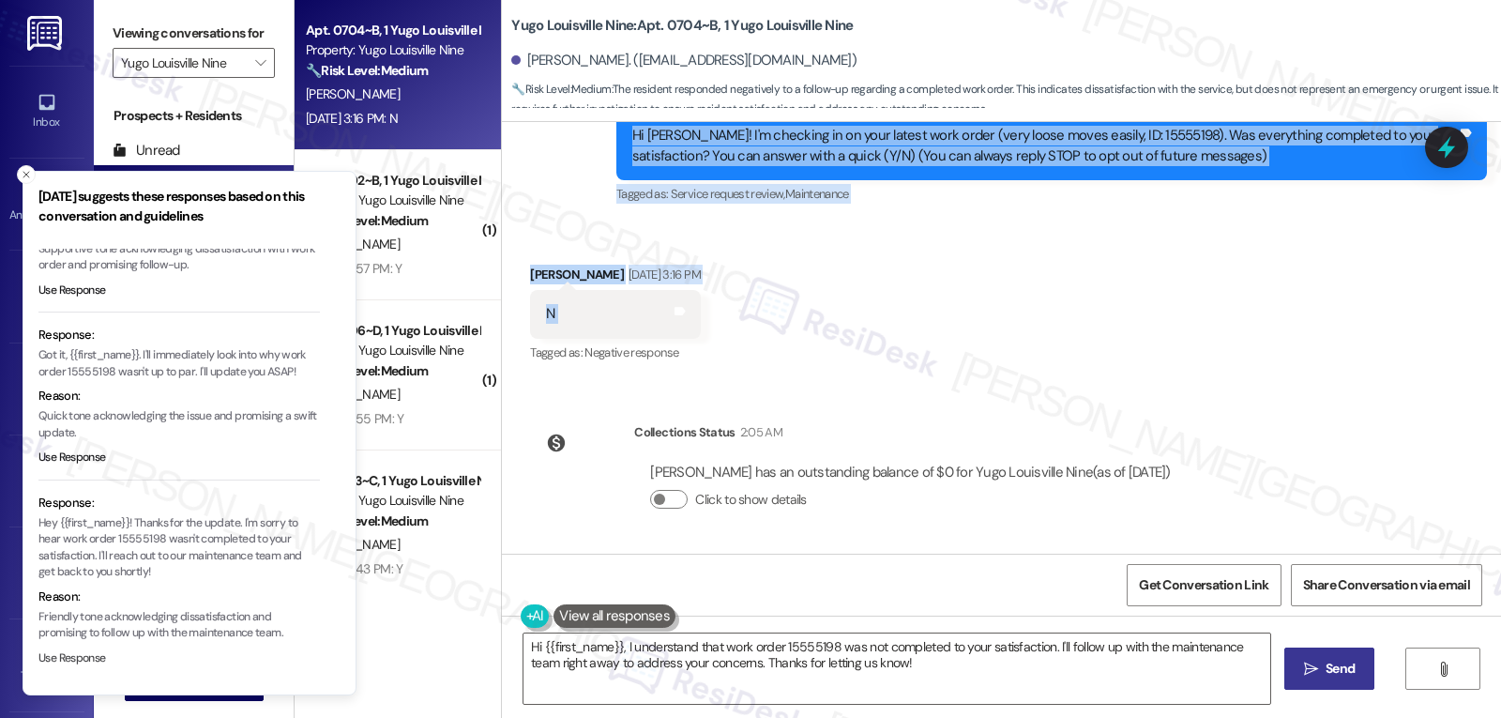
click at [82, 660] on button "Use Response" at bounding box center [72, 658] width 68 height 17
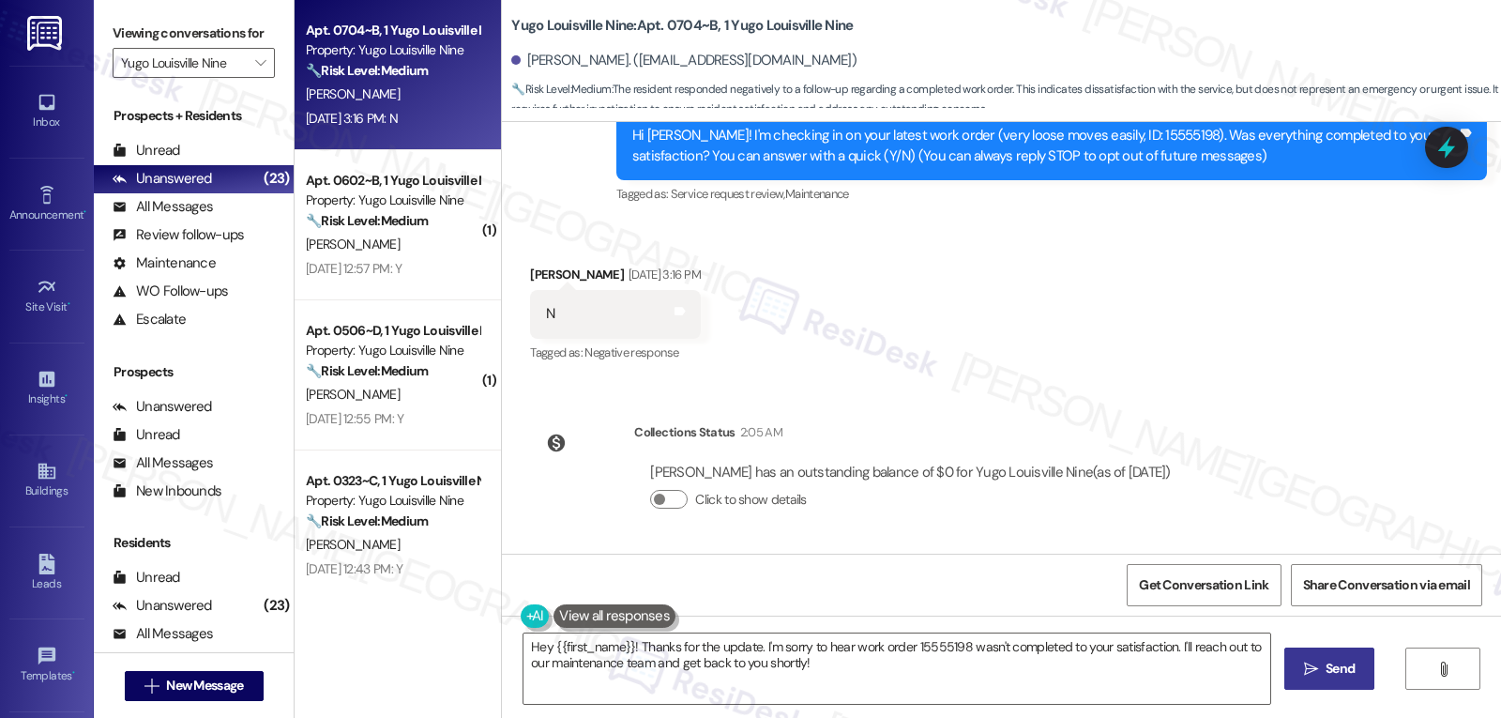
drag, startPoint x: 1167, startPoint y: 648, endPoint x: 1320, endPoint y: 762, distance: 190.4
click at [1320, 717] on html "Inbox Go to Inbox Announcement • Send A Text Announcement Site Visit • Go to Si…" at bounding box center [750, 359] width 1501 height 718
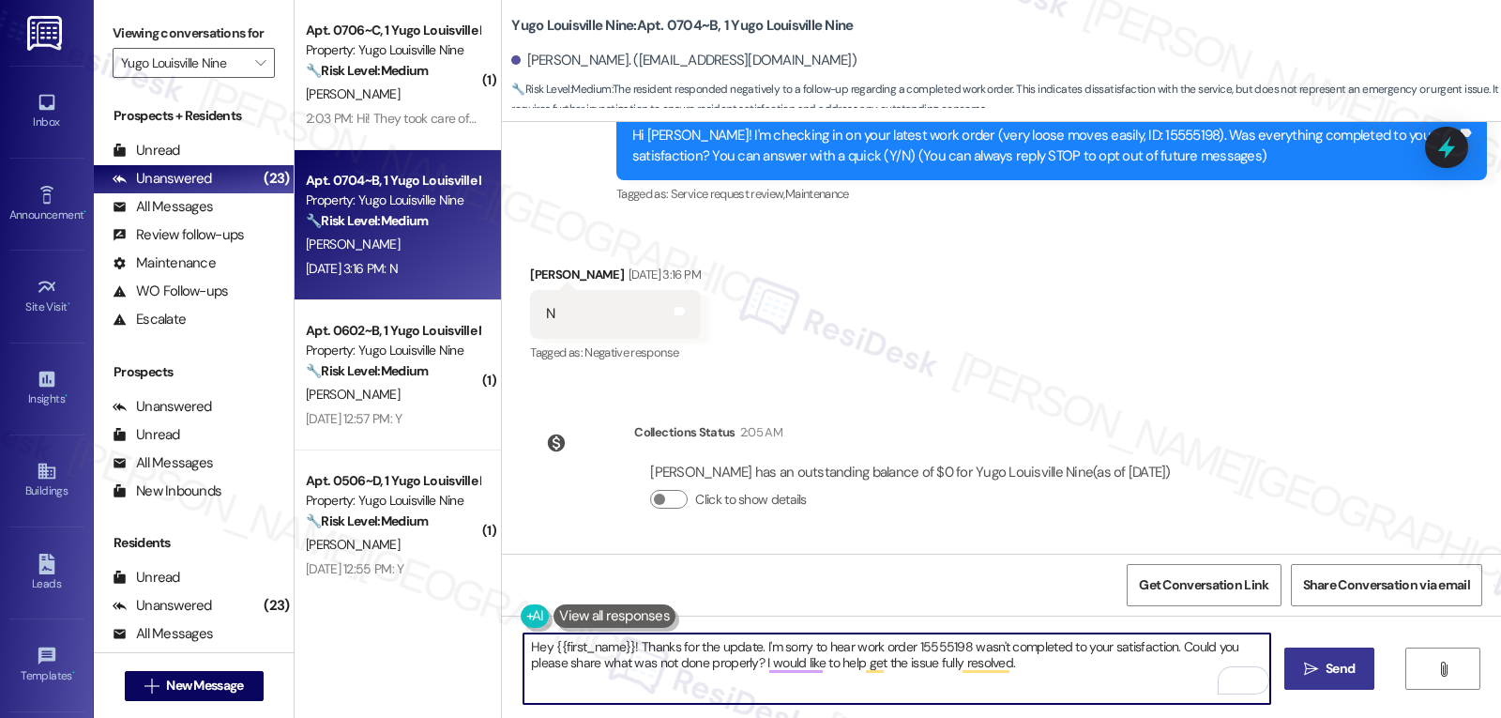
type textarea "Hey {{first_name}}! Thanks for the update. I'm sorry to hear work order 1555519…"
click at [1329, 677] on span "Send" at bounding box center [1339, 669] width 29 height 20
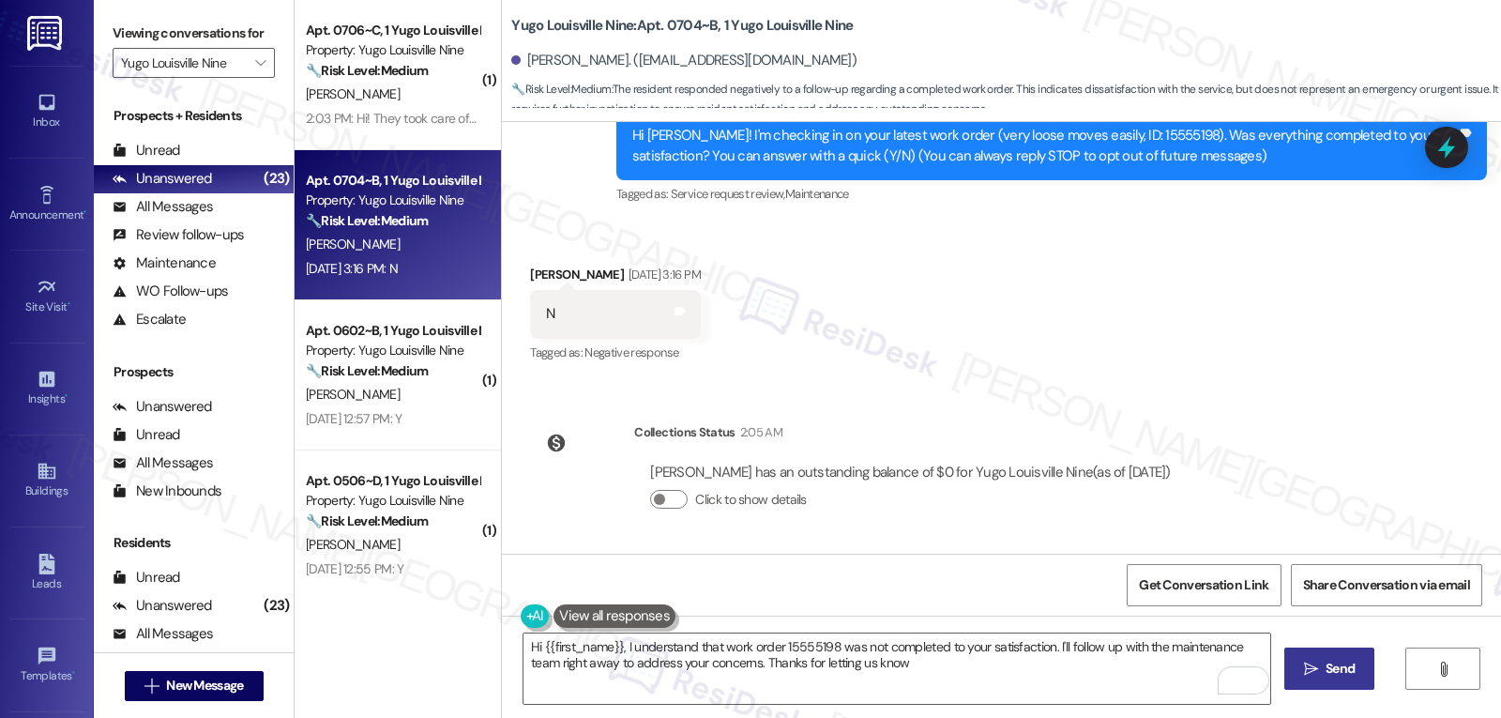
type textarea "Hi {{first_name}}, I understand that work order 15555198 was not completed to y…"
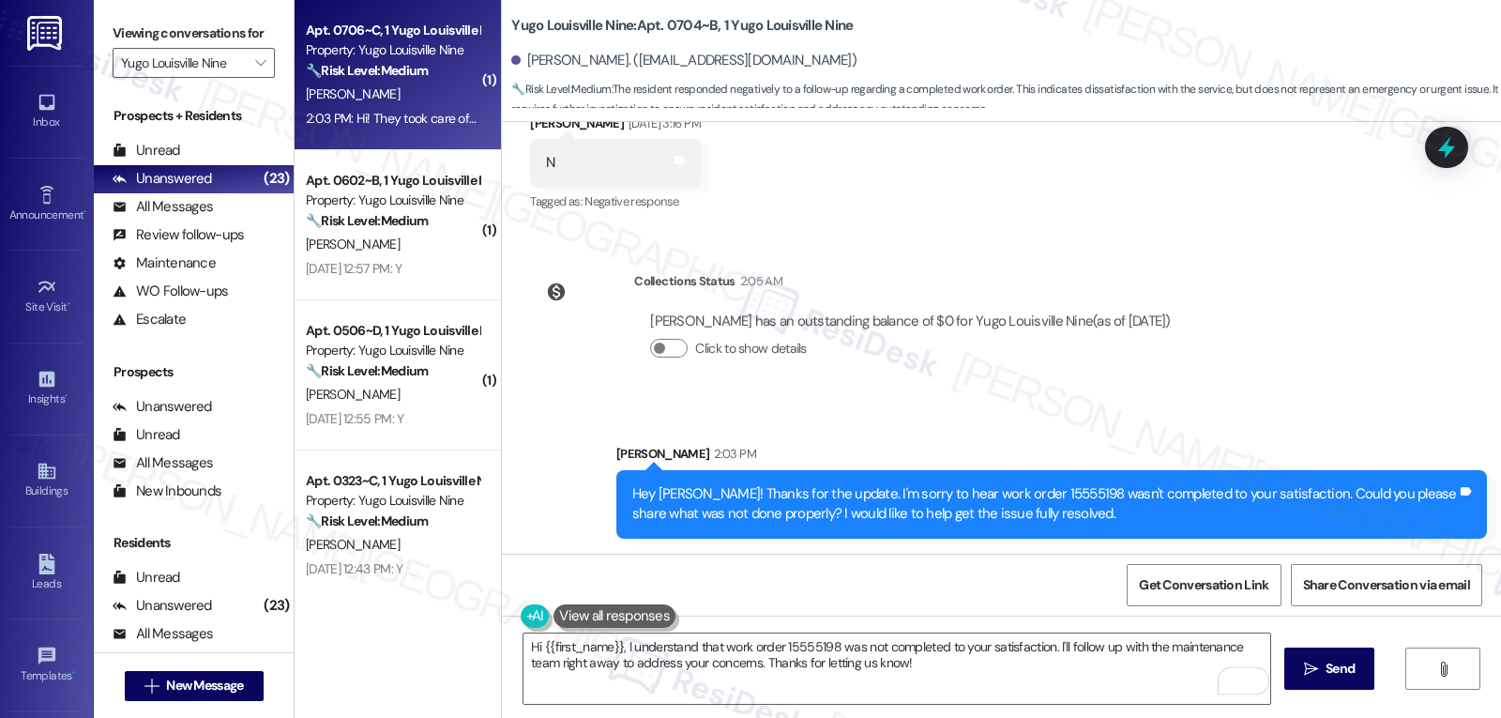
click at [378, 99] on div "[PERSON_NAME]" at bounding box center [392, 94] width 177 height 23
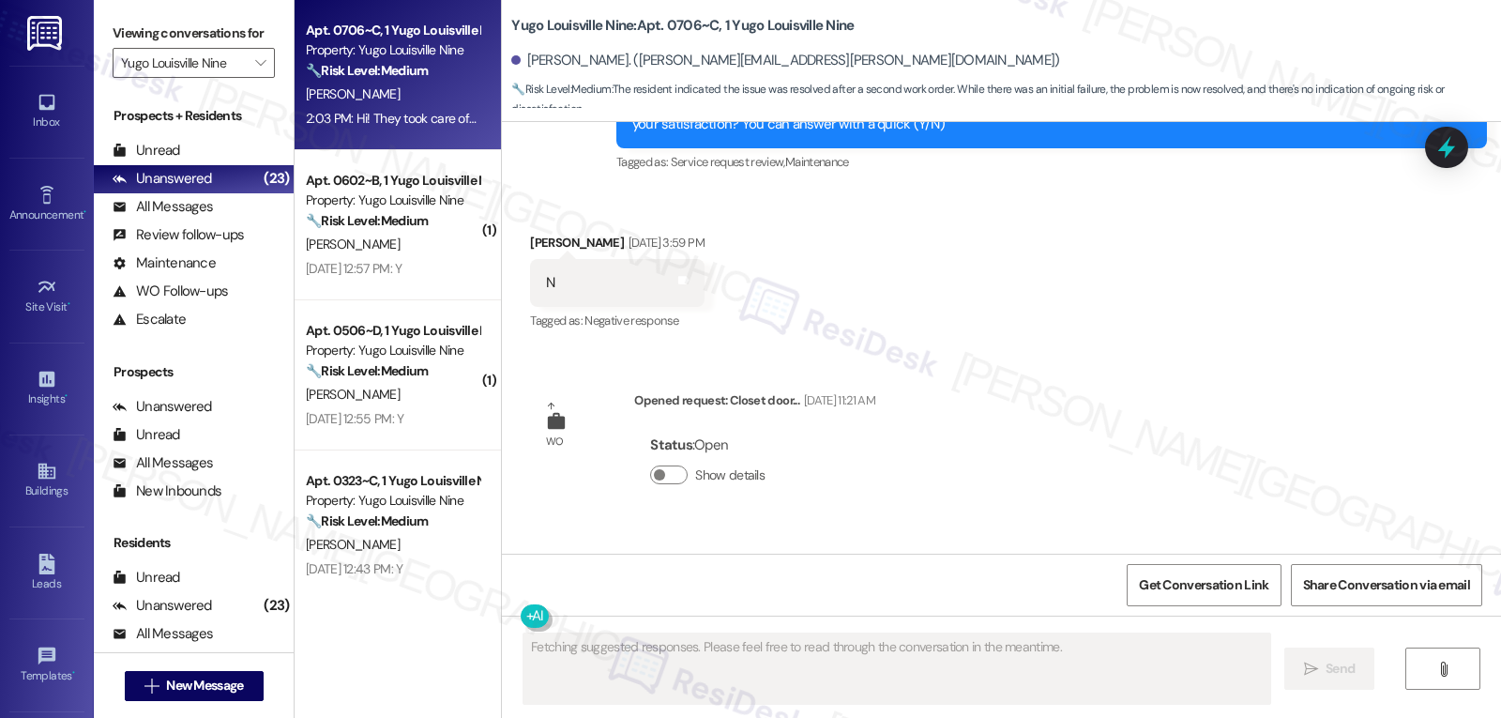
scroll to position [2300, 0]
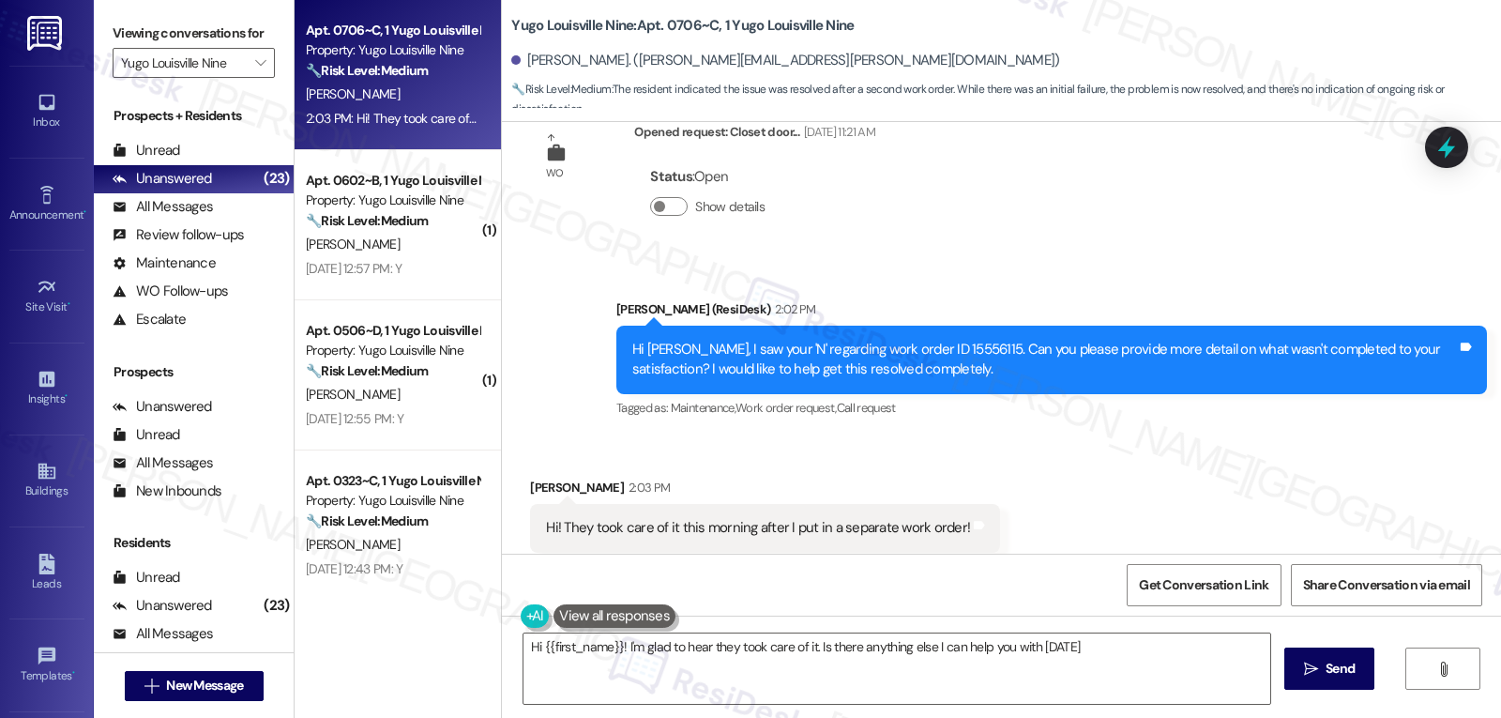
type textarea "Hi {{first_name}}! I'm glad to hear they took care of it. Is there anything els…"
click at [1451, 151] on icon at bounding box center [1446, 147] width 17 height 23
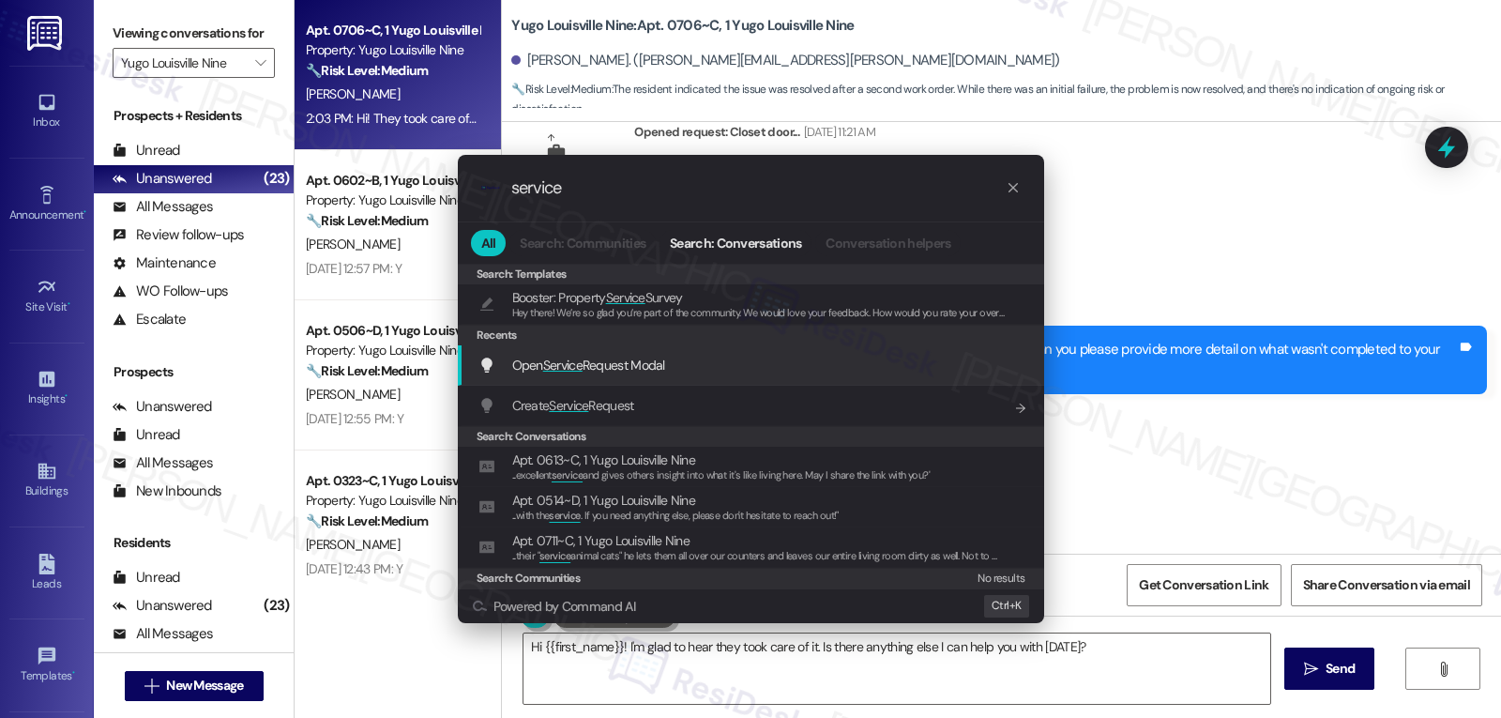
type input "service"
click at [623, 359] on span "Open Service Request Modal" at bounding box center [588, 364] width 153 height 17
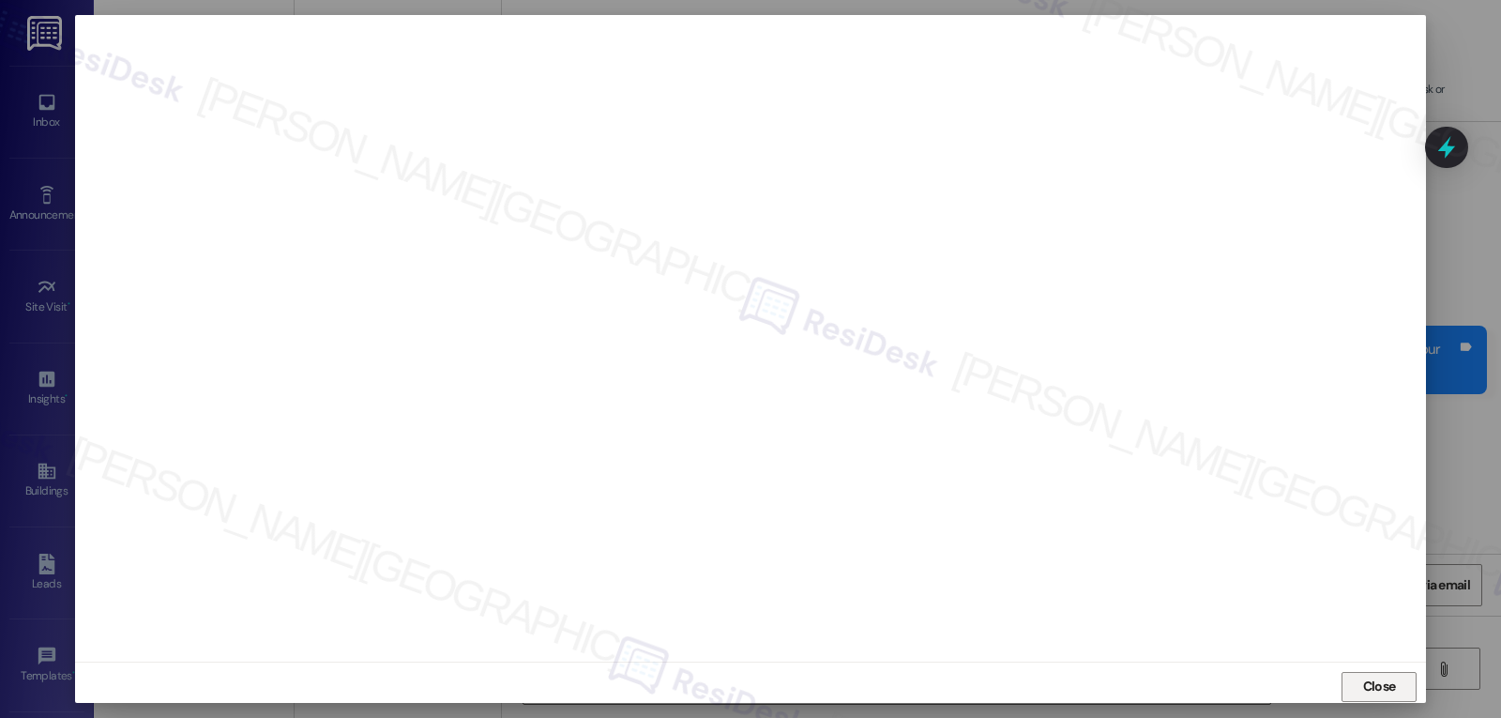
click at [1383, 679] on span "Close" at bounding box center [1379, 686] width 33 height 20
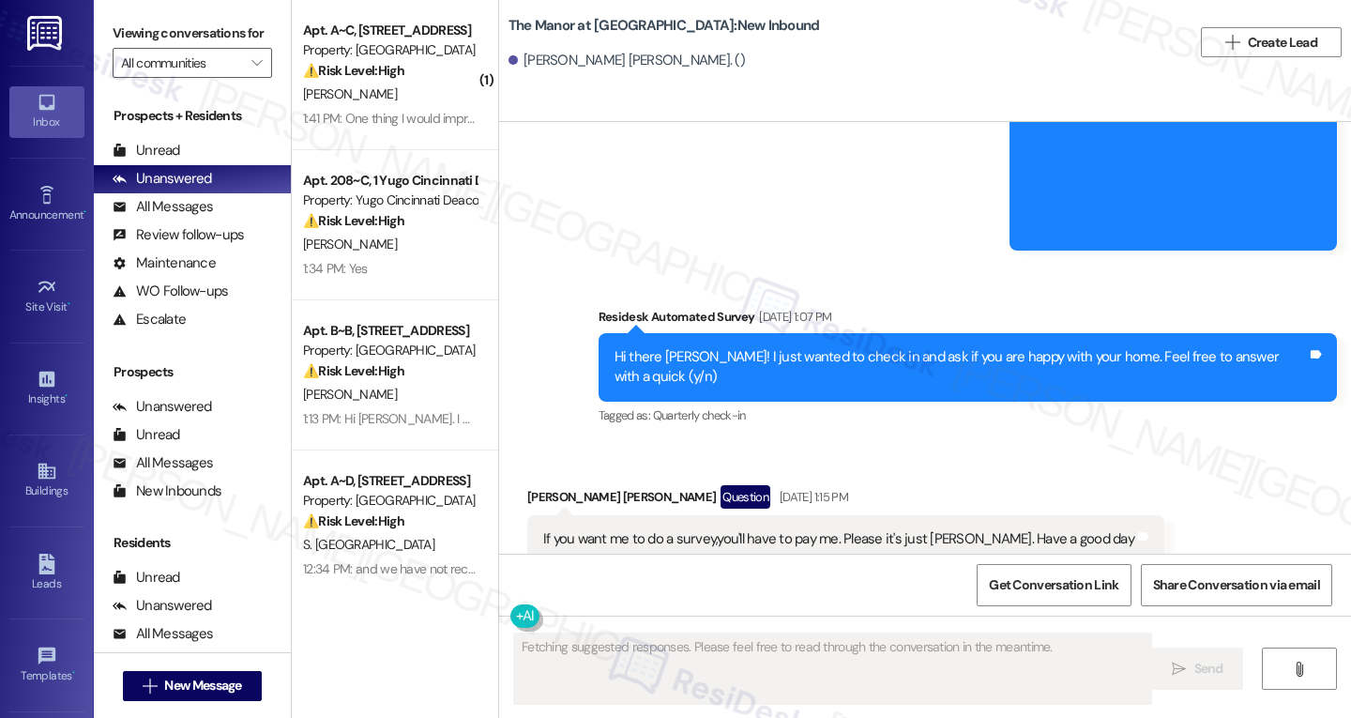
scroll to position [9095, 0]
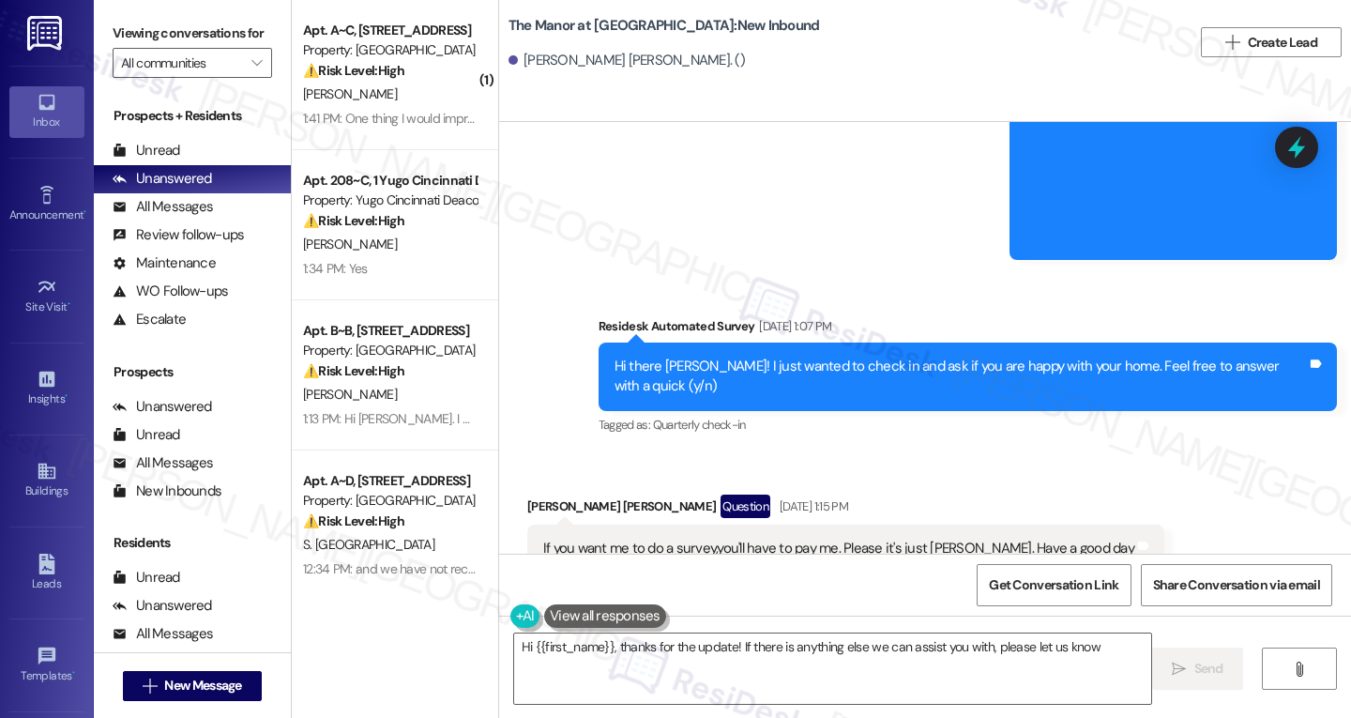
type textarea "Hi {{first_name}}, thanks for the update! If there is anything else we can assi…"
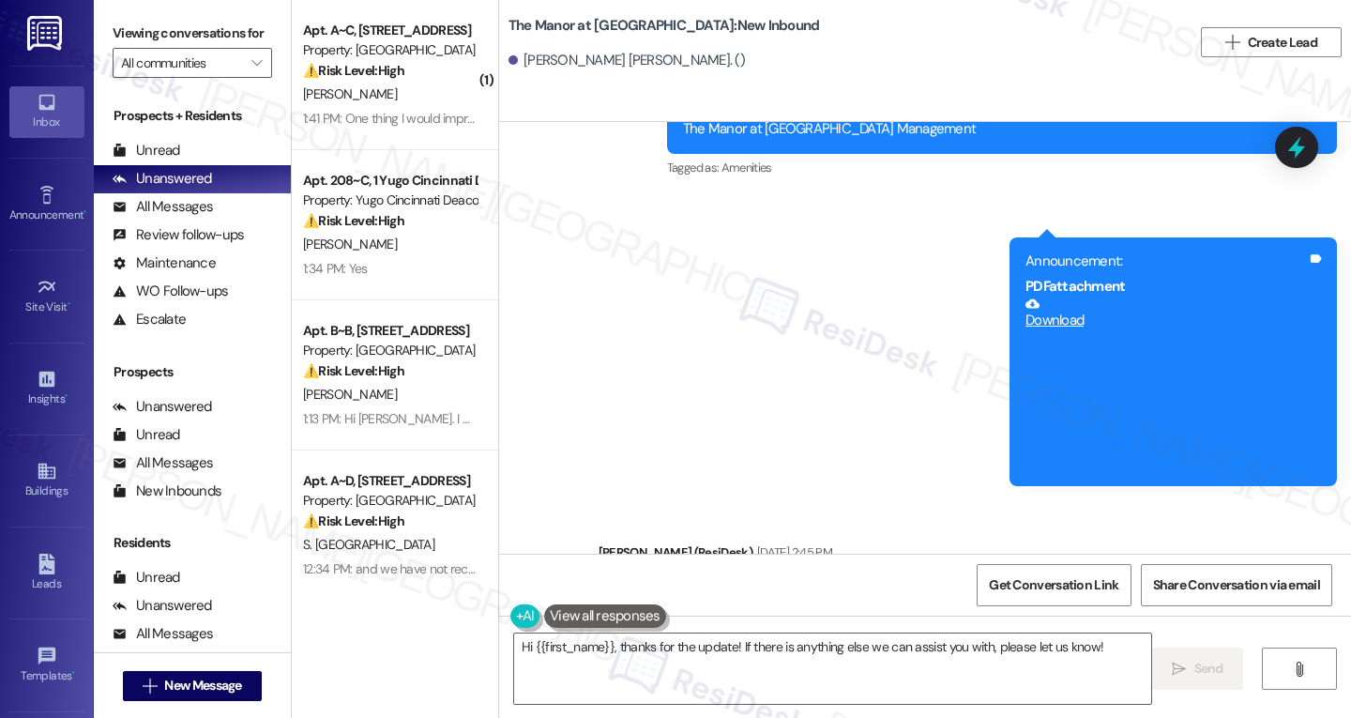
scroll to position [11409, 0]
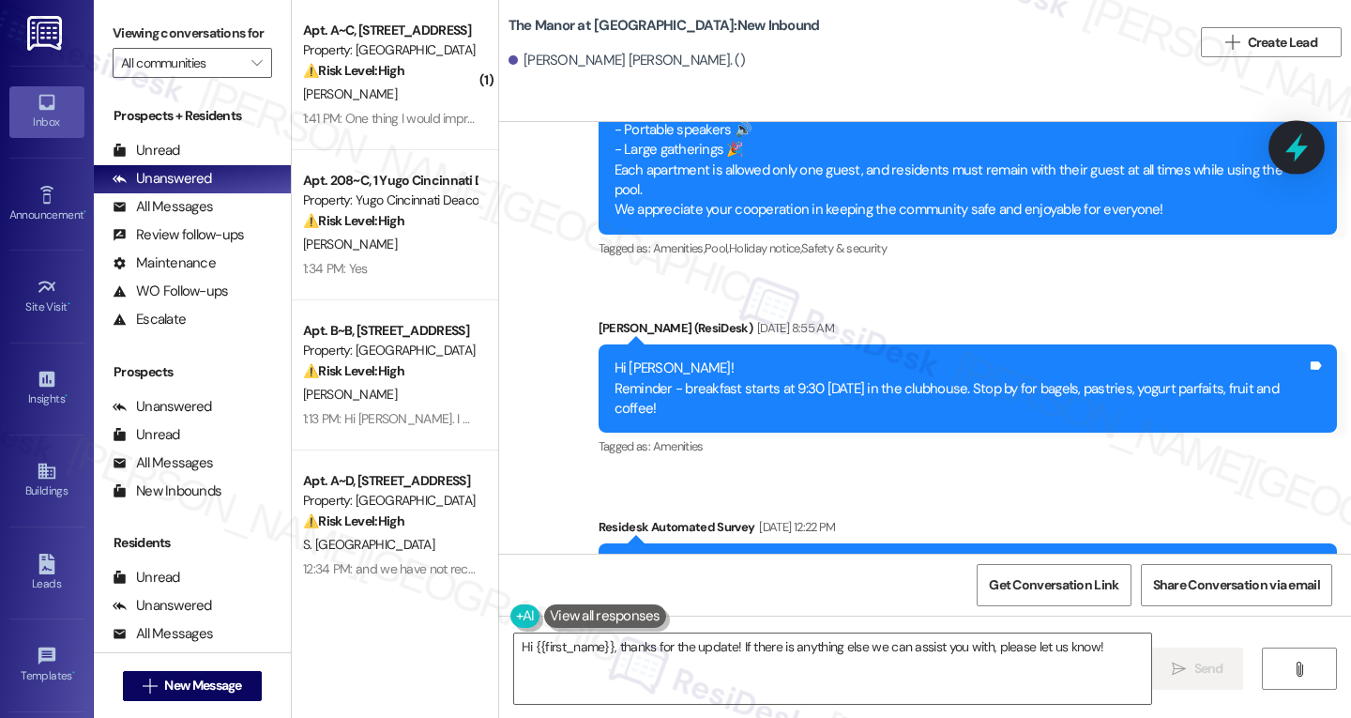
click at [1289, 155] on icon at bounding box center [1296, 147] width 32 height 32
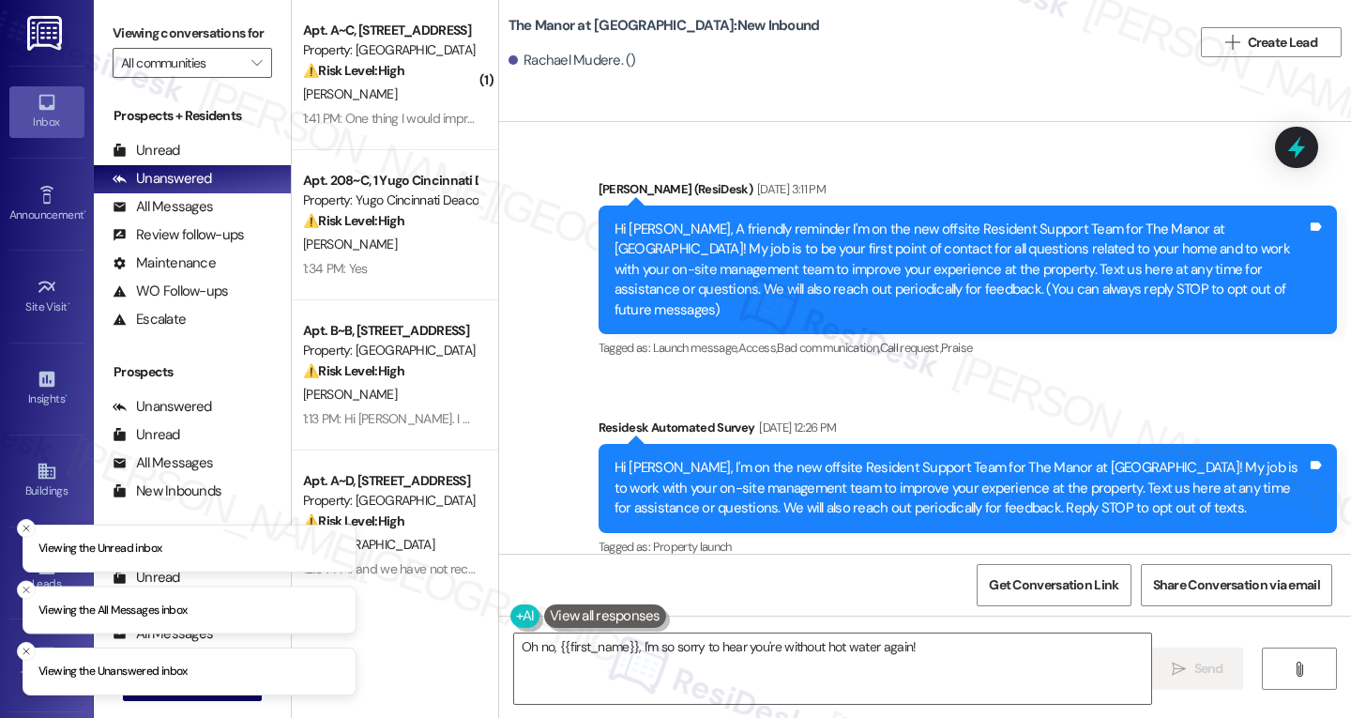
scroll to position [12215, 0]
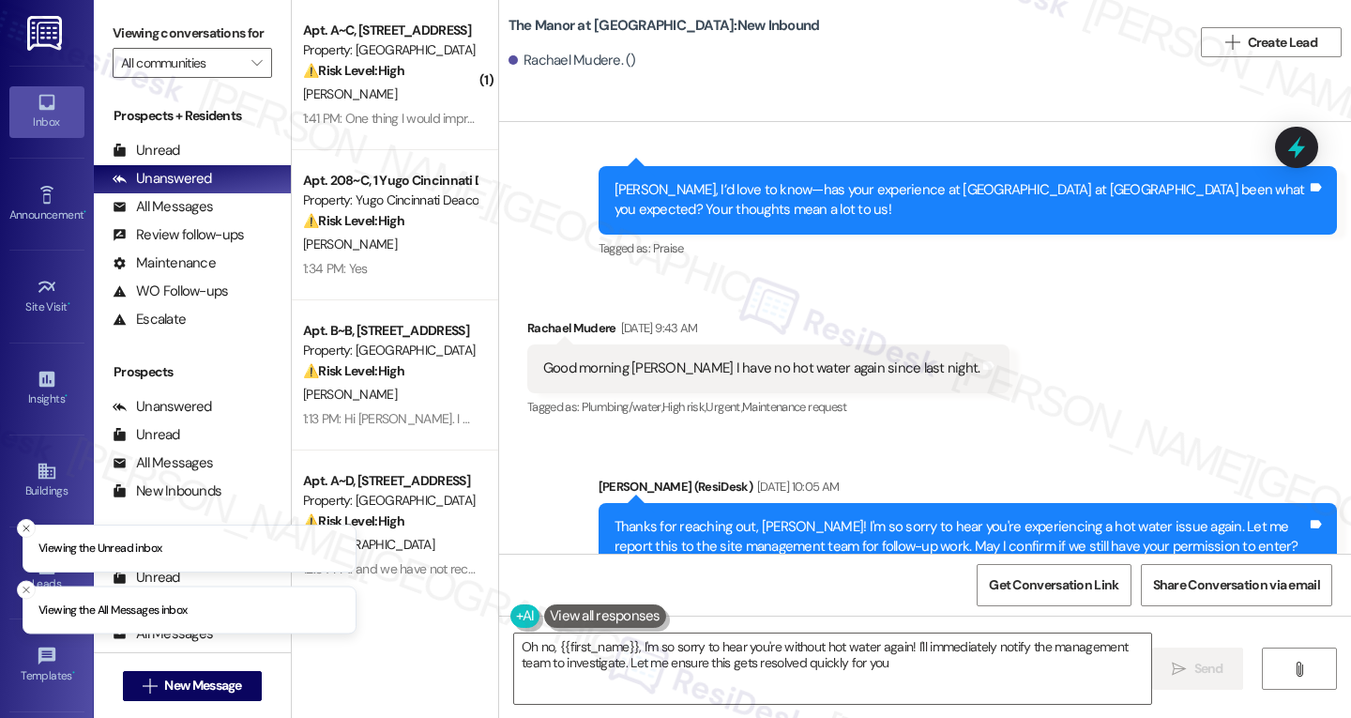
type textarea "Oh no, {{first_name}}, I'm so sorry to hear you're without hot water again! I'l…"
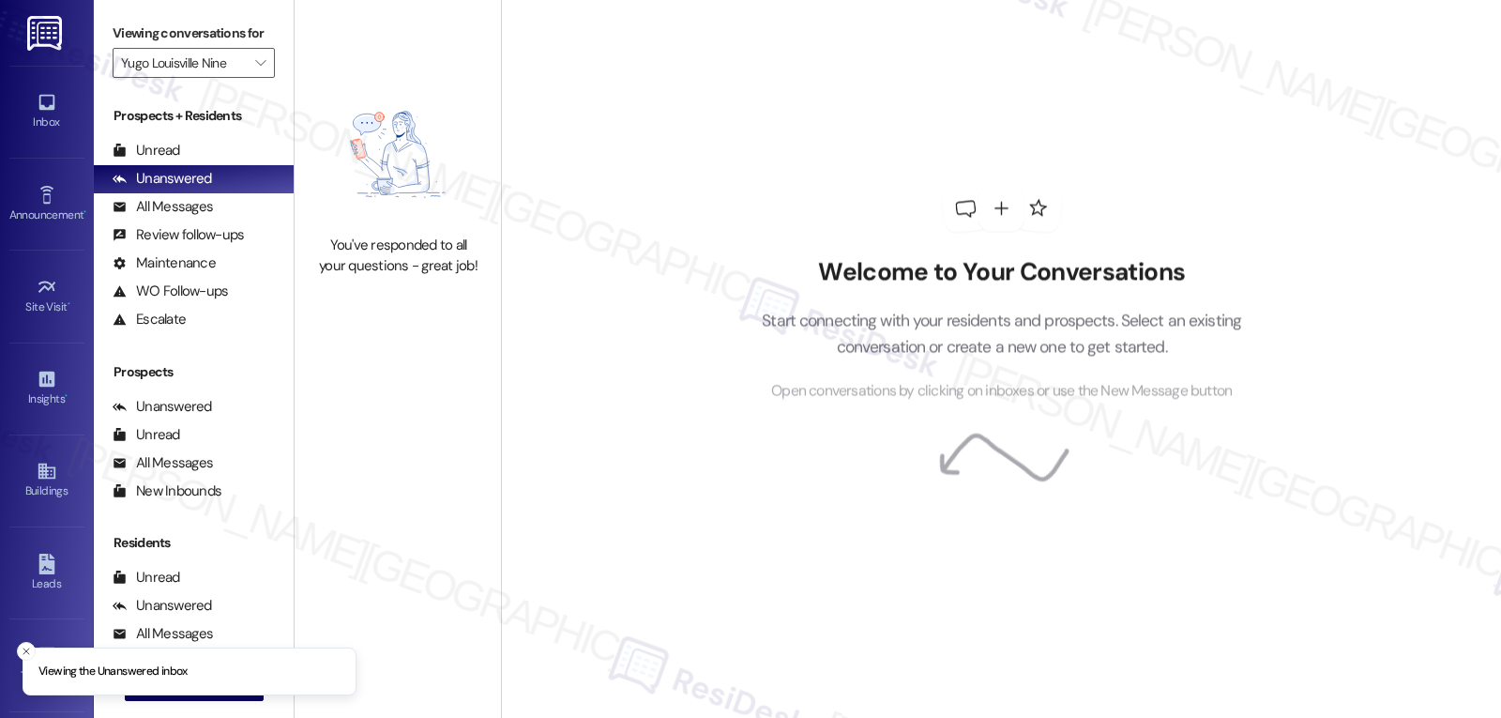
type input "Yugo Louisville Nine"
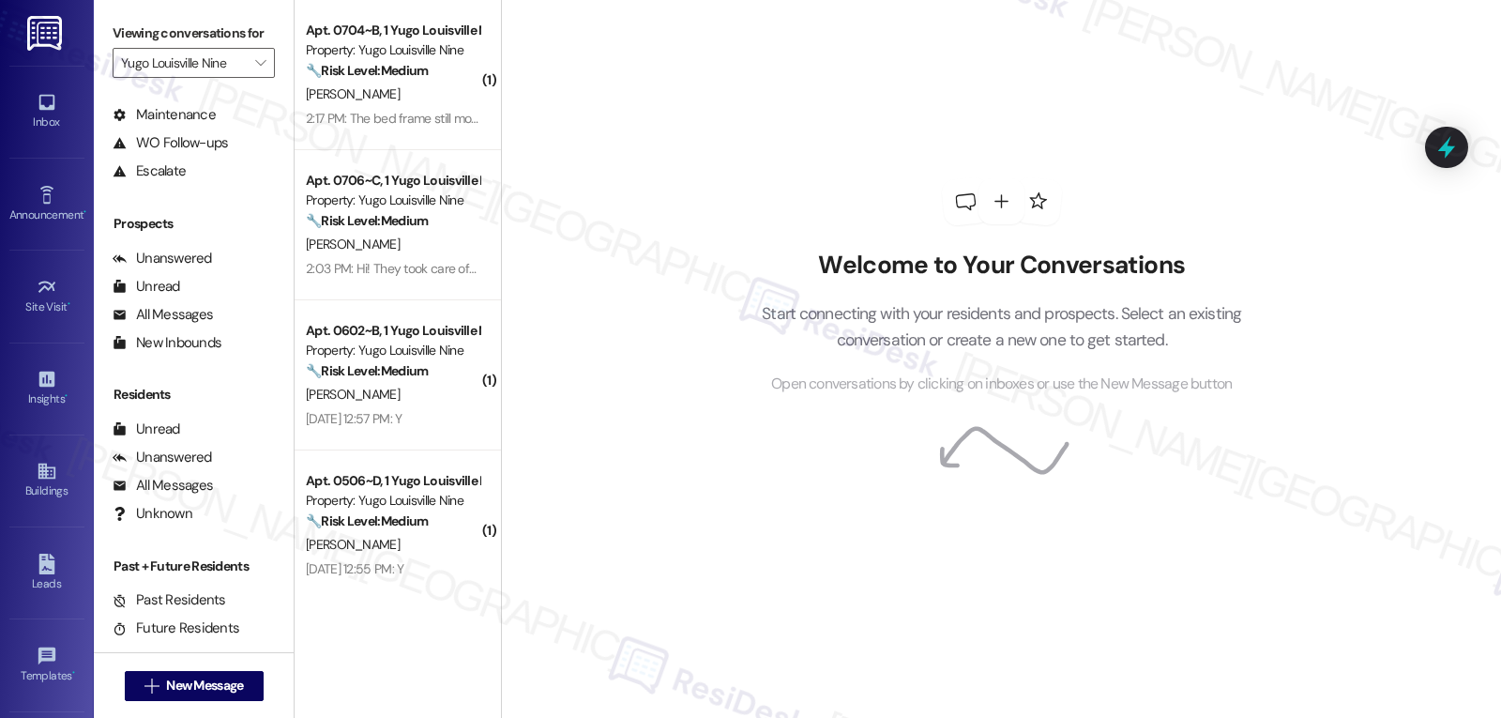
scroll to position [177, 0]
click at [45, 583] on div "Account" at bounding box center [47, 590] width 94 height 19
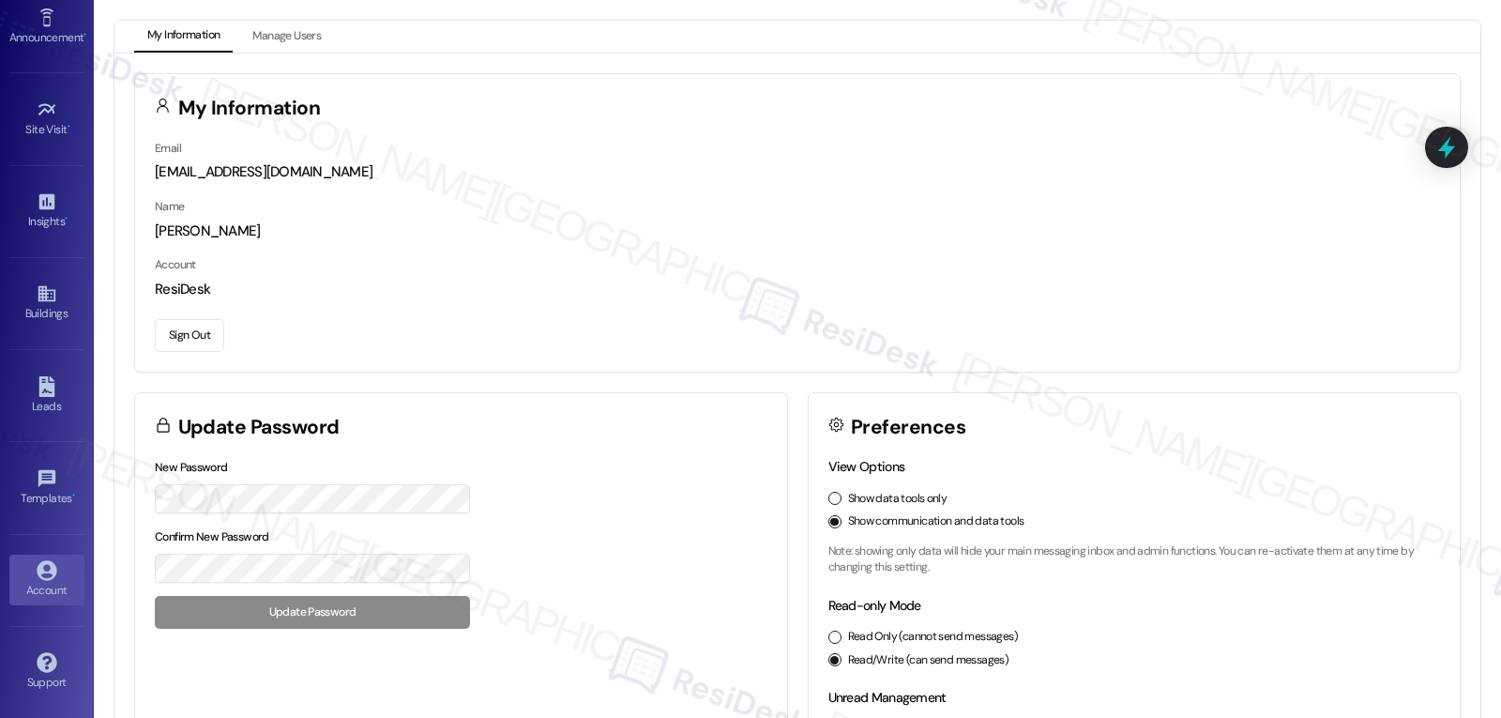
click at [184, 339] on button "Sign Out" at bounding box center [189, 335] width 69 height 33
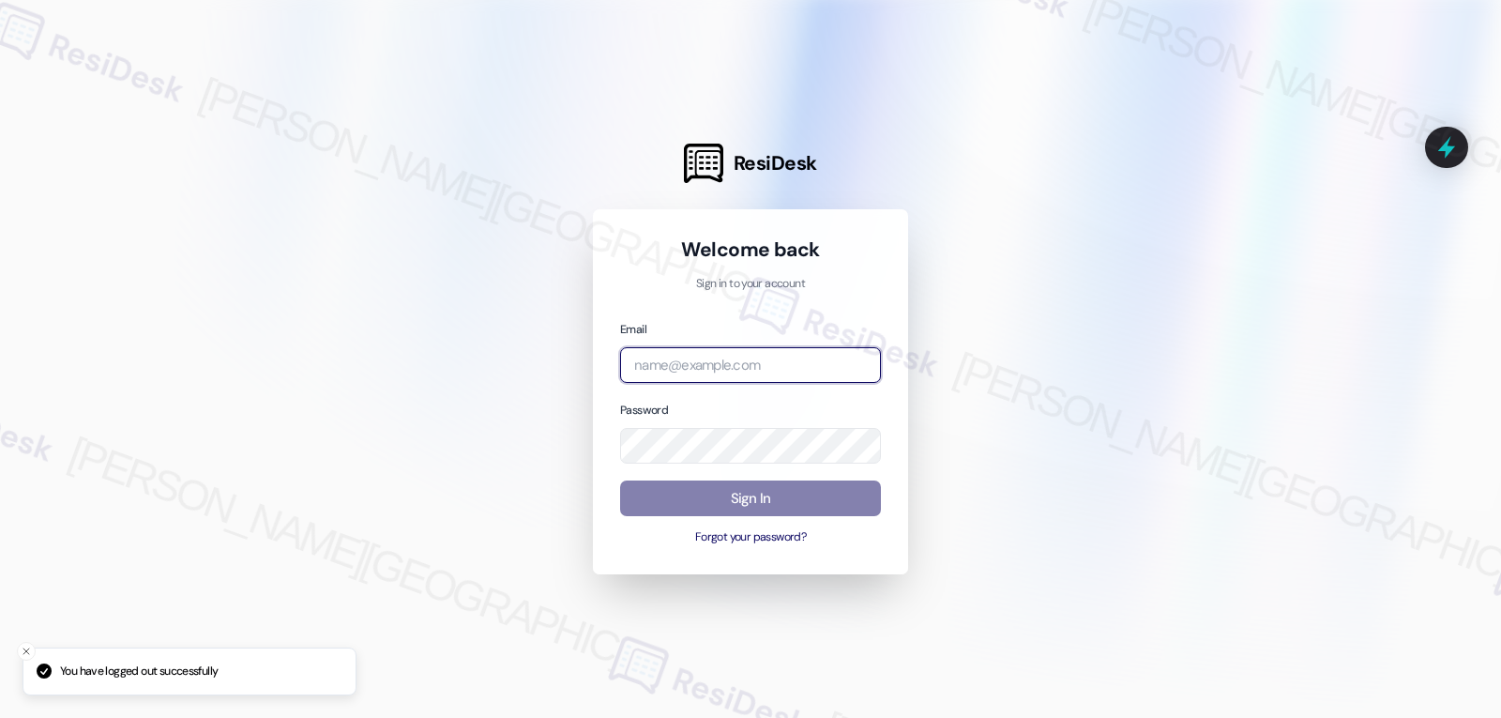
click at [724, 370] on input "email" at bounding box center [750, 365] width 261 height 37
click at [804, 376] on input "email" at bounding box center [750, 365] width 261 height 37
paste input "[EMAIL_ADDRESS][DOMAIN_NAME]"
type input "[EMAIL_ADDRESS][DOMAIN_NAME]"
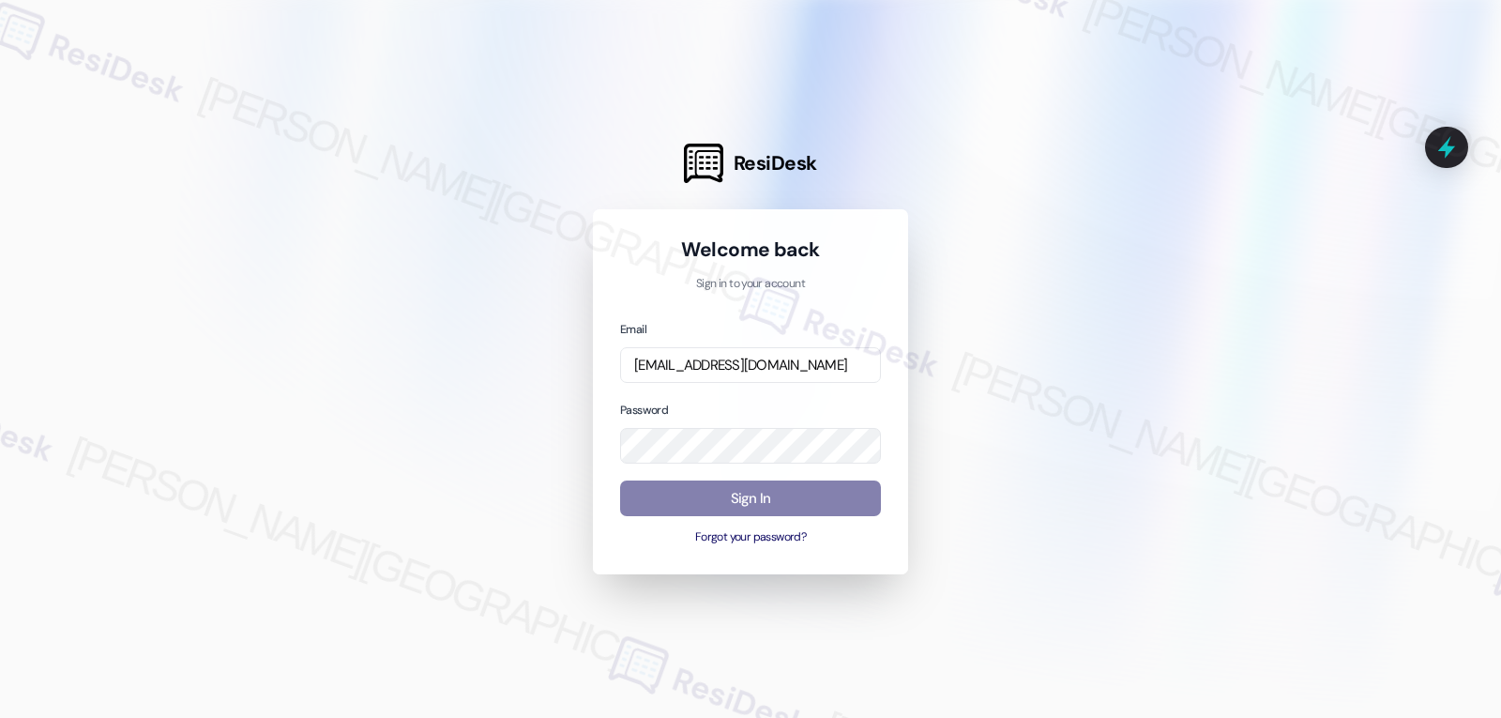
scroll to position [0, 0]
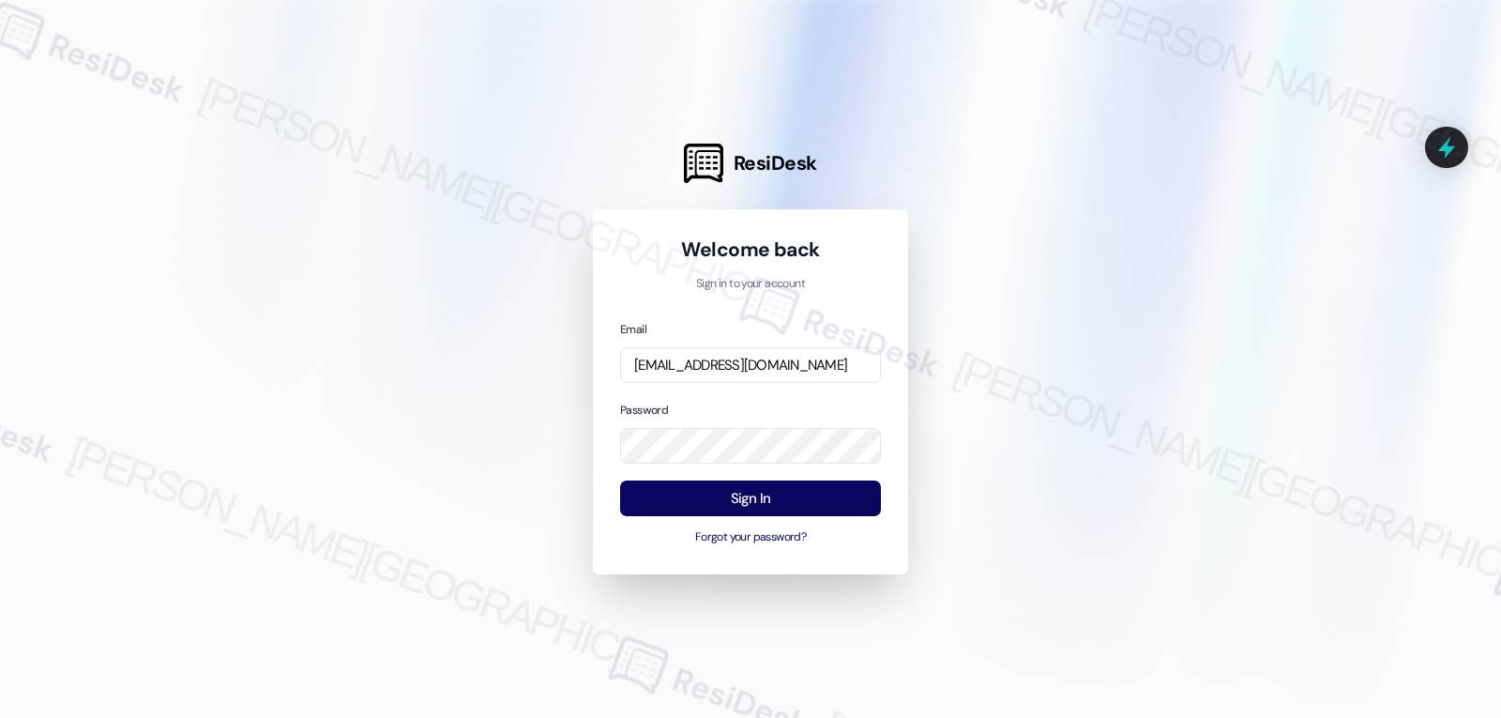
click at [728, 404] on div "Password" at bounding box center [750, 432] width 261 height 65
click at [760, 494] on button "Sign In" at bounding box center [750, 498] width 261 height 37
